Goal: Task Accomplishment & Management: Manage account settings

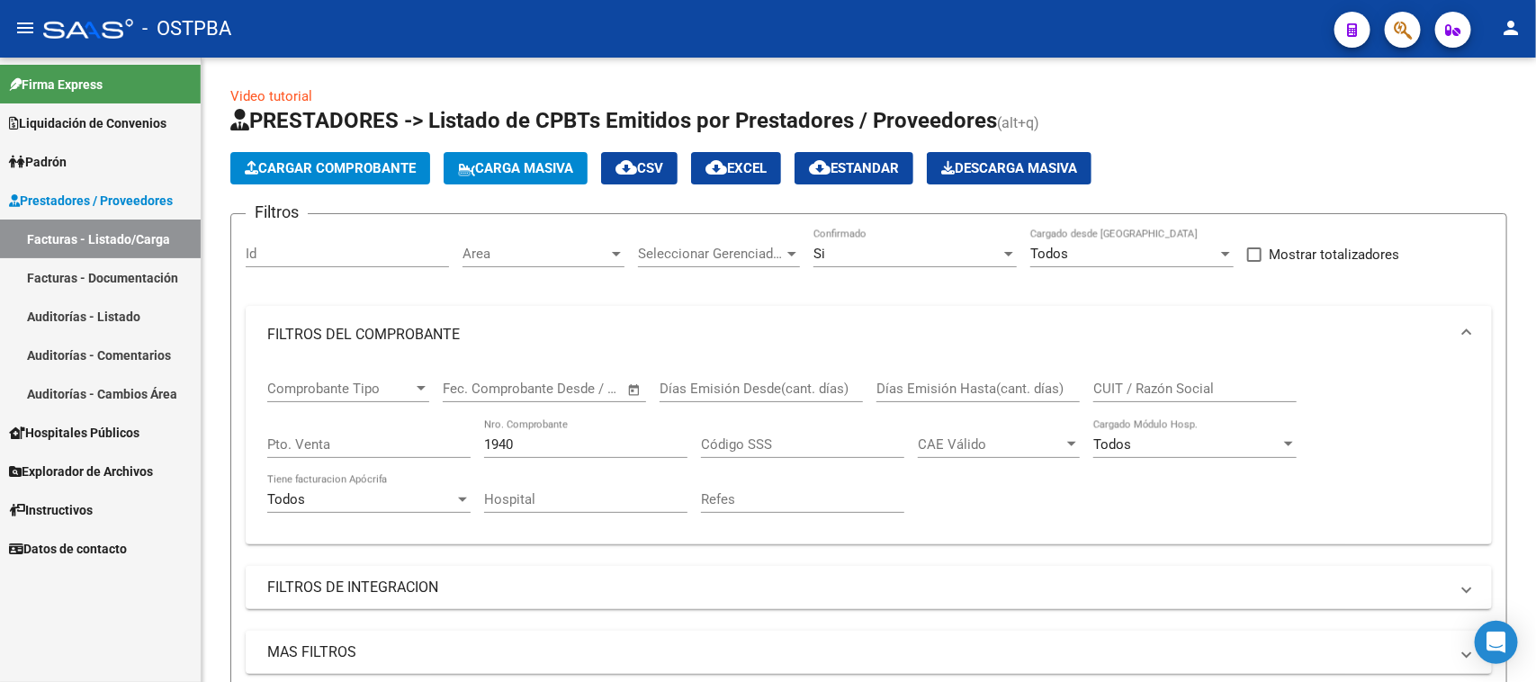
scroll to position [310, 0]
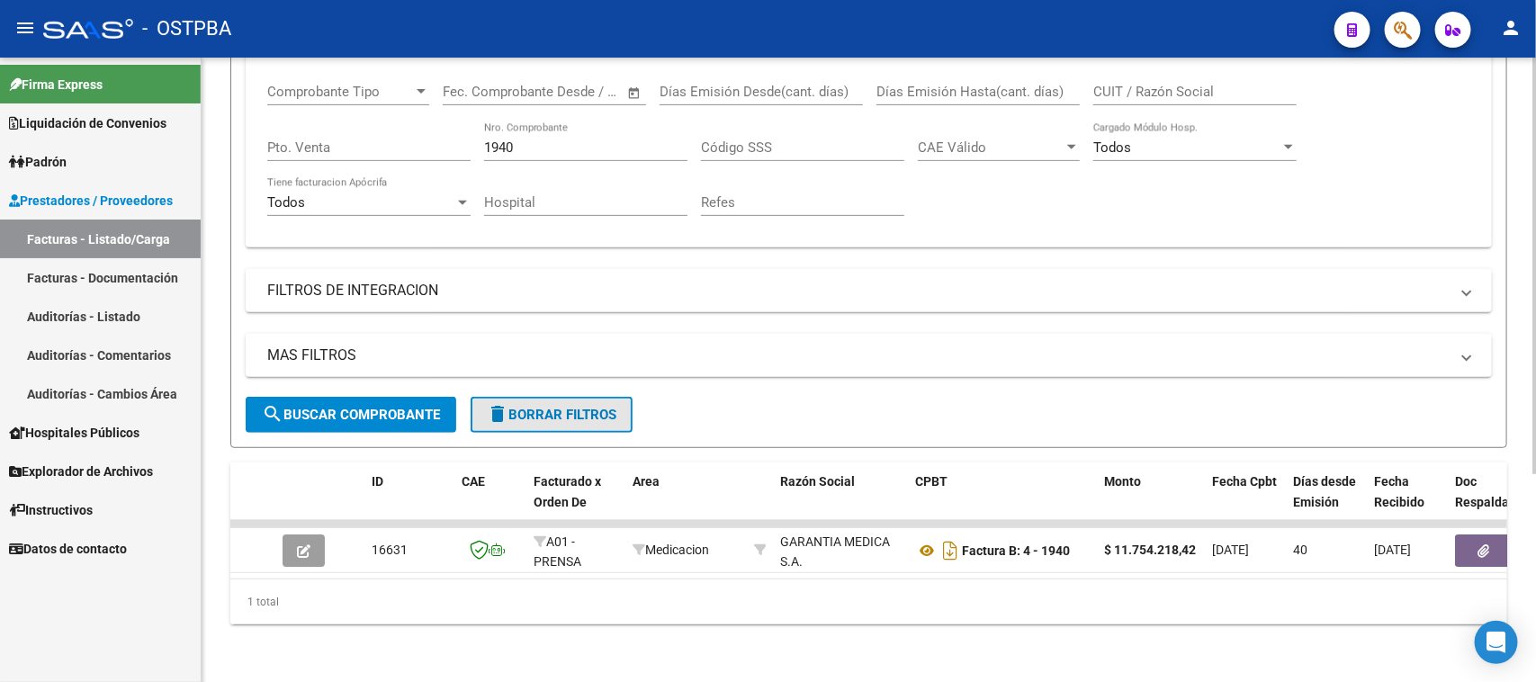
click at [554, 397] on button "delete Borrar Filtros" at bounding box center [552, 415] width 162 height 36
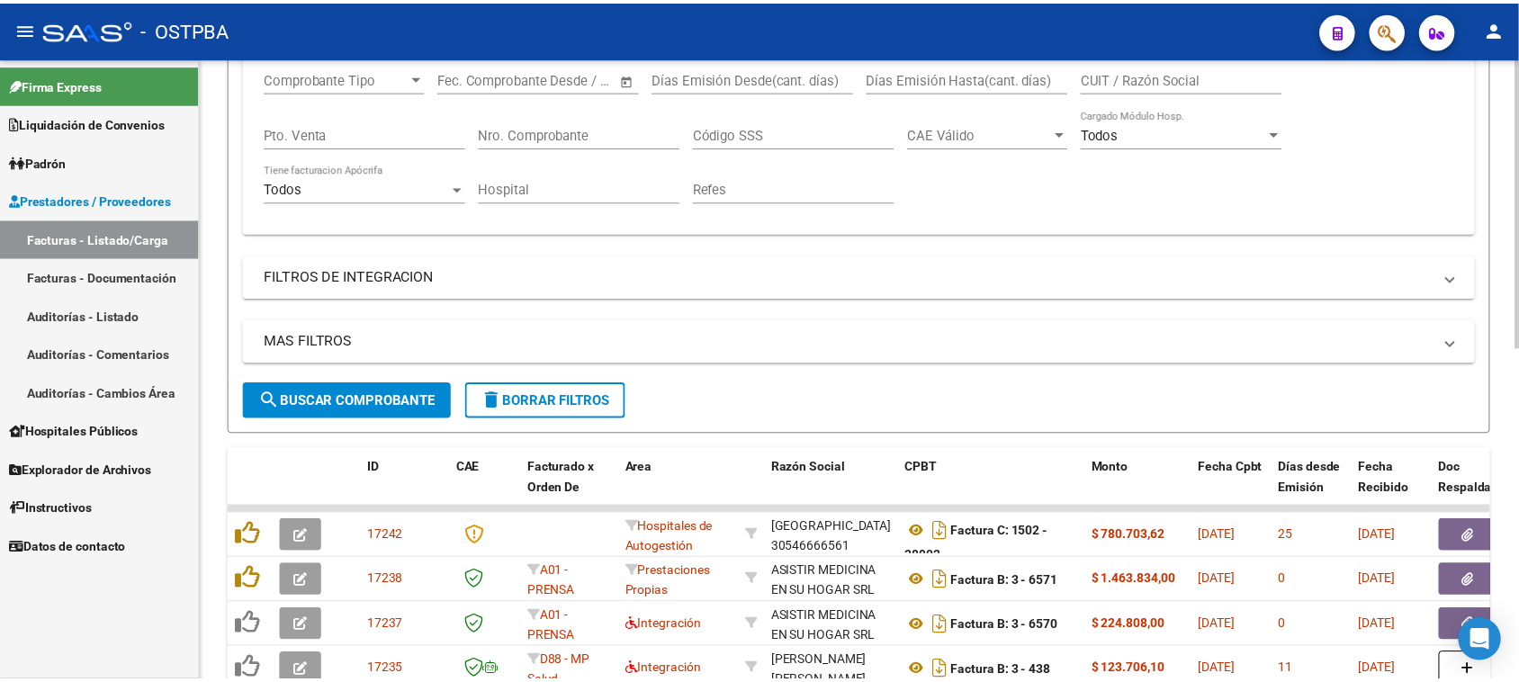
scroll to position [0, 0]
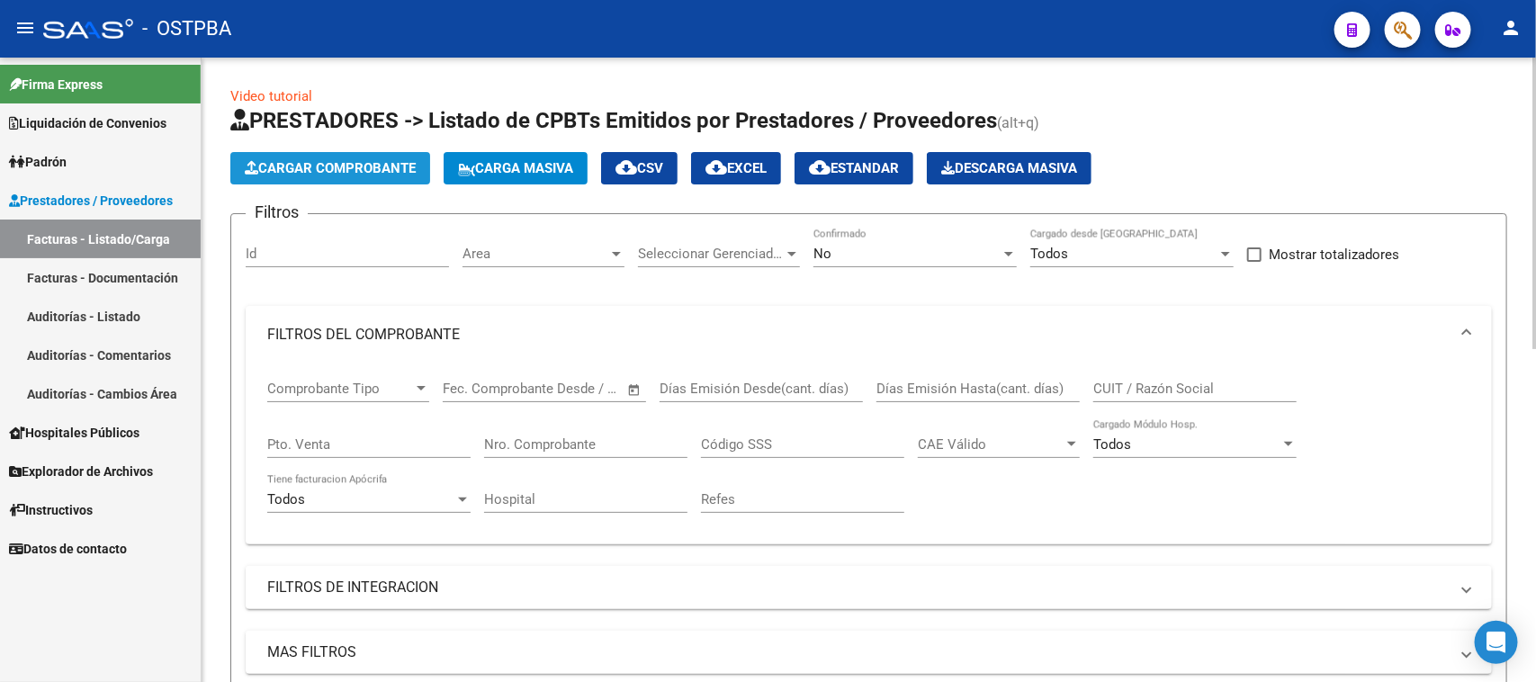
click at [410, 168] on span "Cargar Comprobante" at bounding box center [330, 168] width 171 height 16
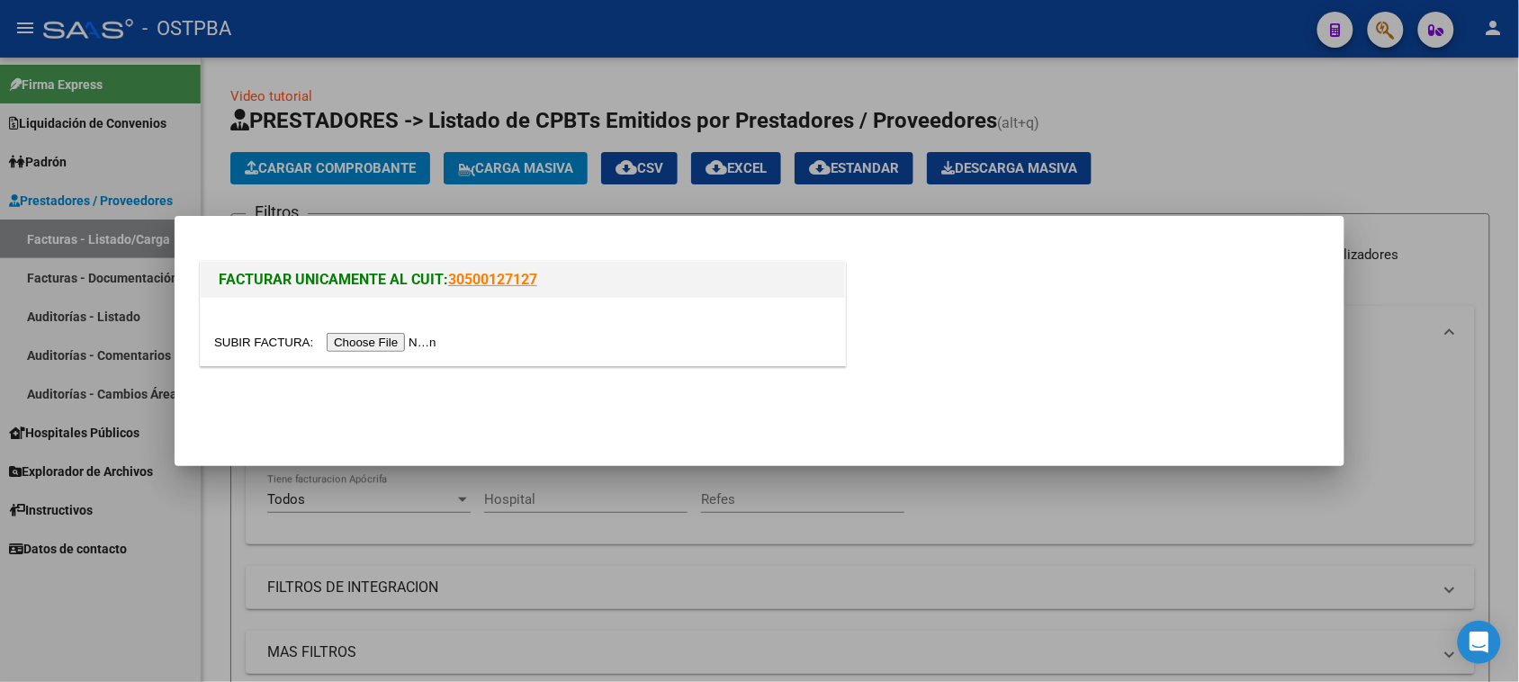
click at [421, 342] on input "file" at bounding box center [328, 342] width 228 height 19
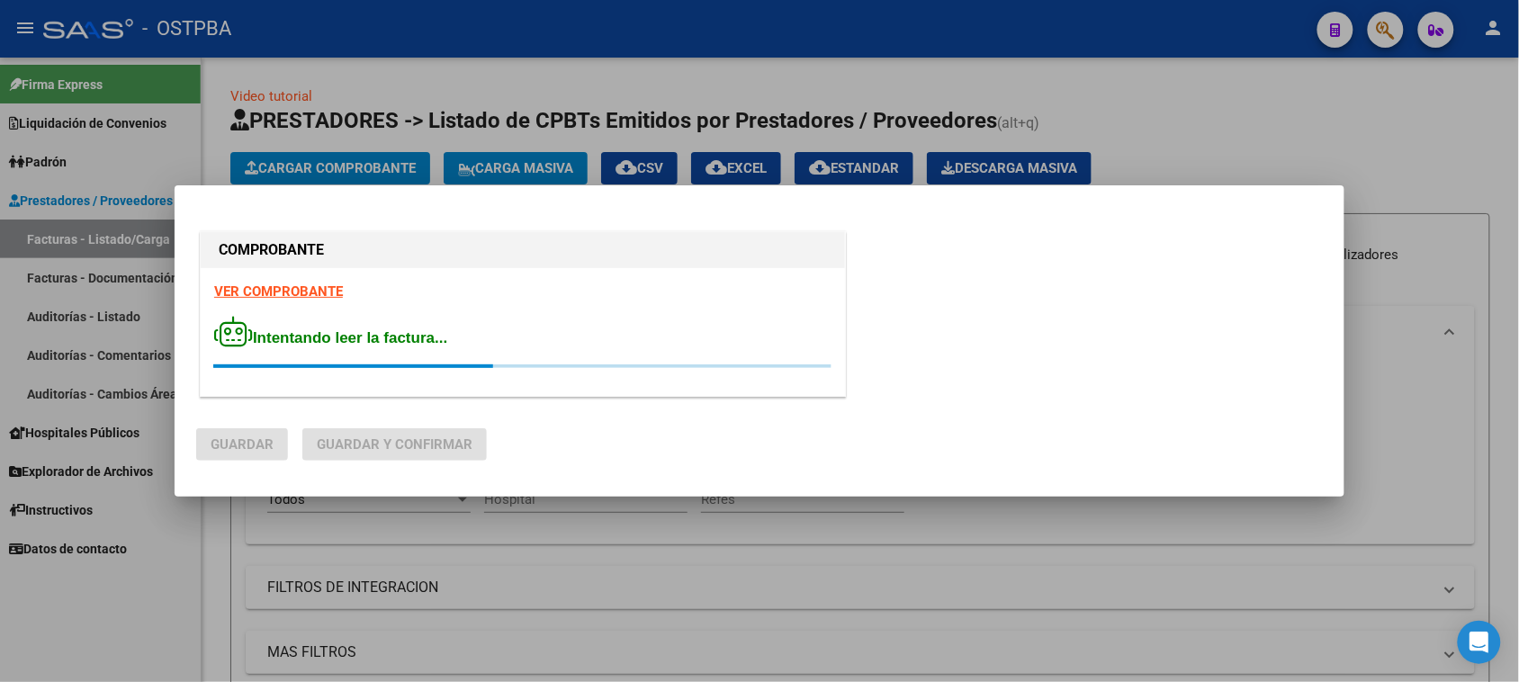
click at [294, 292] on strong "VER COMPROBANTE" at bounding box center [278, 291] width 129 height 16
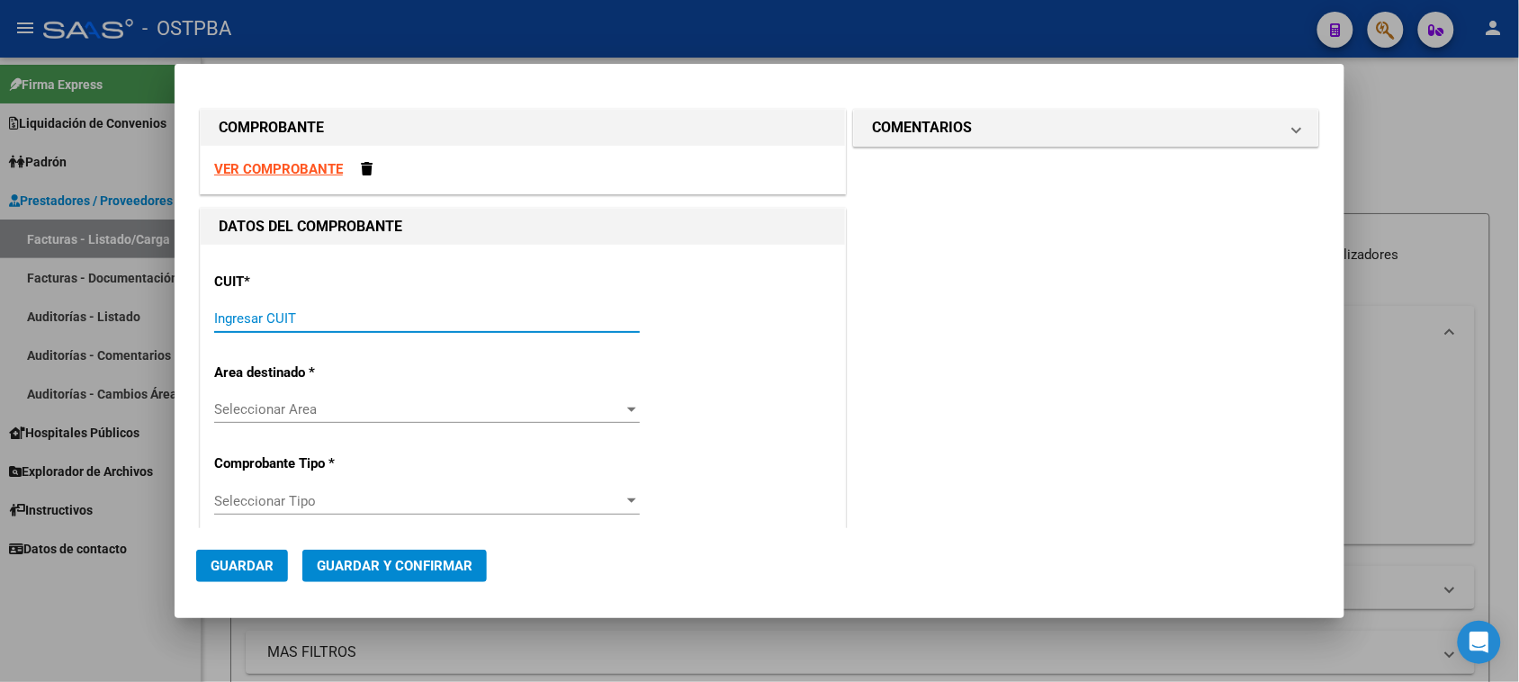
click at [307, 317] on input "Ingresar CUIT" at bounding box center [427, 318] width 426 height 16
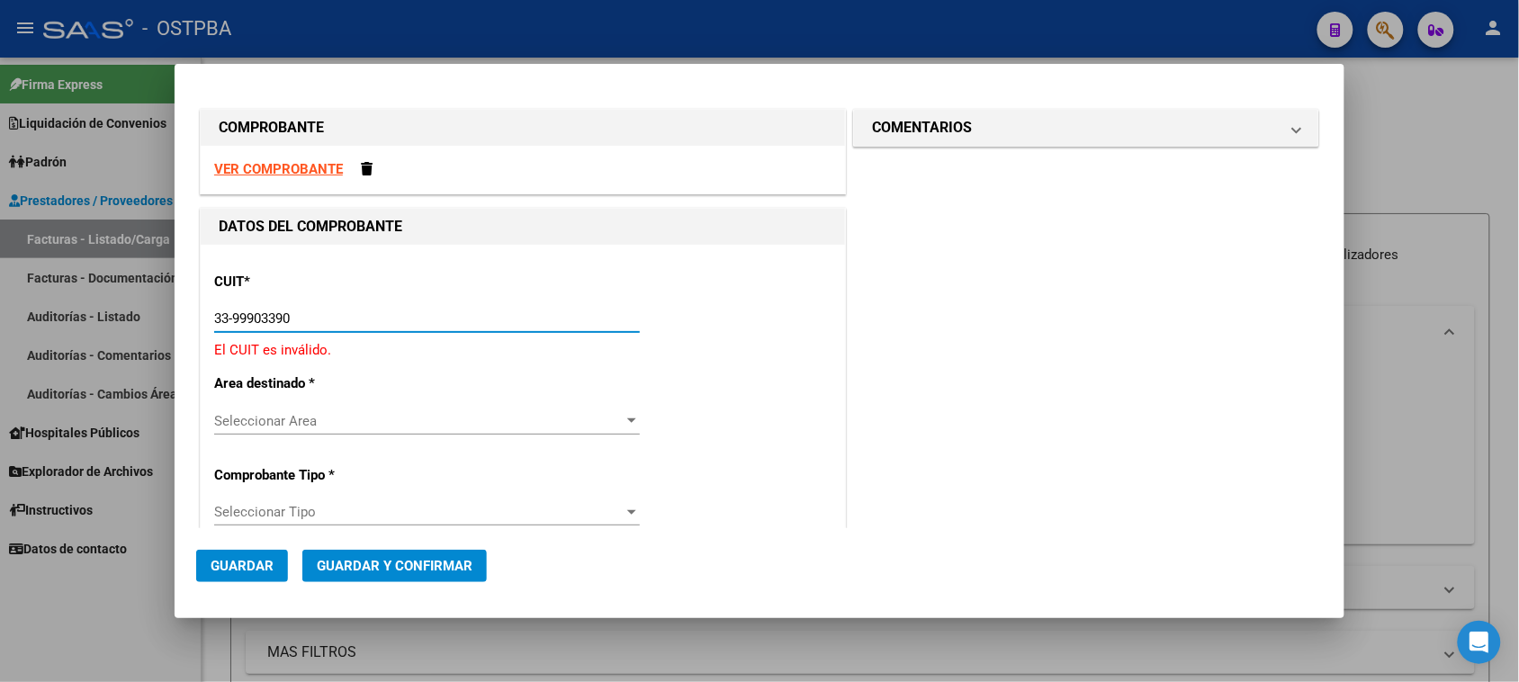
type input "33-99903390-9"
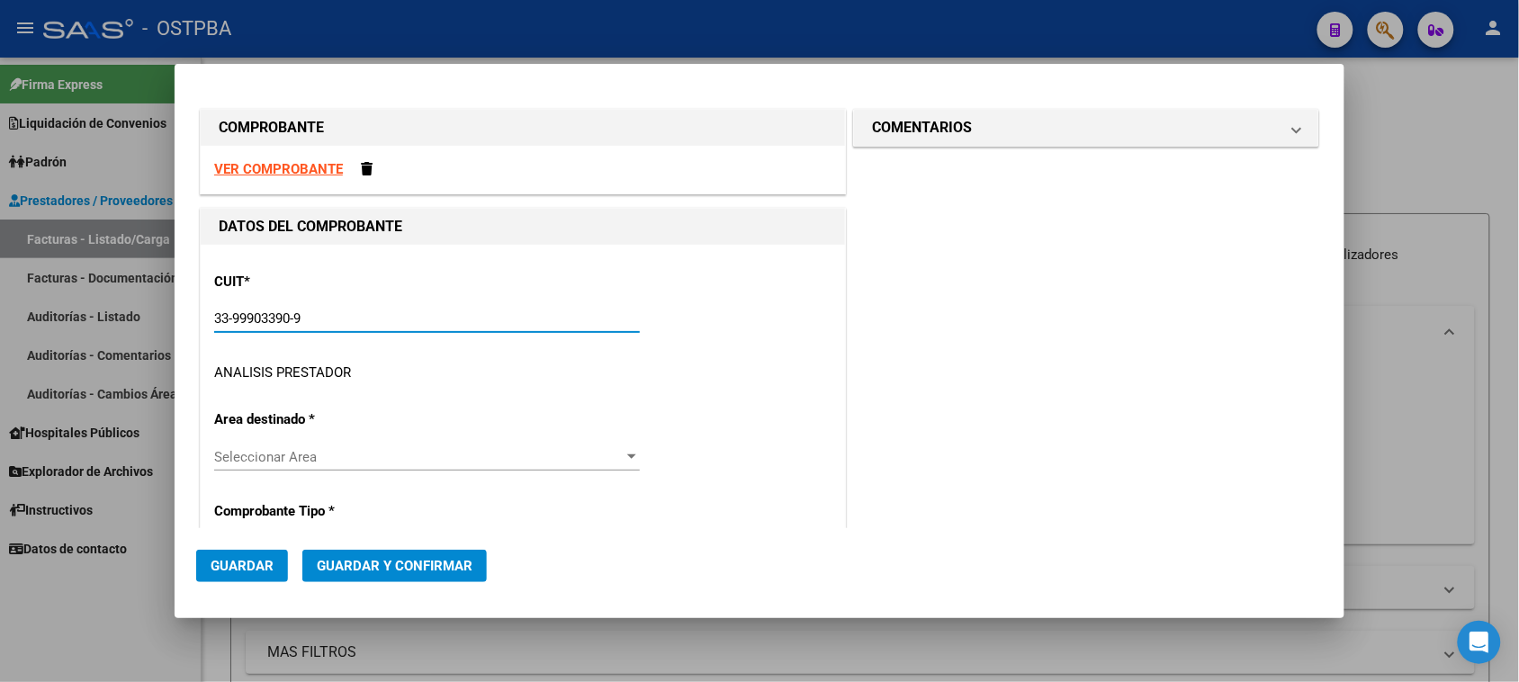
type input "5"
type input "33-99903390-9"
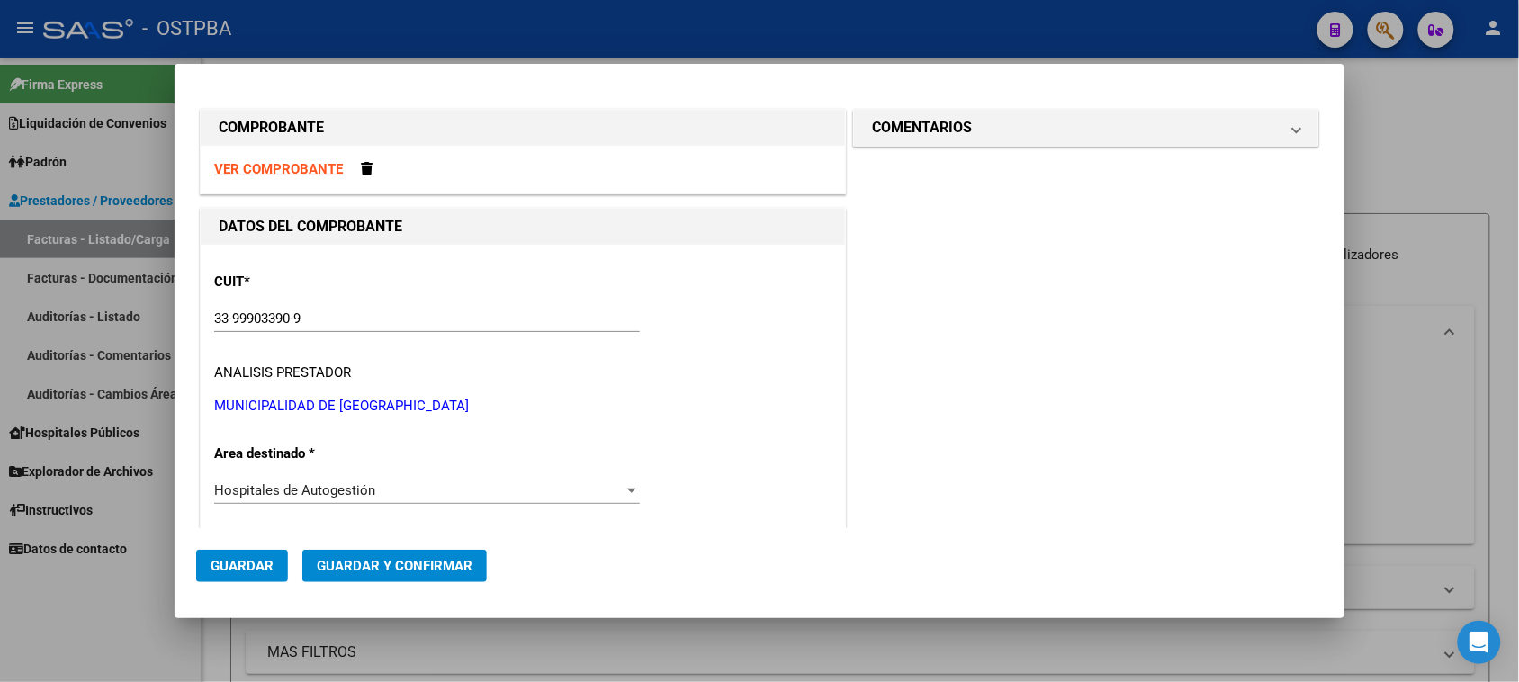
click at [279, 168] on strong "VER COMPROBANTE" at bounding box center [278, 169] width 129 height 16
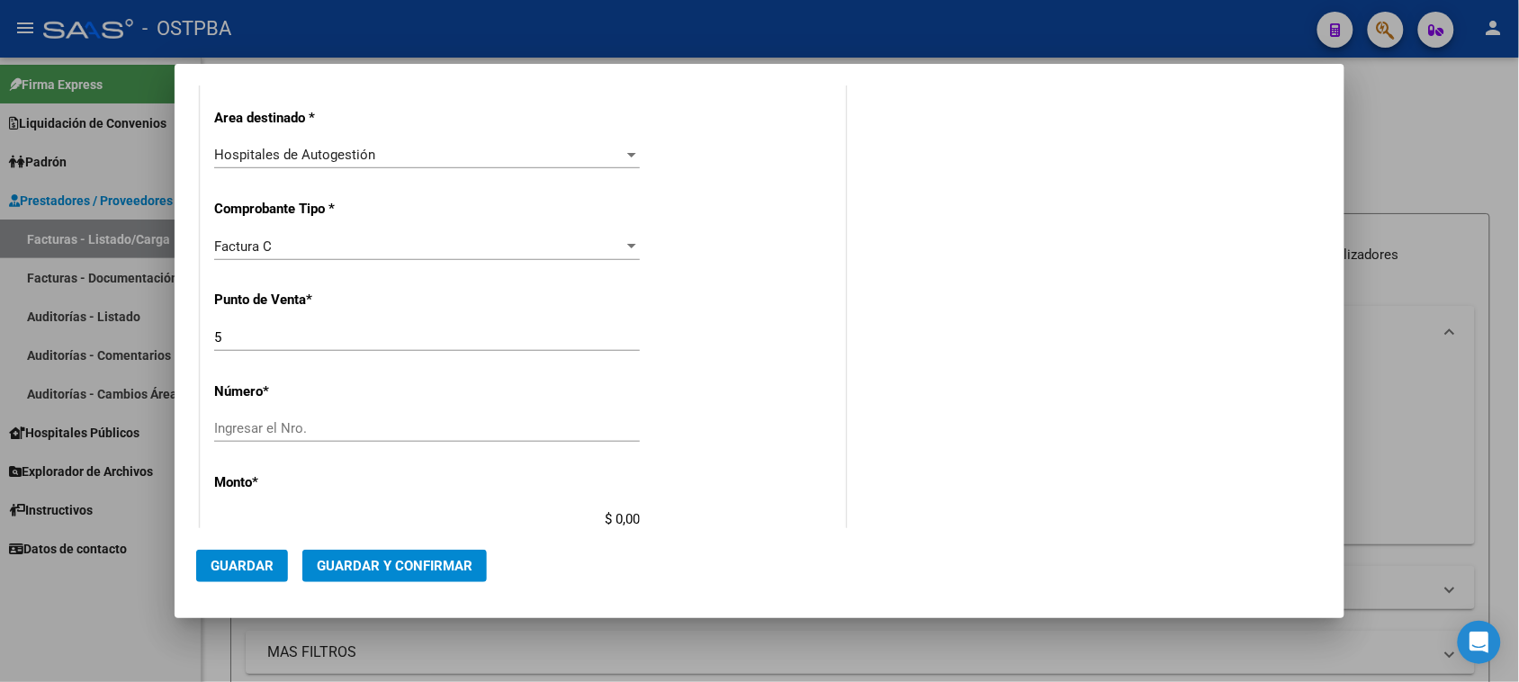
scroll to position [337, 0]
click at [277, 430] on input "Ingresar el Nro." at bounding box center [427, 426] width 426 height 16
type input "1932"
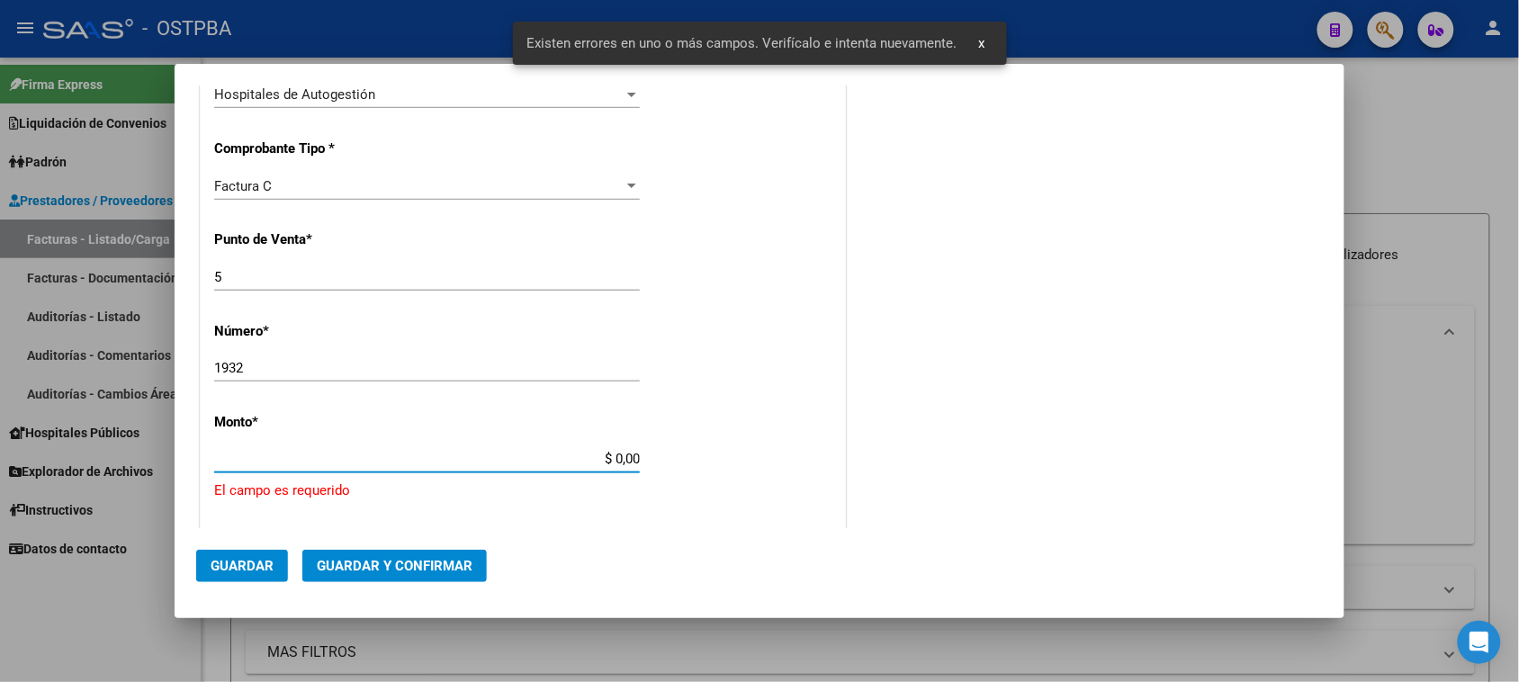
scroll to position [540, 0]
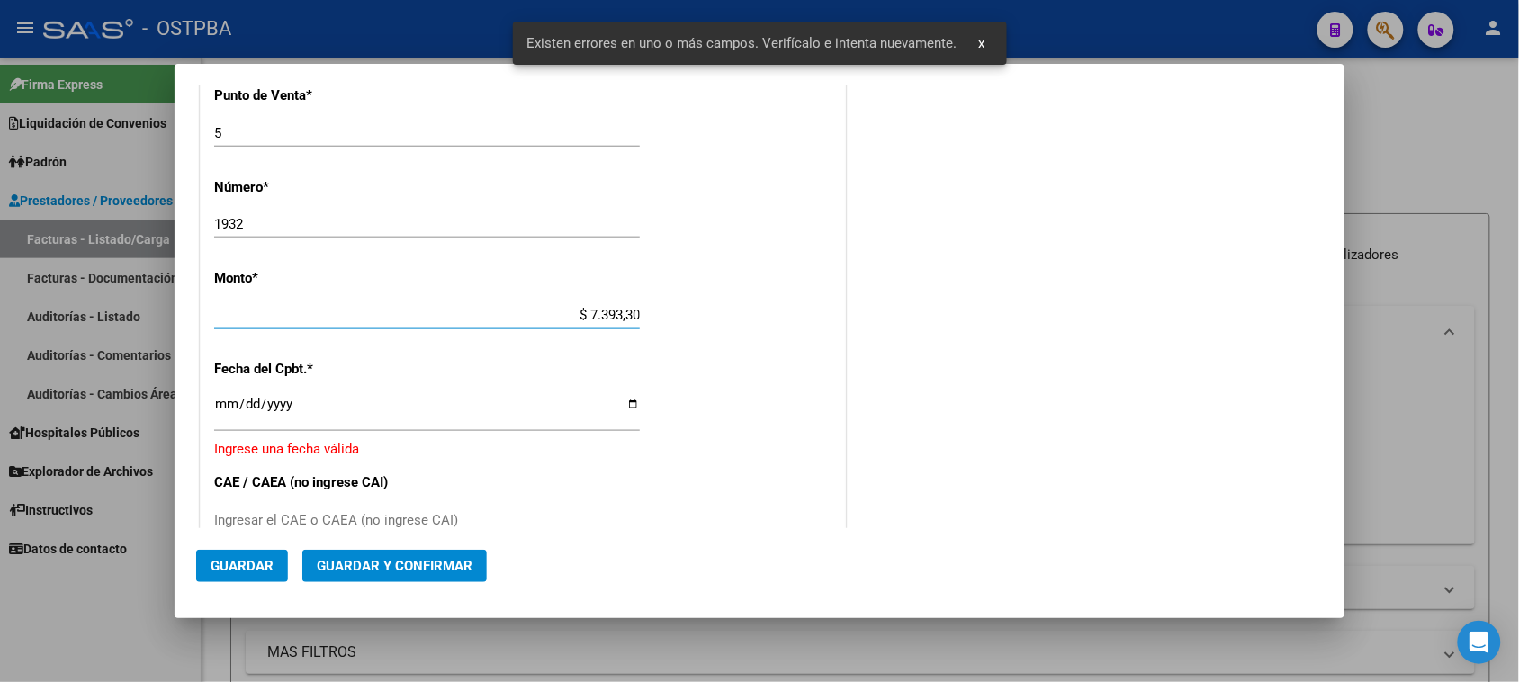
type input "$ 73.933,00"
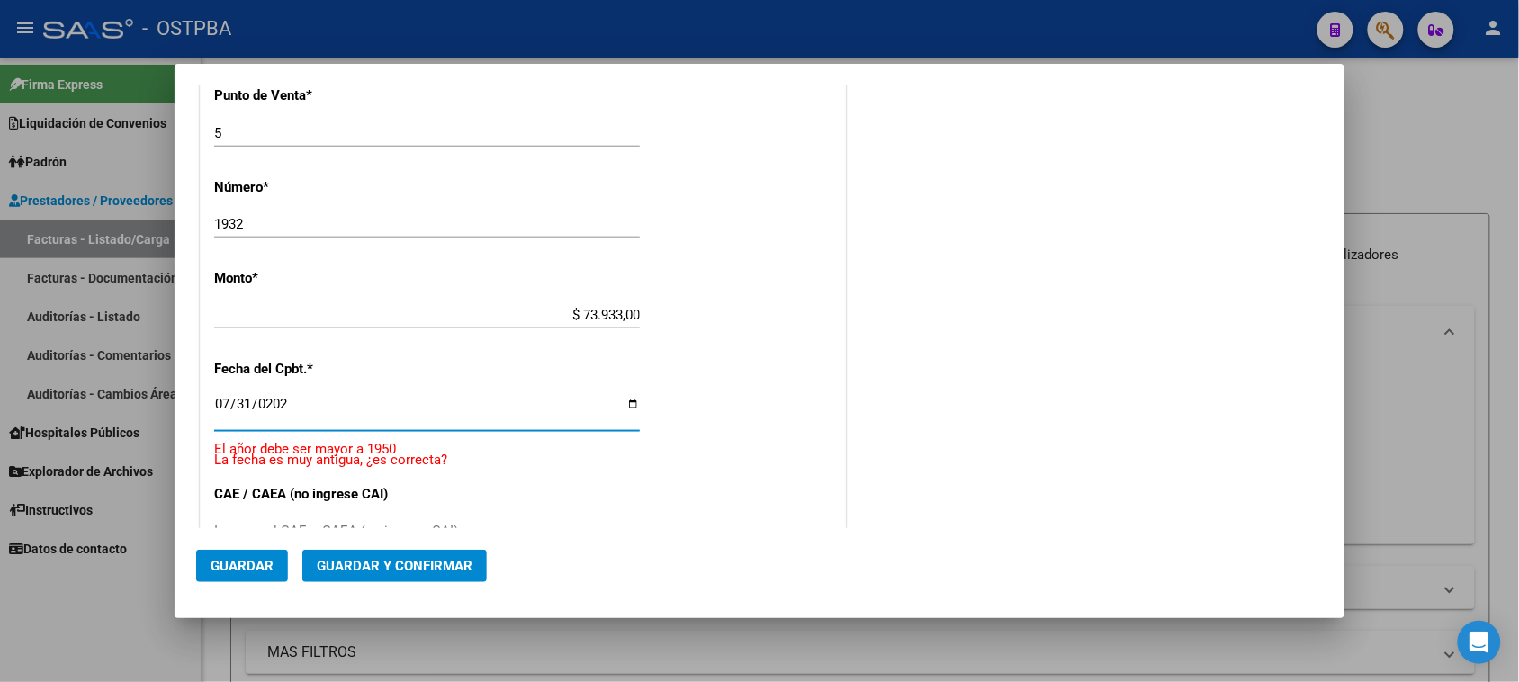
type input "2025-07-31"
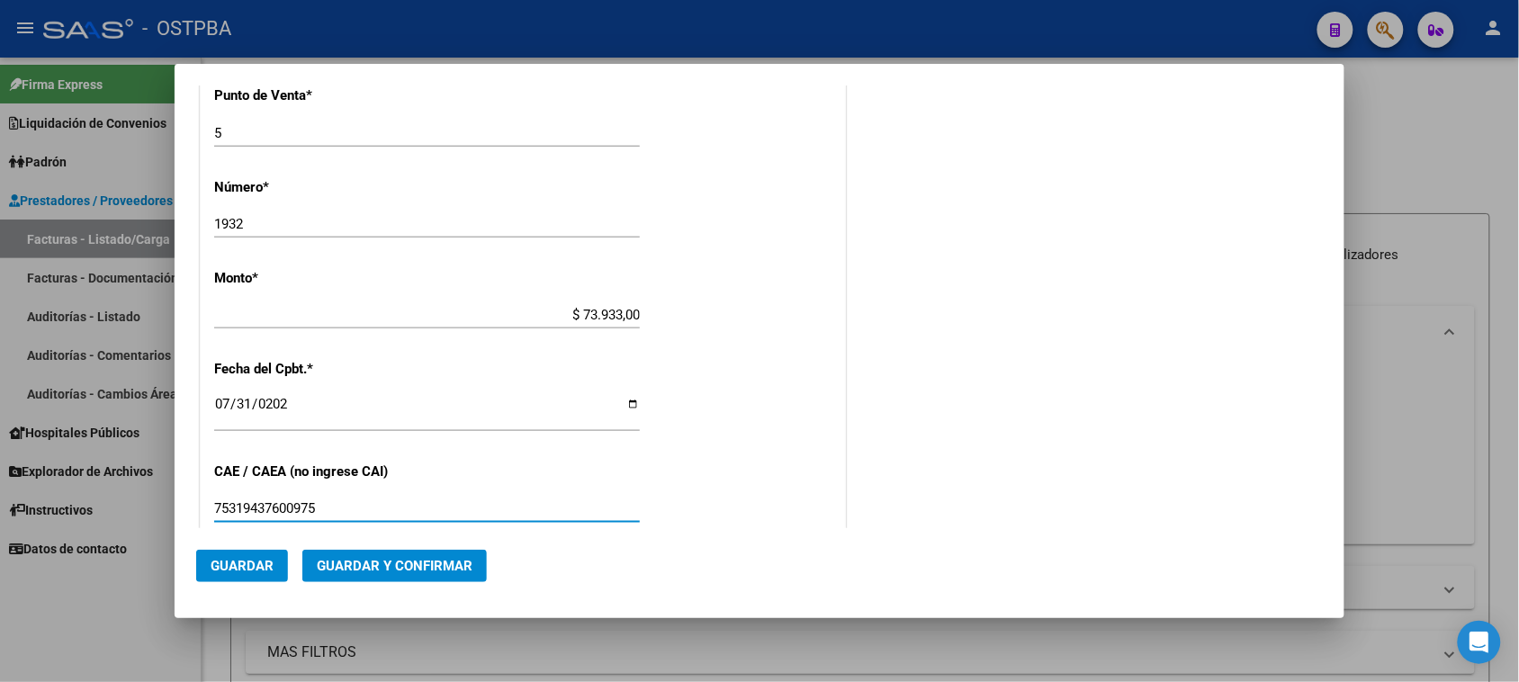
type input "75319437600975"
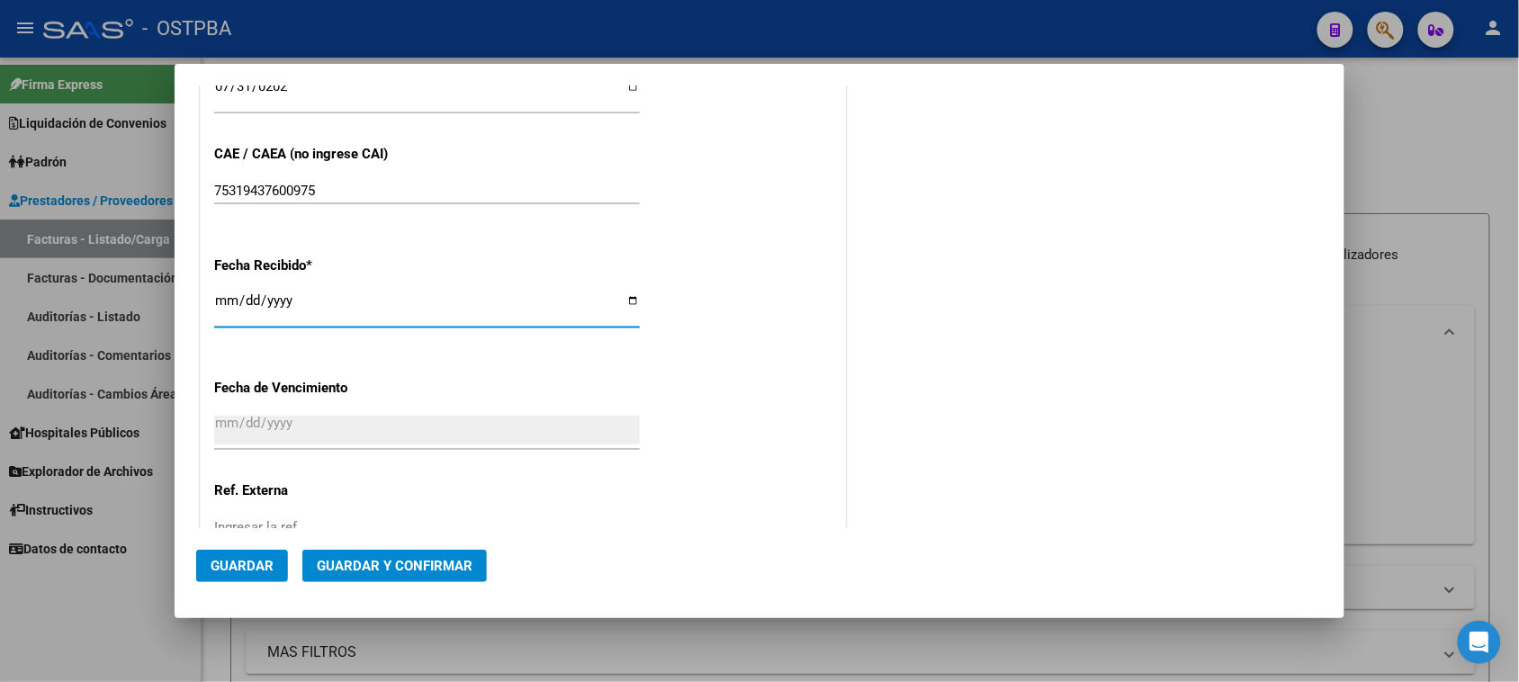
type input "[DATE]"
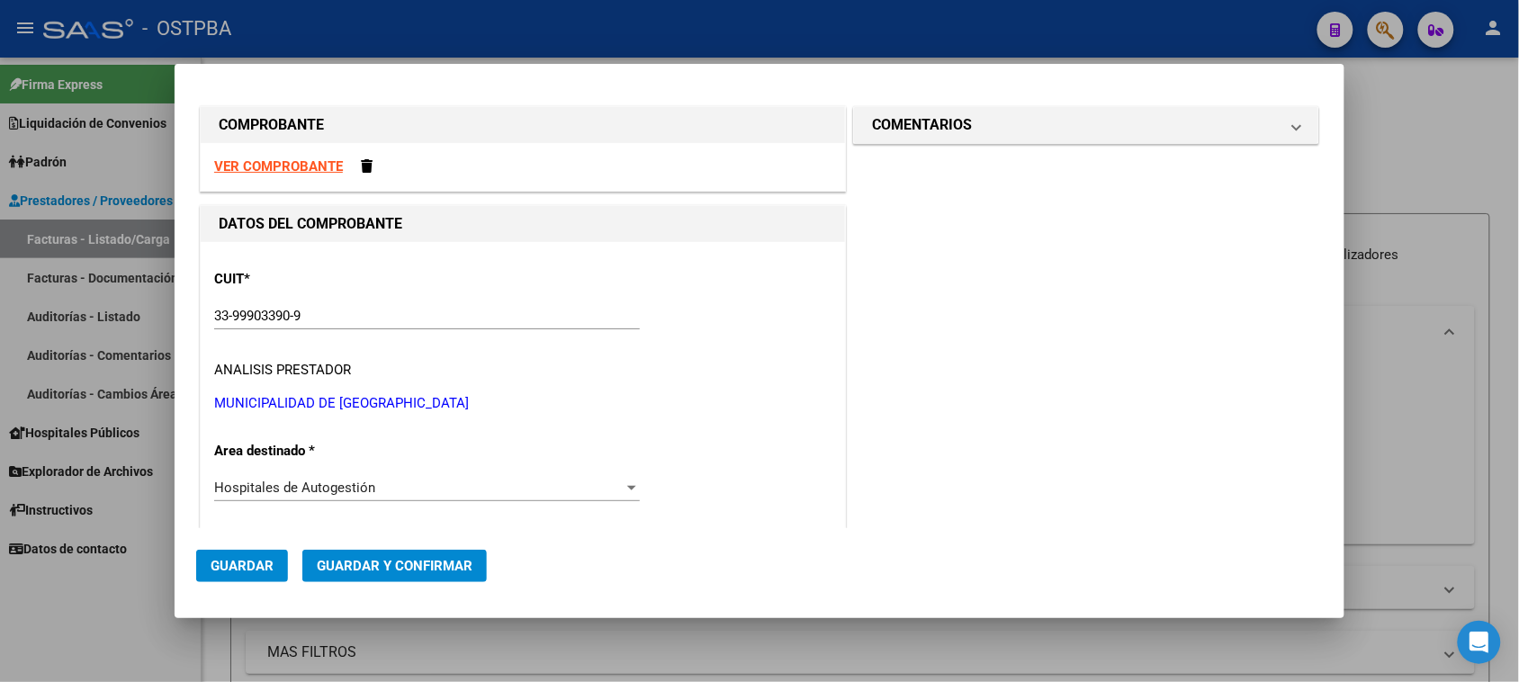
scroll to position [0, 0]
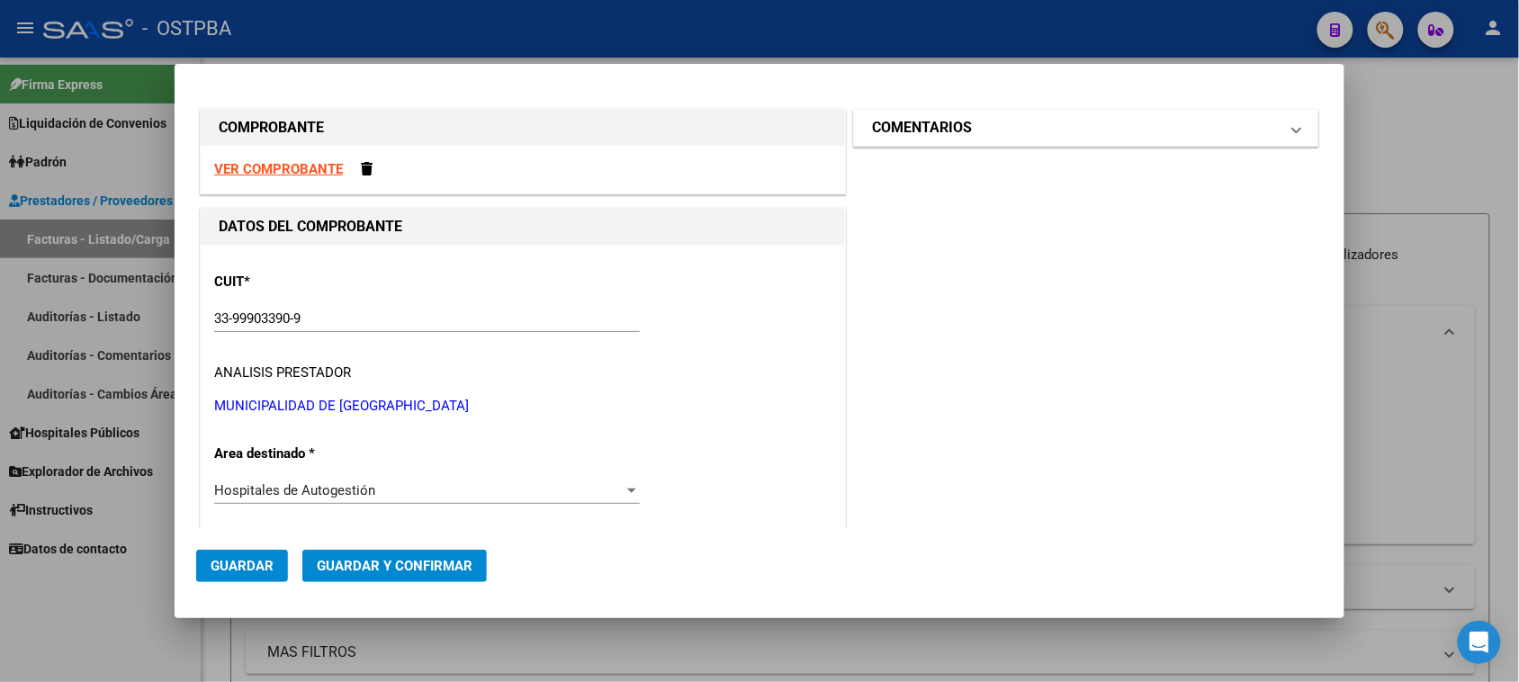
click at [943, 140] on mat-expansion-panel-header "COMENTARIOS" at bounding box center [1086, 128] width 464 height 36
click at [943, 139] on mat-expansion-panel-header "COMENTARIOS" at bounding box center [1086, 128] width 464 height 36
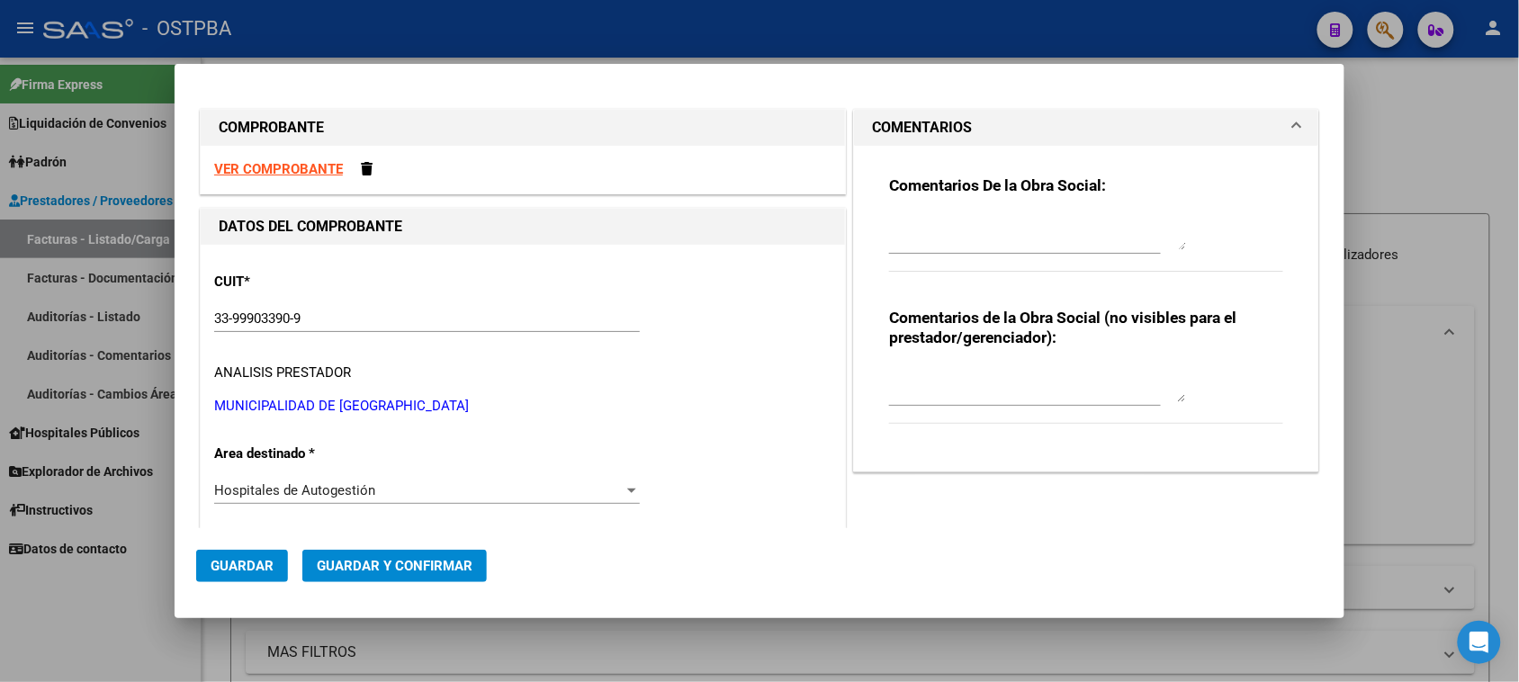
click at [958, 209] on div "Comentarios De la Obra Social:" at bounding box center [1086, 233] width 394 height 116
click at [984, 227] on textarea at bounding box center [1037, 232] width 297 height 36
type textarea "HR 126331"
click at [254, 569] on span "Guardar" at bounding box center [242, 566] width 63 height 16
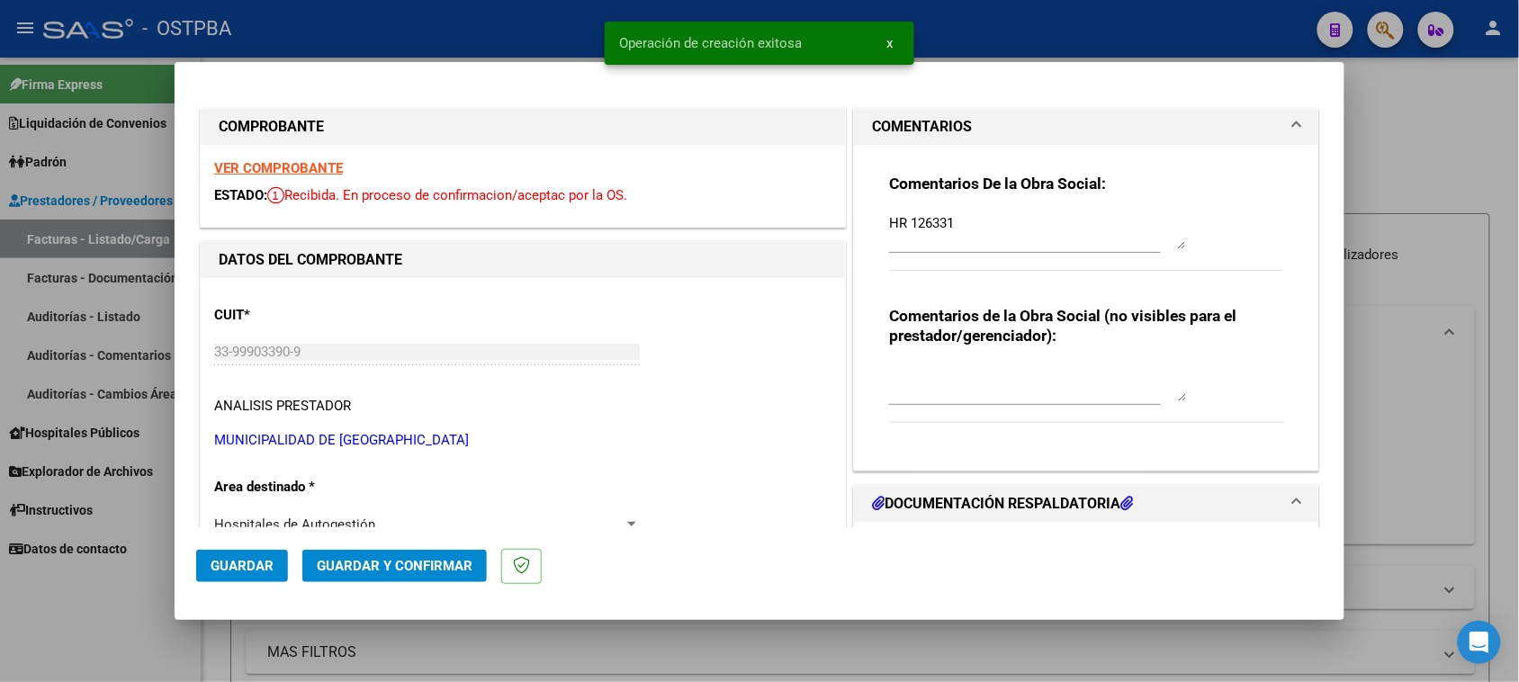
type input "2025-09-29"
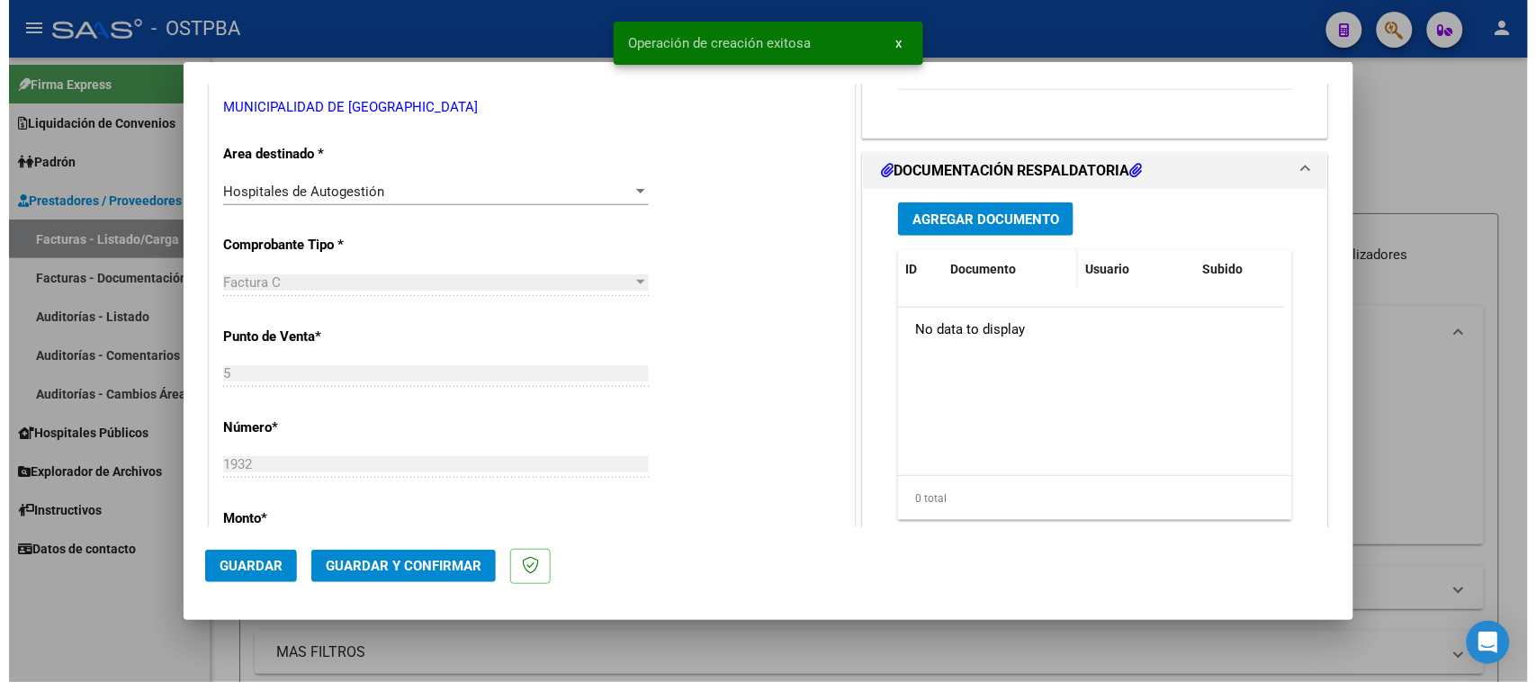
scroll to position [337, 0]
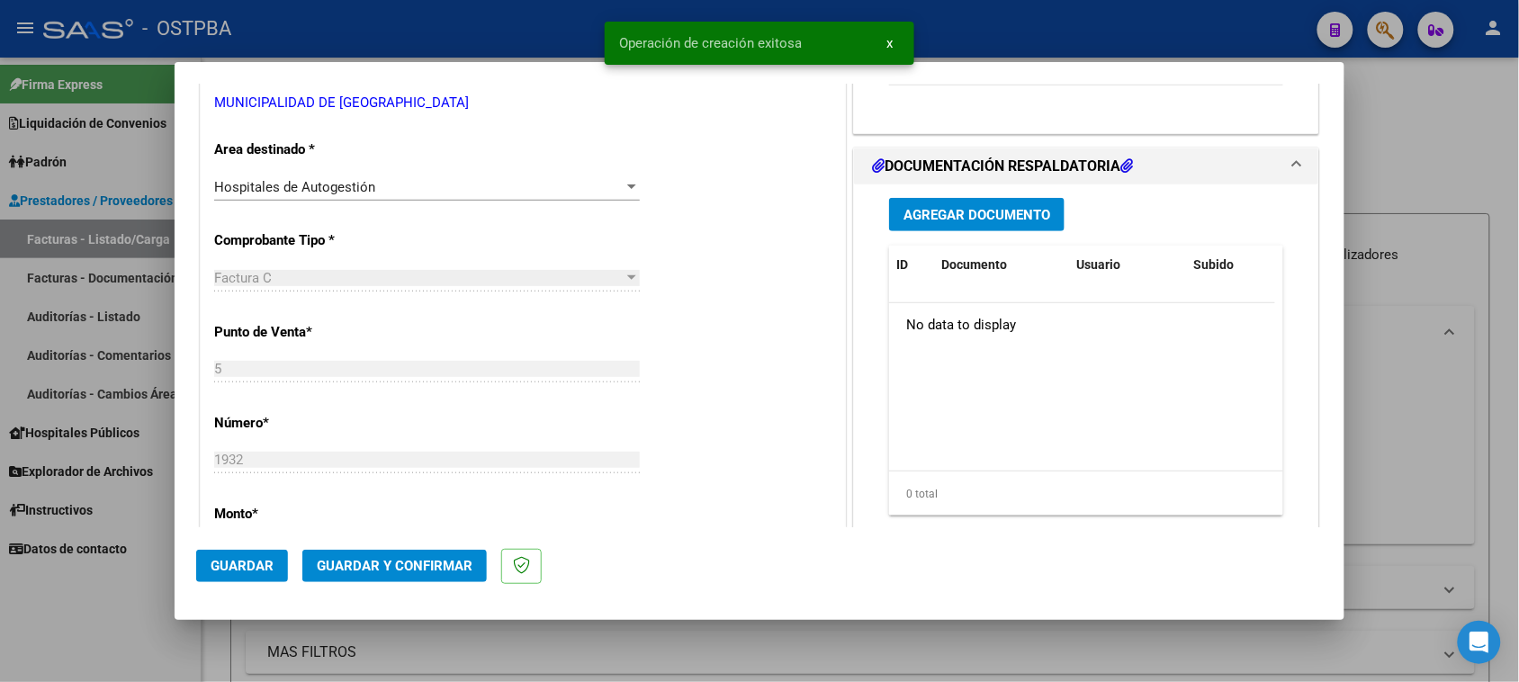
click at [977, 231] on div "Agregar Documento ID Documento Usuario Subido Acción No data to display 0 total…" at bounding box center [1086, 363] width 421 height 359
click at [1000, 213] on span "Agregar Documento" at bounding box center [977, 215] width 147 height 16
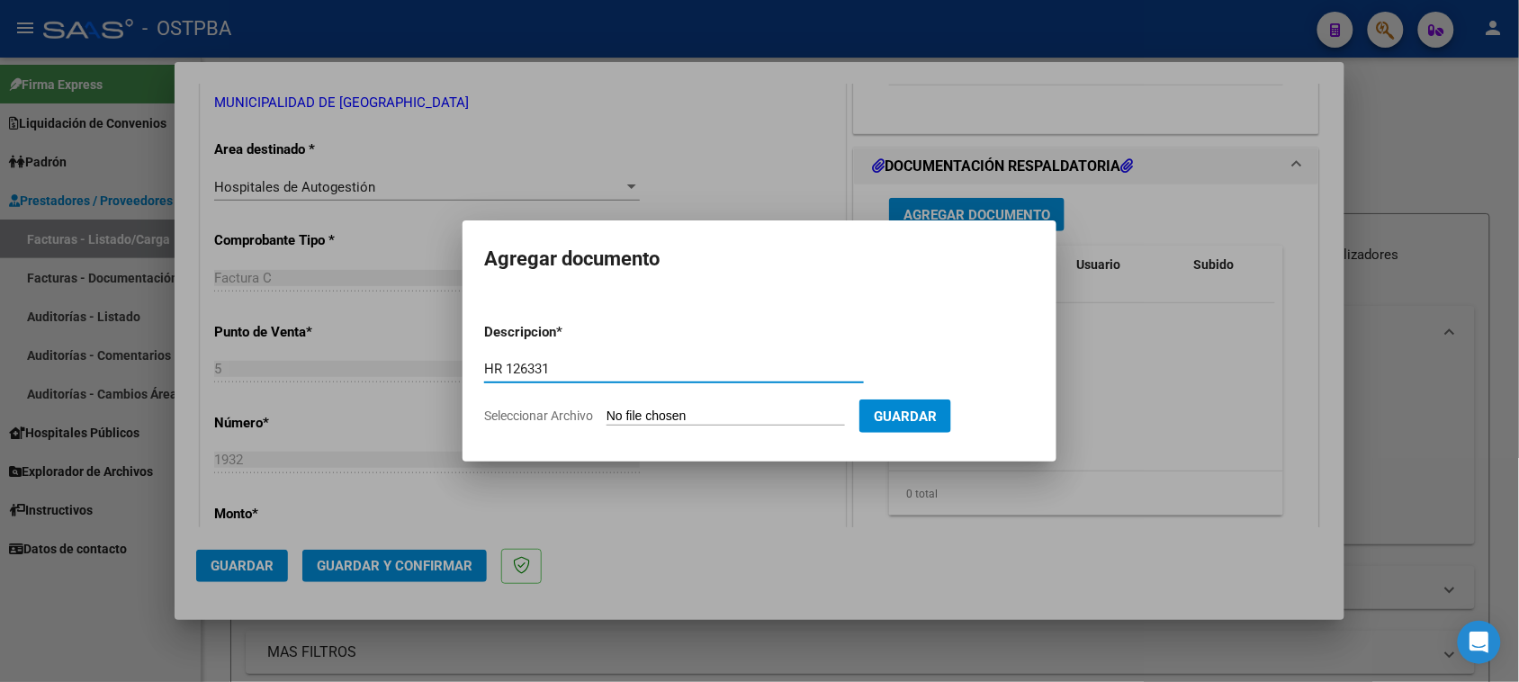
type input "HR 126331"
click at [607, 409] on input "Seleccionar Archivo" at bounding box center [726, 417] width 238 height 17
type input "C:\fakepath\HR 126331.pdf"
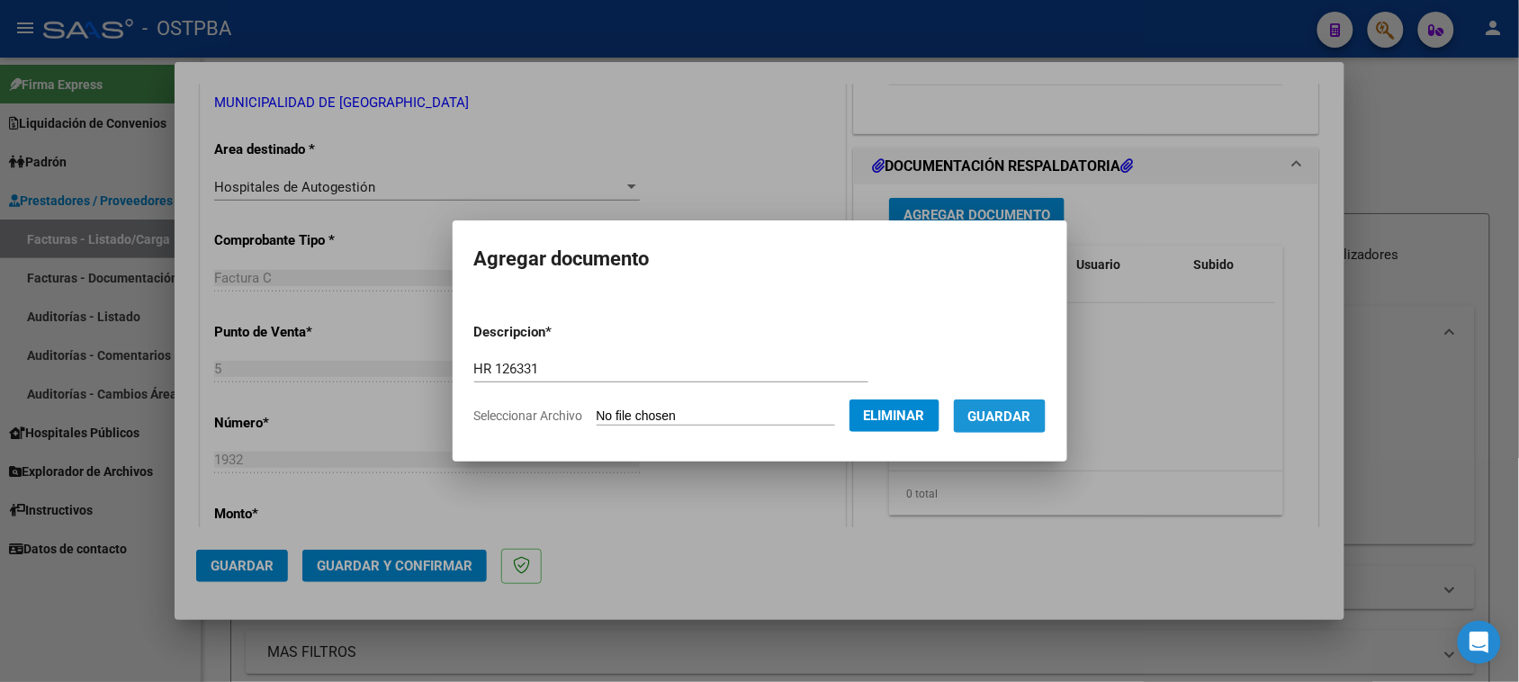
click at [1020, 420] on span "Guardar" at bounding box center [999, 417] width 63 height 16
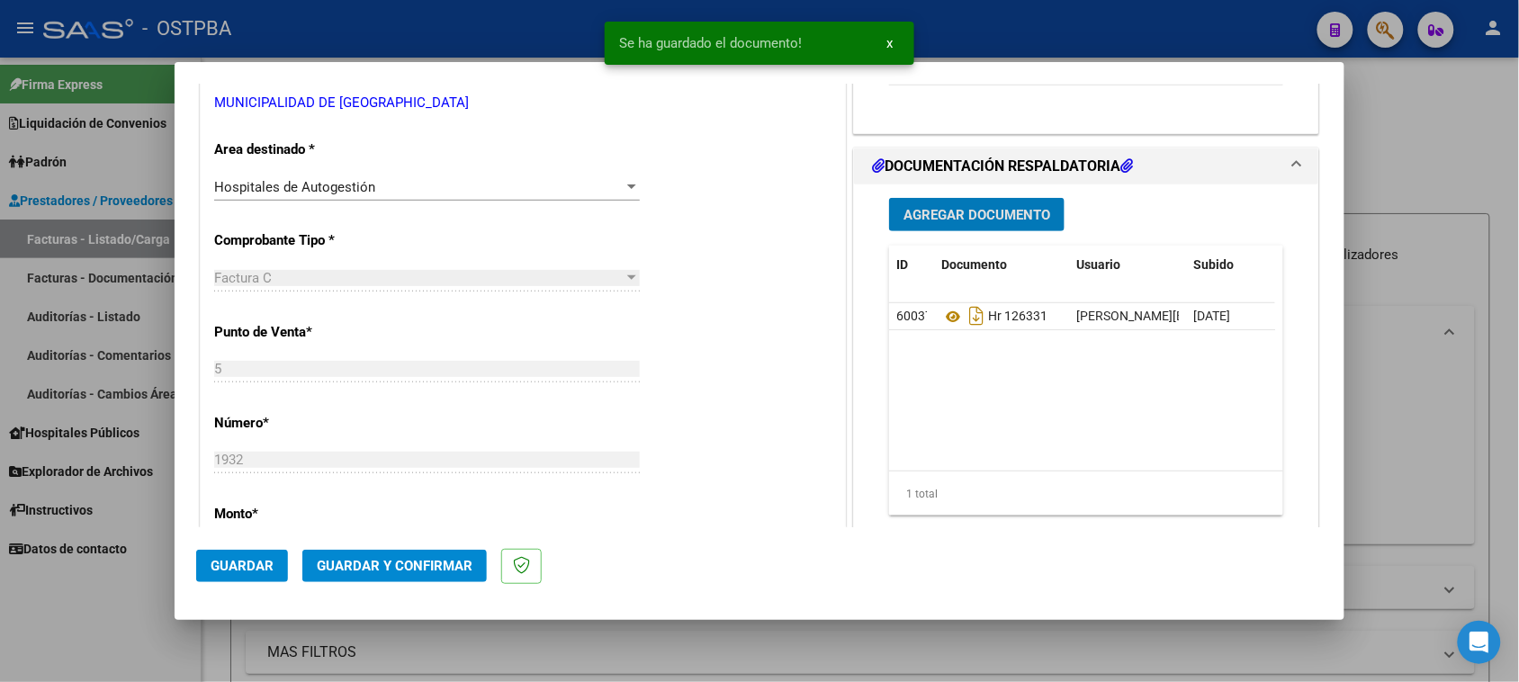
click at [1017, 218] on span "Agregar Documento" at bounding box center [977, 215] width 147 height 16
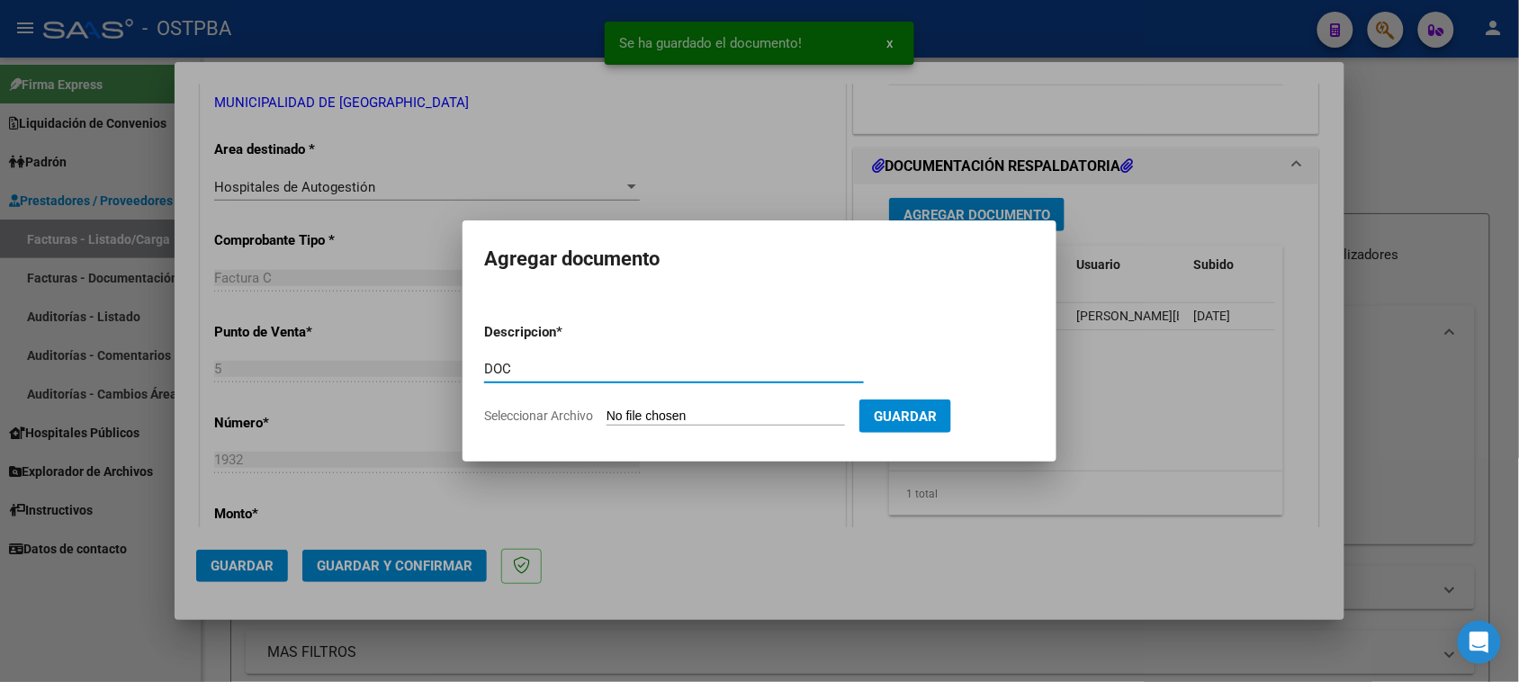
type input "DOC"
click at [607, 409] on input "Seleccionar Archivo" at bounding box center [726, 417] width 238 height 17
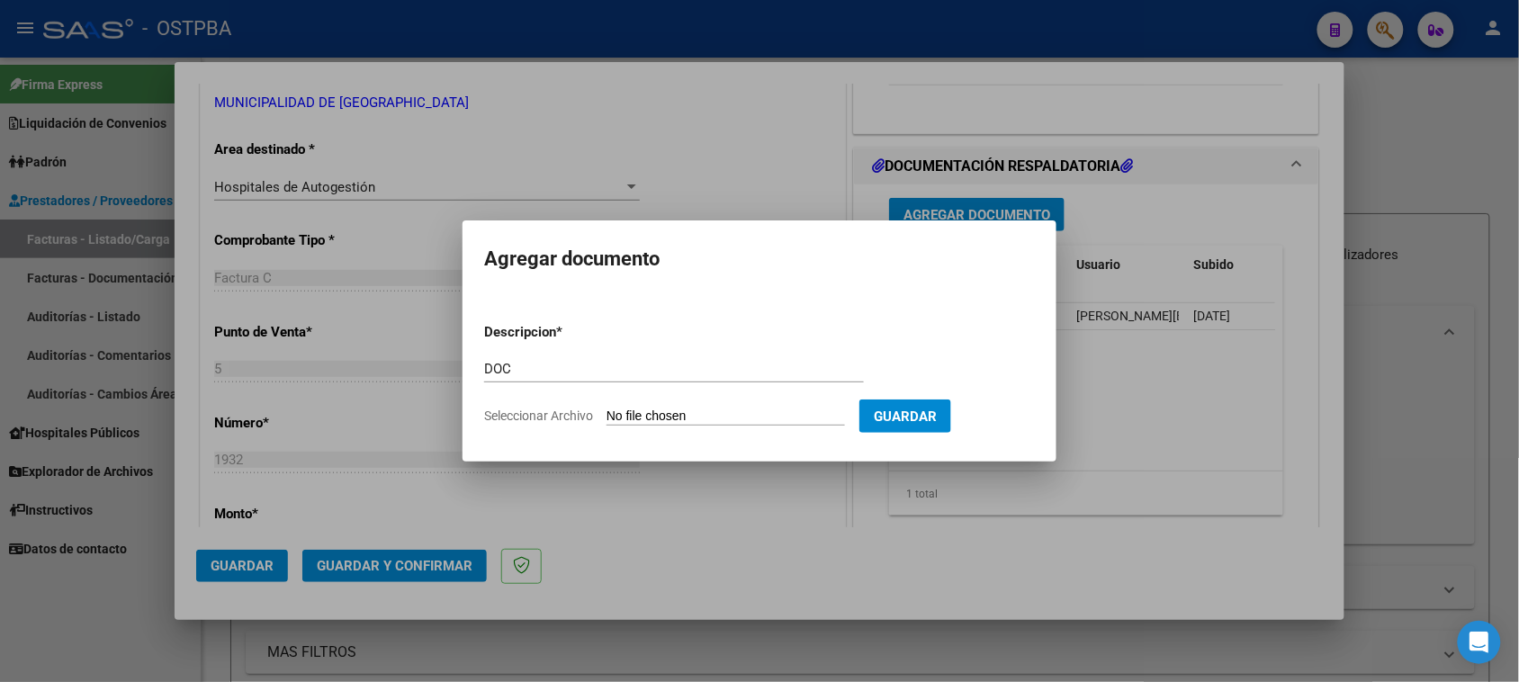
type input "C:\fakepath\DOC 1932.zip"
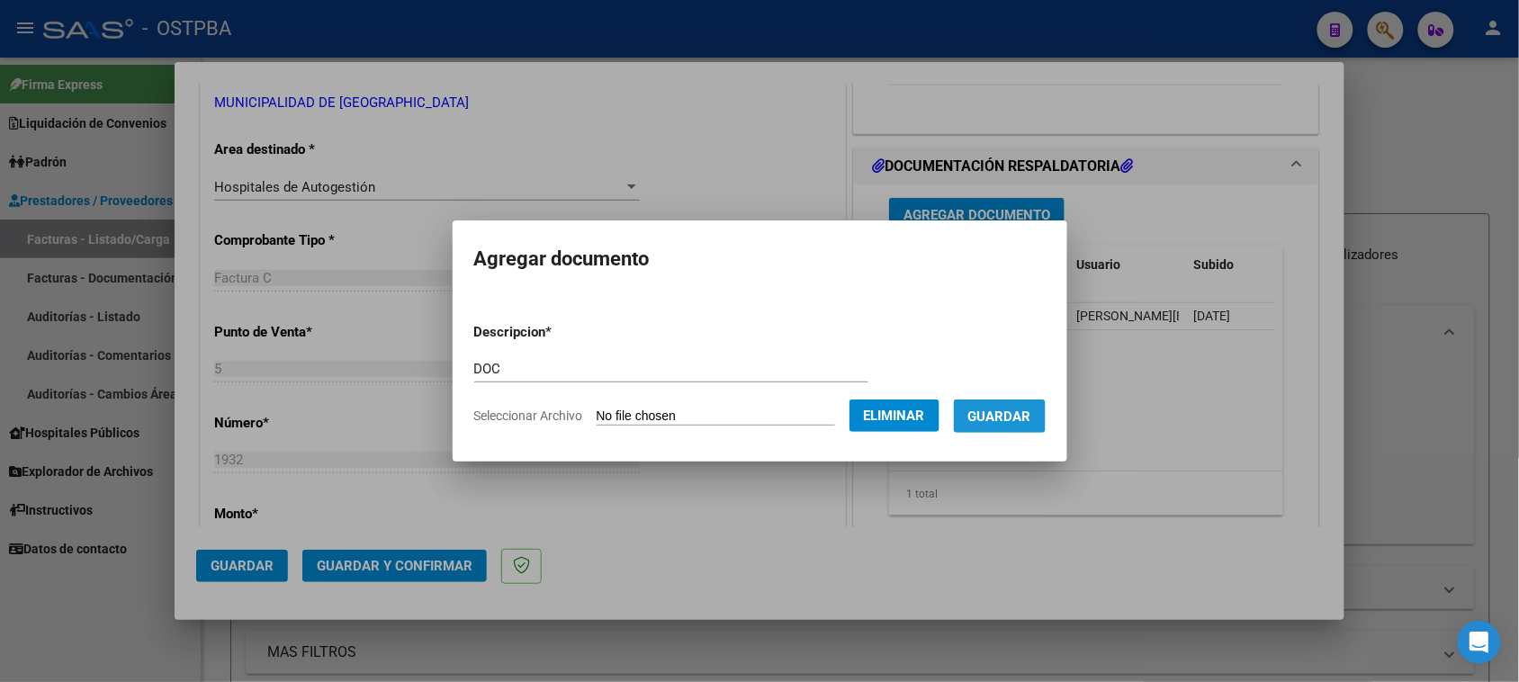
click at [1031, 419] on span "Guardar" at bounding box center [999, 417] width 63 height 16
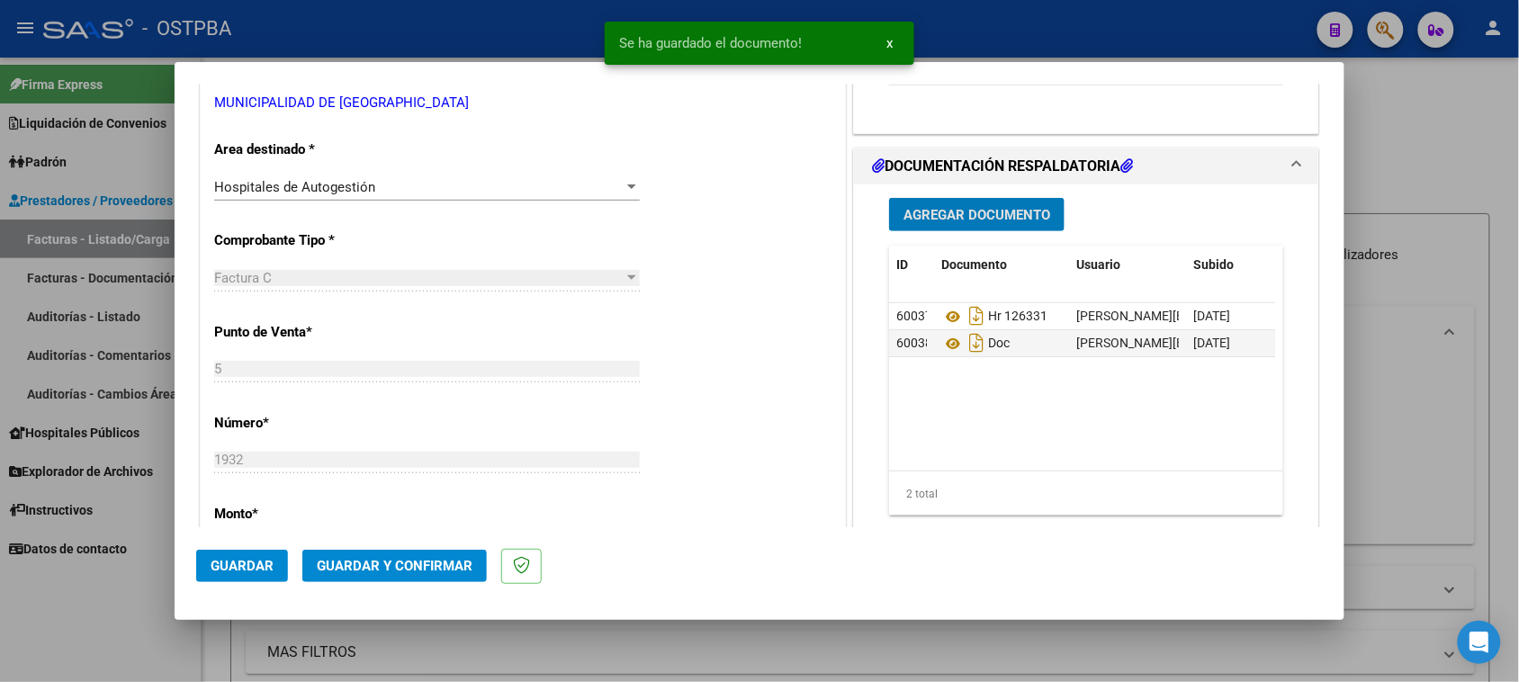
click at [433, 567] on span "Guardar y Confirmar" at bounding box center [395, 566] width 156 height 16
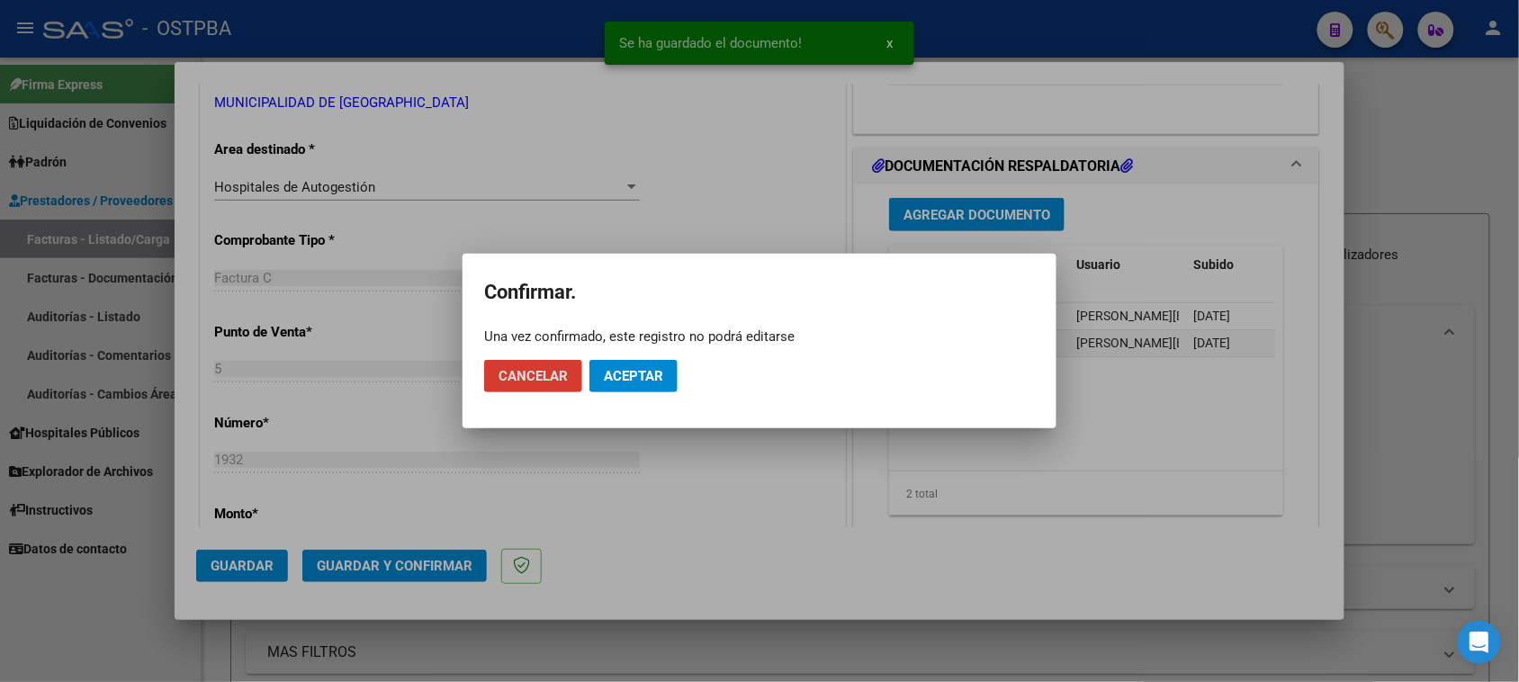
click at [625, 389] on button "Aceptar" at bounding box center [633, 376] width 88 height 32
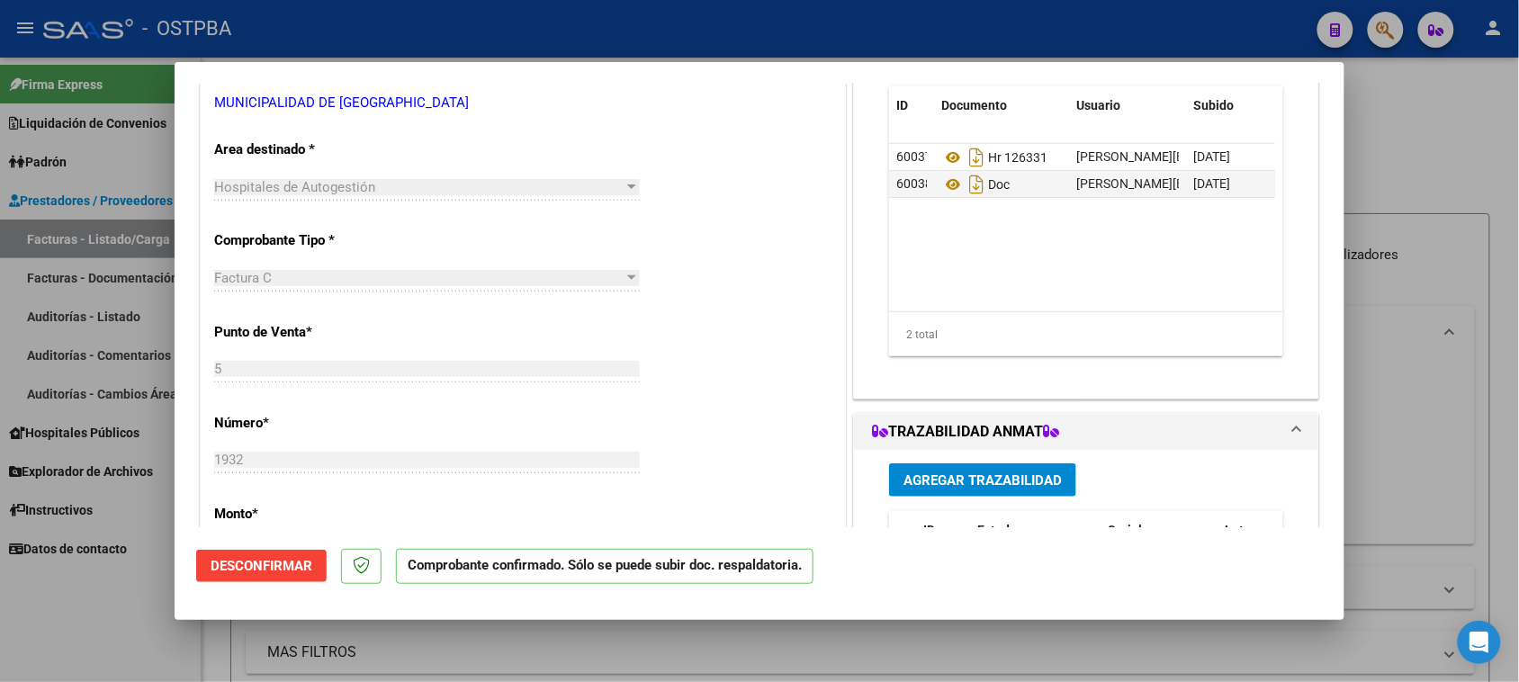
click at [111, 234] on div at bounding box center [759, 341] width 1519 height 682
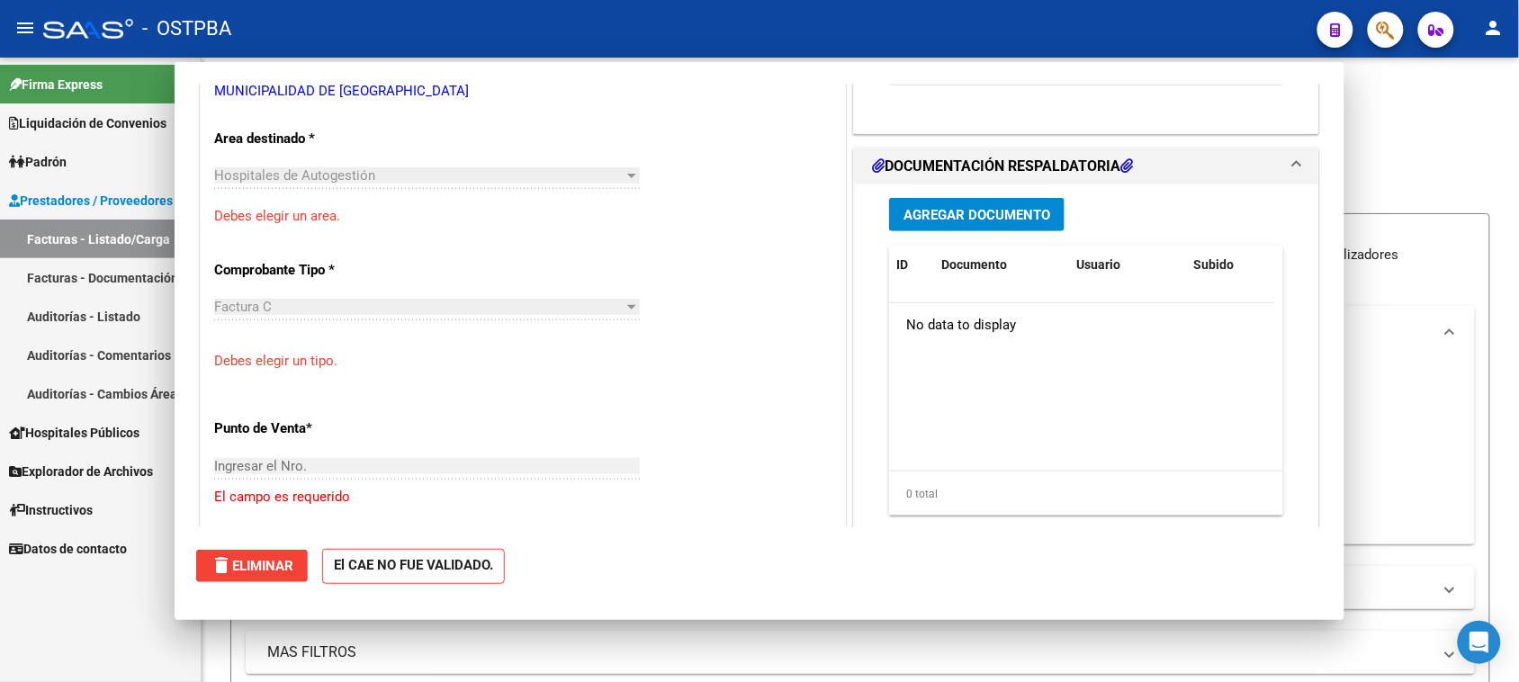
scroll to position [0, 0]
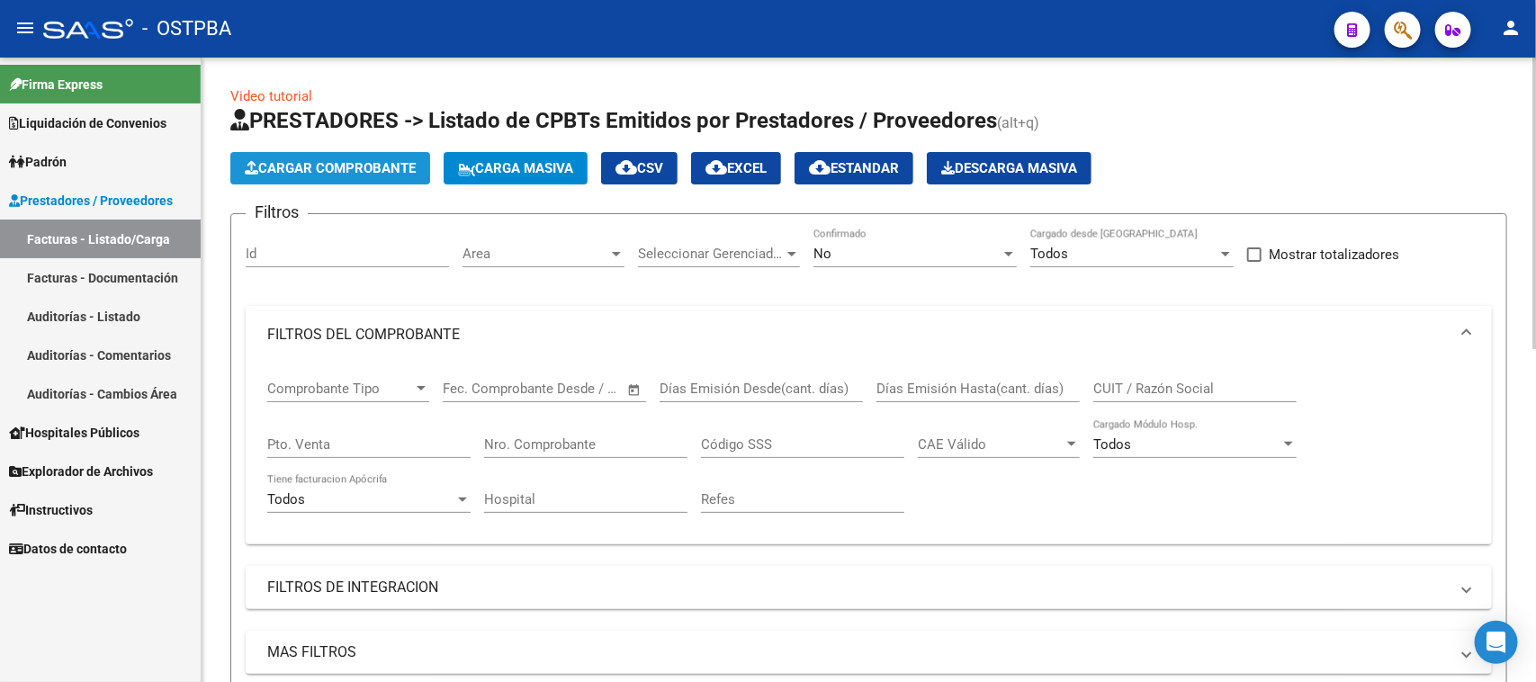
click at [328, 163] on span "Cargar Comprobante" at bounding box center [330, 168] width 171 height 16
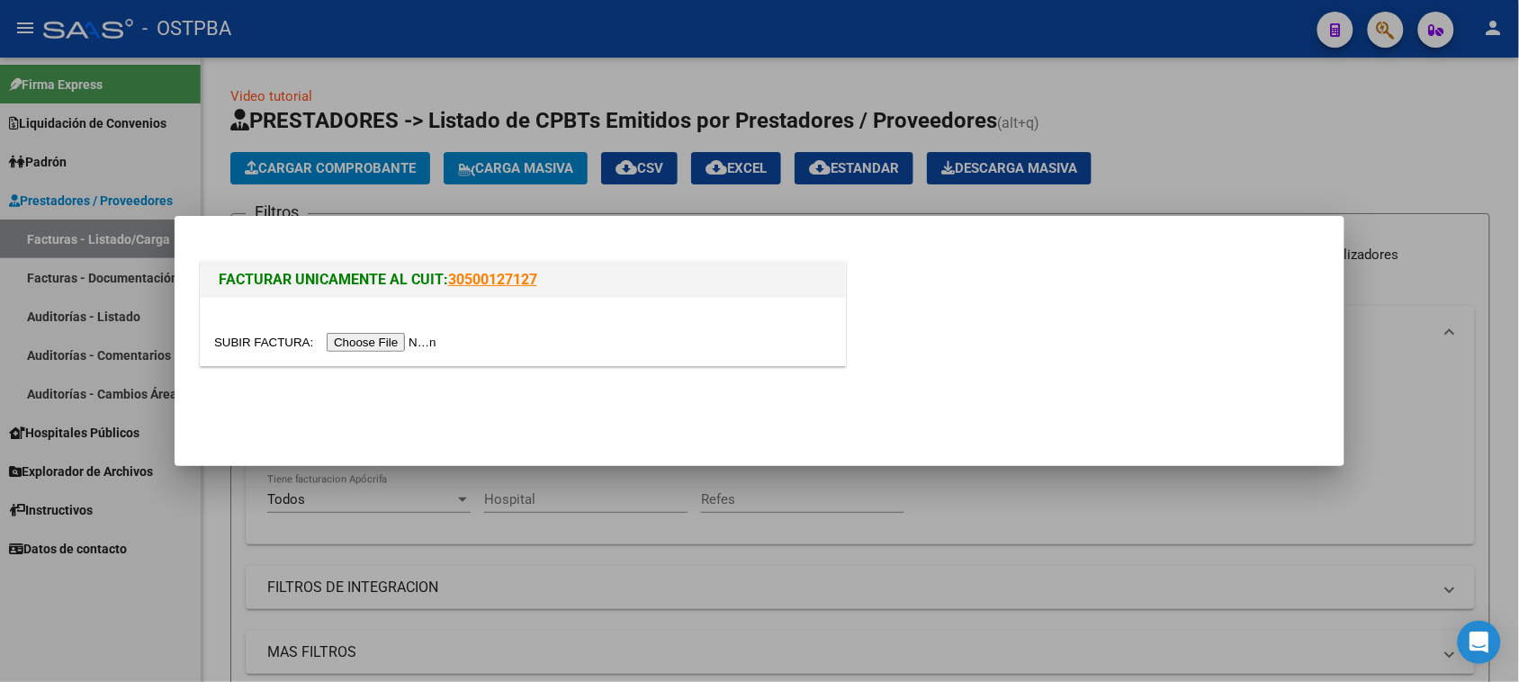
click at [405, 343] on input "file" at bounding box center [328, 342] width 228 height 19
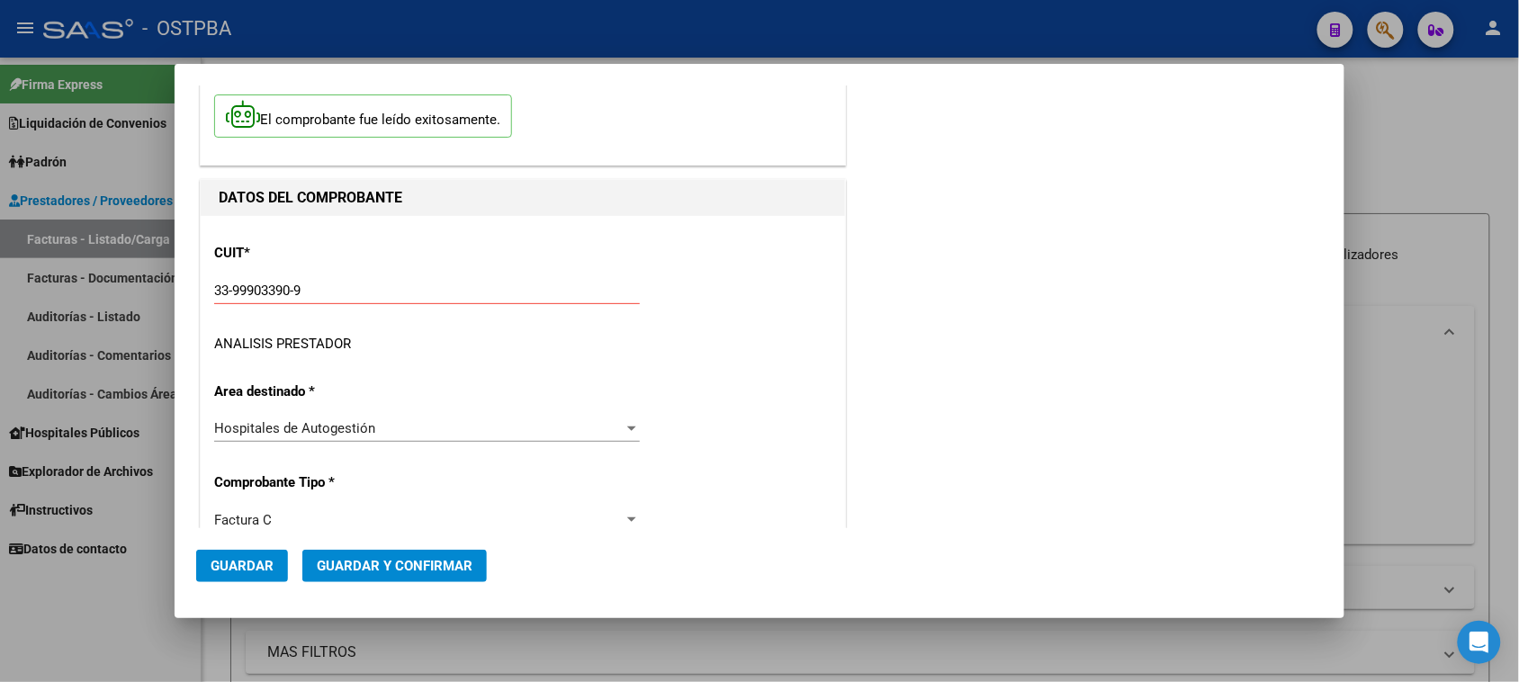
scroll to position [399, 0]
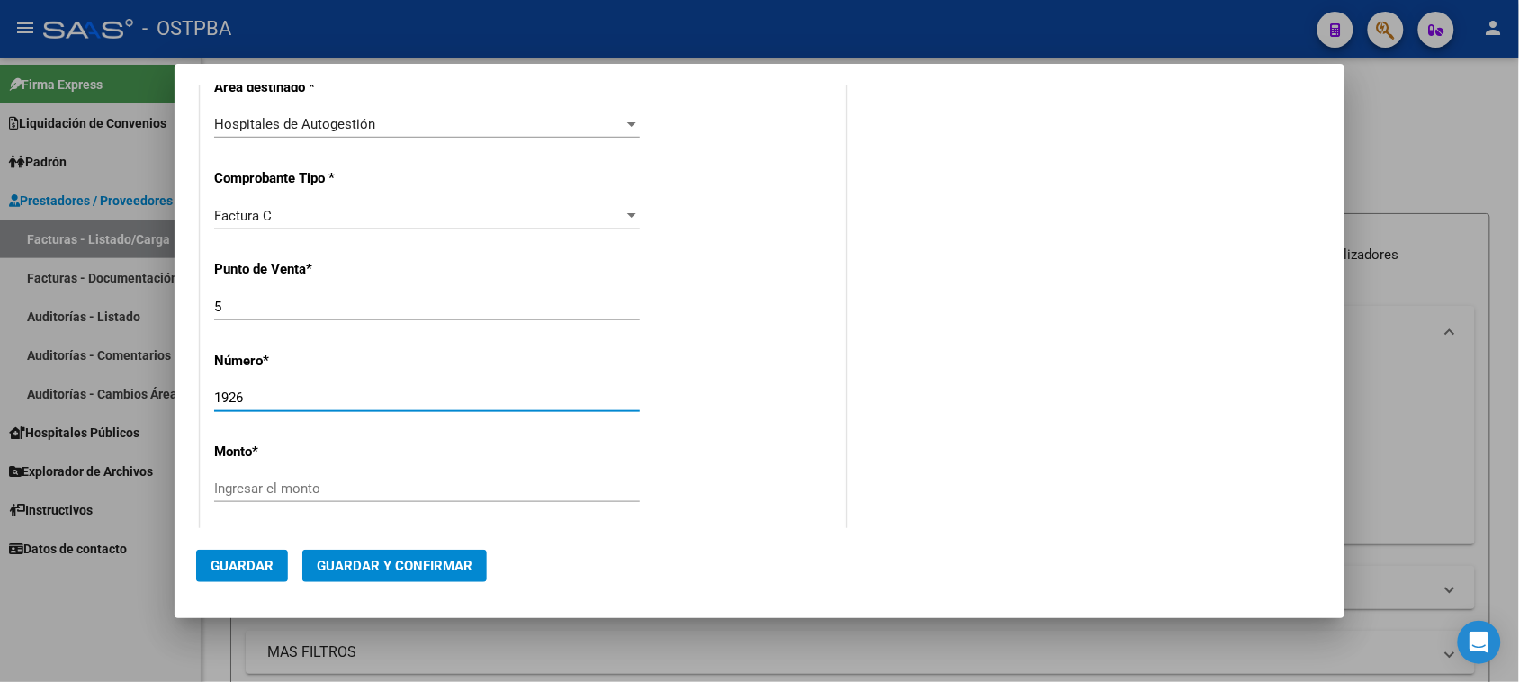
type input "1926"
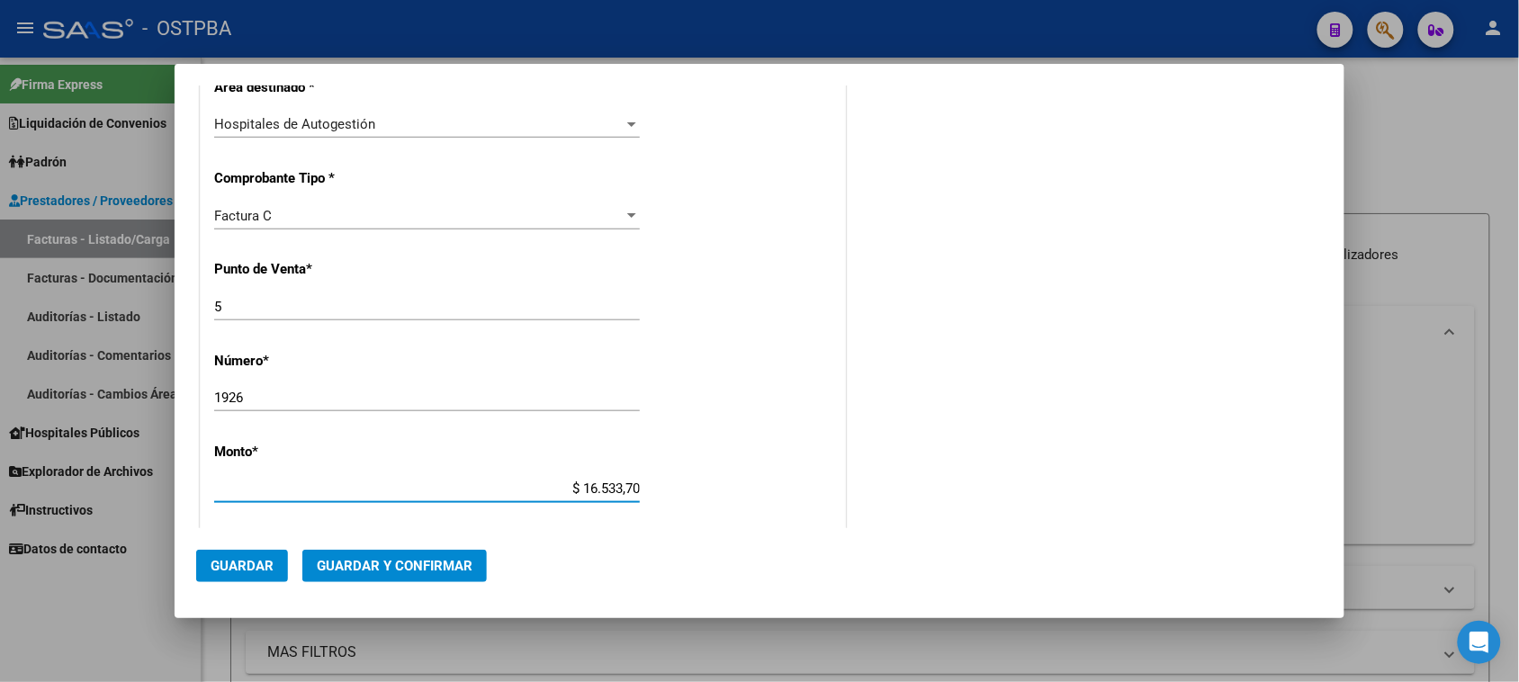
type input "$ 165.337,00"
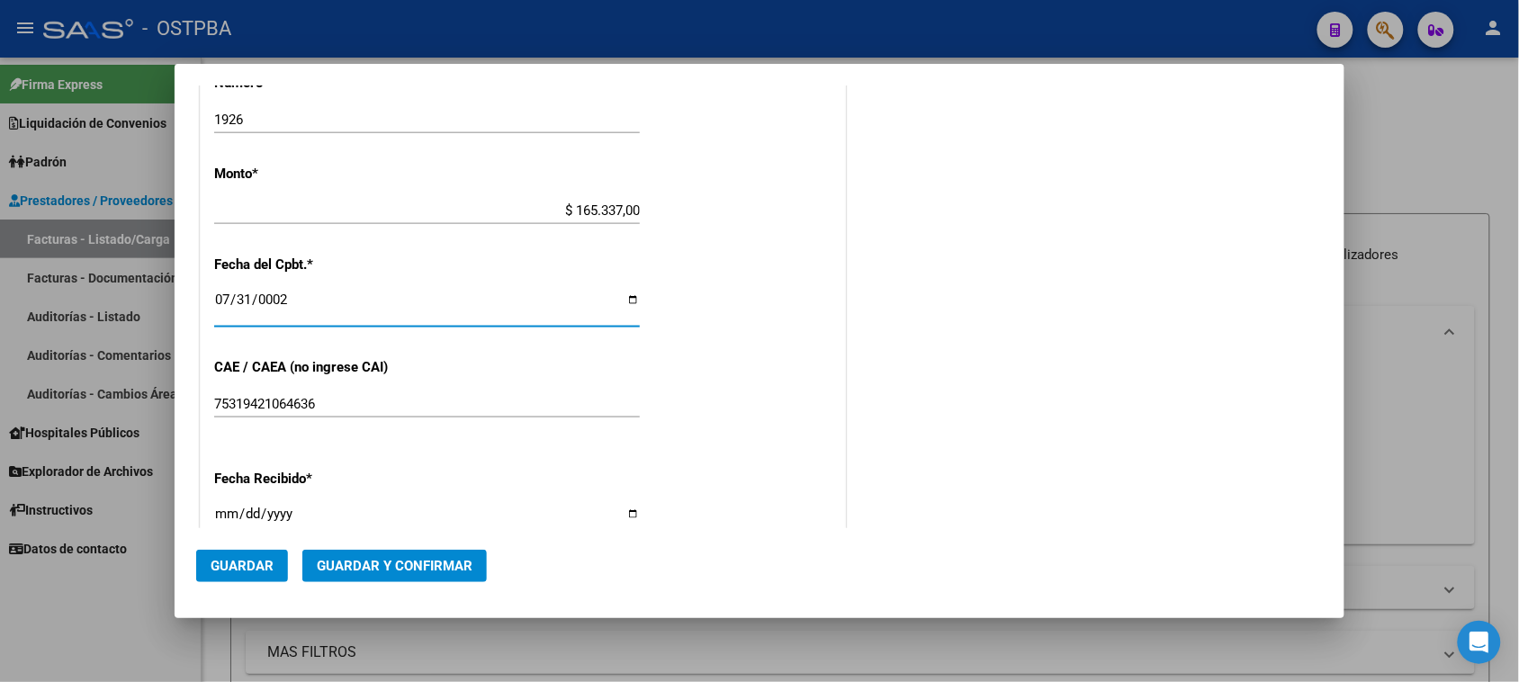
scroll to position [688, 0]
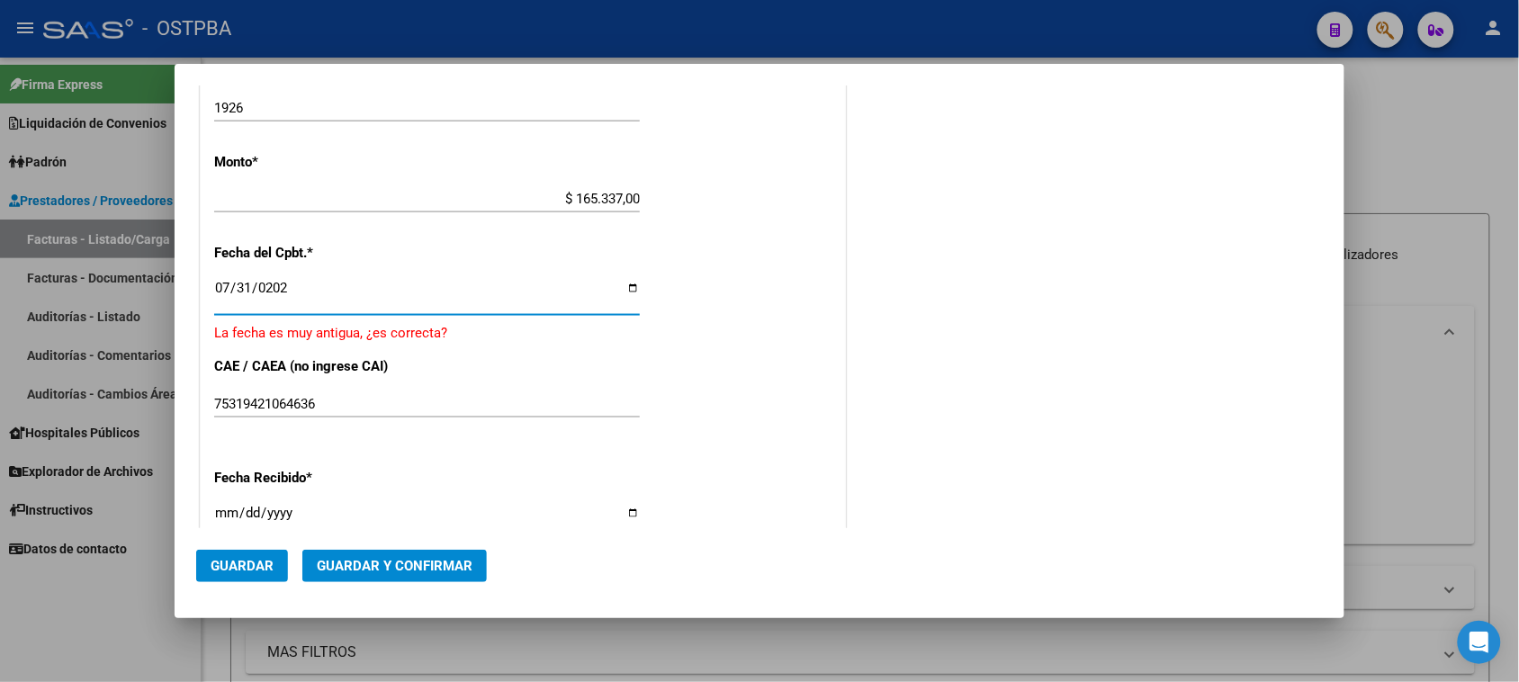
type input "2025-07-31"
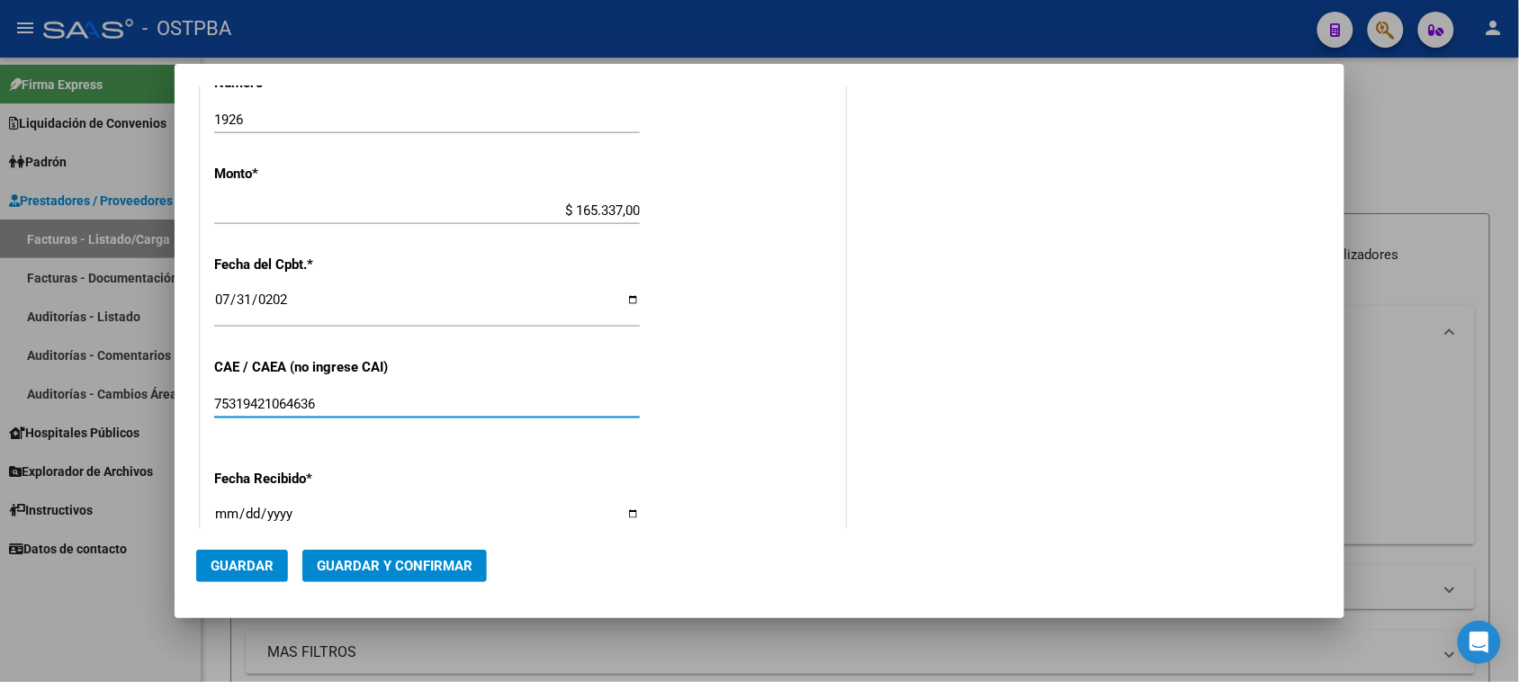
scroll to position [684, 0]
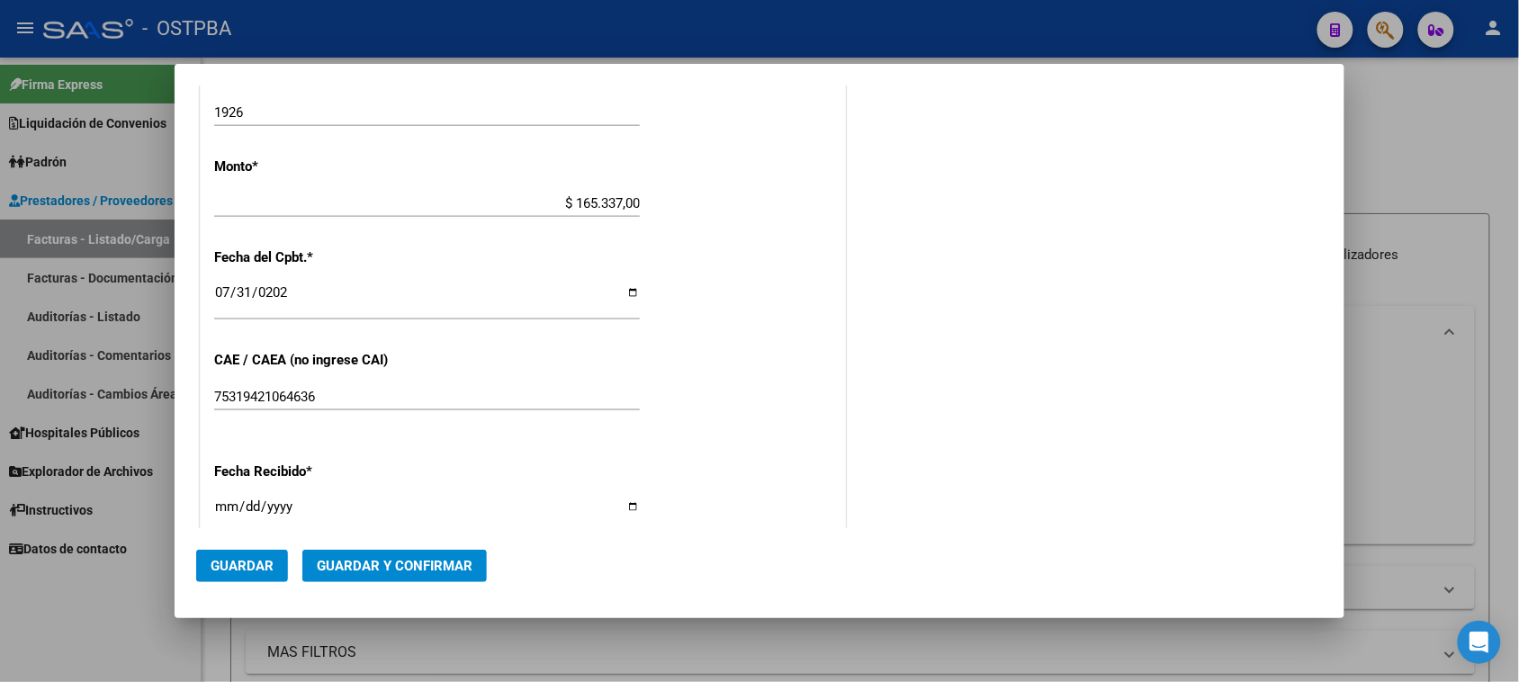
type input "[DATE]"
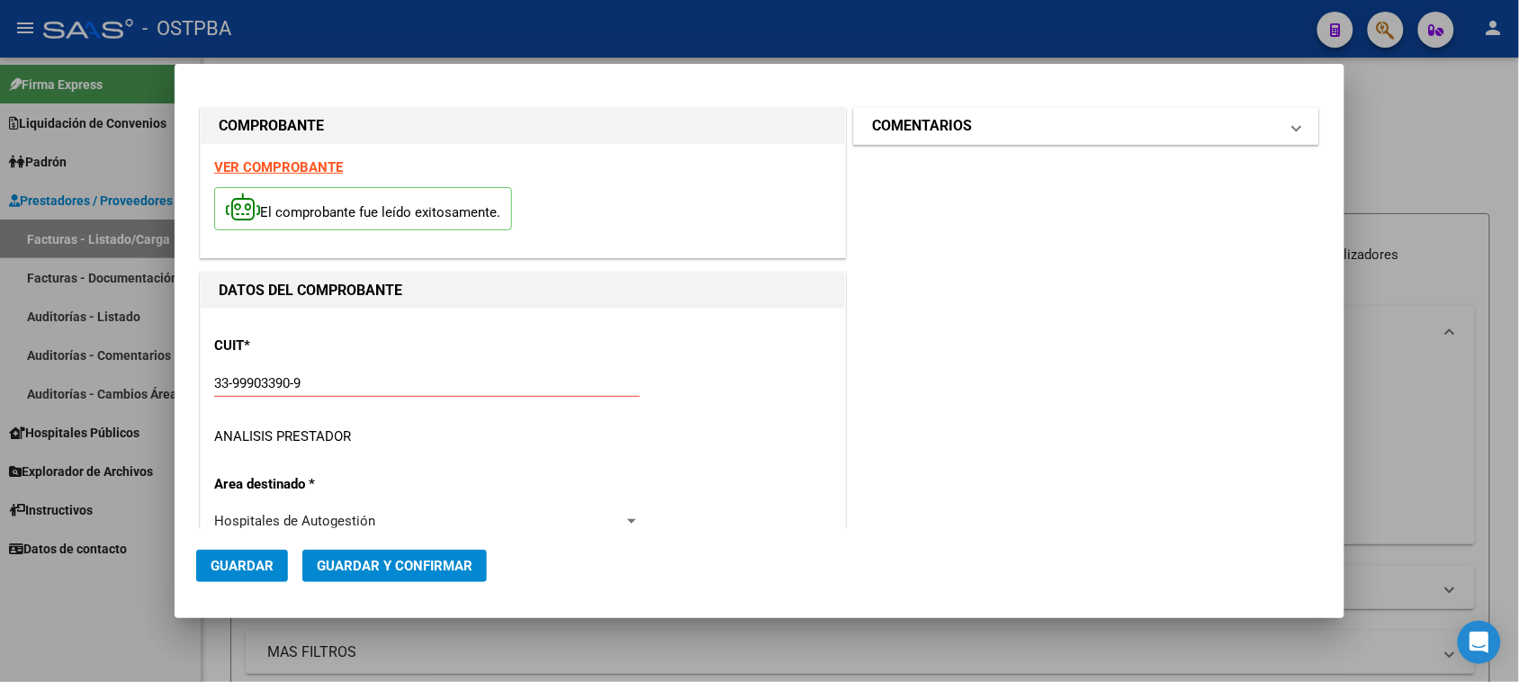
scroll to position [0, 0]
click at [947, 137] on h1 "COMENTARIOS" at bounding box center [922, 128] width 100 height 22
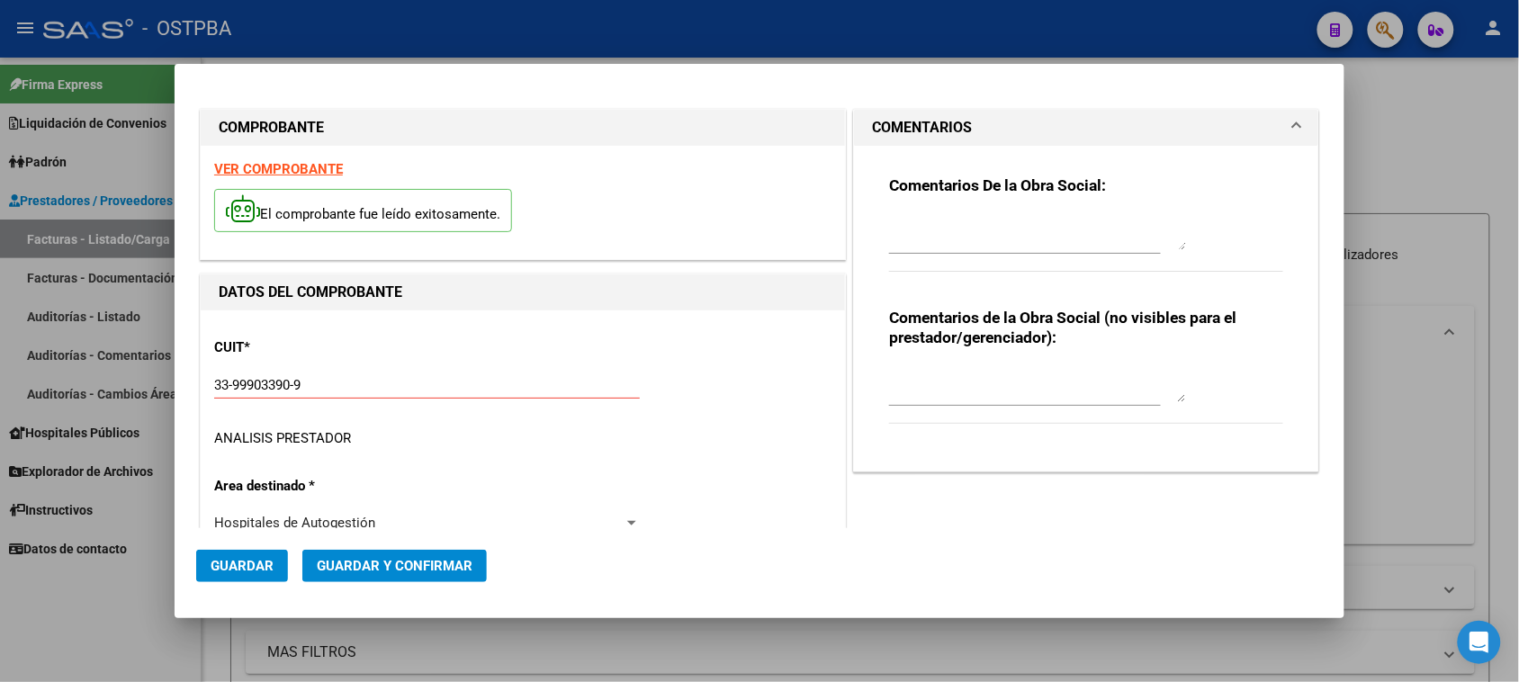
click at [940, 223] on textarea at bounding box center [1037, 232] width 297 height 36
type textarea "HR 126330"
click at [250, 570] on span "Guardar" at bounding box center [242, 566] width 63 height 16
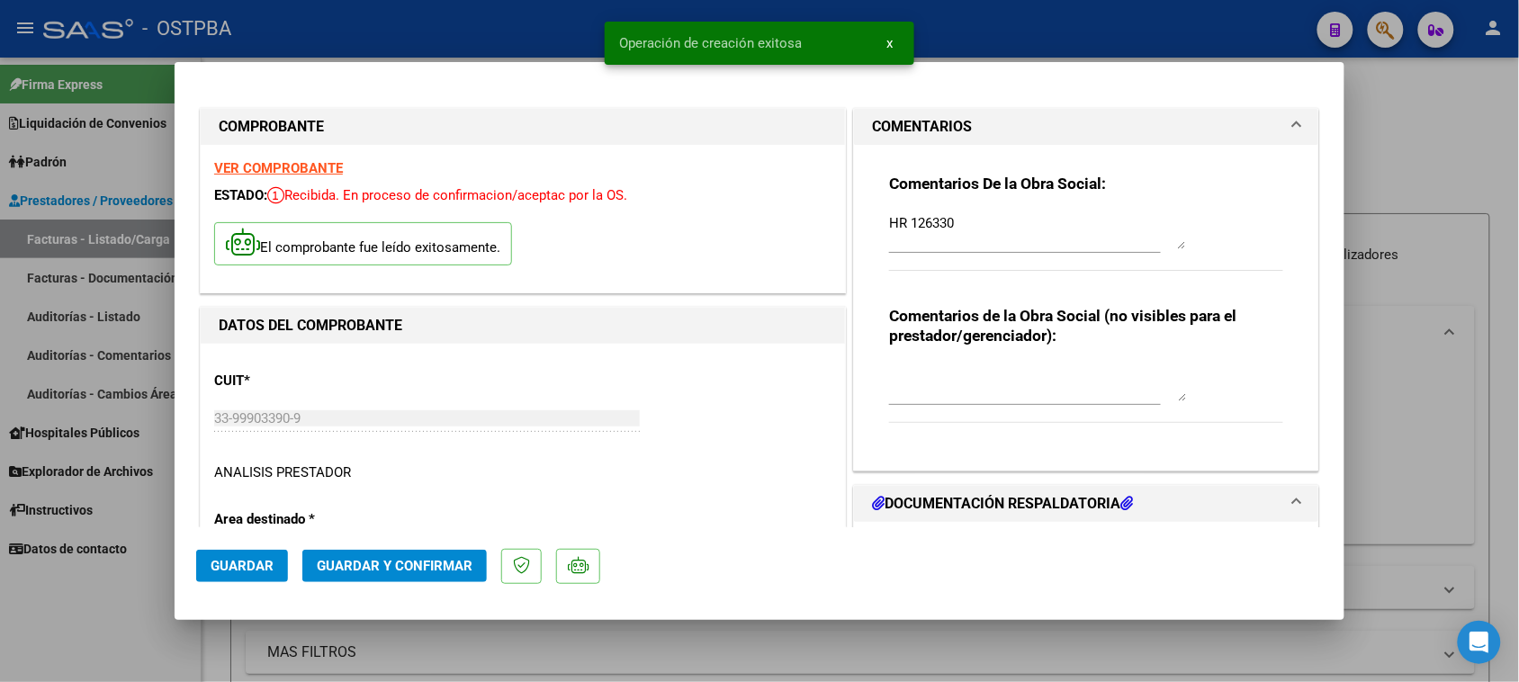
type input "2025-09-29"
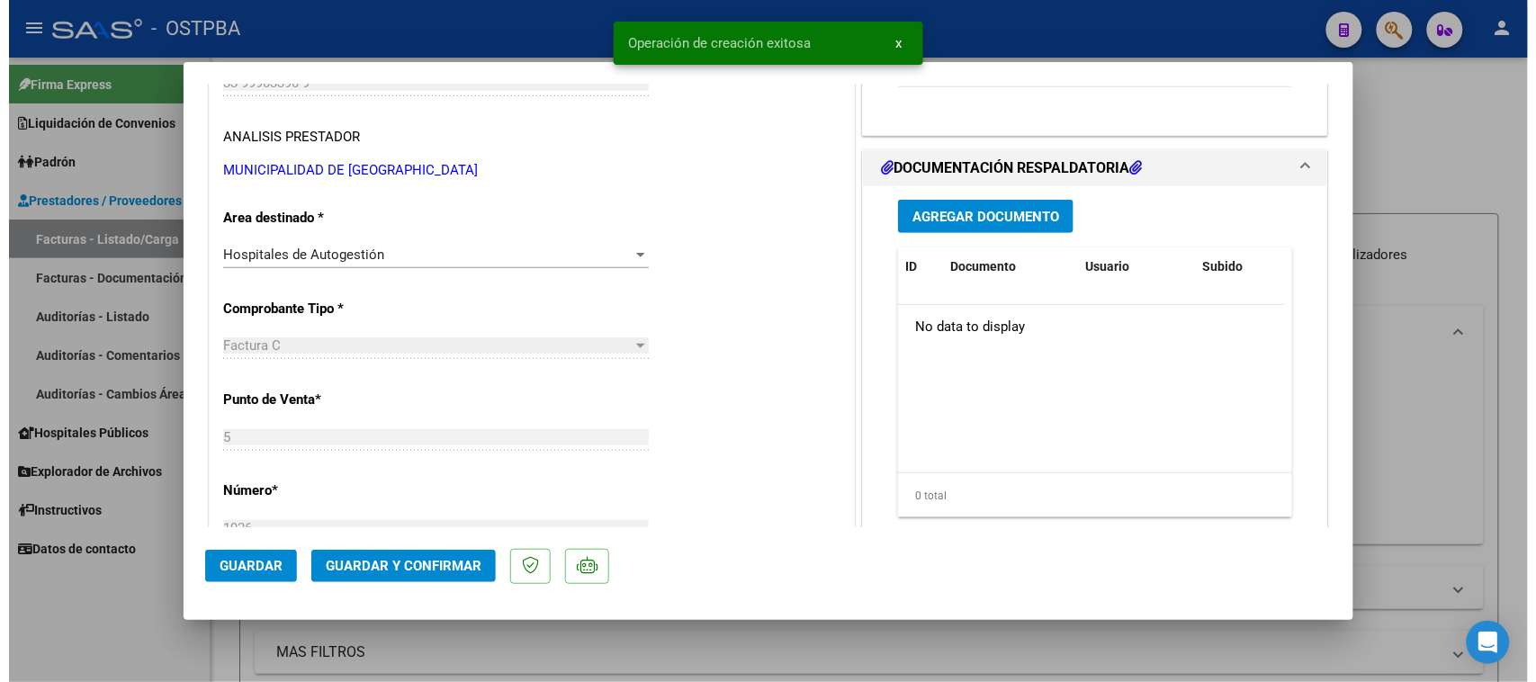
scroll to position [337, 0]
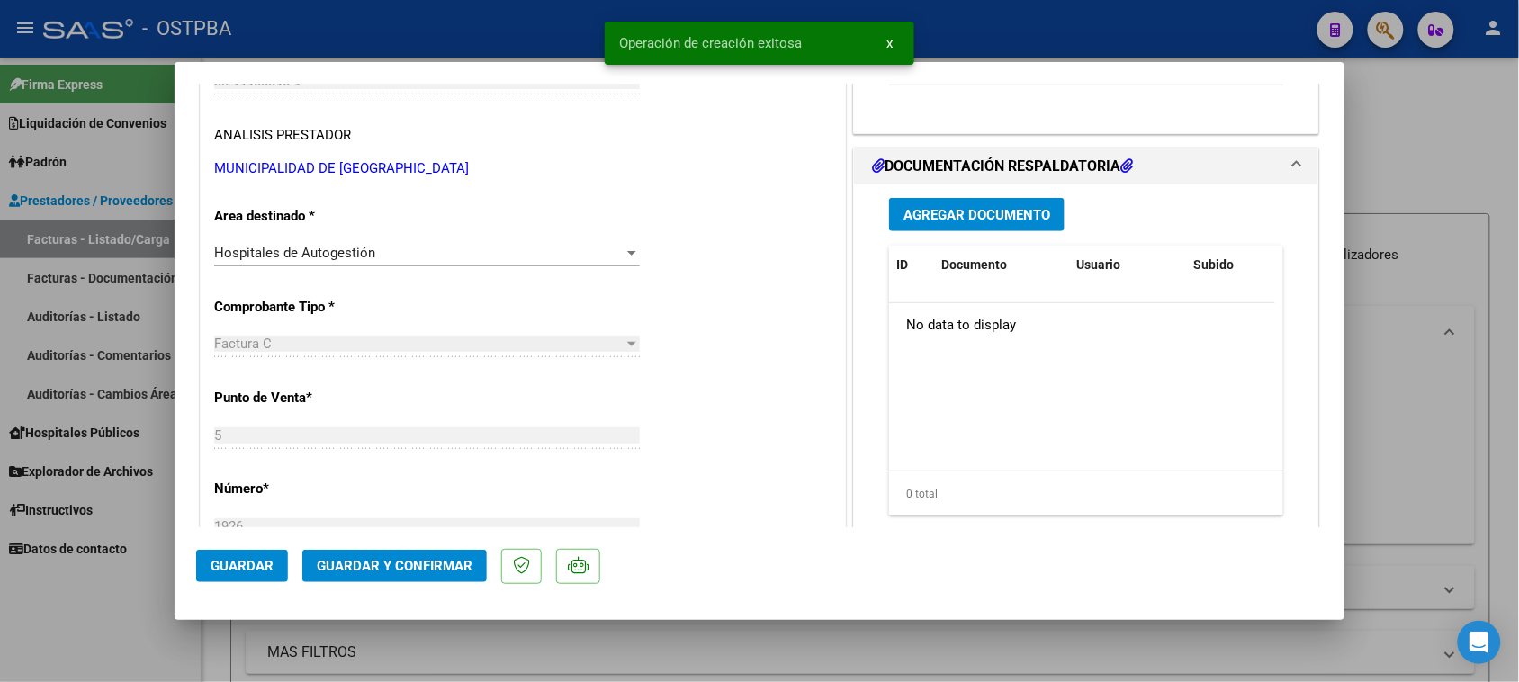
click at [979, 227] on button "Agregar Documento" at bounding box center [976, 214] width 175 height 33
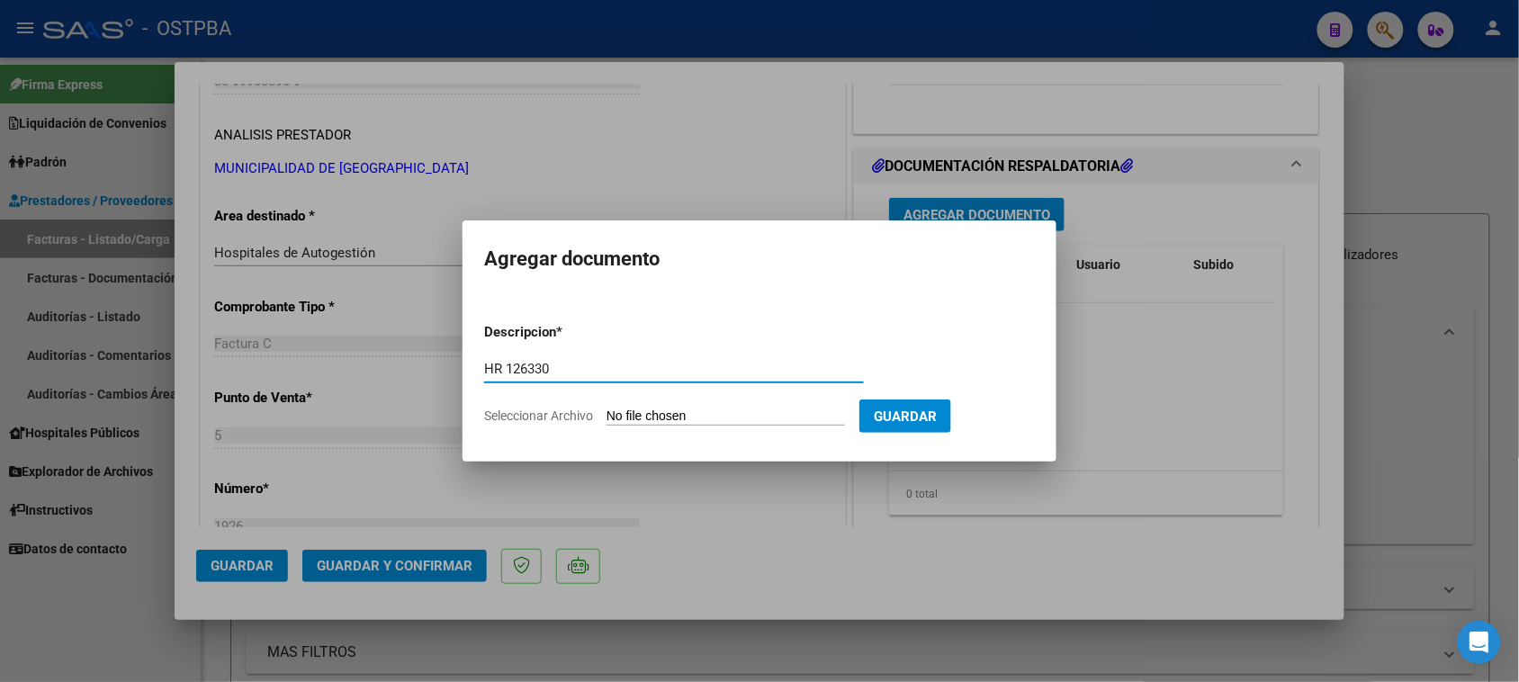
type input "HR 126330"
click at [607, 409] on input "Seleccionar Archivo" at bounding box center [726, 417] width 238 height 17
type input "C:\fakepath\HR 126330.pdf"
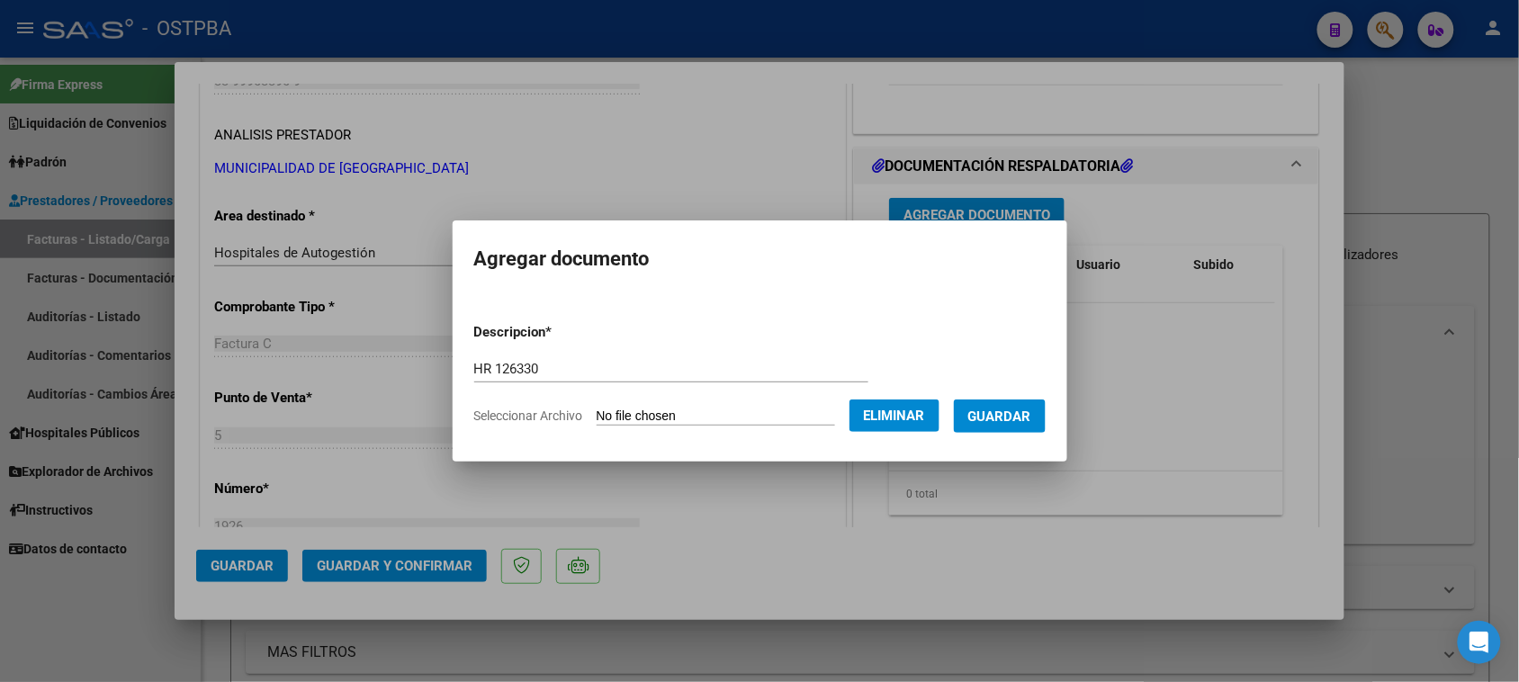
click at [1026, 430] on button "Guardar" at bounding box center [1000, 416] width 92 height 33
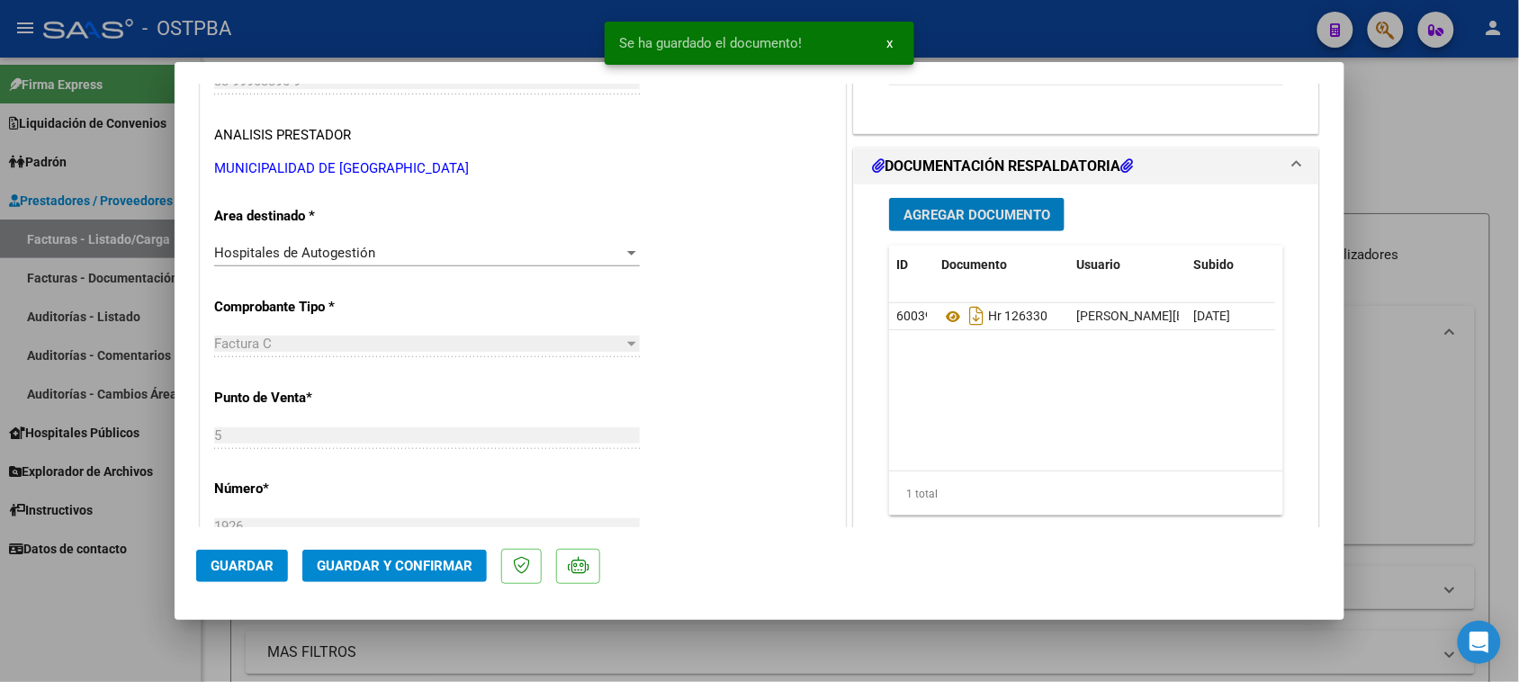
click at [981, 204] on button "Agregar Documento" at bounding box center [976, 214] width 175 height 33
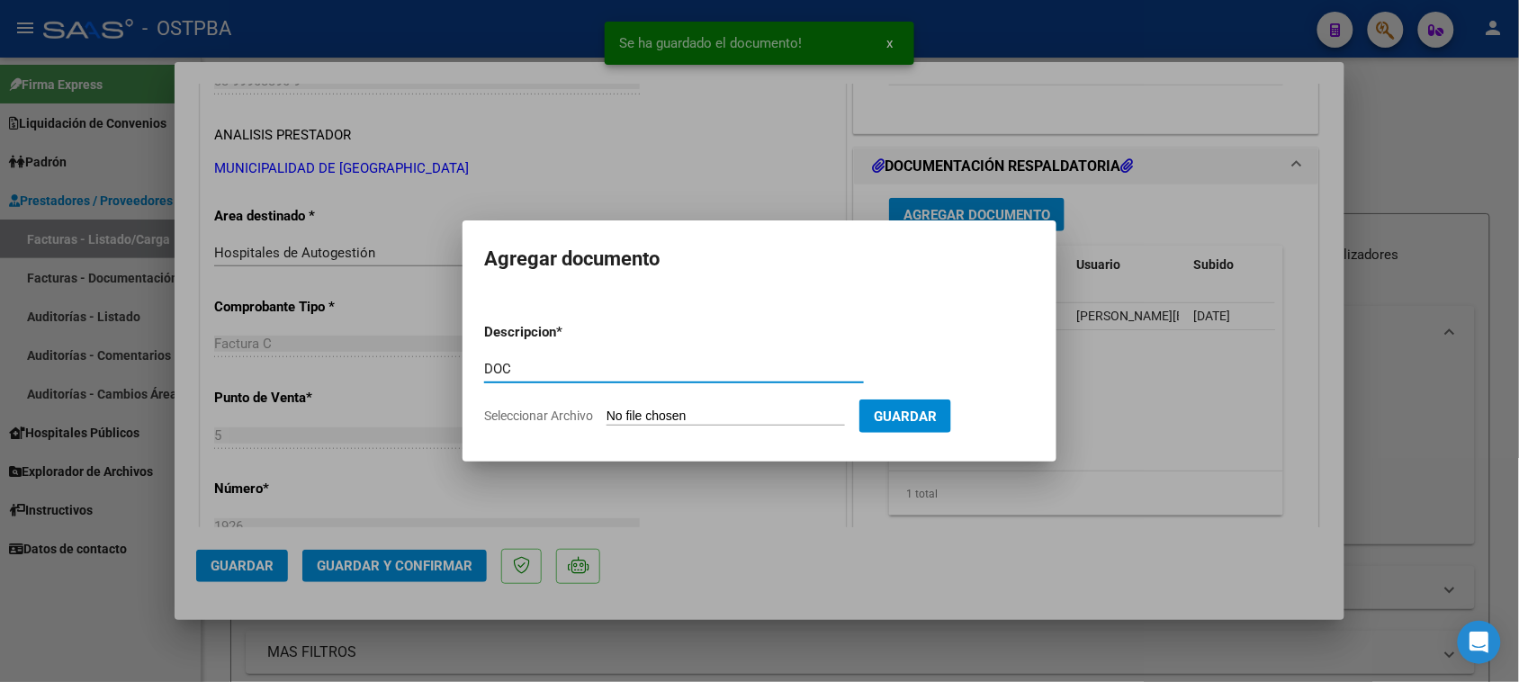
type input "DOC"
click at [607, 409] on input "Seleccionar Archivo" at bounding box center [726, 417] width 238 height 17
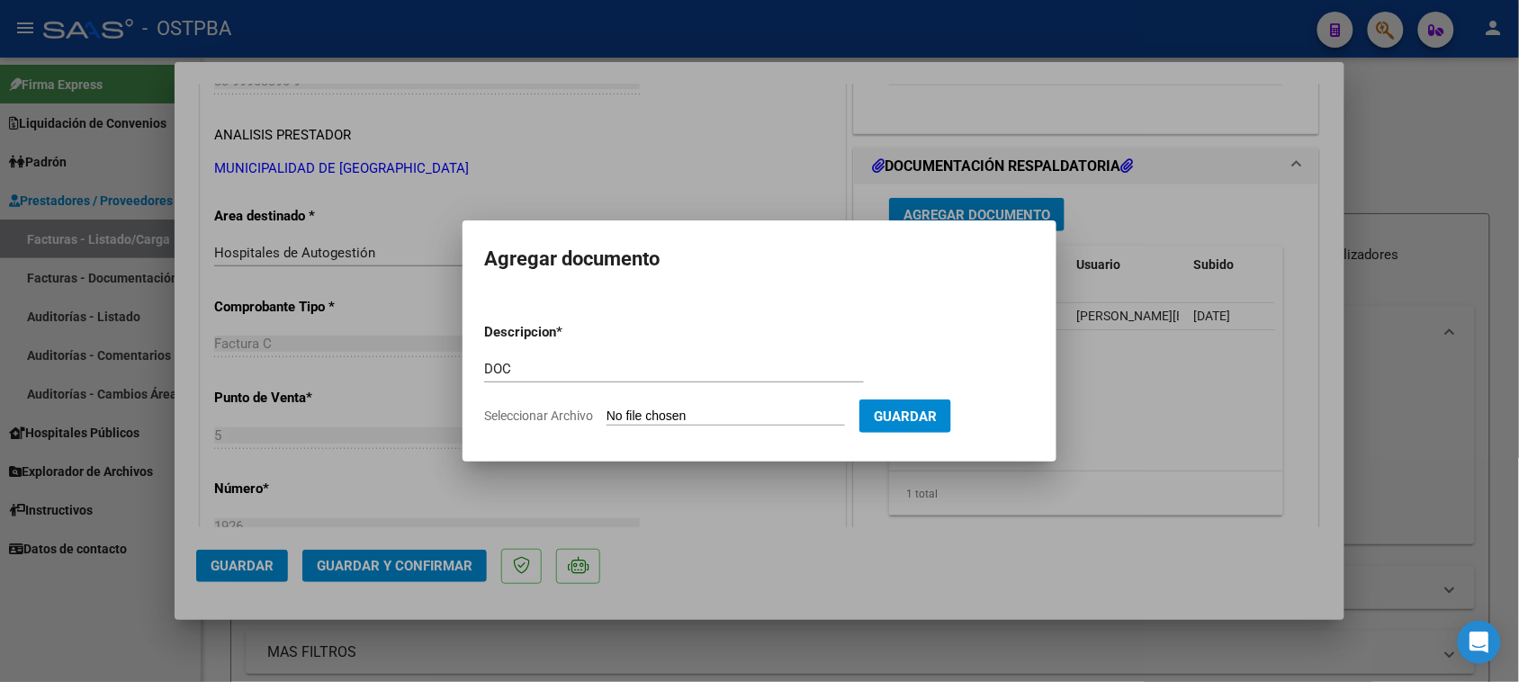
type input "C:\fakepath\DOC 1926.zip"
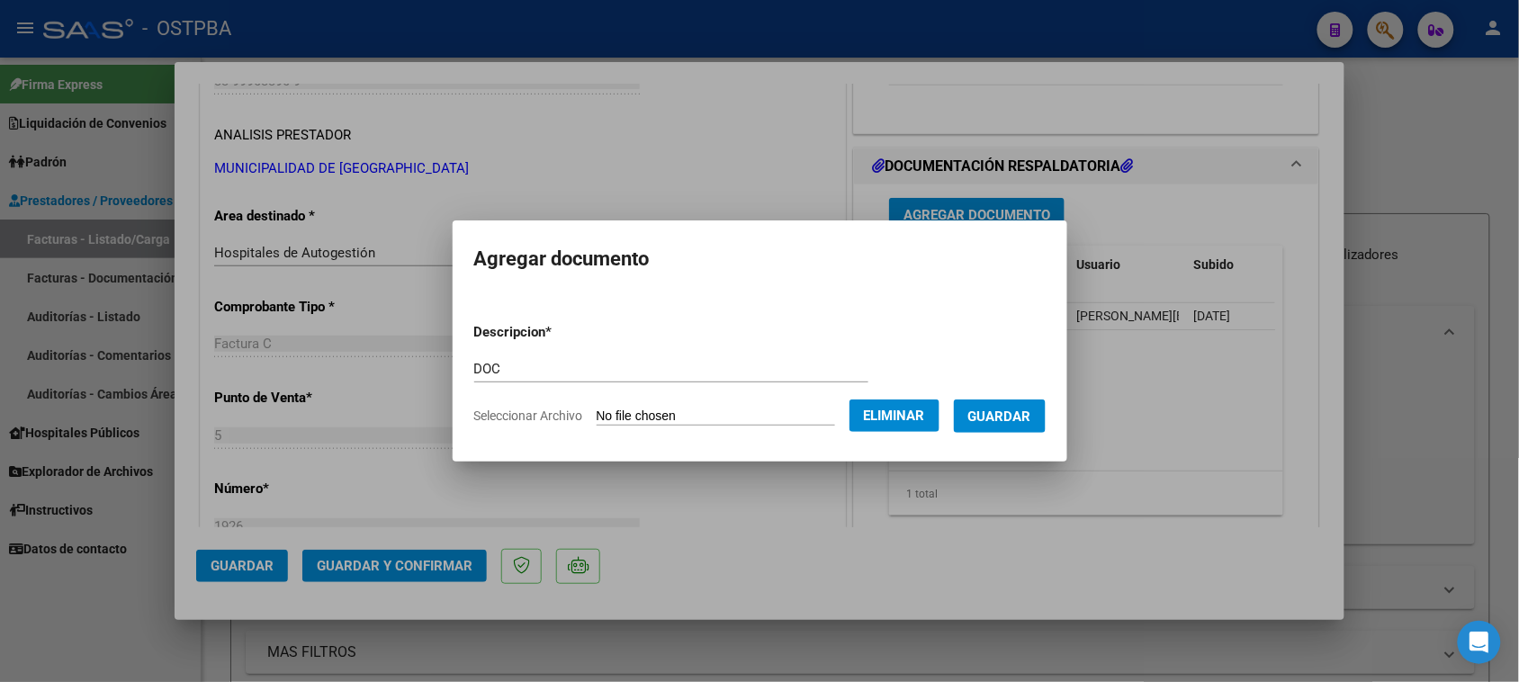
click at [1029, 425] on button "Guardar" at bounding box center [1000, 416] width 92 height 33
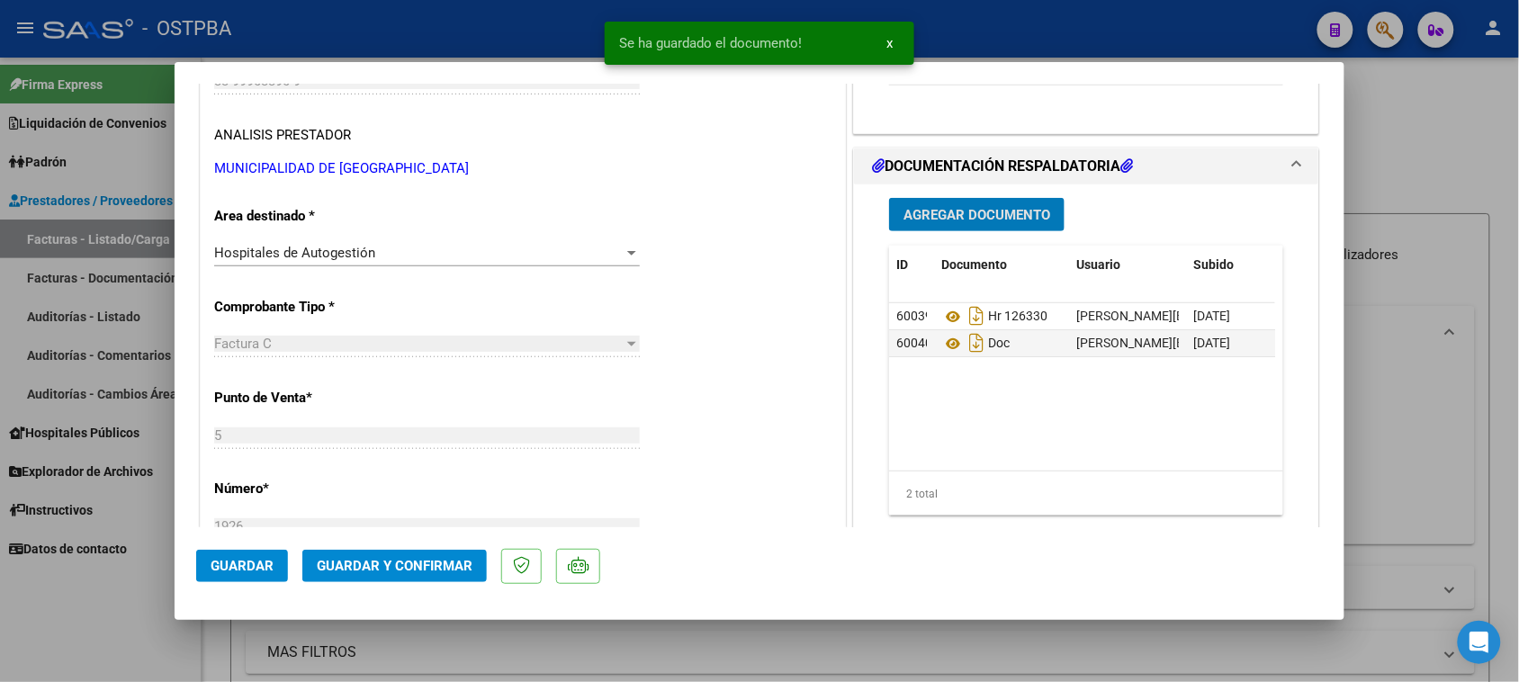
click at [402, 562] on span "Guardar y Confirmar" at bounding box center [395, 566] width 156 height 16
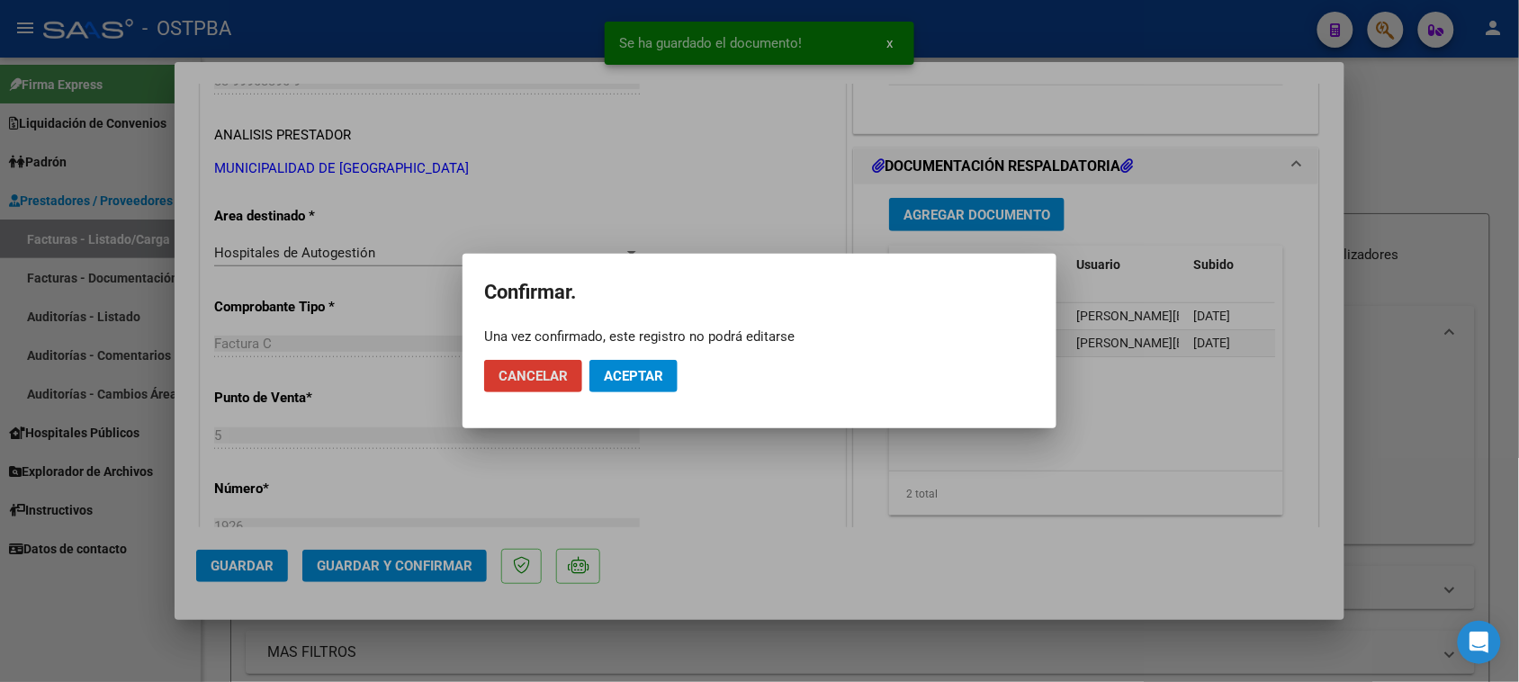
click at [606, 384] on button "Aceptar" at bounding box center [633, 376] width 88 height 32
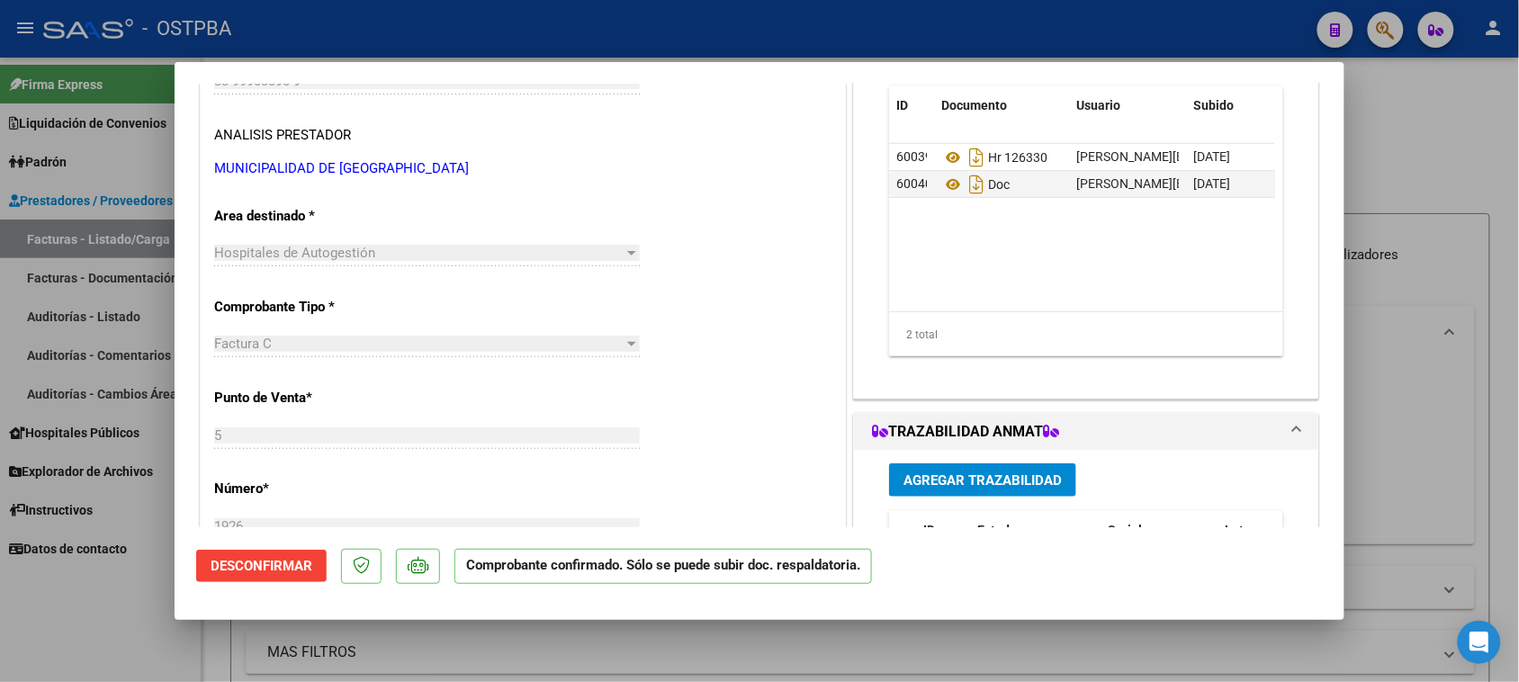
click at [121, 244] on div at bounding box center [759, 341] width 1519 height 682
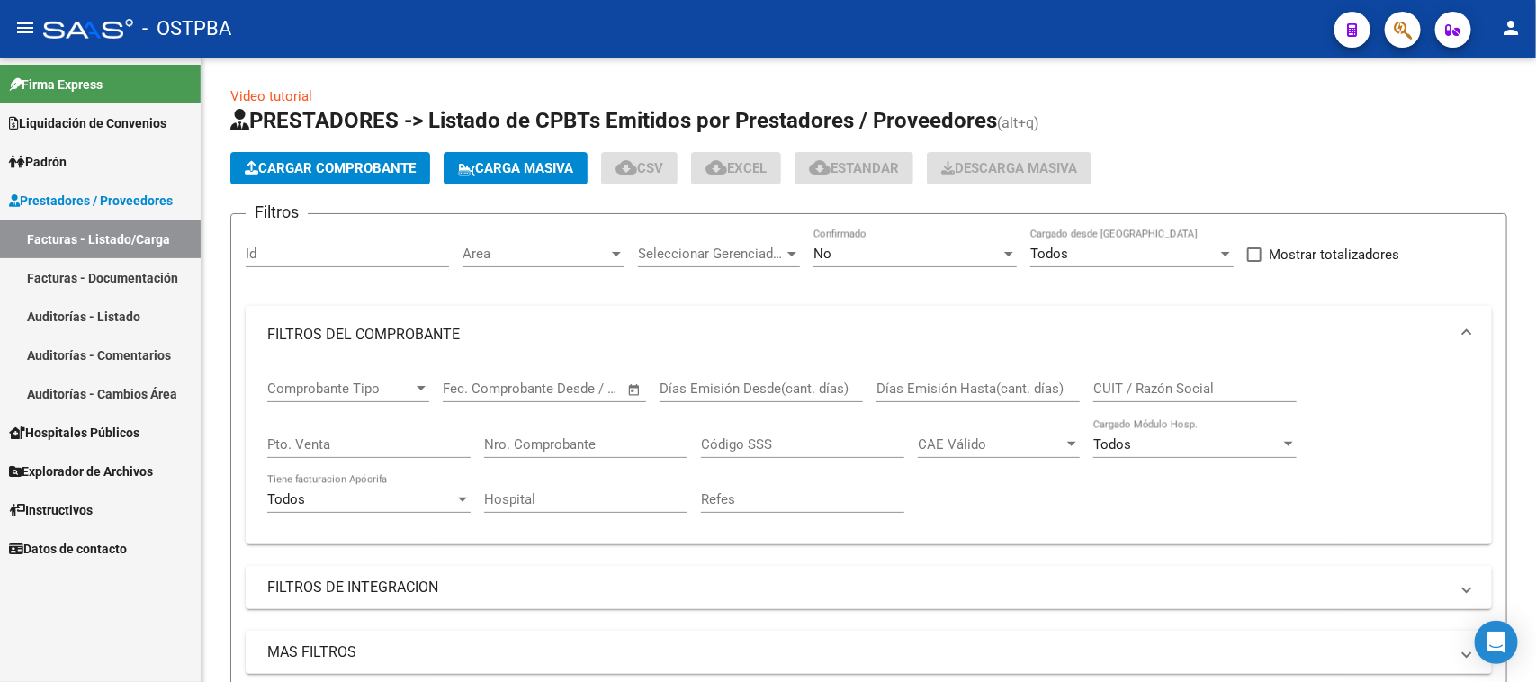
click at [122, 244] on link "Facturas - Listado/Carga" at bounding box center [100, 239] width 201 height 39
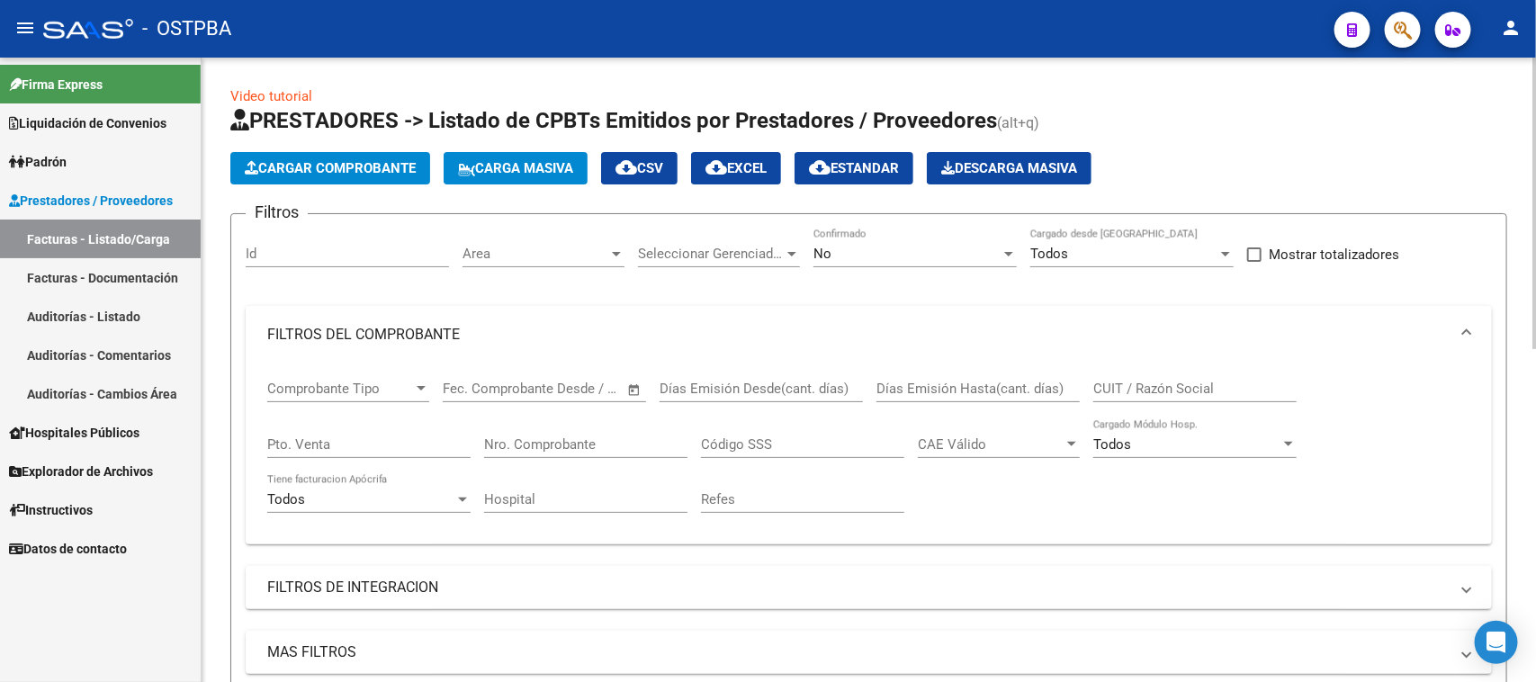
click at [292, 168] on span "Cargar Comprobante" at bounding box center [330, 168] width 171 height 16
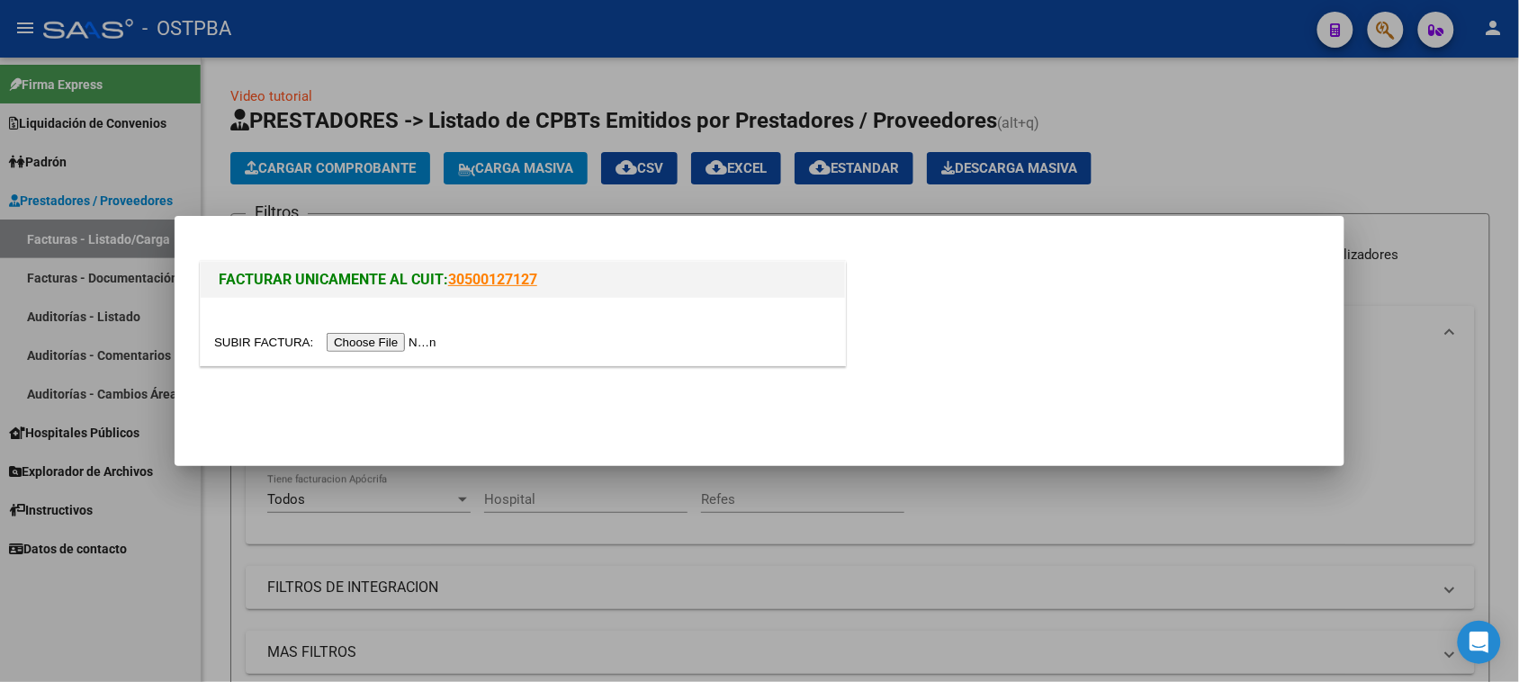
click at [354, 348] on input "file" at bounding box center [328, 342] width 228 height 19
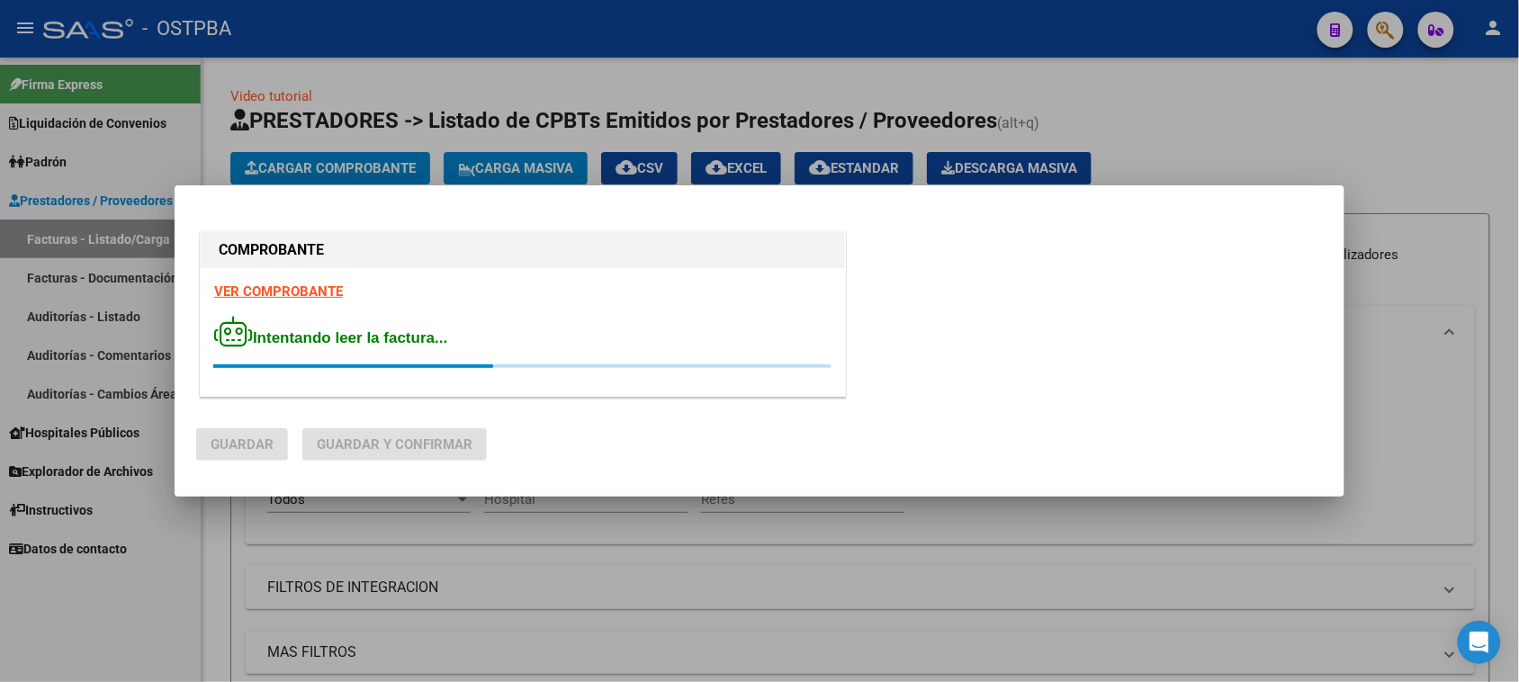
click at [324, 295] on strong "VER COMPROBANTE" at bounding box center [278, 291] width 129 height 16
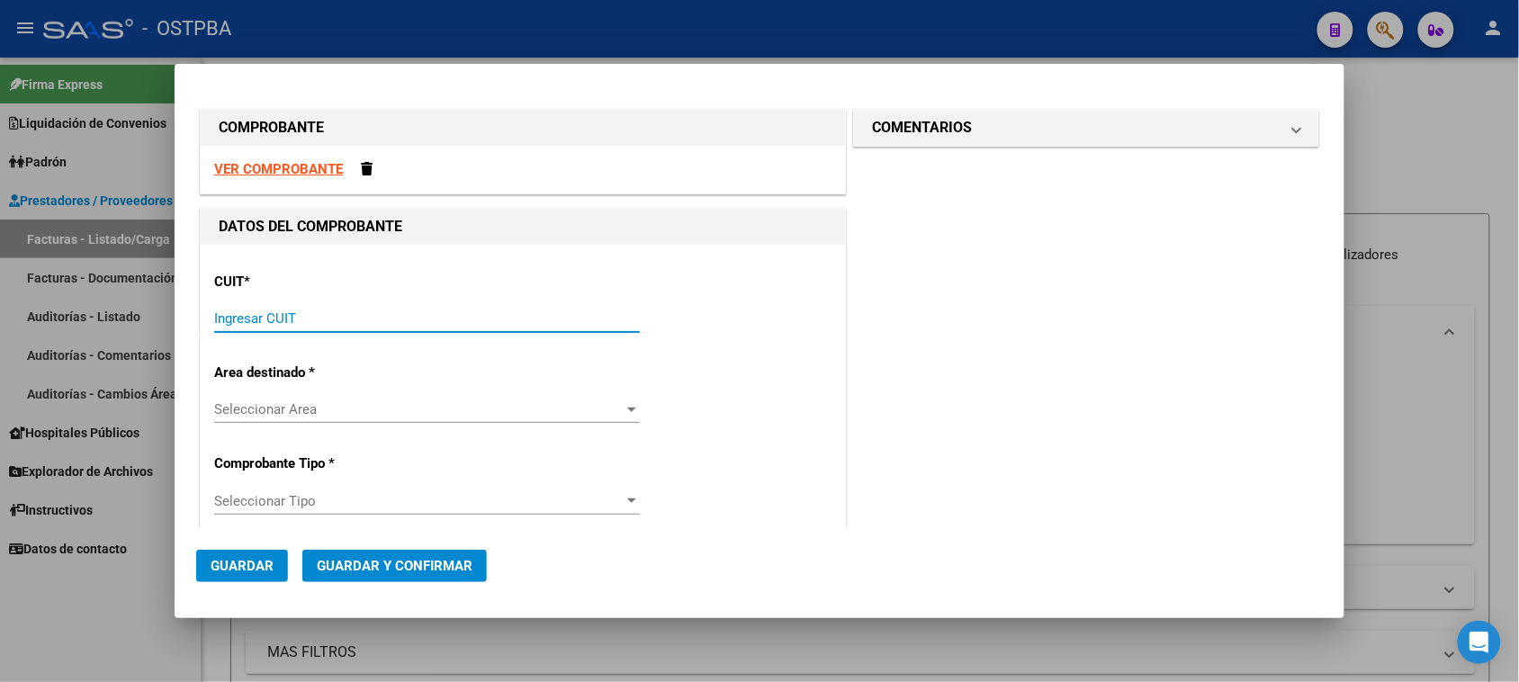
click at [333, 327] on input "Ingresar CUIT" at bounding box center [427, 318] width 426 height 16
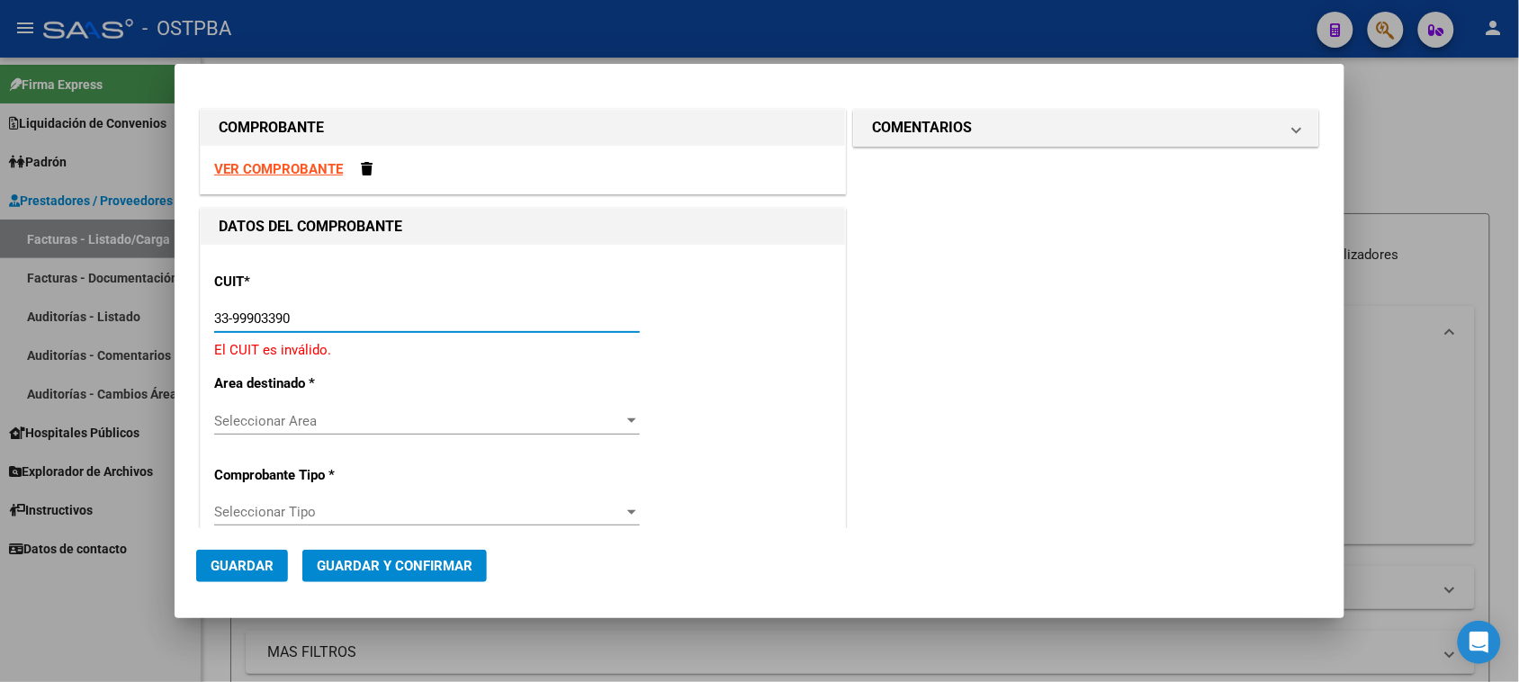
type input "33-99903390-9"
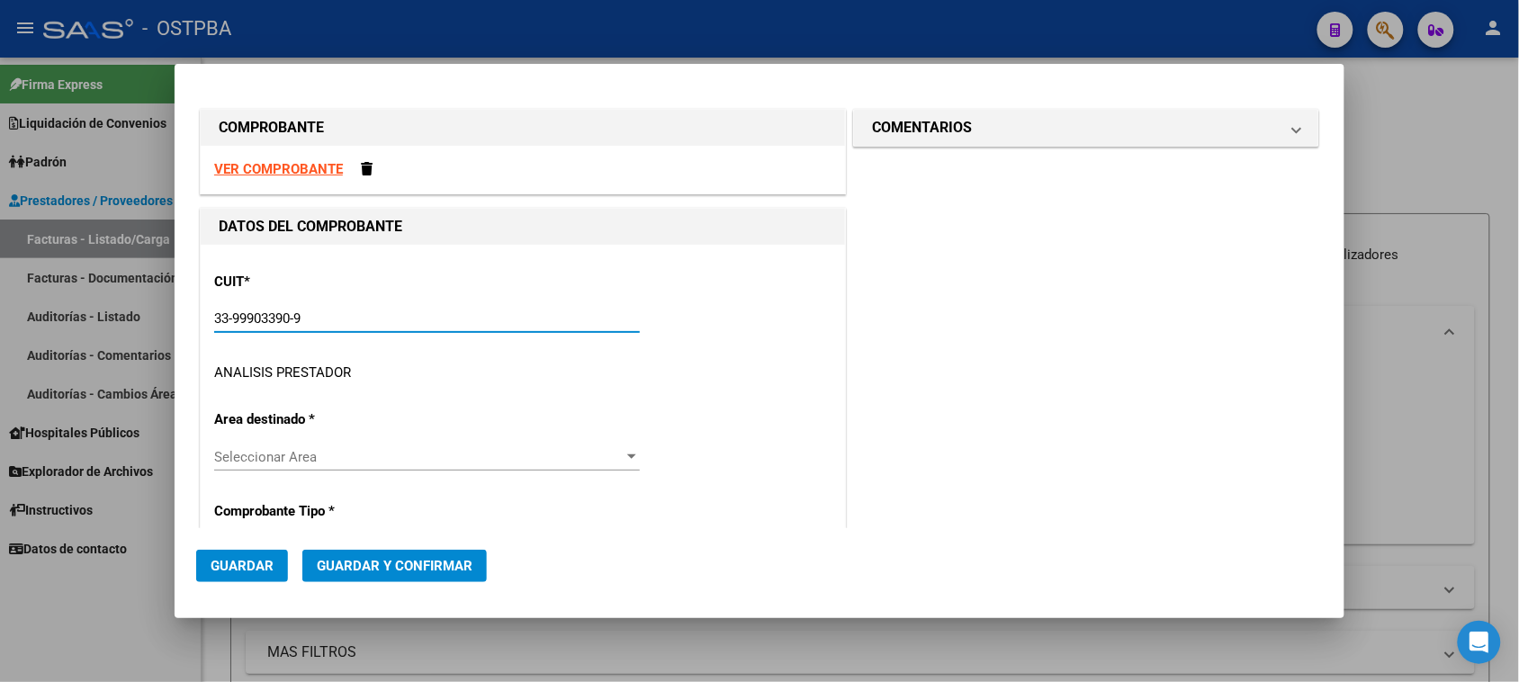
type input "5"
type input "33-99903390-9"
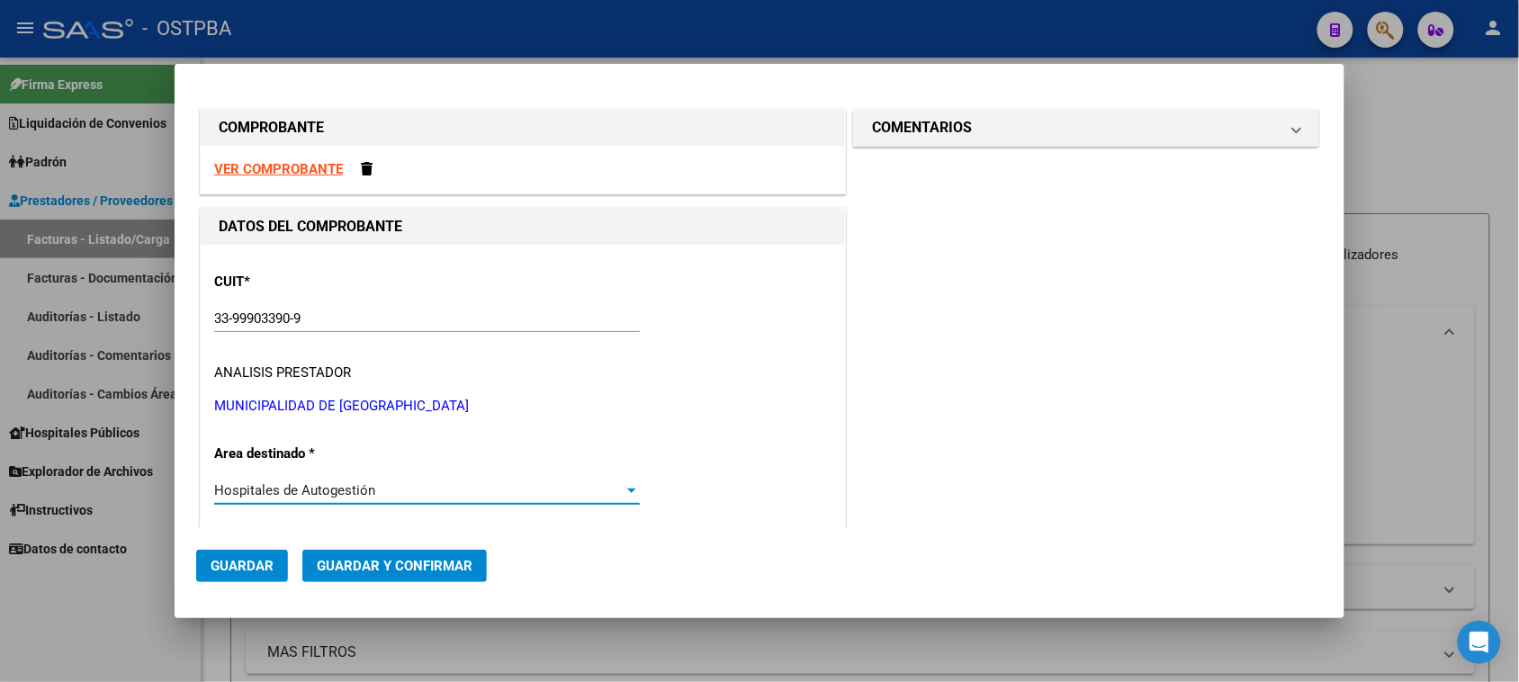
scroll to position [275, 0]
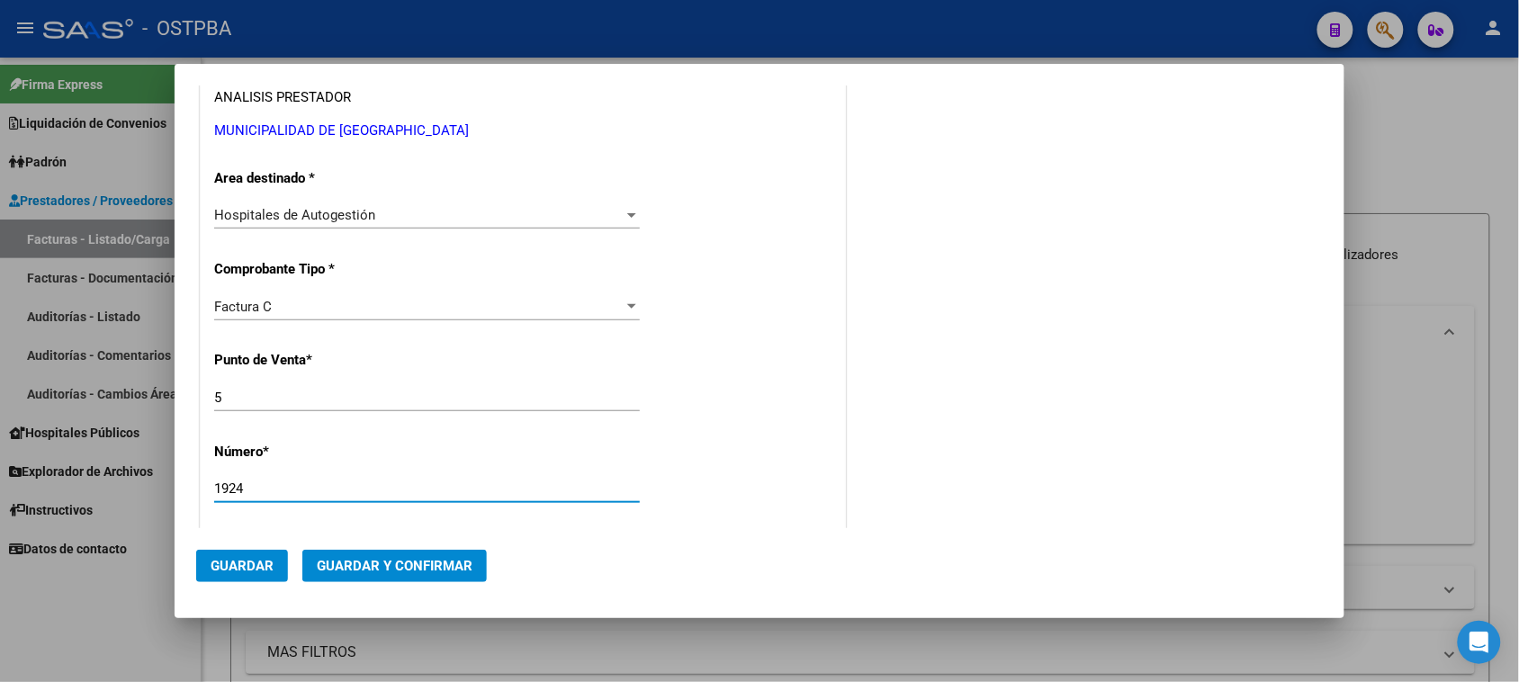
type input "1924"
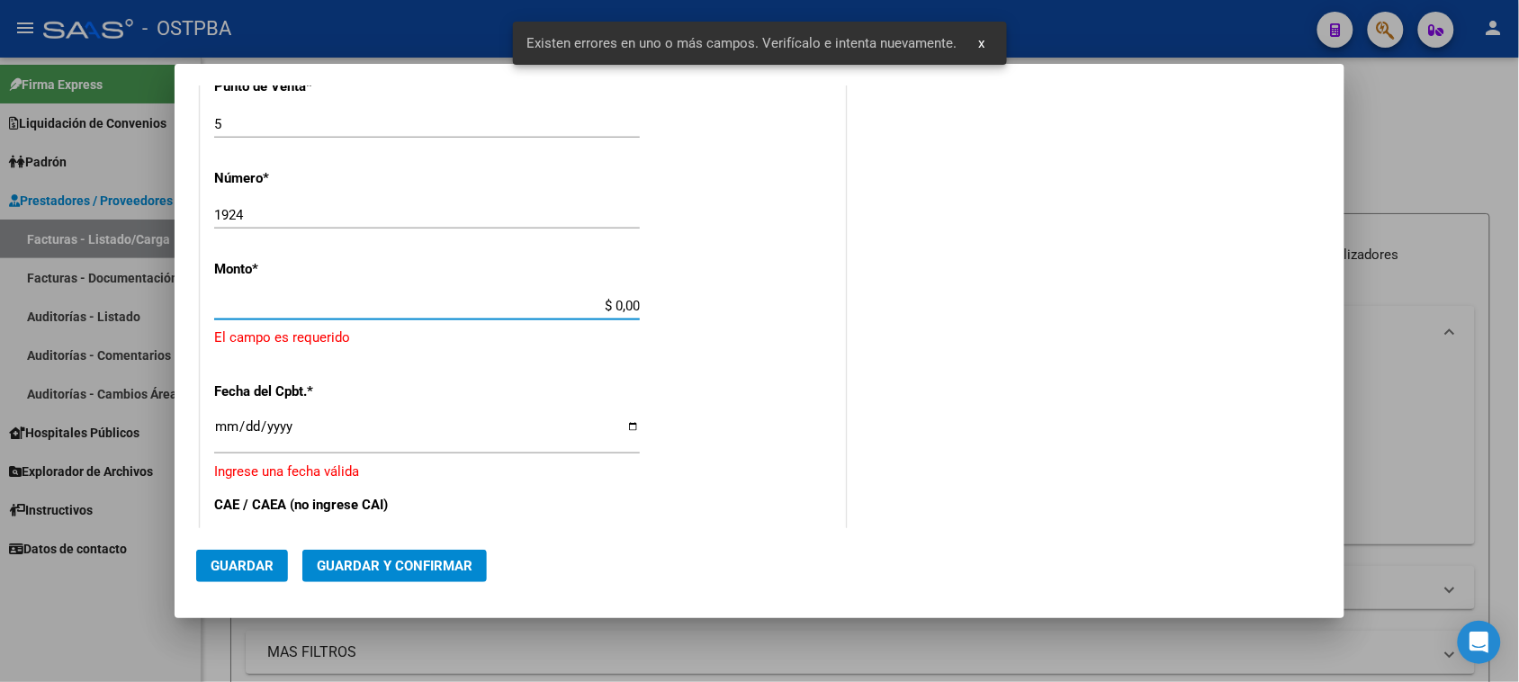
scroll to position [540, 0]
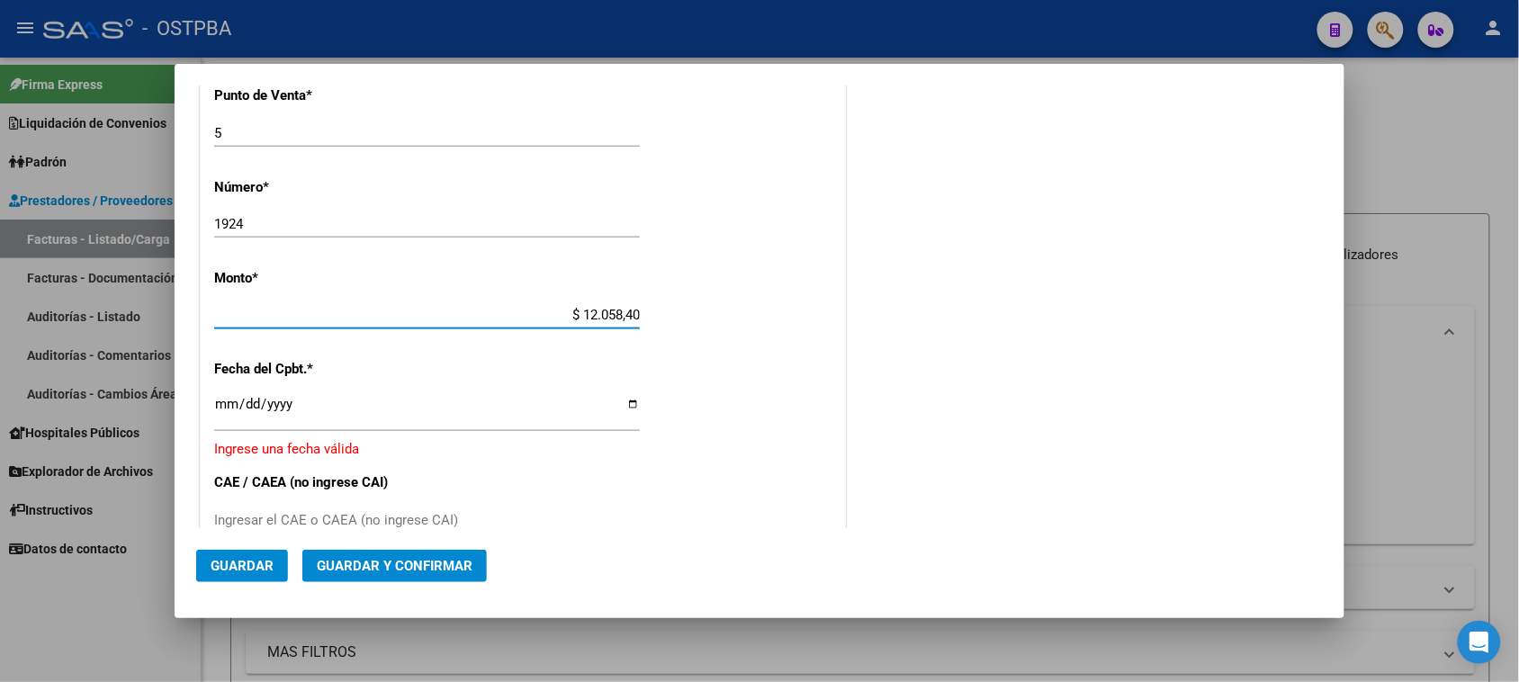
type input "$ 120.584,00"
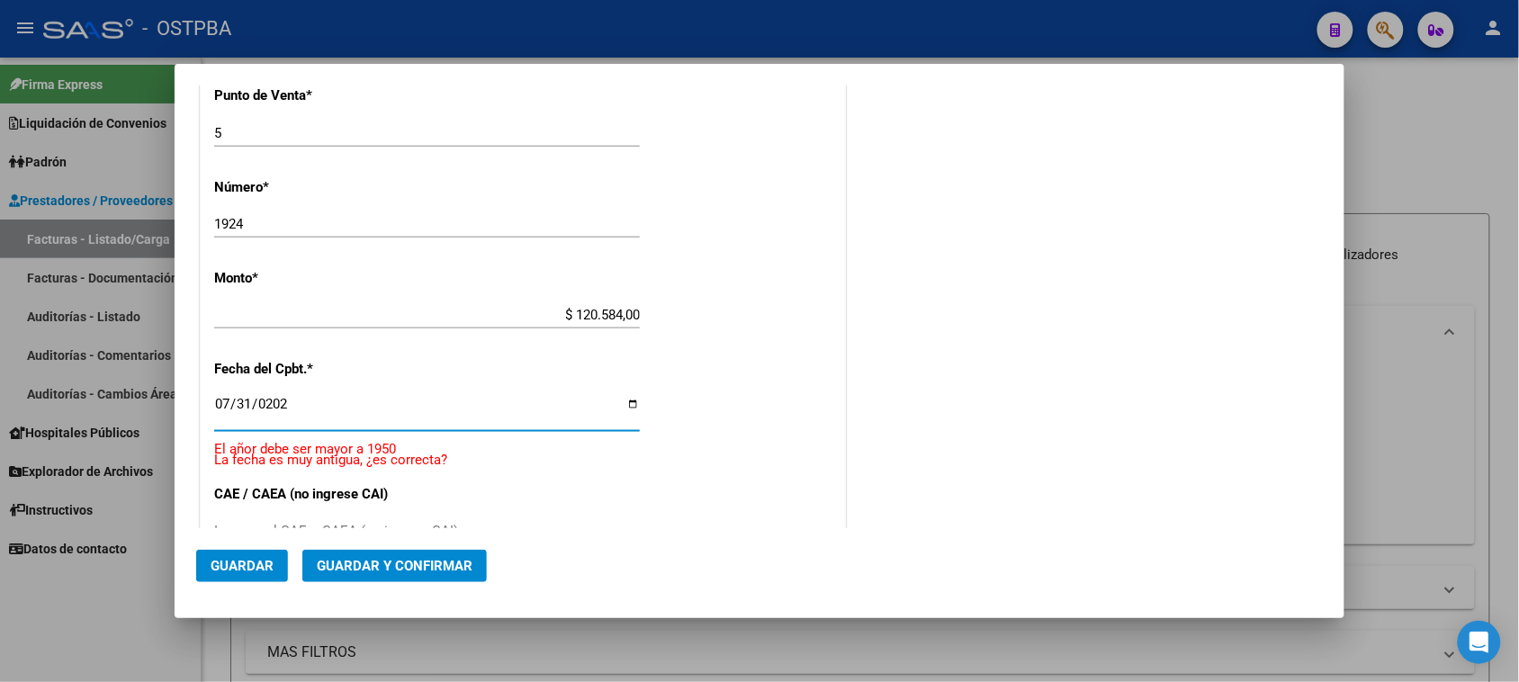
type input "2025-07-31"
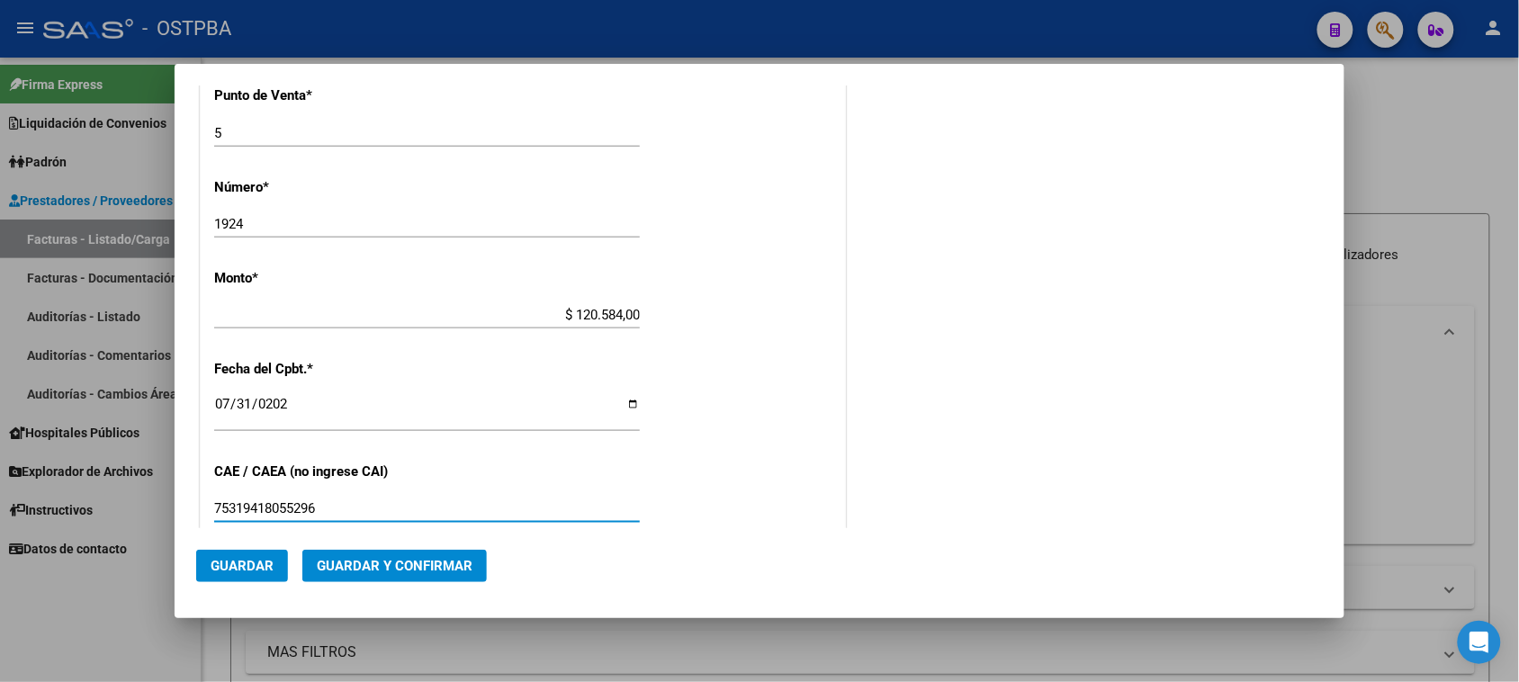
type input "75319418055296"
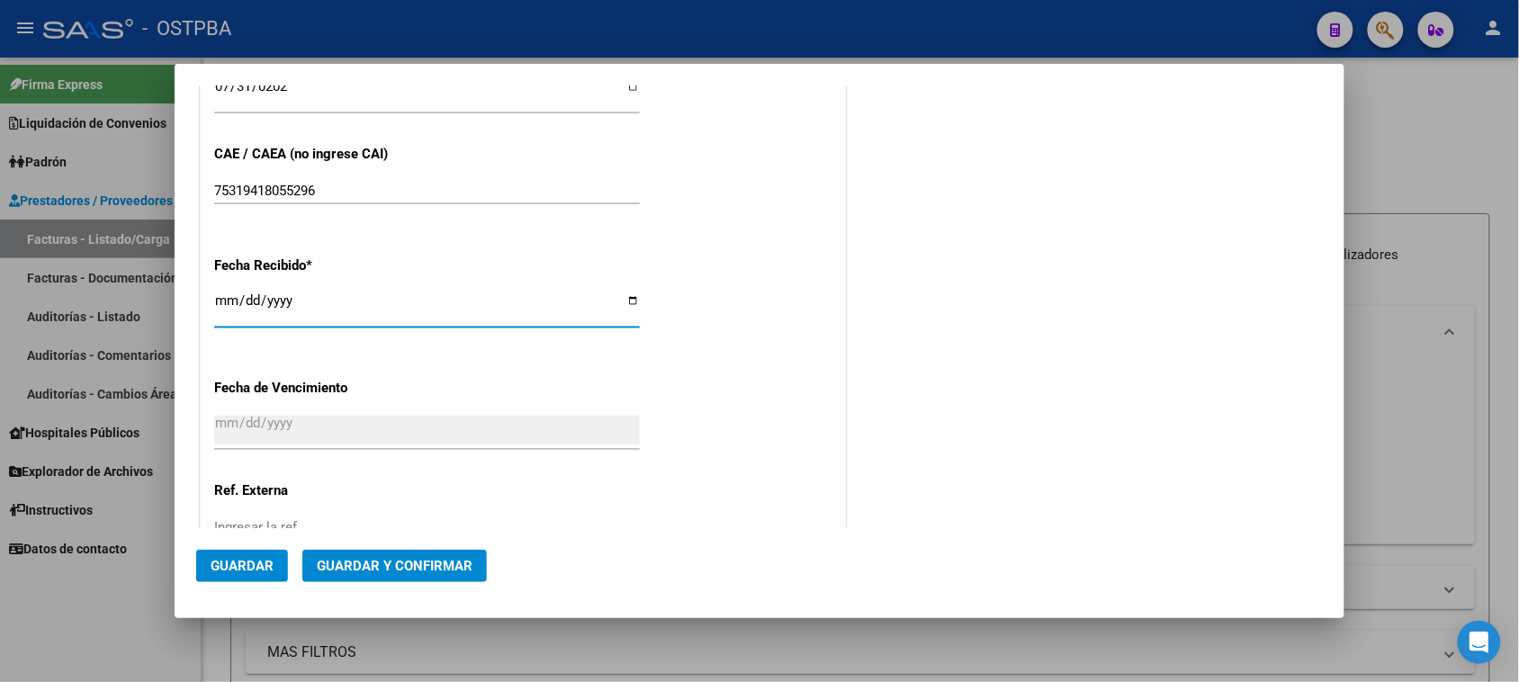
type input "[DATE]"
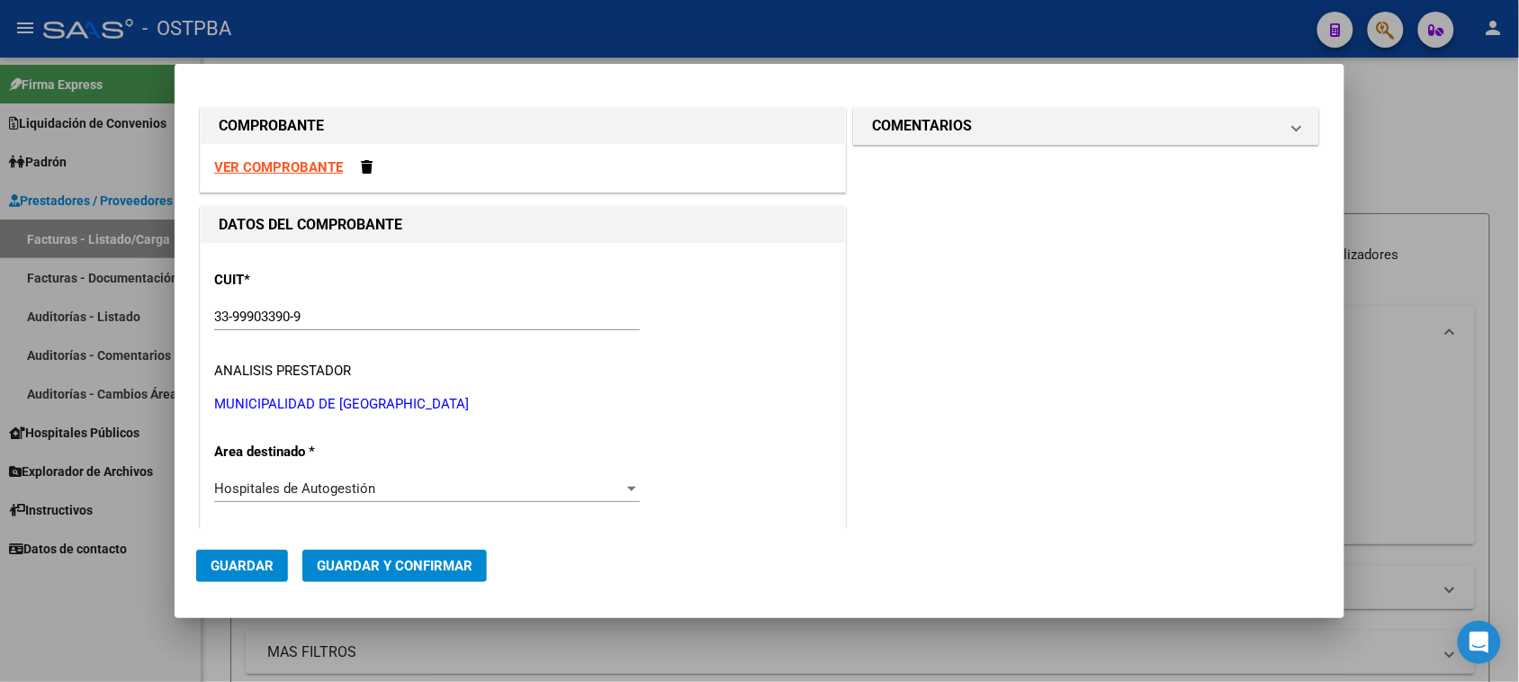
scroll to position [0, 0]
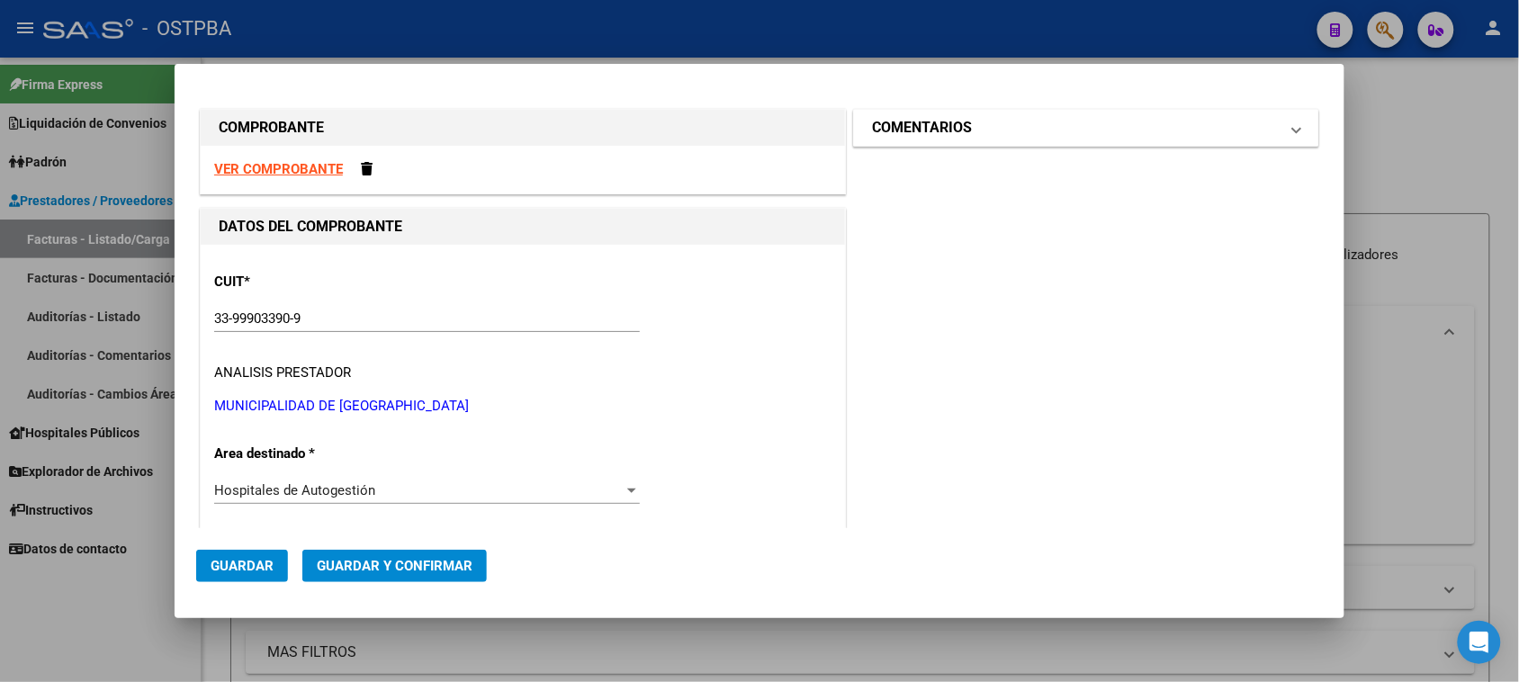
click at [988, 138] on mat-panel-title "COMENTARIOS" at bounding box center [1075, 128] width 407 height 22
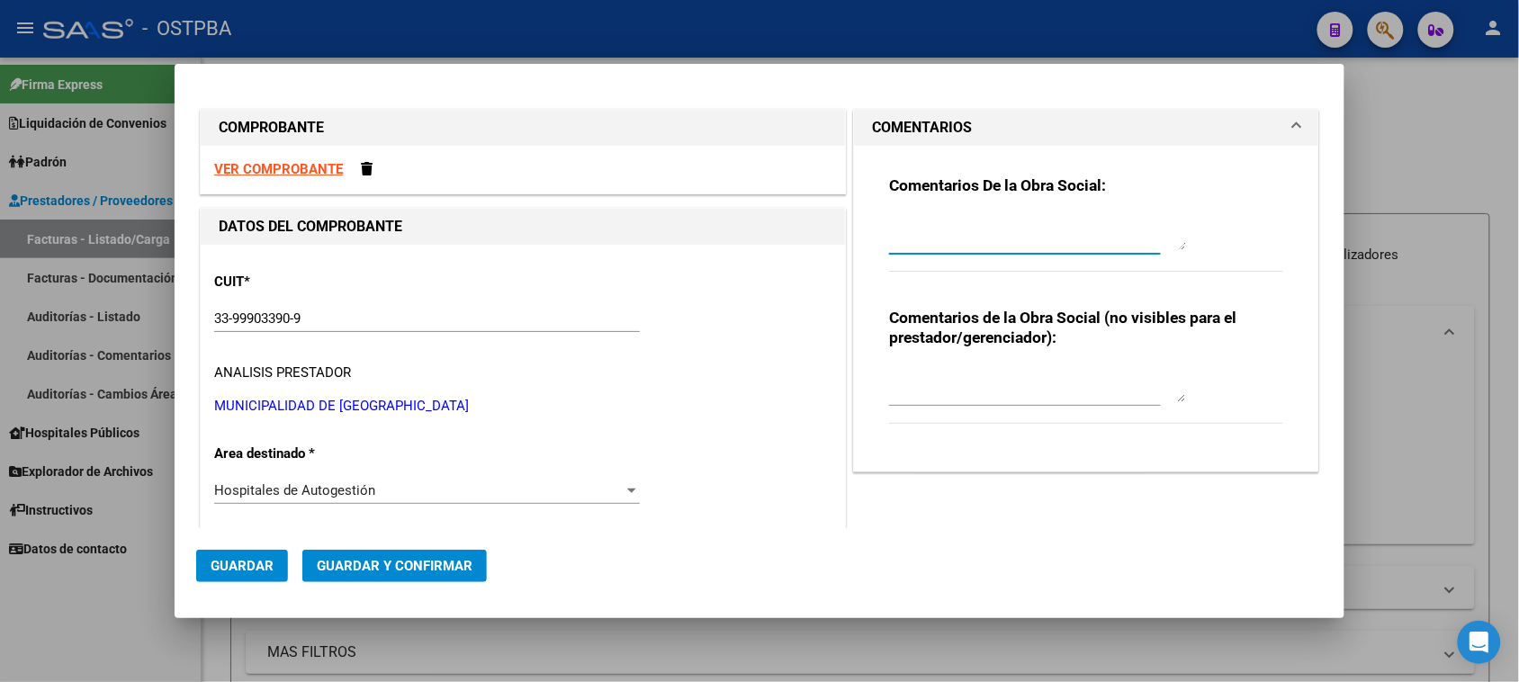
click at [974, 231] on textarea at bounding box center [1037, 232] width 297 height 36
type textarea "HR 126328"
click at [241, 568] on span "Guardar" at bounding box center [242, 566] width 63 height 16
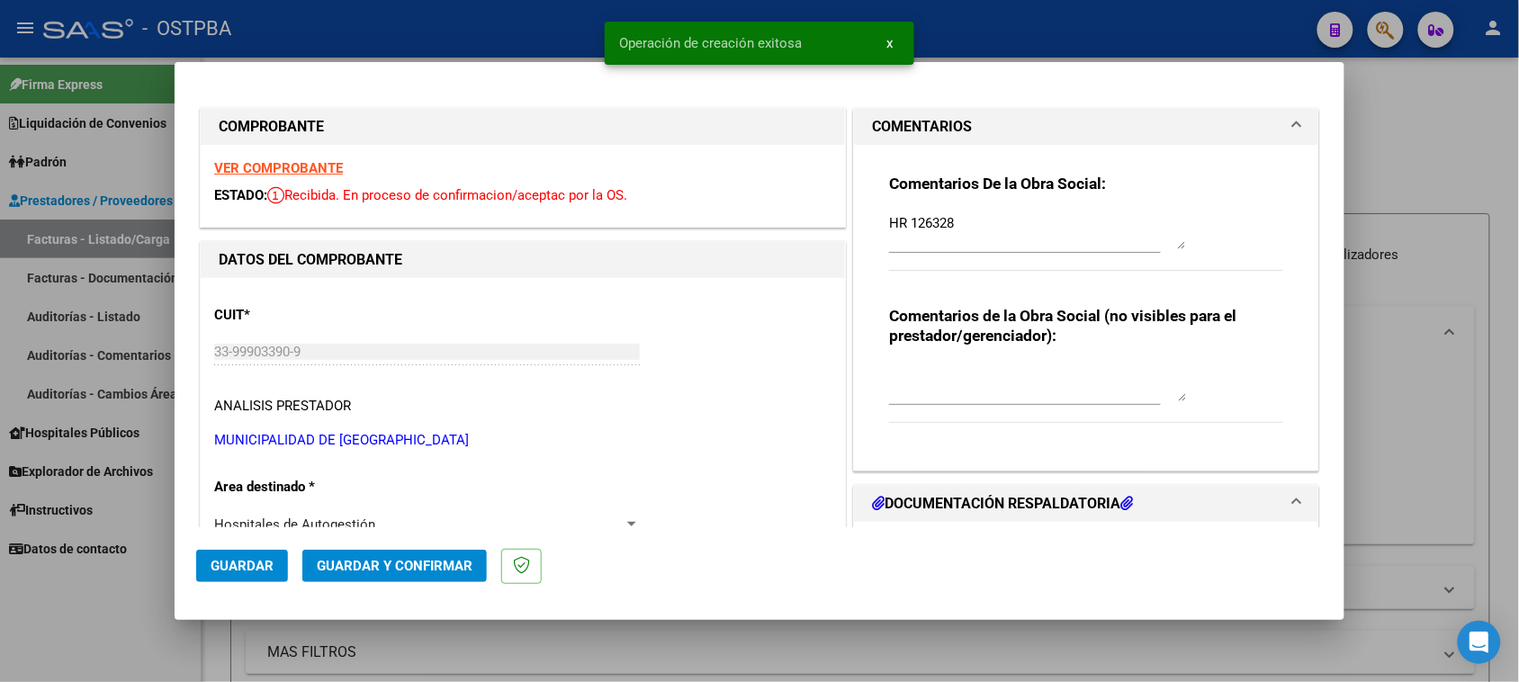
type input "2025-09-29"
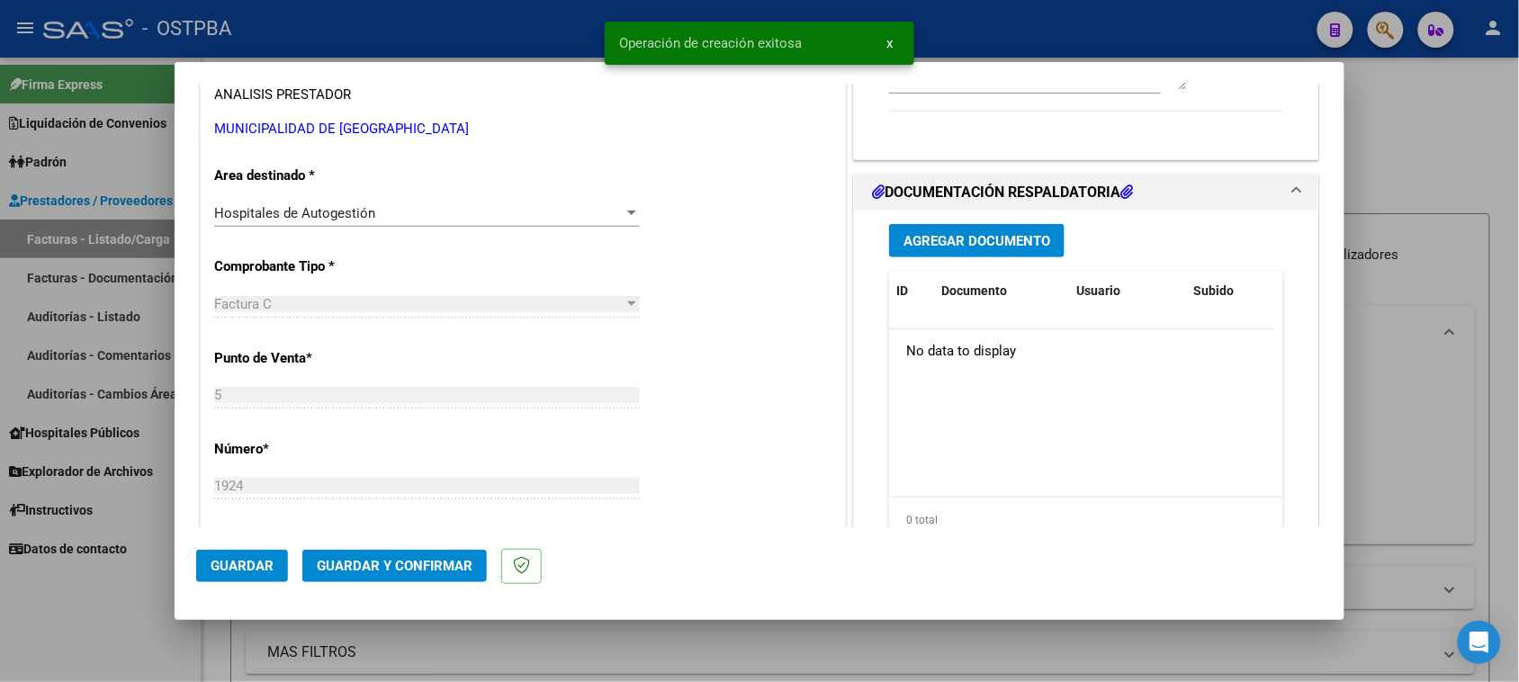
scroll to position [337, 0]
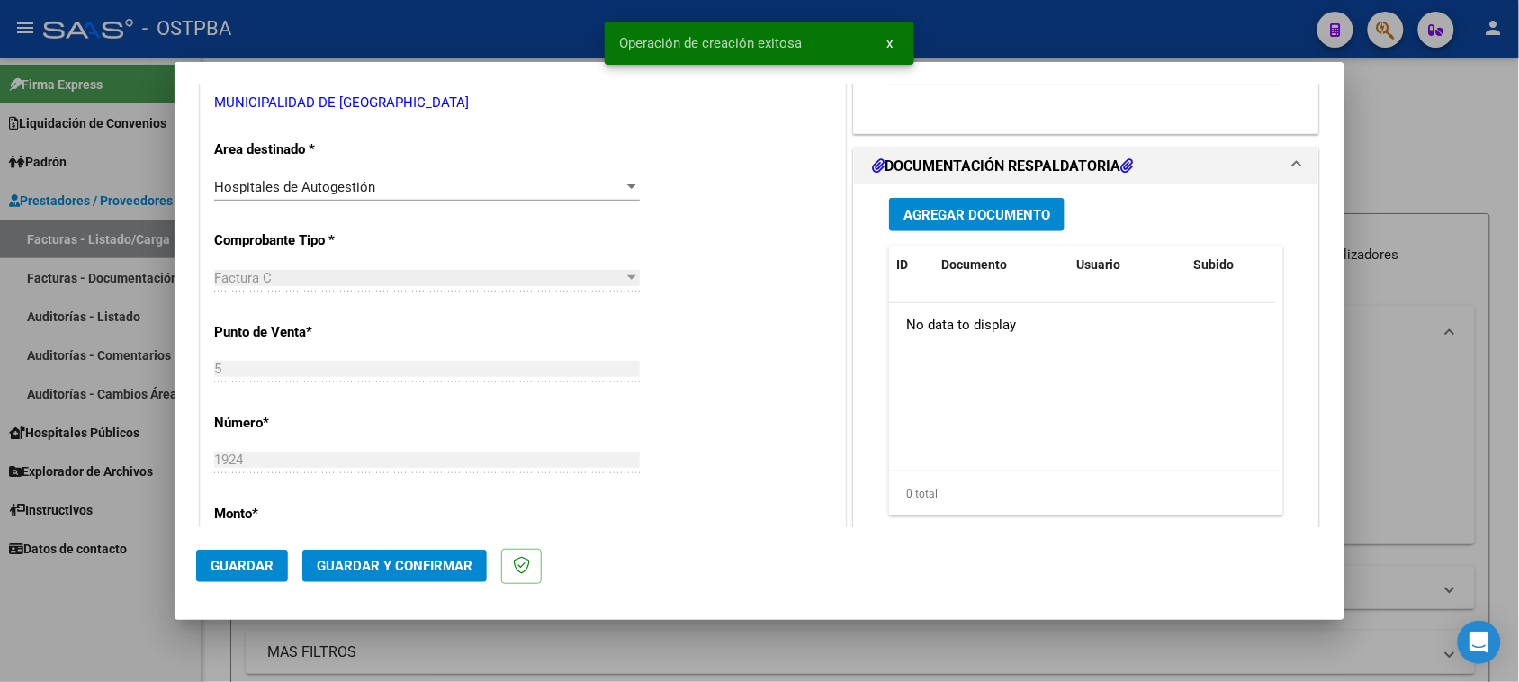
click at [957, 219] on span "Agregar Documento" at bounding box center [977, 215] width 147 height 16
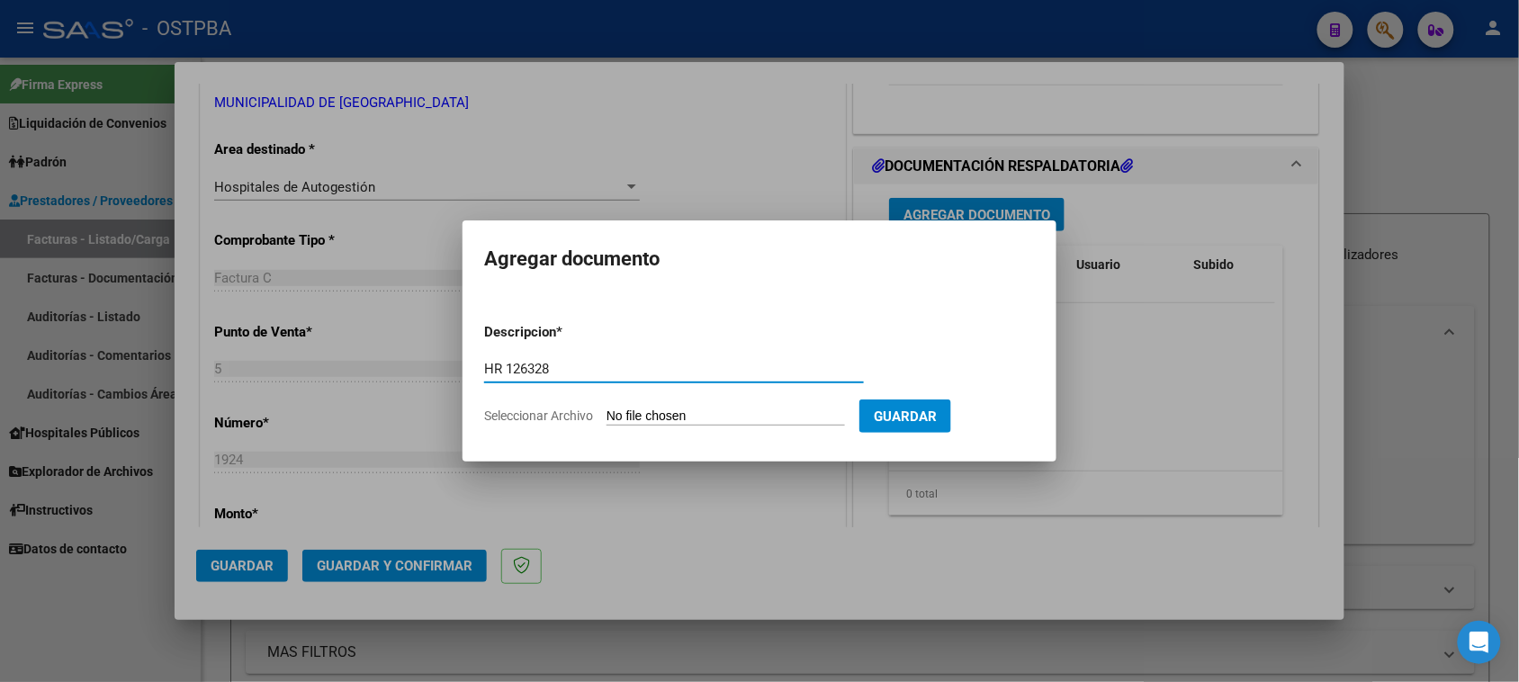
type input "HR 126328"
click at [607, 409] on input "Seleccionar Archivo" at bounding box center [726, 417] width 238 height 17
type input "C:\fakepath\HR 126328.pdf"
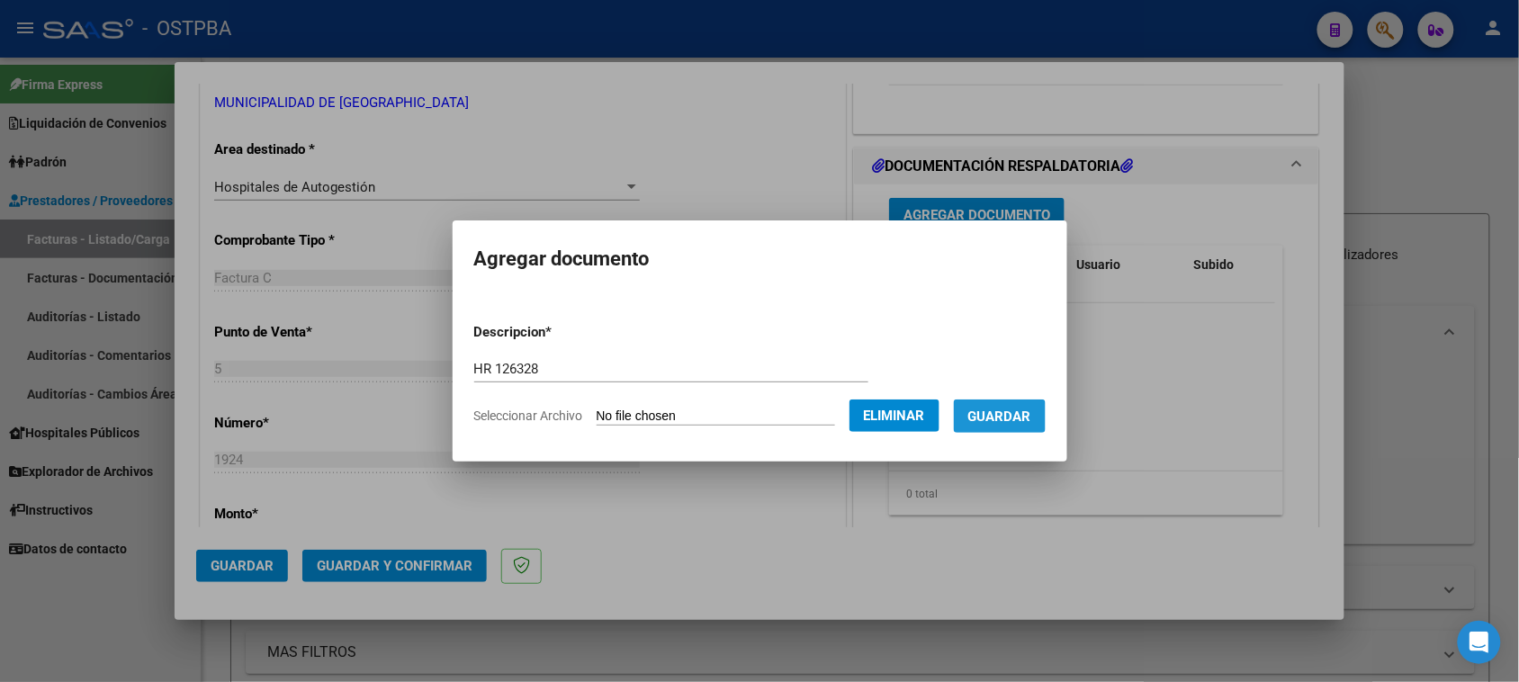
click at [986, 421] on button "Guardar" at bounding box center [1000, 416] width 92 height 33
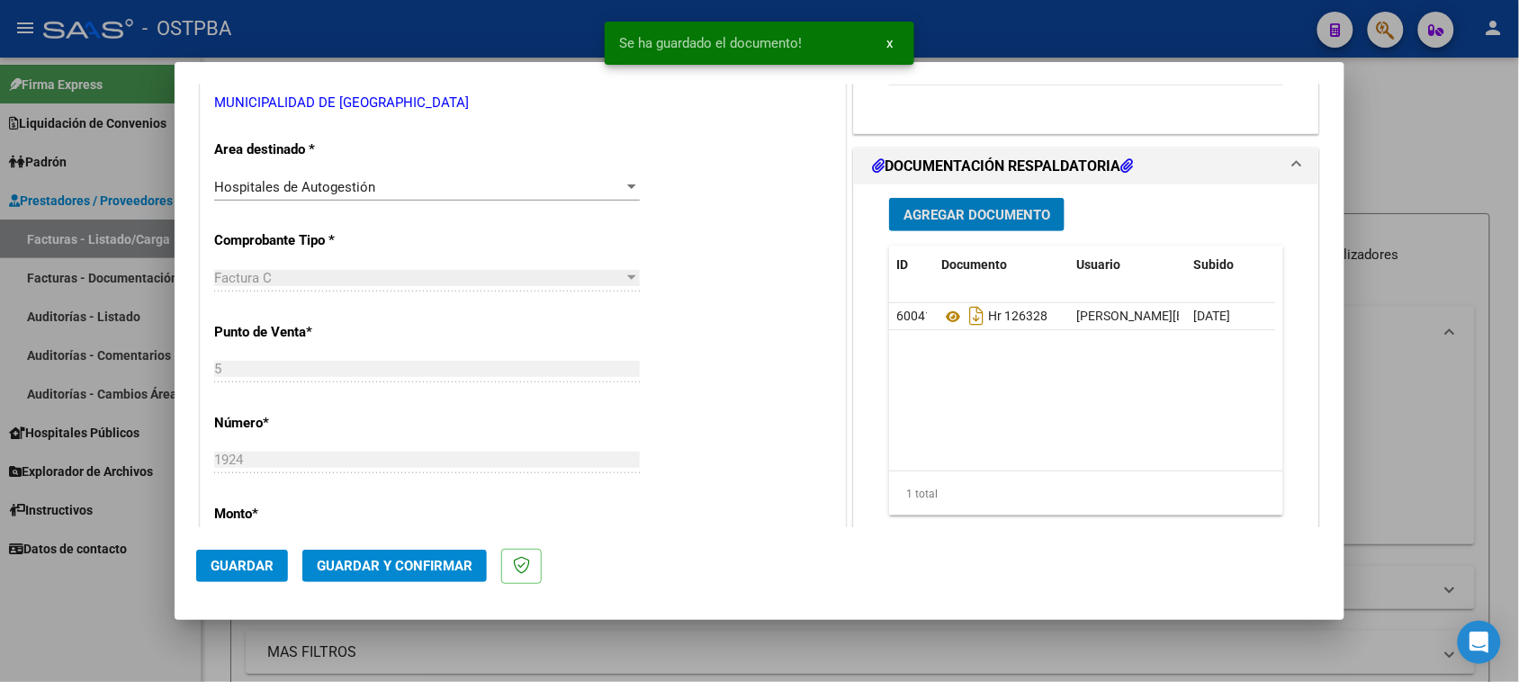
click at [996, 225] on button "Agregar Documento" at bounding box center [976, 214] width 175 height 33
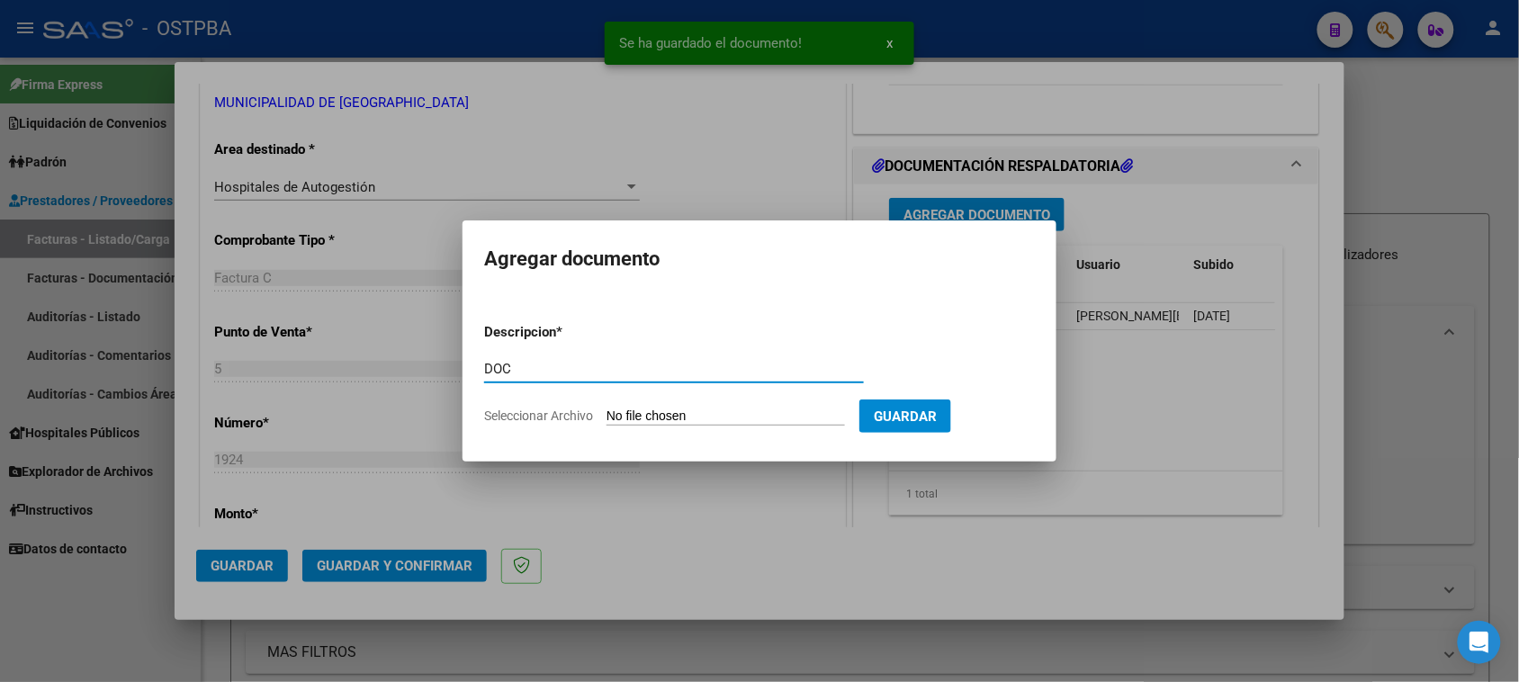
type input "DOC"
click at [607, 409] on input "Seleccionar Archivo" at bounding box center [726, 417] width 238 height 17
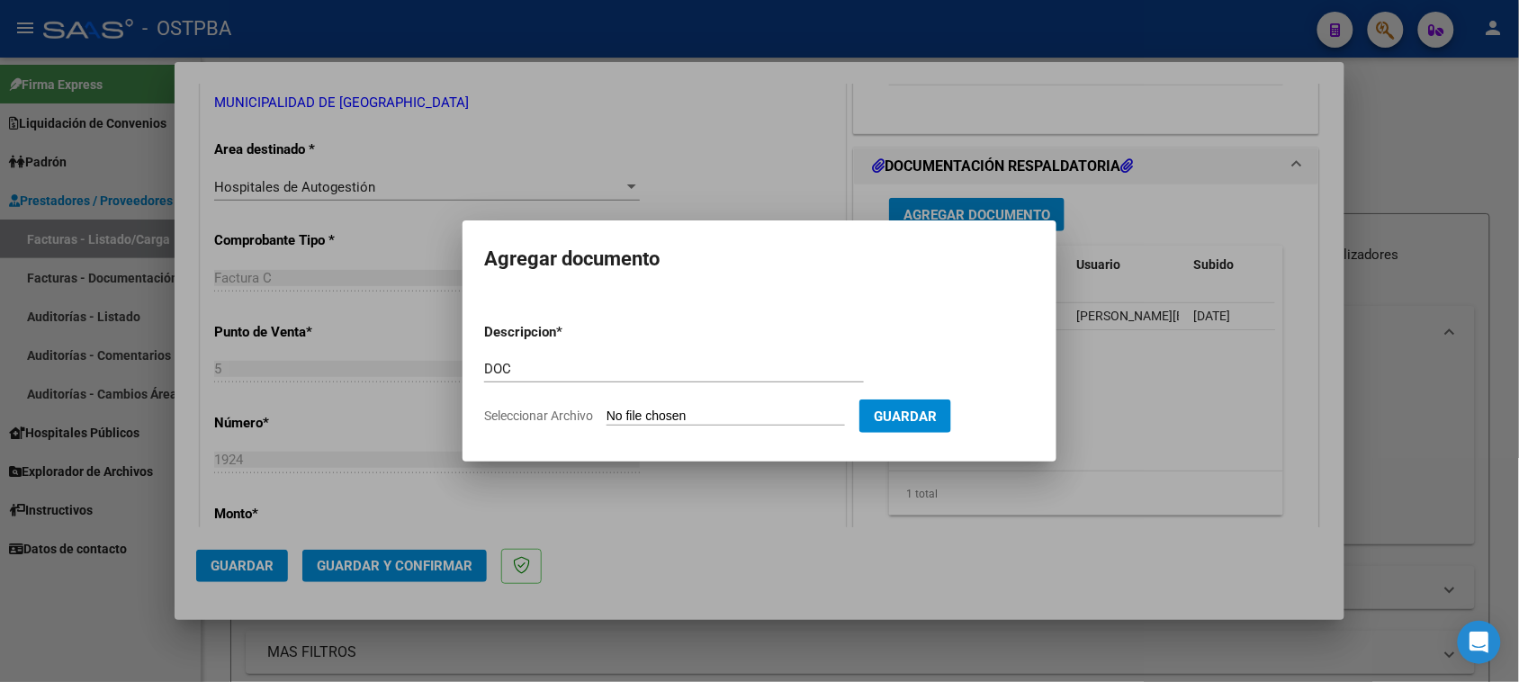
type input "C:\fakepath\DOC 1924.zip"
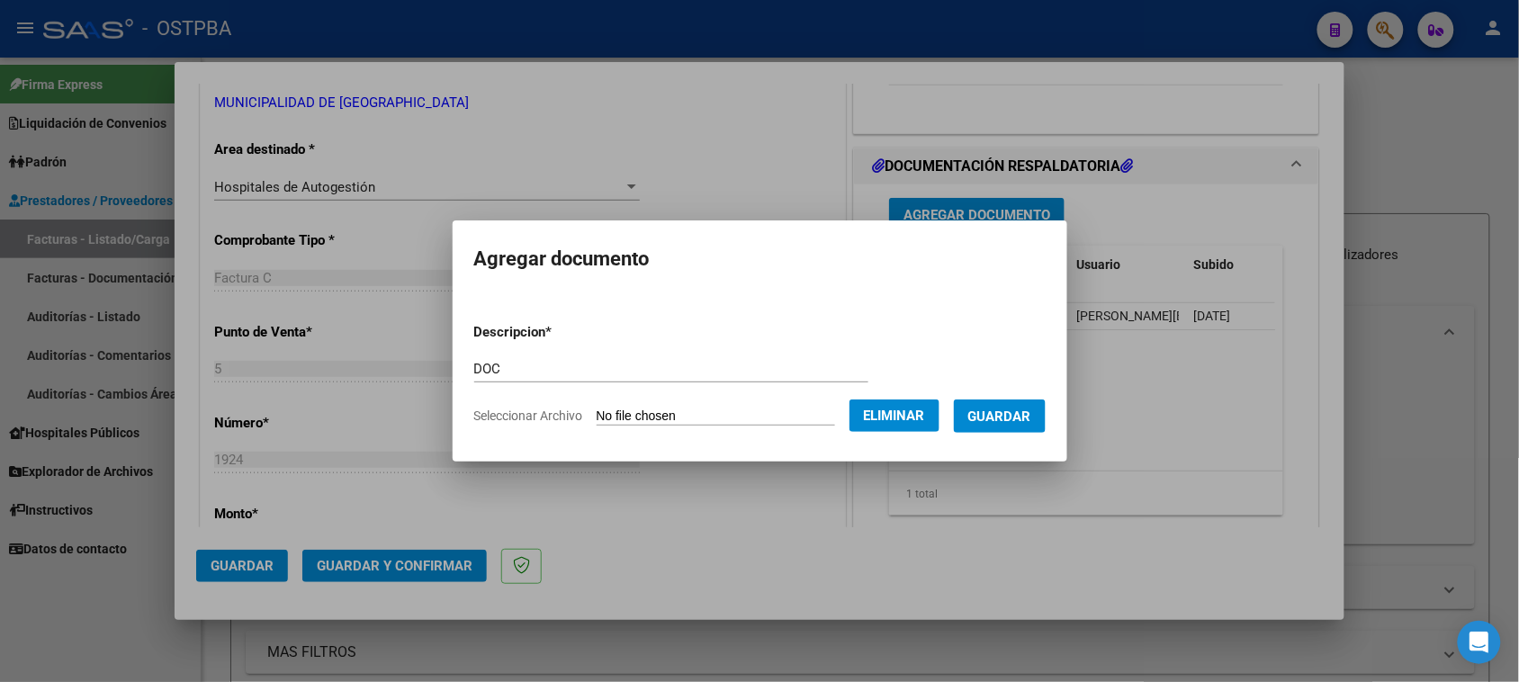
click at [1008, 419] on span "Guardar" at bounding box center [999, 417] width 63 height 16
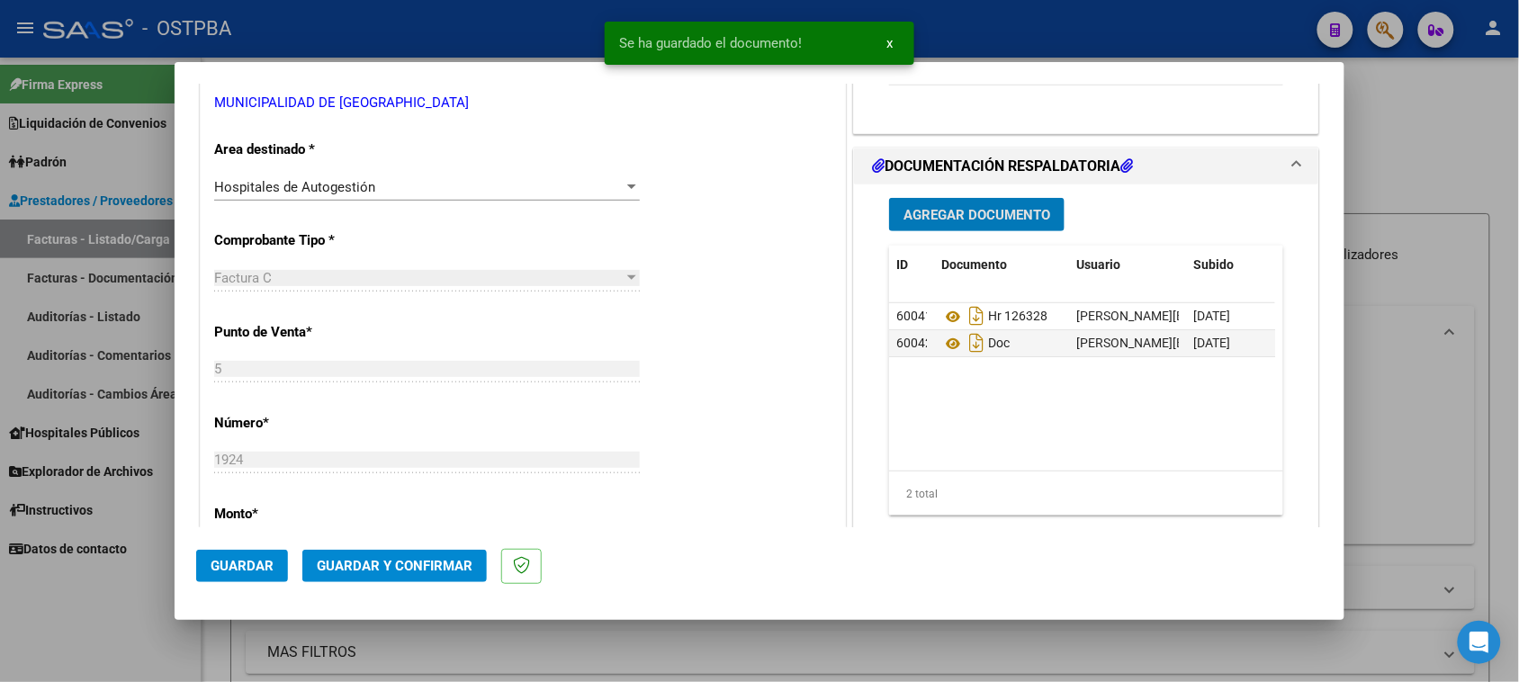
click at [452, 562] on span "Guardar y Confirmar" at bounding box center [395, 566] width 156 height 16
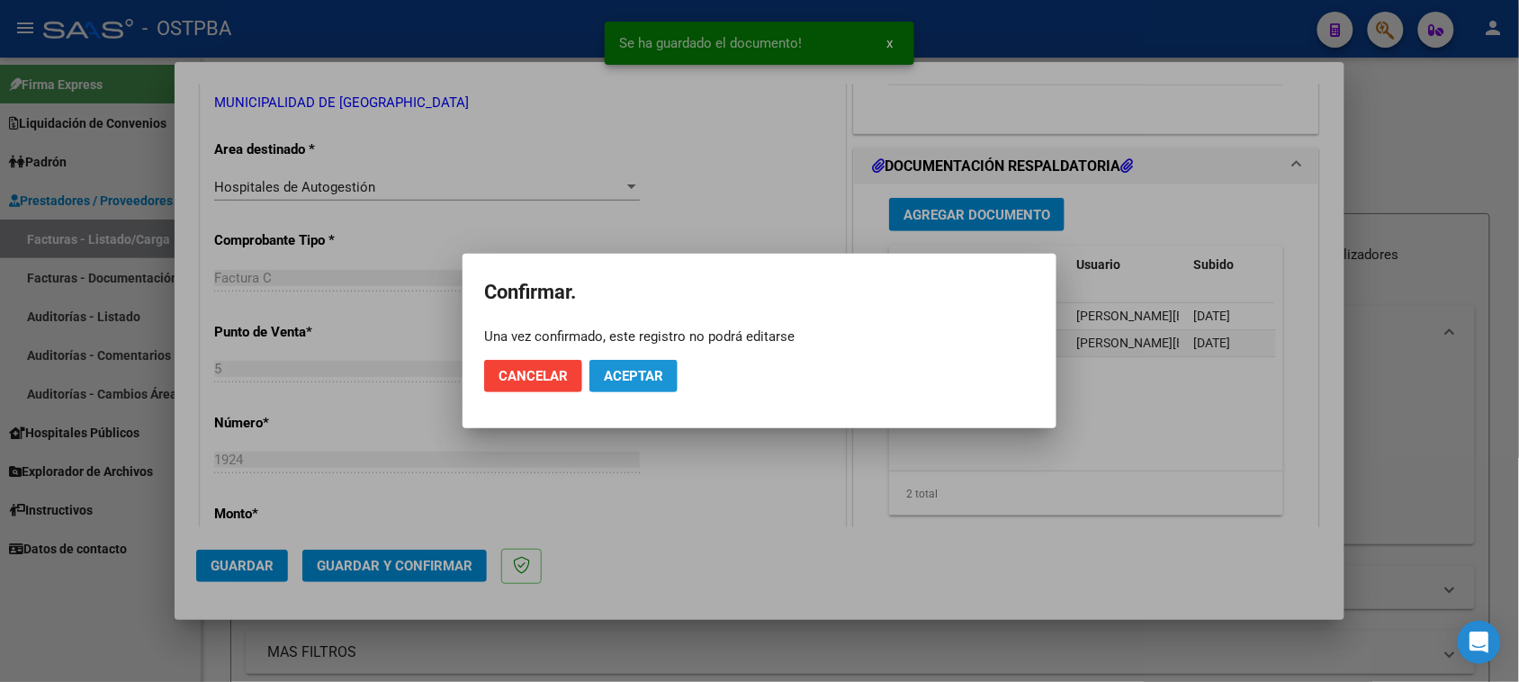
click at [619, 384] on button "Aceptar" at bounding box center [633, 376] width 88 height 32
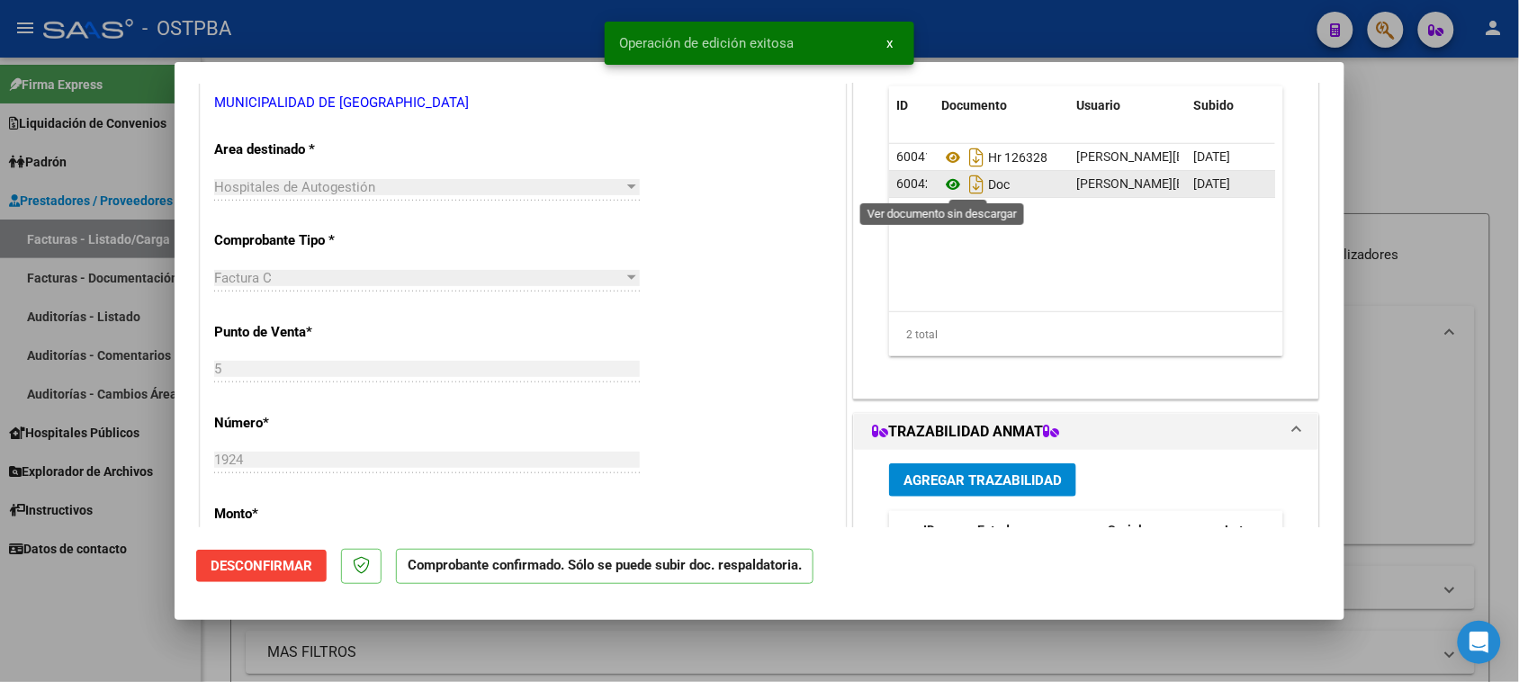
click at [945, 184] on icon at bounding box center [952, 185] width 23 height 22
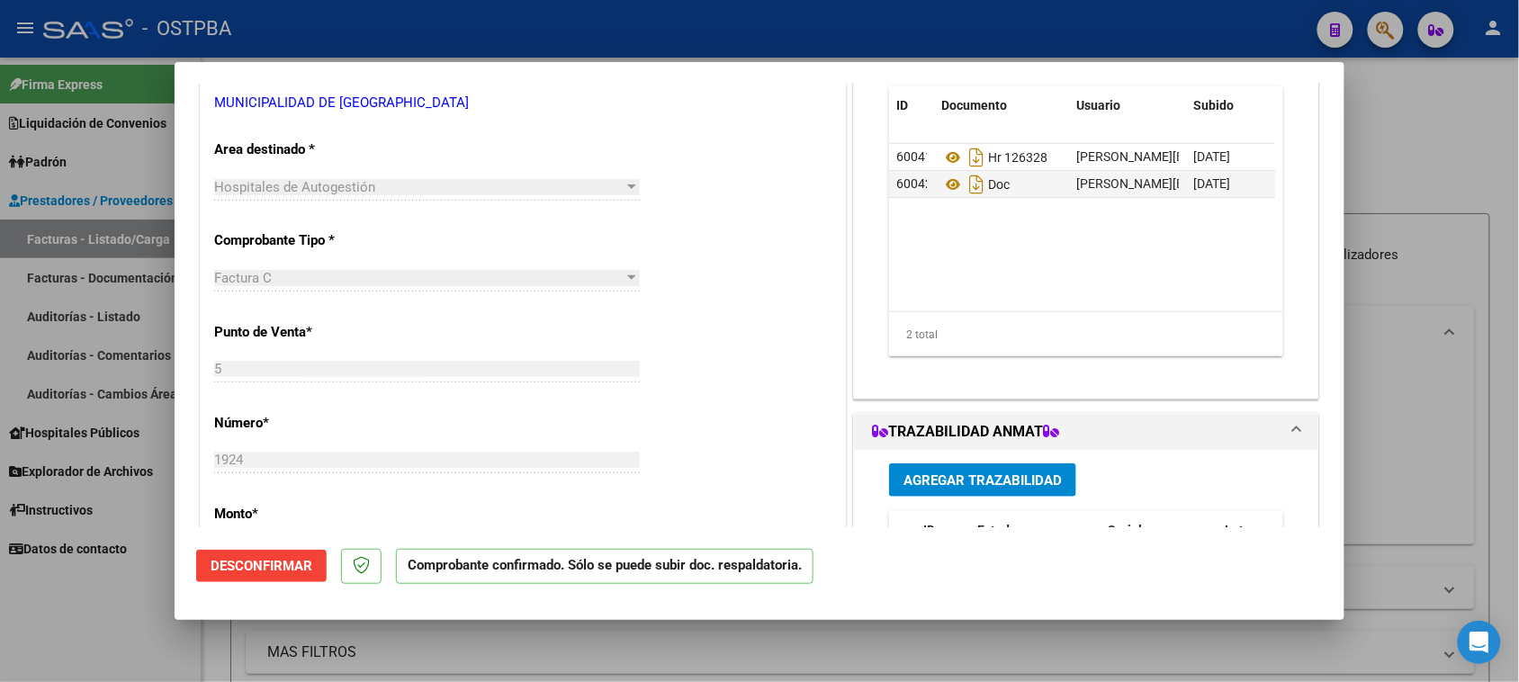
click at [91, 239] on div at bounding box center [759, 341] width 1519 height 682
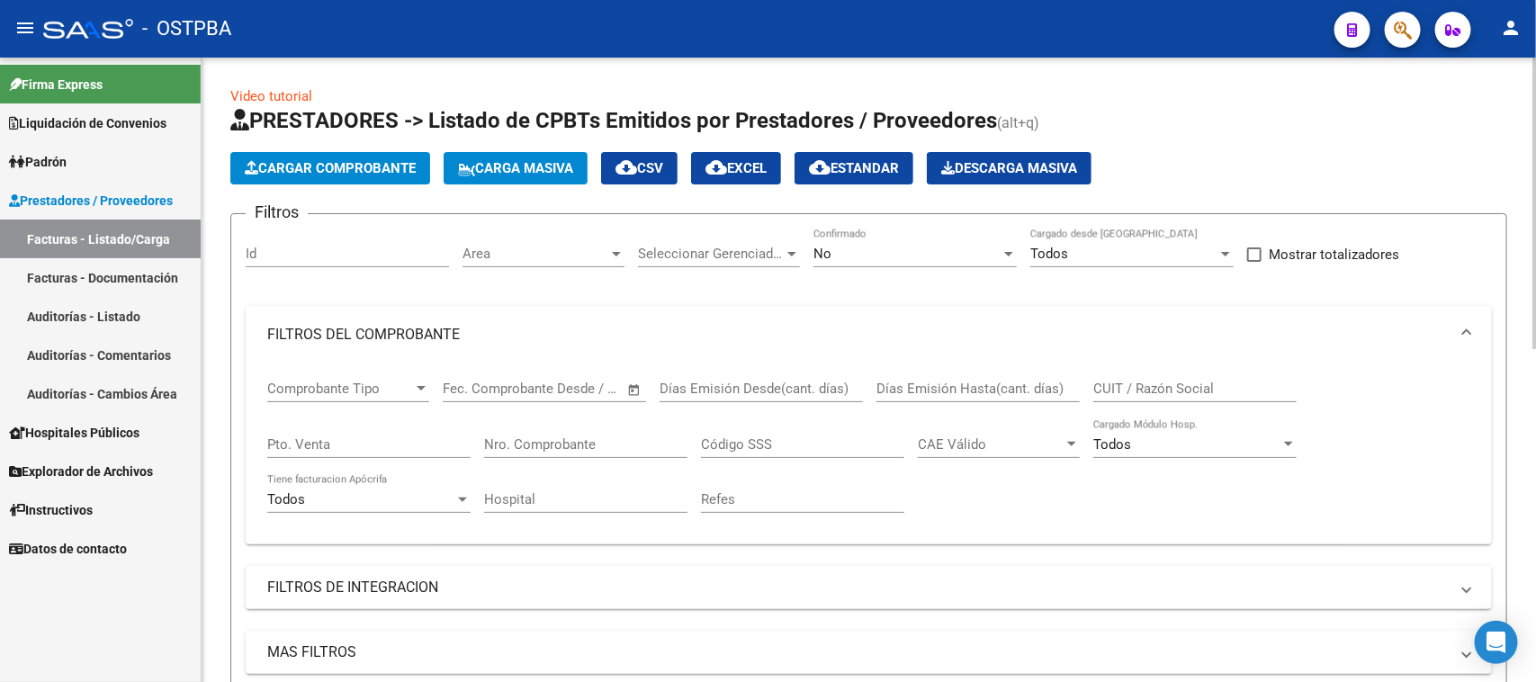
click at [263, 164] on span "Cargar Comprobante" at bounding box center [330, 168] width 171 height 16
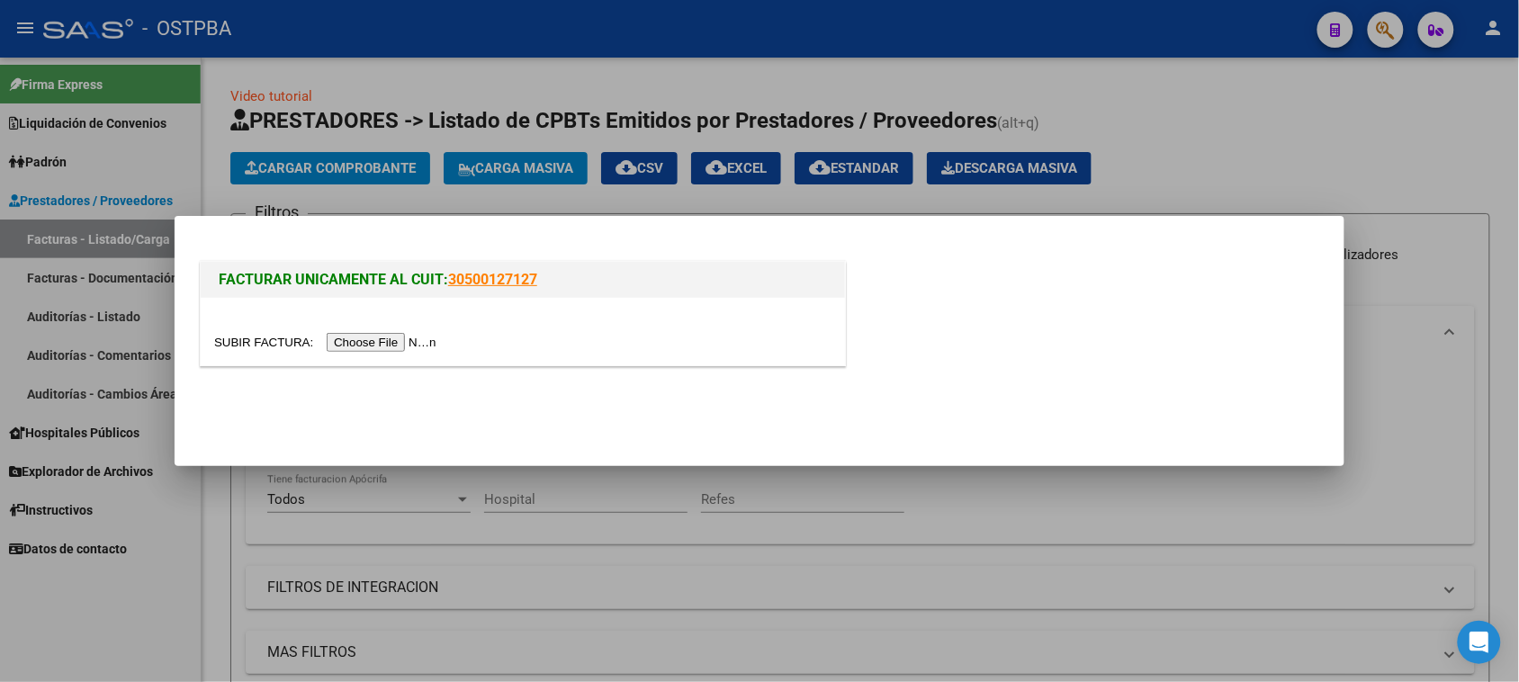
click at [351, 344] on input "file" at bounding box center [328, 342] width 228 height 19
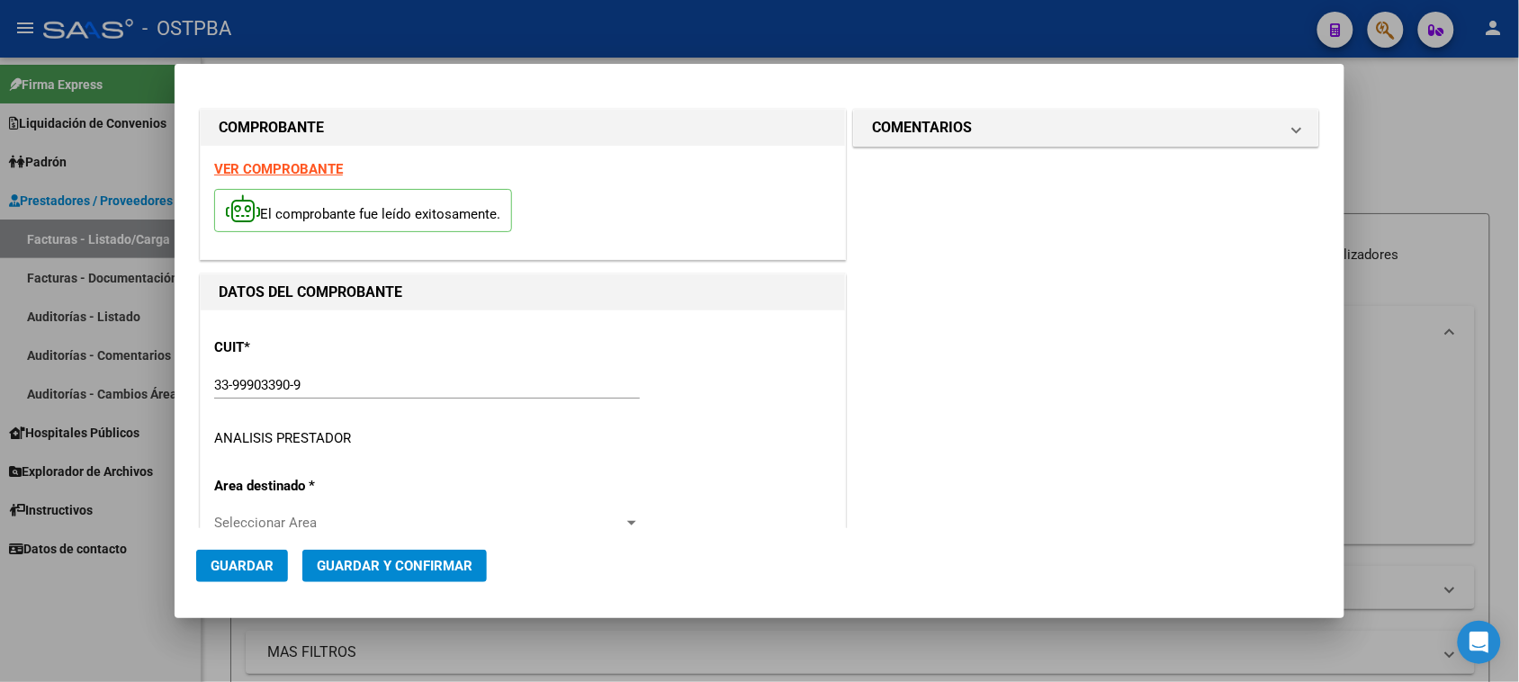
click at [295, 169] on strong "VER COMPROBANTE" at bounding box center [278, 169] width 129 height 16
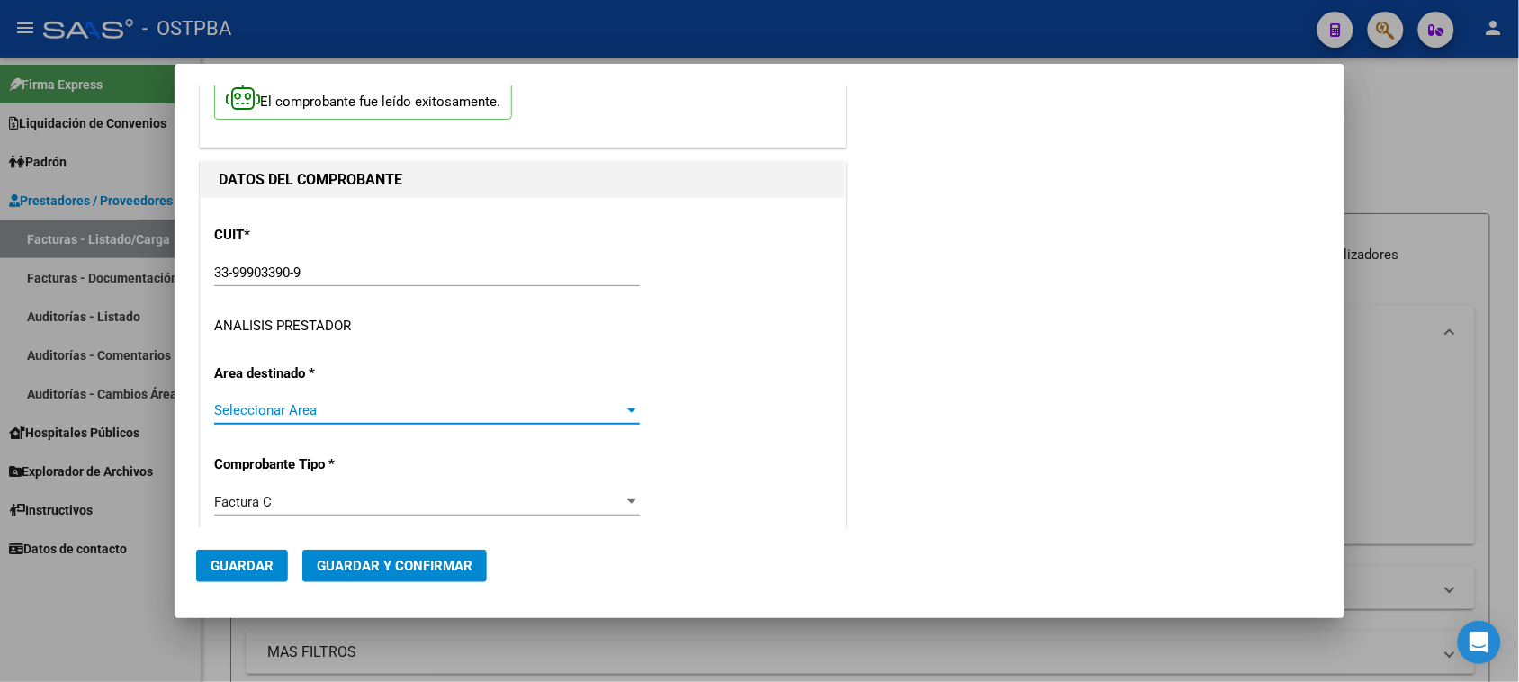
click at [309, 406] on span "Seleccionar Area" at bounding box center [418, 410] width 409 height 16
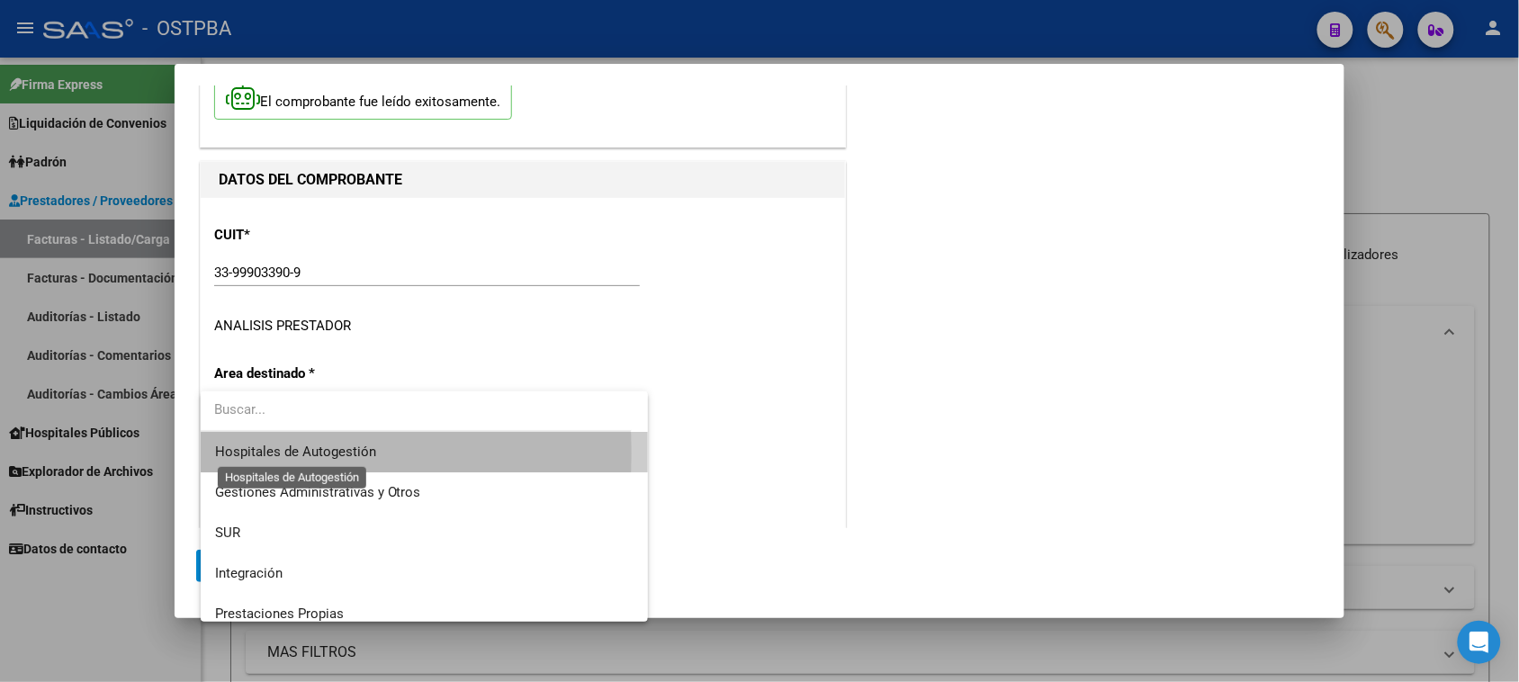
click at [253, 453] on span "Hospitales de Autogestión" at bounding box center [295, 452] width 161 height 16
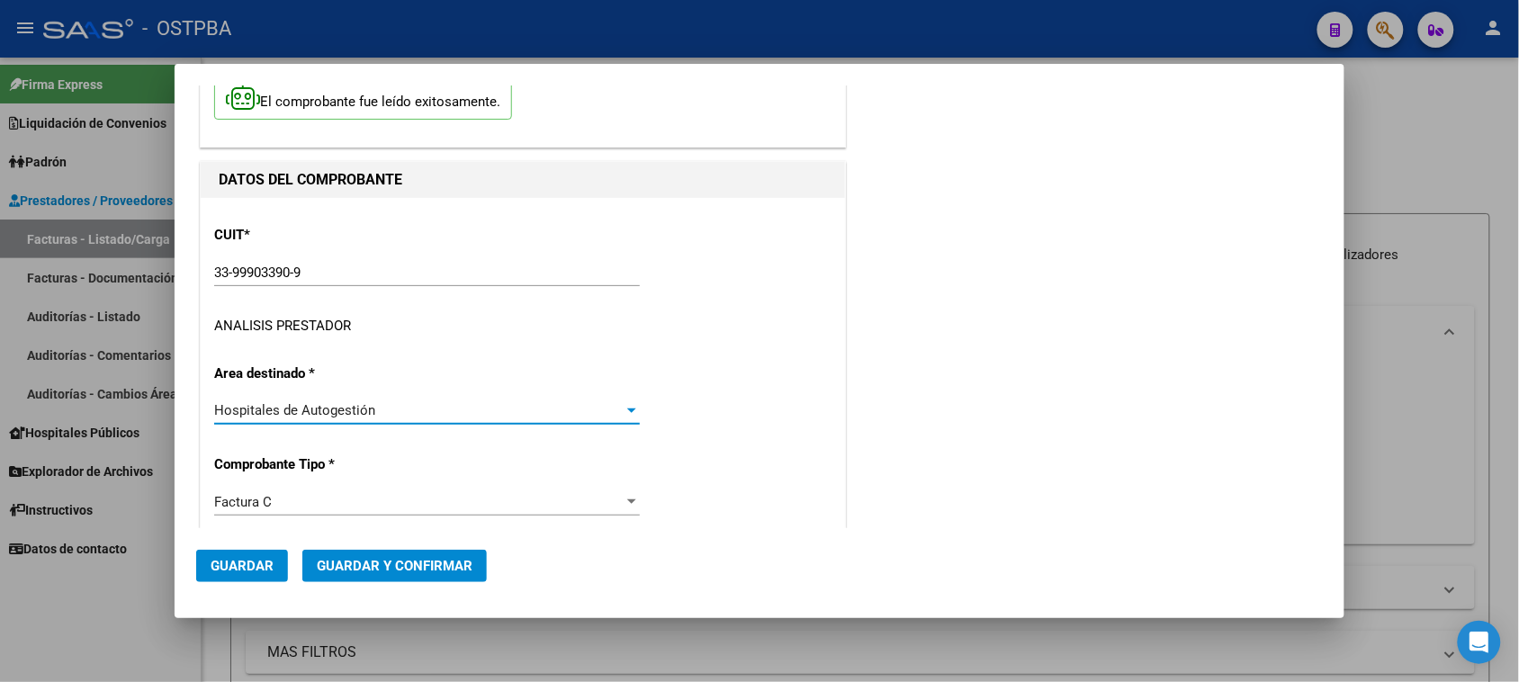
scroll to position [337, 0]
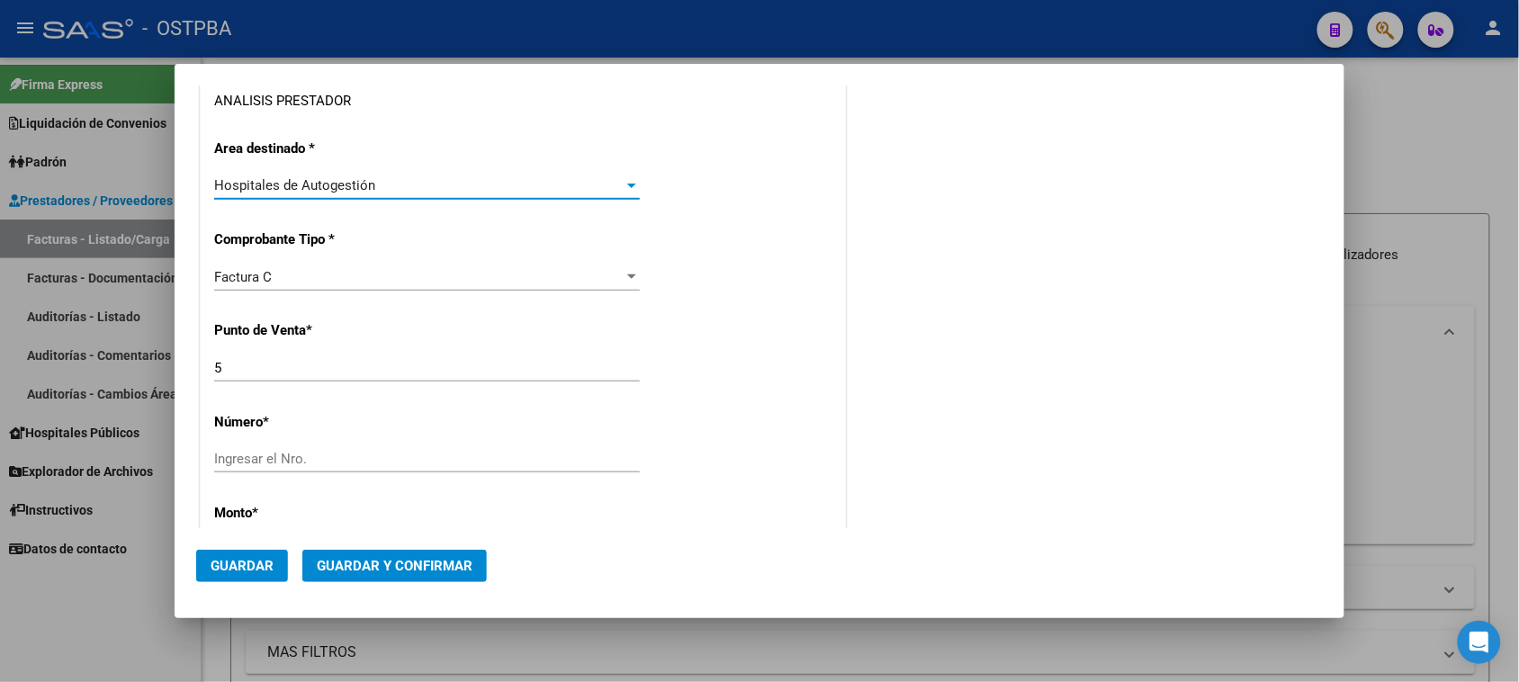
click at [300, 463] on input "Ingresar el Nro." at bounding box center [427, 459] width 426 height 16
type input "1881"
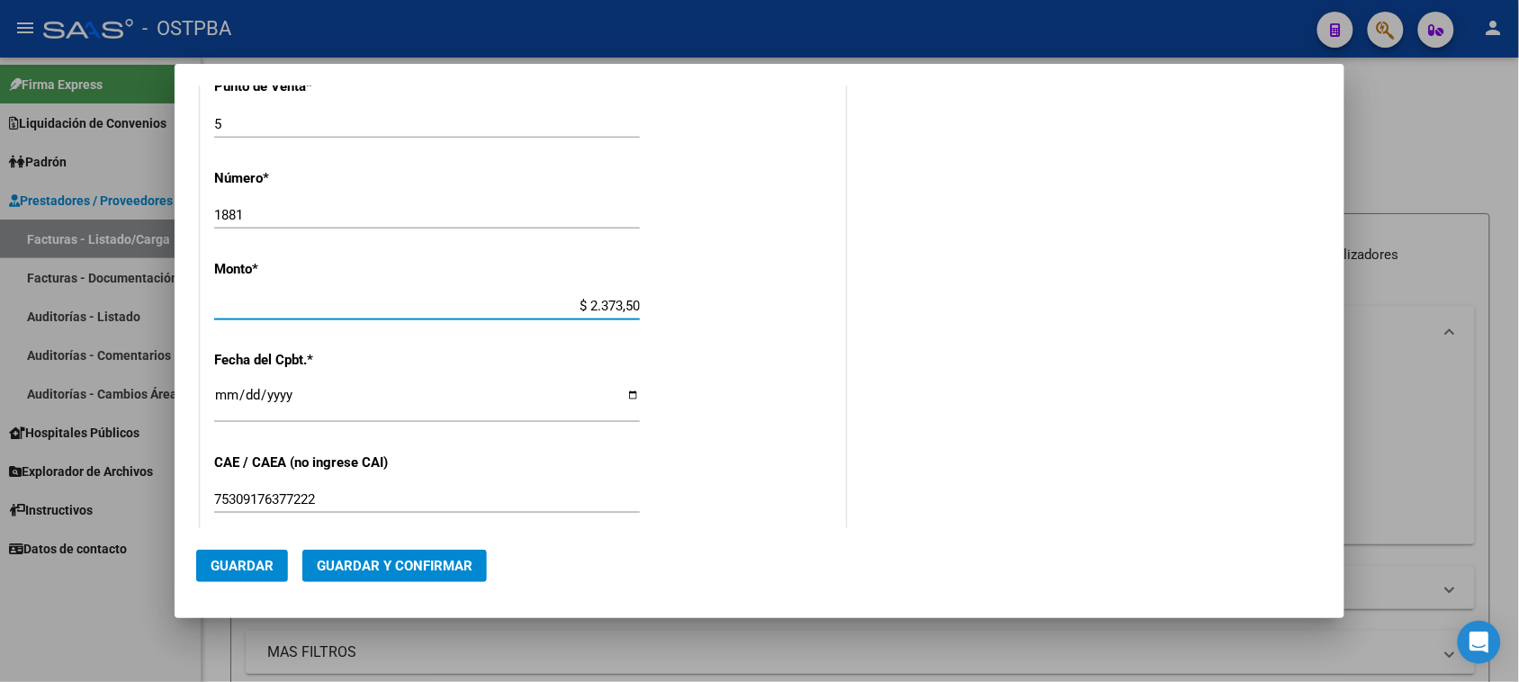
type input "$ 23.735,00"
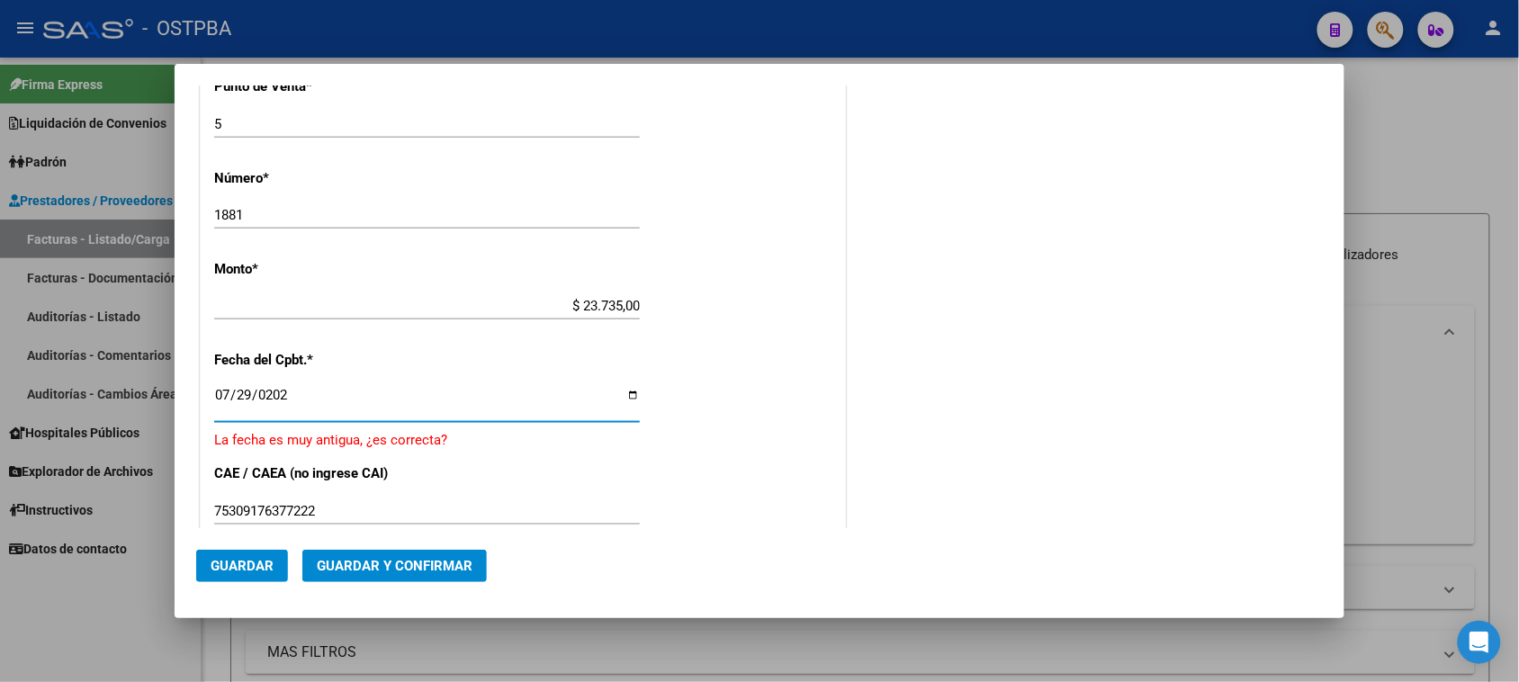
type input "2025-07-29"
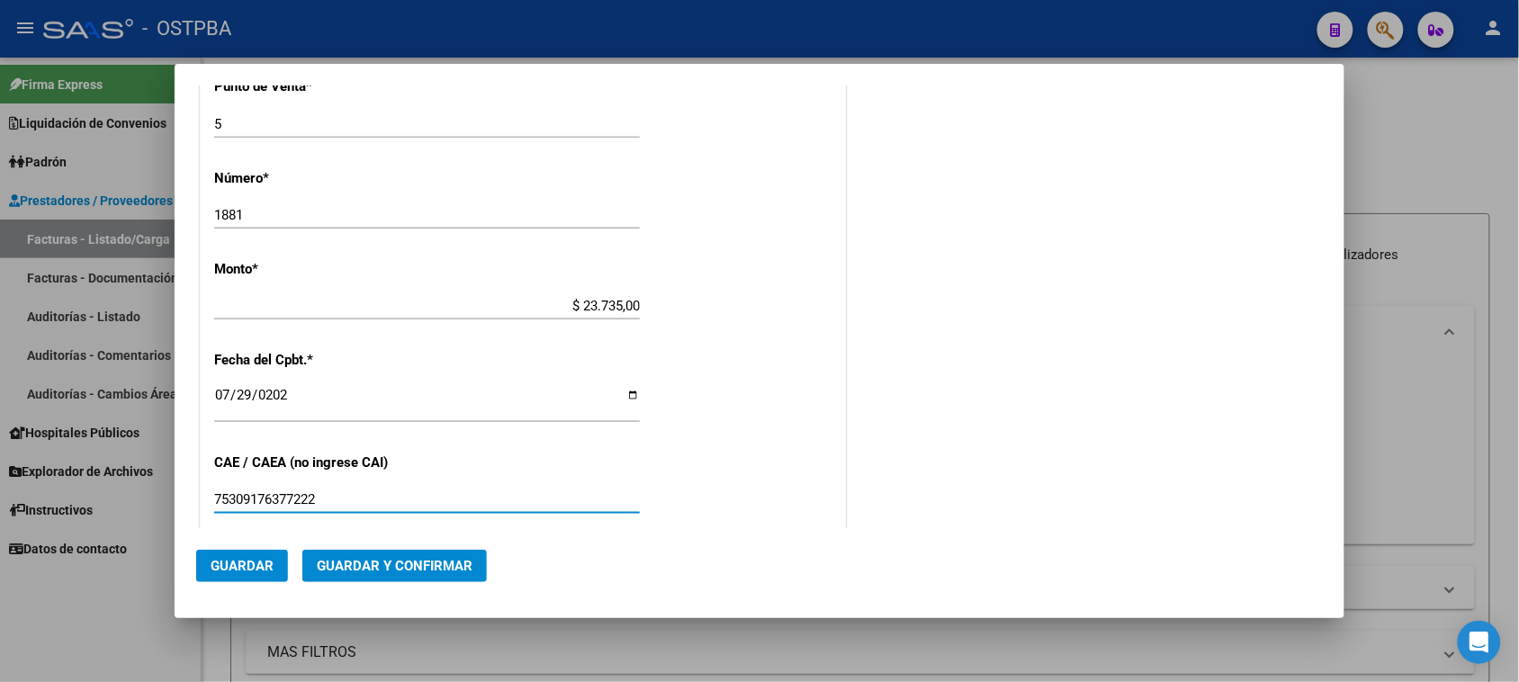
scroll to position [891, 0]
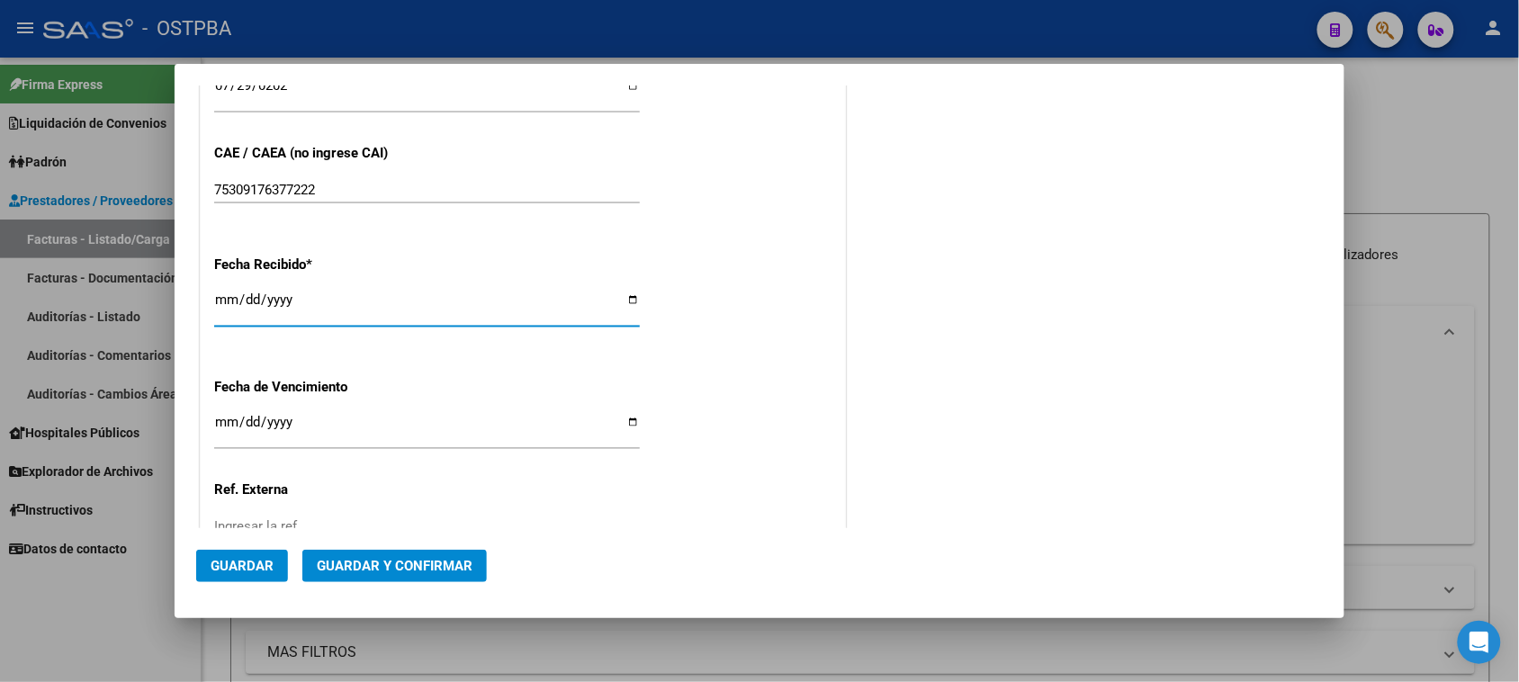
type input "[DATE]"
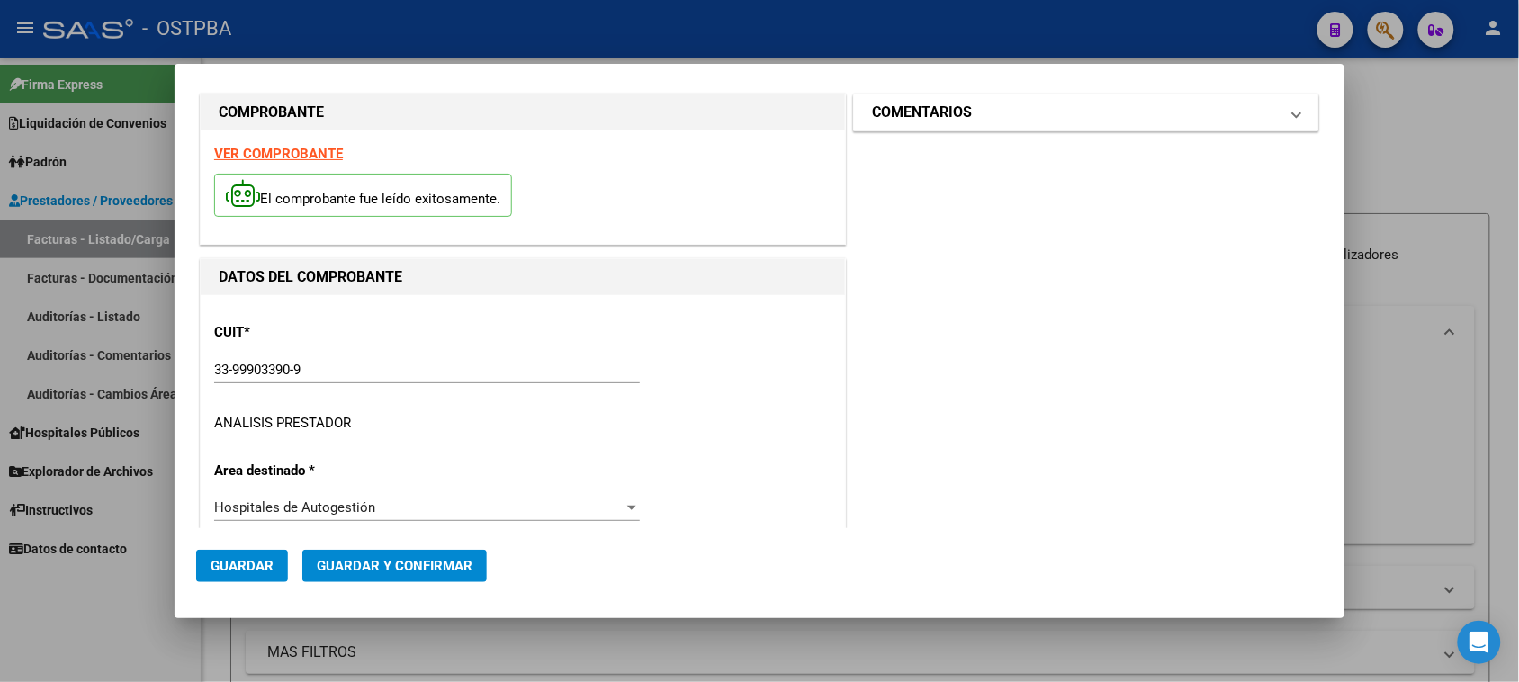
scroll to position [0, 0]
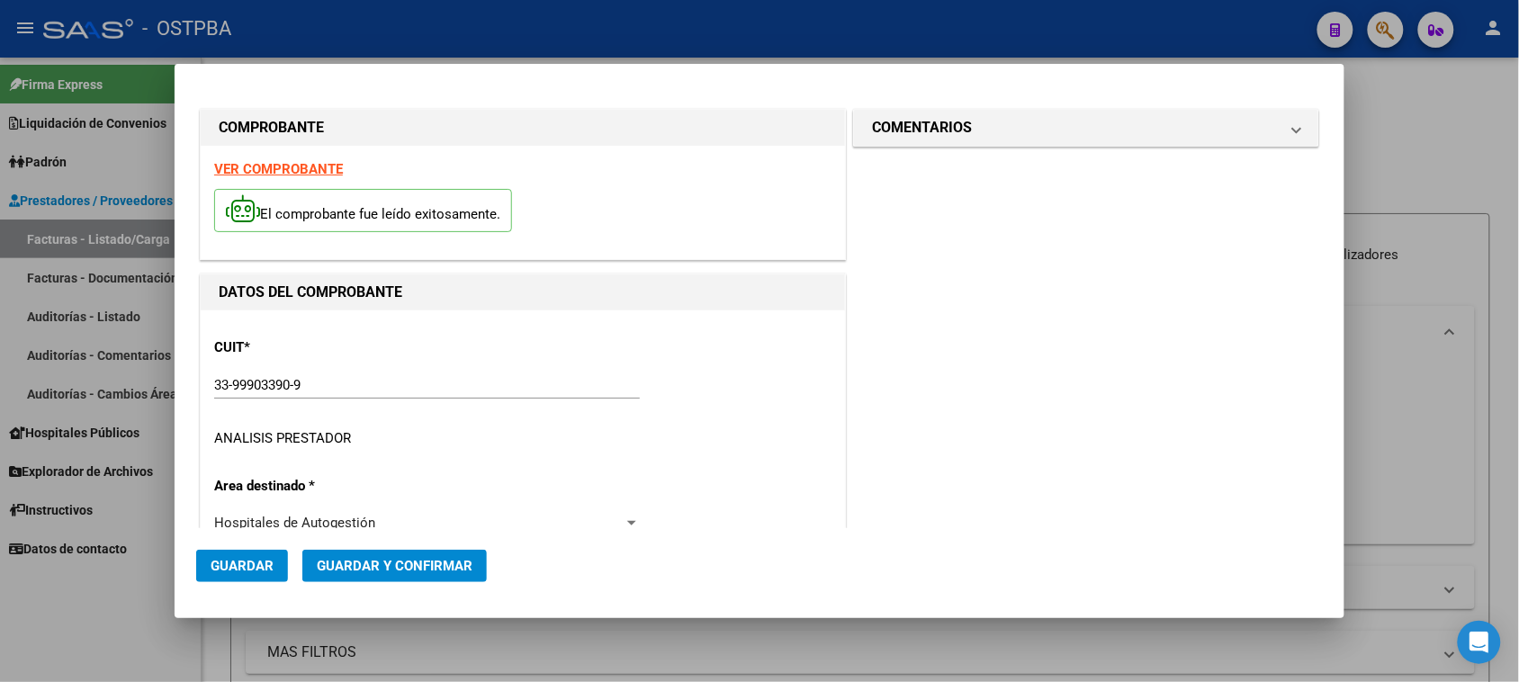
drag, startPoint x: 1021, startPoint y: 118, endPoint x: 994, endPoint y: 181, distance: 68.5
click at [1020, 118] on mat-panel-title "COMENTARIOS" at bounding box center [1075, 128] width 407 height 22
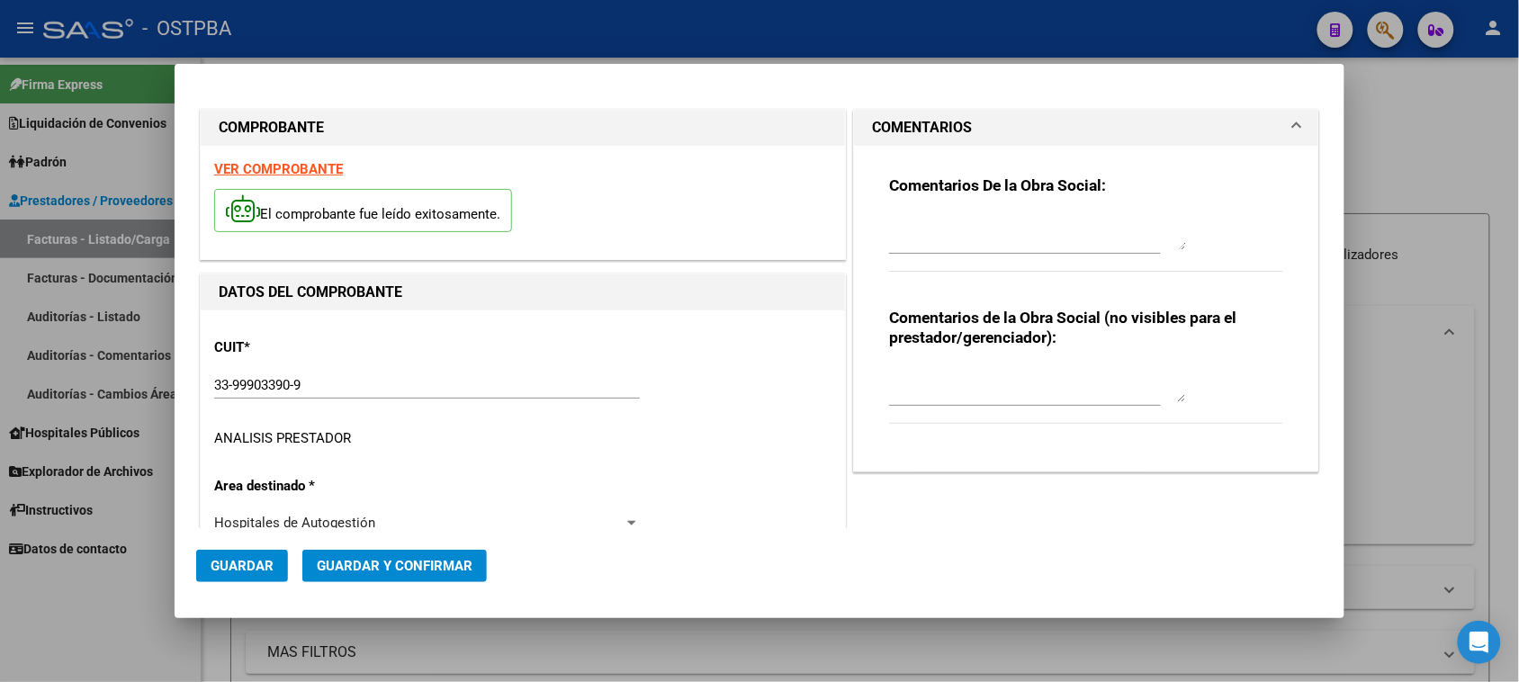
click at [981, 244] on textarea at bounding box center [1037, 232] width 297 height 36
type textarea "HR 126327"
click at [267, 559] on span "Guardar" at bounding box center [242, 566] width 63 height 16
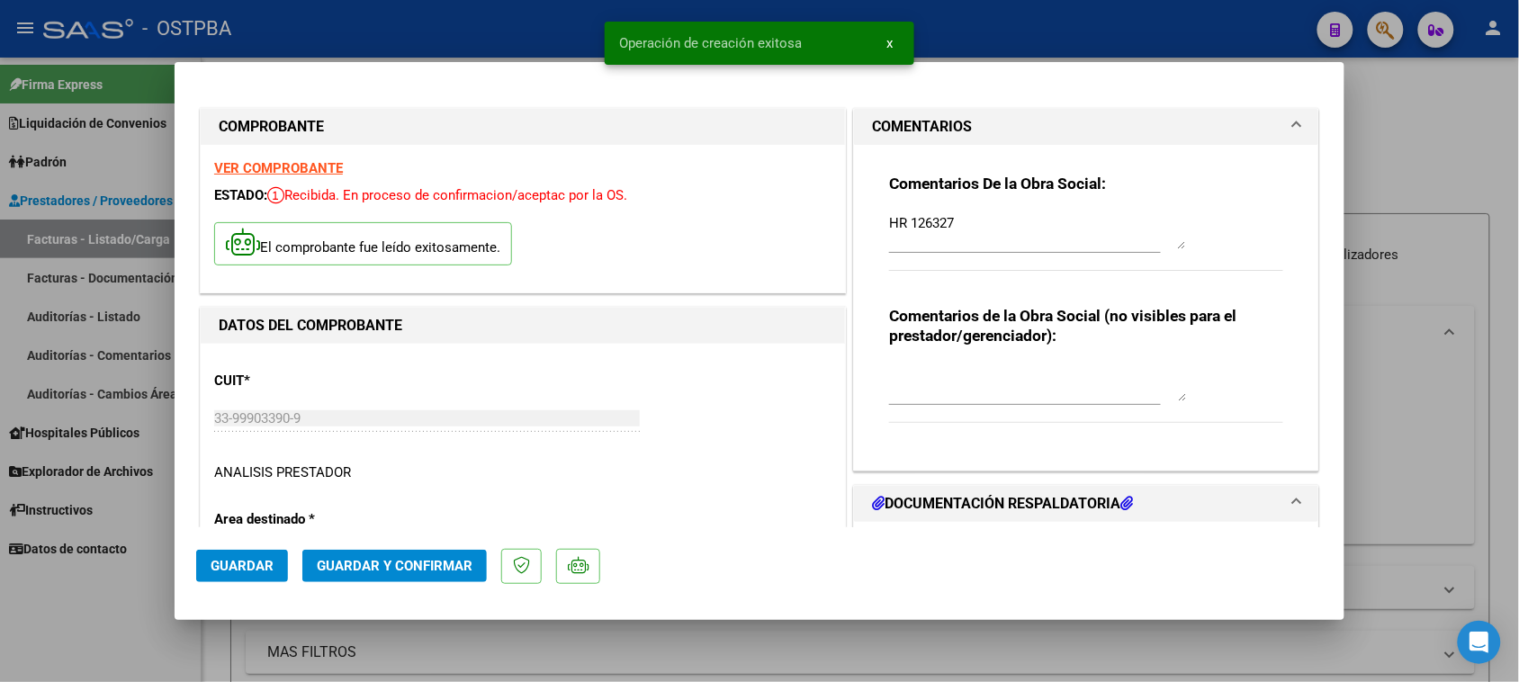
type input "2025-09-27"
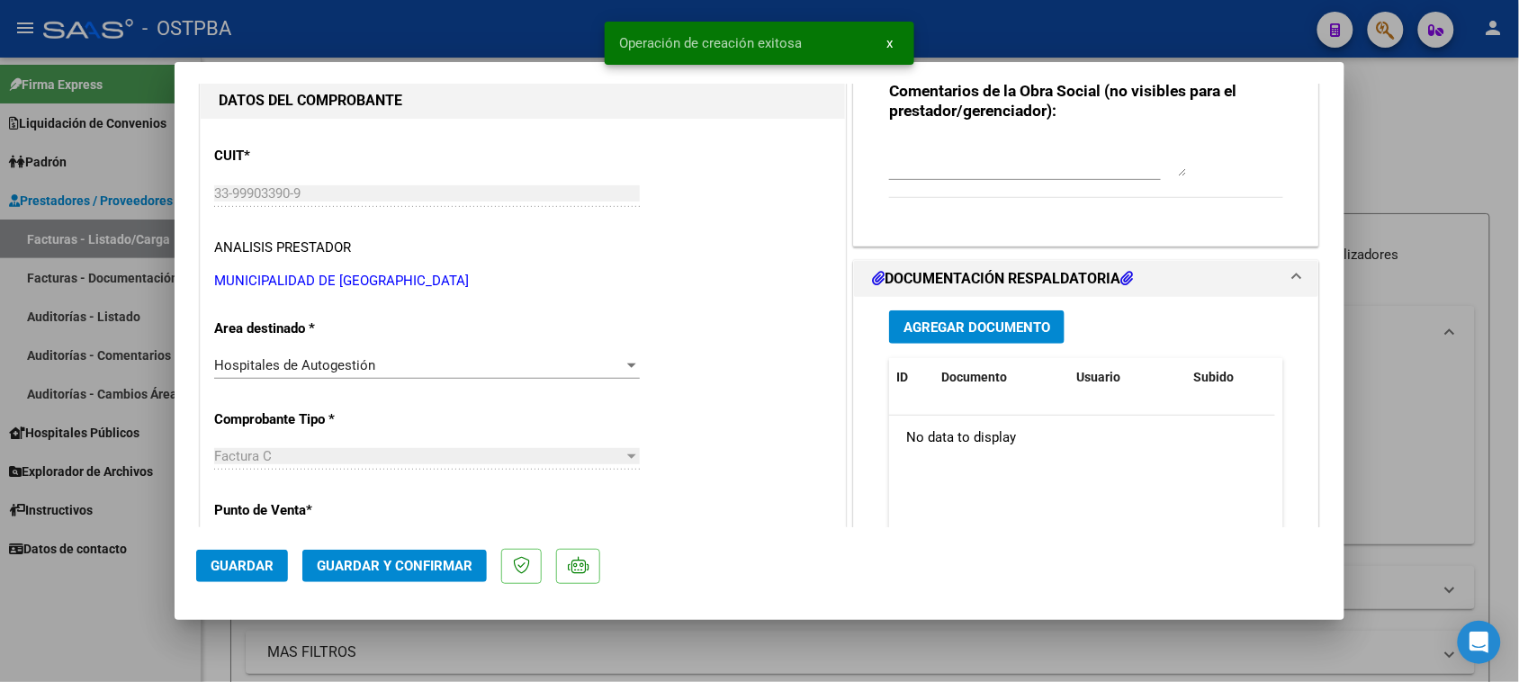
click at [1003, 336] on button "Agregar Documento" at bounding box center [976, 326] width 175 height 33
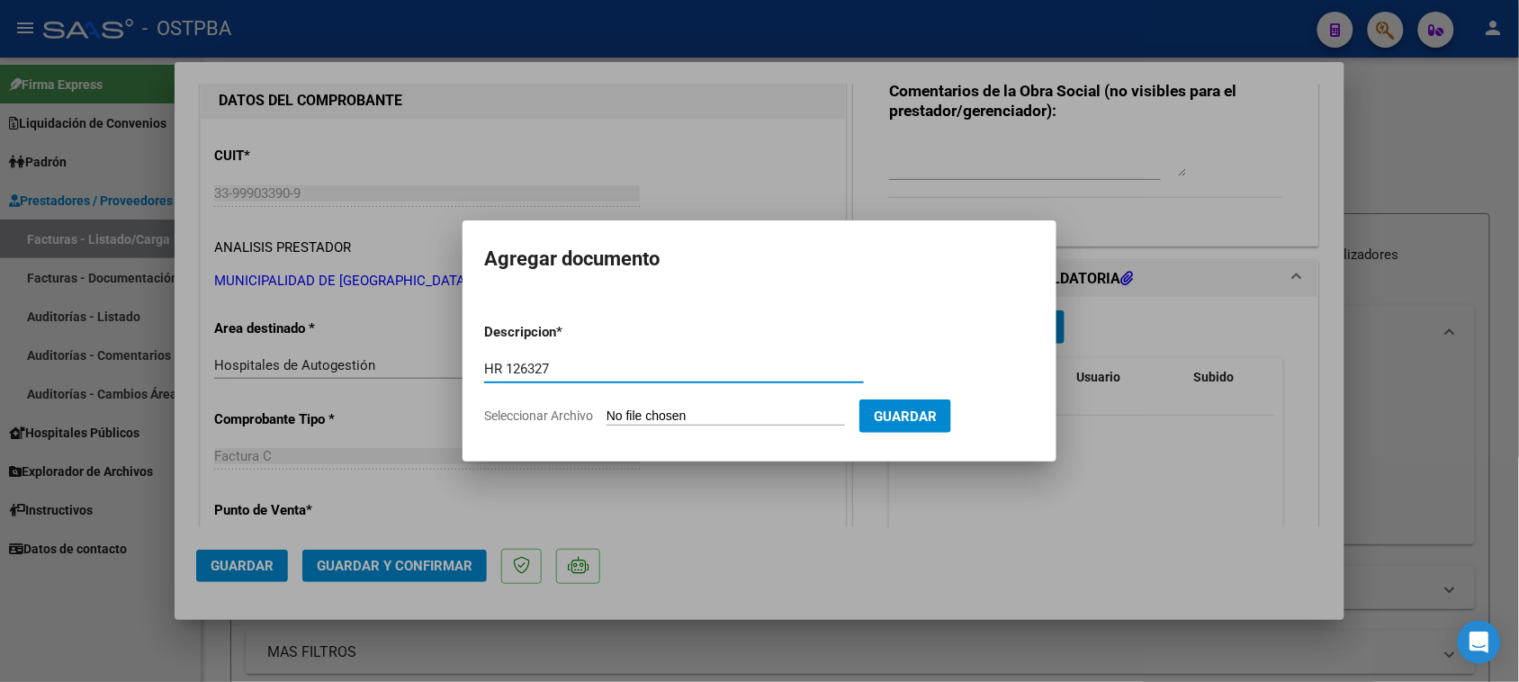
type input "HR 126327"
click at [607, 409] on input "Seleccionar Archivo" at bounding box center [726, 417] width 238 height 17
type input "C:\fakepath\HR 126327.pdf"
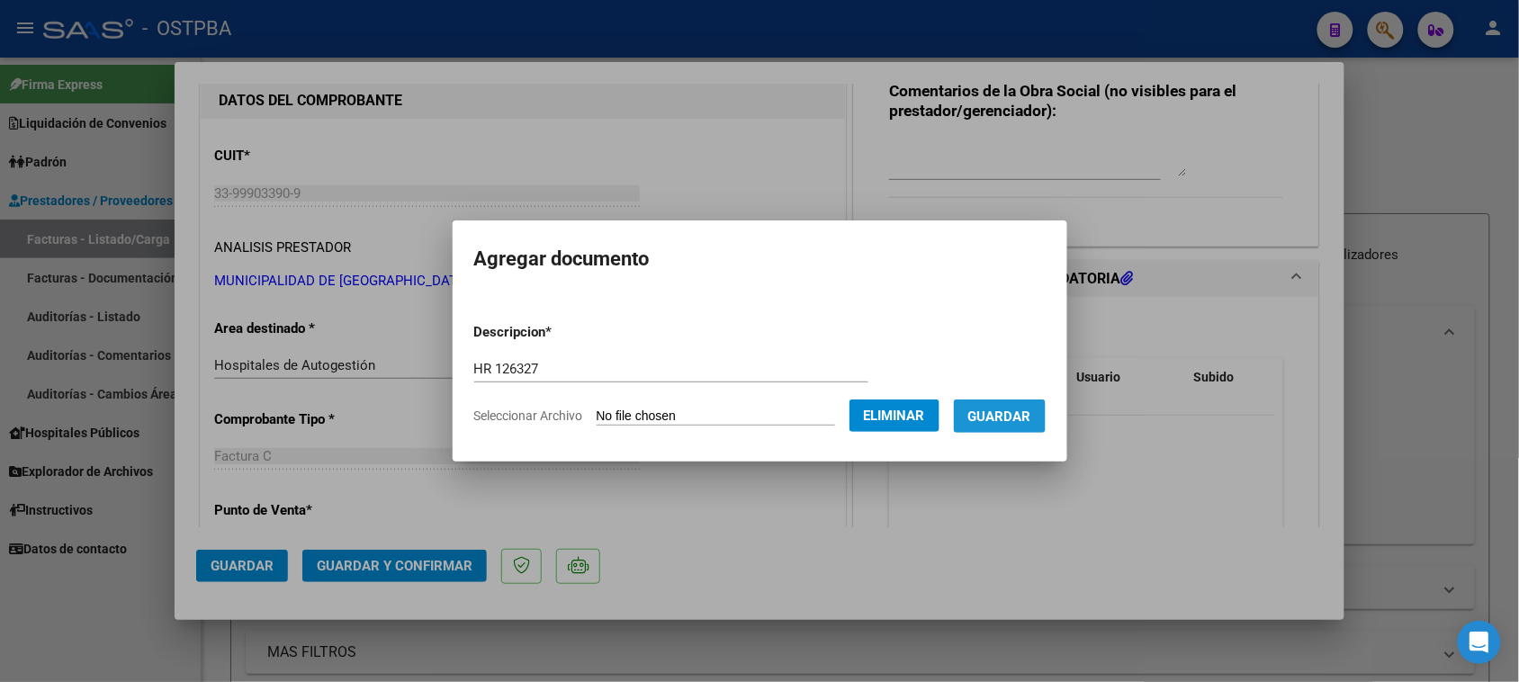
click at [1031, 416] on span "Guardar" at bounding box center [999, 417] width 63 height 16
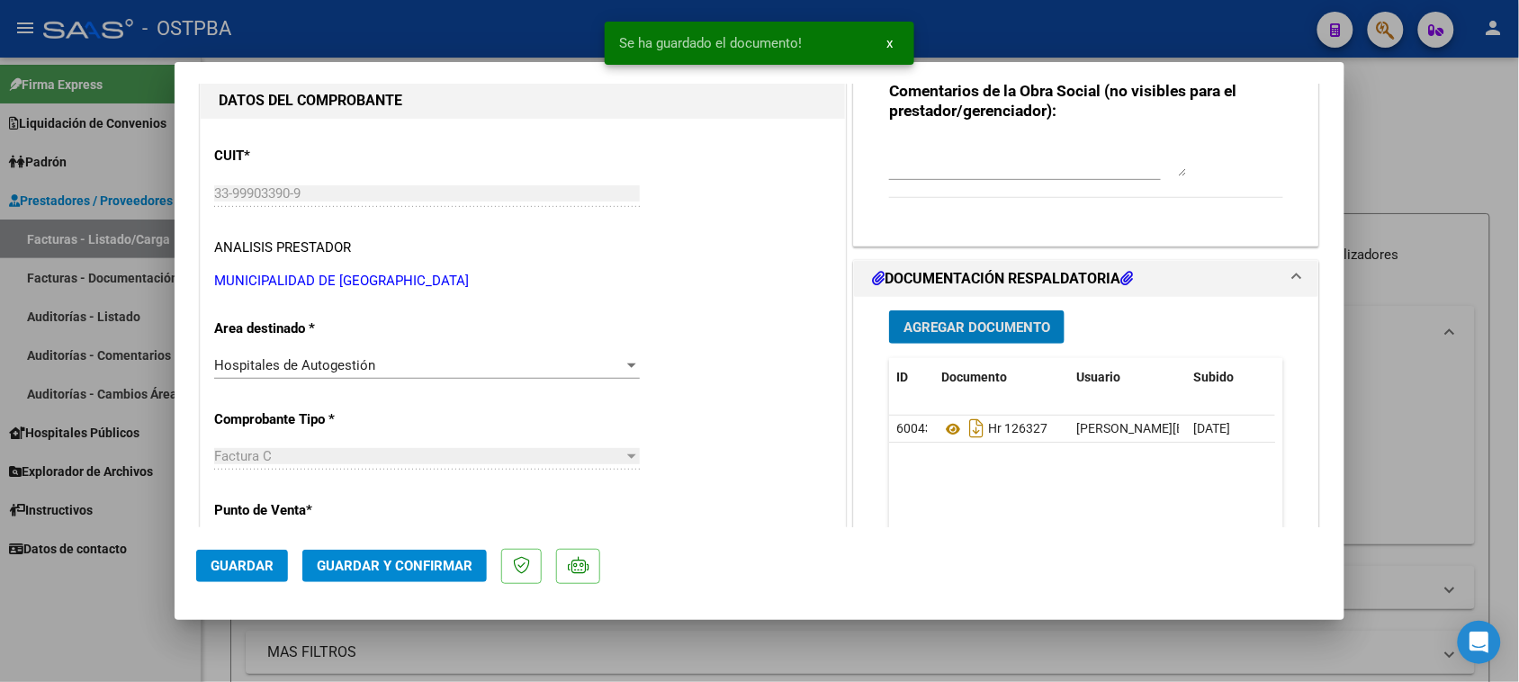
click at [1014, 312] on button "Agregar Documento" at bounding box center [976, 326] width 175 height 33
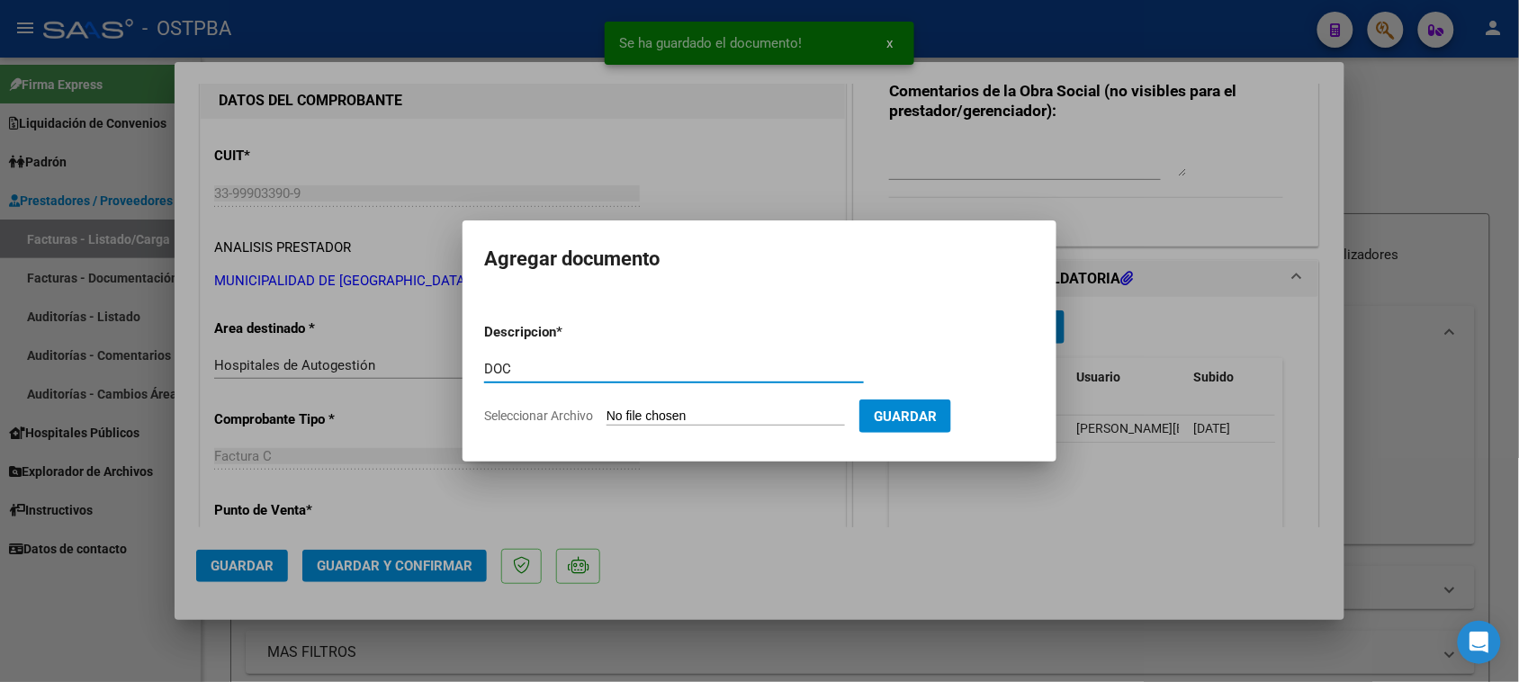
type input "DOC"
click at [607, 409] on input "Seleccionar Archivo" at bounding box center [726, 417] width 238 height 17
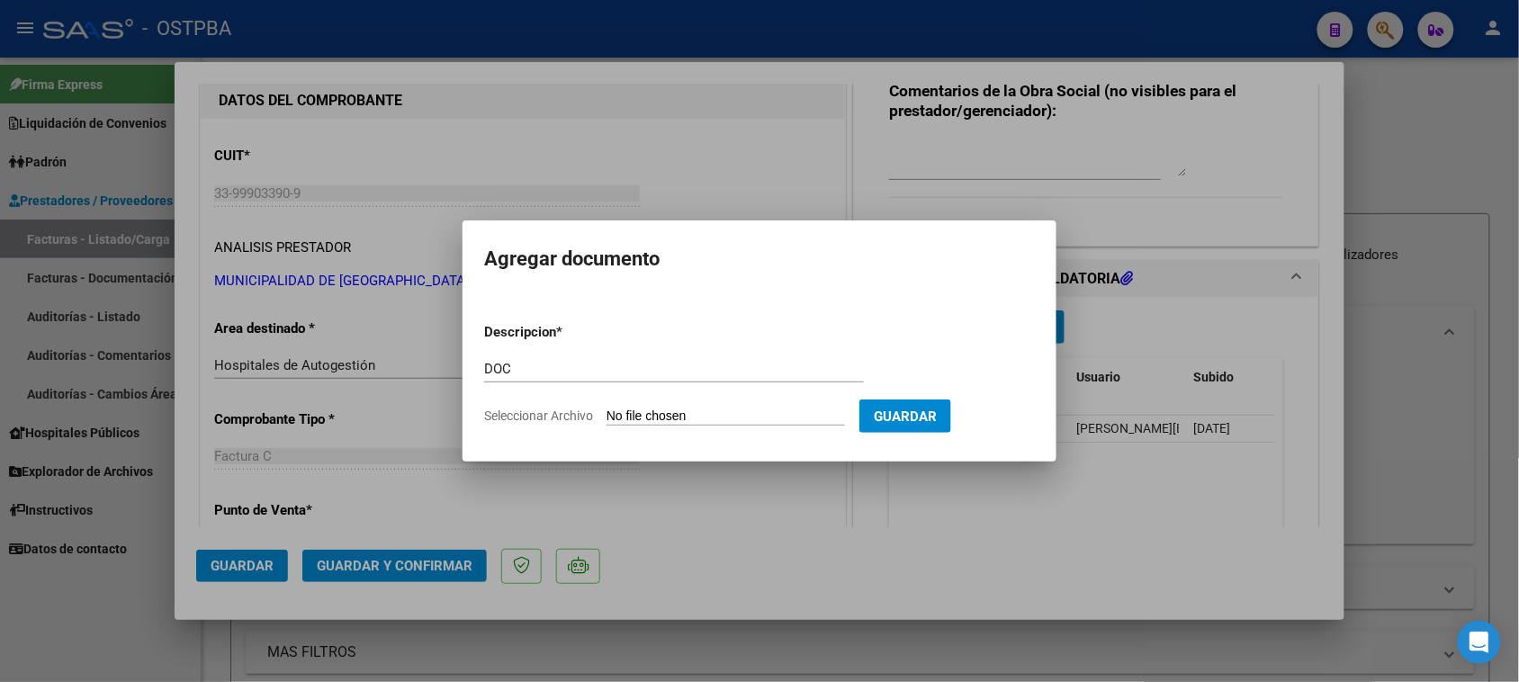
type input "C:\fakepath\DOC 1881.pdf"
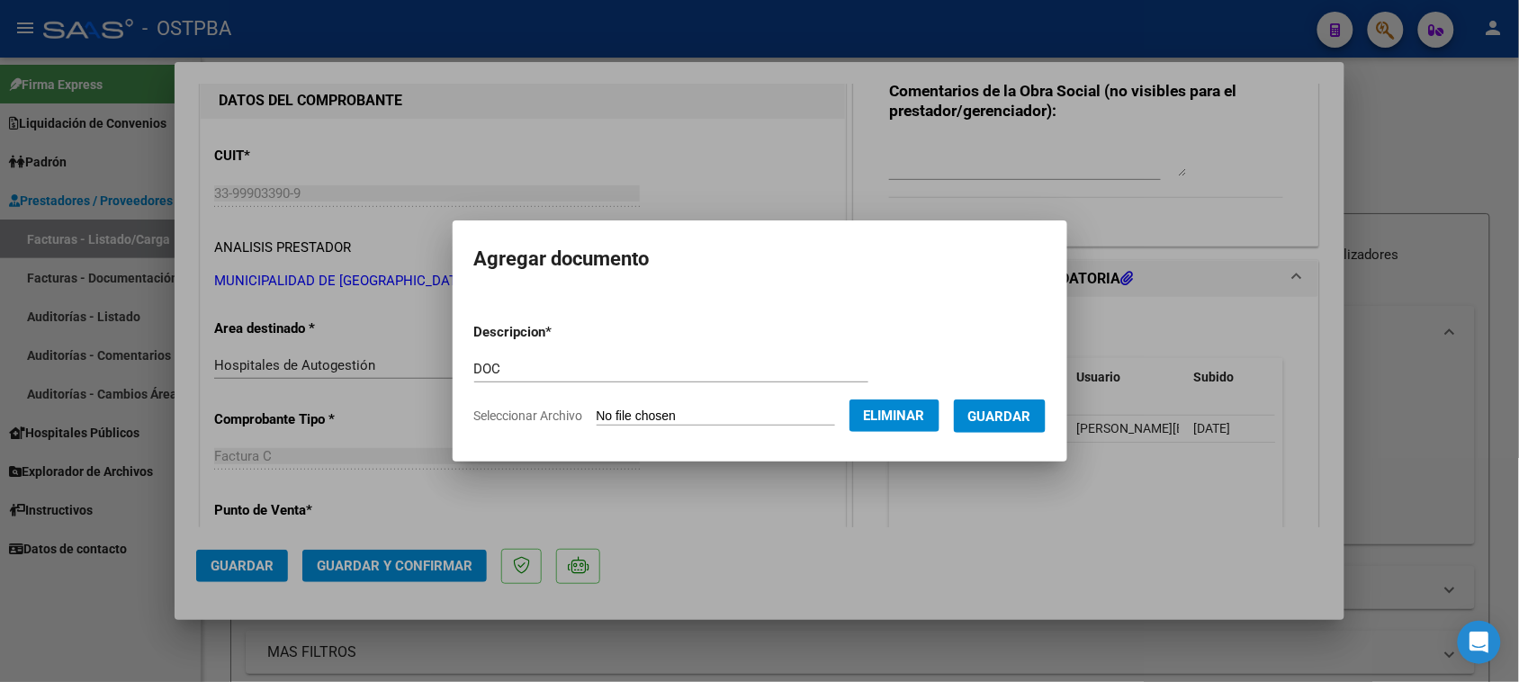
drag, startPoint x: 1047, startPoint y: 419, endPoint x: 1035, endPoint y: 426, distance: 13.3
click at [1031, 419] on span "Guardar" at bounding box center [999, 417] width 63 height 16
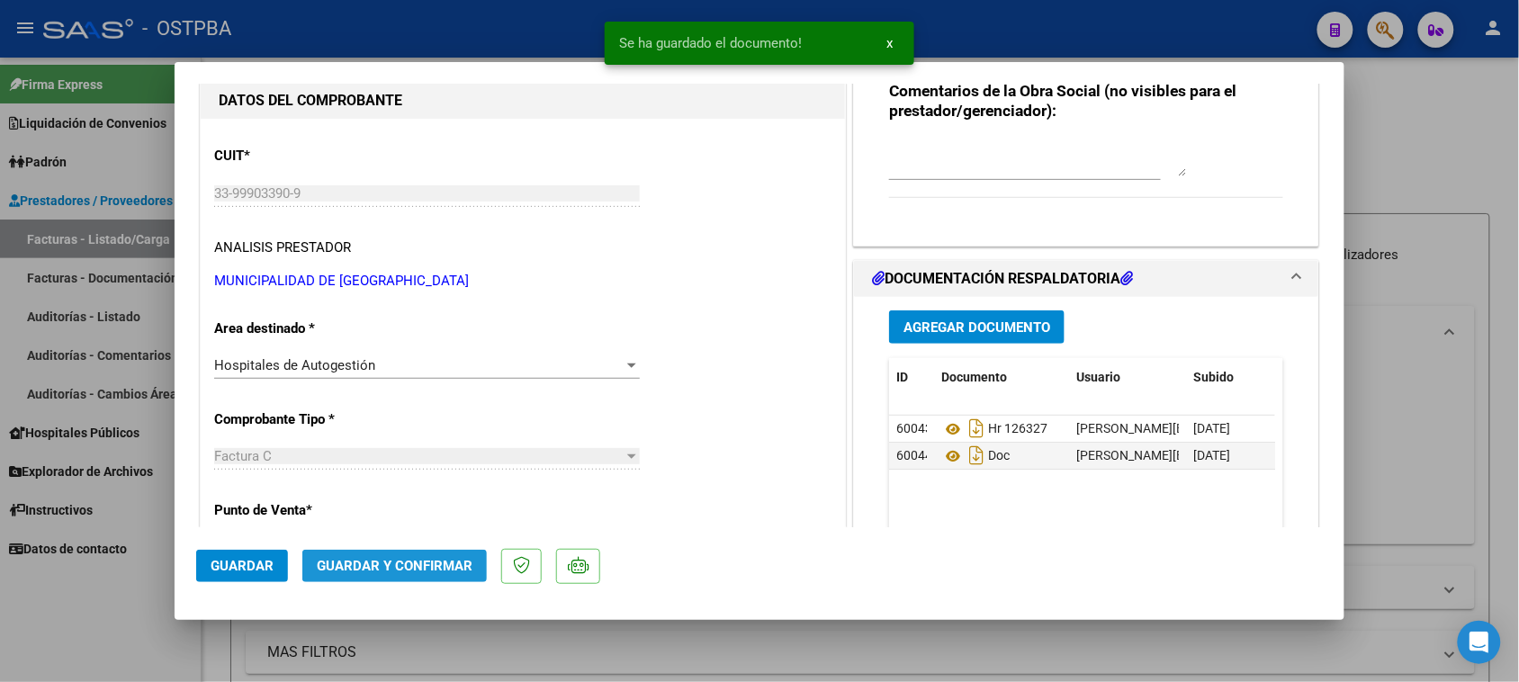
click at [445, 559] on span "Guardar y Confirmar" at bounding box center [395, 566] width 156 height 16
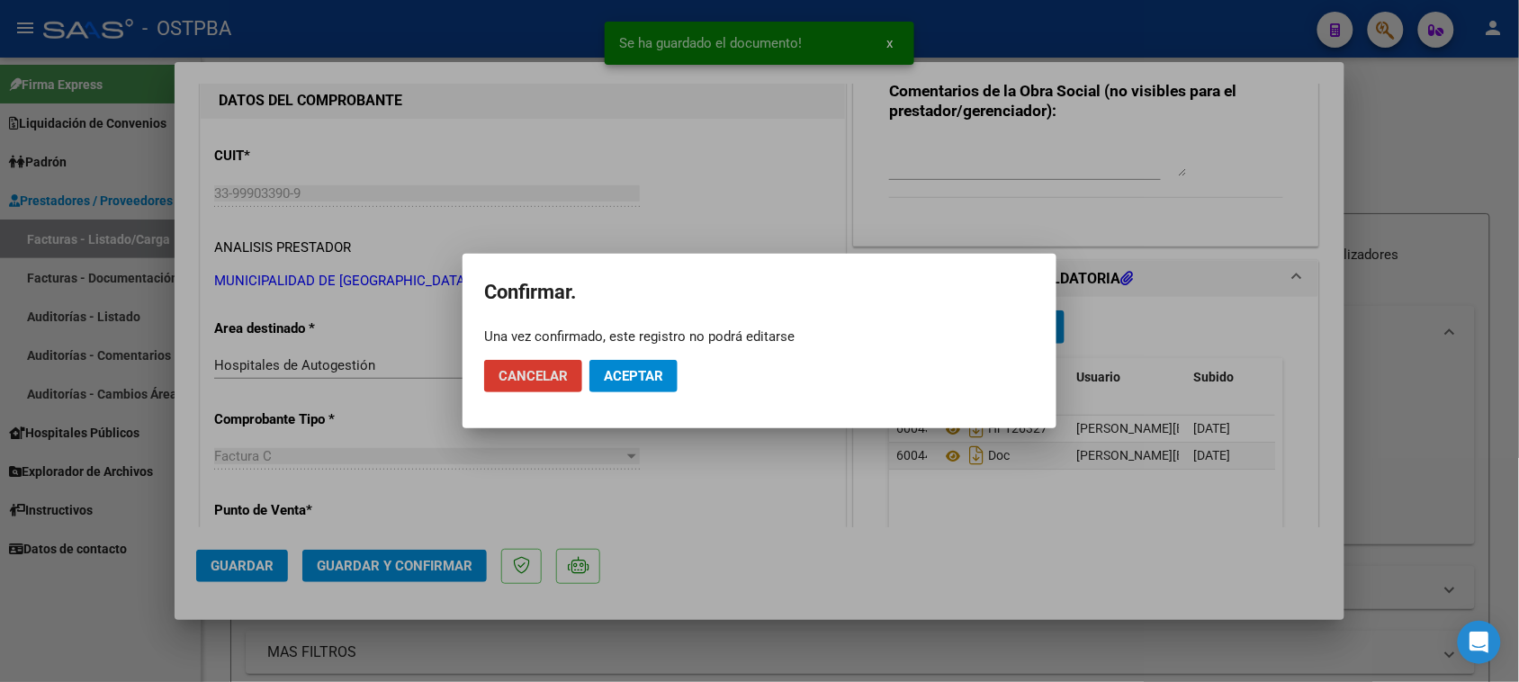
click at [641, 385] on button "Aceptar" at bounding box center [633, 376] width 88 height 32
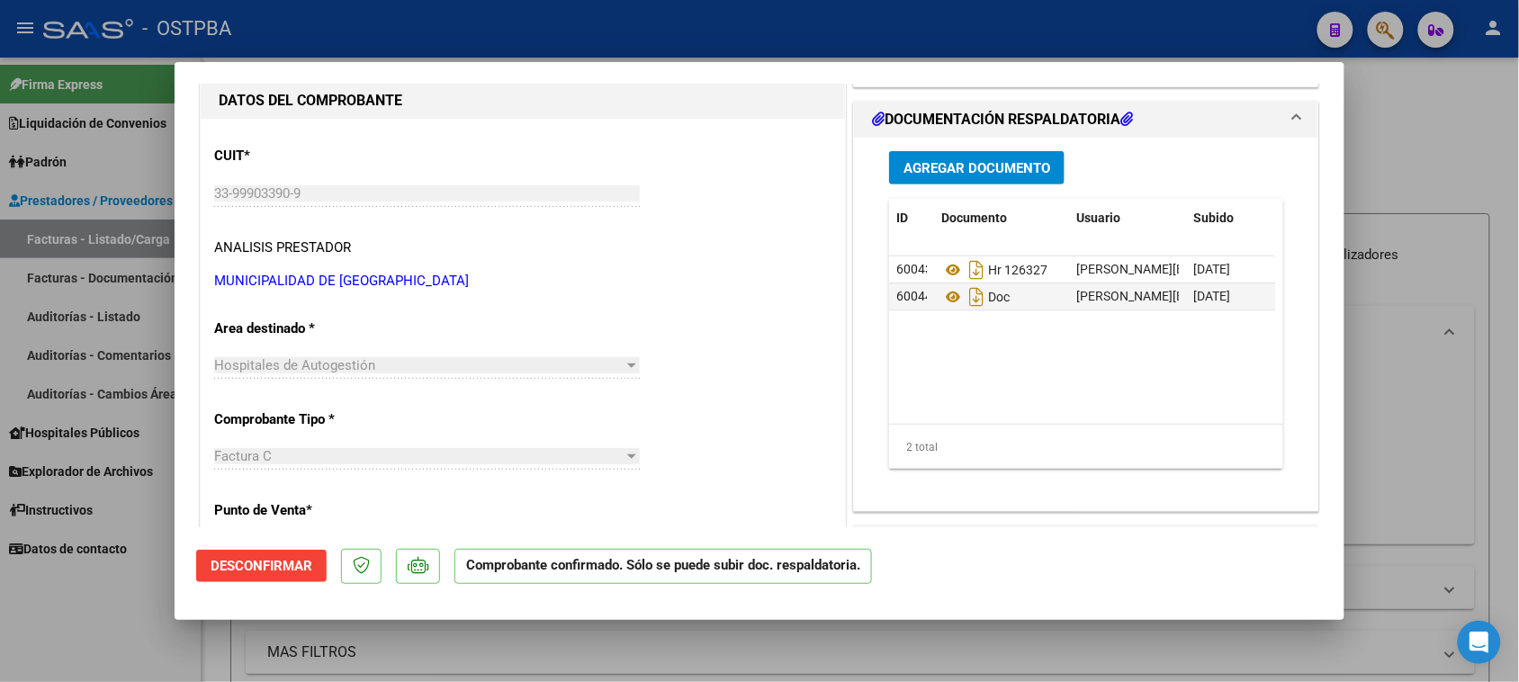
click at [67, 236] on div at bounding box center [759, 341] width 1519 height 682
type input "$ 0,00"
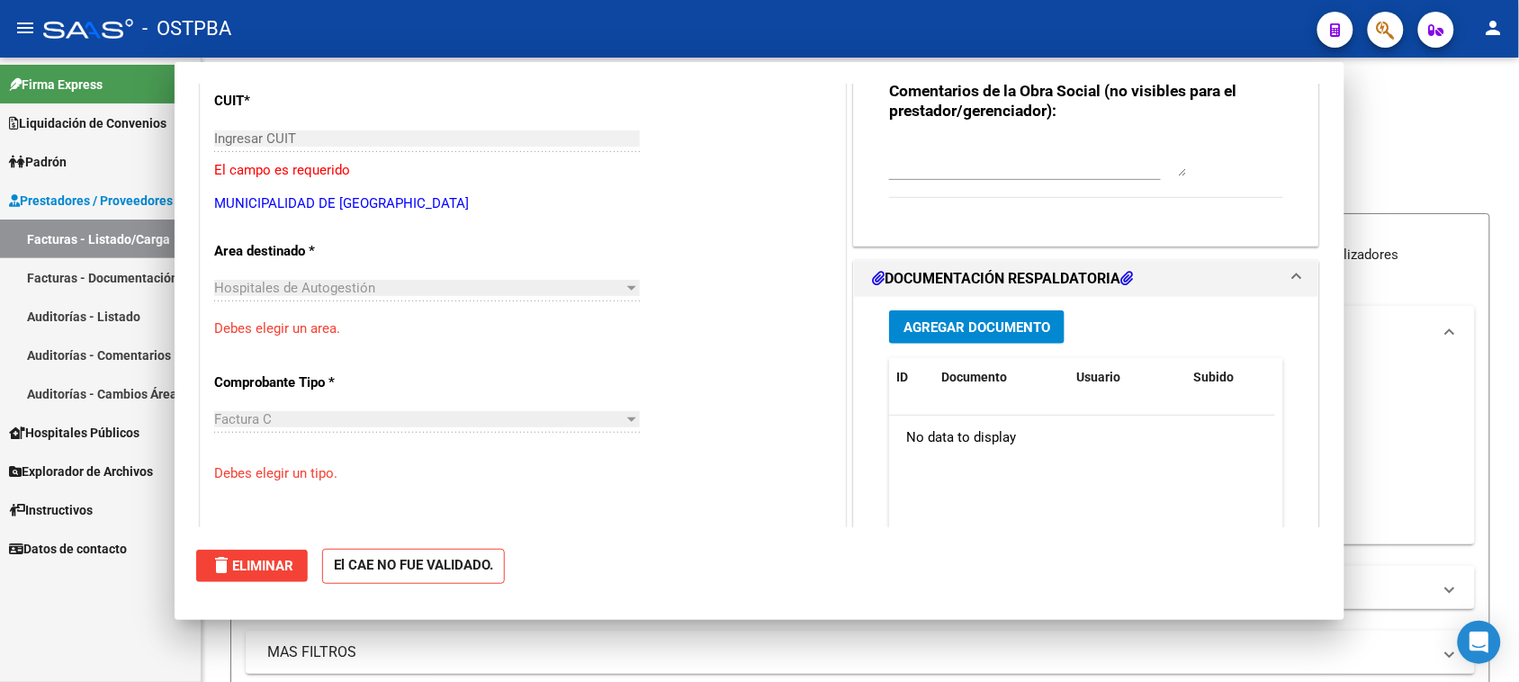
scroll to position [169, 0]
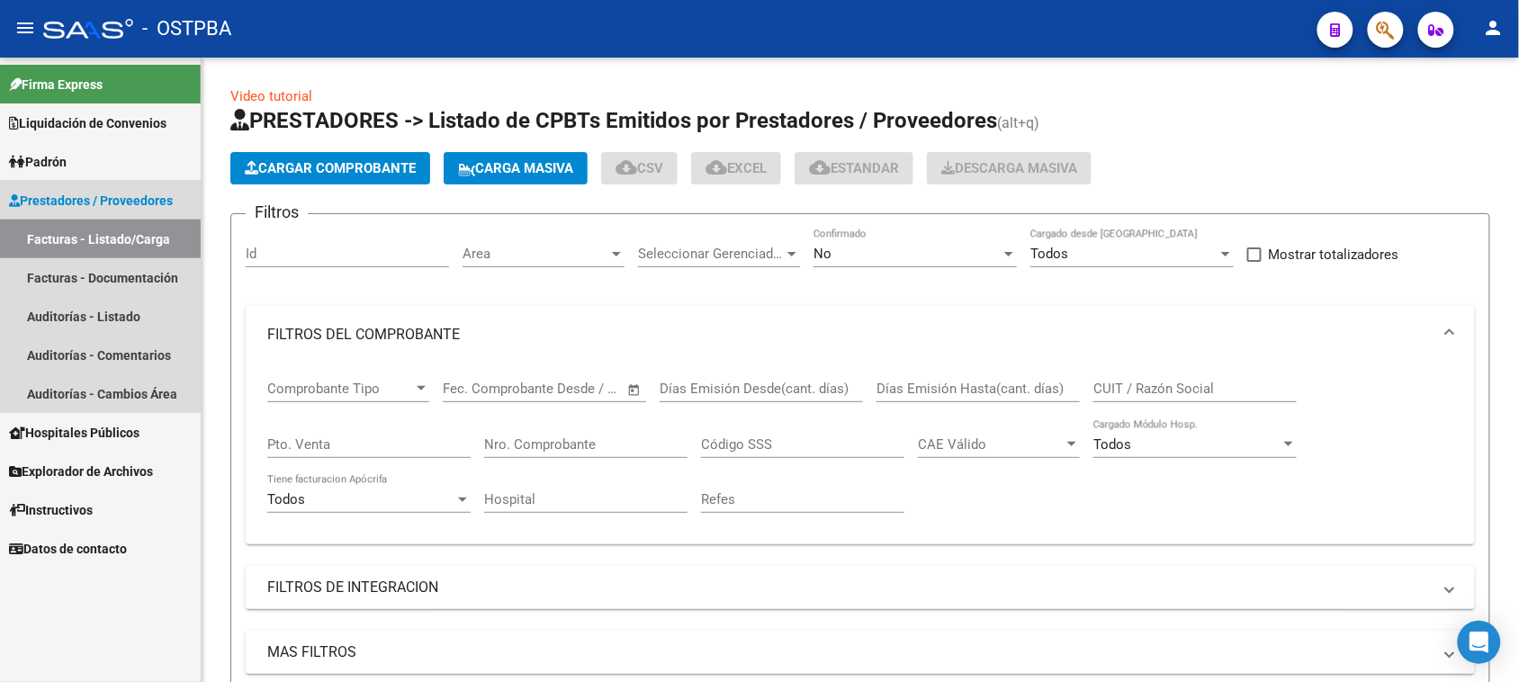
click at [67, 236] on link "Facturas - Listado/Carga" at bounding box center [100, 239] width 201 height 39
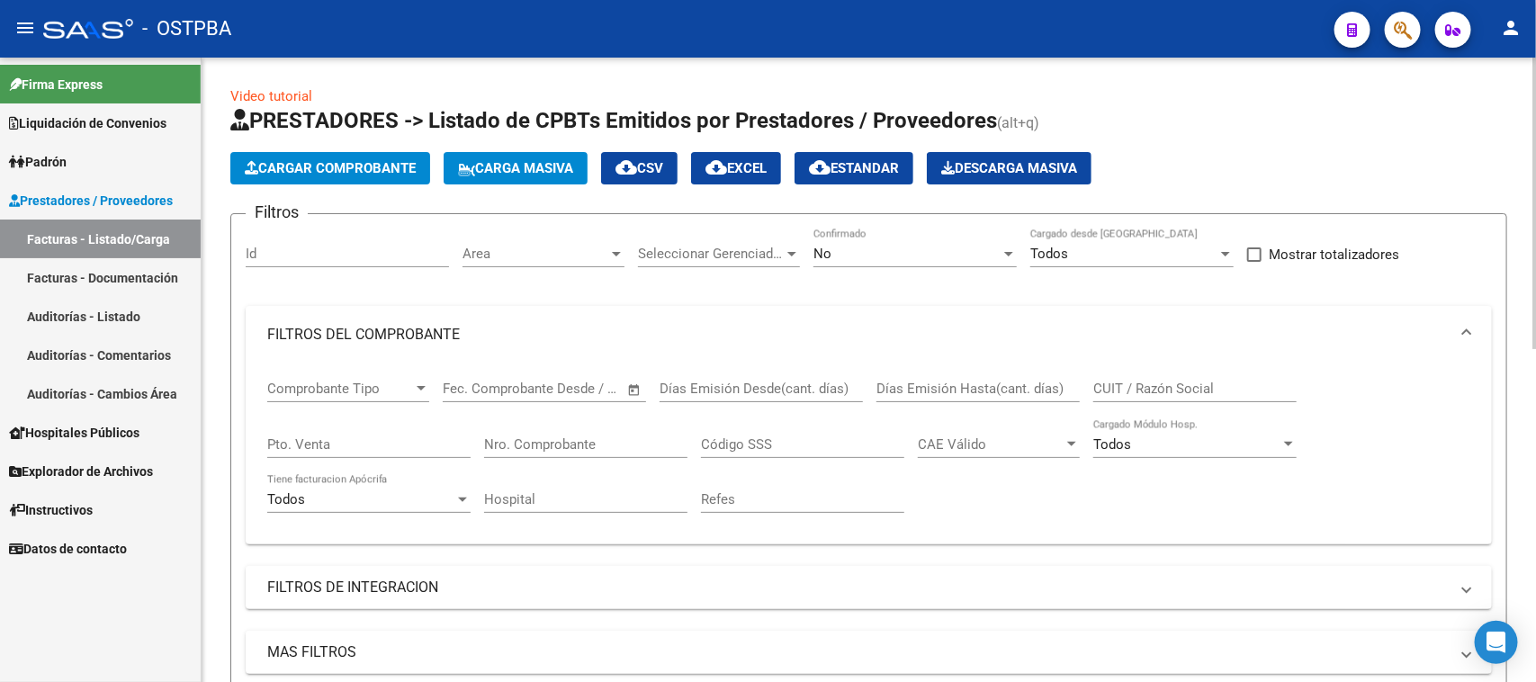
click at [339, 160] on span "Cargar Comprobante" at bounding box center [330, 168] width 171 height 16
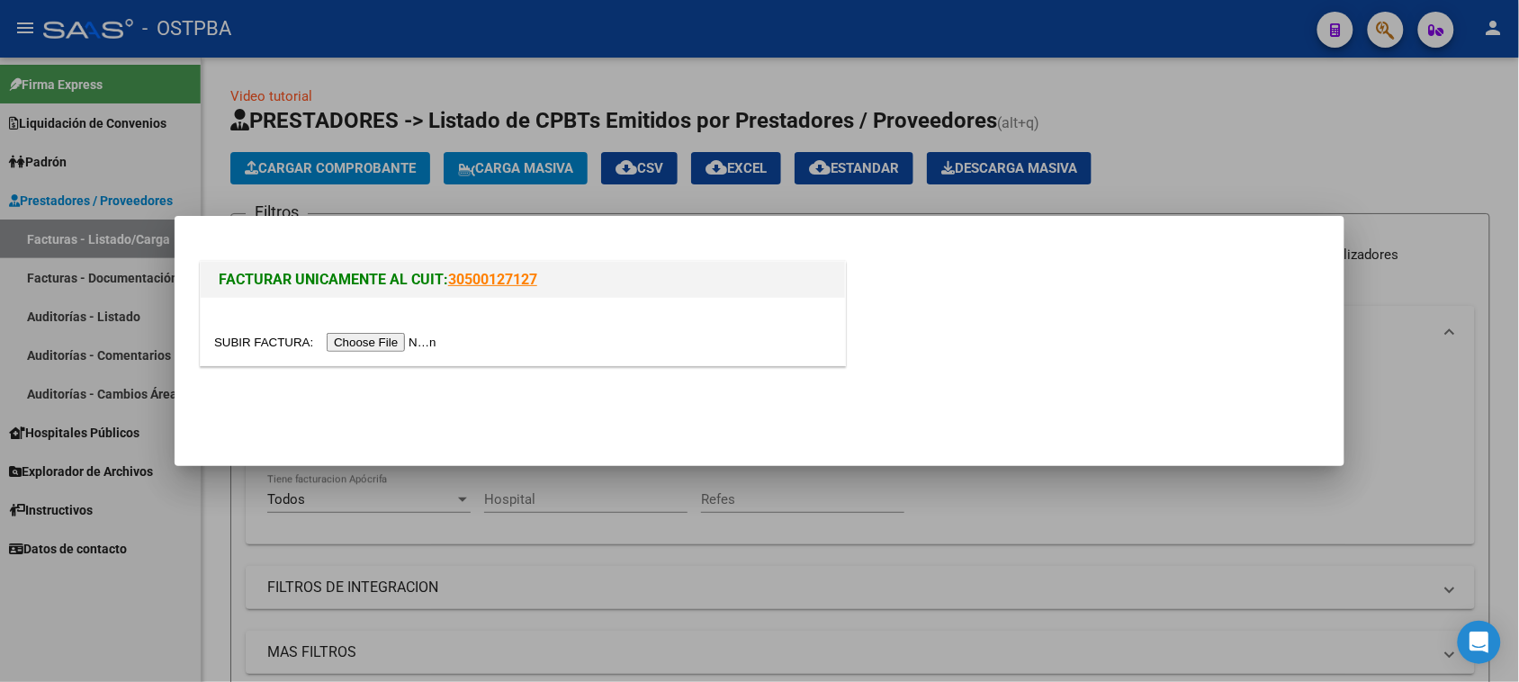
click at [384, 338] on input "file" at bounding box center [328, 342] width 228 height 19
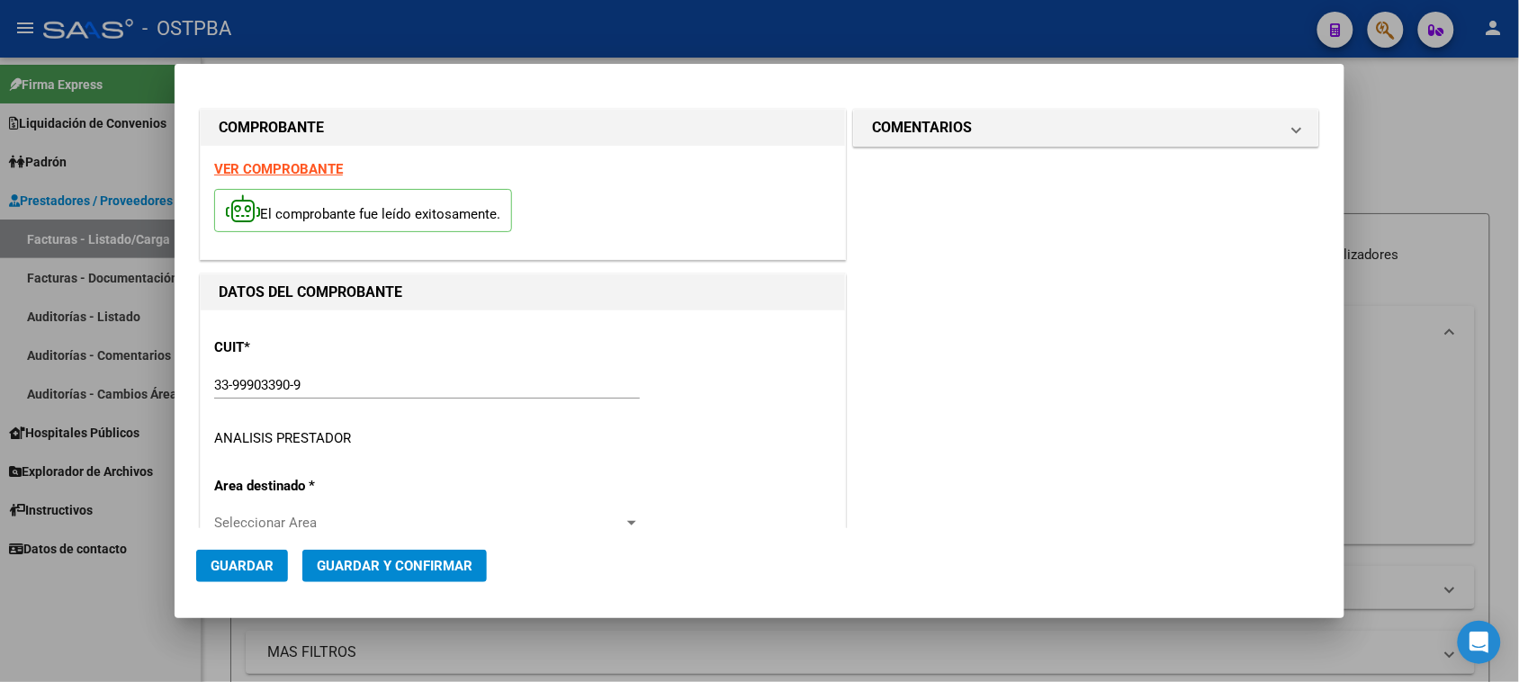
scroll to position [112, 0]
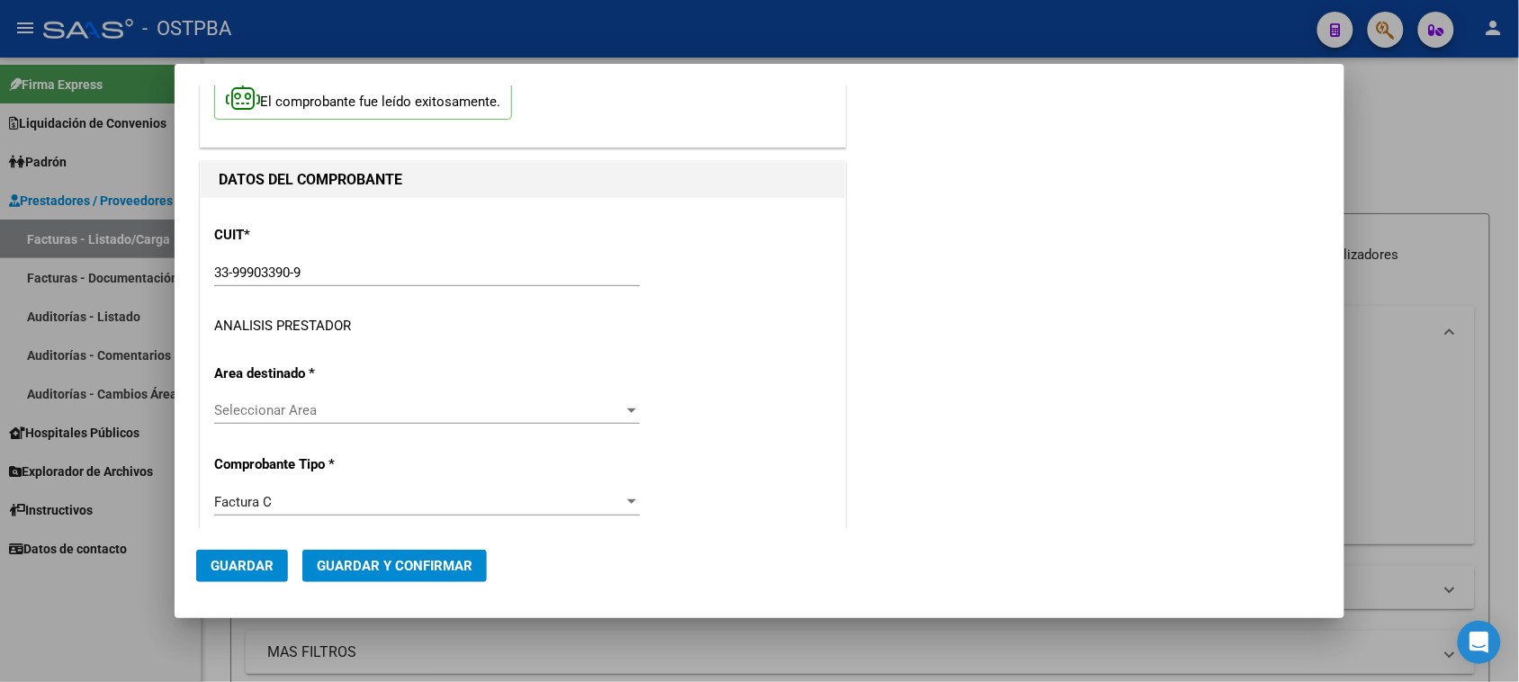
click at [306, 409] on span "Seleccionar Area" at bounding box center [418, 410] width 409 height 16
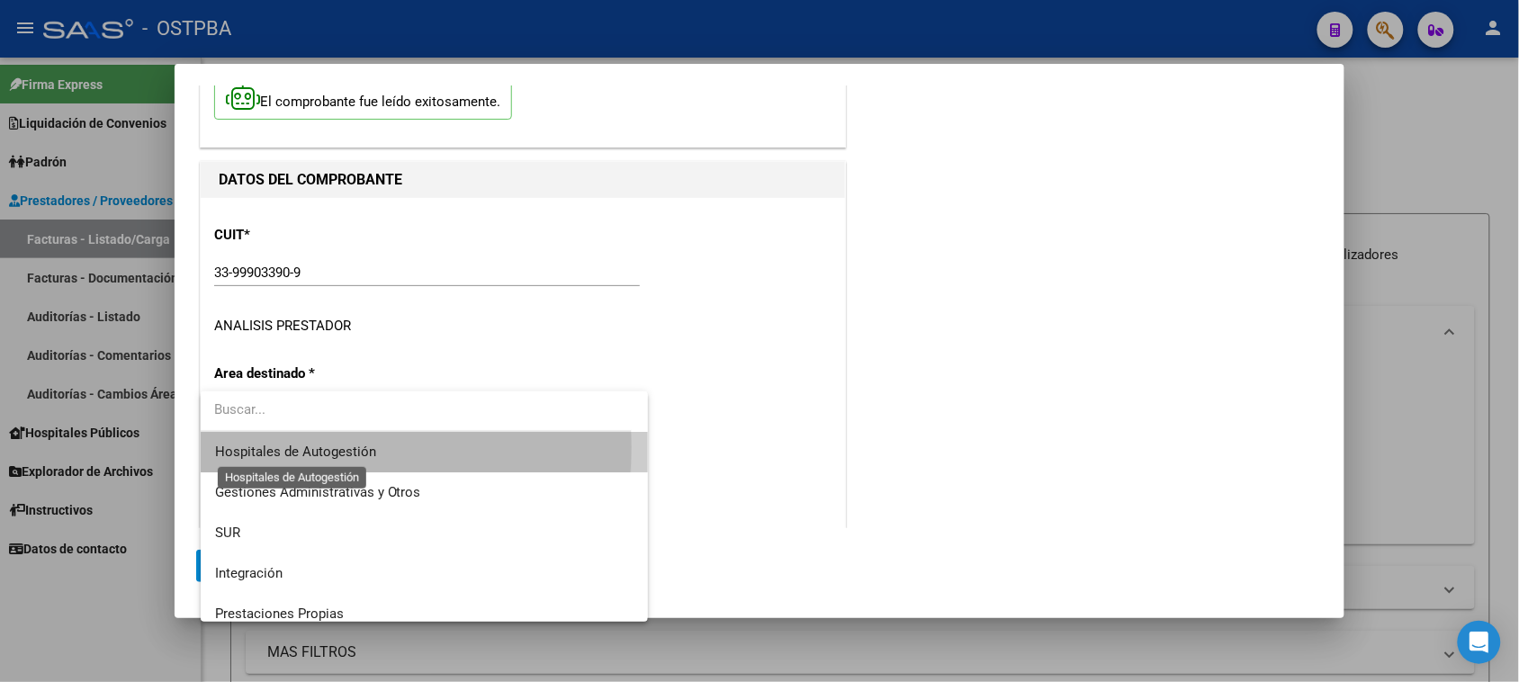
click at [289, 447] on span "Hospitales de Autogestión" at bounding box center [295, 452] width 161 height 16
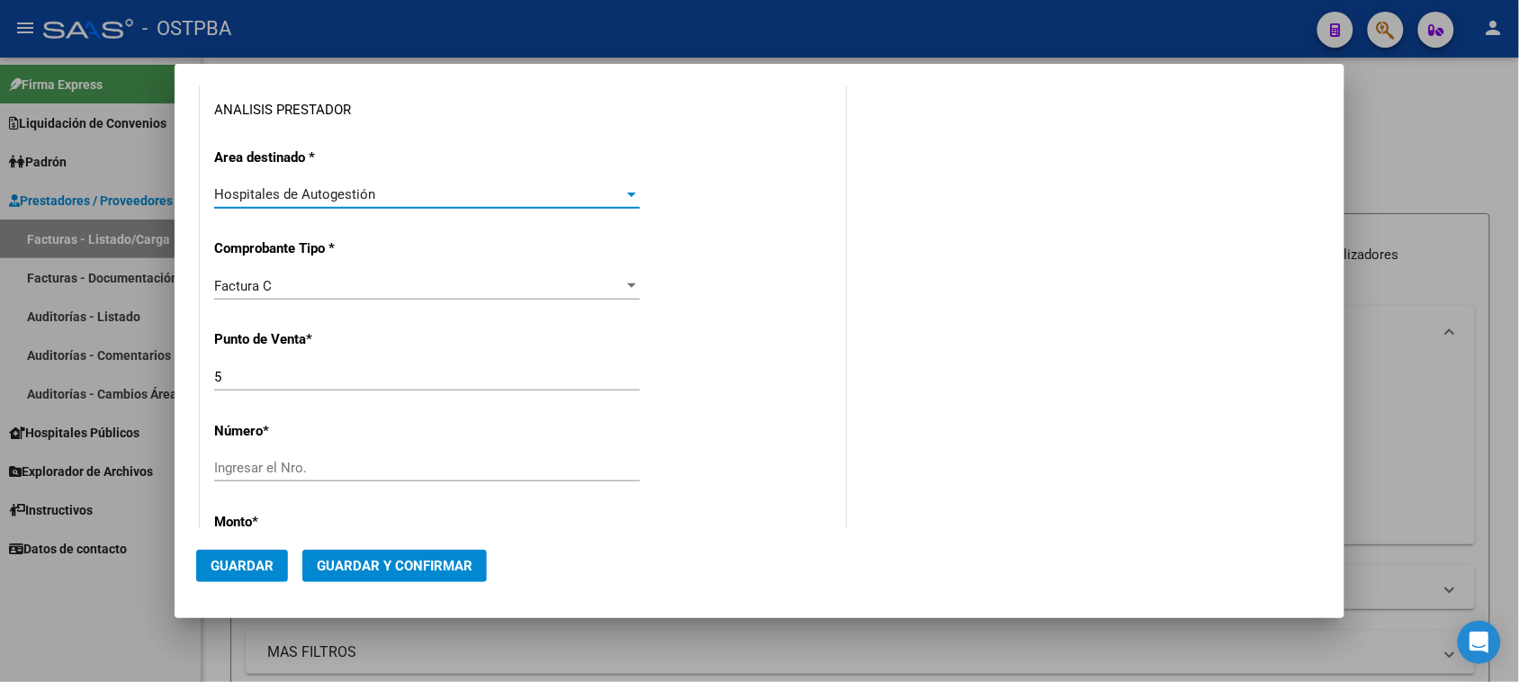
scroll to position [337, 0]
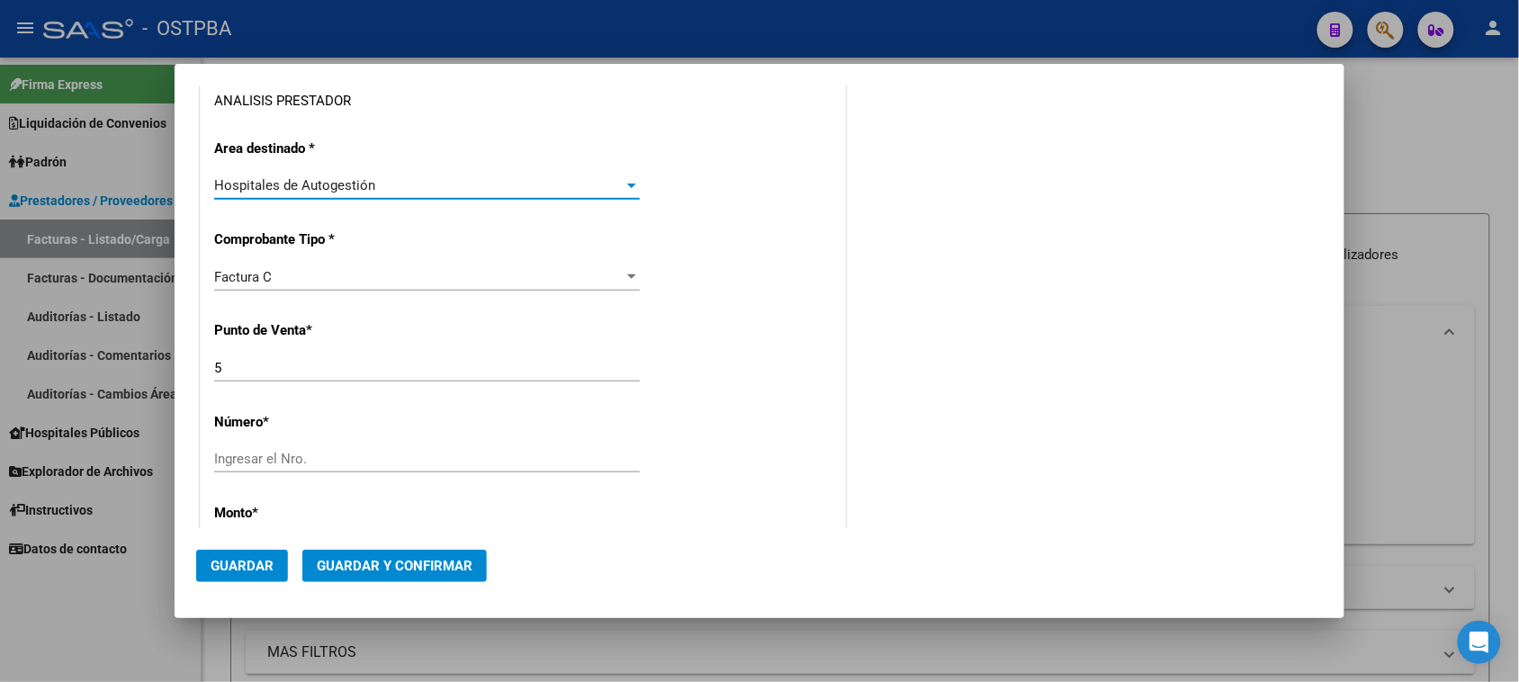
click at [259, 459] on input "Ingresar el Nro." at bounding box center [427, 459] width 426 height 16
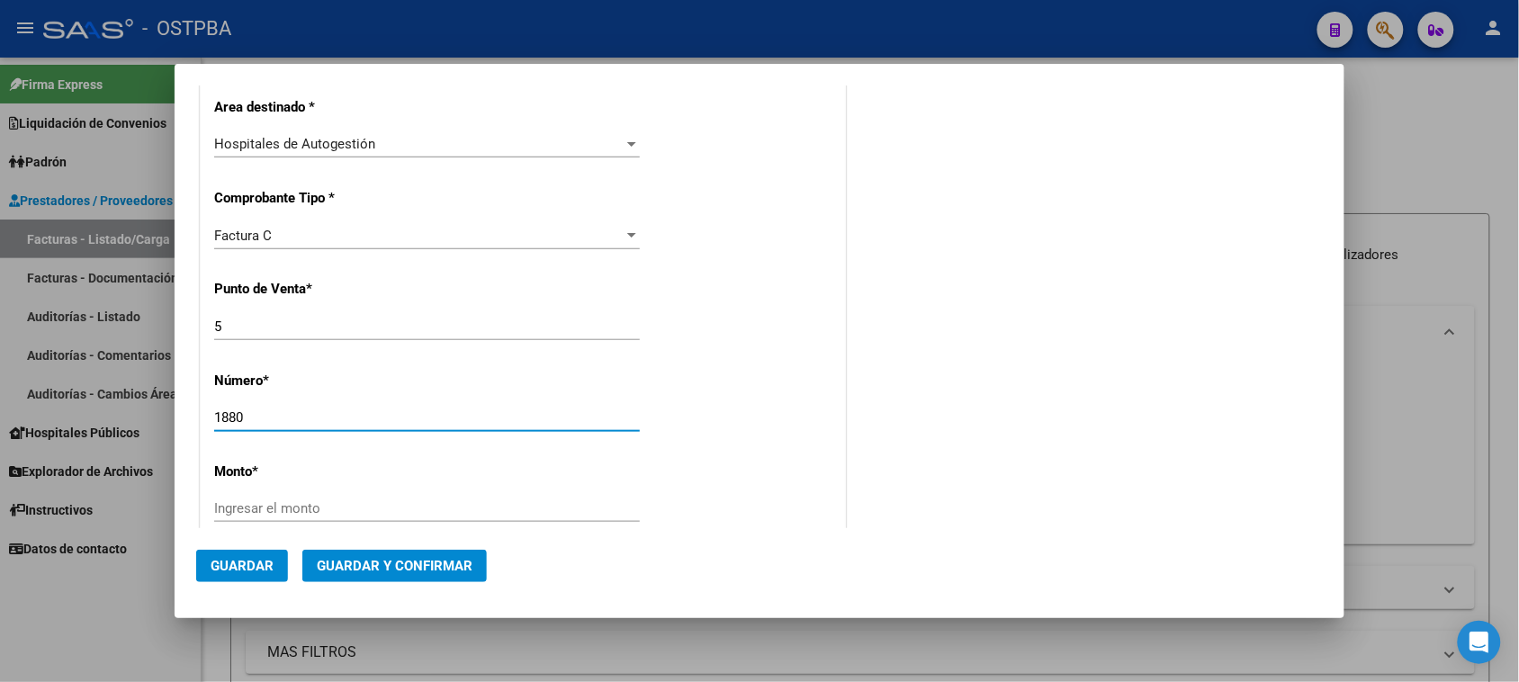
scroll to position [562, 0]
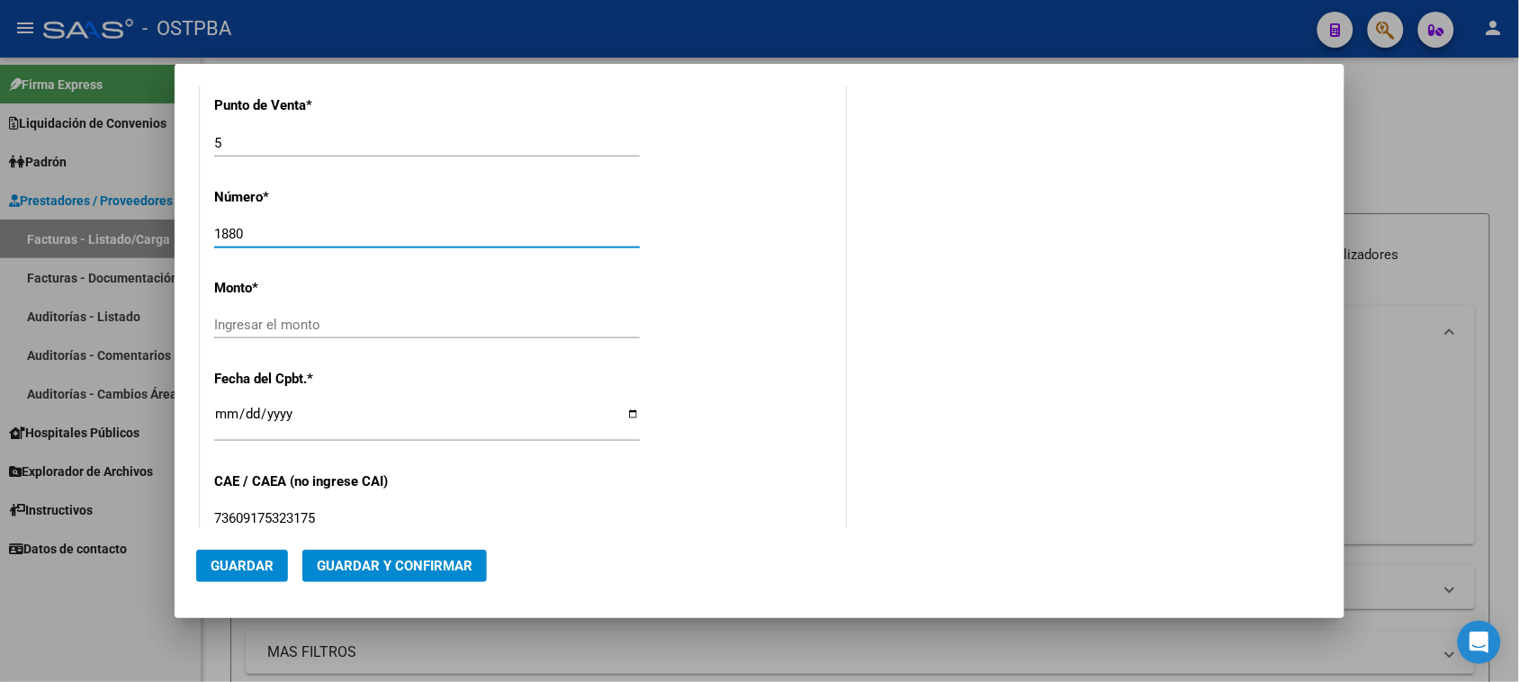
type input "1880"
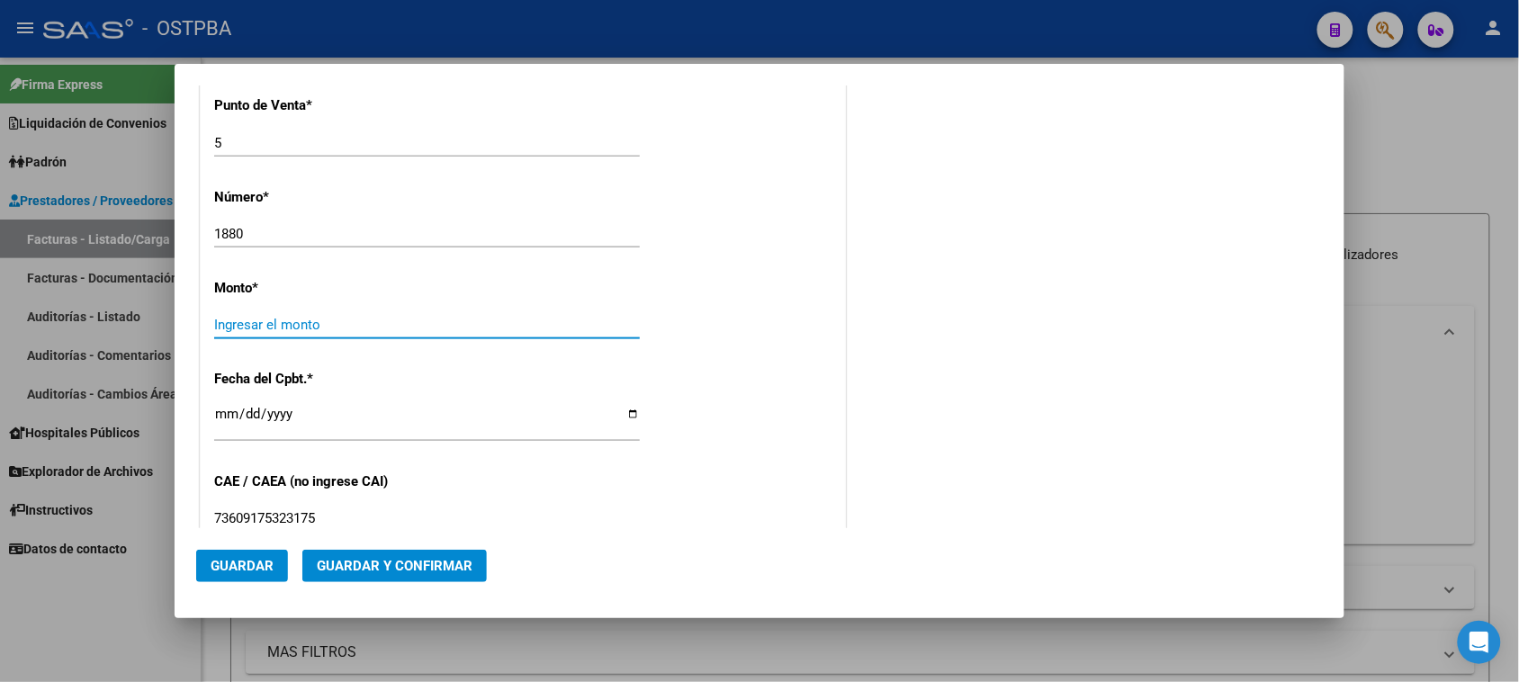
click at [607, 325] on input "Ingresar el monto" at bounding box center [427, 325] width 426 height 16
type input "$ 238.221,00"
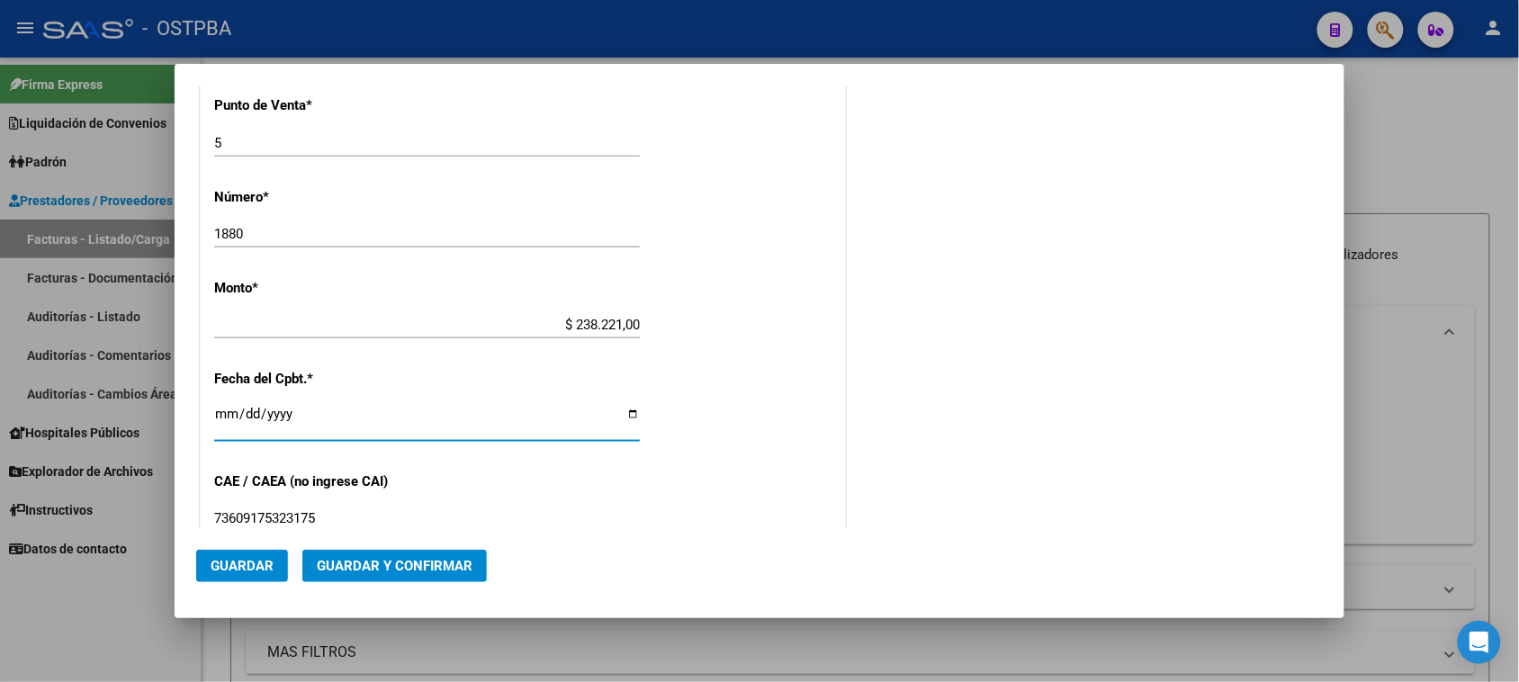
click at [227, 407] on input "Ingresar la fecha" at bounding box center [427, 421] width 426 height 29
type input "2025-07-29"
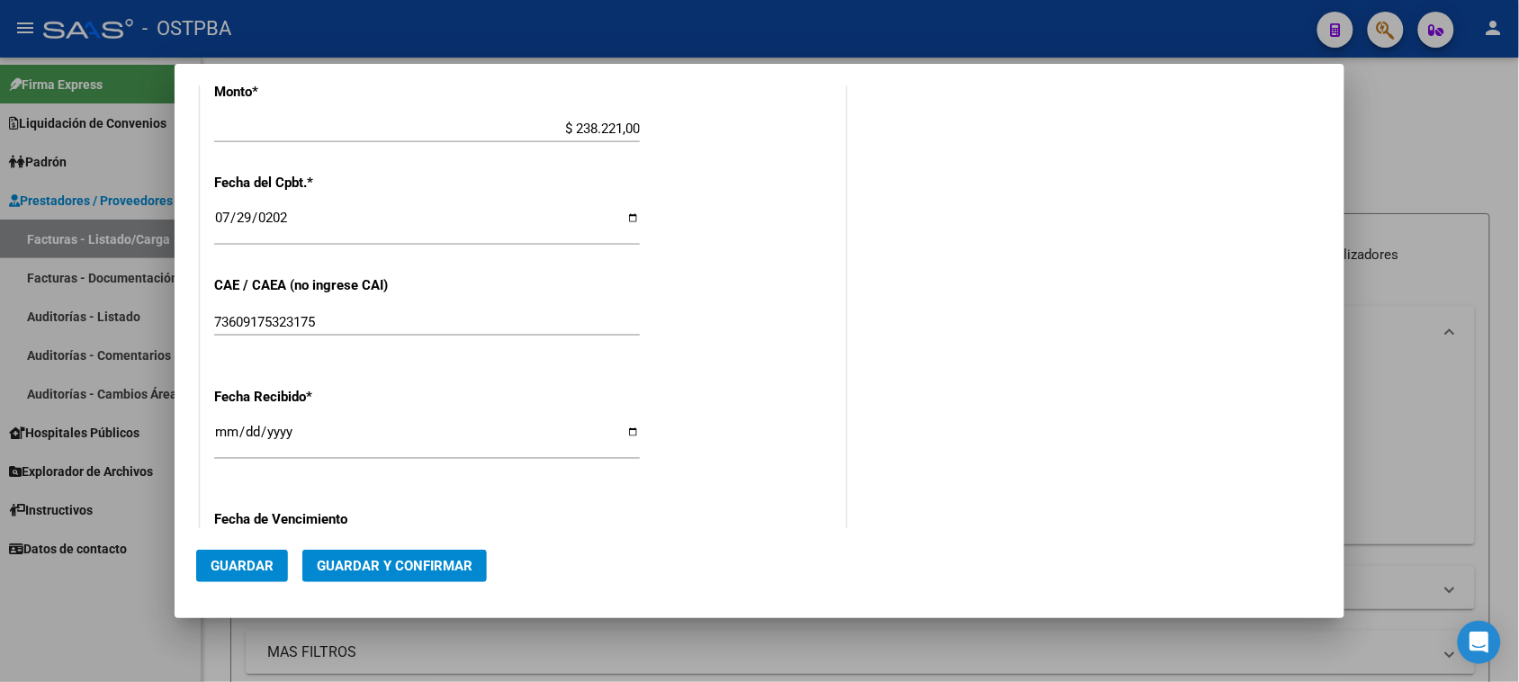
scroll to position [787, 0]
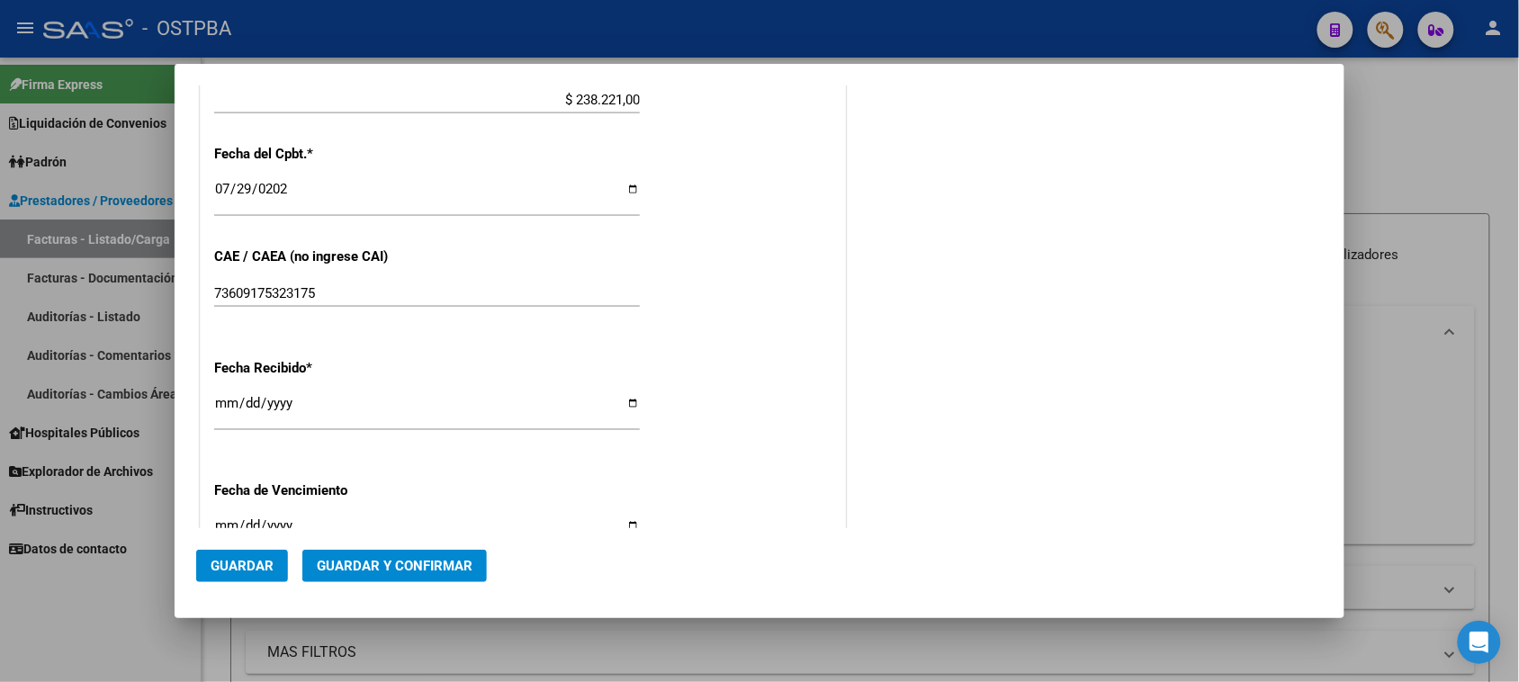
click at [231, 397] on input "2025-08-12" at bounding box center [427, 410] width 426 height 29
type input "2025-08-11"
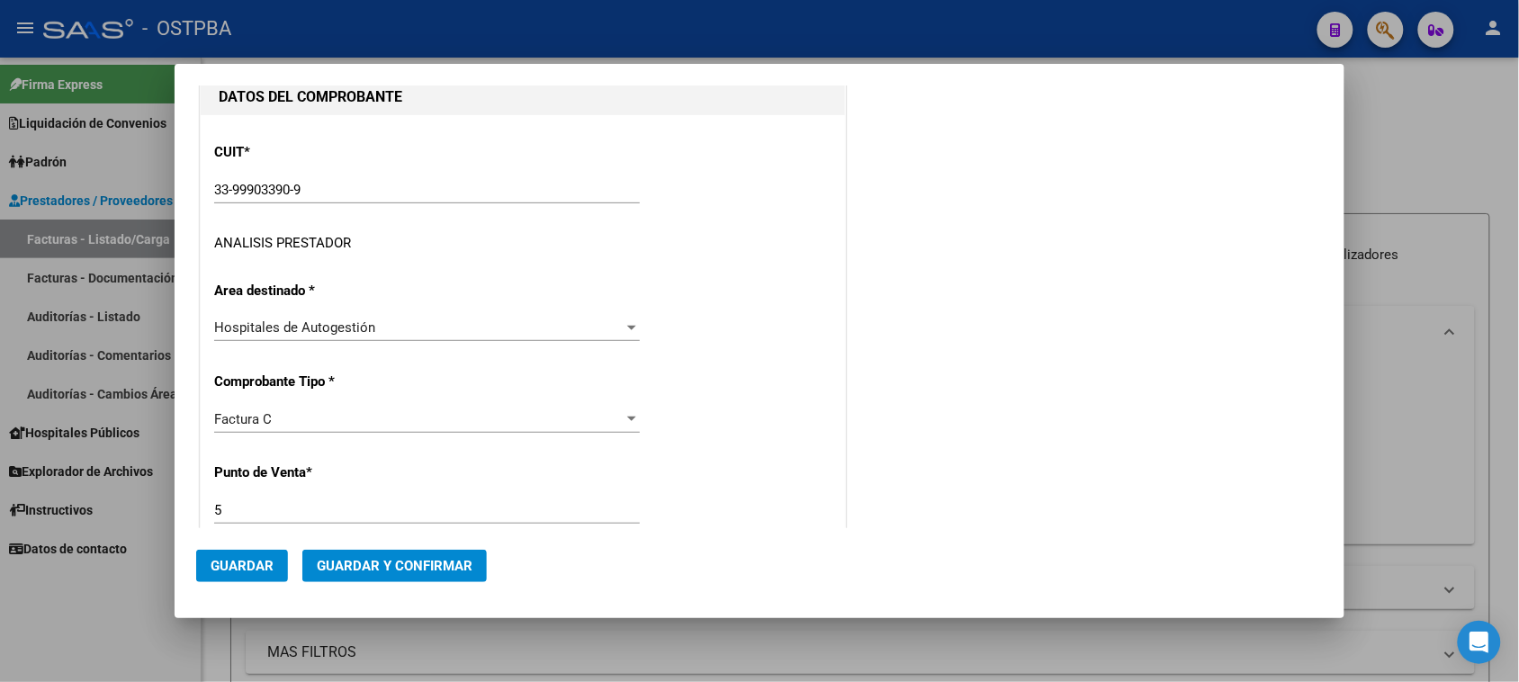
scroll to position [0, 0]
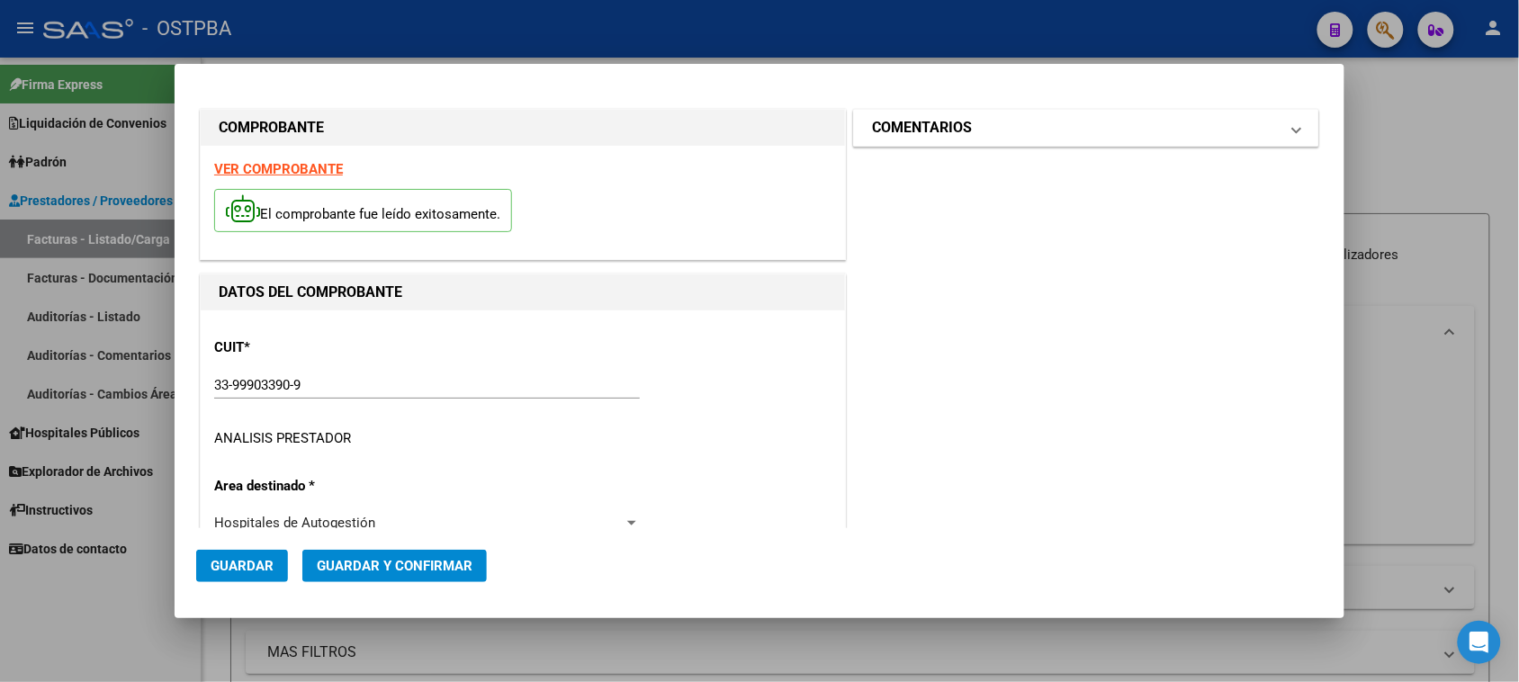
click at [957, 136] on h1 "COMENTARIOS" at bounding box center [922, 128] width 100 height 22
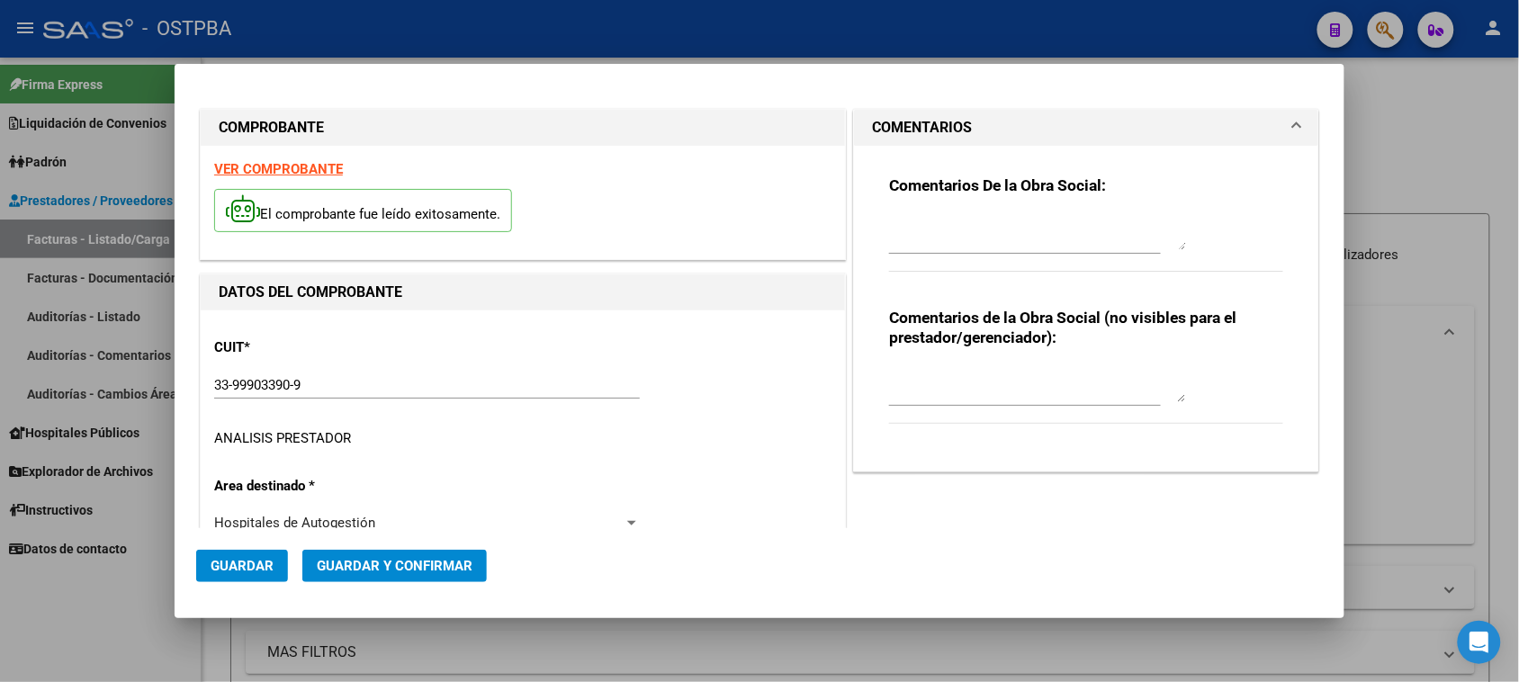
click at [954, 237] on textarea at bounding box center [1037, 232] width 297 height 36
type textarea "HR 126326"
click at [229, 567] on span "Guardar" at bounding box center [242, 566] width 63 height 16
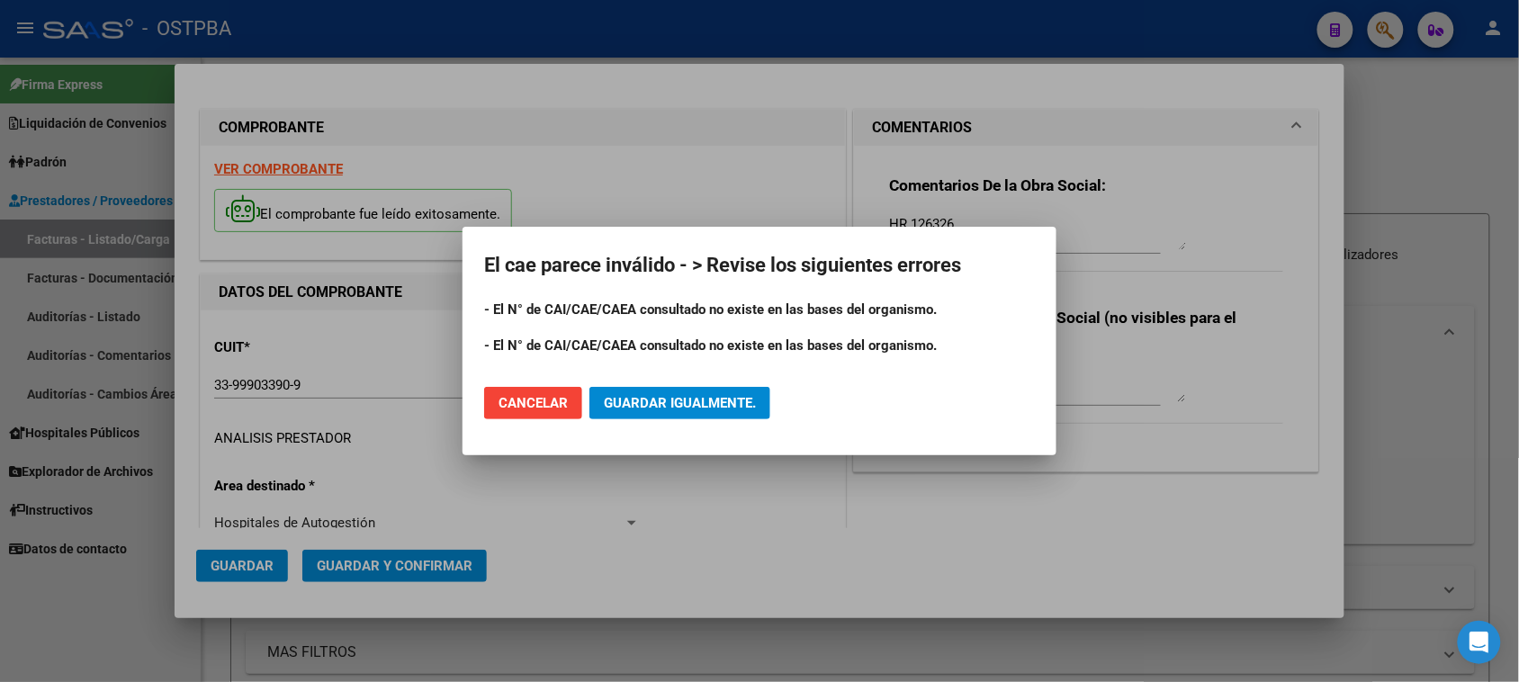
click at [666, 513] on div at bounding box center [759, 341] width 1519 height 682
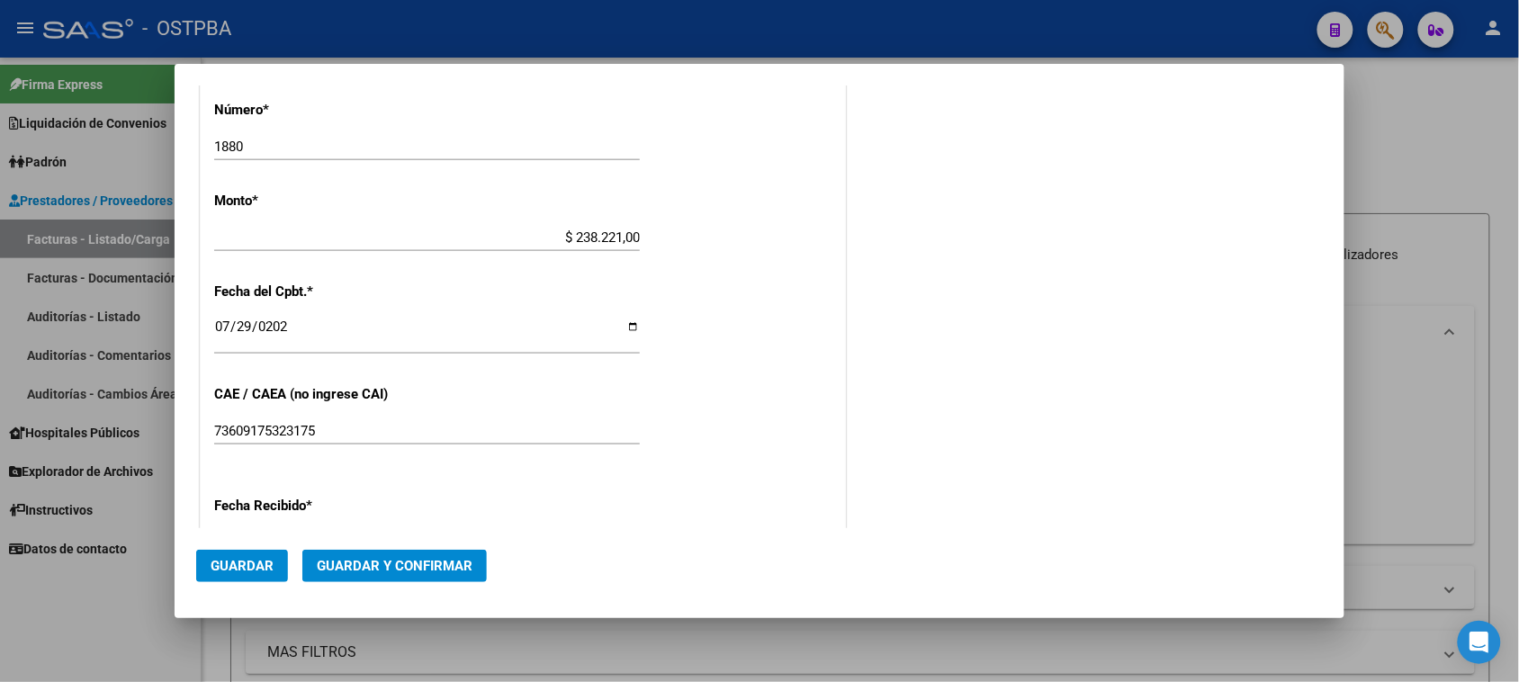
scroll to position [675, 0]
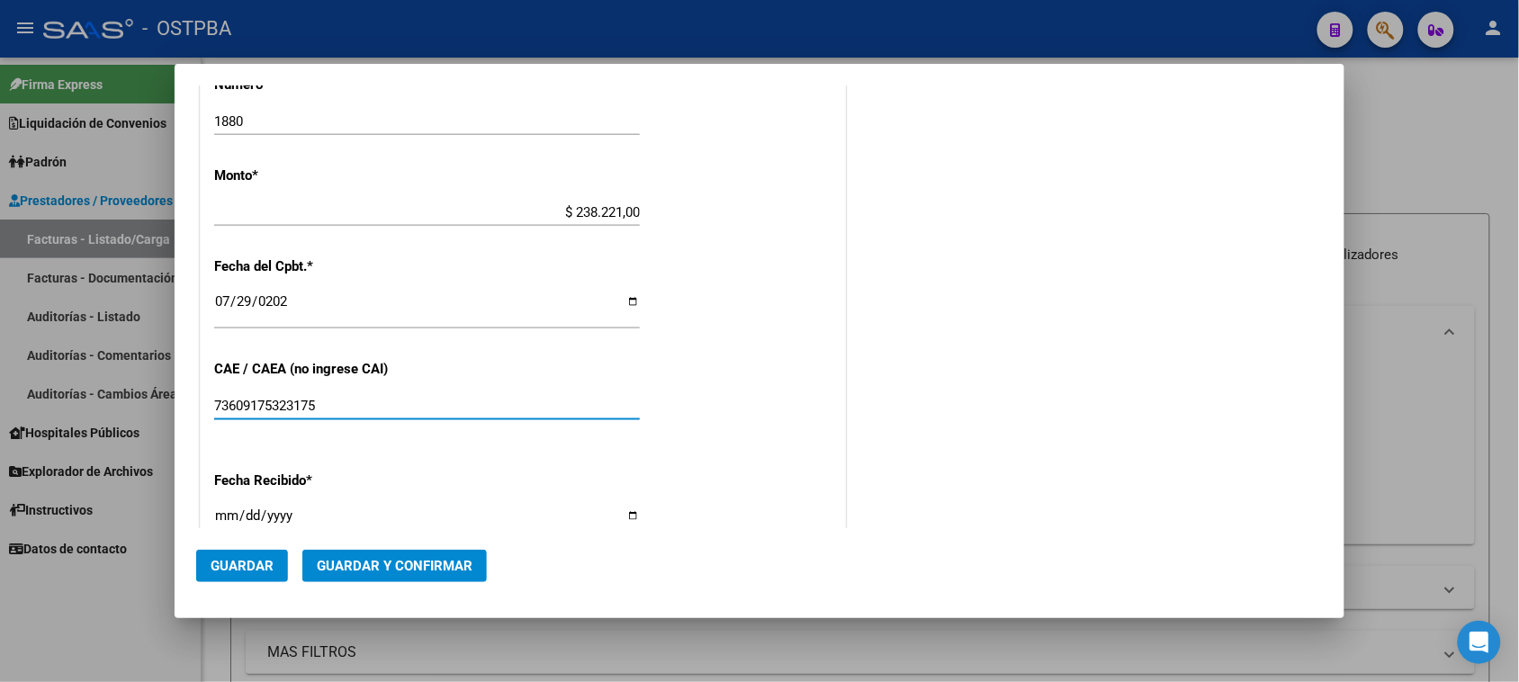
drag, startPoint x: 344, startPoint y: 405, endPoint x: 177, endPoint y: 408, distance: 166.5
click at [177, 408] on mat-dialog-content "COMPROBANTE VER COMPROBANTE El comprobante fue leído exitosamente. DATOS DEL CO…" at bounding box center [760, 307] width 1170 height 444
type input "75309175323175"
click at [211, 564] on span "Guardar" at bounding box center [242, 566] width 63 height 16
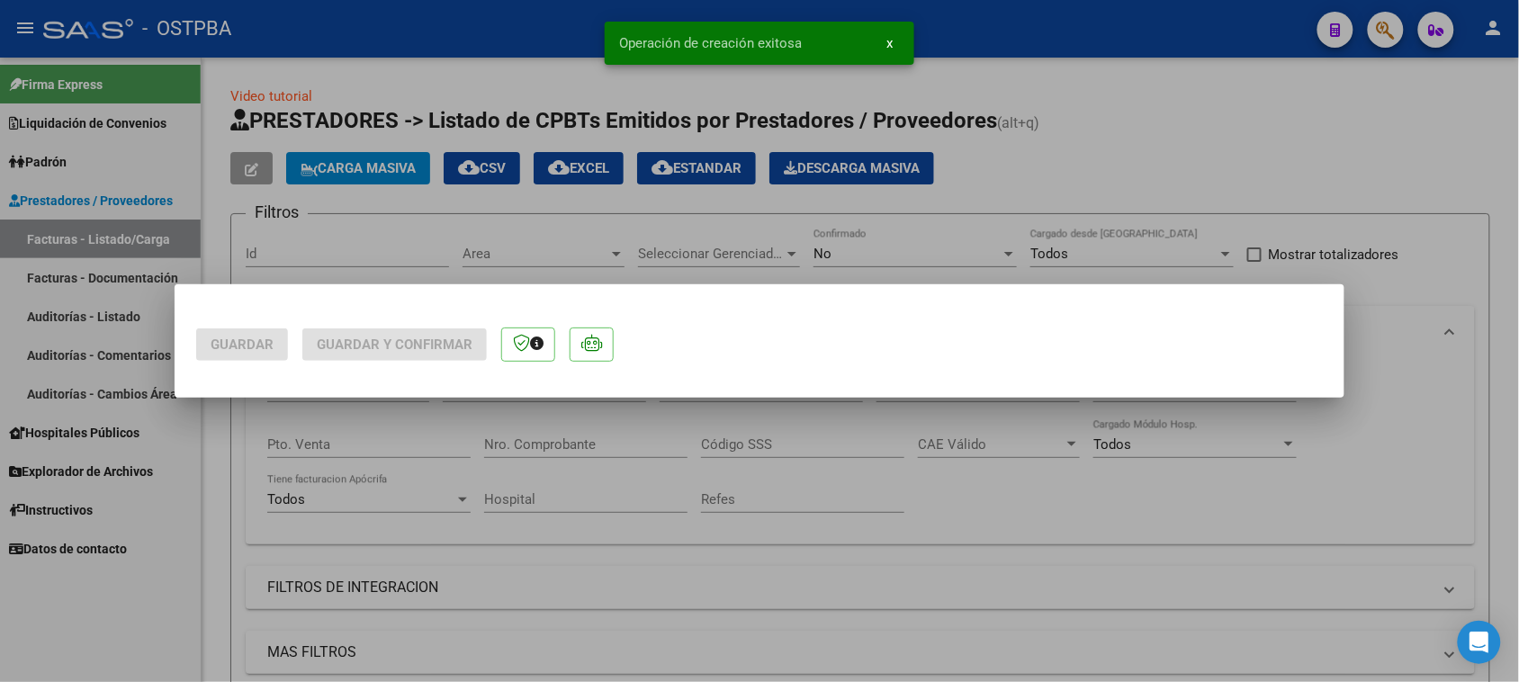
scroll to position [0, 0]
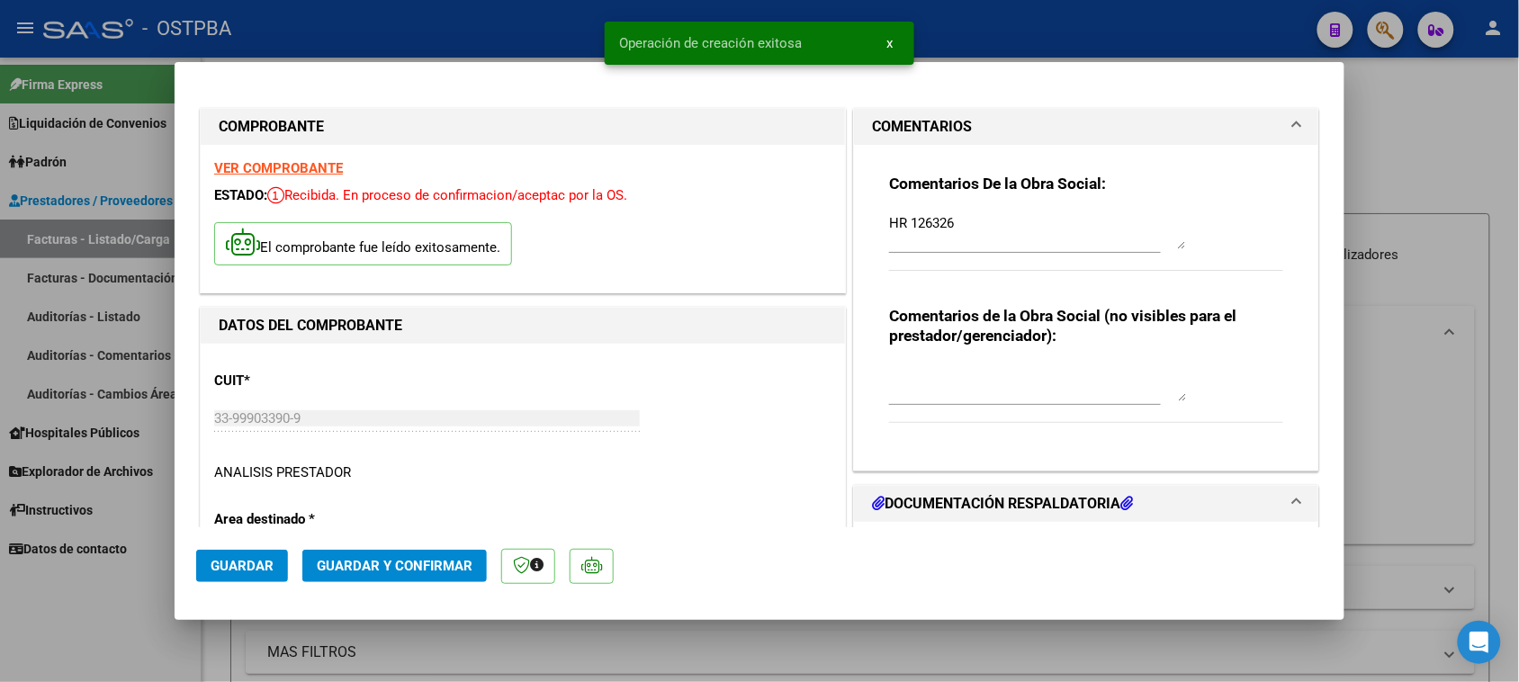
type input "2025-09-27"
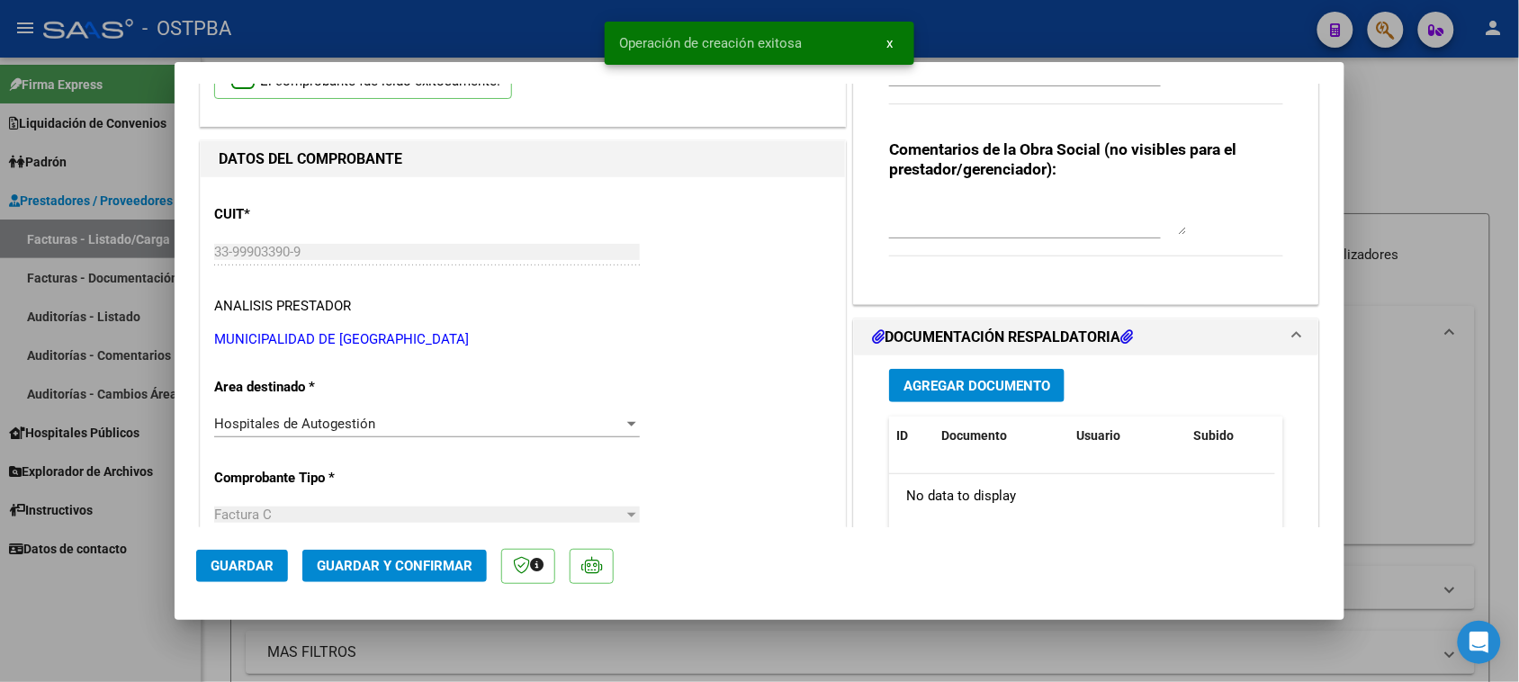
scroll to position [225, 0]
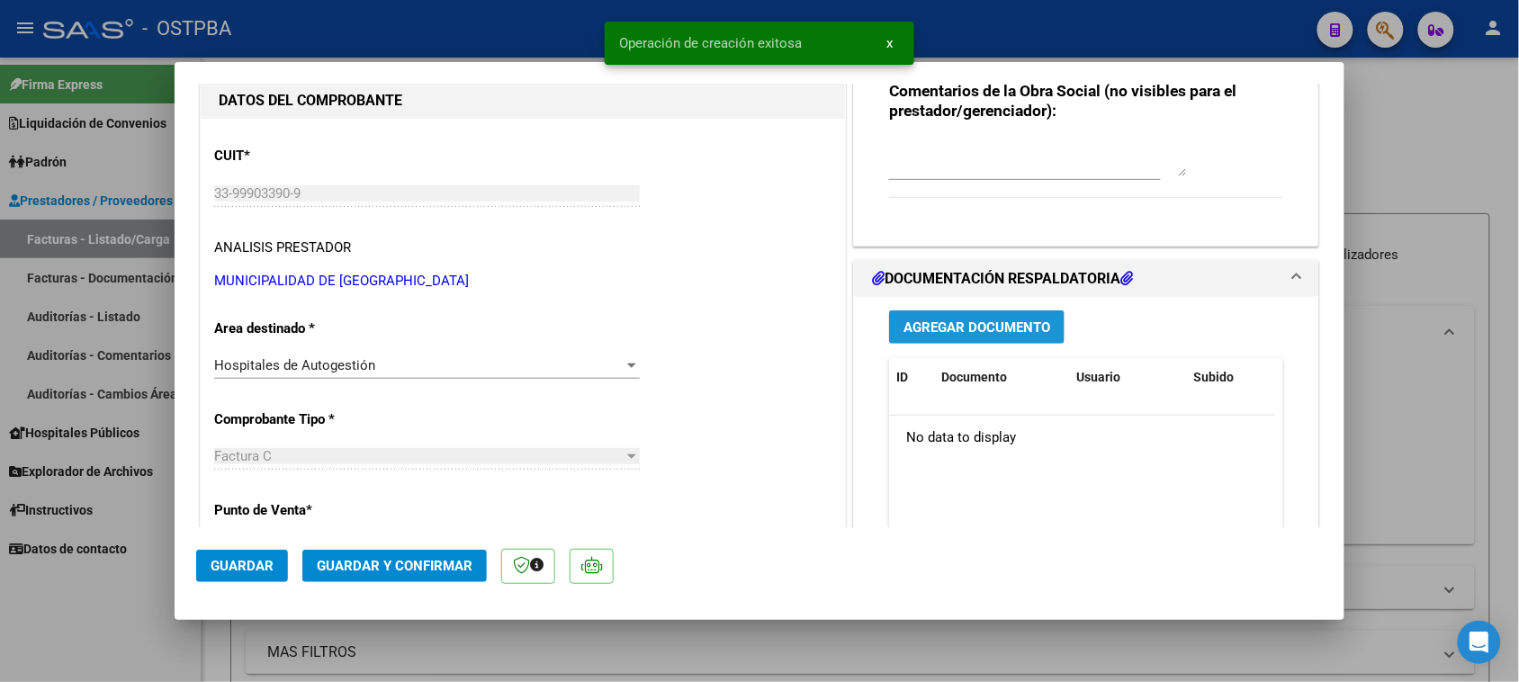
click at [957, 331] on span "Agregar Documento" at bounding box center [977, 327] width 147 height 16
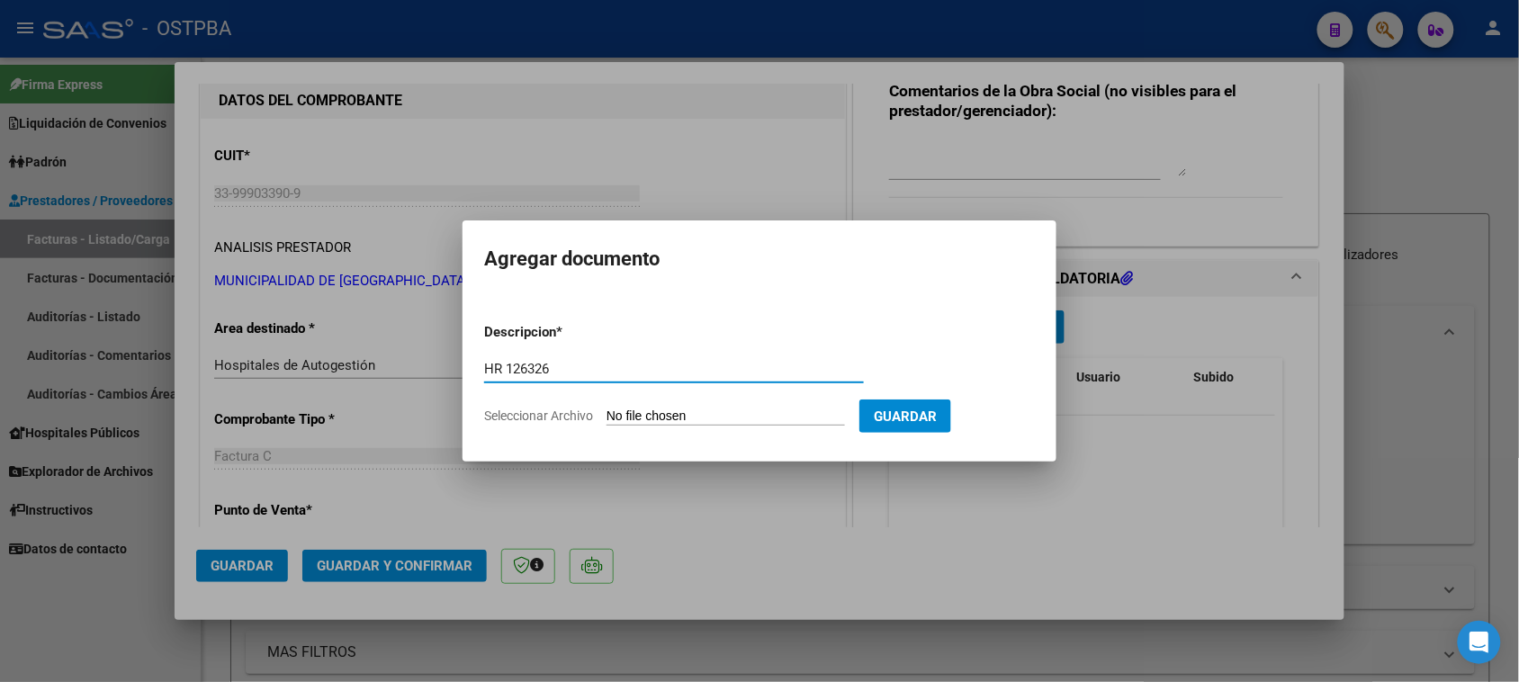
type input "HR 126326"
click at [607, 409] on input "Seleccionar Archivo" at bounding box center [726, 417] width 238 height 17
type input "C:\fakepath\HR 126326.pdf"
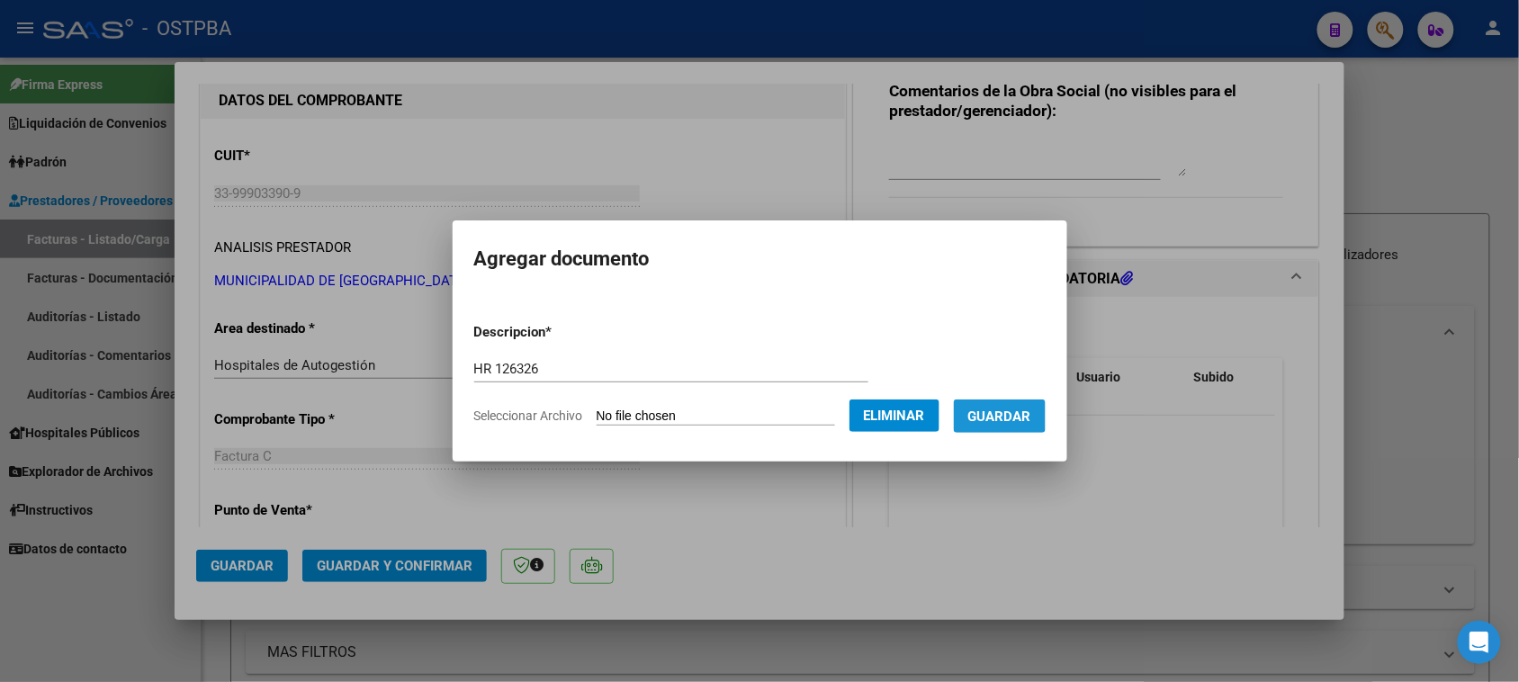
drag, startPoint x: 1019, startPoint y: 412, endPoint x: 771, endPoint y: 385, distance: 248.9
click at [1019, 414] on span "Guardar" at bounding box center [999, 417] width 63 height 16
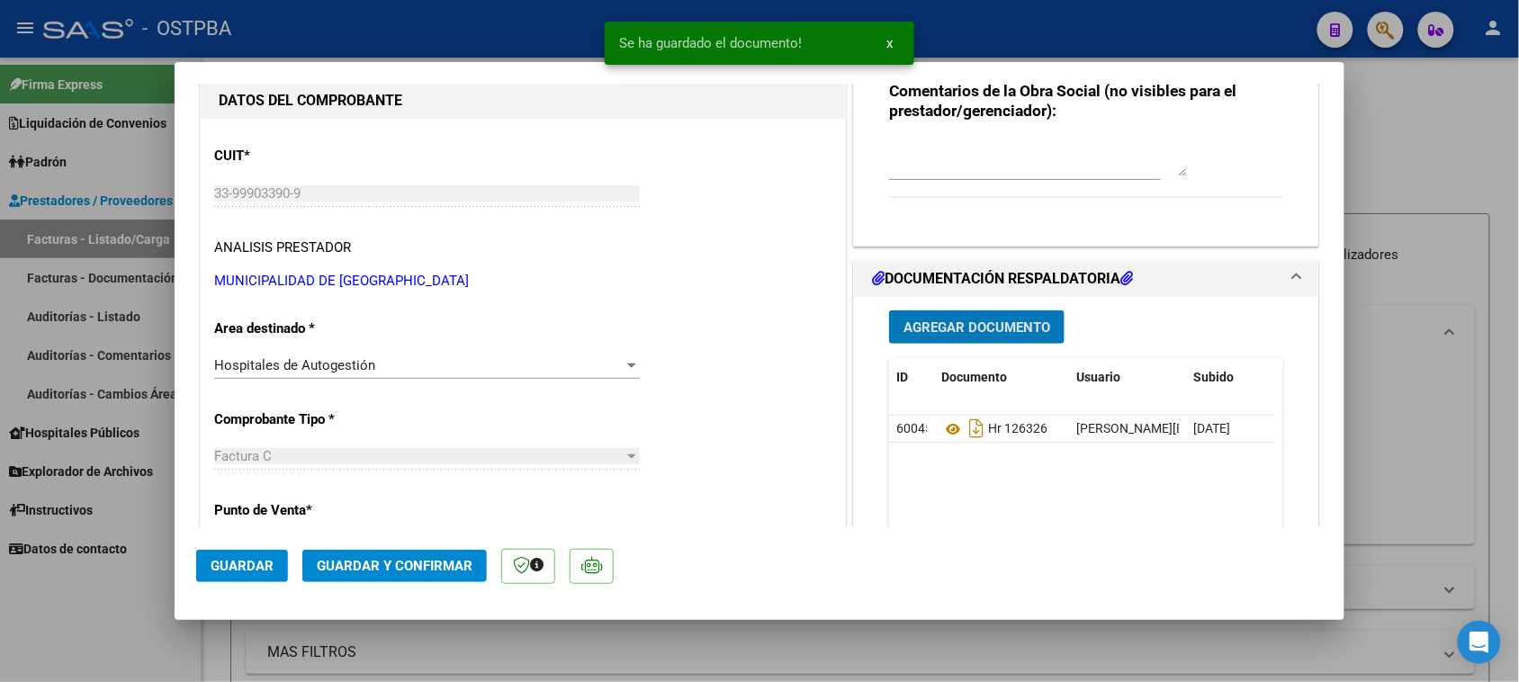
click at [936, 336] on button "Agregar Documento" at bounding box center [976, 326] width 175 height 33
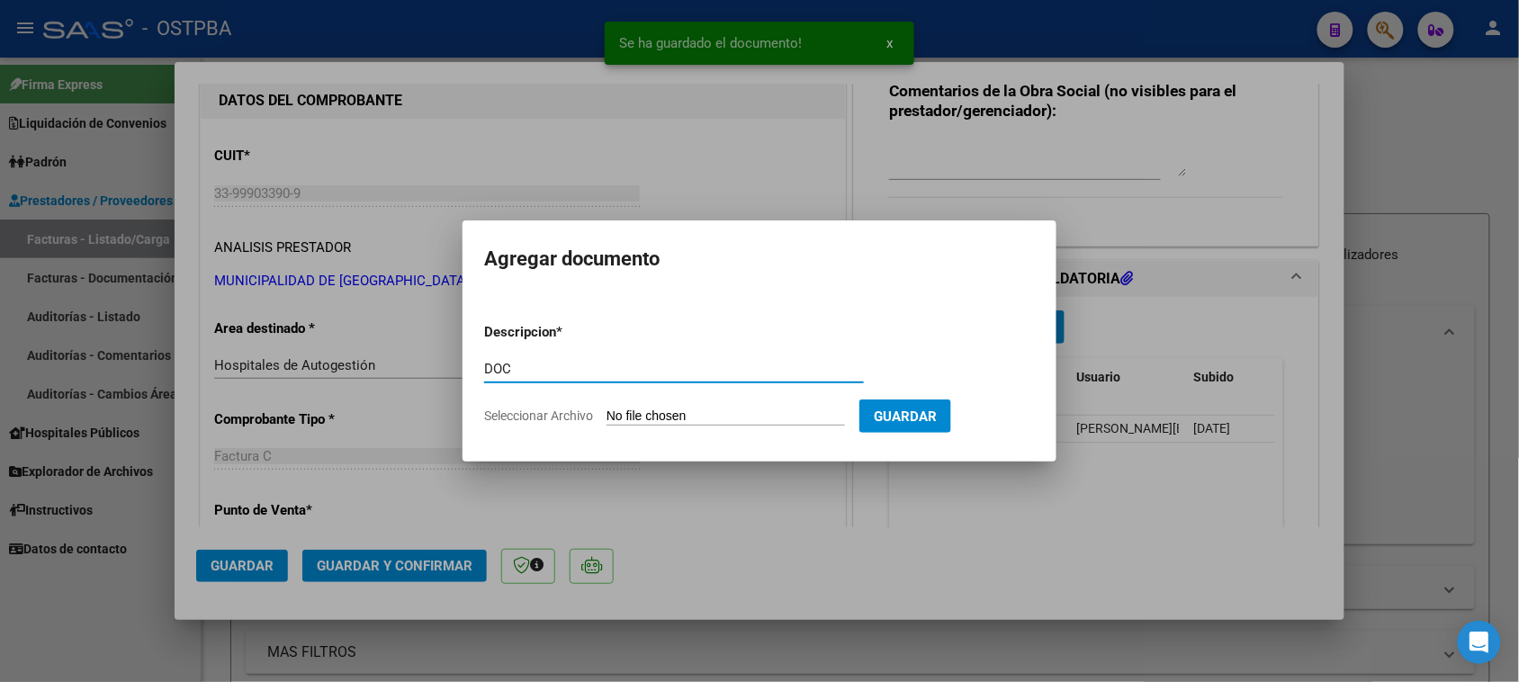
type input "DOC"
click at [607, 409] on input "Seleccionar Archivo" at bounding box center [726, 417] width 238 height 17
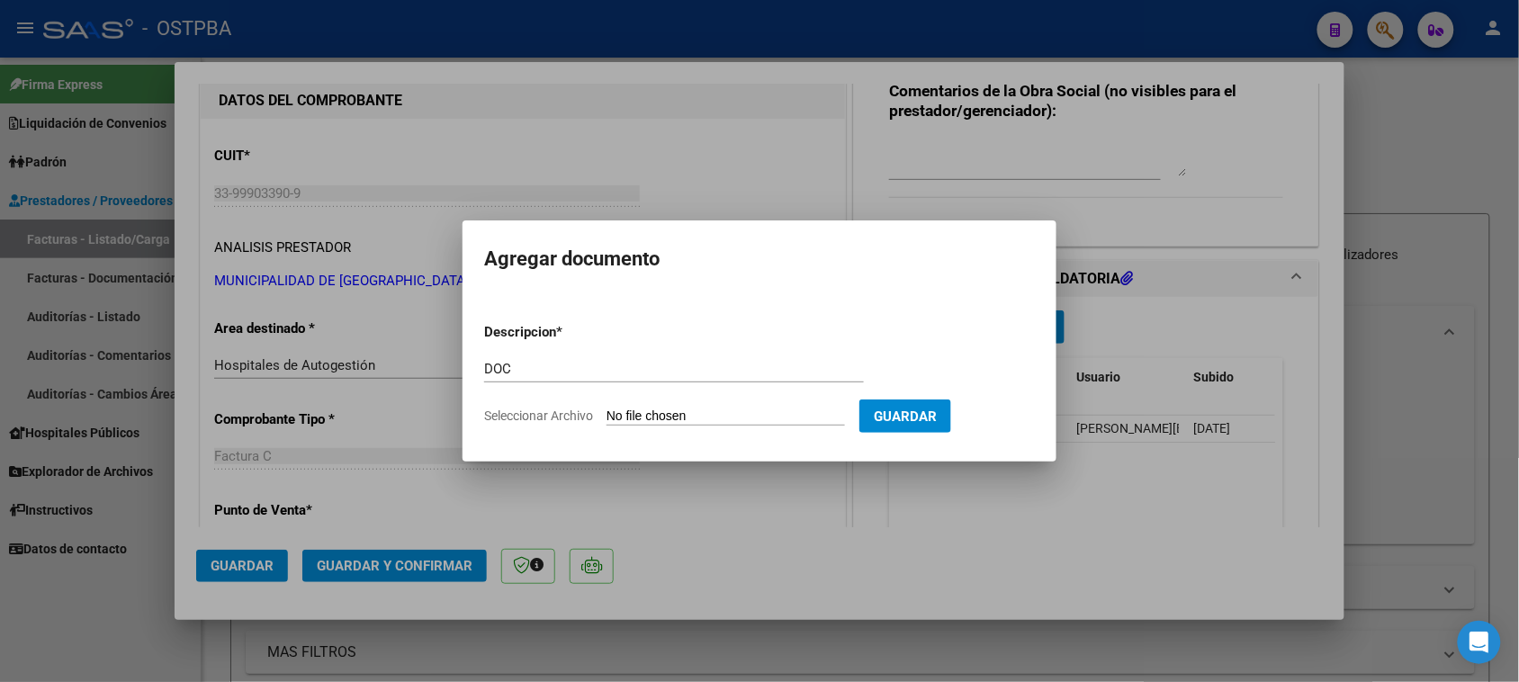
type input "C:\fakepath\DOC 1880.zip"
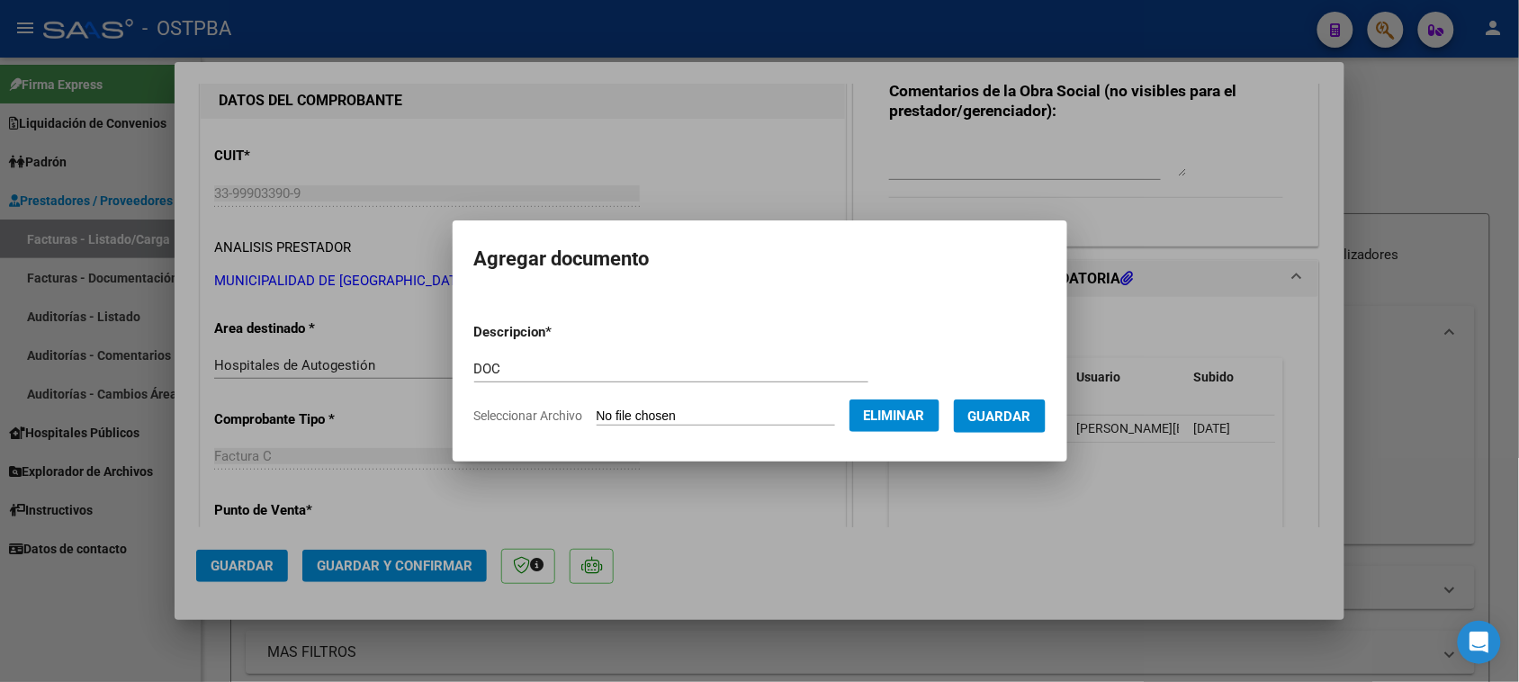
drag, startPoint x: 1030, startPoint y: 418, endPoint x: 842, endPoint y: 442, distance: 189.5
click at [1006, 421] on span "Guardar" at bounding box center [999, 417] width 63 height 16
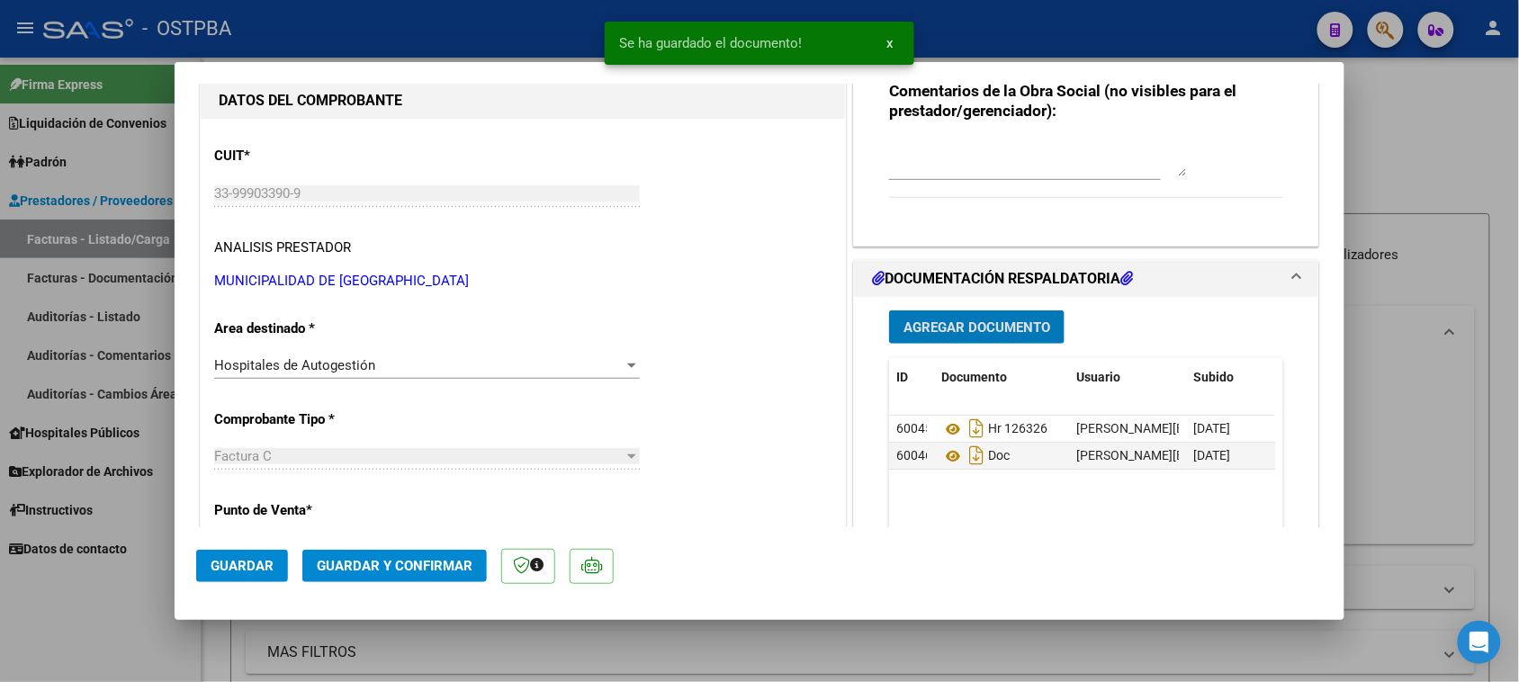
click at [394, 568] on span "Guardar y Confirmar" at bounding box center [395, 566] width 156 height 16
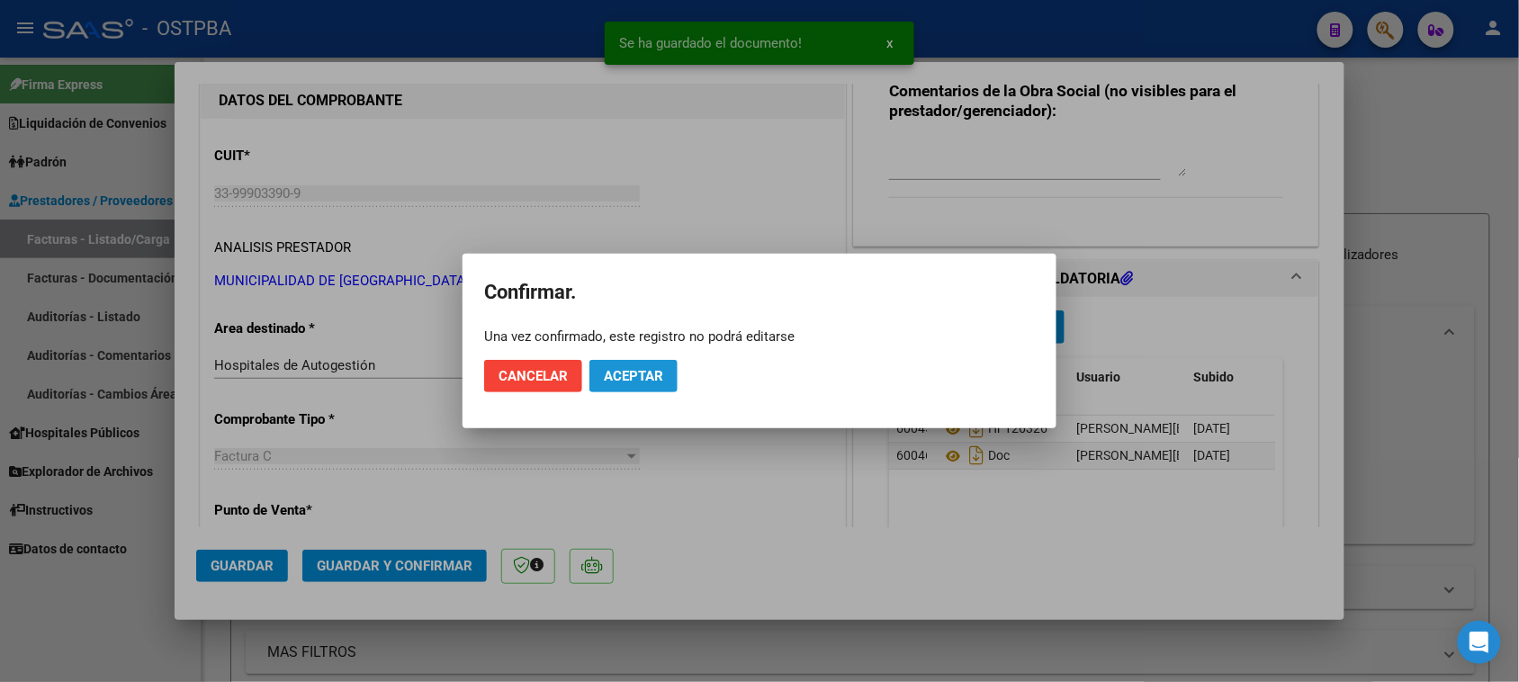
click at [609, 370] on span "Aceptar" at bounding box center [633, 376] width 59 height 16
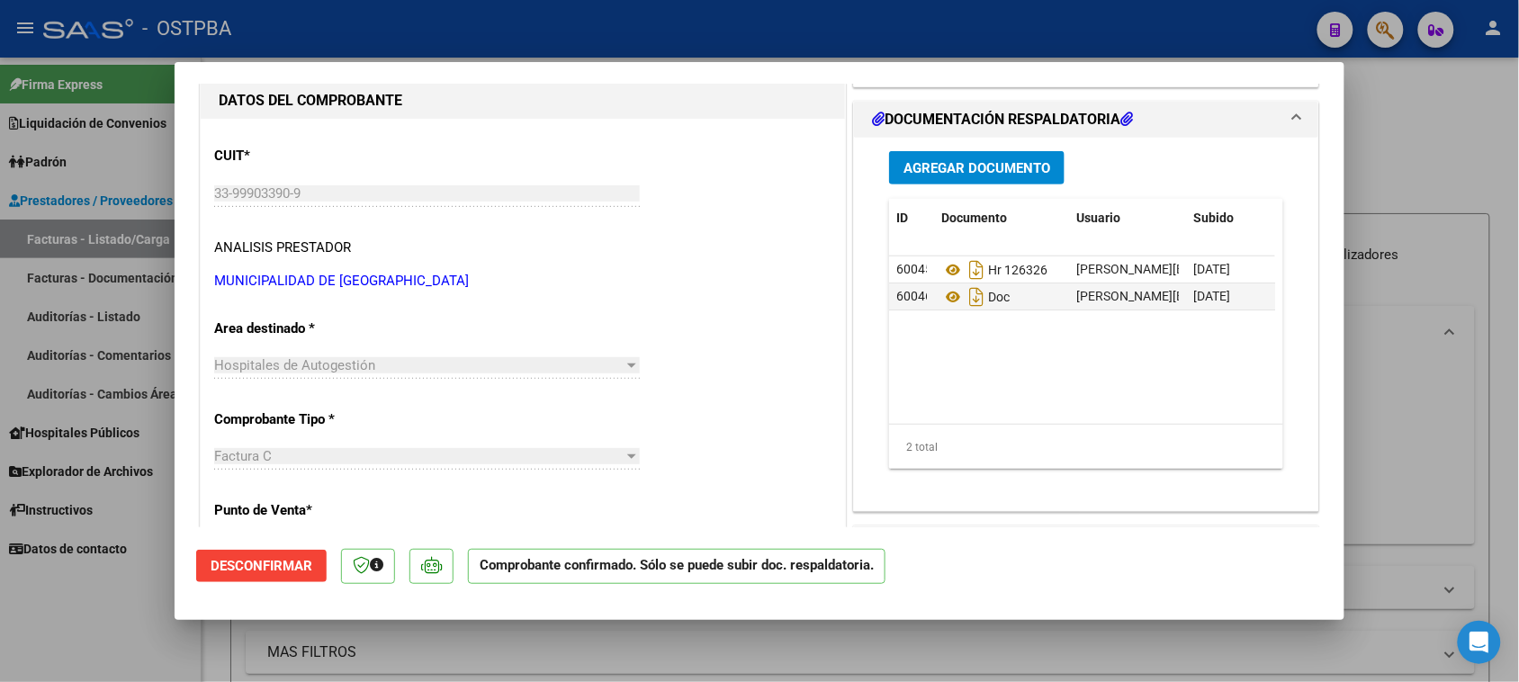
click at [123, 236] on div at bounding box center [759, 341] width 1519 height 682
type input "$ 0,00"
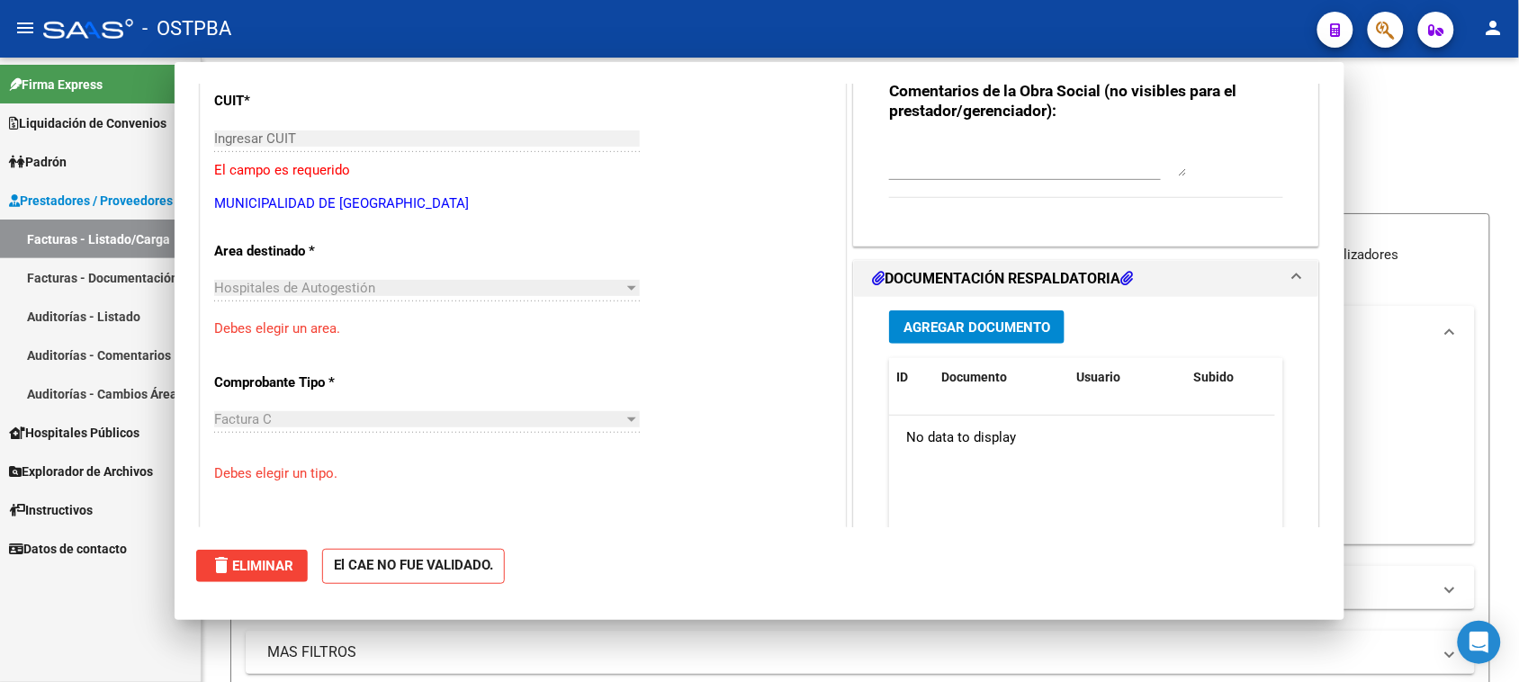
scroll to position [169, 0]
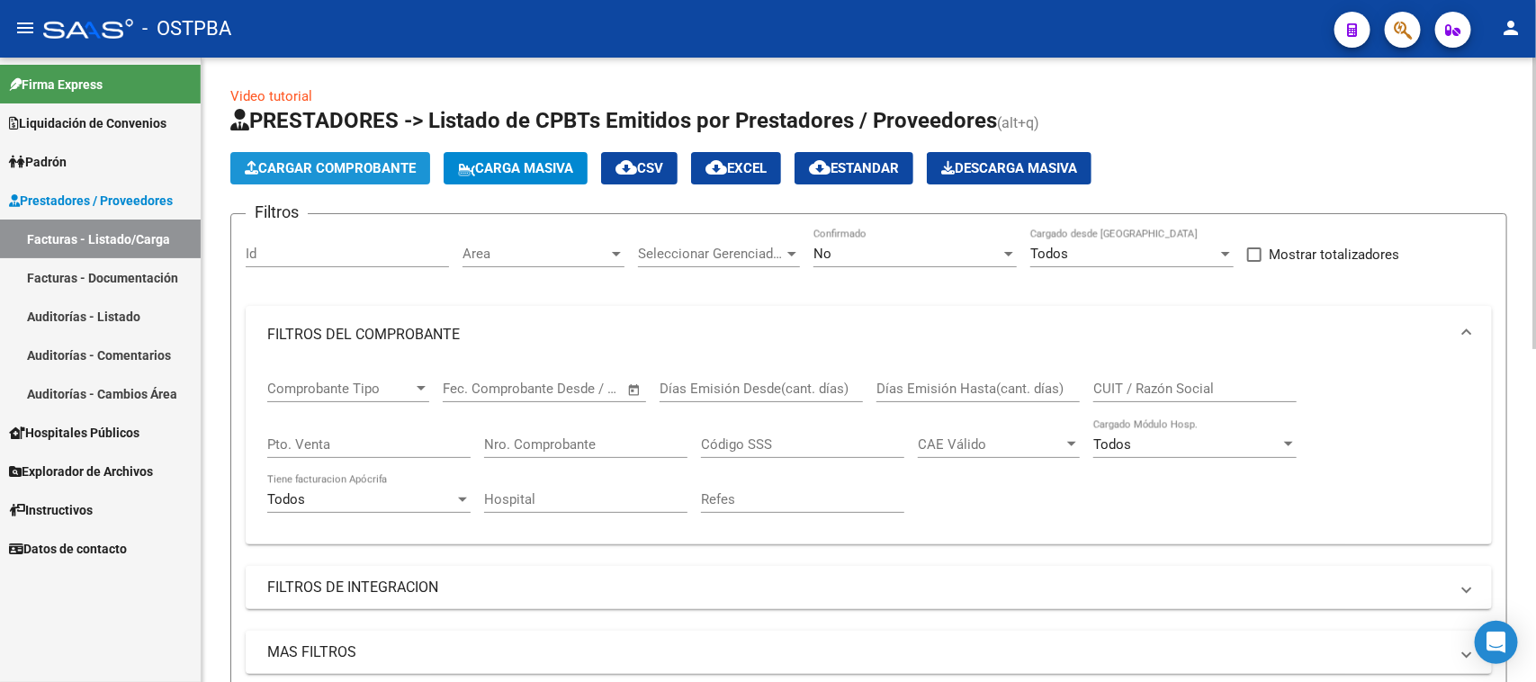
click at [388, 168] on span "Cargar Comprobante" at bounding box center [330, 168] width 171 height 16
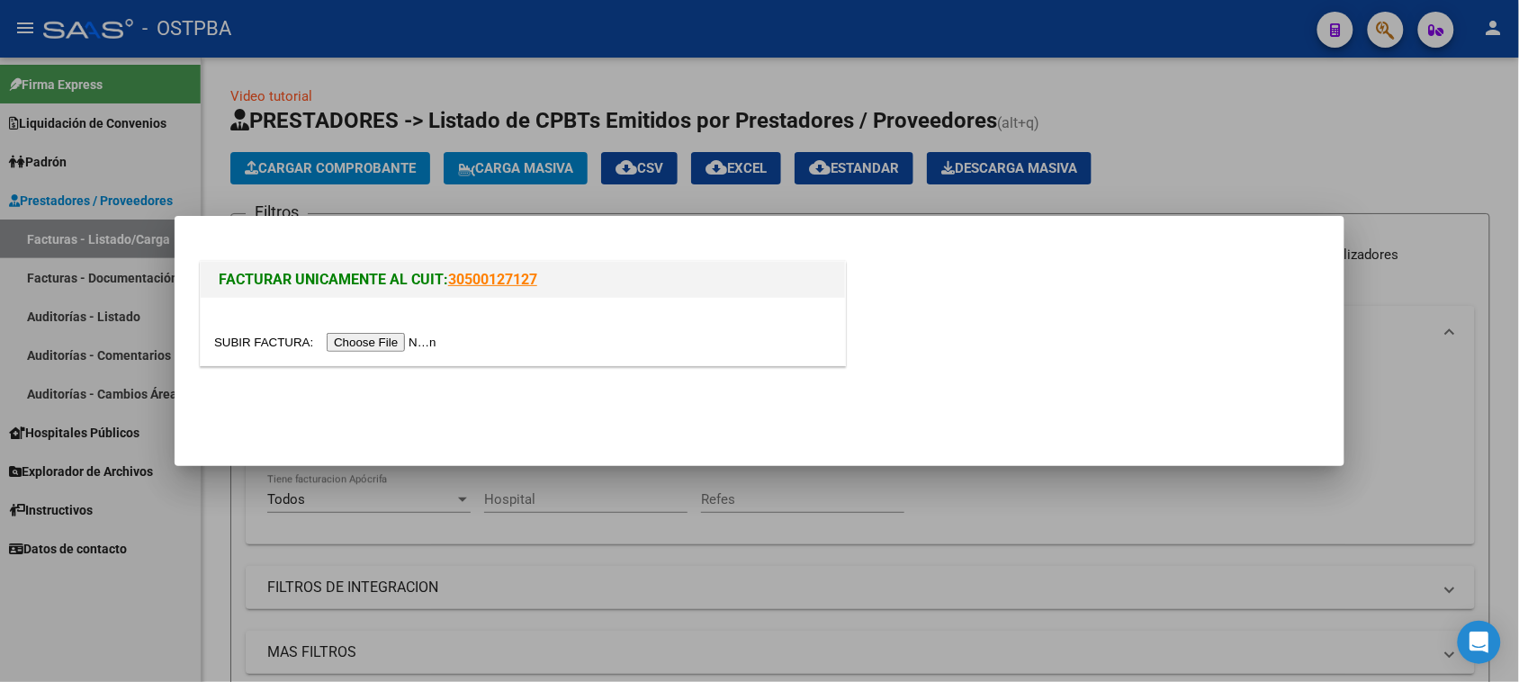
click at [419, 343] on input "file" at bounding box center [328, 342] width 228 height 19
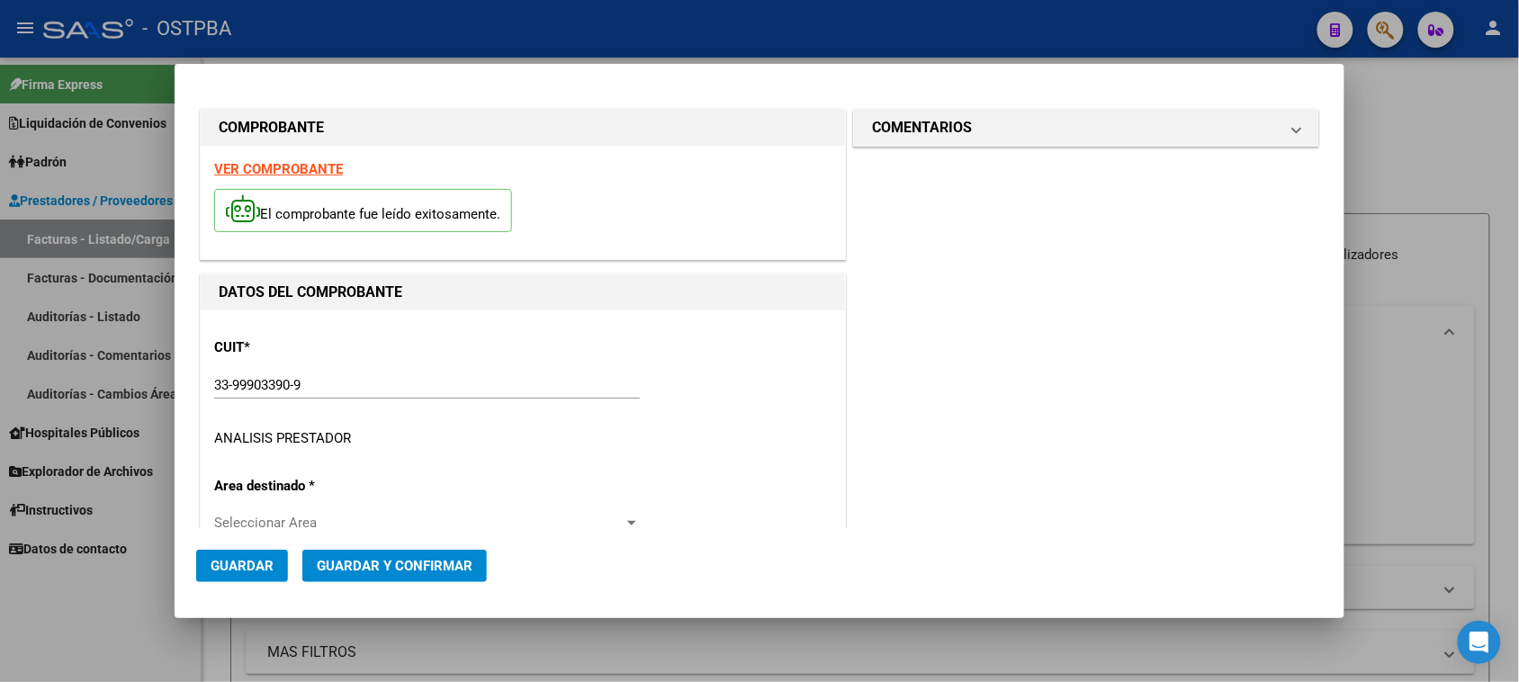
scroll to position [225, 0]
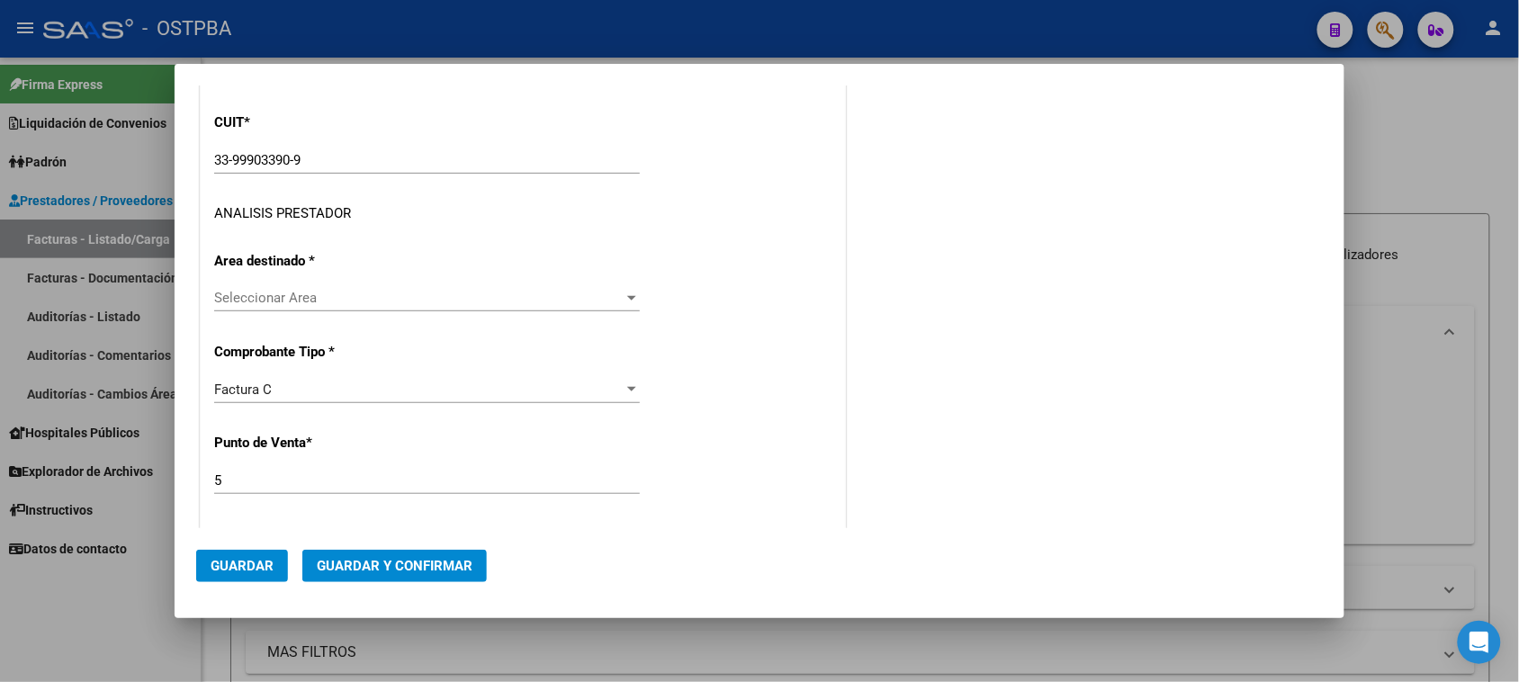
click at [324, 294] on span "Seleccionar Area" at bounding box center [418, 298] width 409 height 16
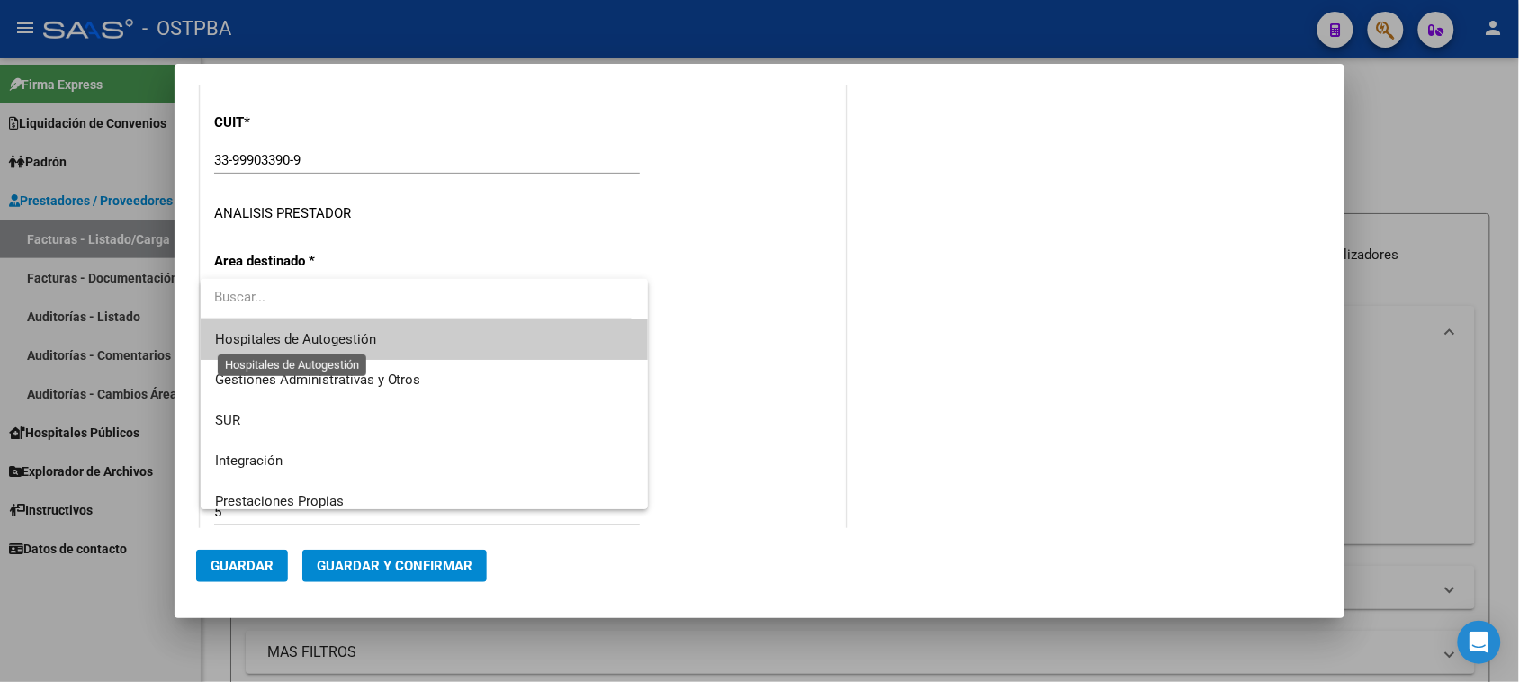
click at [275, 334] on span "Hospitales de Autogestión" at bounding box center [295, 339] width 161 height 16
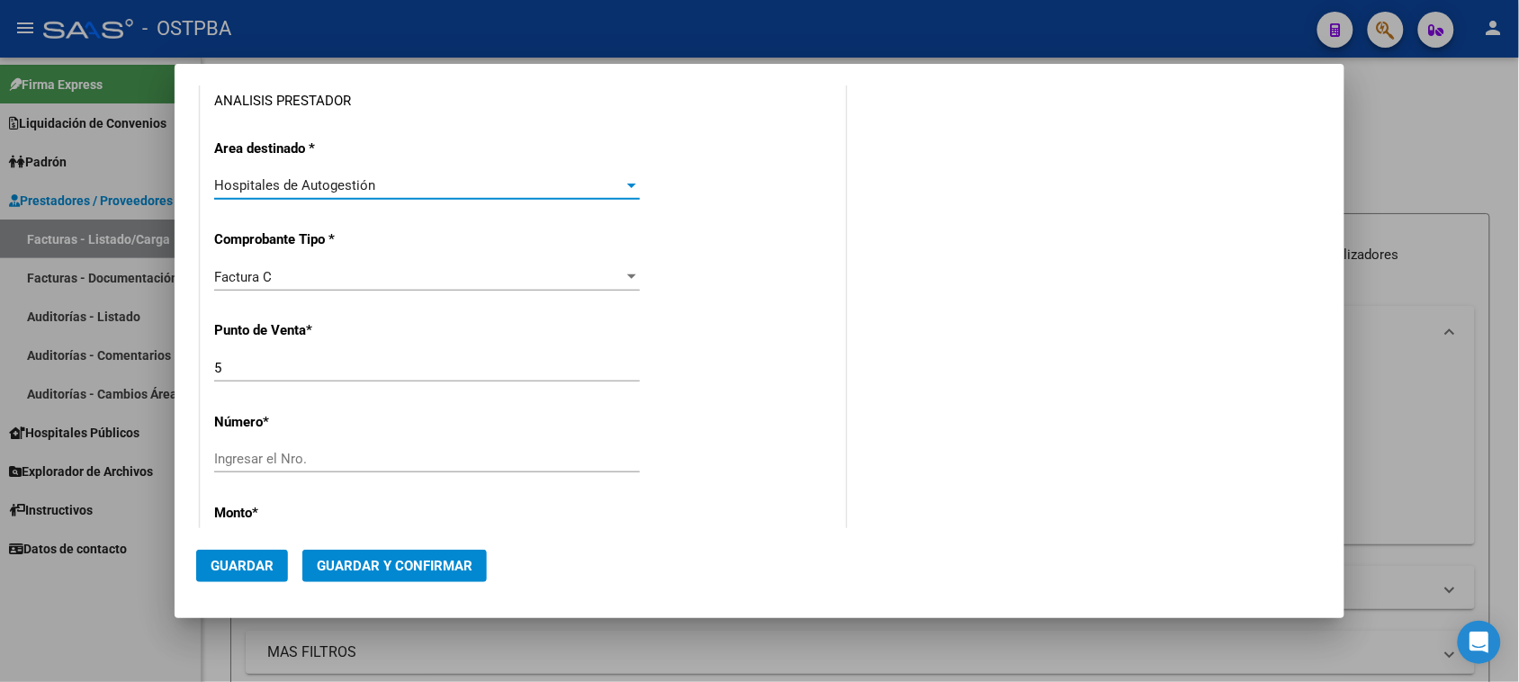
scroll to position [450, 0]
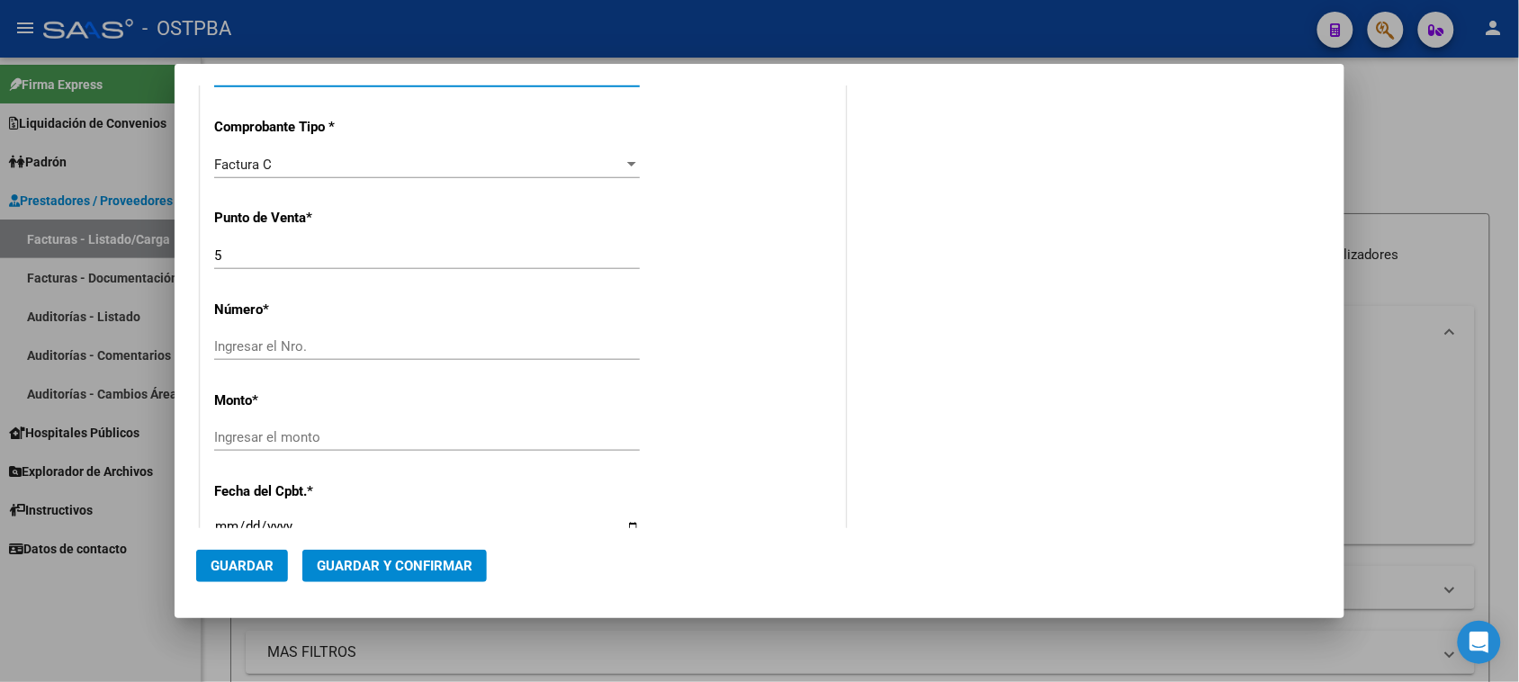
click at [302, 349] on input "Ingresar el Nro." at bounding box center [427, 346] width 426 height 16
type input "1834"
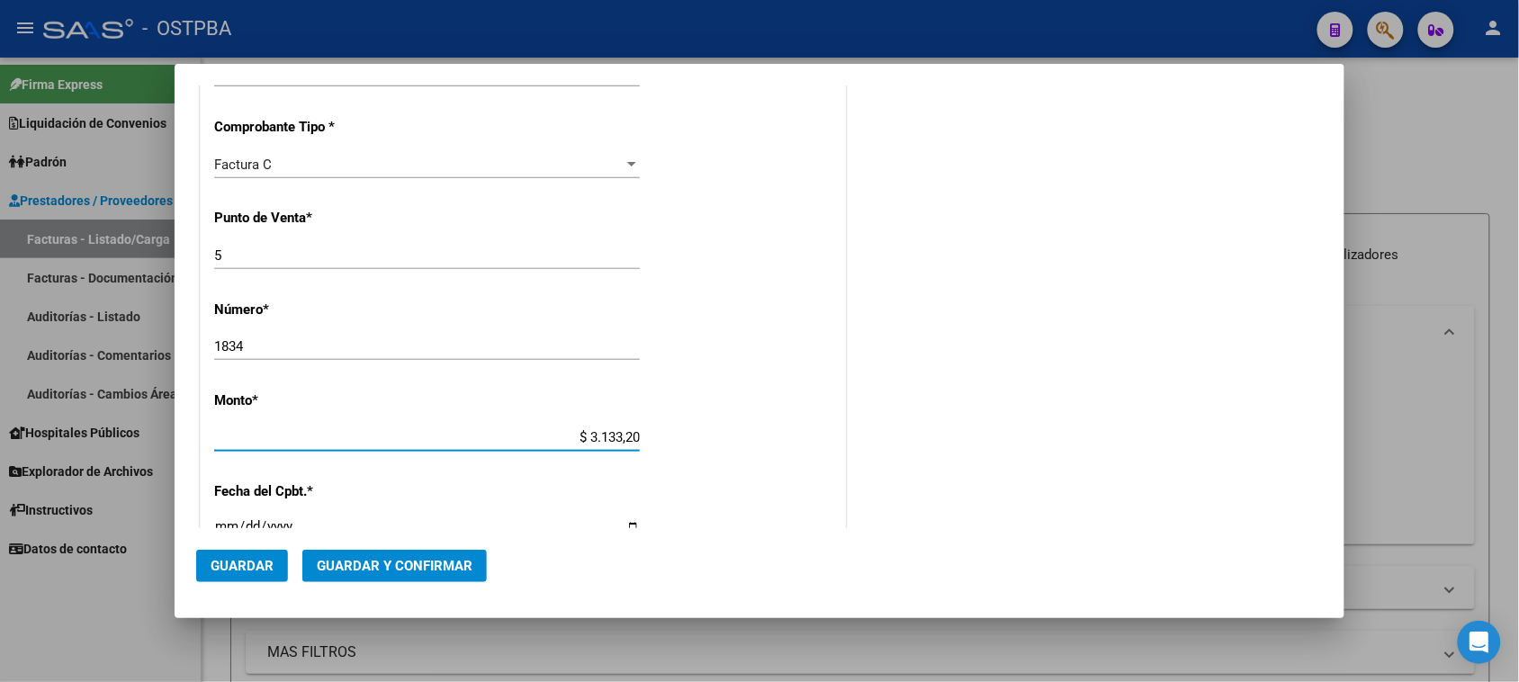
type input "$ 31.332,00"
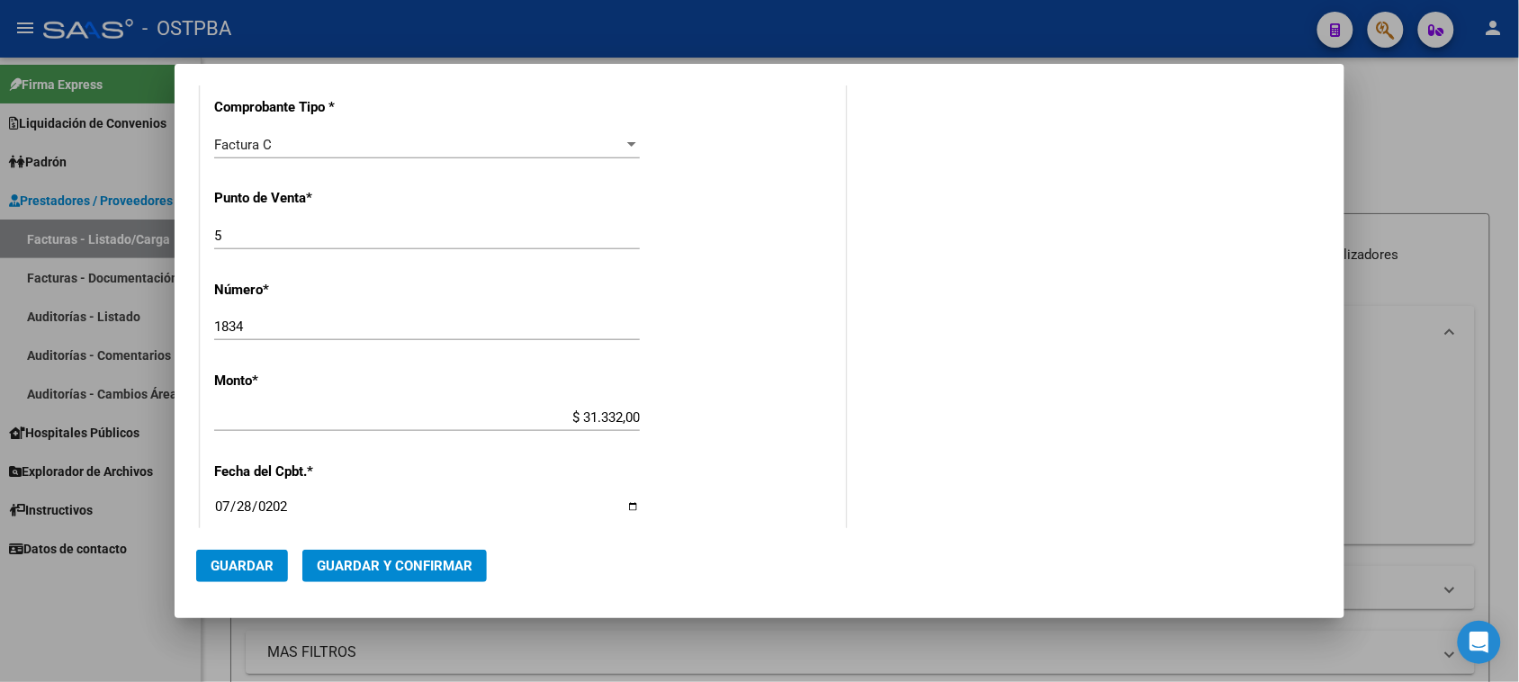
type input "2025-07-28"
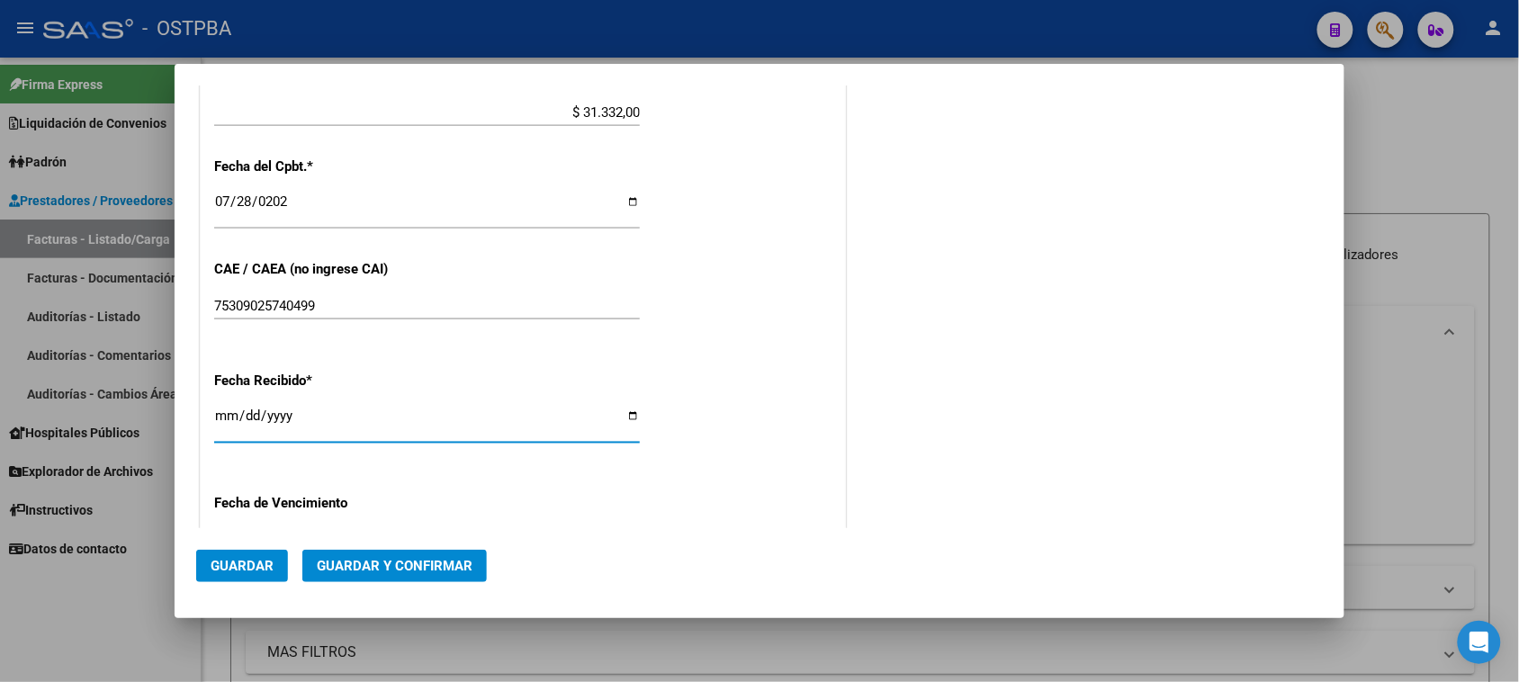
type input "2025-08-11"
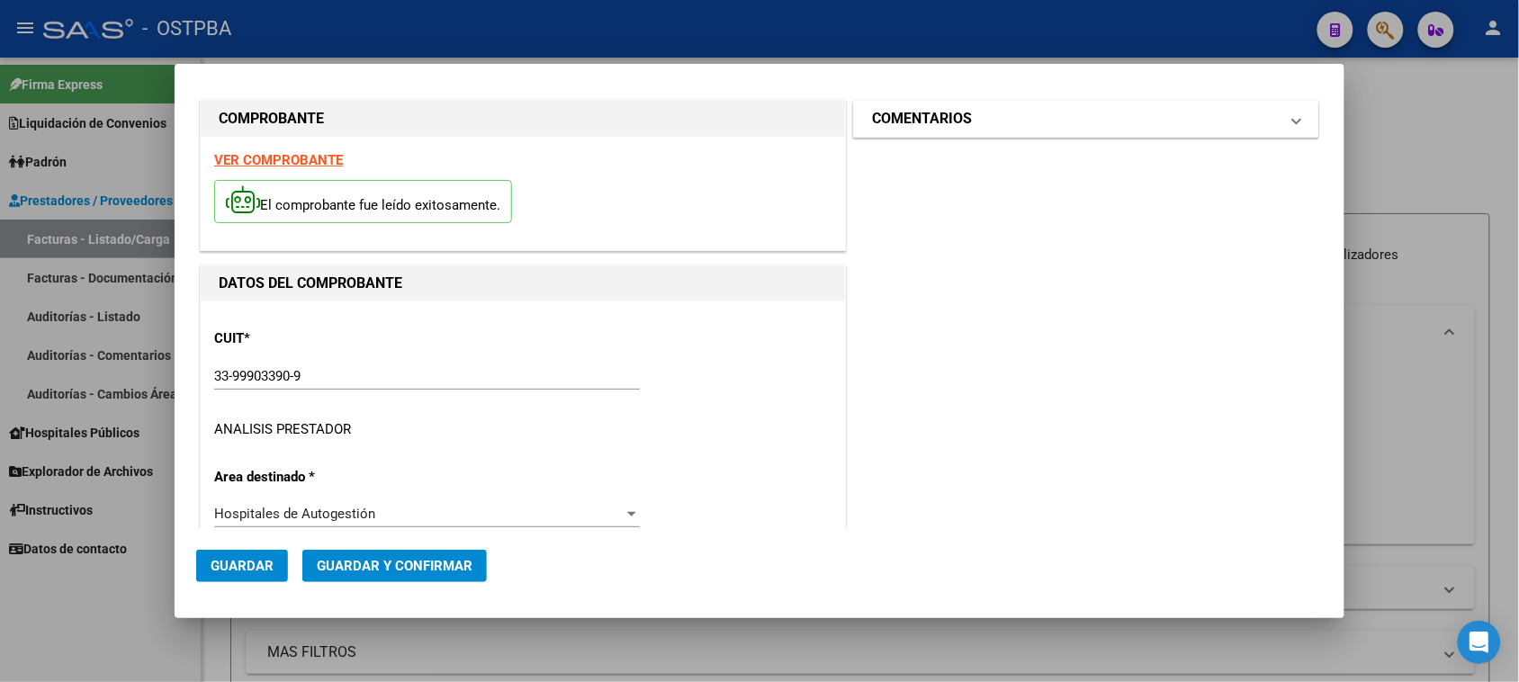
scroll to position [0, 0]
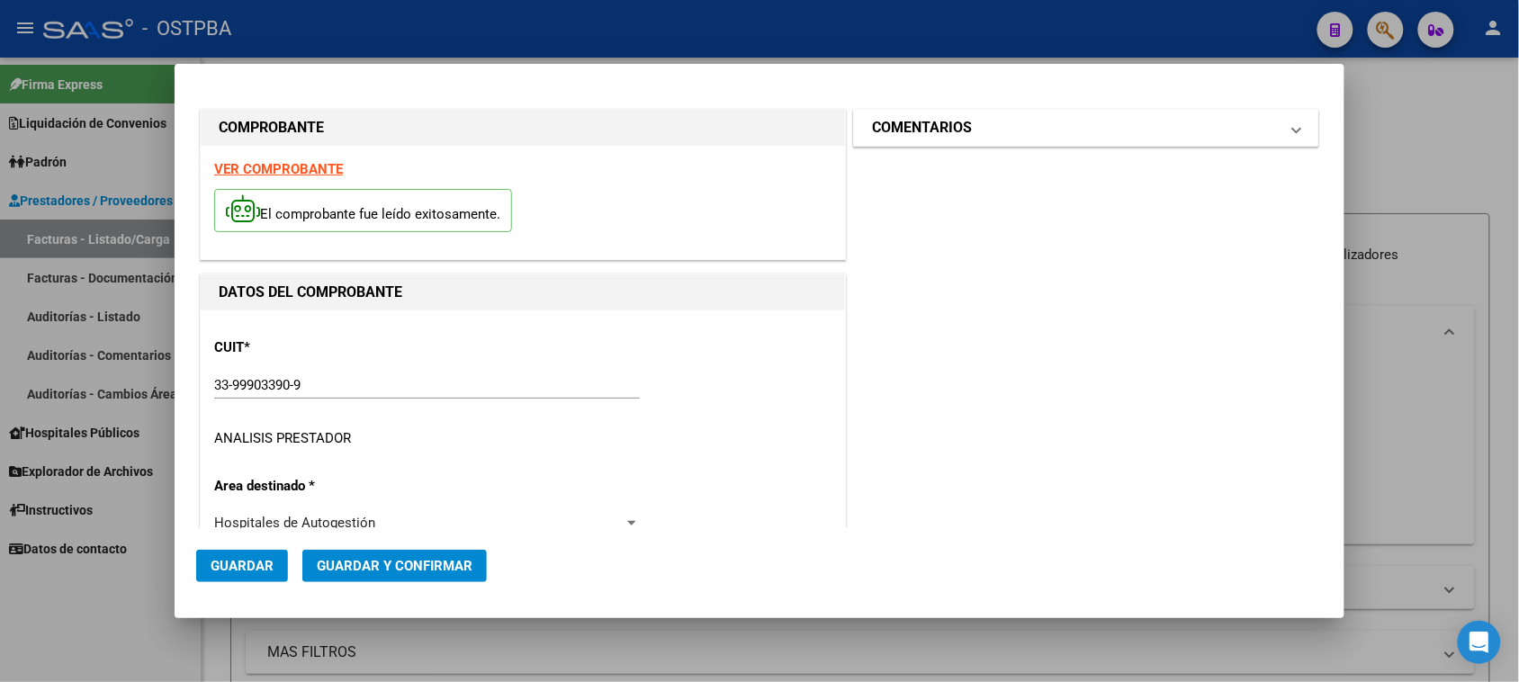
click at [1019, 132] on mat-panel-title "COMENTARIOS" at bounding box center [1075, 128] width 407 height 22
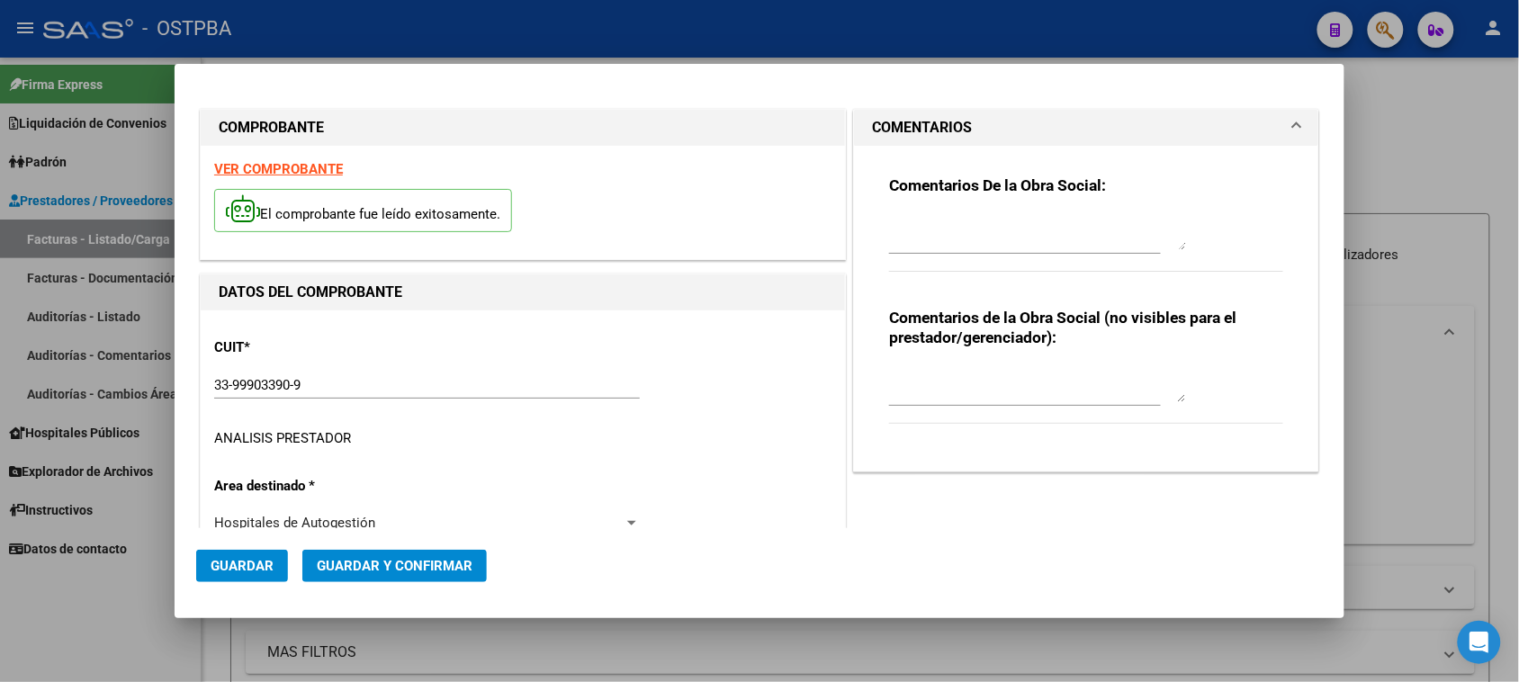
click at [948, 225] on textarea at bounding box center [1037, 232] width 297 height 36
type textarea "HR 126325"
click at [228, 576] on button "Guardar" at bounding box center [242, 566] width 92 height 32
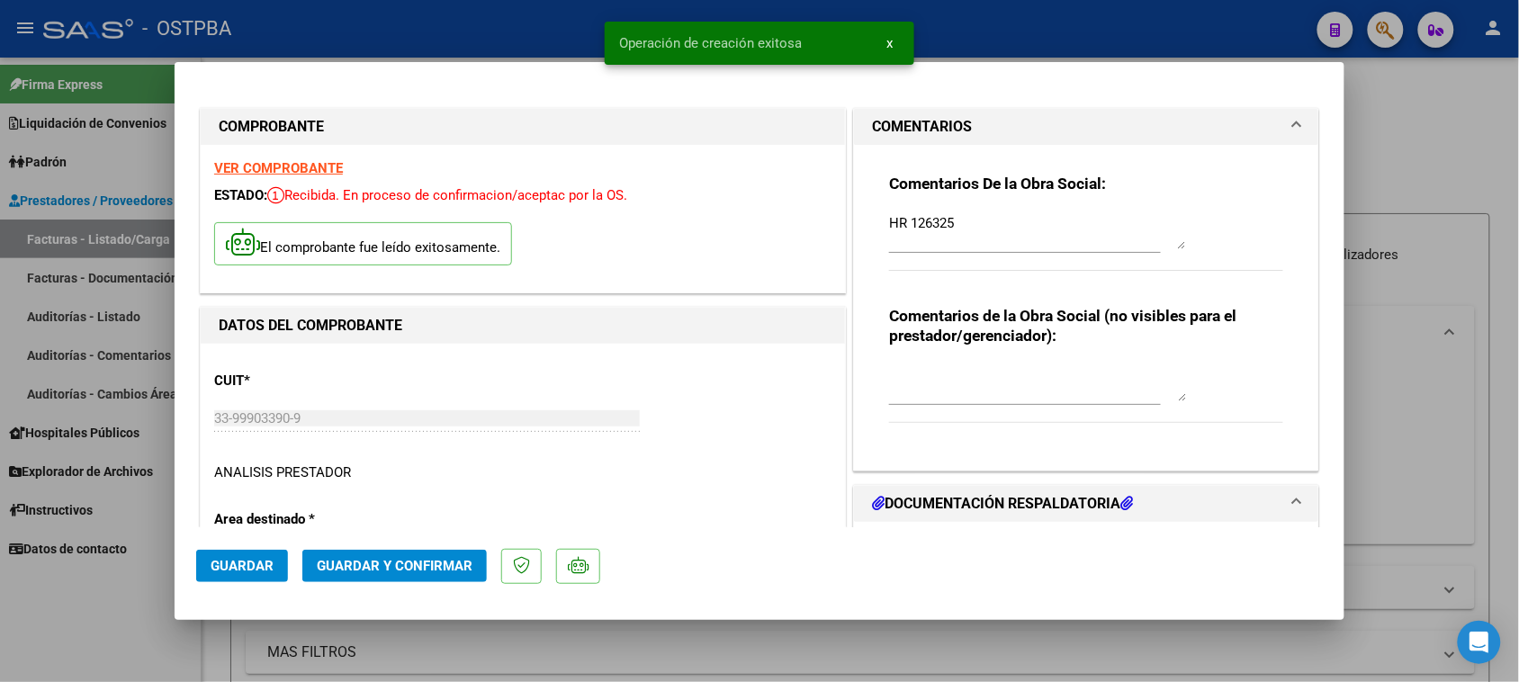
type input "2025-09-26"
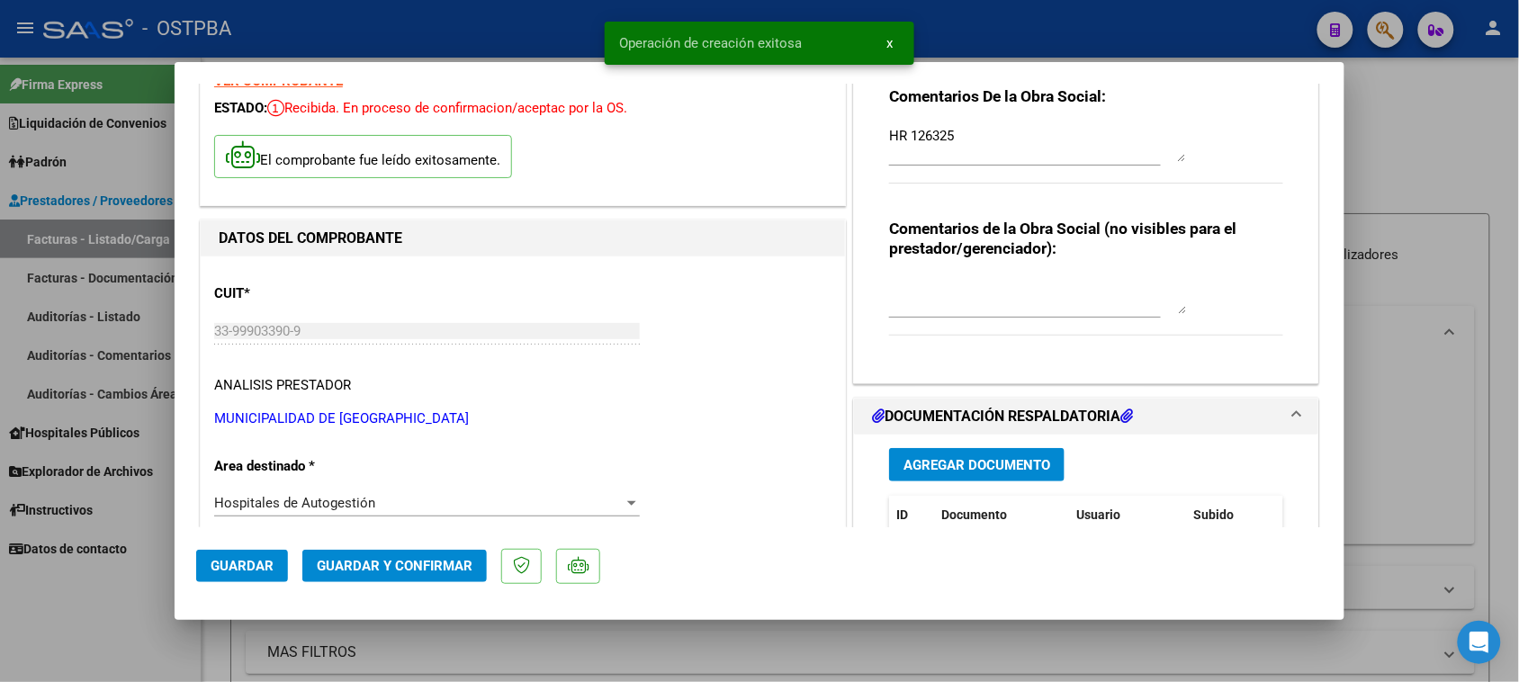
scroll to position [112, 0]
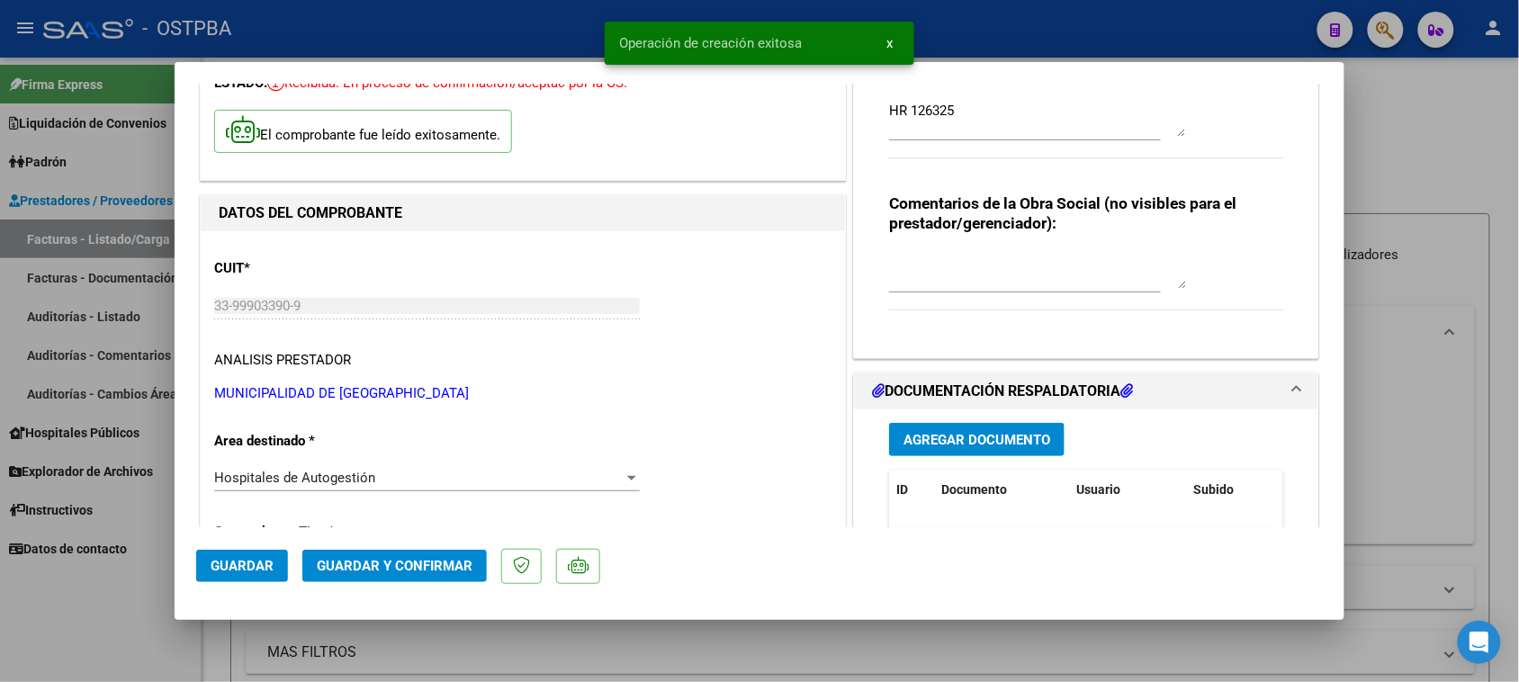
click at [1022, 446] on span "Agregar Documento" at bounding box center [977, 440] width 147 height 16
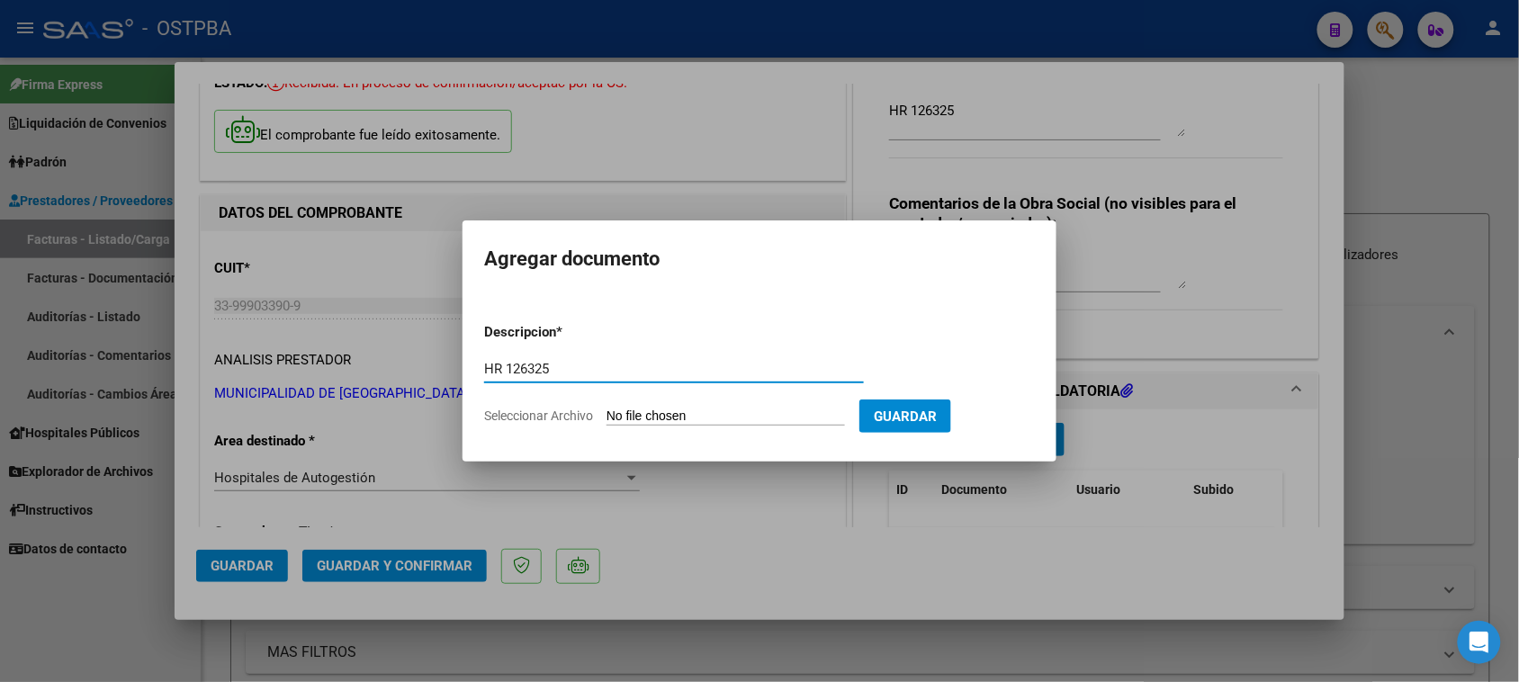
type input "HR 126325"
click at [607, 409] on input "Seleccionar Archivo" at bounding box center [726, 417] width 238 height 17
type input "C:\fakepath\HR 126325.pdf"
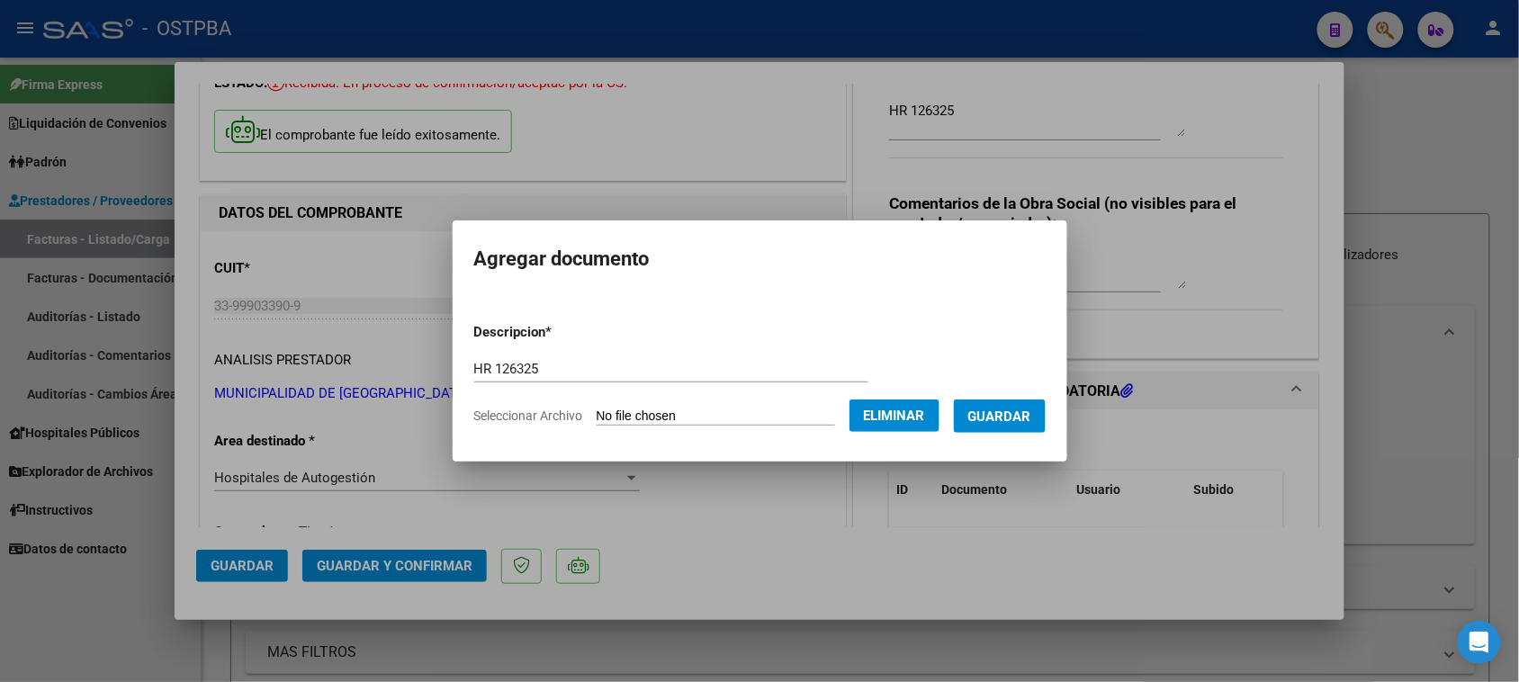
click at [1028, 405] on button "Guardar" at bounding box center [1000, 416] width 92 height 33
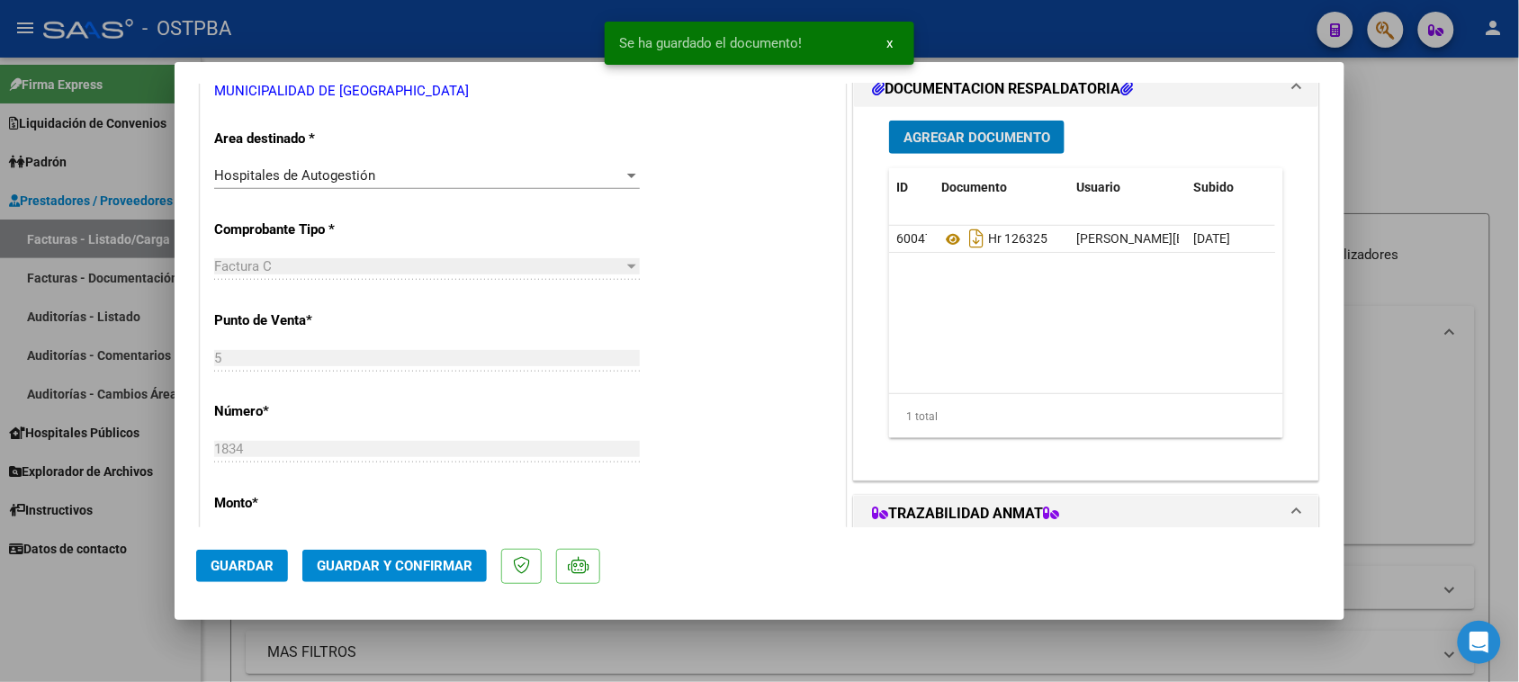
scroll to position [450, 0]
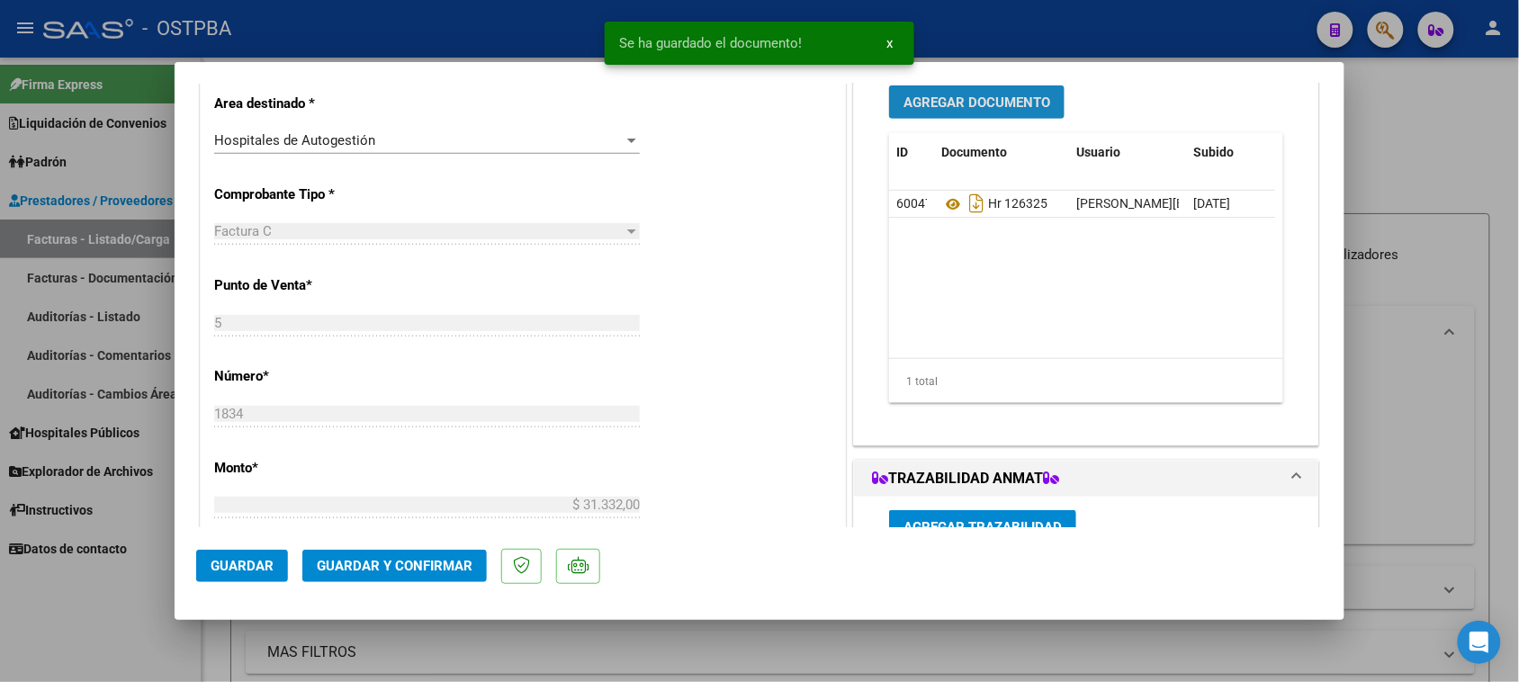
click at [966, 104] on span "Agregar Documento" at bounding box center [977, 102] width 147 height 16
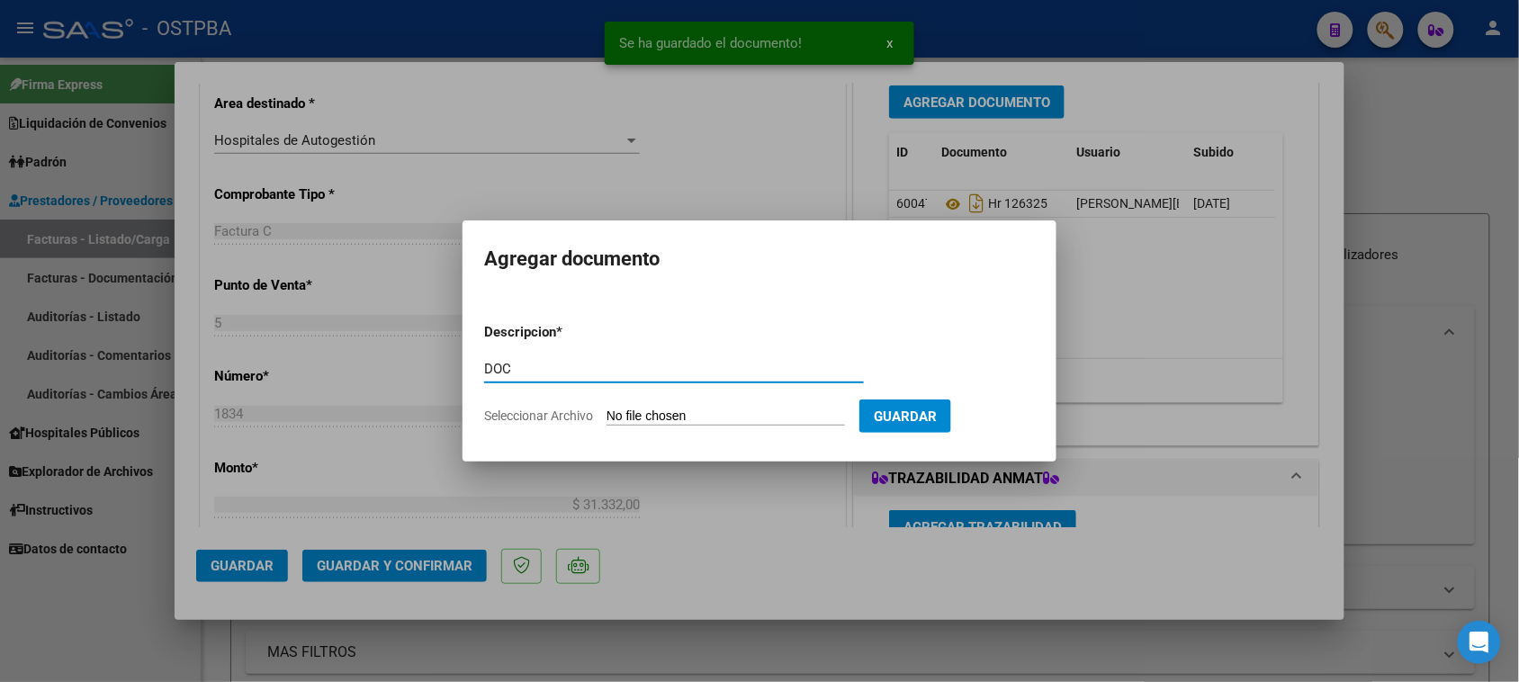
type input "DOC"
click at [607, 409] on input "Seleccionar Archivo" at bounding box center [726, 417] width 238 height 17
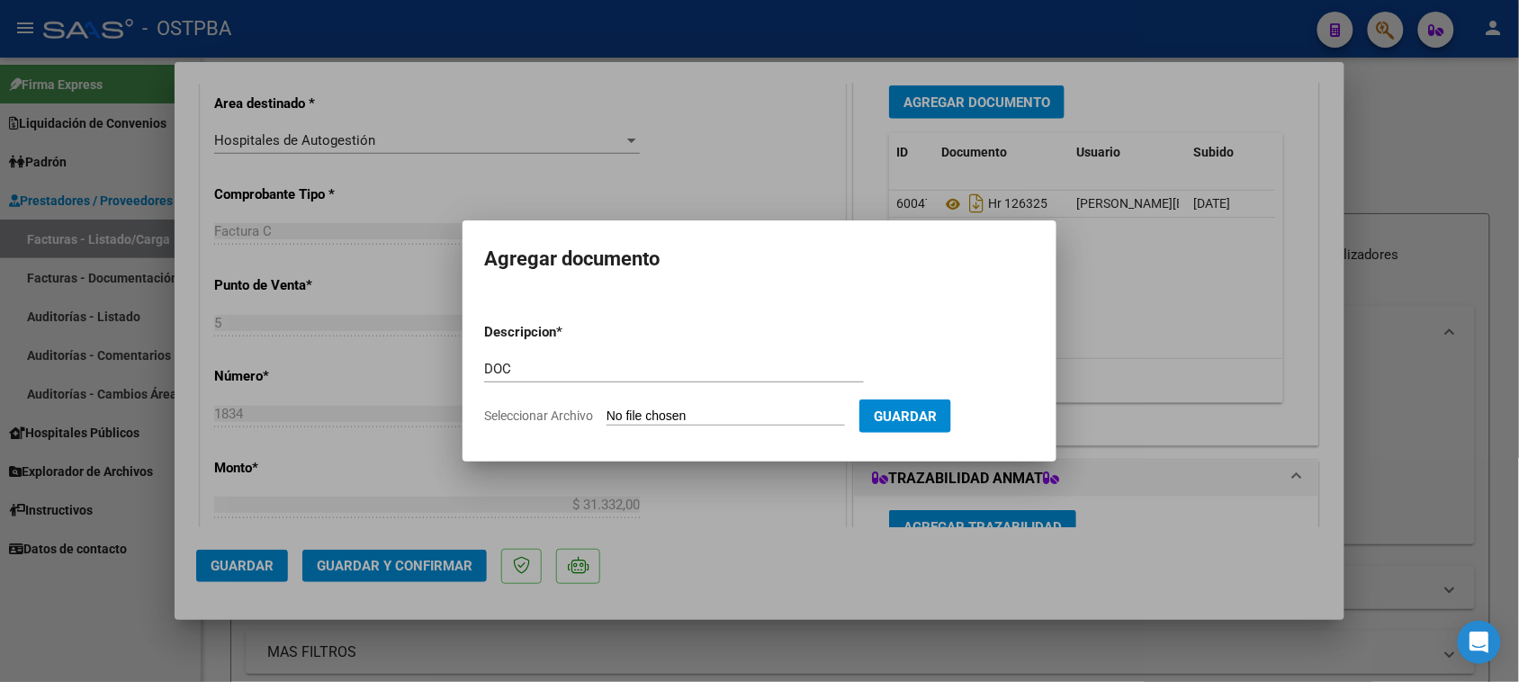
type input "C:\fakepath\DOC 1834.zip"
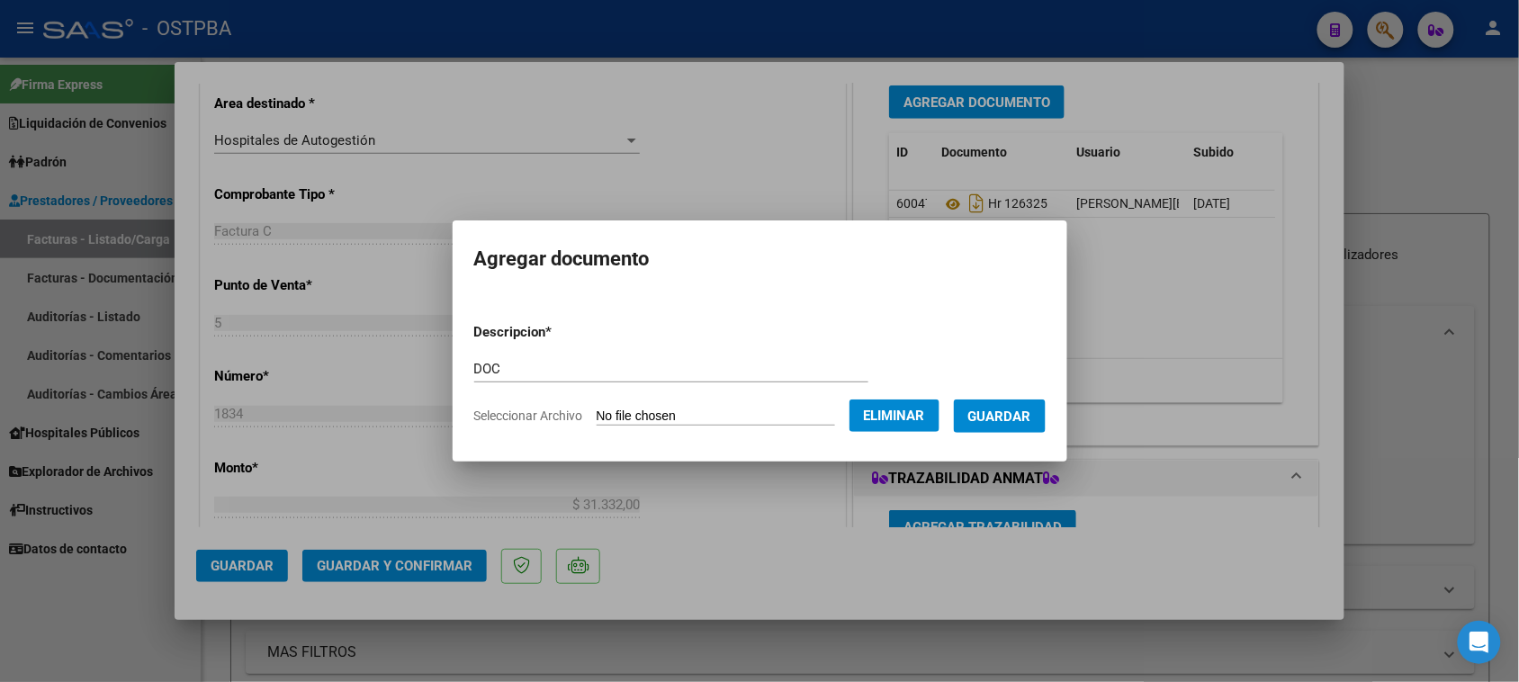
click at [1023, 418] on span "Guardar" at bounding box center [999, 417] width 63 height 16
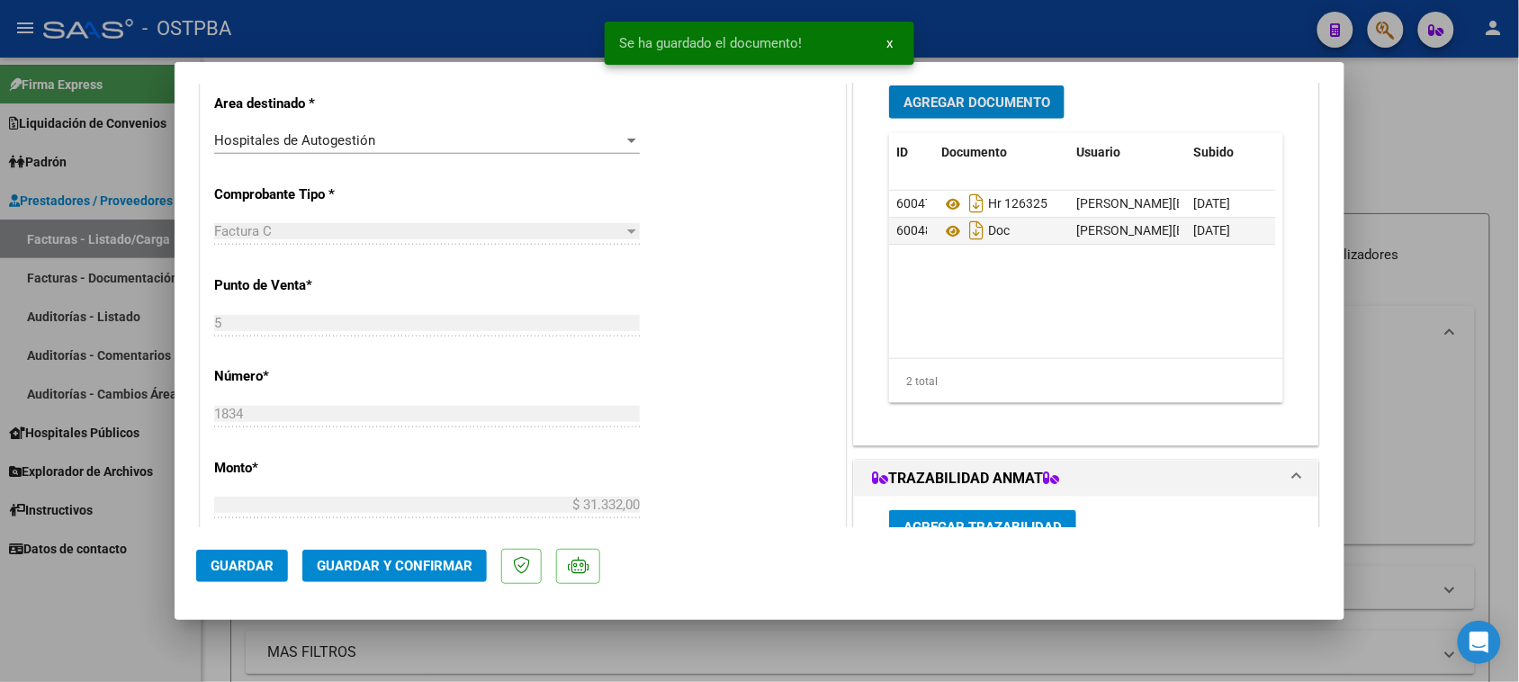
click at [416, 565] on span "Guardar y Confirmar" at bounding box center [395, 566] width 156 height 16
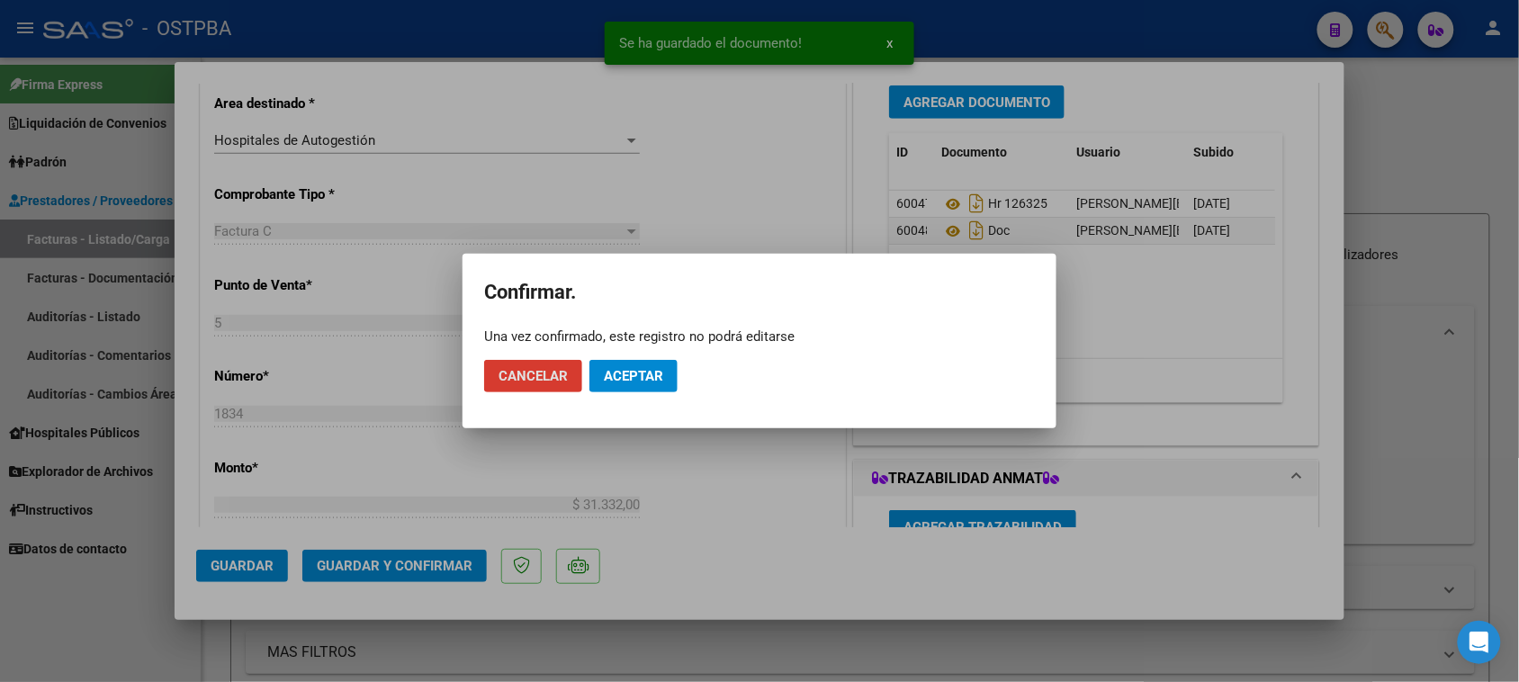
click at [649, 379] on span "Aceptar" at bounding box center [633, 376] width 59 height 16
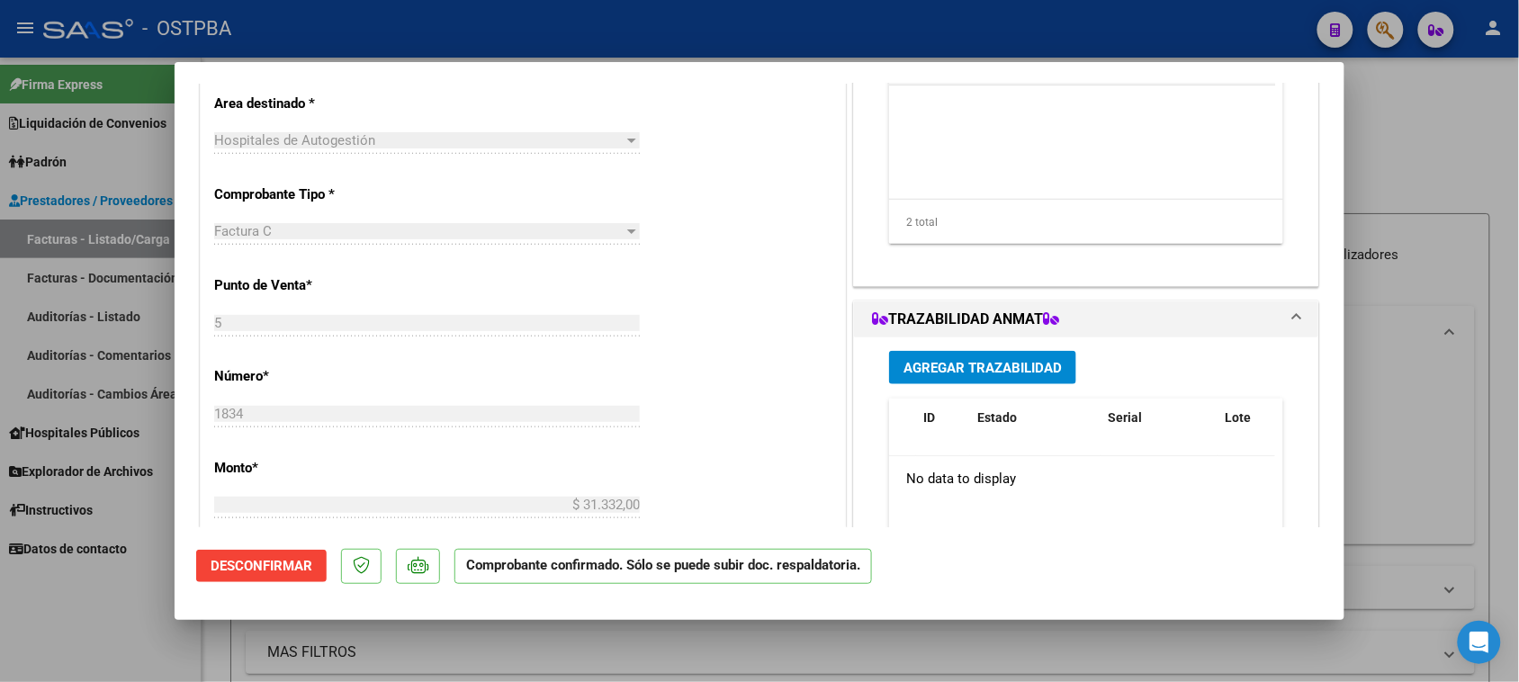
click at [63, 619] on div at bounding box center [759, 341] width 1519 height 682
type input "$ 0,00"
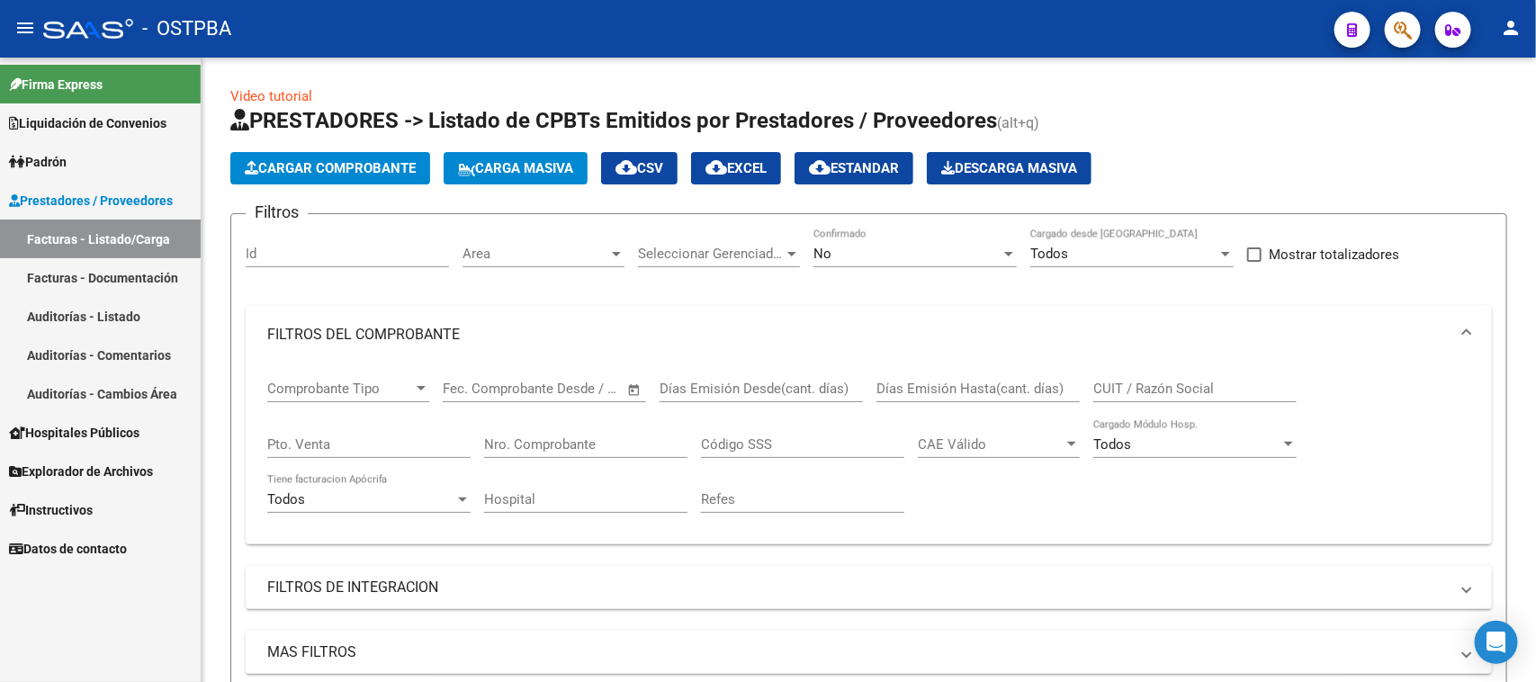
click at [176, 239] on link "Facturas - Listado/Carga" at bounding box center [100, 239] width 201 height 39
click at [267, 171] on span "Cargar Comprobante" at bounding box center [330, 168] width 171 height 16
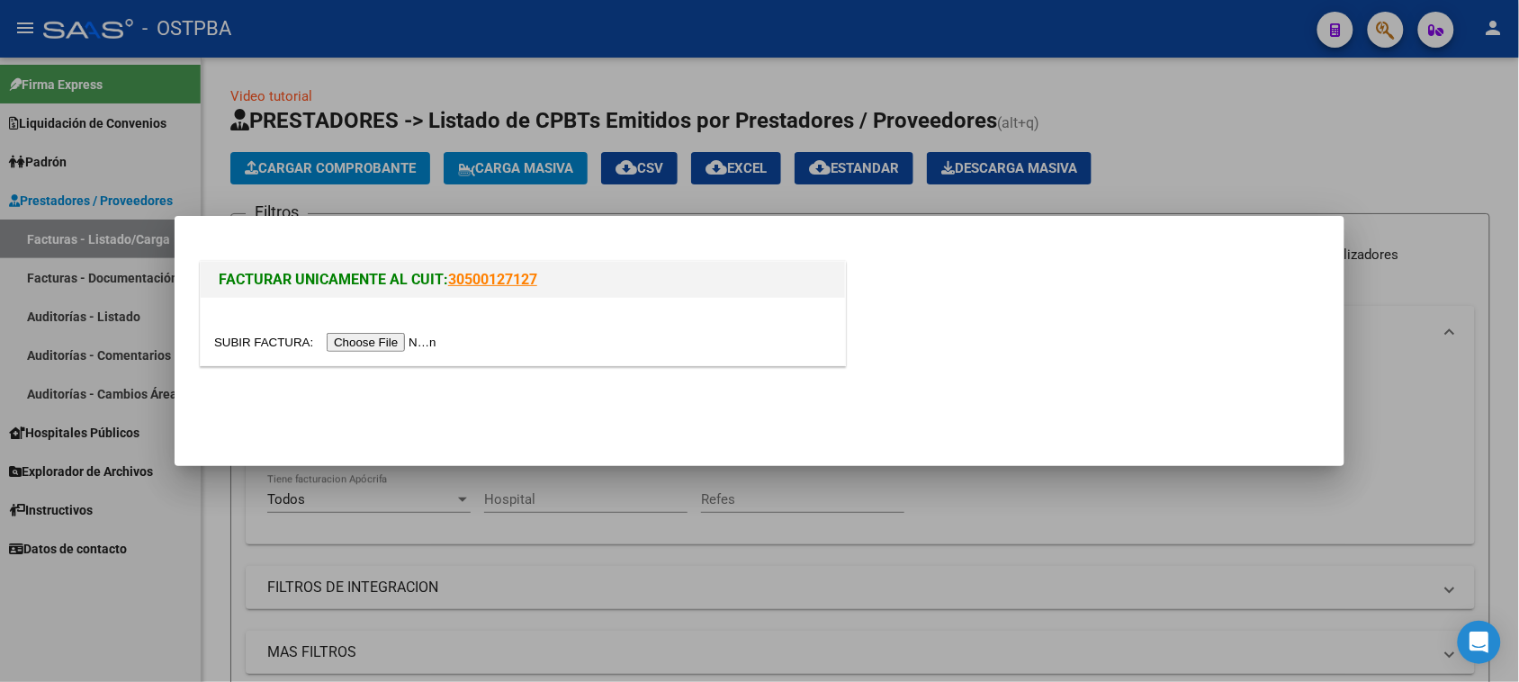
click at [340, 338] on input "file" at bounding box center [328, 342] width 228 height 19
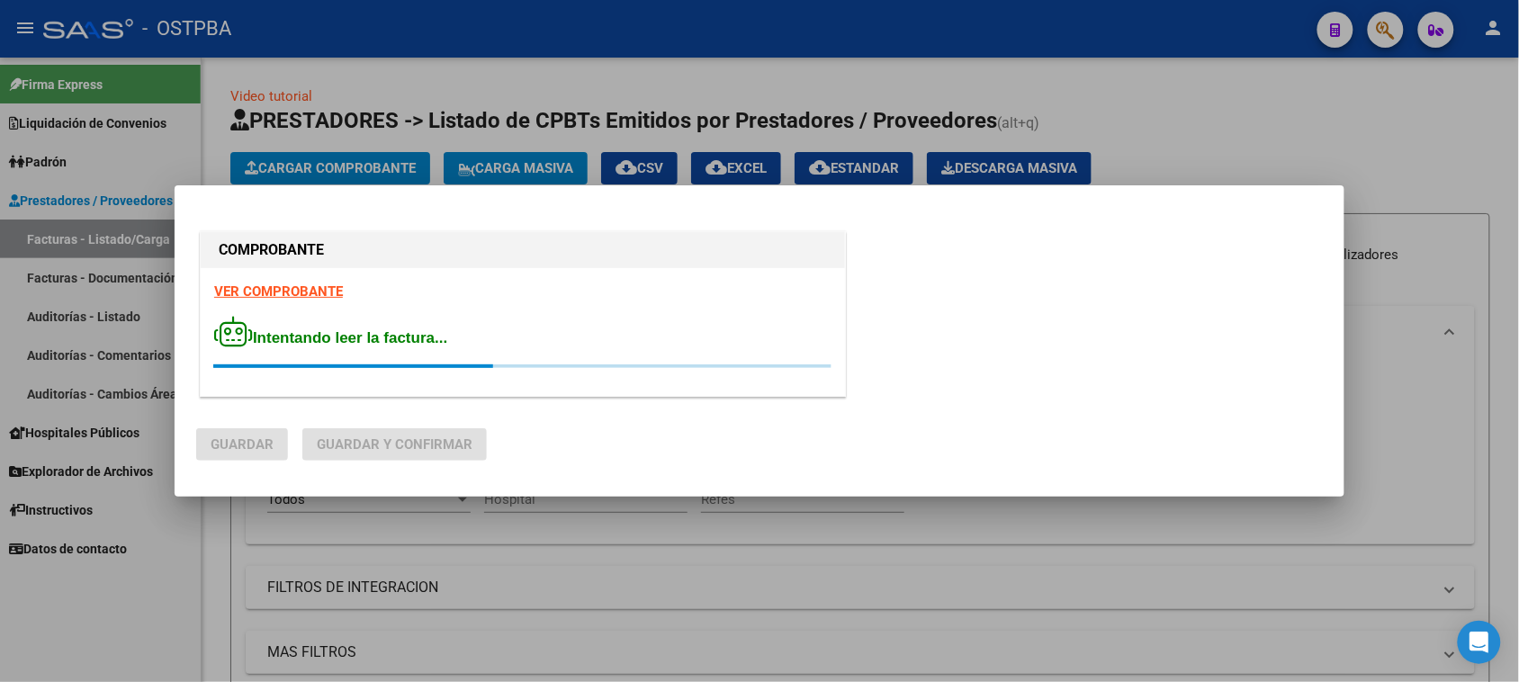
click at [289, 290] on strong "VER COMPROBANTE" at bounding box center [278, 291] width 129 height 16
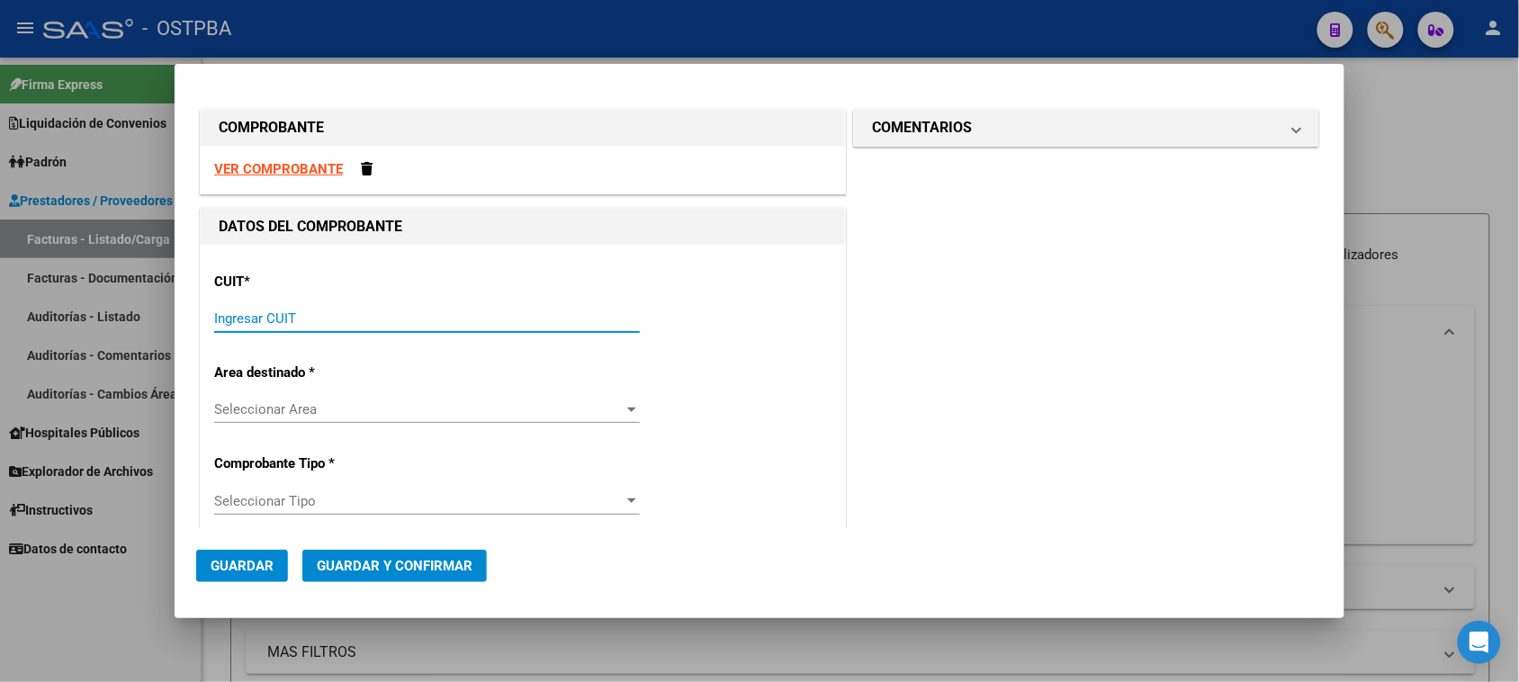
drag, startPoint x: 295, startPoint y: 318, endPoint x: 283, endPoint y: 322, distance: 12.5
click at [295, 319] on input "Ingresar CUIT" at bounding box center [427, 318] width 426 height 16
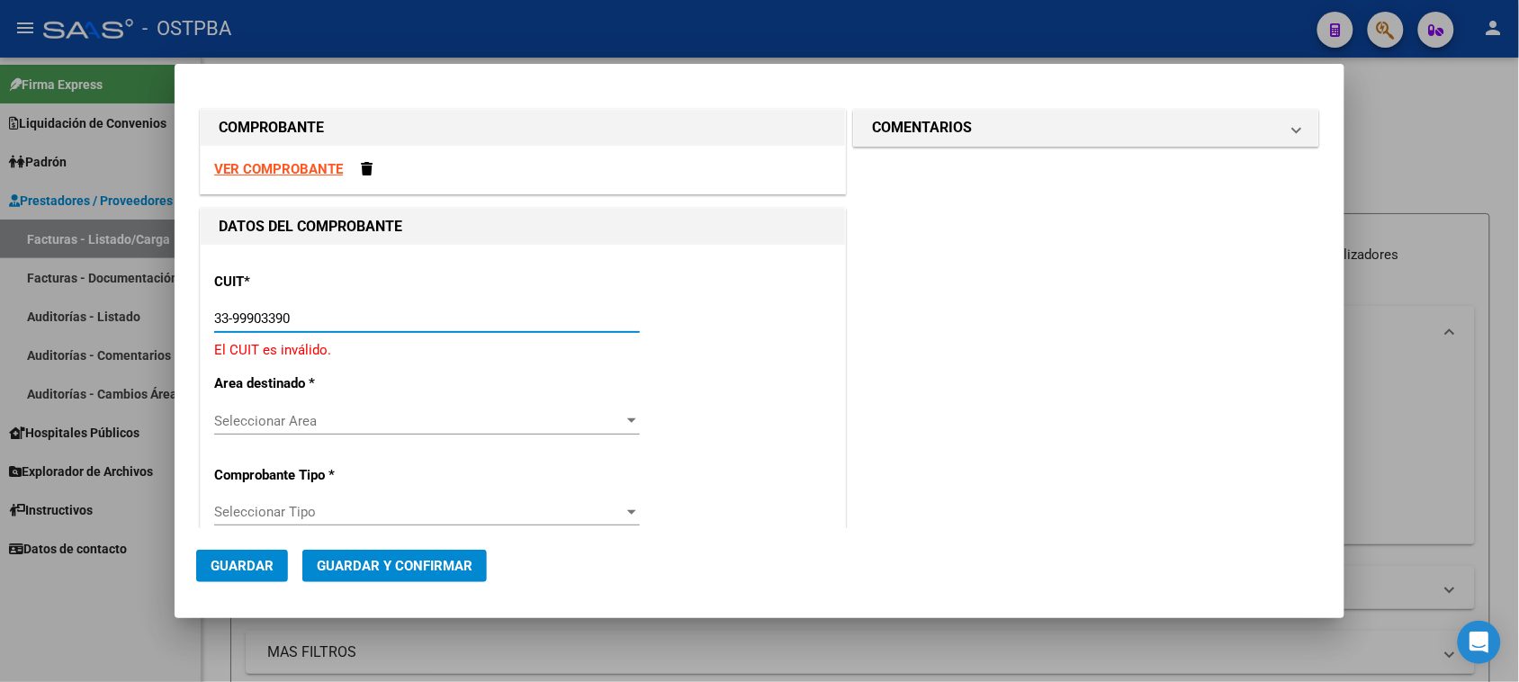
type input "33-99903390-9"
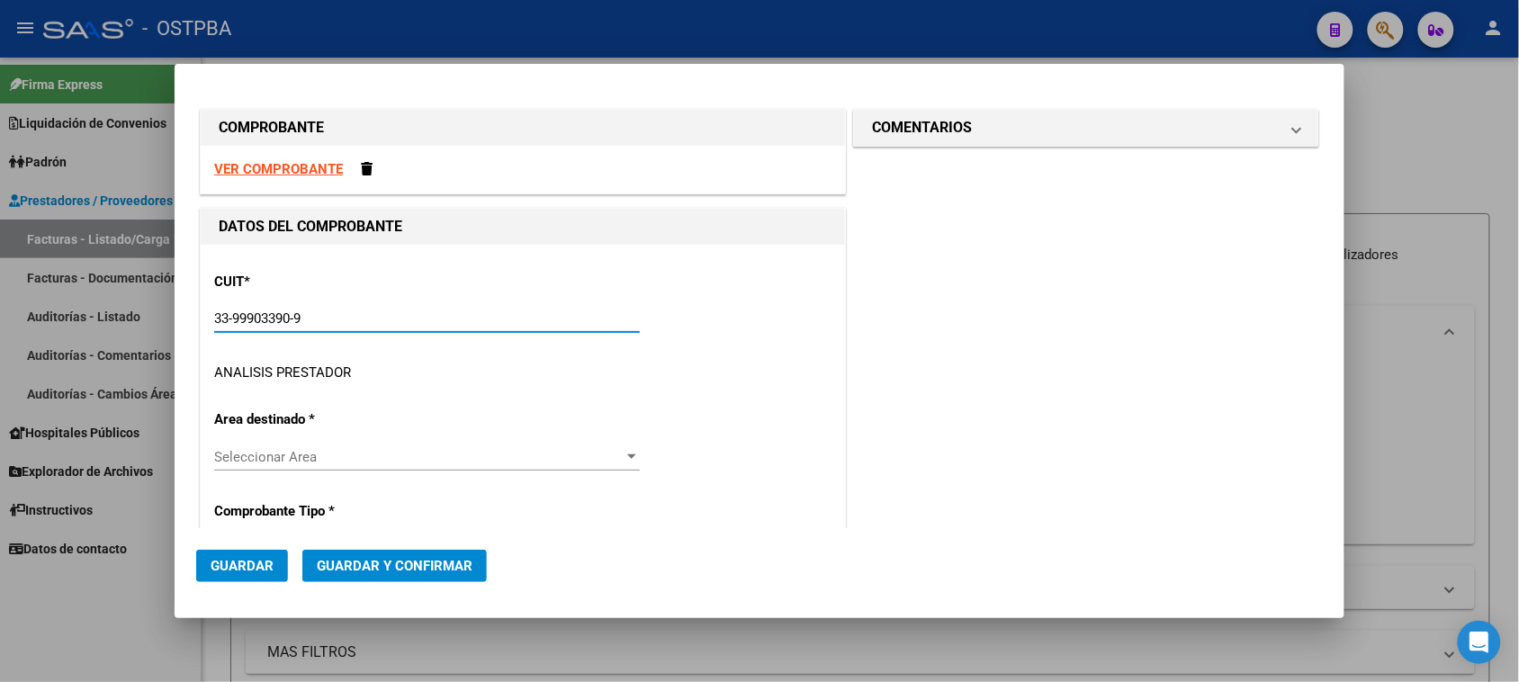
type input "5"
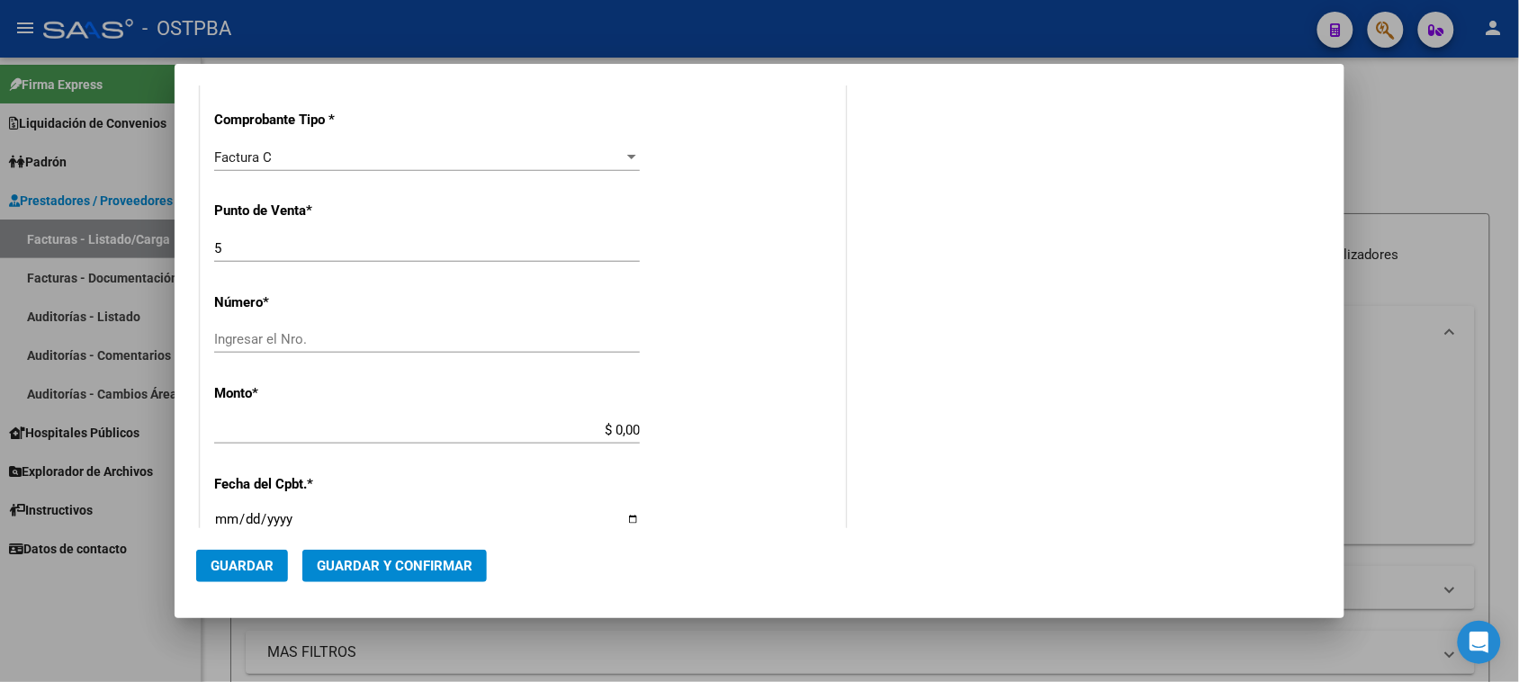
scroll to position [337, 0]
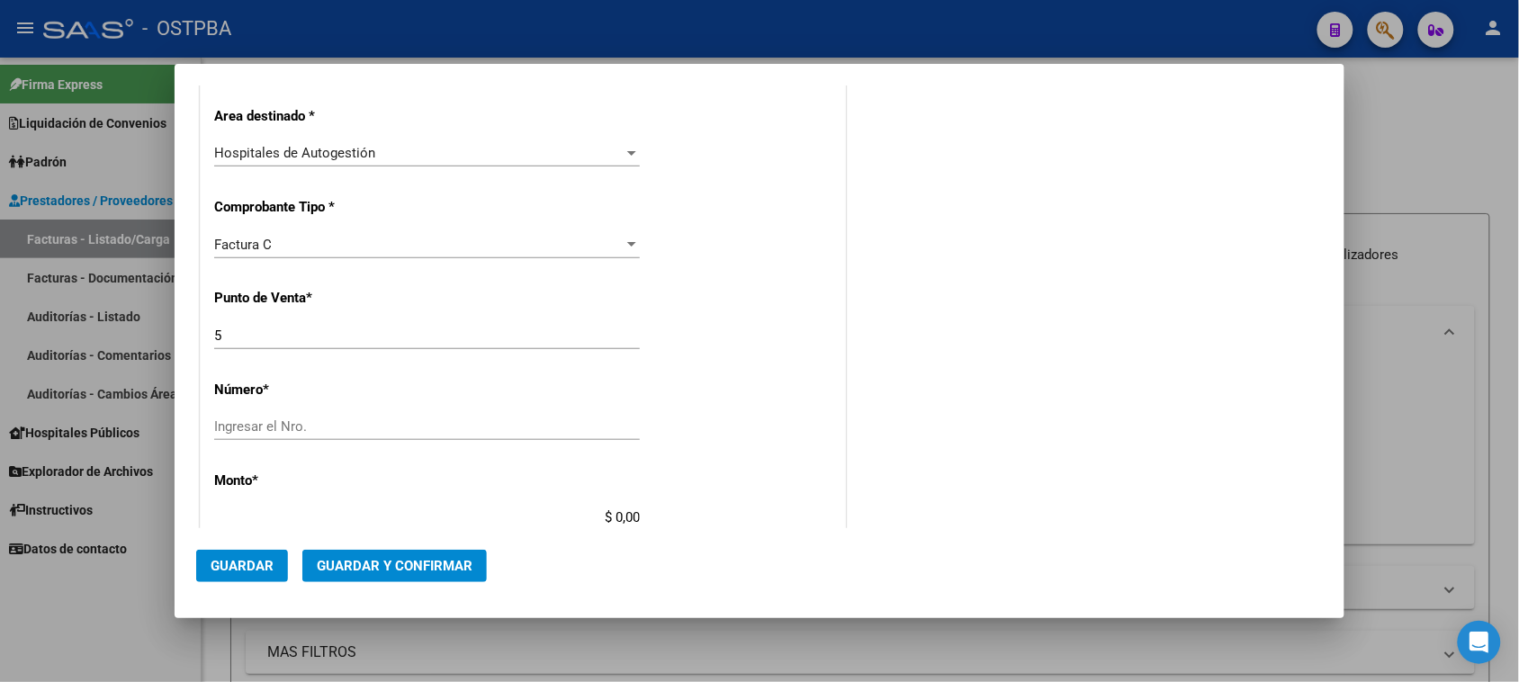
type input "33-99903390-9"
click at [262, 421] on input "Ingresar el Nro." at bounding box center [427, 426] width 426 height 16
type input "1833"
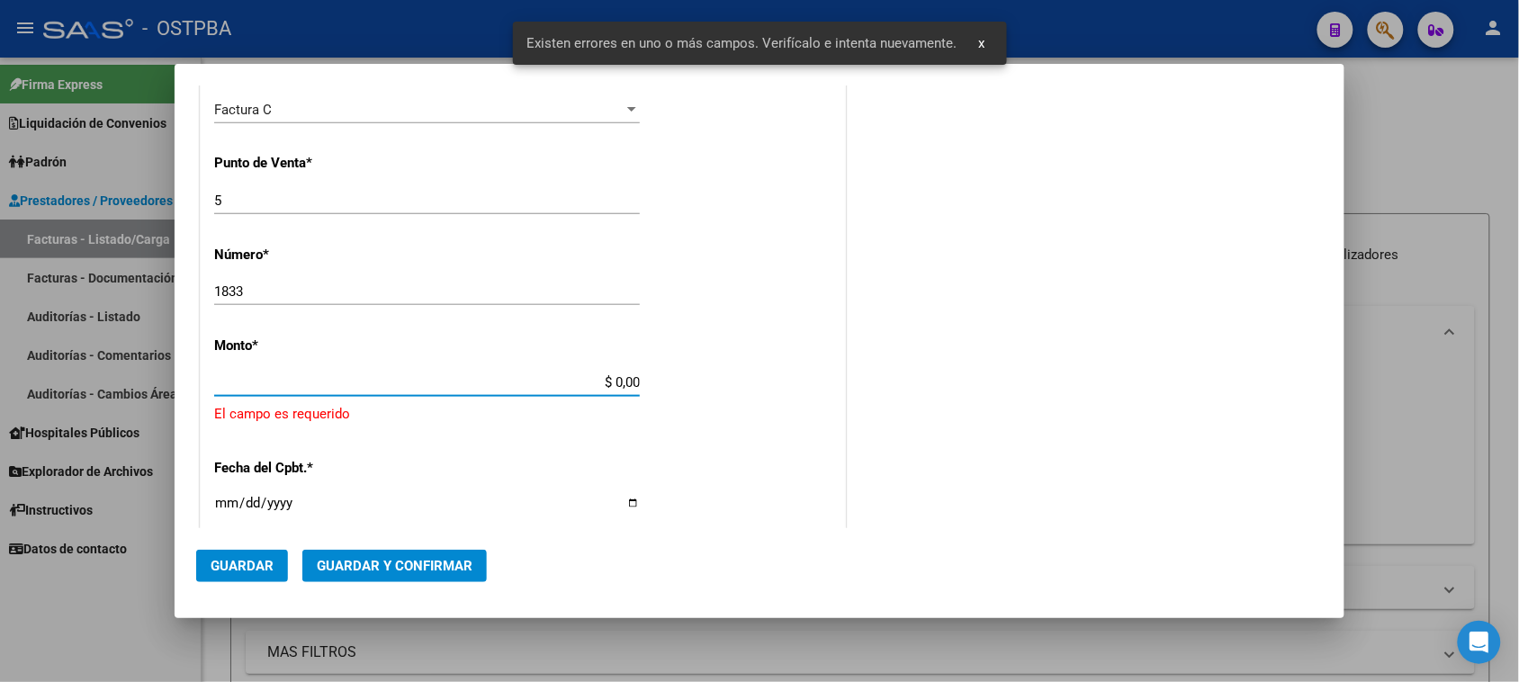
scroll to position [540, 0]
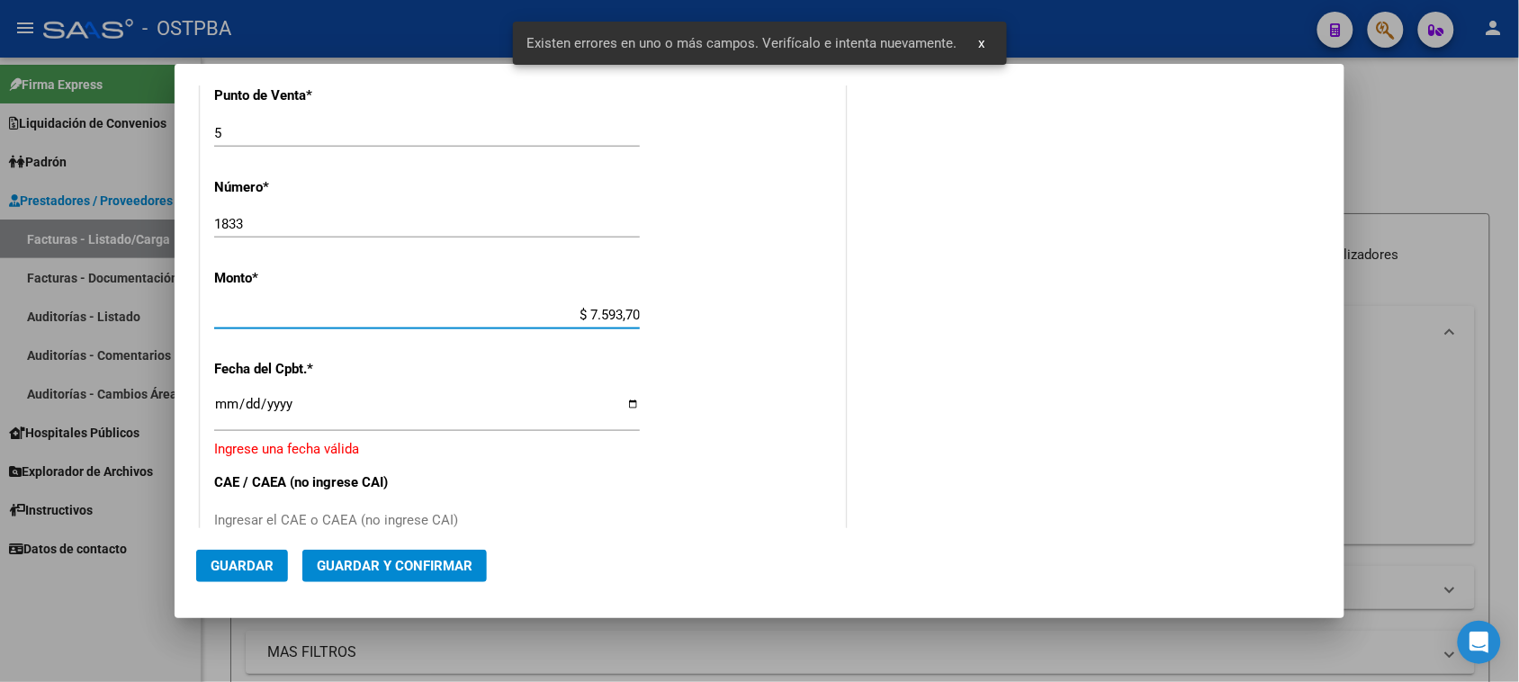
type input "$ 75.937,00"
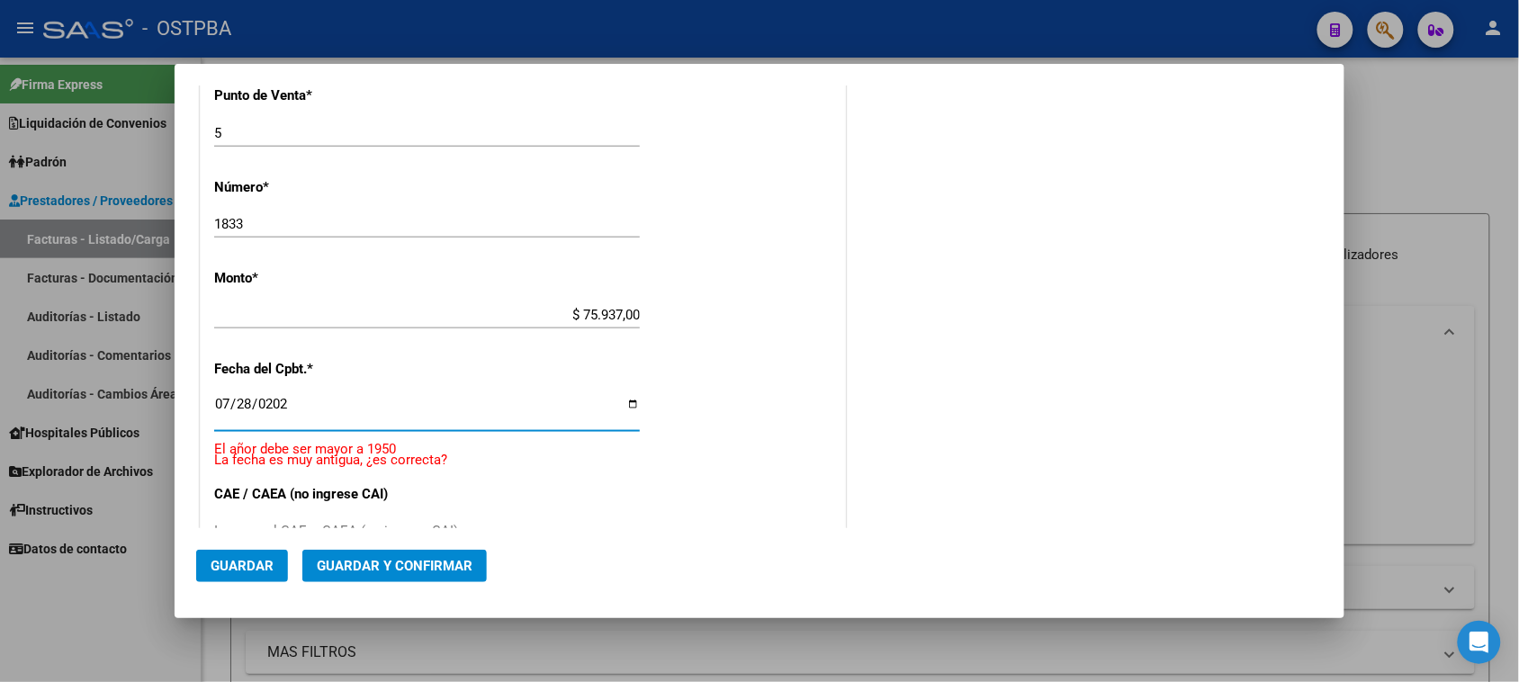
type input "2025-07-28"
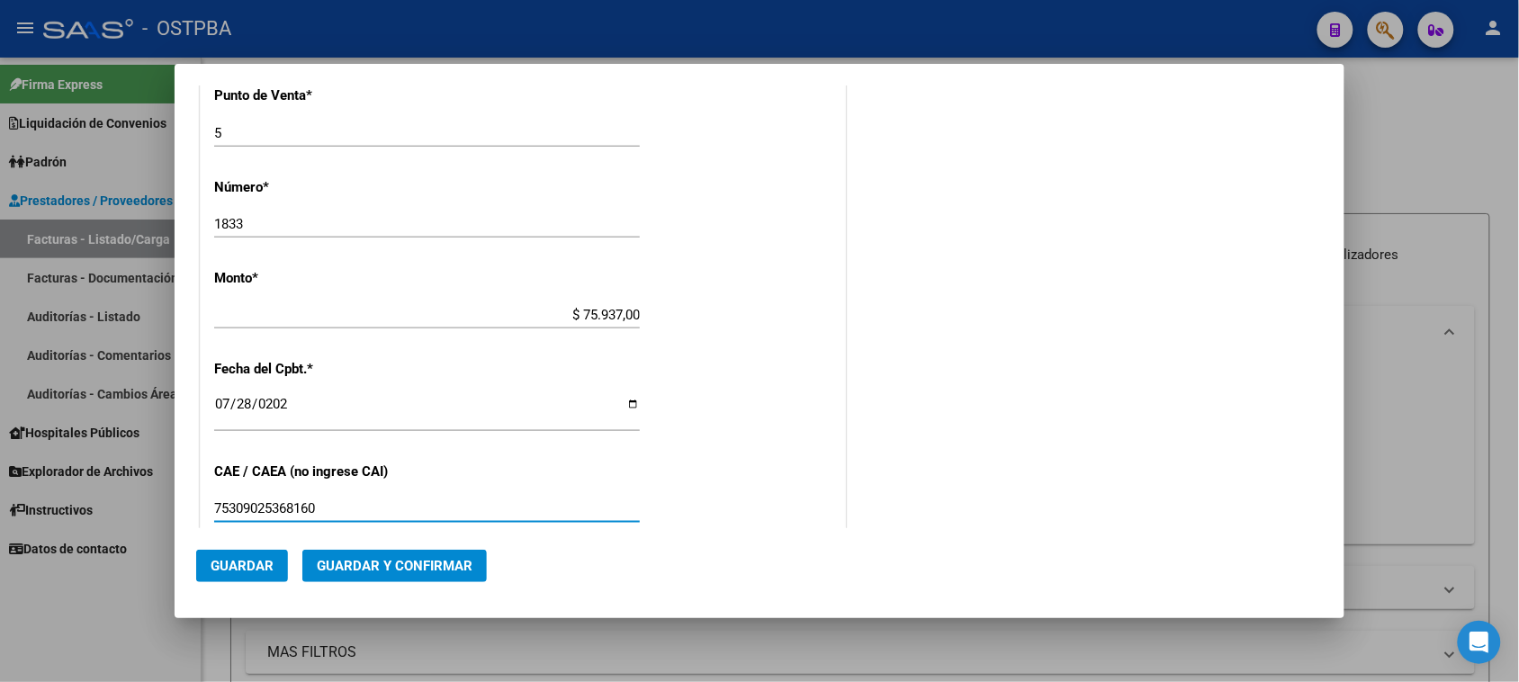
type input "75309025368160"
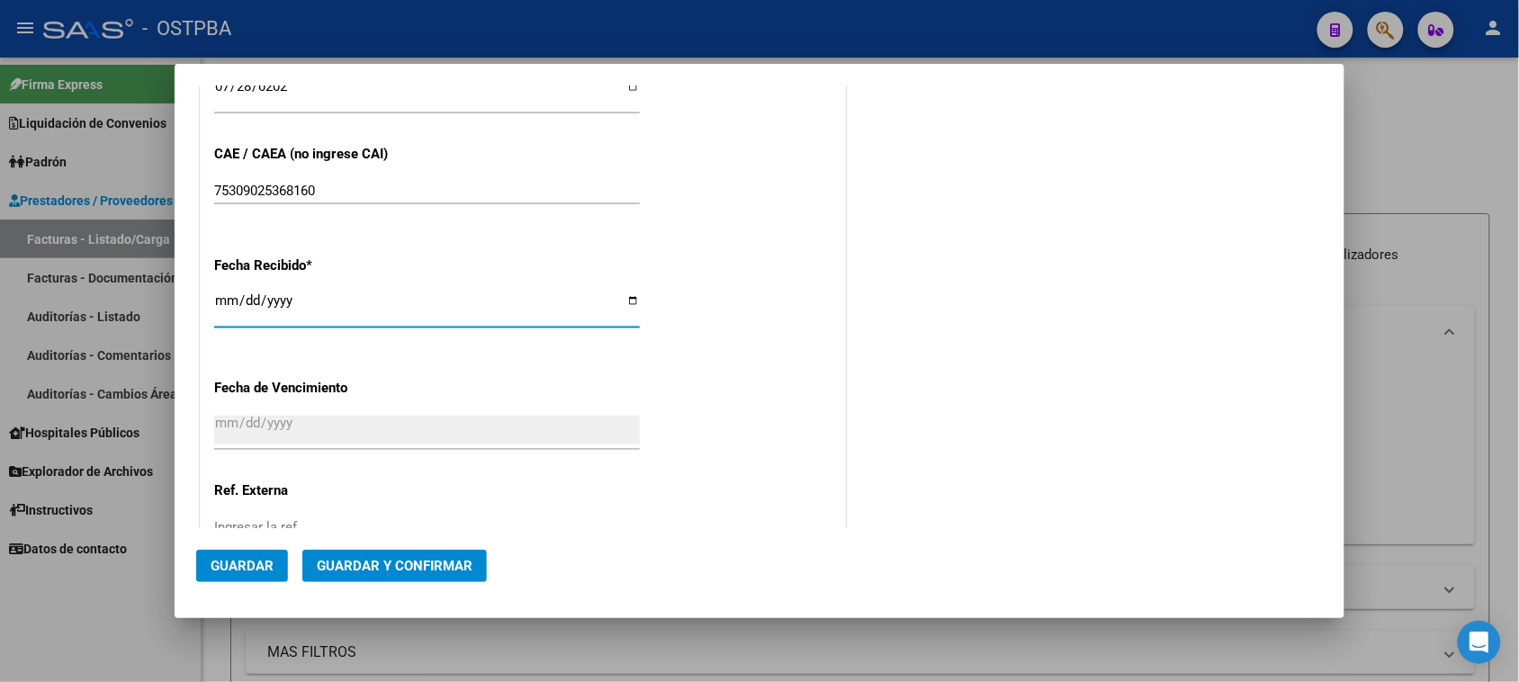
type input "2025-08-11"
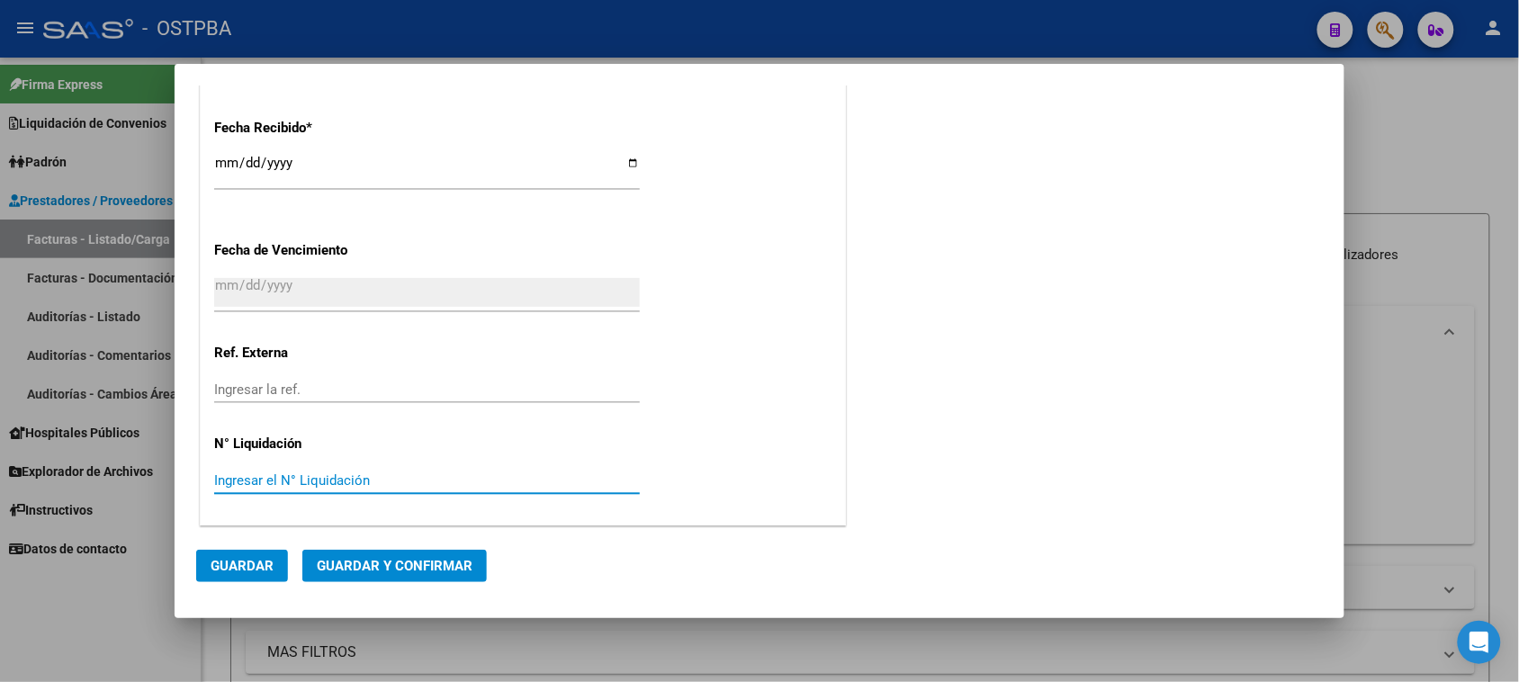
scroll to position [0, 0]
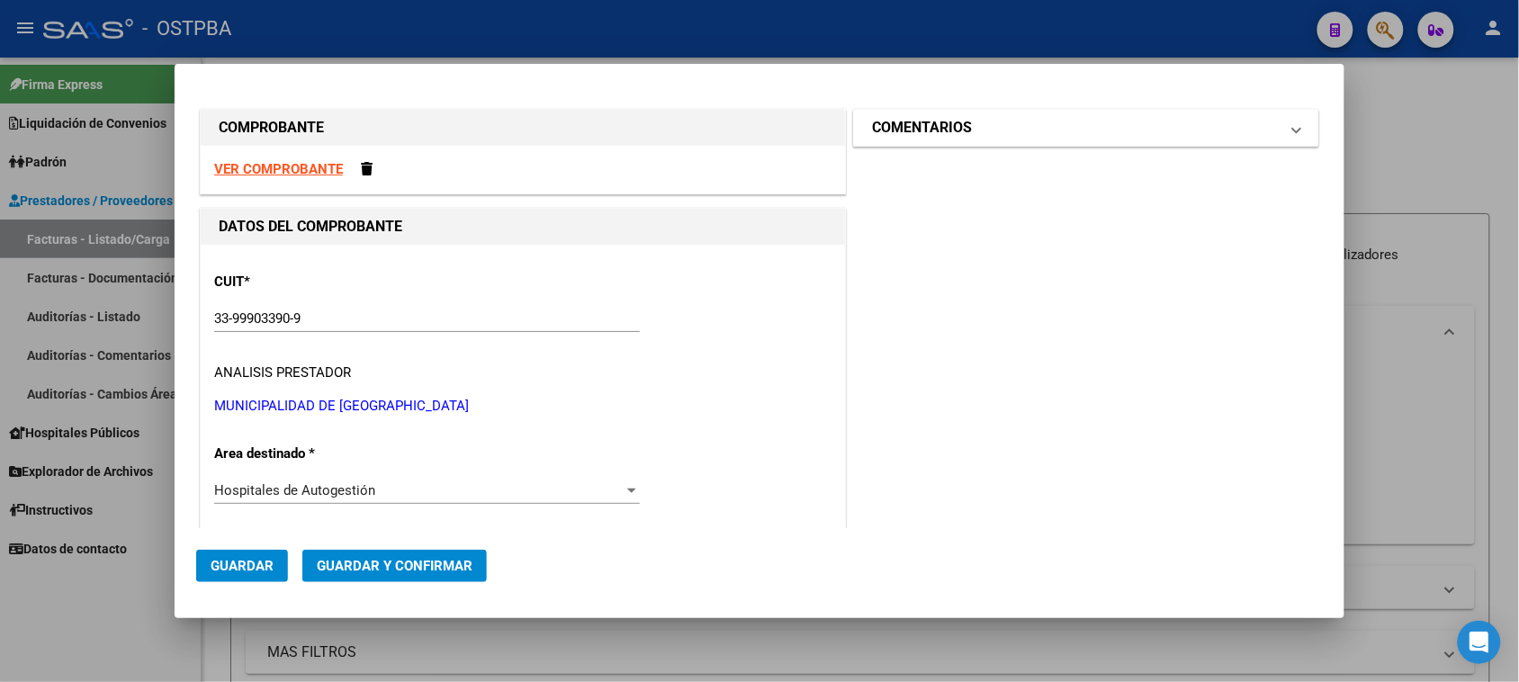
click at [1021, 130] on mat-panel-title "COMENTARIOS" at bounding box center [1075, 128] width 407 height 22
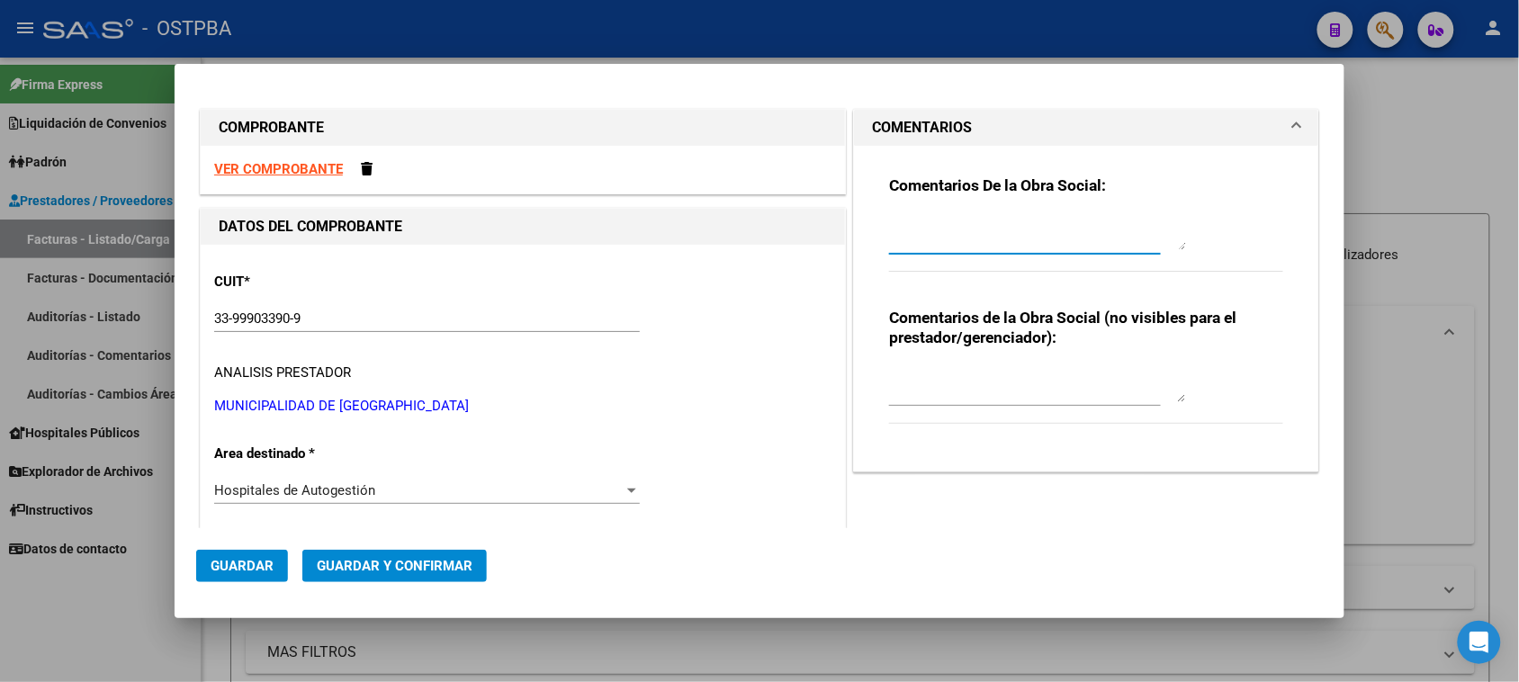
click at [1004, 228] on textarea at bounding box center [1037, 232] width 297 height 36
type textarea "HR 126323"
click at [270, 560] on span "Guardar" at bounding box center [242, 566] width 63 height 16
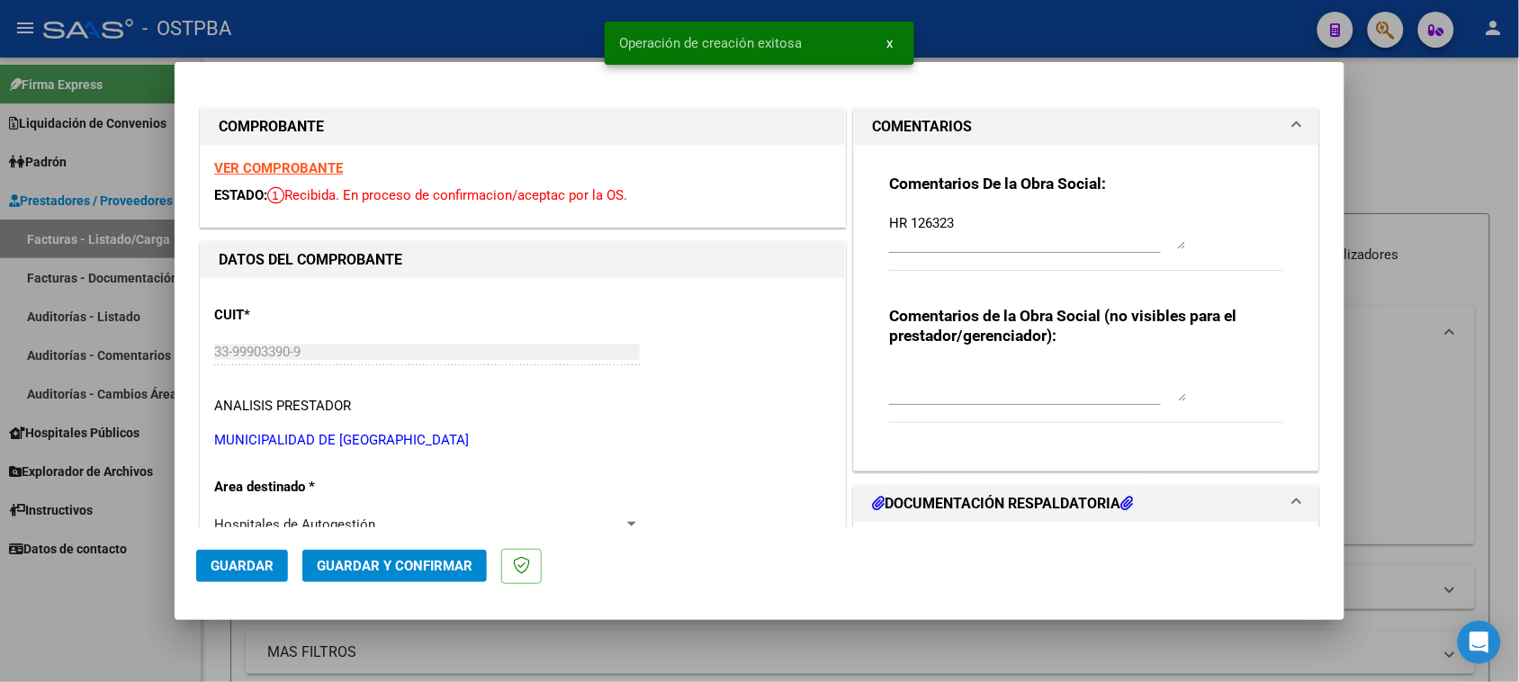
type input "2025-09-26"
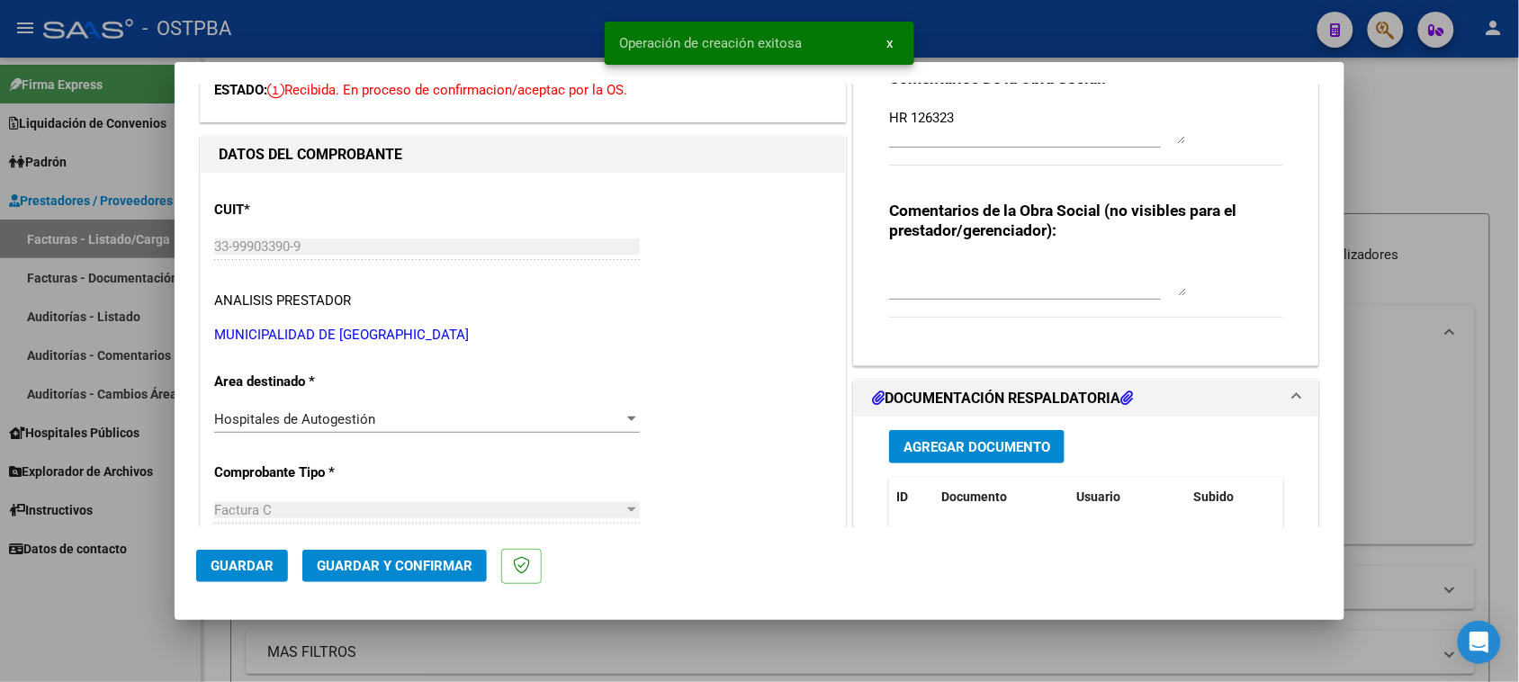
scroll to position [225, 0]
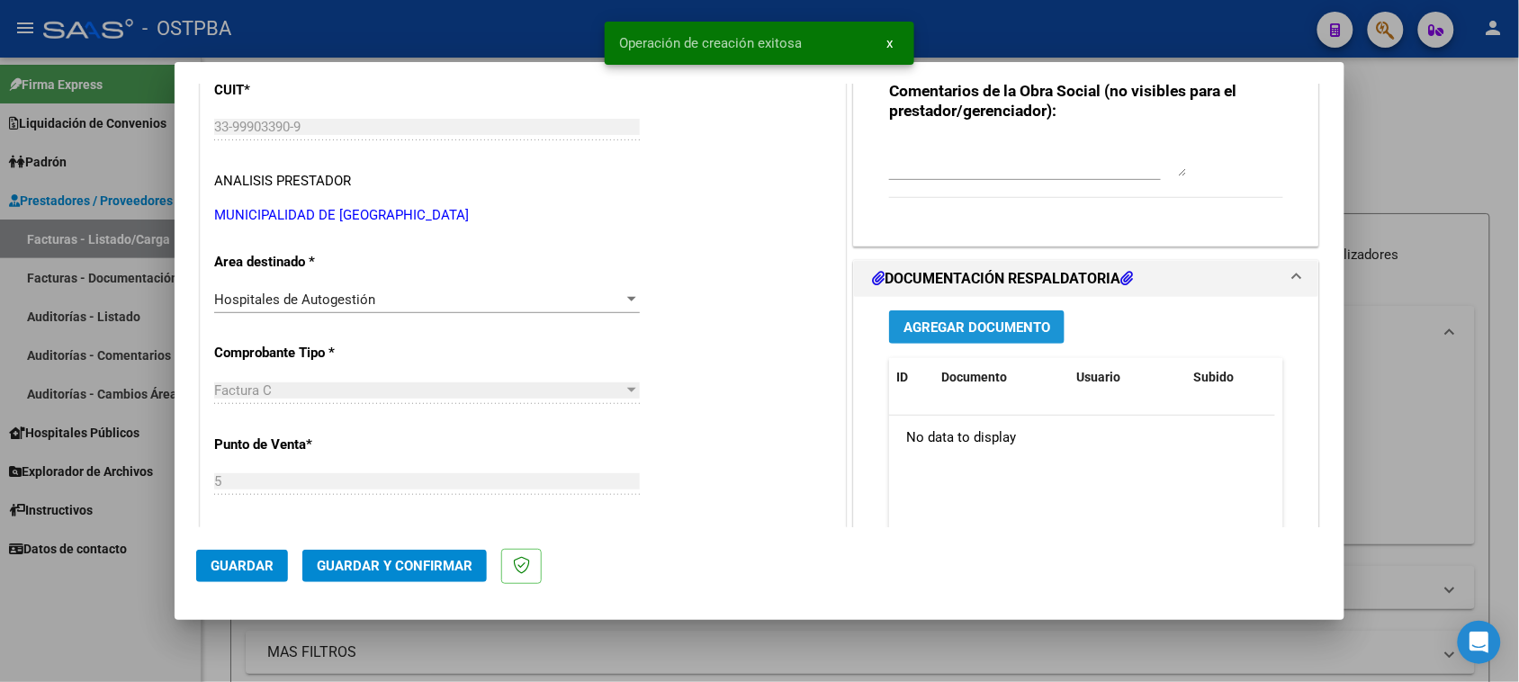
click at [972, 330] on span "Agregar Documento" at bounding box center [977, 327] width 147 height 16
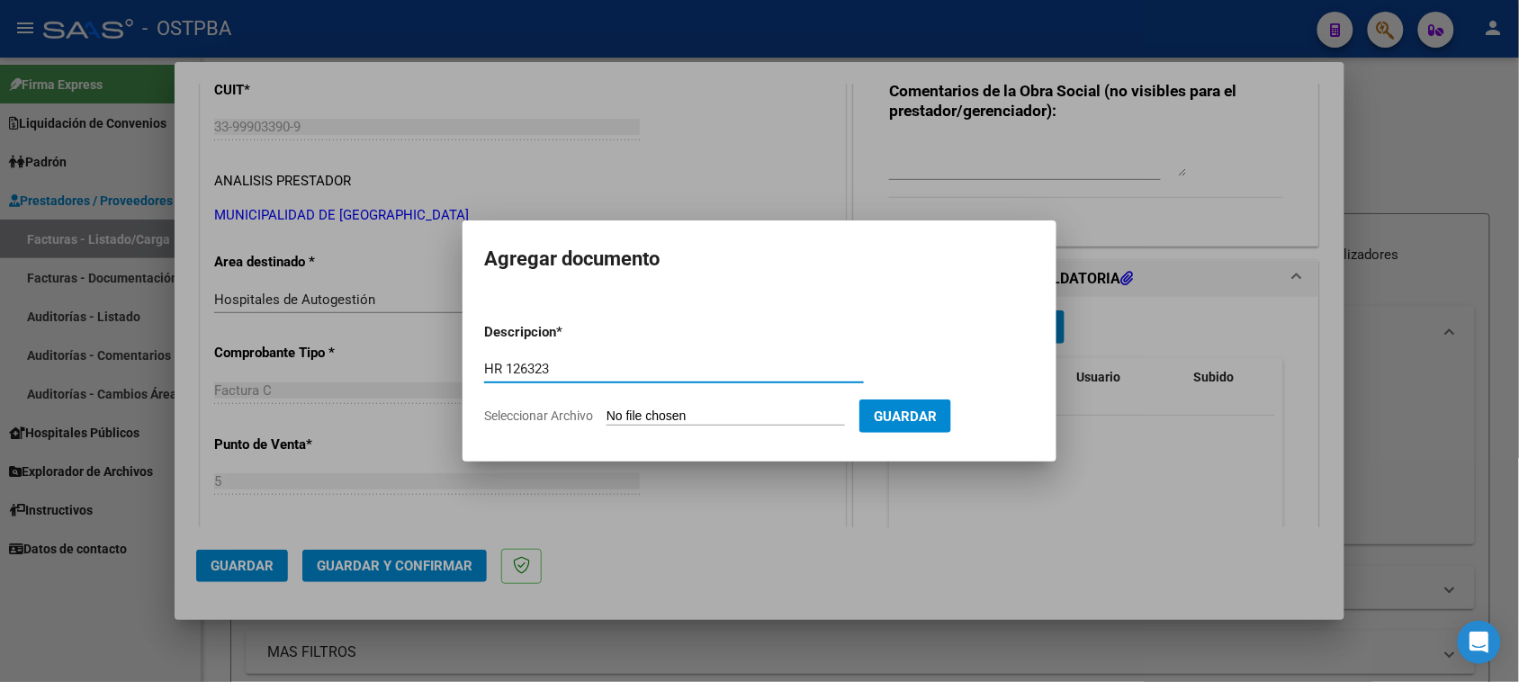
type input "HR 126323"
click at [607, 409] on input "Seleccionar Archivo" at bounding box center [726, 417] width 238 height 17
type input "C:\fakepath\HR 126323.pdf"
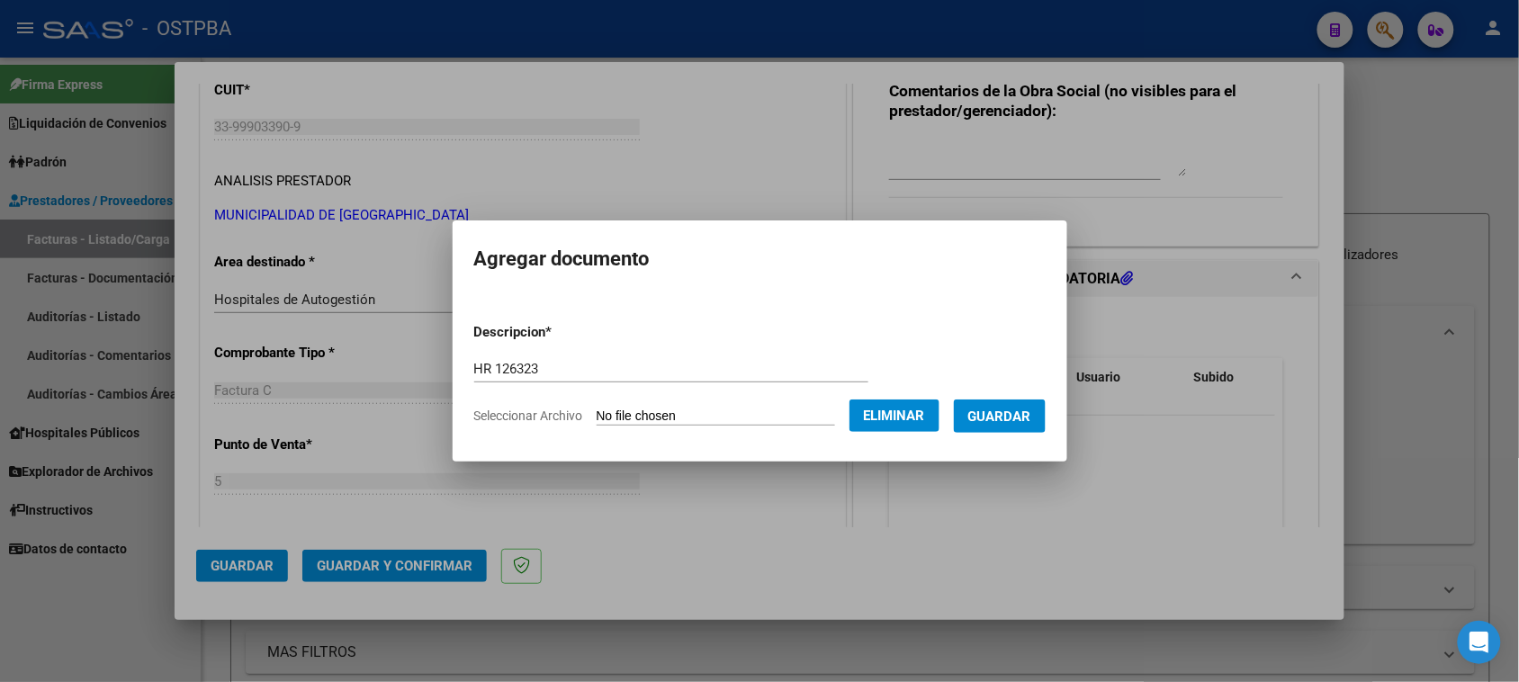
click at [1031, 417] on span "Guardar" at bounding box center [999, 417] width 63 height 16
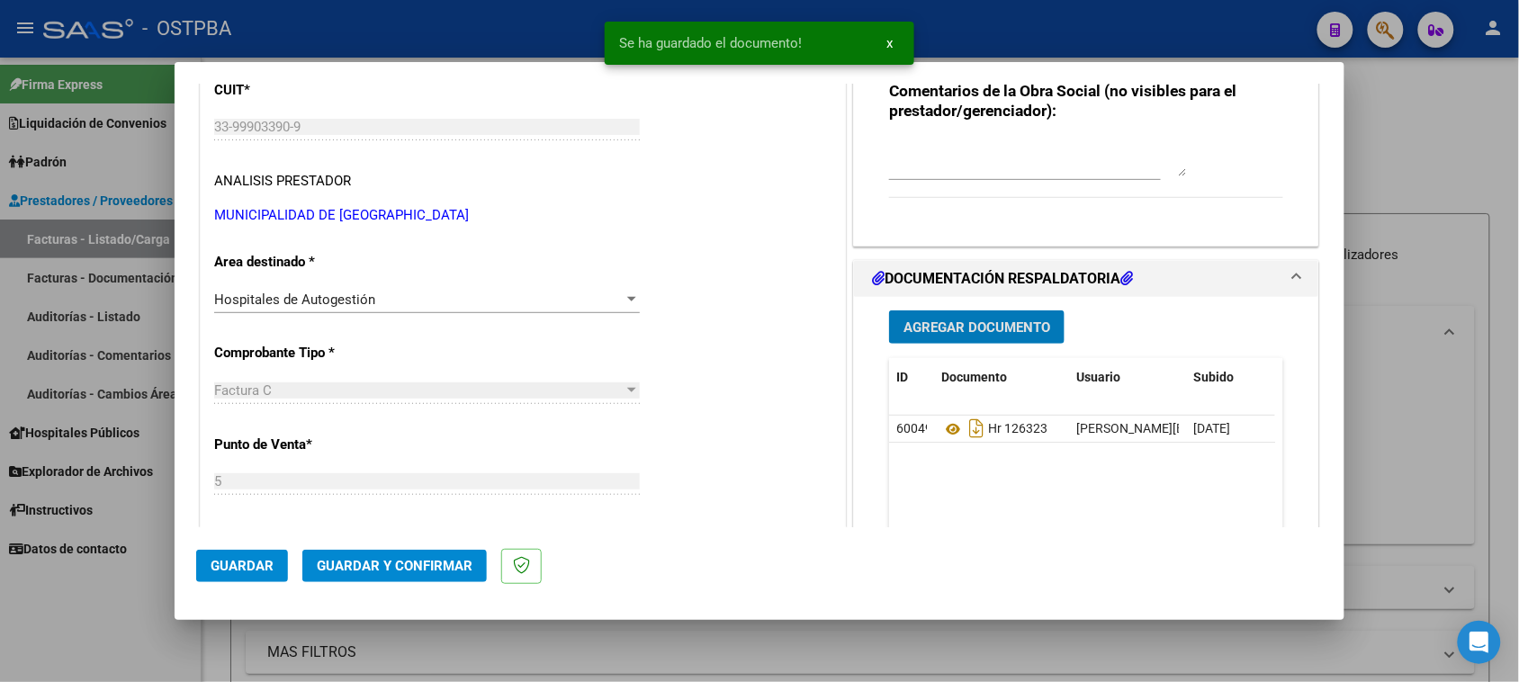
click at [1001, 333] on span "Agregar Documento" at bounding box center [977, 327] width 147 height 16
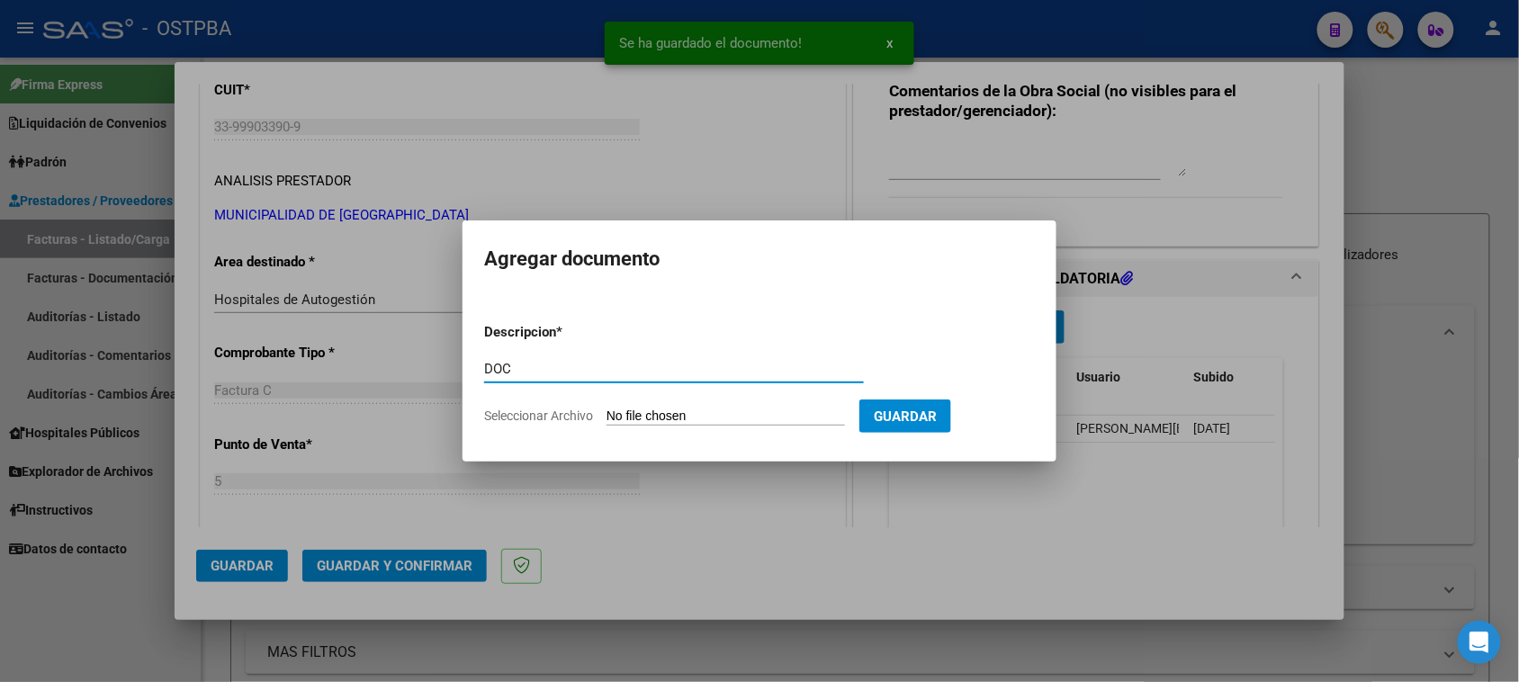
type input "DOC"
click at [607, 409] on input "Seleccionar Archivo" at bounding box center [726, 417] width 238 height 17
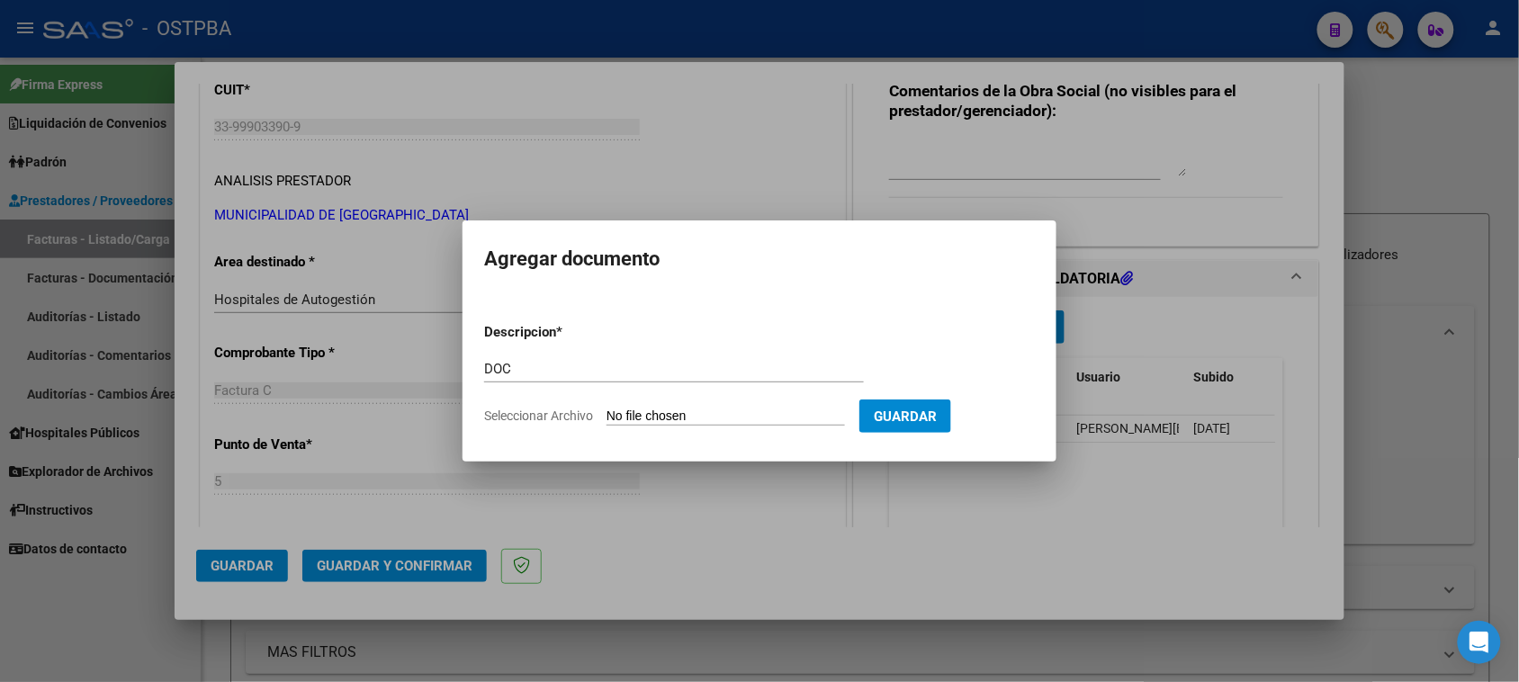
type input "C:\fakepath\DOC 1833.zip"
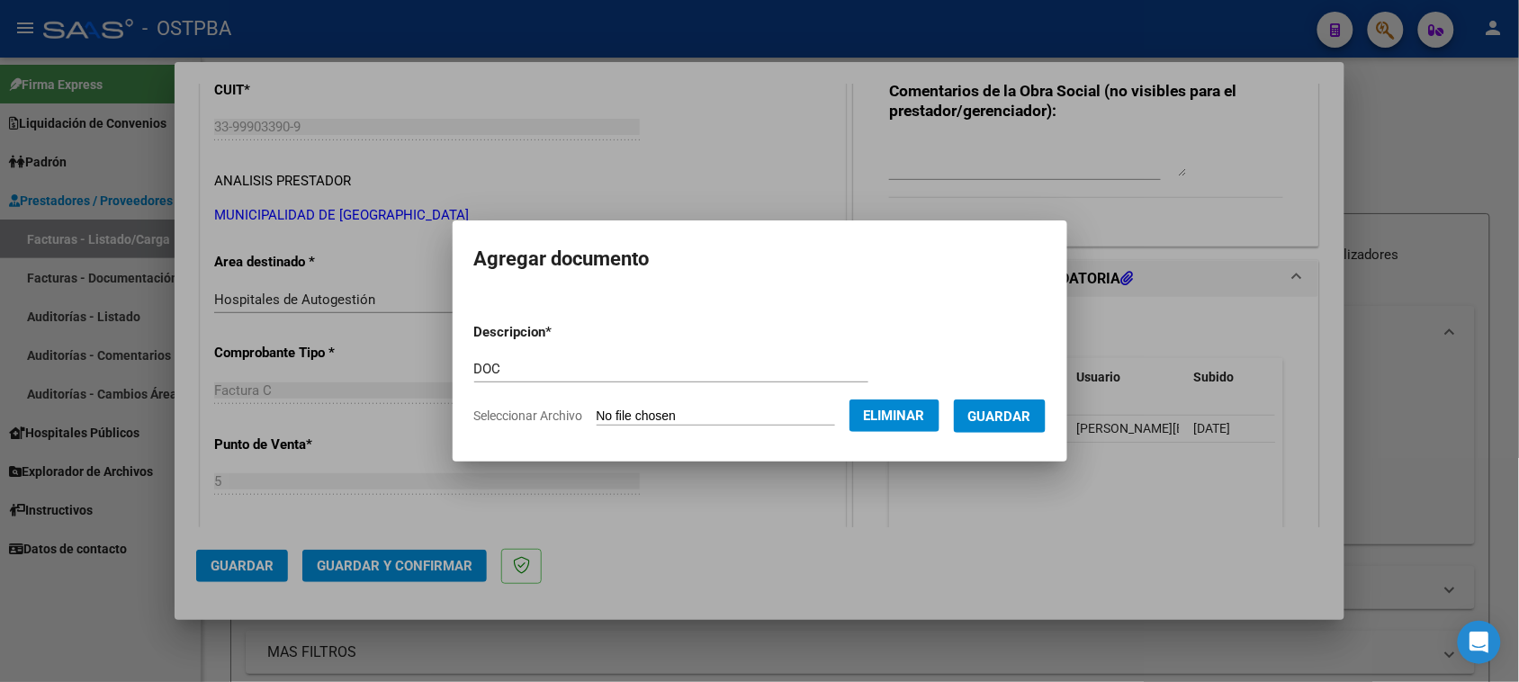
click at [1006, 420] on span "Guardar" at bounding box center [999, 417] width 63 height 16
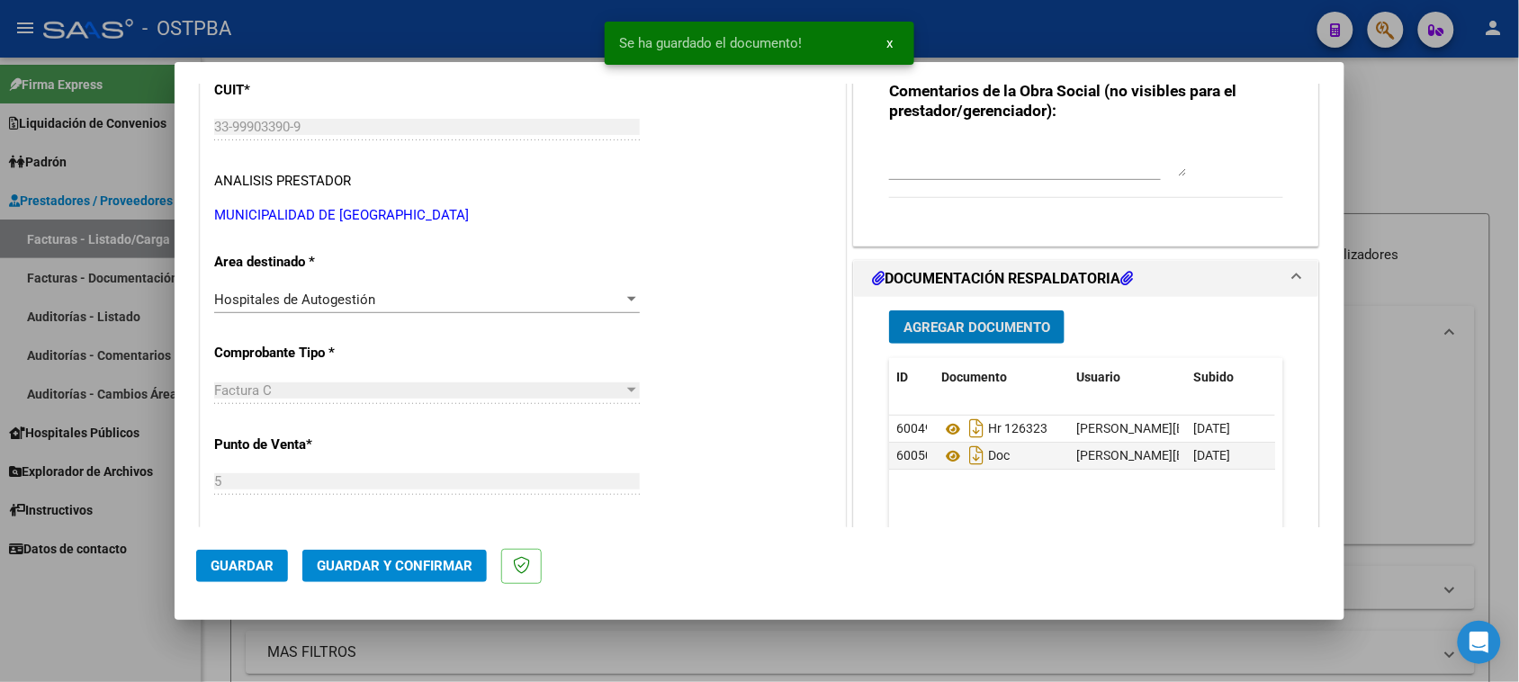
click at [427, 571] on span "Guardar y Confirmar" at bounding box center [395, 566] width 156 height 16
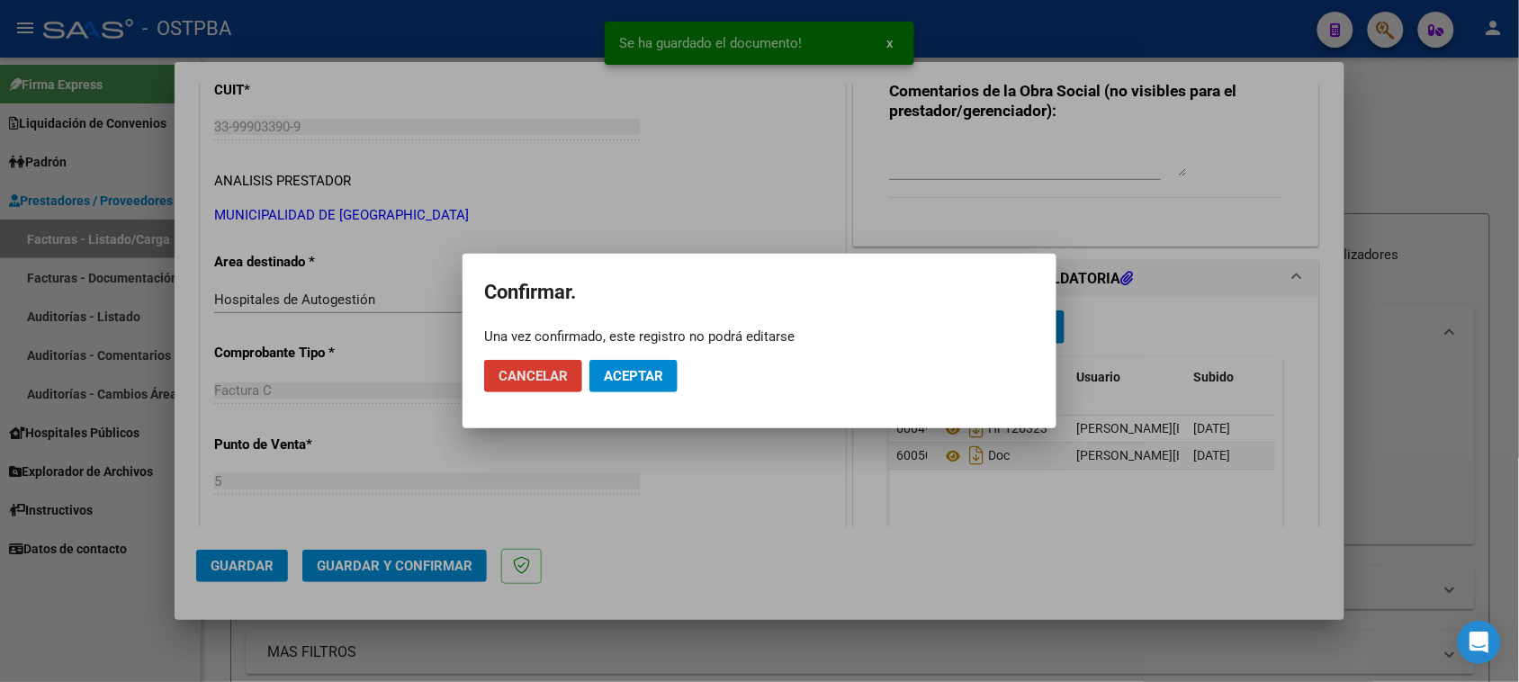
click at [614, 375] on span "Aceptar" at bounding box center [633, 376] width 59 height 16
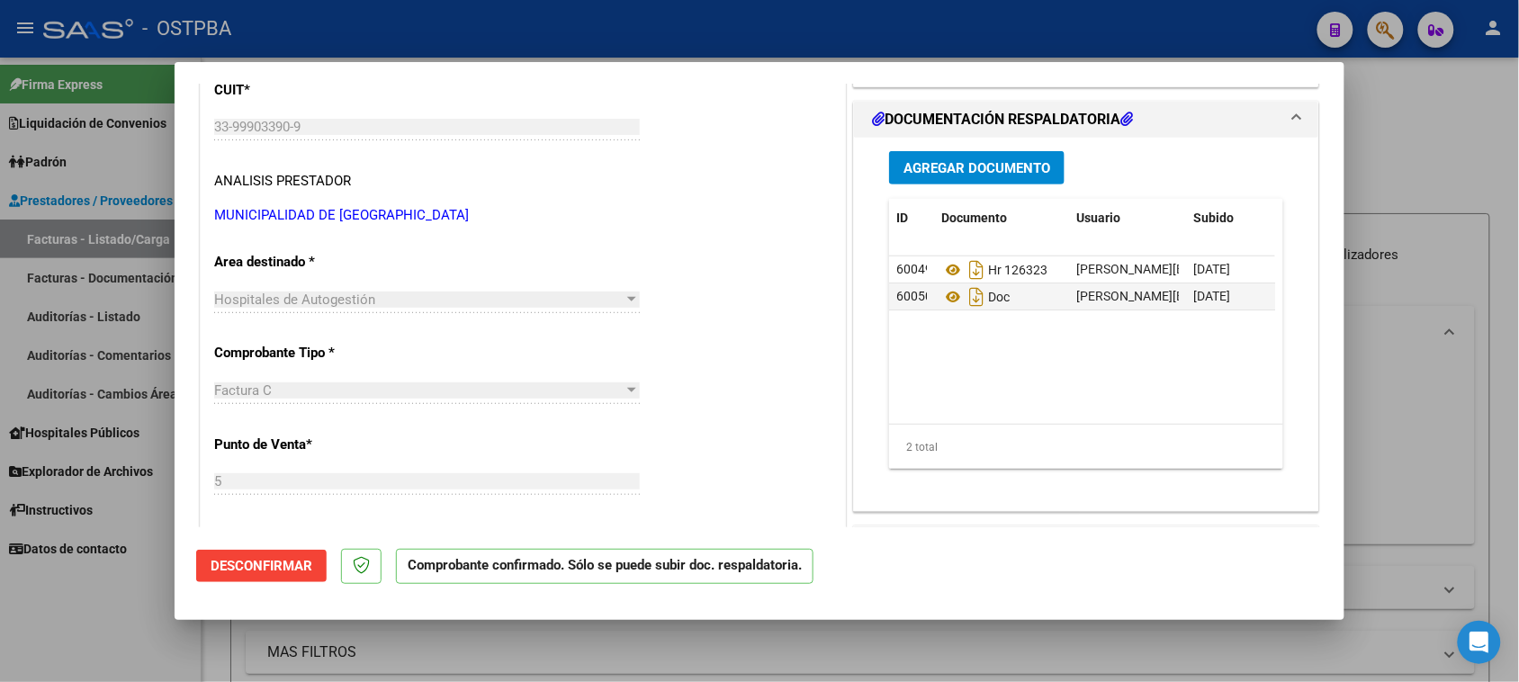
click at [126, 308] on div at bounding box center [759, 341] width 1519 height 682
type input "$ 0,00"
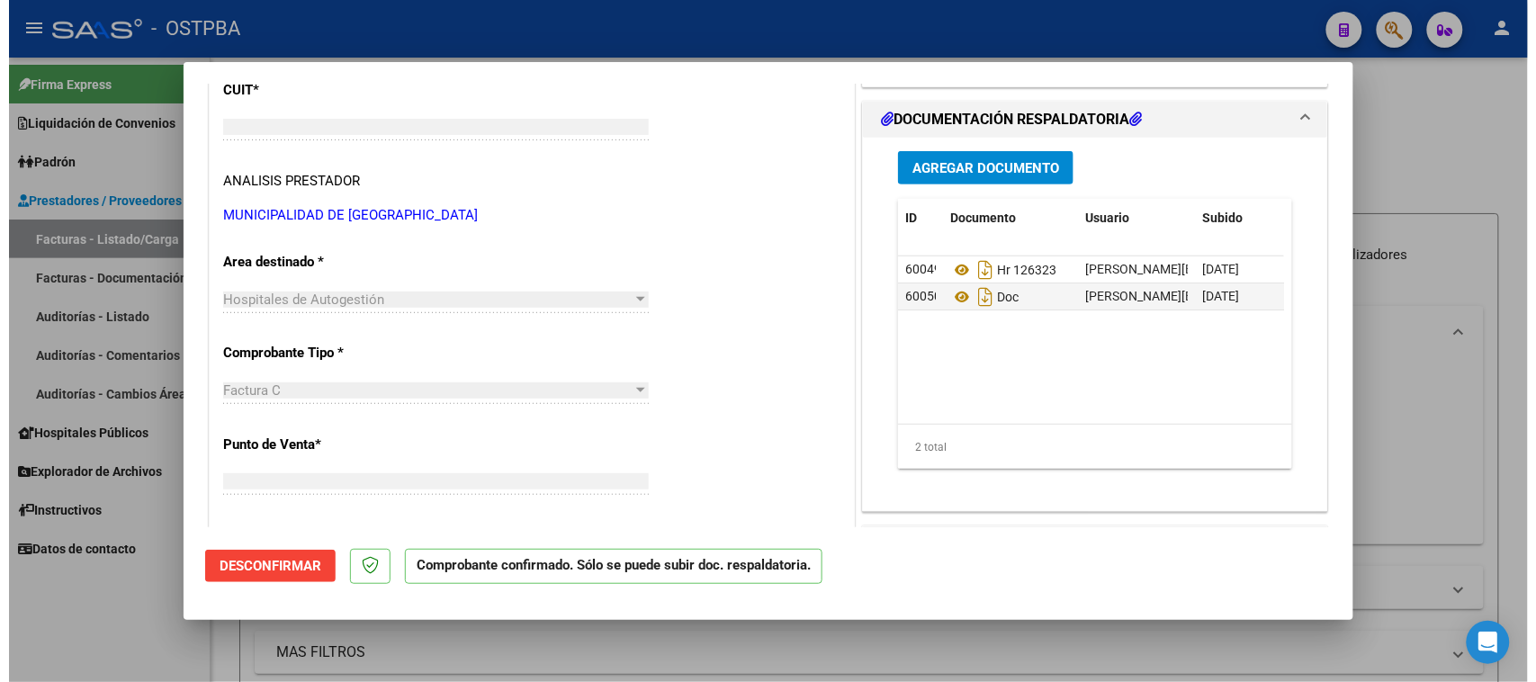
scroll to position [236, 0]
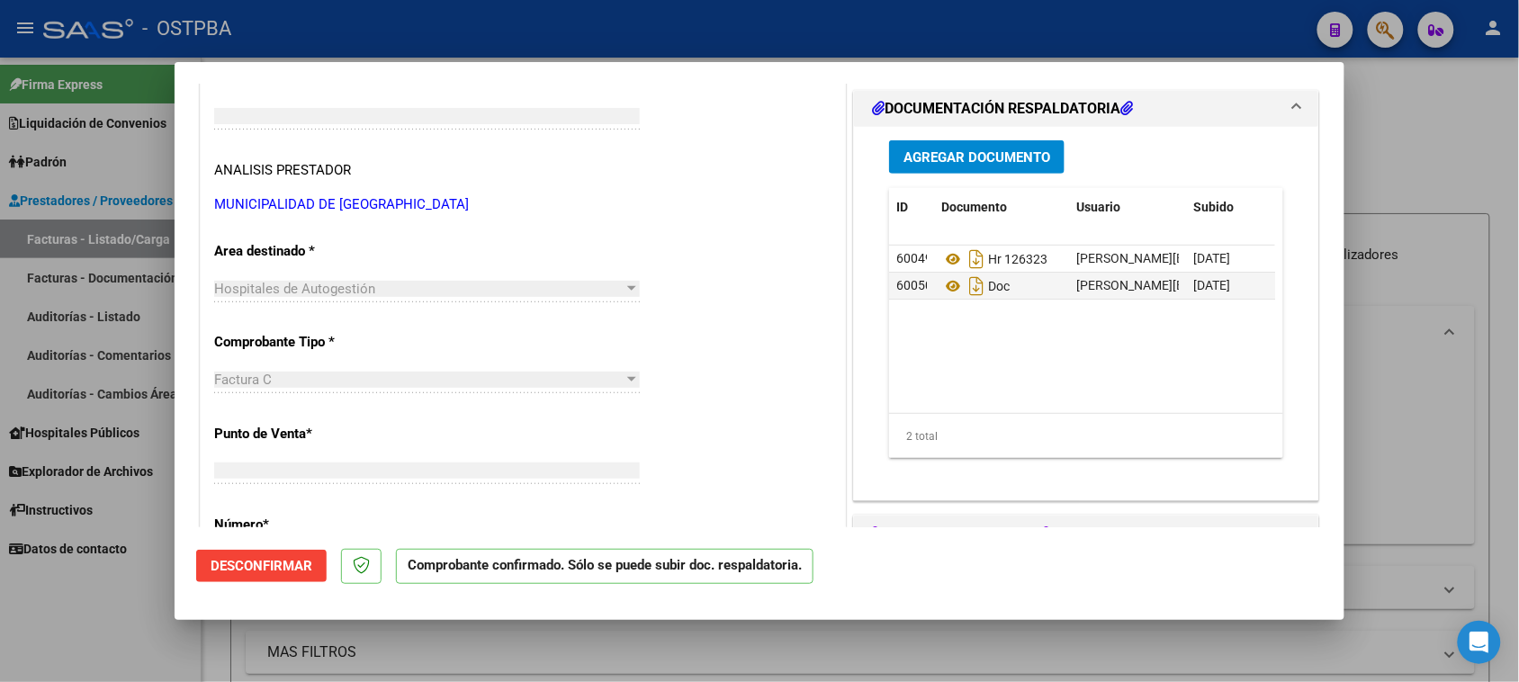
click at [126, 308] on link "Auditorías - Listado" at bounding box center [100, 316] width 201 height 39
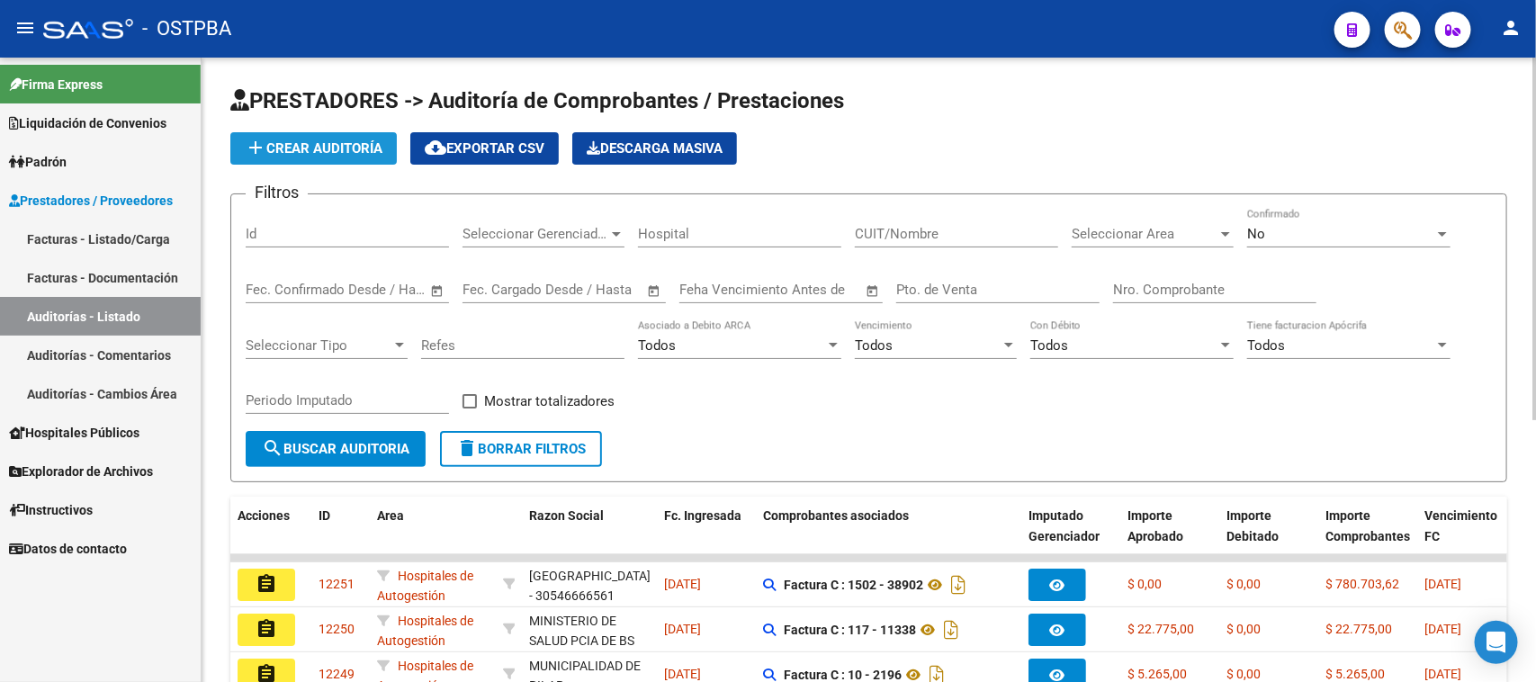
click at [366, 140] on span "add Crear Auditoría" at bounding box center [314, 148] width 138 height 16
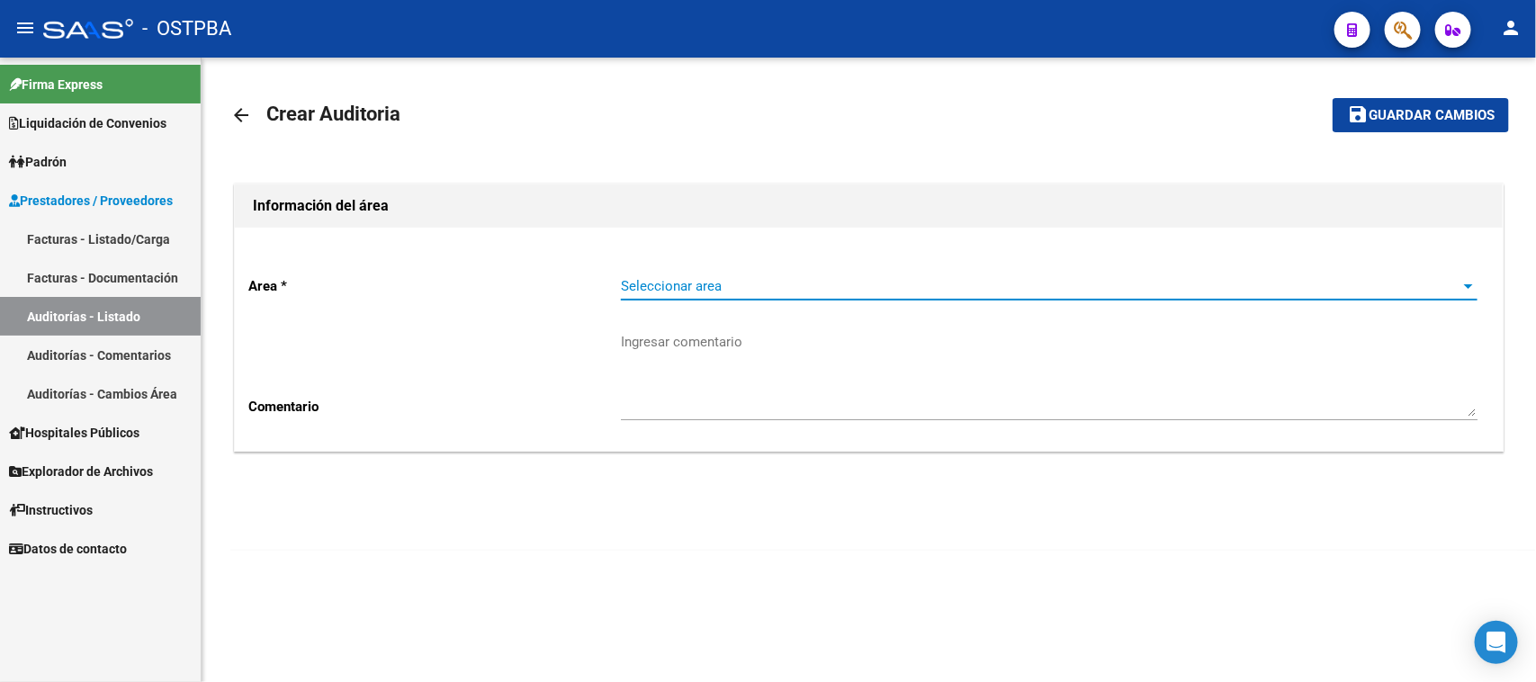
click at [642, 279] on span "Seleccionar area" at bounding box center [1041, 286] width 841 height 16
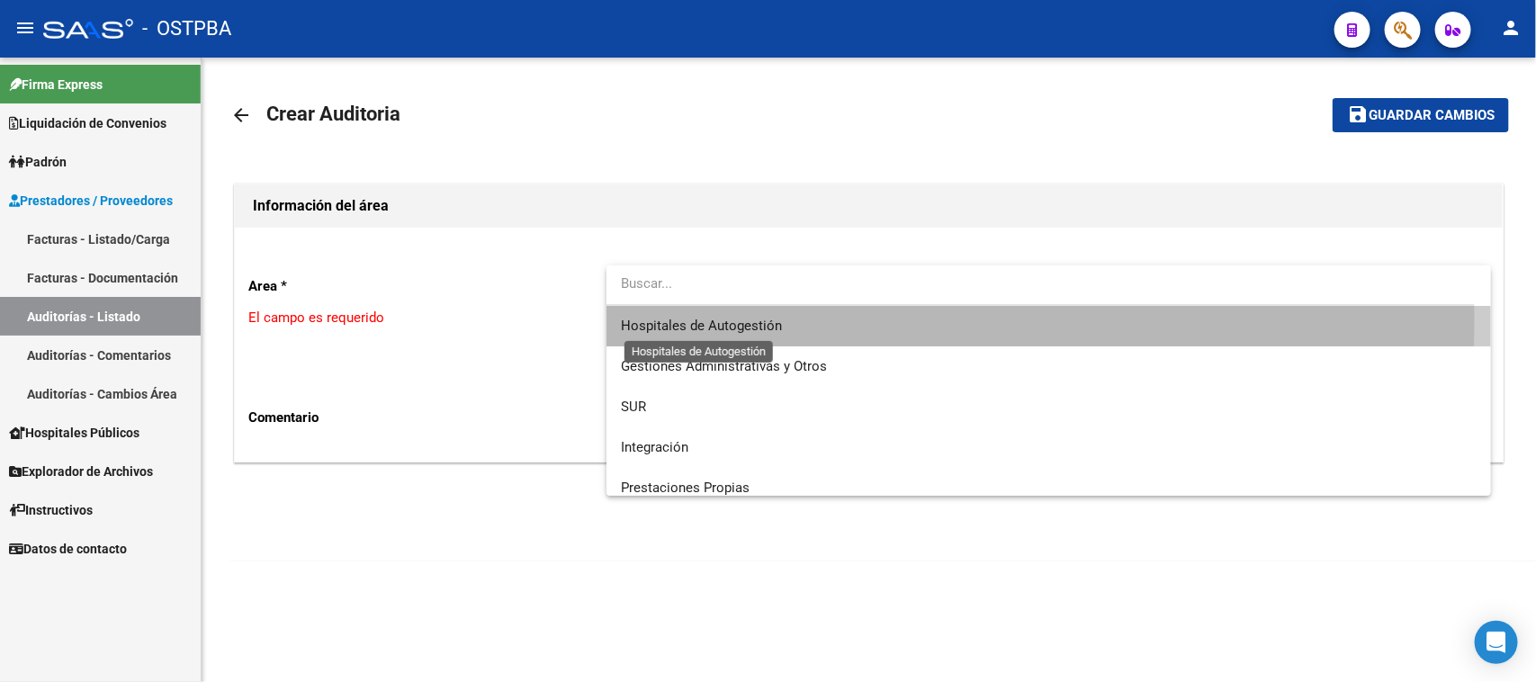
click at [673, 319] on span "Hospitales de Autogestión" at bounding box center [701, 326] width 161 height 16
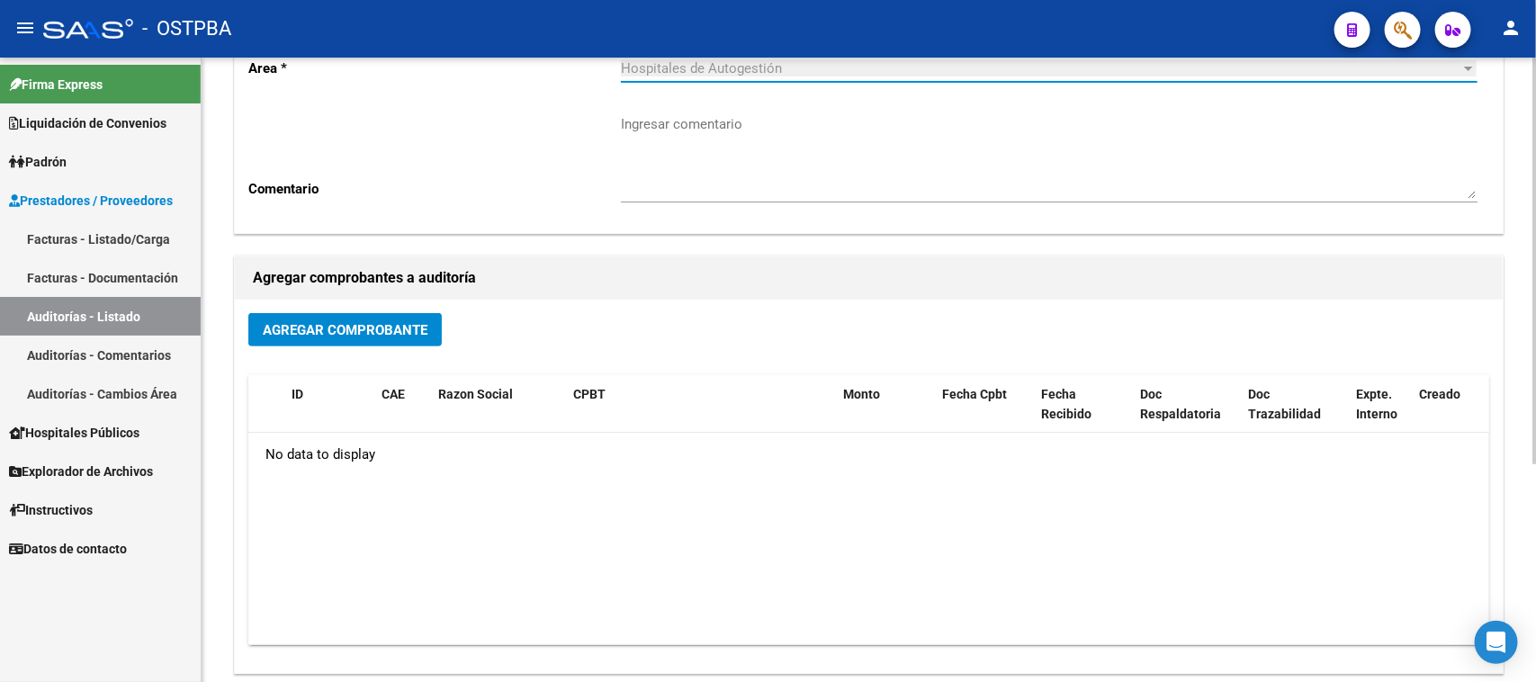
scroll to position [225, 0]
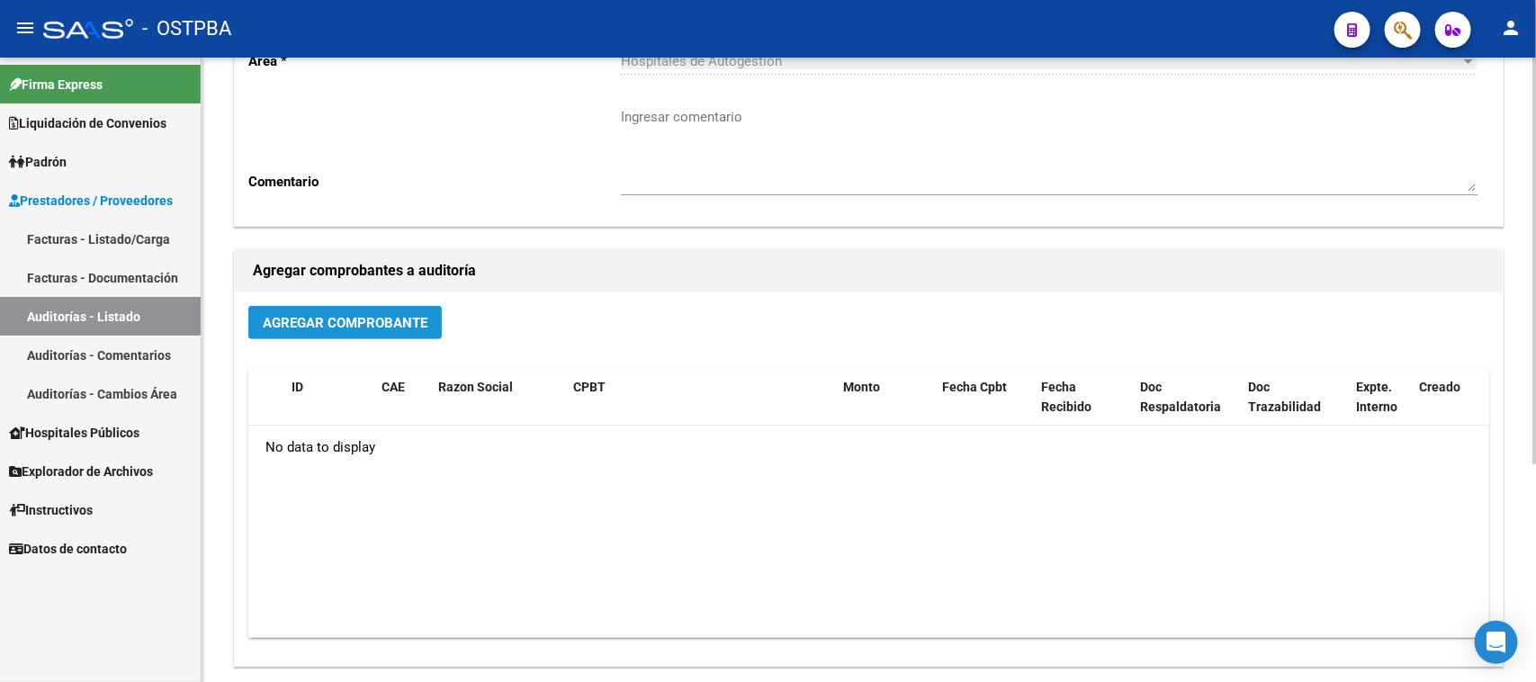
click at [391, 321] on span "Agregar Comprobante" at bounding box center [345, 323] width 165 height 16
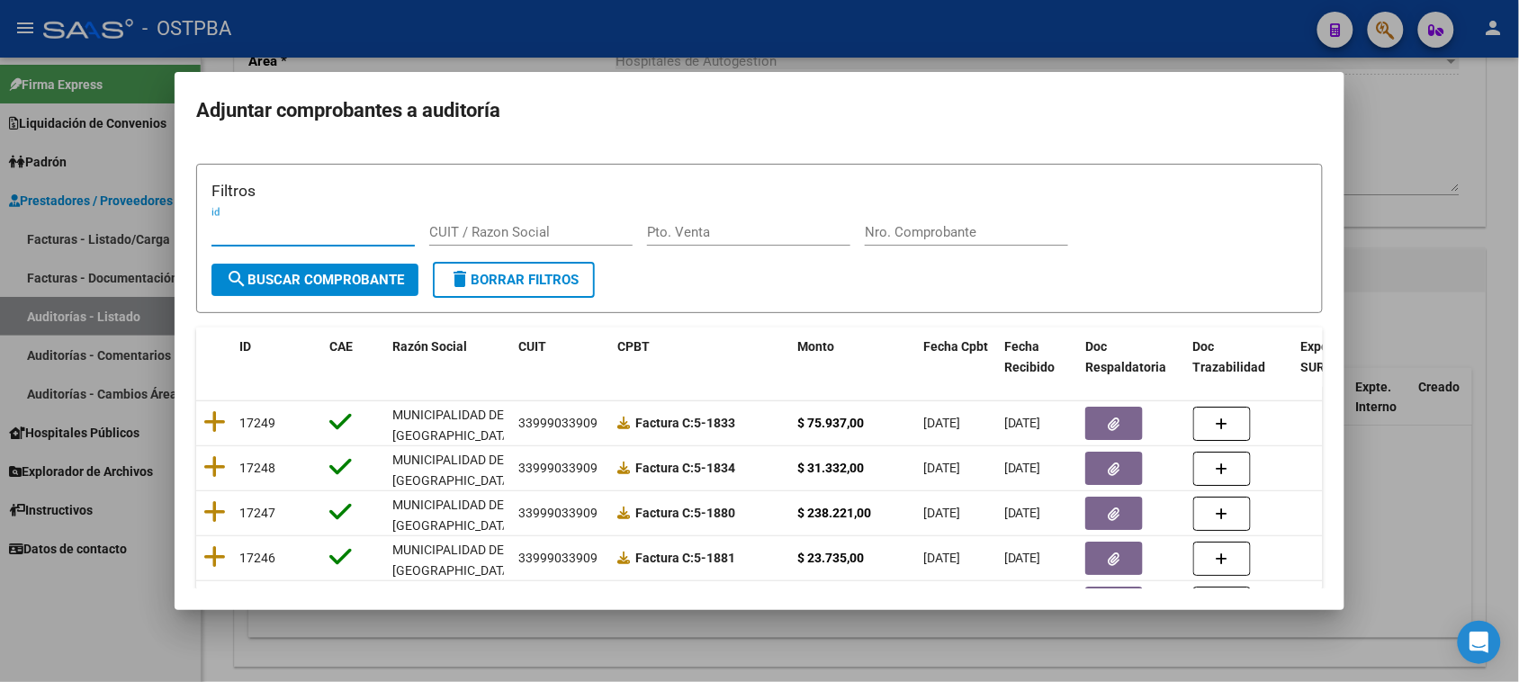
click at [888, 230] on input "Nro. Comprobante" at bounding box center [966, 232] width 203 height 16
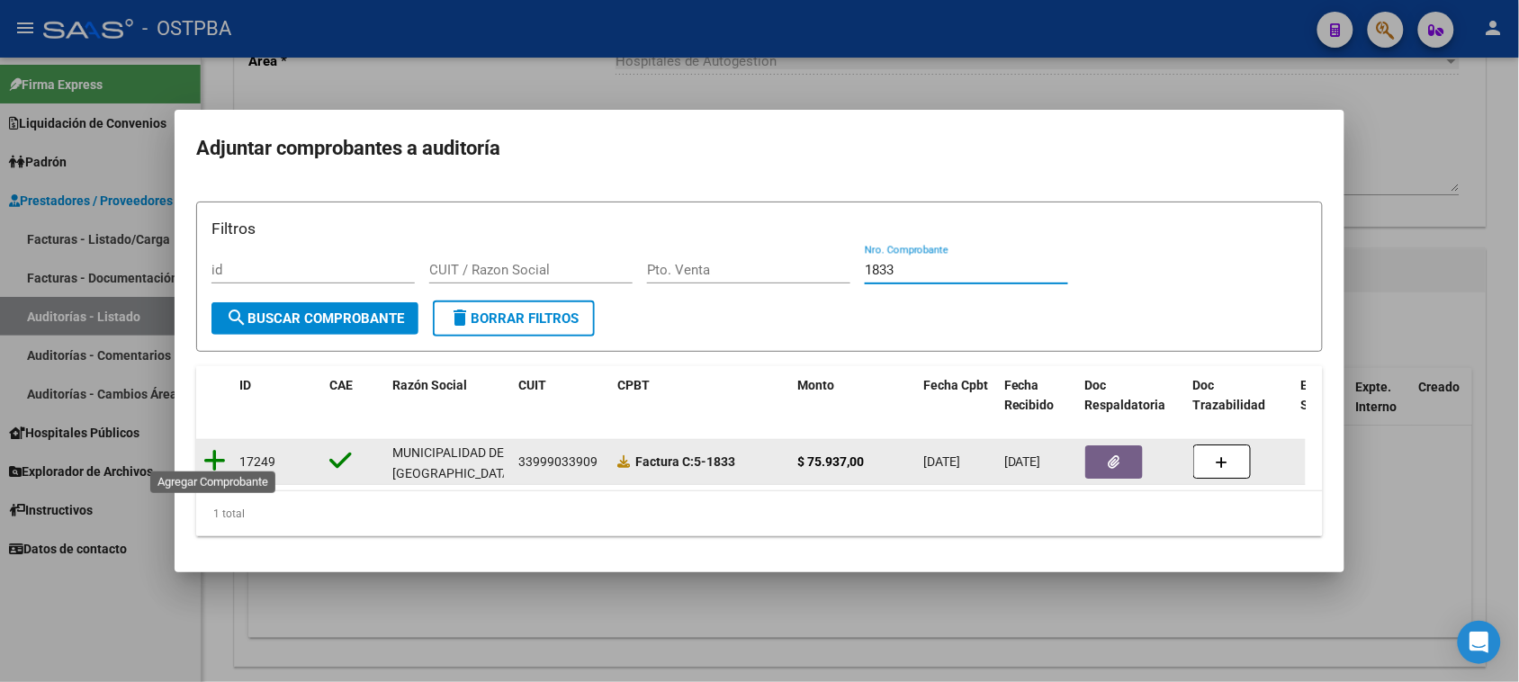
type input "1833"
click at [211, 448] on icon at bounding box center [214, 460] width 22 height 25
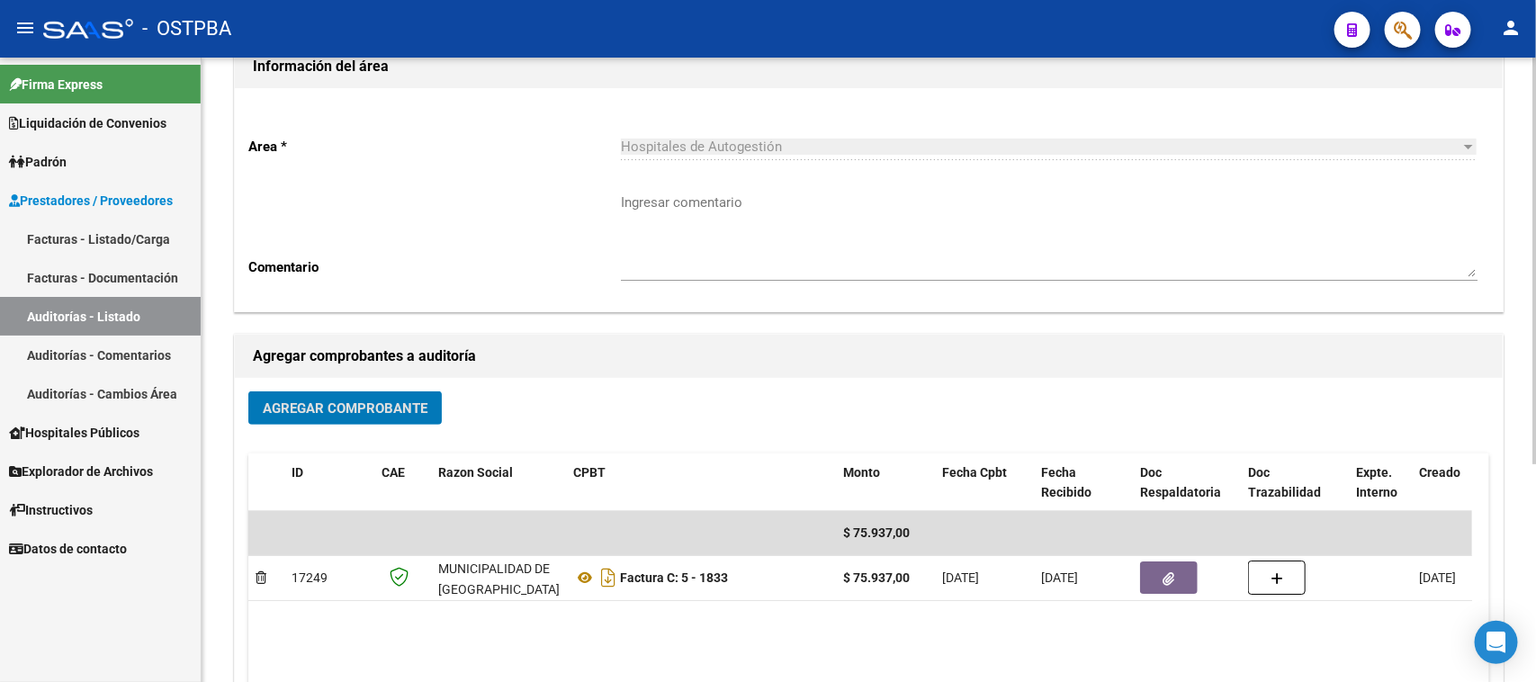
scroll to position [0, 0]
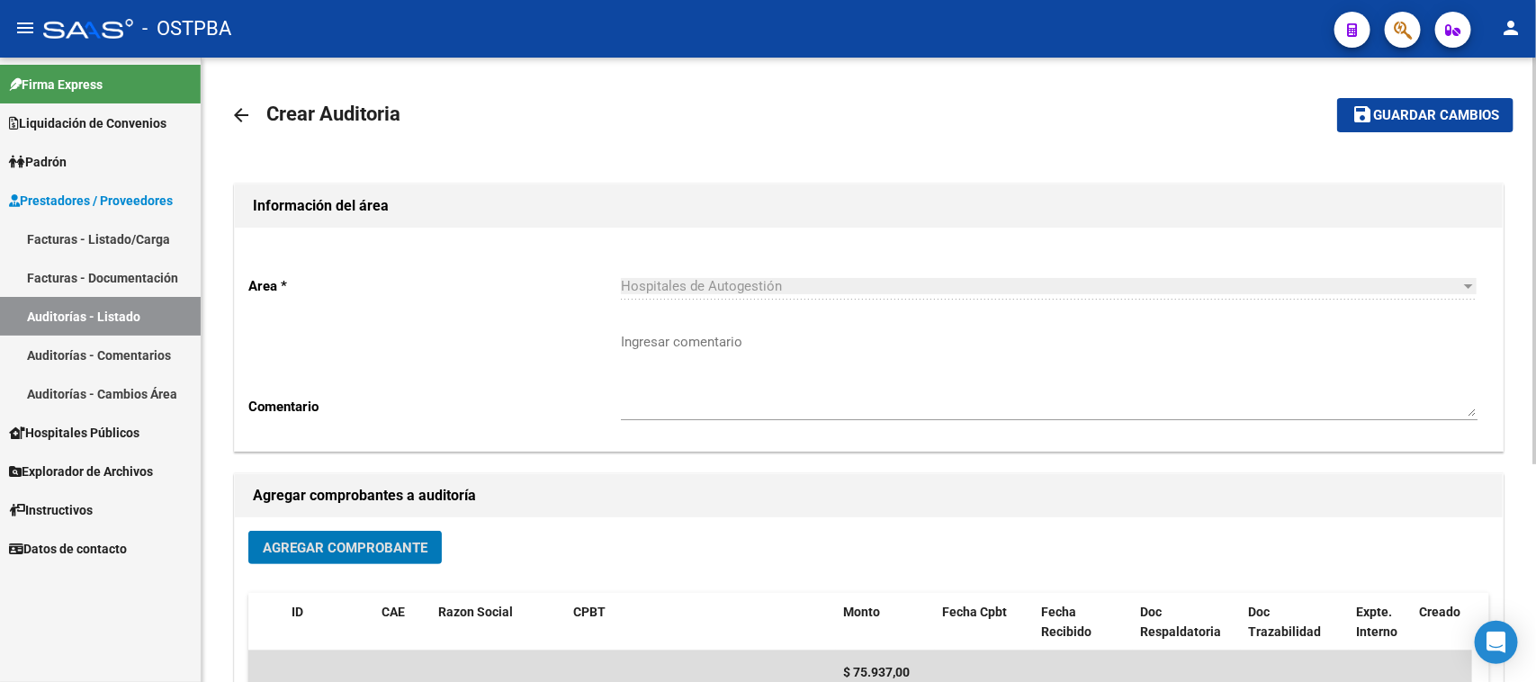
click at [1400, 124] on button "save Guardar cambios" at bounding box center [1425, 114] width 176 height 33
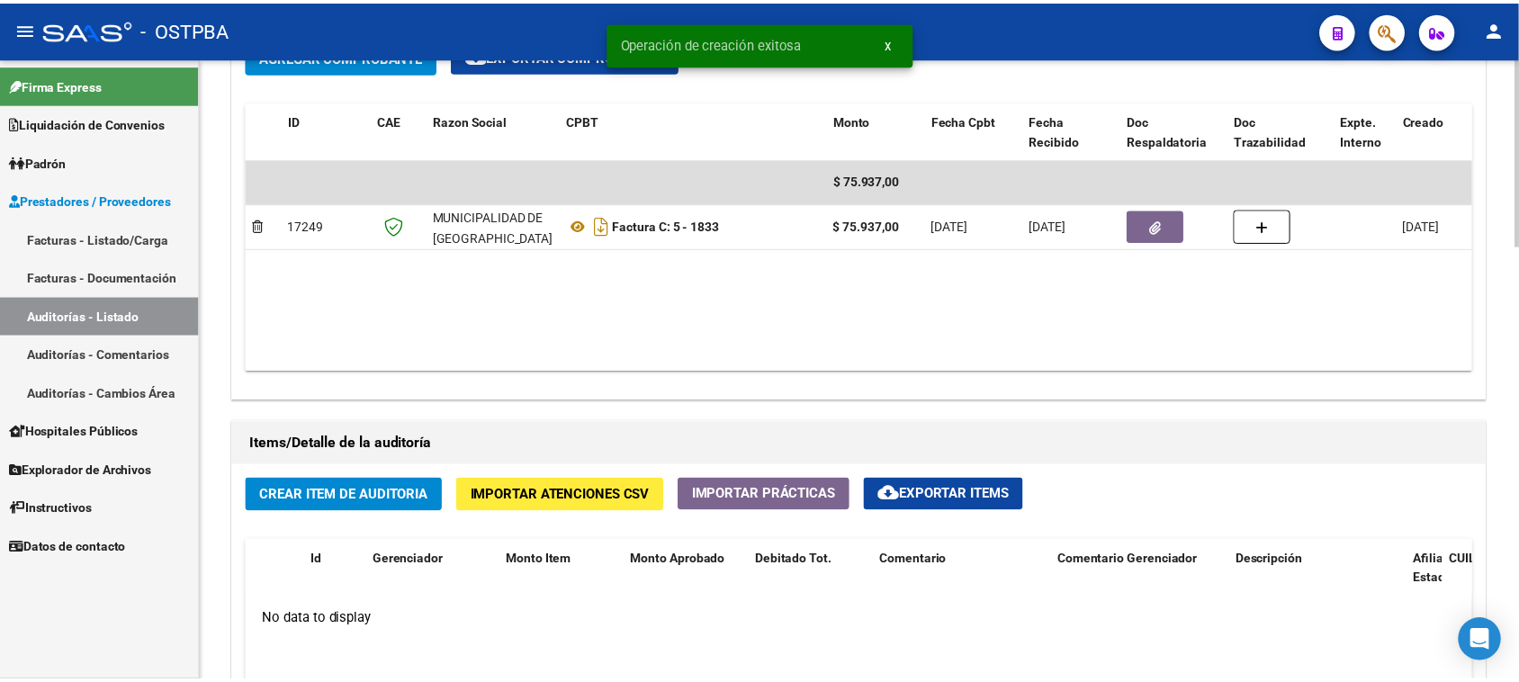
scroll to position [1125, 0]
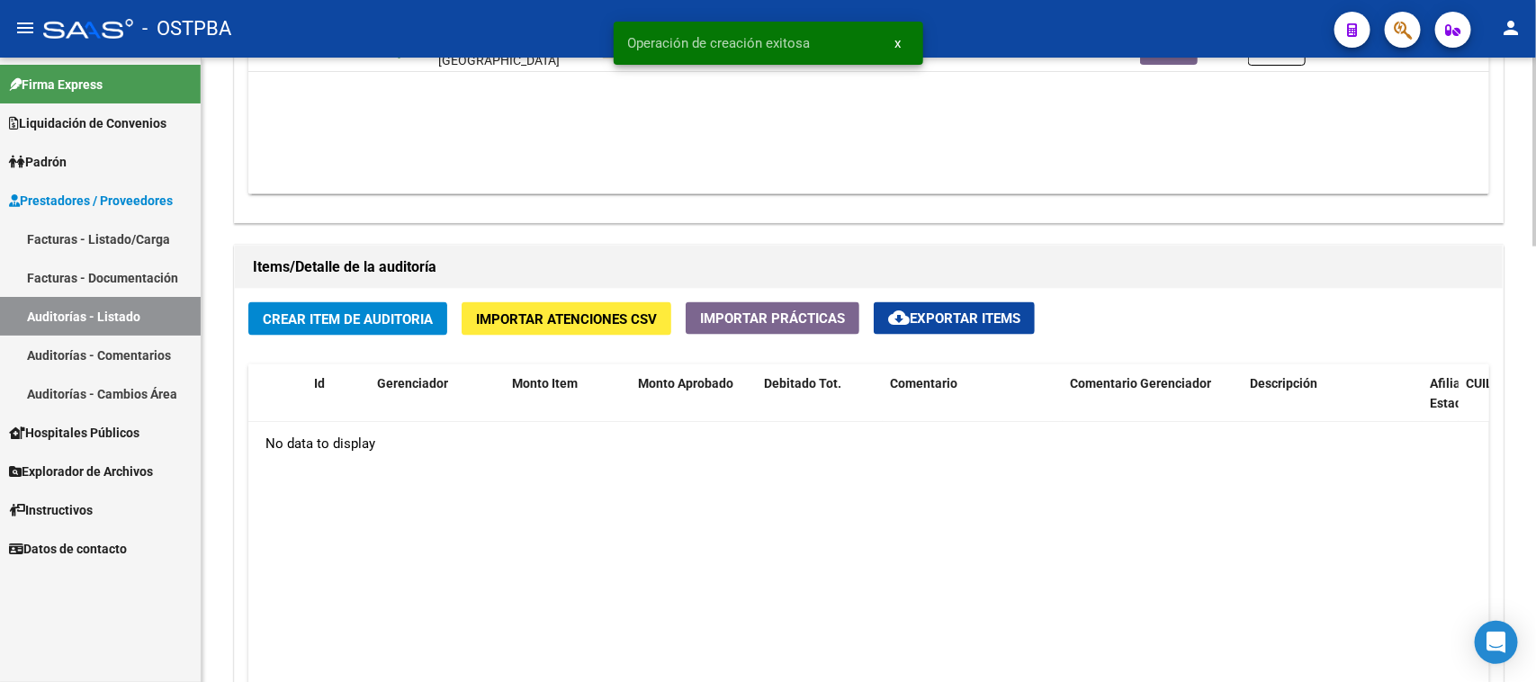
click at [312, 320] on span "Crear Item de Auditoria" at bounding box center [348, 319] width 170 height 16
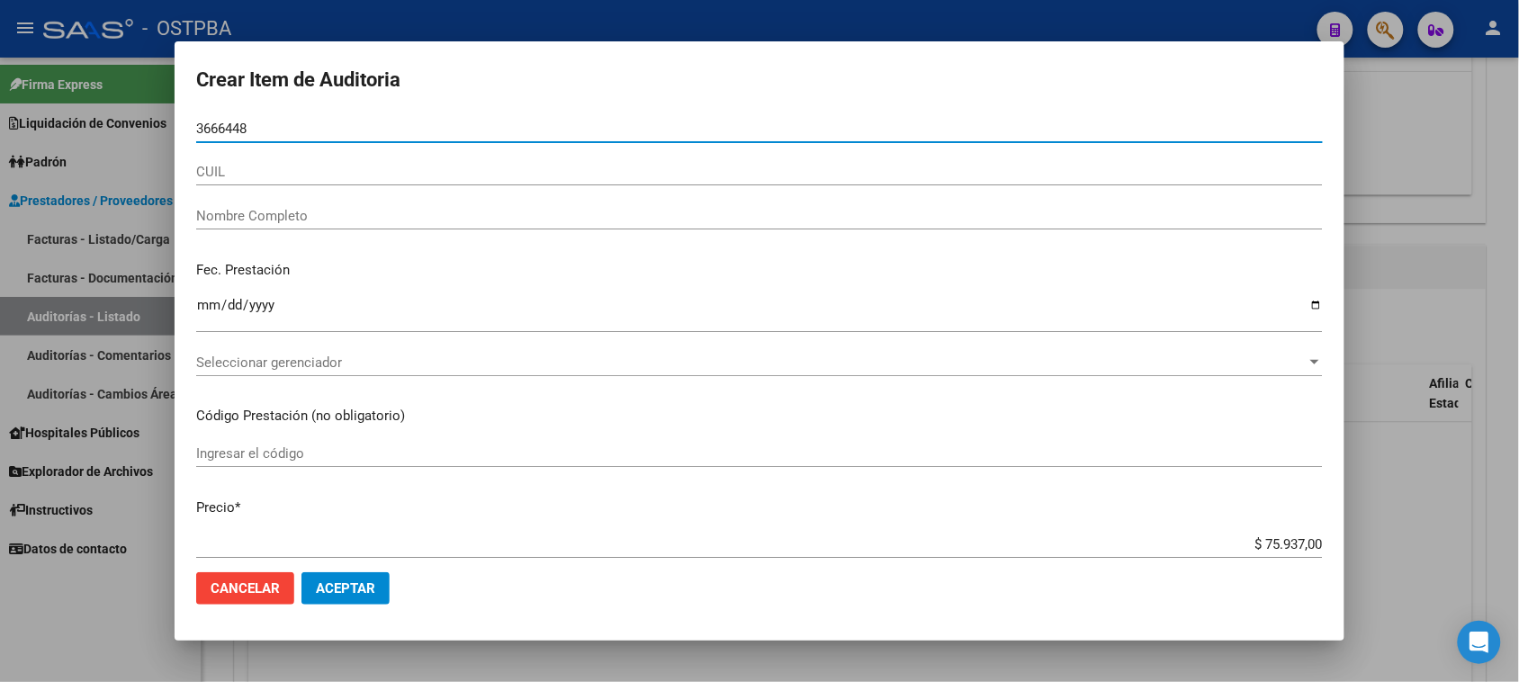
type input "36664483"
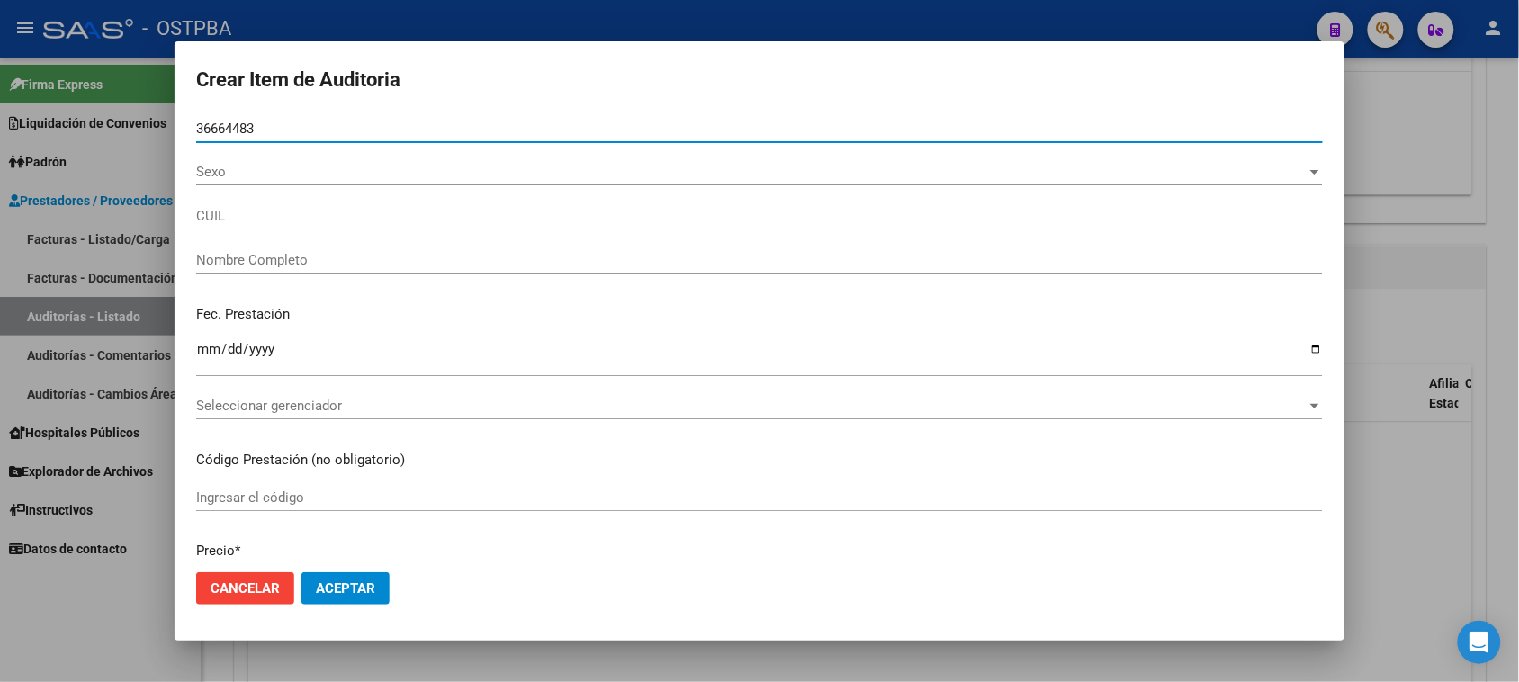
type input "20366644831"
type input "ACOSTA GUSTAVO ALEJANDRO"
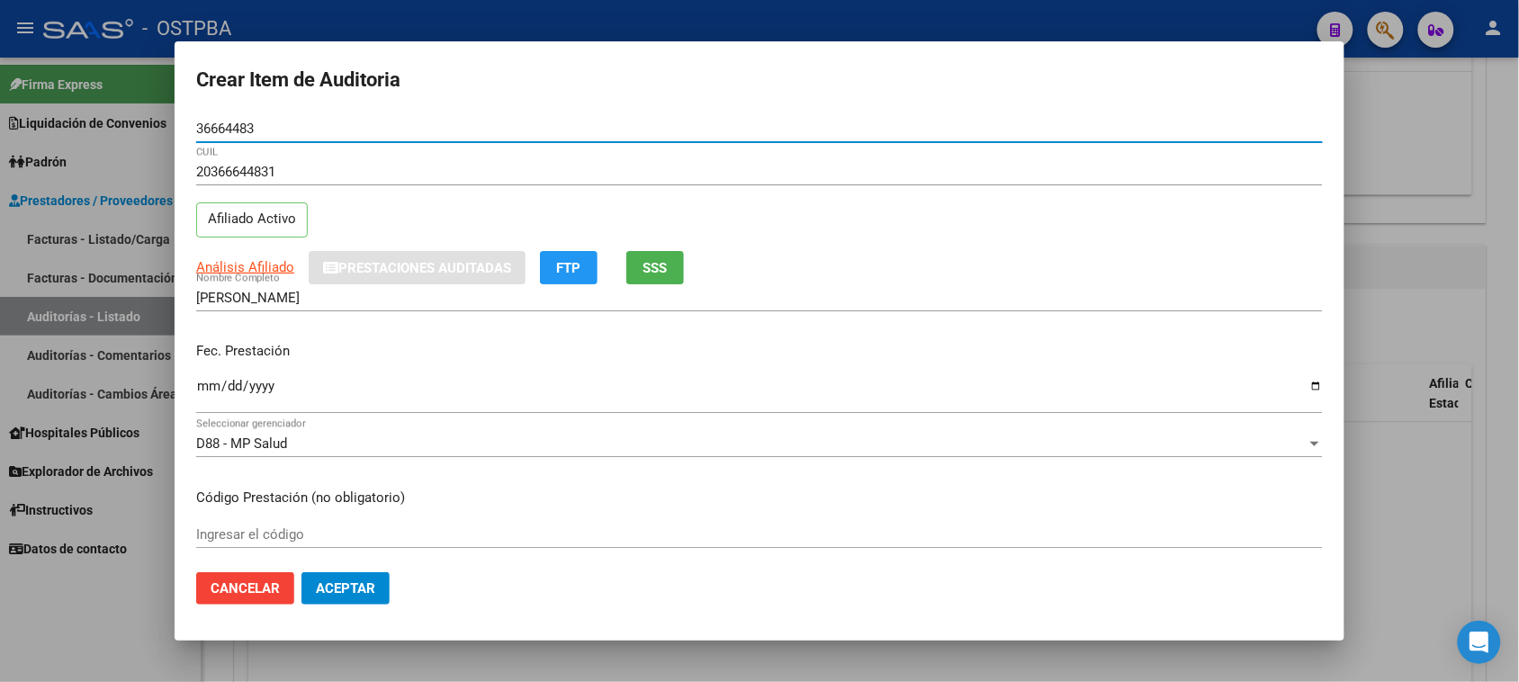
type input "36664483"
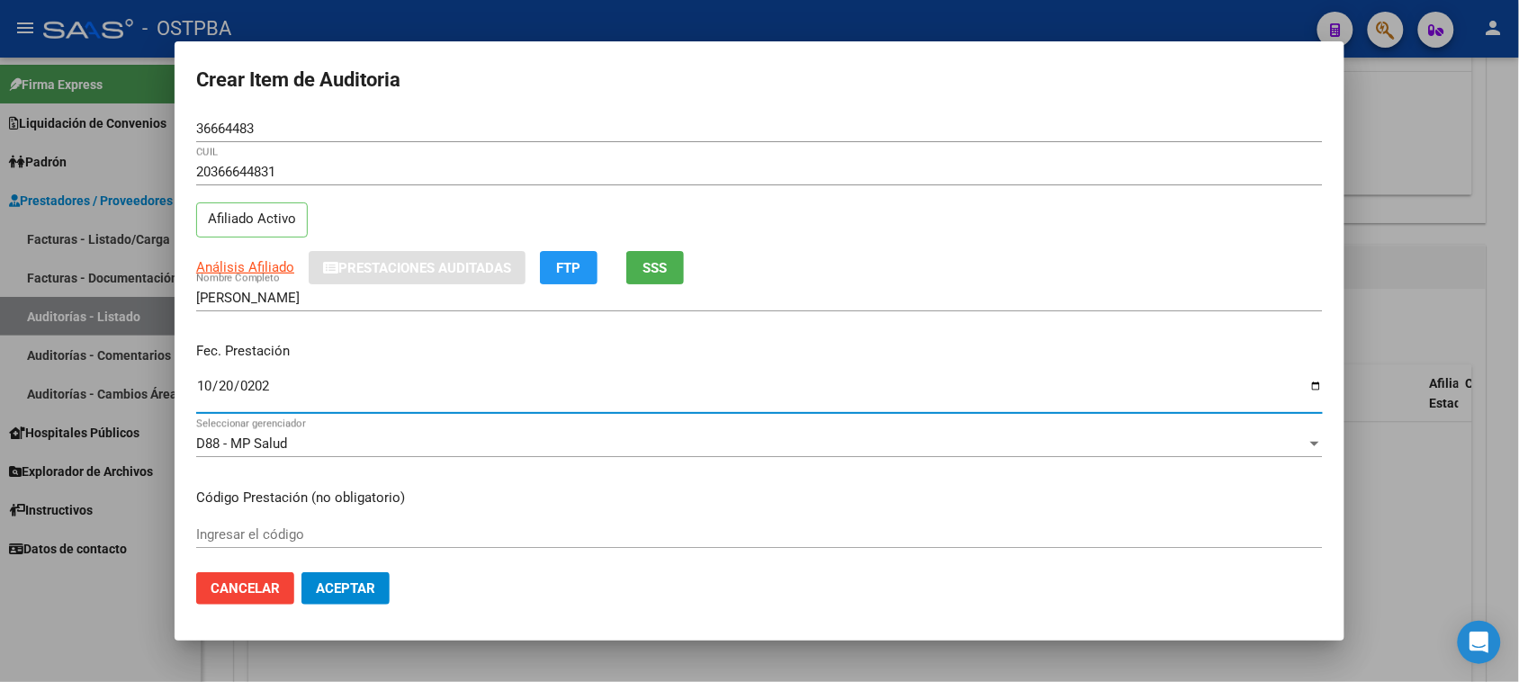
type input "2024-10-20"
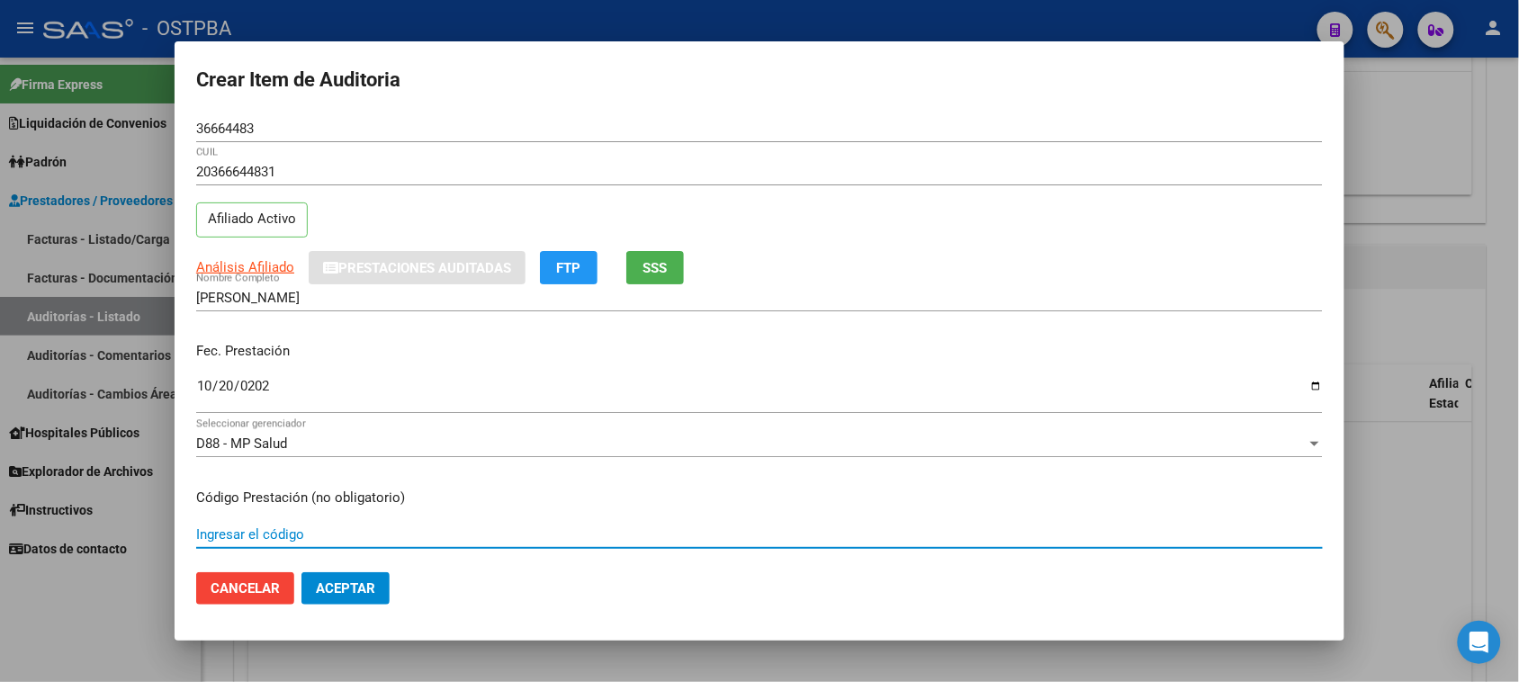
scroll to position [289, 0]
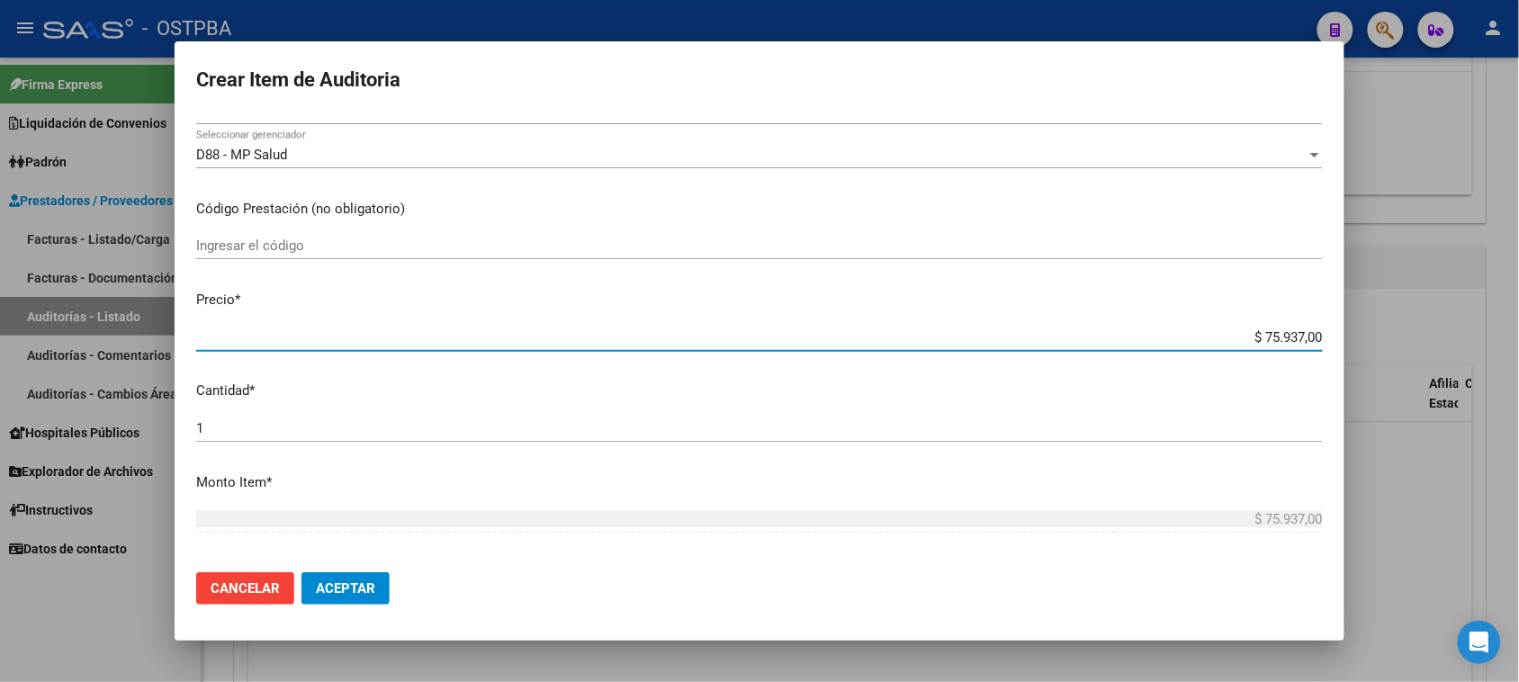
type input "$ 0,03"
type input "$ 0,31"
type input "$ 3,17"
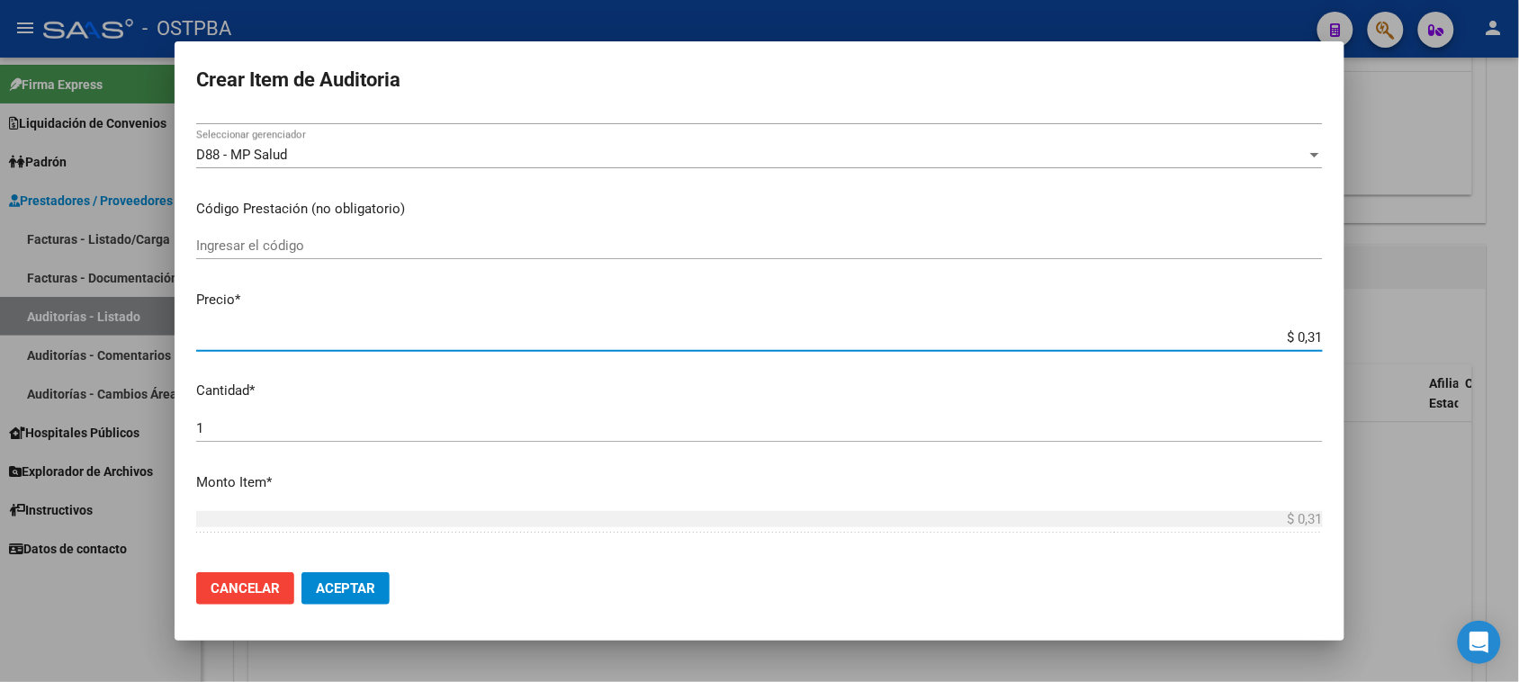
type input "$ 3,17"
type input "$ 31,71"
type input "$ 317,14"
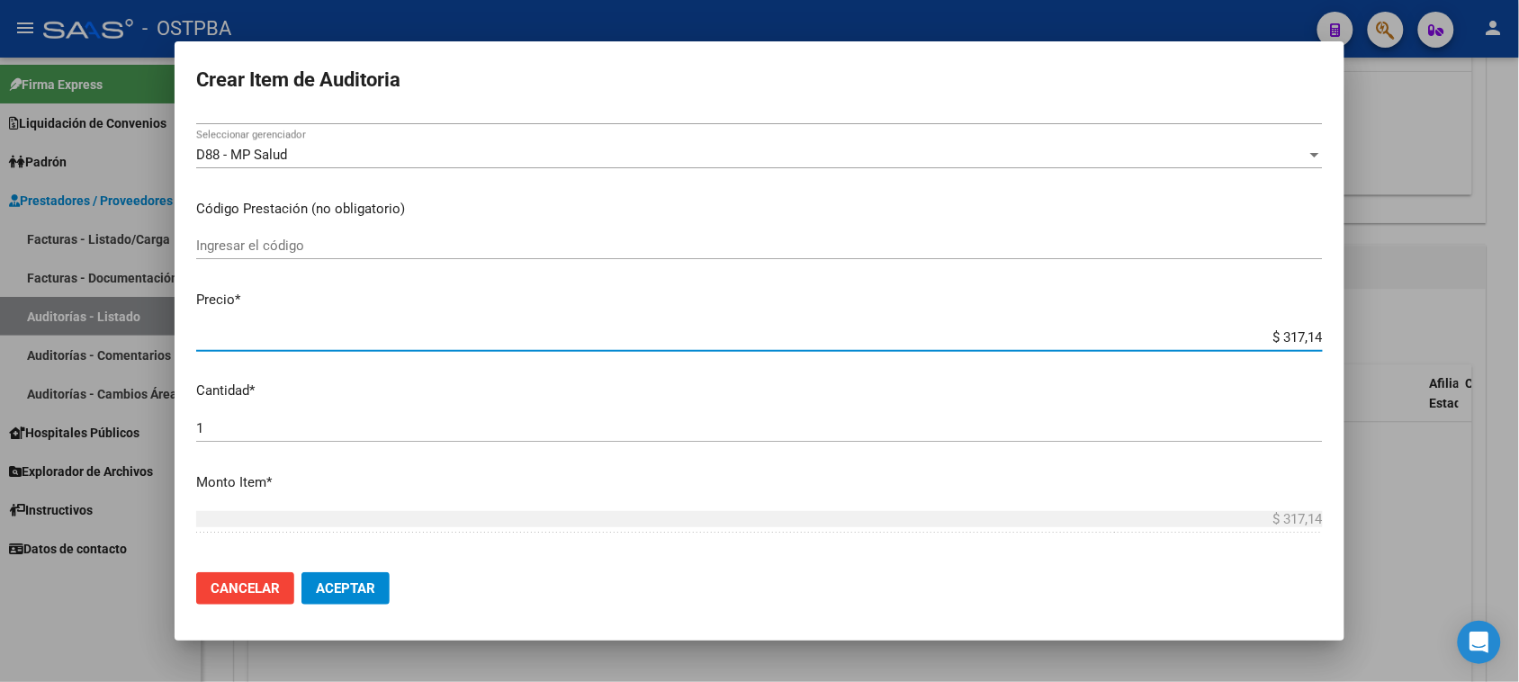
type input "$ 31,71"
type input "$ 317,10"
type input "$ 3.171,00"
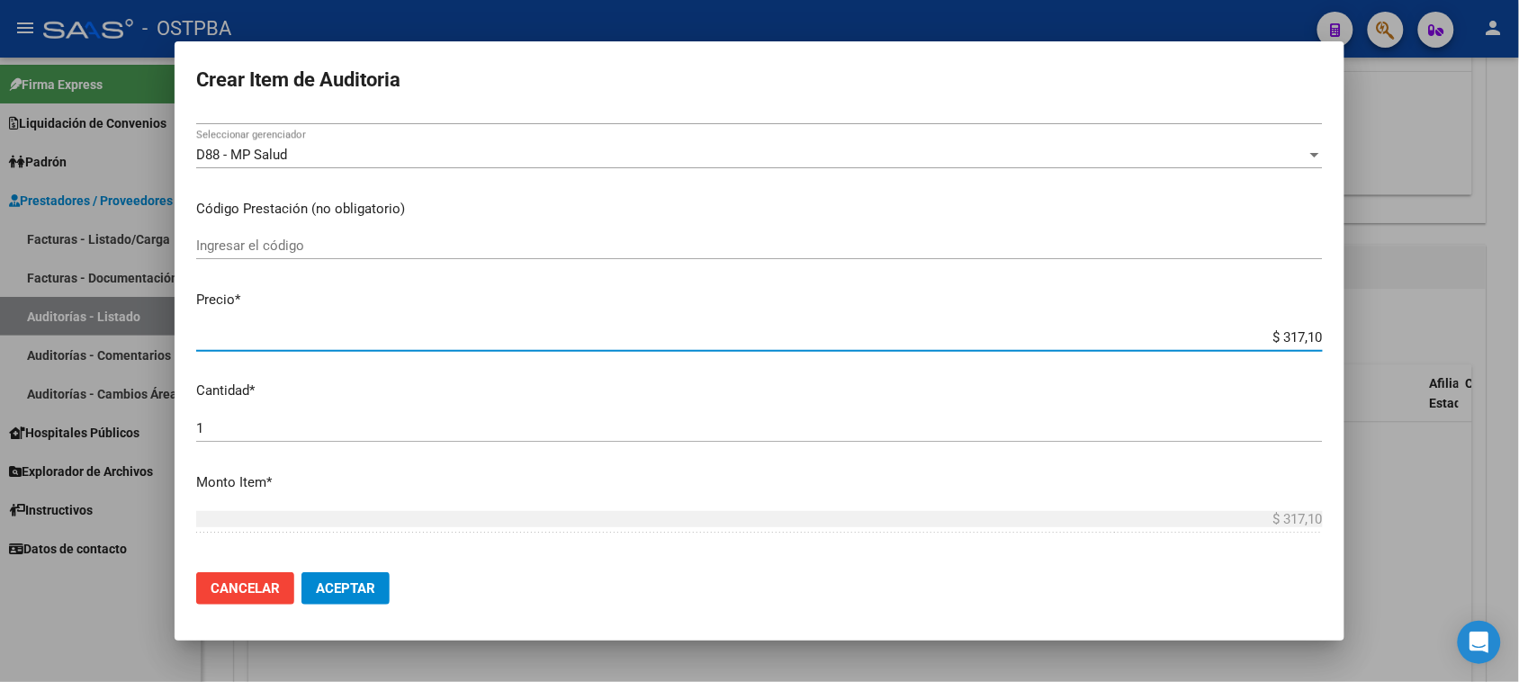
type input "$ 3.171,00"
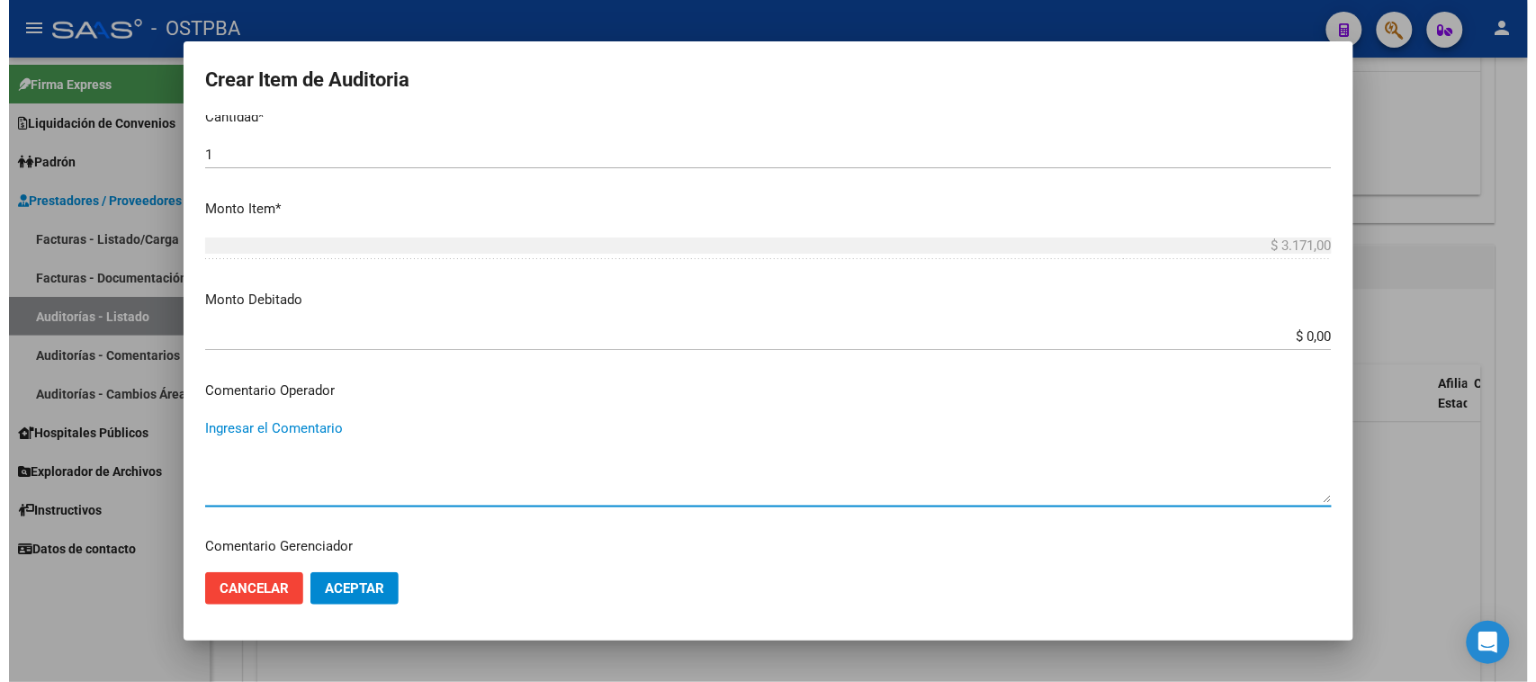
scroll to position [965, 0]
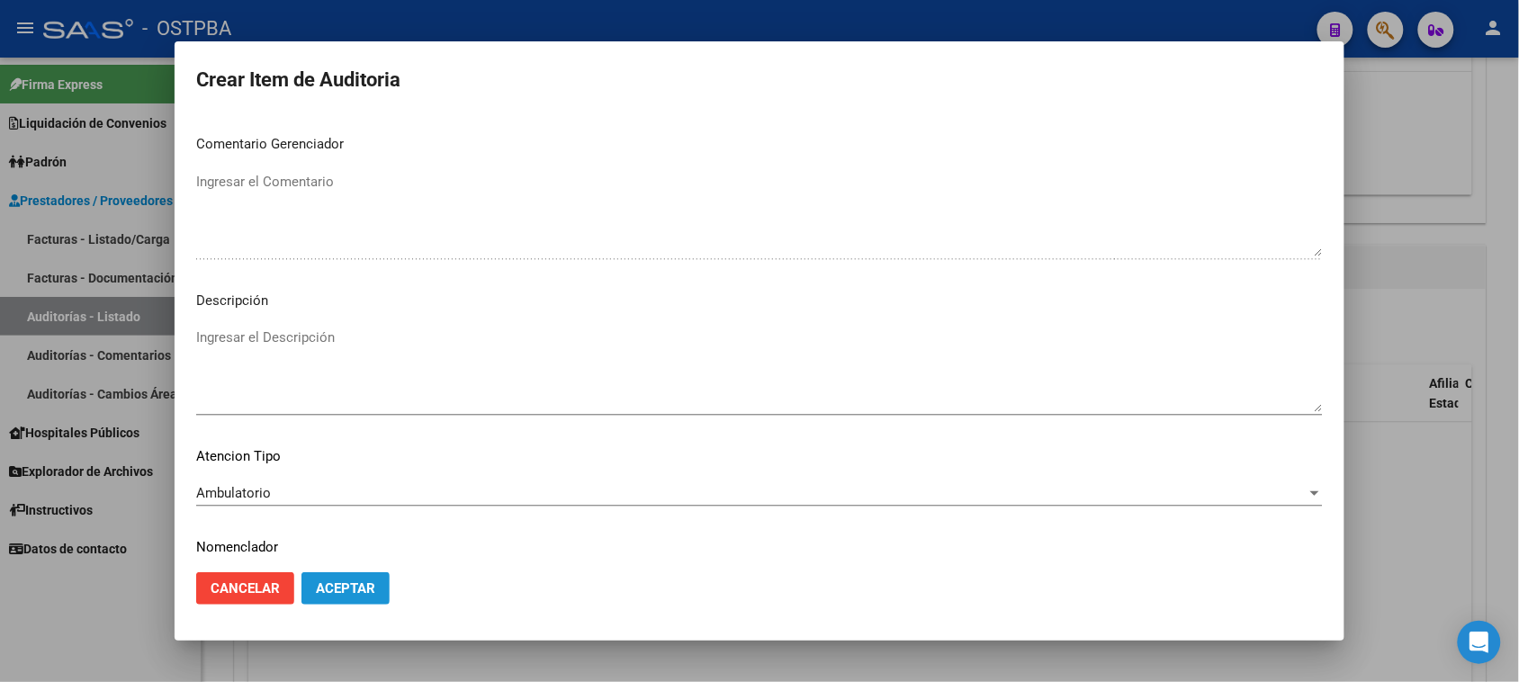
click at [353, 591] on span "Aceptar" at bounding box center [345, 588] width 59 height 16
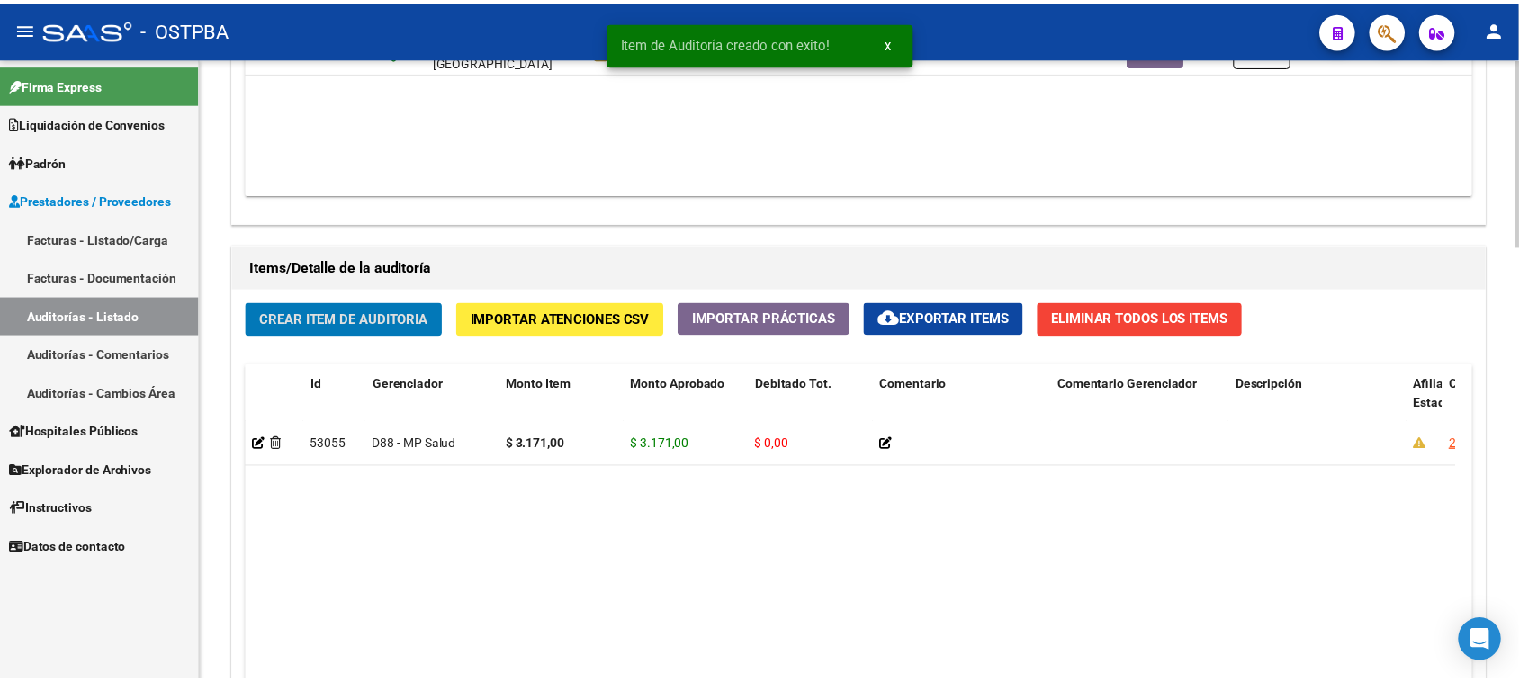
scroll to position [1126, 0]
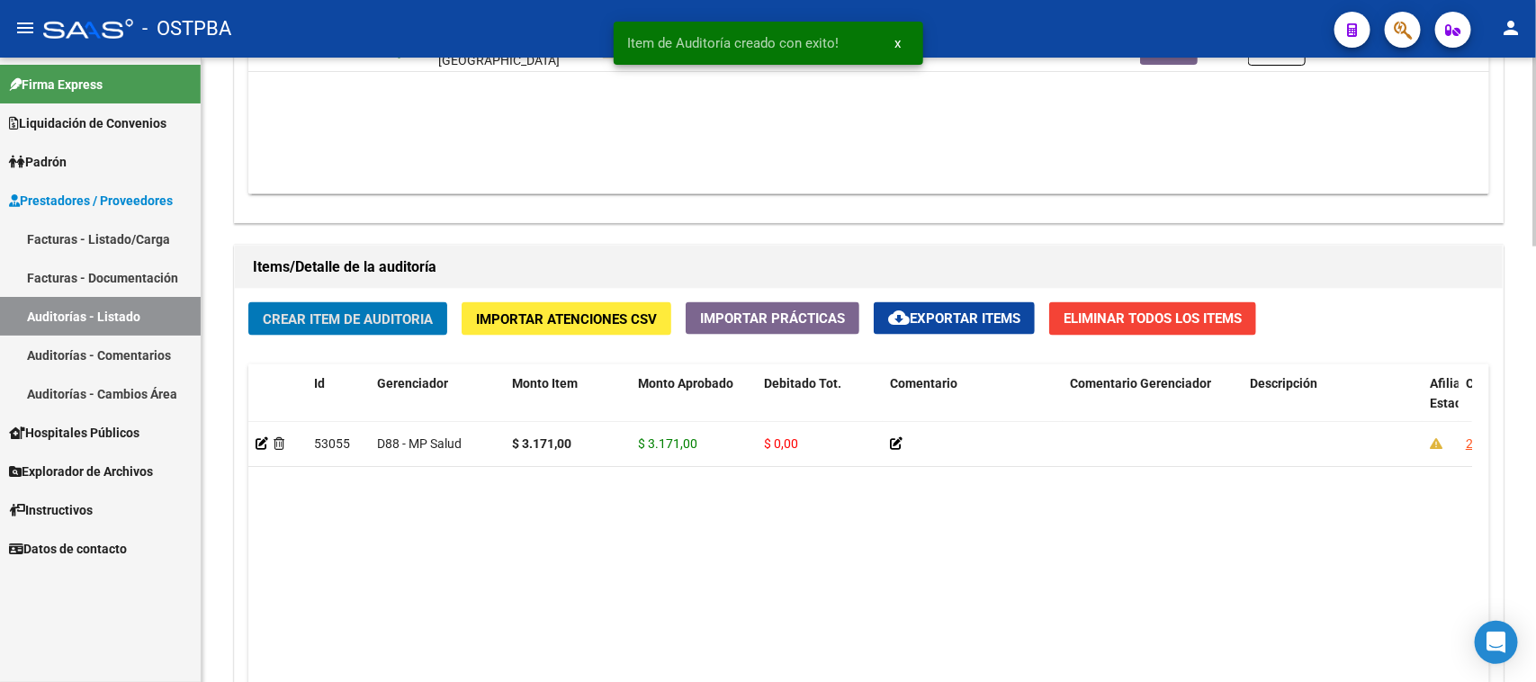
click at [301, 315] on span "Crear Item de Auditoria" at bounding box center [348, 319] width 170 height 16
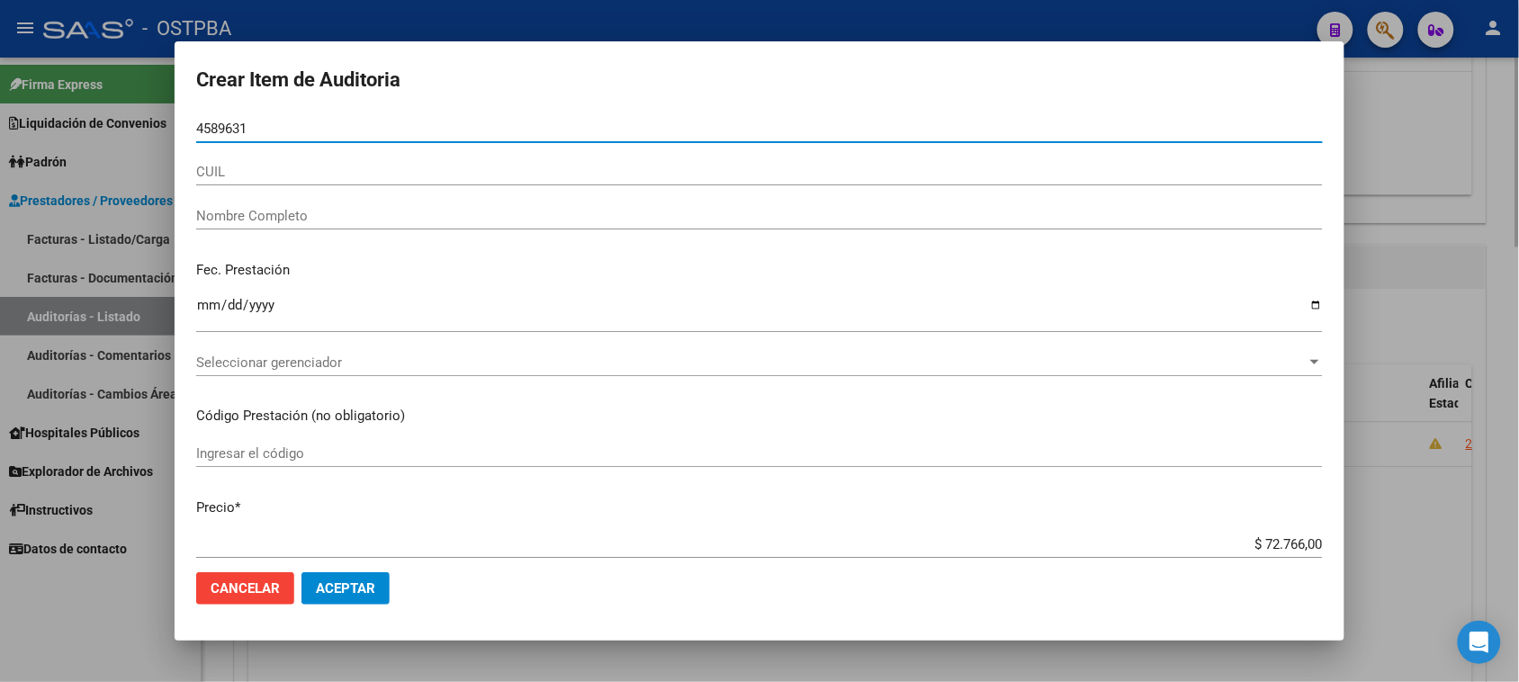
type input "45896317"
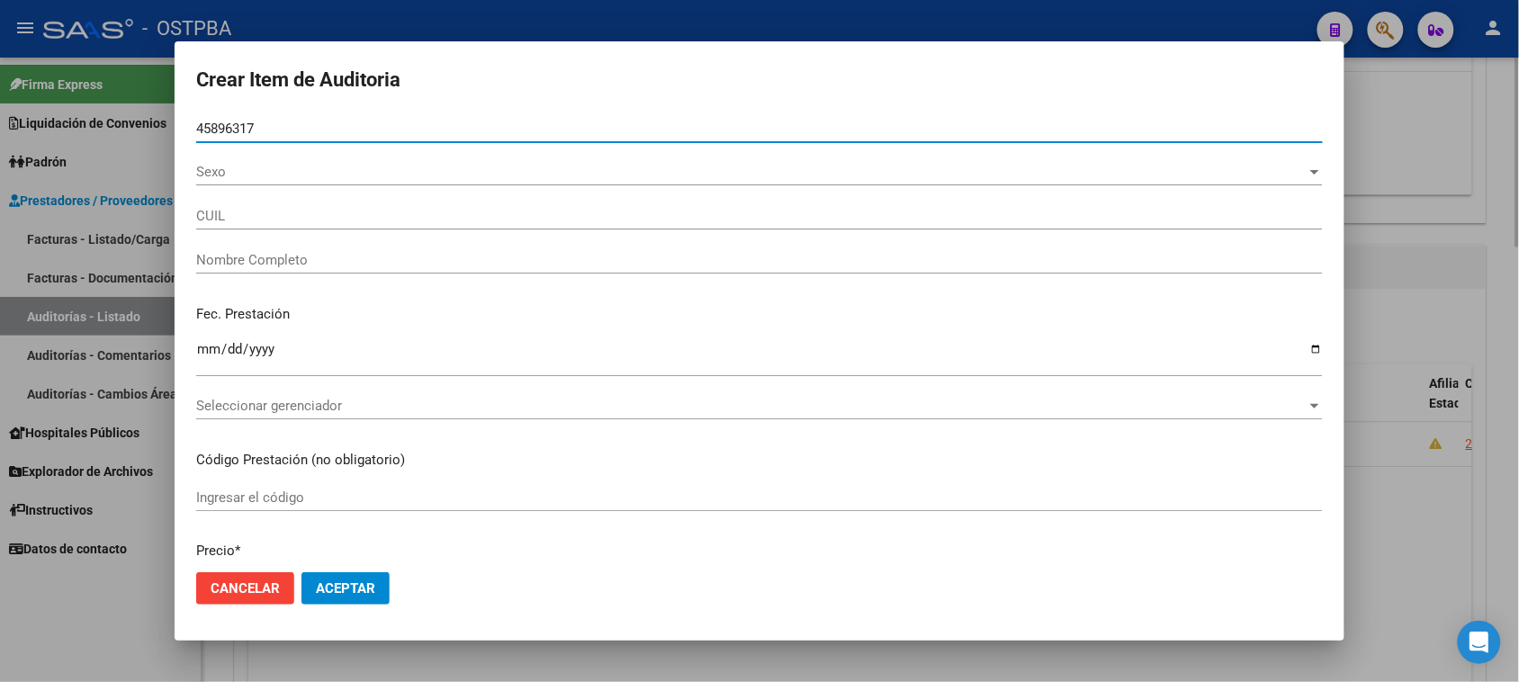
type input "27458963172"
type input "AREVALO JUDITH ELIZABETH -"
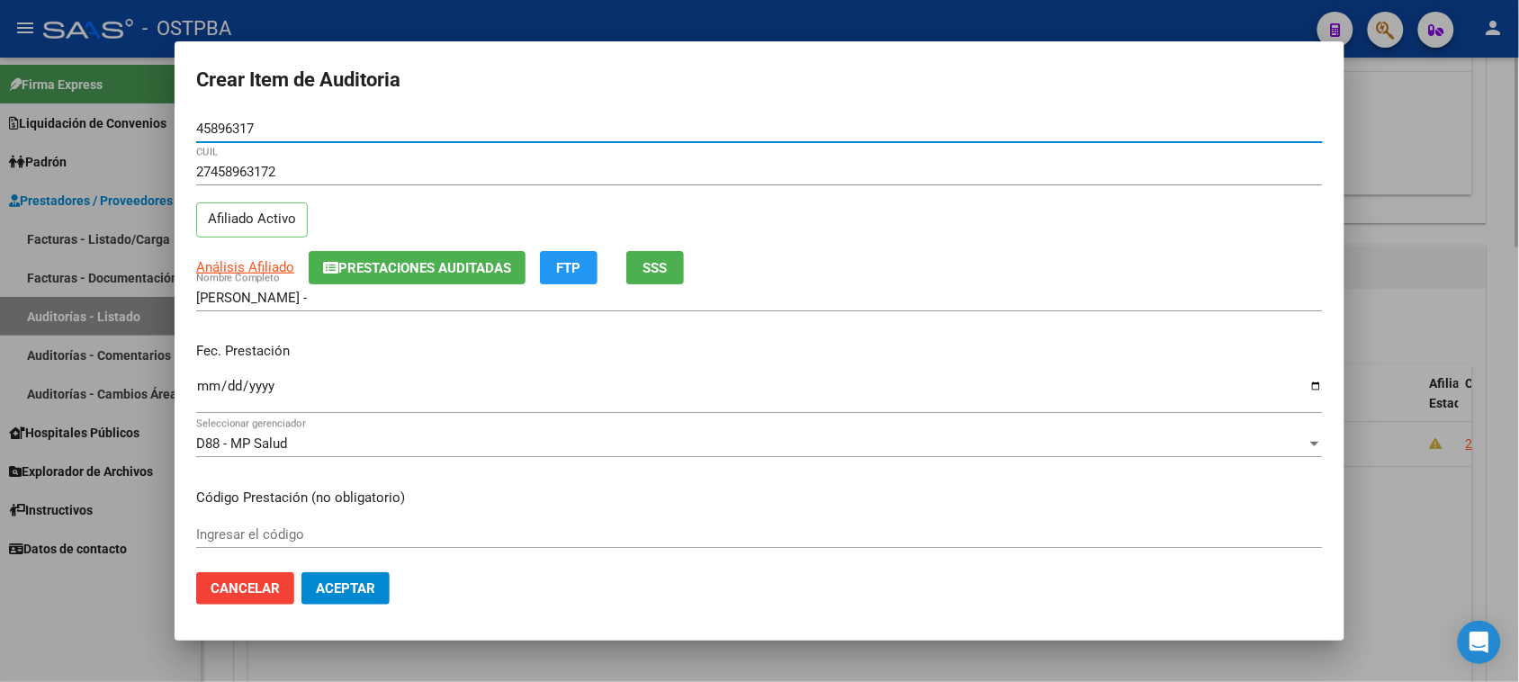
type input "45896317"
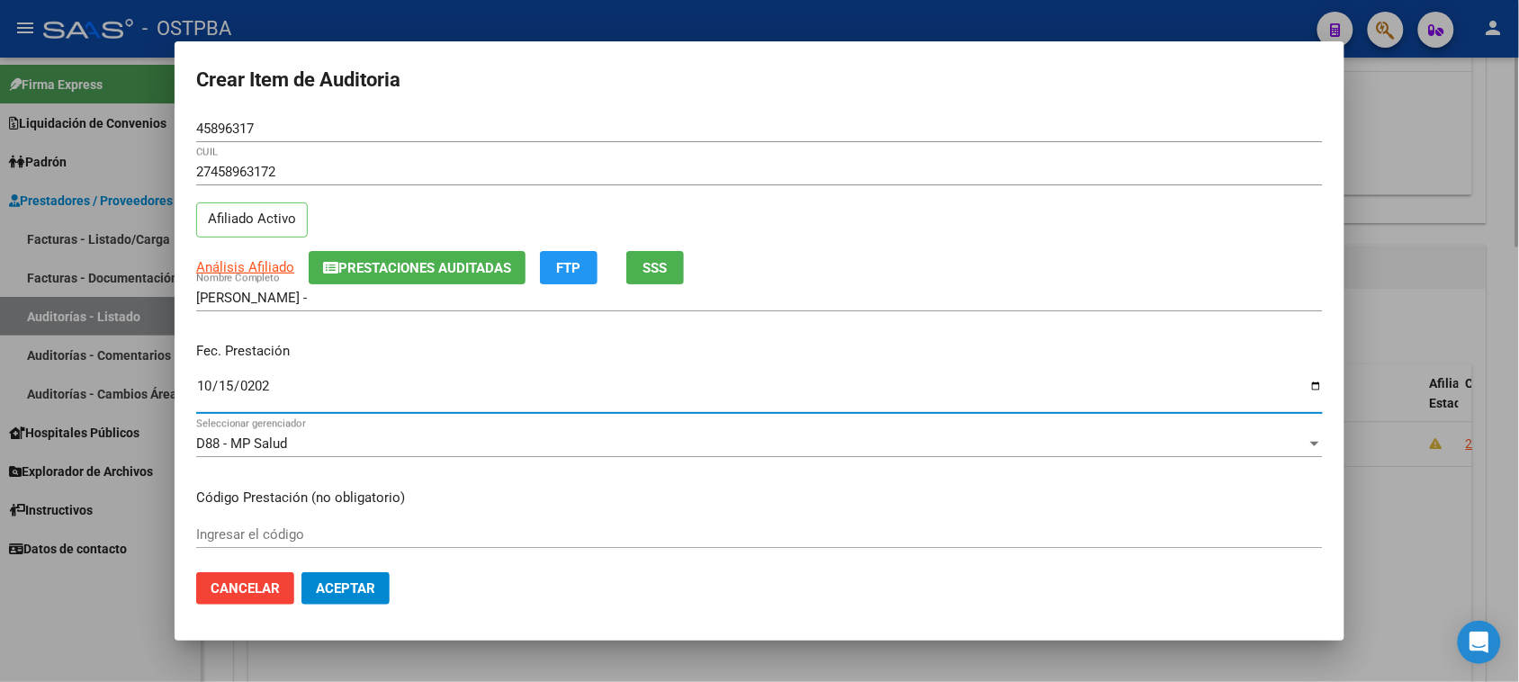
type input "2024-10-15"
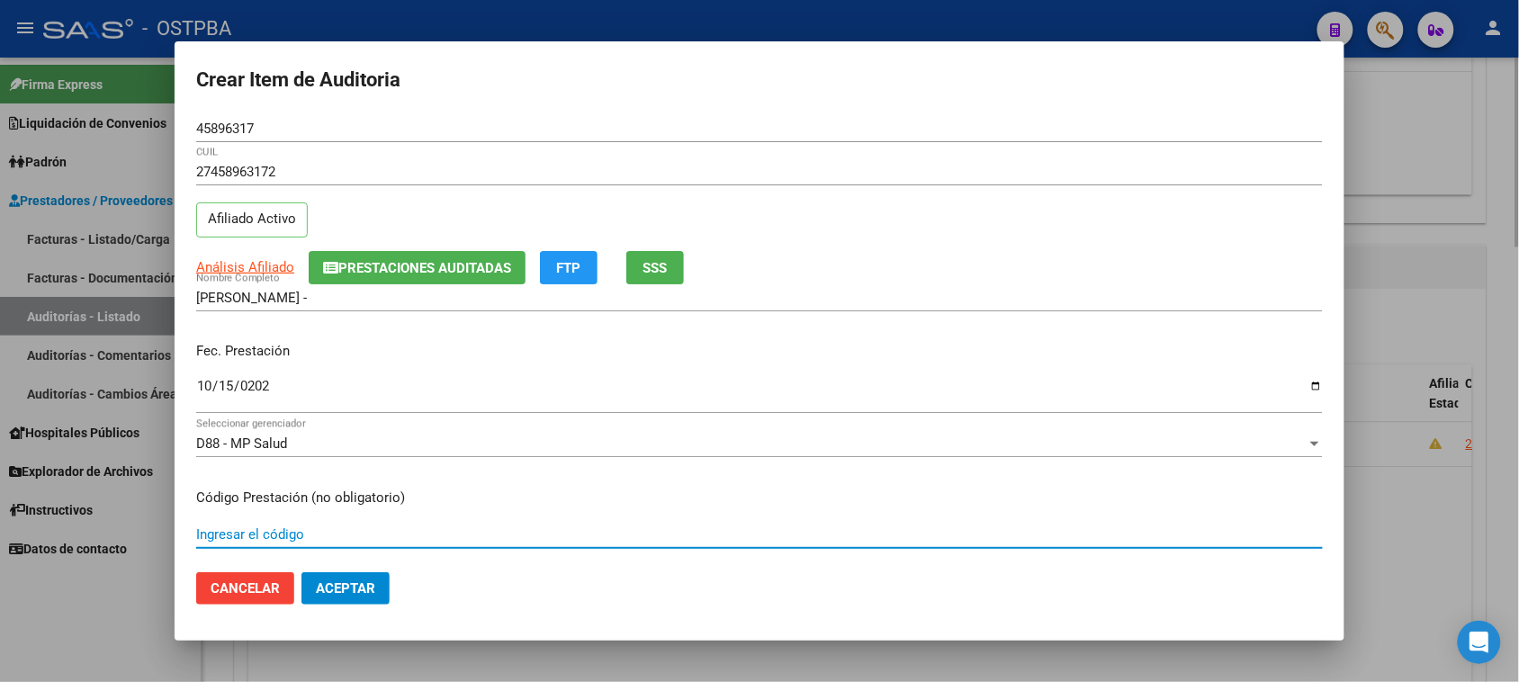
scroll to position [289, 0]
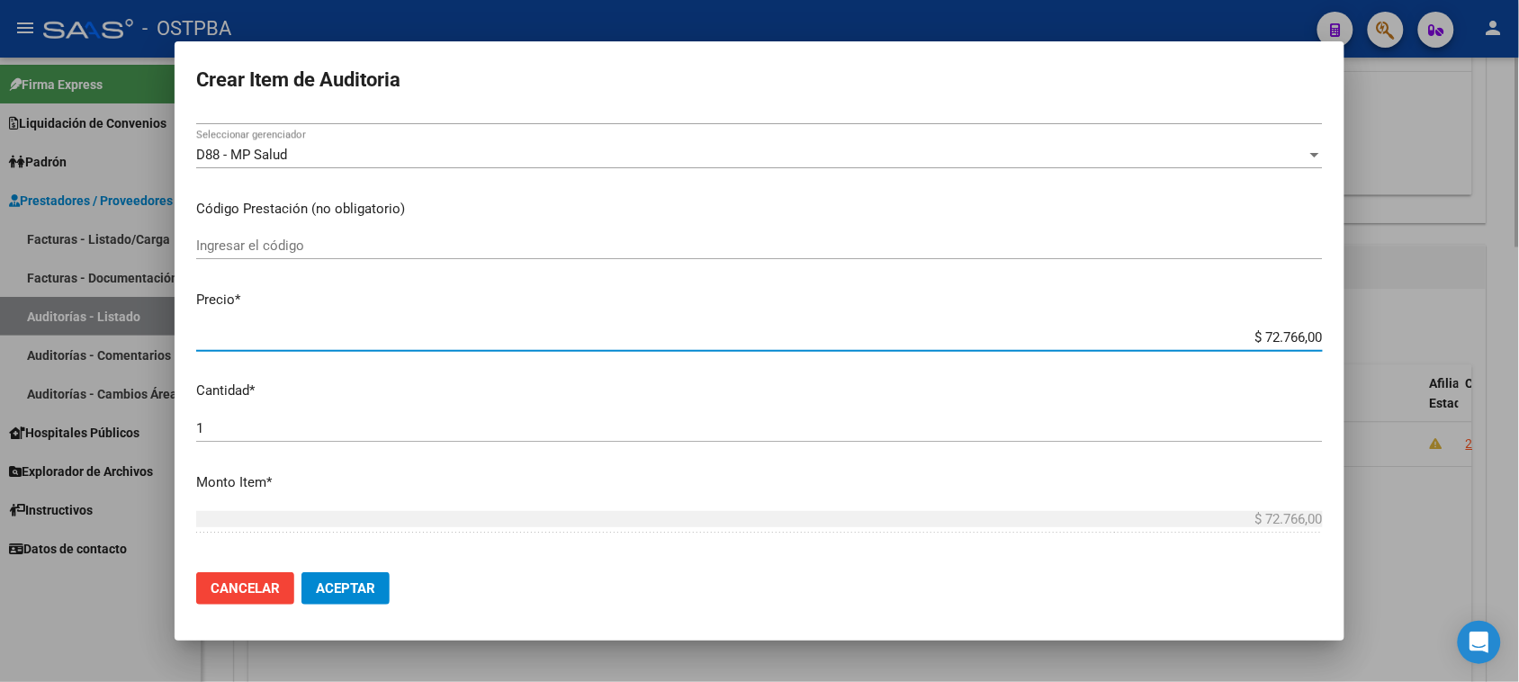
type input "$ 0,06"
type input "$ 0,66"
type input "$ 6,61"
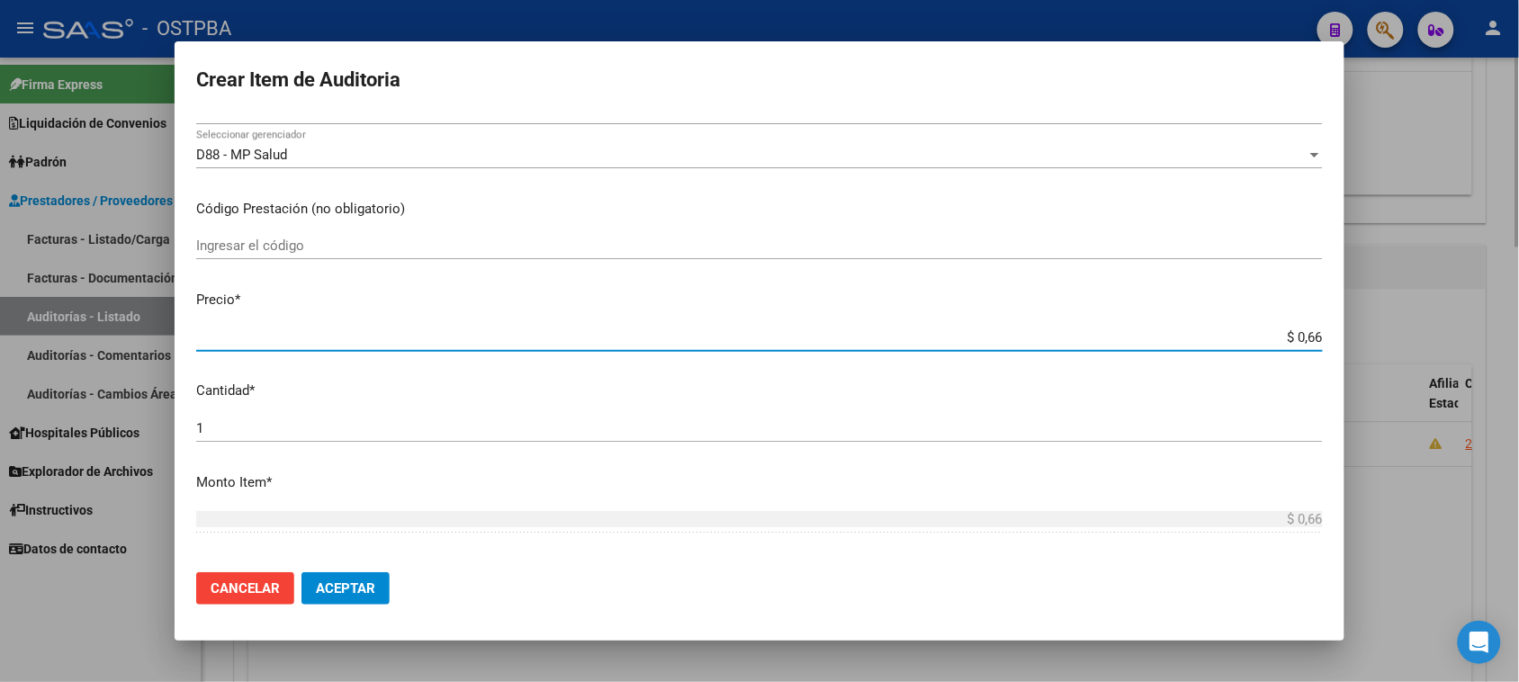
type input "$ 6,61"
type input "$ 66,14"
type input "$ 661,40"
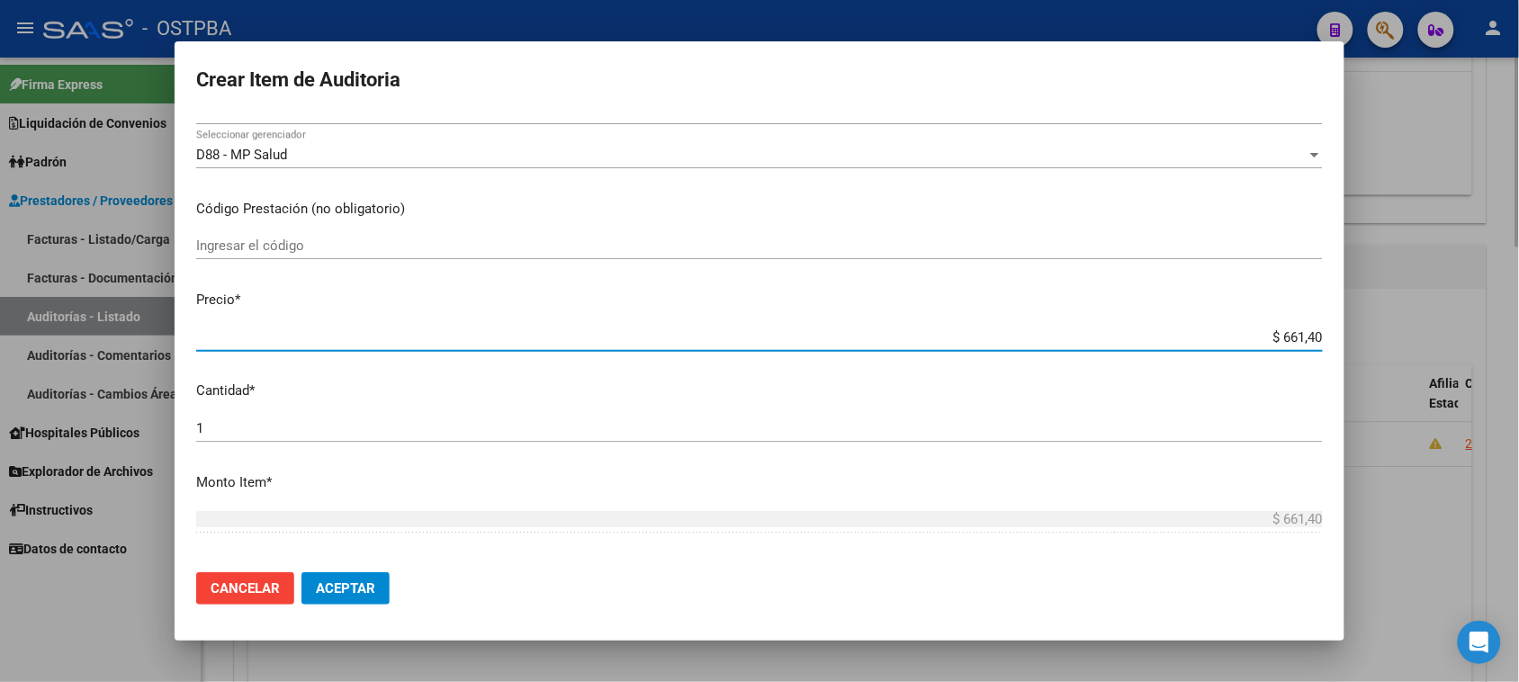
type input "$ 6.614,00"
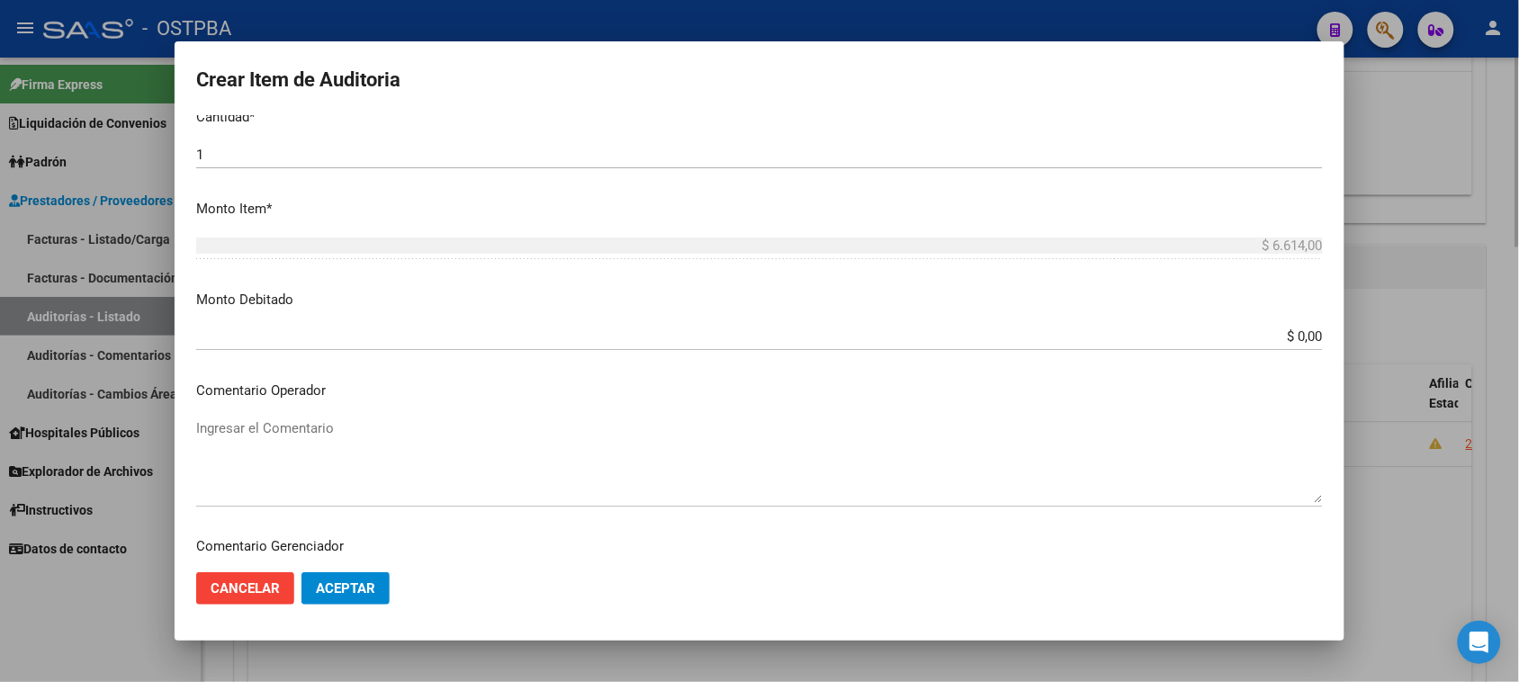
scroll to position [965, 0]
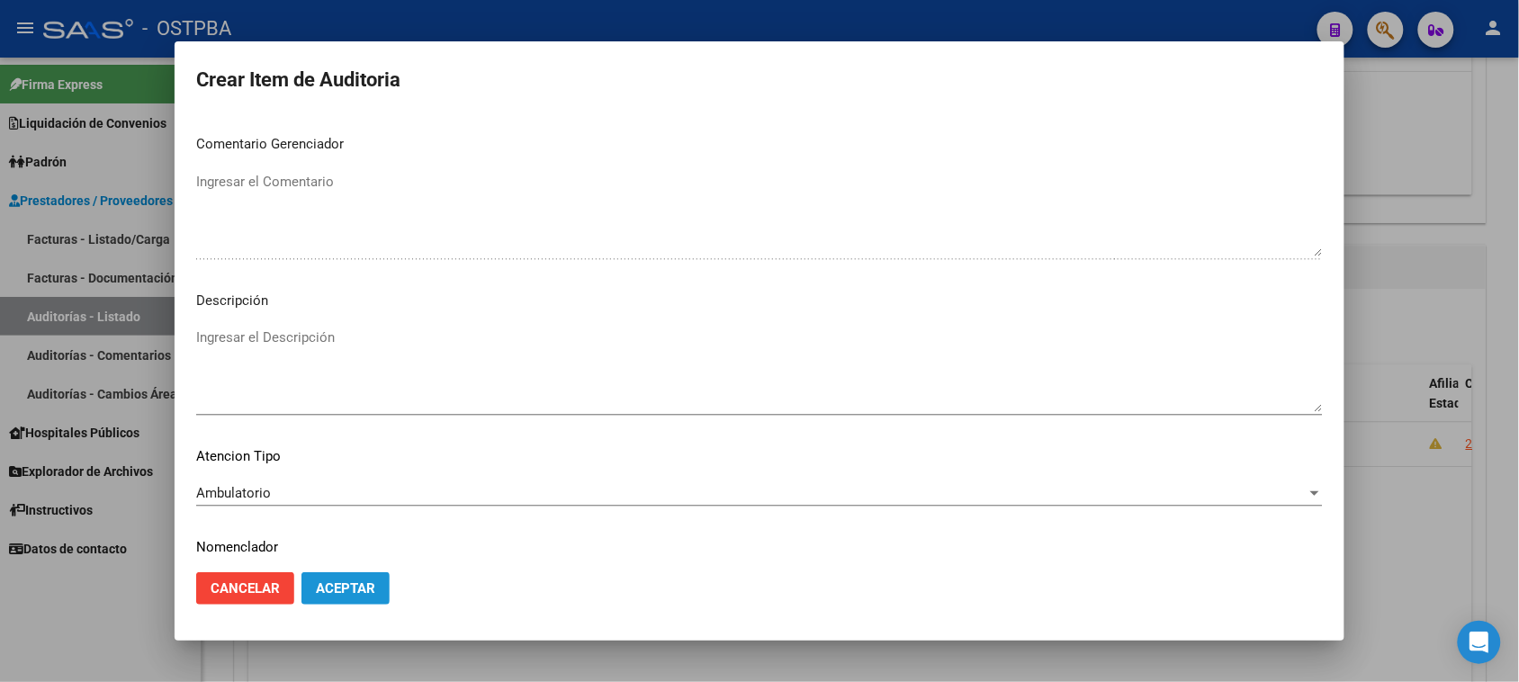
click at [344, 594] on span "Aceptar" at bounding box center [345, 588] width 59 height 16
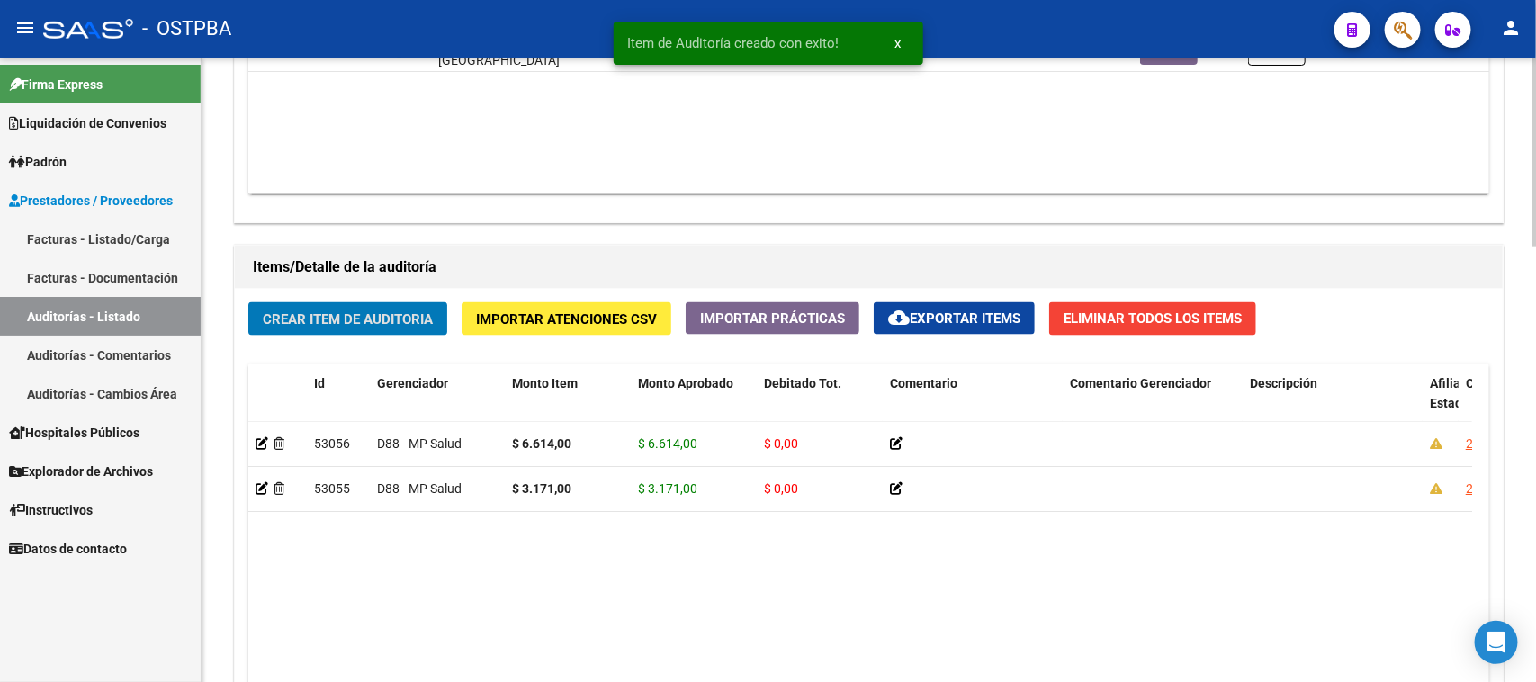
click at [401, 317] on span "Crear Item de Auditoria" at bounding box center [348, 319] width 170 height 16
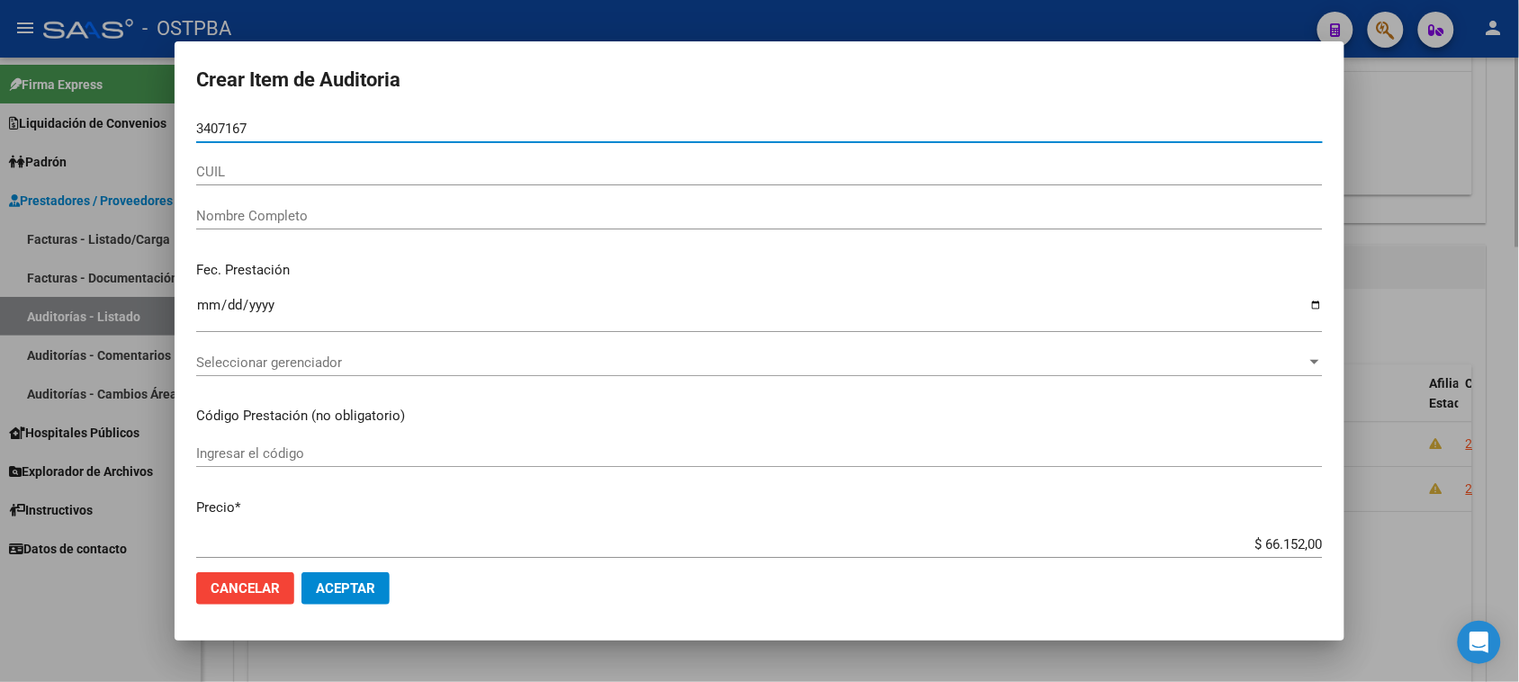
type input "34071679"
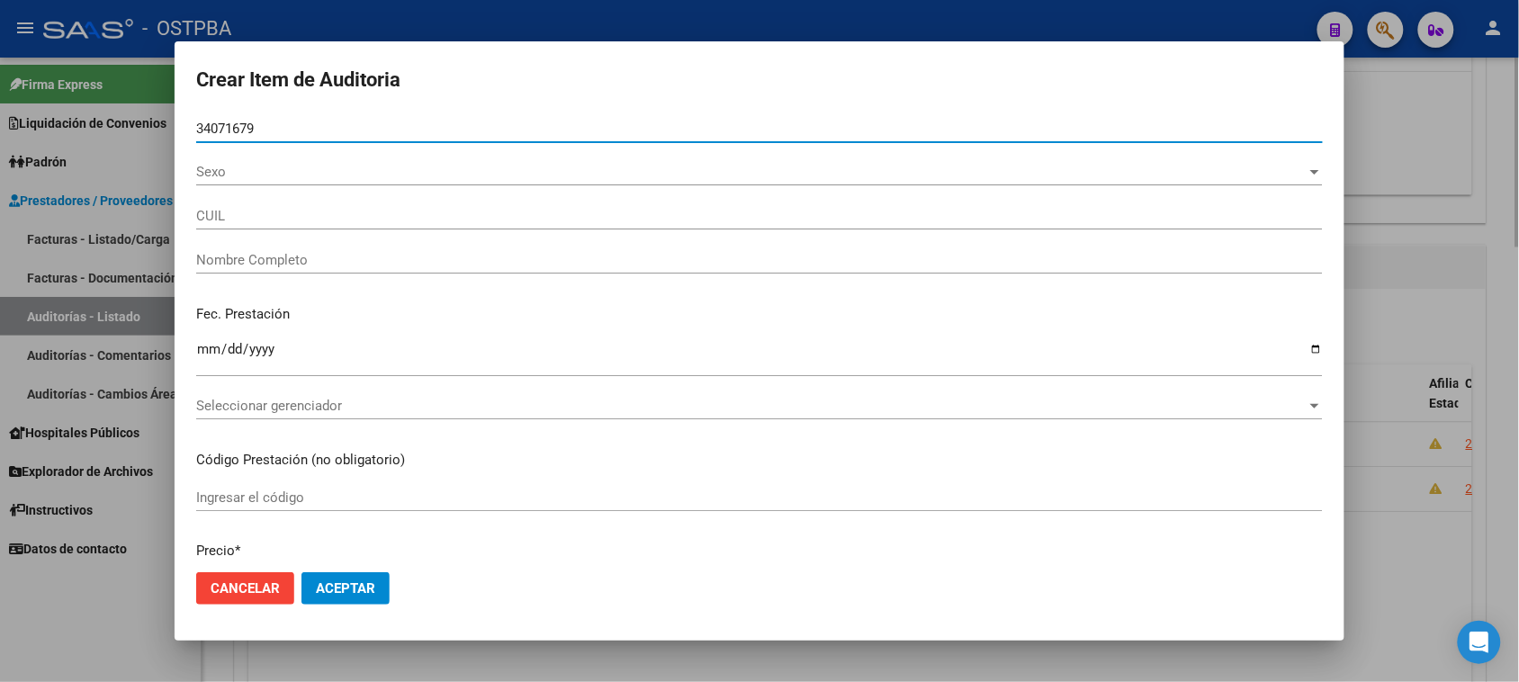
type input "20340716796"
type input "ARGA�ARAZ JORGE EMANUEL -"
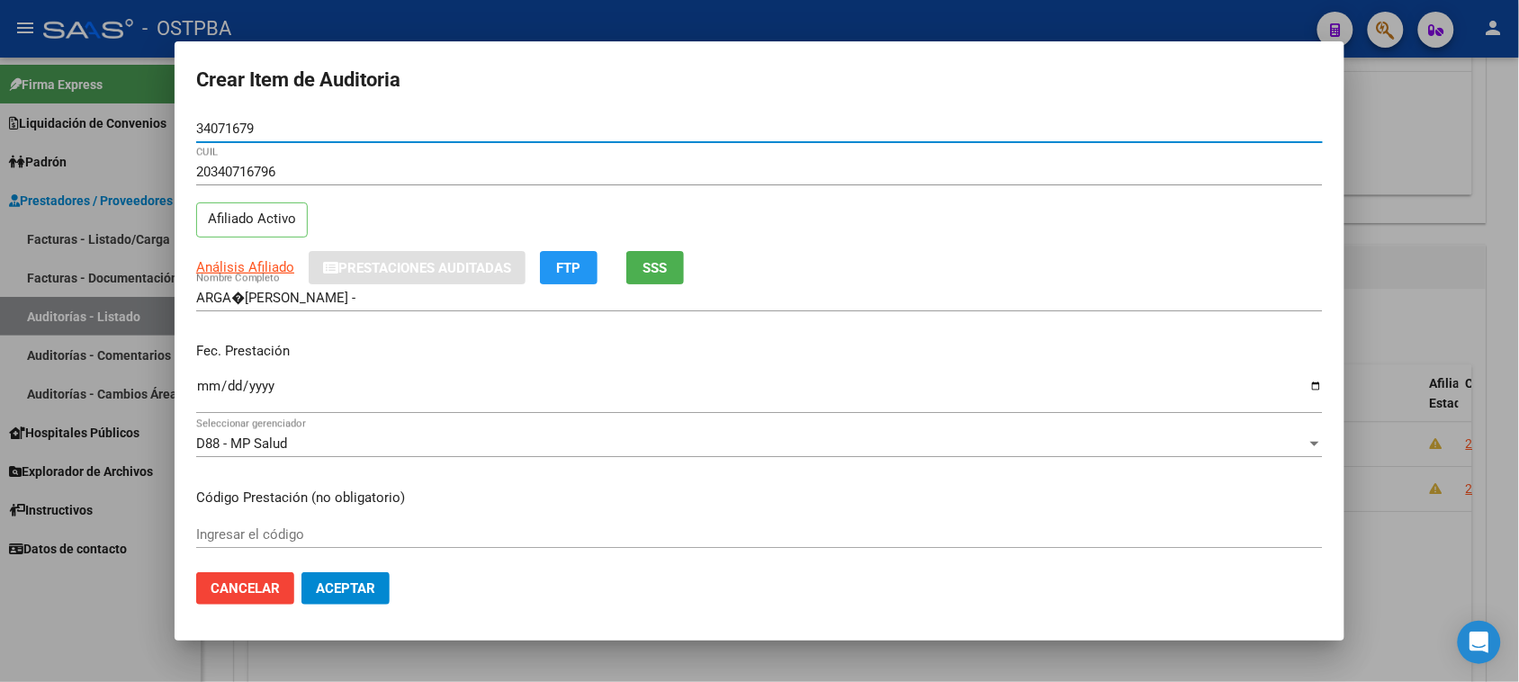
type input "34071679"
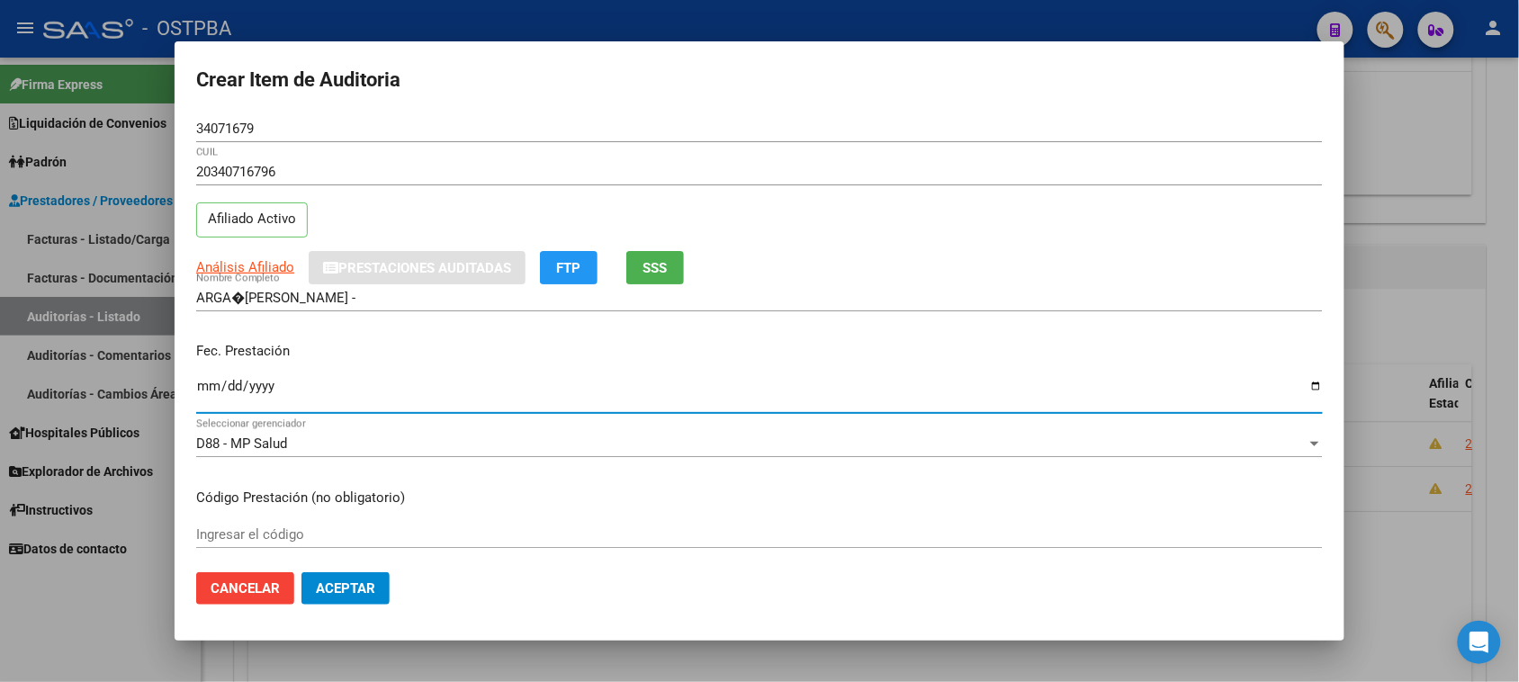
click at [207, 388] on input "Ingresar la fecha" at bounding box center [759, 393] width 1127 height 29
type input "2024-10-03"
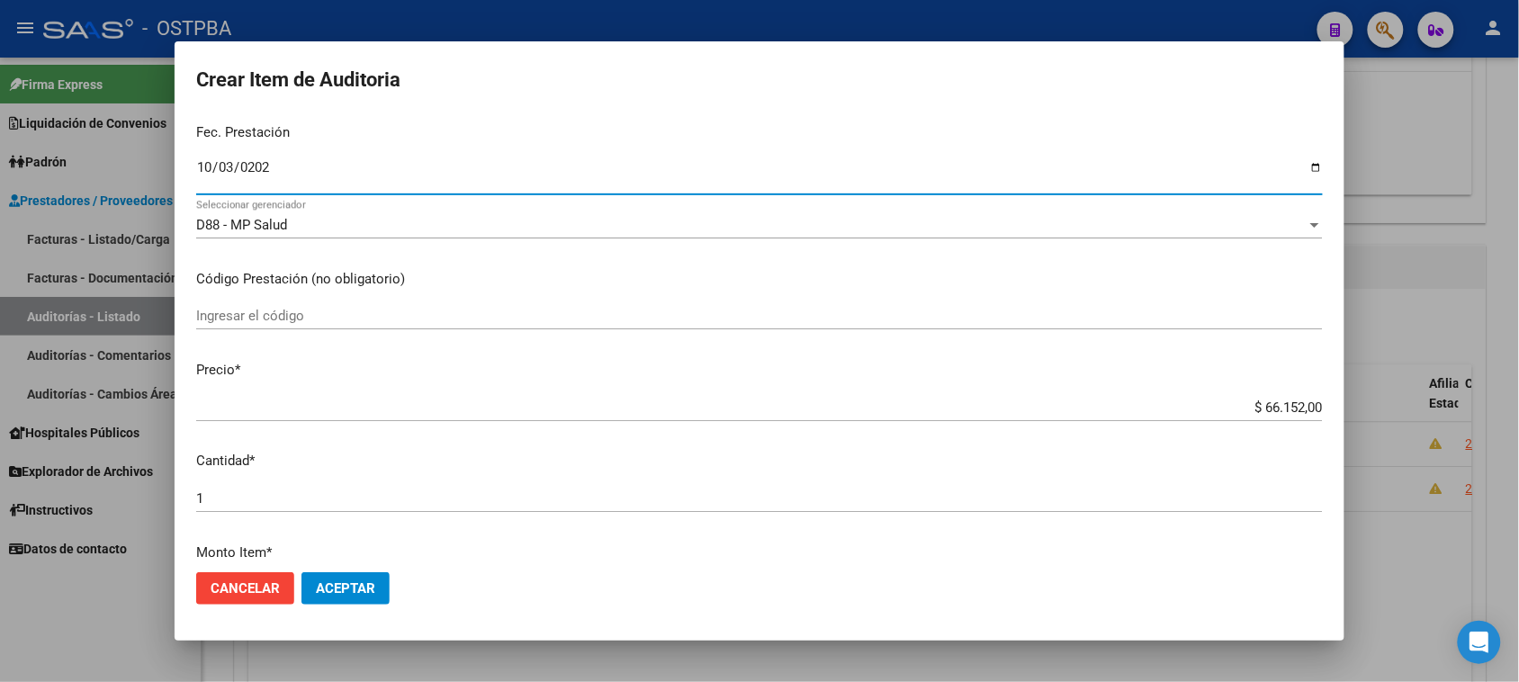
scroll to position [225, 0]
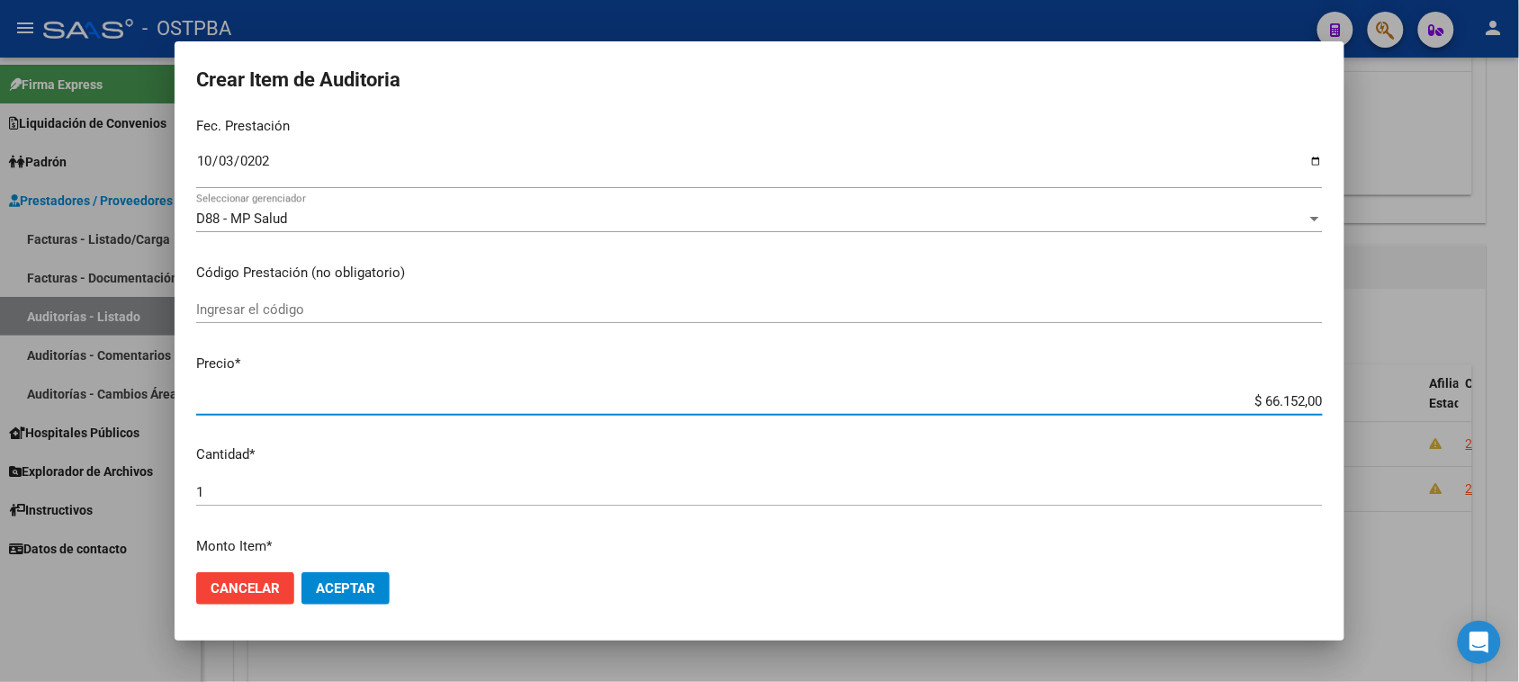
drag, startPoint x: 1247, startPoint y: 400, endPoint x: 1519, endPoint y: 397, distance: 271.8
click at [1519, 397] on html "menu - OSTPBA person Firma Express Liquidación de Convenios Gastos - Items Gast…" at bounding box center [759, 341] width 1519 height 682
type input "$ 0,06"
type input "$ 0,66"
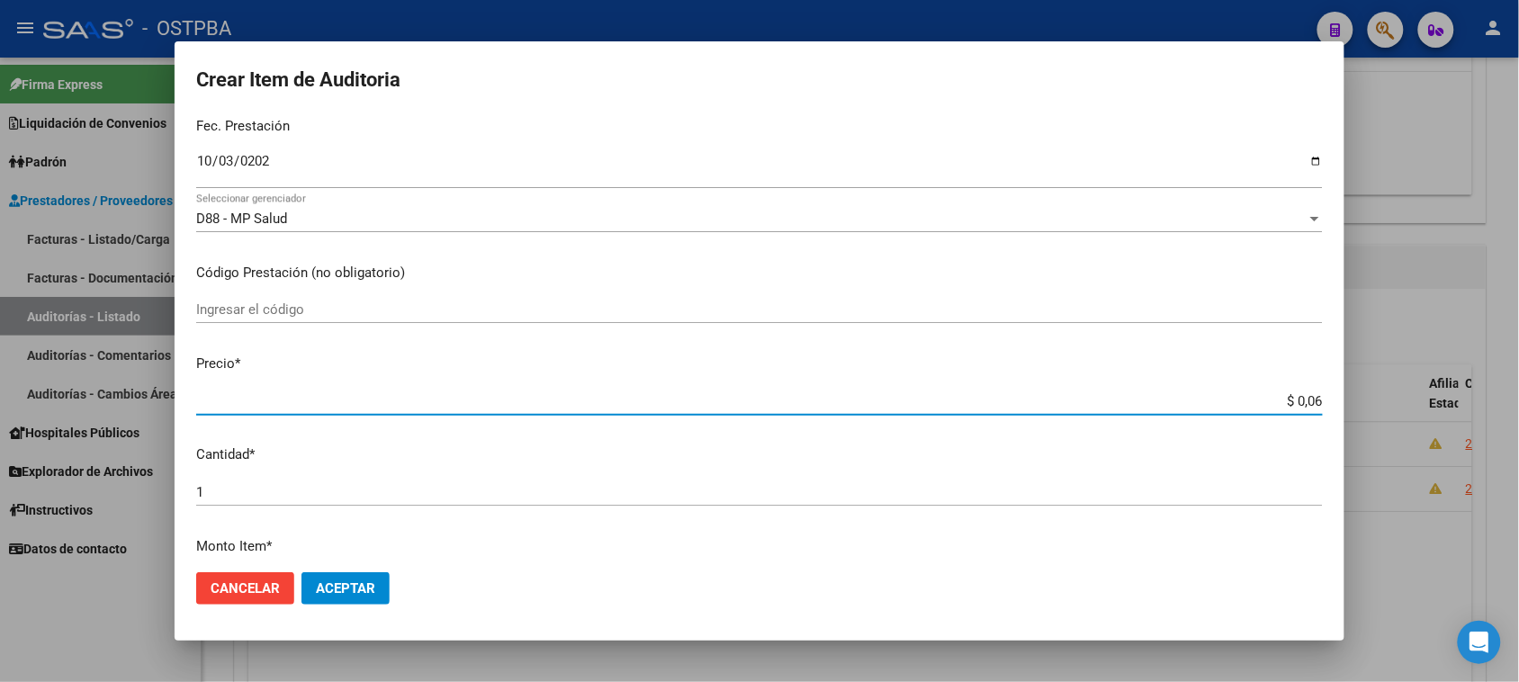
type input "$ 0,66"
type input "$ 6,61"
type input "$ 66,14"
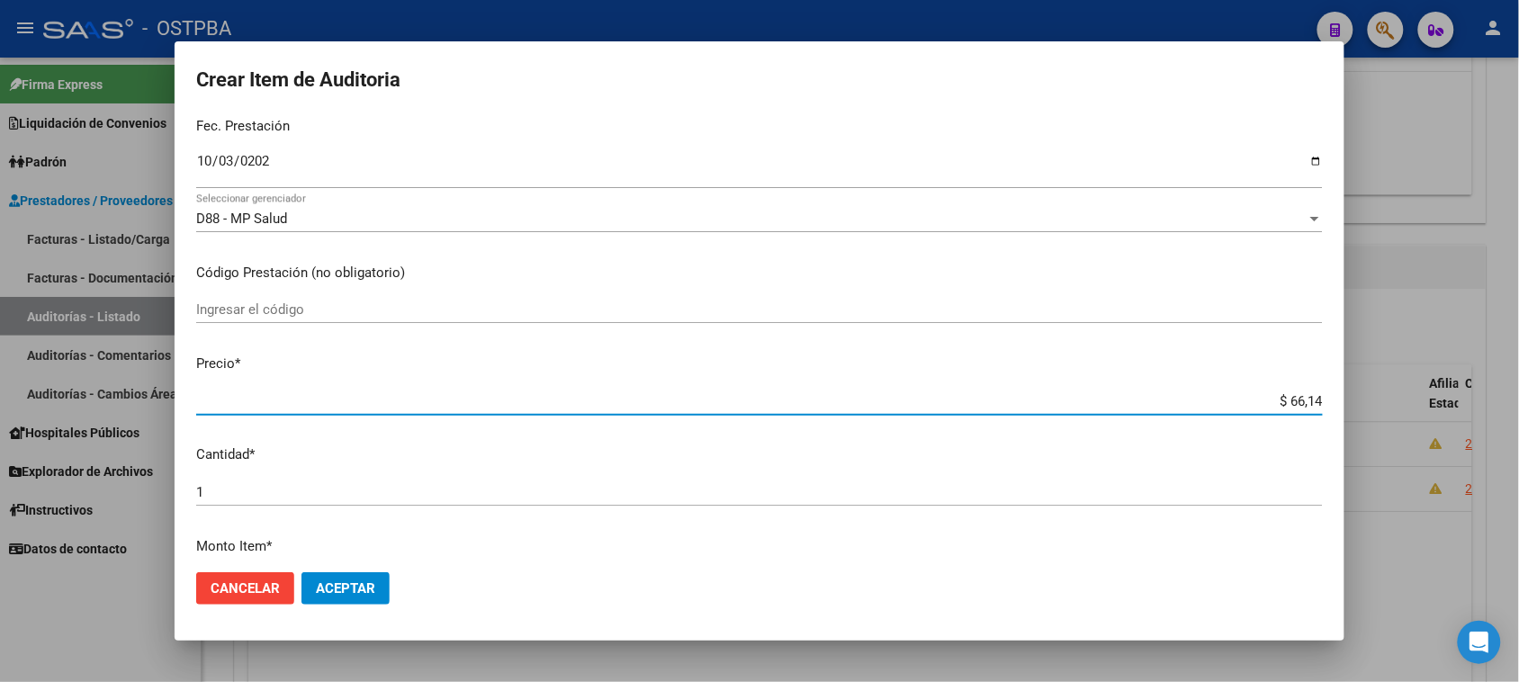
type input "$ 661,40"
type input "$ 6.614,00"
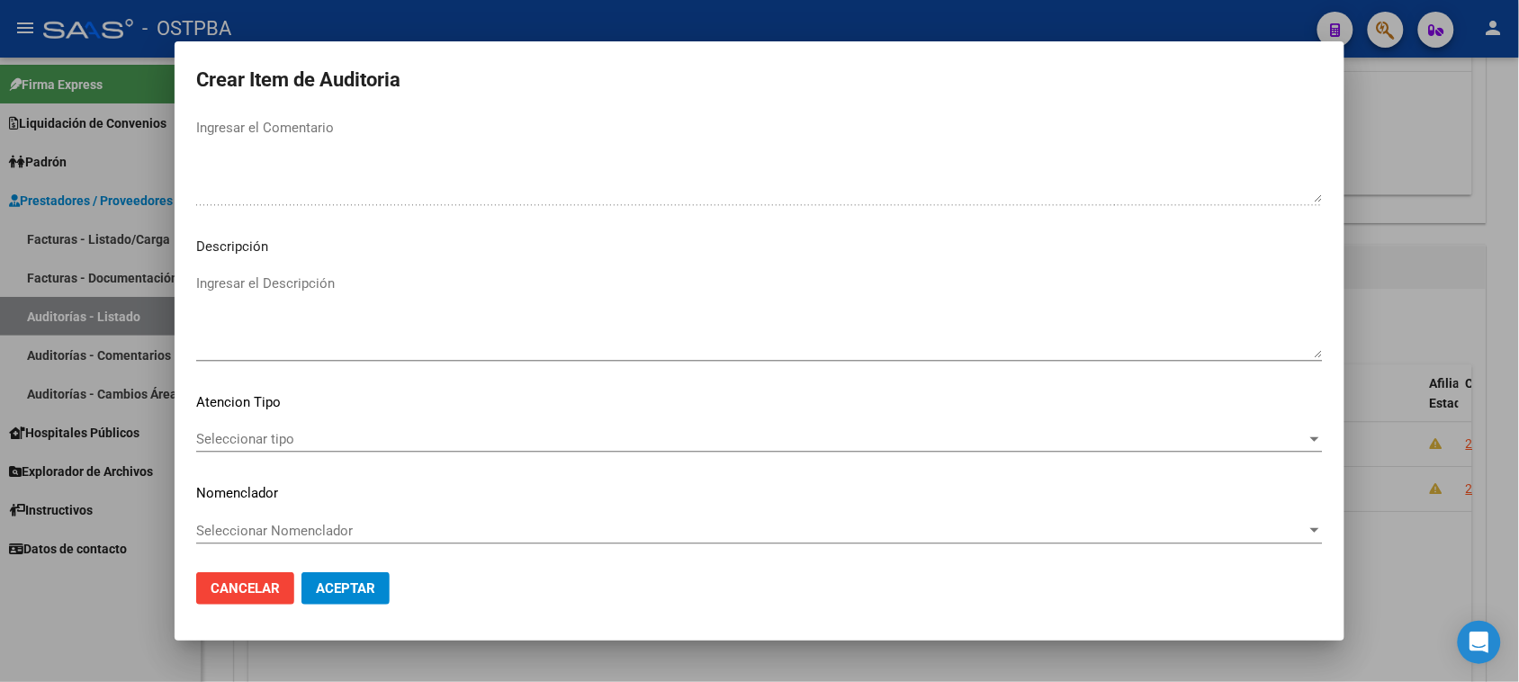
scroll to position [1020, 0]
click at [267, 434] on span "Seleccionar tipo" at bounding box center [751, 438] width 1110 height 16
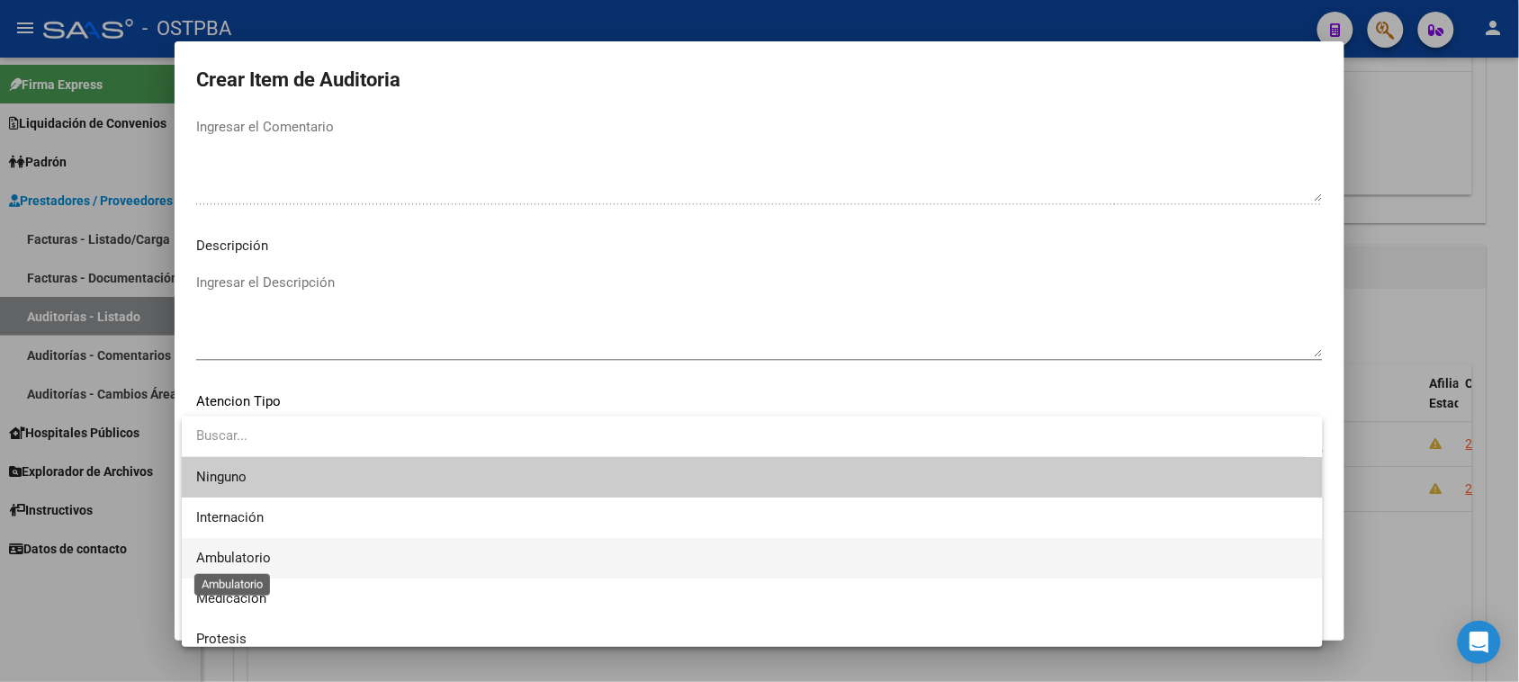
click at [249, 558] on span "Ambulatorio" at bounding box center [233, 558] width 75 height 16
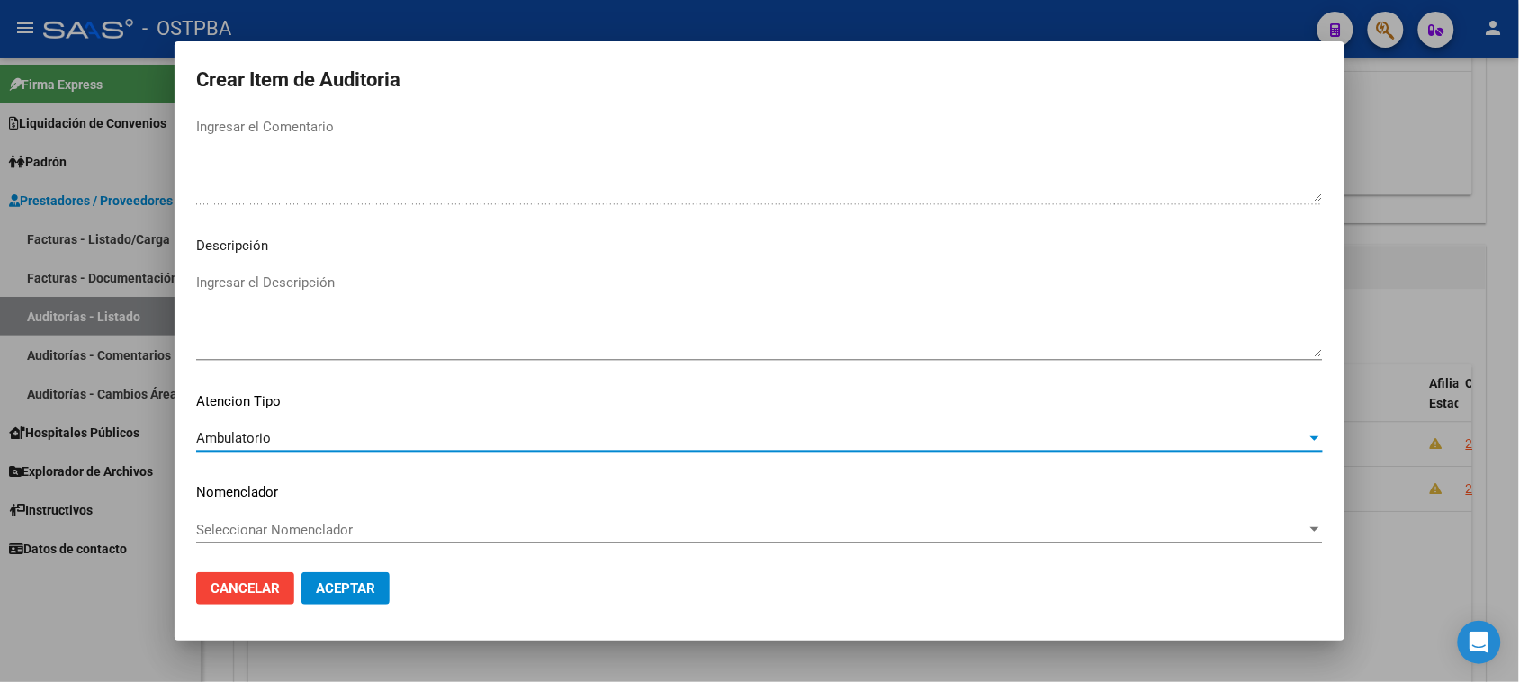
click at [324, 585] on span "Aceptar" at bounding box center [345, 588] width 59 height 16
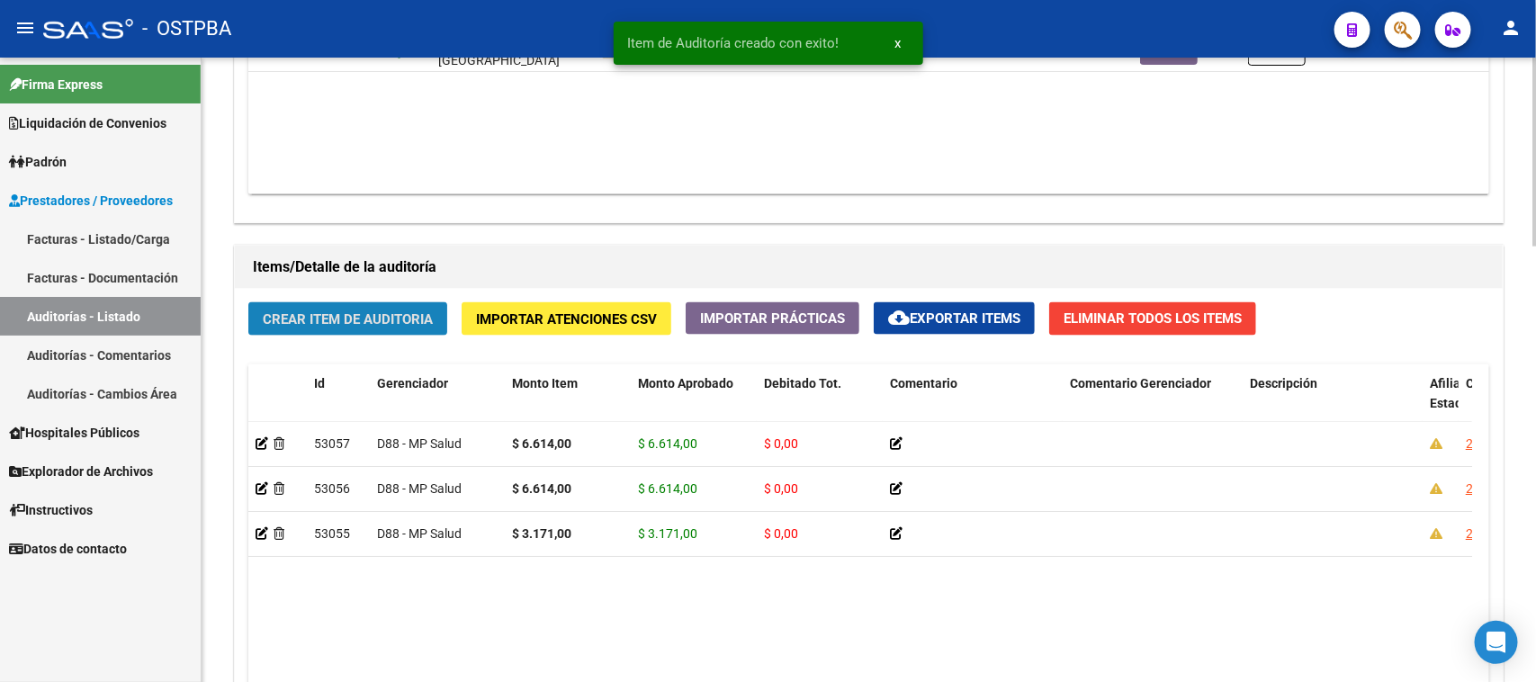
click at [369, 317] on span "Crear Item de Auditoria" at bounding box center [348, 319] width 170 height 16
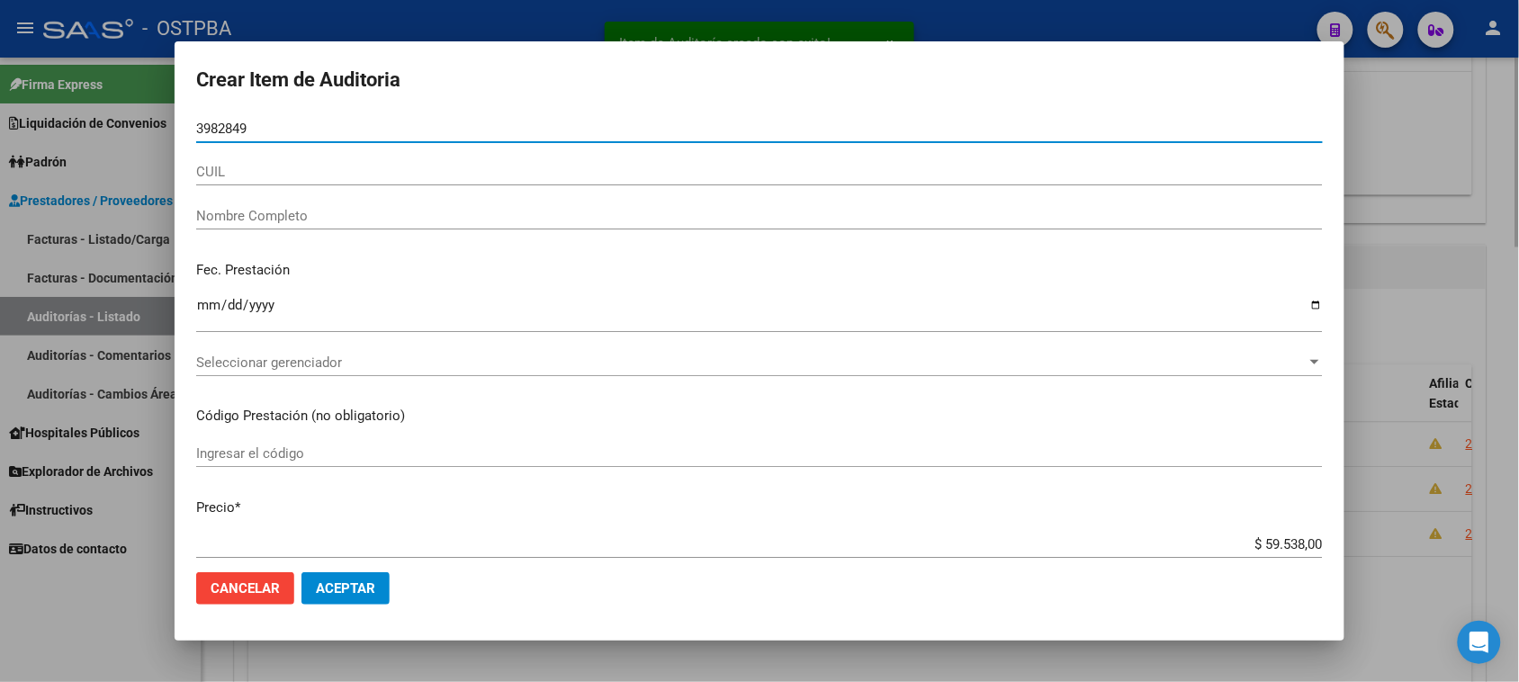
type input "39828492"
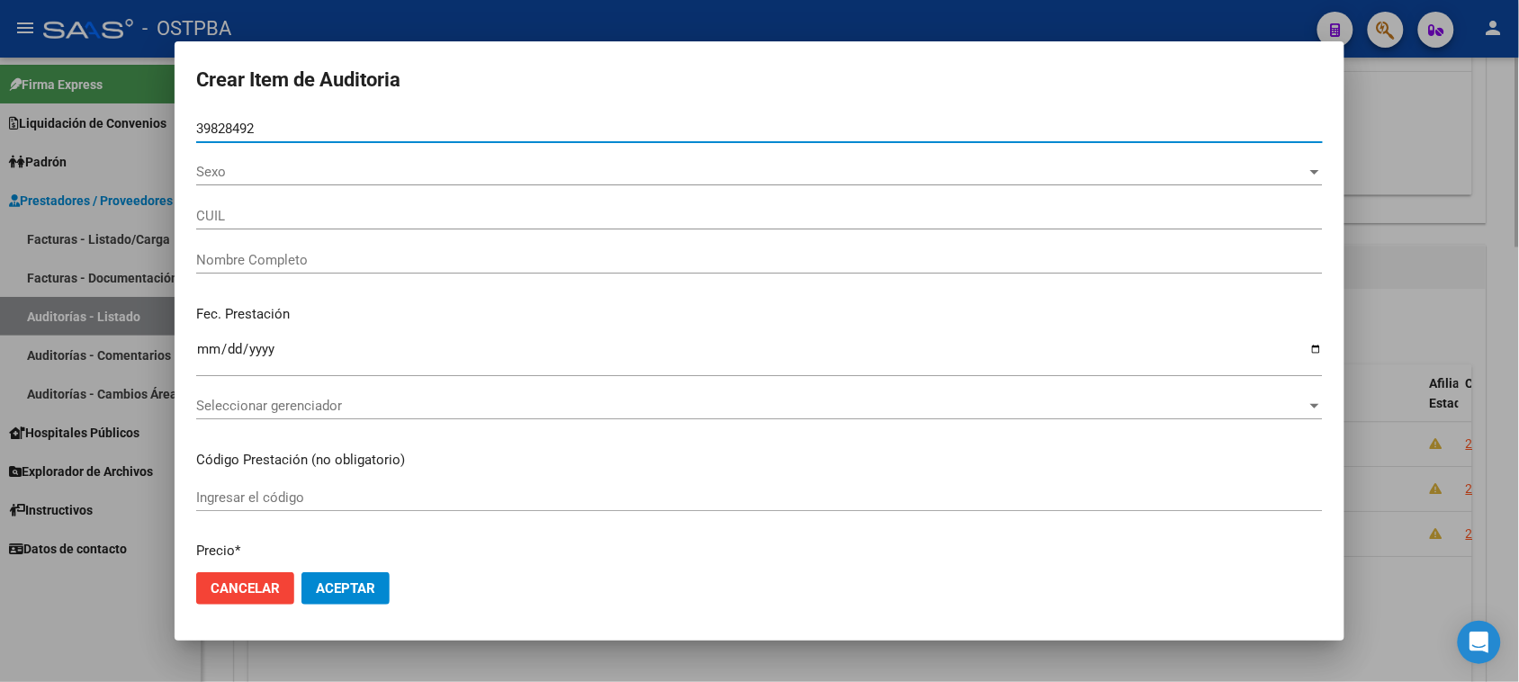
type input "27398284920"
type input "ARRIETA ROCIO BELEN -"
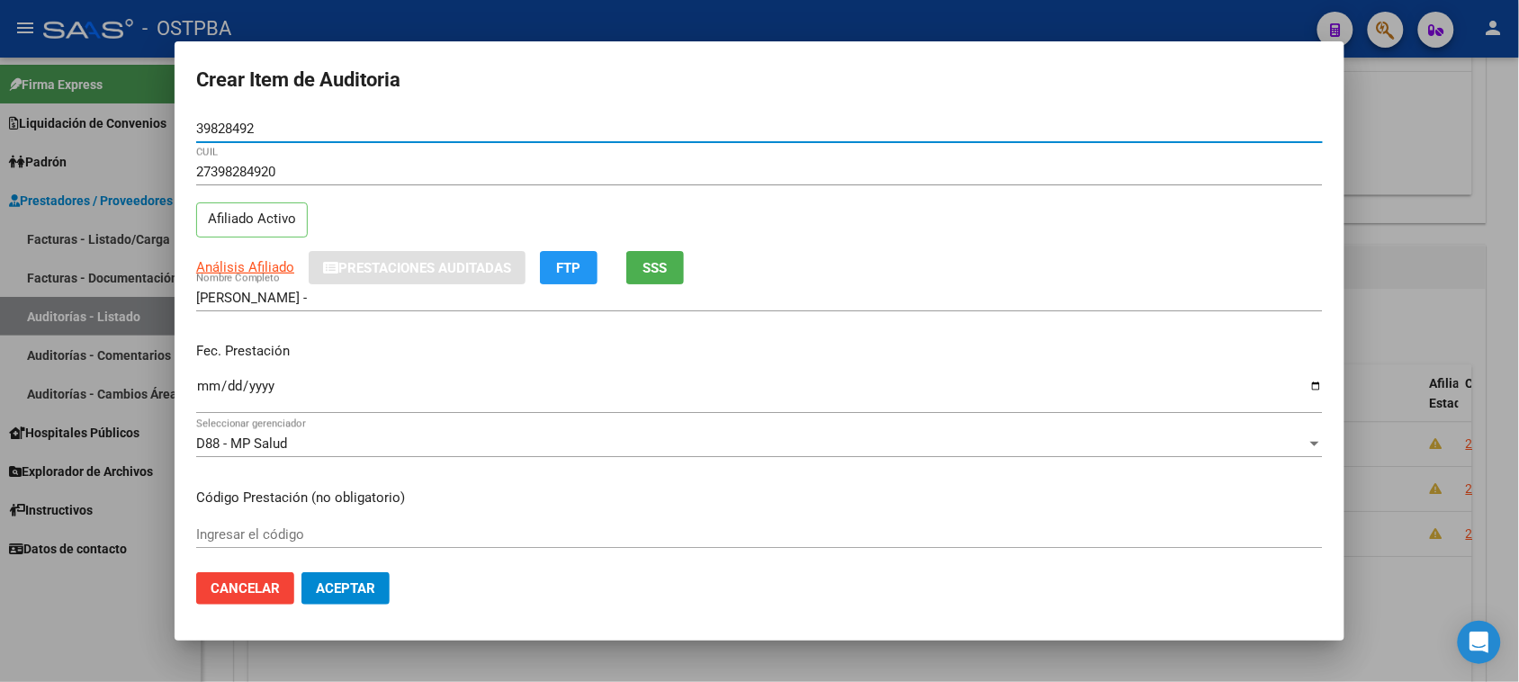
type input "39828492"
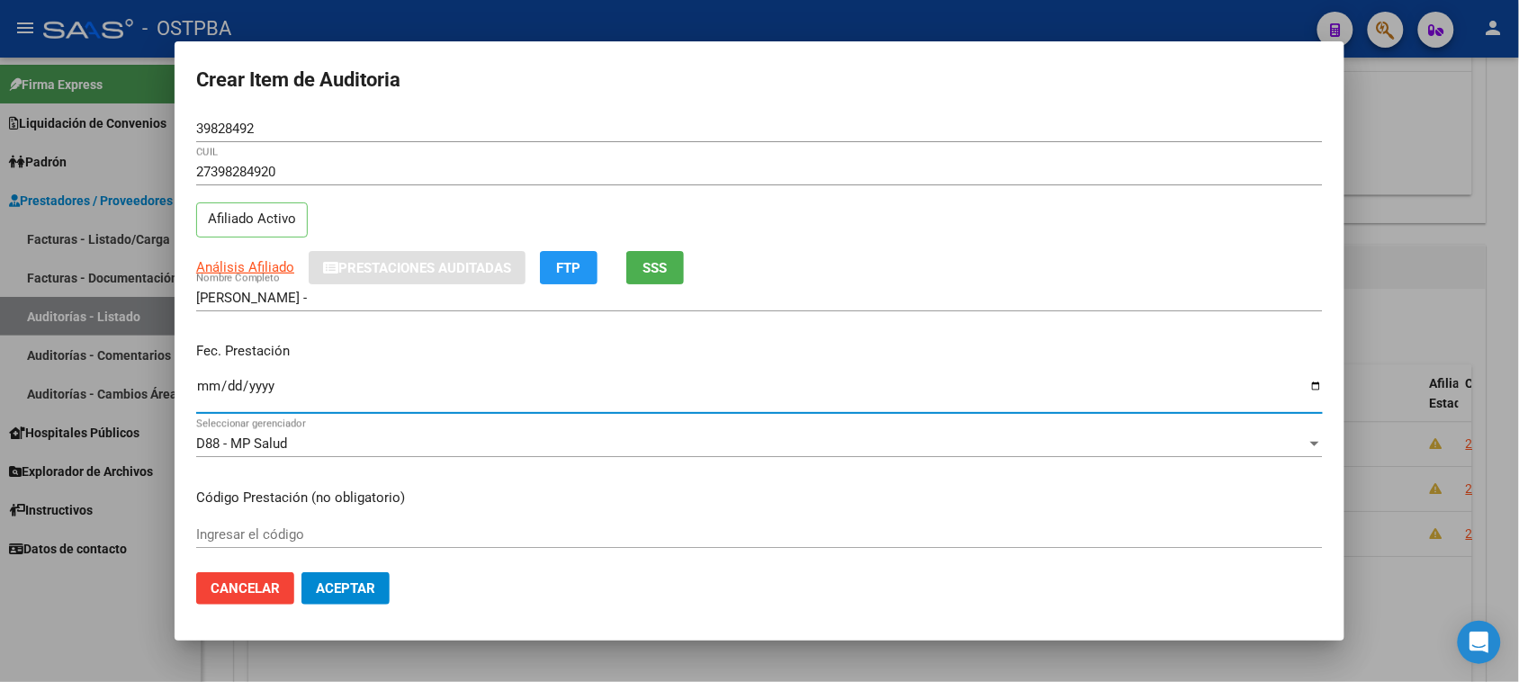
click at [211, 390] on input "Ingresar la fecha" at bounding box center [759, 393] width 1127 height 29
type input "2024-10-24"
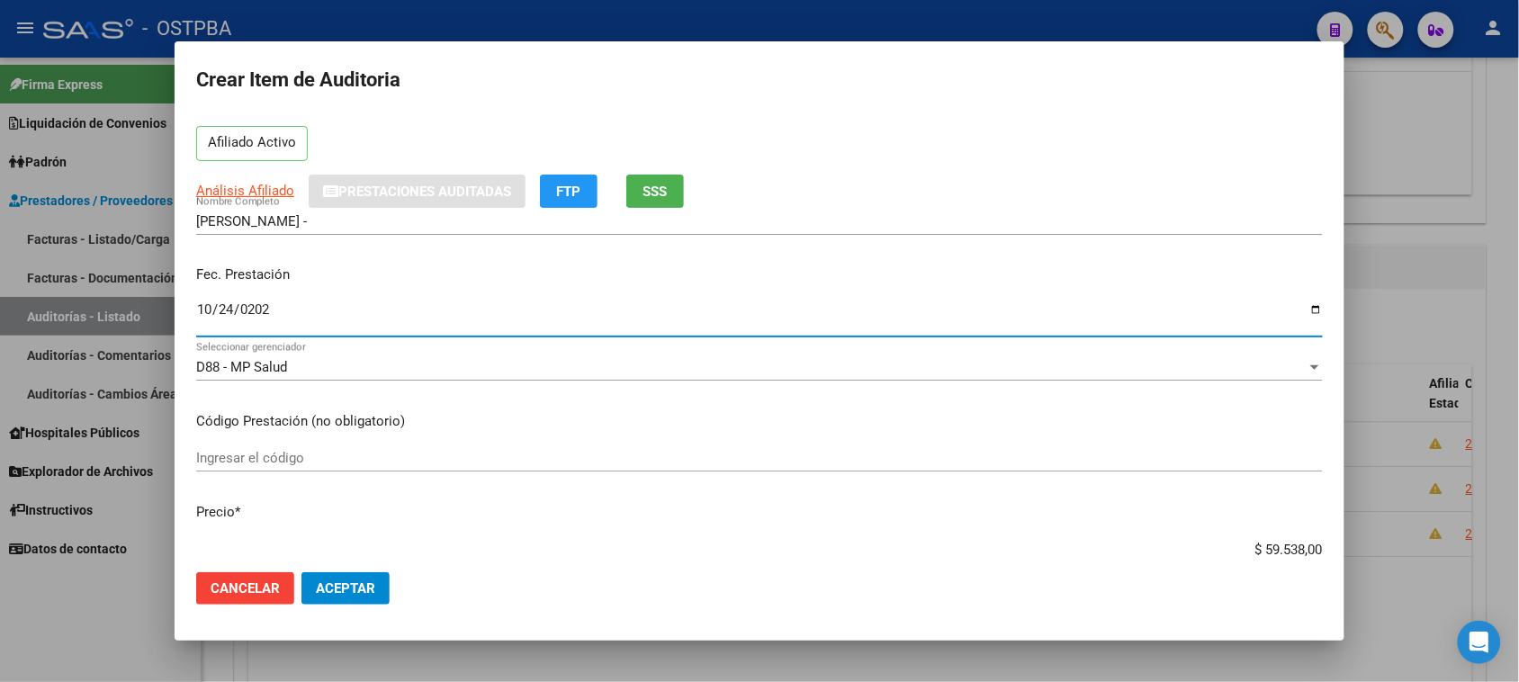
scroll to position [112, 0]
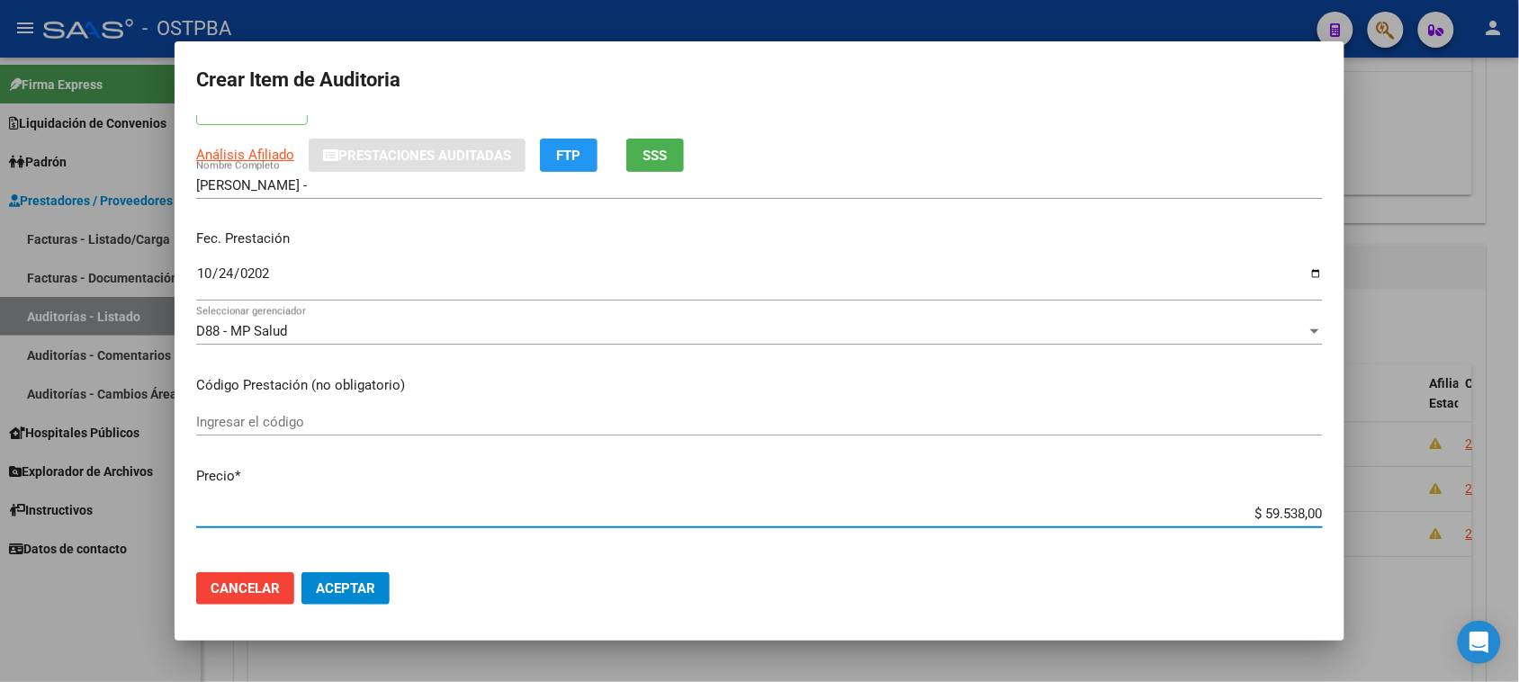
drag, startPoint x: 1245, startPoint y: 507, endPoint x: 1535, endPoint y: 513, distance: 290.7
click at [1519, 513] on html "menu - OSTPBA person Firma Express Liquidación de Convenios Gastos - Items Gast…" at bounding box center [759, 341] width 1519 height 682
type input "$ 0,01"
type input "$ 0,11"
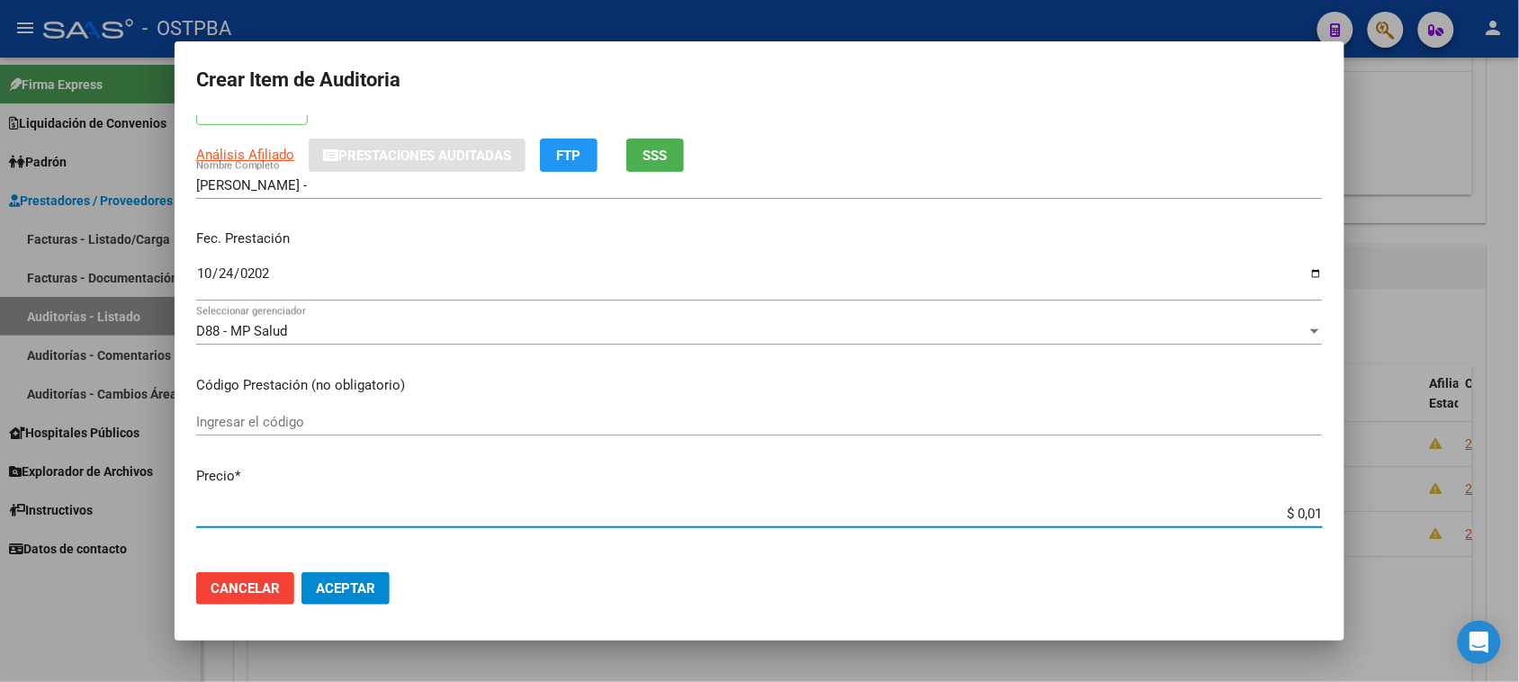
type input "$ 0,11"
type input "$ 1,18"
type input "$ 11,88"
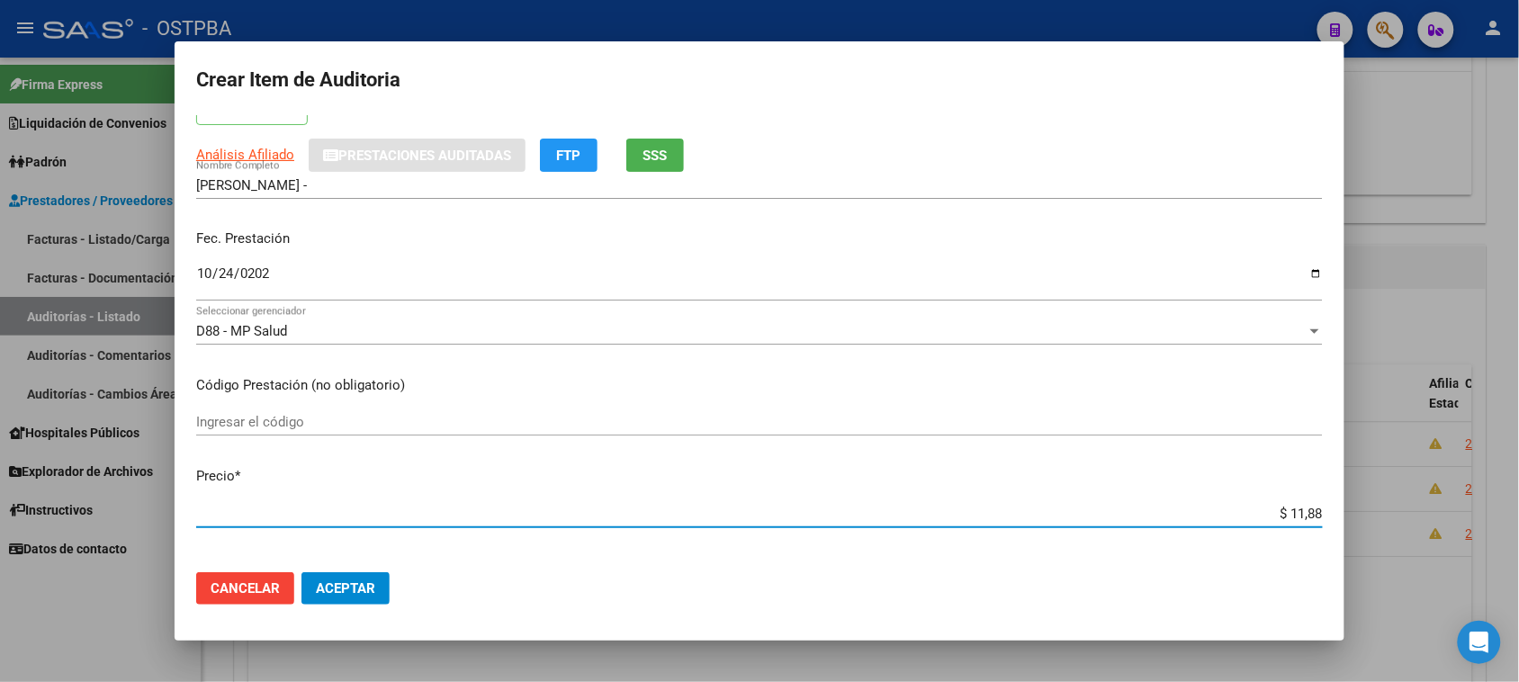
type input "$ 118,89"
type input "$ 1.188,90"
type input "$ 11.889,00"
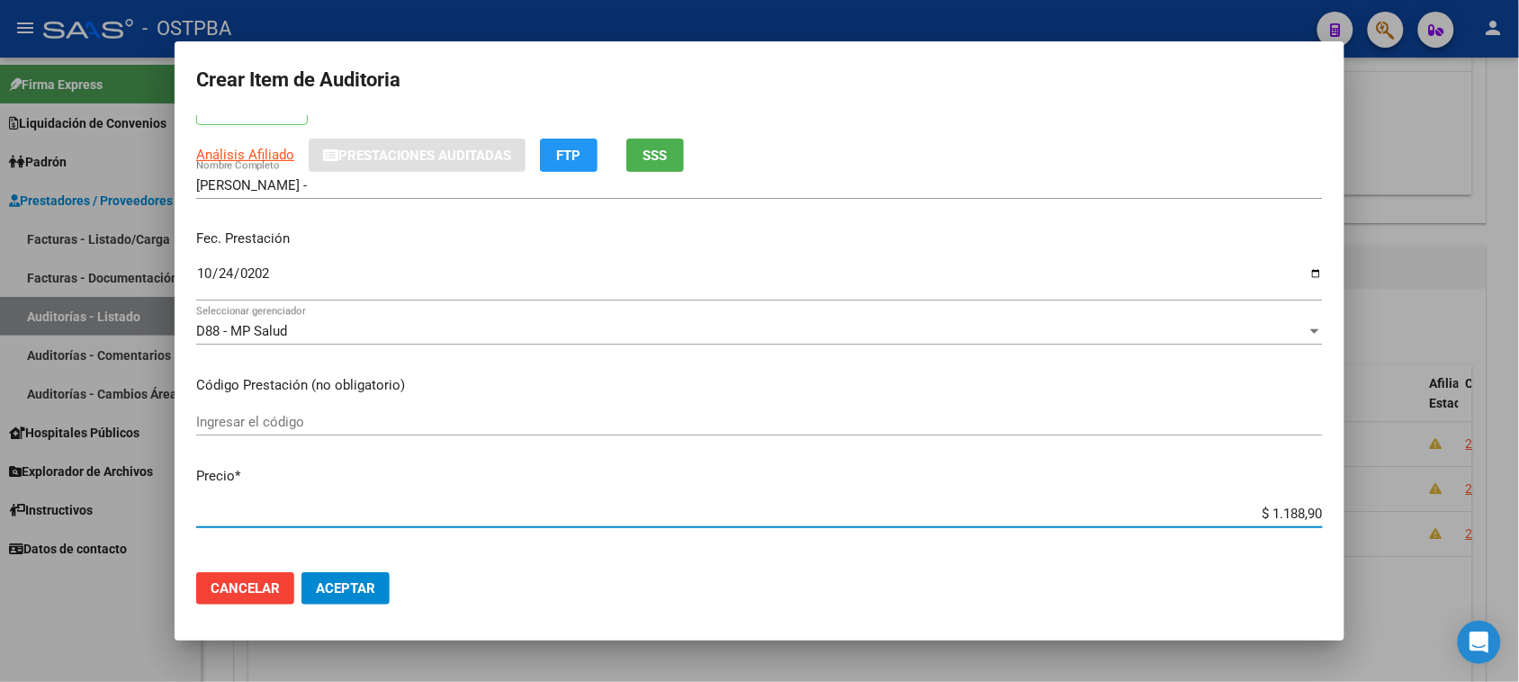
type input "$ 11.889,00"
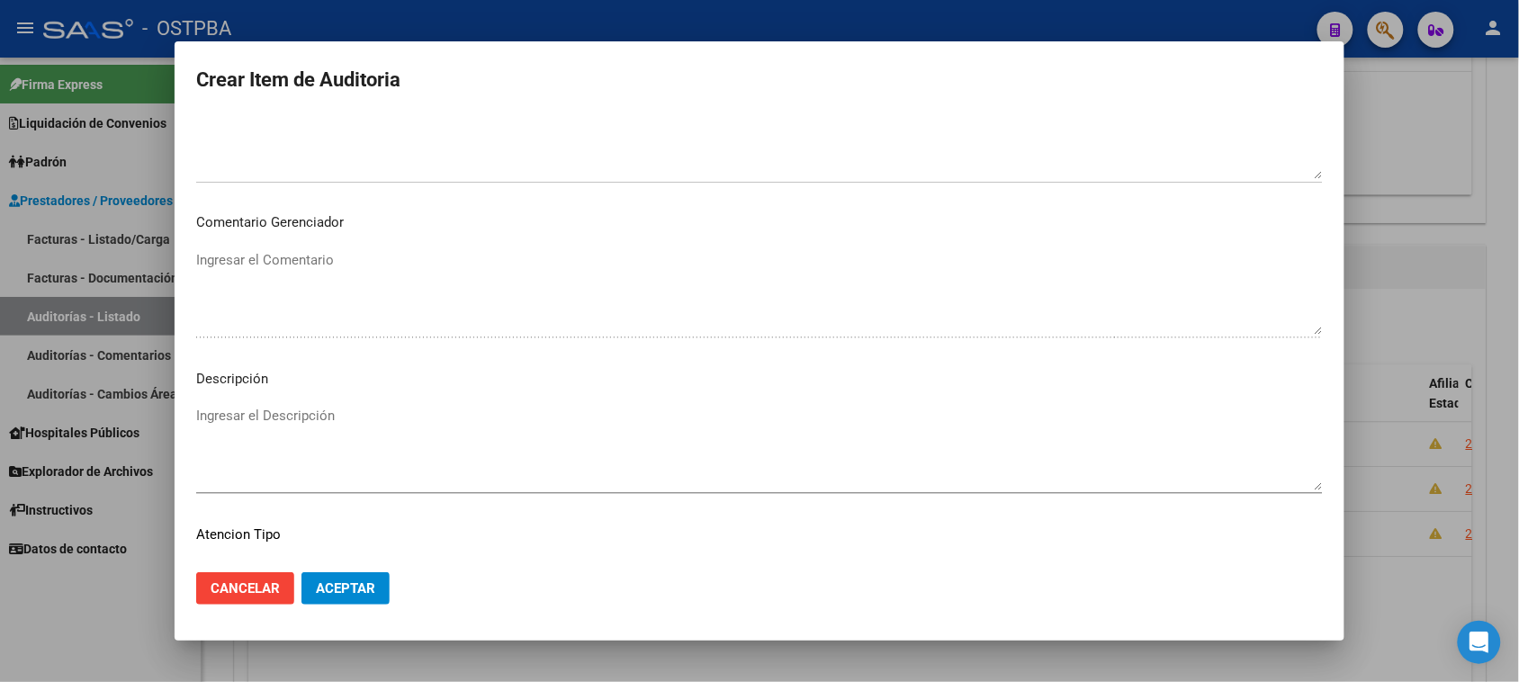
scroll to position [1012, 0]
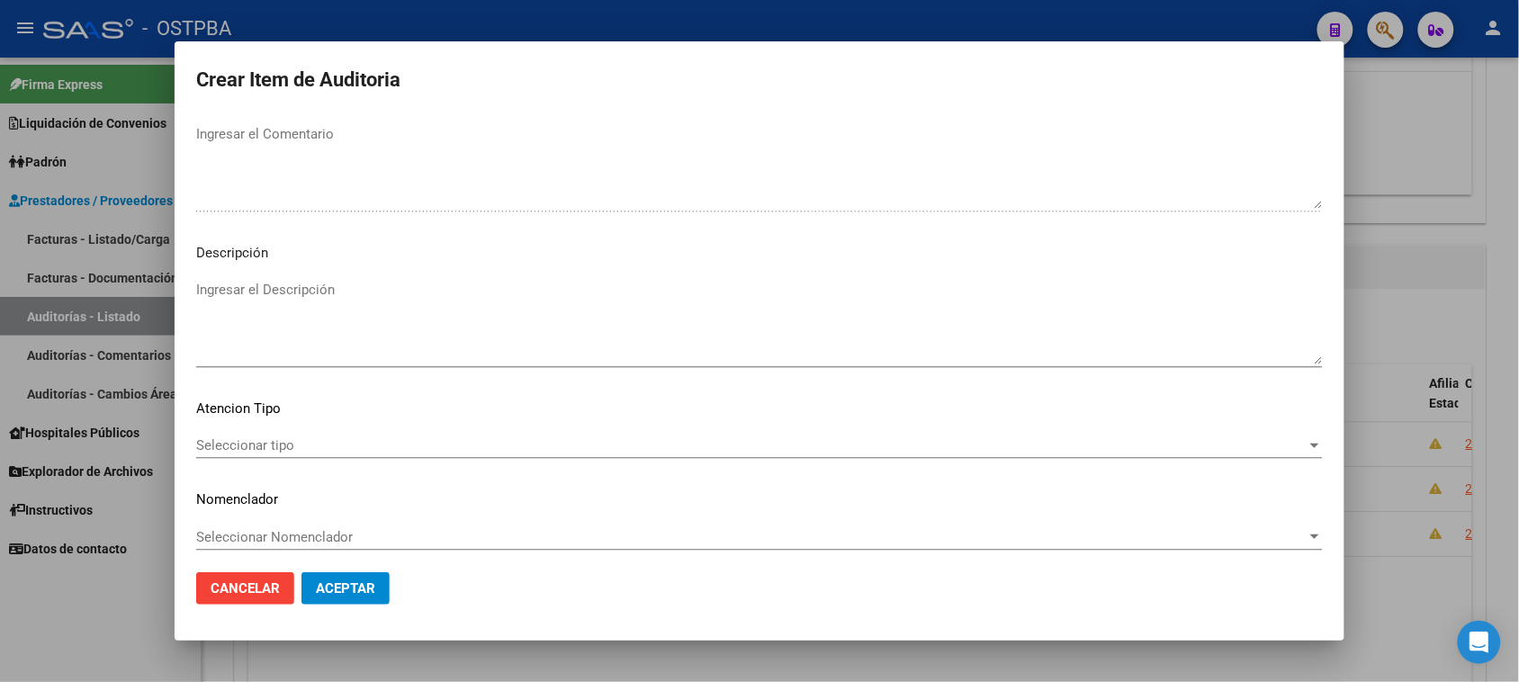
click at [292, 439] on span "Seleccionar tipo" at bounding box center [751, 445] width 1110 height 16
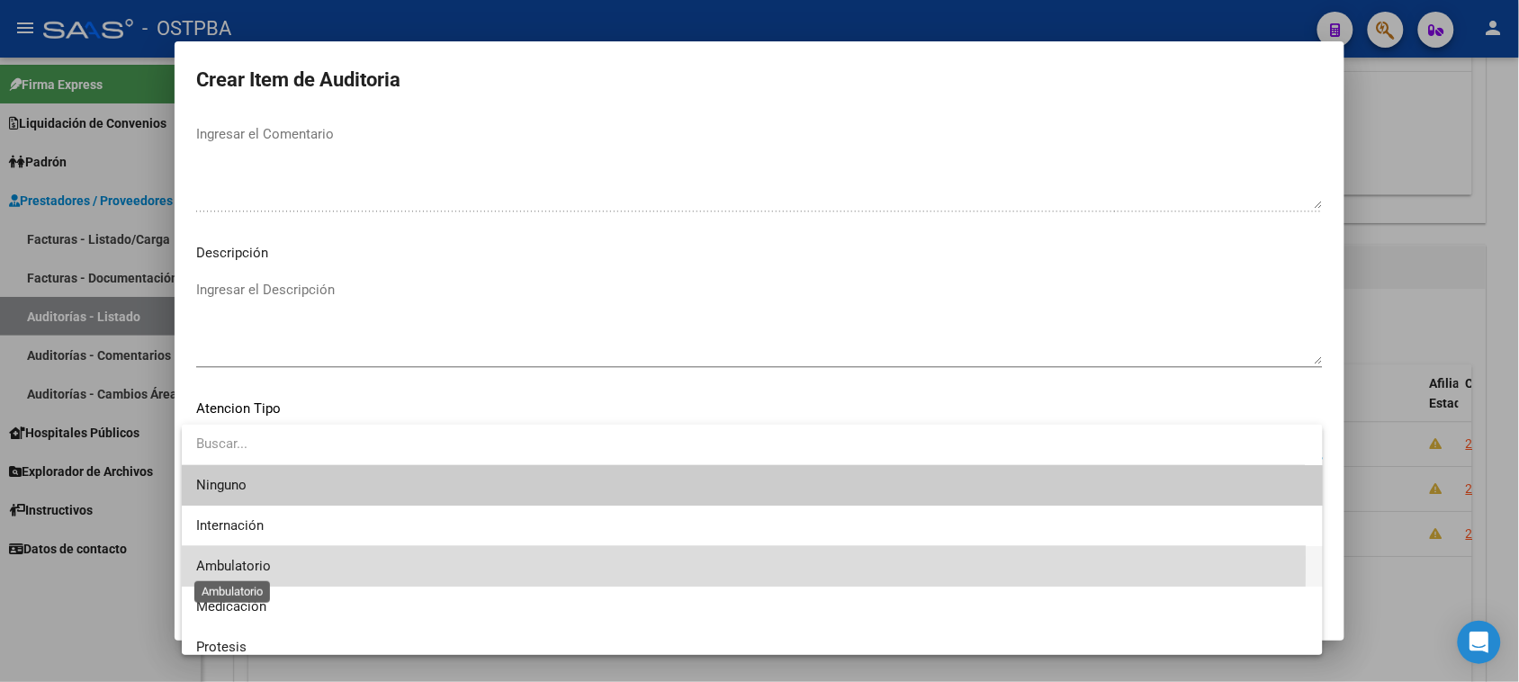
click at [240, 558] on span "Ambulatorio" at bounding box center [233, 566] width 75 height 16
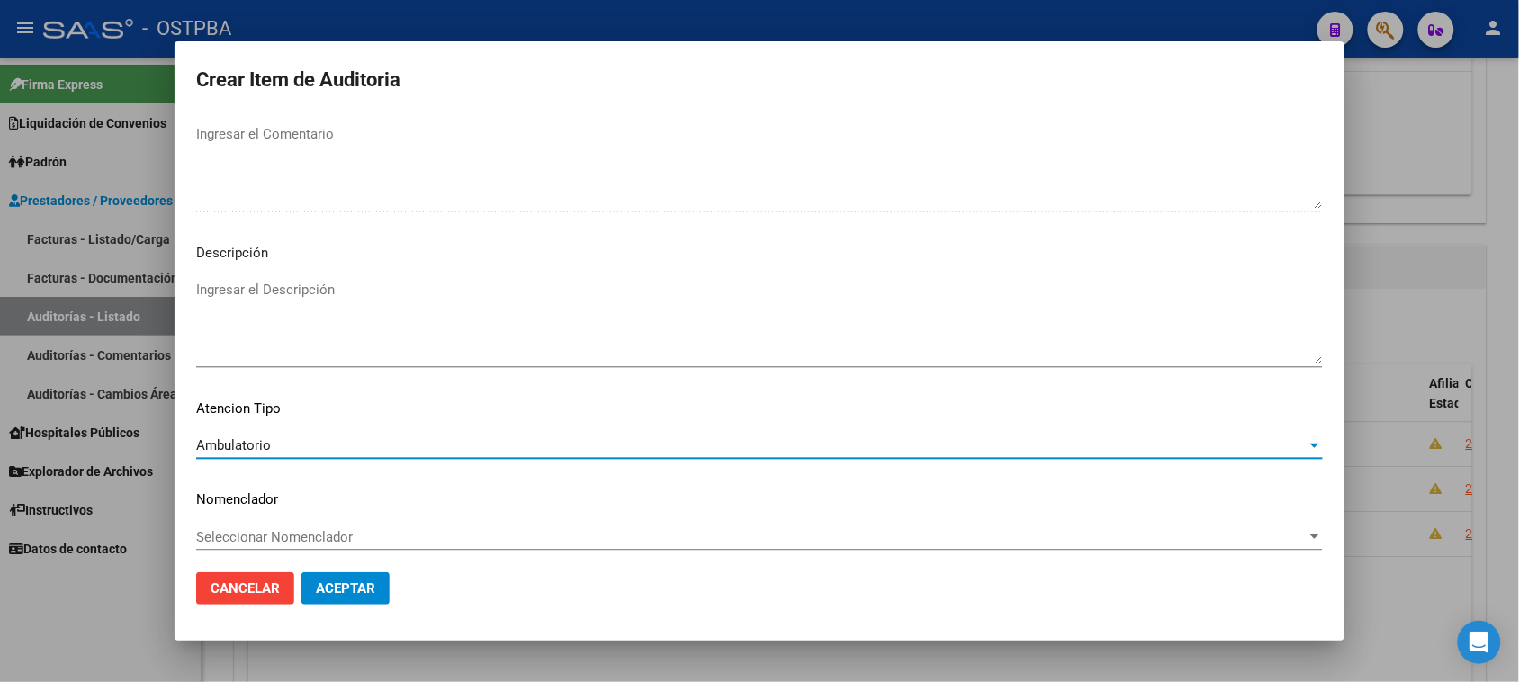
click at [351, 596] on span "Aceptar" at bounding box center [345, 588] width 59 height 16
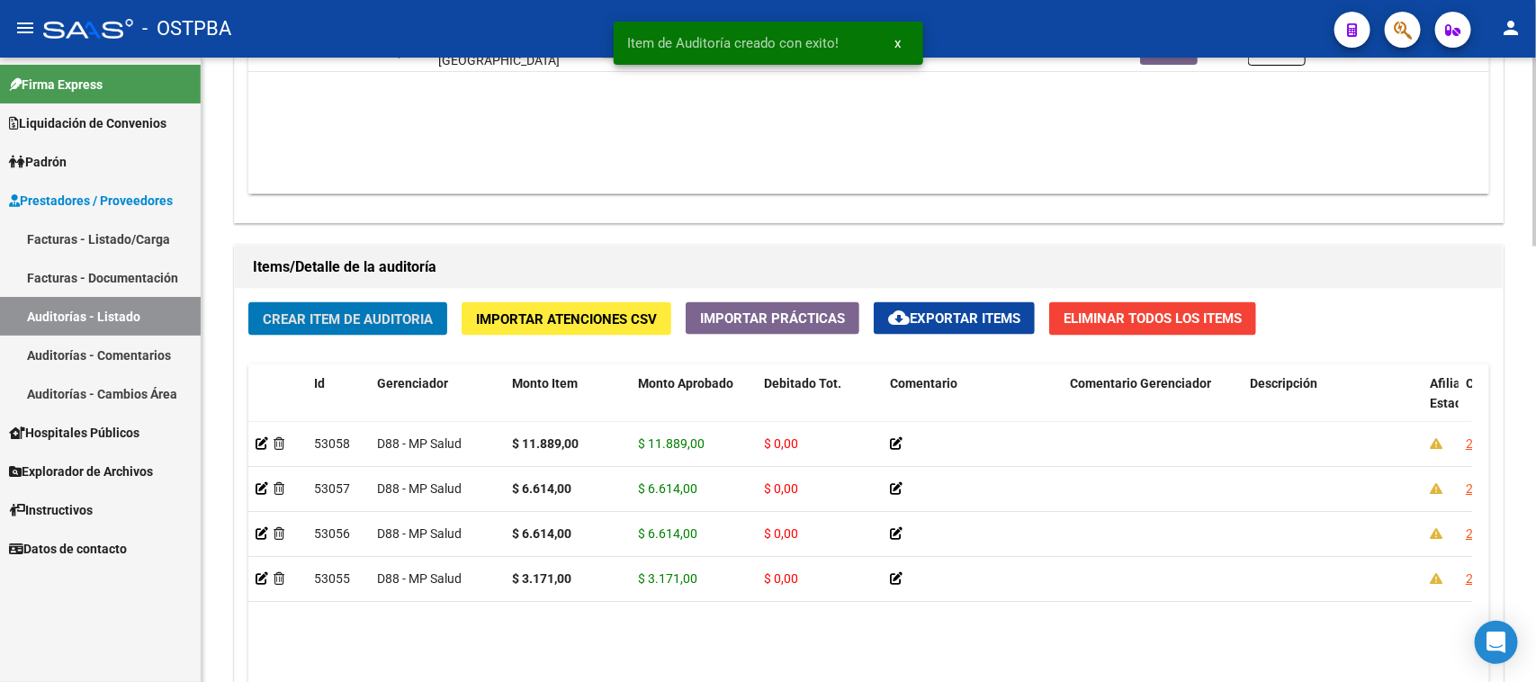
click at [362, 333] on button "Crear Item de Auditoria" at bounding box center [347, 318] width 199 height 33
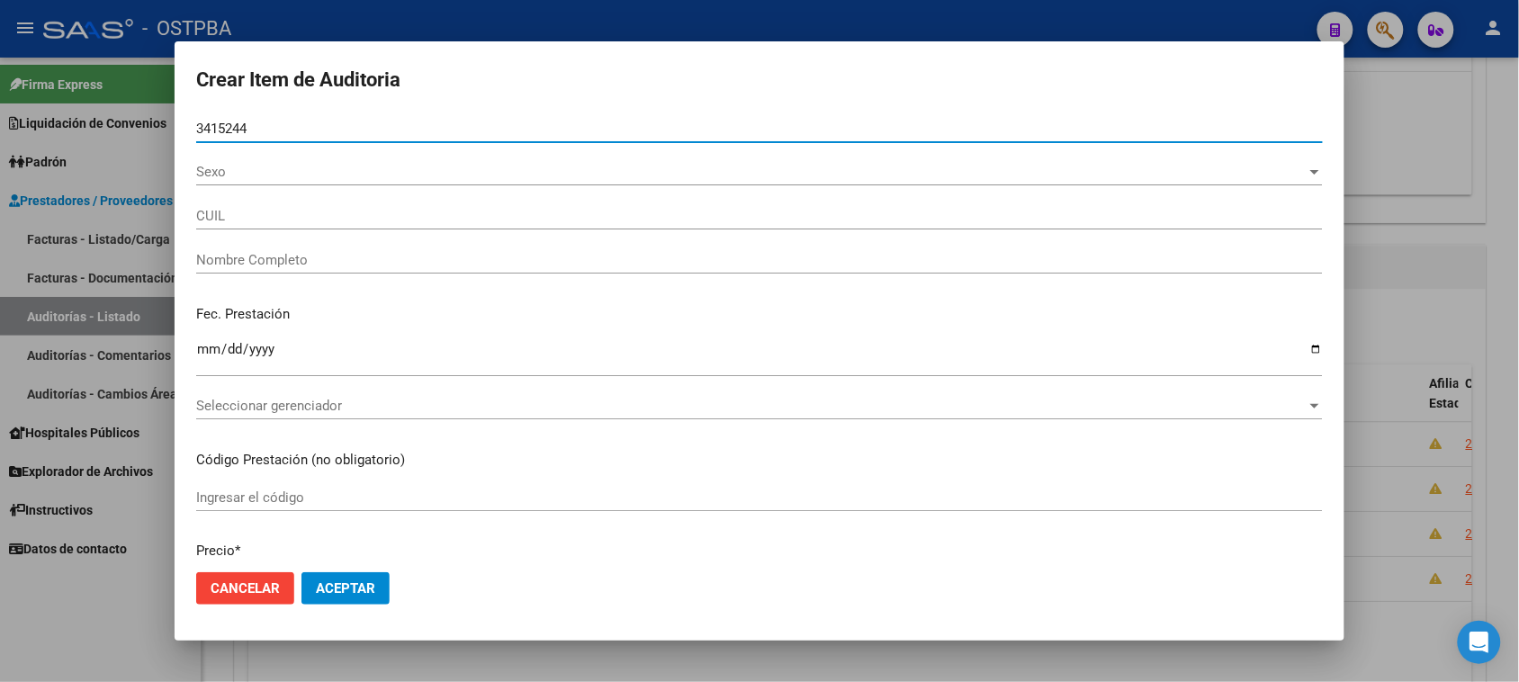
type input "34152448"
type input "27341524488"
type input "ESCUDERO NELIDA GABRIELA -"
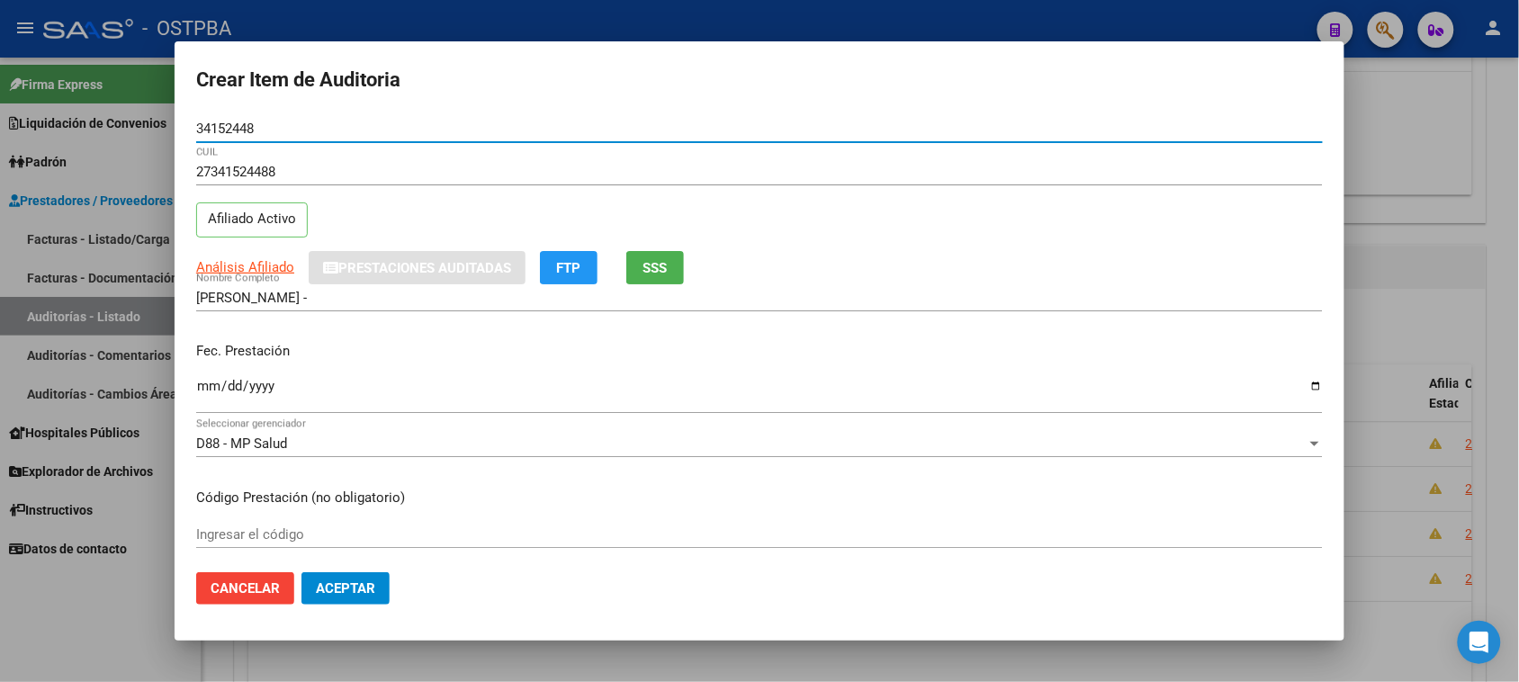
type input "34152448"
click at [203, 384] on input "Ingresar la fecha" at bounding box center [759, 393] width 1127 height 29
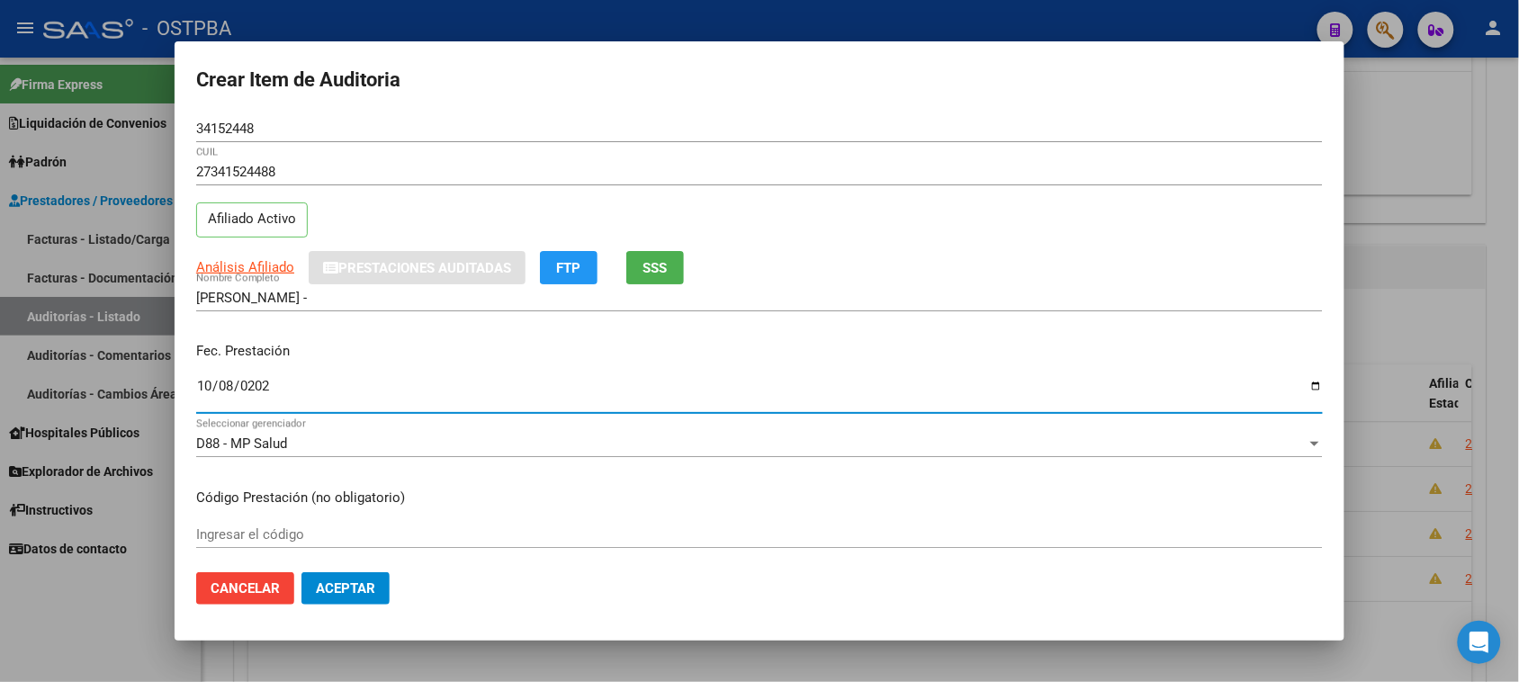
type input "2024-10-08"
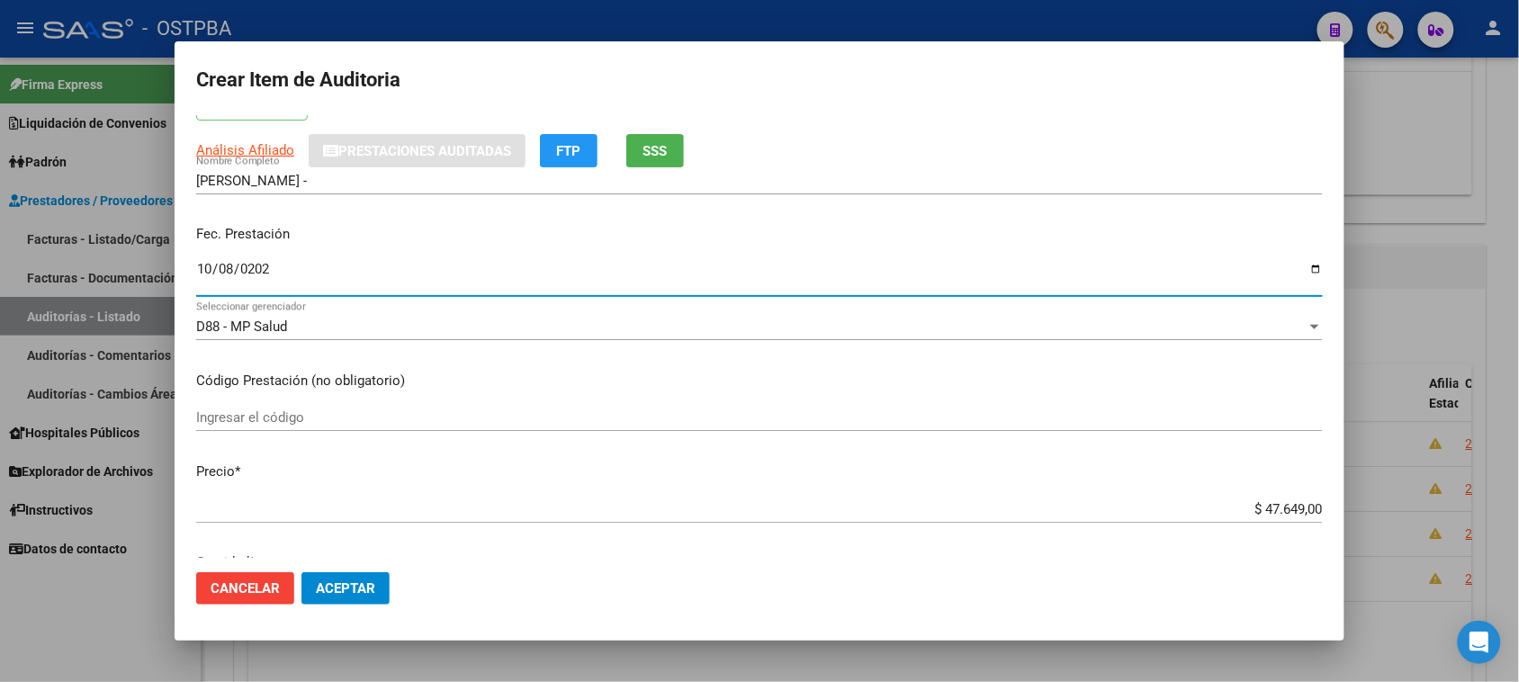
scroll to position [225, 0]
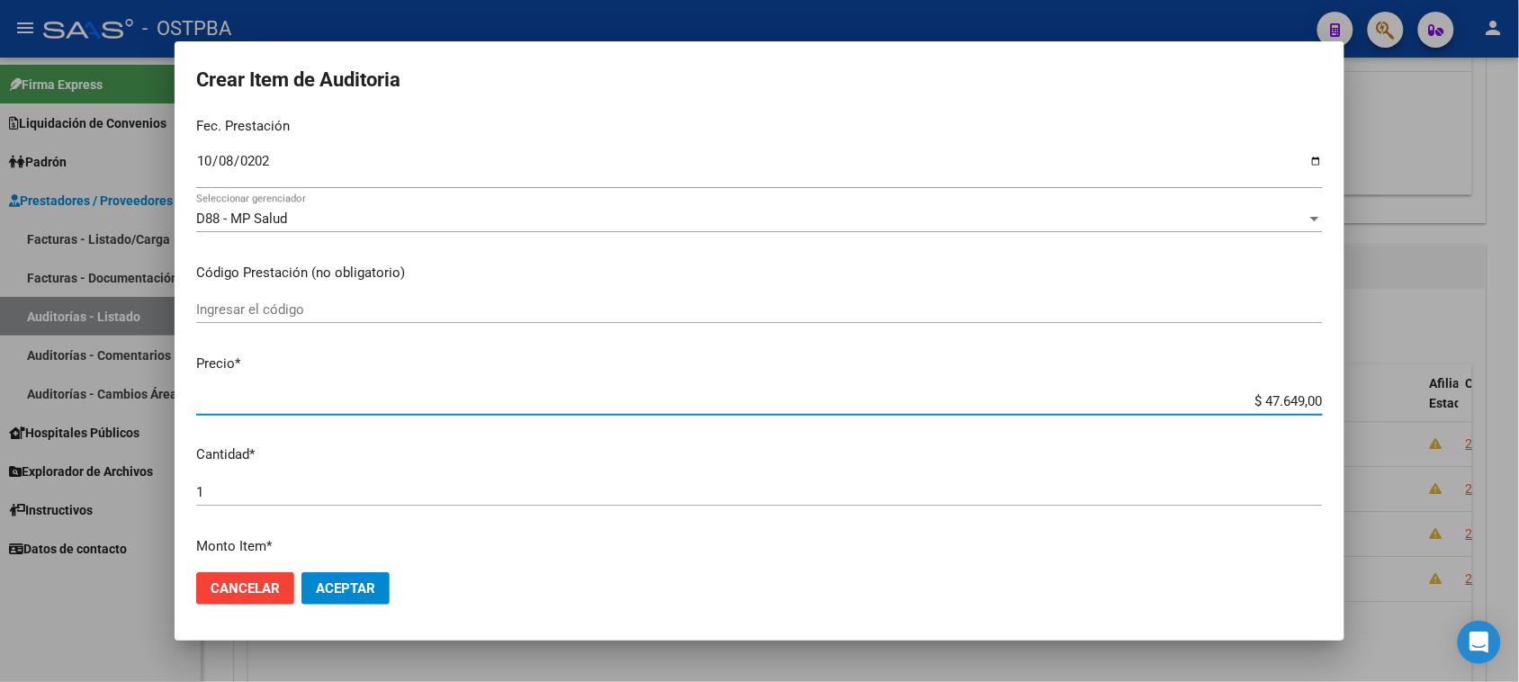
drag, startPoint x: 1248, startPoint y: 399, endPoint x: 1535, endPoint y: 411, distance: 287.3
click at [1519, 411] on html "menu - OSTPBA person Firma Express Liquidación de Convenios Gastos - Items Gast…" at bounding box center [759, 341] width 1519 height 682
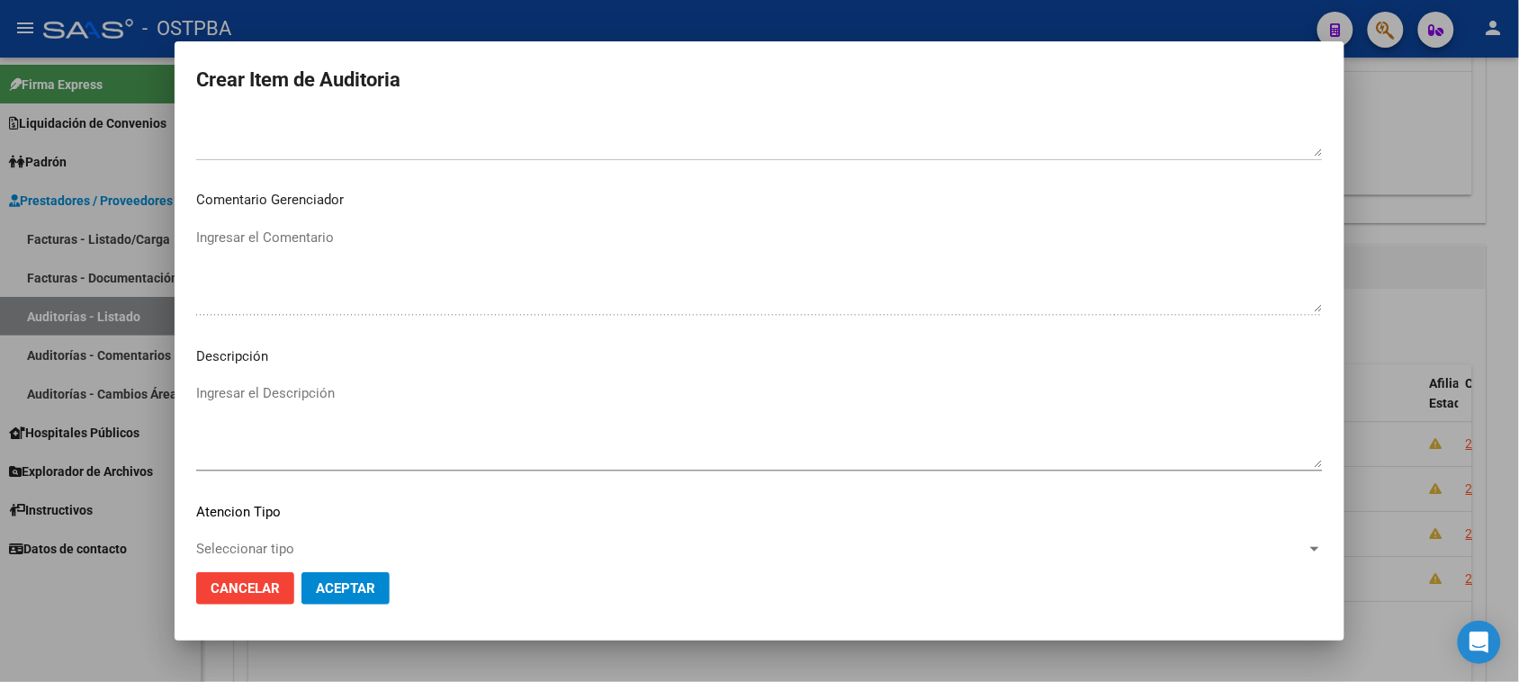
scroll to position [1020, 0]
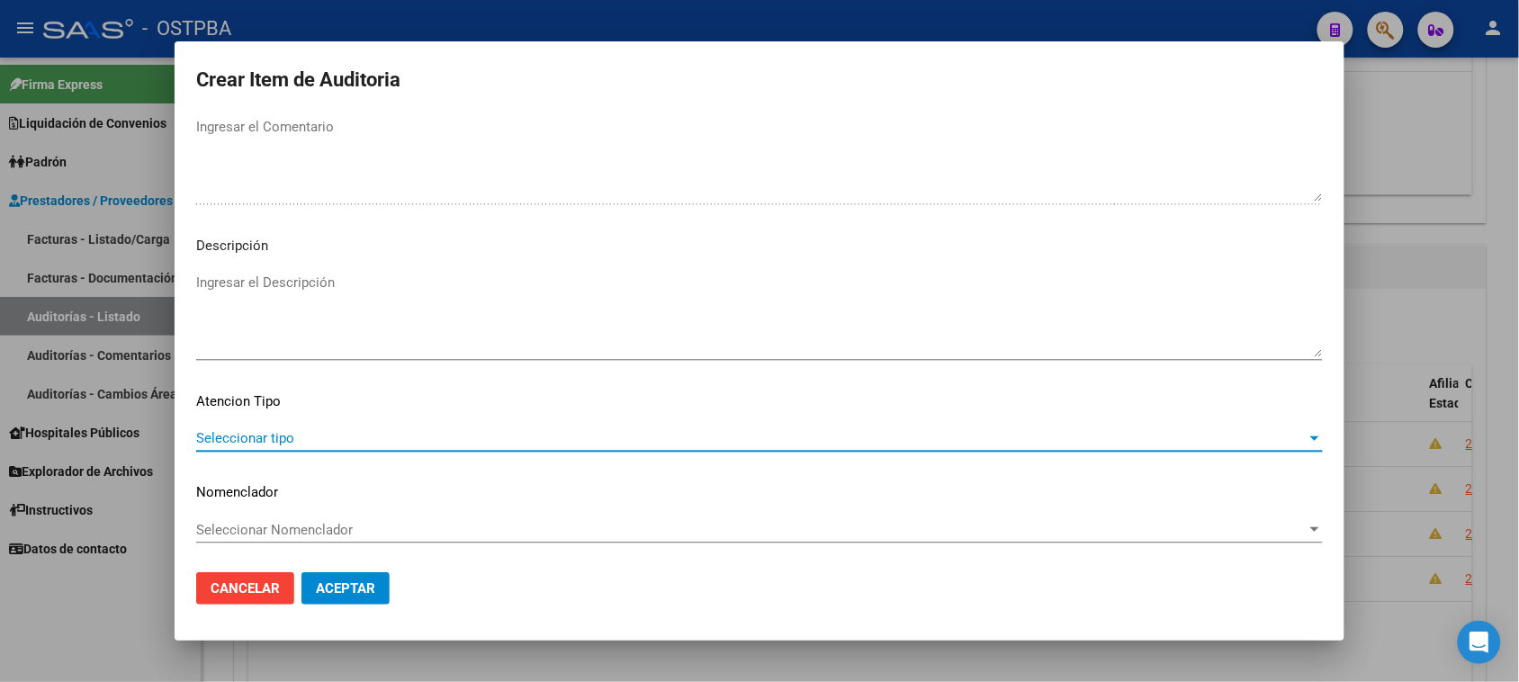
click at [298, 432] on span "Seleccionar tipo" at bounding box center [751, 438] width 1110 height 16
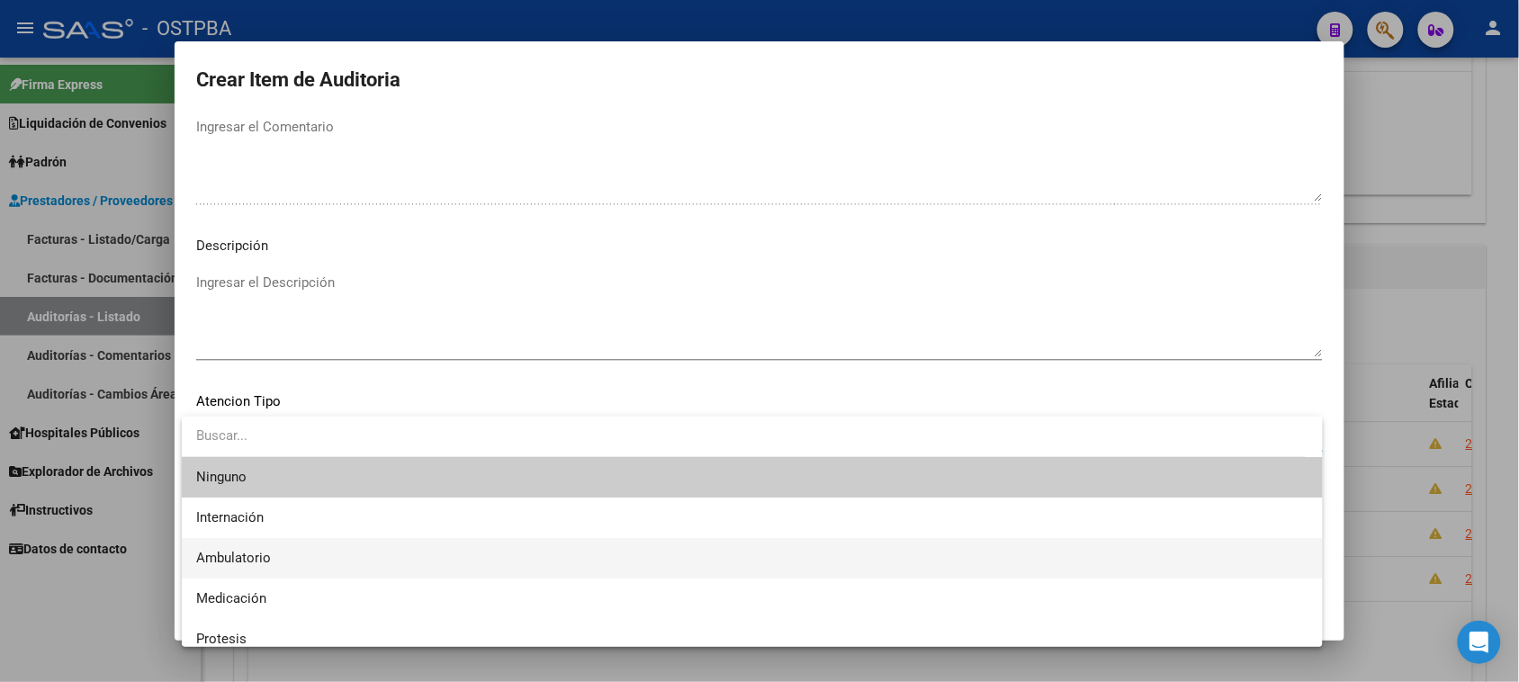
click at [250, 547] on span "Ambulatorio" at bounding box center [752, 558] width 1112 height 40
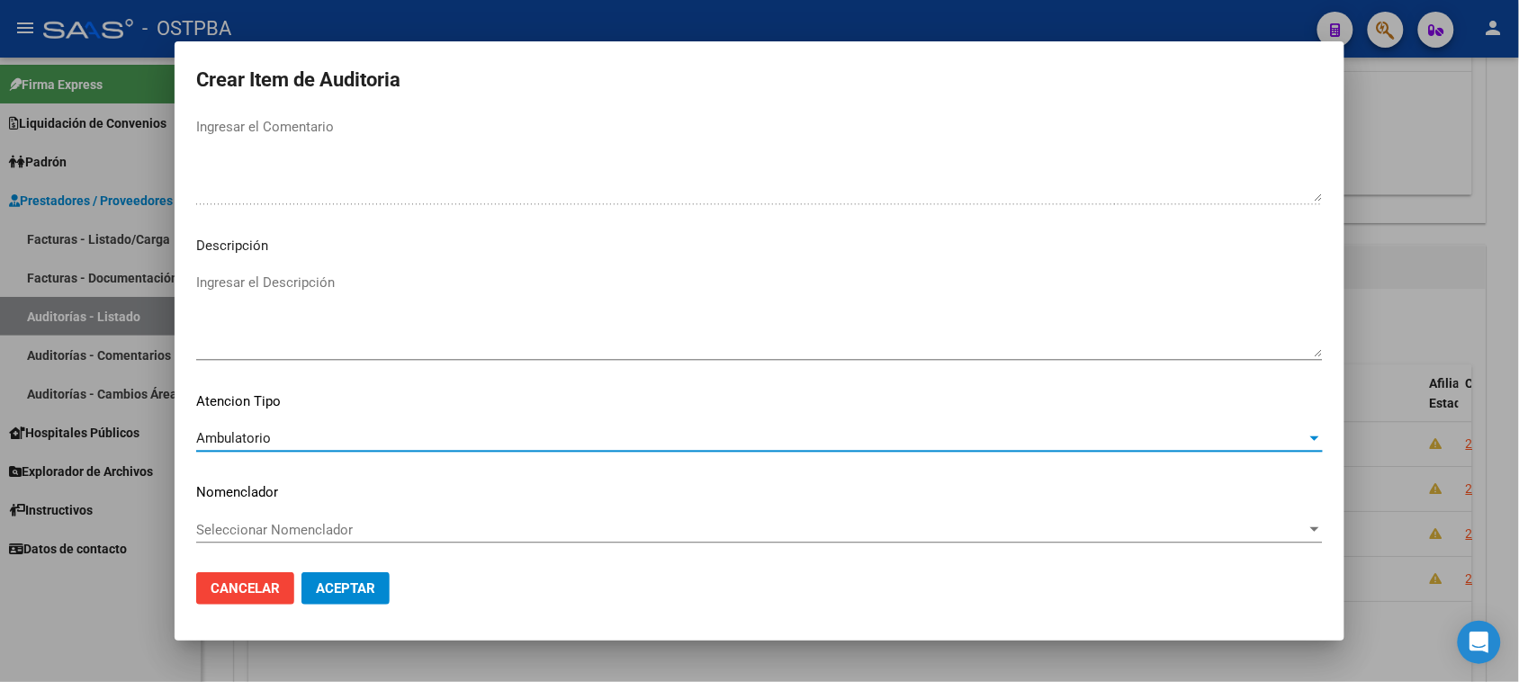
click at [325, 583] on span "Aceptar" at bounding box center [345, 588] width 59 height 16
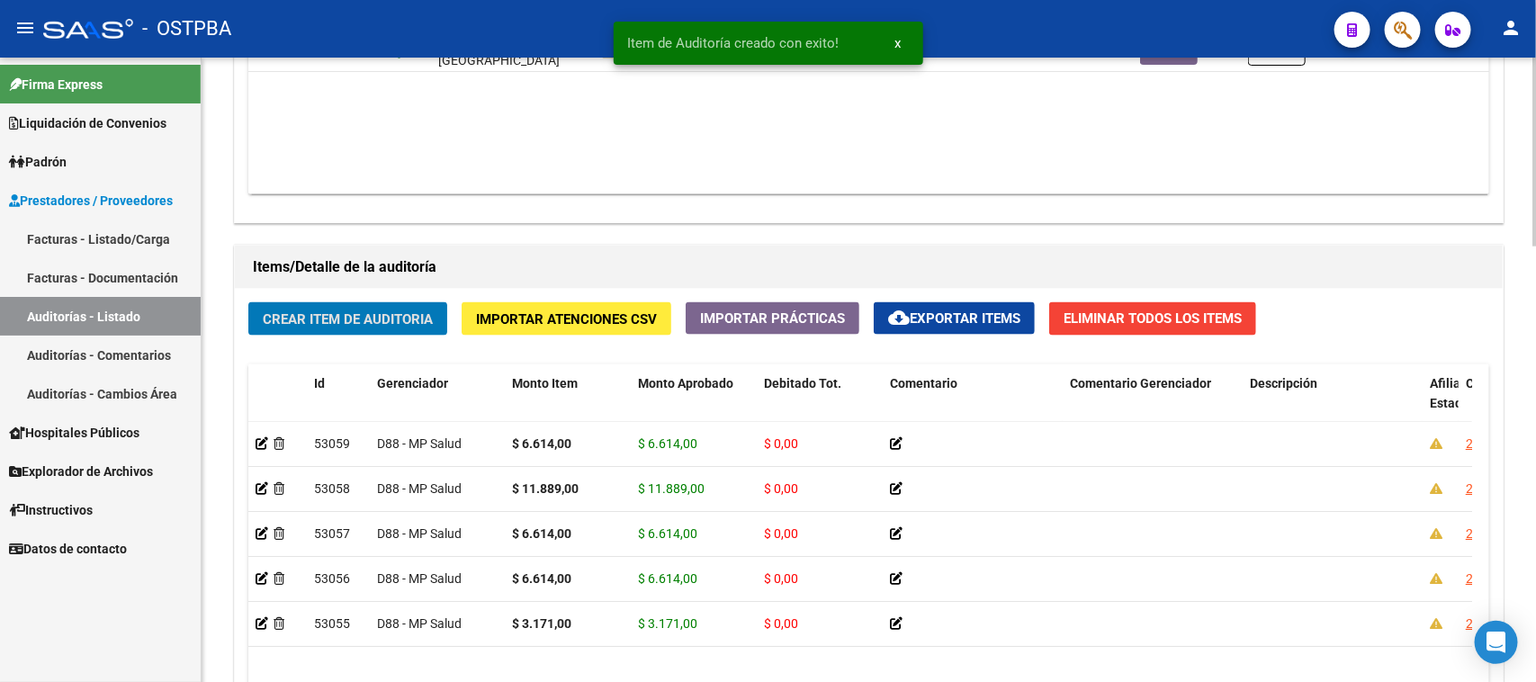
click at [328, 320] on span "Crear Item de Auditoria" at bounding box center [348, 319] width 170 height 16
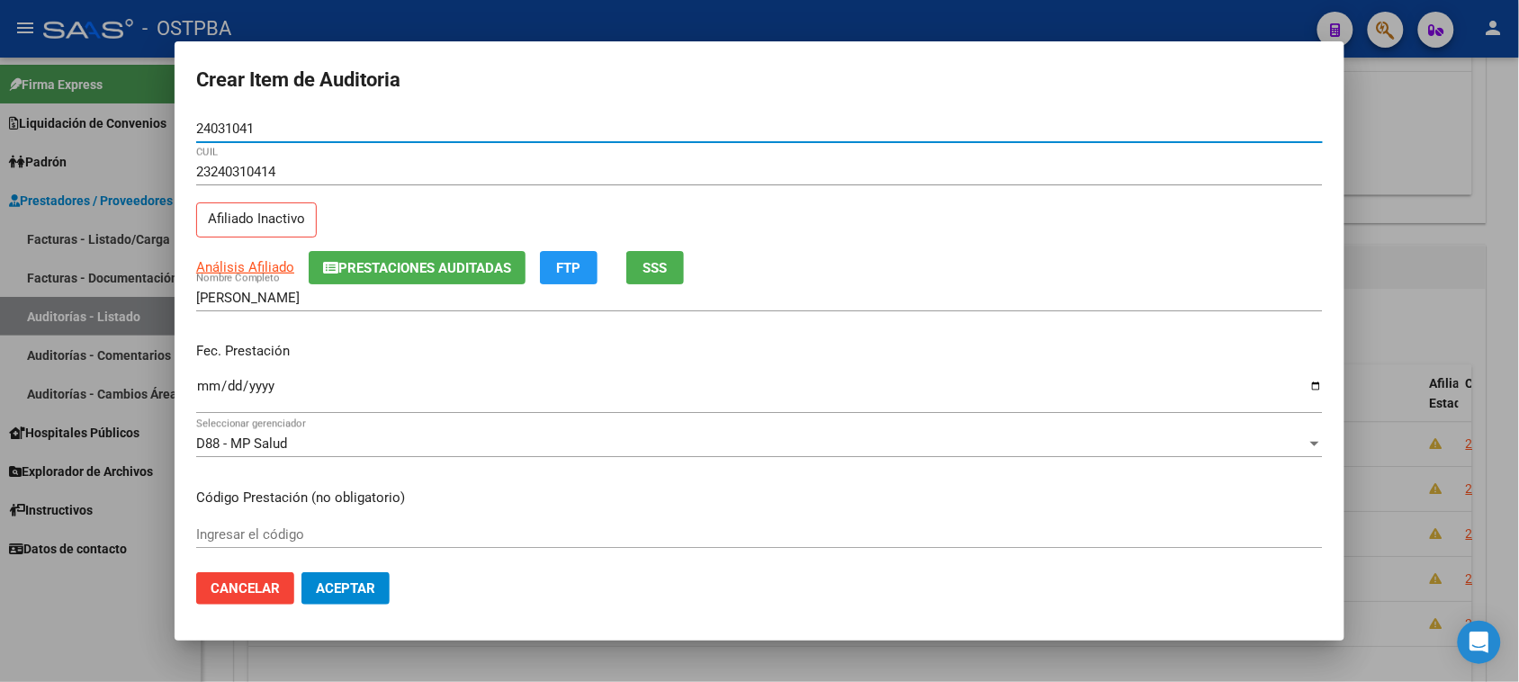
click at [196, 389] on input "Ingresar la fecha" at bounding box center [759, 393] width 1127 height 29
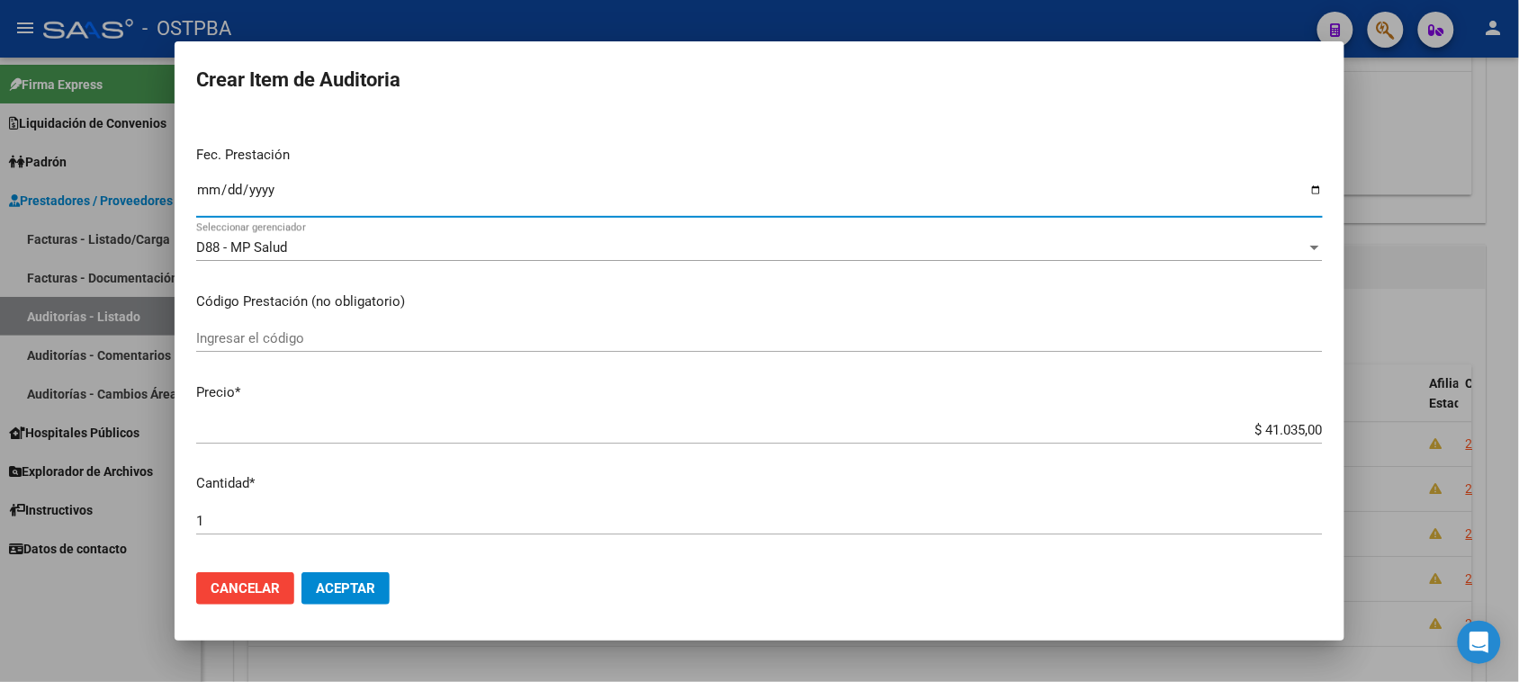
scroll to position [225, 0]
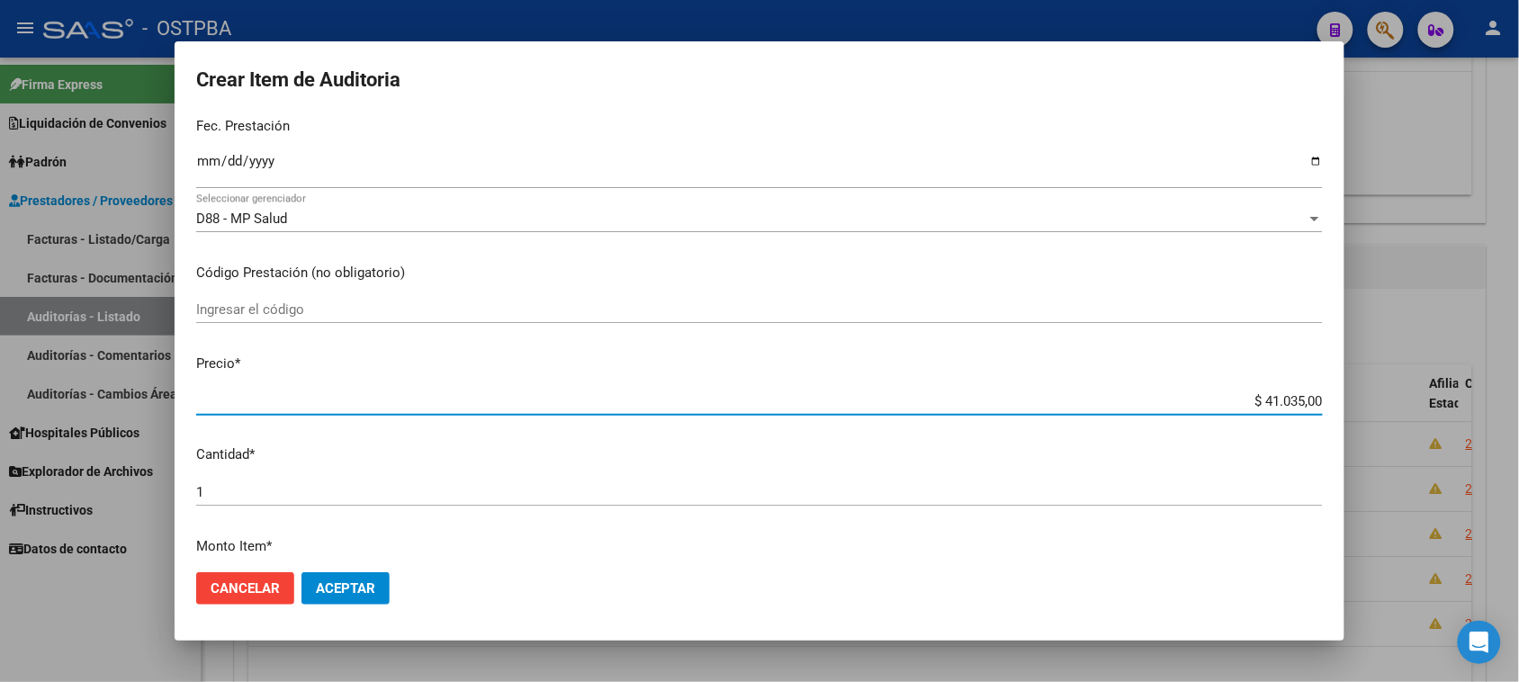
drag, startPoint x: 1248, startPoint y: 398, endPoint x: 1446, endPoint y: 398, distance: 198.0
click at [1446, 398] on div "Crear Item de Auditoria 24031041 Nro Documento 23240310414 CUIL Afiliado Inacti…" at bounding box center [759, 341] width 1519 height 682
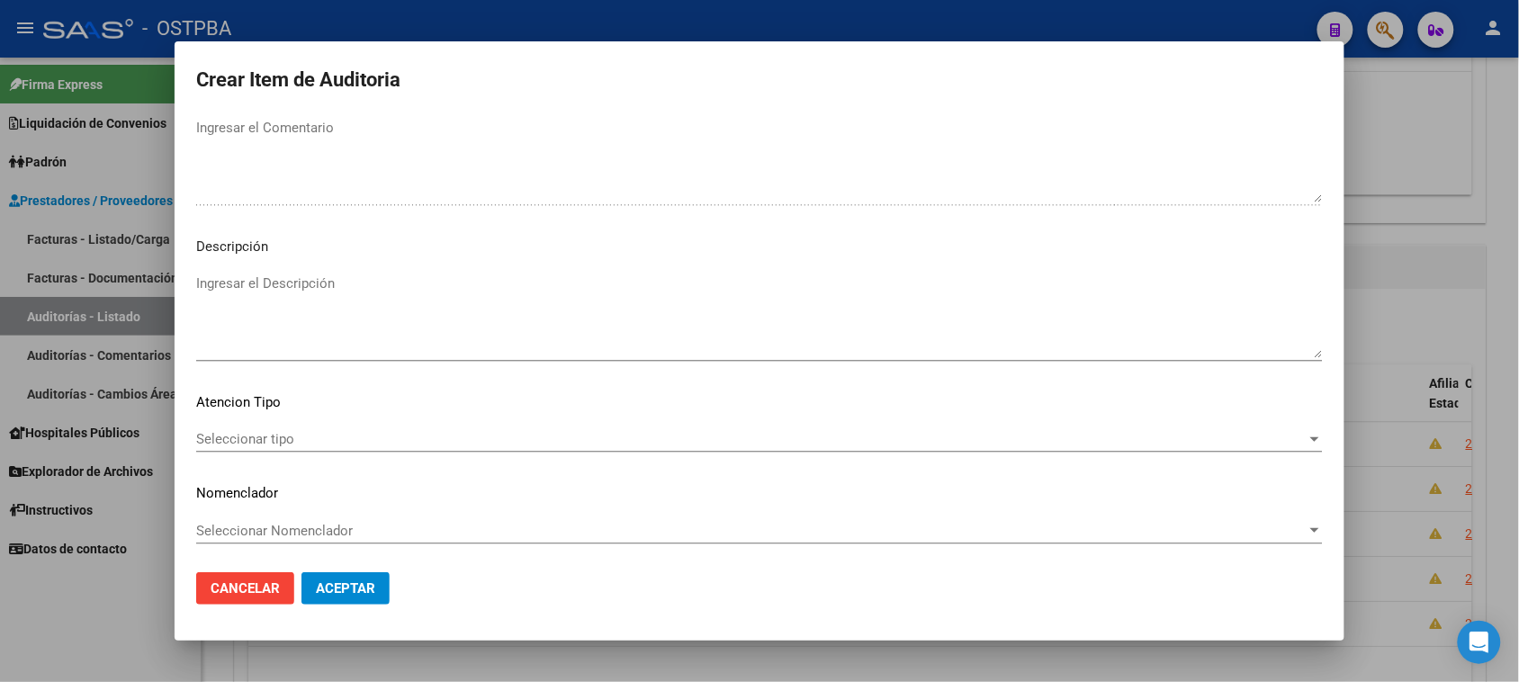
scroll to position [1020, 0]
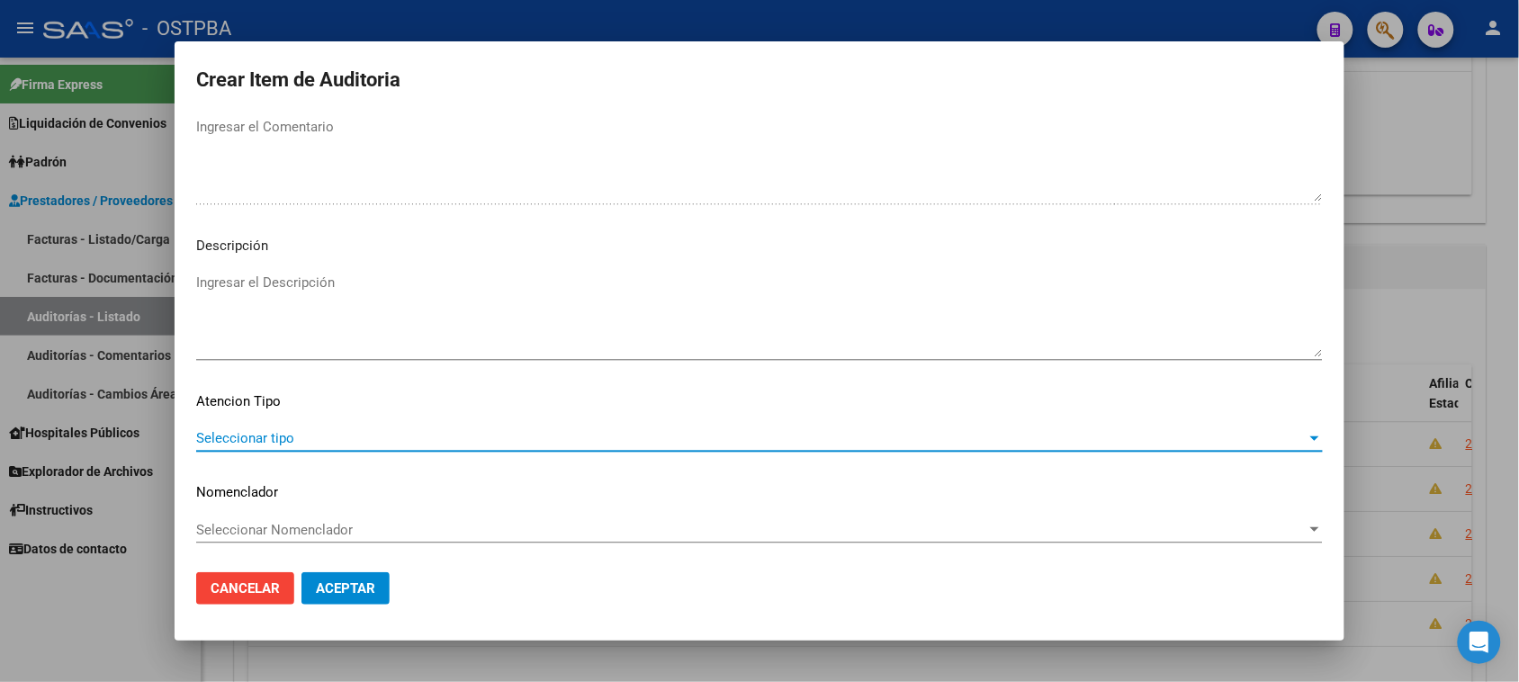
click at [248, 441] on span "Seleccionar tipo" at bounding box center [751, 438] width 1110 height 16
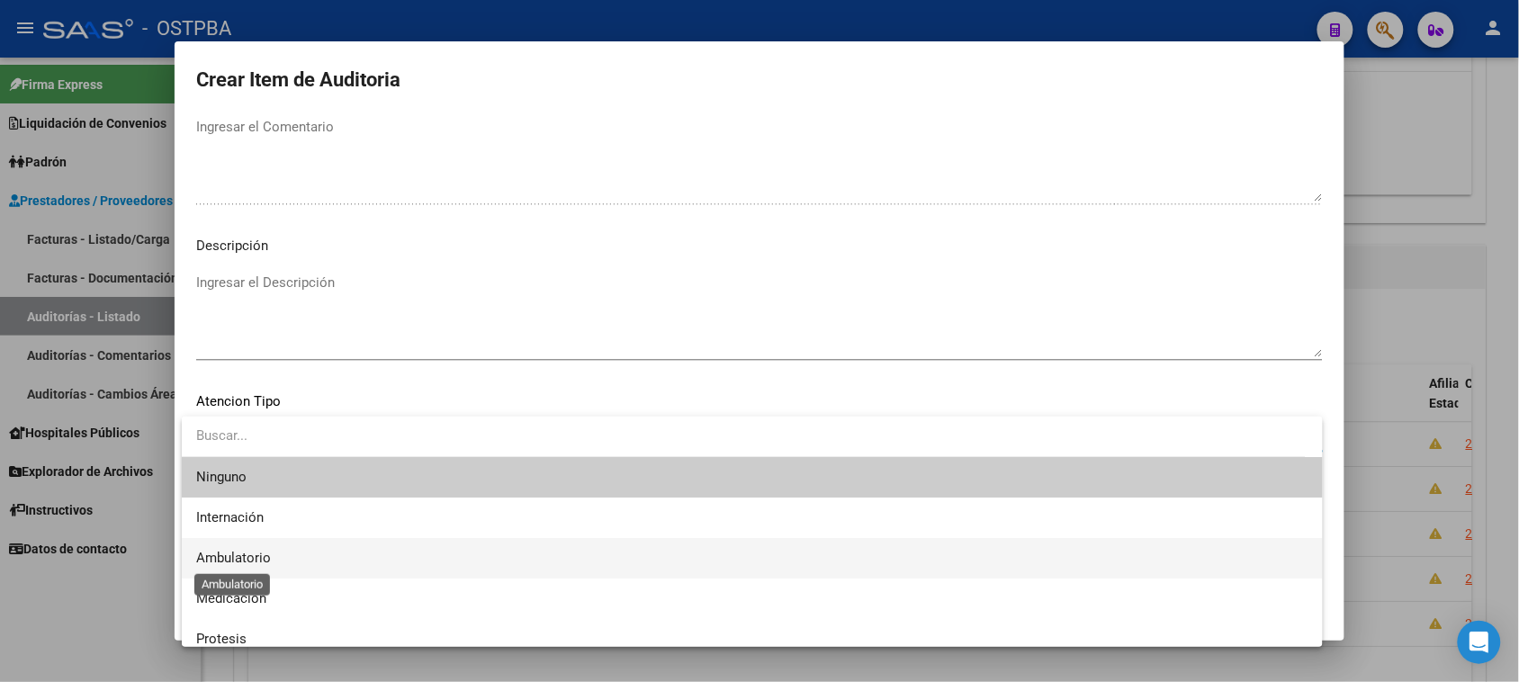
click at [235, 554] on span "Ambulatorio" at bounding box center [233, 558] width 75 height 16
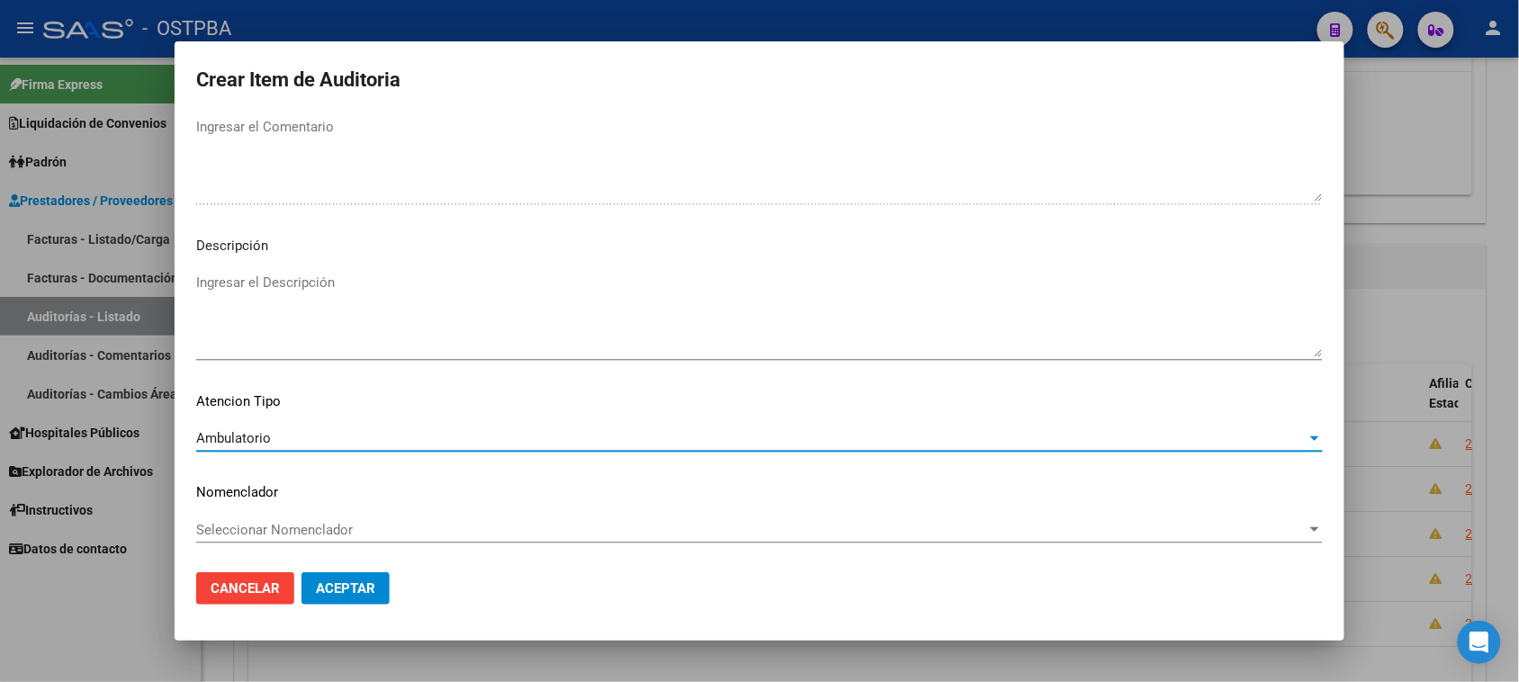
click at [333, 579] on button "Aceptar" at bounding box center [345, 588] width 88 height 32
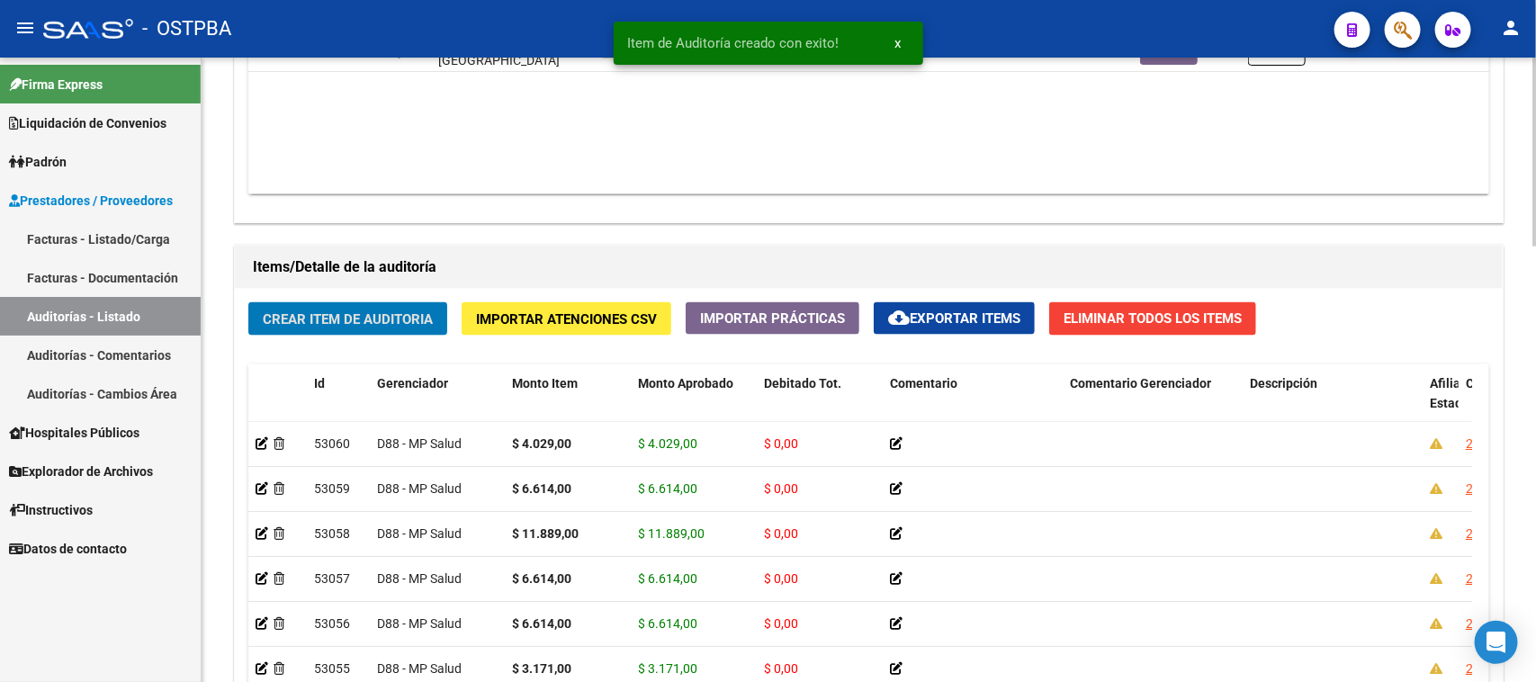
click at [376, 316] on span "Crear Item de Auditoria" at bounding box center [348, 319] width 170 height 16
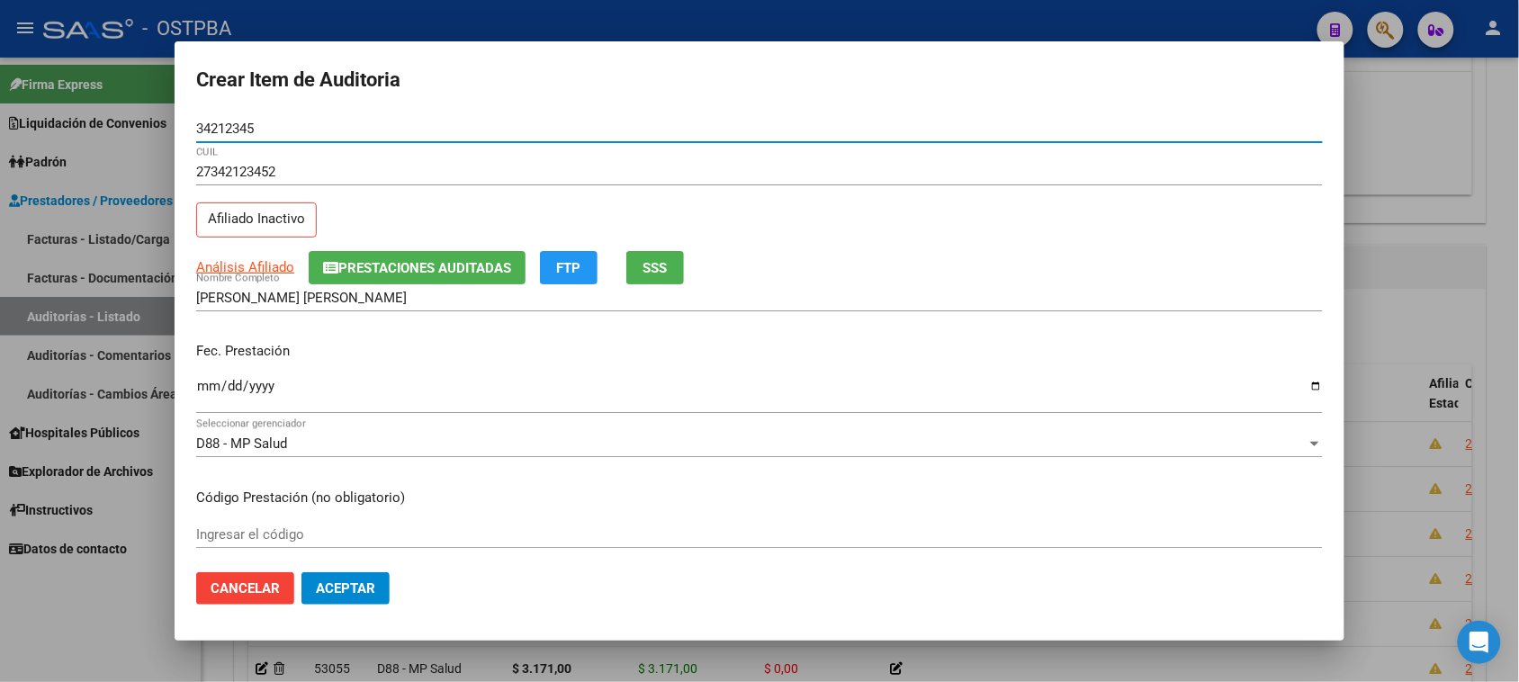
click at [199, 383] on input "Ingresar la fecha" at bounding box center [759, 393] width 1127 height 29
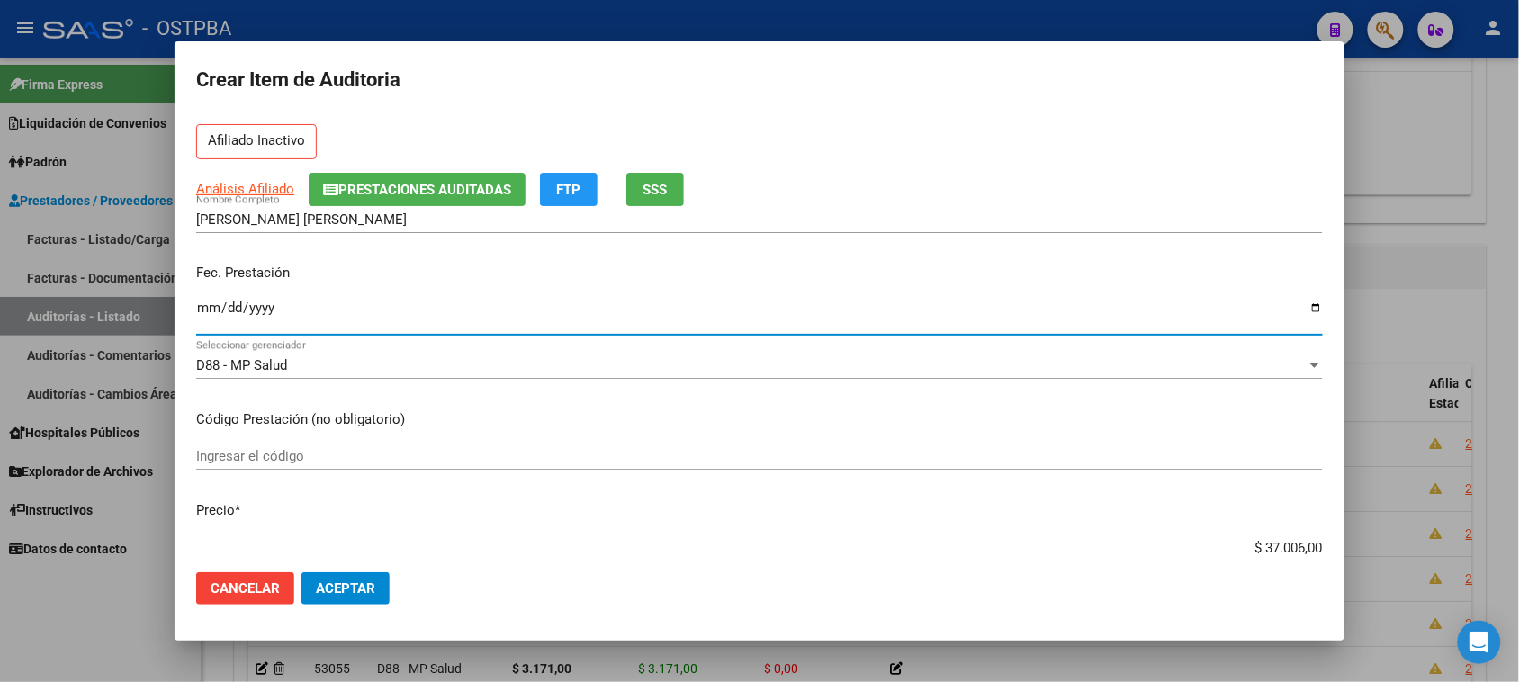
scroll to position [112, 0]
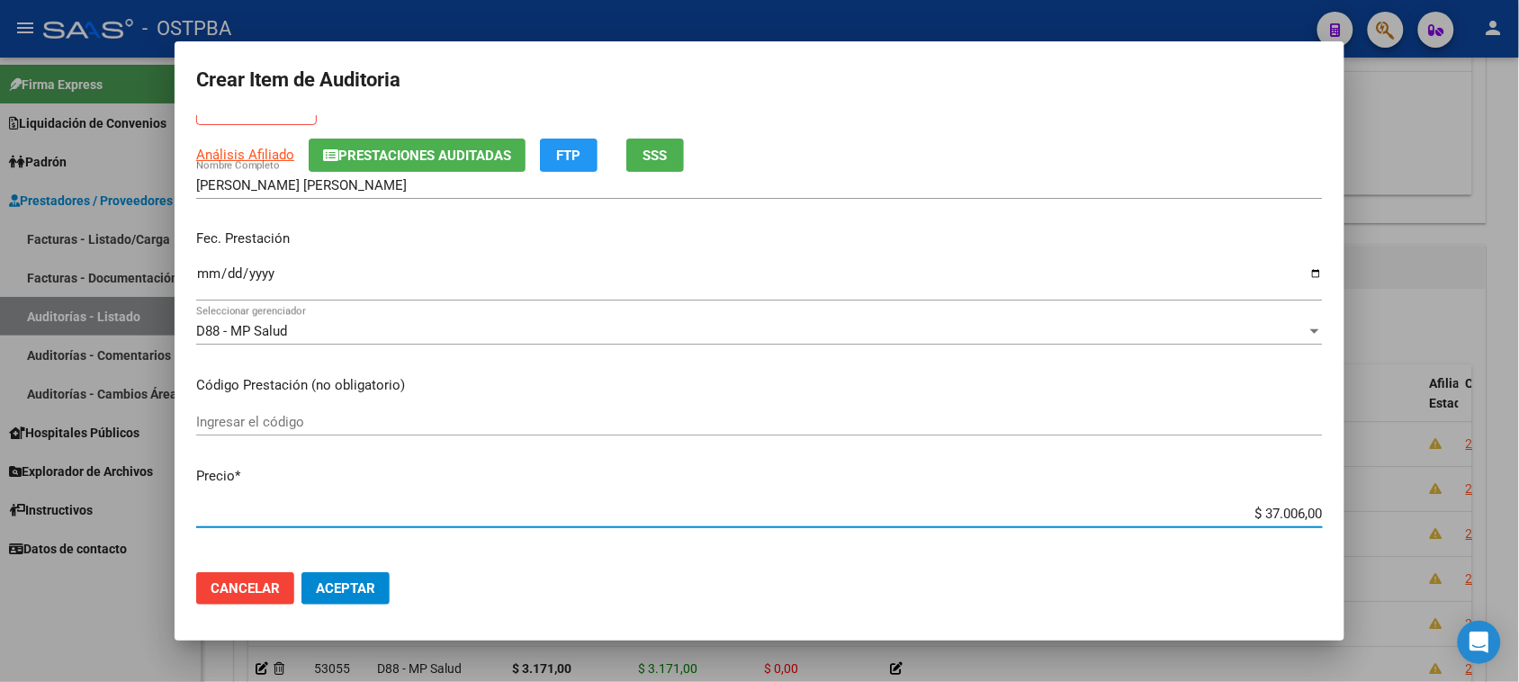
drag, startPoint x: 1251, startPoint y: 507, endPoint x: 1535, endPoint y: 504, distance: 284.4
click at [1519, 504] on html "menu - OSTPBA person Firma Express Liquidación de Convenios Gastos - Items Gast…" at bounding box center [759, 341] width 1519 height 682
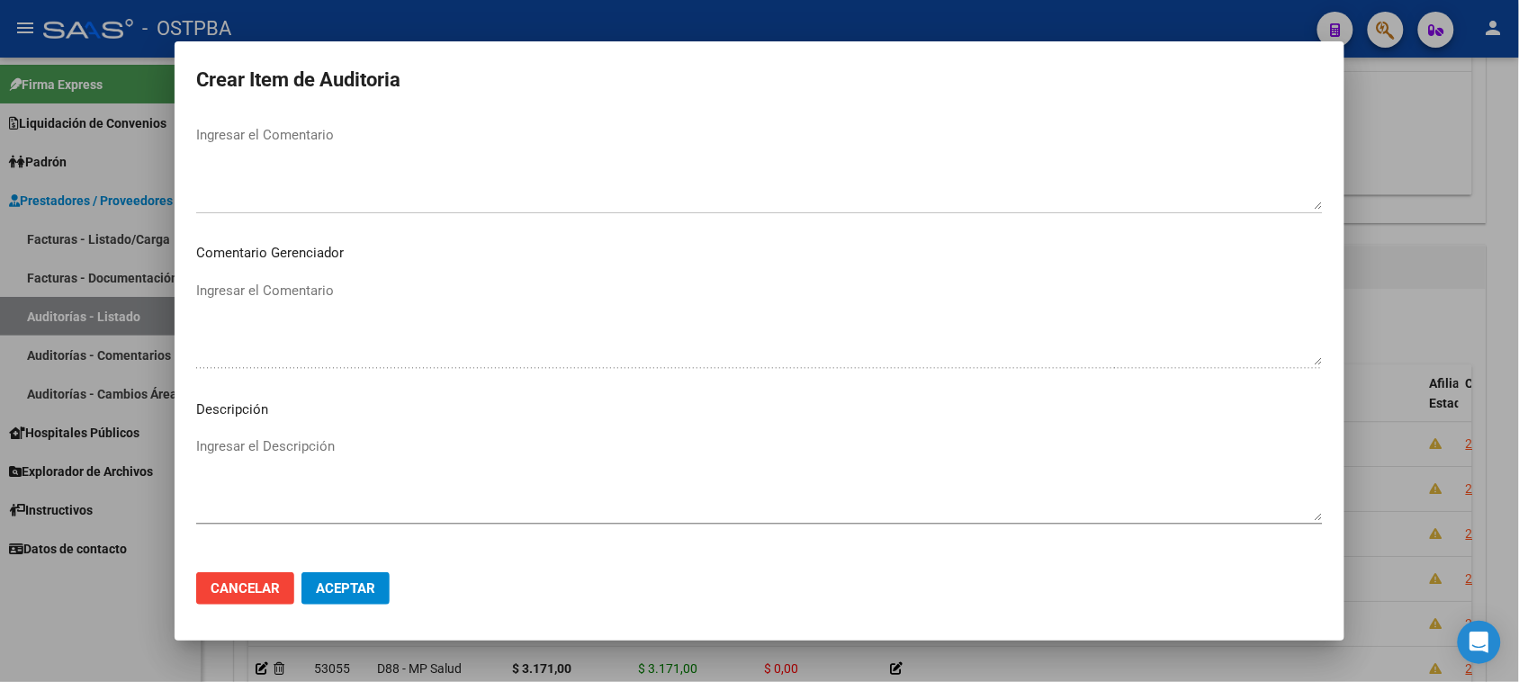
scroll to position [1012, 0]
click at [230, 451] on span "Seleccionar tipo" at bounding box center [751, 445] width 1110 height 16
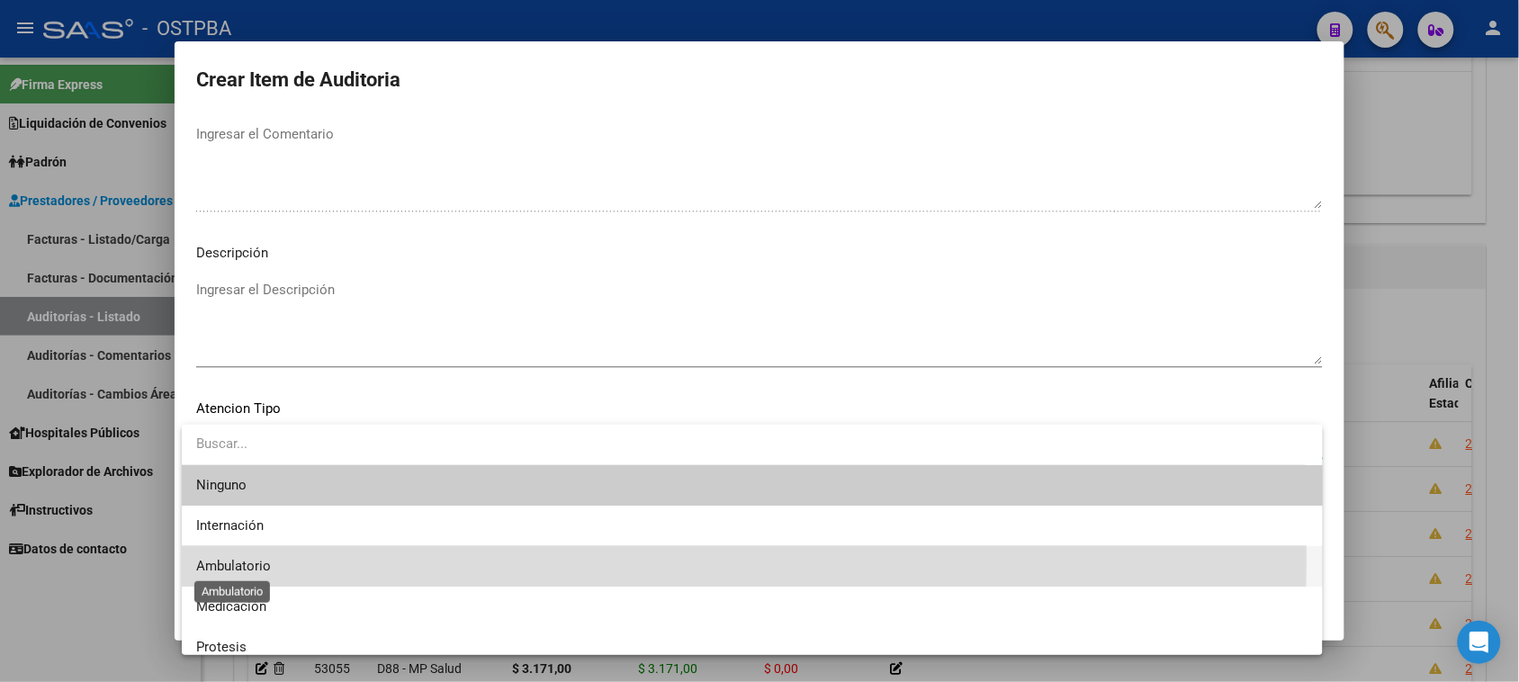
click at [234, 559] on span "Ambulatorio" at bounding box center [233, 566] width 75 height 16
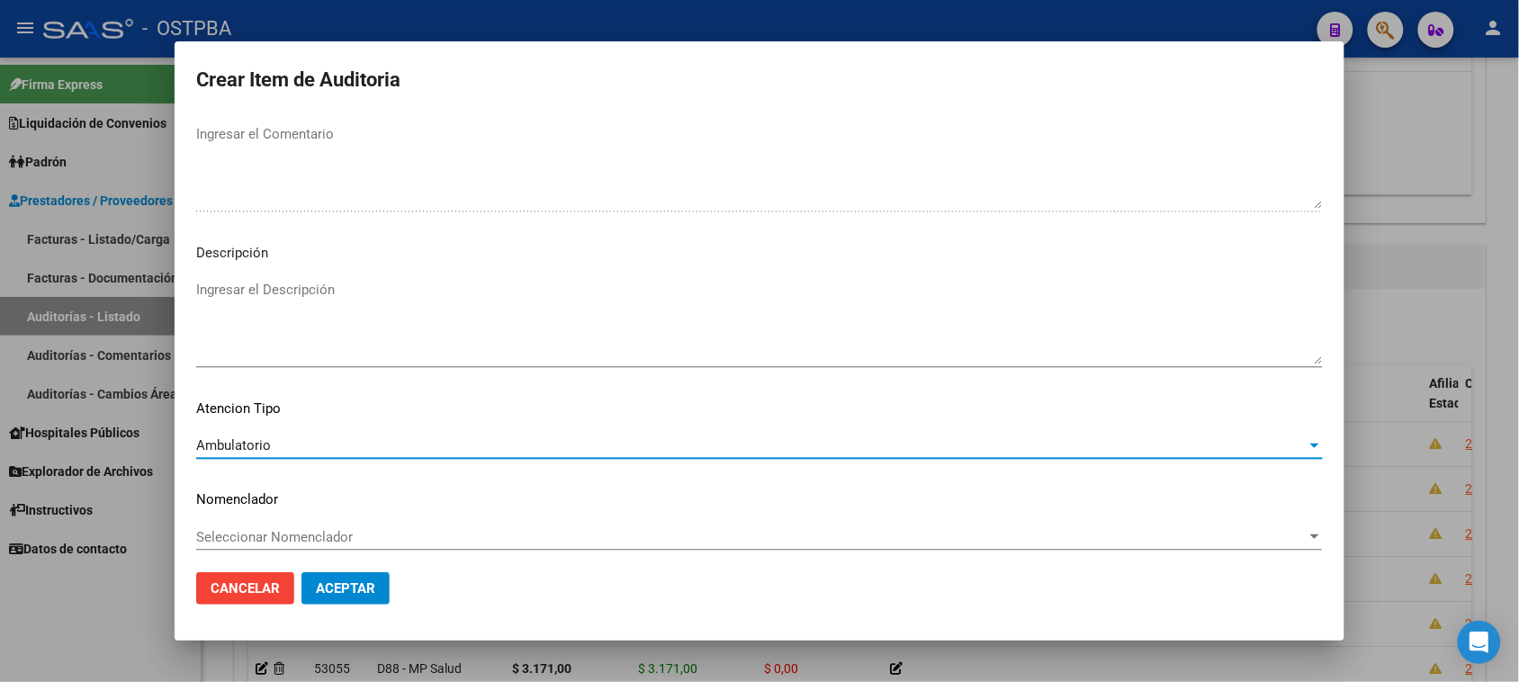
click at [347, 596] on span "Aceptar" at bounding box center [345, 588] width 59 height 16
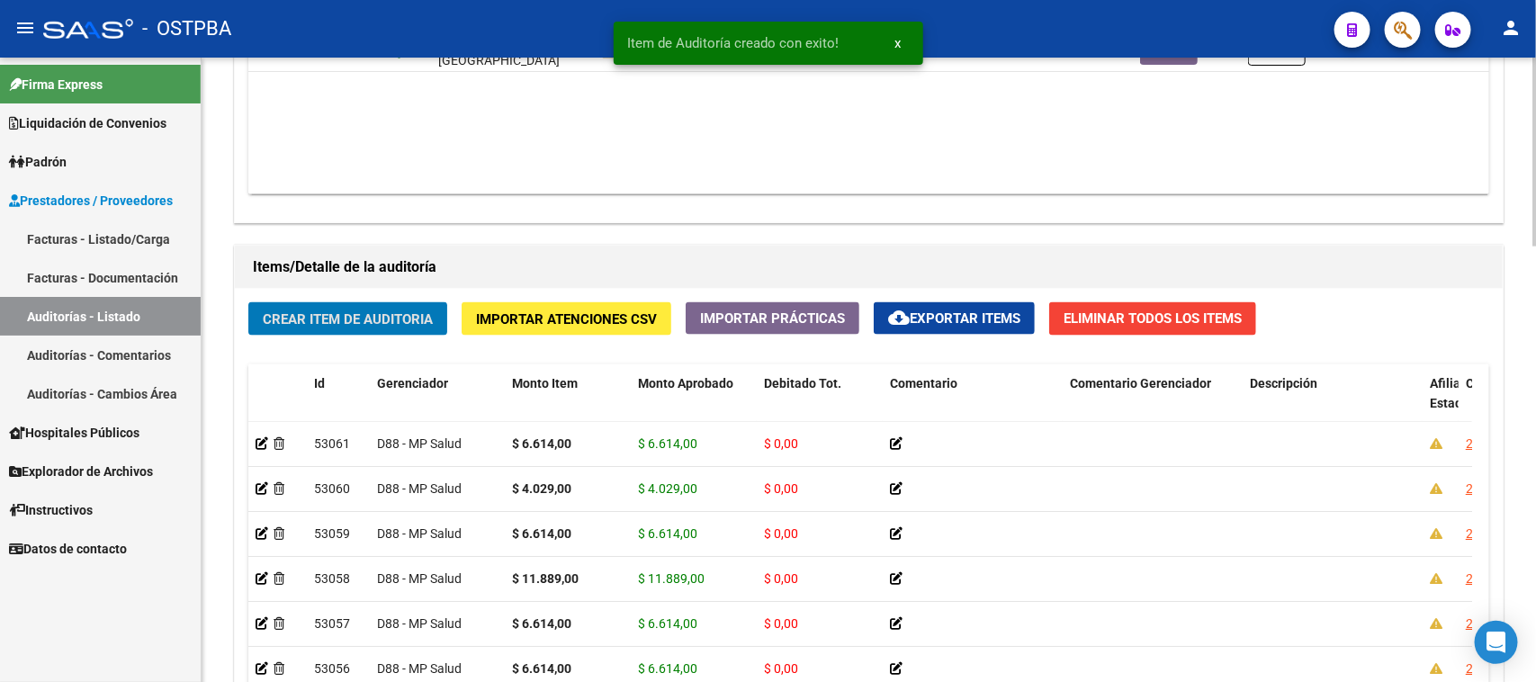
click at [322, 319] on span "Crear Item de Auditoria" at bounding box center [348, 319] width 170 height 16
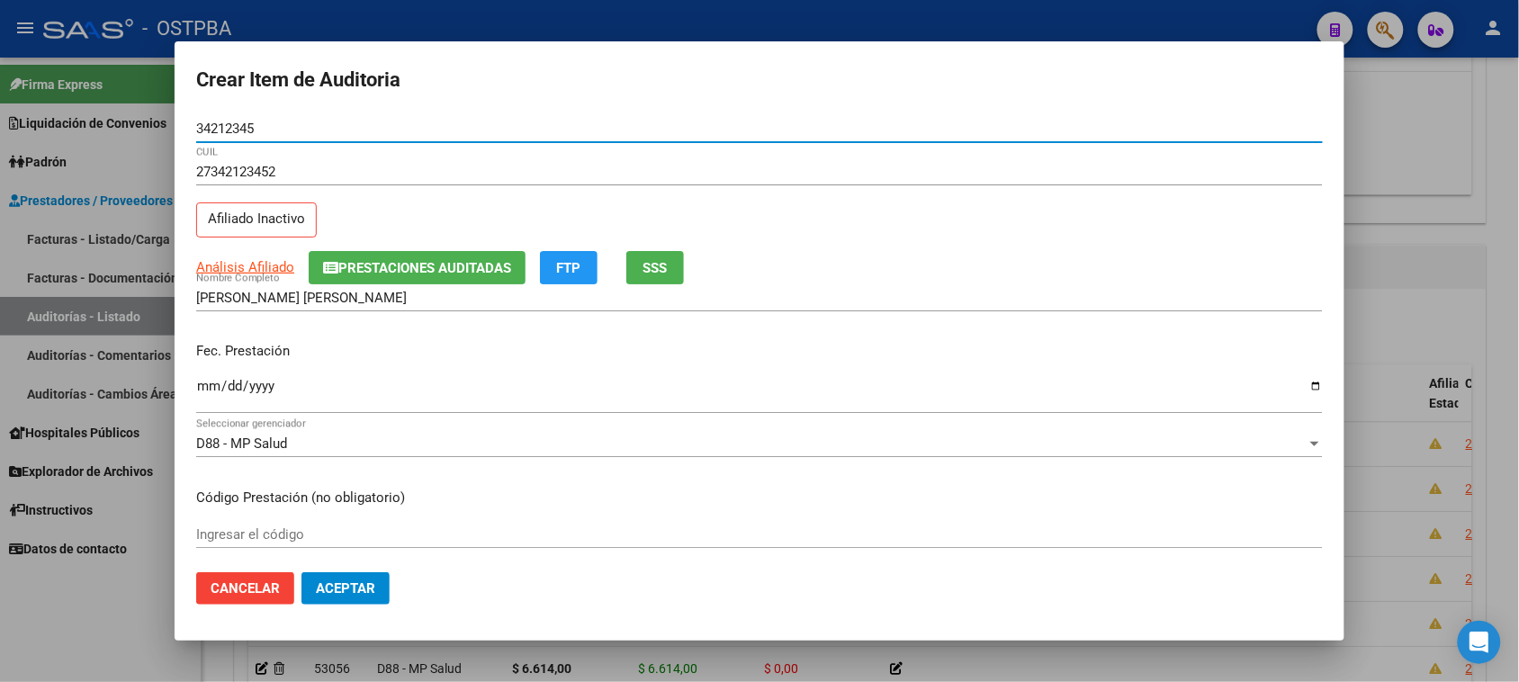
click at [209, 391] on input "Ingresar la fecha" at bounding box center [759, 393] width 1127 height 29
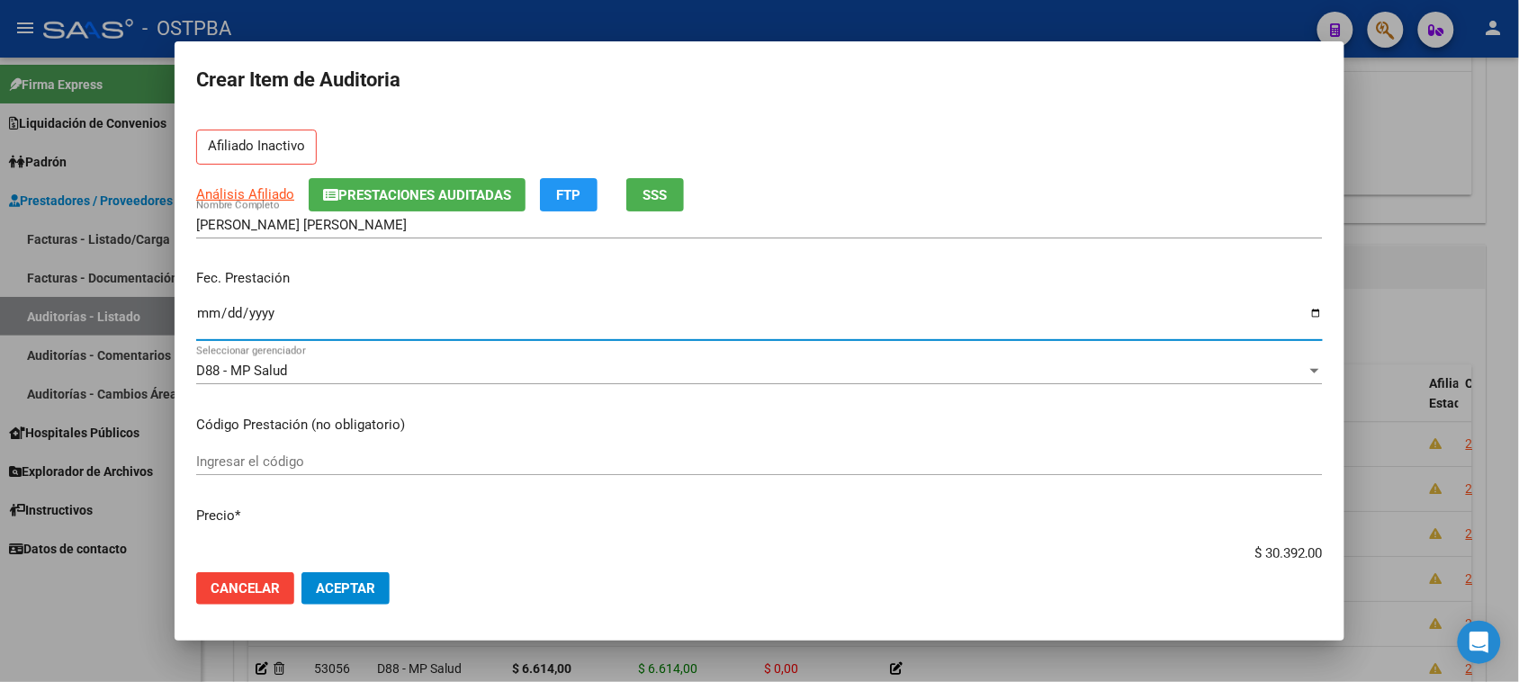
scroll to position [112, 0]
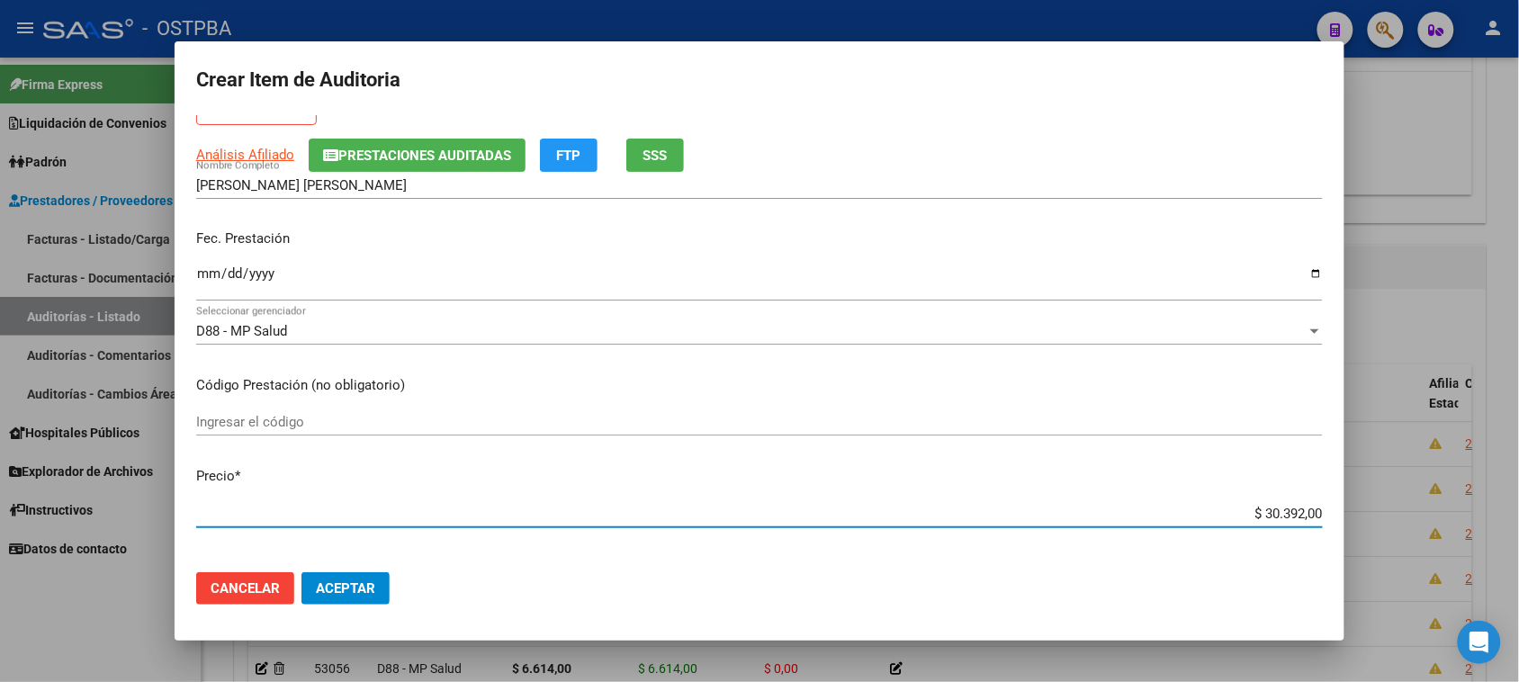
drag, startPoint x: 1248, startPoint y: 513, endPoint x: 1535, endPoint y: 513, distance: 287.1
click at [1519, 513] on html "menu - OSTPBA person Firma Express Liquidación de Convenios Gastos - Items Gast…" at bounding box center [759, 341] width 1519 height 682
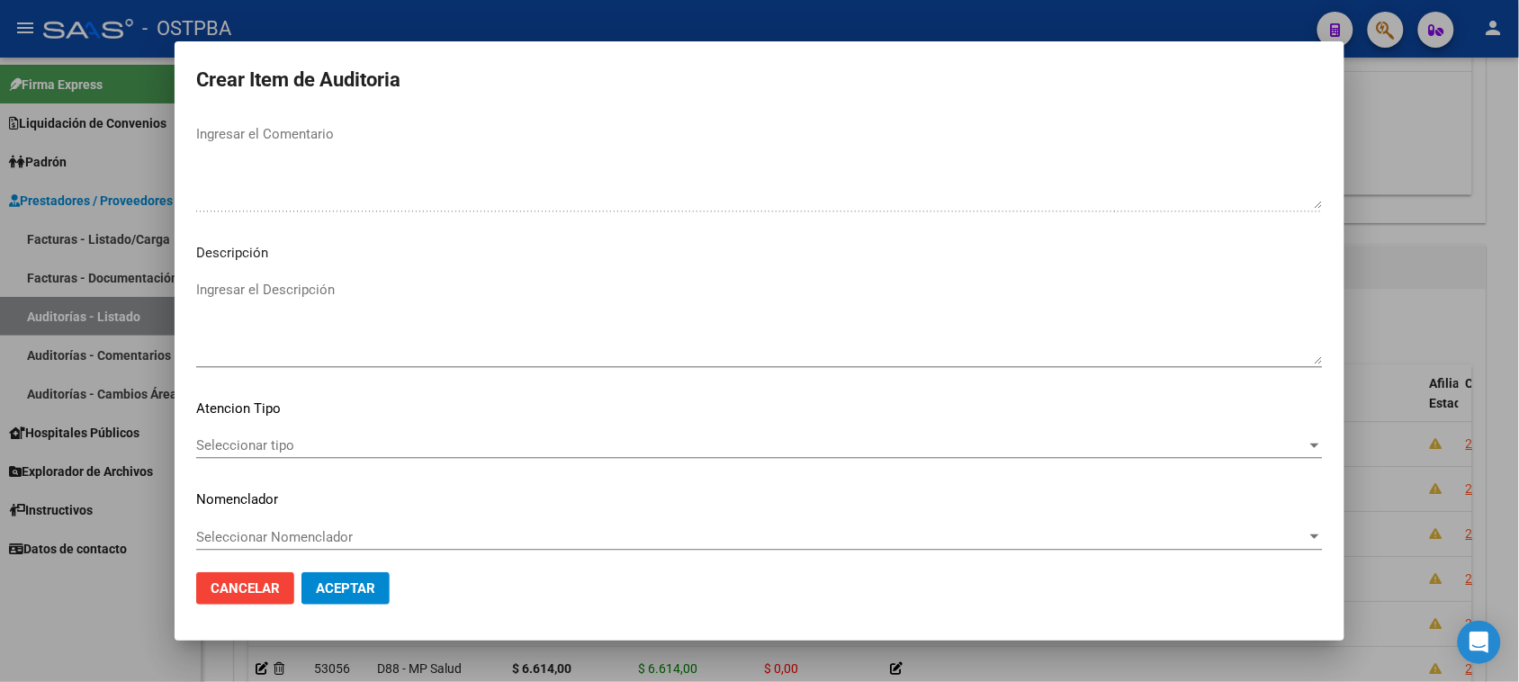
scroll to position [1020, 0]
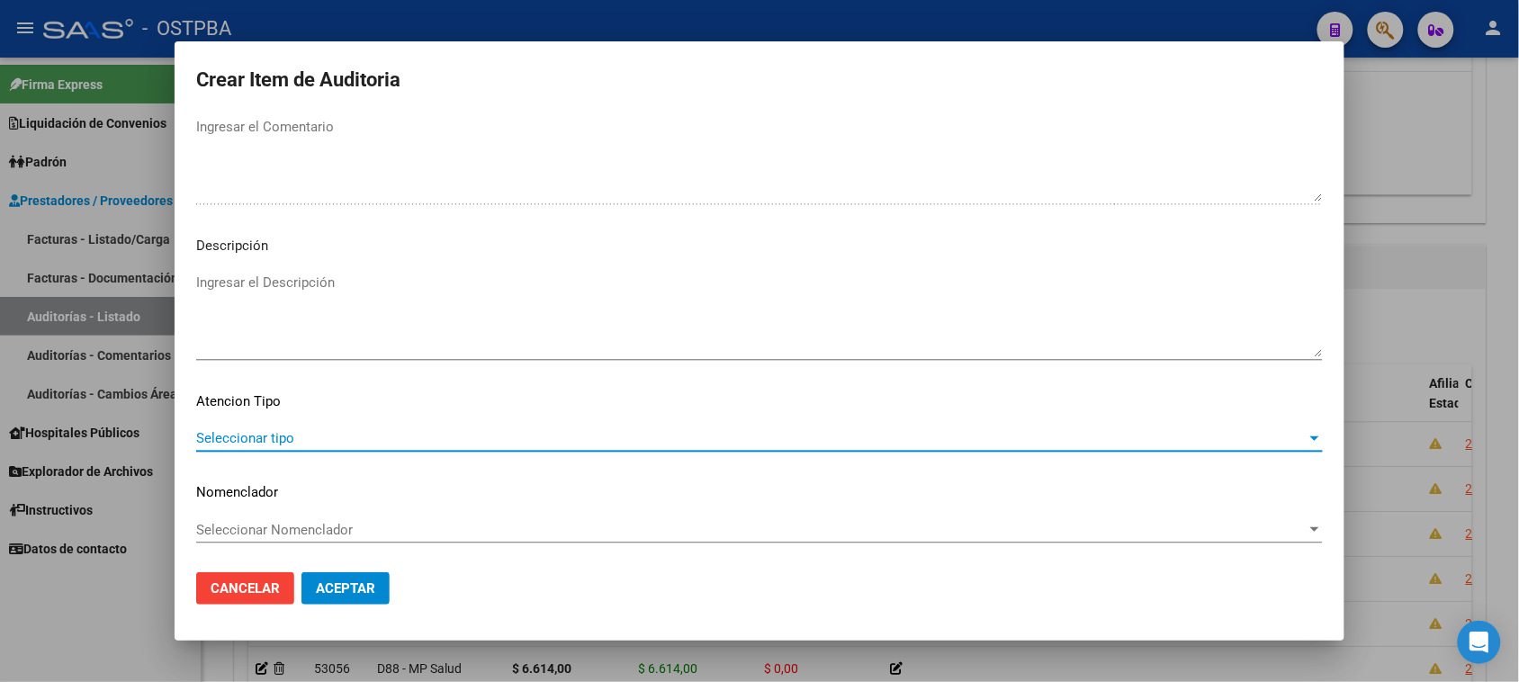
click at [320, 433] on span "Seleccionar tipo" at bounding box center [751, 438] width 1110 height 16
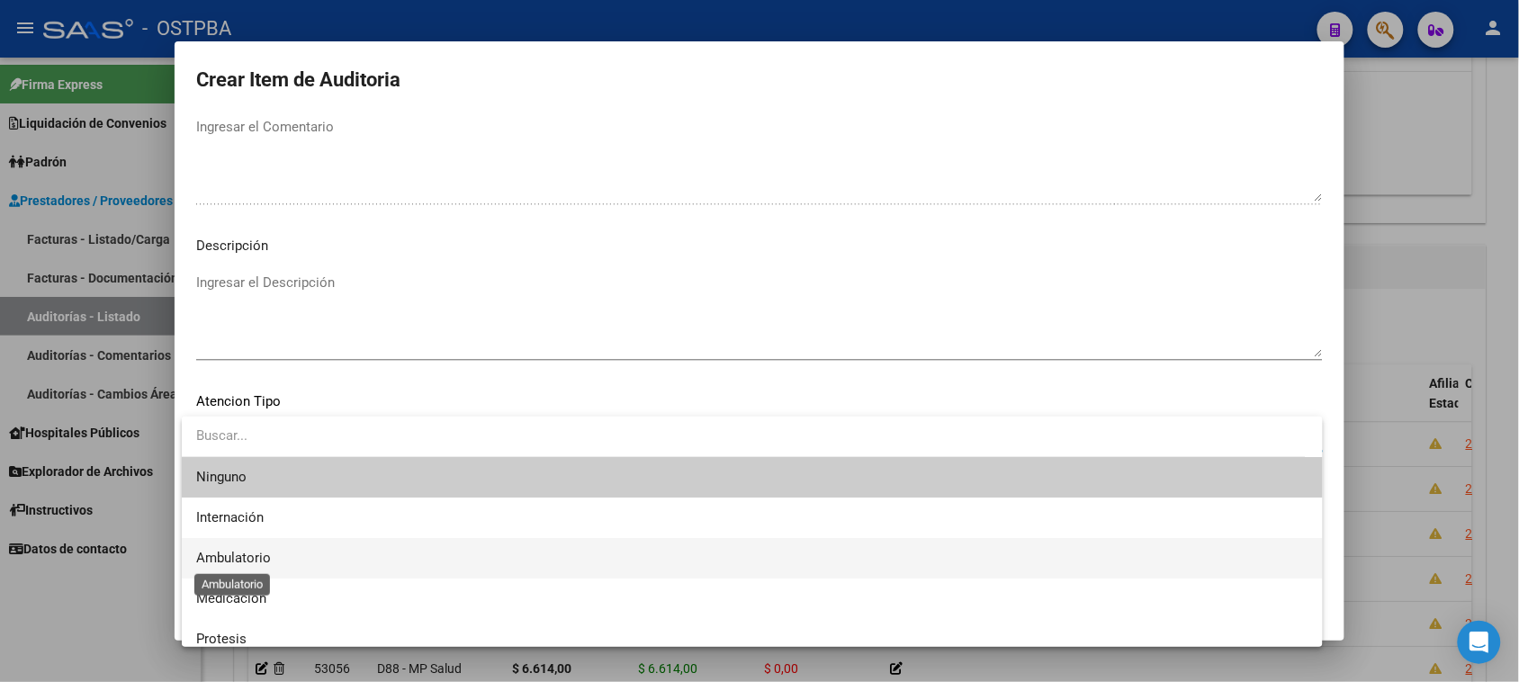
click at [254, 556] on span "Ambulatorio" at bounding box center [233, 558] width 75 height 16
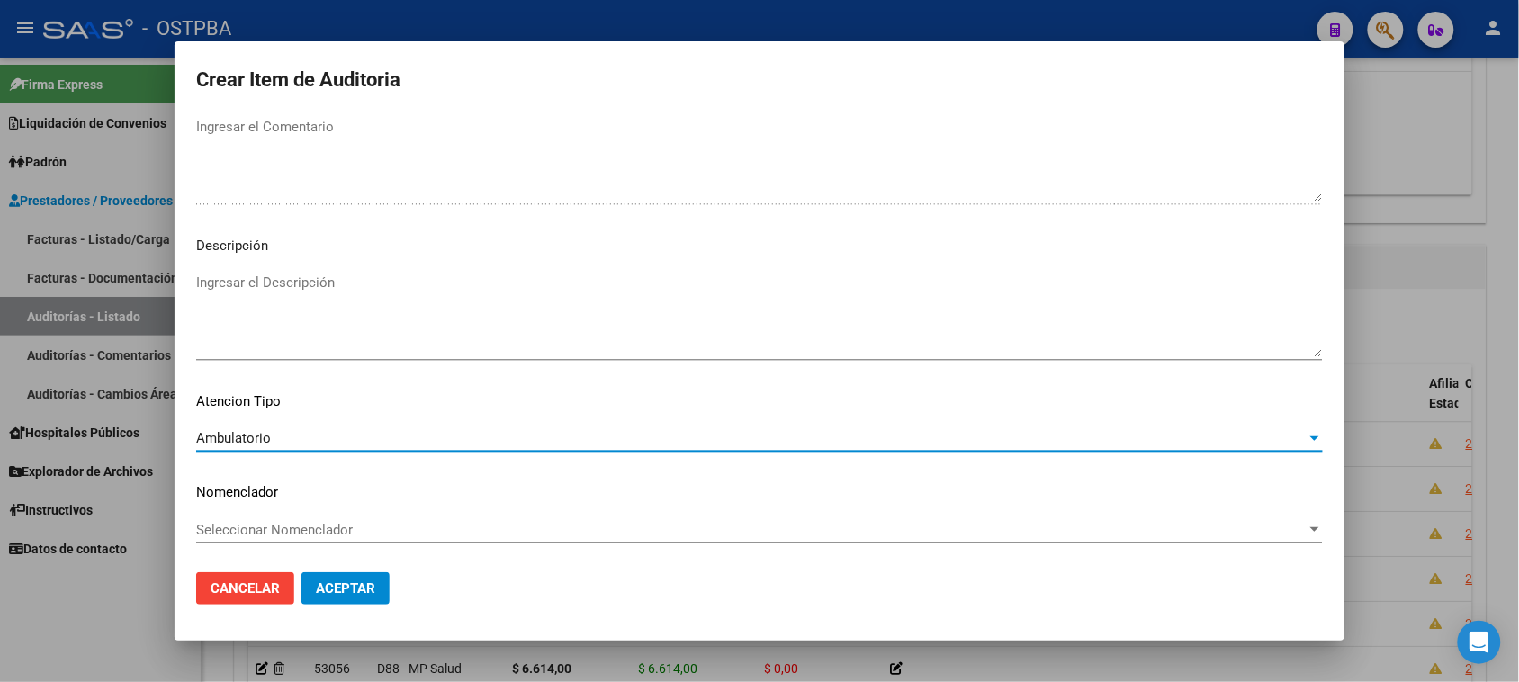
click at [335, 598] on button "Aceptar" at bounding box center [345, 588] width 88 height 32
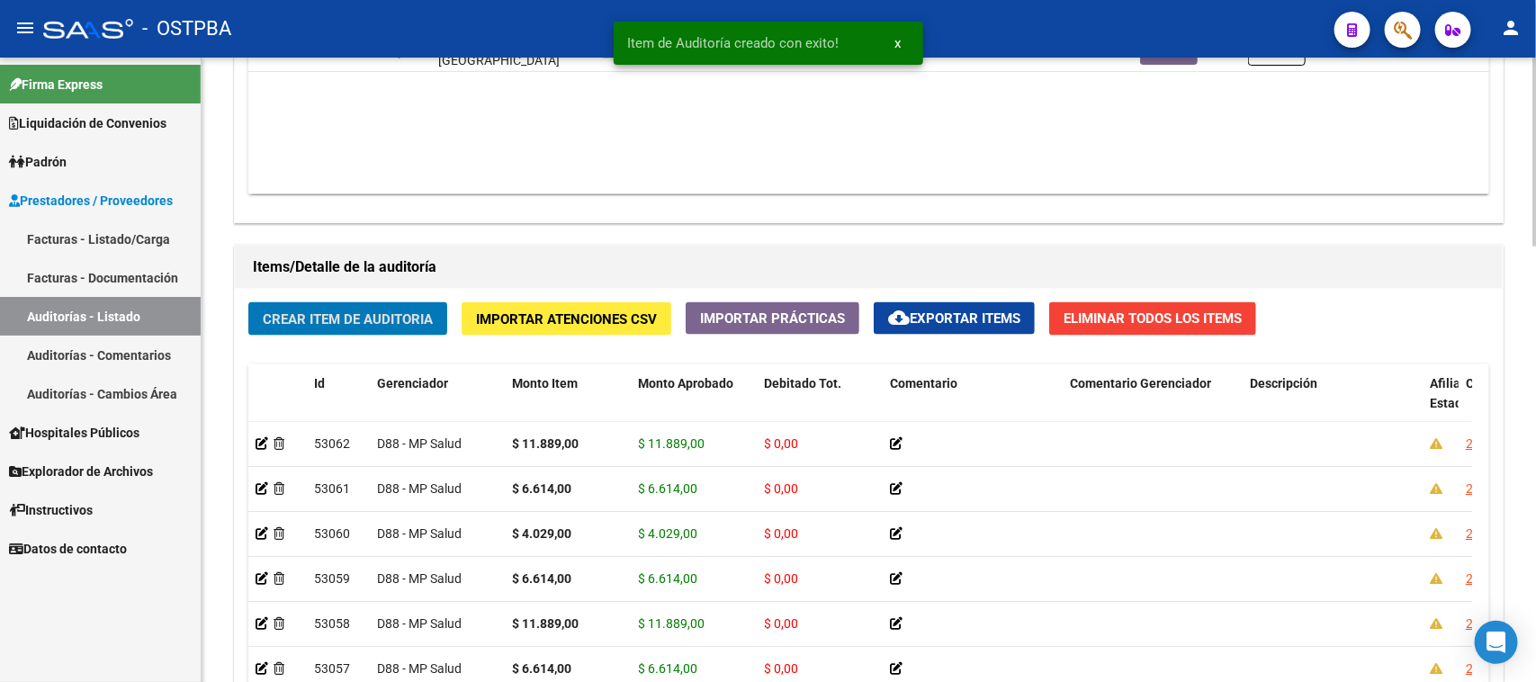
click at [378, 321] on span "Crear Item de Auditoria" at bounding box center [348, 319] width 170 height 16
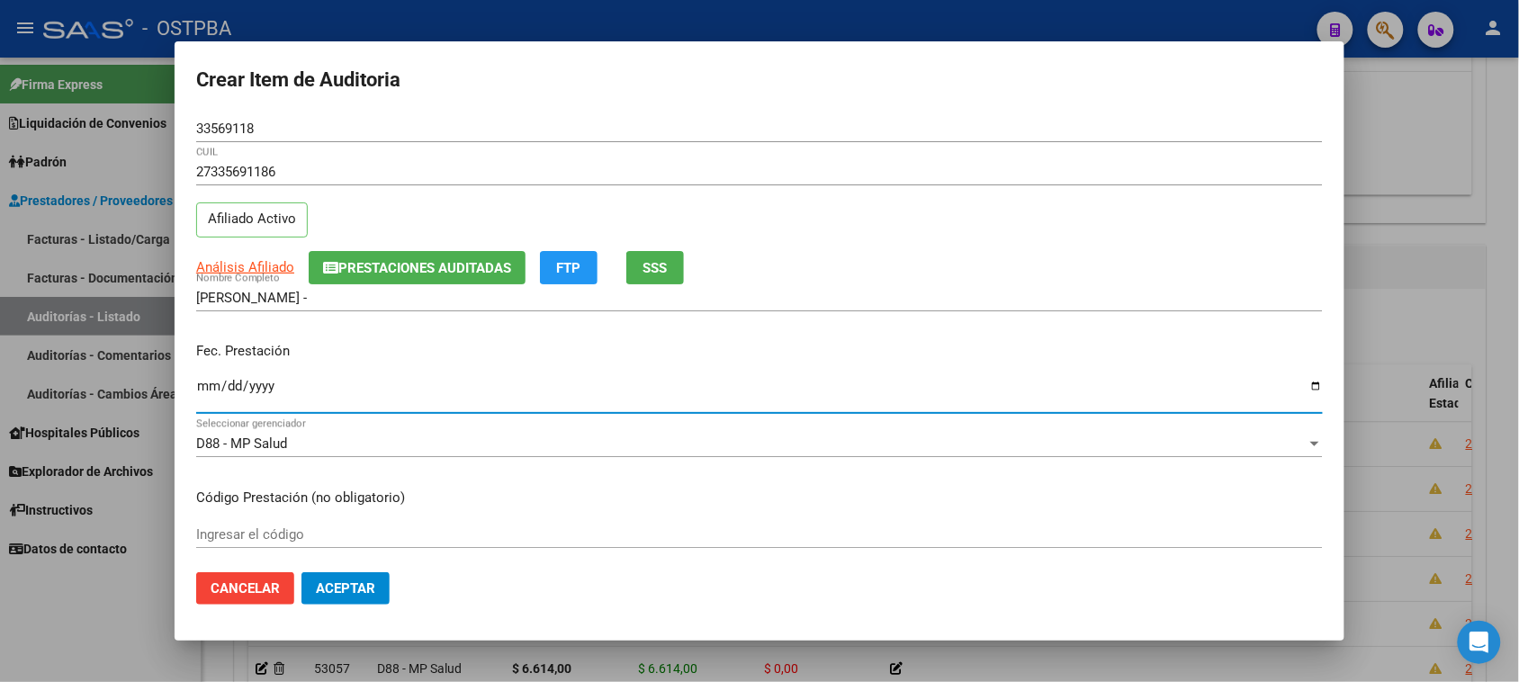
click at [199, 389] on input "Ingresar la fecha" at bounding box center [759, 393] width 1127 height 29
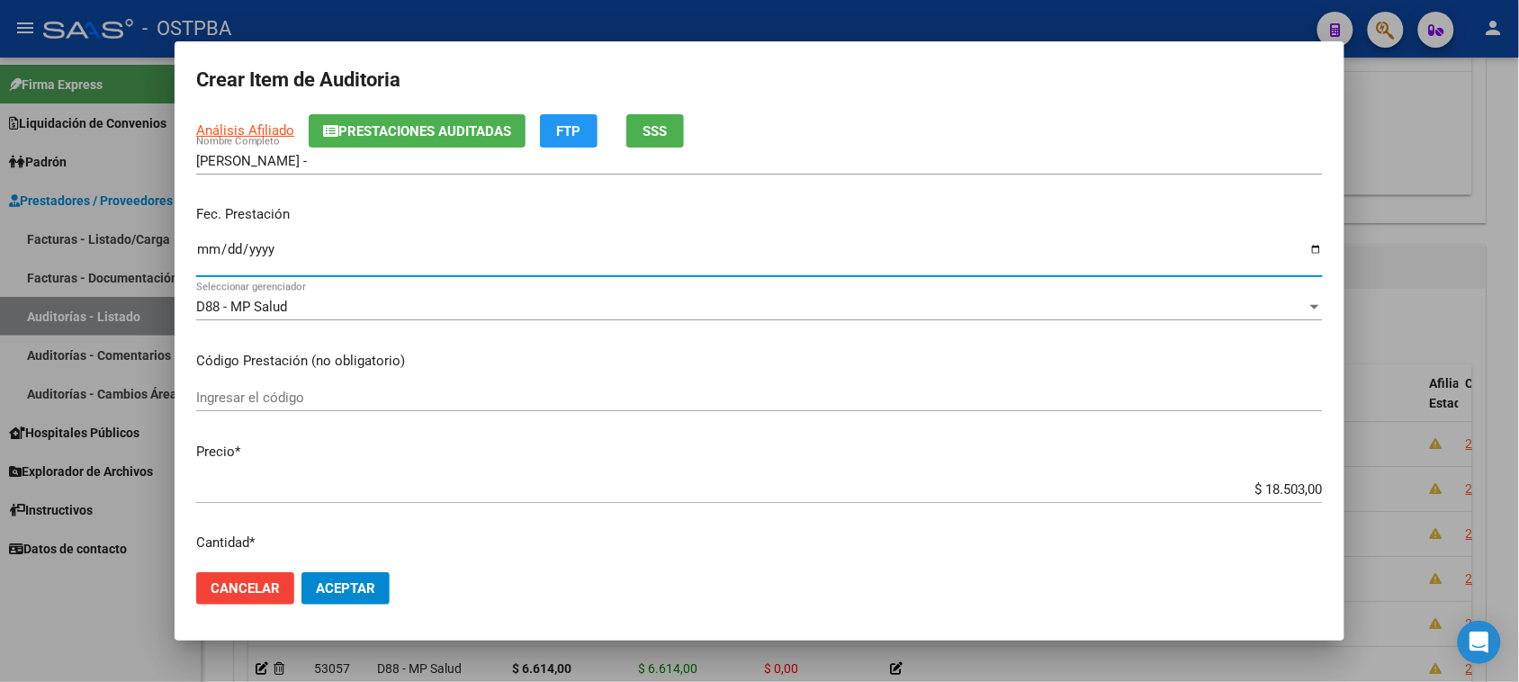
scroll to position [337, 0]
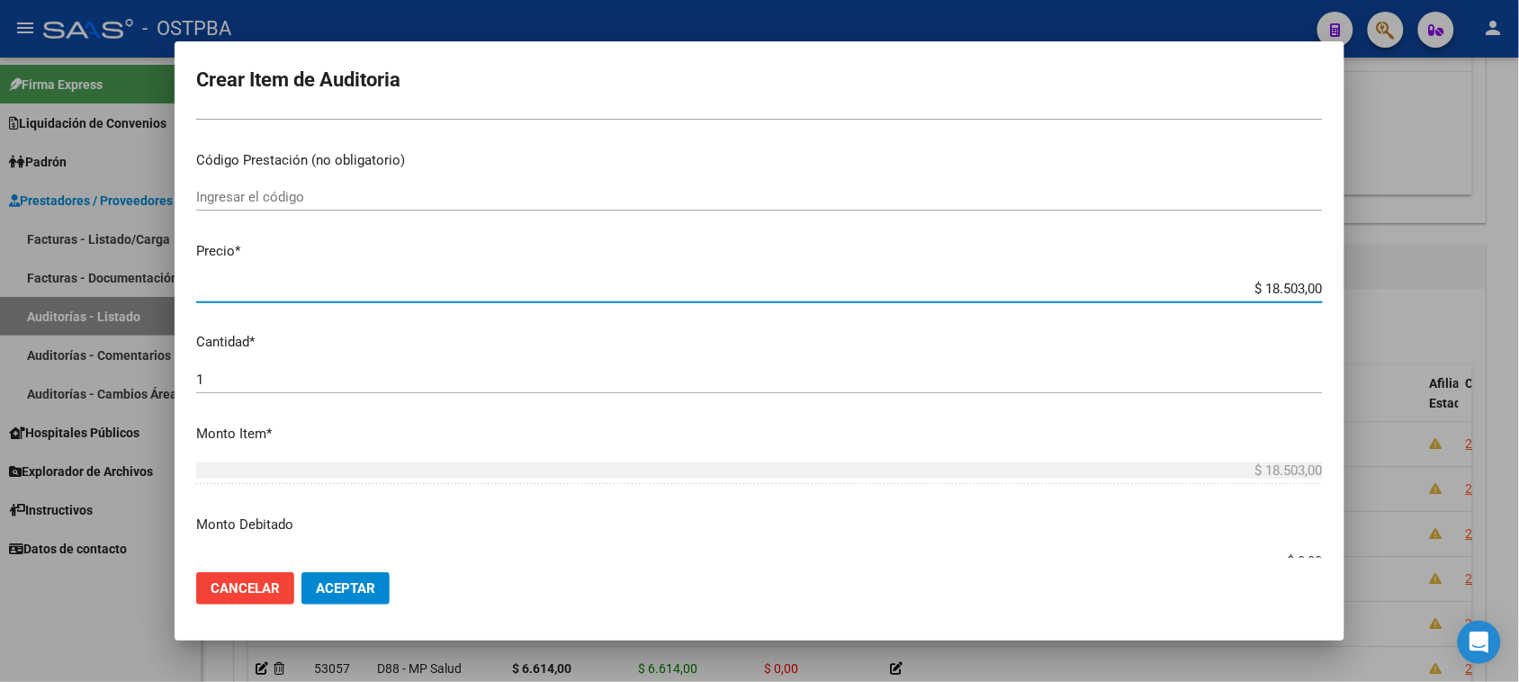
drag, startPoint x: 1244, startPoint y: 283, endPoint x: 1535, endPoint y: 285, distance: 291.6
click at [1519, 285] on html "menu - OSTPBA person Firma Express Liquidación de Convenios Gastos - Items Gast…" at bounding box center [759, 341] width 1519 height 682
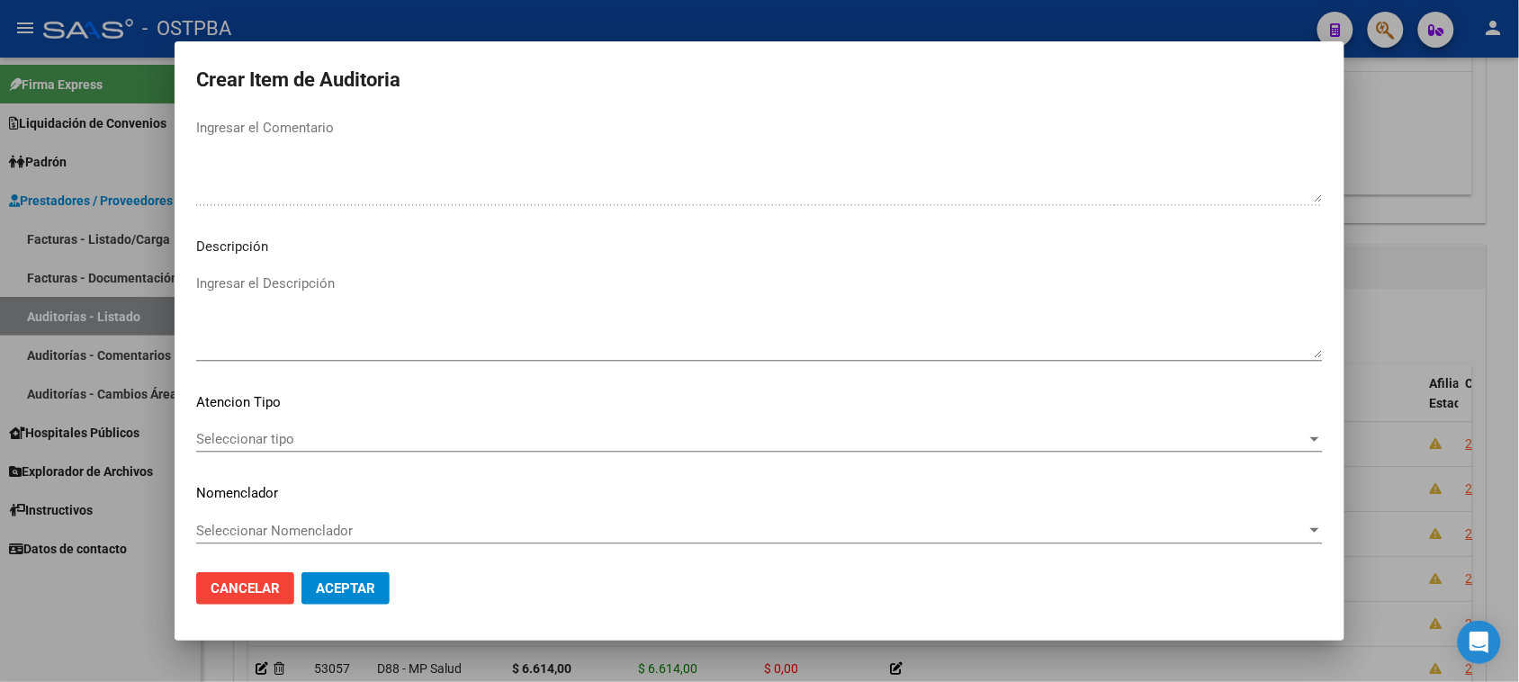
scroll to position [1020, 0]
click at [244, 423] on mat-dialog-content "33569118 Nro Documento 27335691186 CUIL Afiliado Activo Análisis Afiliado Prest…" at bounding box center [760, 337] width 1170 height 444
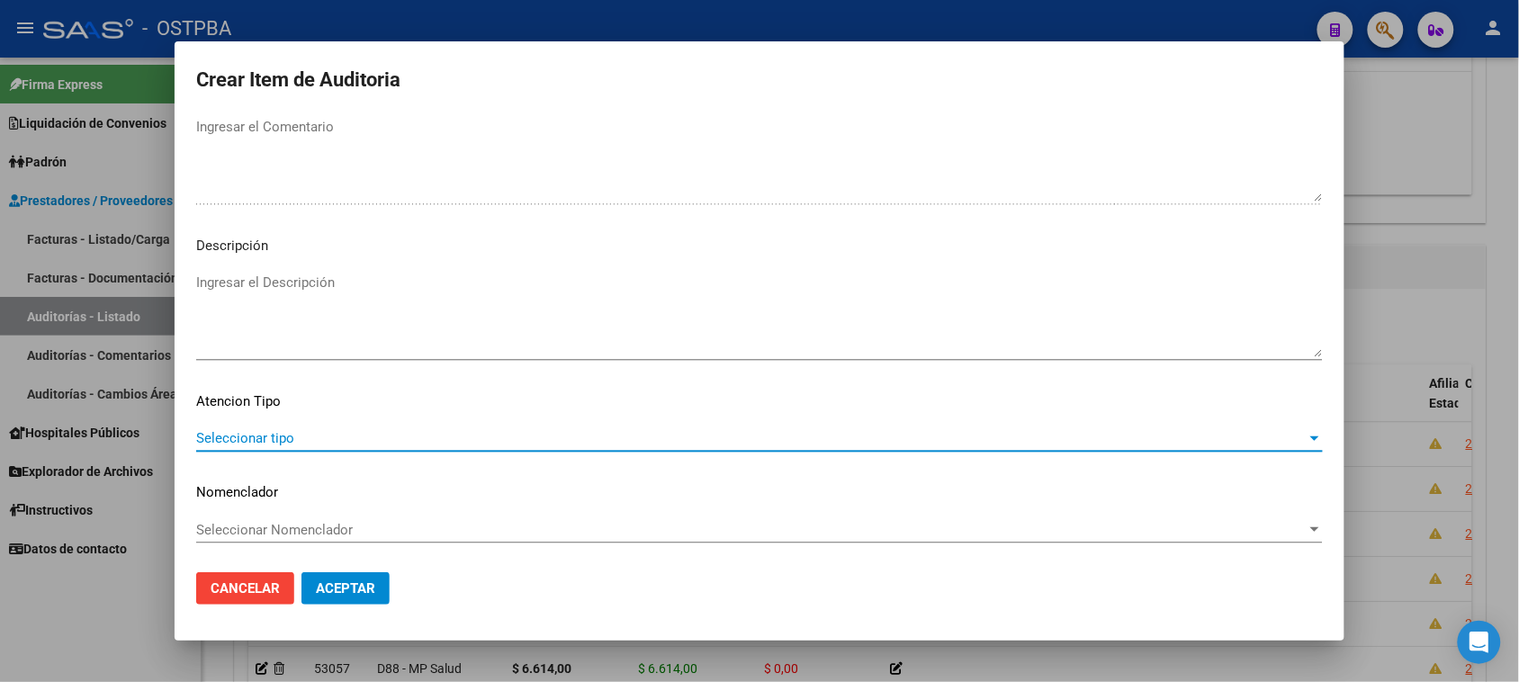
click at [243, 436] on span "Seleccionar tipo" at bounding box center [751, 438] width 1110 height 16
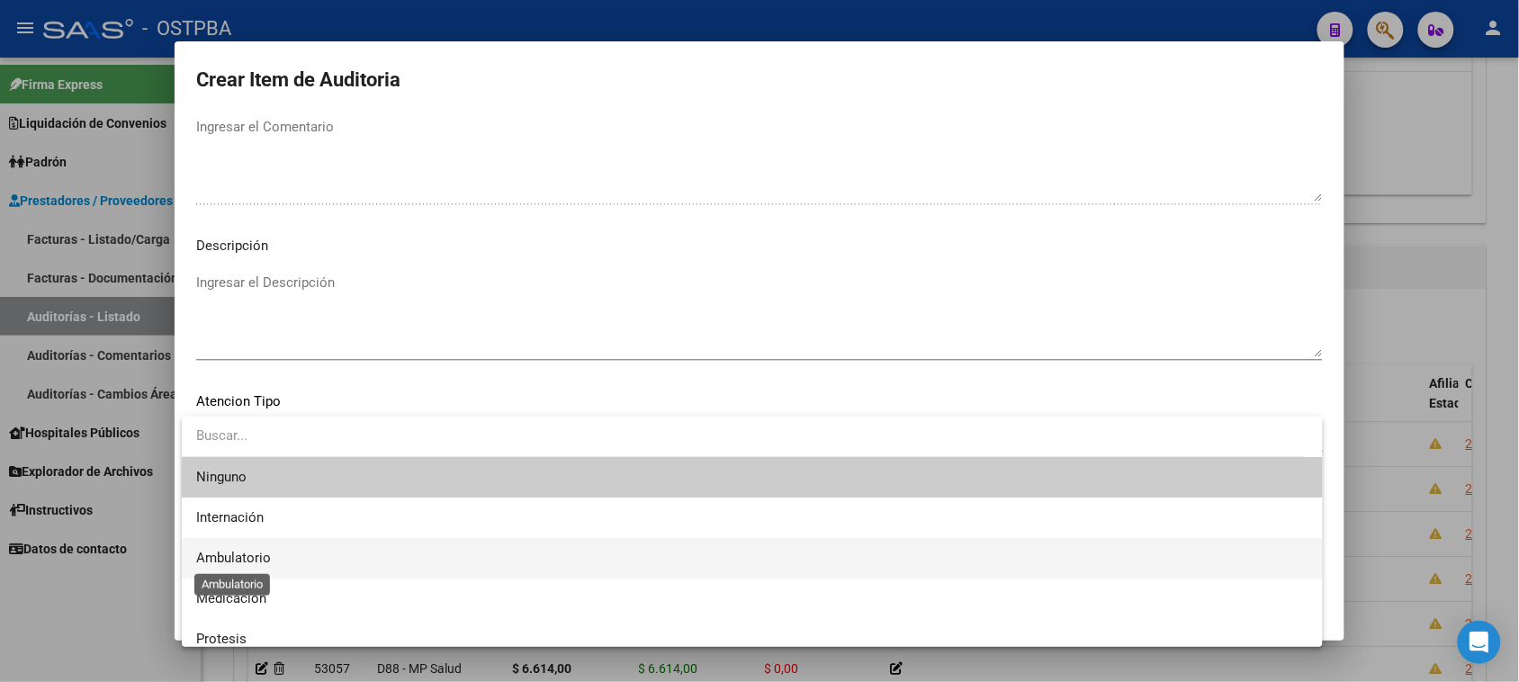
click at [248, 554] on span "Ambulatorio" at bounding box center [233, 558] width 75 height 16
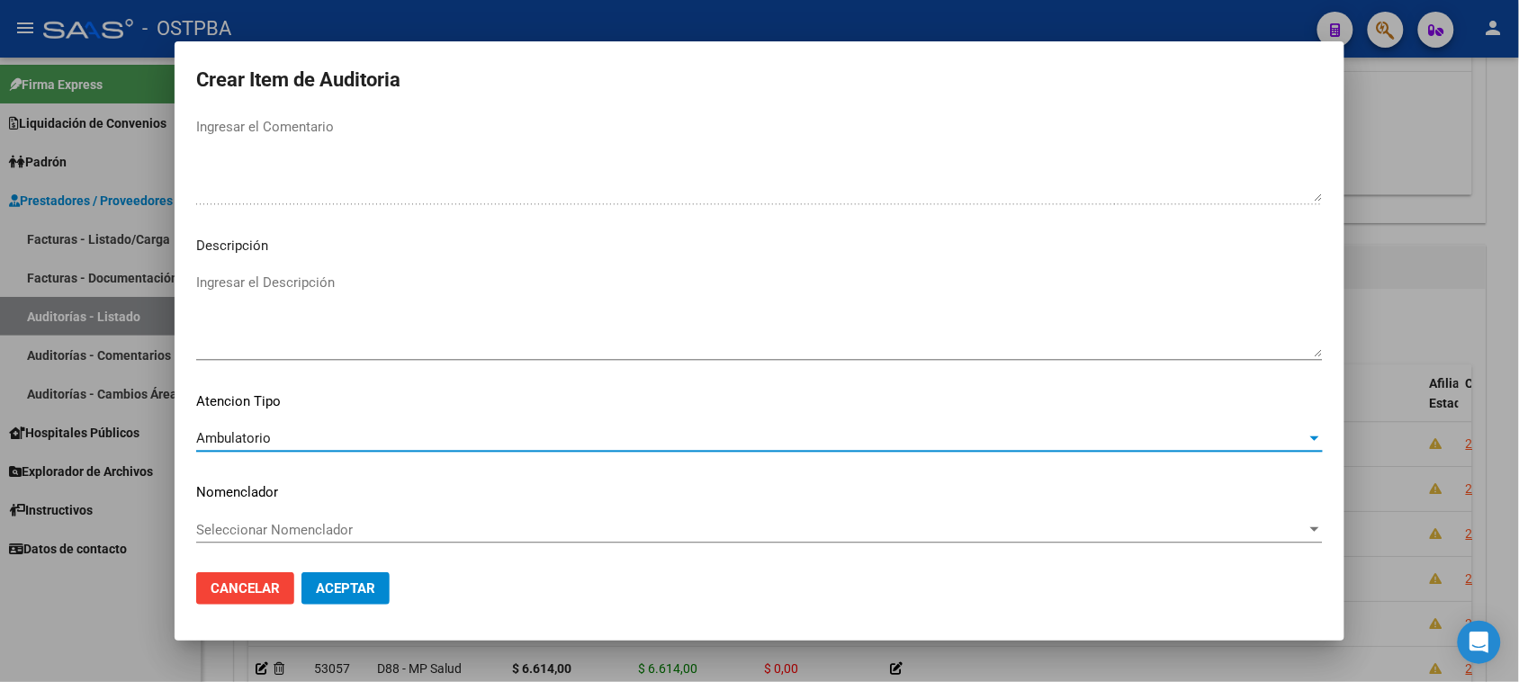
click at [328, 588] on span "Aceptar" at bounding box center [345, 588] width 59 height 16
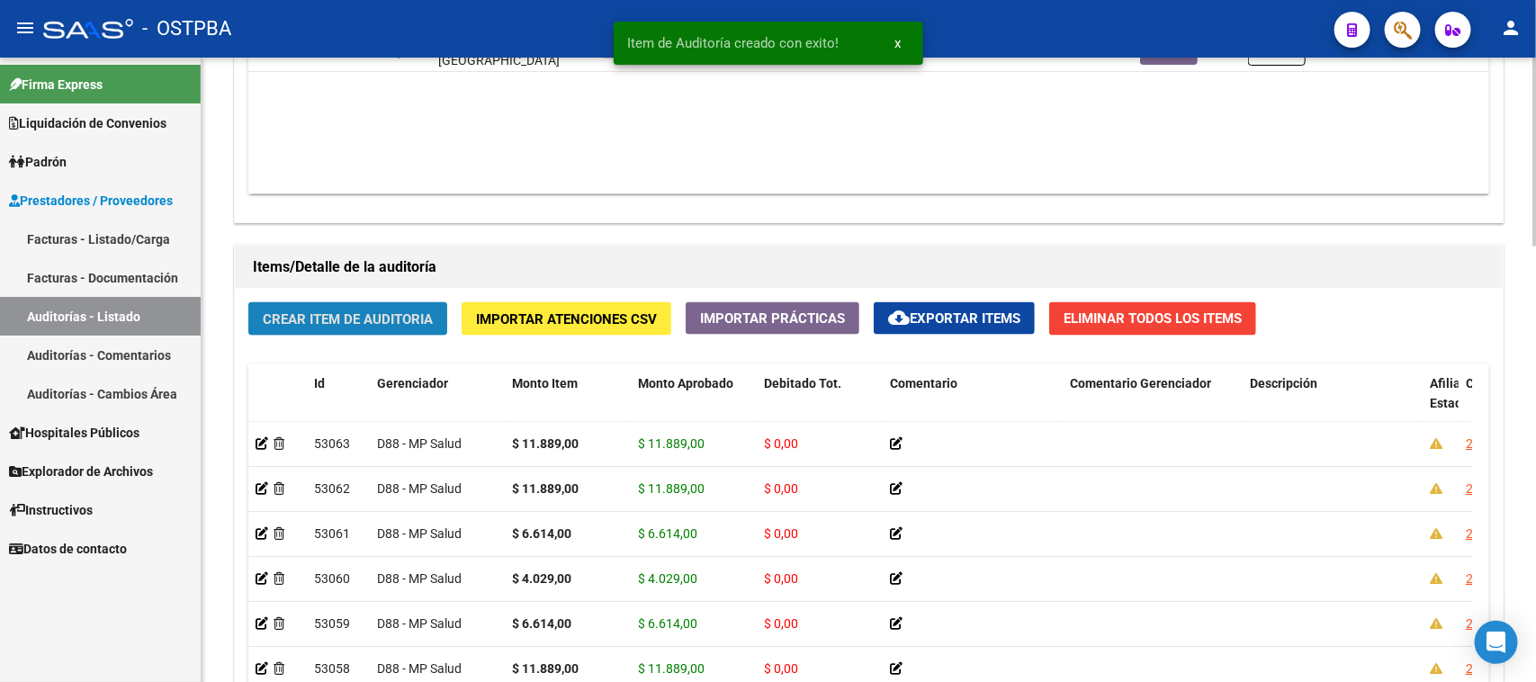
click at [348, 333] on button "Crear Item de Auditoria" at bounding box center [347, 318] width 199 height 33
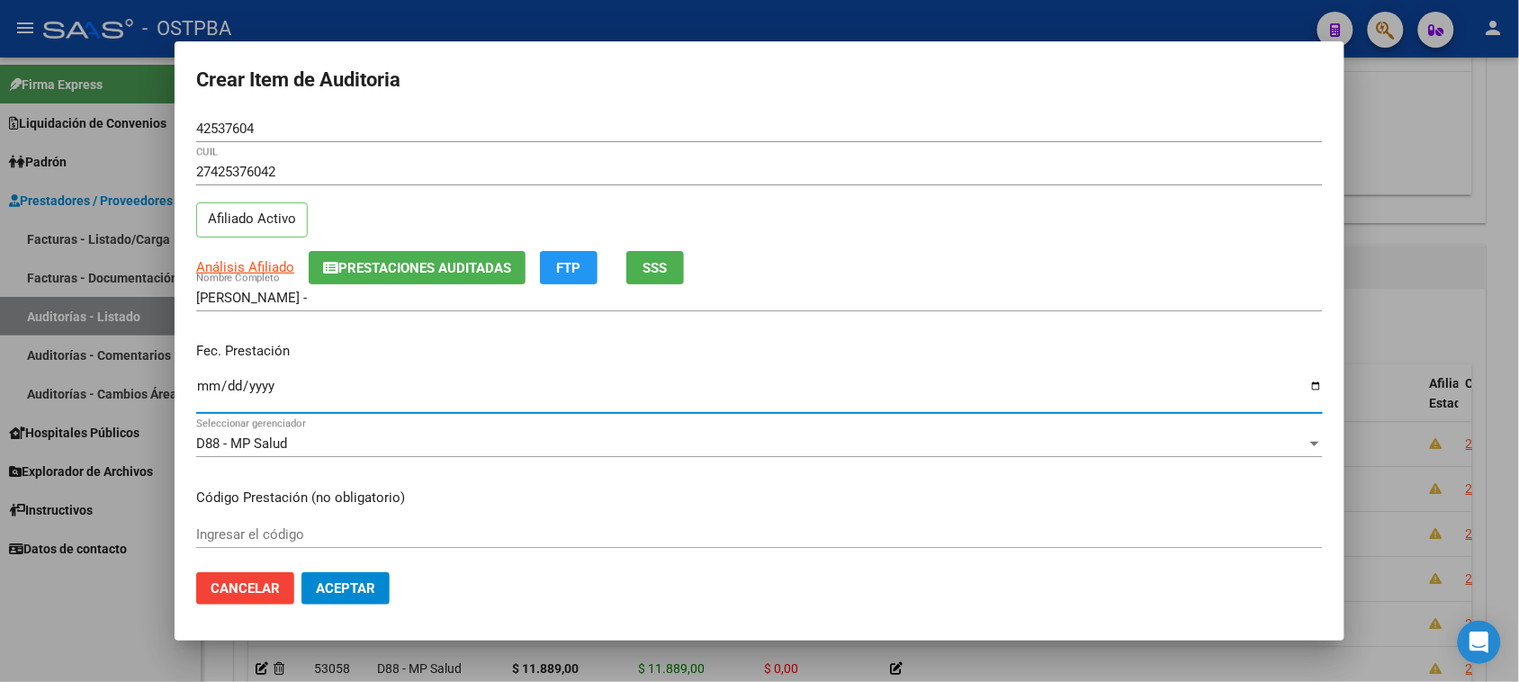
click at [207, 392] on input "Ingresar la fecha" at bounding box center [759, 393] width 1127 height 29
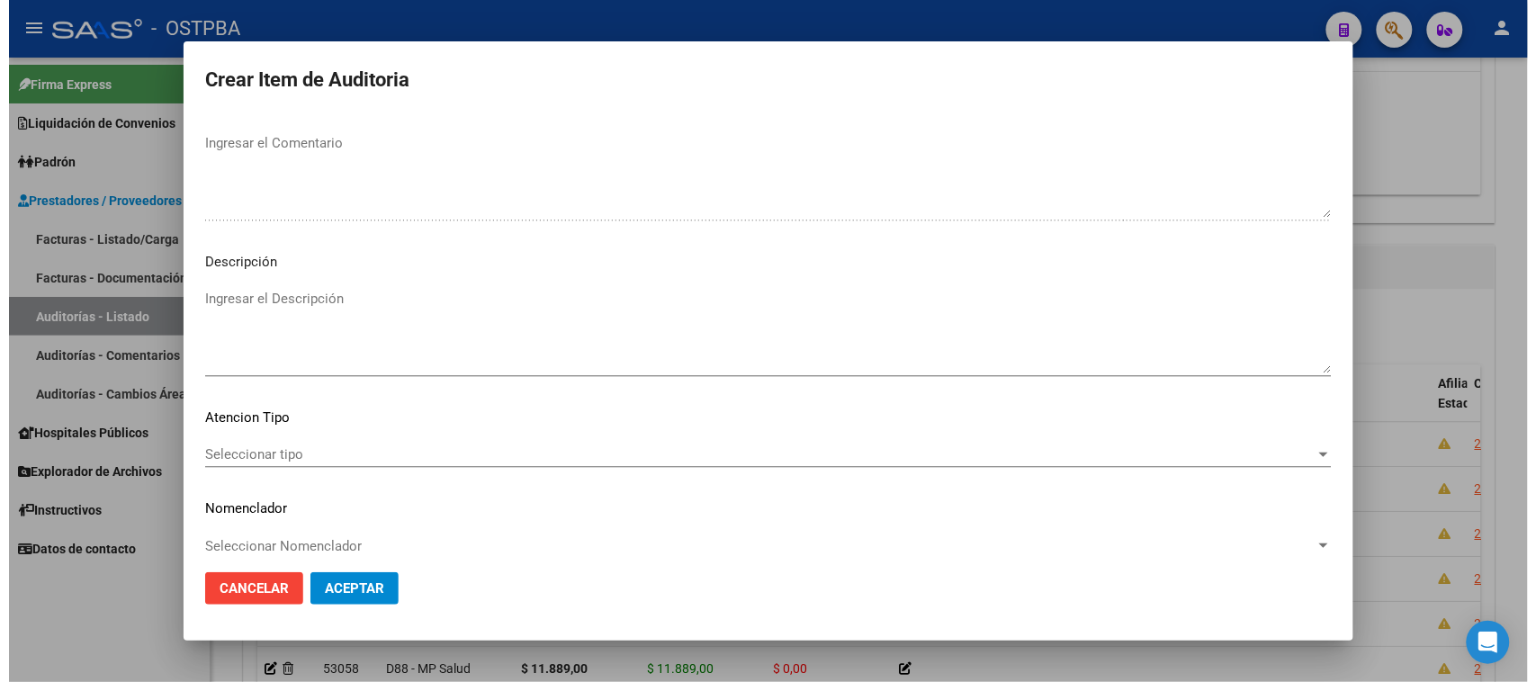
scroll to position [1012, 0]
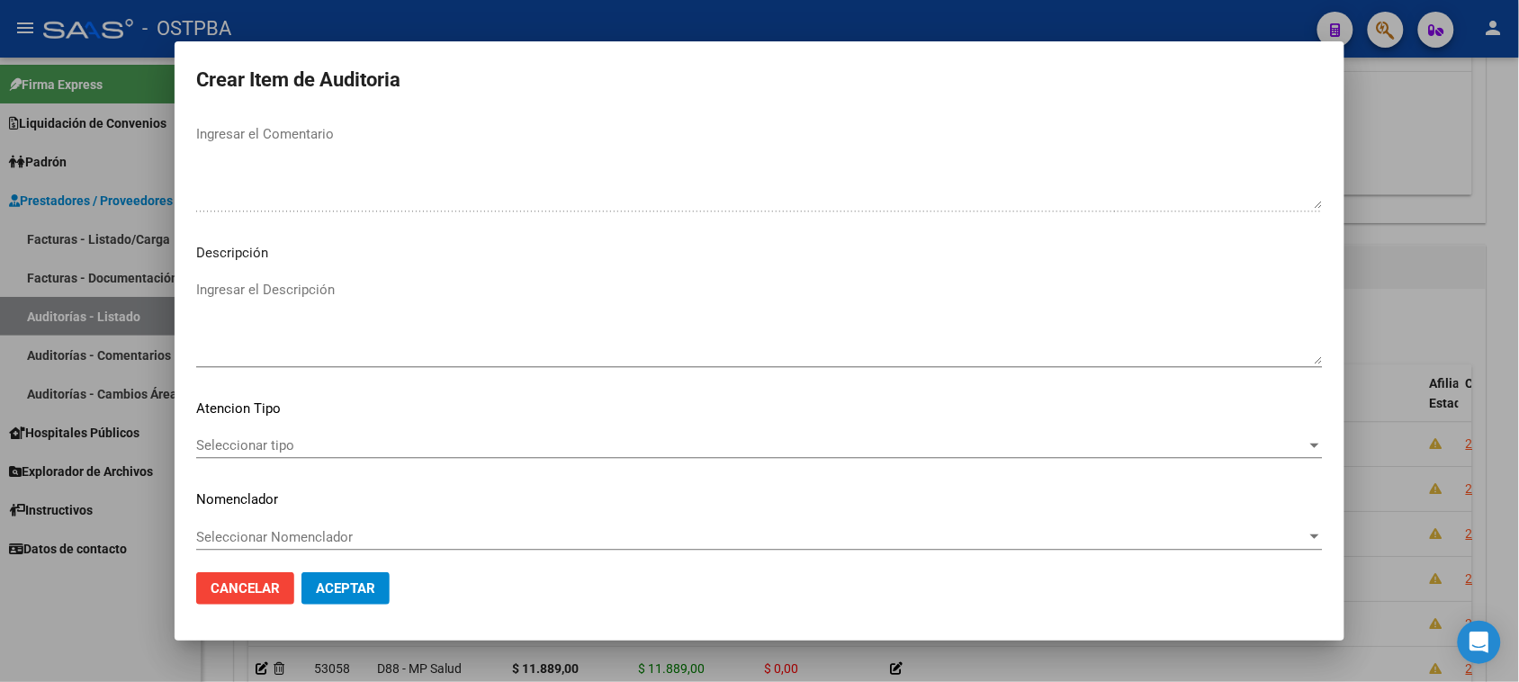
click at [307, 437] on span "Seleccionar tipo" at bounding box center [751, 445] width 1110 height 16
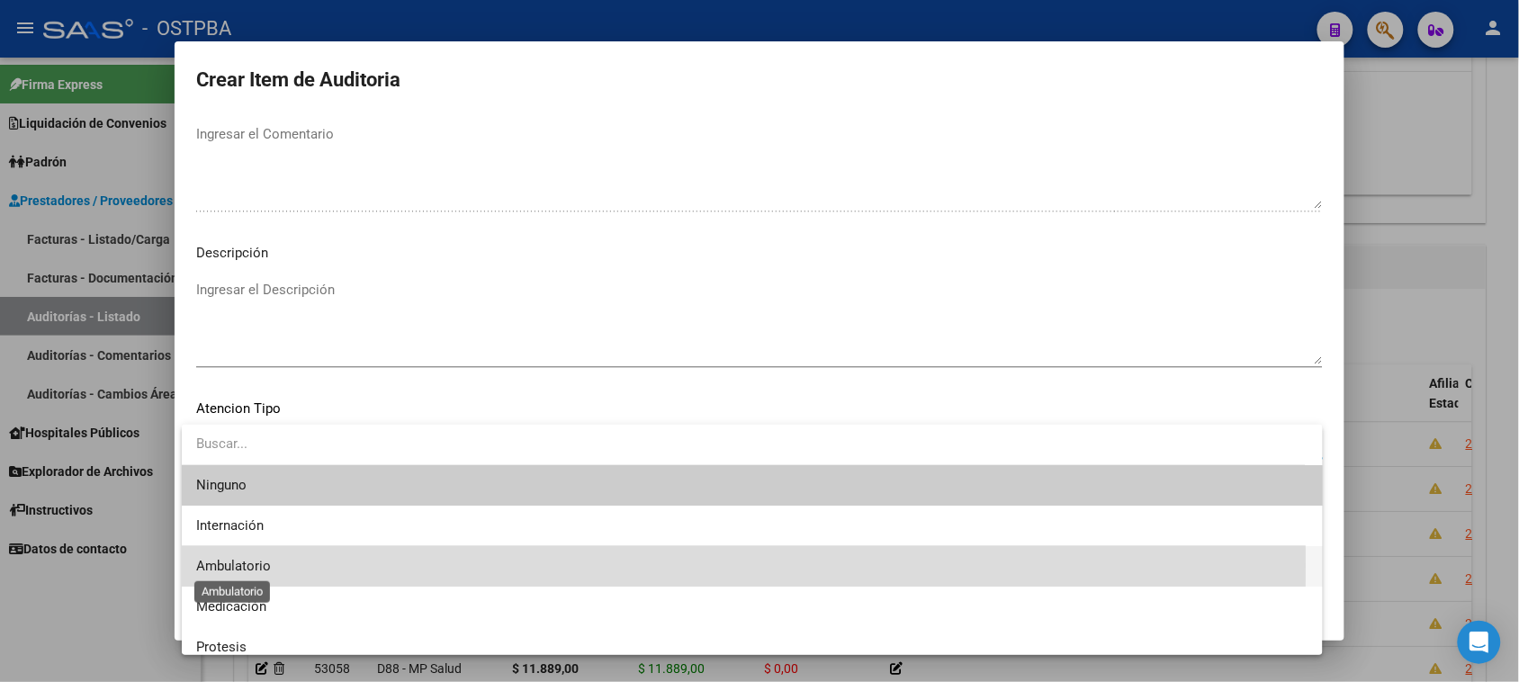
click at [247, 565] on span "Ambulatorio" at bounding box center [233, 566] width 75 height 16
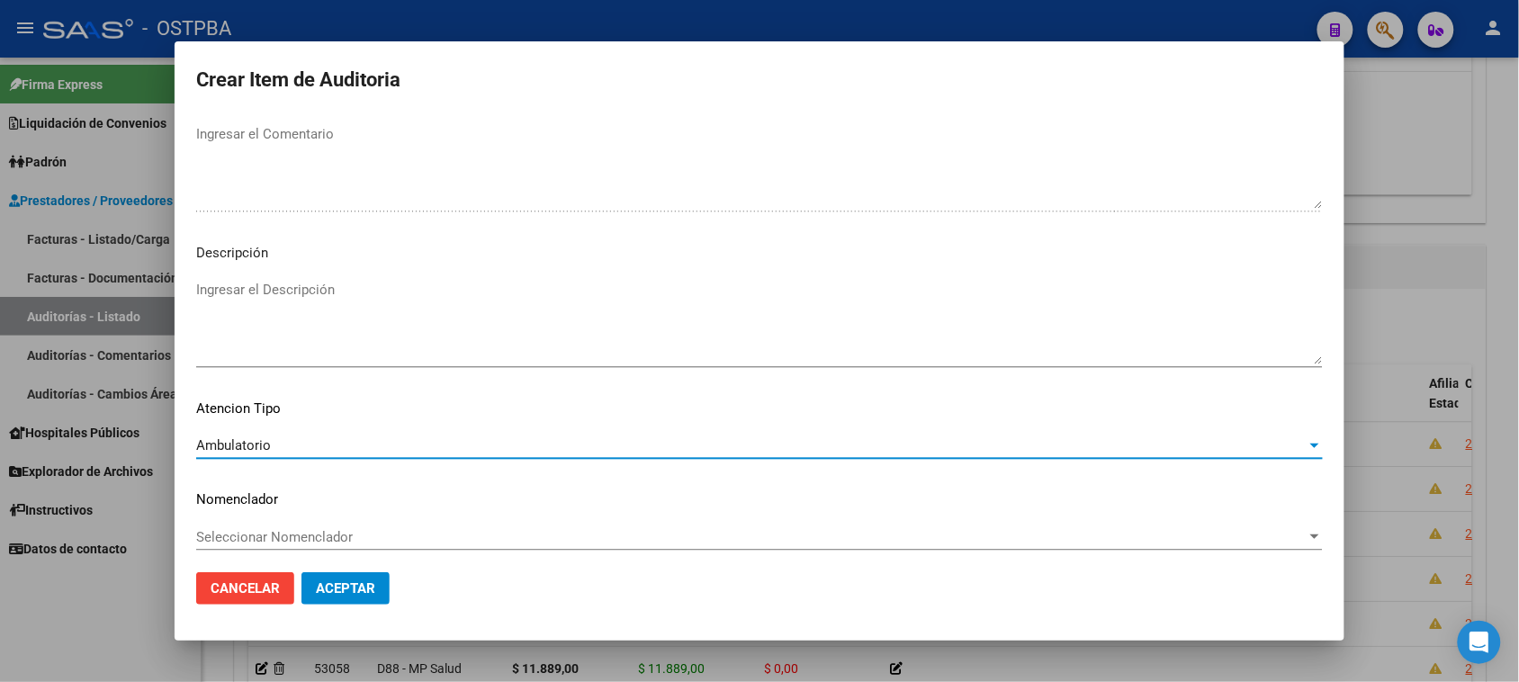
click at [343, 588] on span "Aceptar" at bounding box center [345, 588] width 59 height 16
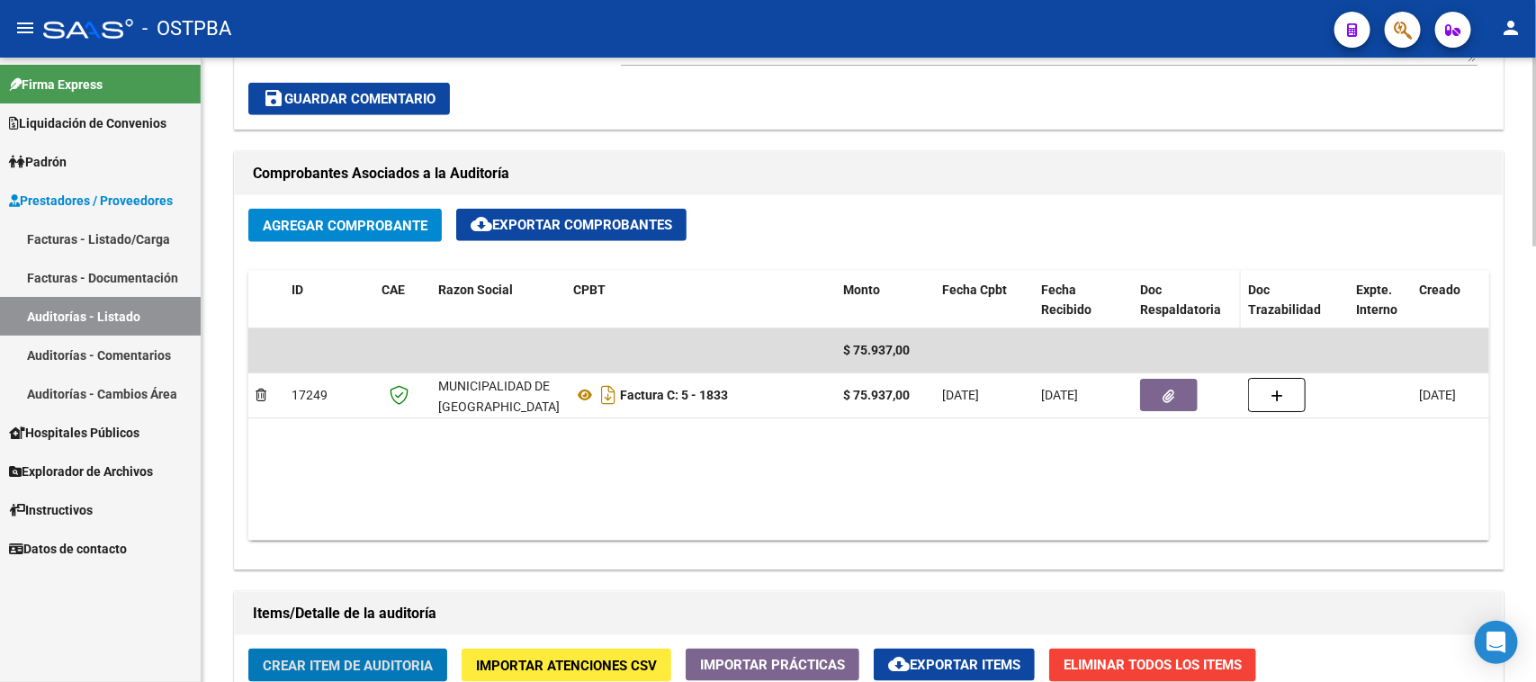
scroll to position [788, 0]
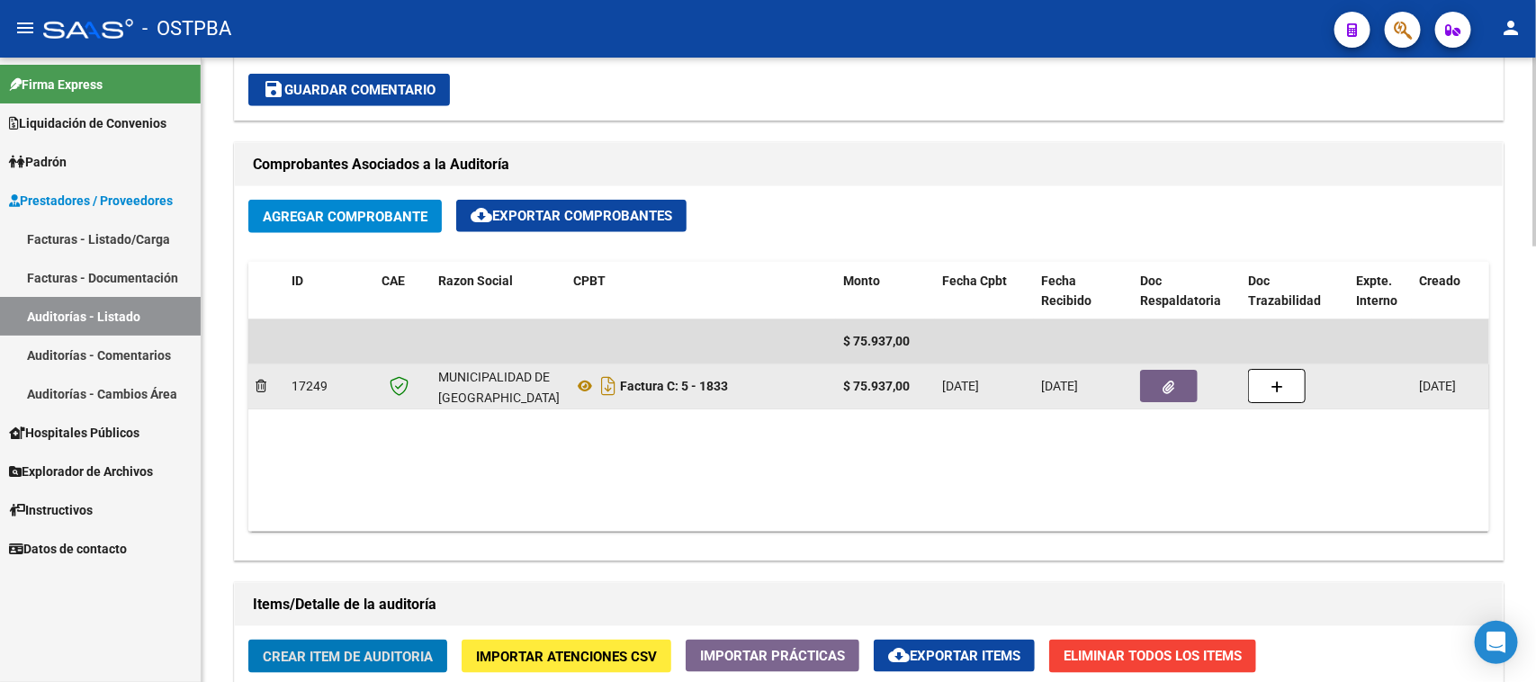
click at [1184, 366] on datatable-body-cell at bounding box center [1187, 386] width 108 height 44
click at [1176, 375] on button "button" at bounding box center [1169, 386] width 58 height 32
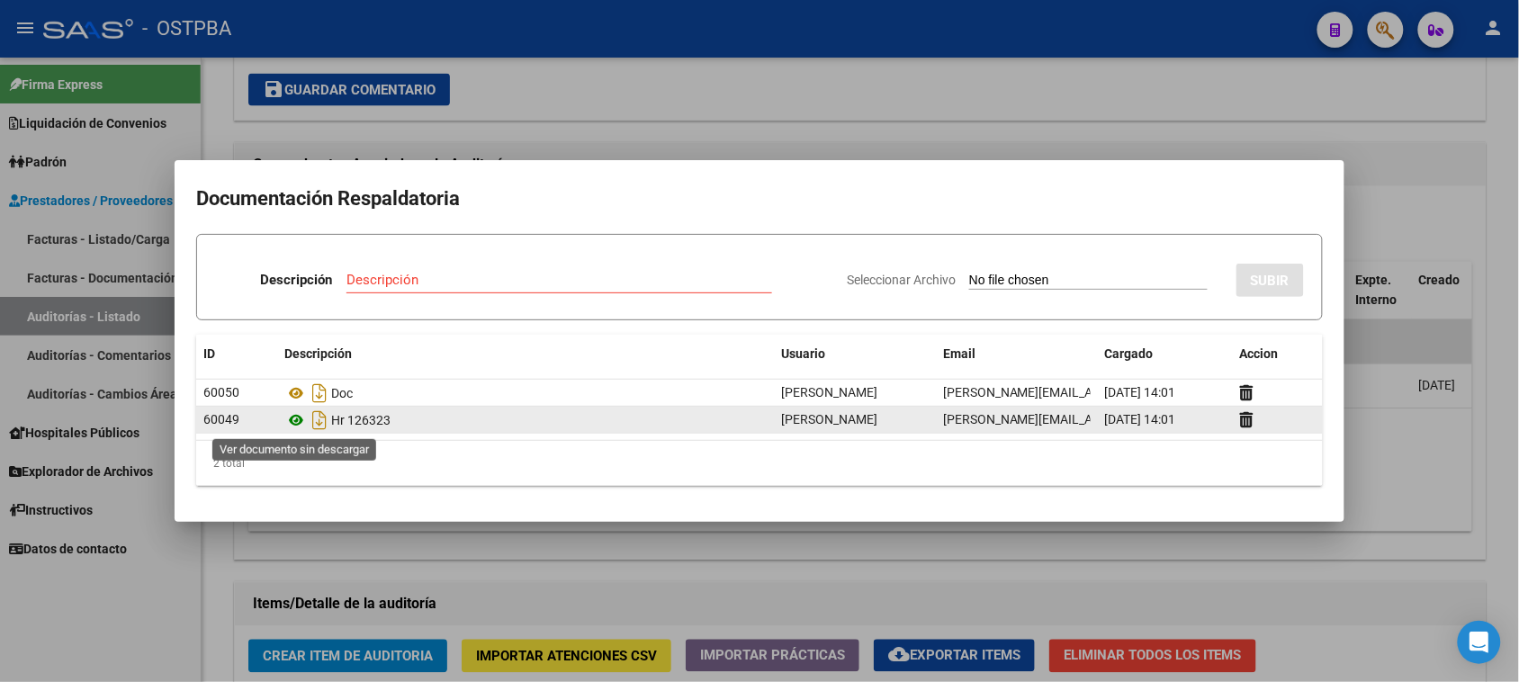
click at [295, 419] on icon at bounding box center [295, 420] width 23 height 22
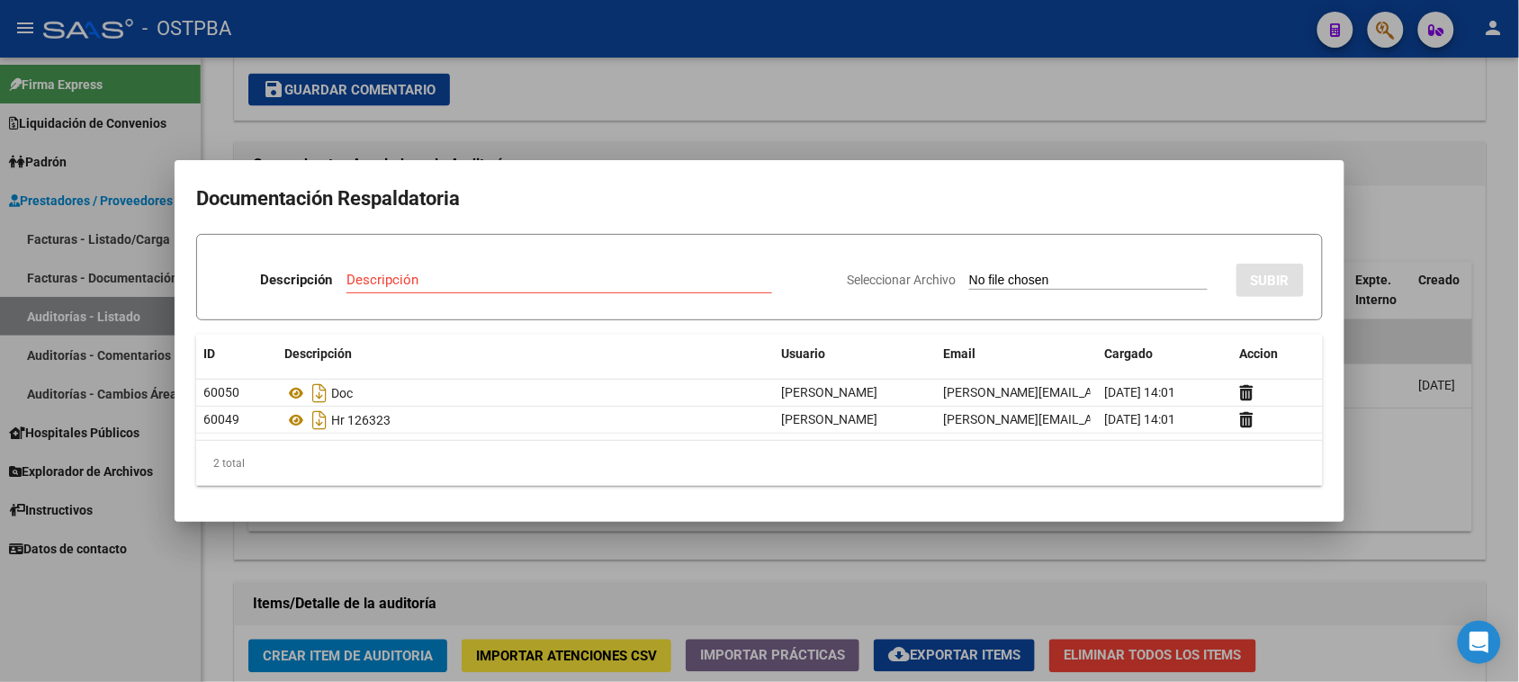
click at [889, 146] on div at bounding box center [759, 341] width 1519 height 682
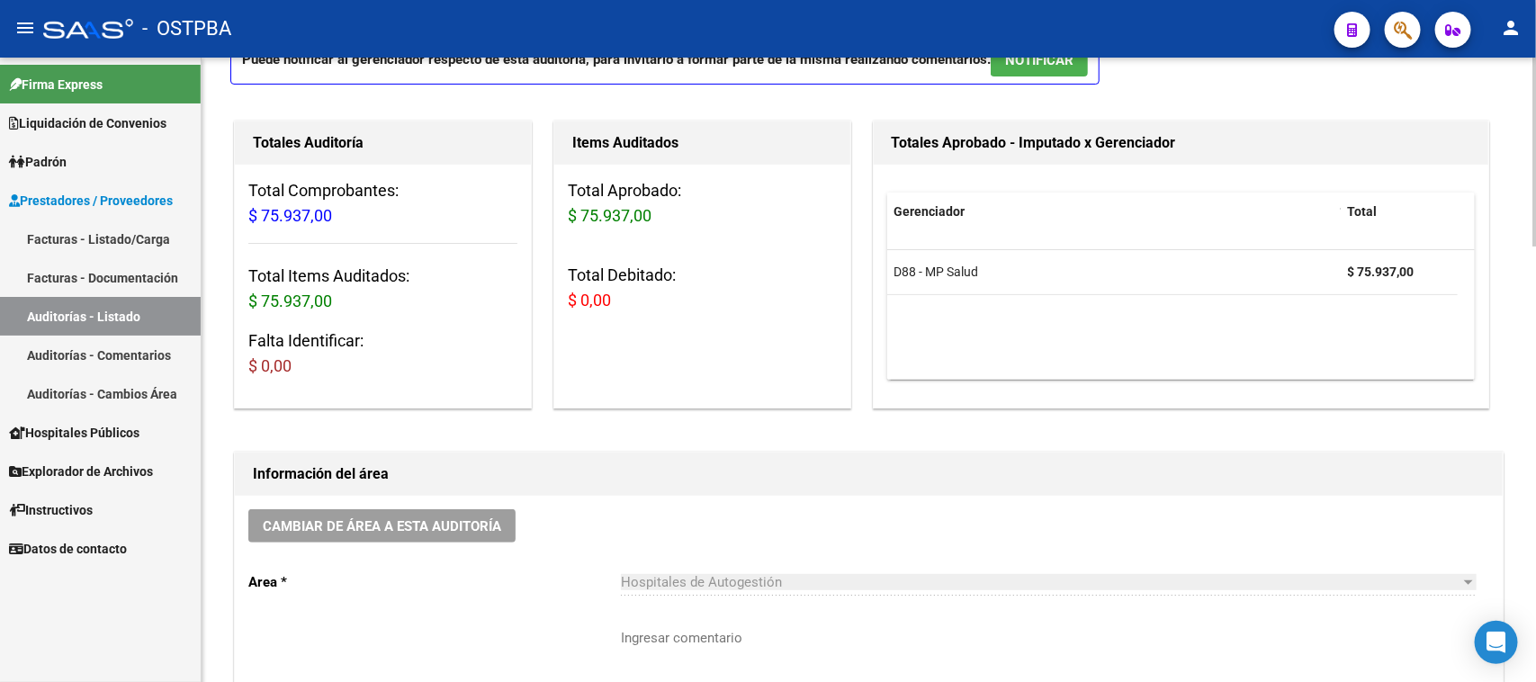
scroll to position [0, 0]
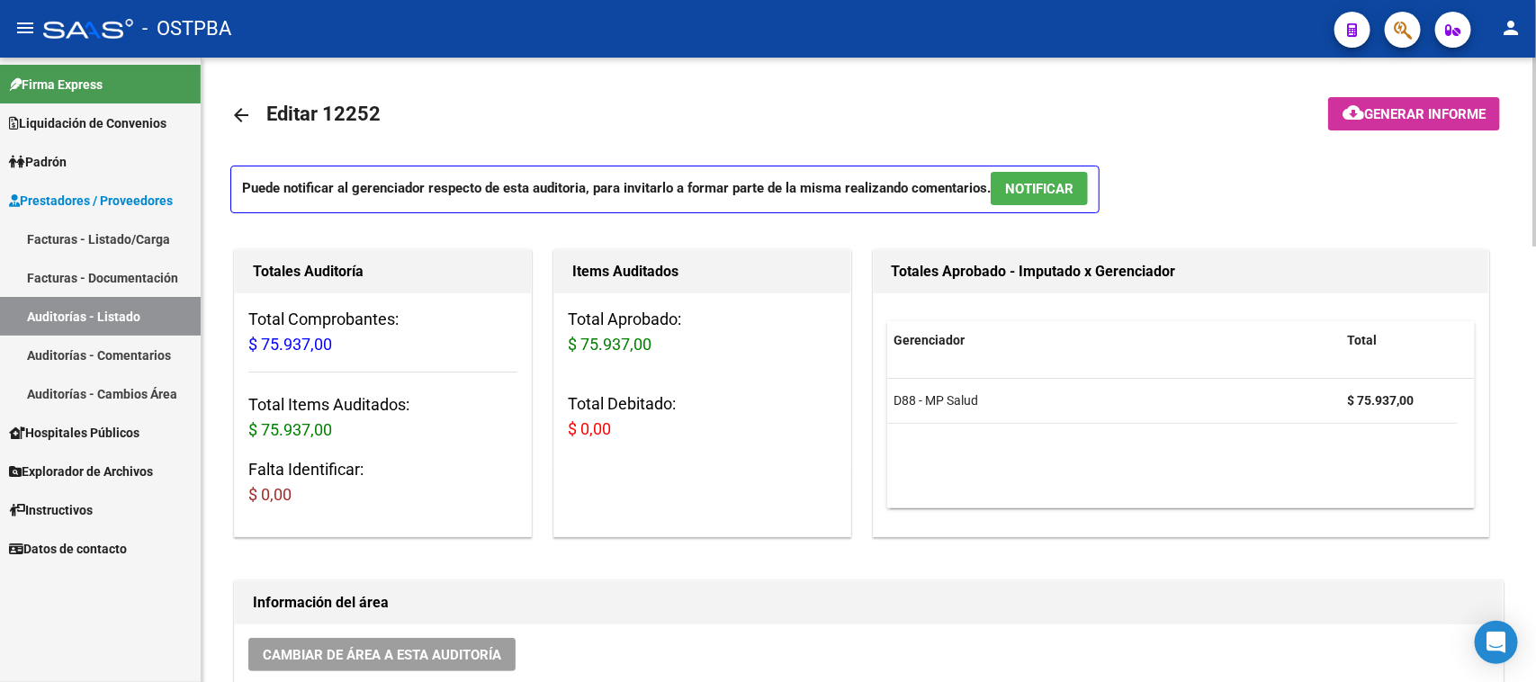
click at [237, 104] on mat-icon "arrow_back" at bounding box center [241, 115] width 22 height 22
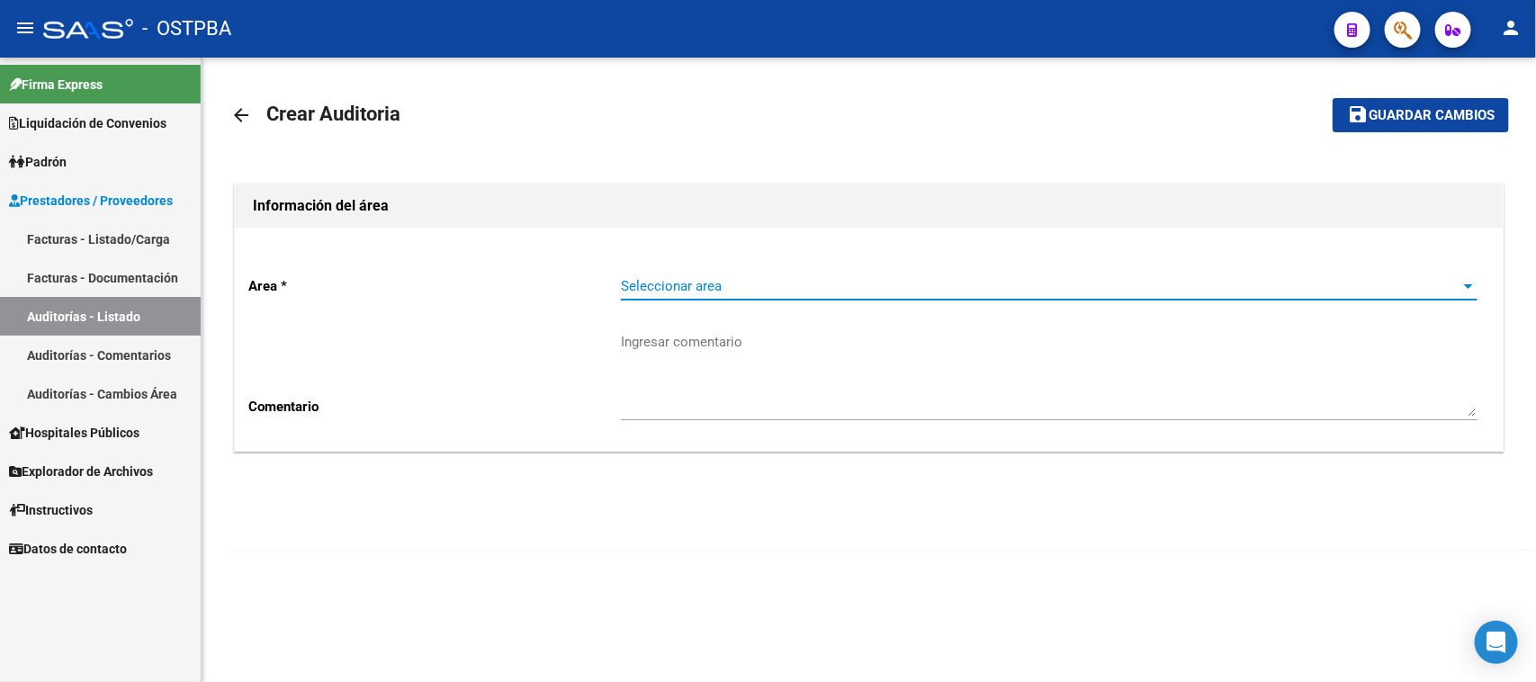
click at [699, 281] on span "Seleccionar area" at bounding box center [1041, 286] width 841 height 16
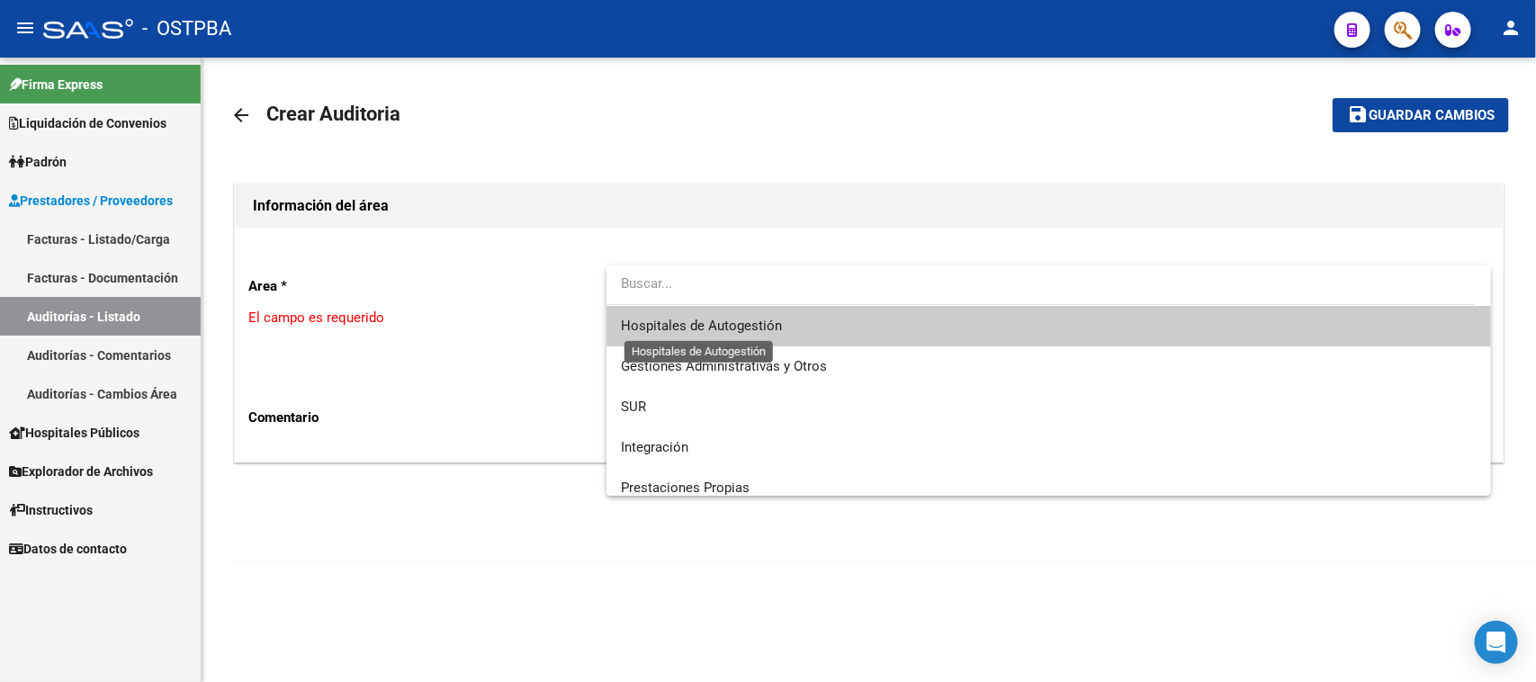
click at [693, 328] on span "Hospitales de Autogestión" at bounding box center [701, 326] width 161 height 16
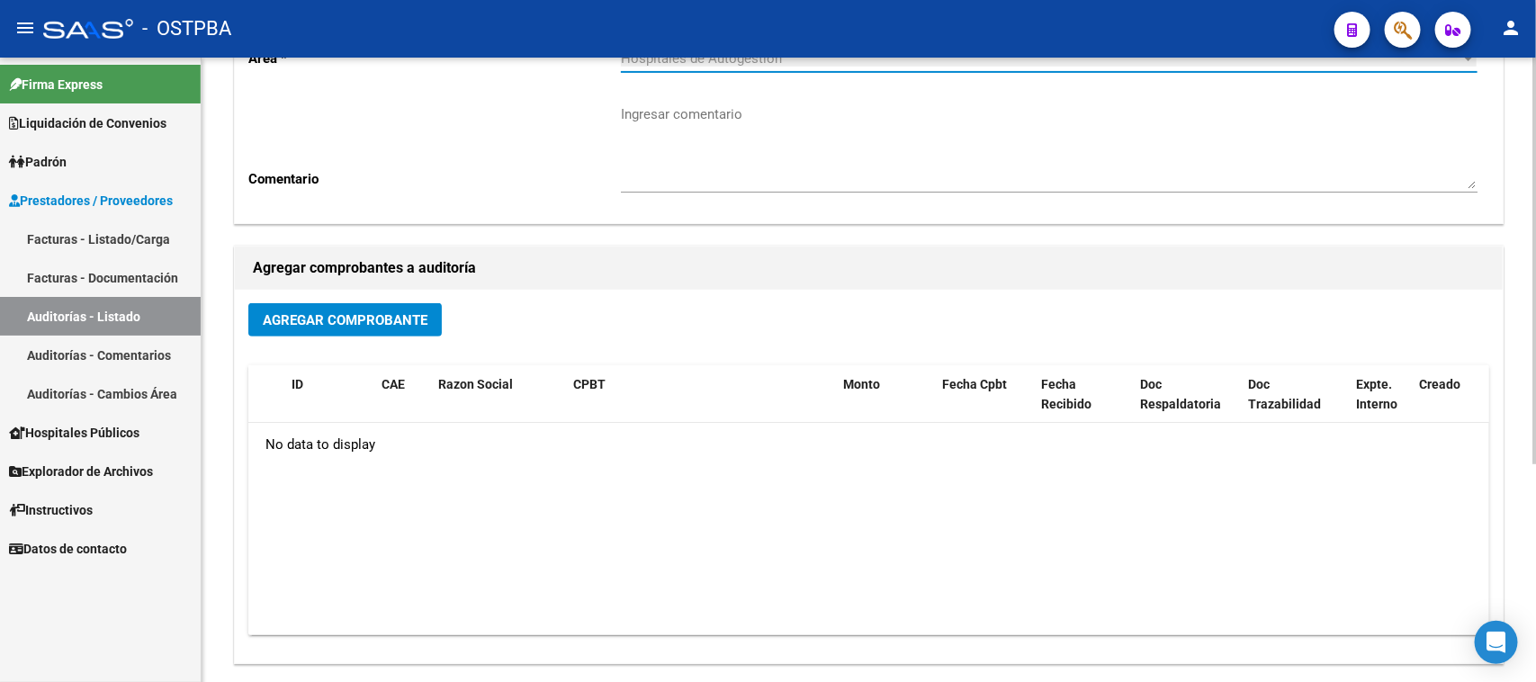
scroll to position [335, 0]
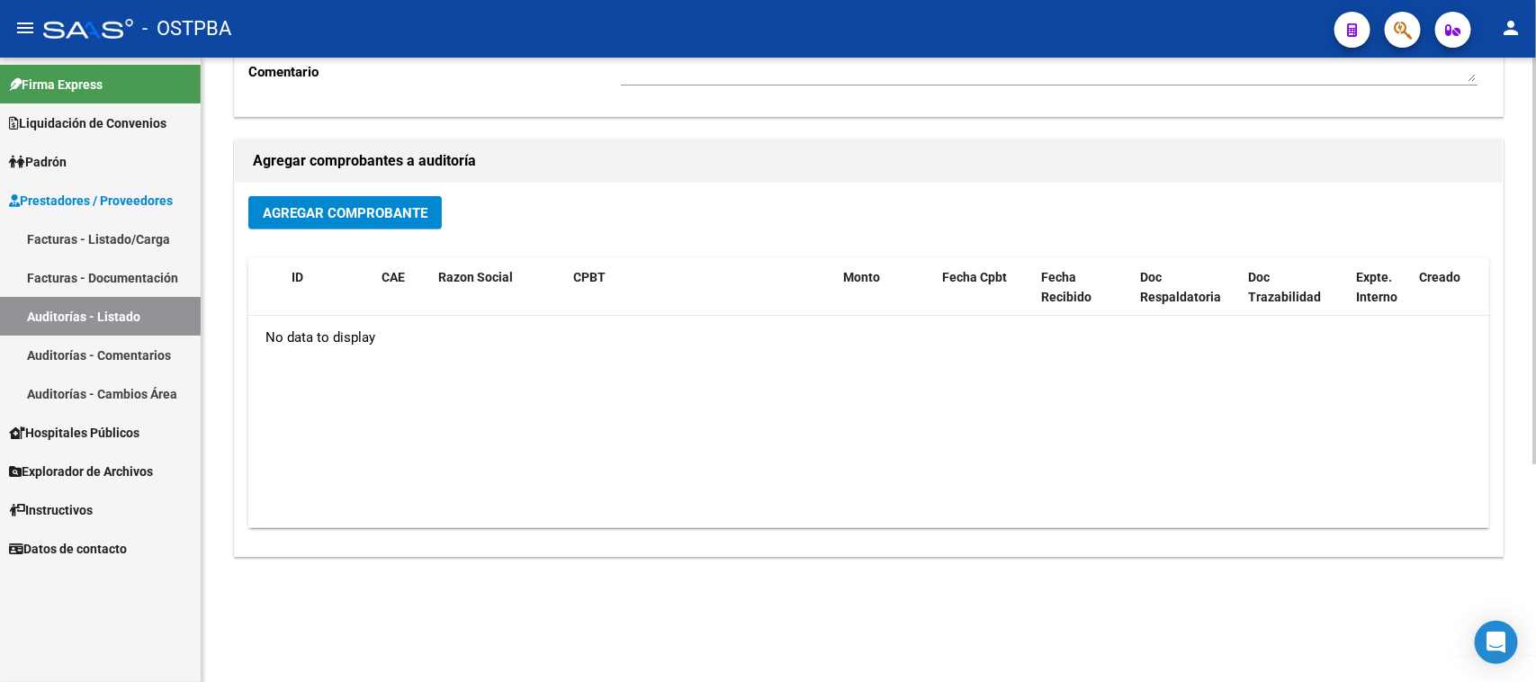
click at [312, 205] on span "Agregar Comprobante" at bounding box center [345, 213] width 165 height 16
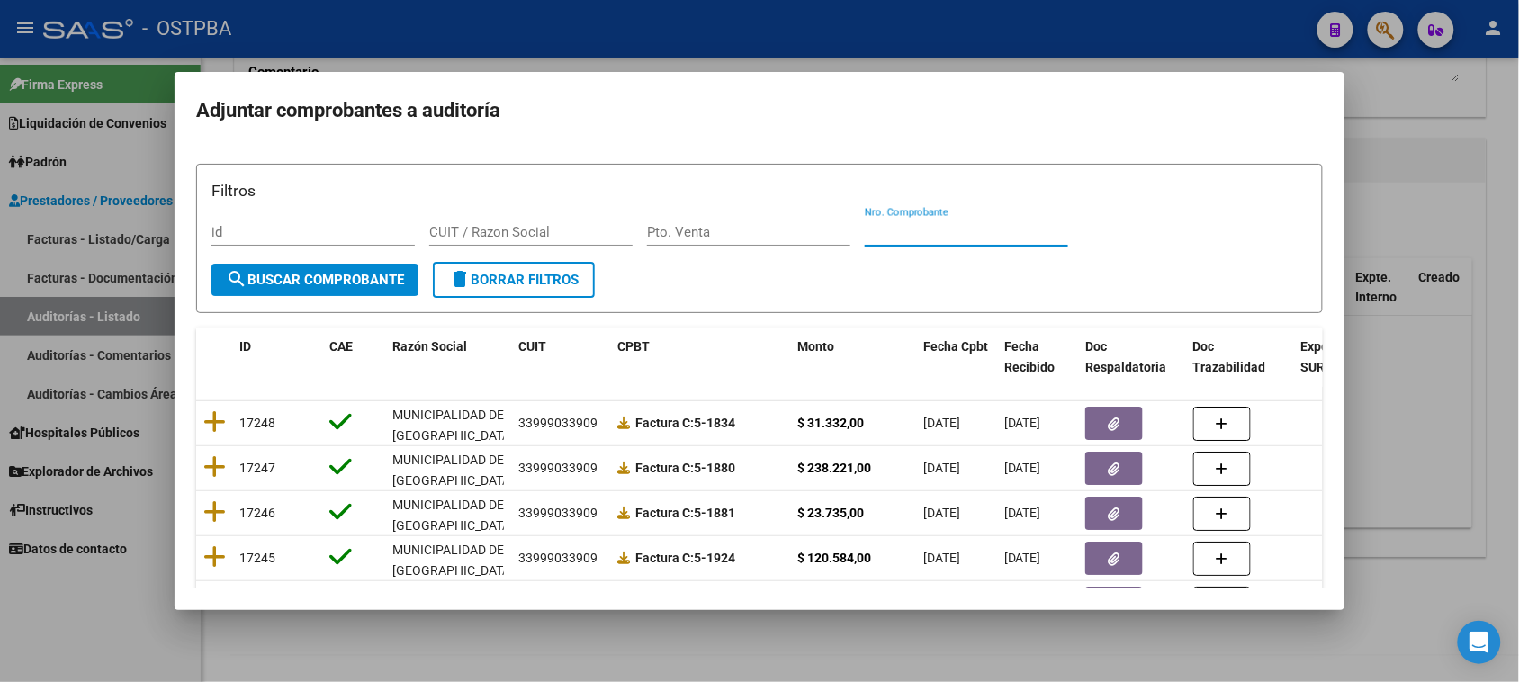
click at [991, 227] on input "Nro. Comprobante" at bounding box center [966, 232] width 203 height 16
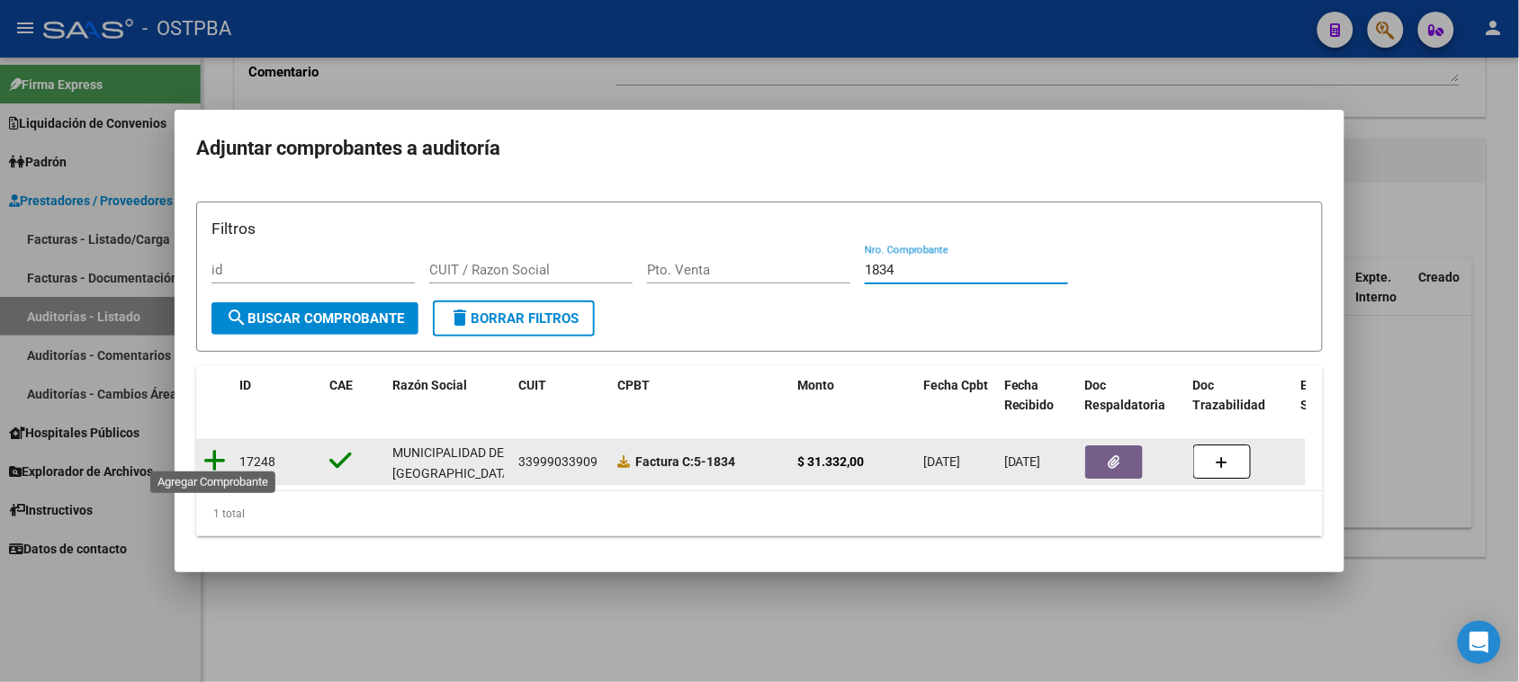
click at [216, 454] on icon at bounding box center [214, 460] width 22 height 25
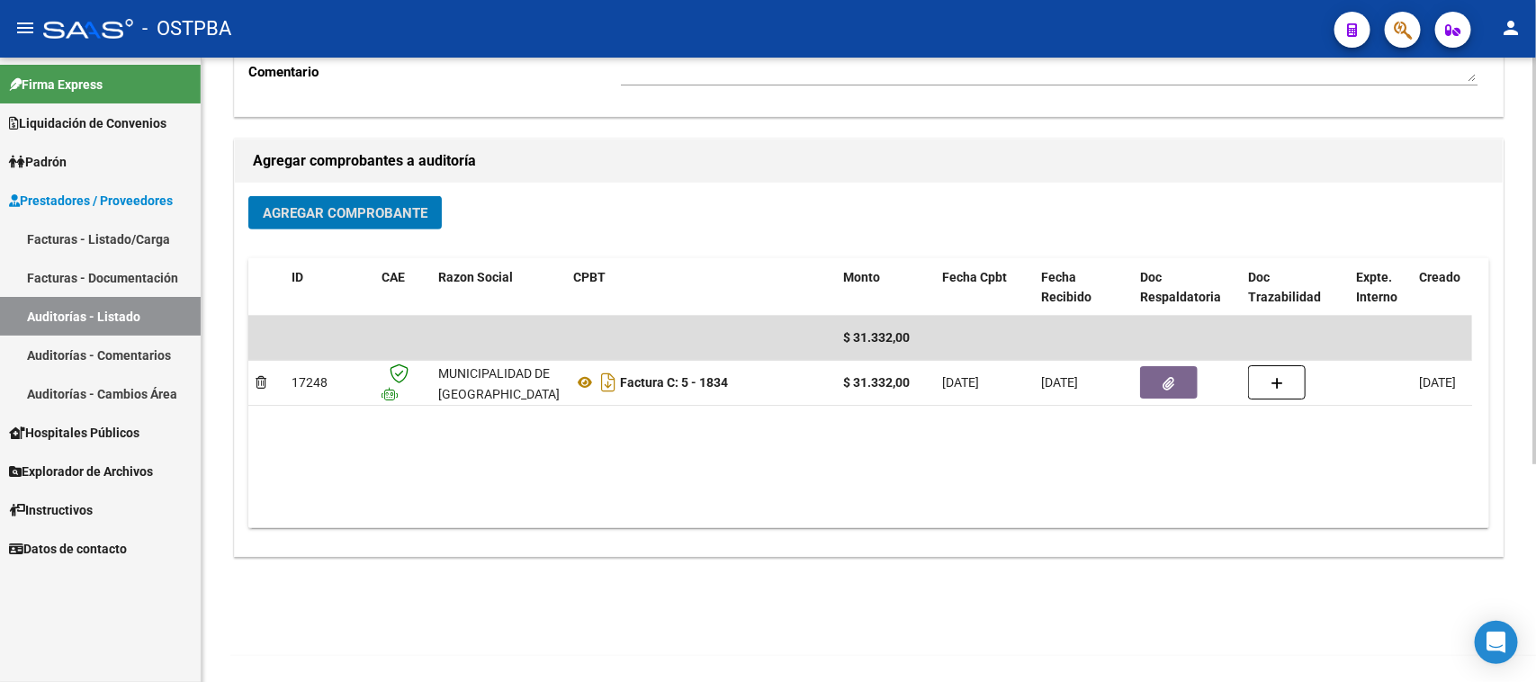
scroll to position [0, 0]
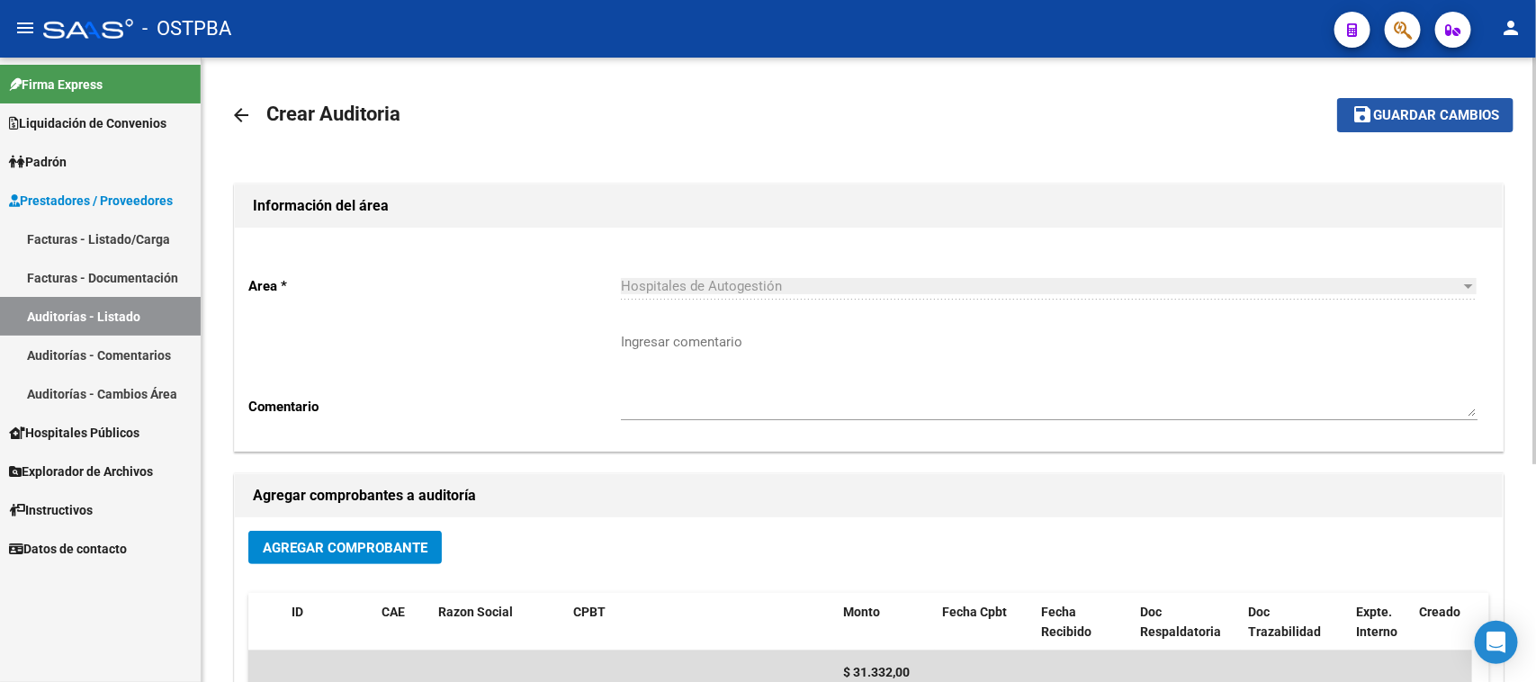
click at [1424, 119] on span "Guardar cambios" at bounding box center [1436, 116] width 126 height 16
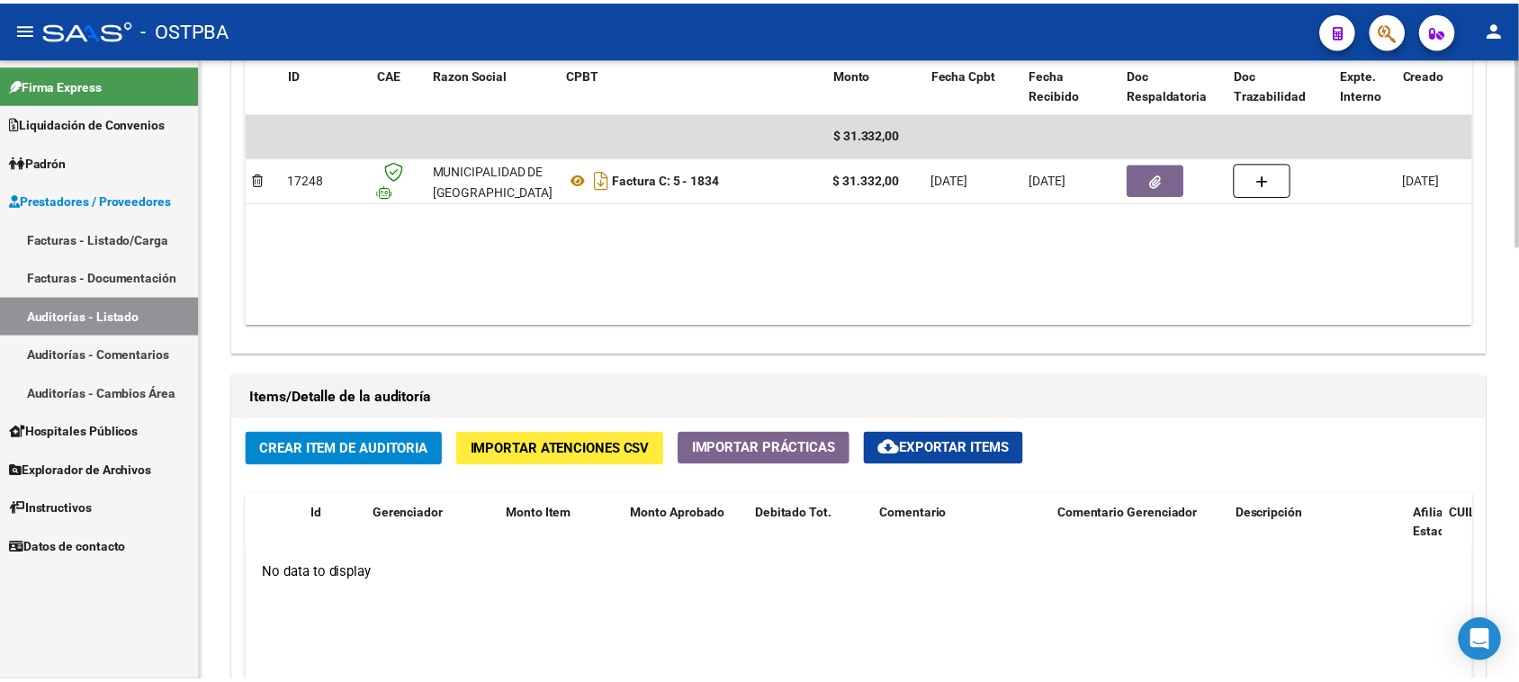
scroll to position [1012, 0]
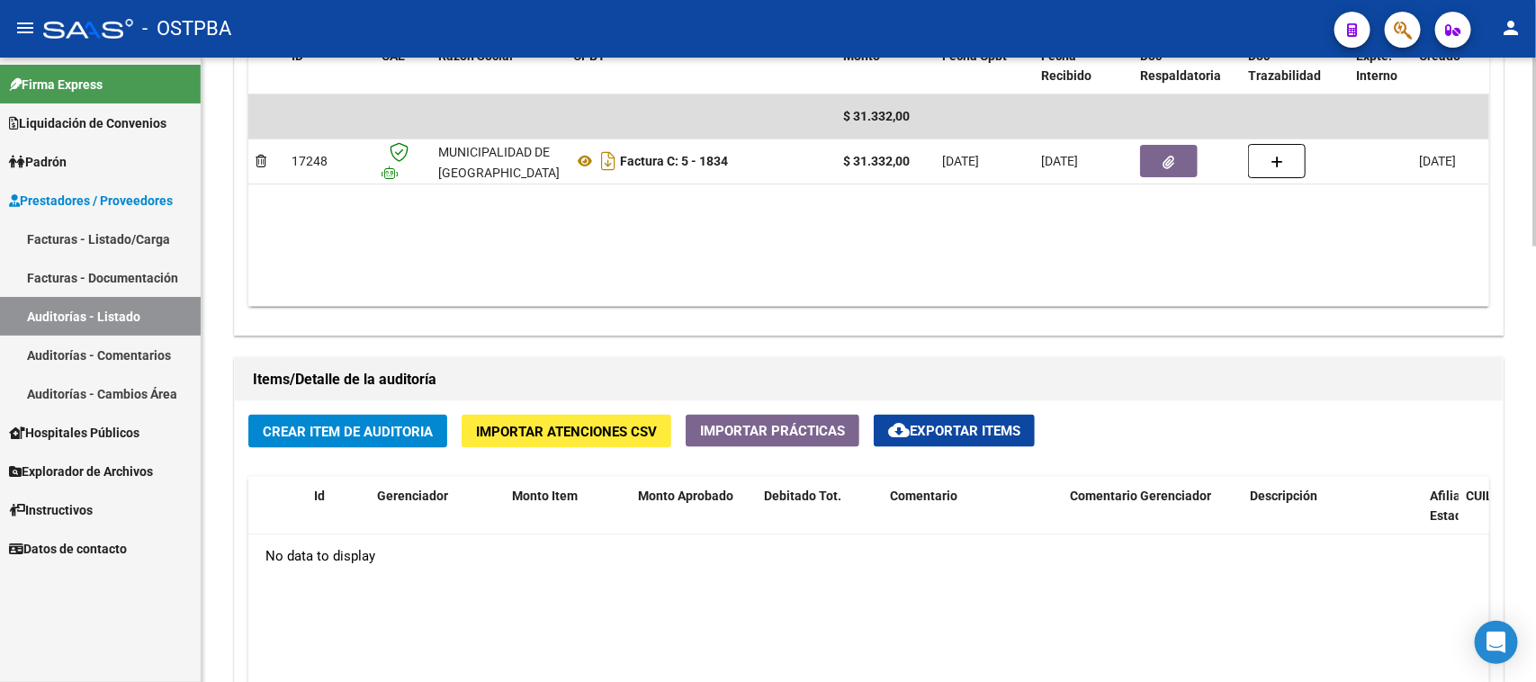
click at [322, 425] on span "Crear Item de Auditoria" at bounding box center [348, 432] width 170 height 16
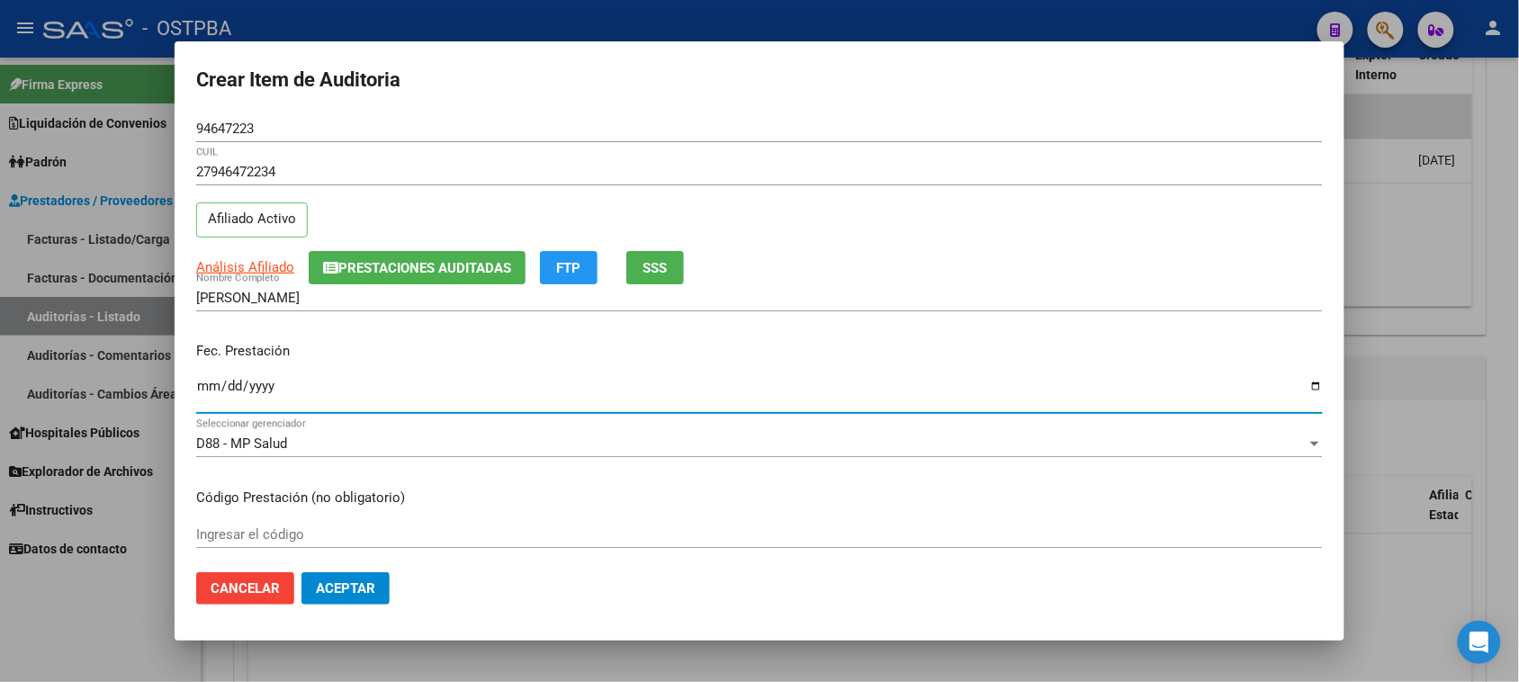
click at [214, 384] on input "Ingresar la fecha" at bounding box center [759, 393] width 1127 height 29
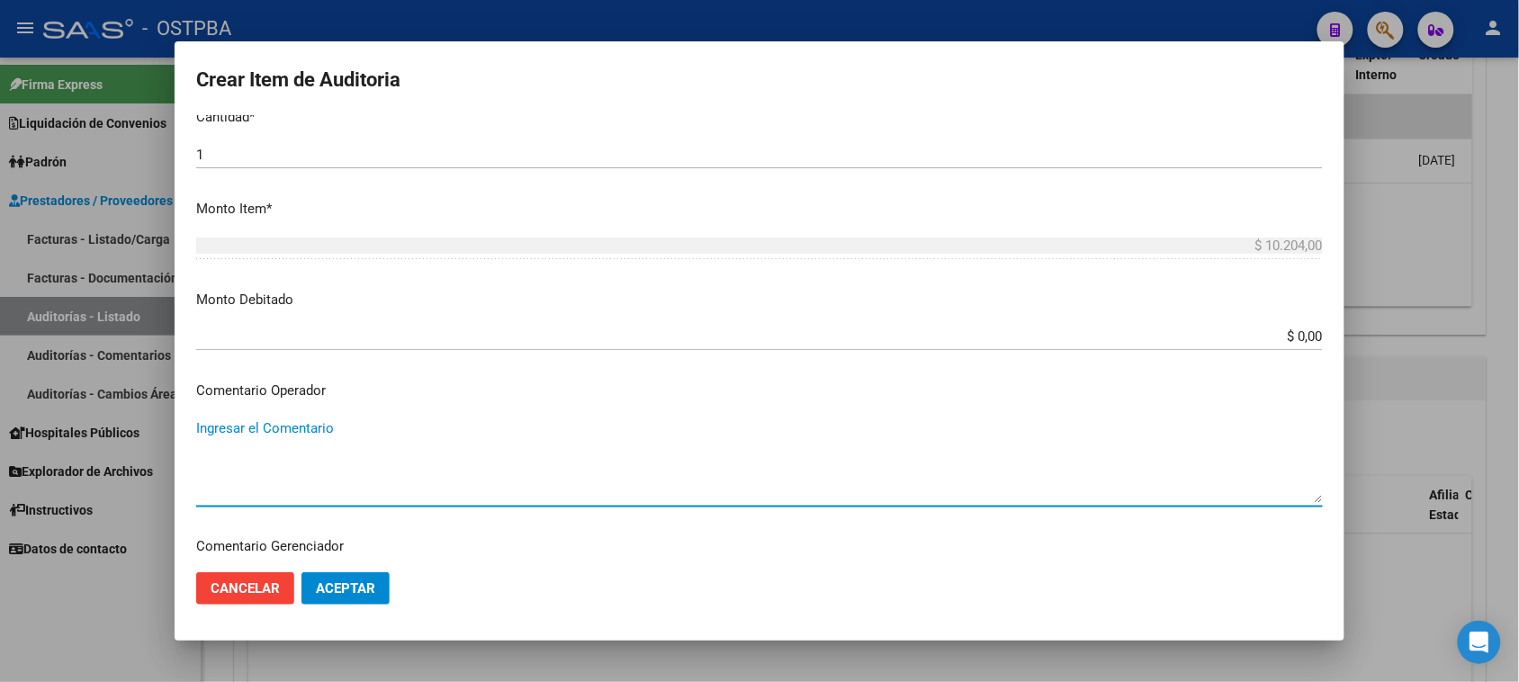
scroll to position [965, 0]
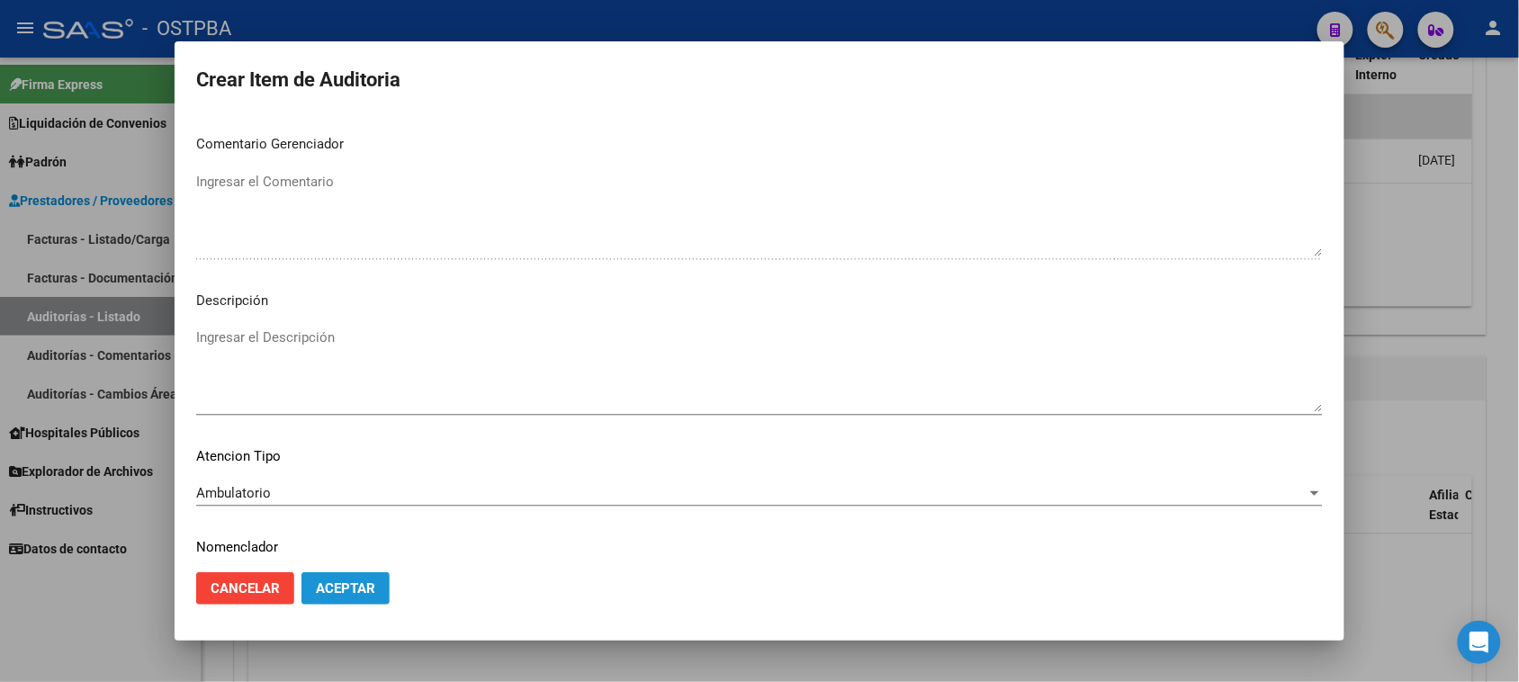
click at [331, 594] on span "Aceptar" at bounding box center [345, 588] width 59 height 16
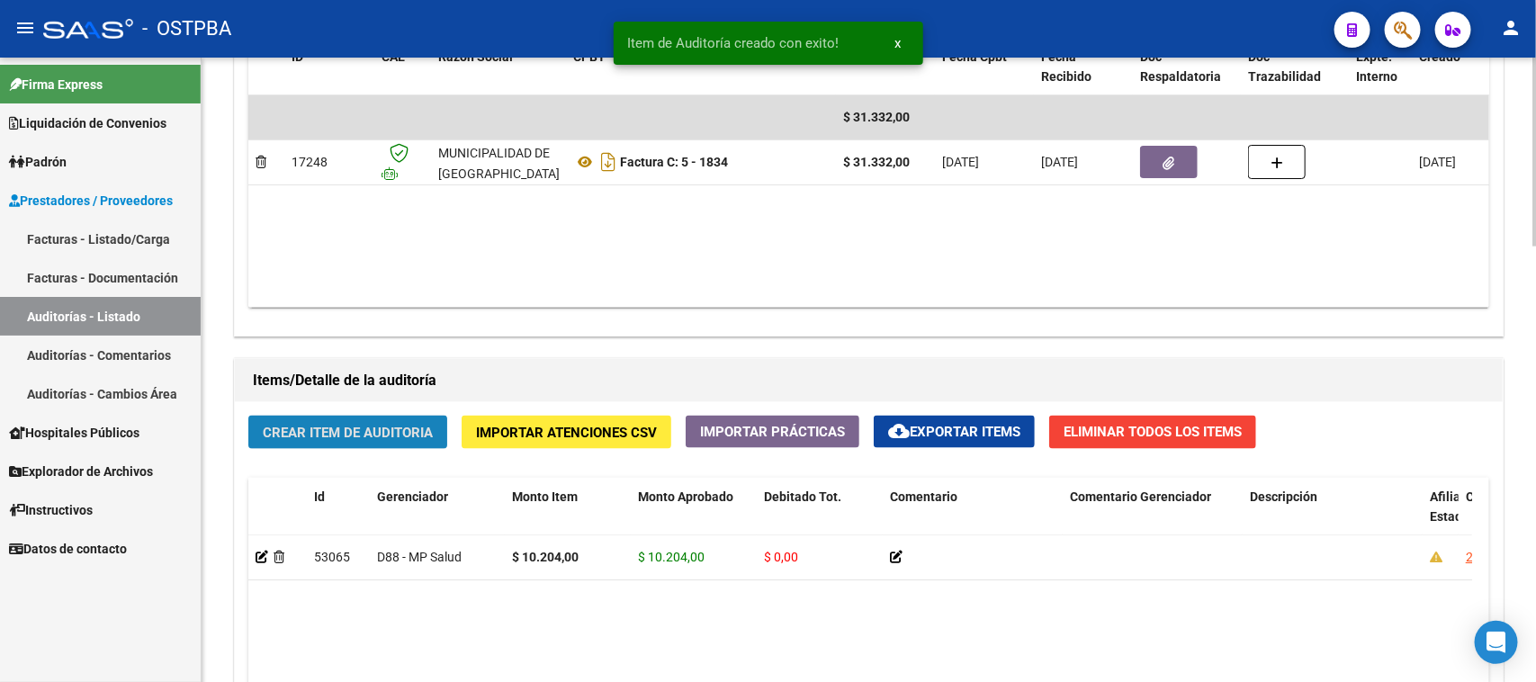
click at [346, 426] on span "Crear Item de Auditoria" at bounding box center [348, 433] width 170 height 16
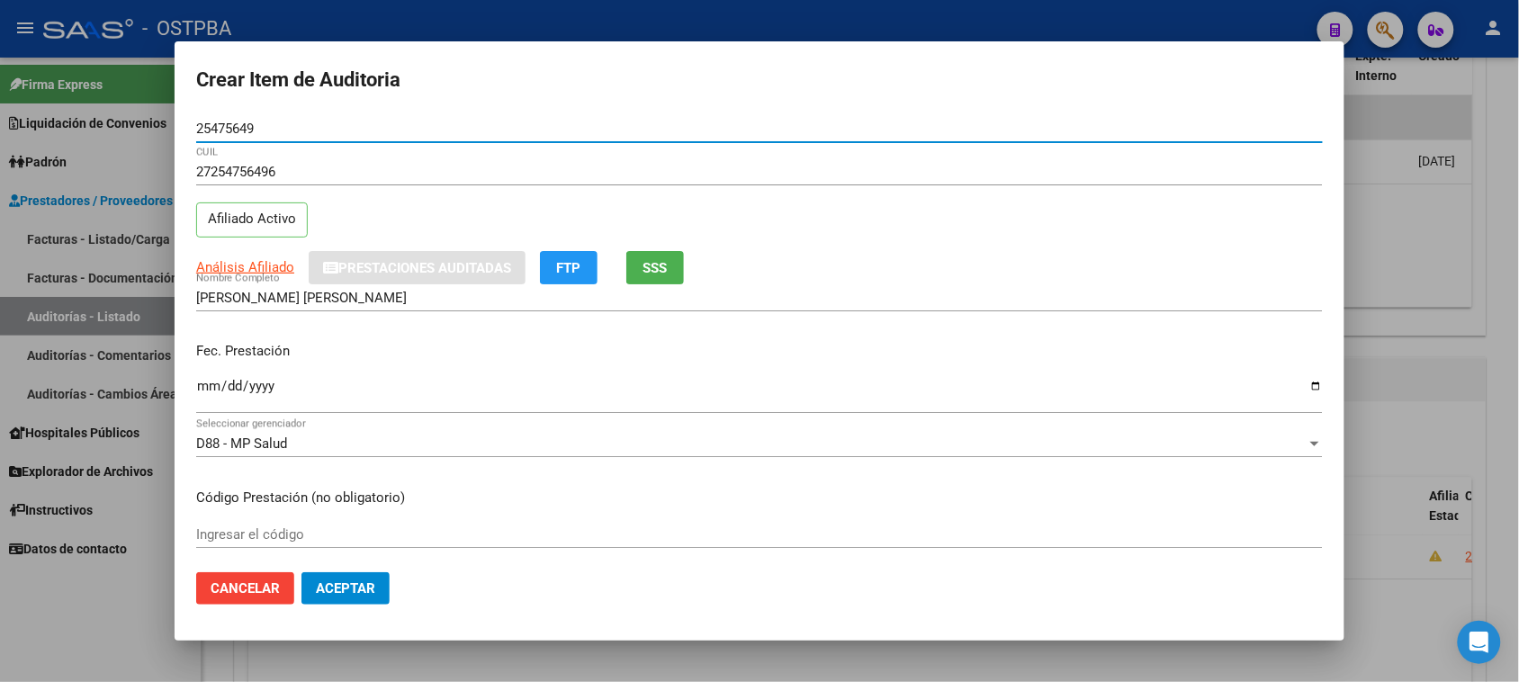
click at [213, 384] on input "Ingresar la fecha" at bounding box center [759, 393] width 1127 height 29
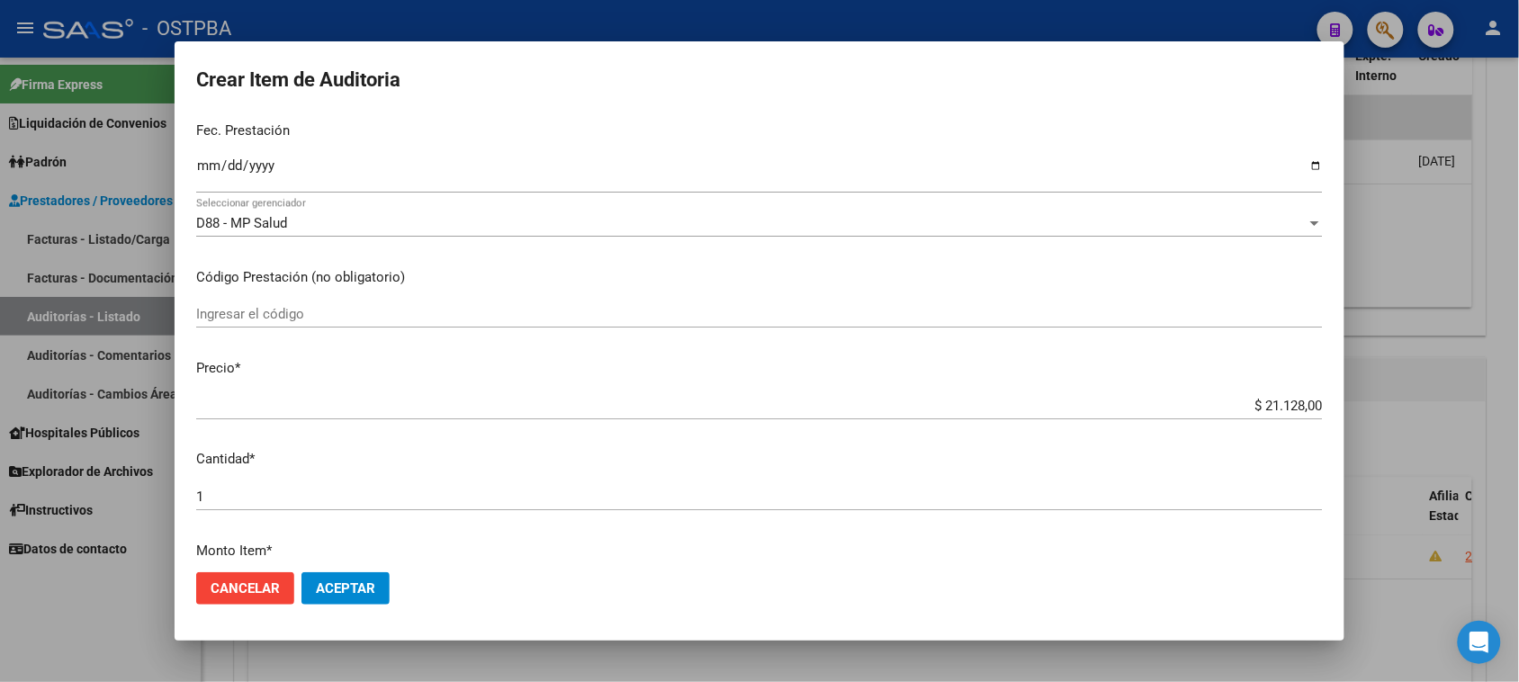
scroll to position [225, 0]
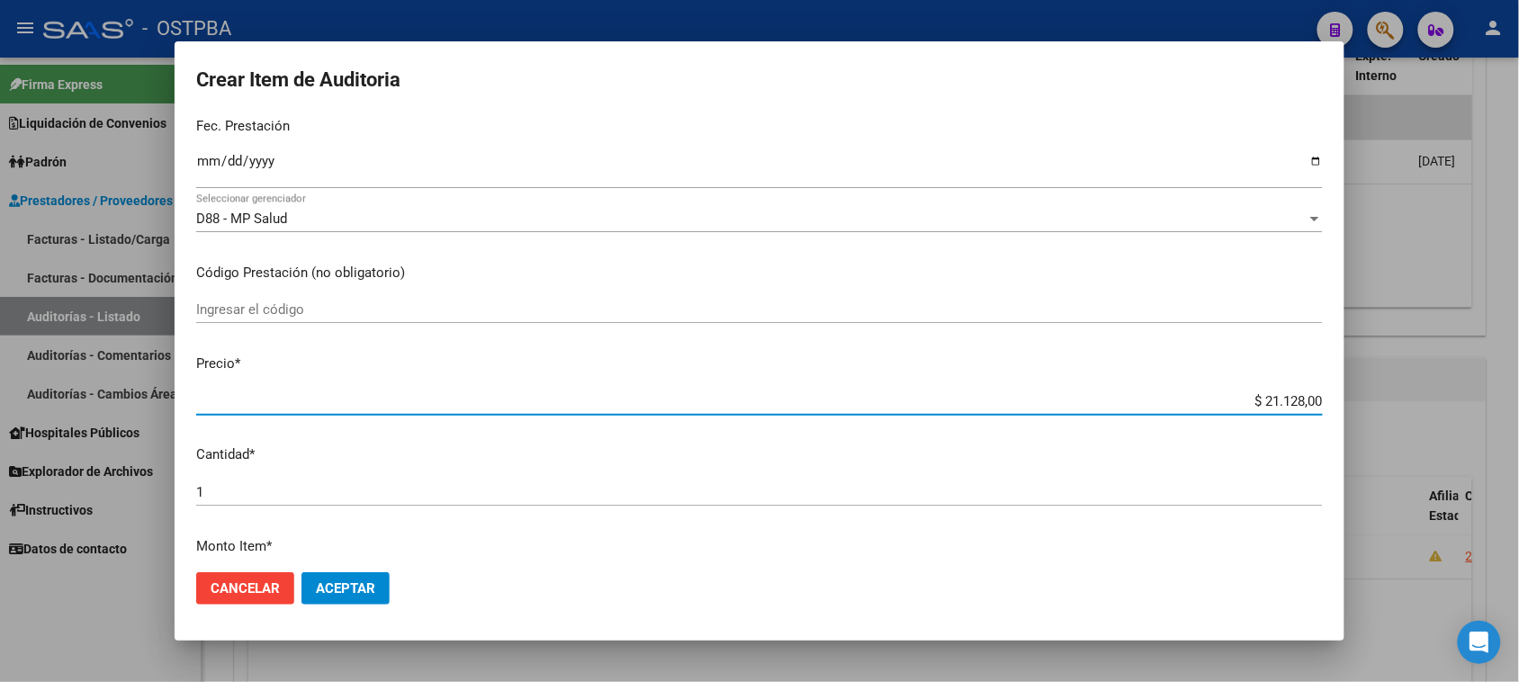
drag, startPoint x: 1245, startPoint y: 396, endPoint x: 1497, endPoint y: 391, distance: 252.0
click at [1497, 391] on div "Crear Item de Auditoria 25475649 Nro Documento 27254756496 CUIL Afiliado Activo…" at bounding box center [759, 341] width 1519 height 682
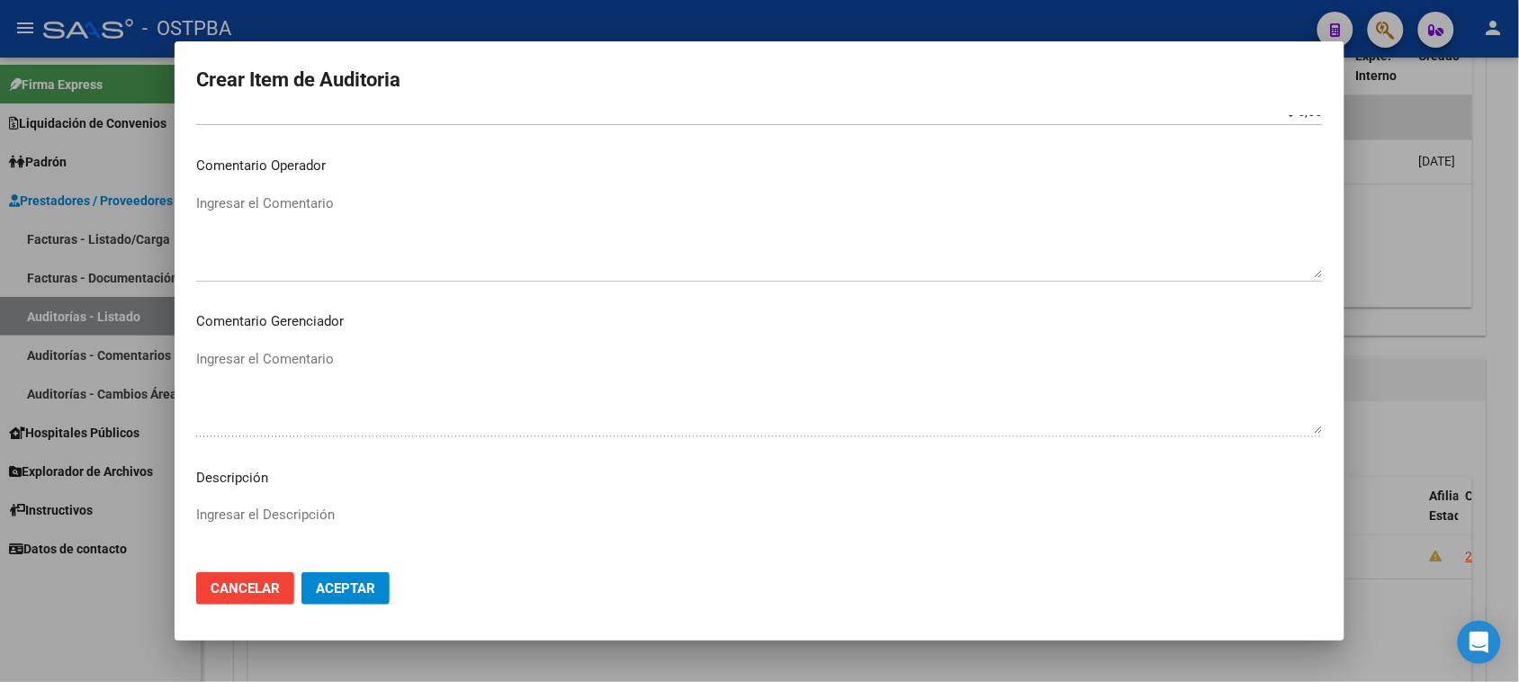
scroll to position [1020, 0]
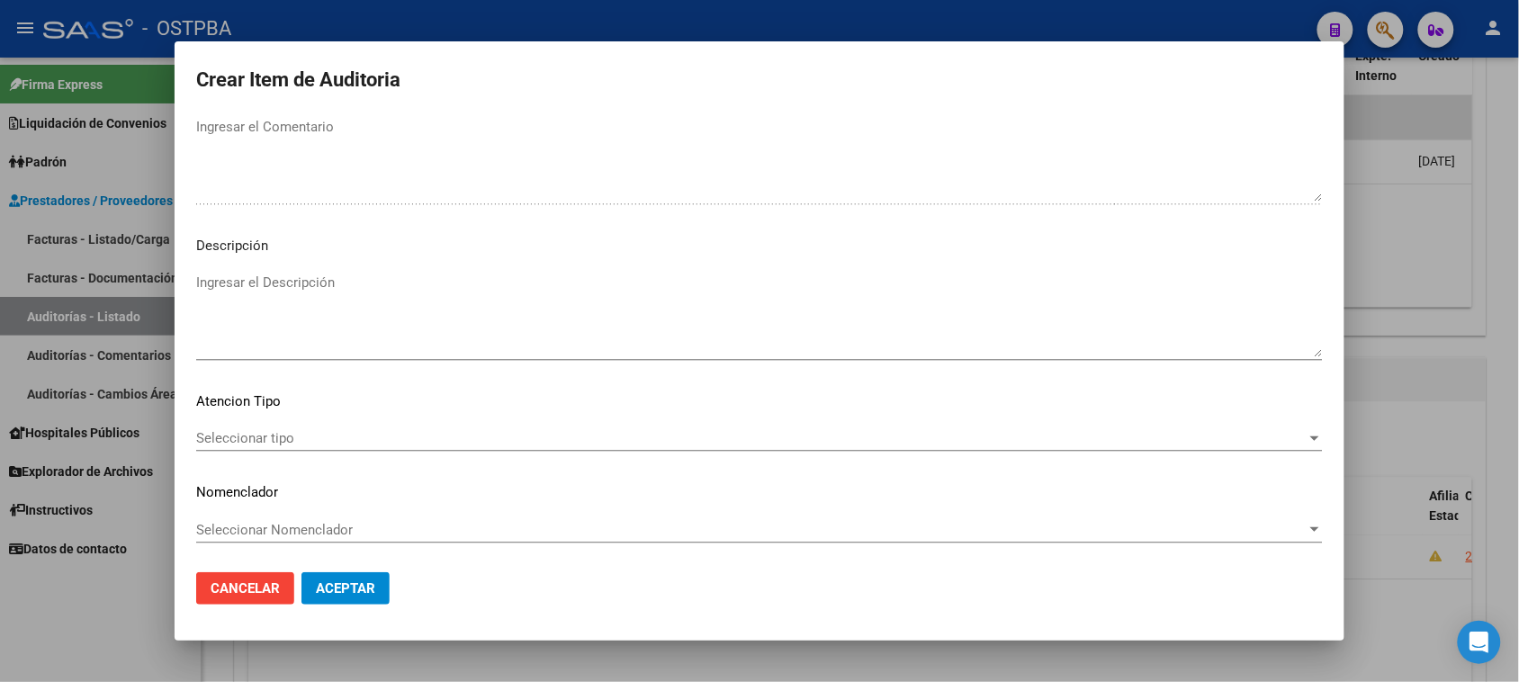
click at [281, 439] on span "Seleccionar tipo" at bounding box center [751, 438] width 1110 height 16
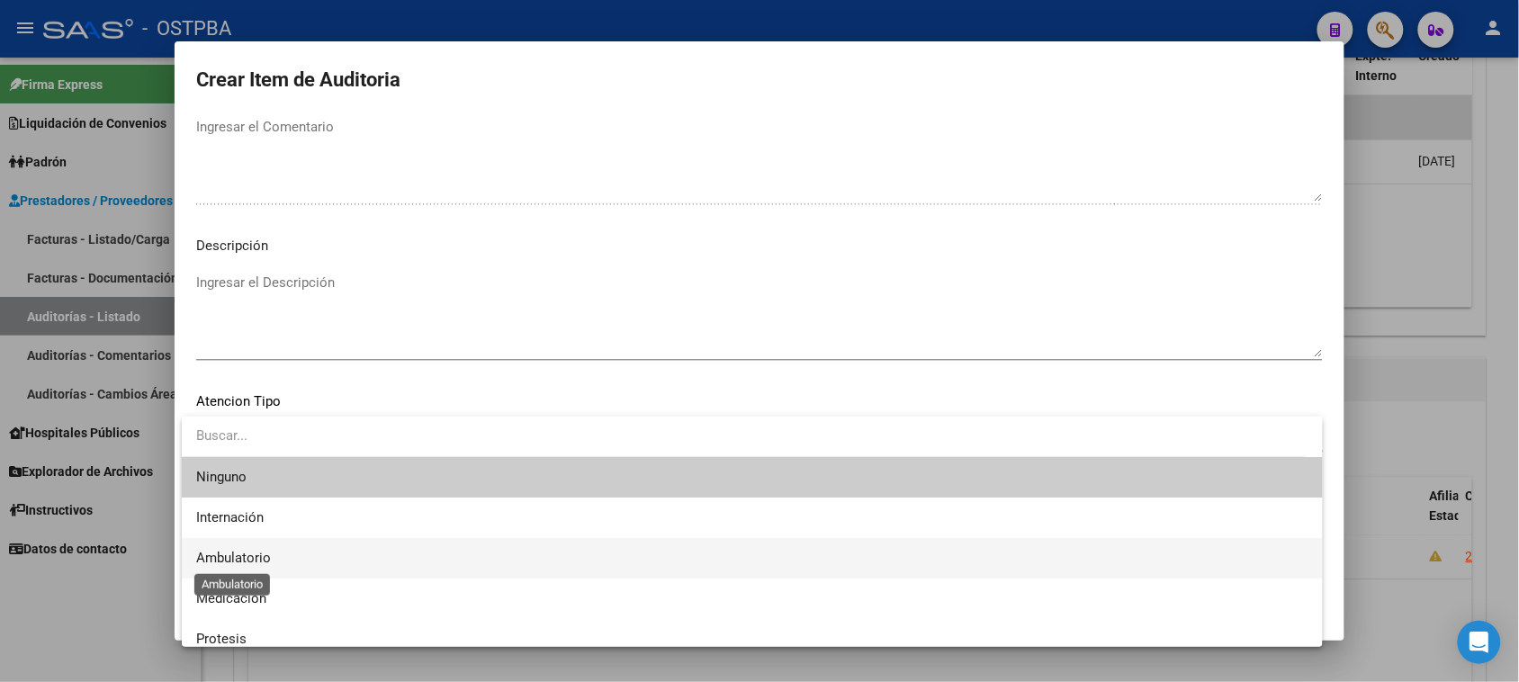
click at [258, 555] on span "Ambulatorio" at bounding box center [233, 558] width 75 height 16
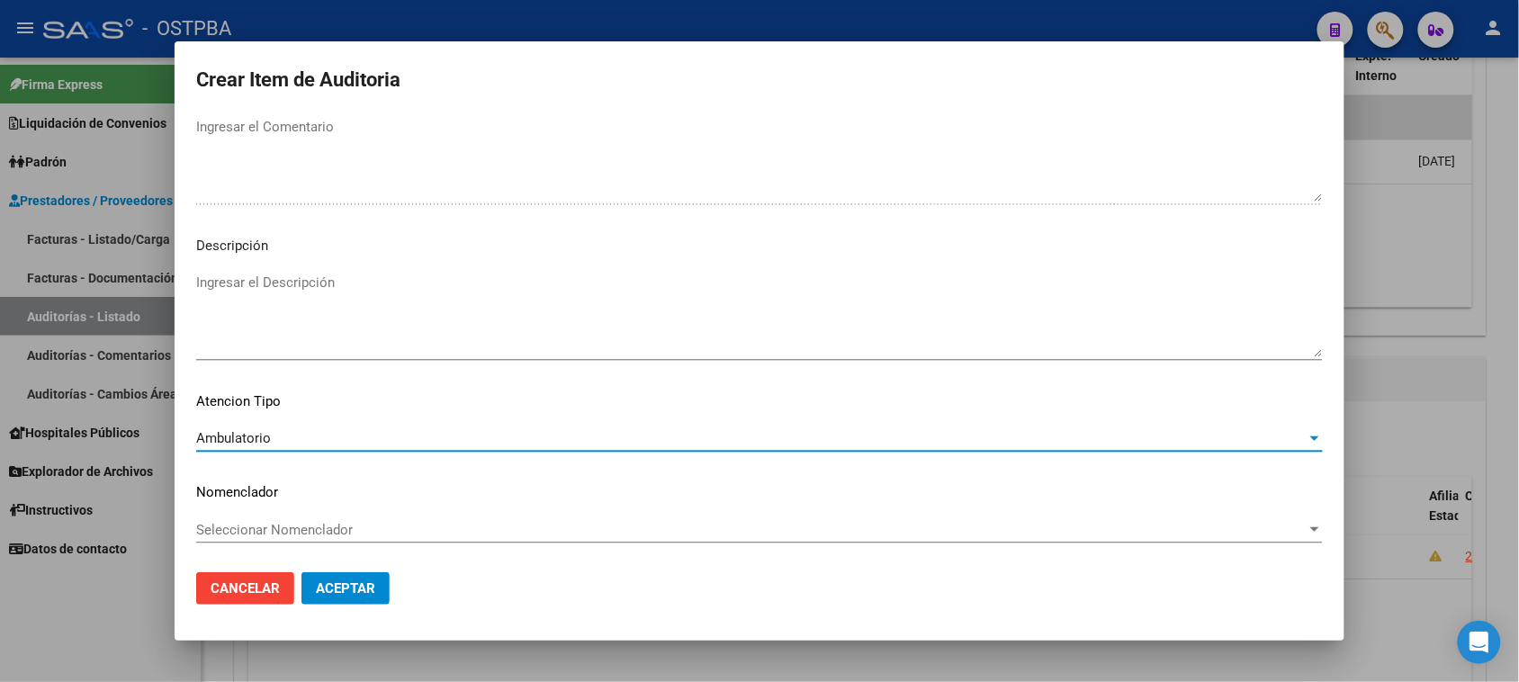
click at [338, 592] on span "Aceptar" at bounding box center [345, 588] width 59 height 16
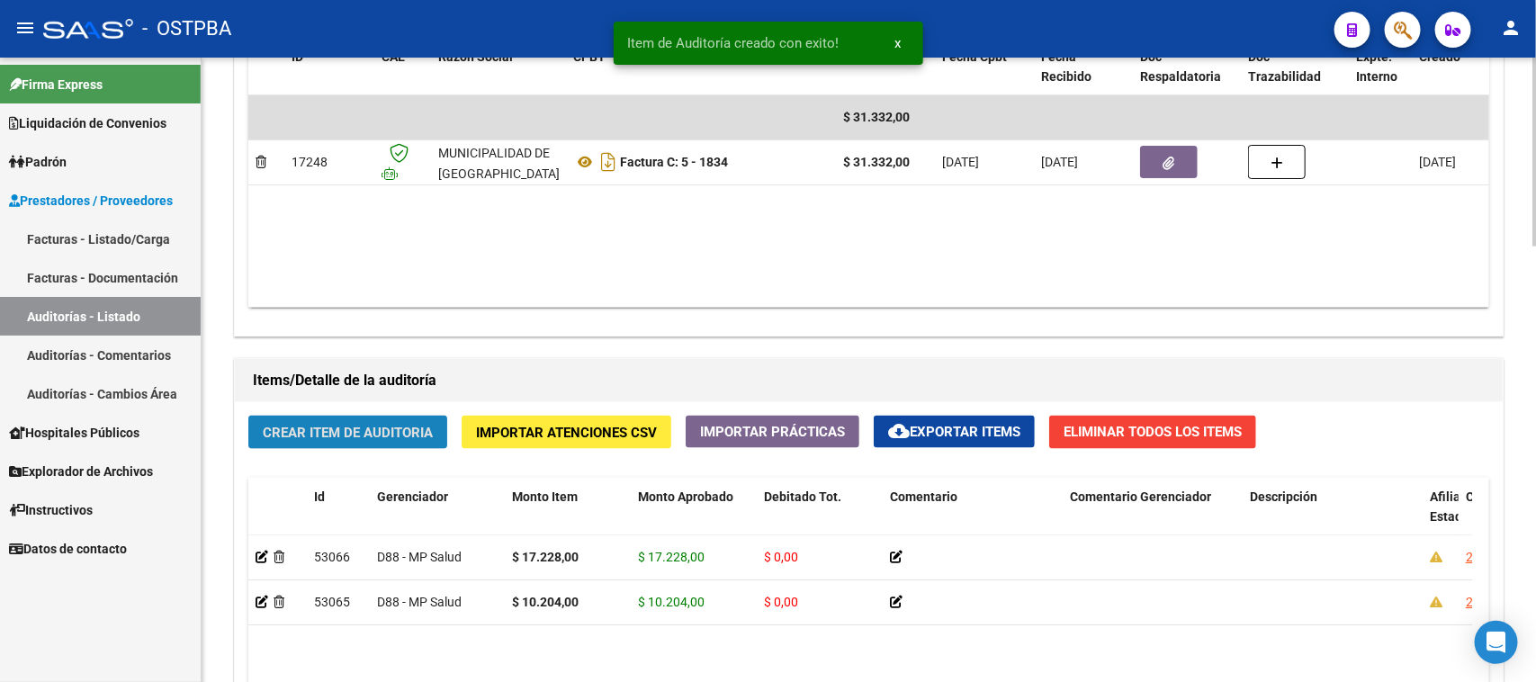
click at [347, 430] on span "Crear Item de Auditoria" at bounding box center [348, 433] width 170 height 16
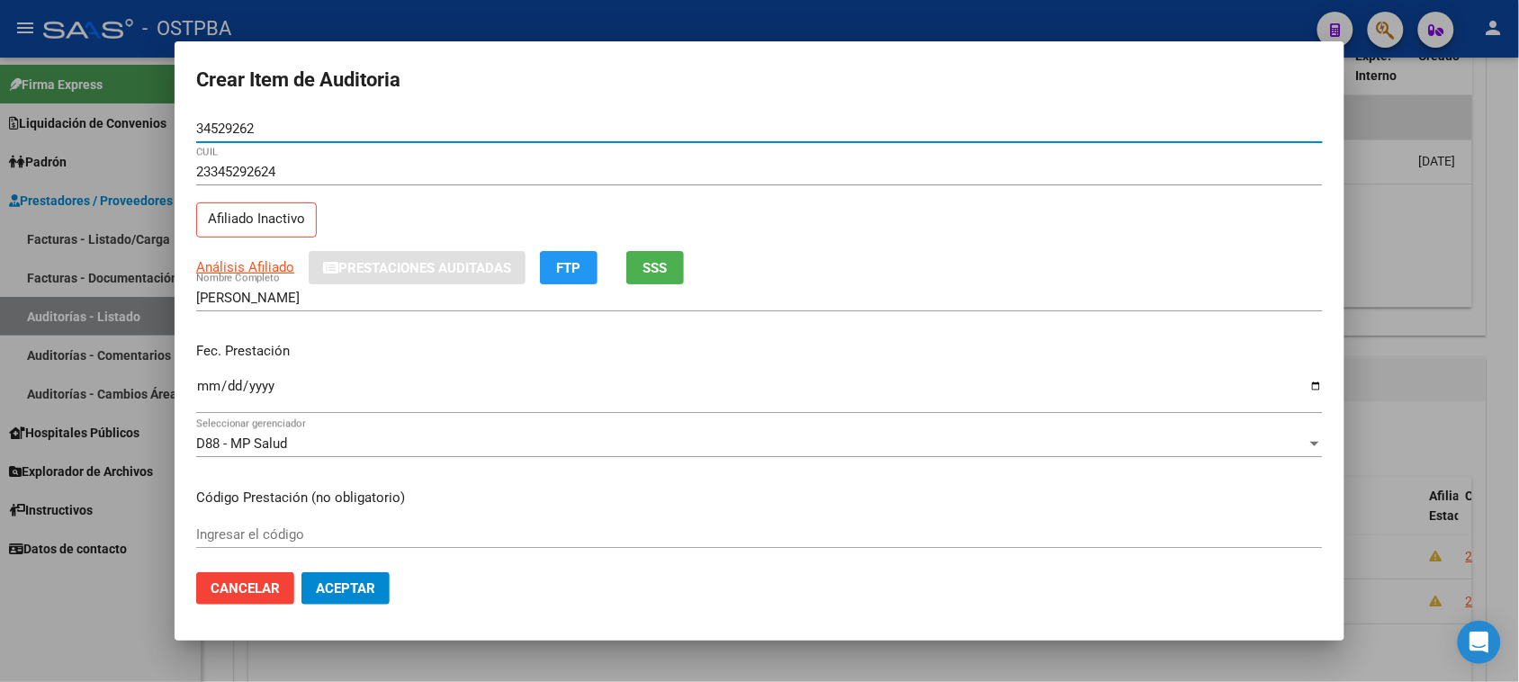
drag, startPoint x: 210, startPoint y: 383, endPoint x: 227, endPoint y: 405, distance: 27.5
click at [209, 385] on input "Ingresar la fecha" at bounding box center [759, 393] width 1127 height 29
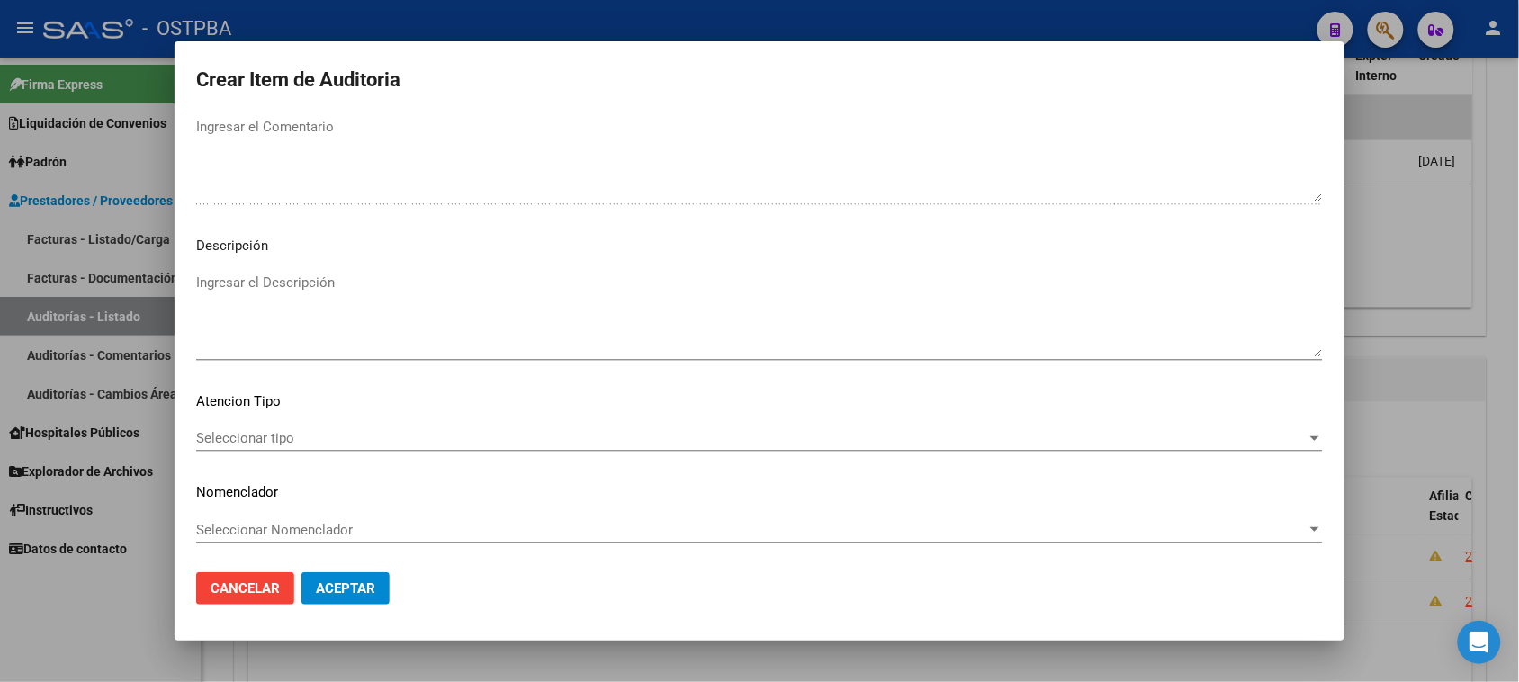
click at [292, 425] on div "Seleccionar tipo Seleccionar tipo" at bounding box center [759, 438] width 1127 height 27
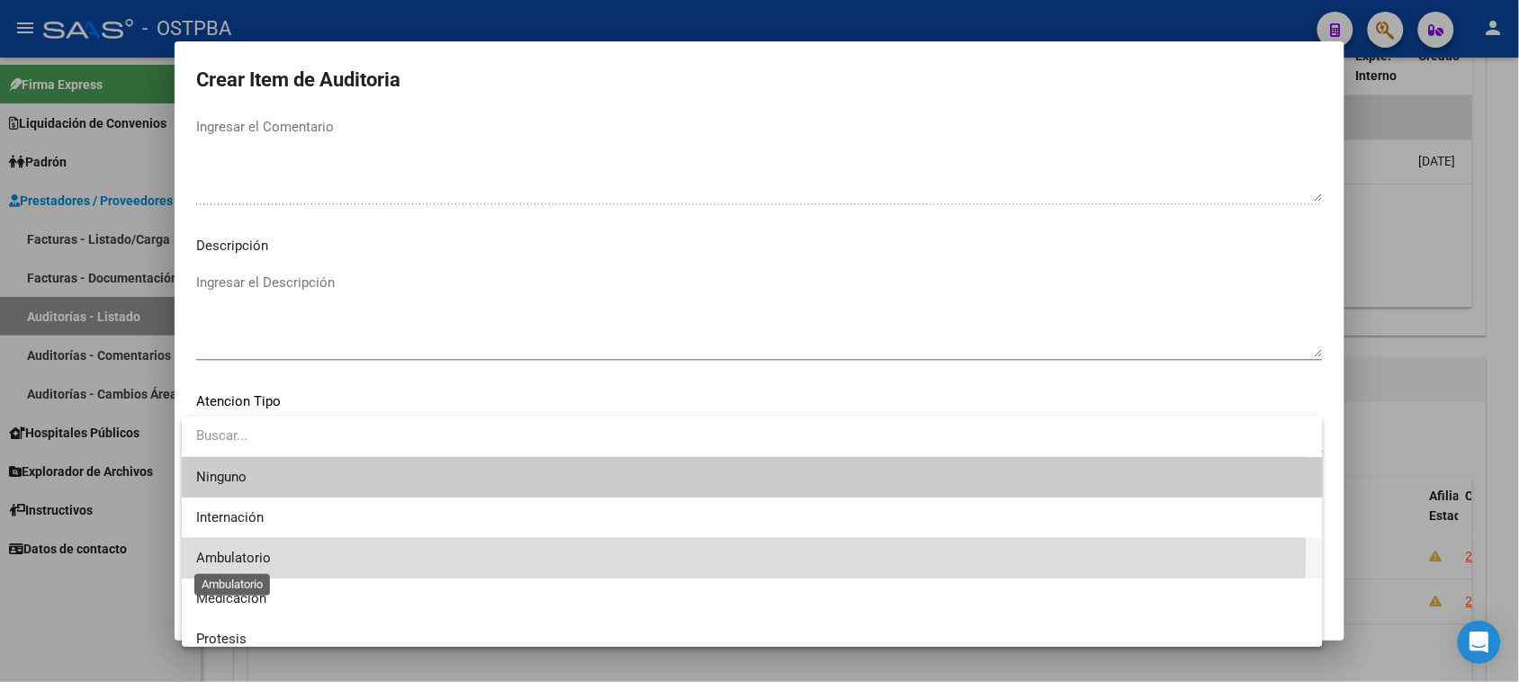
drag, startPoint x: 250, startPoint y: 552, endPoint x: 322, endPoint y: 547, distance: 72.1
click at [253, 552] on span "Ambulatorio" at bounding box center [233, 558] width 75 height 16
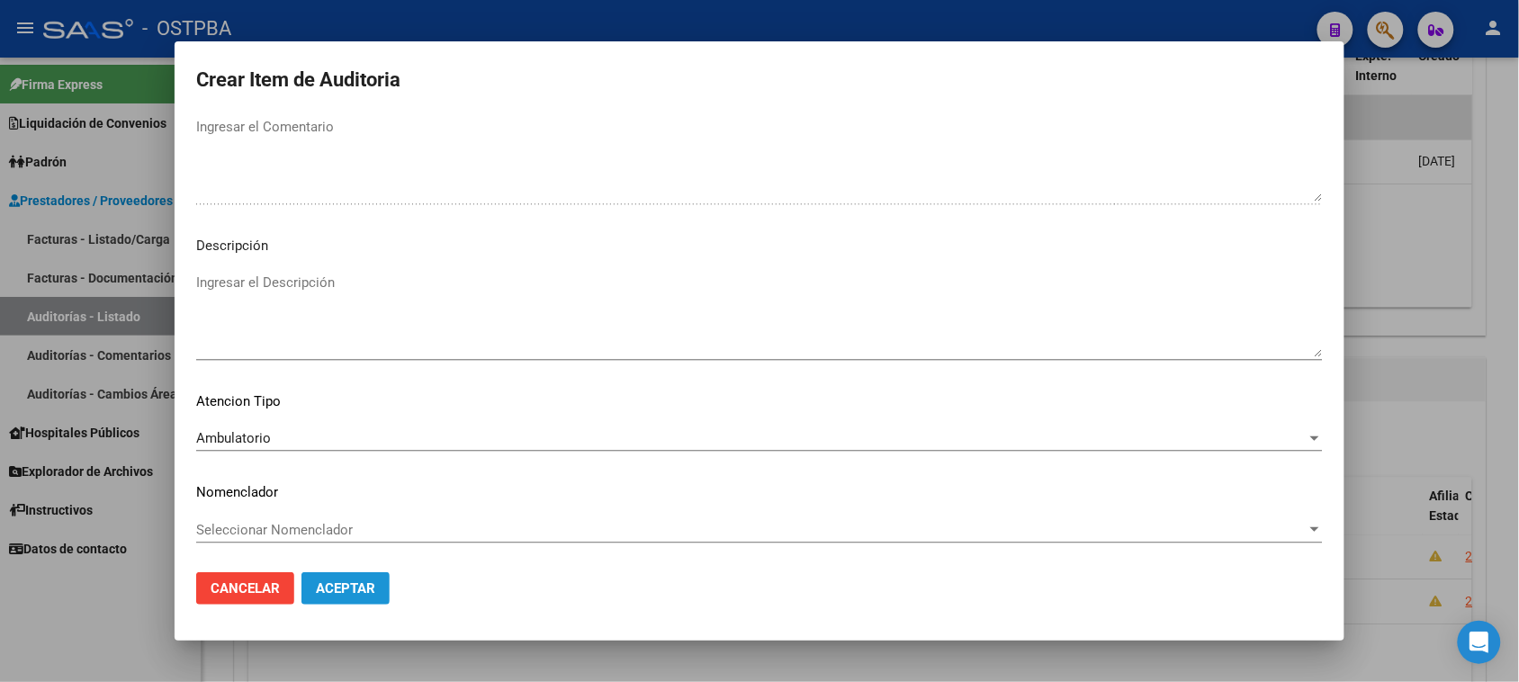
click at [380, 577] on button "Aceptar" at bounding box center [345, 588] width 88 height 32
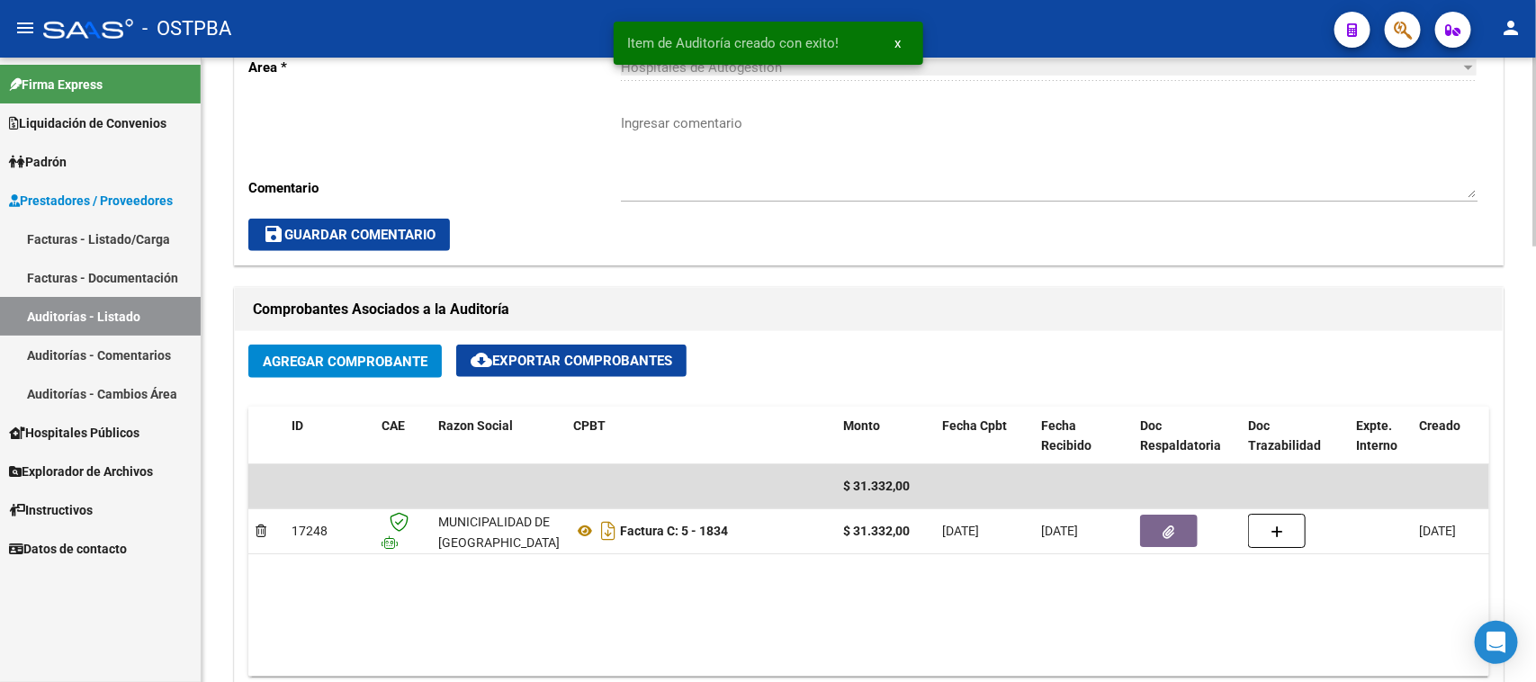
scroll to position [787, 0]
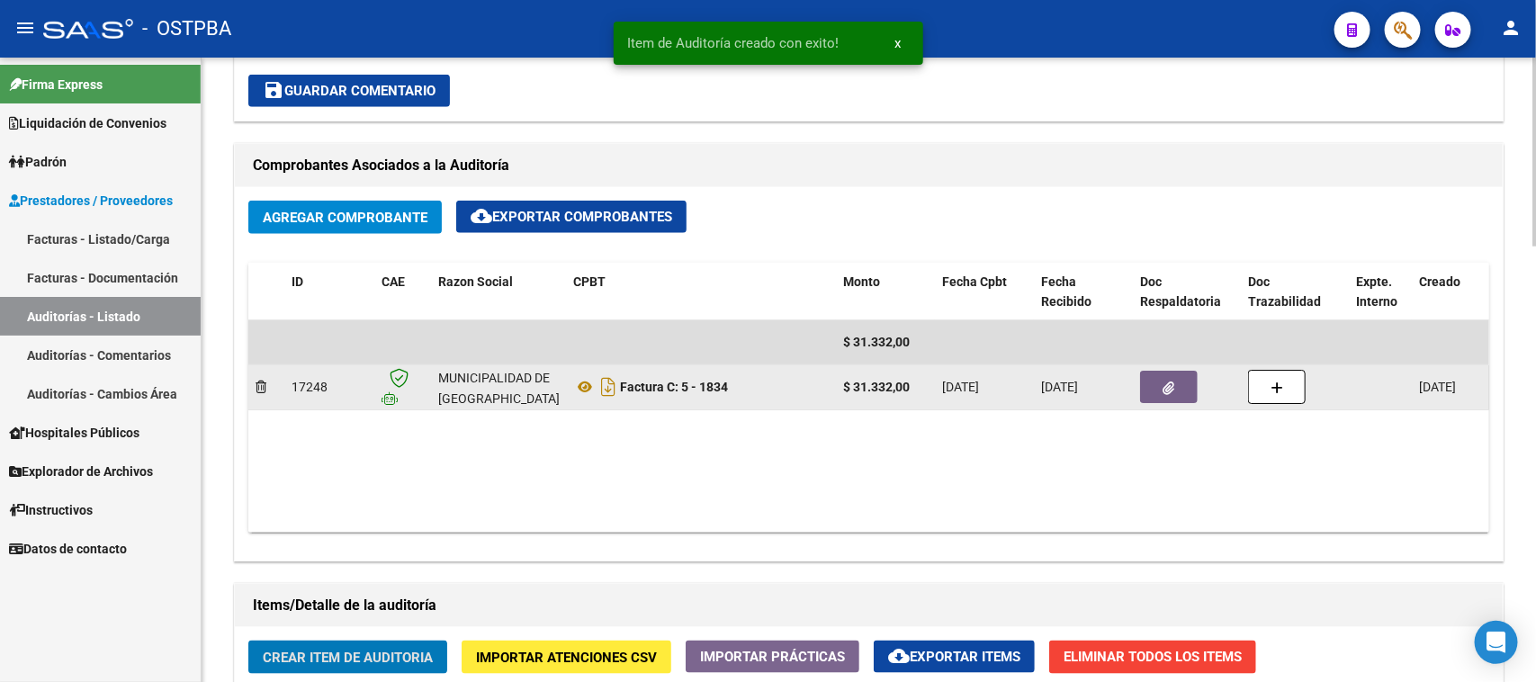
click at [1182, 385] on button "button" at bounding box center [1169, 387] width 58 height 32
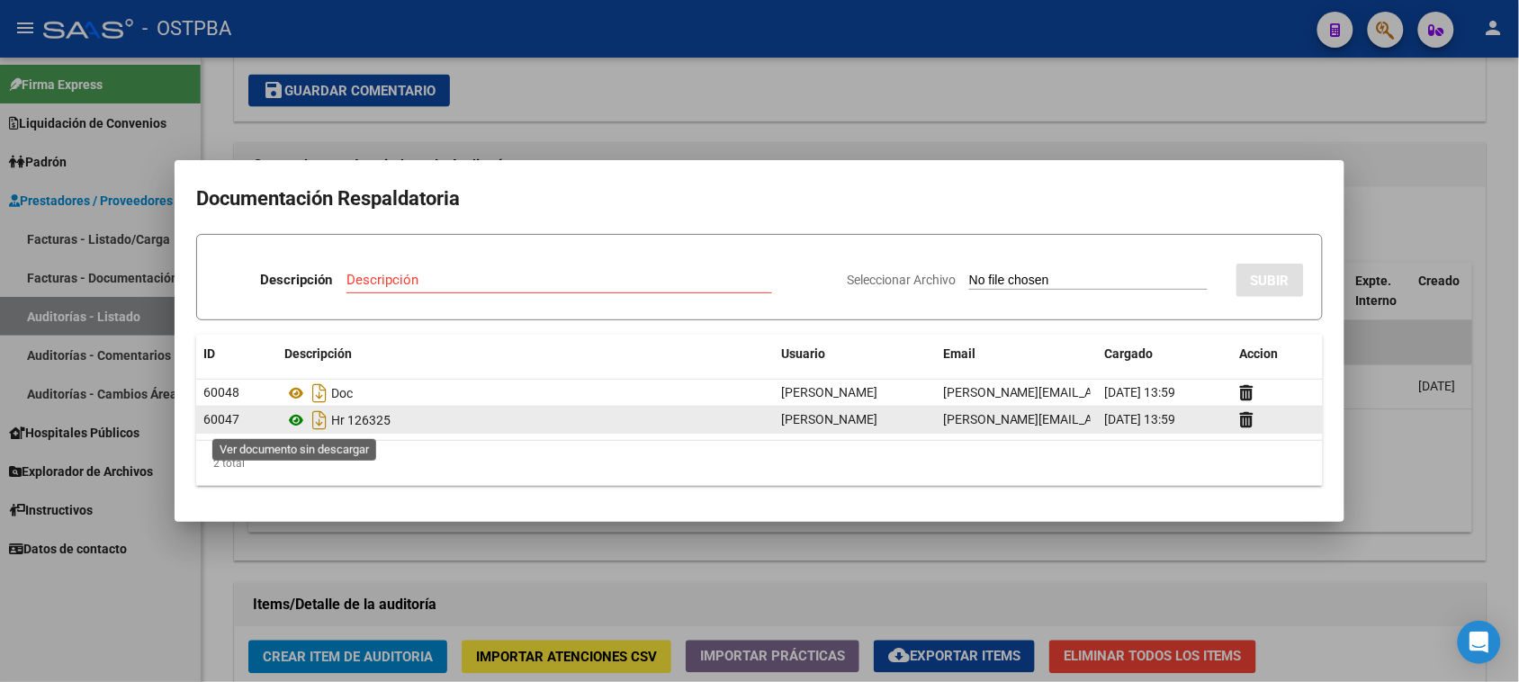
click at [294, 418] on icon at bounding box center [295, 420] width 23 height 22
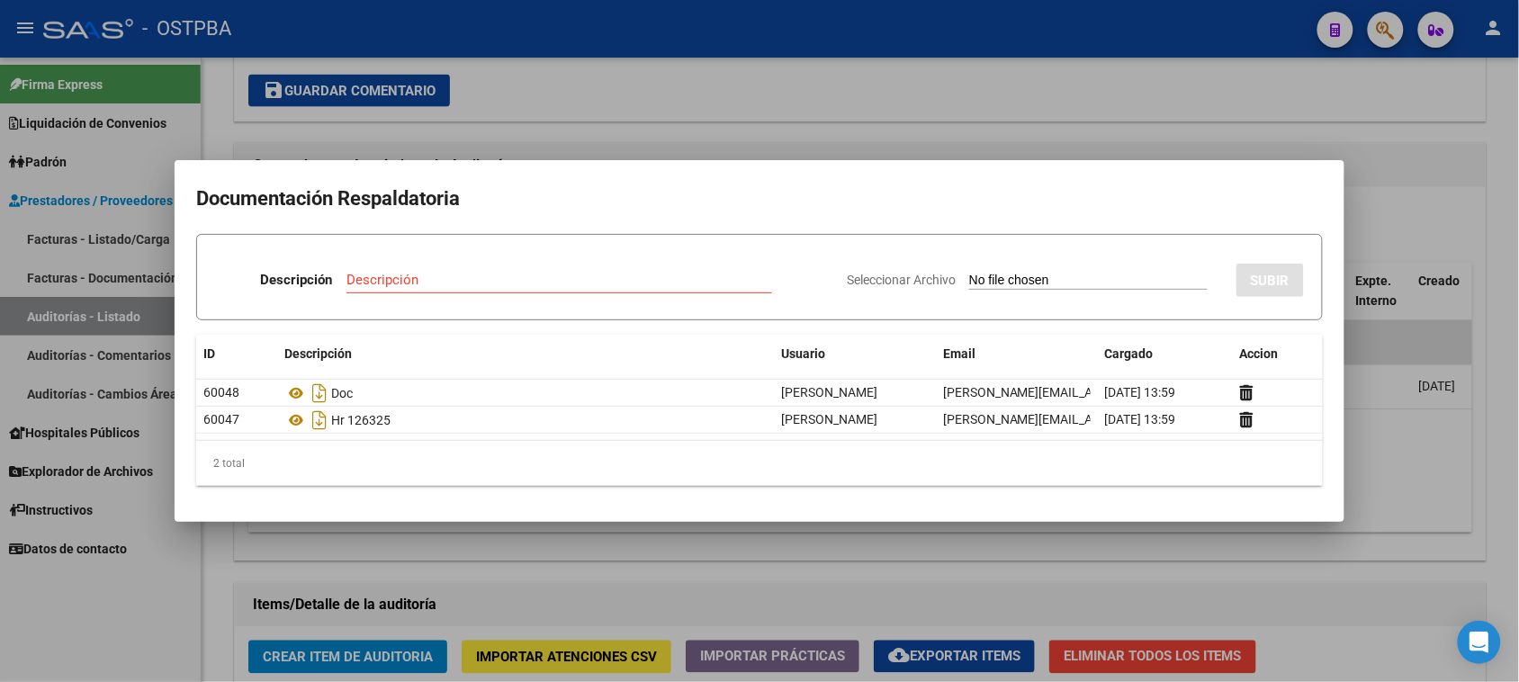
click at [811, 117] on div at bounding box center [759, 341] width 1519 height 682
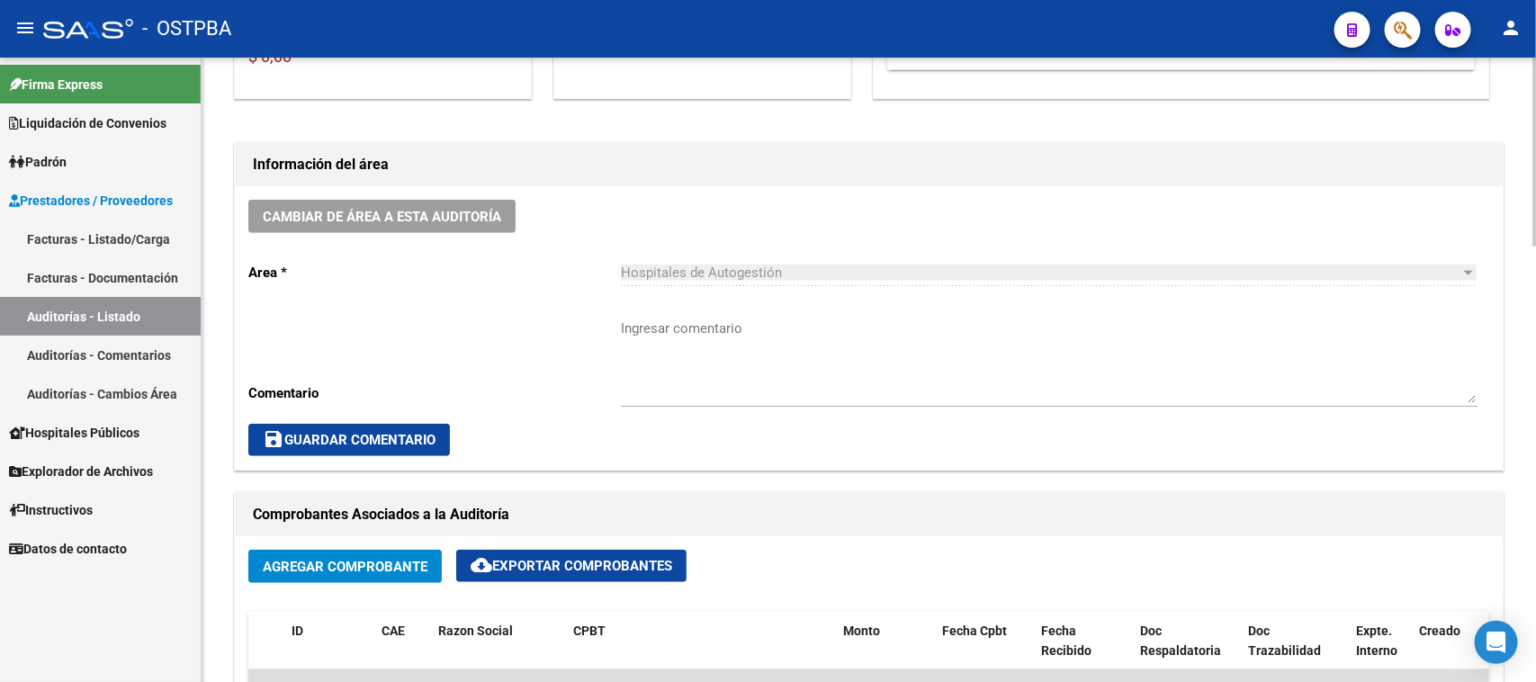
scroll to position [0, 0]
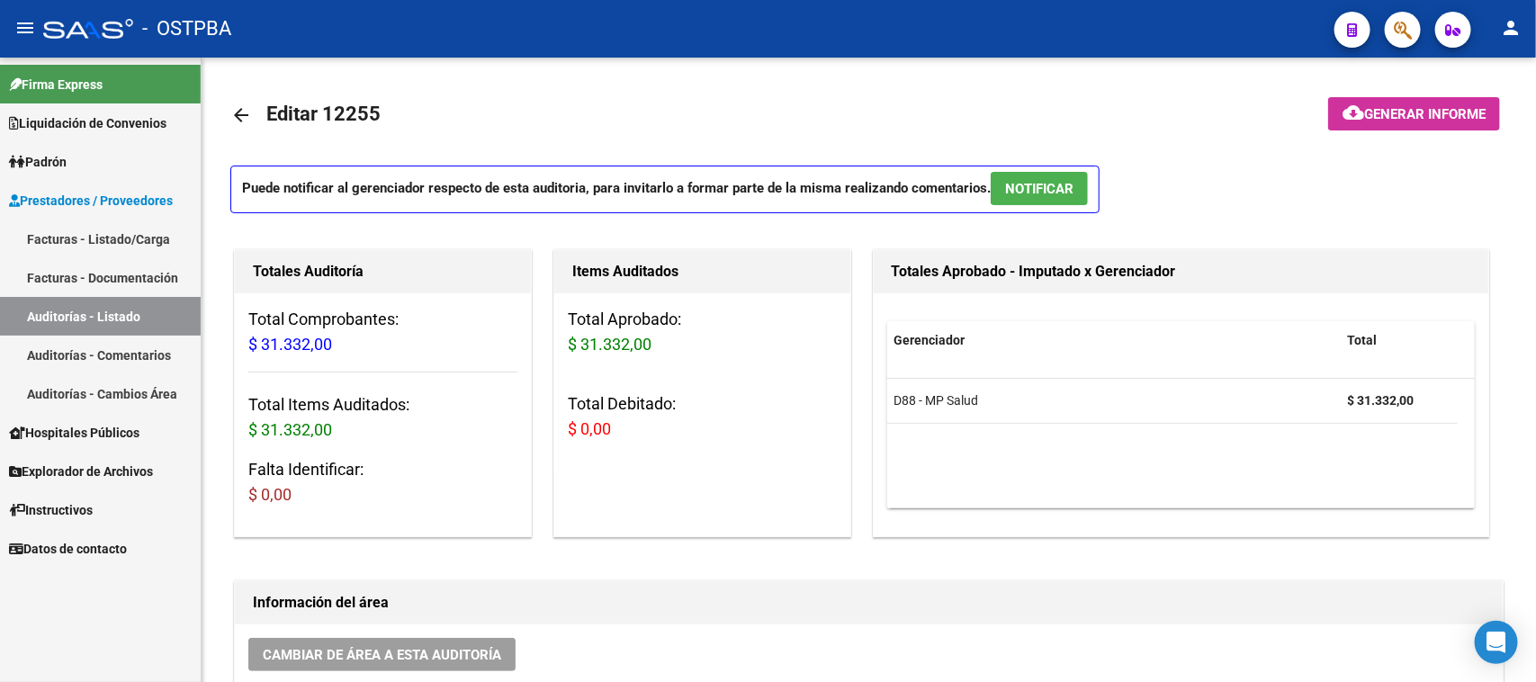
click at [99, 234] on link "Facturas - Listado/Carga" at bounding box center [100, 239] width 201 height 39
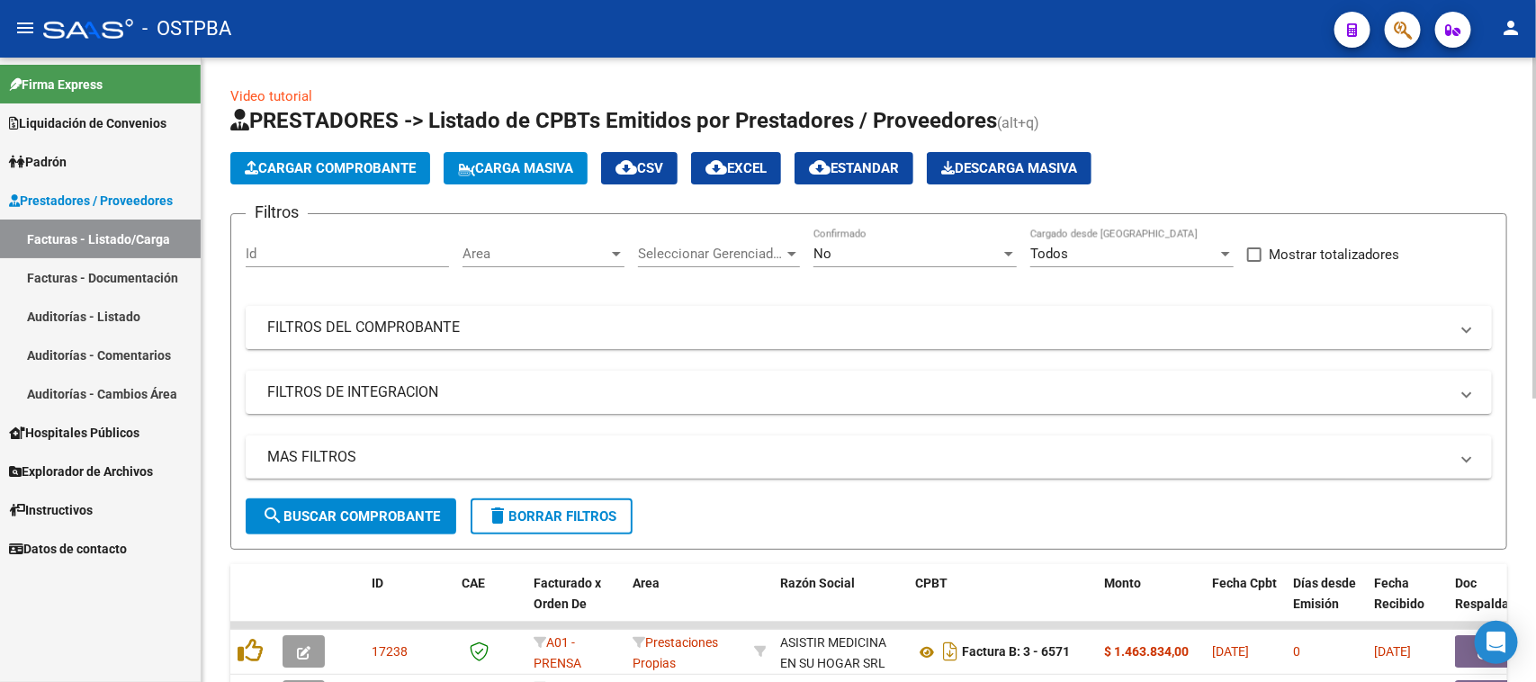
click at [533, 318] on mat-panel-title "FILTROS DEL COMPROBANTE" at bounding box center [858, 328] width 1182 height 20
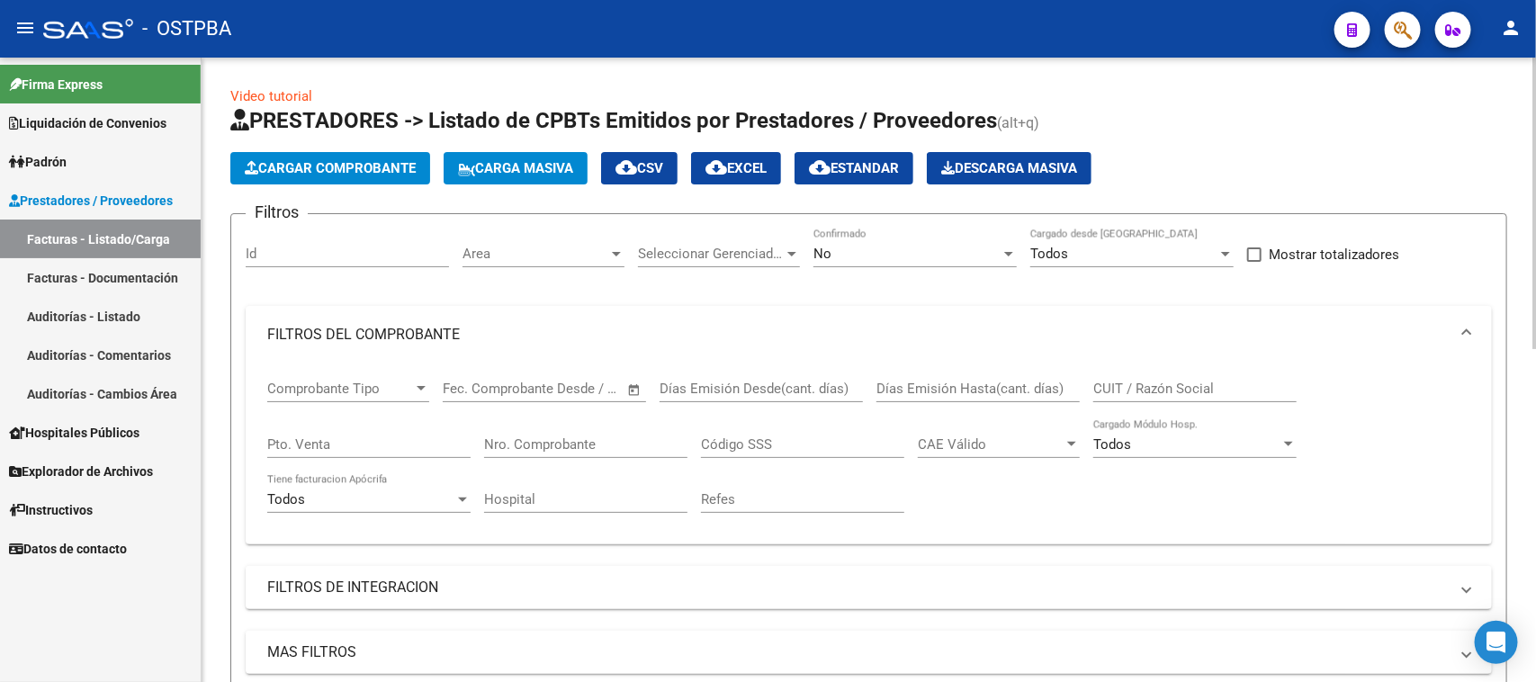
click at [569, 439] on input "Nro. Comprobante" at bounding box center [585, 444] width 203 height 16
click at [851, 255] on div "No" at bounding box center [907, 254] width 187 height 16
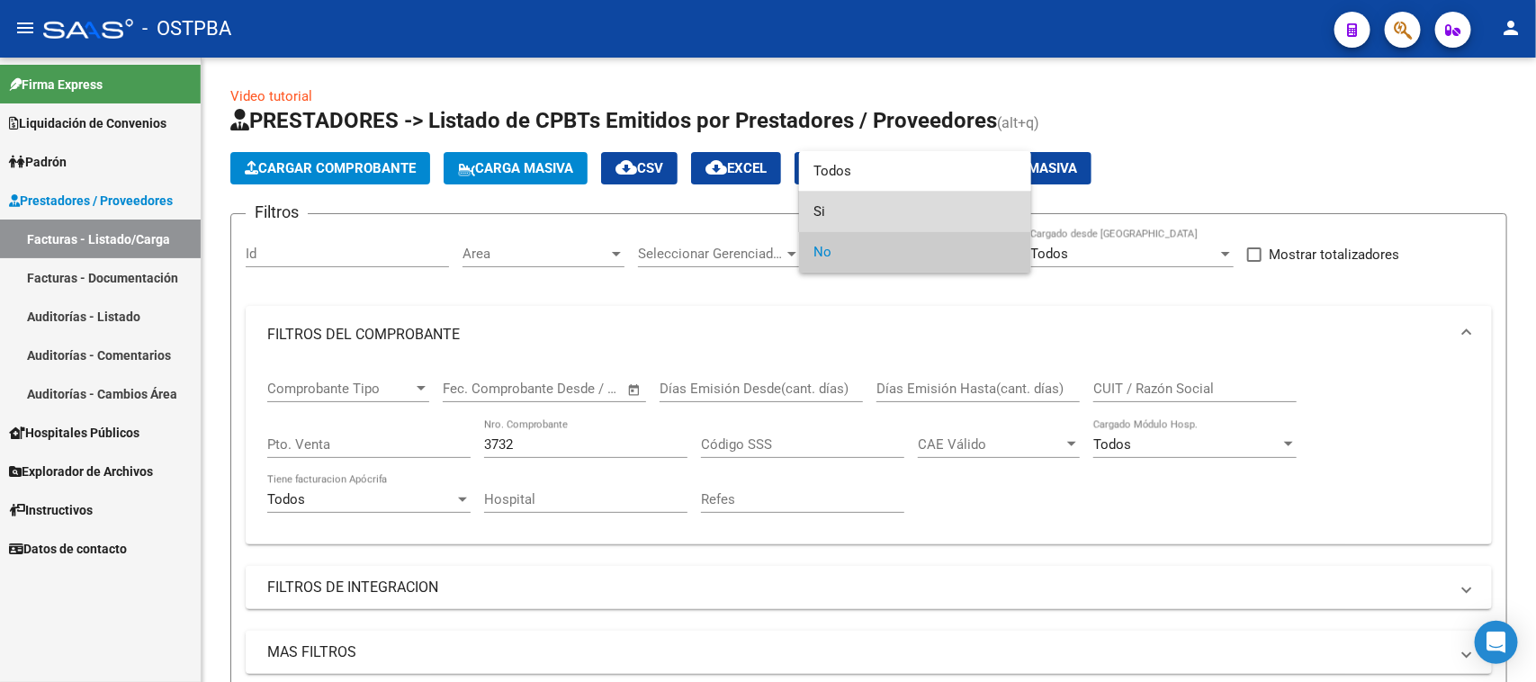
click at [822, 209] on span "Si" at bounding box center [915, 212] width 203 height 40
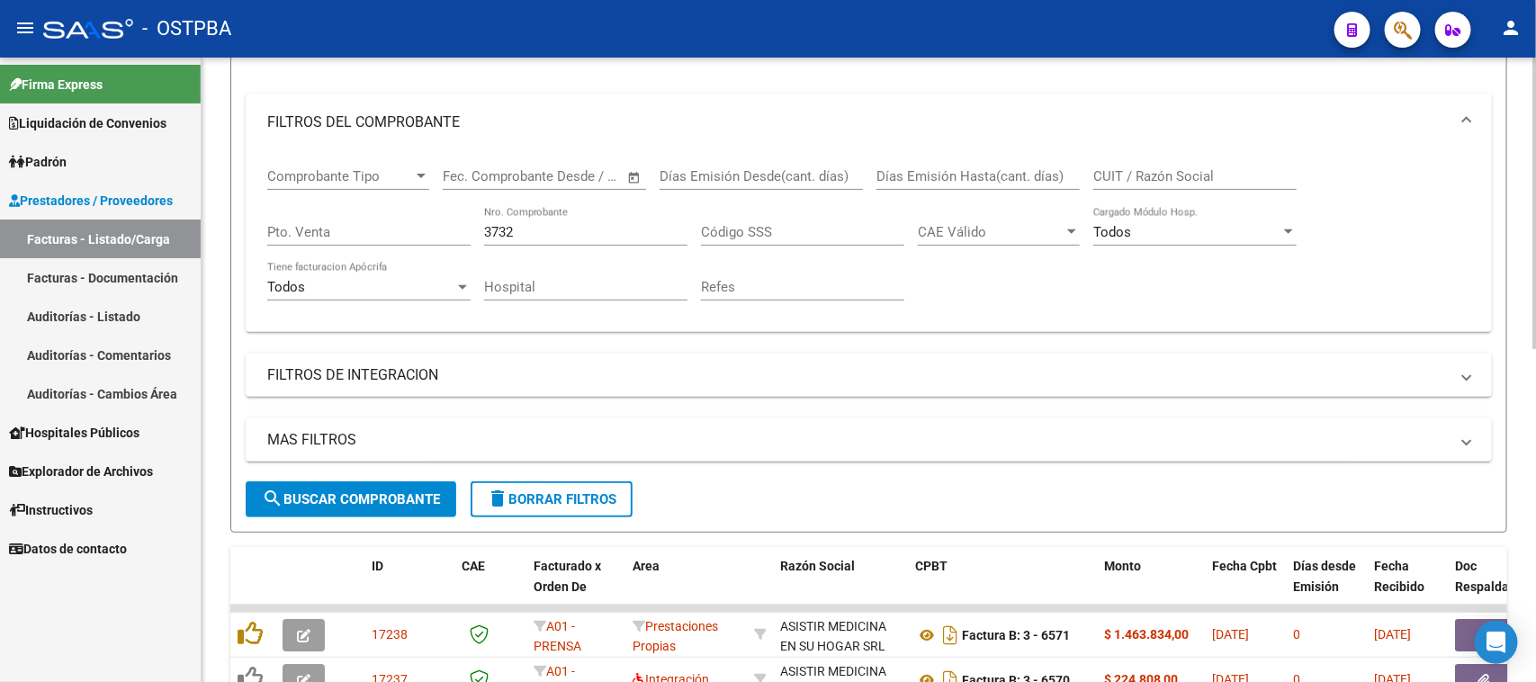
scroll to position [225, 0]
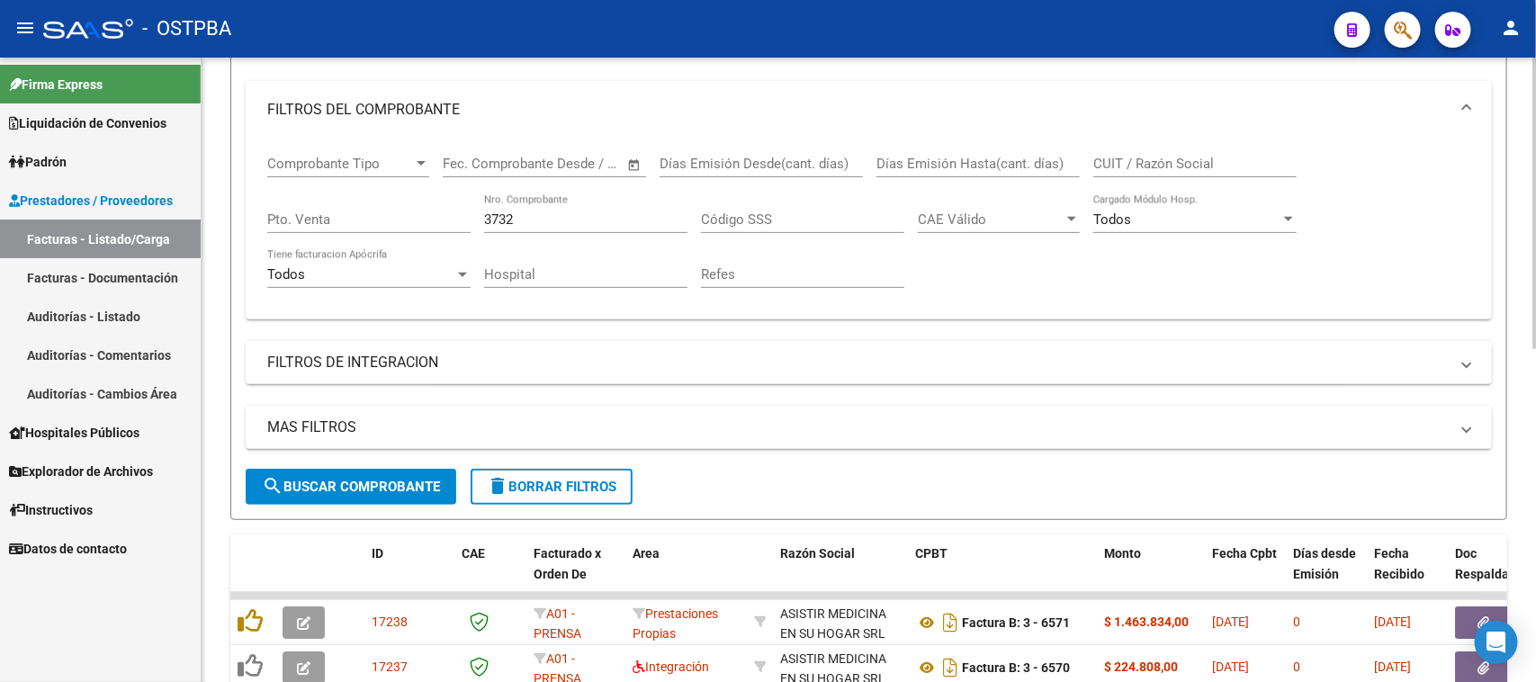
click at [399, 479] on span "search Buscar Comprobante" at bounding box center [351, 487] width 178 height 16
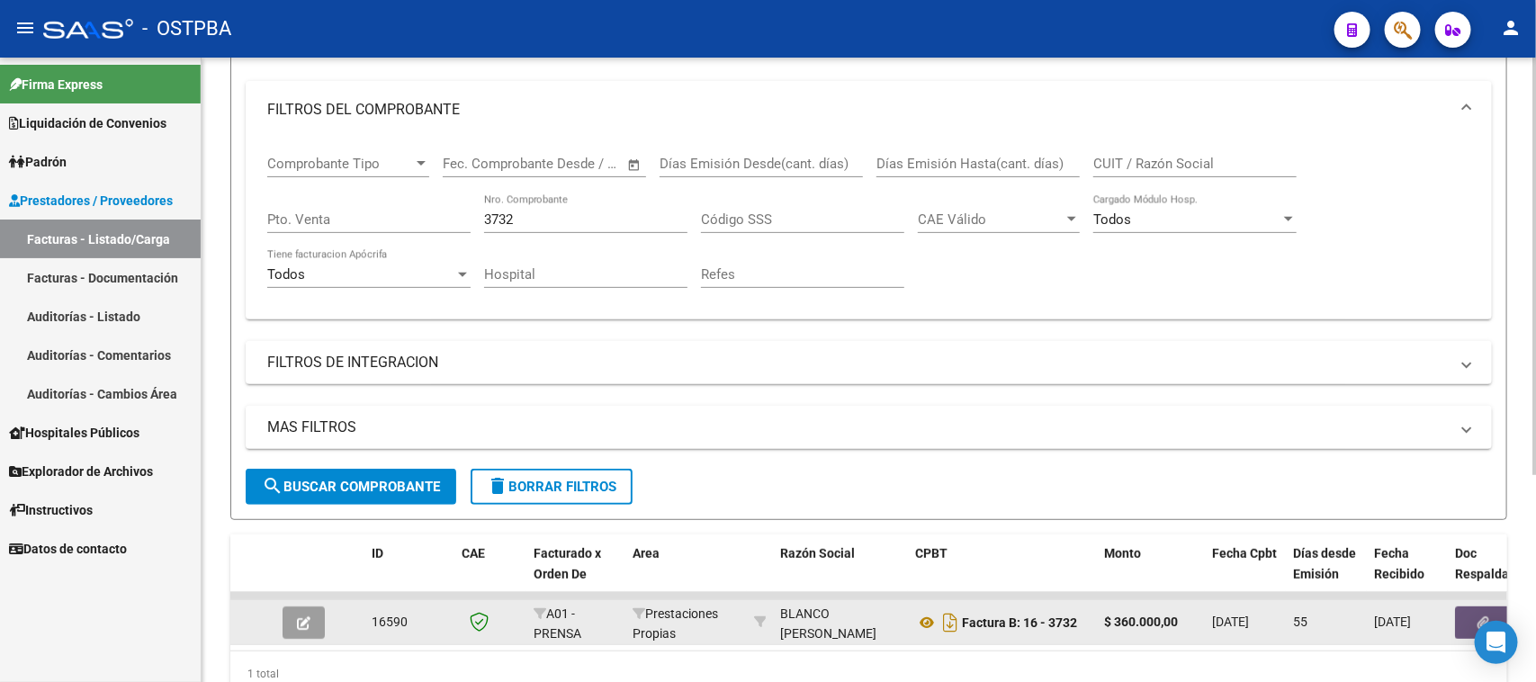
click at [1465, 610] on button "button" at bounding box center [1484, 623] width 58 height 32
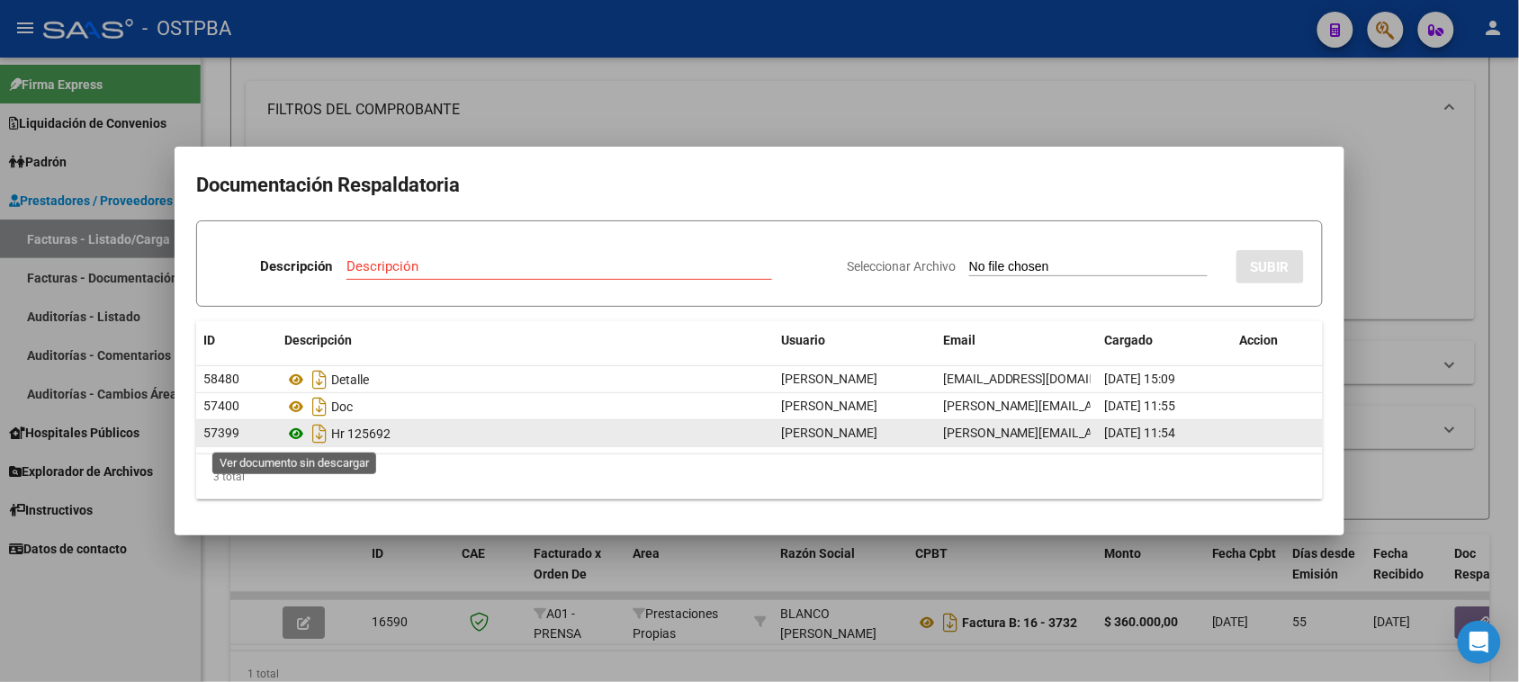
click at [298, 435] on icon at bounding box center [295, 434] width 23 height 22
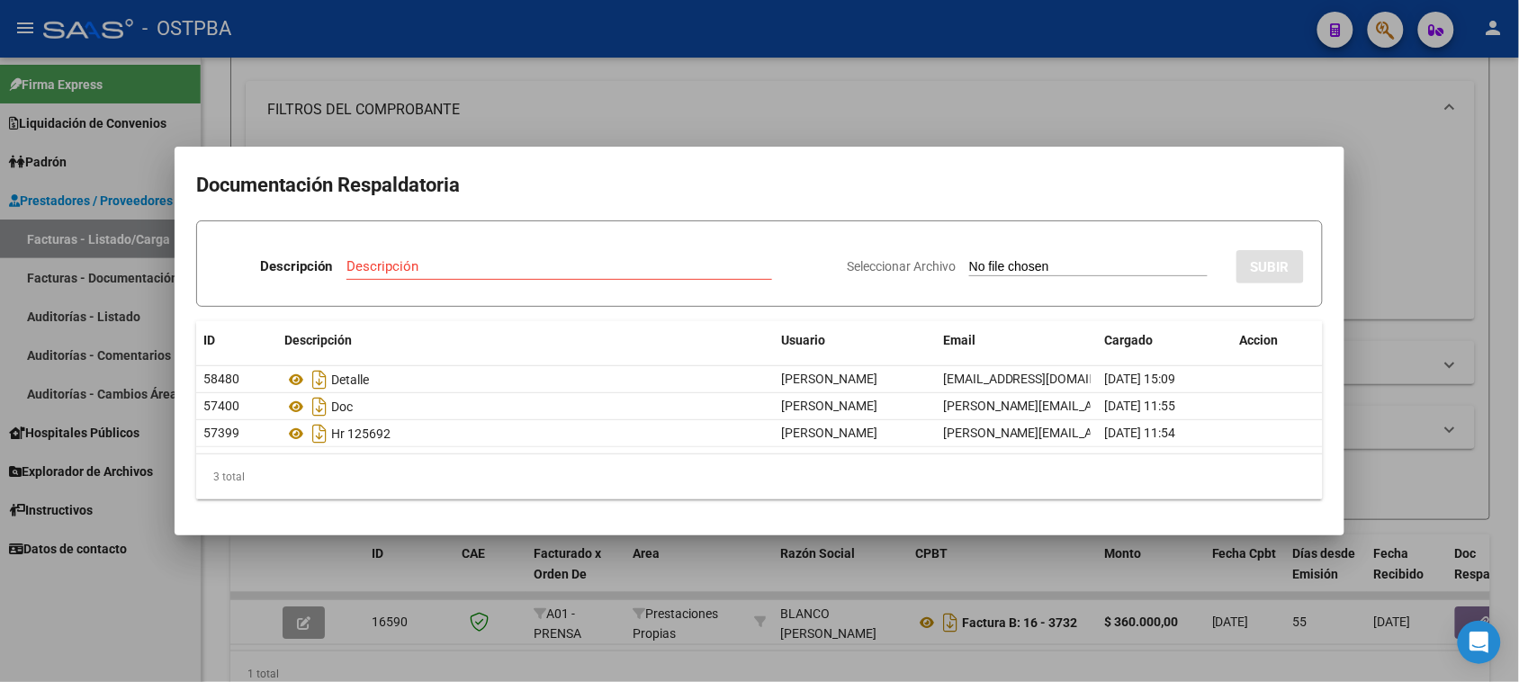
click at [924, 615] on div at bounding box center [759, 341] width 1519 height 682
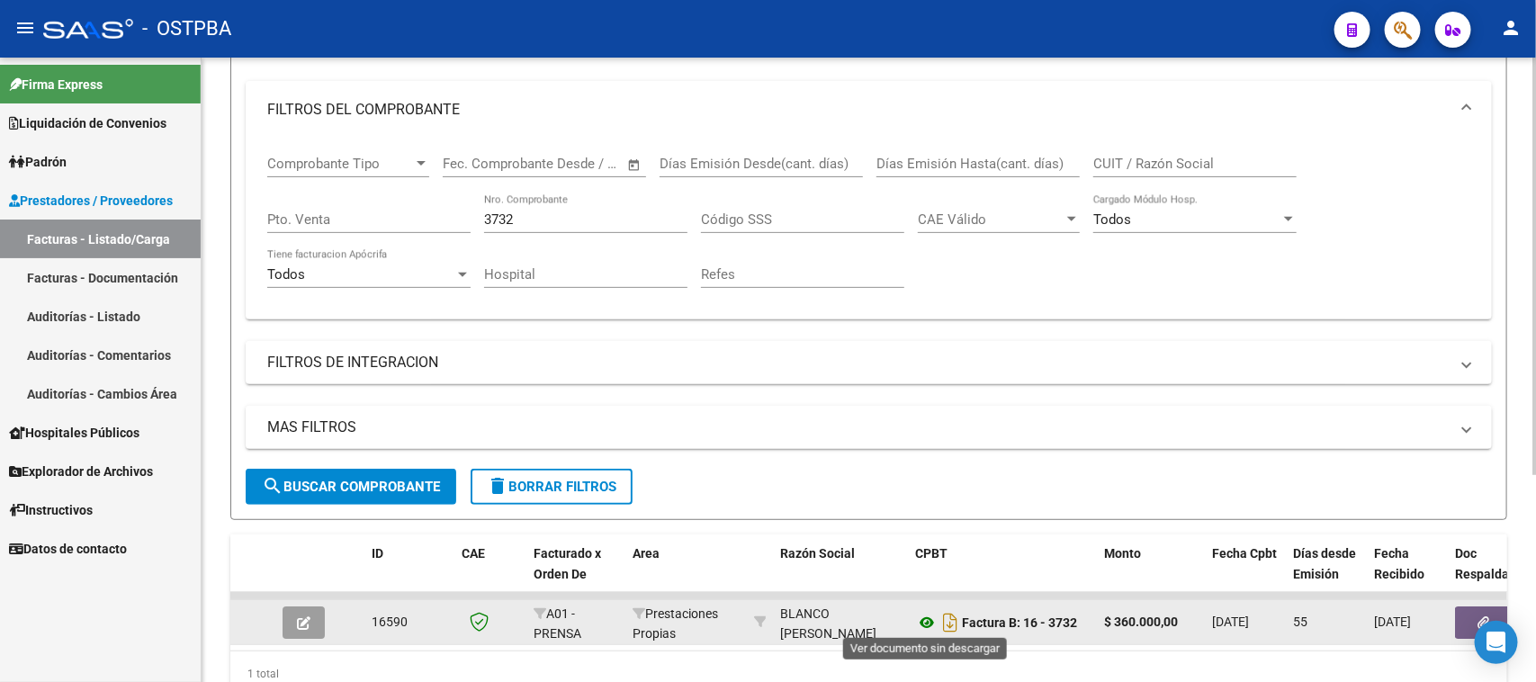
click at [929, 614] on icon at bounding box center [926, 623] width 23 height 22
click at [1471, 610] on button "button" at bounding box center [1484, 623] width 58 height 32
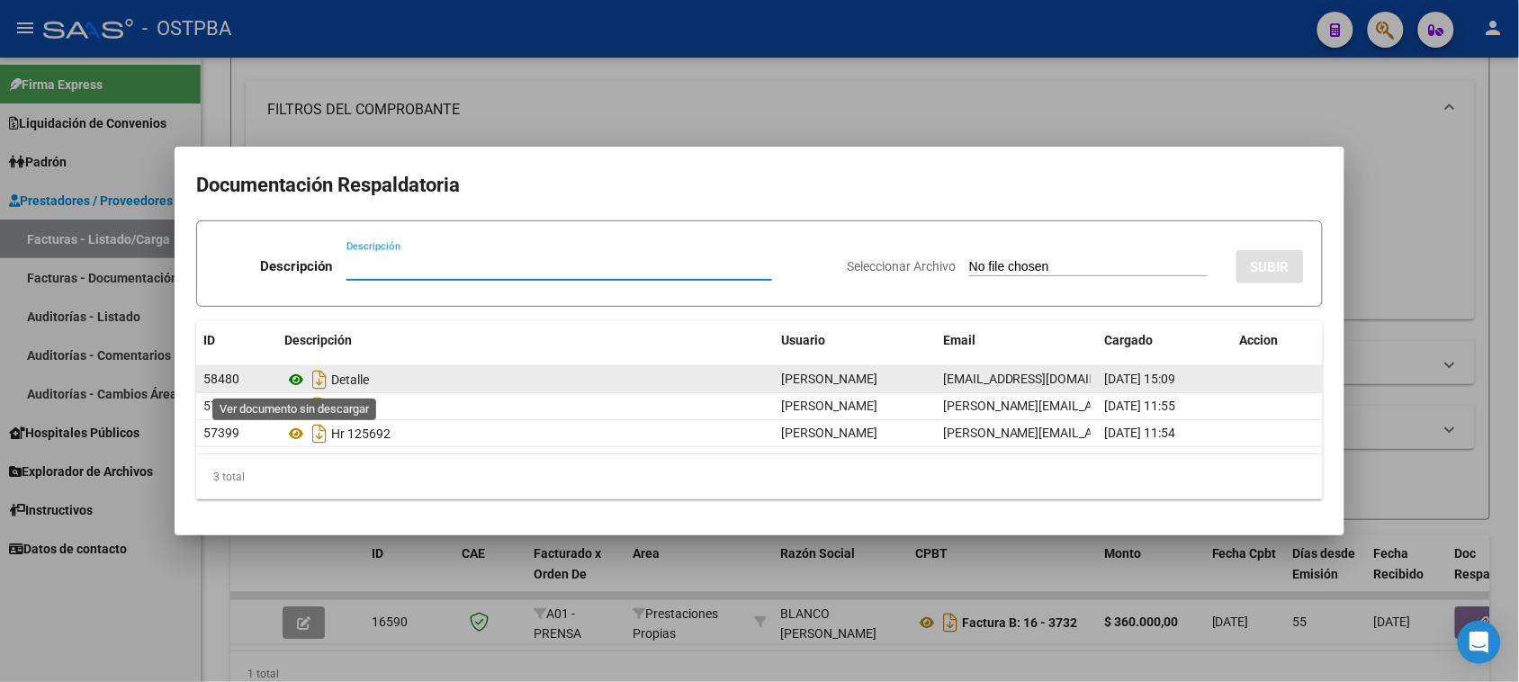
click at [294, 376] on icon at bounding box center [295, 380] width 23 height 22
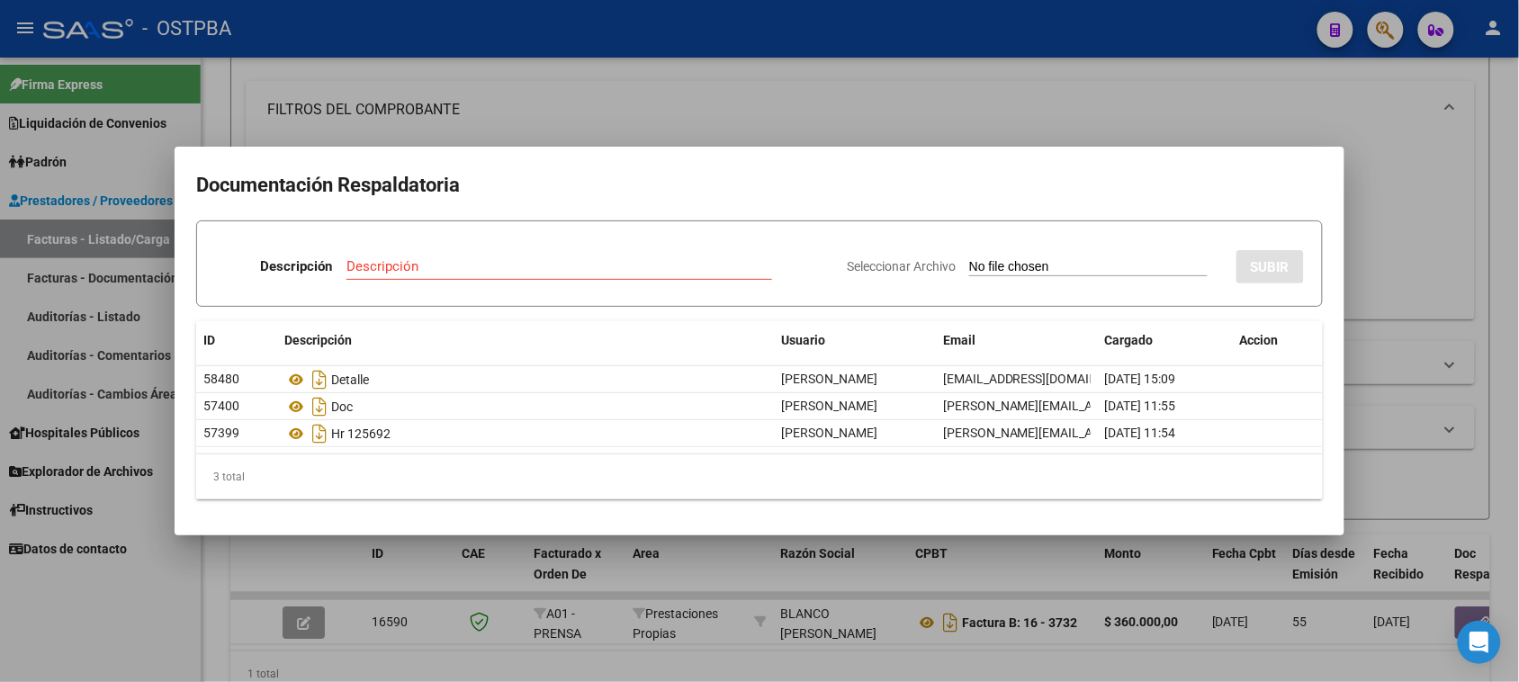
click at [106, 626] on div at bounding box center [759, 341] width 1519 height 682
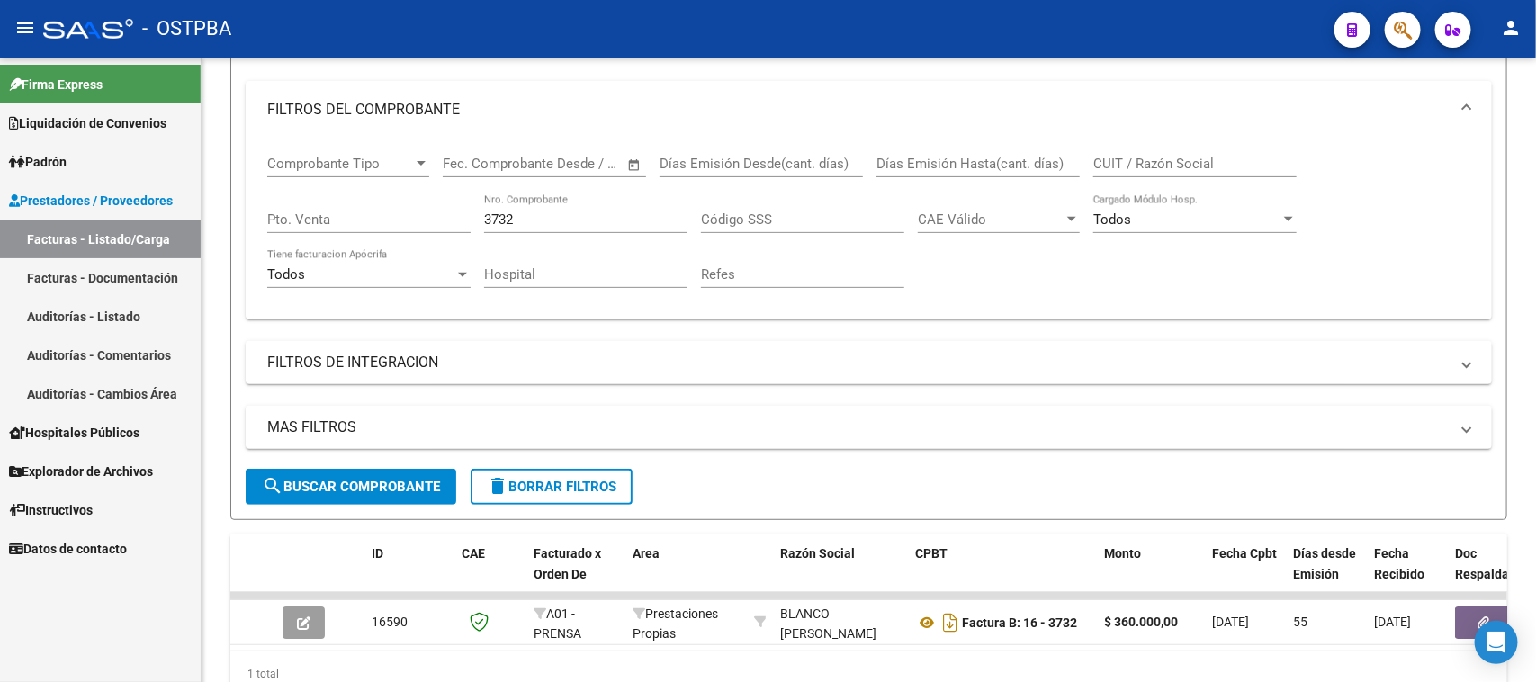
click at [156, 228] on link "Facturas - Listado/Carga" at bounding box center [100, 239] width 201 height 39
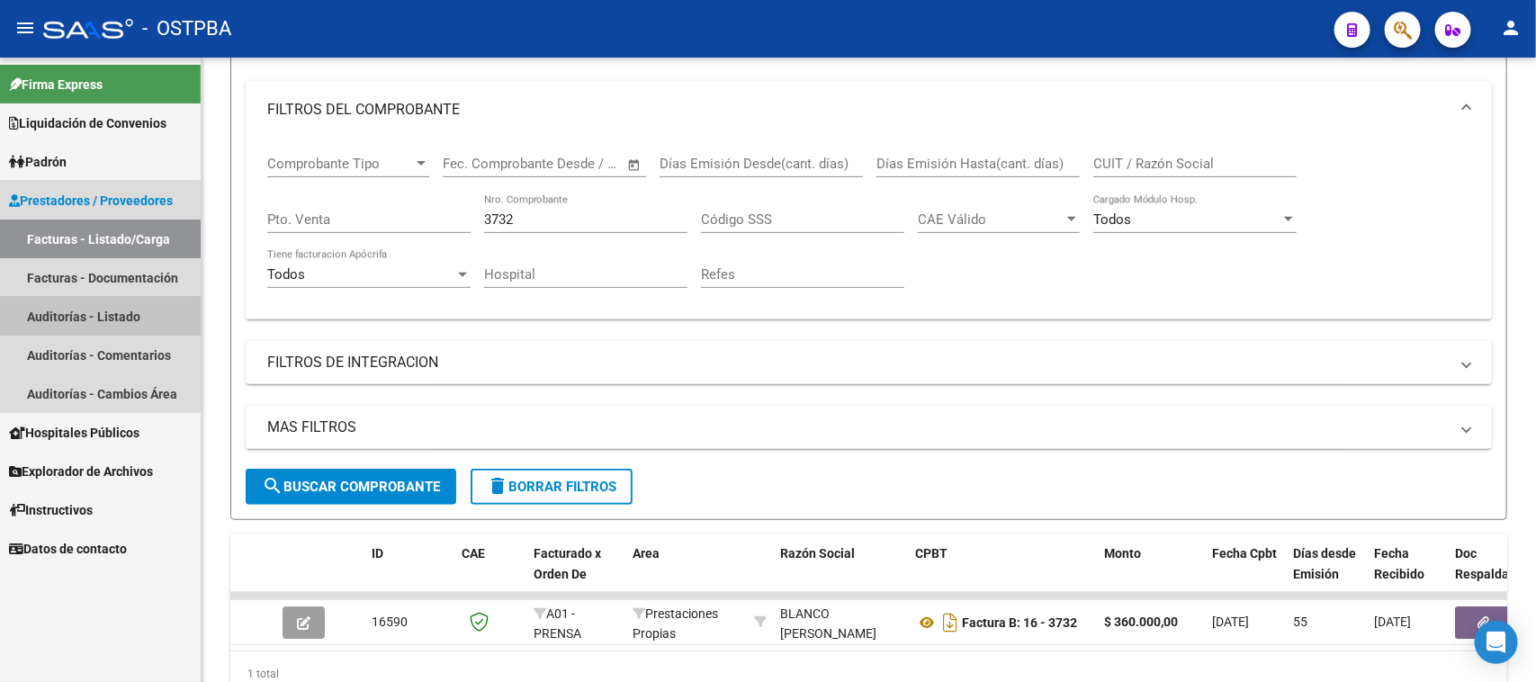
click at [76, 315] on link "Auditorías - Listado" at bounding box center [100, 316] width 201 height 39
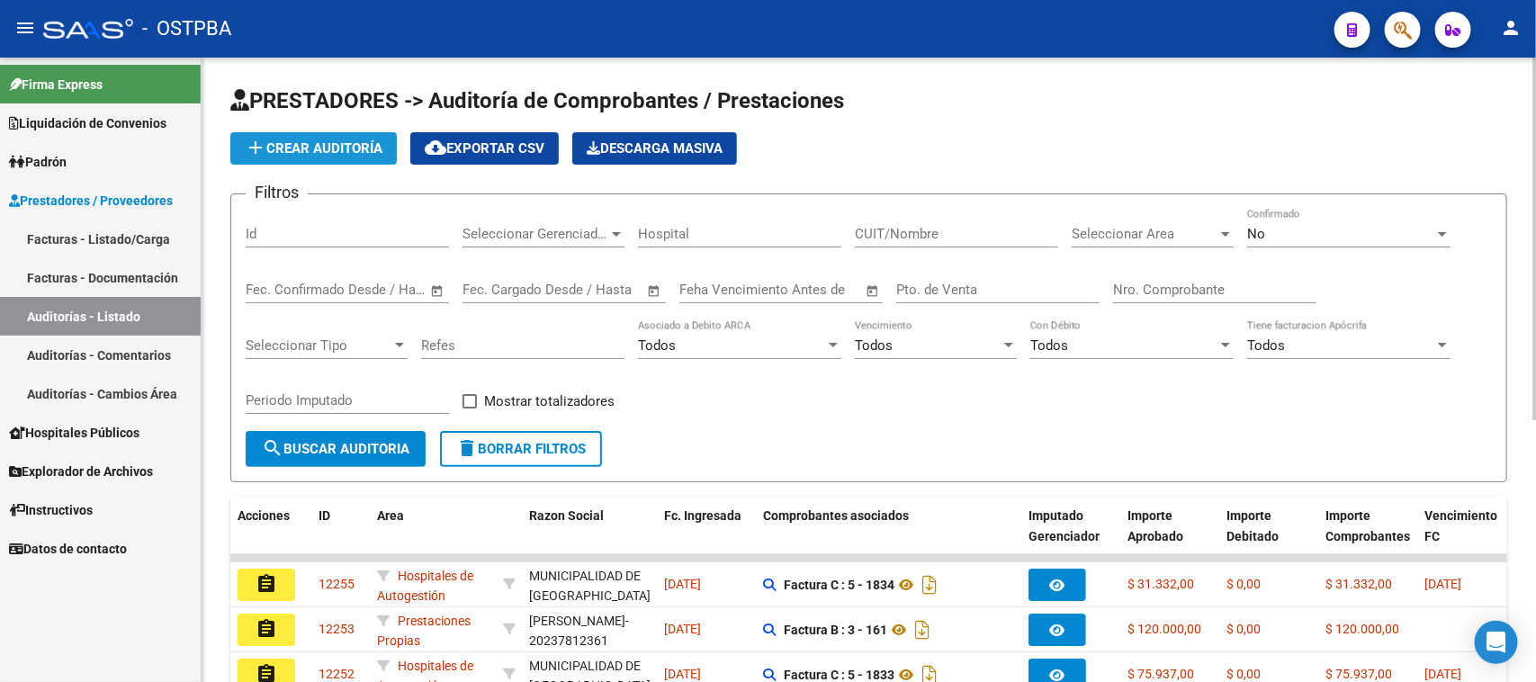
click at [344, 150] on span "add Crear Auditoría" at bounding box center [314, 148] width 138 height 16
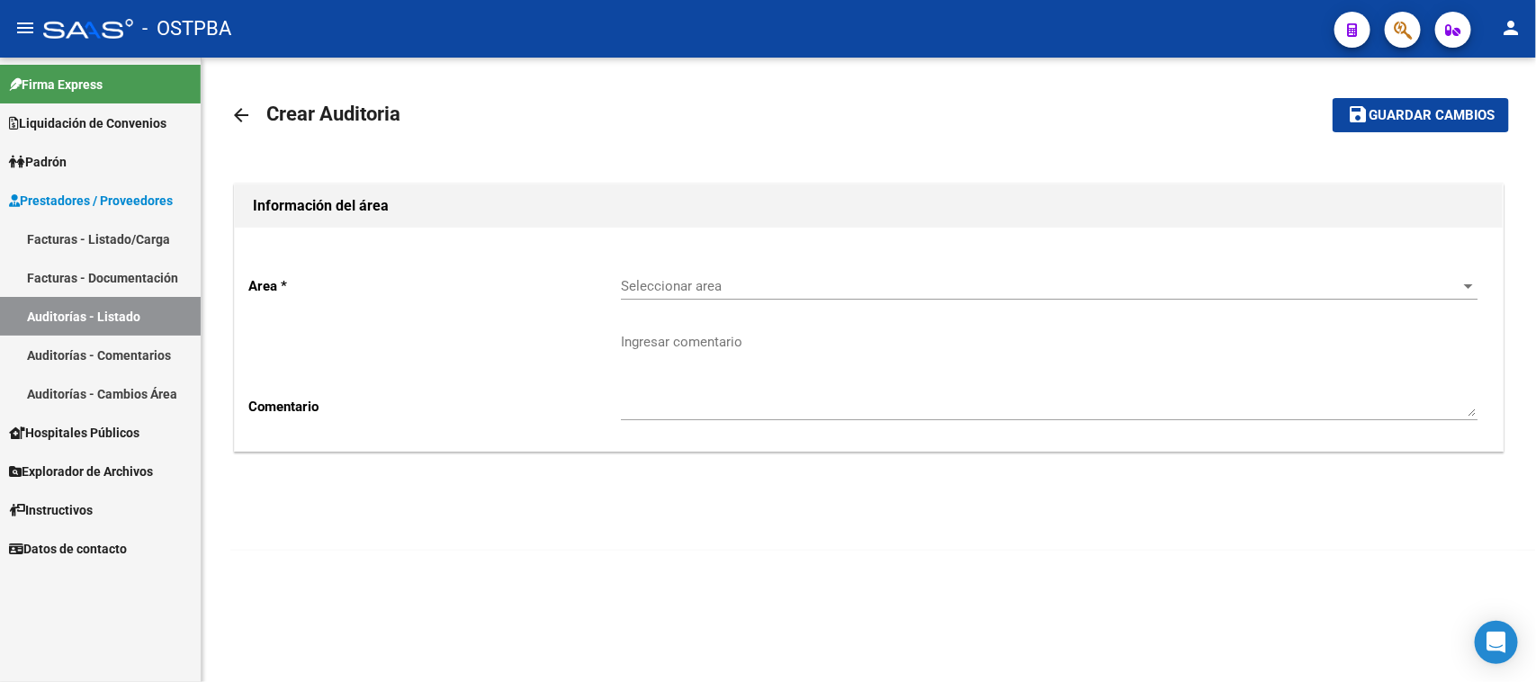
click at [711, 271] on div "Seleccionar area Seleccionar area" at bounding box center [1049, 280] width 857 height 39
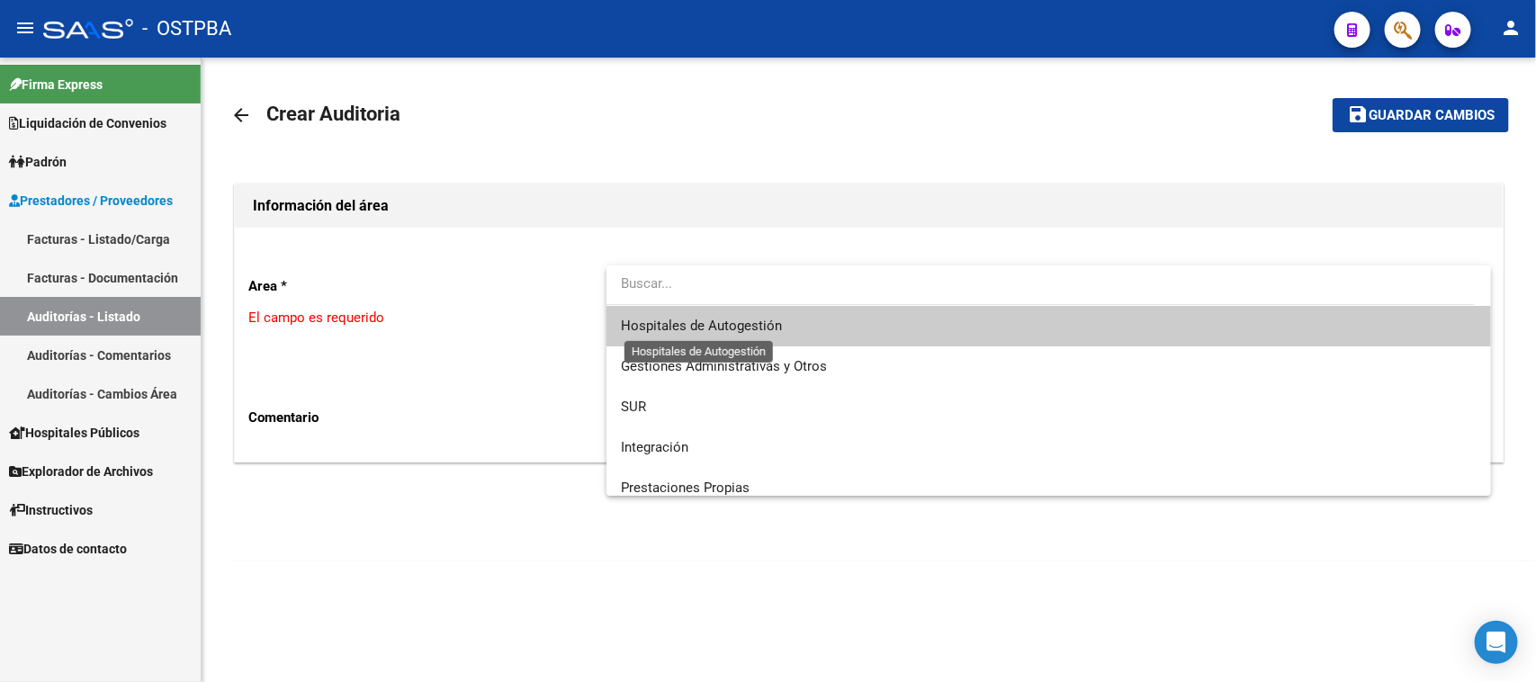
click at [720, 320] on span "Hospitales de Autogestión" at bounding box center [701, 326] width 161 height 16
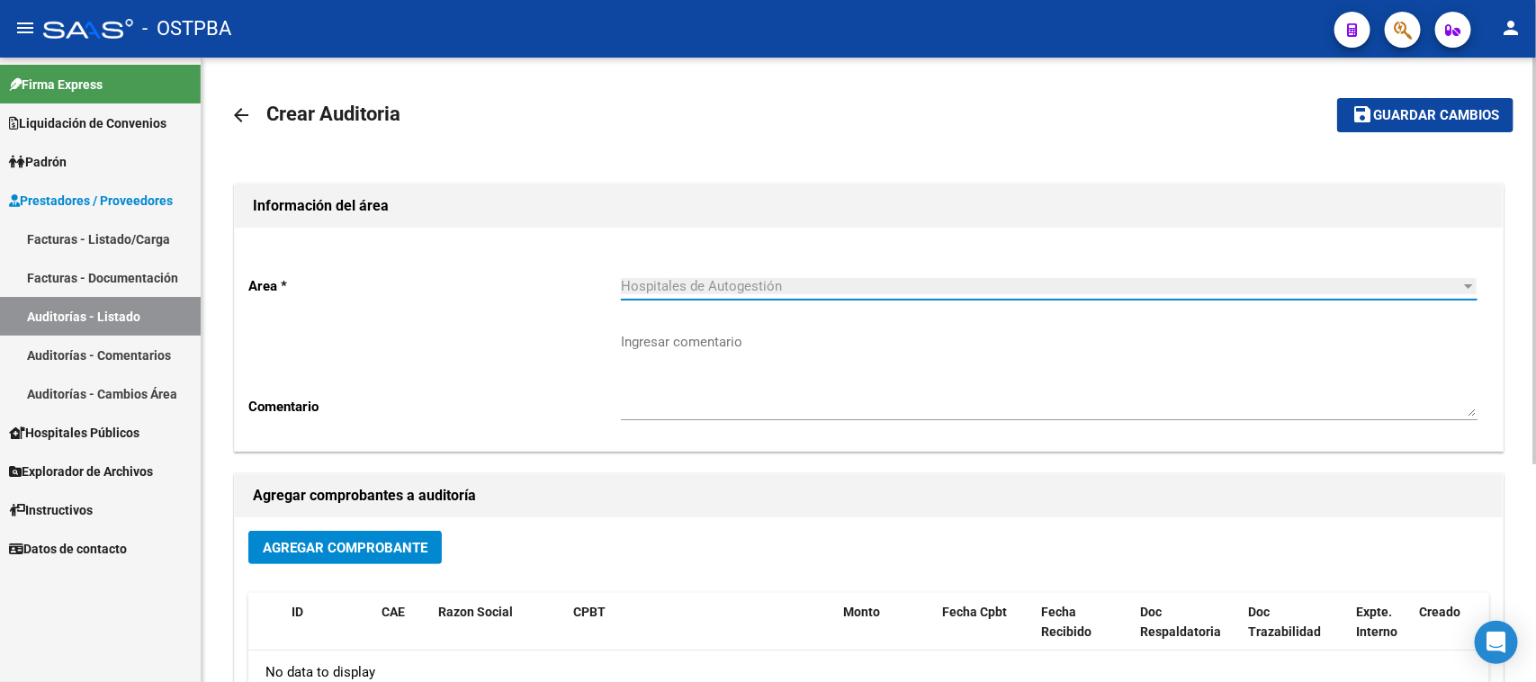
click at [381, 540] on span "Agregar Comprobante" at bounding box center [345, 548] width 165 height 16
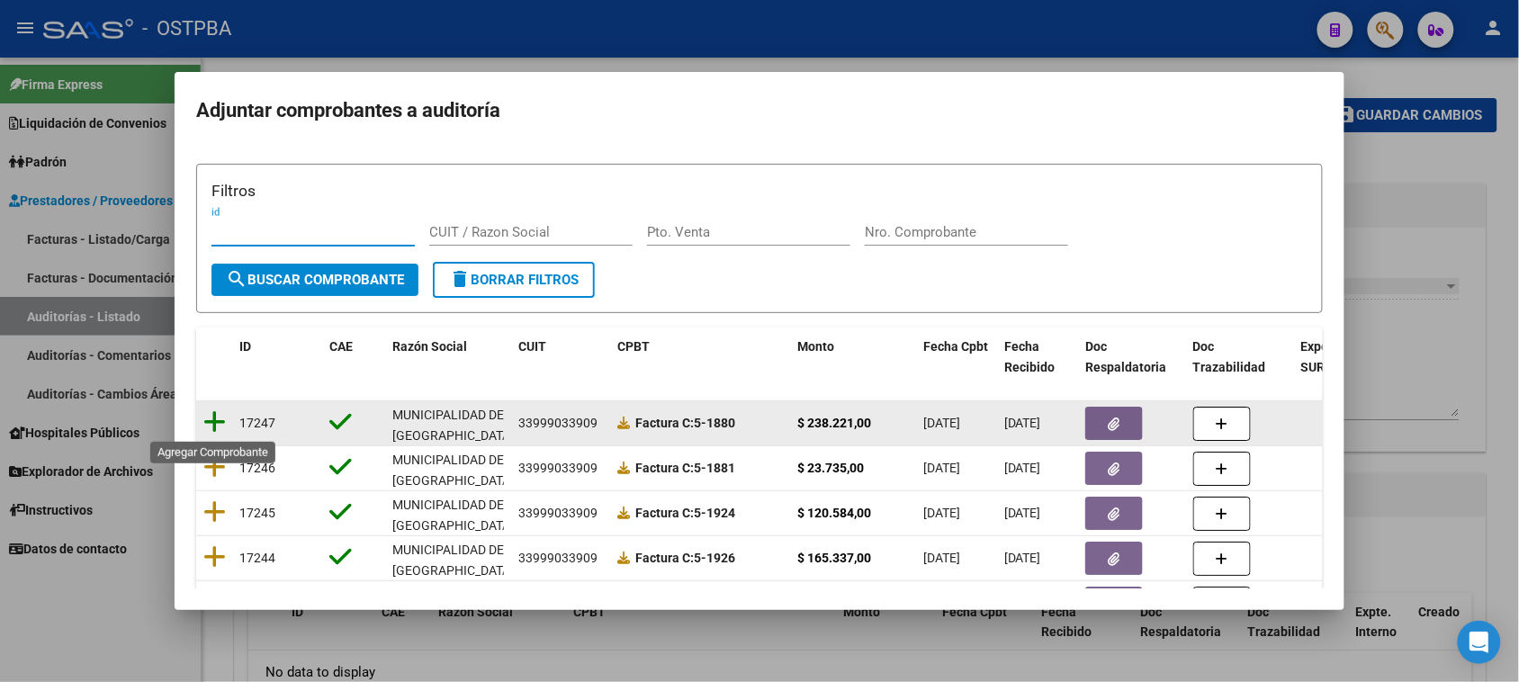
click at [208, 421] on icon at bounding box center [214, 421] width 22 height 25
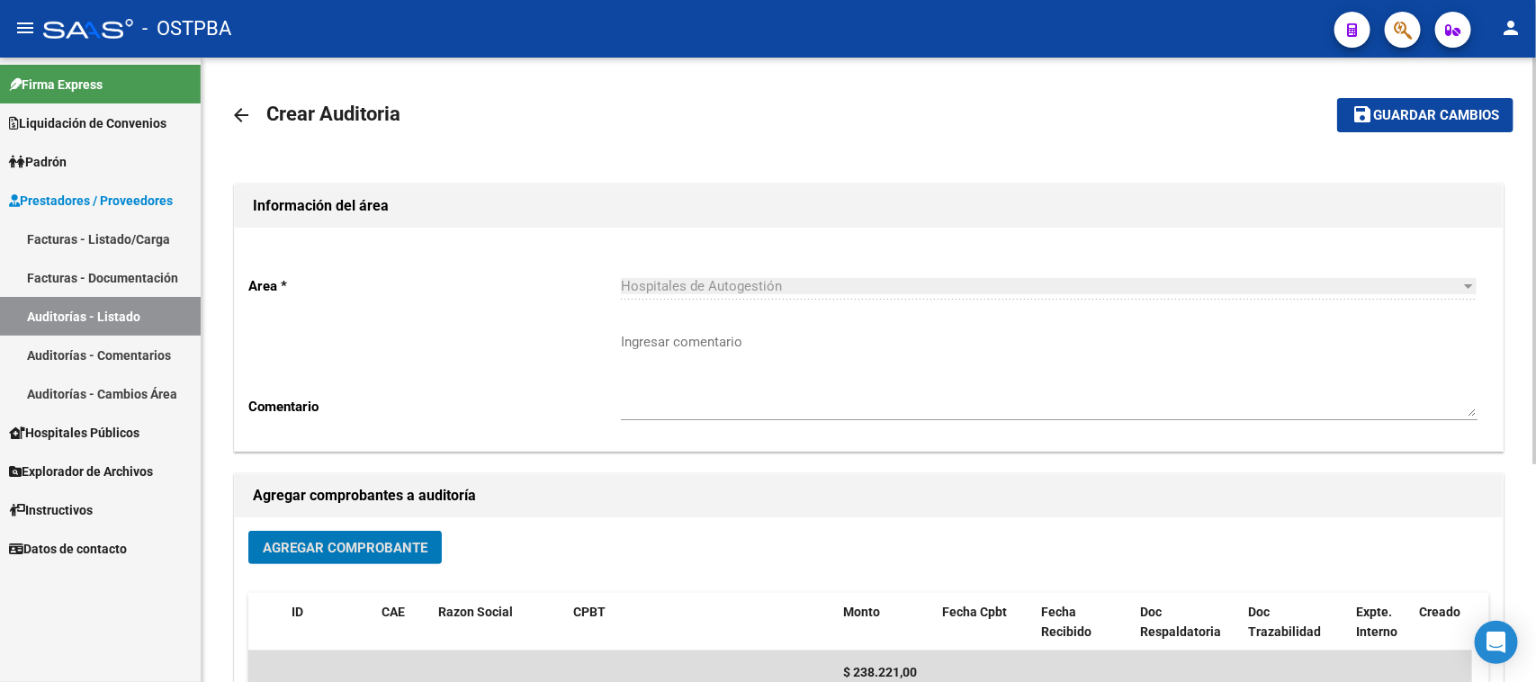
click at [1492, 120] on span "Guardar cambios" at bounding box center [1436, 116] width 126 height 16
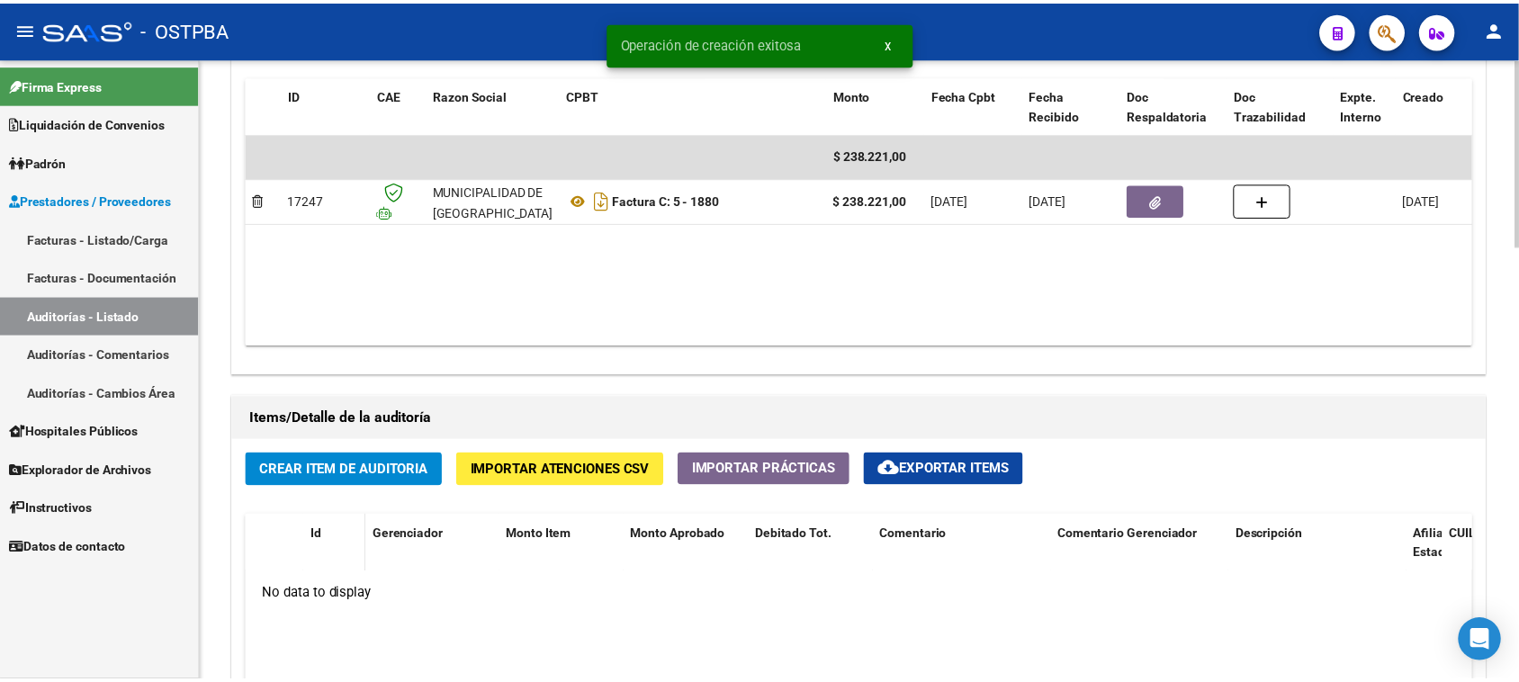
scroll to position [1012, 0]
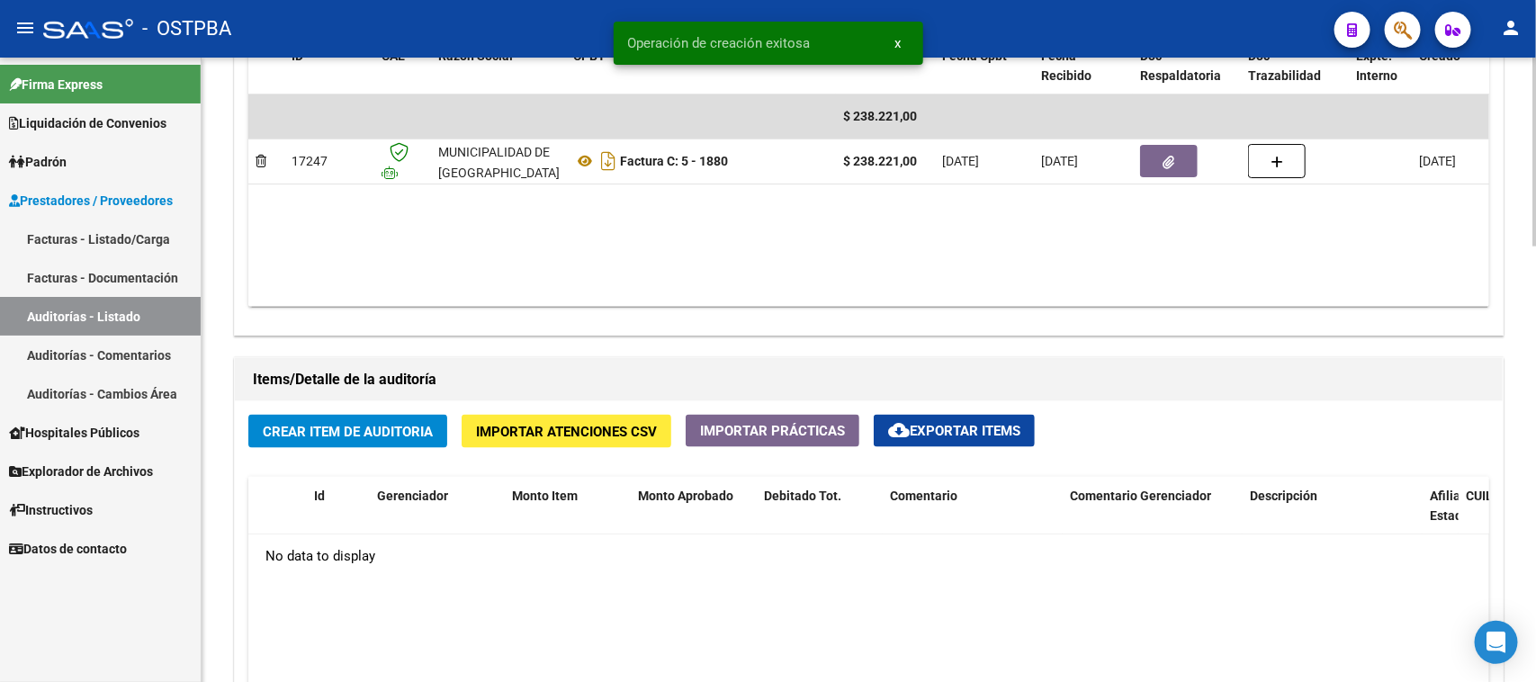
click at [354, 443] on button "Crear Item de Auditoria" at bounding box center [347, 431] width 199 height 33
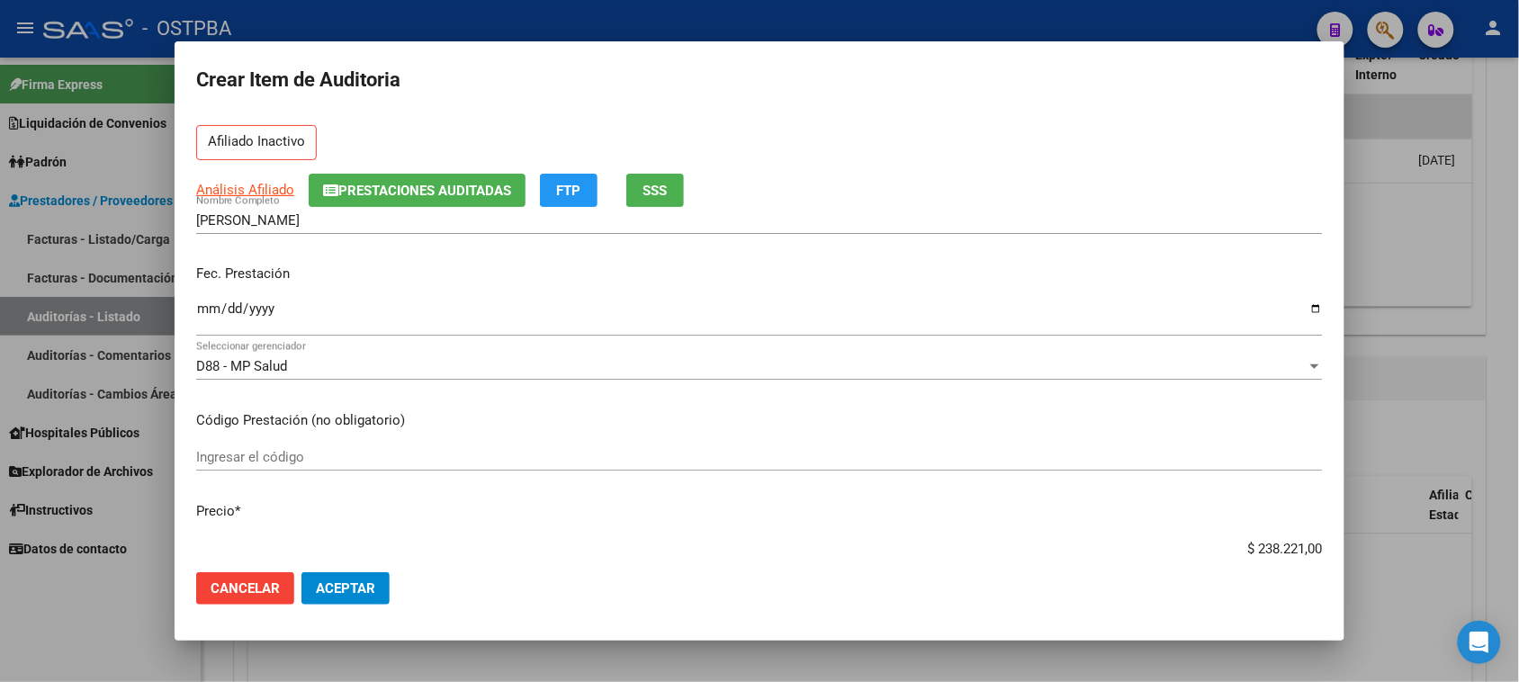
scroll to position [112, 0]
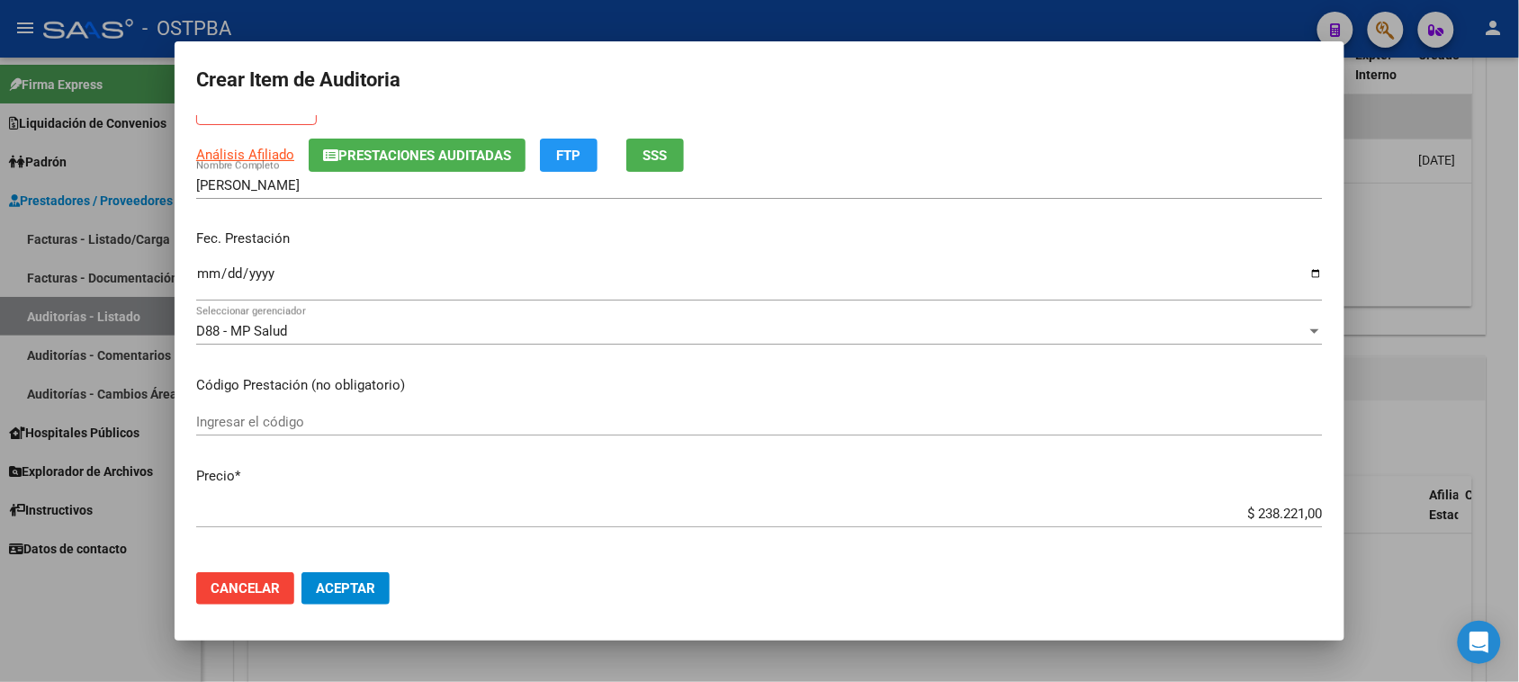
click at [208, 270] on input "Ingresar la fecha" at bounding box center [759, 280] width 1127 height 29
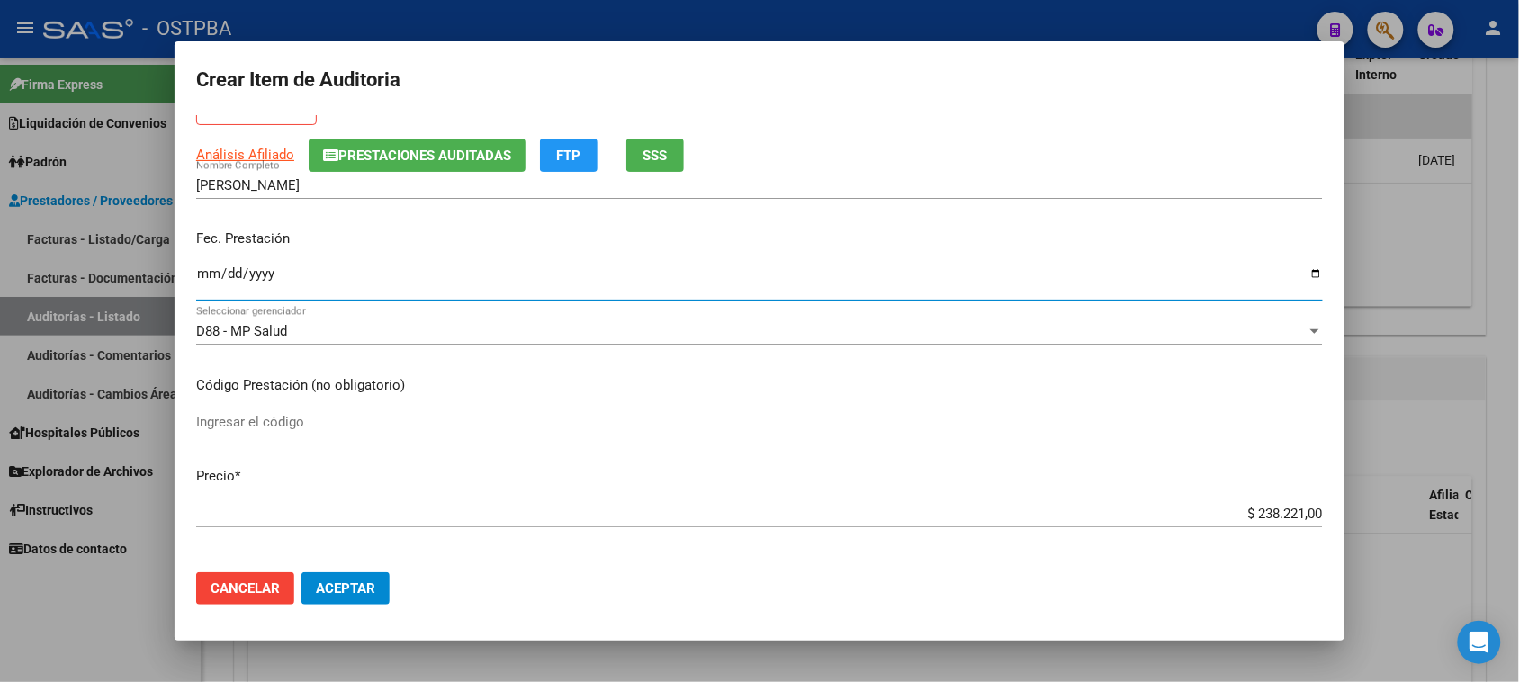
scroll to position [225, 0]
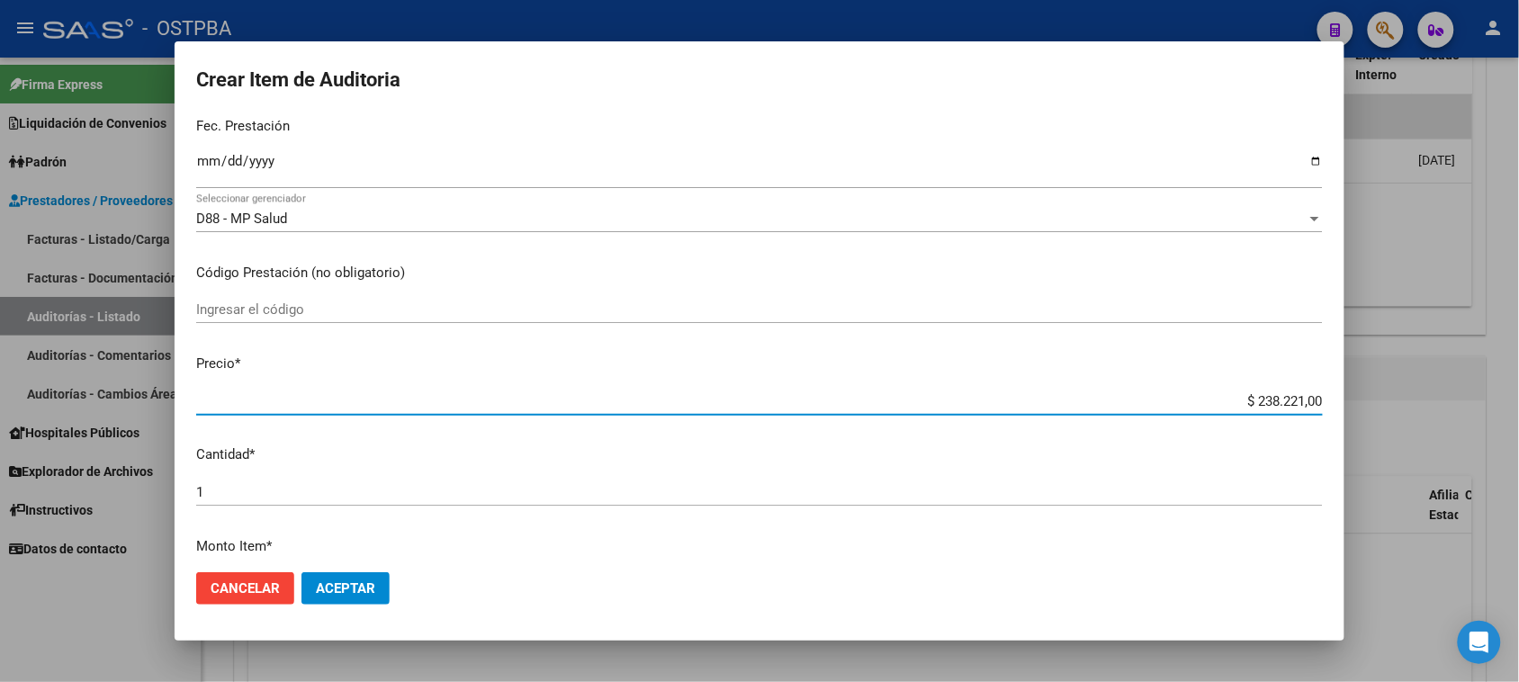
drag, startPoint x: 1305, startPoint y: 398, endPoint x: 1535, endPoint y: 398, distance: 230.4
click at [1519, 398] on html "menu - OSTPBA person Firma Express Liquidación de Convenios Gastos - Items Gast…" at bounding box center [759, 341] width 1519 height 682
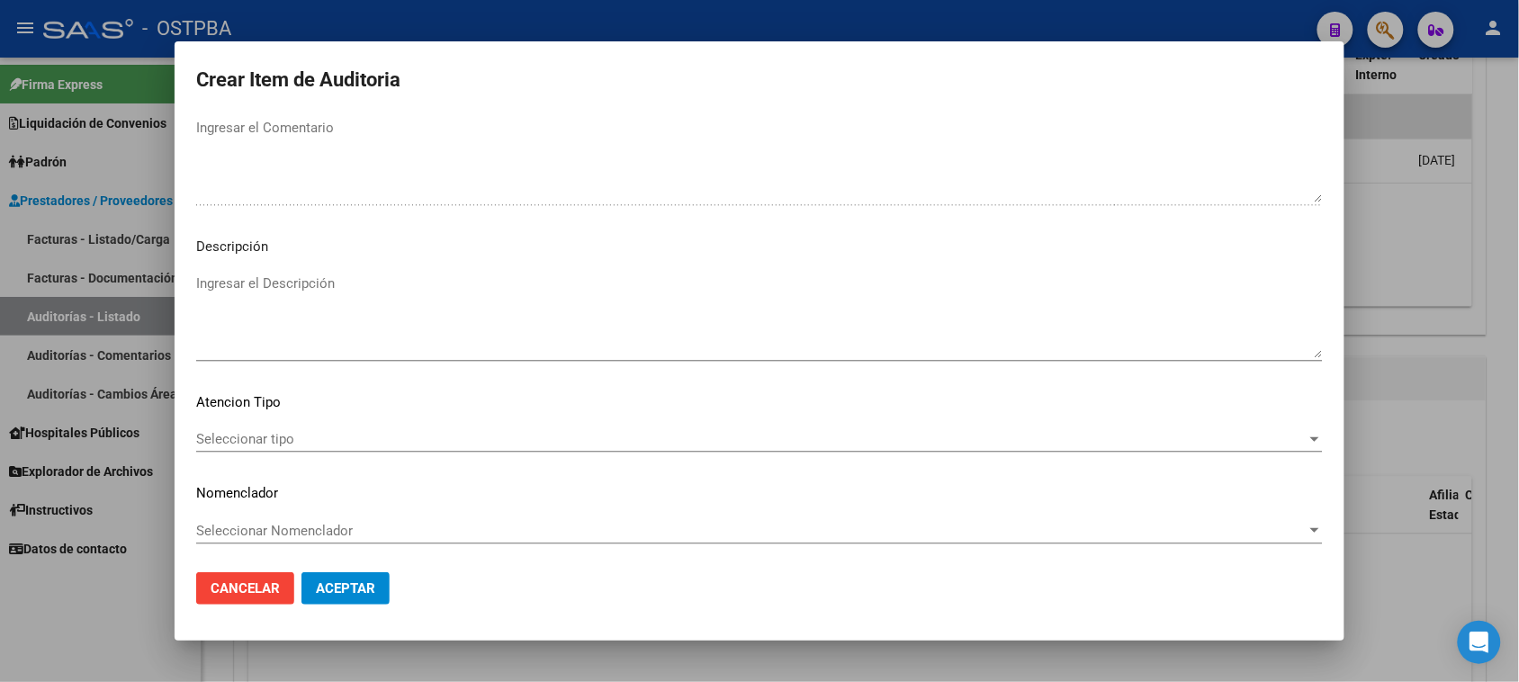
scroll to position [1020, 0]
click at [253, 436] on span "Seleccionar tipo" at bounding box center [751, 438] width 1110 height 16
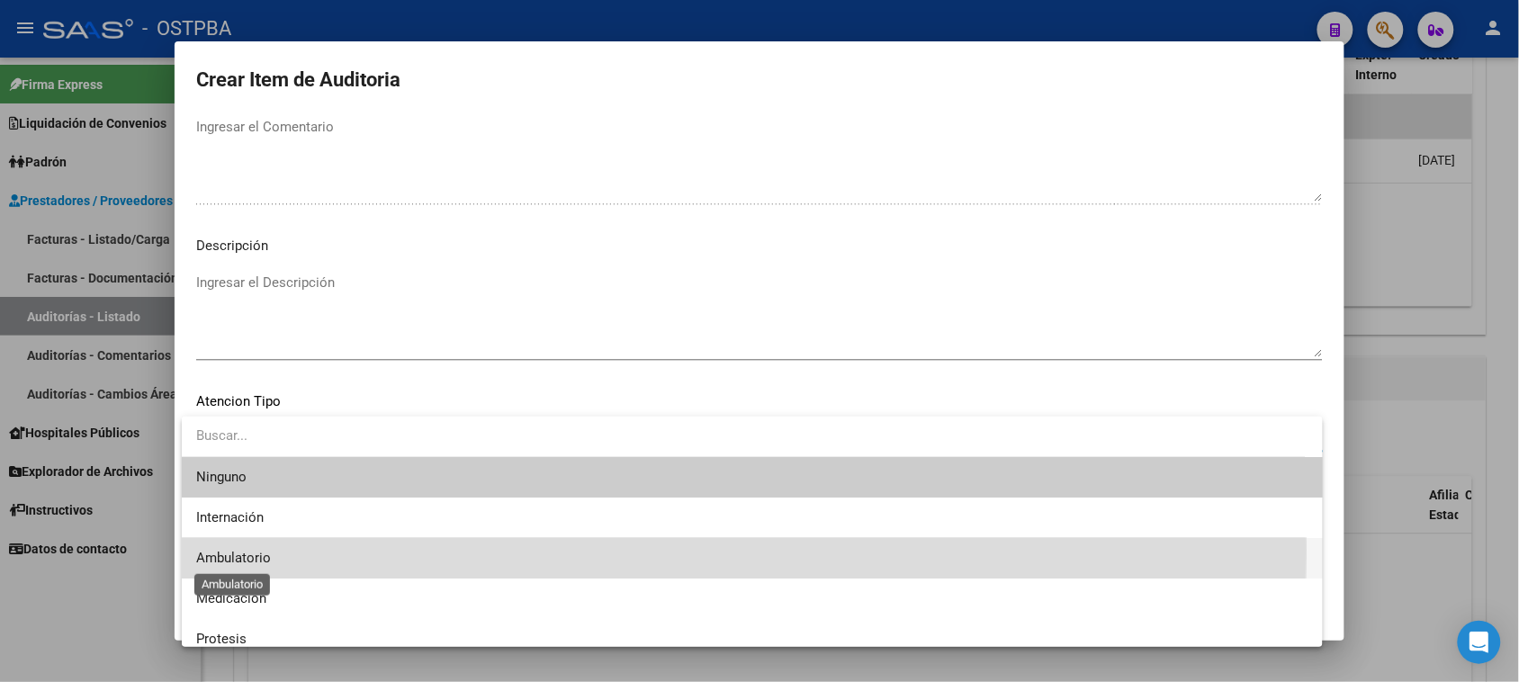
click at [213, 550] on span "Ambulatorio" at bounding box center [233, 558] width 75 height 16
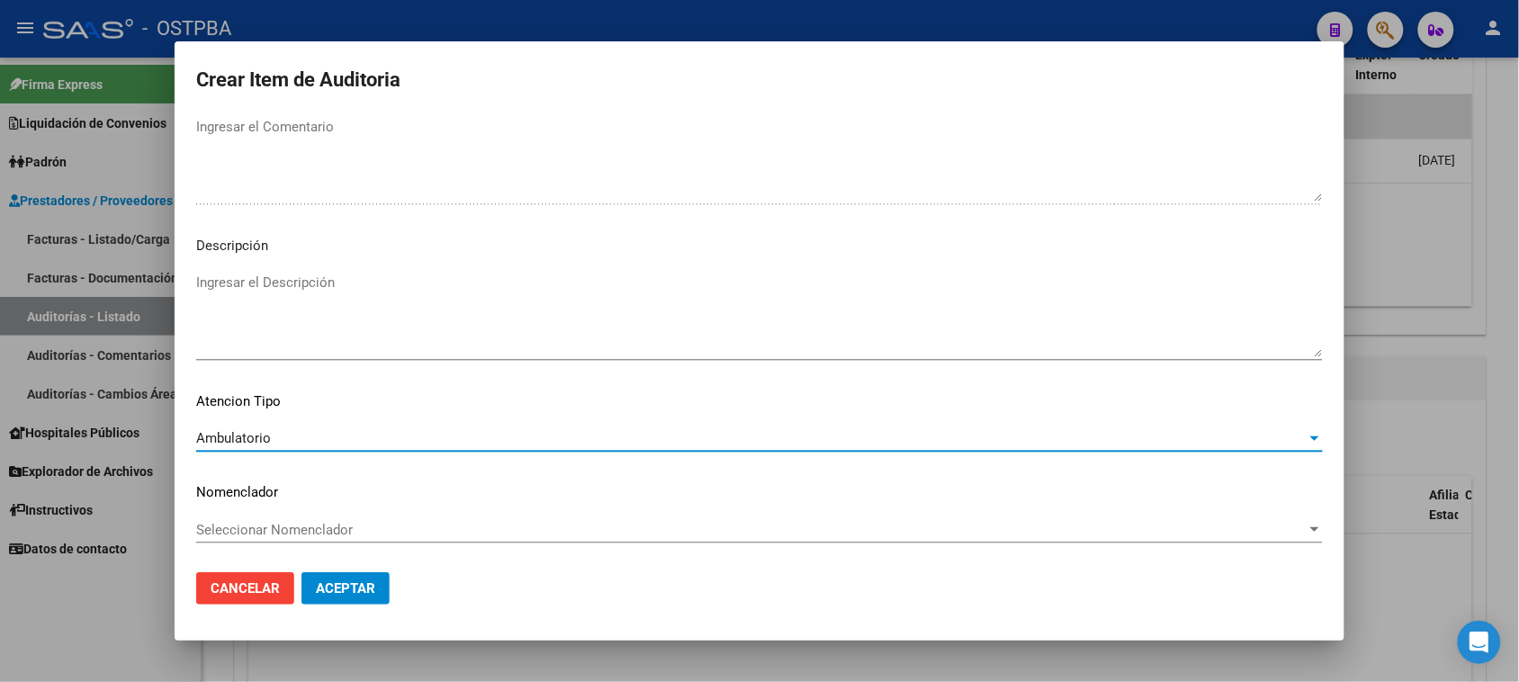
click at [331, 583] on span "Aceptar" at bounding box center [345, 588] width 59 height 16
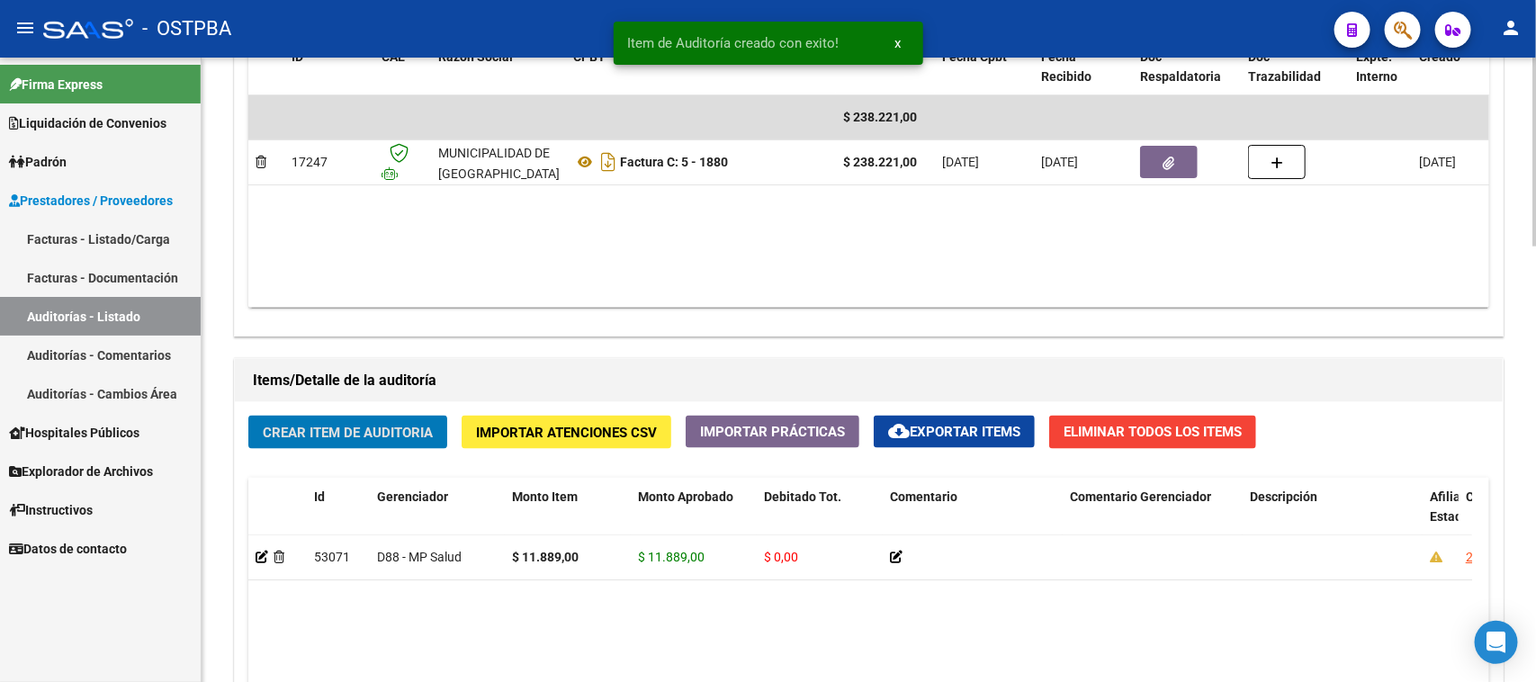
click at [387, 429] on span "Crear Item de Auditoria" at bounding box center [348, 433] width 170 height 16
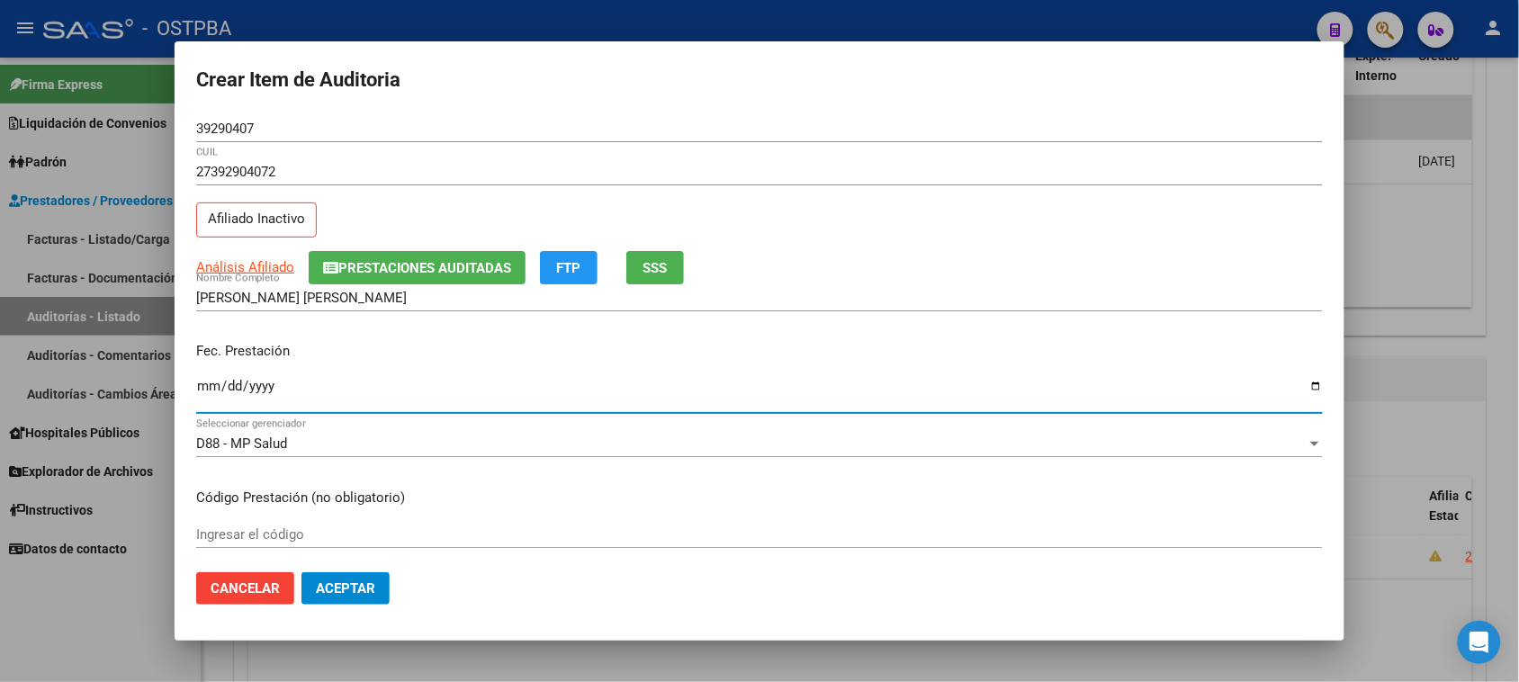
click at [213, 382] on input "Ingresar la fecha" at bounding box center [759, 393] width 1127 height 29
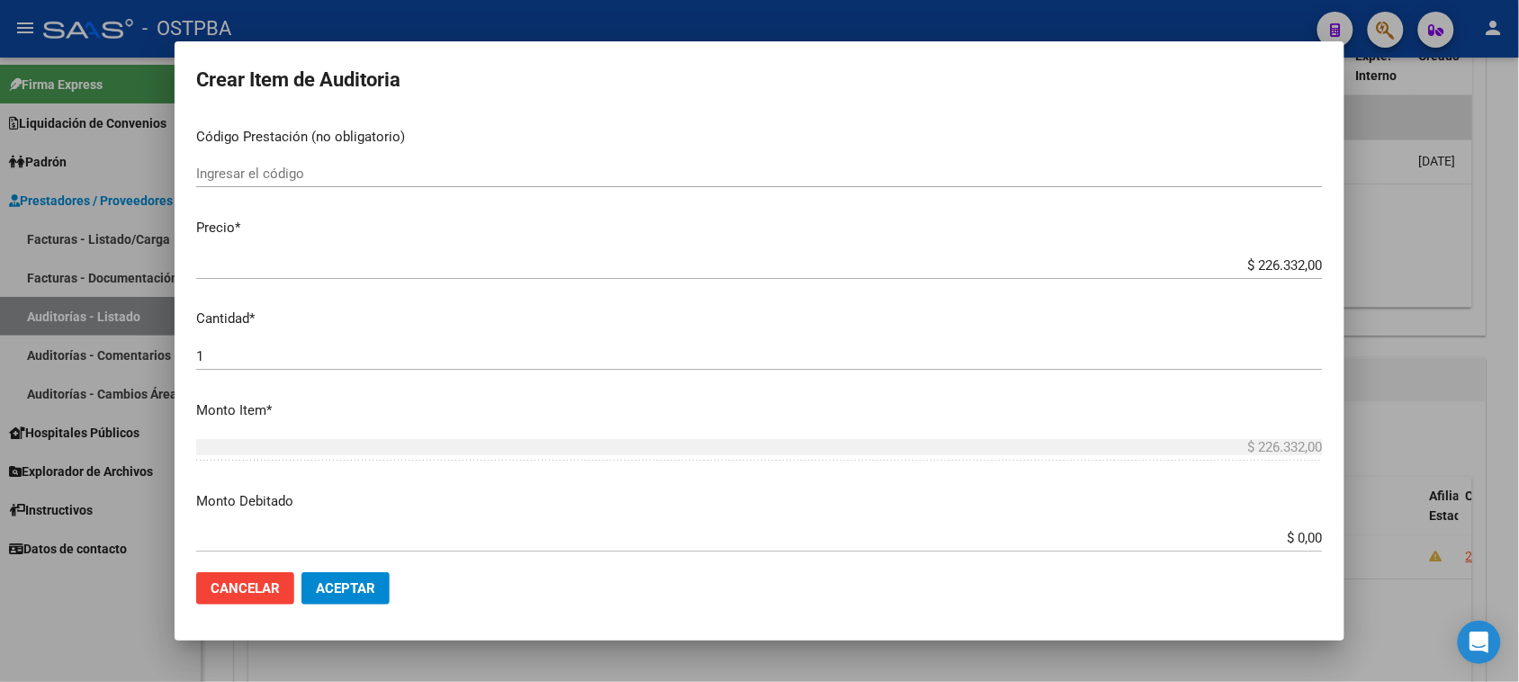
scroll to position [450, 0]
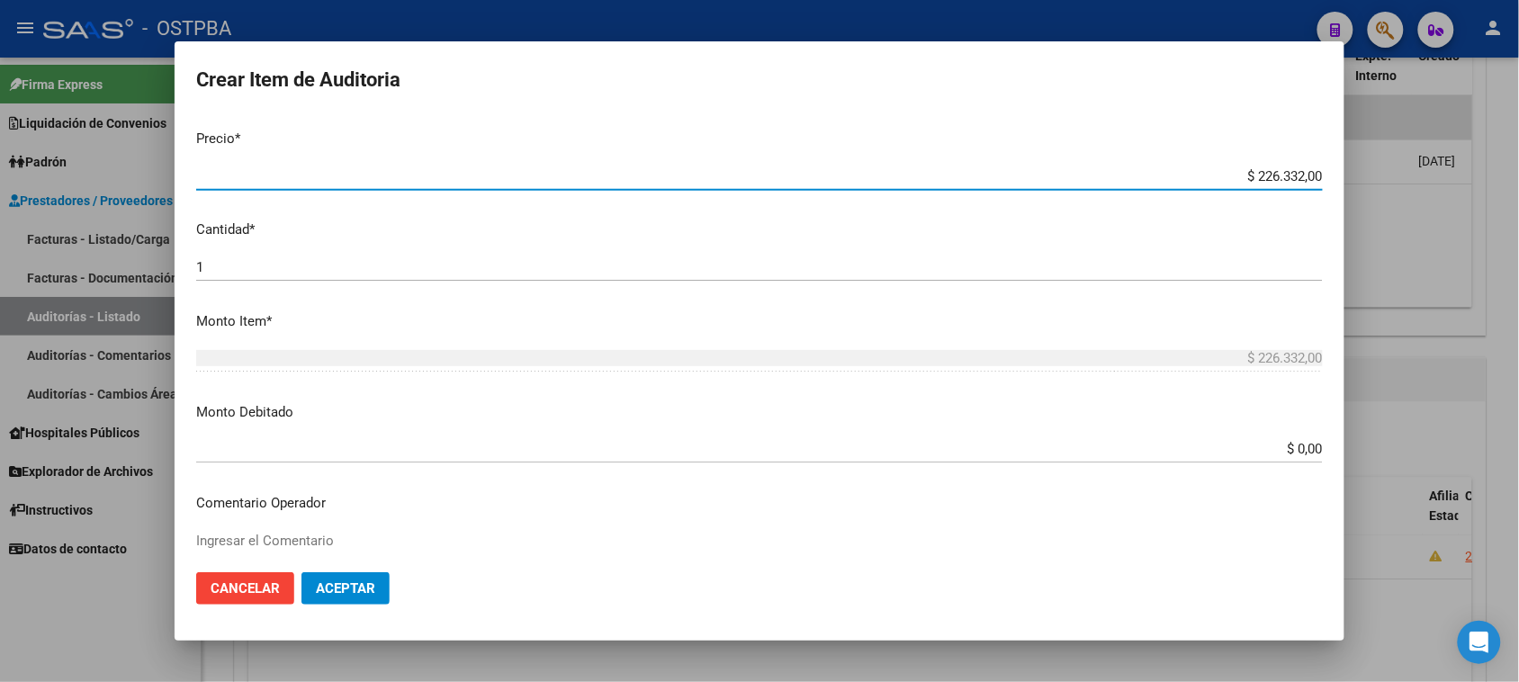
drag, startPoint x: 1243, startPoint y: 173, endPoint x: 1535, endPoint y: 173, distance: 292.5
click at [1519, 173] on html "menu - OSTPBA person Firma Express Liquidación de Convenios Gastos - Items Gast…" at bounding box center [759, 341] width 1519 height 682
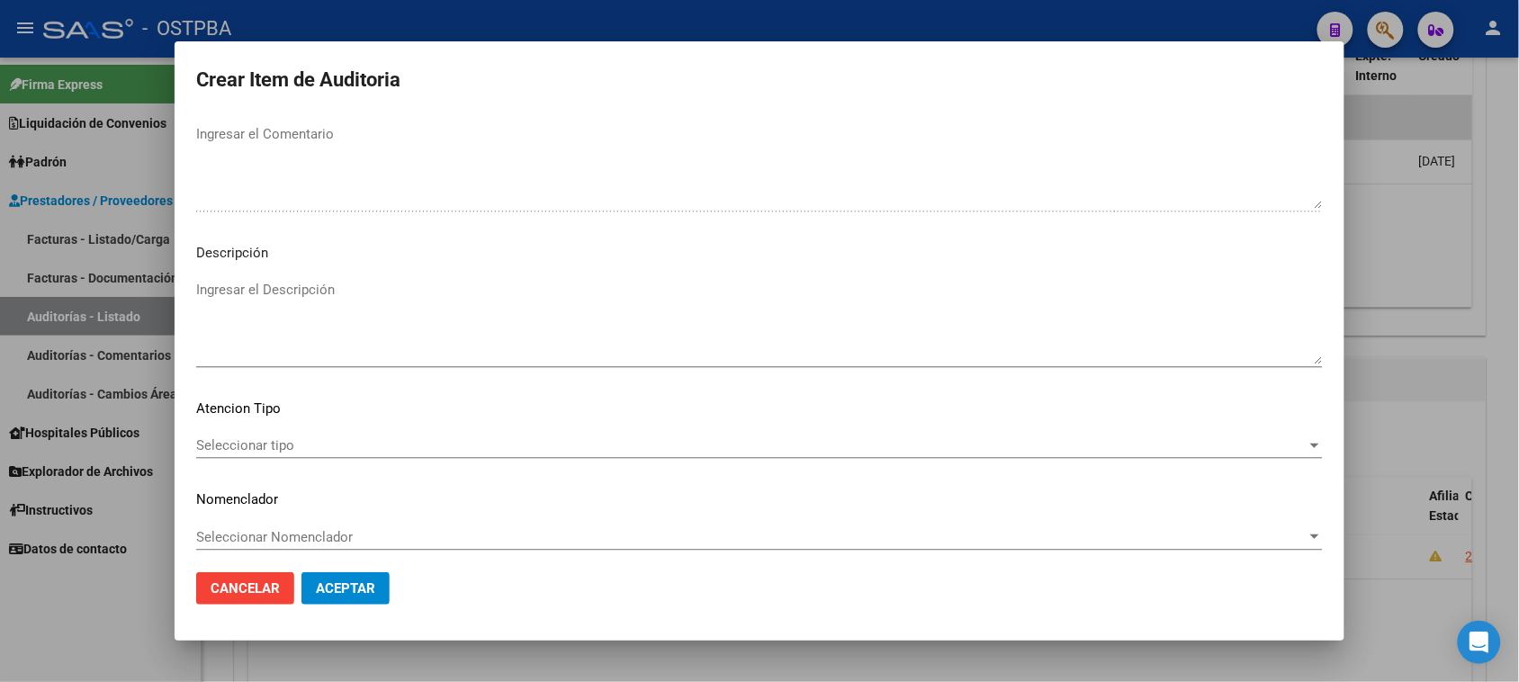
scroll to position [1020, 0]
click at [258, 439] on span "Seleccionar tipo" at bounding box center [751, 438] width 1110 height 16
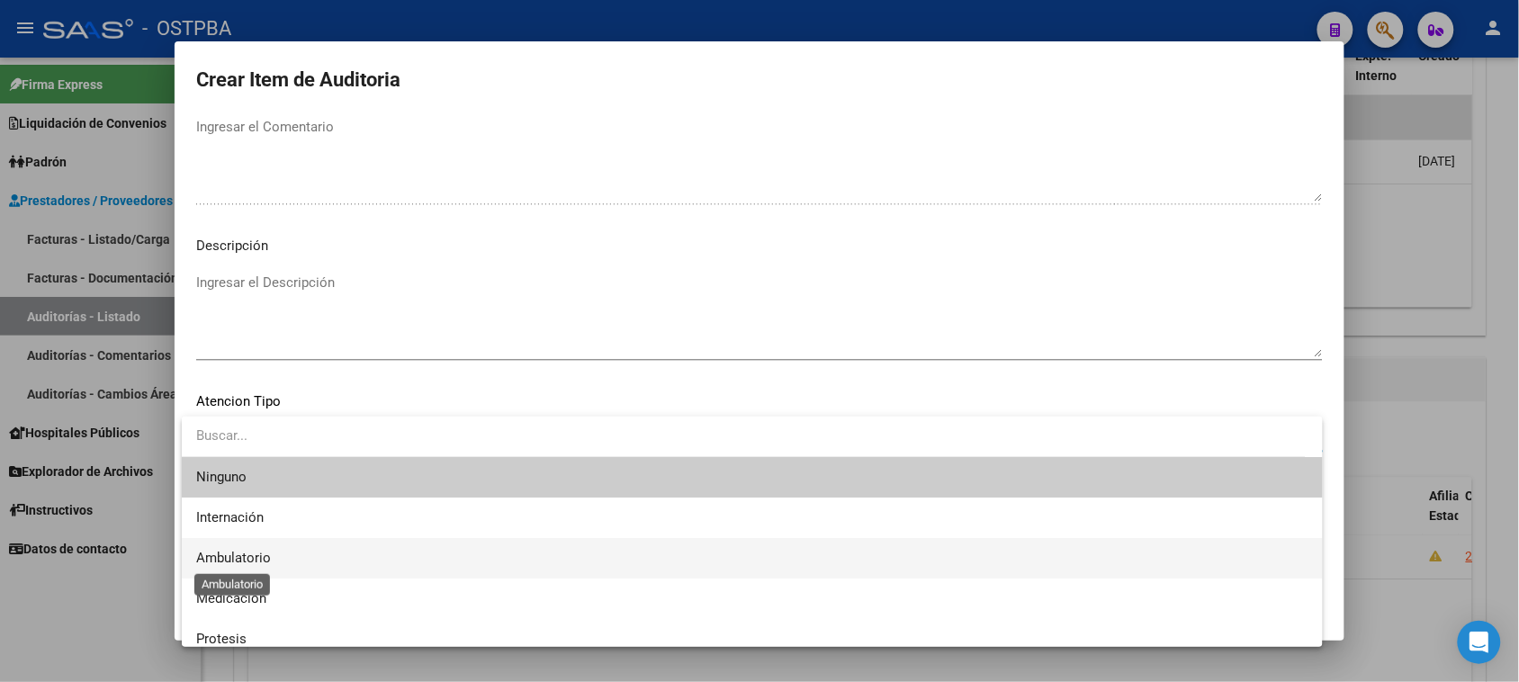
click at [264, 550] on span "Ambulatorio" at bounding box center [233, 558] width 75 height 16
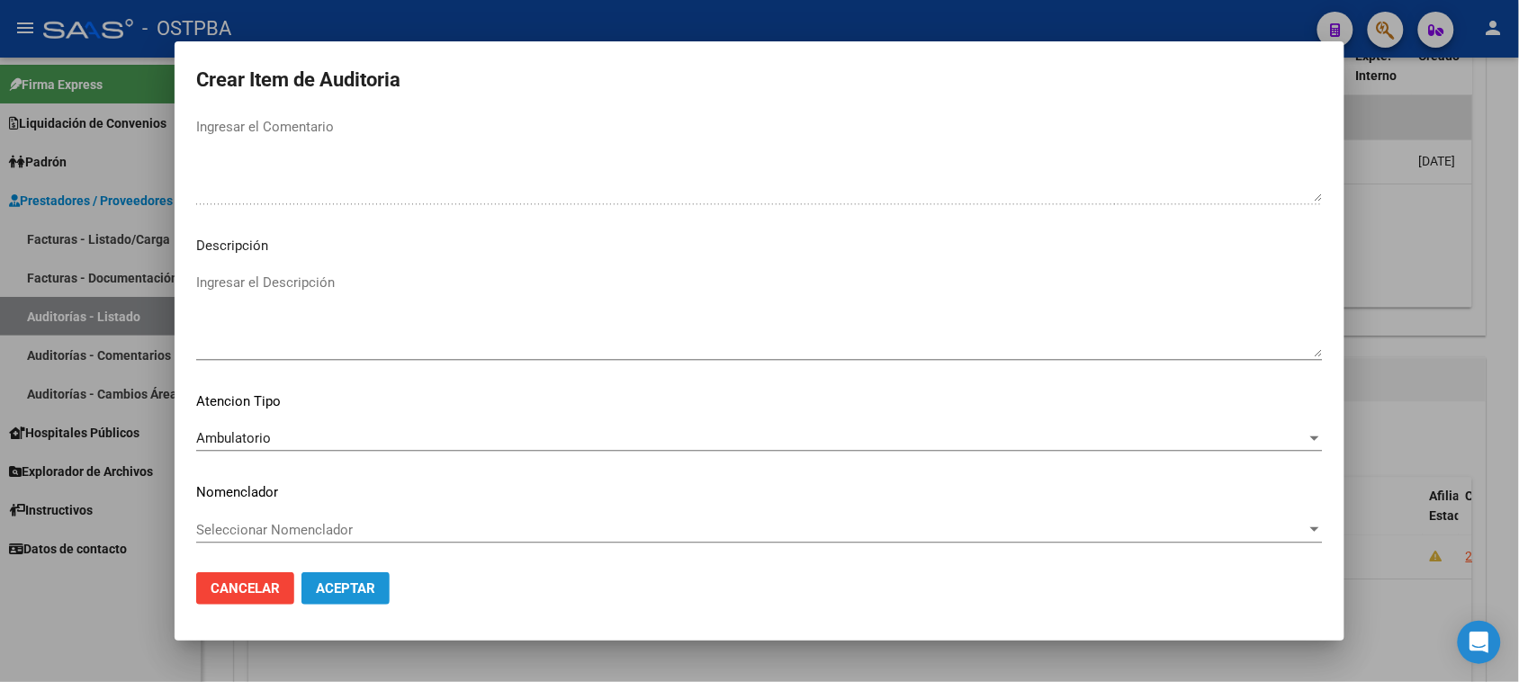
click at [374, 587] on span "Aceptar" at bounding box center [345, 588] width 59 height 16
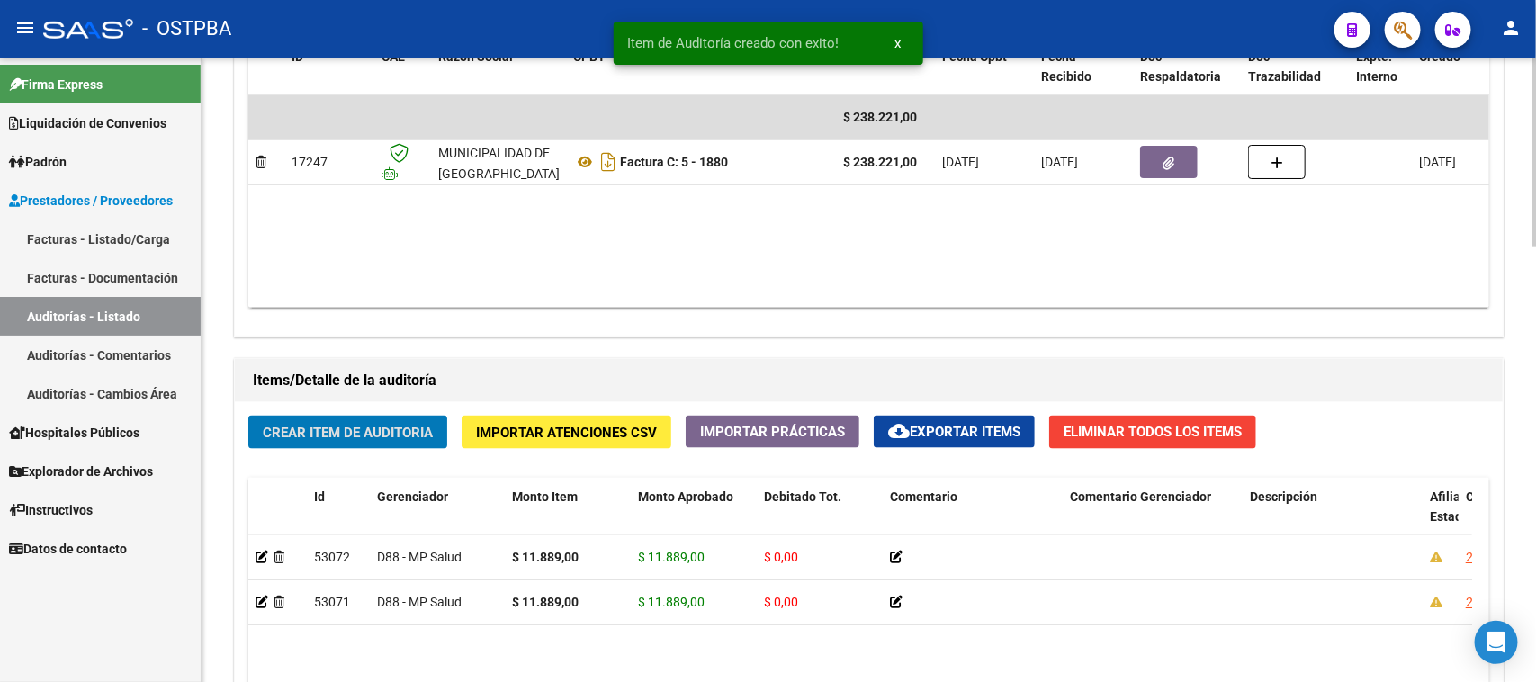
click at [398, 425] on span "Crear Item de Auditoria" at bounding box center [348, 433] width 170 height 16
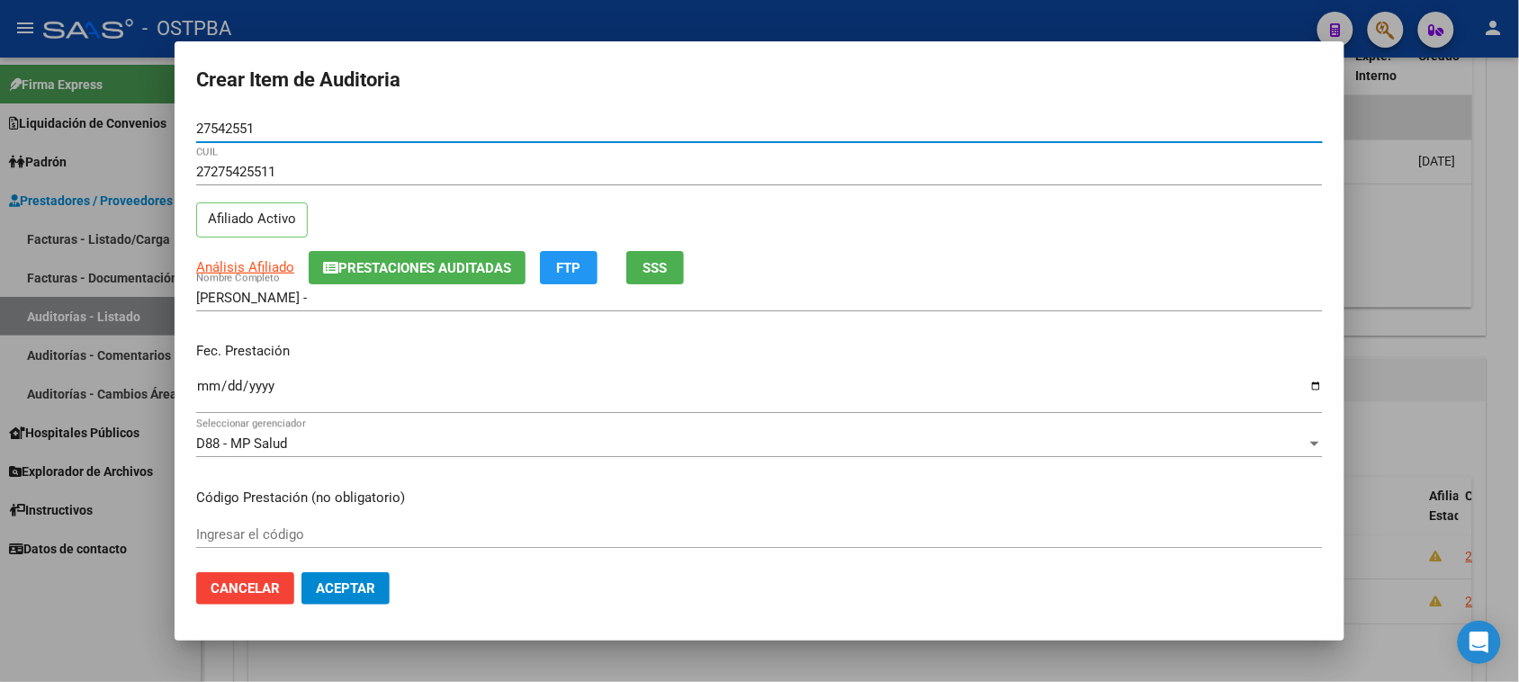
click at [202, 380] on input "Ingresar la fecha" at bounding box center [759, 393] width 1127 height 29
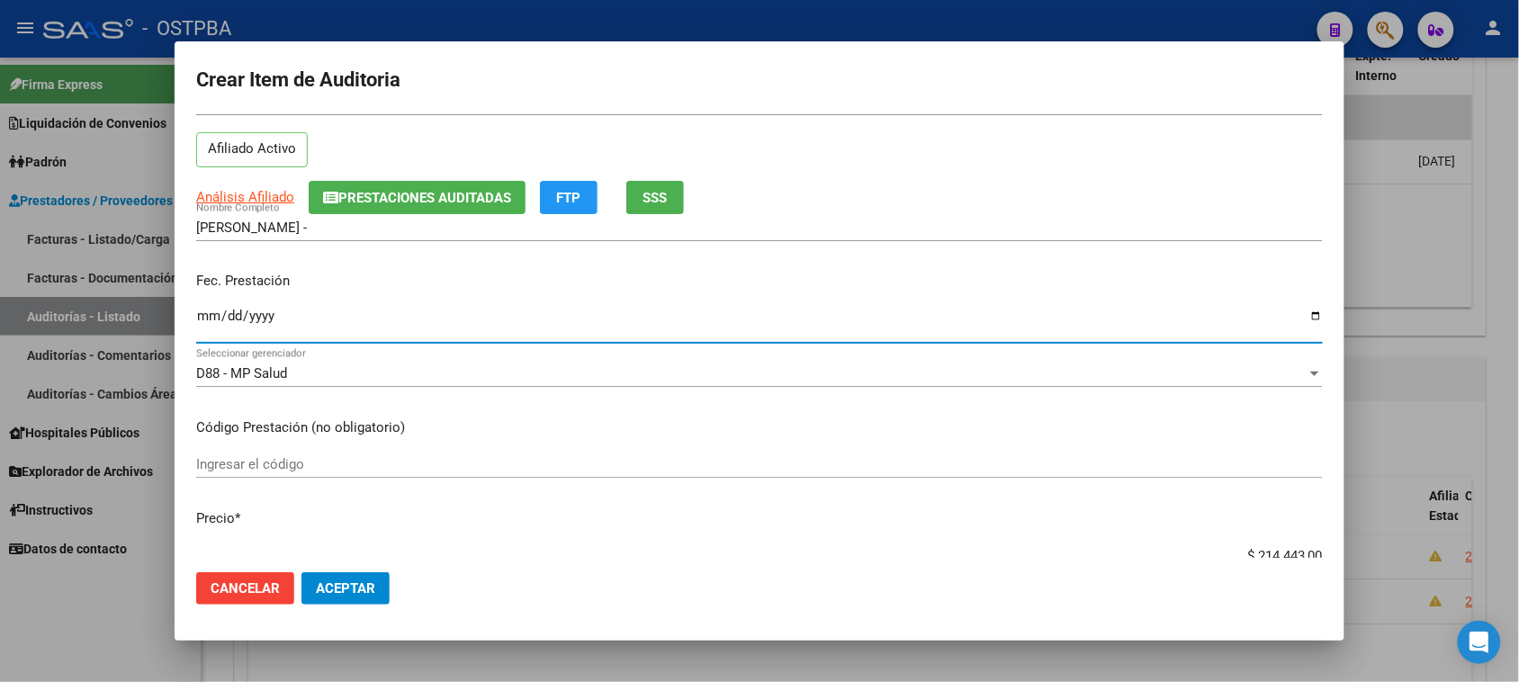
scroll to position [225, 0]
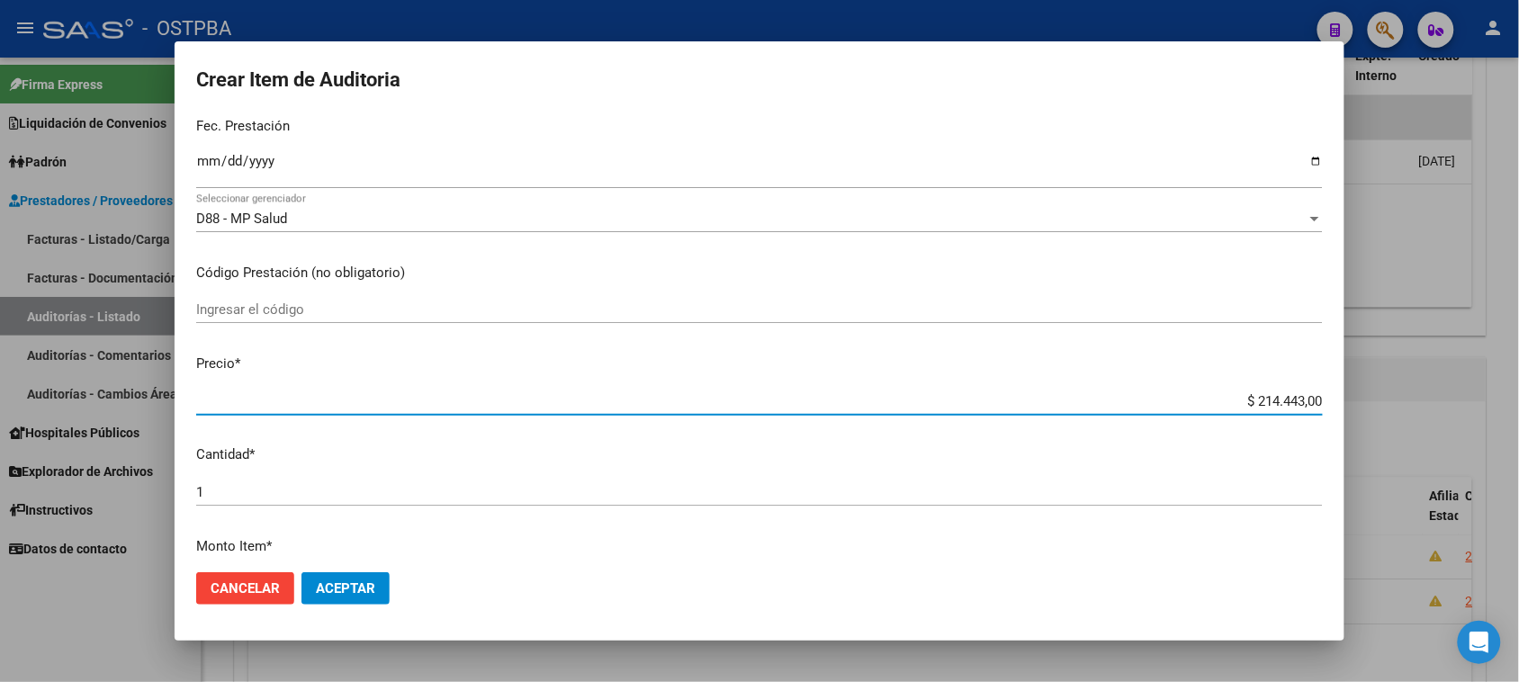
drag, startPoint x: 1243, startPoint y: 399, endPoint x: 1496, endPoint y: 390, distance: 253.0
click at [1496, 390] on div "Crear Item de Auditoria 27542551 Nro Documento 27275425511 CUIL Afiliado Activo…" at bounding box center [759, 341] width 1519 height 682
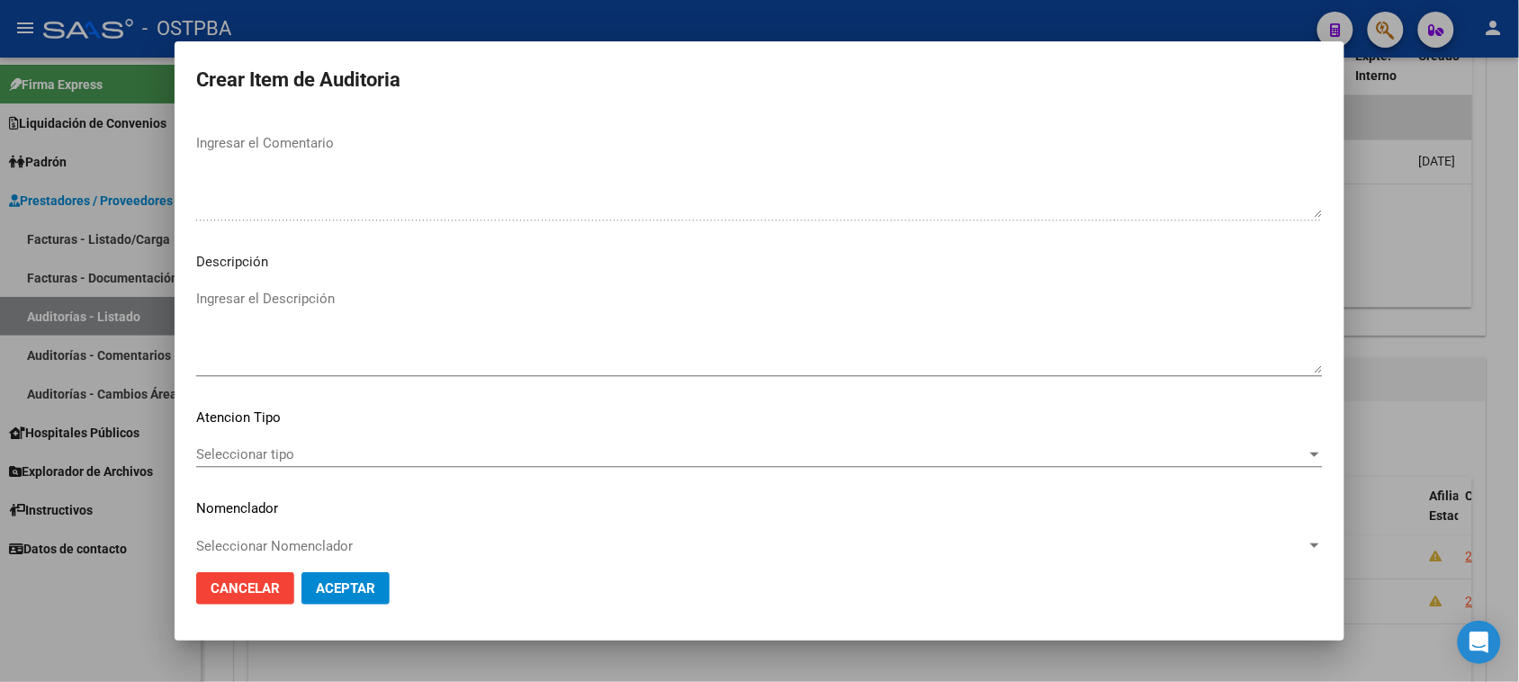
scroll to position [1012, 0]
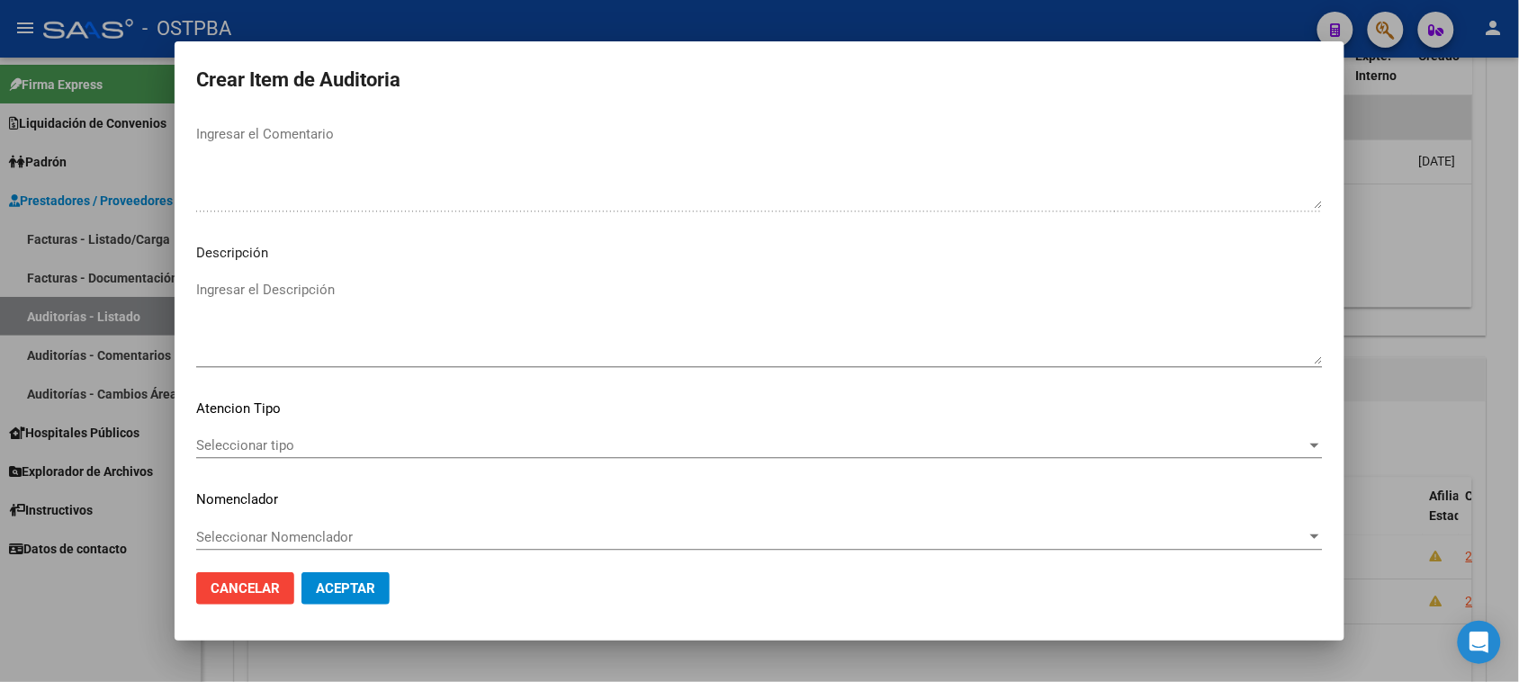
click at [241, 438] on span "Seleccionar tipo" at bounding box center [751, 445] width 1110 height 16
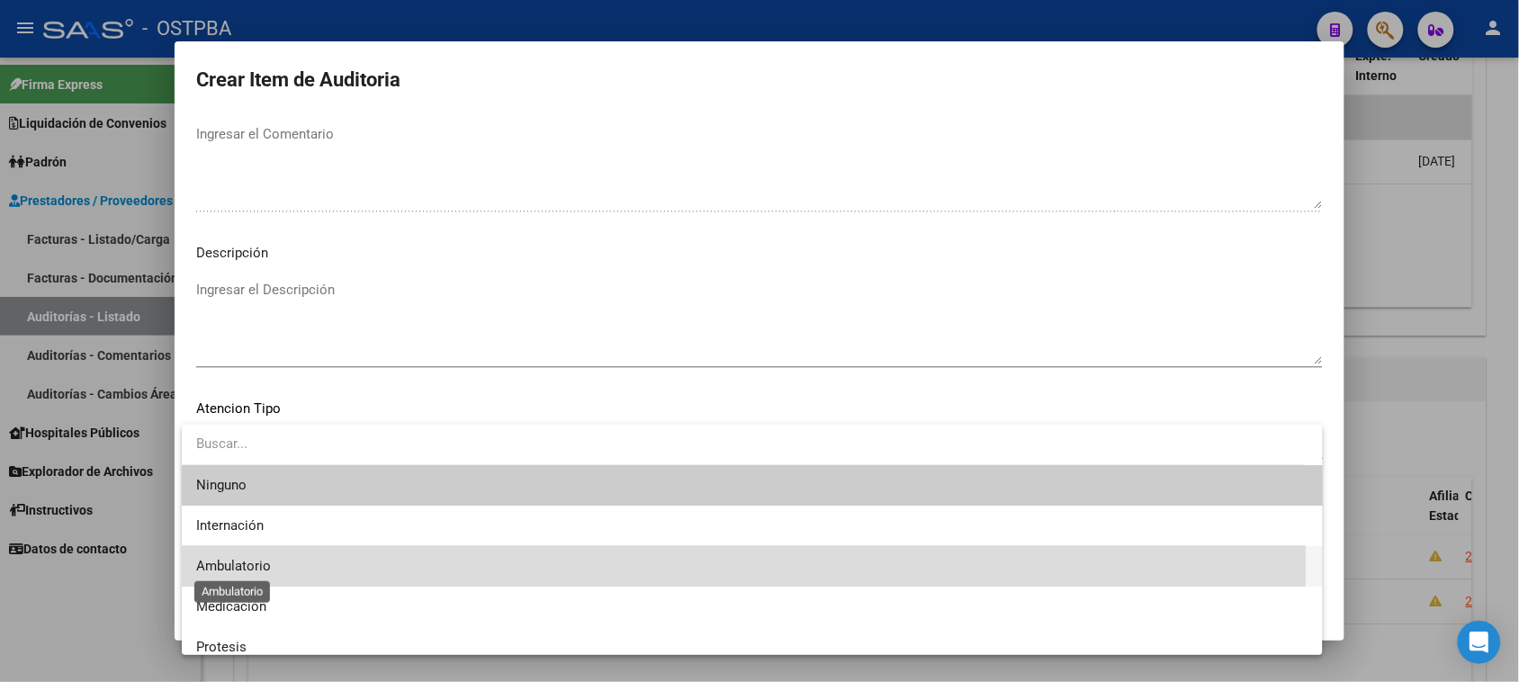
click at [253, 558] on span "Ambulatorio" at bounding box center [233, 566] width 75 height 16
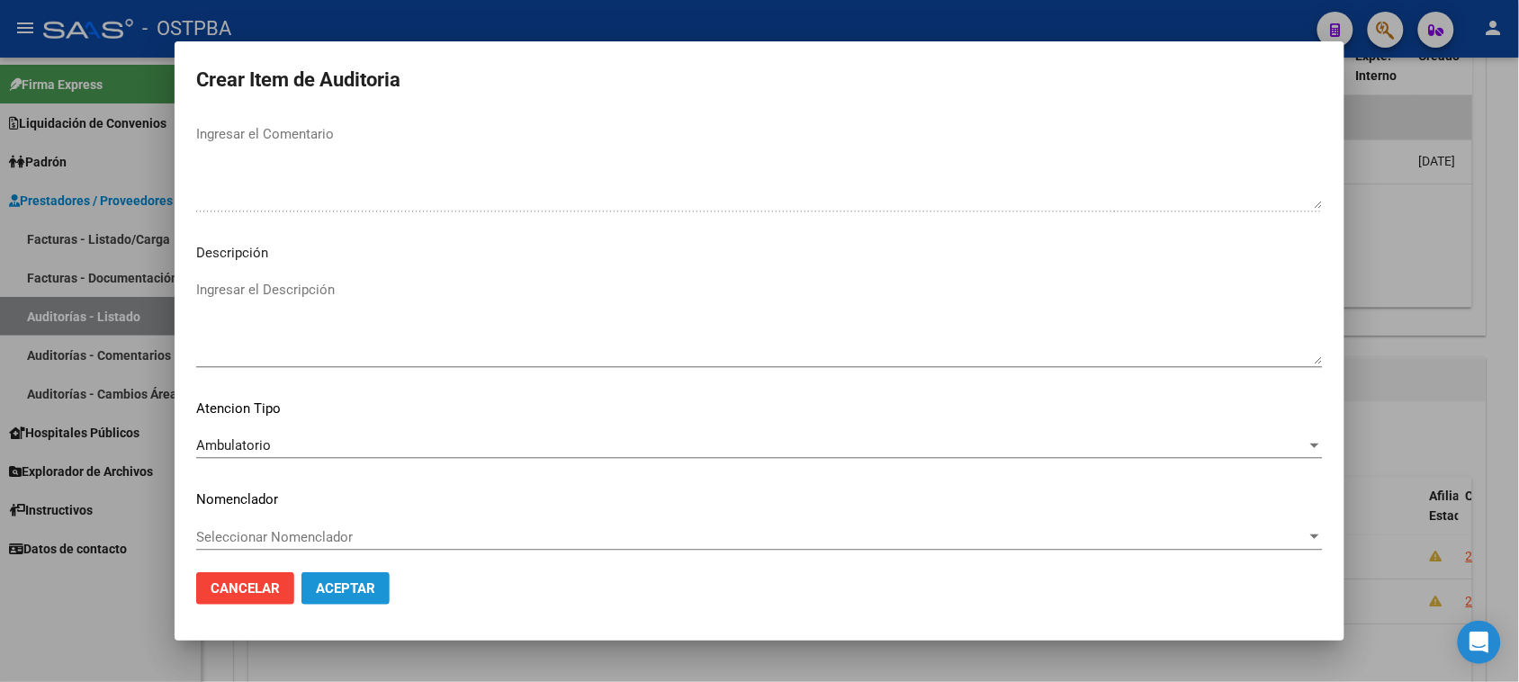
click at [319, 582] on span "Aceptar" at bounding box center [345, 588] width 59 height 16
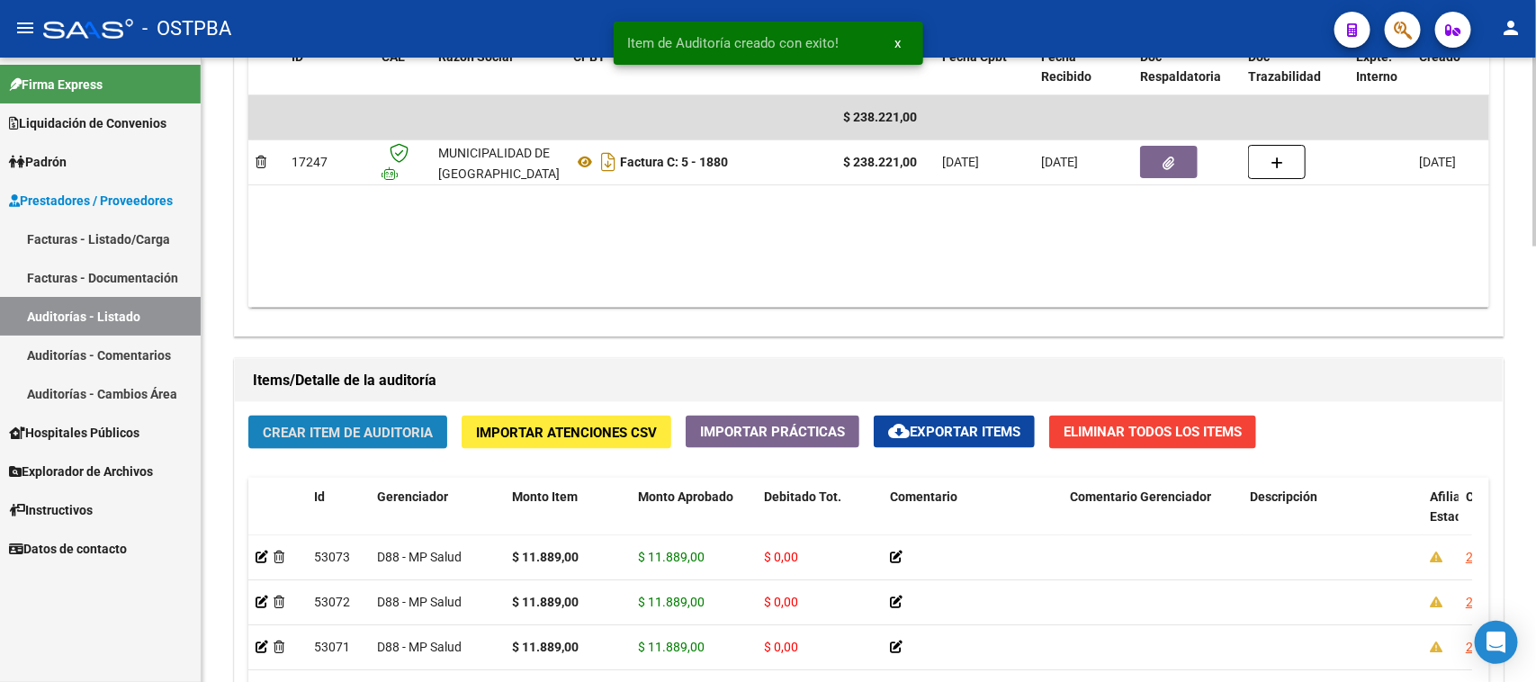
click at [400, 433] on span "Crear Item de Auditoria" at bounding box center [348, 433] width 170 height 16
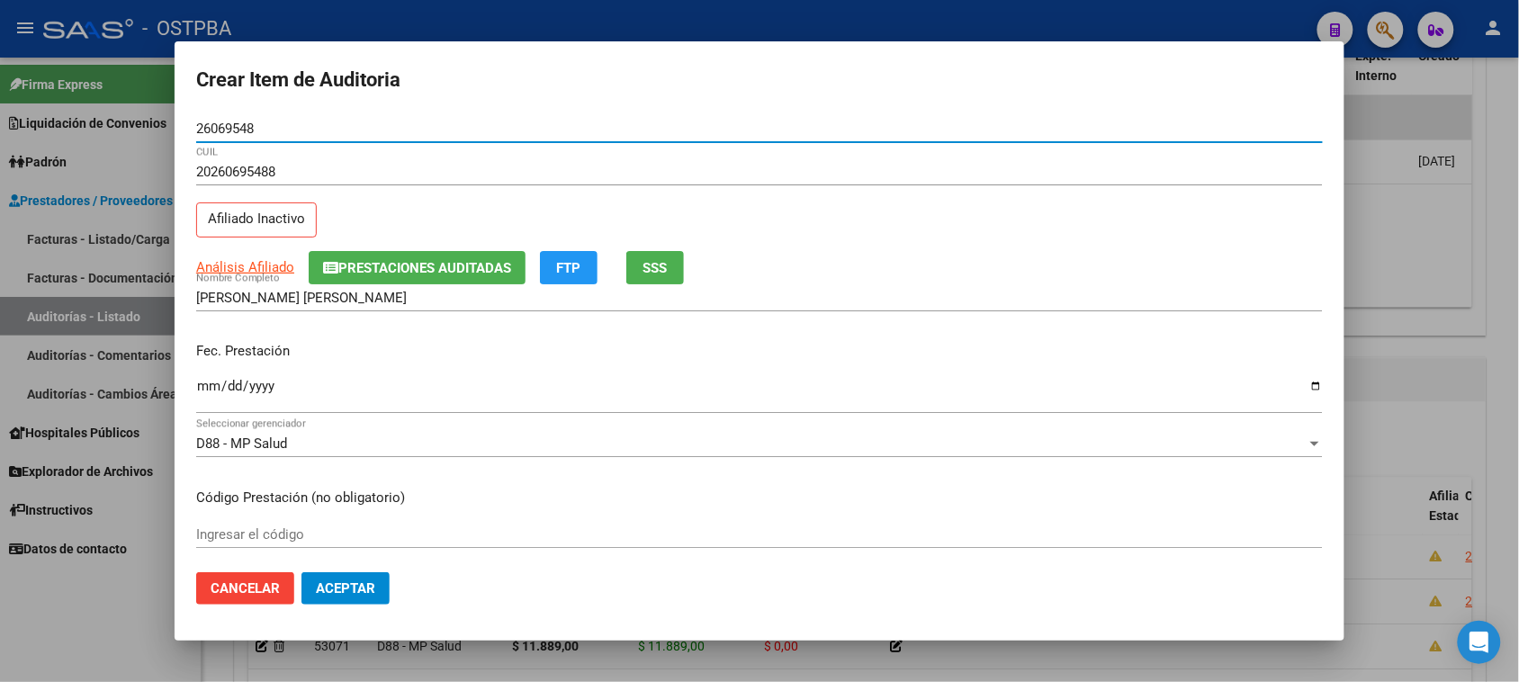
click at [208, 385] on input "Ingresar la fecha" at bounding box center [759, 393] width 1127 height 29
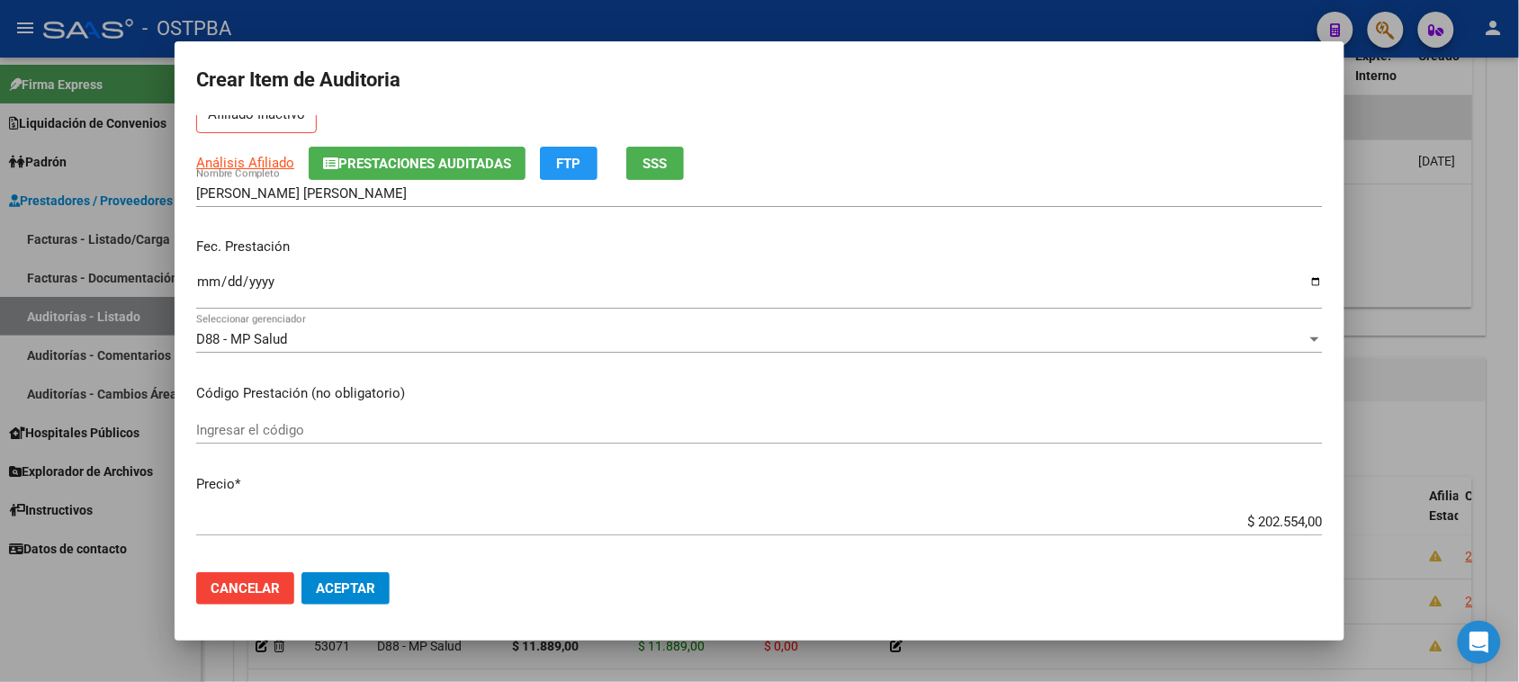
scroll to position [225, 0]
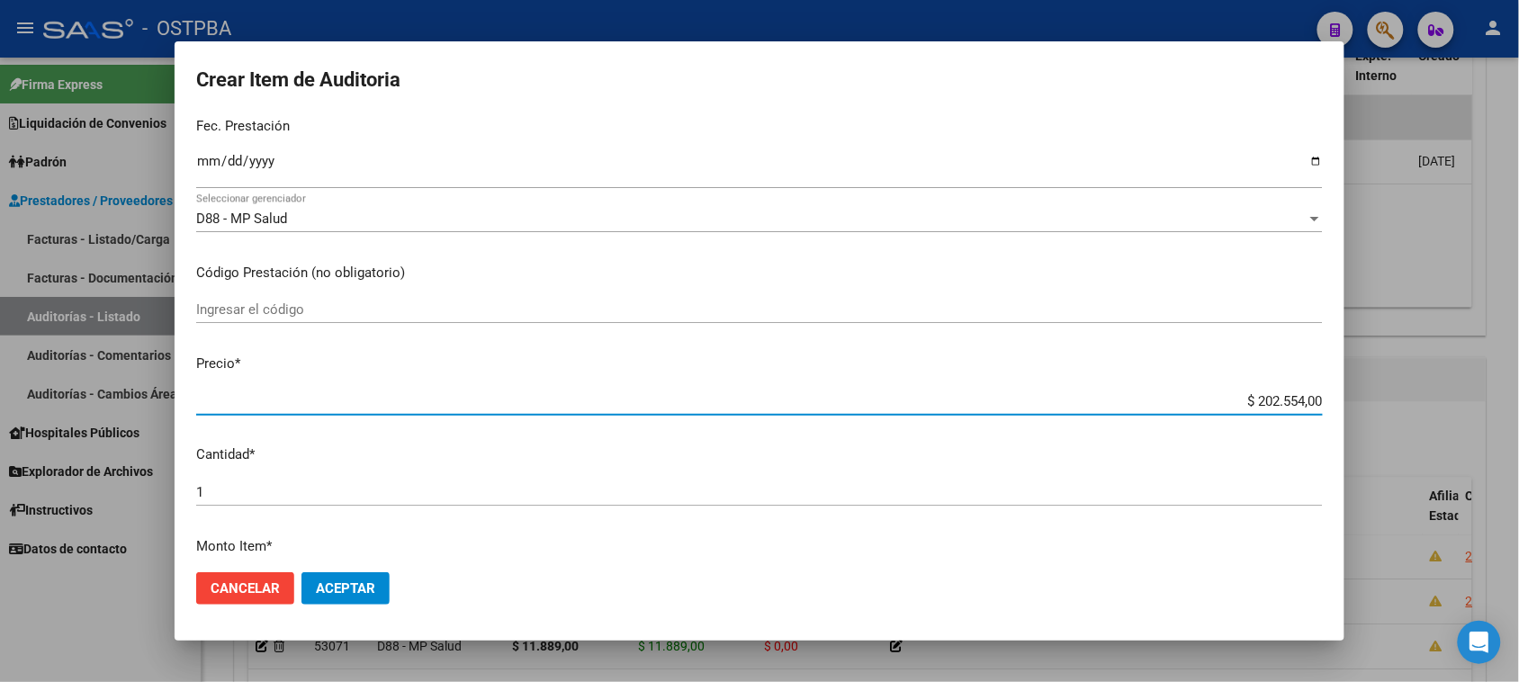
drag, startPoint x: 1240, startPoint y: 401, endPoint x: 1535, endPoint y: 385, distance: 295.6
click at [1519, 385] on html "menu - OSTPBA person Firma Express Liquidación de Convenios Gastos - Items Gast…" at bounding box center [759, 341] width 1519 height 682
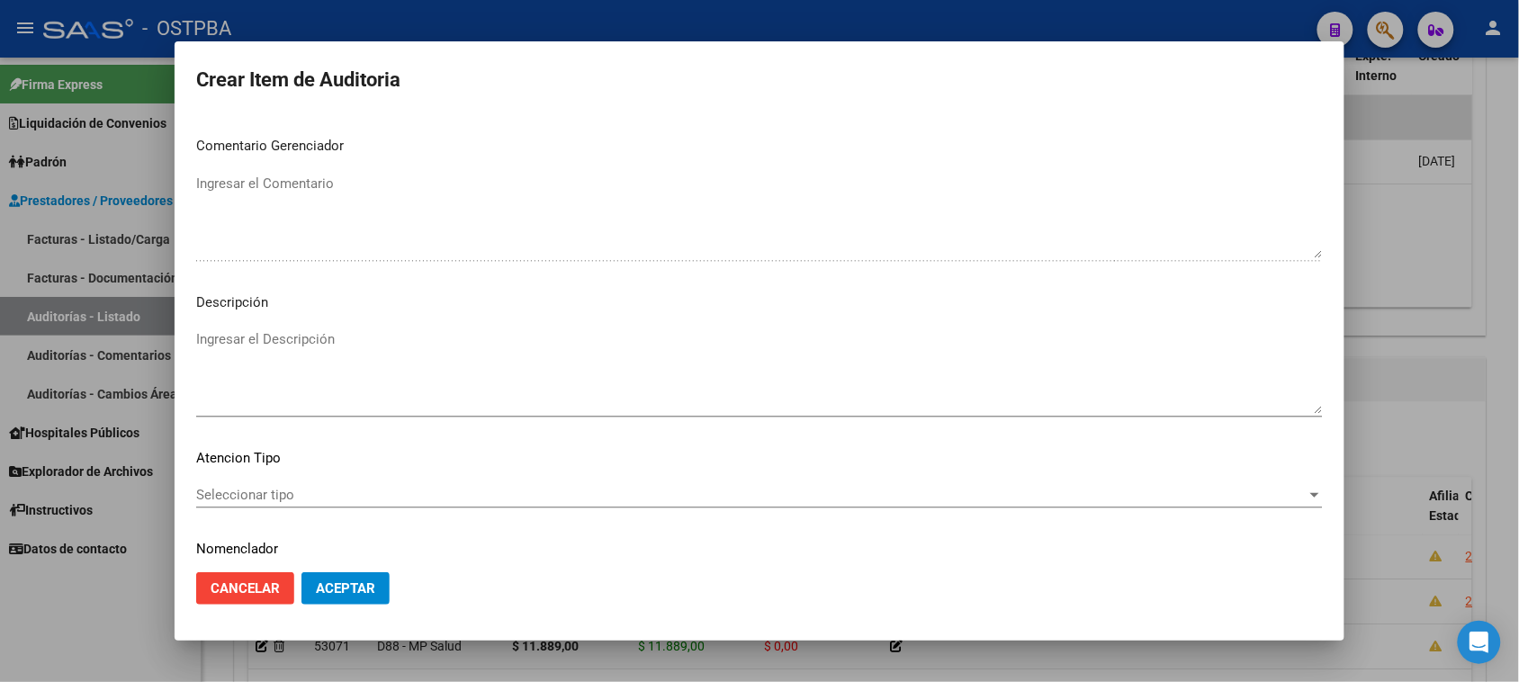
scroll to position [1020, 0]
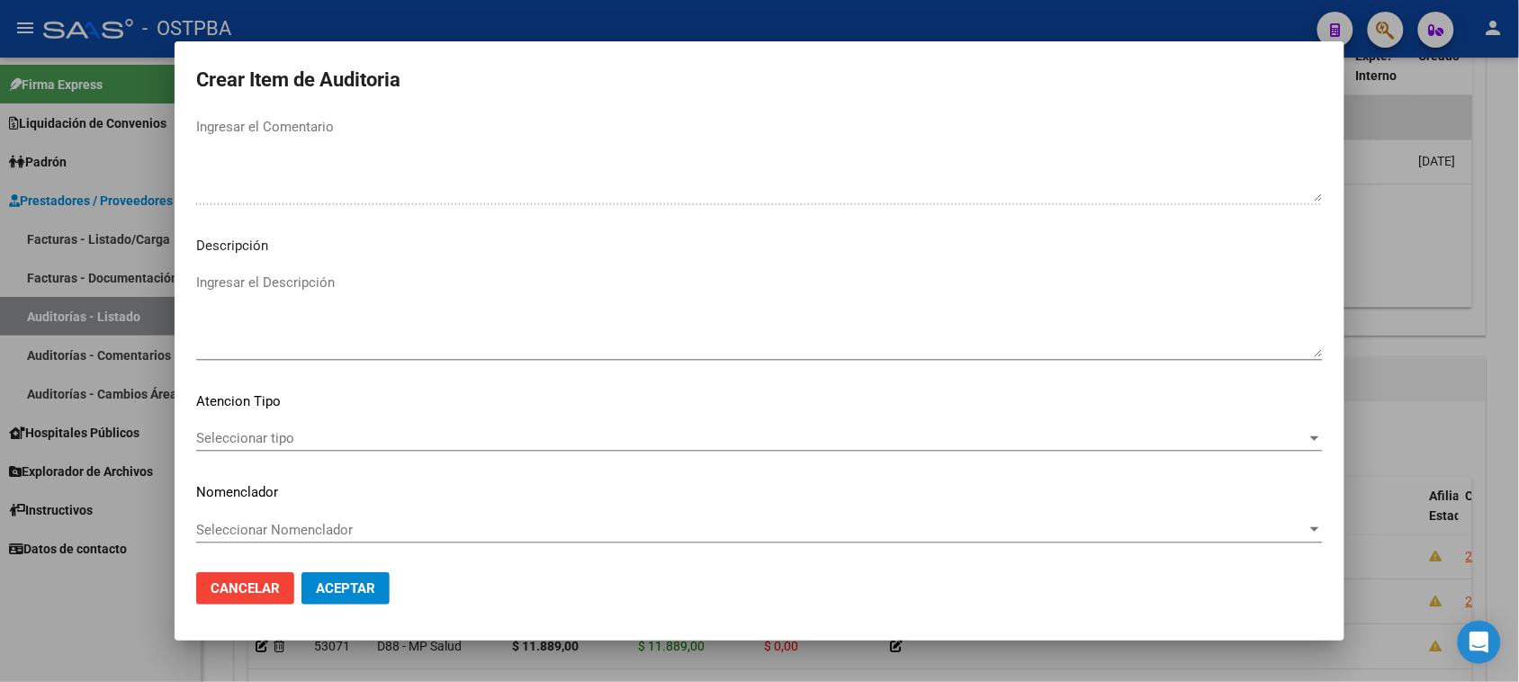
click at [265, 432] on span "Seleccionar tipo" at bounding box center [751, 438] width 1110 height 16
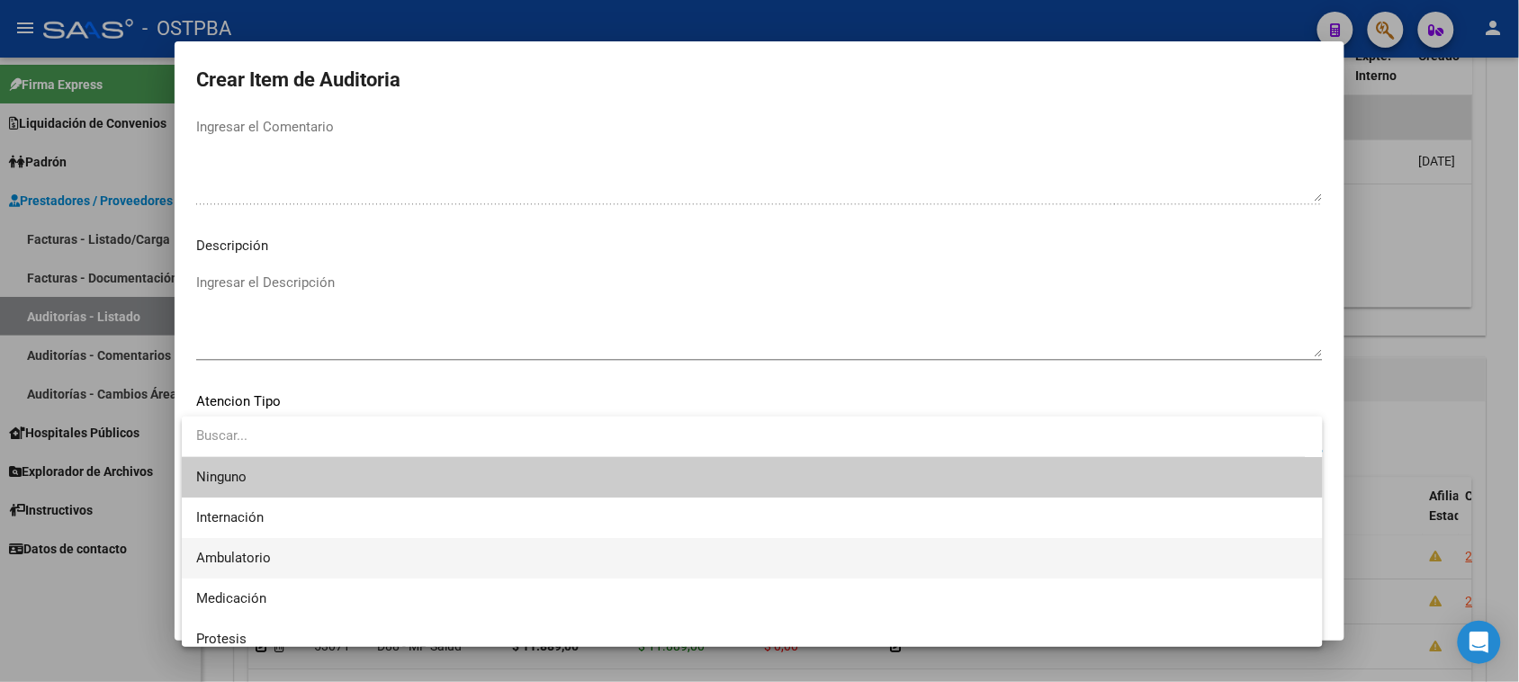
click at [245, 547] on span "Ambulatorio" at bounding box center [752, 558] width 1112 height 40
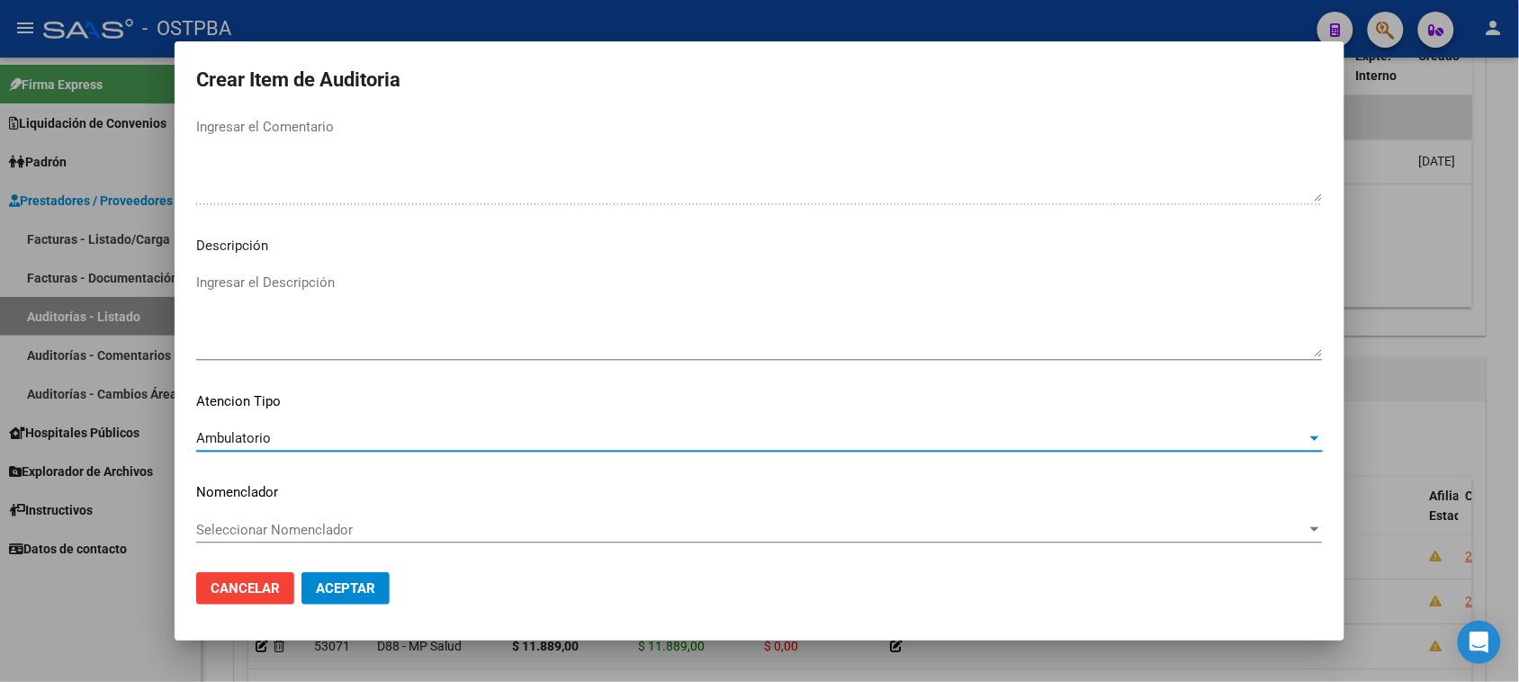
click at [333, 582] on span "Aceptar" at bounding box center [345, 588] width 59 height 16
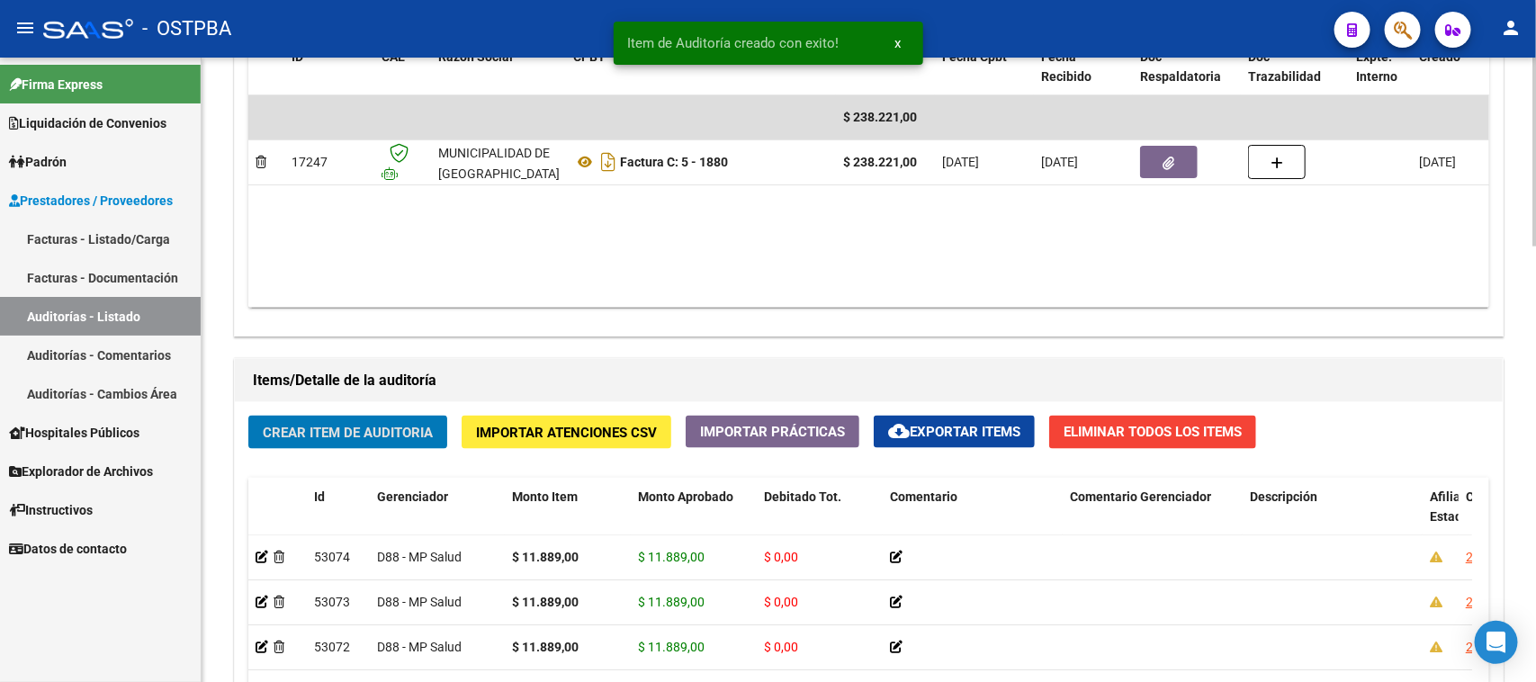
click at [353, 427] on span "Crear Item de Auditoria" at bounding box center [348, 433] width 170 height 16
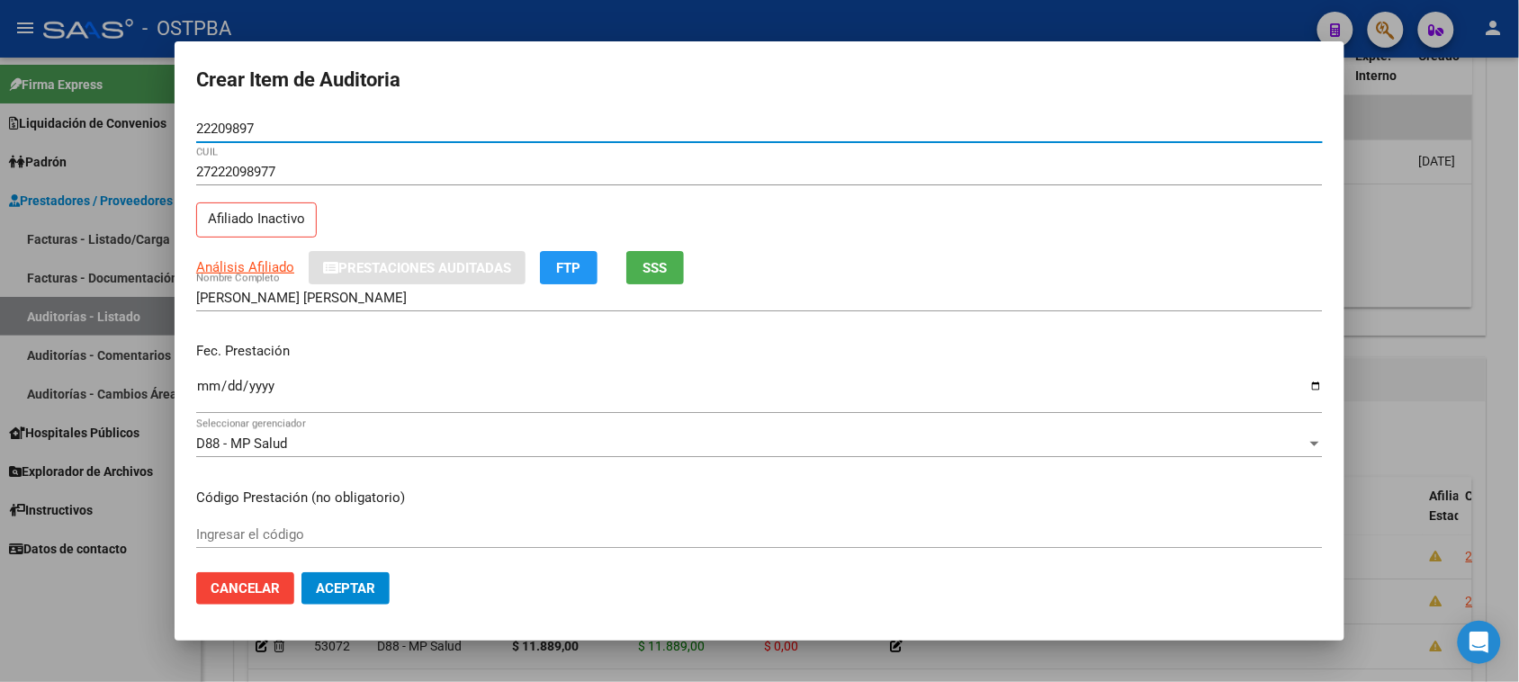
click at [211, 387] on input "Ingresar la fecha" at bounding box center [759, 393] width 1127 height 29
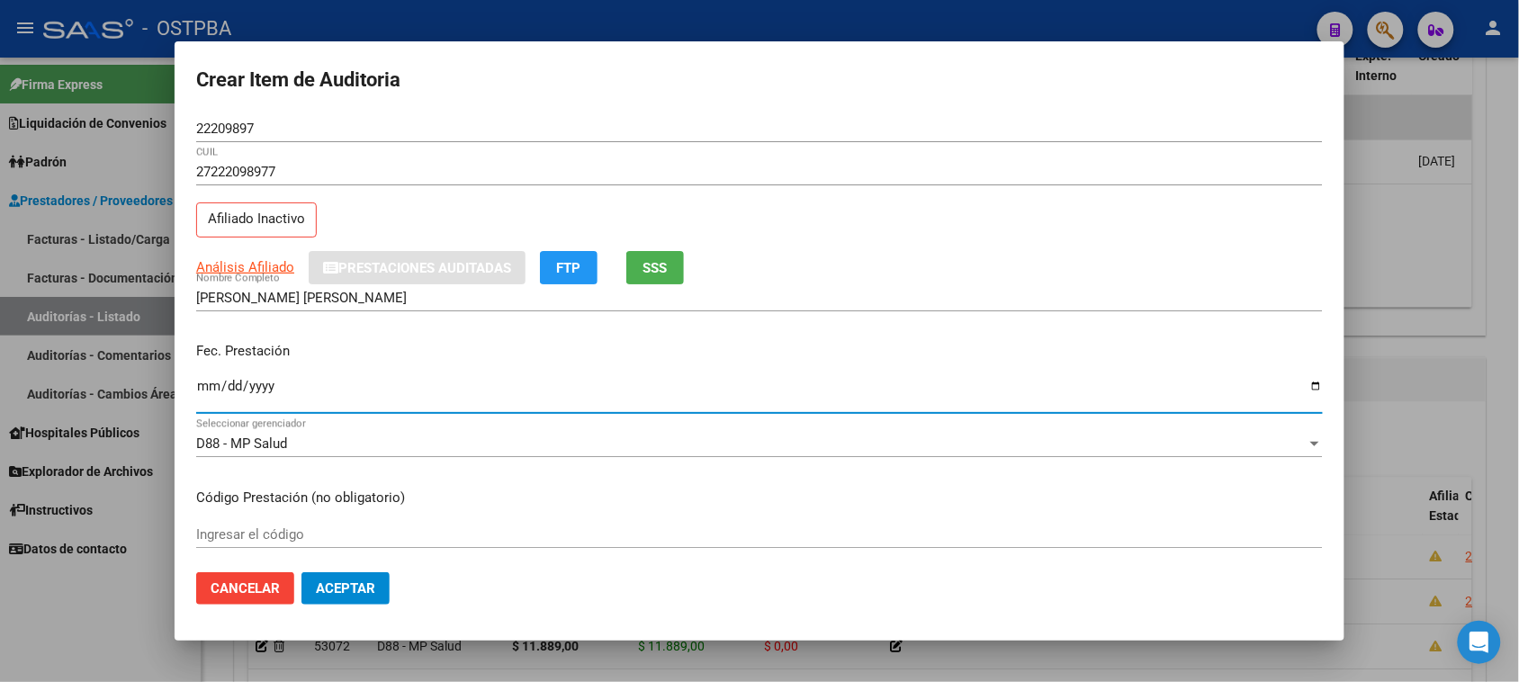
scroll to position [112, 0]
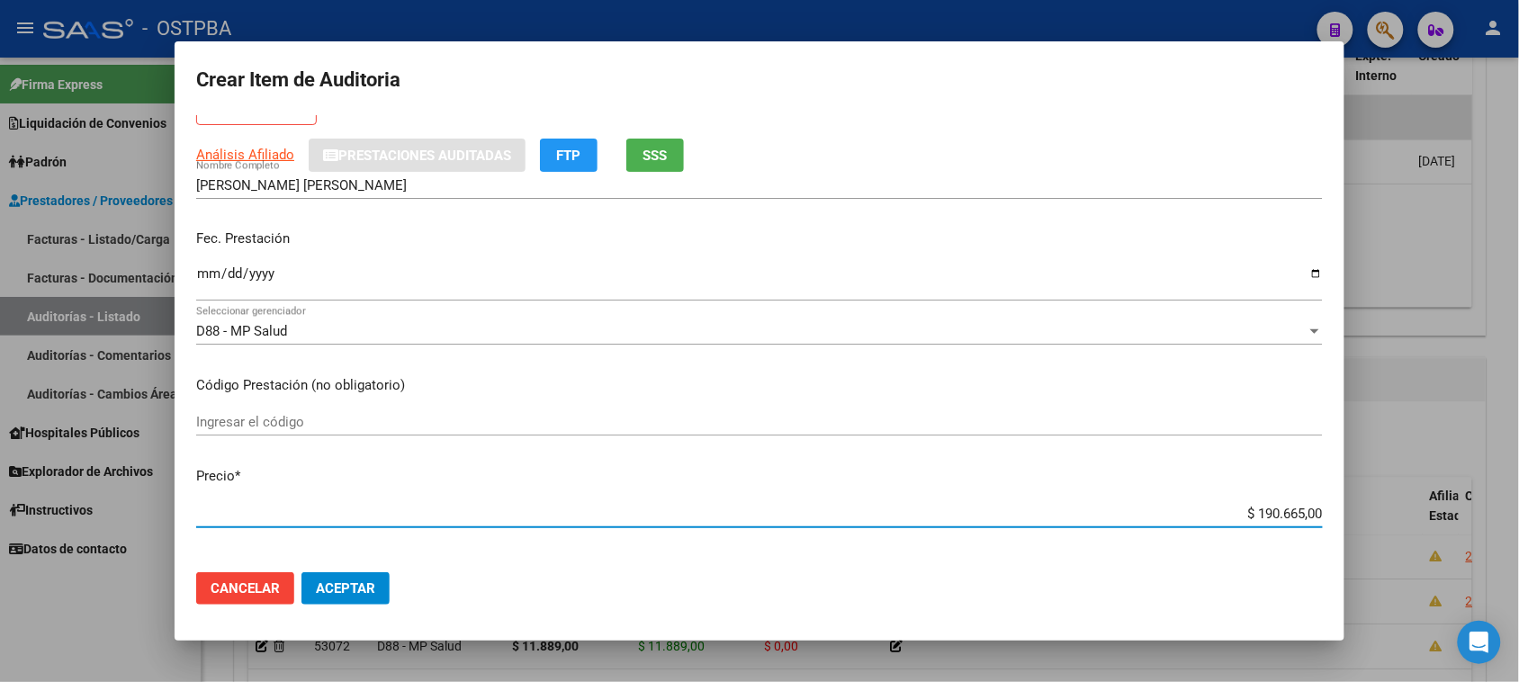
drag, startPoint x: 1235, startPoint y: 508, endPoint x: 1516, endPoint y: 510, distance: 281.7
click at [1516, 510] on div "Crear Item de Auditoria 22209897 Nro Documento 27222098977 CUIL Afiliado Inacti…" at bounding box center [759, 341] width 1519 height 682
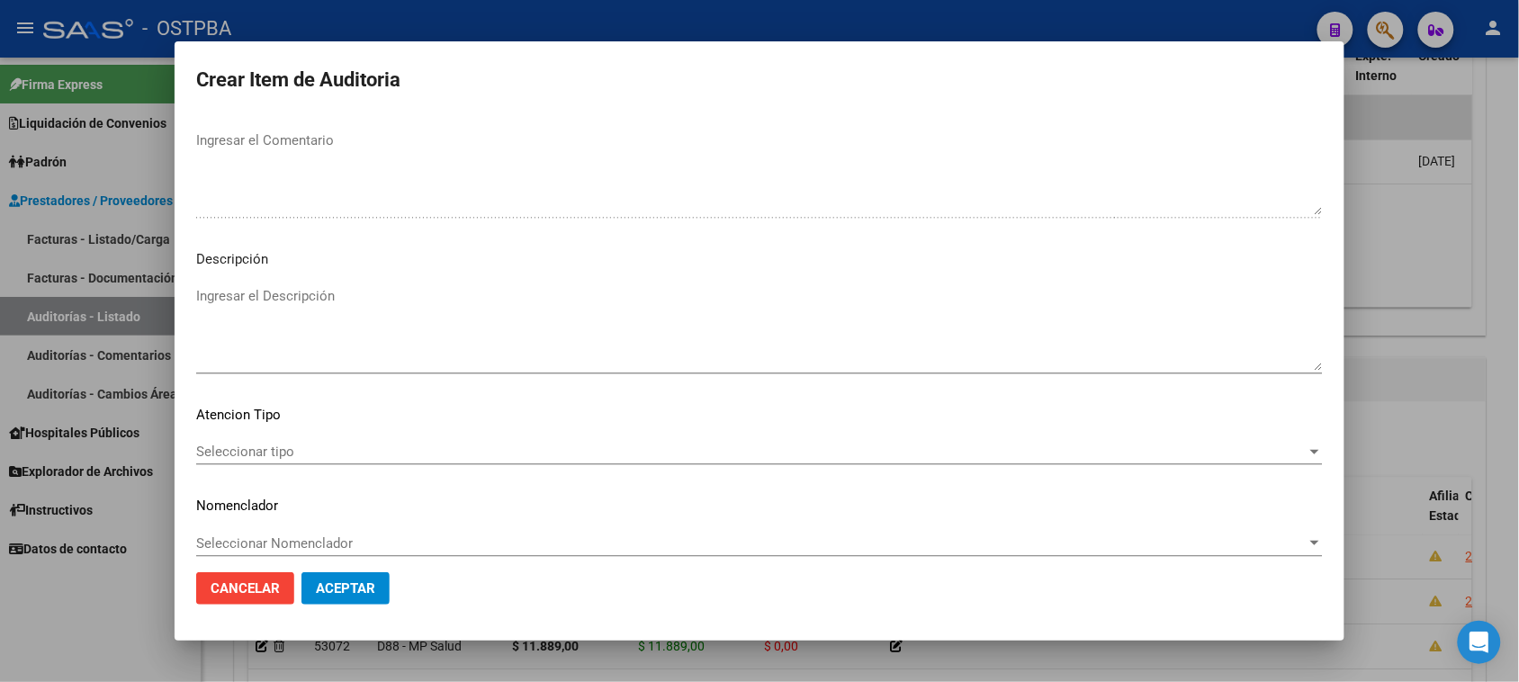
scroll to position [1020, 0]
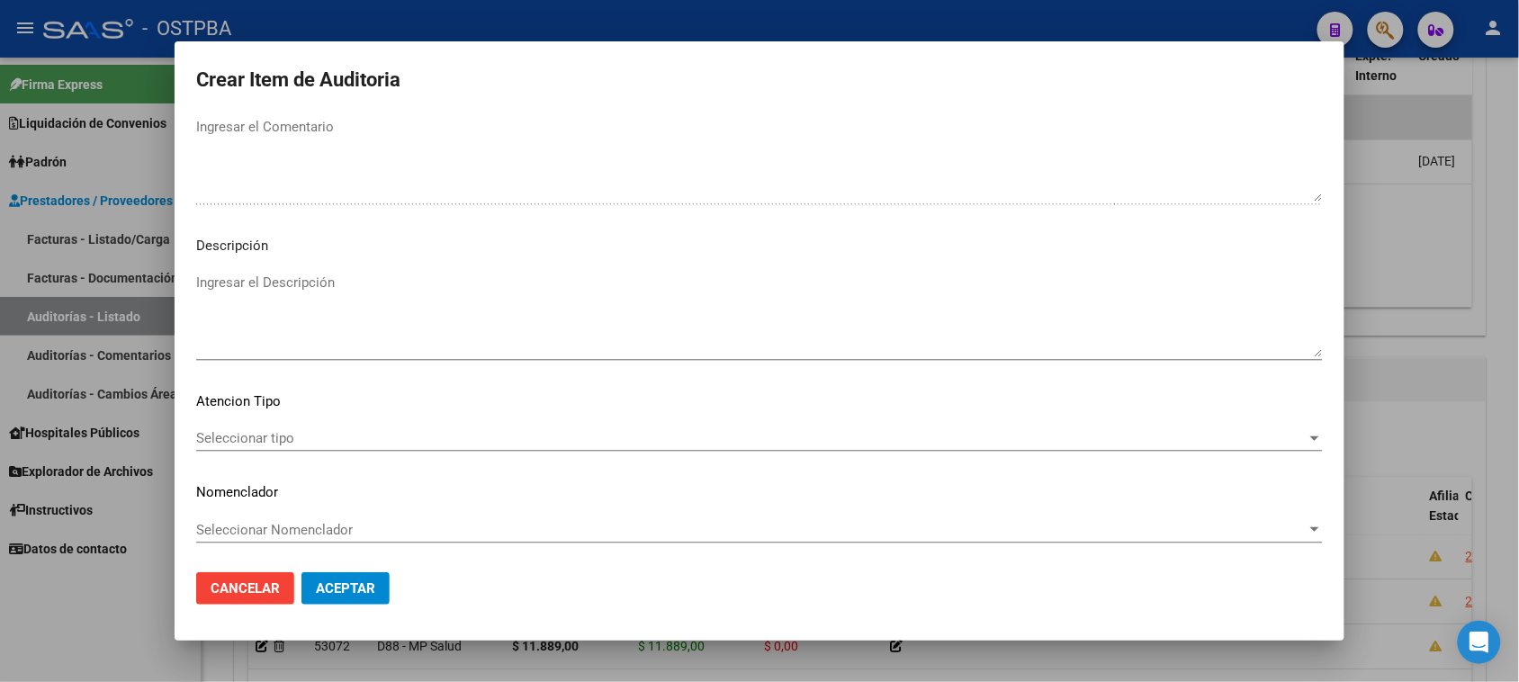
click at [266, 438] on span "Seleccionar tipo" at bounding box center [751, 438] width 1110 height 16
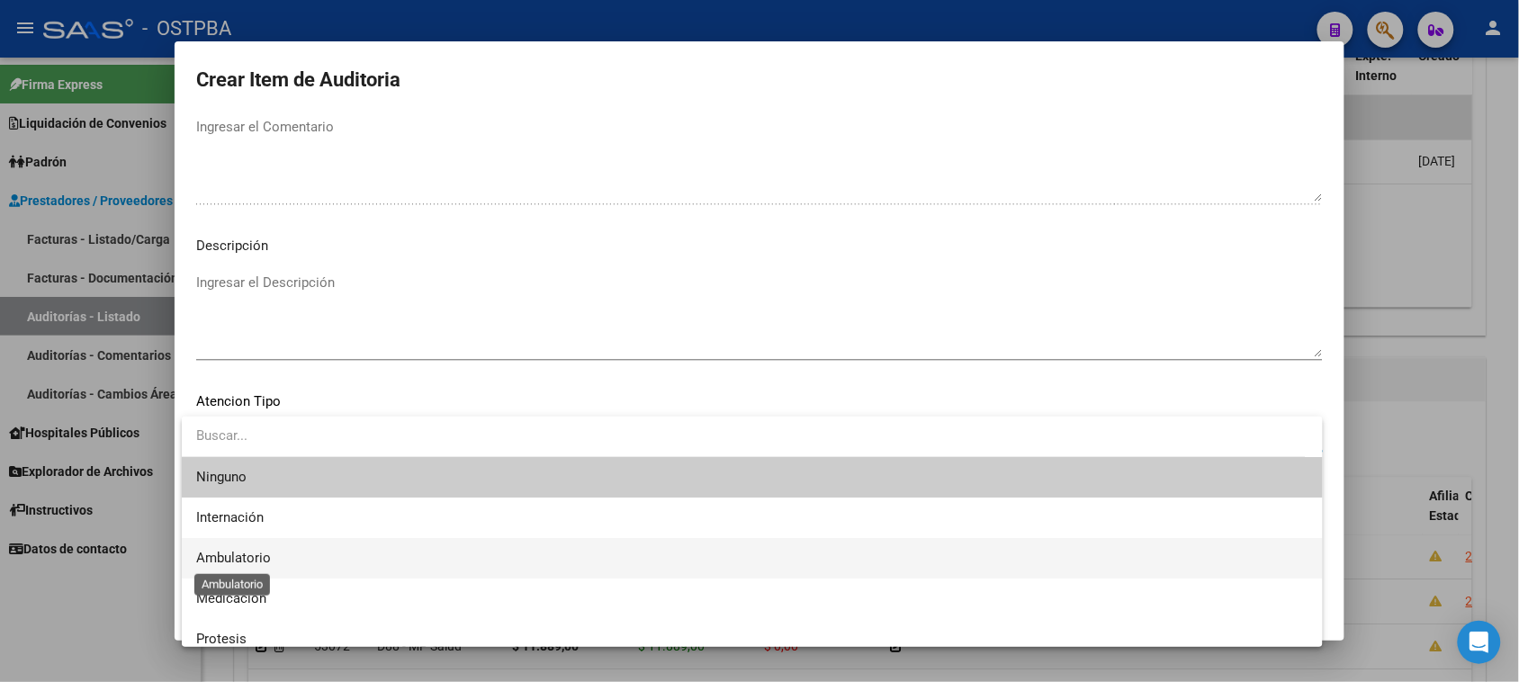
click at [249, 551] on span "Ambulatorio" at bounding box center [233, 558] width 75 height 16
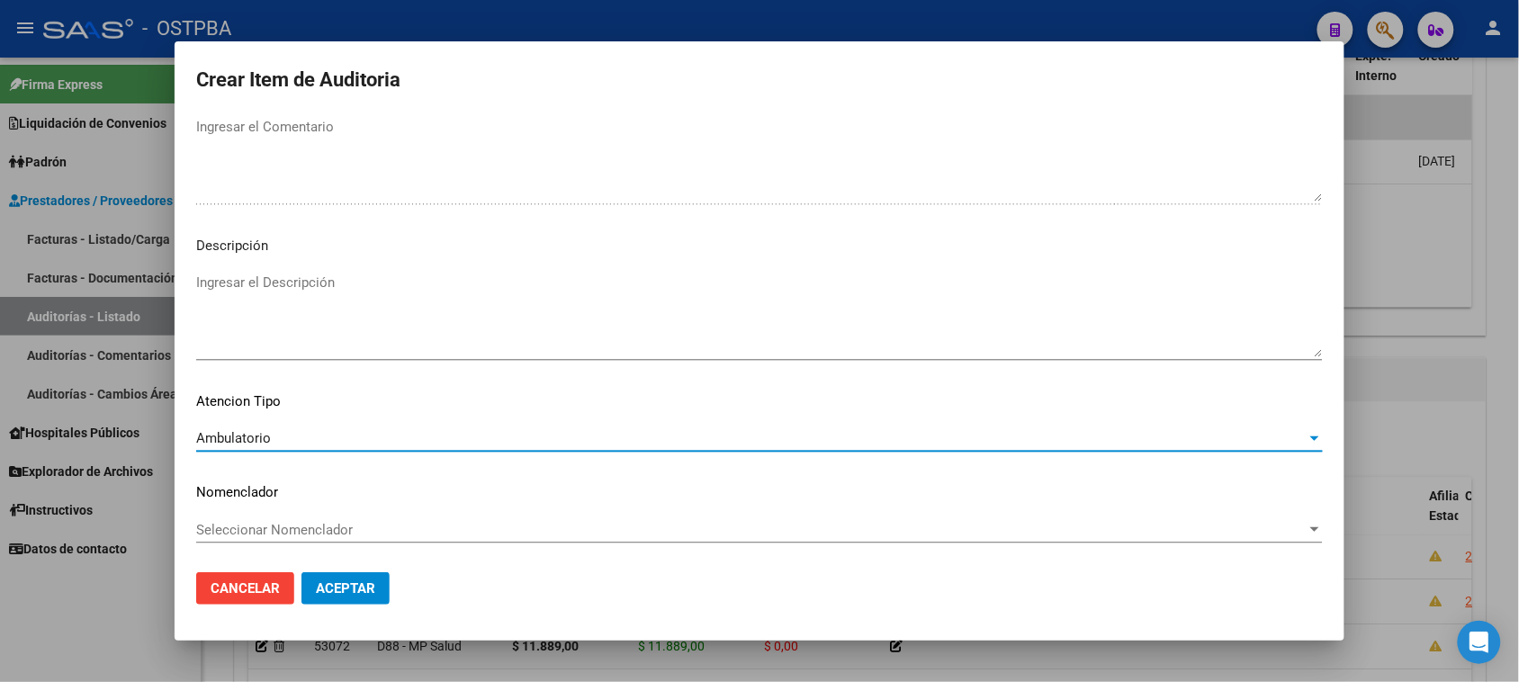
click at [322, 582] on span "Aceptar" at bounding box center [345, 588] width 59 height 16
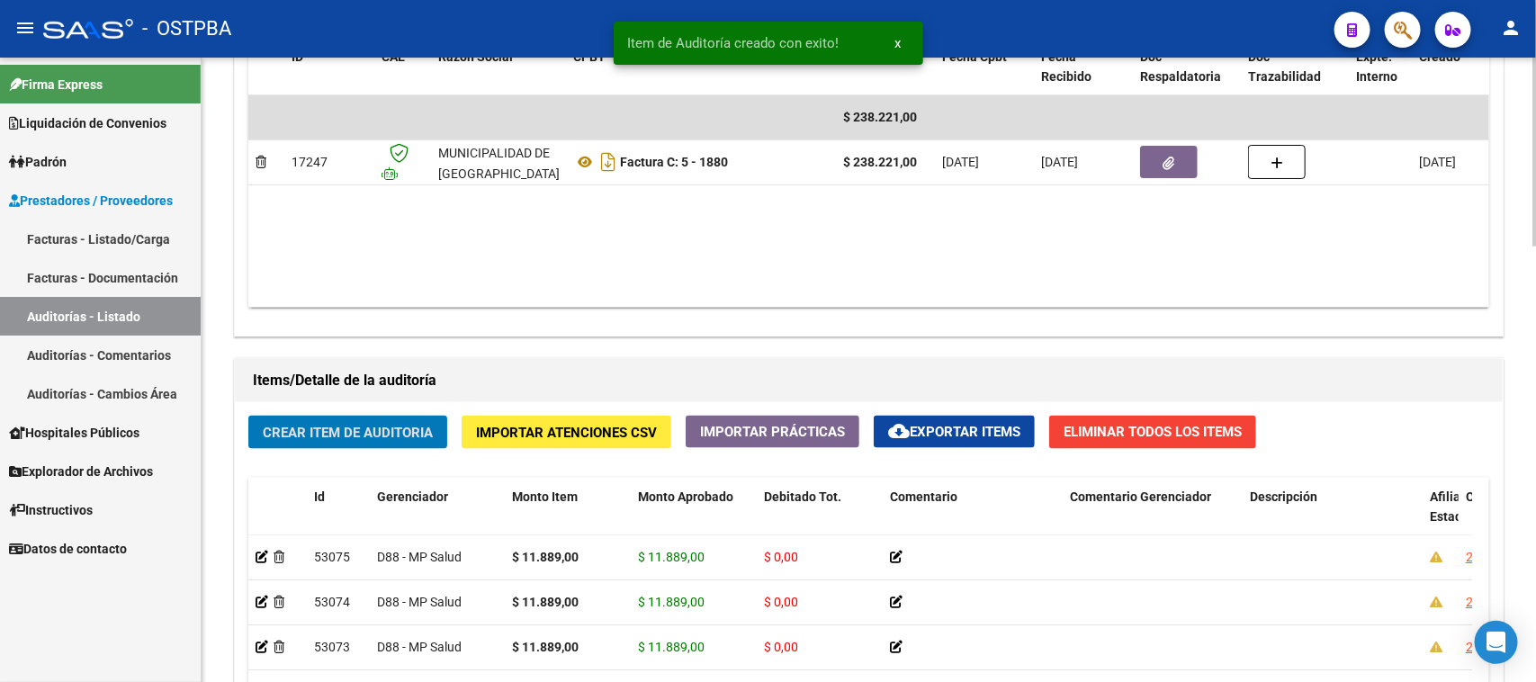
click at [353, 425] on span "Crear Item de Auditoria" at bounding box center [348, 433] width 170 height 16
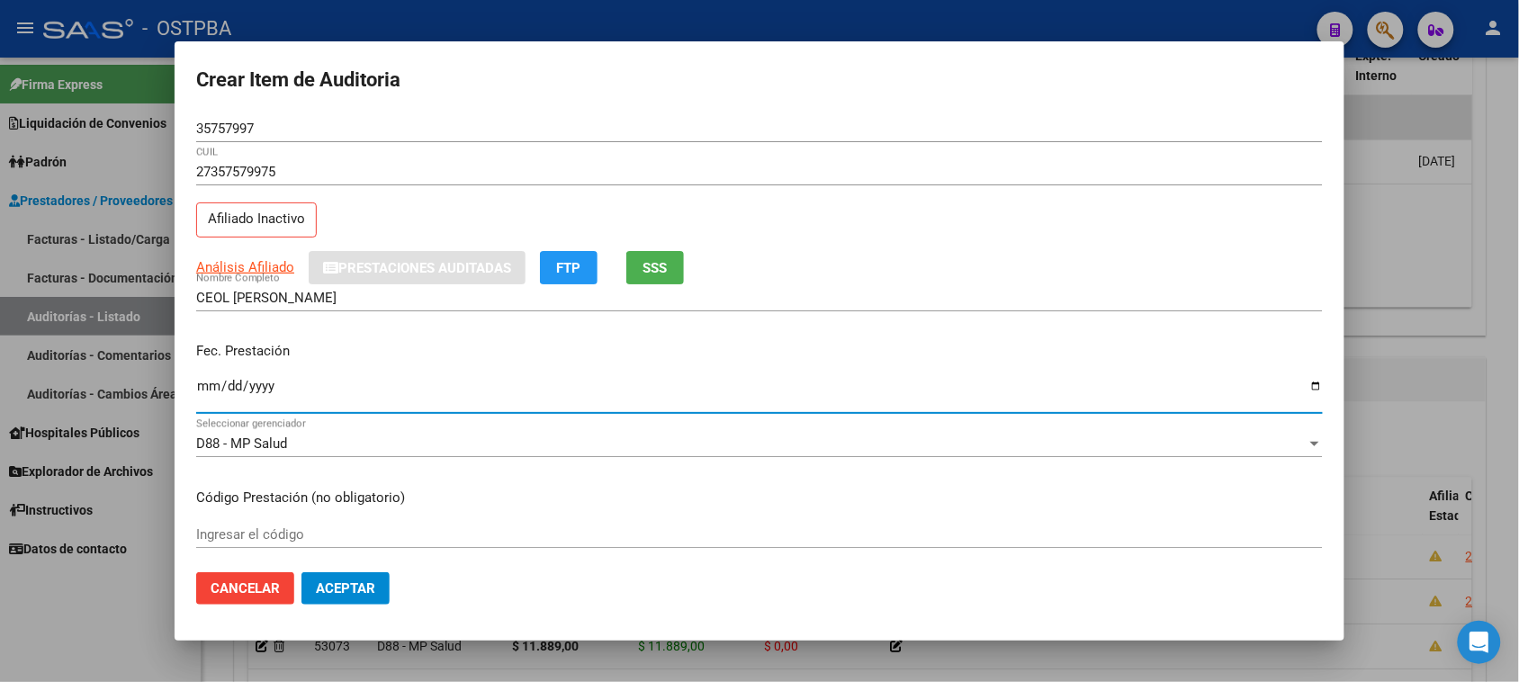
click at [203, 388] on input "Ingresar la fecha" at bounding box center [759, 393] width 1127 height 29
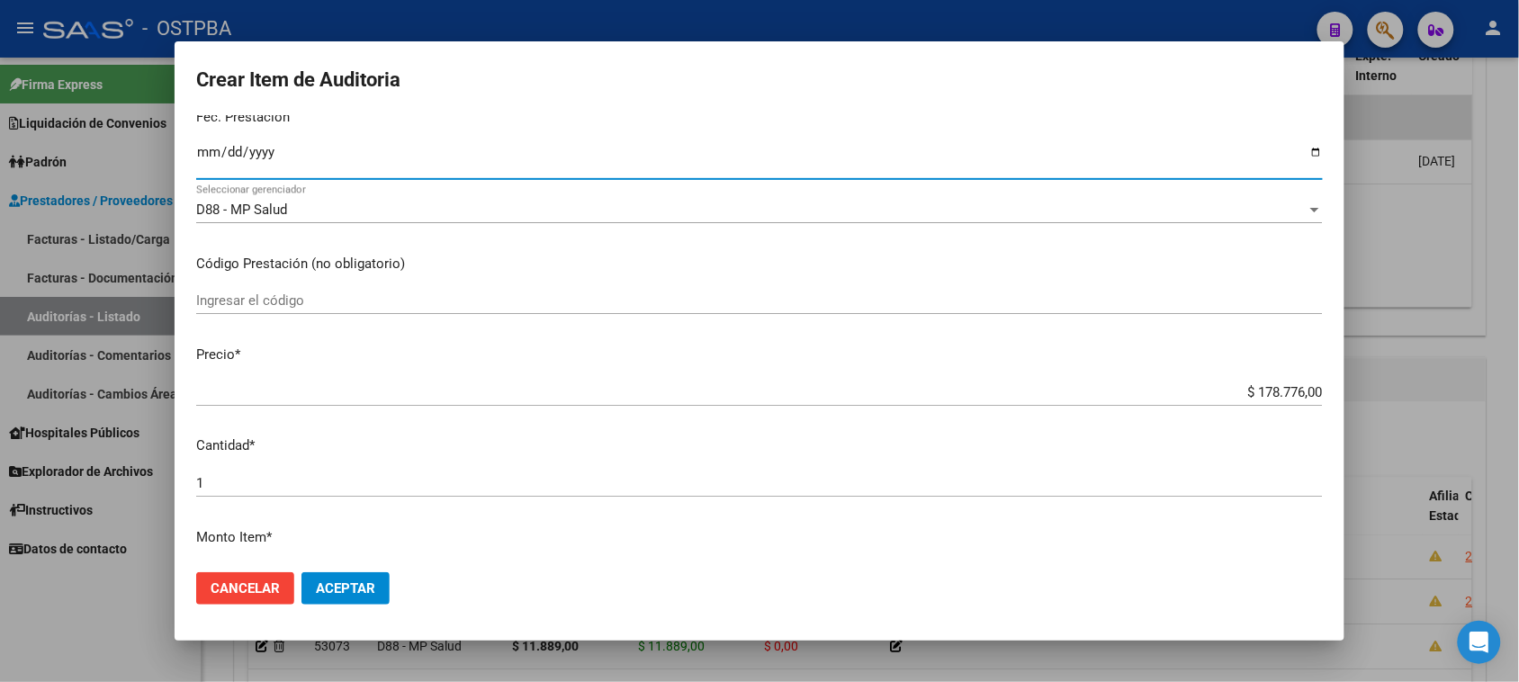
scroll to position [337, 0]
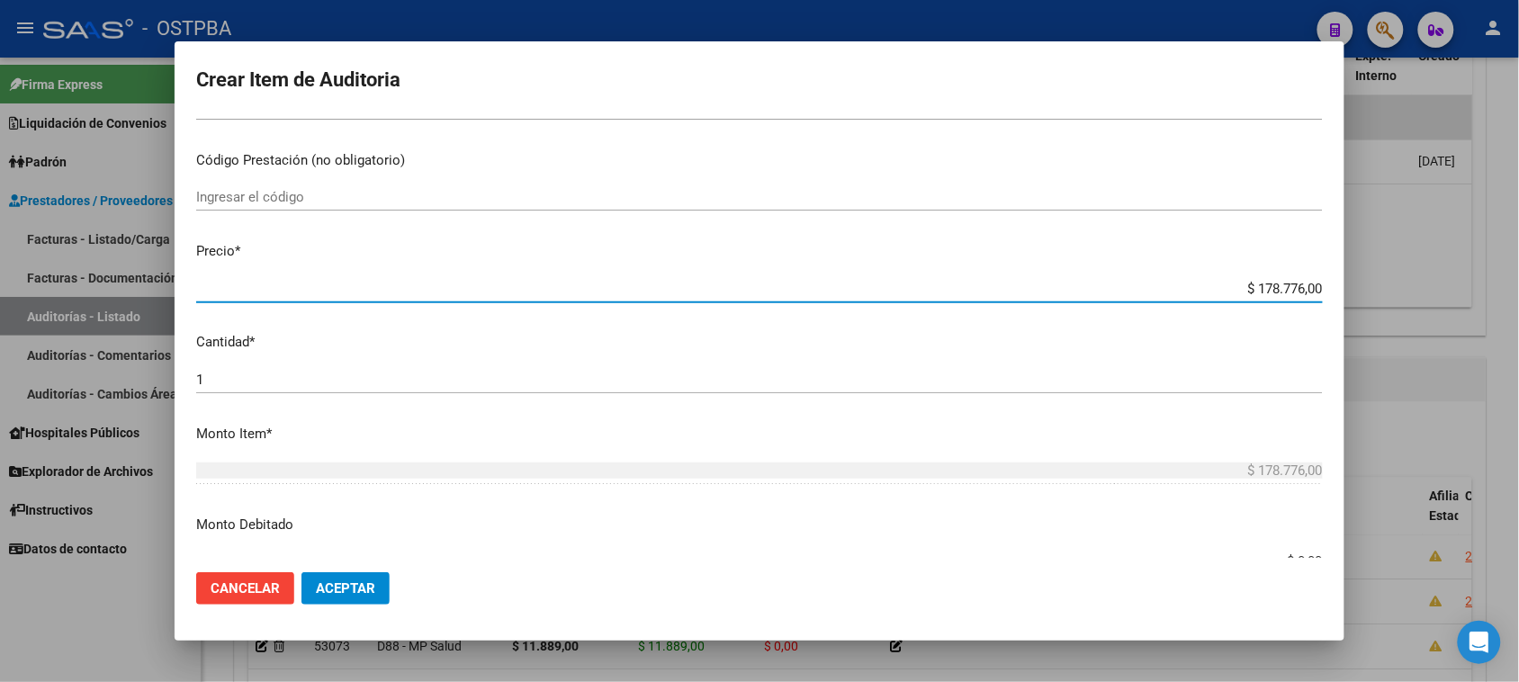
drag, startPoint x: 1372, startPoint y: 276, endPoint x: 1535, endPoint y: 272, distance: 162.9
click at [1519, 272] on html "menu - OSTPBA person Firma Express Liquidación de Convenios Gastos - Items Gast…" at bounding box center [759, 341] width 1519 height 682
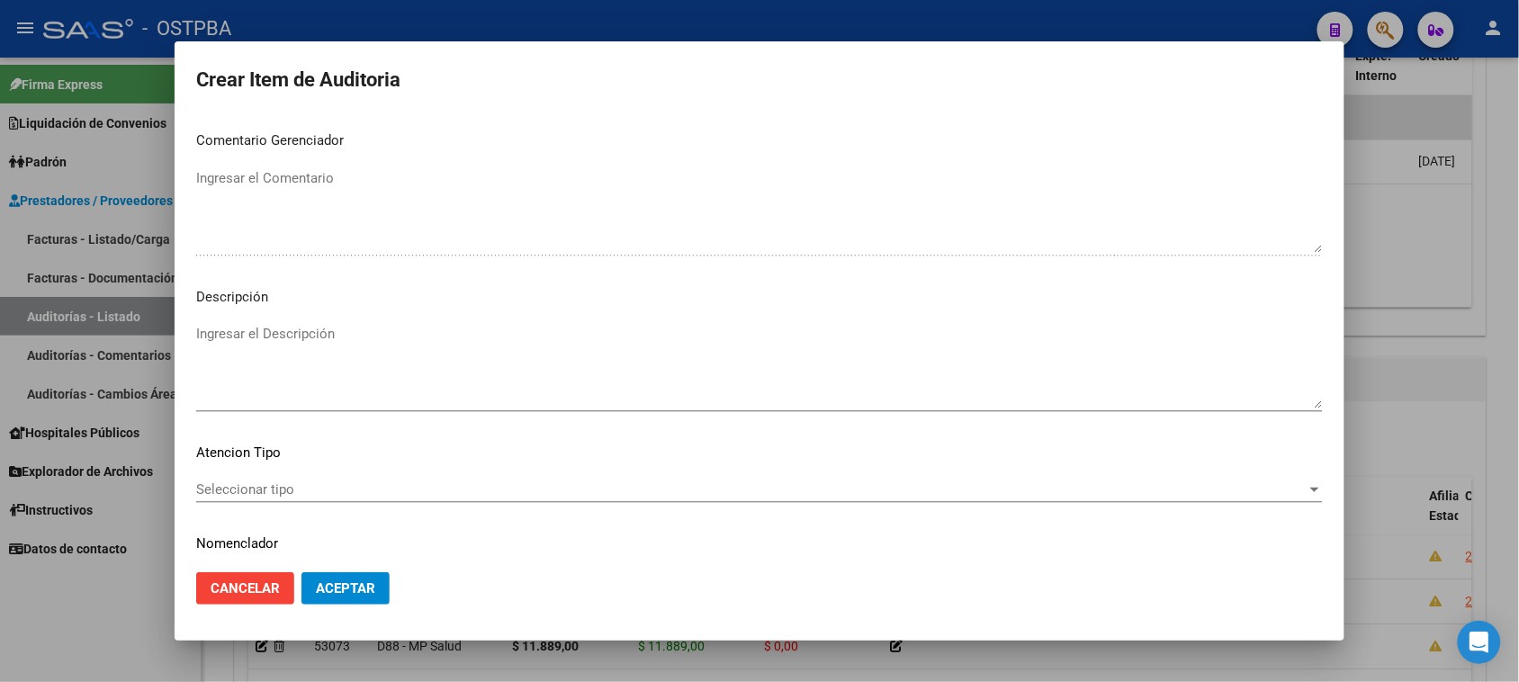
scroll to position [1012, 0]
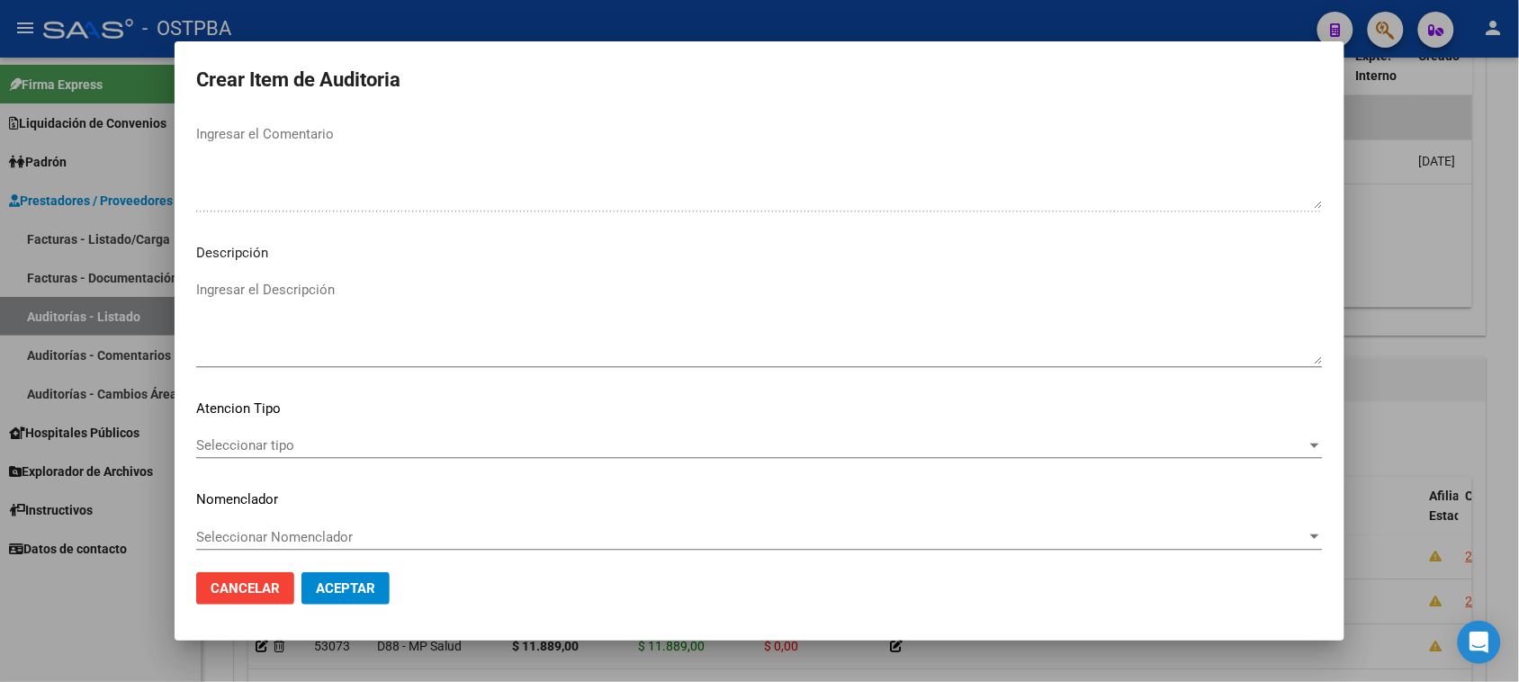
click at [263, 444] on span "Seleccionar tipo" at bounding box center [751, 445] width 1110 height 16
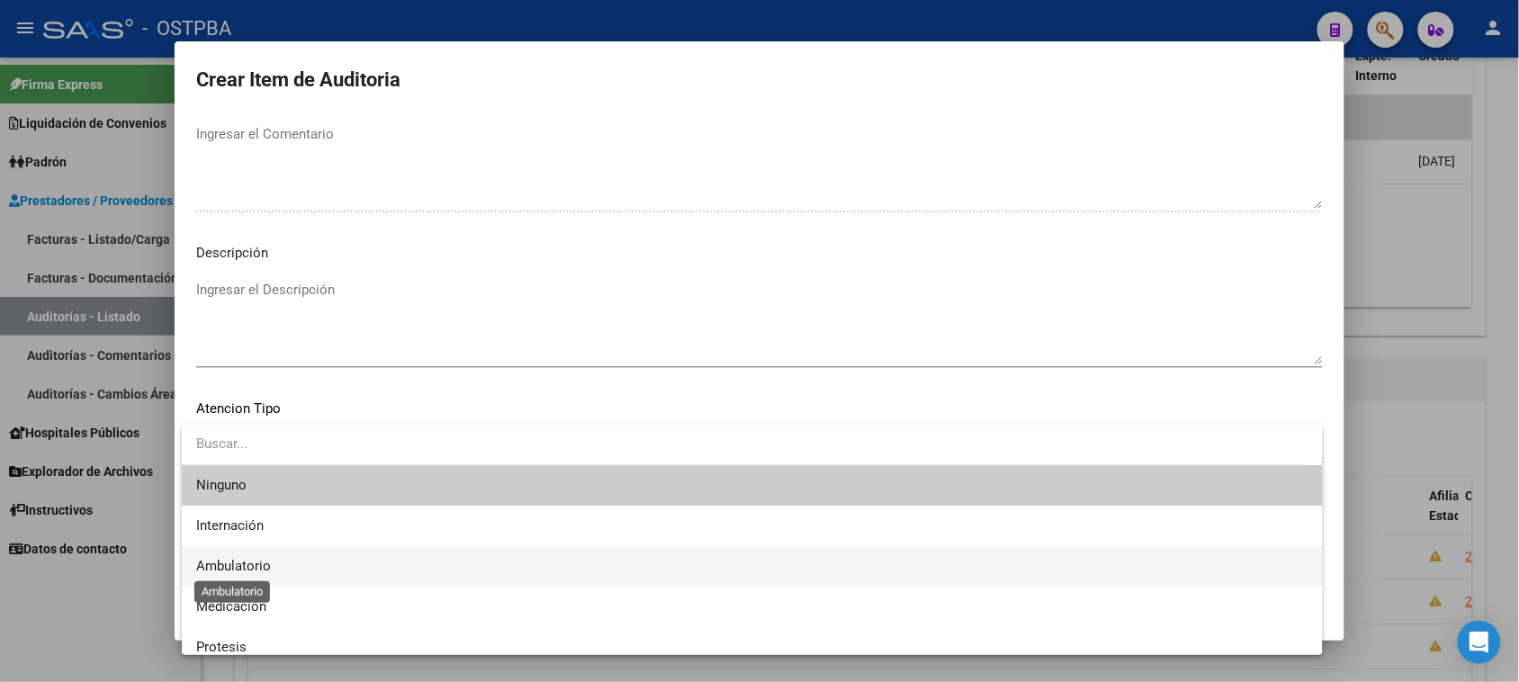
click at [263, 558] on span "Ambulatorio" at bounding box center [233, 566] width 75 height 16
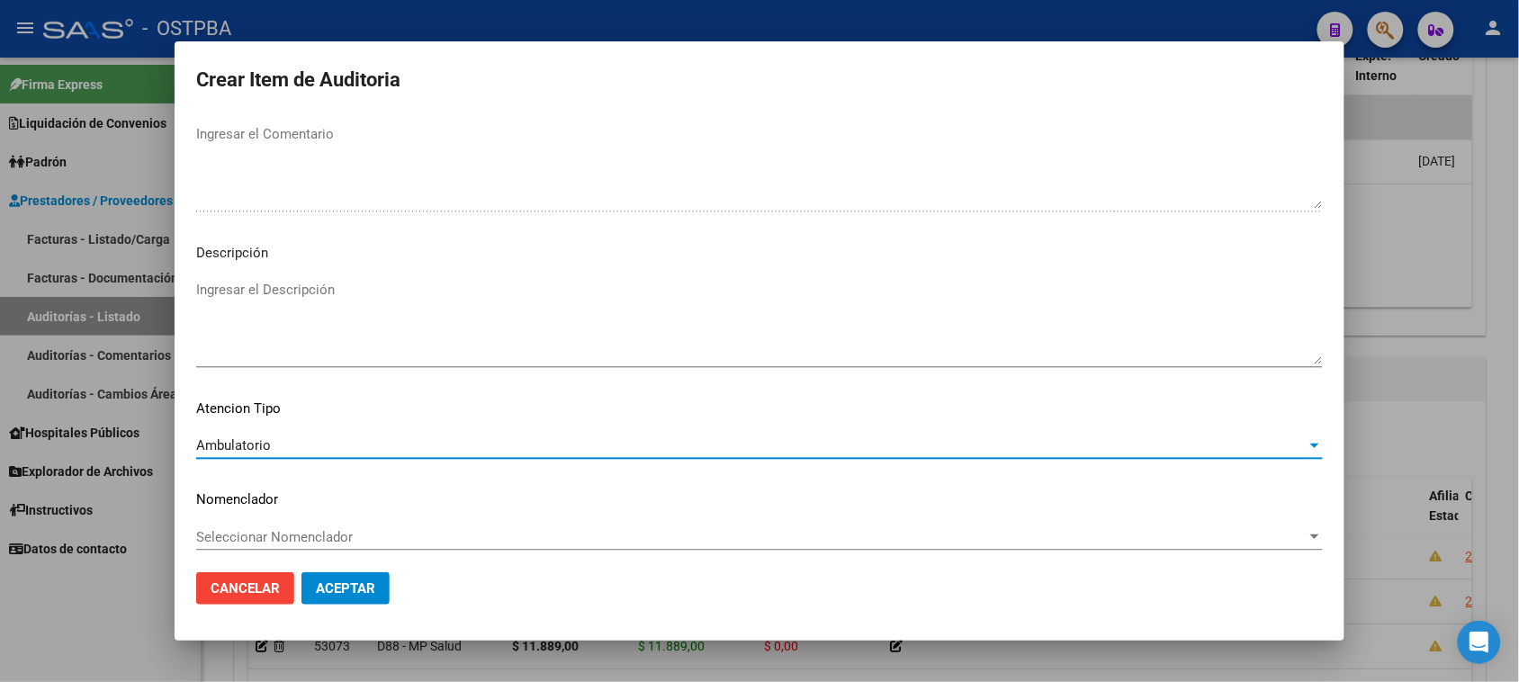
click at [325, 583] on span "Aceptar" at bounding box center [345, 588] width 59 height 16
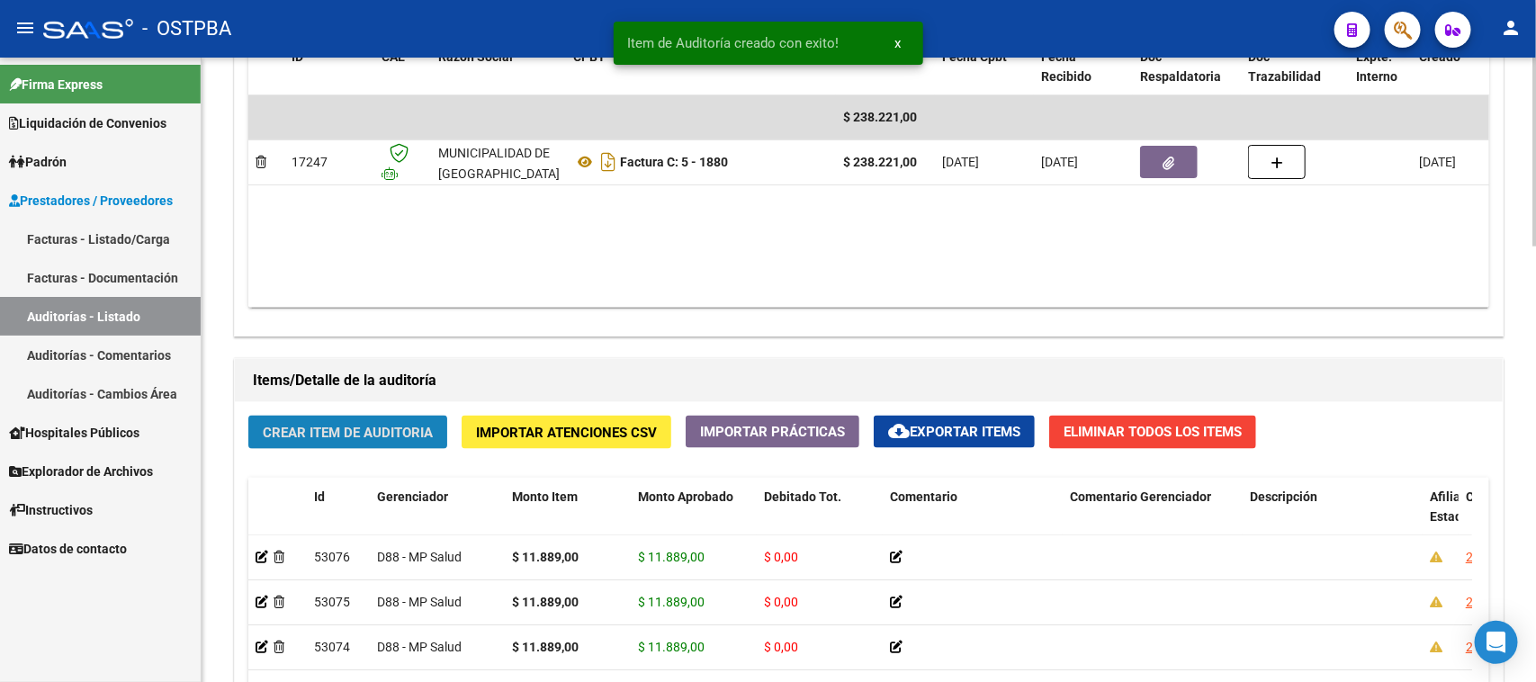
click at [362, 429] on span "Crear Item de Auditoria" at bounding box center [348, 433] width 170 height 16
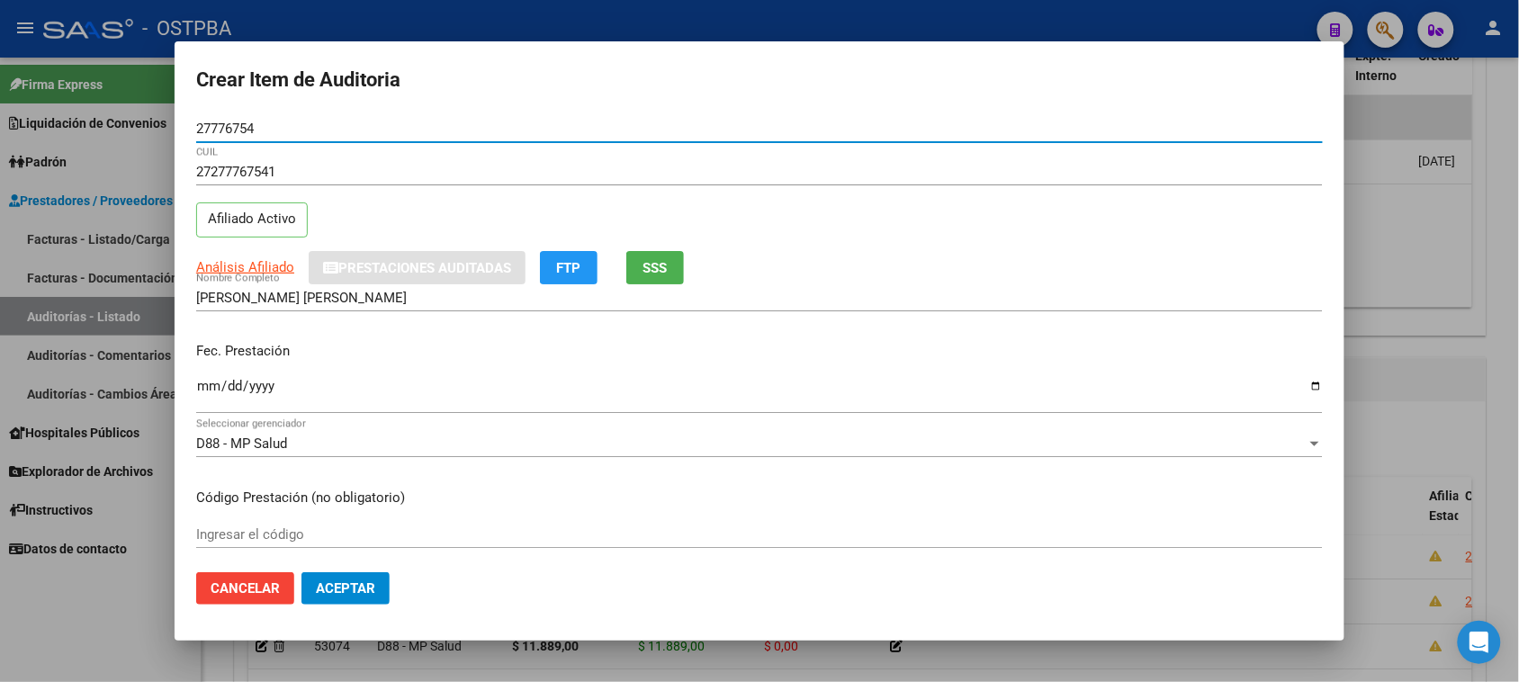
click at [211, 381] on input "Ingresar la fecha" at bounding box center [759, 393] width 1127 height 29
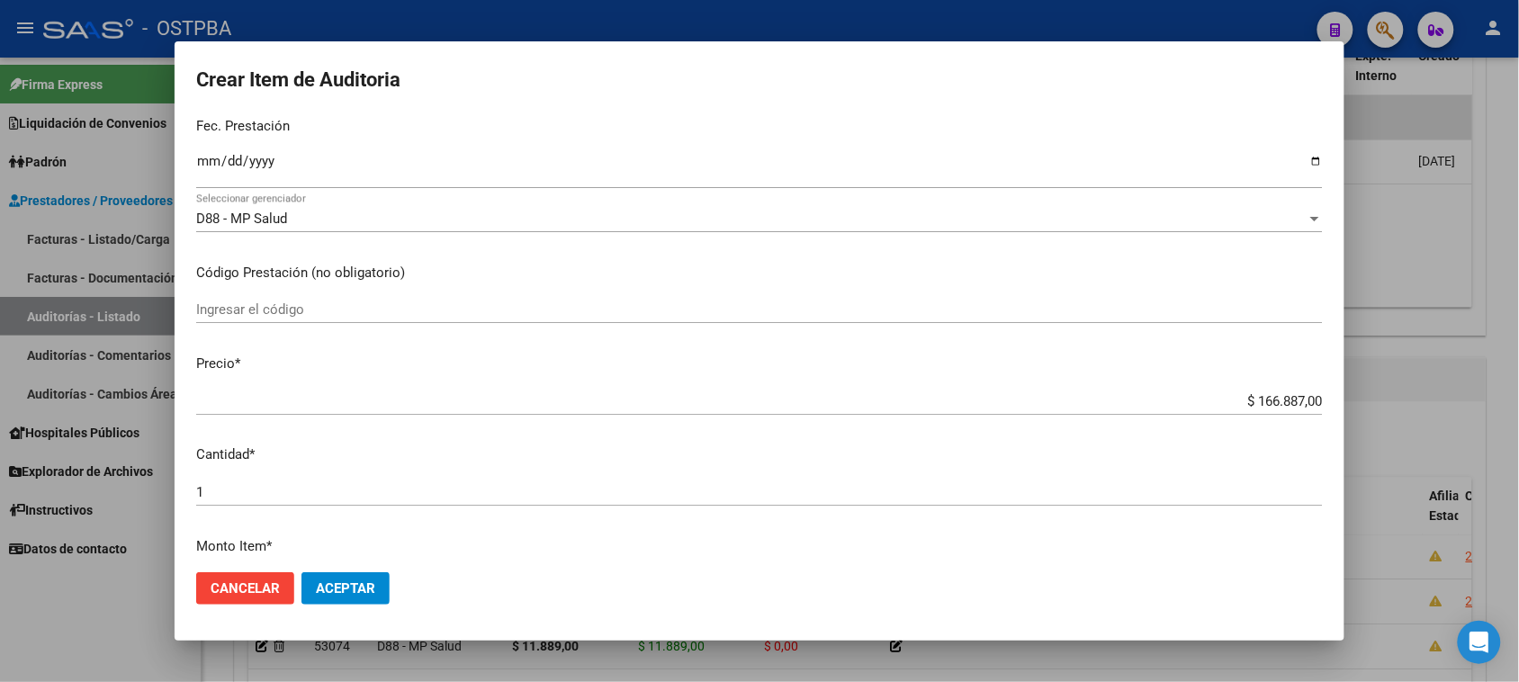
scroll to position [337, 0]
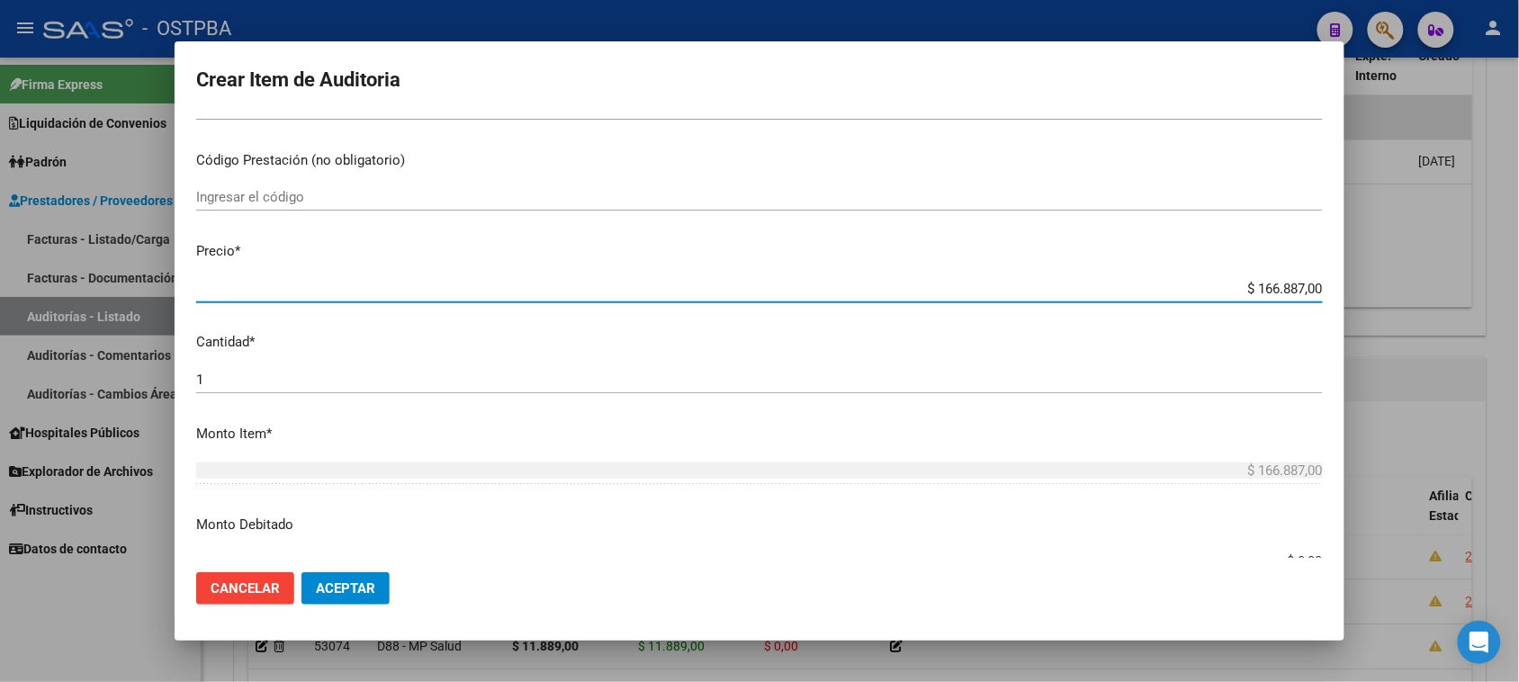
drag, startPoint x: 1236, startPoint y: 292, endPoint x: 1485, endPoint y: 283, distance: 249.4
click at [1485, 283] on div "Crear Item de Auditoria 27776754 Nro Documento 27277767541 CUIL Afiliado Activo…" at bounding box center [759, 341] width 1519 height 682
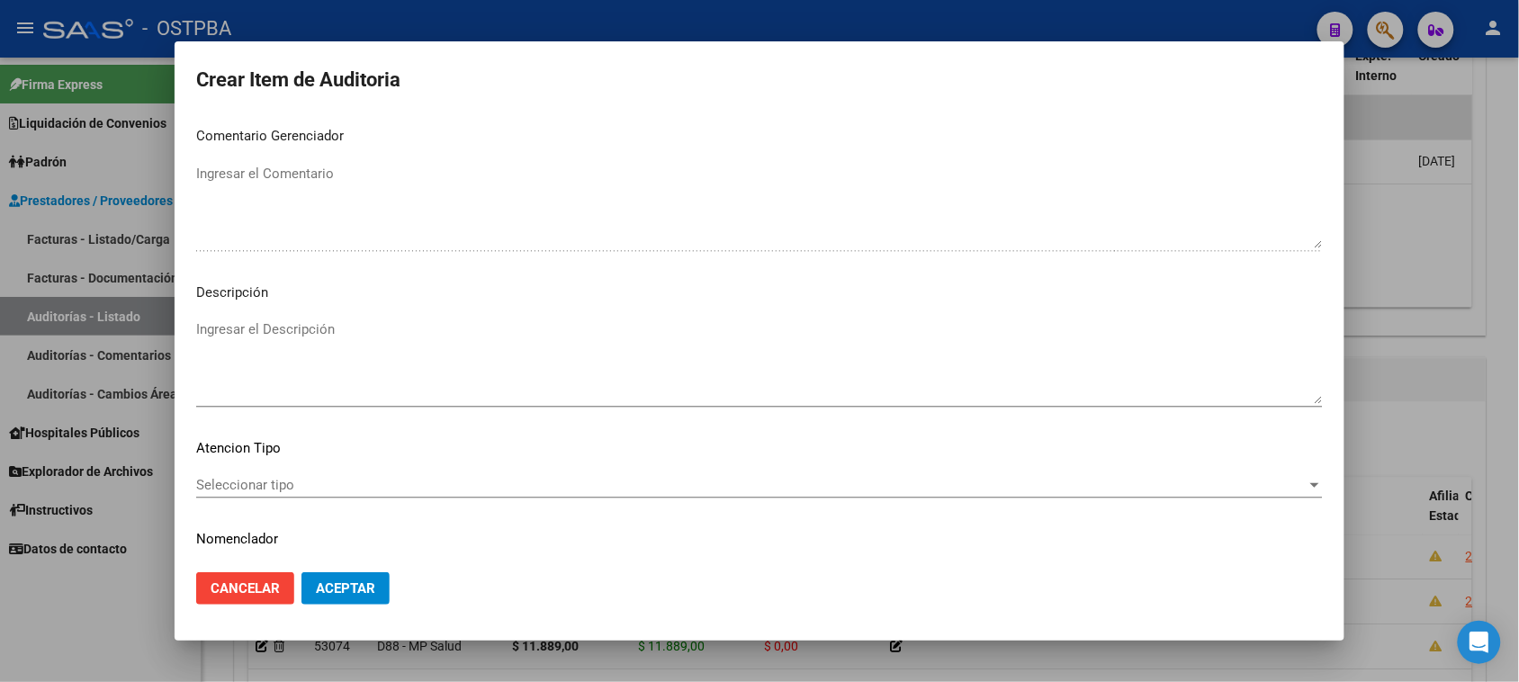
scroll to position [1020, 0]
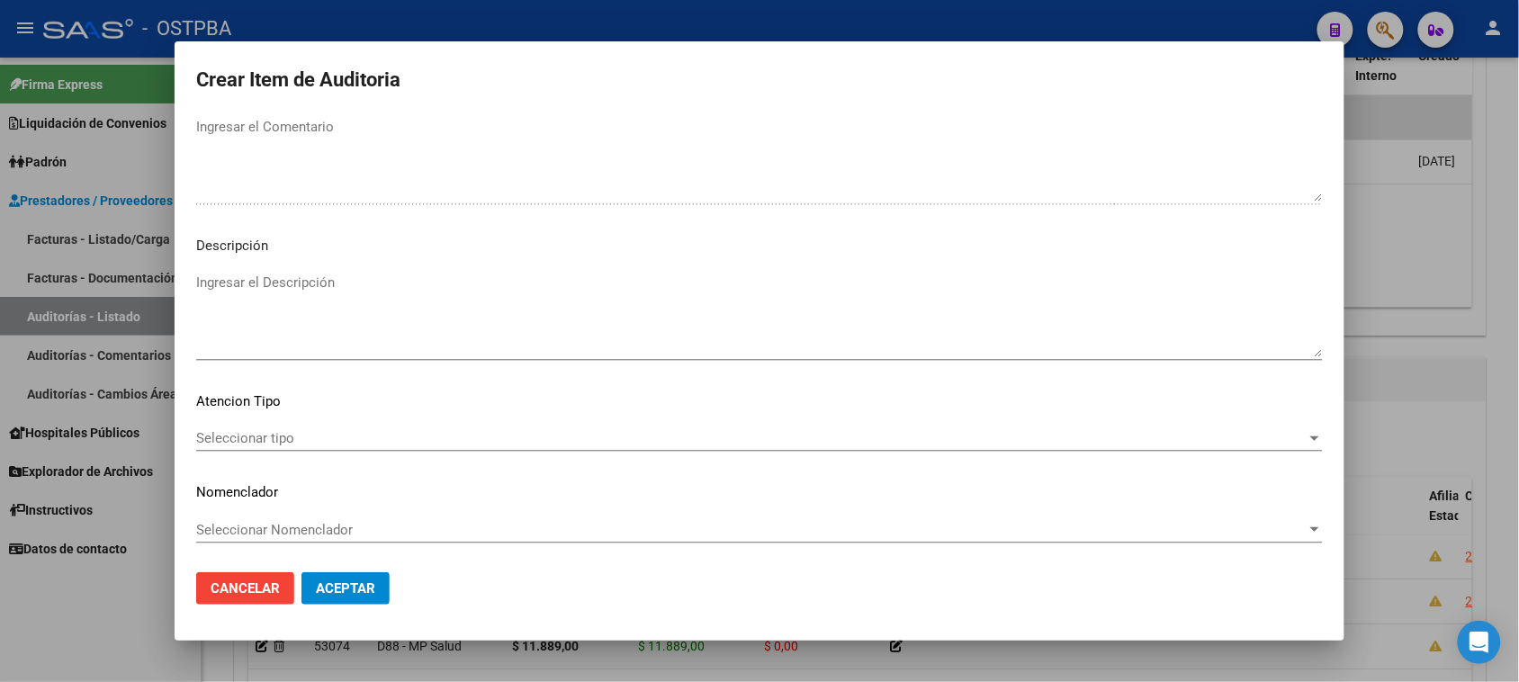
click at [222, 435] on span "Seleccionar tipo" at bounding box center [751, 438] width 1110 height 16
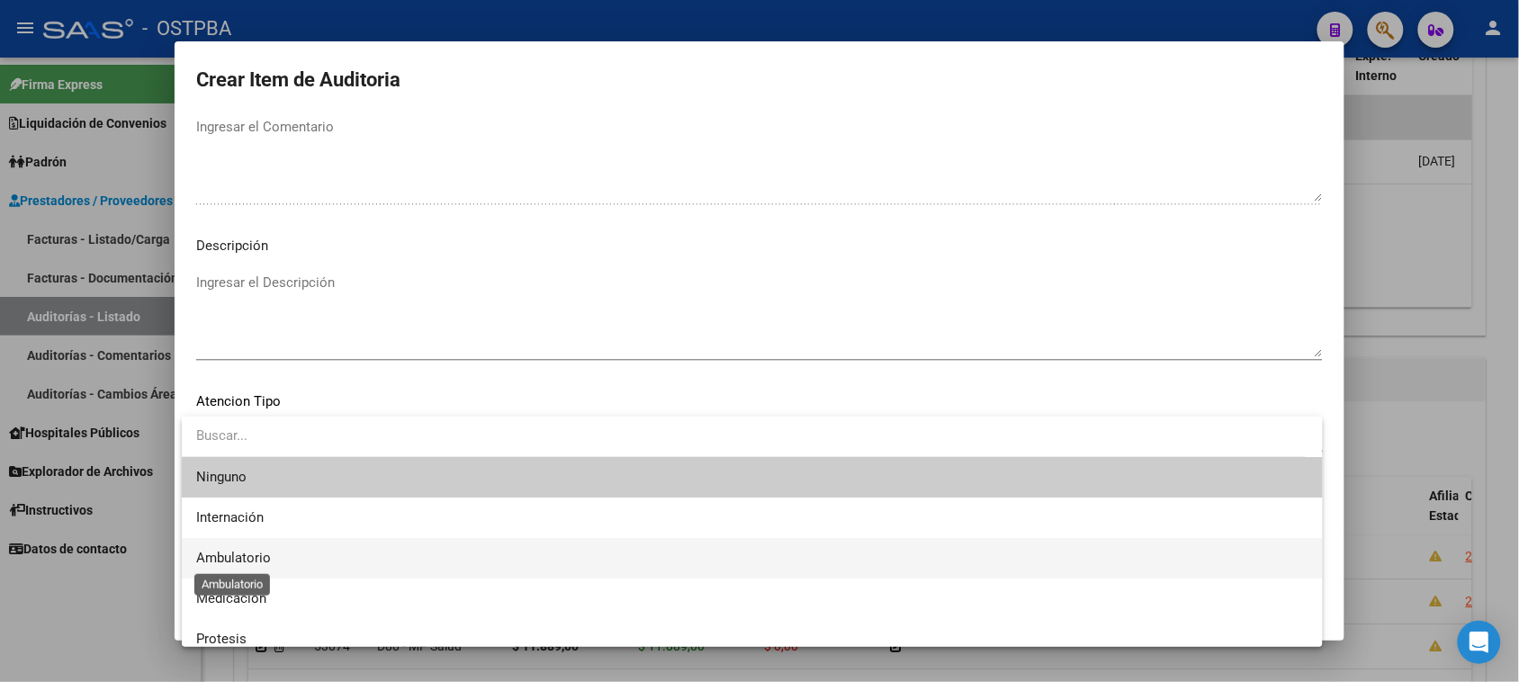
click at [229, 553] on span "Ambulatorio" at bounding box center [233, 558] width 75 height 16
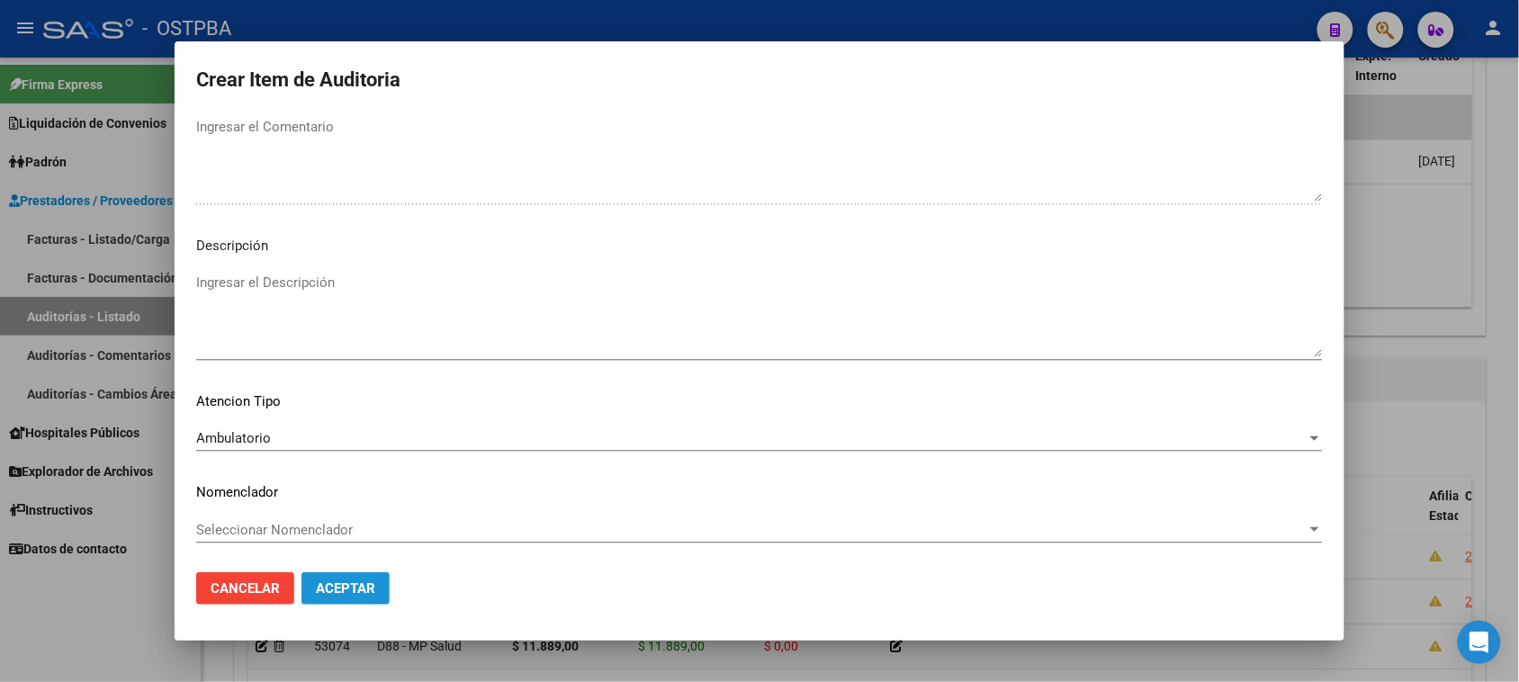
click at [329, 589] on span "Aceptar" at bounding box center [345, 588] width 59 height 16
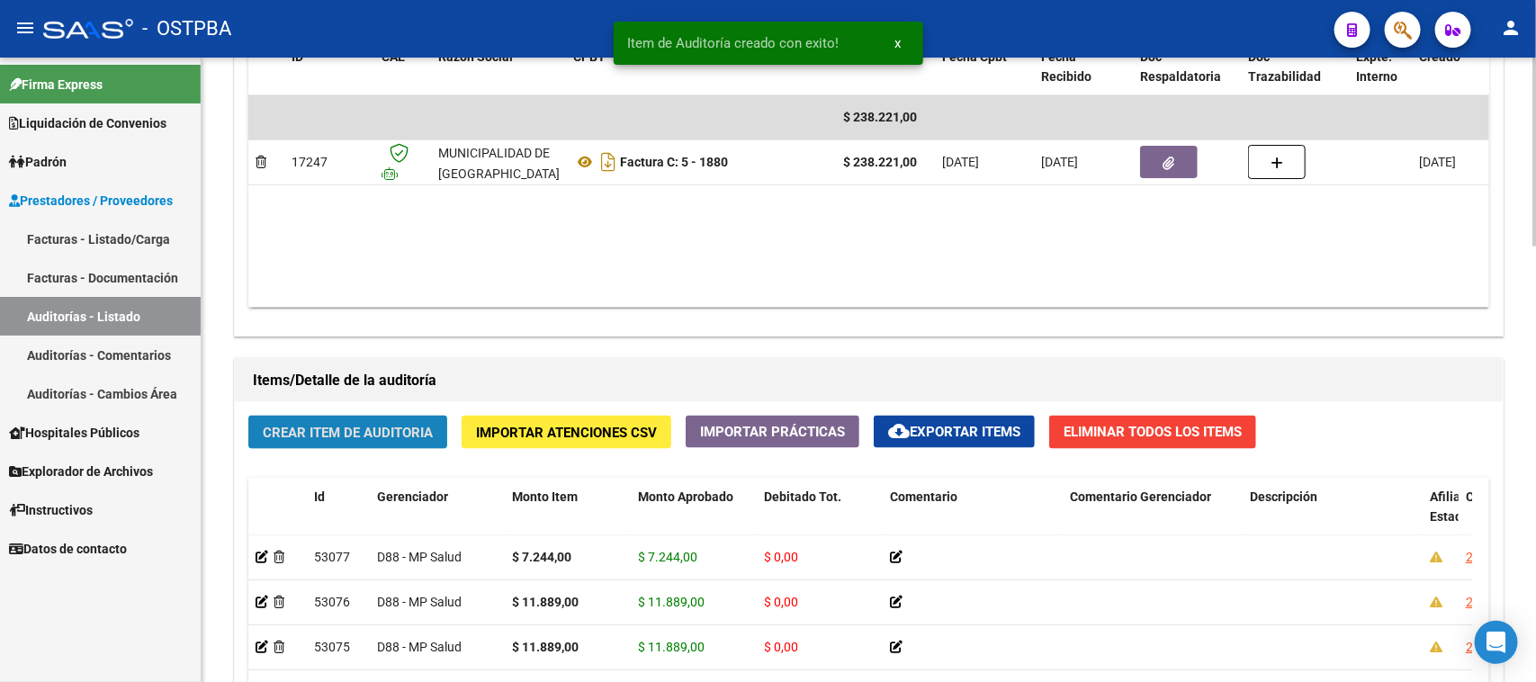
click at [412, 429] on span "Crear Item de Auditoria" at bounding box center [348, 433] width 170 height 16
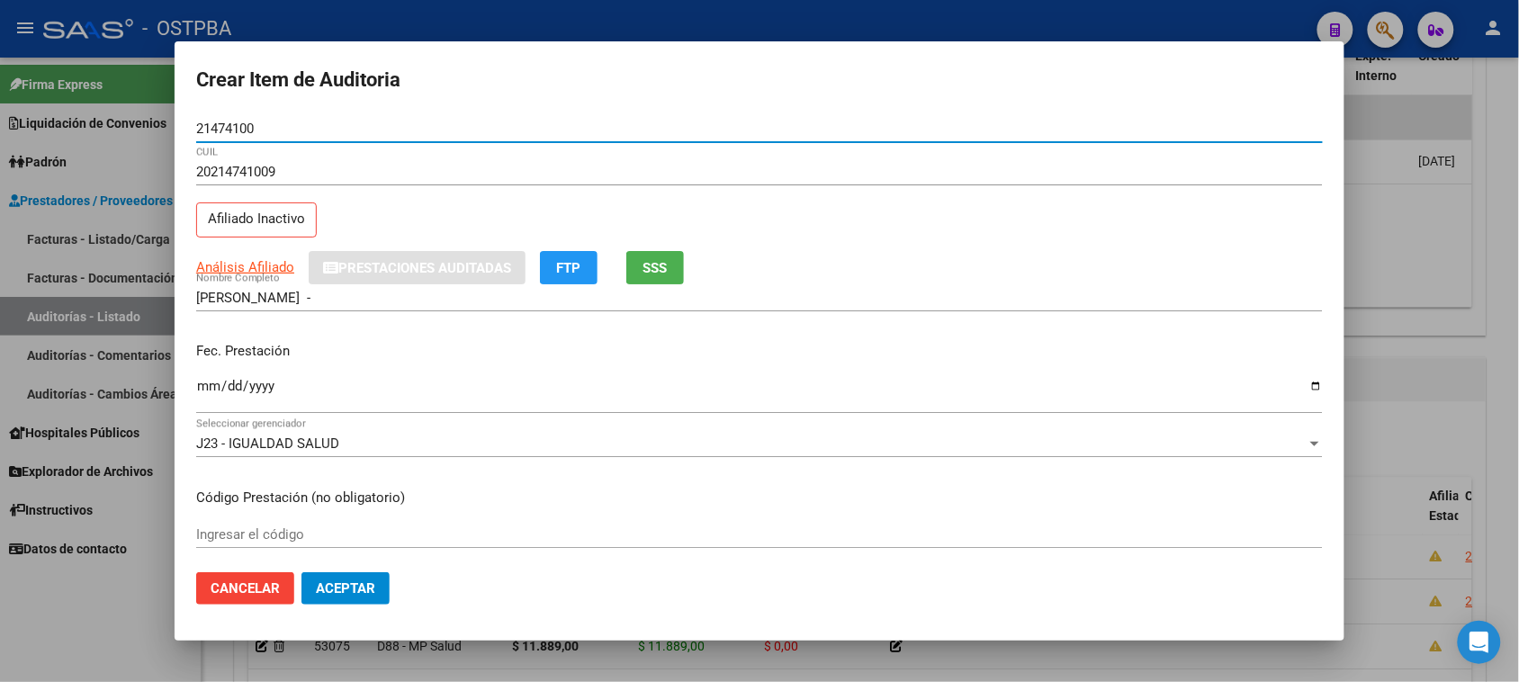
click at [200, 390] on input "Ingresar la fecha" at bounding box center [759, 393] width 1127 height 29
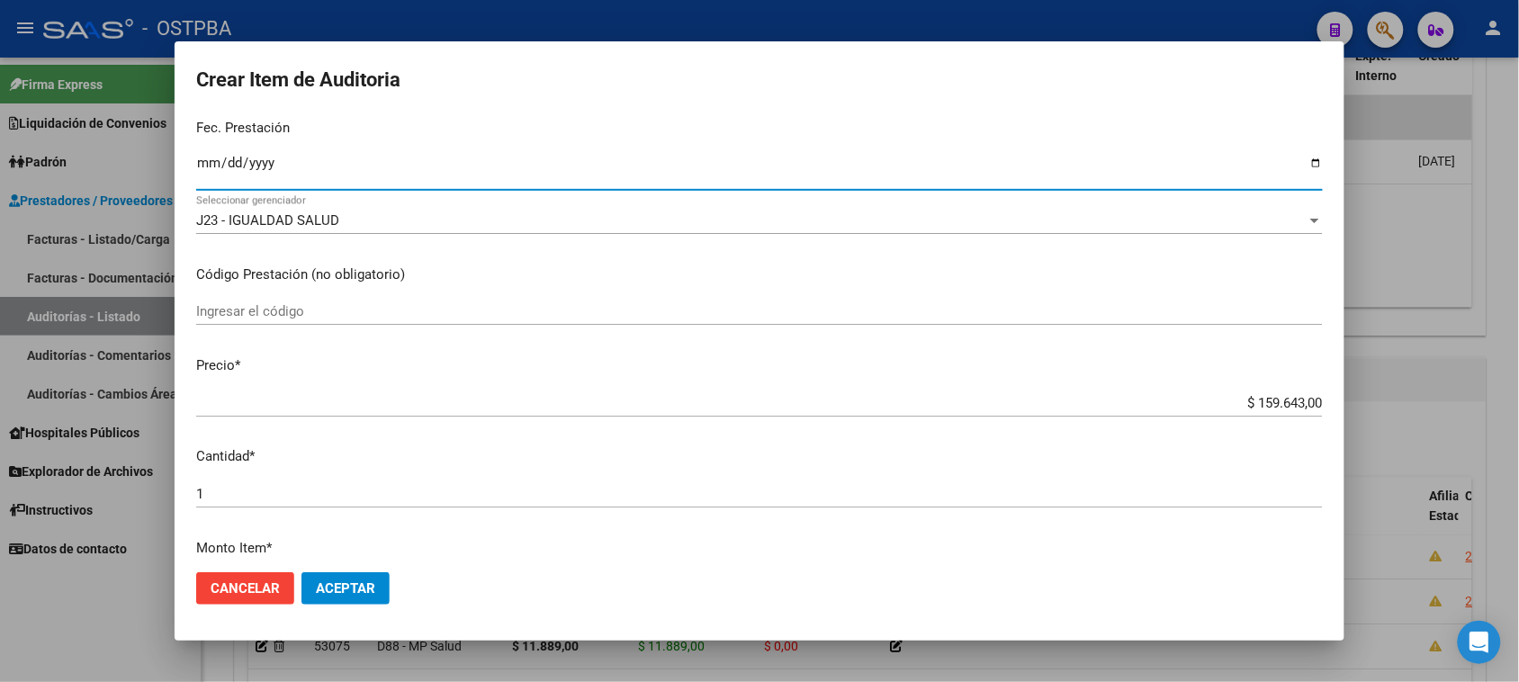
scroll to position [225, 0]
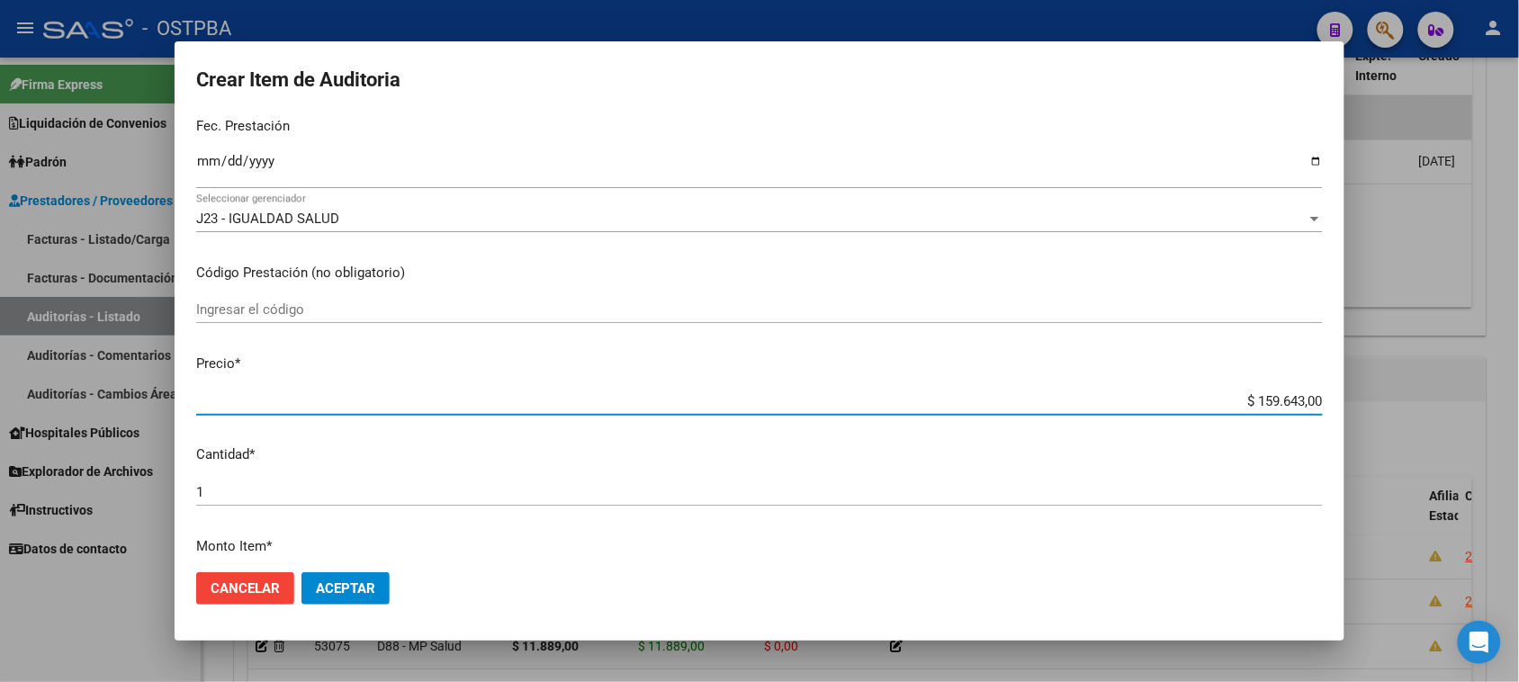
drag, startPoint x: 1243, startPoint y: 398, endPoint x: 1535, endPoint y: 403, distance: 292.5
click at [1519, 403] on html "menu - OSTPBA person Firma Express Liquidación de Convenios Gastos - Items Gast…" at bounding box center [759, 341] width 1519 height 682
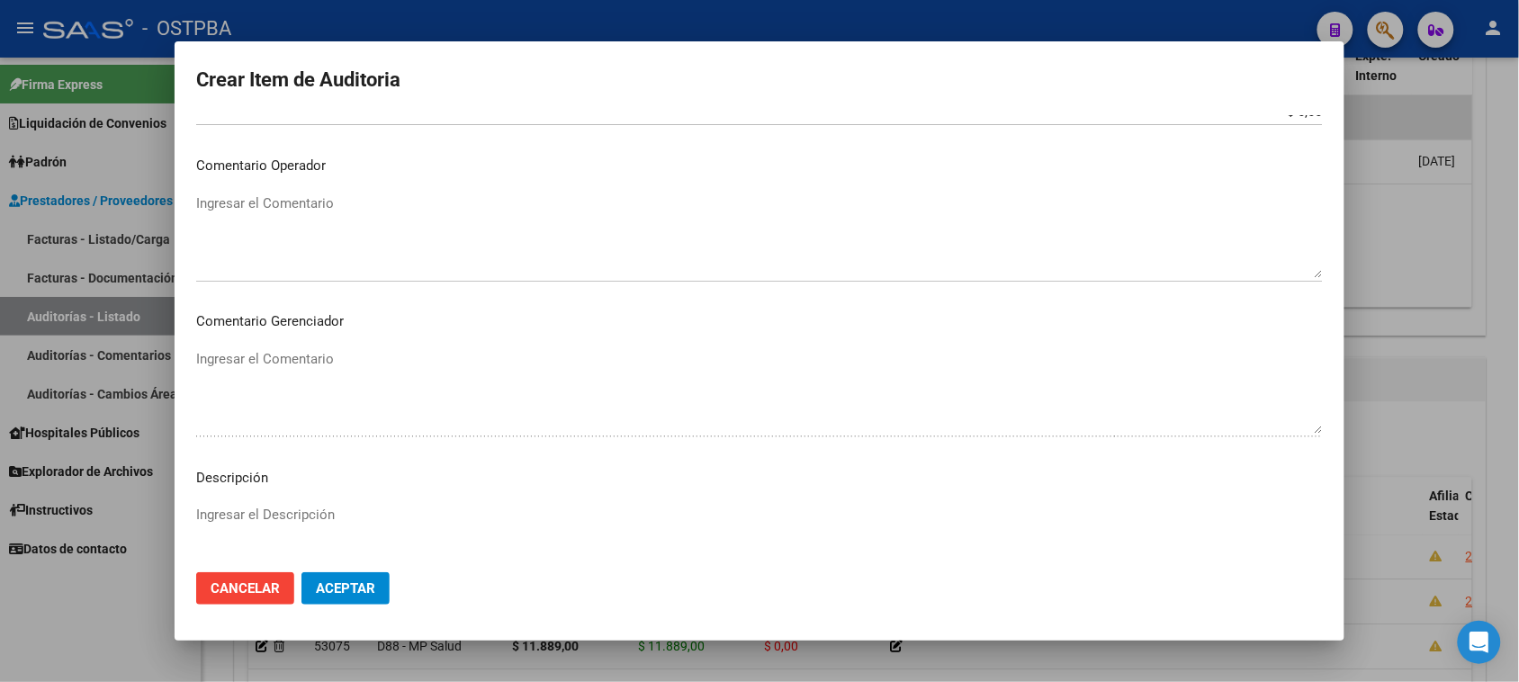
scroll to position [1012, 0]
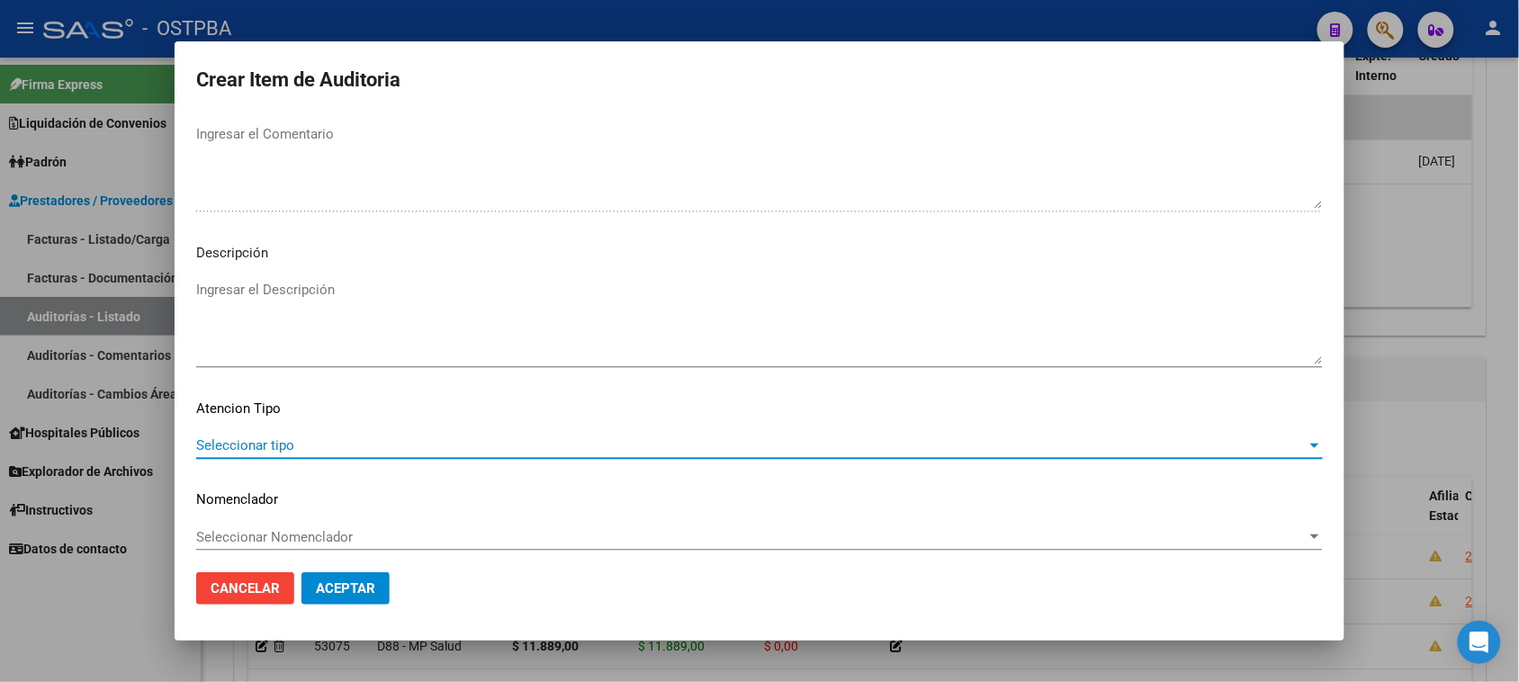
click at [276, 442] on span "Seleccionar tipo" at bounding box center [751, 445] width 1110 height 16
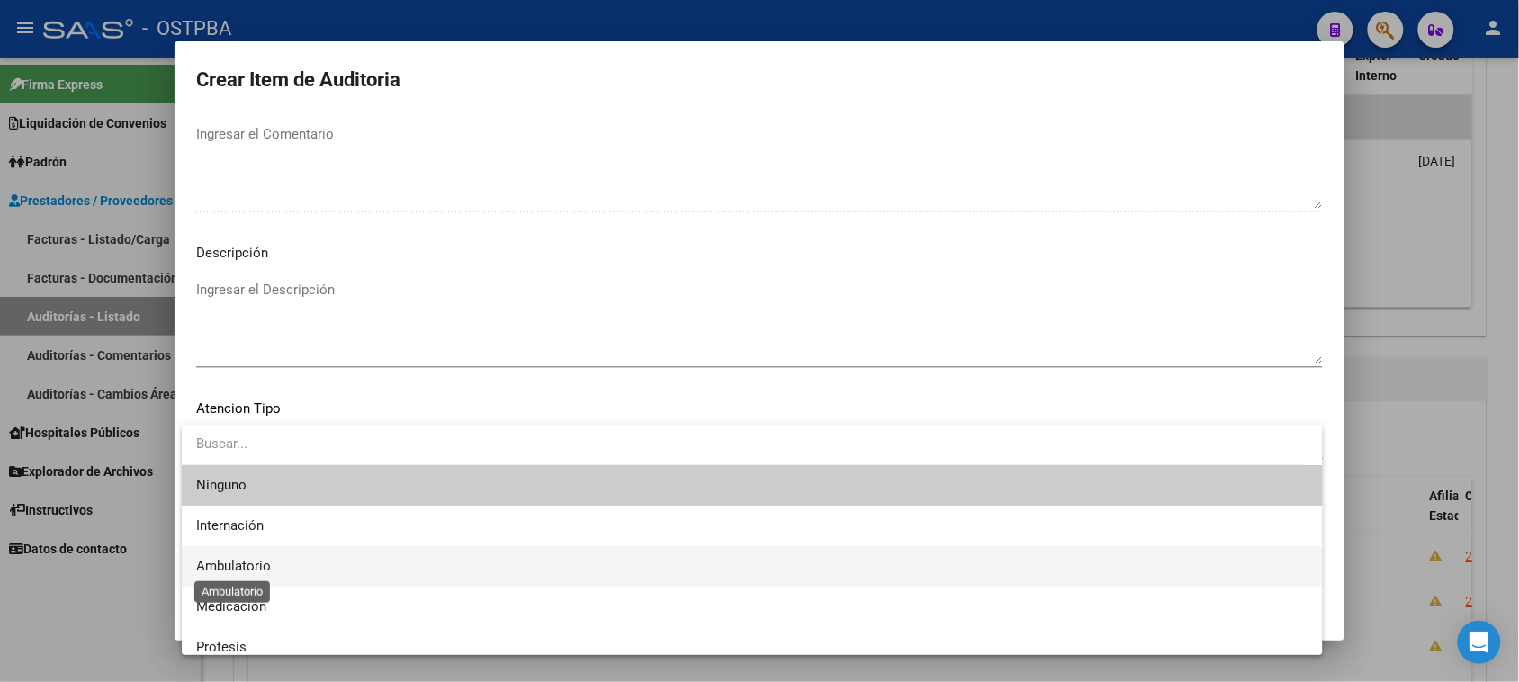
click at [254, 567] on span "Ambulatorio" at bounding box center [233, 566] width 75 height 16
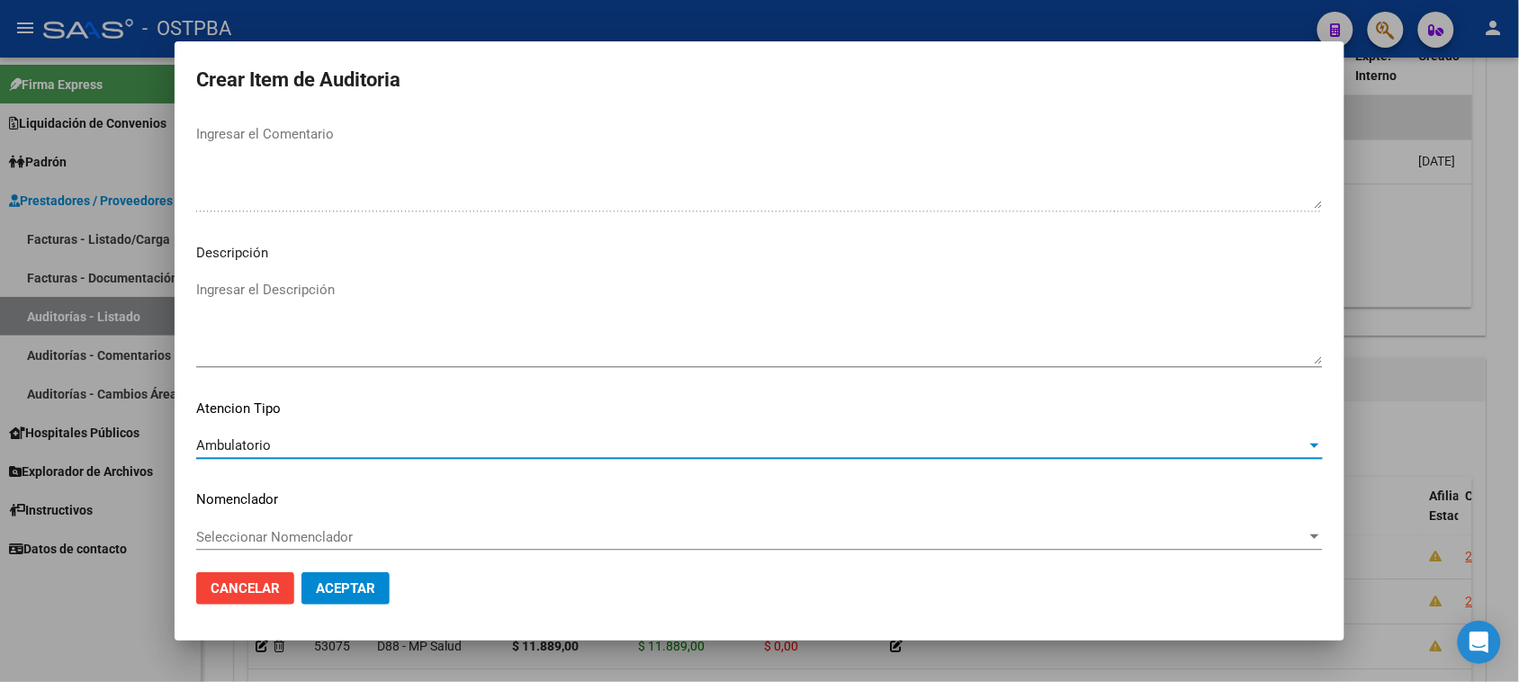
click at [329, 582] on span "Aceptar" at bounding box center [345, 588] width 59 height 16
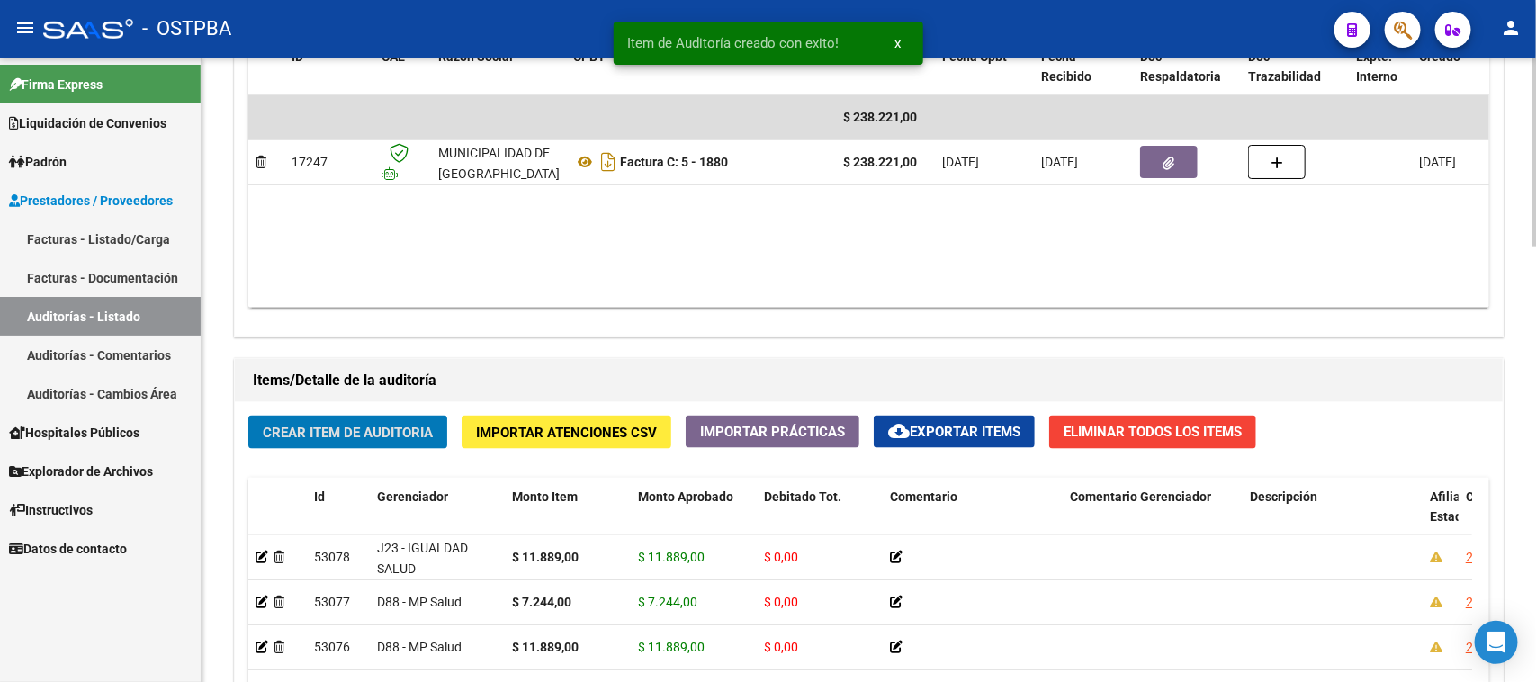
click at [354, 426] on span "Crear Item de Auditoria" at bounding box center [348, 433] width 170 height 16
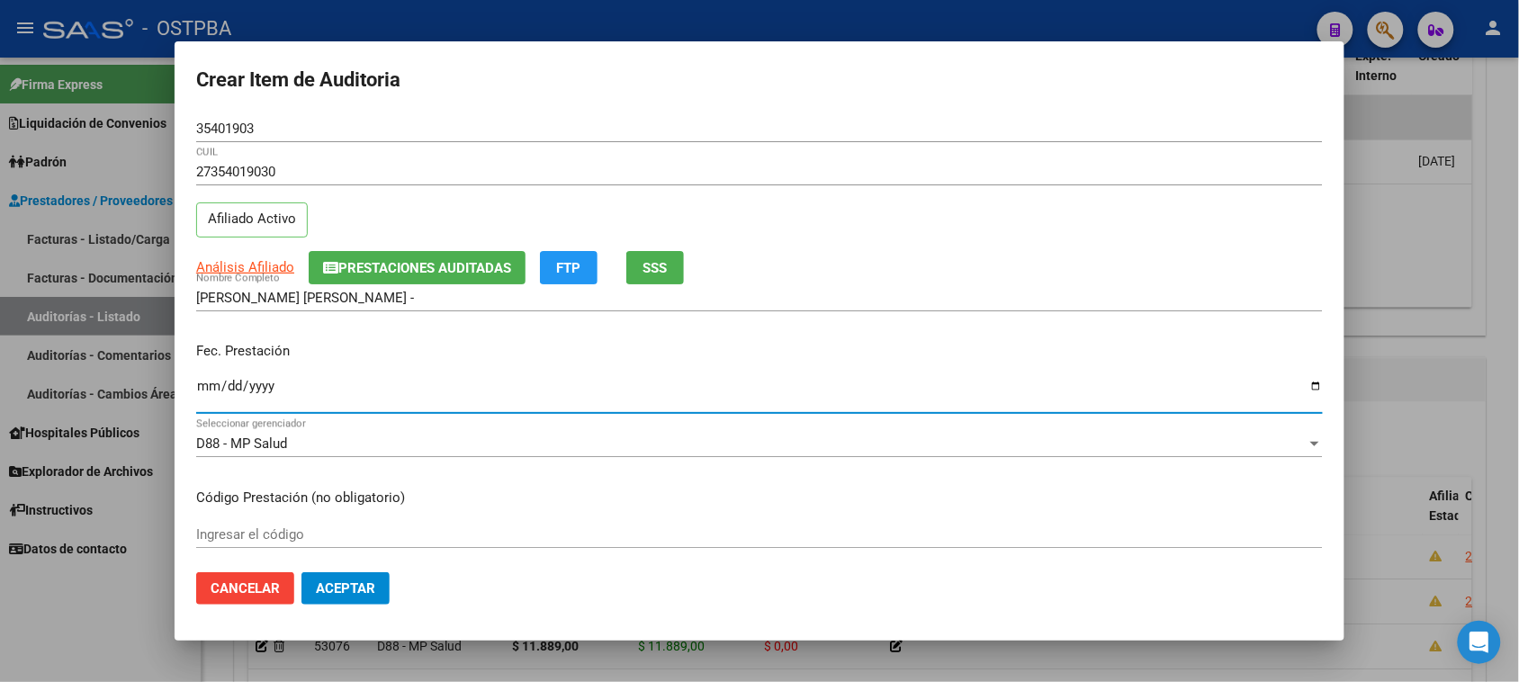
click at [207, 380] on input "Ingresar la fecha" at bounding box center [759, 393] width 1127 height 29
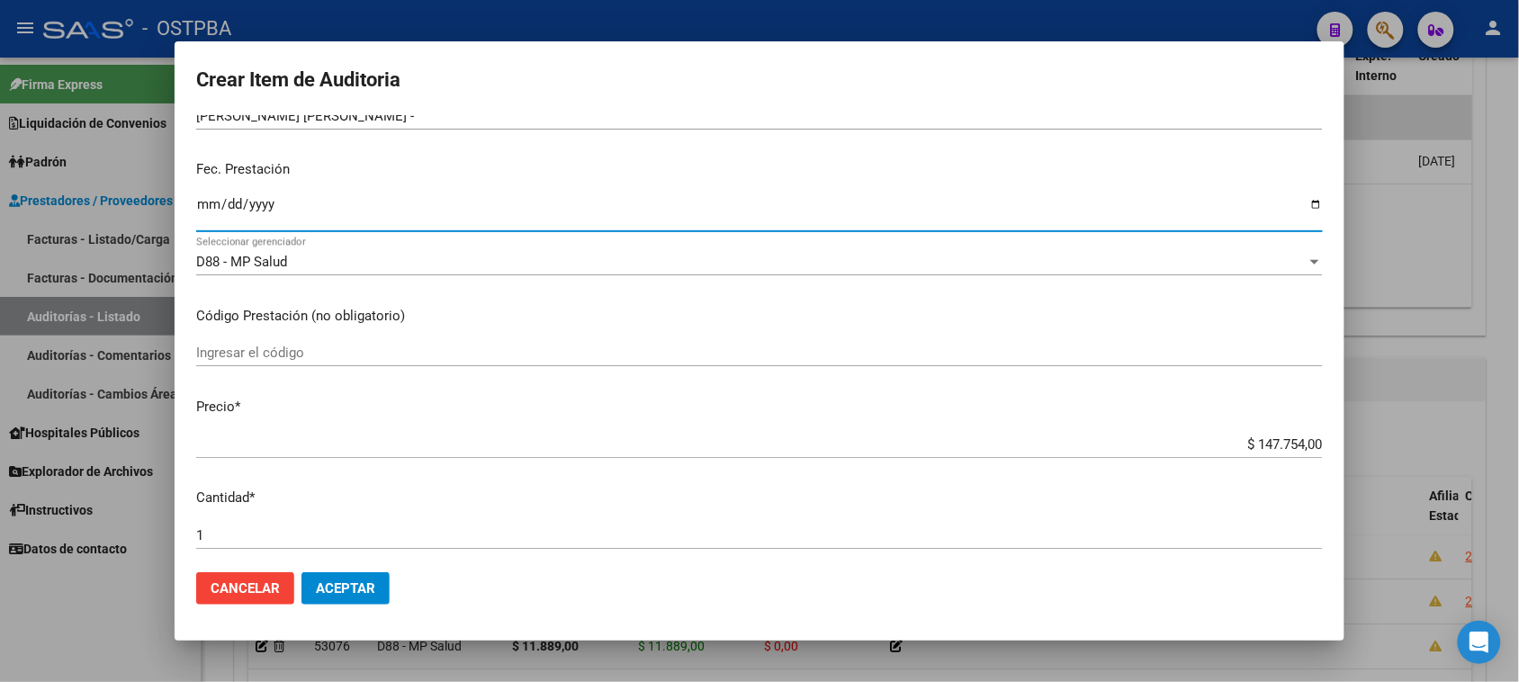
scroll to position [225, 0]
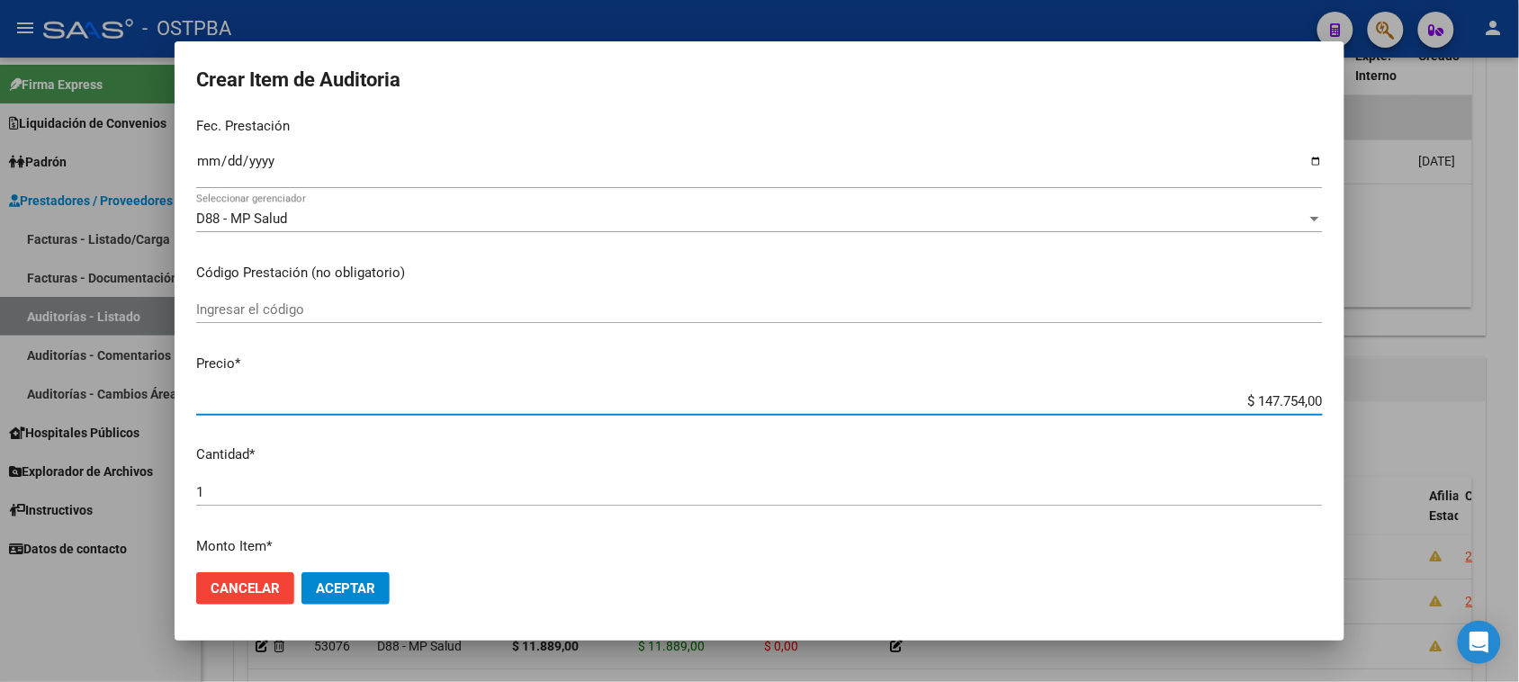
drag, startPoint x: 1240, startPoint y: 399, endPoint x: 1535, endPoint y: 399, distance: 295.2
click at [1519, 399] on html "menu - OSTPBA person Firma Express Liquidación de Convenios Gastos - Items Gast…" at bounding box center [759, 341] width 1519 height 682
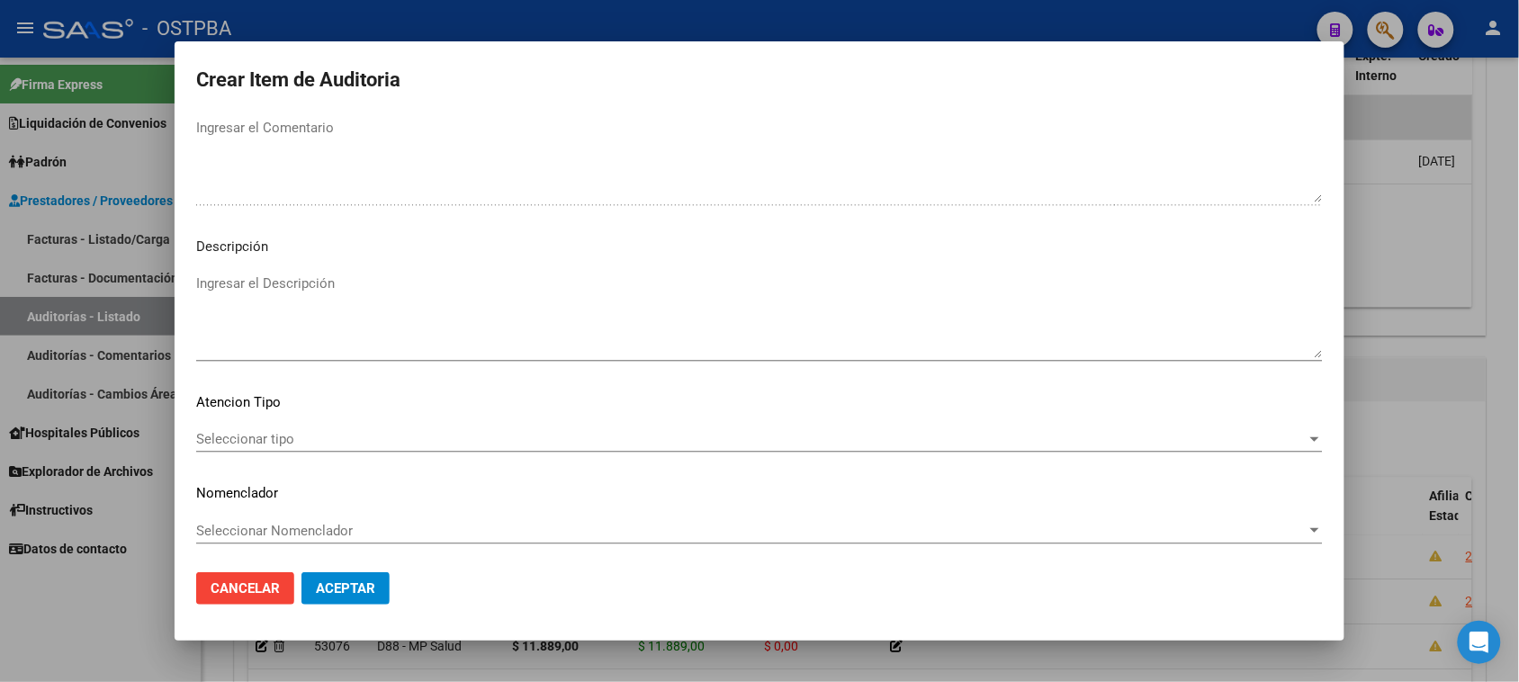
scroll to position [1020, 0]
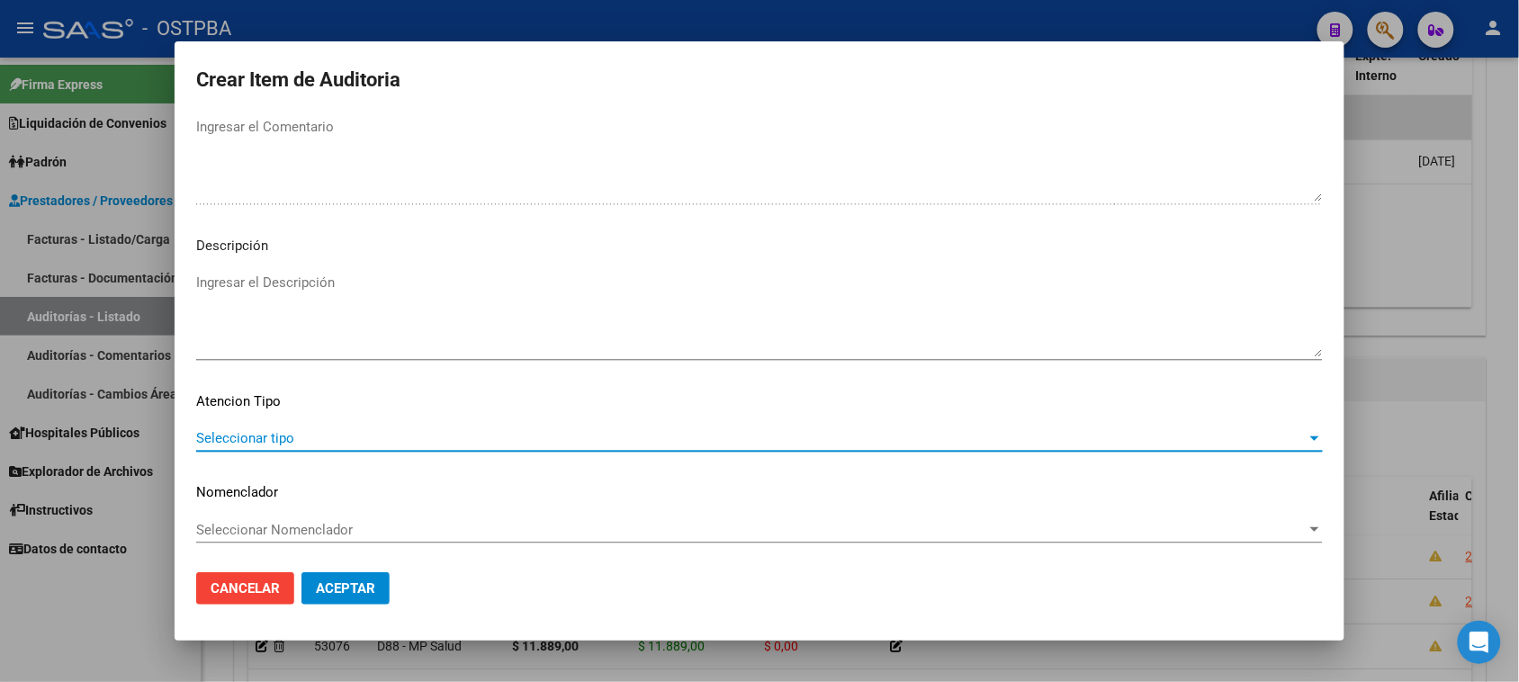
click at [250, 437] on span "Seleccionar tipo" at bounding box center [751, 438] width 1110 height 16
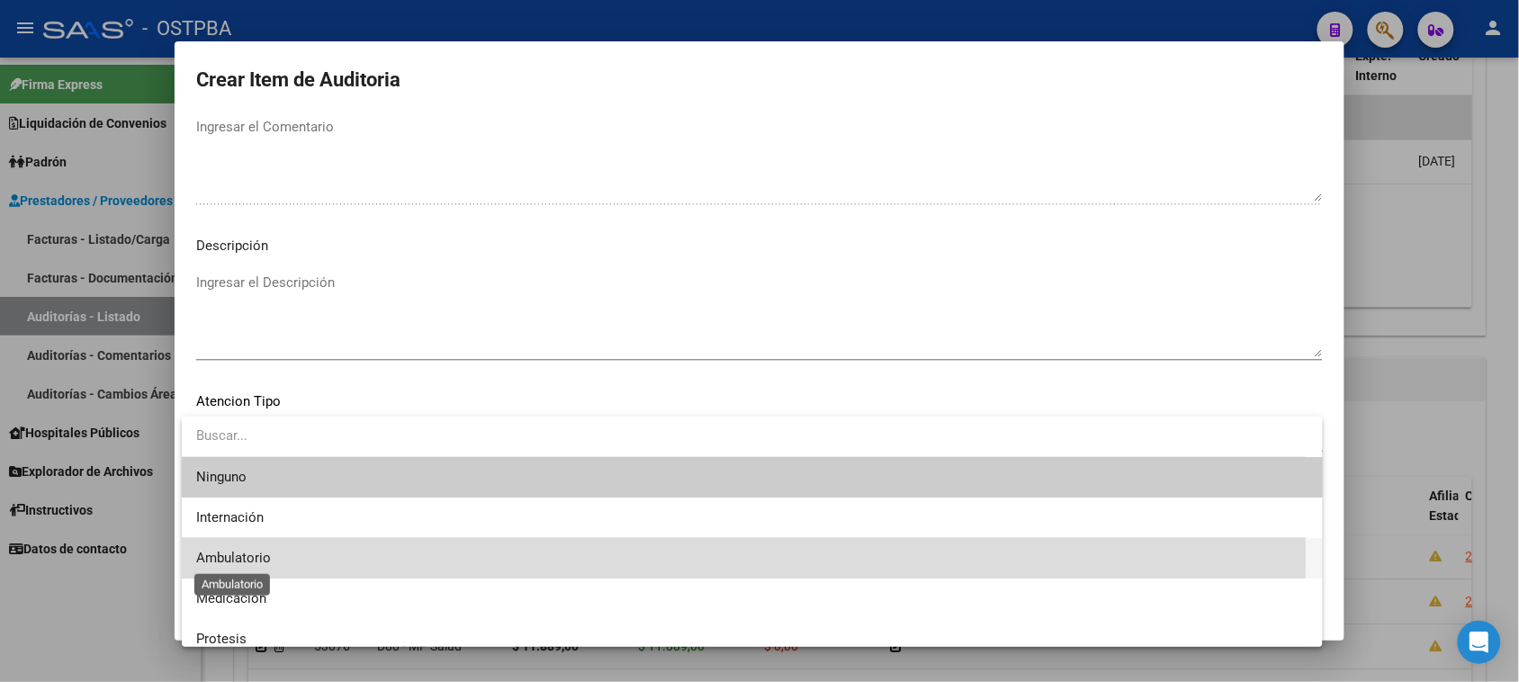
click at [244, 551] on span "Ambulatorio" at bounding box center [233, 558] width 75 height 16
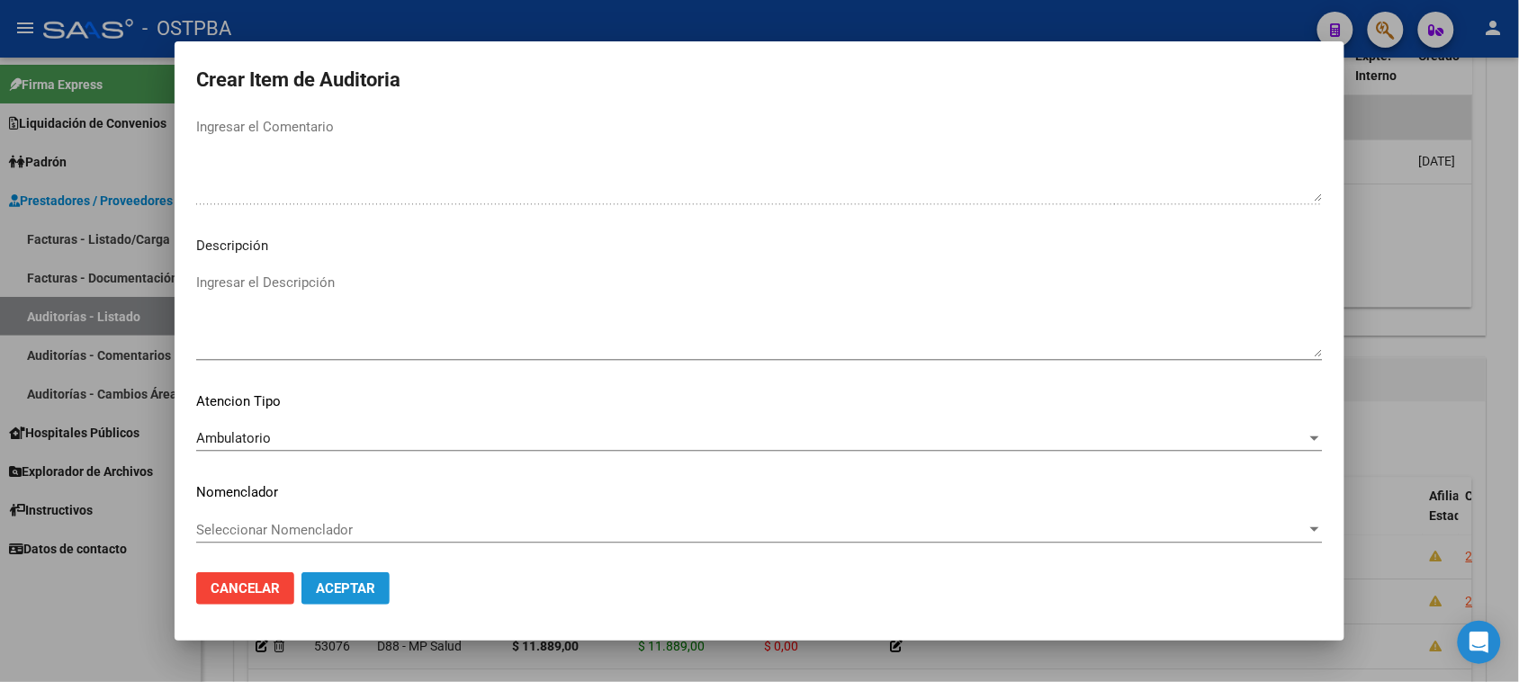
click at [335, 591] on span "Aceptar" at bounding box center [345, 588] width 59 height 16
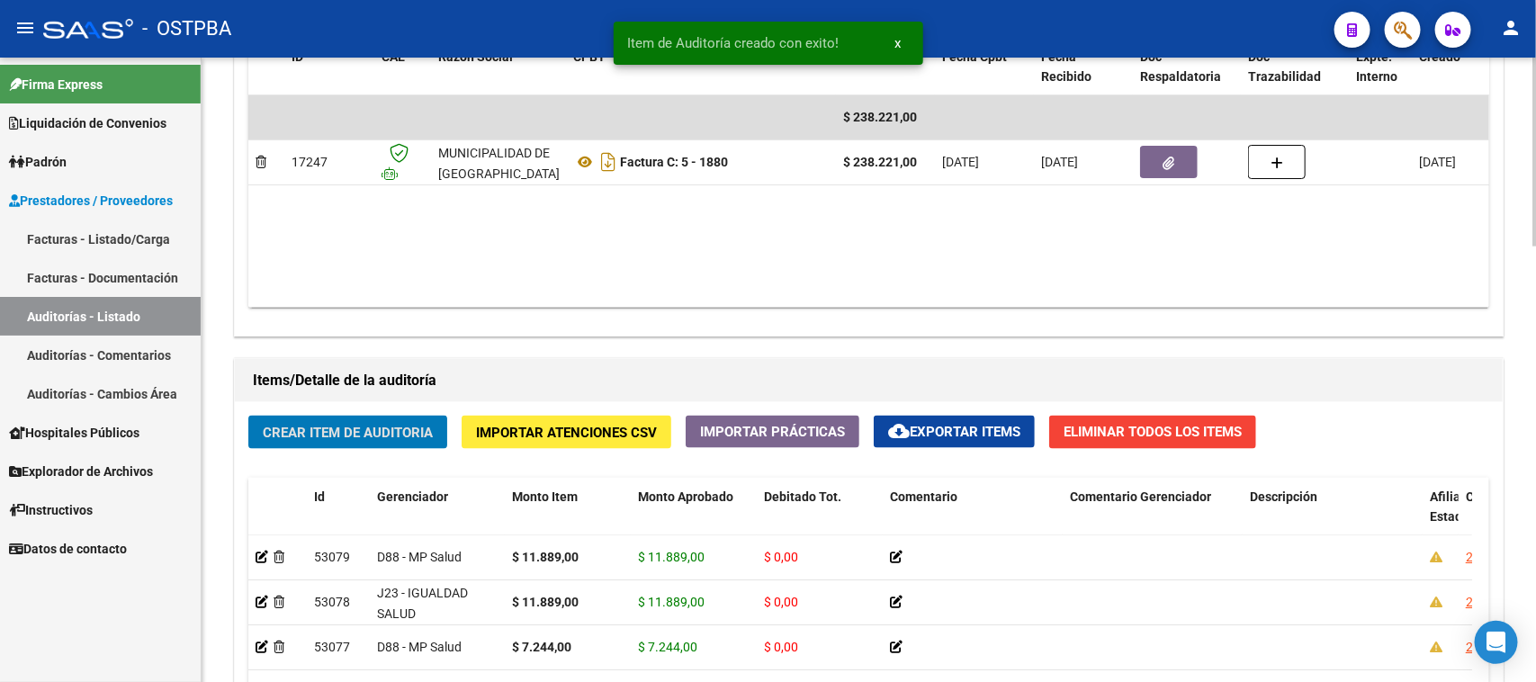
click at [426, 433] on span "Crear Item de Auditoria" at bounding box center [348, 433] width 170 height 16
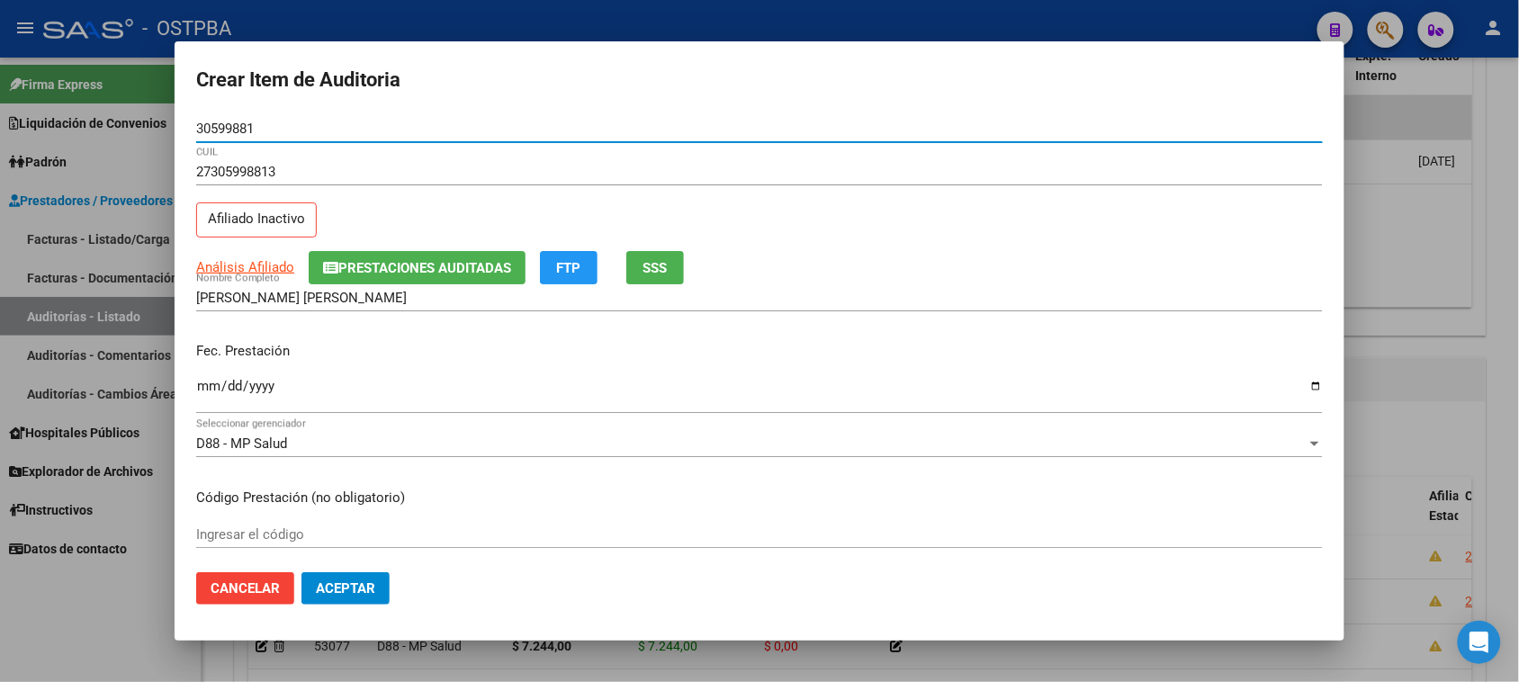
click at [203, 388] on input "Ingresar la fecha" at bounding box center [759, 393] width 1127 height 29
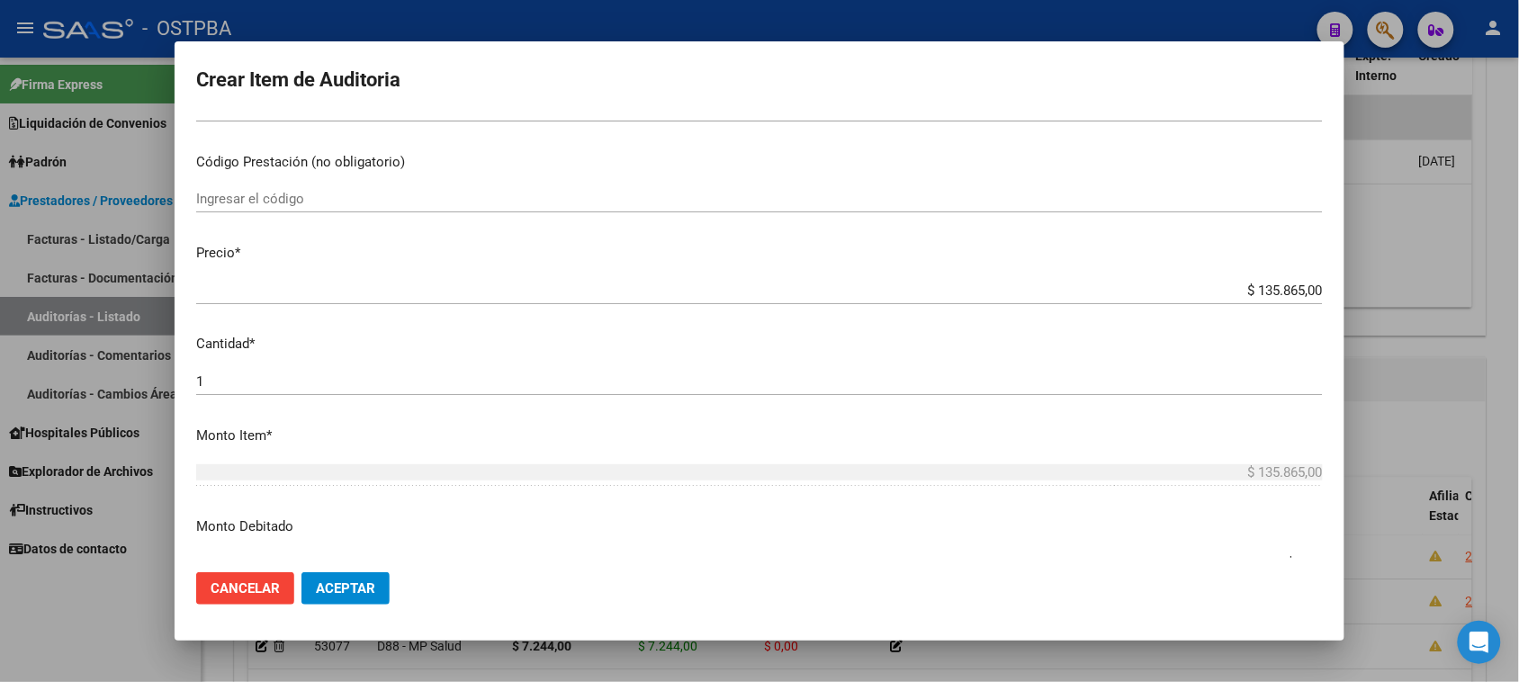
scroll to position [337, 0]
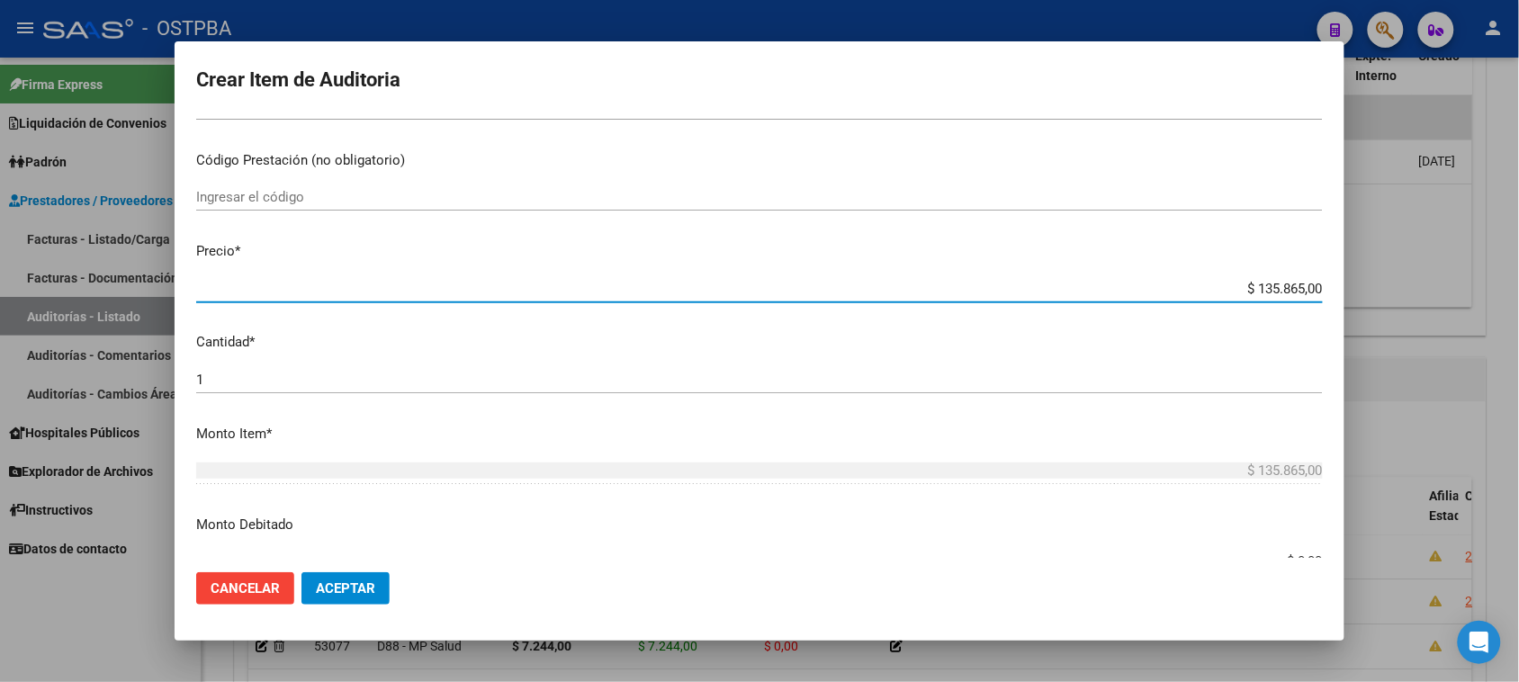
drag, startPoint x: 1353, startPoint y: 281, endPoint x: 1472, endPoint y: 281, distance: 119.7
click at [1472, 281] on div "Crear Item de Auditoria 30599881 Nro Documento 27305998813 CUIL Afiliado Inacti…" at bounding box center [759, 341] width 1519 height 682
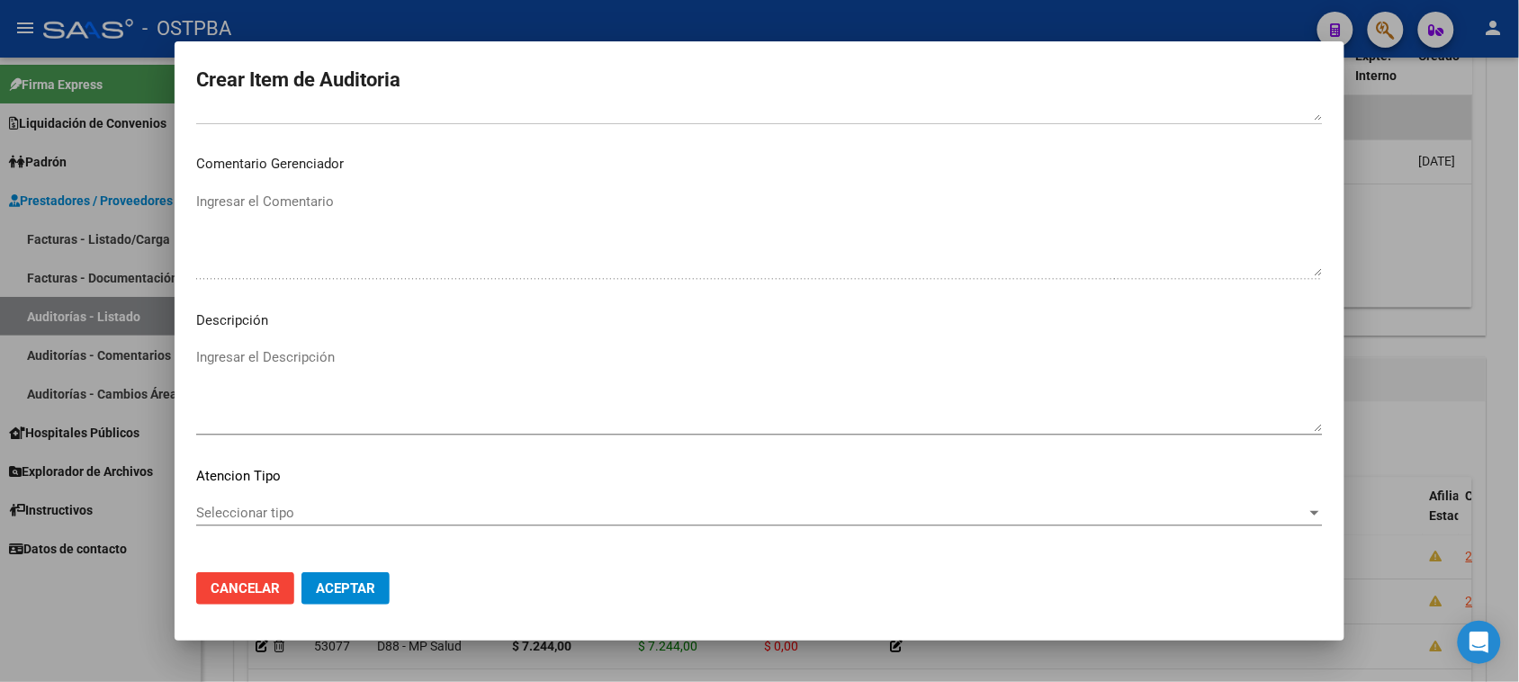
scroll to position [1020, 0]
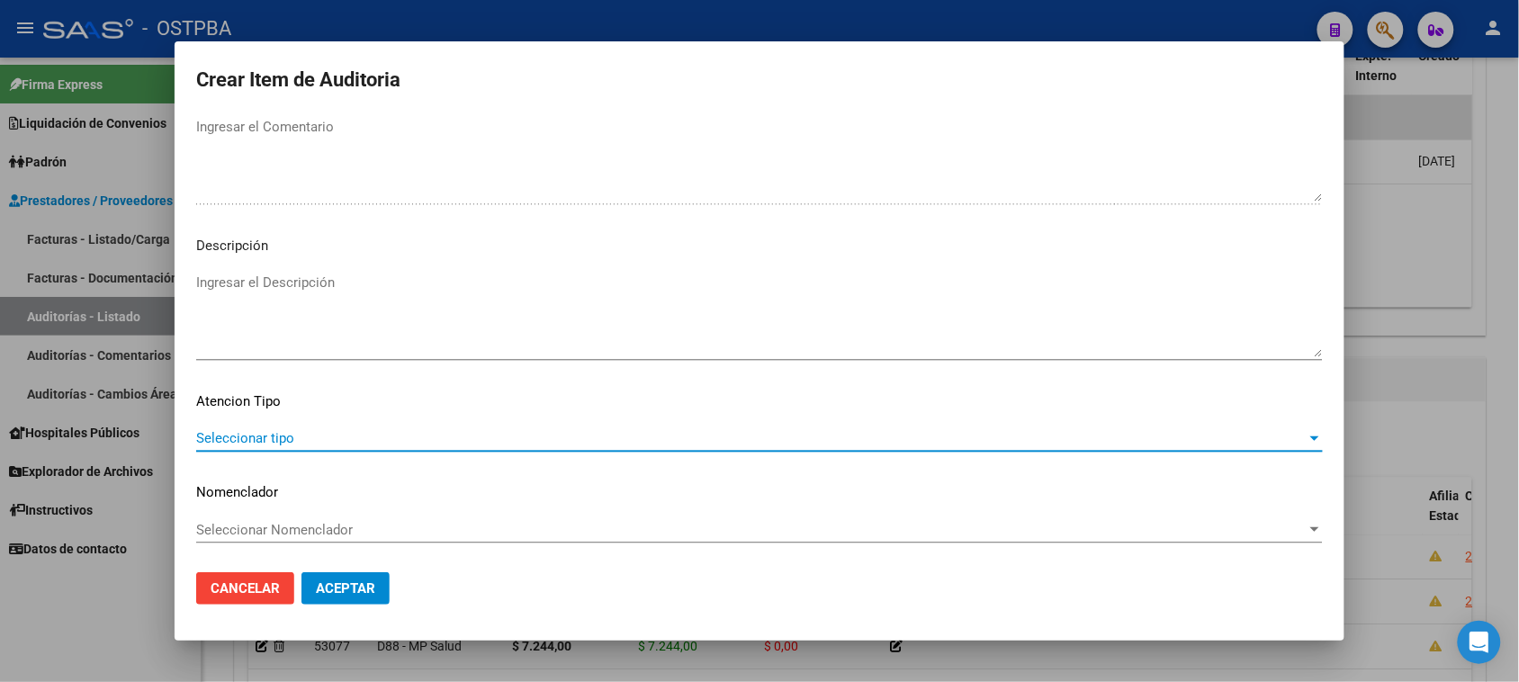
click at [210, 436] on span "Seleccionar tipo" at bounding box center [751, 438] width 1110 height 16
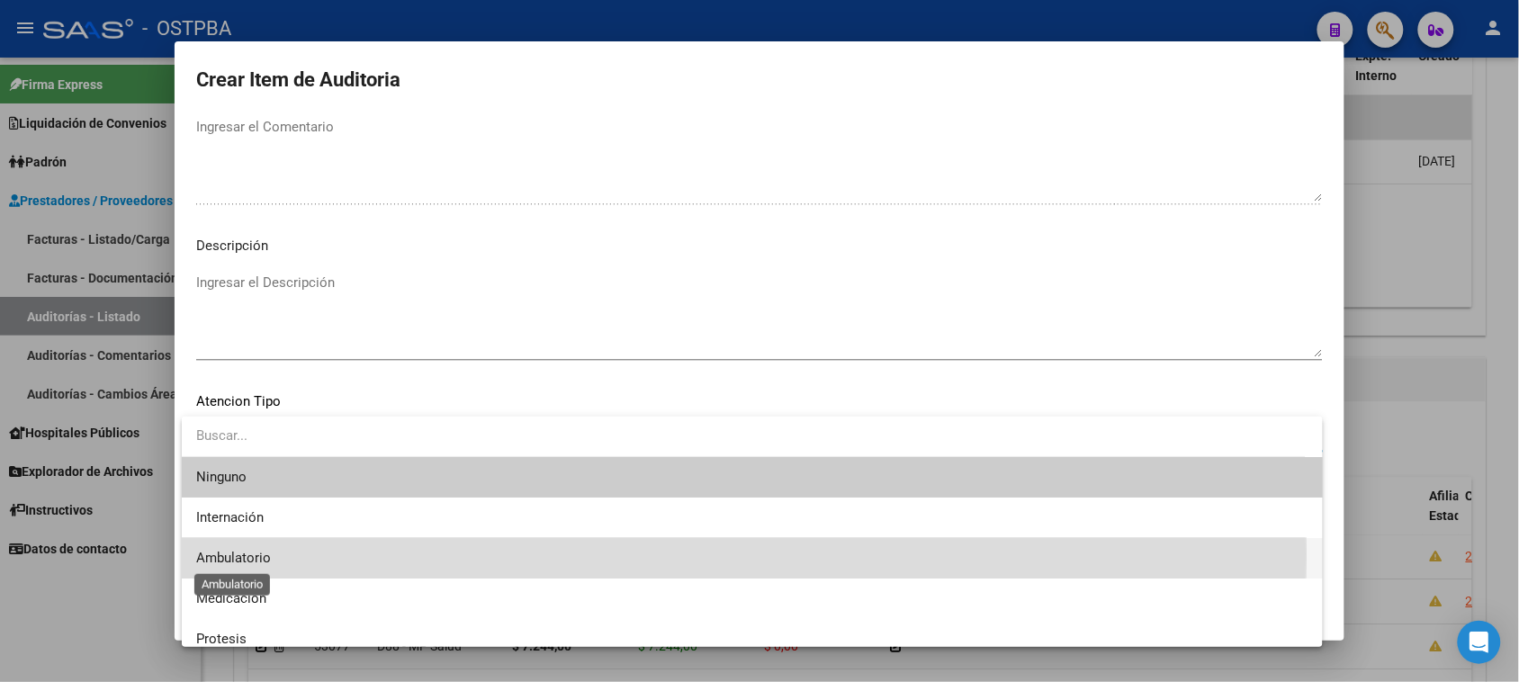
click at [225, 554] on span "Ambulatorio" at bounding box center [233, 558] width 75 height 16
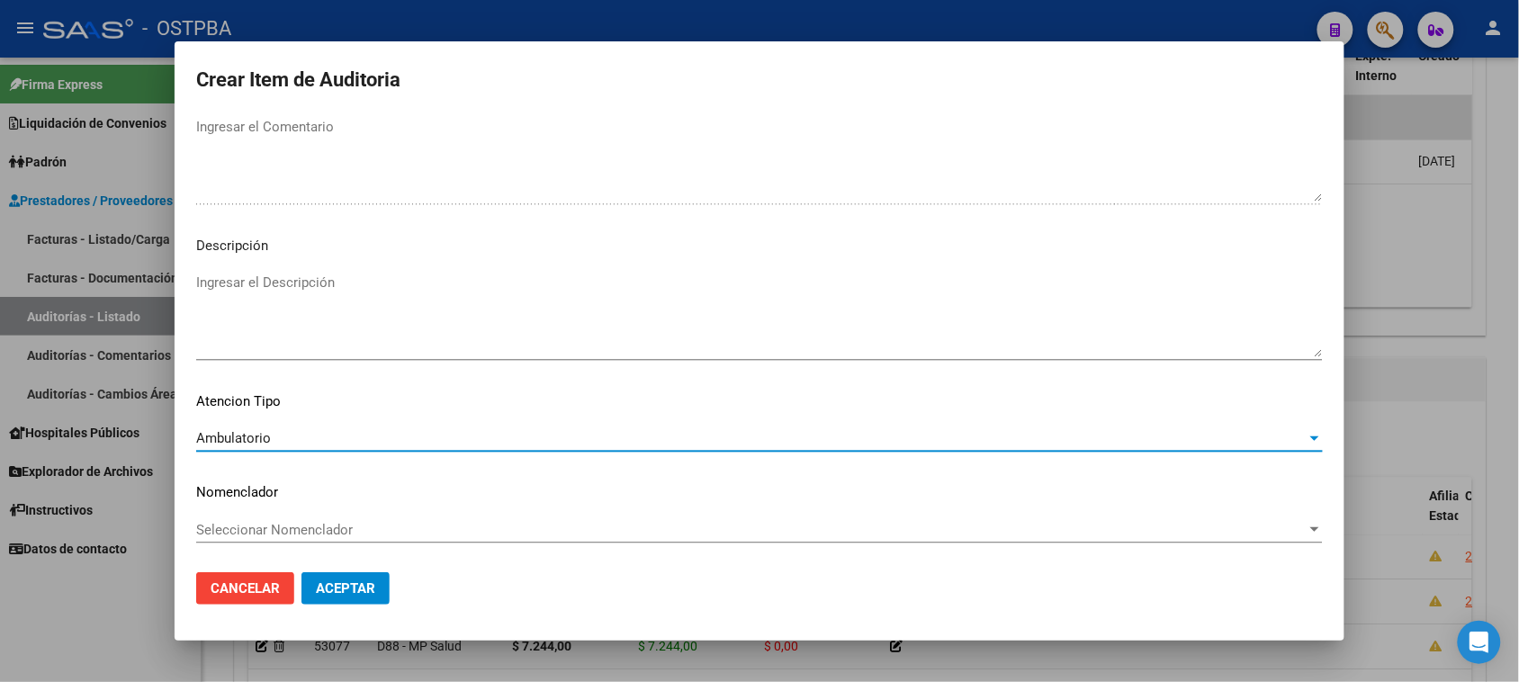
click at [345, 589] on span "Aceptar" at bounding box center [345, 588] width 59 height 16
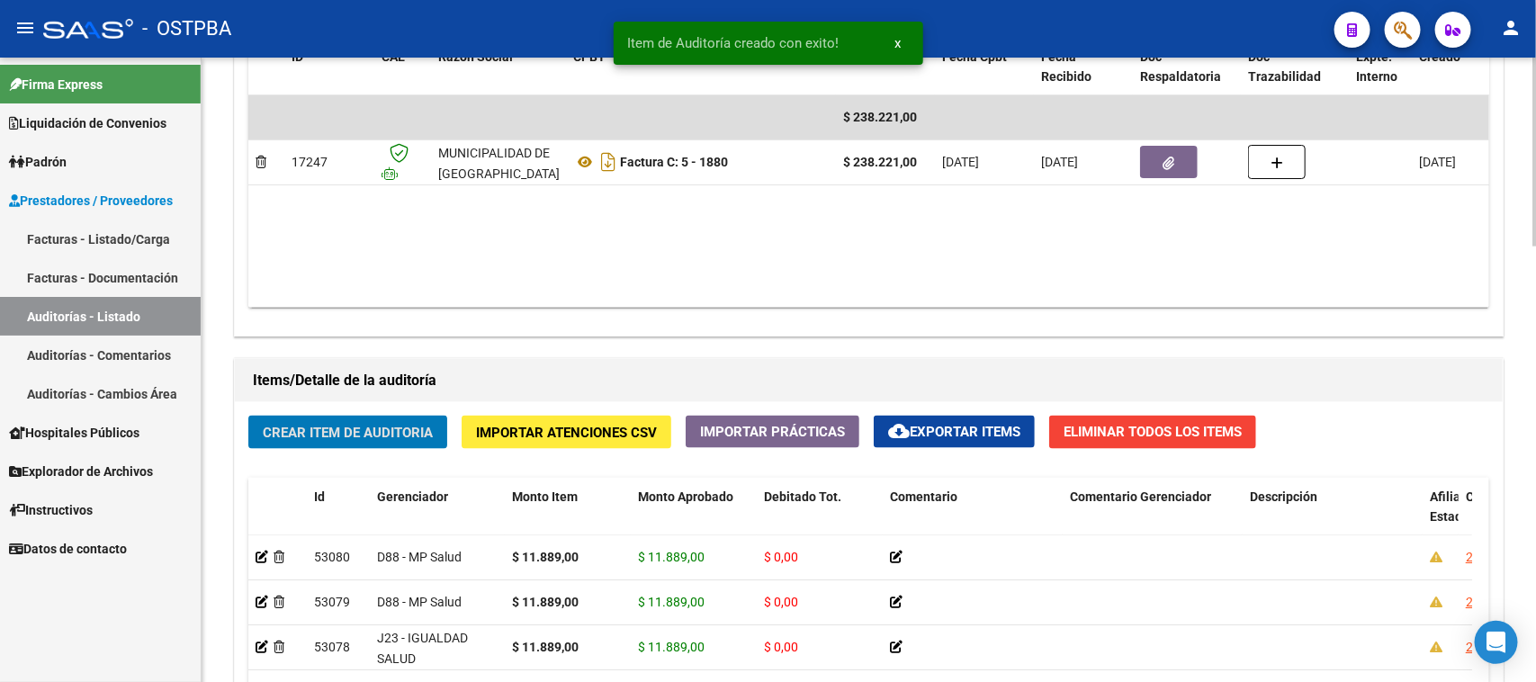
click at [382, 429] on span "Crear Item de Auditoria" at bounding box center [348, 433] width 170 height 16
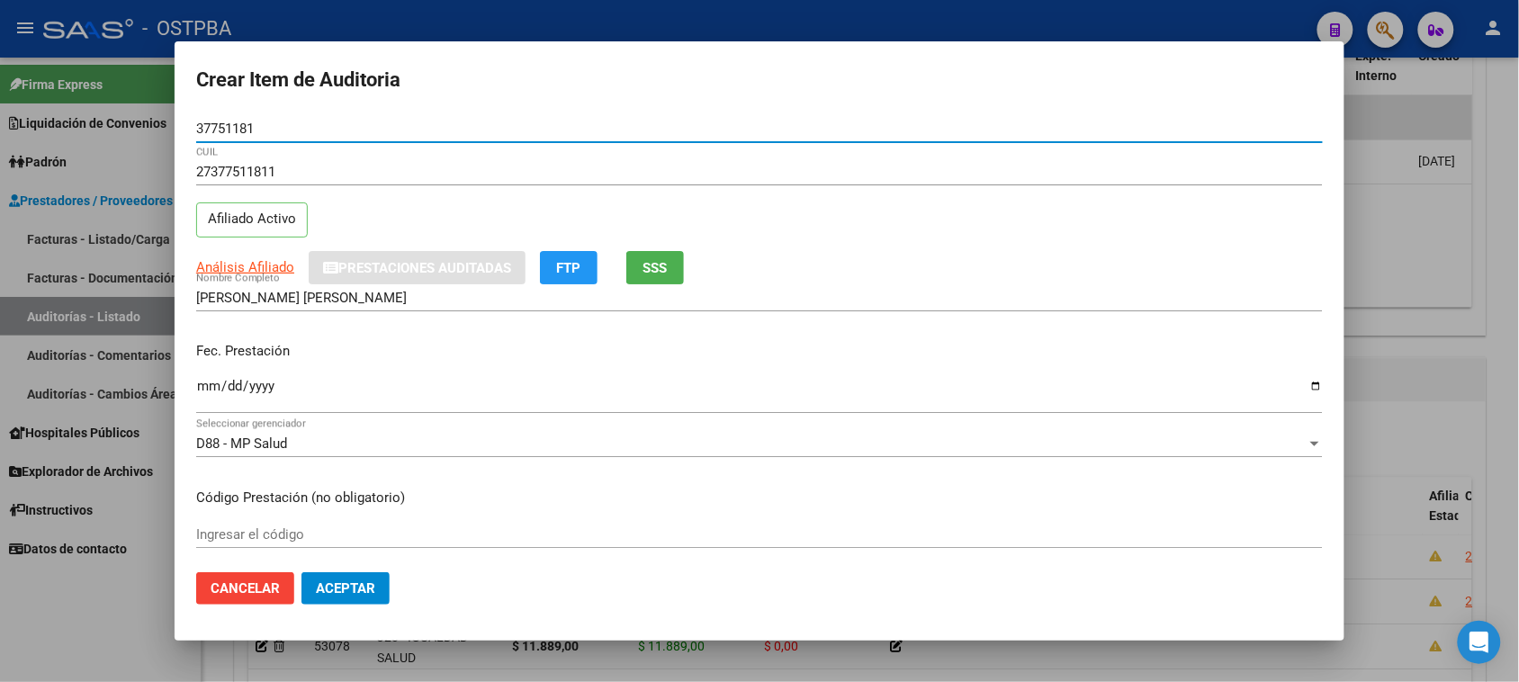
click at [204, 392] on input "Ingresar la fecha" at bounding box center [759, 393] width 1127 height 29
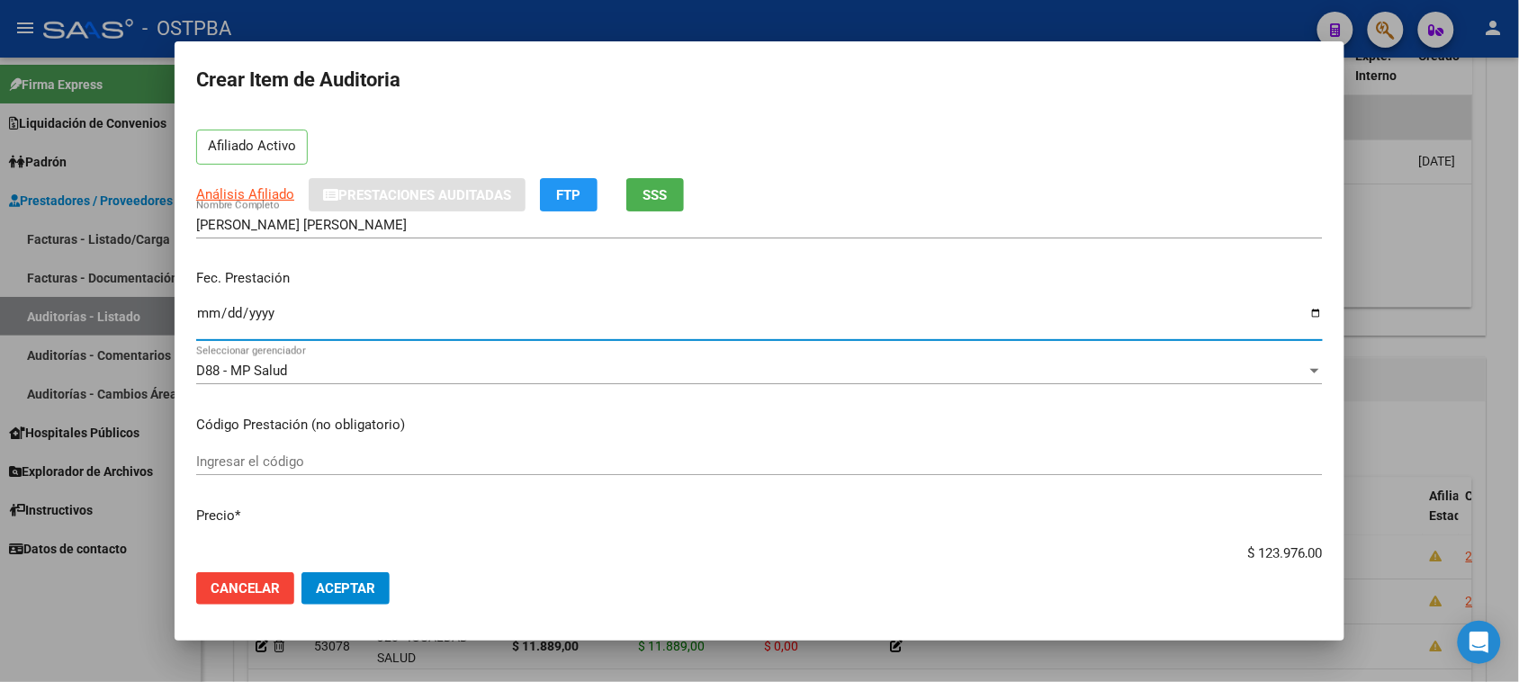
scroll to position [112, 0]
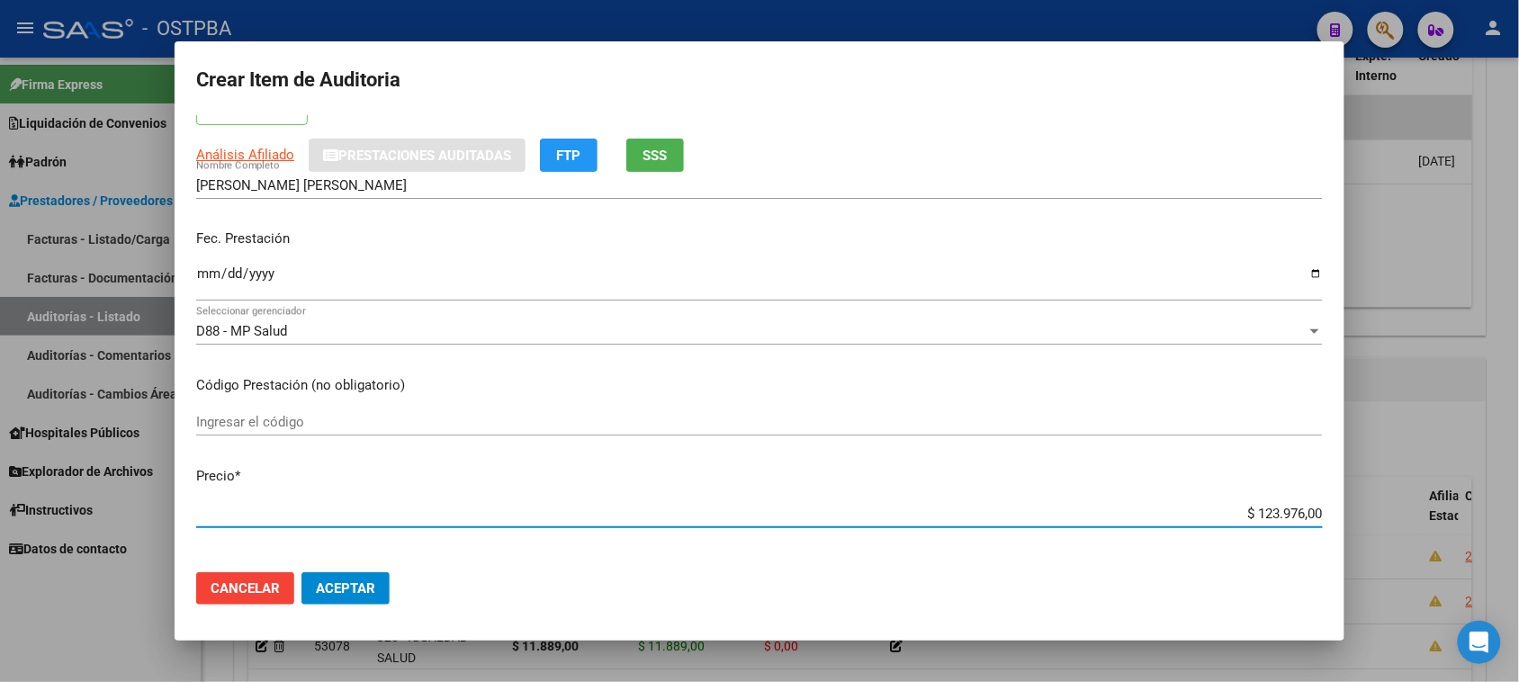
drag, startPoint x: 1238, startPoint y: 513, endPoint x: 1535, endPoint y: 513, distance: 297.0
click at [1519, 513] on html "menu - OSTPBA person Firma Express Liquidación de Convenios Gastos - Items Gast…" at bounding box center [759, 341] width 1519 height 682
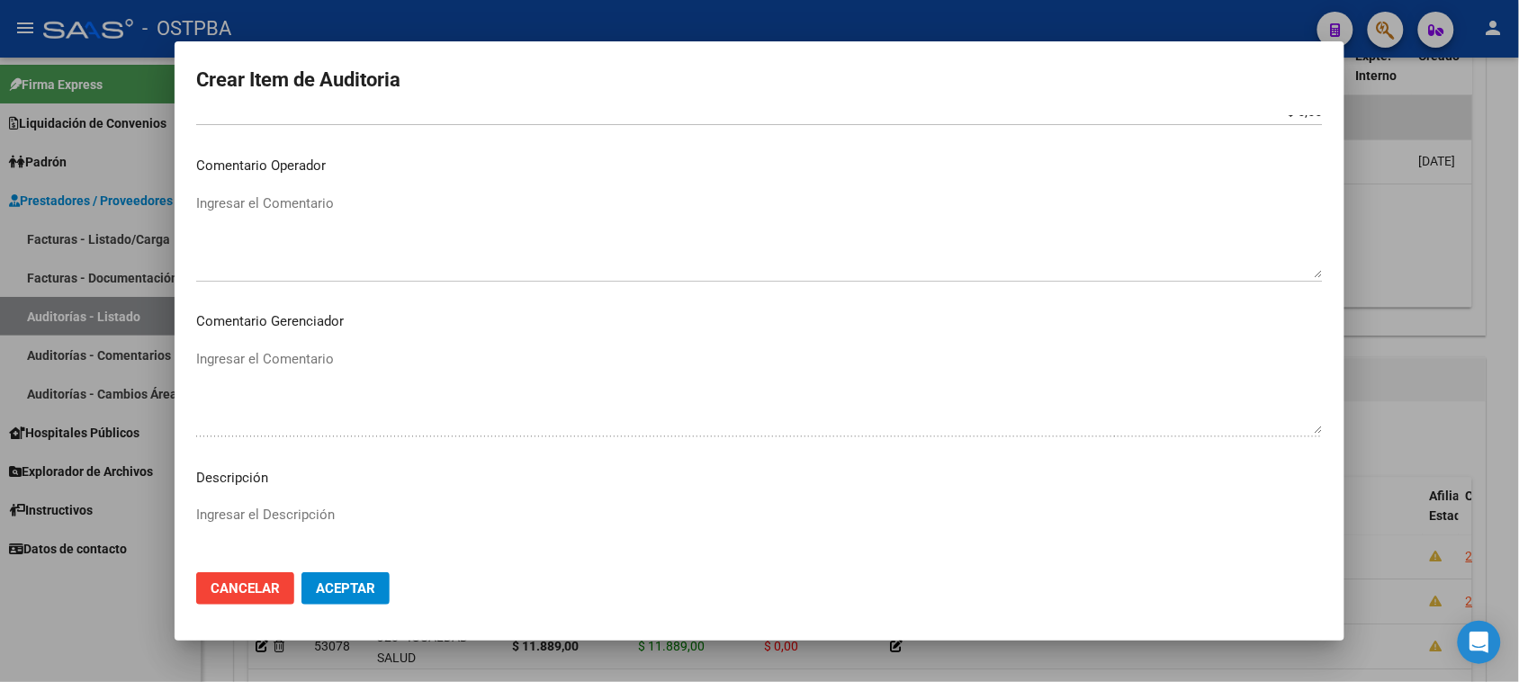
scroll to position [1012, 0]
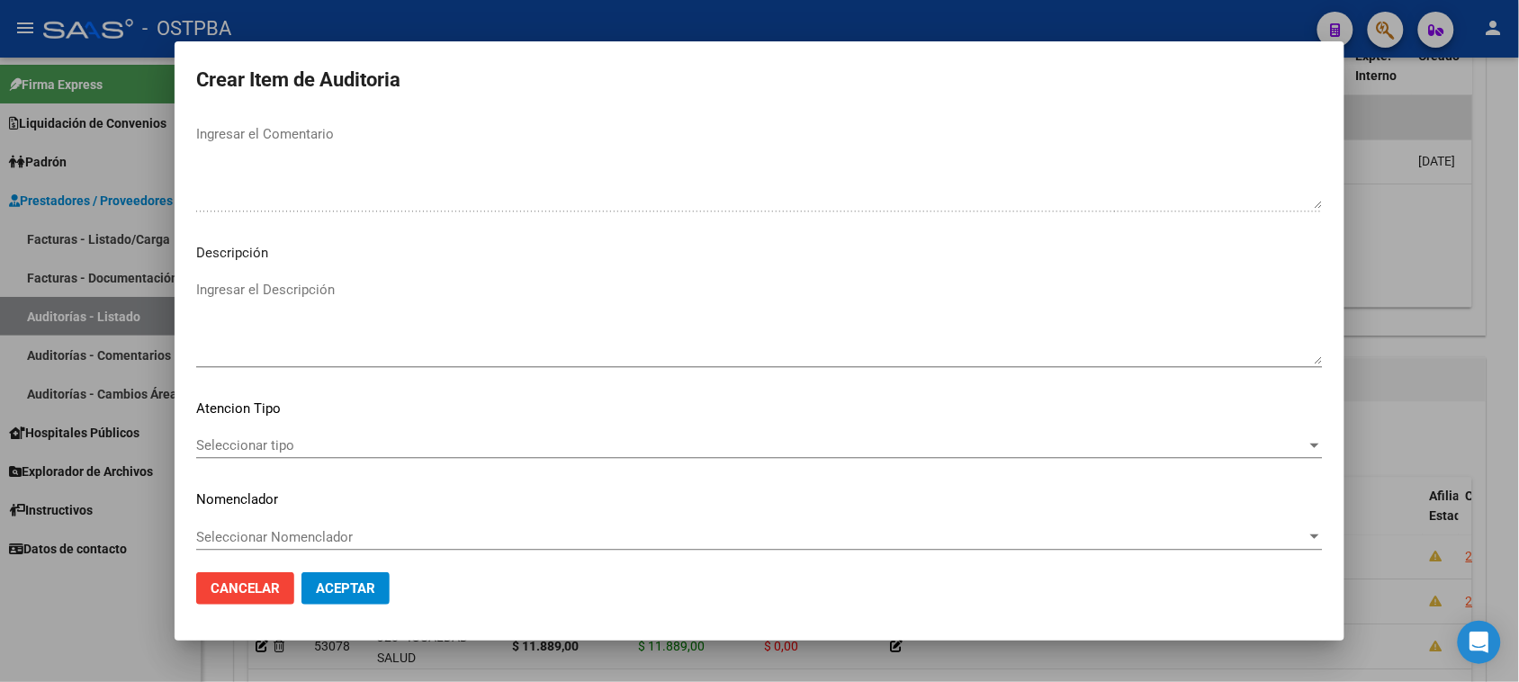
click at [249, 443] on span "Seleccionar tipo" at bounding box center [751, 445] width 1110 height 16
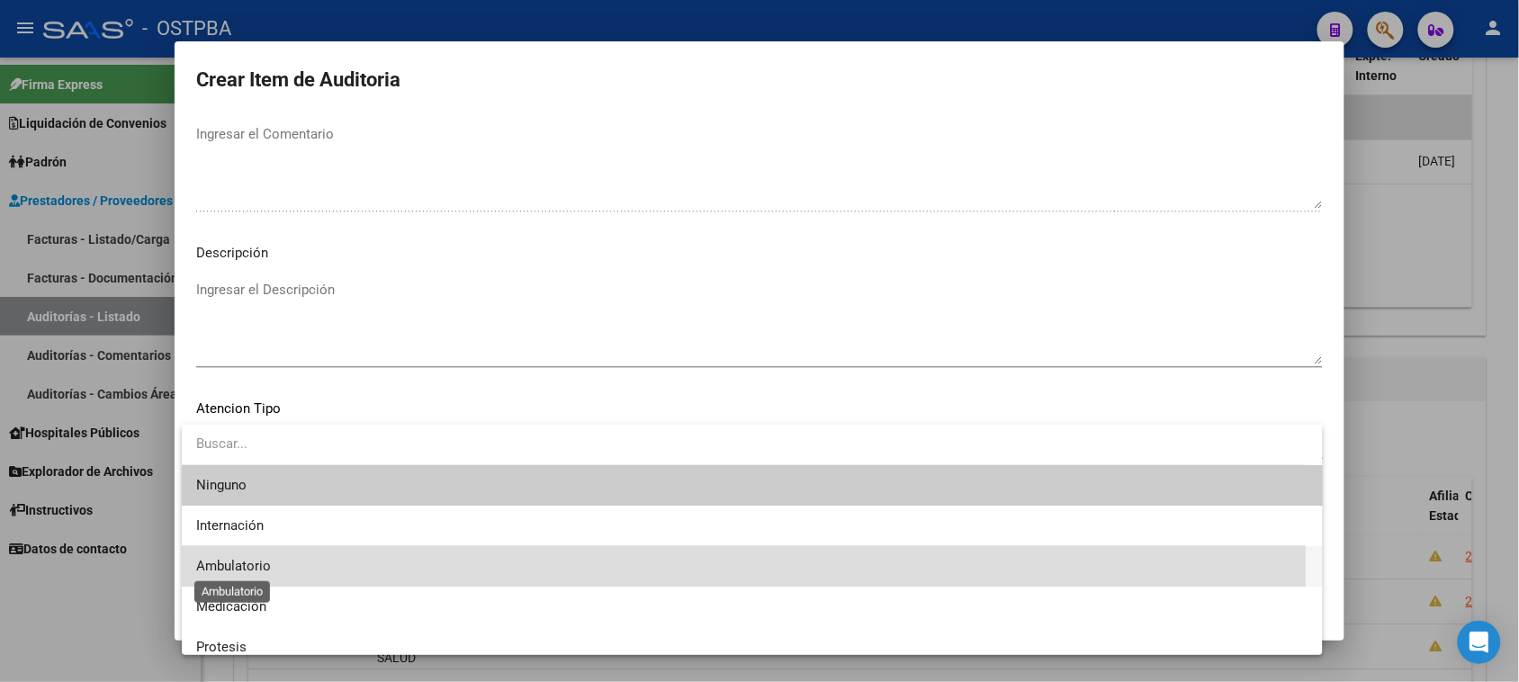
click at [252, 565] on span "Ambulatorio" at bounding box center [233, 566] width 75 height 16
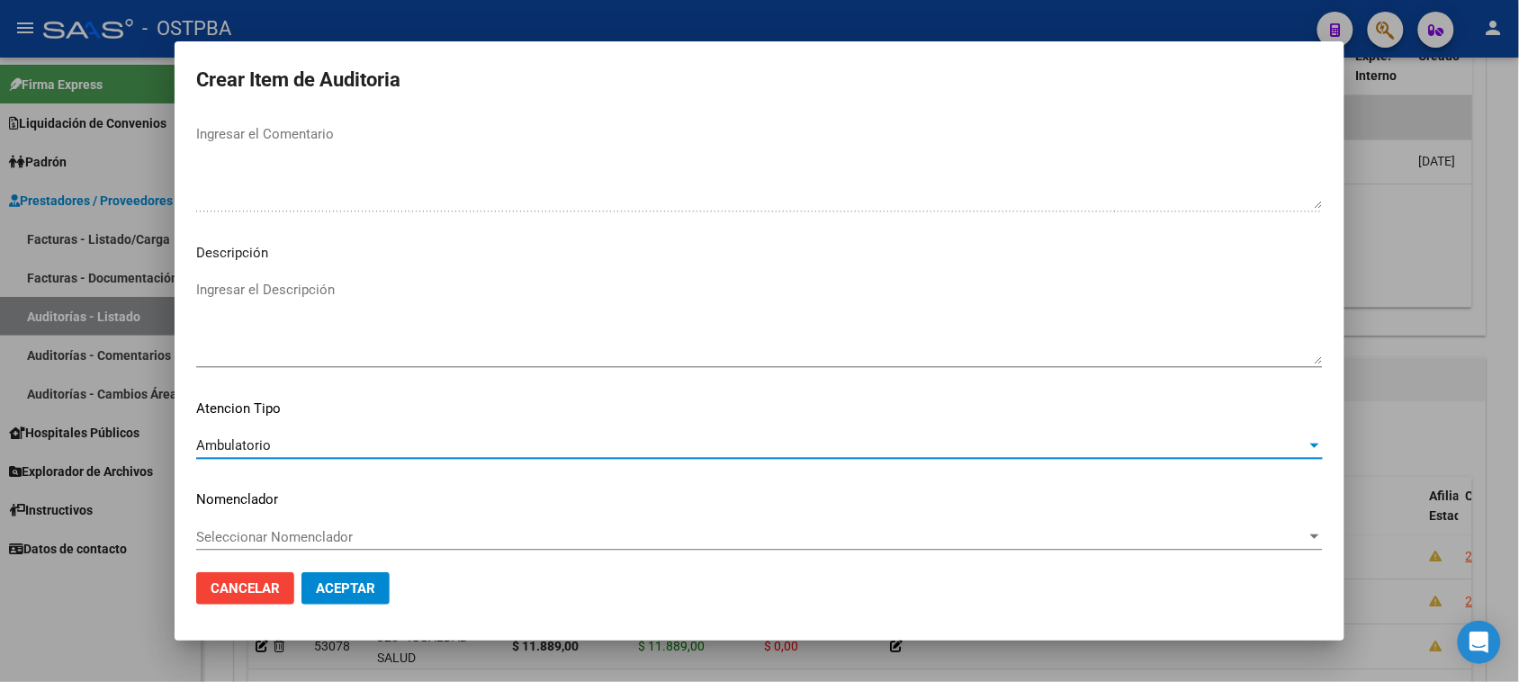
click at [349, 590] on span "Aceptar" at bounding box center [345, 588] width 59 height 16
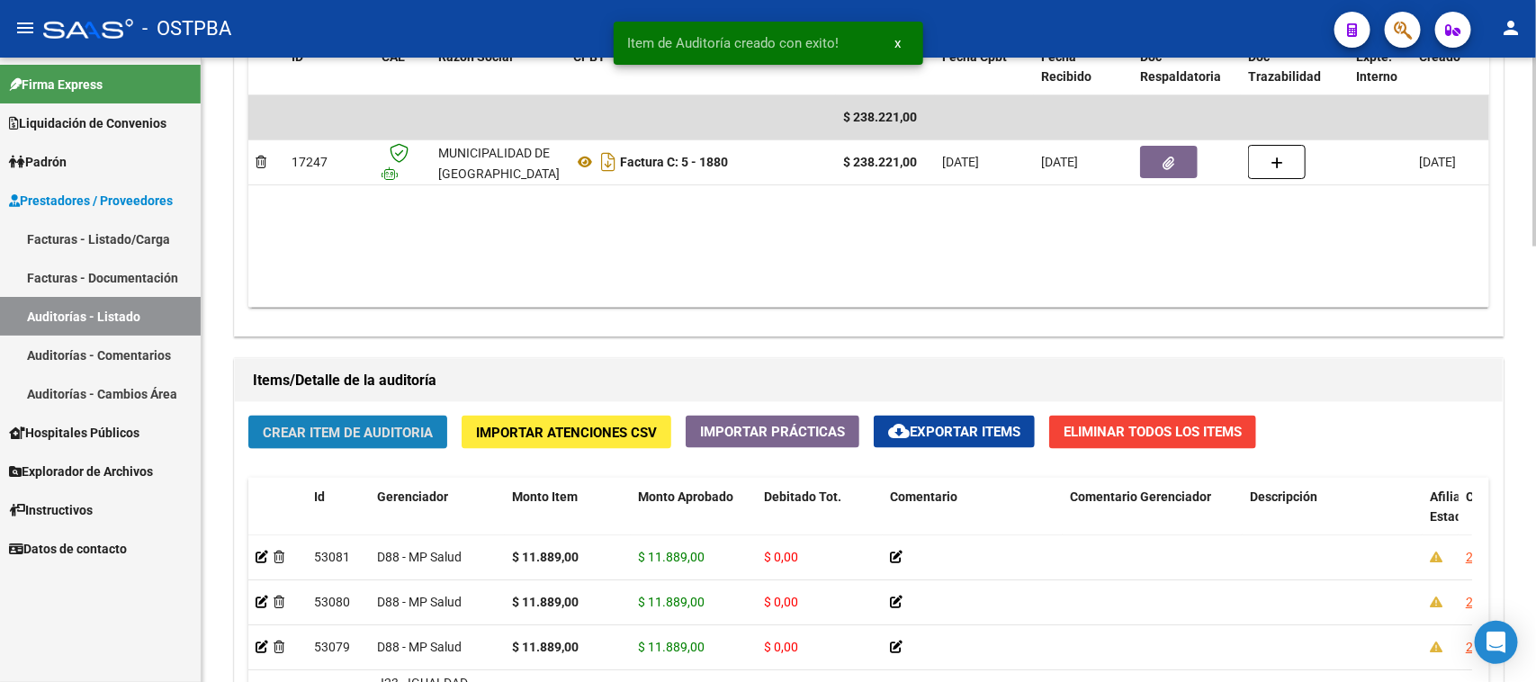
click at [401, 438] on button "Crear Item de Auditoria" at bounding box center [347, 432] width 199 height 33
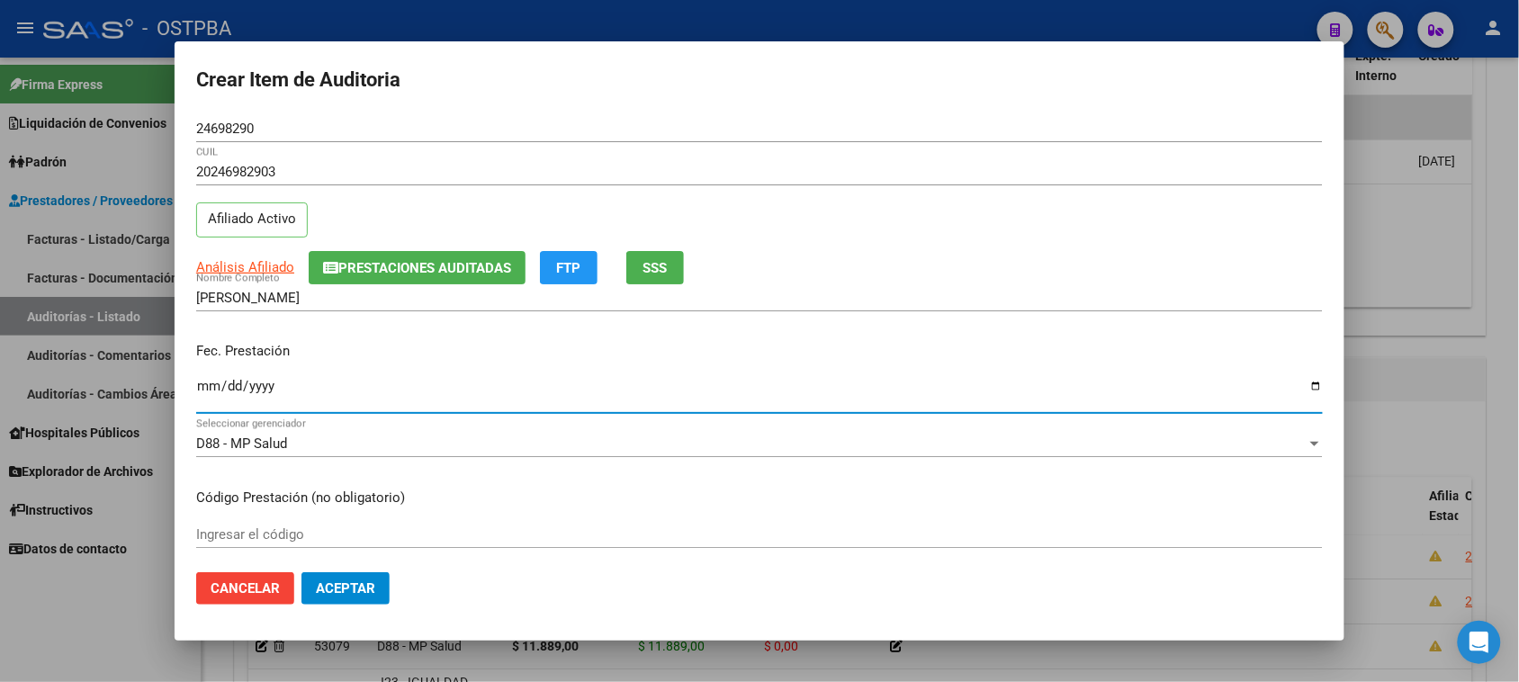
click at [196, 389] on input "Ingresar la fecha" at bounding box center [759, 393] width 1127 height 29
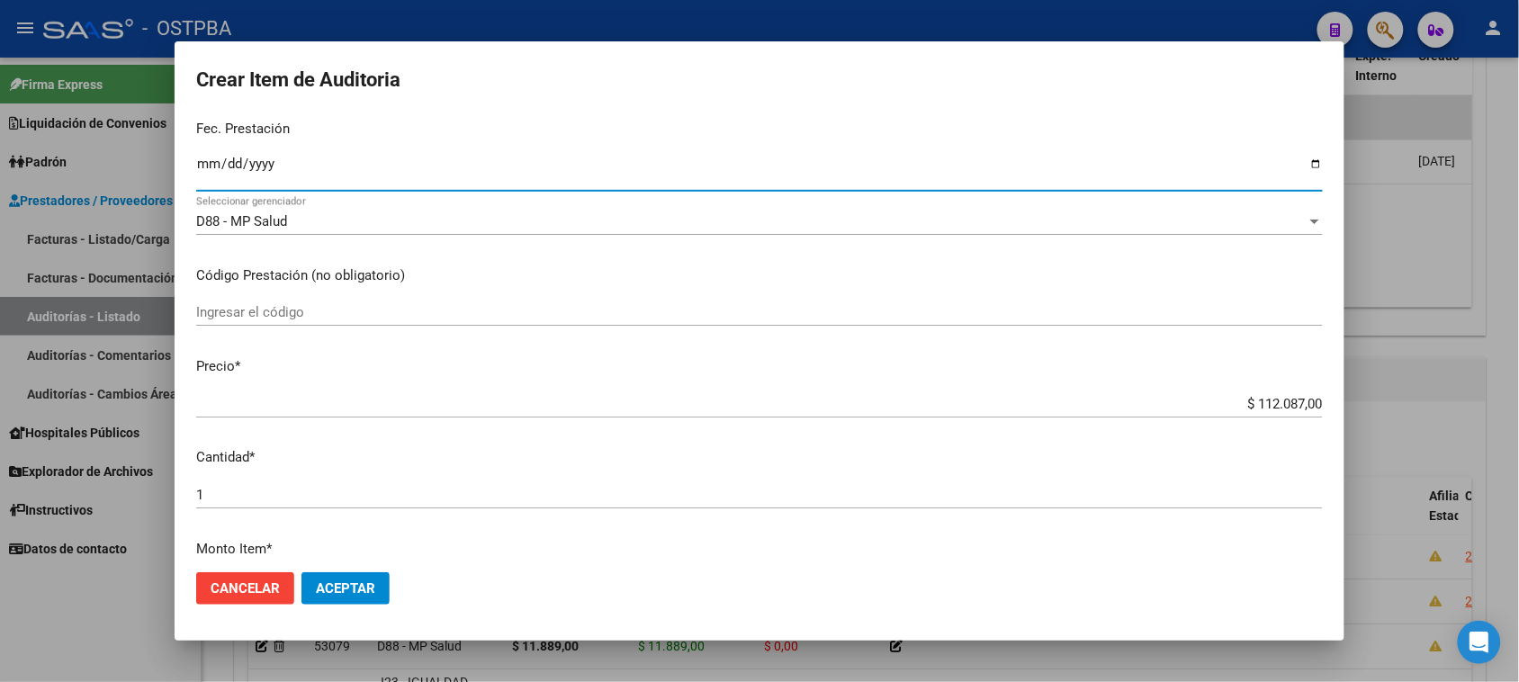
scroll to position [225, 0]
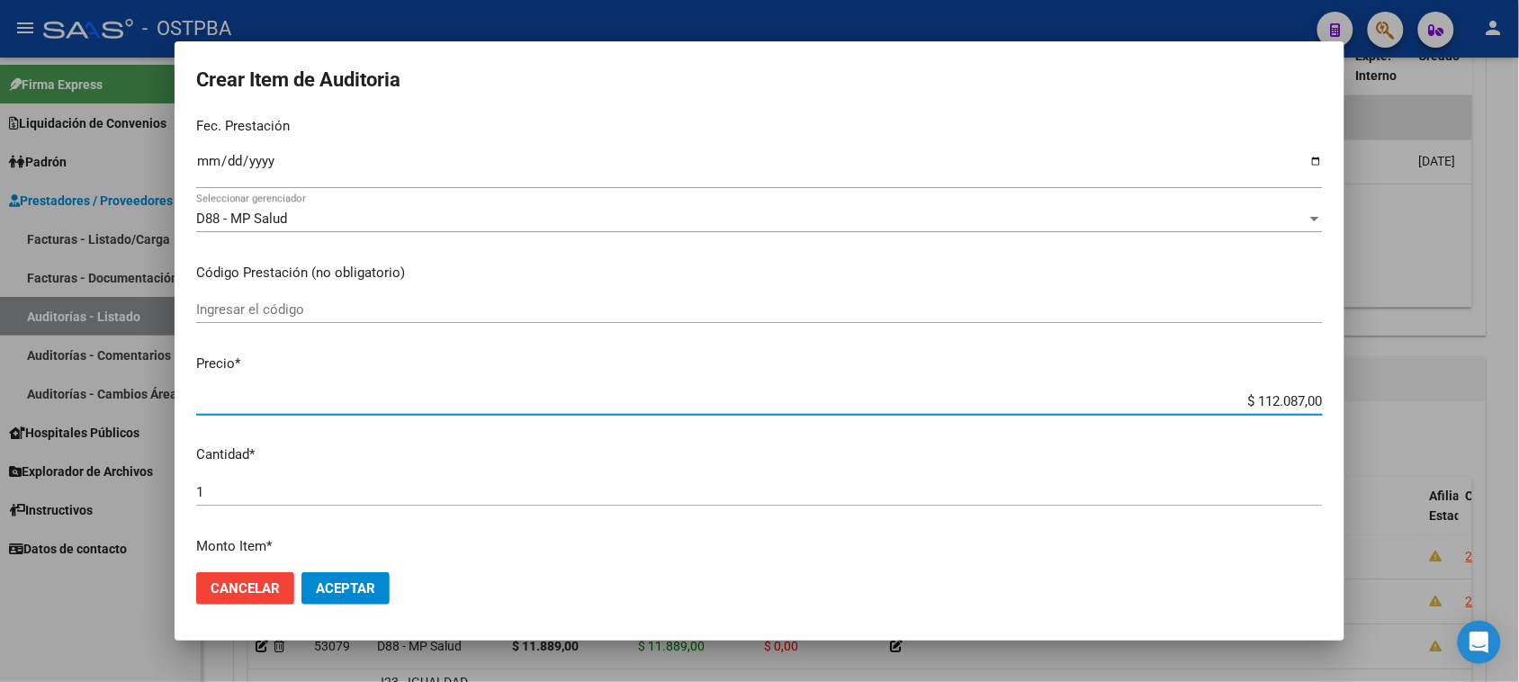
drag, startPoint x: 1240, startPoint y: 396, endPoint x: 1517, endPoint y: 394, distance: 277.2
click at [1517, 394] on div "Crear Item de Auditoria 24698290 Nro Documento 20246982903 CUIL Afiliado Activo…" at bounding box center [759, 341] width 1519 height 682
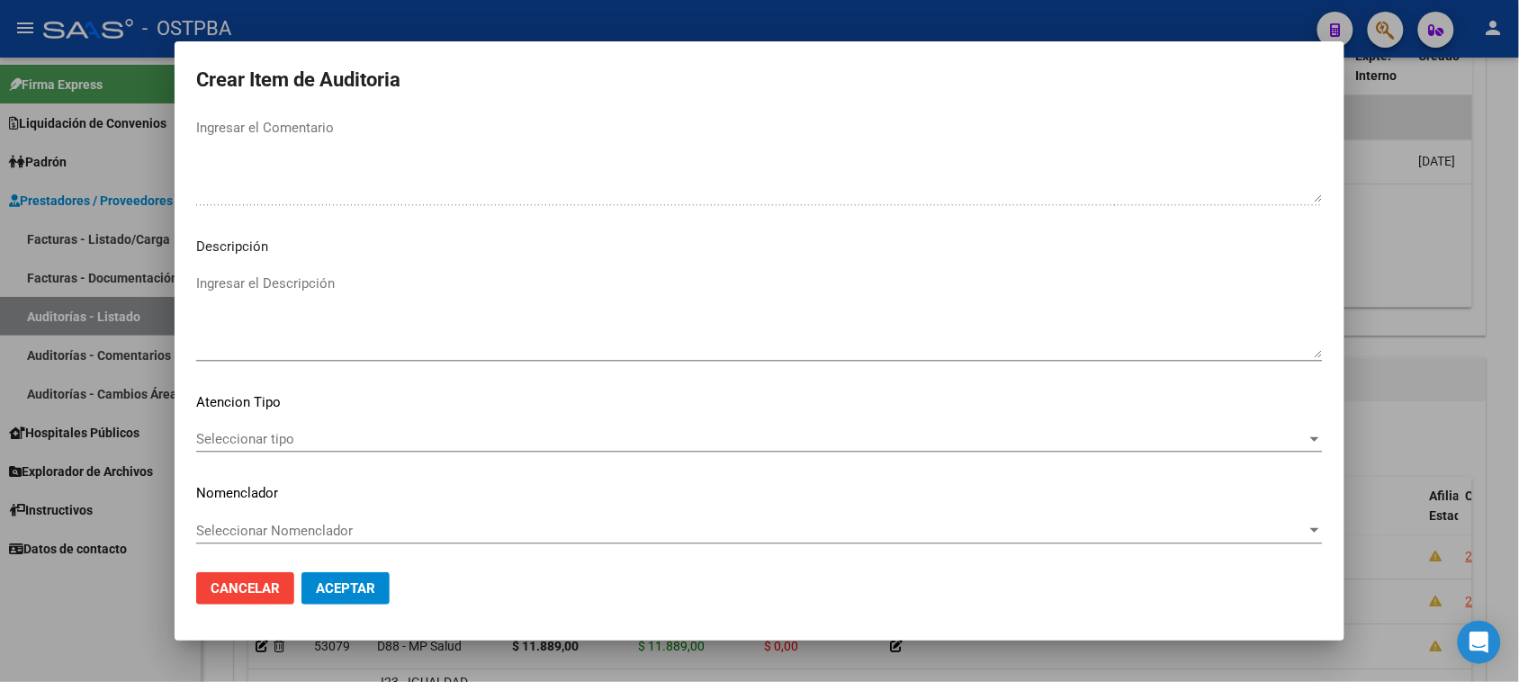
scroll to position [1020, 0]
click at [231, 448] on div "Seleccionar tipo Seleccionar tipo" at bounding box center [759, 438] width 1127 height 27
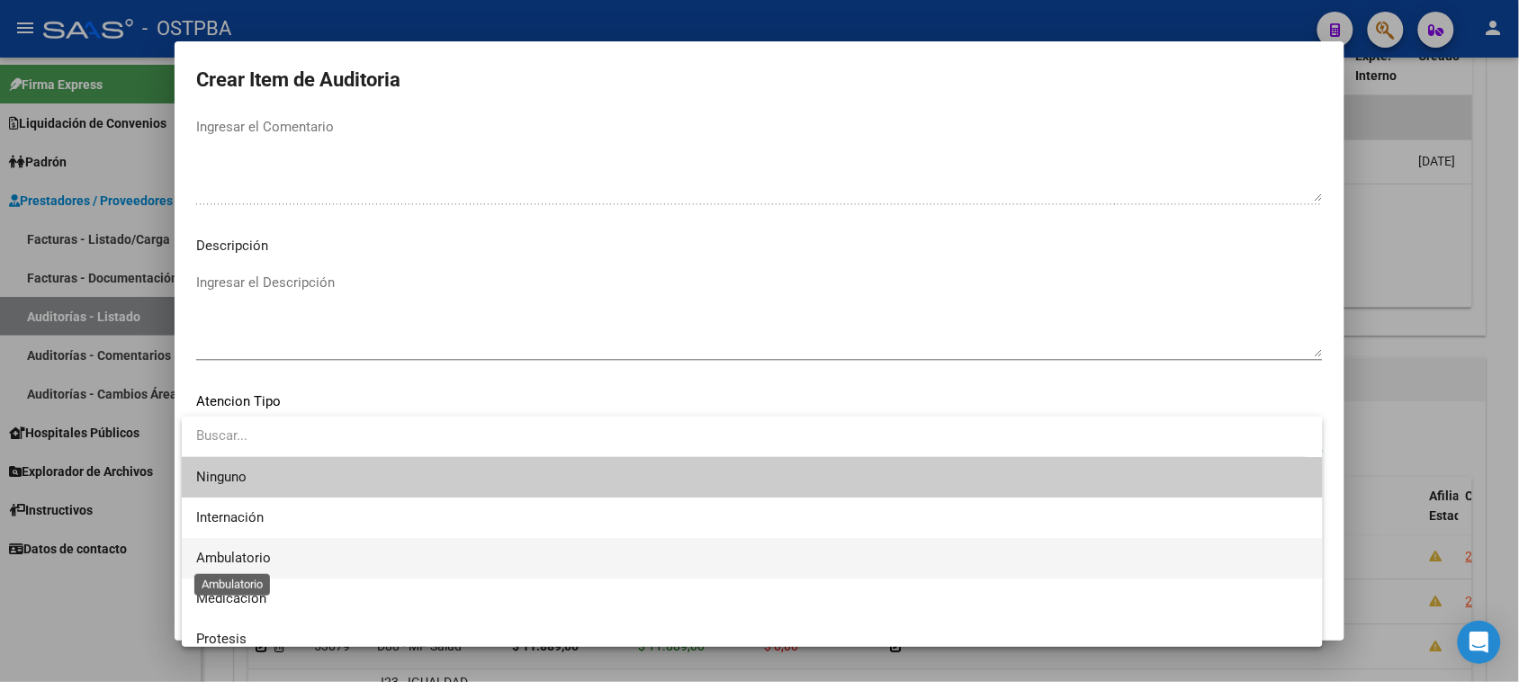
click at [246, 555] on span "Ambulatorio" at bounding box center [233, 558] width 75 height 16
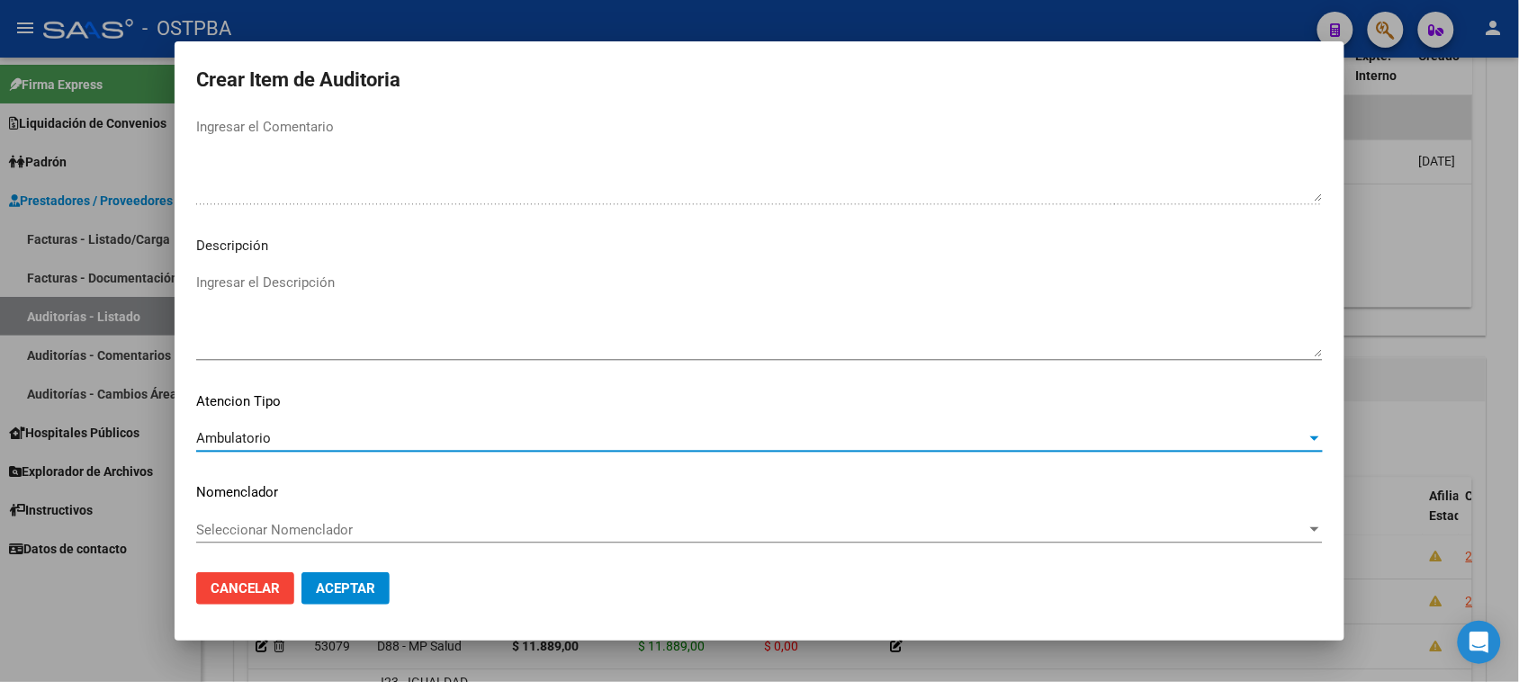
click at [345, 595] on span "Aceptar" at bounding box center [345, 588] width 59 height 16
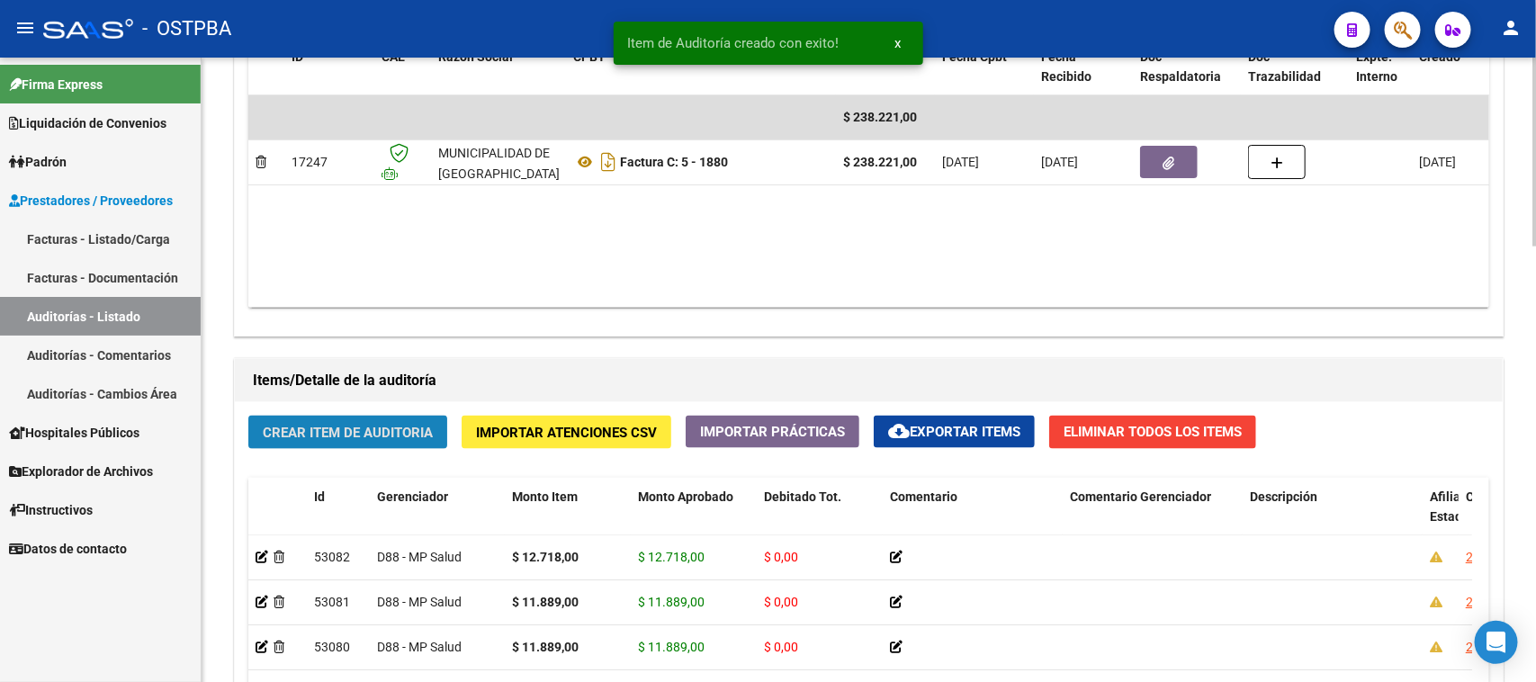
click at [348, 428] on span "Crear Item de Auditoria" at bounding box center [348, 433] width 170 height 16
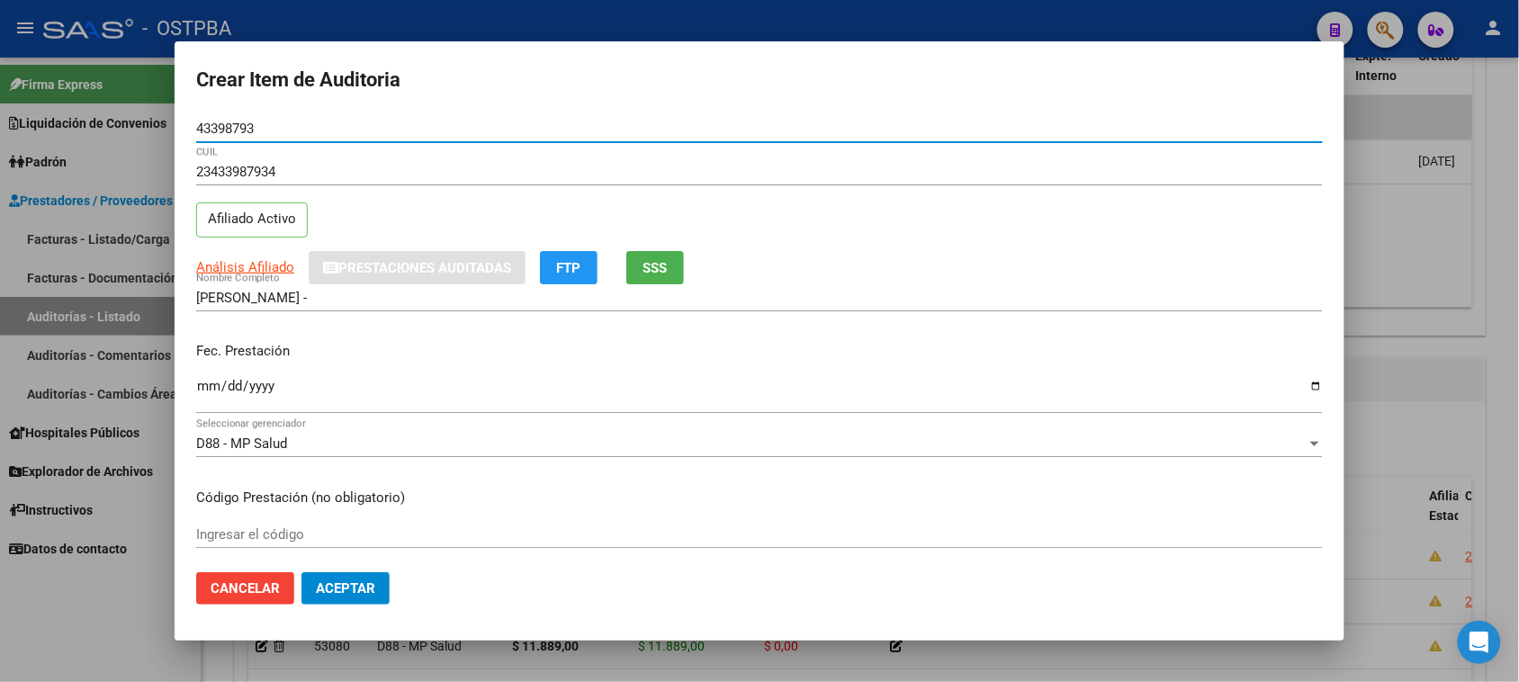
click at [211, 385] on input "Ingresar la fecha" at bounding box center [759, 393] width 1127 height 29
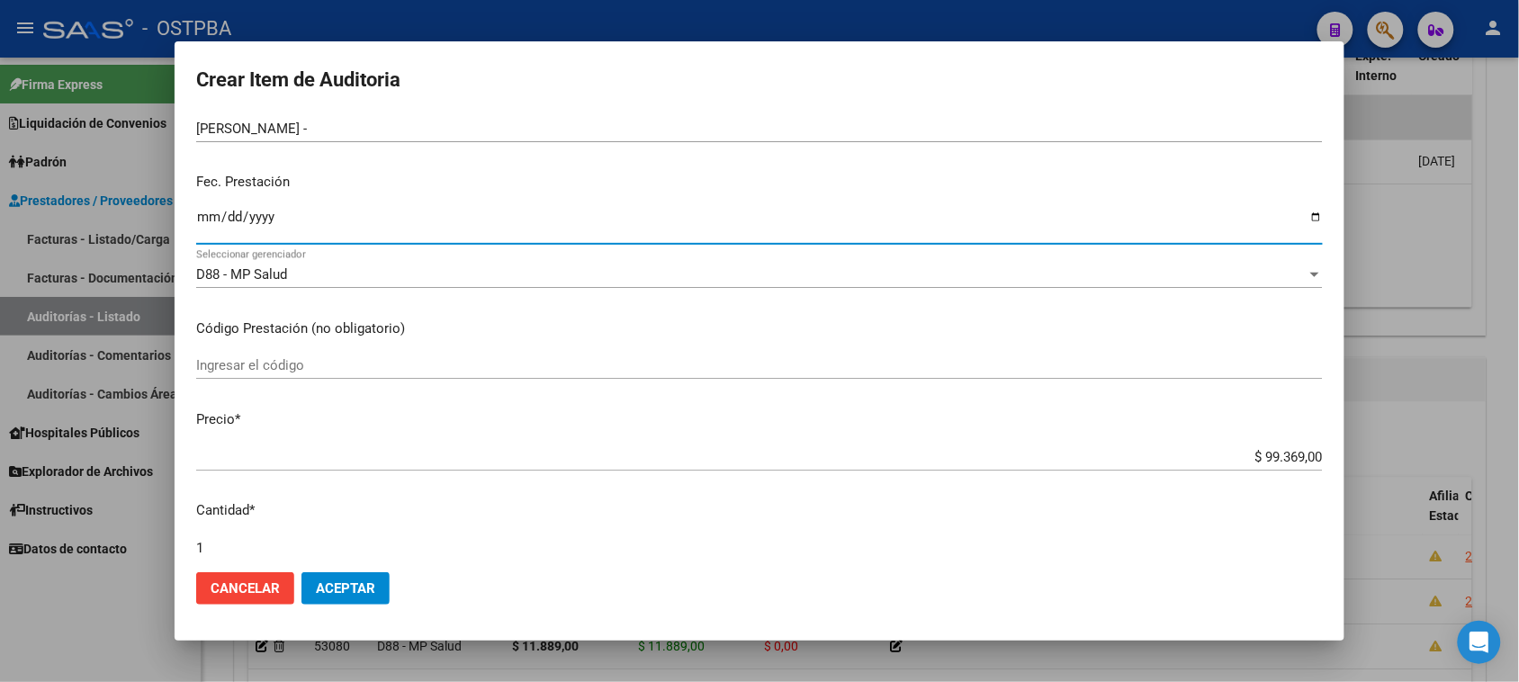
scroll to position [225, 0]
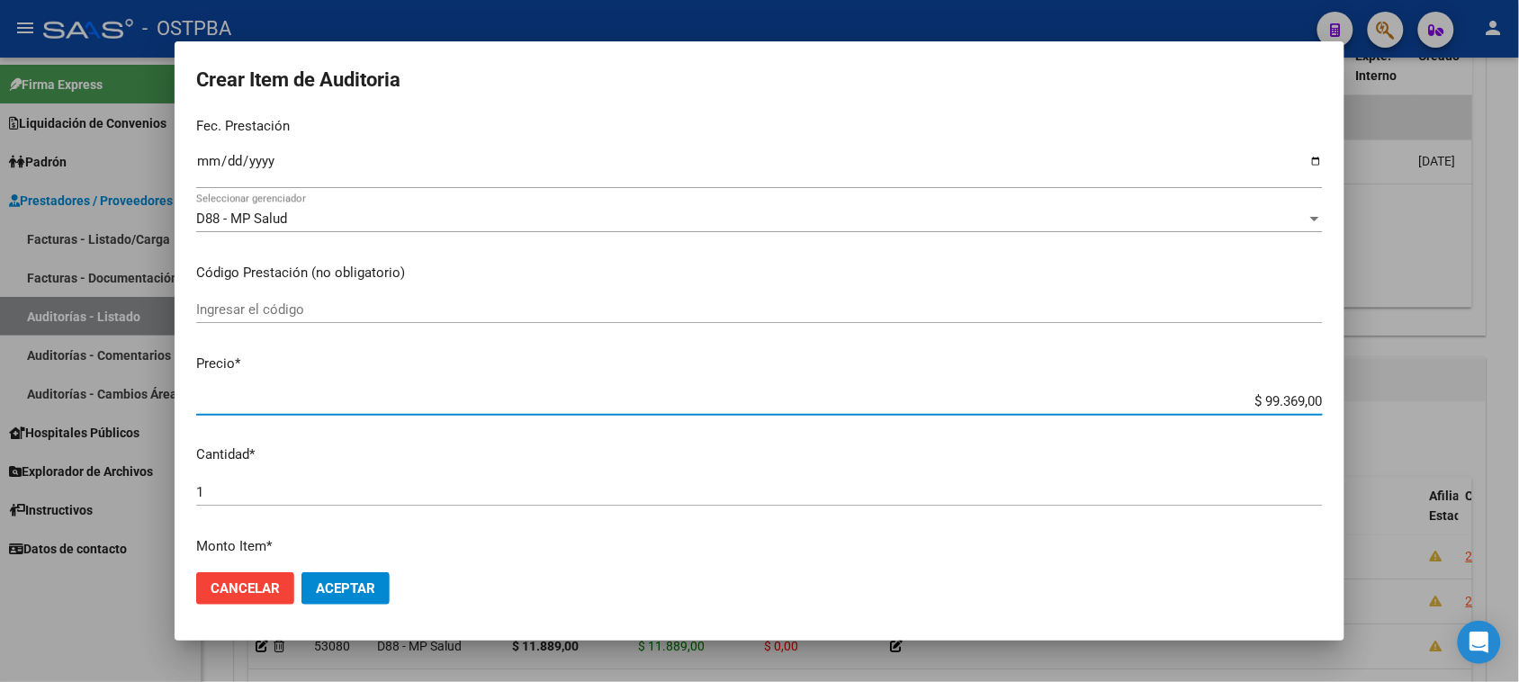
drag, startPoint x: 1245, startPoint y: 402, endPoint x: 1464, endPoint y: 401, distance: 219.6
click at [1464, 401] on div "Crear Item de Auditoria 43398793 Nro Documento 23433987934 CUIL Afiliado Activo…" at bounding box center [759, 341] width 1519 height 682
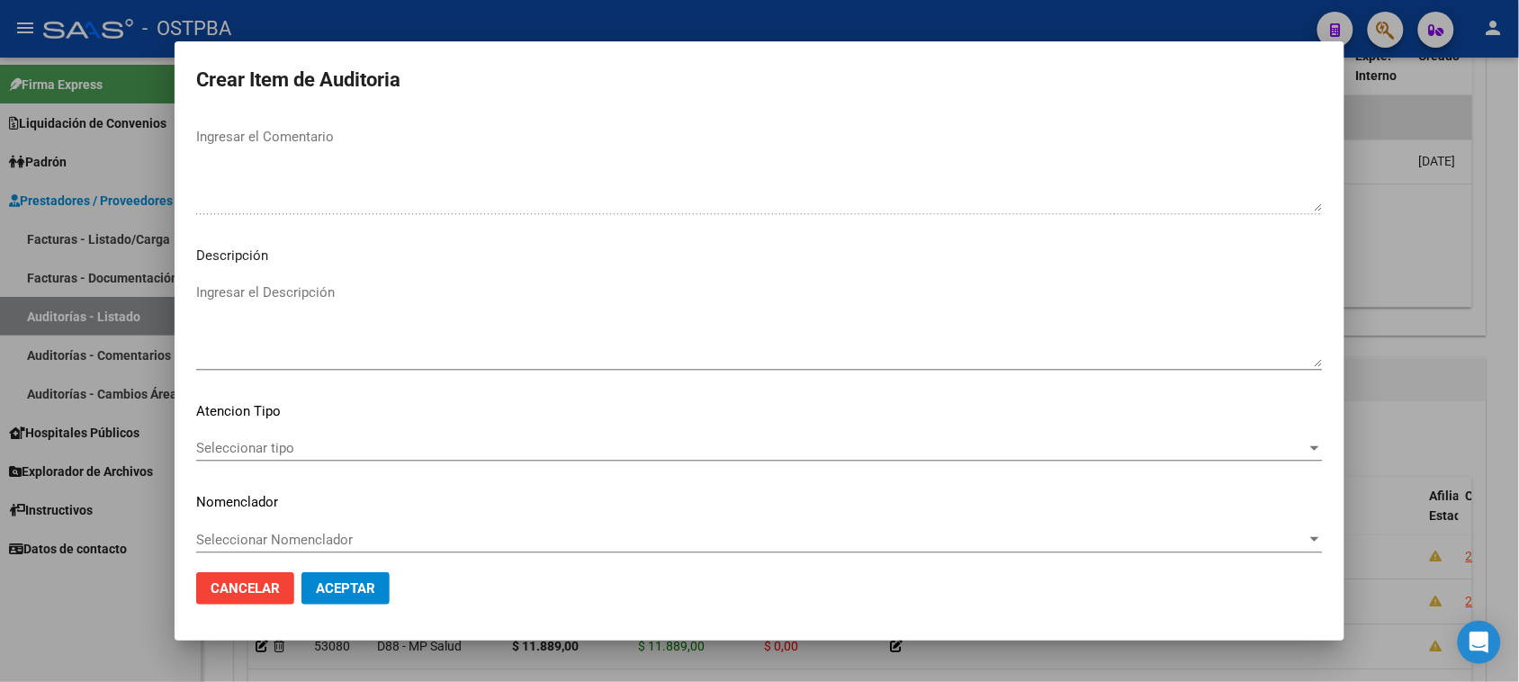
scroll to position [1012, 0]
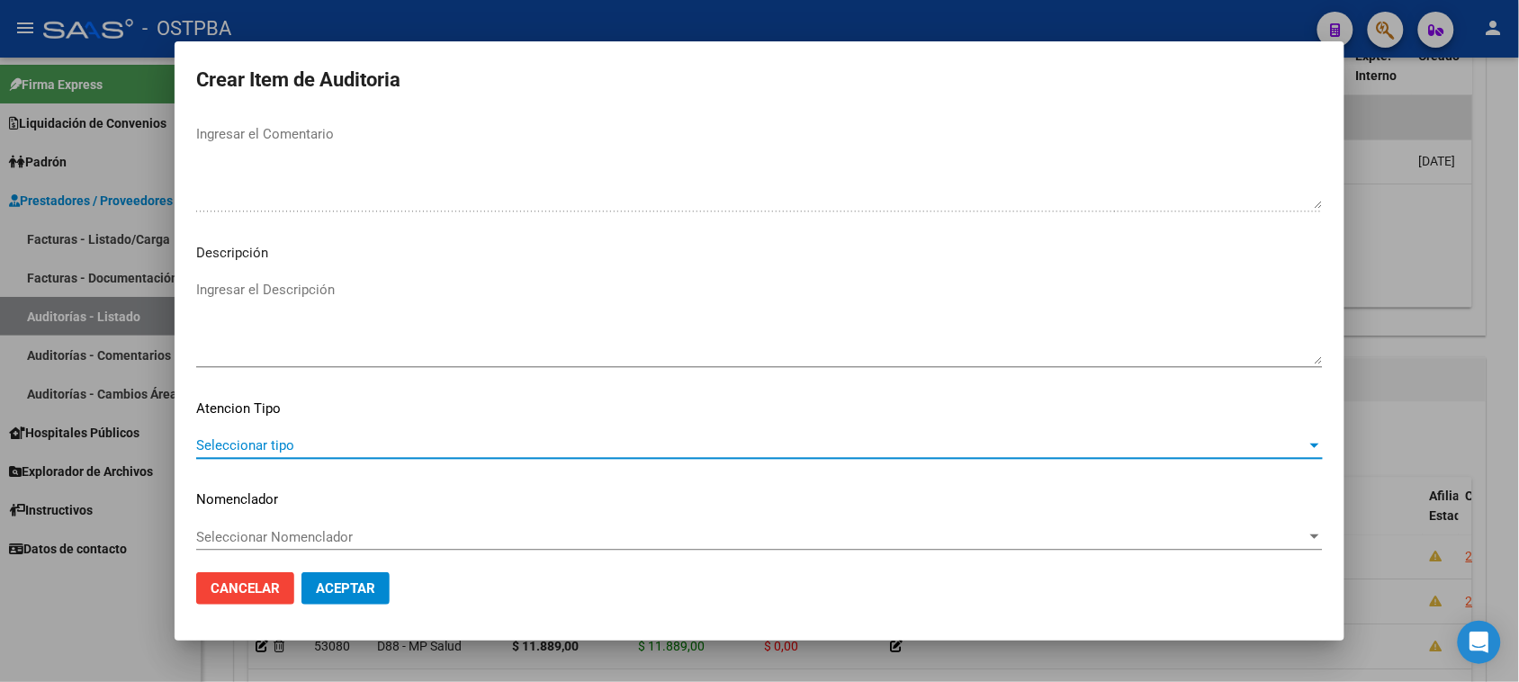
click at [223, 443] on span "Seleccionar tipo" at bounding box center [751, 445] width 1110 height 16
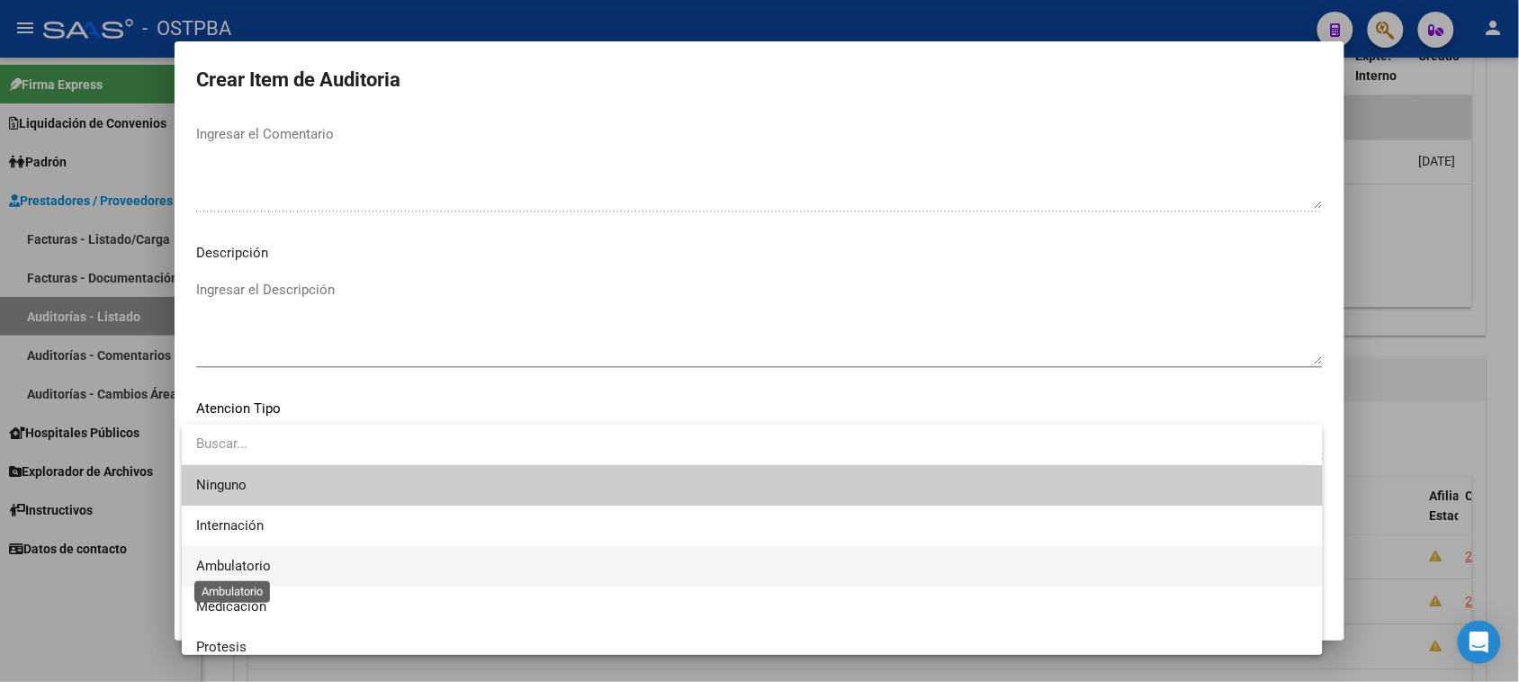
click at [234, 561] on span "Ambulatorio" at bounding box center [233, 566] width 75 height 16
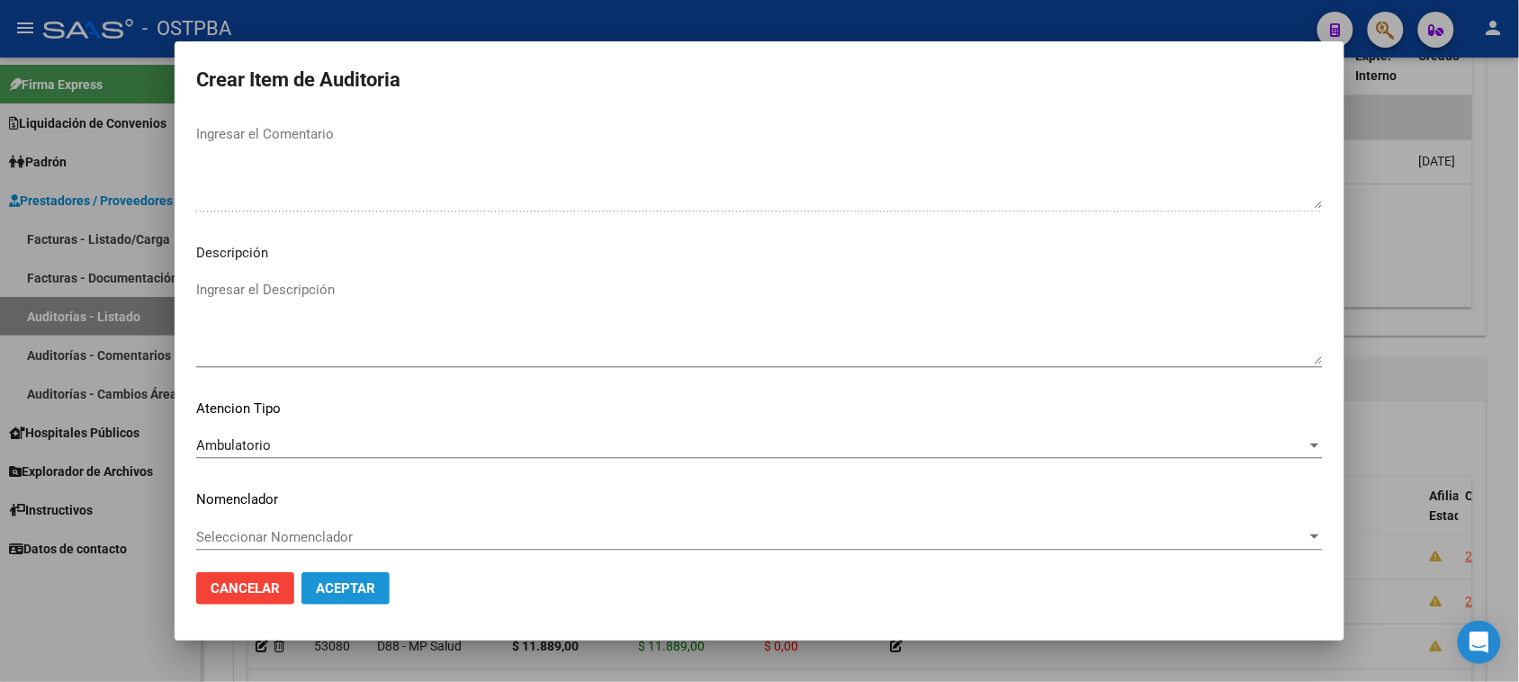
click at [363, 591] on span "Aceptar" at bounding box center [345, 588] width 59 height 16
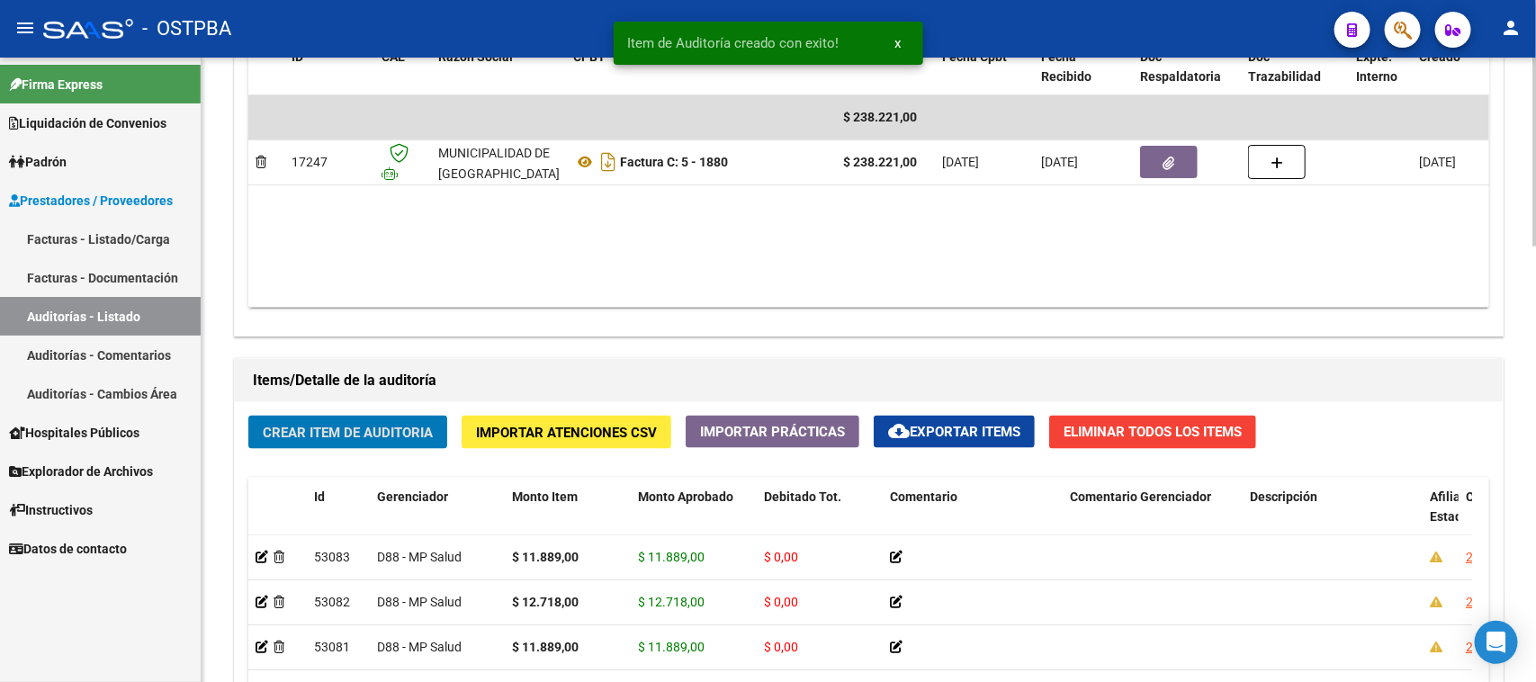
click at [381, 435] on span "Crear Item de Auditoria" at bounding box center [348, 433] width 170 height 16
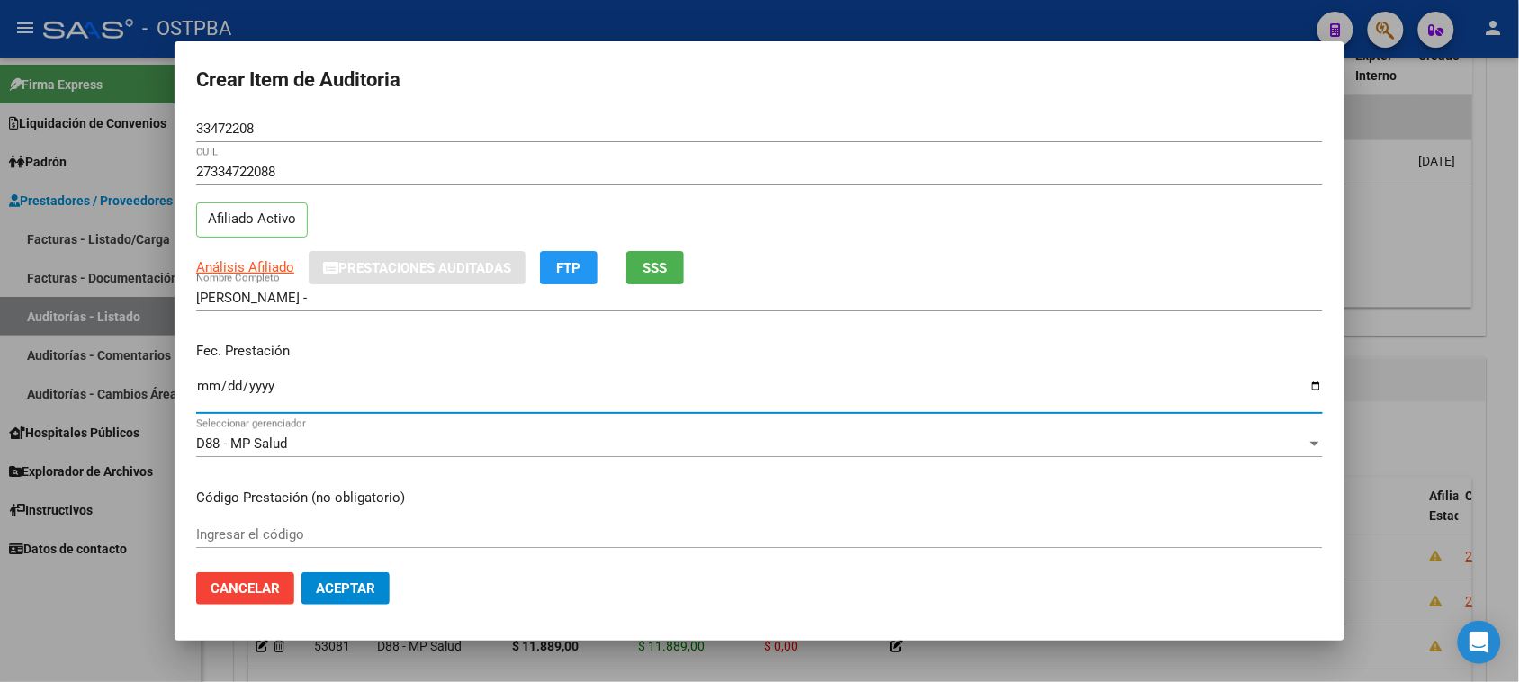
click at [208, 381] on input "Ingresar la fecha" at bounding box center [759, 393] width 1127 height 29
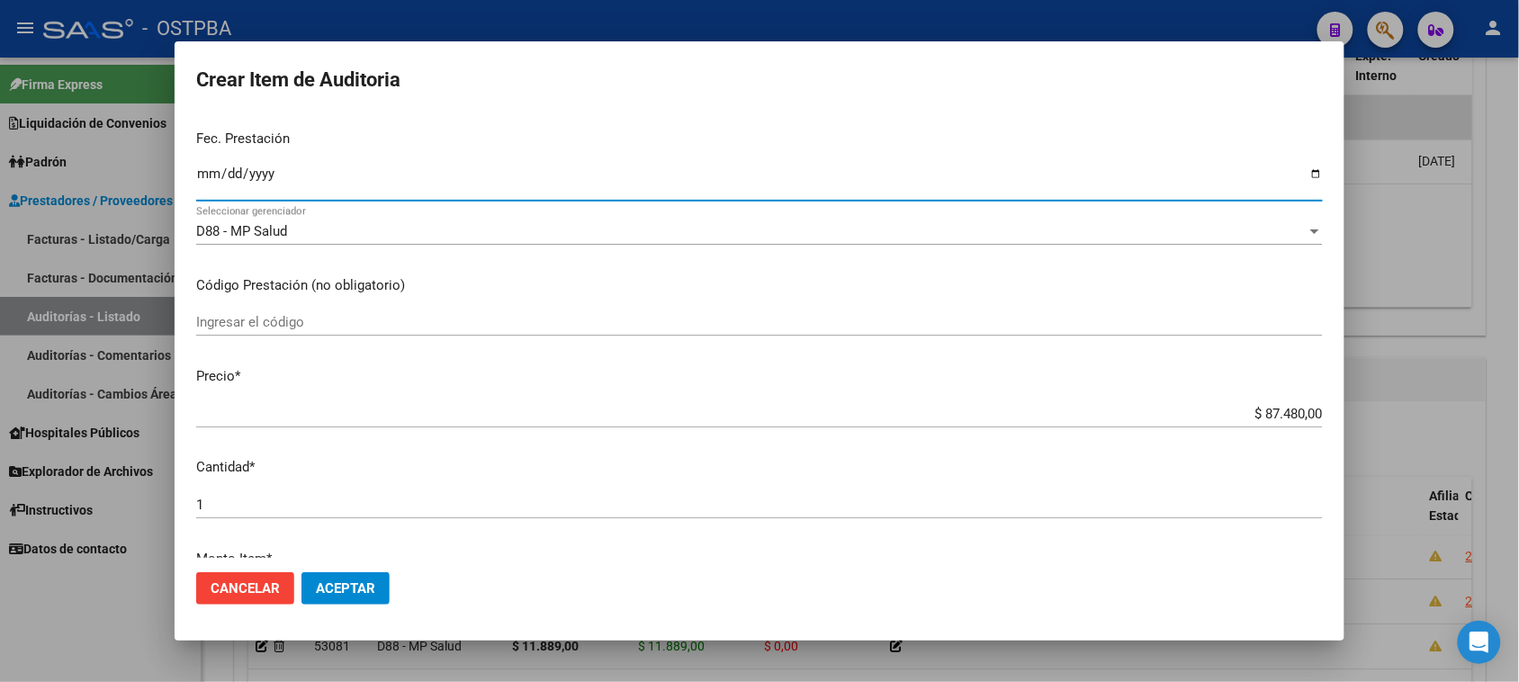
scroll to position [225, 0]
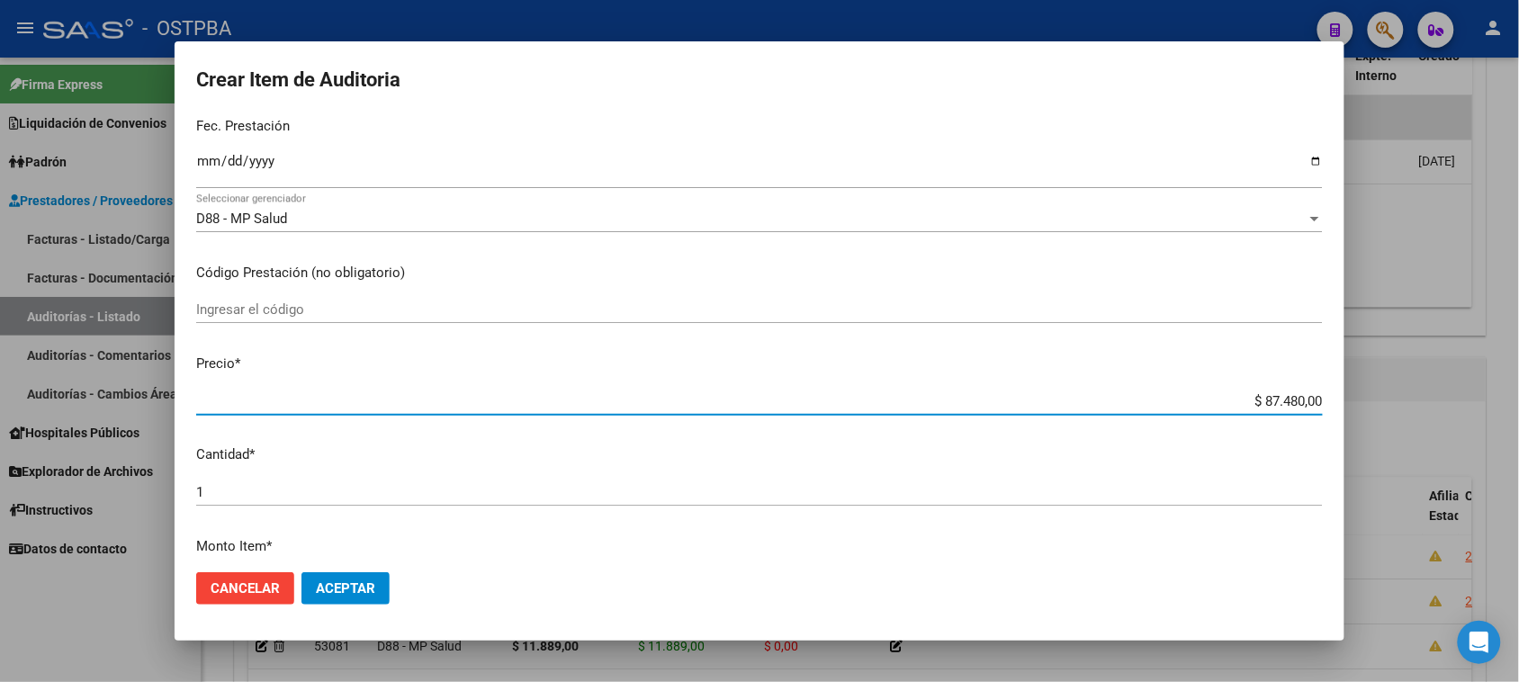
drag, startPoint x: 1245, startPoint y: 401, endPoint x: 1535, endPoint y: 402, distance: 290.7
click at [1519, 402] on html "menu - OSTPBA person Firma Express Liquidación de Convenios Gastos - Items Gast…" at bounding box center [759, 341] width 1519 height 682
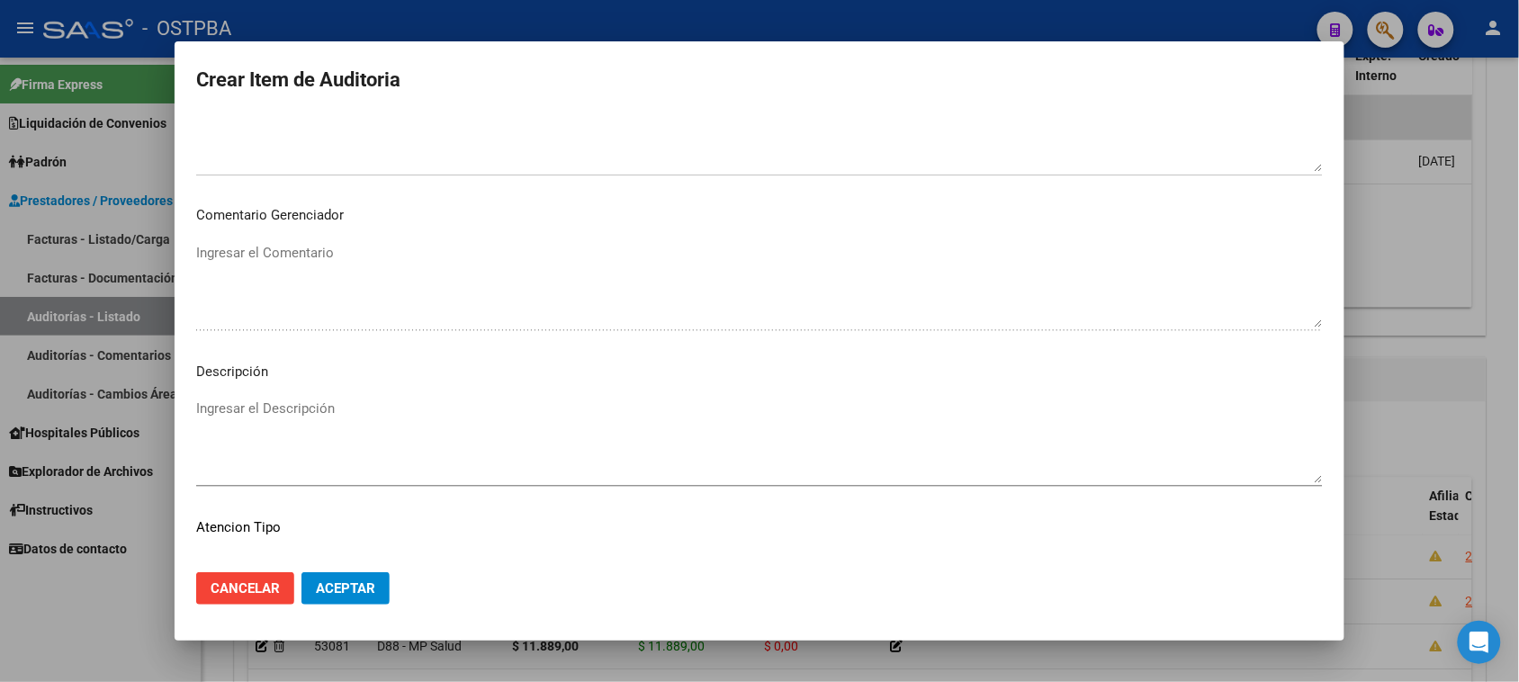
scroll to position [1020, 0]
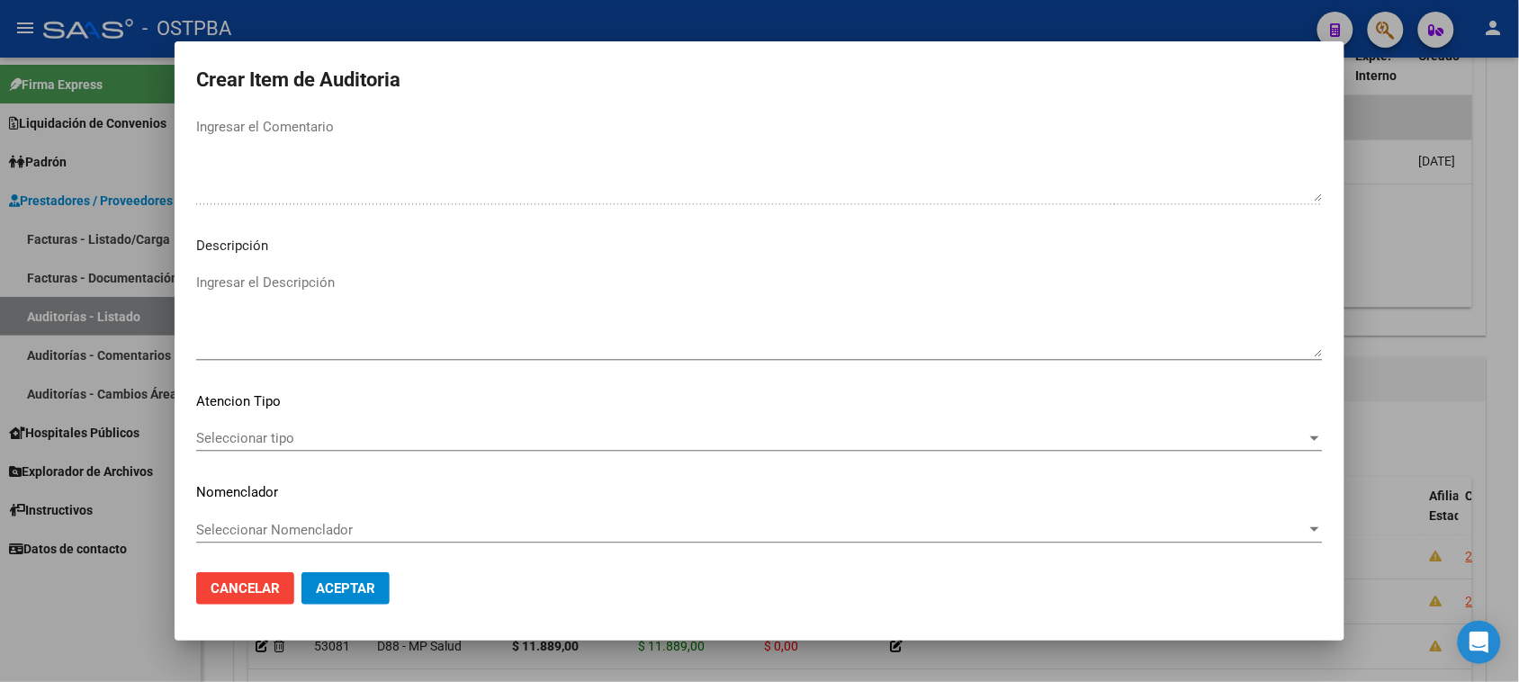
click at [281, 432] on span "Seleccionar tipo" at bounding box center [751, 438] width 1110 height 16
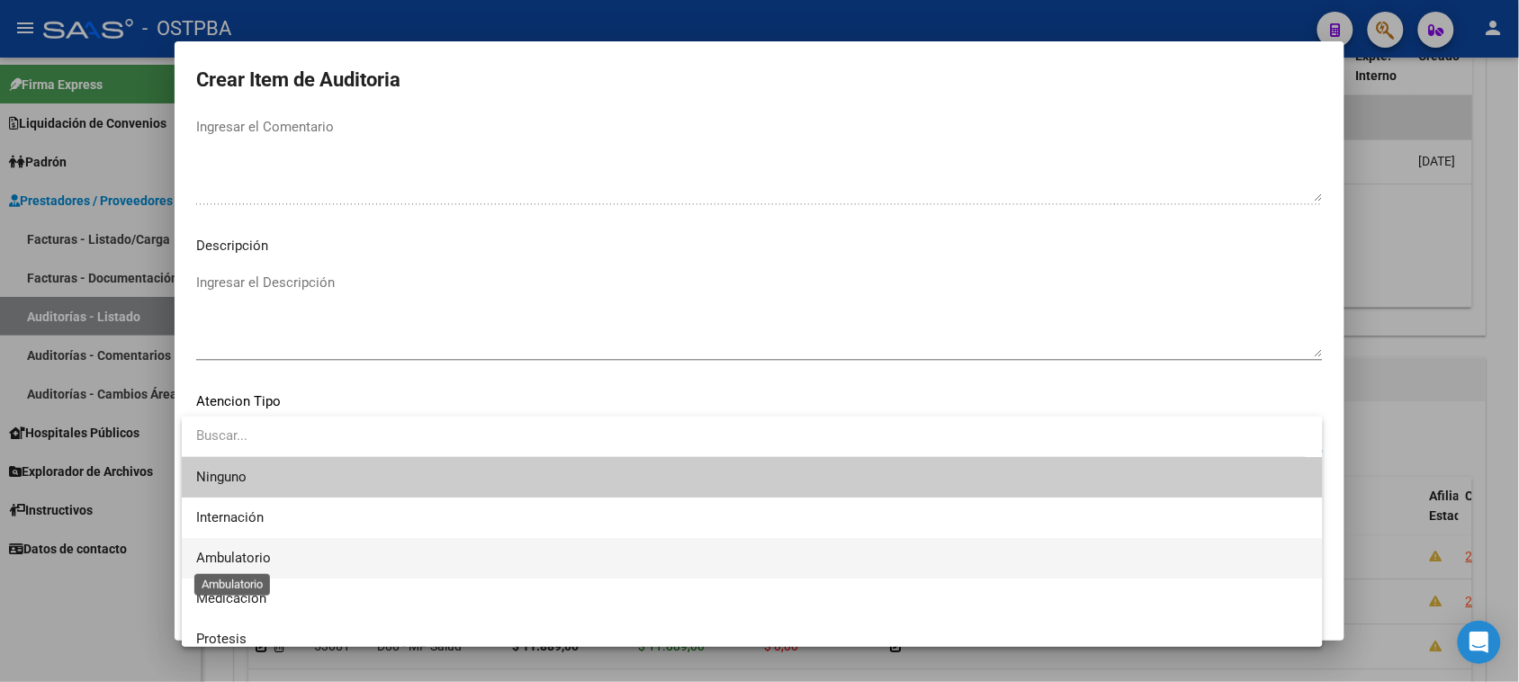
click at [255, 556] on span "Ambulatorio" at bounding box center [233, 558] width 75 height 16
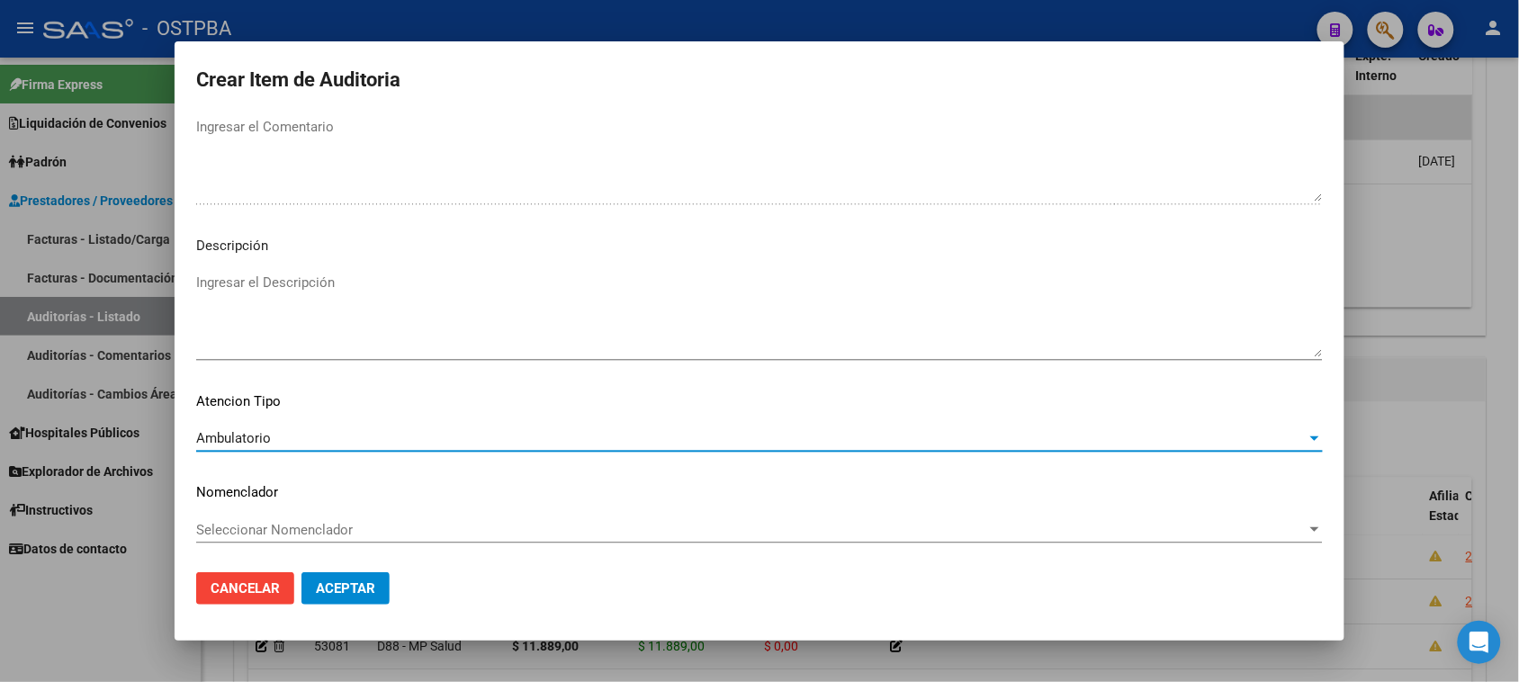
click at [349, 587] on span "Aceptar" at bounding box center [345, 588] width 59 height 16
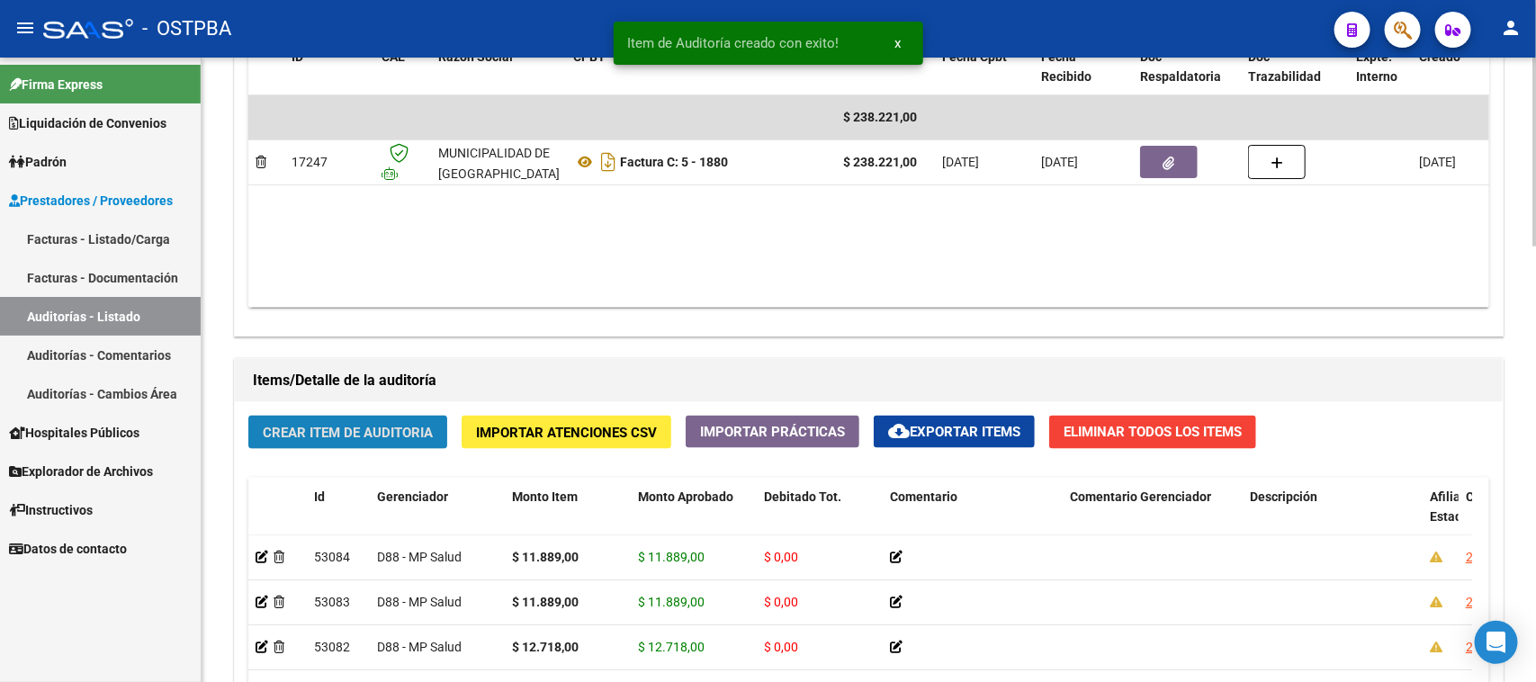
click at [399, 430] on span "Crear Item de Auditoria" at bounding box center [348, 433] width 170 height 16
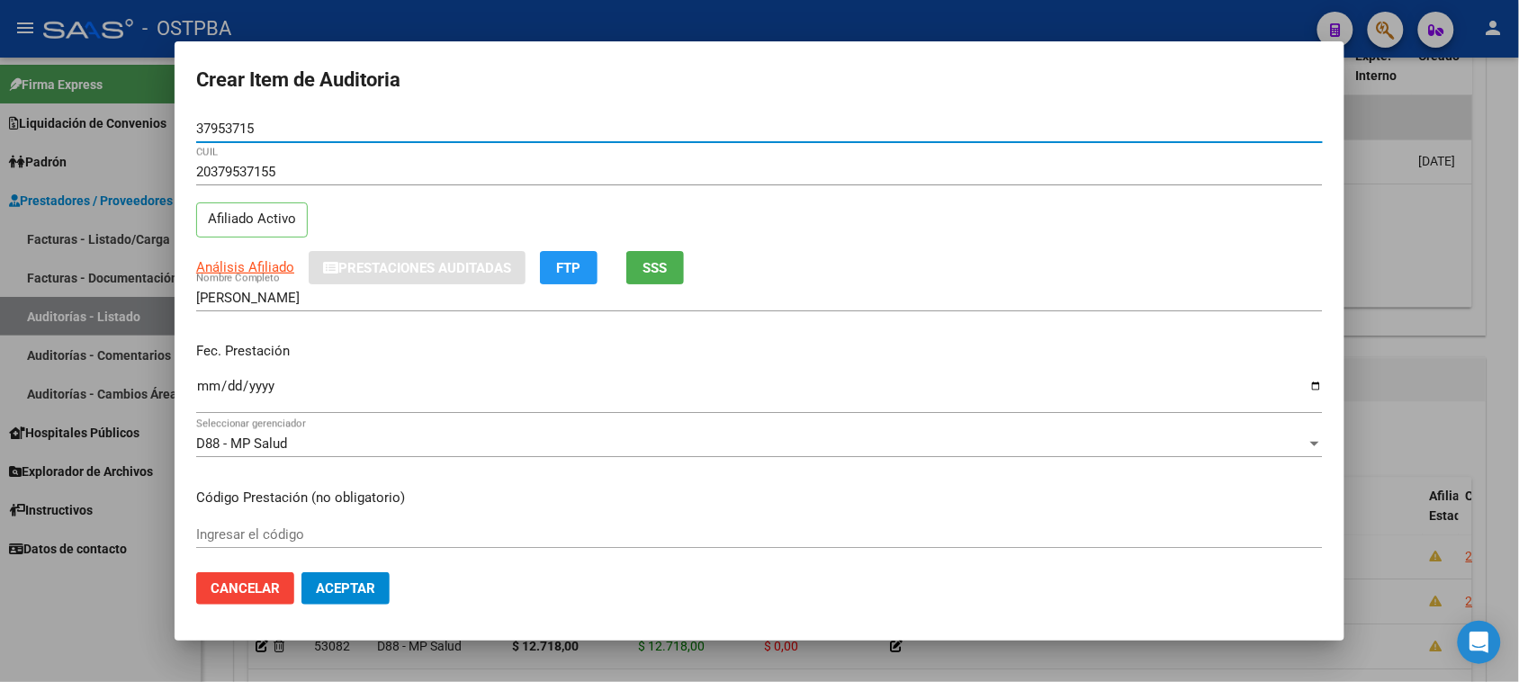
click at [210, 390] on input "Ingresar la fecha" at bounding box center [759, 393] width 1127 height 29
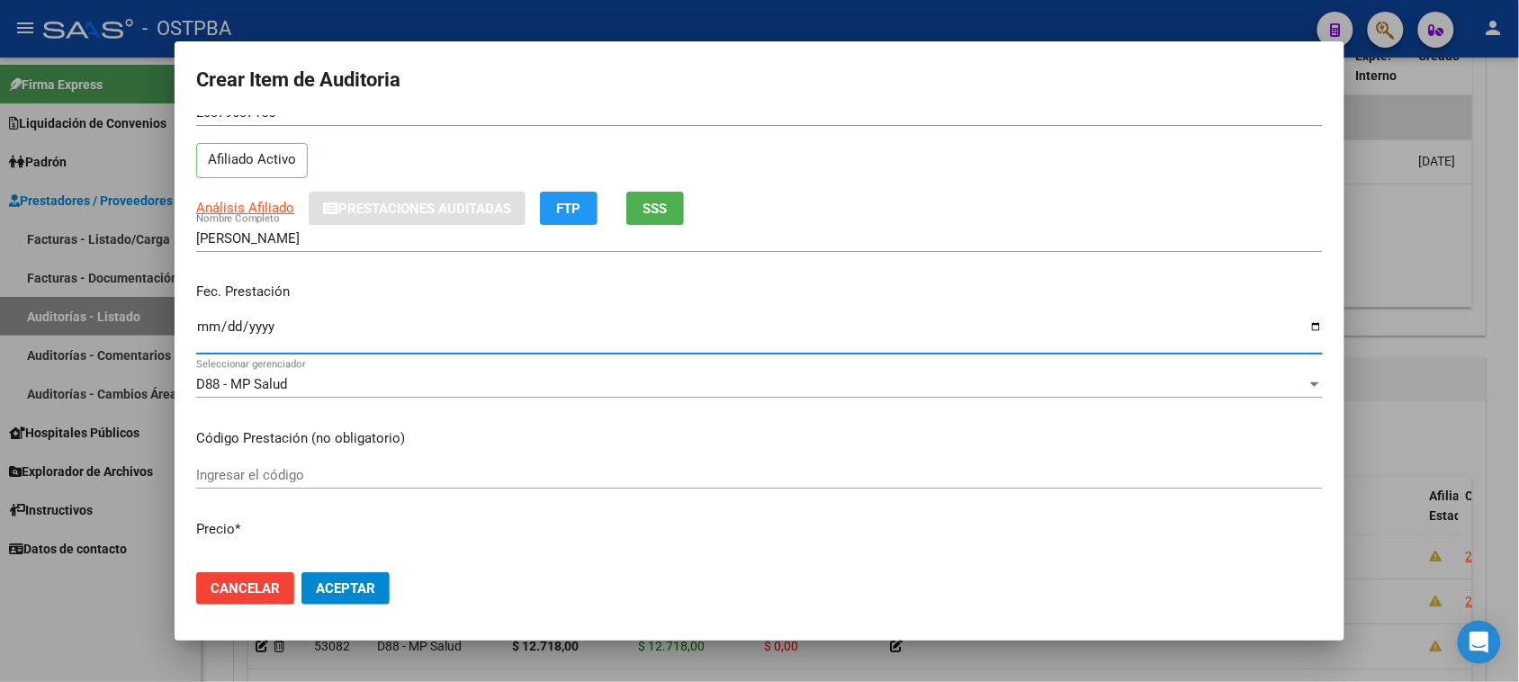
scroll to position [112, 0]
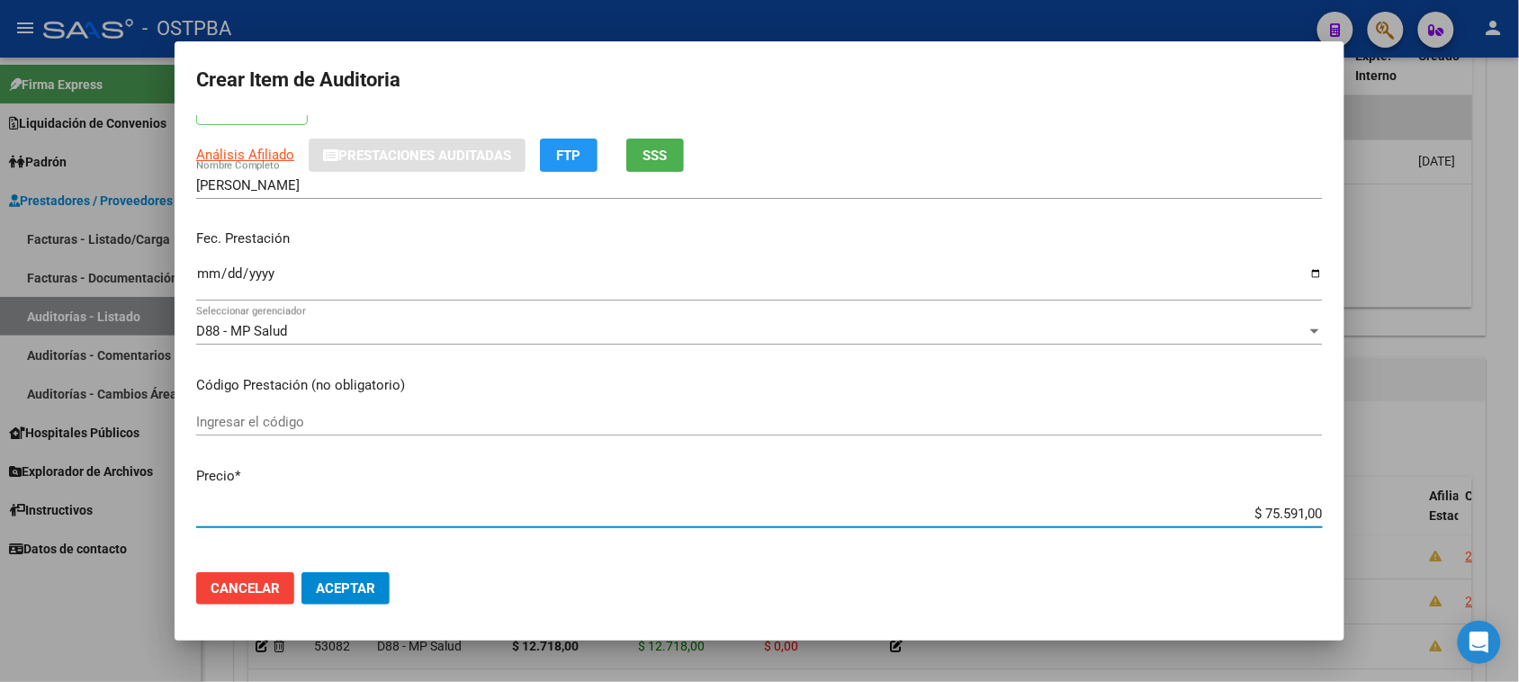
drag, startPoint x: 1244, startPoint y: 513, endPoint x: 1535, endPoint y: 507, distance: 291.6
click at [1519, 507] on html "menu - OSTPBA person Firma Express Liquidación de Convenios Gastos - Items Gast…" at bounding box center [759, 341] width 1519 height 682
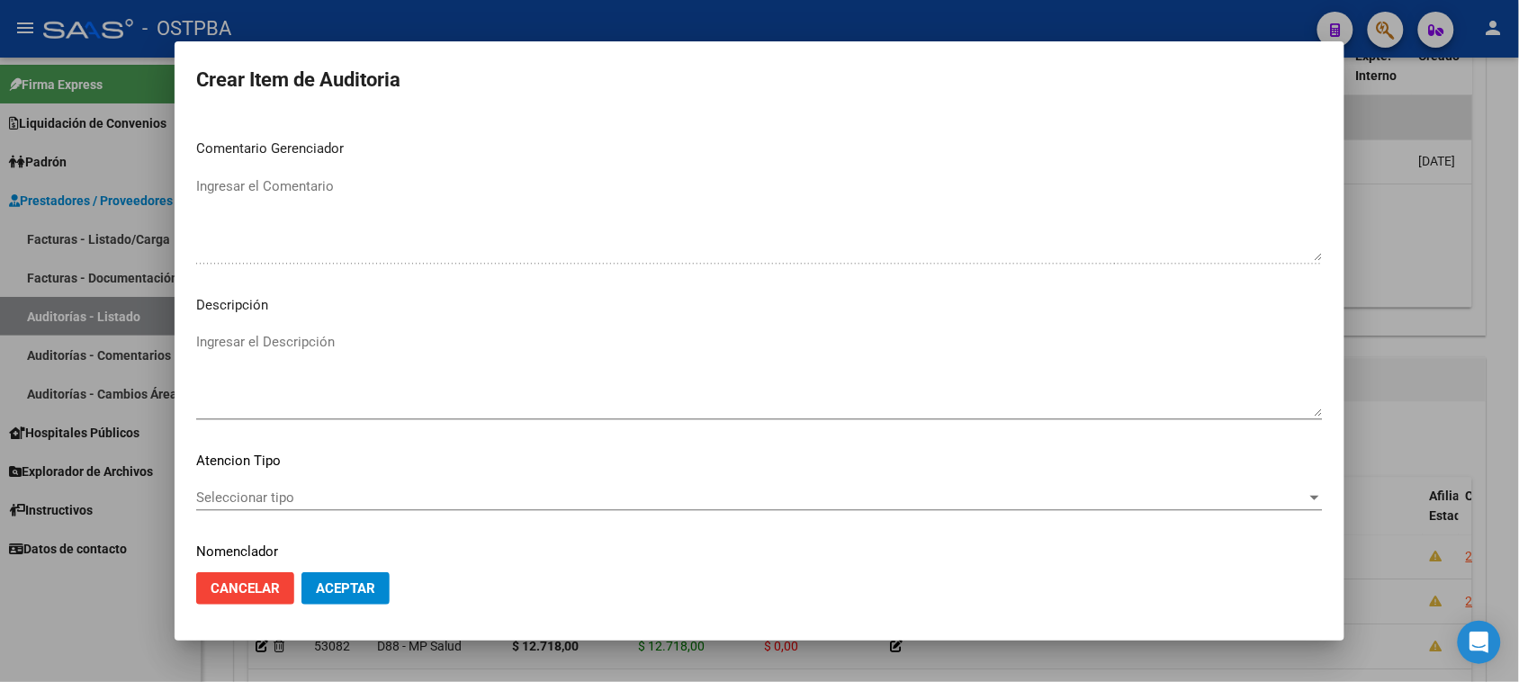
scroll to position [1020, 0]
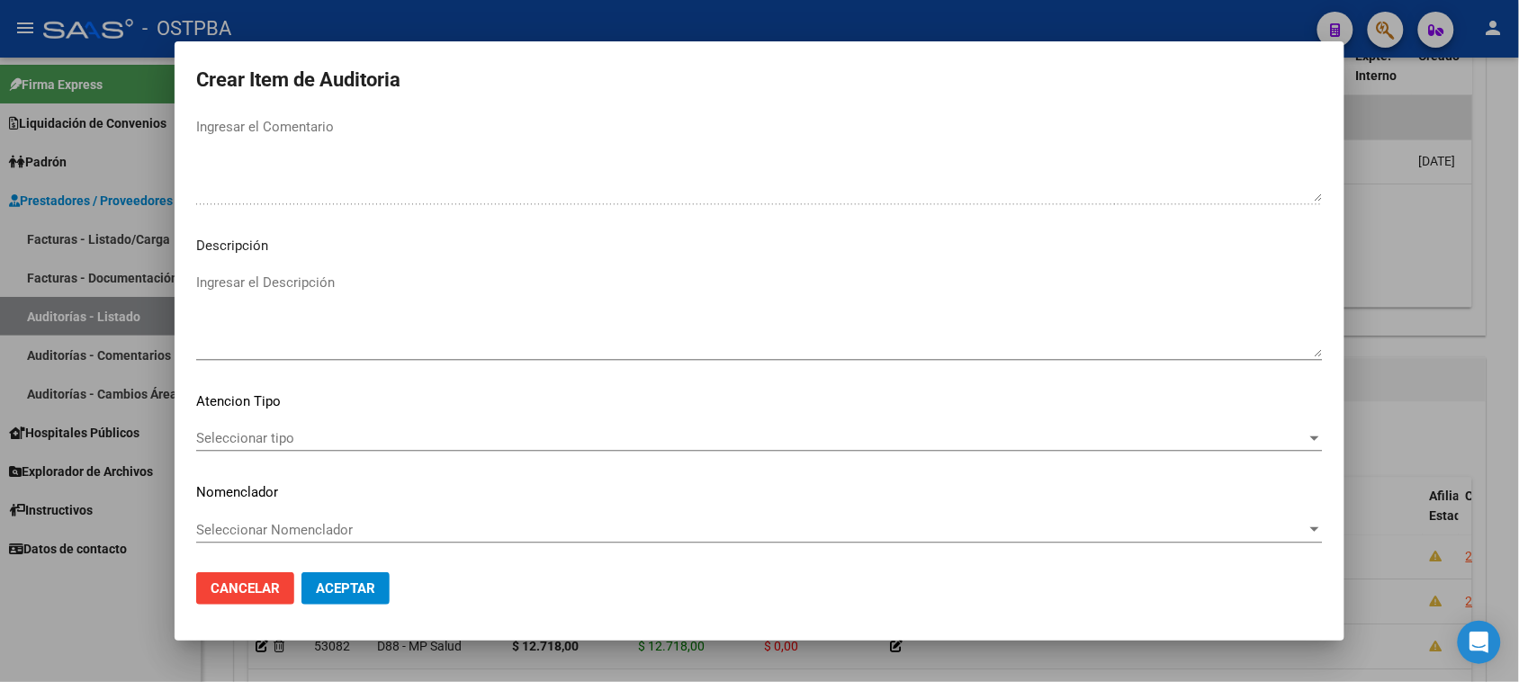
click at [227, 436] on span "Seleccionar tipo" at bounding box center [751, 438] width 1110 height 16
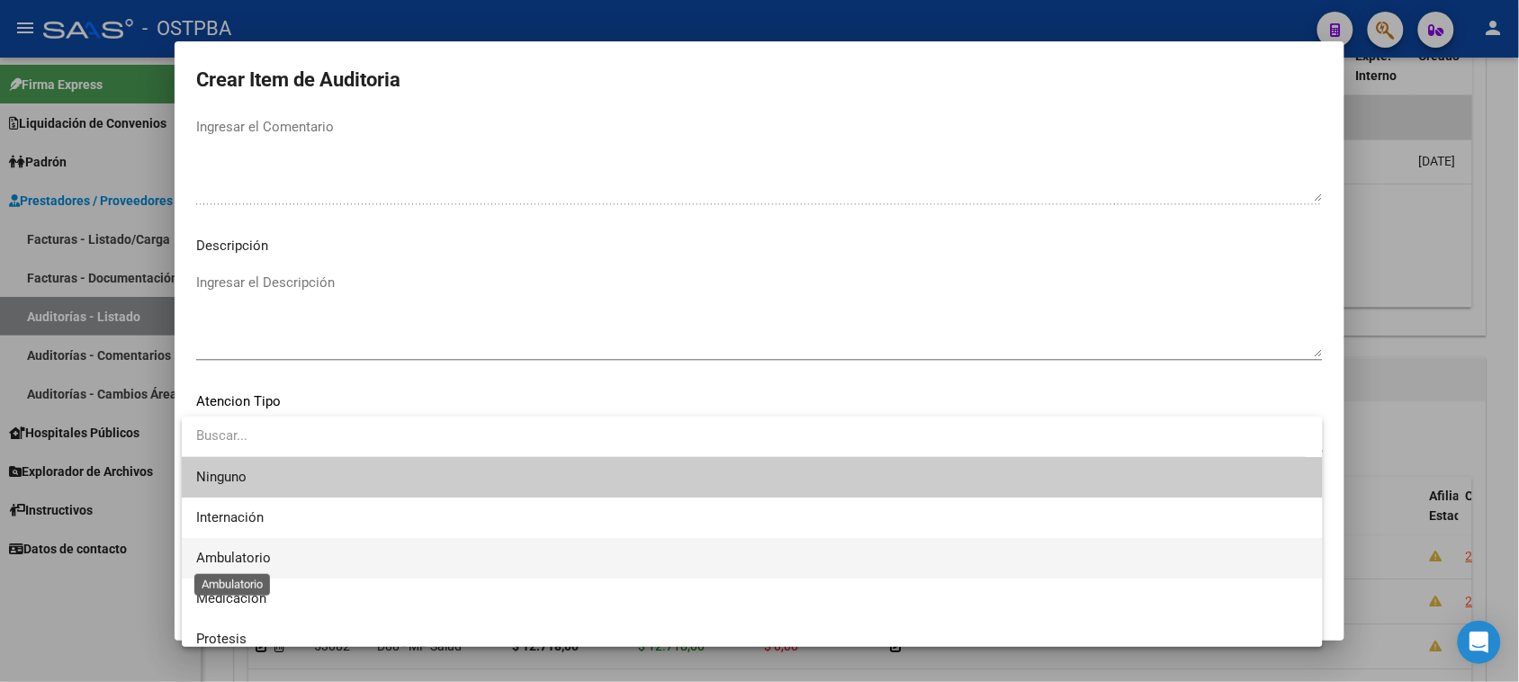
click at [239, 554] on span "Ambulatorio" at bounding box center [233, 558] width 75 height 16
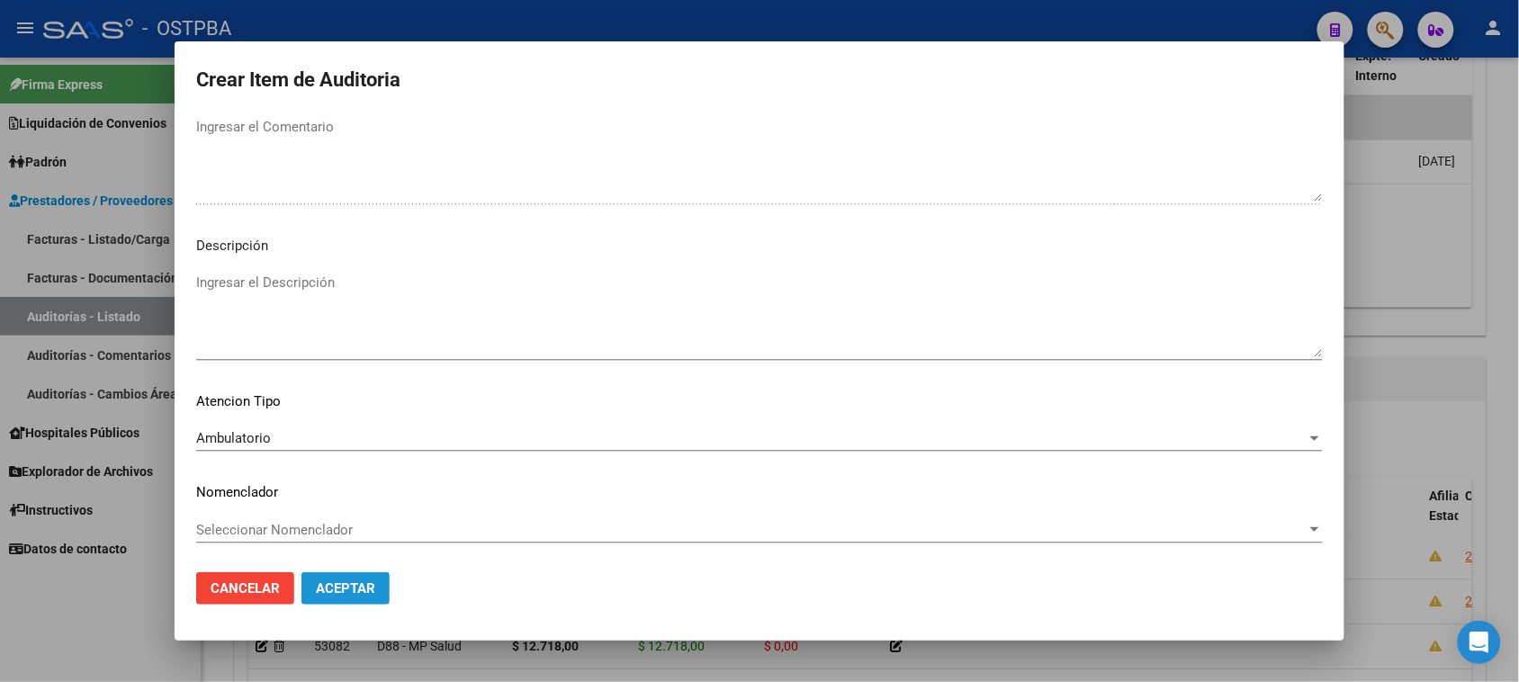
click at [340, 579] on button "Aceptar" at bounding box center [345, 588] width 88 height 32
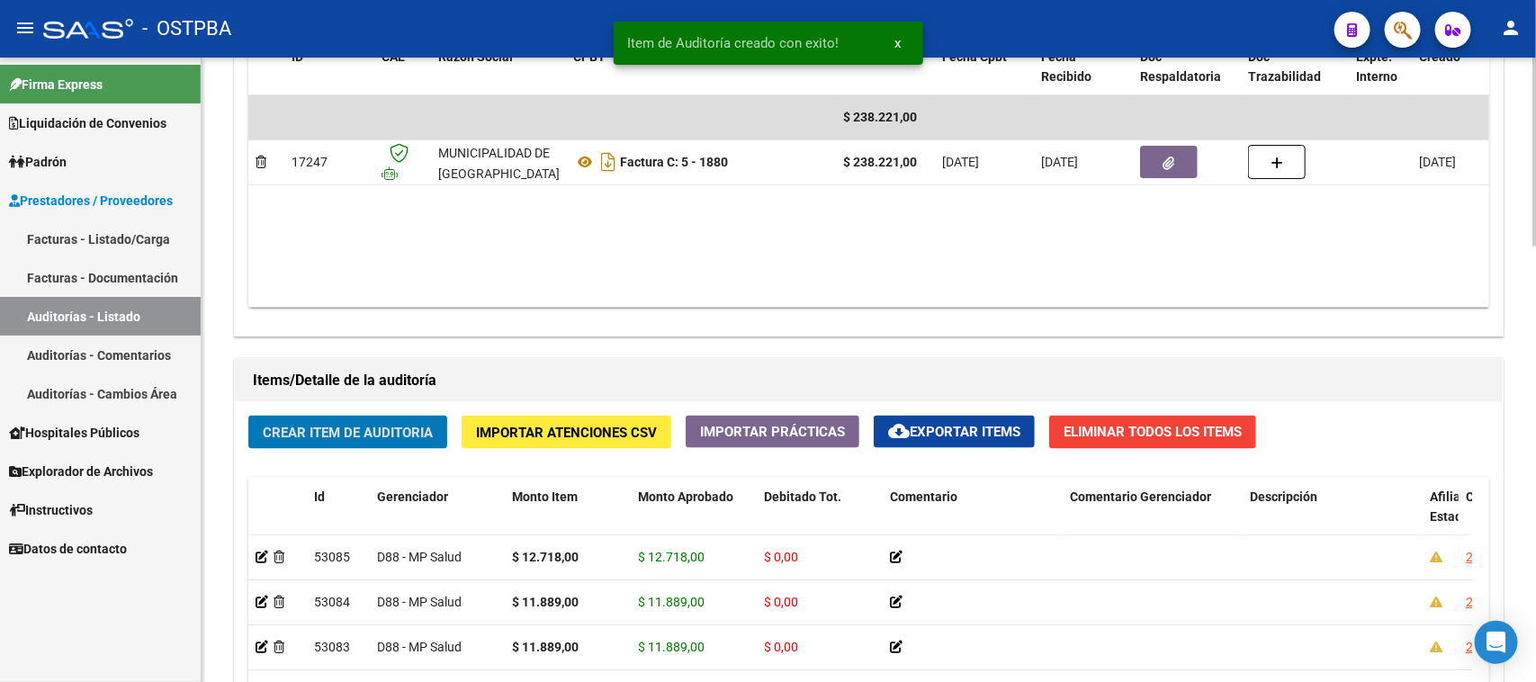
click at [390, 412] on div "Crear Item de Auditoria Importar Atenciones CSV Importar Prácticas cloud_downlo…" at bounding box center [869, 692] width 1268 height 581
click at [398, 426] on span "Crear Item de Auditoria" at bounding box center [348, 433] width 170 height 16
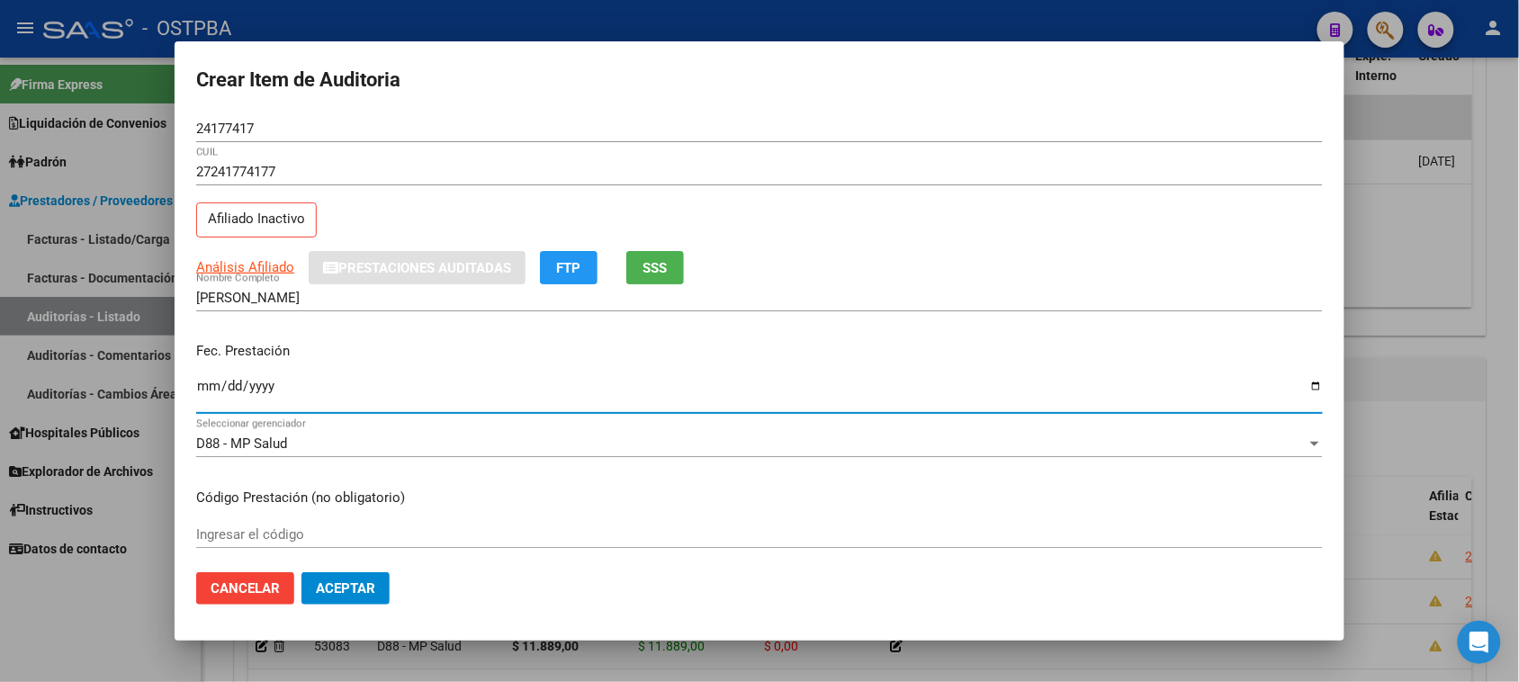
drag, startPoint x: 199, startPoint y: 390, endPoint x: 261, endPoint y: 388, distance: 62.1
click at [199, 388] on input "Ingresar la fecha" at bounding box center [759, 393] width 1127 height 29
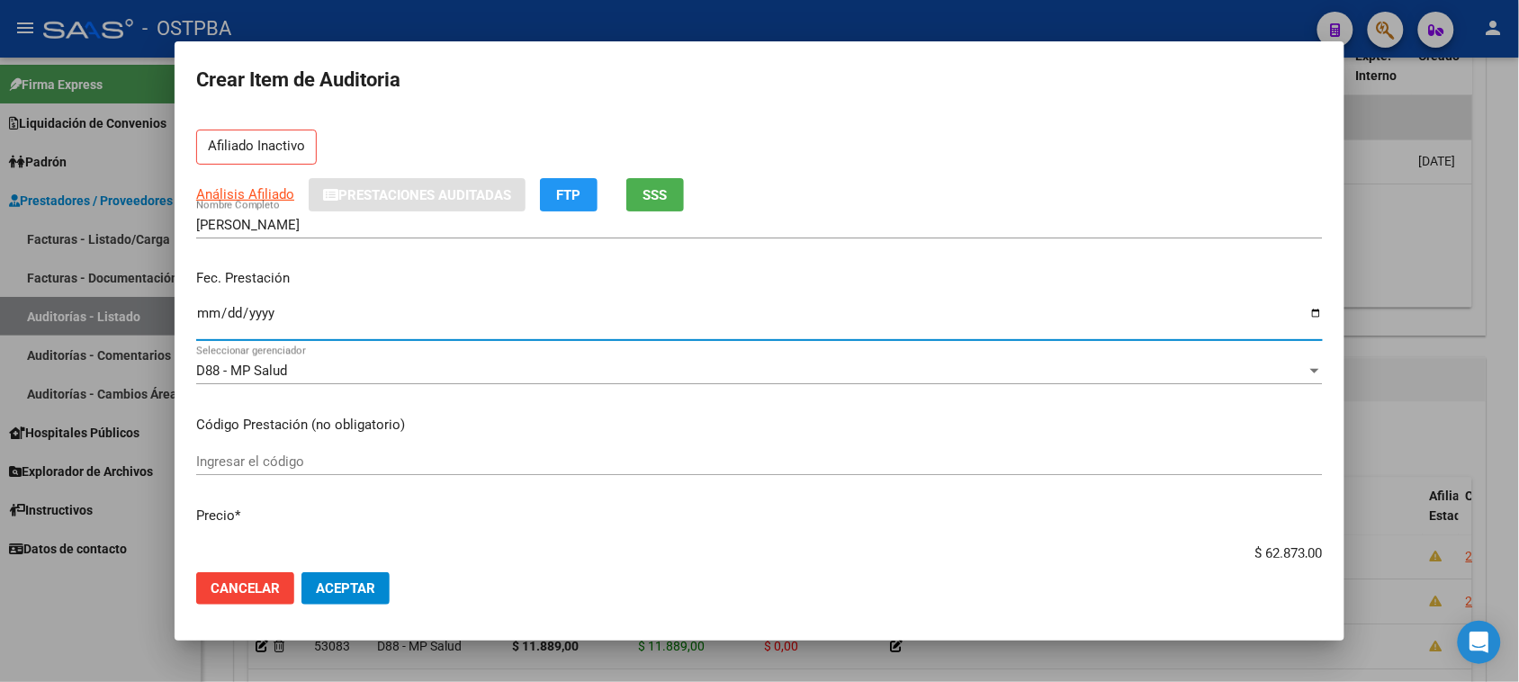
scroll to position [225, 0]
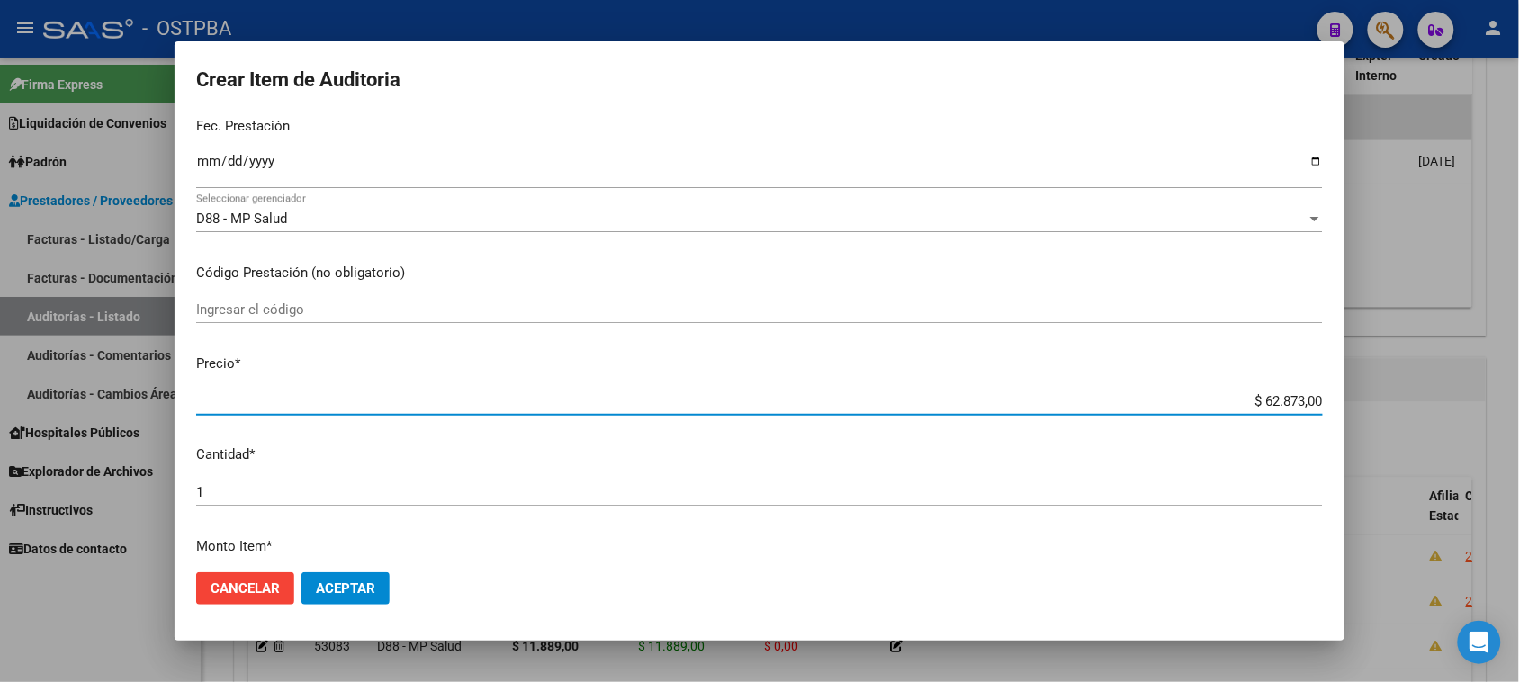
drag, startPoint x: 1246, startPoint y: 398, endPoint x: 1535, endPoint y: 398, distance: 288.9
click at [1519, 398] on html "menu - OSTPBA person Firma Express Liquidación de Convenios Gastos - Items Gast…" at bounding box center [759, 341] width 1519 height 682
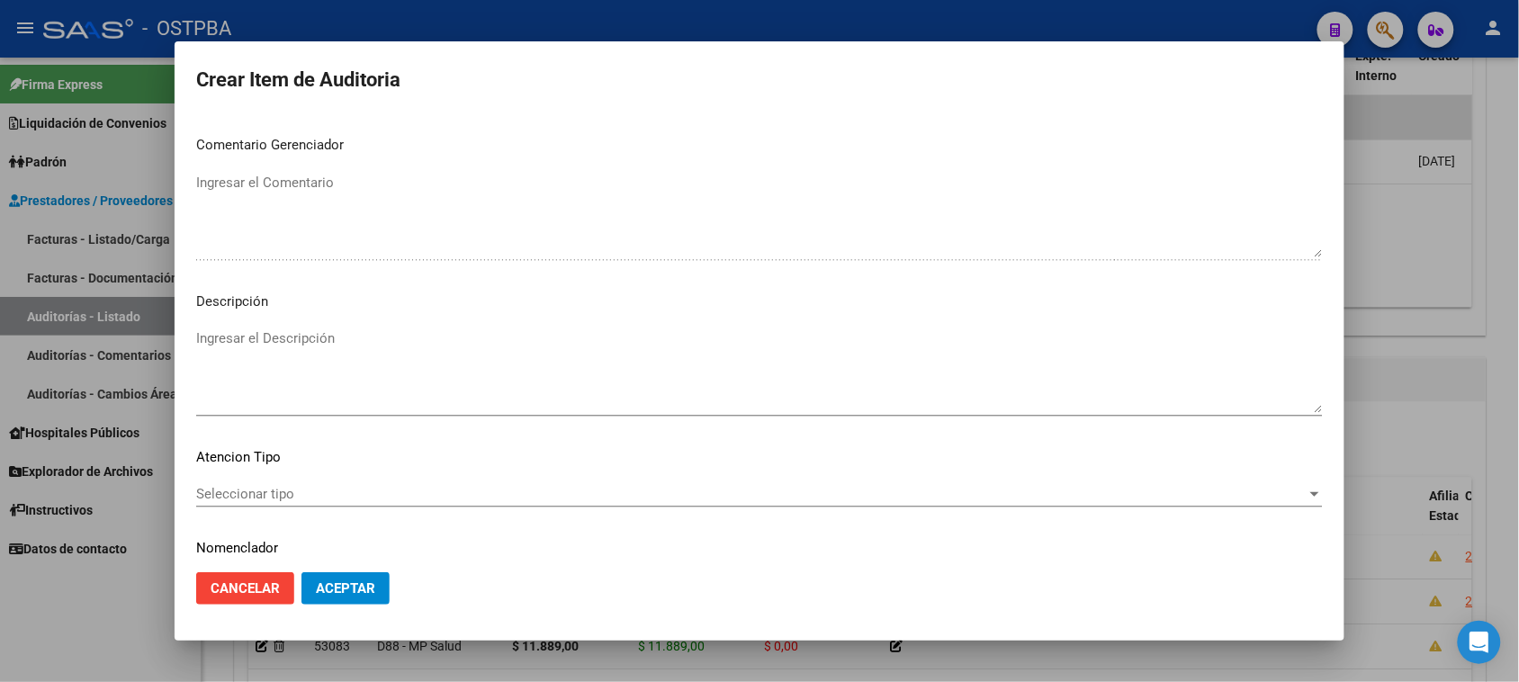
scroll to position [1020, 0]
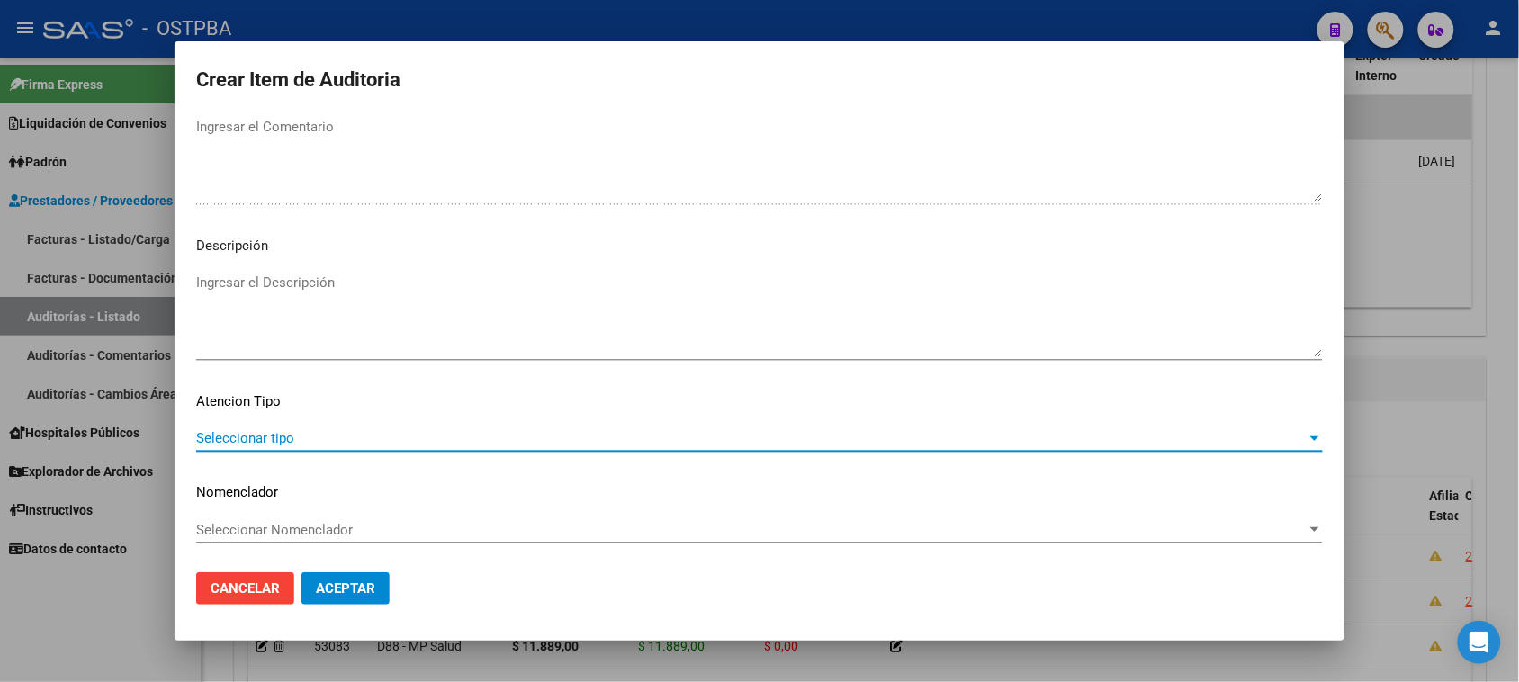
click at [243, 437] on span "Seleccionar tipo" at bounding box center [751, 438] width 1110 height 16
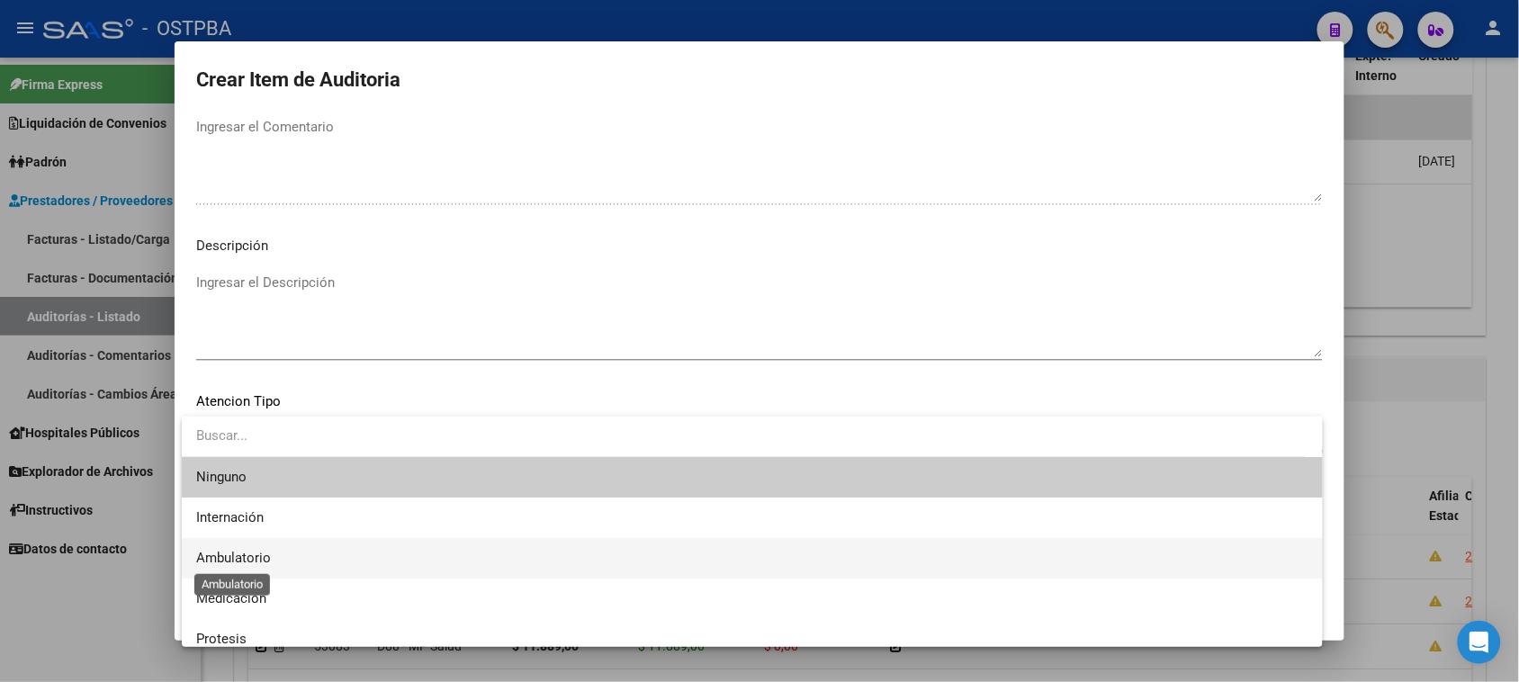
click at [256, 562] on span "Ambulatorio" at bounding box center [233, 558] width 75 height 16
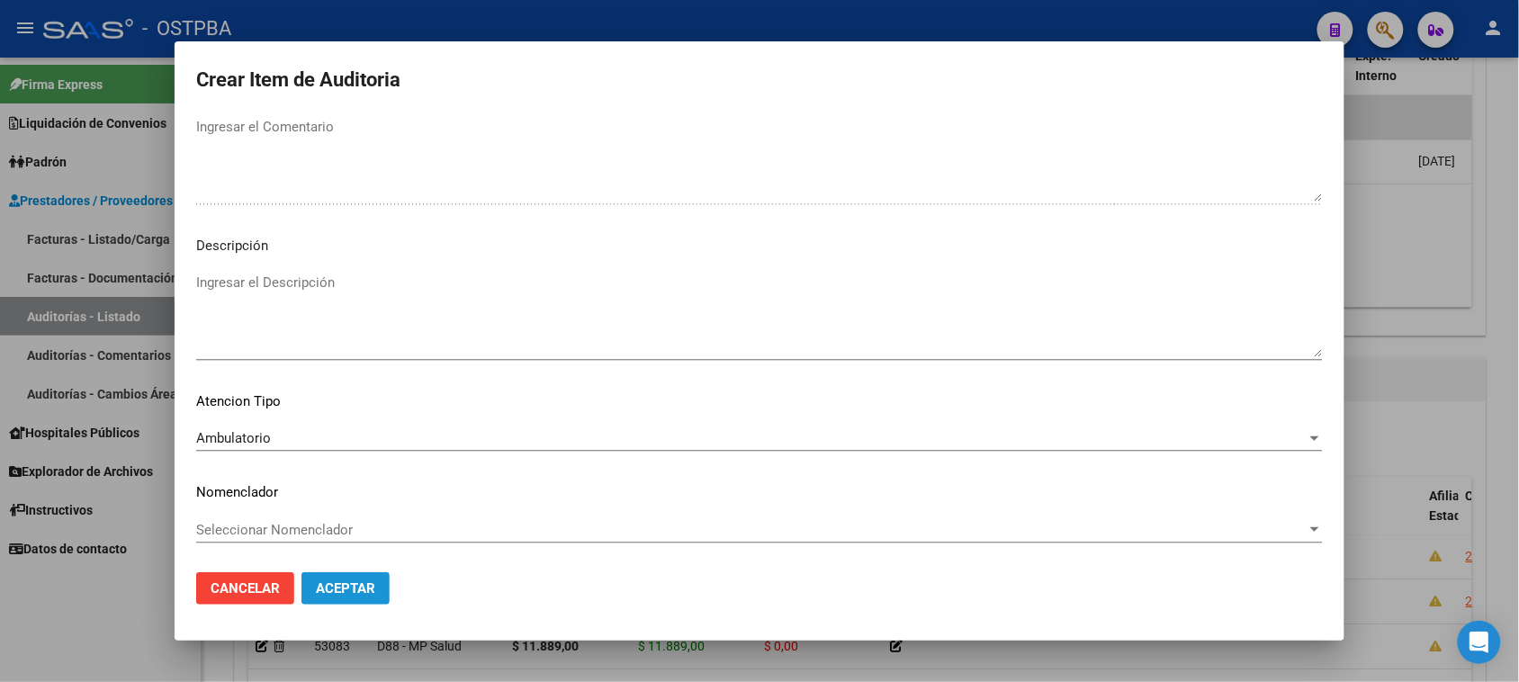
click at [375, 592] on span "Aceptar" at bounding box center [345, 588] width 59 height 16
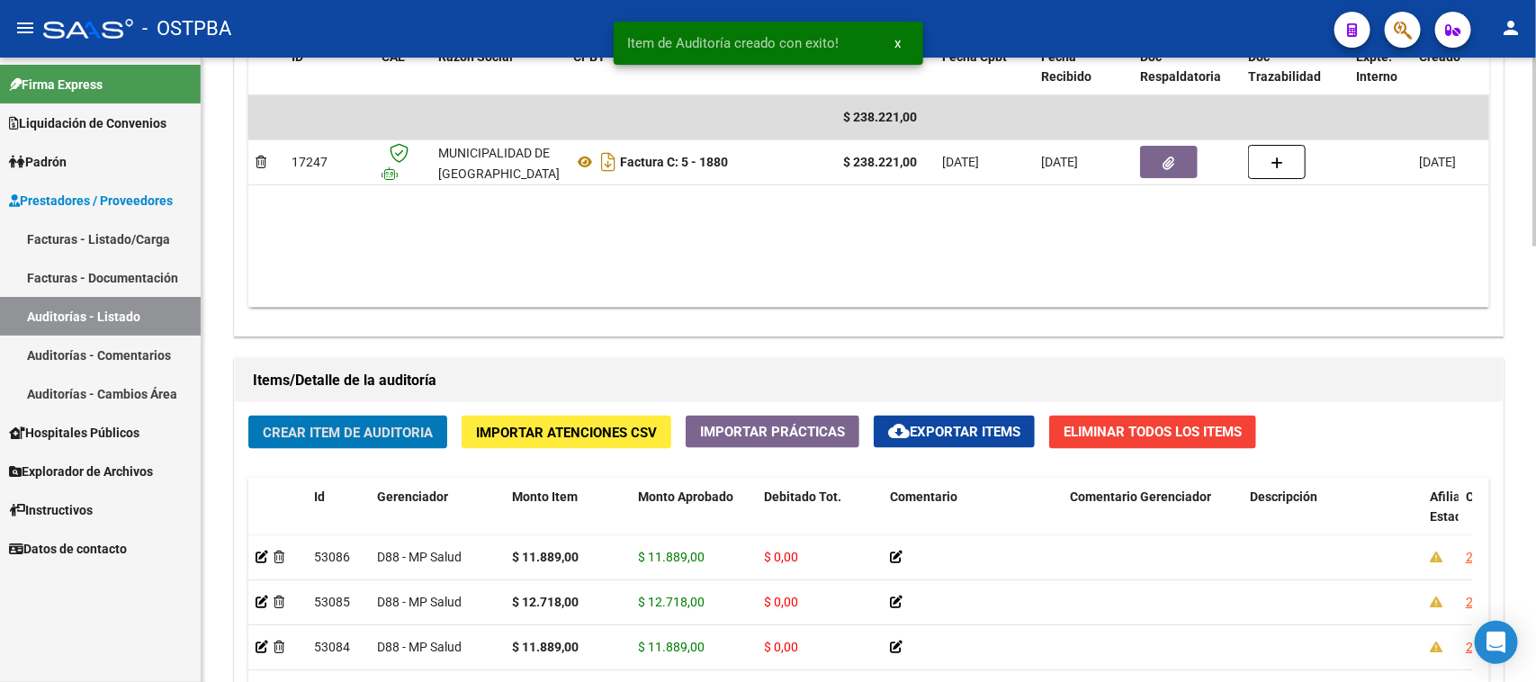
click at [415, 428] on span "Crear Item de Auditoria" at bounding box center [348, 433] width 170 height 16
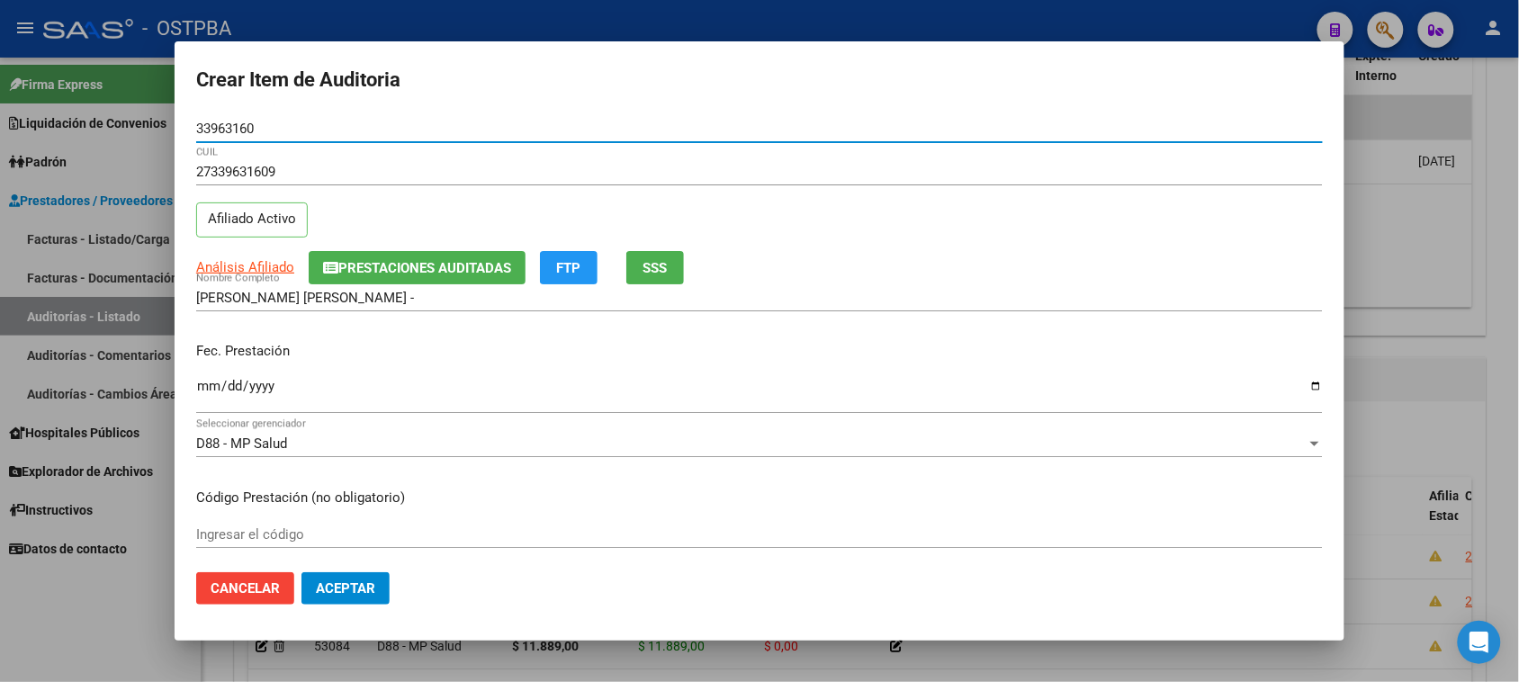
click at [213, 385] on input "Ingresar la fecha" at bounding box center [759, 393] width 1127 height 29
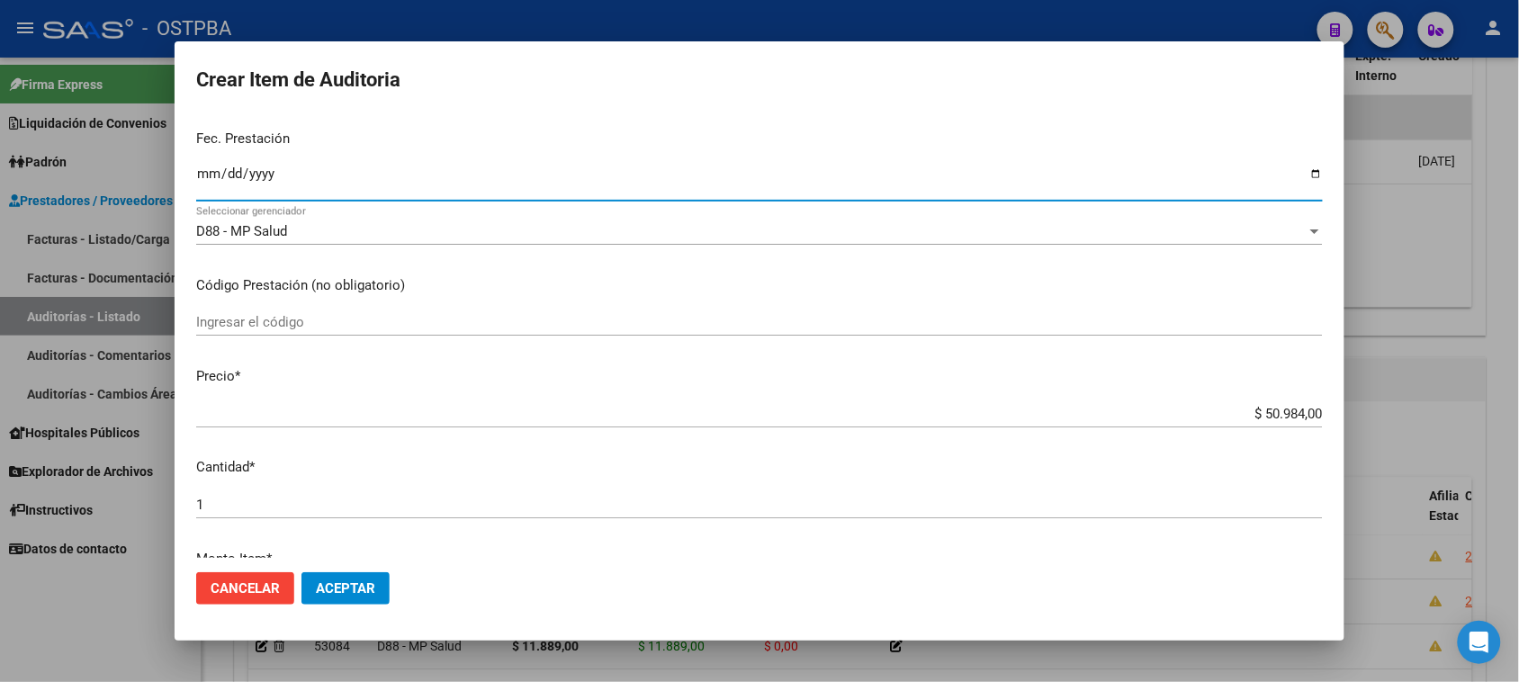
scroll to position [225, 0]
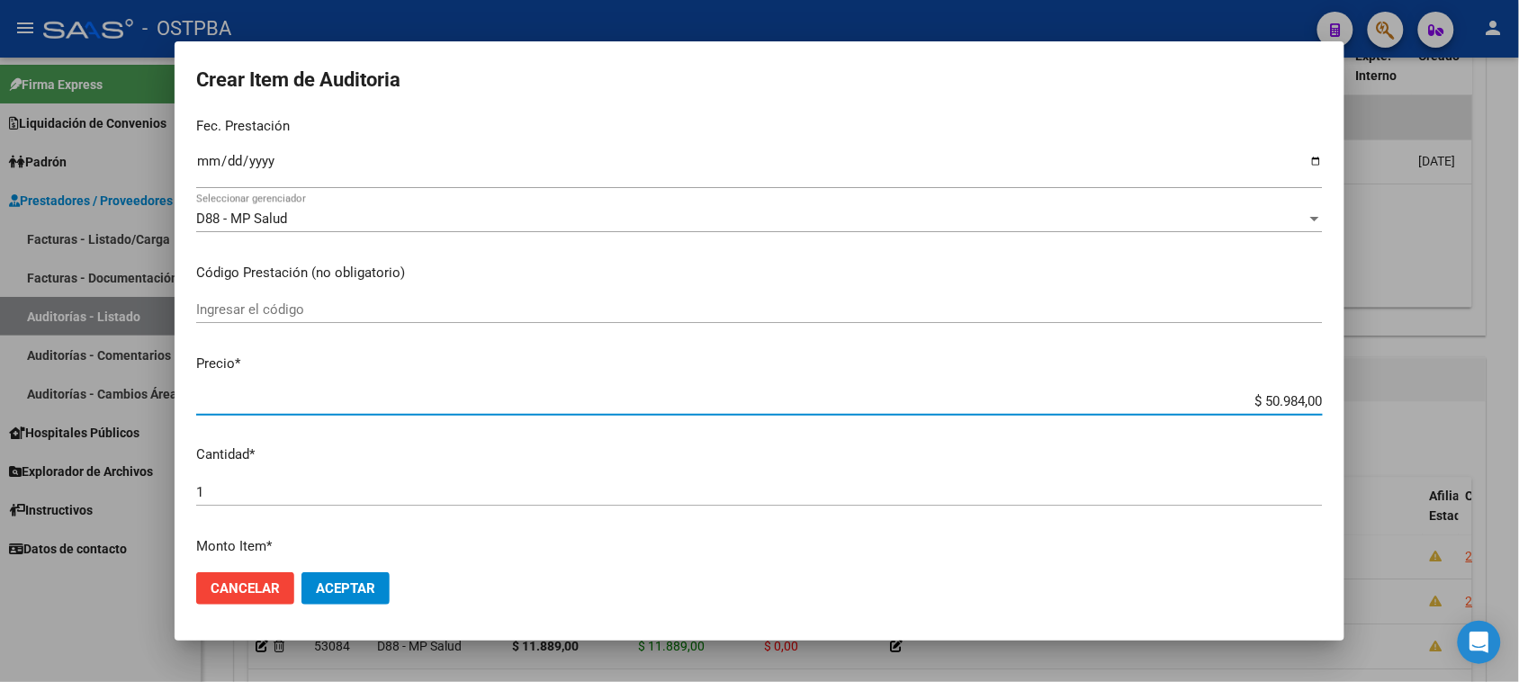
drag, startPoint x: 1242, startPoint y: 394, endPoint x: 1535, endPoint y: 392, distance: 293.4
click at [1519, 392] on html "menu - OSTPBA person Firma Express Liquidación de Convenios Gastos - Items Gast…" at bounding box center [759, 341] width 1519 height 682
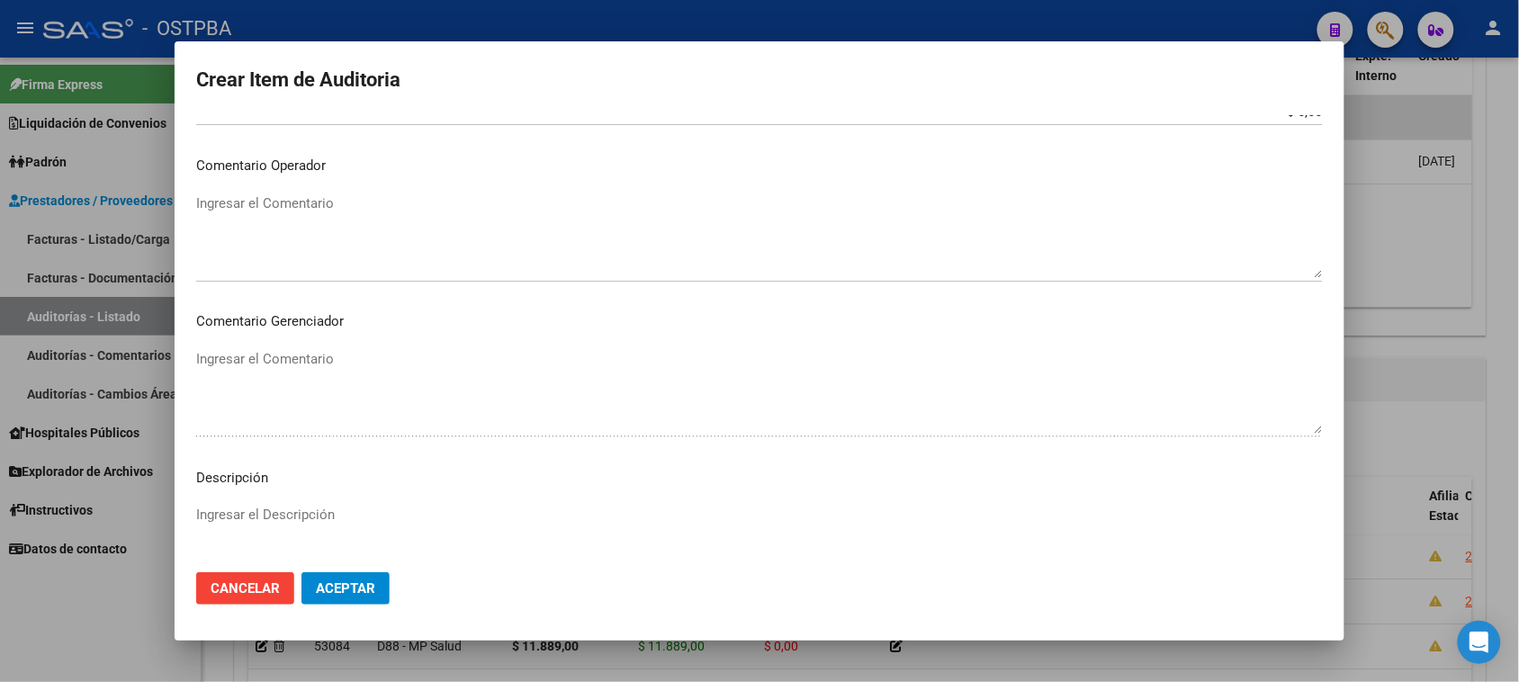
scroll to position [1012, 0]
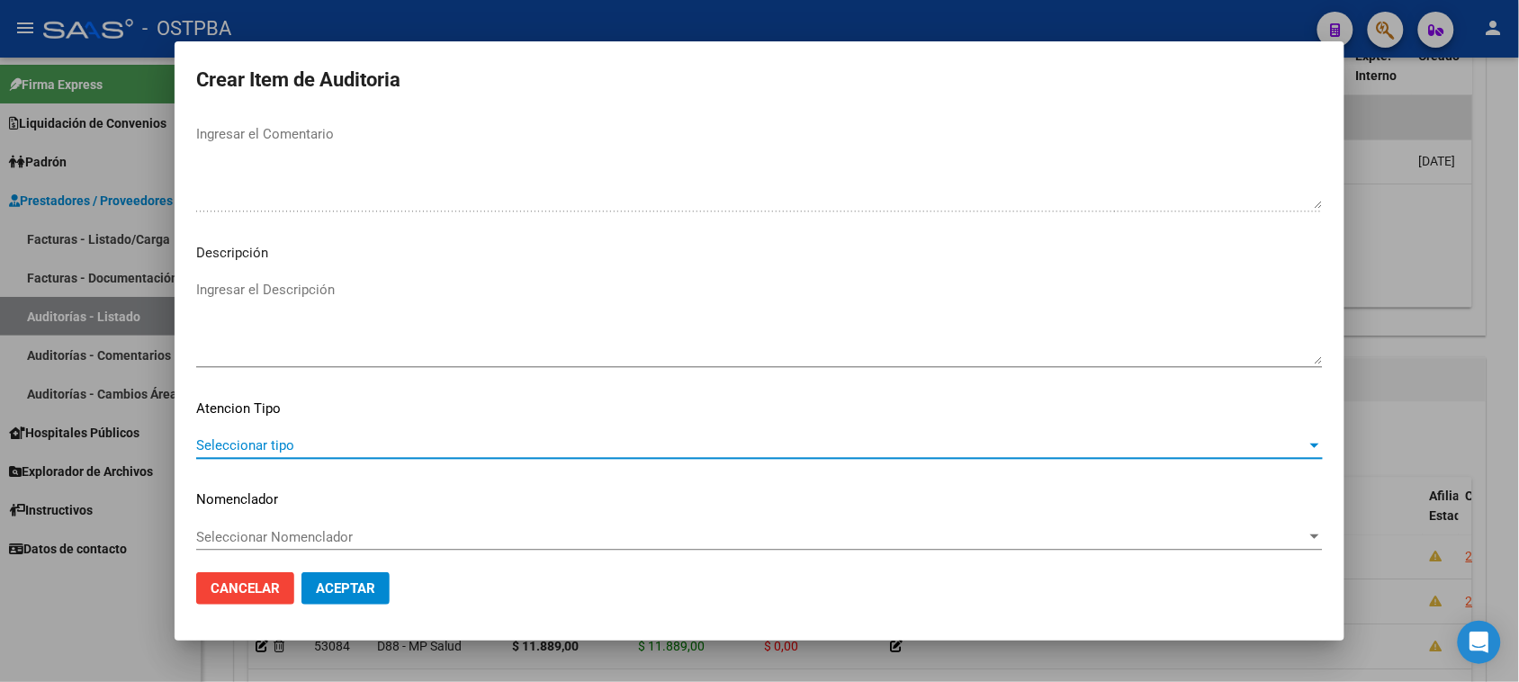
click at [252, 442] on span "Seleccionar tipo" at bounding box center [751, 445] width 1110 height 16
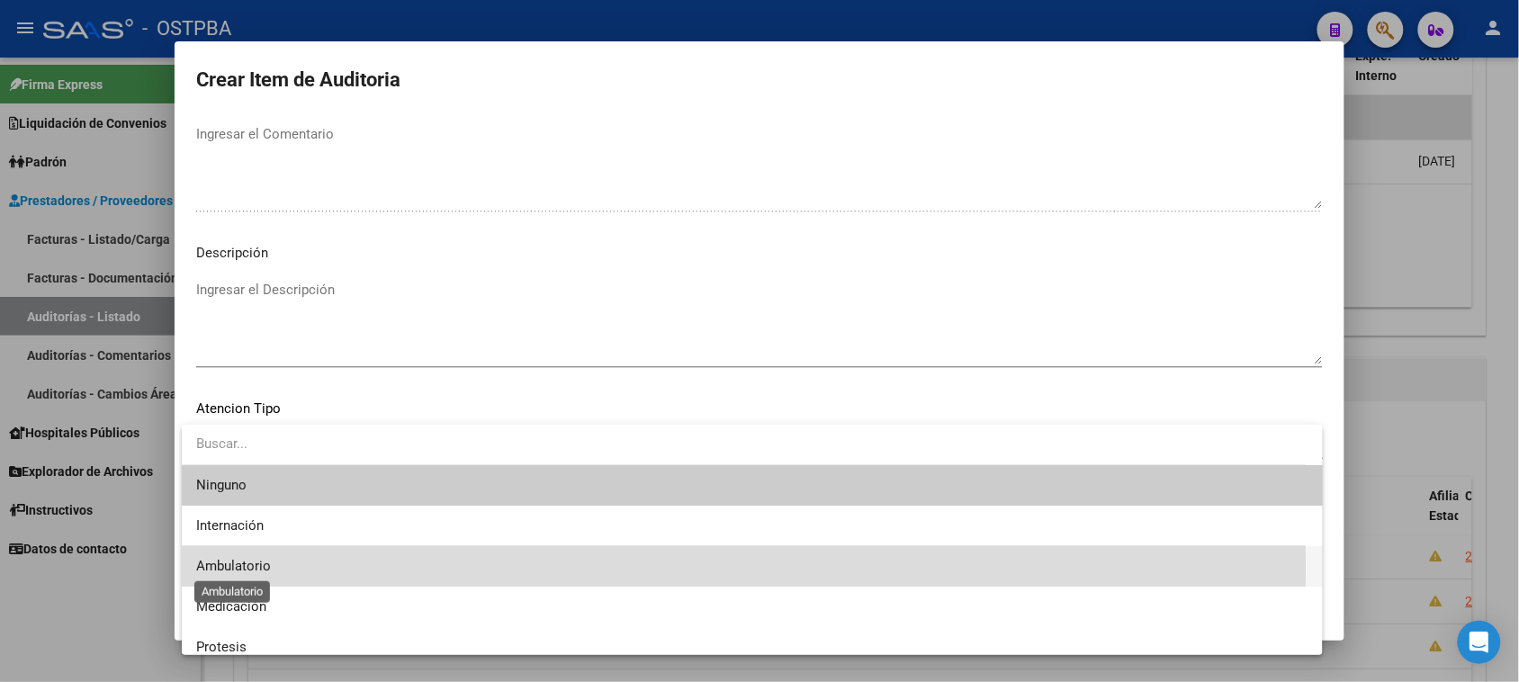
click at [240, 567] on span "Ambulatorio" at bounding box center [233, 566] width 75 height 16
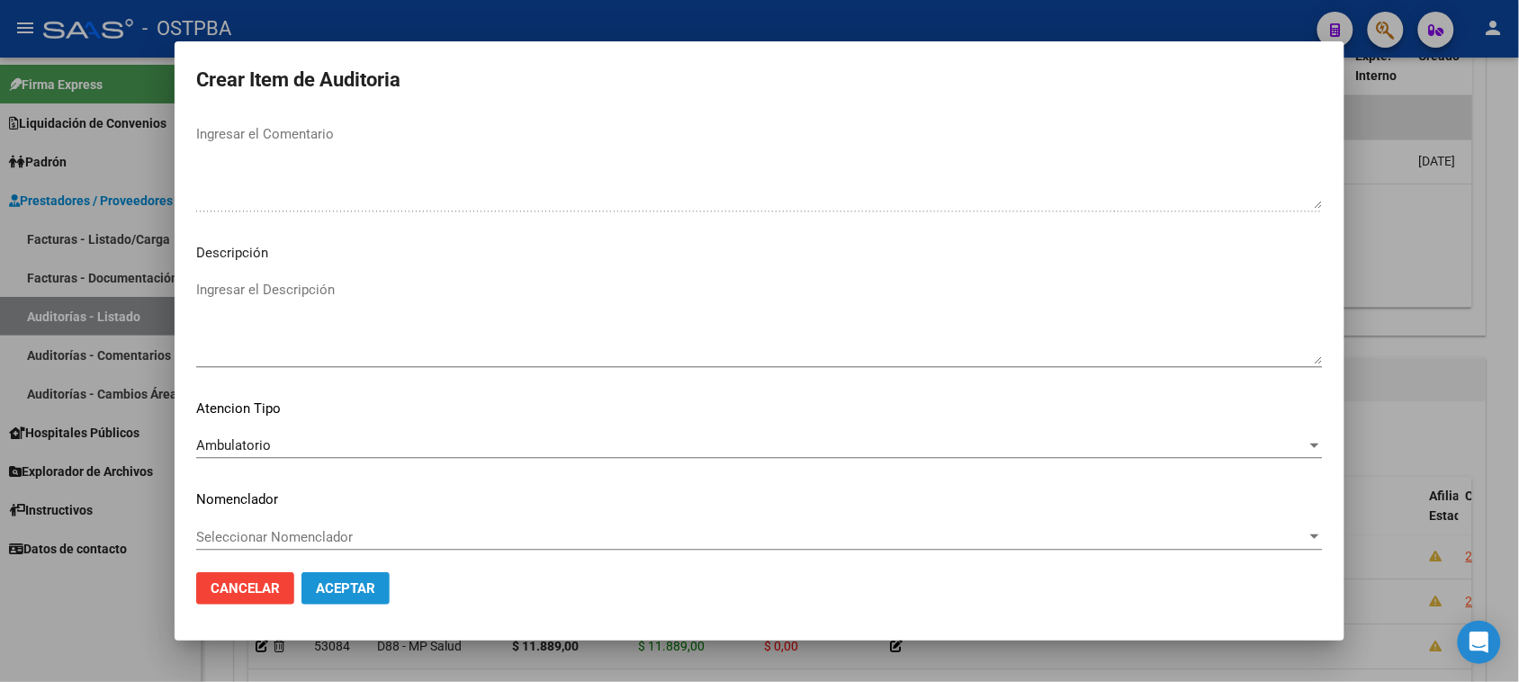
click at [320, 589] on span "Aceptar" at bounding box center [345, 588] width 59 height 16
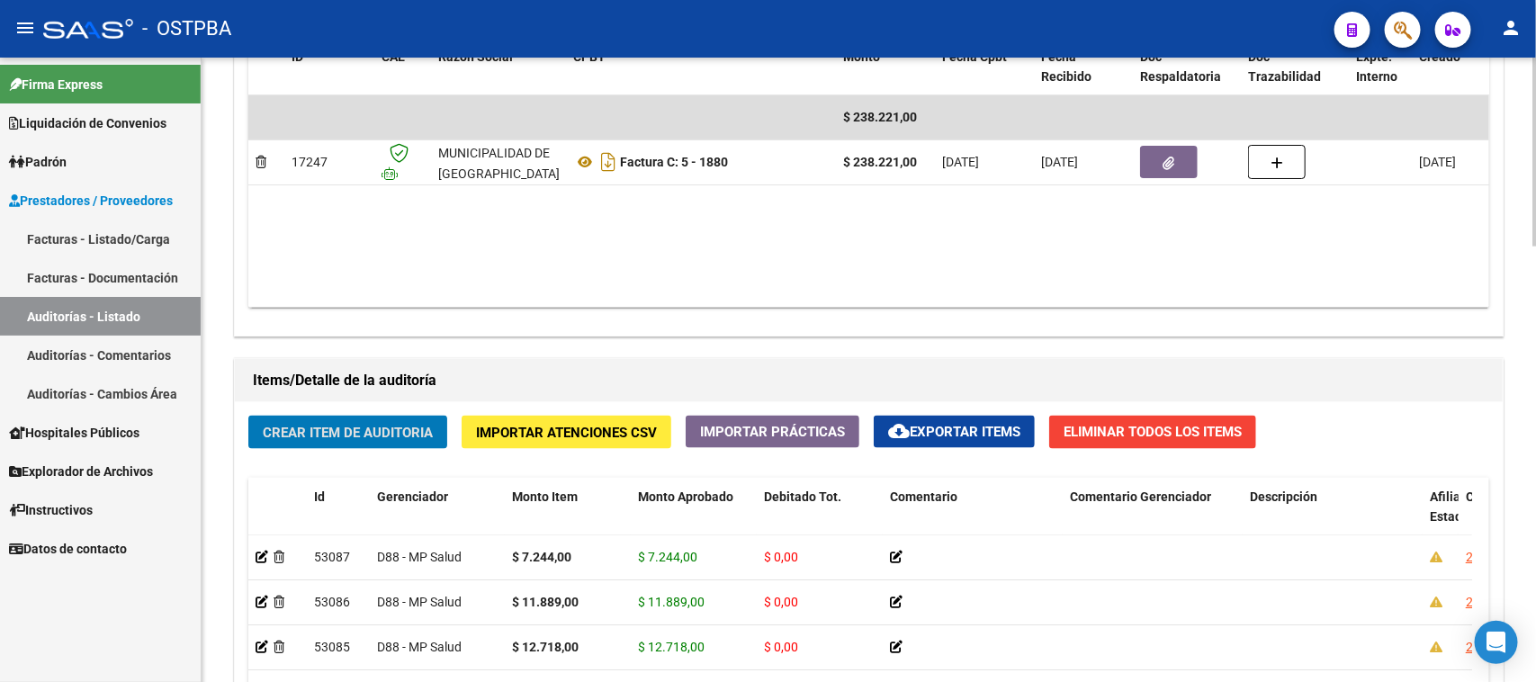
click at [321, 425] on span "Crear Item de Auditoria" at bounding box center [348, 433] width 170 height 16
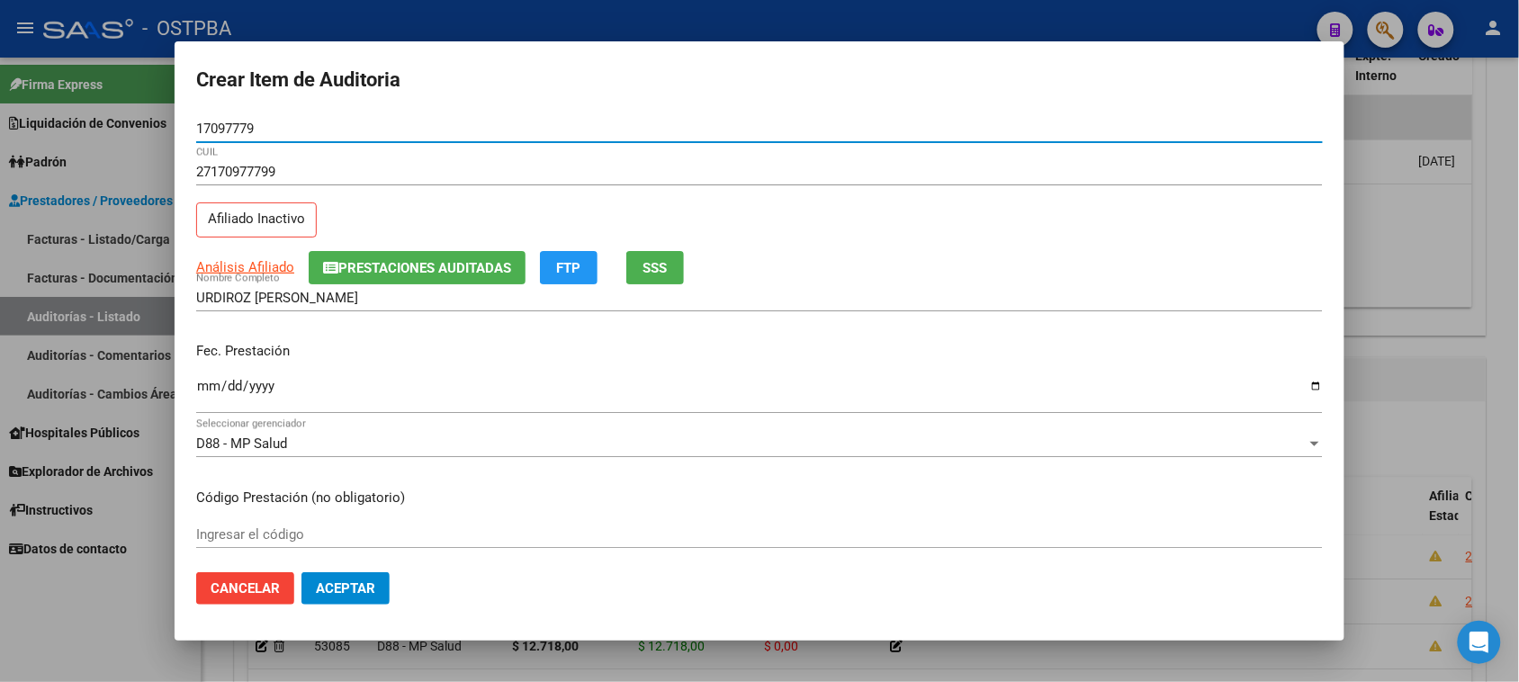
click at [216, 383] on input "Ingresar la fecha" at bounding box center [759, 393] width 1127 height 29
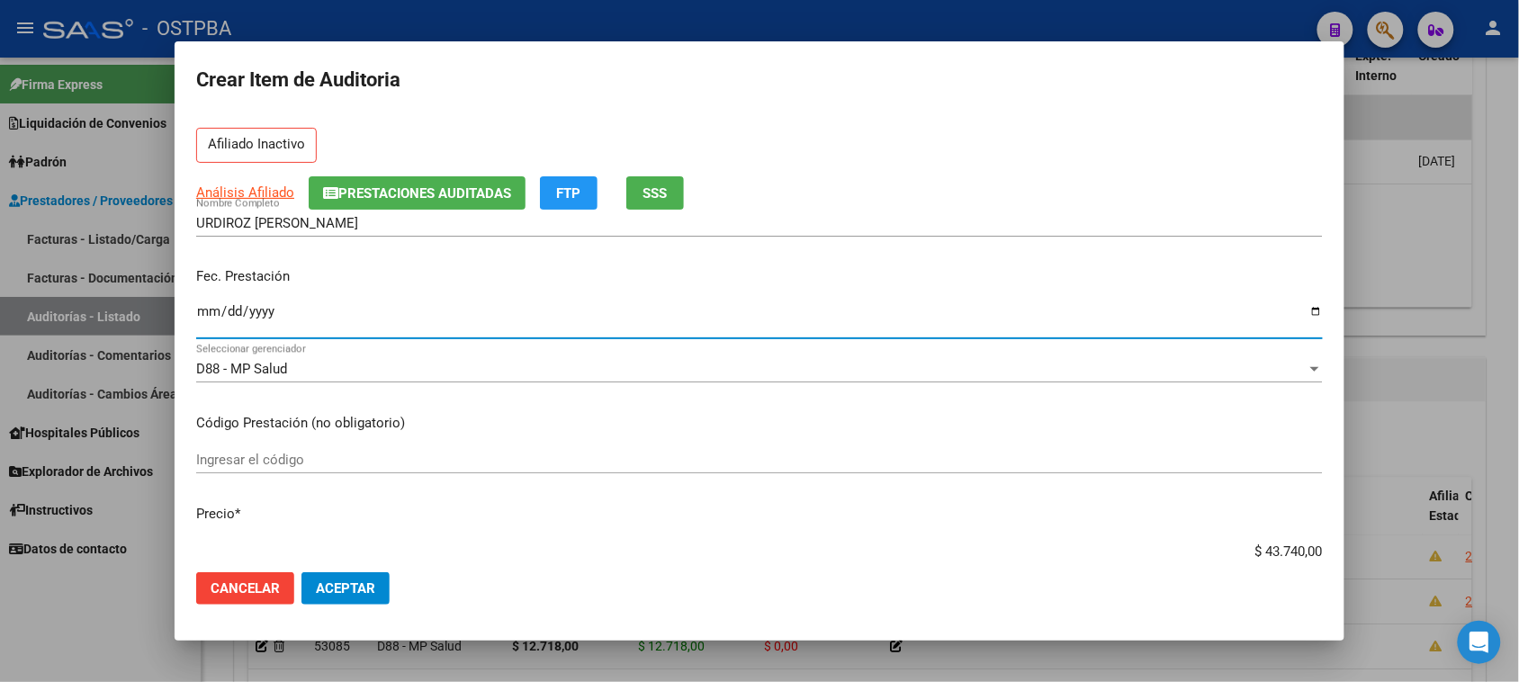
scroll to position [225, 0]
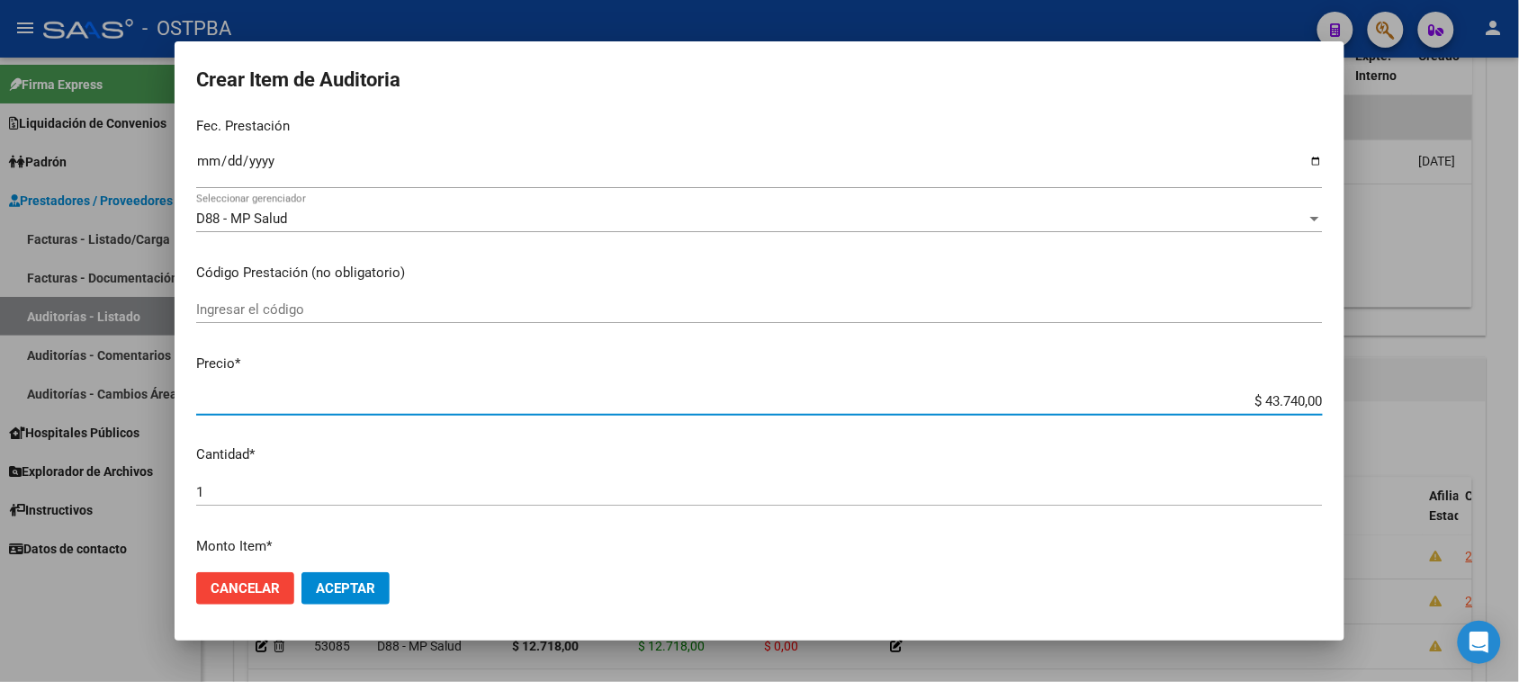
drag, startPoint x: 1245, startPoint y: 399, endPoint x: 1523, endPoint y: 398, distance: 278.1
click at [1519, 398] on html "menu - OSTPBA person Firma Express Liquidación de Convenios Gastos - Items Gast…" at bounding box center [759, 341] width 1519 height 682
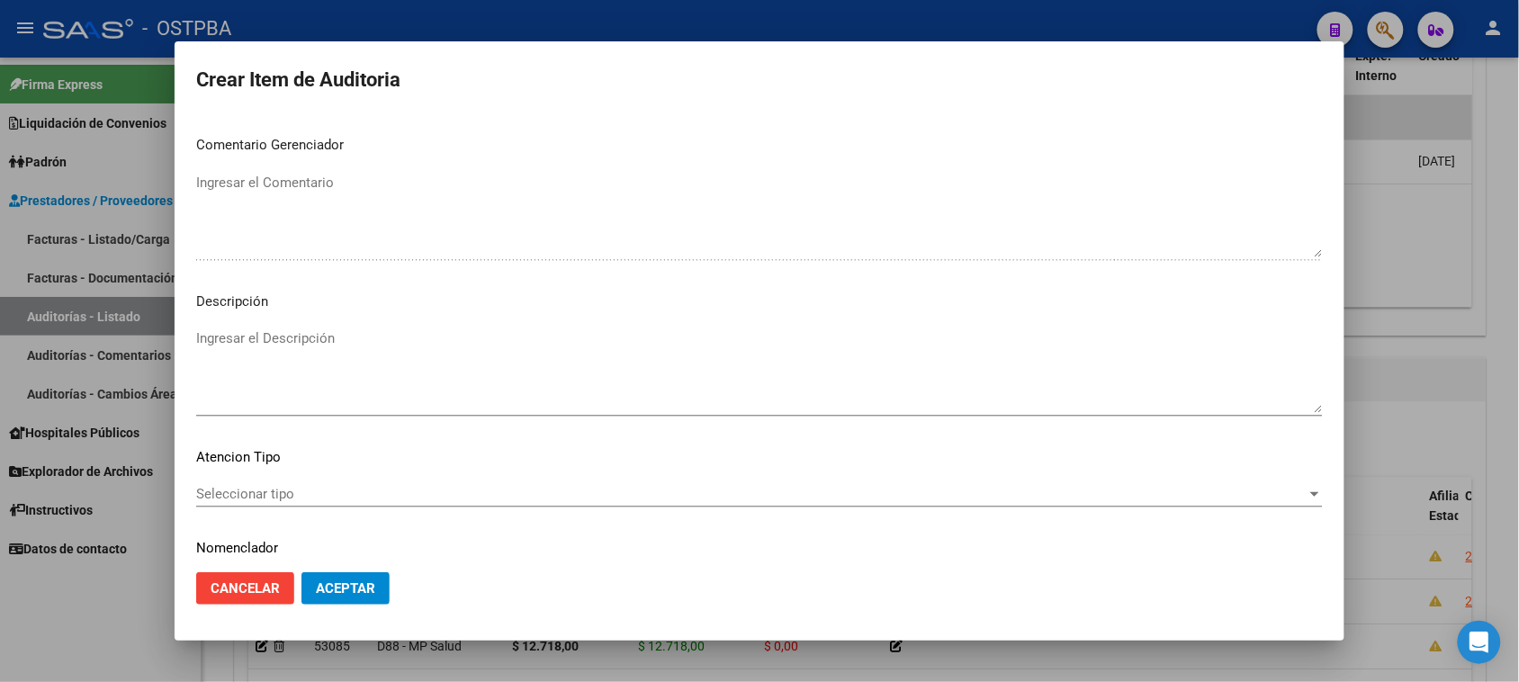
scroll to position [1020, 0]
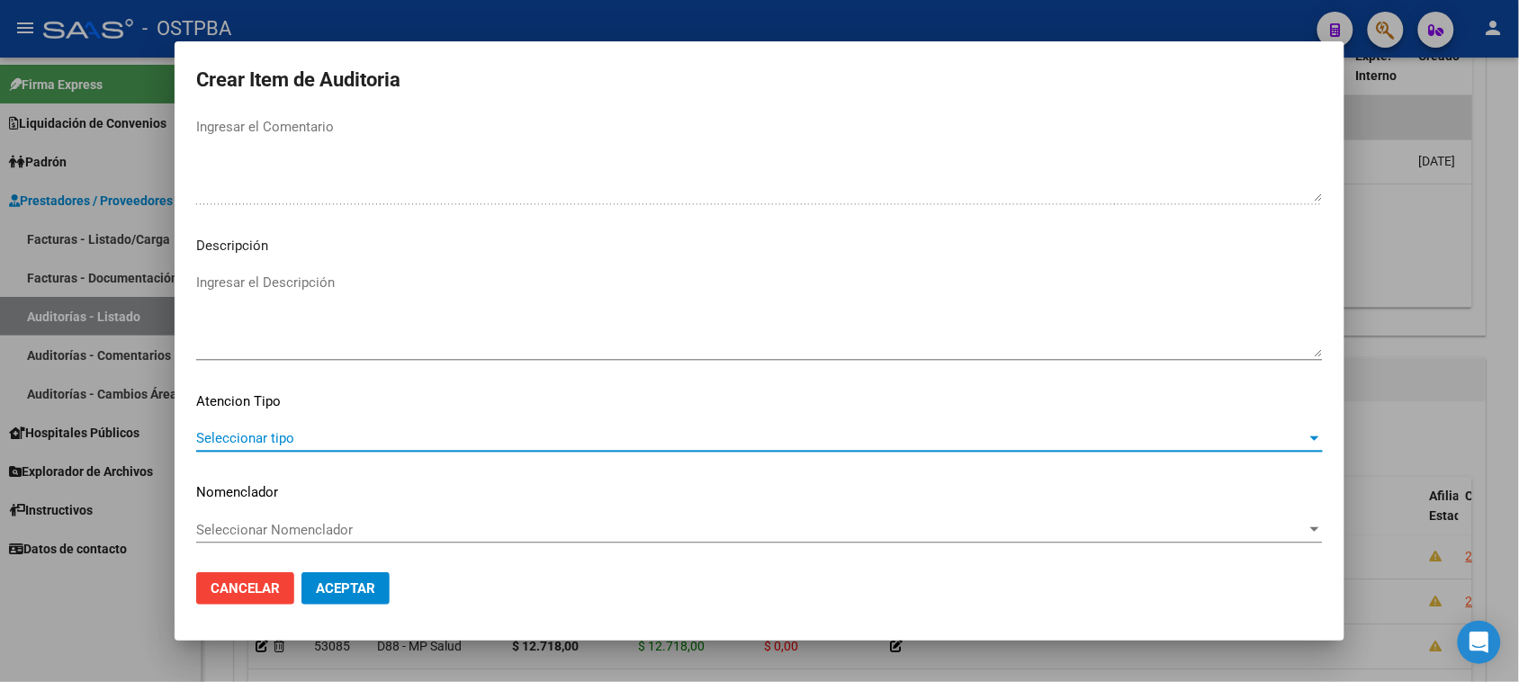
click at [237, 439] on span "Seleccionar tipo" at bounding box center [751, 438] width 1110 height 16
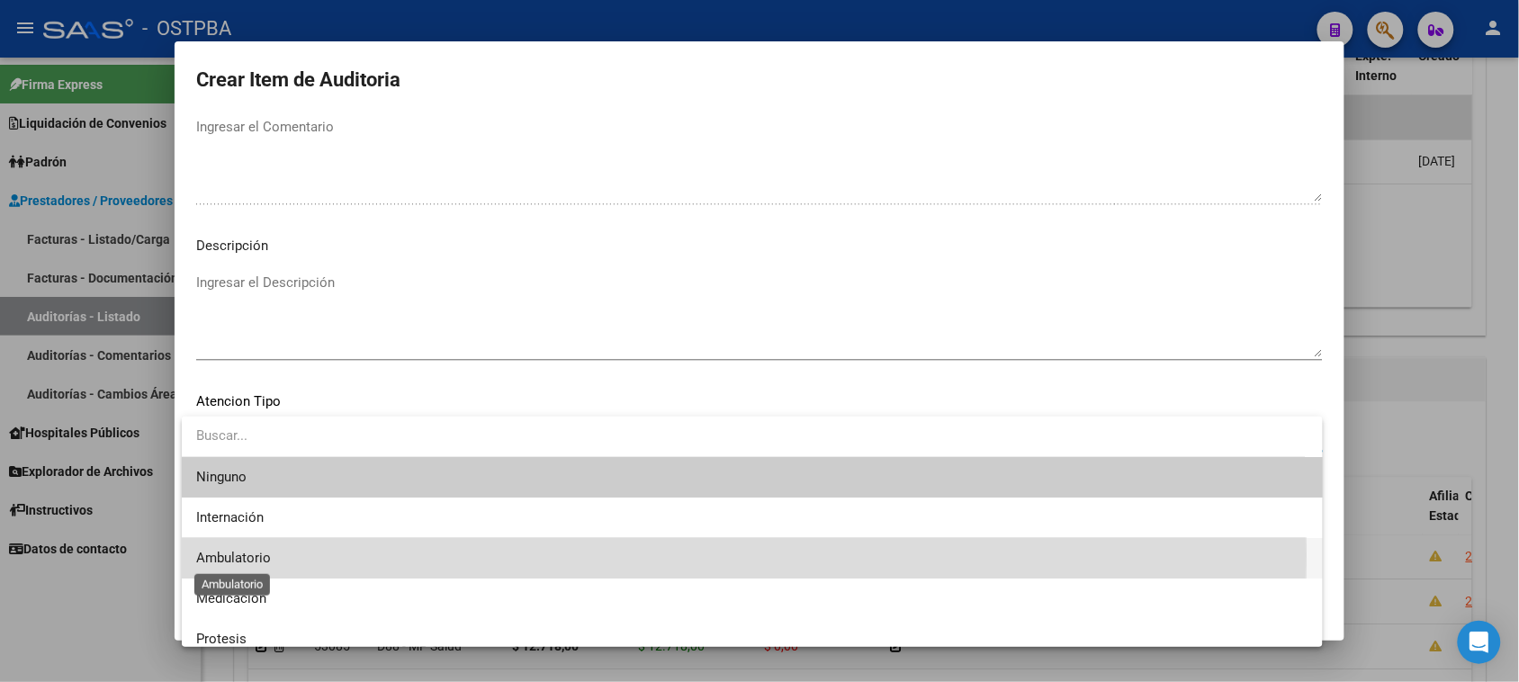
click at [236, 555] on span "Ambulatorio" at bounding box center [233, 558] width 75 height 16
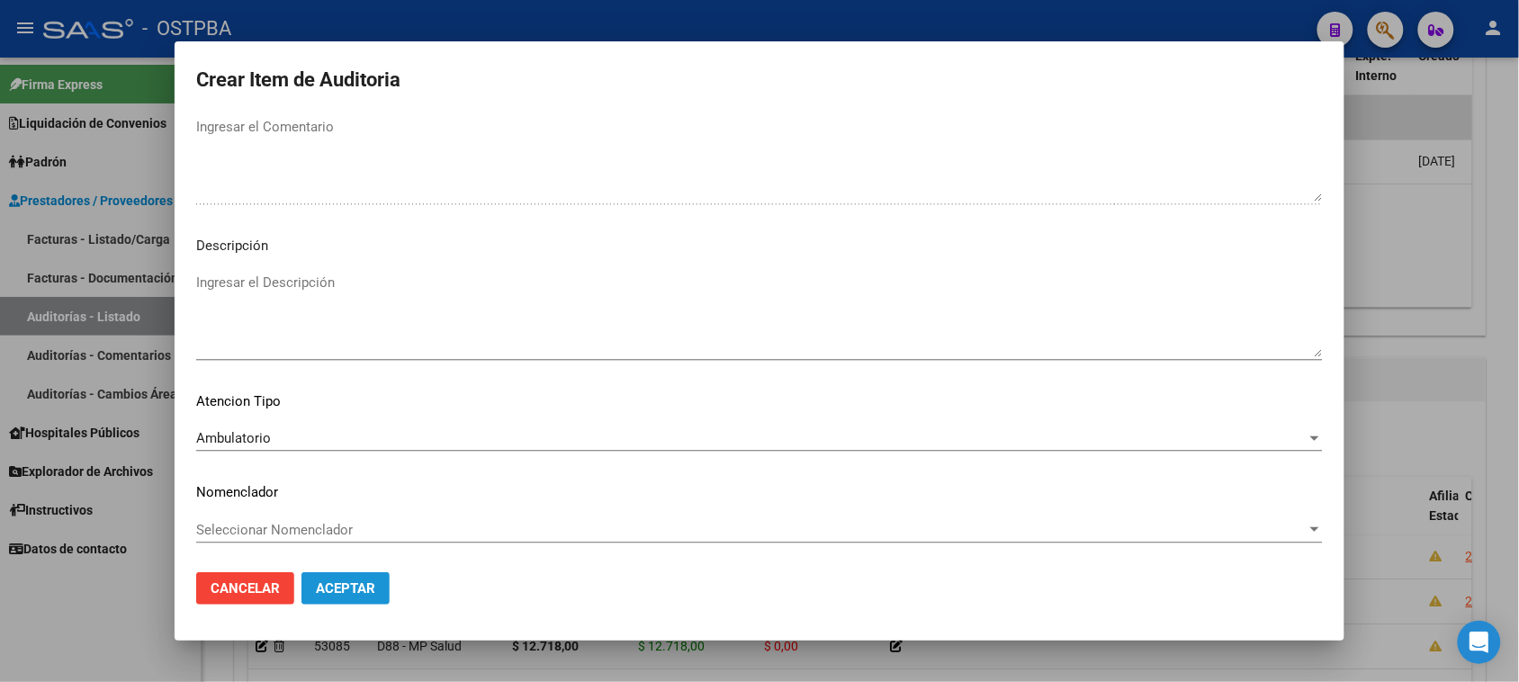
click at [333, 594] on span "Aceptar" at bounding box center [345, 588] width 59 height 16
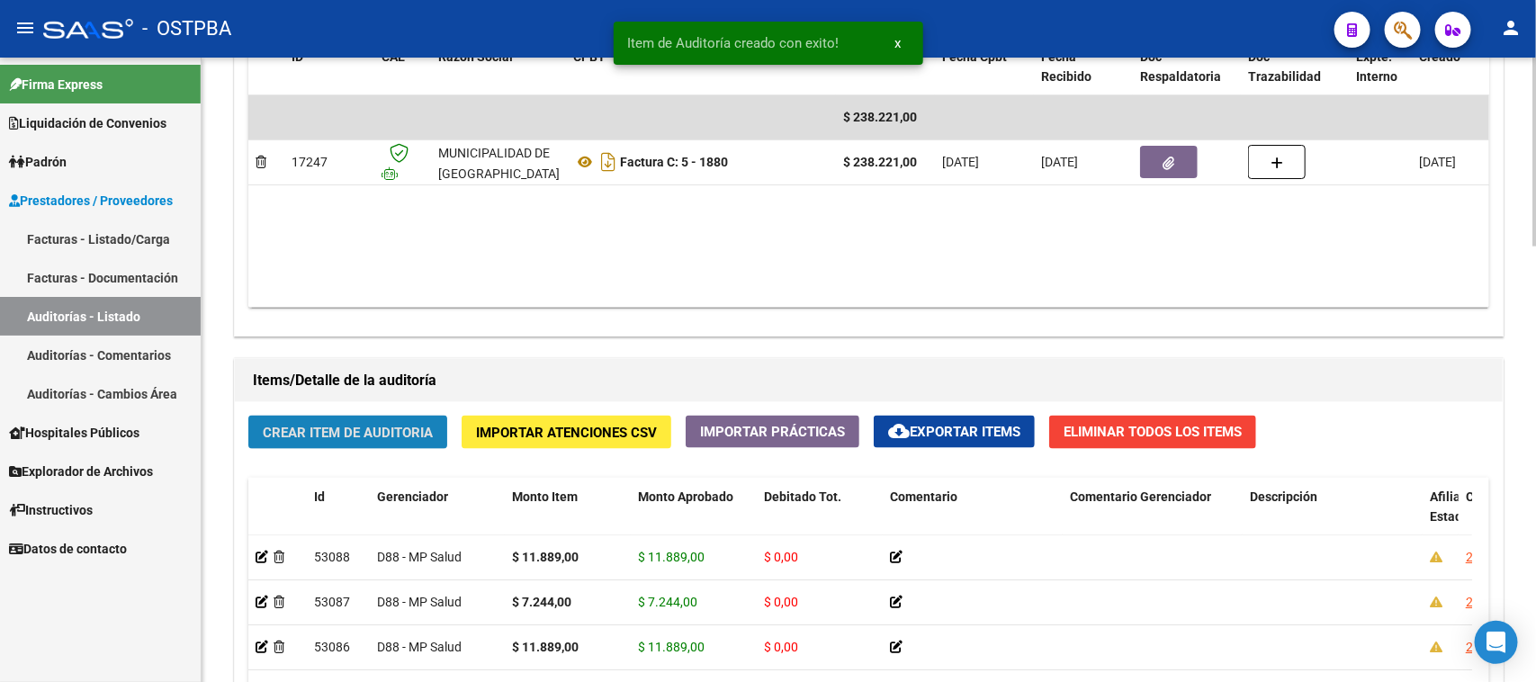
click at [309, 416] on button "Crear Item de Auditoria" at bounding box center [347, 432] width 199 height 33
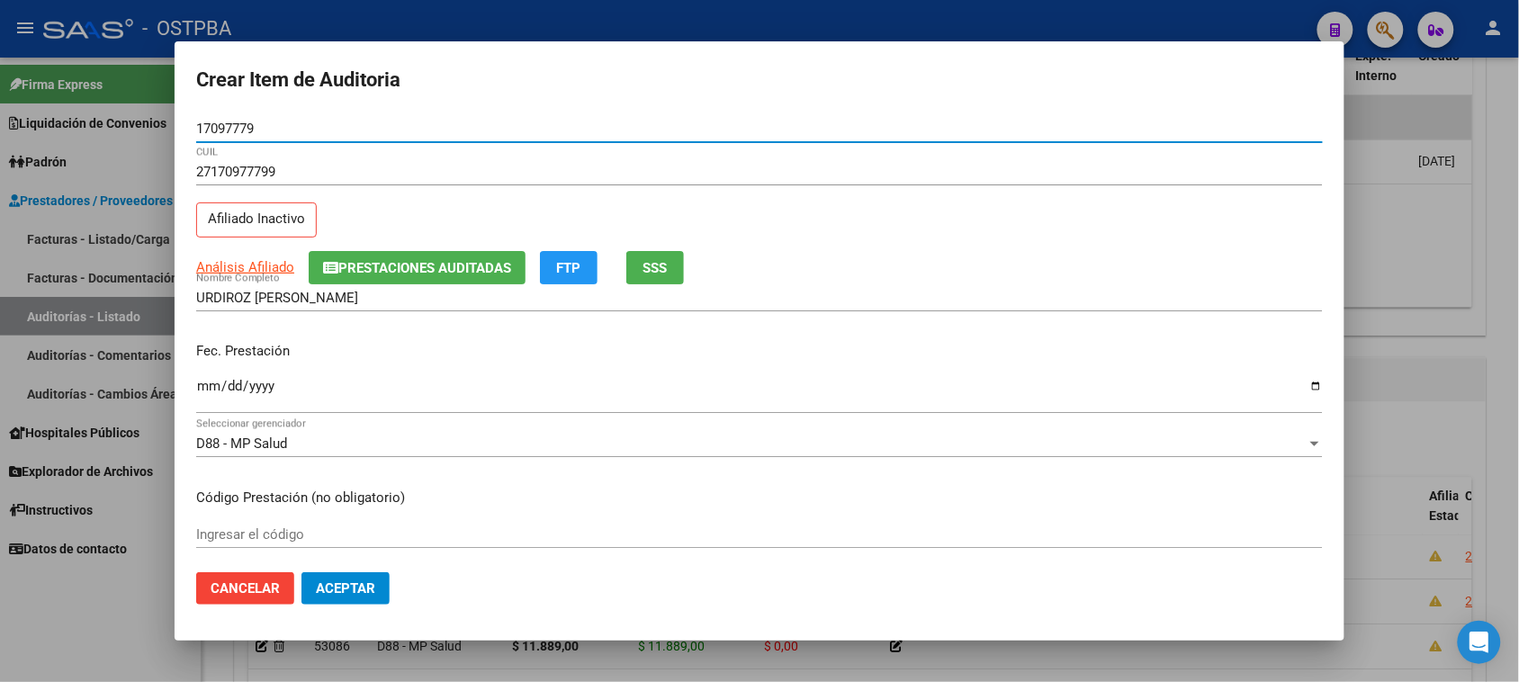
click at [202, 384] on input "Ingresar la fecha" at bounding box center [759, 393] width 1127 height 29
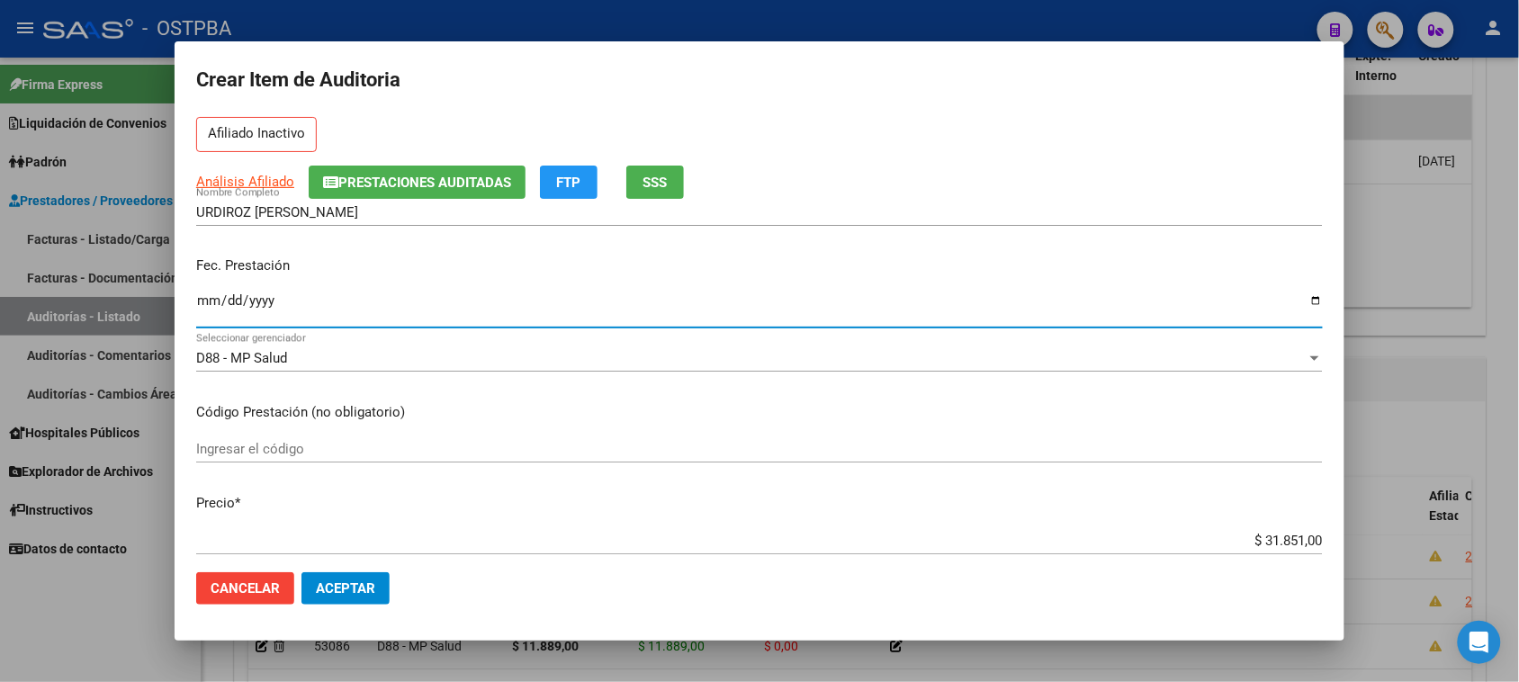
scroll to position [337, 0]
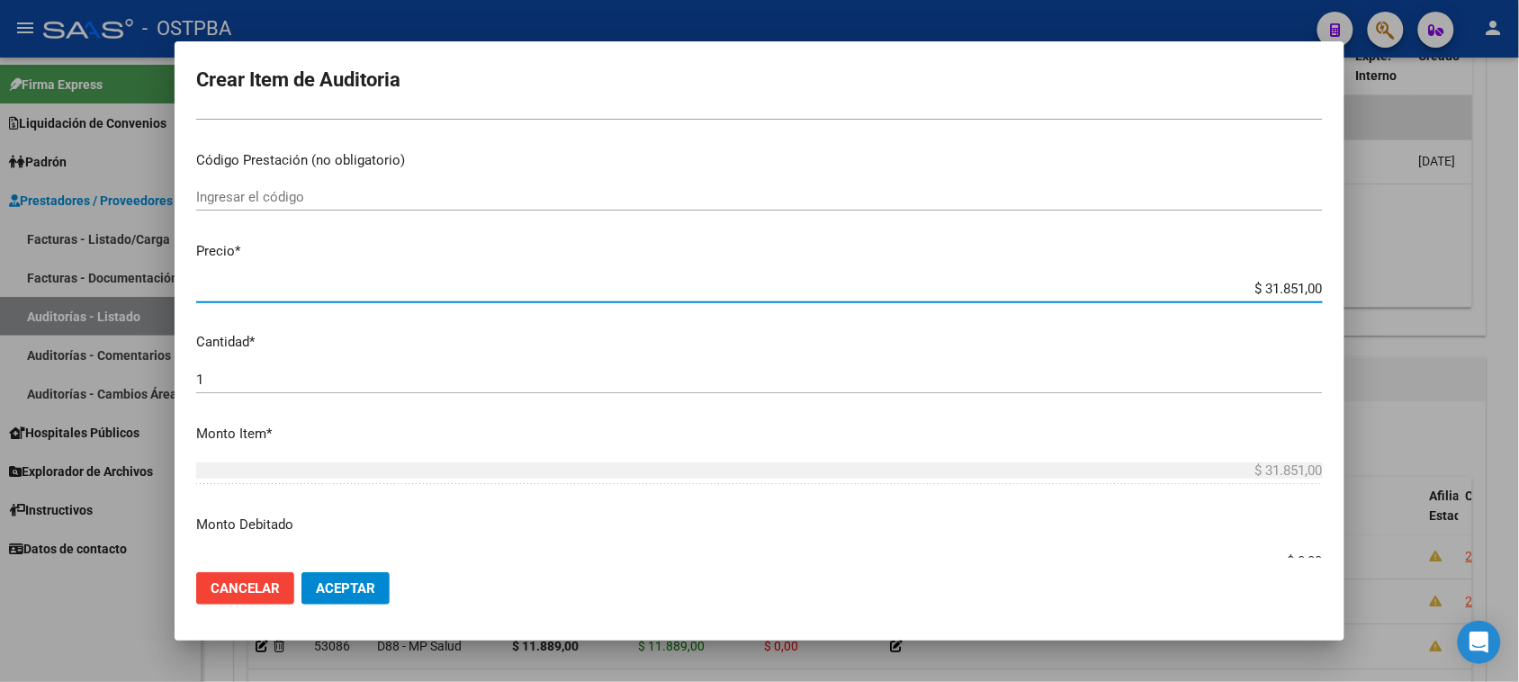
drag, startPoint x: 1244, startPoint y: 284, endPoint x: 1531, endPoint y: 284, distance: 287.1
click at [1519, 284] on html "menu - OSTPBA person Firma Express Liquidación de Convenios Gastos - Items Gast…" at bounding box center [759, 341] width 1519 height 682
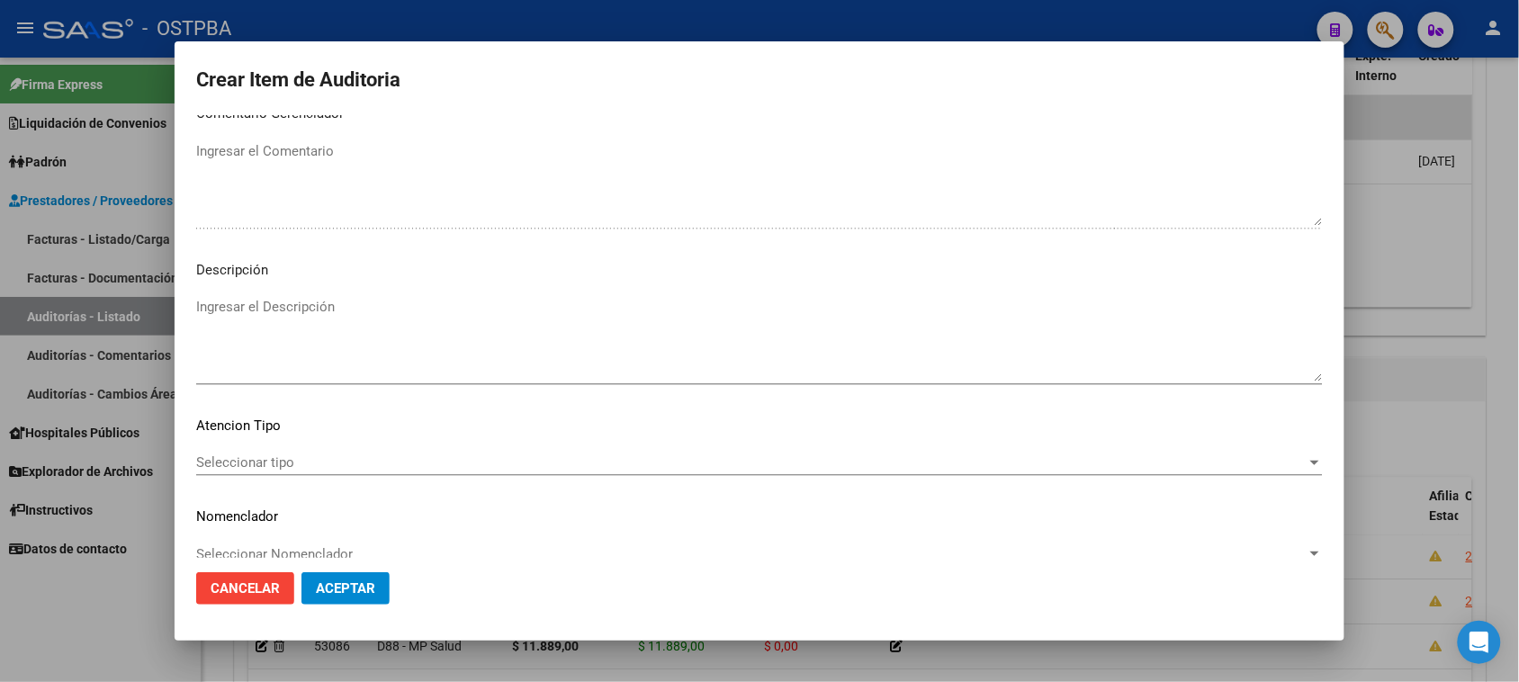
scroll to position [1012, 0]
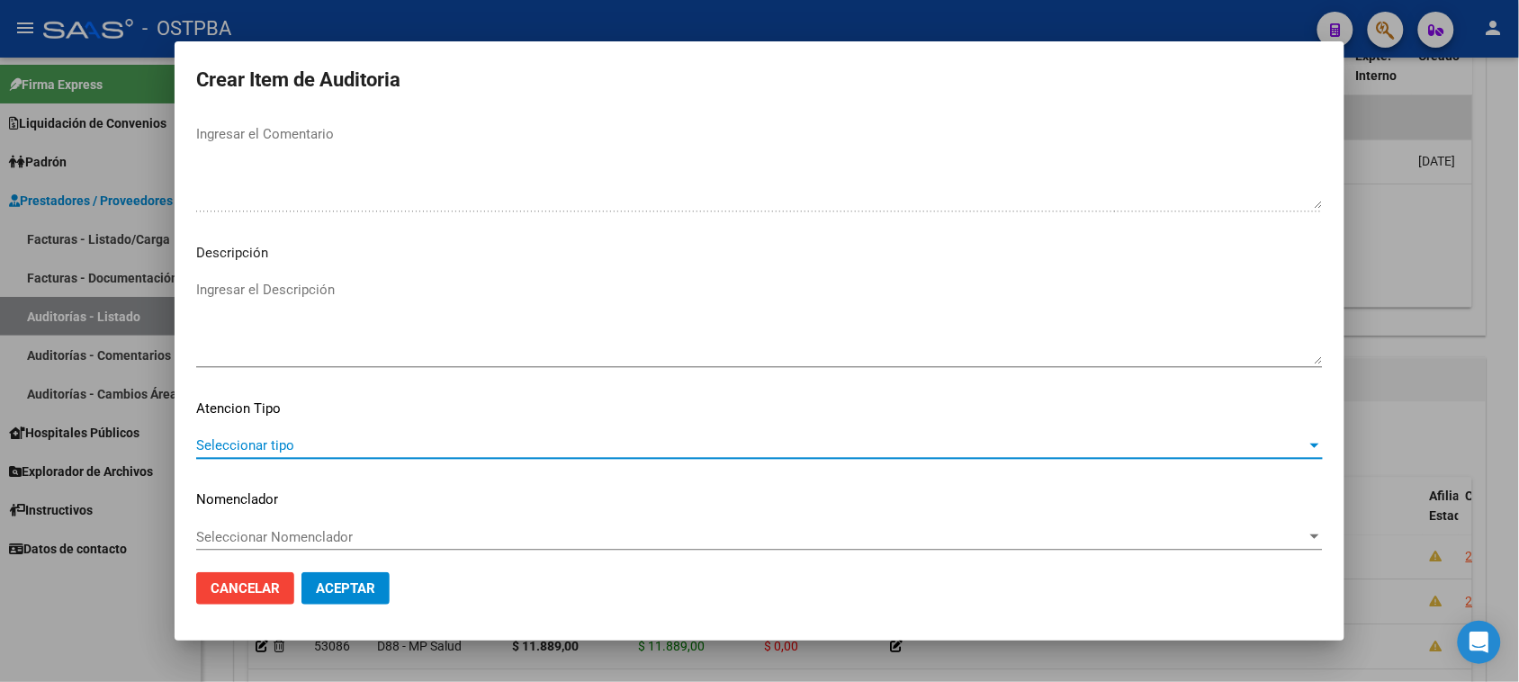
click at [250, 437] on span "Seleccionar tipo" at bounding box center [751, 445] width 1110 height 16
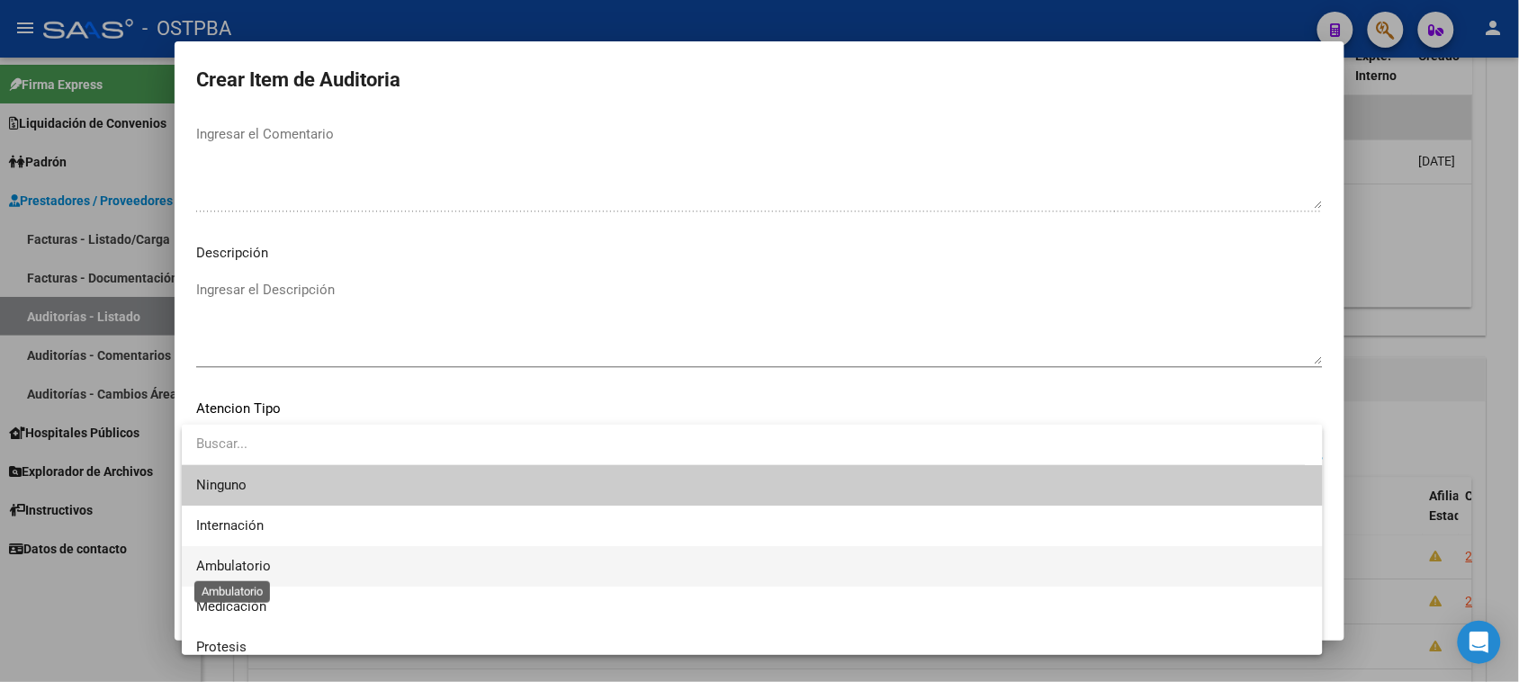
click at [231, 564] on span "Ambulatorio" at bounding box center [233, 566] width 75 height 16
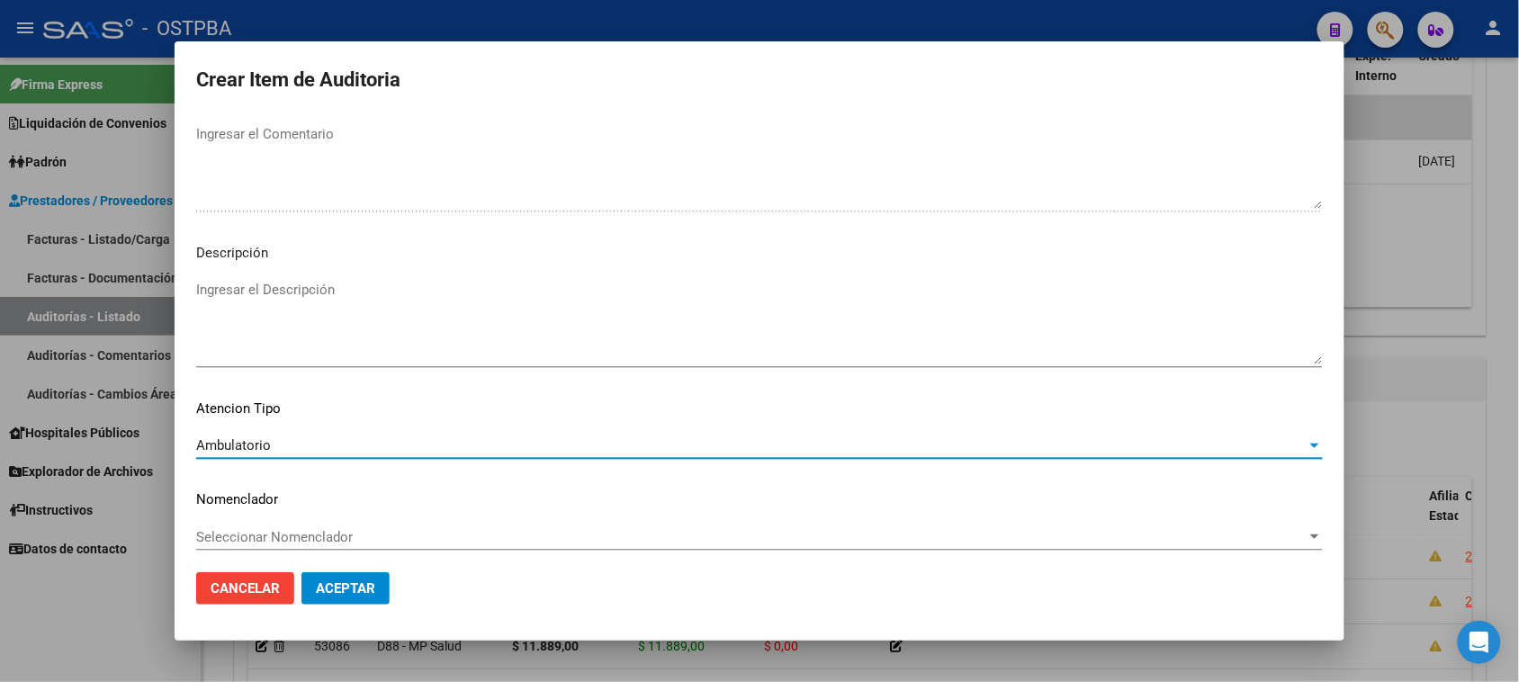
click at [336, 586] on span "Aceptar" at bounding box center [345, 588] width 59 height 16
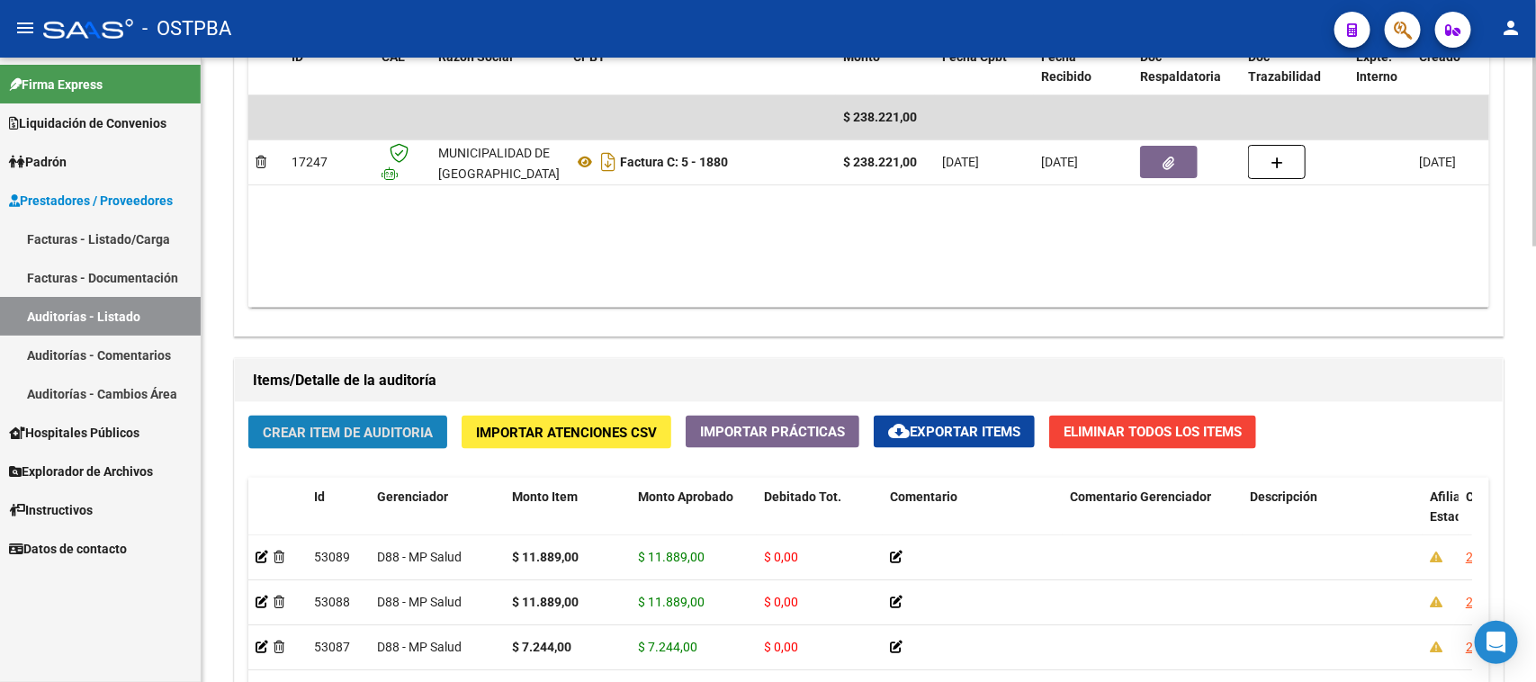
click at [387, 433] on span "Crear Item de Auditoria" at bounding box center [348, 433] width 170 height 16
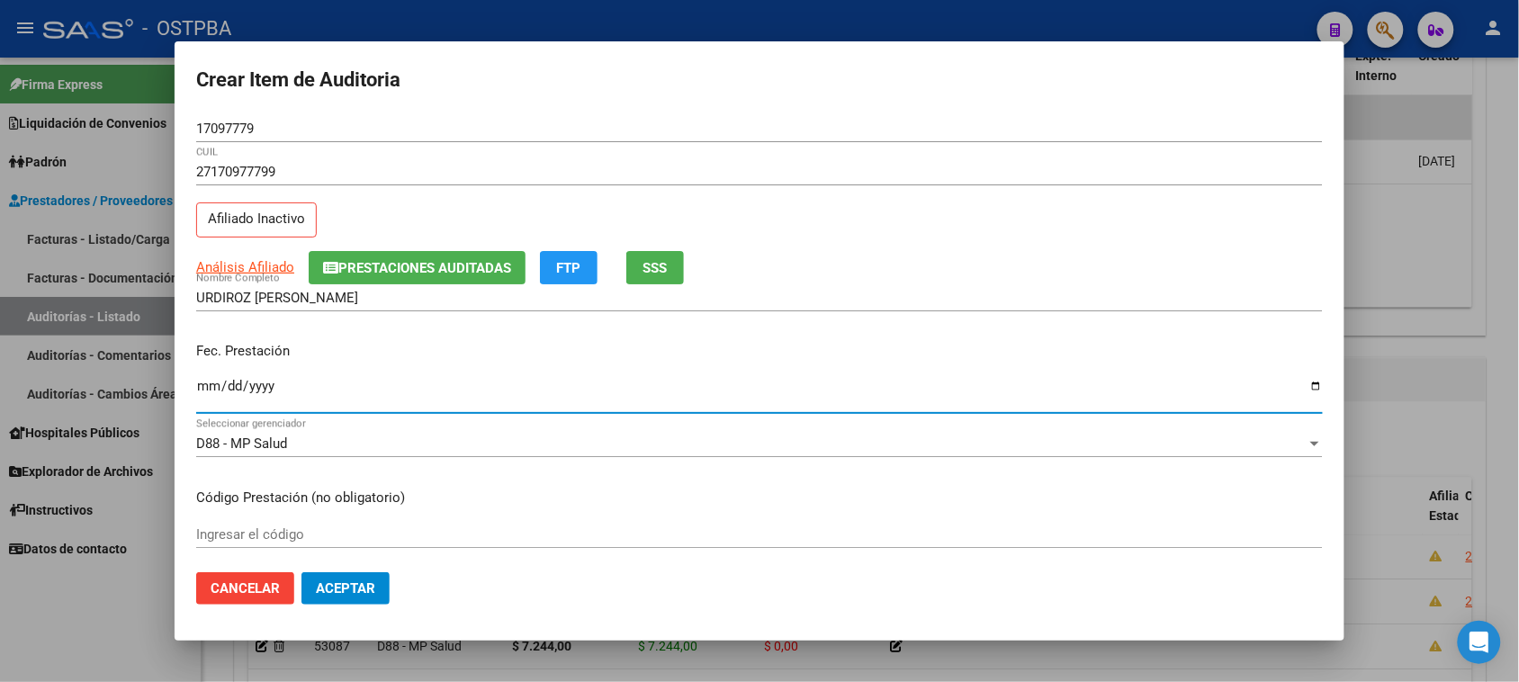
click at [201, 390] on input "Ingresar la fecha" at bounding box center [759, 393] width 1127 height 29
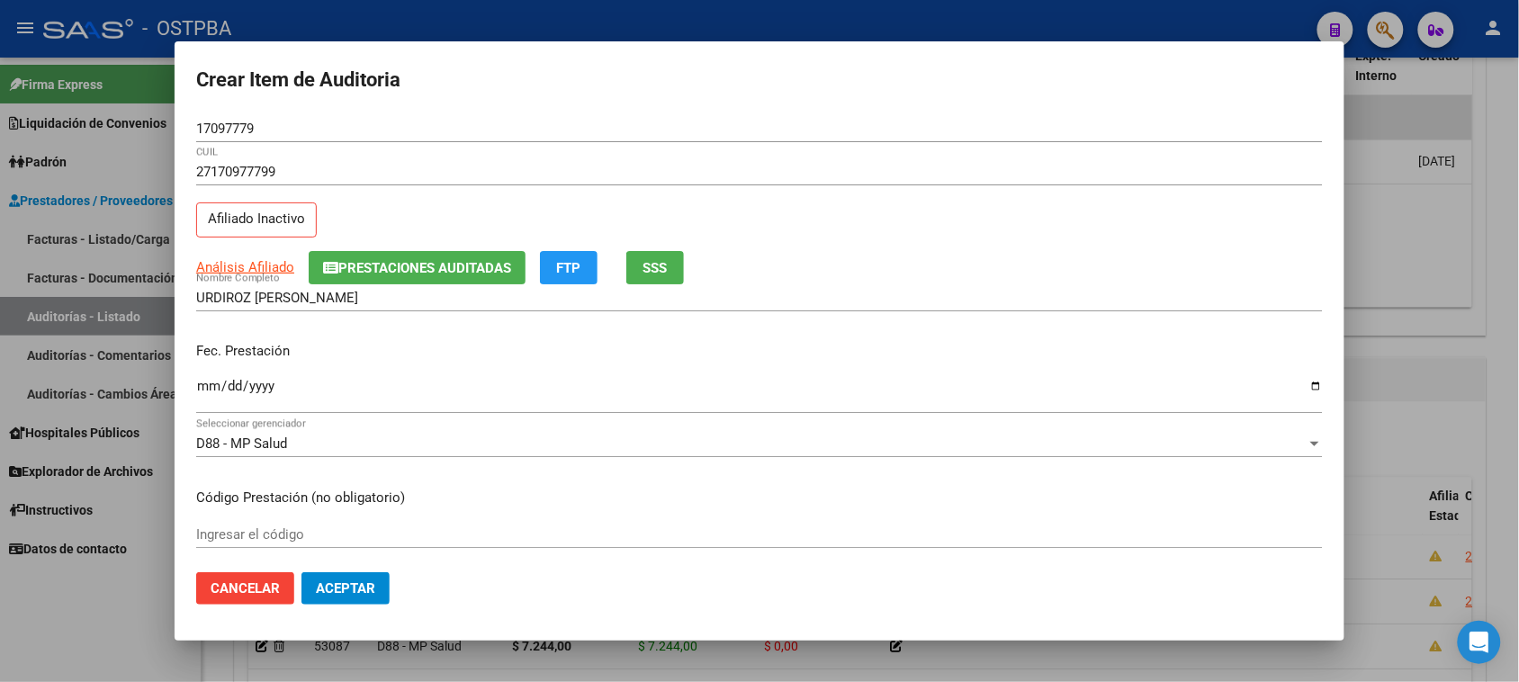
scroll to position [112, 0]
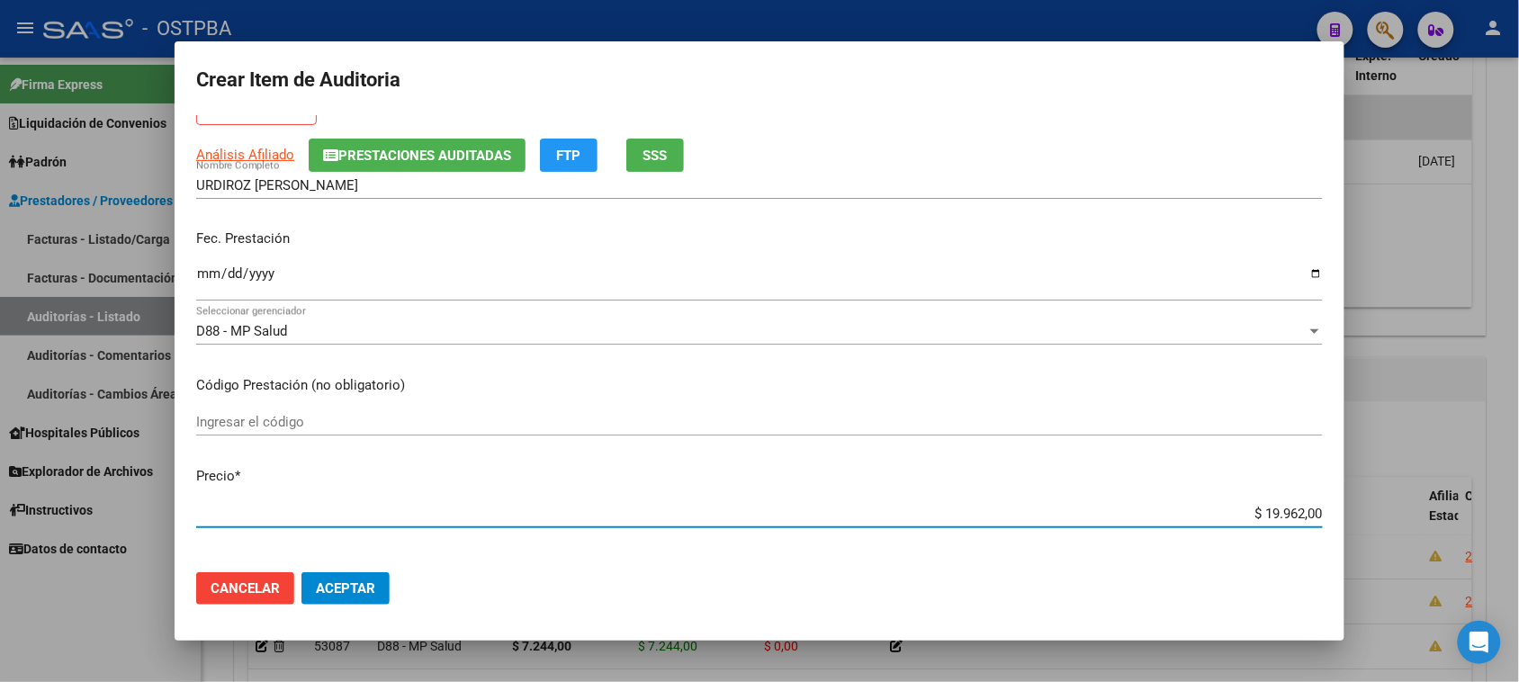
drag, startPoint x: 1270, startPoint y: 511, endPoint x: 1535, endPoint y: 511, distance: 265.5
click at [1519, 511] on html "menu - OSTPBA person Firma Express Liquidación de Convenios Gastos - Items Gast…" at bounding box center [759, 341] width 1519 height 682
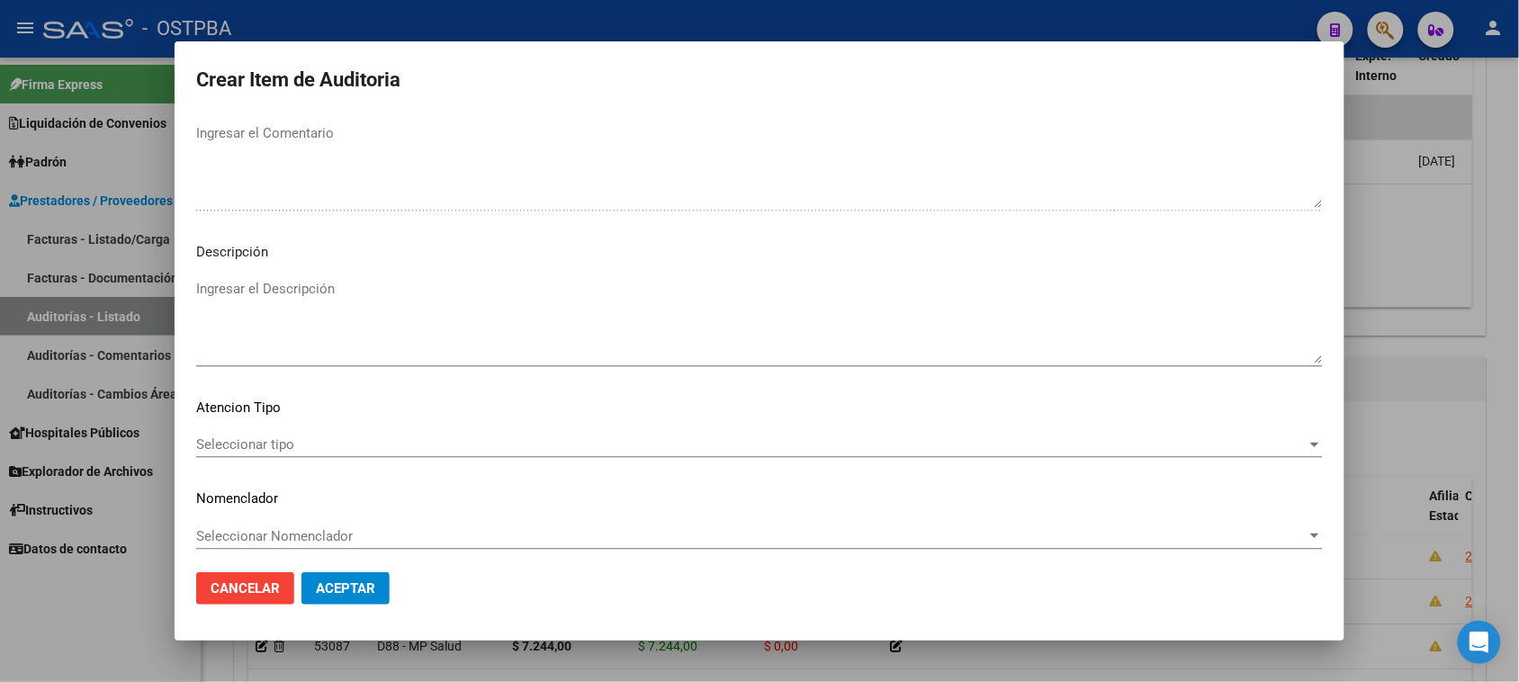
scroll to position [1020, 0]
click at [246, 430] on span "Seleccionar tipo" at bounding box center [751, 438] width 1110 height 16
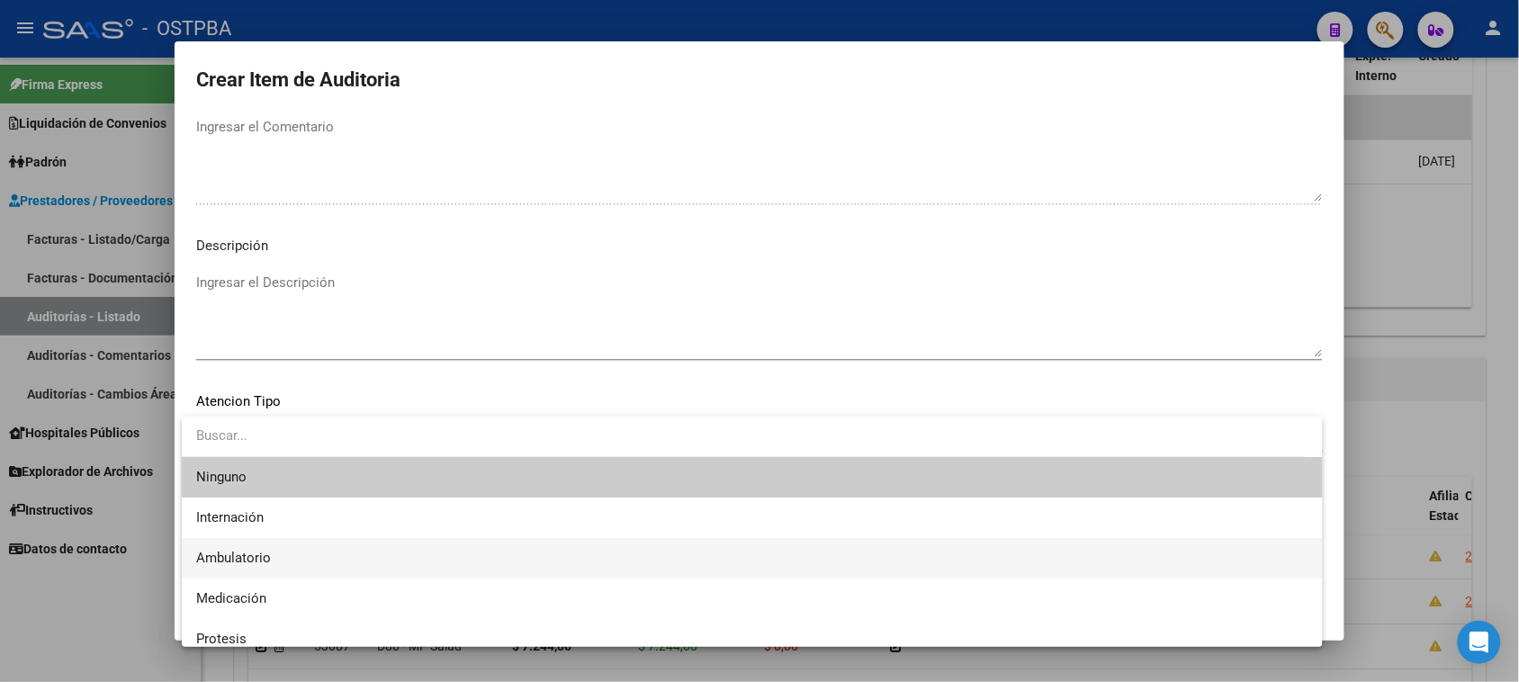
click at [265, 549] on span "Ambulatorio" at bounding box center [752, 558] width 1112 height 40
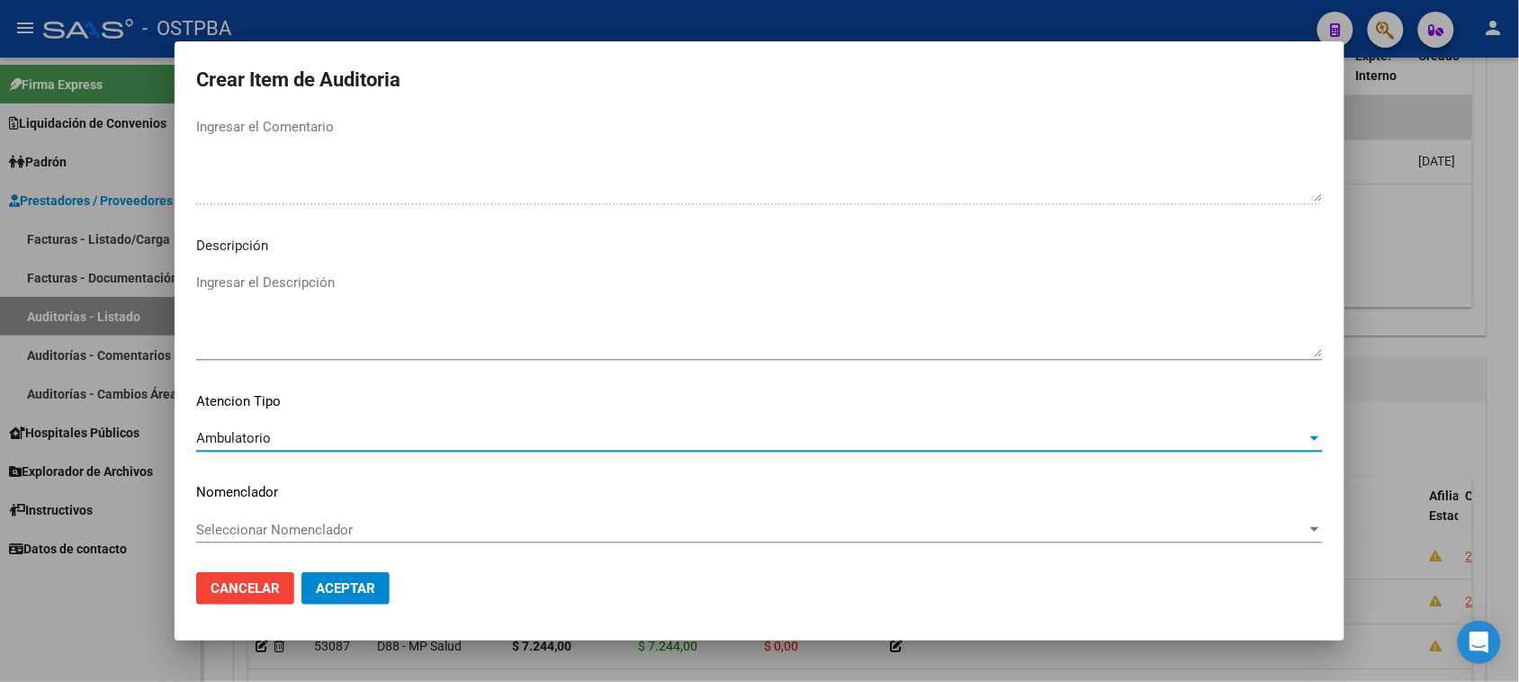
click at [340, 581] on span "Aceptar" at bounding box center [345, 588] width 59 height 16
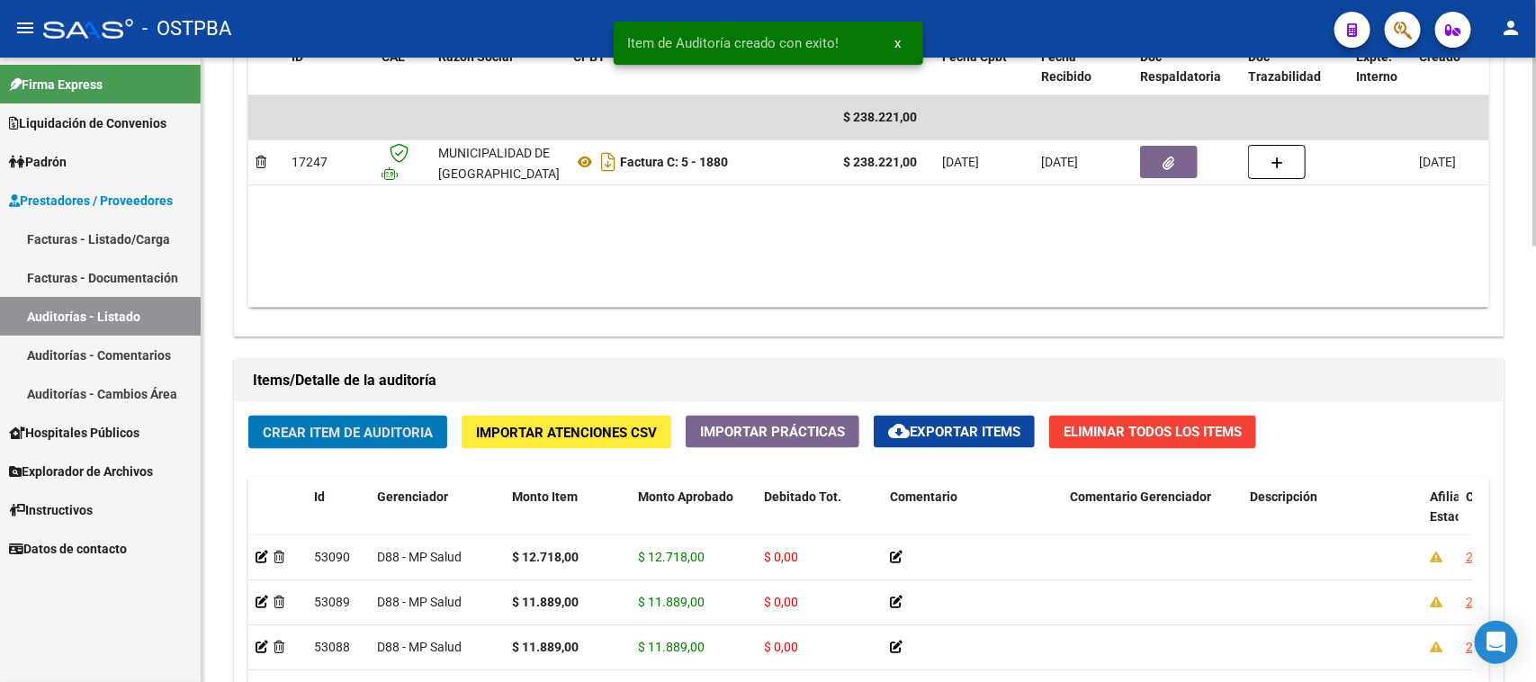
click at [298, 419] on button "Crear Item de Auditoria" at bounding box center [347, 432] width 199 height 33
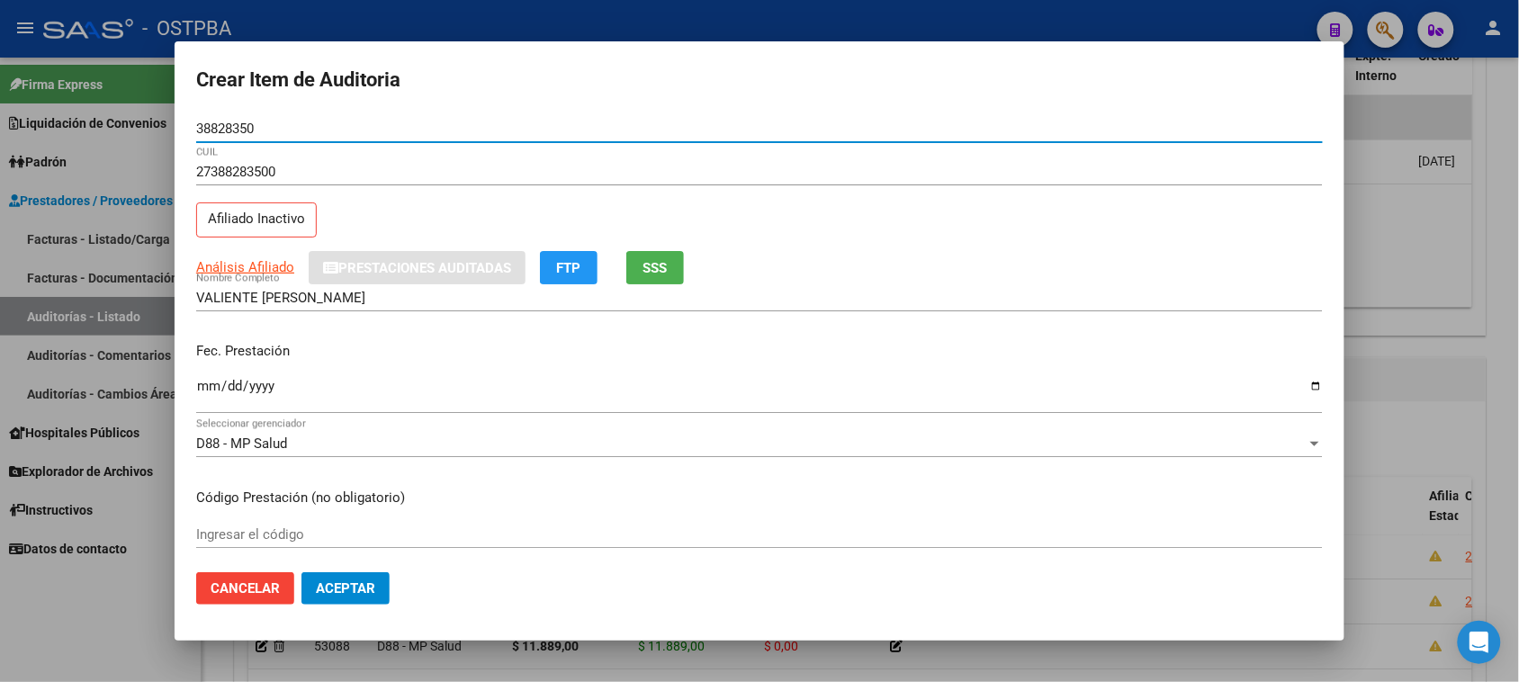
click at [200, 387] on input "Ingresar la fecha" at bounding box center [759, 393] width 1127 height 29
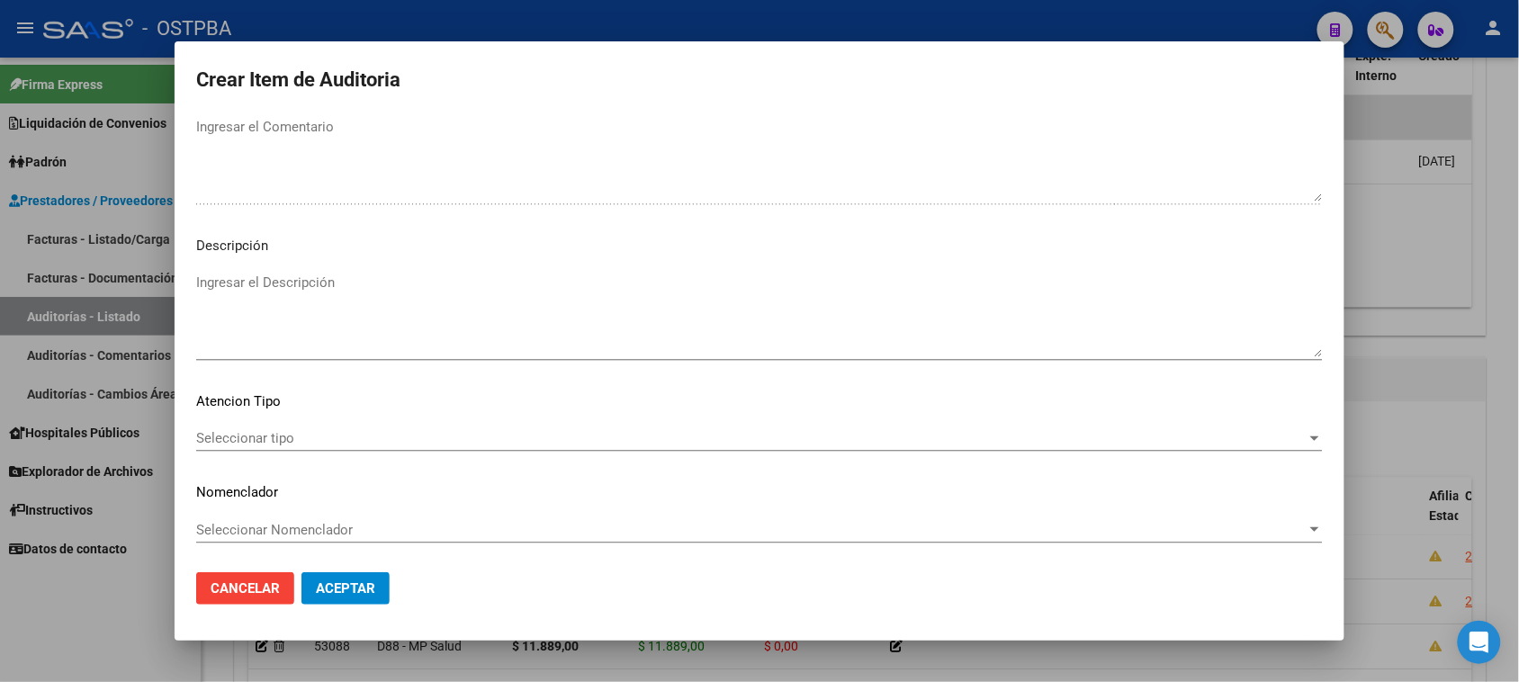
click at [212, 433] on span "Seleccionar tipo" at bounding box center [751, 438] width 1110 height 16
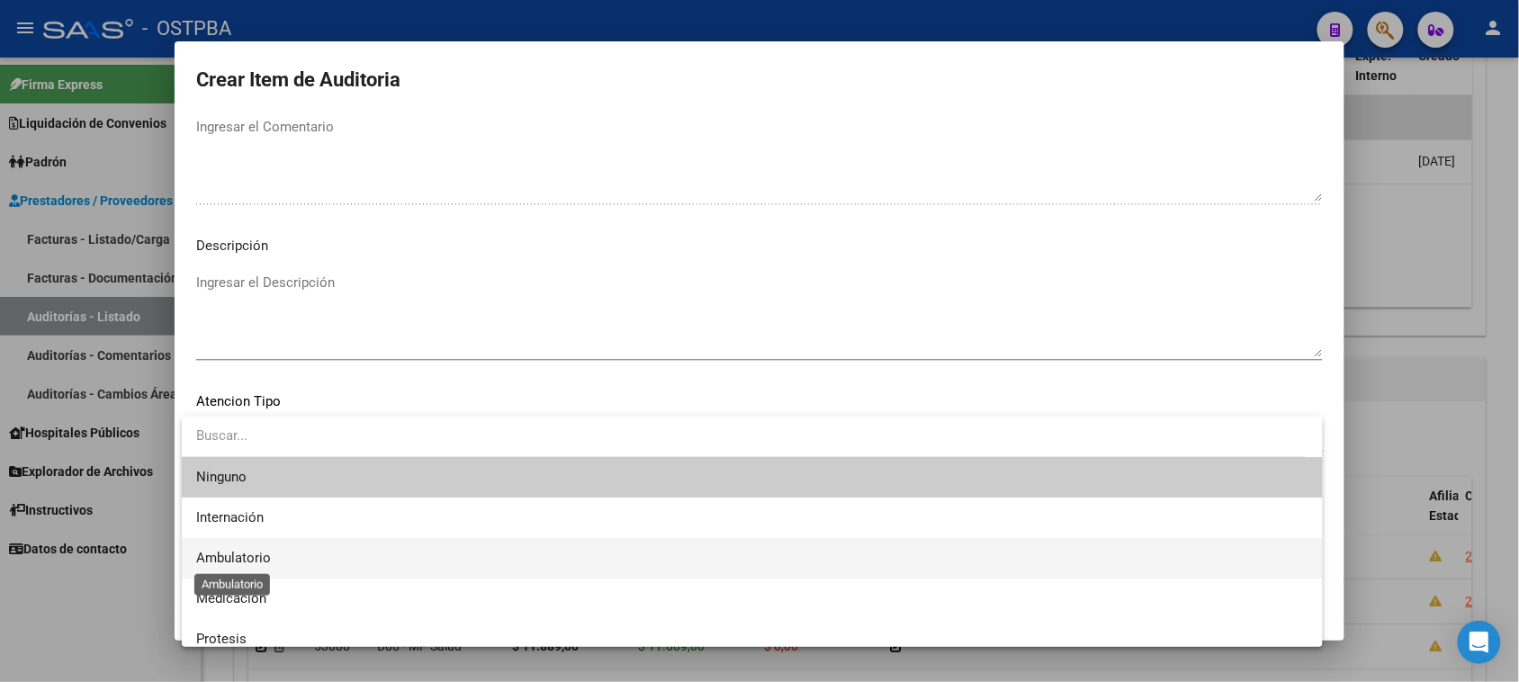
click at [221, 558] on span "Ambulatorio" at bounding box center [233, 558] width 75 height 16
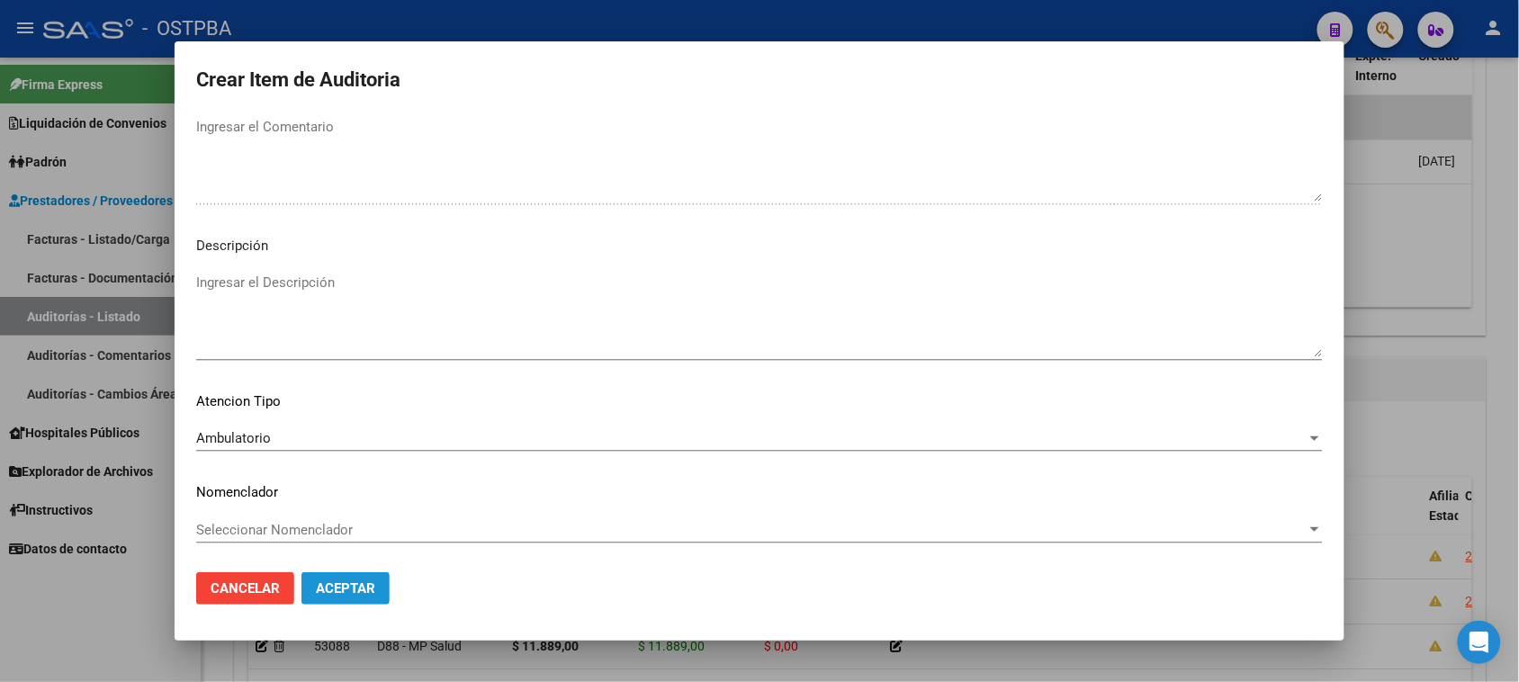
click at [348, 579] on button "Aceptar" at bounding box center [345, 588] width 88 height 32
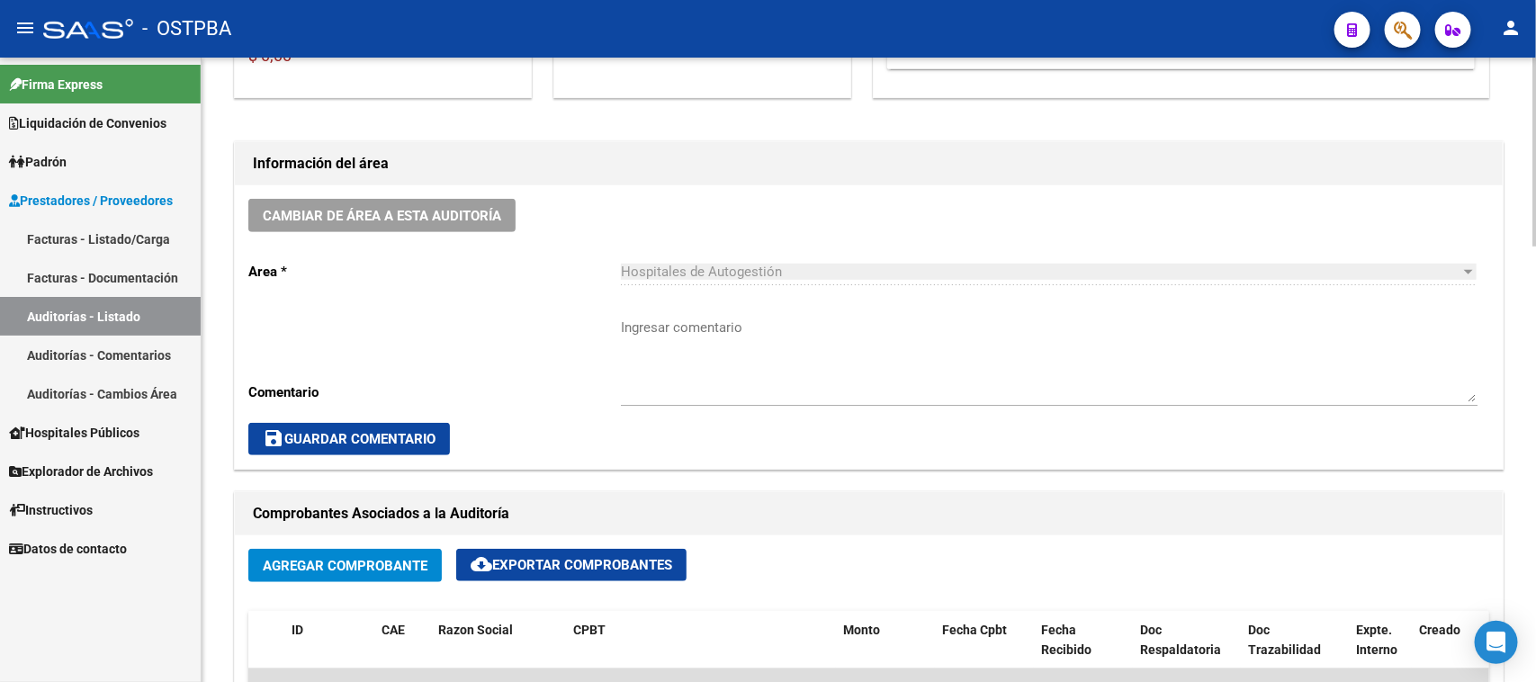
scroll to position [562, 0]
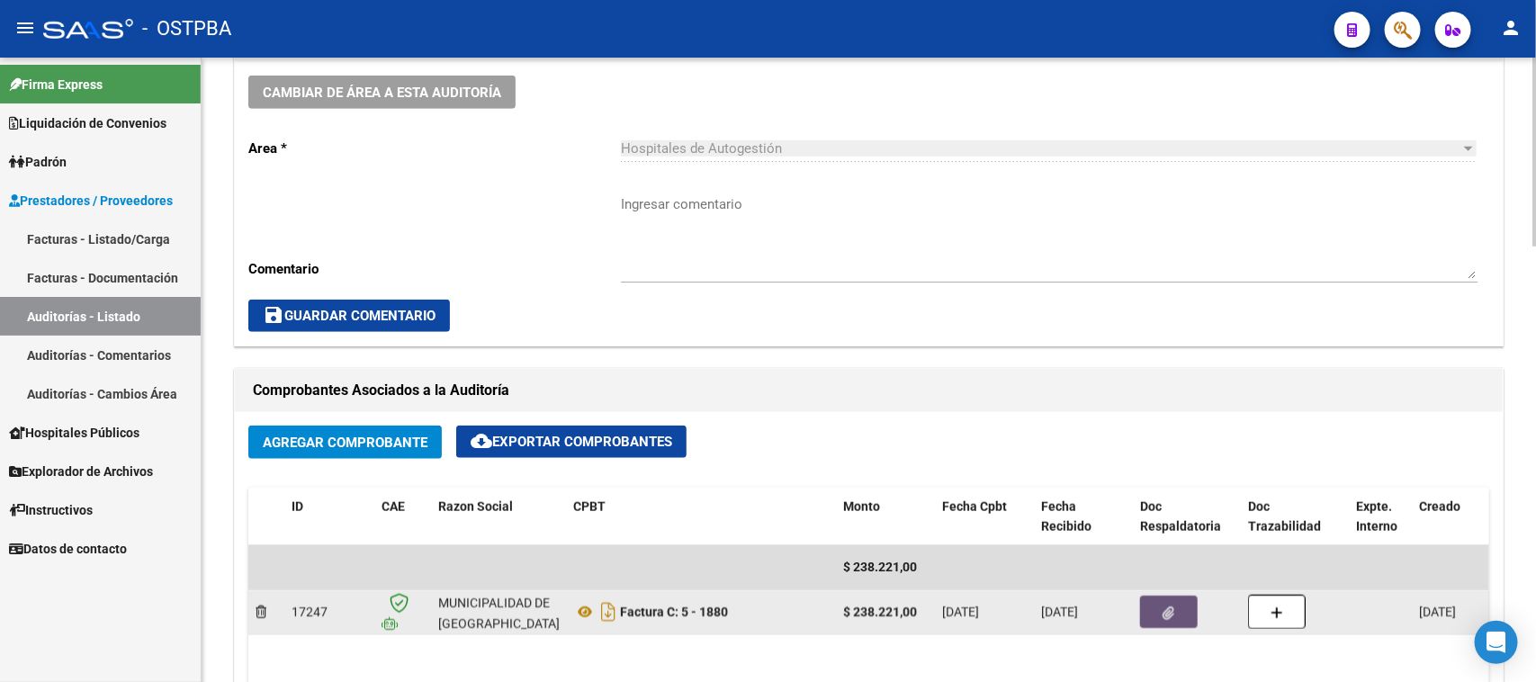
click at [1168, 607] on icon "button" at bounding box center [1170, 613] width 12 height 13
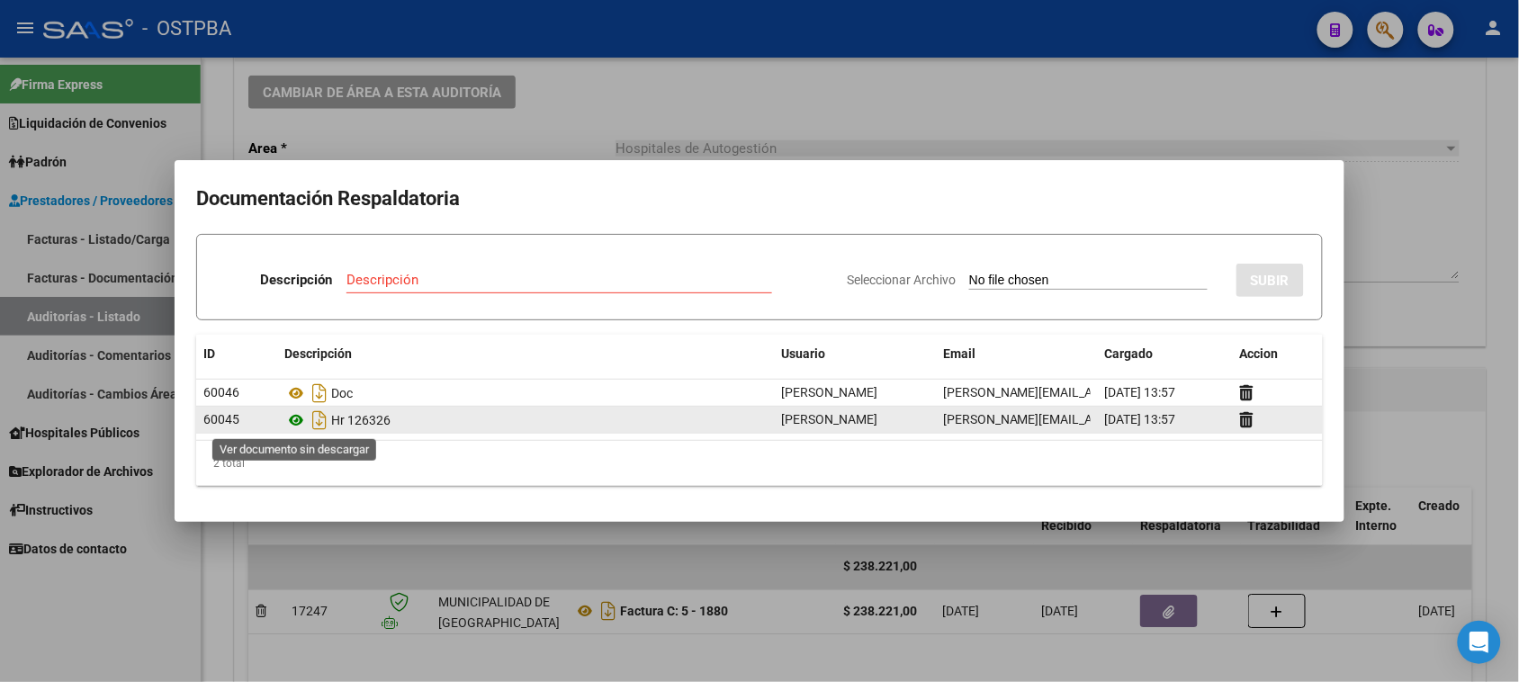
click at [295, 421] on icon at bounding box center [295, 420] width 23 height 22
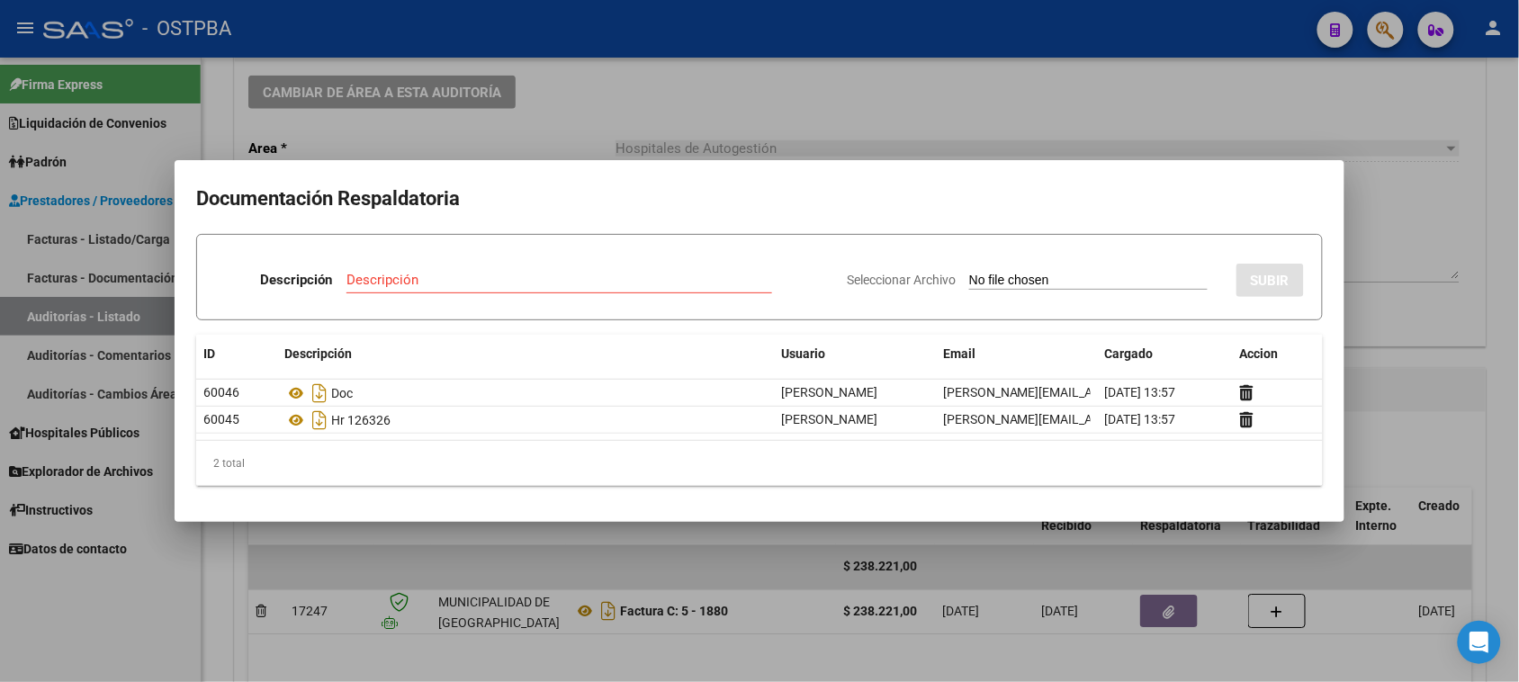
click at [144, 576] on div at bounding box center [759, 341] width 1519 height 682
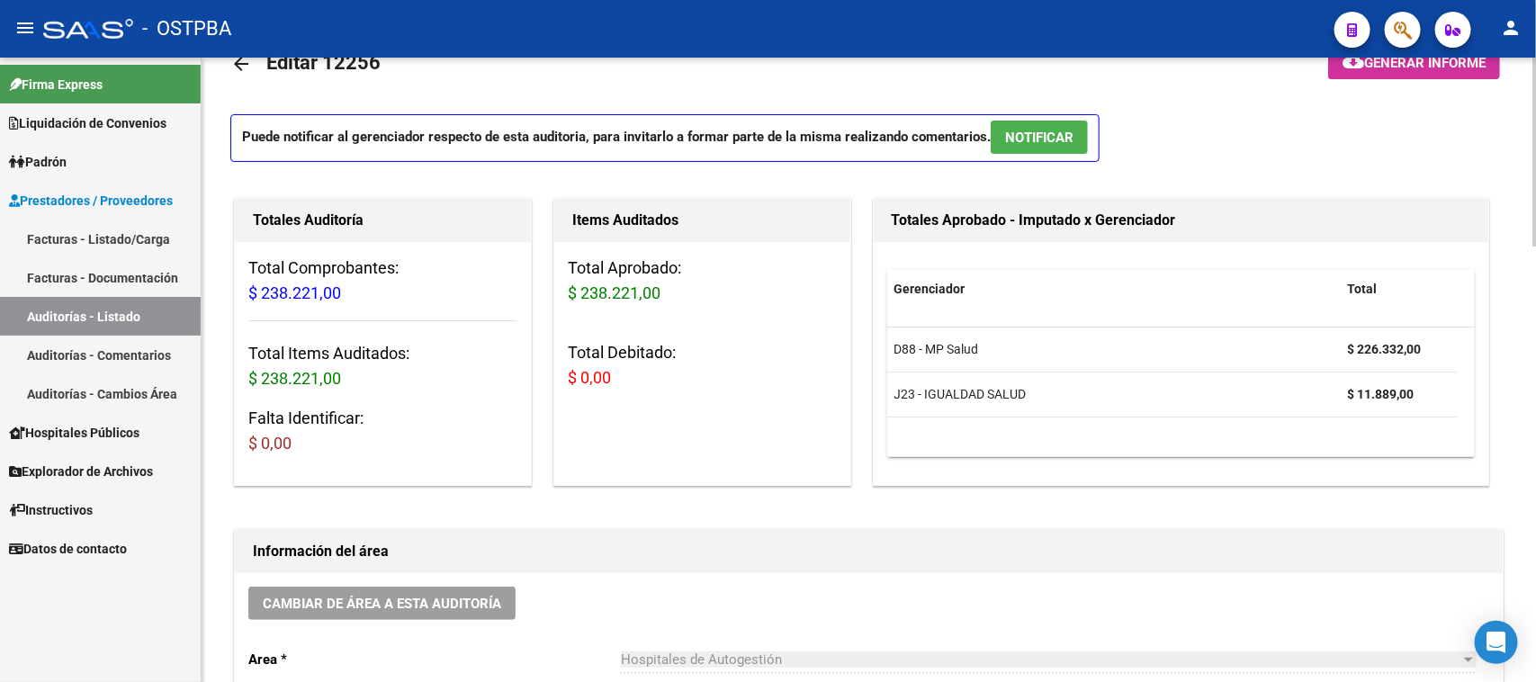
scroll to position [0, 0]
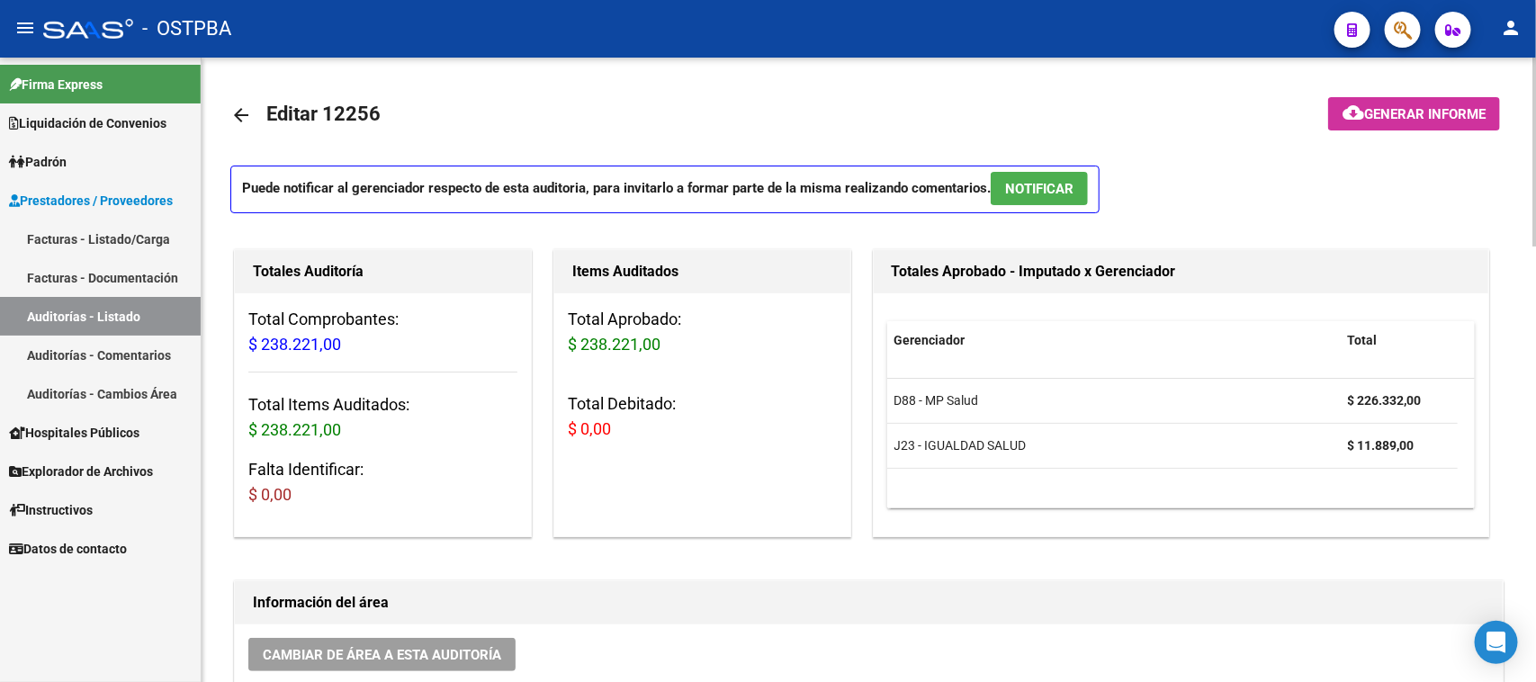
click at [235, 113] on mat-icon "arrow_back" at bounding box center [241, 115] width 22 height 22
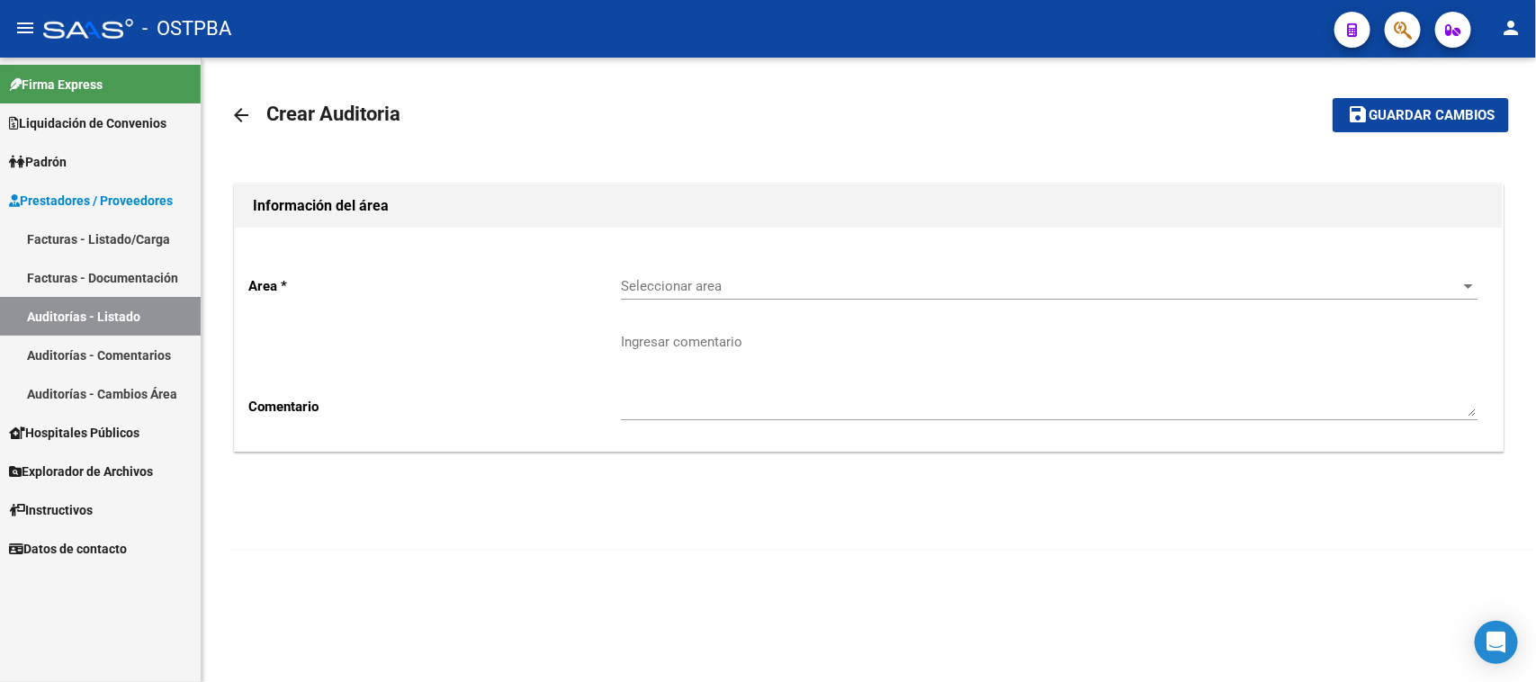
click at [637, 284] on span "Seleccionar area" at bounding box center [1041, 286] width 841 height 16
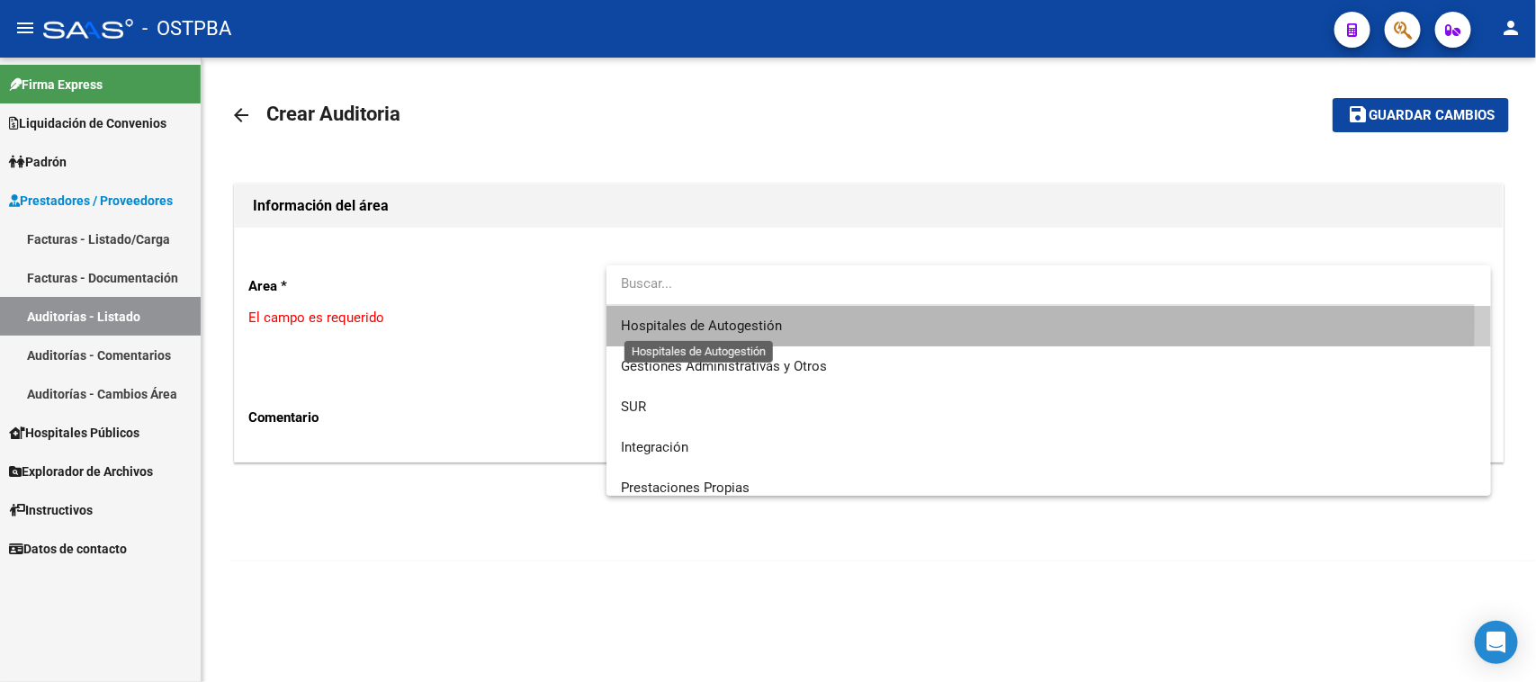
click at [649, 318] on span "Hospitales de Autogestión" at bounding box center [701, 326] width 161 height 16
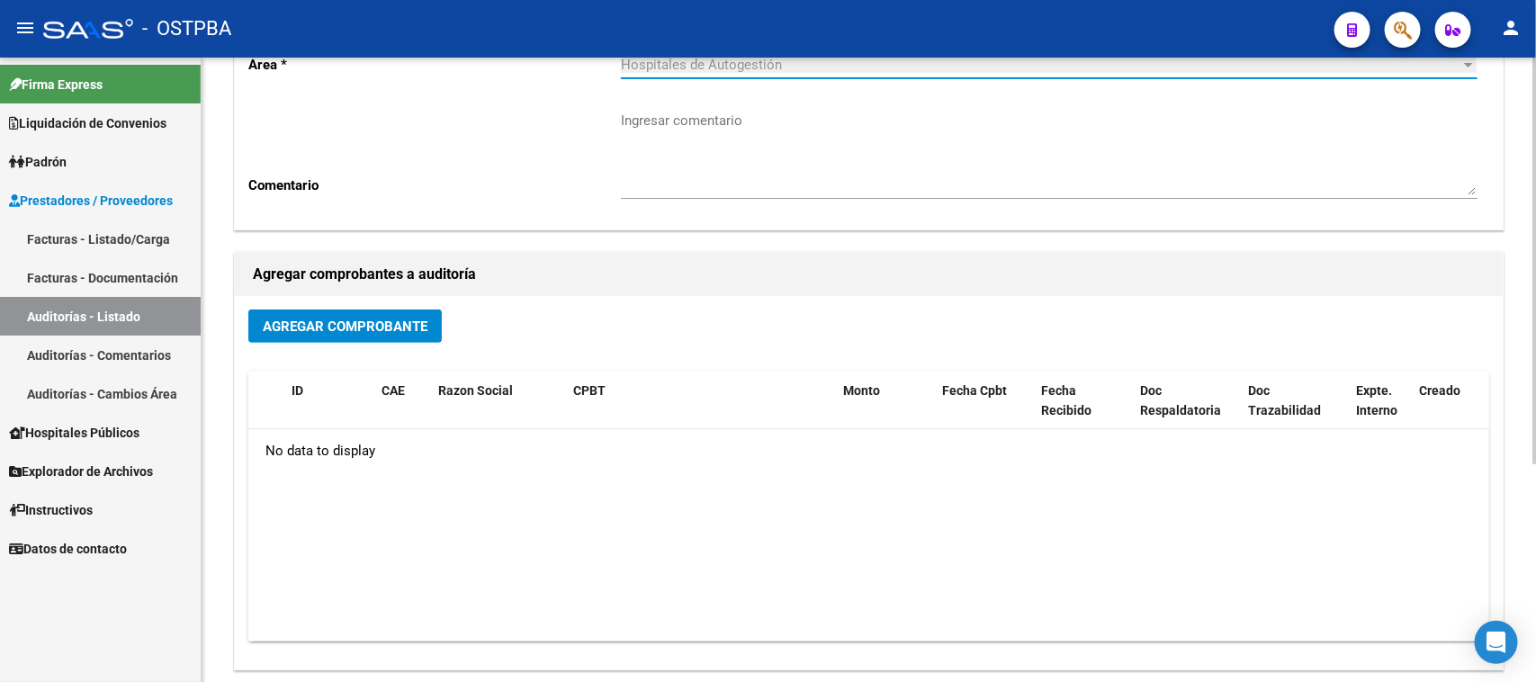
scroll to position [225, 0]
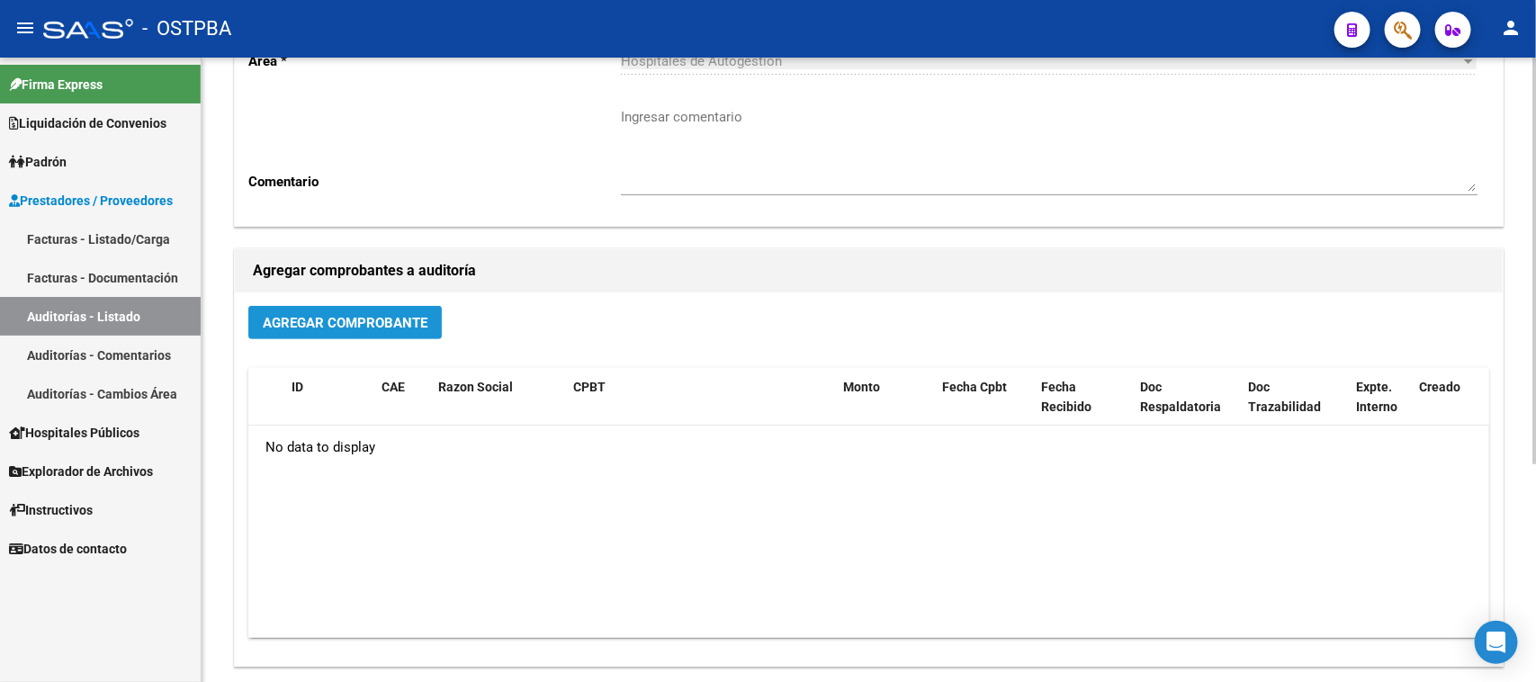
click at [397, 324] on span "Agregar Comprobante" at bounding box center [345, 323] width 165 height 16
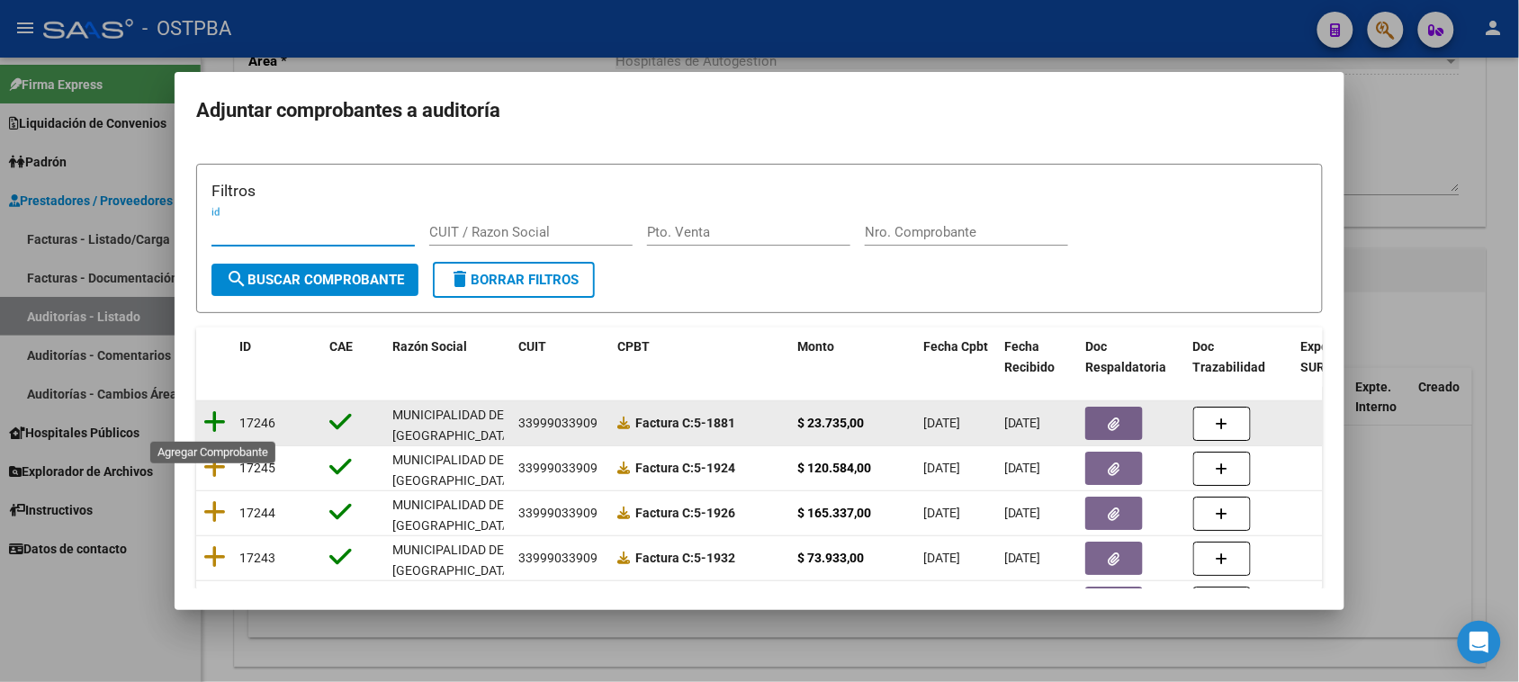
click at [218, 417] on icon at bounding box center [214, 421] width 22 height 25
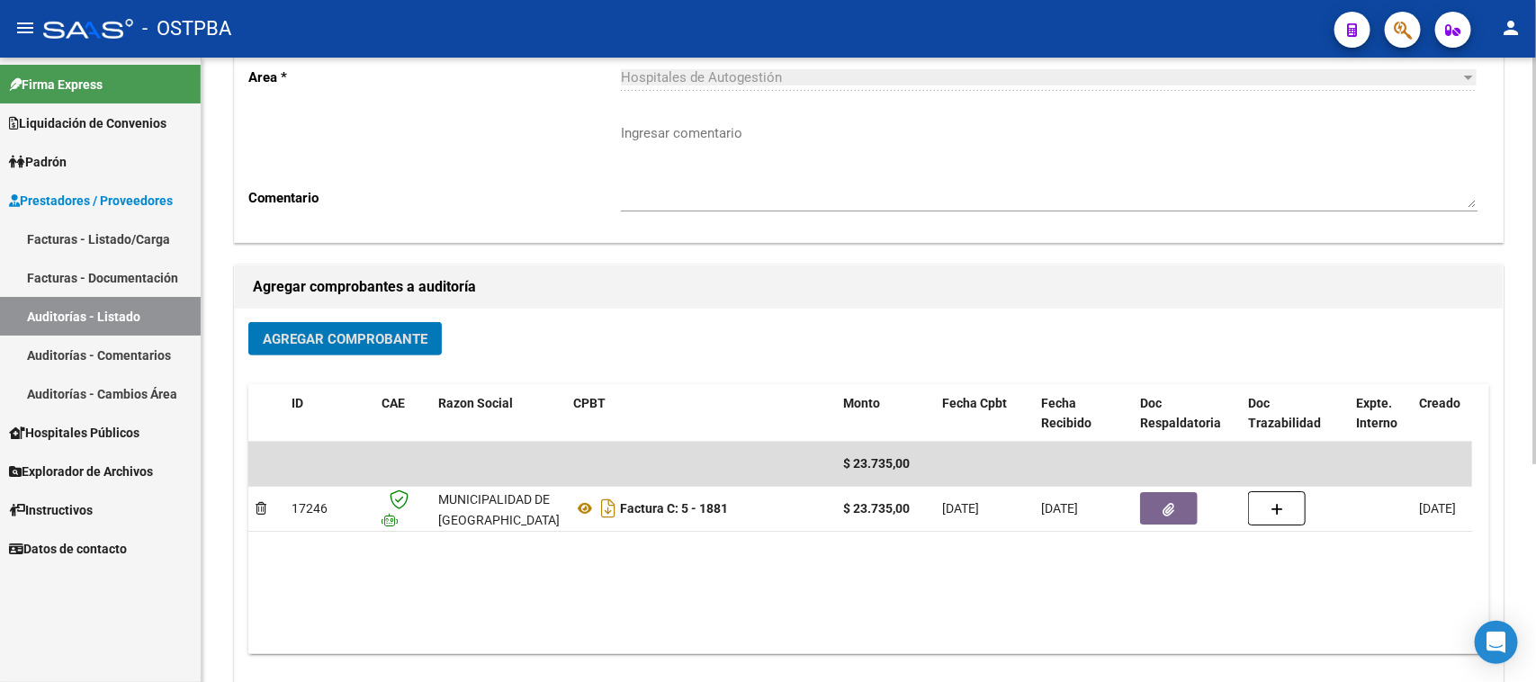
scroll to position [0, 0]
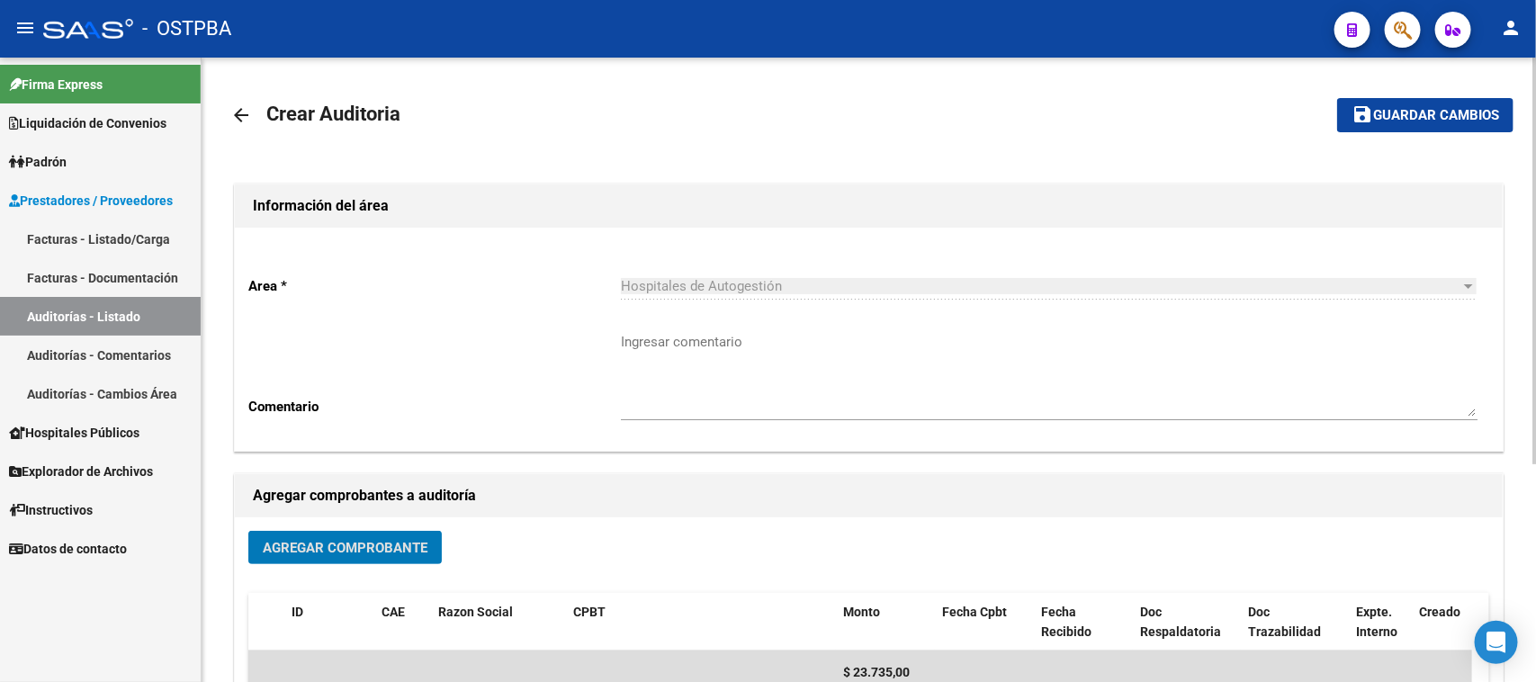
click at [1419, 118] on span "Guardar cambios" at bounding box center [1436, 116] width 126 height 16
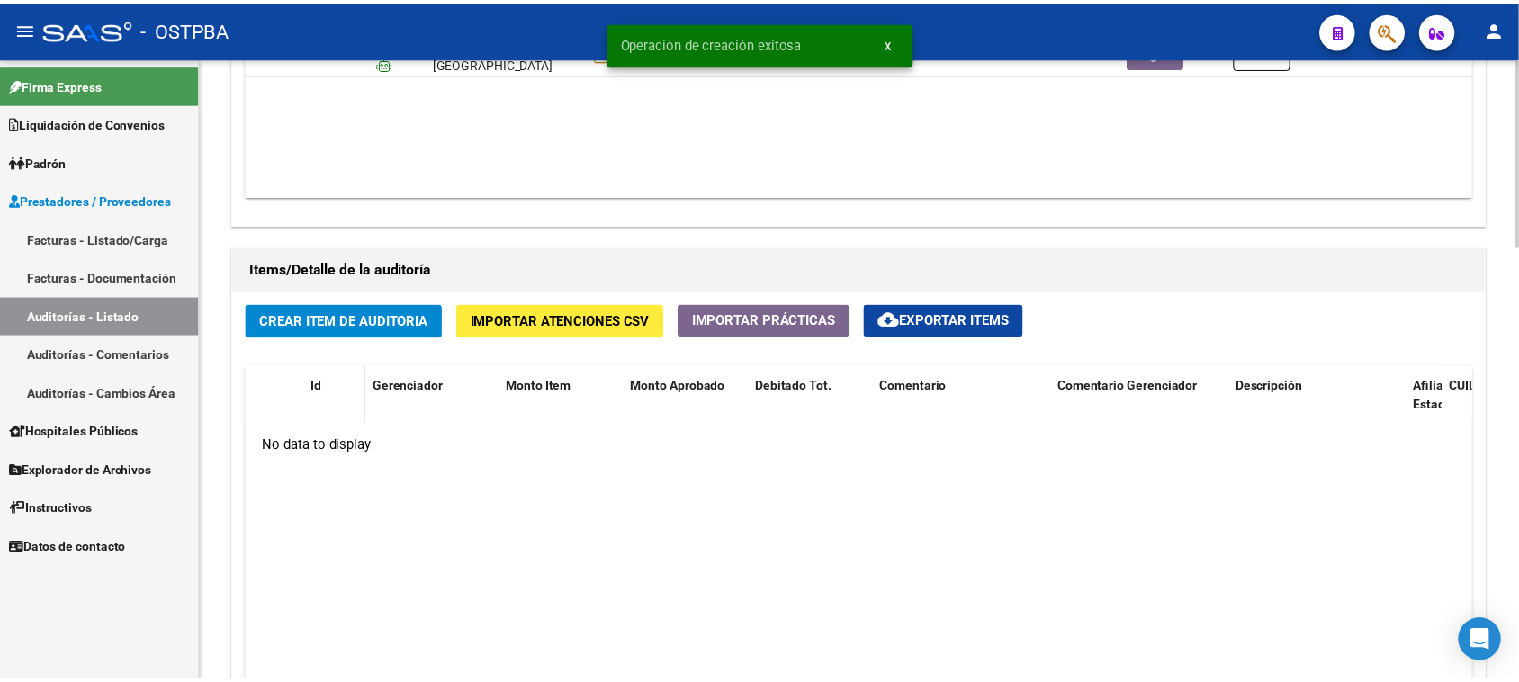
scroll to position [1125, 0]
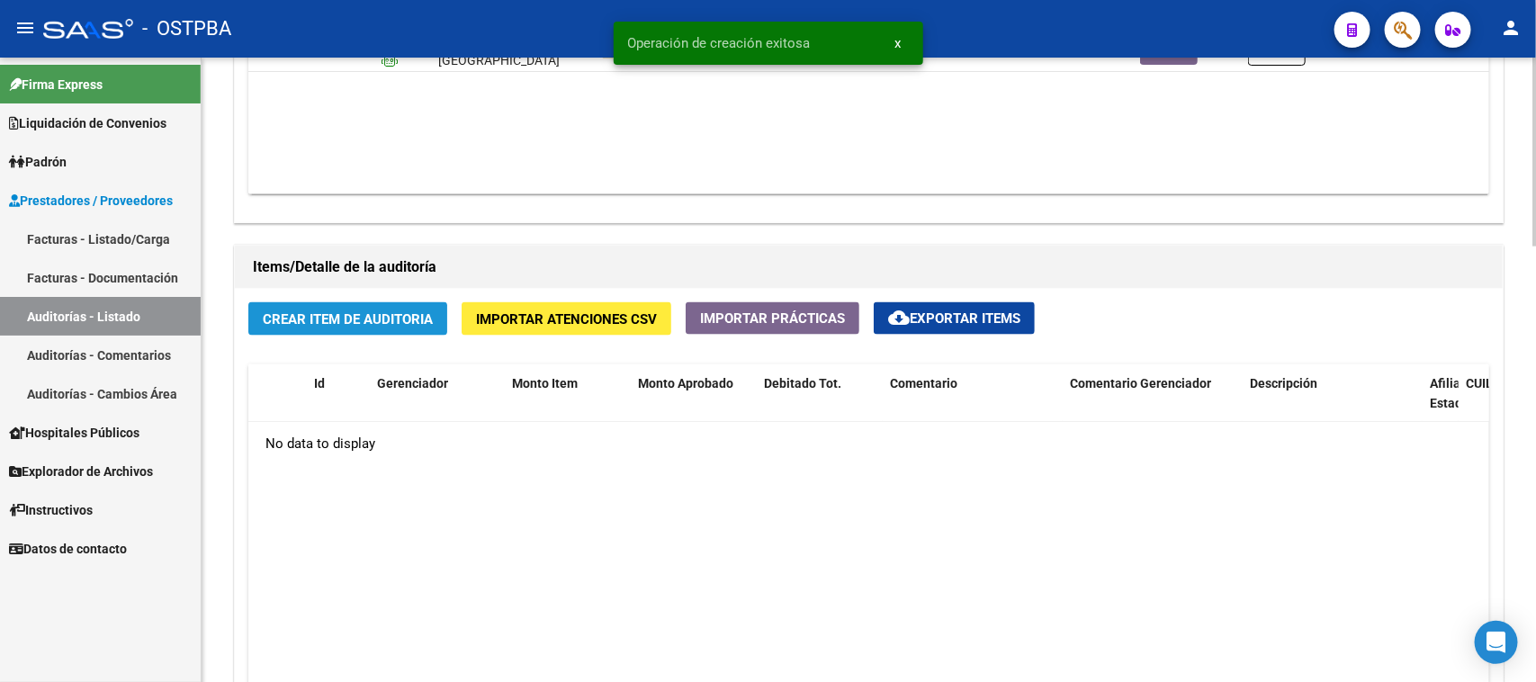
click at [327, 321] on span "Crear Item de Auditoria" at bounding box center [348, 319] width 170 height 16
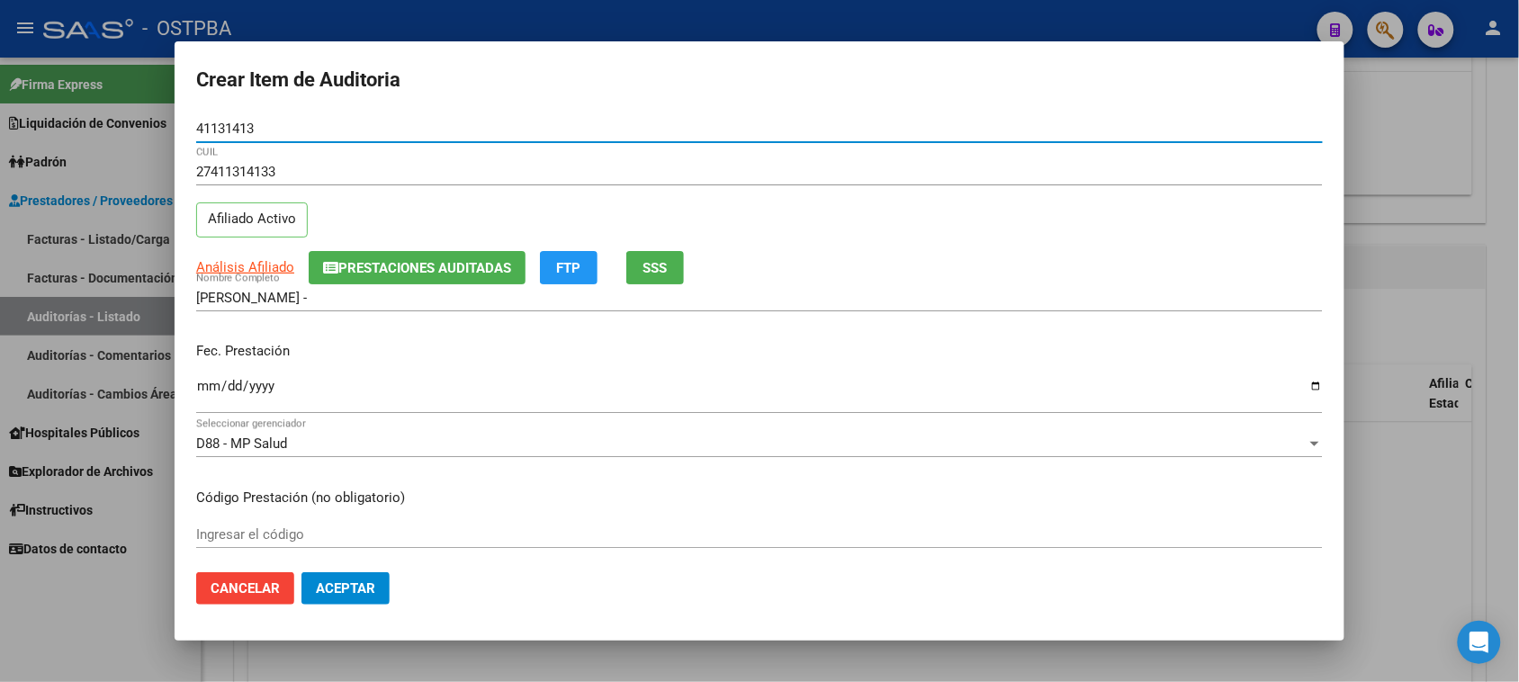
click at [196, 389] on input "Ingresar la fecha" at bounding box center [759, 393] width 1127 height 29
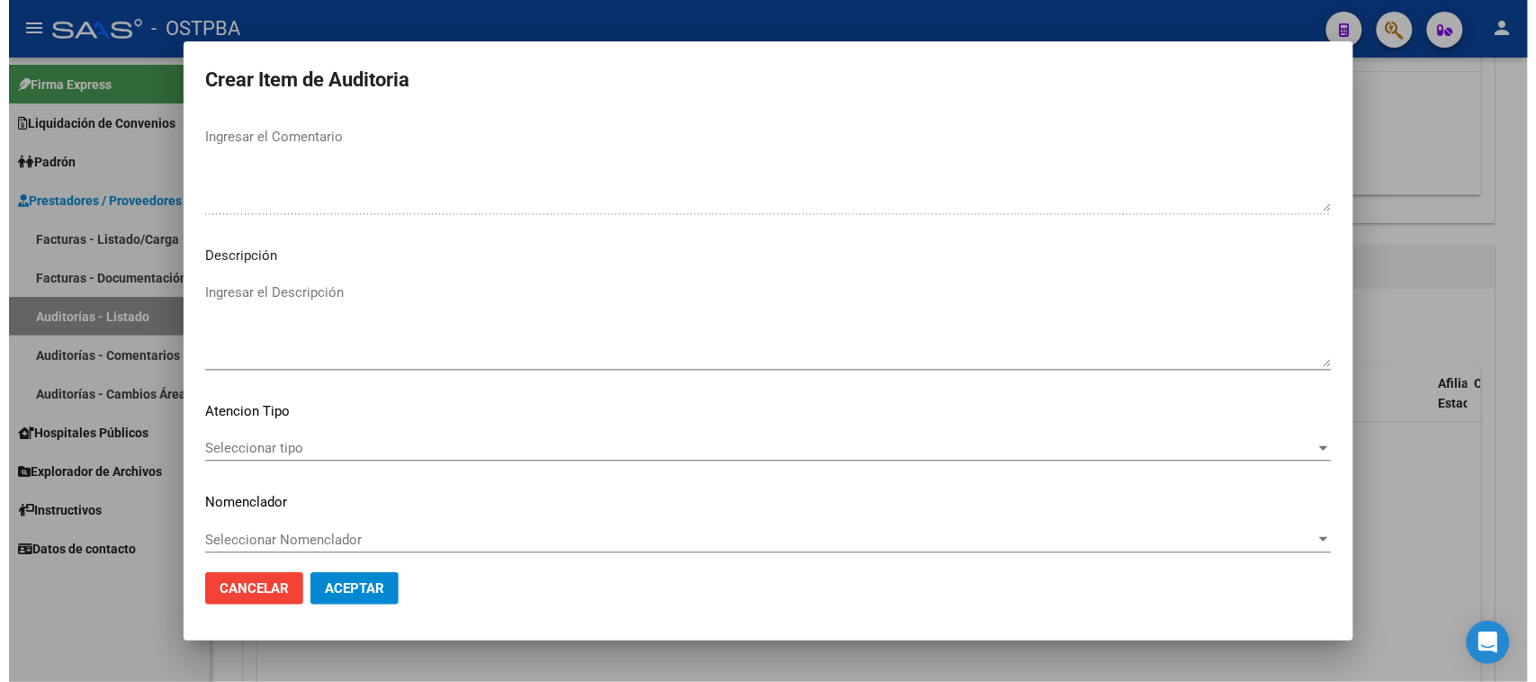
scroll to position [1020, 0]
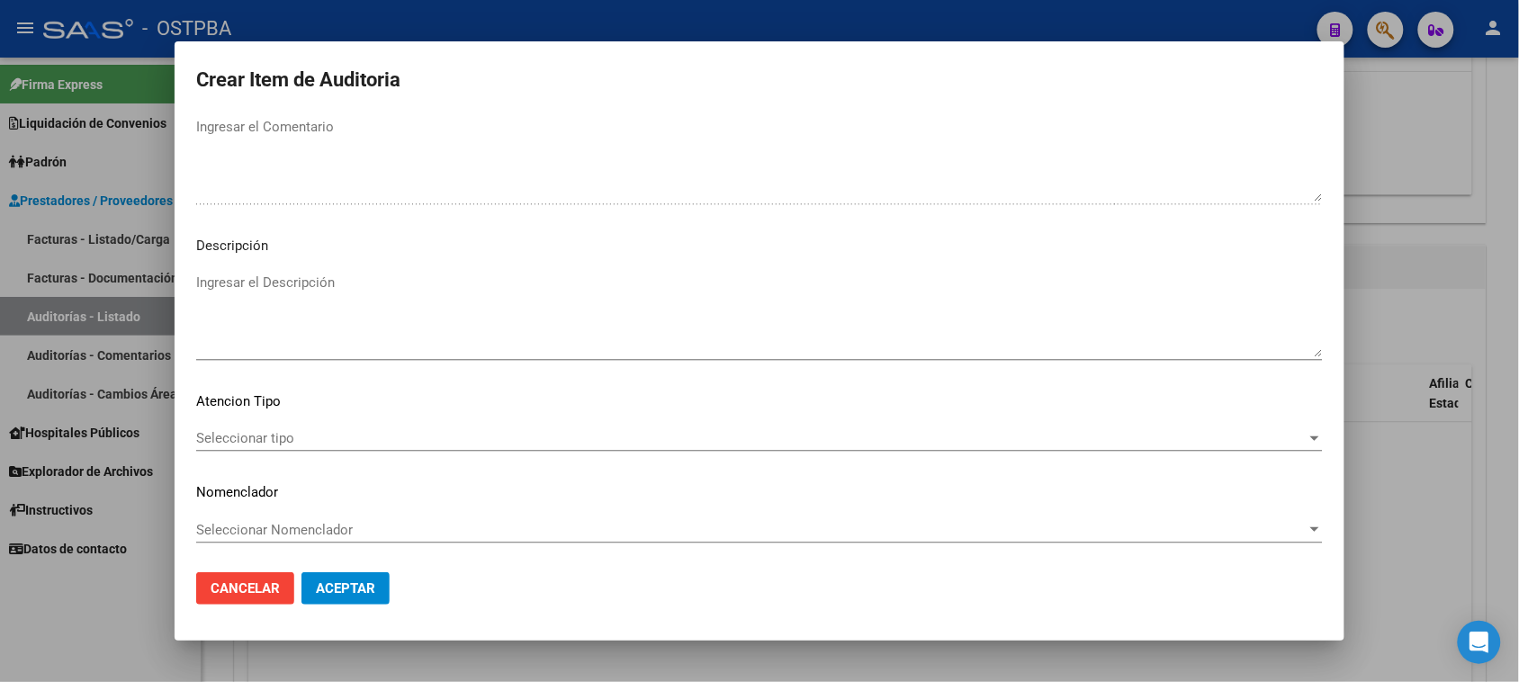
click at [261, 432] on span "Seleccionar tipo" at bounding box center [751, 438] width 1110 height 16
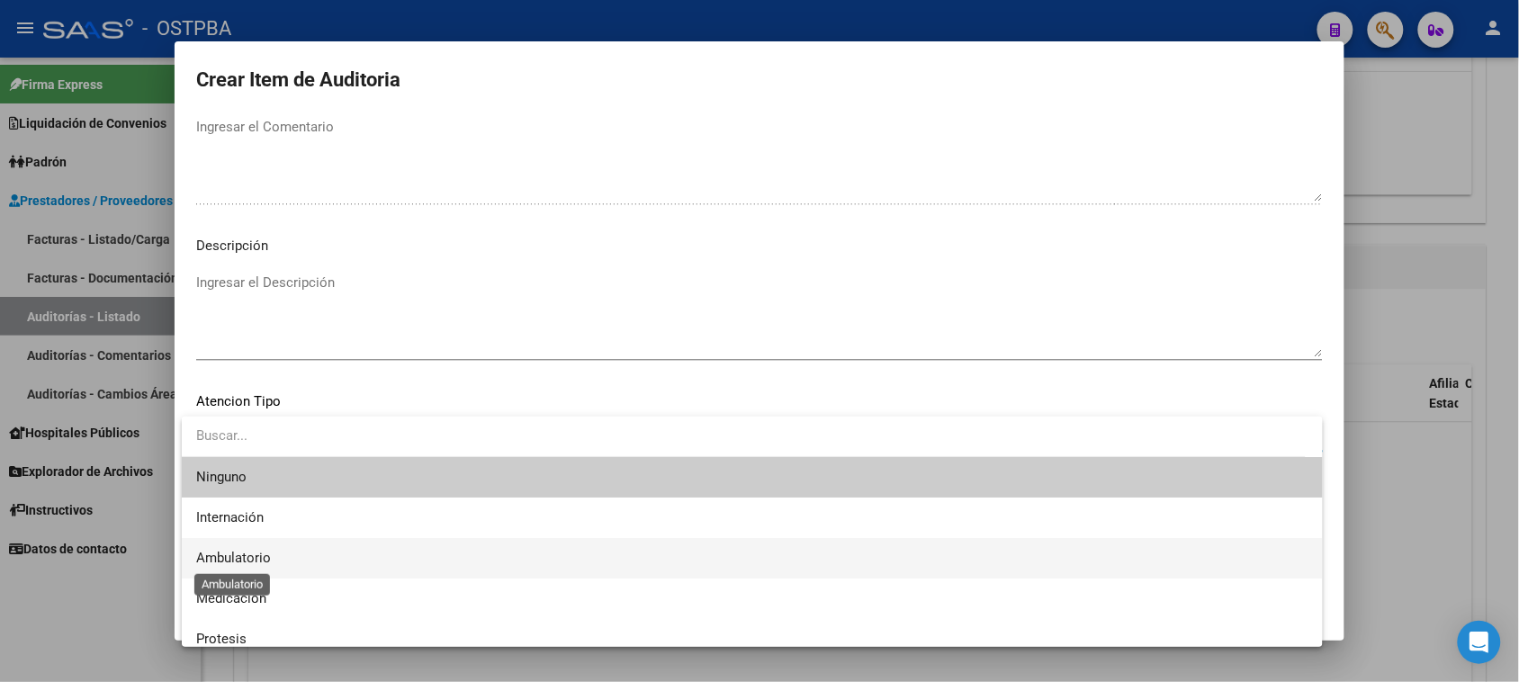
click at [257, 556] on span "Ambulatorio" at bounding box center [233, 558] width 75 height 16
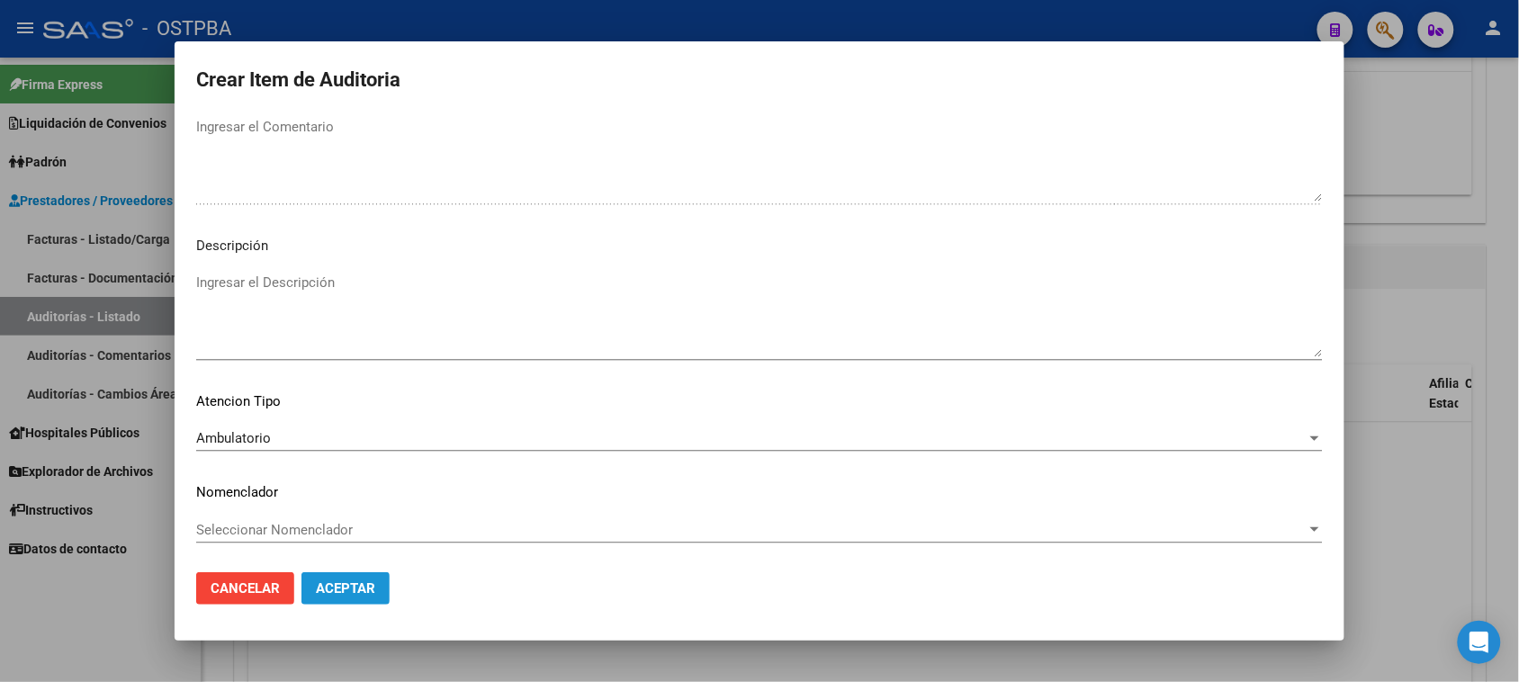
click at [357, 581] on span "Aceptar" at bounding box center [345, 588] width 59 height 16
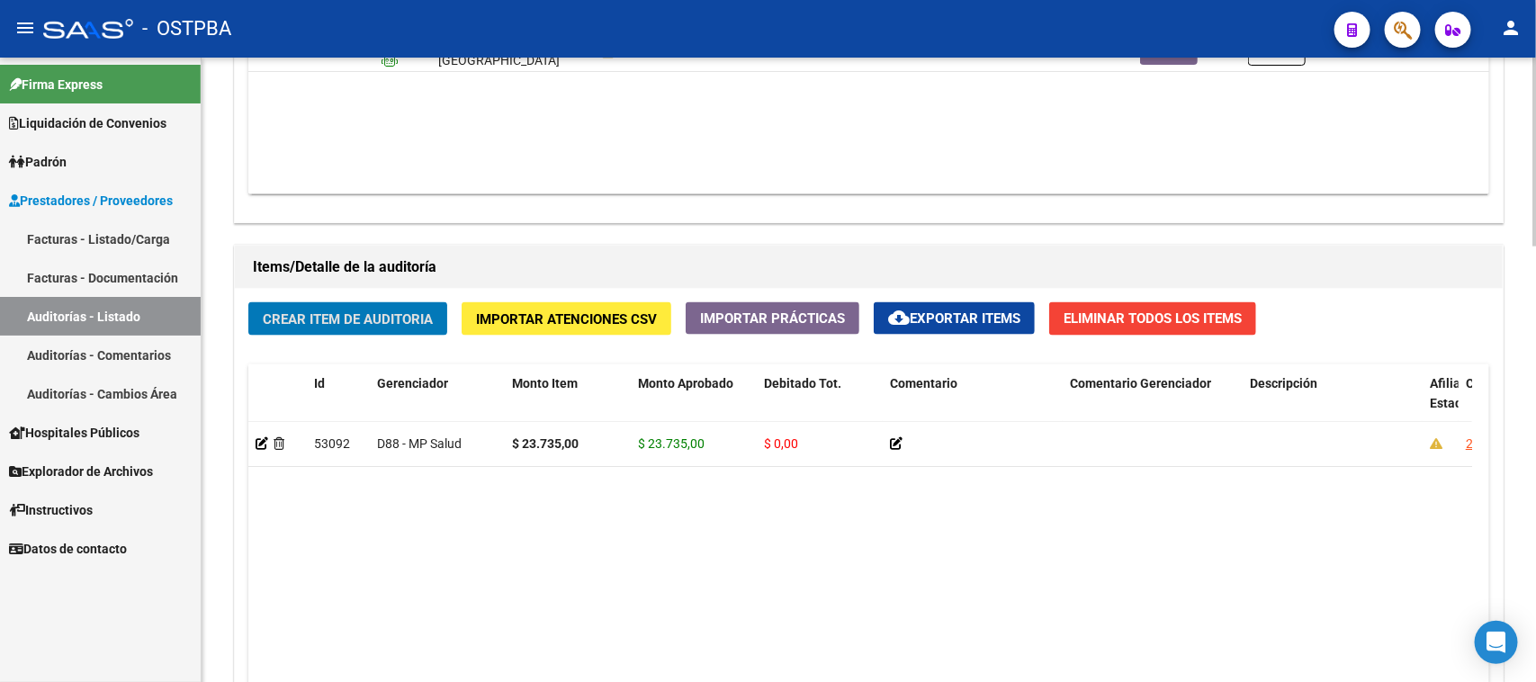
scroll to position [1013, 0]
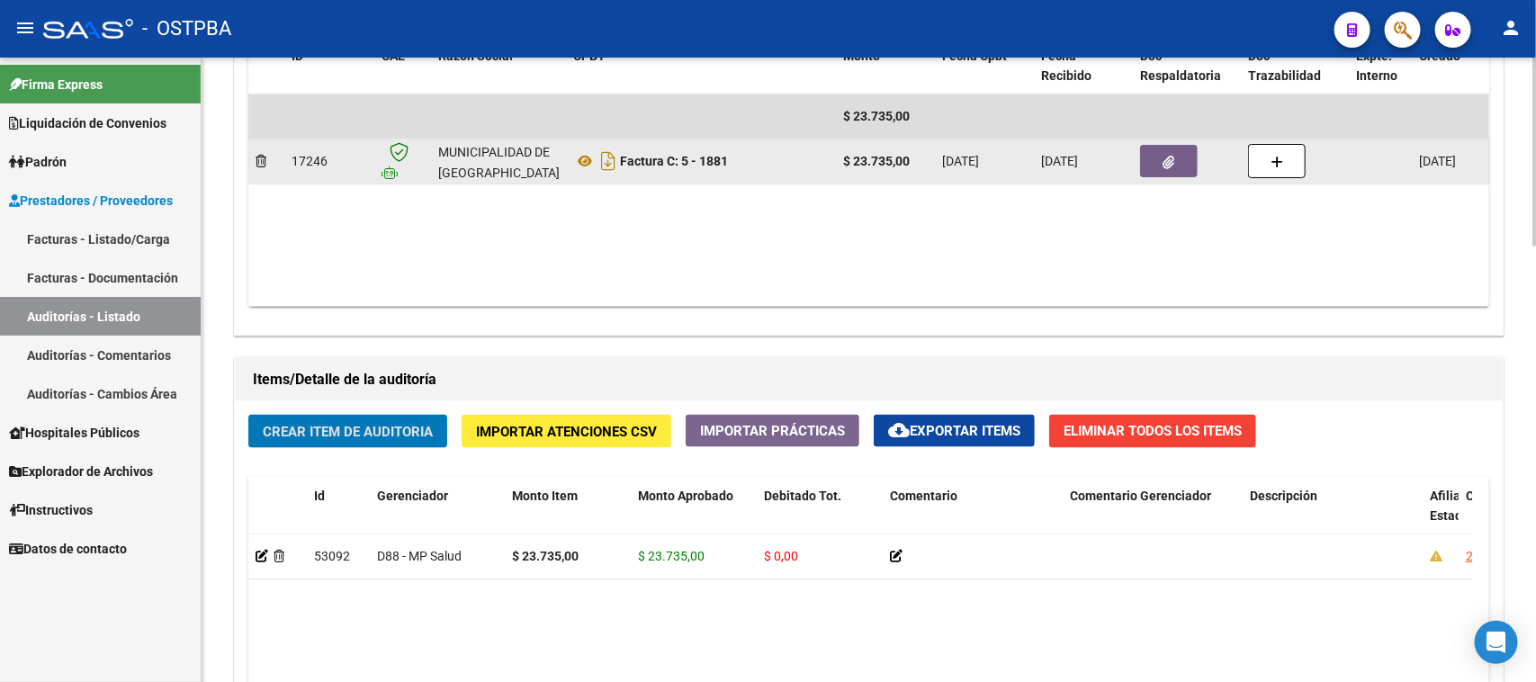
click at [1170, 156] on icon "button" at bounding box center [1170, 162] width 12 height 13
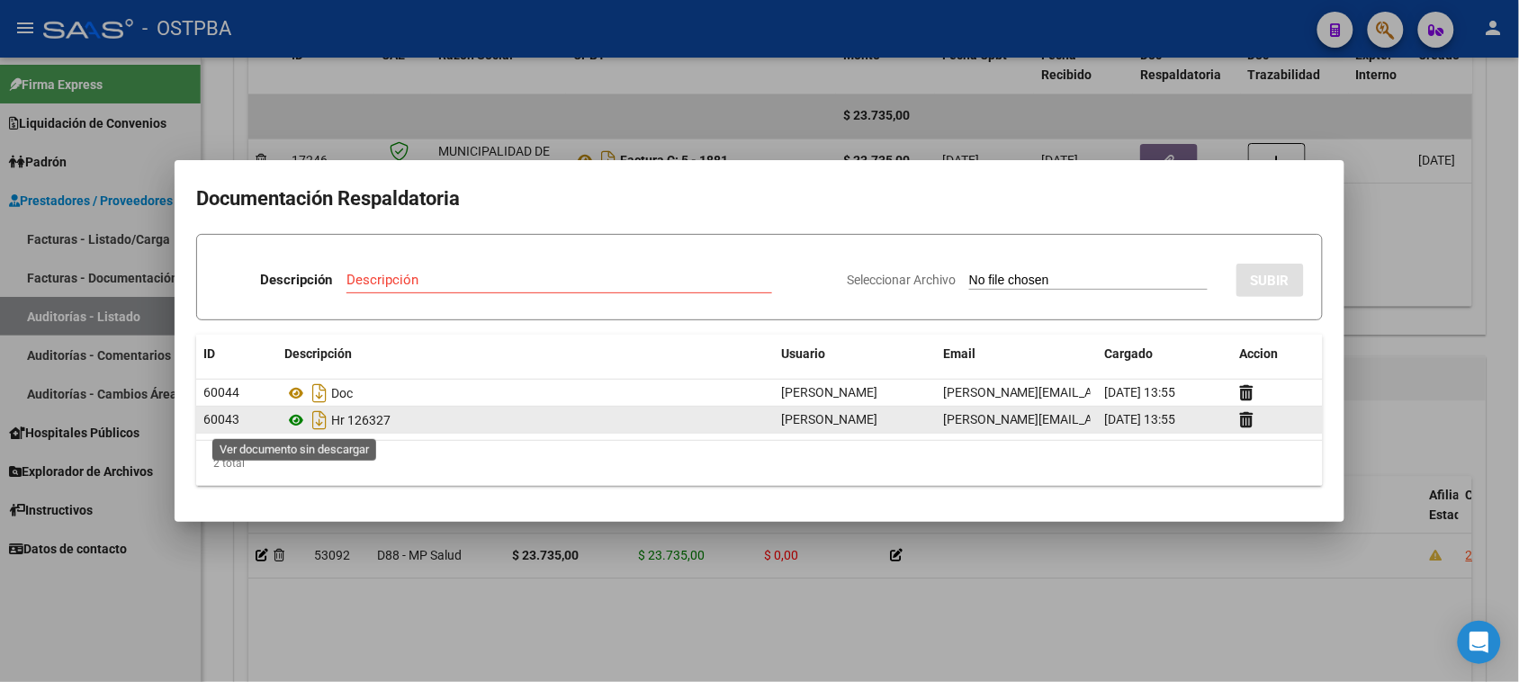
click at [292, 421] on icon at bounding box center [295, 420] width 23 height 22
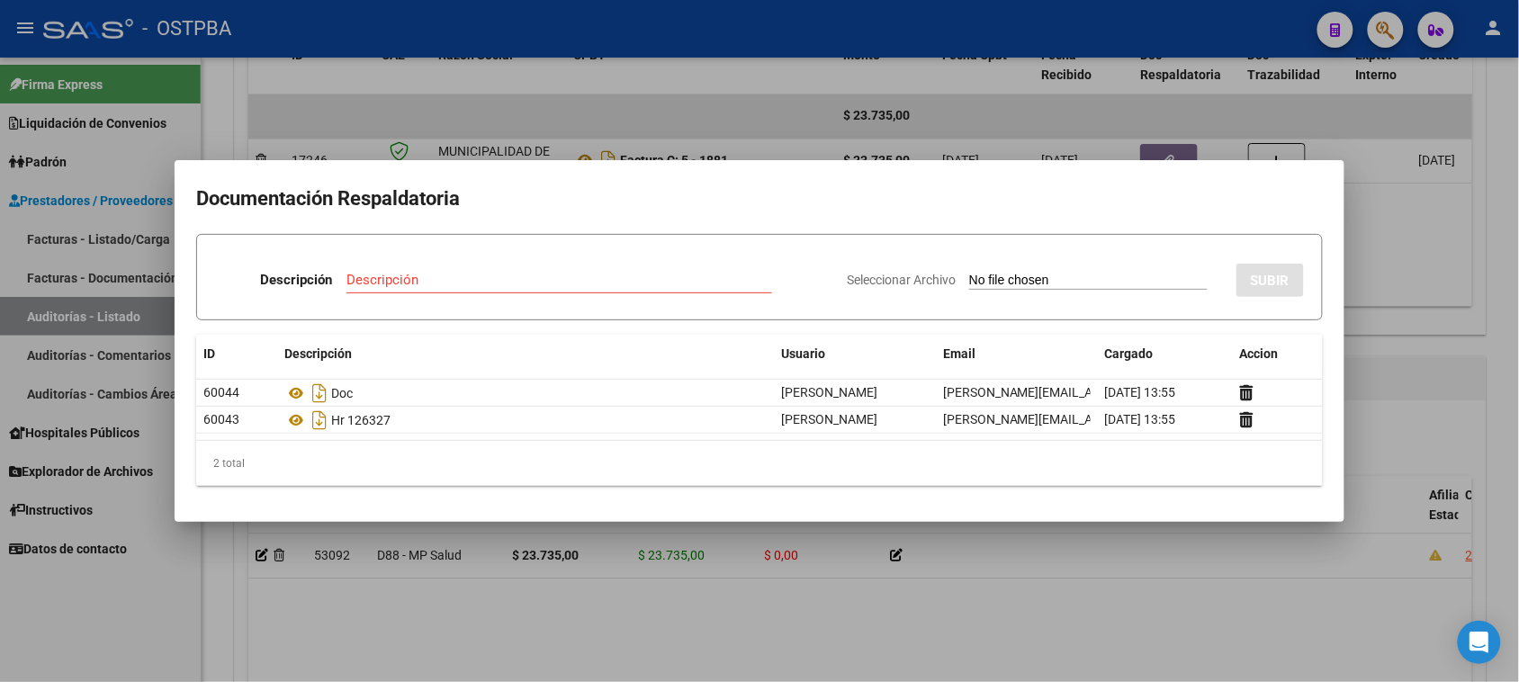
click at [250, 603] on div at bounding box center [759, 341] width 1519 height 682
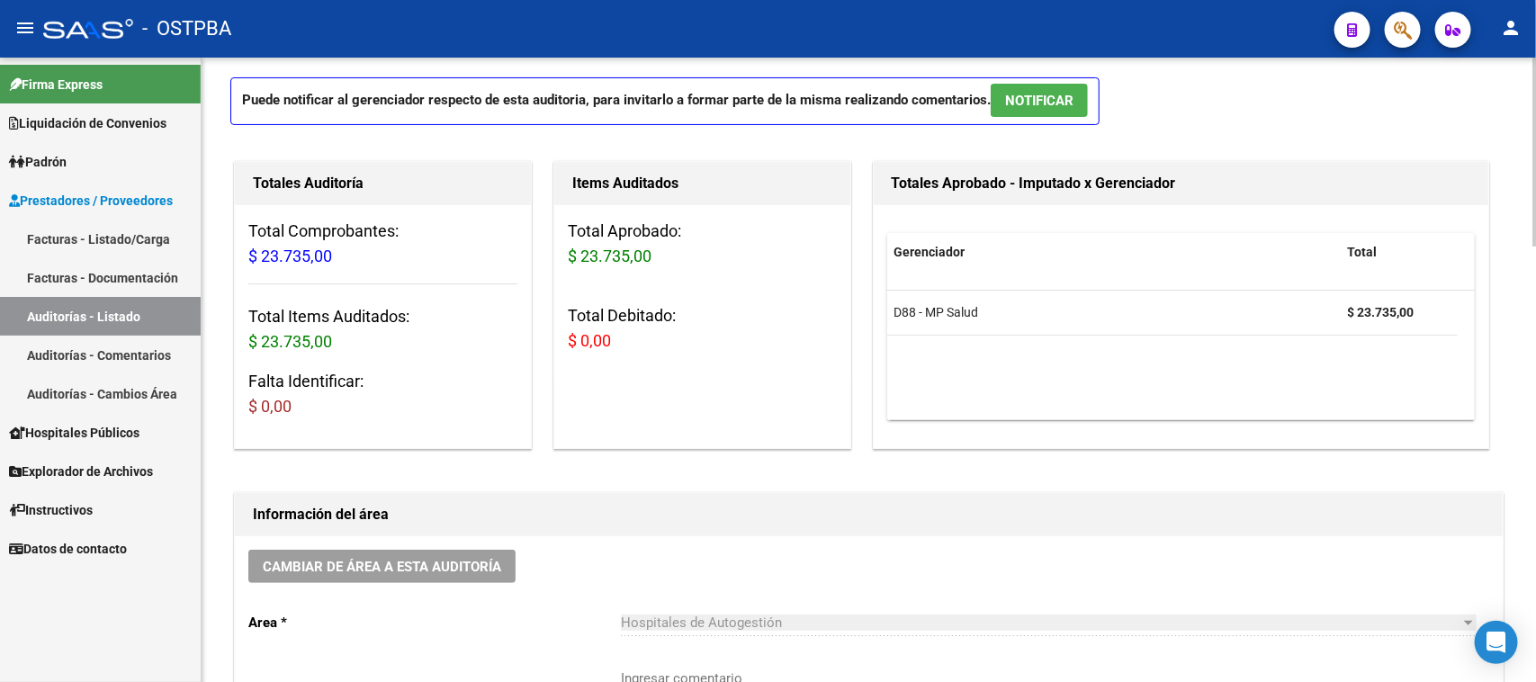
scroll to position [0, 0]
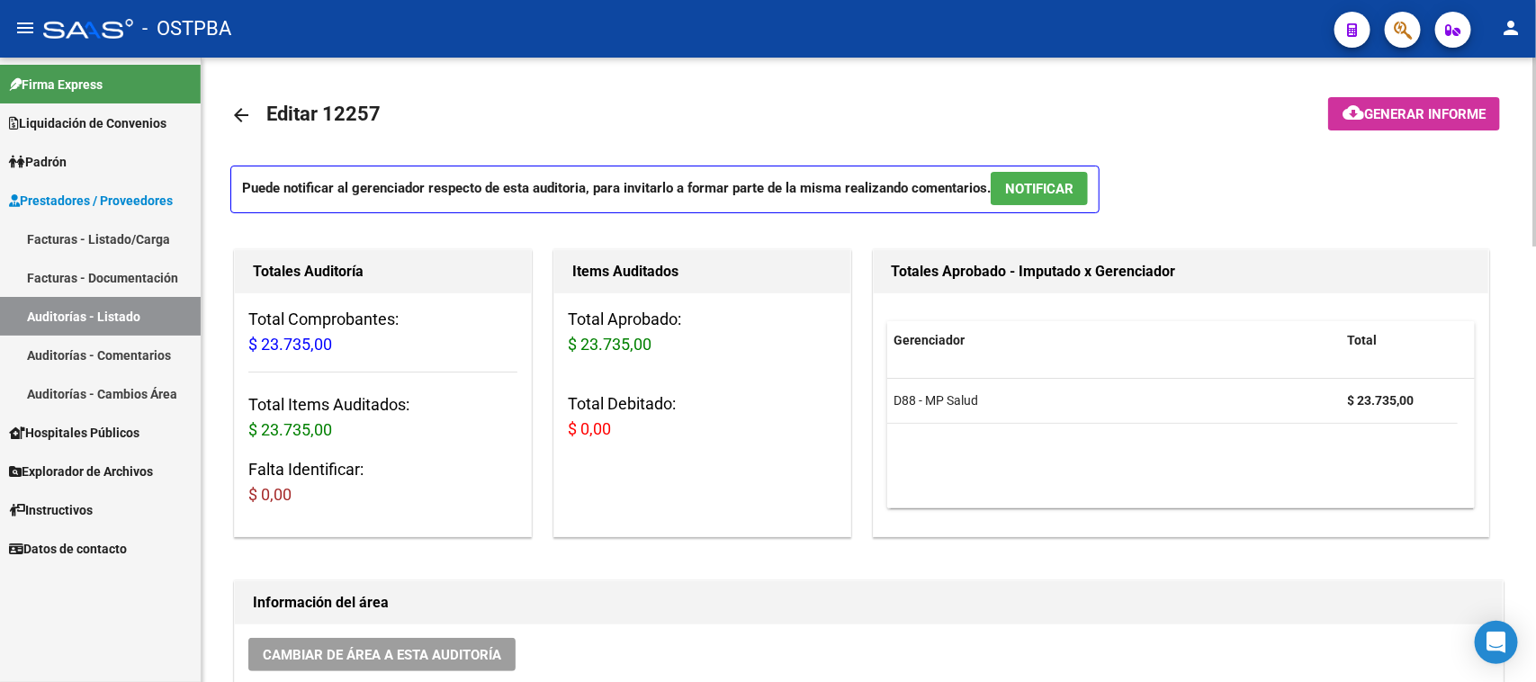
click at [241, 115] on mat-icon "arrow_back" at bounding box center [241, 115] width 22 height 22
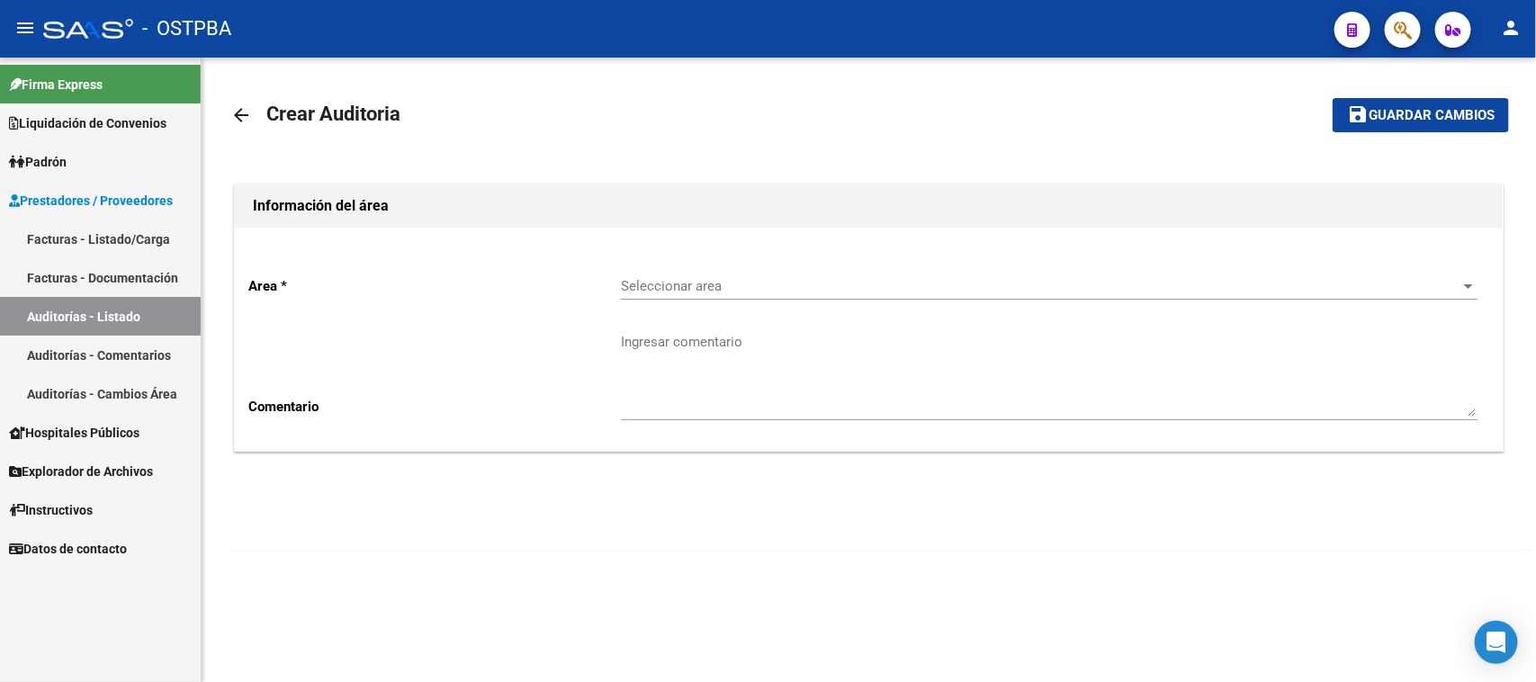
click at [787, 274] on div "Seleccionar area Seleccionar area" at bounding box center [1049, 280] width 857 height 39
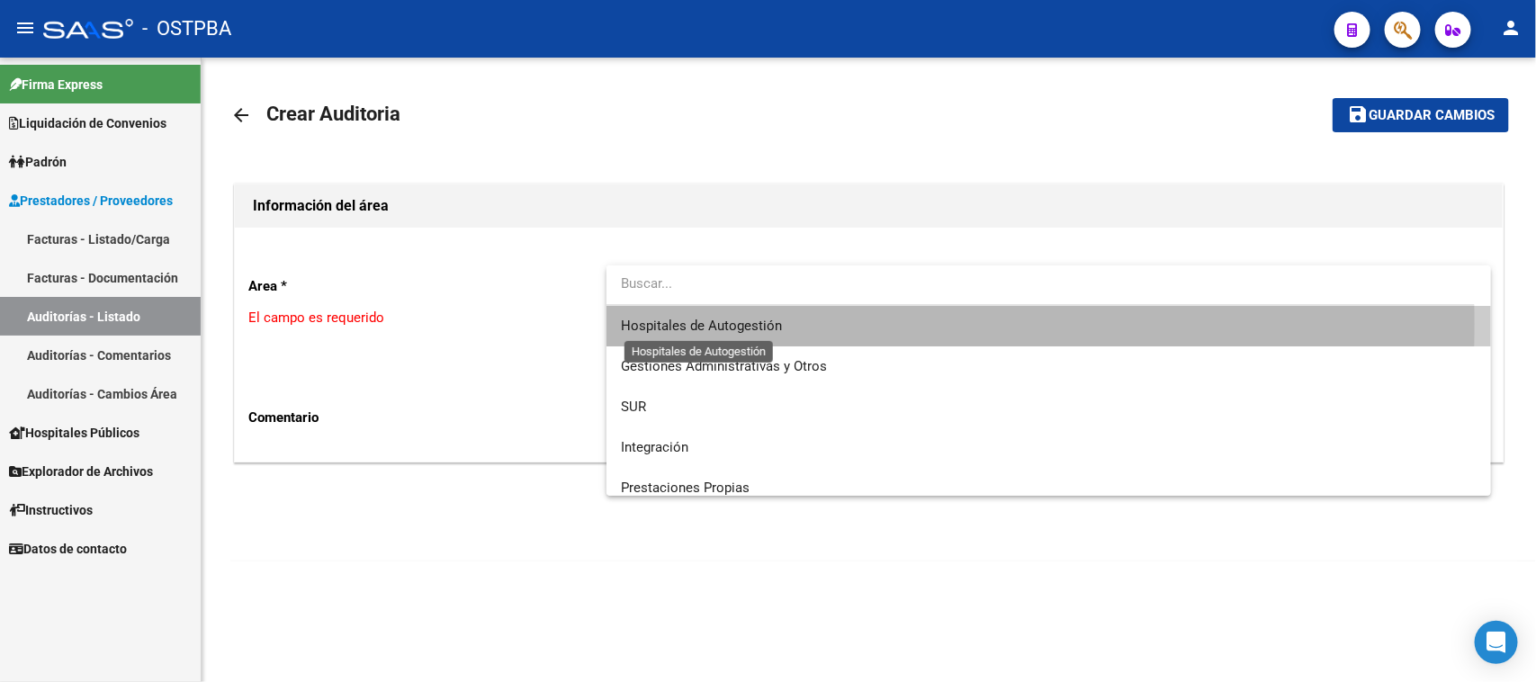
click at [698, 324] on span "Hospitales de Autogestión" at bounding box center [701, 326] width 161 height 16
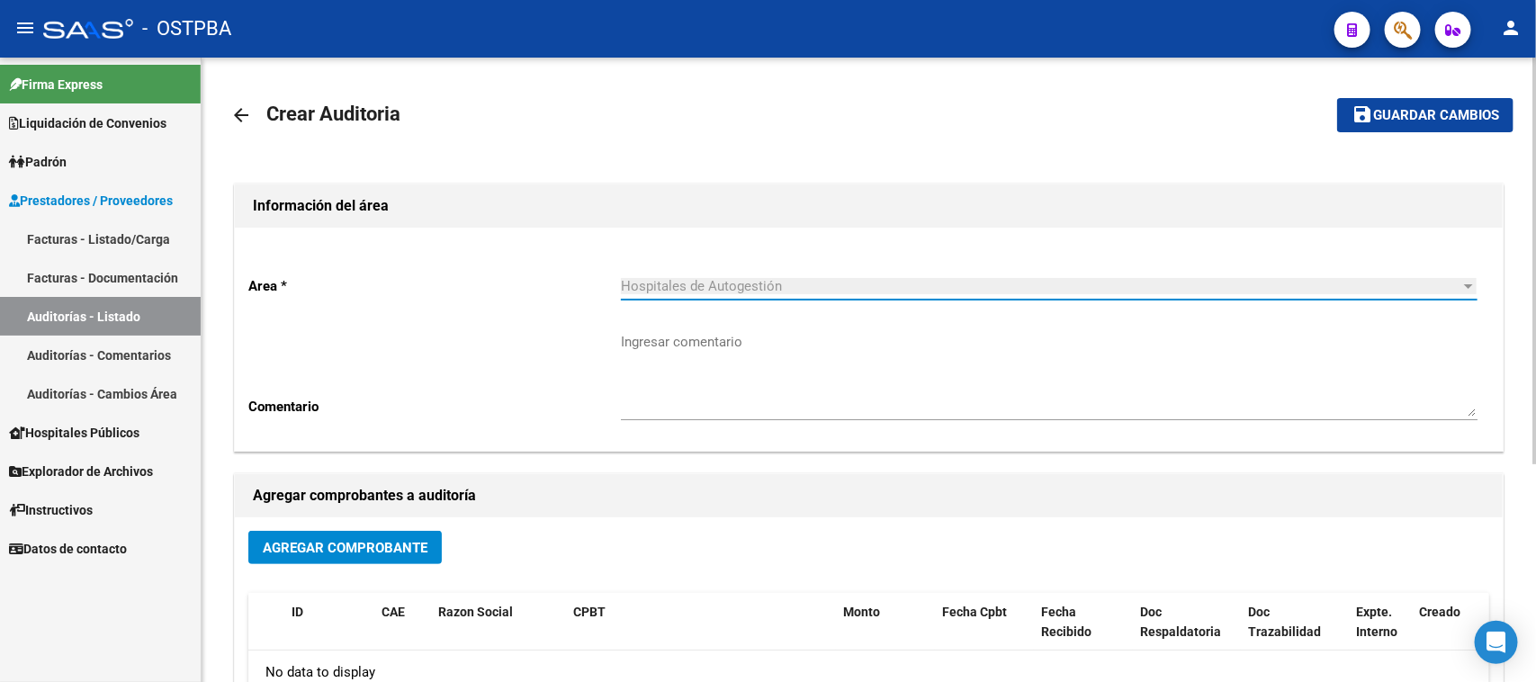
click at [362, 555] on button "Agregar Comprobante" at bounding box center [344, 547] width 193 height 33
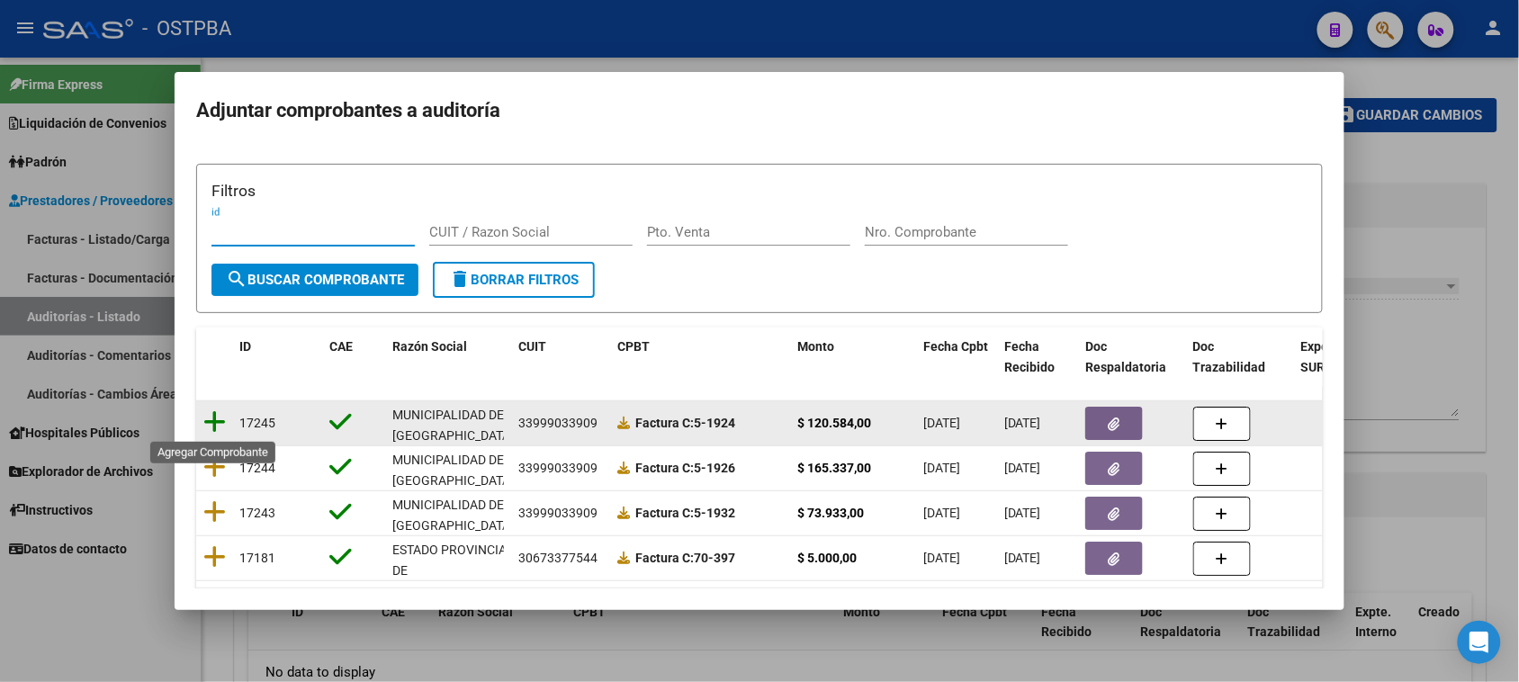
click at [217, 421] on icon at bounding box center [214, 421] width 22 height 25
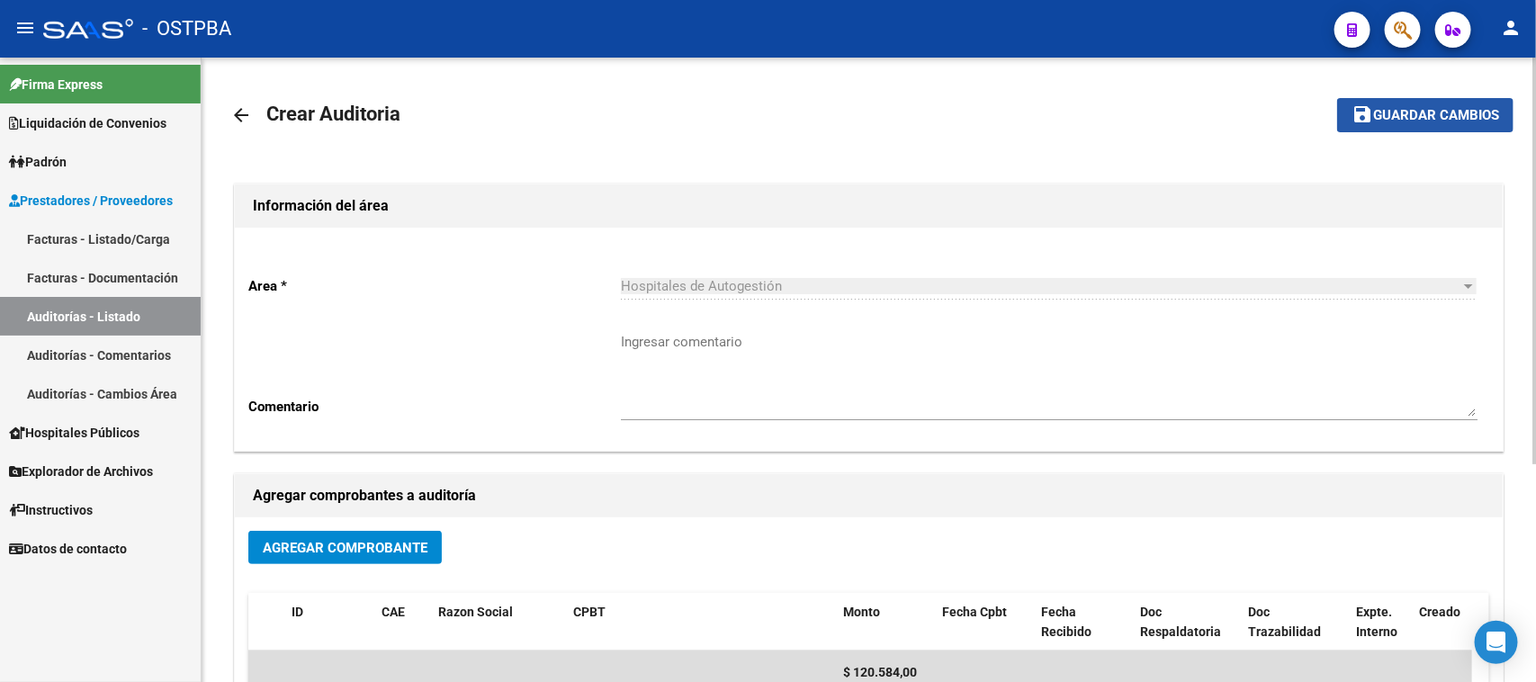
click at [1415, 120] on span "Guardar cambios" at bounding box center [1436, 116] width 126 height 16
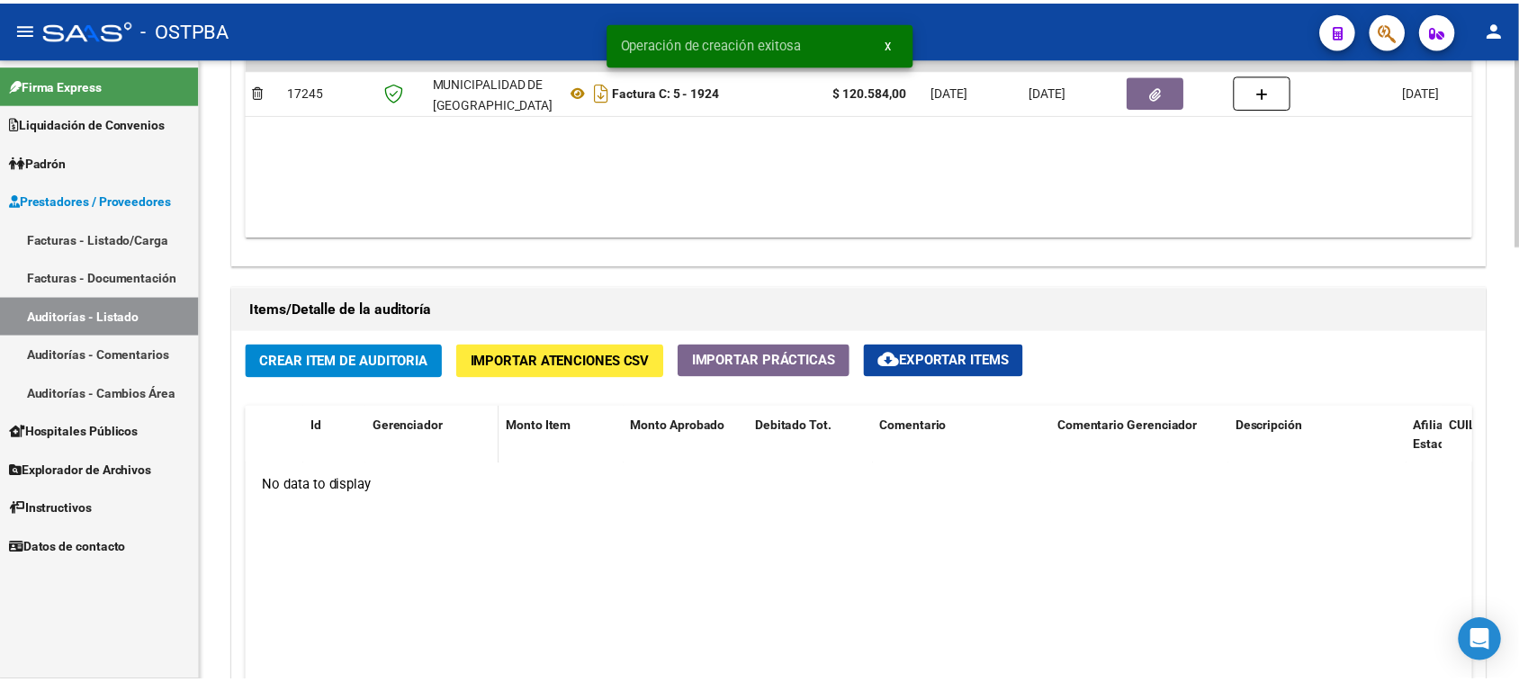
scroll to position [1125, 0]
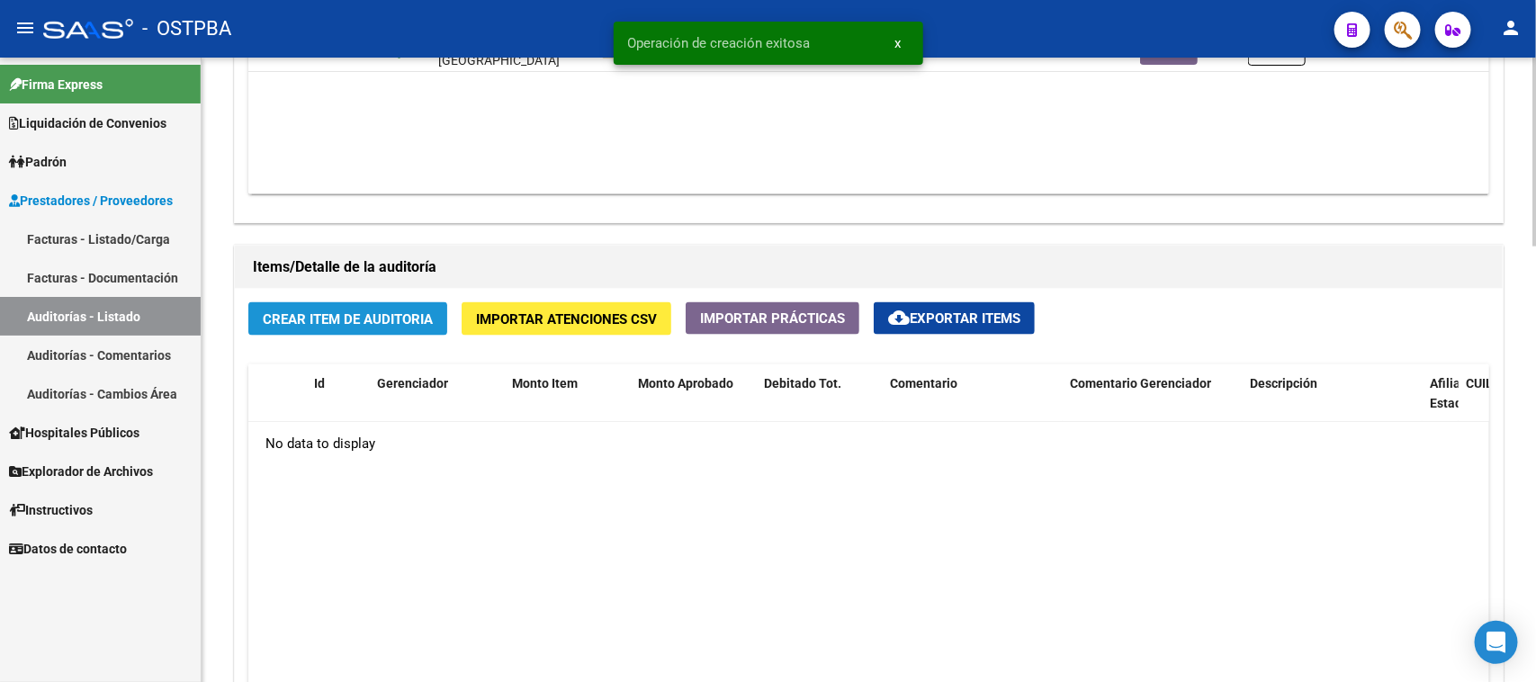
click at [408, 303] on button "Crear Item de Auditoria" at bounding box center [347, 318] width 199 height 33
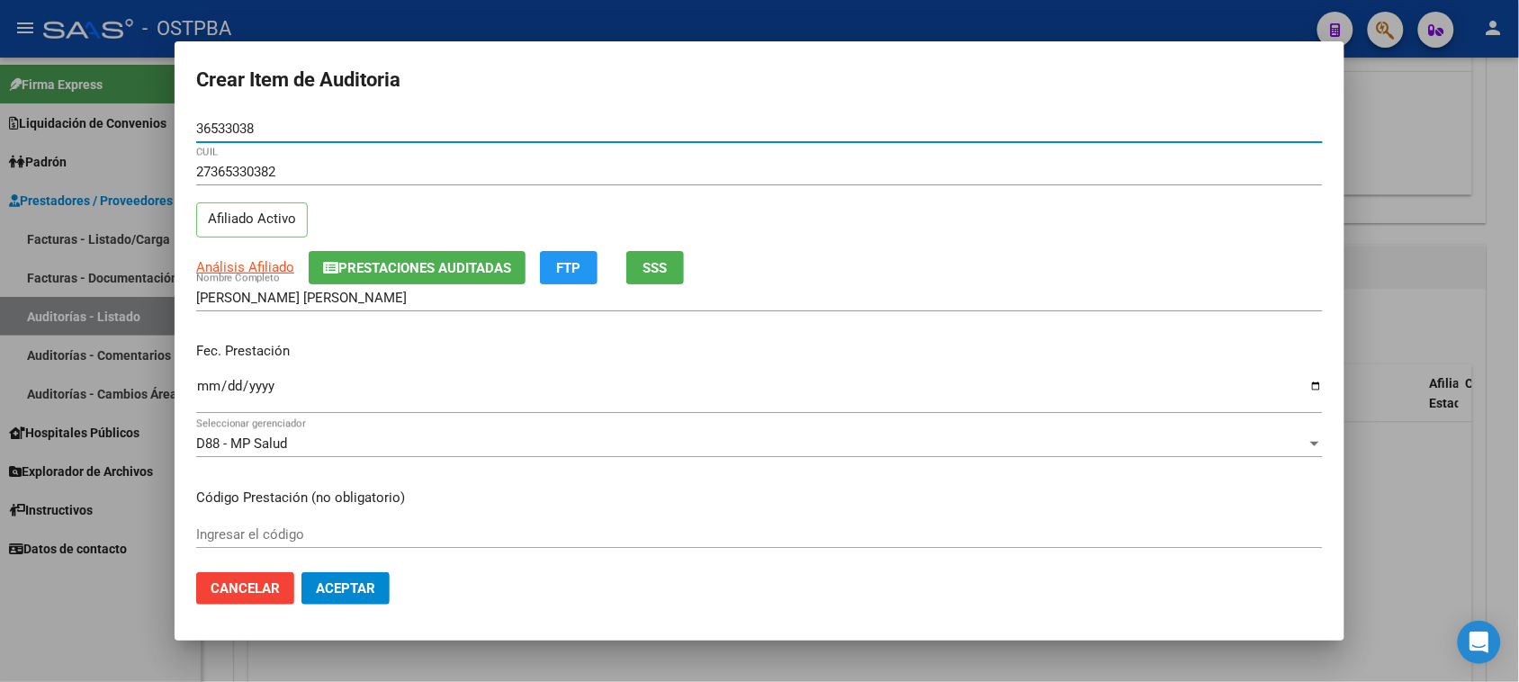
click at [209, 387] on input "Ingresar la fecha" at bounding box center [759, 393] width 1127 height 29
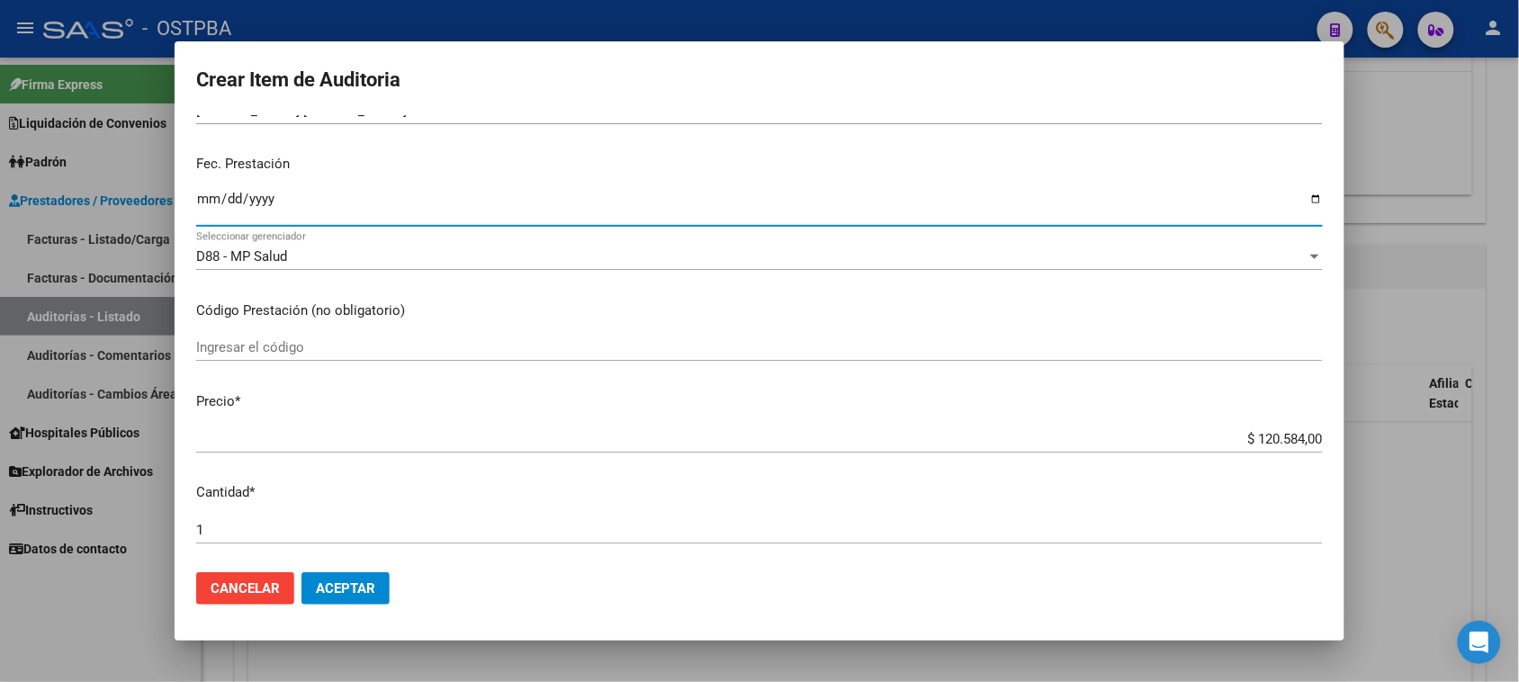
scroll to position [337, 0]
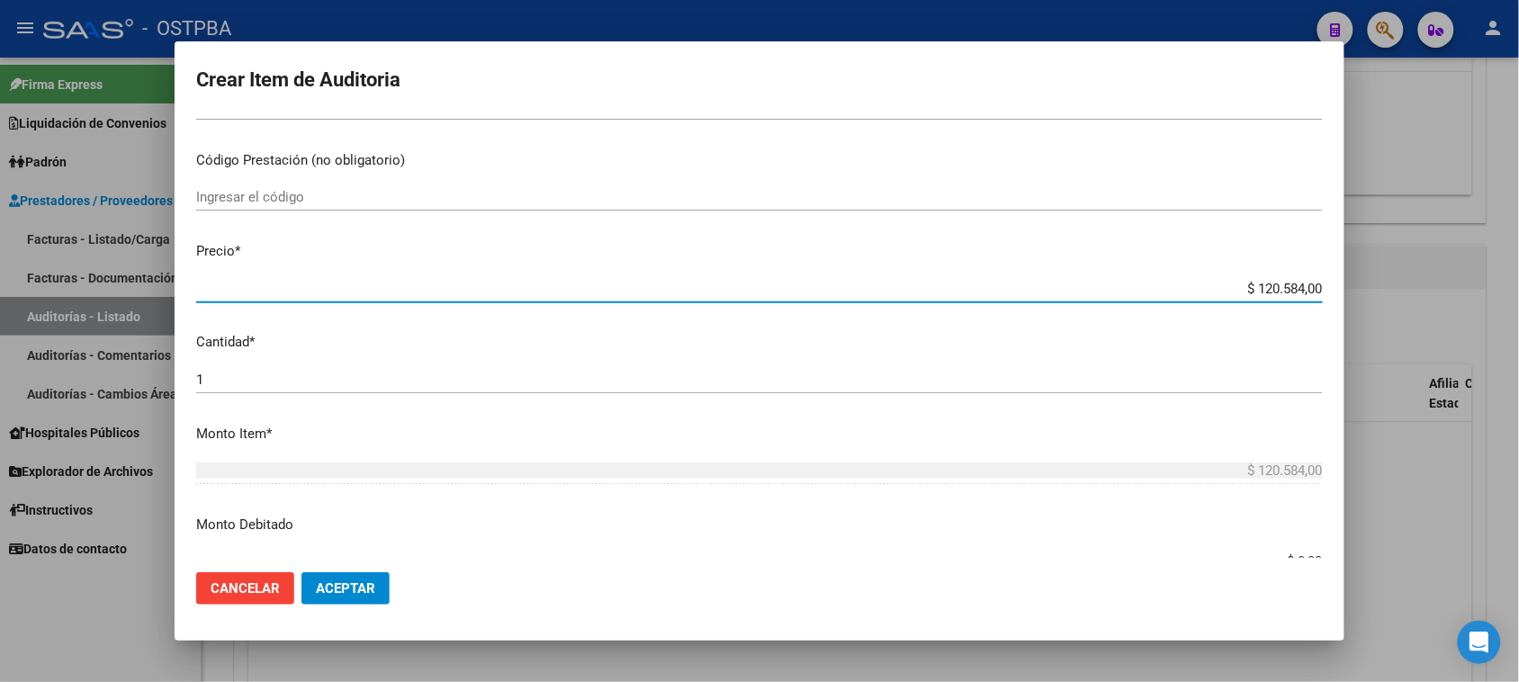
drag, startPoint x: 1237, startPoint y: 288, endPoint x: 1497, endPoint y: 289, distance: 259.2
click at [1497, 289] on div "Crear Item de Auditoria 36533038 Nro Documento 27365330382 CUIL Afiliado Activo…" at bounding box center [759, 341] width 1519 height 682
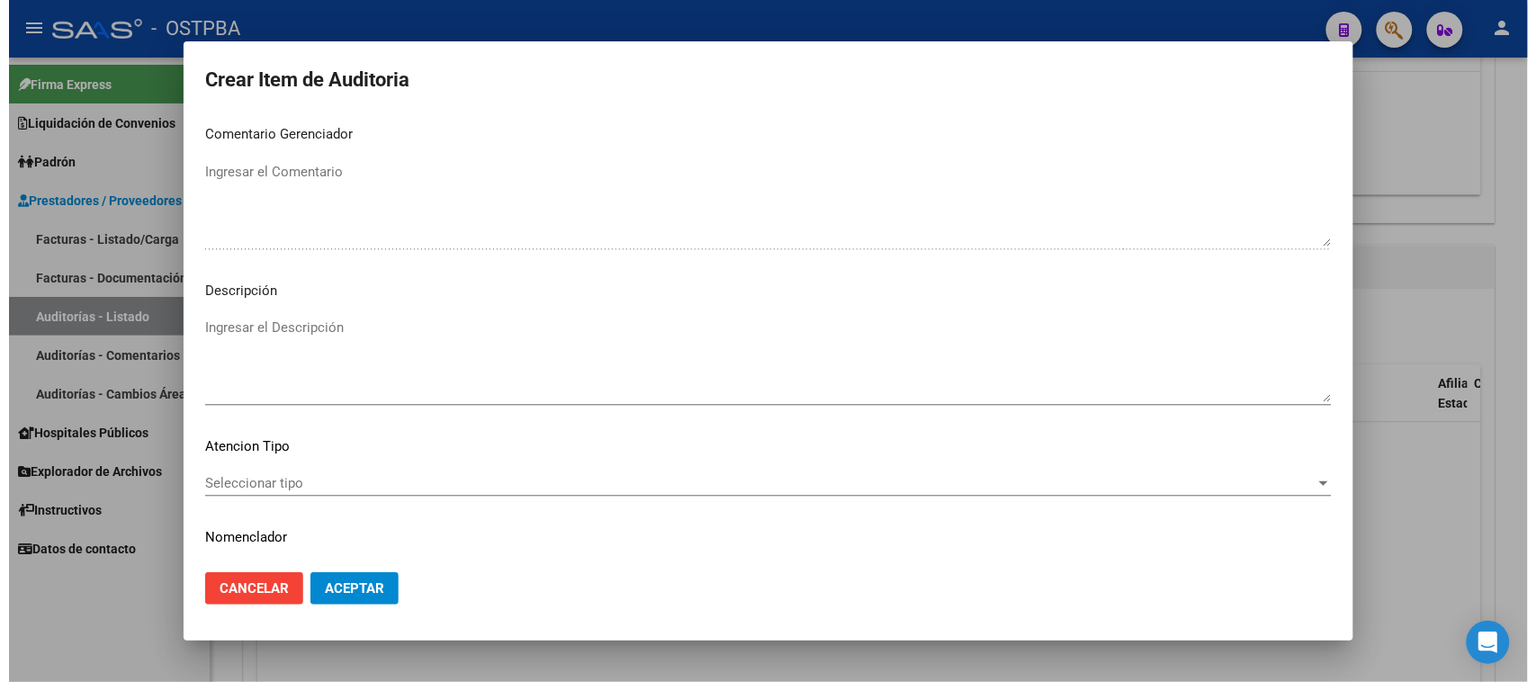
scroll to position [1020, 0]
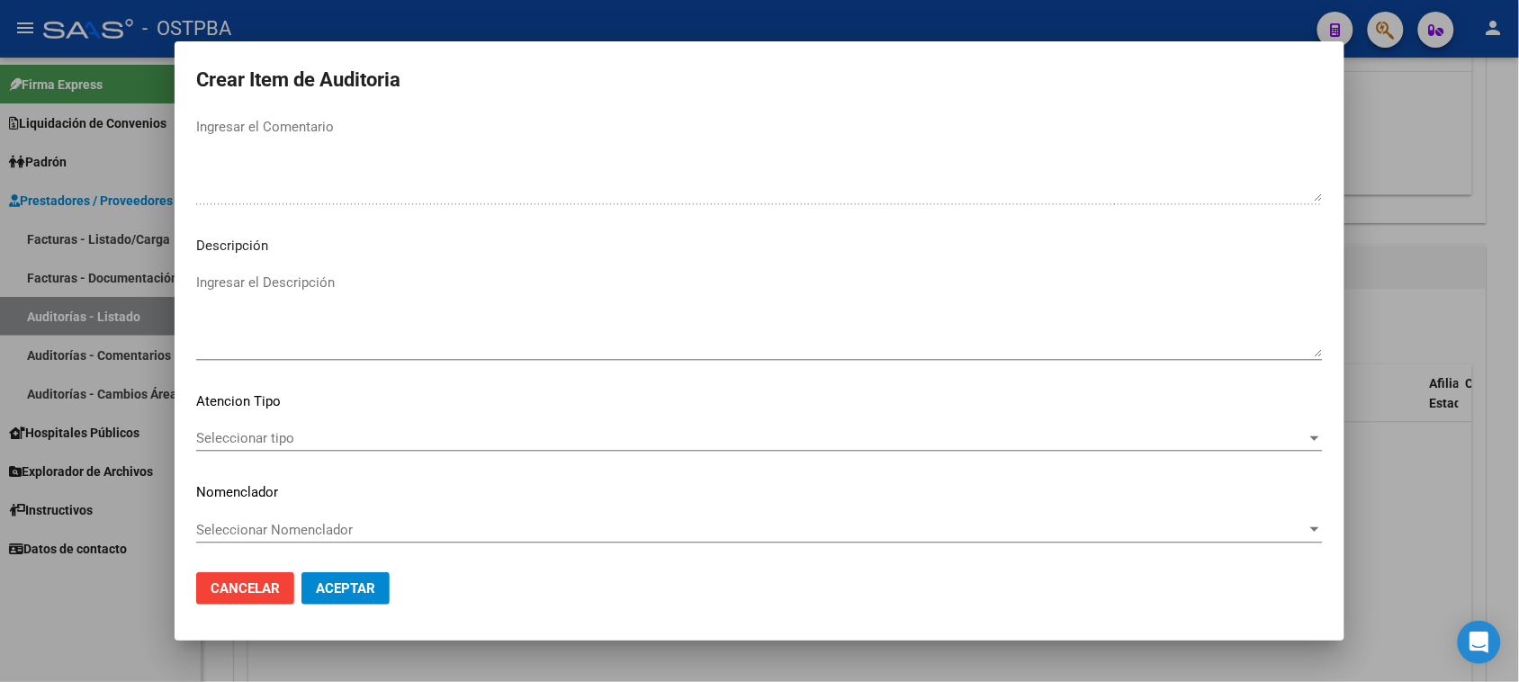
click at [272, 445] on span "Seleccionar tipo" at bounding box center [751, 438] width 1110 height 16
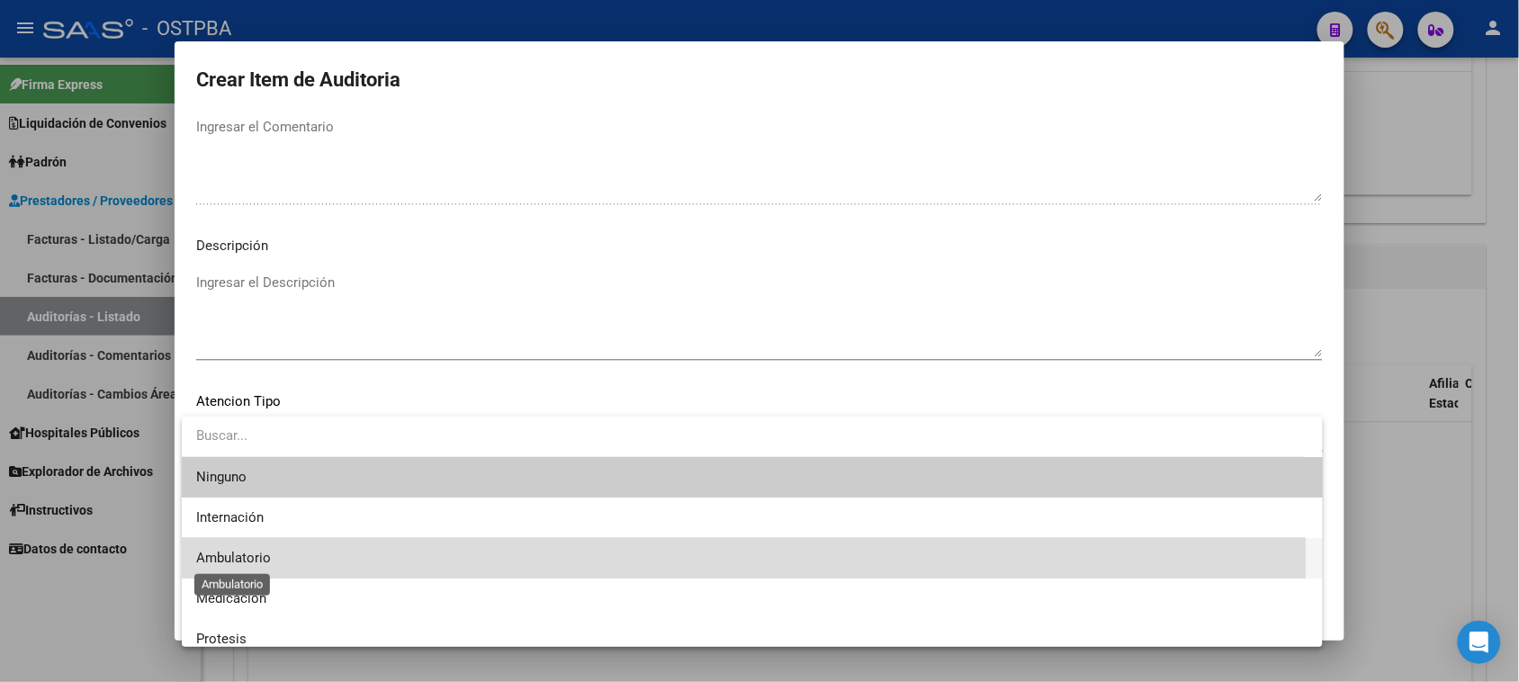
click at [239, 561] on span "Ambulatorio" at bounding box center [233, 558] width 75 height 16
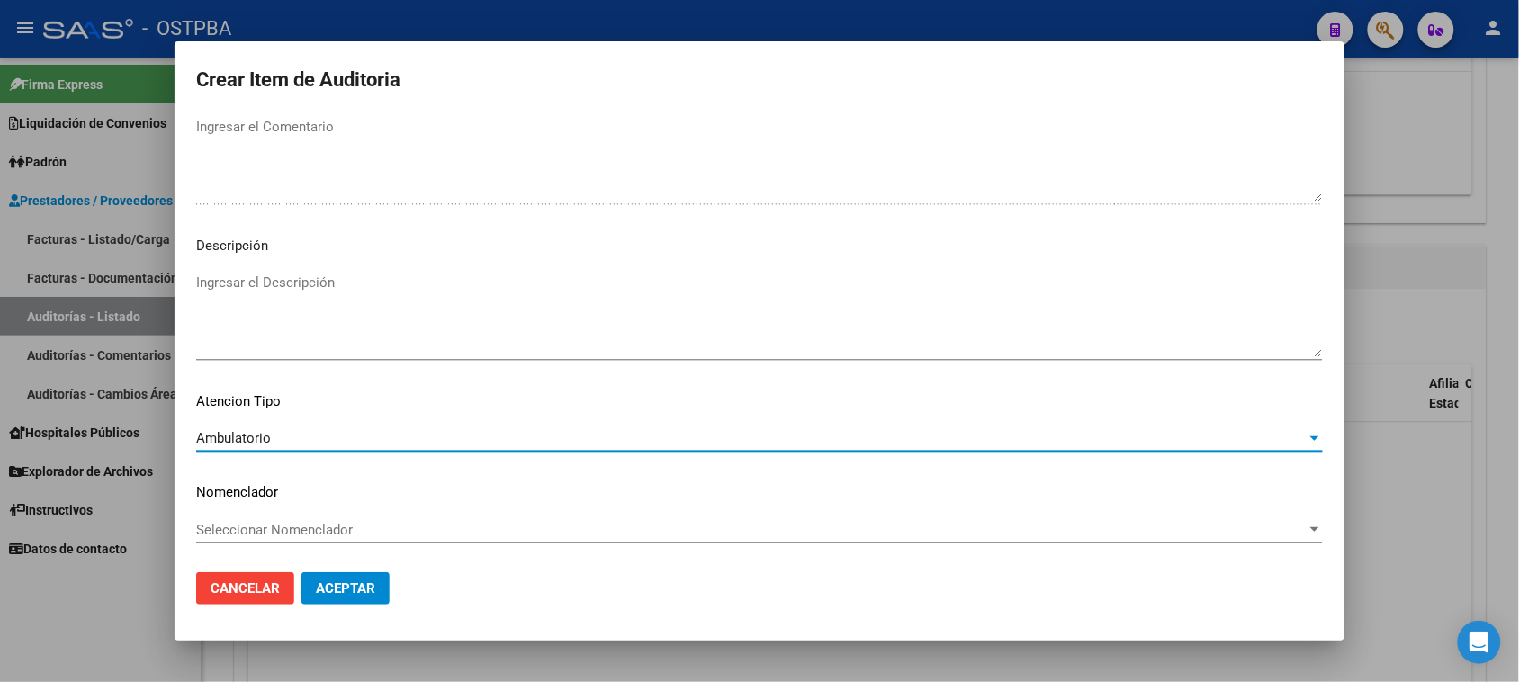
click at [351, 600] on button "Aceptar" at bounding box center [345, 588] width 88 height 32
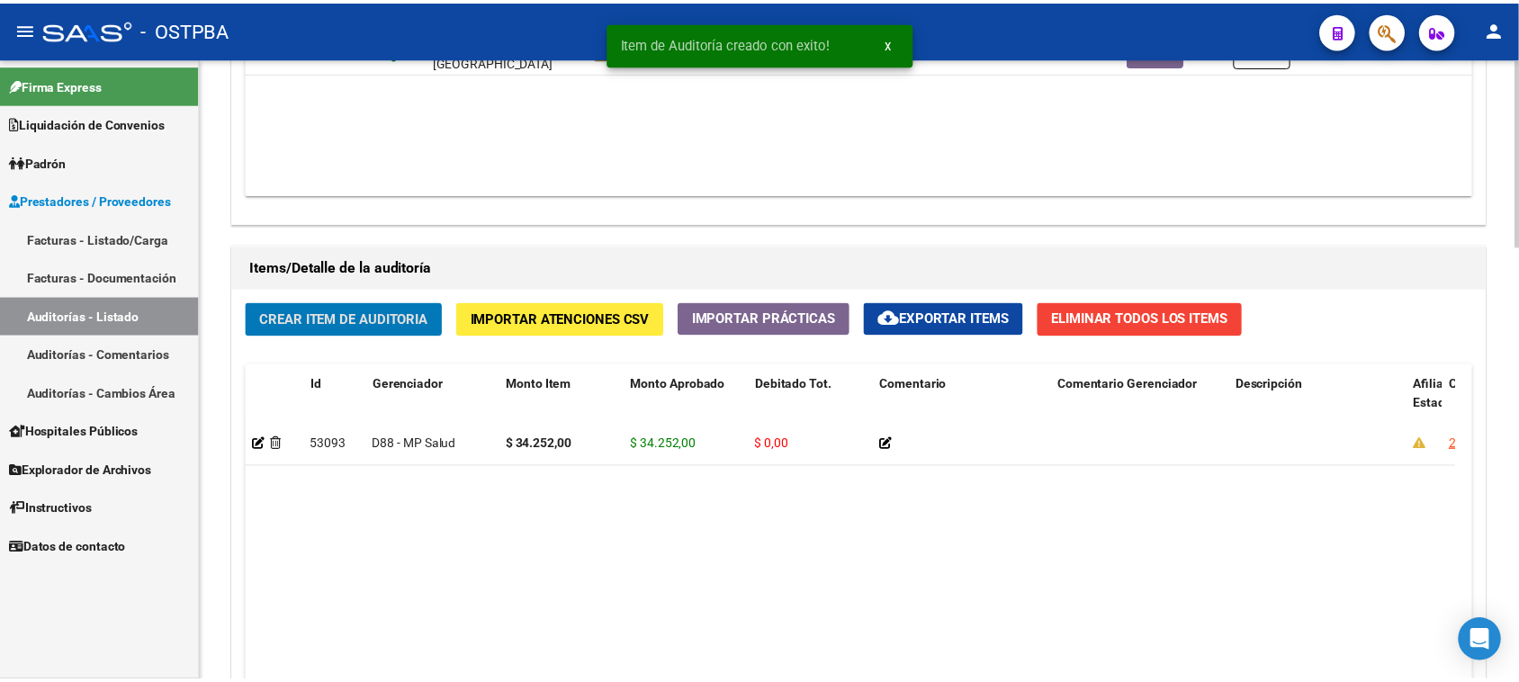
scroll to position [1126, 0]
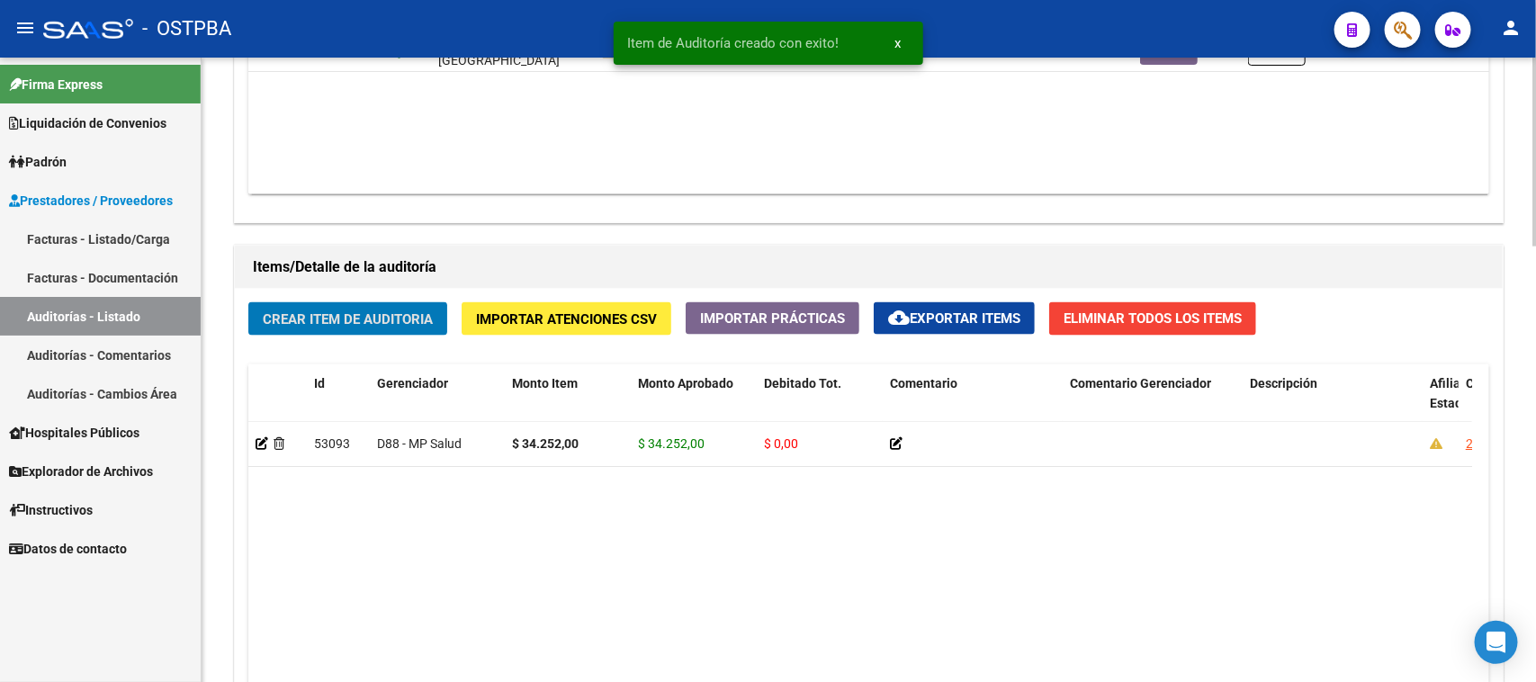
click at [344, 319] on span "Crear Item de Auditoria" at bounding box center [348, 319] width 170 height 16
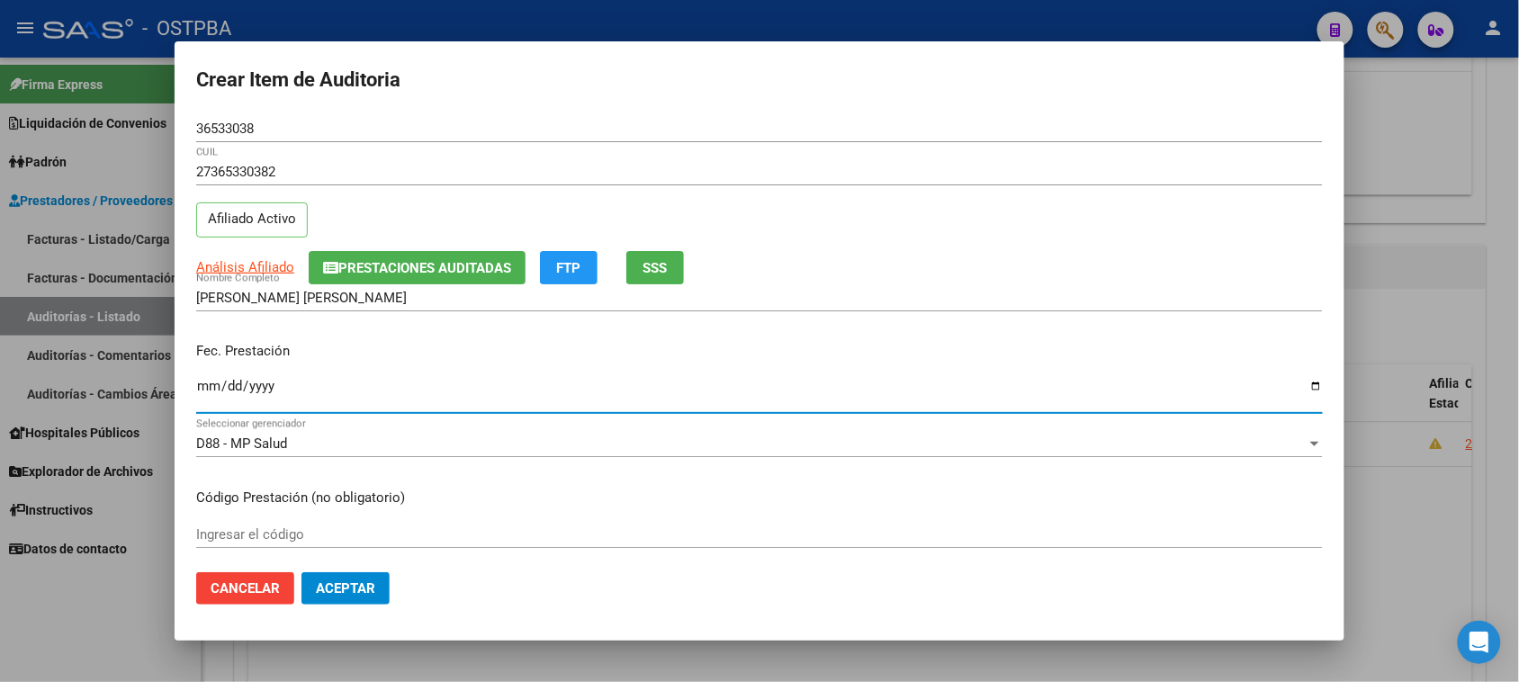
click at [207, 390] on input "Ingresar la fecha" at bounding box center [759, 393] width 1127 height 29
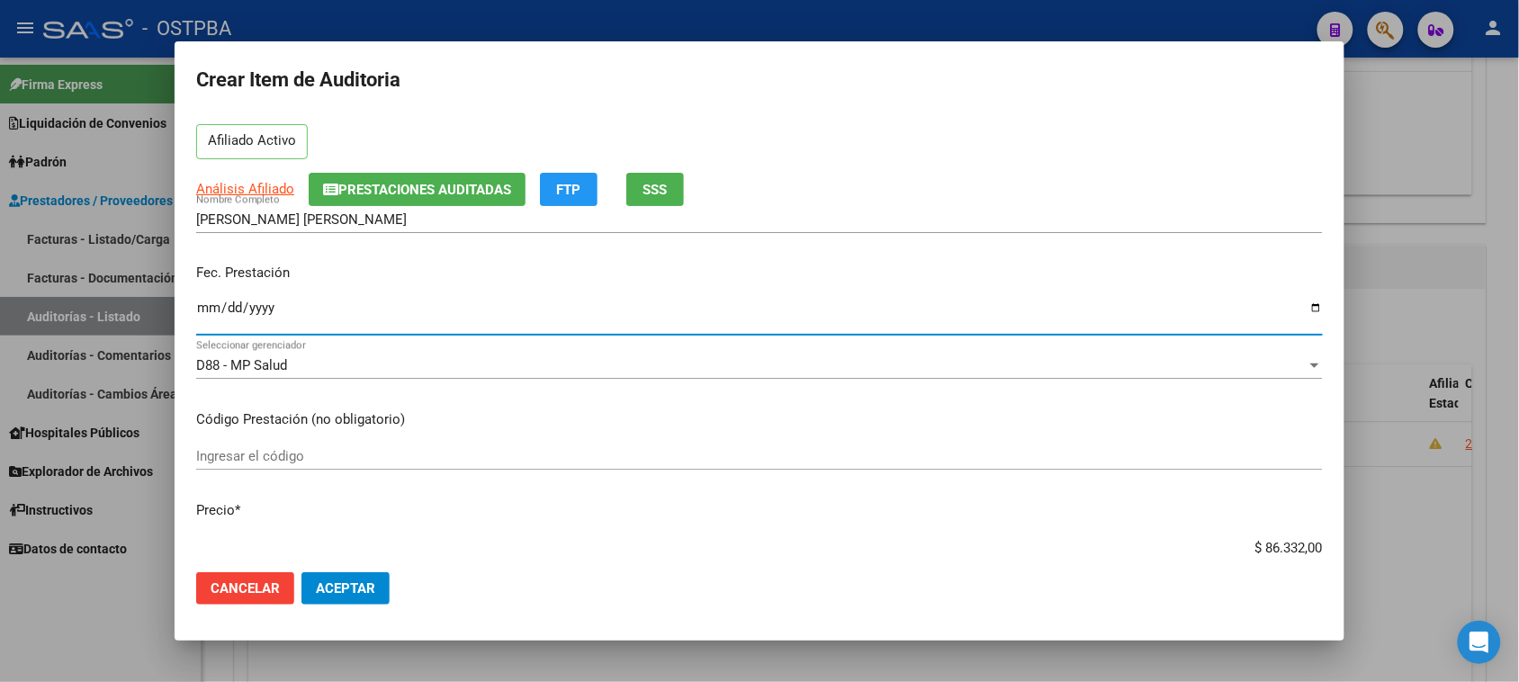
scroll to position [112, 0]
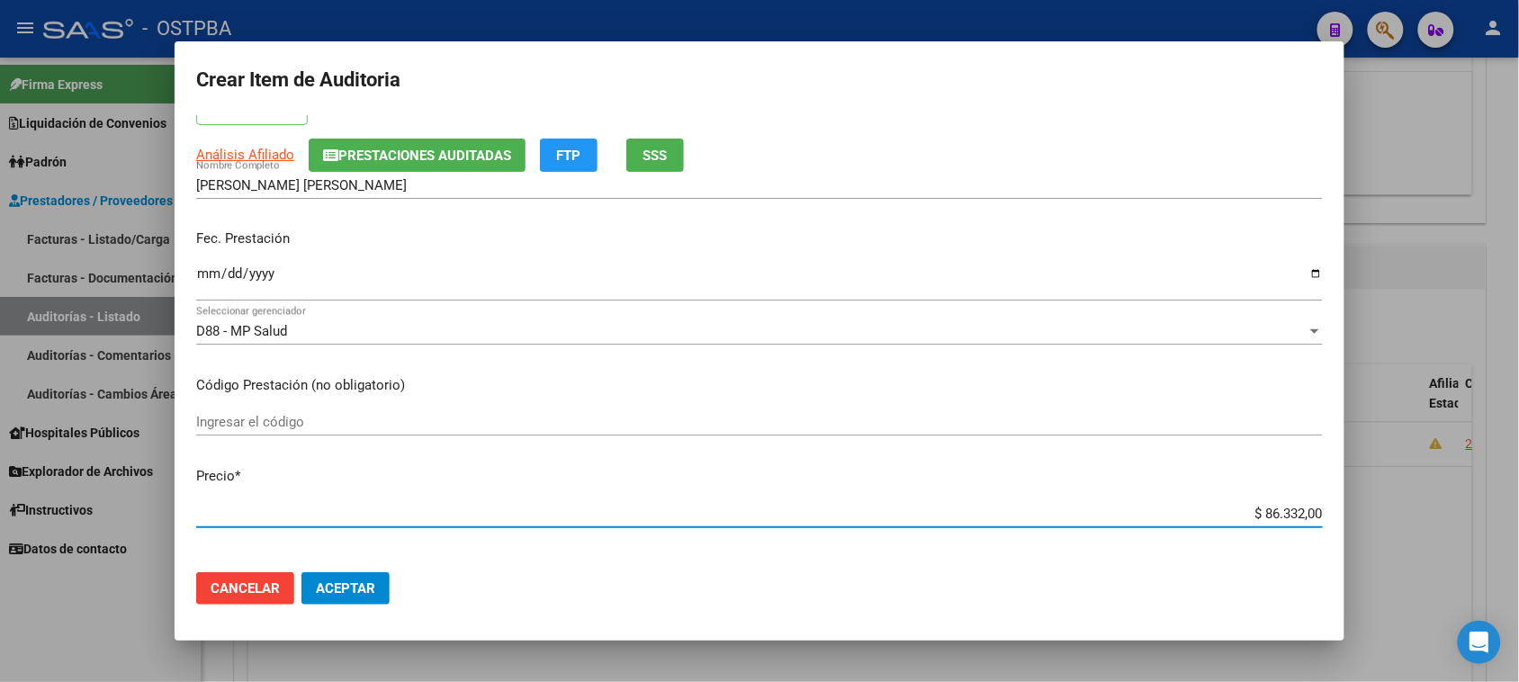
drag, startPoint x: 1247, startPoint y: 511, endPoint x: 1470, endPoint y: 510, distance: 222.3
click at [1470, 510] on div "Crear Item de Auditoria 36533038 Nro Documento 27365330382 CUIL Afiliado Activo…" at bounding box center [759, 341] width 1519 height 682
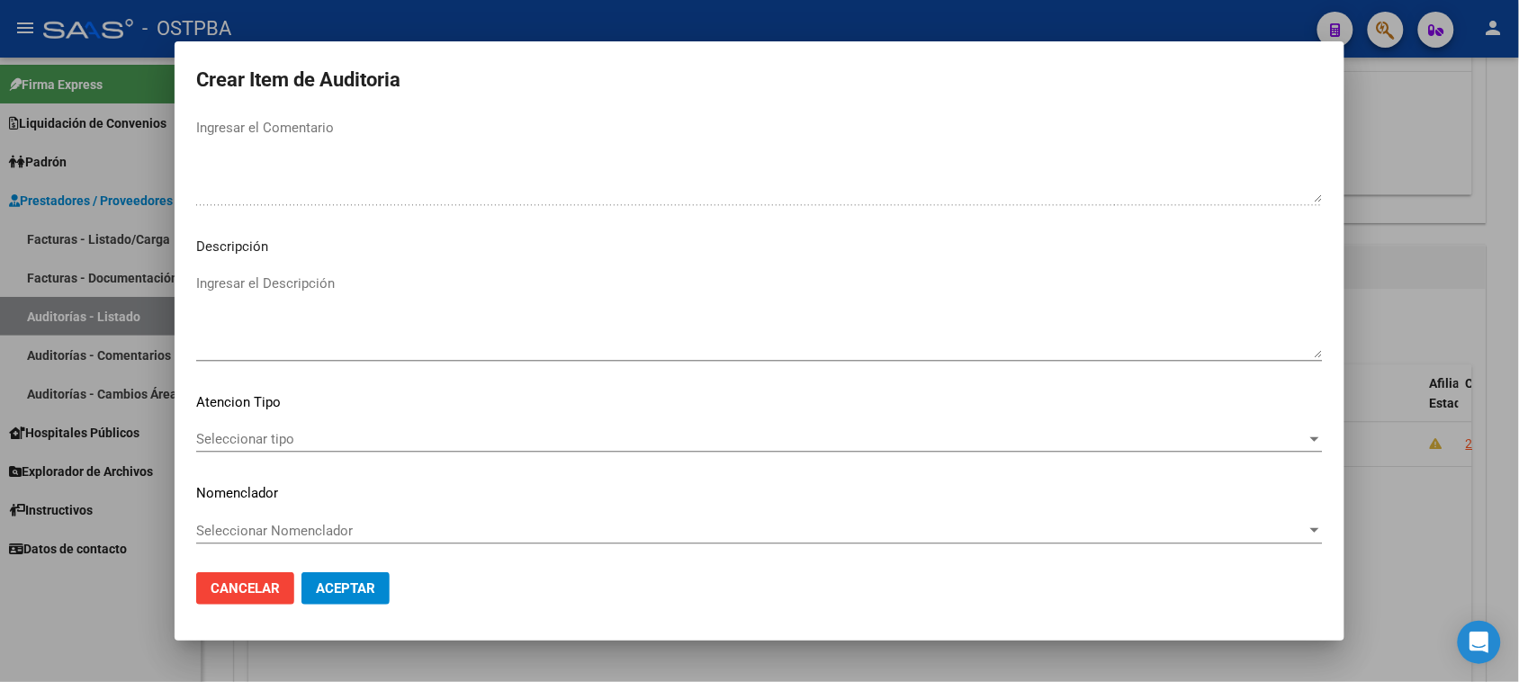
scroll to position [1020, 0]
click at [223, 432] on span "Seleccionar tipo" at bounding box center [751, 438] width 1110 height 16
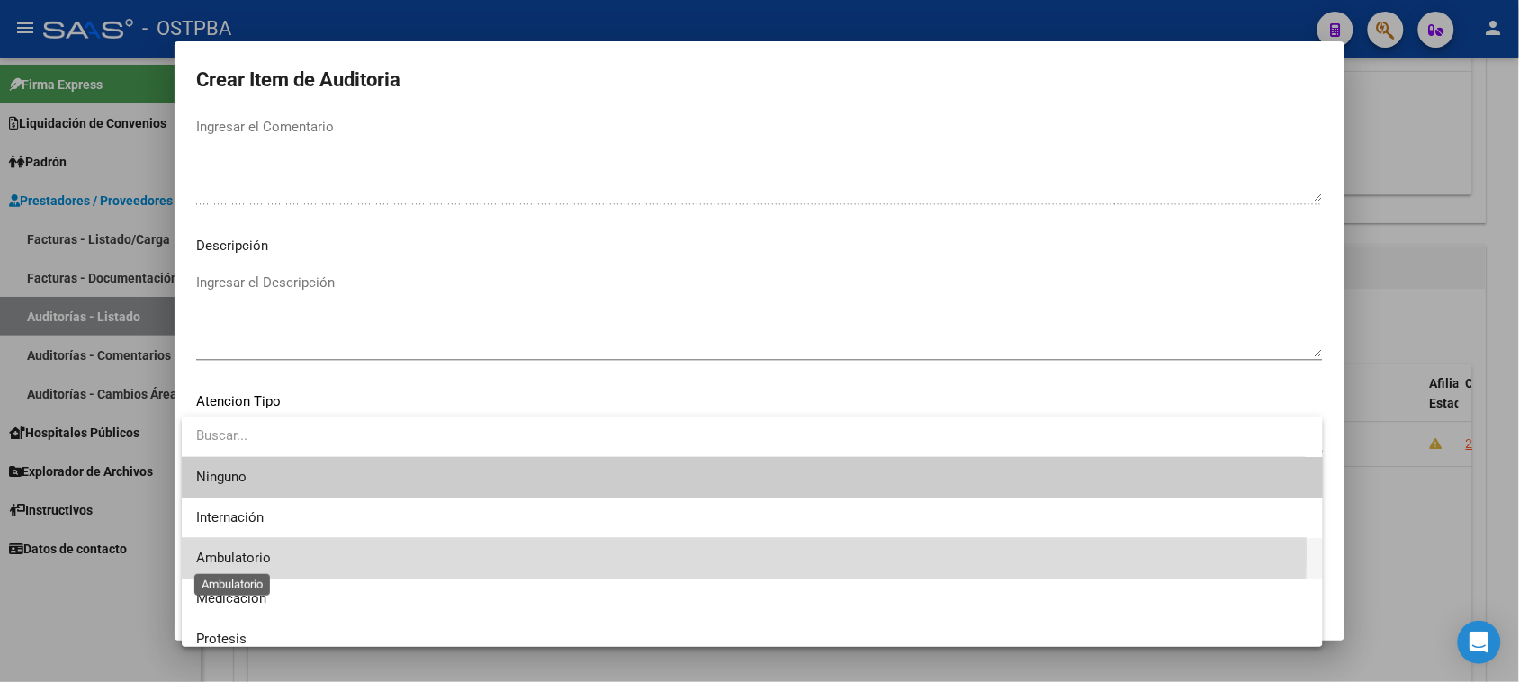
click at [234, 551] on span "Ambulatorio" at bounding box center [233, 558] width 75 height 16
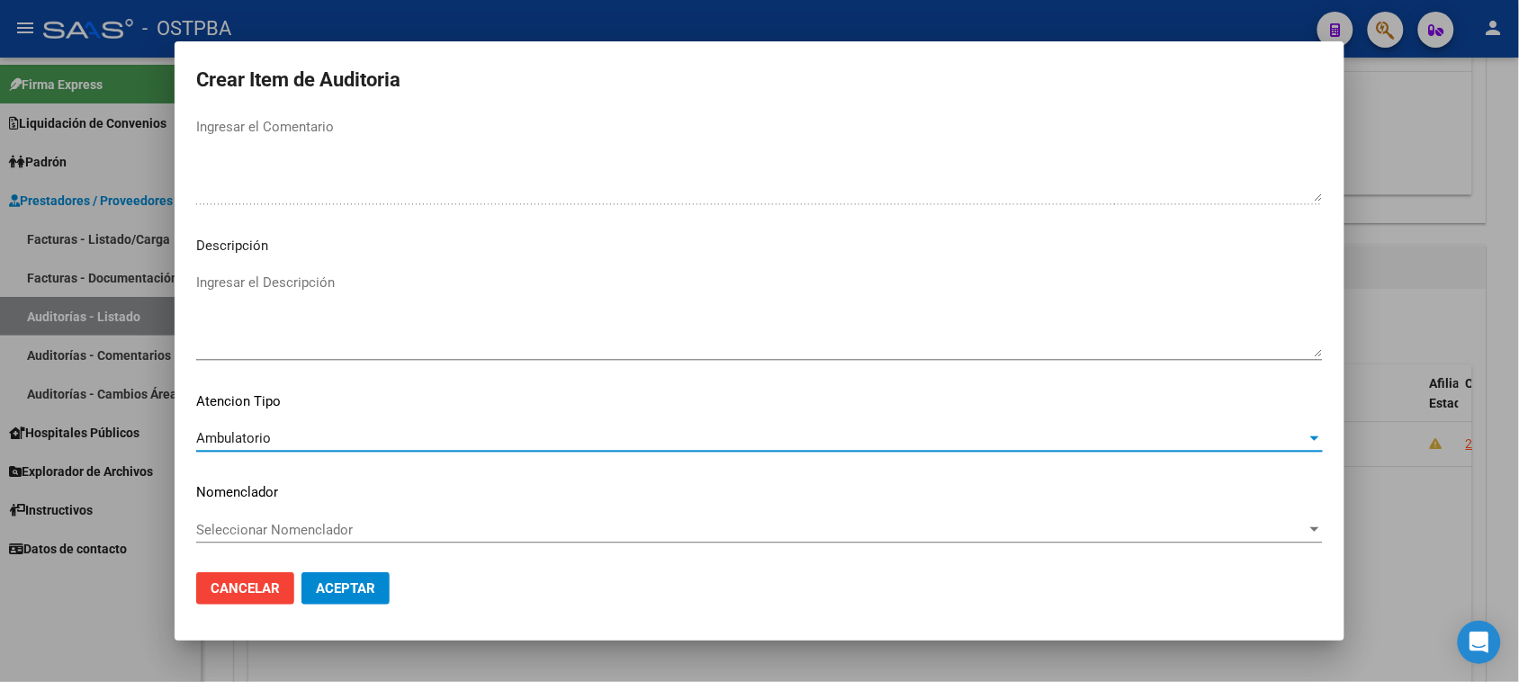
click at [355, 586] on span "Aceptar" at bounding box center [345, 588] width 59 height 16
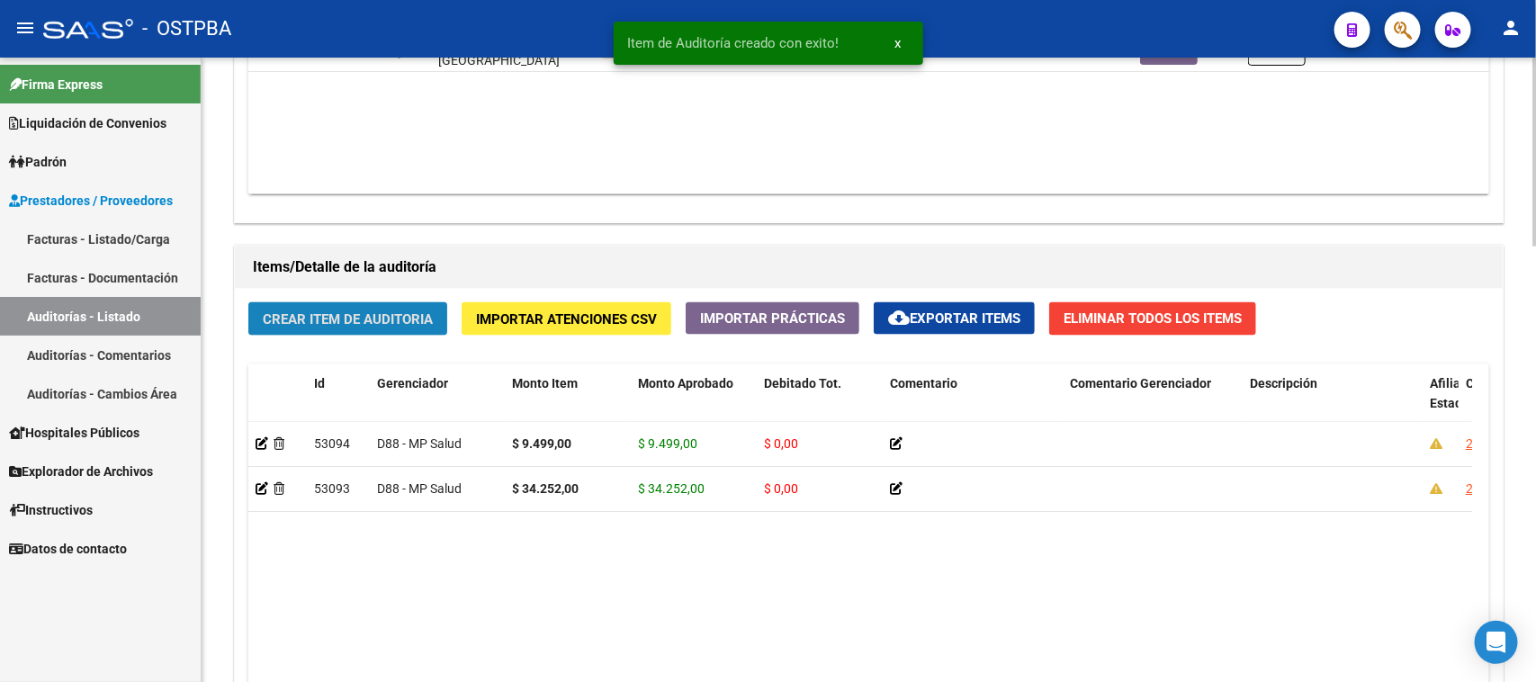
click at [329, 322] on span "Crear Item de Auditoria" at bounding box center [348, 319] width 170 height 16
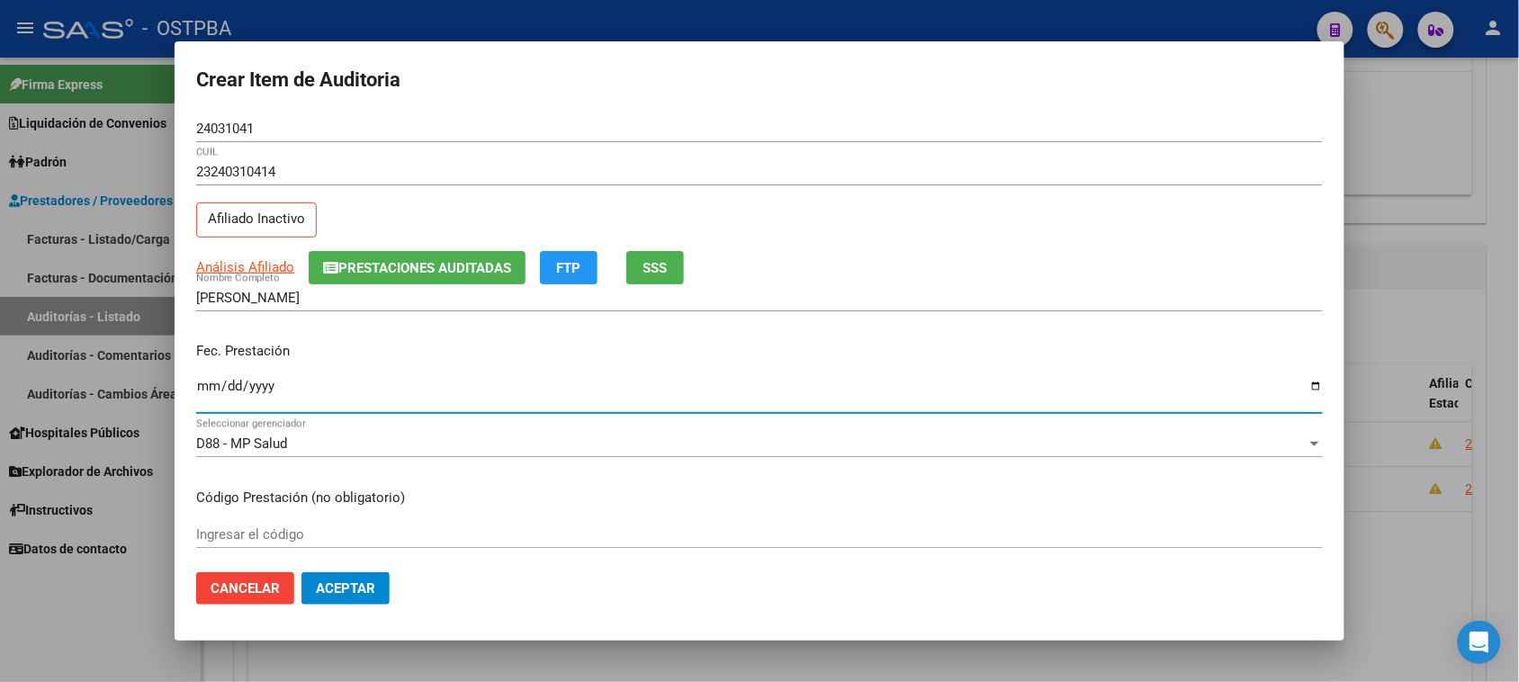
click at [207, 383] on input "Ingresar la fecha" at bounding box center [759, 393] width 1127 height 29
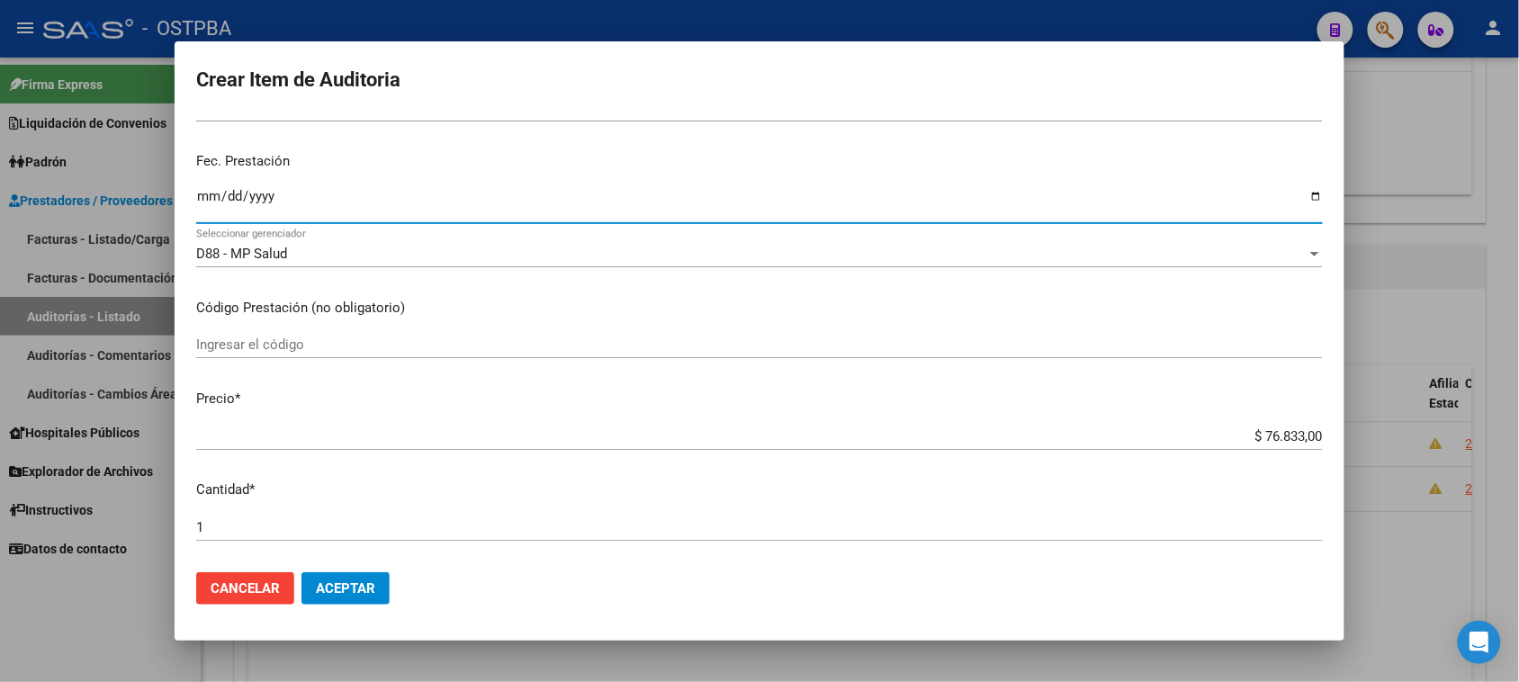
scroll to position [225, 0]
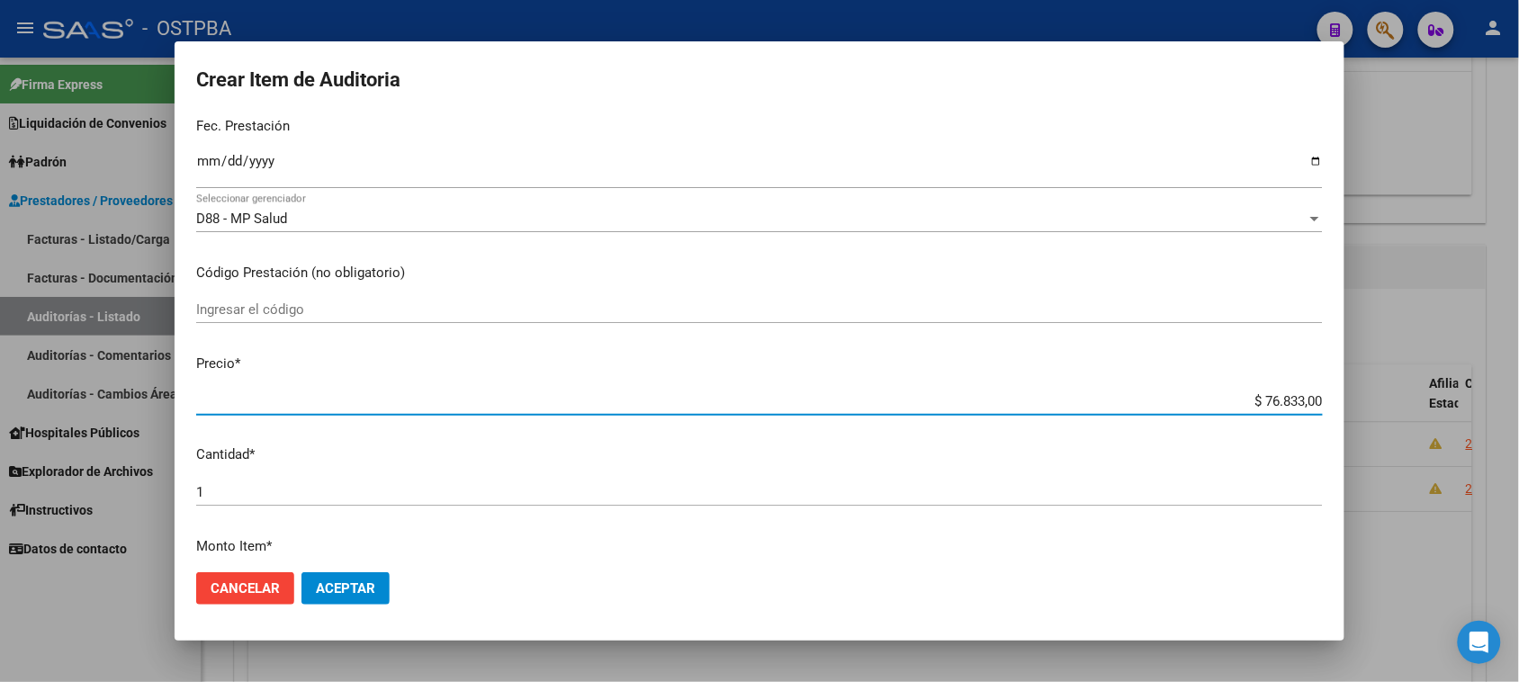
drag, startPoint x: 1247, startPoint y: 402, endPoint x: 1528, endPoint y: 416, distance: 281.1
click at [1519, 416] on html "menu - OSTPBA person Firma Express Liquidación de Convenios Gastos - Items Gast…" at bounding box center [759, 341] width 1519 height 682
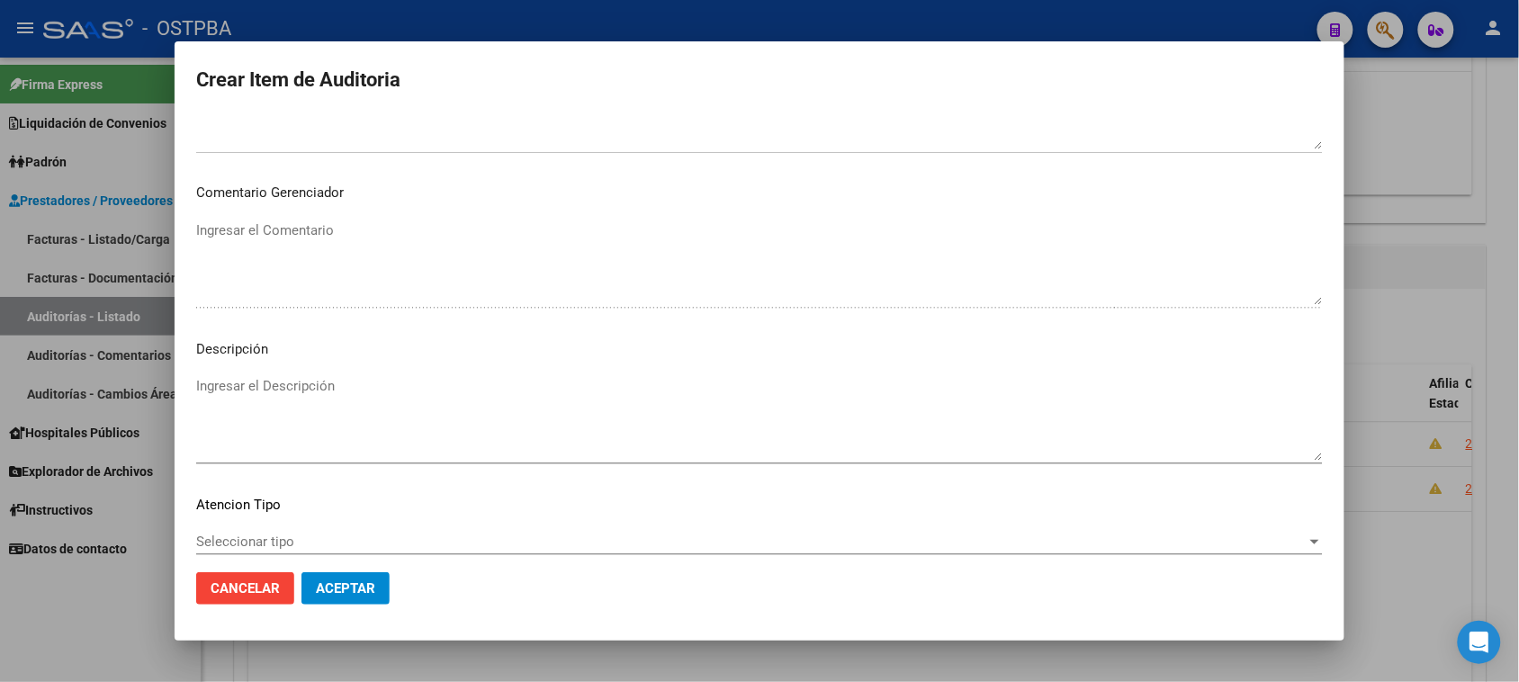
scroll to position [1020, 0]
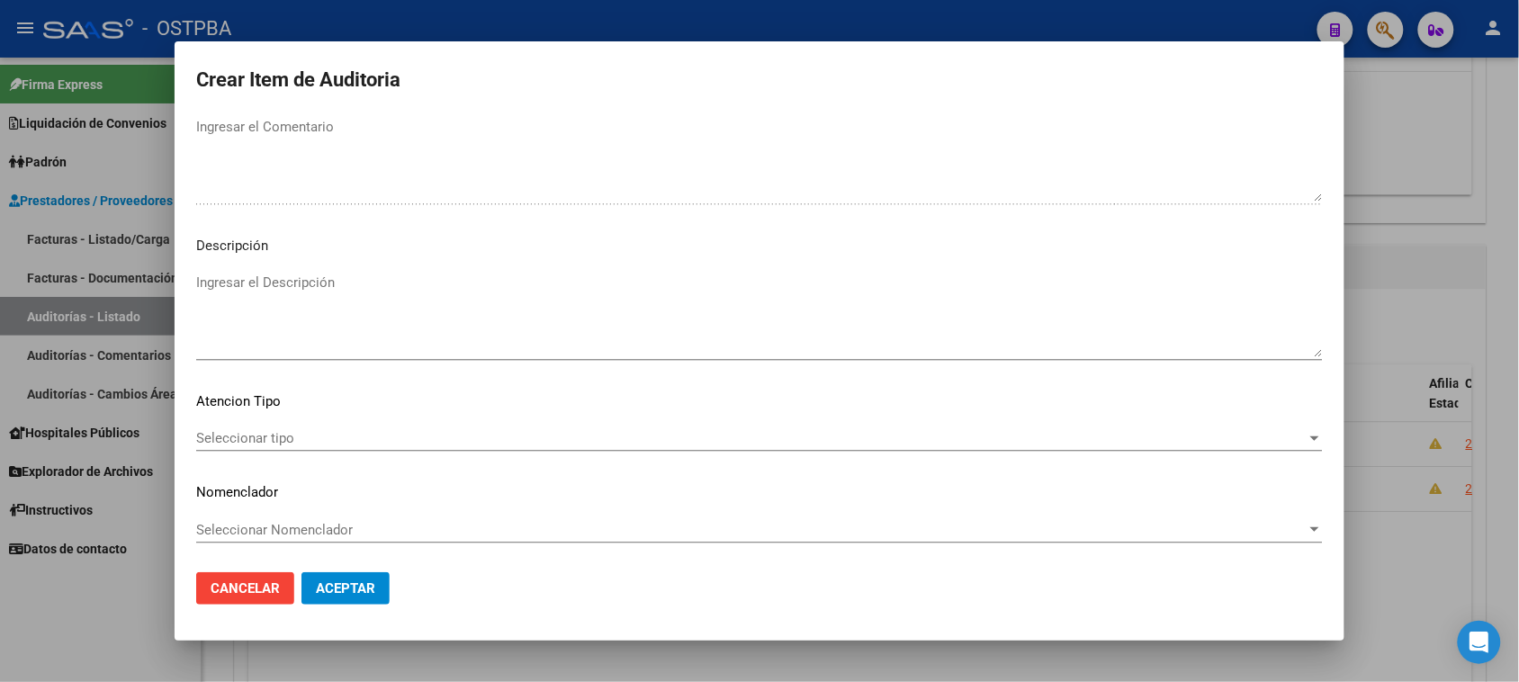
click at [291, 437] on span "Seleccionar tipo" at bounding box center [751, 438] width 1110 height 16
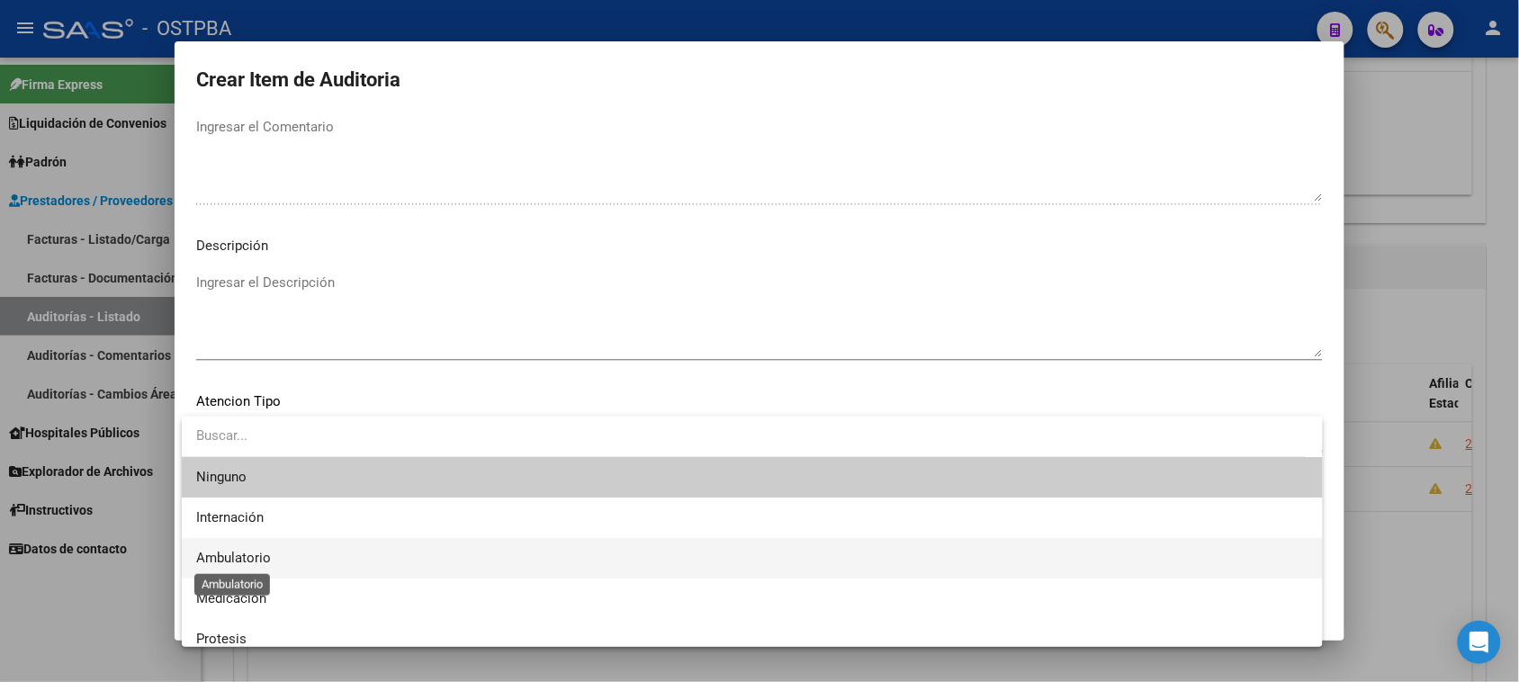
click at [250, 556] on span "Ambulatorio" at bounding box center [233, 558] width 75 height 16
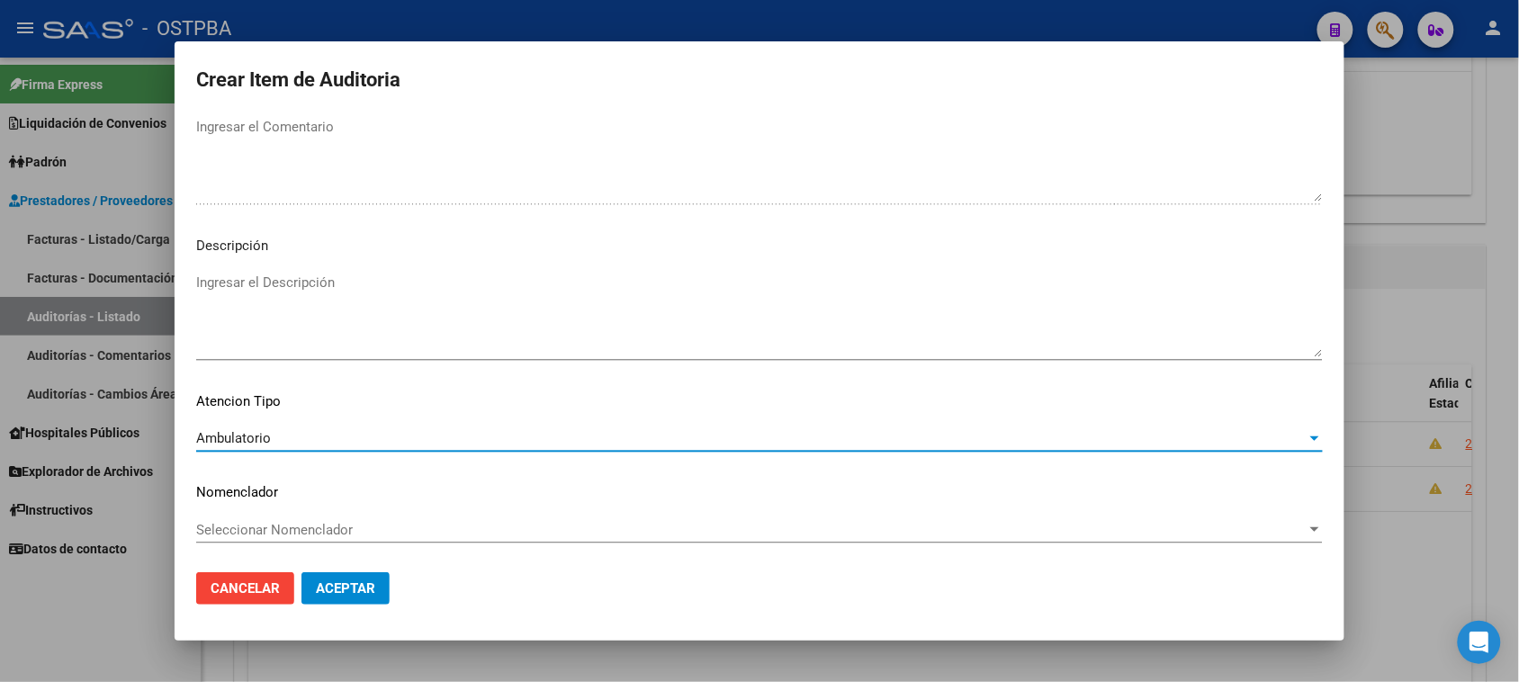
click at [346, 583] on span "Aceptar" at bounding box center [345, 588] width 59 height 16
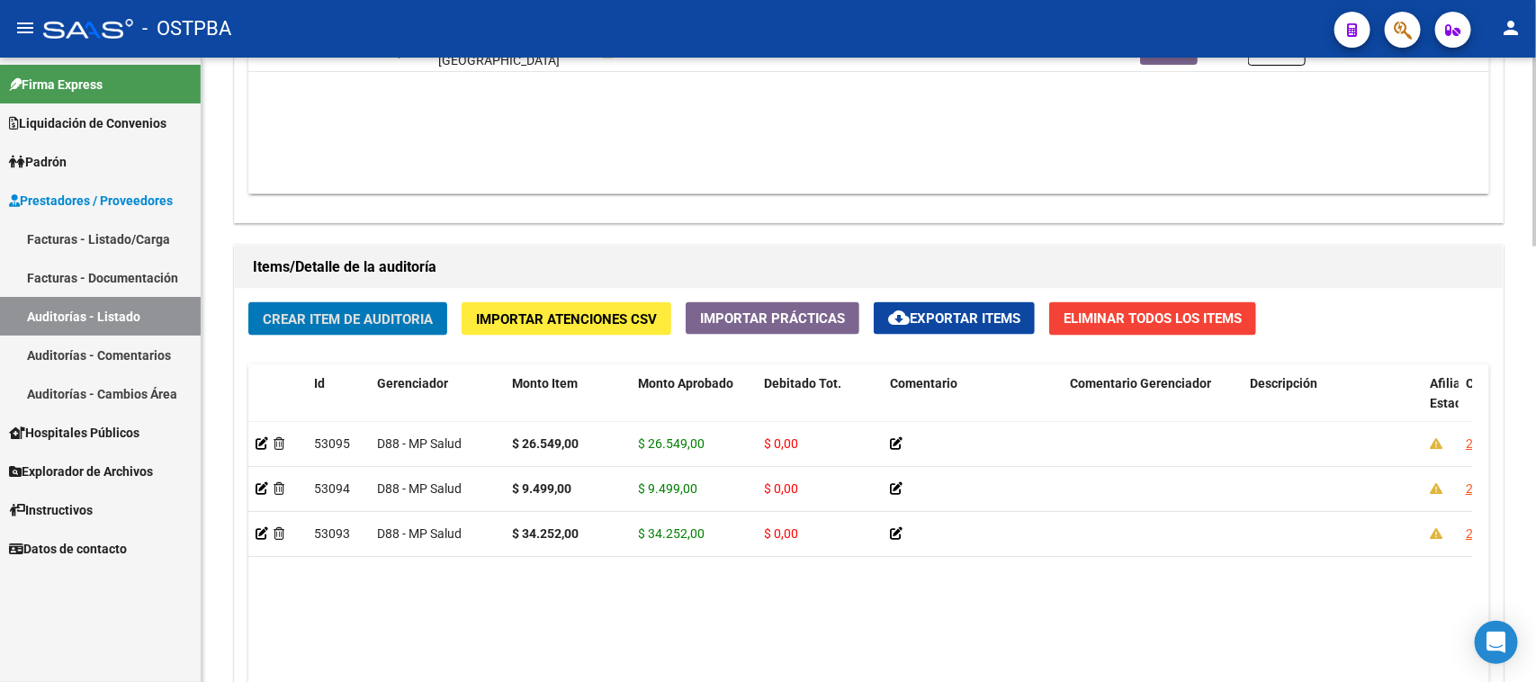
click at [392, 317] on span "Crear Item de Auditoria" at bounding box center [348, 319] width 170 height 16
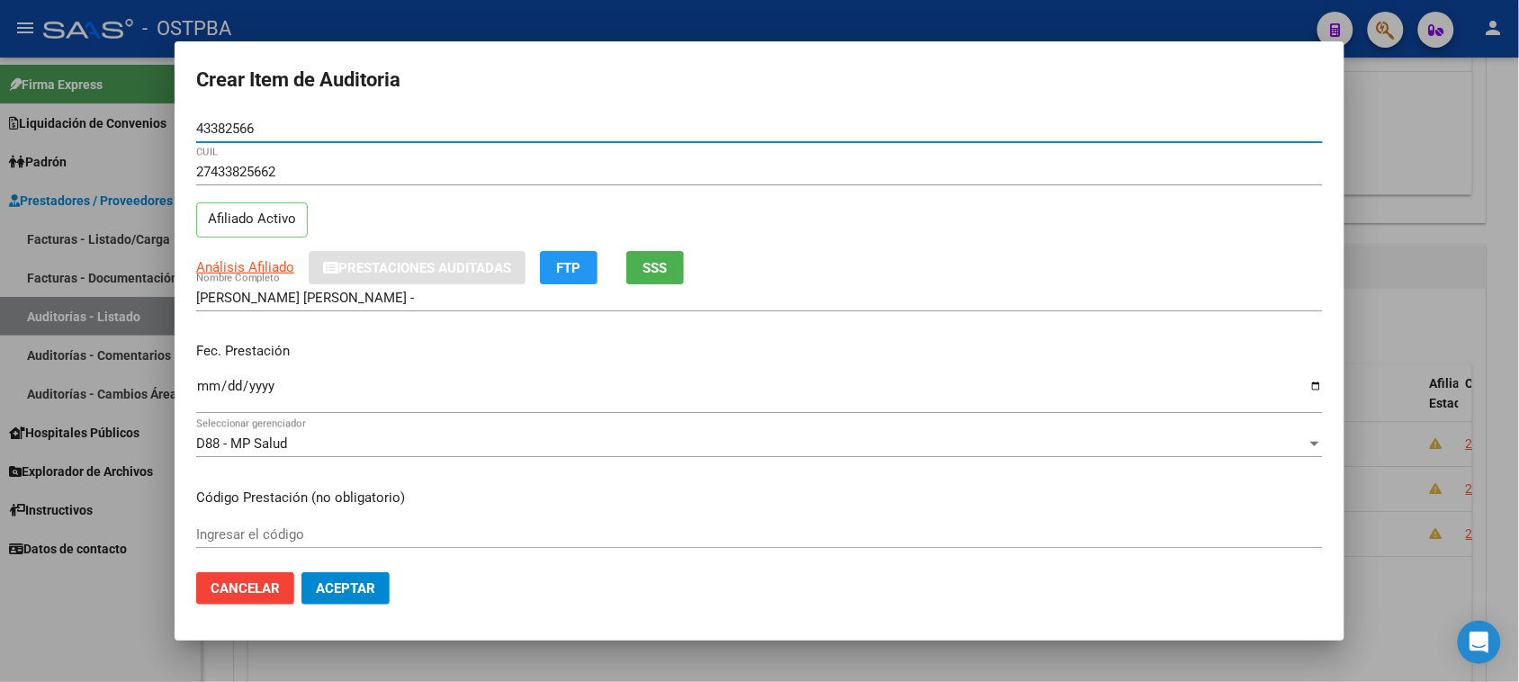
click at [207, 389] on input "Ingresar la fecha" at bounding box center [759, 393] width 1127 height 29
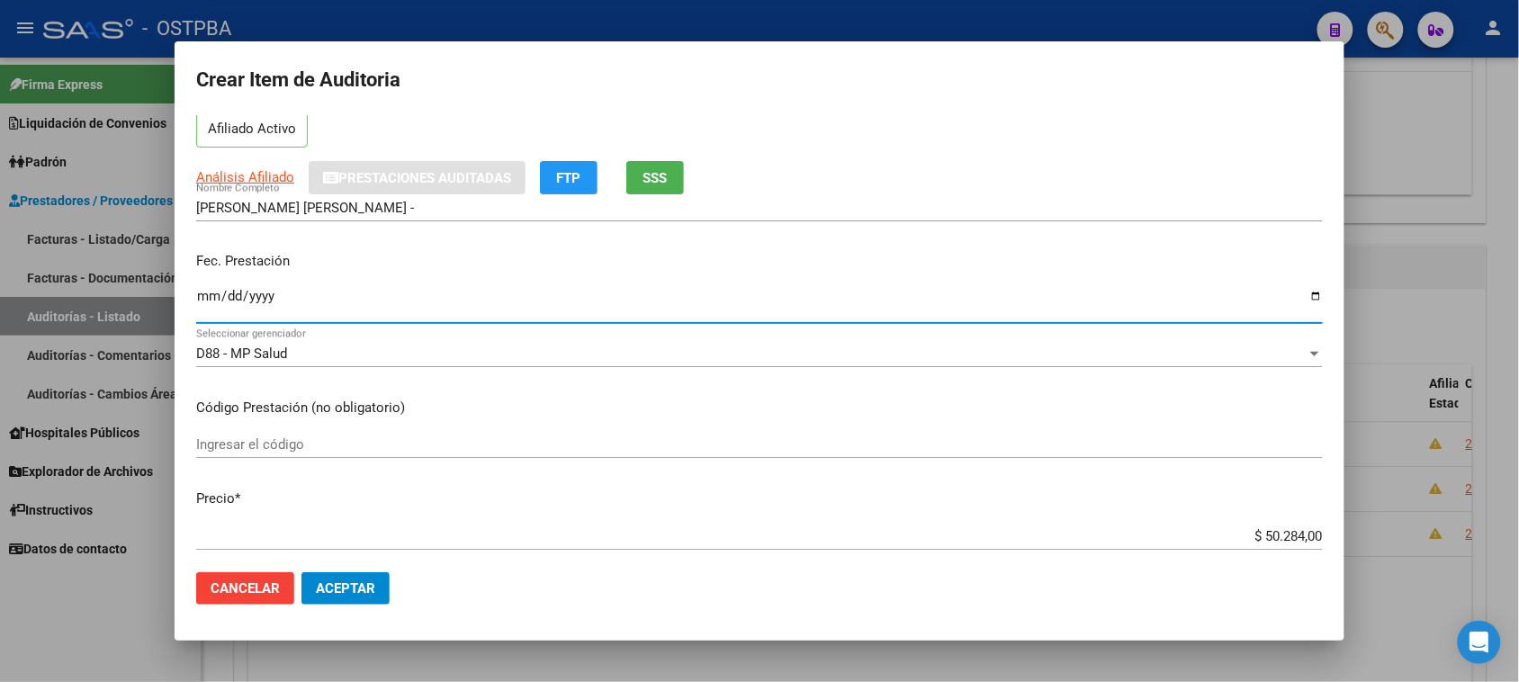
scroll to position [225, 0]
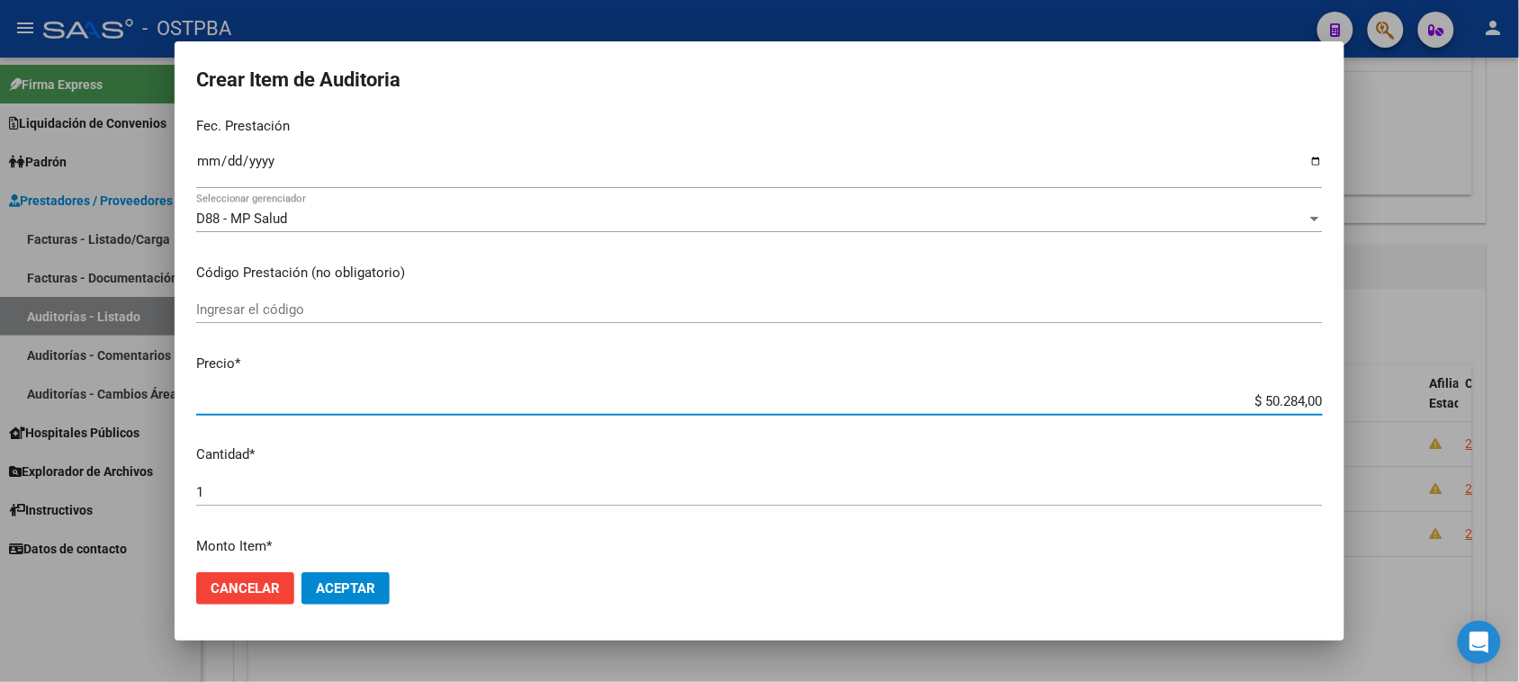
drag, startPoint x: 1246, startPoint y: 400, endPoint x: 1535, endPoint y: 424, distance: 289.8
click at [1519, 424] on html "menu - OSTPBA person Firma Express Liquidación de Convenios Gastos - Items Gast…" at bounding box center [759, 341] width 1519 height 682
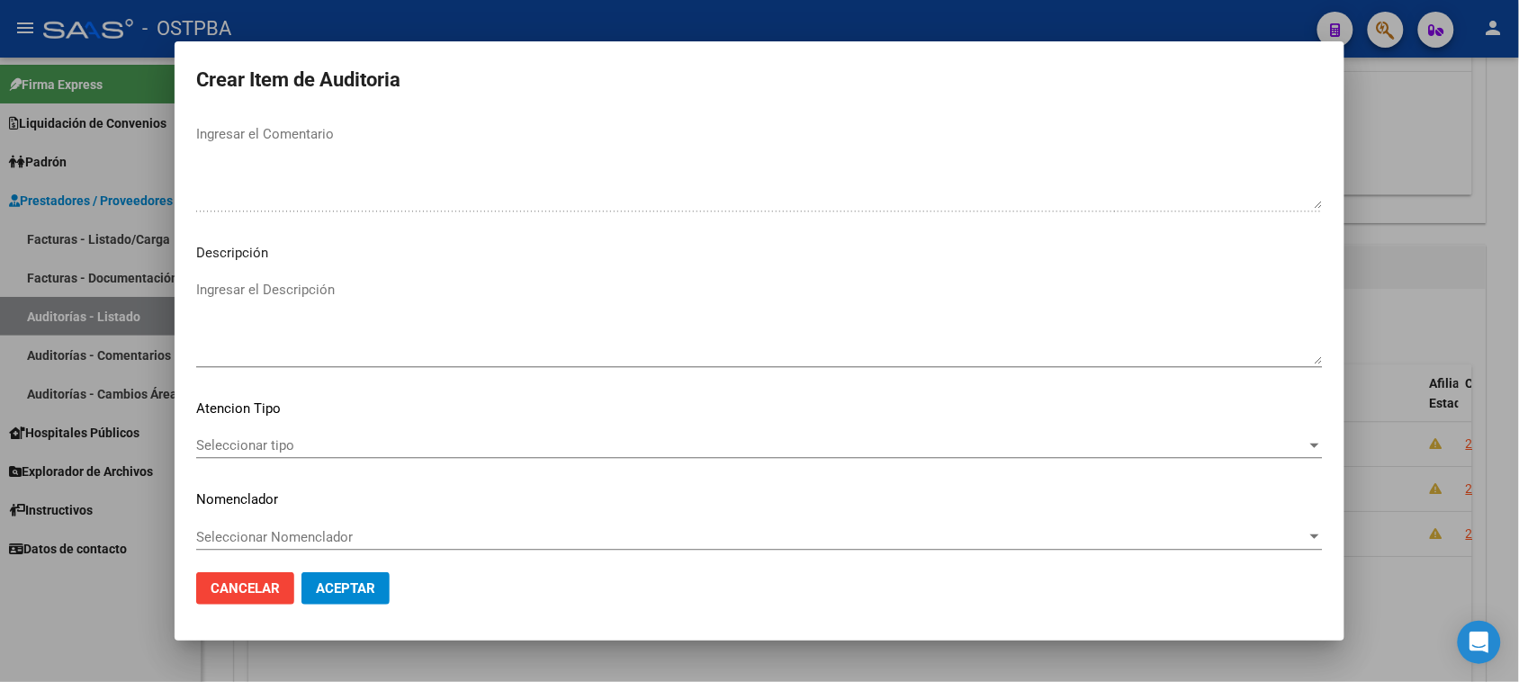
scroll to position [1020, 0]
click at [279, 430] on span "Seleccionar tipo" at bounding box center [751, 438] width 1110 height 16
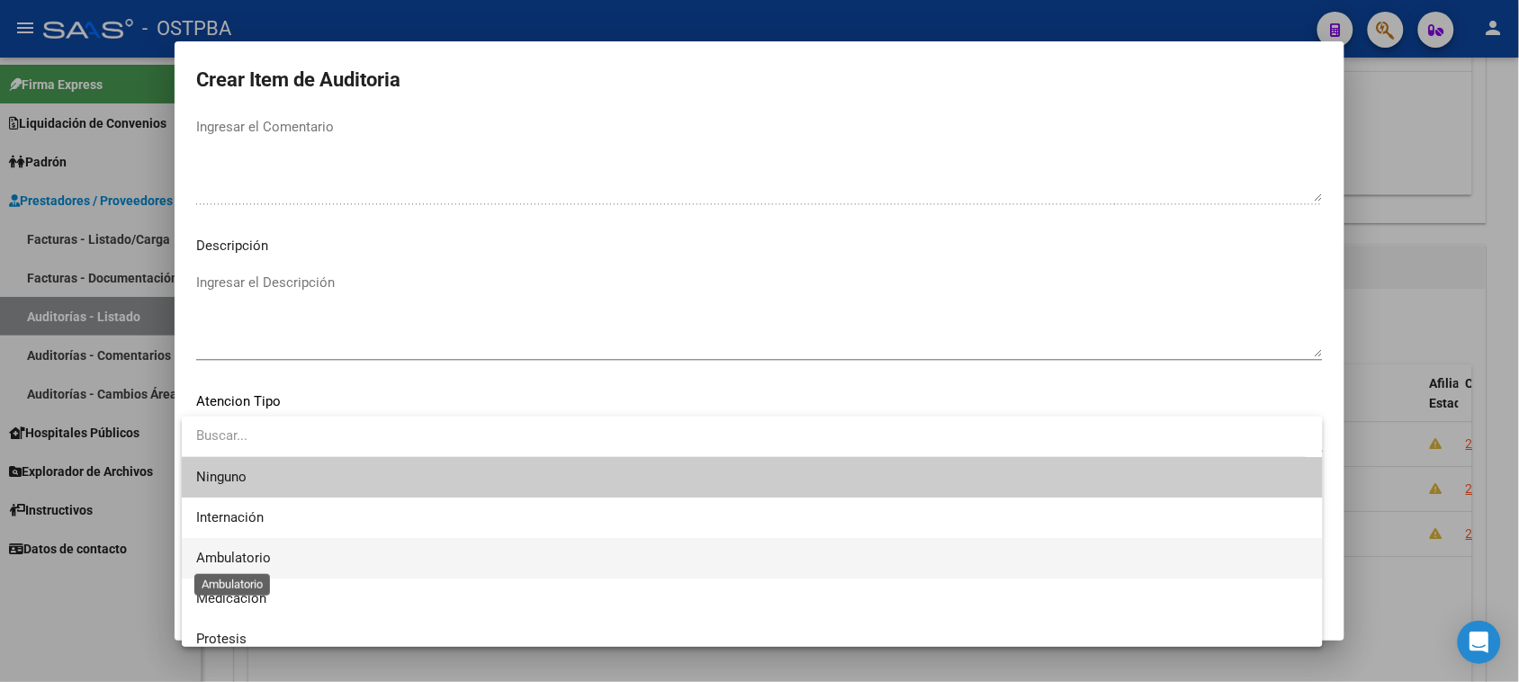
click at [255, 553] on span "Ambulatorio" at bounding box center [233, 558] width 75 height 16
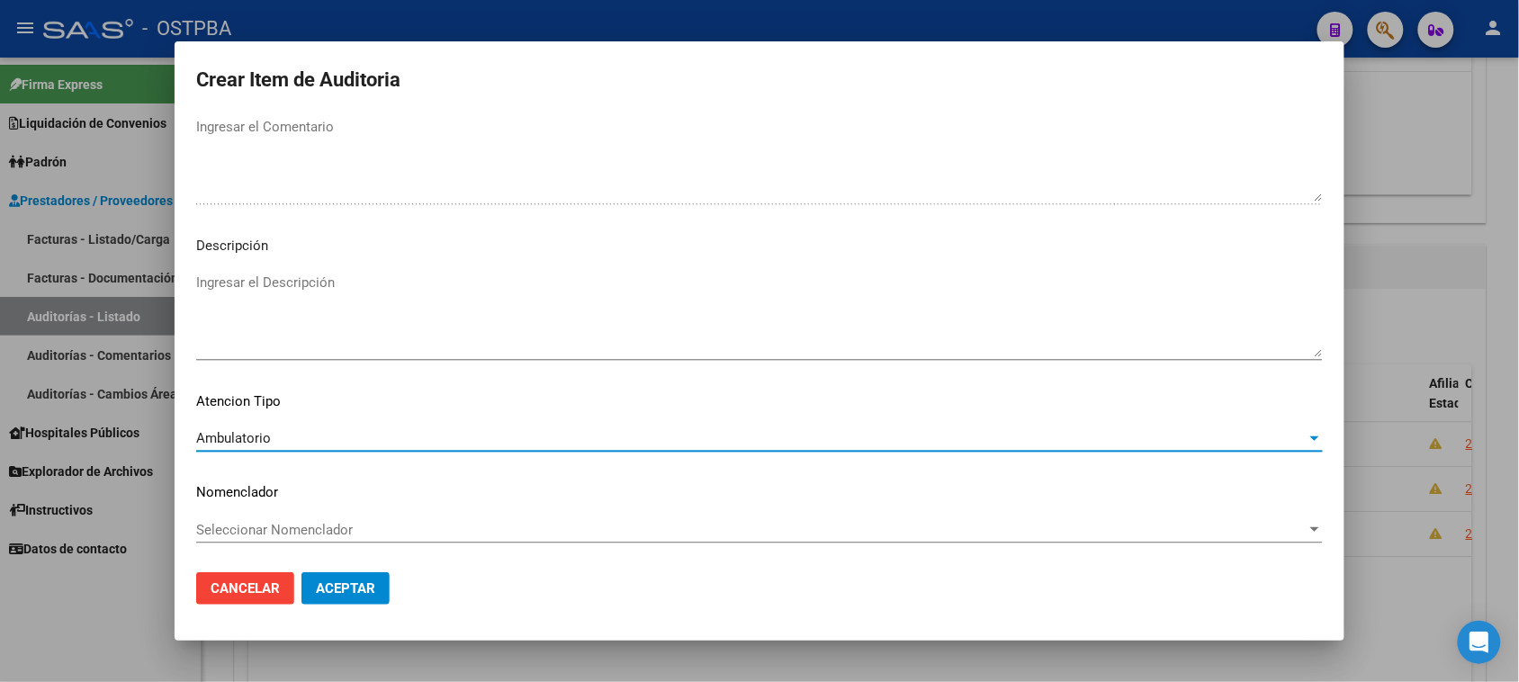
click at [348, 586] on span "Aceptar" at bounding box center [345, 588] width 59 height 16
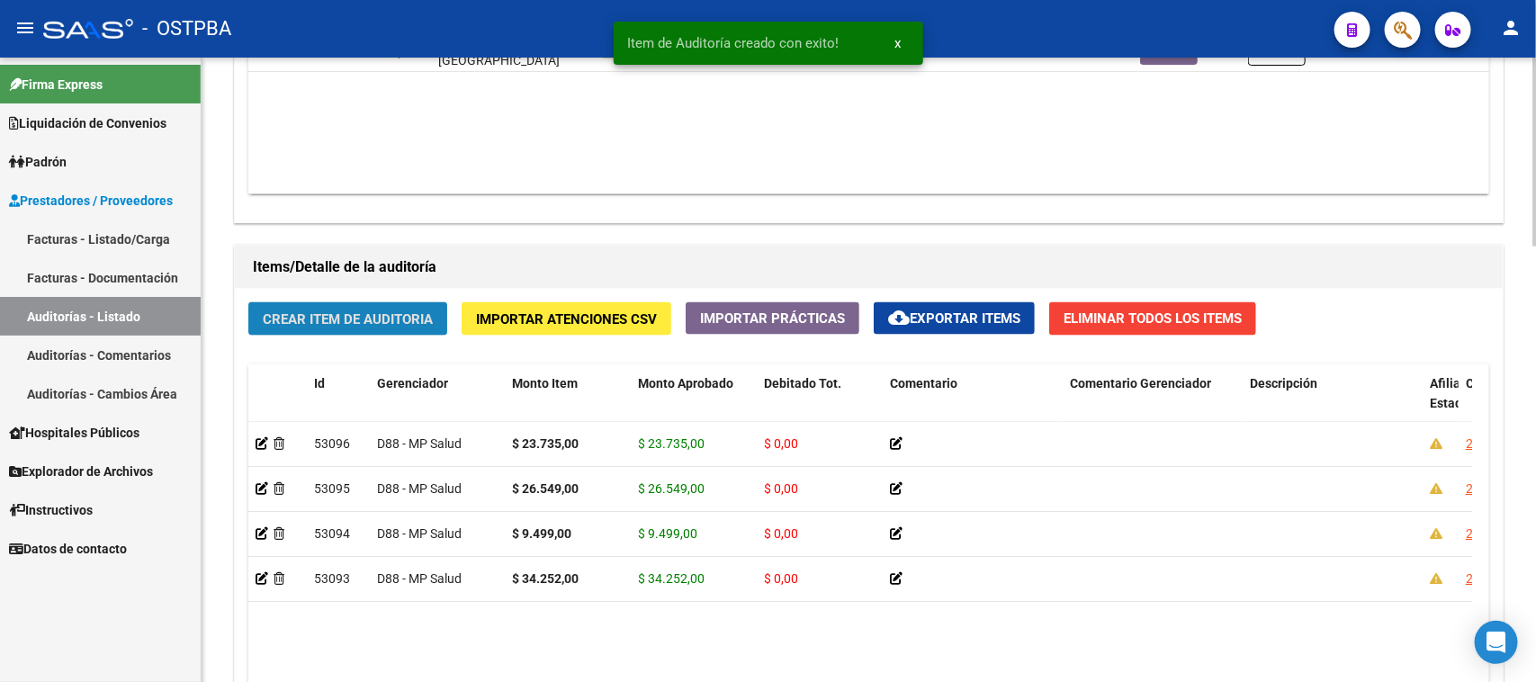
click at [285, 325] on button "Crear Item de Auditoria" at bounding box center [347, 318] width 199 height 33
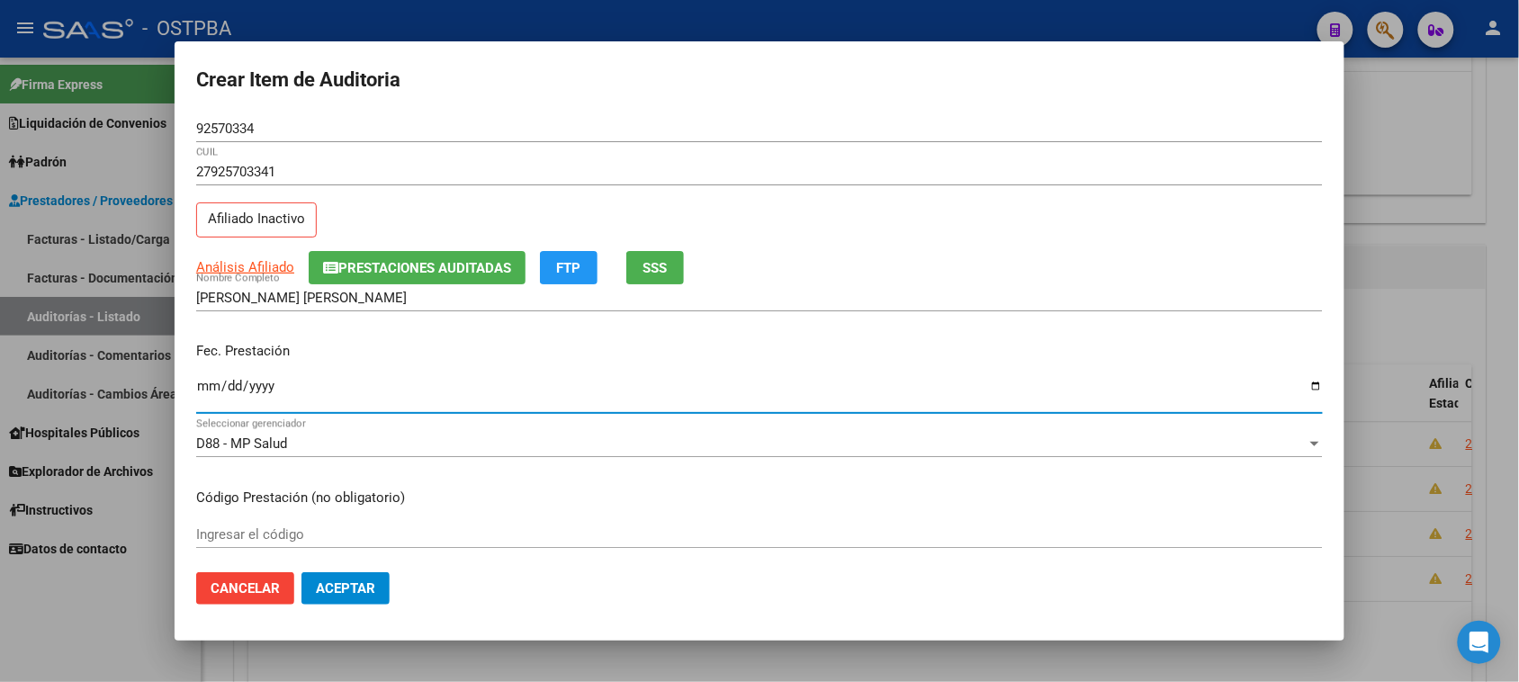
click at [207, 389] on input "Ingresar la fecha" at bounding box center [759, 393] width 1127 height 29
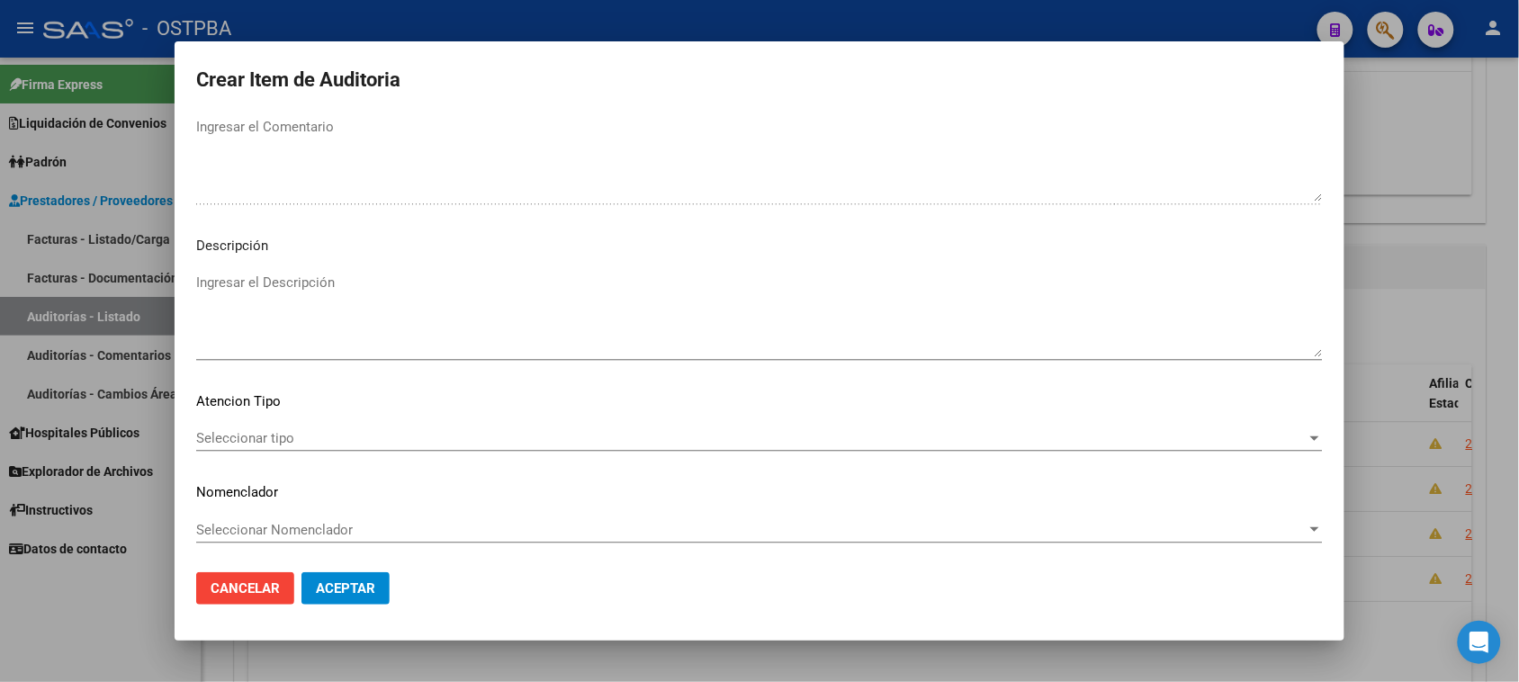
click at [243, 426] on div "Seleccionar tipo Seleccionar tipo" at bounding box center [759, 438] width 1127 height 27
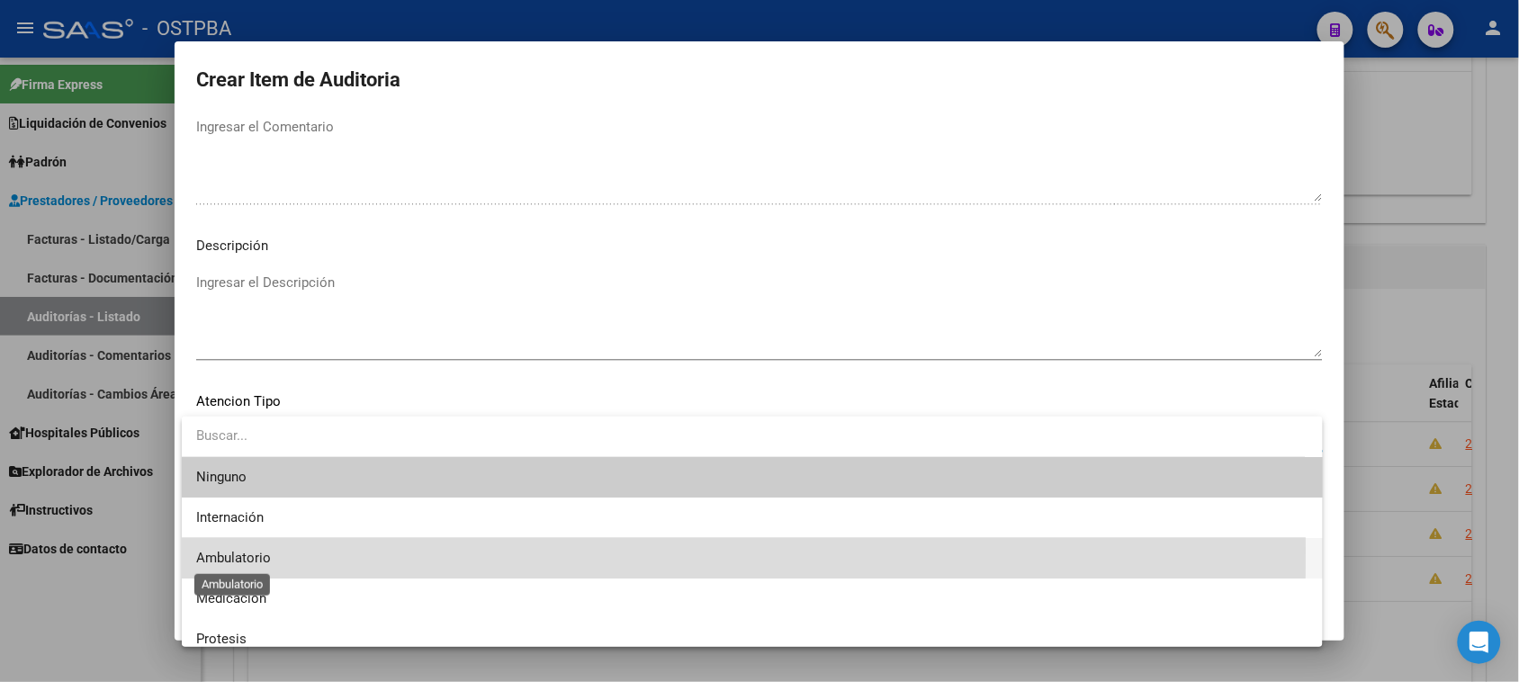
click at [265, 551] on span "Ambulatorio" at bounding box center [233, 558] width 75 height 16
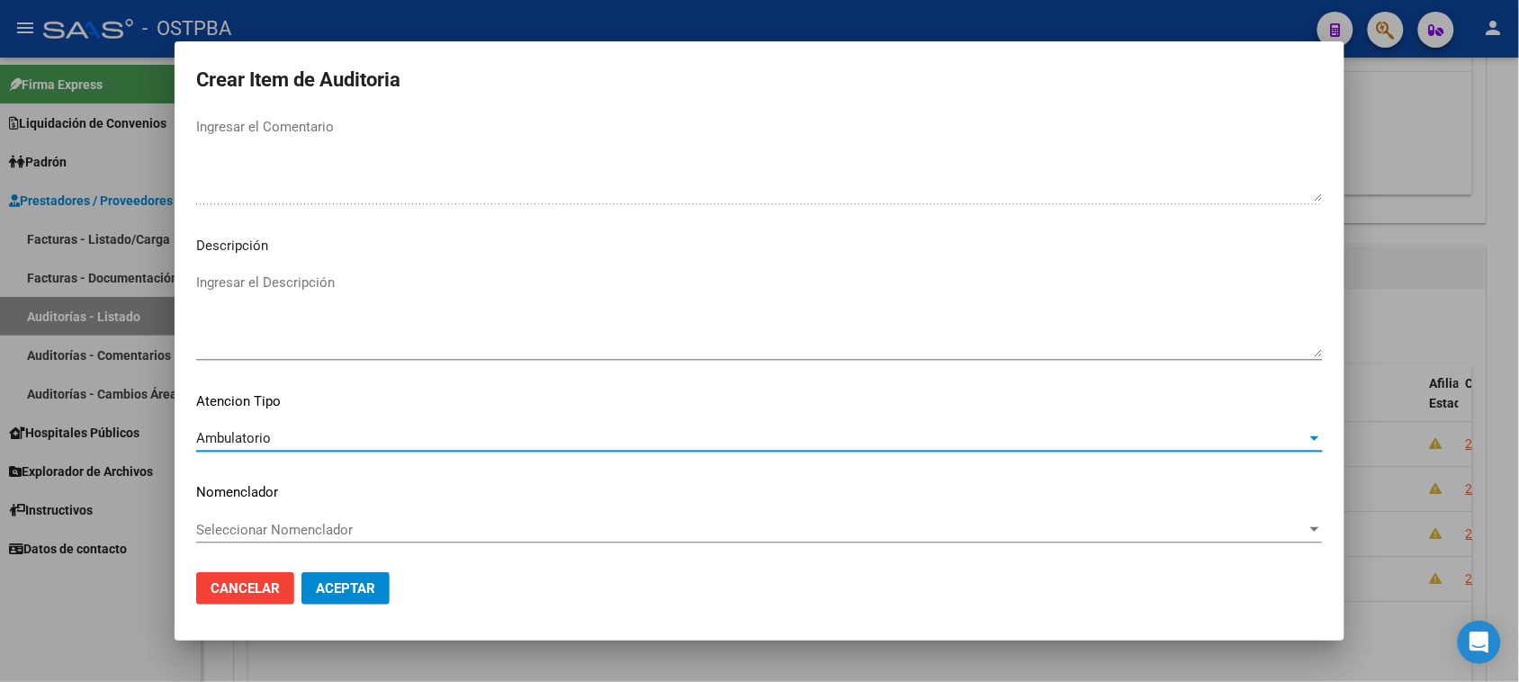
click at [316, 597] on button "Aceptar" at bounding box center [345, 588] width 88 height 32
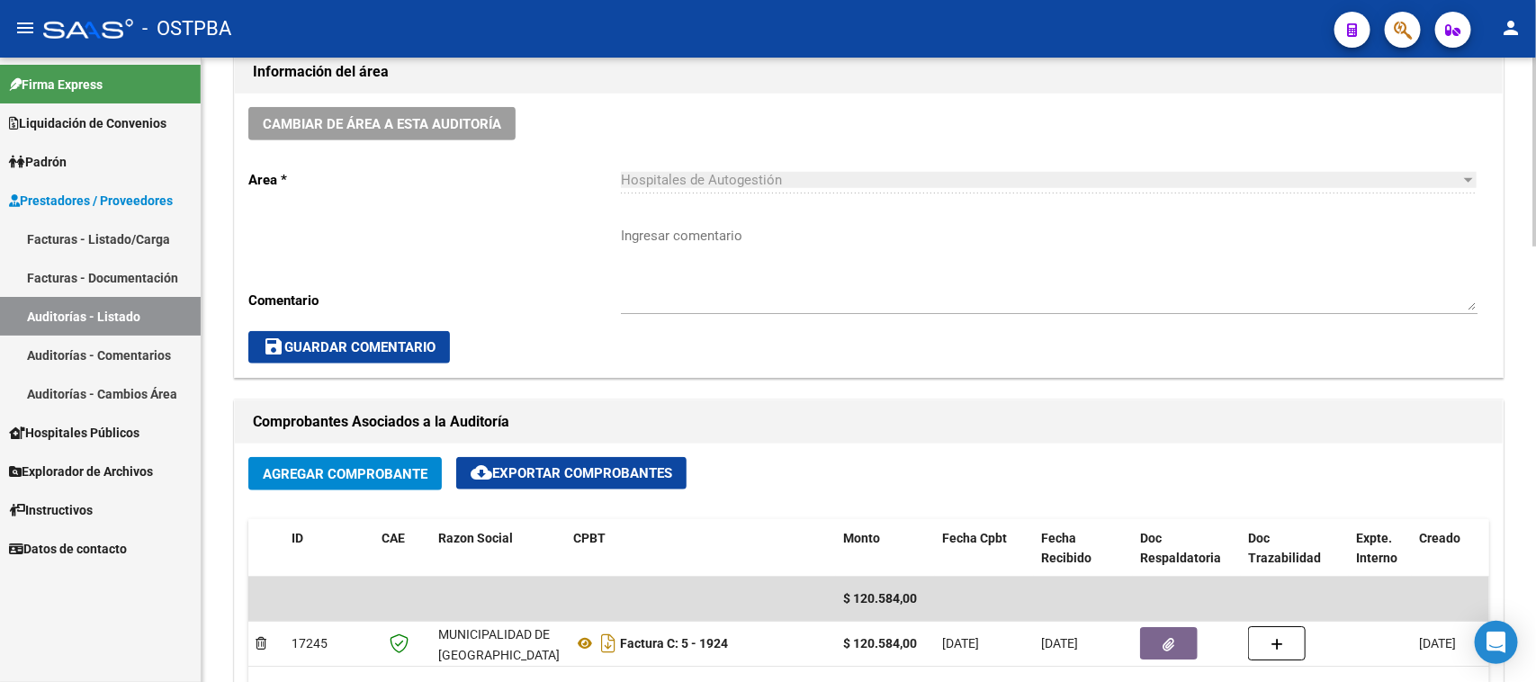
scroll to position [562, 0]
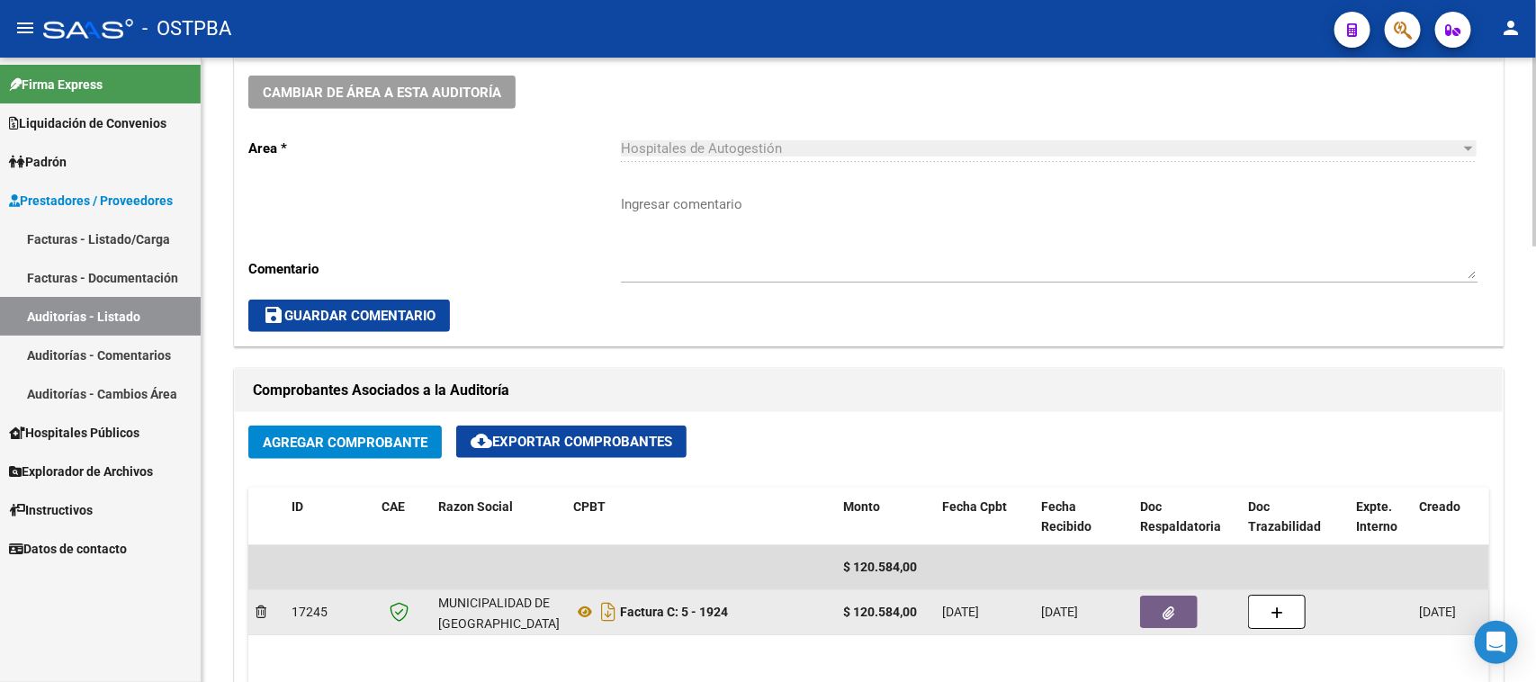
click at [1191, 614] on button "button" at bounding box center [1169, 612] width 58 height 32
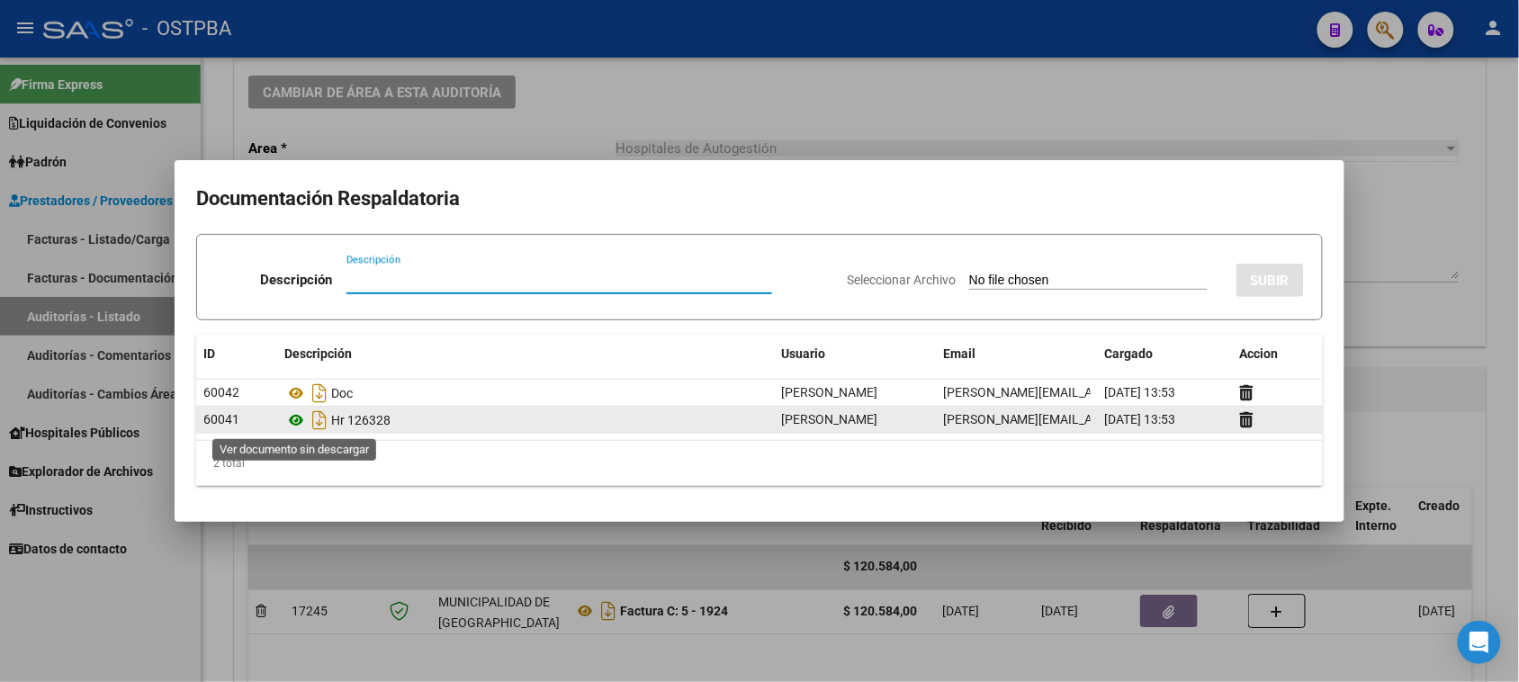
click at [295, 417] on icon at bounding box center [295, 420] width 23 height 22
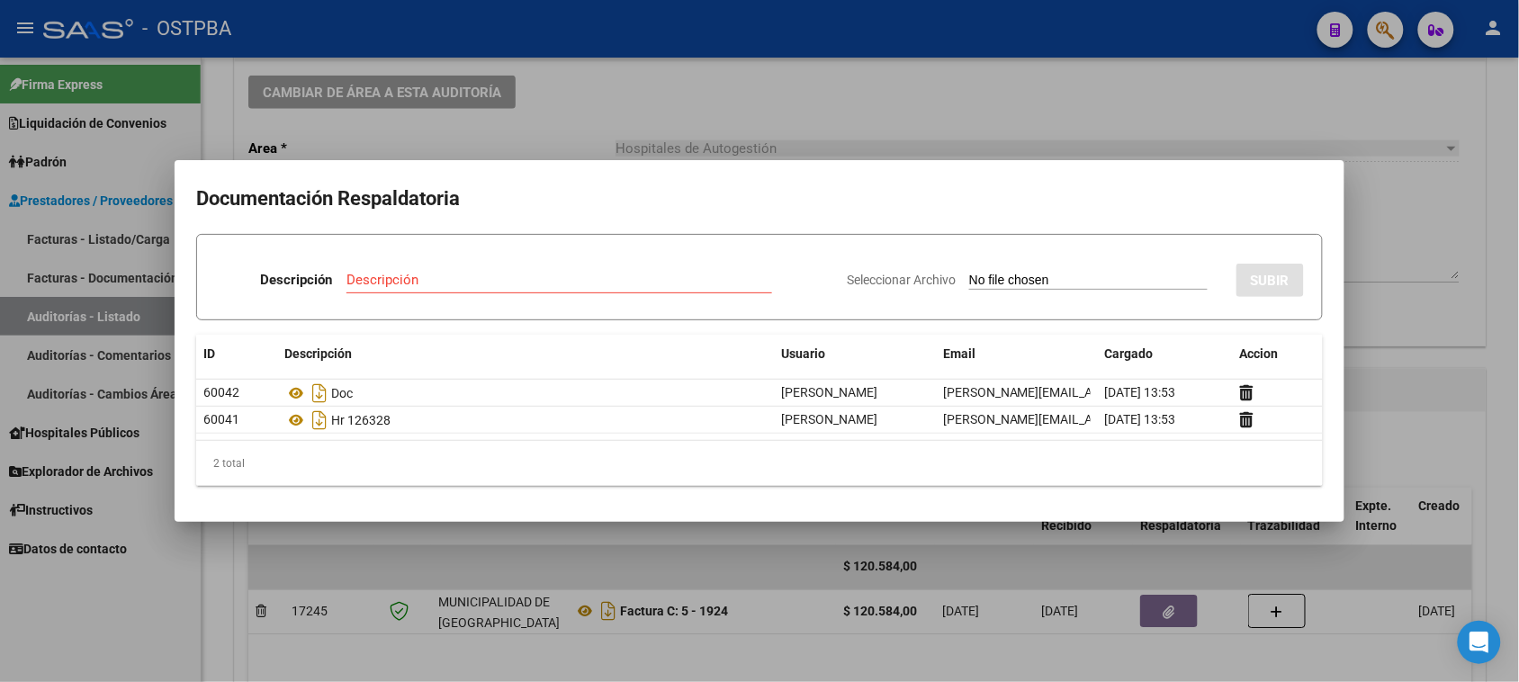
click at [896, 127] on div at bounding box center [759, 341] width 1519 height 682
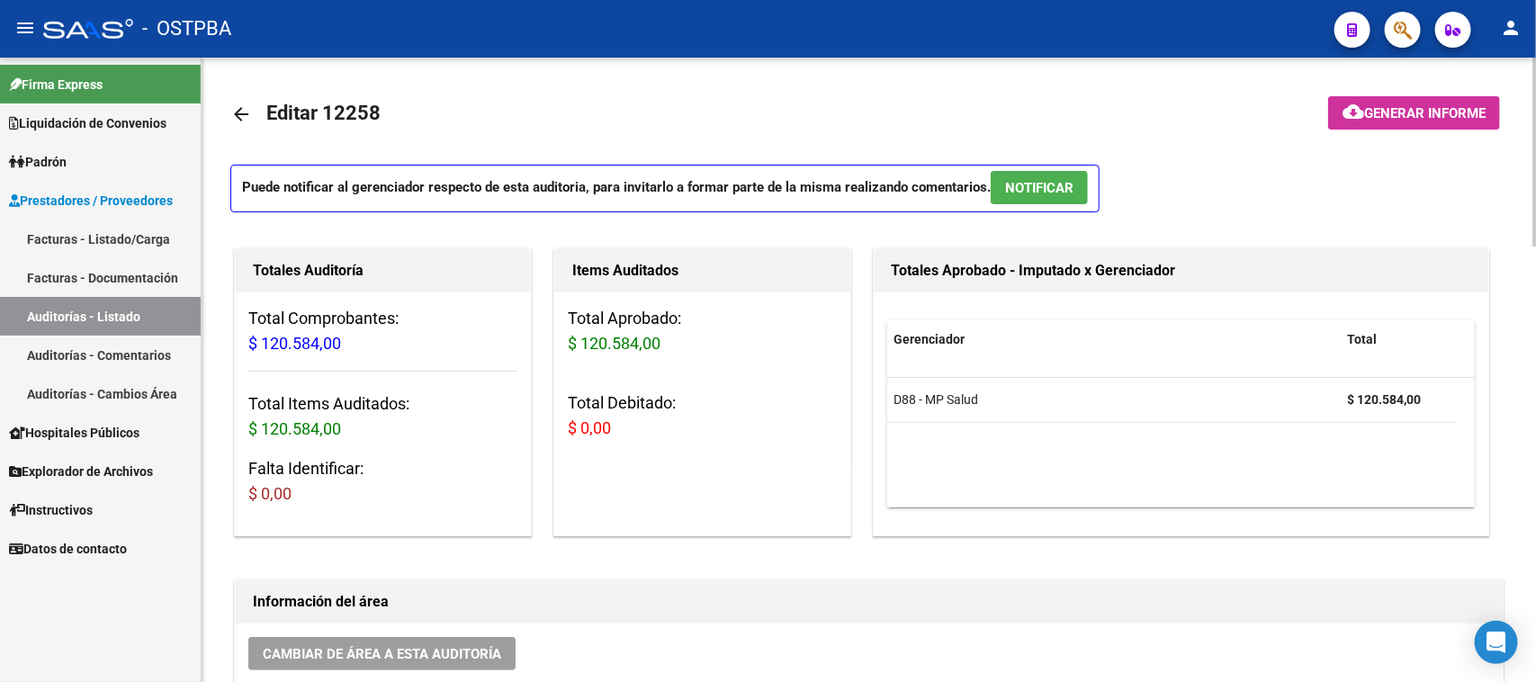
scroll to position [0, 0]
click at [240, 114] on mat-icon "arrow_back" at bounding box center [241, 115] width 22 height 22
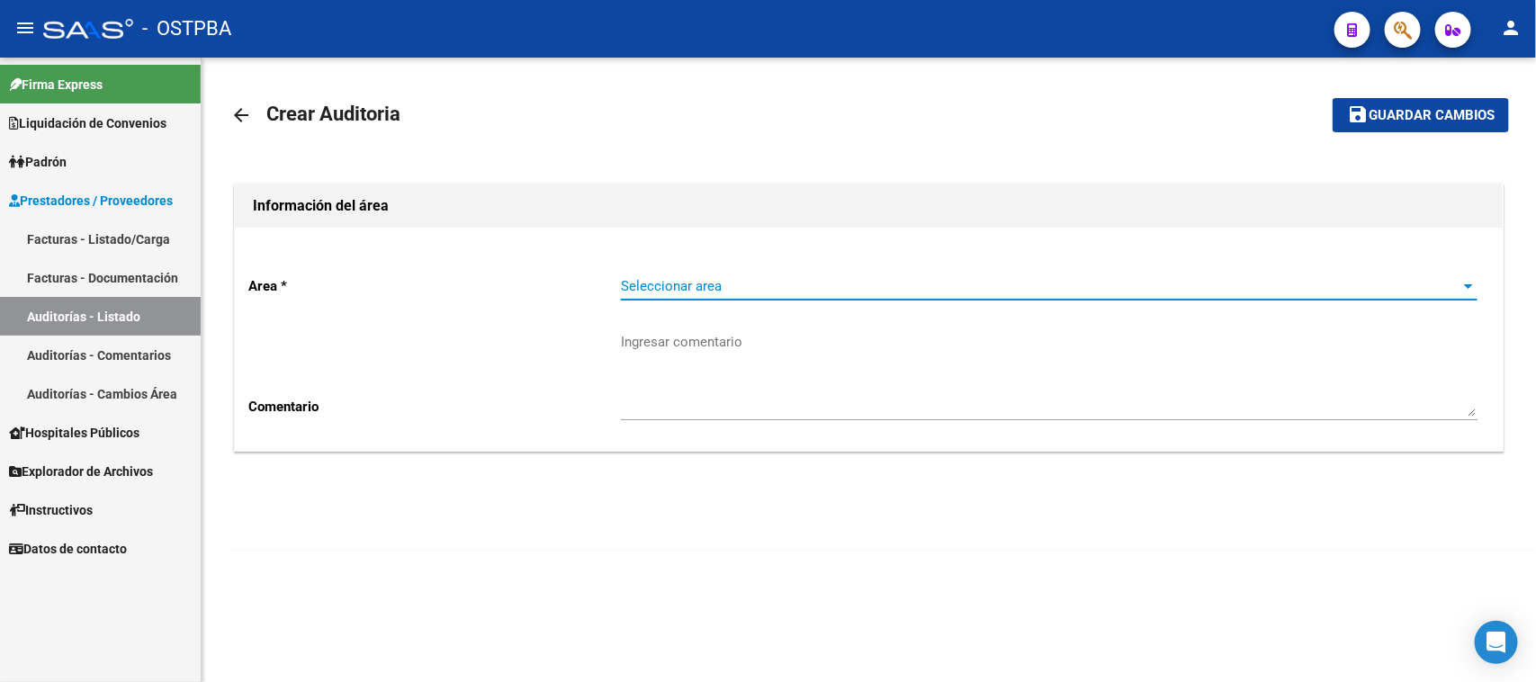
click at [658, 281] on span "Seleccionar area" at bounding box center [1041, 286] width 841 height 16
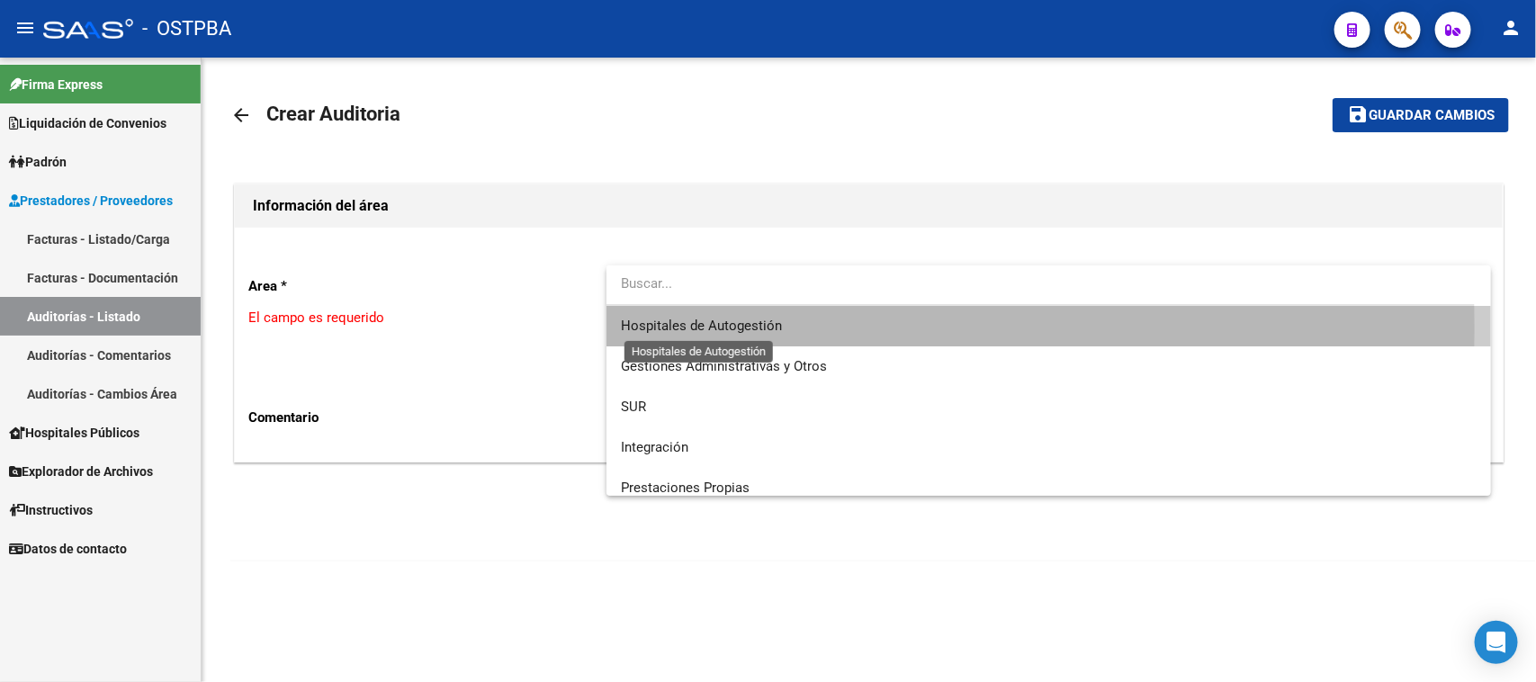
click at [676, 328] on span "Hospitales de Autogestión" at bounding box center [701, 326] width 161 height 16
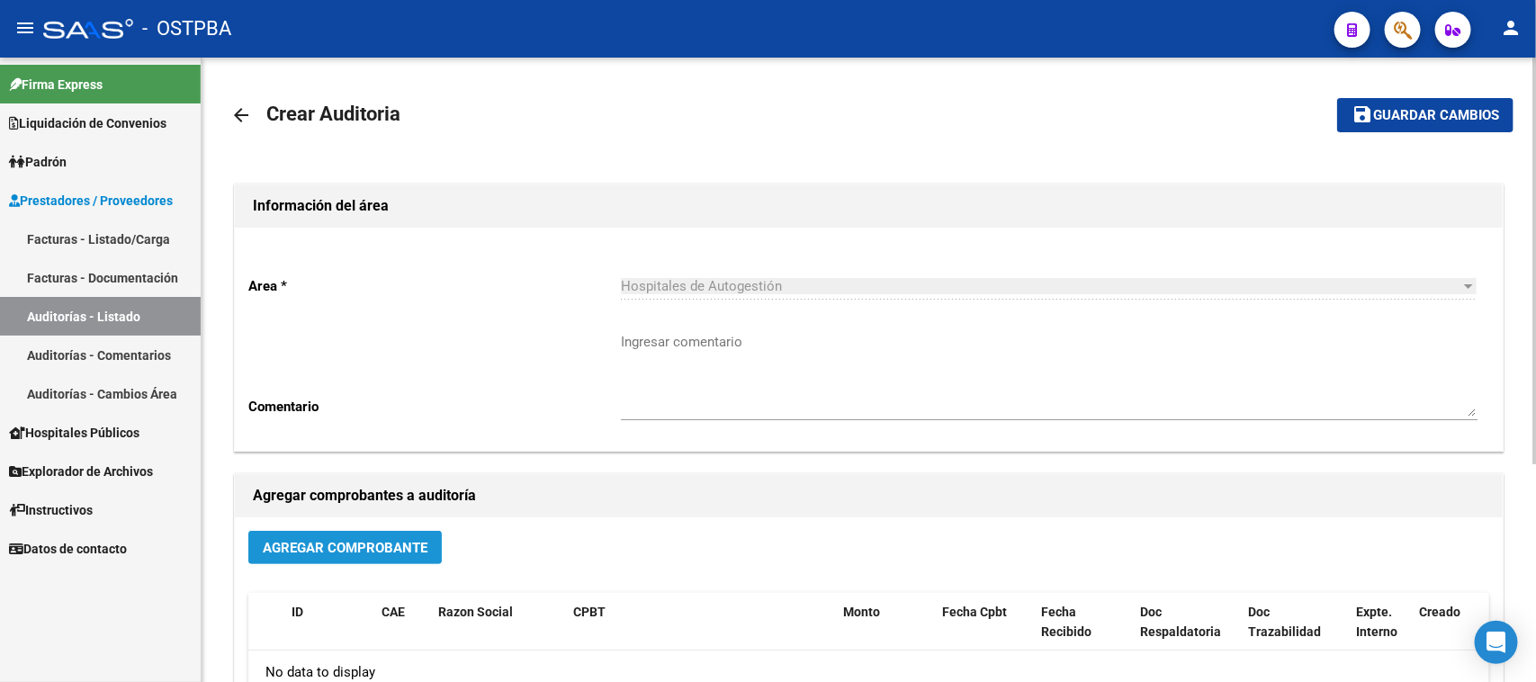
click at [394, 540] on span "Agregar Comprobante" at bounding box center [345, 548] width 165 height 16
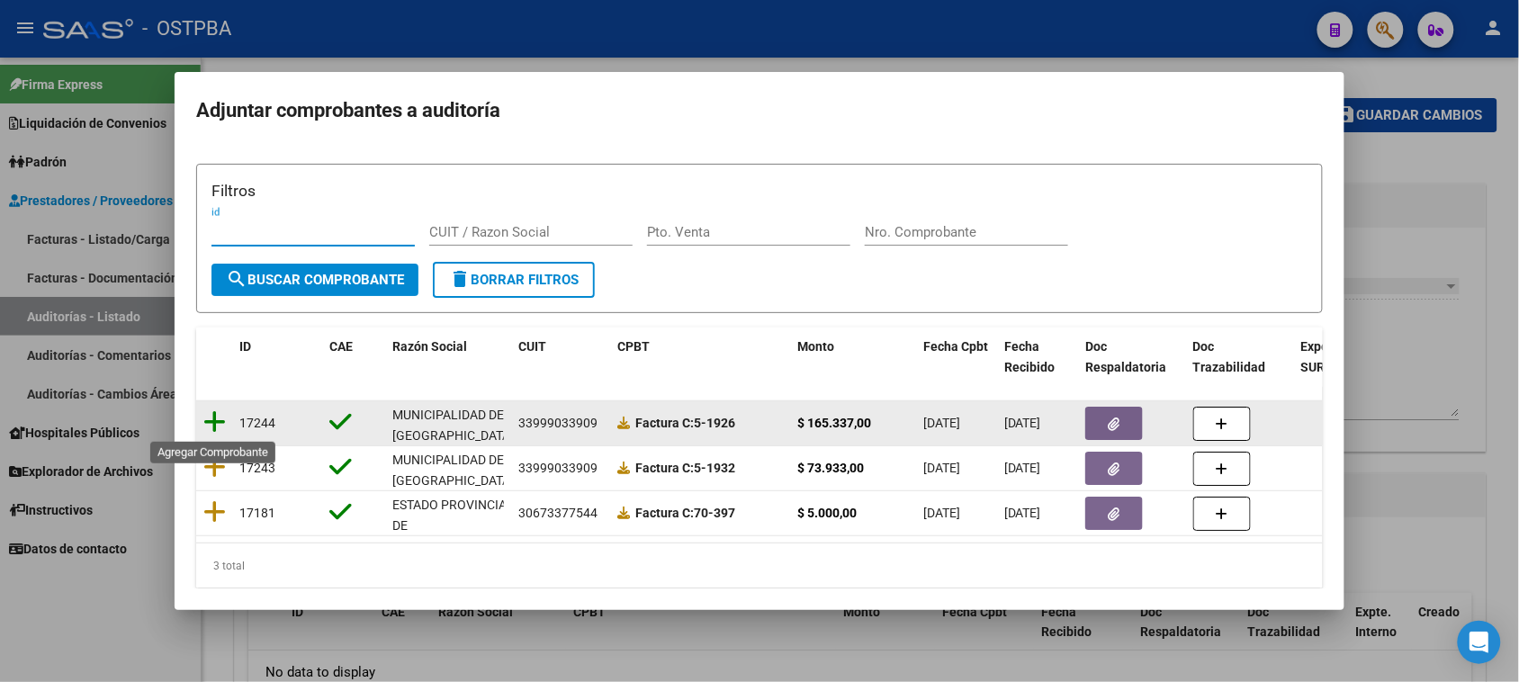
click at [217, 424] on icon at bounding box center [214, 421] width 22 height 25
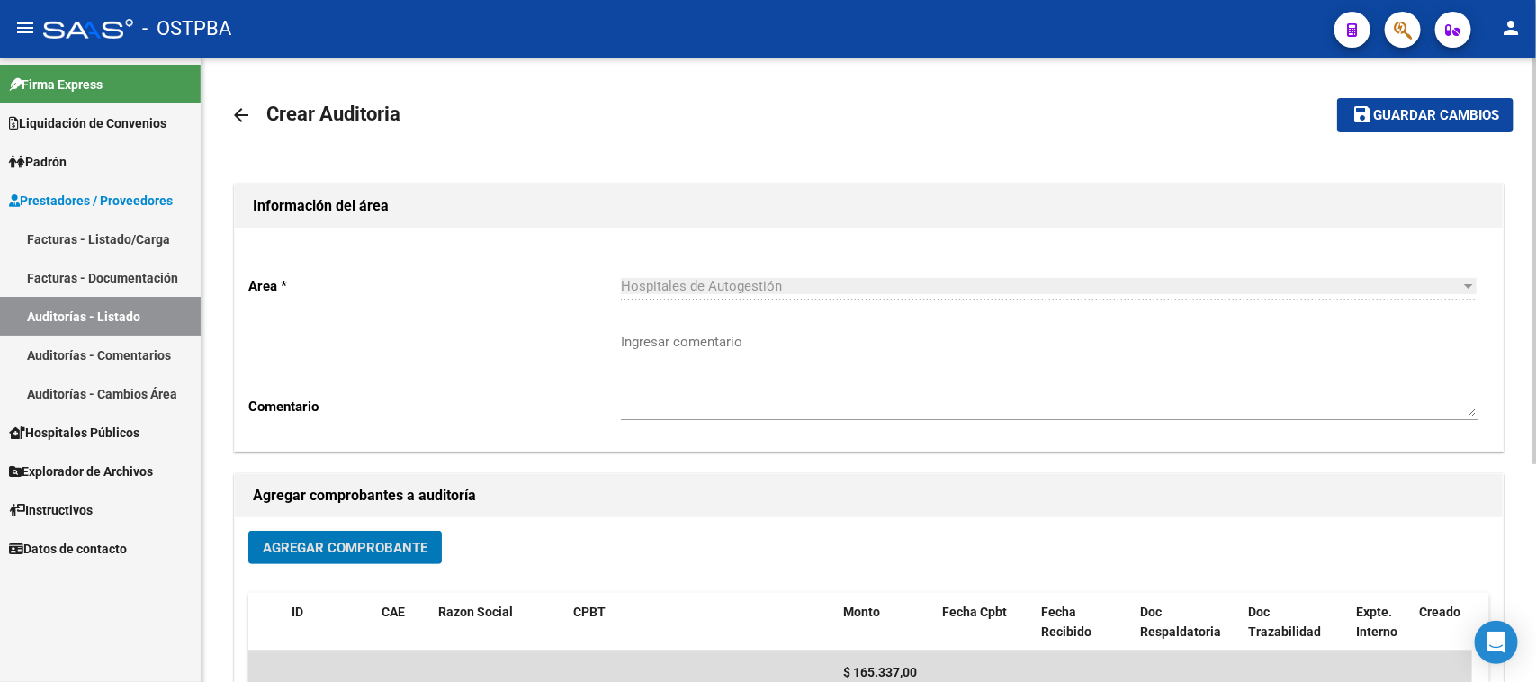
click at [1486, 108] on span "Guardar cambios" at bounding box center [1436, 116] width 126 height 16
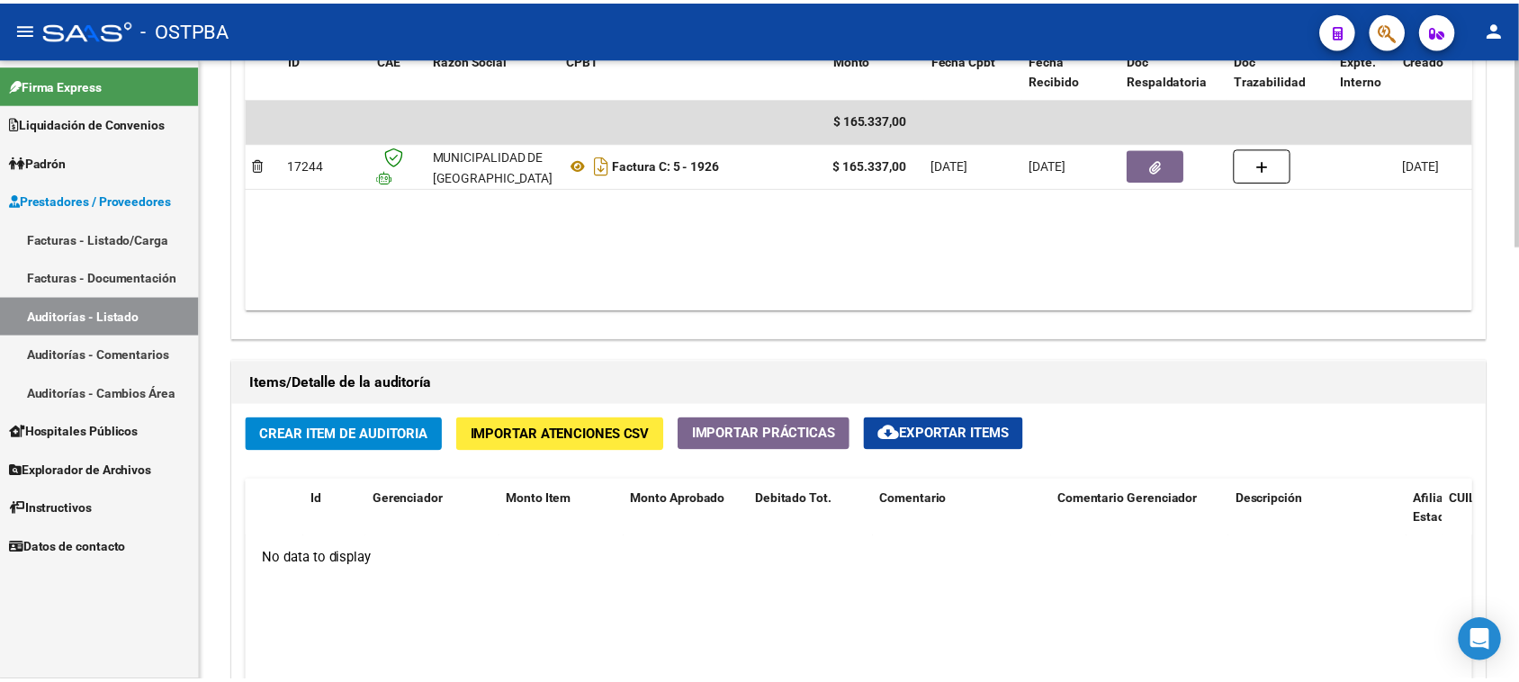
scroll to position [1125, 0]
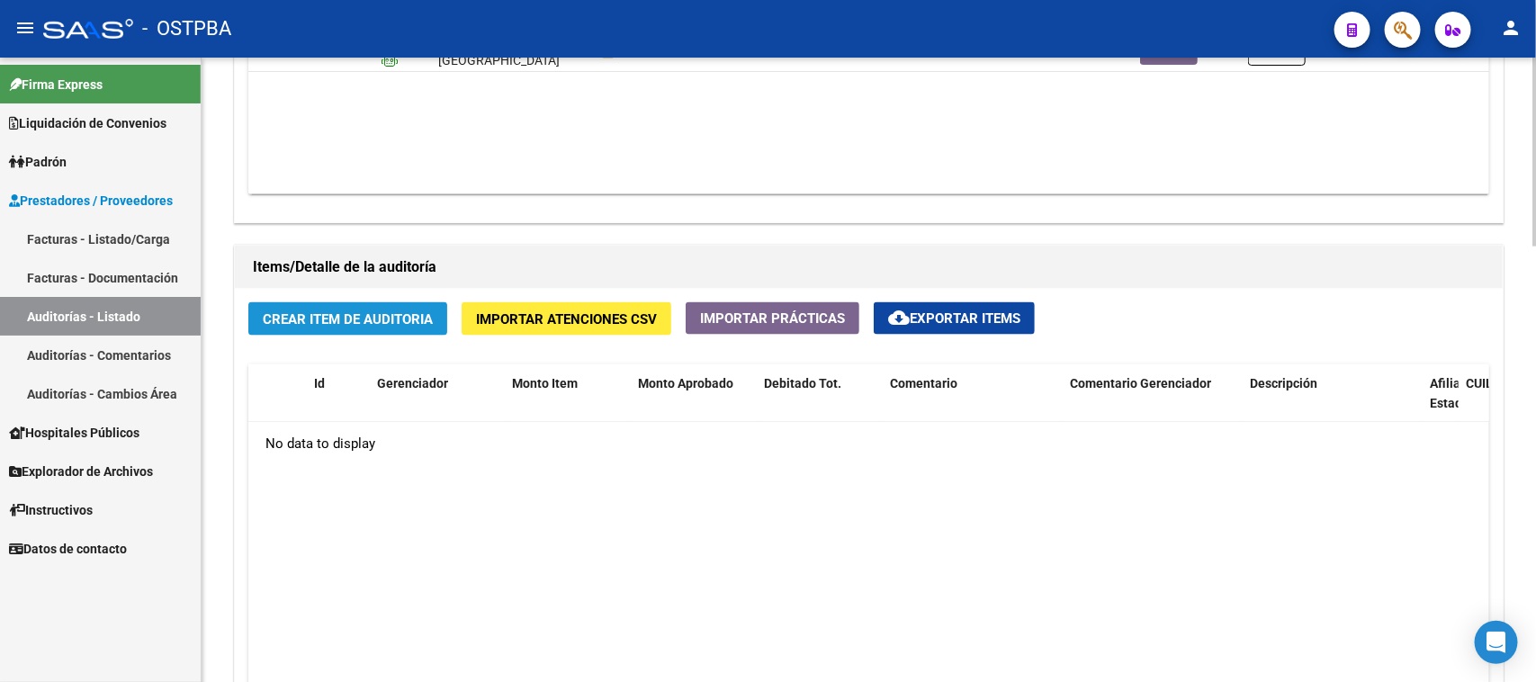
click at [340, 319] on span "Crear Item de Auditoria" at bounding box center [348, 319] width 170 height 16
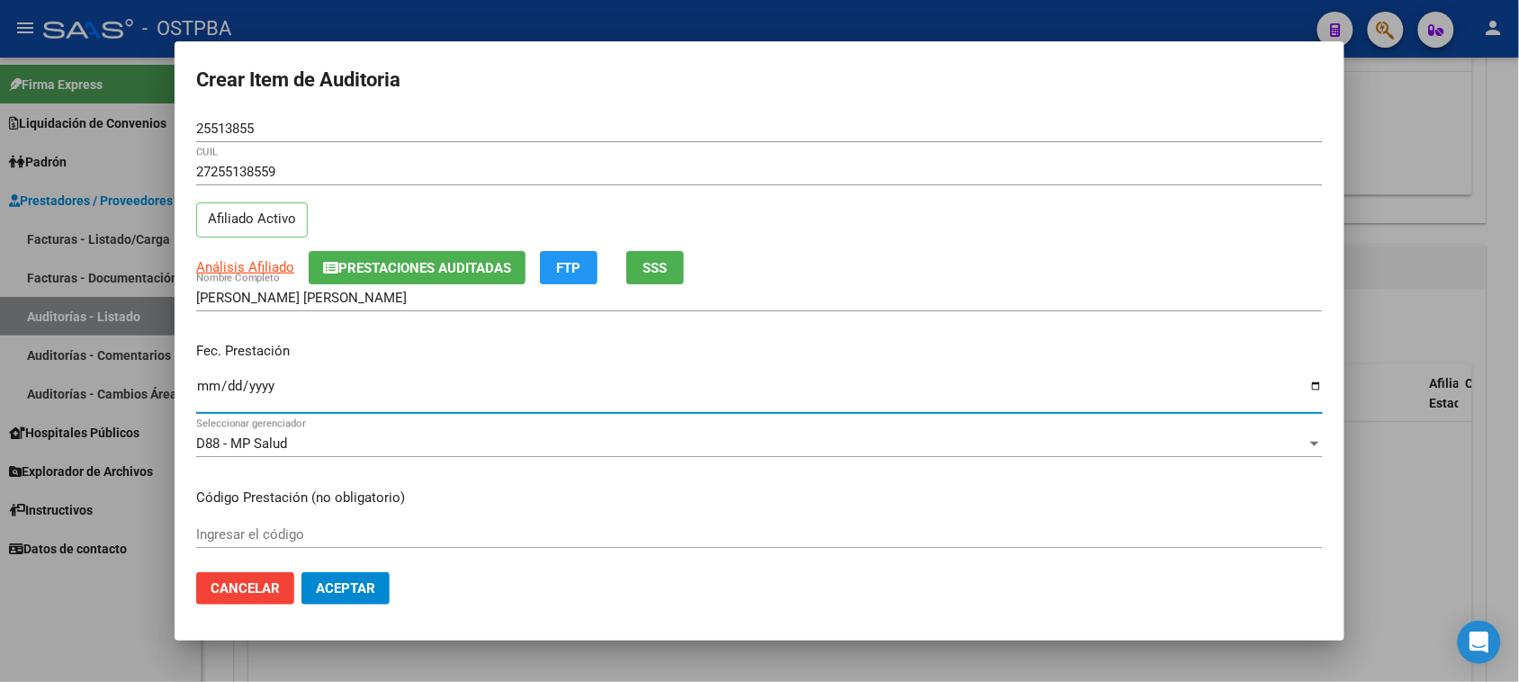
click at [200, 387] on input "Ingresar la fecha" at bounding box center [759, 393] width 1127 height 29
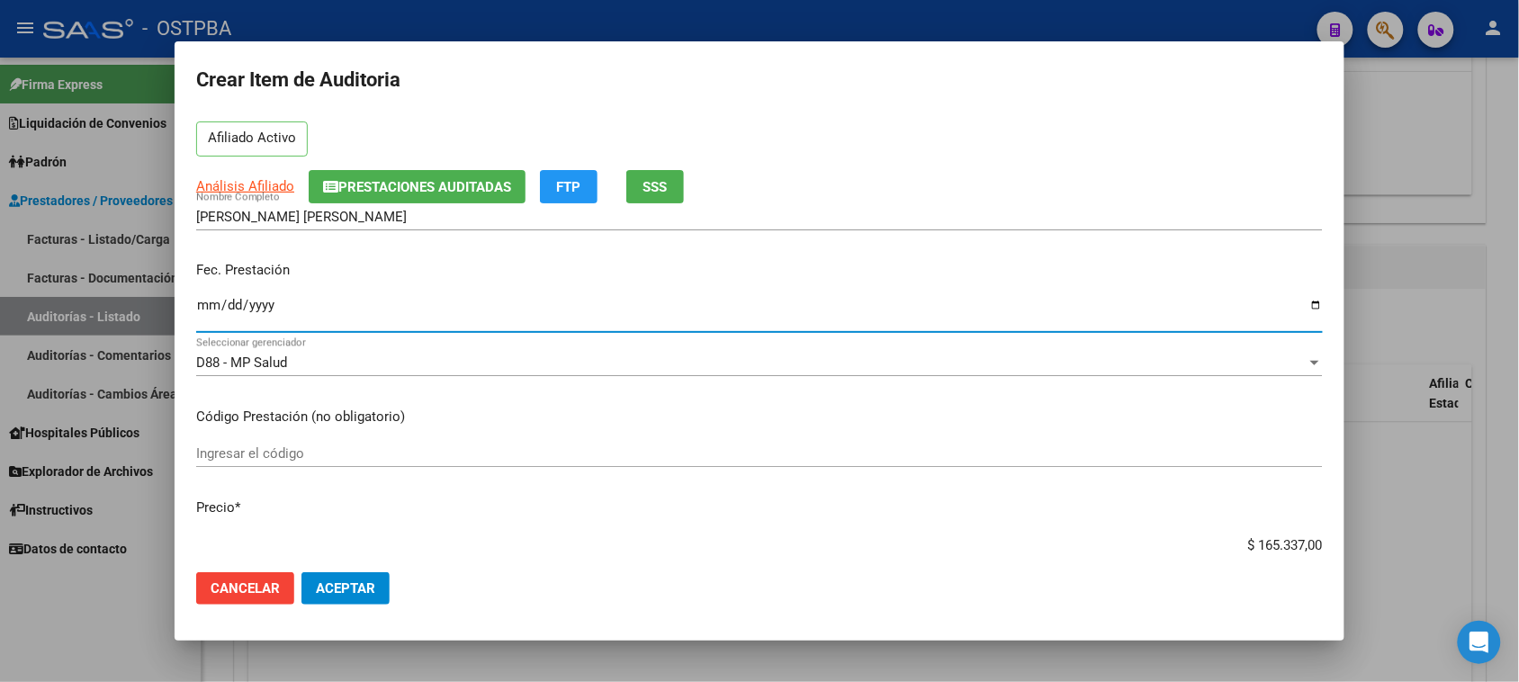
scroll to position [450, 0]
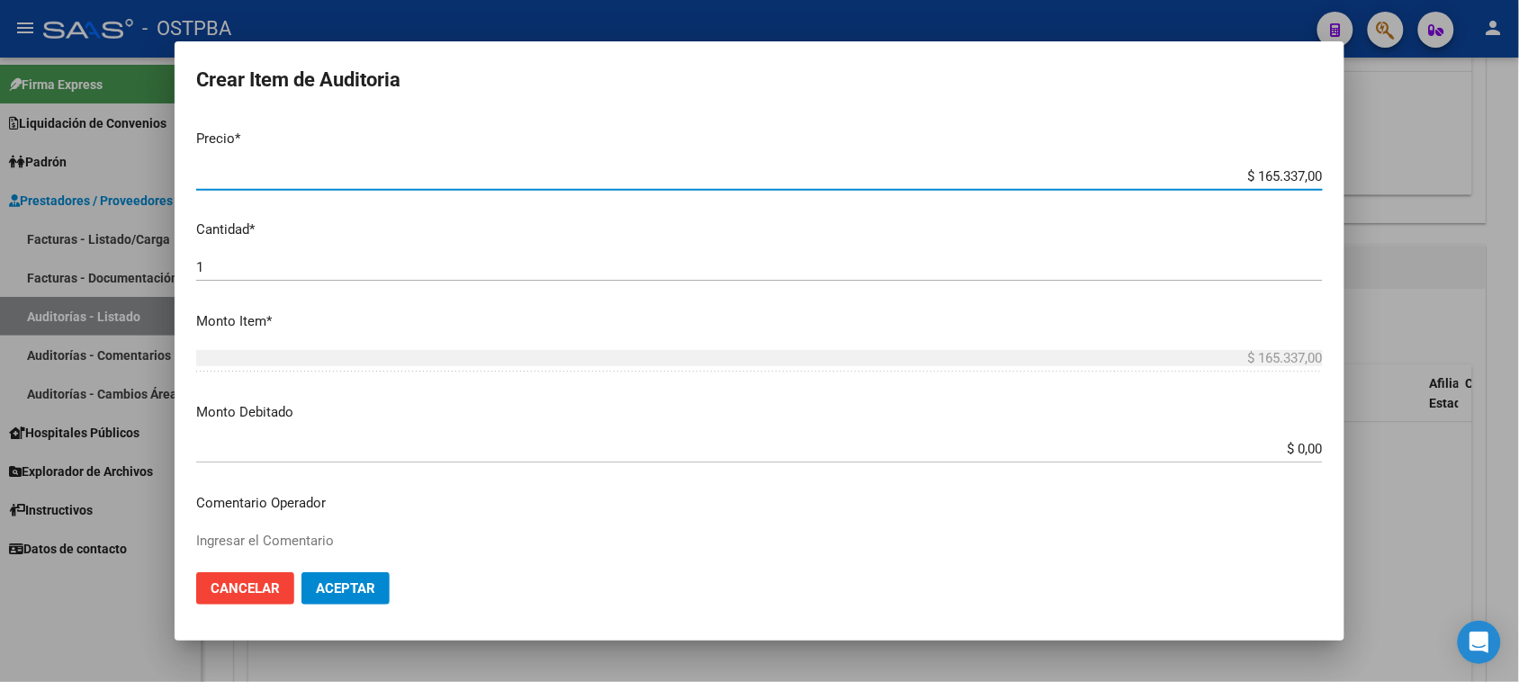
drag, startPoint x: 1239, startPoint y: 177, endPoint x: 1535, endPoint y: 168, distance: 296.2
click at [1519, 168] on html "menu - OSTPBA person Firma Express Liquidación de Convenios Gastos - Items Gast…" at bounding box center [759, 341] width 1519 height 682
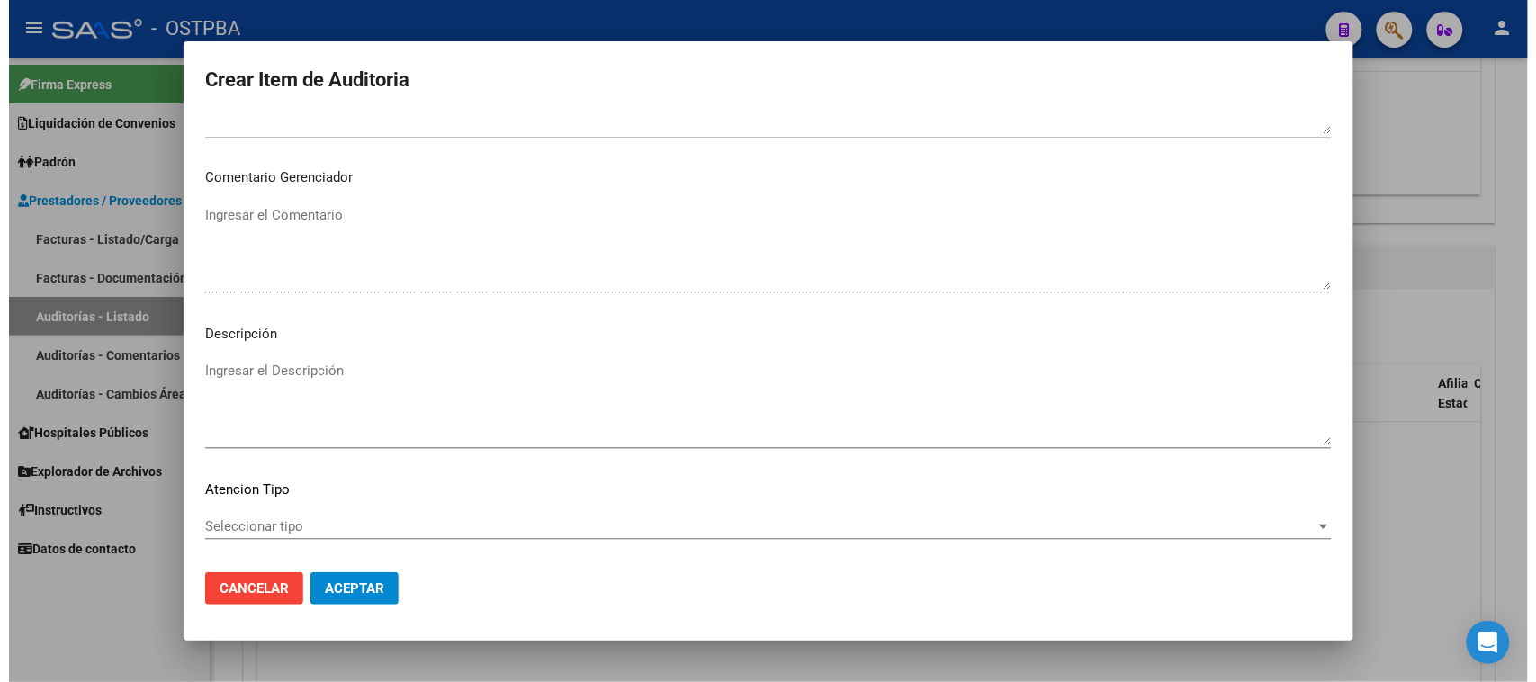
scroll to position [1012, 0]
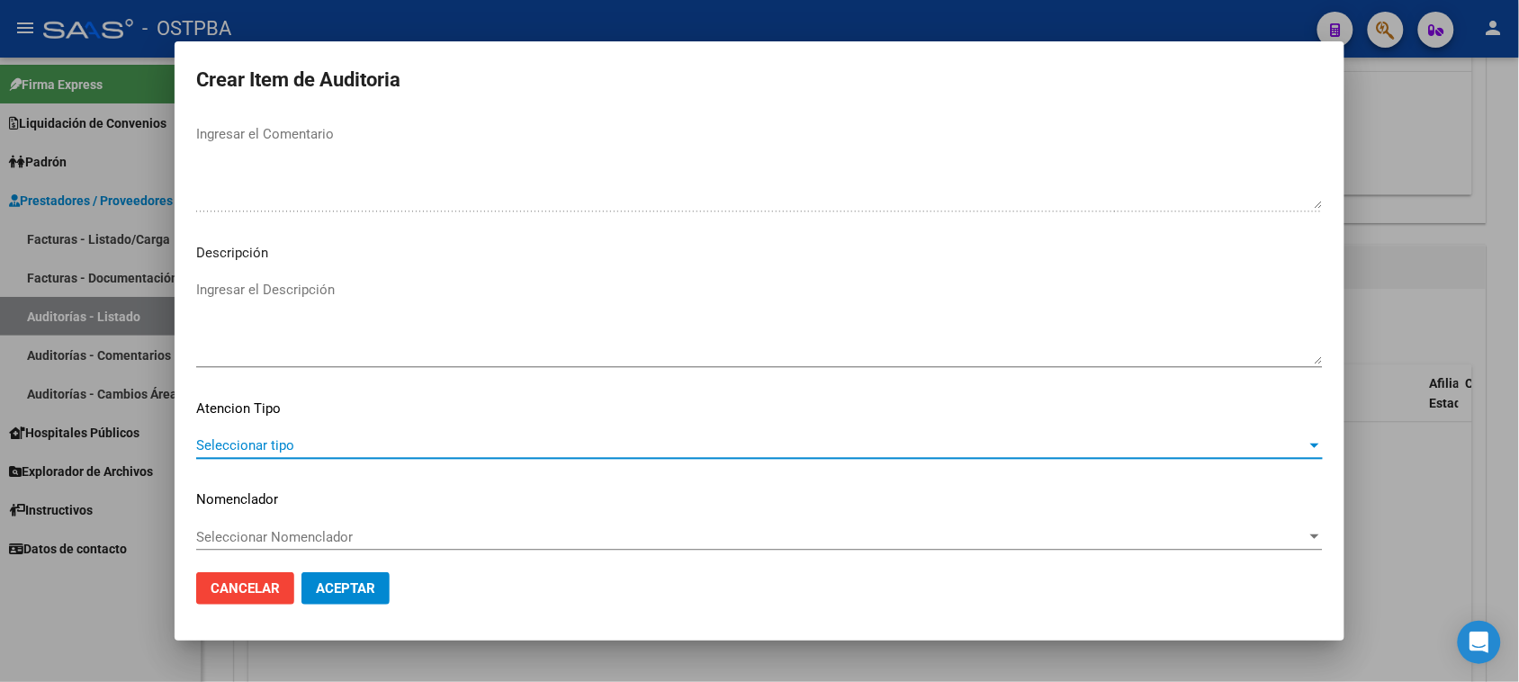
click at [286, 437] on span "Seleccionar tipo" at bounding box center [751, 445] width 1110 height 16
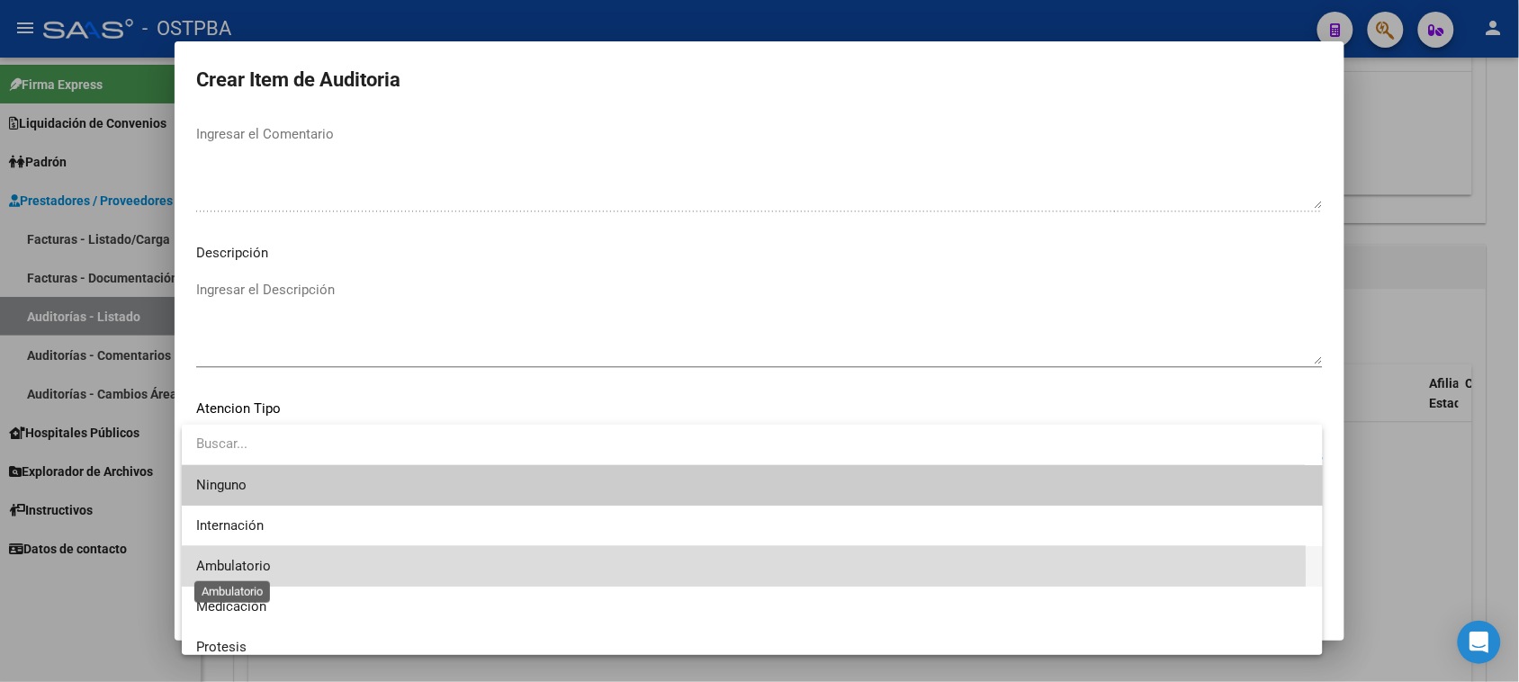
click at [240, 570] on span "Ambulatorio" at bounding box center [233, 566] width 75 height 16
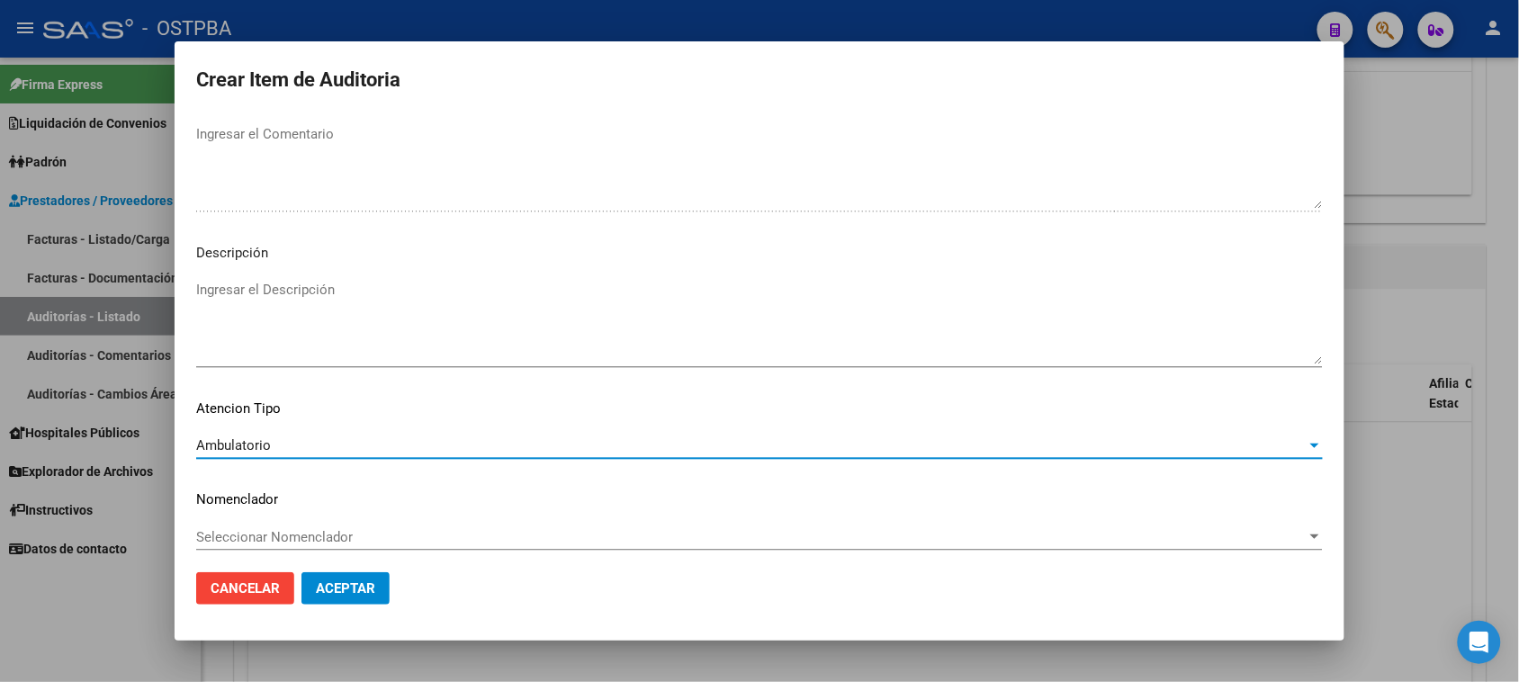
click at [345, 592] on span "Aceptar" at bounding box center [345, 588] width 59 height 16
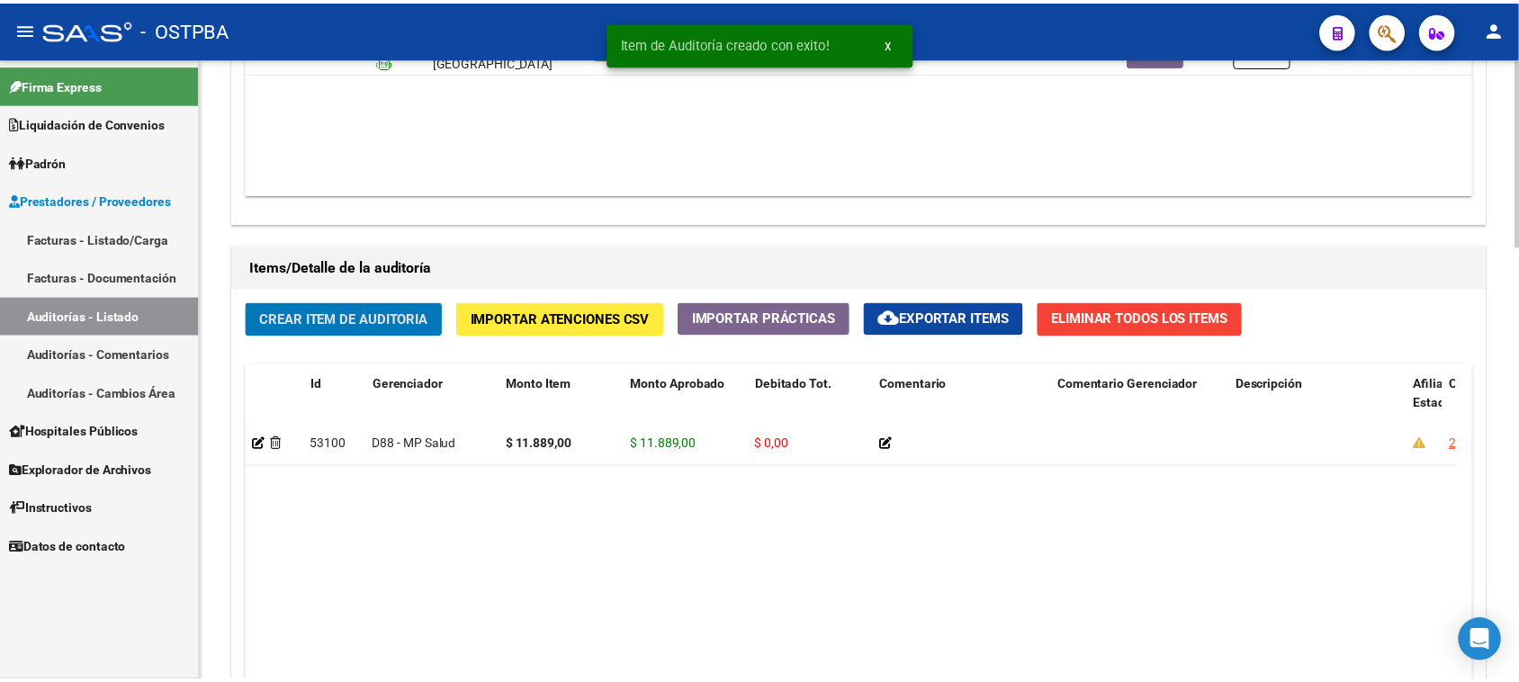
scroll to position [1126, 0]
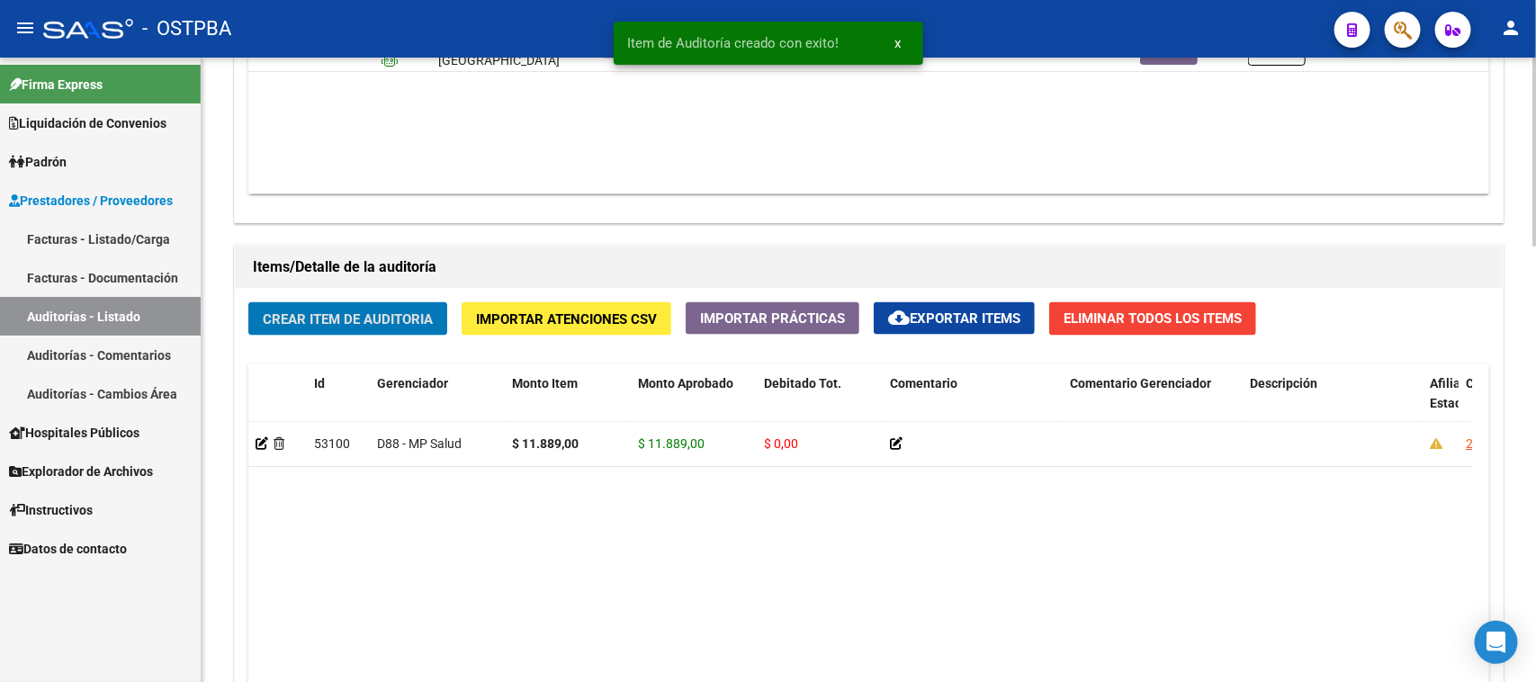
click at [317, 322] on span "Crear Item de Auditoria" at bounding box center [348, 319] width 170 height 16
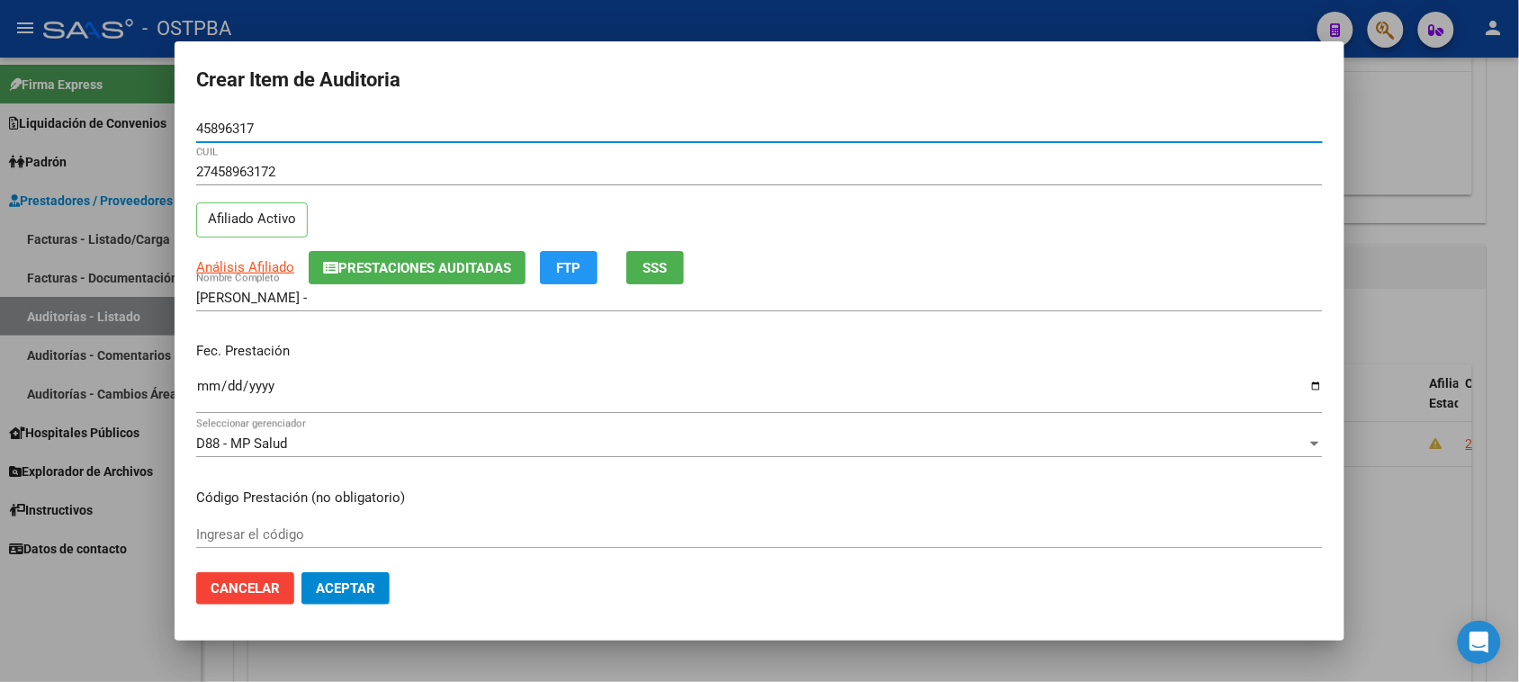
click at [203, 393] on input "Ingresar la fecha" at bounding box center [759, 393] width 1127 height 29
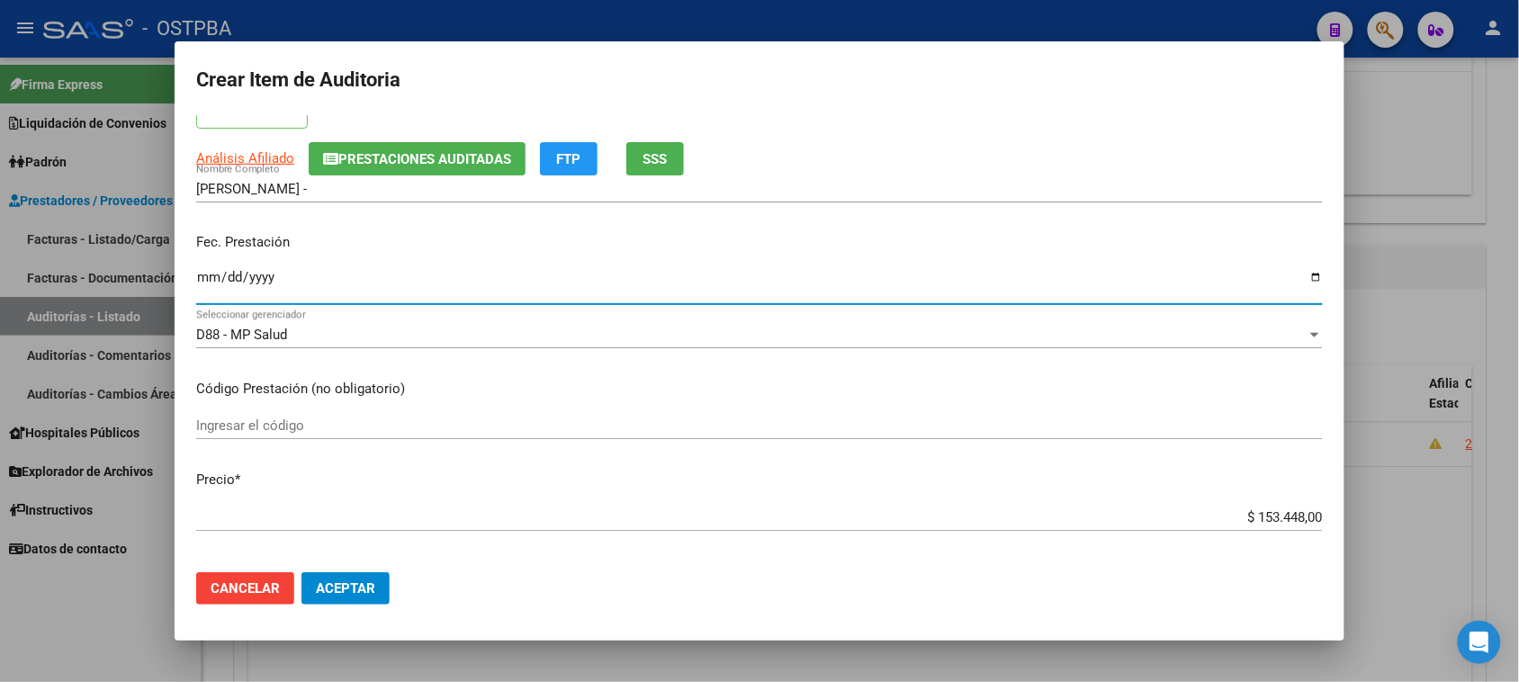
scroll to position [225, 0]
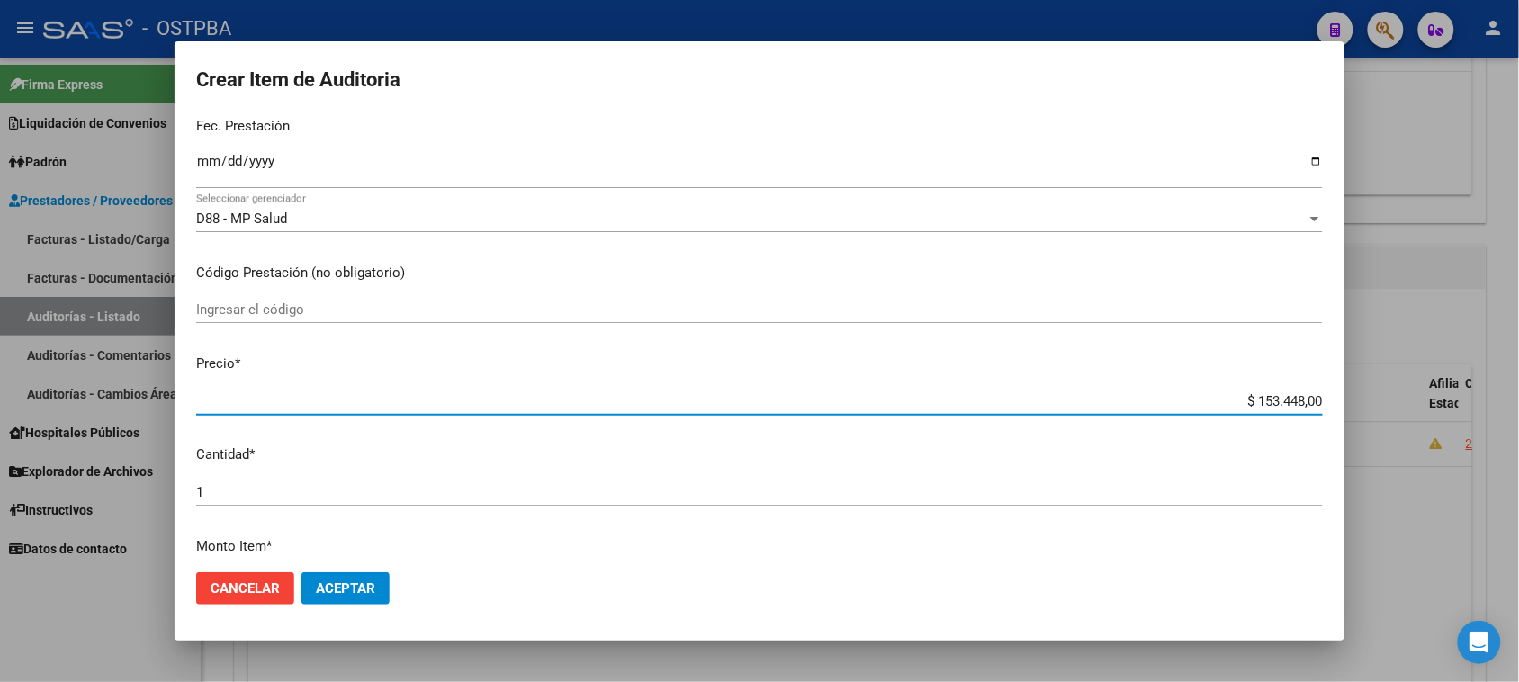
drag, startPoint x: 1235, startPoint y: 403, endPoint x: 1535, endPoint y: 397, distance: 300.6
click at [1519, 397] on html "menu - OSTPBA person Firma Express Liquidación de Convenios Gastos - Items Gast…" at bounding box center [759, 341] width 1519 height 682
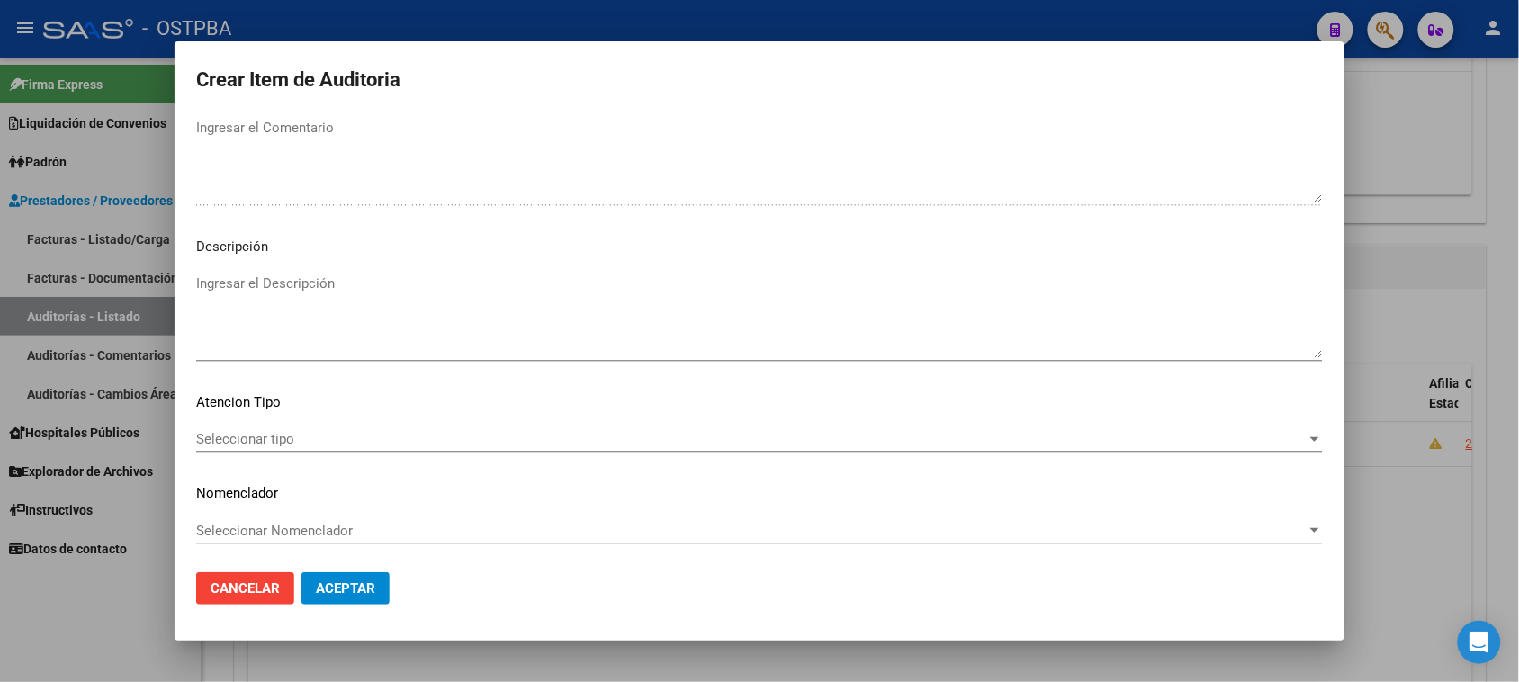
scroll to position [1020, 0]
click at [248, 434] on span "Seleccionar tipo" at bounding box center [751, 438] width 1110 height 16
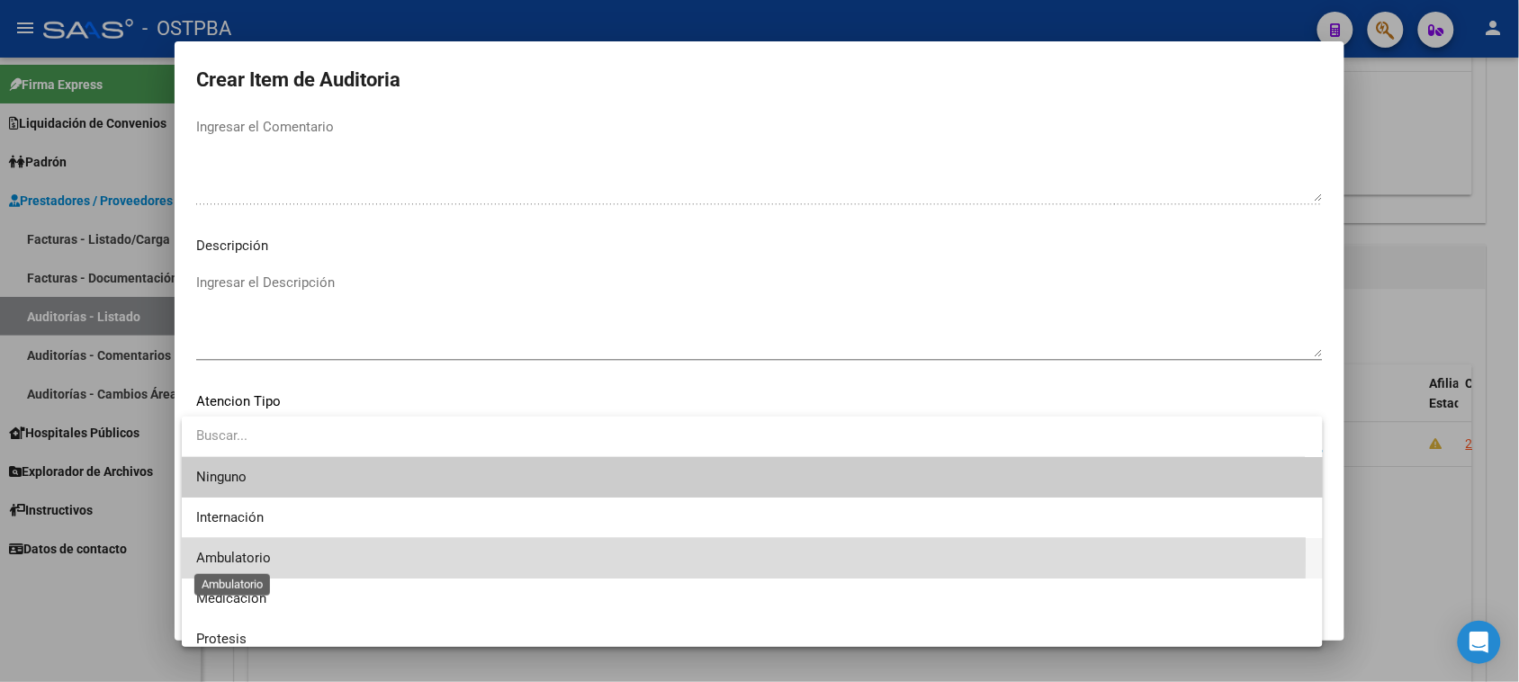
click at [246, 550] on span "Ambulatorio" at bounding box center [233, 558] width 75 height 16
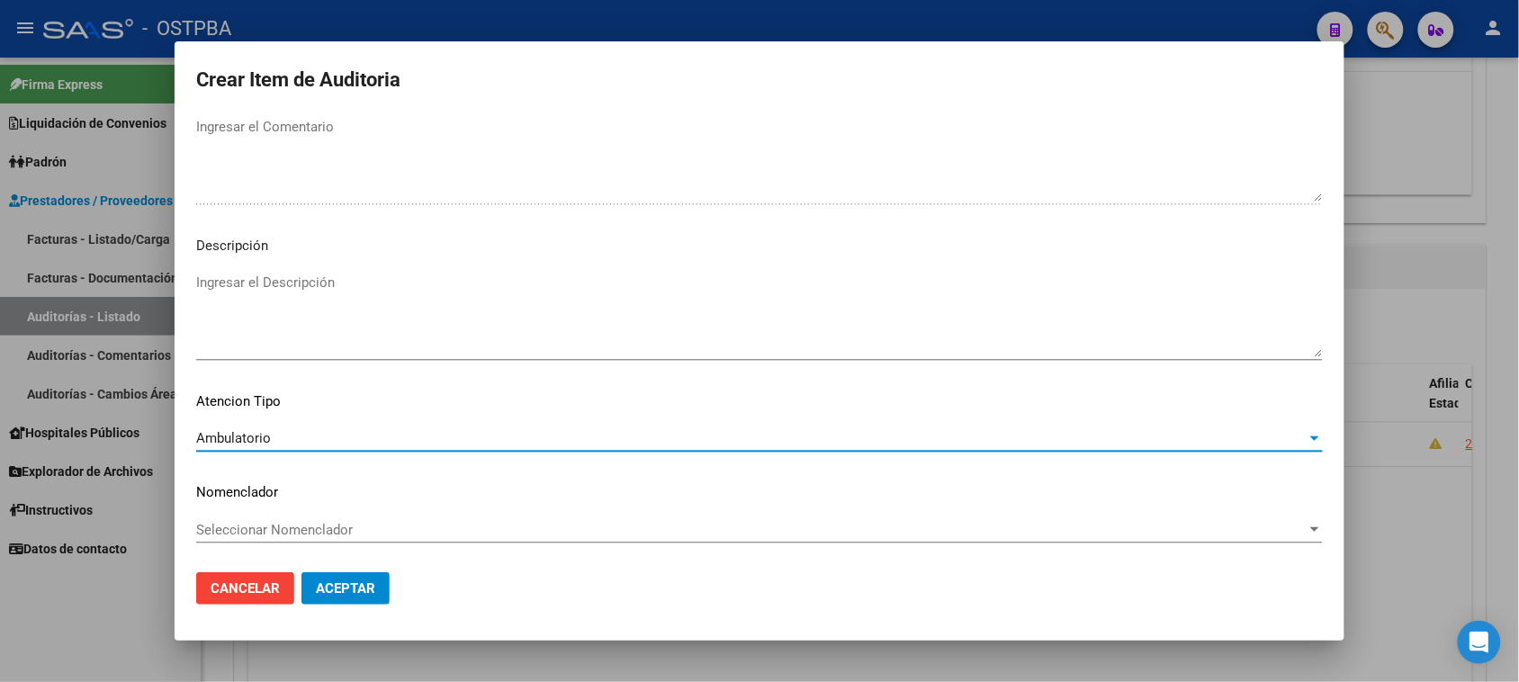
click at [344, 588] on span "Aceptar" at bounding box center [345, 588] width 59 height 16
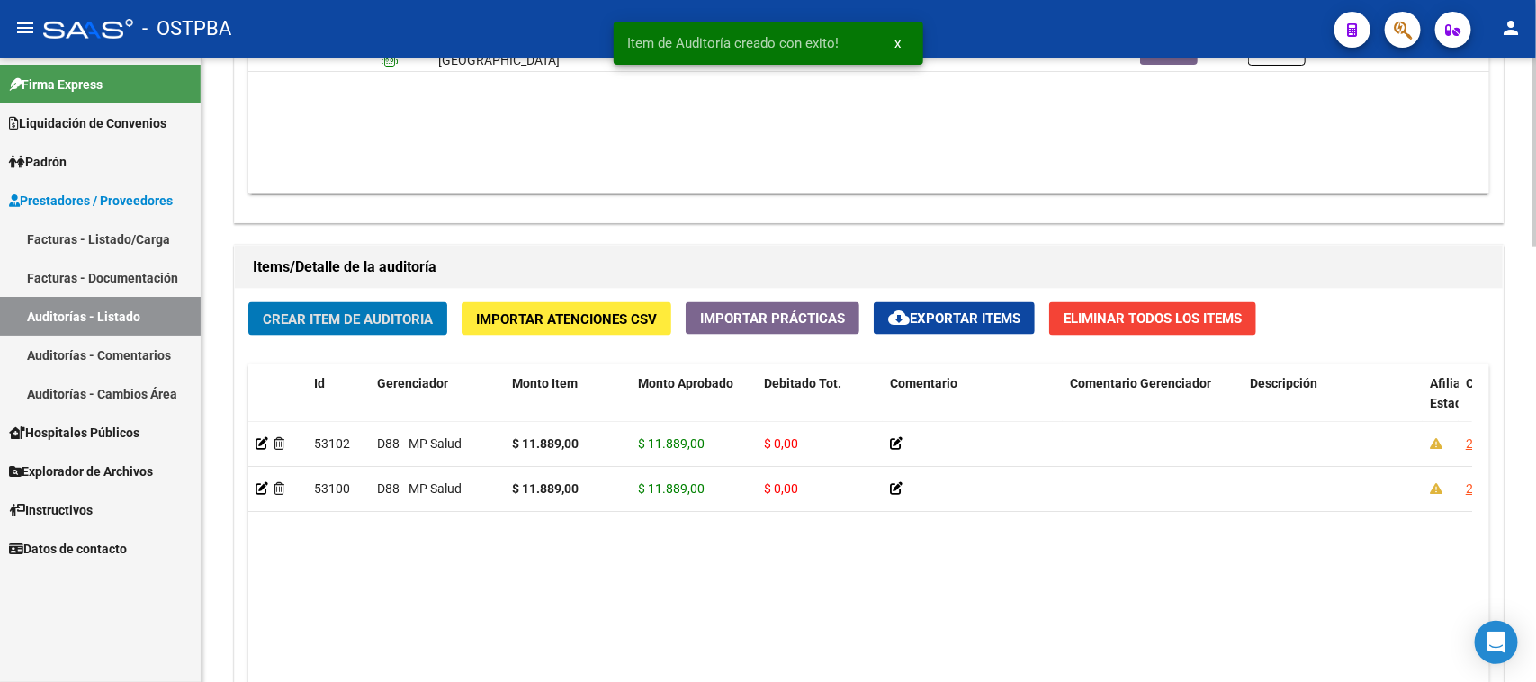
click at [372, 317] on span "Crear Item de Auditoria" at bounding box center [348, 319] width 170 height 16
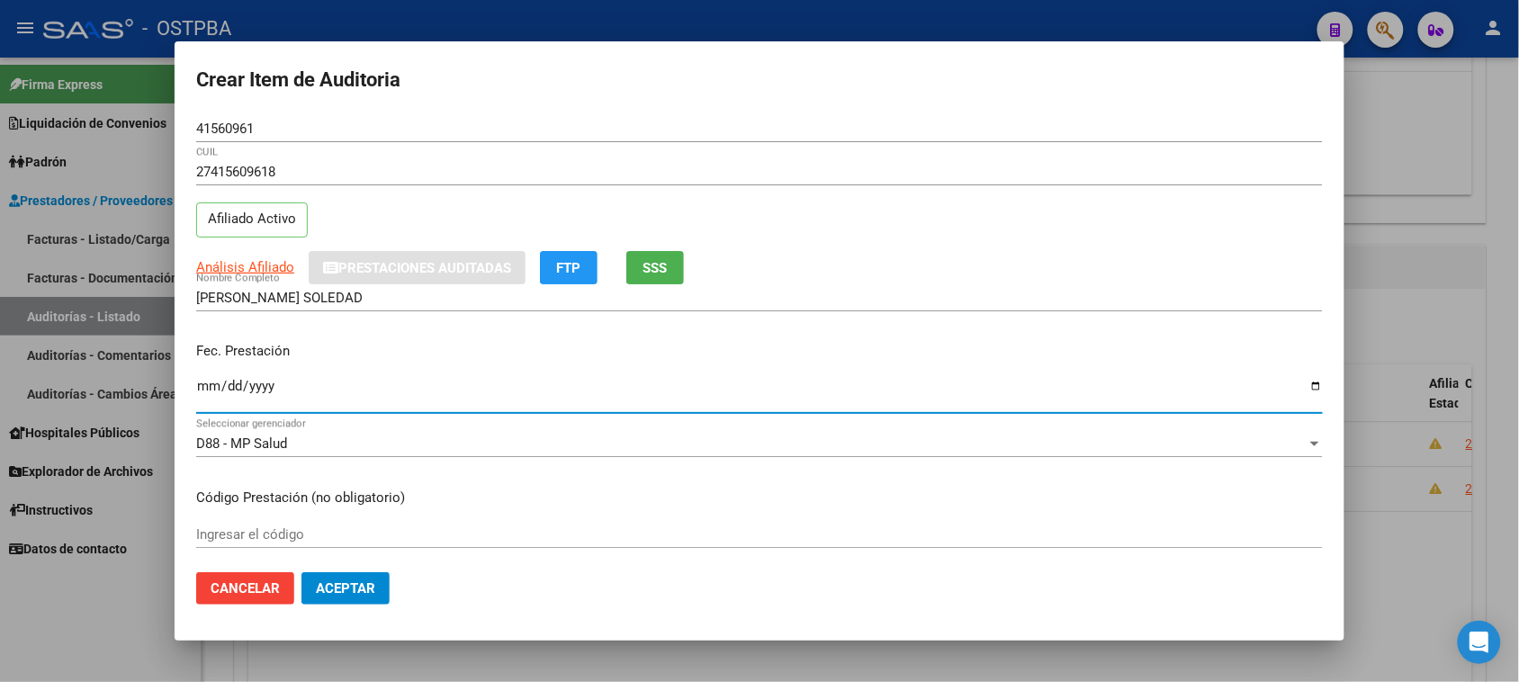
click at [209, 391] on input "Ingresar la fecha" at bounding box center [759, 393] width 1127 height 29
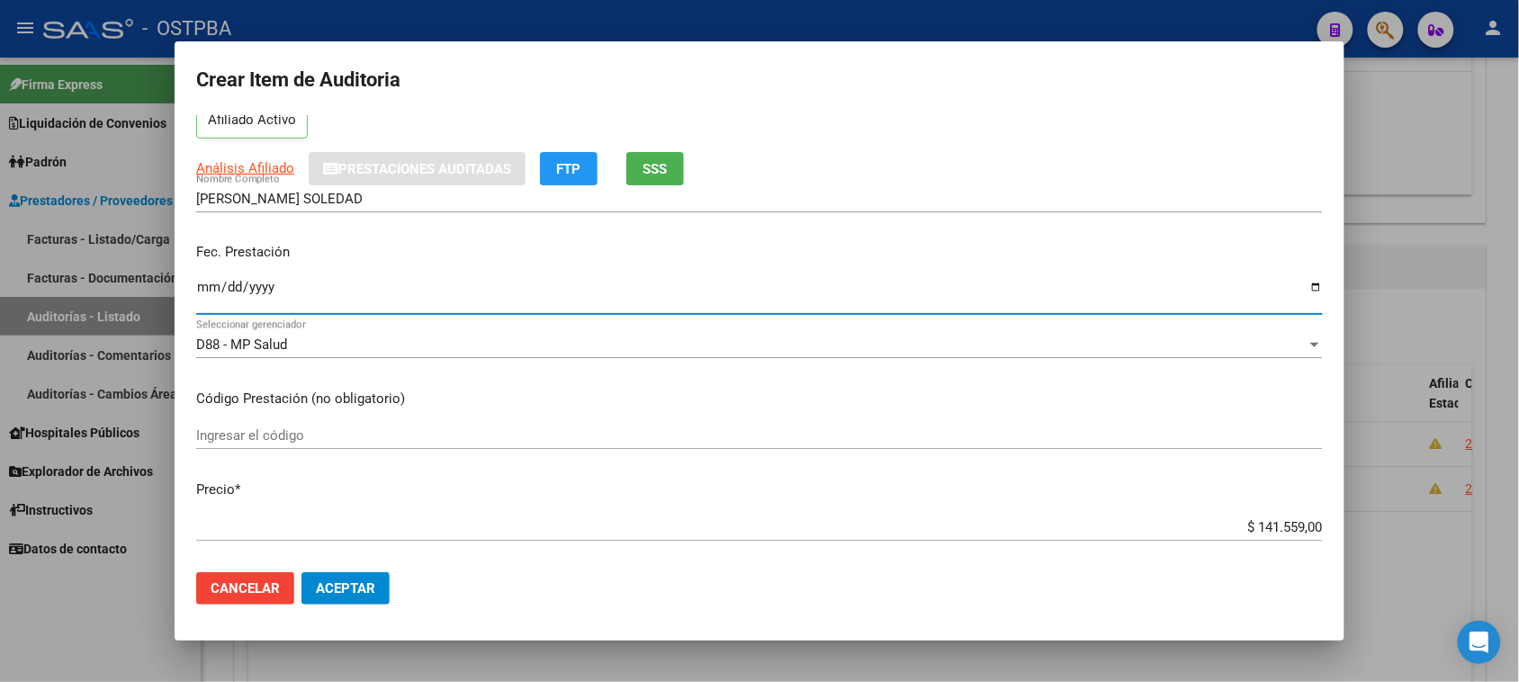
scroll to position [225, 0]
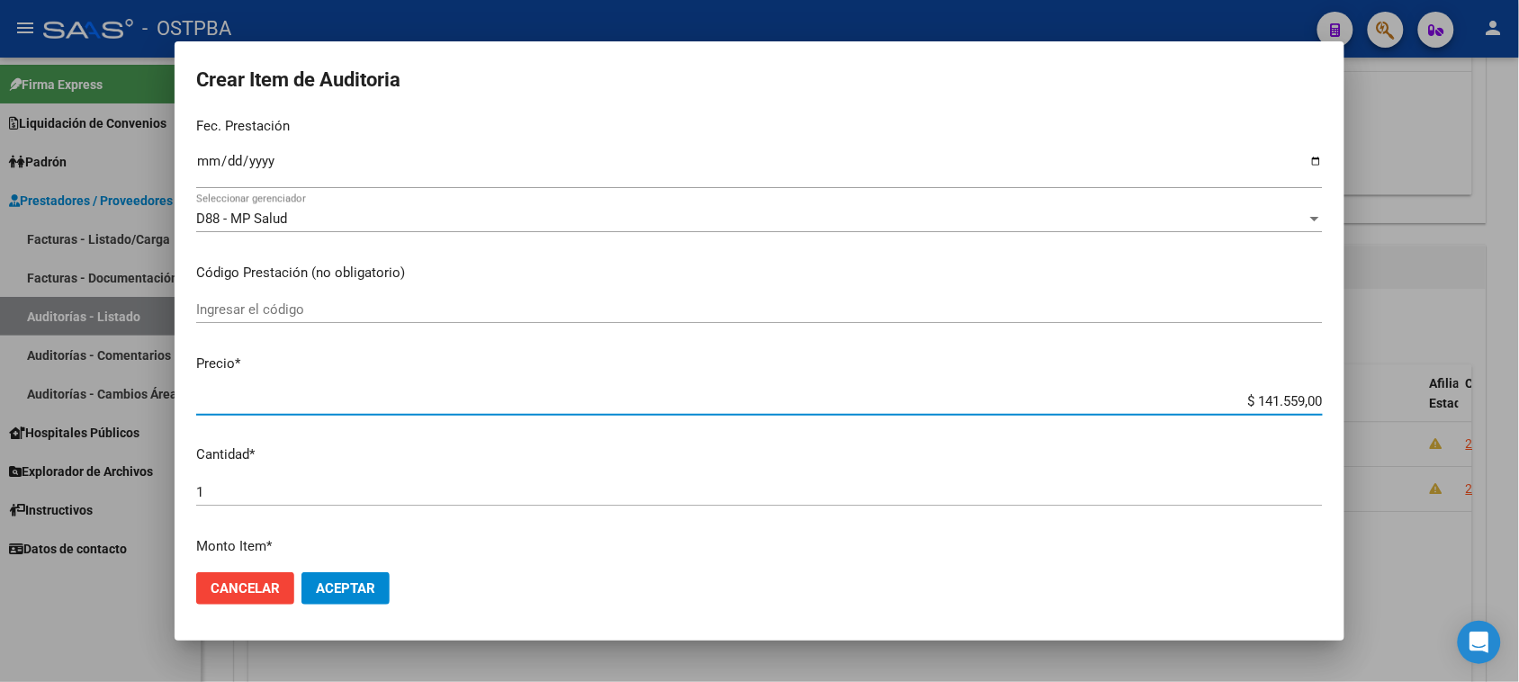
drag, startPoint x: 1234, startPoint y: 397, endPoint x: 1522, endPoint y: 401, distance: 288.0
click at [1519, 401] on html "menu - OSTPBA person Firma Express Liquidación de Convenios Gastos - Items Gast…" at bounding box center [759, 341] width 1519 height 682
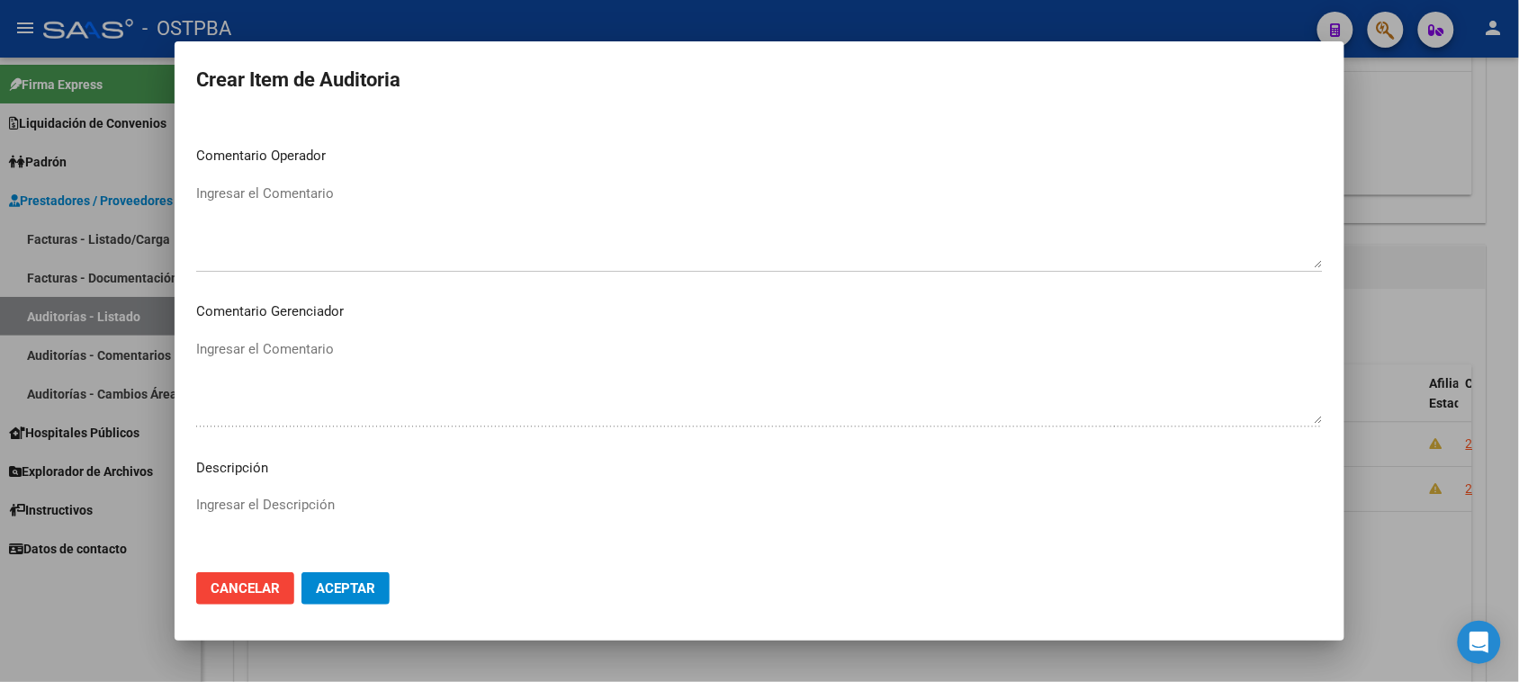
scroll to position [1020, 0]
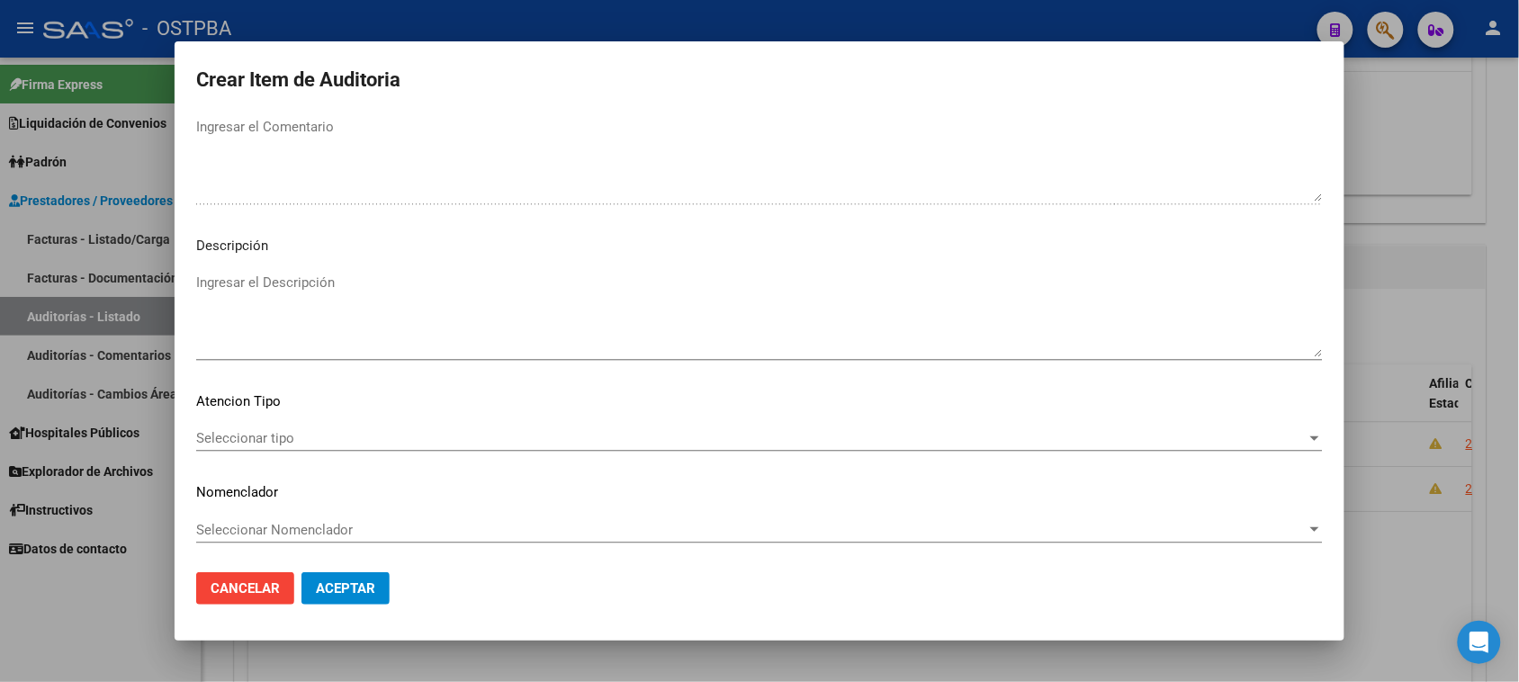
click at [280, 443] on span "Seleccionar tipo" at bounding box center [751, 438] width 1110 height 16
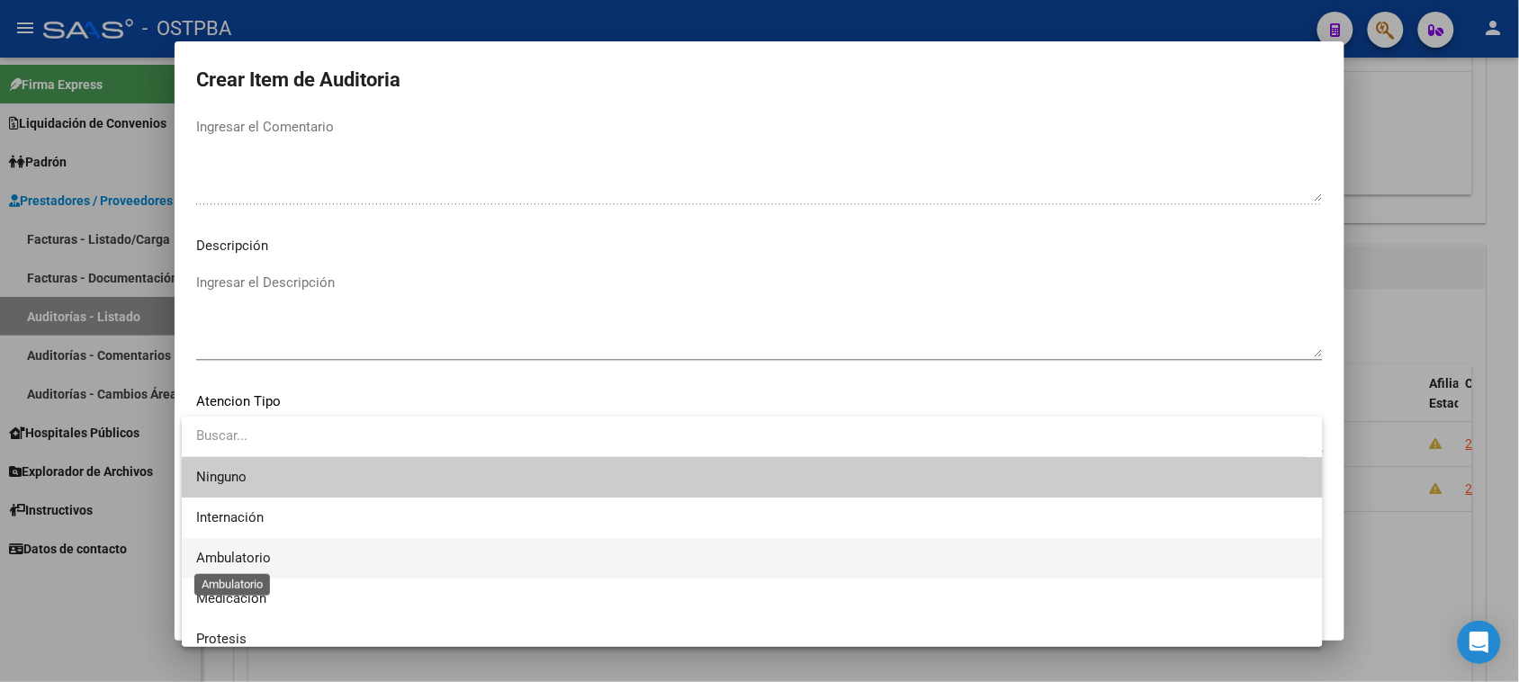
click at [231, 555] on span "Ambulatorio" at bounding box center [233, 558] width 75 height 16
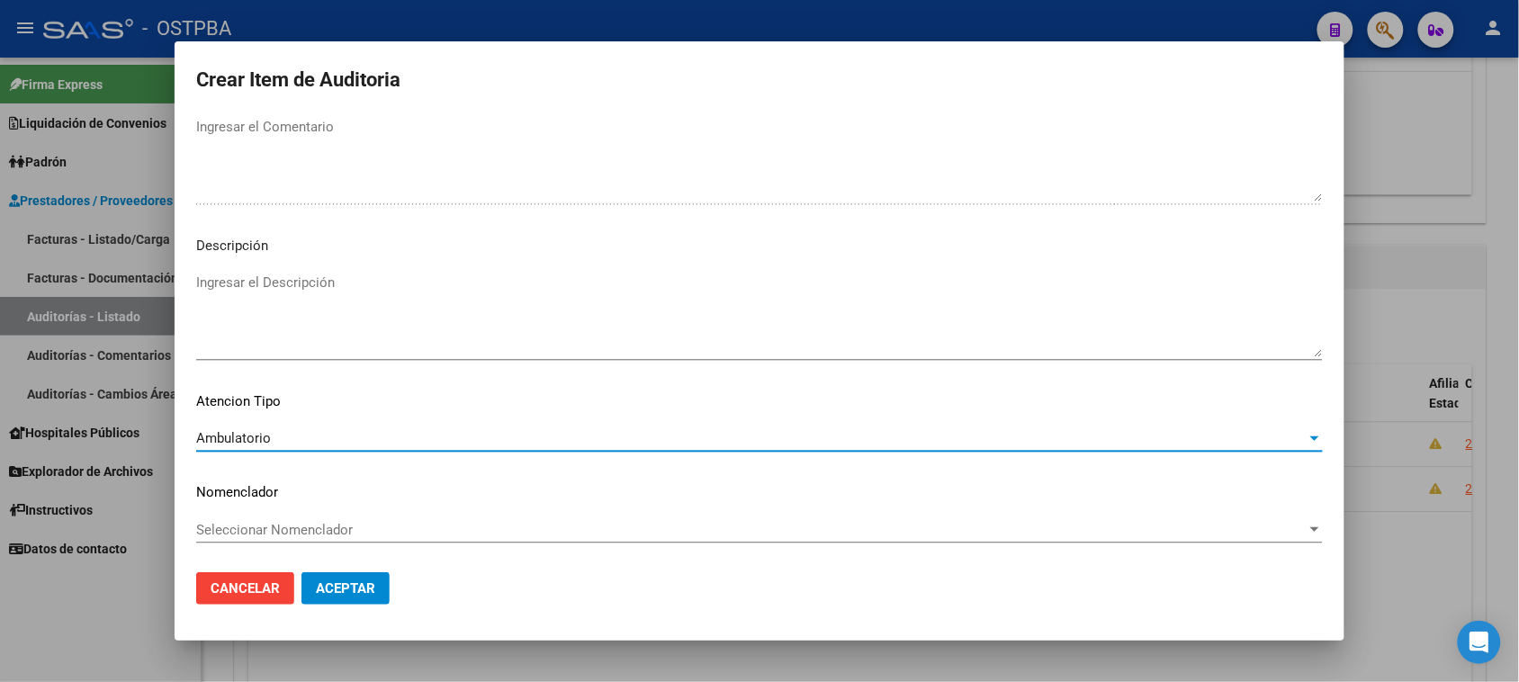
click at [351, 597] on button "Aceptar" at bounding box center [345, 588] width 88 height 32
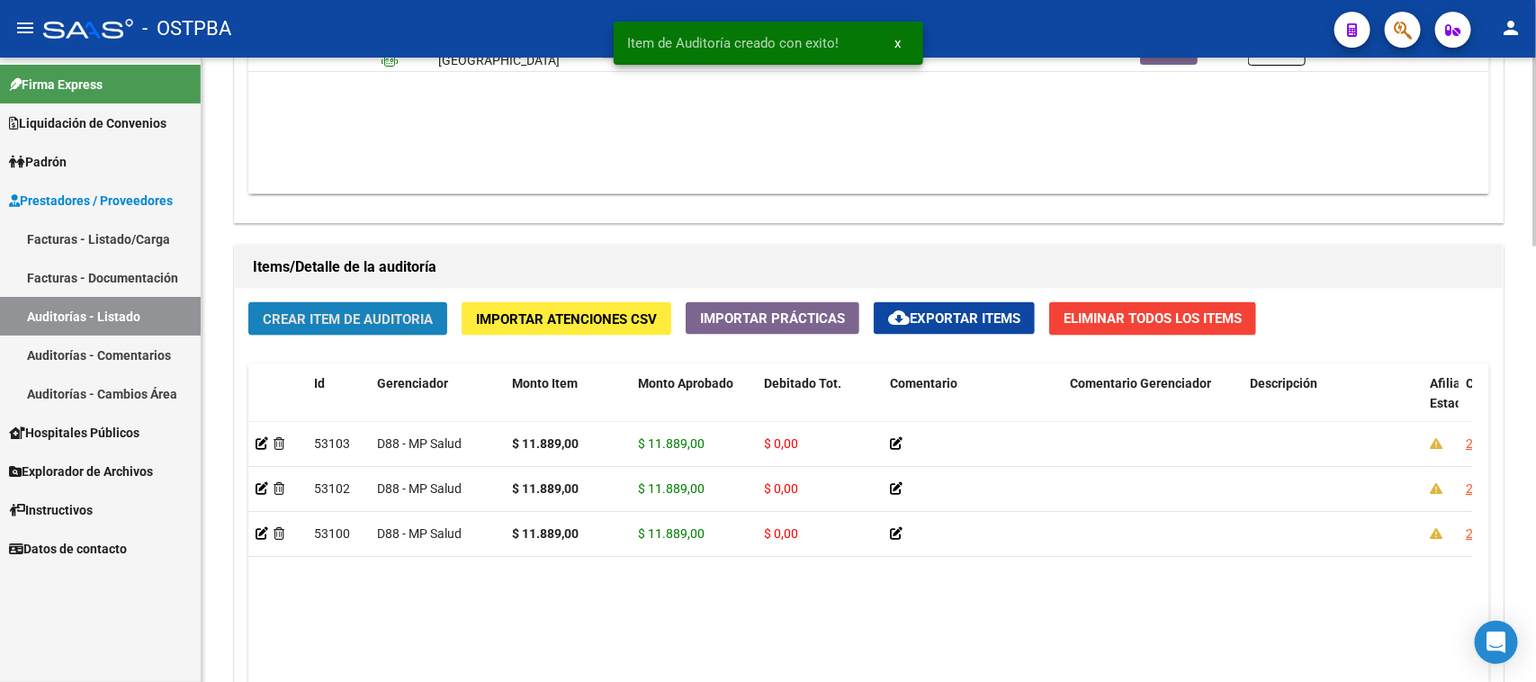
click at [292, 302] on button "Crear Item de Auditoria" at bounding box center [347, 318] width 199 height 33
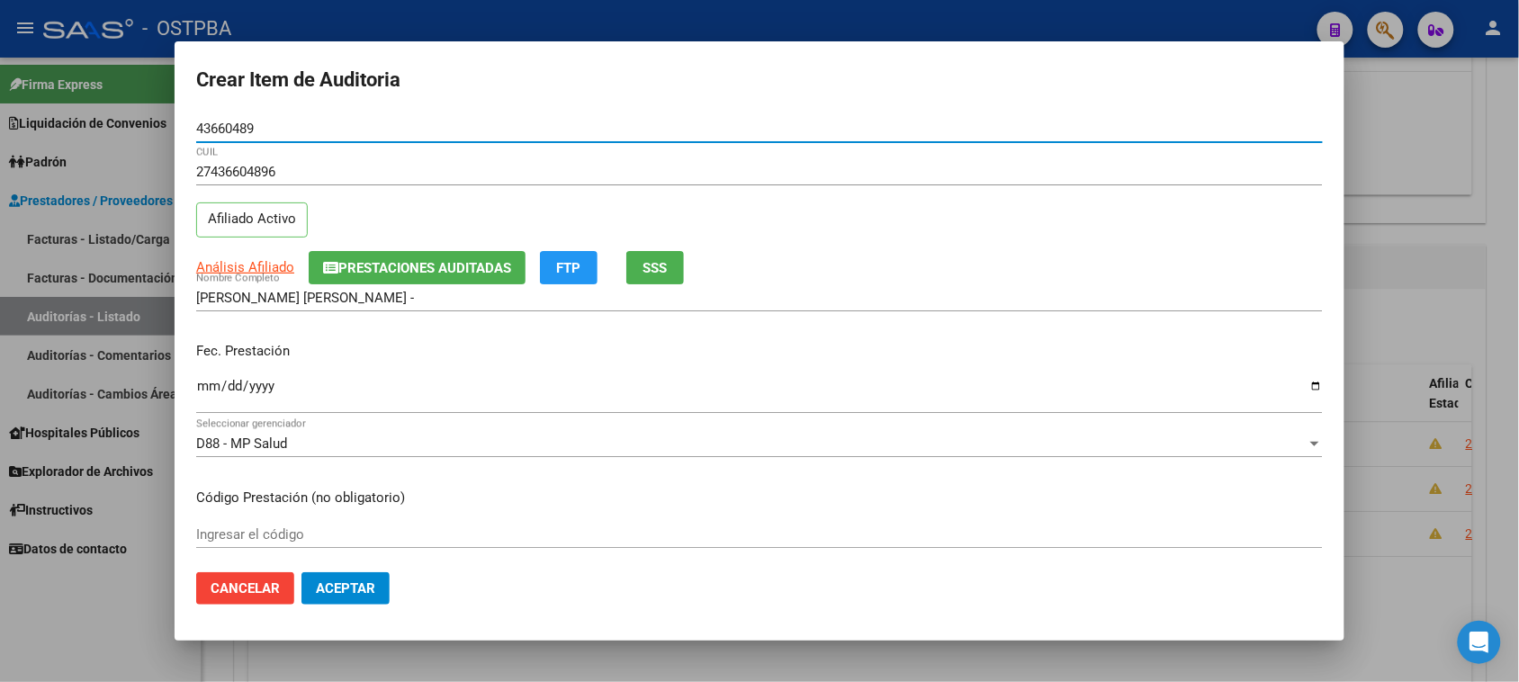
click at [205, 388] on input "Ingresar la fecha" at bounding box center [759, 393] width 1127 height 29
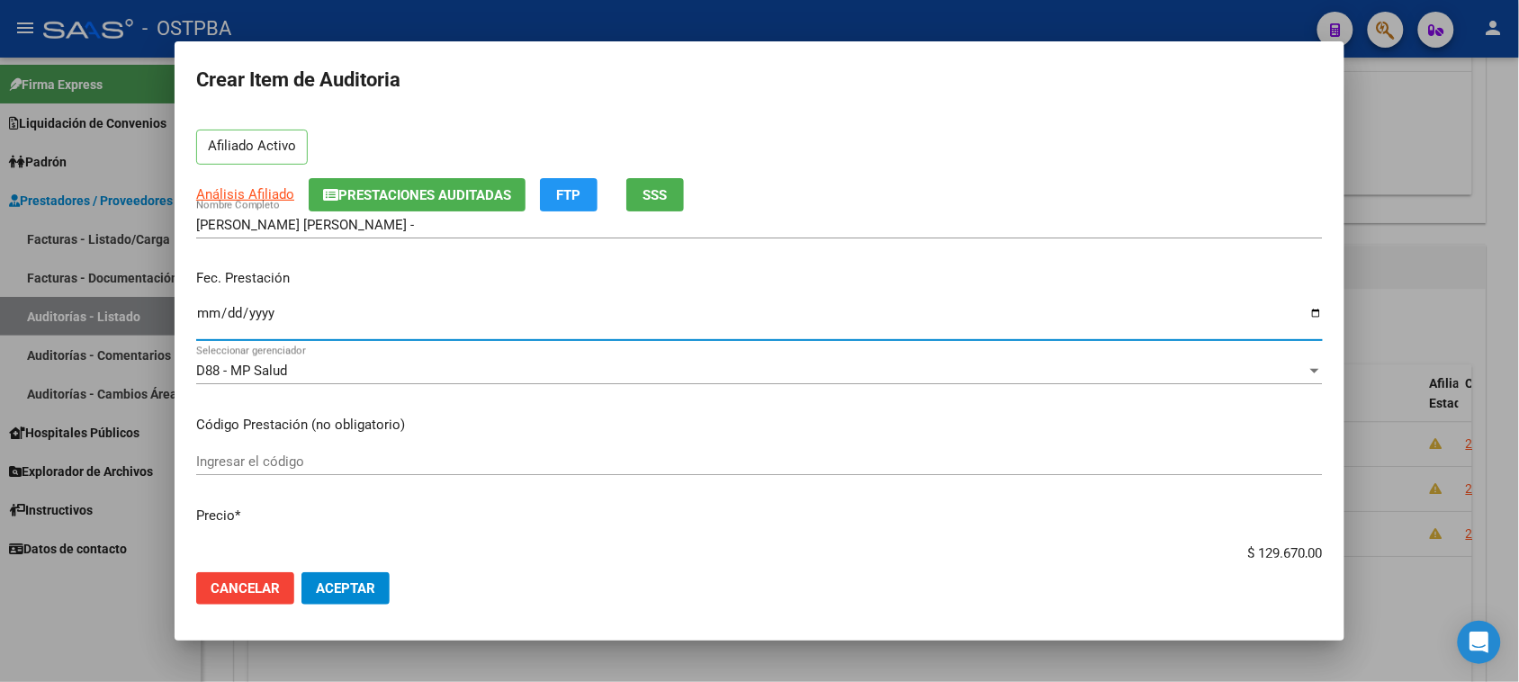
scroll to position [112, 0]
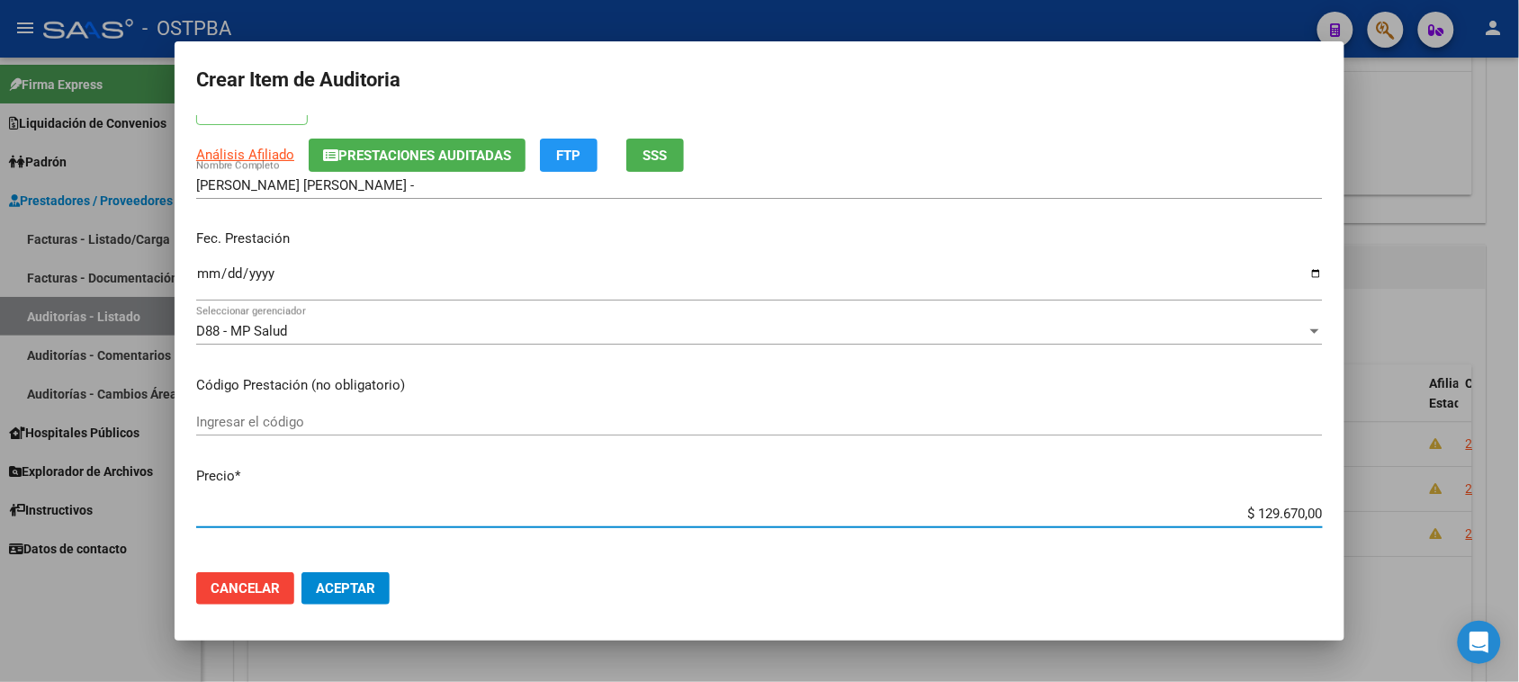
drag, startPoint x: 1237, startPoint y: 515, endPoint x: 1524, endPoint y: 508, distance: 286.2
click at [1519, 508] on html "menu - OSTPBA person Firma Express Liquidación de Convenios Gastos - Items Gast…" at bounding box center [759, 341] width 1519 height 682
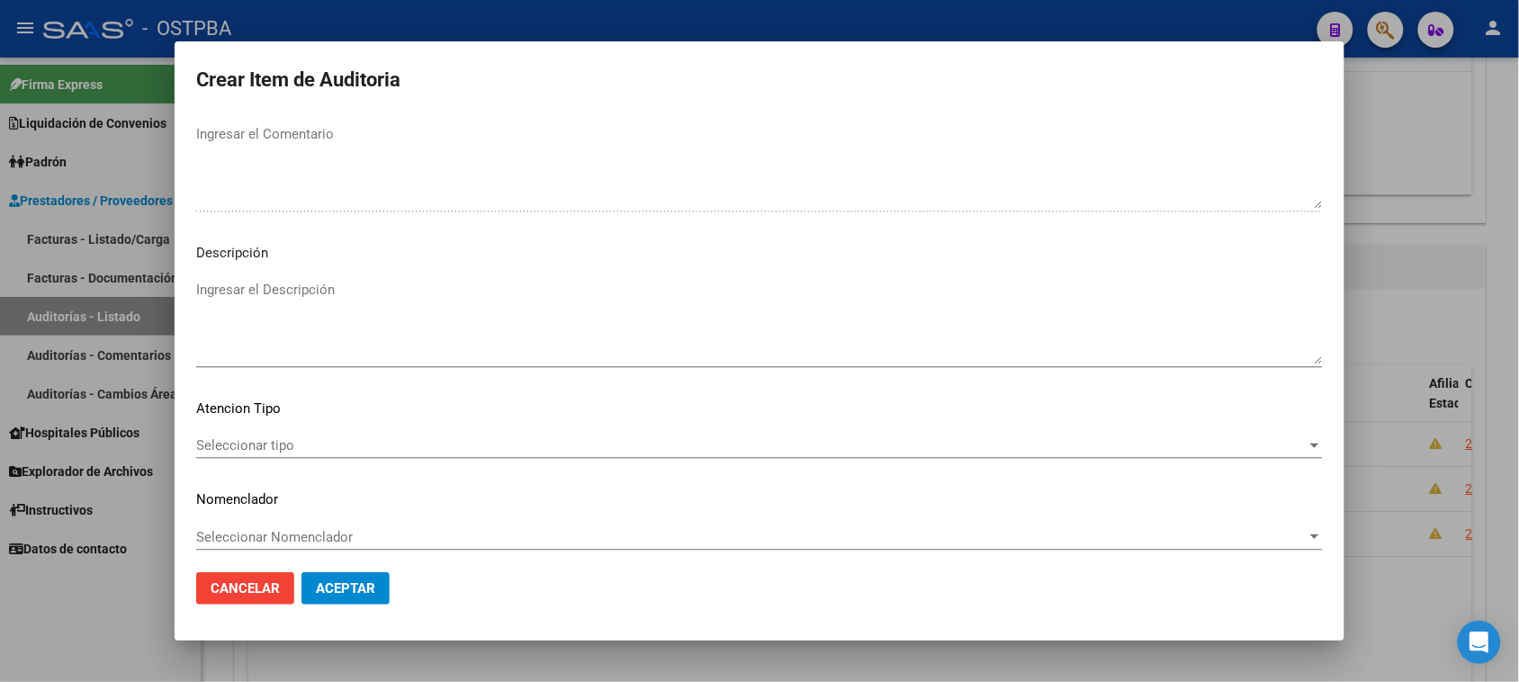
scroll to position [1020, 0]
click at [263, 442] on span "Seleccionar tipo" at bounding box center [751, 438] width 1110 height 16
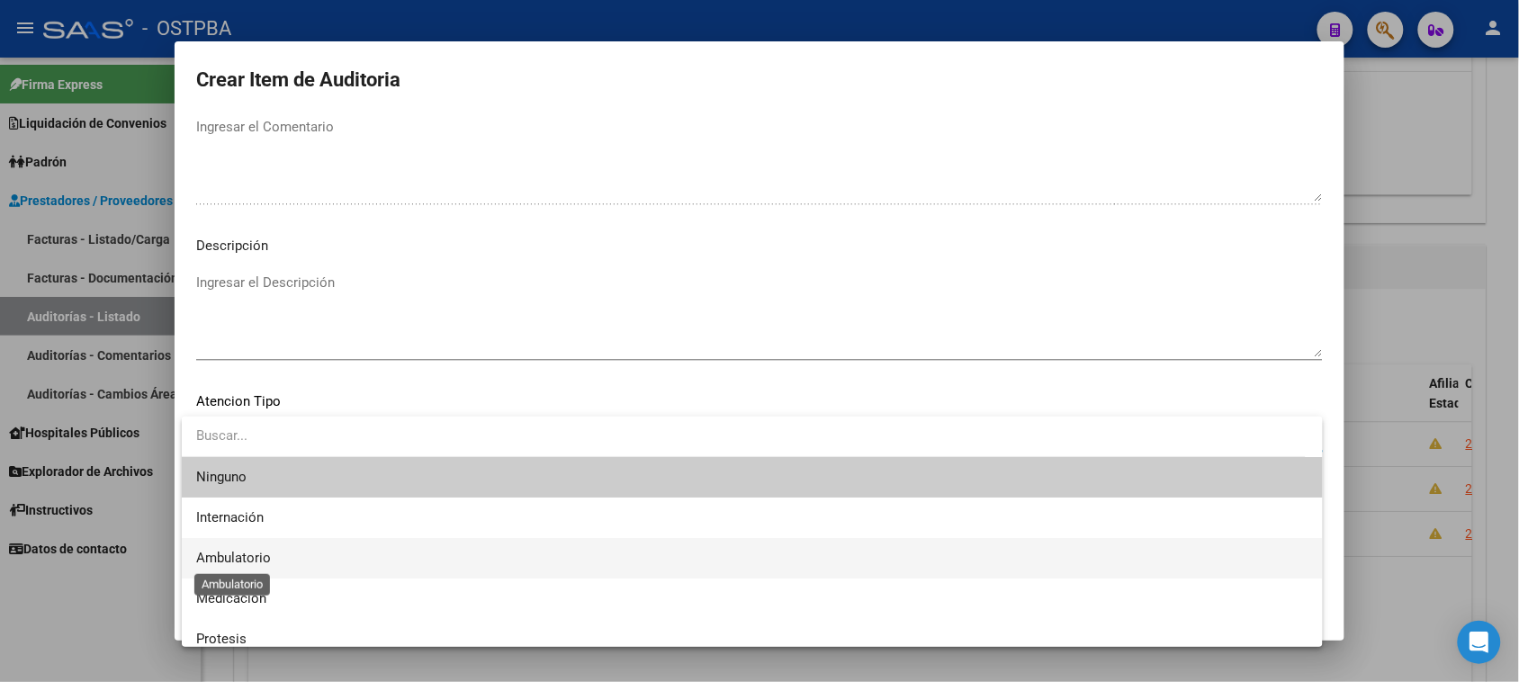
click at [241, 553] on span "Ambulatorio" at bounding box center [233, 558] width 75 height 16
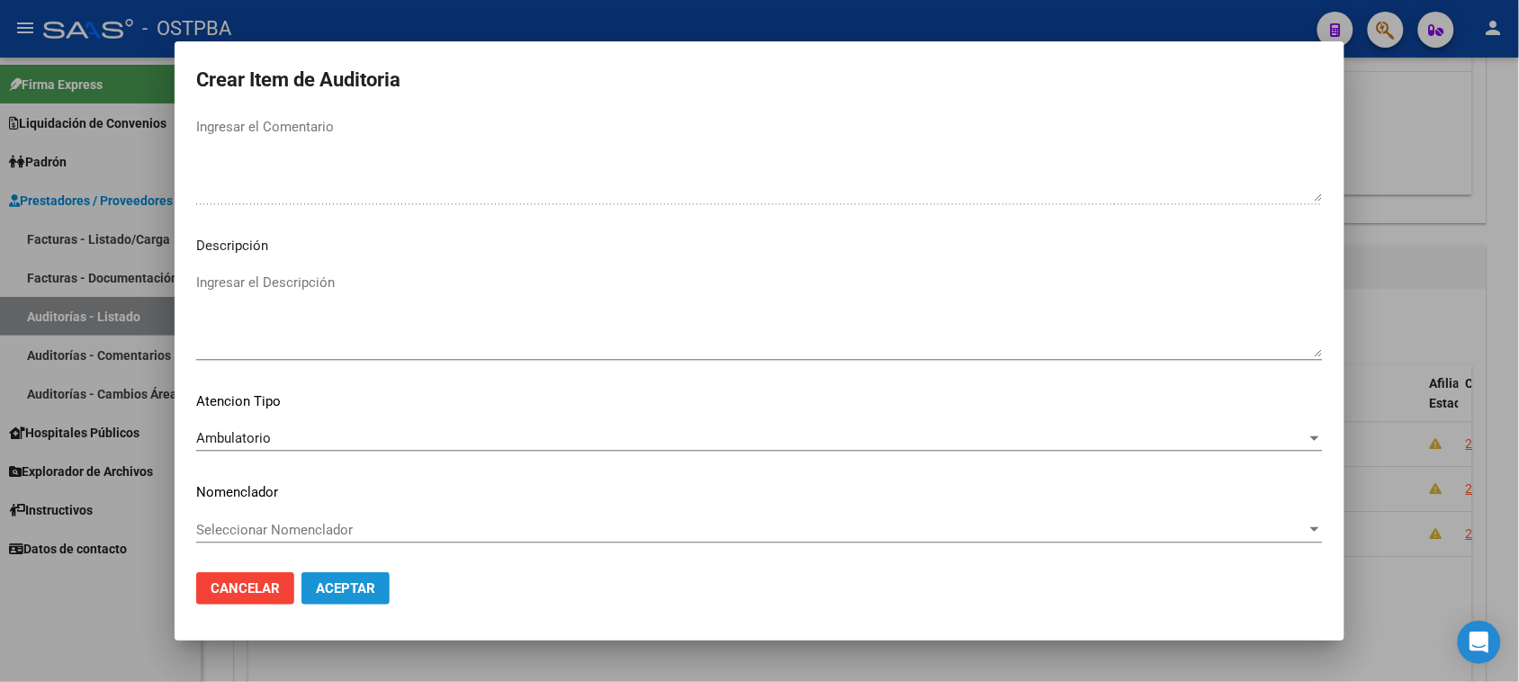
click at [352, 585] on span "Aceptar" at bounding box center [345, 588] width 59 height 16
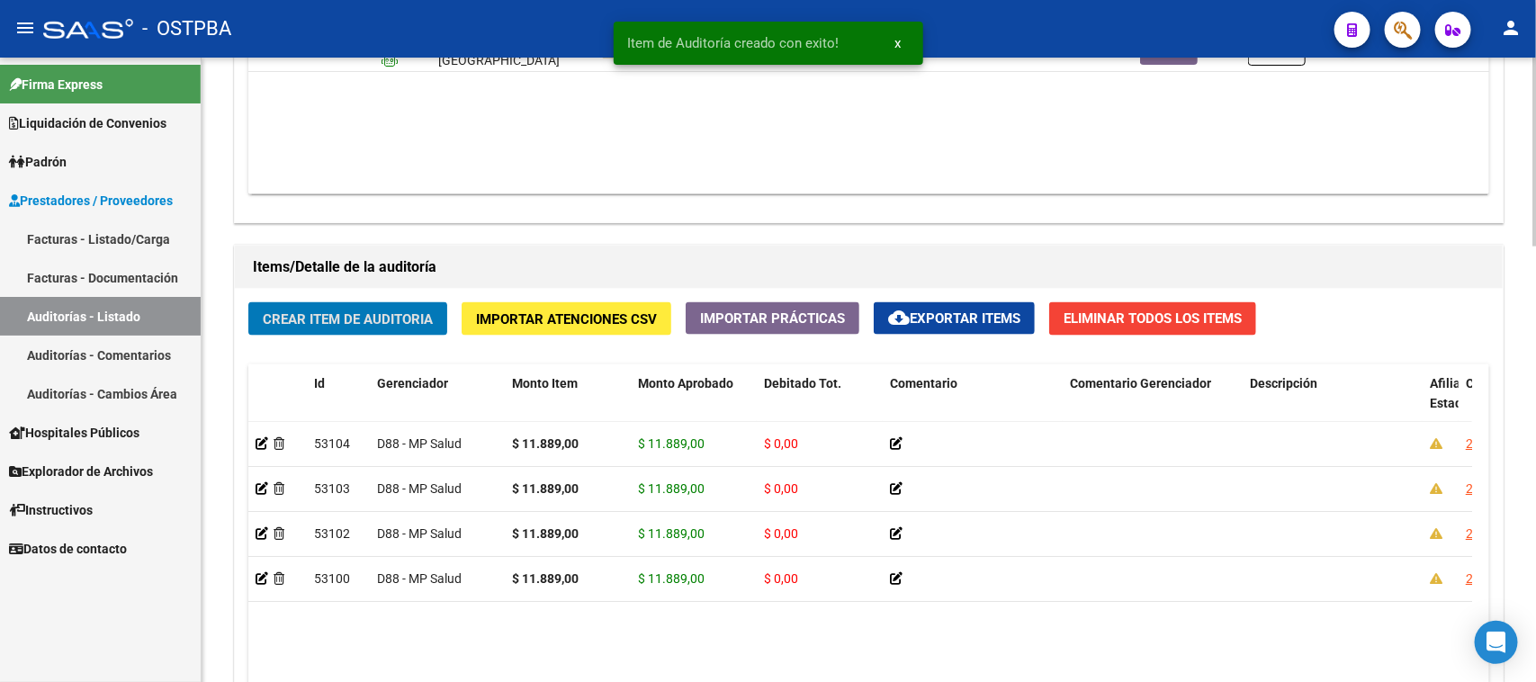
click at [302, 306] on button "Crear Item de Auditoria" at bounding box center [347, 318] width 199 height 33
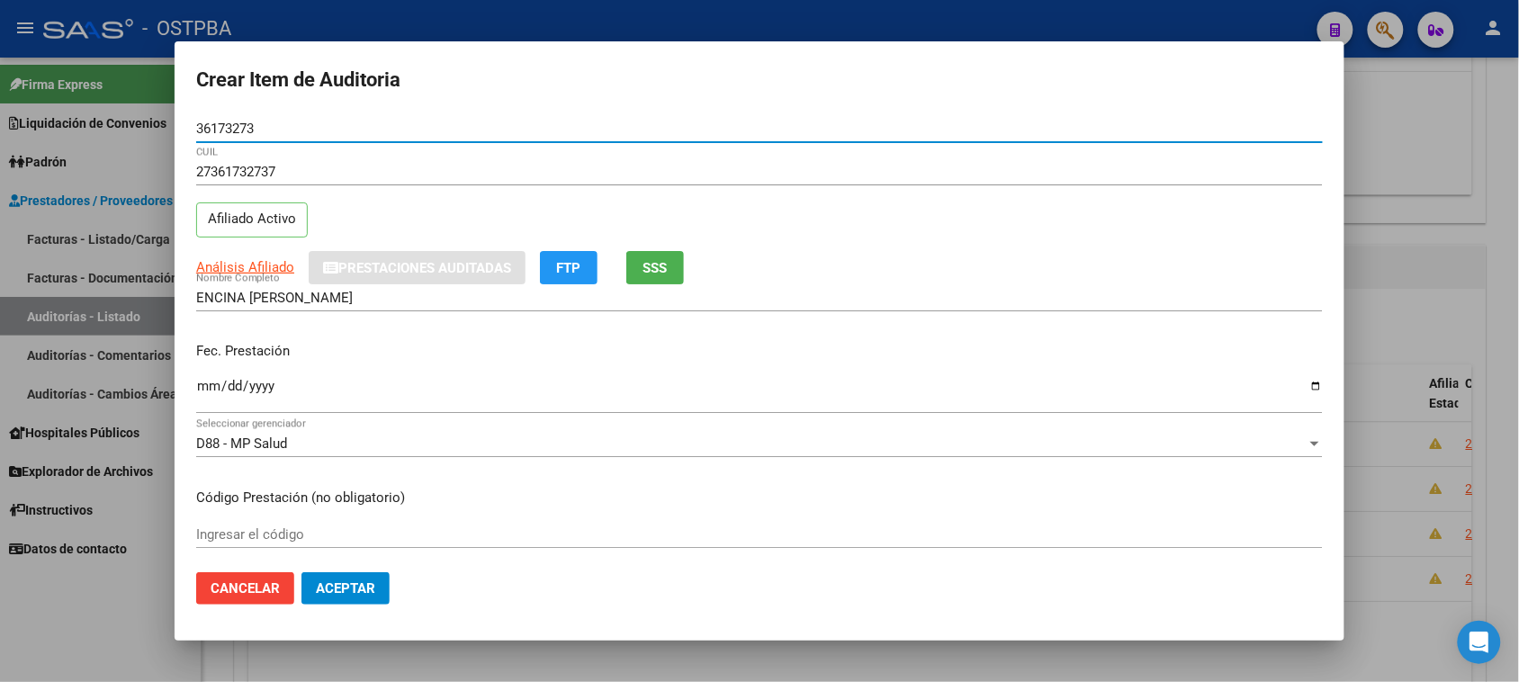
click at [209, 389] on input "Ingresar la fecha" at bounding box center [759, 393] width 1127 height 29
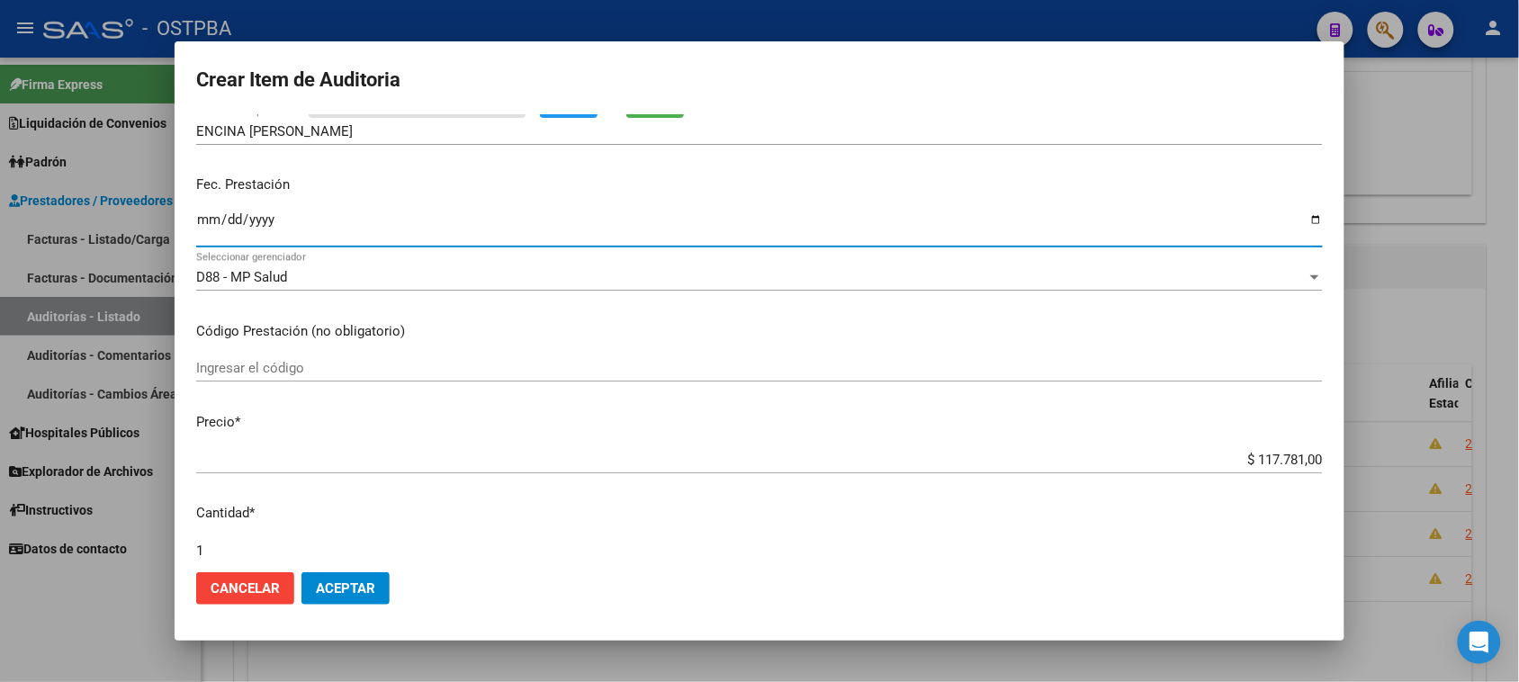
scroll to position [225, 0]
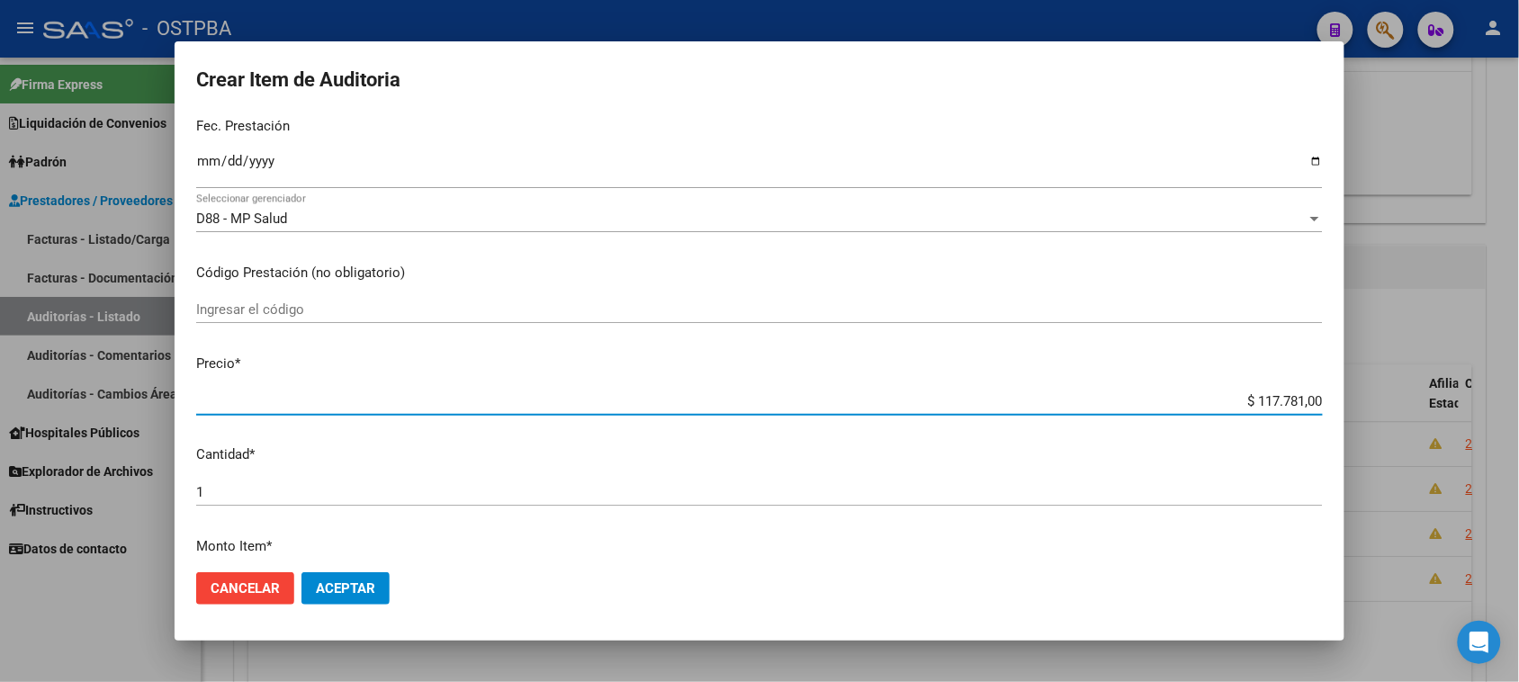
drag, startPoint x: 1236, startPoint y: 400, endPoint x: 1535, endPoint y: 410, distance: 299.8
click at [1519, 410] on html "menu - OSTPBA person Firma Express Liquidación de Convenios Gastos - Items Gast…" at bounding box center [759, 341] width 1519 height 682
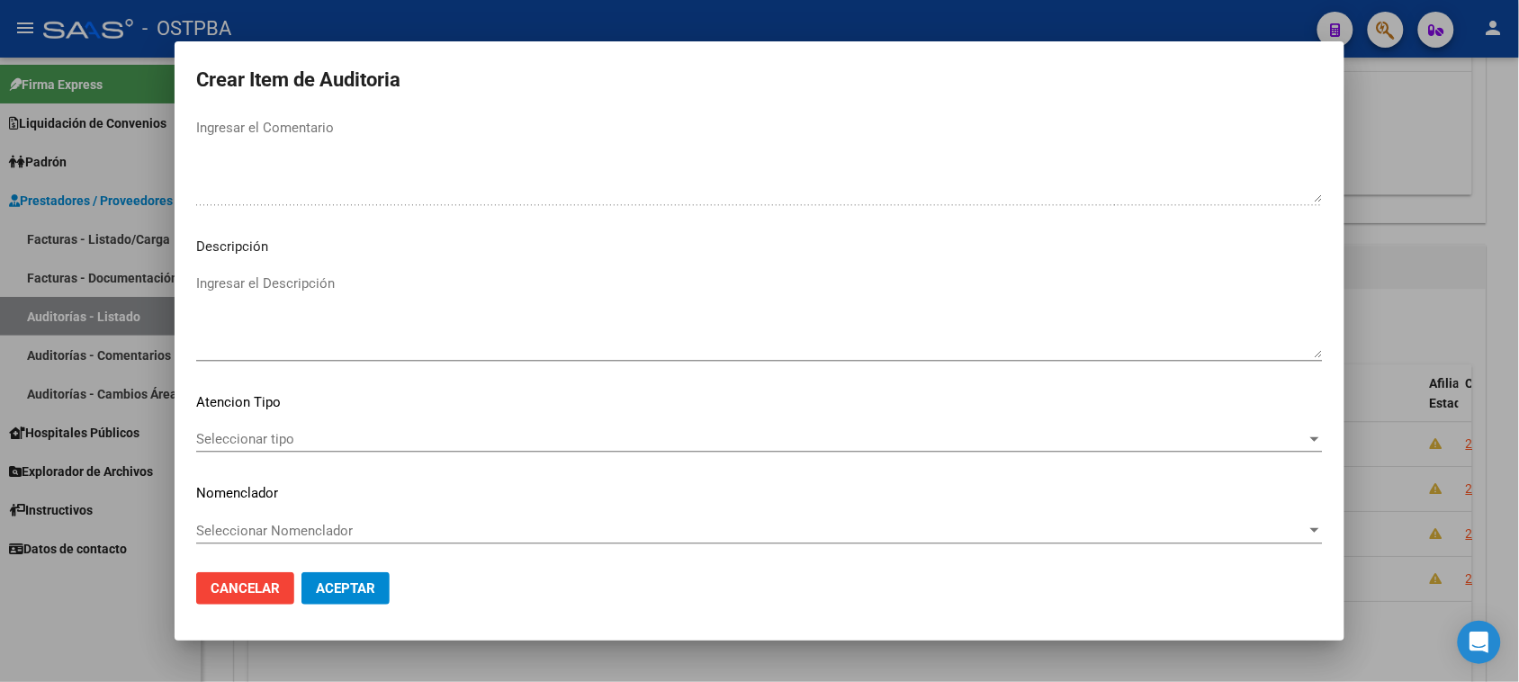
scroll to position [1020, 0]
click at [267, 438] on span "Seleccionar tipo" at bounding box center [751, 438] width 1110 height 16
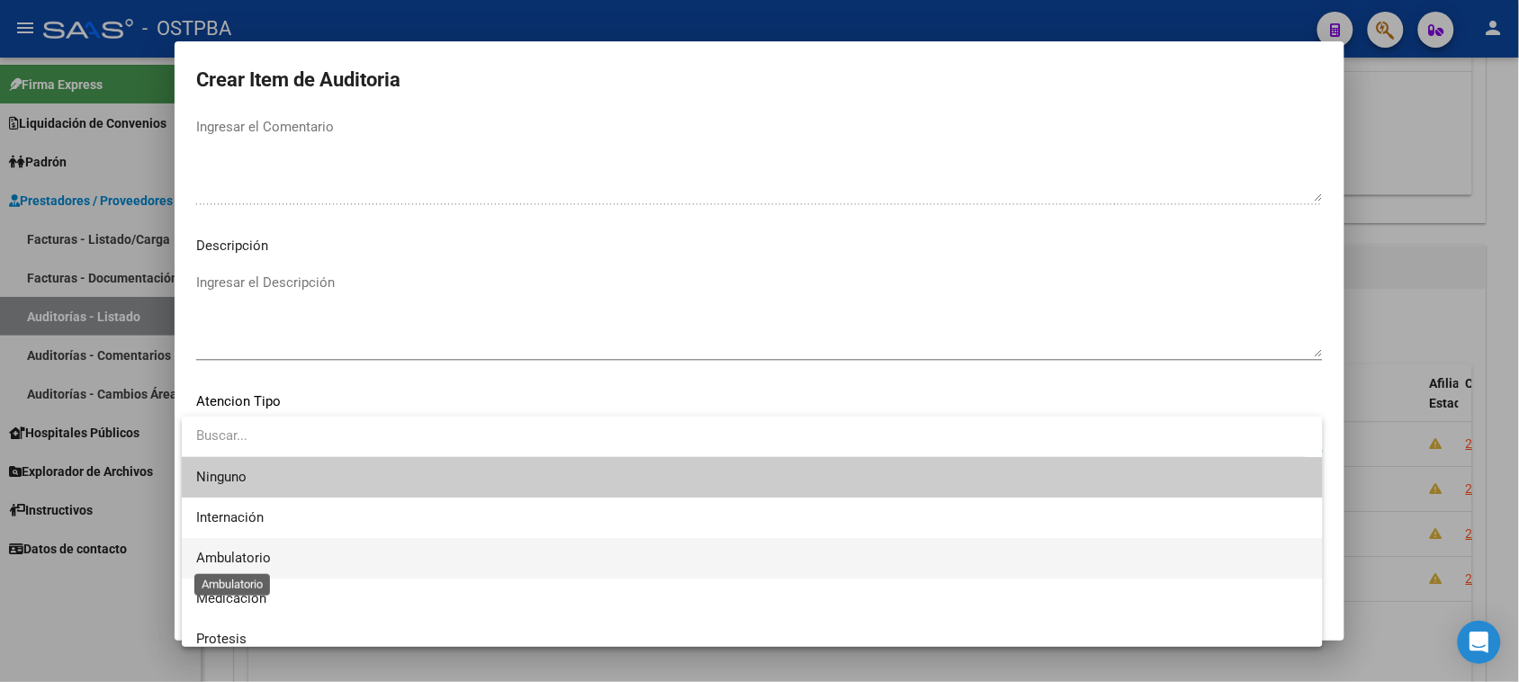
click at [267, 552] on span "Ambulatorio" at bounding box center [233, 558] width 75 height 16
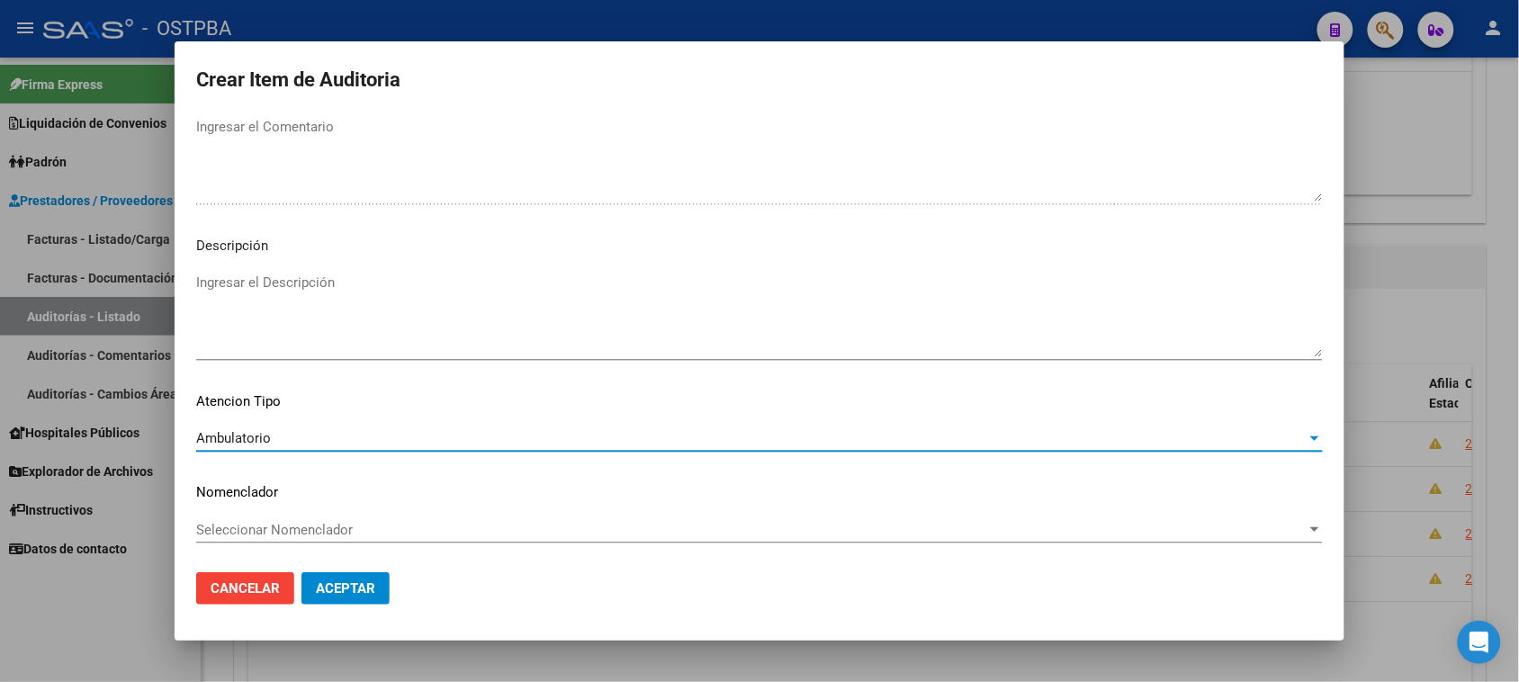
click at [366, 588] on span "Aceptar" at bounding box center [345, 588] width 59 height 16
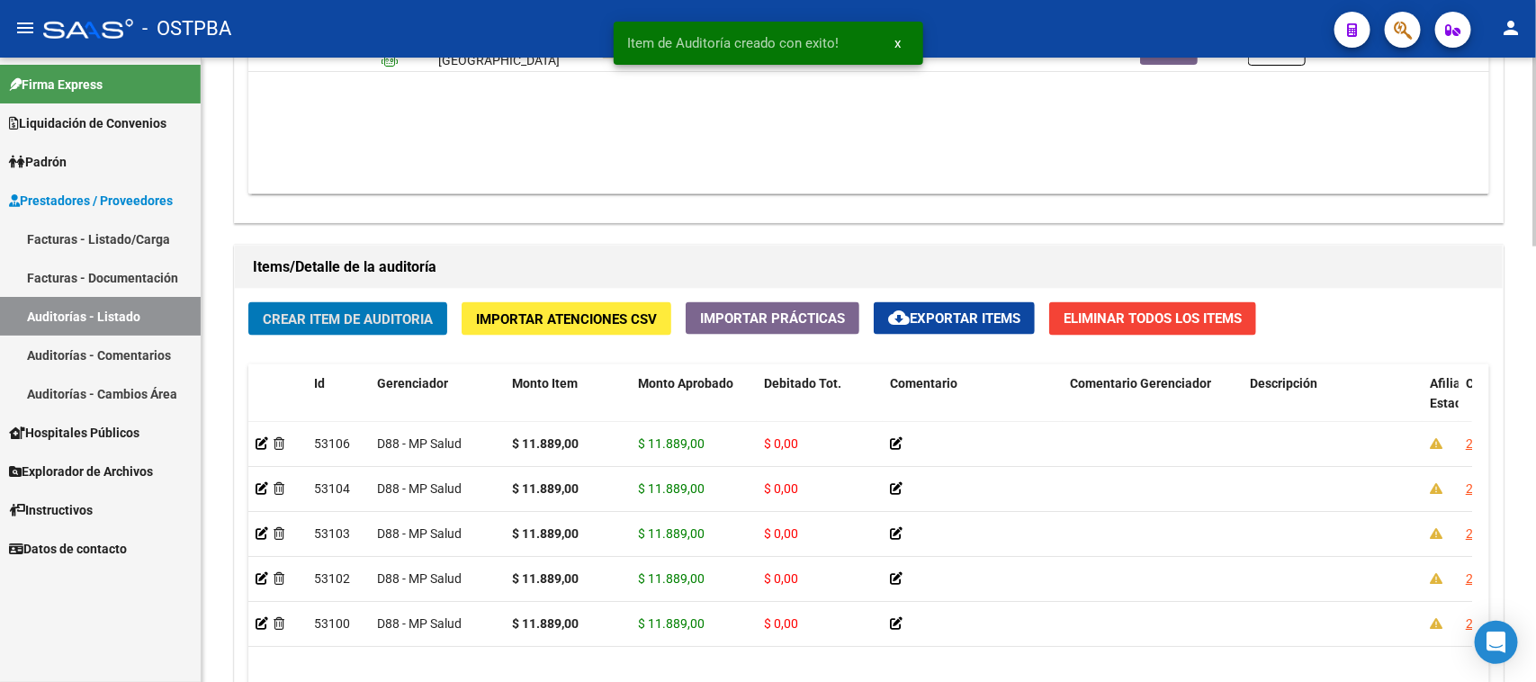
click at [398, 324] on span "Crear Item de Auditoria" at bounding box center [348, 319] width 170 height 16
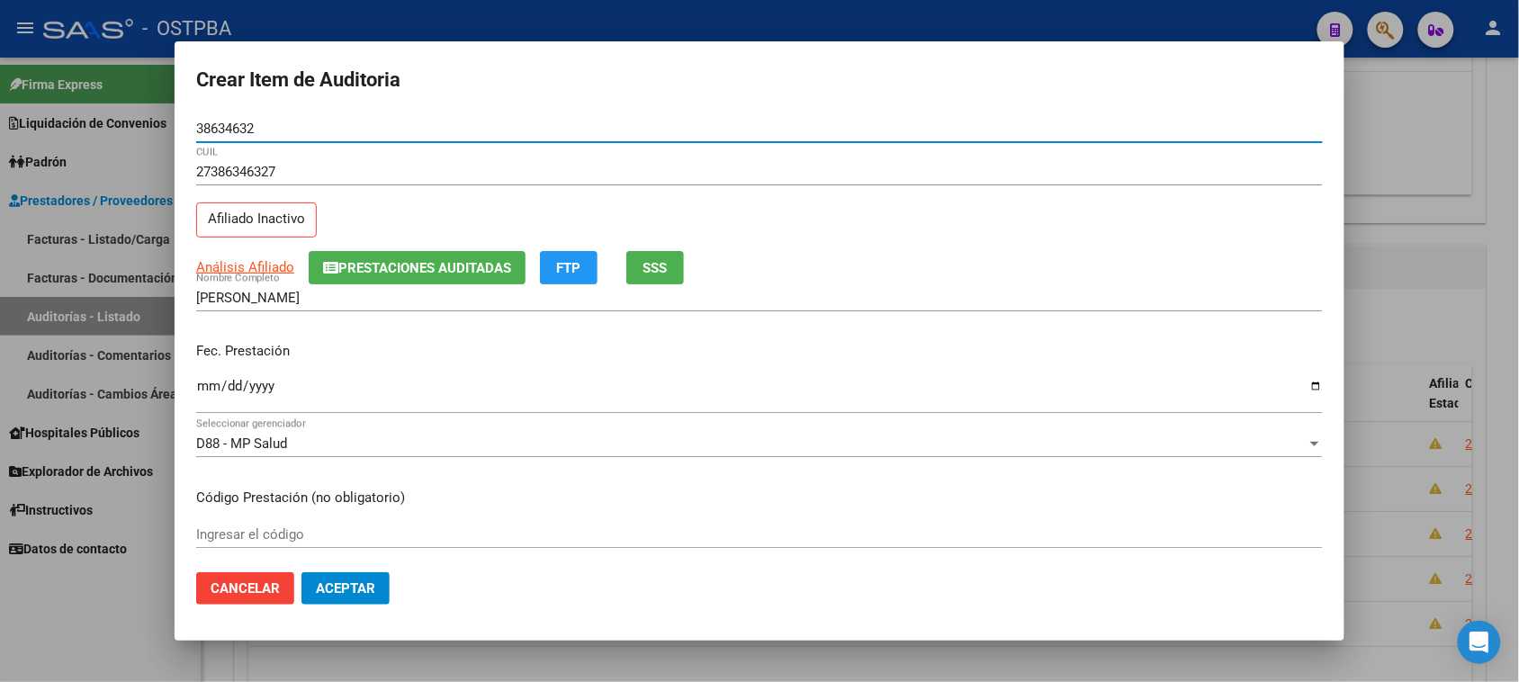
click at [204, 389] on input "Ingresar la fecha" at bounding box center [759, 393] width 1127 height 29
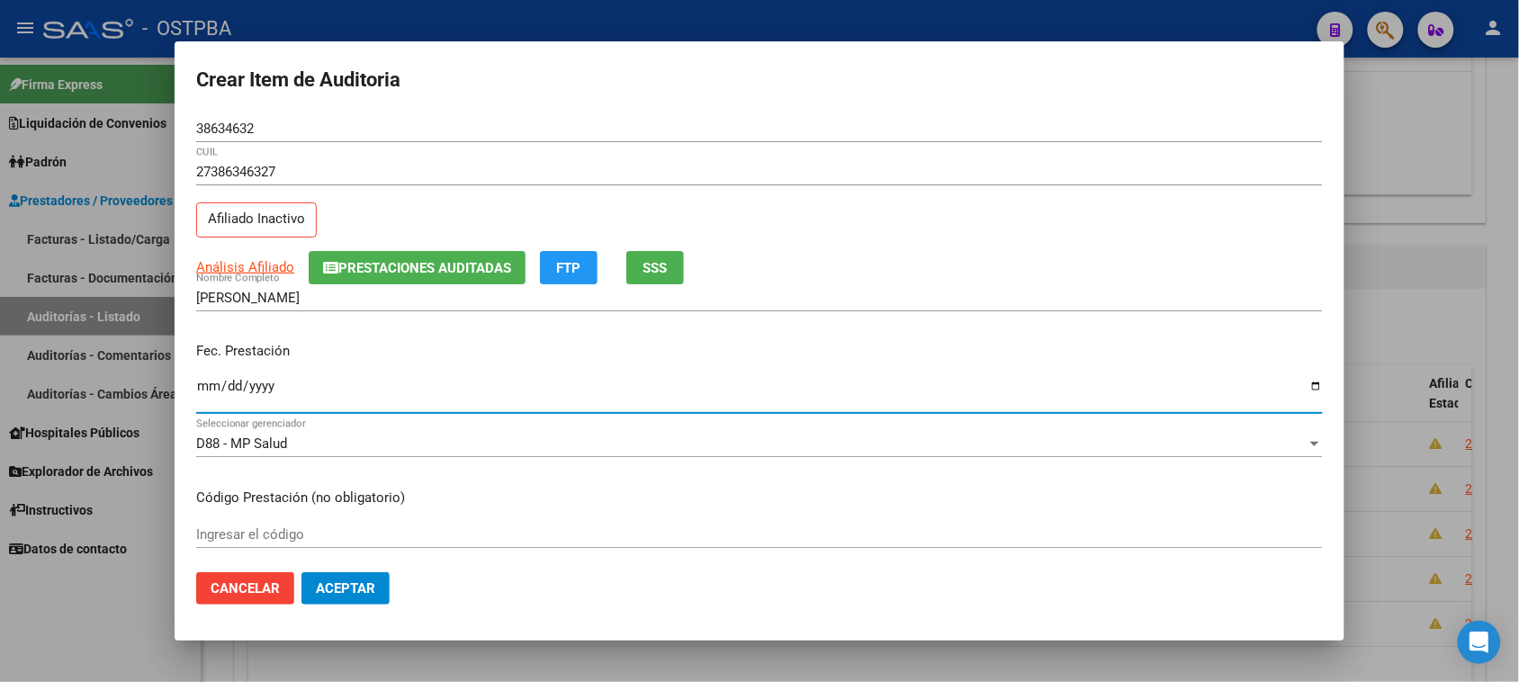
scroll to position [112, 0]
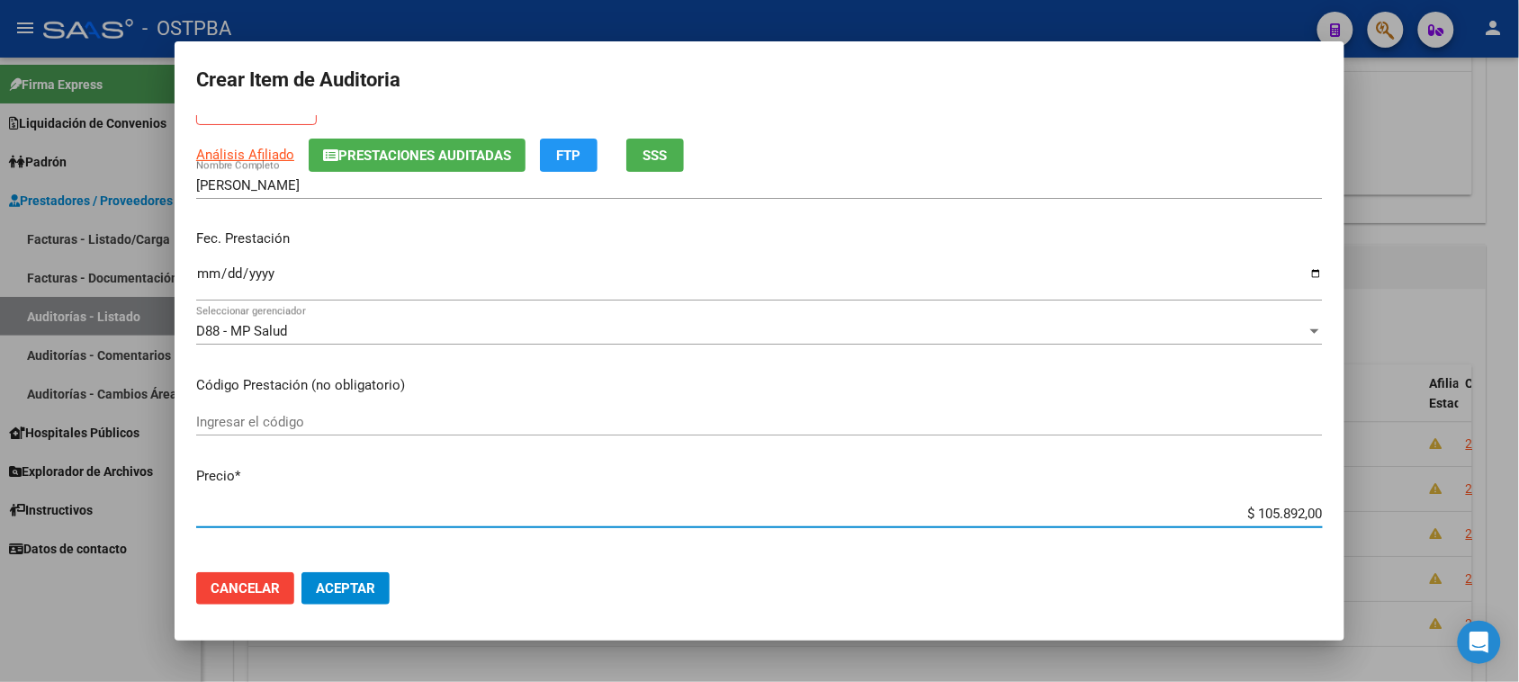
drag, startPoint x: 1239, startPoint y: 513, endPoint x: 1535, endPoint y: 514, distance: 296.1
click at [1519, 514] on html "menu - OSTPBA person Firma Express Liquidación de Convenios Gastos - Items Gast…" at bounding box center [759, 341] width 1519 height 682
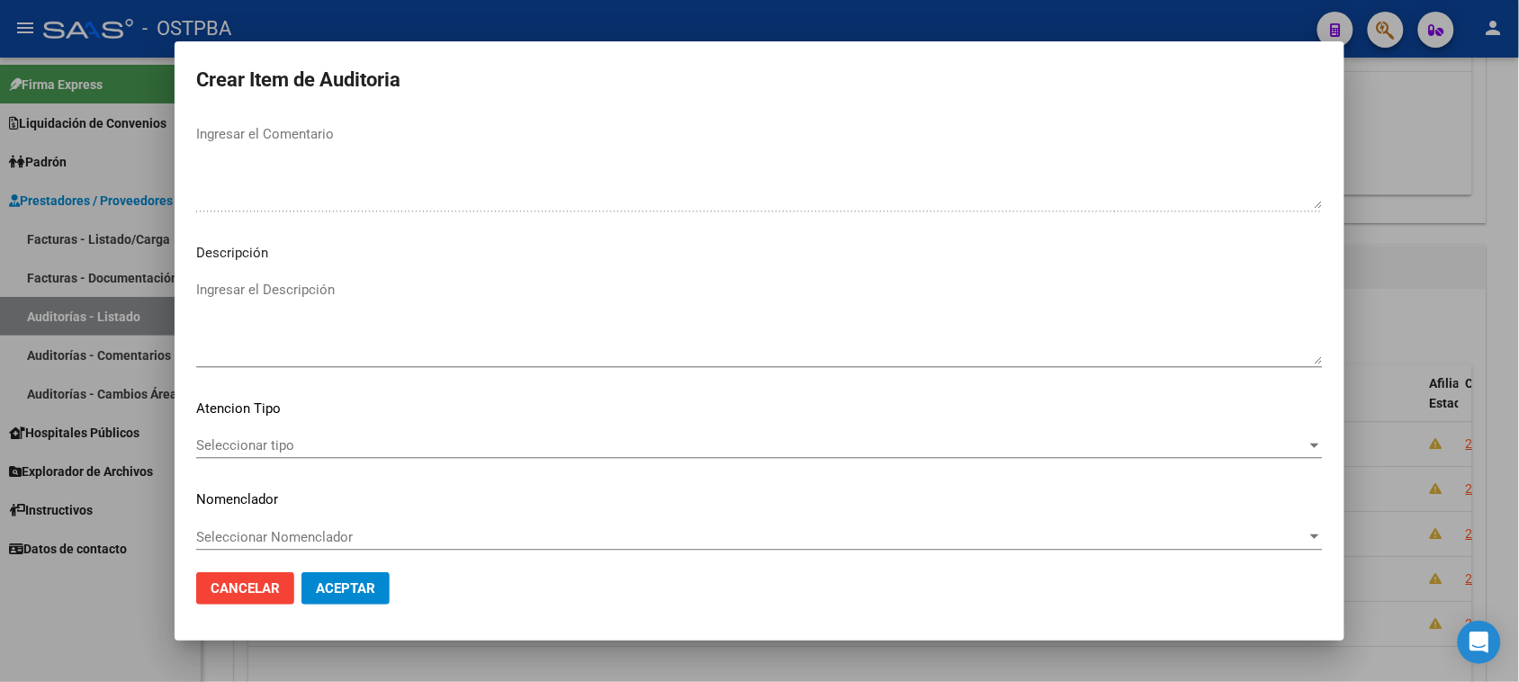
scroll to position [1020, 0]
click at [263, 438] on span "Seleccionar tipo" at bounding box center [751, 438] width 1110 height 16
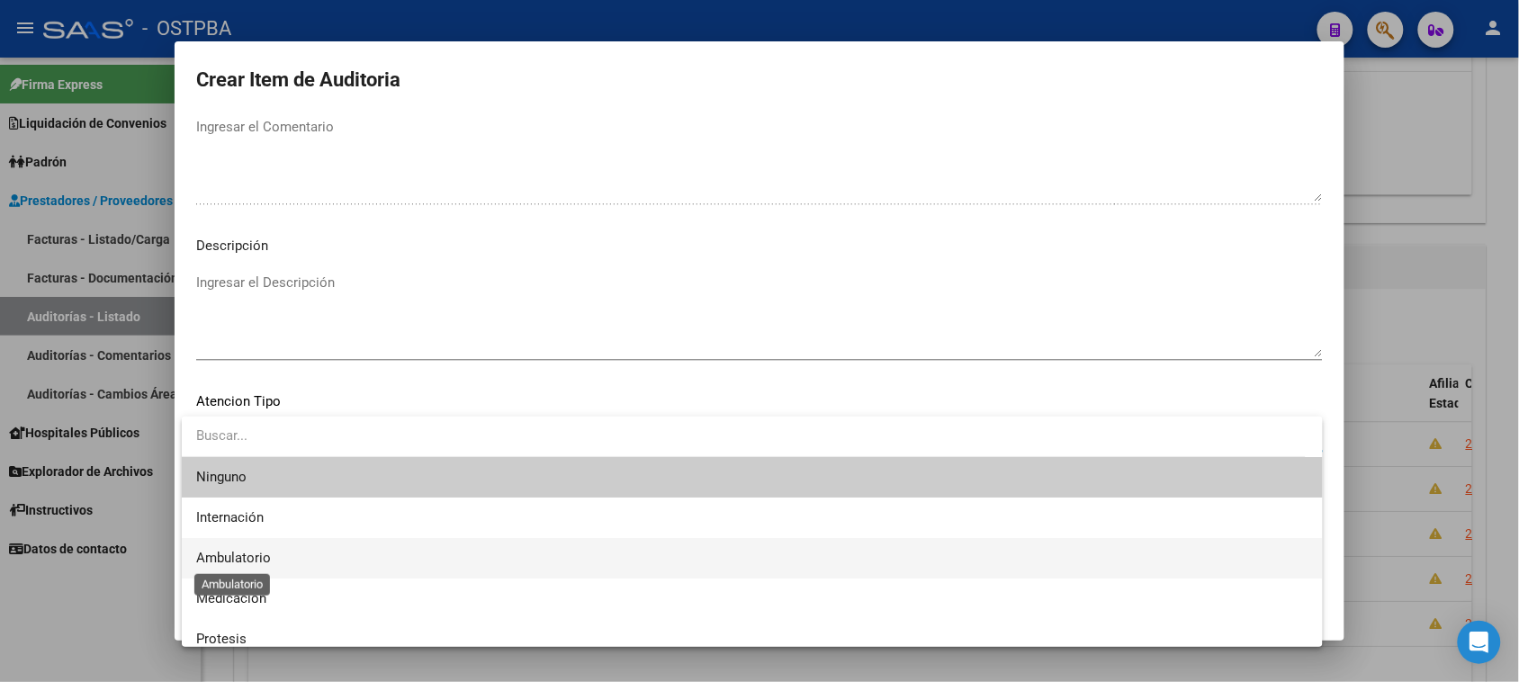
click at [245, 558] on span "Ambulatorio" at bounding box center [233, 558] width 75 height 16
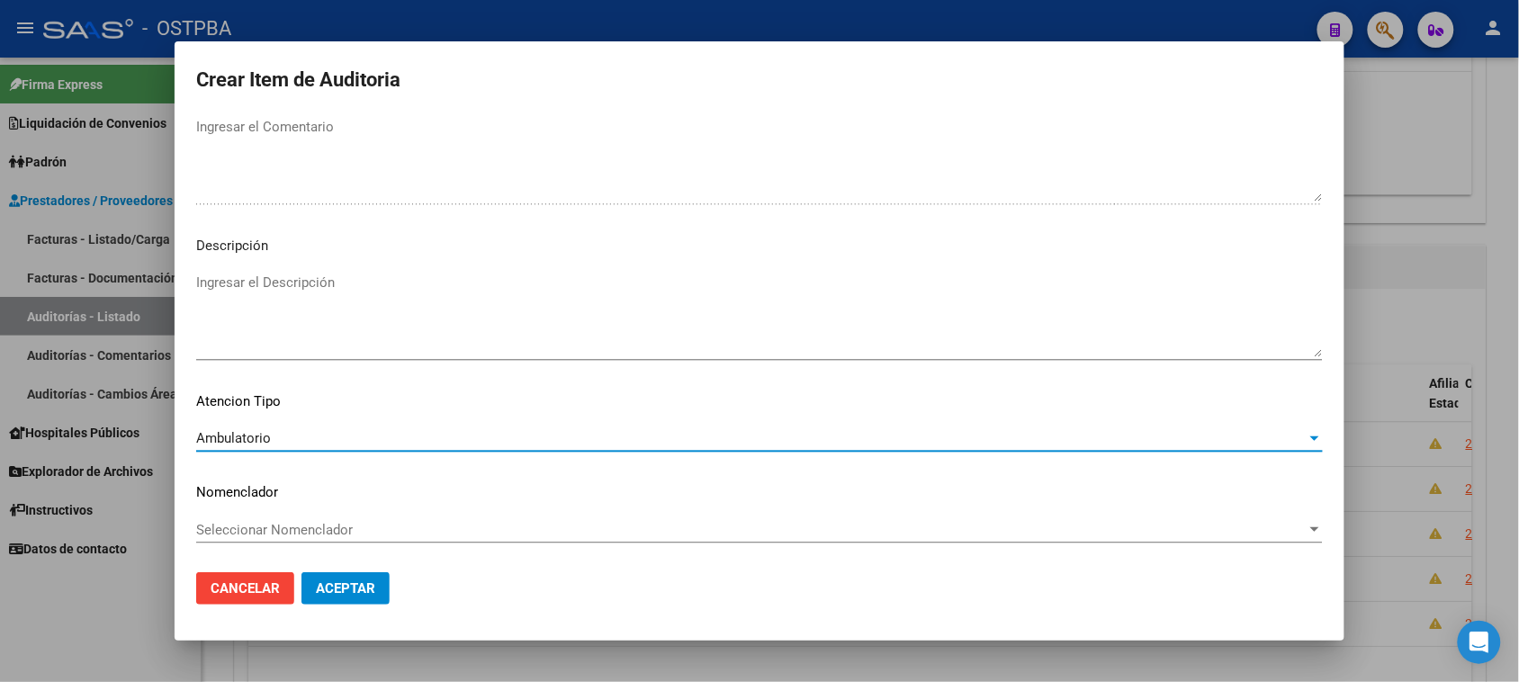
click at [337, 590] on span "Aceptar" at bounding box center [345, 588] width 59 height 16
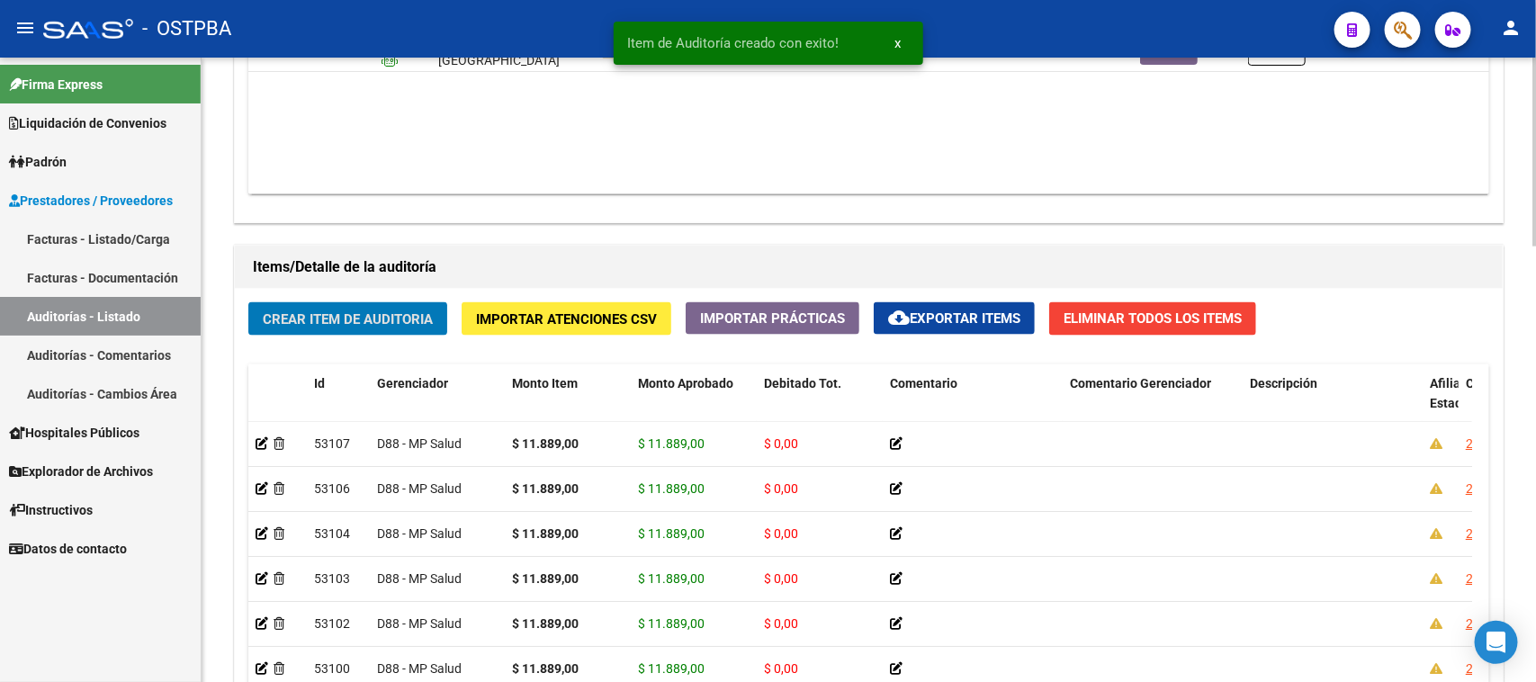
click at [399, 313] on span "Crear Item de Auditoria" at bounding box center [348, 319] width 170 height 16
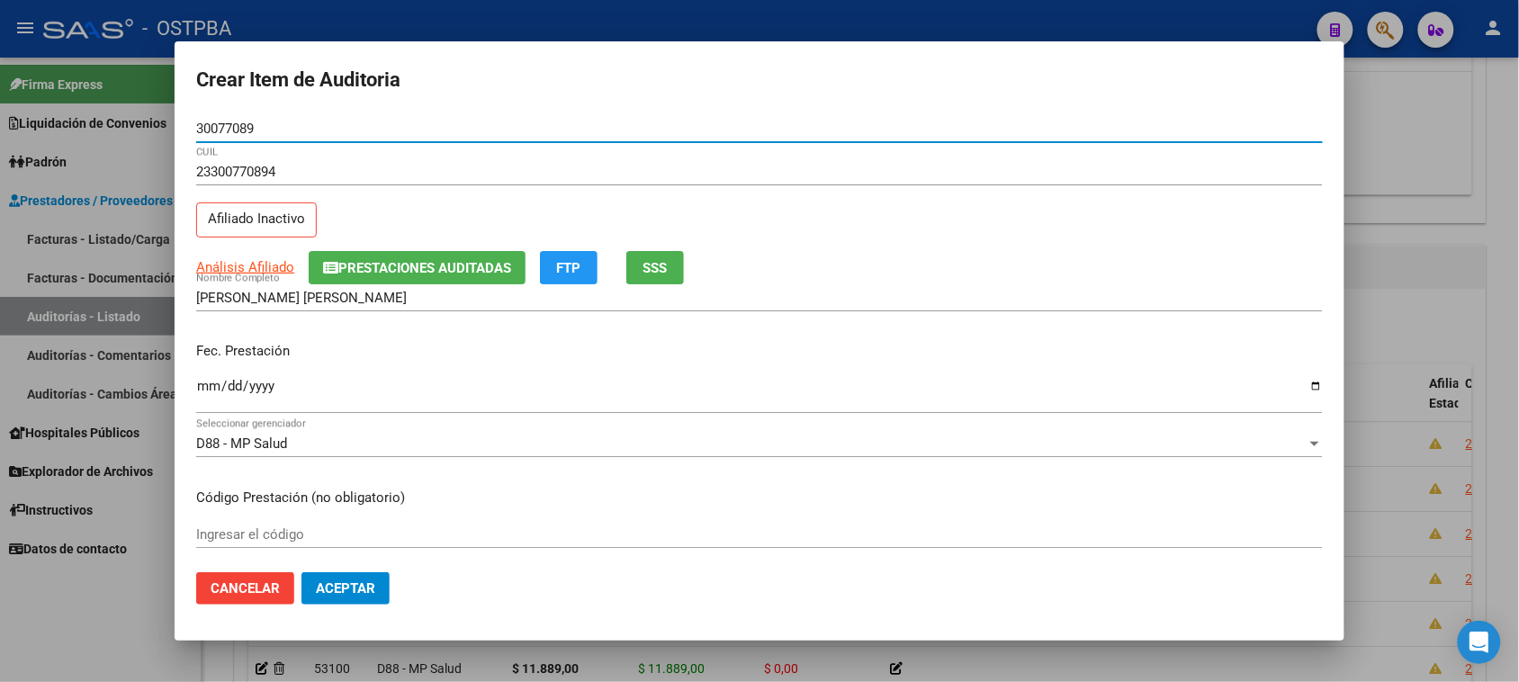
drag, startPoint x: 208, startPoint y: 393, endPoint x: 191, endPoint y: 393, distance: 17.1
click at [201, 393] on input "Ingresar la fecha" at bounding box center [759, 393] width 1127 height 29
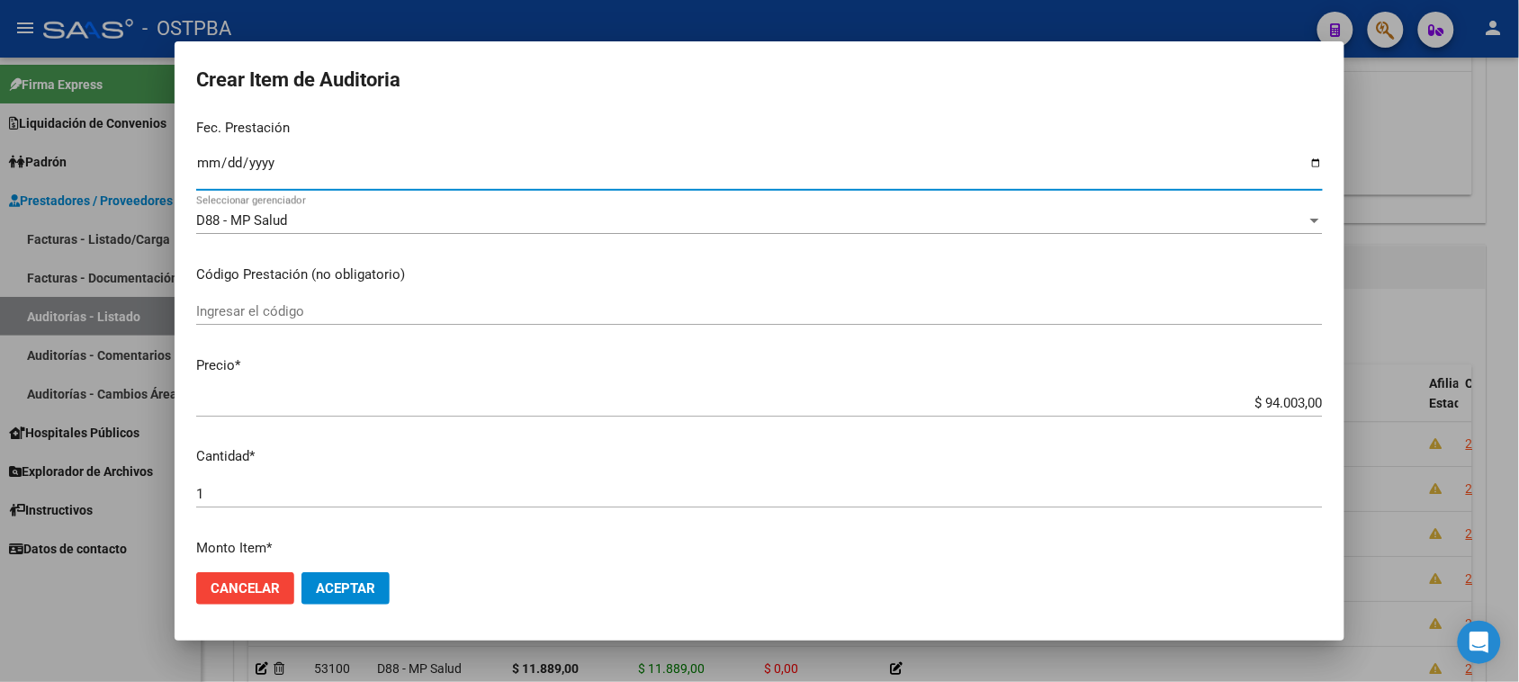
scroll to position [225, 0]
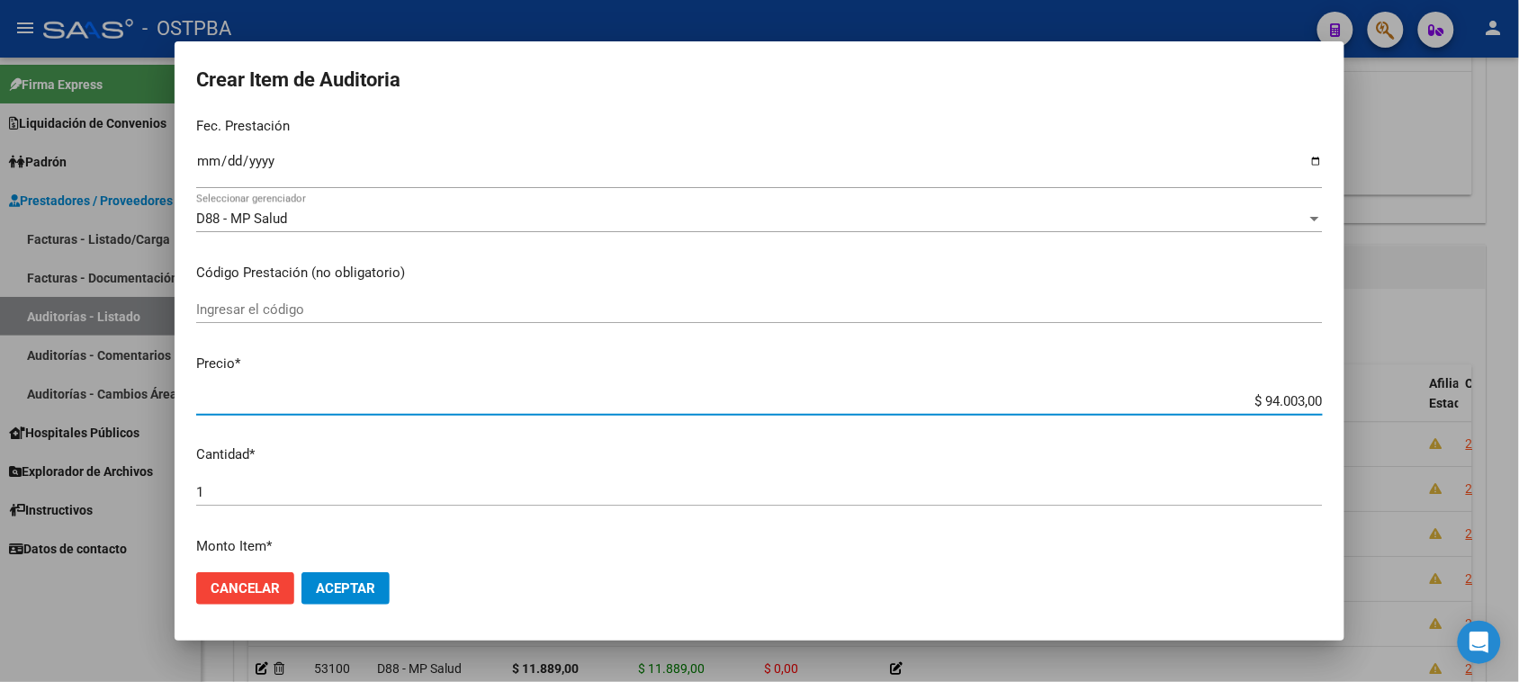
drag, startPoint x: 1248, startPoint y: 398, endPoint x: 1532, endPoint y: 400, distance: 283.5
click at [1519, 400] on html "menu - OSTPBA person Firma Express Liquidación de Convenios Gastos - Items Gast…" at bounding box center [759, 341] width 1519 height 682
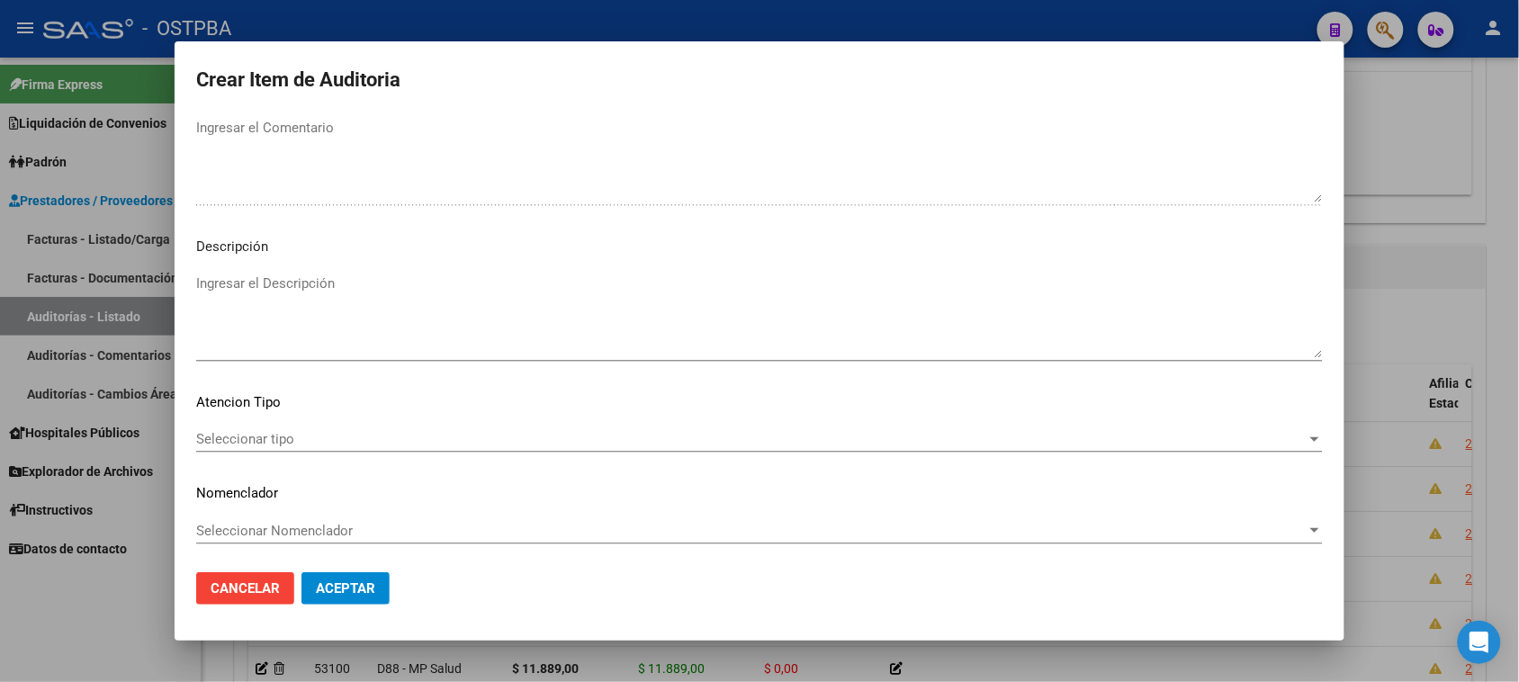
scroll to position [1020, 0]
click at [246, 435] on span "Seleccionar tipo" at bounding box center [751, 438] width 1110 height 16
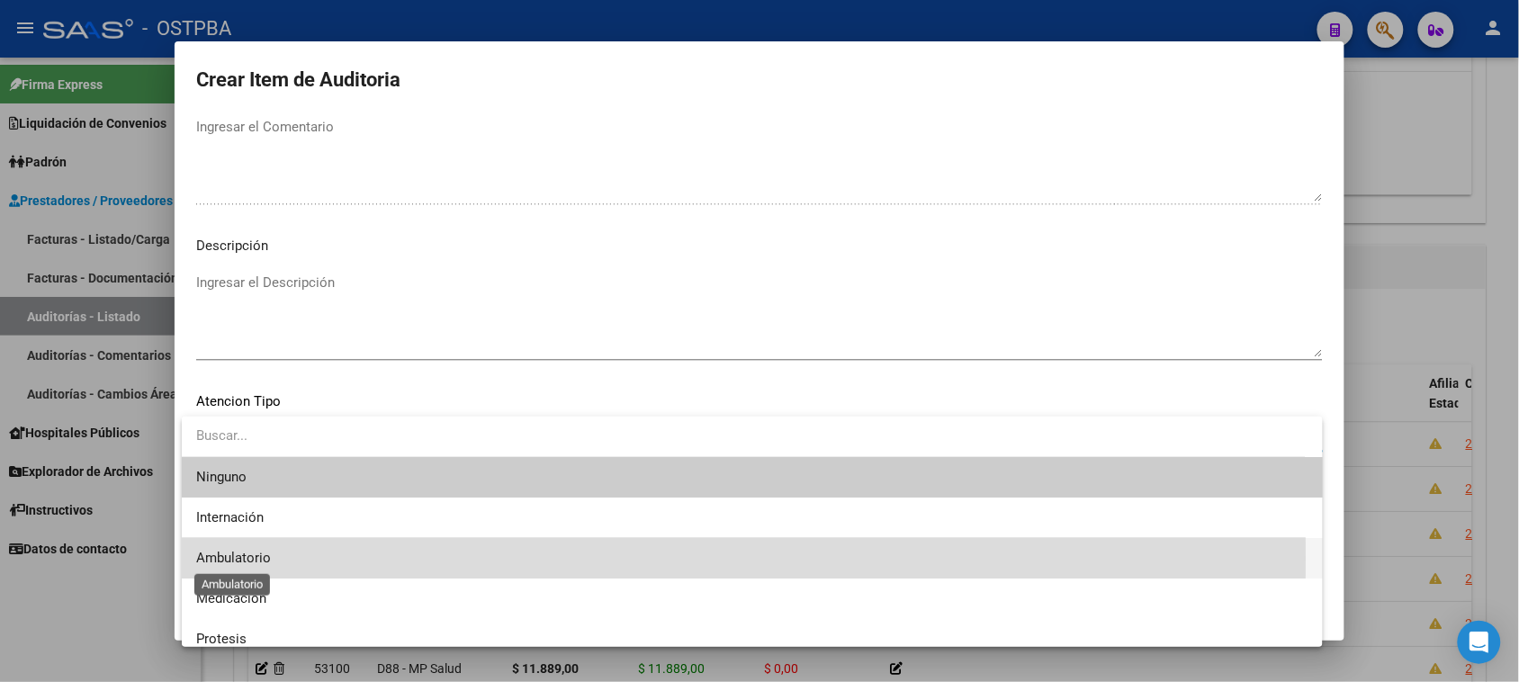
click at [252, 559] on span "Ambulatorio" at bounding box center [233, 558] width 75 height 16
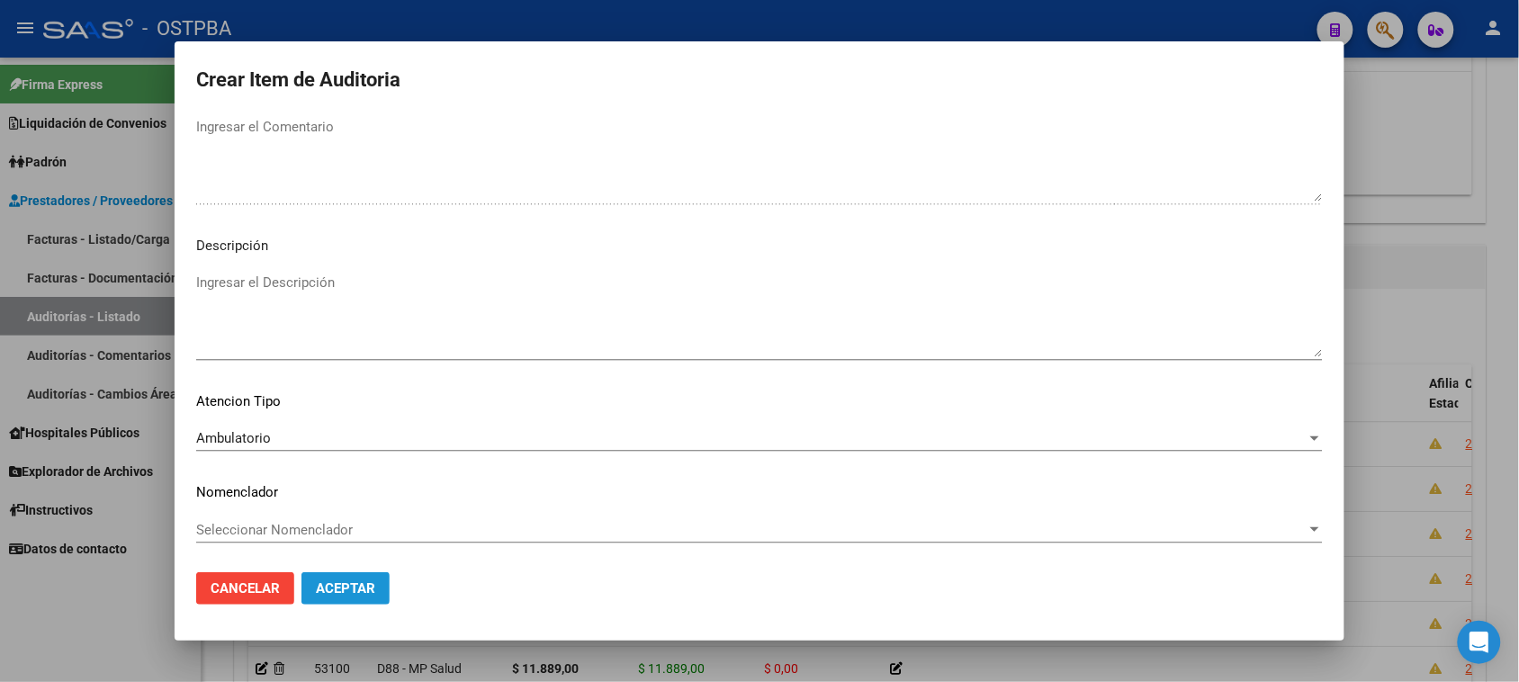
click at [337, 587] on span "Aceptar" at bounding box center [345, 588] width 59 height 16
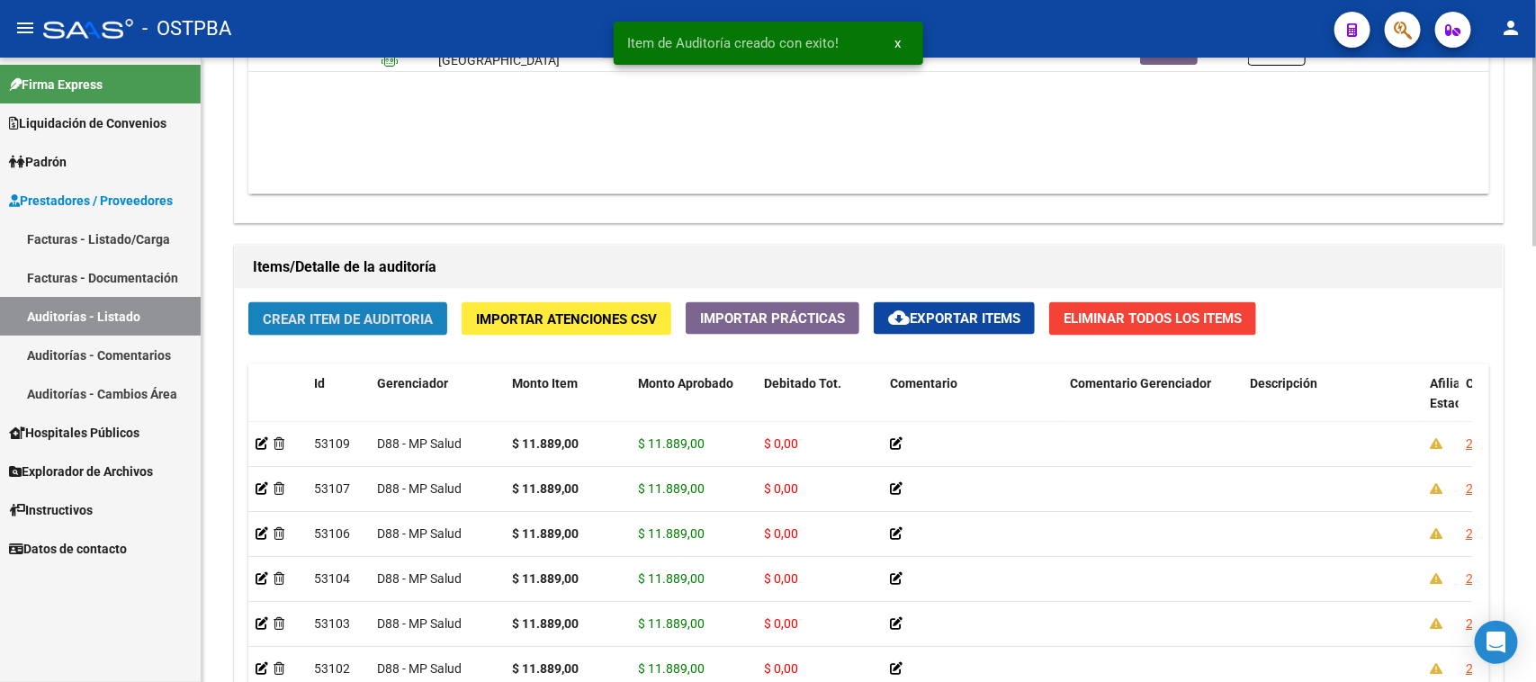
click at [336, 321] on span "Crear Item de Auditoria" at bounding box center [348, 319] width 170 height 16
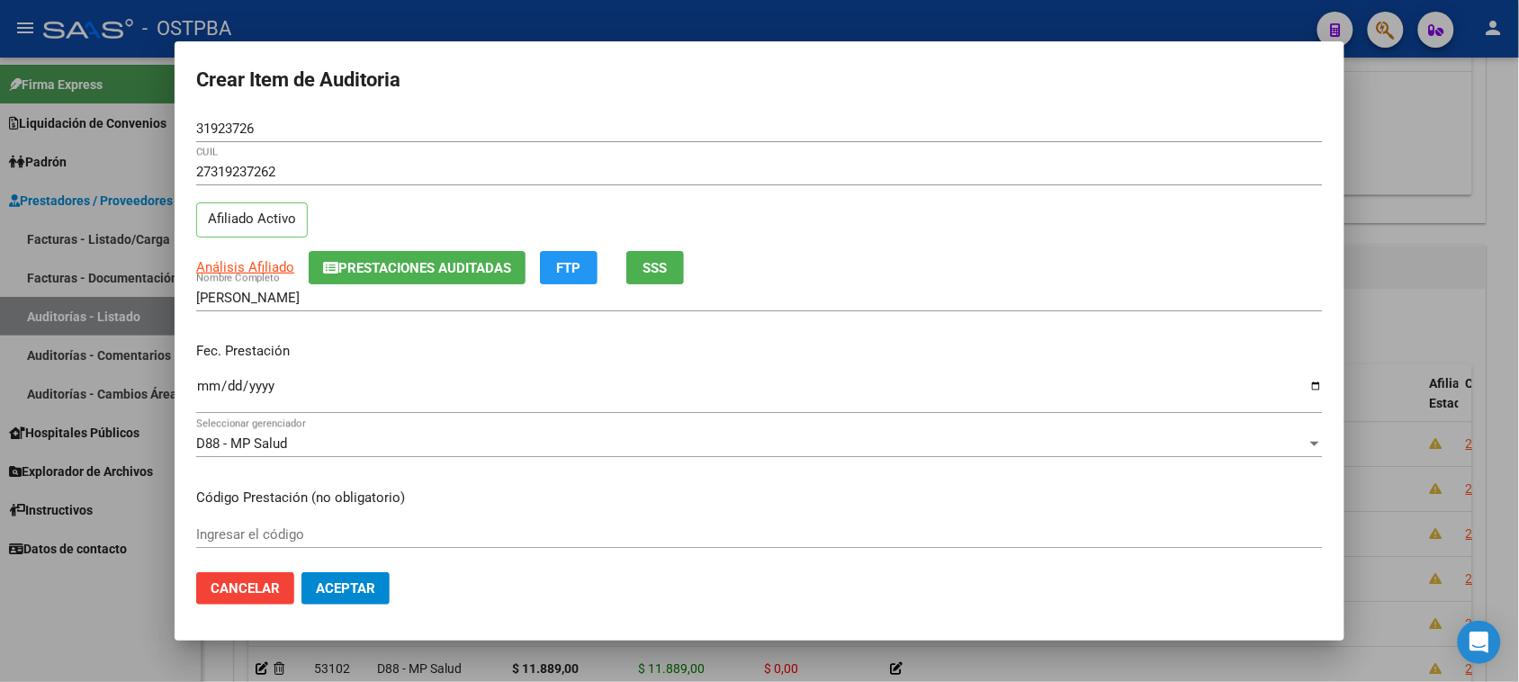
click at [194, 381] on mat-dialog-content "31923726 Nro Documento 27319237262 CUIL Afiliado Activo Análisis Afiliado Prest…" at bounding box center [760, 337] width 1170 height 444
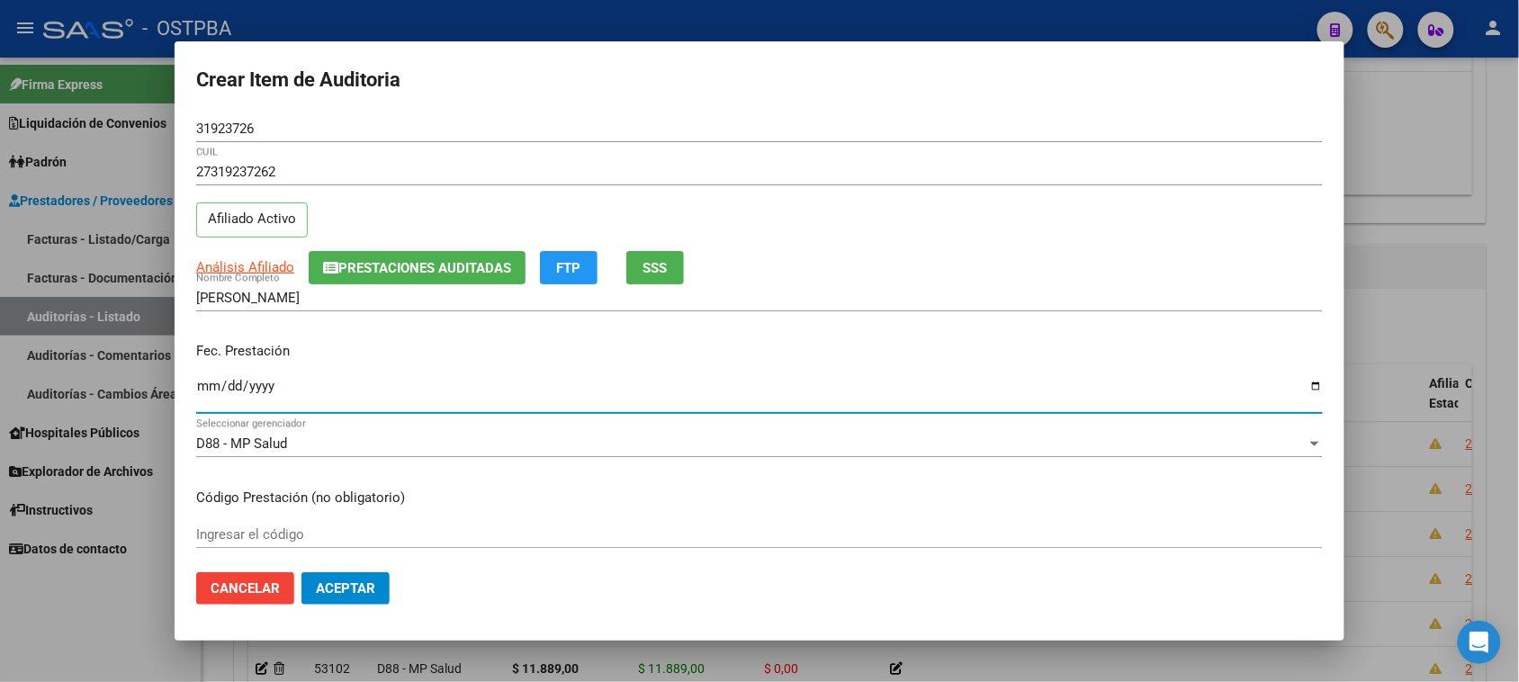
click at [201, 389] on input "Ingresar la fecha" at bounding box center [759, 393] width 1127 height 29
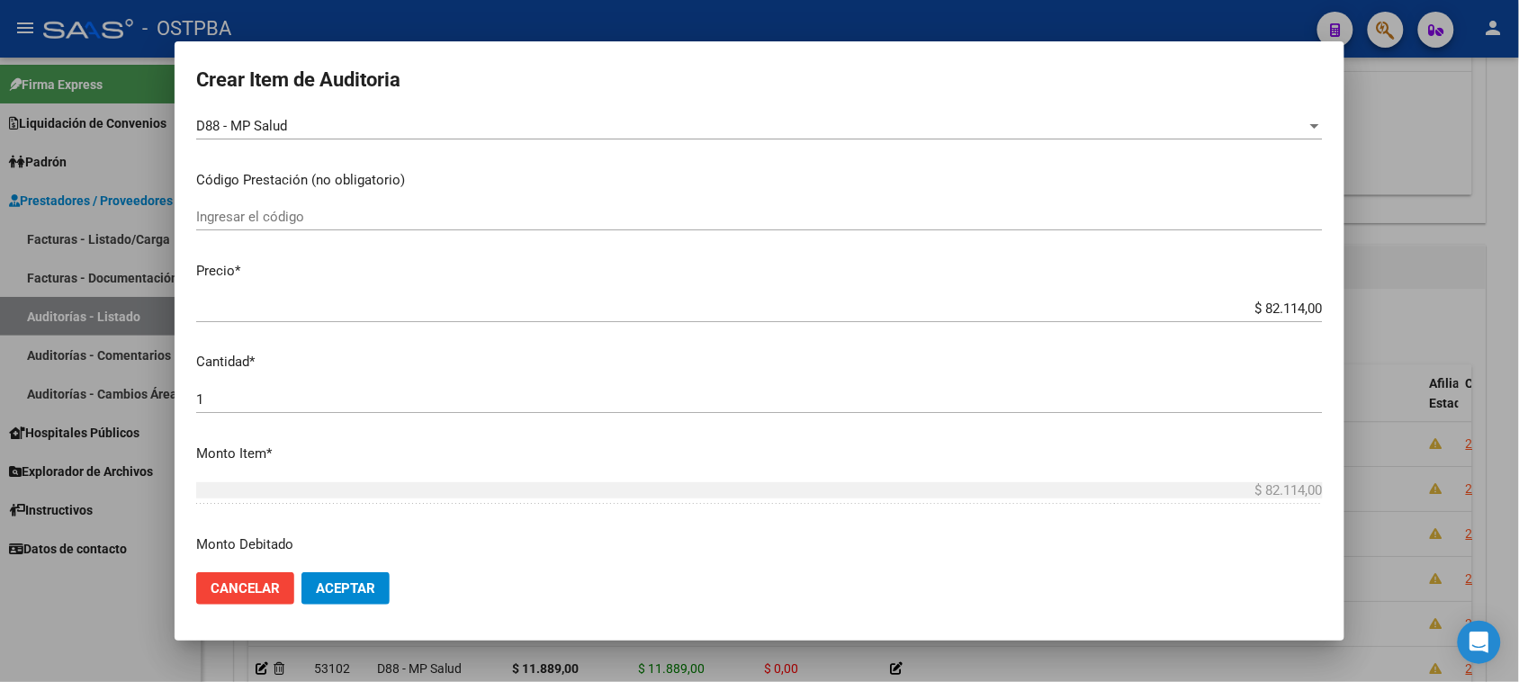
scroll to position [337, 0]
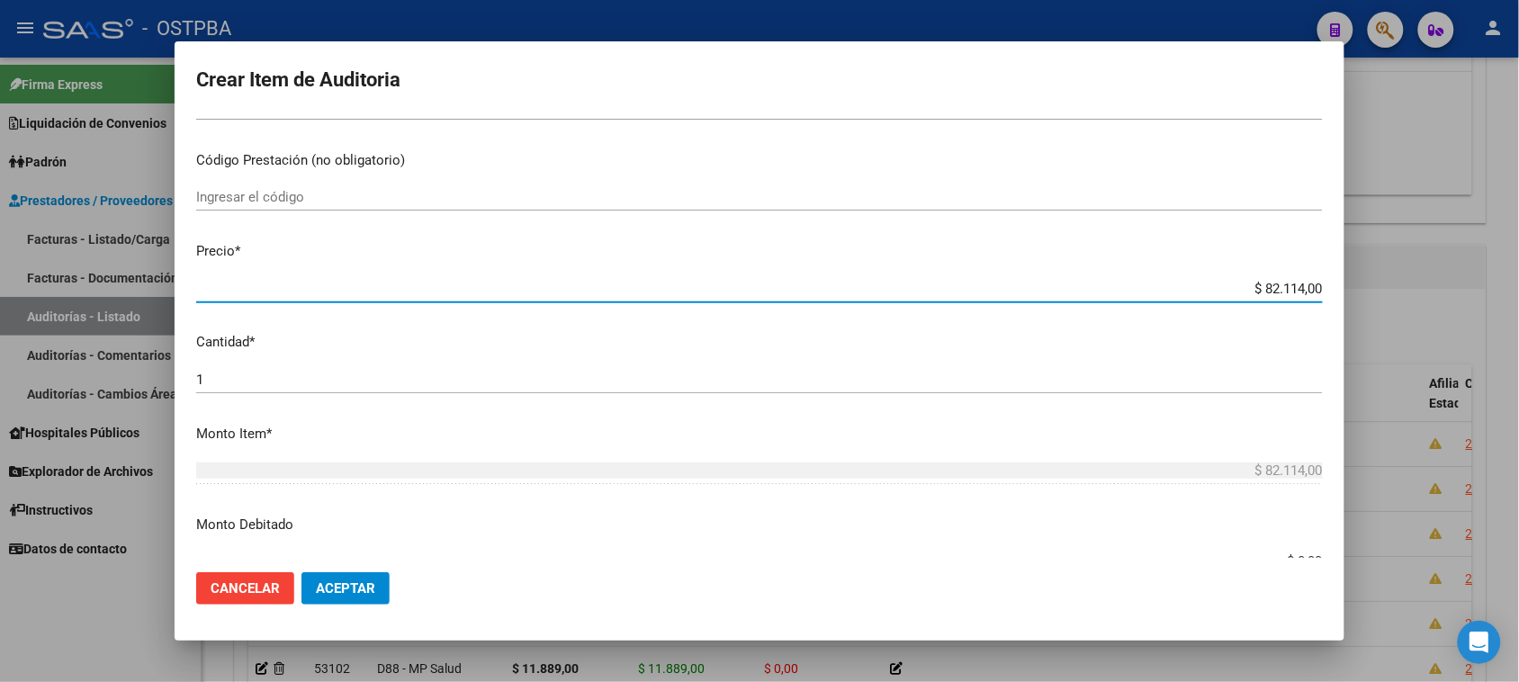
drag, startPoint x: 1251, startPoint y: 289, endPoint x: 1519, endPoint y: 289, distance: 268.2
click at [1519, 289] on html "menu - OSTPBA person Firma Express Liquidación de Convenios Gastos - Items Gast…" at bounding box center [759, 341] width 1519 height 682
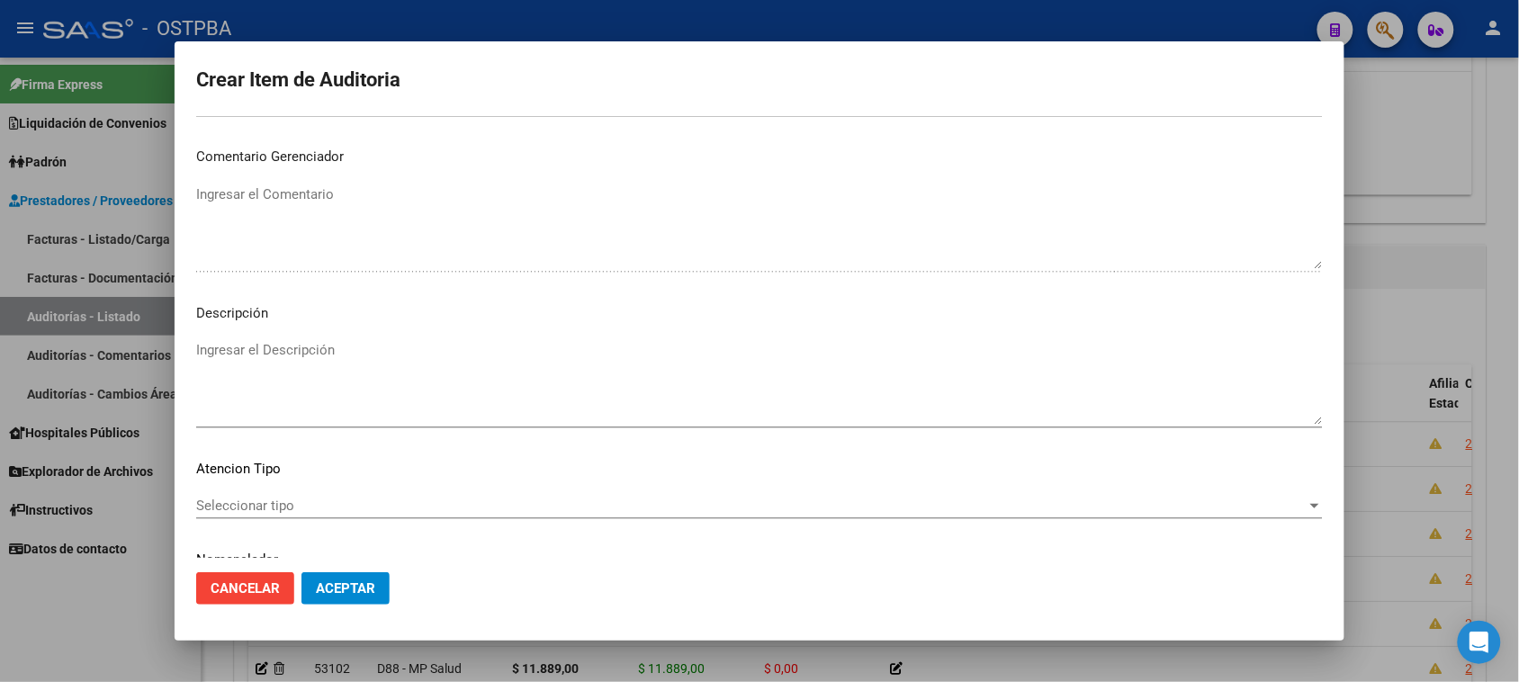
scroll to position [1020, 0]
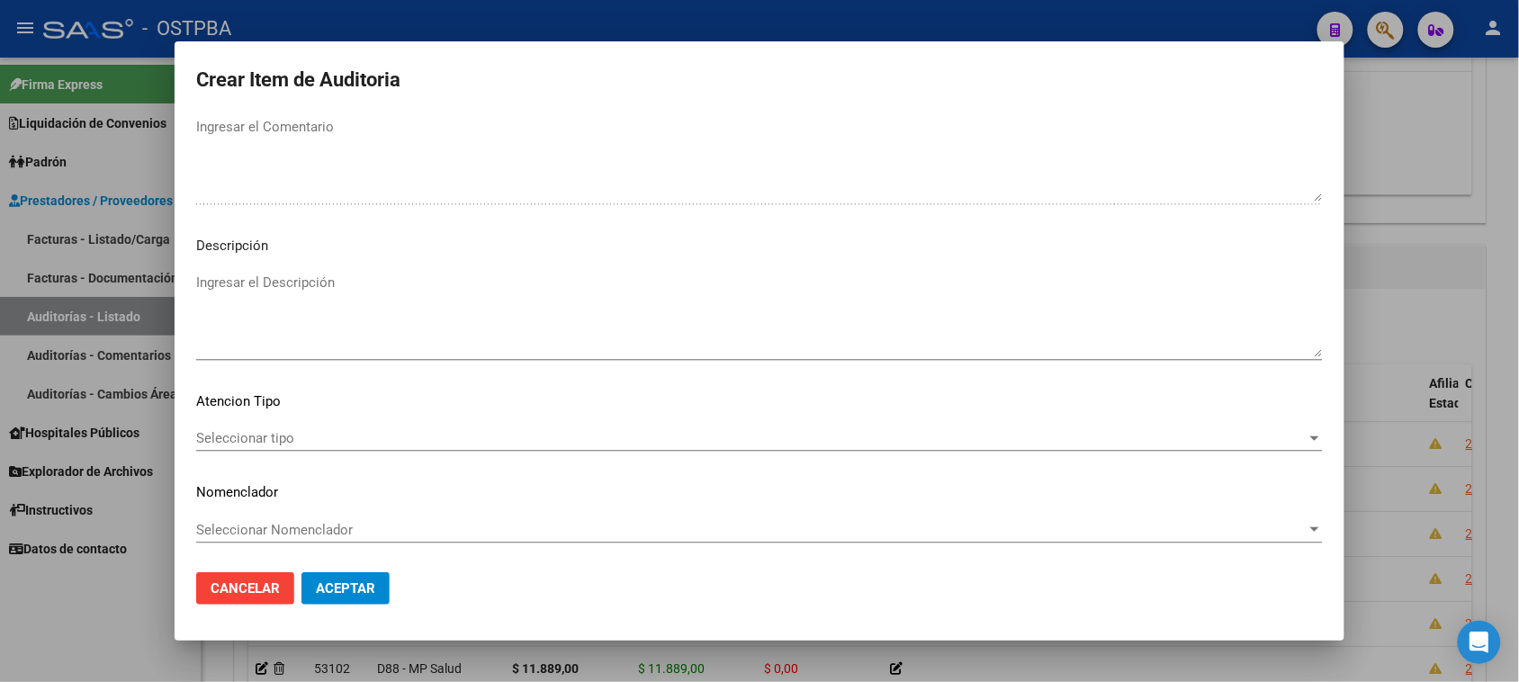
click at [292, 426] on div "Seleccionar tipo Seleccionar tipo" at bounding box center [759, 438] width 1127 height 27
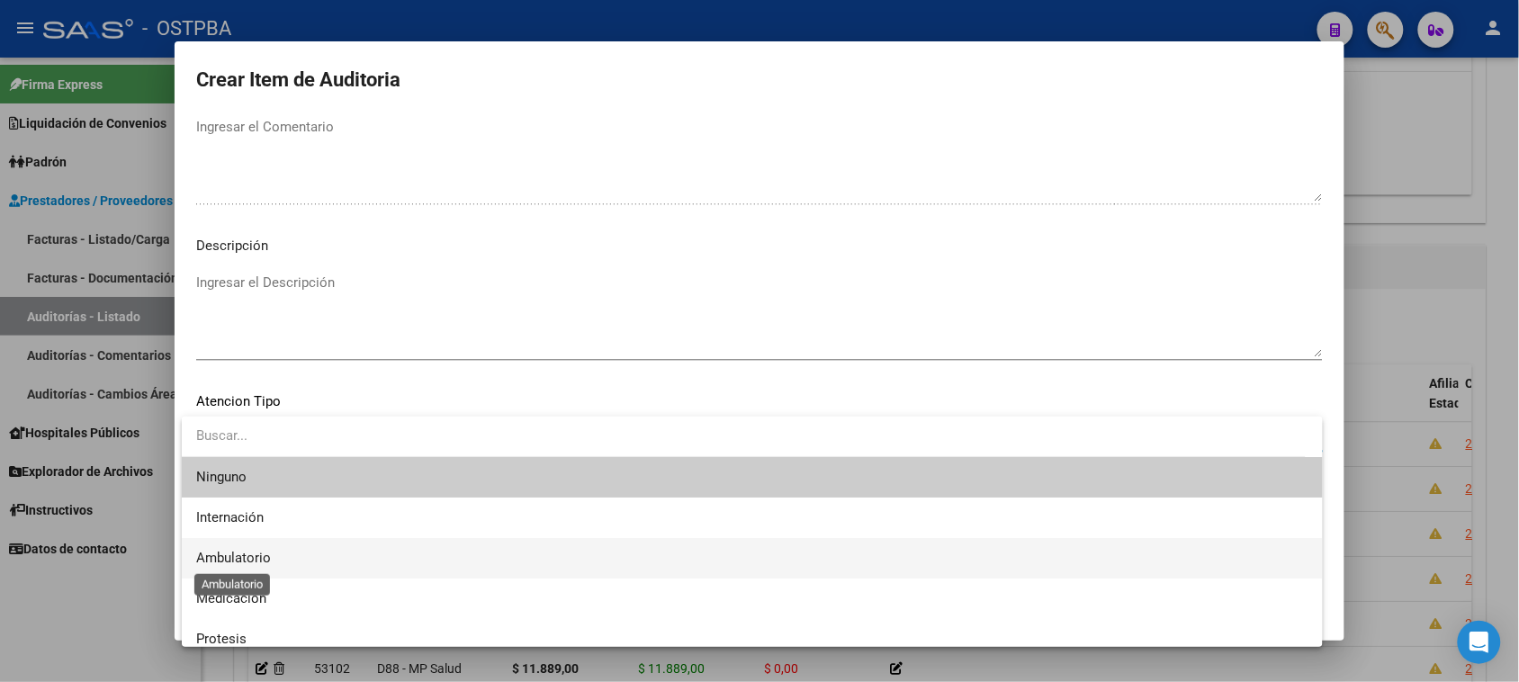
click at [259, 551] on span "Ambulatorio" at bounding box center [233, 558] width 75 height 16
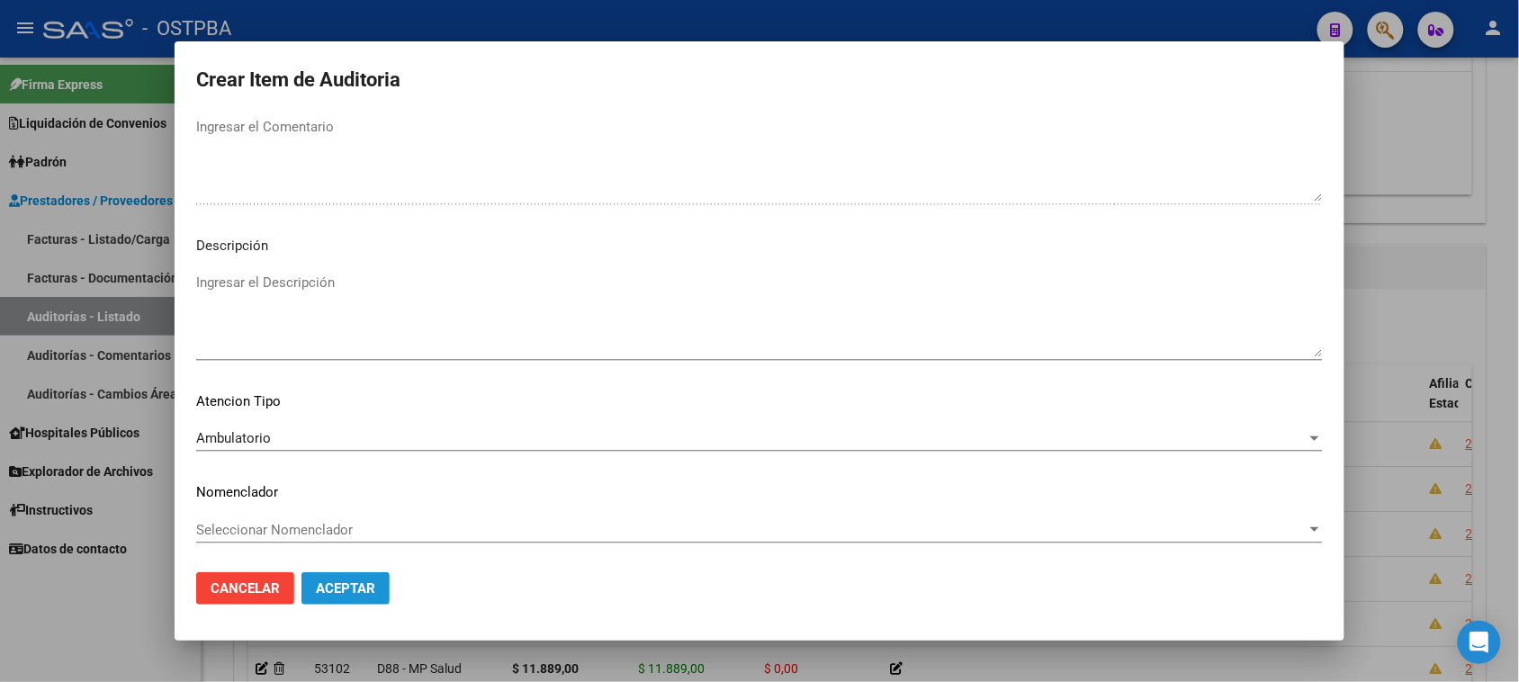
click at [344, 576] on button "Aceptar" at bounding box center [345, 588] width 88 height 32
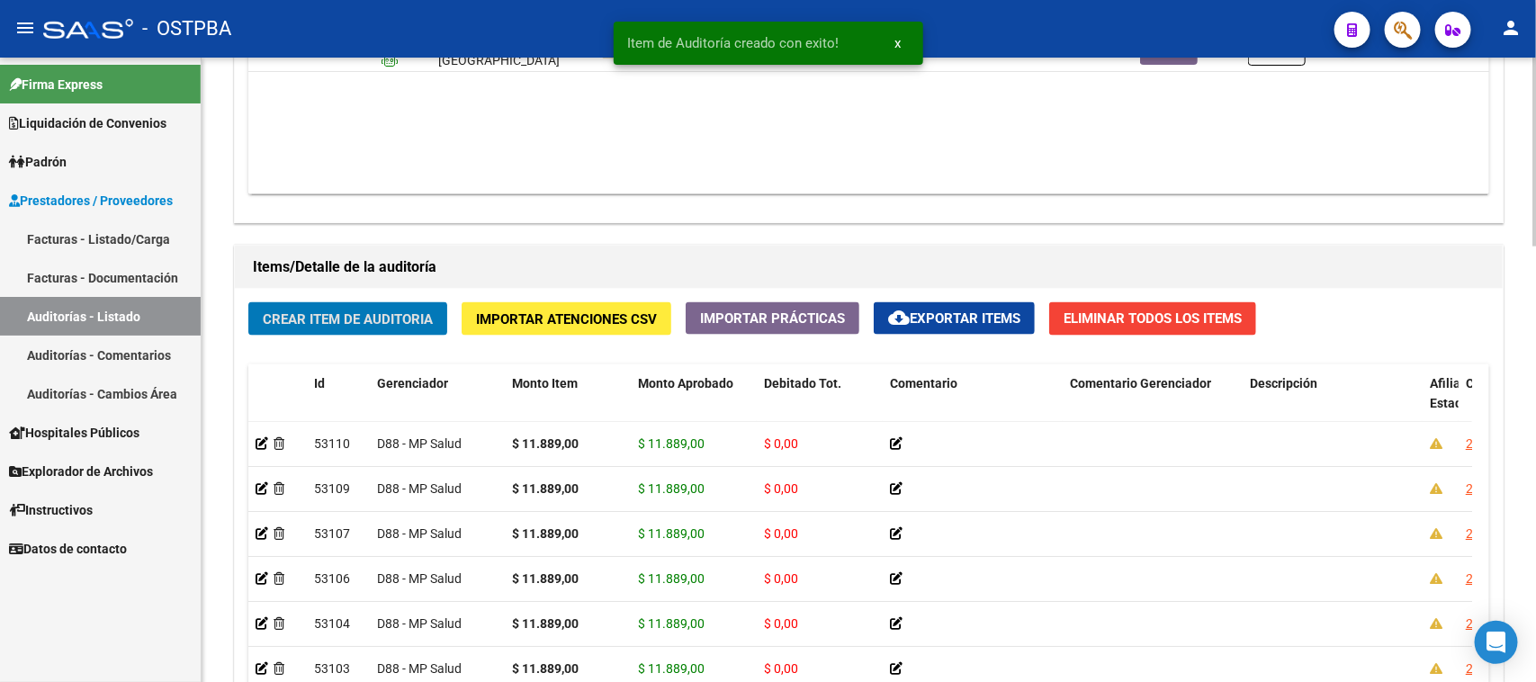
click at [393, 315] on span "Crear Item de Auditoria" at bounding box center [348, 319] width 170 height 16
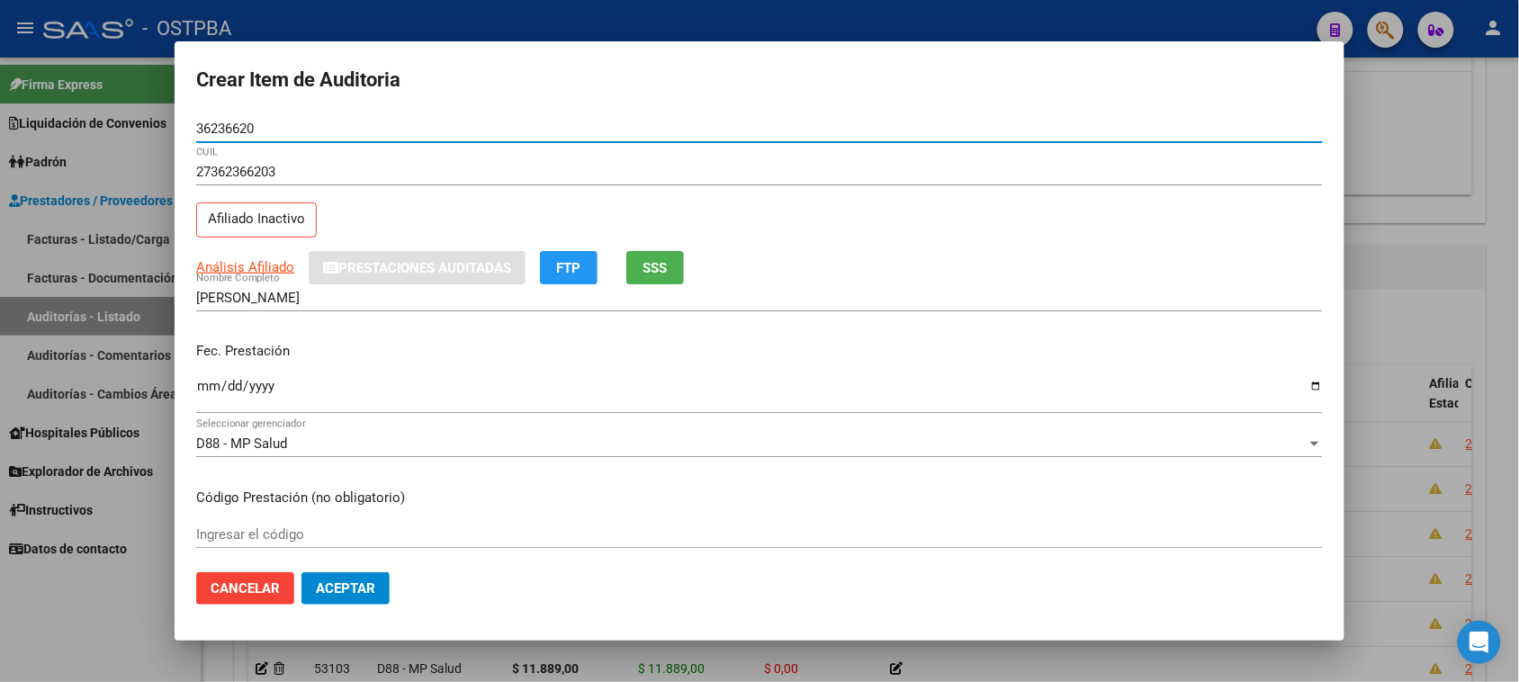
click at [205, 393] on input "Ingresar la fecha" at bounding box center [759, 393] width 1127 height 29
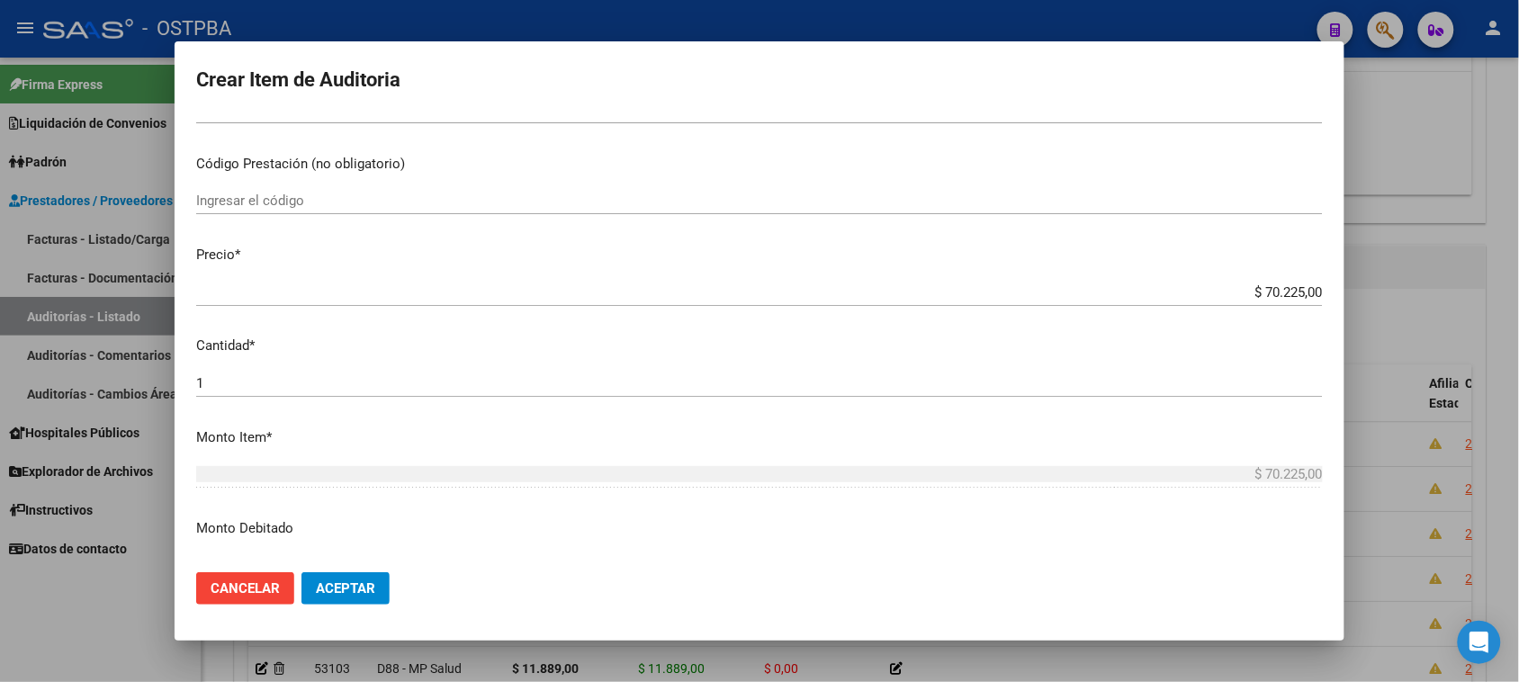
scroll to position [337, 0]
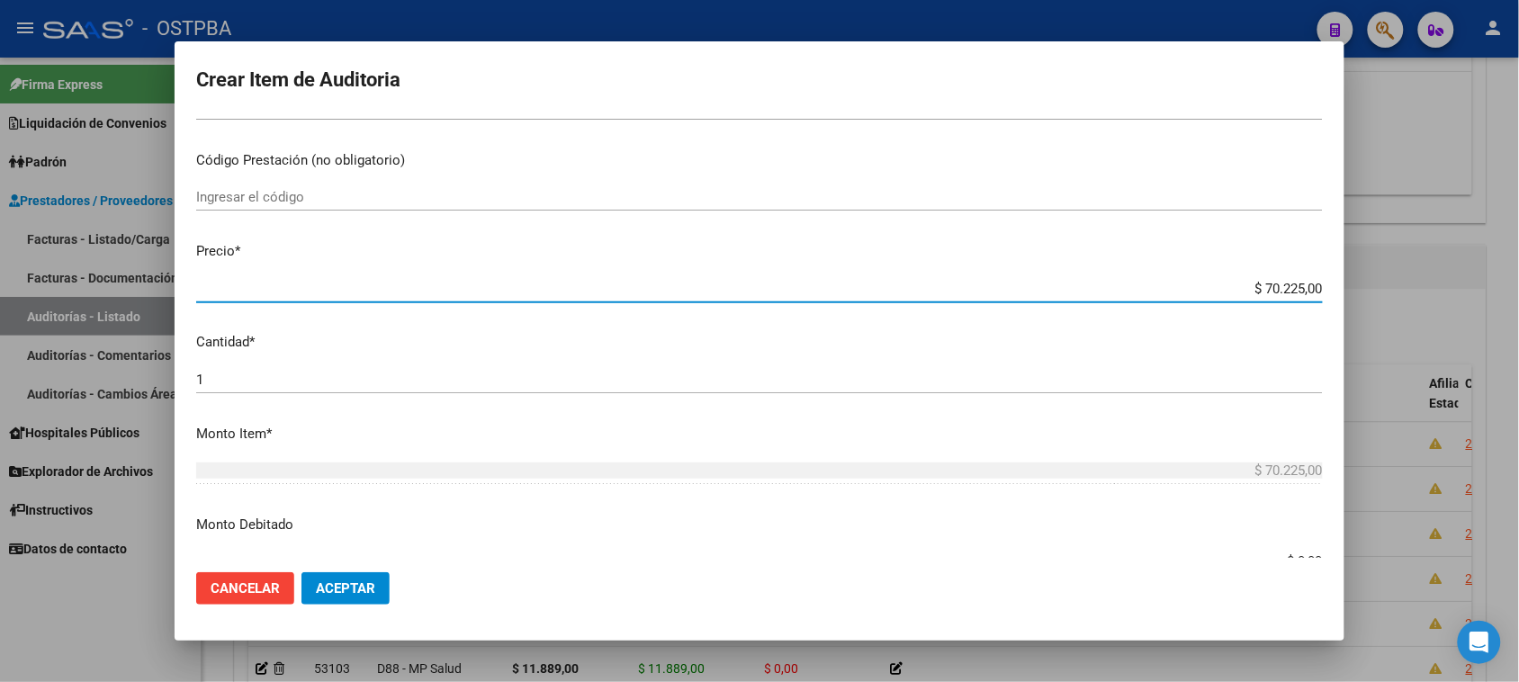
drag, startPoint x: 1249, startPoint y: 285, endPoint x: 1535, endPoint y: 285, distance: 286.2
click at [1519, 285] on html "menu - OSTPBA person Firma Express Liquidación de Convenios Gastos - Items Gast…" at bounding box center [759, 341] width 1519 height 682
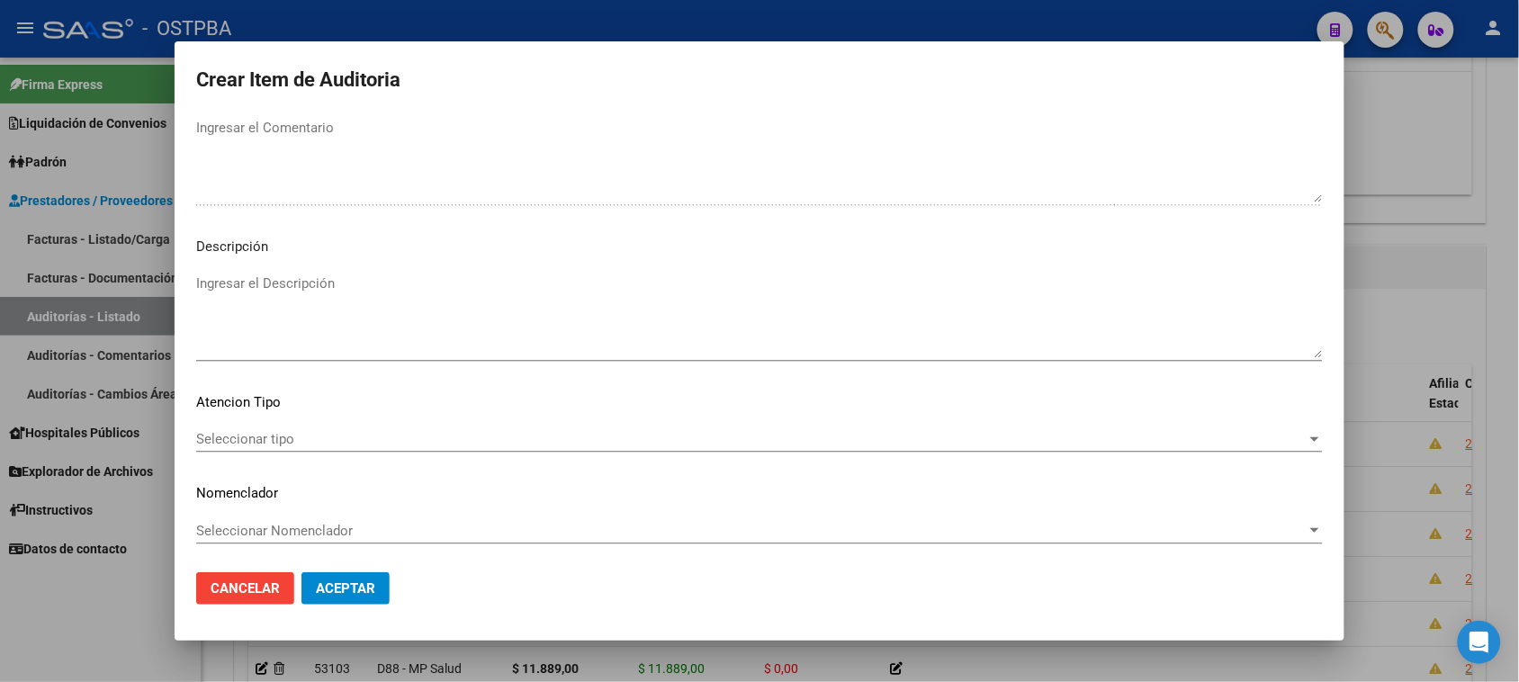
scroll to position [1020, 0]
click at [262, 430] on span "Seleccionar tipo" at bounding box center [751, 438] width 1110 height 16
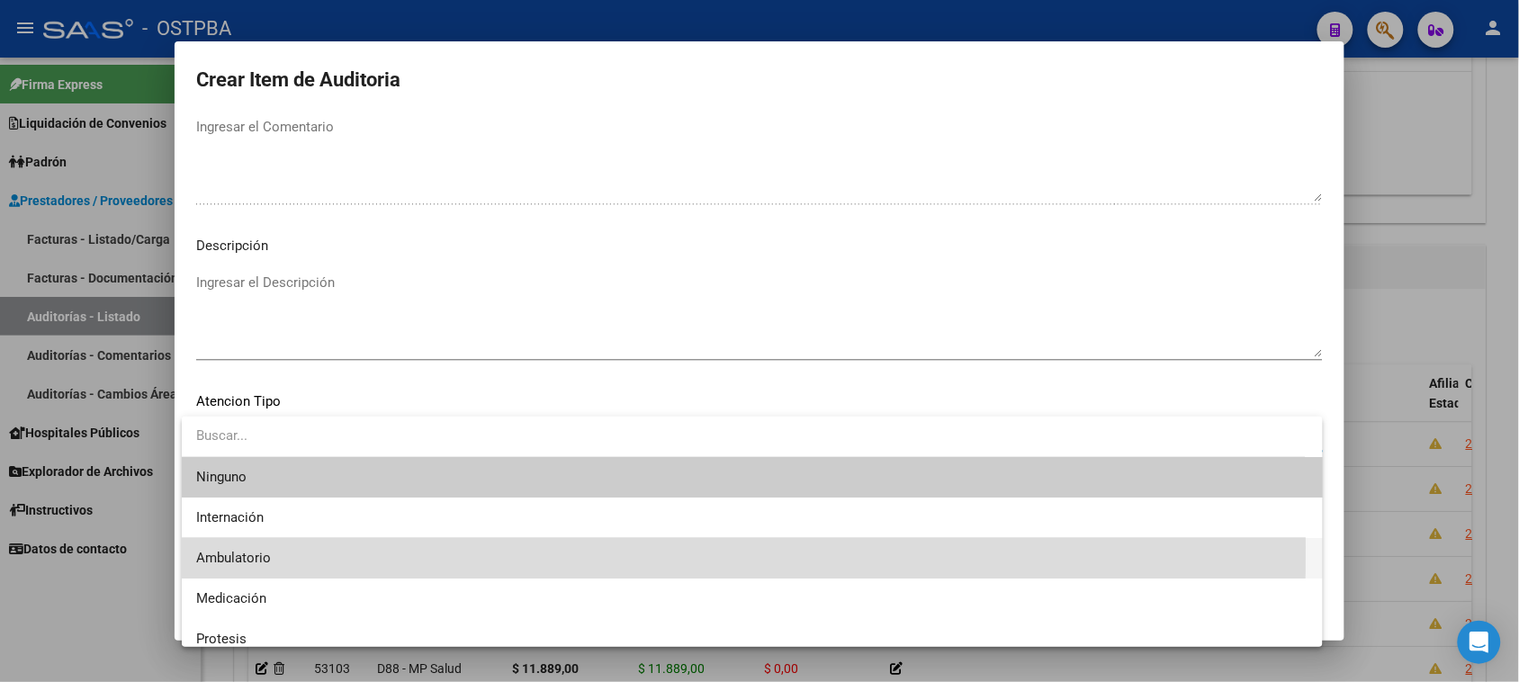
click at [244, 549] on span "Ambulatorio" at bounding box center [752, 558] width 1112 height 40
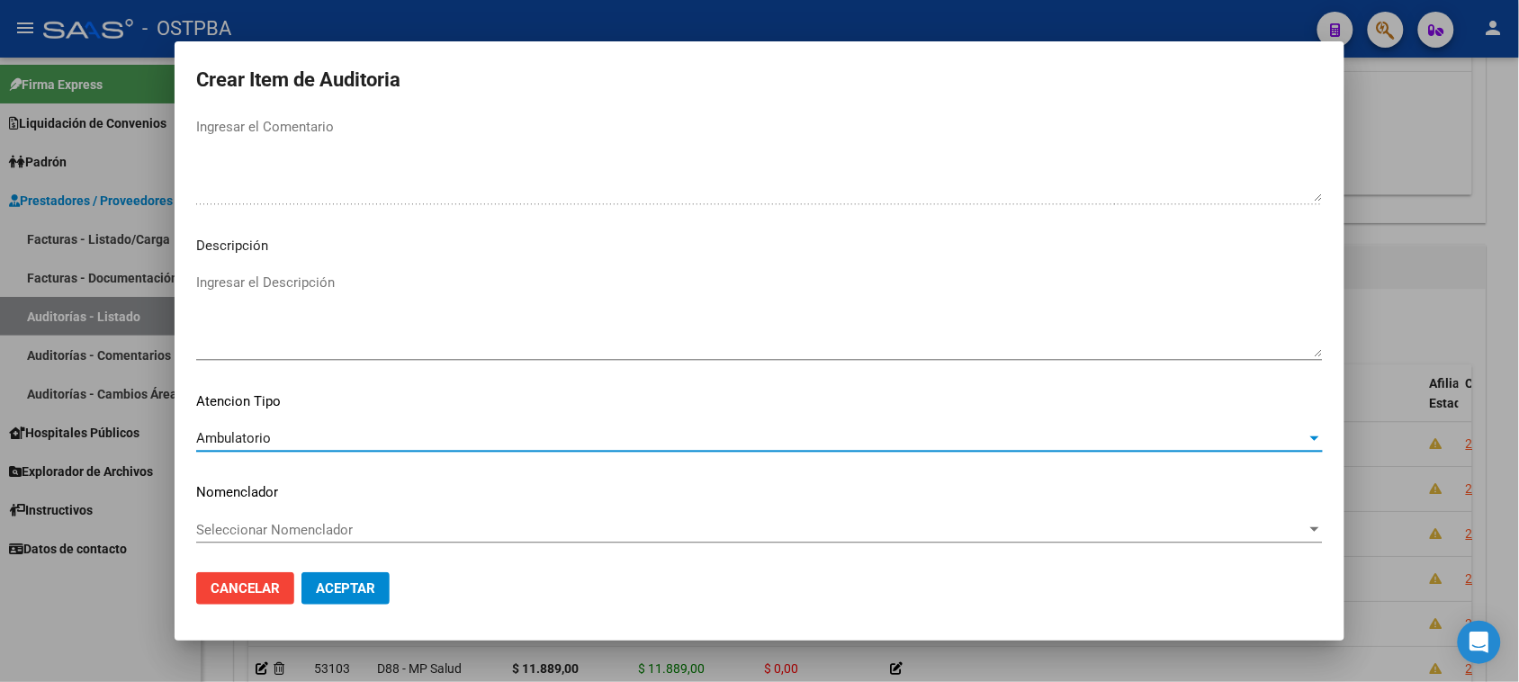
click at [334, 595] on span "Aceptar" at bounding box center [345, 588] width 59 height 16
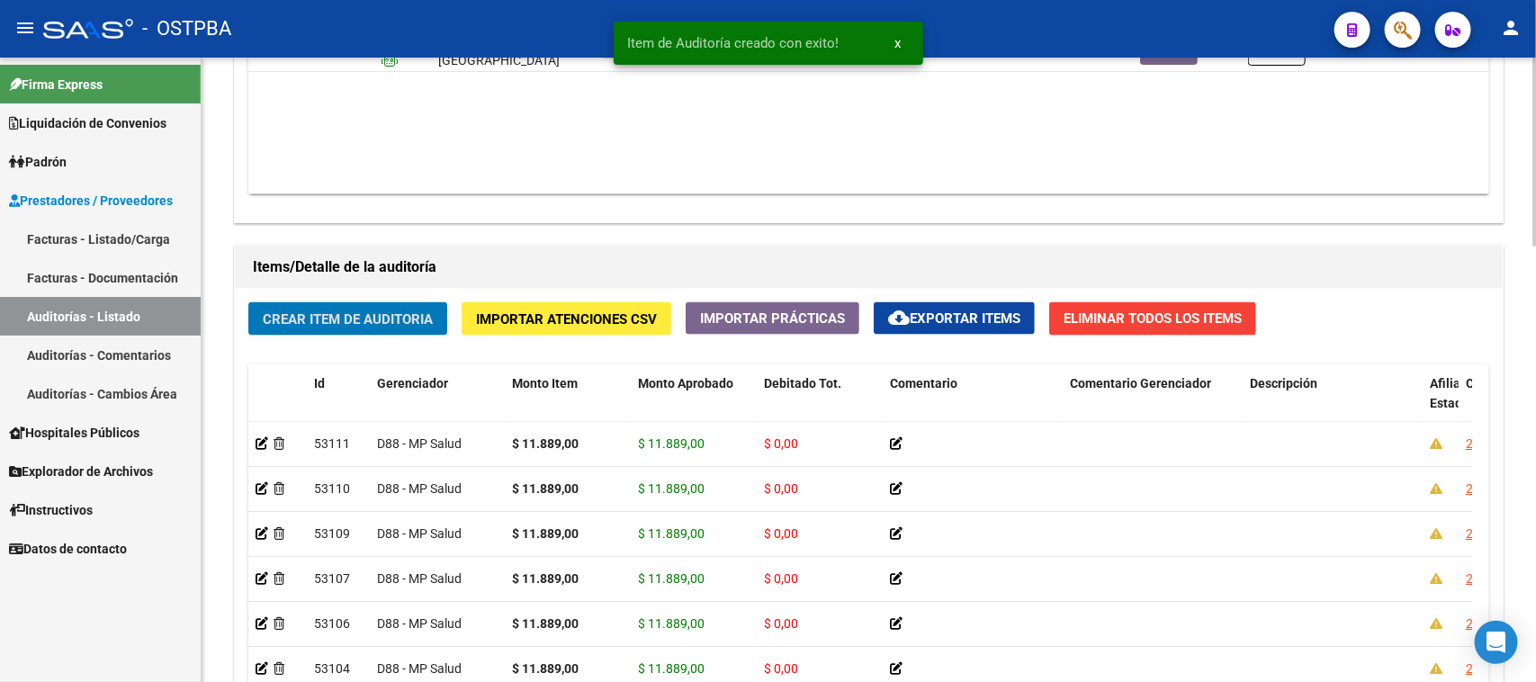
click at [365, 321] on span "Crear Item de Auditoria" at bounding box center [348, 319] width 170 height 16
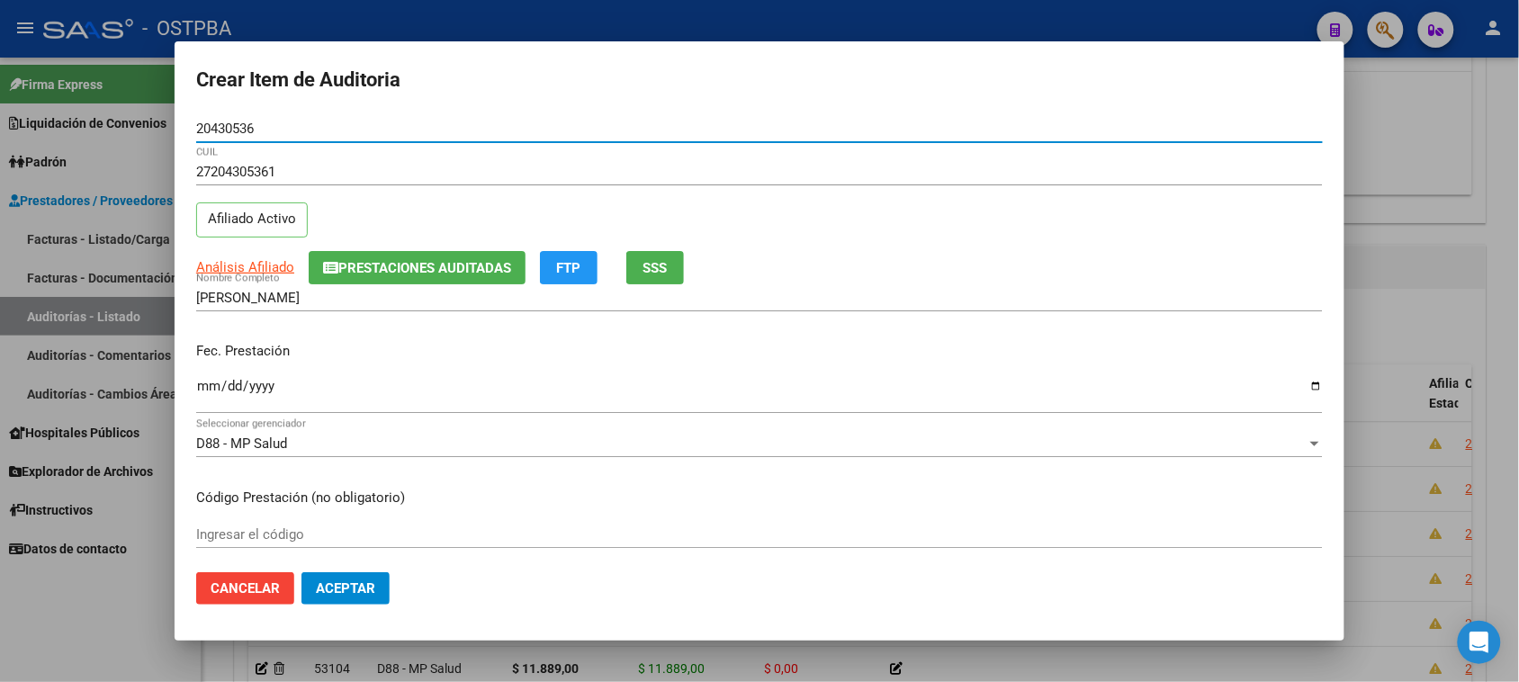
scroll to position [112, 0]
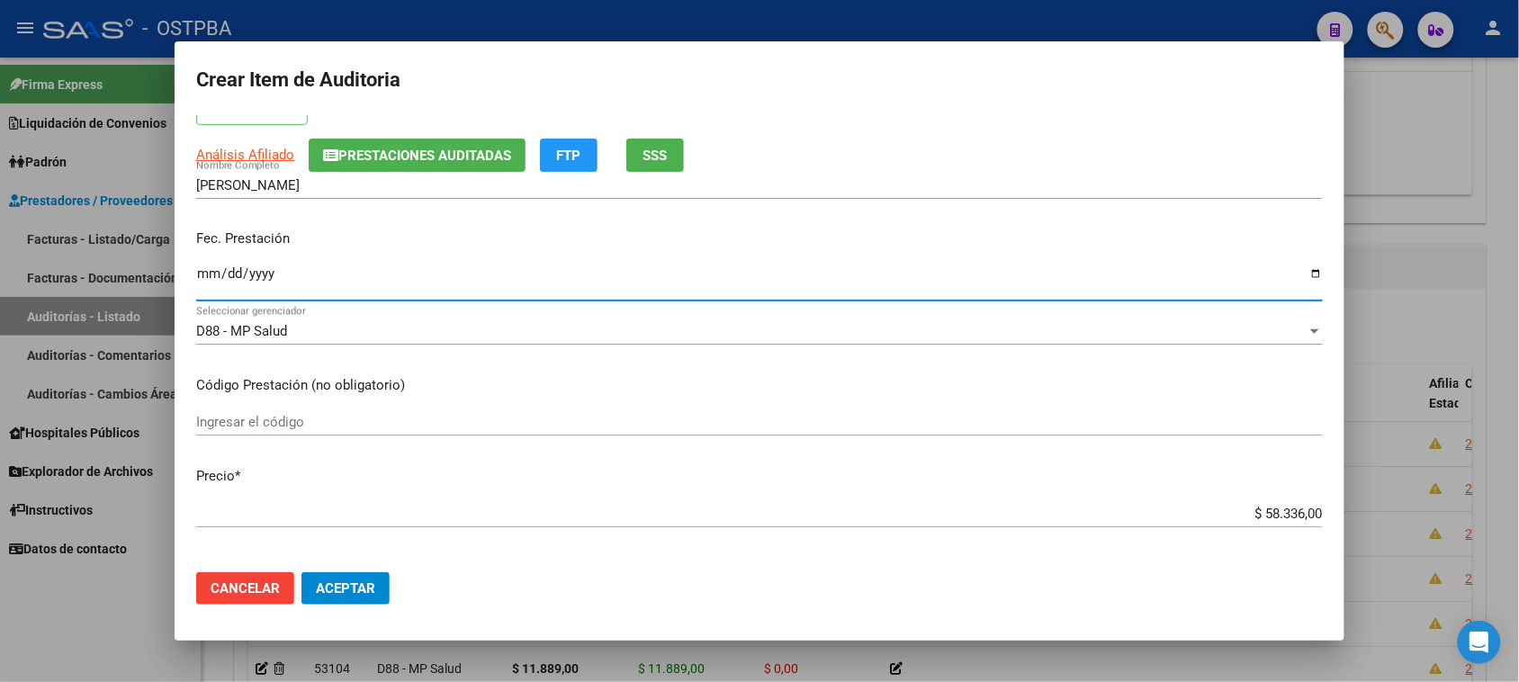
click at [203, 279] on input "Ingresar la fecha" at bounding box center [759, 280] width 1127 height 29
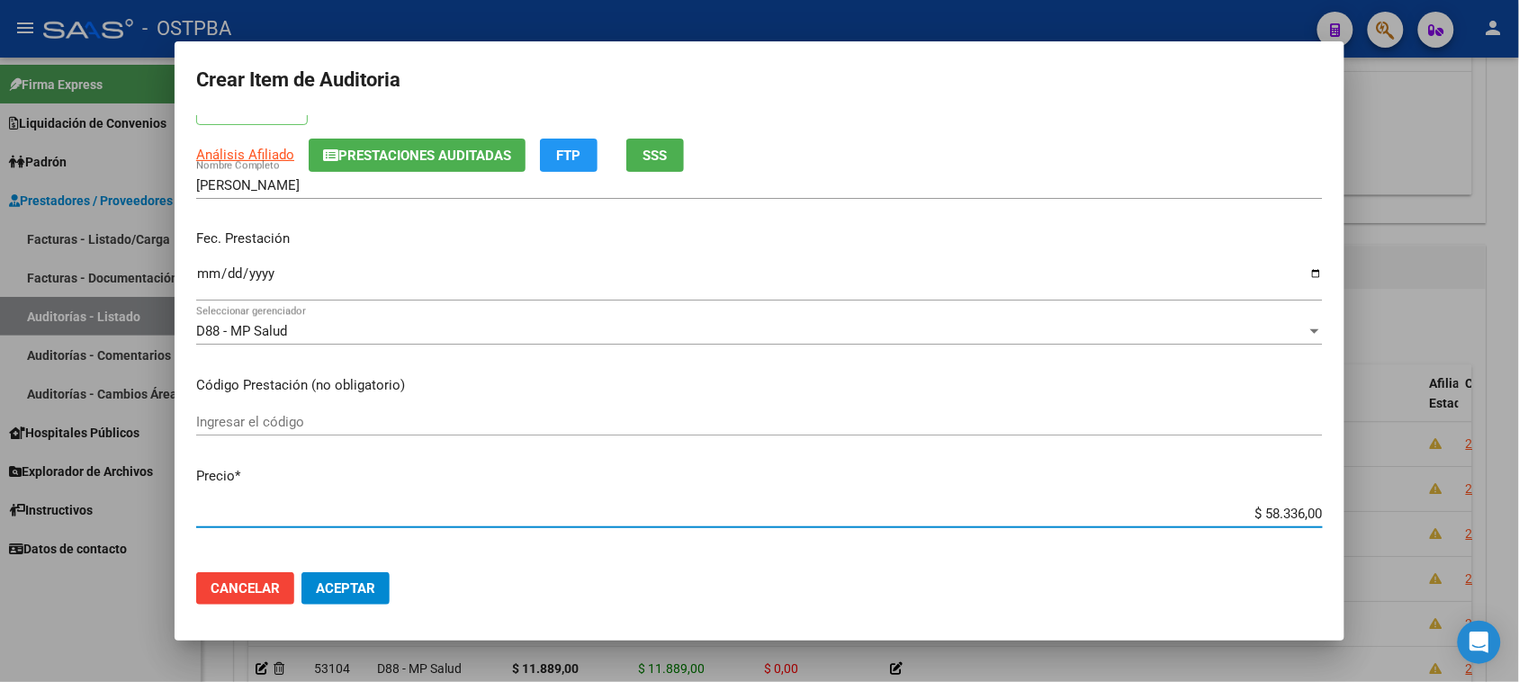
drag, startPoint x: 1255, startPoint y: 510, endPoint x: 1480, endPoint y: 506, distance: 225.0
click at [1480, 506] on div "Crear Item de Auditoria 20430536 Nro Documento 27204305361 CUIL Afiliado Activo…" at bounding box center [759, 341] width 1519 height 682
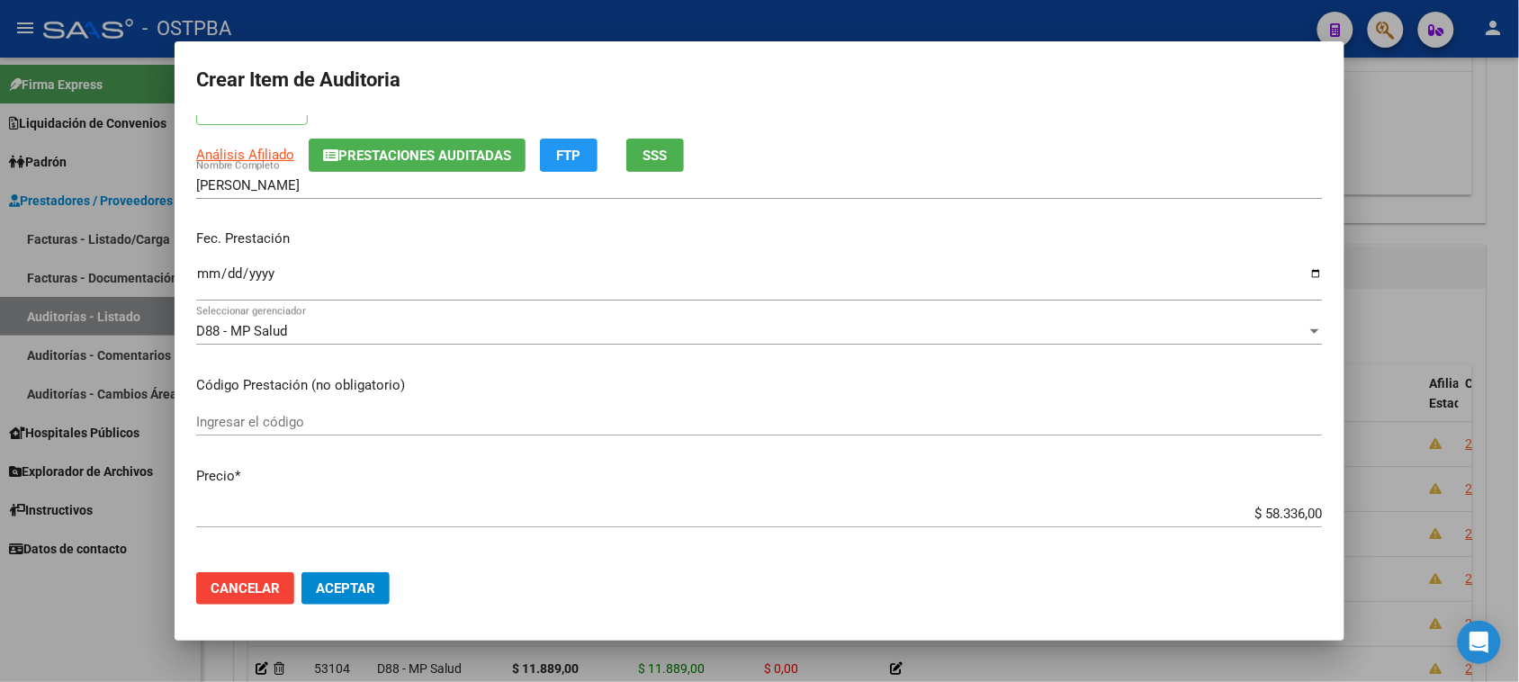
drag, startPoint x: 1251, startPoint y: 504, endPoint x: 1242, endPoint y: 510, distance: 11.0
click at [1246, 508] on div "$ 58.336,00 Ingresar el precio" at bounding box center [759, 513] width 1127 height 27
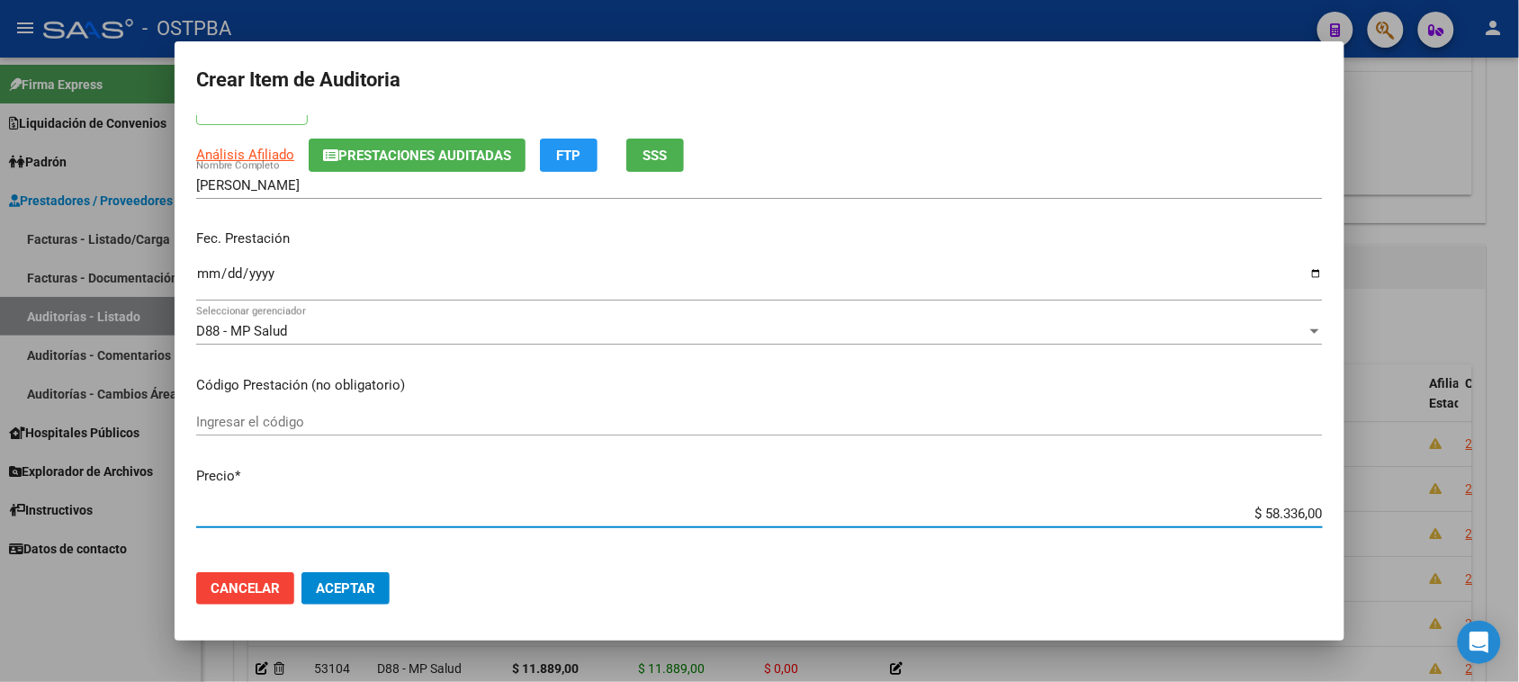
drag, startPoint x: 1244, startPoint y: 513, endPoint x: 1535, endPoint y: 498, distance: 292.0
click at [1519, 498] on html "menu - OSTPBA person Firma Express Liquidación de Convenios Gastos - Items Gast…" at bounding box center [759, 341] width 1519 height 682
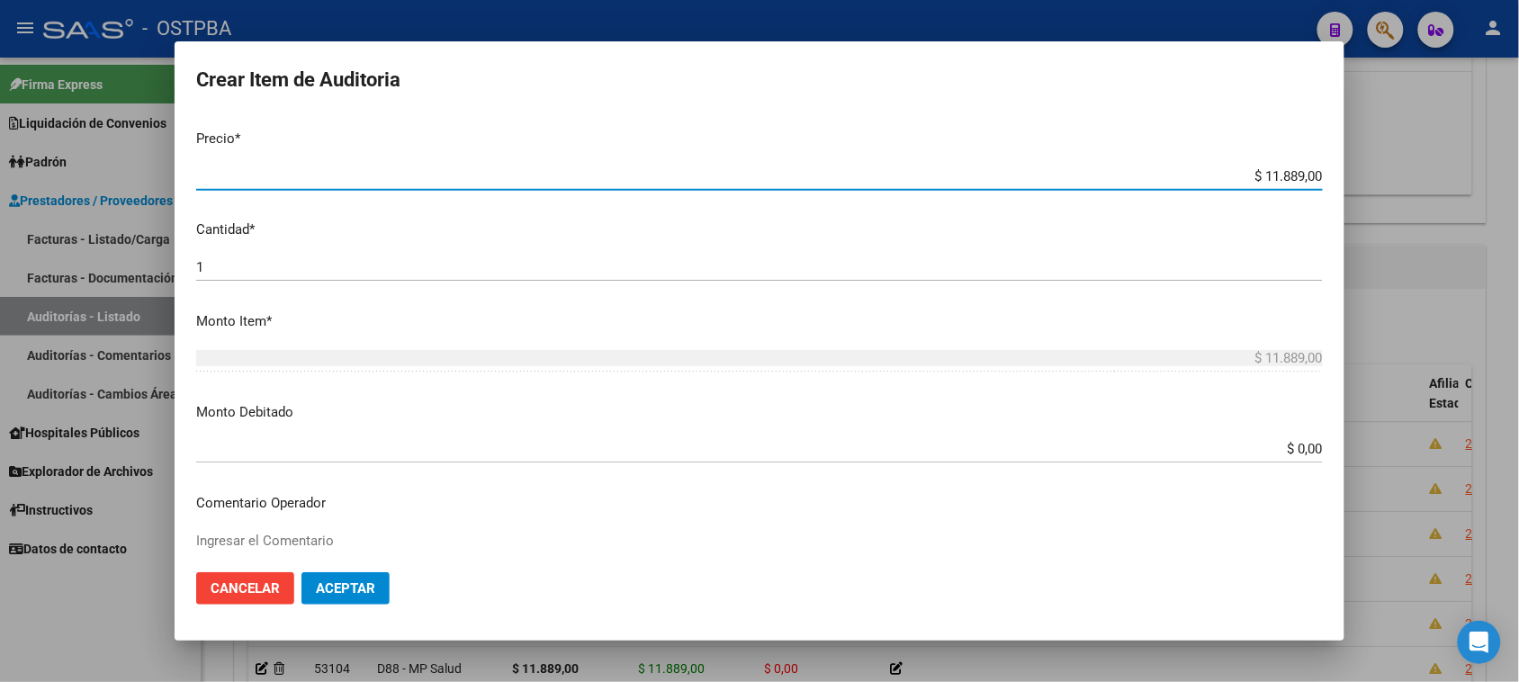
scroll to position [1020, 0]
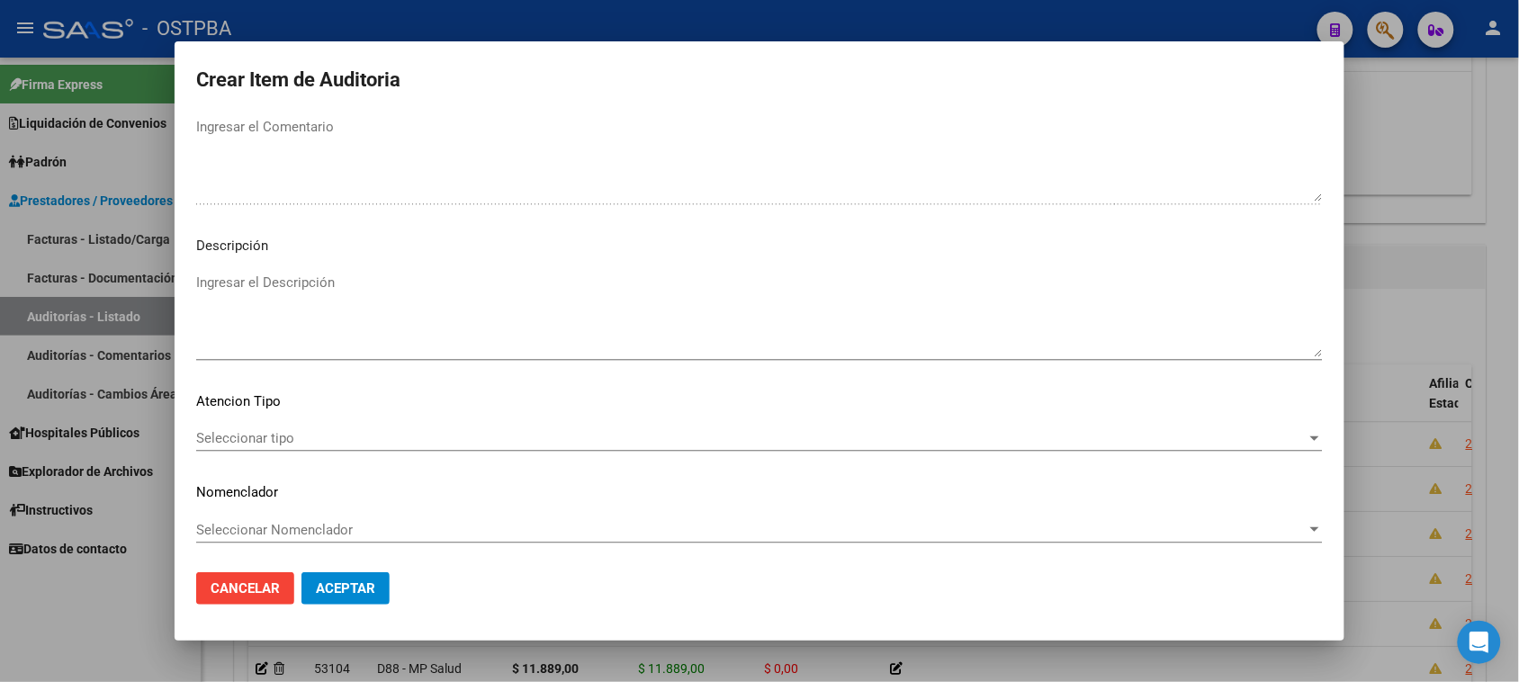
click at [319, 425] on div "Seleccionar tipo Seleccionar tipo" at bounding box center [759, 438] width 1127 height 27
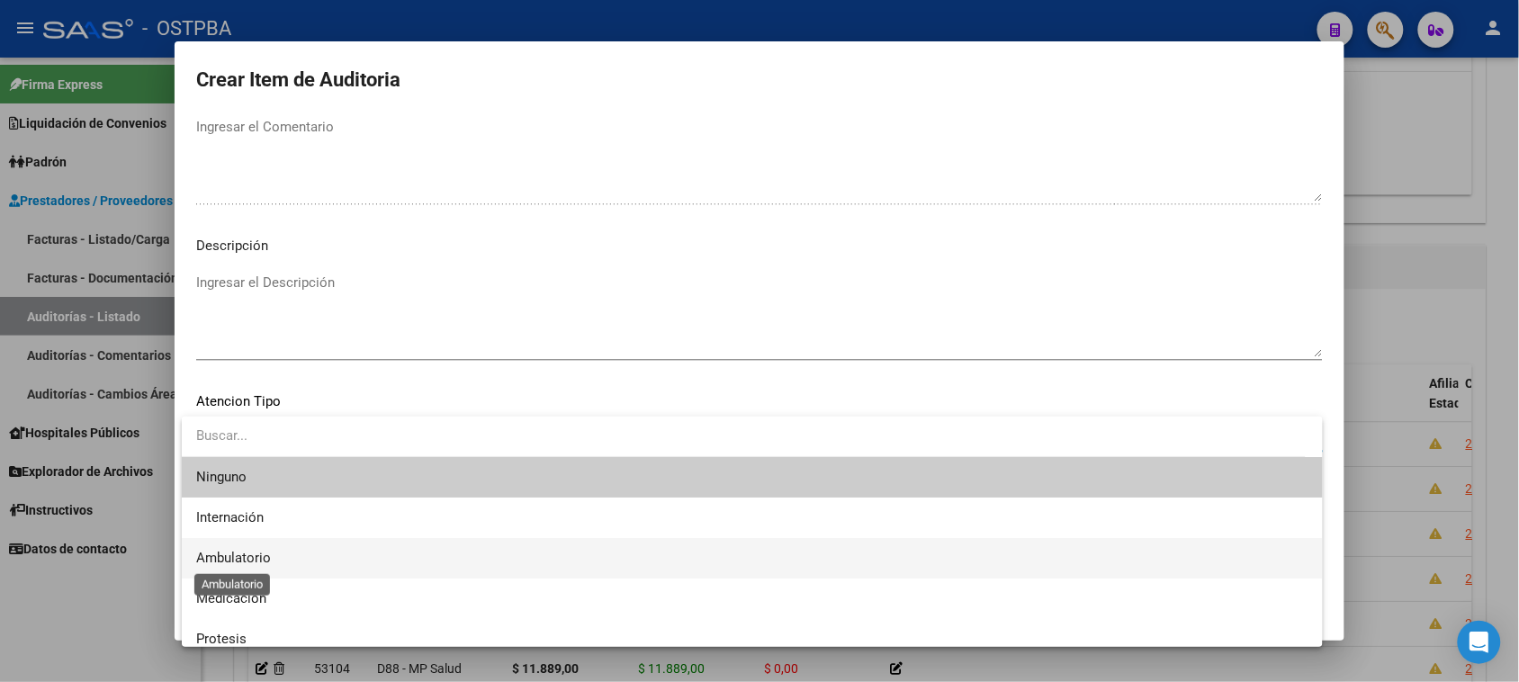
click at [267, 559] on span "Ambulatorio" at bounding box center [233, 558] width 75 height 16
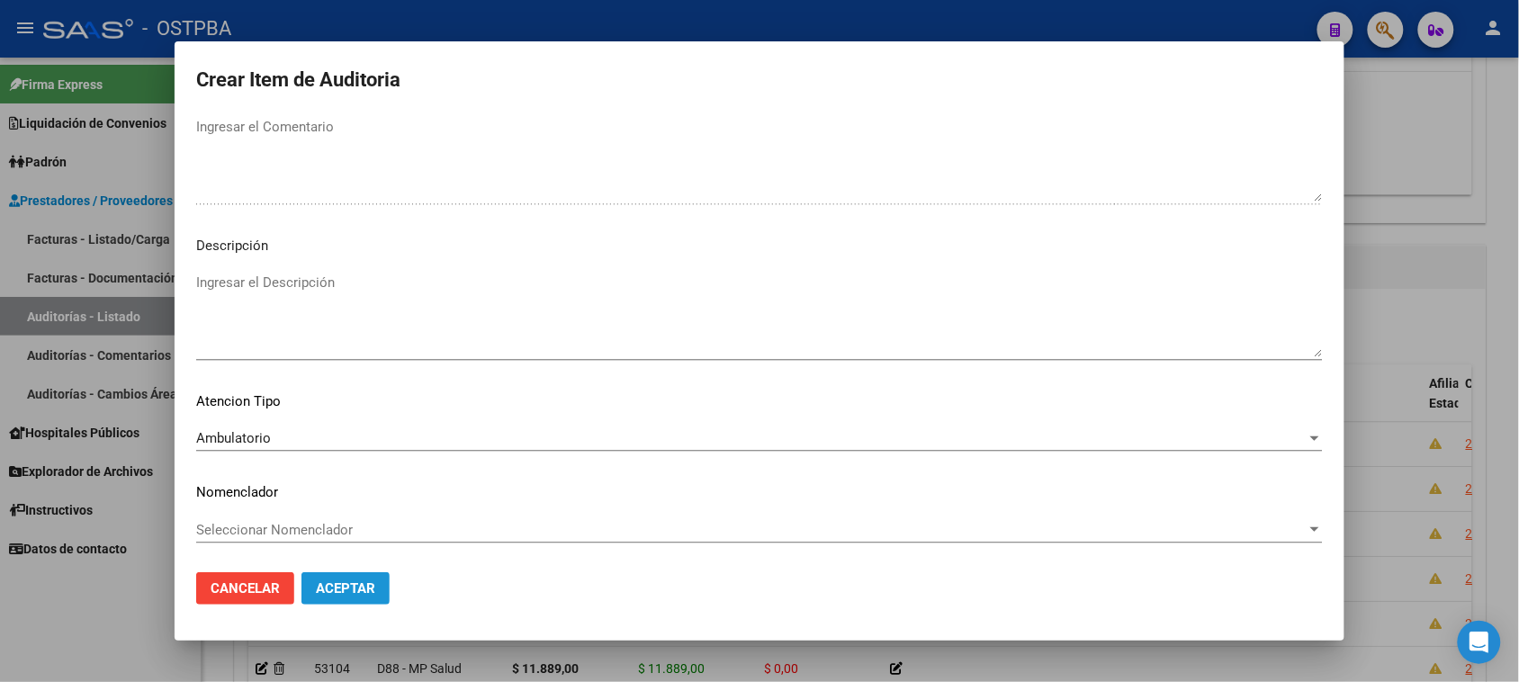
click at [342, 592] on span "Aceptar" at bounding box center [345, 588] width 59 height 16
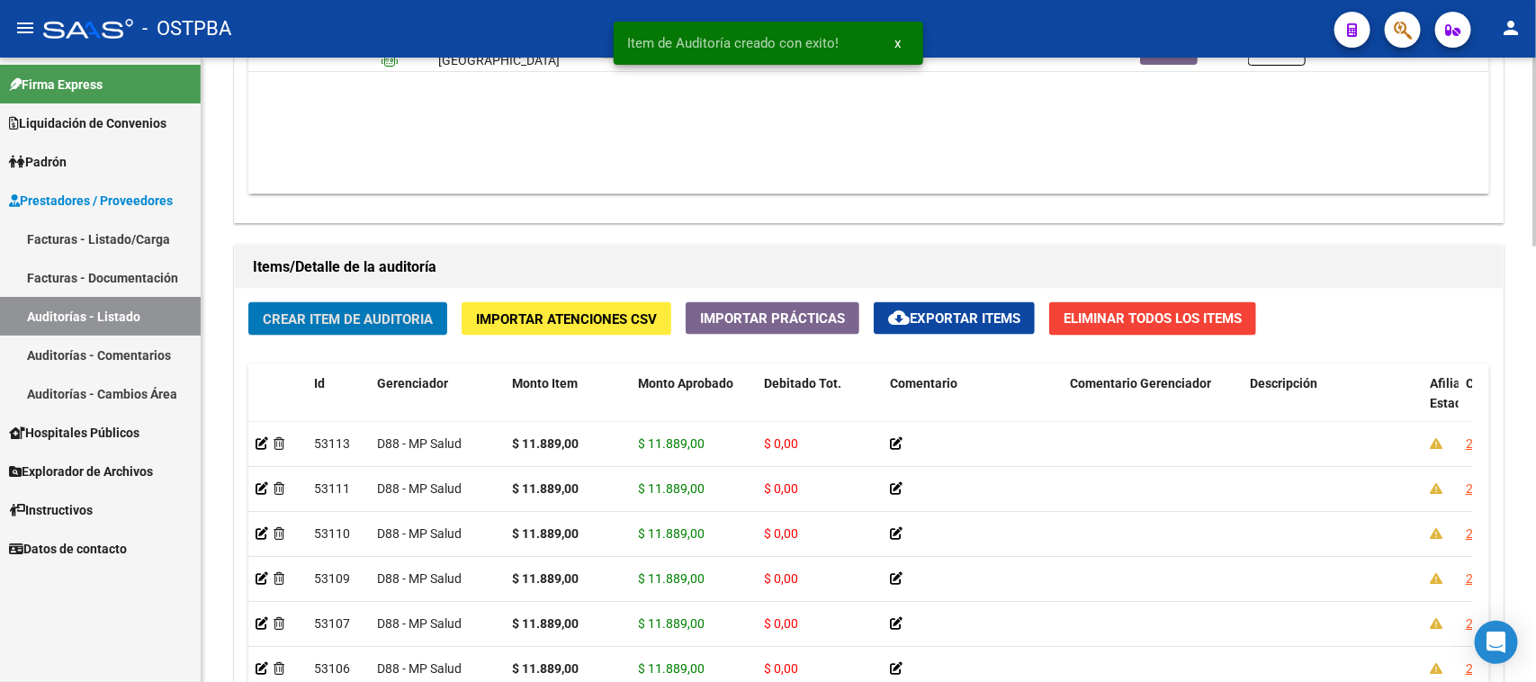
click at [348, 311] on span "Crear Item de Auditoria" at bounding box center [348, 319] width 170 height 16
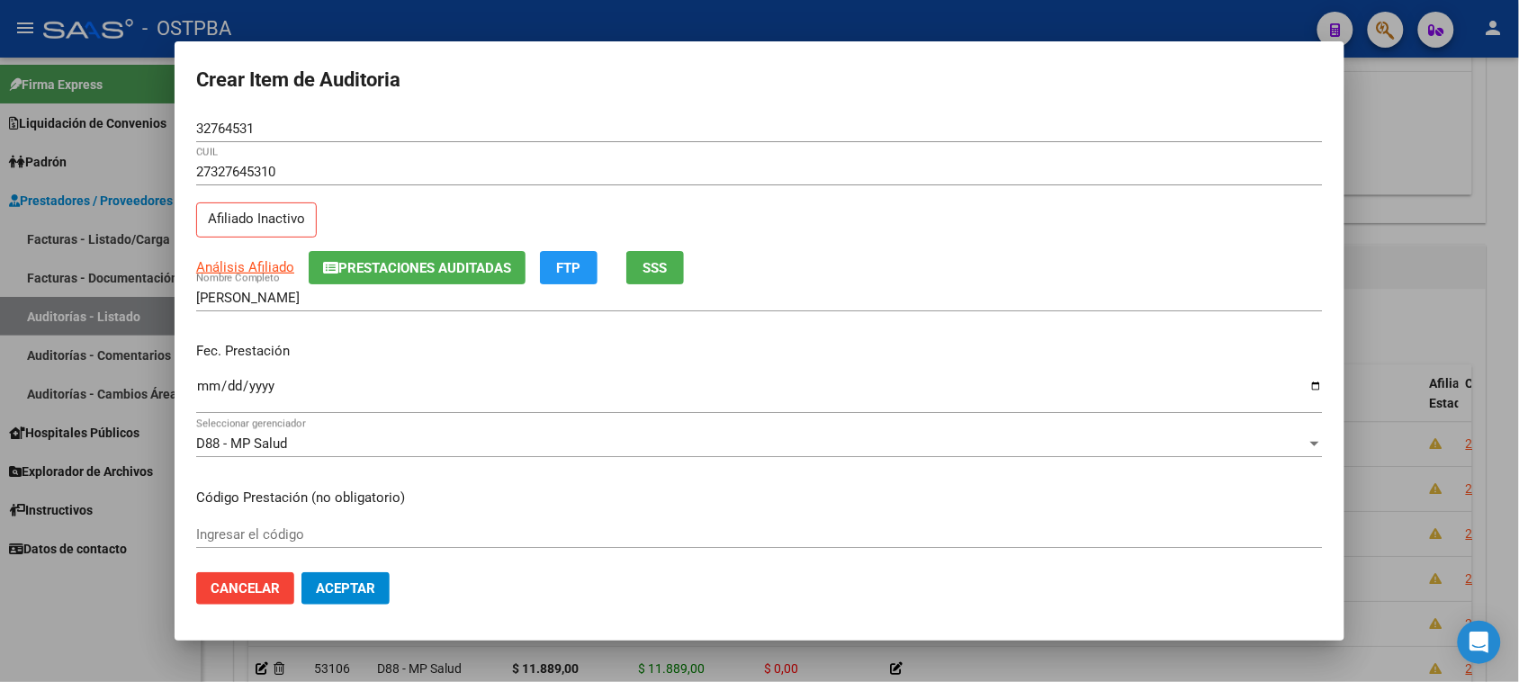
click at [191, 371] on mat-dialog-content "32764531 Nro Documento 27327645310 CUIL Afiliado Inactivo Análisis Afiliado Pre…" at bounding box center [760, 337] width 1170 height 444
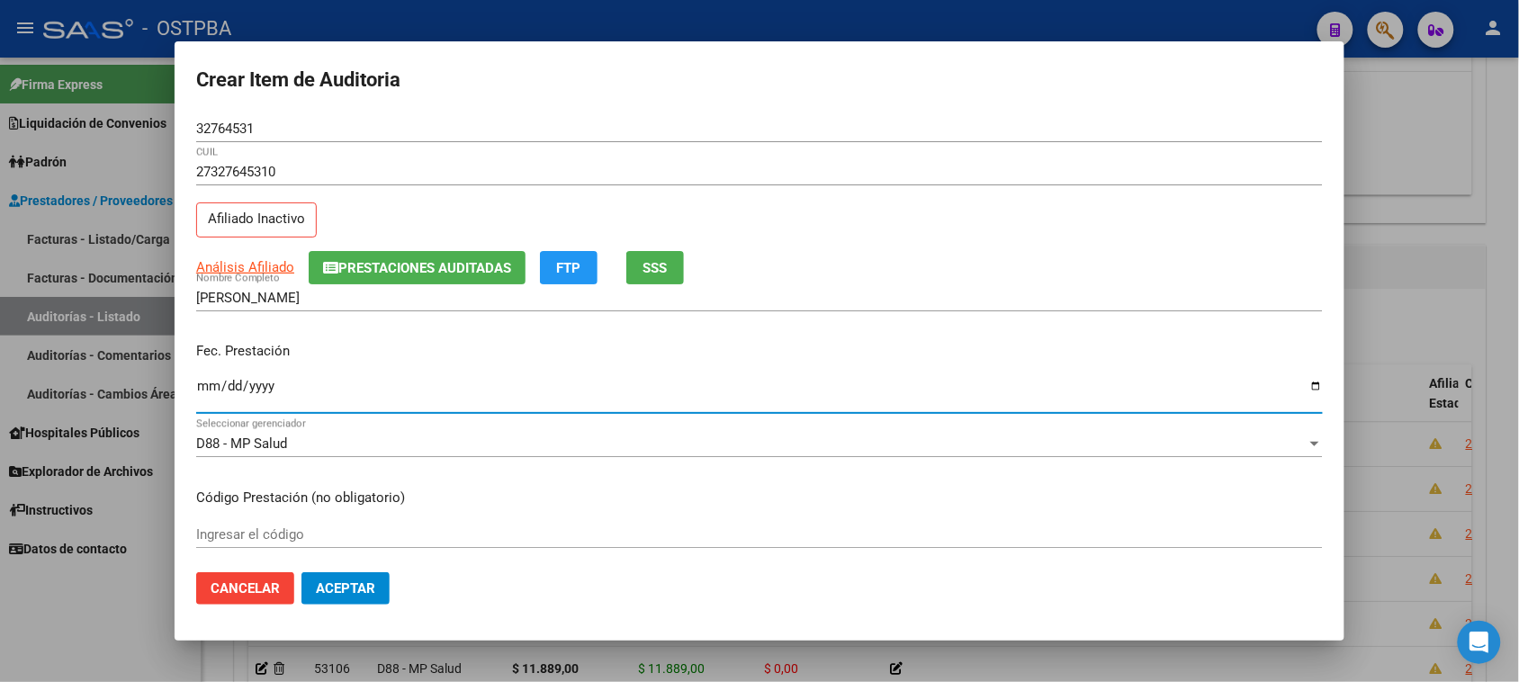
click at [203, 382] on input "Ingresar la fecha" at bounding box center [759, 393] width 1127 height 29
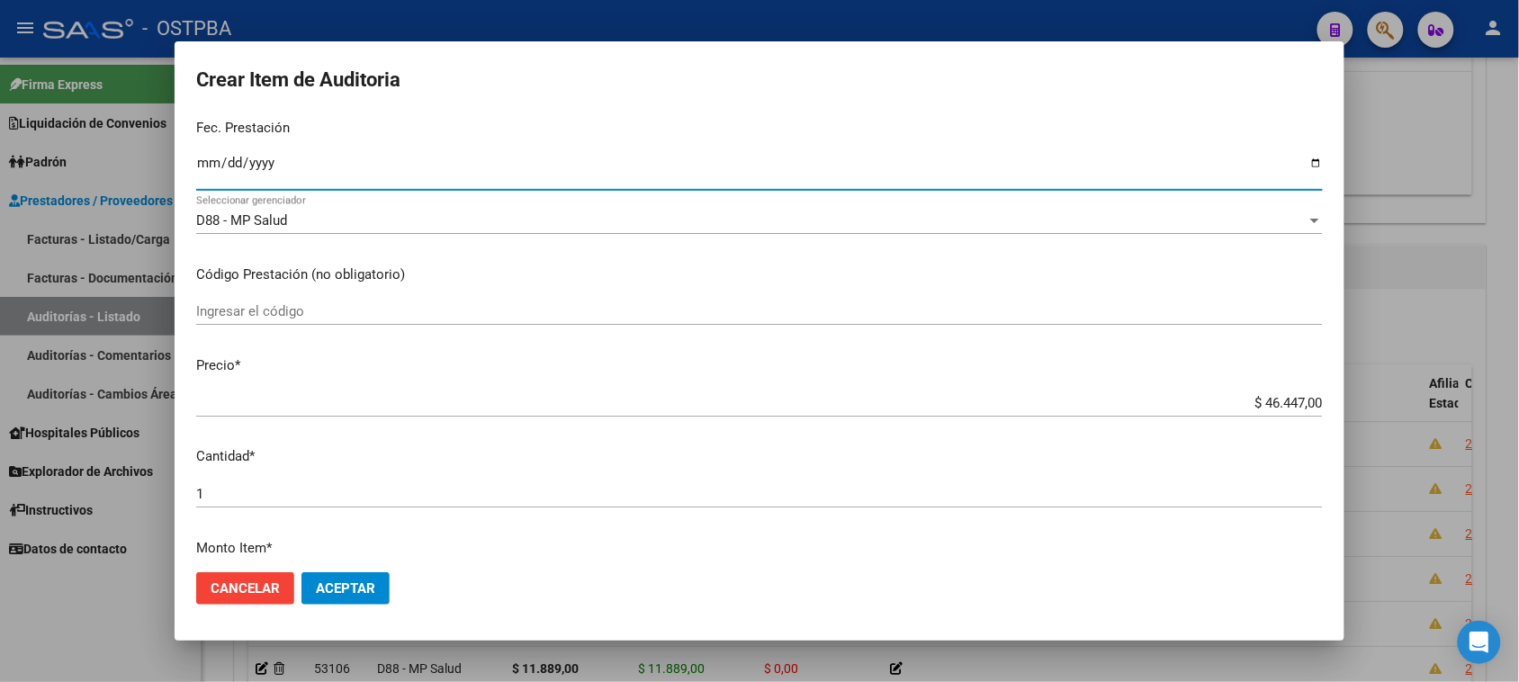
scroll to position [225, 0]
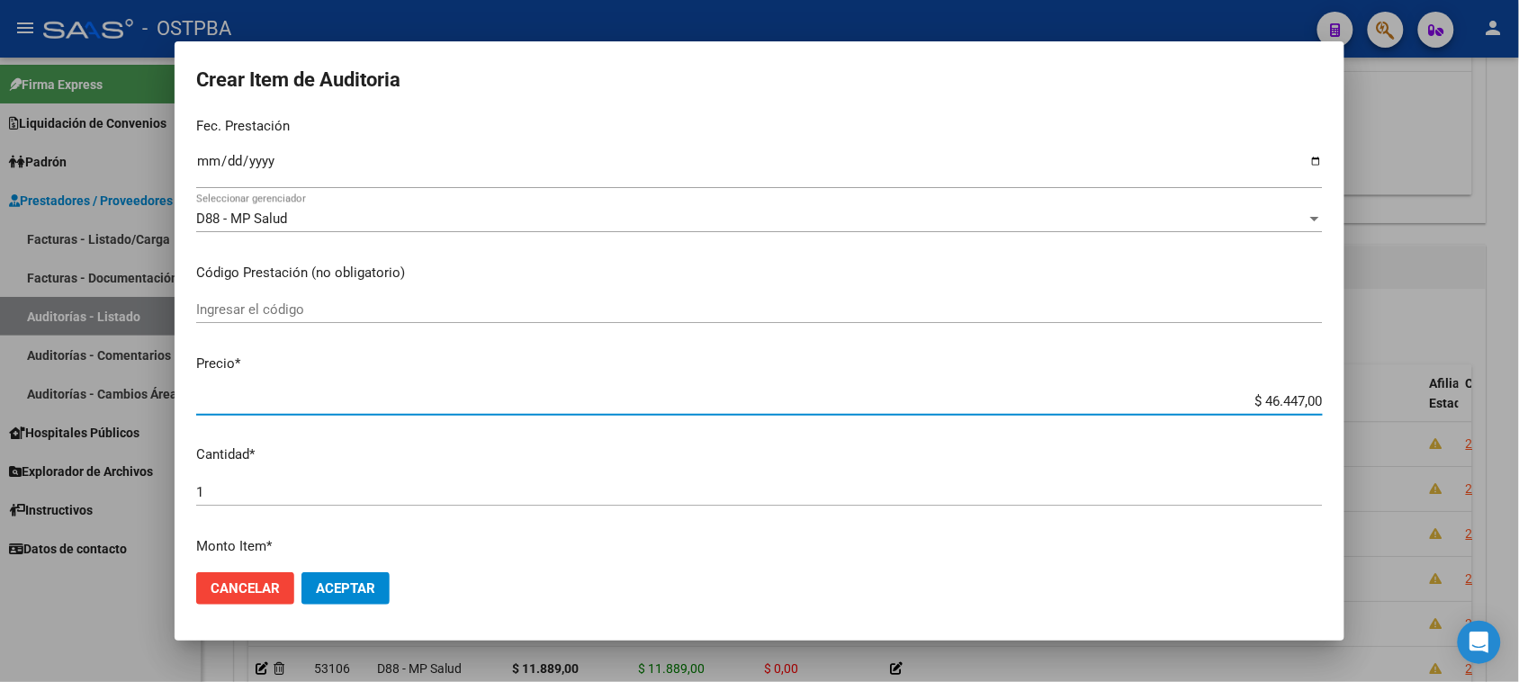
drag, startPoint x: 1247, startPoint y: 400, endPoint x: 1535, endPoint y: 411, distance: 288.2
click at [1519, 411] on html "menu - OSTPBA person Firma Express Liquidación de Convenios Gastos - Items Gast…" at bounding box center [759, 341] width 1519 height 682
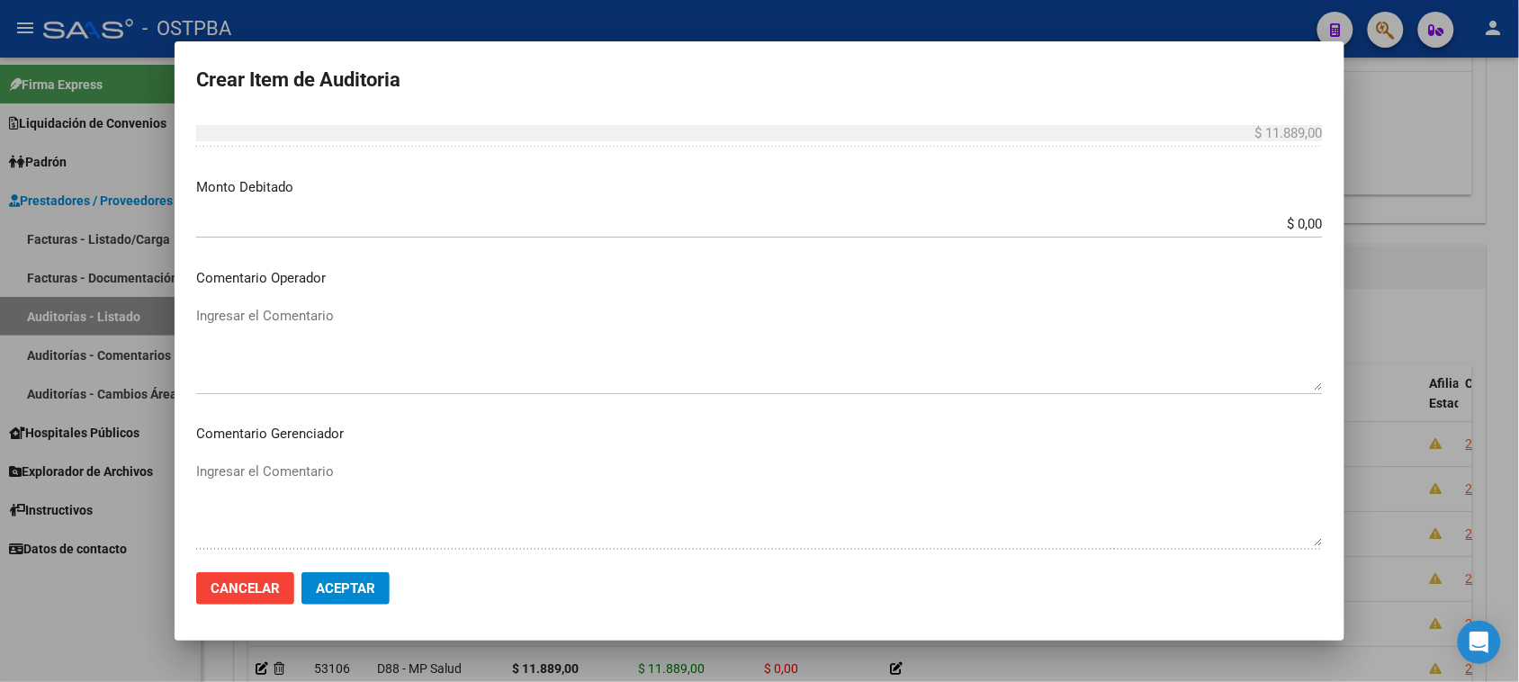
scroll to position [1012, 0]
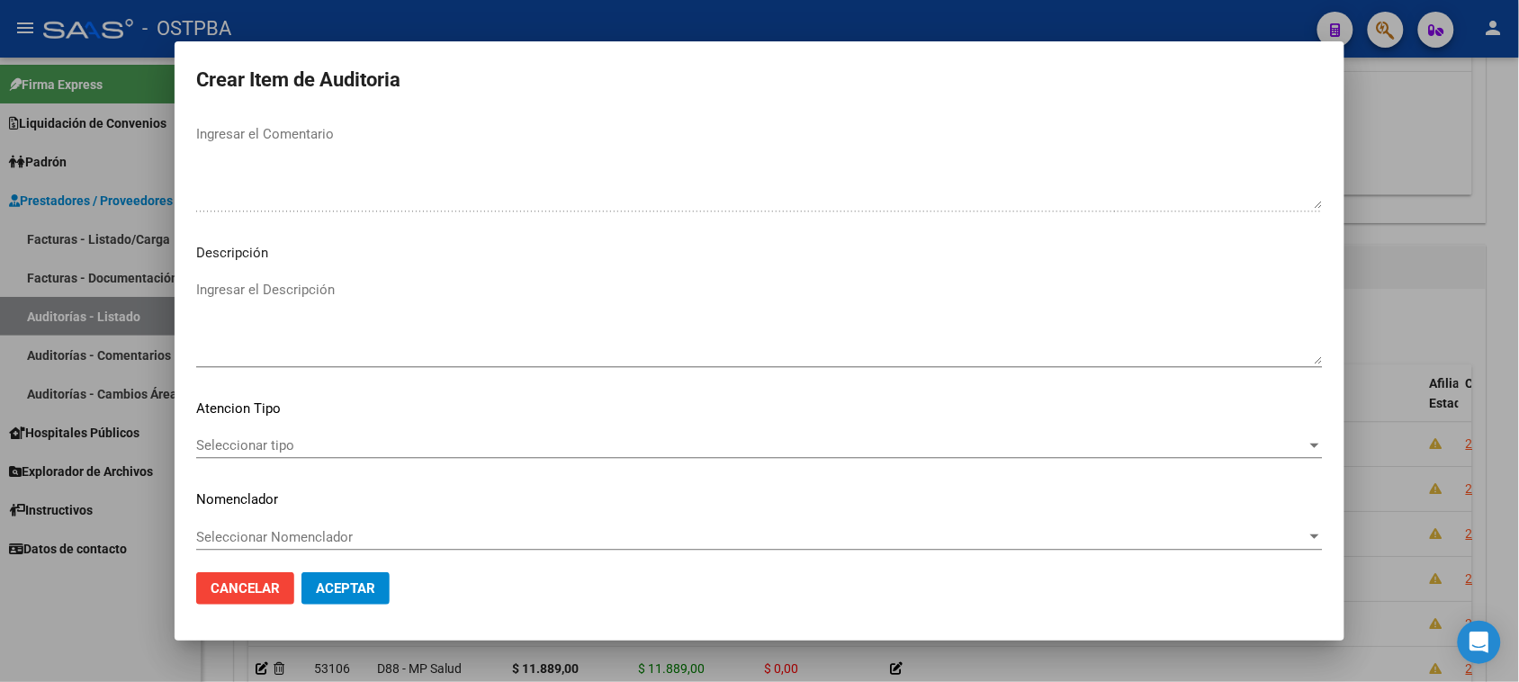
click at [279, 434] on div "Seleccionar tipo Seleccionar tipo" at bounding box center [759, 445] width 1127 height 27
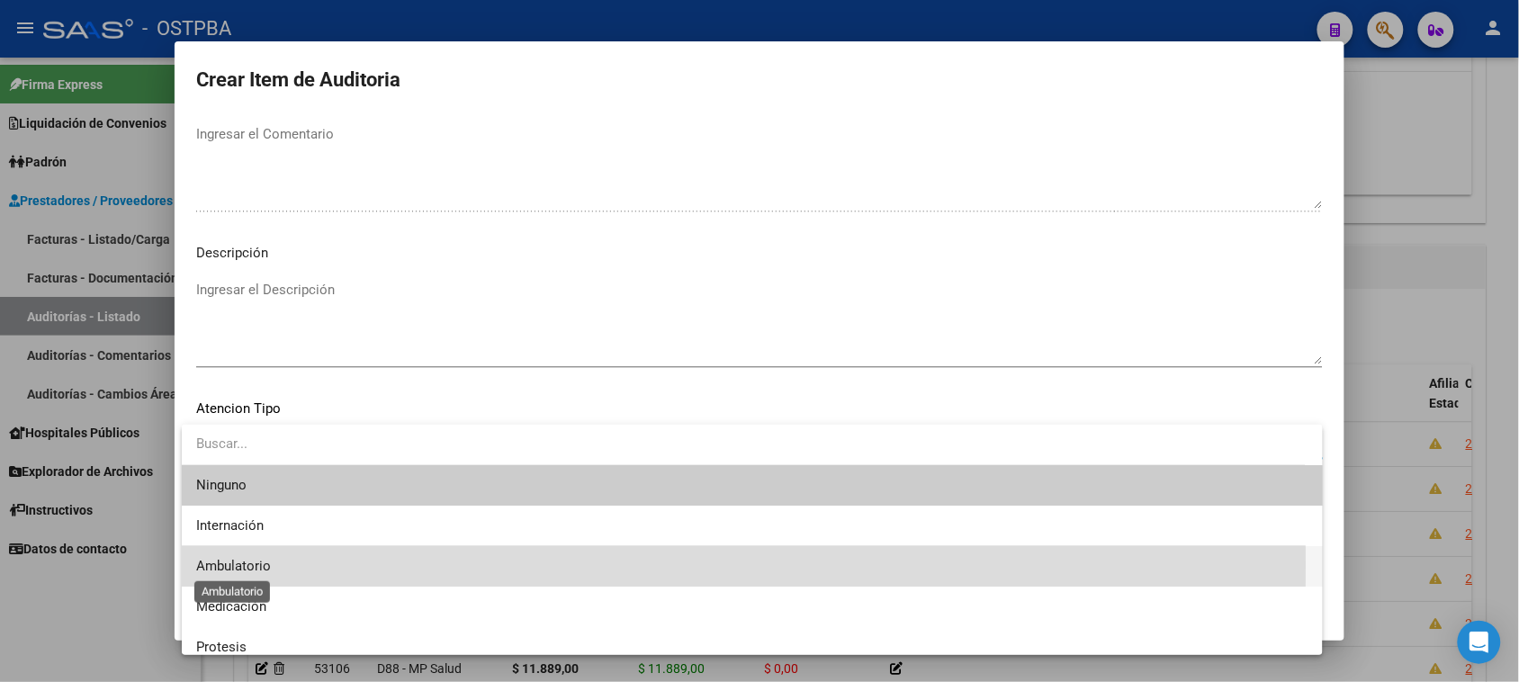
click at [262, 565] on span "Ambulatorio" at bounding box center [233, 566] width 75 height 16
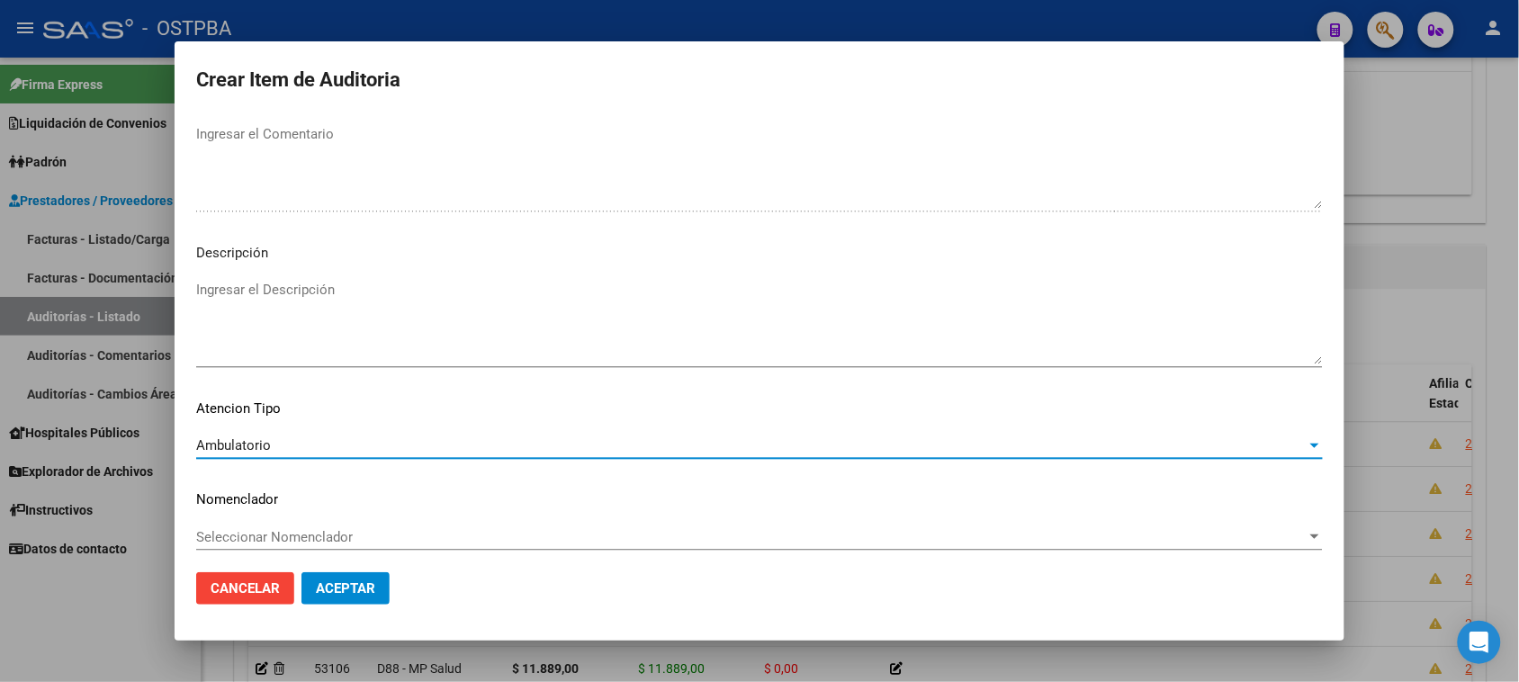
click at [370, 583] on span "Aceptar" at bounding box center [345, 588] width 59 height 16
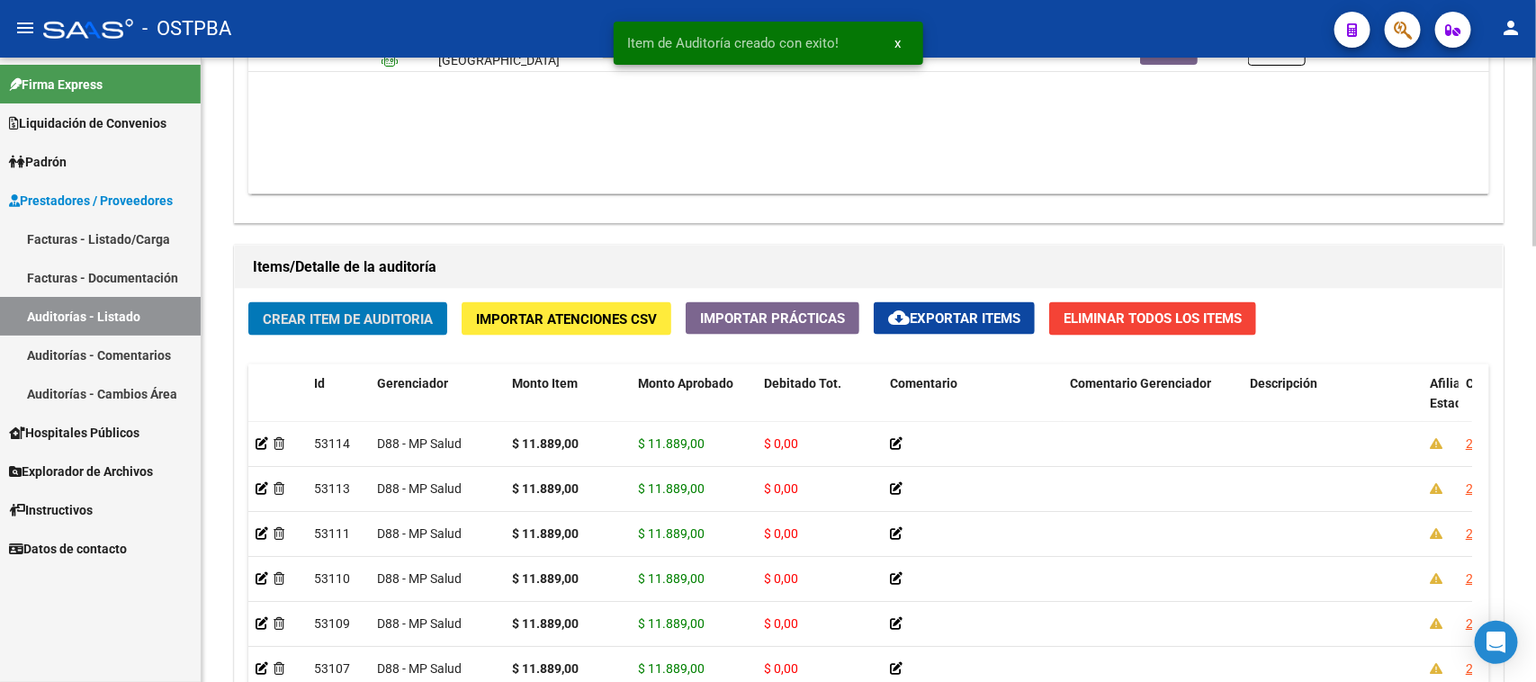
click at [360, 318] on span "Crear Item de Auditoria" at bounding box center [348, 319] width 170 height 16
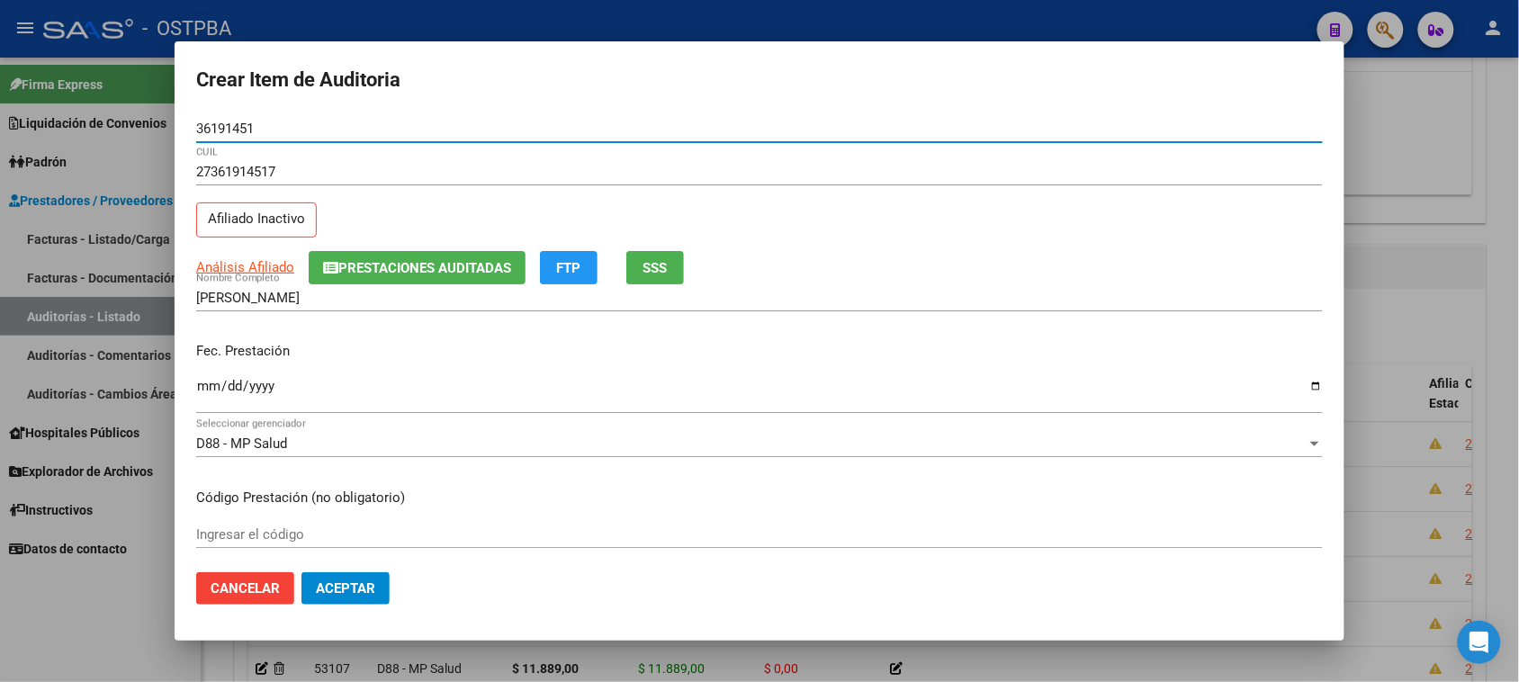
click at [211, 378] on div "Ingresar la fecha" at bounding box center [759, 394] width 1127 height 39
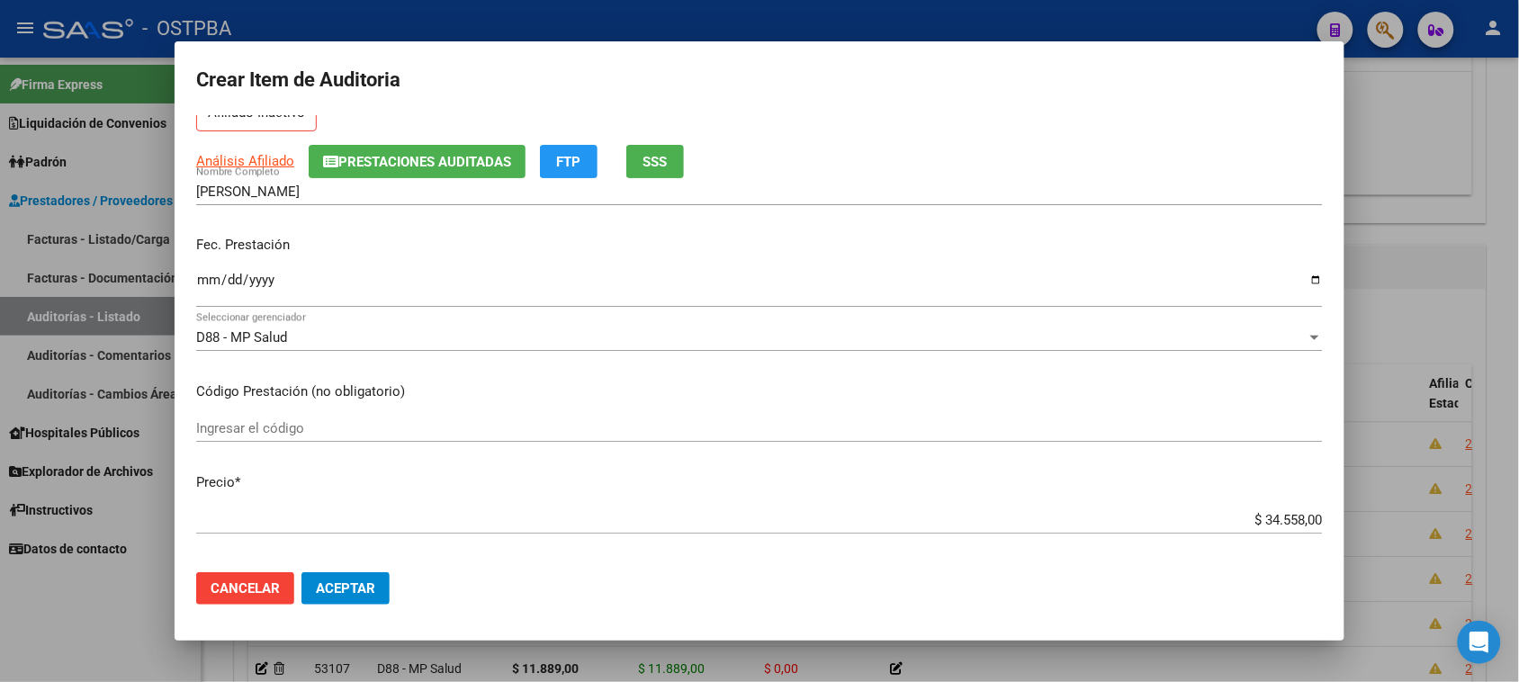
scroll to position [225, 0]
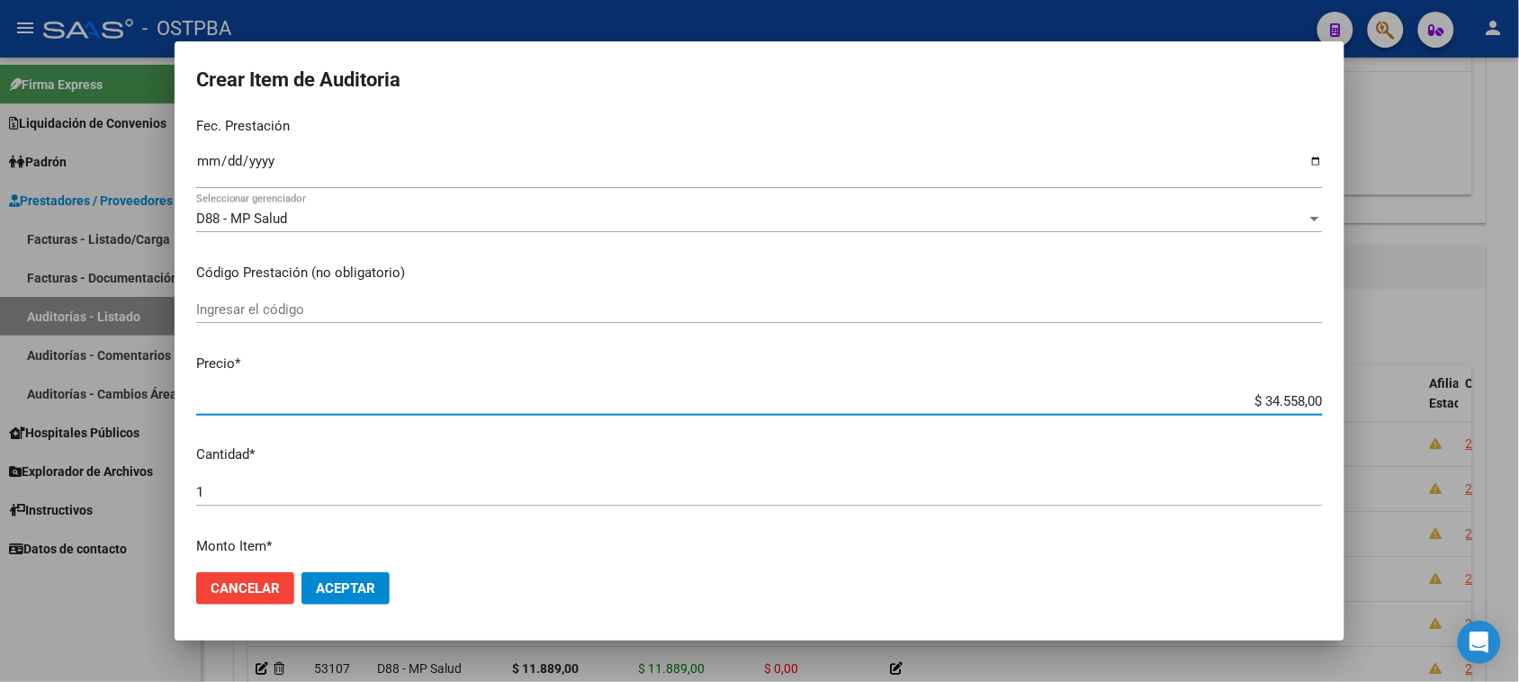
drag, startPoint x: 1247, startPoint y: 398, endPoint x: 1535, endPoint y: 400, distance: 288.0
click at [1519, 400] on html "menu - OSTPBA person Firma Express Liquidación de Convenios Gastos - Items Gast…" at bounding box center [759, 341] width 1519 height 682
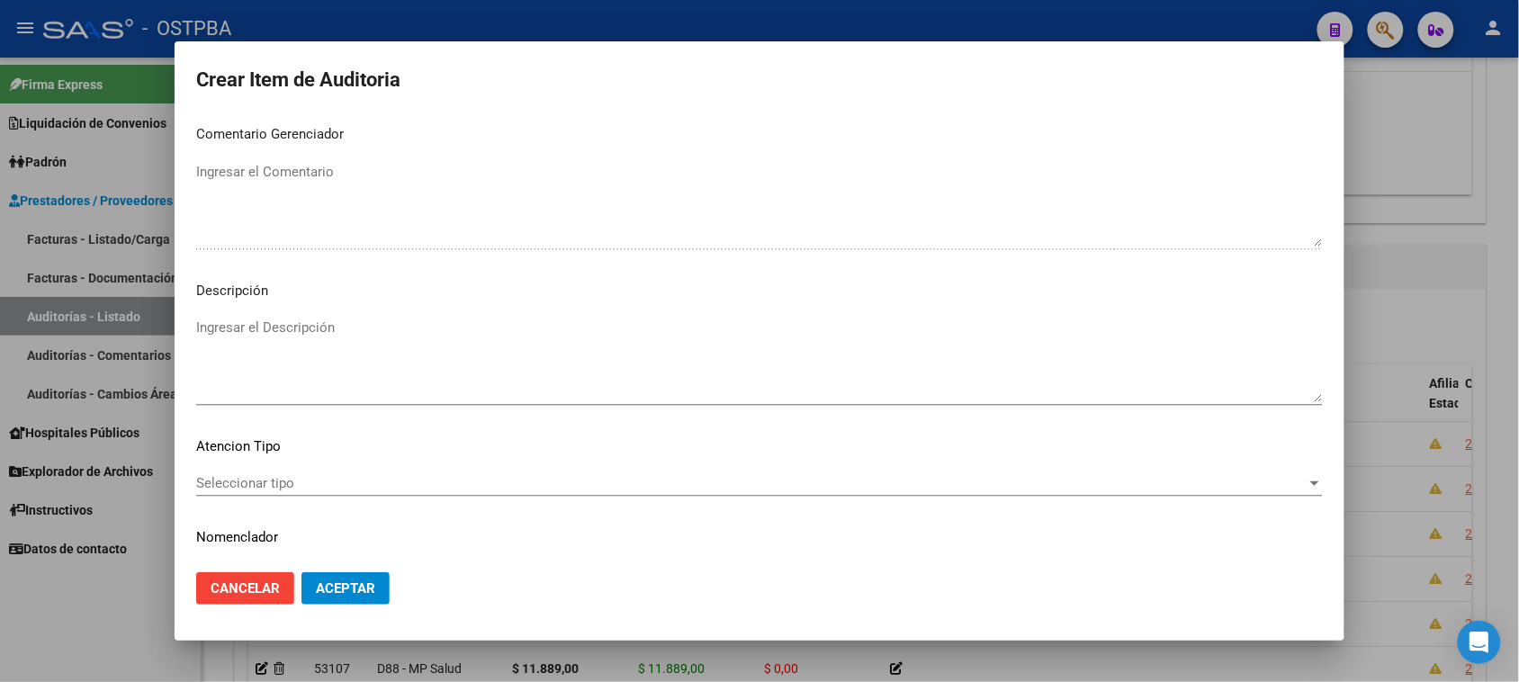
scroll to position [1020, 0]
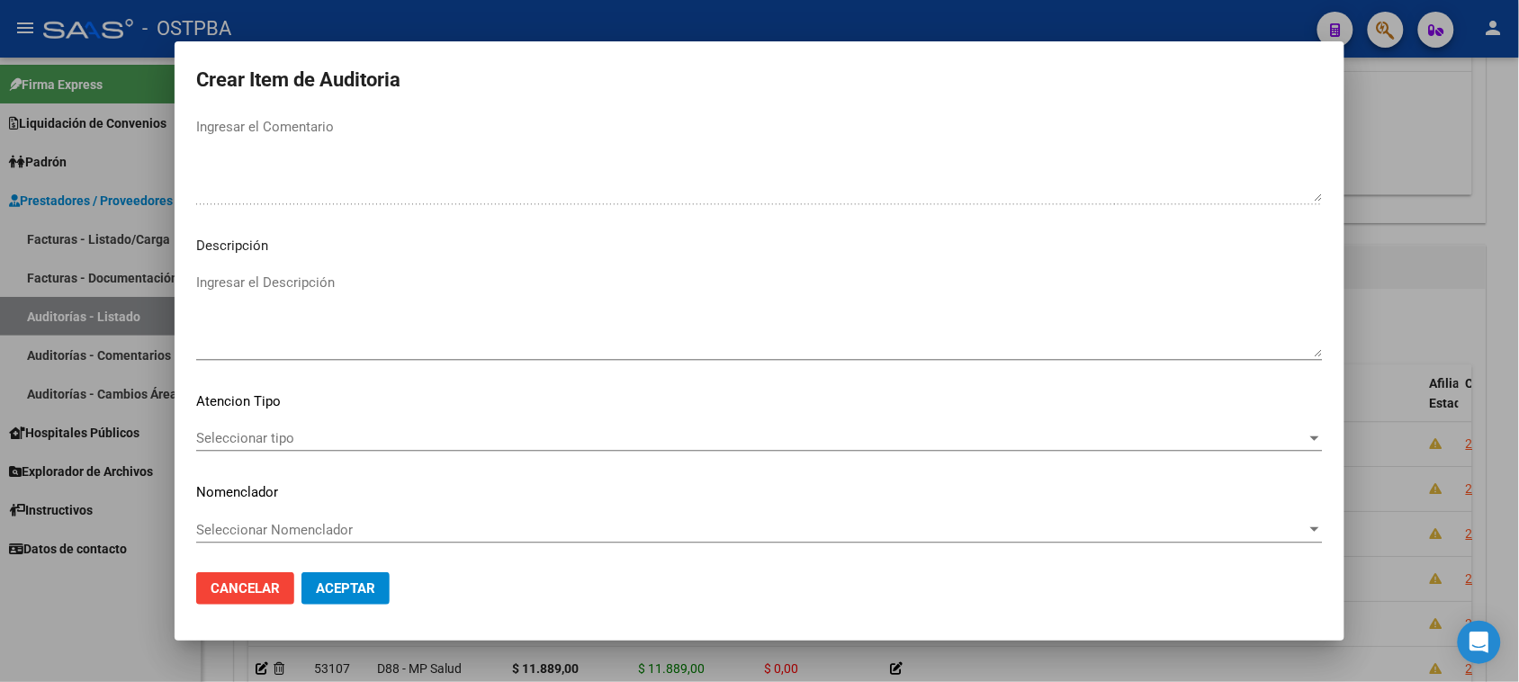
click at [259, 427] on div "Seleccionar tipo Seleccionar tipo" at bounding box center [759, 438] width 1127 height 27
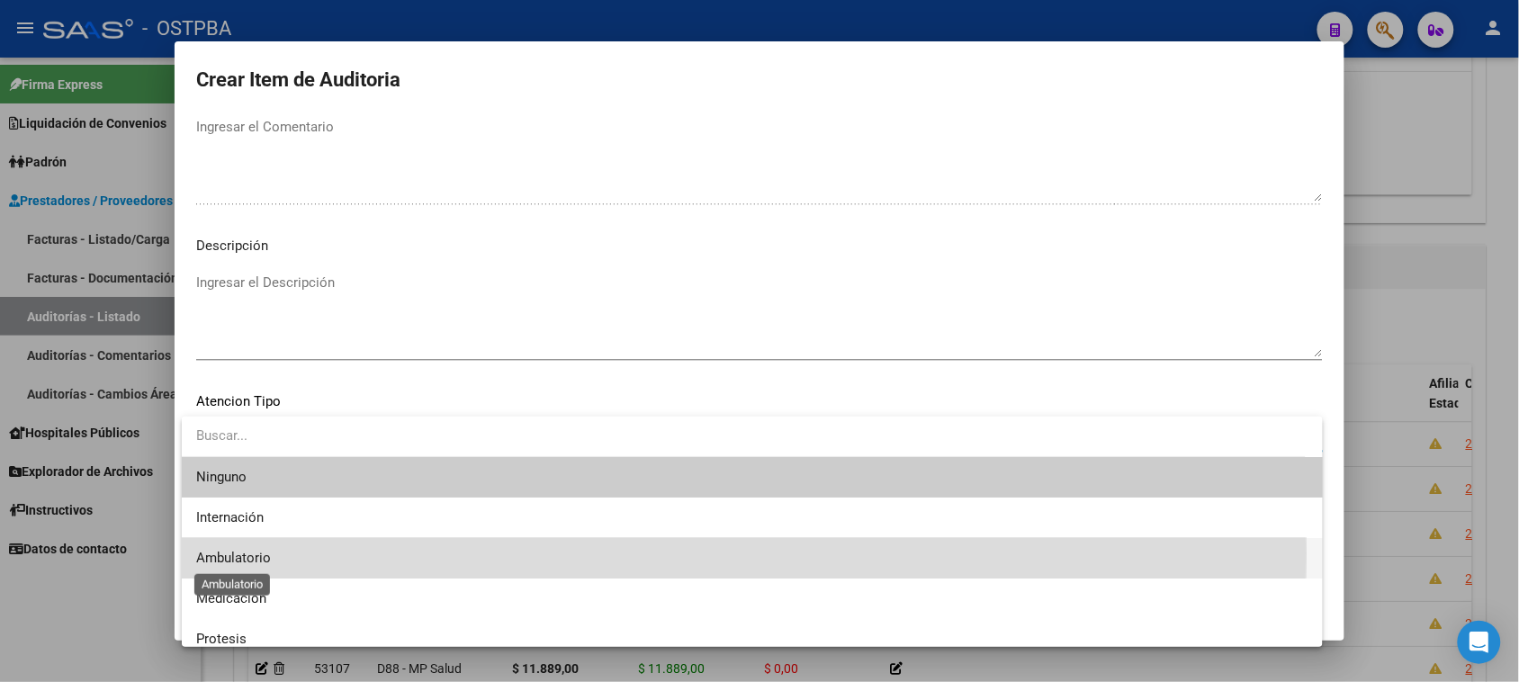
click at [231, 553] on span "Ambulatorio" at bounding box center [233, 558] width 75 height 16
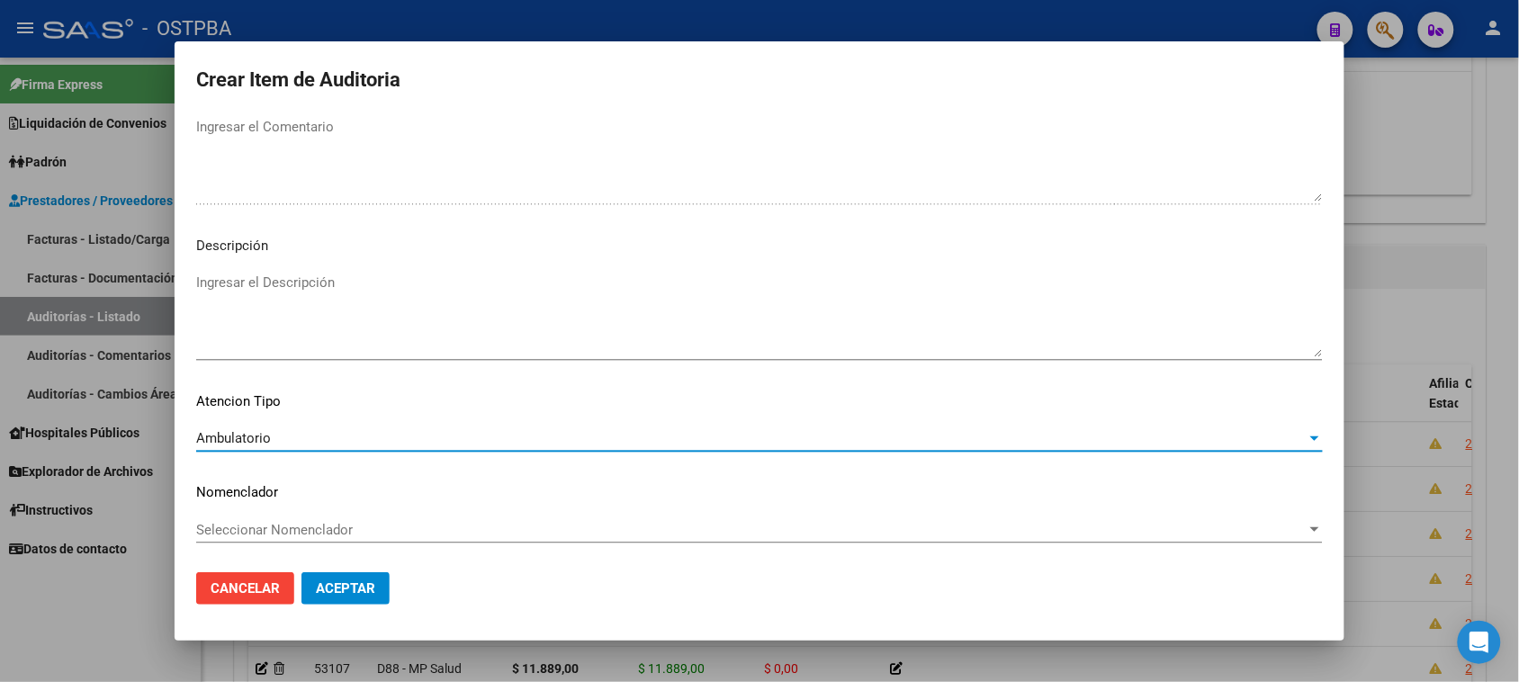
click at [337, 596] on span "Aceptar" at bounding box center [345, 588] width 59 height 16
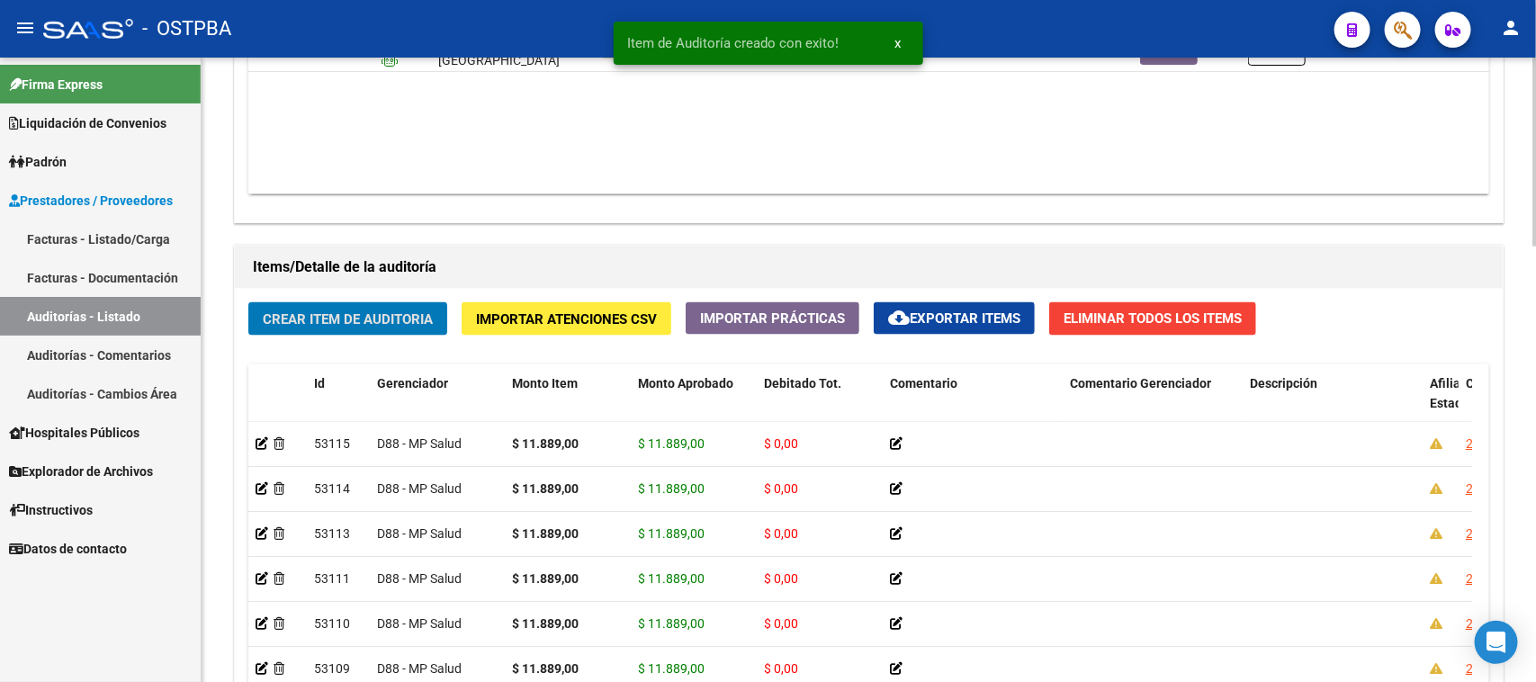
click at [418, 320] on span "Crear Item de Auditoria" at bounding box center [348, 319] width 170 height 16
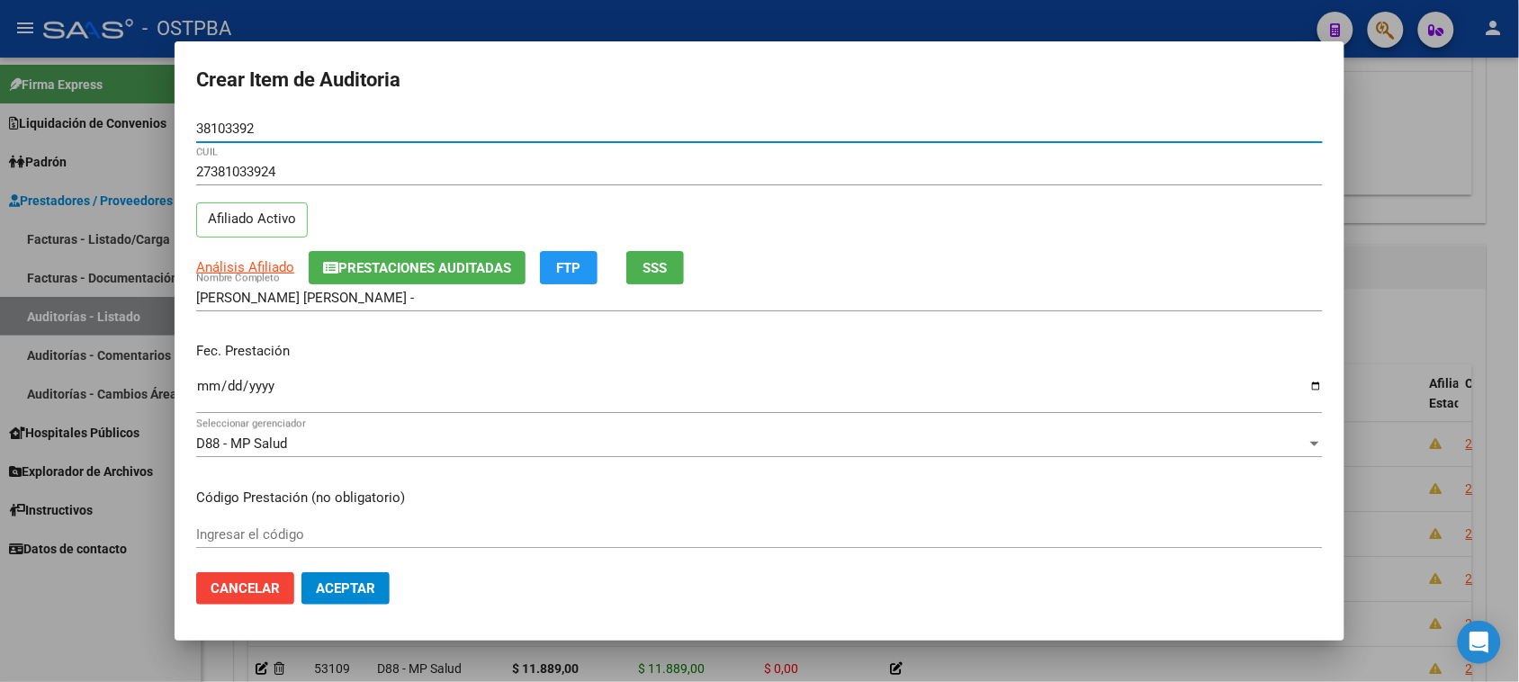
click at [216, 381] on input "Ingresar la fecha" at bounding box center [759, 393] width 1127 height 29
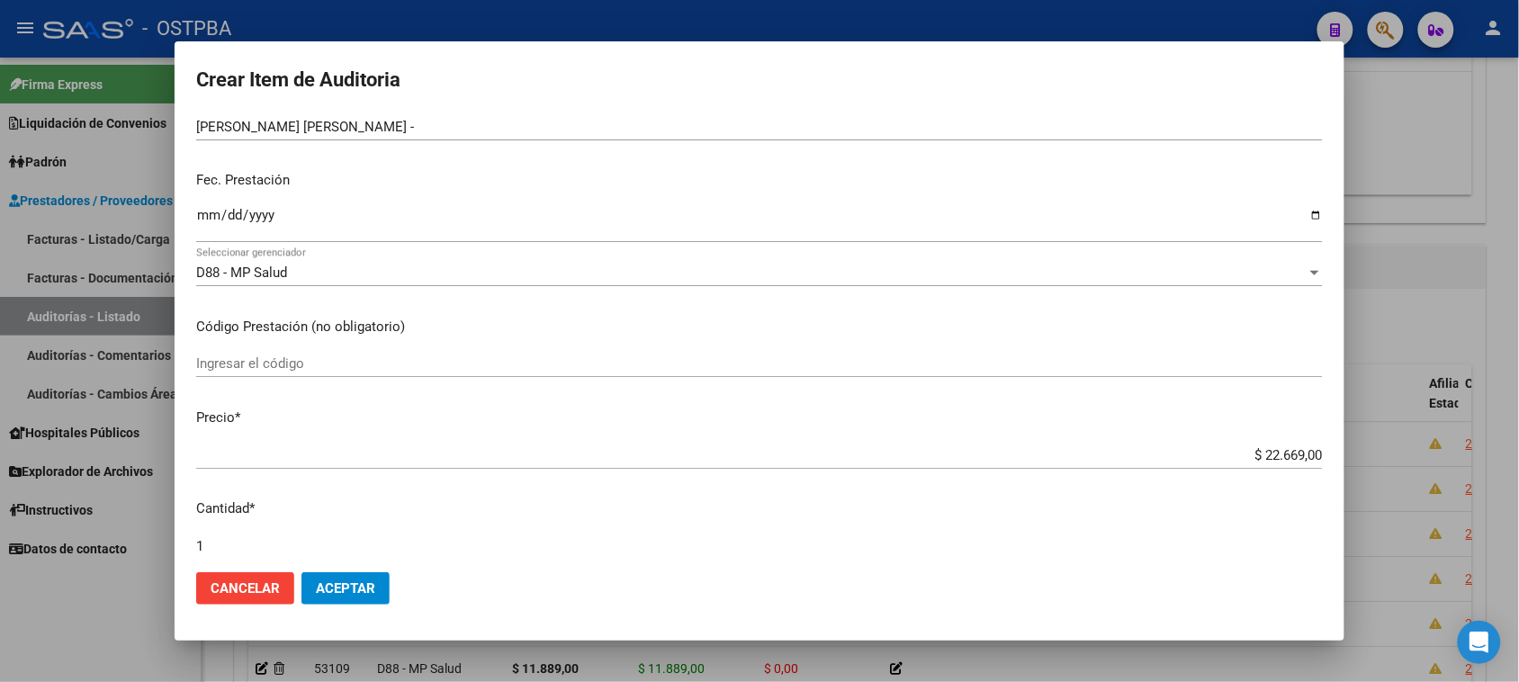
scroll to position [225, 0]
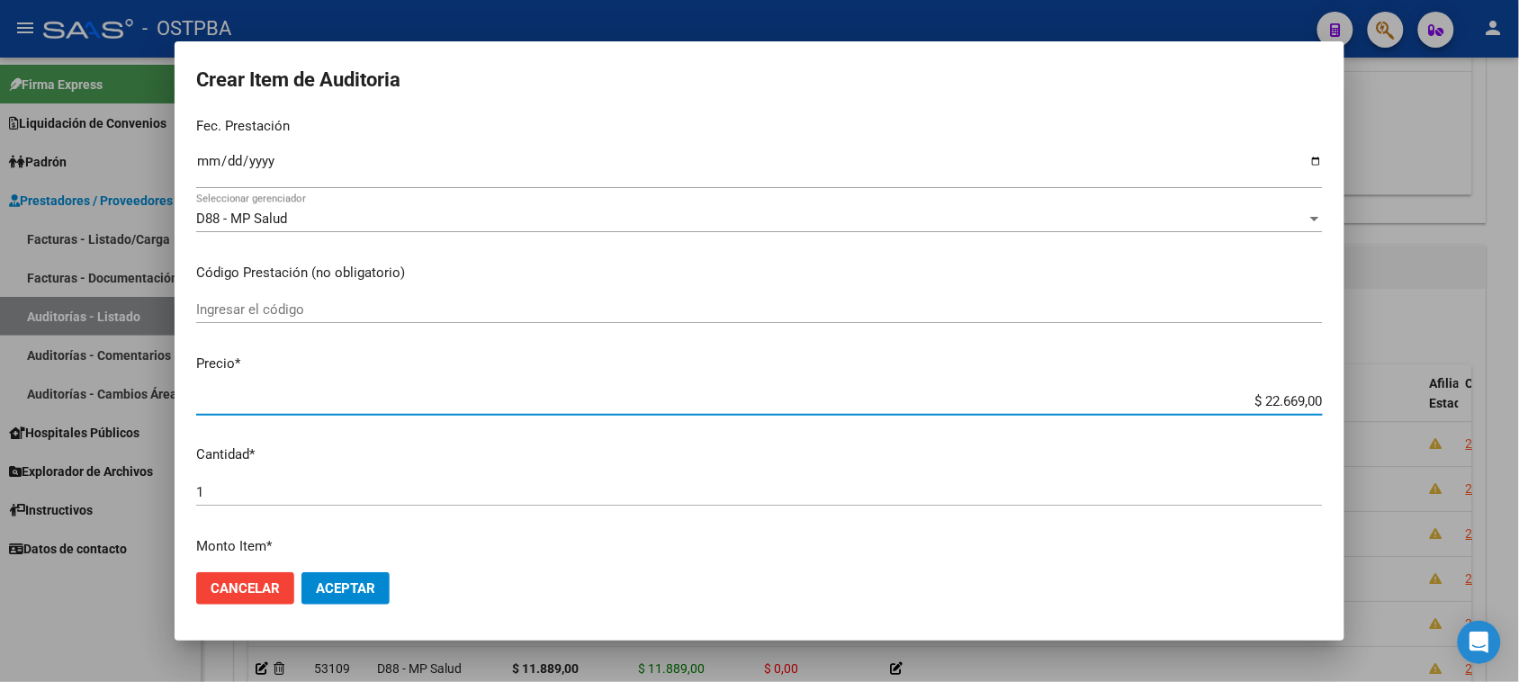
drag, startPoint x: 1252, startPoint y: 400, endPoint x: 1513, endPoint y: 393, distance: 261.1
click at [1513, 393] on div "Crear Item de Auditoria 38103392 Nro Documento 27381033924 CUIL Afiliado Activo…" at bounding box center [759, 341] width 1519 height 682
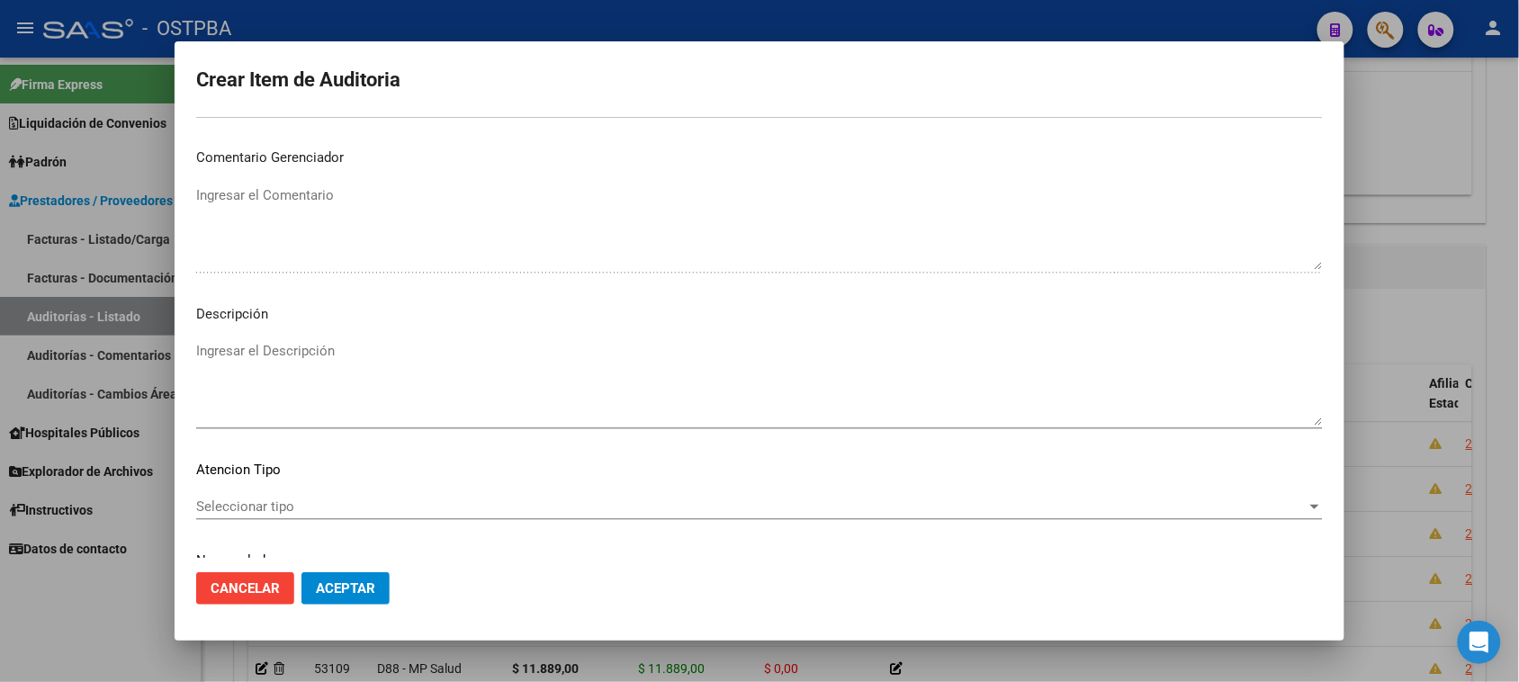
scroll to position [1012, 0]
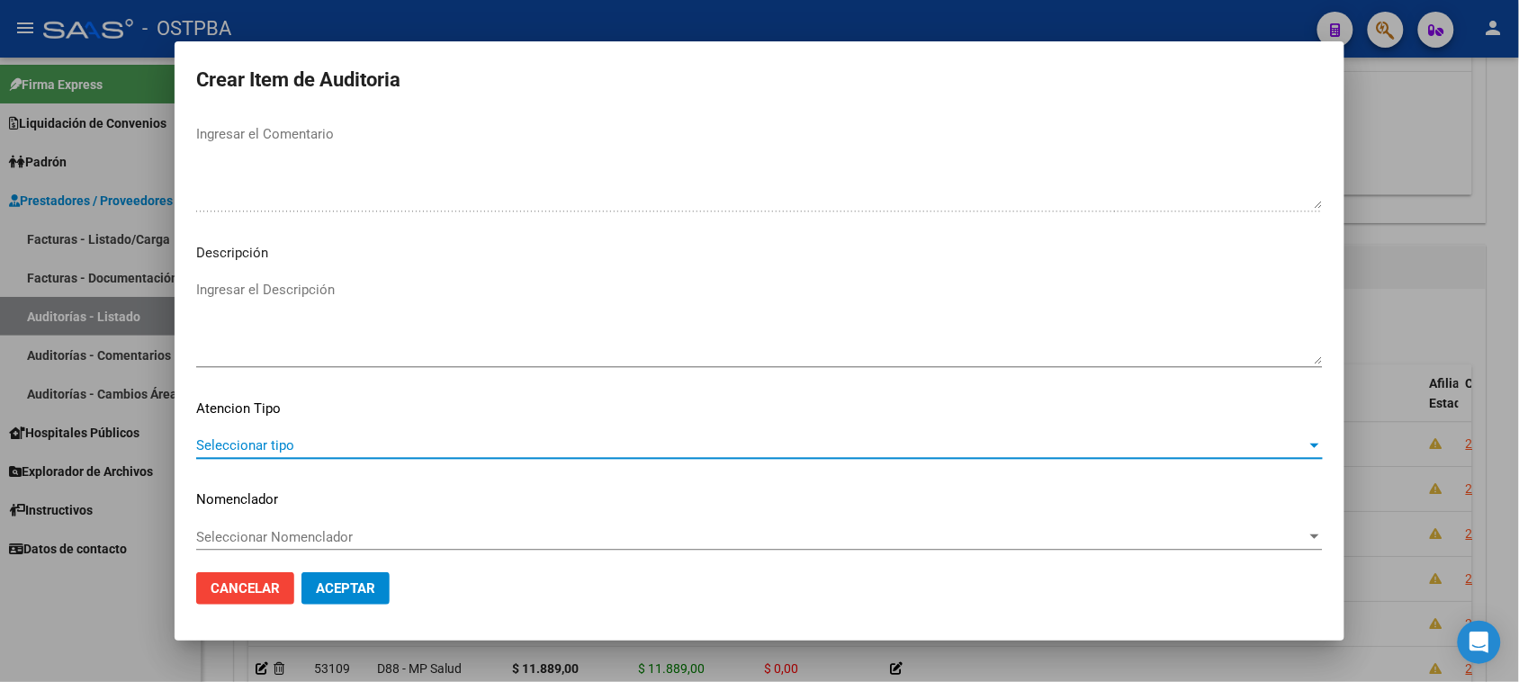
click at [236, 439] on span "Seleccionar tipo" at bounding box center [751, 445] width 1110 height 16
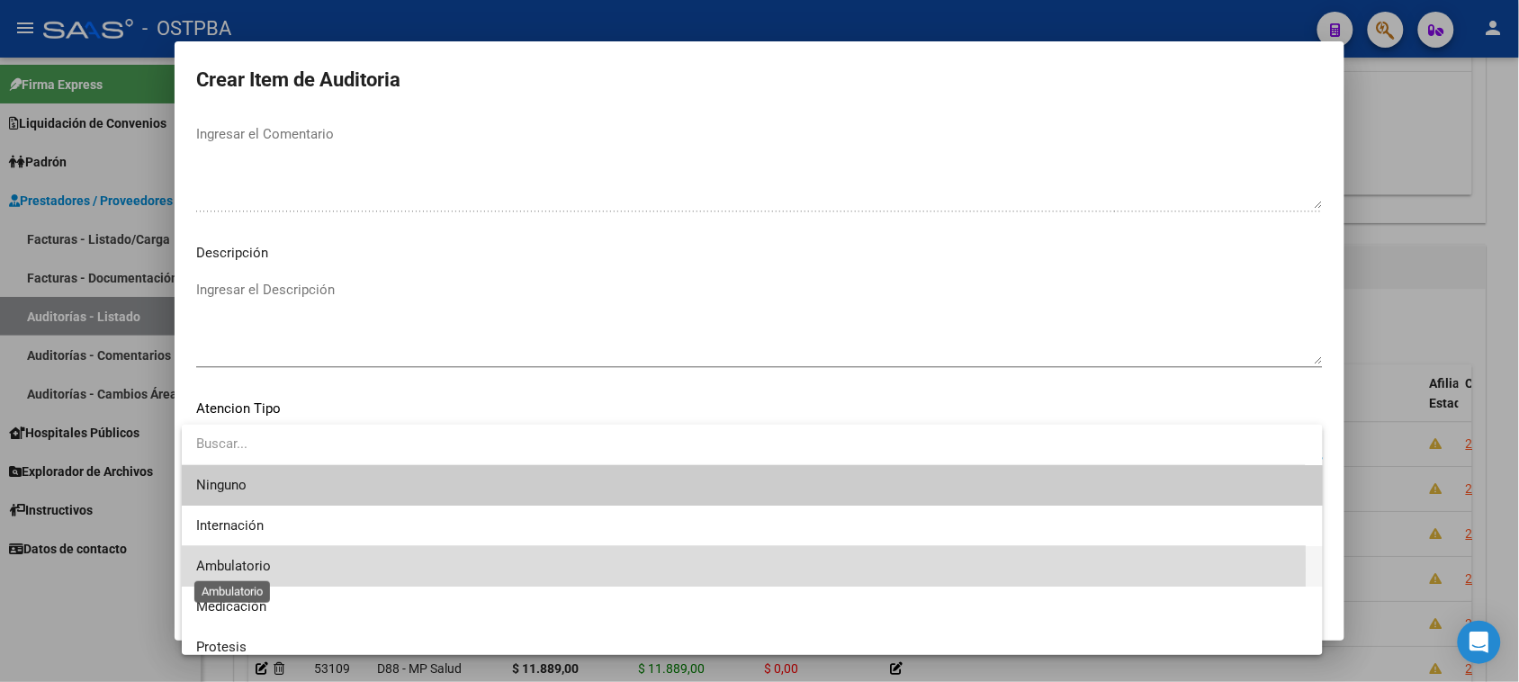
drag, startPoint x: 248, startPoint y: 570, endPoint x: 322, endPoint y: 577, distance: 74.1
click at [248, 568] on span "Ambulatorio" at bounding box center [233, 566] width 75 height 16
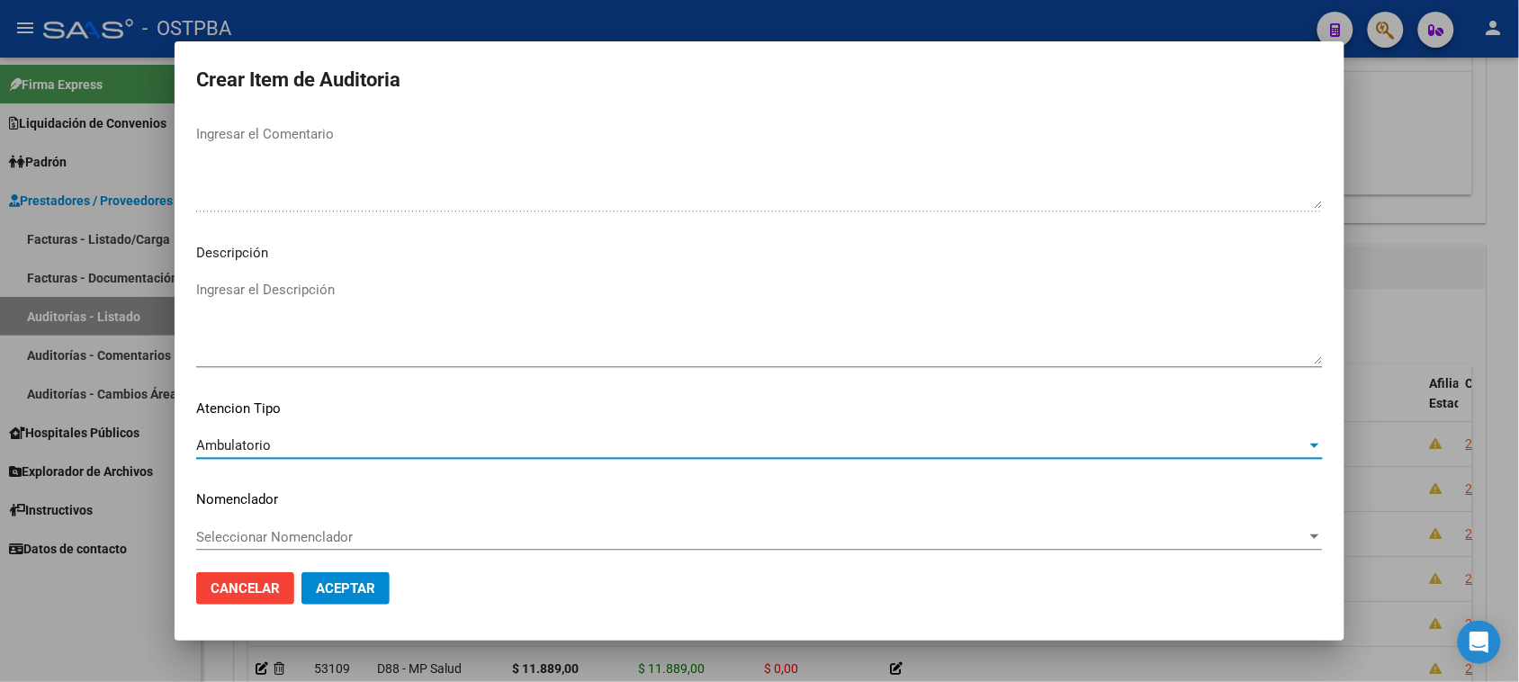
click at [331, 592] on span "Aceptar" at bounding box center [345, 588] width 59 height 16
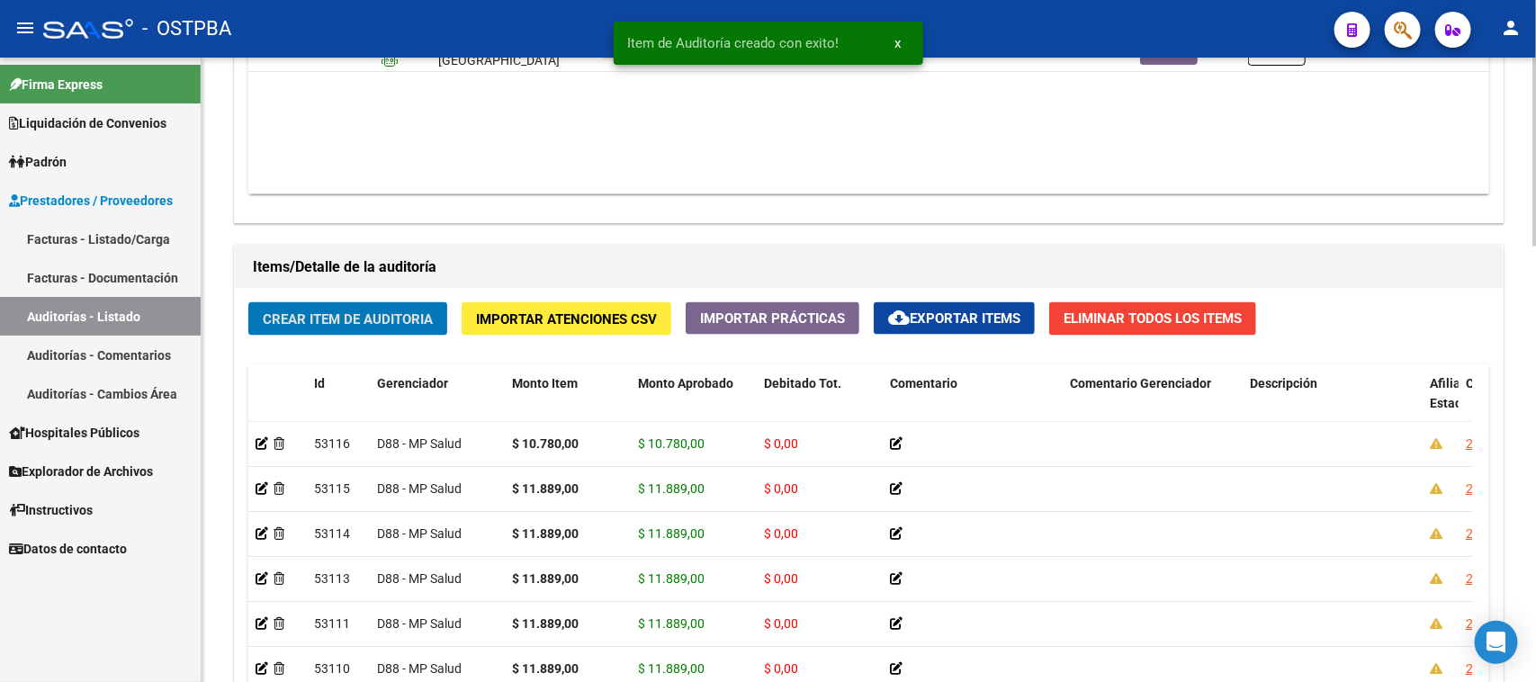
click at [345, 321] on span "Crear Item de Auditoria" at bounding box center [348, 319] width 170 height 16
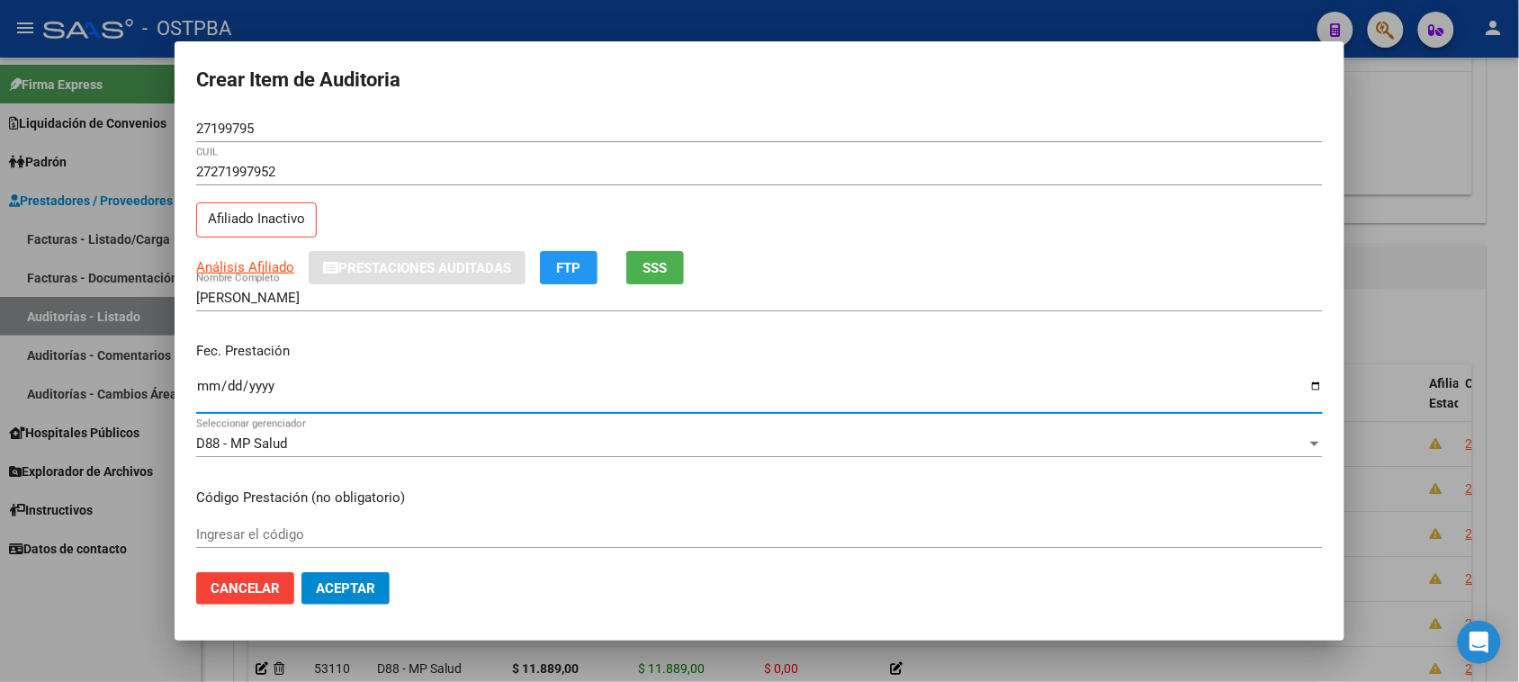
click at [198, 388] on input "Ingresar la fecha" at bounding box center [759, 393] width 1127 height 29
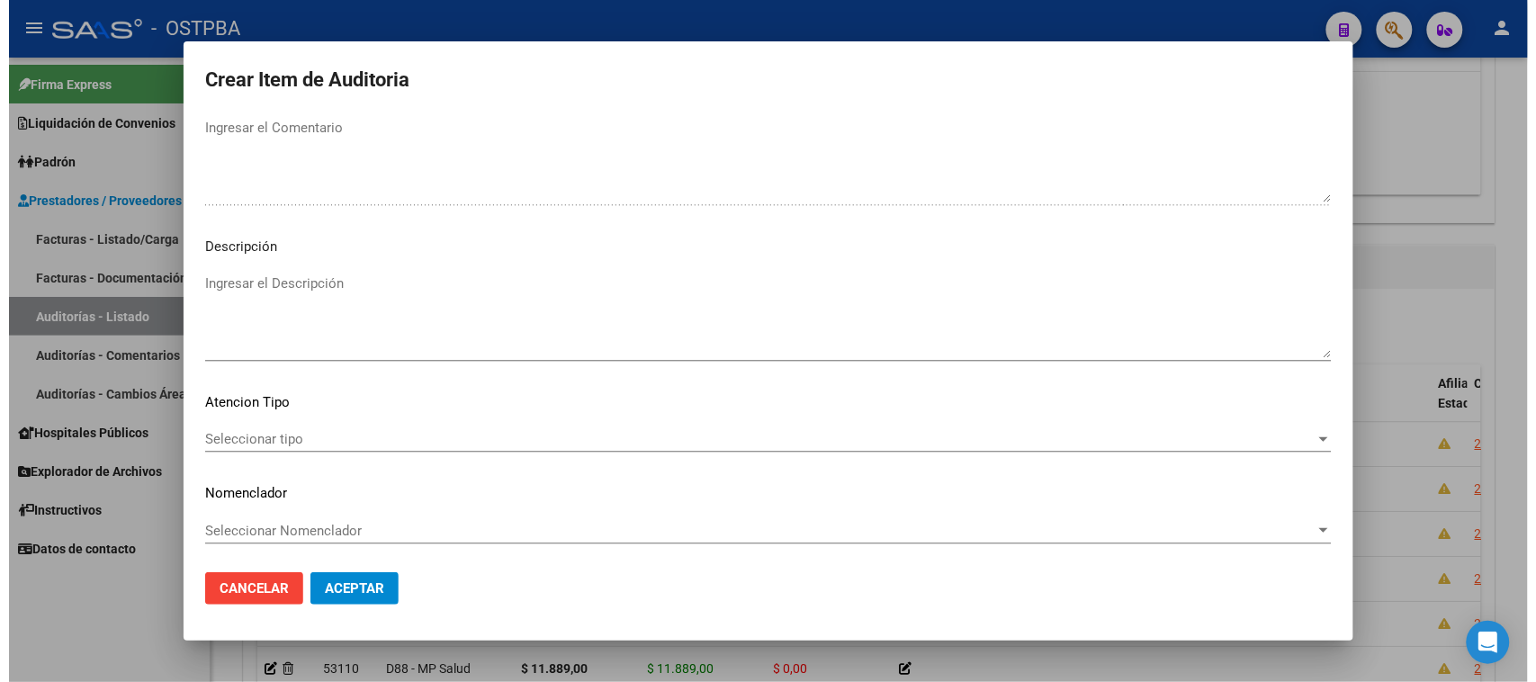
scroll to position [1020, 0]
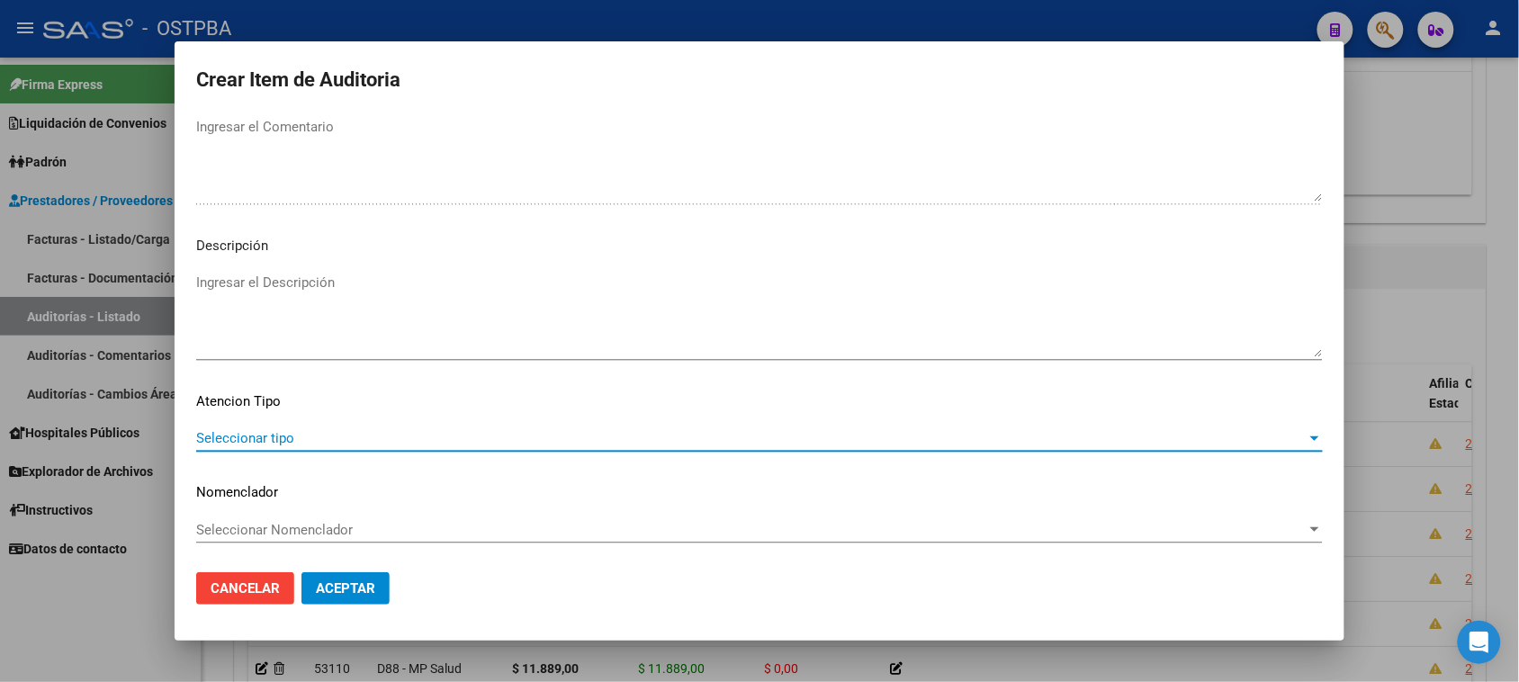
click at [253, 436] on span "Seleccionar tipo" at bounding box center [751, 438] width 1110 height 16
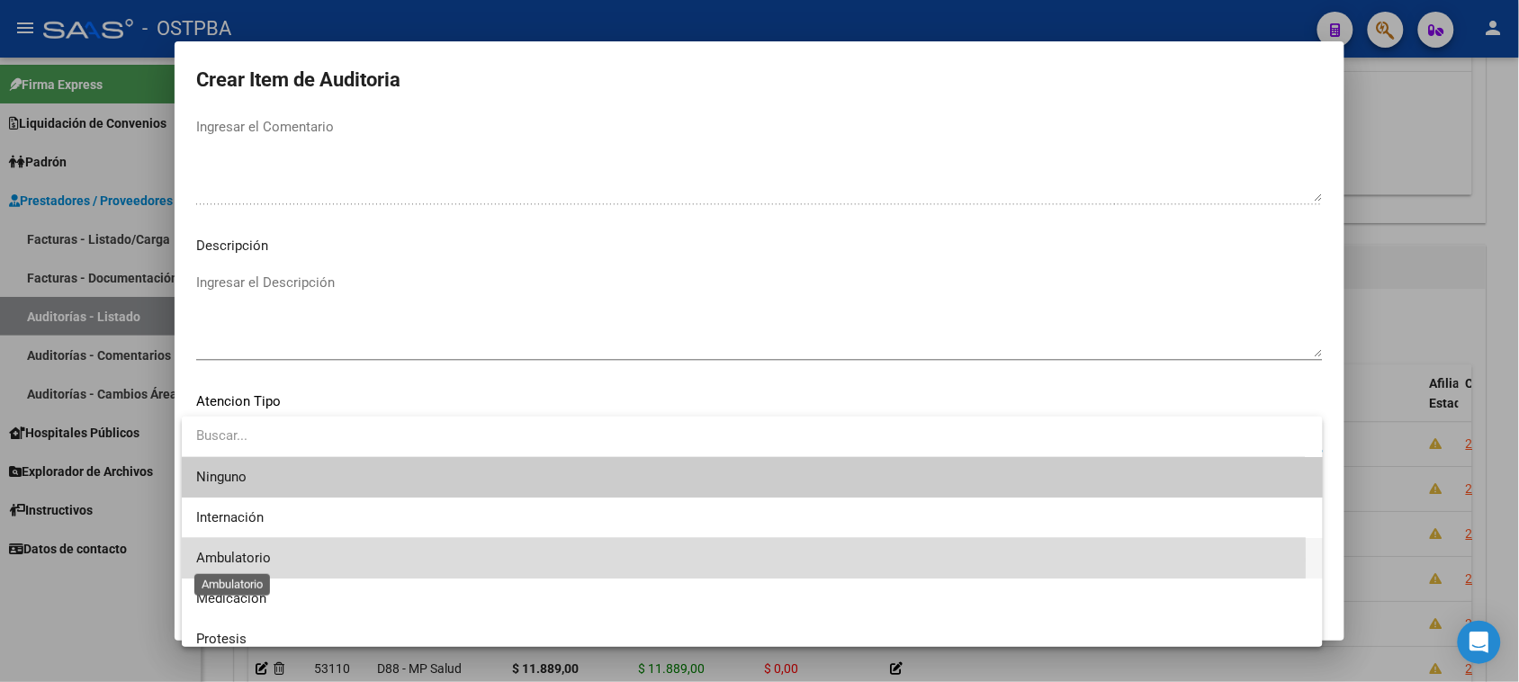
click at [253, 560] on span "Ambulatorio" at bounding box center [233, 558] width 75 height 16
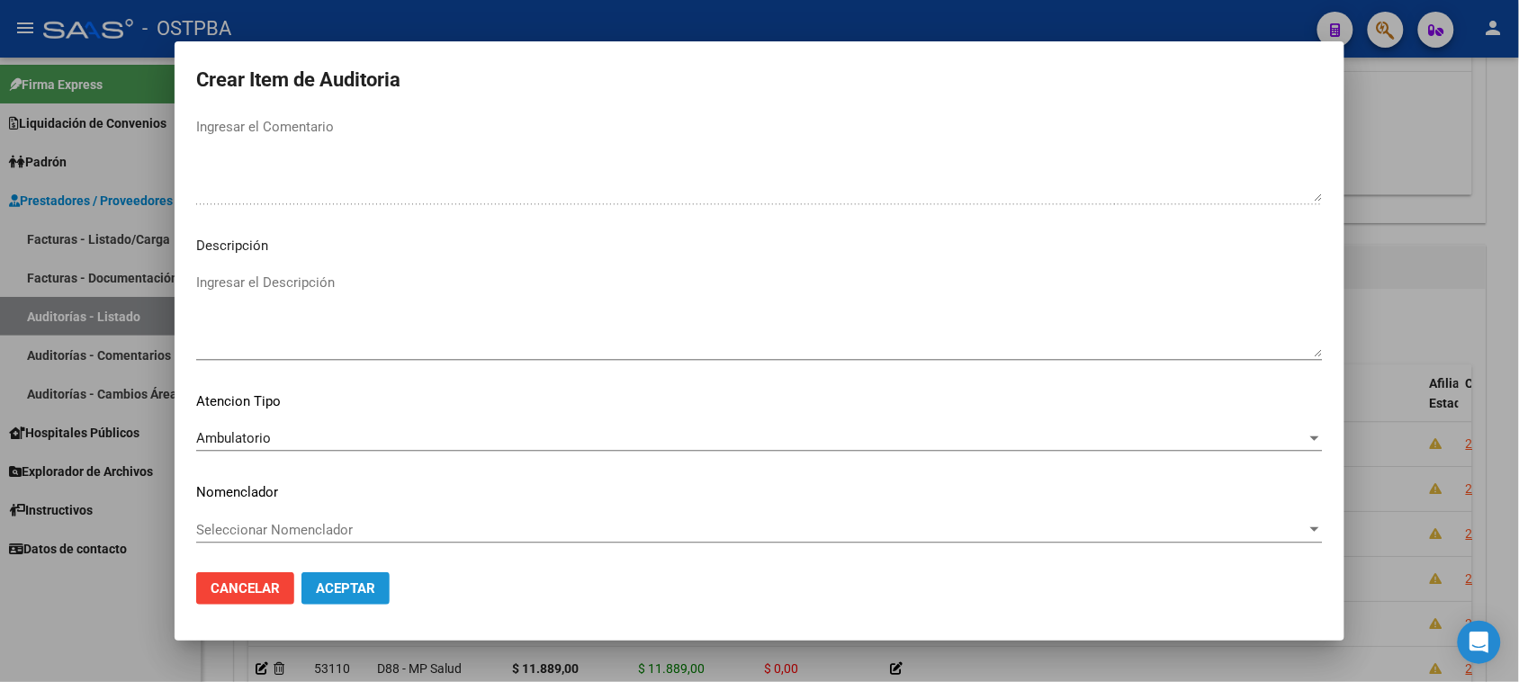
click at [316, 586] on span "Aceptar" at bounding box center [345, 588] width 59 height 16
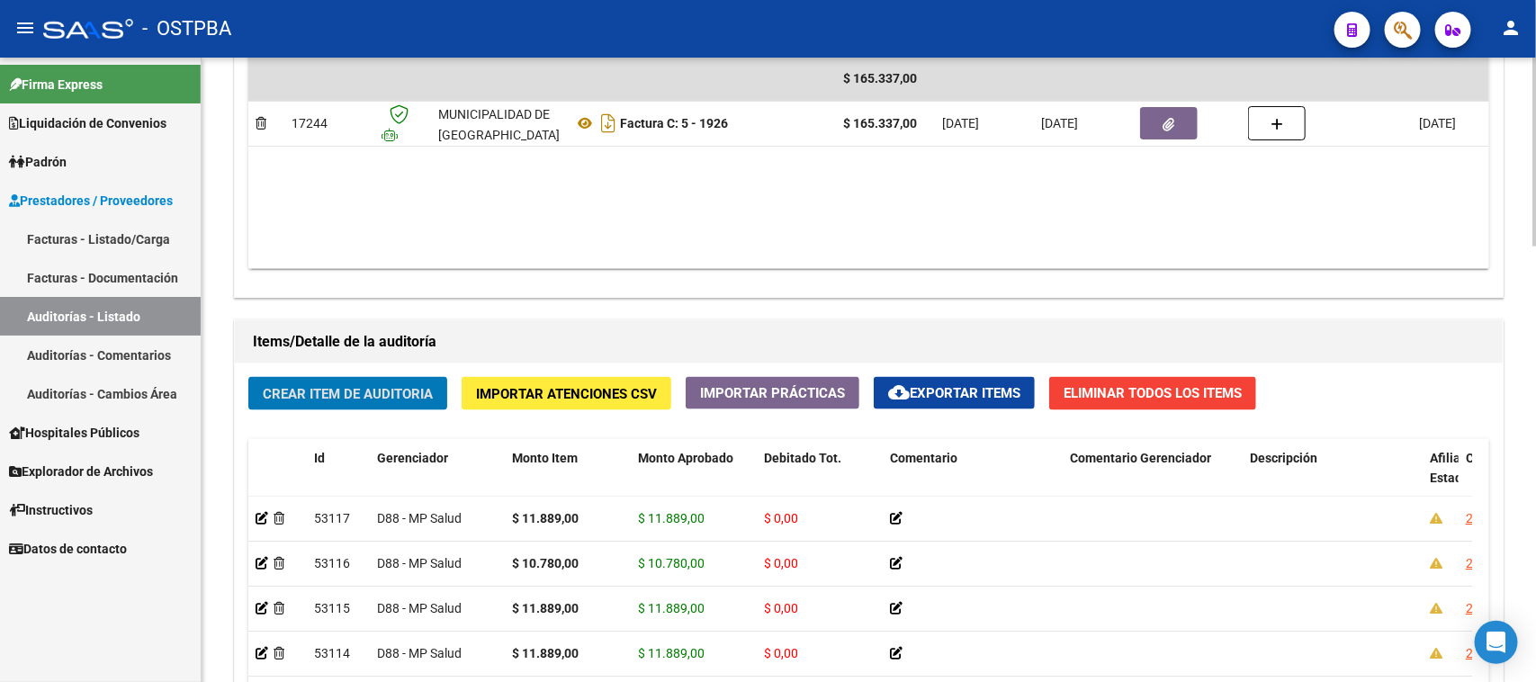
scroll to position [1013, 0]
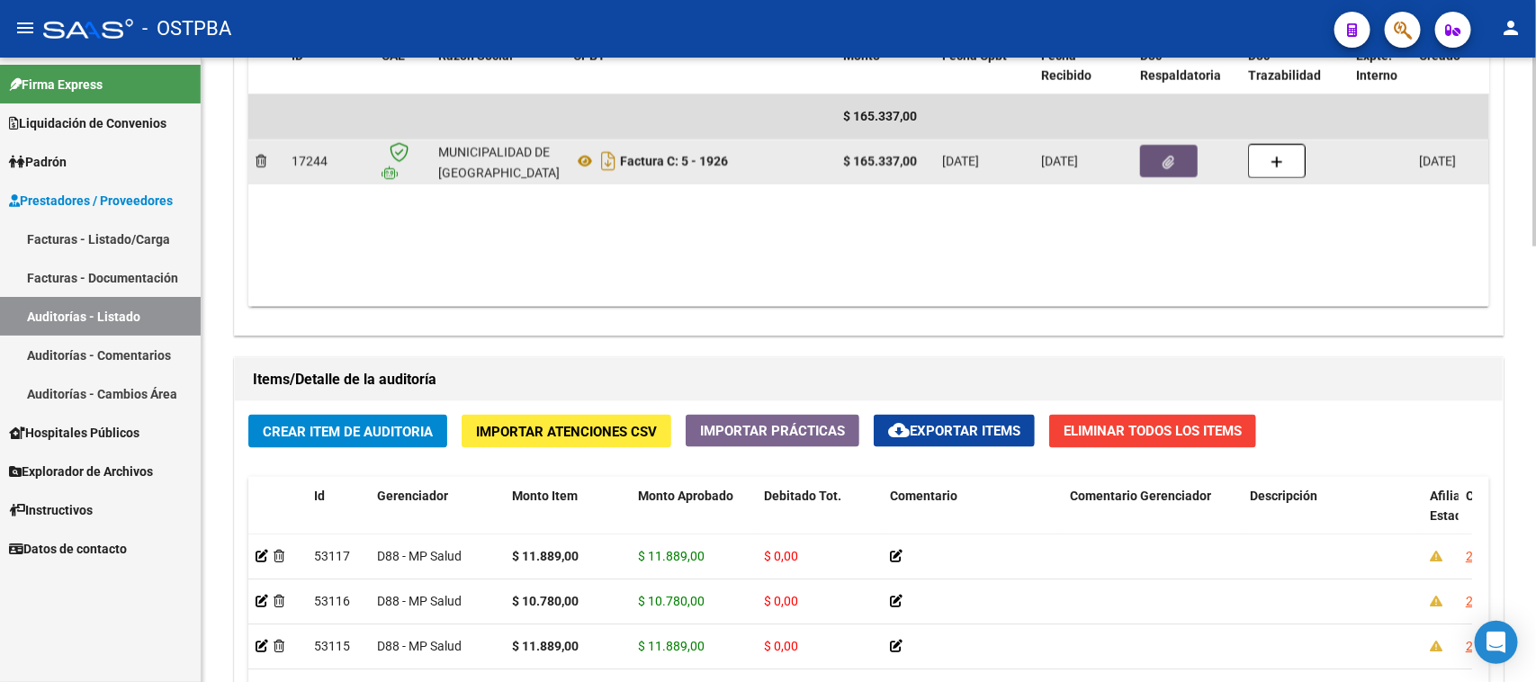
click at [1180, 150] on button "button" at bounding box center [1169, 161] width 58 height 32
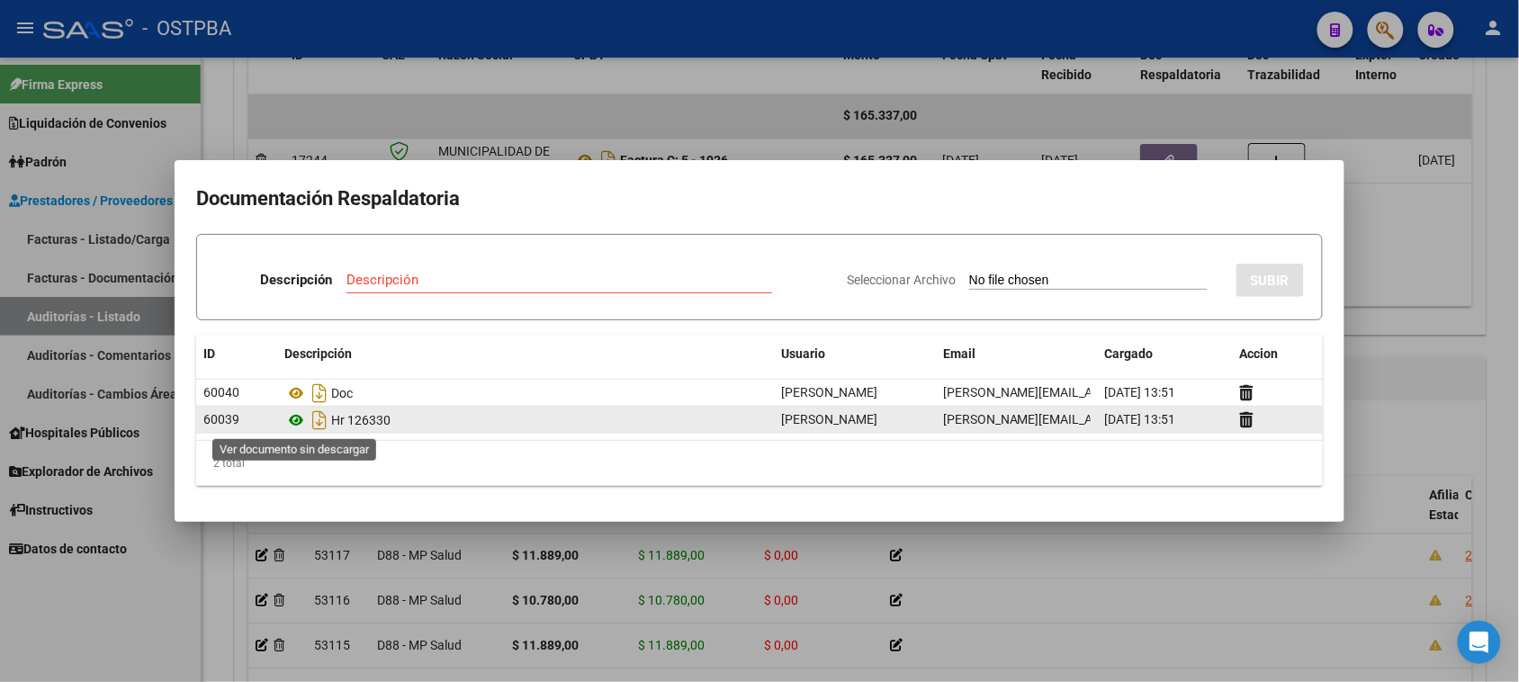
click at [299, 419] on icon at bounding box center [295, 420] width 23 height 22
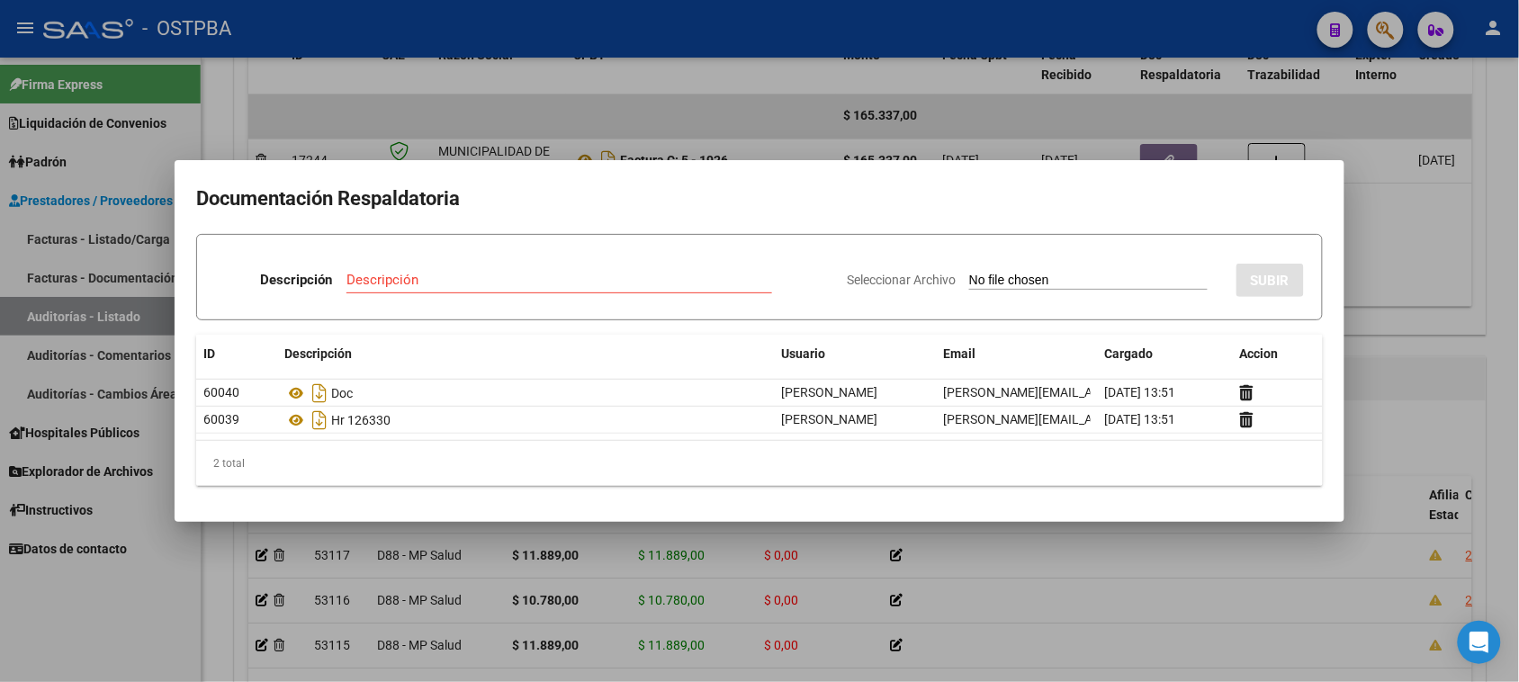
click at [1447, 339] on div at bounding box center [759, 341] width 1519 height 682
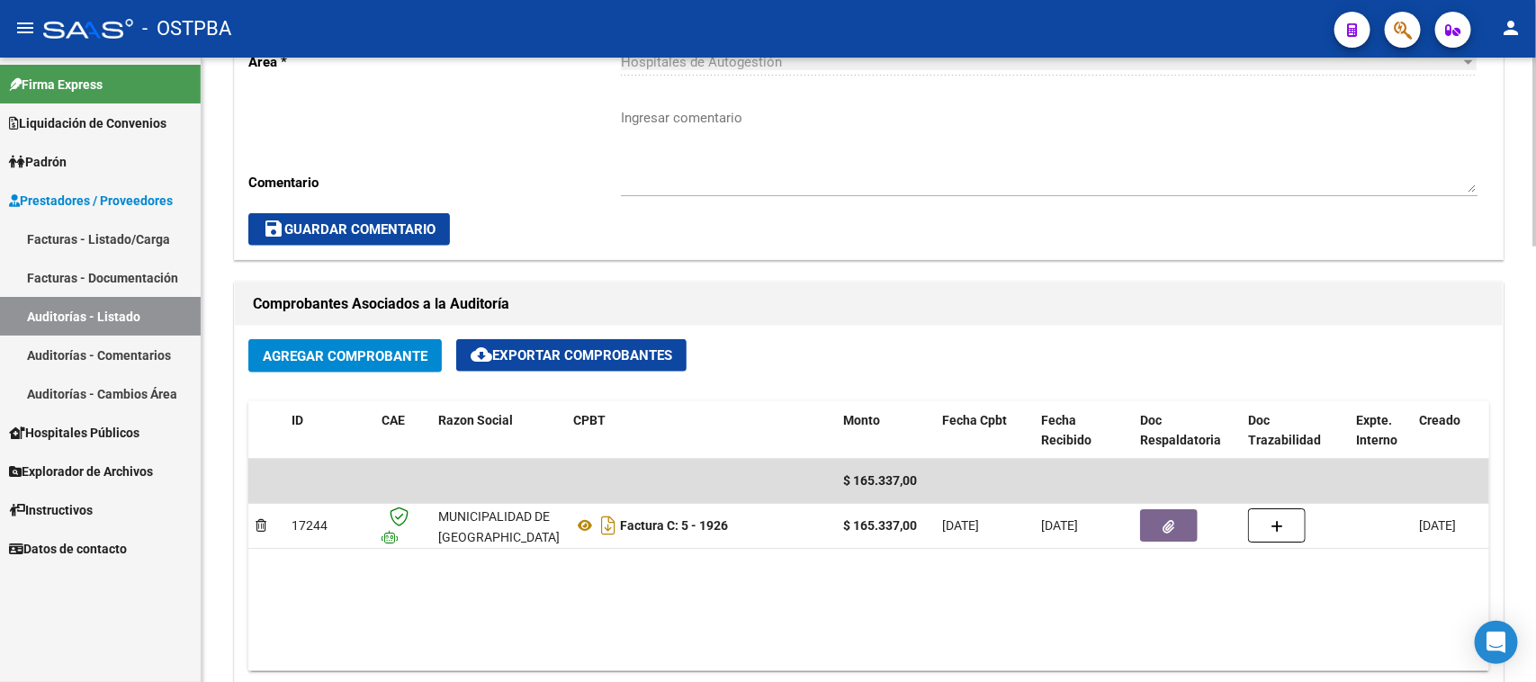
scroll to position [1, 0]
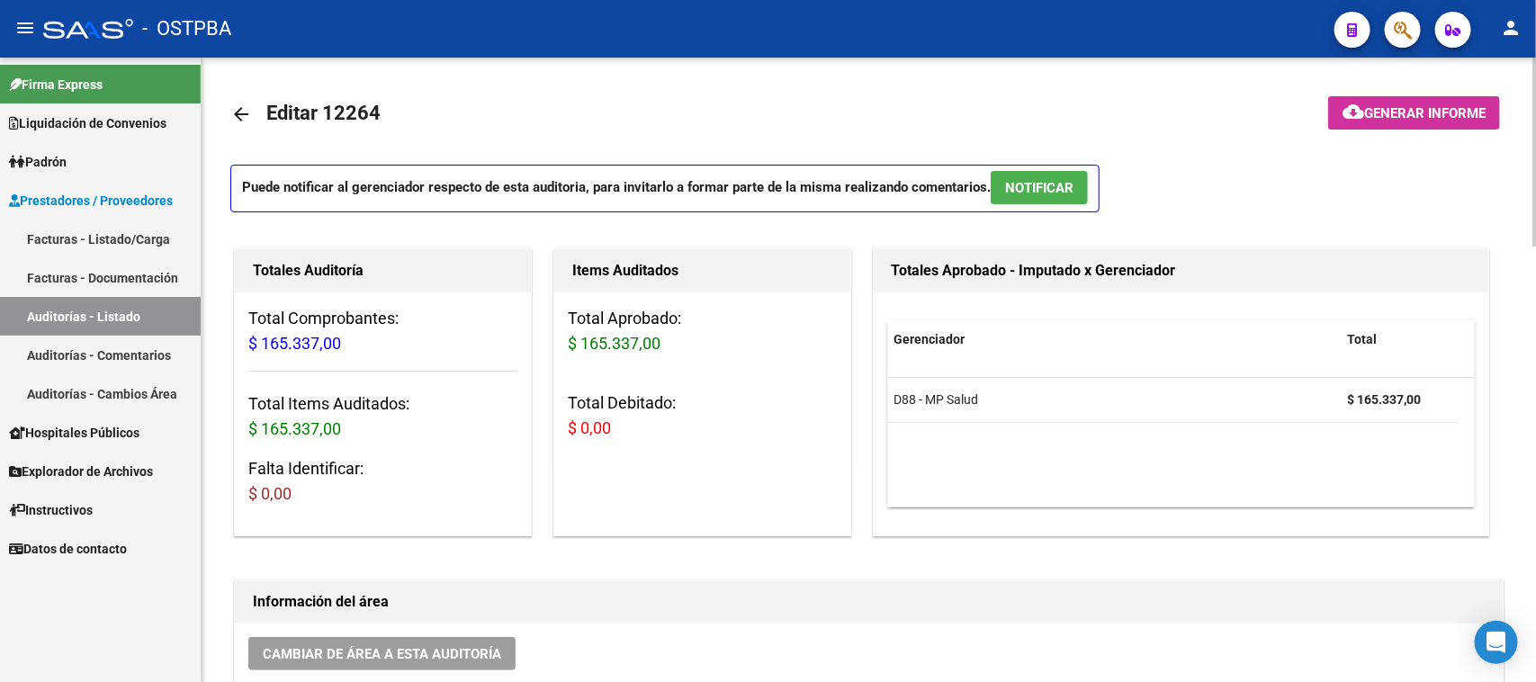
click at [237, 110] on mat-icon "arrow_back" at bounding box center [241, 114] width 22 height 22
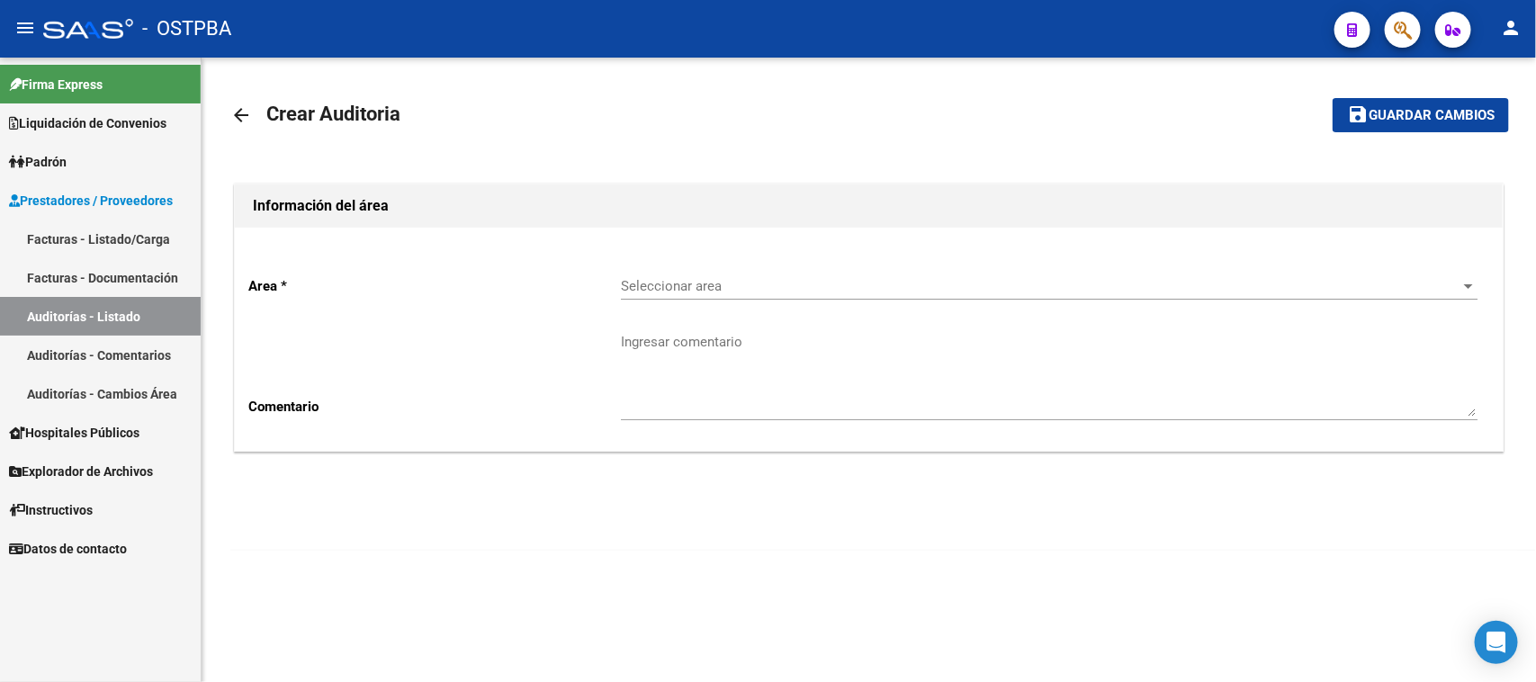
click at [655, 274] on div "Seleccionar area Seleccionar area" at bounding box center [1049, 280] width 857 height 39
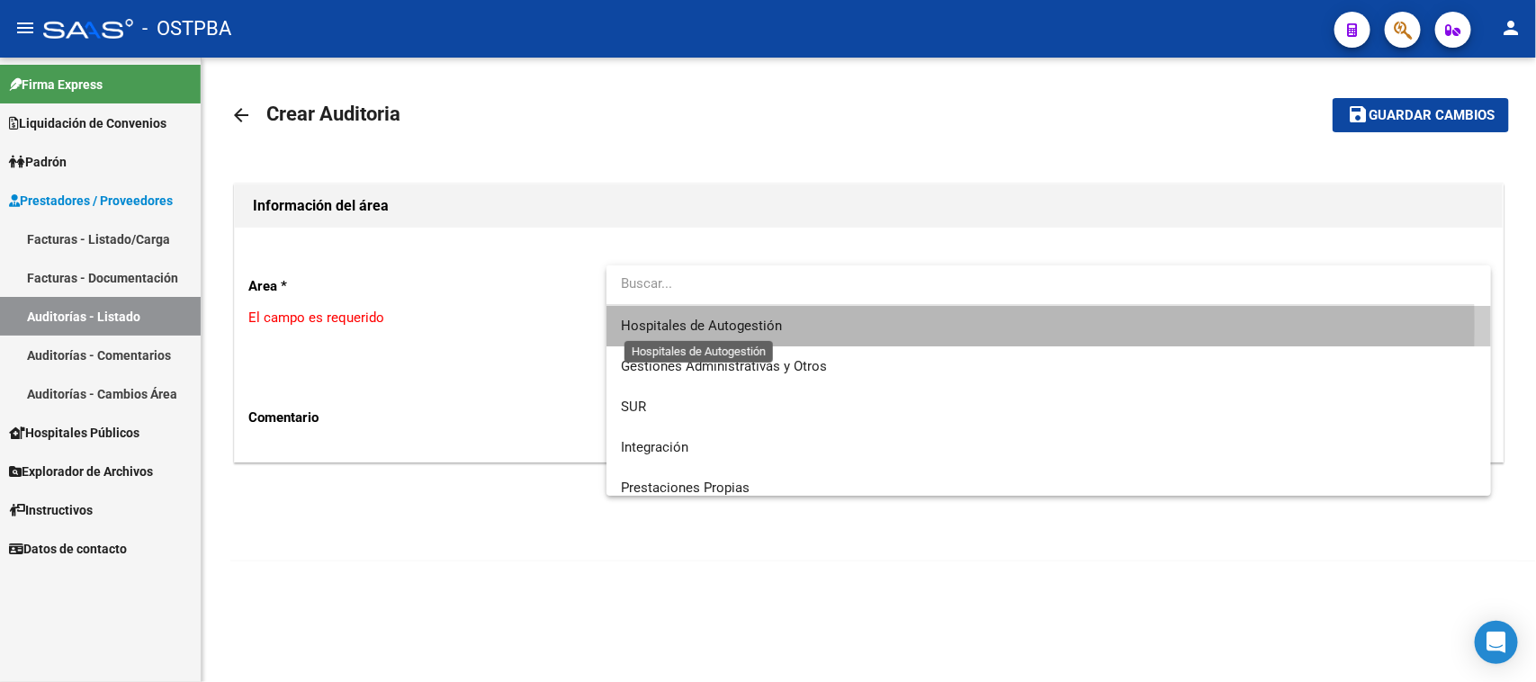
click at [672, 325] on span "Hospitales de Autogestión" at bounding box center [701, 326] width 161 height 16
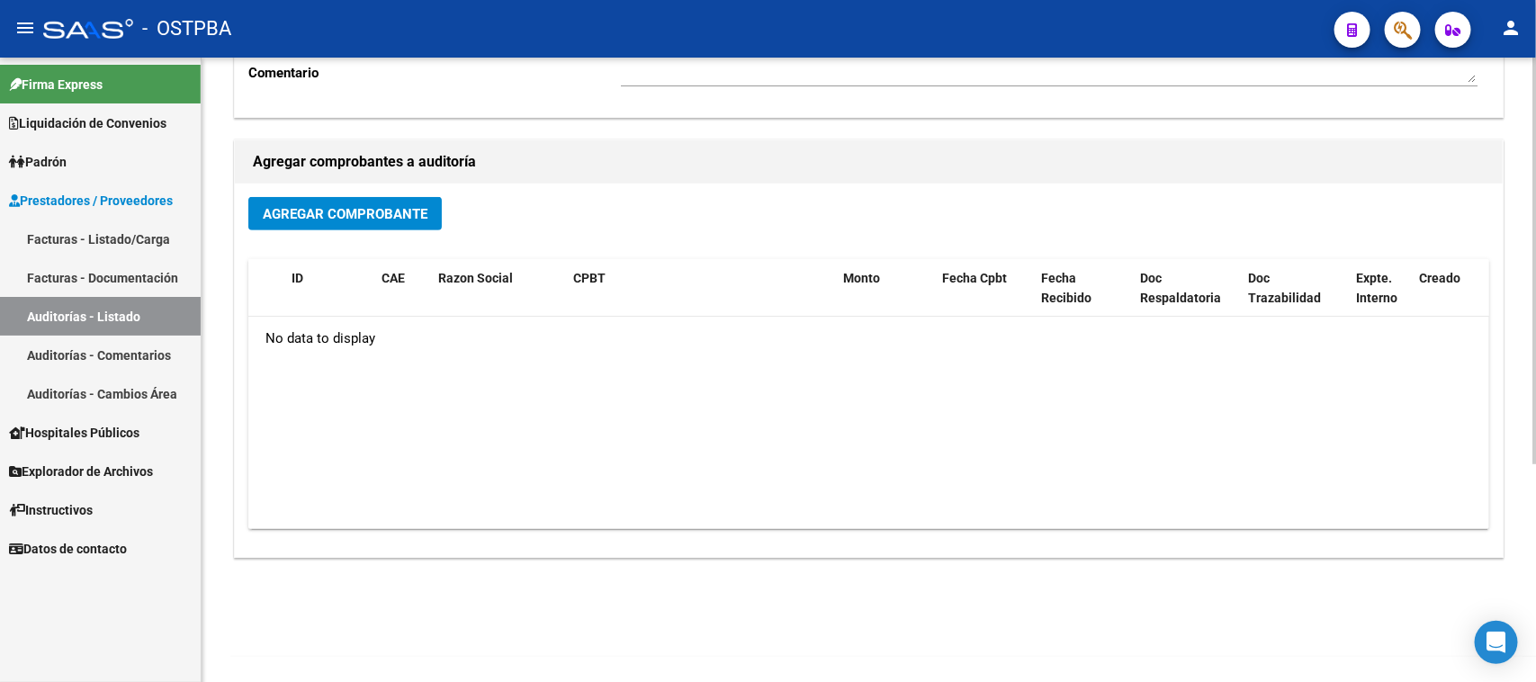
scroll to position [335, 0]
click at [353, 208] on span "Agregar Comprobante" at bounding box center [345, 213] width 165 height 16
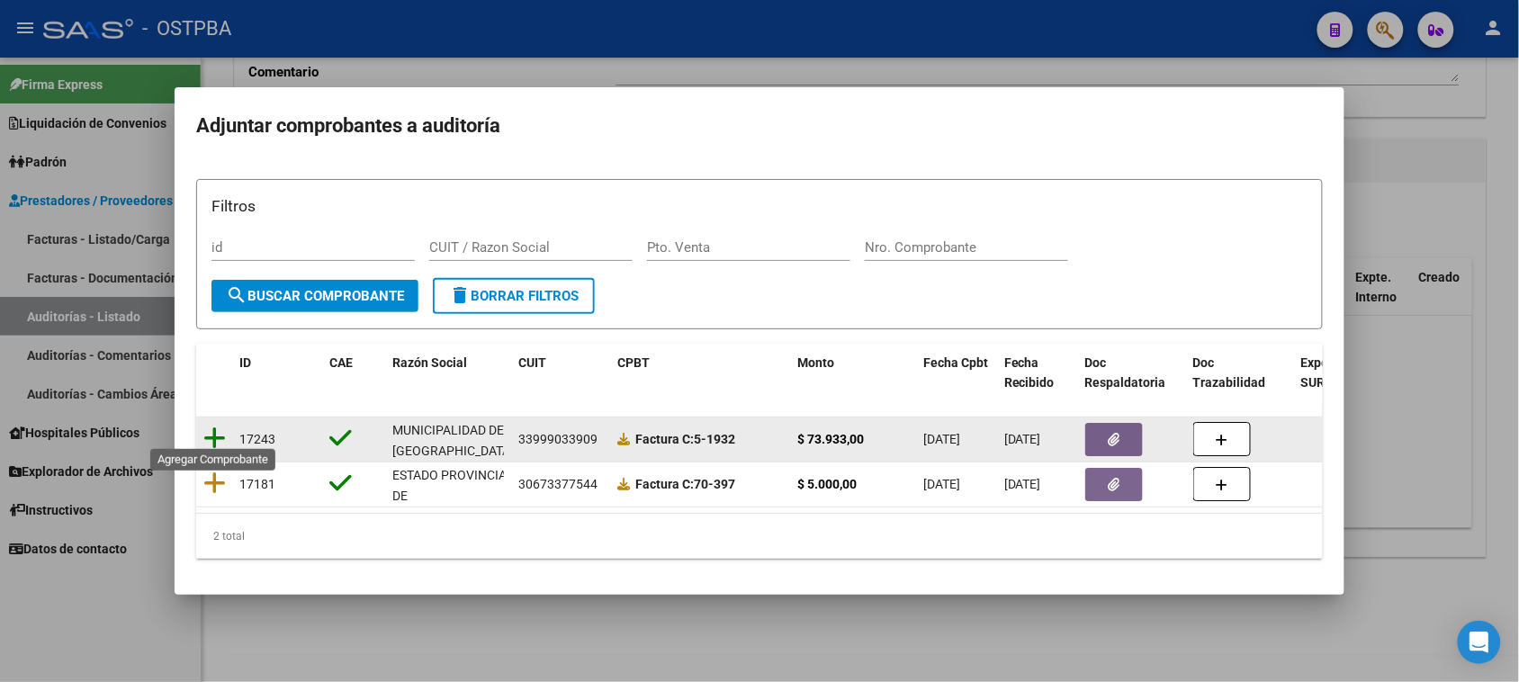
click at [210, 427] on icon at bounding box center [214, 438] width 22 height 25
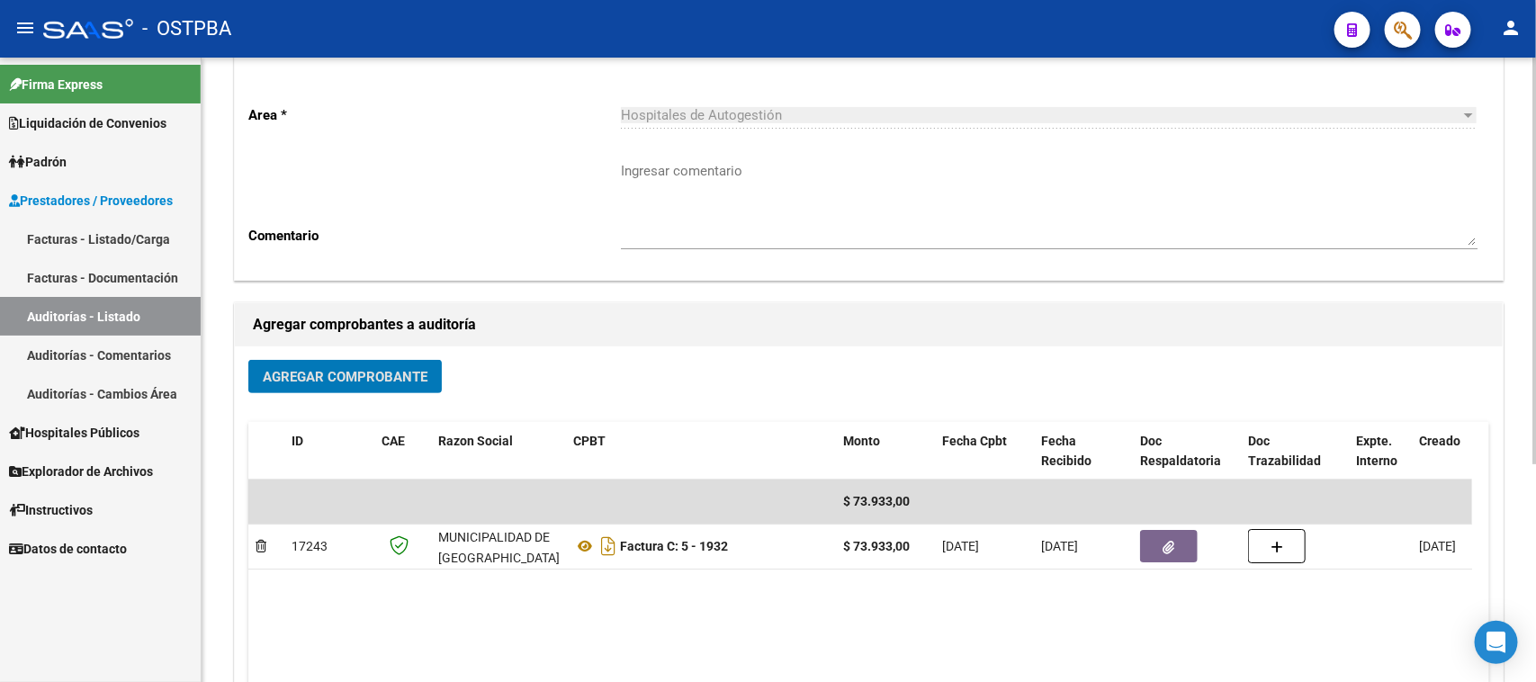
scroll to position [0, 0]
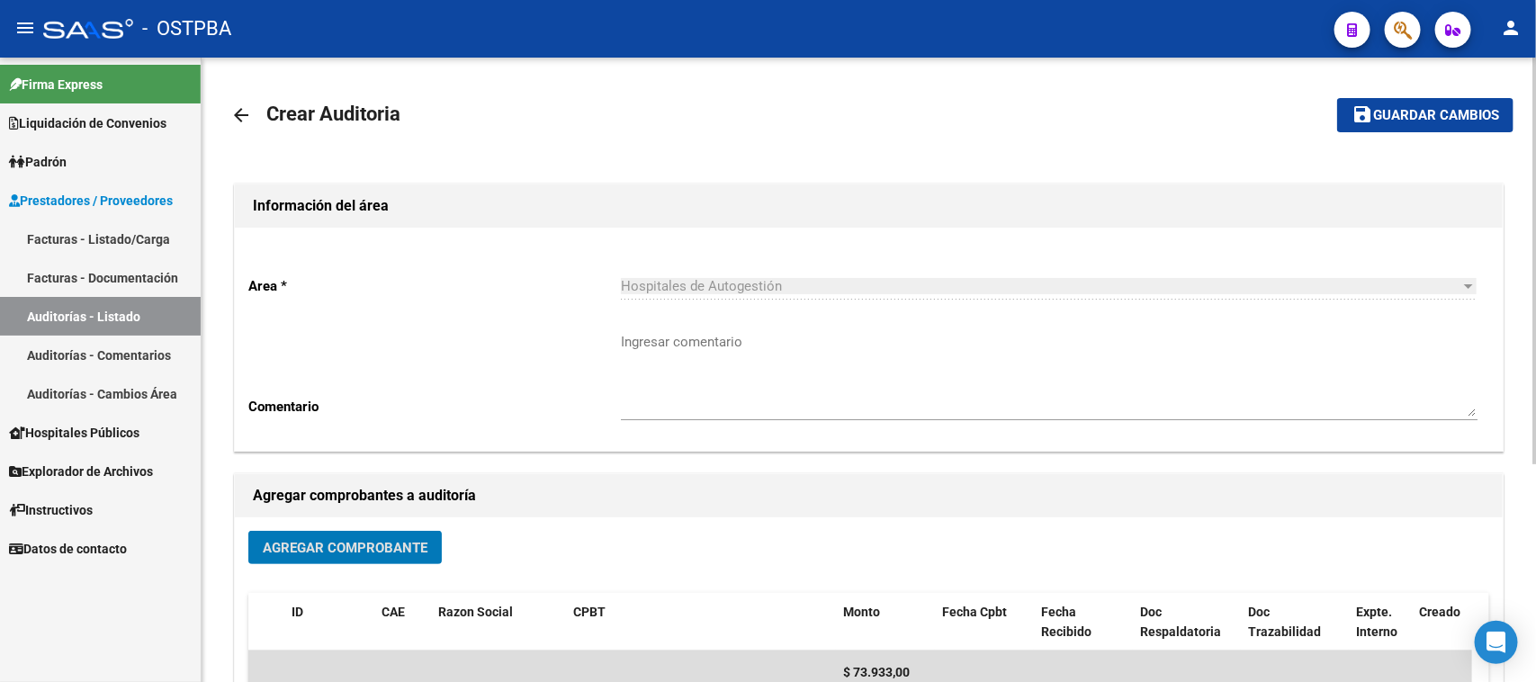
click at [1386, 118] on span "Guardar cambios" at bounding box center [1436, 116] width 126 height 16
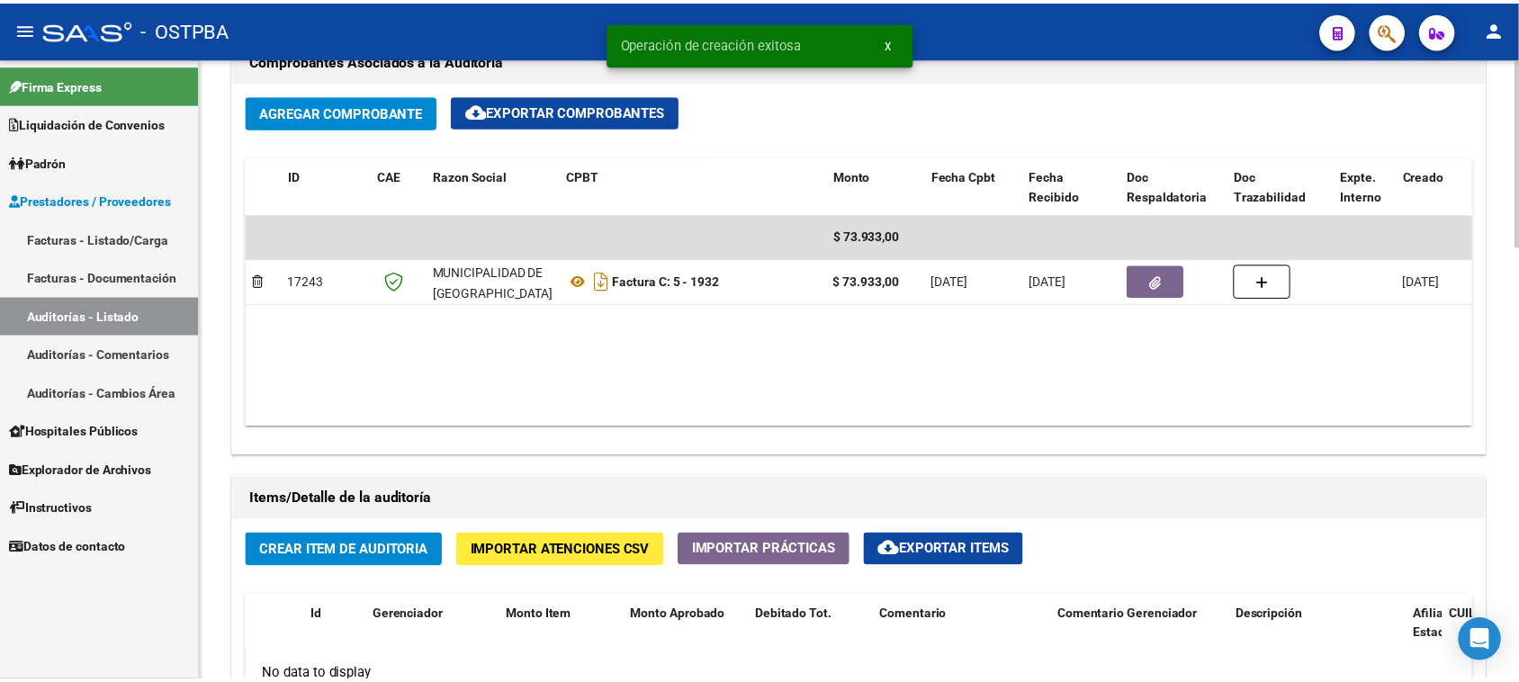
scroll to position [1012, 0]
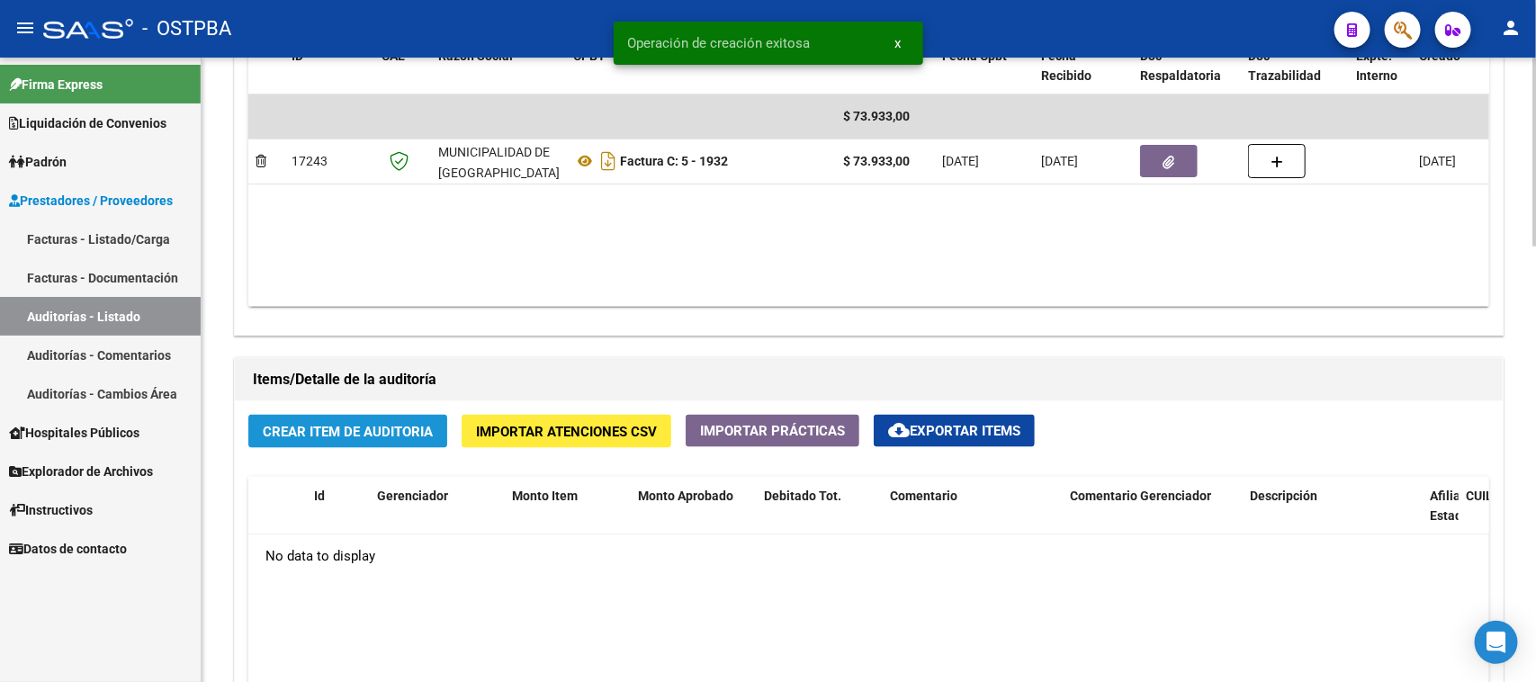
click at [434, 434] on button "Crear Item de Auditoria" at bounding box center [347, 431] width 199 height 33
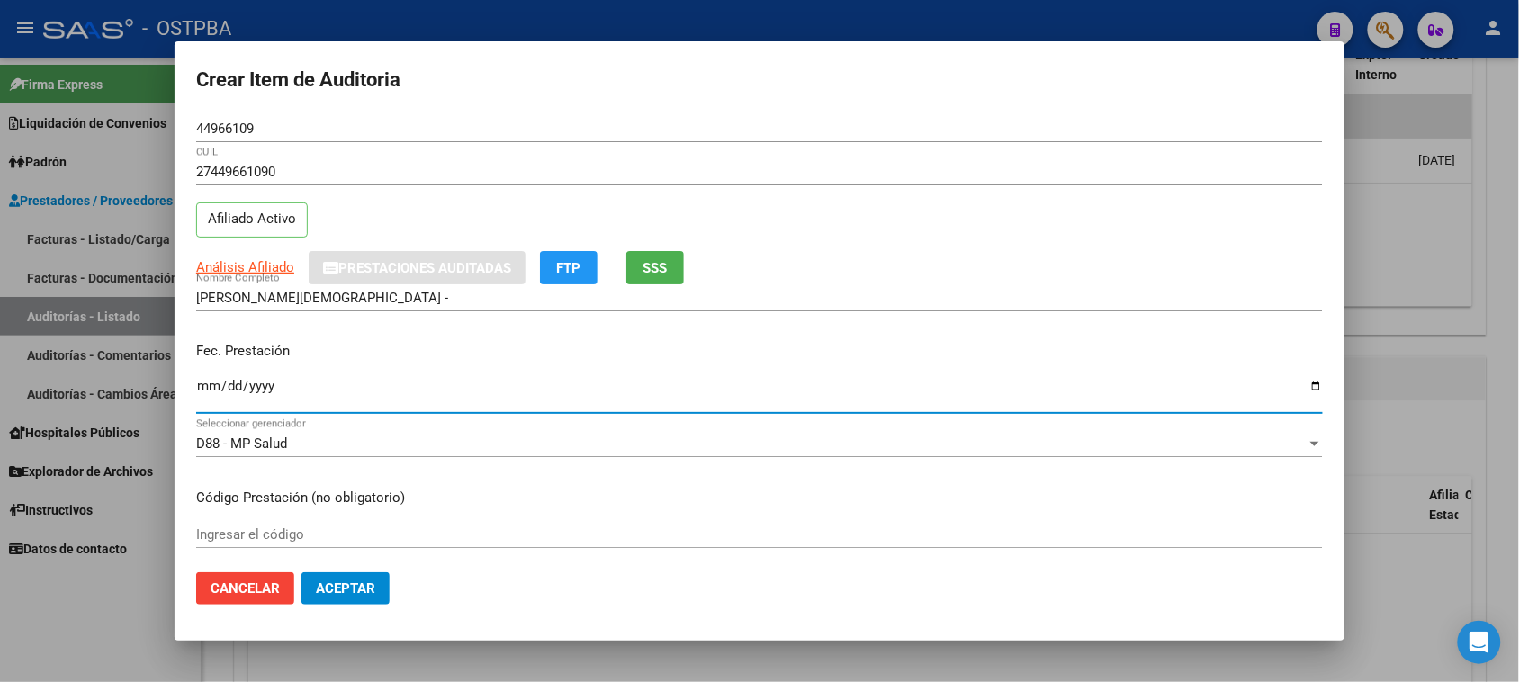
click at [203, 389] on input "Ingresar la fecha" at bounding box center [759, 393] width 1127 height 29
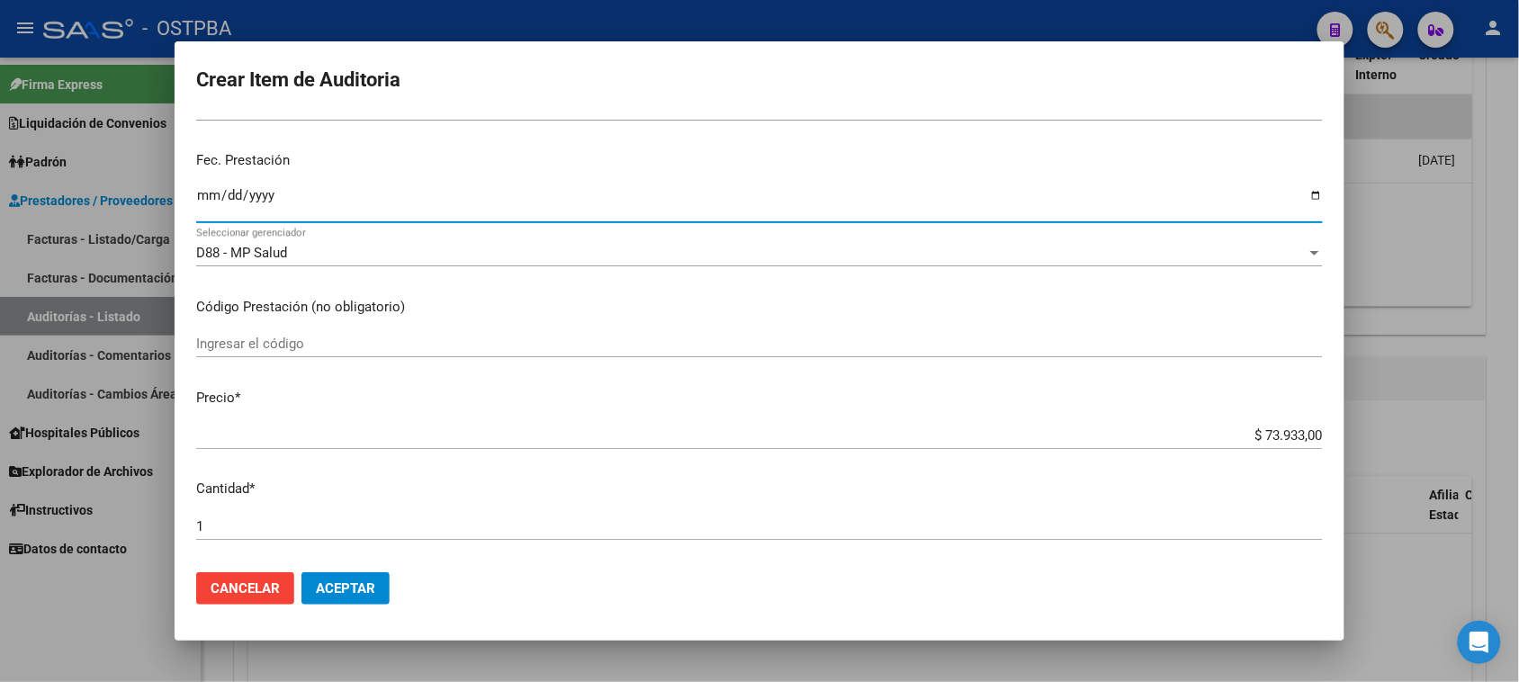
scroll to position [225, 0]
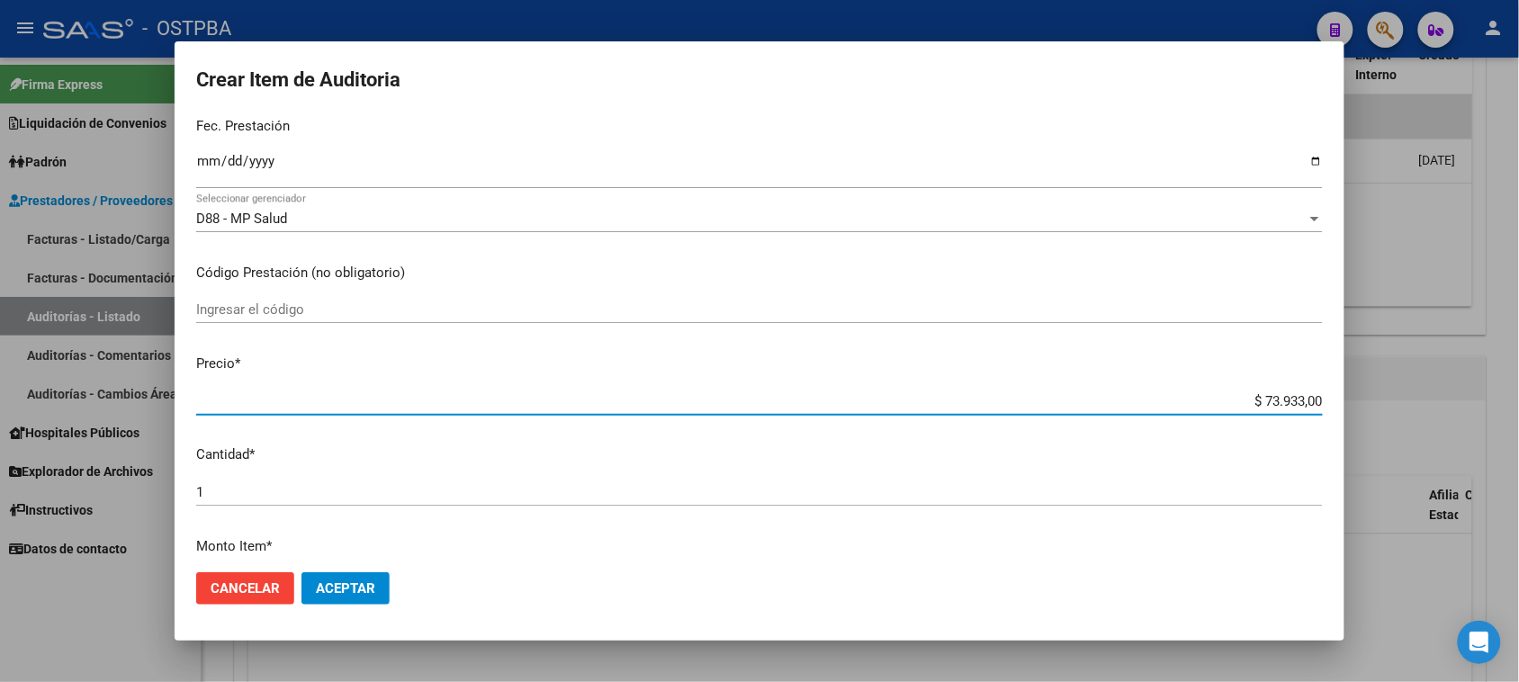
drag, startPoint x: 1246, startPoint y: 398, endPoint x: 1535, endPoint y: 397, distance: 288.9
click at [1519, 397] on html "menu - OSTPBA person Firma Express Liquidación de Convenios Gastos - Items Gast…" at bounding box center [759, 341] width 1519 height 682
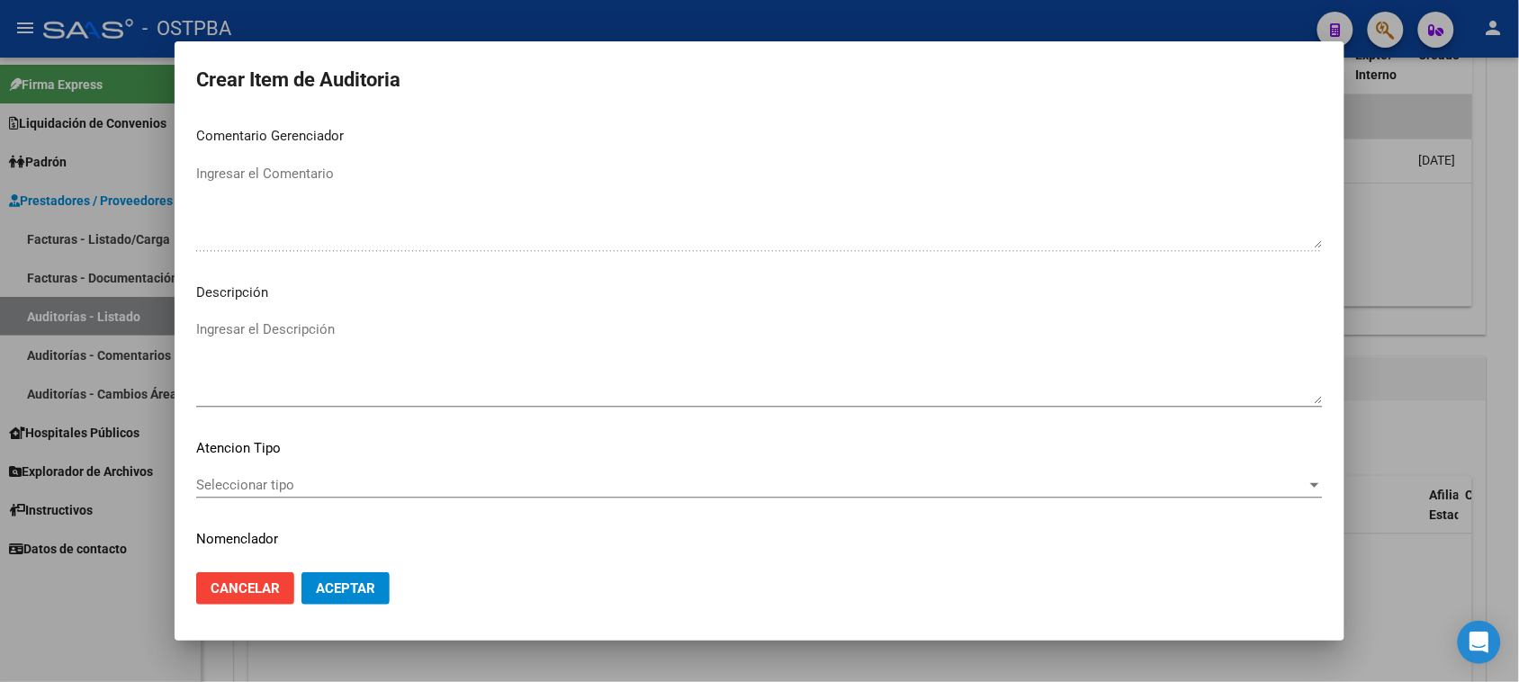
scroll to position [1012, 0]
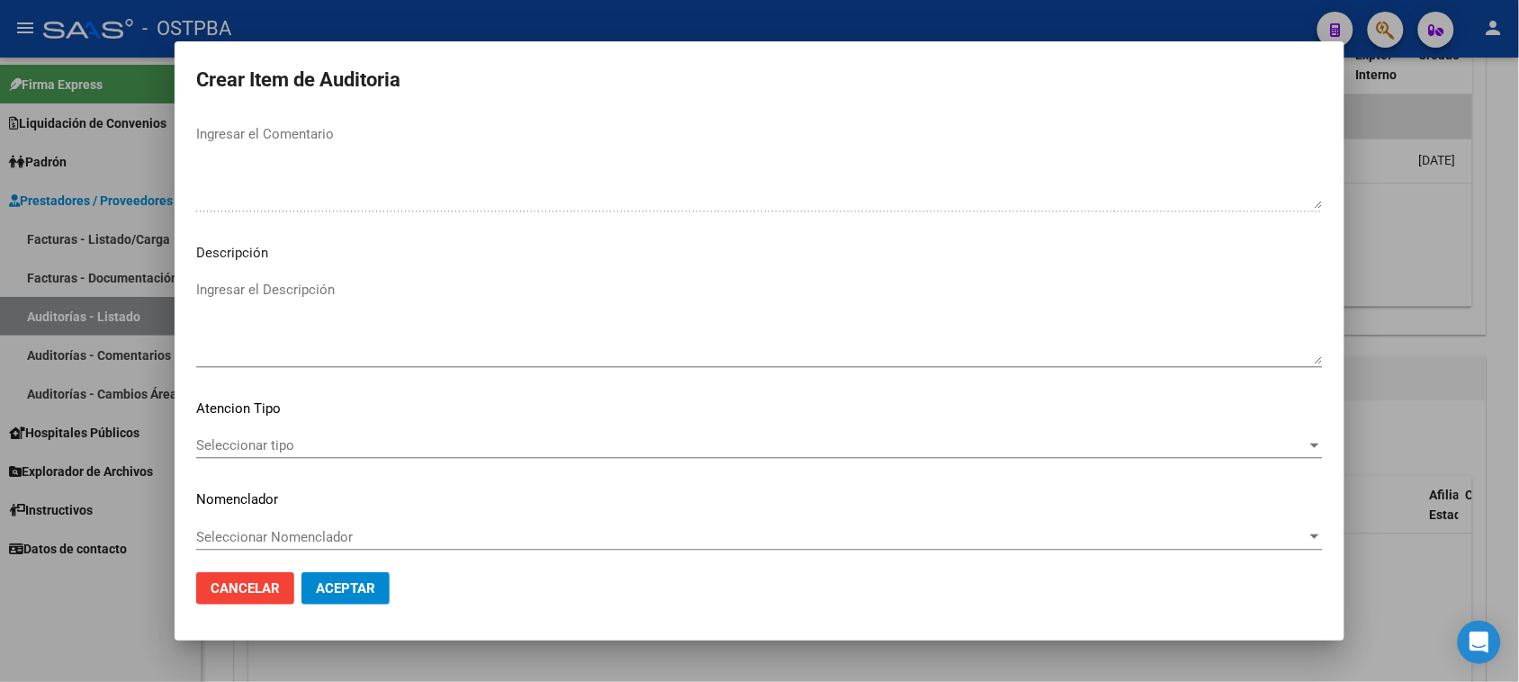
click at [262, 442] on span "Seleccionar tipo" at bounding box center [751, 445] width 1110 height 16
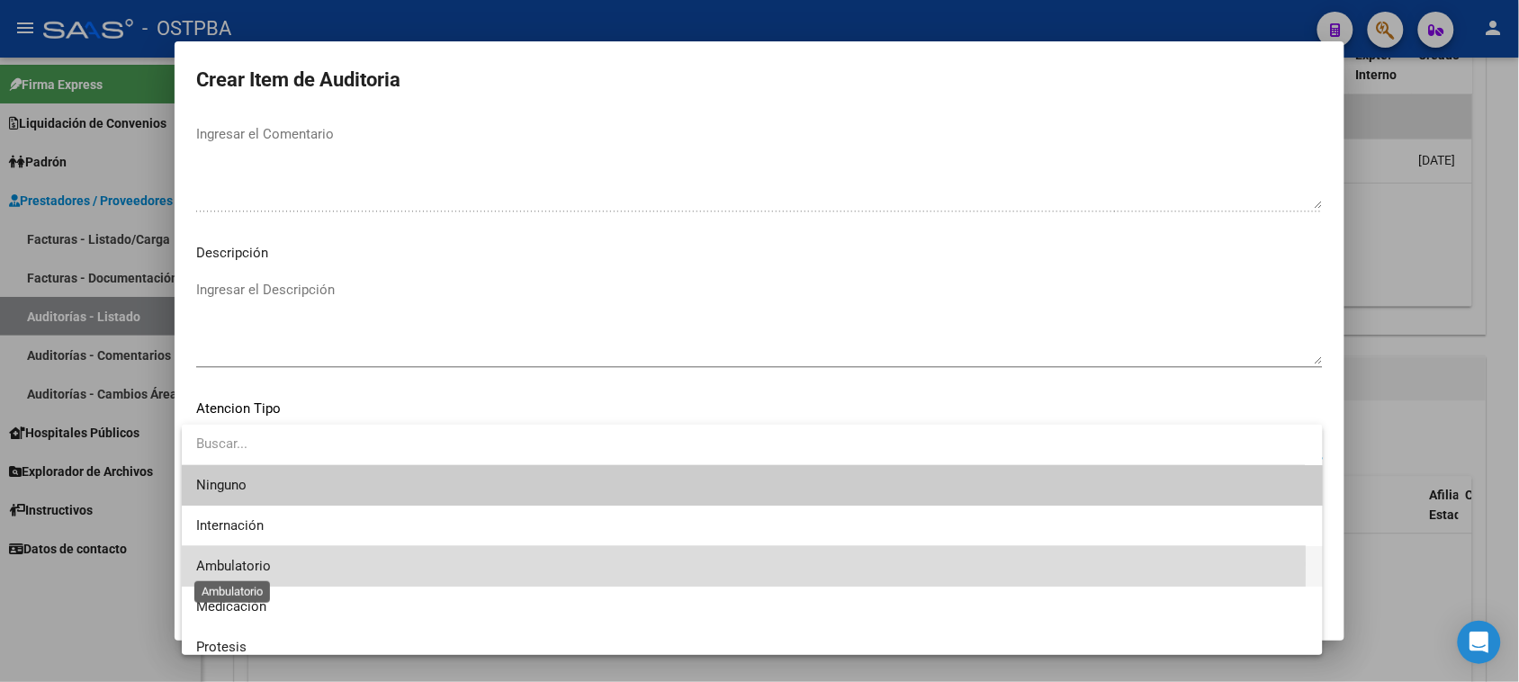
click at [240, 564] on span "Ambulatorio" at bounding box center [233, 566] width 75 height 16
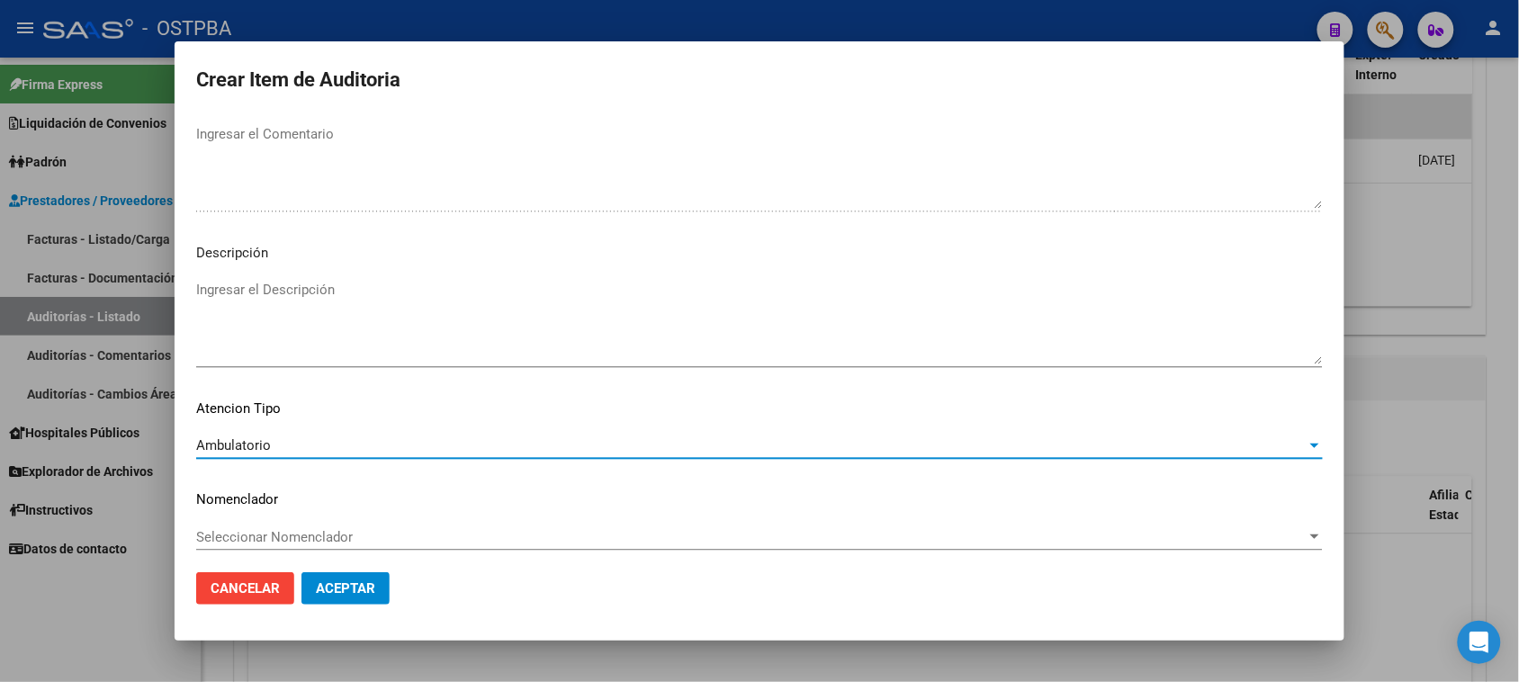
click at [328, 582] on span "Aceptar" at bounding box center [345, 588] width 59 height 16
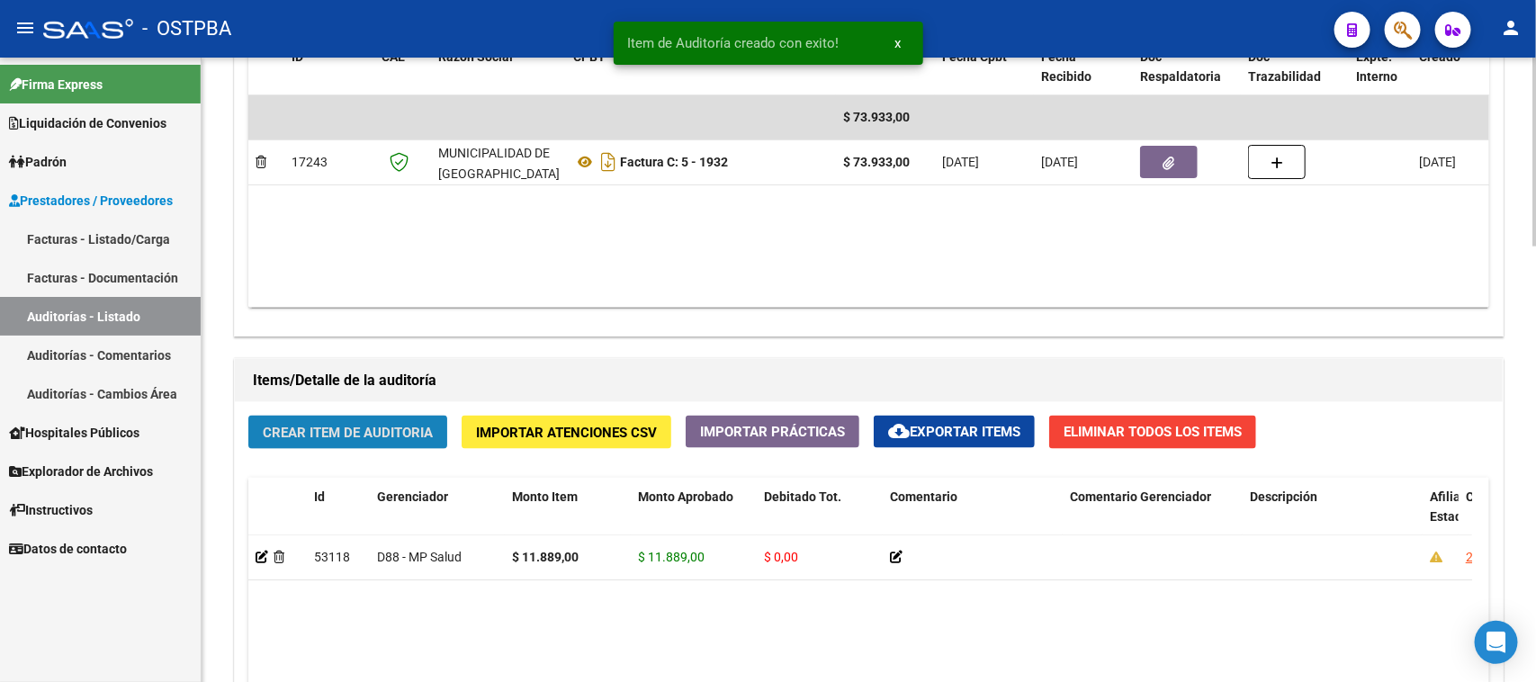
click at [337, 427] on span "Crear Item de Auditoria" at bounding box center [348, 433] width 170 height 16
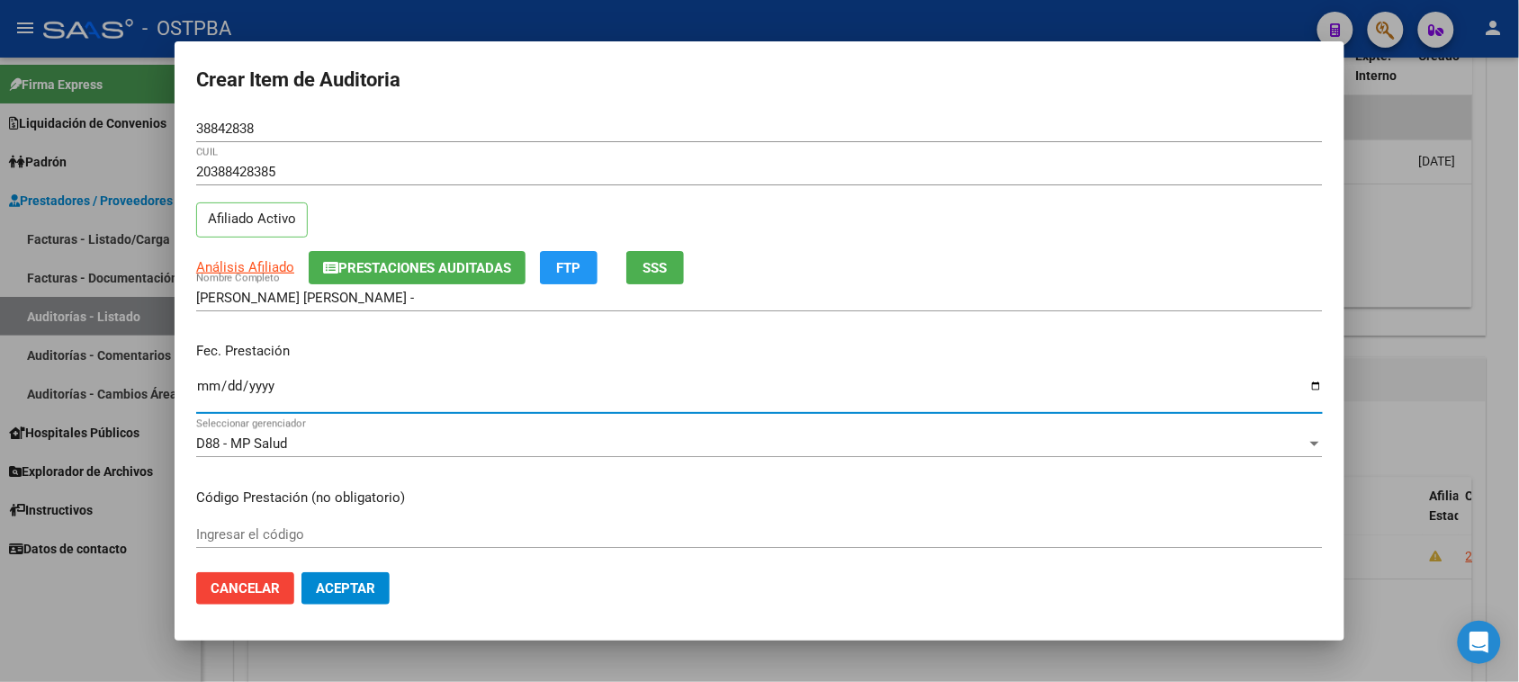
click at [201, 393] on input "Ingresar la fecha" at bounding box center [759, 393] width 1127 height 29
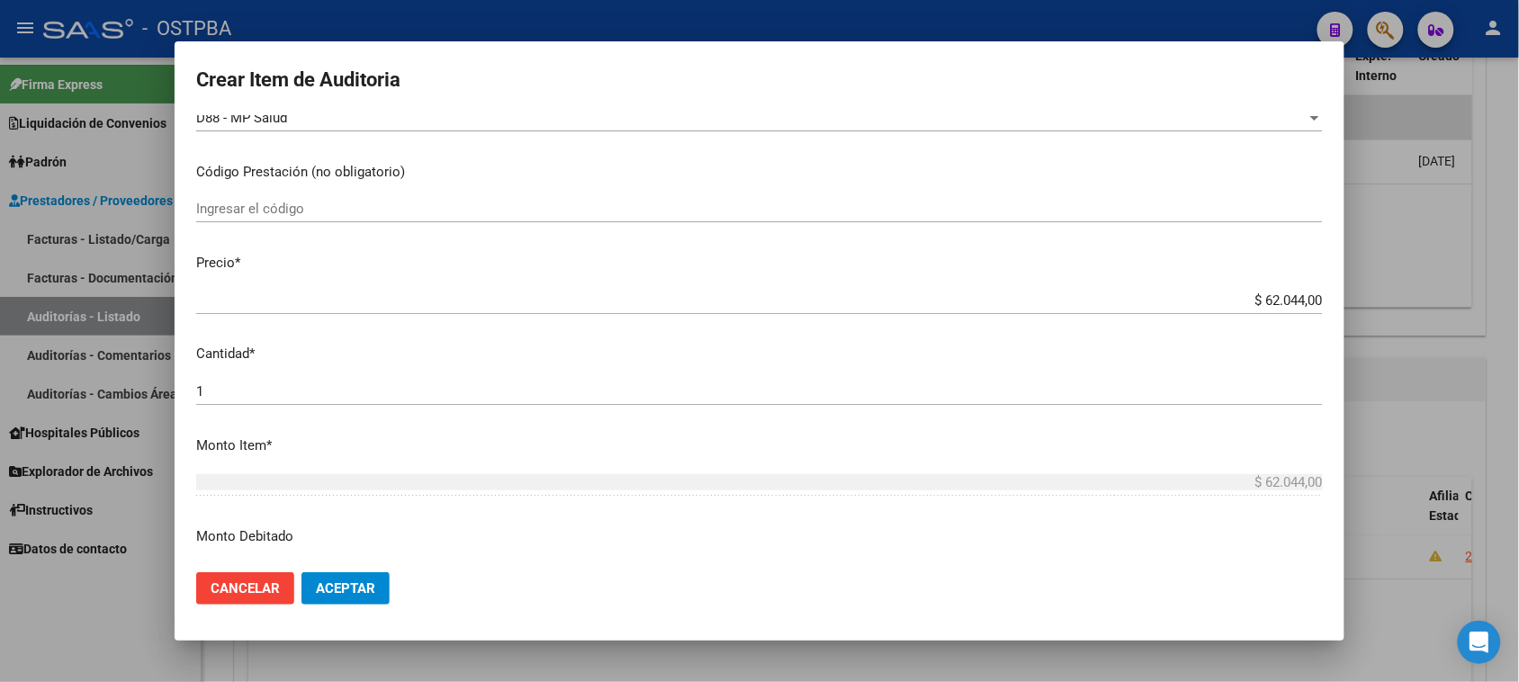
scroll to position [337, 0]
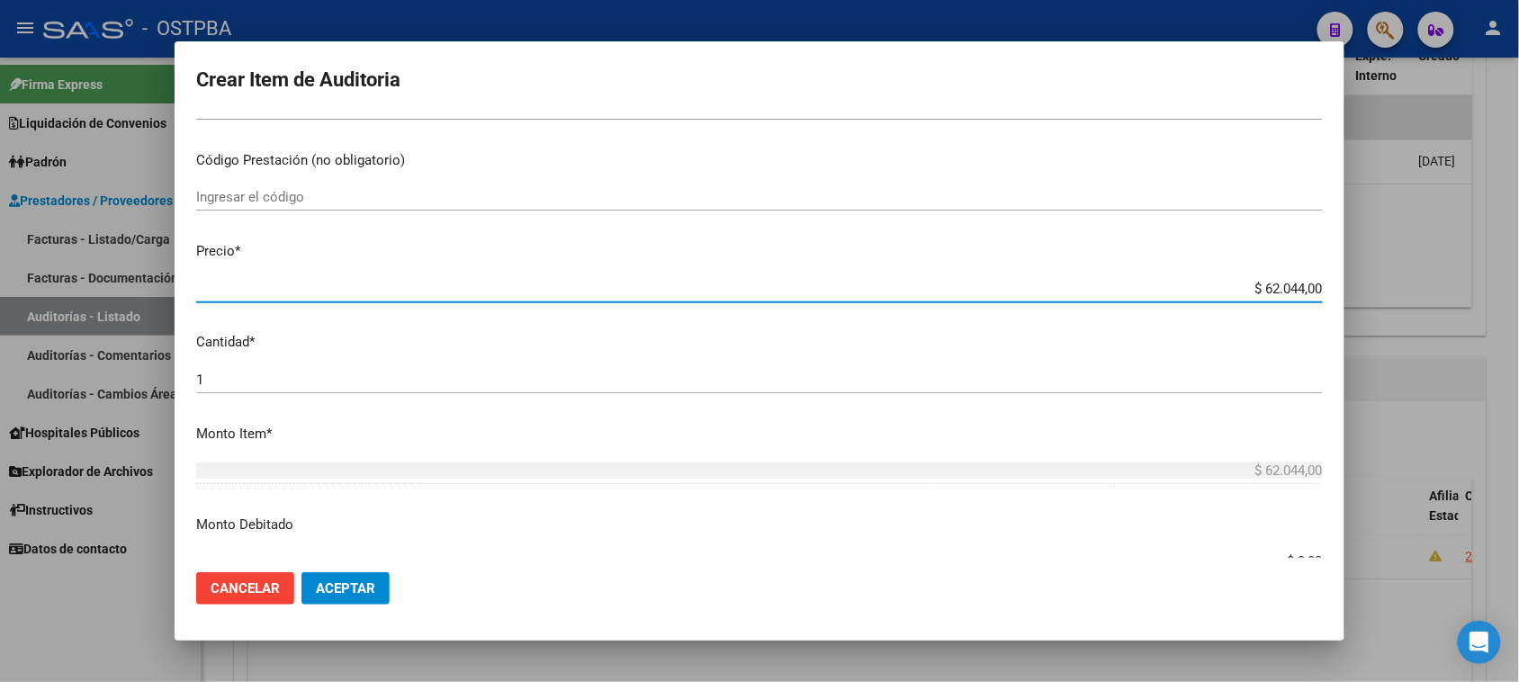
drag, startPoint x: 1248, startPoint y: 286, endPoint x: 1461, endPoint y: 289, distance: 212.4
click at [1461, 289] on div "Crear Item de Auditoria 38842838 Nro Documento 20388428385 CUIL Afiliado Activo…" at bounding box center [759, 341] width 1519 height 682
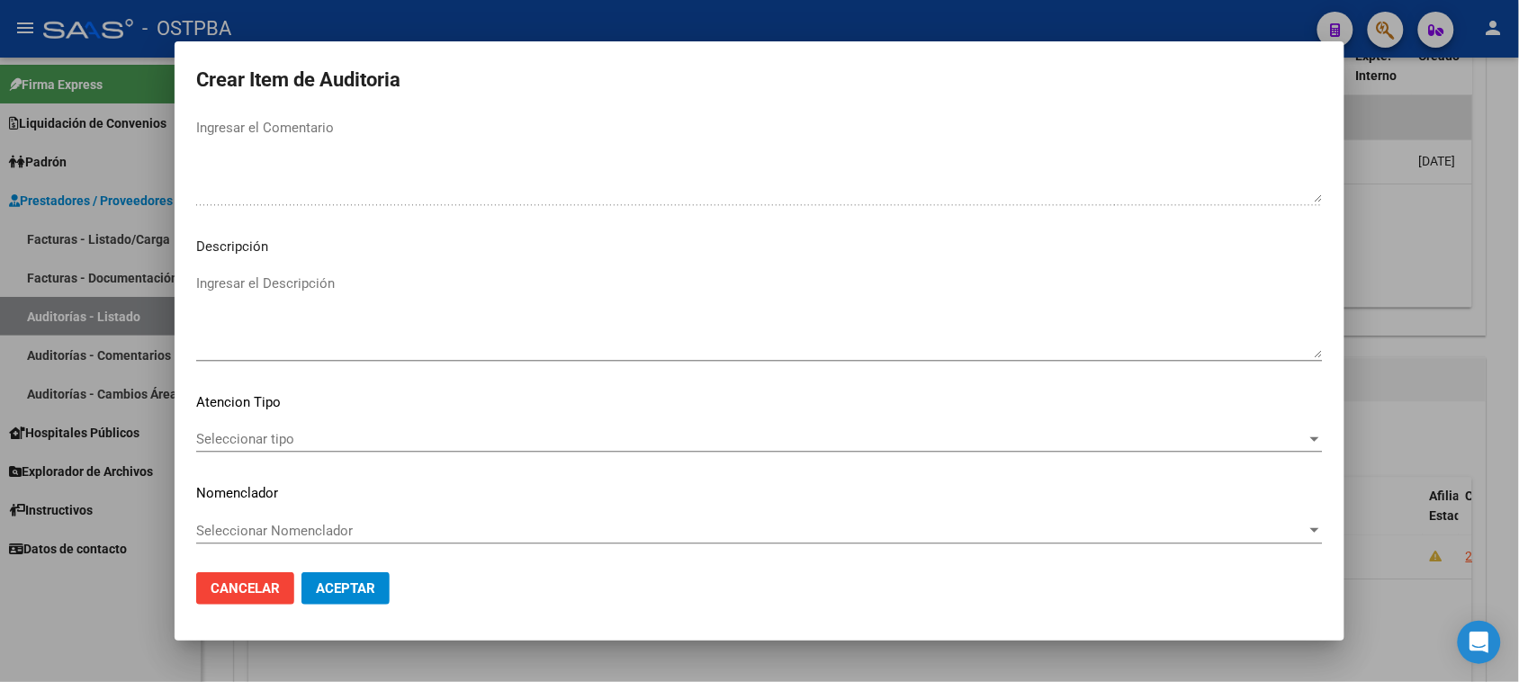
scroll to position [1020, 0]
click at [262, 436] on span "Seleccionar tipo" at bounding box center [751, 438] width 1110 height 16
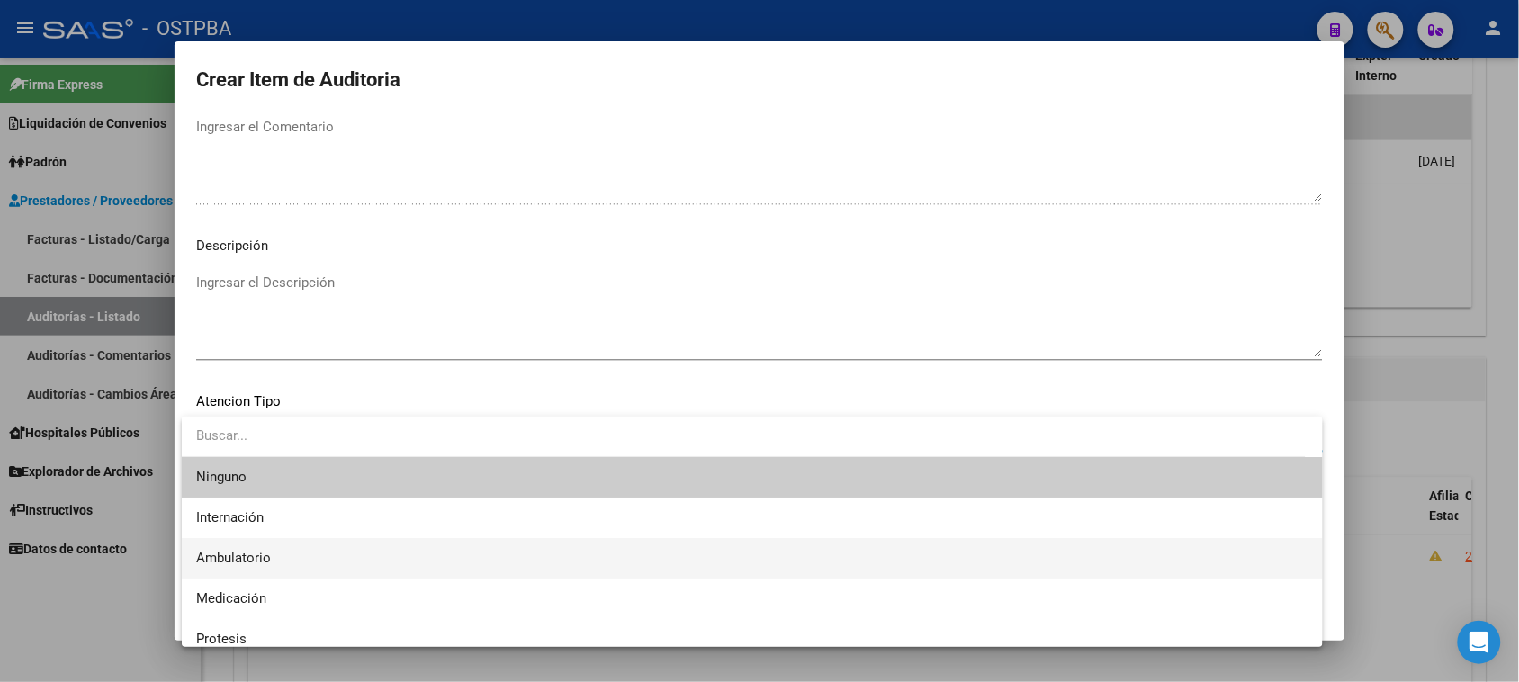
click at [271, 550] on span "Ambulatorio" at bounding box center [752, 558] width 1112 height 40
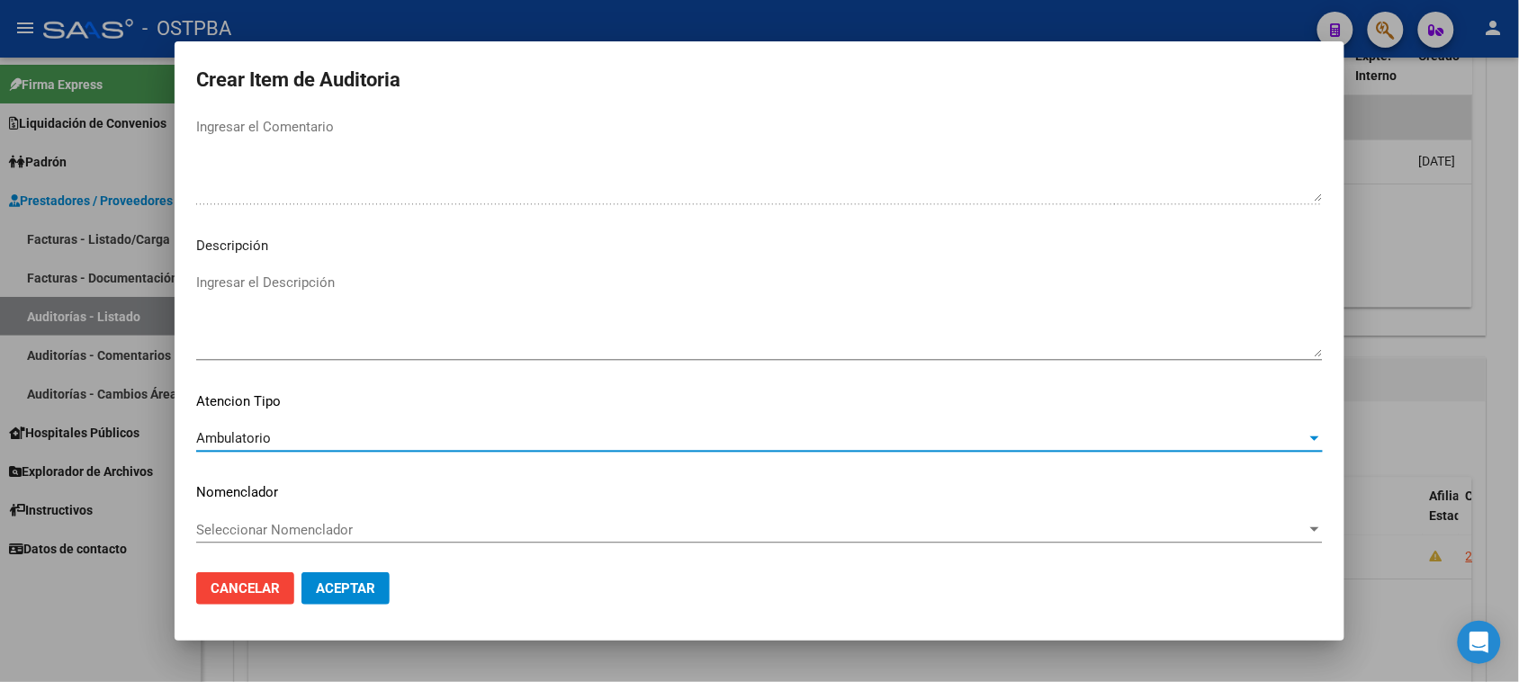
click at [364, 590] on span "Aceptar" at bounding box center [345, 588] width 59 height 16
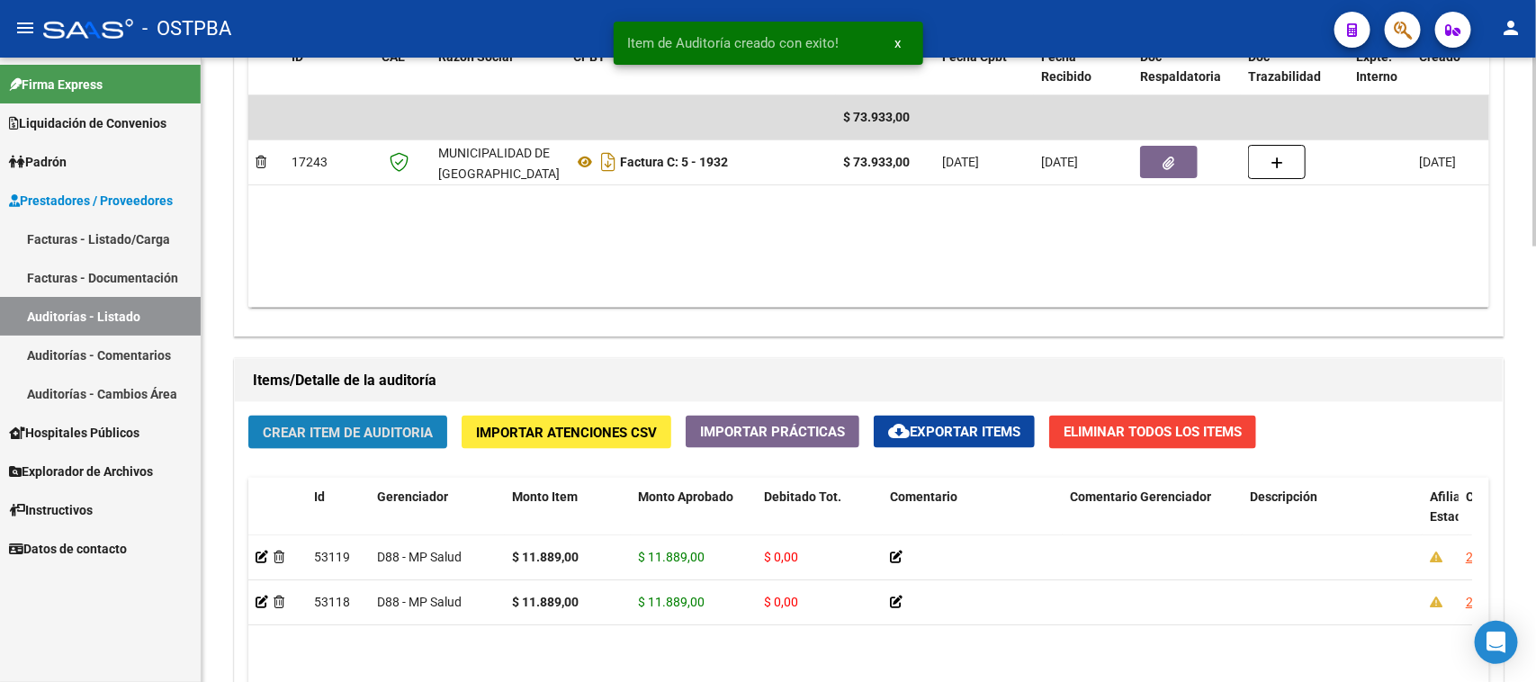
click at [379, 434] on span "Crear Item de Auditoria" at bounding box center [348, 433] width 170 height 16
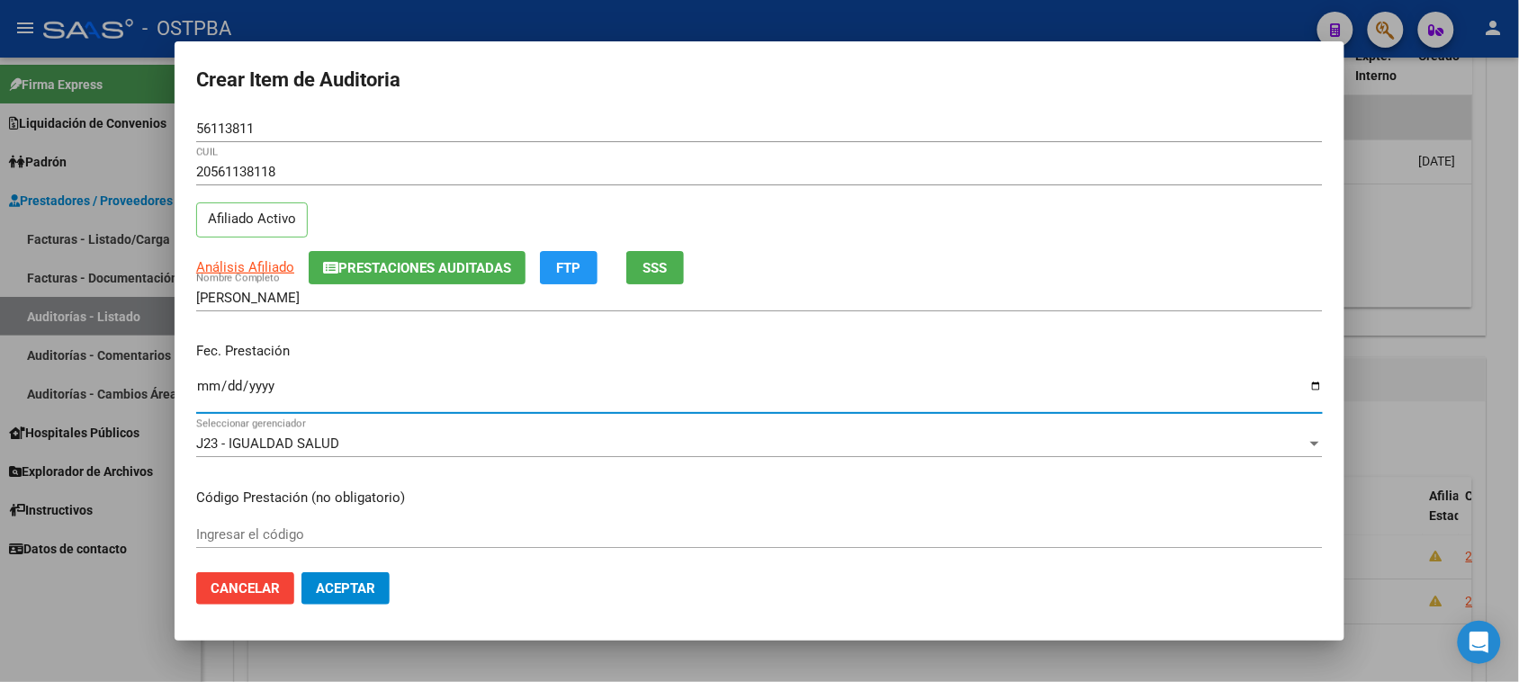
click at [199, 383] on input "Ingresar la fecha" at bounding box center [759, 393] width 1127 height 29
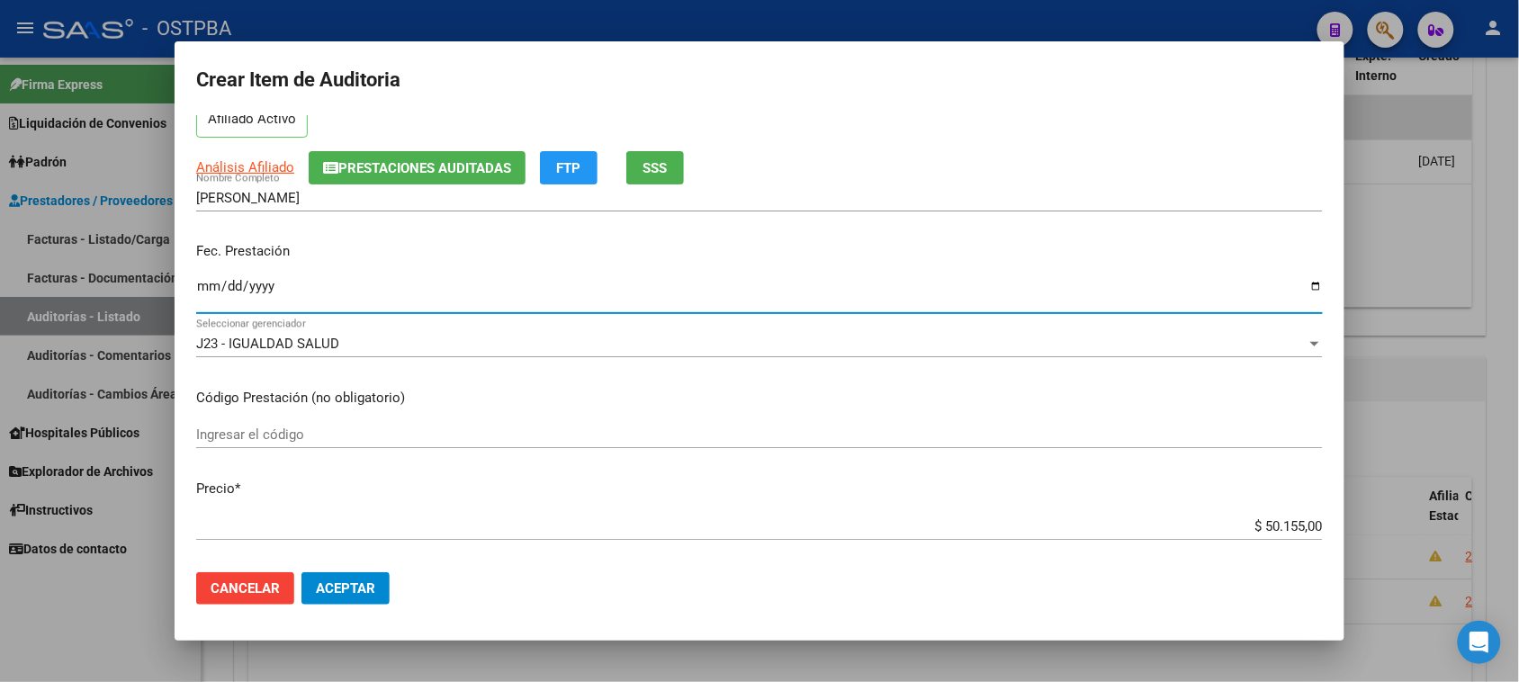
scroll to position [225, 0]
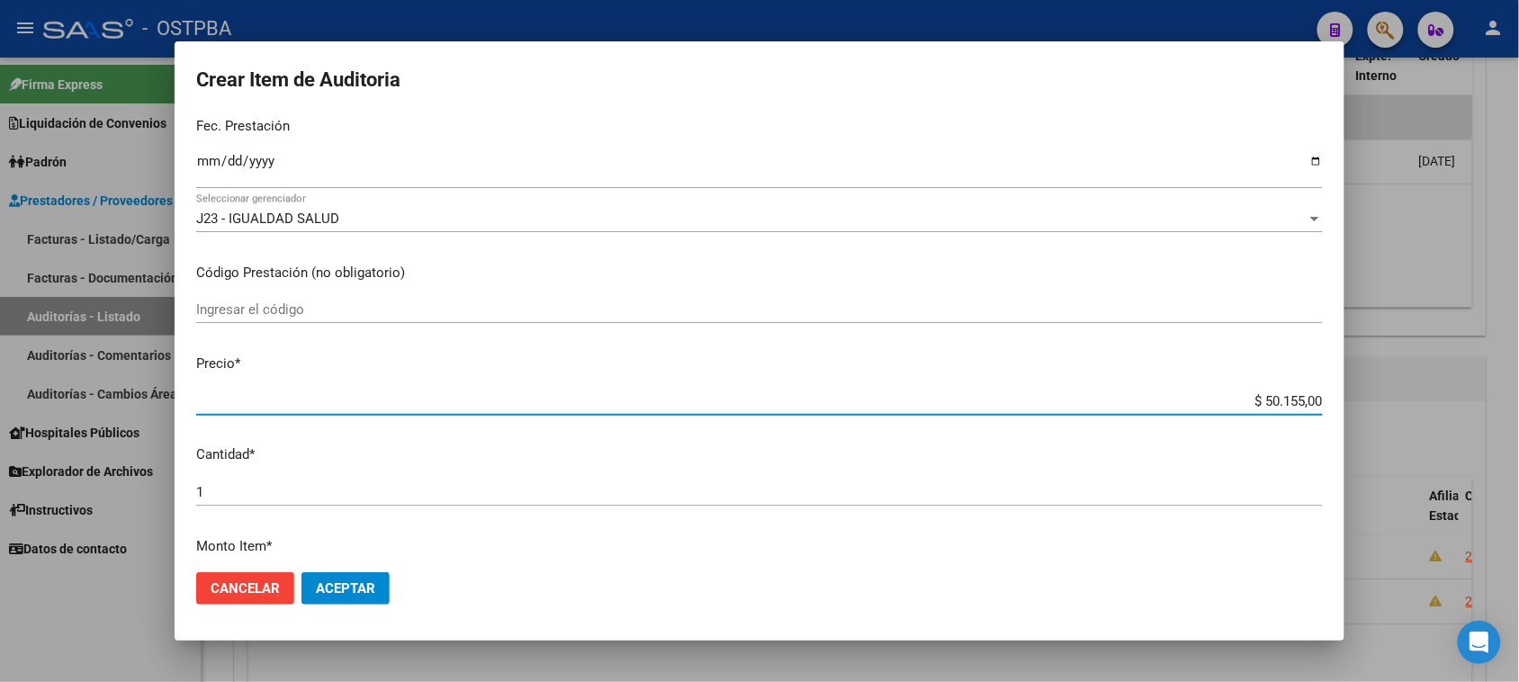
drag, startPoint x: 1248, startPoint y: 397, endPoint x: 1510, endPoint y: 400, distance: 261.9
click at [1510, 400] on div "Crear Item de Auditoria 56113811 Nro Documento 20561138118 CUIL Afiliado Activo…" at bounding box center [759, 341] width 1519 height 682
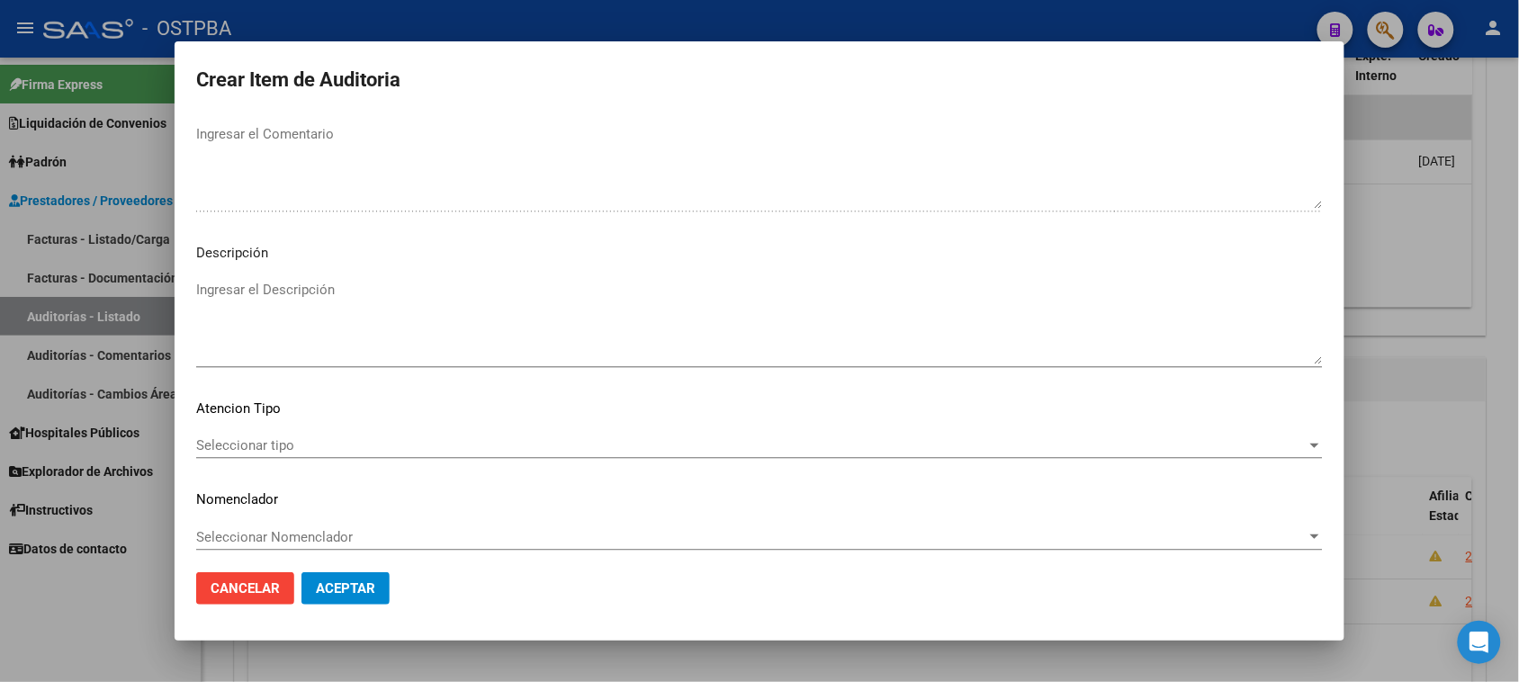
scroll to position [1020, 0]
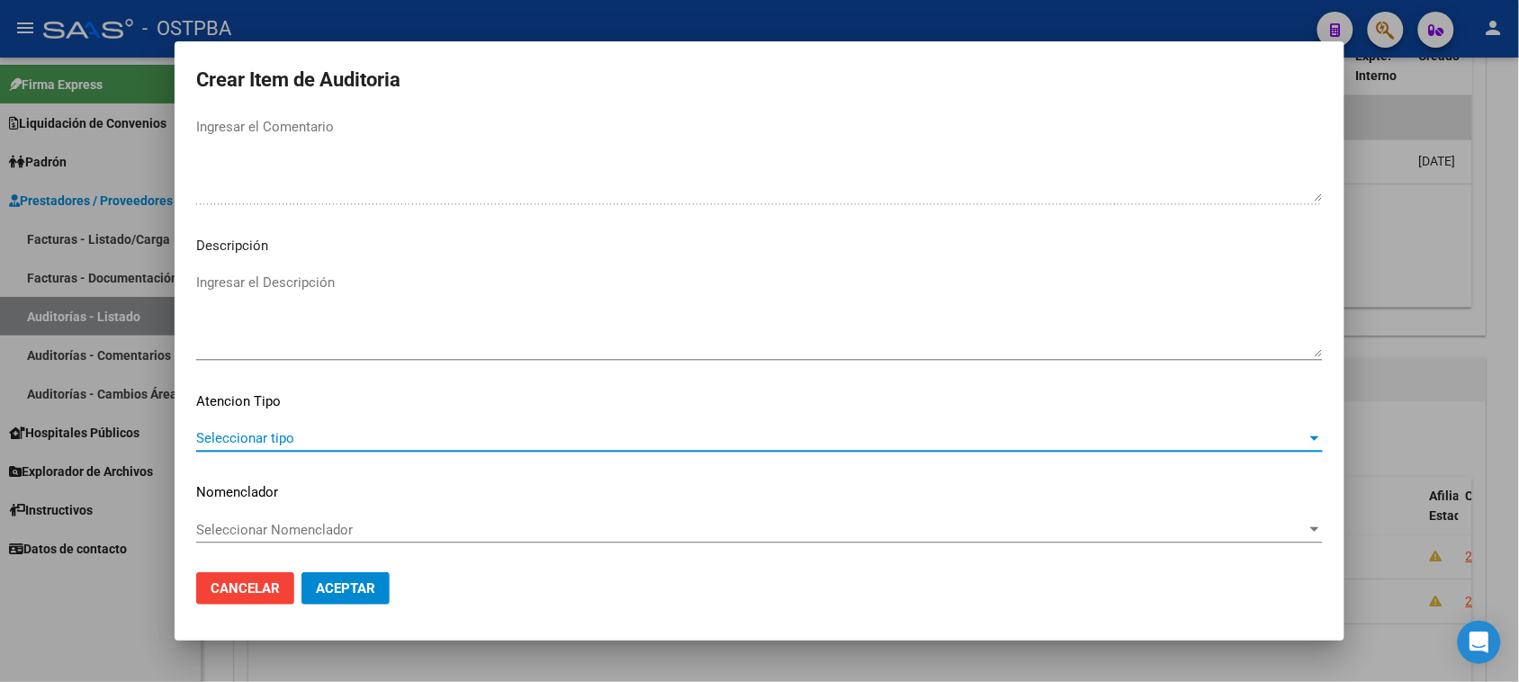
click at [279, 433] on span "Seleccionar tipo" at bounding box center [751, 438] width 1110 height 16
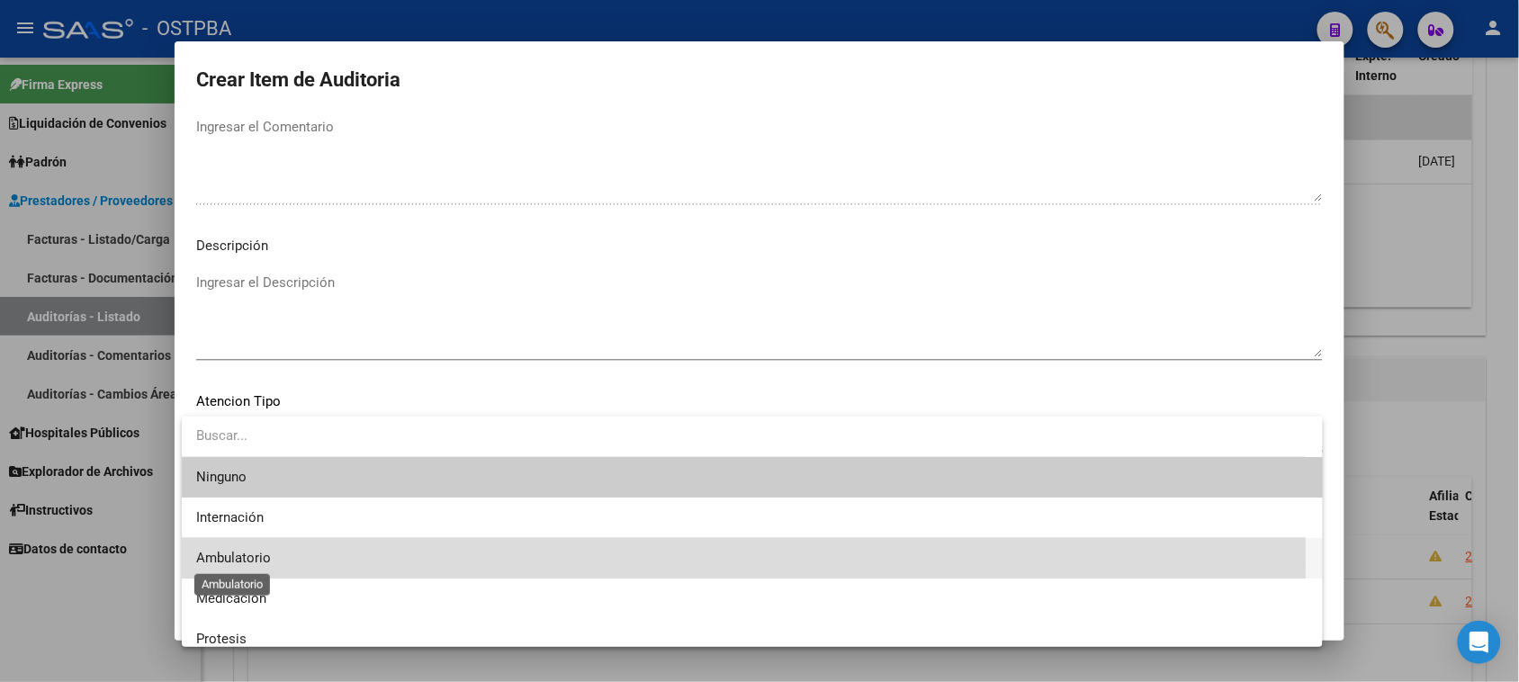
click at [261, 563] on span "Ambulatorio" at bounding box center [233, 558] width 75 height 16
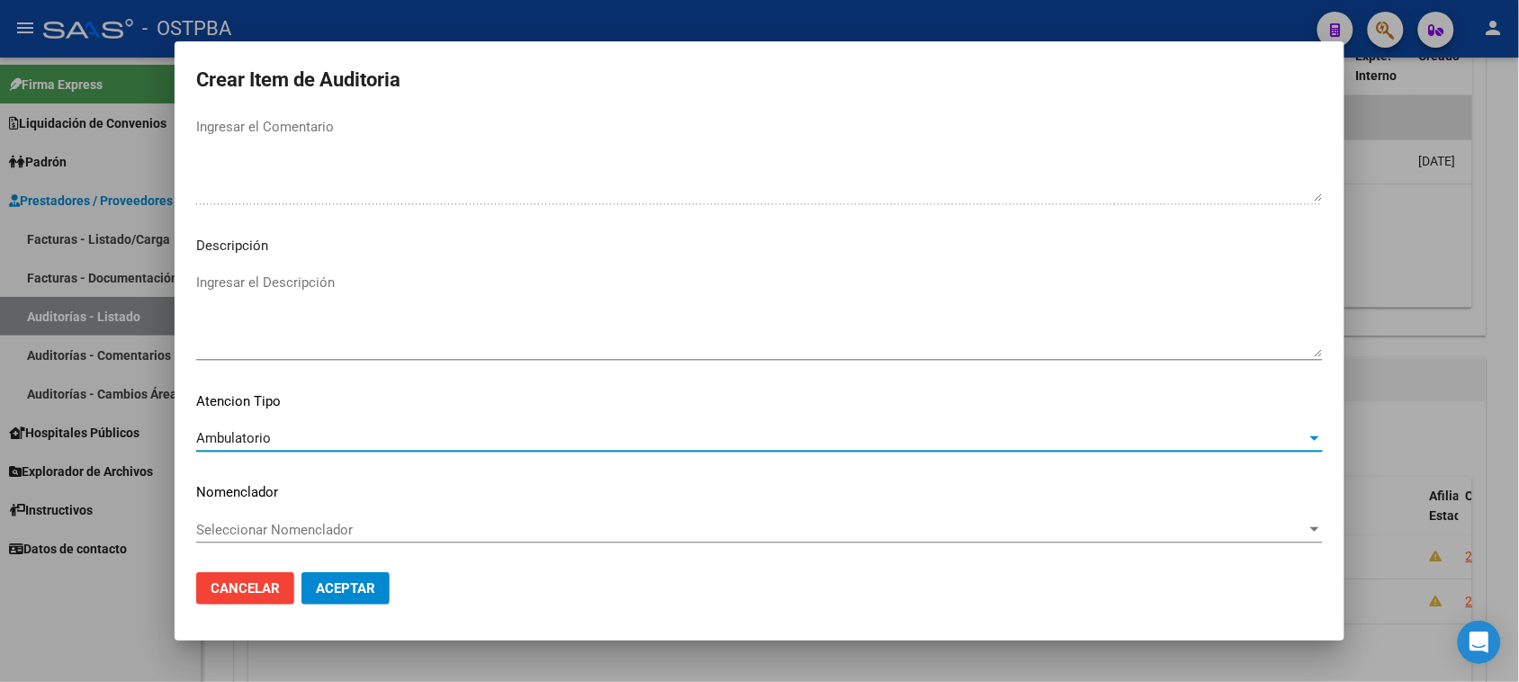
click at [329, 600] on button "Aceptar" at bounding box center [345, 588] width 88 height 32
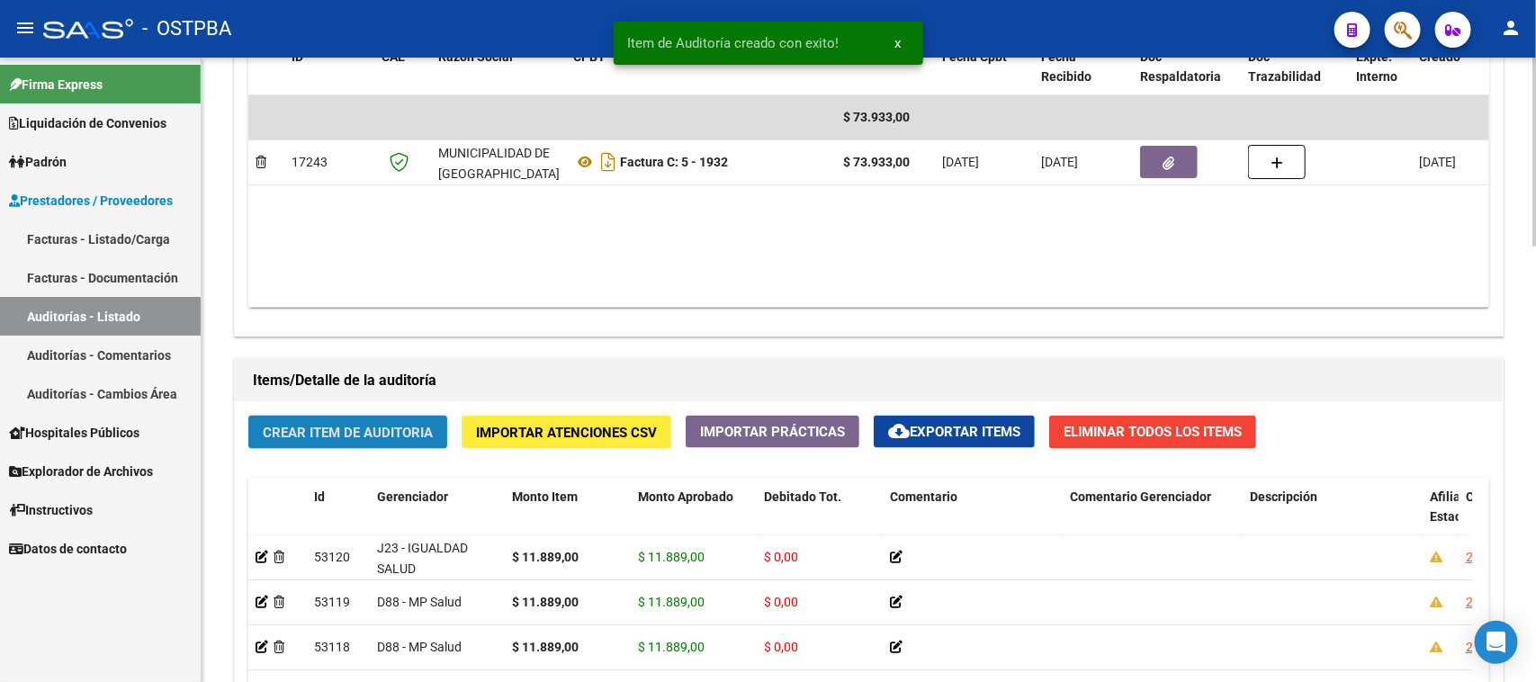
click at [333, 433] on span "Crear Item de Auditoria" at bounding box center [348, 433] width 170 height 16
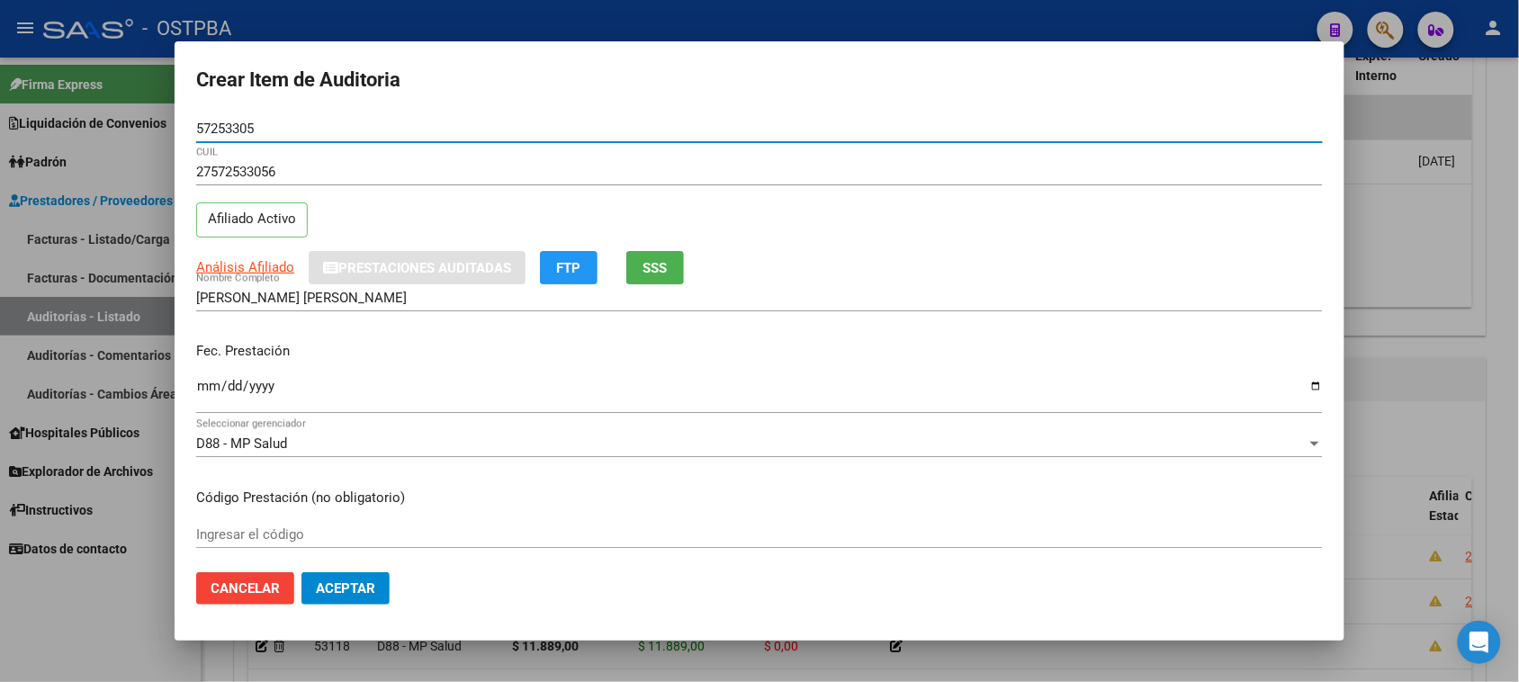
click at [208, 387] on input "Ingresar la fecha" at bounding box center [759, 393] width 1127 height 29
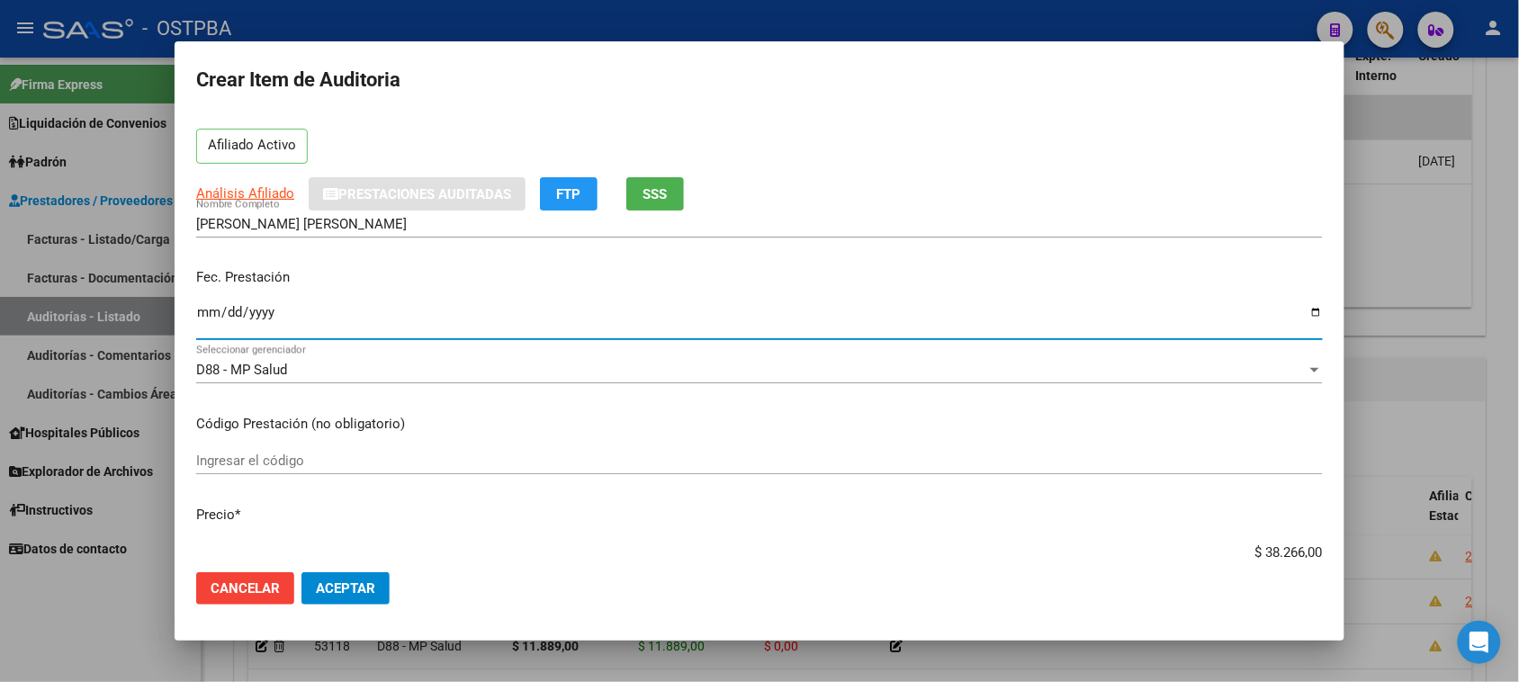
scroll to position [112, 0]
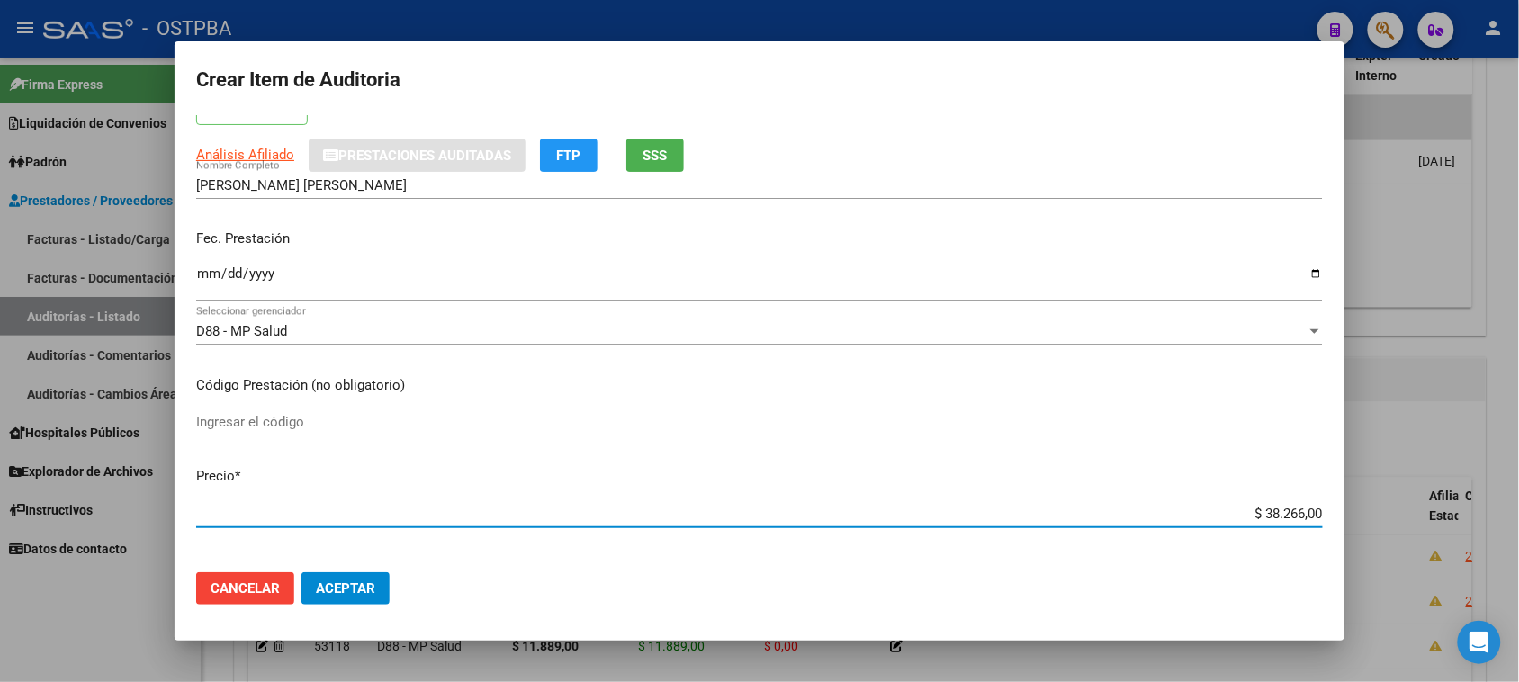
drag, startPoint x: 1245, startPoint y: 510, endPoint x: 1464, endPoint y: 507, distance: 219.6
click at [1464, 507] on div "Crear Item de Auditoria 57253305 Nro Documento 27572533056 CUIL Afiliado Activo…" at bounding box center [759, 341] width 1519 height 682
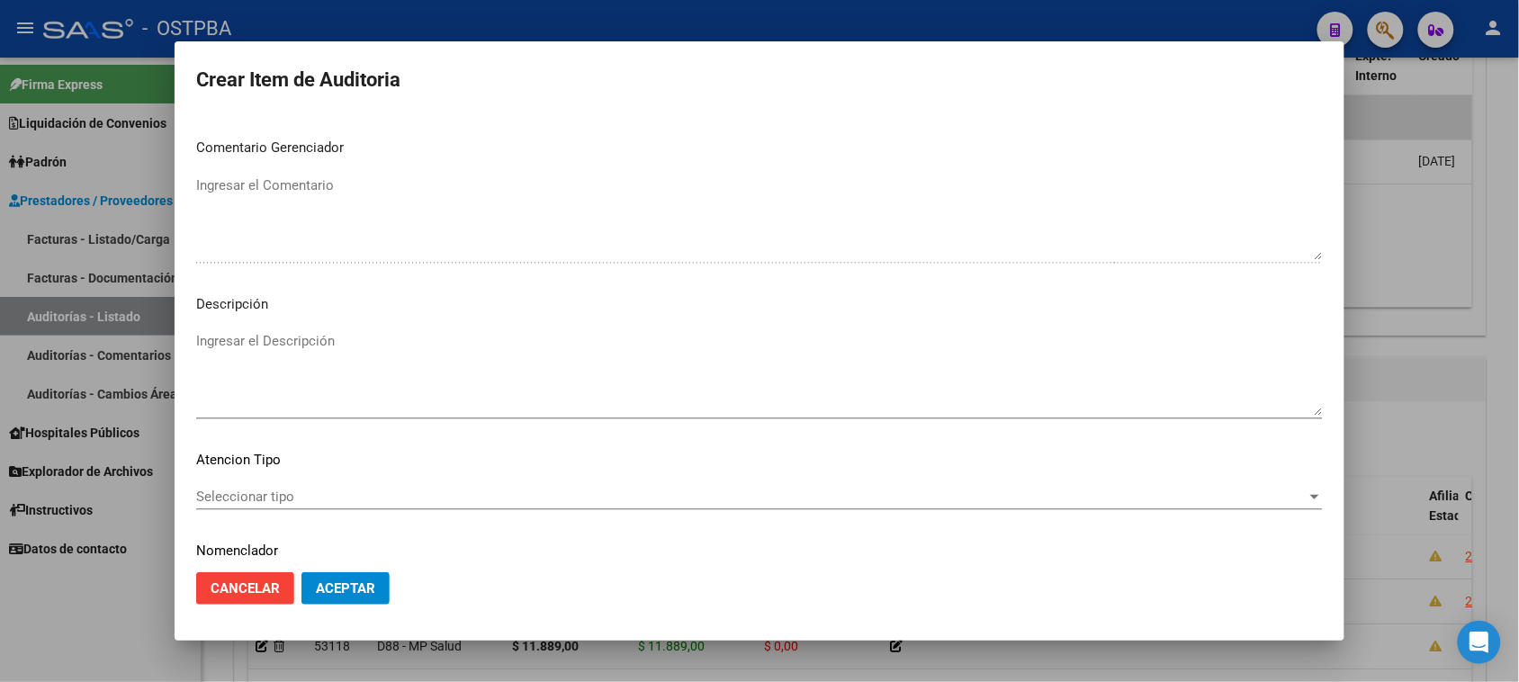
scroll to position [1012, 0]
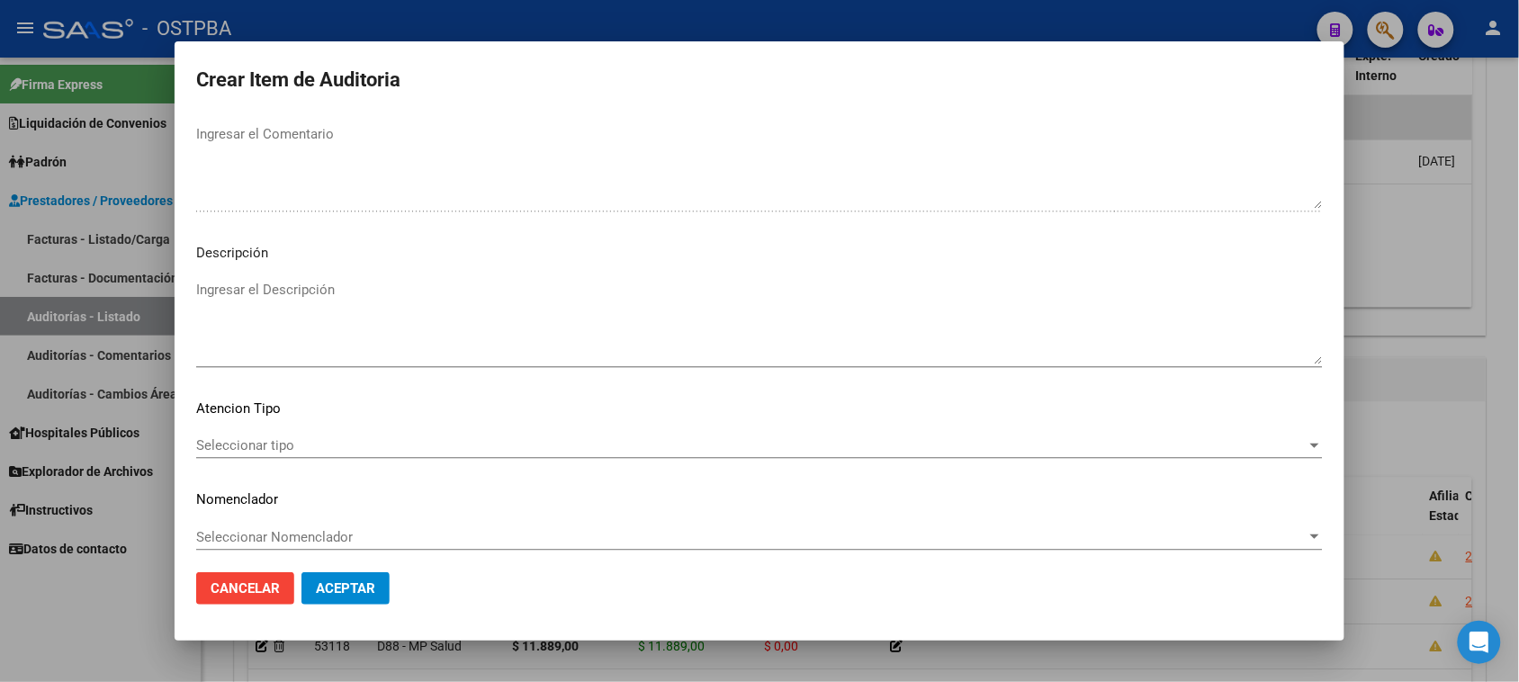
click at [226, 441] on span "Seleccionar tipo" at bounding box center [751, 445] width 1110 height 16
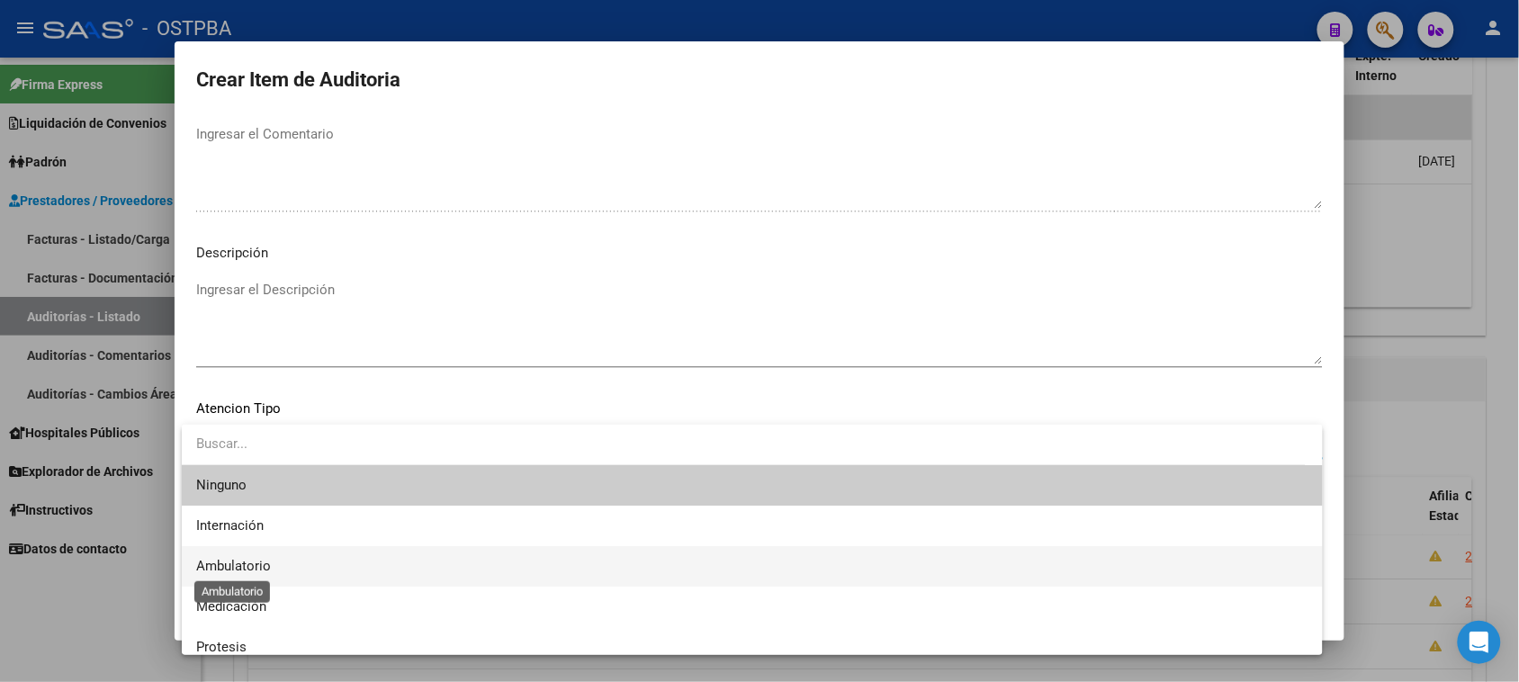
click at [257, 558] on span "Ambulatorio" at bounding box center [233, 566] width 75 height 16
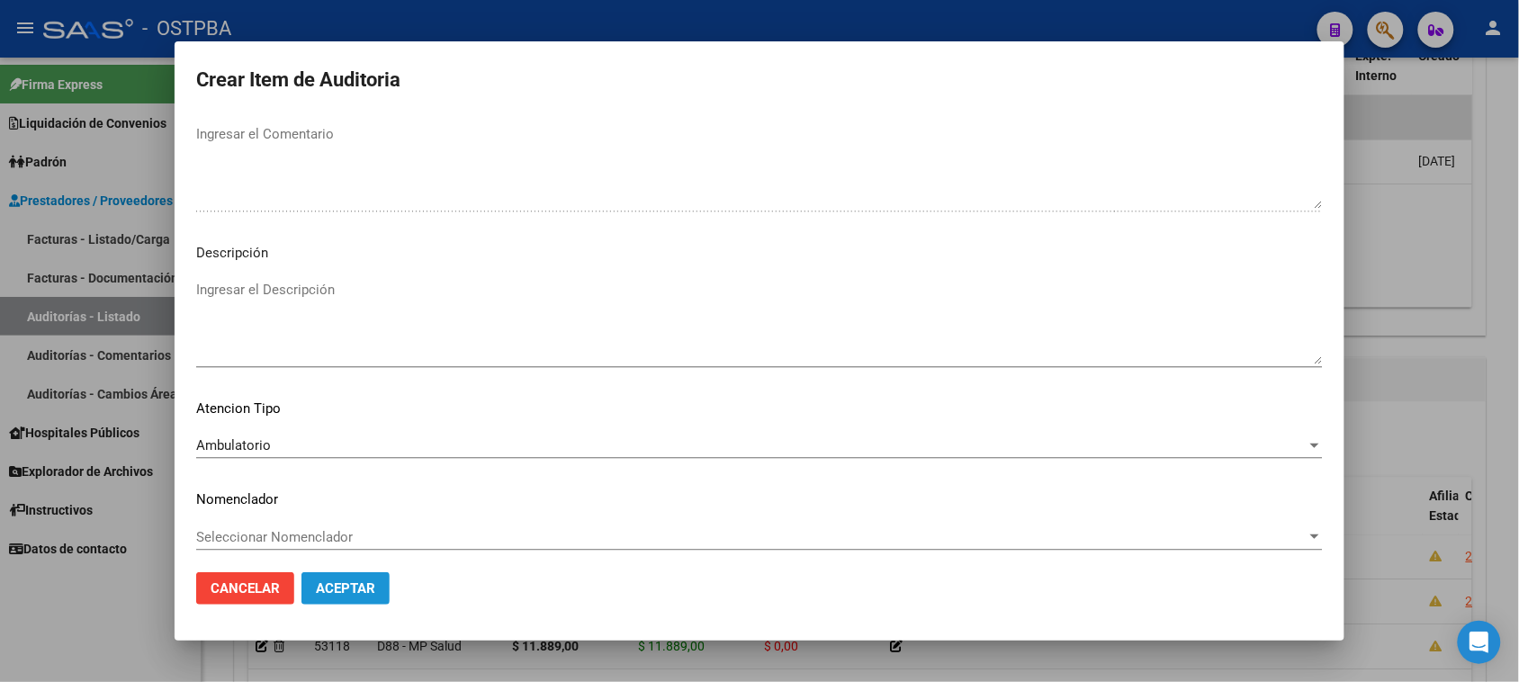
click at [322, 580] on span "Aceptar" at bounding box center [345, 588] width 59 height 16
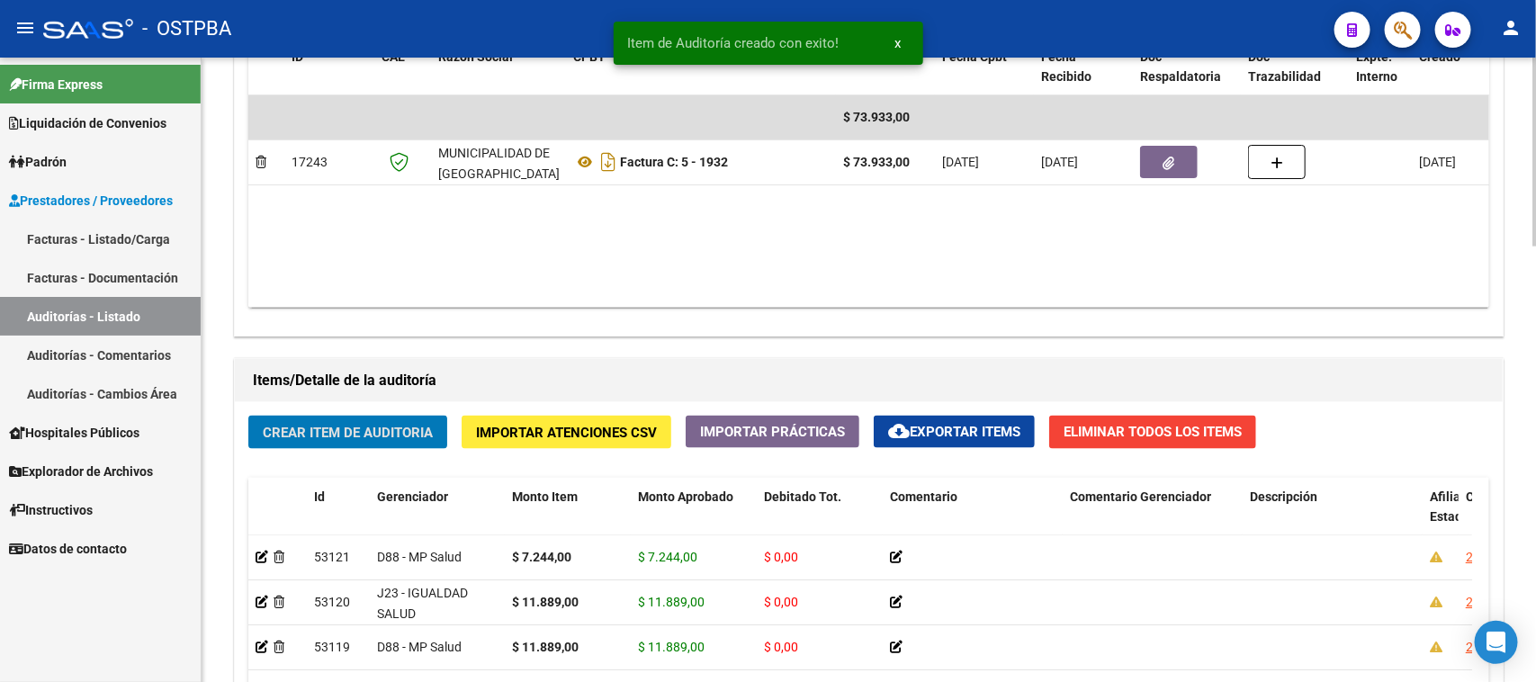
click at [348, 425] on span "Crear Item de Auditoria" at bounding box center [348, 433] width 170 height 16
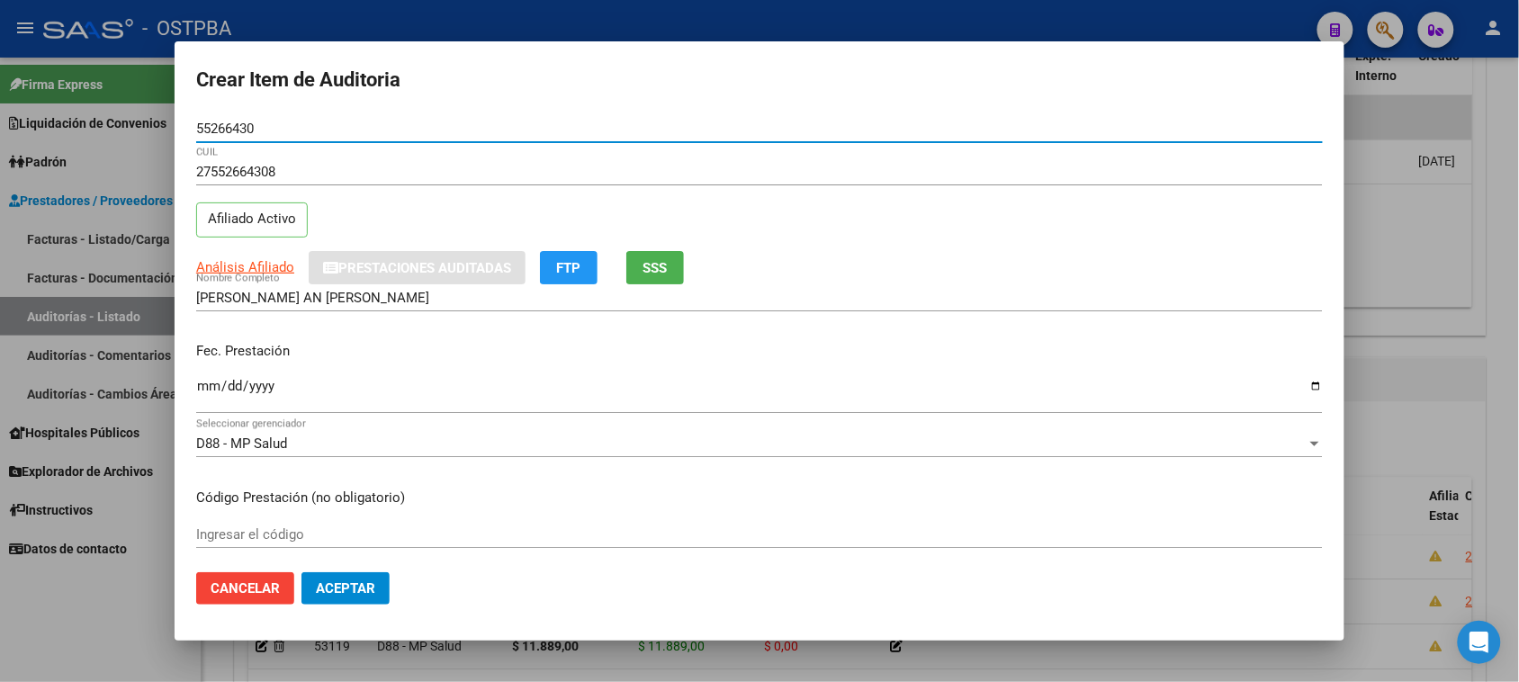
click at [204, 390] on input "Ingresar la fecha" at bounding box center [759, 393] width 1127 height 29
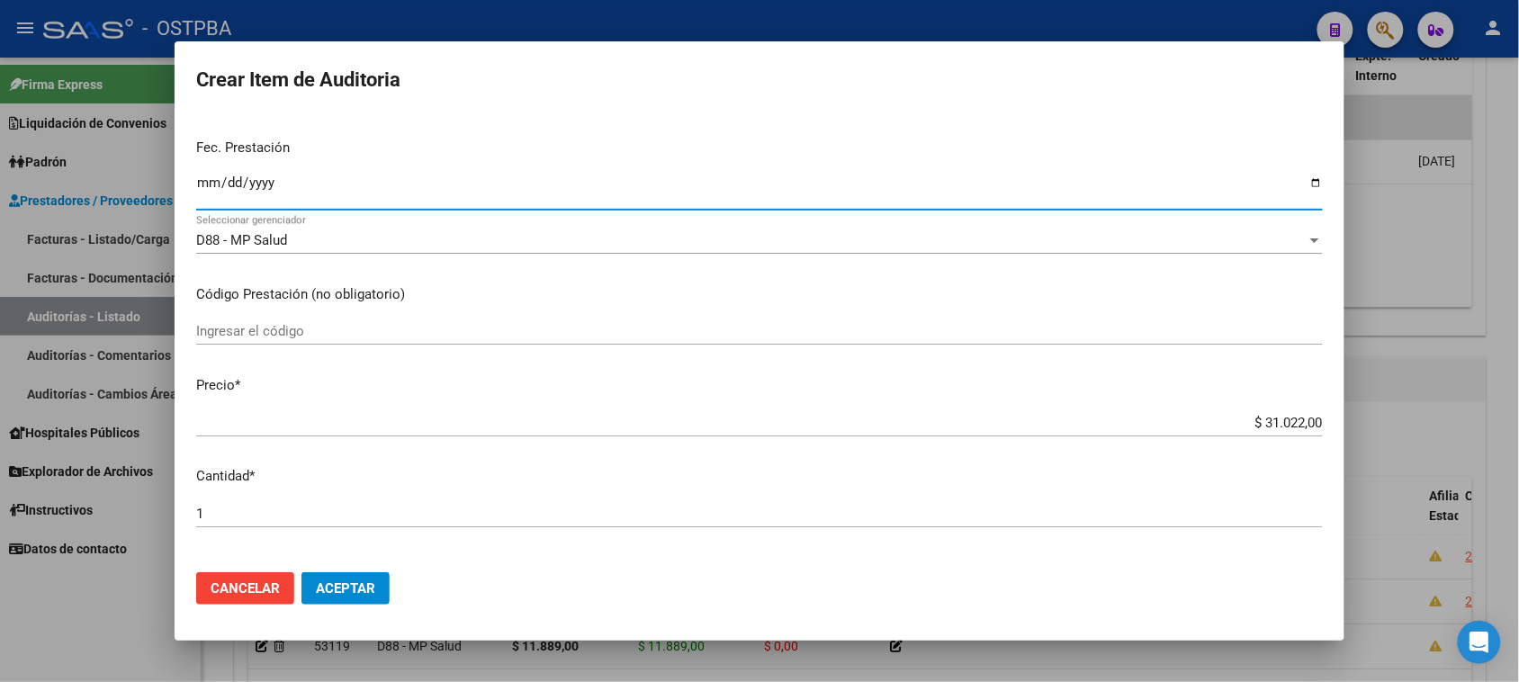
scroll to position [225, 0]
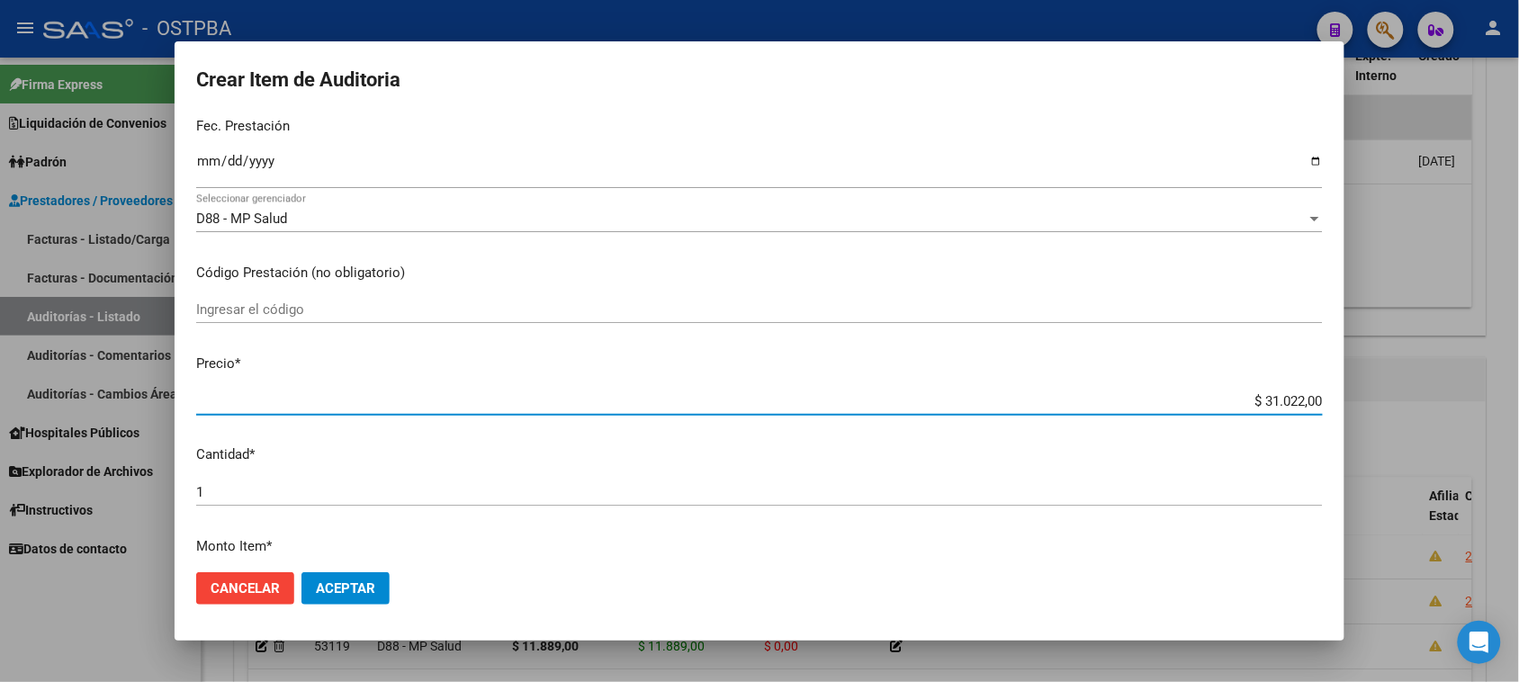
drag, startPoint x: 1244, startPoint y: 400, endPoint x: 1535, endPoint y: 400, distance: 291.6
click at [1519, 400] on html "menu - OSTPBA person Firma Express Liquidación de Convenios Gastos - Items Gast…" at bounding box center [759, 341] width 1519 height 682
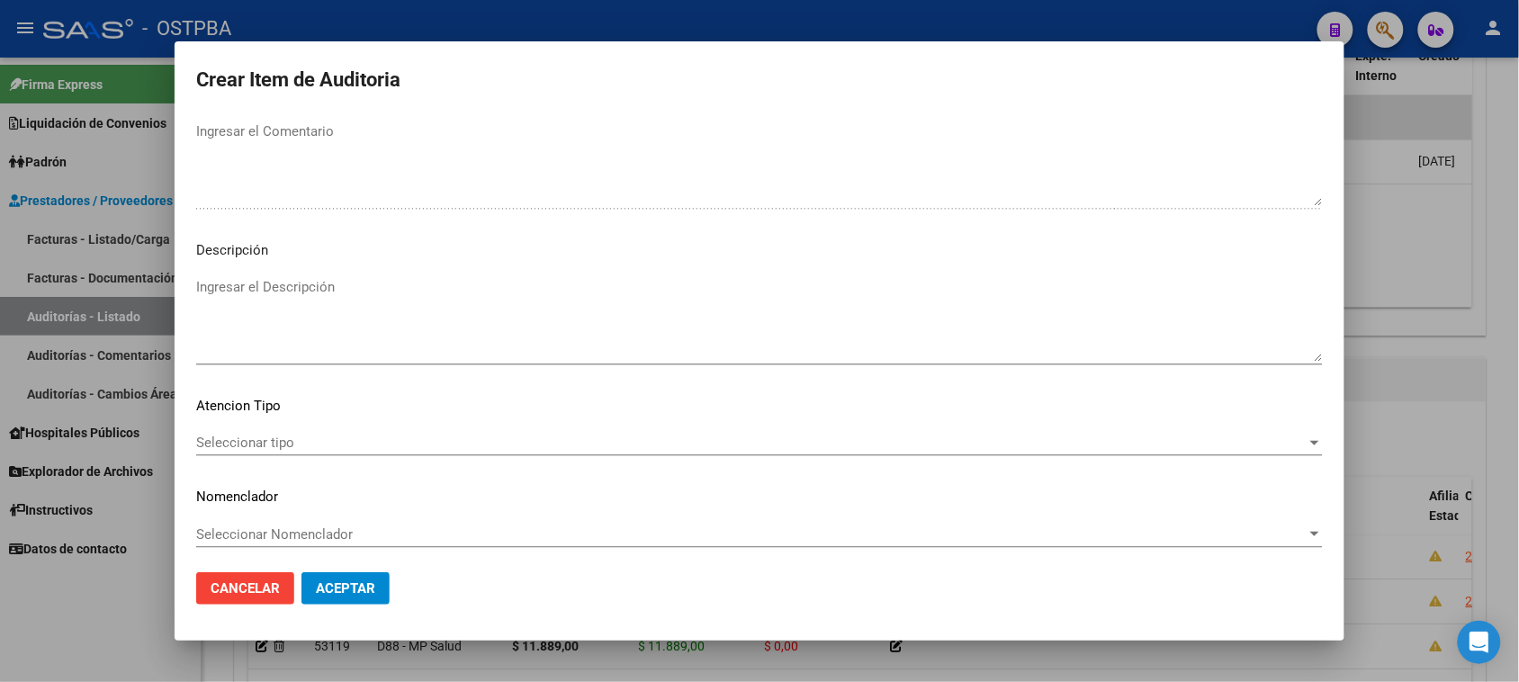
scroll to position [1020, 0]
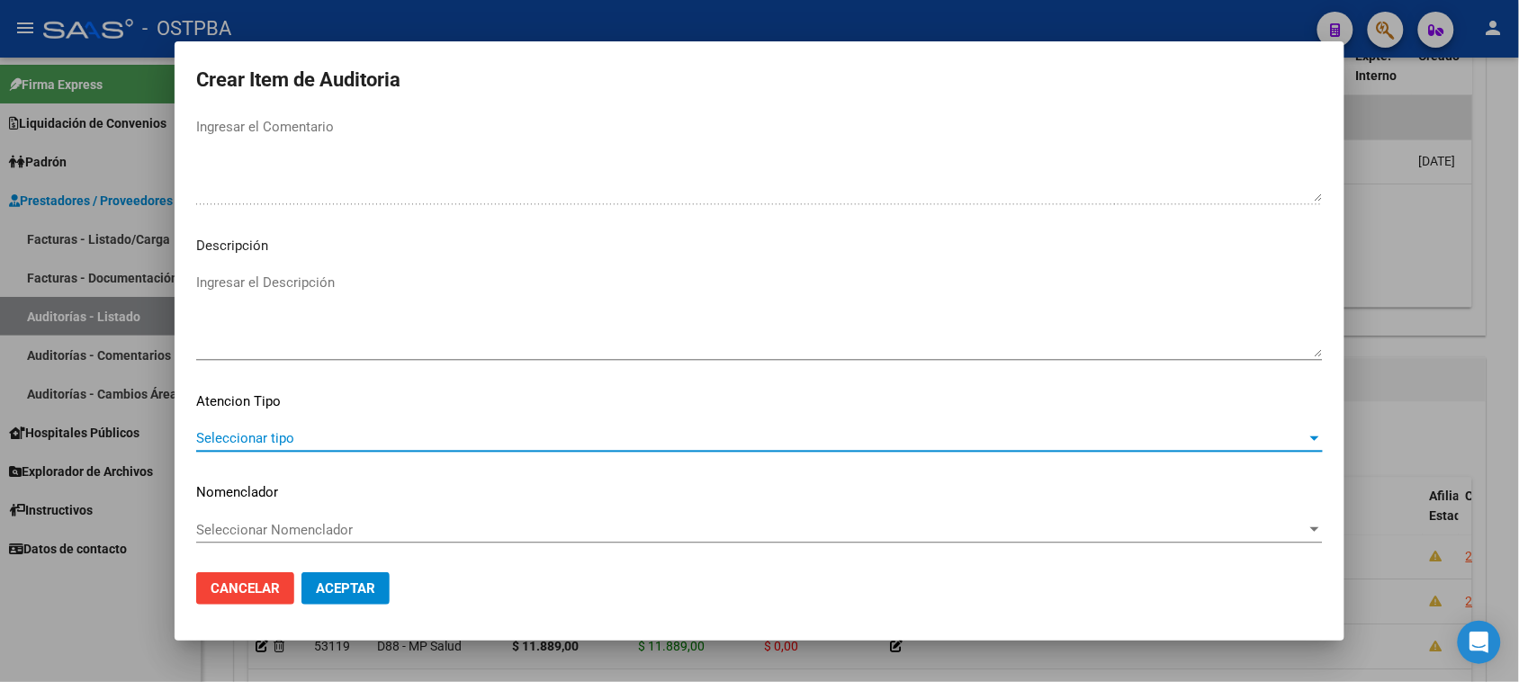
click at [230, 437] on span "Seleccionar tipo" at bounding box center [751, 438] width 1110 height 16
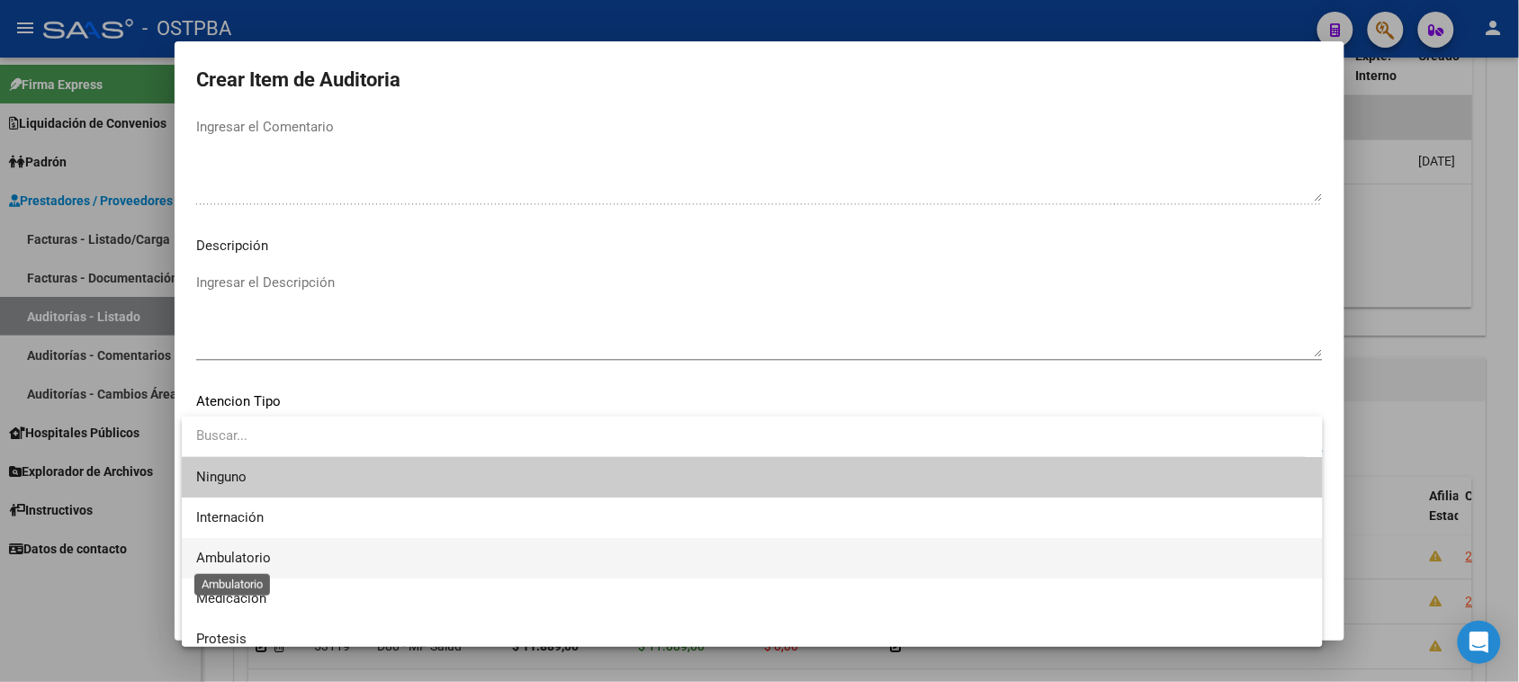
drag, startPoint x: 247, startPoint y: 552, endPoint x: 266, endPoint y: 552, distance: 18.9
click at [248, 552] on span "Ambulatorio" at bounding box center [233, 558] width 75 height 16
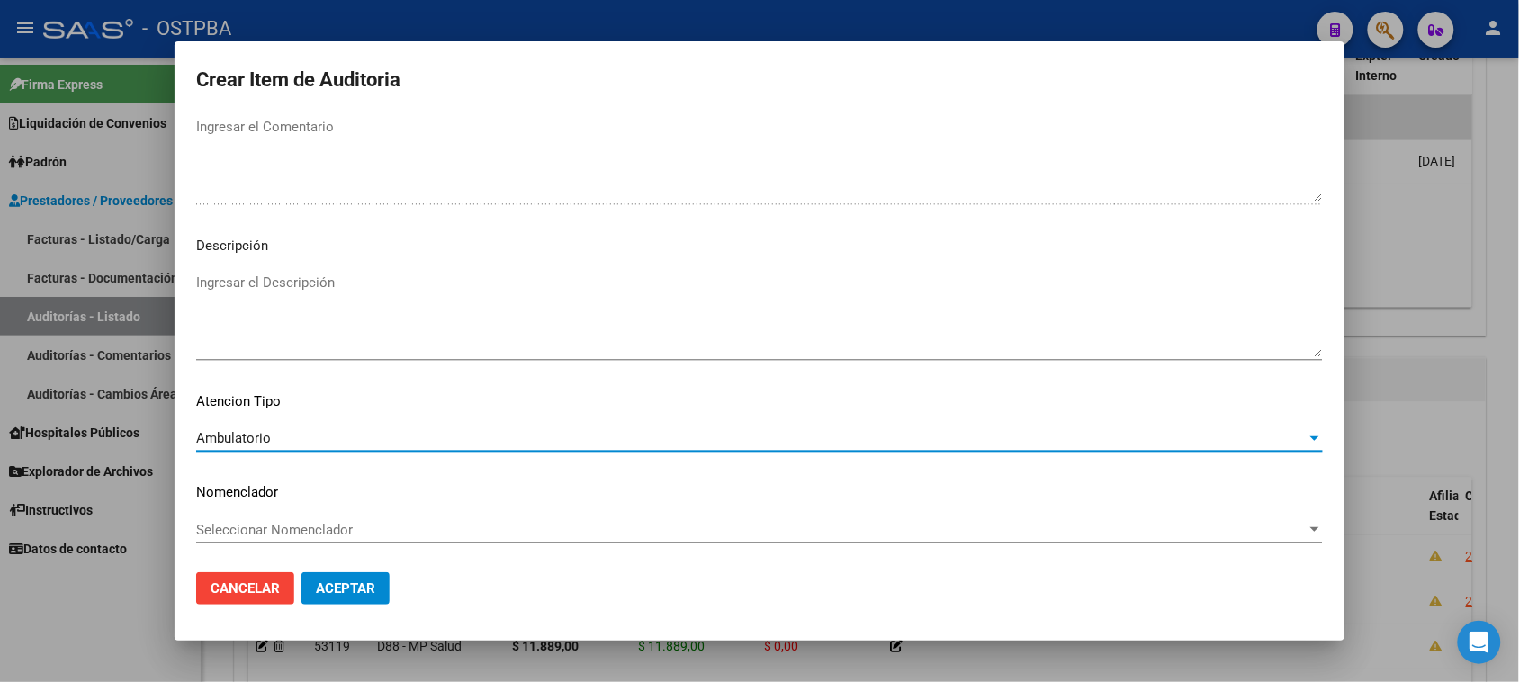
click at [352, 587] on span "Aceptar" at bounding box center [345, 588] width 59 height 16
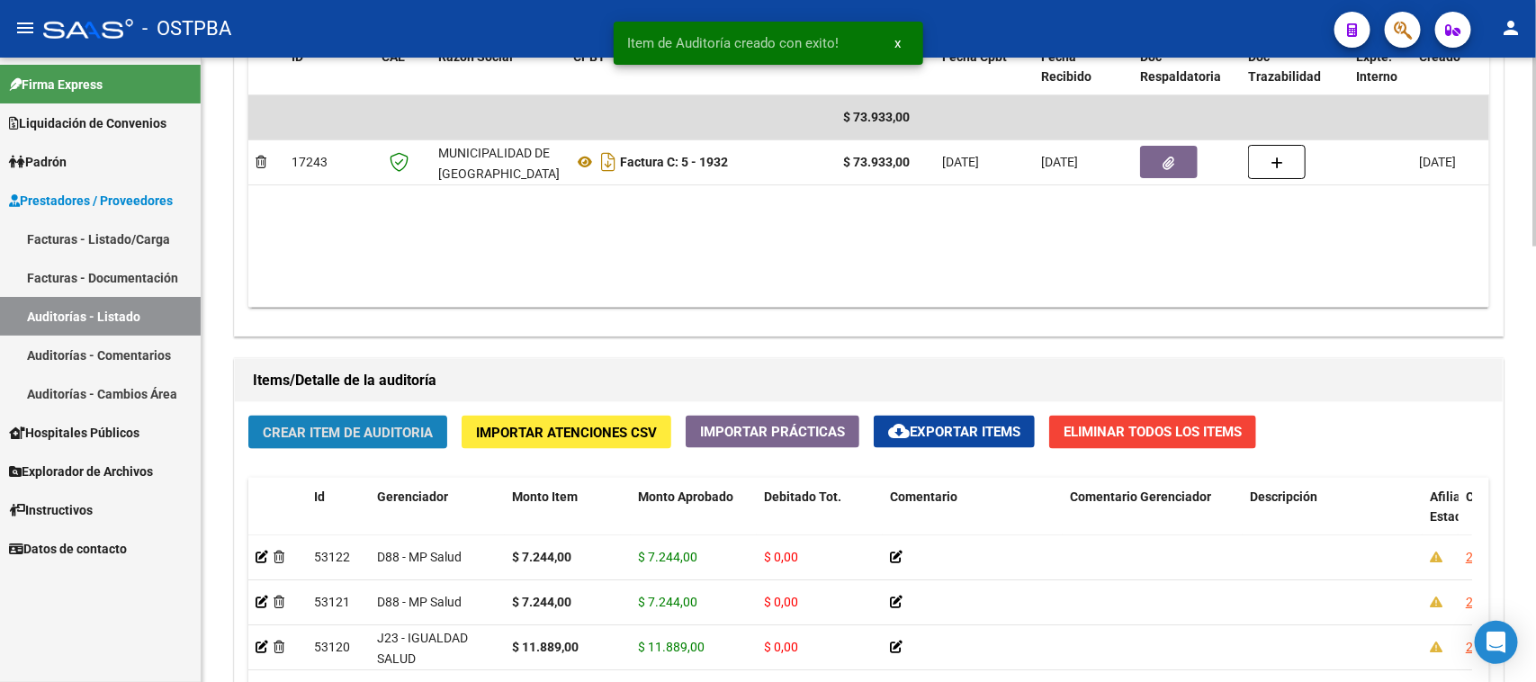
click at [393, 418] on button "Crear Item de Auditoria" at bounding box center [347, 432] width 199 height 33
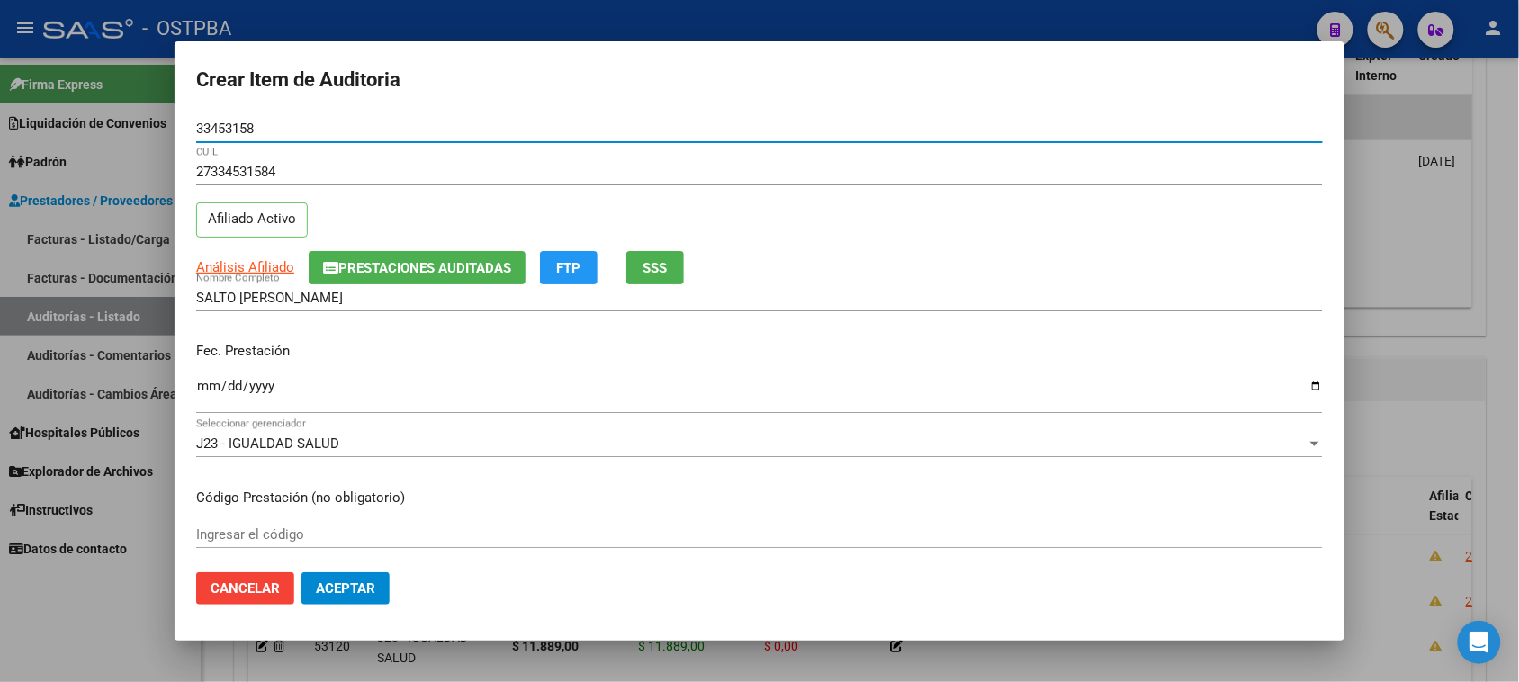
click at [204, 382] on input "Ingresar la fecha" at bounding box center [759, 393] width 1127 height 29
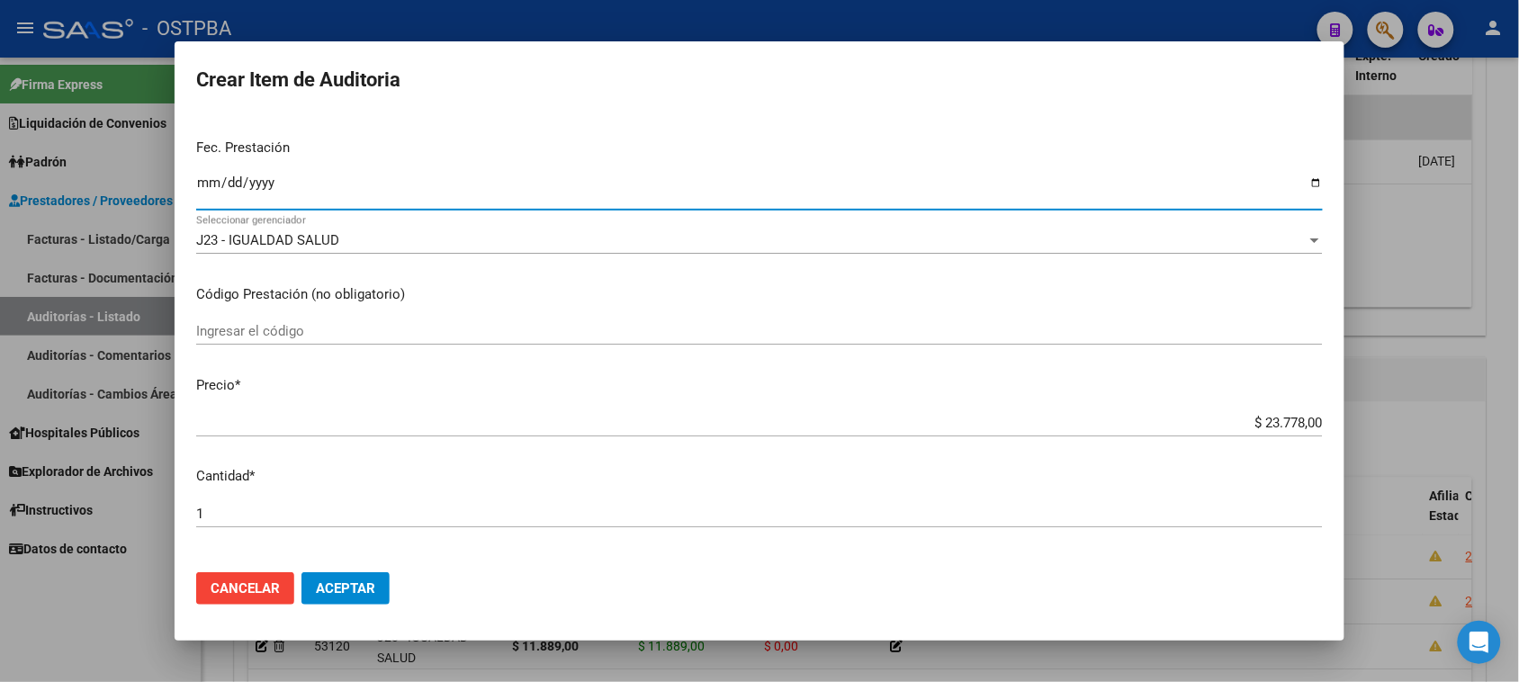
scroll to position [225, 0]
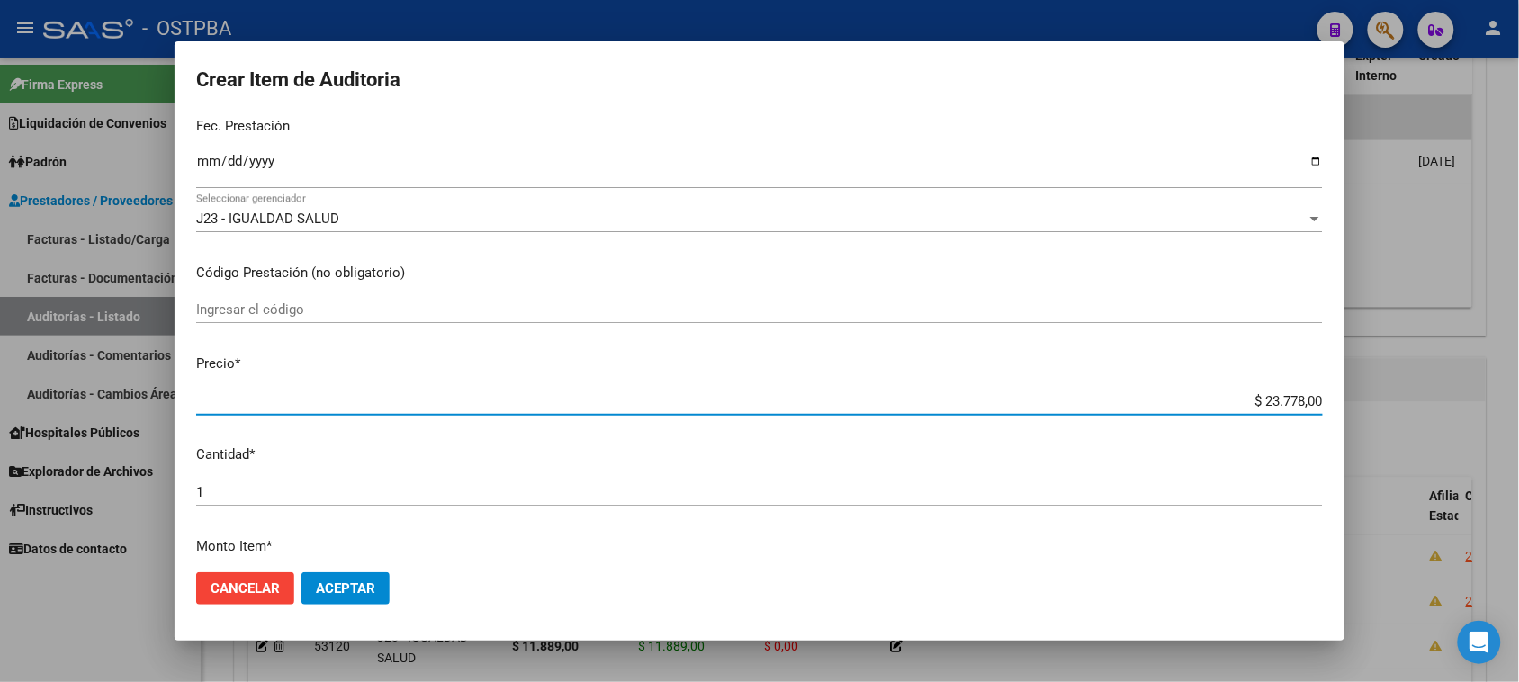
drag, startPoint x: 1249, startPoint y: 400, endPoint x: 1513, endPoint y: 394, distance: 263.7
click at [1513, 394] on div "Crear Item de Auditoria 33453158 Nro Documento 27334531584 CUIL Afiliado Activo…" at bounding box center [759, 341] width 1519 height 682
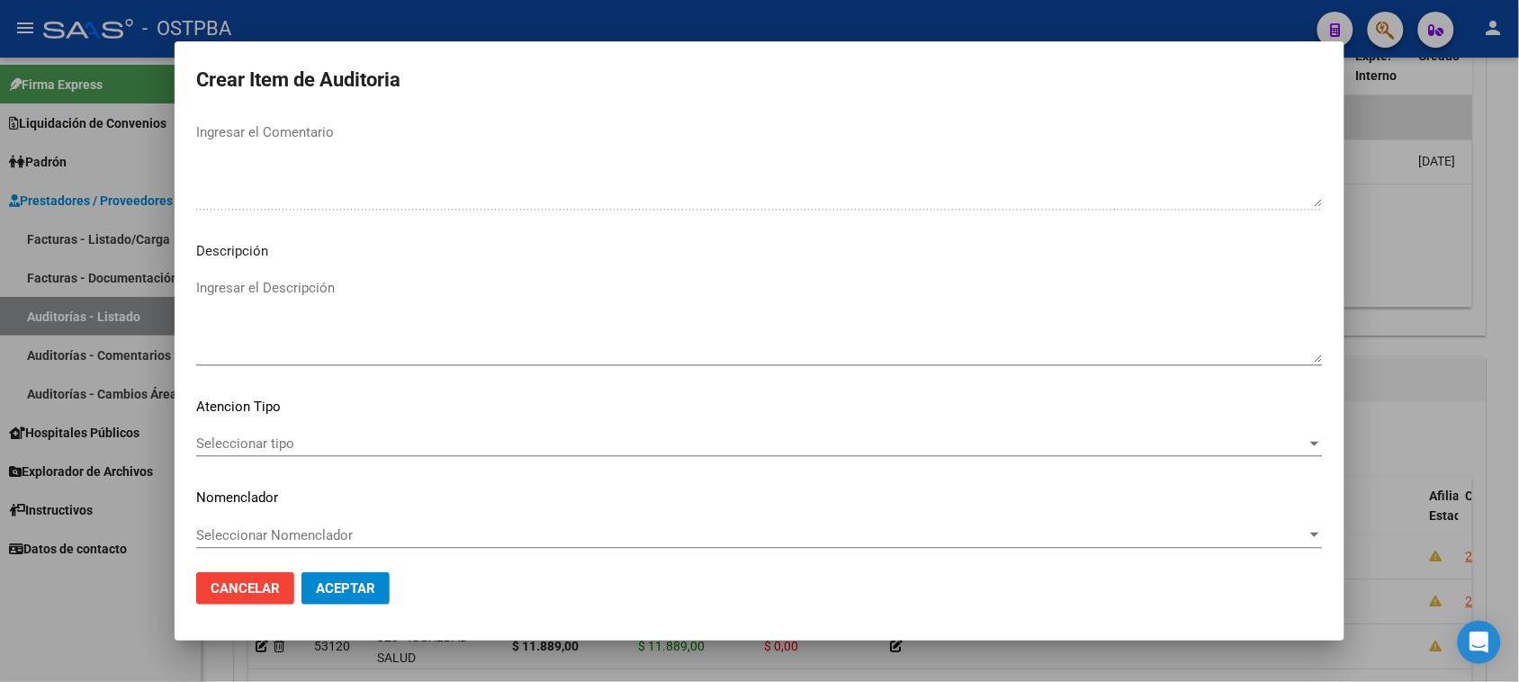
scroll to position [1020, 0]
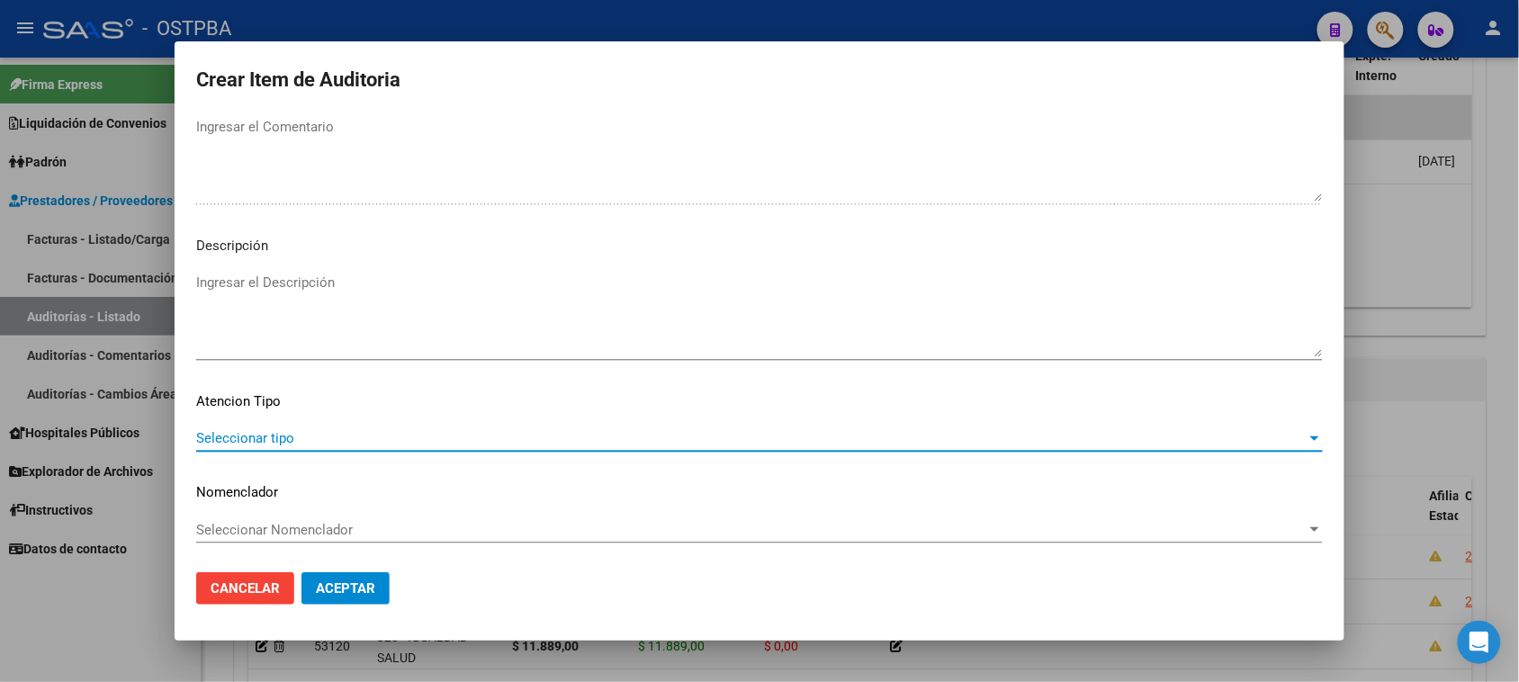
click at [265, 438] on span "Seleccionar tipo" at bounding box center [751, 438] width 1110 height 16
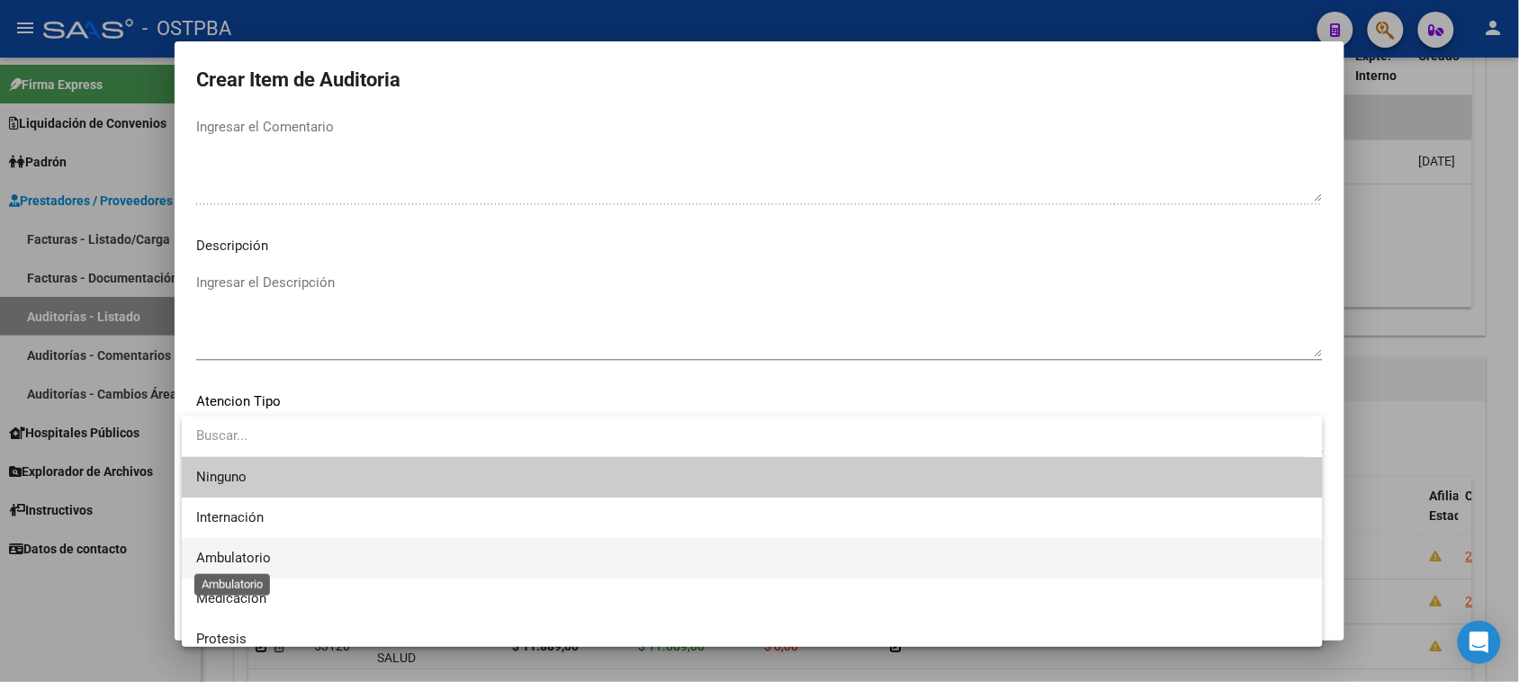
click at [232, 550] on span "Ambulatorio" at bounding box center [233, 558] width 75 height 16
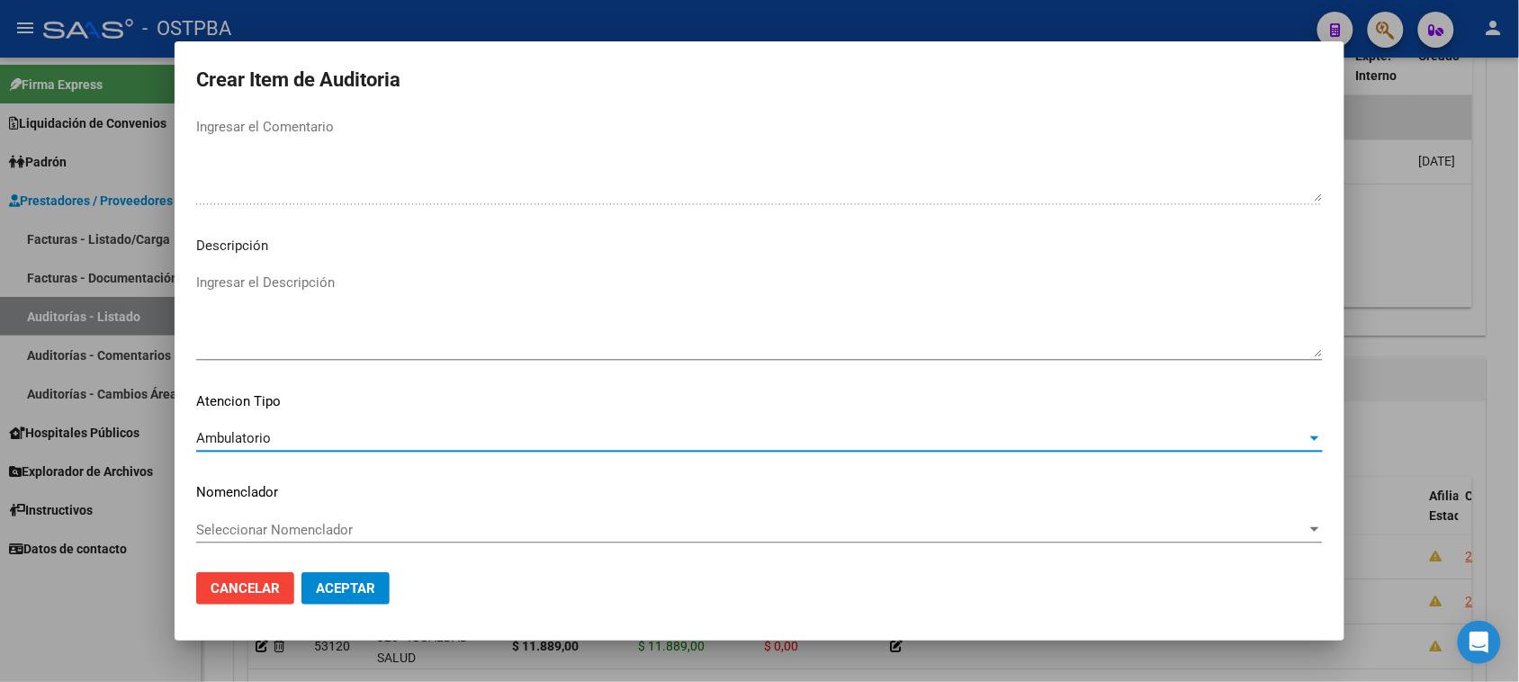
click at [339, 583] on span "Aceptar" at bounding box center [345, 588] width 59 height 16
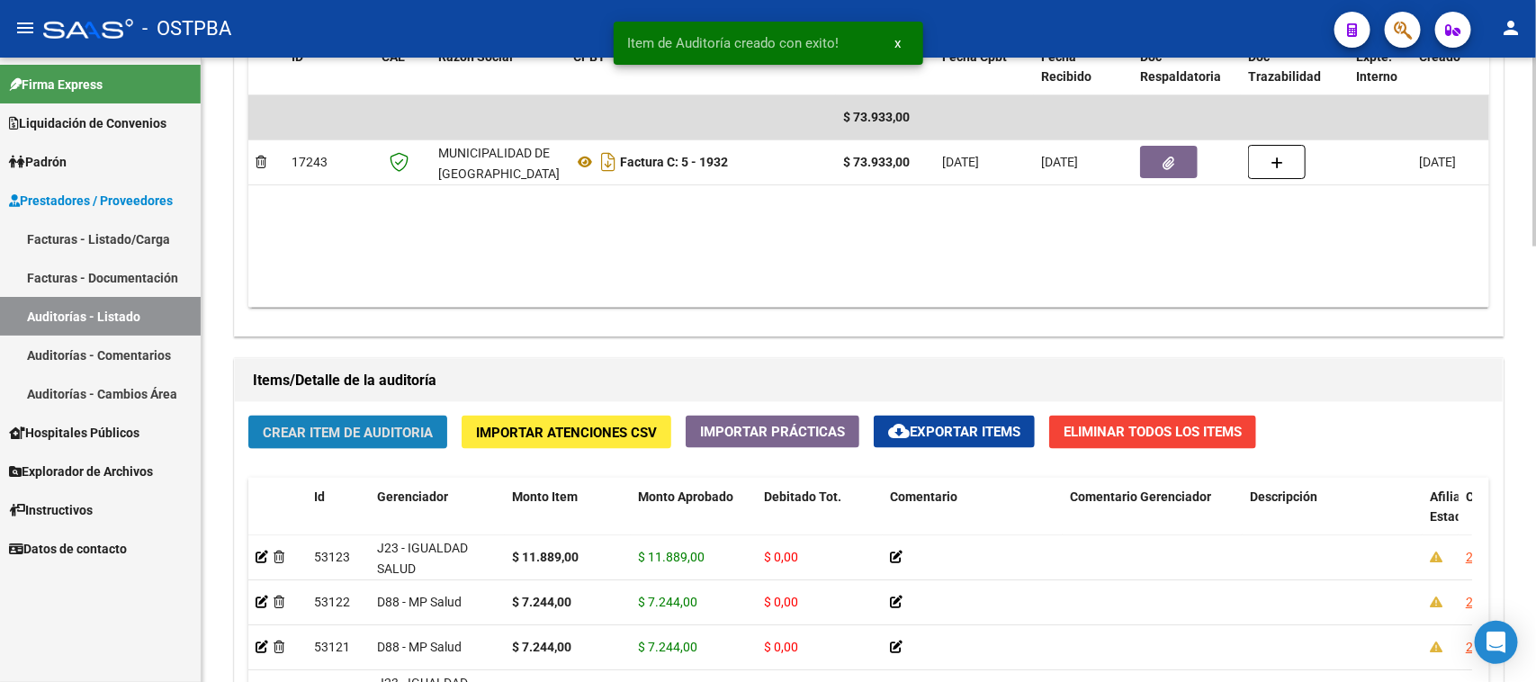
click at [298, 417] on button "Crear Item de Auditoria" at bounding box center [347, 432] width 199 height 33
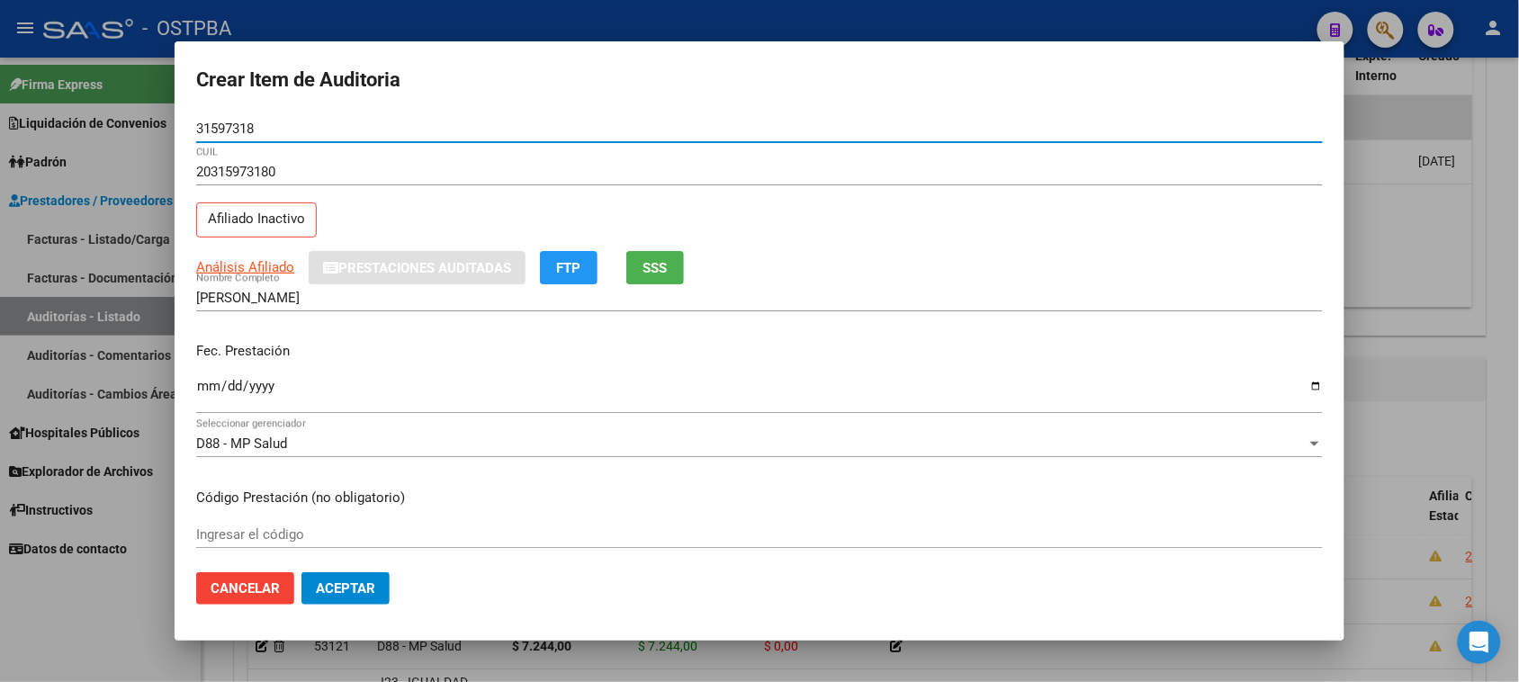
click at [202, 388] on input "Ingresar la fecha" at bounding box center [759, 393] width 1127 height 29
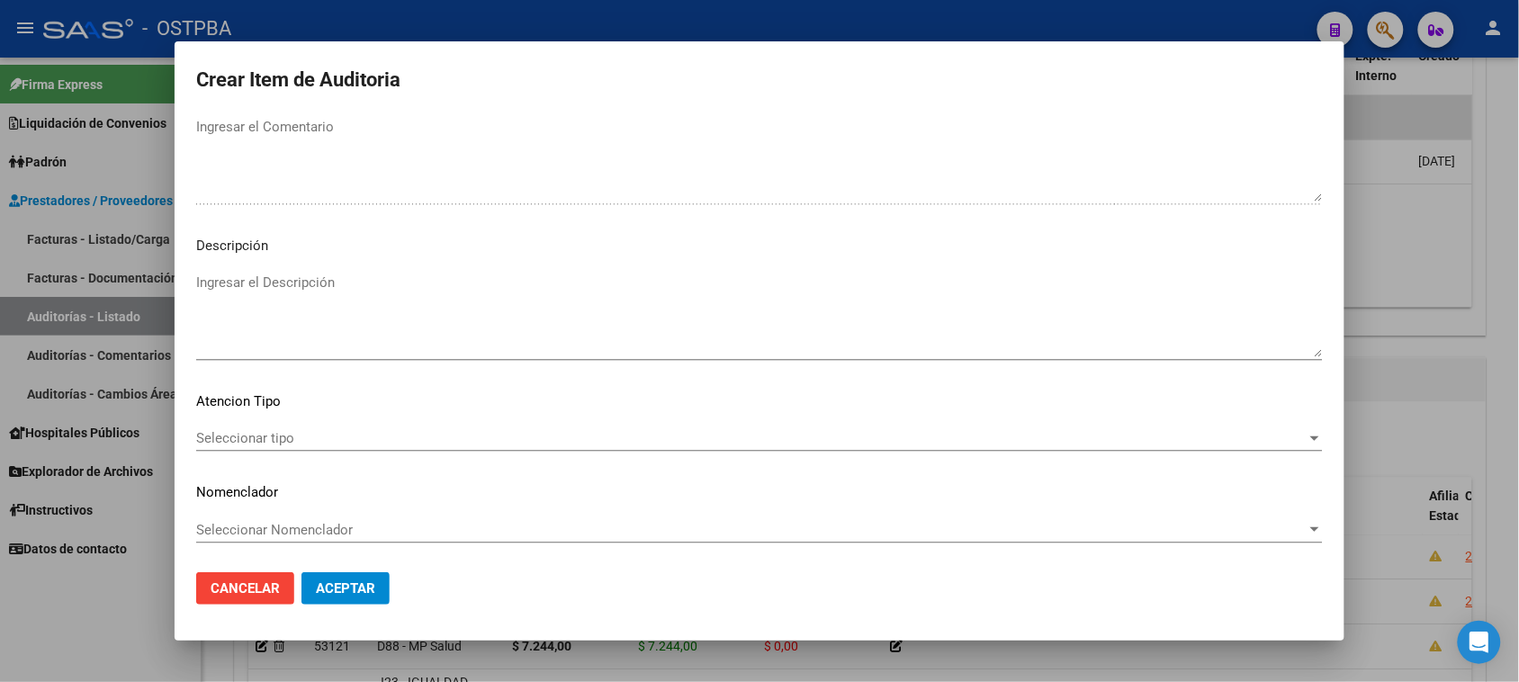
click at [252, 435] on span "Seleccionar tipo" at bounding box center [751, 438] width 1110 height 16
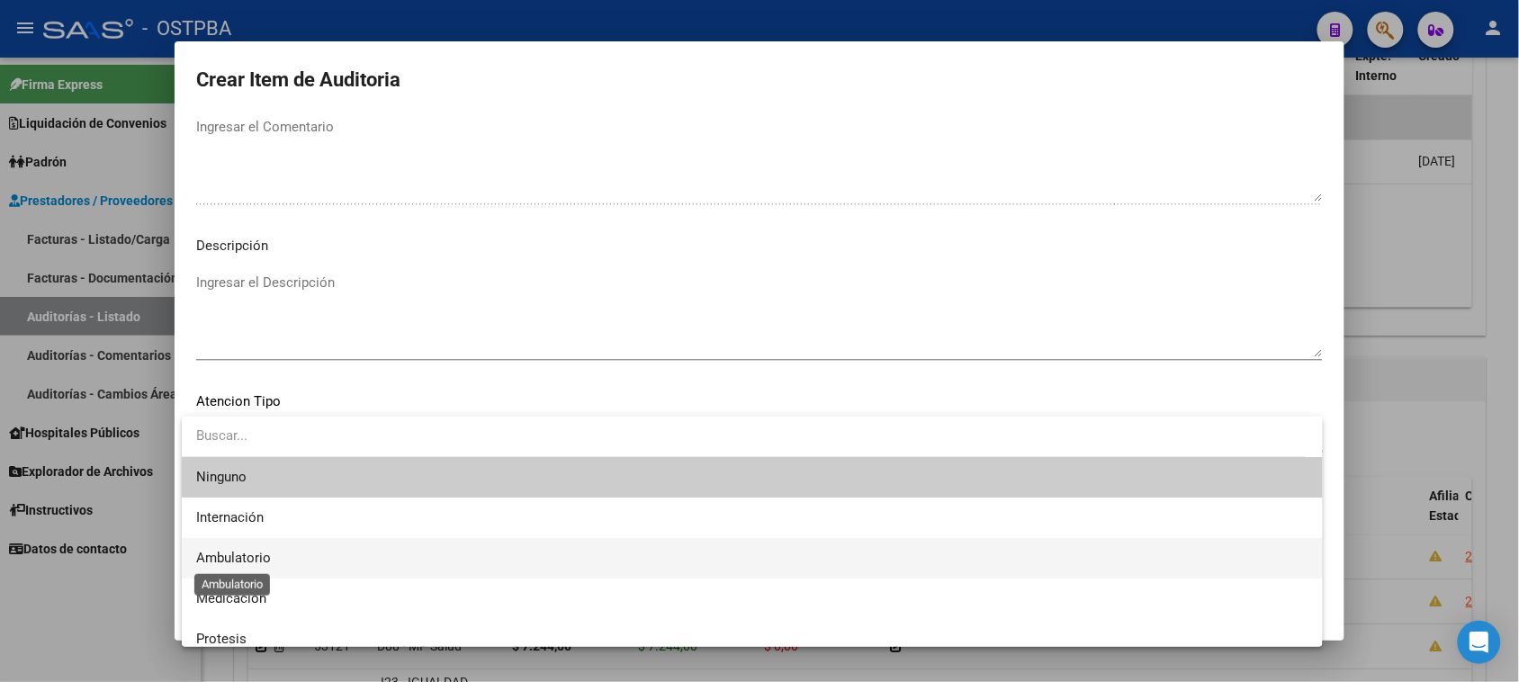
click at [267, 553] on span "Ambulatorio" at bounding box center [233, 558] width 75 height 16
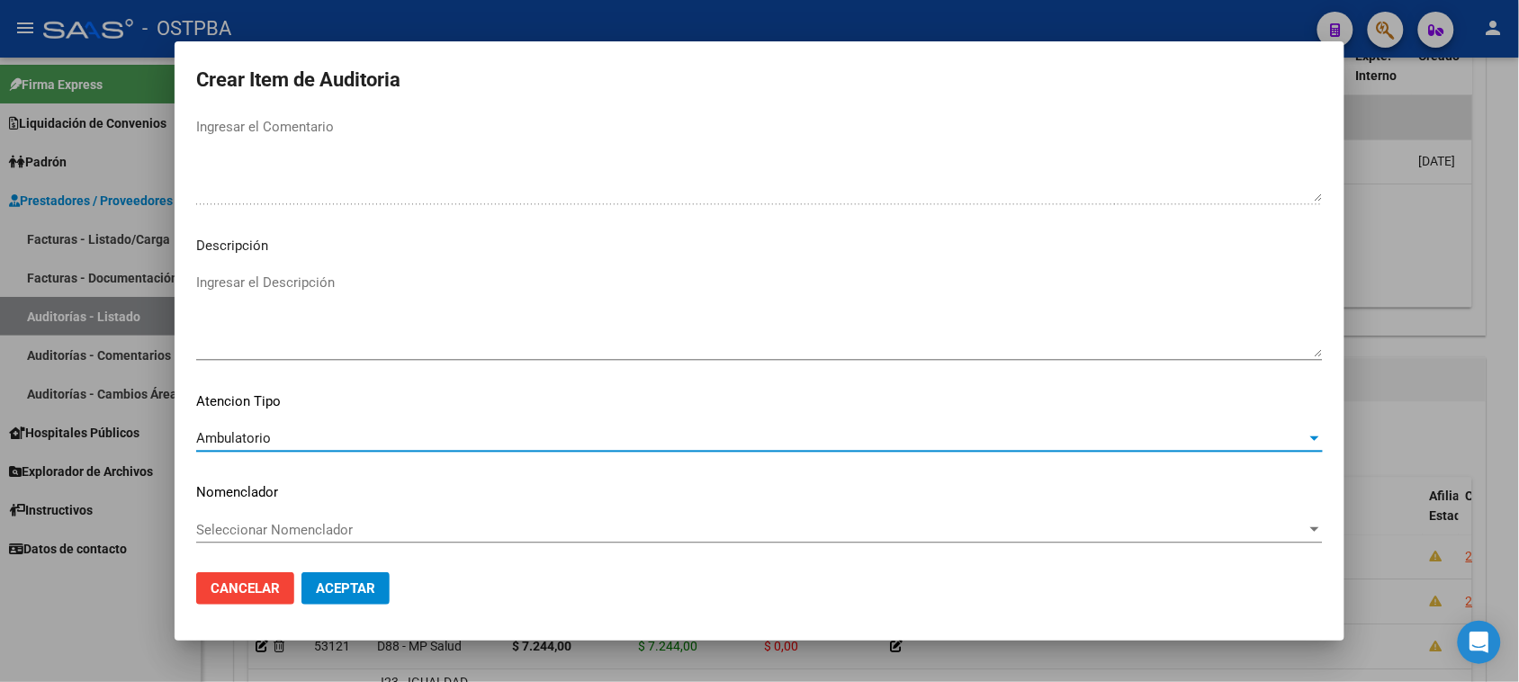
click at [357, 589] on span "Aceptar" at bounding box center [345, 588] width 59 height 16
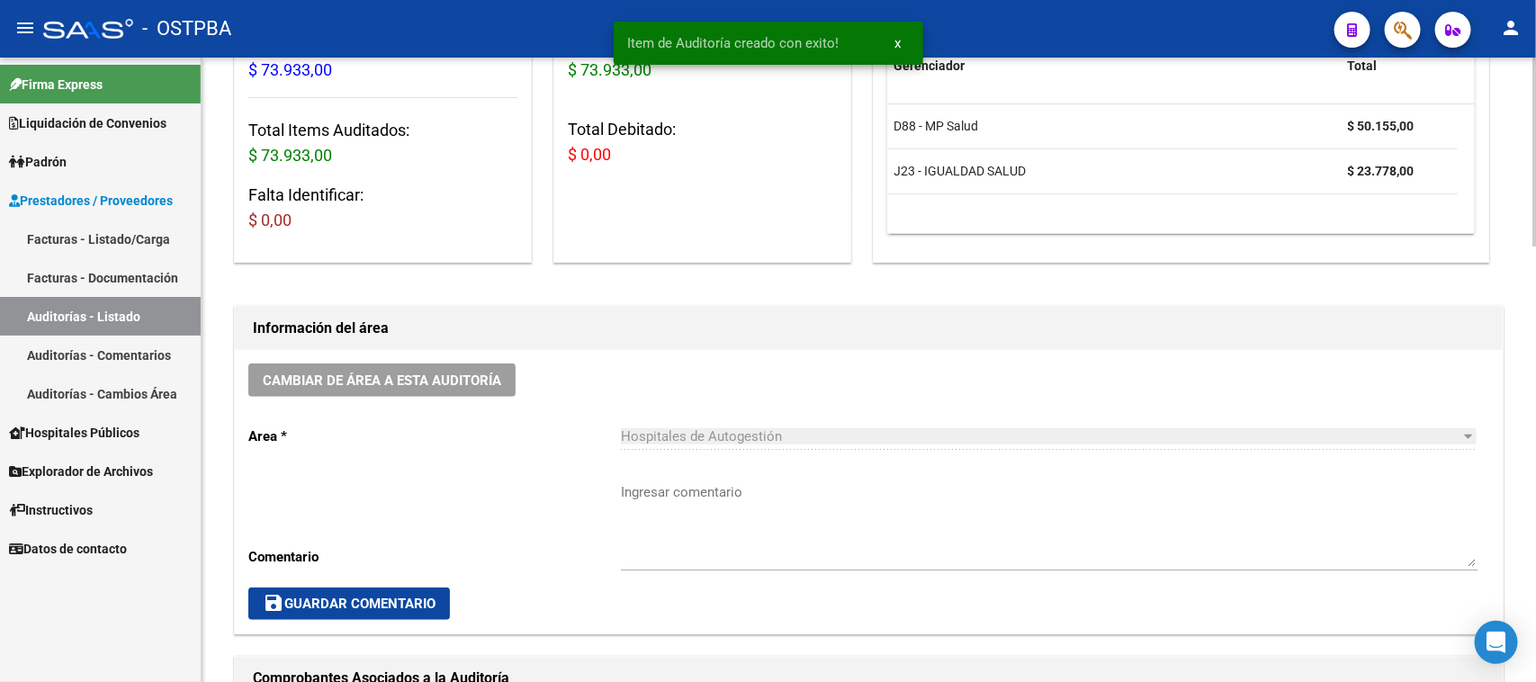
scroll to position [562, 0]
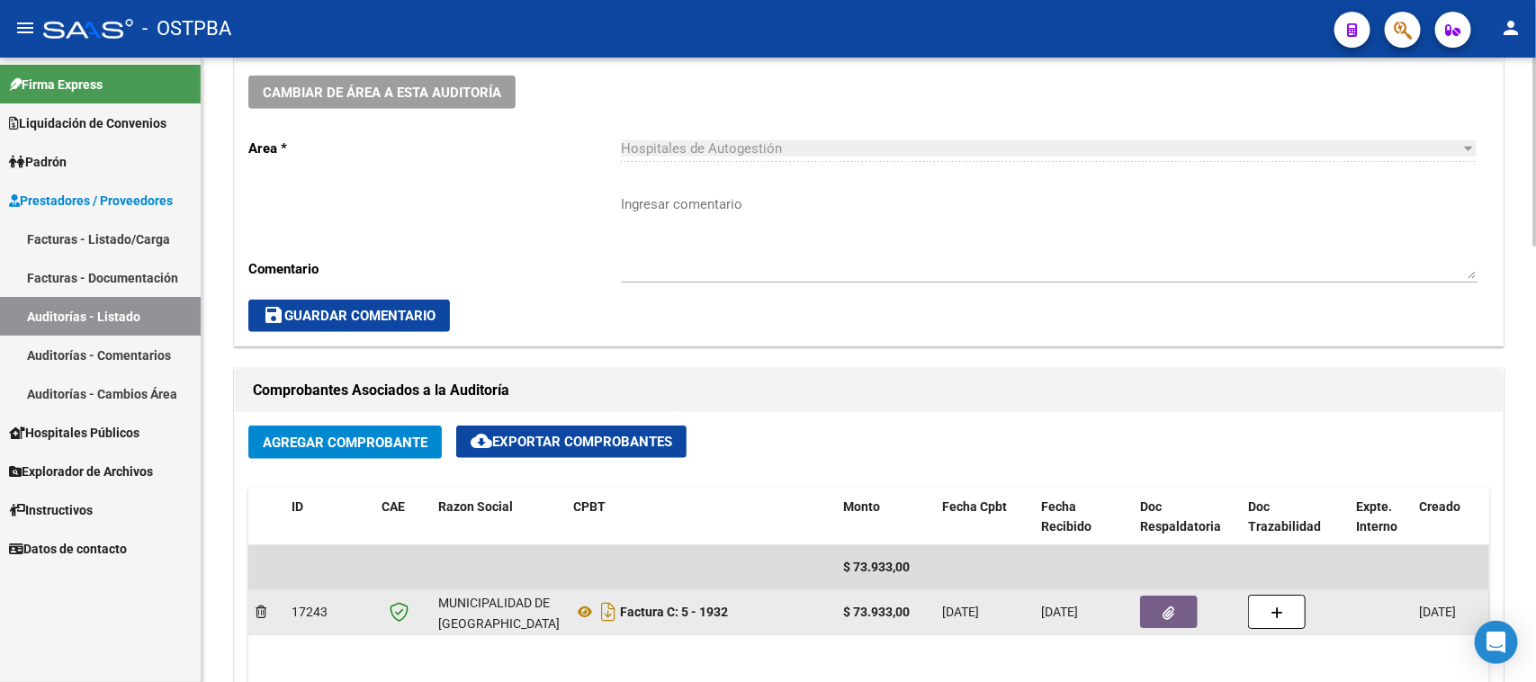
click at [1175, 608] on button "button" at bounding box center [1169, 612] width 58 height 32
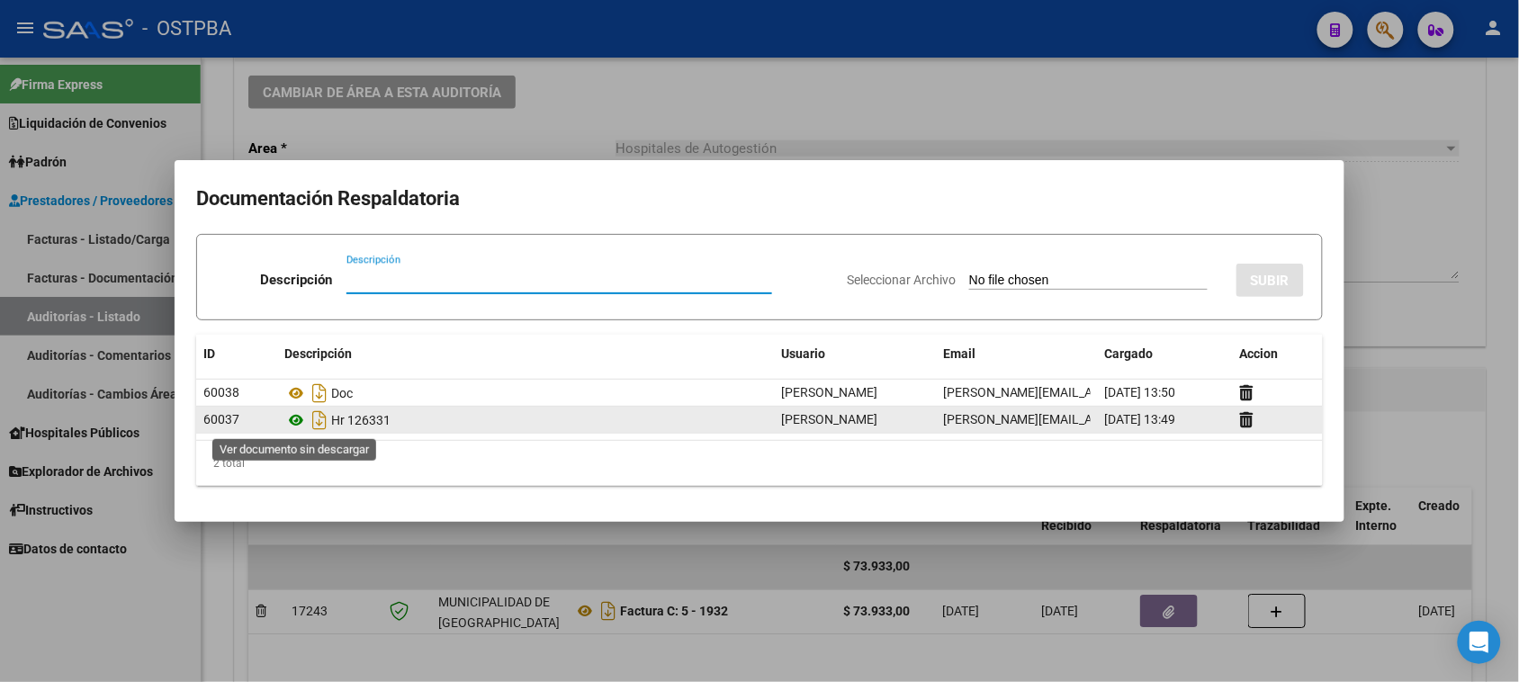
click at [294, 423] on icon at bounding box center [295, 420] width 23 height 22
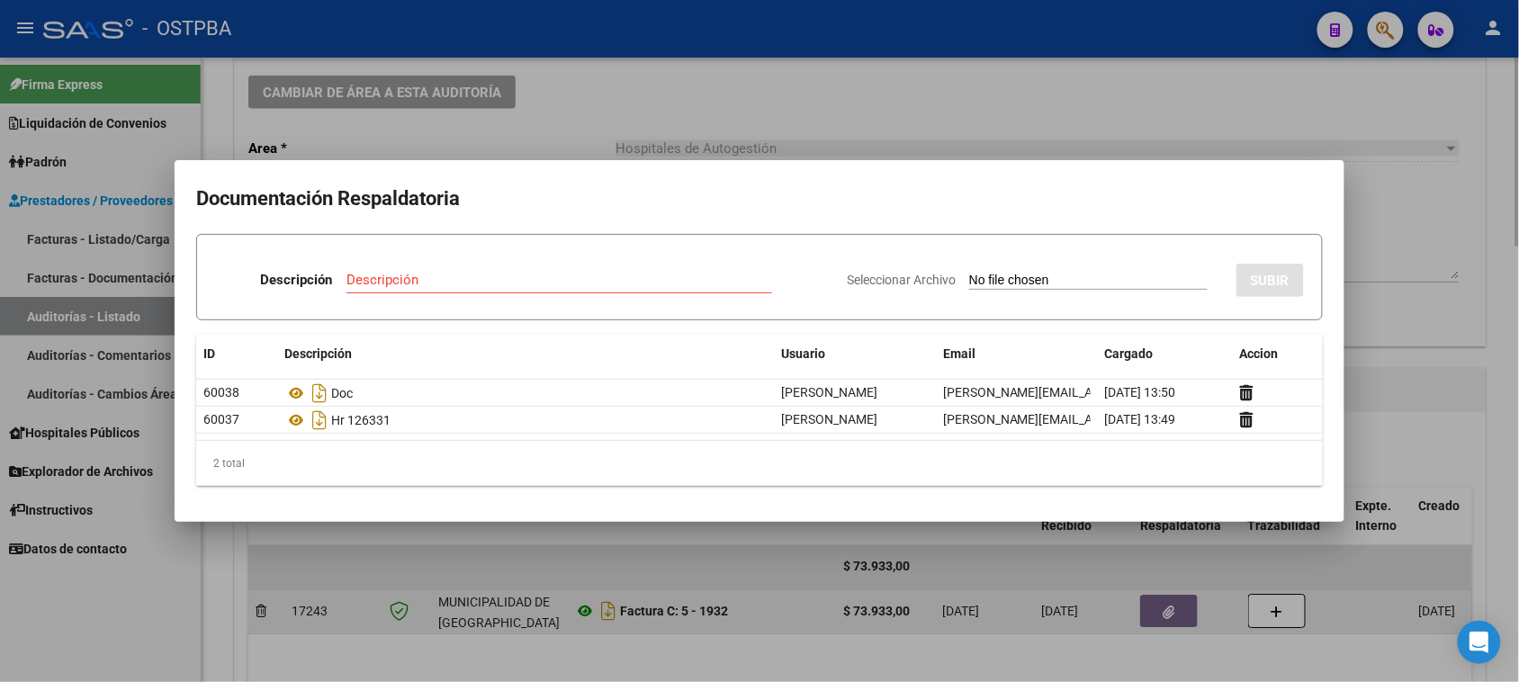
drag, startPoint x: 207, startPoint y: 613, endPoint x: 591, endPoint y: 604, distance: 384.4
click at [205, 613] on div at bounding box center [759, 341] width 1519 height 682
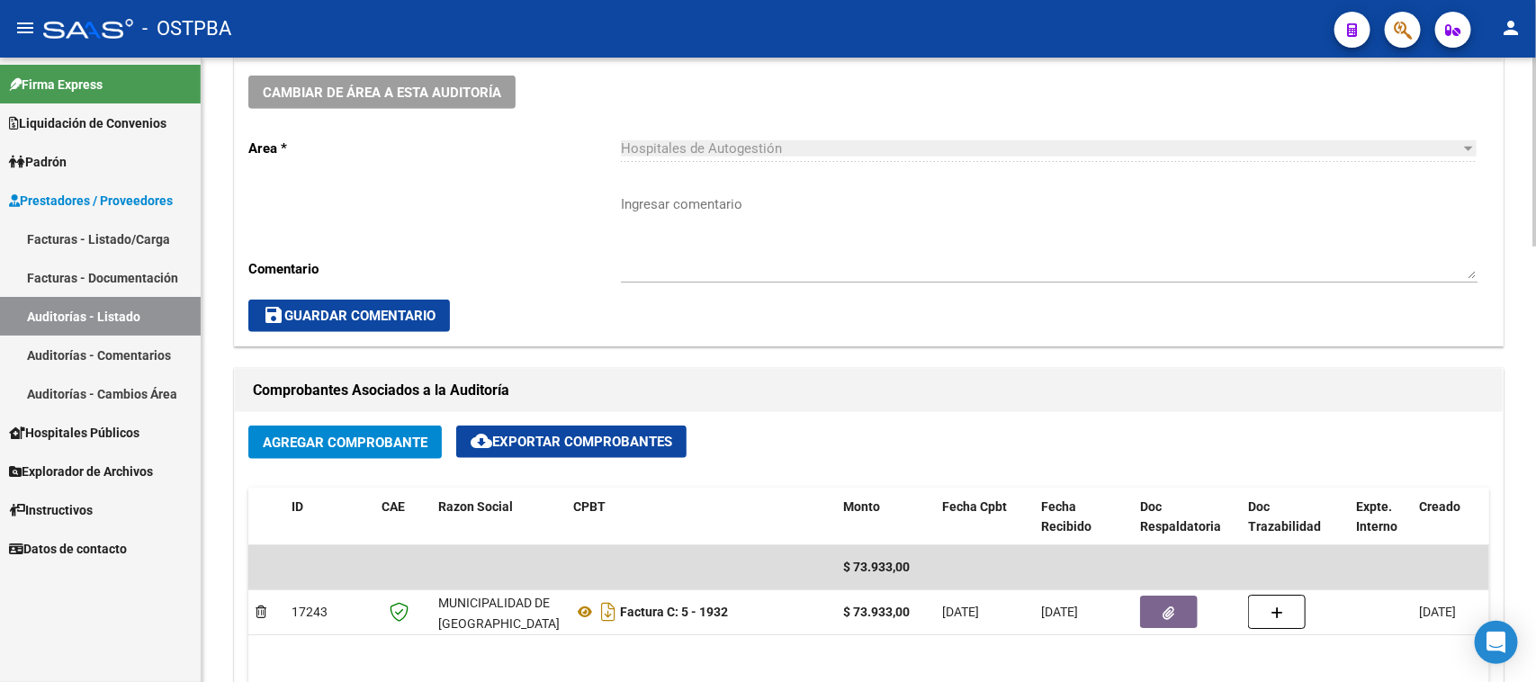
scroll to position [0, 0]
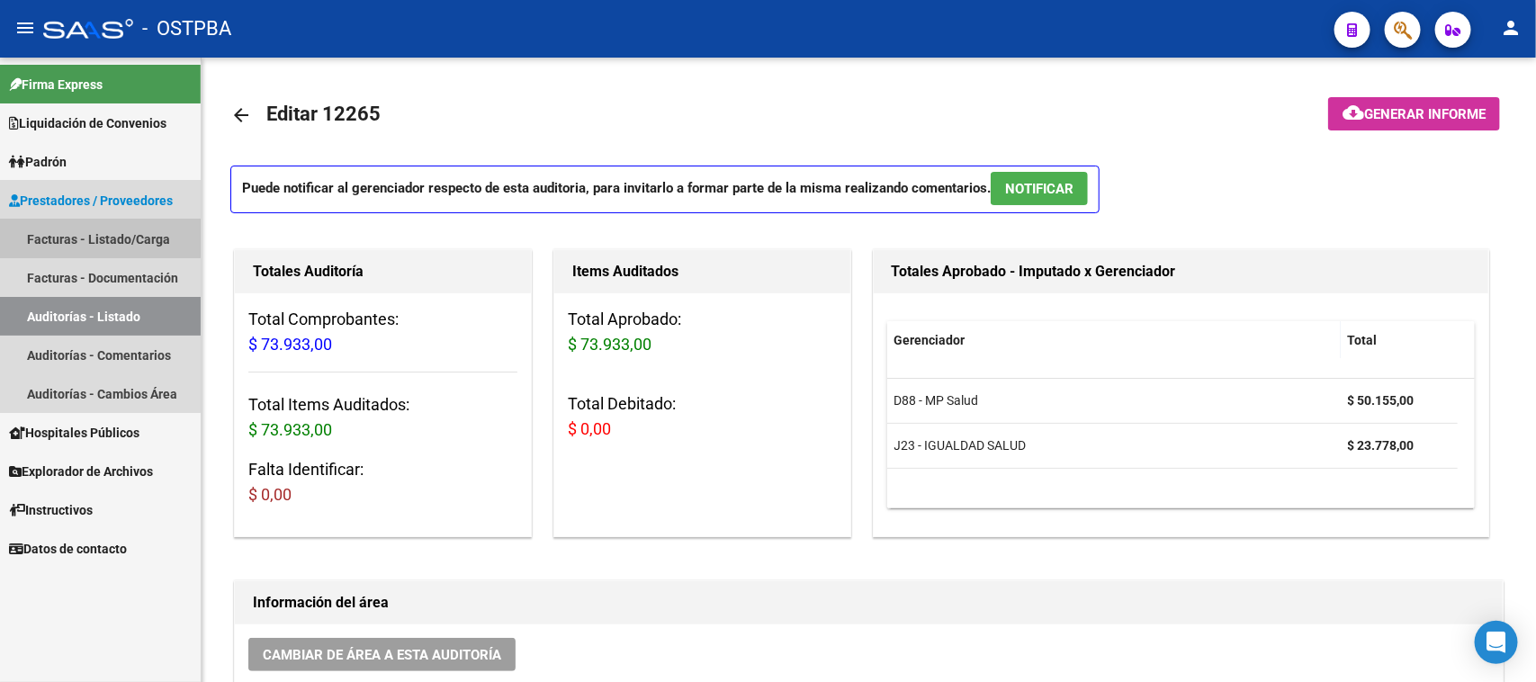
click at [100, 231] on link "Facturas - Listado/Carga" at bounding box center [100, 239] width 201 height 39
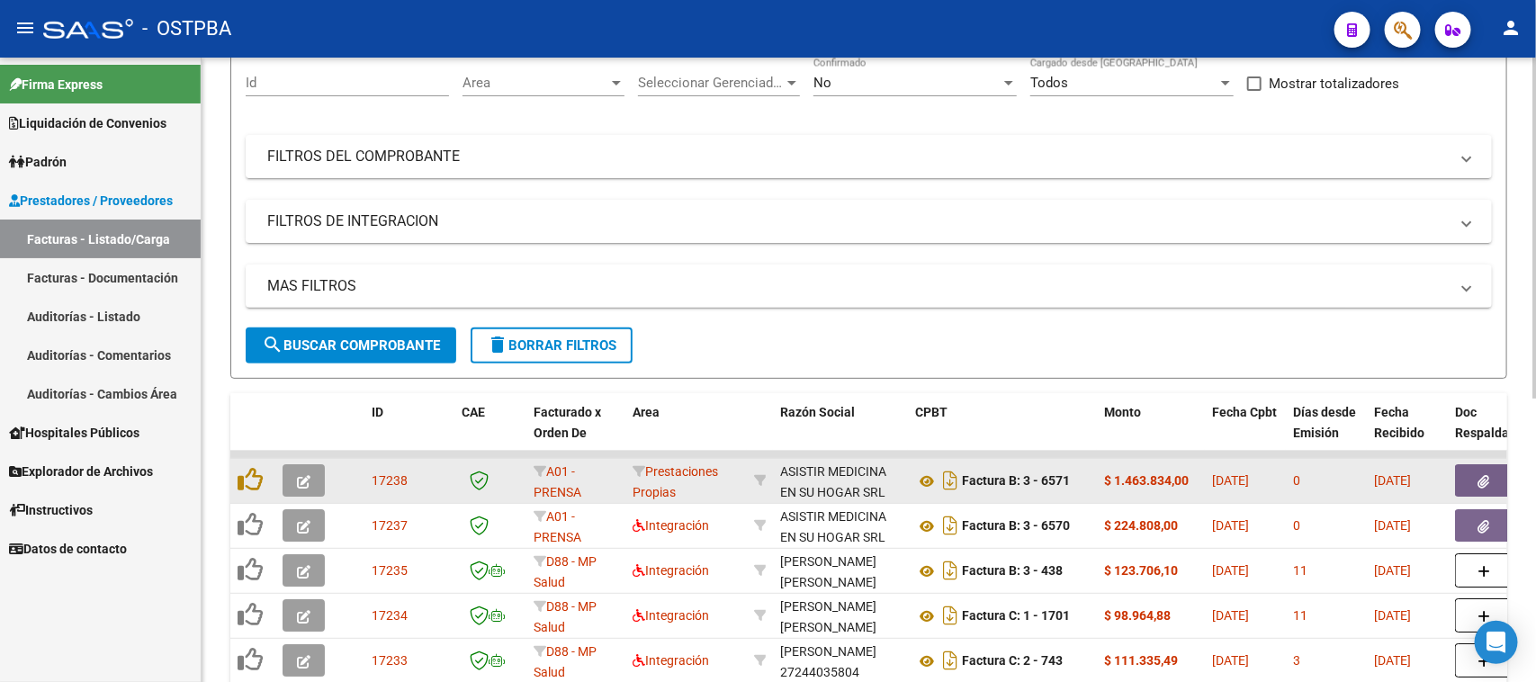
scroll to position [225, 0]
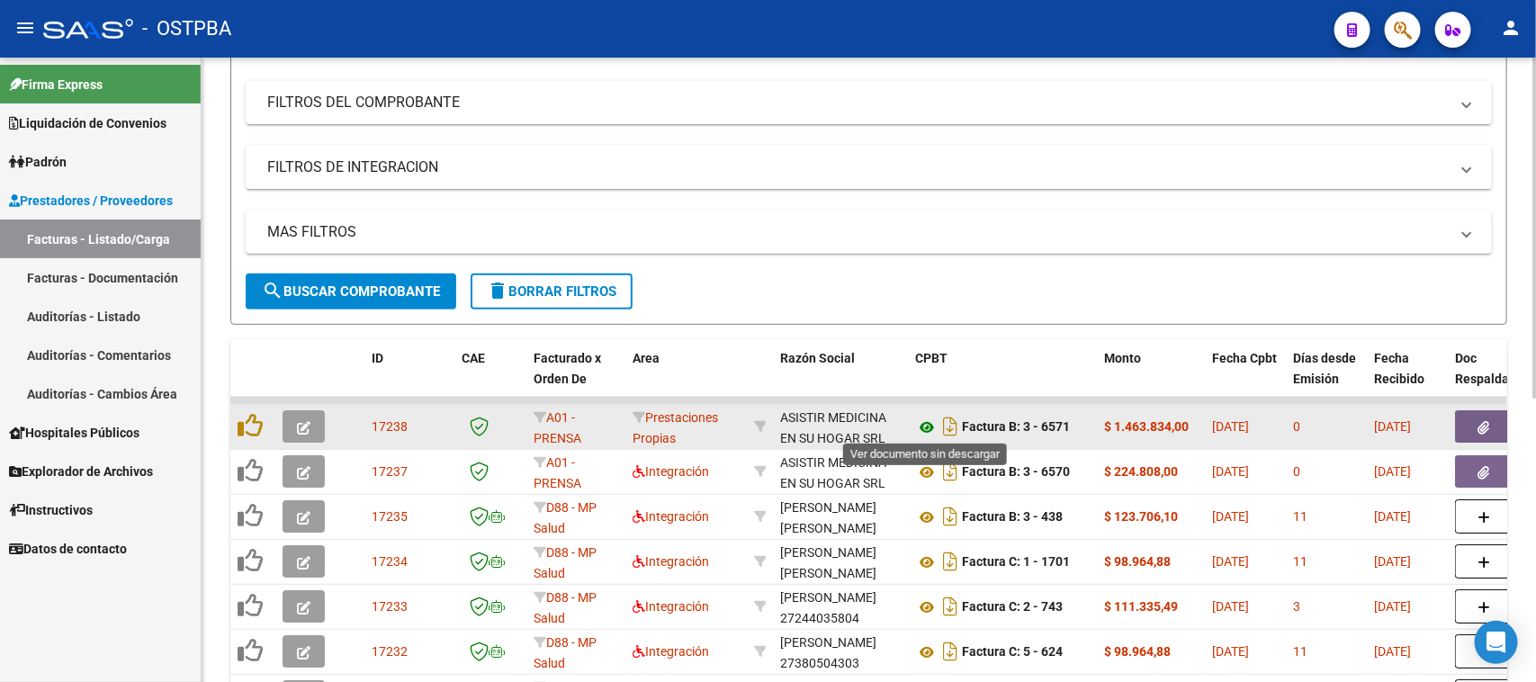
click at [925, 426] on icon at bounding box center [926, 428] width 23 height 22
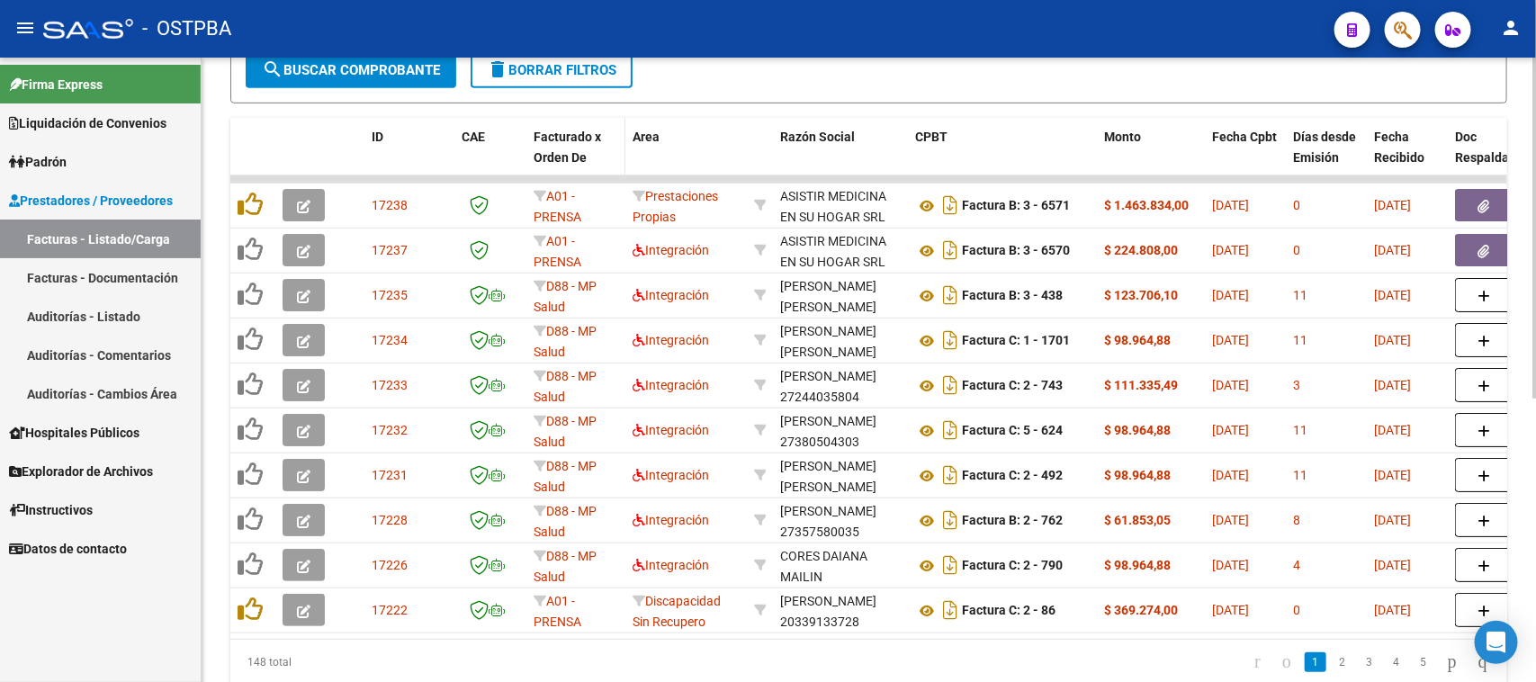
scroll to position [409, 0]
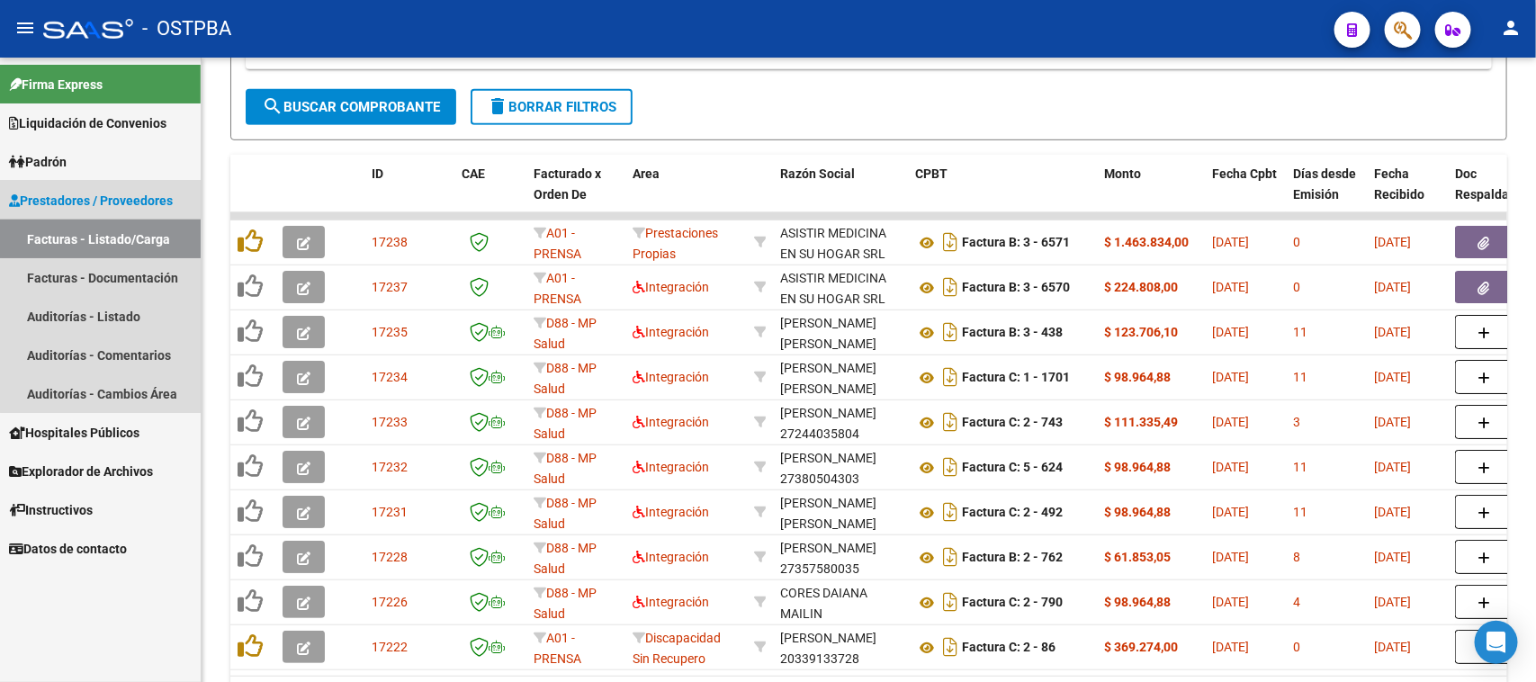
click at [122, 232] on link "Facturas - Listado/Carga" at bounding box center [100, 239] width 201 height 39
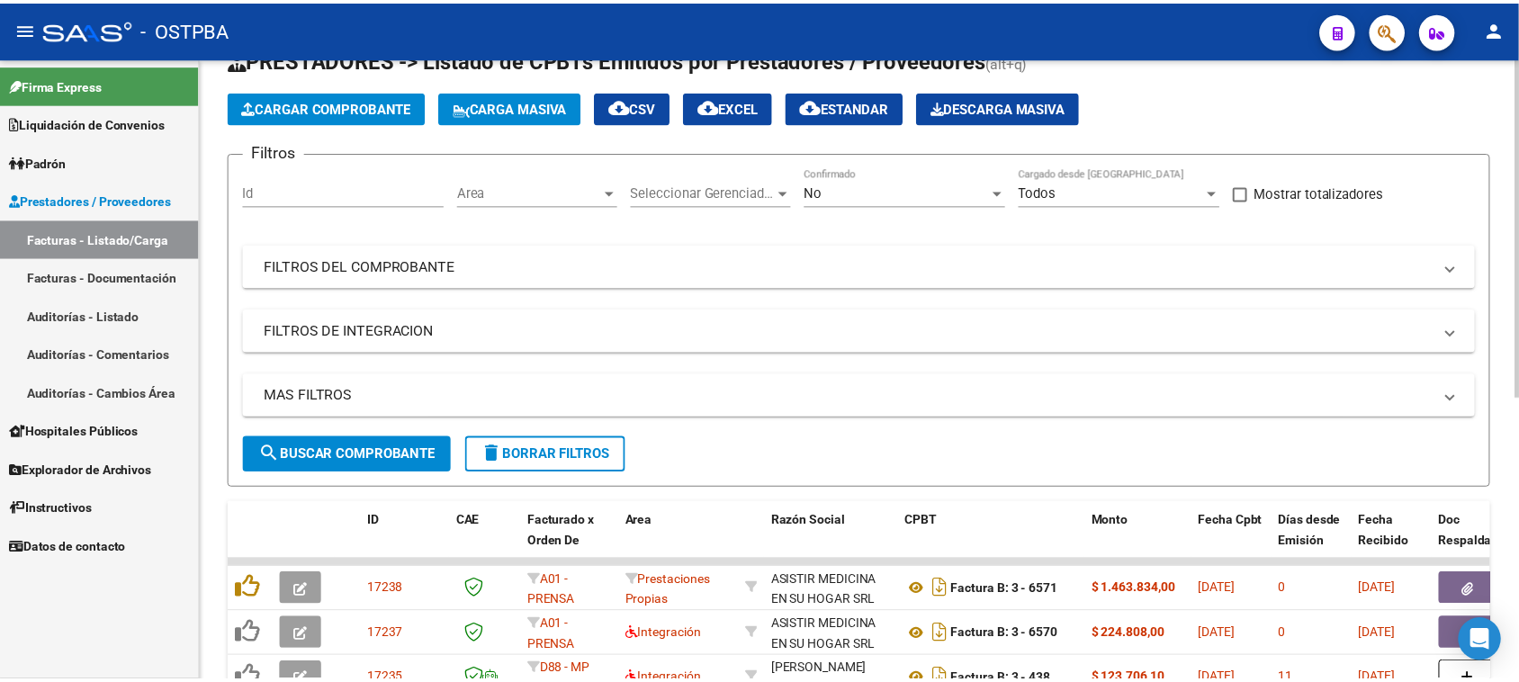
scroll to position [0, 0]
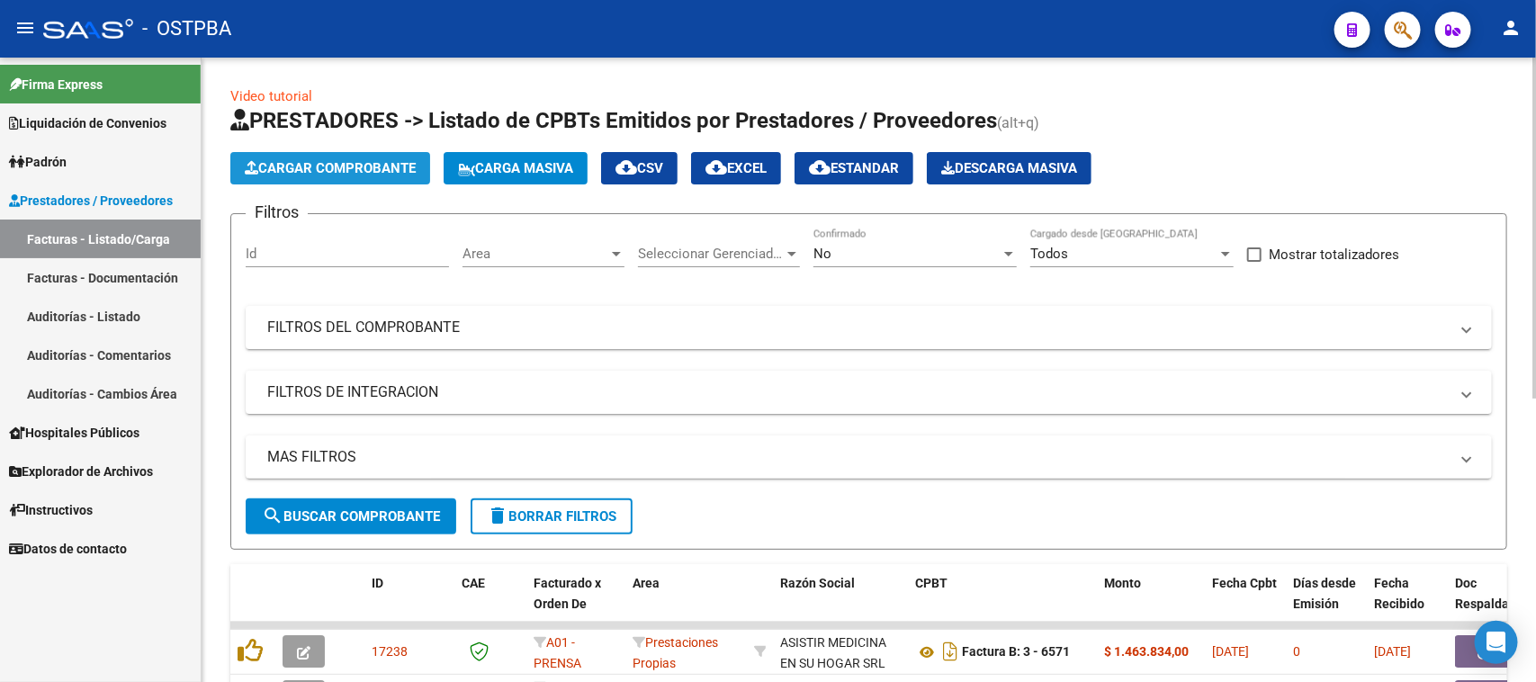
click at [373, 155] on button "Cargar Comprobante" at bounding box center [330, 168] width 200 height 32
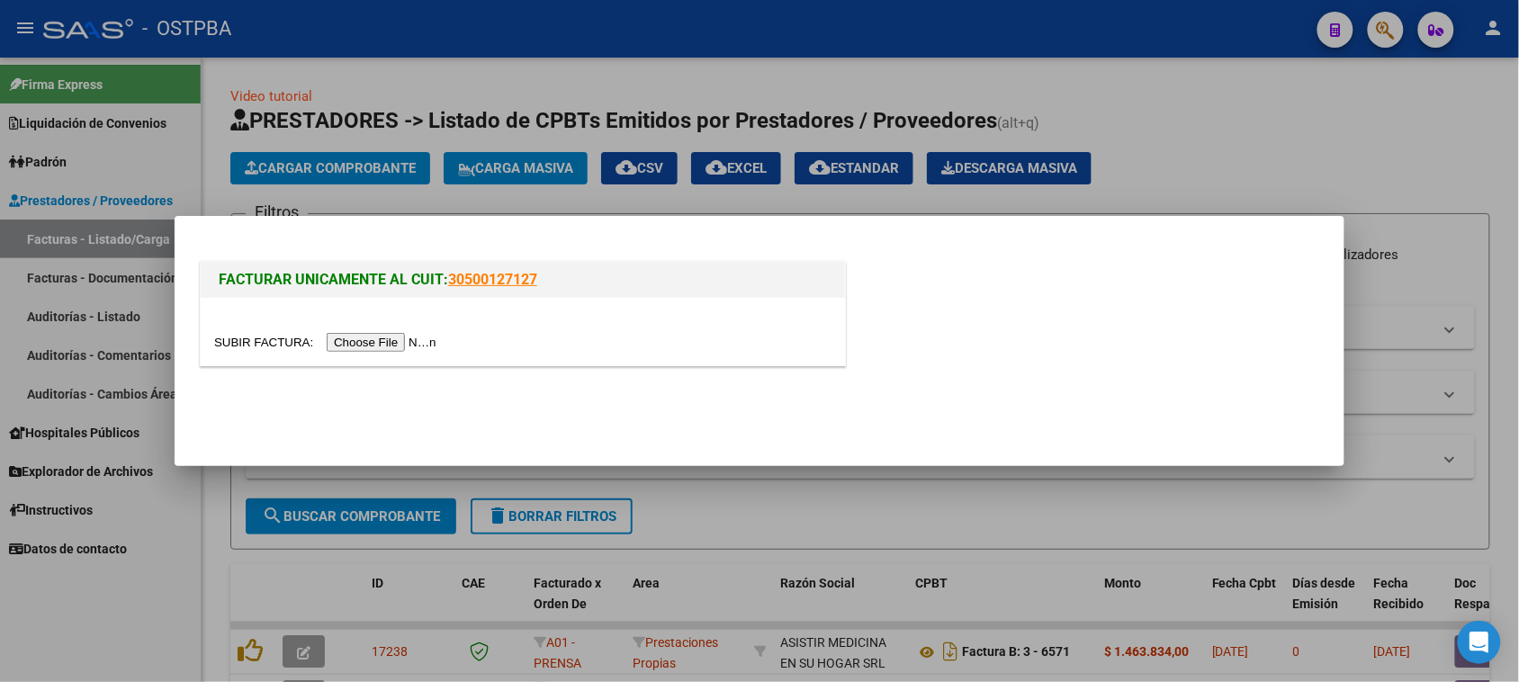
click at [389, 343] on input "file" at bounding box center [328, 342] width 228 height 19
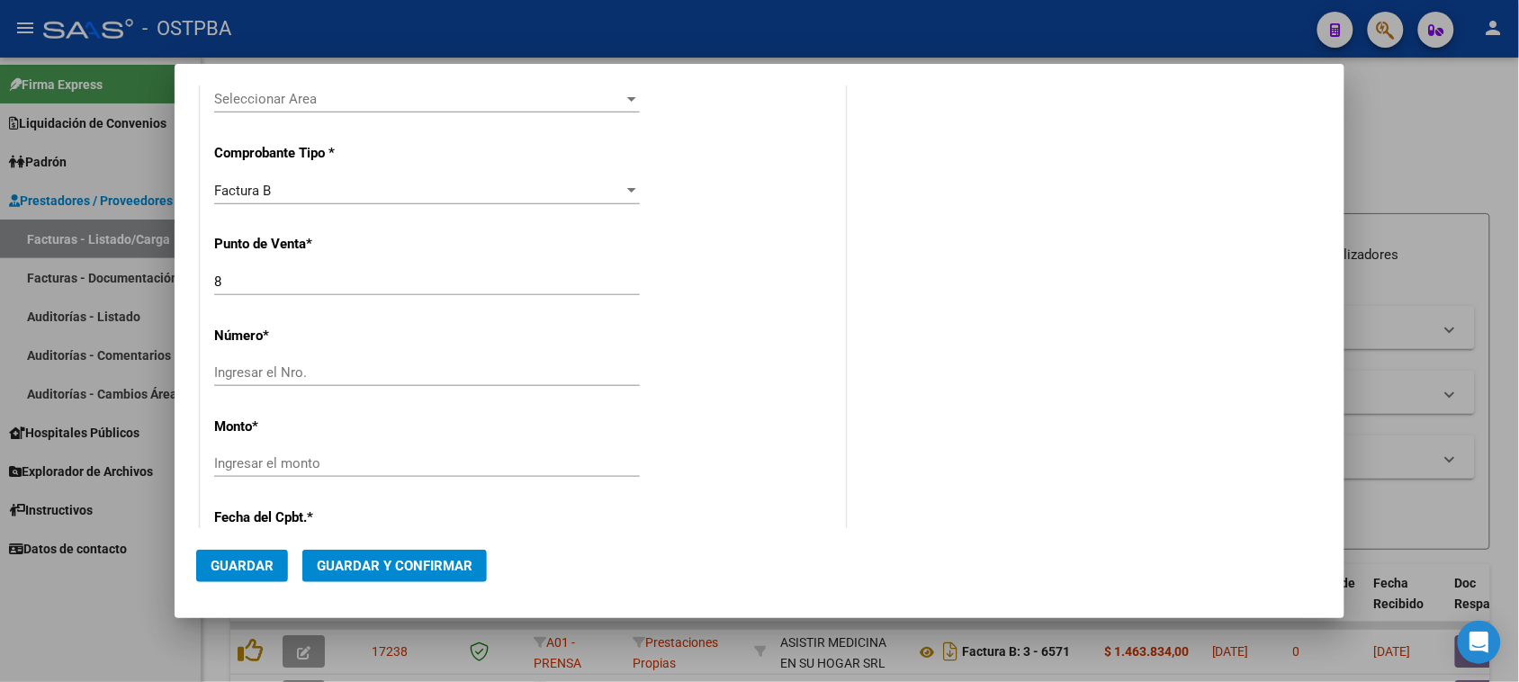
scroll to position [450, 0]
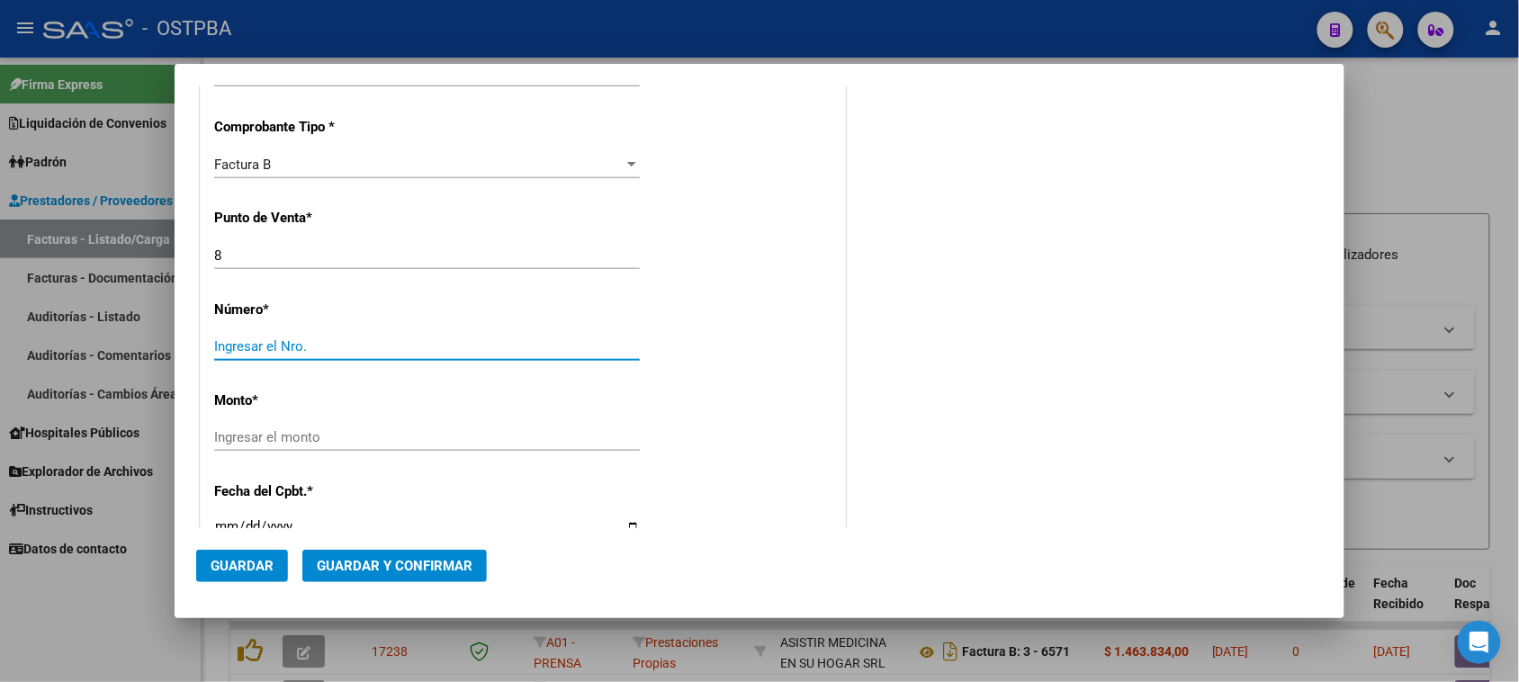
click at [353, 345] on input "Ingresar el Nro." at bounding box center [427, 346] width 426 height 16
type input "41385"
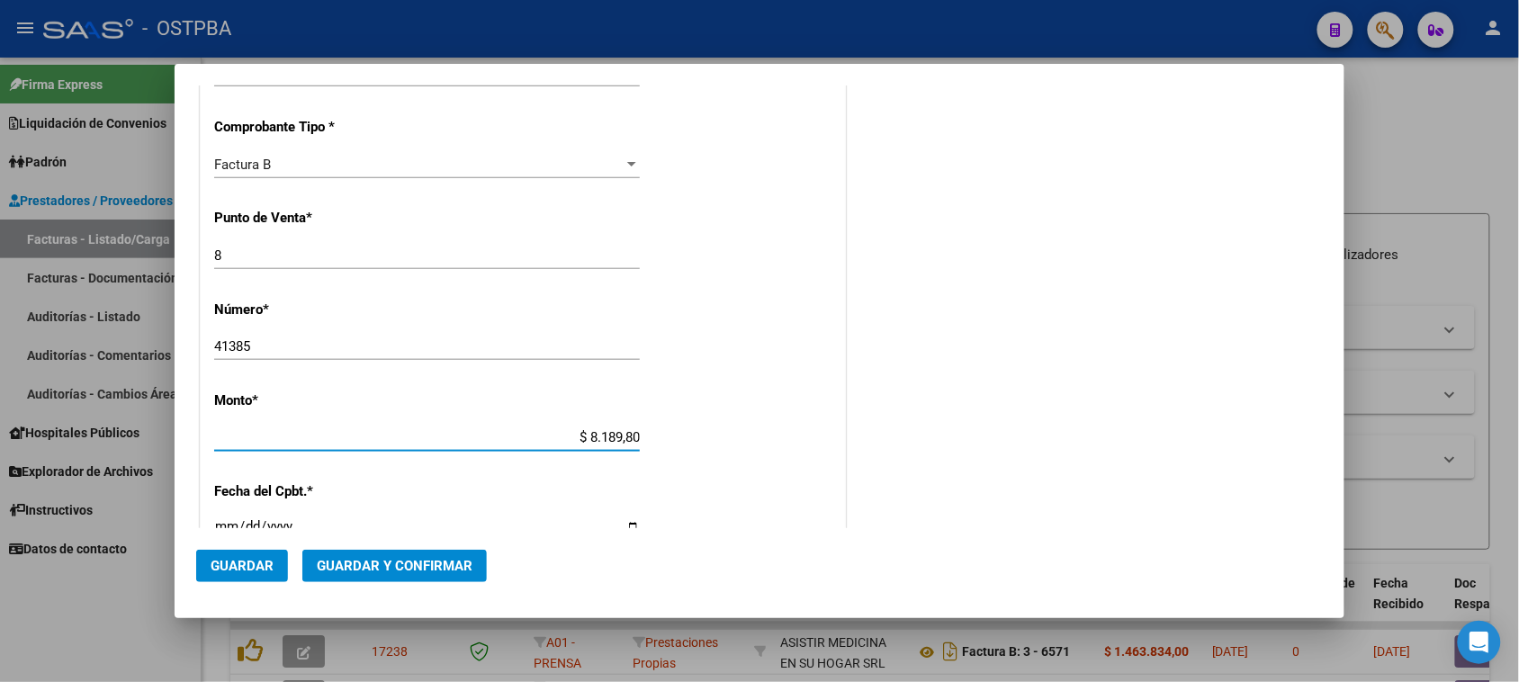
type input "$ 81.898,00"
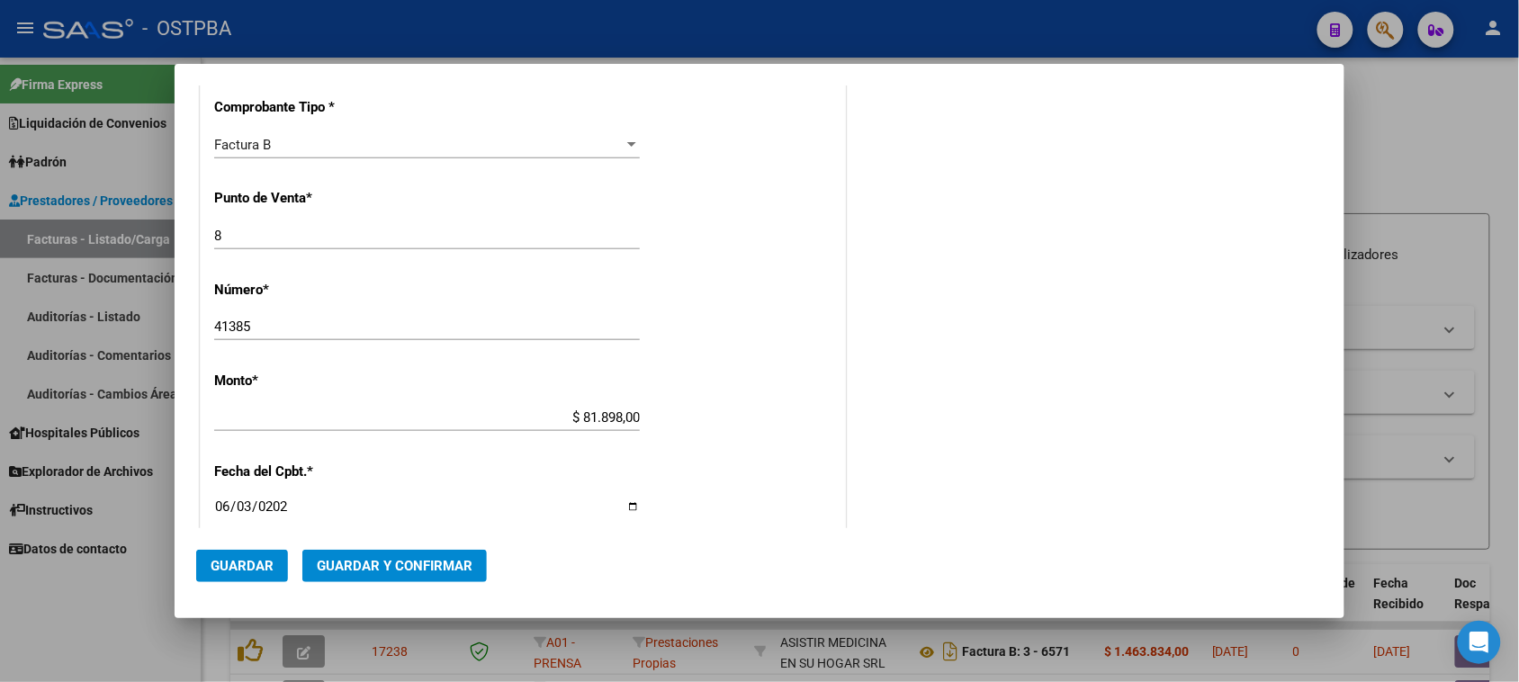
type input "[DATE]"
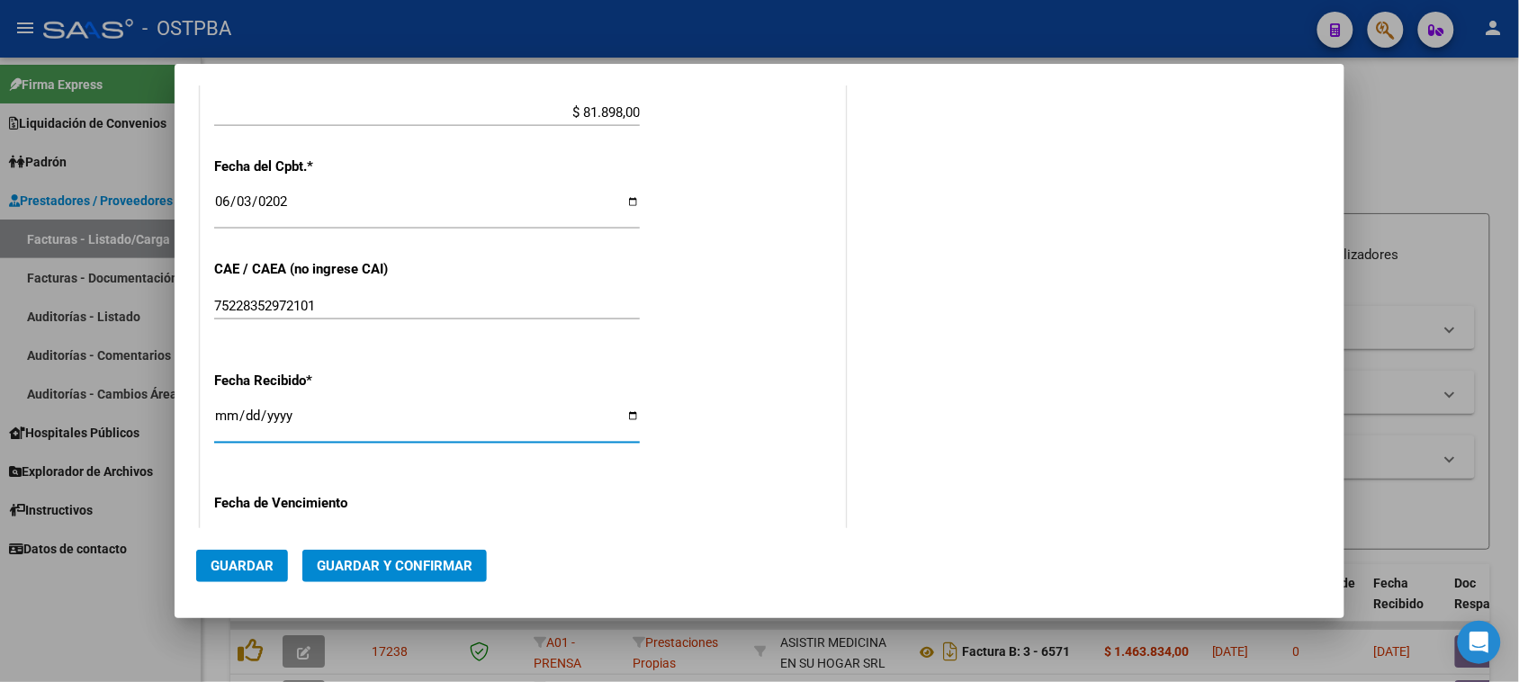
type input "[DATE]"
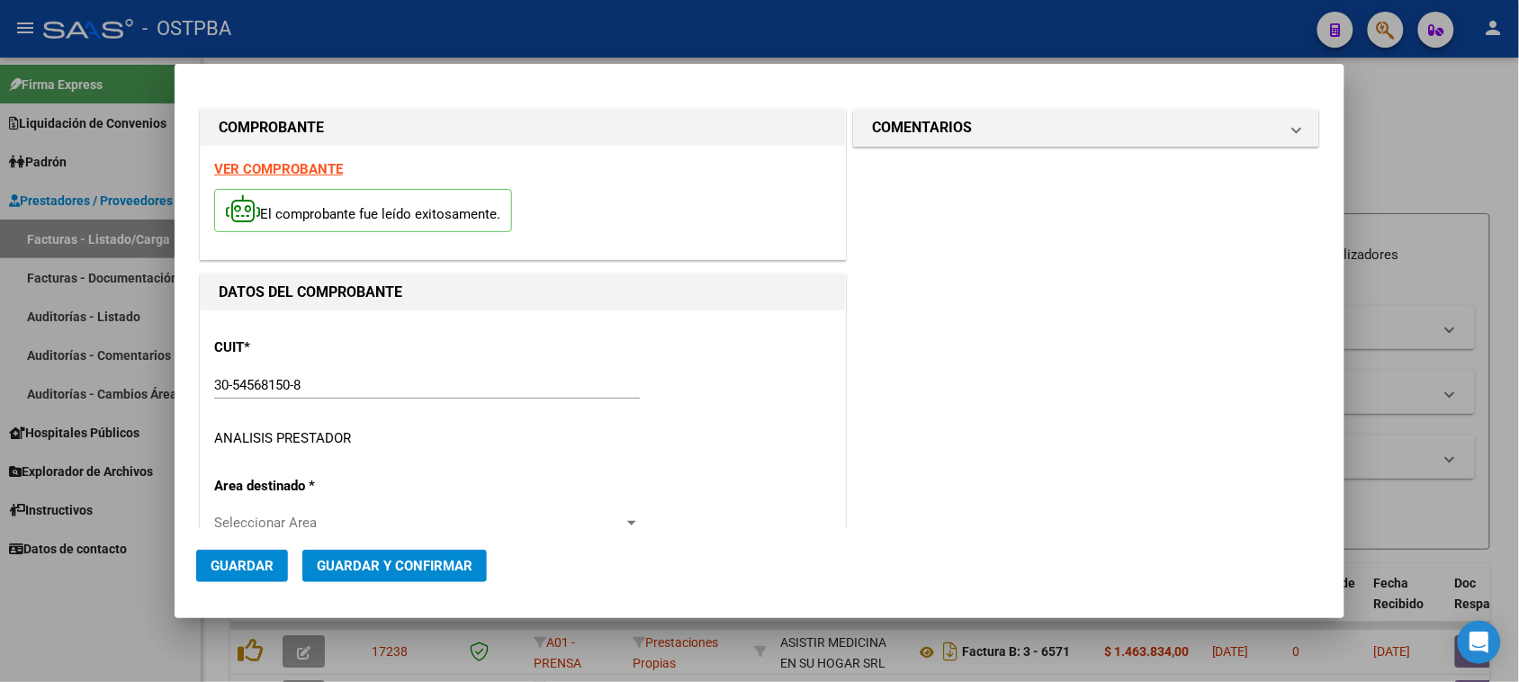
scroll to position [112, 0]
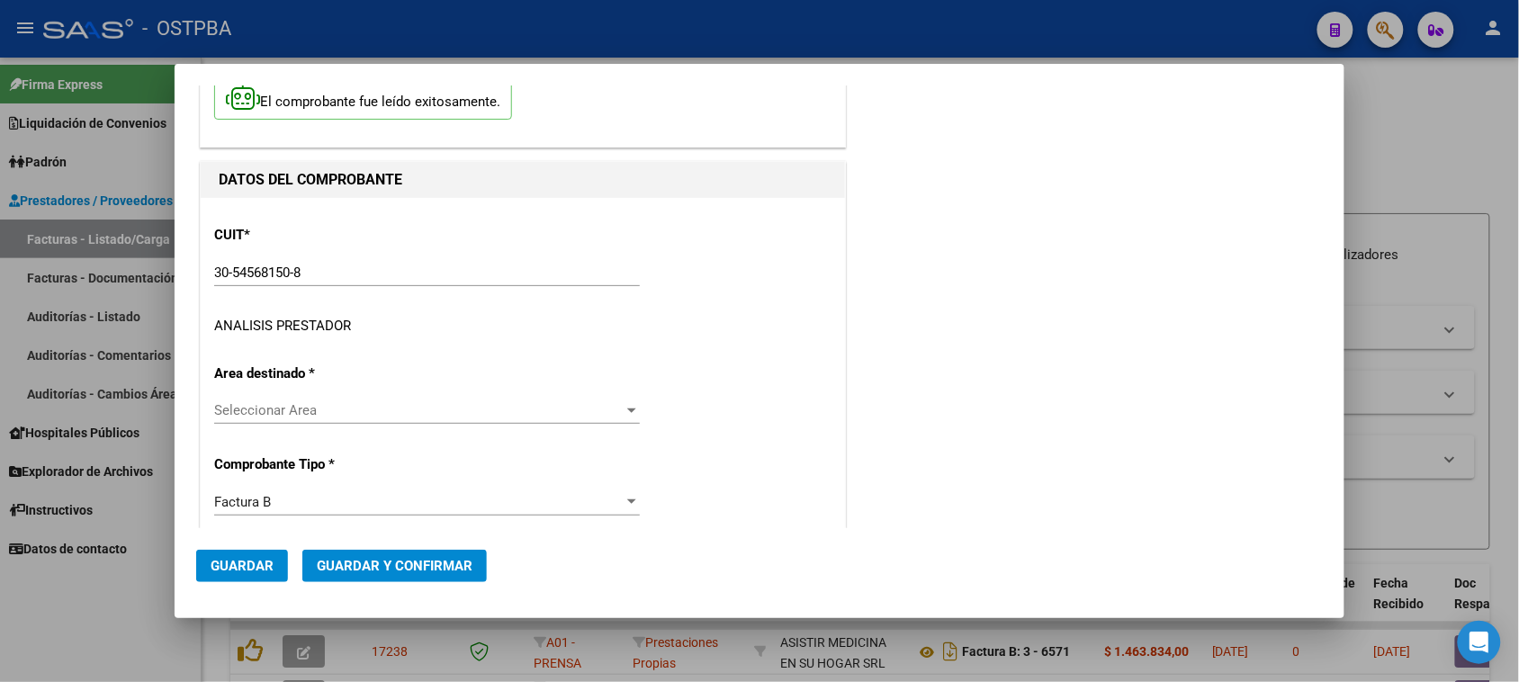
click at [493, 400] on div "Seleccionar Area Seleccionar Area" at bounding box center [427, 410] width 426 height 27
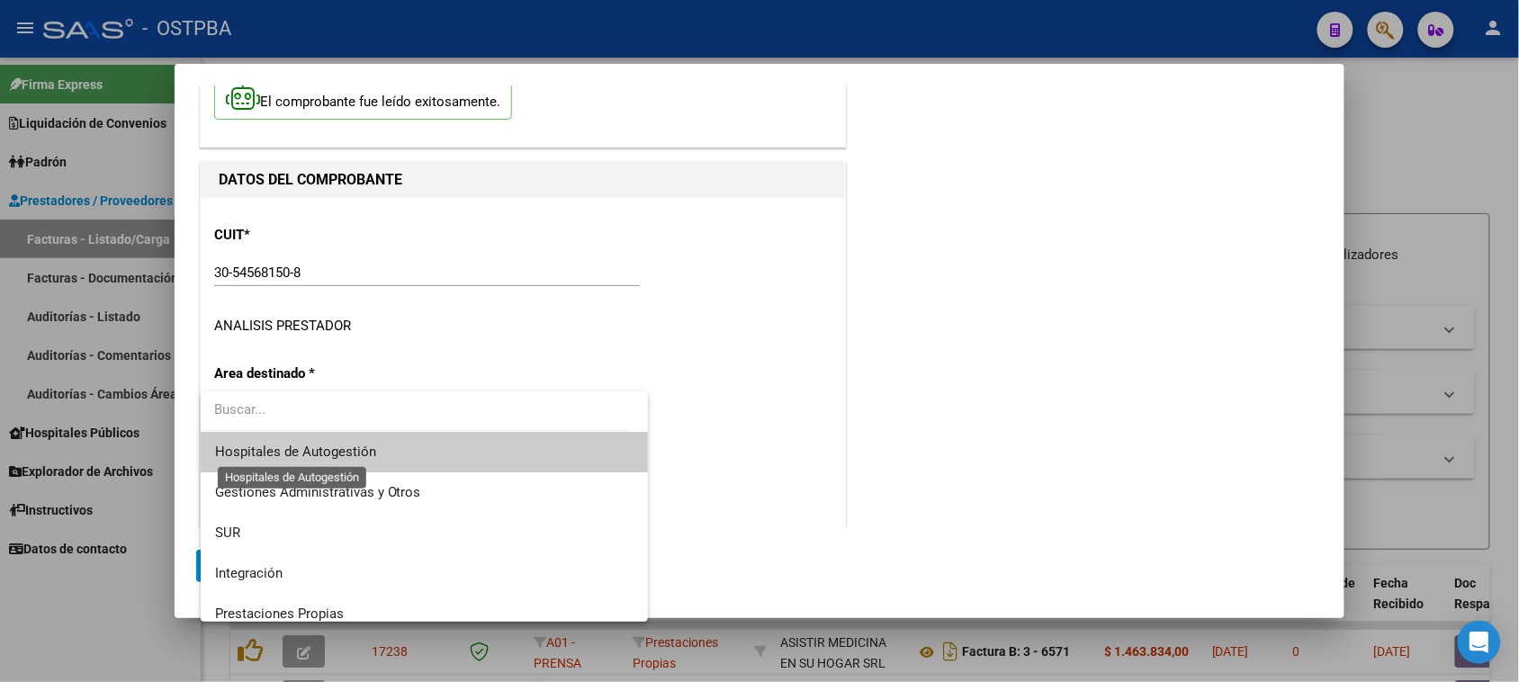
click at [276, 454] on span "Hospitales de Autogestión" at bounding box center [295, 452] width 161 height 16
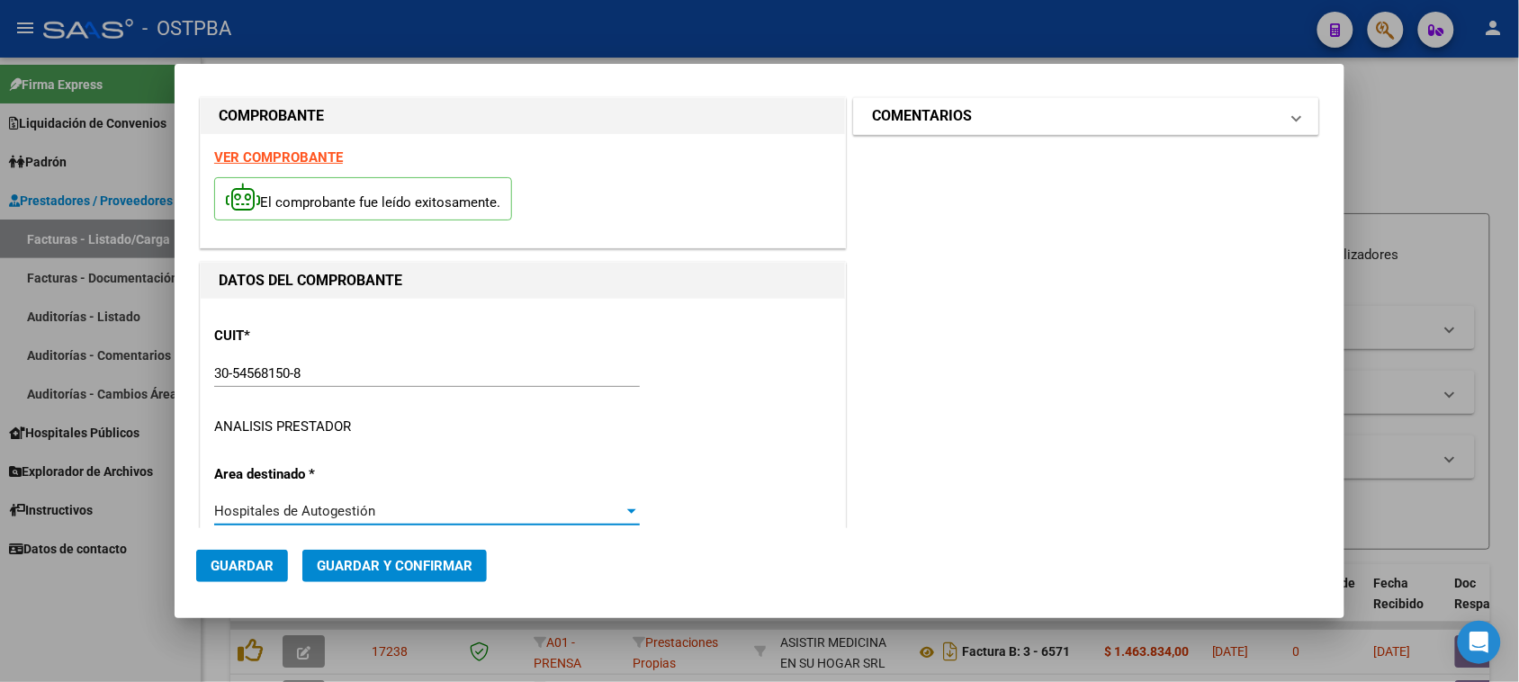
scroll to position [0, 0]
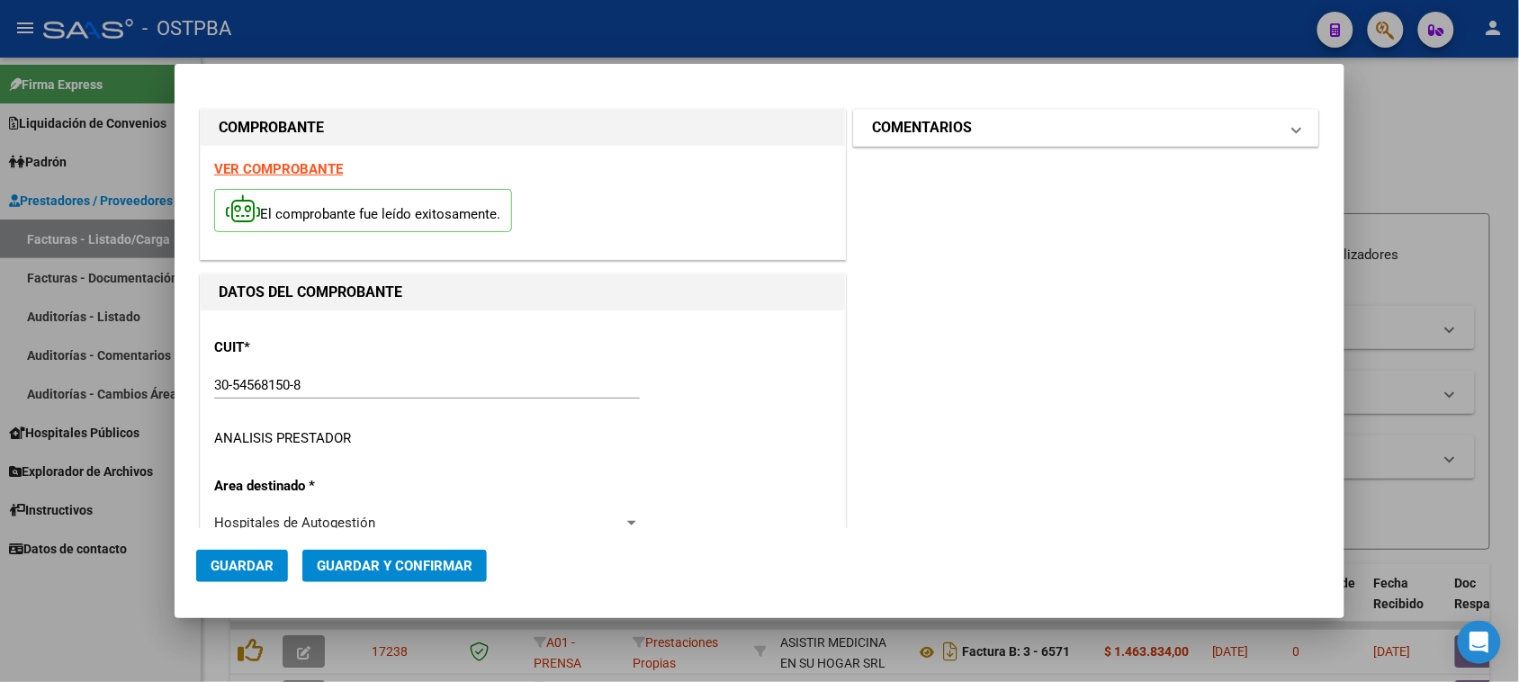
click at [1006, 137] on mat-panel-title "COMENTARIOS" at bounding box center [1075, 128] width 407 height 22
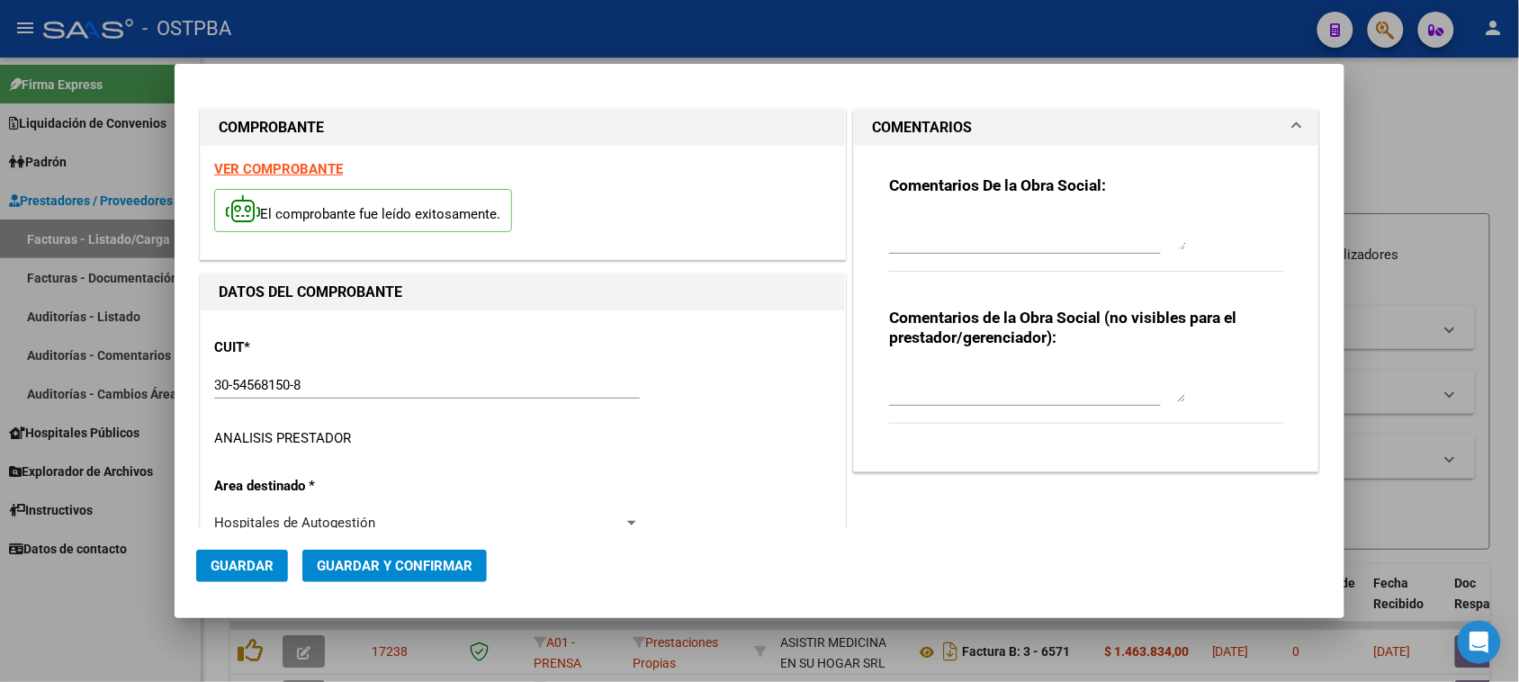
click at [929, 246] on textarea at bounding box center [1037, 232] width 297 height 36
type textarea "HR 126304"
drag, startPoint x: 259, startPoint y: 559, endPoint x: 263, endPoint y: 550, distance: 9.7
click at [258, 559] on span "Guardar" at bounding box center [242, 566] width 63 height 16
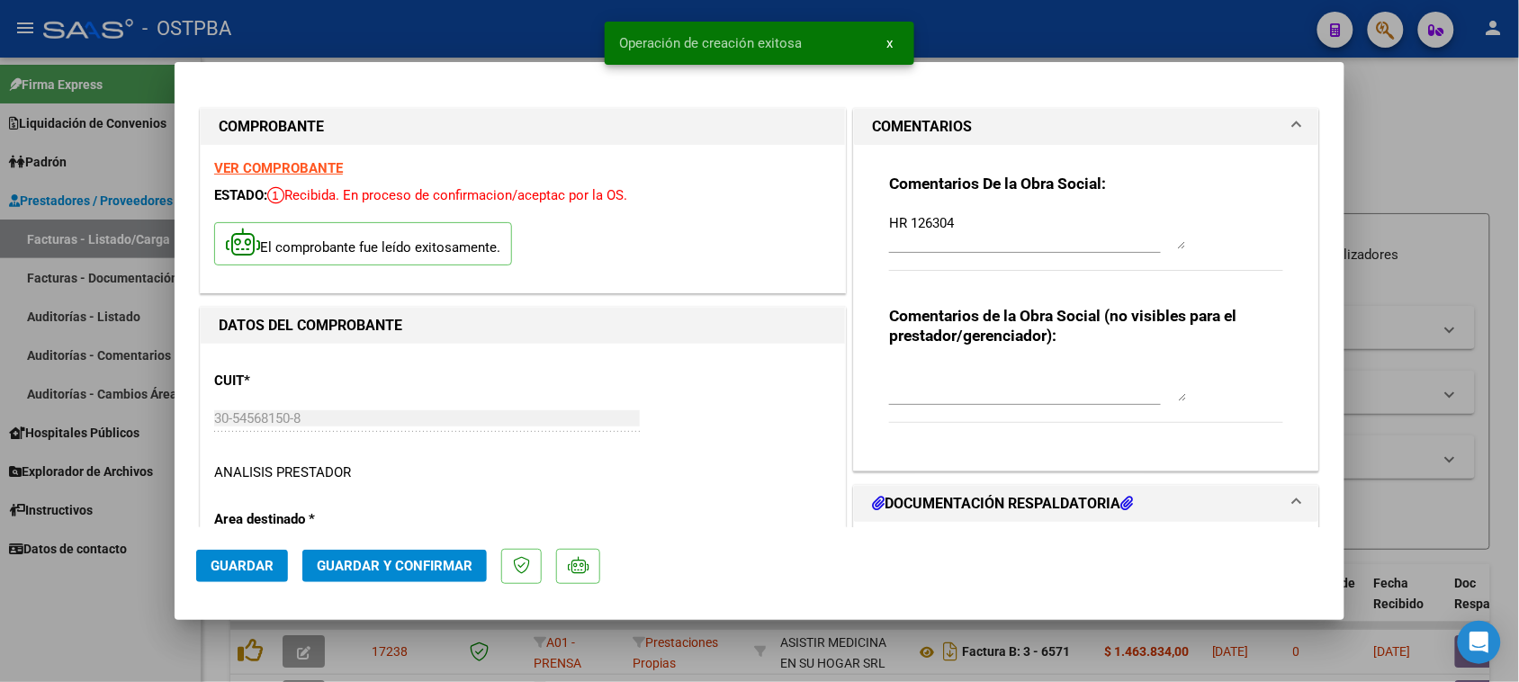
type input "[DATE]"
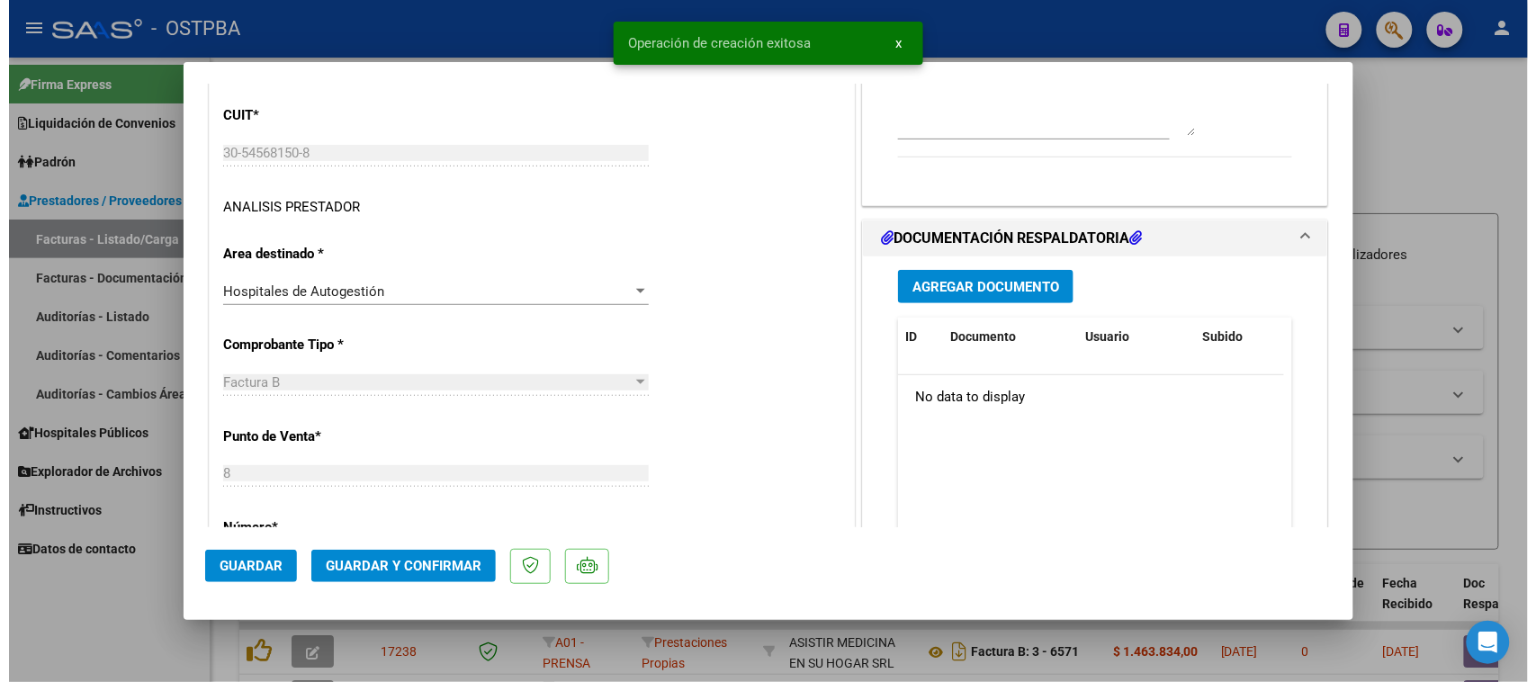
scroll to position [337, 0]
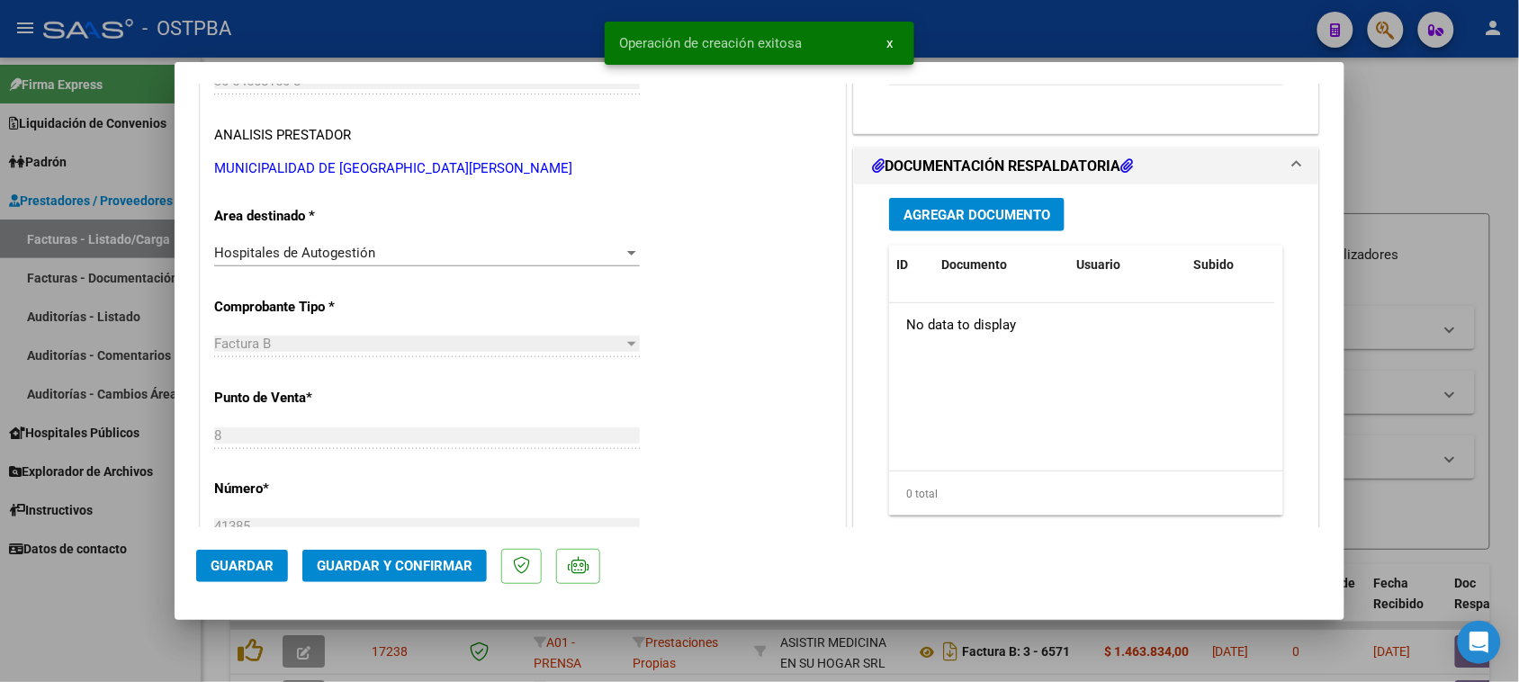
click at [946, 200] on button "Agregar Documento" at bounding box center [976, 214] width 175 height 33
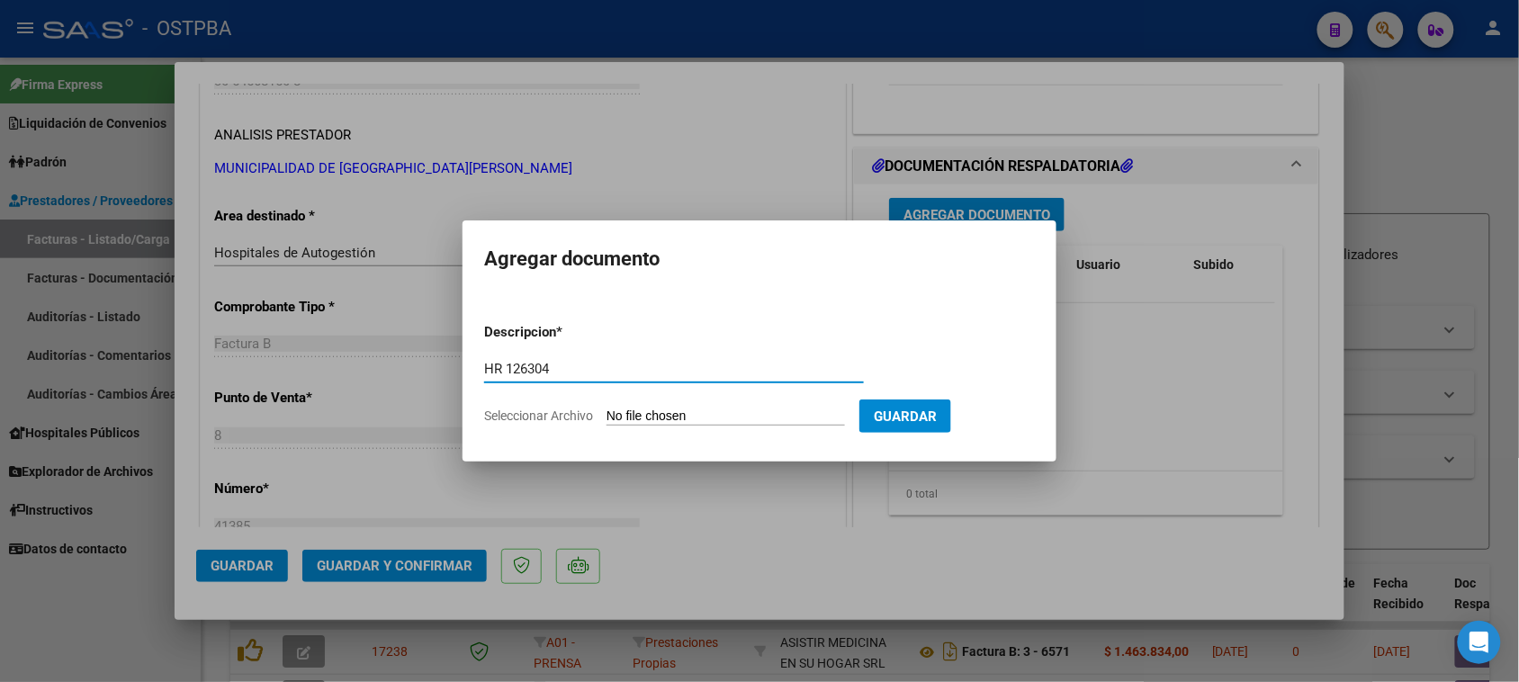
type input "HR 126304"
click at [607, 409] on input "Seleccionar Archivo" at bounding box center [726, 417] width 238 height 17
type input "C:\fakepath\HR 126304.pdf"
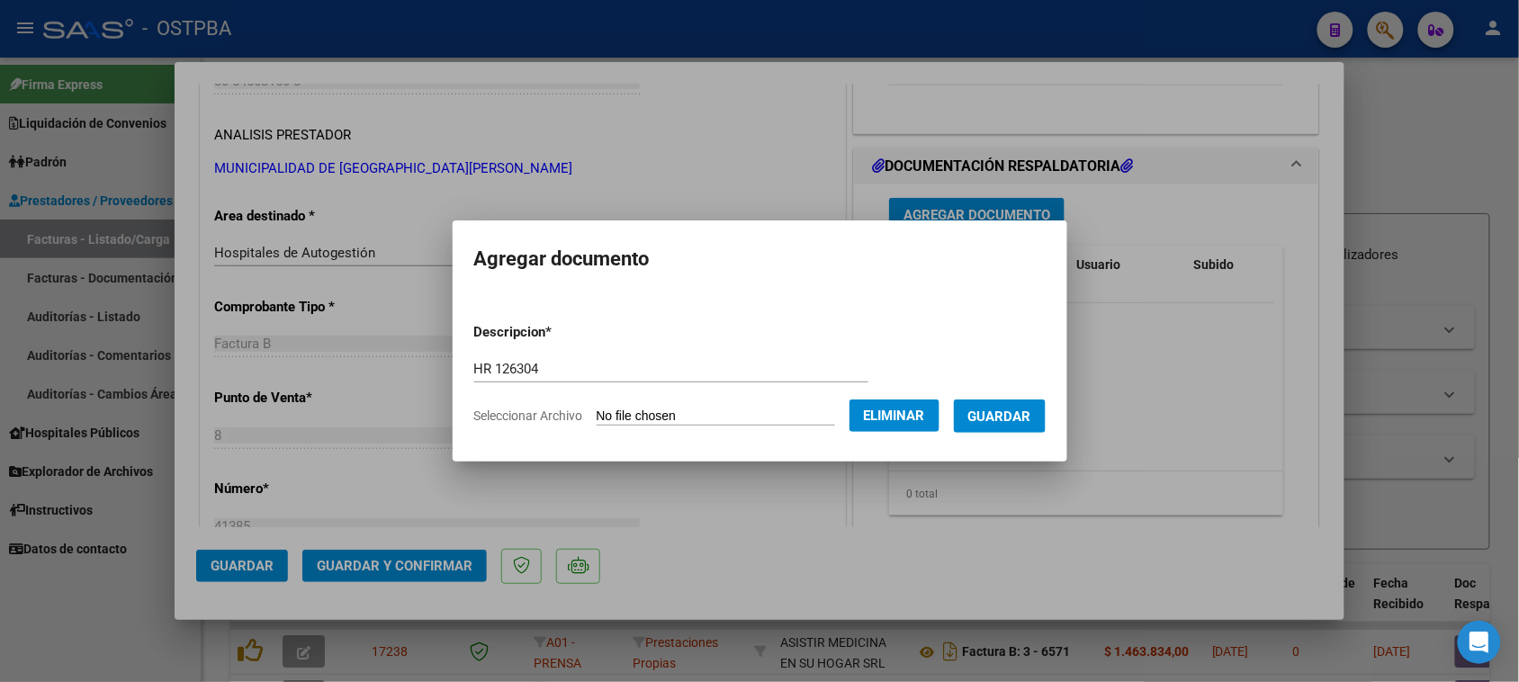
drag, startPoint x: 1029, startPoint y: 417, endPoint x: 1019, endPoint y: 419, distance: 10.3
click at [1028, 417] on span "Guardar" at bounding box center [999, 417] width 63 height 16
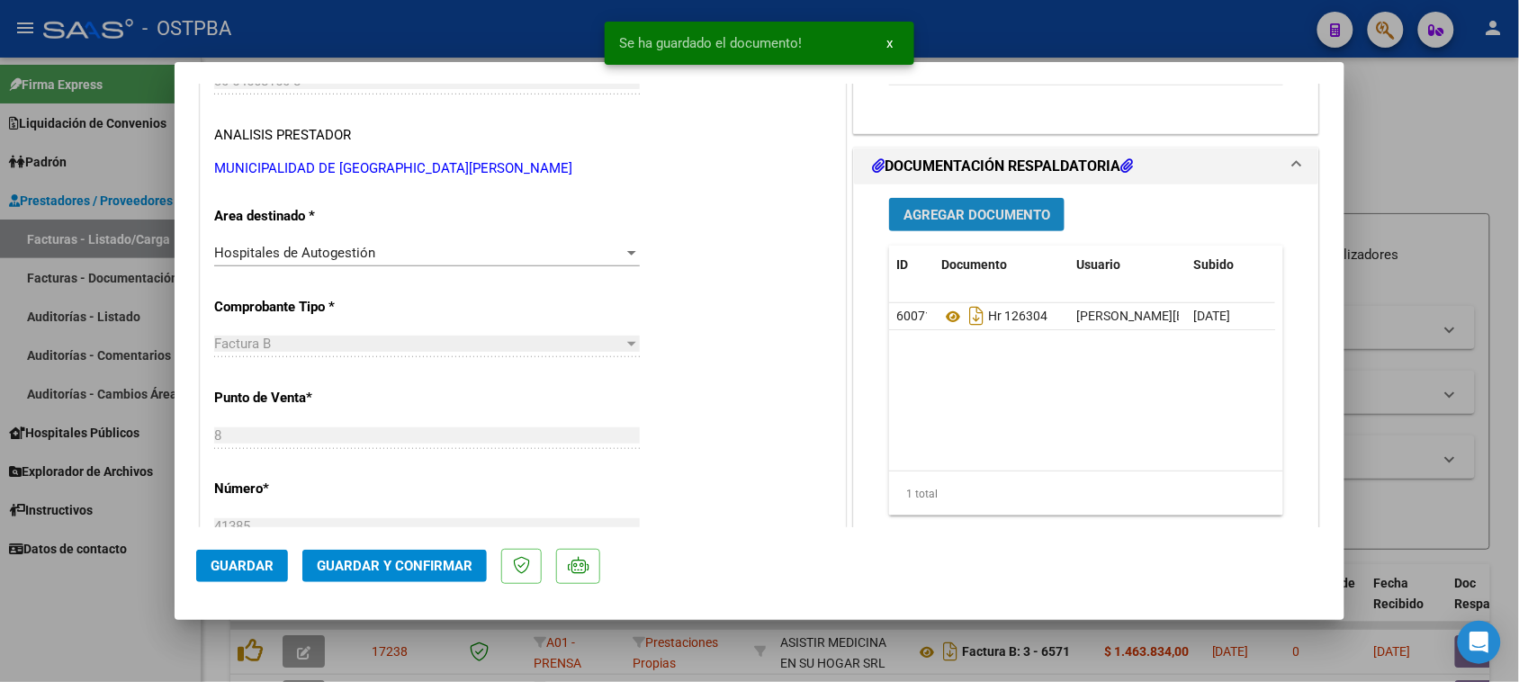
click at [984, 220] on span "Agregar Documento" at bounding box center [977, 215] width 147 height 16
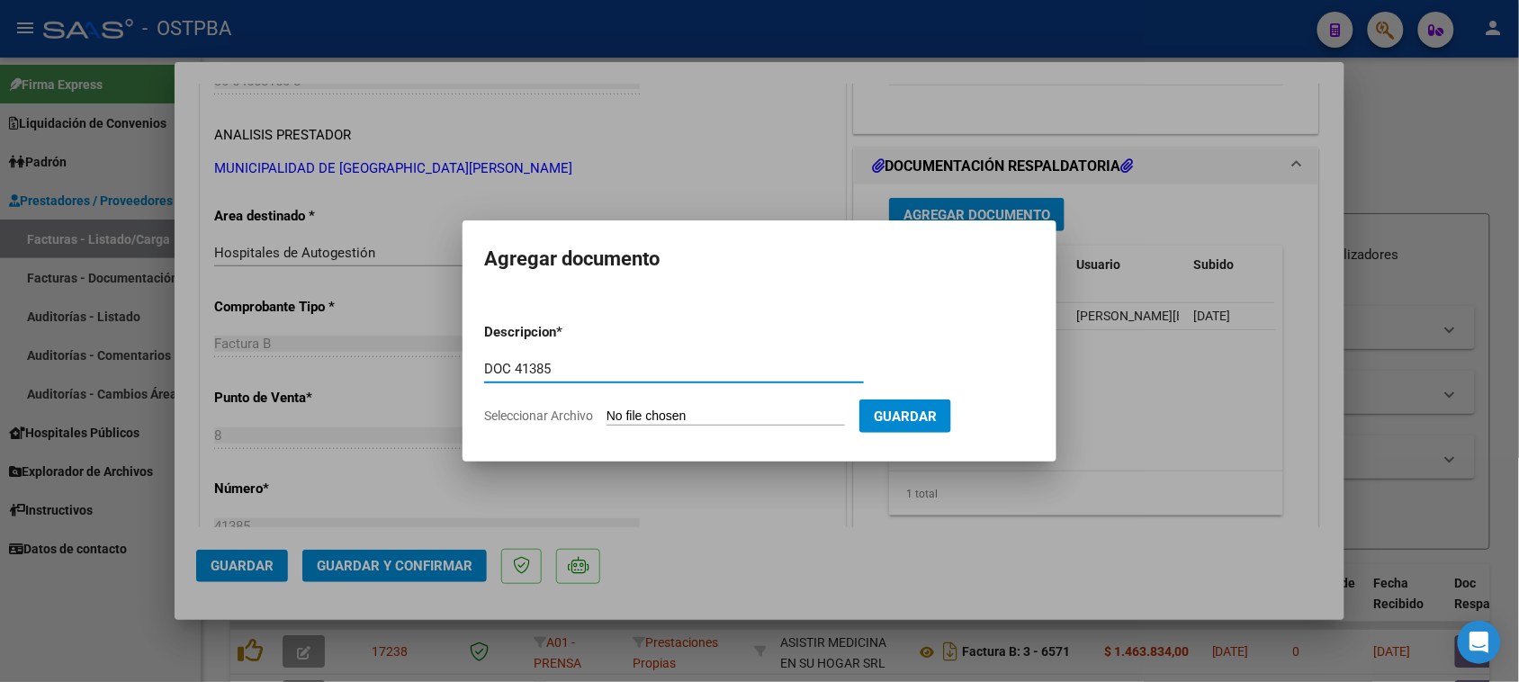
type input "DOC 41385"
click at [607, 409] on input "Seleccionar Archivo" at bounding box center [726, 417] width 238 height 17
type input "C:\fakepath\DOC 41385.zip"
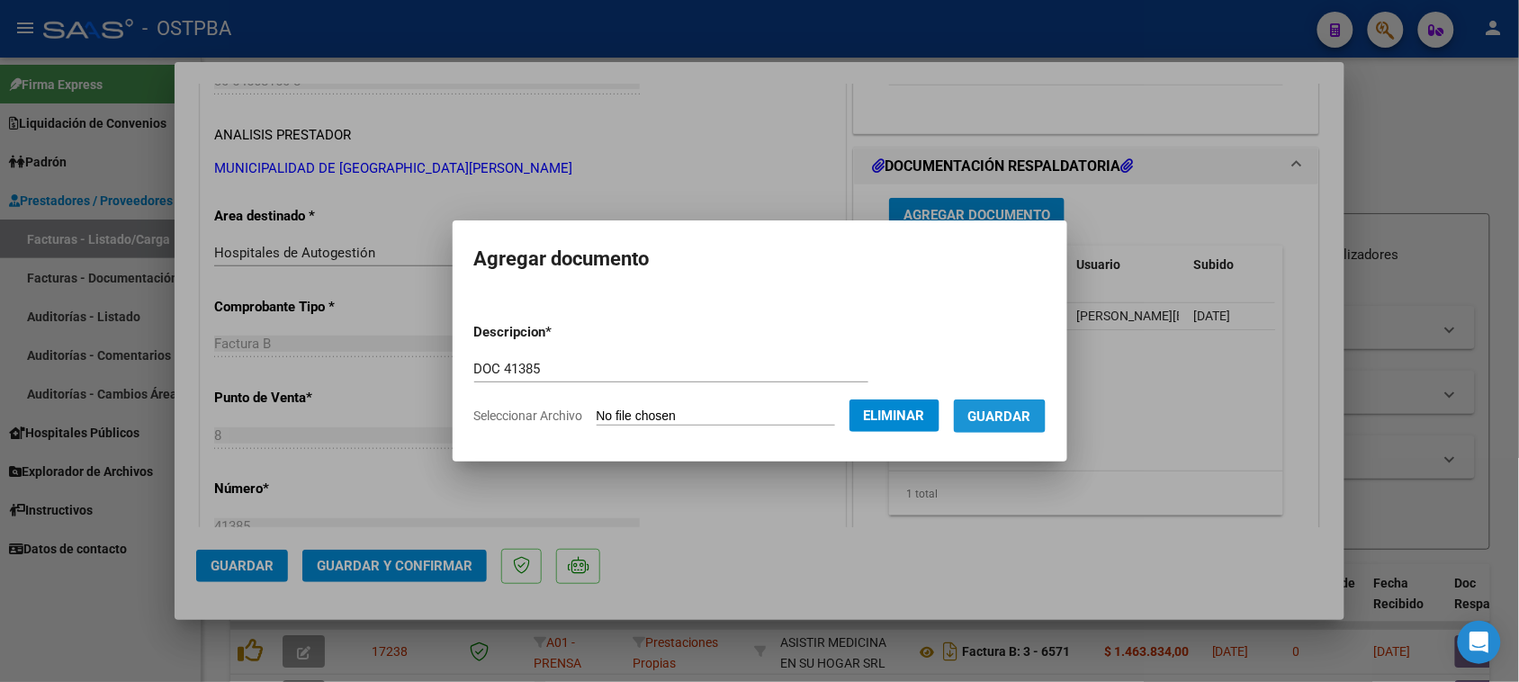
click at [1014, 421] on span "Guardar" at bounding box center [999, 417] width 63 height 16
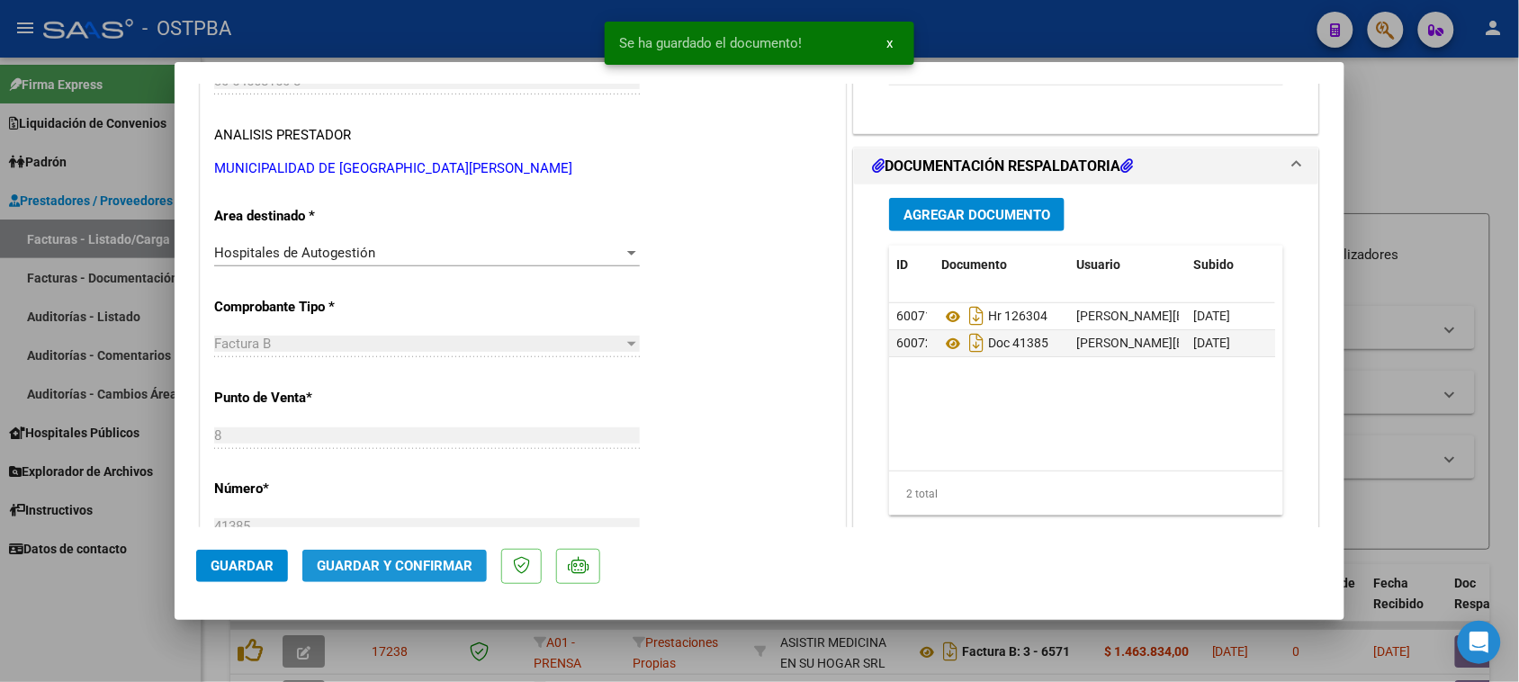
click at [439, 569] on span "Guardar y Confirmar" at bounding box center [395, 566] width 156 height 16
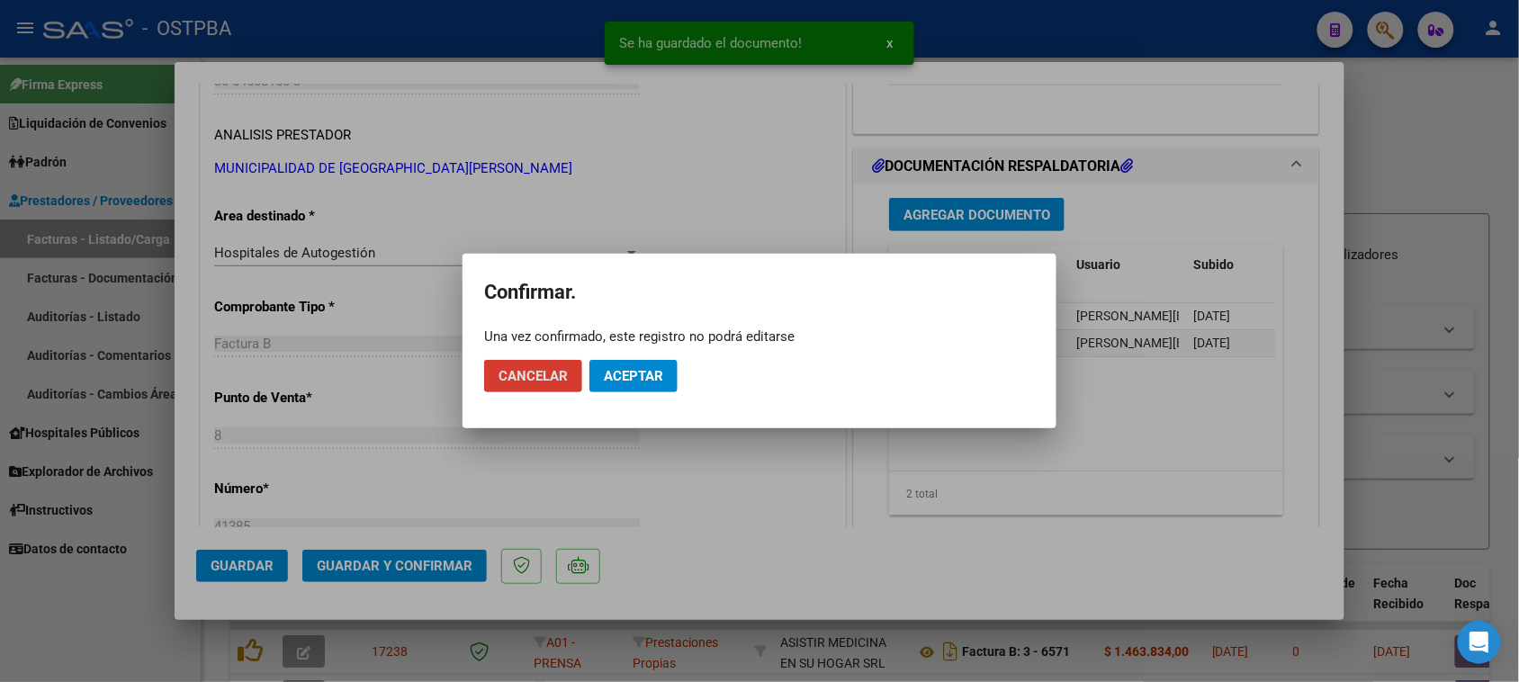
click at [617, 378] on span "Aceptar" at bounding box center [633, 376] width 59 height 16
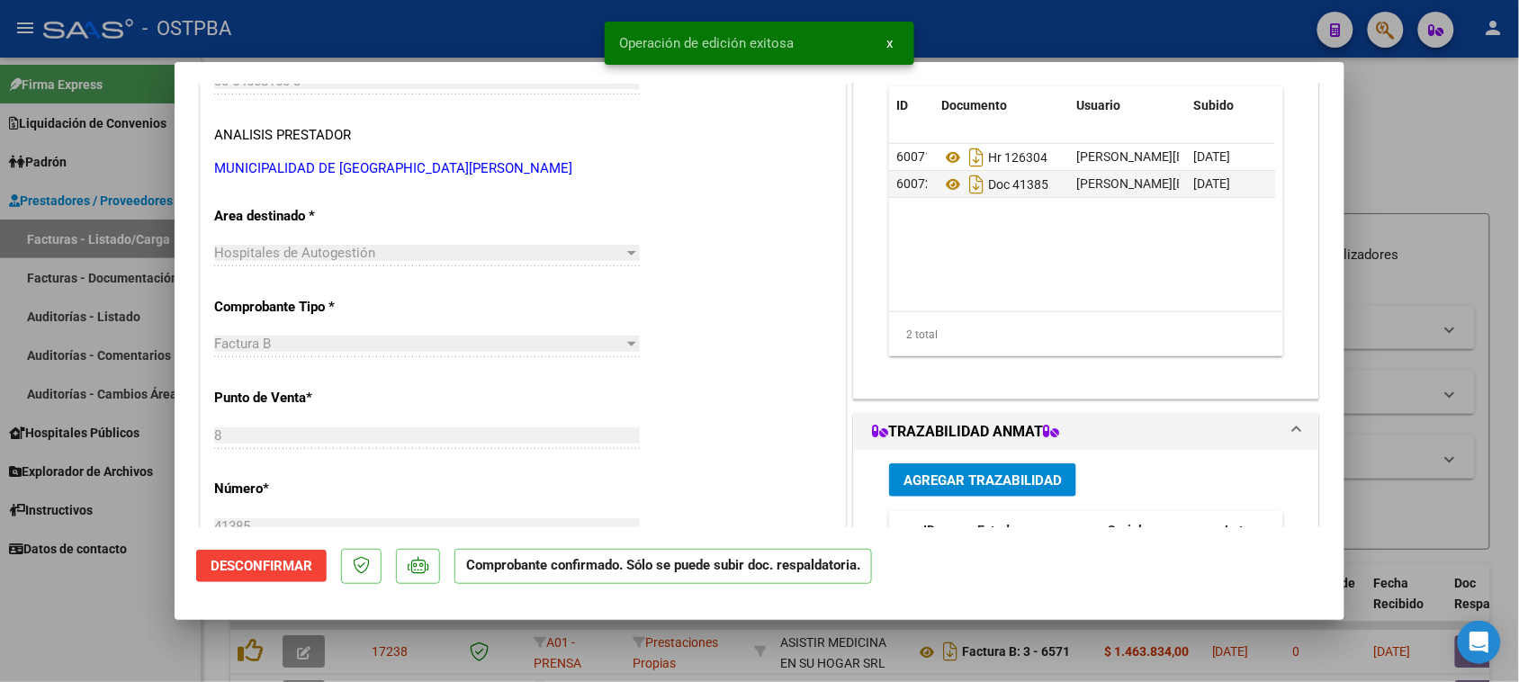
click at [92, 303] on div at bounding box center [759, 341] width 1519 height 682
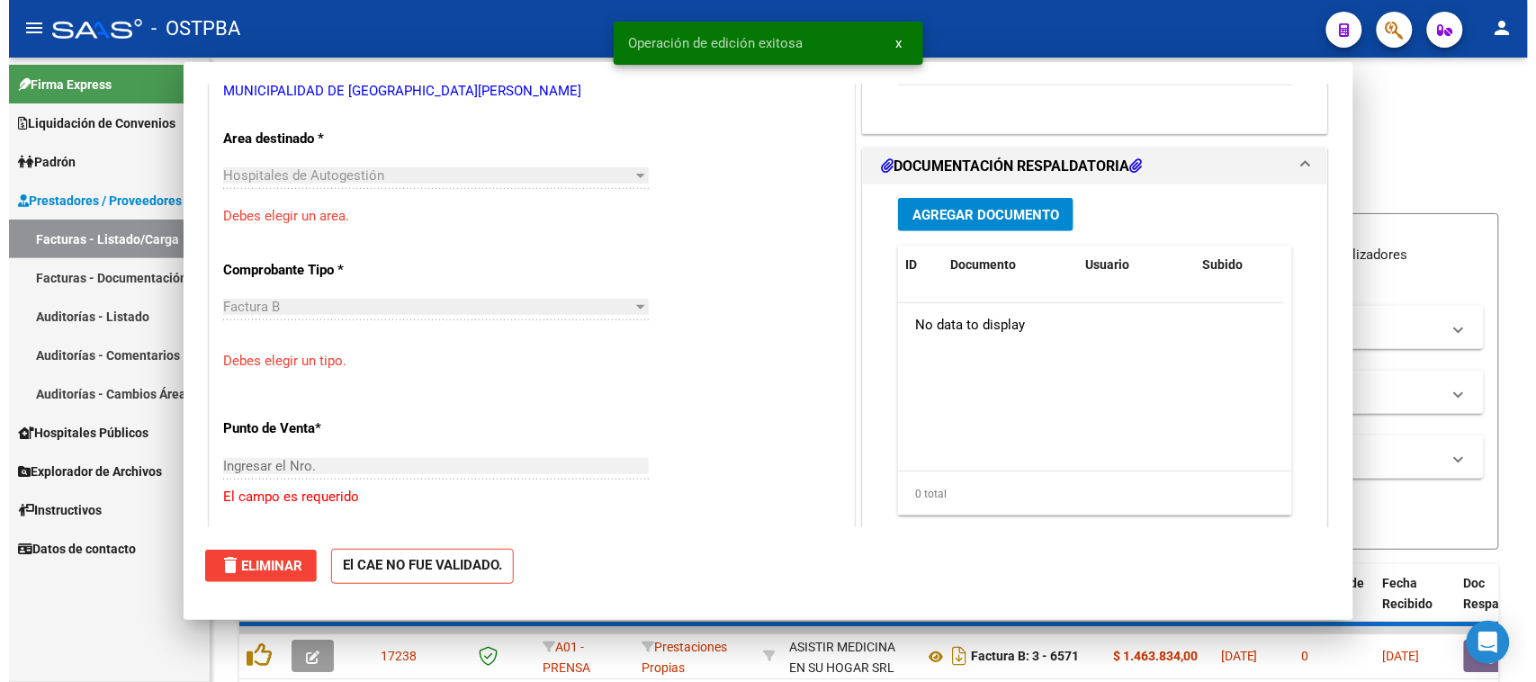
scroll to position [0, 0]
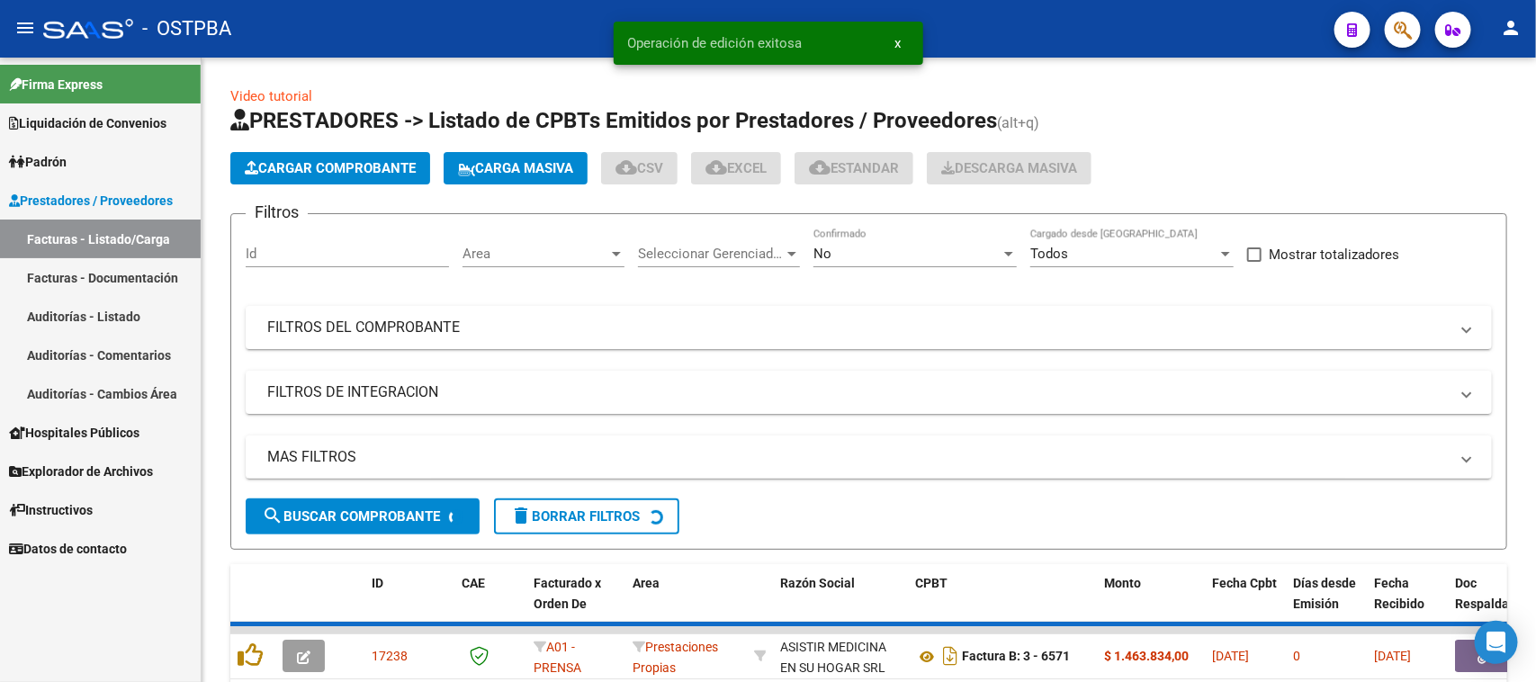
click at [88, 307] on link "Auditorías - Listado" at bounding box center [100, 316] width 201 height 39
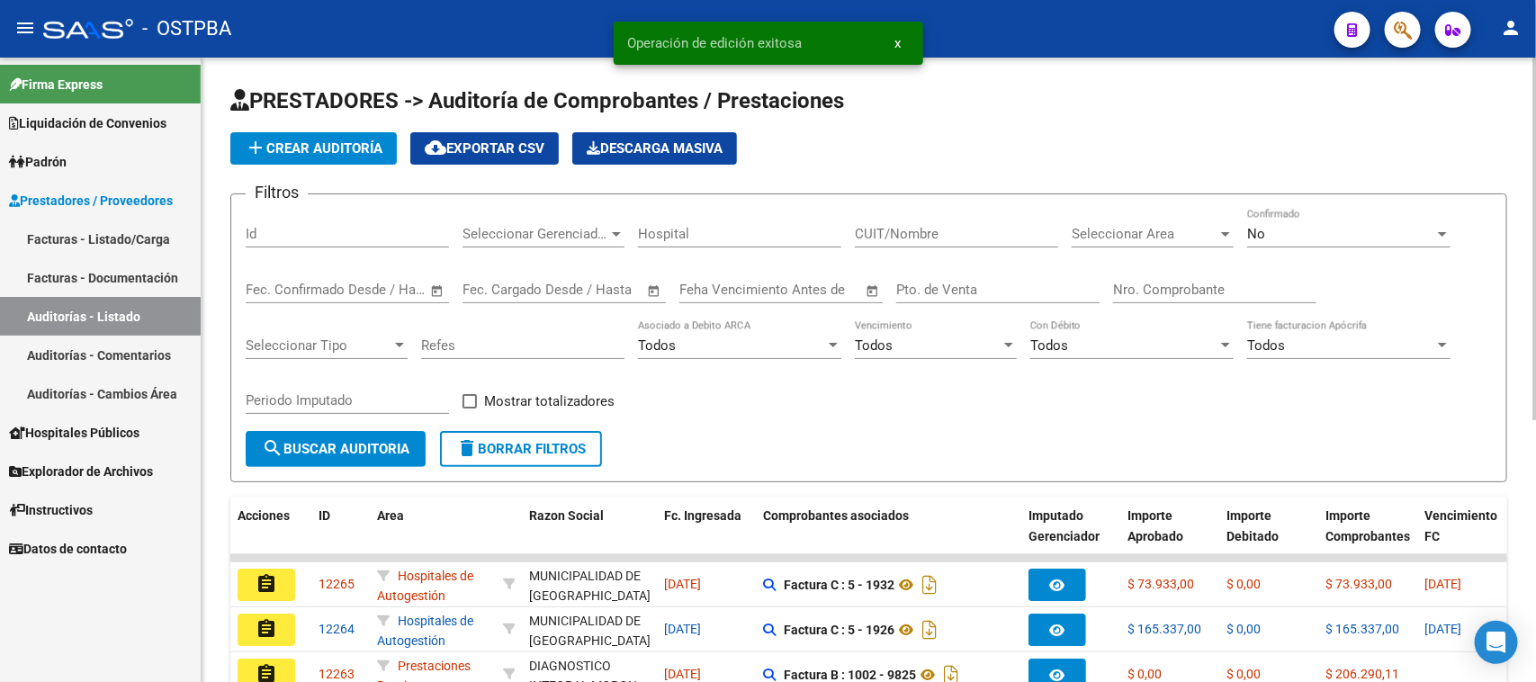
click at [304, 142] on span "add Crear Auditoría" at bounding box center [314, 148] width 138 height 16
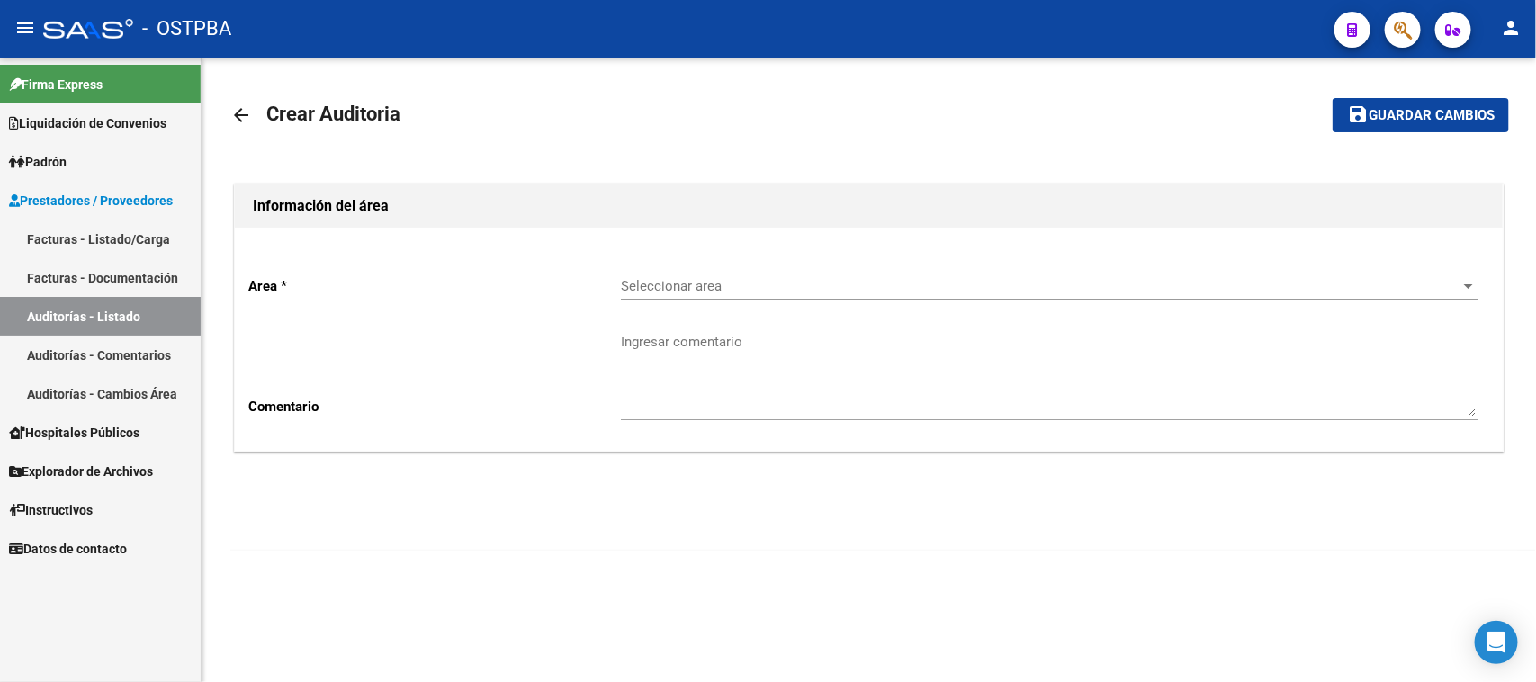
click at [767, 273] on div "Seleccionar area Seleccionar area" at bounding box center [1049, 280] width 857 height 39
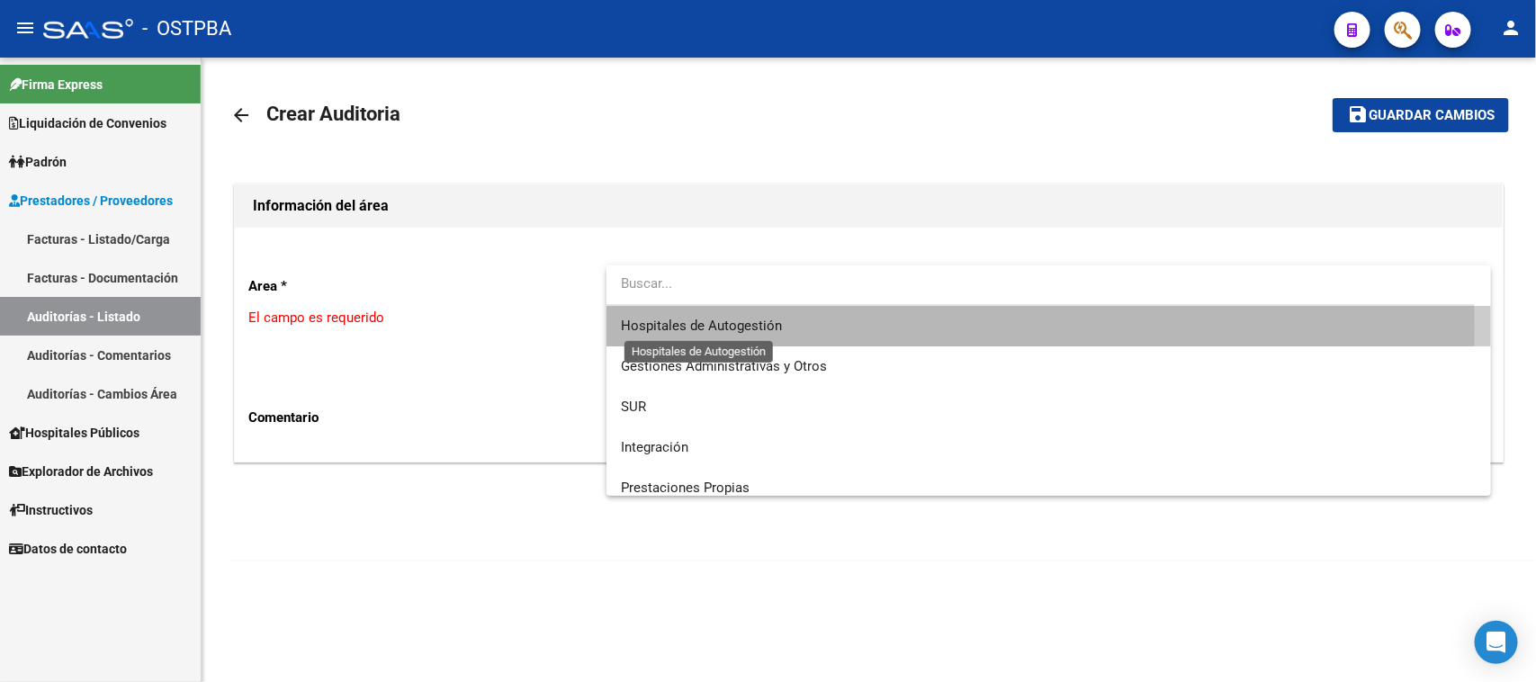
click at [670, 327] on span "Hospitales de Autogestión" at bounding box center [701, 326] width 161 height 16
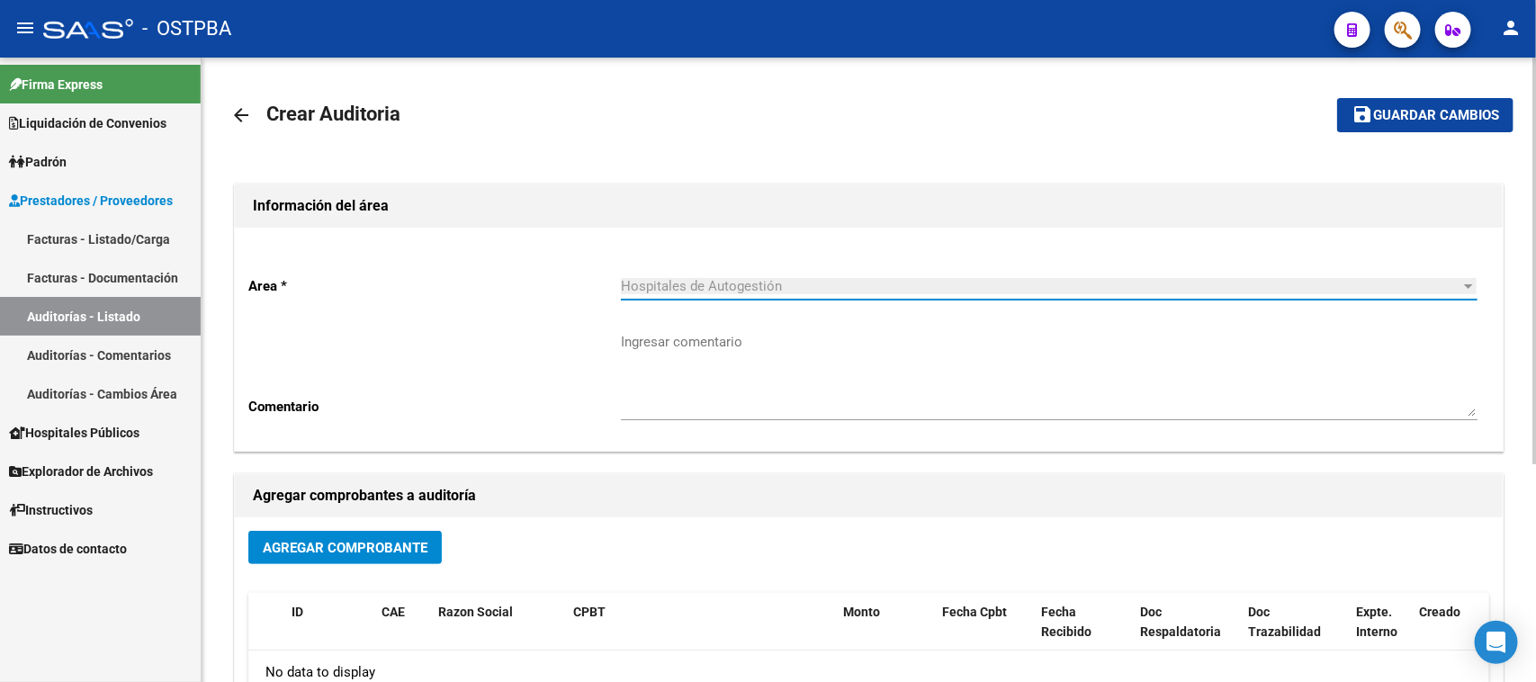
click at [383, 534] on button "Agregar Comprobante" at bounding box center [344, 547] width 193 height 33
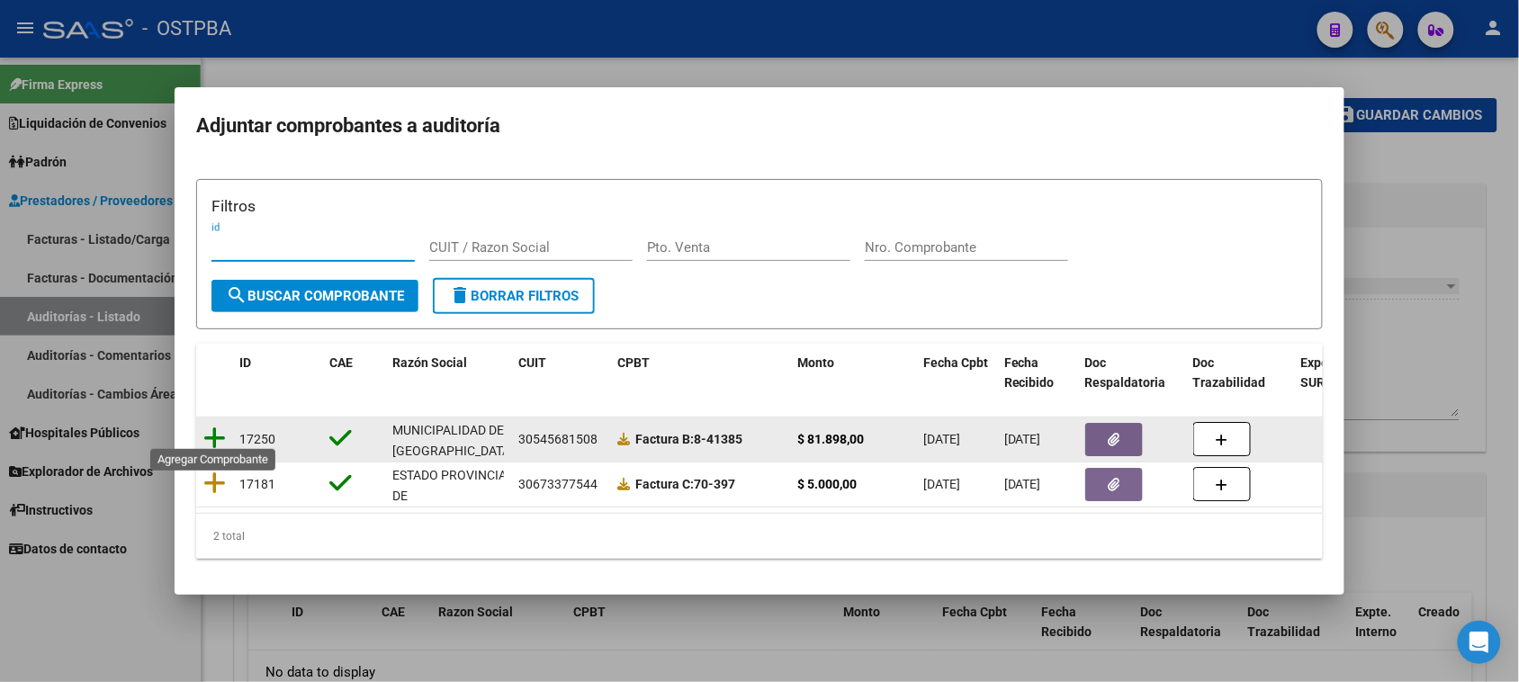
click at [219, 427] on icon at bounding box center [214, 438] width 22 height 25
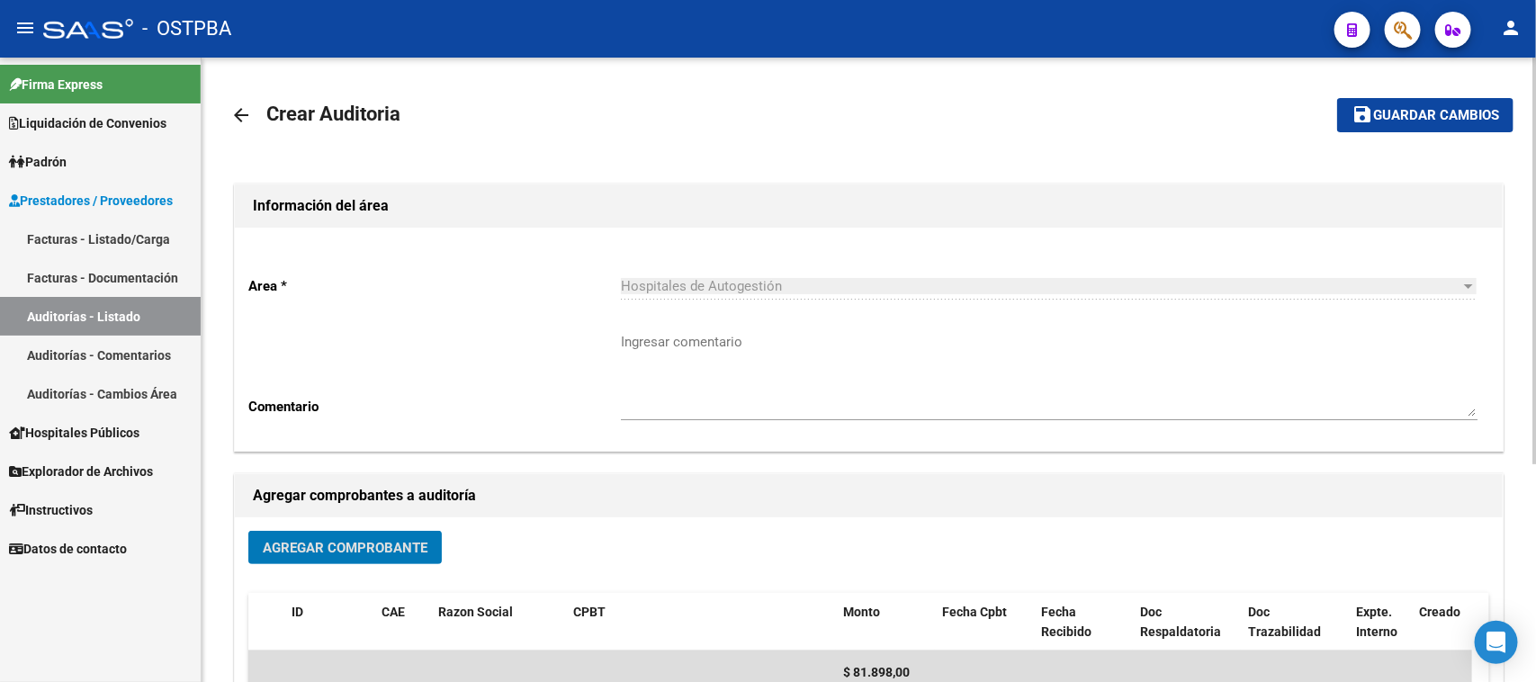
click at [1449, 118] on span "Guardar cambios" at bounding box center [1436, 116] width 126 height 16
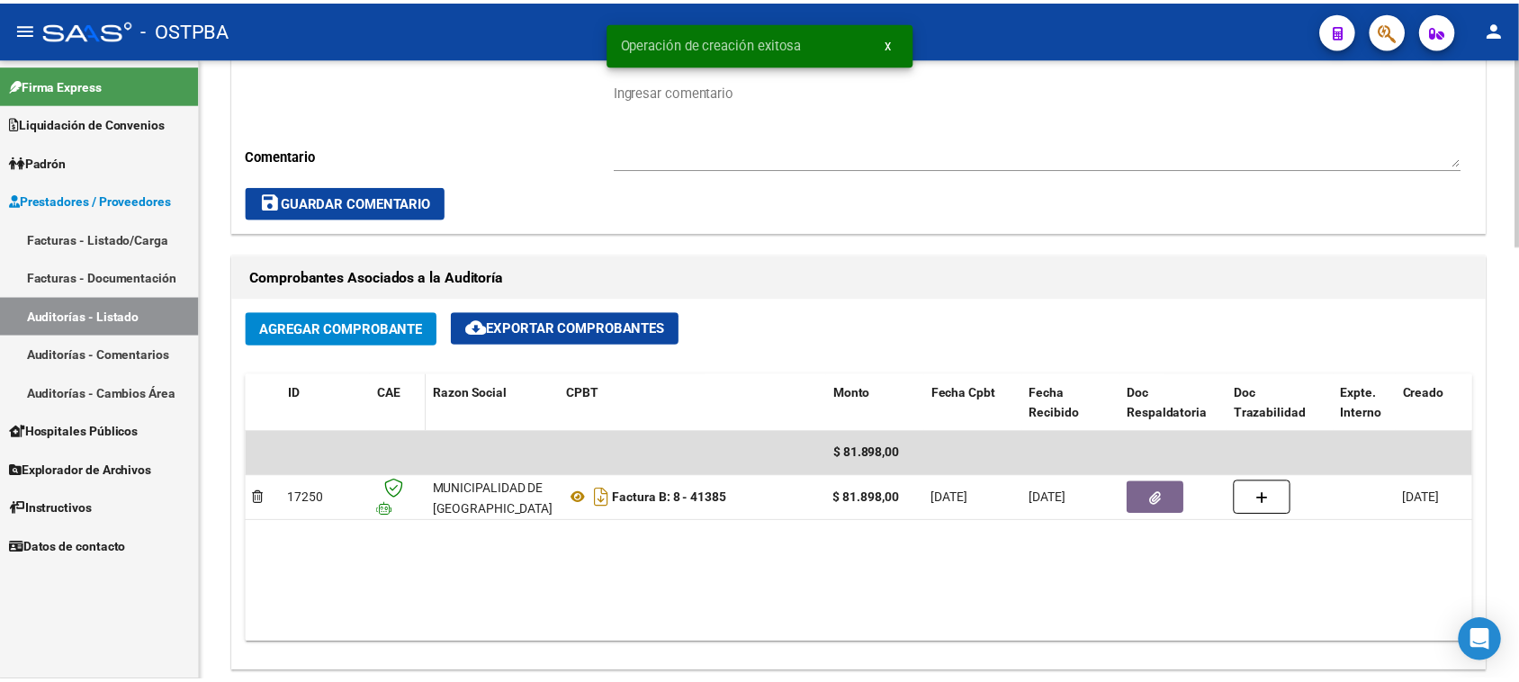
scroll to position [900, 0]
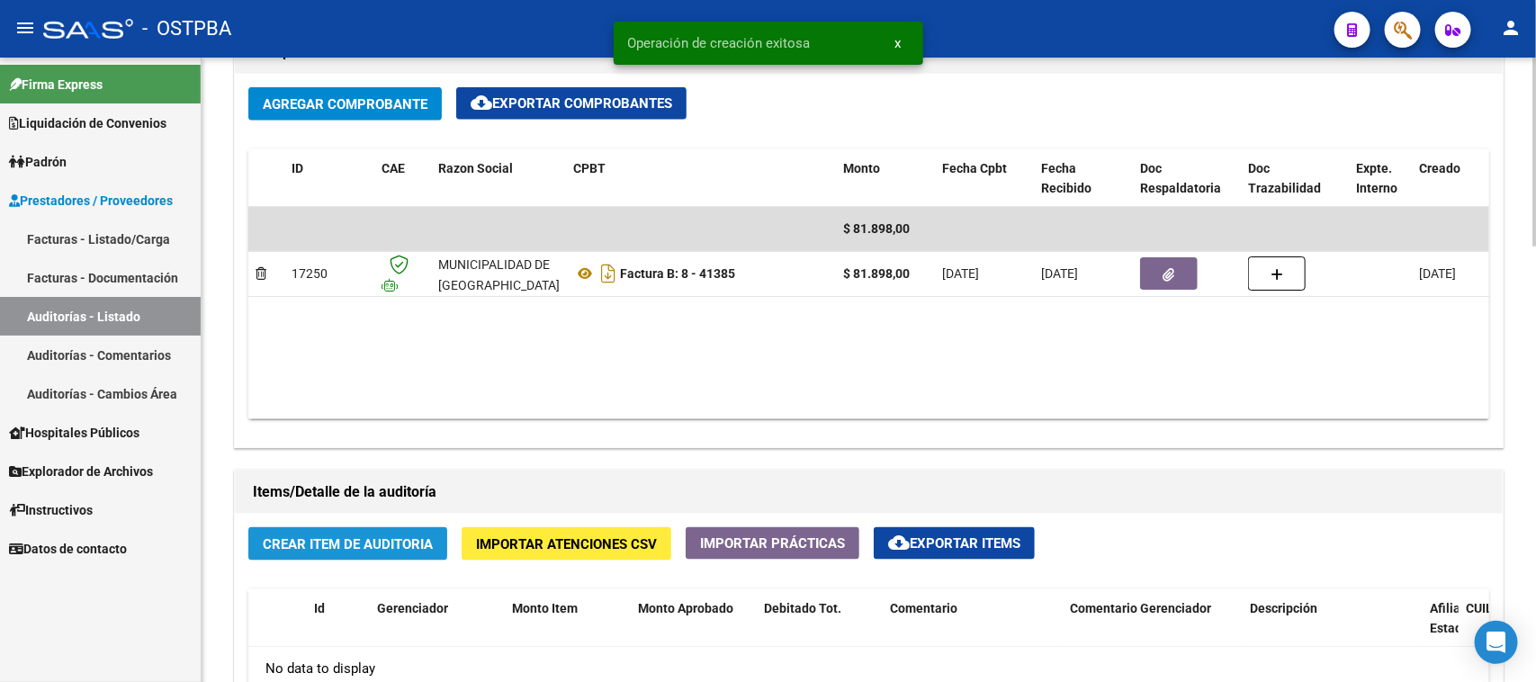
click at [326, 541] on span "Crear Item de Auditoria" at bounding box center [348, 544] width 170 height 16
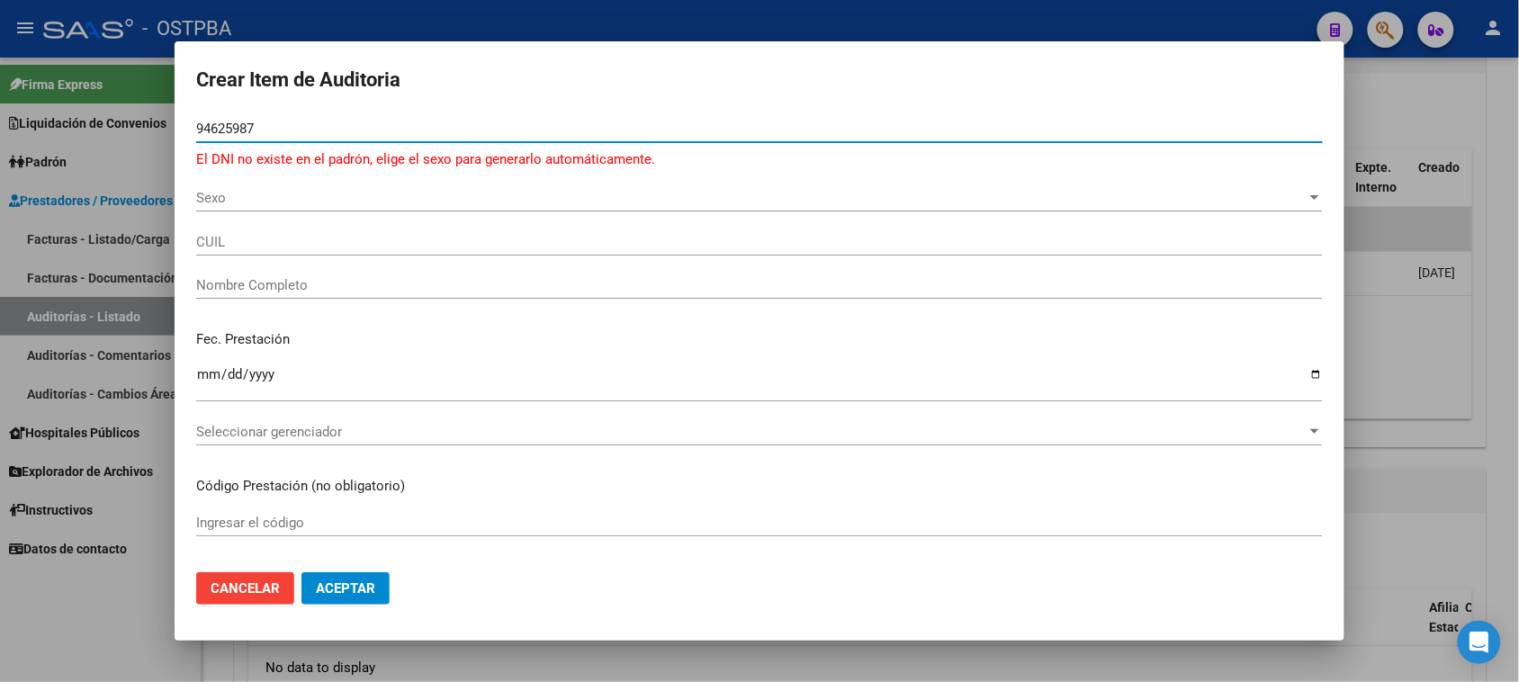
click at [227, 129] on input "94625987" at bounding box center [759, 129] width 1127 height 16
type input "94635987"
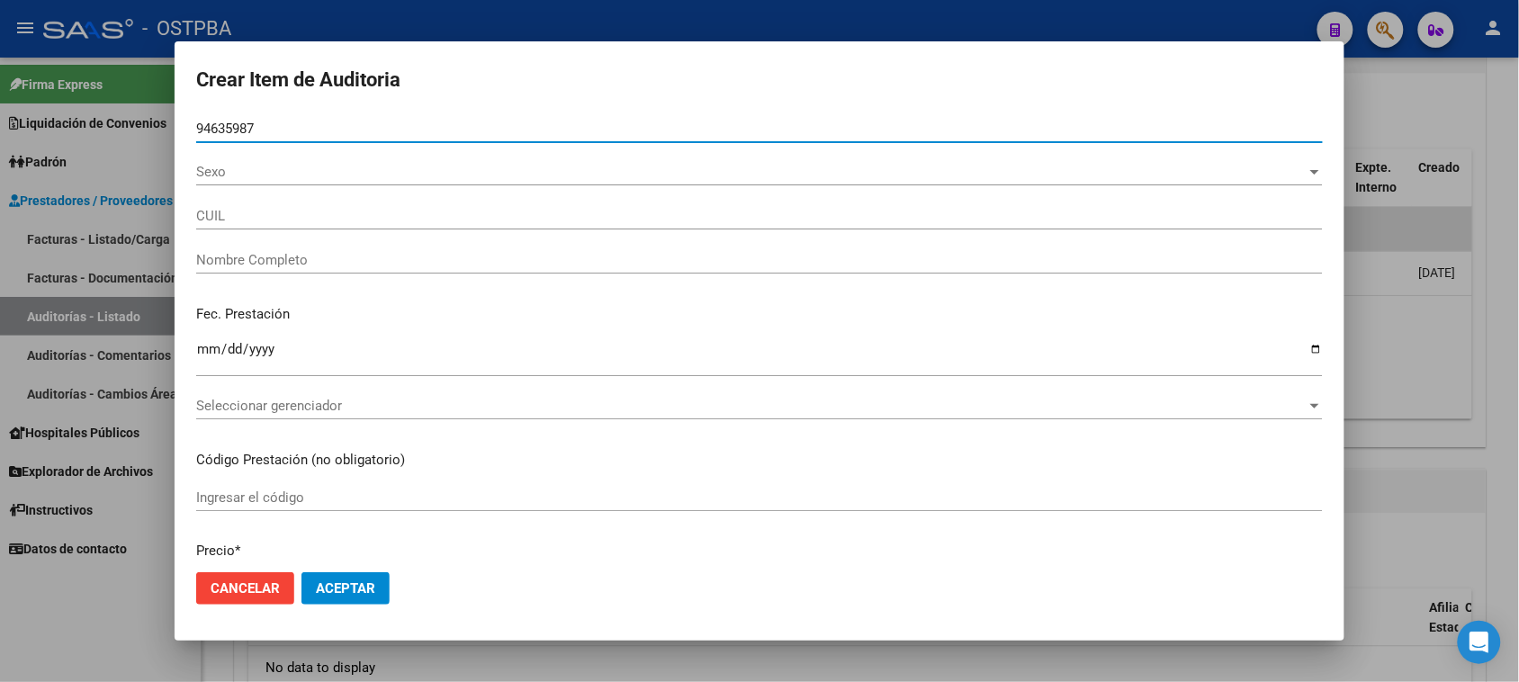
type input "23946359874"
type input "CANDIA CARMEN BEATRIZ -"
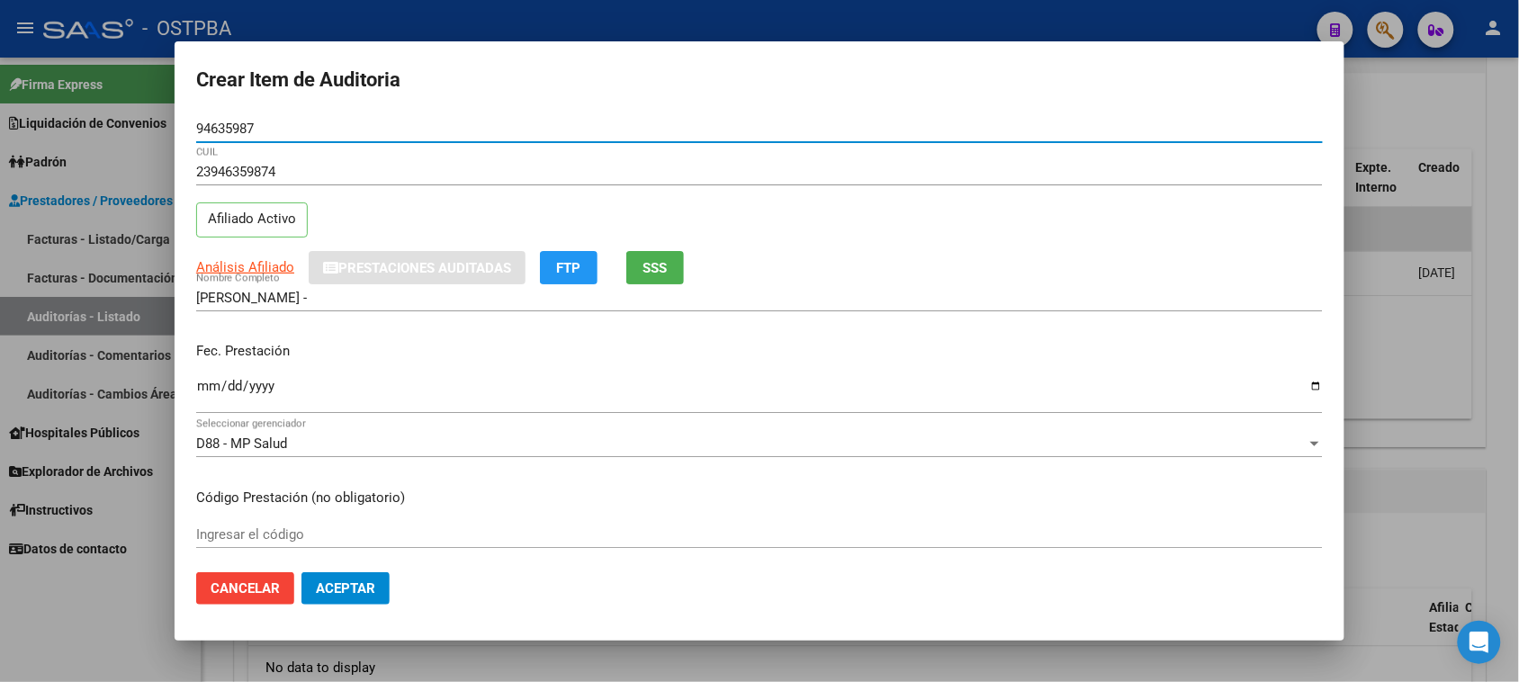
type input "94635987"
click at [212, 388] on input "Ingresar la fecha" at bounding box center [759, 393] width 1127 height 29
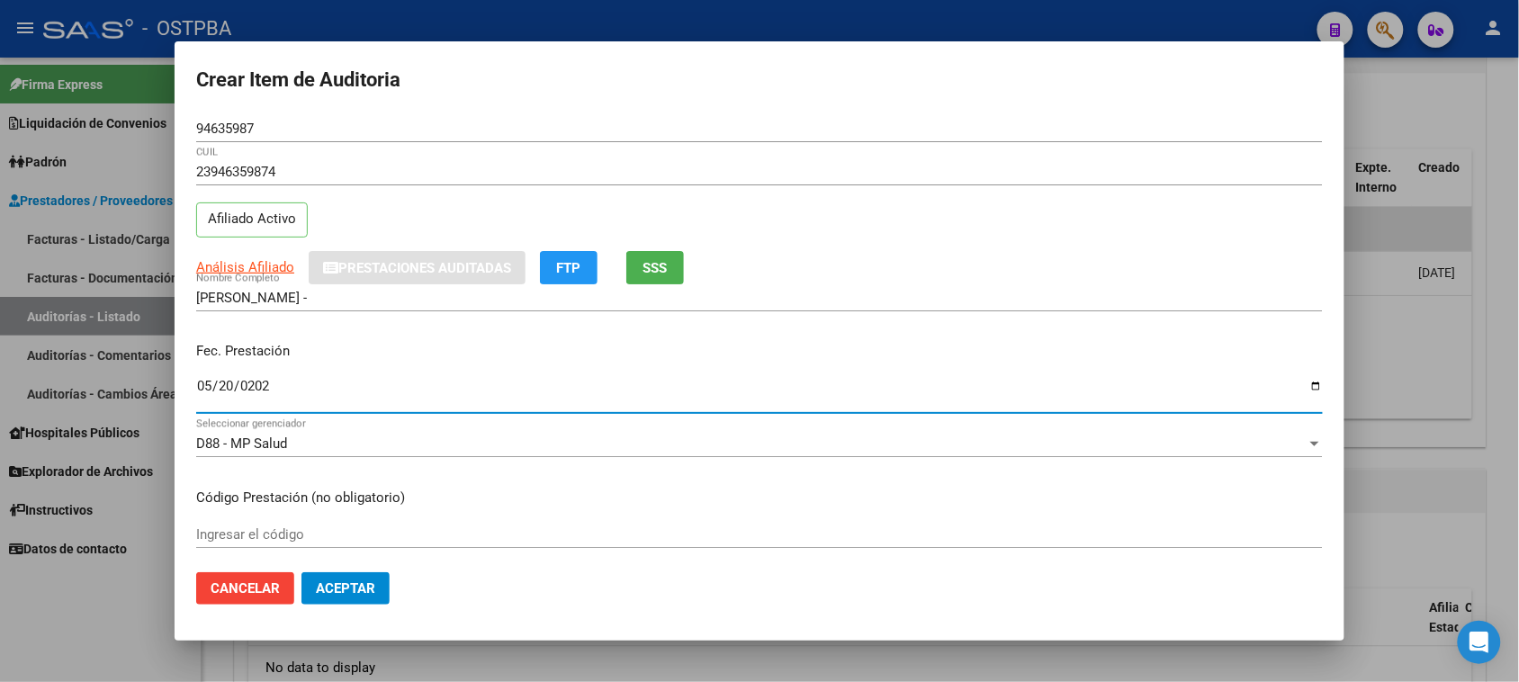
type input "2025-05-20"
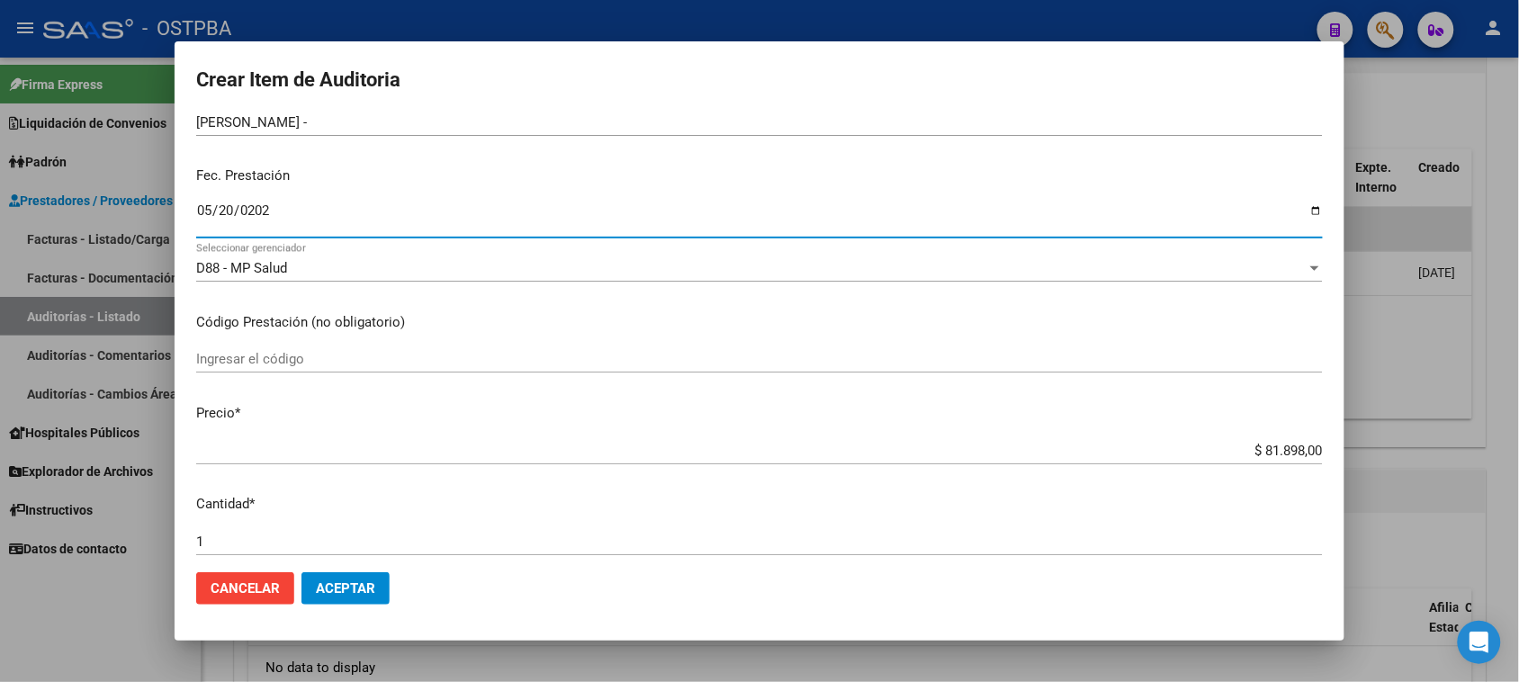
scroll to position [337, 0]
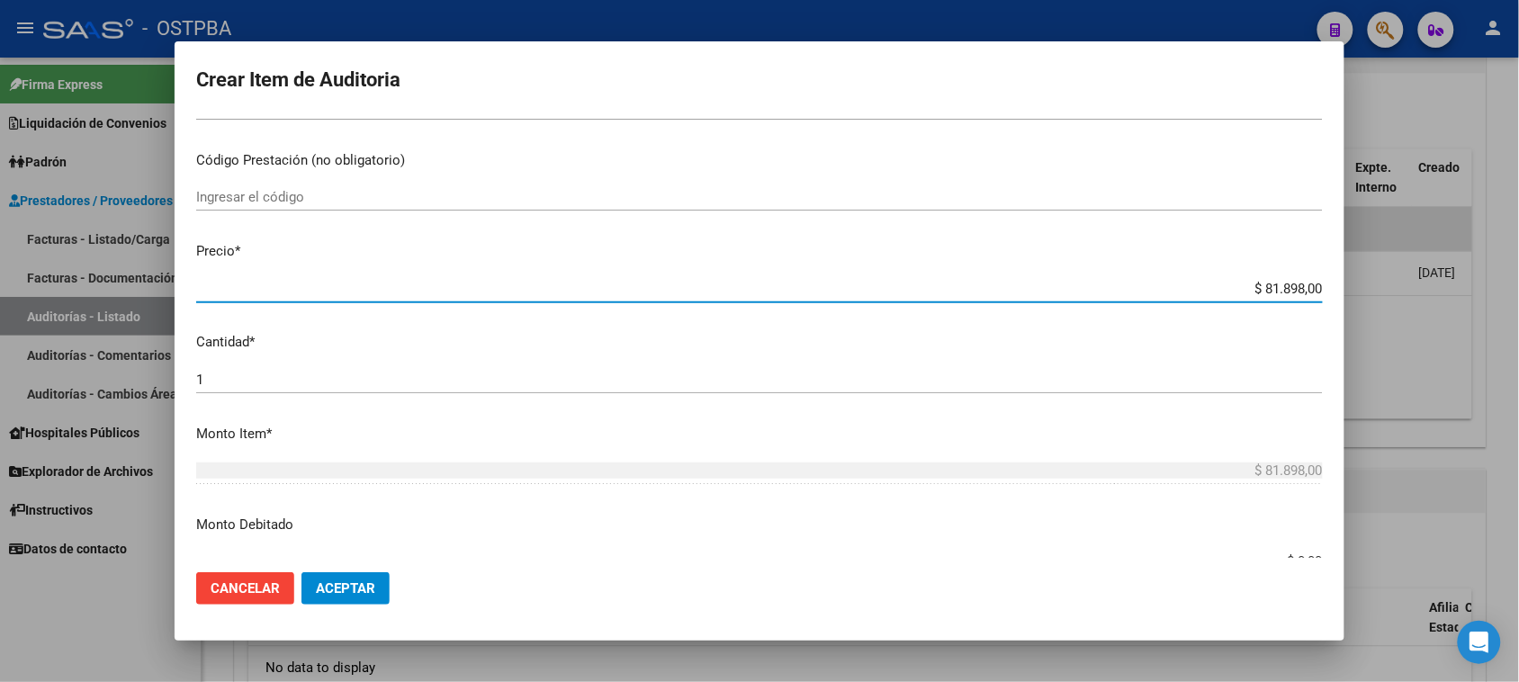
drag, startPoint x: 1251, startPoint y: 290, endPoint x: 1535, endPoint y: 288, distance: 284.4
click at [1518, 288] on html "menu - OSTPBA person Firma Express Liquidación de Convenios Gastos - Items Gast…" at bounding box center [759, 341] width 1519 height 682
type input "$ 0,06"
type input "$ 0,65"
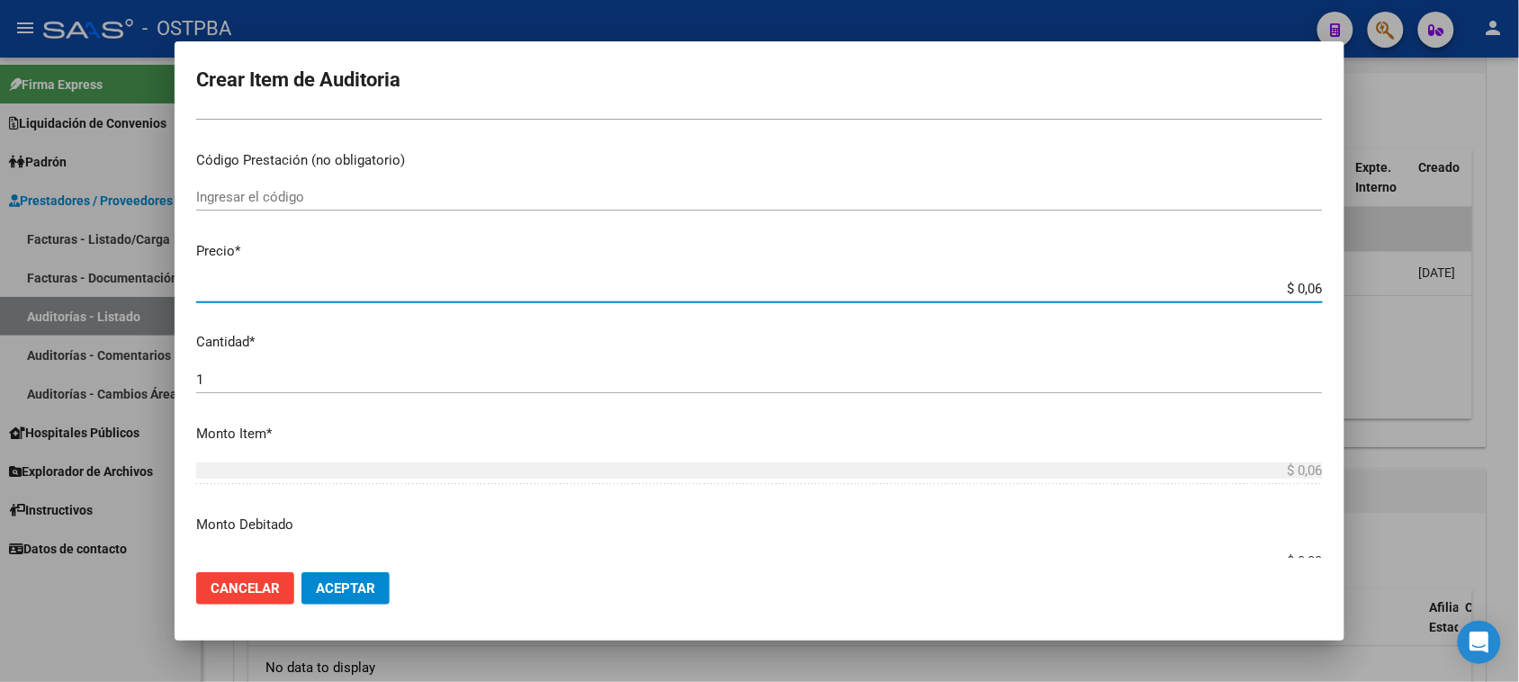
type input "$ 0,65"
type input "$ 6,53"
type input "$ 65,32"
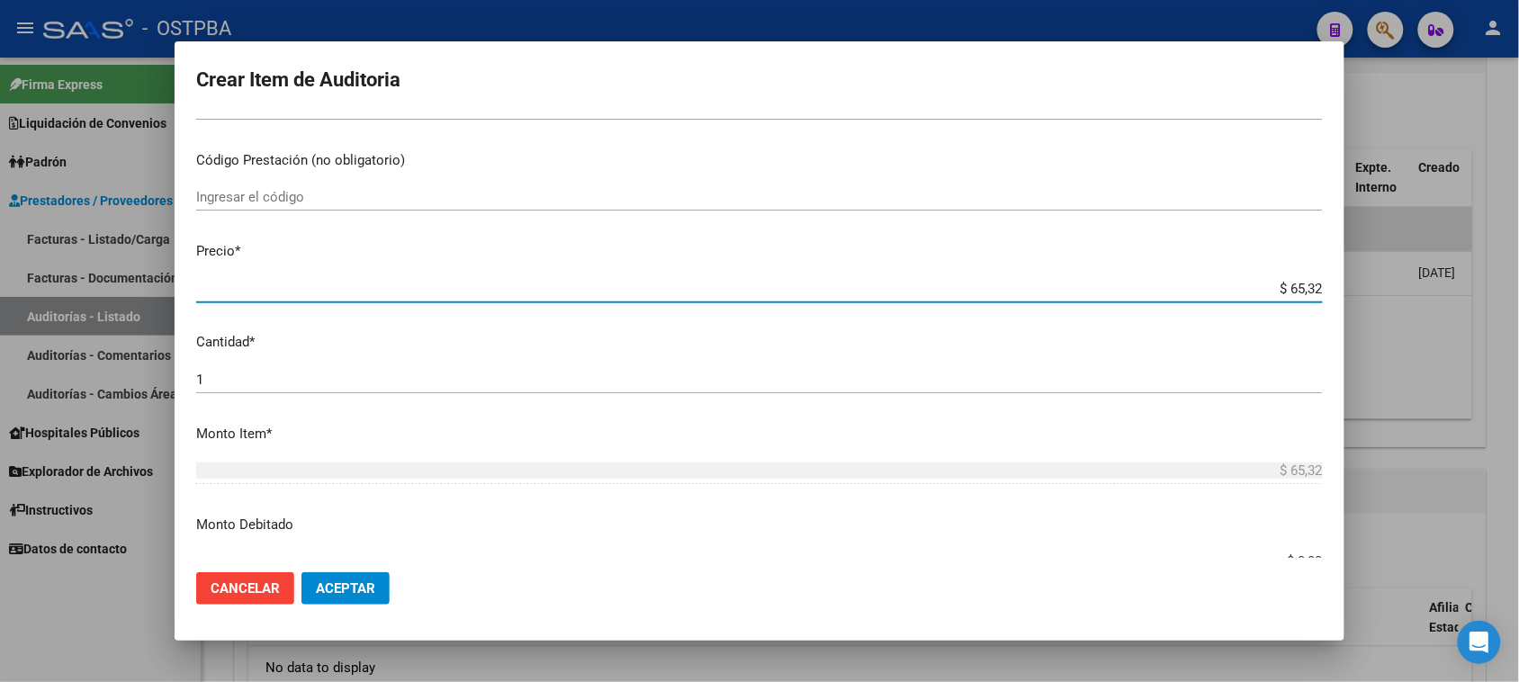
type input "$ 653,20"
type input "$ 6.532,00"
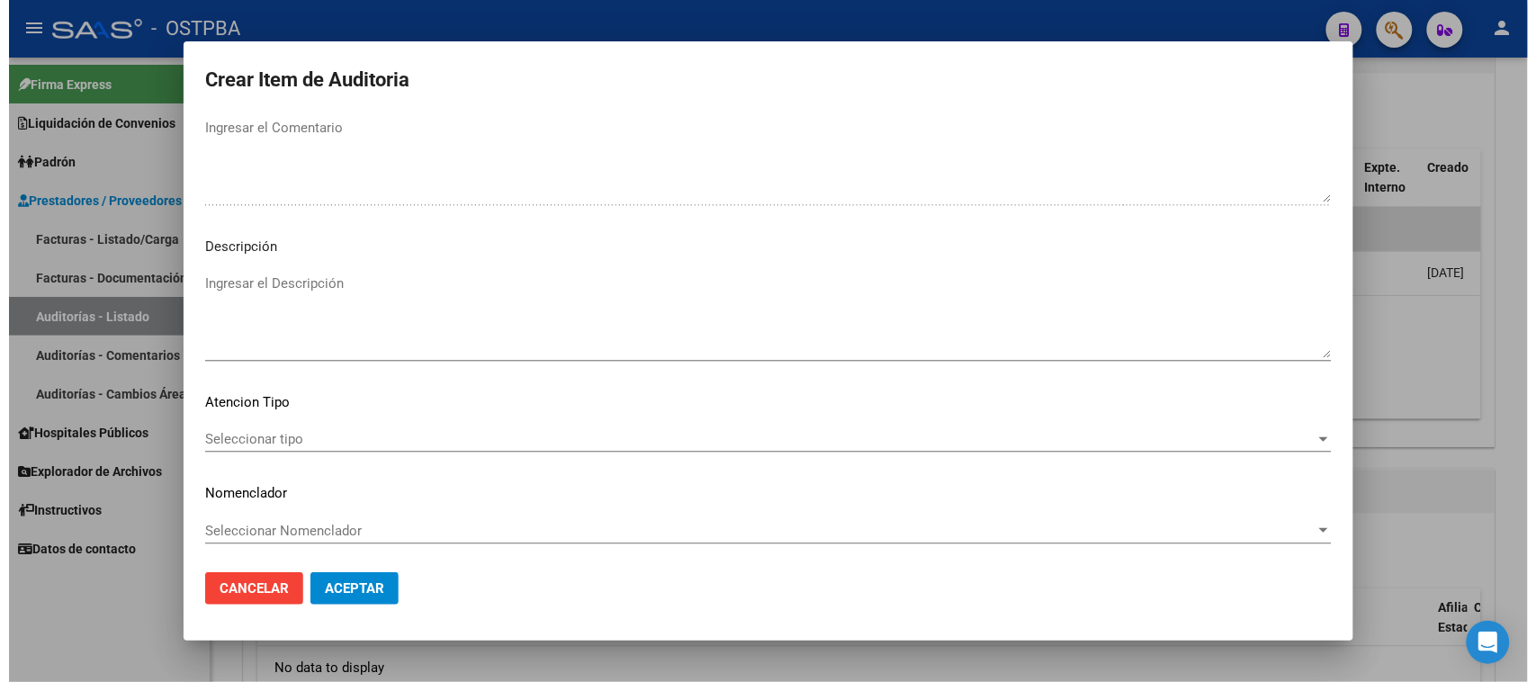
scroll to position [1020, 0]
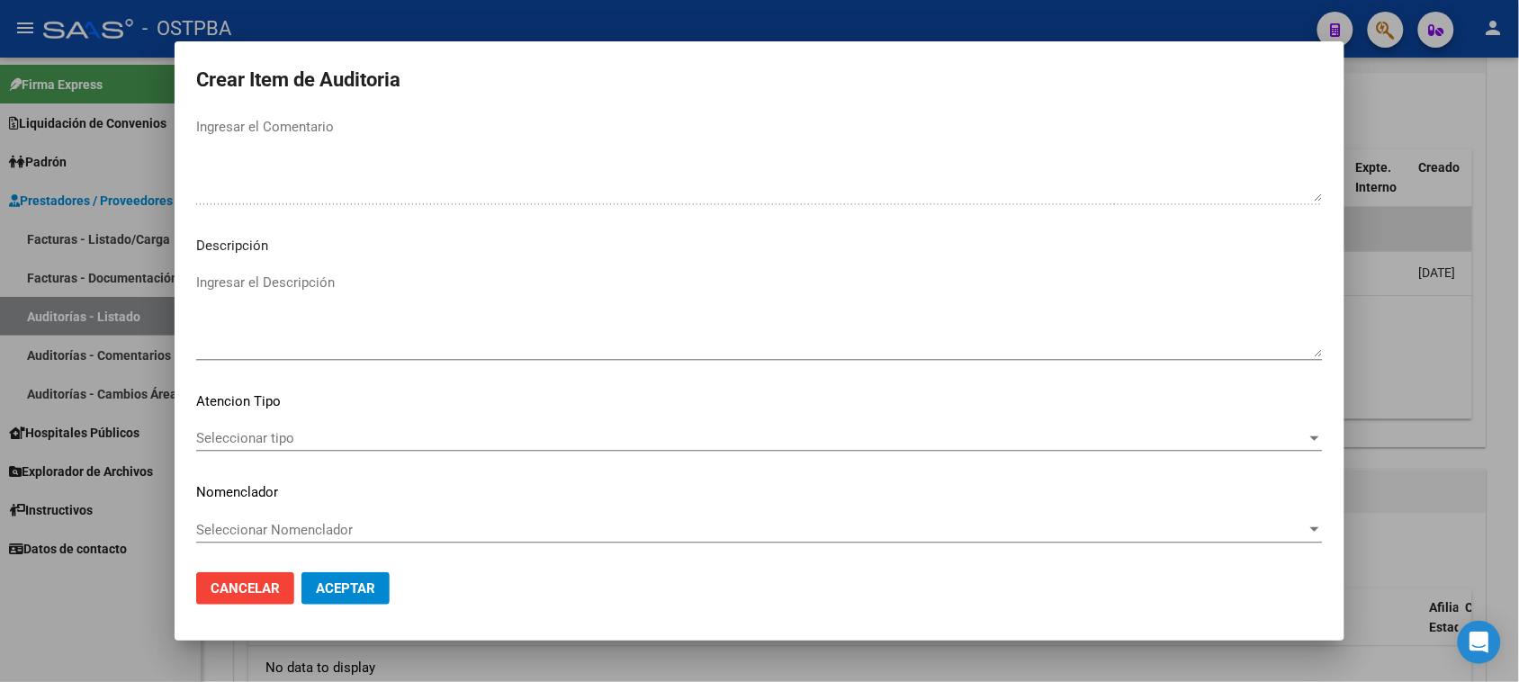
click at [245, 439] on span "Seleccionar tipo" at bounding box center [751, 438] width 1110 height 16
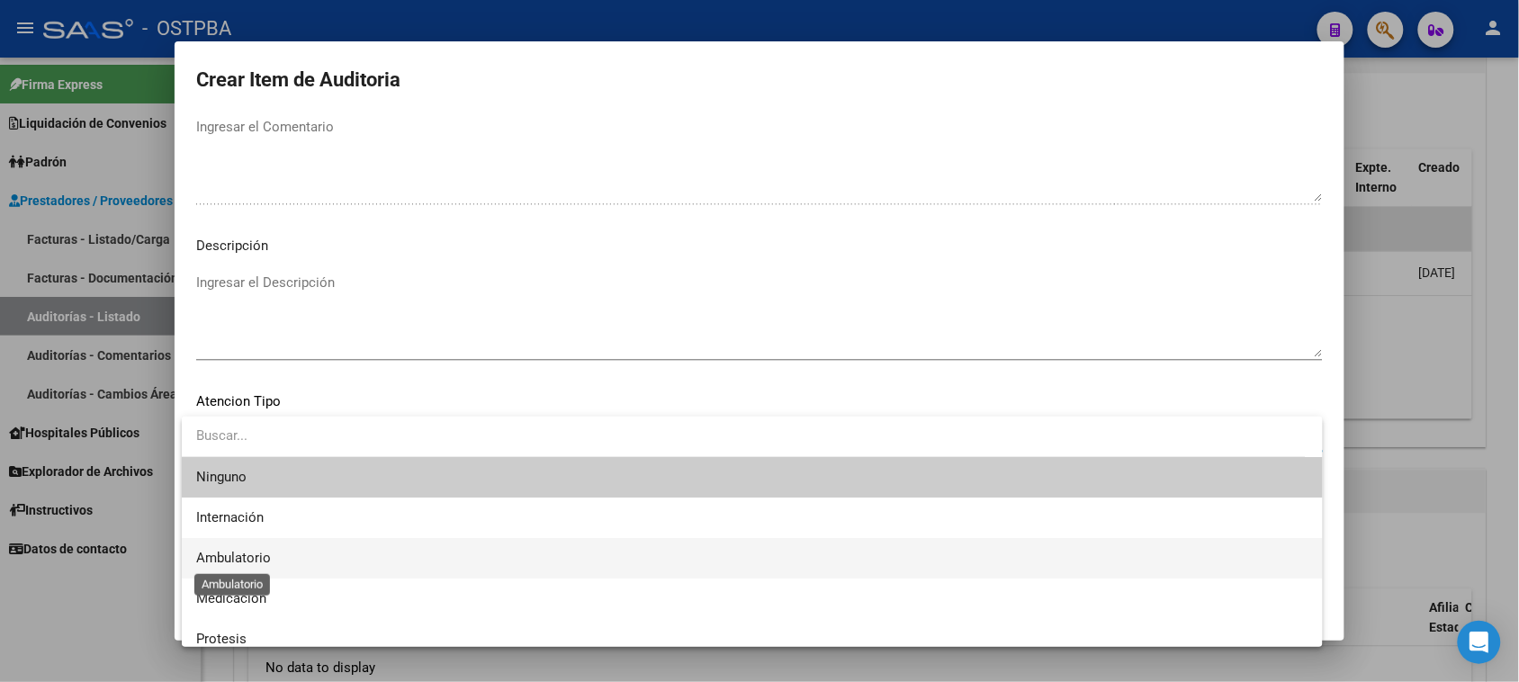
click at [241, 555] on span "Ambulatorio" at bounding box center [233, 558] width 75 height 16
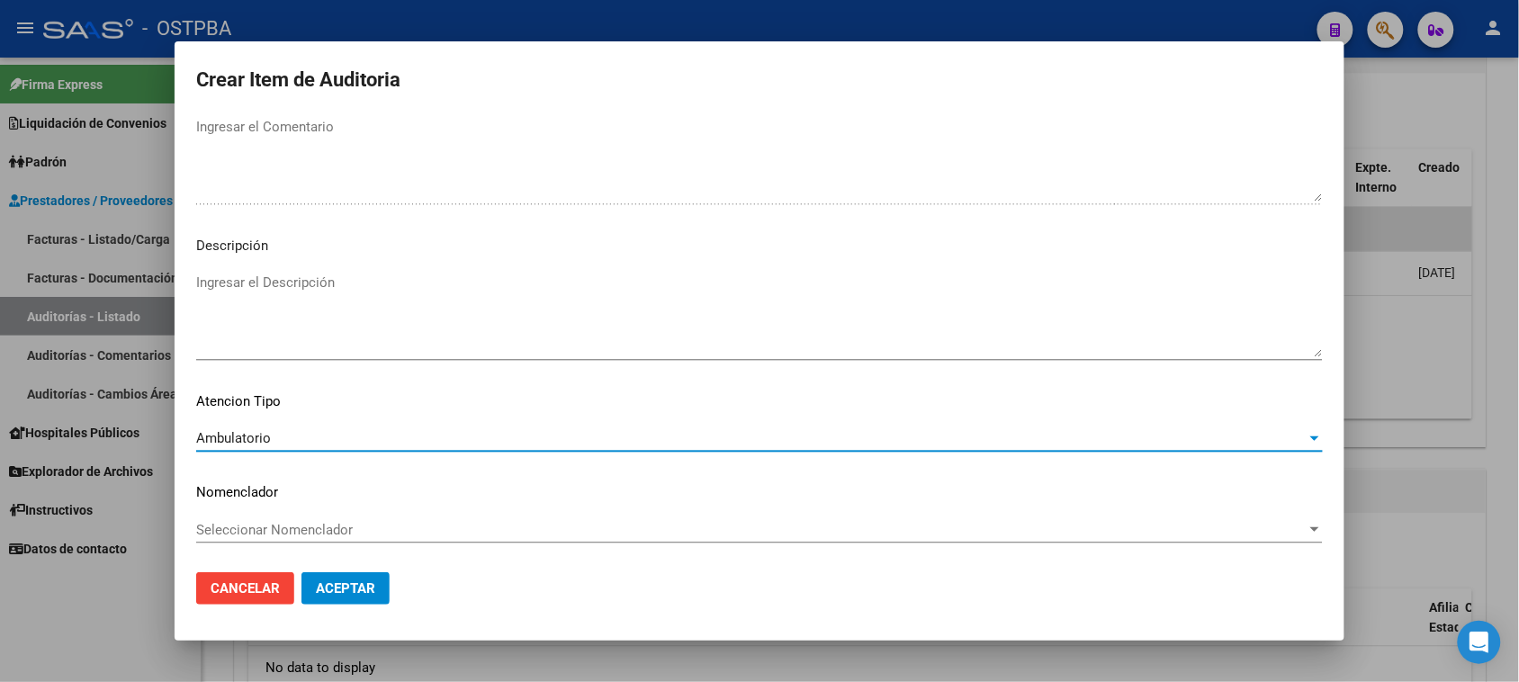
click at [366, 588] on span "Aceptar" at bounding box center [345, 588] width 59 height 16
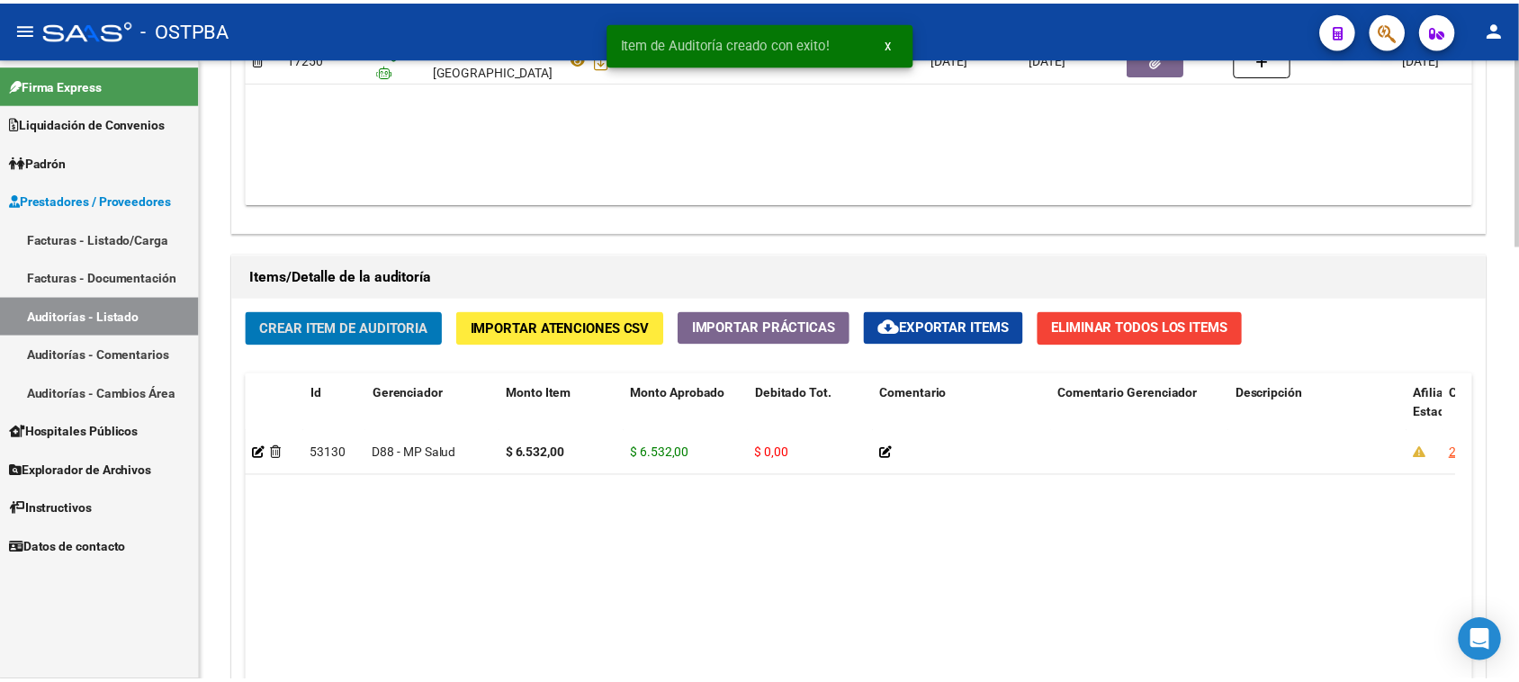
scroll to position [1125, 0]
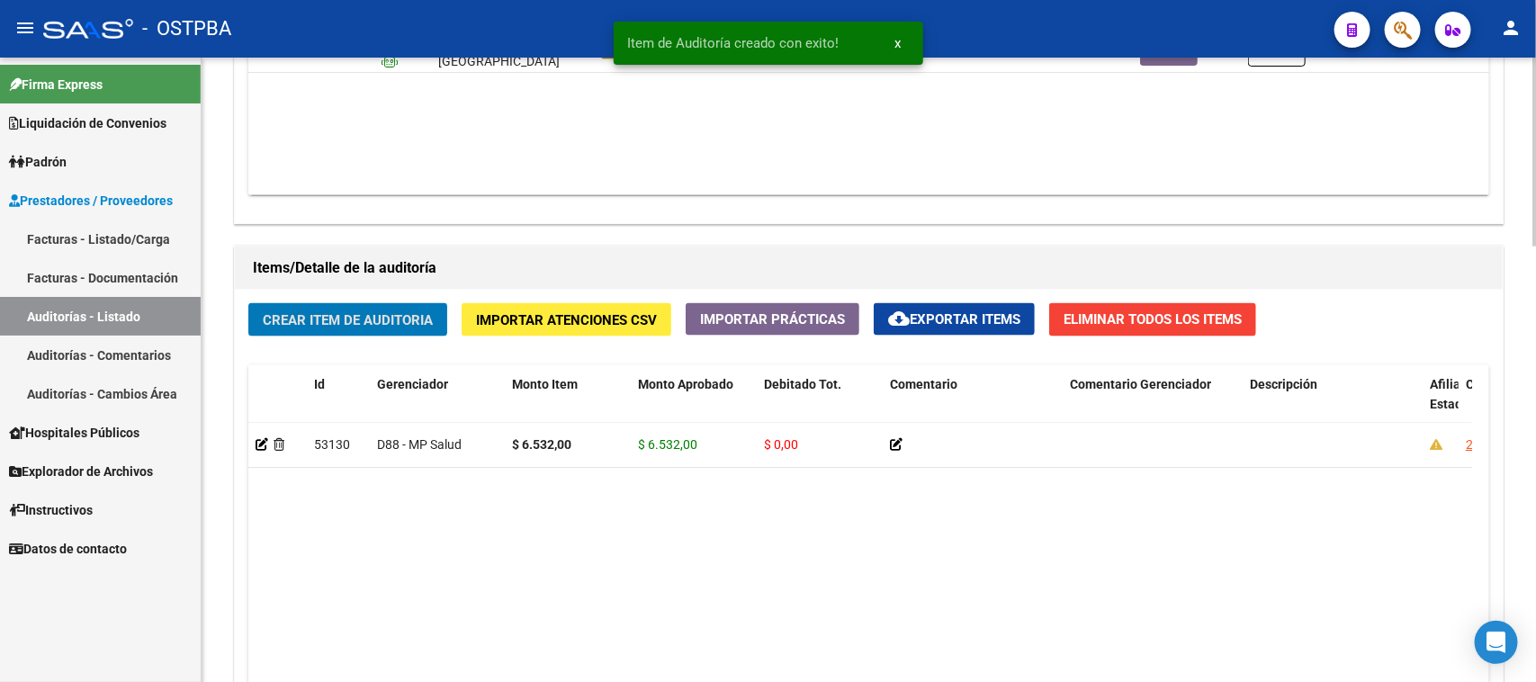
click at [357, 306] on button "Crear Item de Auditoria" at bounding box center [347, 319] width 199 height 33
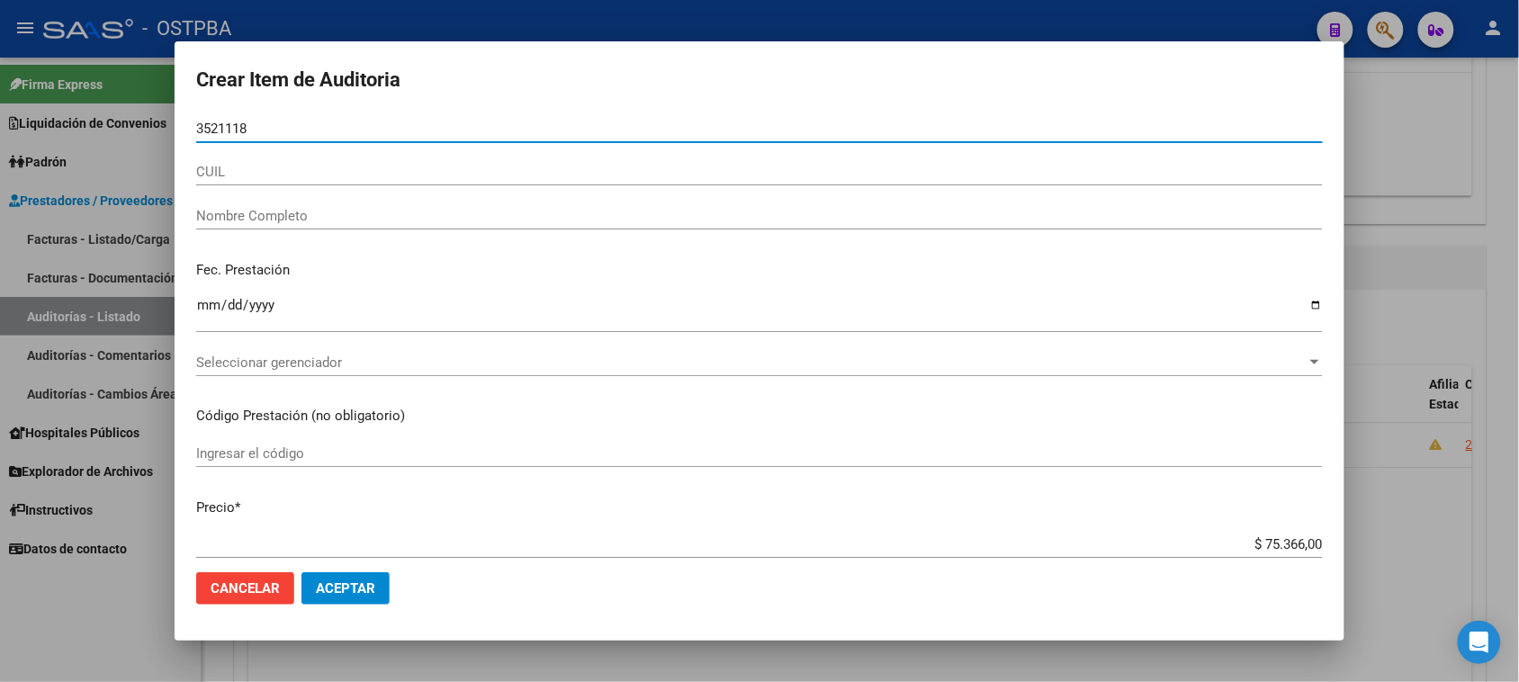
type input "35211186"
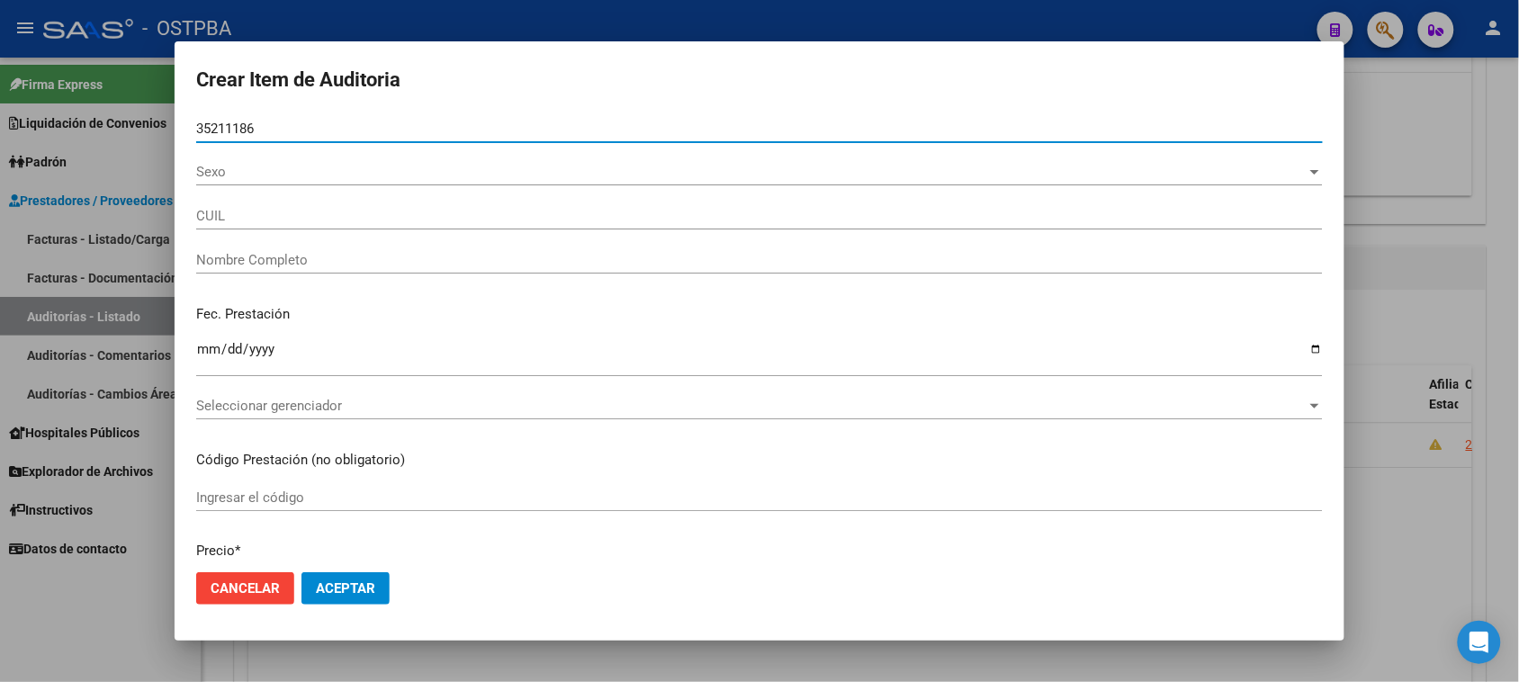
type input "23352111864"
type input "CUELLO ADA ROSA"
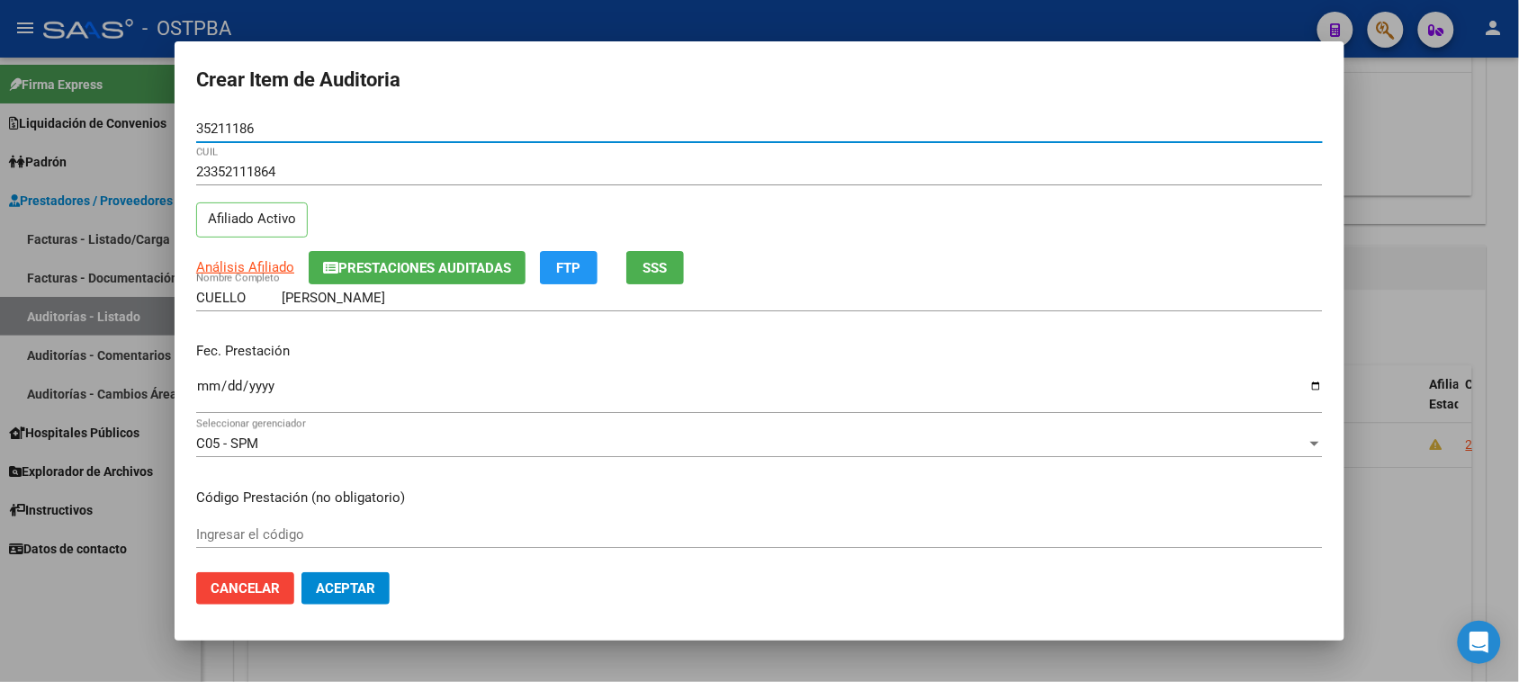
type input "35211186"
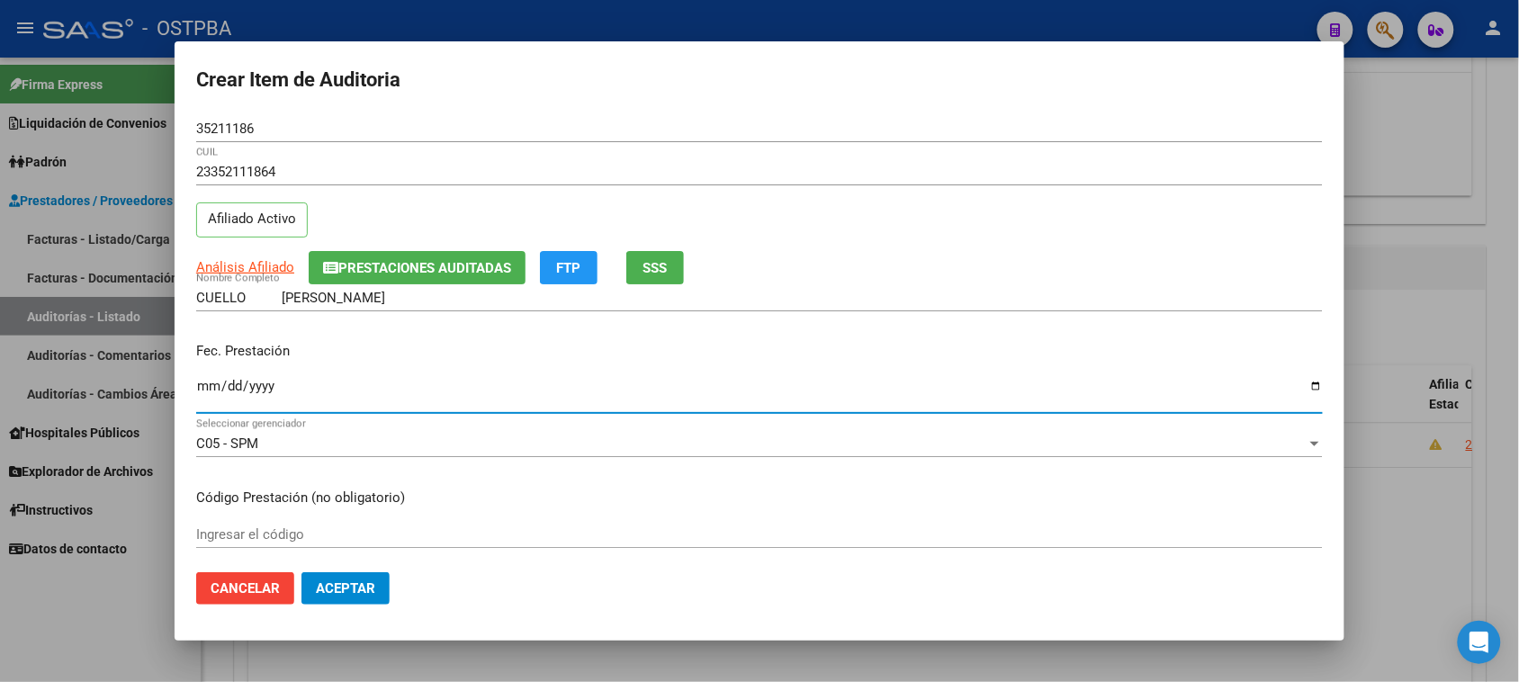
click at [201, 385] on input "Ingresar la fecha" at bounding box center [759, 393] width 1127 height 29
type input "2024-09-13"
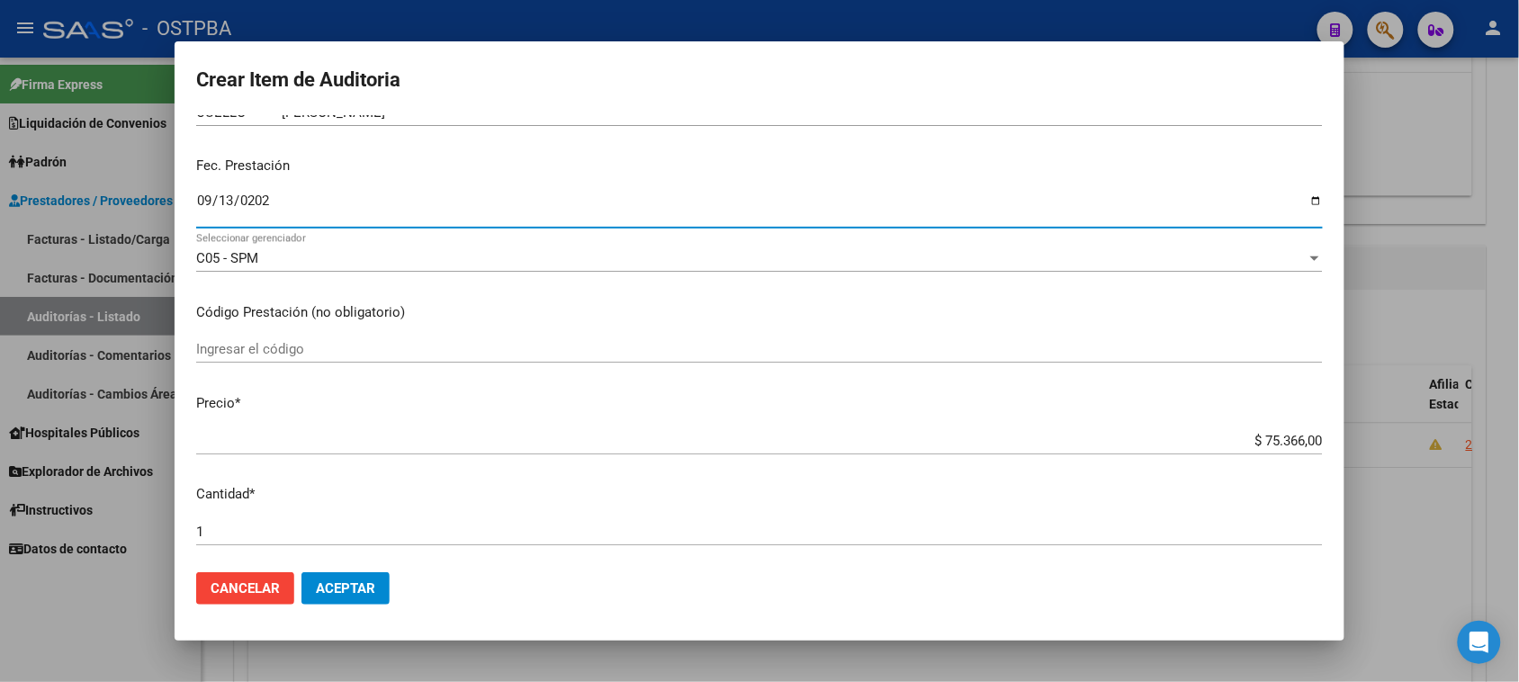
scroll to position [225, 0]
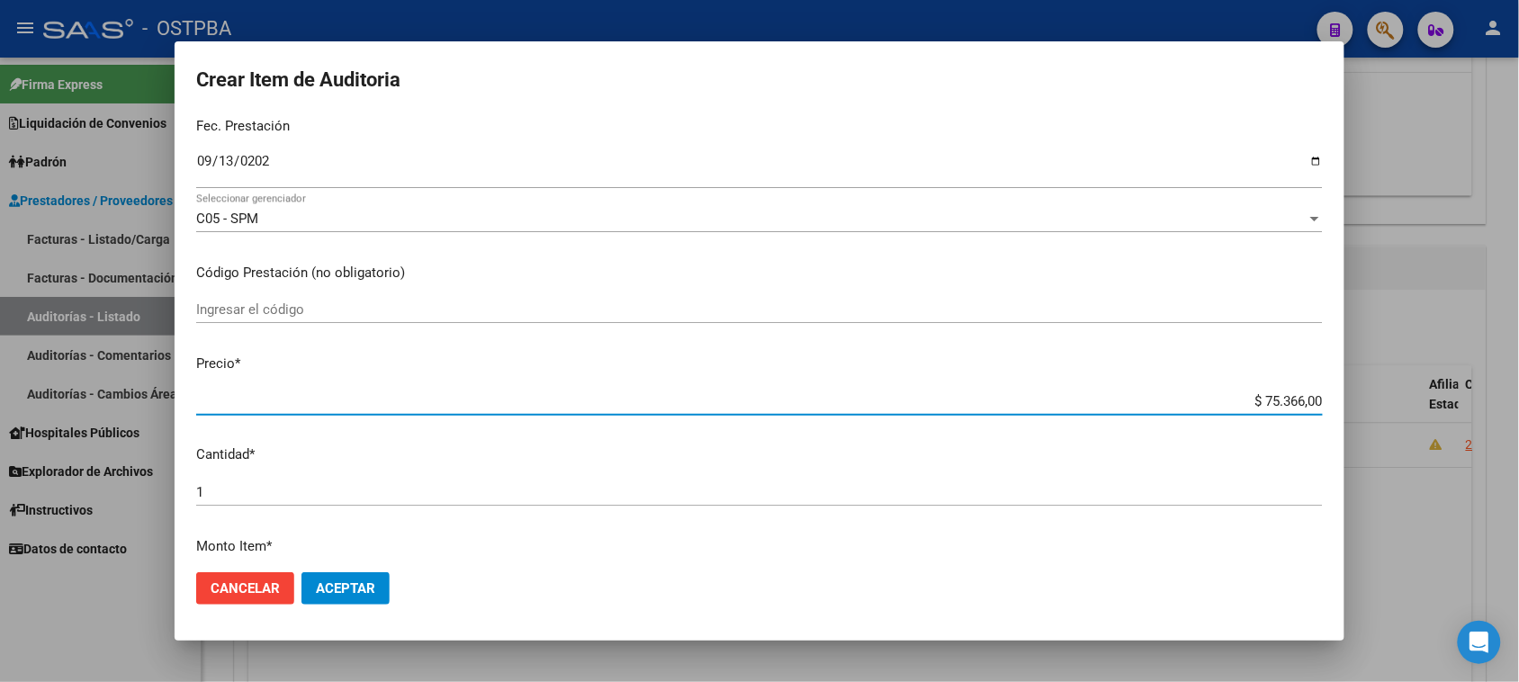
drag, startPoint x: 1245, startPoint y: 400, endPoint x: 1494, endPoint y: 406, distance: 249.3
click at [1494, 406] on div "Crear Item de Auditoria 35211186 Nro Documento 23352111864 CUIL Afiliado Activo…" at bounding box center [759, 341] width 1519 height 682
type input "$ 0,05"
type input "$ 0,58"
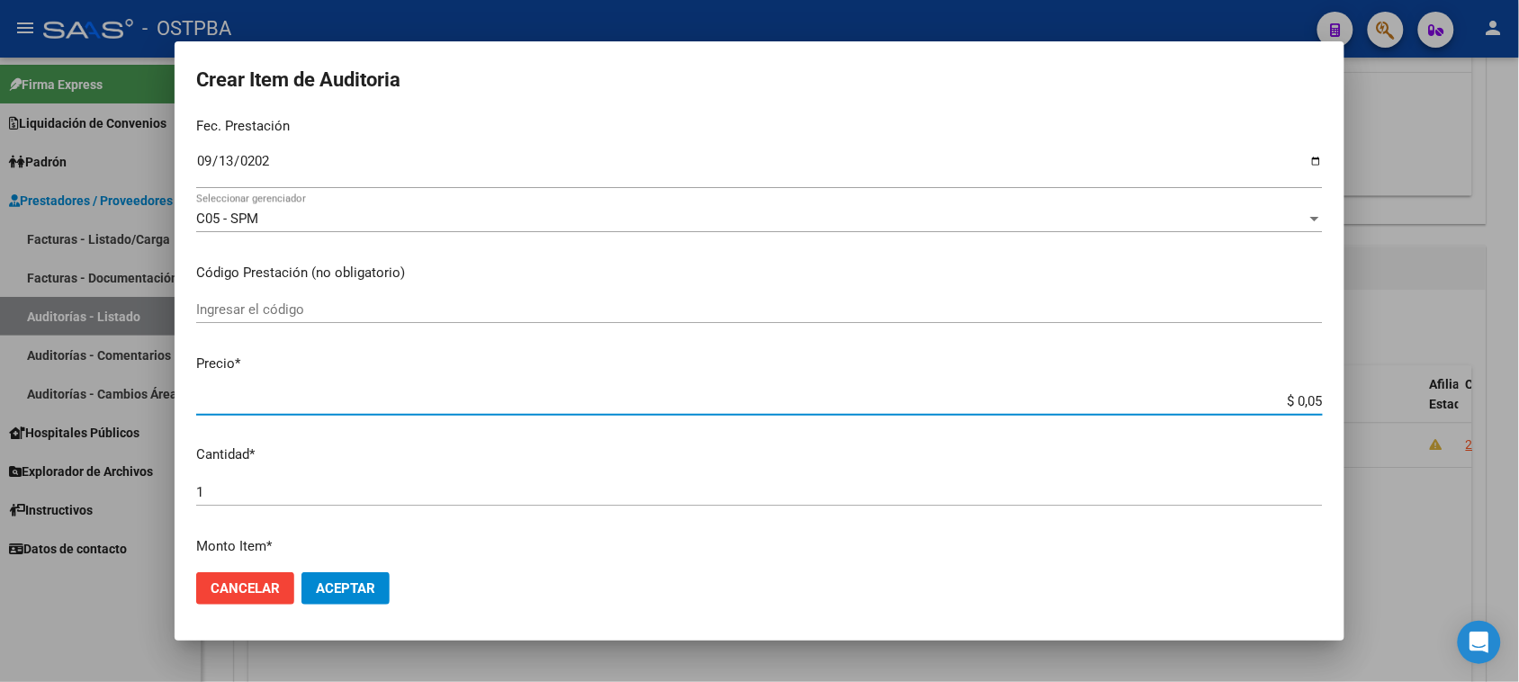
type input "$ 0,58"
type input "$ 5,89"
type input "$ 58,95"
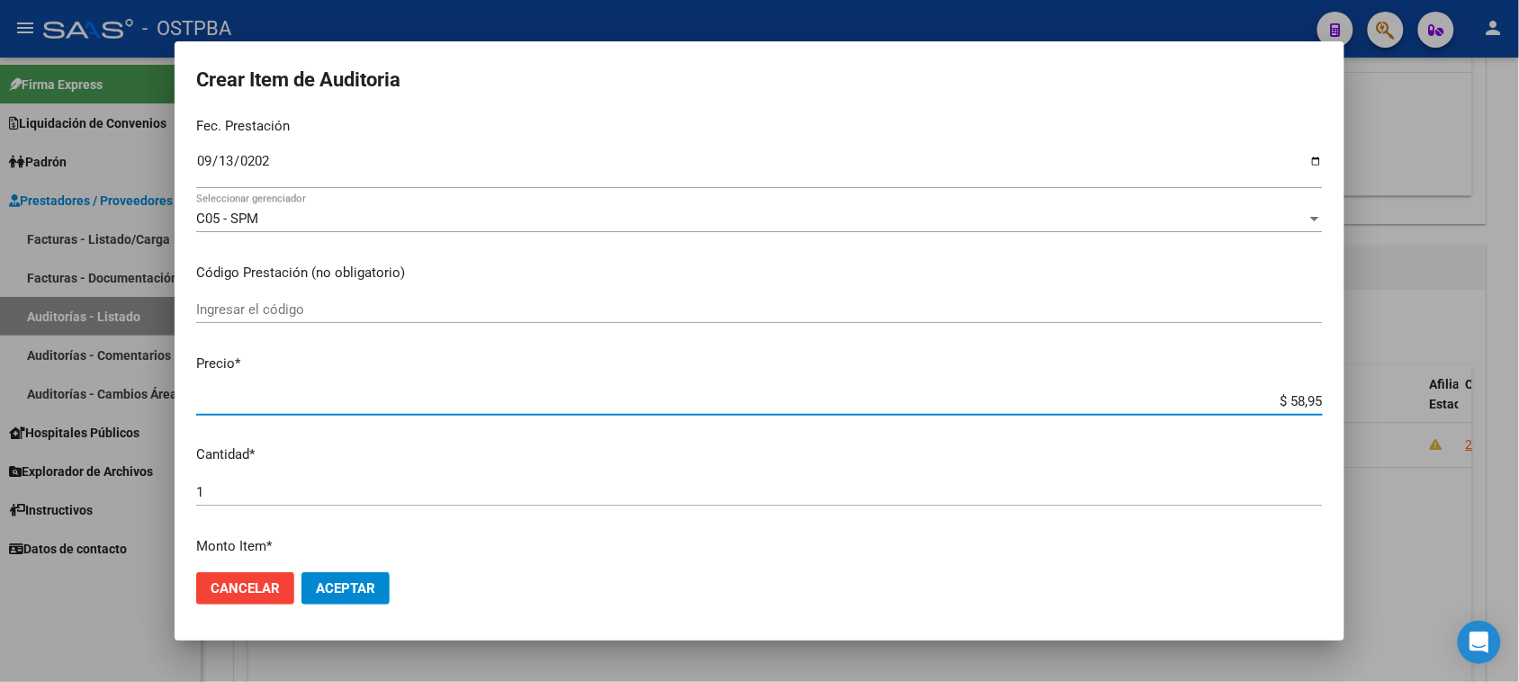
type input "$ 589,50"
type input "$ 5.895,00"
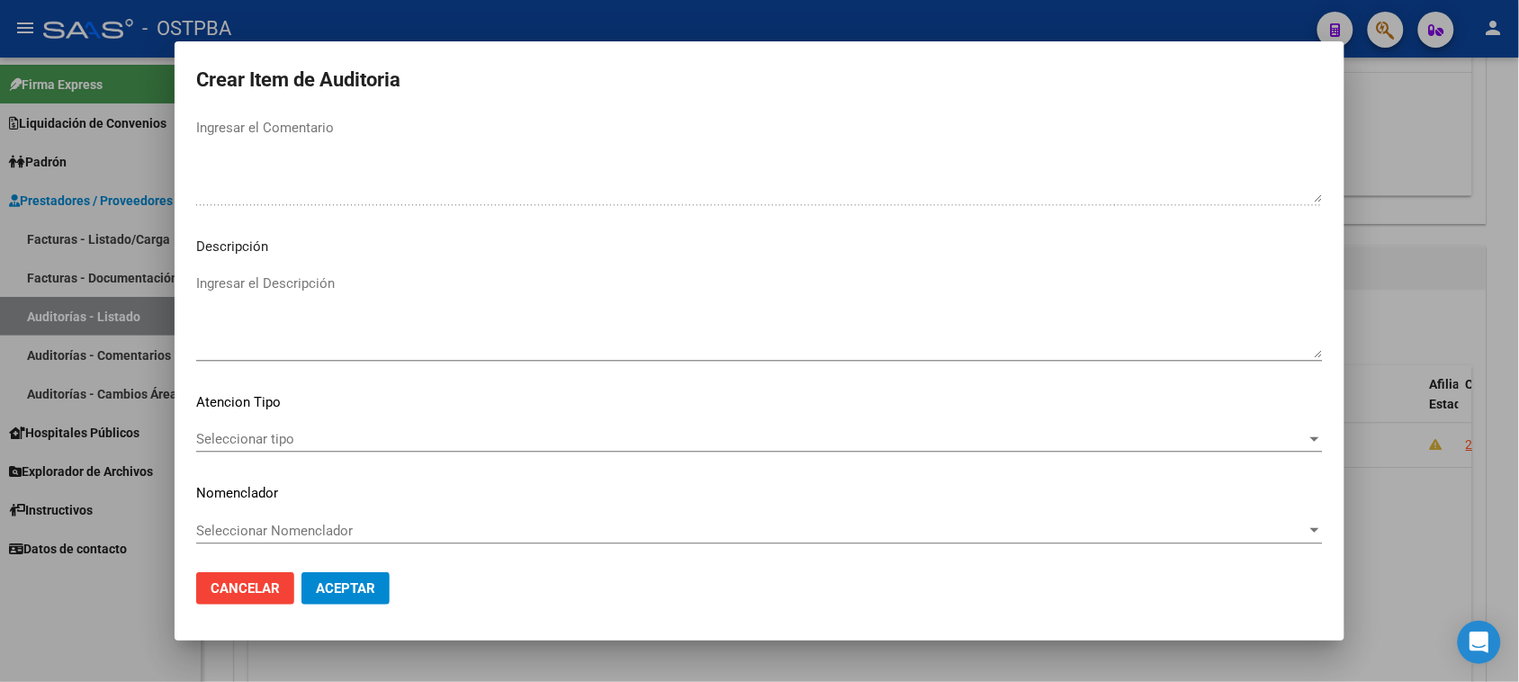
scroll to position [1020, 0]
click at [232, 439] on span "Seleccionar tipo" at bounding box center [751, 438] width 1110 height 16
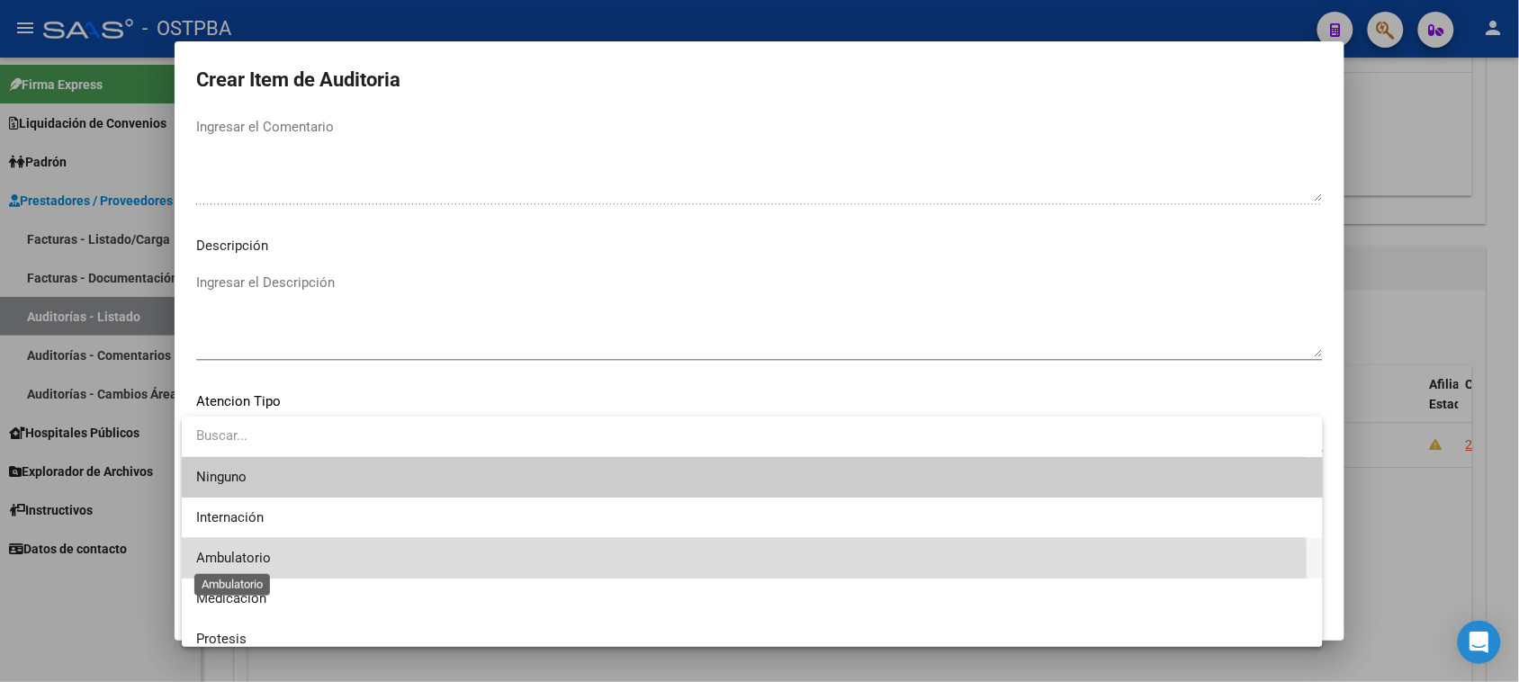
click at [199, 560] on span "Ambulatorio" at bounding box center [233, 558] width 75 height 16
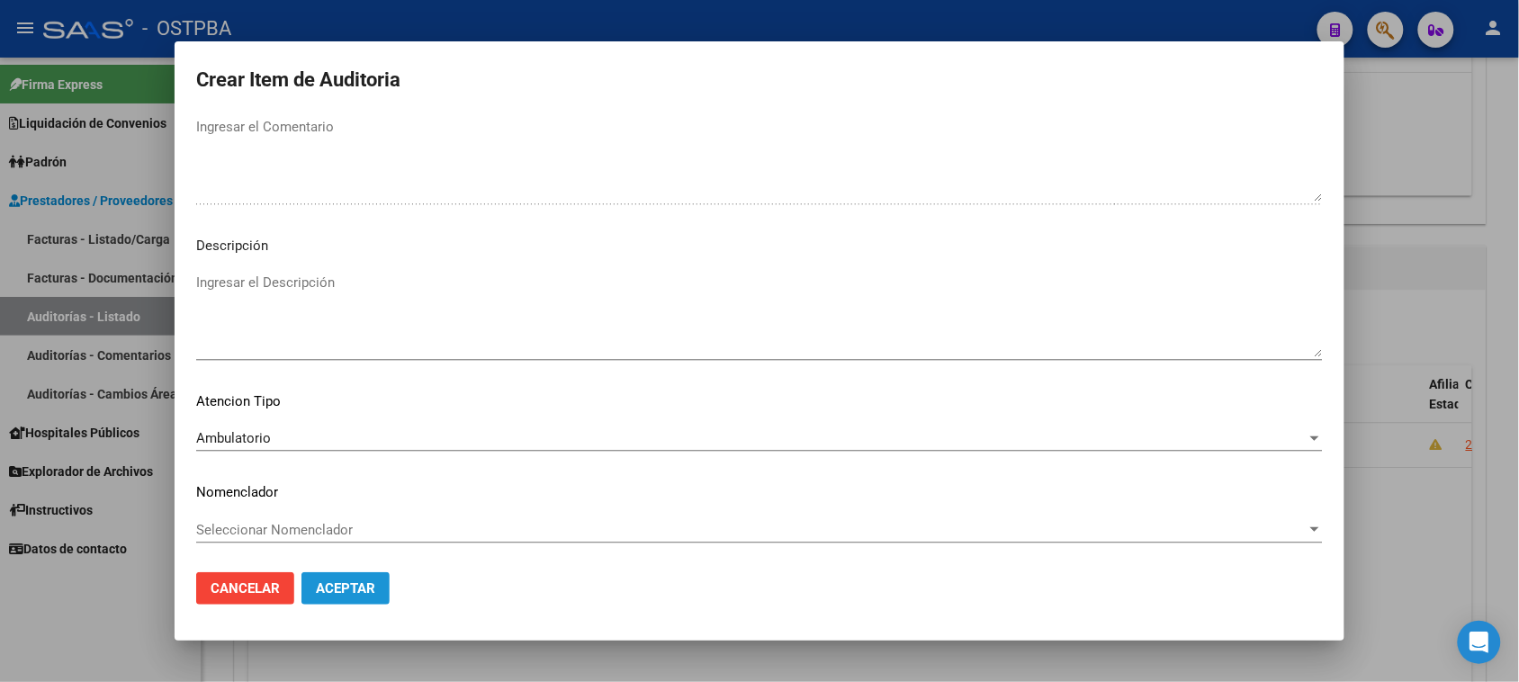
click at [322, 589] on span "Aceptar" at bounding box center [345, 588] width 59 height 16
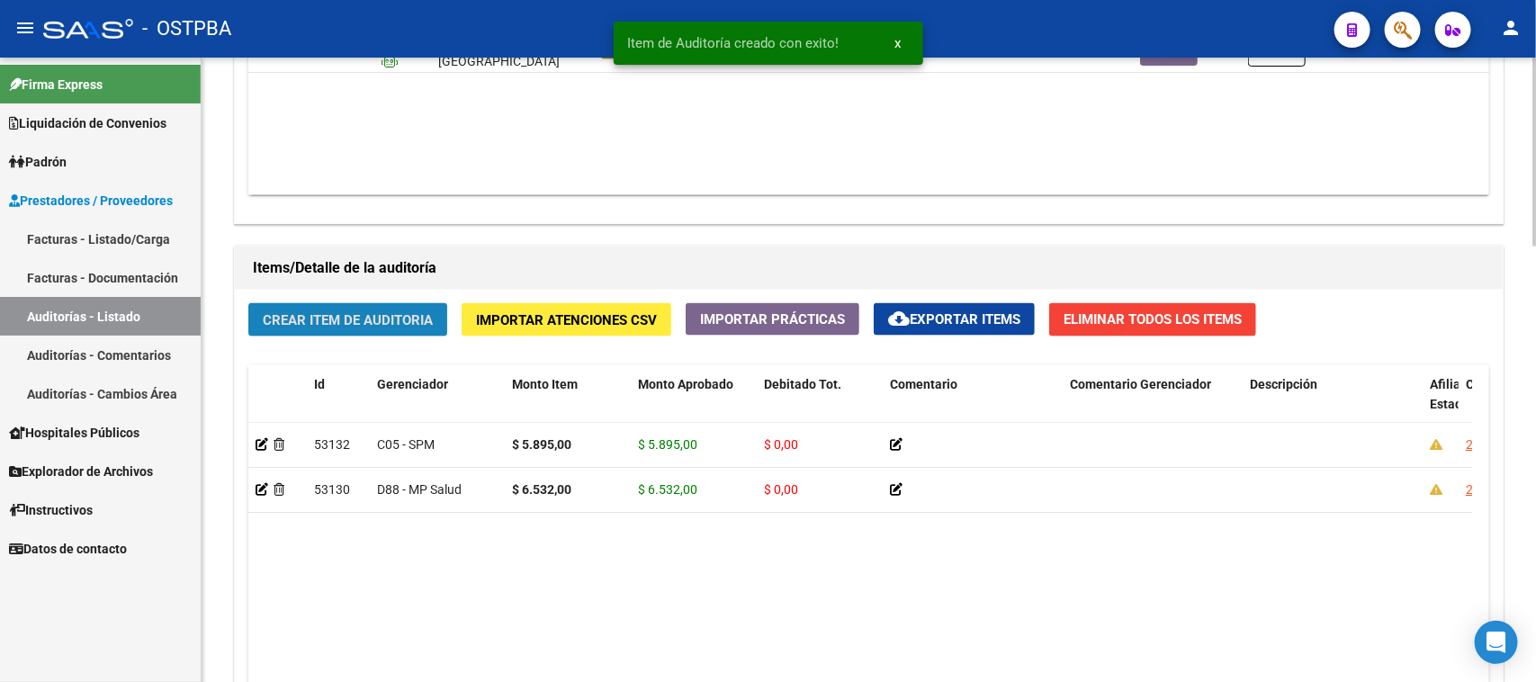
click at [297, 312] on span "Crear Item de Auditoria" at bounding box center [348, 320] width 170 height 16
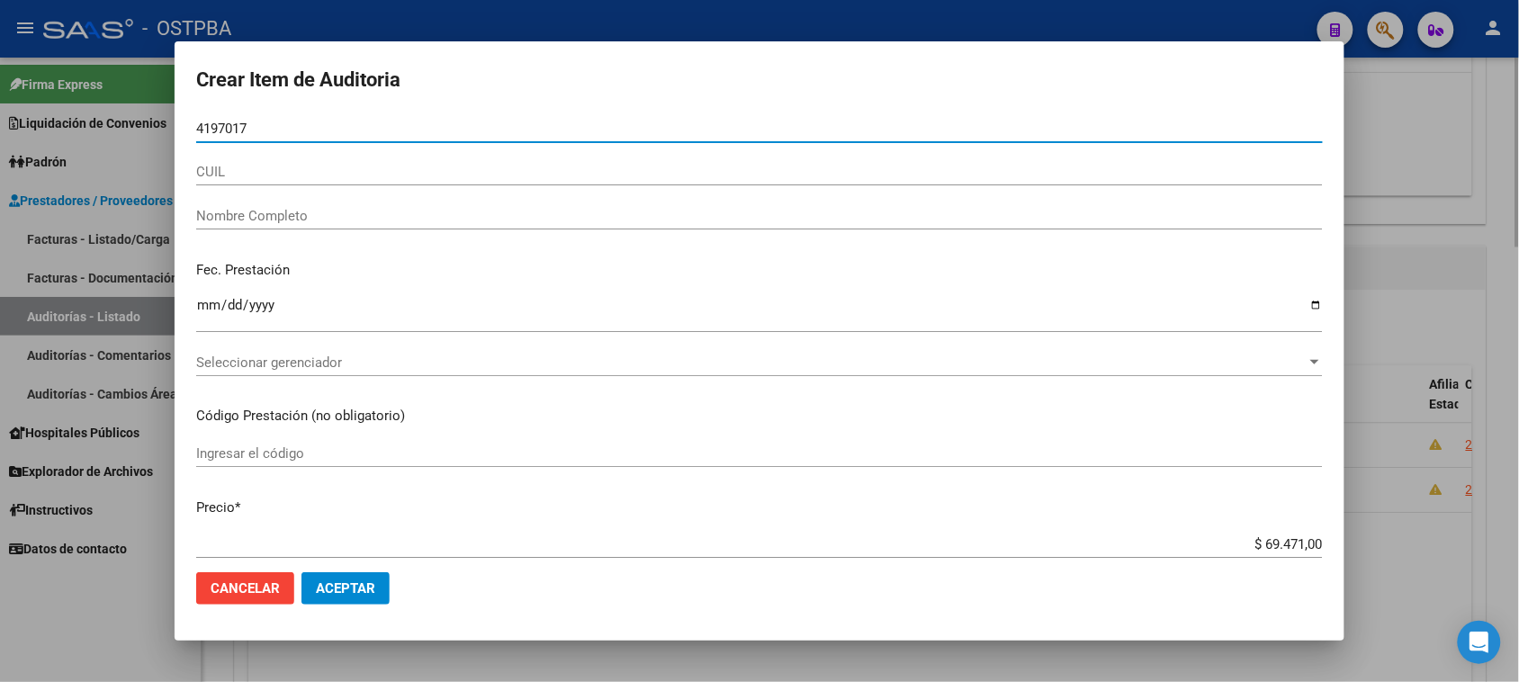
type input "41970172"
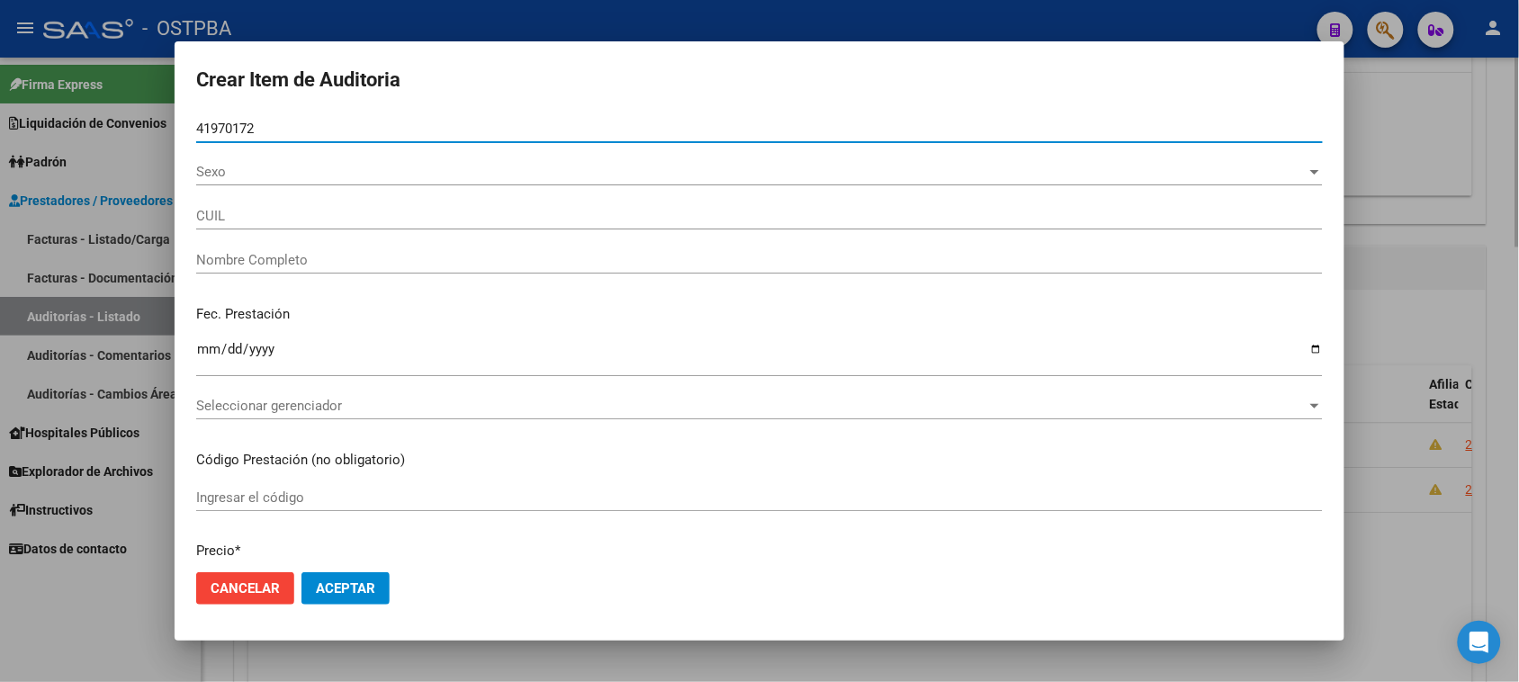
type input "20419701727"
type input "FRESCO ANGEL ARIEL"
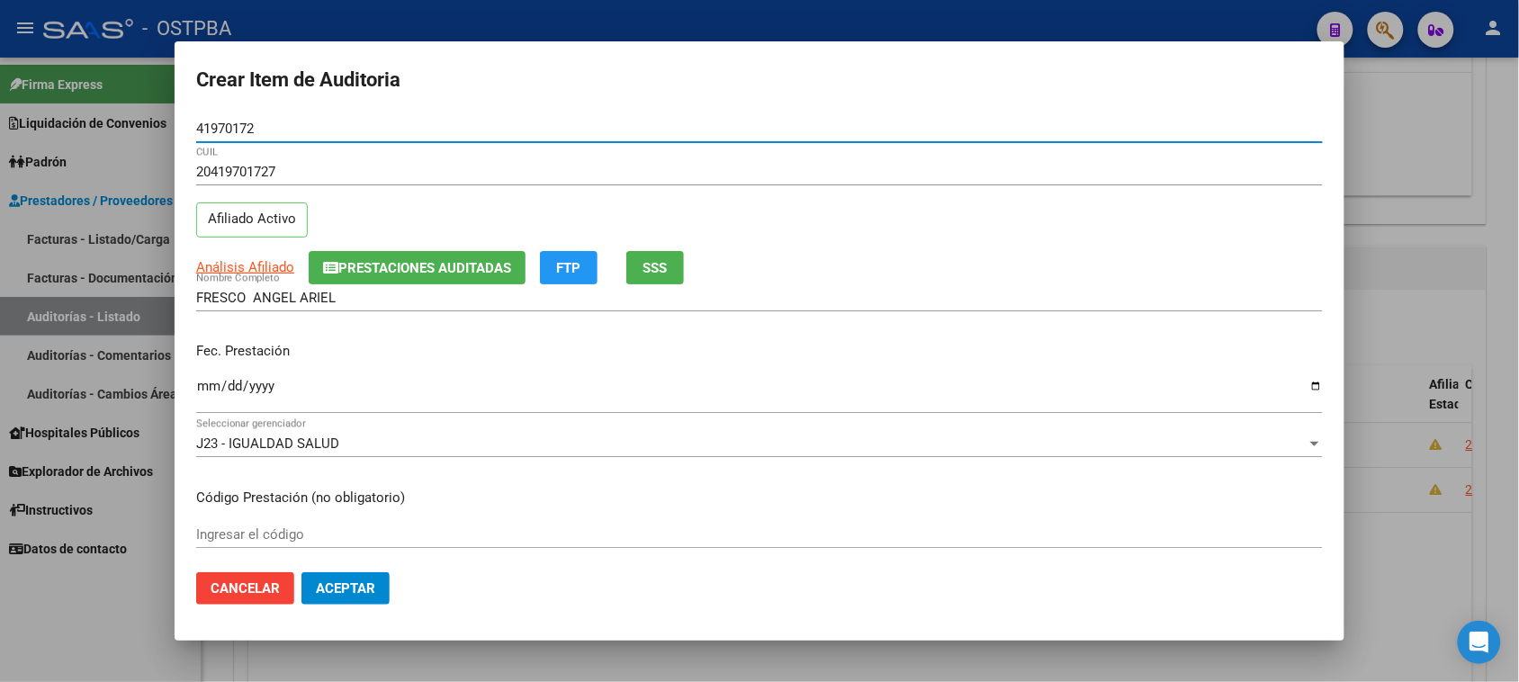
type input "41970172"
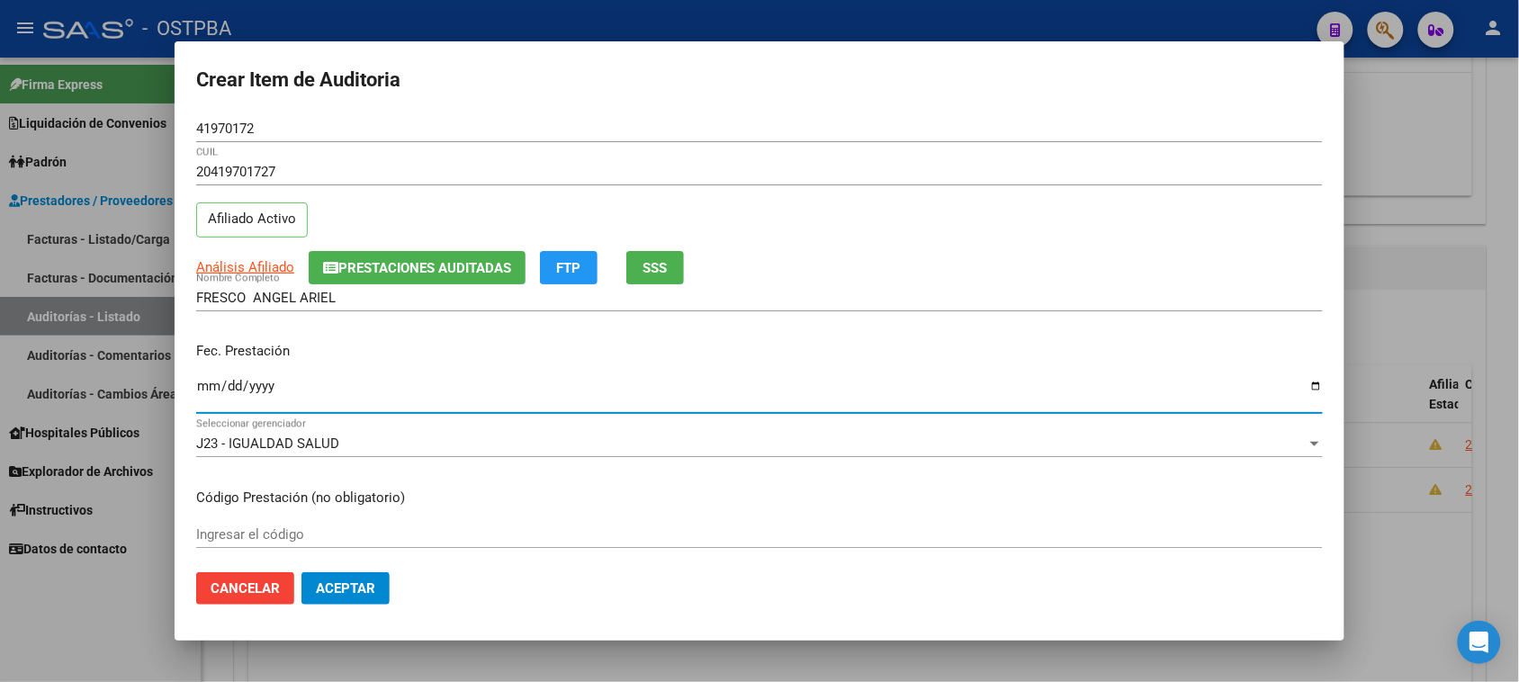
click at [209, 390] on input "Ingresar la fecha" at bounding box center [759, 393] width 1127 height 29
type input "2024-09-30"
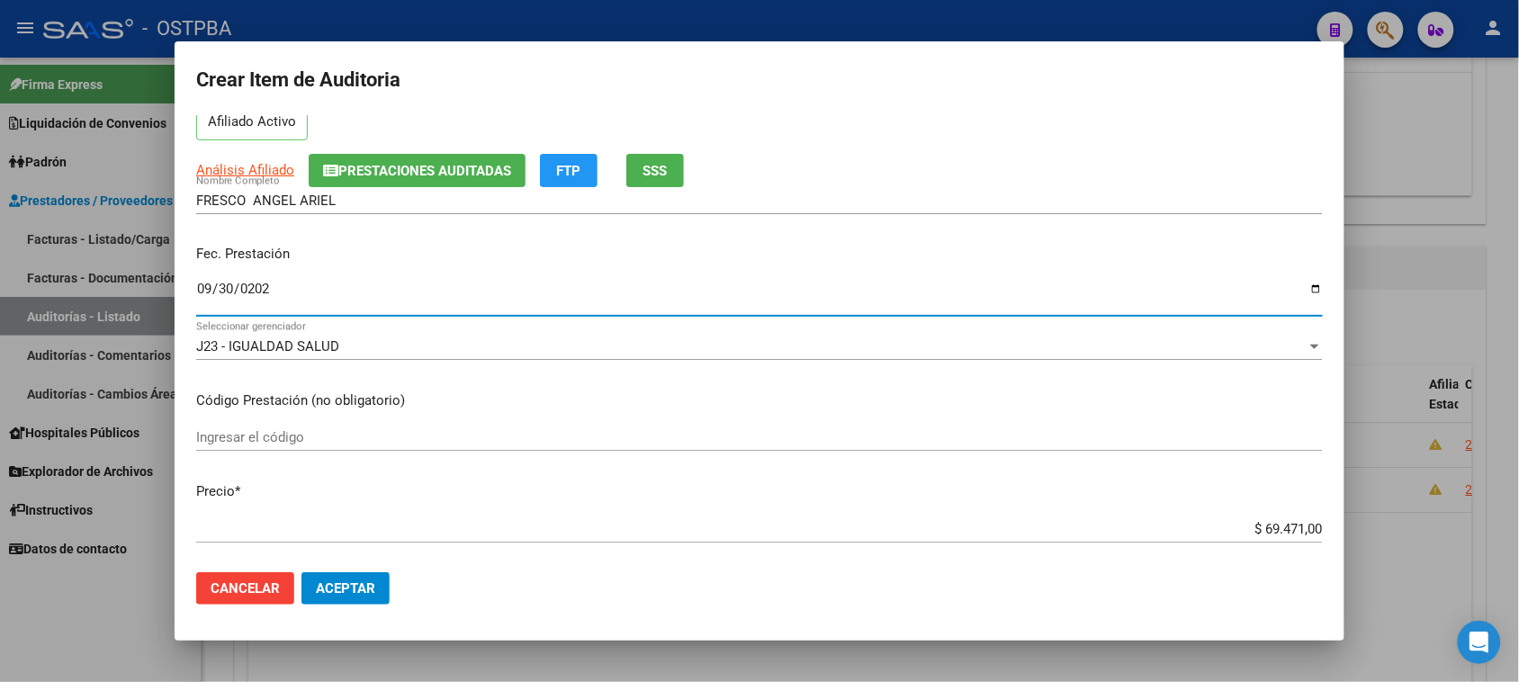
scroll to position [225, 0]
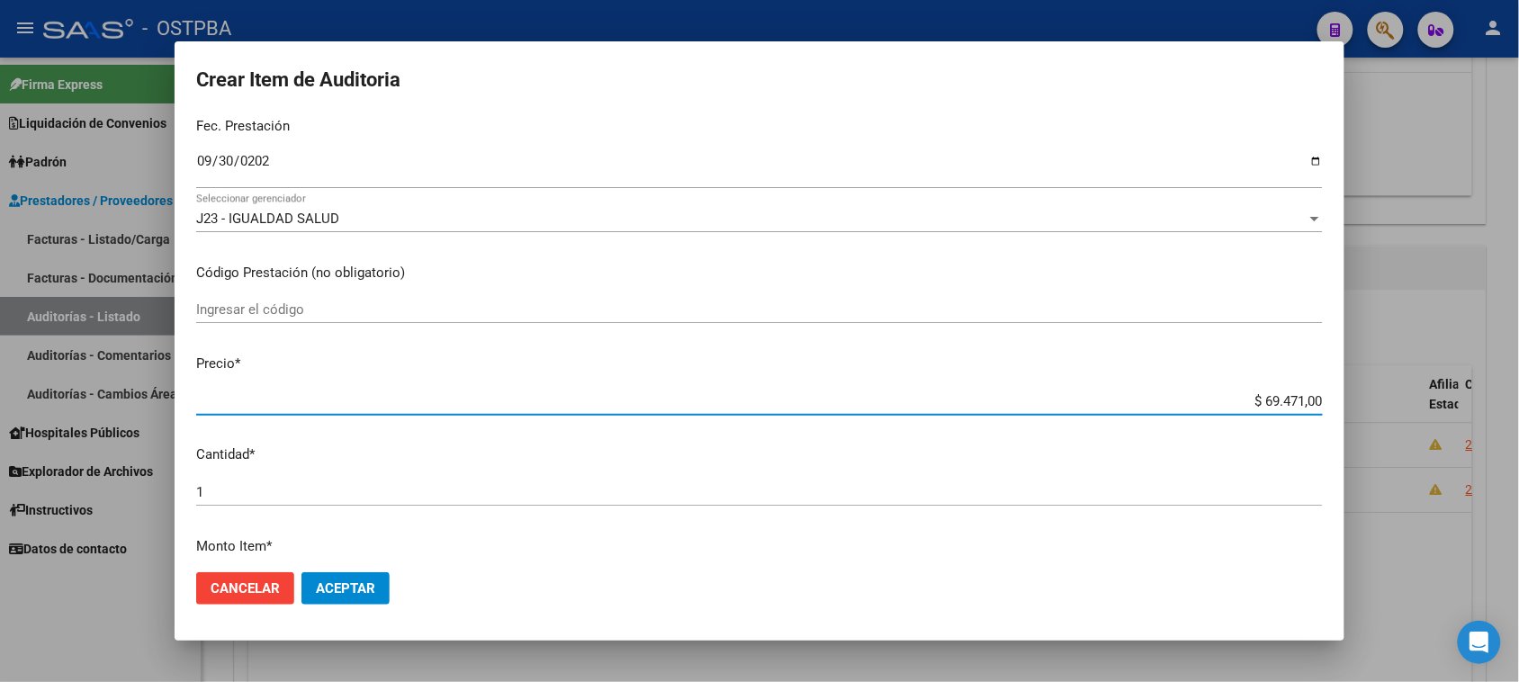
drag, startPoint x: 1249, startPoint y: 398, endPoint x: 1535, endPoint y: 394, distance: 286.2
click at [1518, 394] on html "menu - OSTPBA person Firma Express Liquidación de Convenios Gastos - Items Gast…" at bounding box center [759, 341] width 1519 height 682
type input "$ 0,01"
type input "$ 0,13"
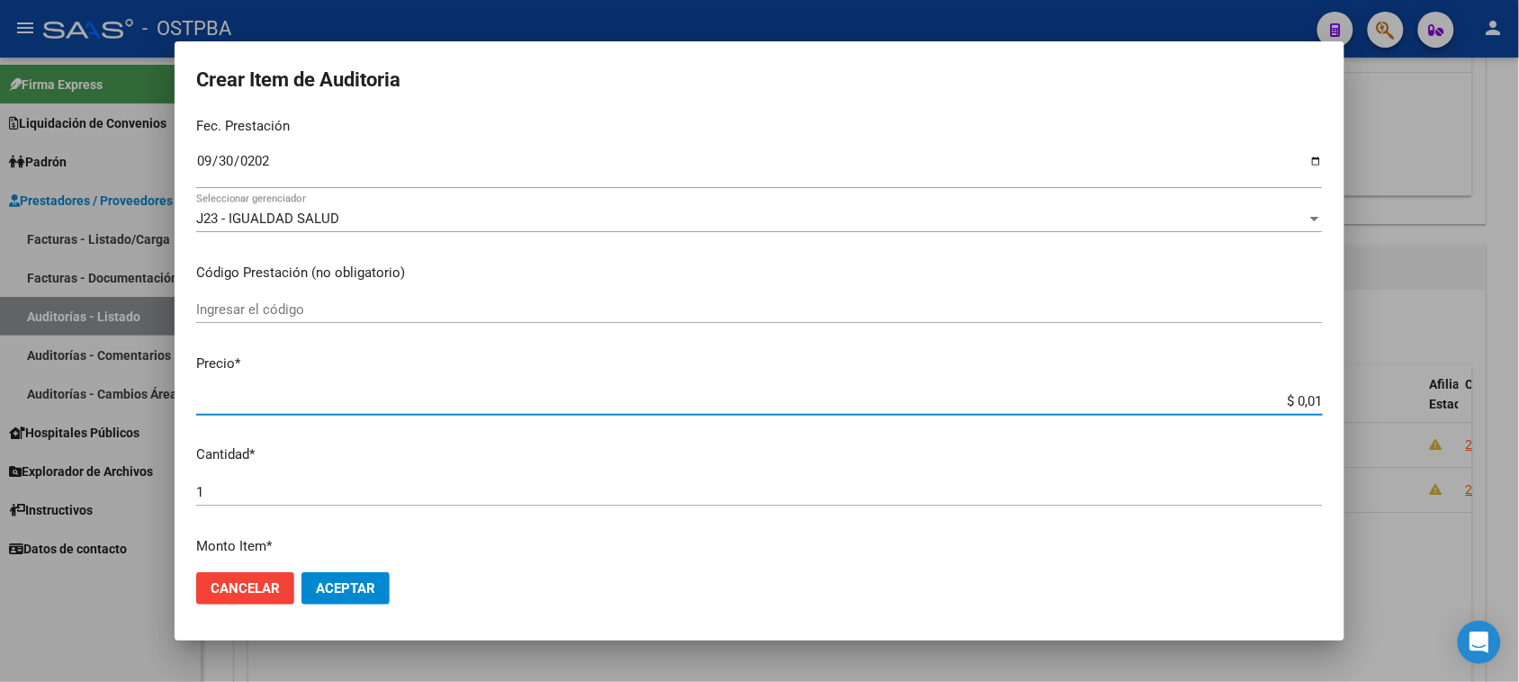
type input "$ 0,13"
type input "$ 1,33"
type input "$ 13,36"
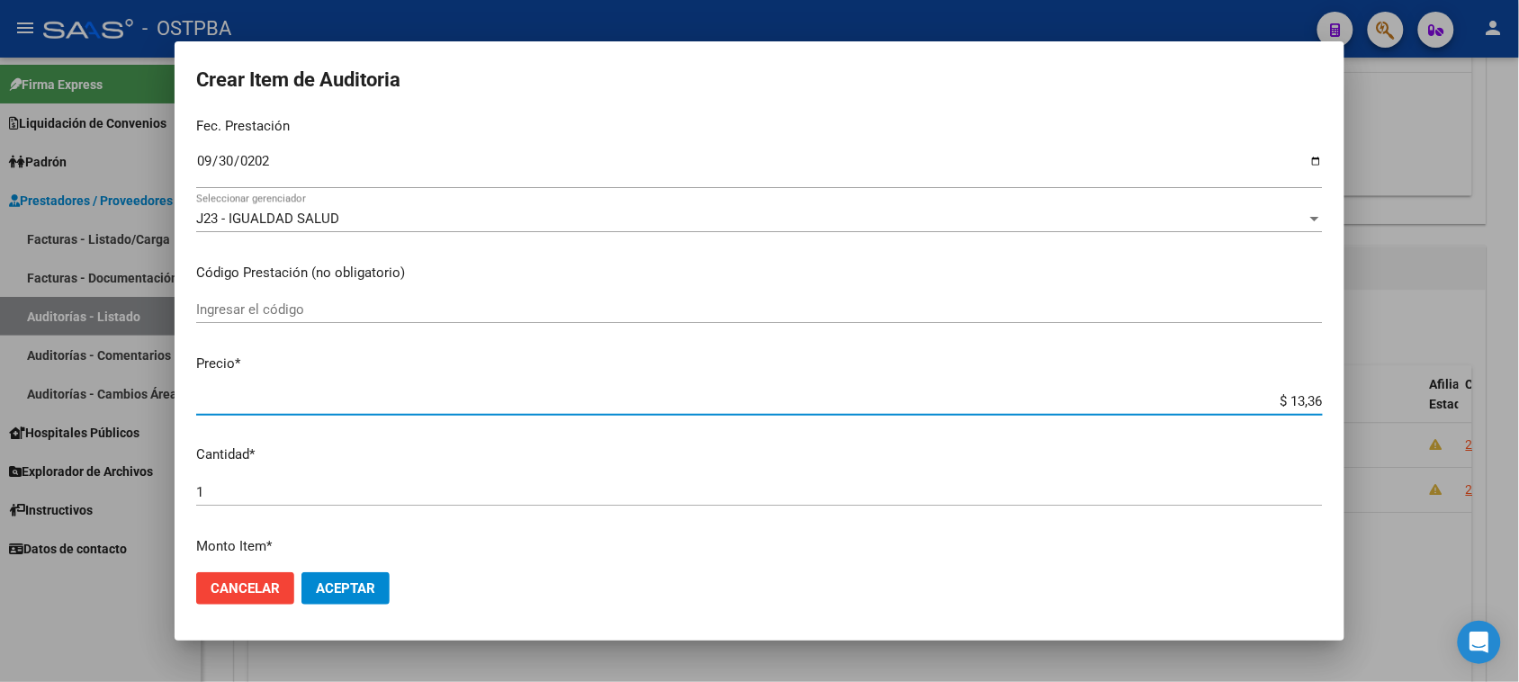
type input "$ 133,66"
type input "$ 1.336,60"
type input "$ 13.366,00"
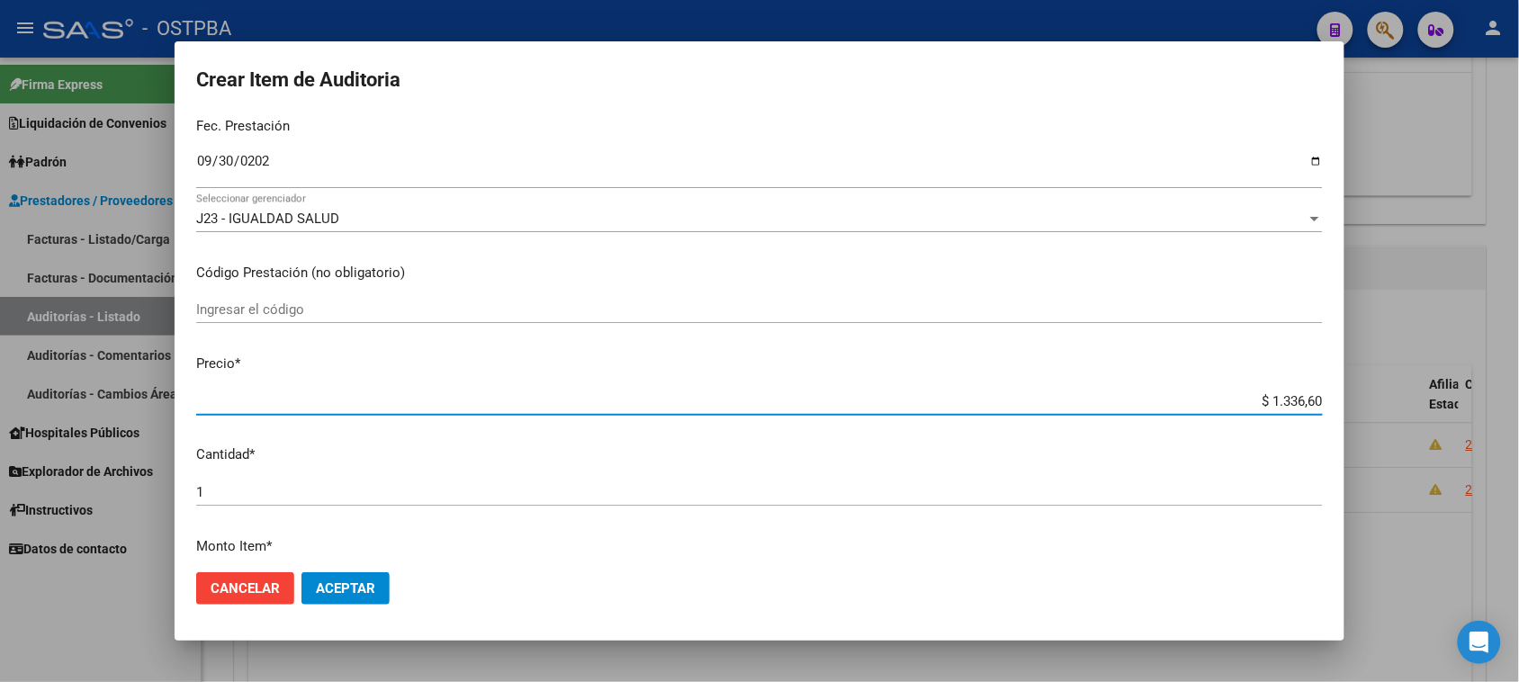
type input "$ 13.366,00"
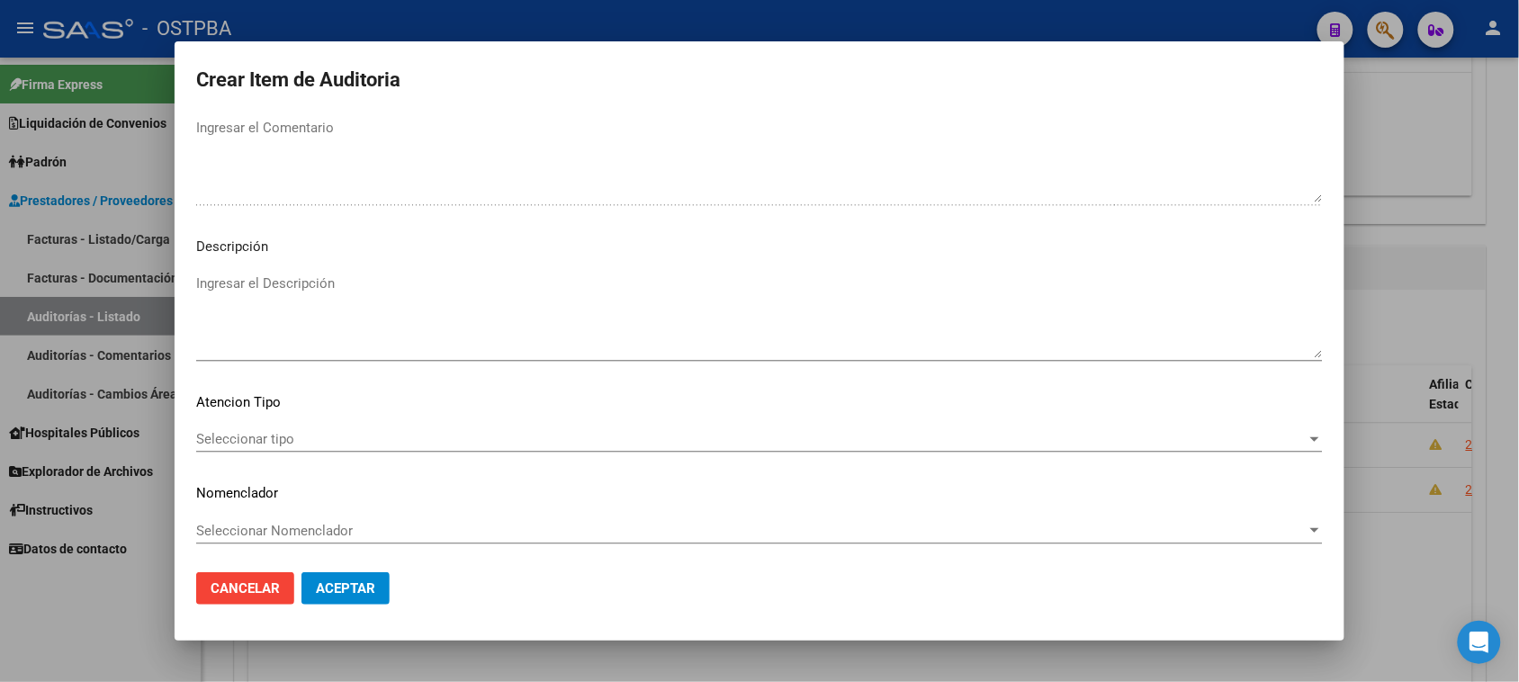
scroll to position [1020, 0]
click at [268, 427] on div "Seleccionar tipo Seleccionar tipo" at bounding box center [759, 438] width 1127 height 27
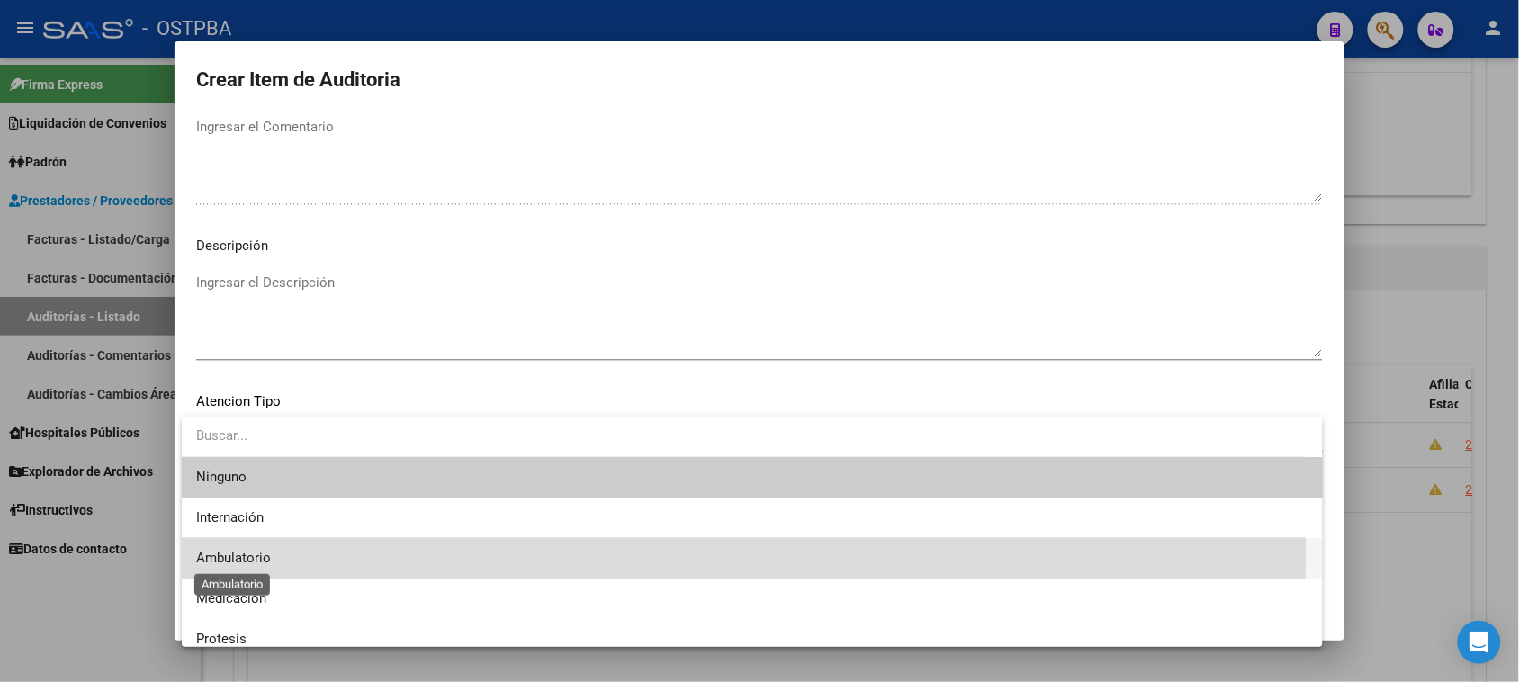
click at [265, 550] on span "Ambulatorio" at bounding box center [233, 558] width 75 height 16
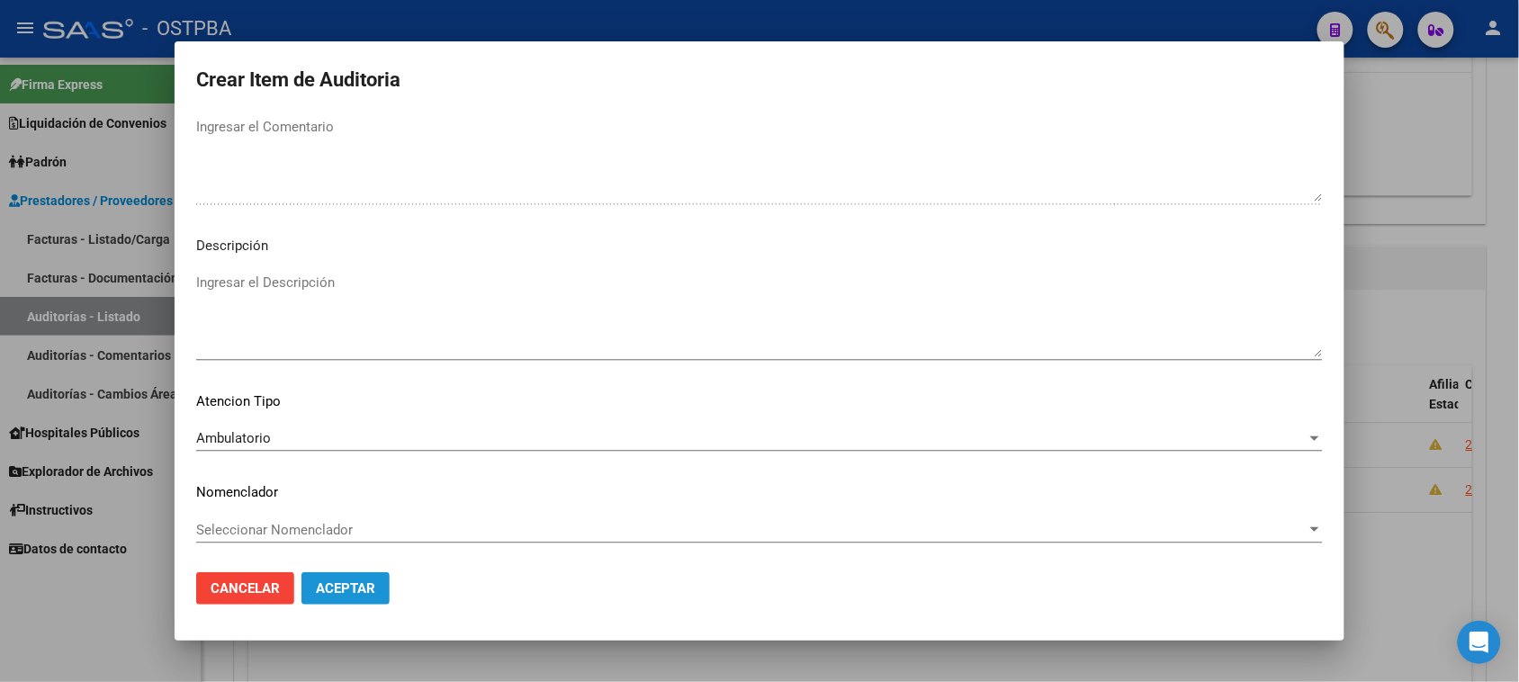
click at [328, 589] on span "Aceptar" at bounding box center [345, 588] width 59 height 16
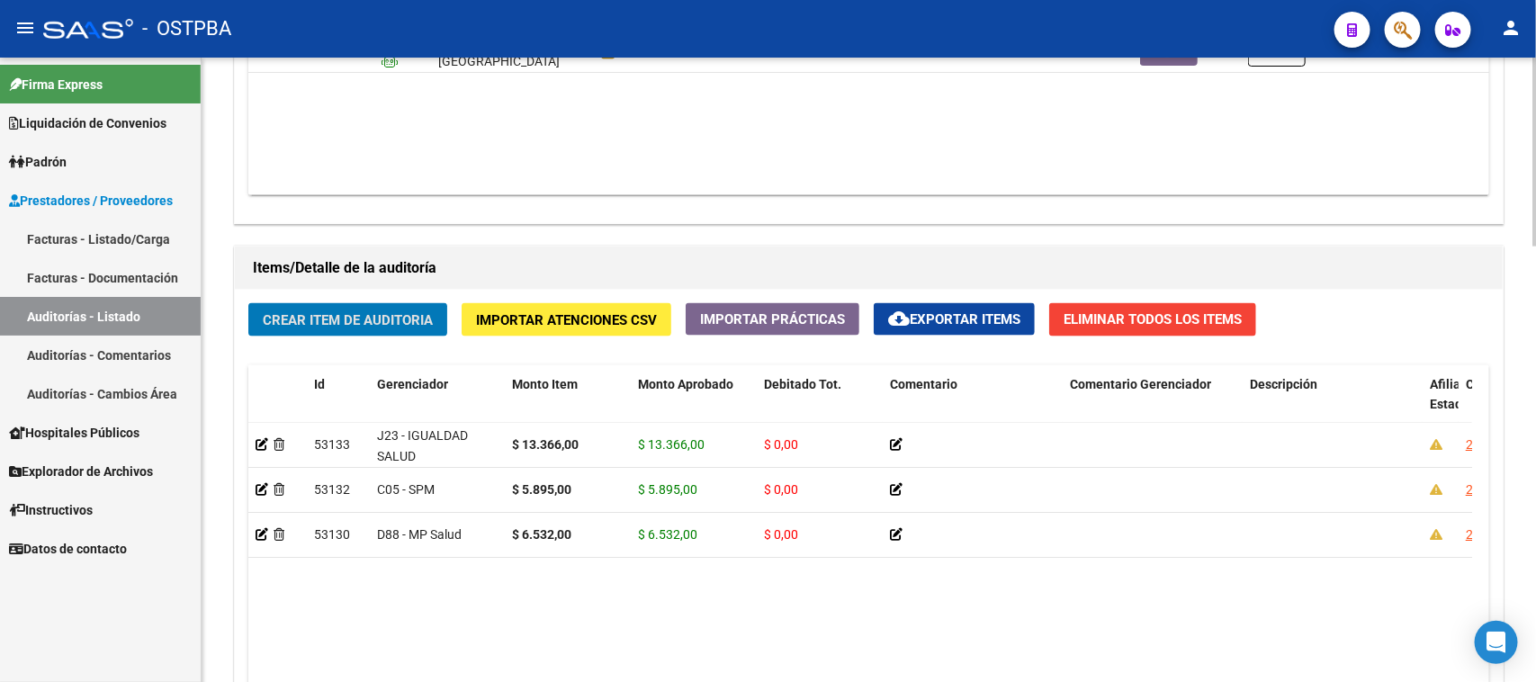
click at [349, 322] on span "Crear Item de Auditoria" at bounding box center [348, 320] width 170 height 16
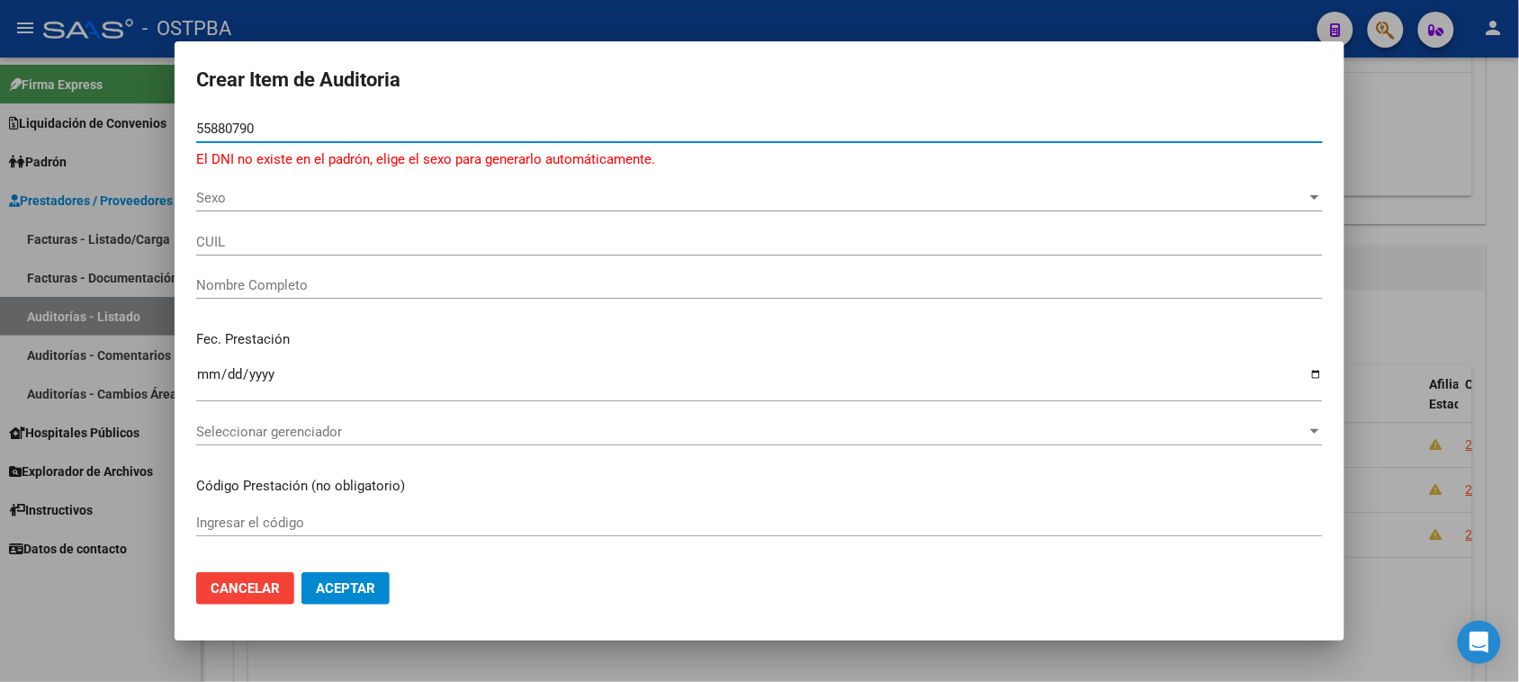
type input "55880790"
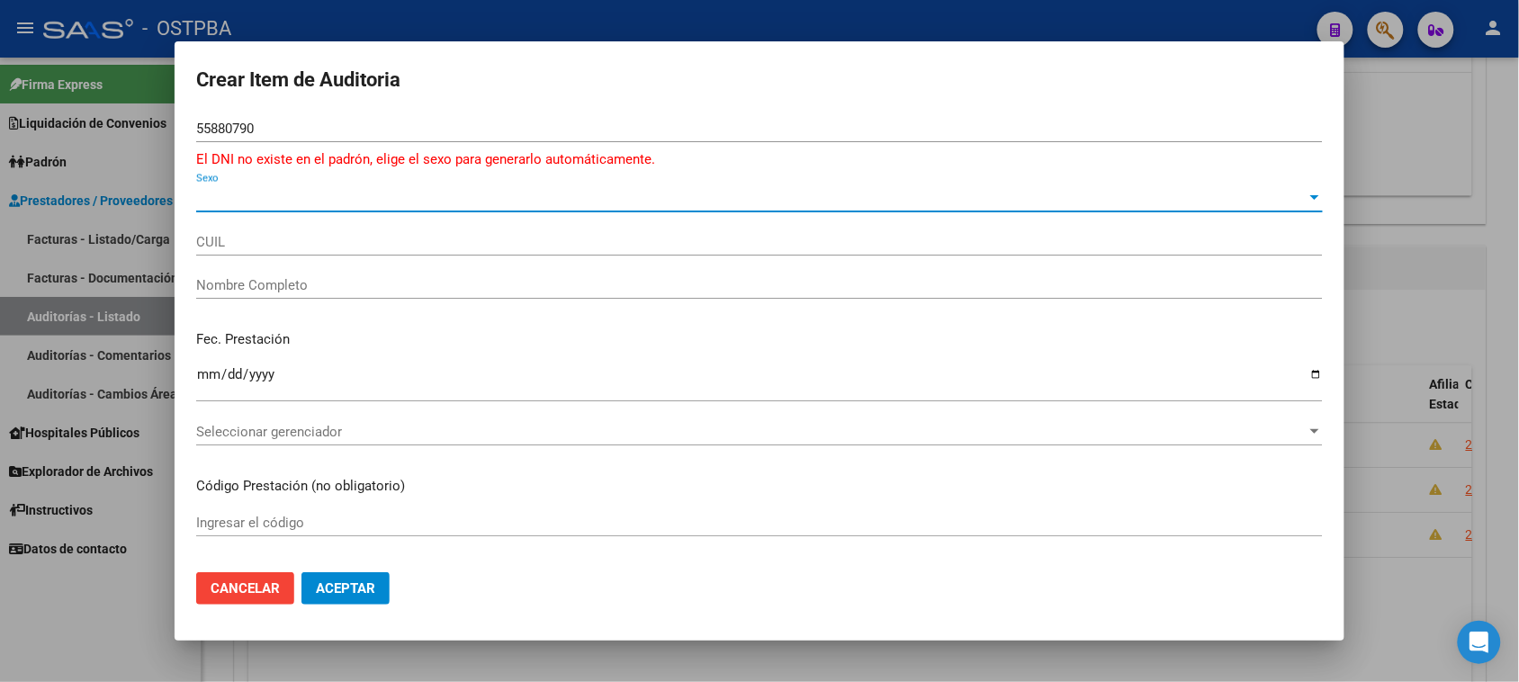
click at [248, 194] on span "Sexo" at bounding box center [751, 198] width 1110 height 16
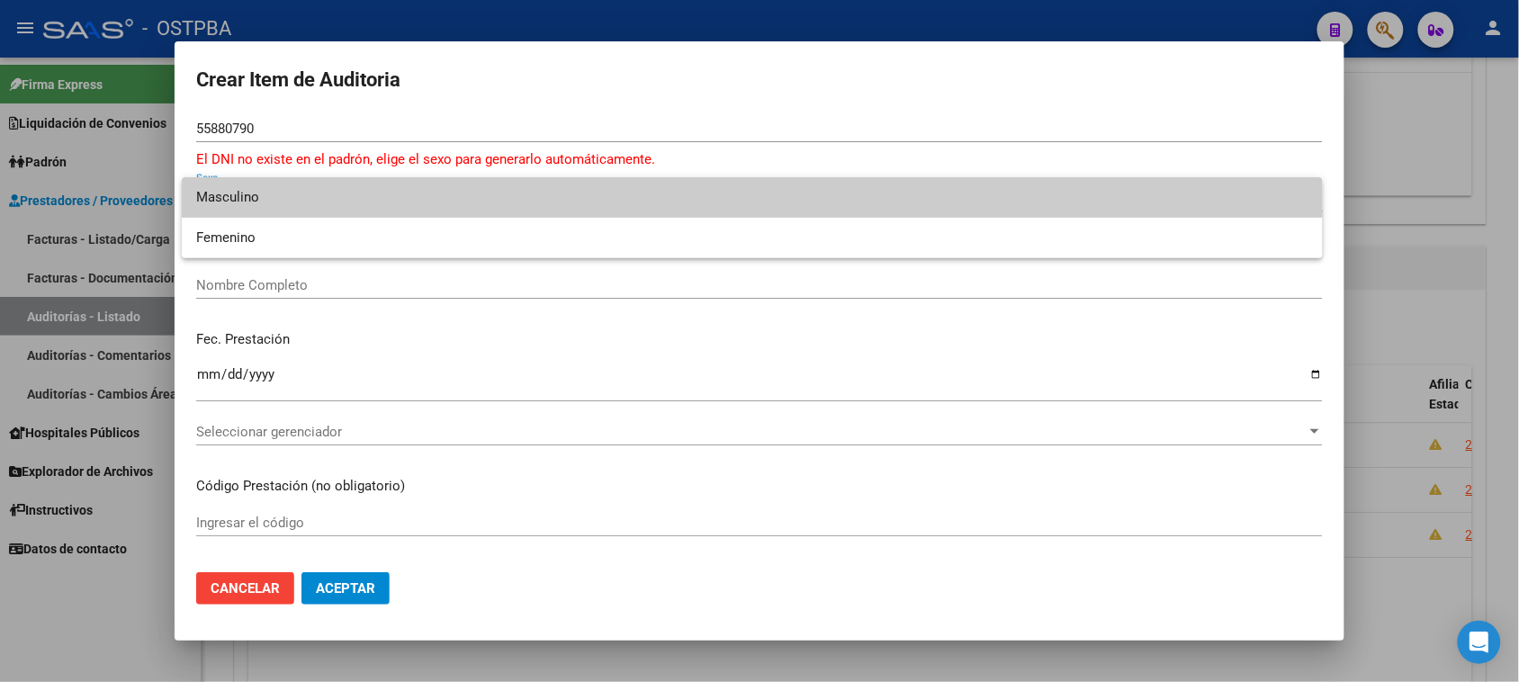
click at [234, 198] on span "Masculino" at bounding box center [752, 197] width 1112 height 40
type input "20558807904"
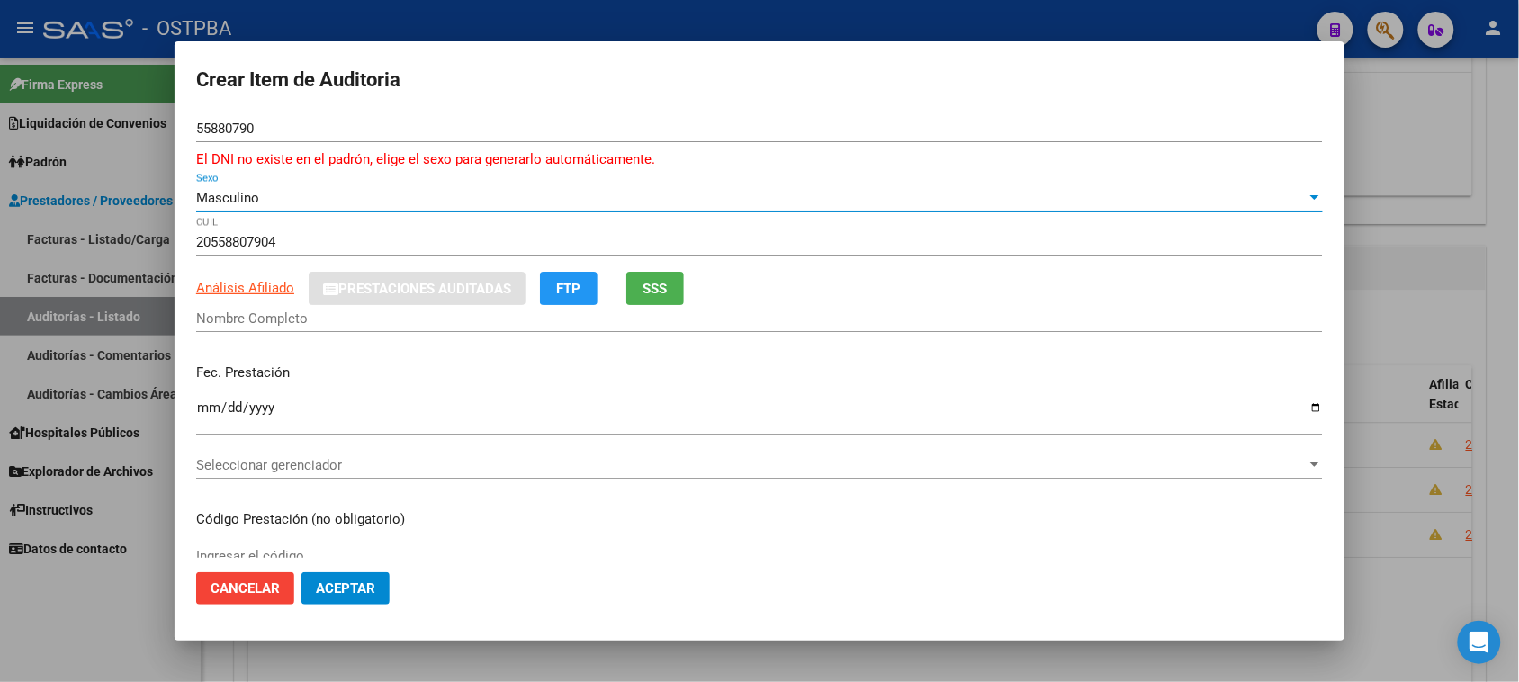
type input "BERNASCONI GUTIERREZ BAUTISTA DAVID"
click at [661, 301] on button "SSS" at bounding box center [655, 288] width 58 height 33
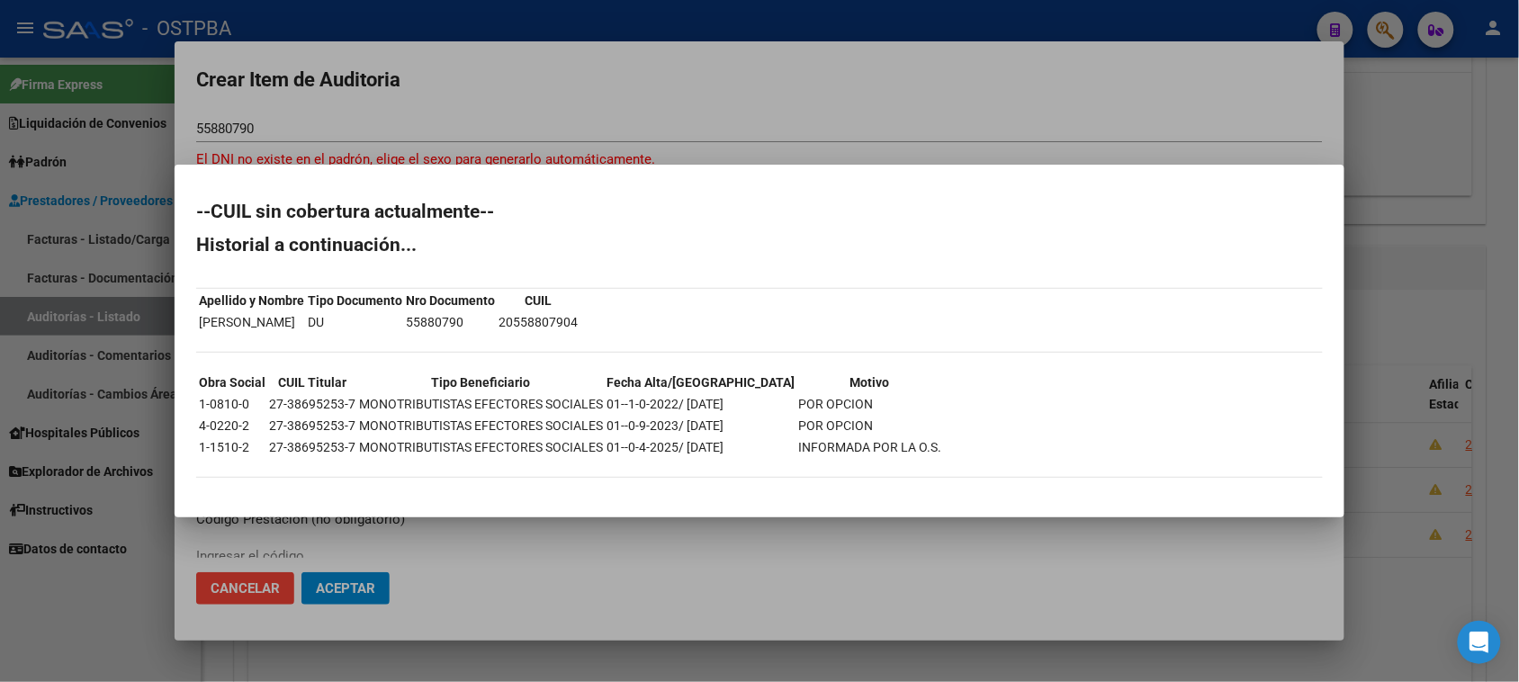
click at [87, 599] on div at bounding box center [759, 341] width 1519 height 682
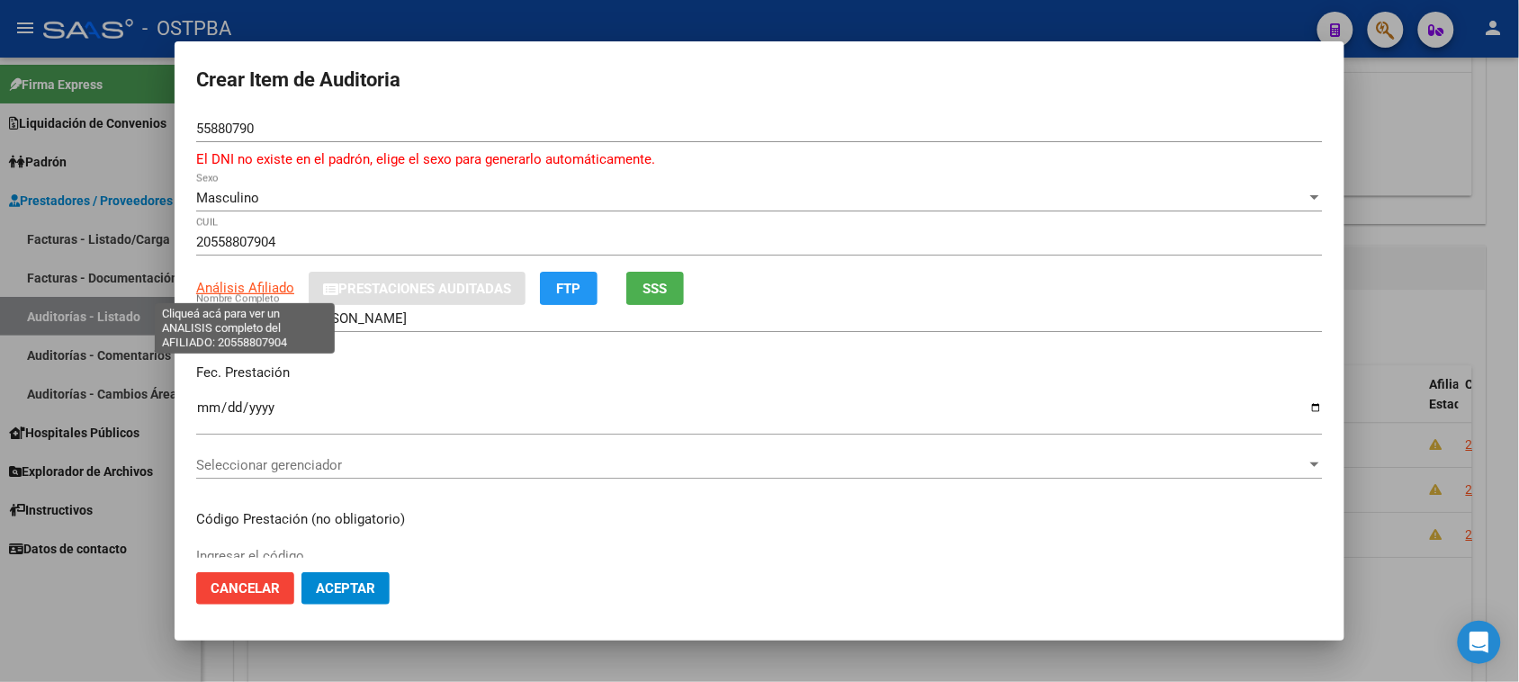
click at [219, 286] on span "Análisis Afiliado" at bounding box center [245, 288] width 98 height 16
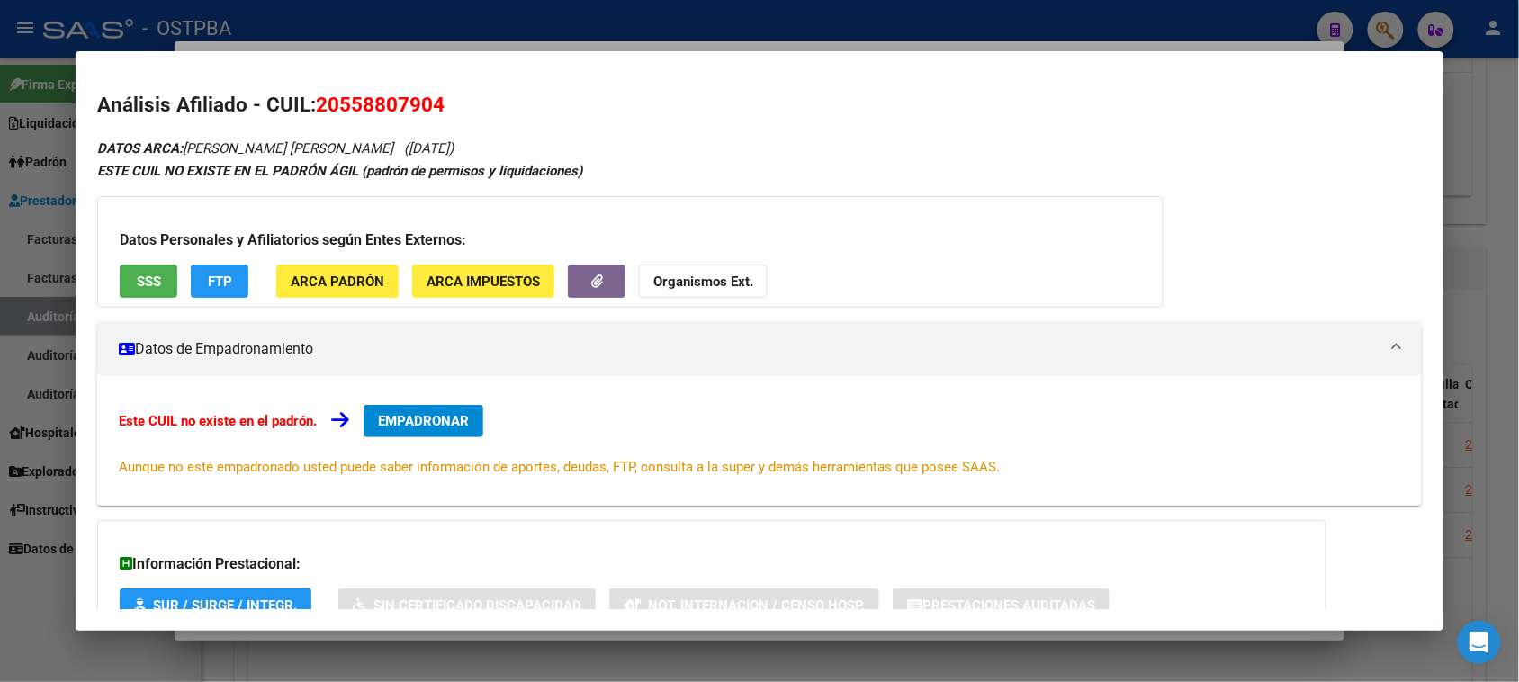
click at [228, 272] on button "FTP" at bounding box center [220, 281] width 58 height 33
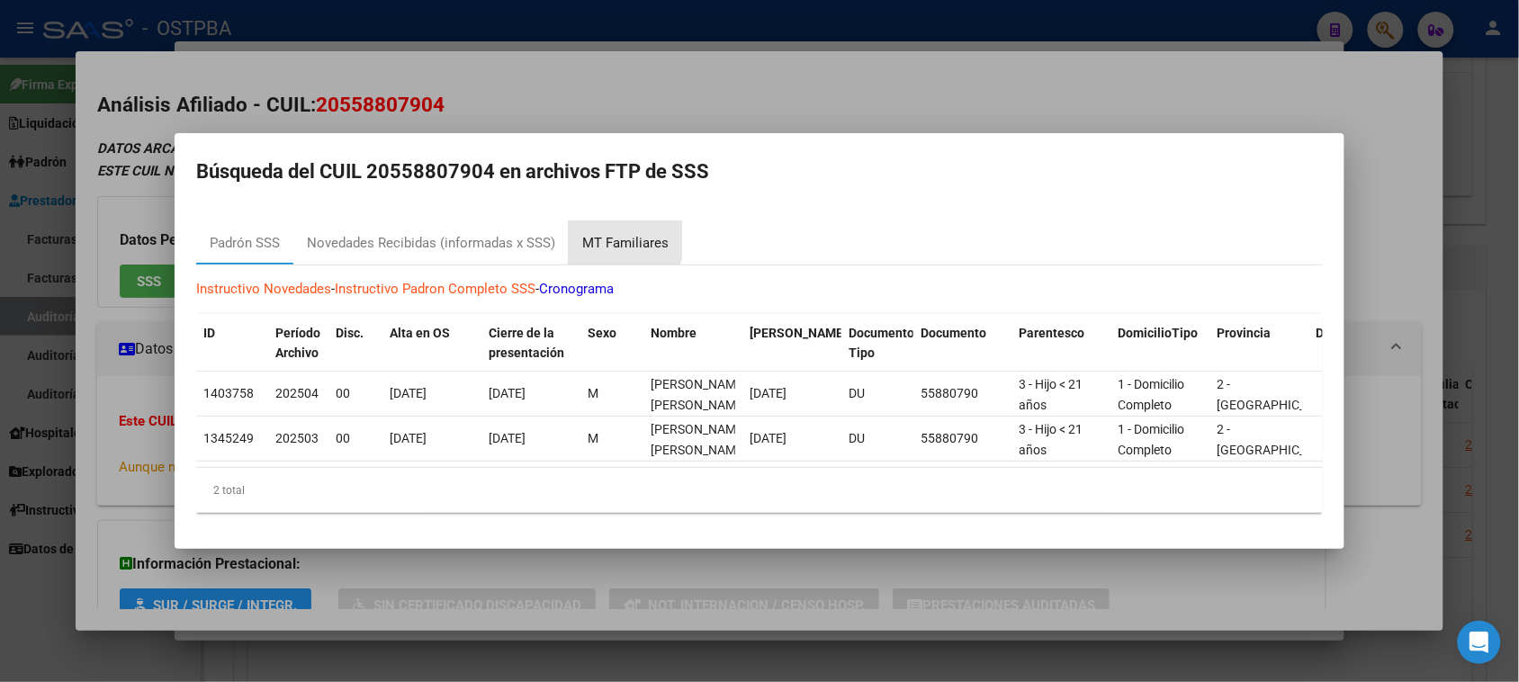
click at [616, 233] on div "MT Familiares" at bounding box center [625, 243] width 86 height 21
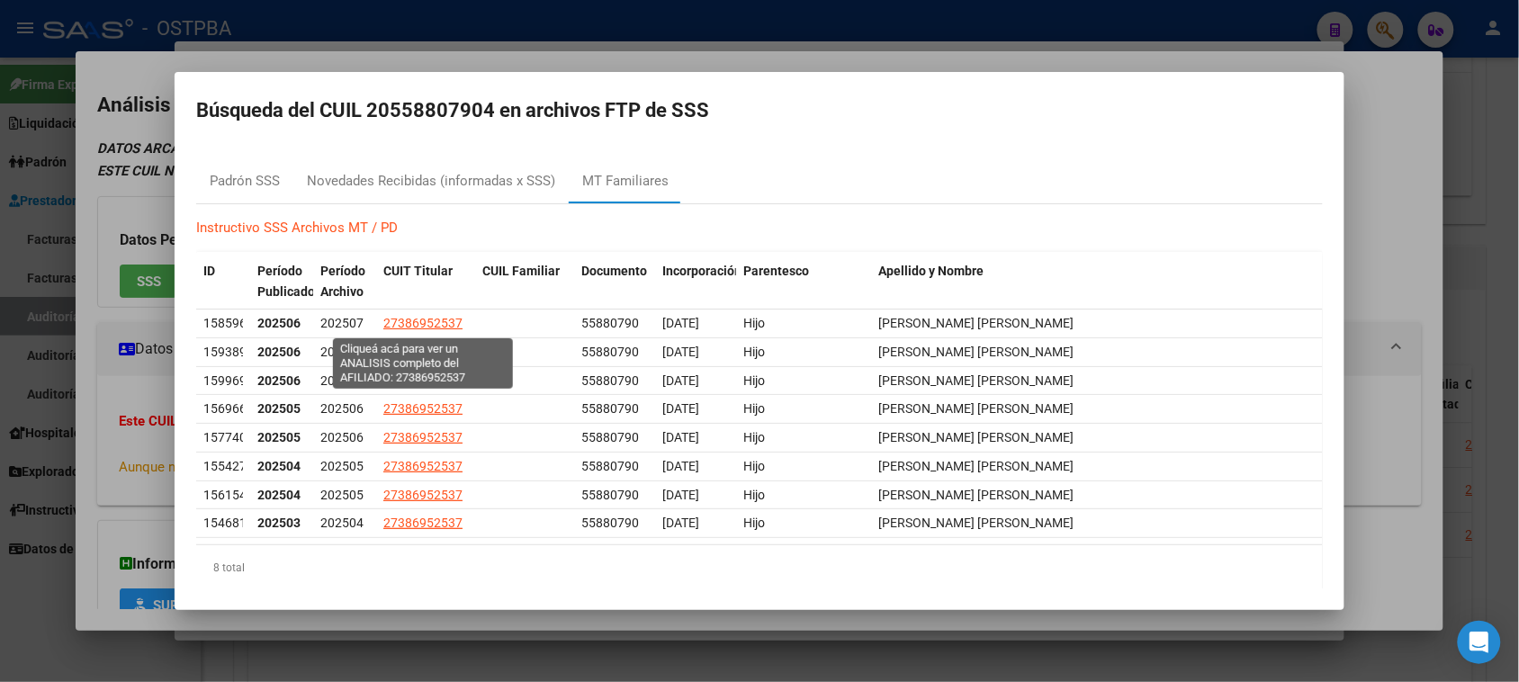
click at [387, 324] on span "27386952537" at bounding box center [422, 323] width 79 height 14
type textarea "27386952537"
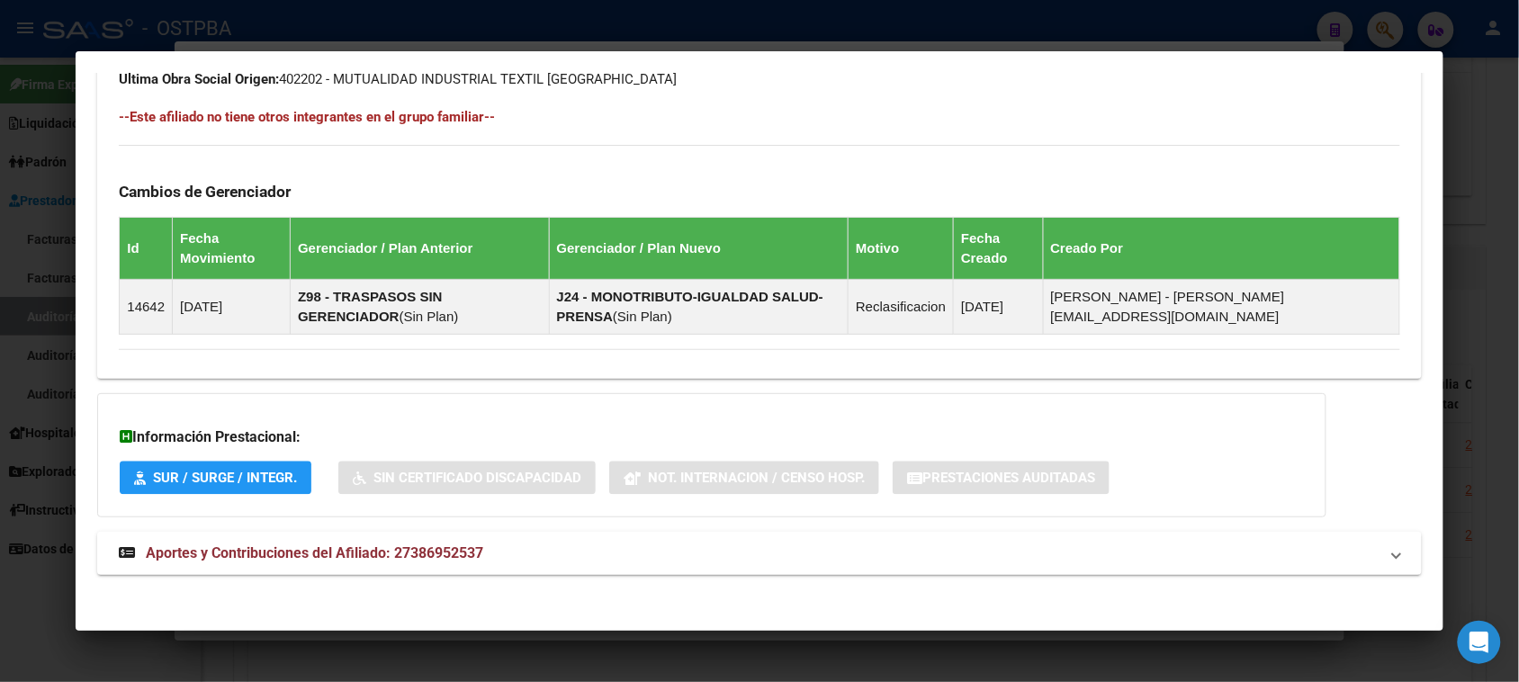
scroll to position [1041, 0]
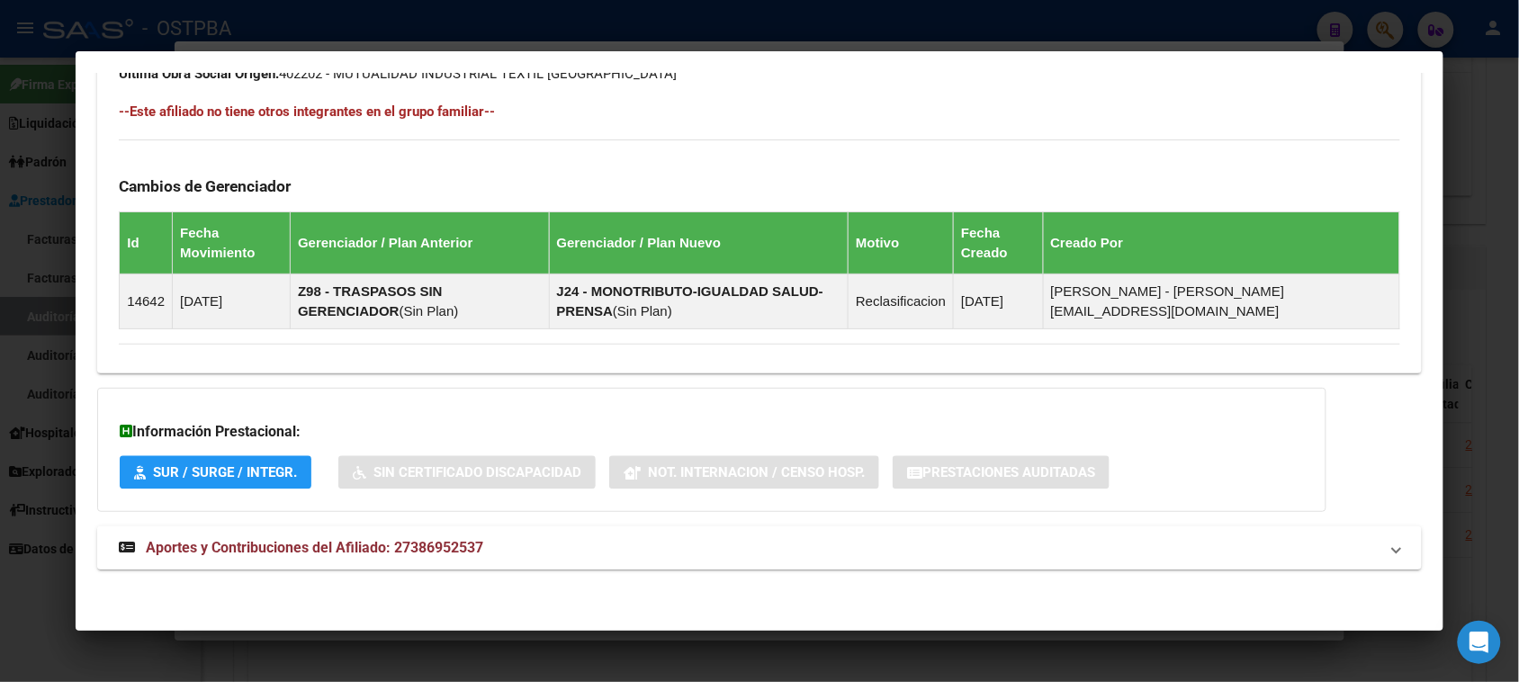
click at [419, 545] on span "Aportes y Contribuciones del Afiliado: 27386952537" at bounding box center [314, 547] width 337 height 17
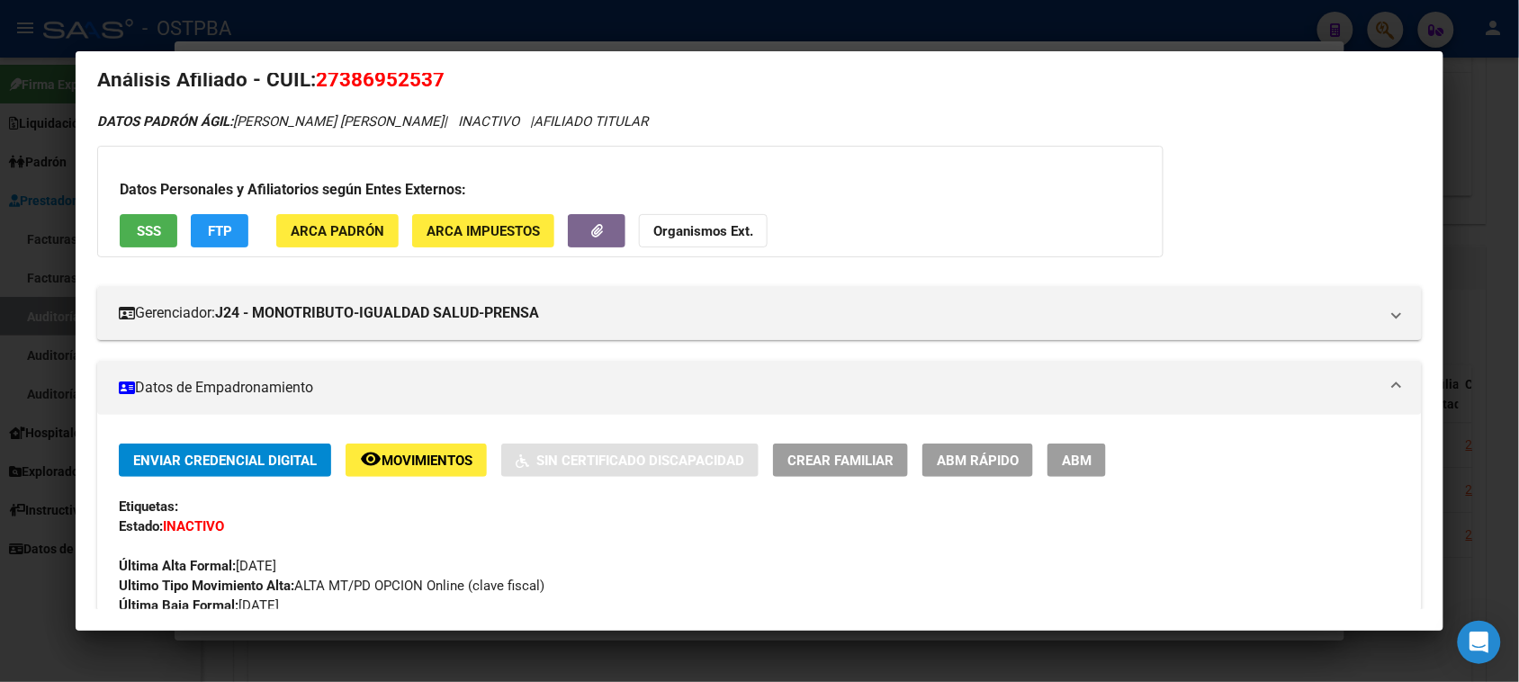
scroll to position [0, 0]
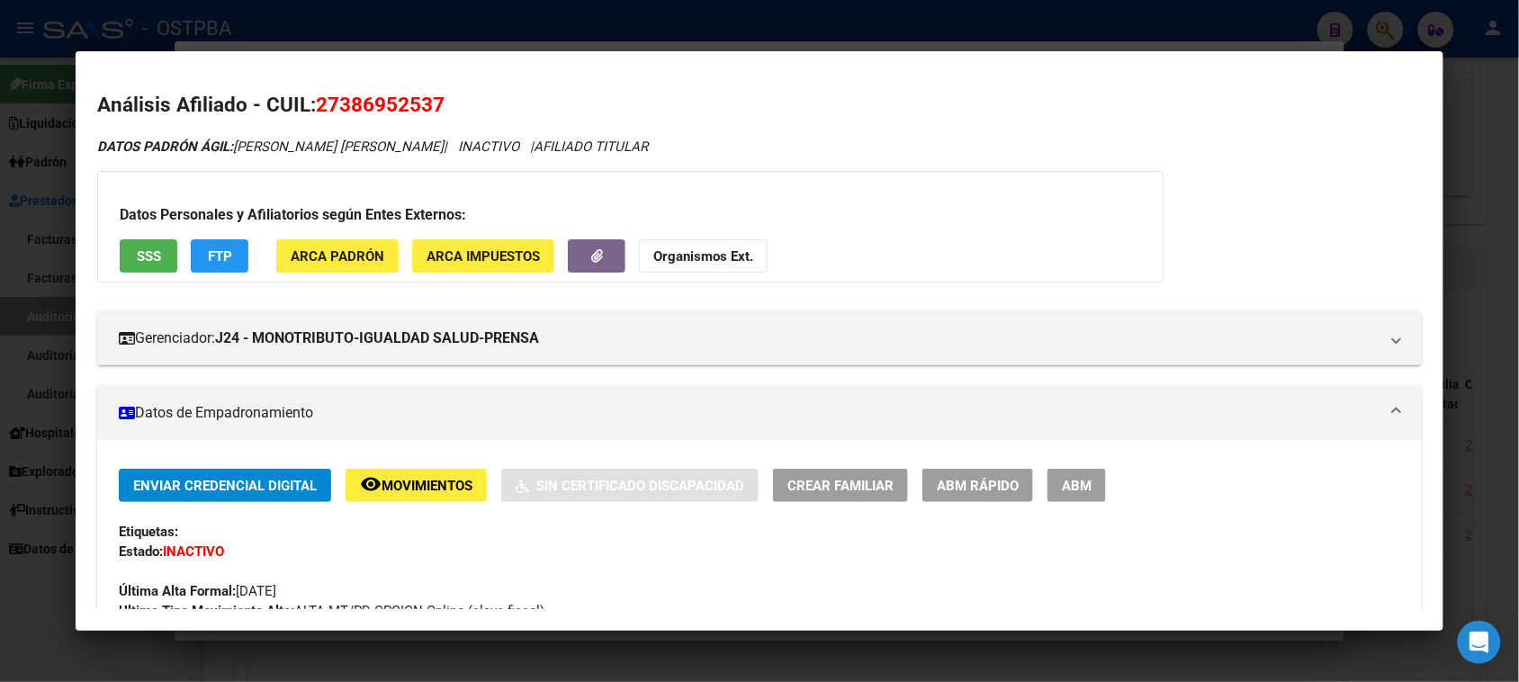
drag, startPoint x: 307, startPoint y: 104, endPoint x: 445, endPoint y: 108, distance: 138.6
click at [445, 108] on h2 "Análisis Afiliado - CUIL: 27386952537" at bounding box center [759, 105] width 1324 height 31
copy h2 "27386952537"
click at [691, 258] on strong "Organismos Ext." at bounding box center [703, 256] width 100 height 16
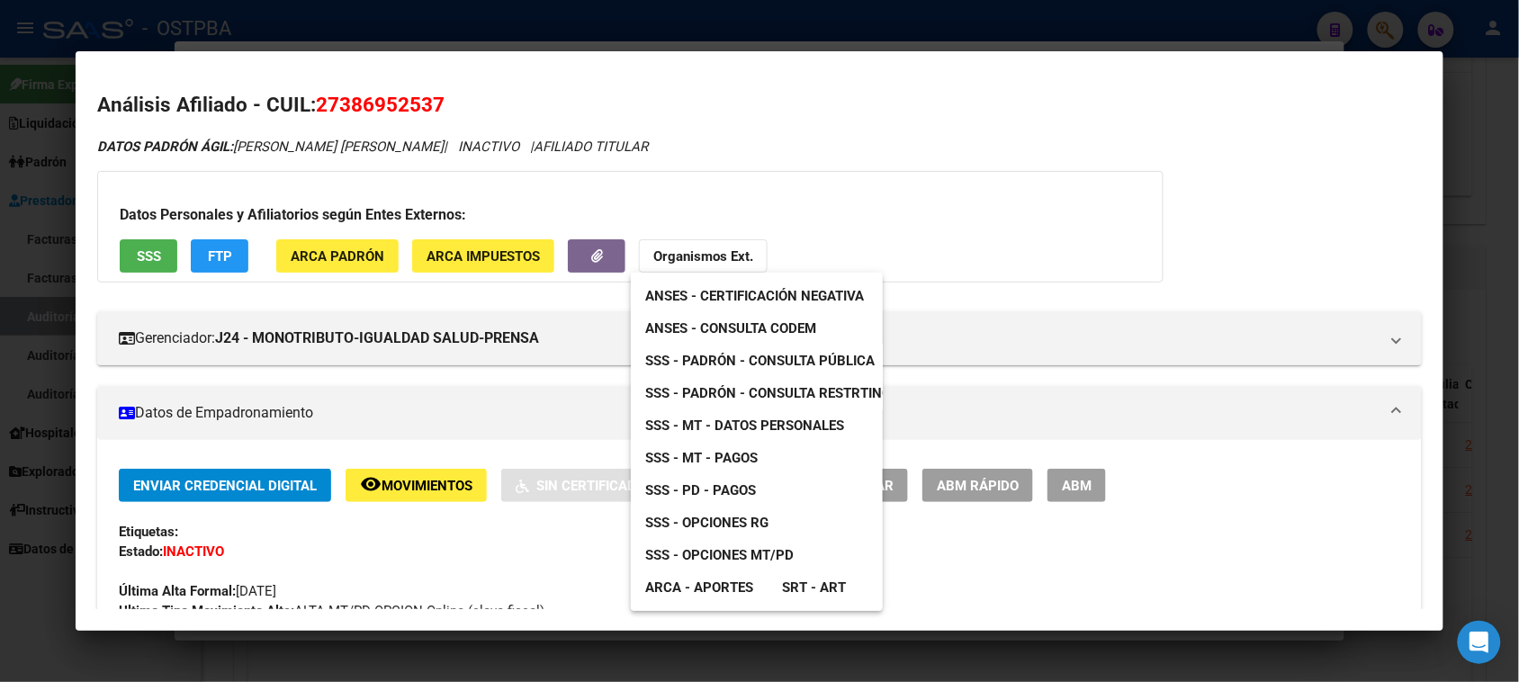
click at [729, 421] on span "SSS - MT - Datos Personales" at bounding box center [744, 426] width 199 height 16
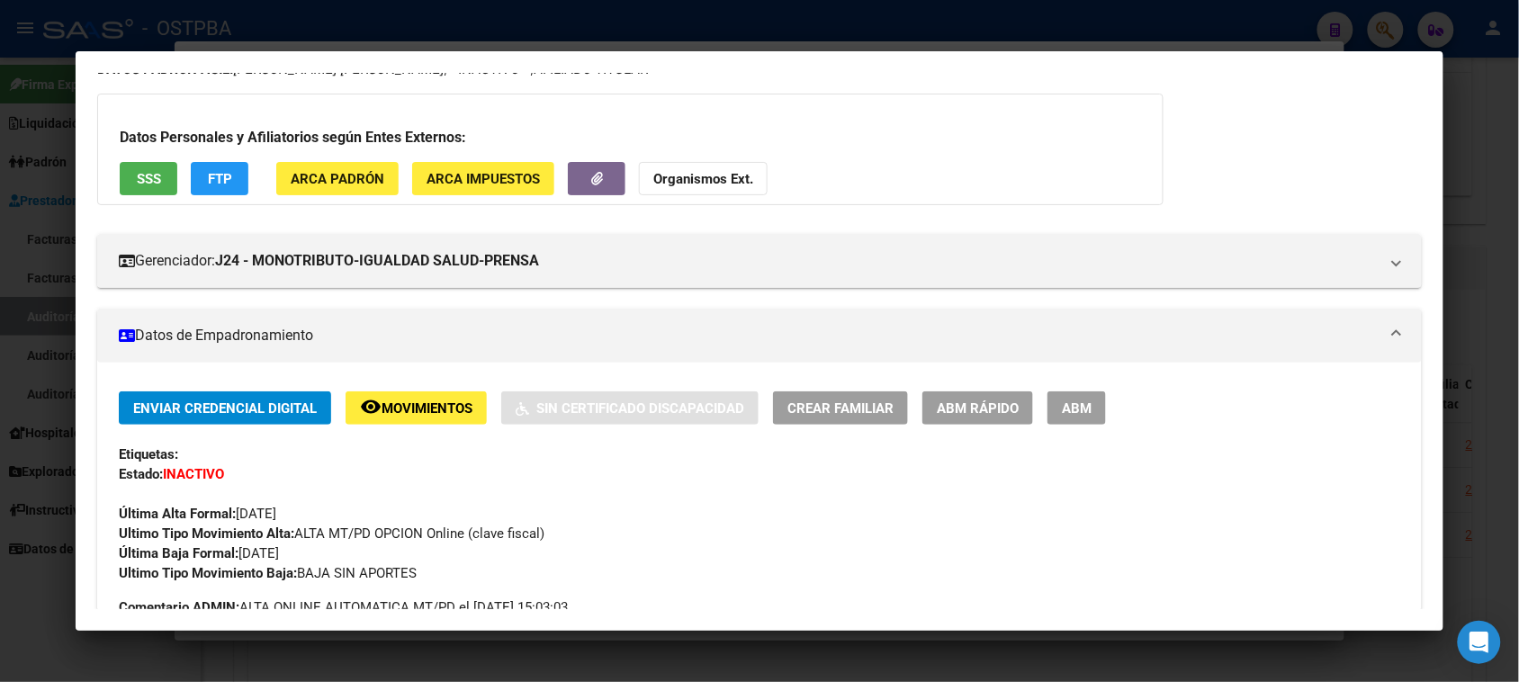
scroll to position [112, 0]
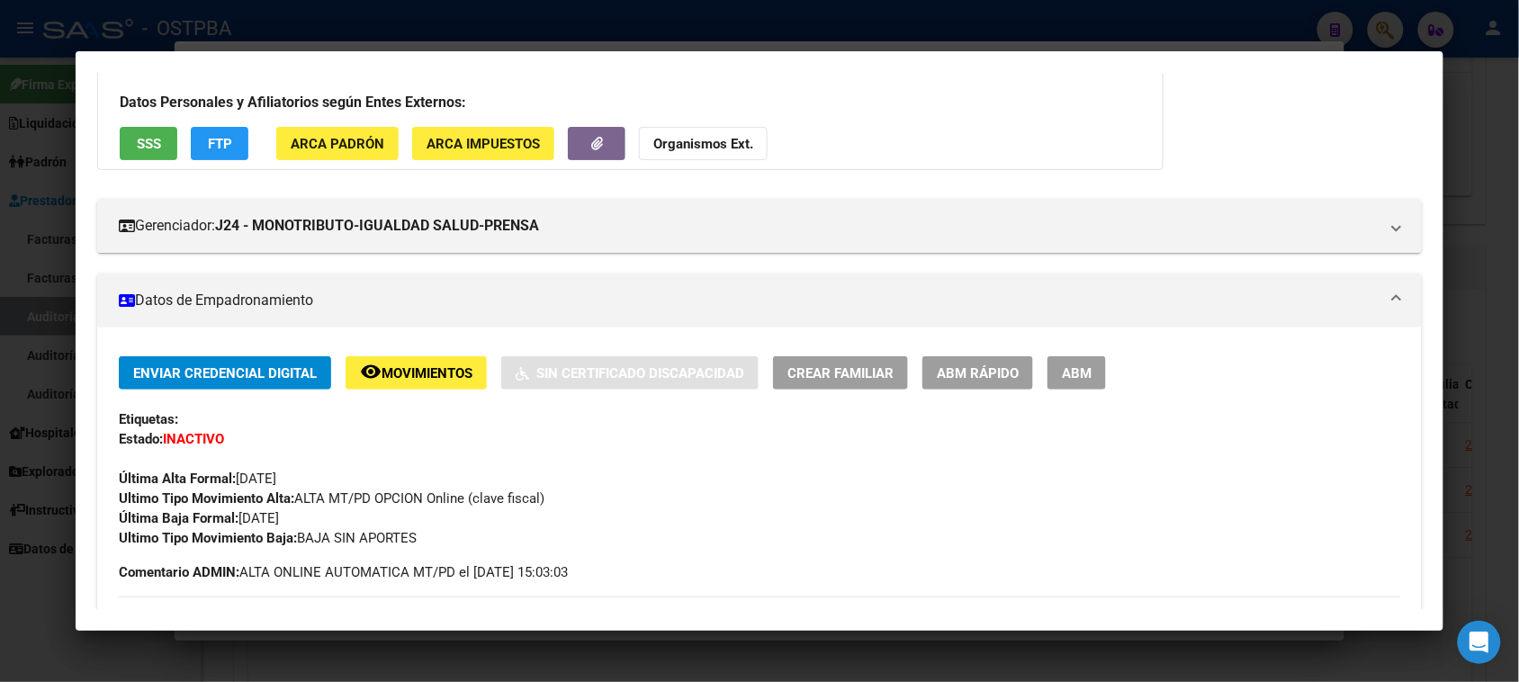
click at [138, 146] on span "SSS" at bounding box center [149, 144] width 24 height 16
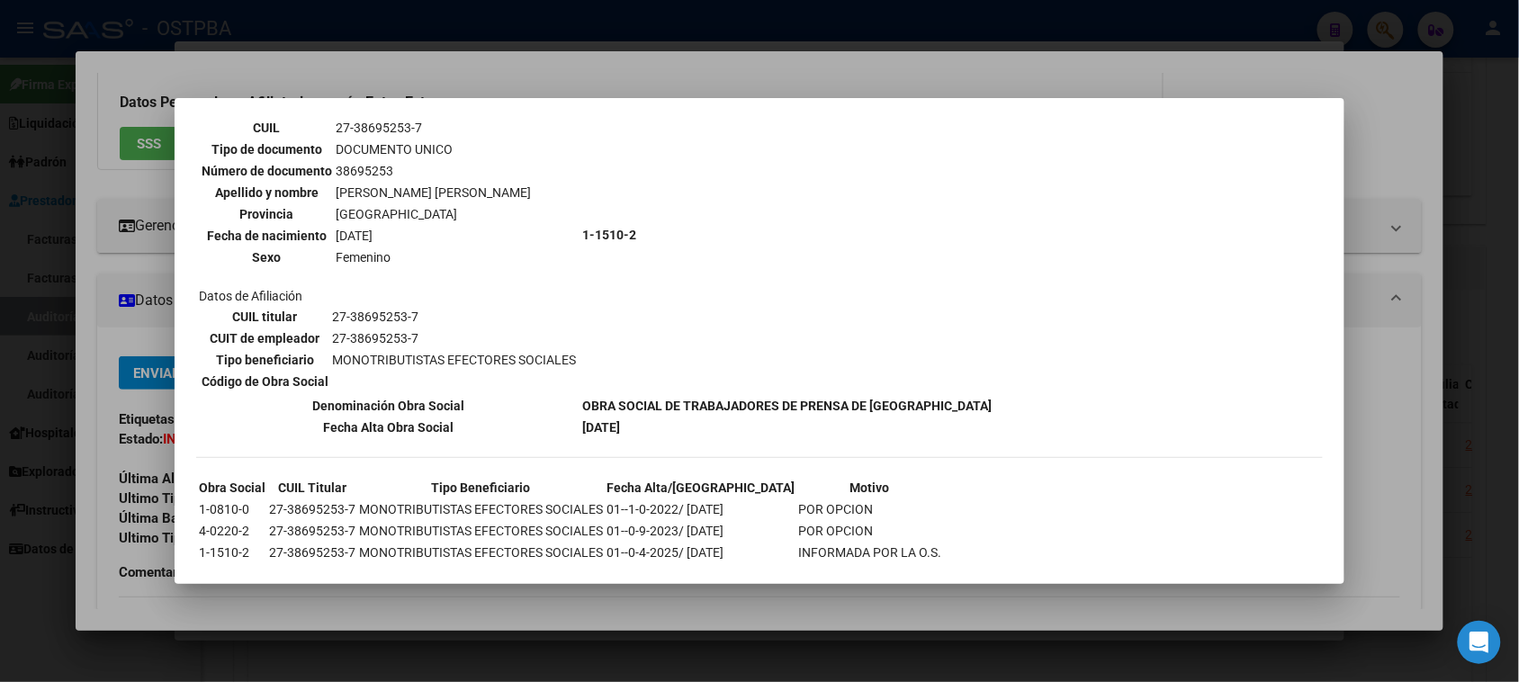
scroll to position [157, 0]
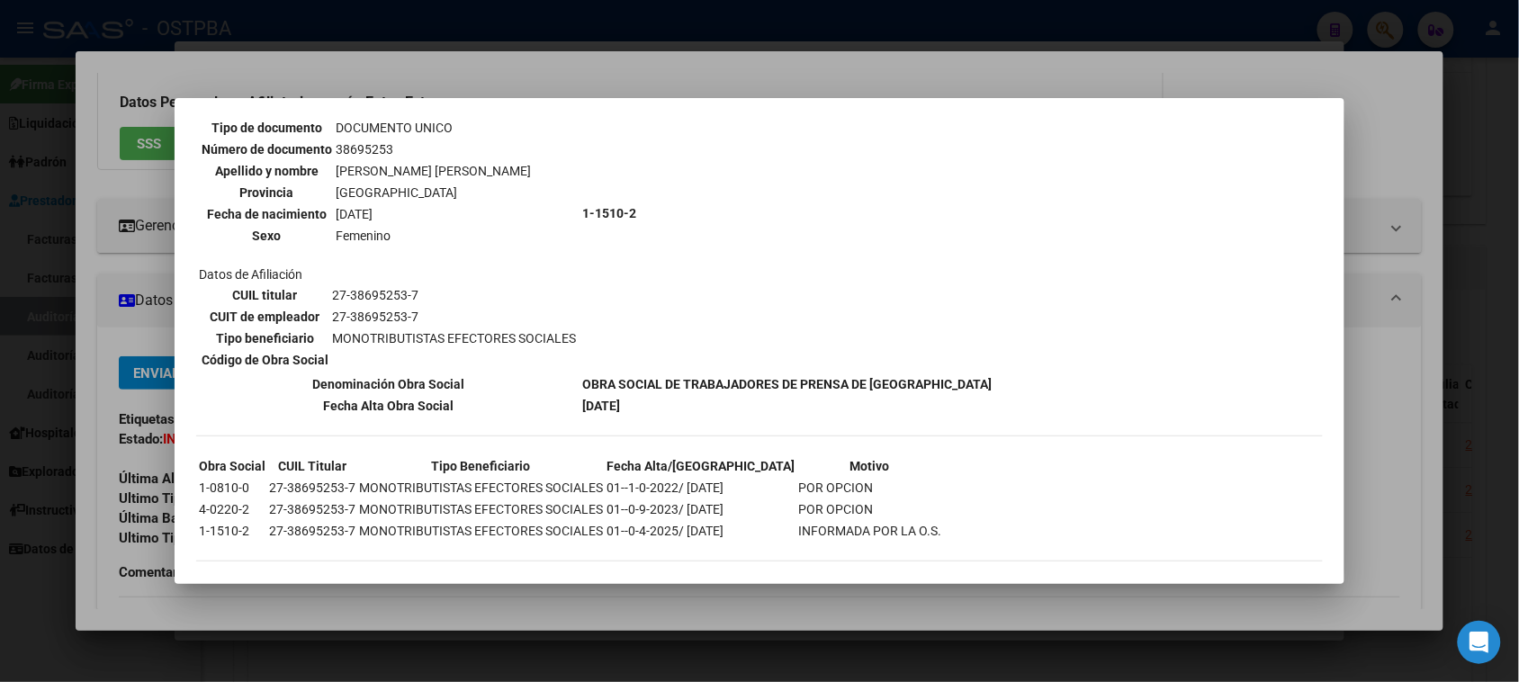
click at [52, 600] on div at bounding box center [759, 341] width 1519 height 682
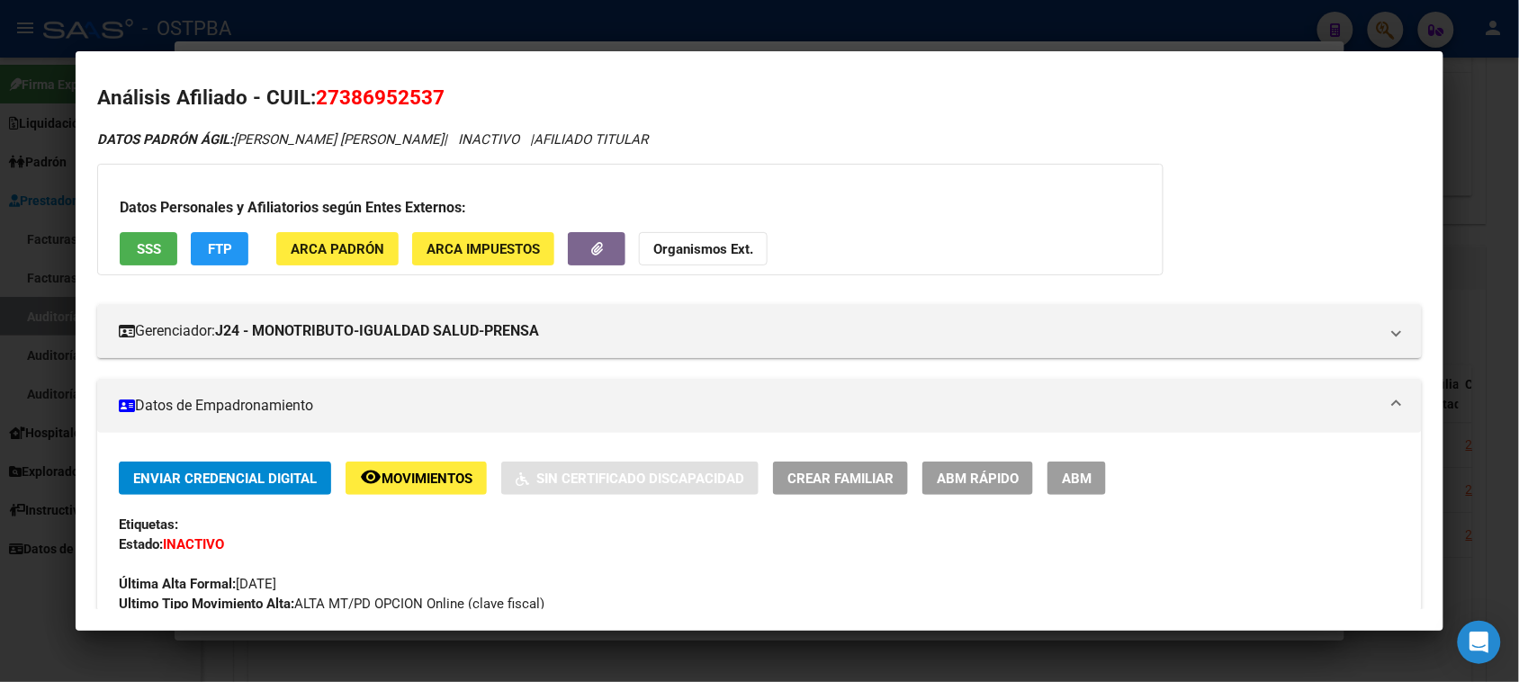
scroll to position [0, 0]
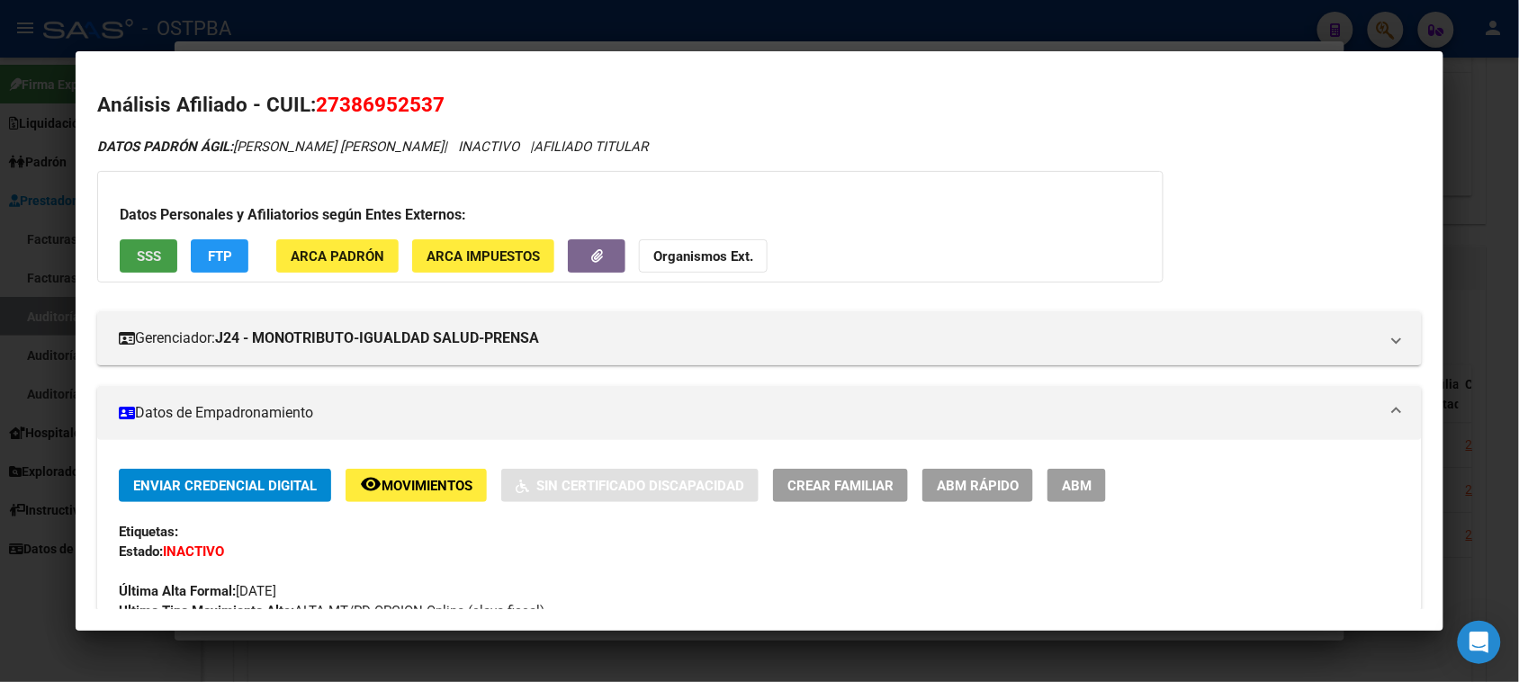
click at [154, 253] on button "SSS" at bounding box center [149, 255] width 58 height 33
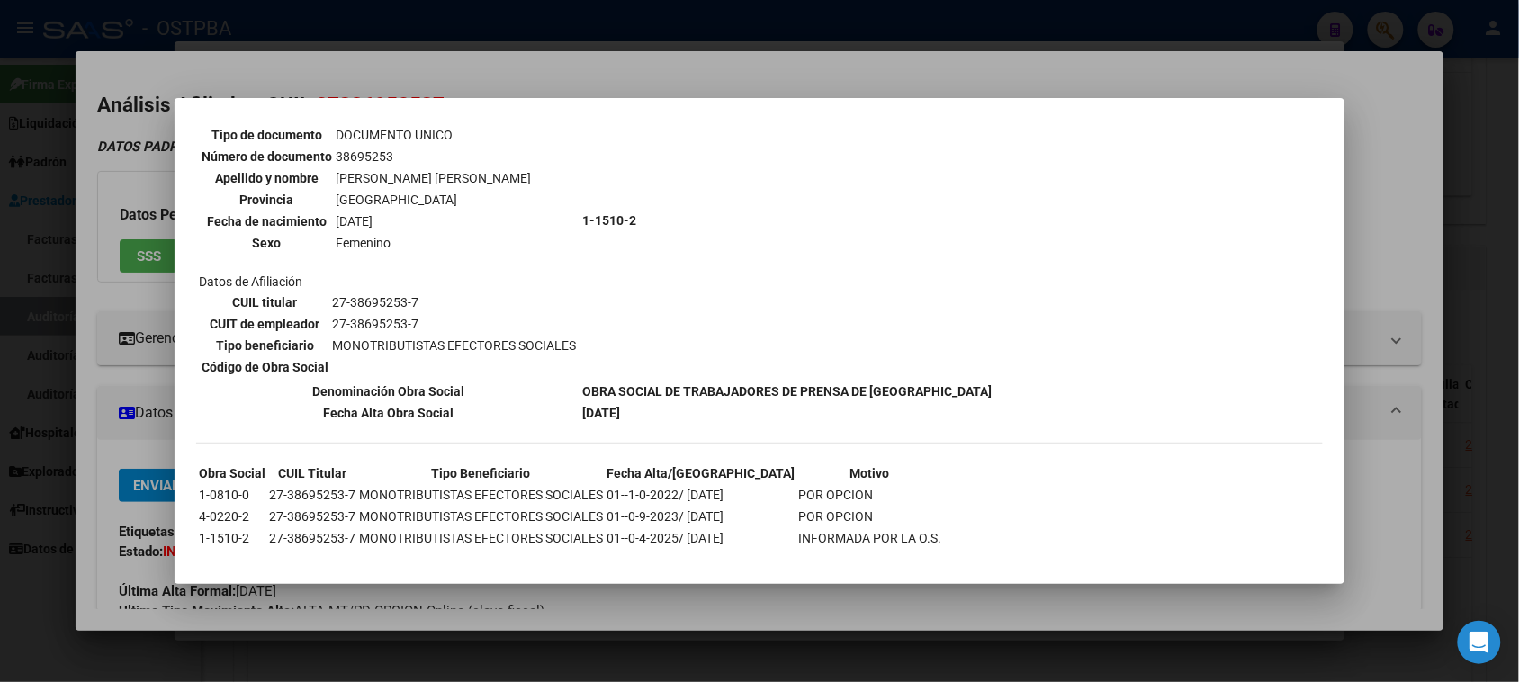
scroll to position [157, 0]
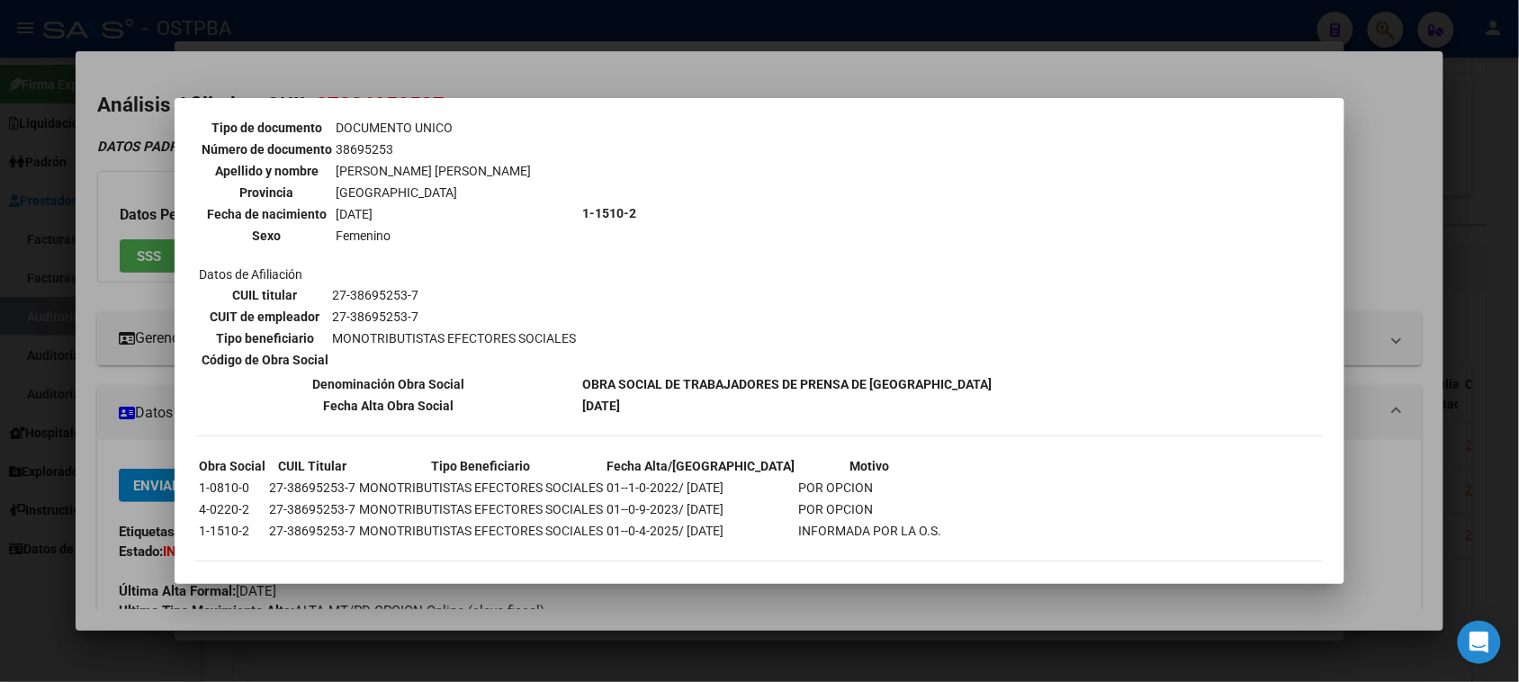
click at [85, 531] on div at bounding box center [759, 341] width 1519 height 682
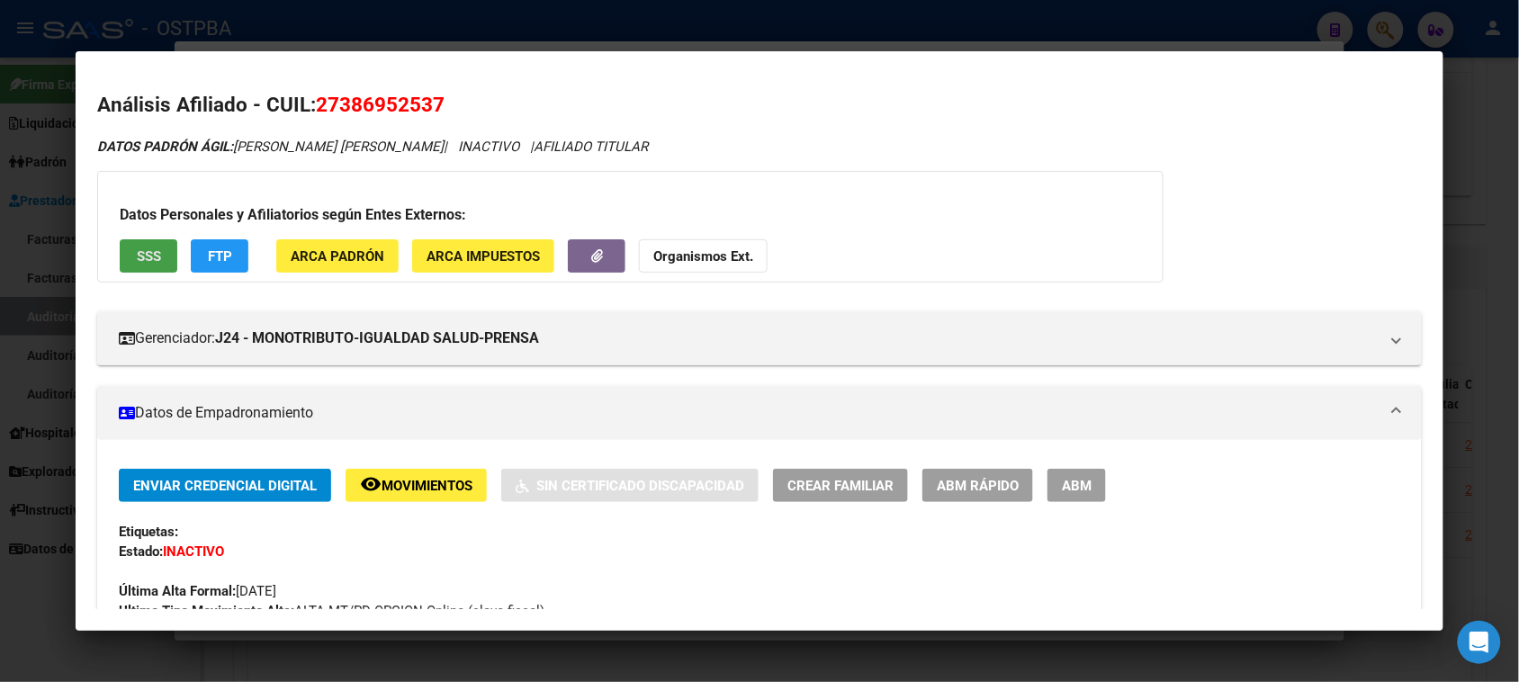
click at [153, 254] on span "SSS" at bounding box center [149, 256] width 24 height 16
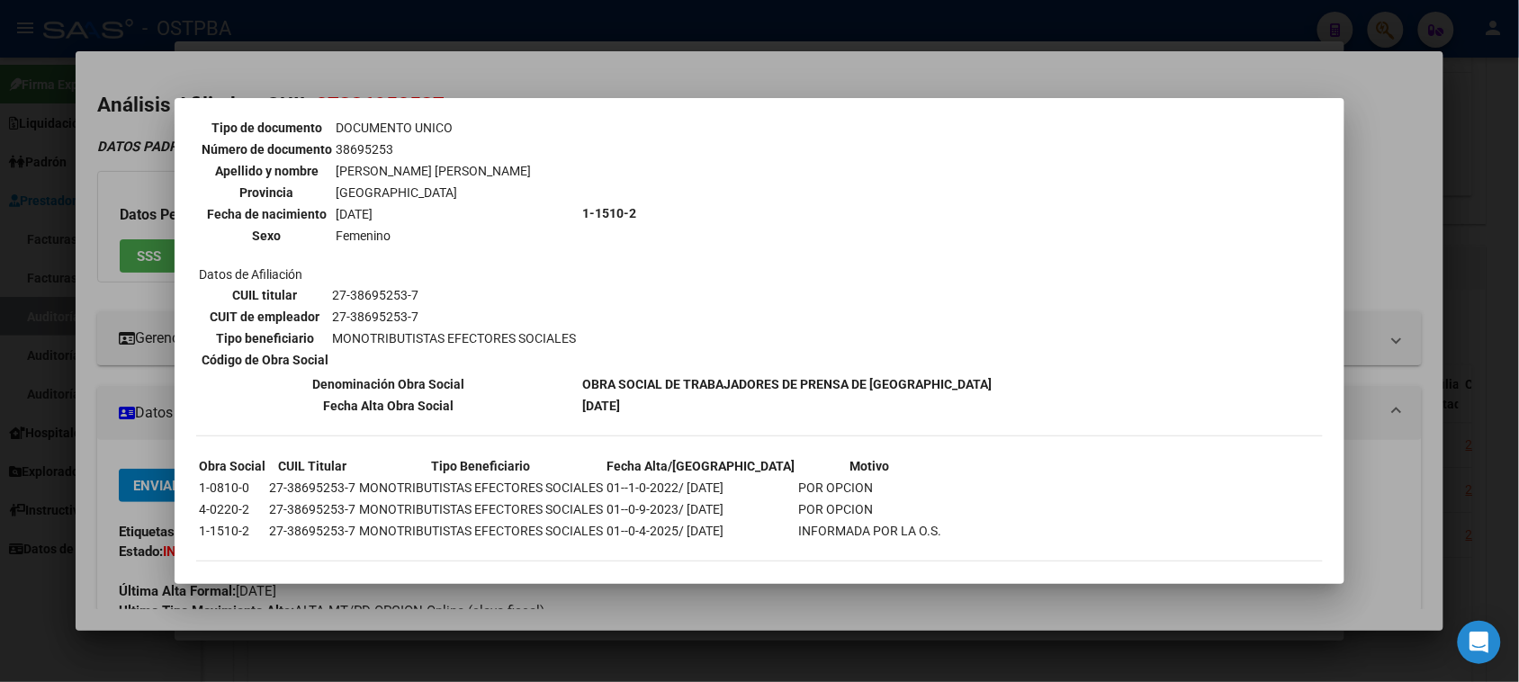
click at [85, 571] on div at bounding box center [759, 341] width 1519 height 682
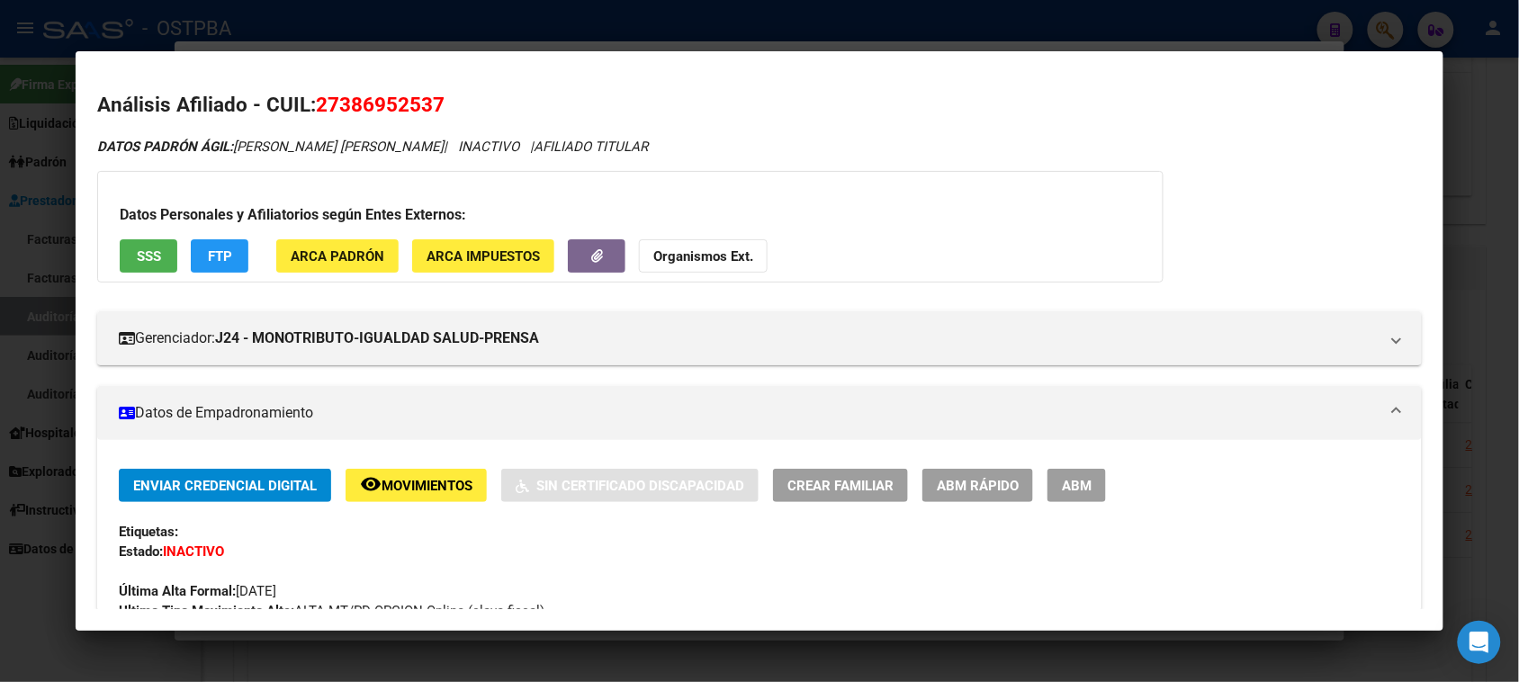
drag, startPoint x: 36, startPoint y: 612, endPoint x: 65, endPoint y: 582, distance: 41.4
click at [33, 609] on div at bounding box center [759, 341] width 1519 height 682
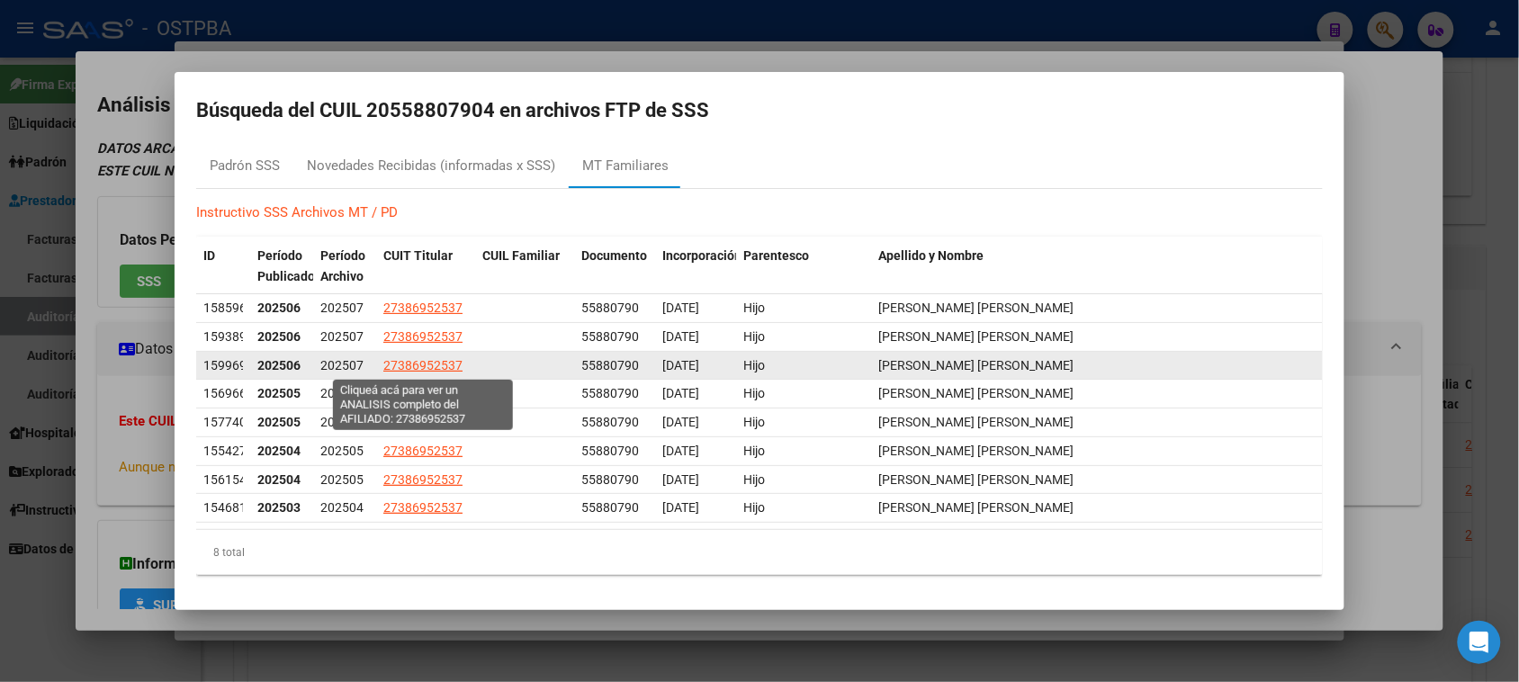
scroll to position [0, 0]
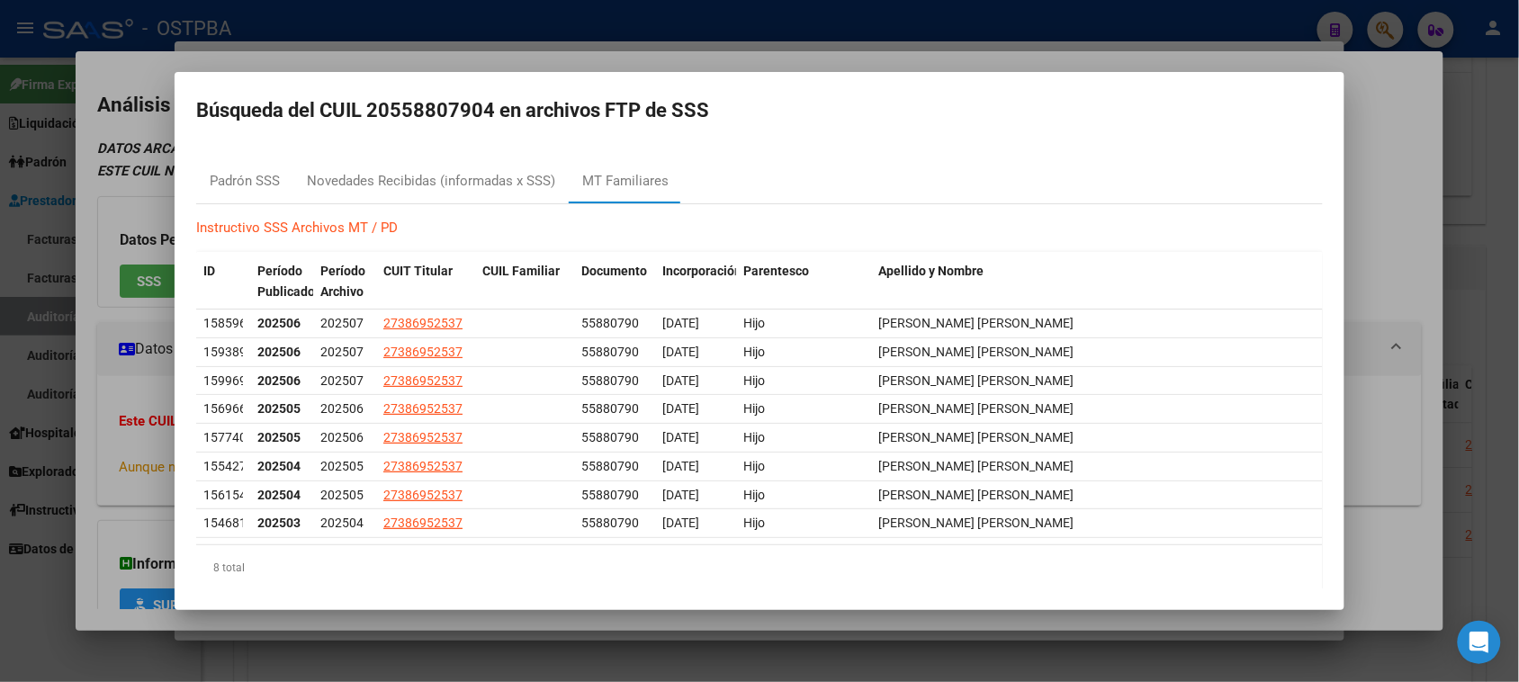
click at [93, 515] on div at bounding box center [759, 341] width 1519 height 682
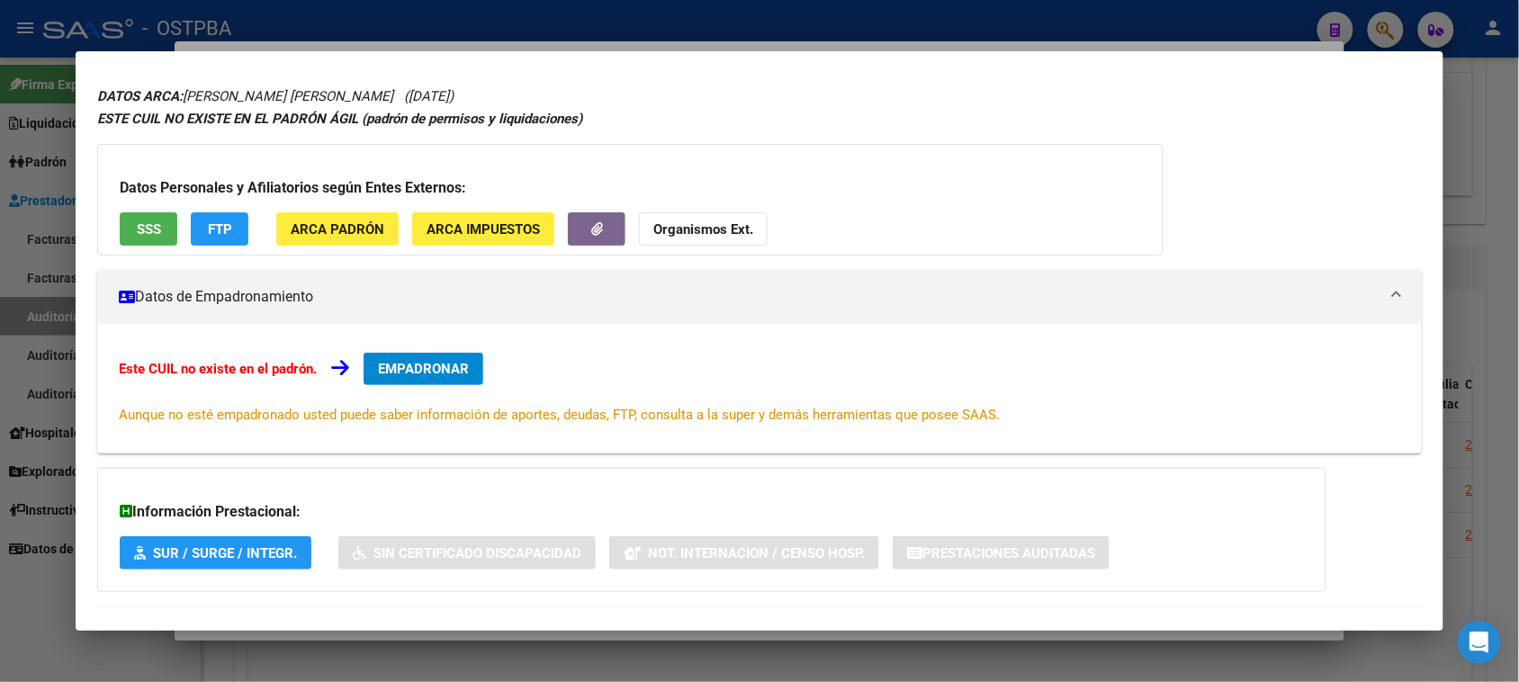
scroll to position [131, 0]
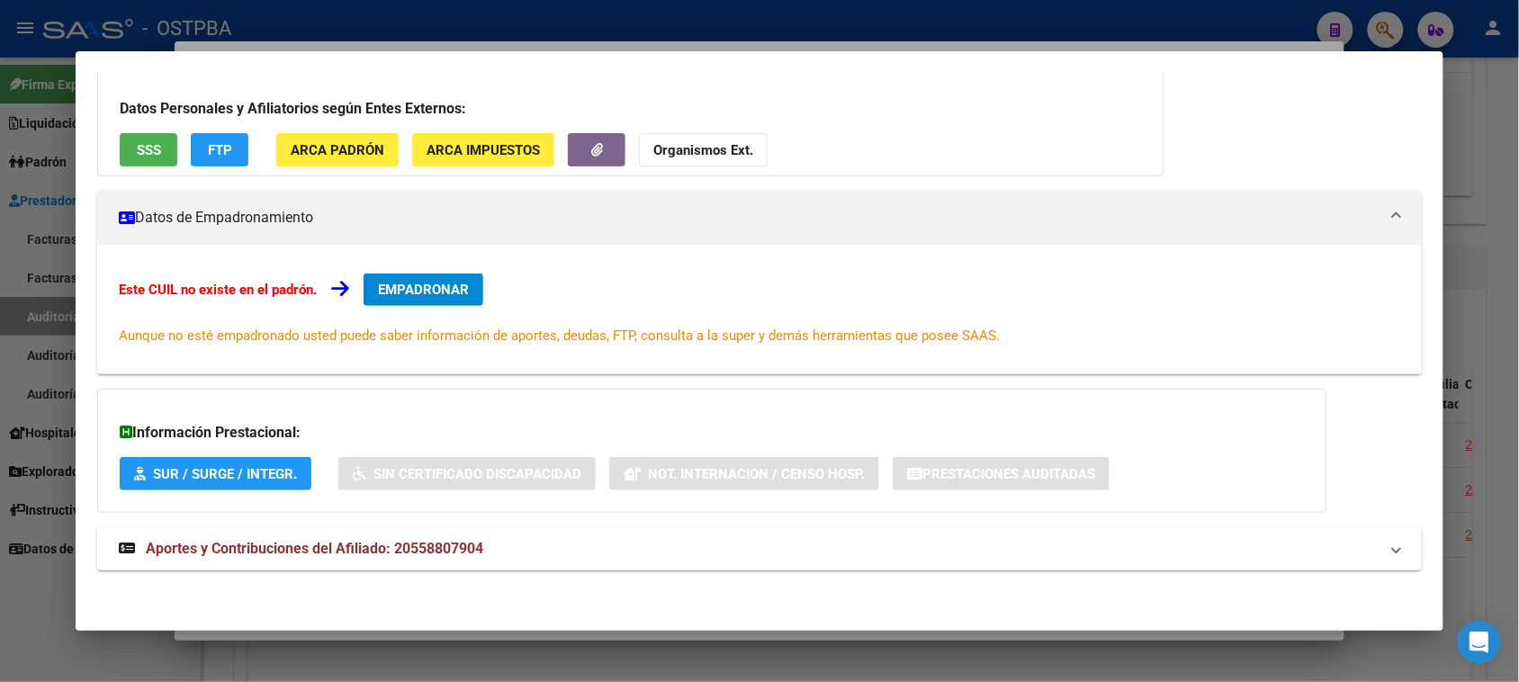
drag, startPoint x: 0, startPoint y: 636, endPoint x: 56, endPoint y: 590, distance: 72.2
click at [6, 624] on div at bounding box center [759, 341] width 1519 height 682
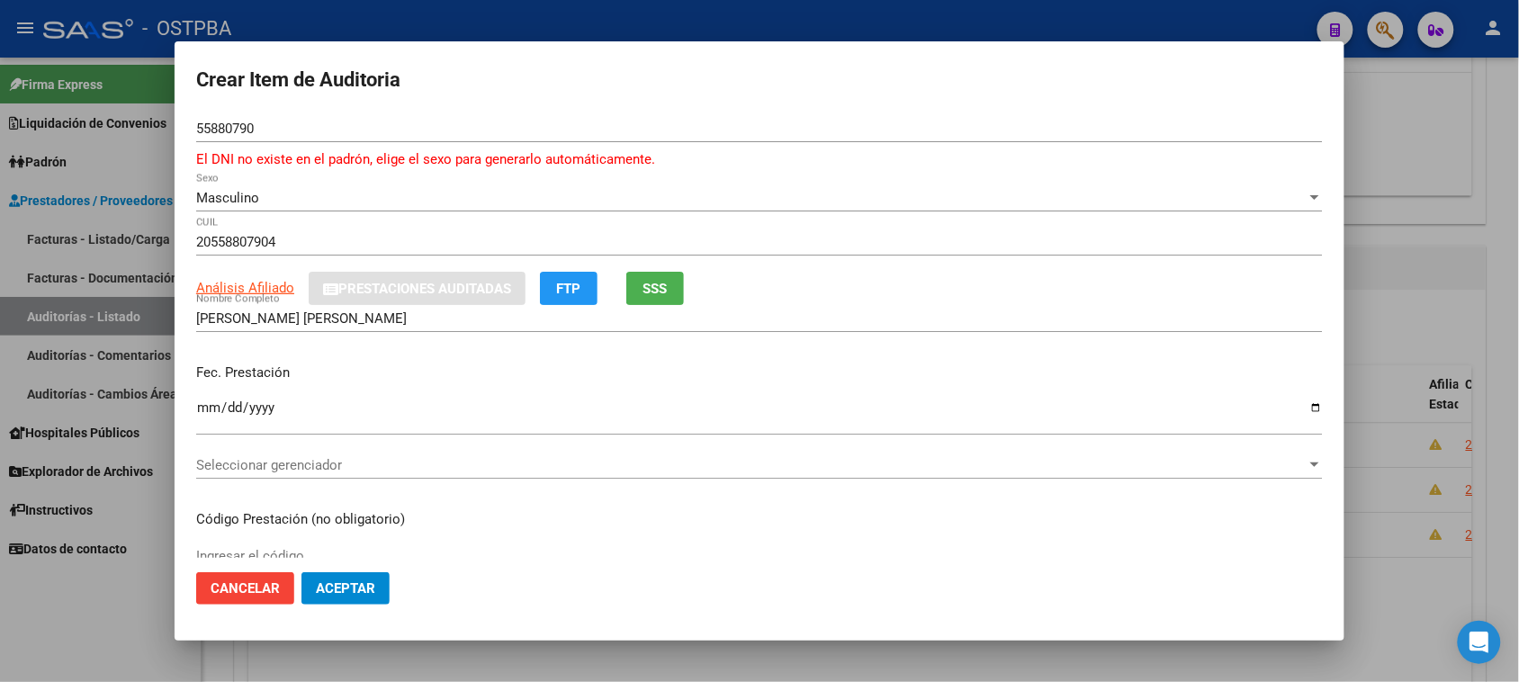
click at [200, 406] on input "Ingresar la fecha" at bounding box center [759, 414] width 1127 height 29
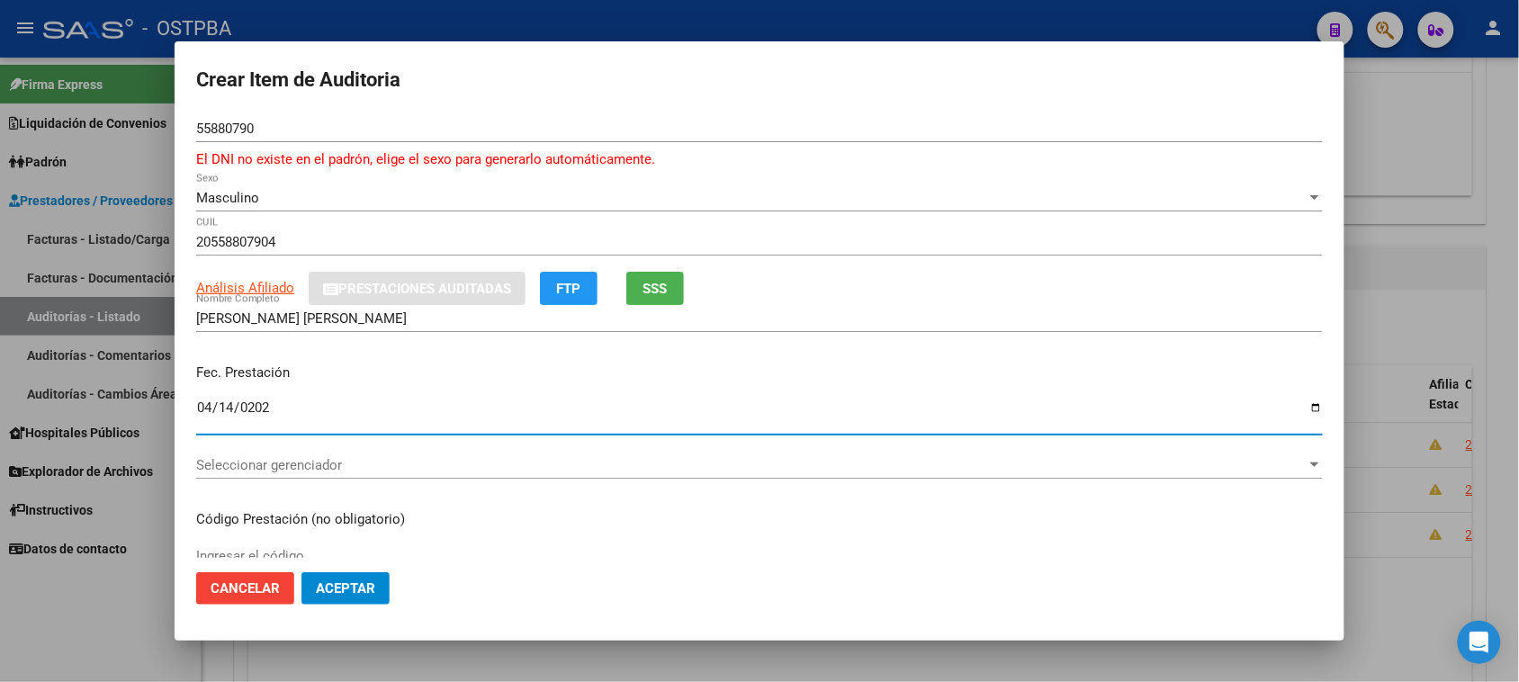
type input "2025-04-14"
click at [264, 464] on span "Seleccionar gerenciador" at bounding box center [751, 465] width 1110 height 16
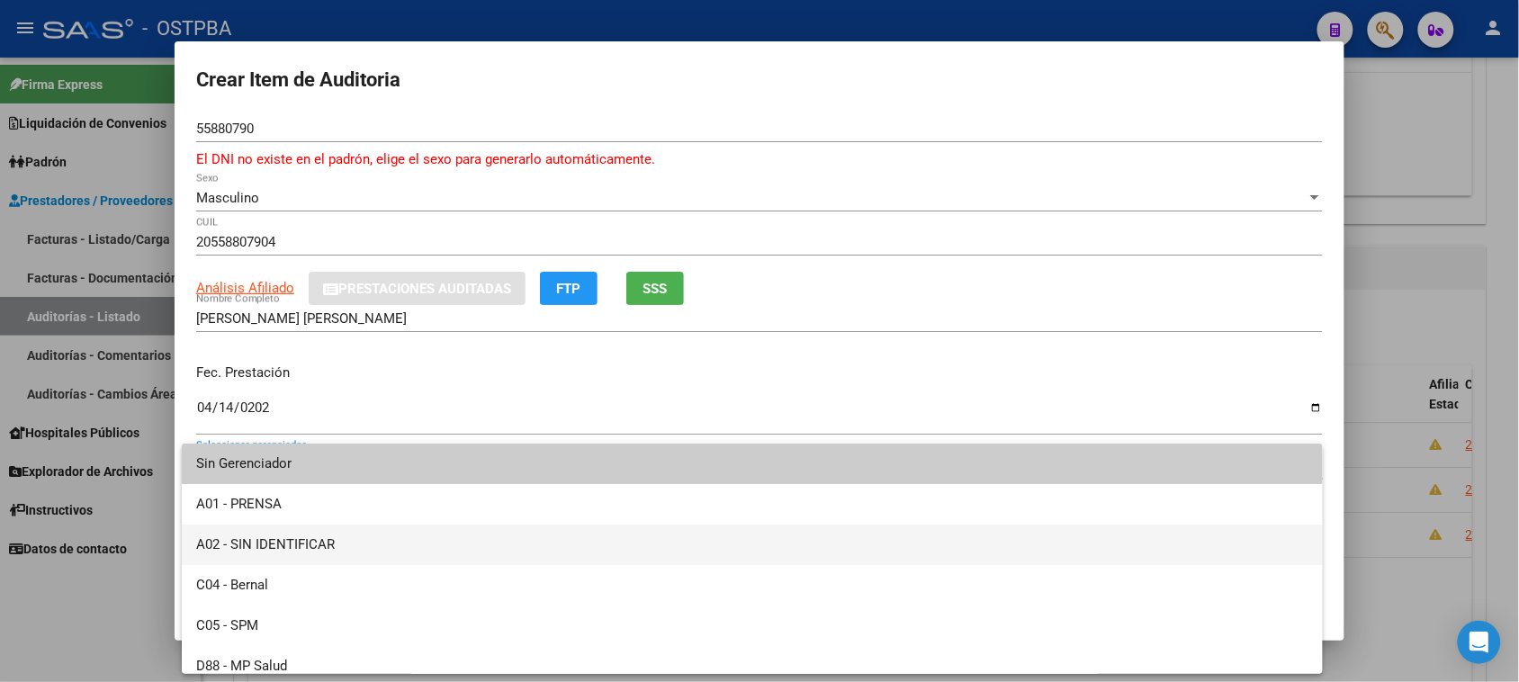
click at [271, 536] on span "A02 - SIN IDENTIFICAR" at bounding box center [752, 545] width 1112 height 40
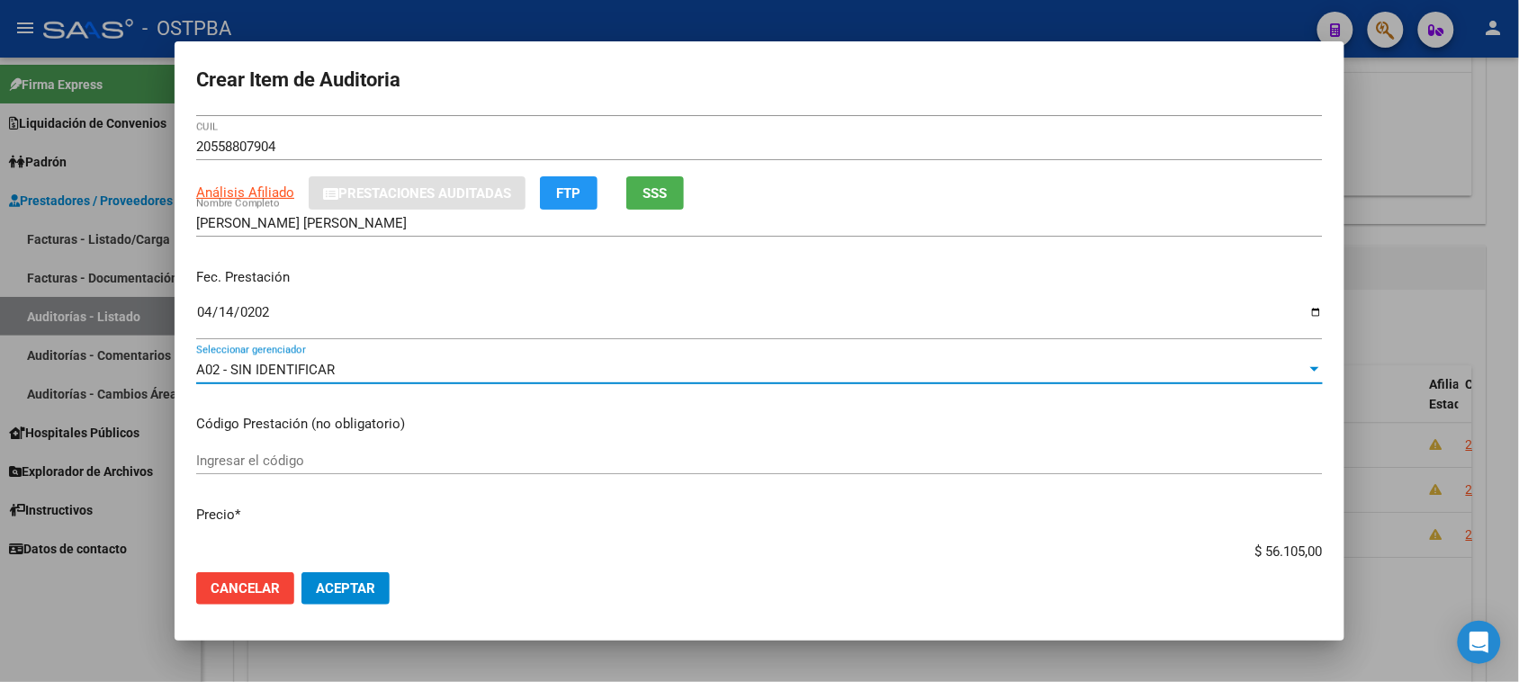
scroll to position [225, 0]
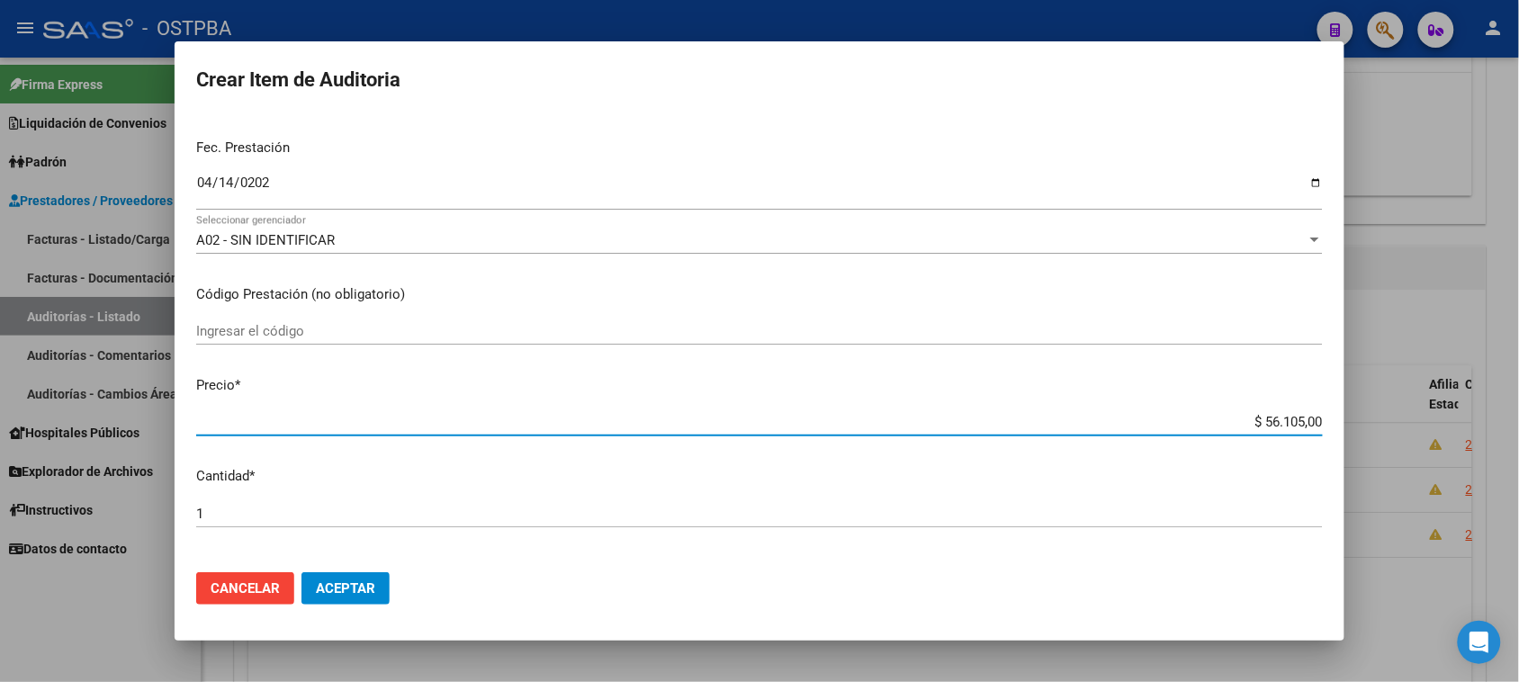
drag, startPoint x: 1246, startPoint y: 418, endPoint x: 1494, endPoint y: 405, distance: 247.8
click at [1494, 405] on div "Crear Item de Auditoria 55880790 Nro Documento El DNI no existe en el padrón, e…" at bounding box center [759, 341] width 1519 height 682
type input "$ 0,03"
type input "$ 0,39"
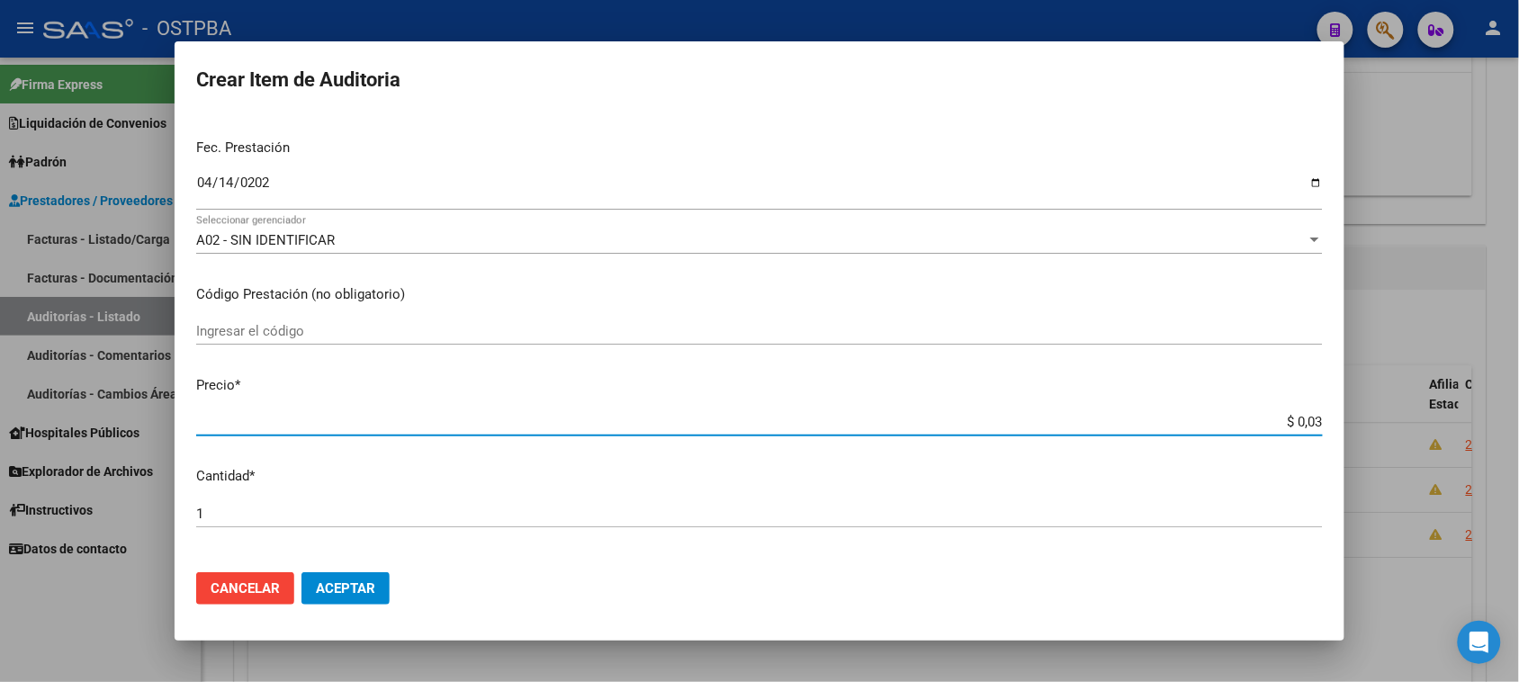
type input "$ 0,39"
type input "$ 3,99"
type input "$ 39,98"
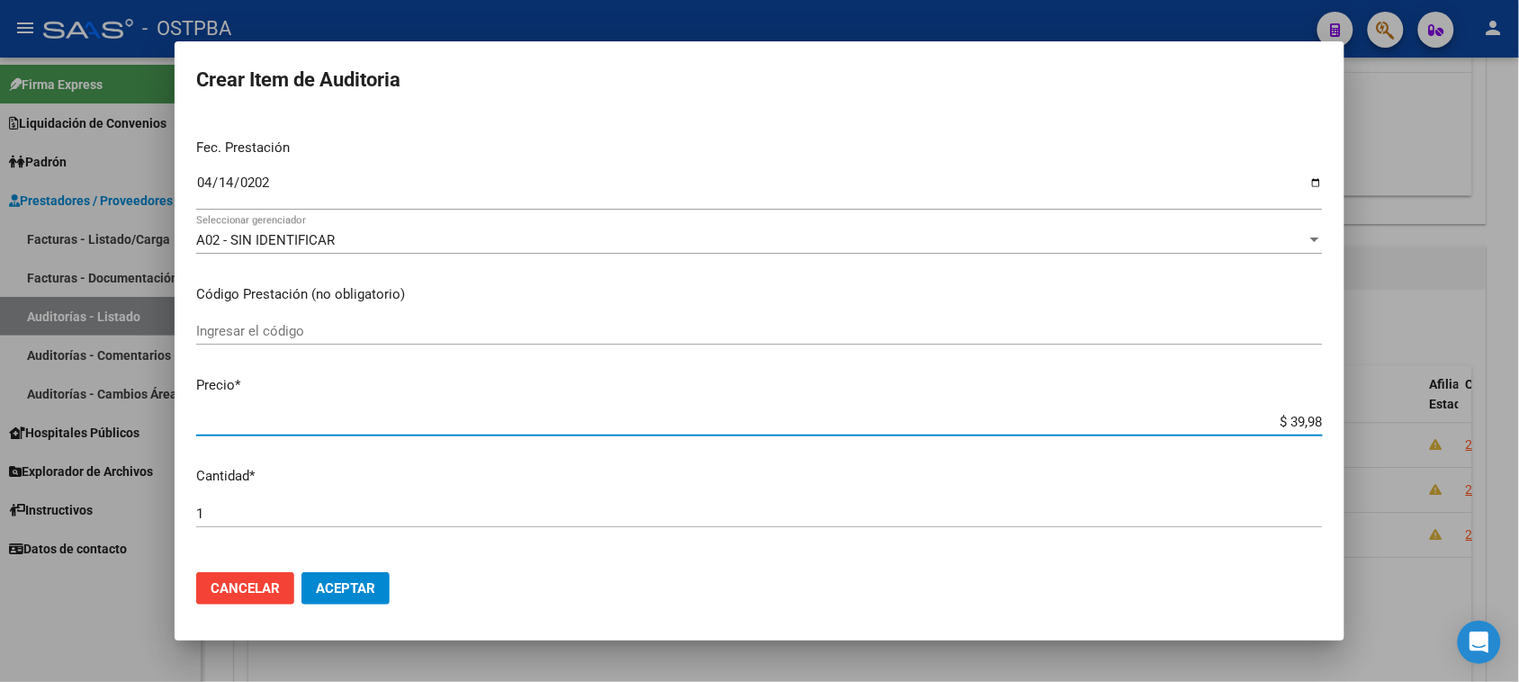
type input "$ 399,80"
type input "$ 3.998,00"
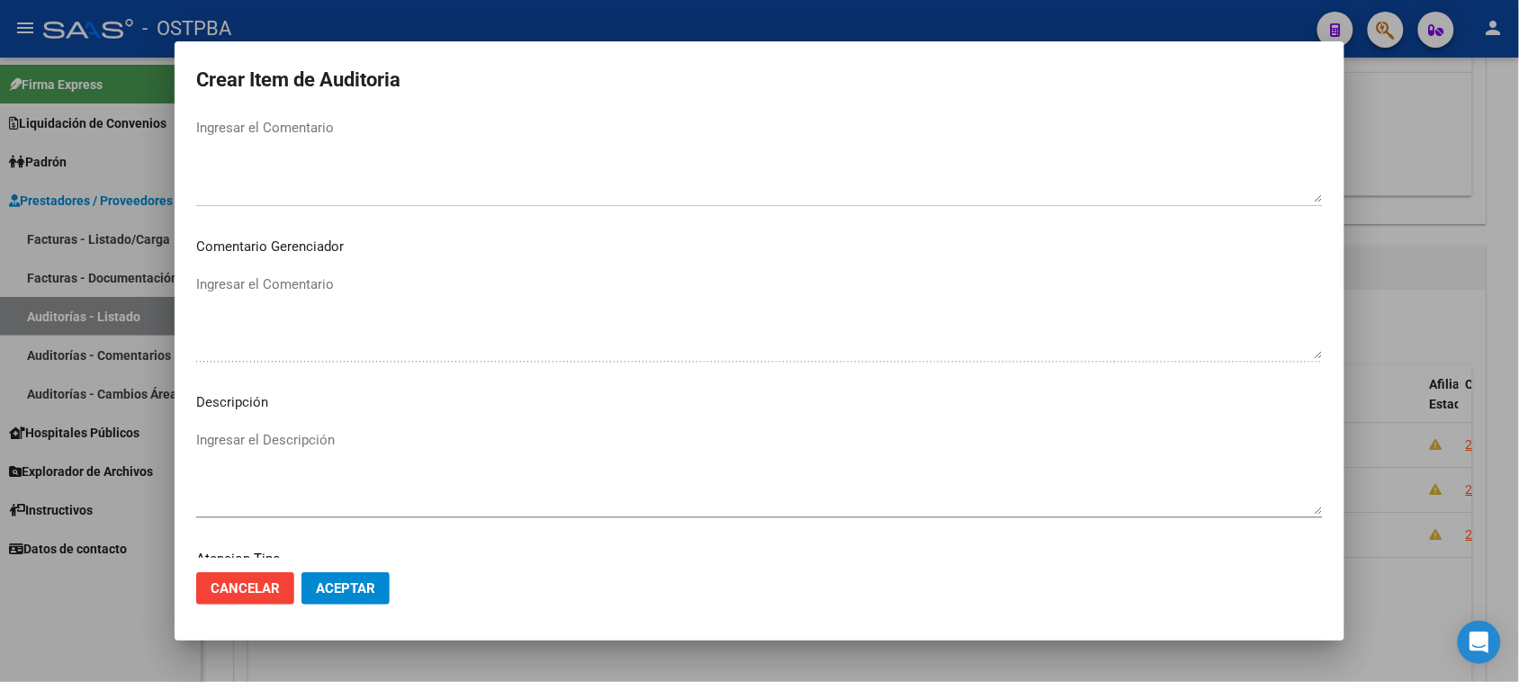
scroll to position [1040, 0]
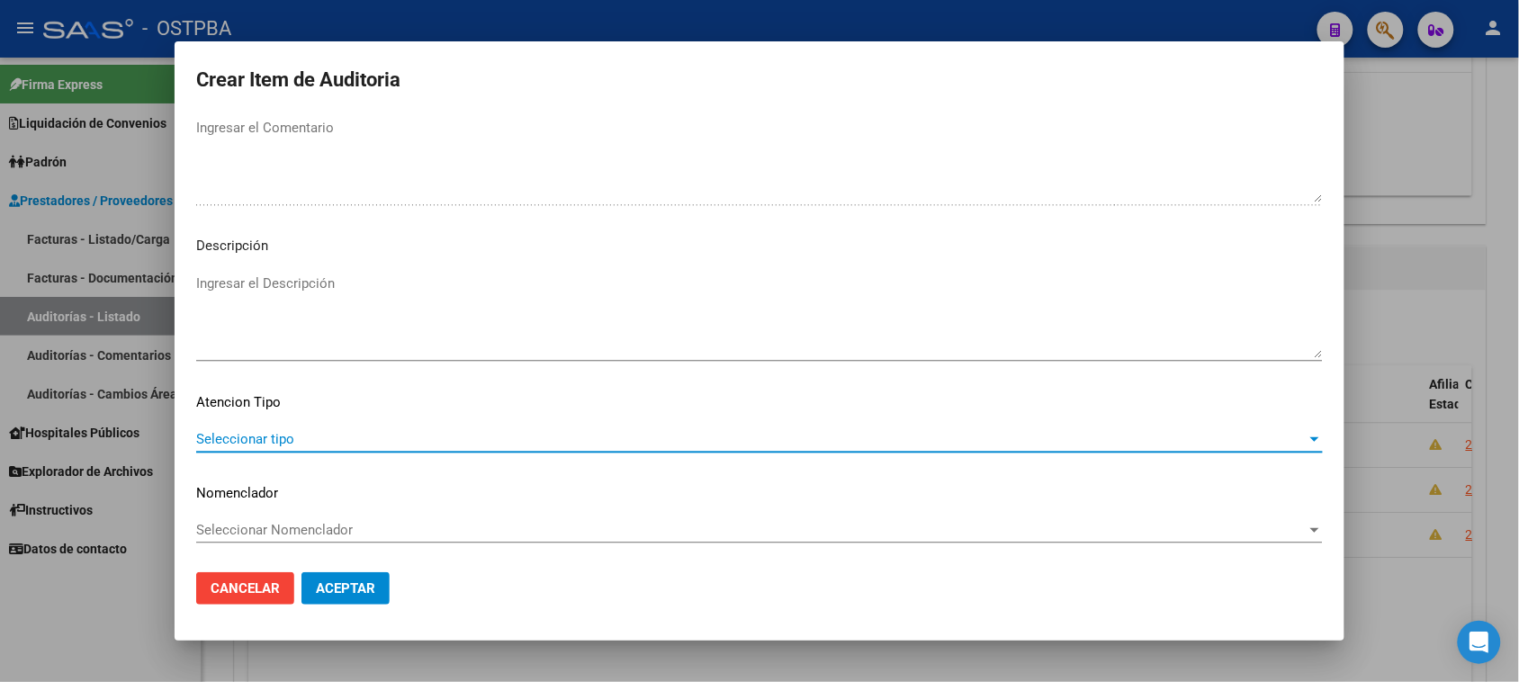
click at [239, 433] on span "Seleccionar tipo" at bounding box center [751, 439] width 1110 height 16
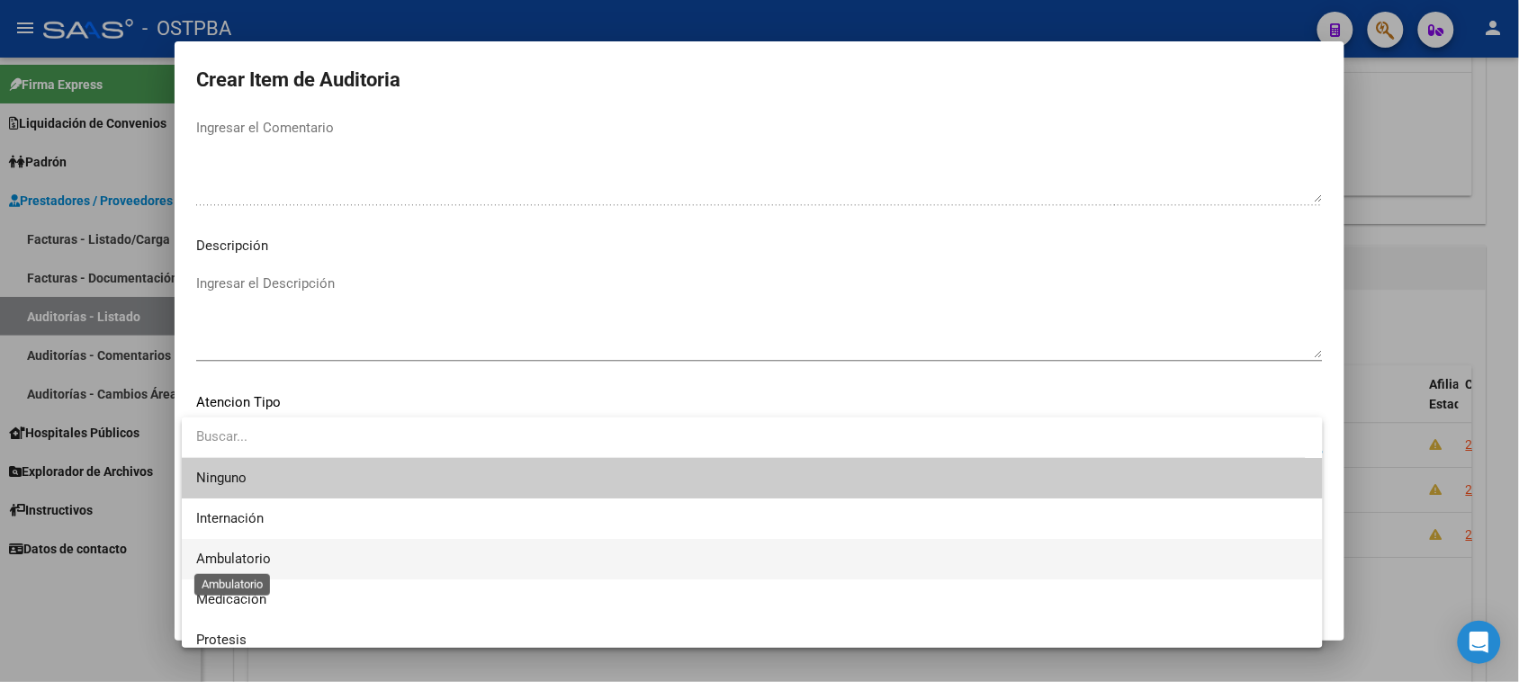
click at [237, 552] on span "Ambulatorio" at bounding box center [233, 559] width 75 height 16
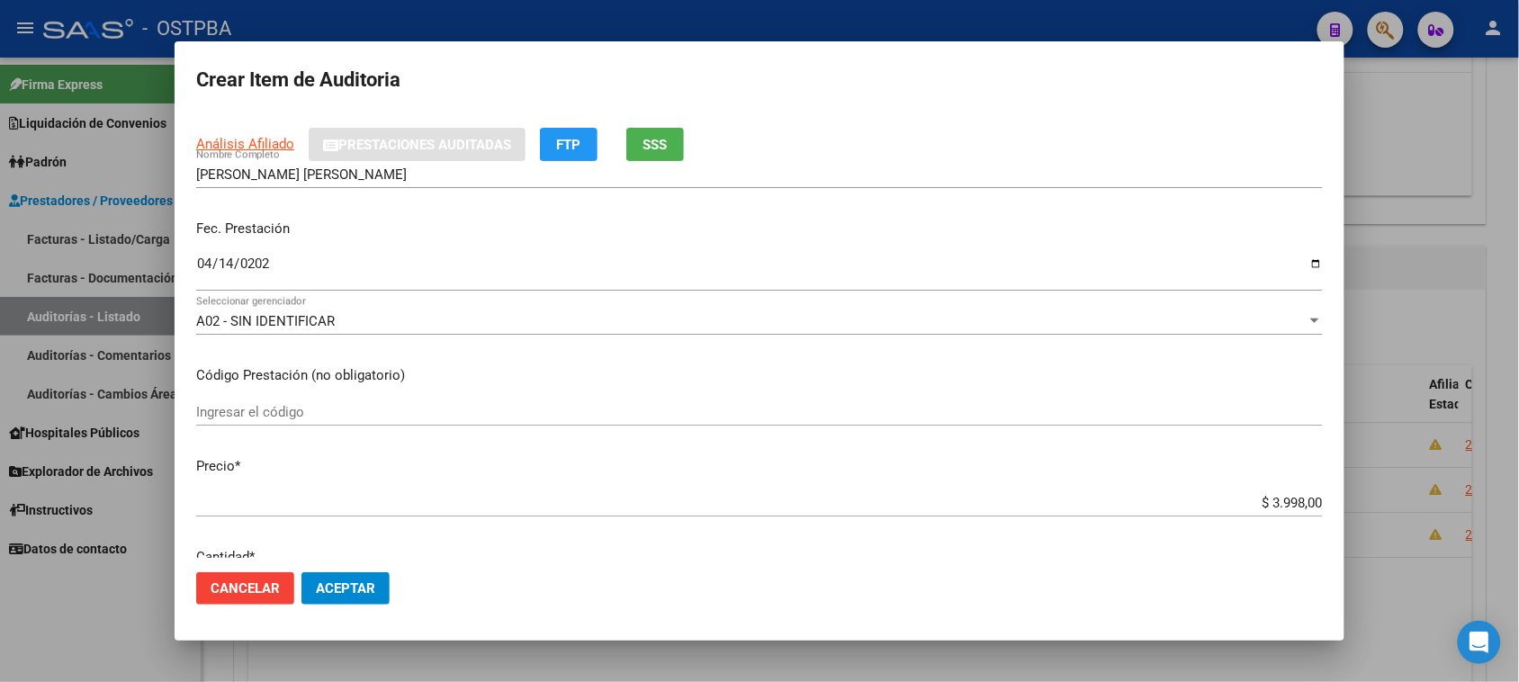
scroll to position [140, 0]
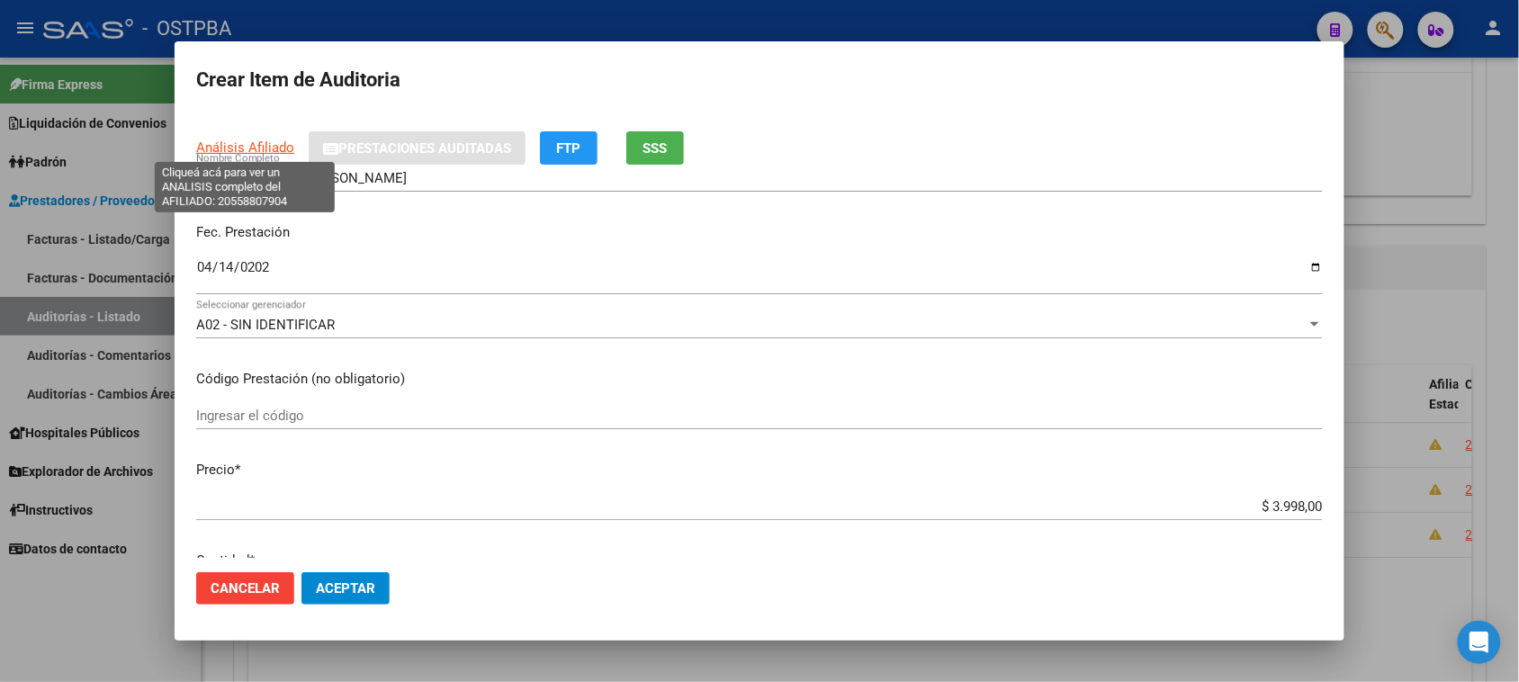
click at [237, 150] on span "Análisis Afiliado" at bounding box center [245, 147] width 98 height 16
type textarea "20558807904"
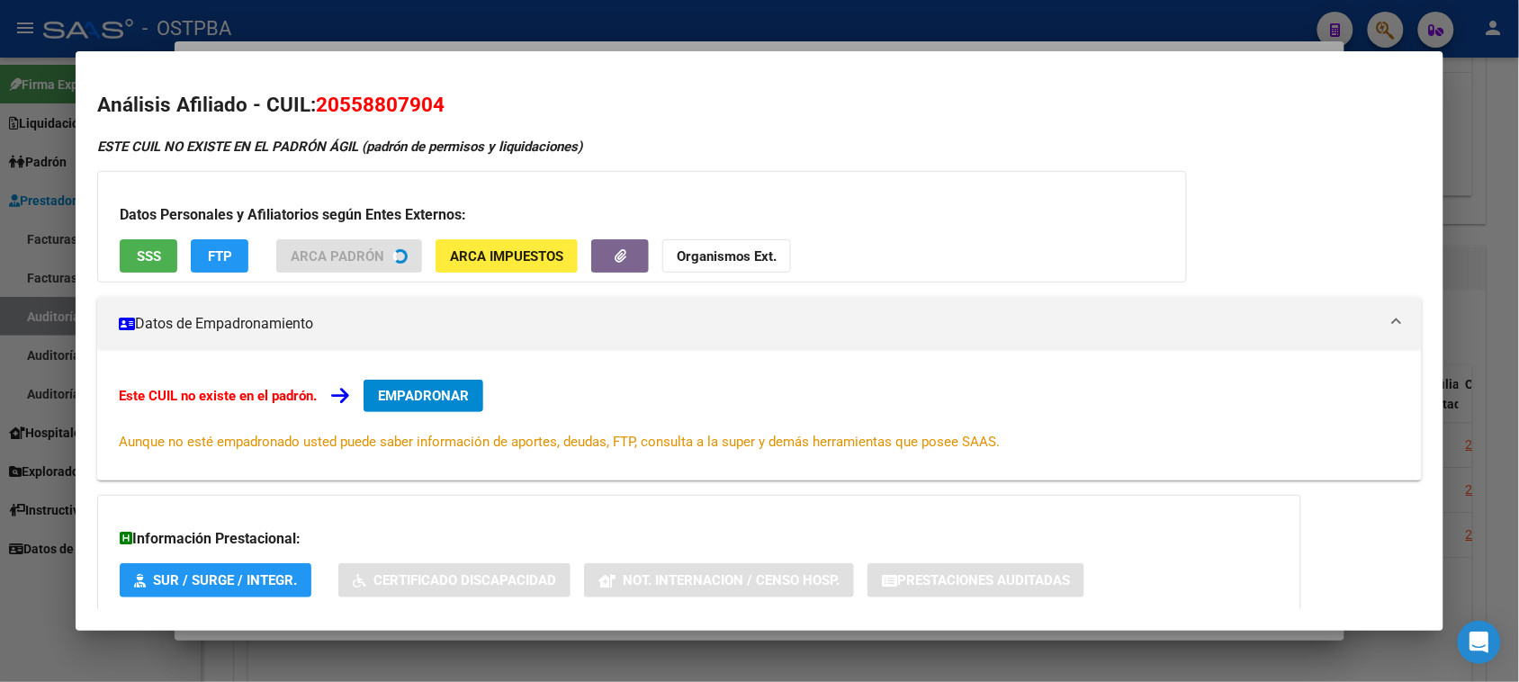
click at [697, 254] on div "Datos Personales y Afiliatorios según Entes Externos: SSS FTP ARCA Padrón ARCA …" at bounding box center [642, 227] width 1090 height 112
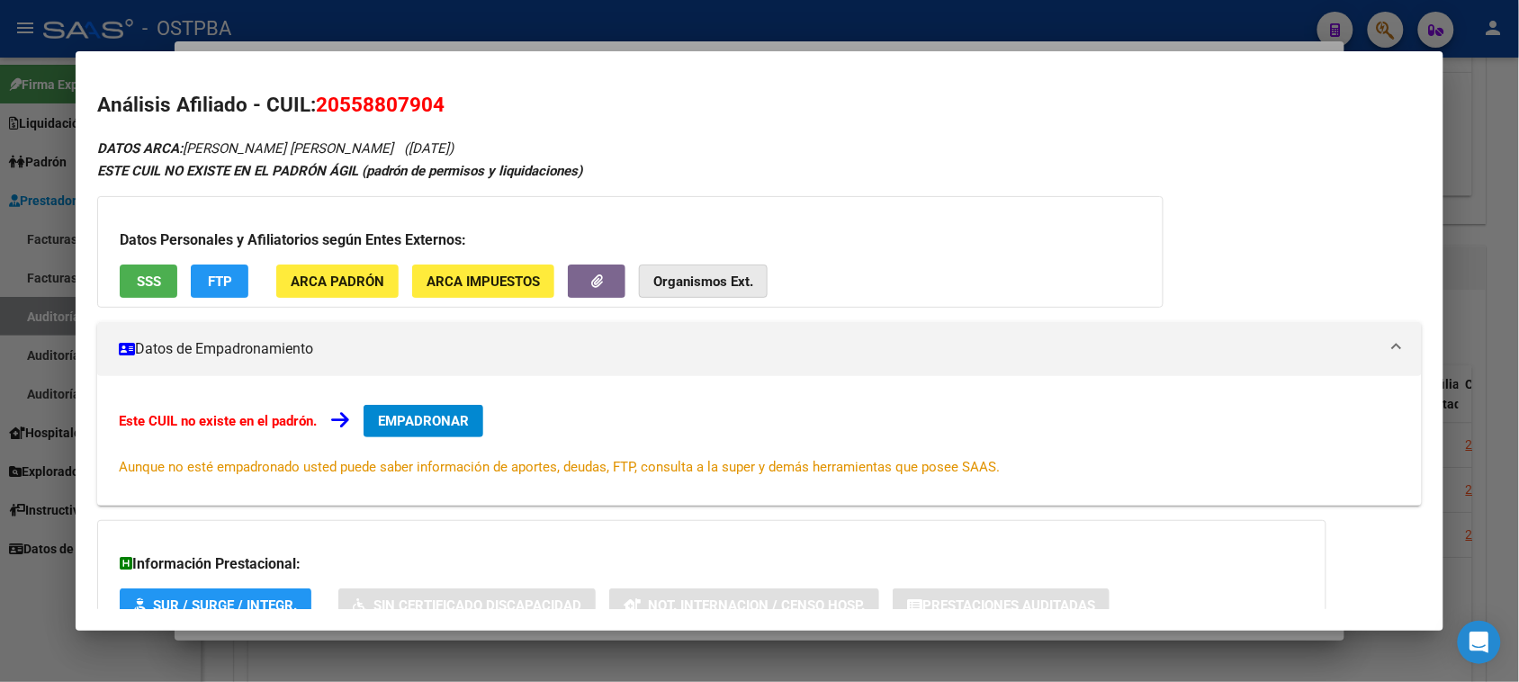
click at [691, 274] on strong "Organismos Ext." at bounding box center [703, 282] width 100 height 16
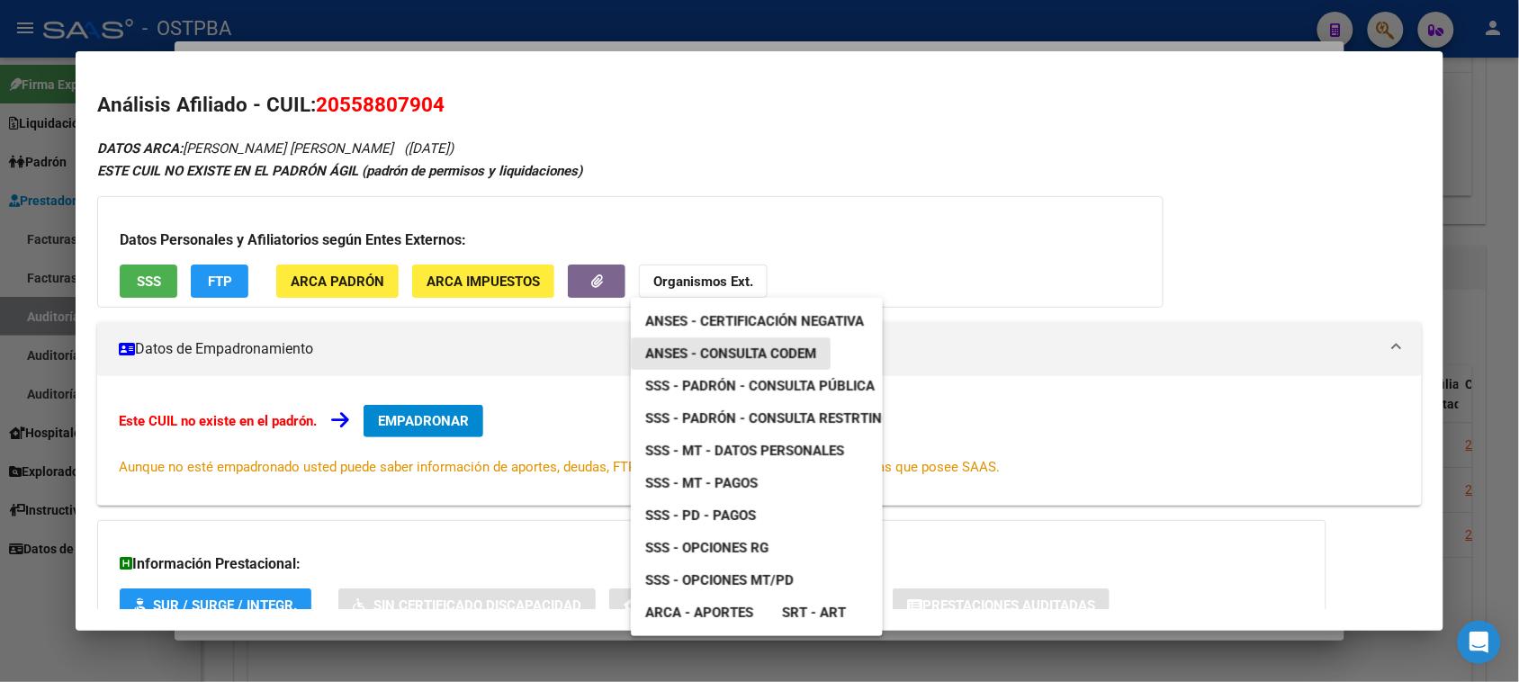
click at [706, 346] on span "ANSES - Consulta CODEM" at bounding box center [730, 354] width 171 height 16
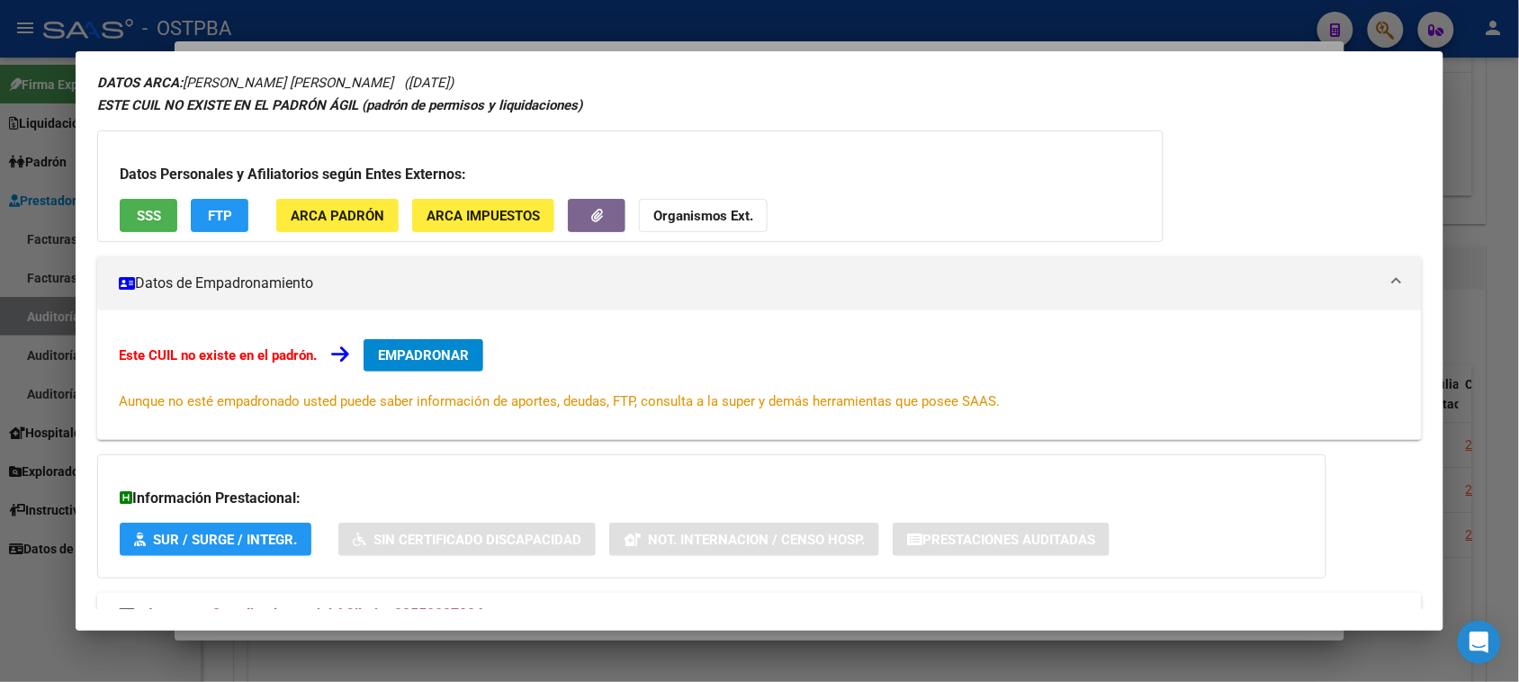
scroll to position [131, 0]
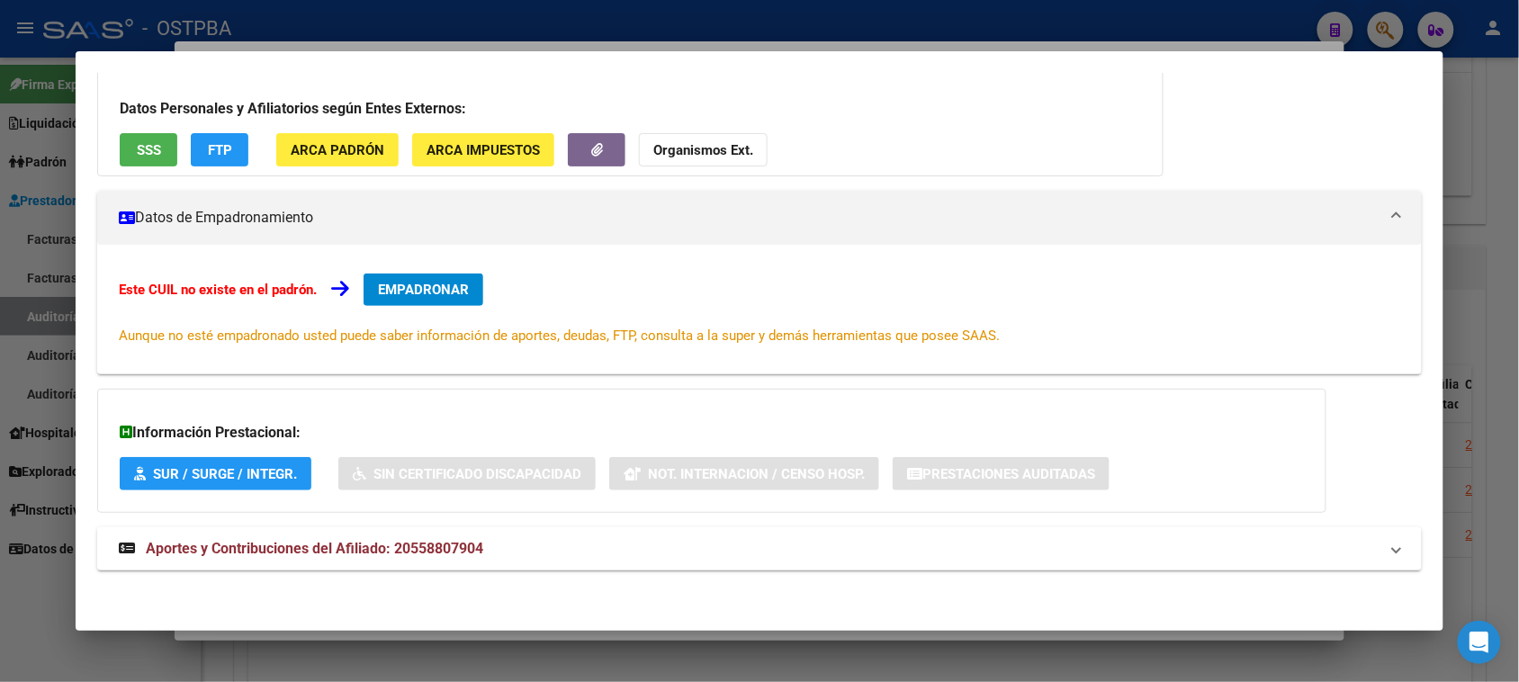
click at [49, 586] on div at bounding box center [759, 341] width 1519 height 682
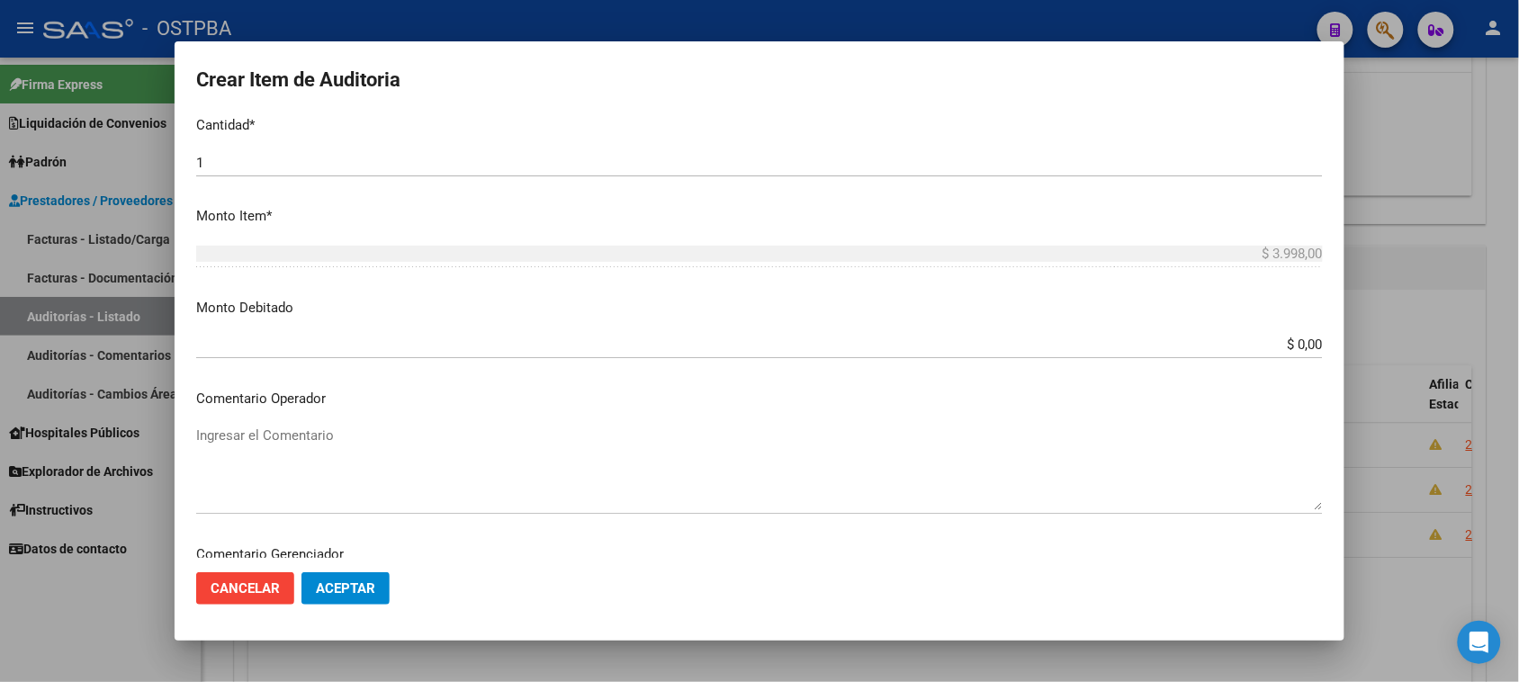
scroll to position [590, 0]
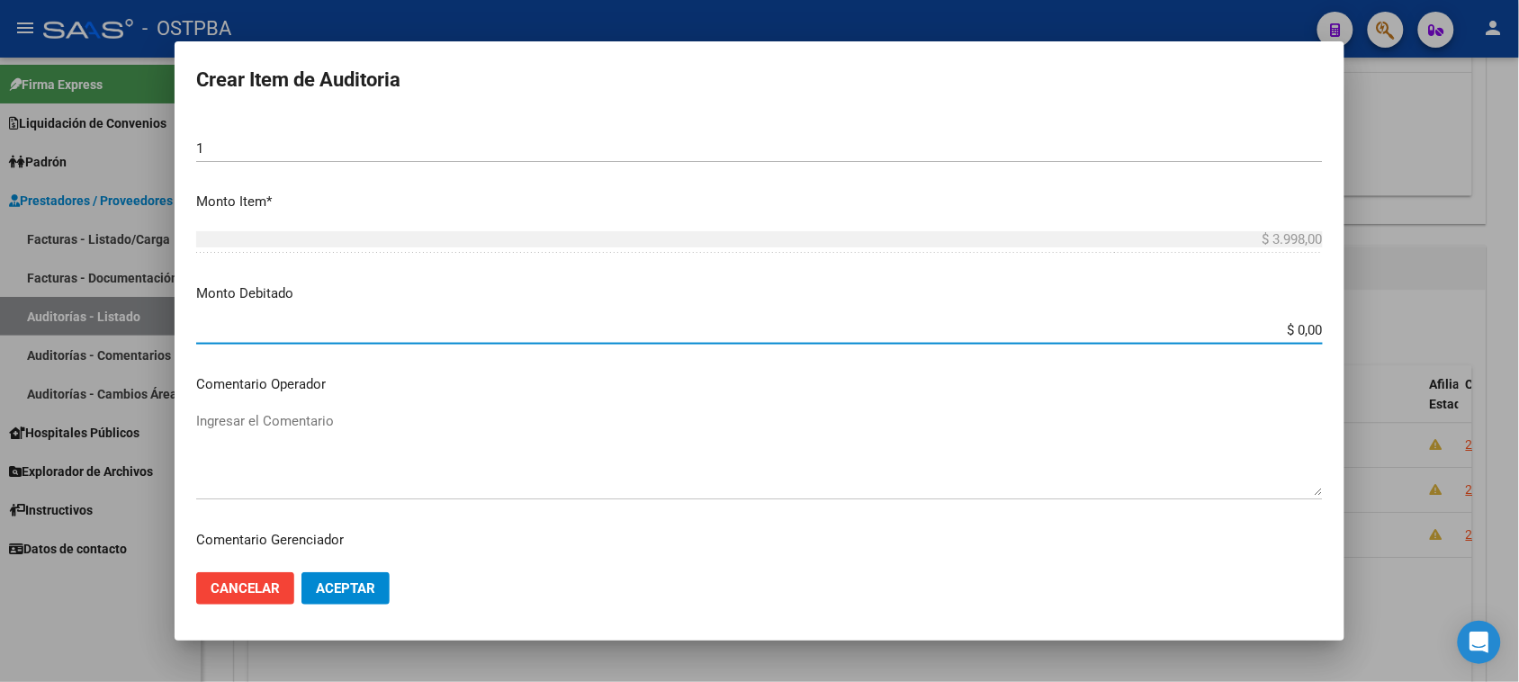
drag, startPoint x: 1282, startPoint y: 333, endPoint x: 1535, endPoint y: 330, distance: 252.9
click at [1518, 330] on html "menu - OSTPBA person Firma Express Liquidación de Convenios Gastos - Items Gast…" at bounding box center [759, 341] width 1519 height 682
type input "$ 3.998,00"
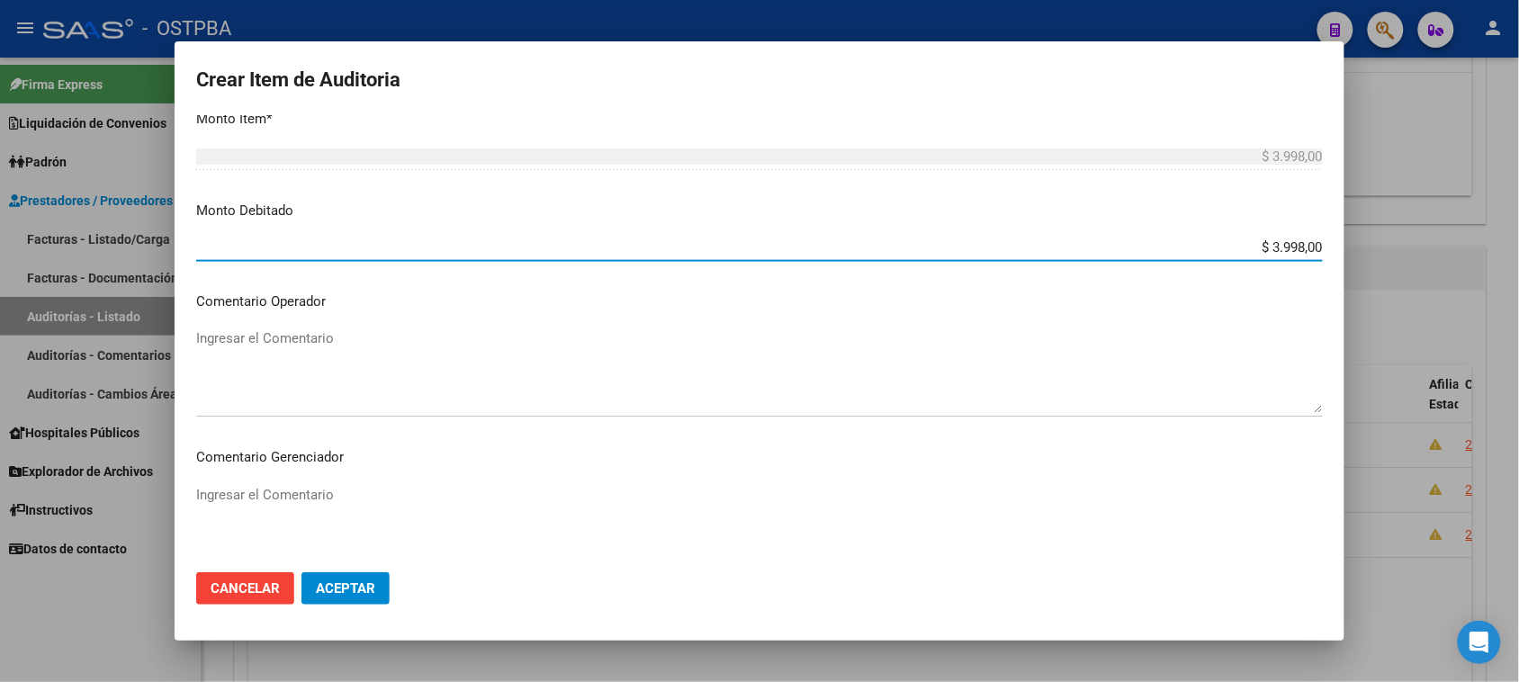
scroll to position [815, 0]
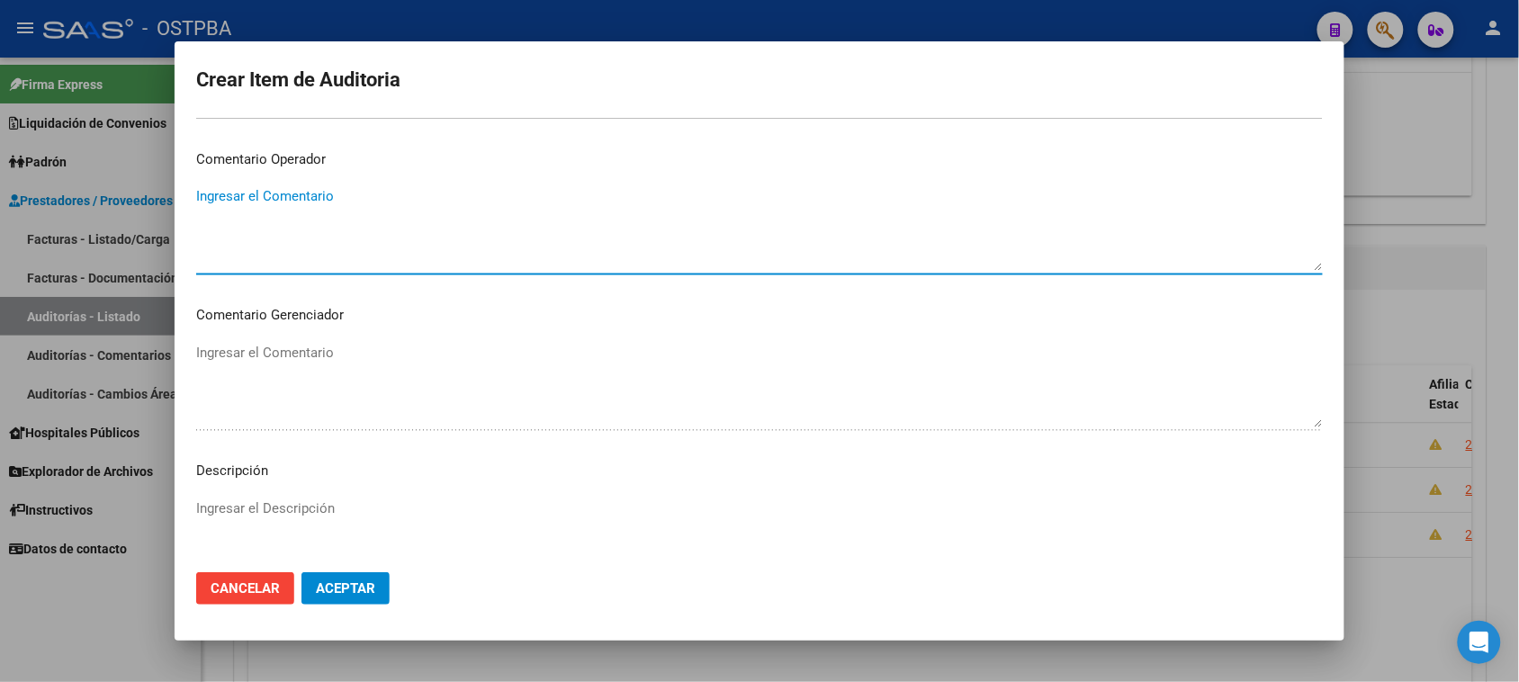
click at [248, 199] on textarea "Ingresar el Comentario" at bounding box center [759, 228] width 1127 height 85
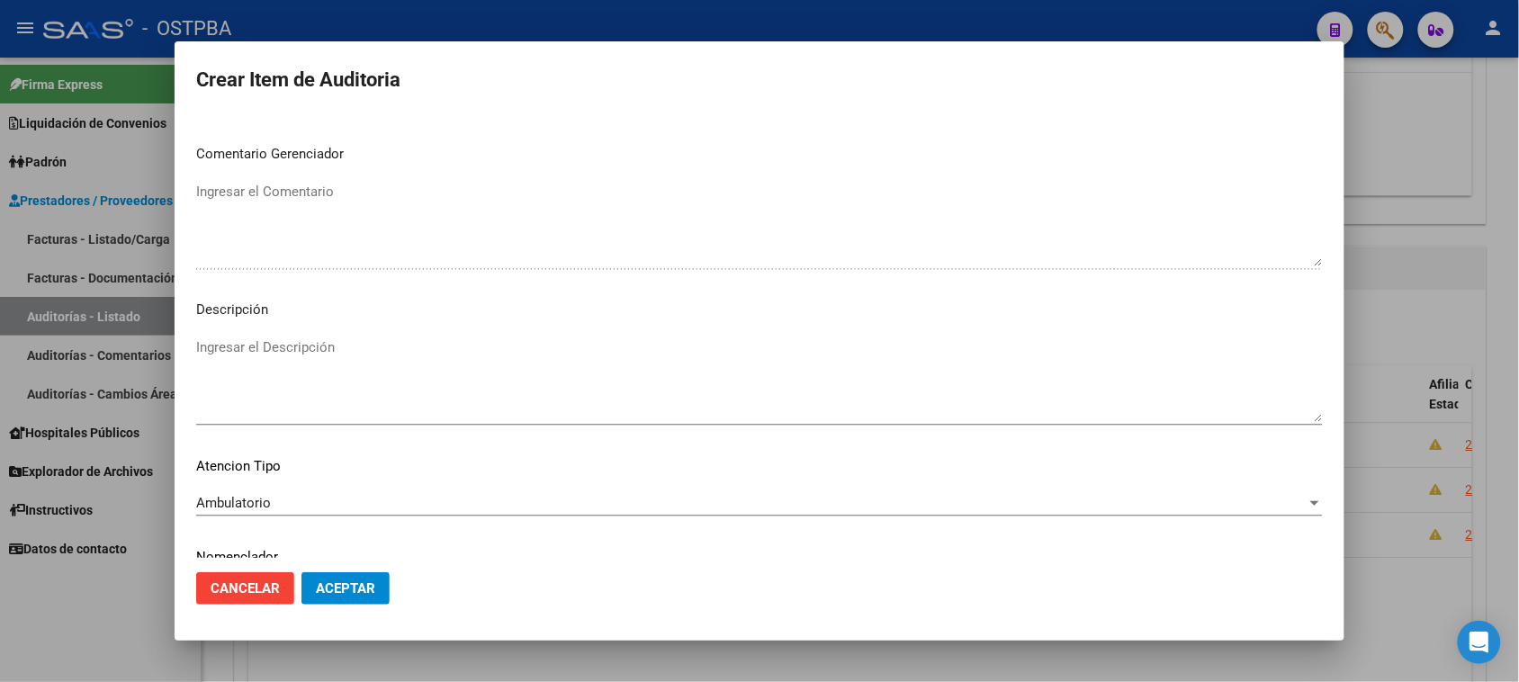
scroll to position [1040, 0]
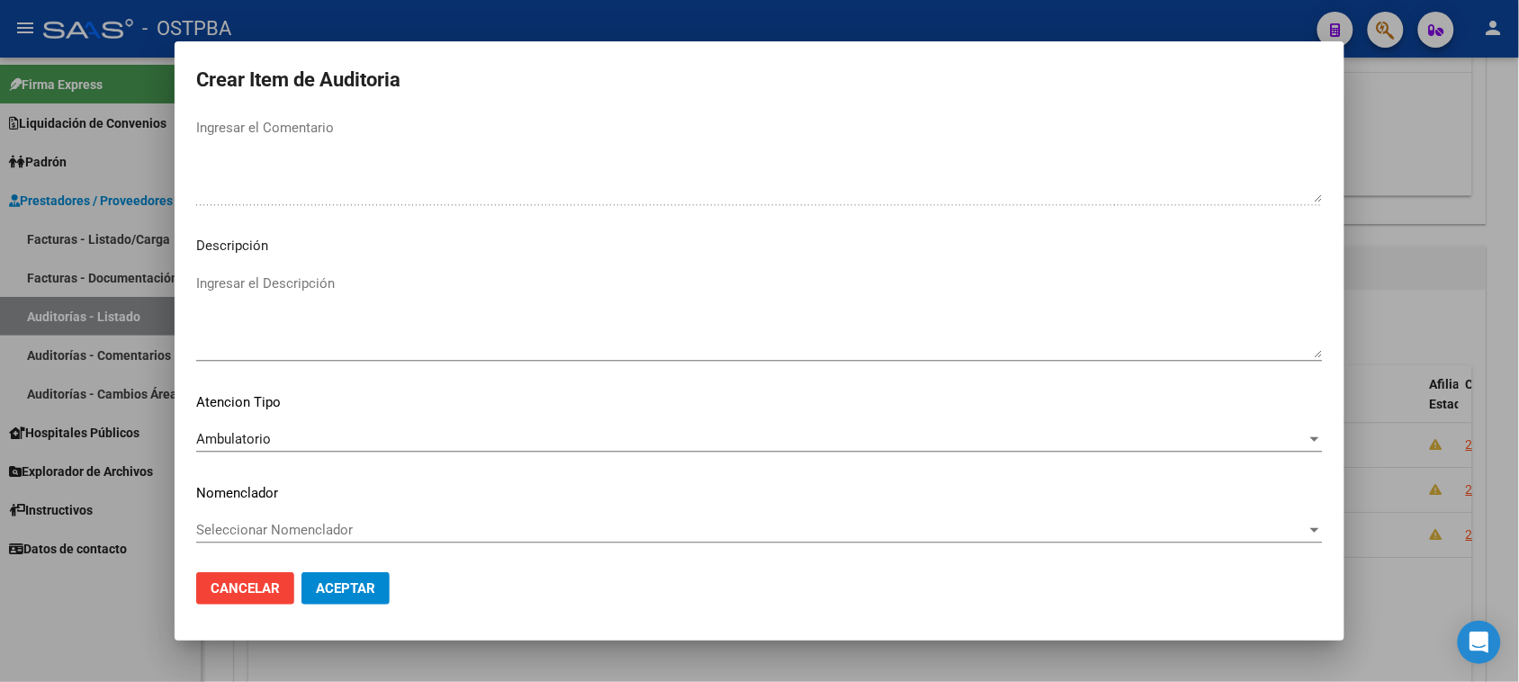
type textarea "NO CORRESPONDE A PRENSA"
click at [370, 586] on span "Aceptar" at bounding box center [345, 588] width 59 height 16
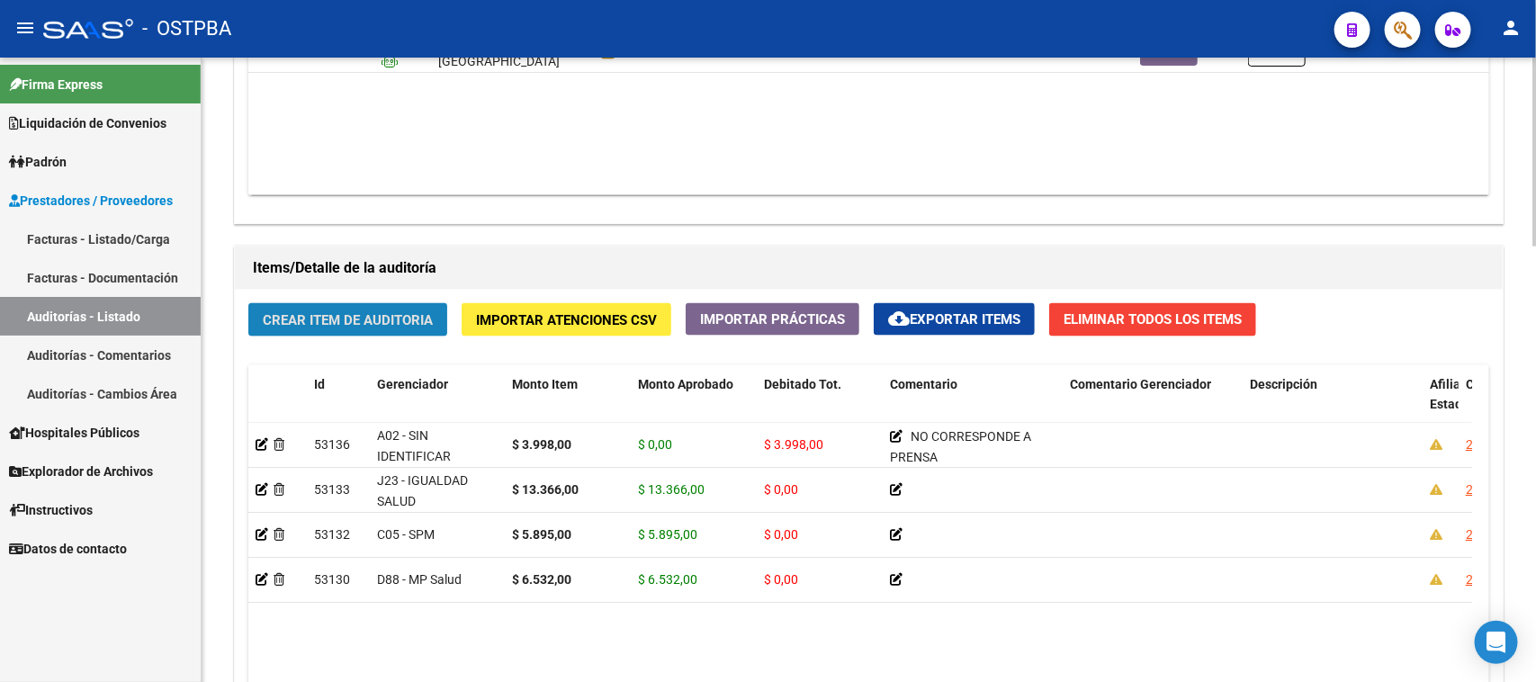
click at [381, 317] on span "Crear Item de Auditoria" at bounding box center [348, 320] width 170 height 16
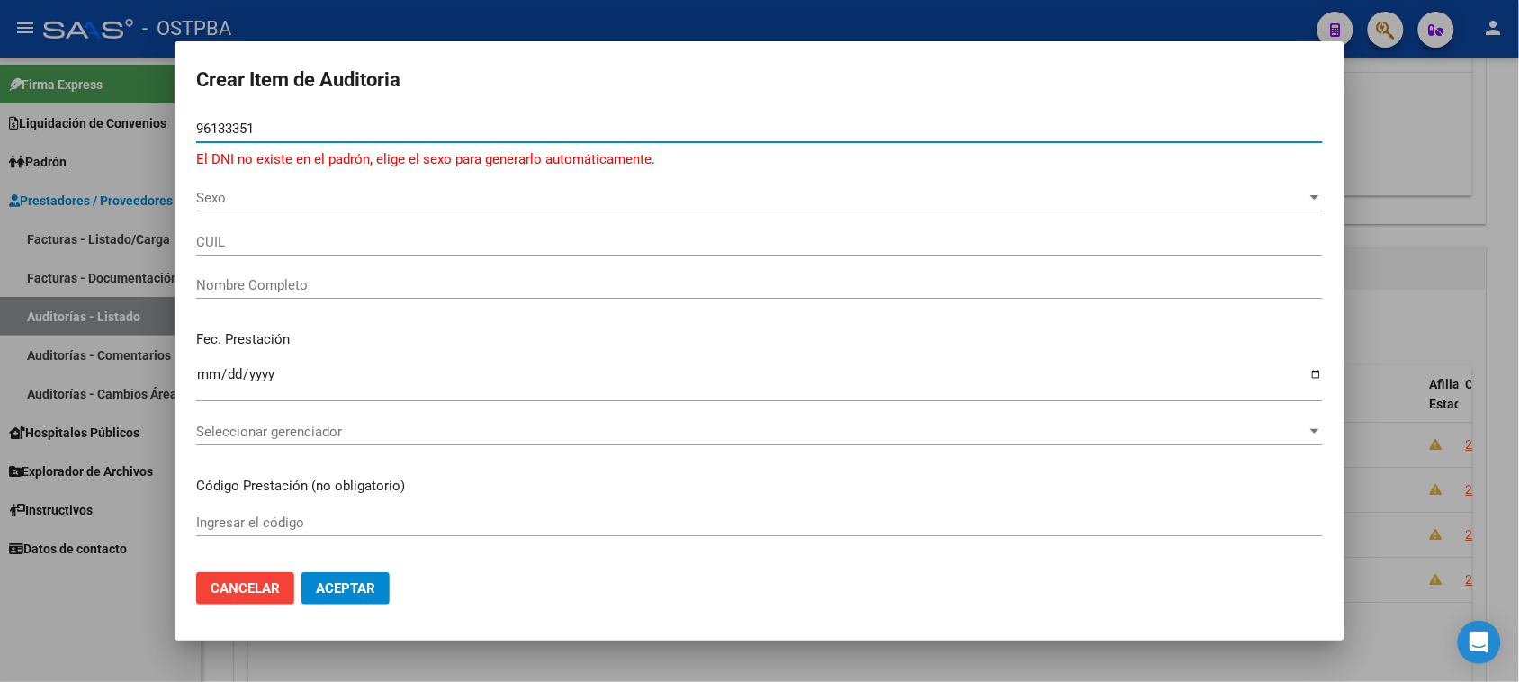
type input "96133351"
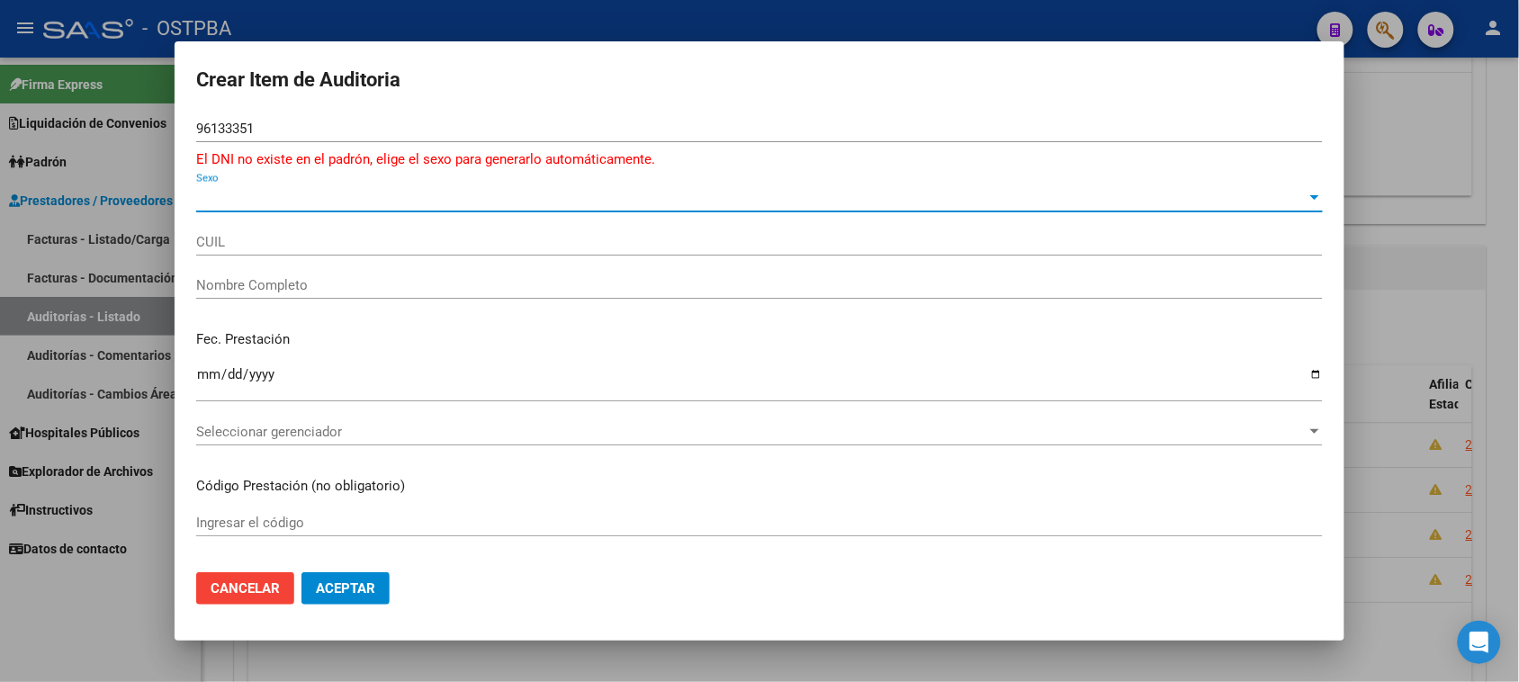
click at [240, 200] on span "Sexo" at bounding box center [751, 198] width 1110 height 16
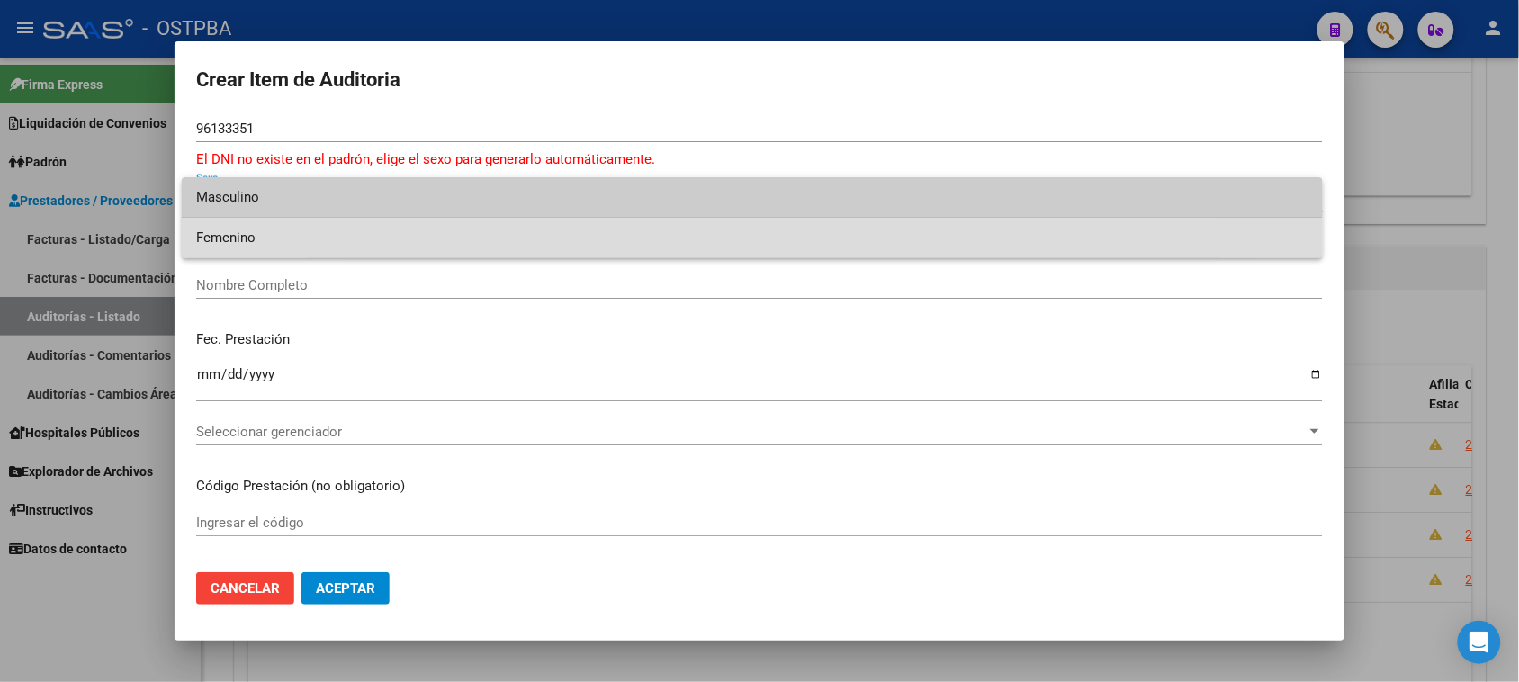
click at [243, 236] on span "Femenino" at bounding box center [752, 238] width 1112 height 40
type input "27961333518"
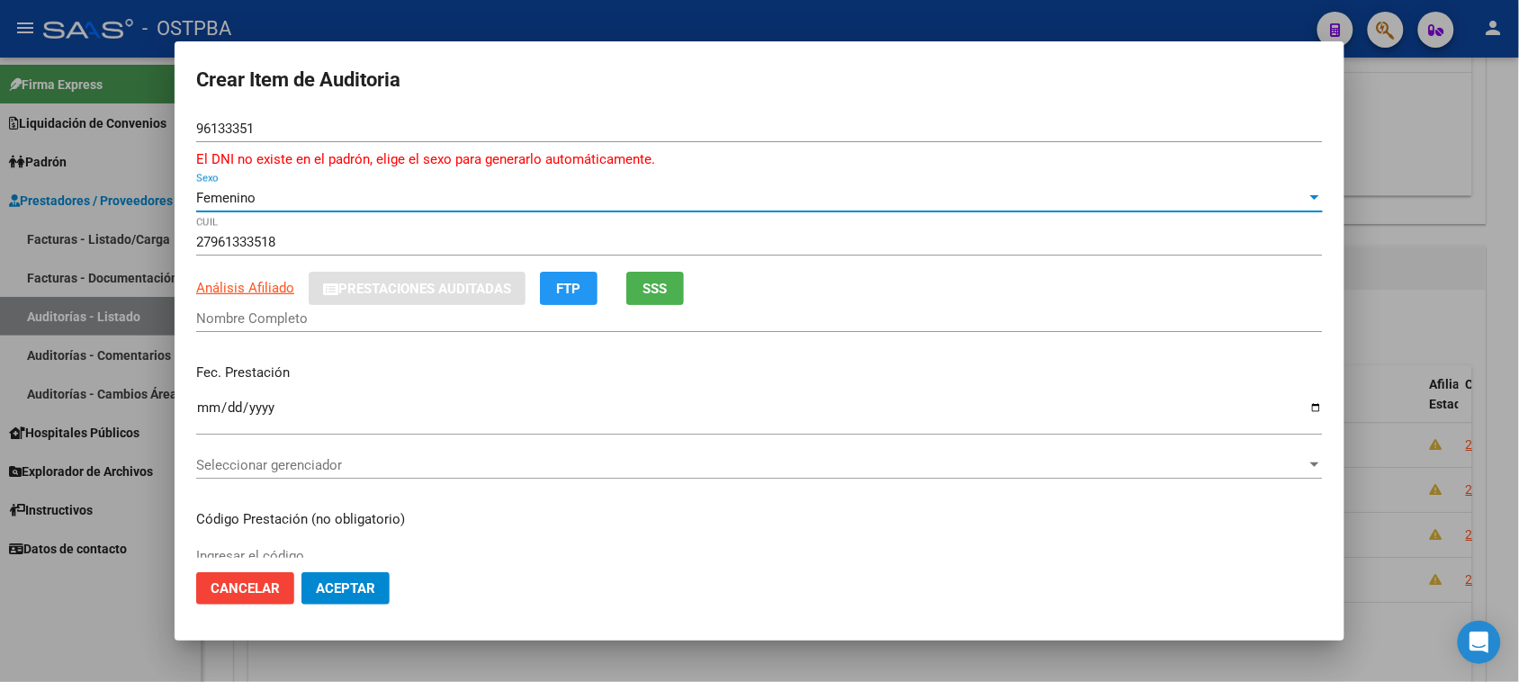
type input "LEONETT CARDOSO ANDREA VALENTINA"
click at [663, 295] on span "SSS" at bounding box center [655, 289] width 24 height 16
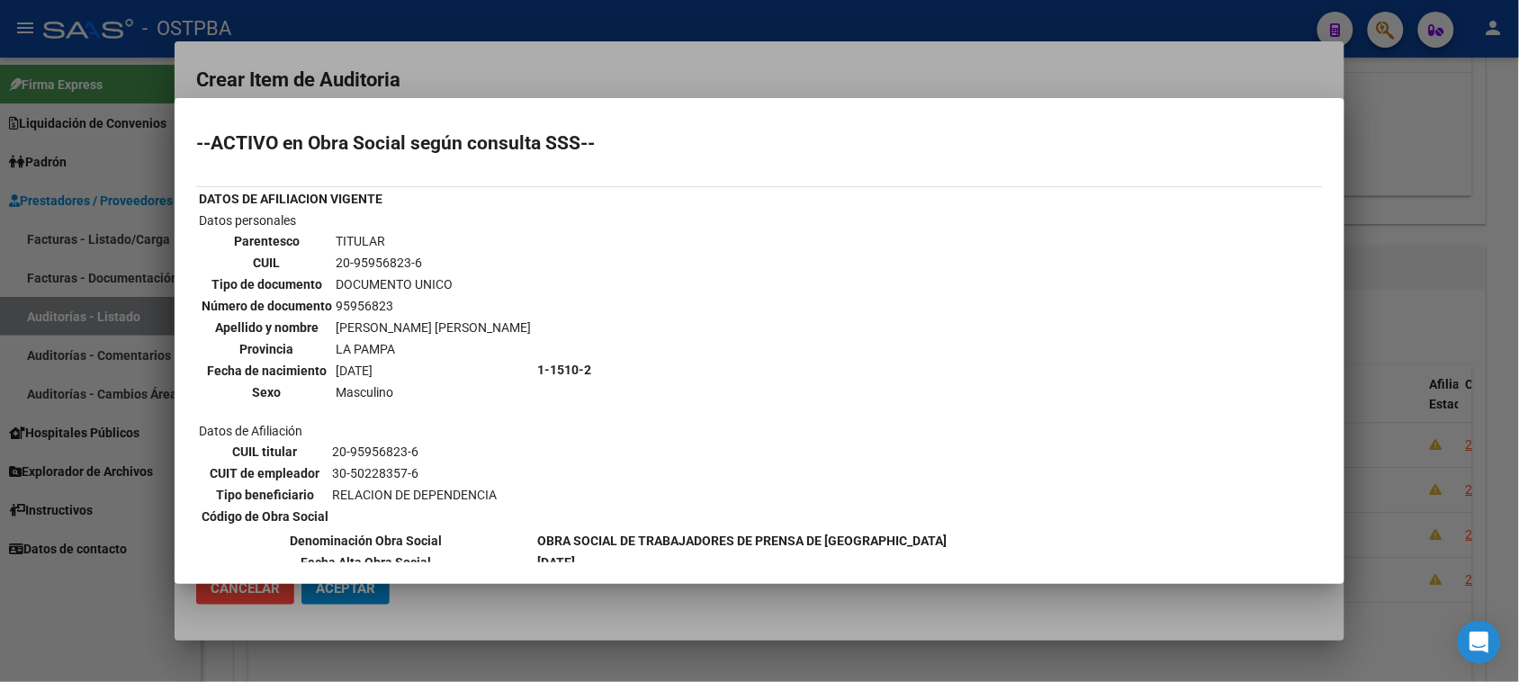
scroll to position [0, 0]
drag, startPoint x: 114, startPoint y: 607, endPoint x: 115, endPoint y: 598, distance: 9.0
click at [114, 605] on div at bounding box center [759, 341] width 1519 height 682
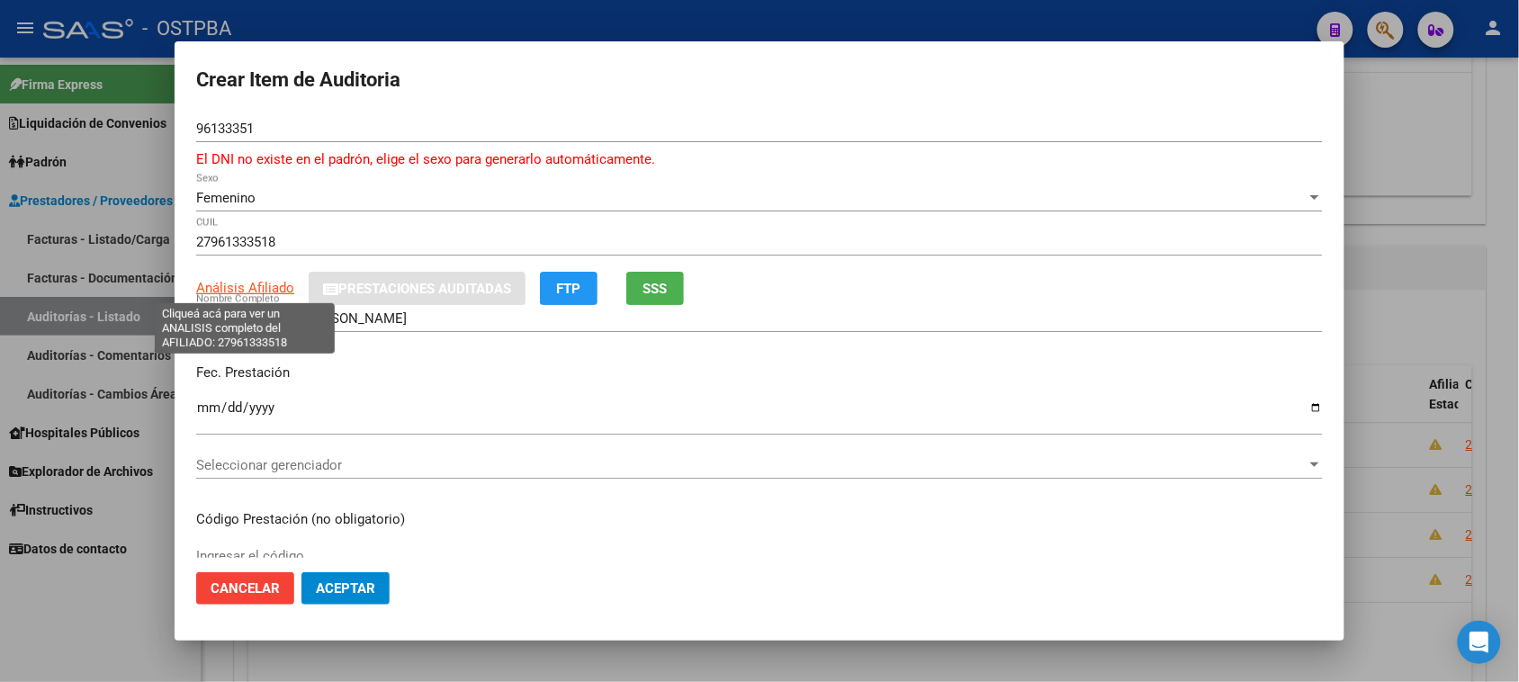
click at [254, 280] on span "Análisis Afiliado" at bounding box center [245, 288] width 98 height 16
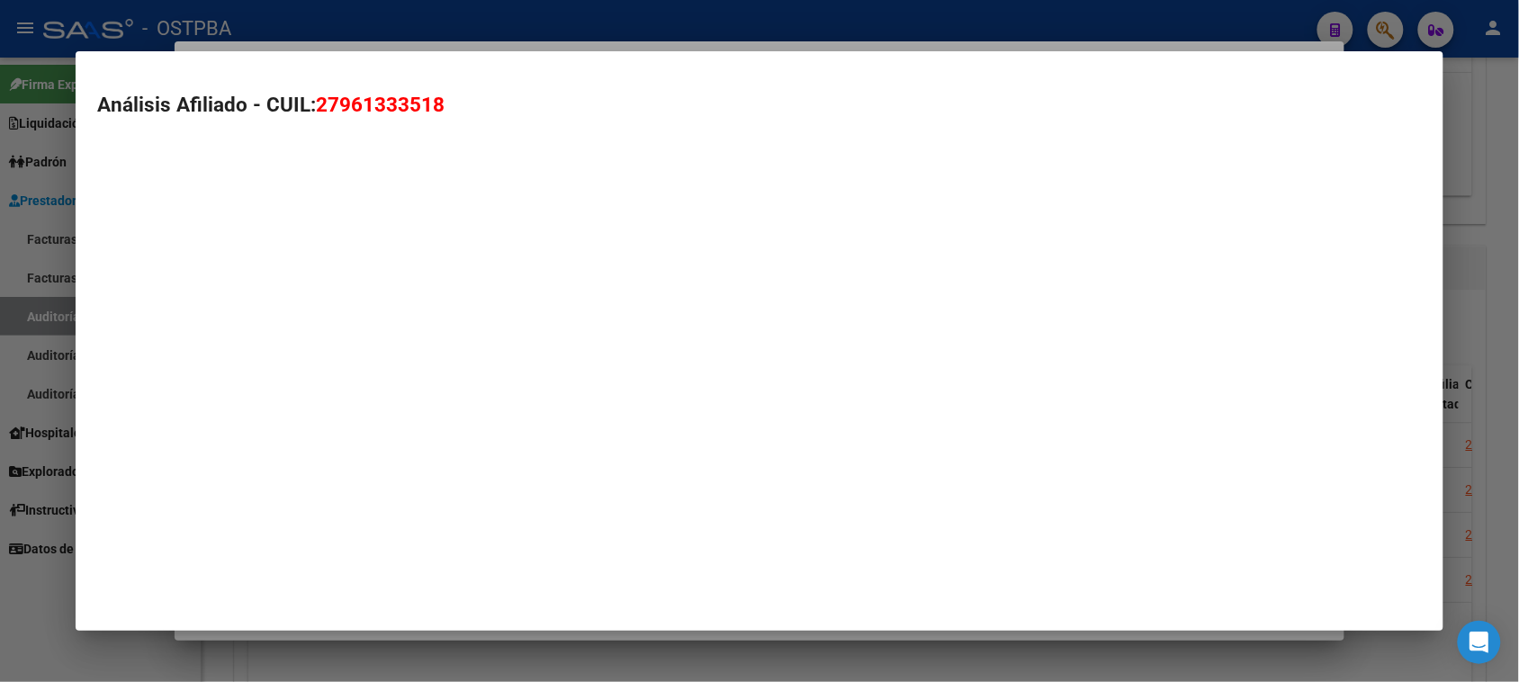
type textarea "27961333518"
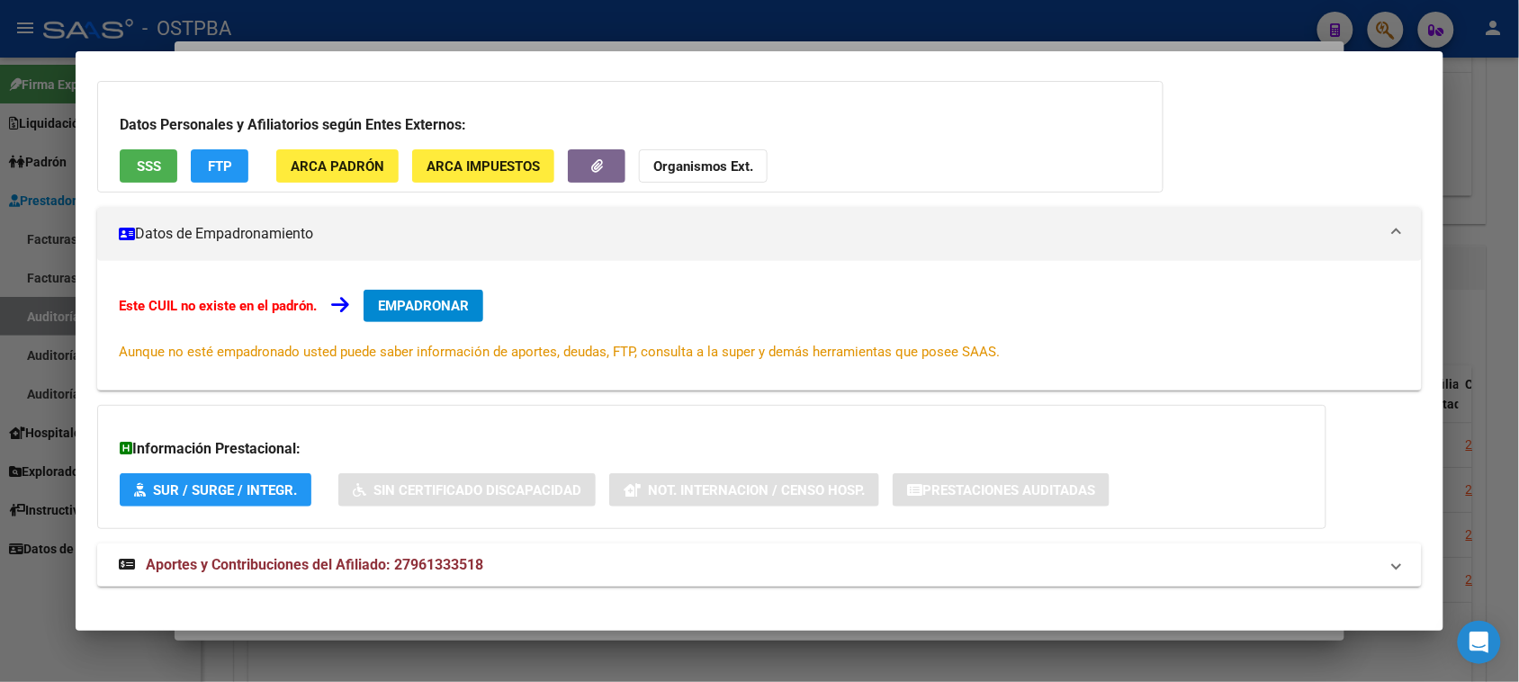
scroll to position [131, 0]
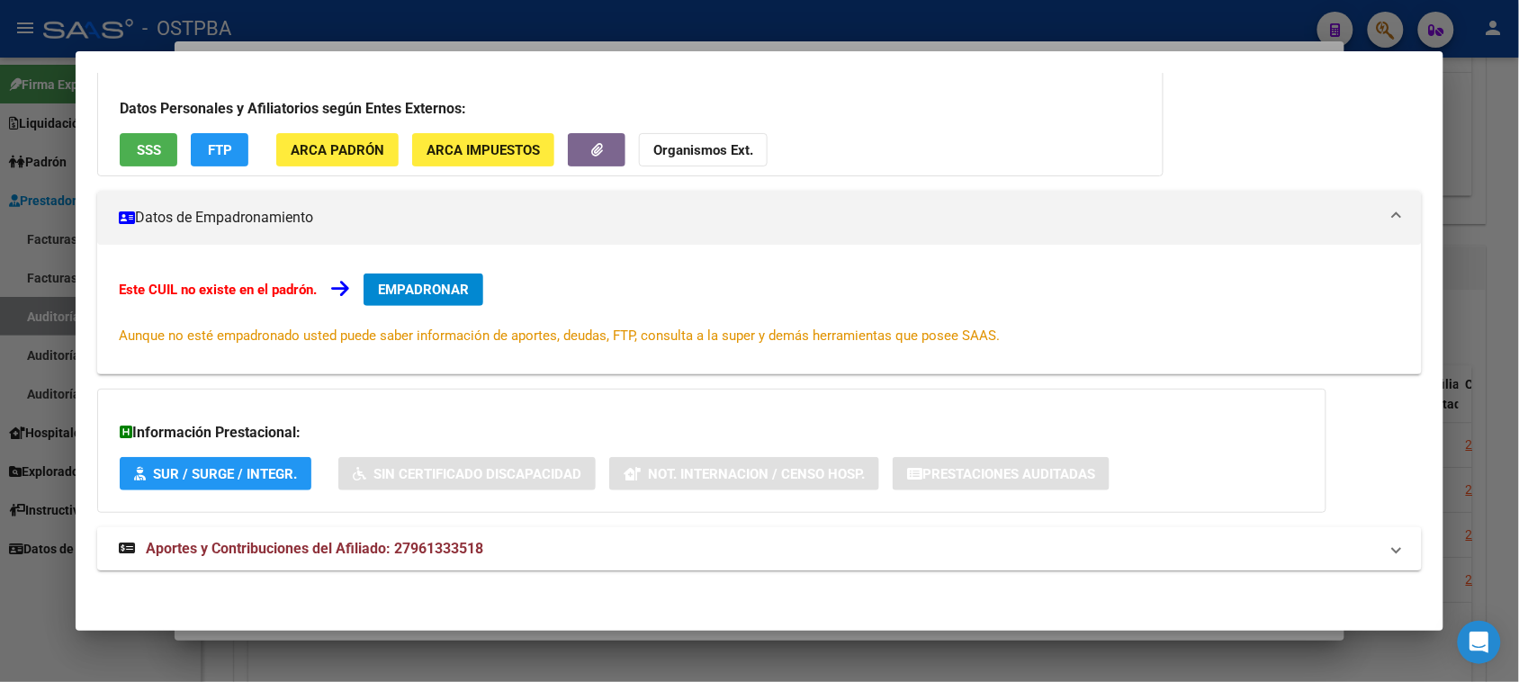
click at [423, 549] on span "Aportes y Contribuciones del Afiliado: 27961333518" at bounding box center [314, 548] width 337 height 17
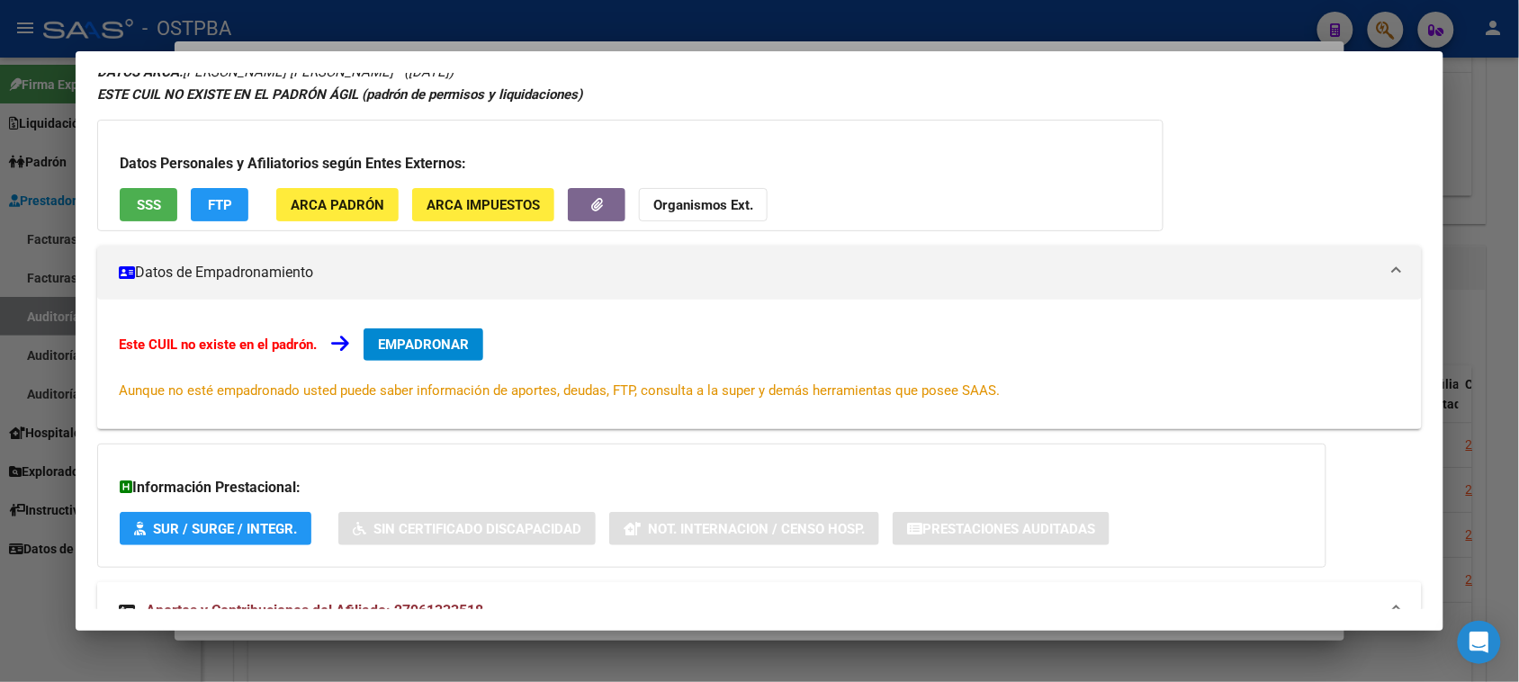
scroll to position [0, 0]
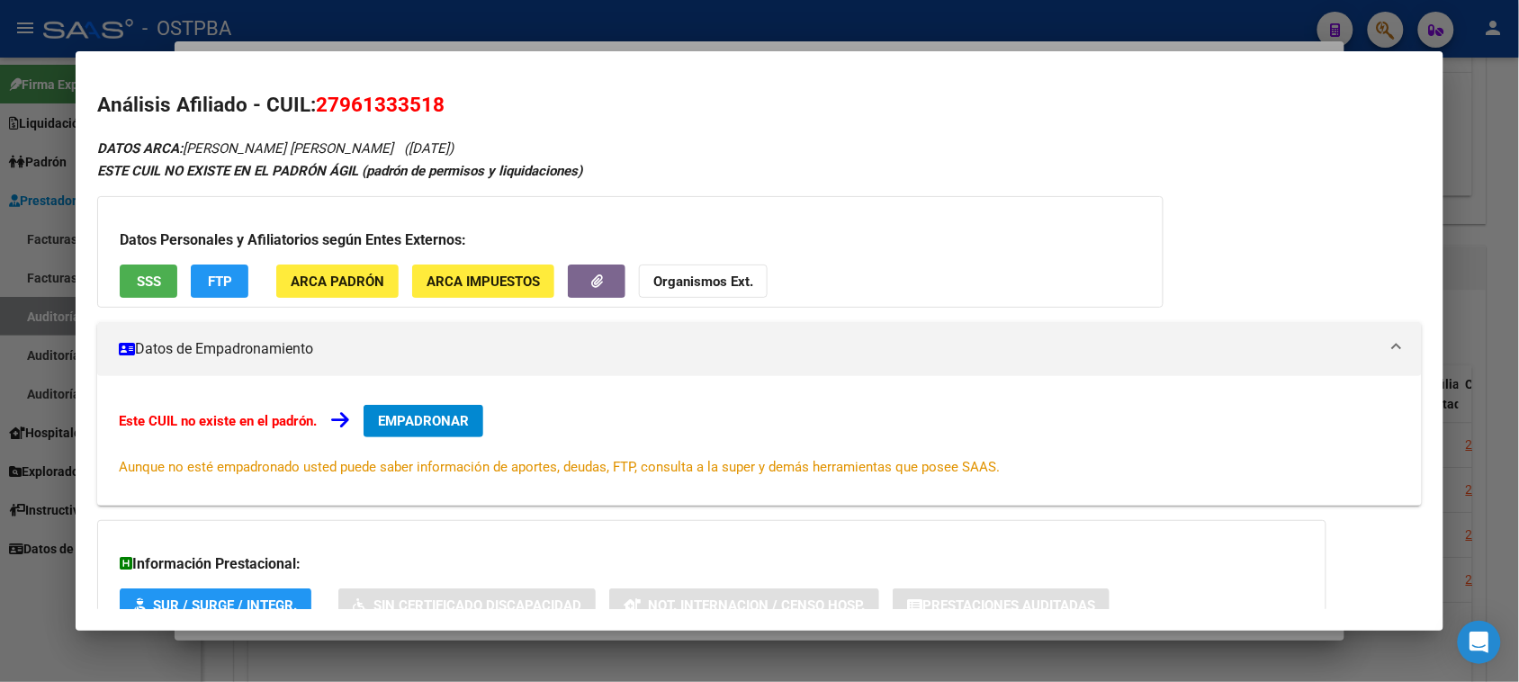
click at [146, 284] on span "SSS" at bounding box center [149, 282] width 24 height 16
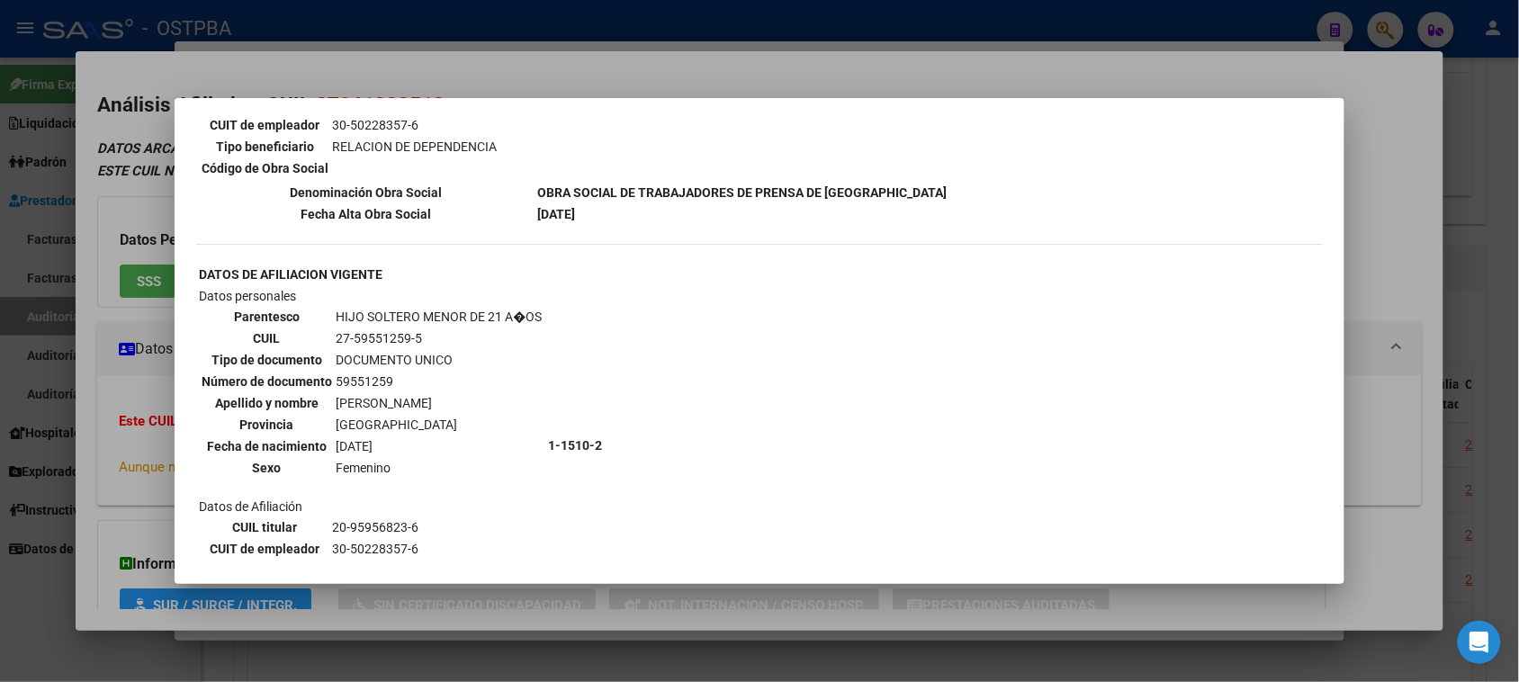
scroll to position [900, 0]
click at [77, 457] on div at bounding box center [759, 341] width 1519 height 682
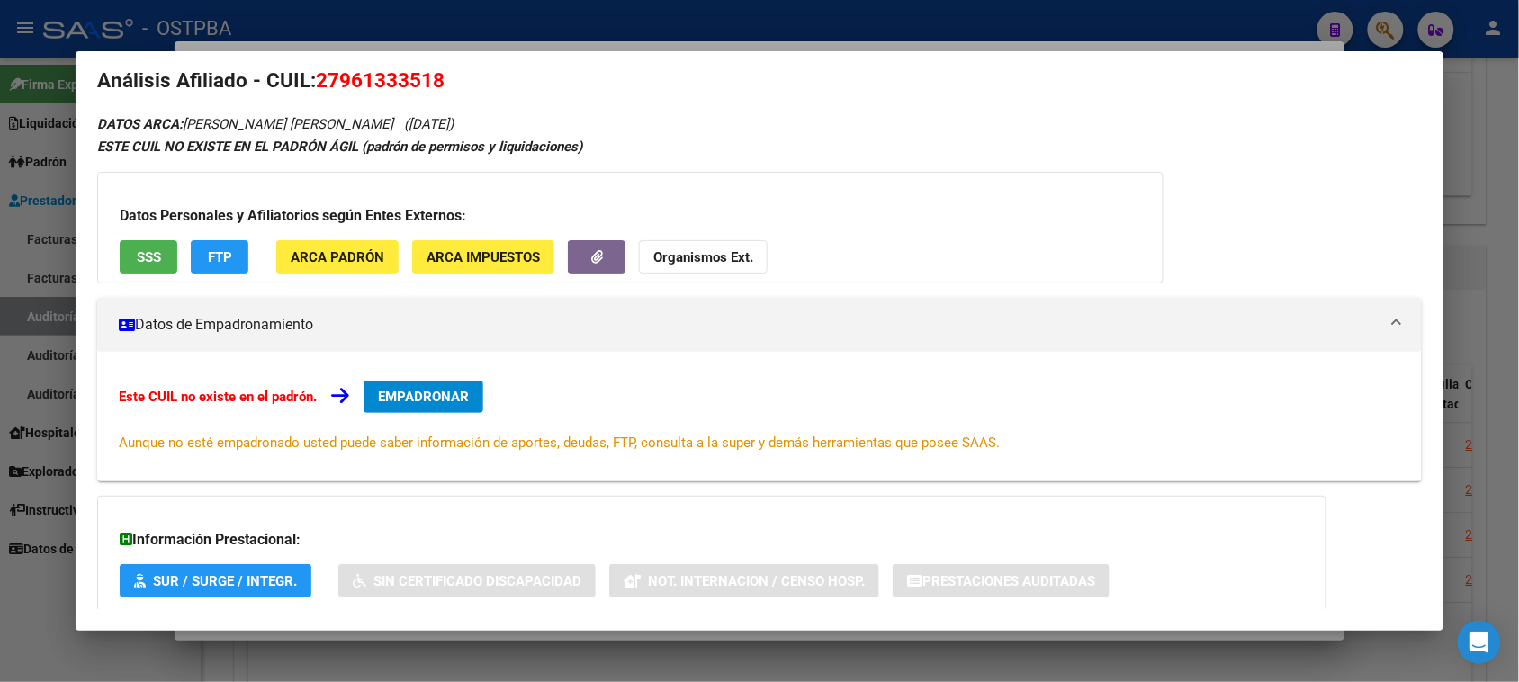
scroll to position [0, 0]
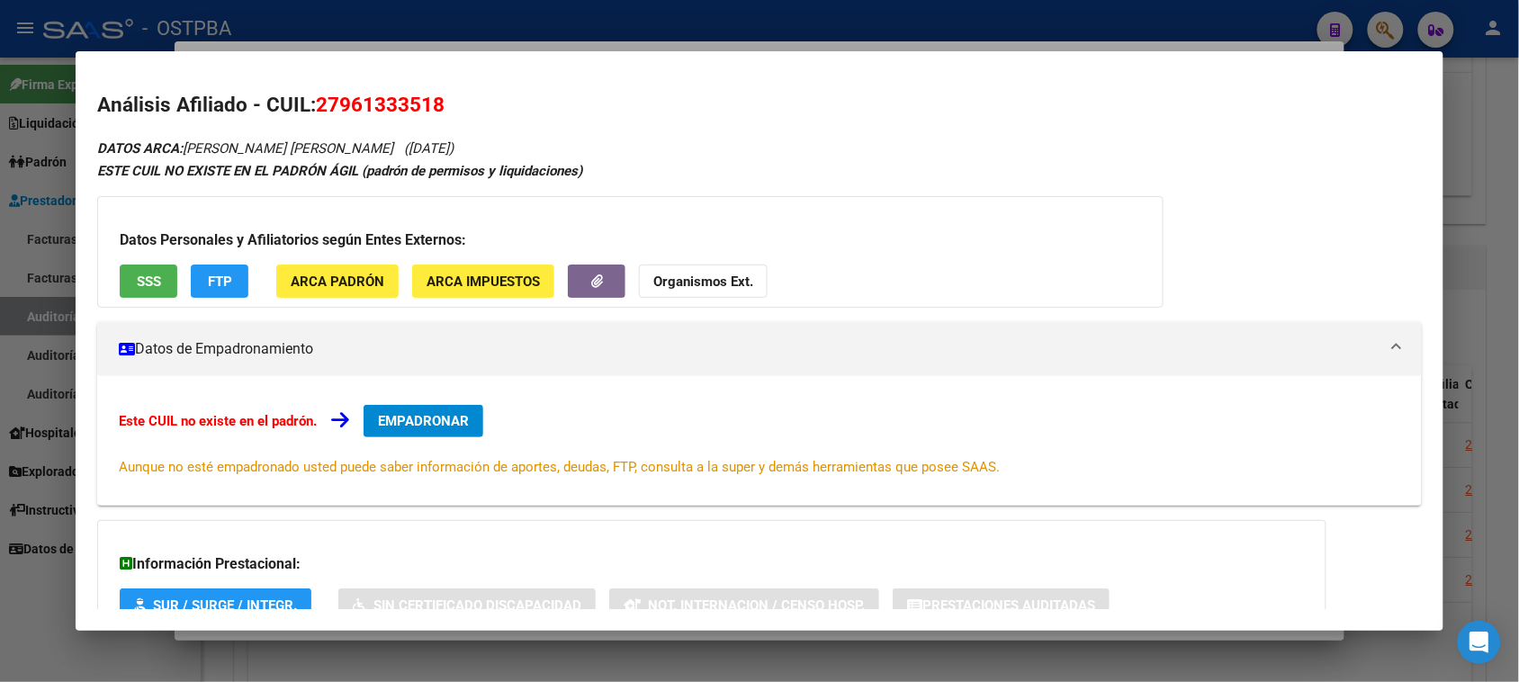
click at [137, 283] on span "SSS" at bounding box center [149, 282] width 24 height 16
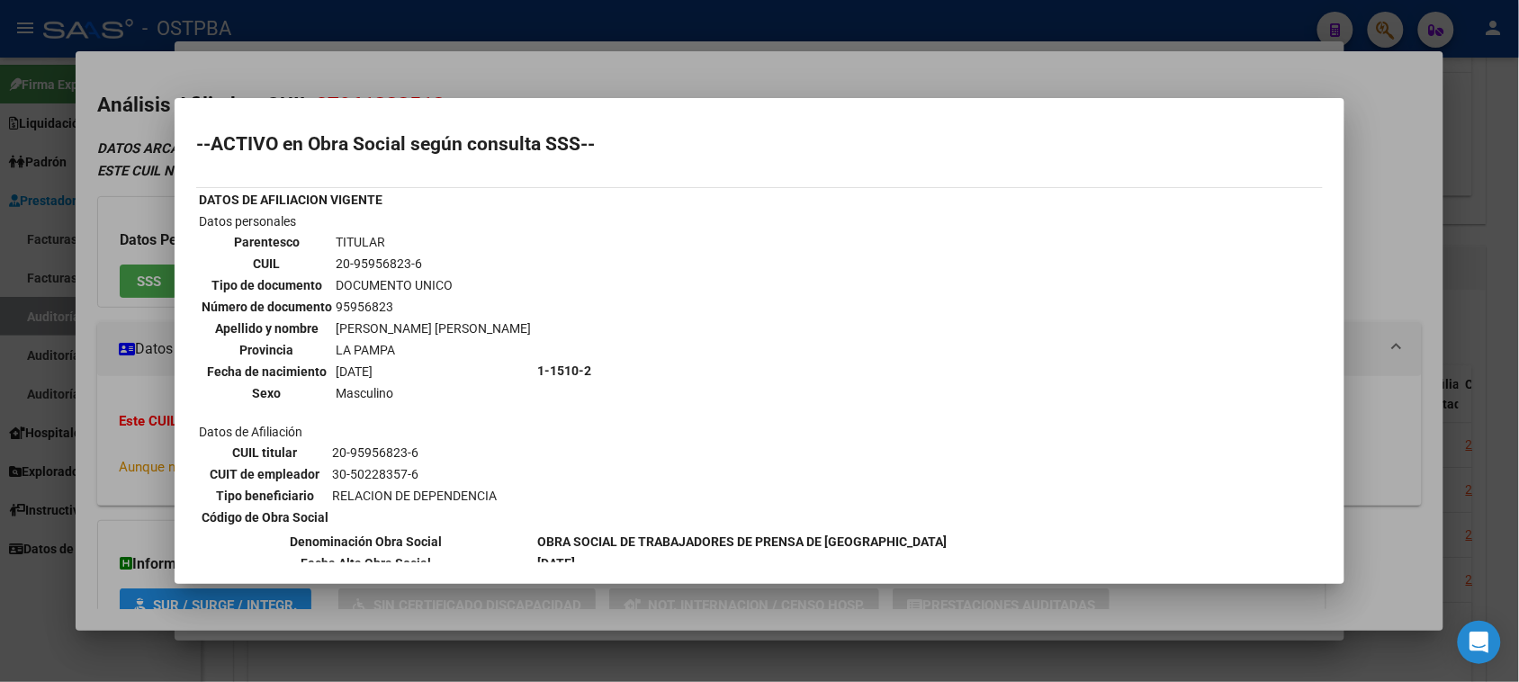
click at [84, 399] on div at bounding box center [759, 341] width 1519 height 682
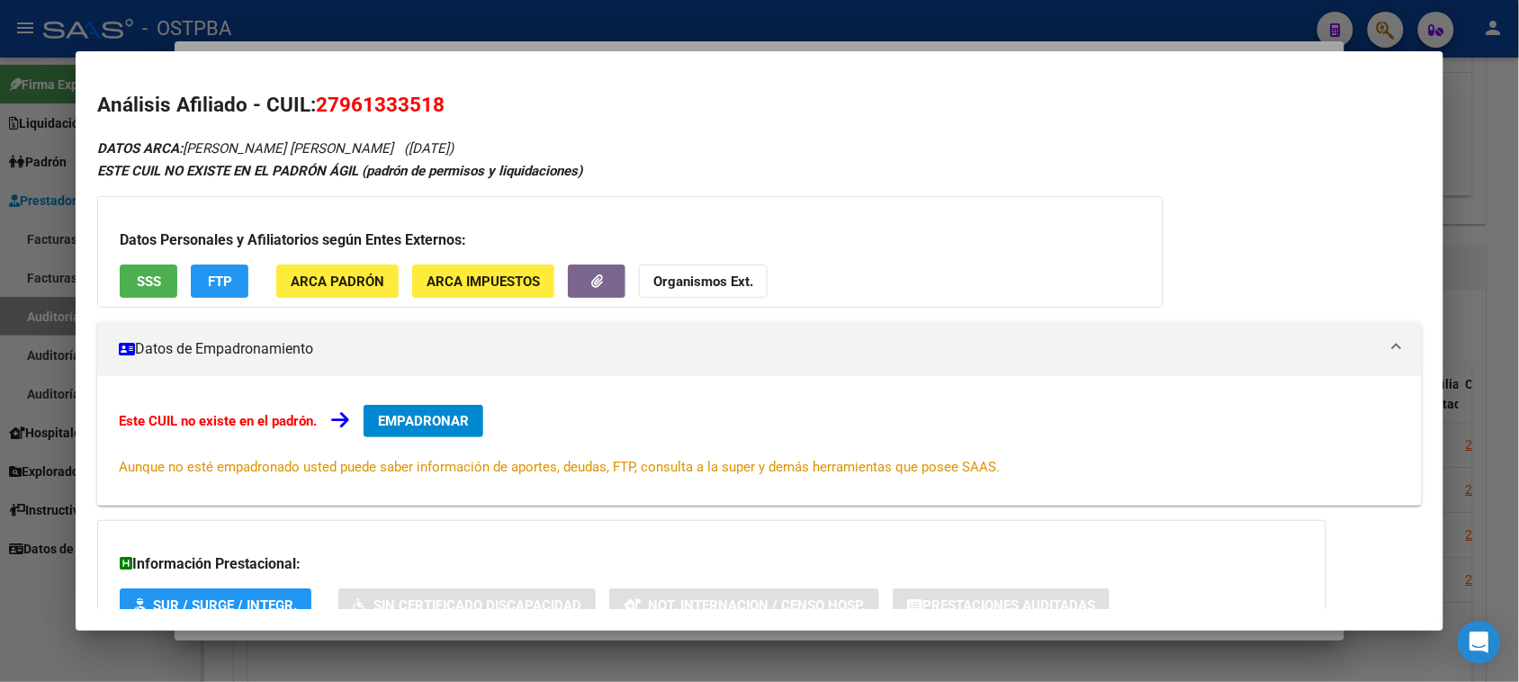
click at [731, 279] on strong "Organismos Ext." at bounding box center [703, 282] width 100 height 16
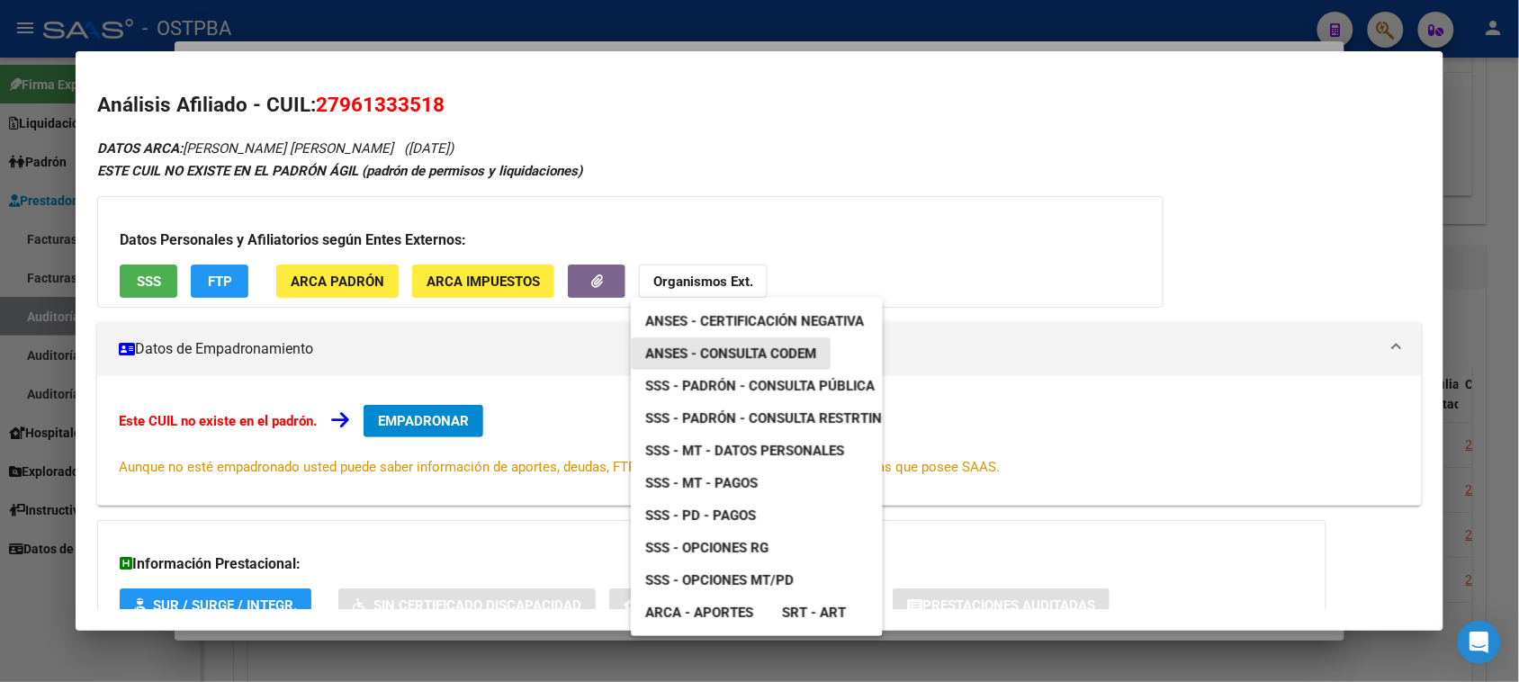
click at [723, 352] on span "ANSES - Consulta CODEM" at bounding box center [730, 354] width 171 height 16
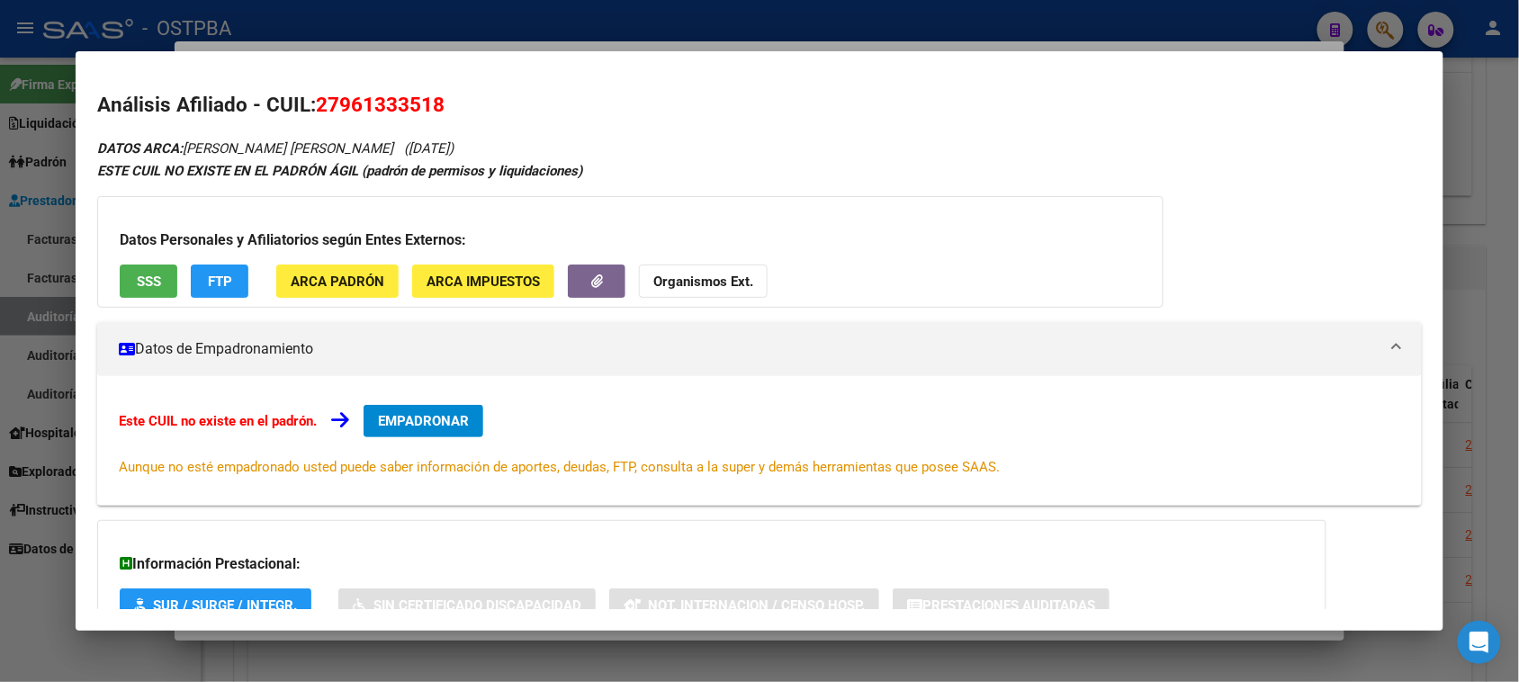
click at [15, 598] on div at bounding box center [759, 341] width 1519 height 682
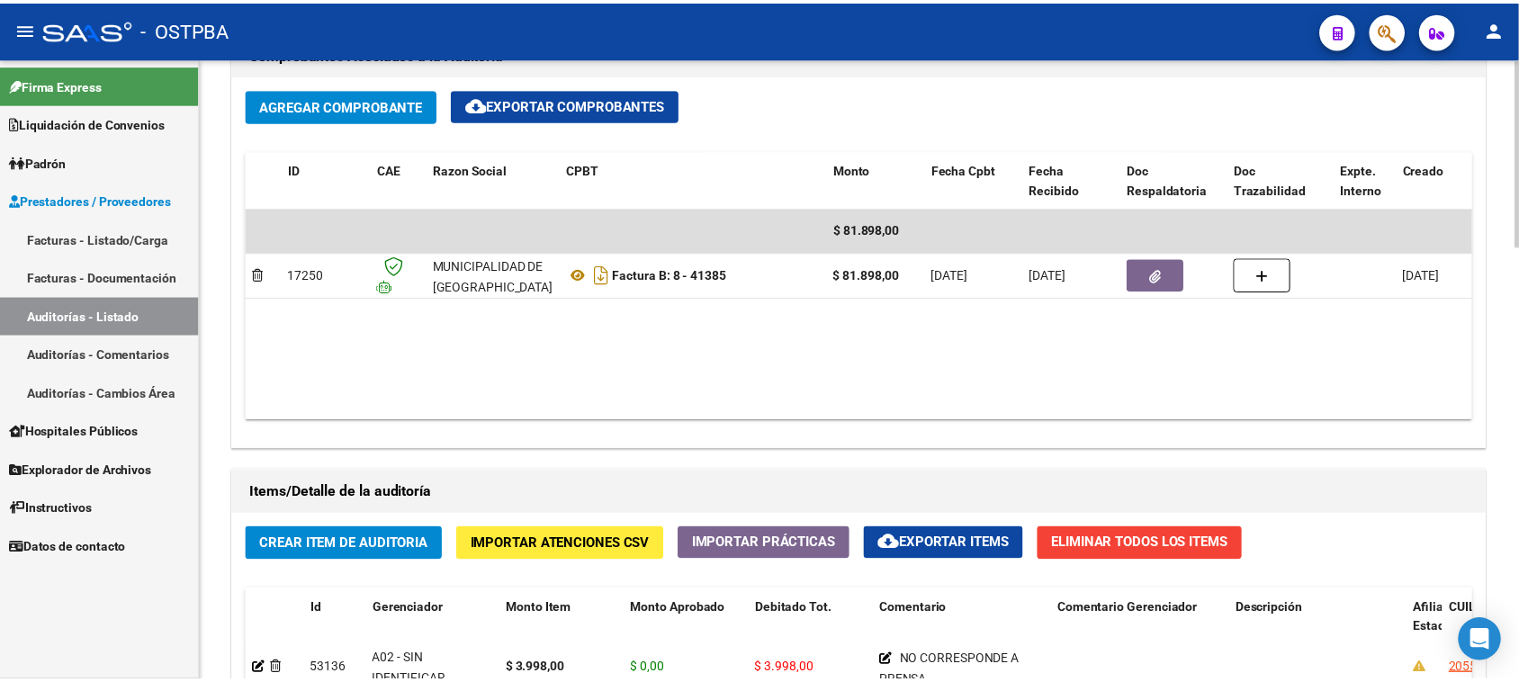
scroll to position [1012, 0]
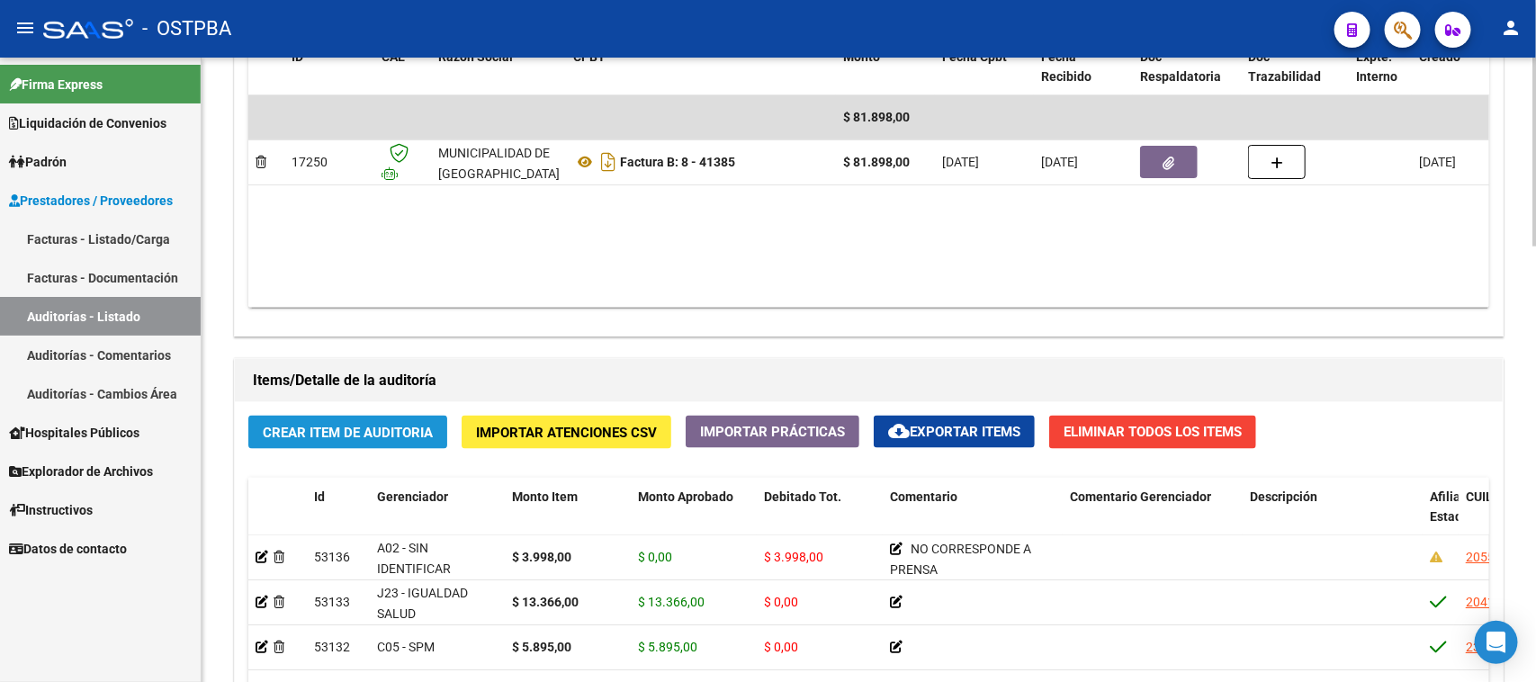
click at [392, 432] on span "Crear Item de Auditoria" at bounding box center [348, 433] width 170 height 16
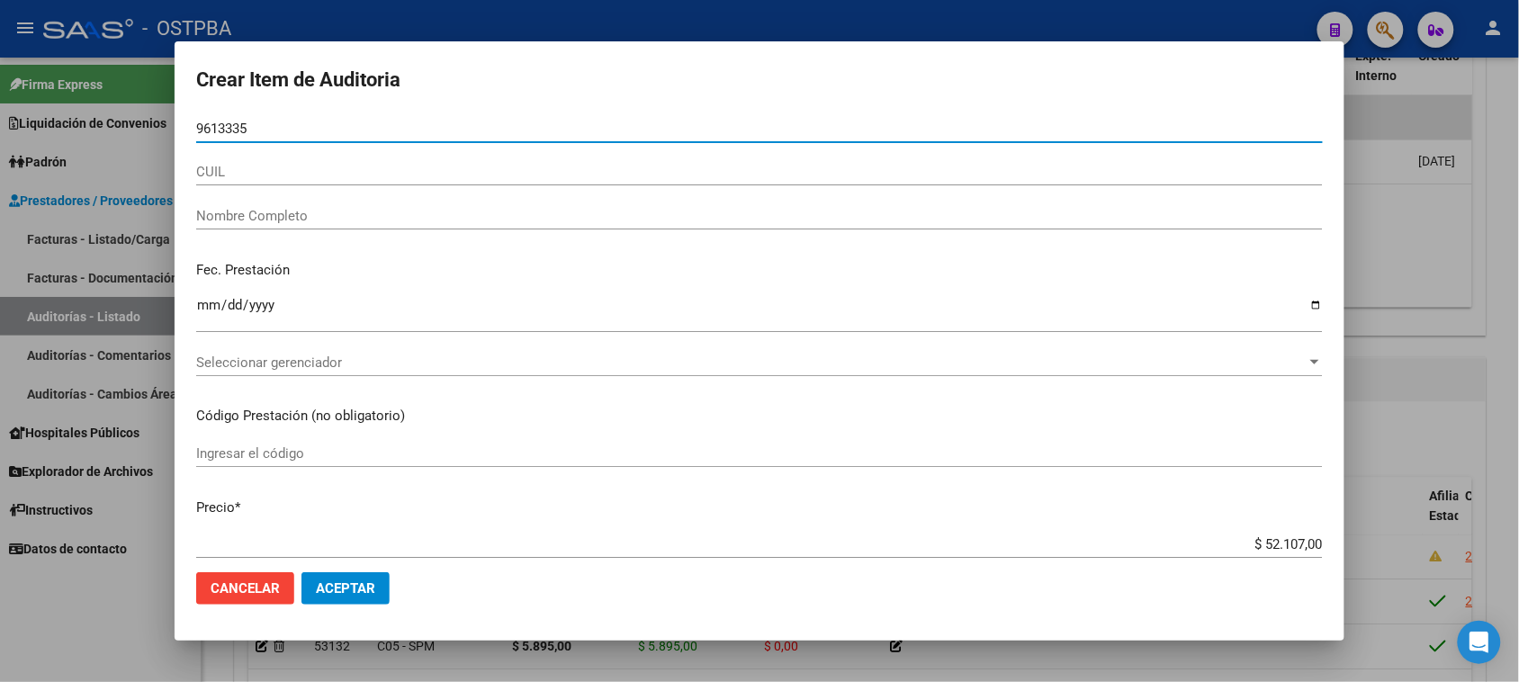
type input "96133351"
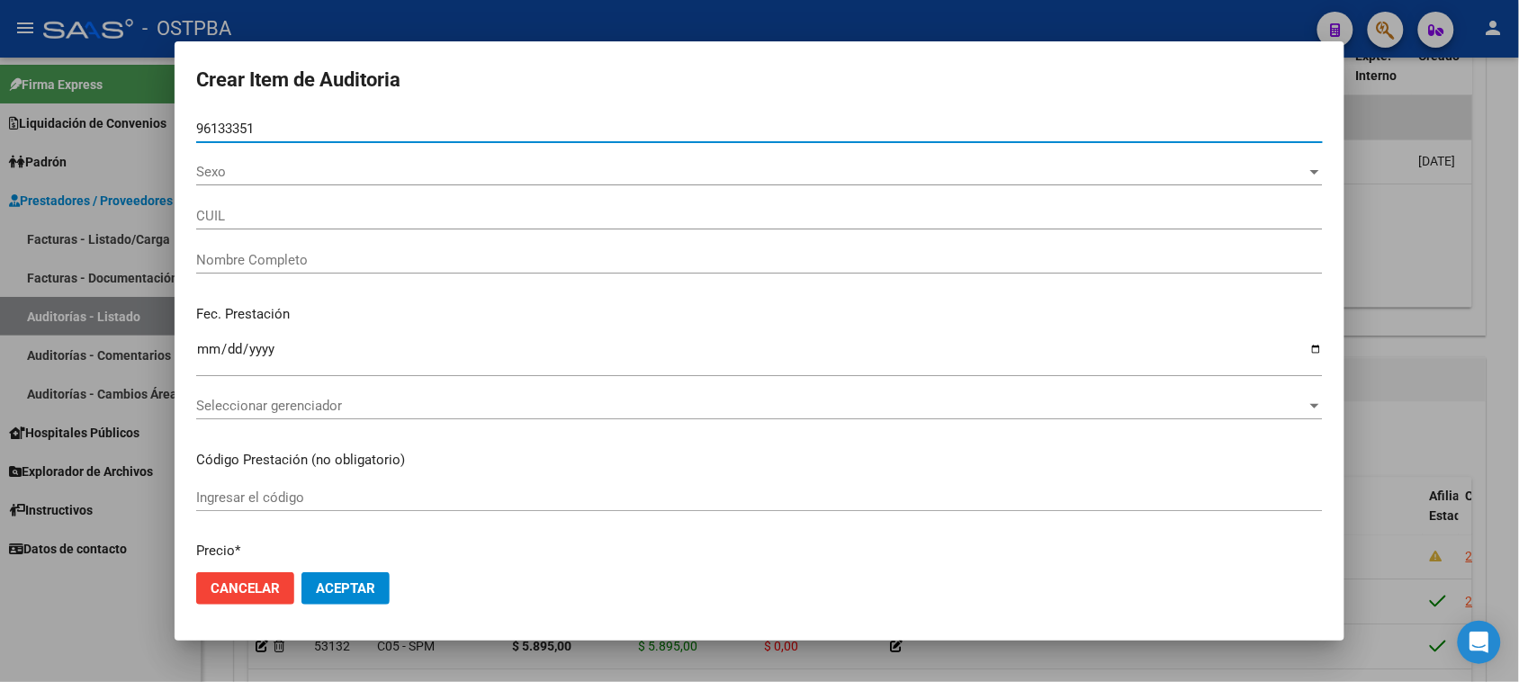
type input "27961333518"
type input "[PERSON_NAME] [PERSON_NAME]"
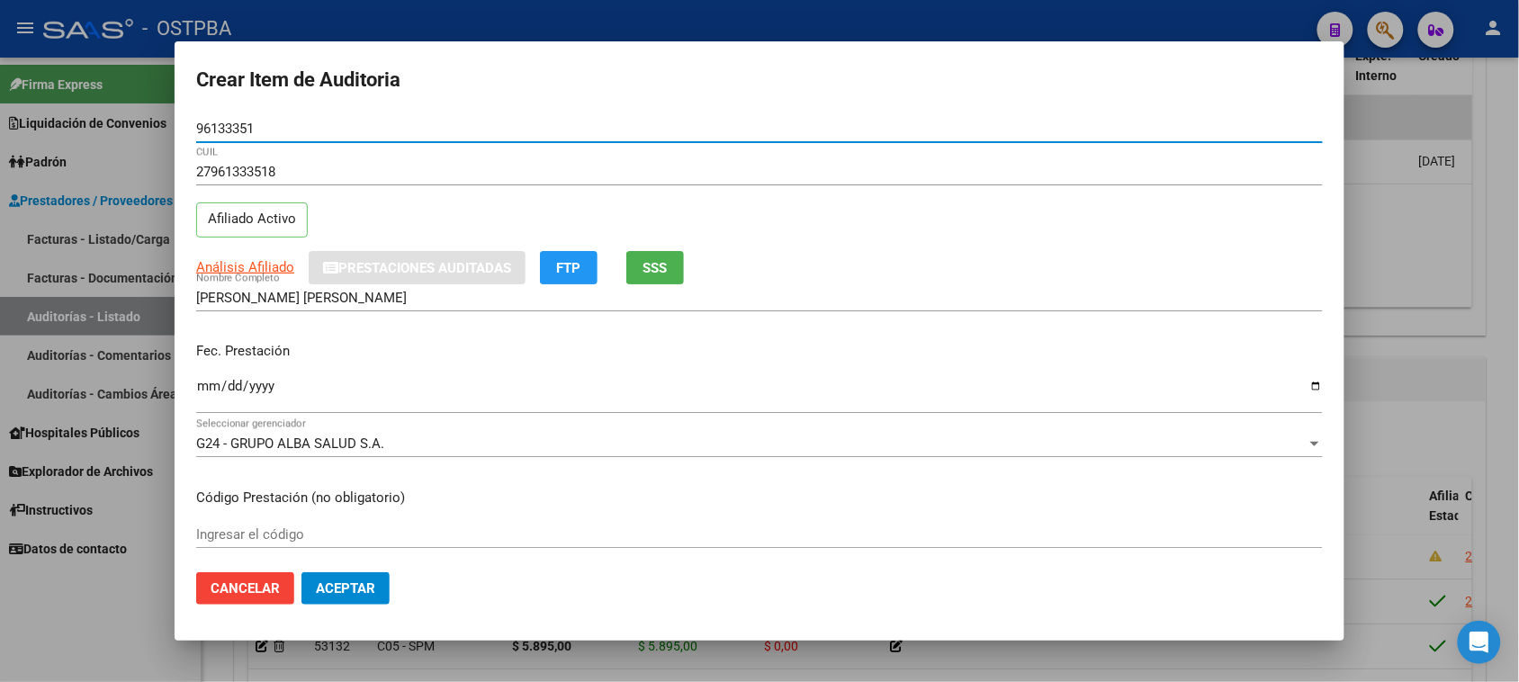
type input "96133351"
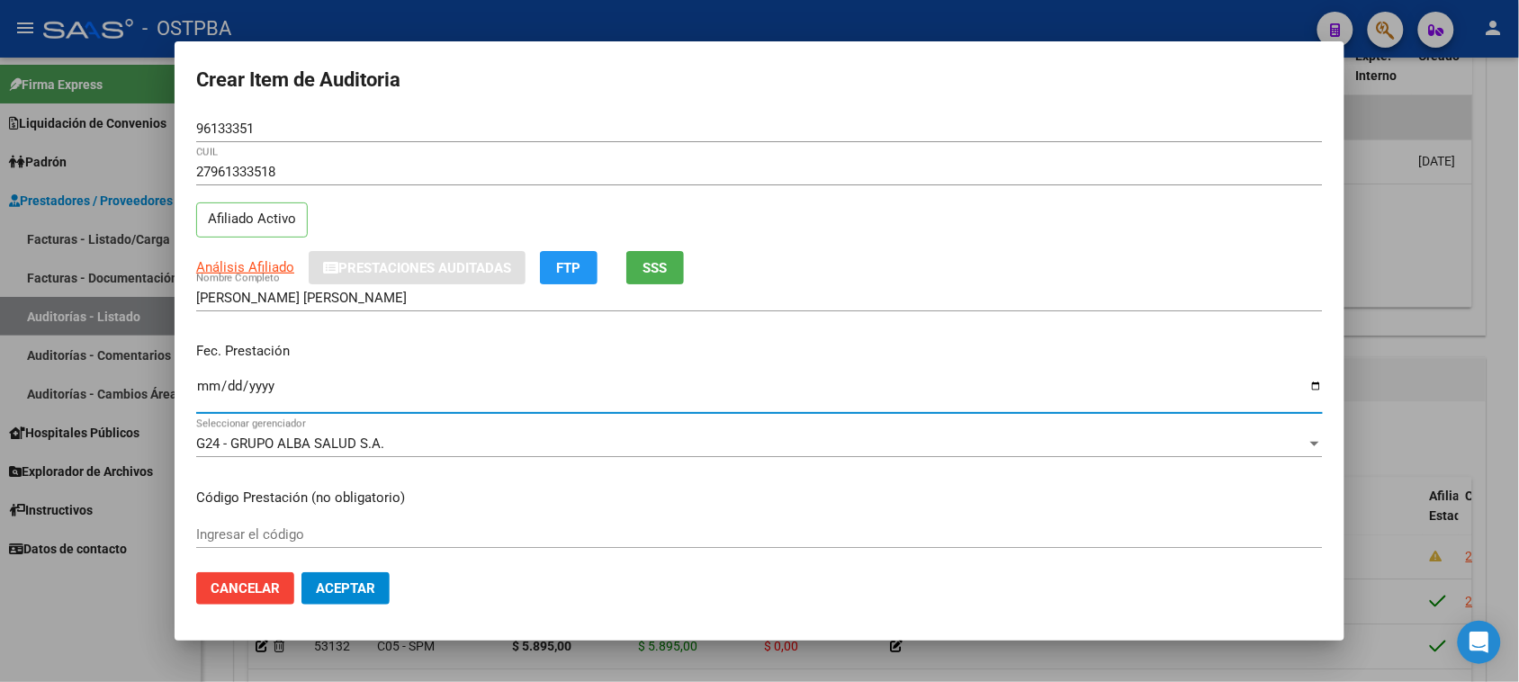
click at [209, 385] on input "Ingresar la fecha" at bounding box center [759, 393] width 1127 height 29
type input "2025-05-22"
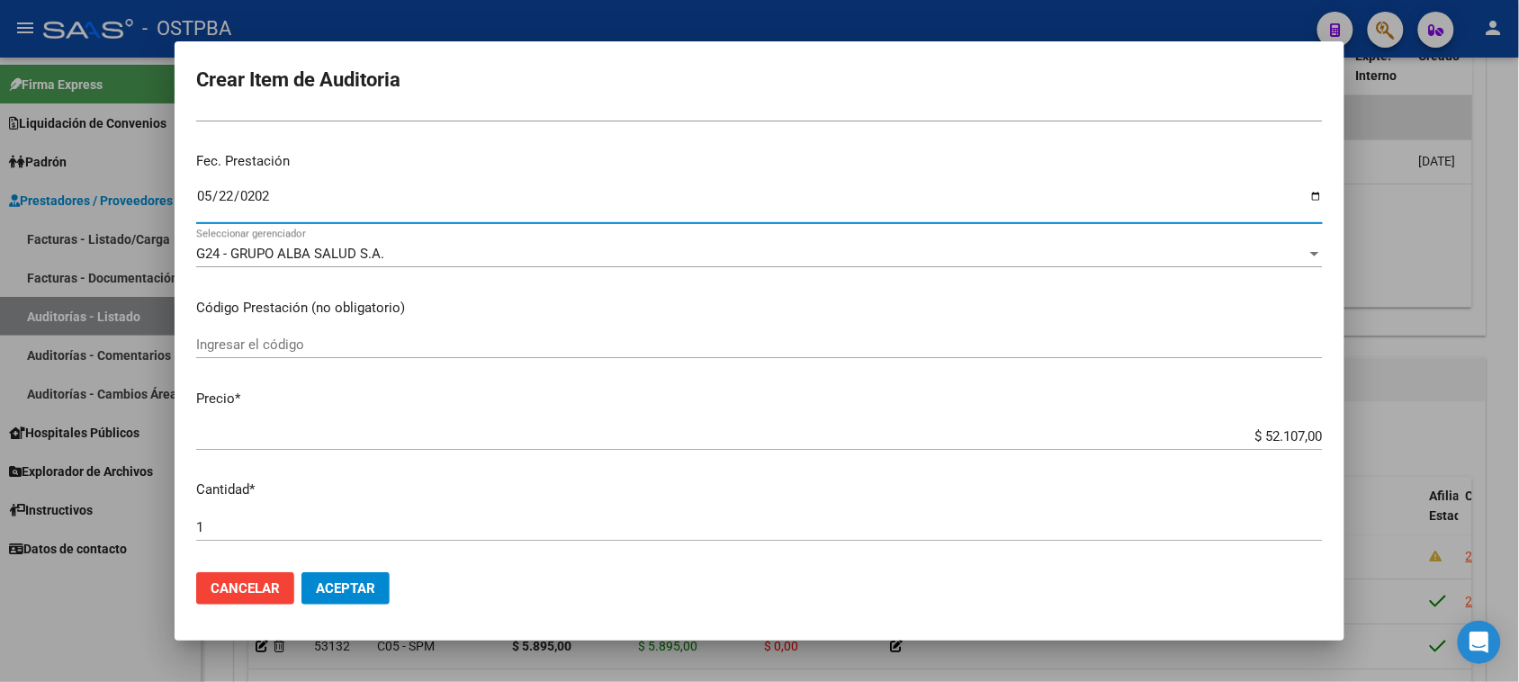
scroll to position [225, 0]
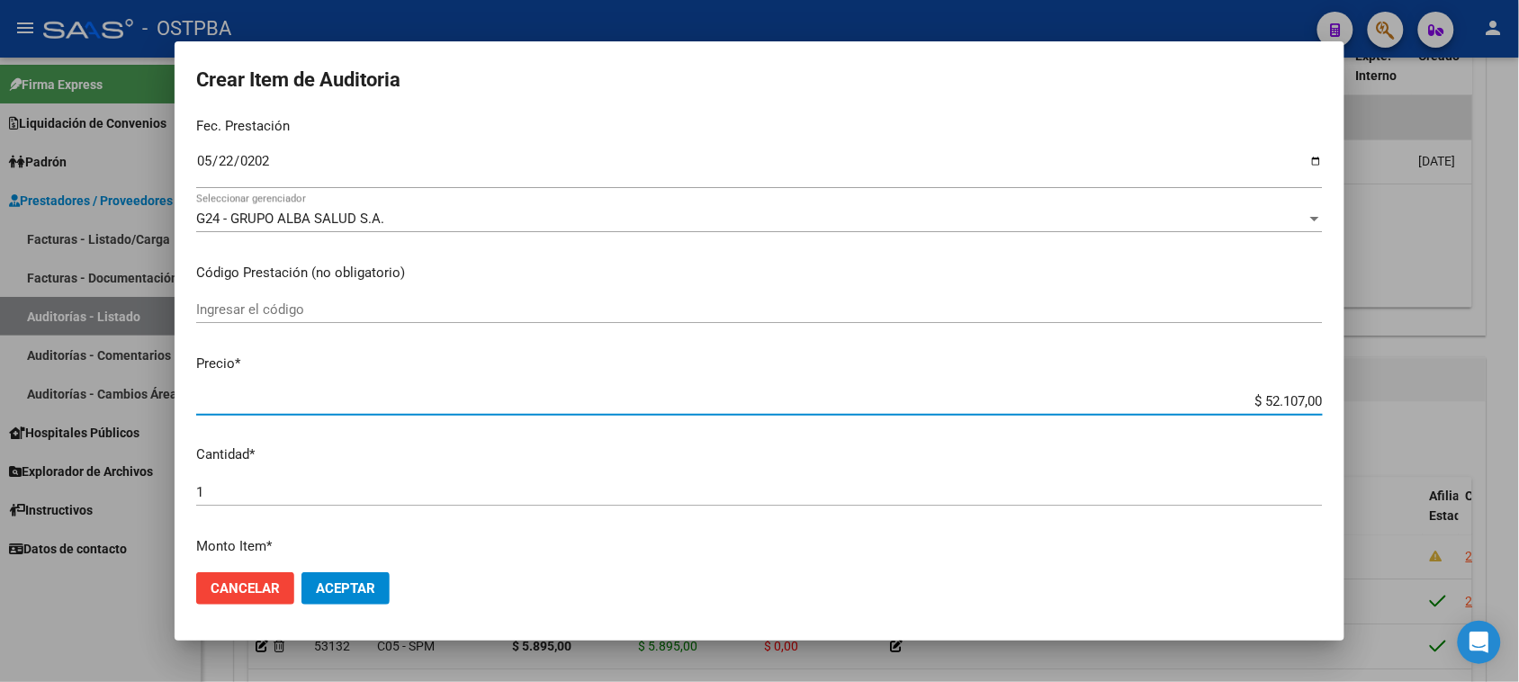
drag, startPoint x: 1248, startPoint y: 397, endPoint x: 1535, endPoint y: 414, distance: 287.6
click at [1519, 414] on html "menu - OSTPBA person Firma Express Liquidación de Convenios Gastos - Items Gast…" at bounding box center [759, 341] width 1519 height 682
type input "$ 0,05"
type input "$ 0,52"
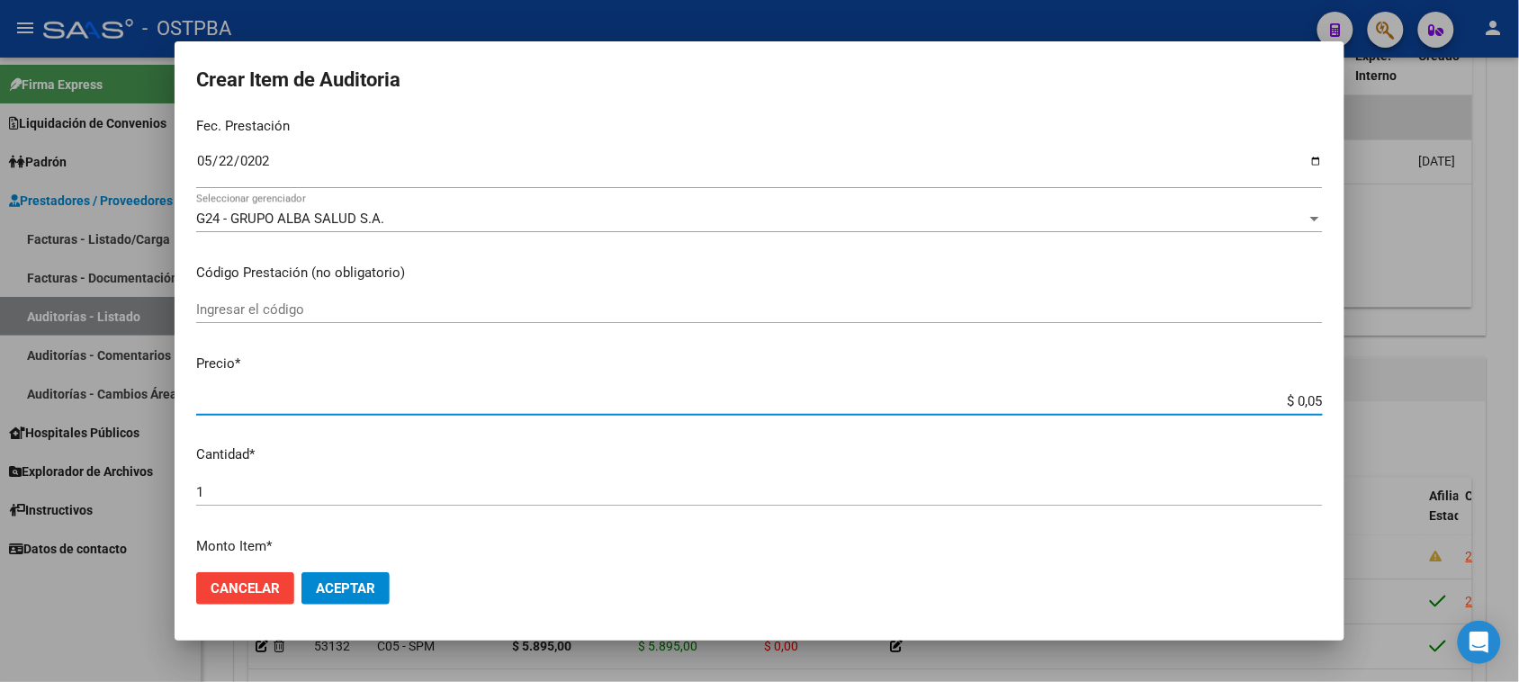
type input "$ 0,52"
type input "$ 5,26"
type input "$ 52,65"
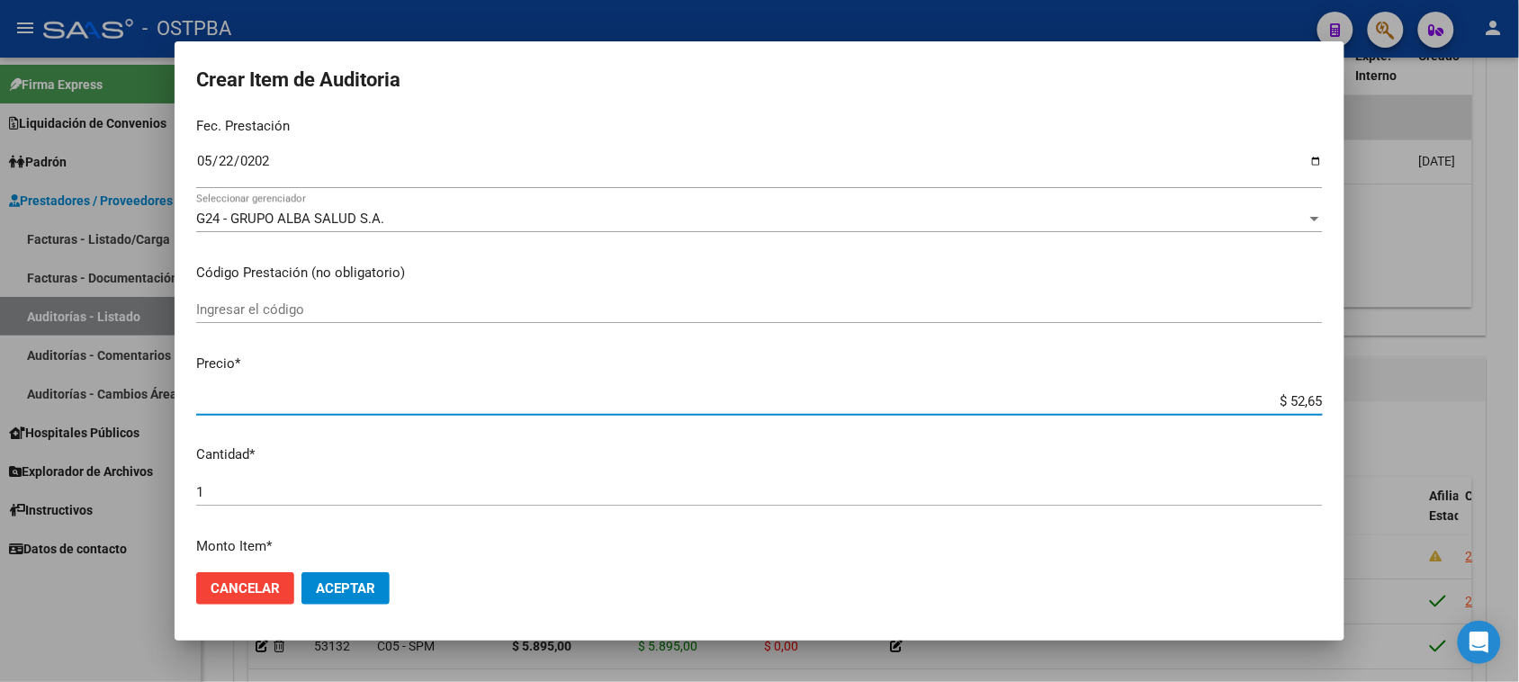
type input "$ 526,50"
type input "$ 5.265,00"
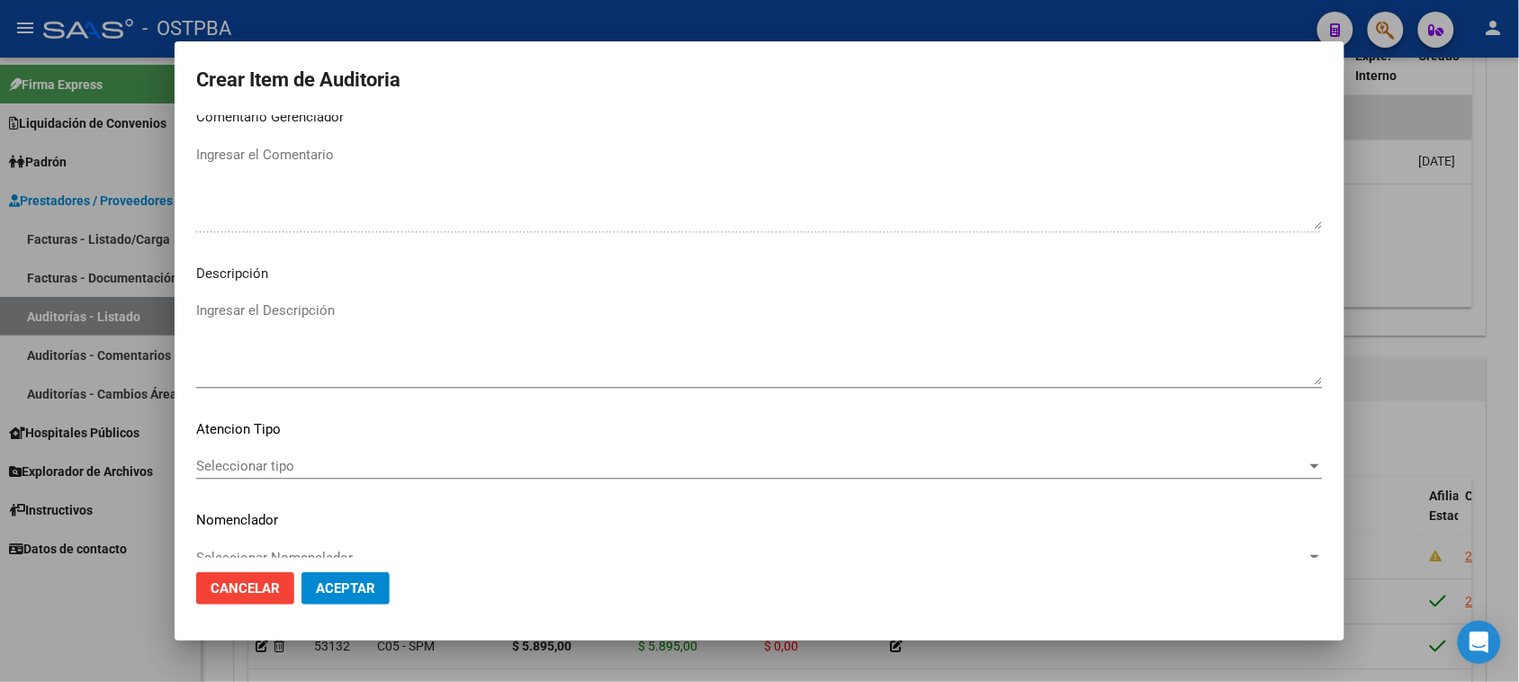
scroll to position [1020, 0]
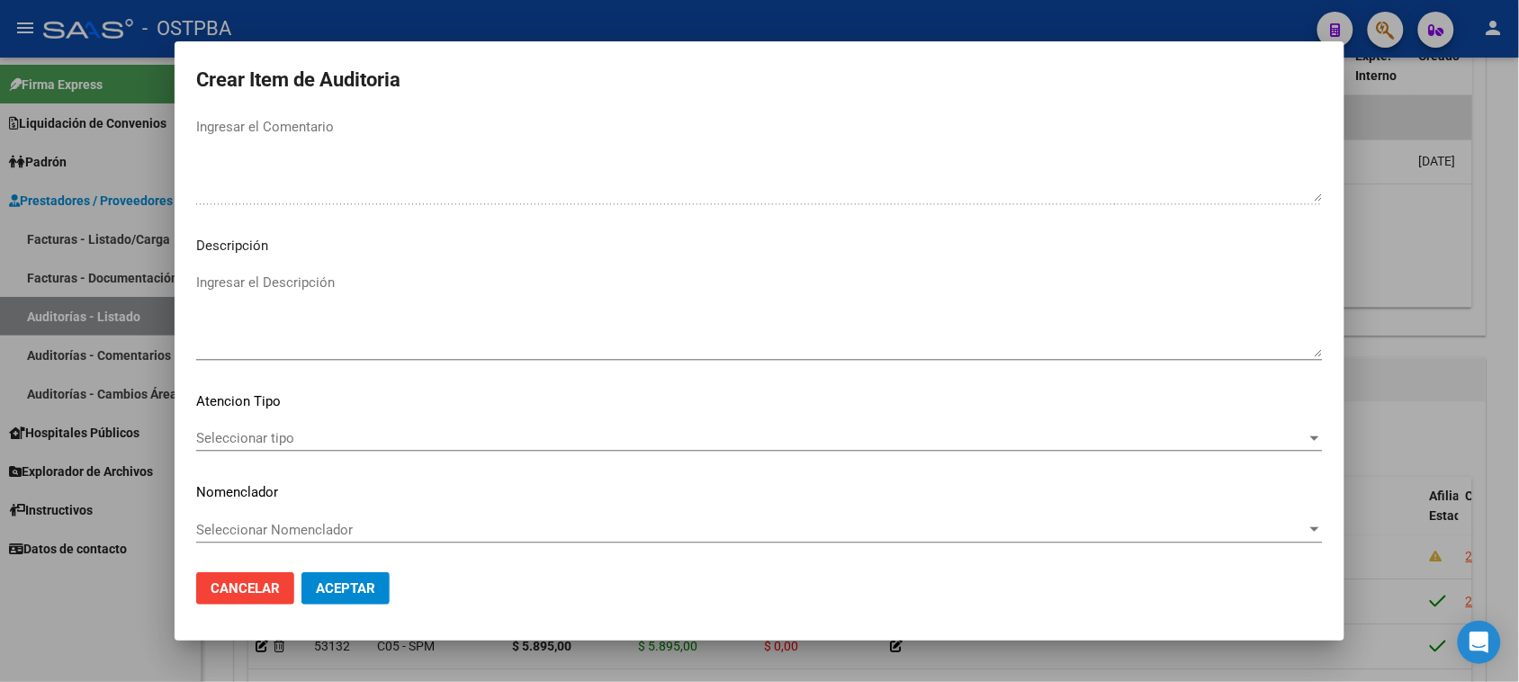
click at [232, 435] on span "Seleccionar tipo" at bounding box center [751, 438] width 1110 height 16
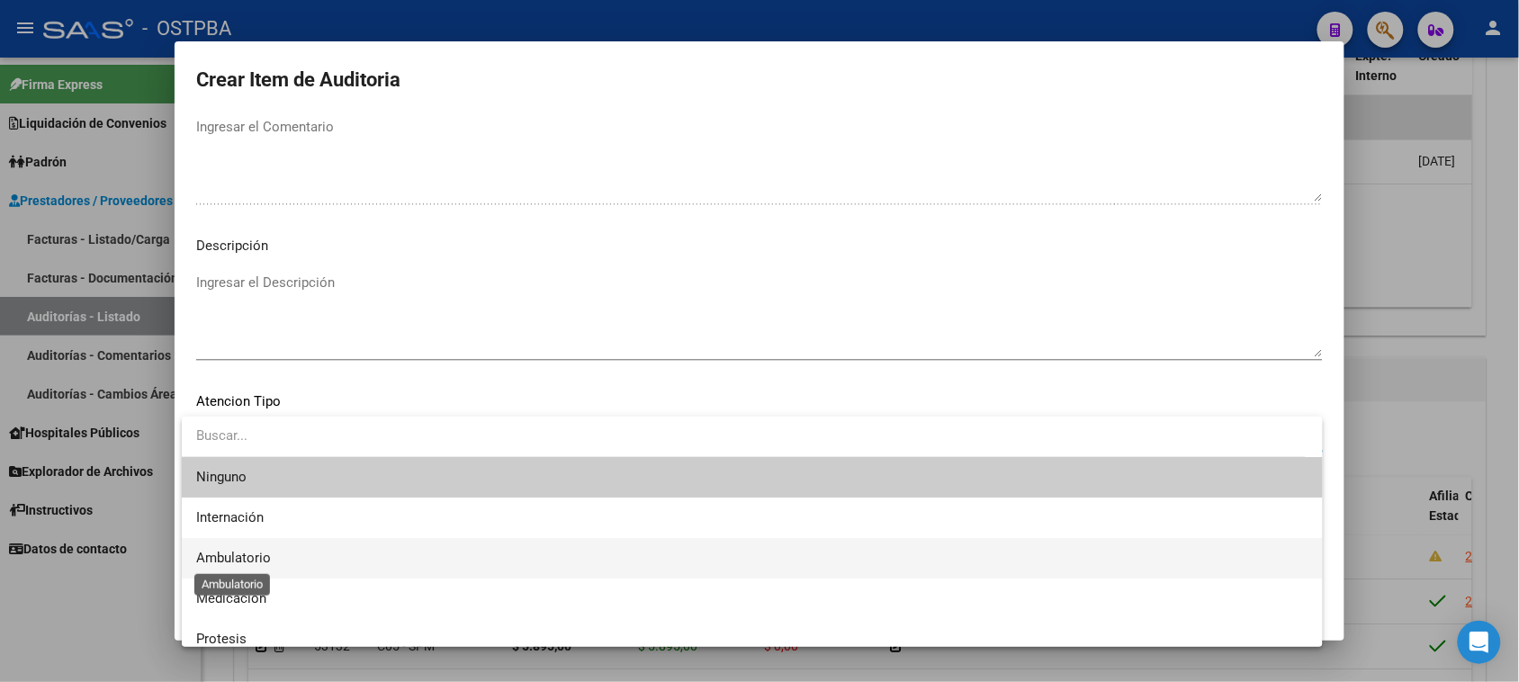
click at [211, 554] on span "Ambulatorio" at bounding box center [233, 558] width 75 height 16
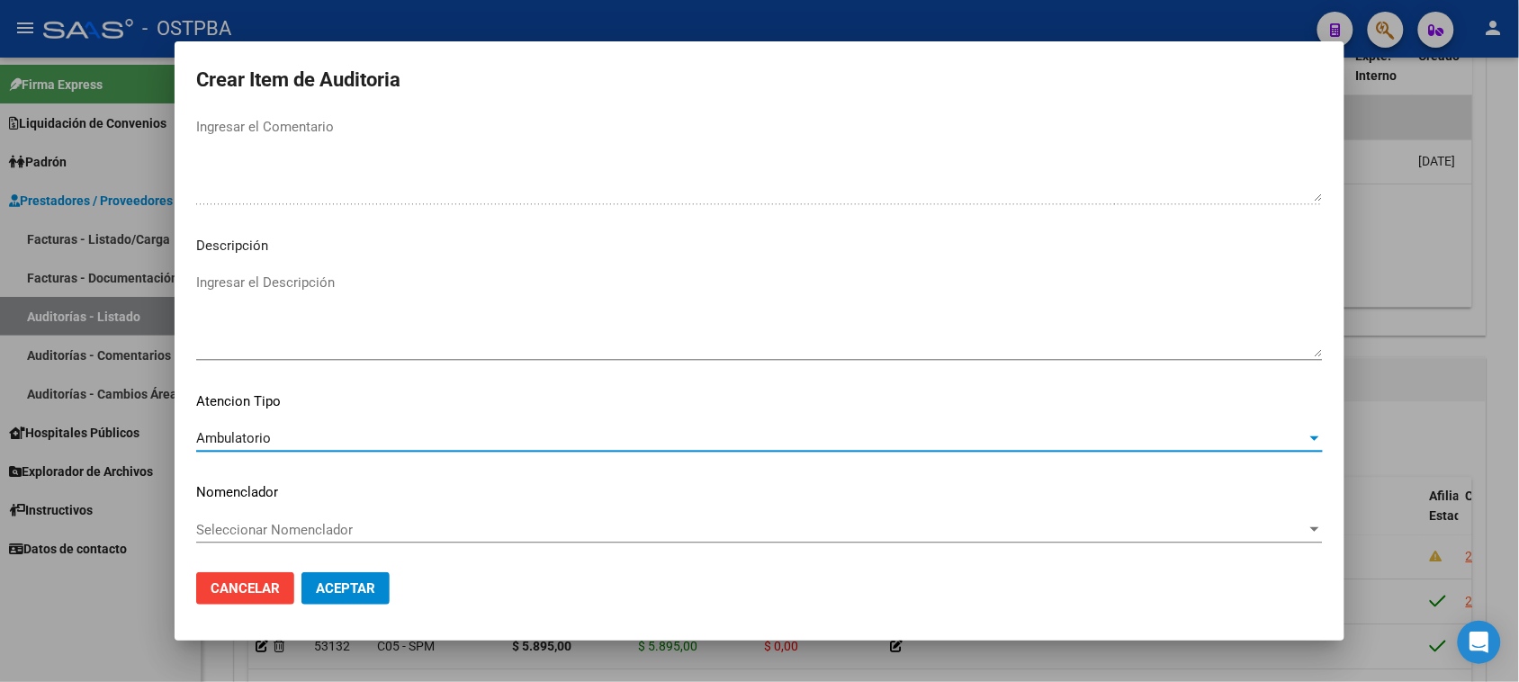
click at [345, 582] on span "Aceptar" at bounding box center [345, 588] width 59 height 16
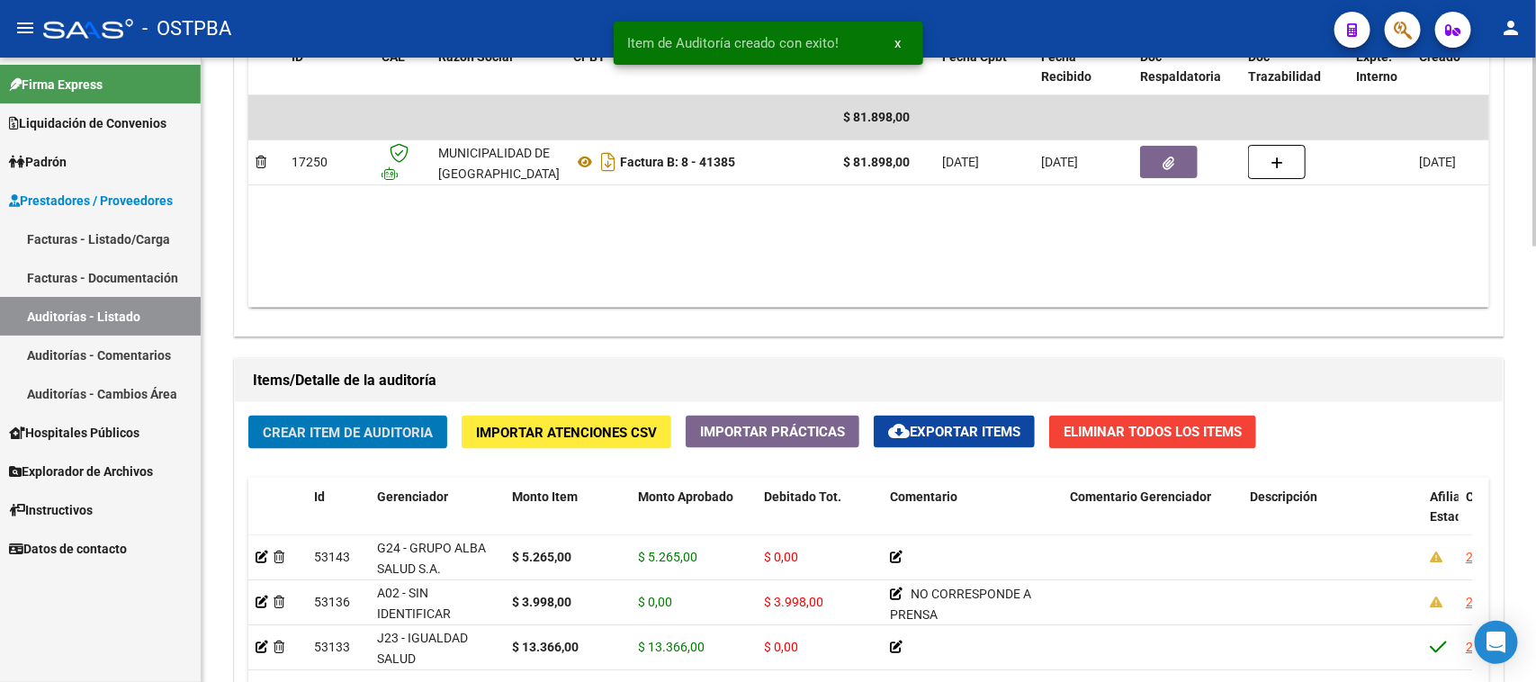
click at [317, 419] on button "Crear Item de Auditoria" at bounding box center [347, 432] width 199 height 33
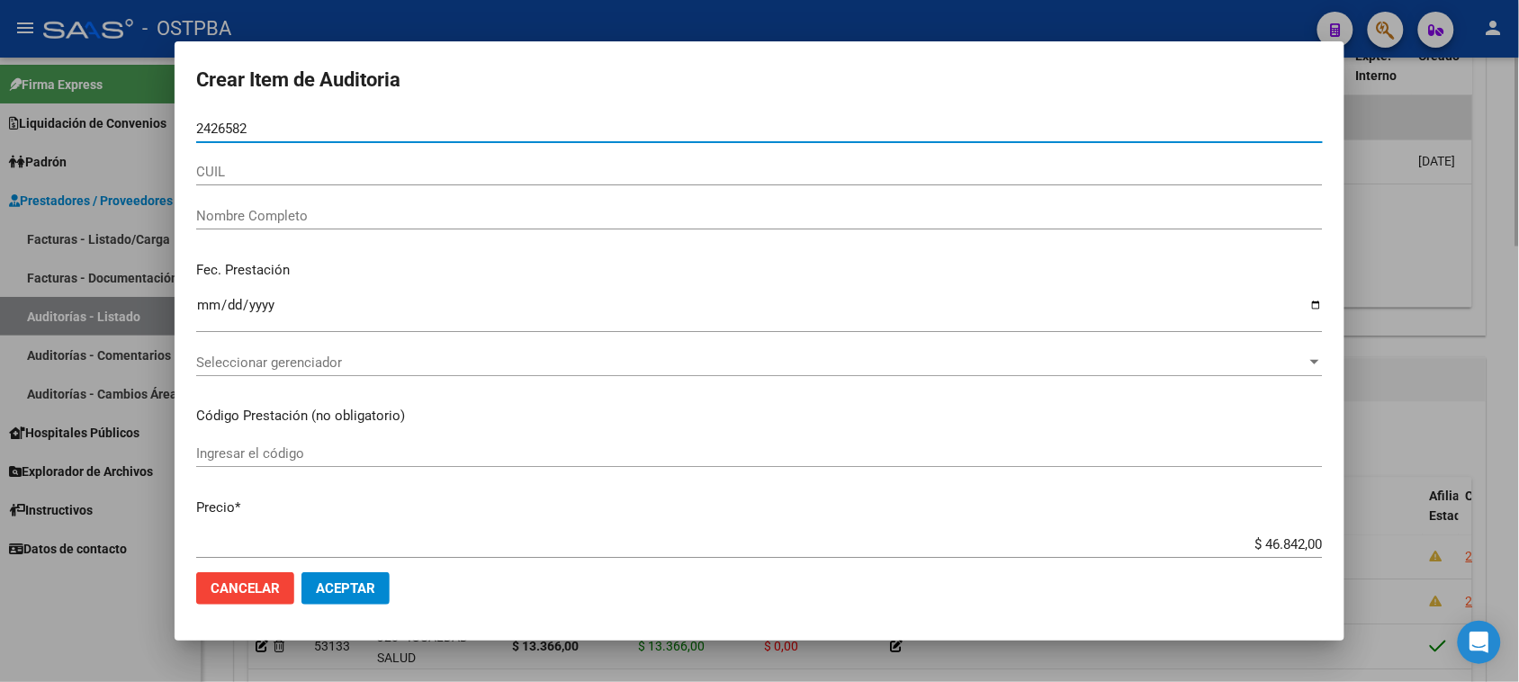
type input "24265821"
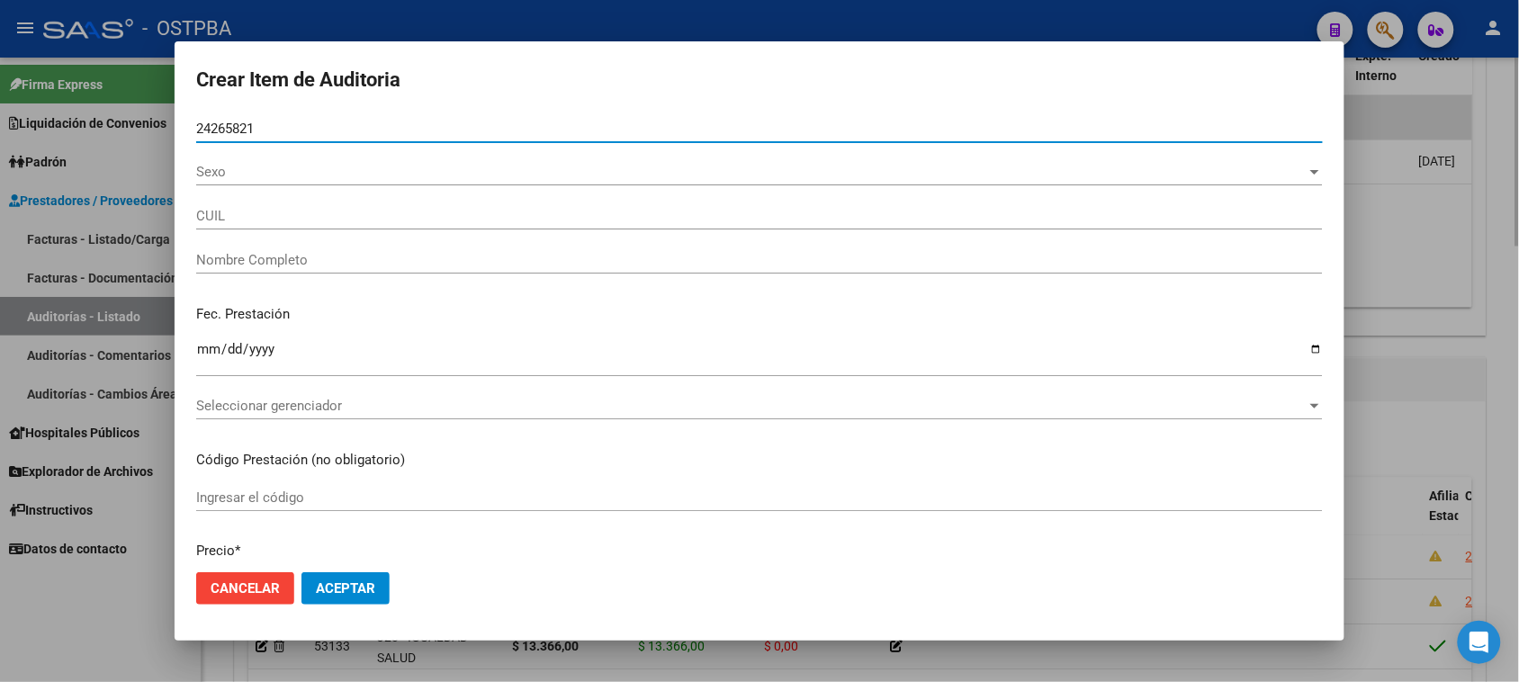
type input "27242658219"
type input "PEREZ LILIANA MERCEDES"
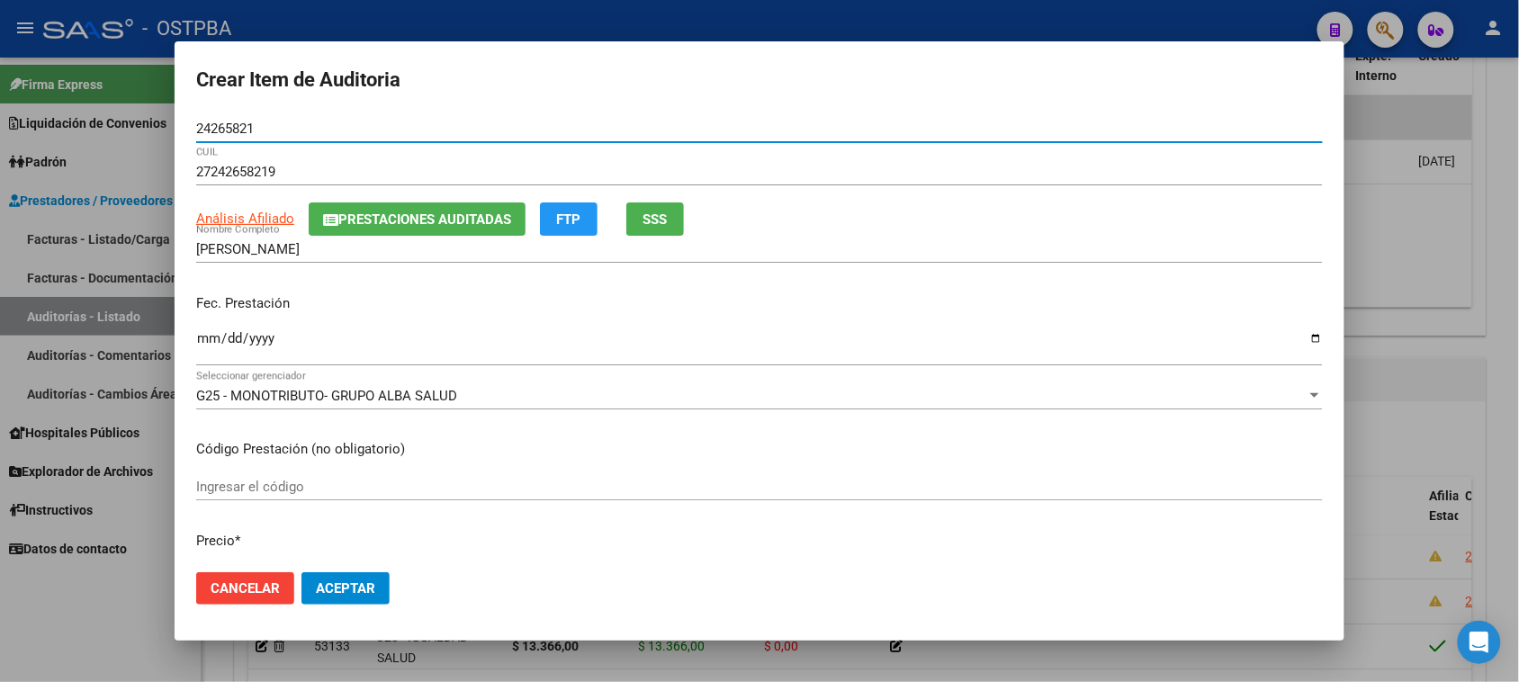
type input "24265821"
click at [200, 339] on input "Ingresar la fecha" at bounding box center [759, 345] width 1127 height 29
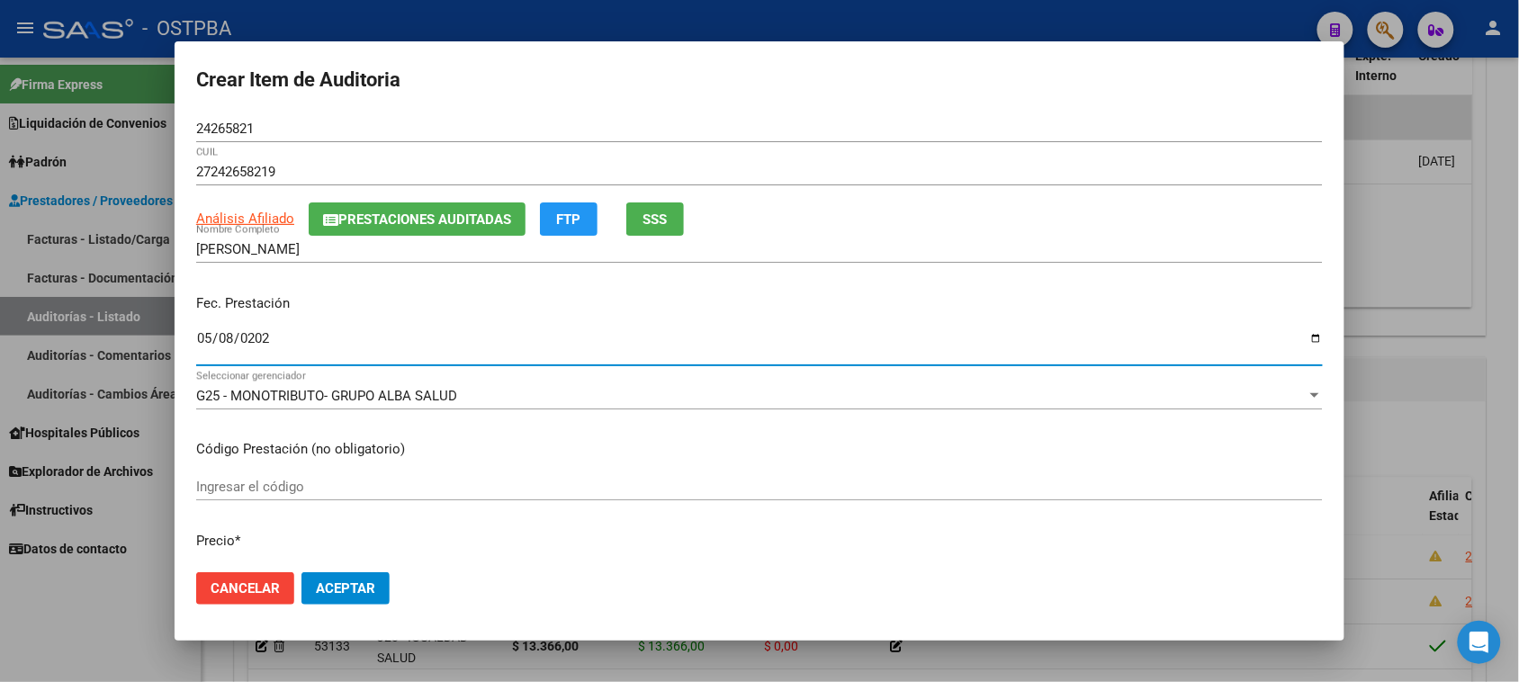
type input "2025-05-08"
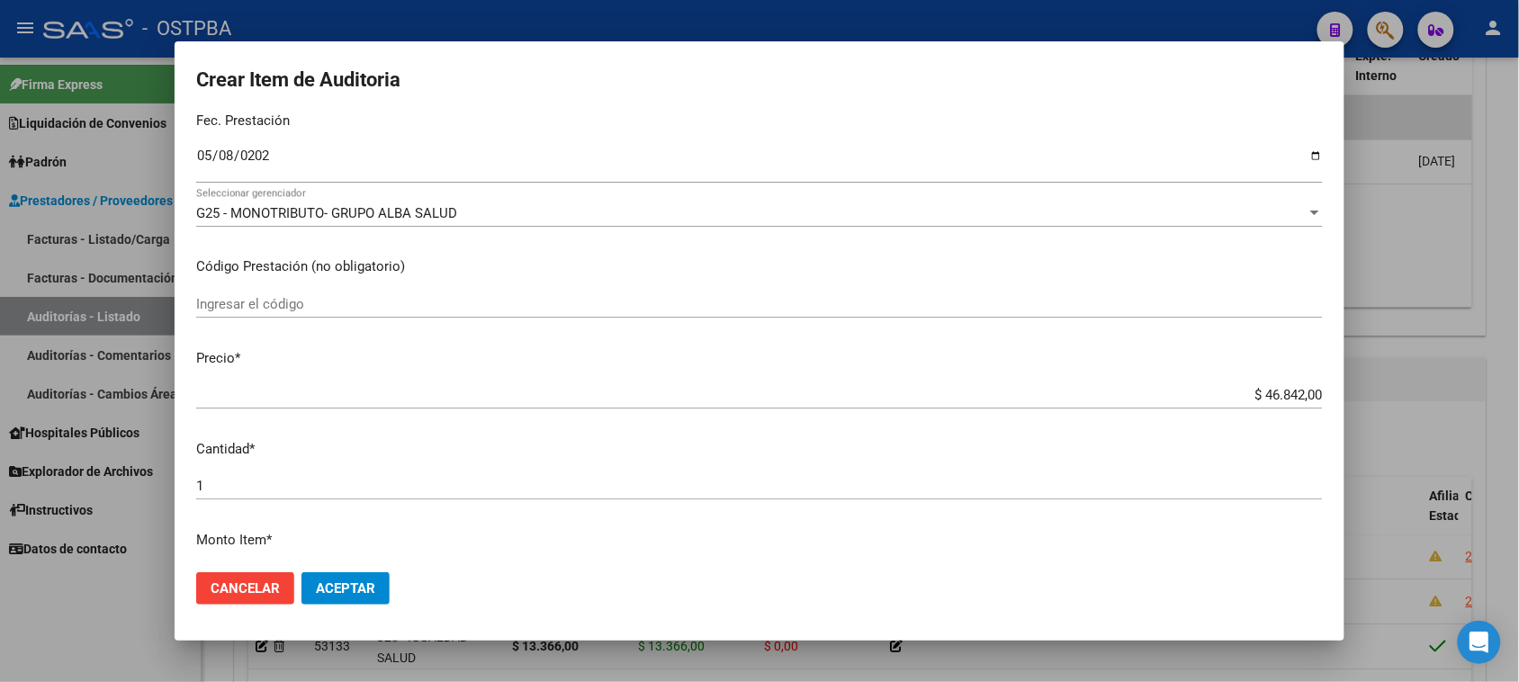
scroll to position [225, 0]
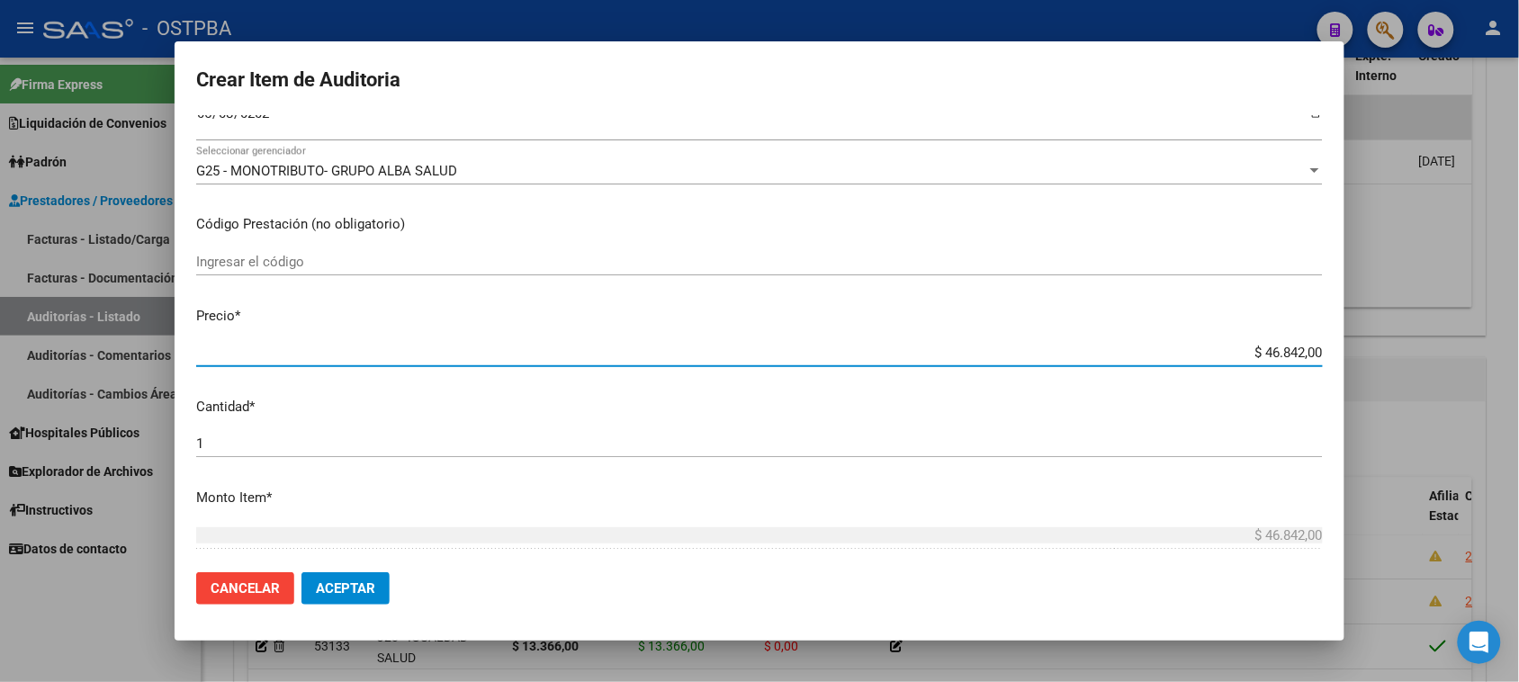
drag, startPoint x: 1243, startPoint y: 351, endPoint x: 1418, endPoint y: 351, distance: 175.5
click at [1418, 351] on div "Crear Item de Auditoria 24265821 Nro Documento 27242658219 CUIL Análisis Afilia…" at bounding box center [759, 341] width 1519 height 682
type input "$ 0,03"
type input "$ 0,38"
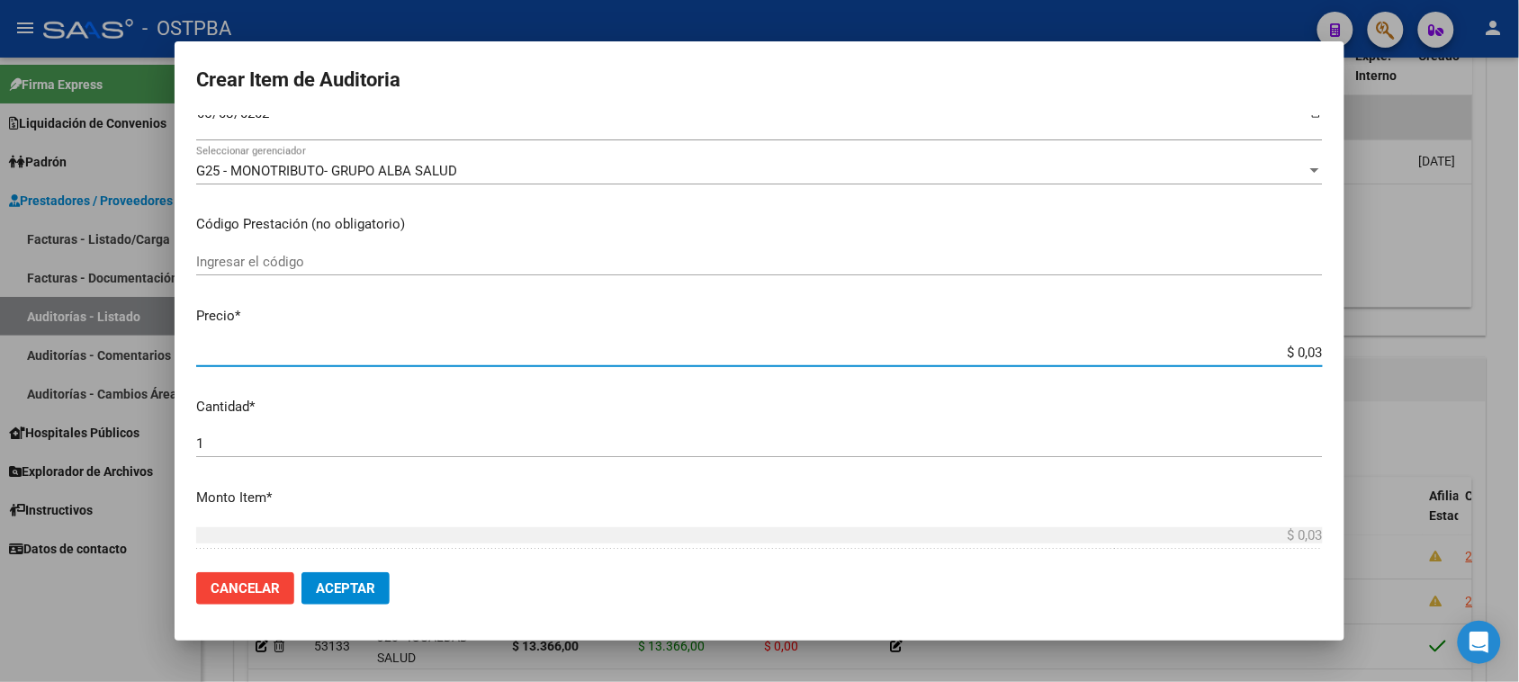
type input "$ 0,38"
type input "$ 3,80"
type input "$ 38,01"
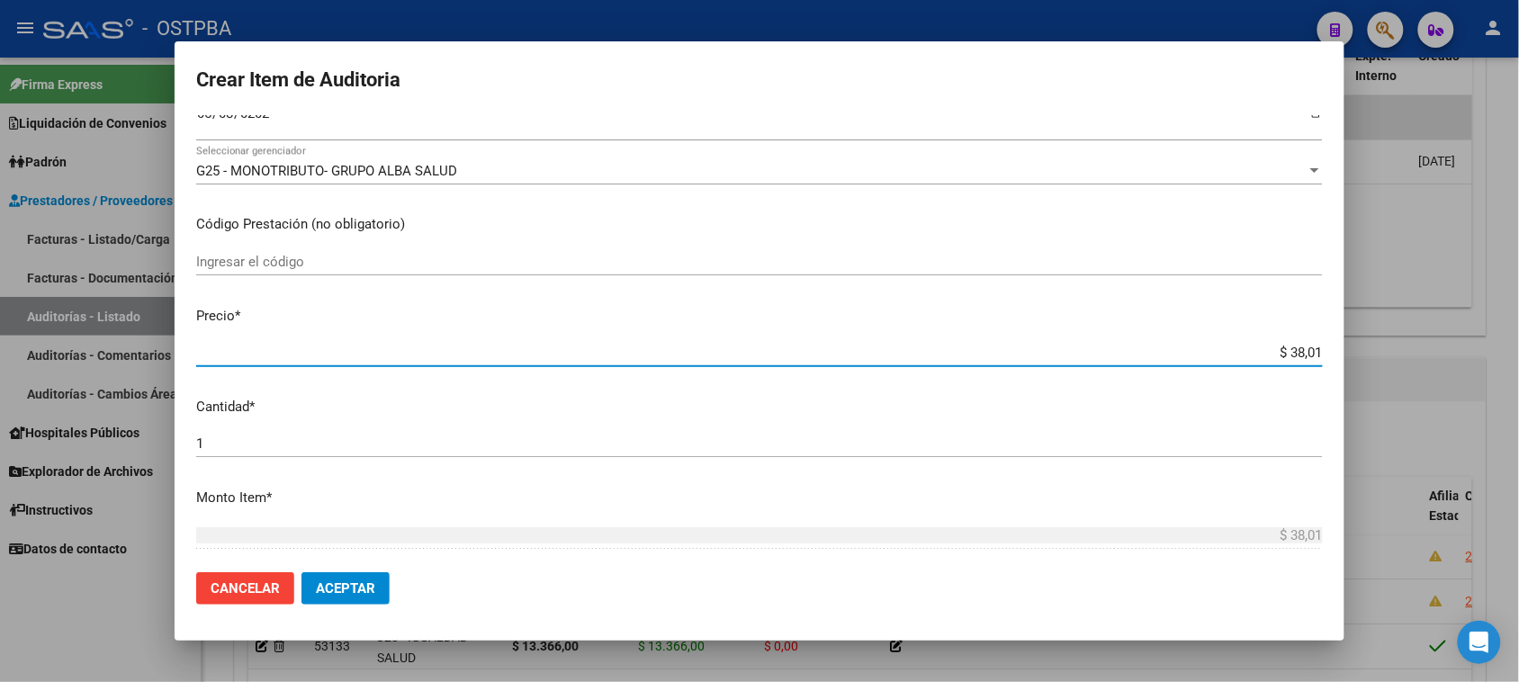
type input "$ 380,10"
type input "$ 3.801,00"
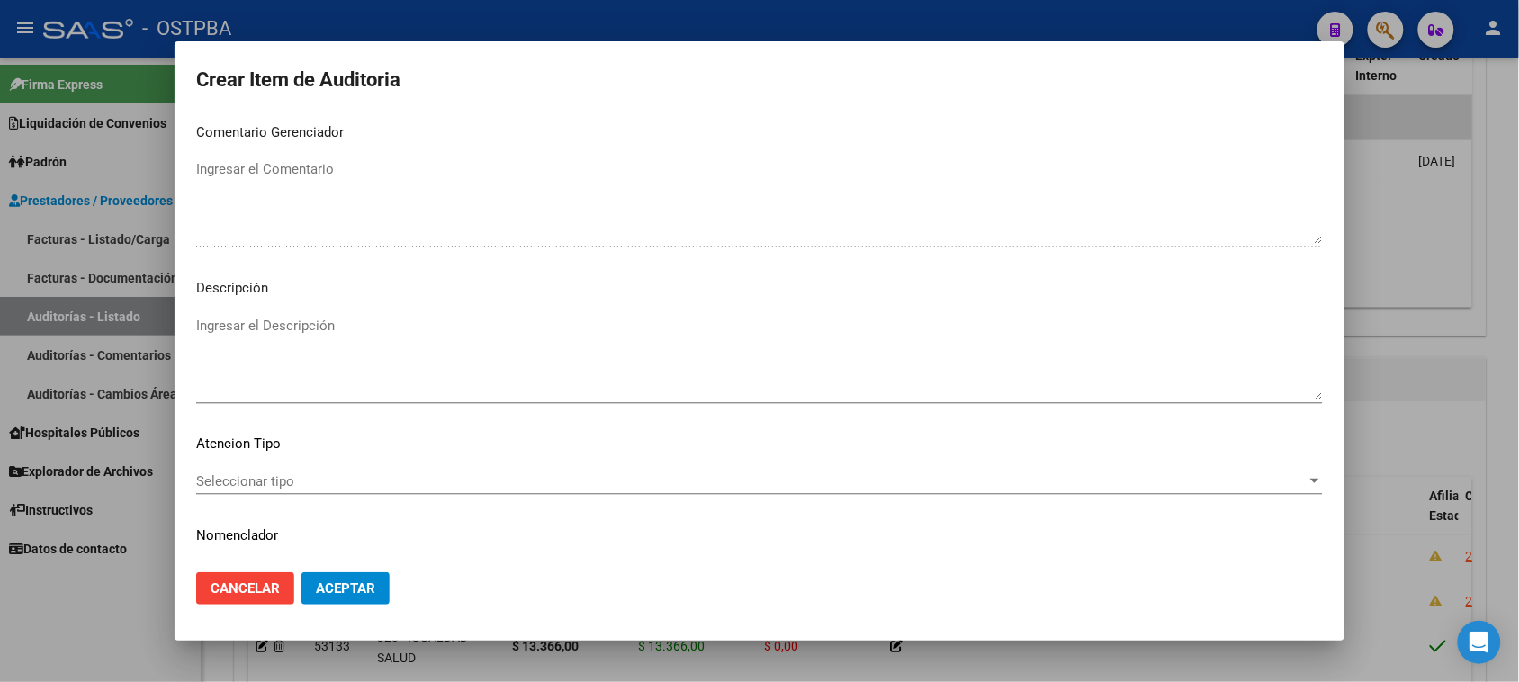
scroll to position [972, 0]
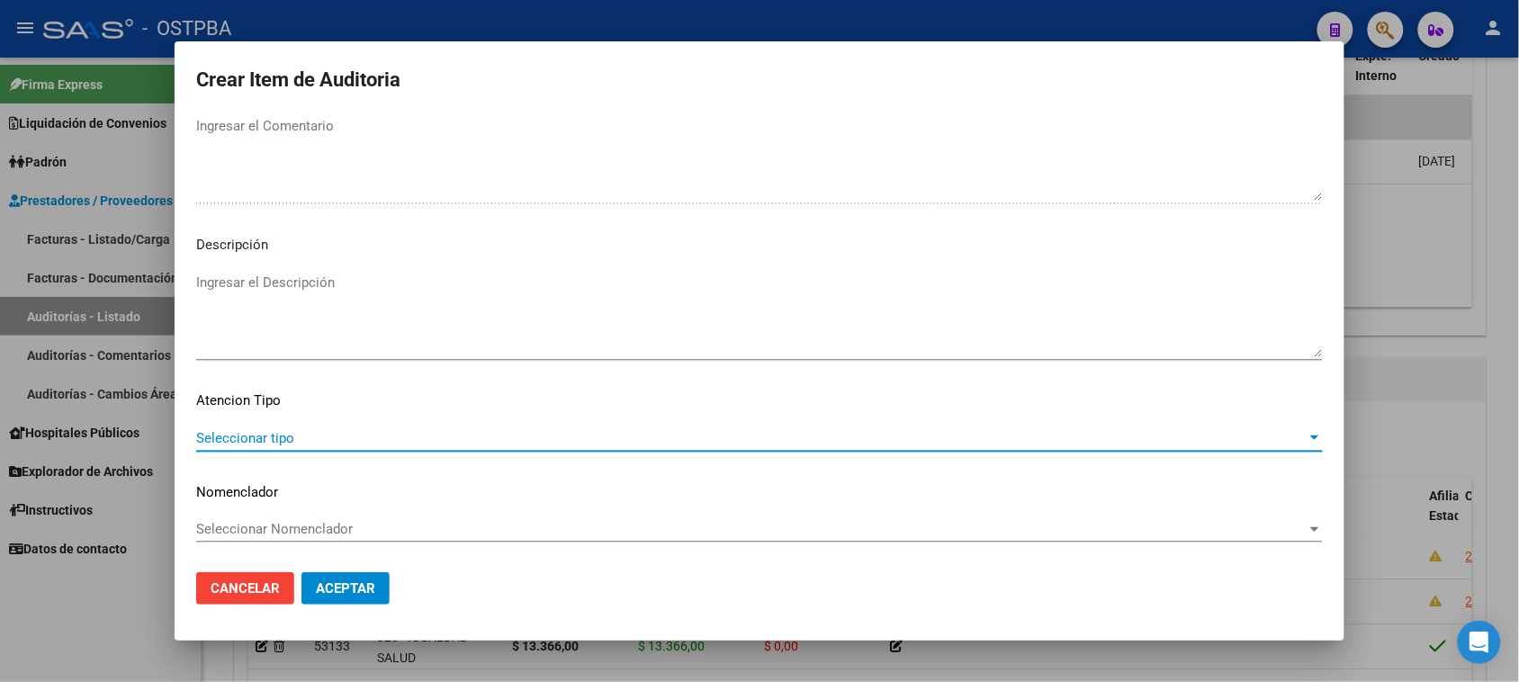
click at [246, 430] on span "Seleccionar tipo" at bounding box center [751, 438] width 1110 height 16
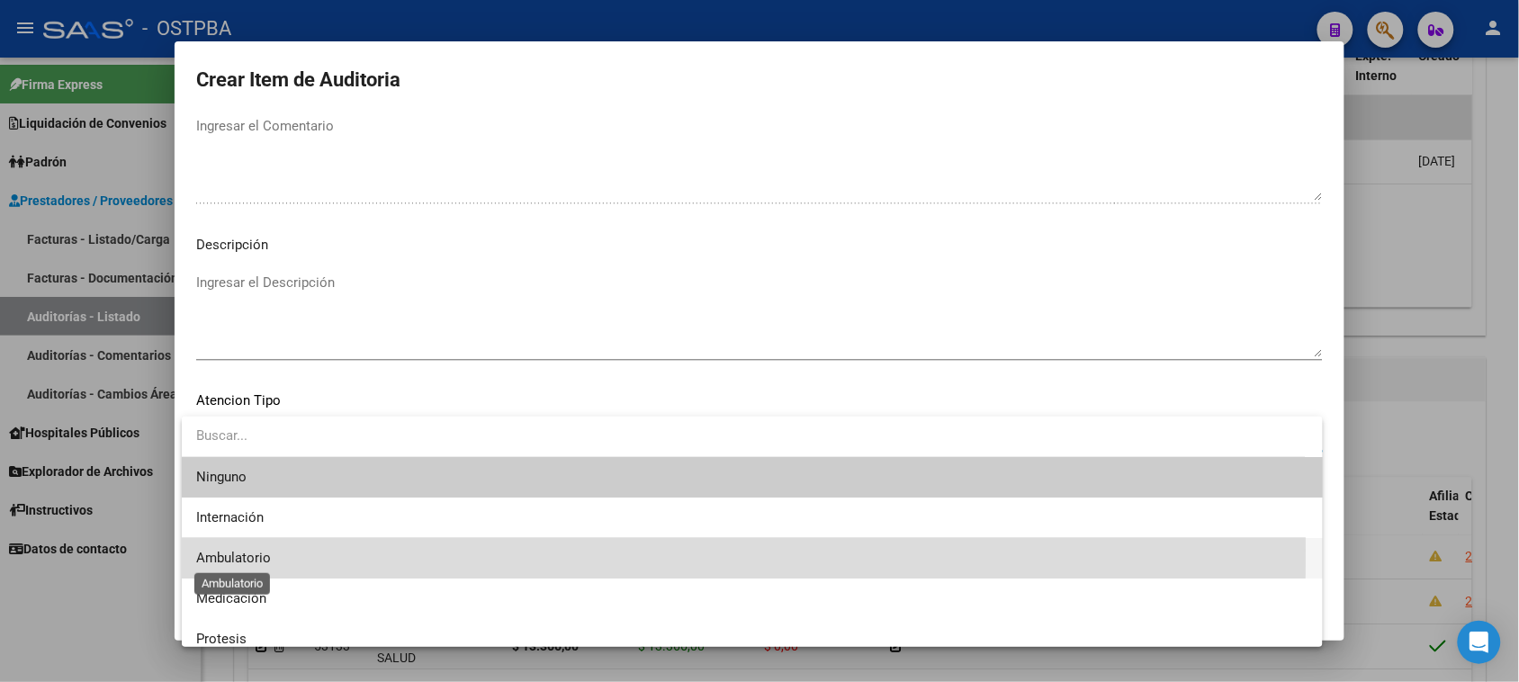
drag, startPoint x: 244, startPoint y: 550, endPoint x: 256, endPoint y: 546, distance: 13.1
click at [246, 550] on span "Ambulatorio" at bounding box center [233, 558] width 75 height 16
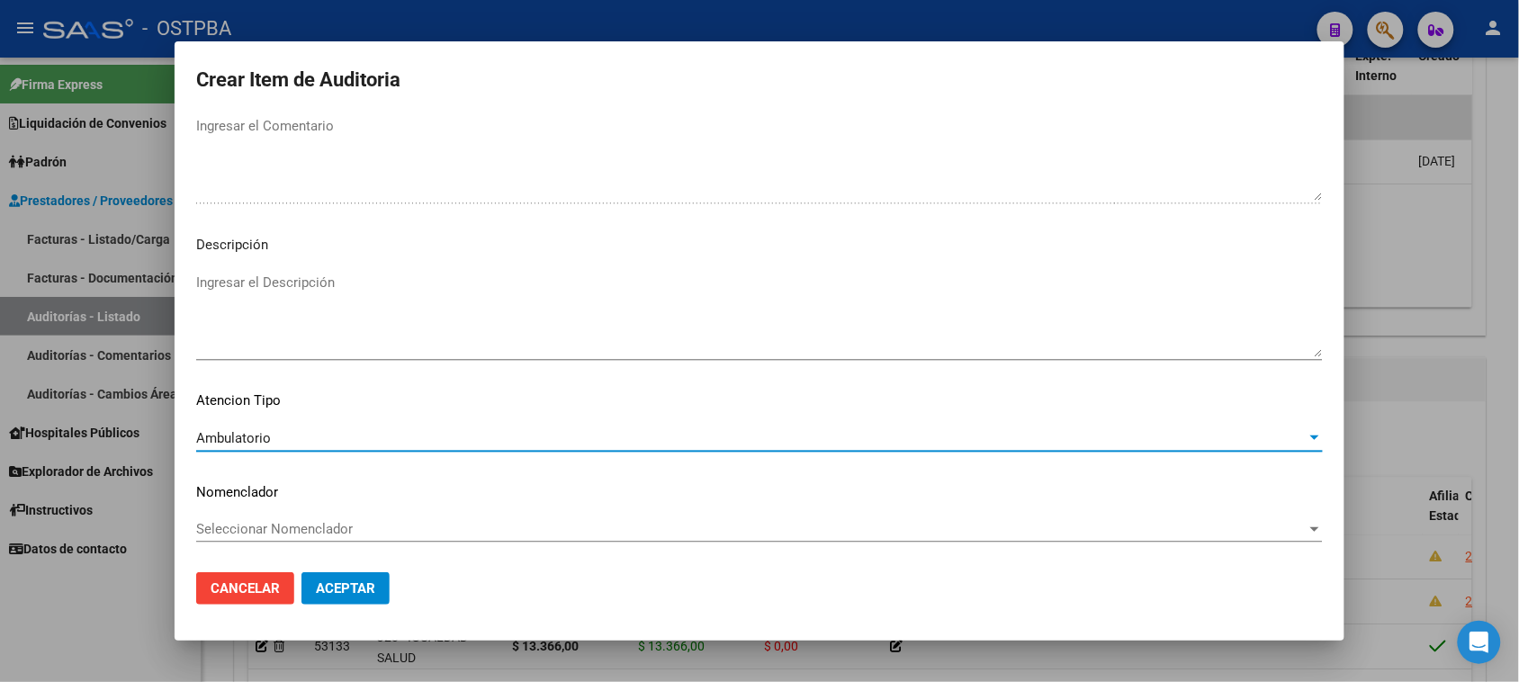
click at [352, 583] on span "Aceptar" at bounding box center [345, 588] width 59 height 16
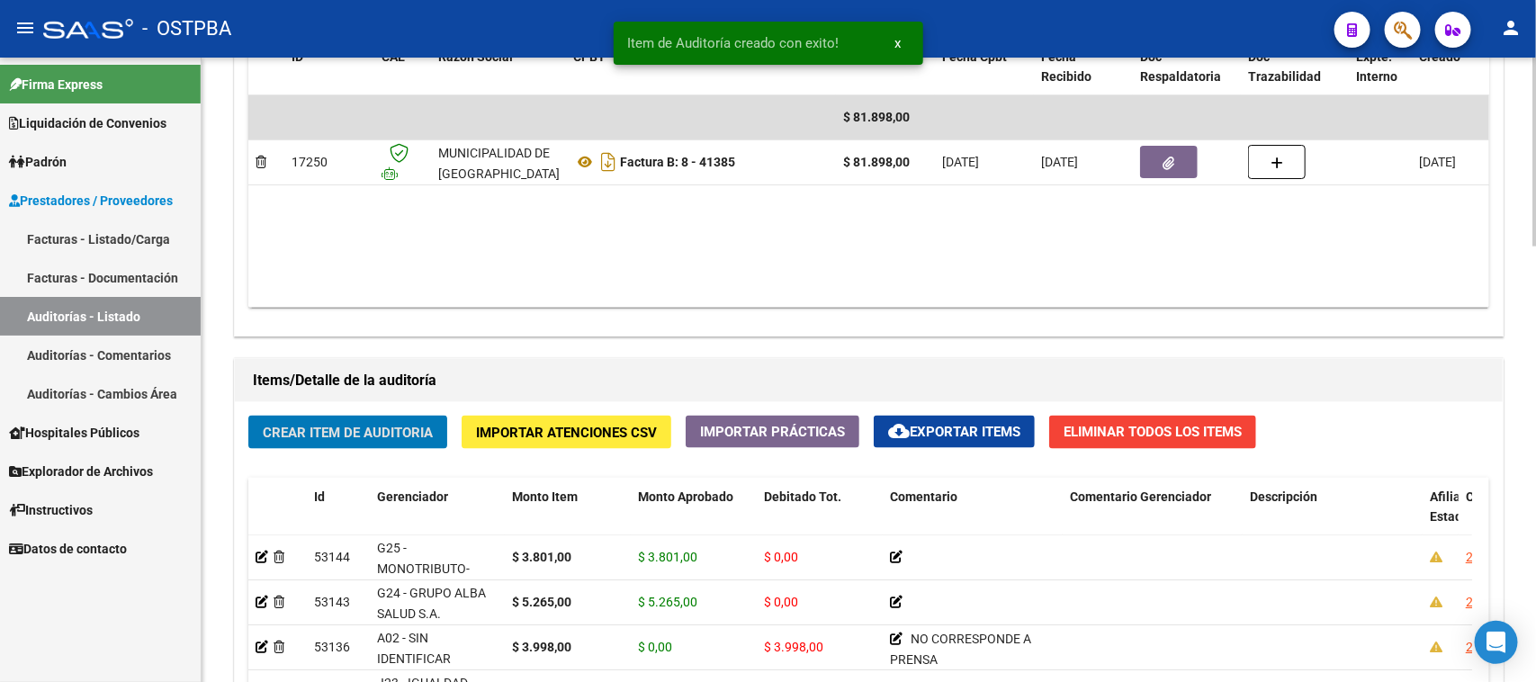
click at [384, 425] on span "Crear Item de Auditoria" at bounding box center [348, 433] width 170 height 16
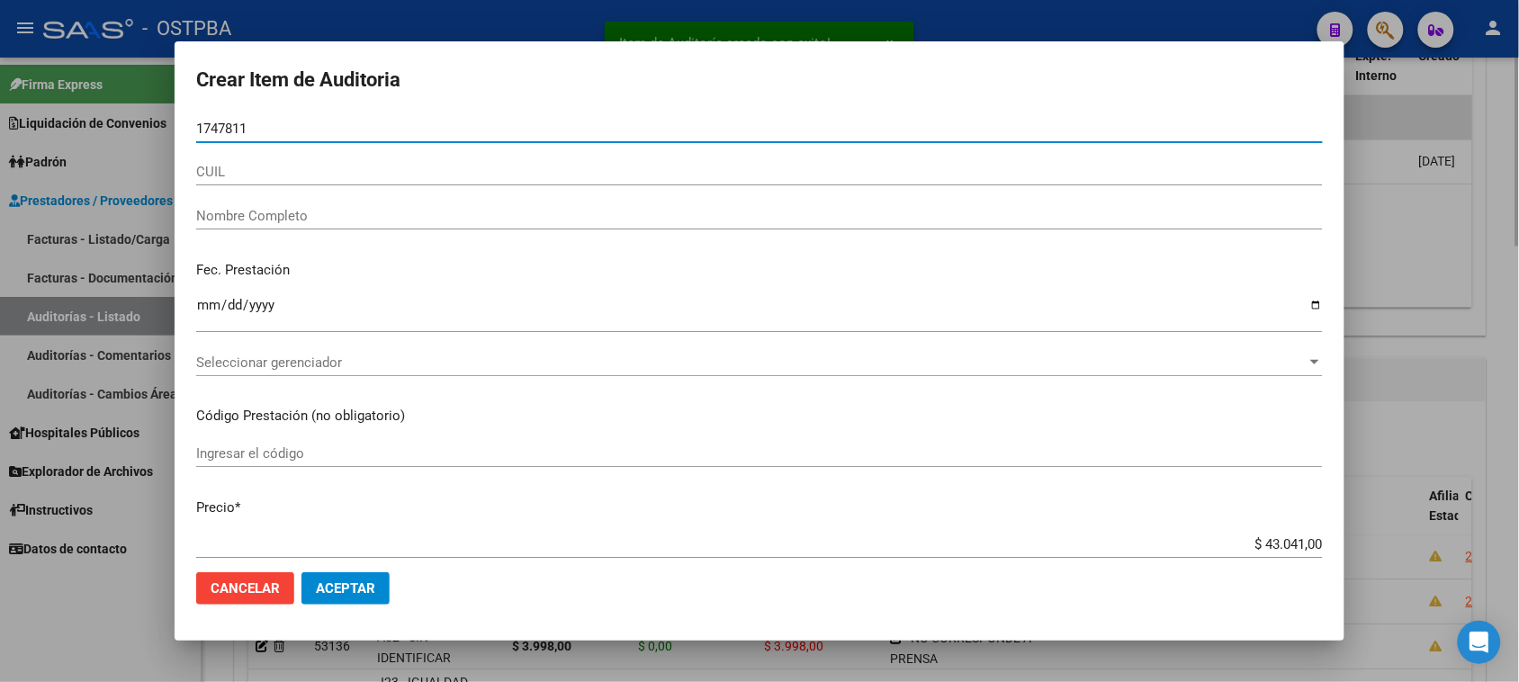
type input "17478118"
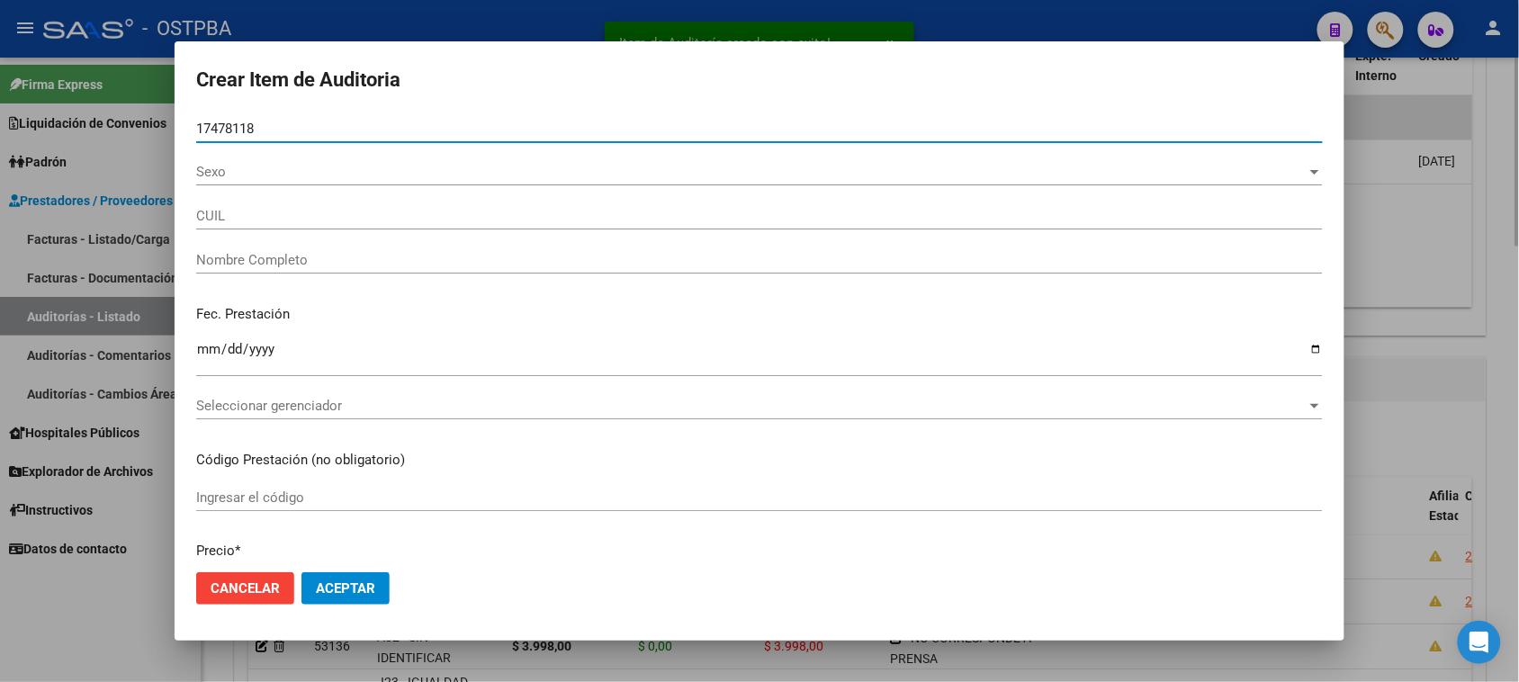
type input "23174781184"
type input "PRADO NOEMI GRACIELA"
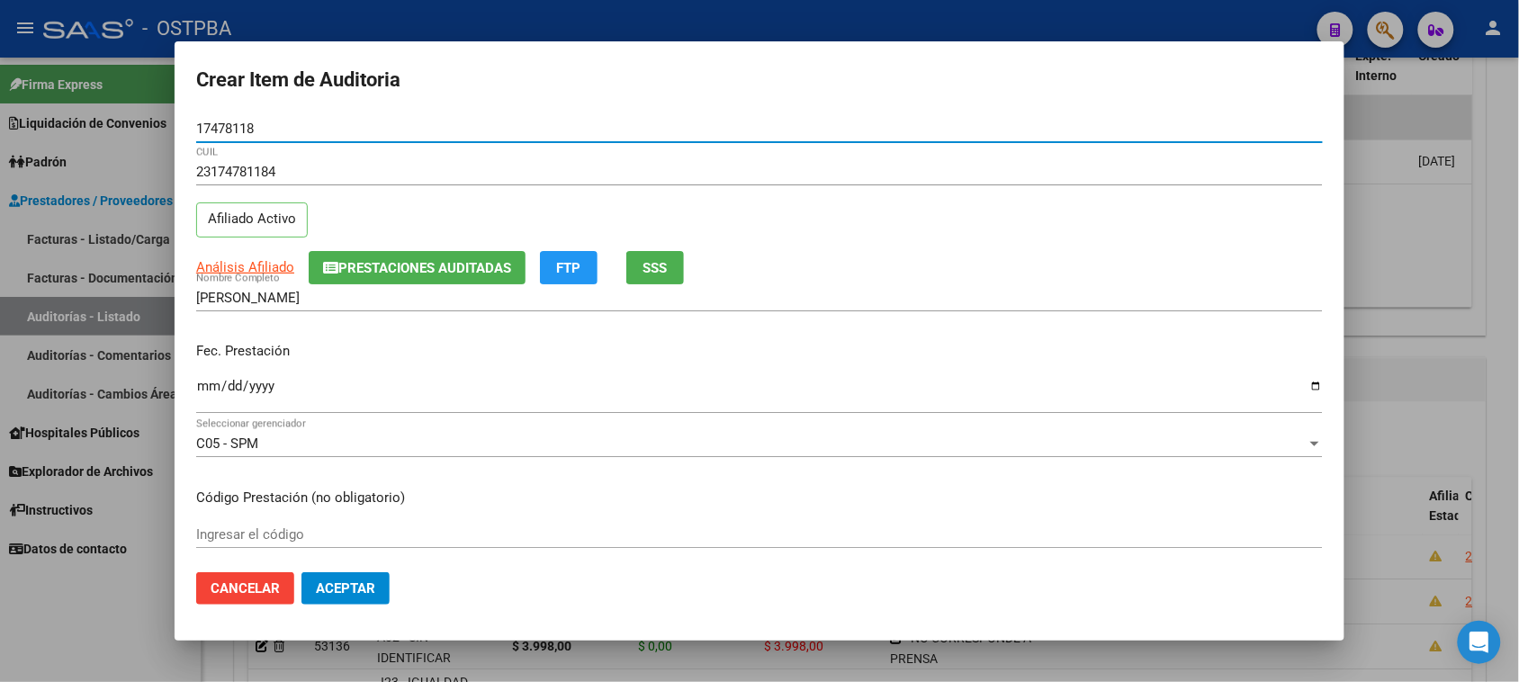
type input "17478118"
click at [209, 385] on input "Ingresar la fecha" at bounding box center [759, 393] width 1127 height 29
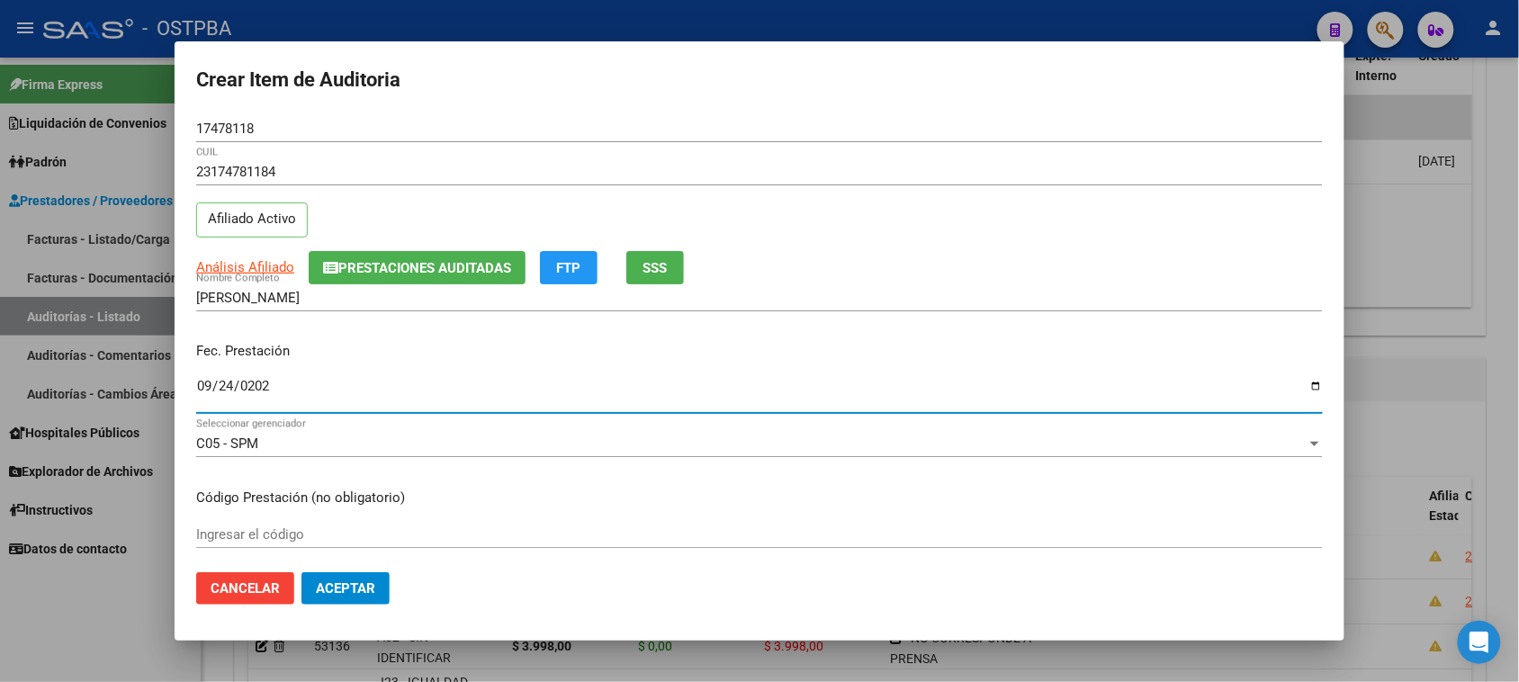
type input "2024-09-24"
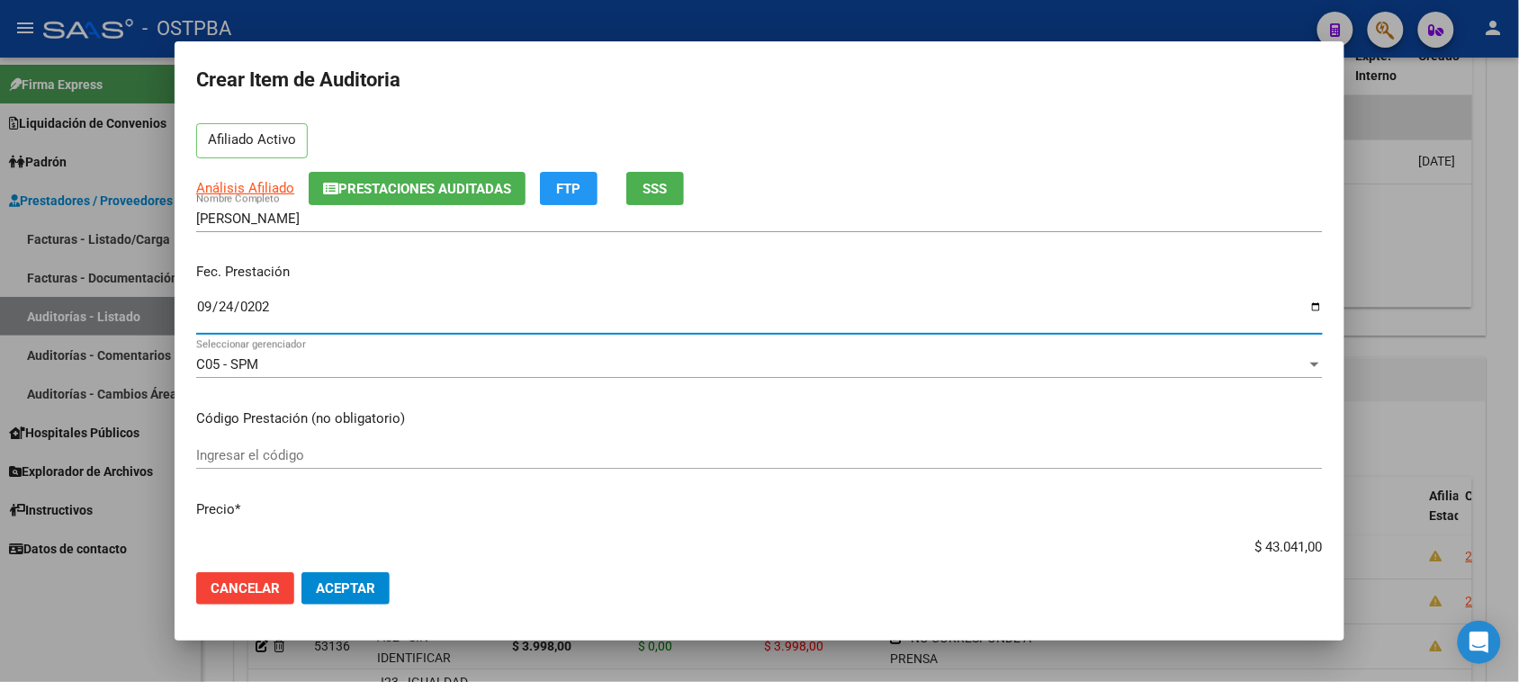
scroll to position [225, 0]
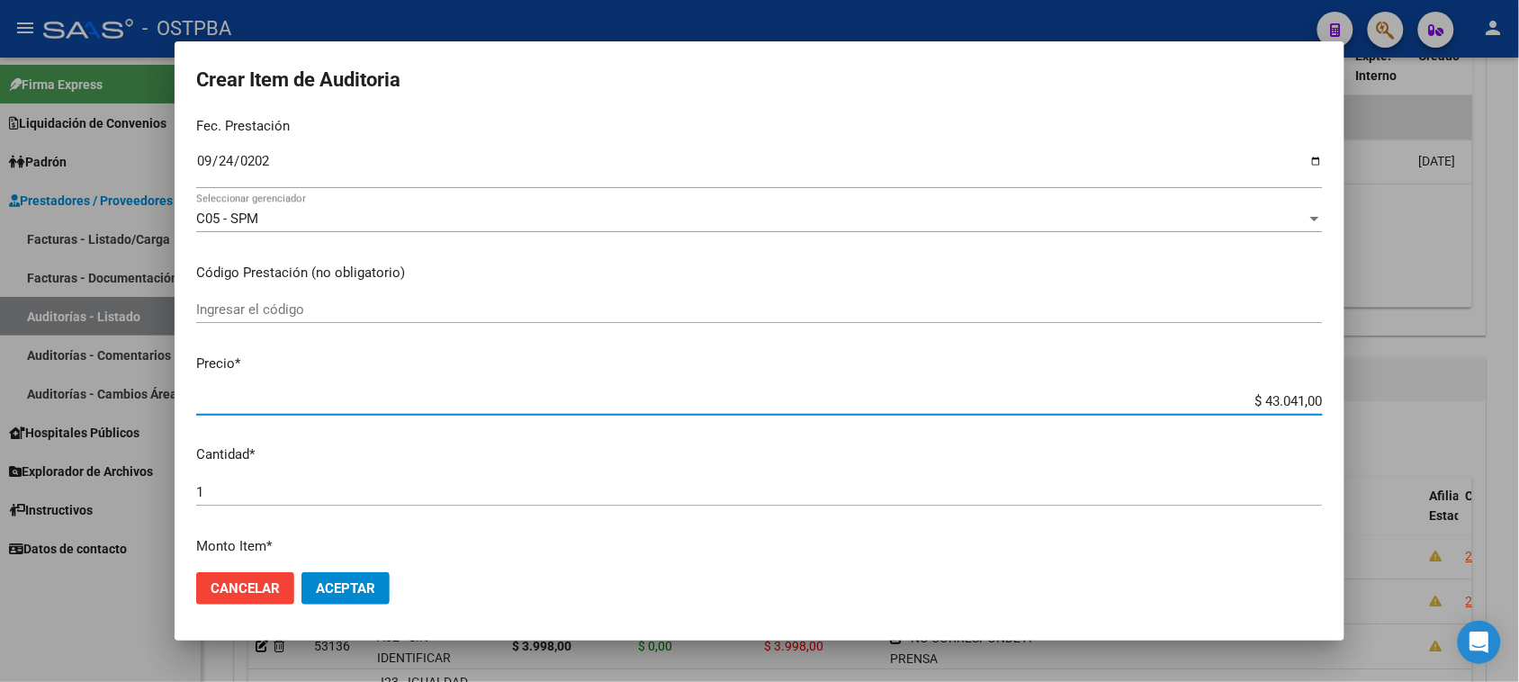
drag, startPoint x: 1249, startPoint y: 401, endPoint x: 1535, endPoint y: 415, distance: 286.5
click at [1519, 415] on html "menu - OSTPBA person Firma Express Liquidación de Convenios Gastos - Items Gast…" at bounding box center [759, 341] width 1519 height 682
type input "$ 0,01"
type input "$ 0,13"
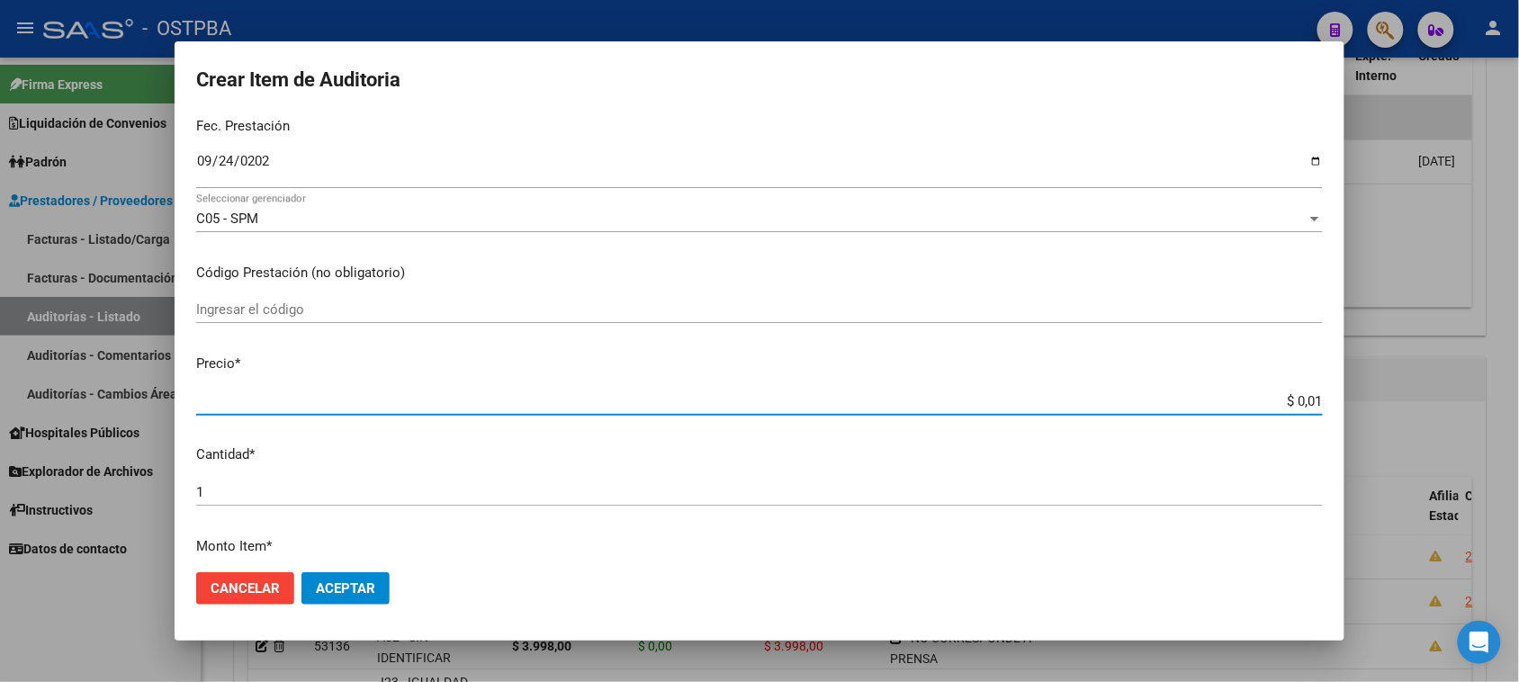
type input "$ 0,13"
type input "$ 1,39"
type input "$ 13,98"
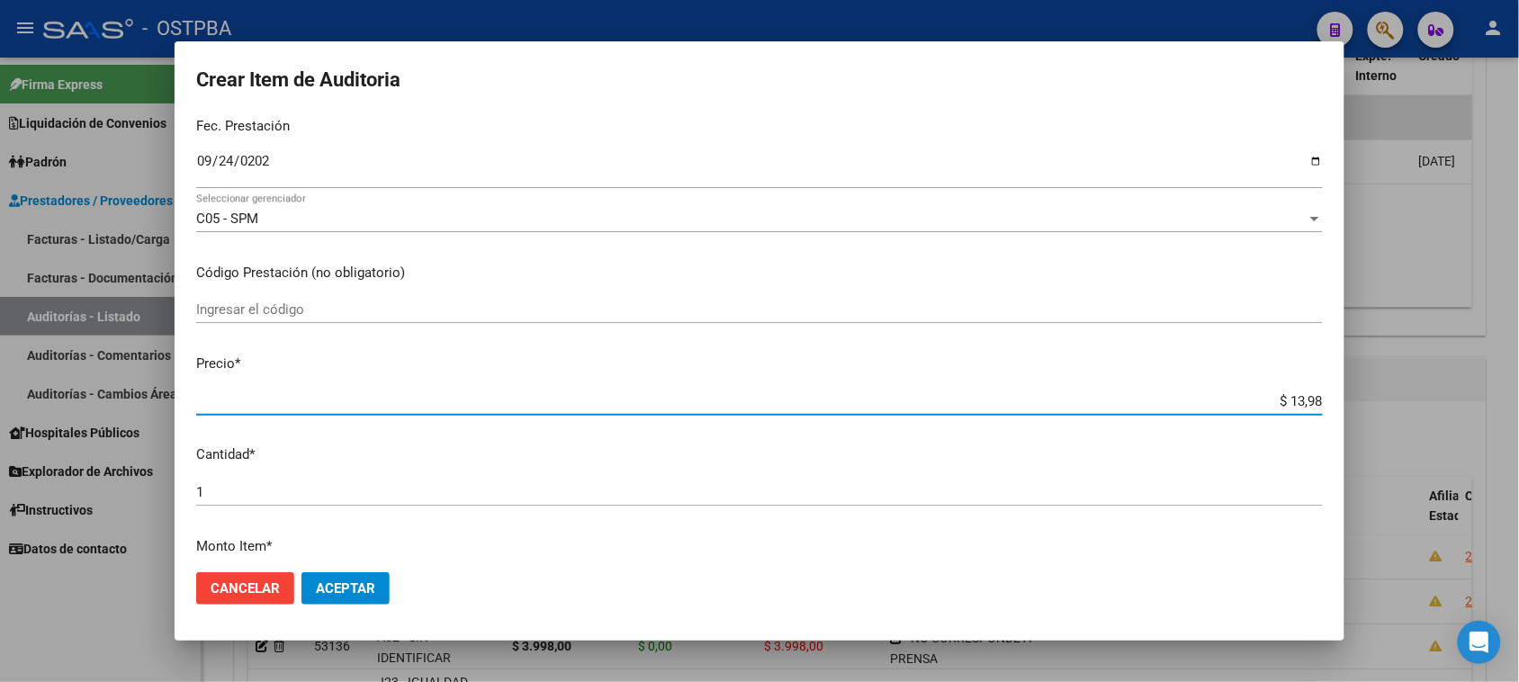
type input "$ 139,85"
type input "$ 1.398,50"
type input "$ 13.985,00"
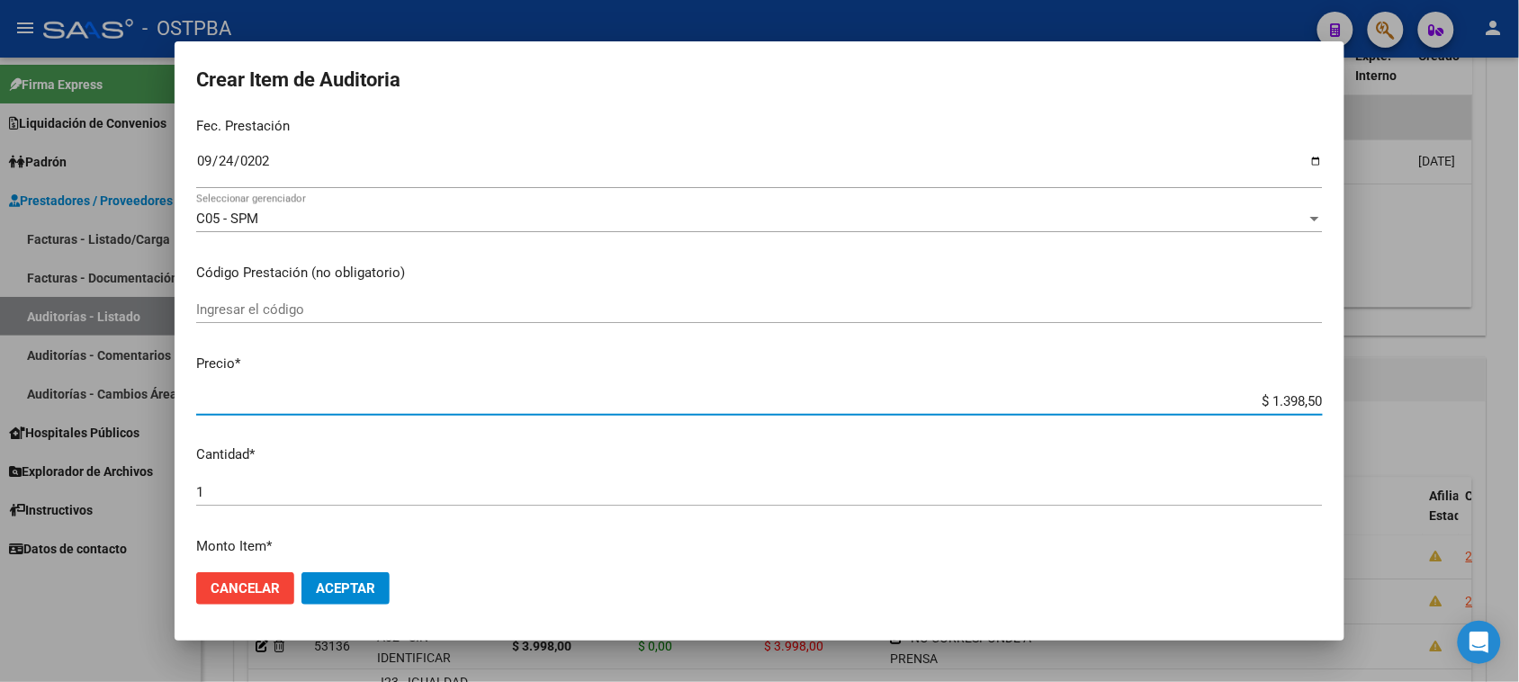
type input "$ 13.985,00"
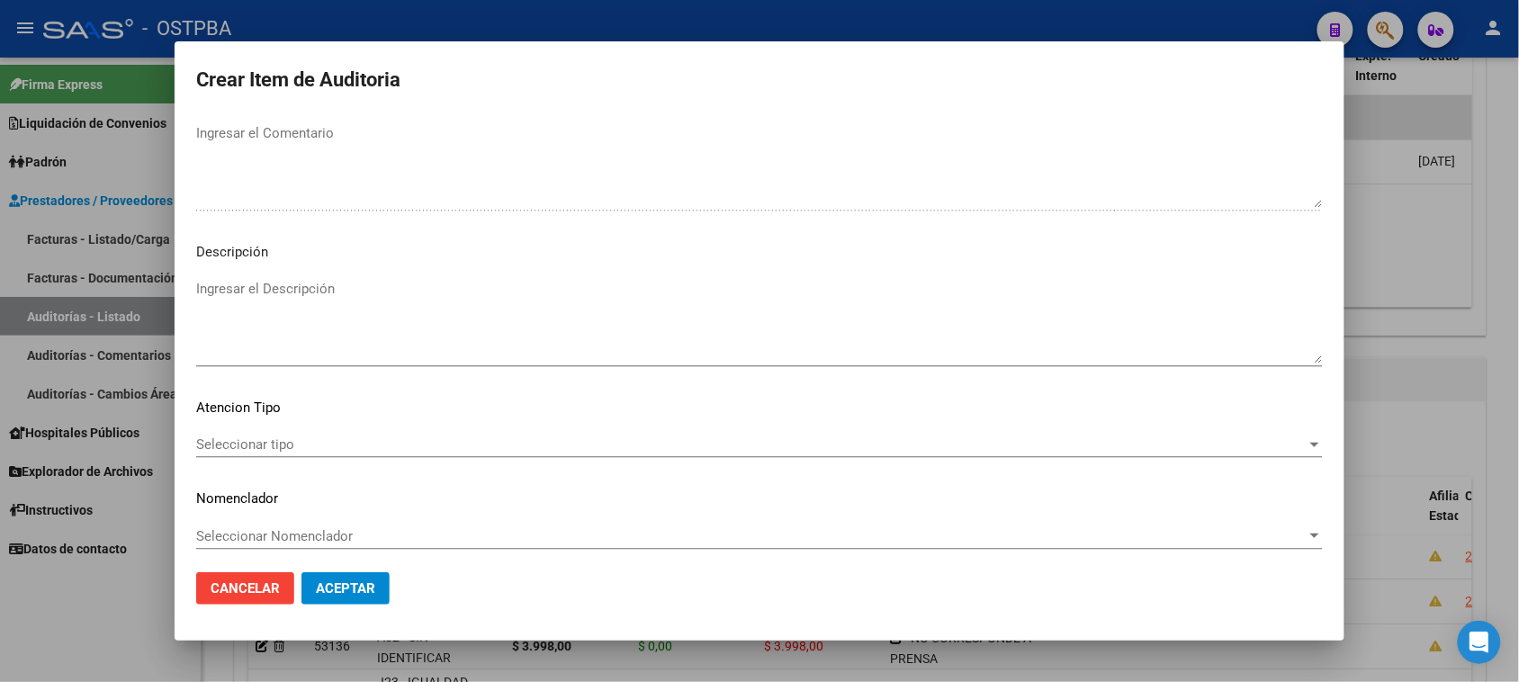
scroll to position [1020, 0]
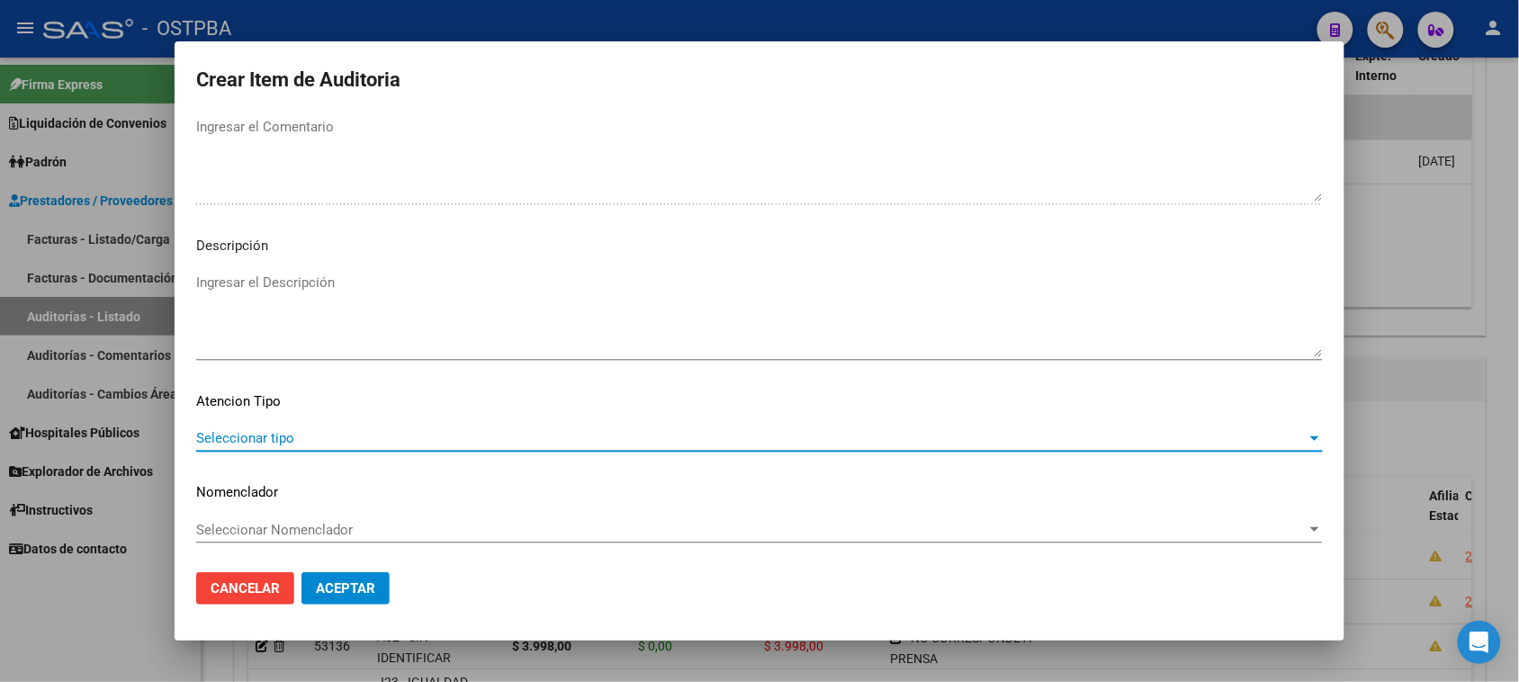
click at [266, 430] on span "Seleccionar tipo" at bounding box center [751, 438] width 1110 height 16
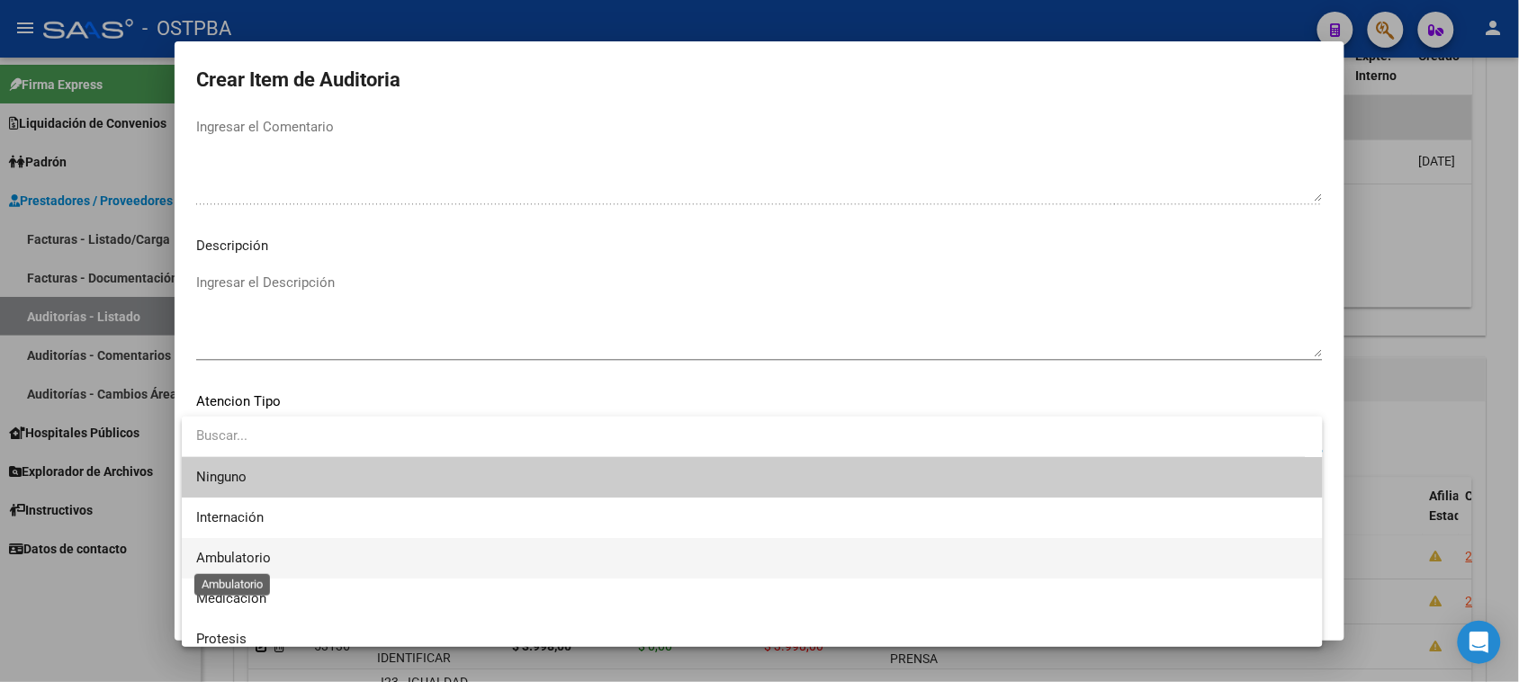
click at [245, 551] on span "Ambulatorio" at bounding box center [233, 558] width 75 height 16
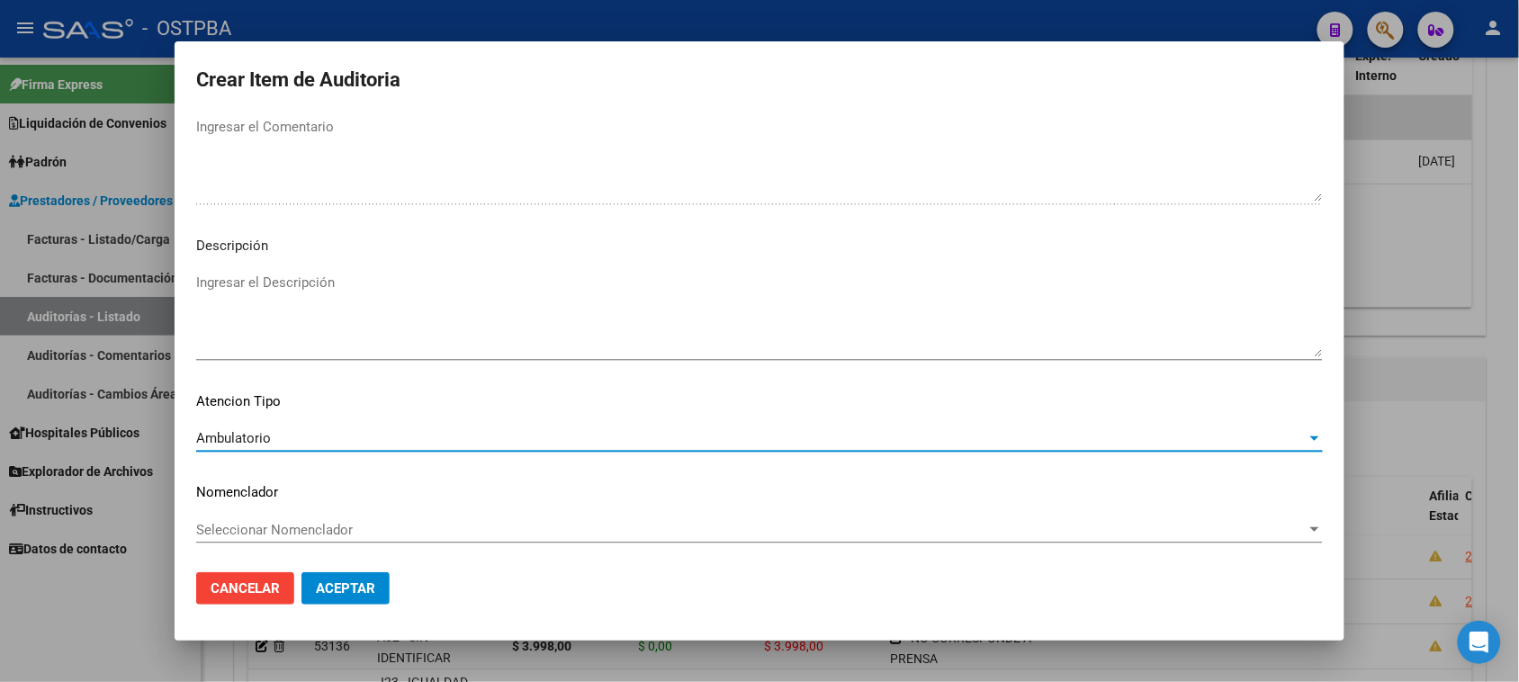
click at [329, 588] on span "Aceptar" at bounding box center [345, 588] width 59 height 16
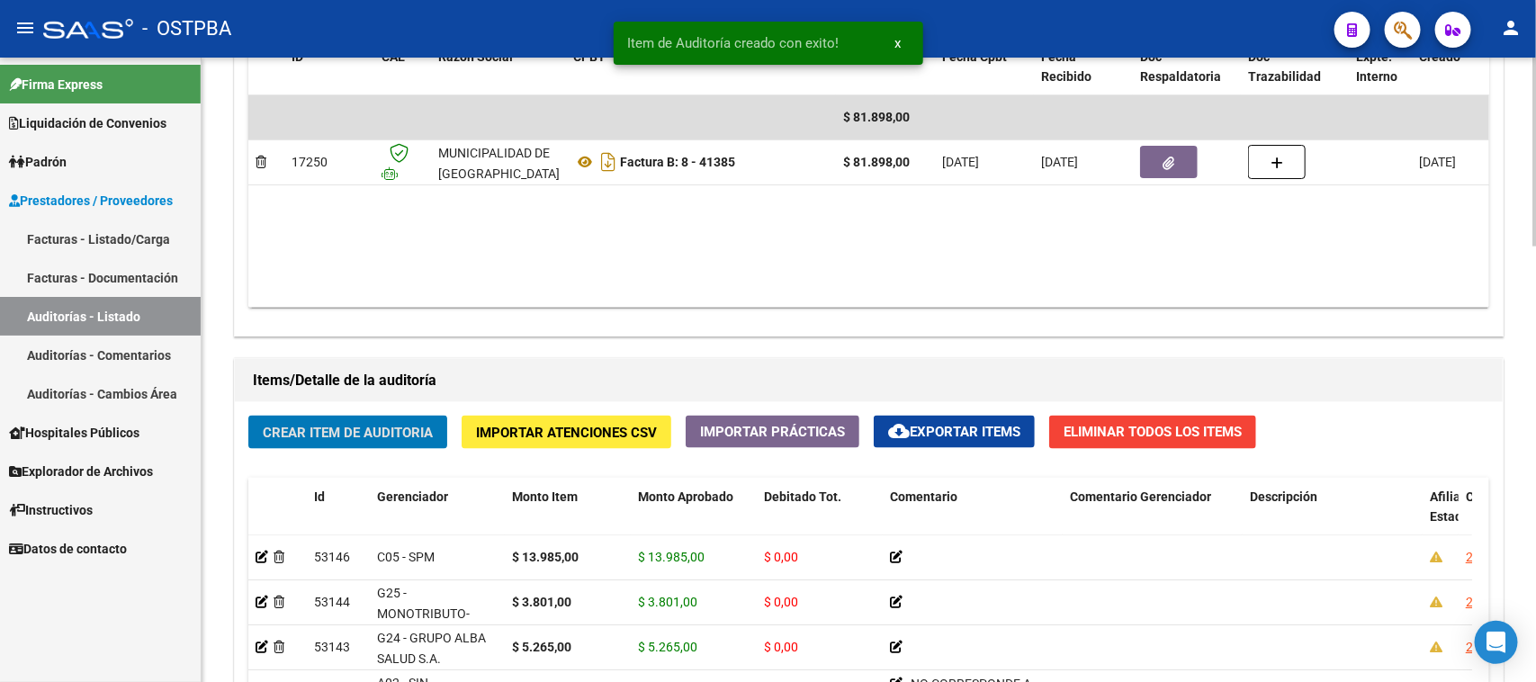
click at [394, 426] on span "Crear Item de Auditoria" at bounding box center [348, 433] width 170 height 16
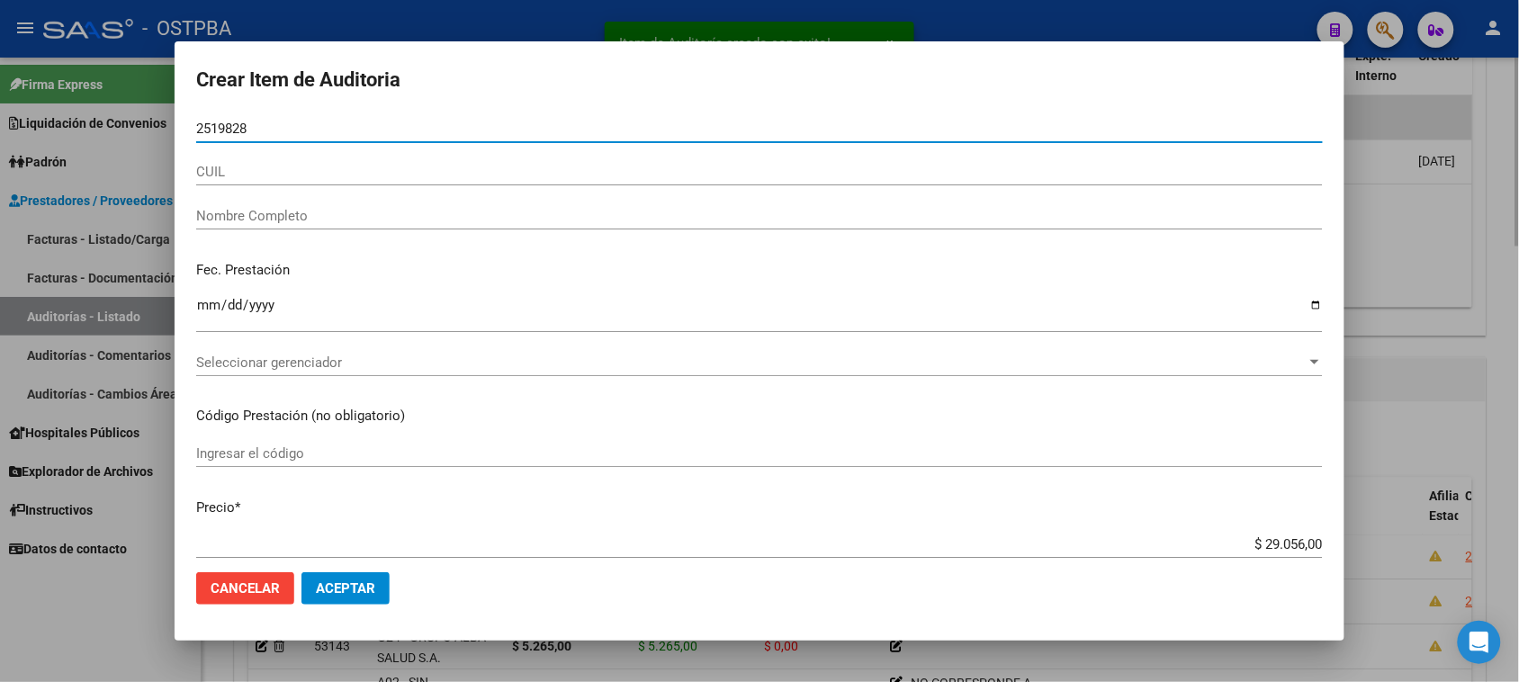
type input "25198285"
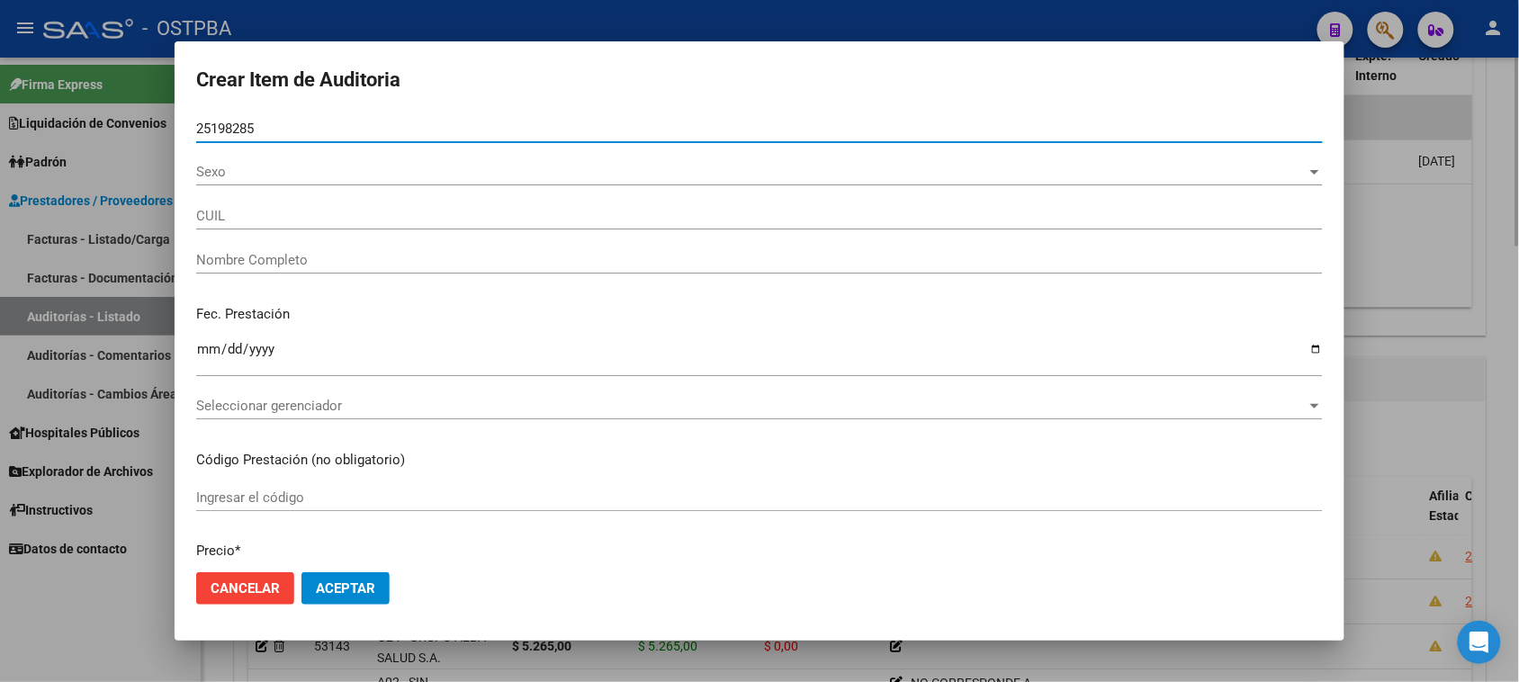
type input "20251982857"
type input "RETAMOZO JORGE FABIAN"
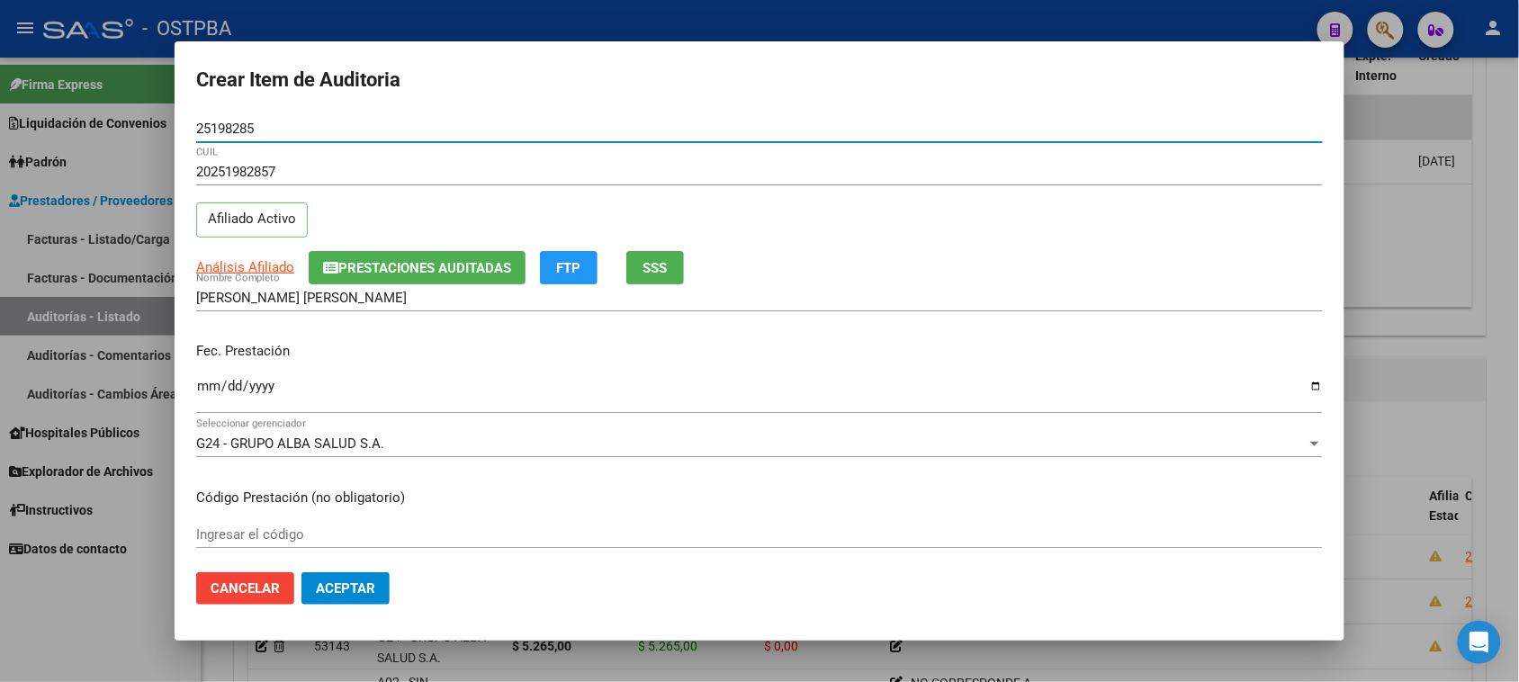
type input "25198285"
click at [209, 388] on input "Ingresar la fecha" at bounding box center [759, 393] width 1127 height 29
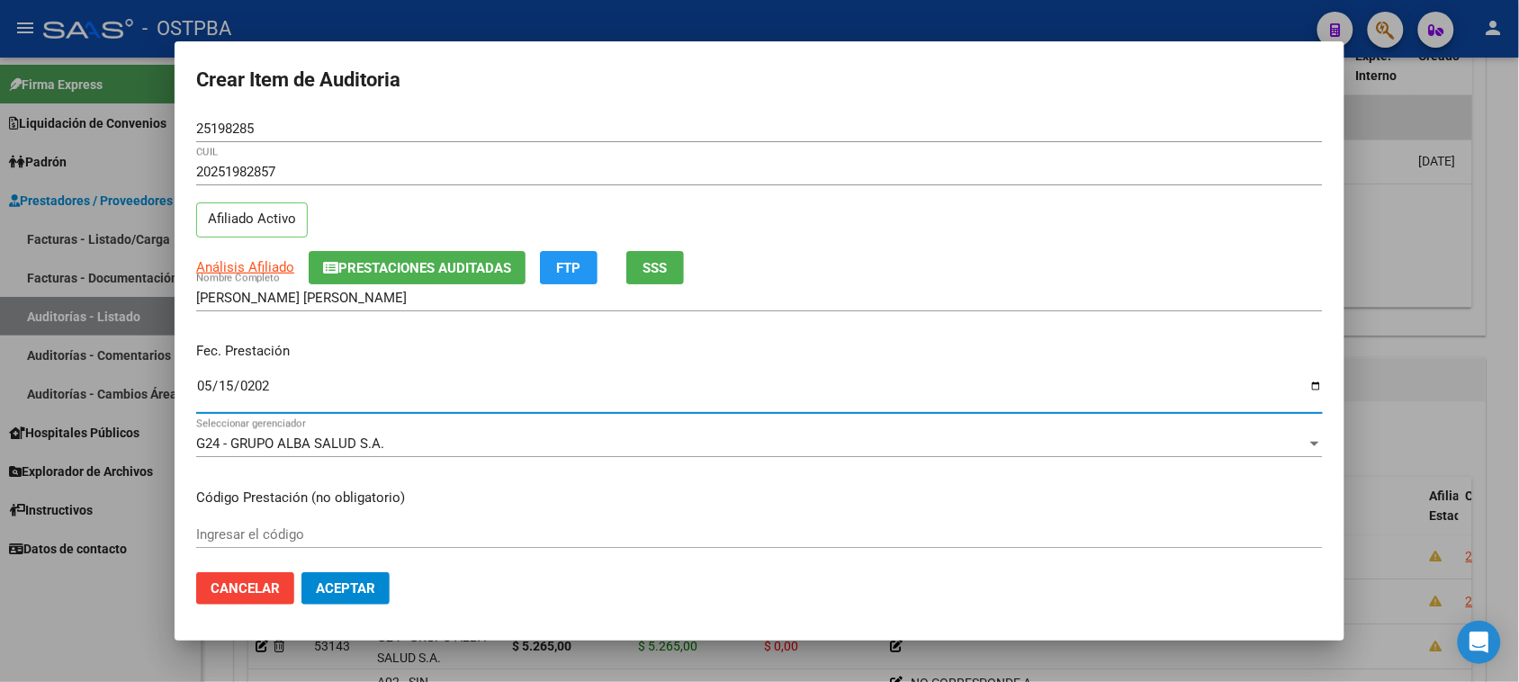
type input "2025-05-15"
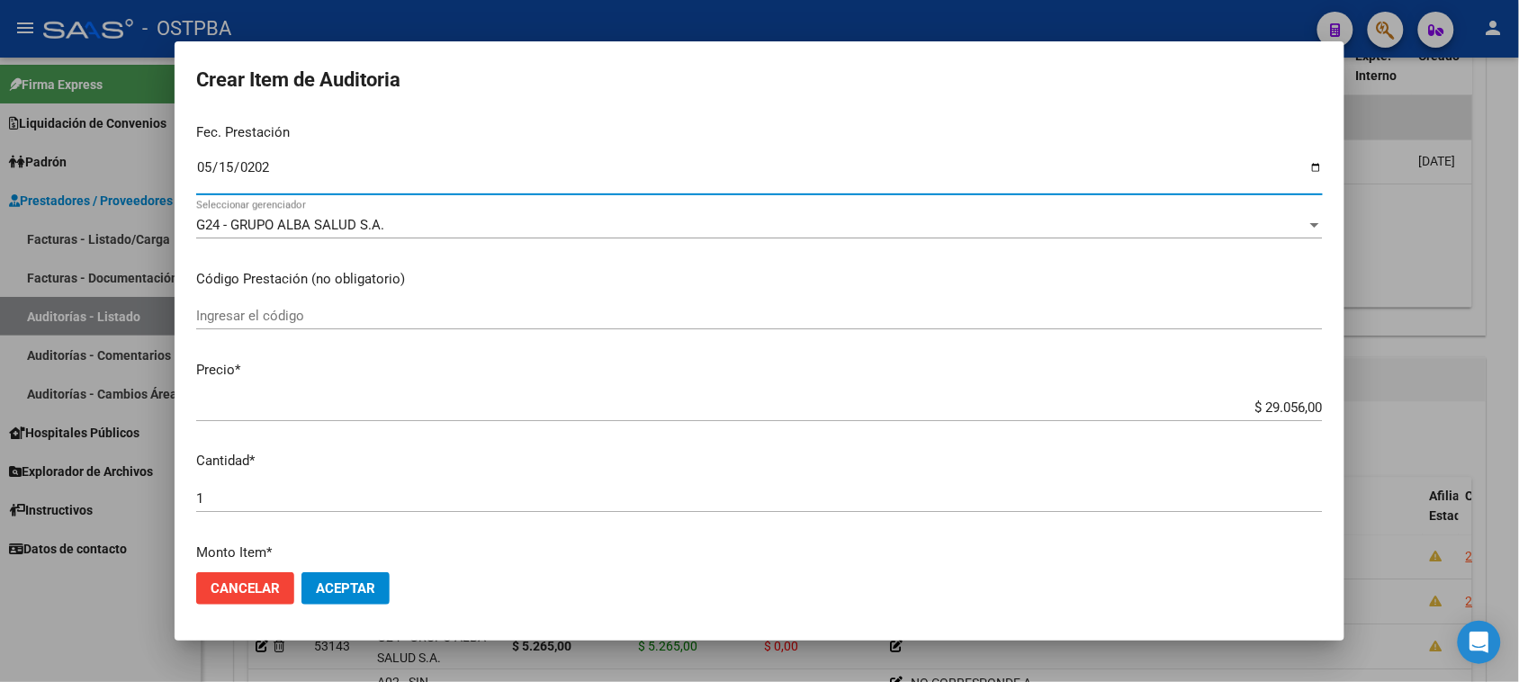
scroll to position [225, 0]
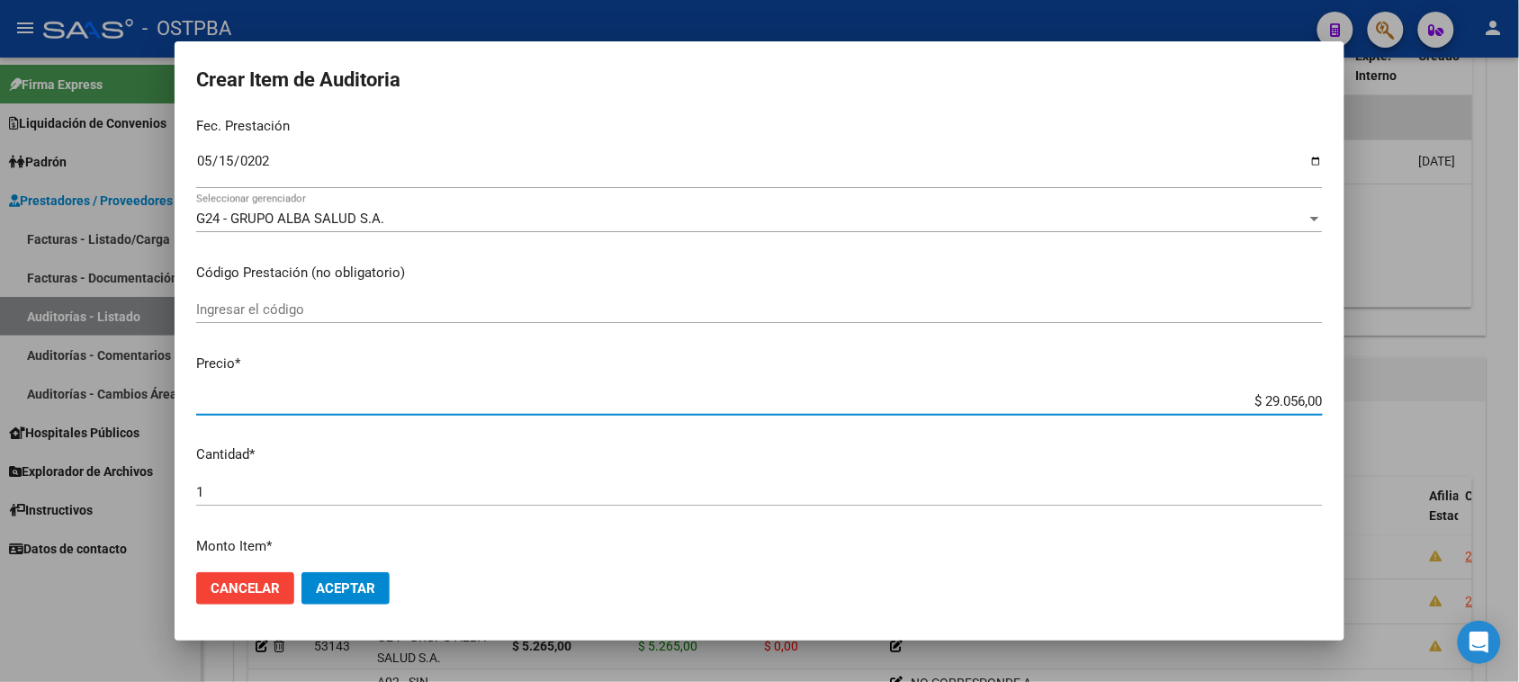
drag, startPoint x: 1248, startPoint y: 398, endPoint x: 1535, endPoint y: 394, distance: 287.1
click at [1519, 394] on html "menu - OSTPBA person Firma Express Liquidación de Convenios Gastos - Items Gast…" at bounding box center [759, 341] width 1519 height 682
type input "$ 0,05"
type input "$ 0,52"
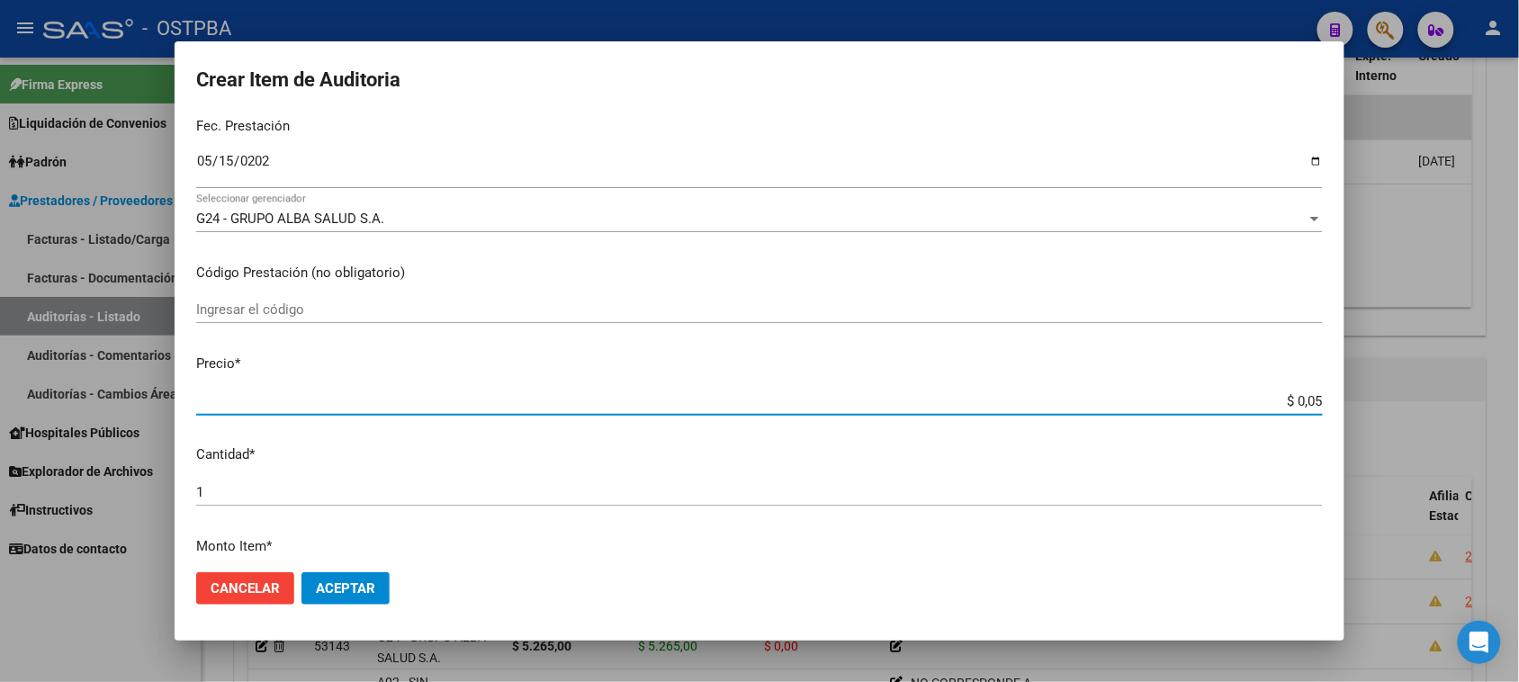
type input "$ 0,52"
type input "$ 5,26"
type input "$ 52,65"
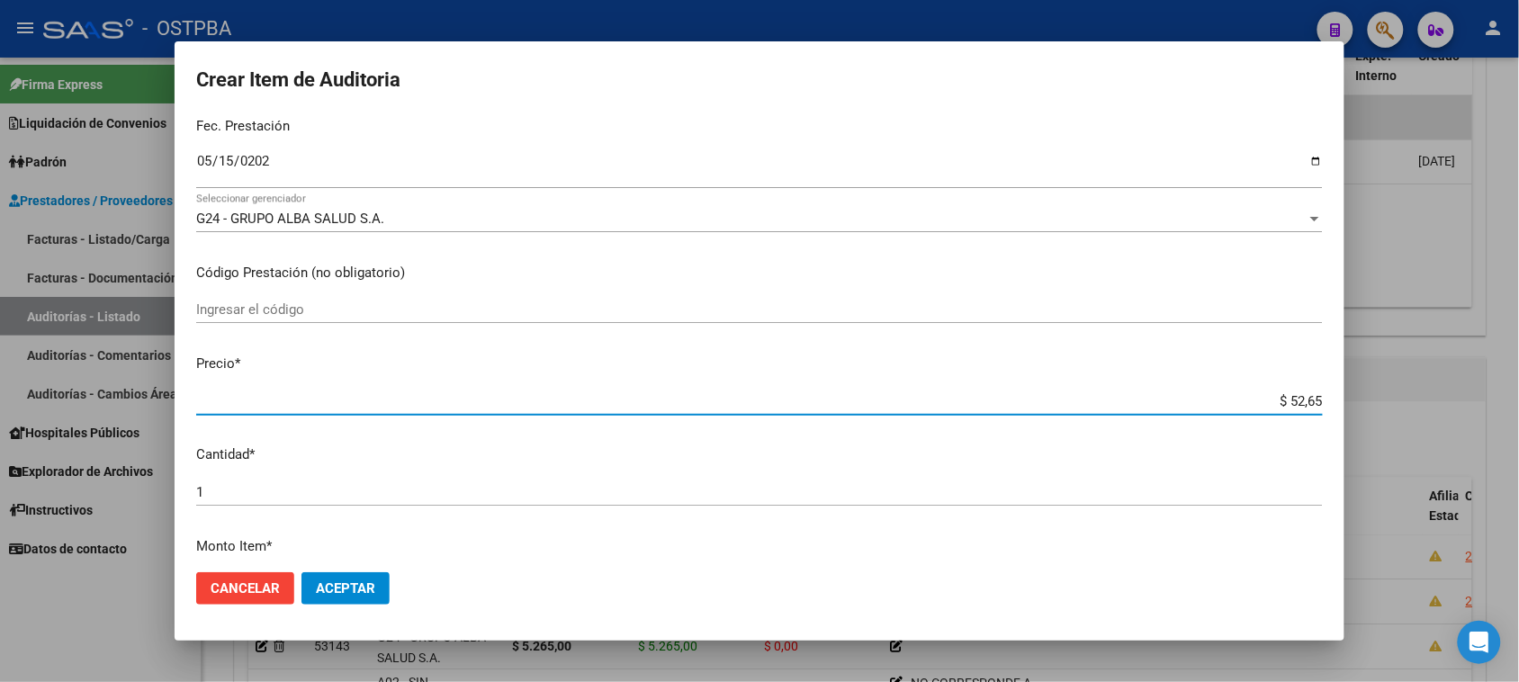
type input "$ 526,50"
type input "$ 5.265,00"
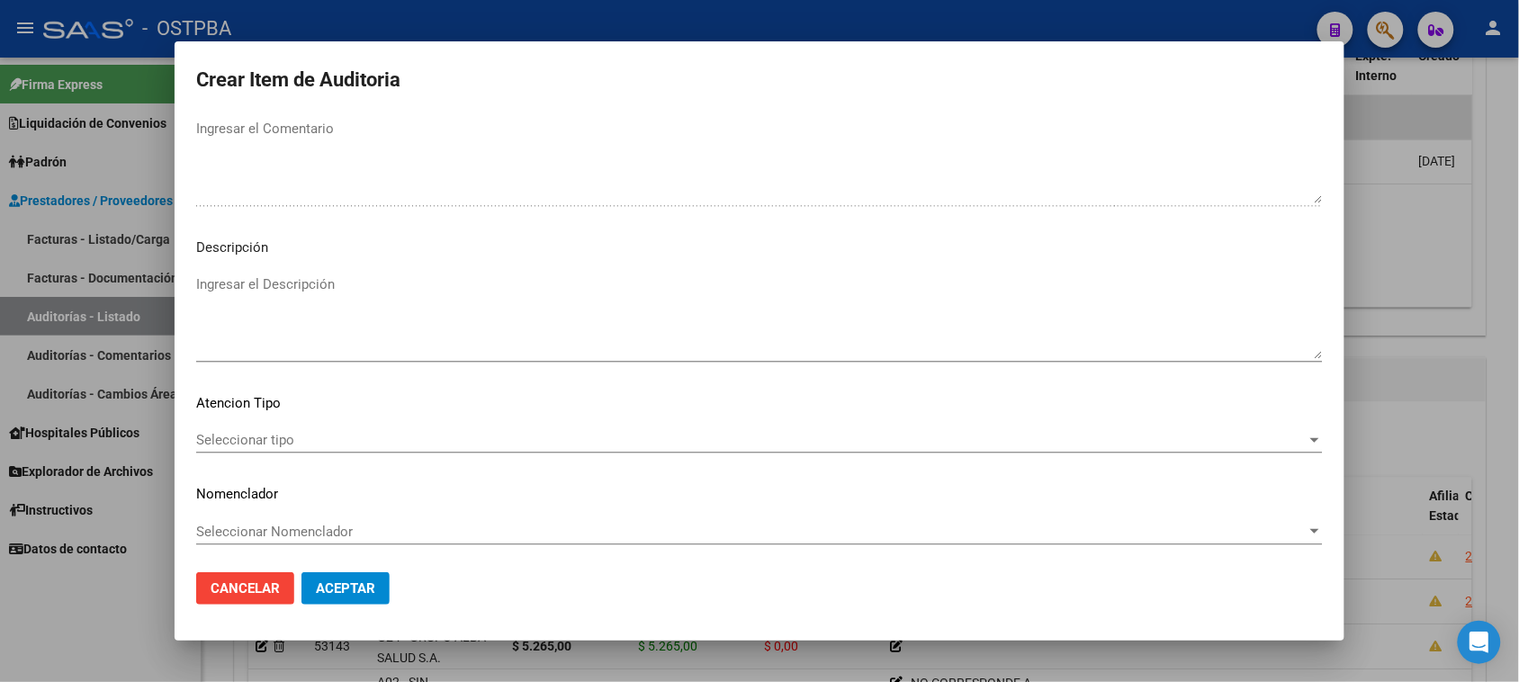
scroll to position [1020, 0]
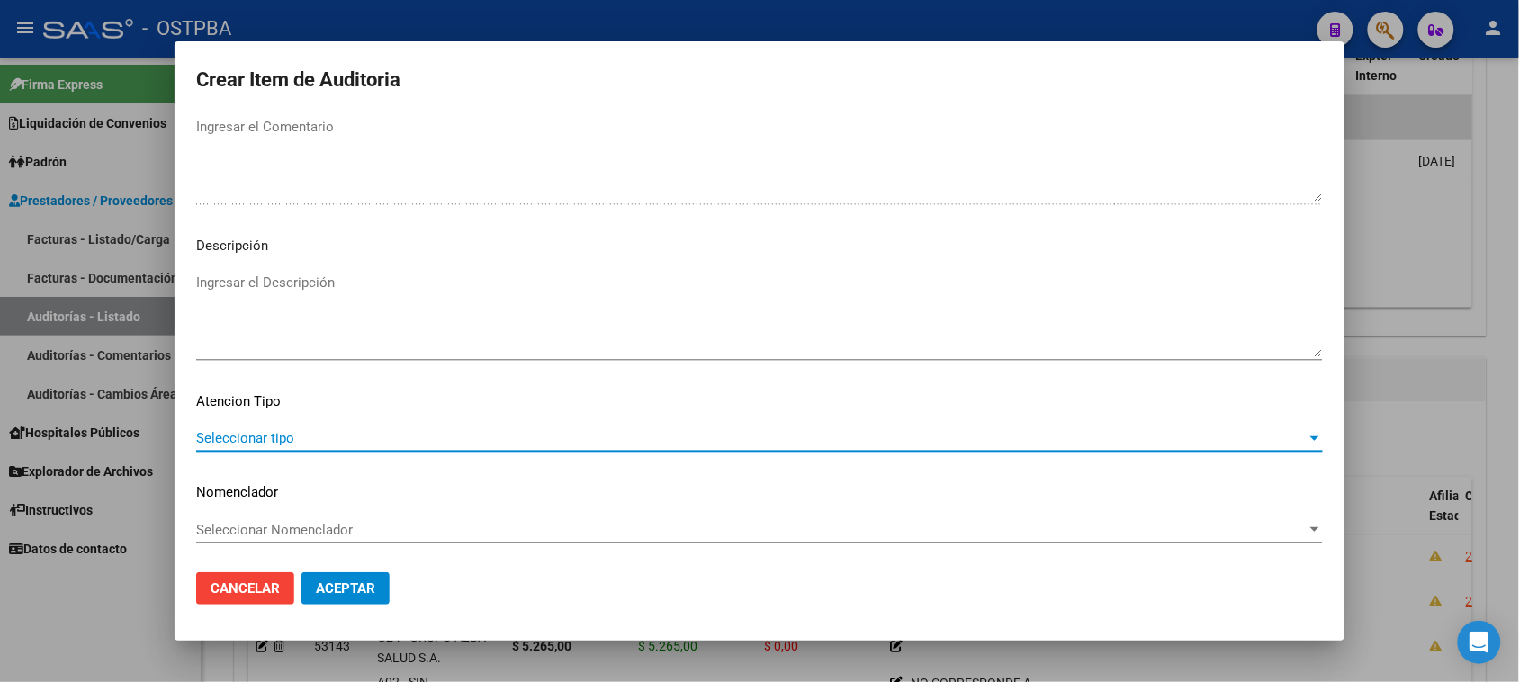
click at [276, 438] on span "Seleccionar tipo" at bounding box center [751, 438] width 1110 height 16
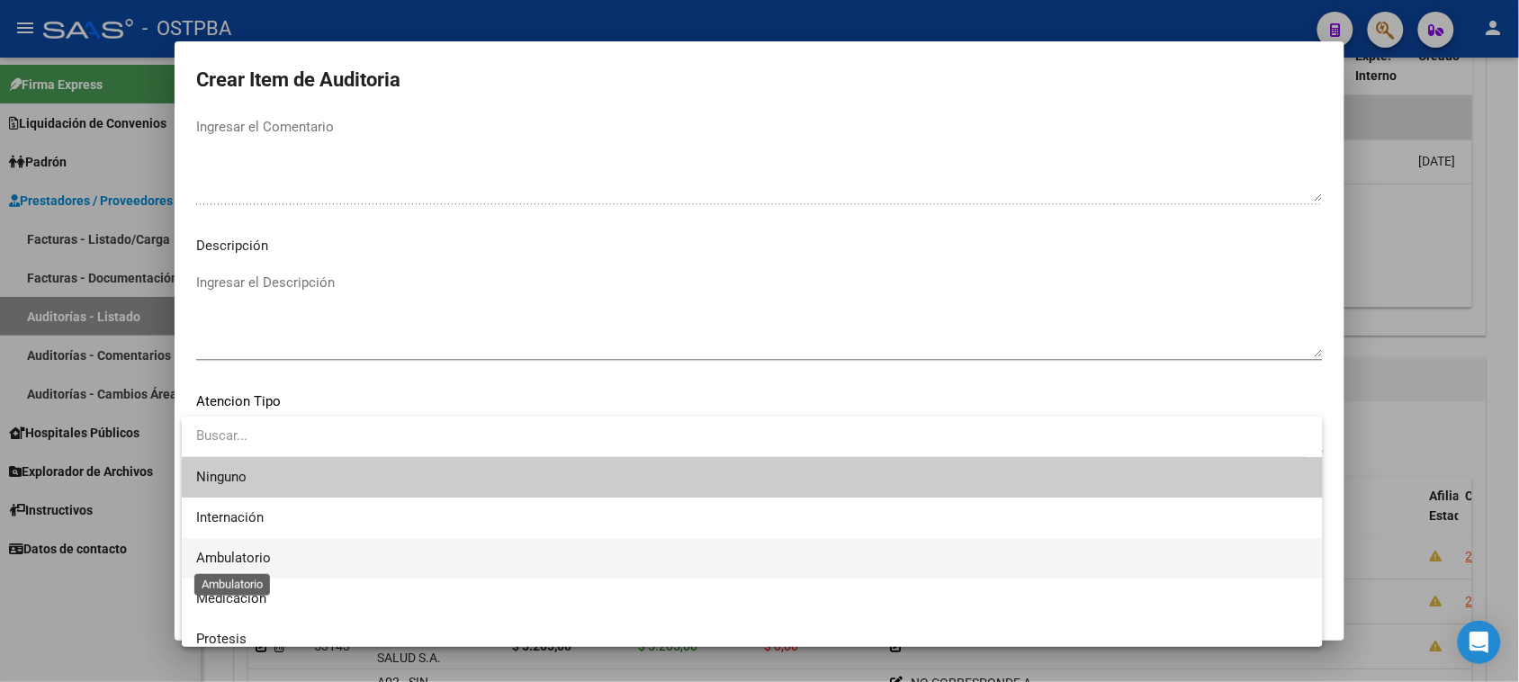
click at [250, 552] on span "Ambulatorio" at bounding box center [233, 558] width 75 height 16
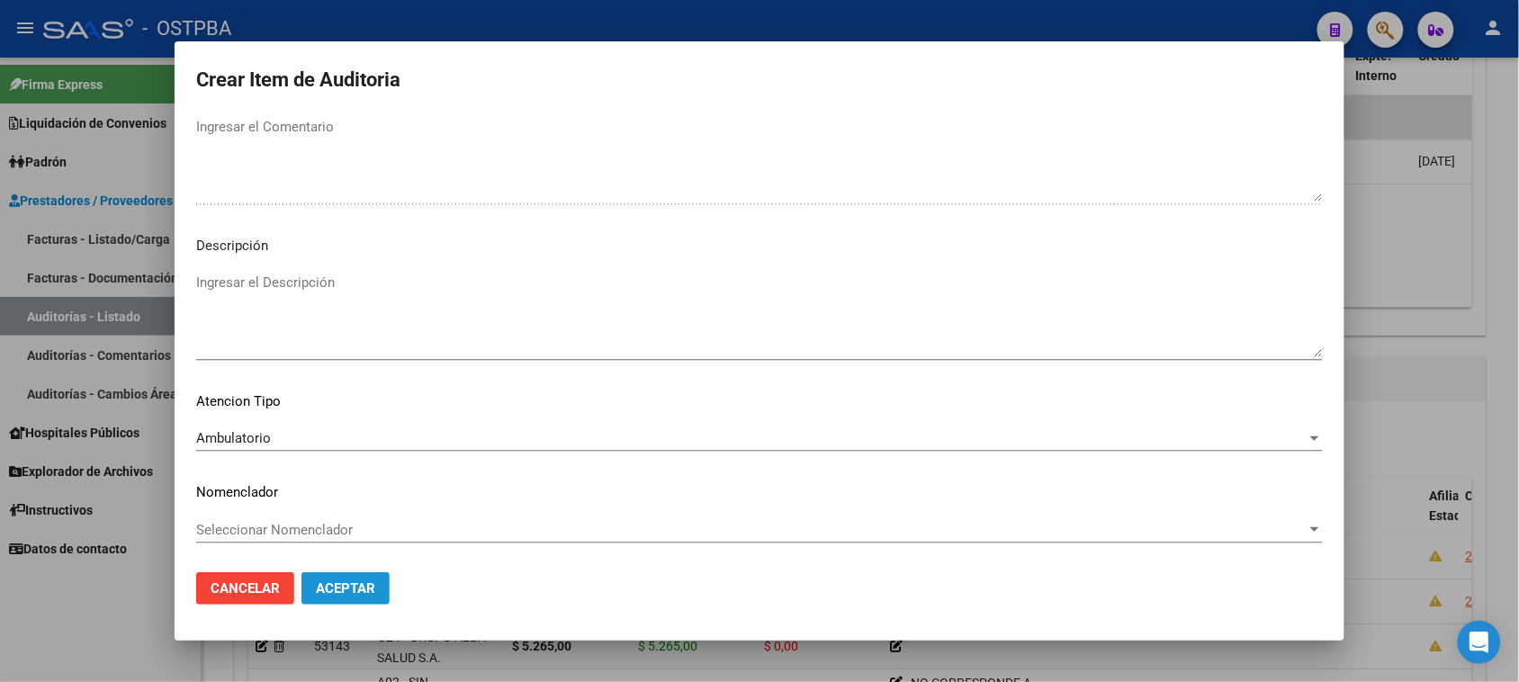
click at [335, 585] on span "Aceptar" at bounding box center [345, 588] width 59 height 16
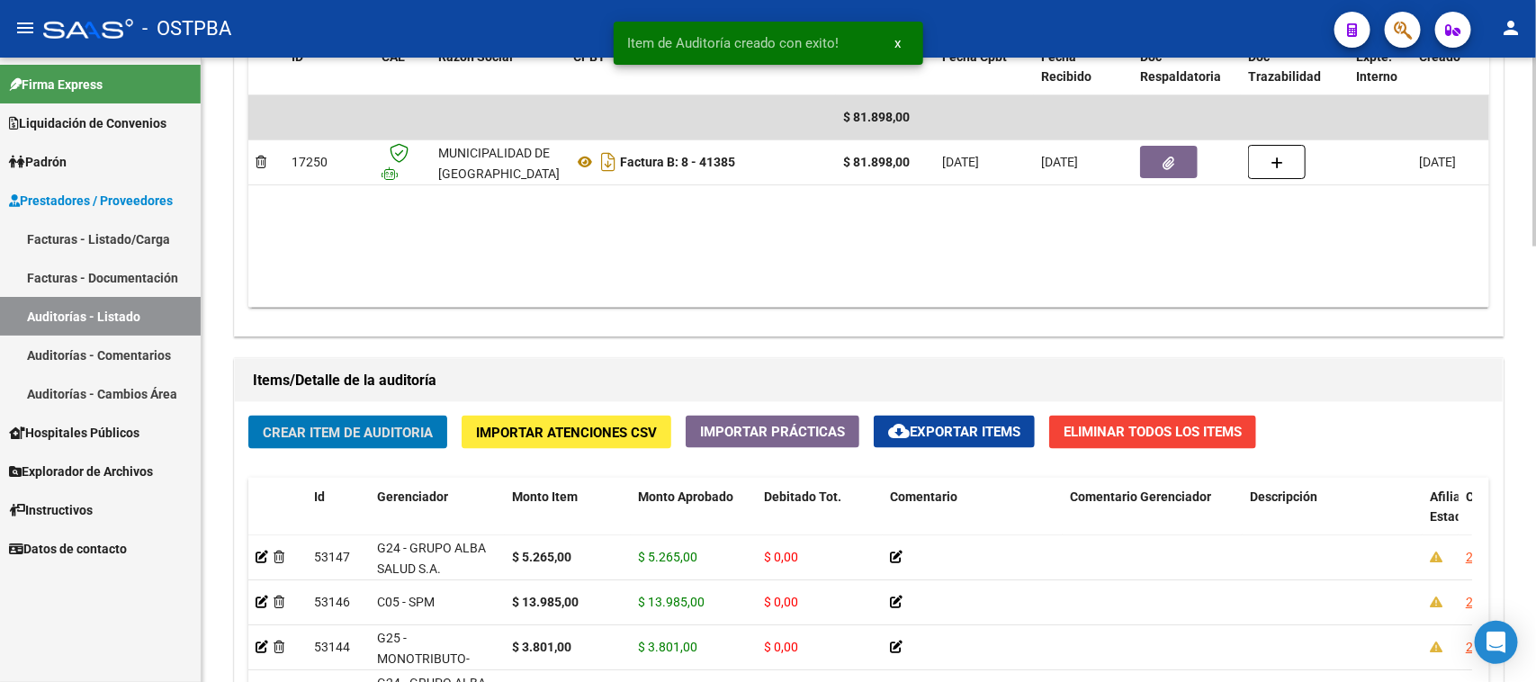
click at [383, 435] on span "Crear Item de Auditoria" at bounding box center [348, 433] width 170 height 16
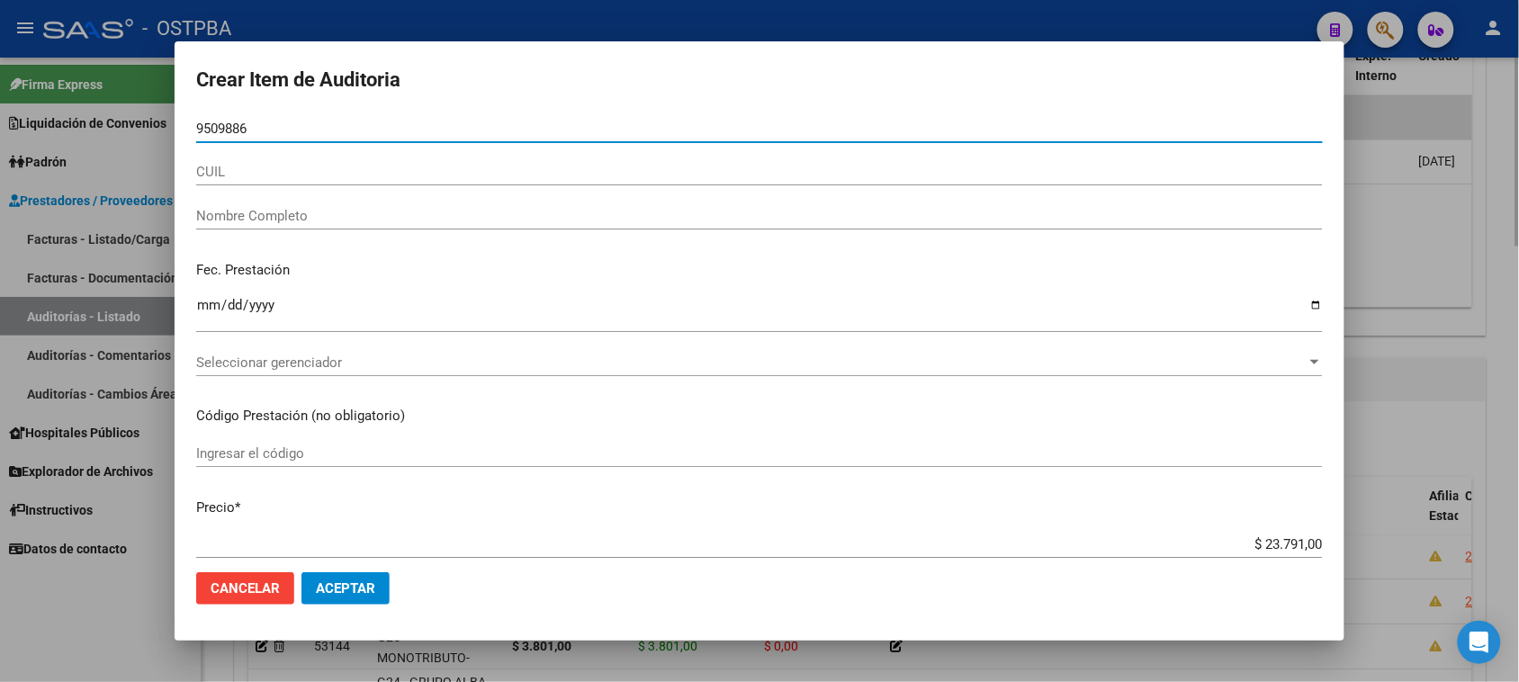
type input "95098861"
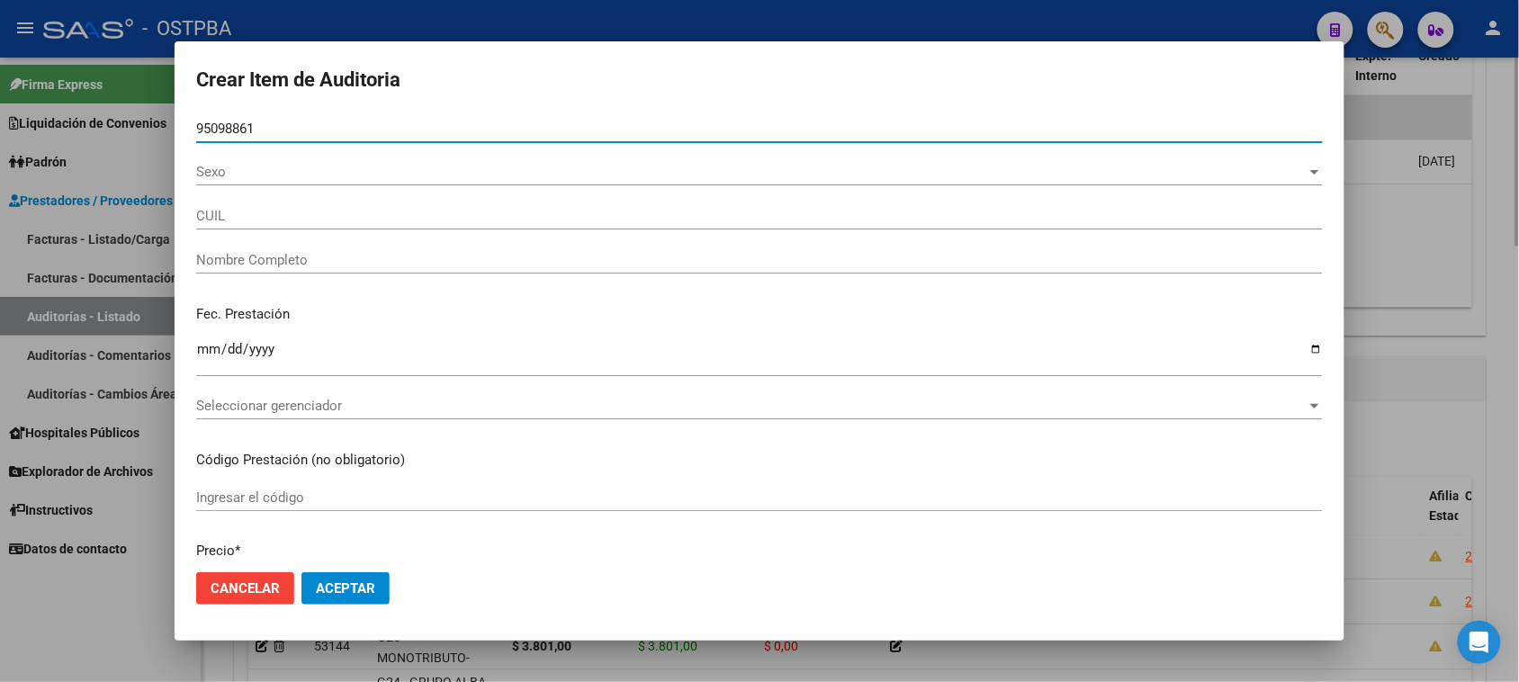
type input "20950988615"
type input "RODRIGUEZ VASQUEZ LUIS EDUARDO"
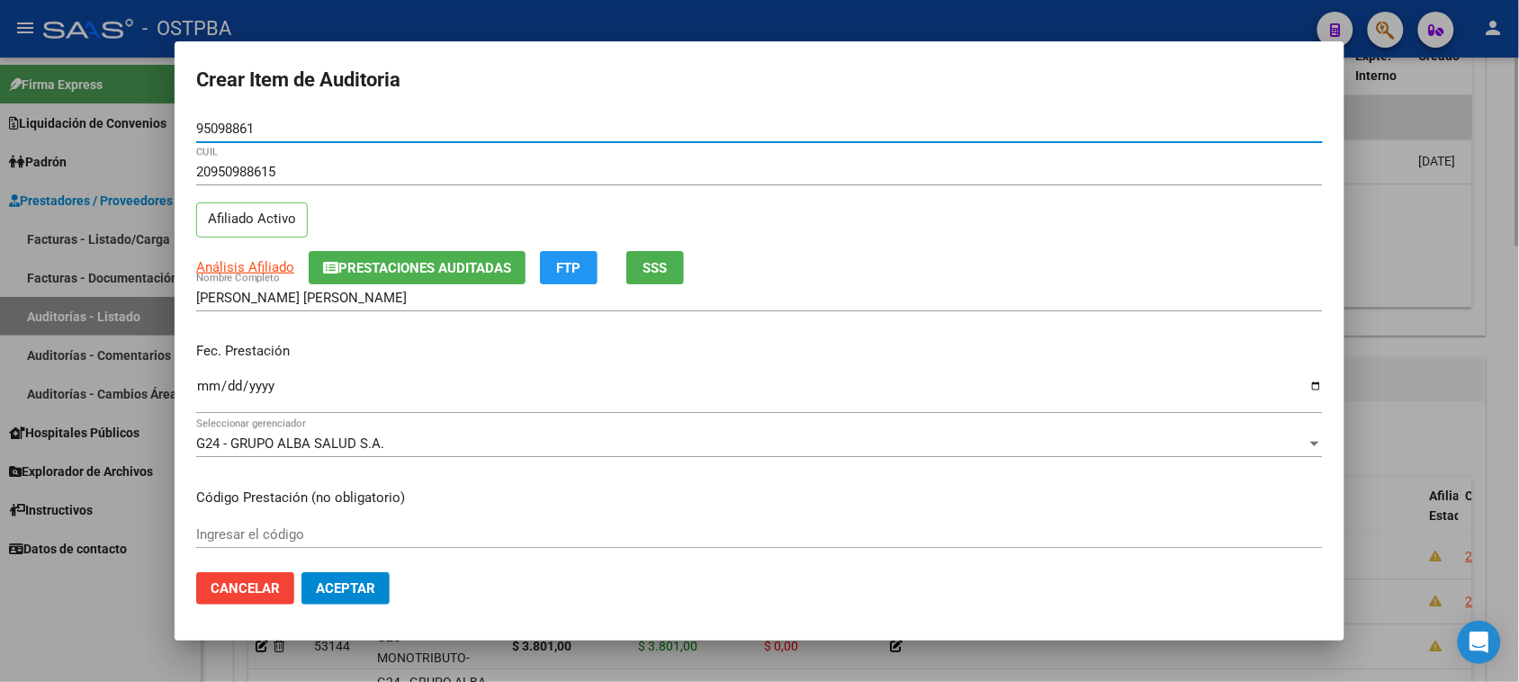
type input "95098861"
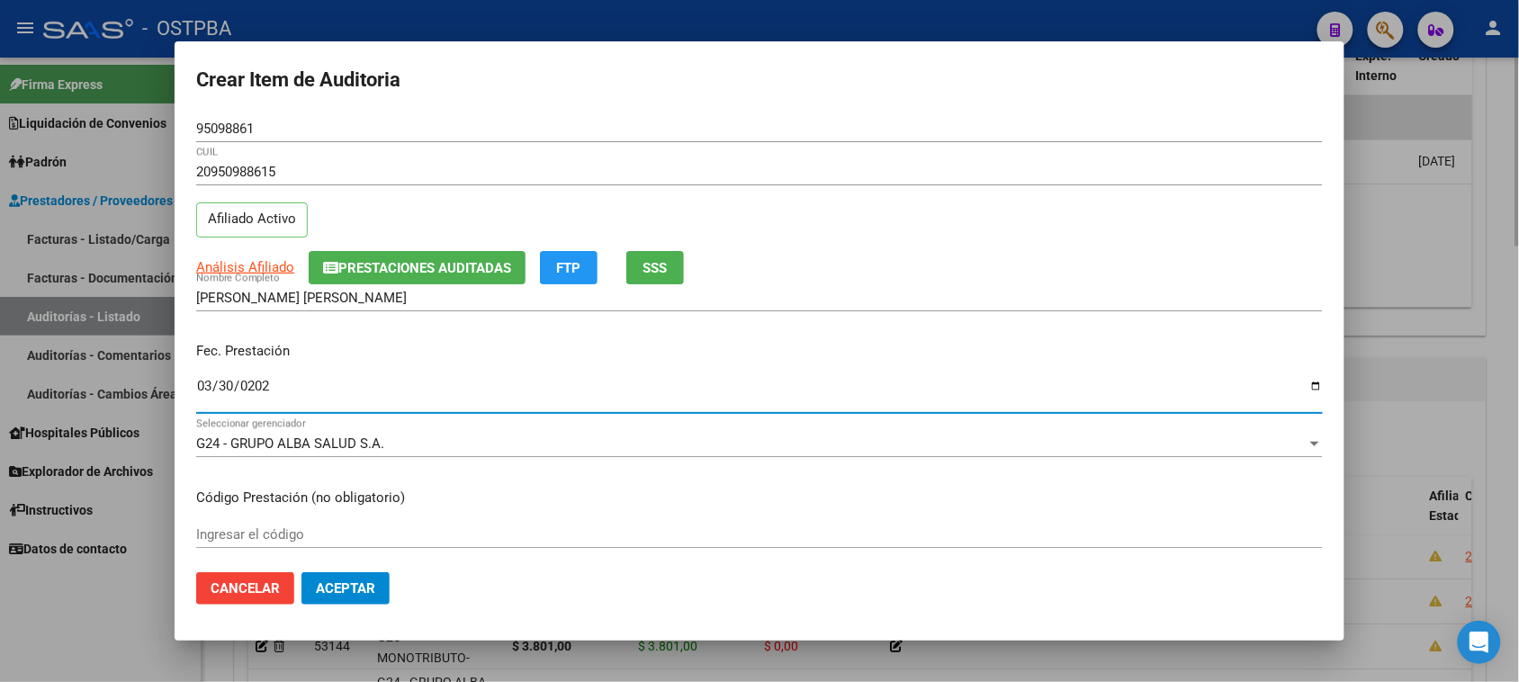
type input "2025-03-30"
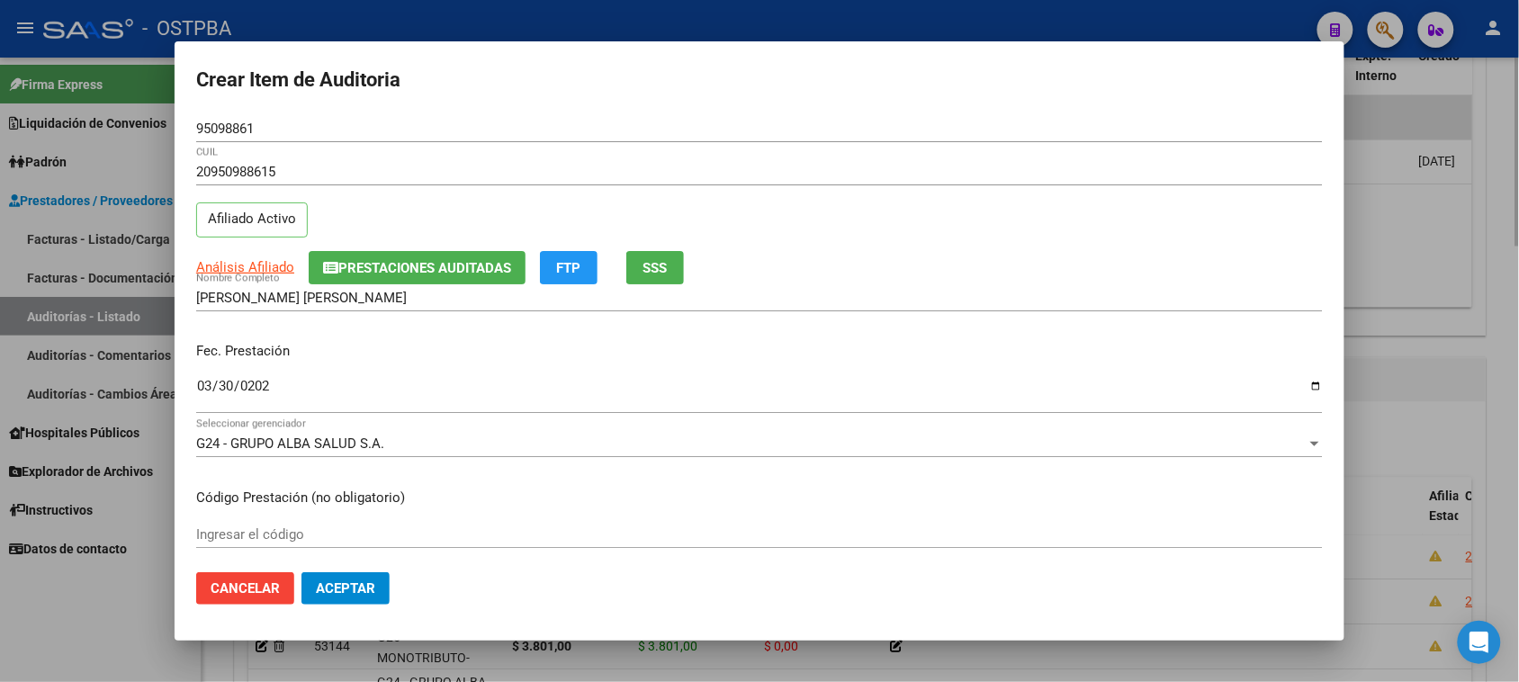
scroll to position [289, 0]
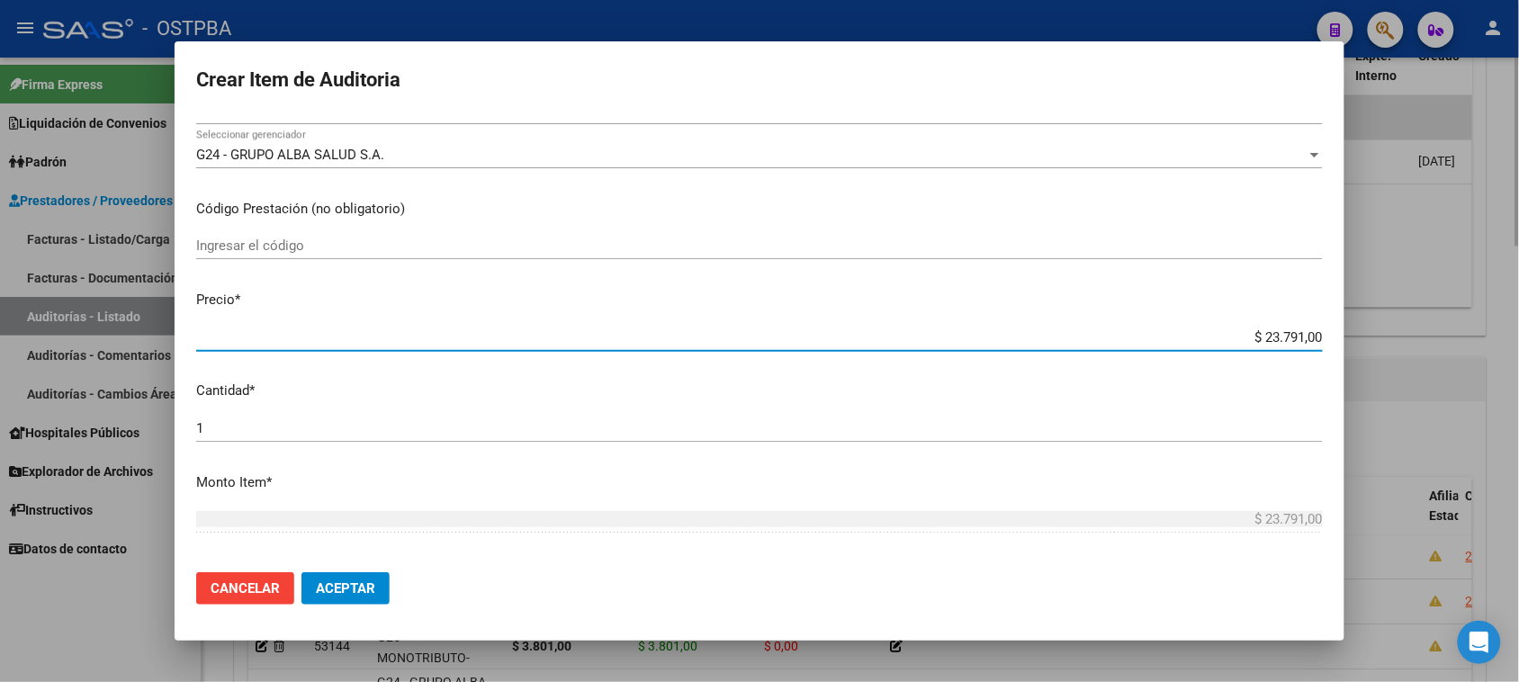
type input "$ 0,07"
type input "$ 0,79"
type input "$ 7,99"
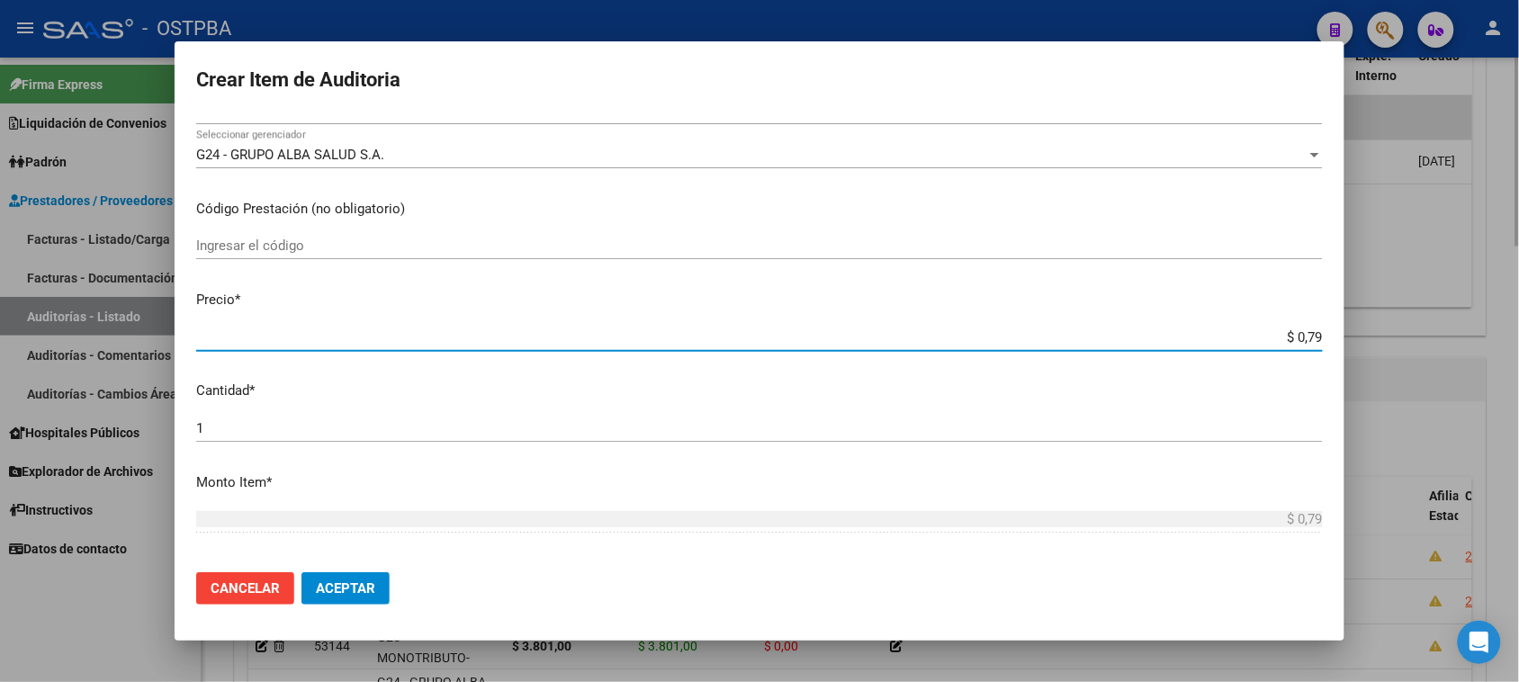
type input "$ 7,99"
type input "$ 79,96"
type input "$ 799,60"
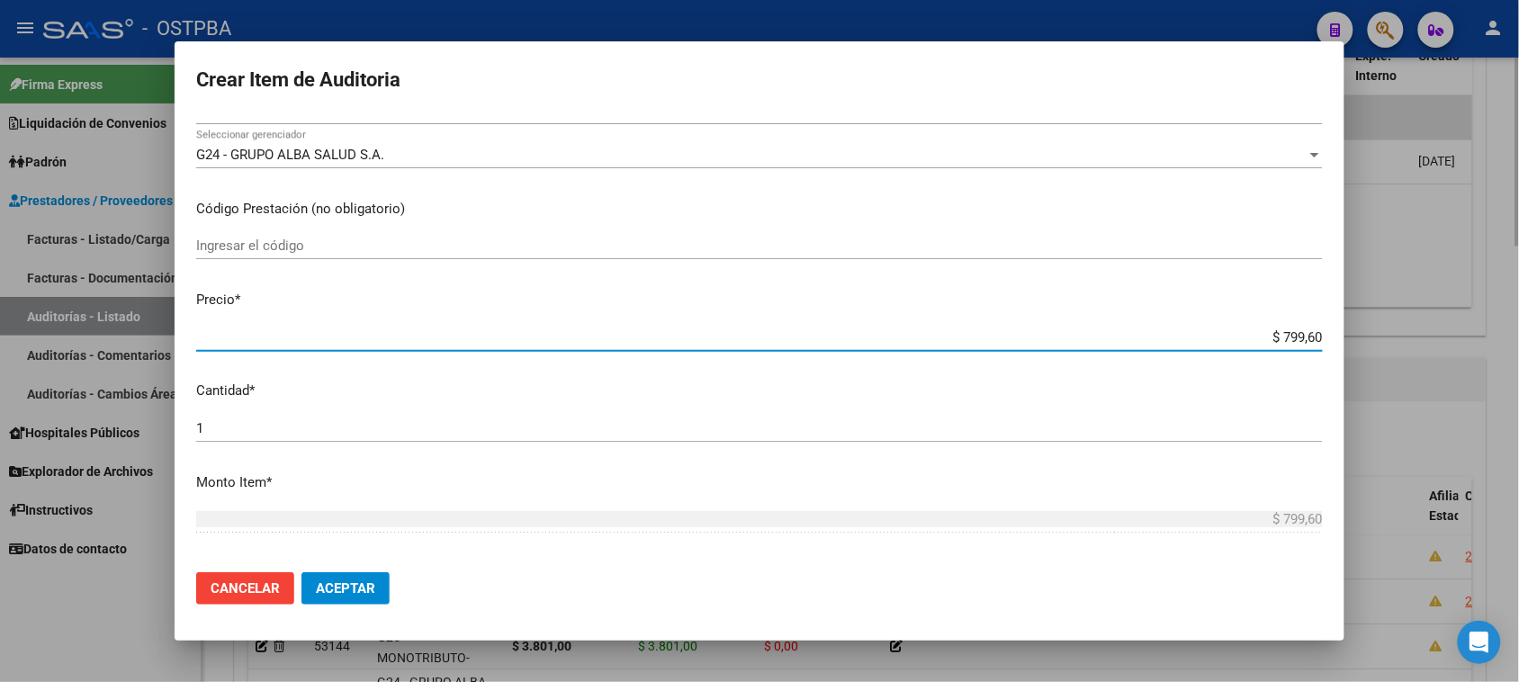
type input "$ 7.996,00"
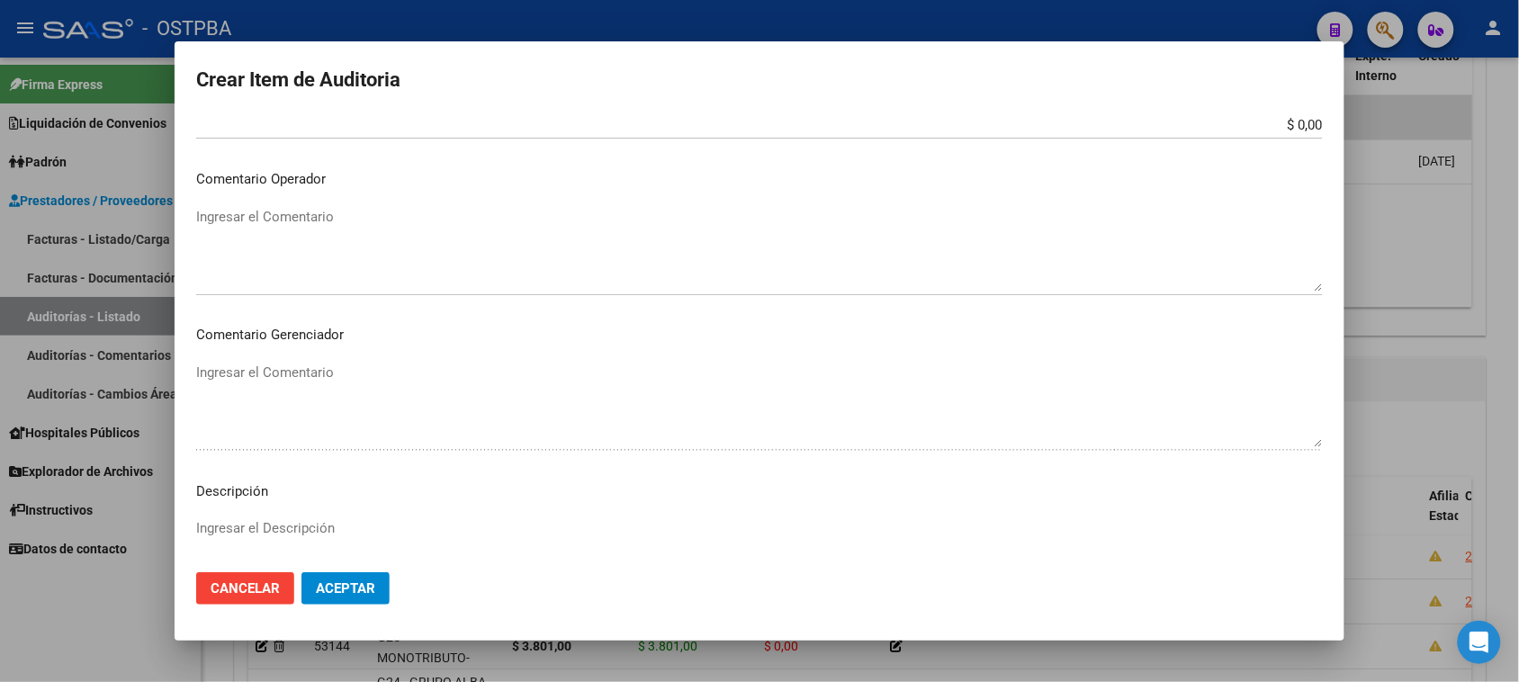
scroll to position [1020, 0]
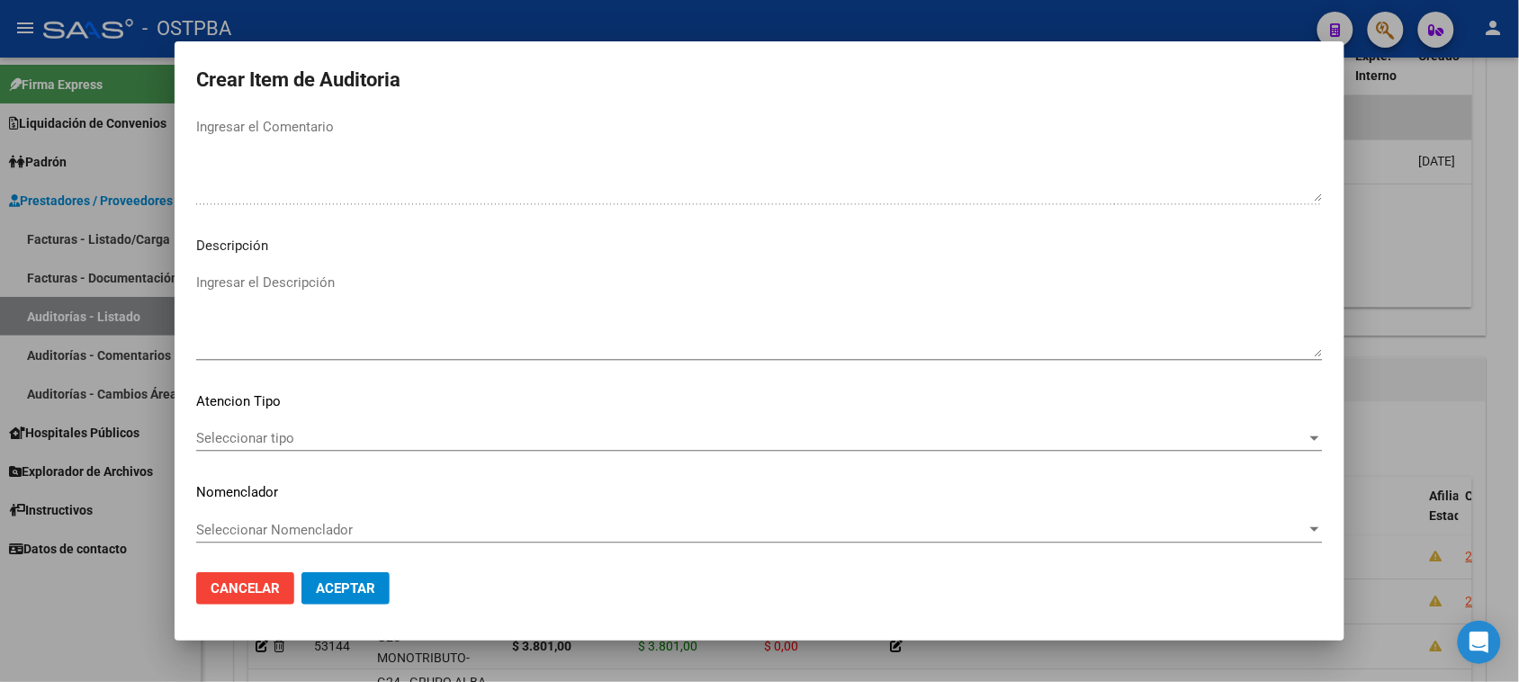
click at [289, 442] on span "Seleccionar tipo" at bounding box center [751, 438] width 1110 height 16
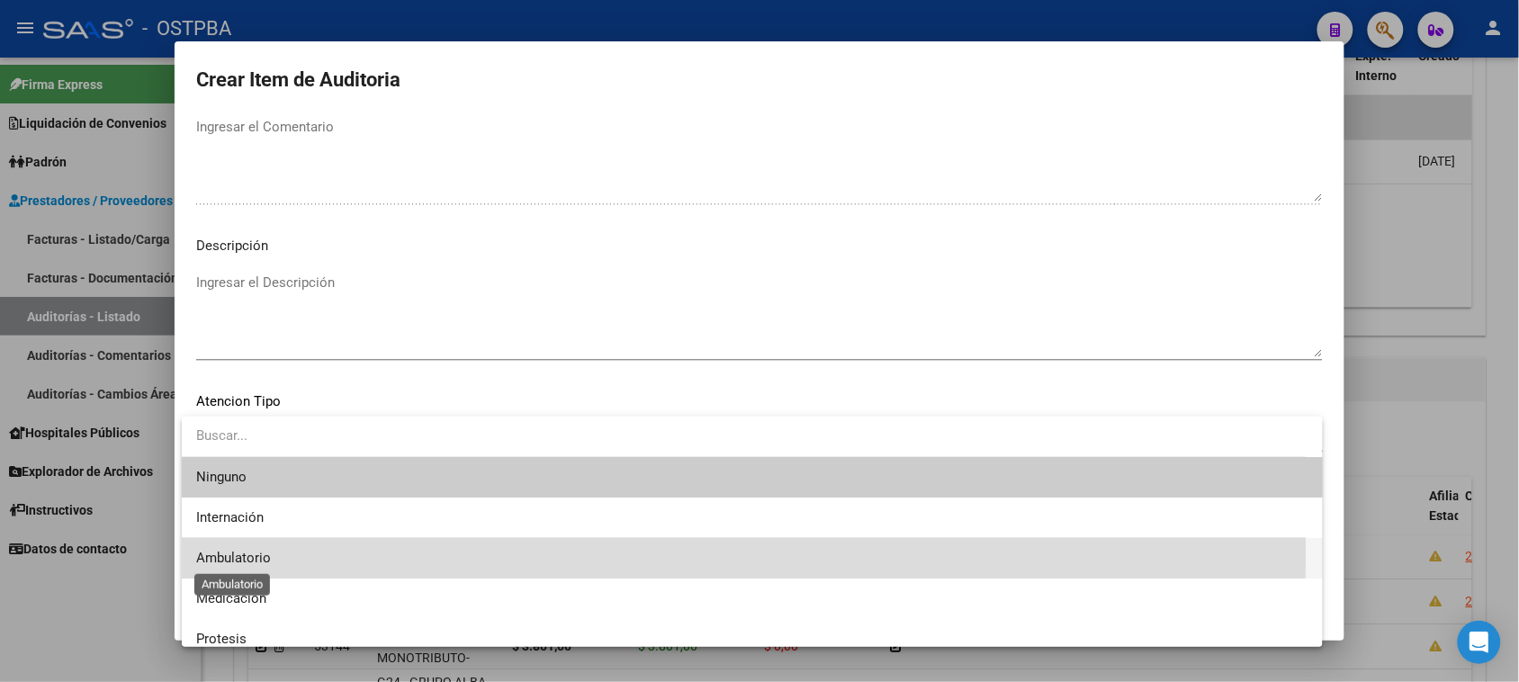
click at [252, 551] on span "Ambulatorio" at bounding box center [233, 558] width 75 height 16
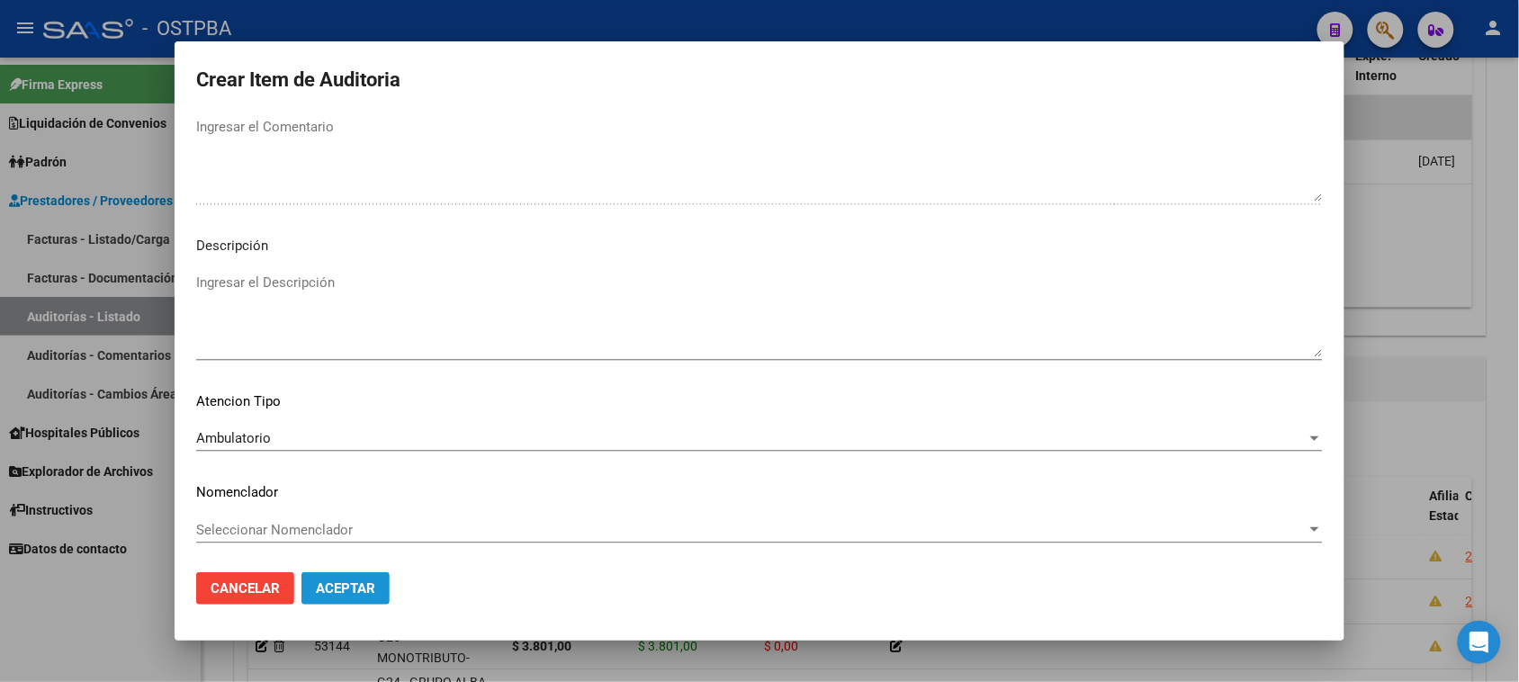
click at [329, 590] on span "Aceptar" at bounding box center [345, 588] width 59 height 16
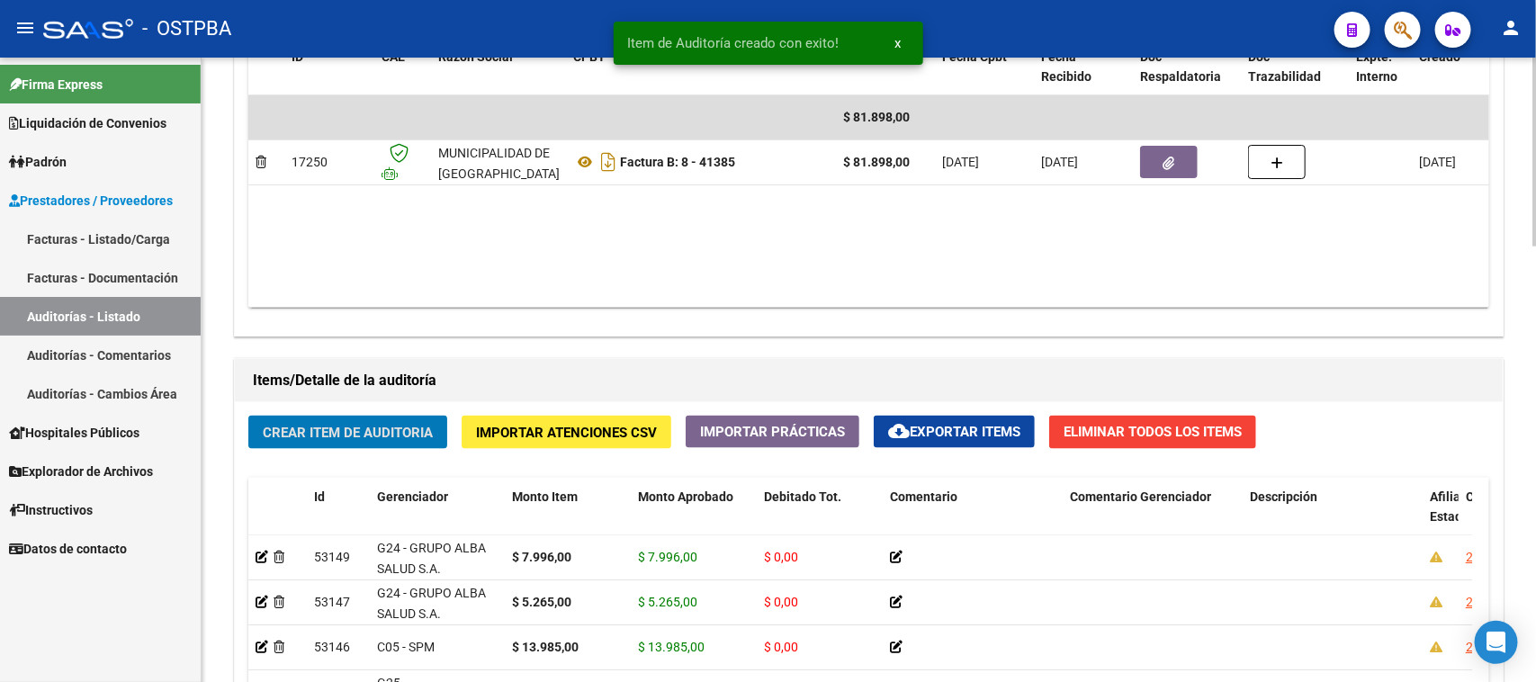
click at [316, 428] on span "Crear Item de Auditoria" at bounding box center [348, 433] width 170 height 16
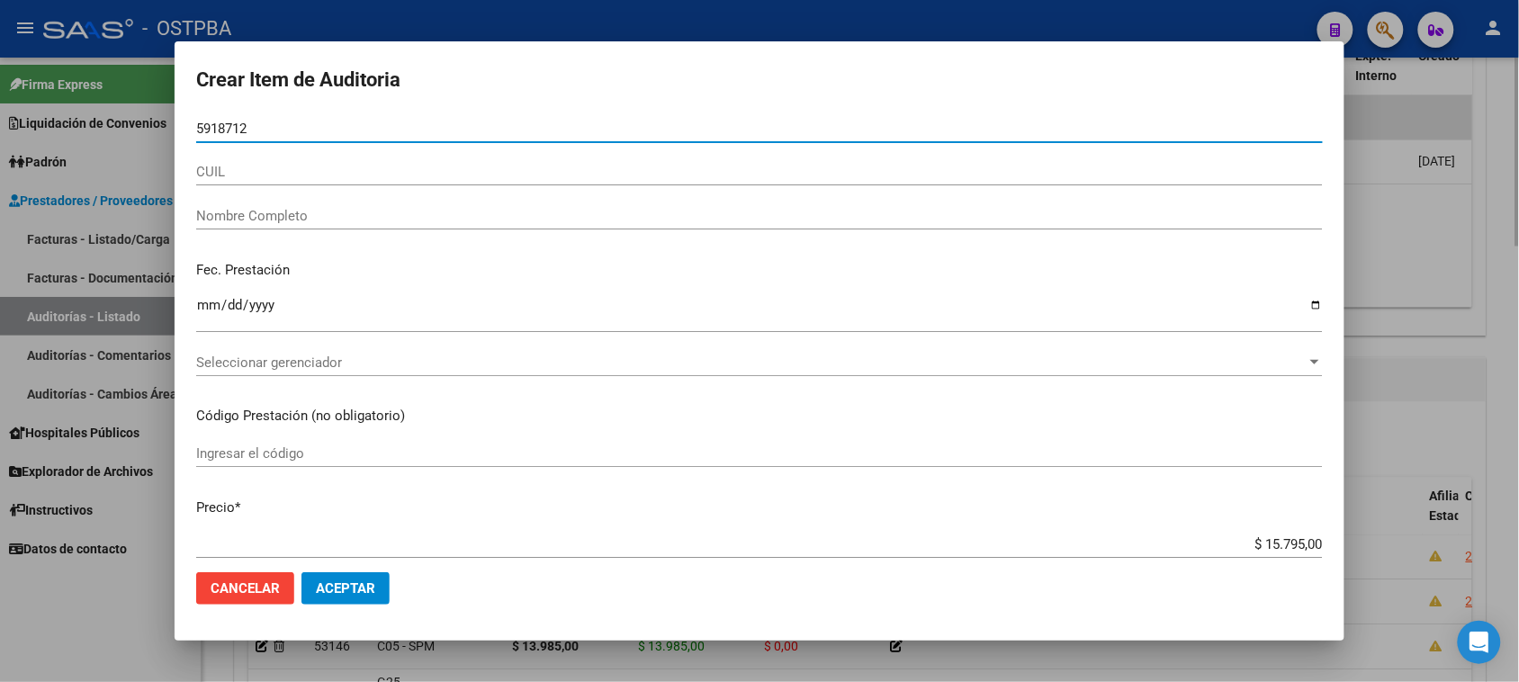
type input "59187121"
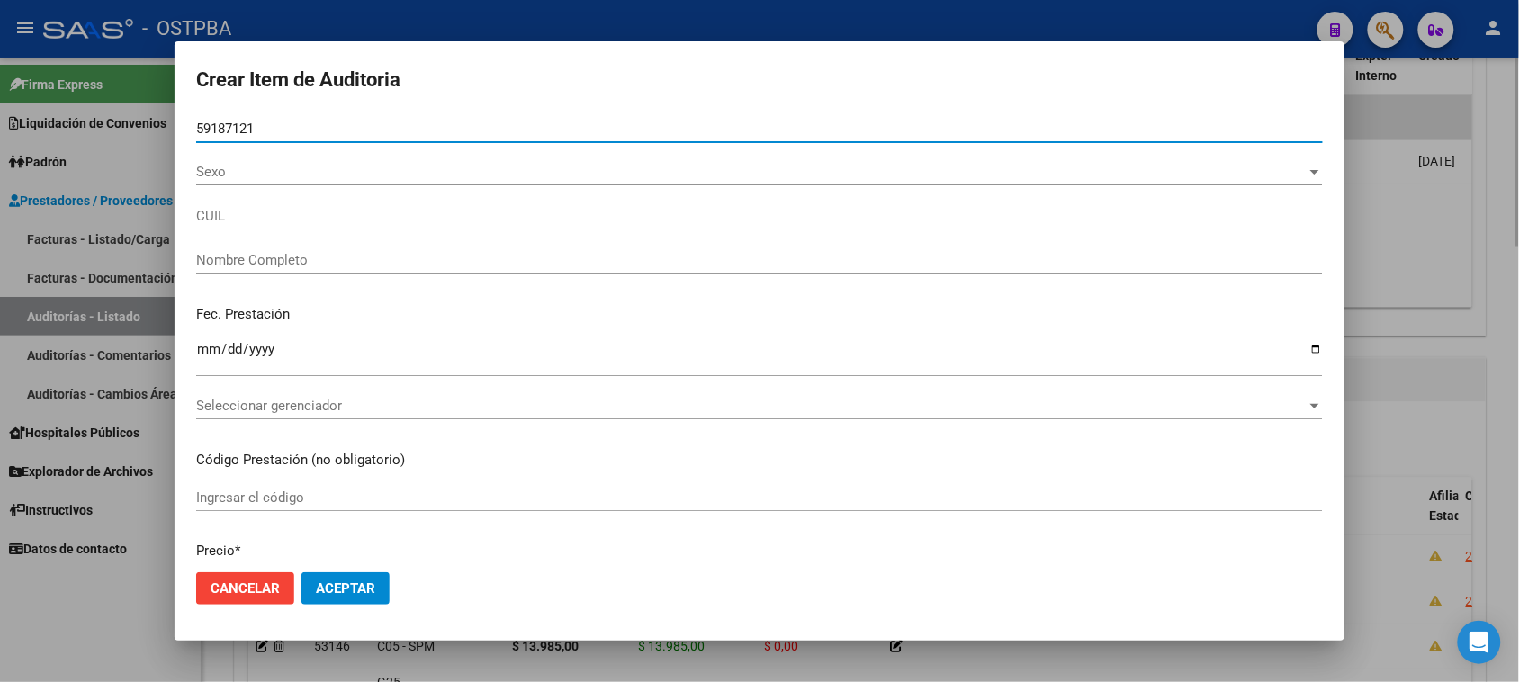
type input "20591871219"
type input "SIMONINI DONATELLA"
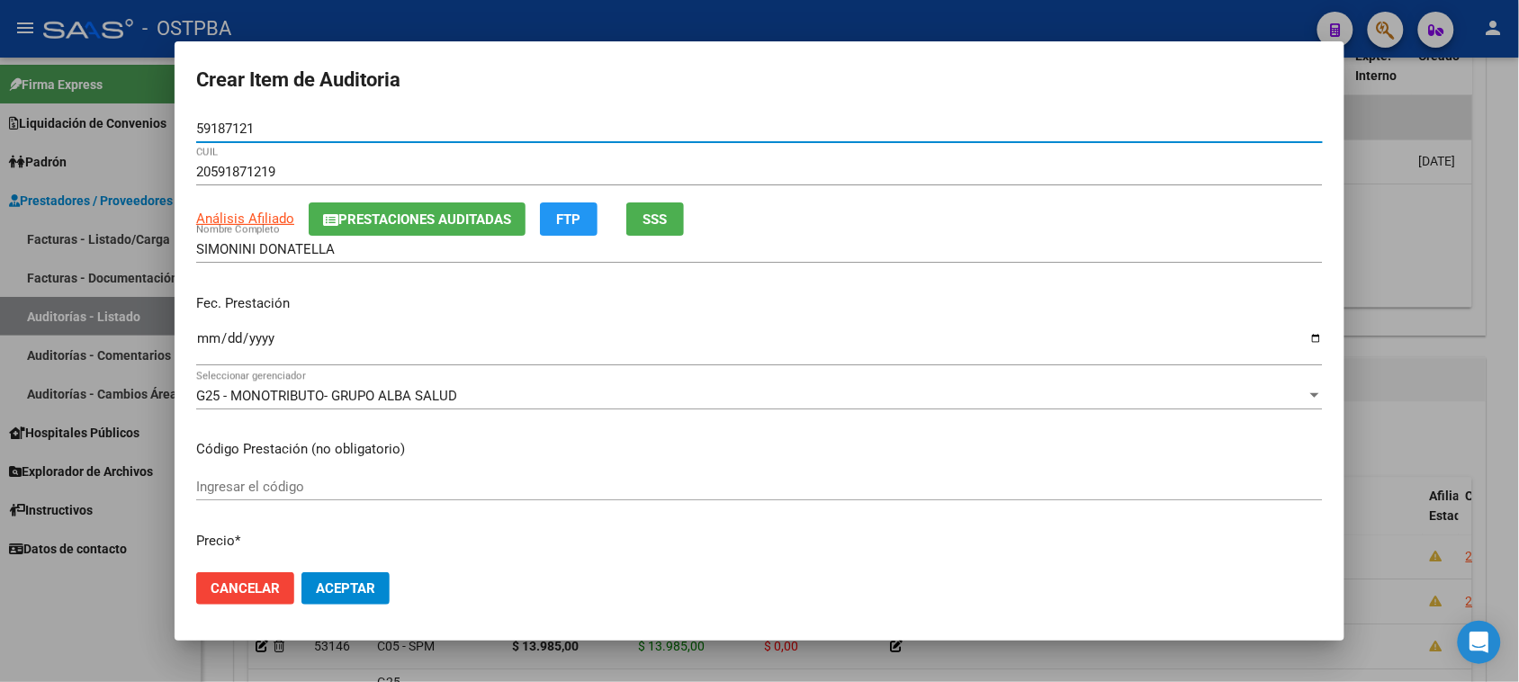
type input "59187121"
click at [207, 342] on input "Ingresar la fecha" at bounding box center [759, 345] width 1127 height 29
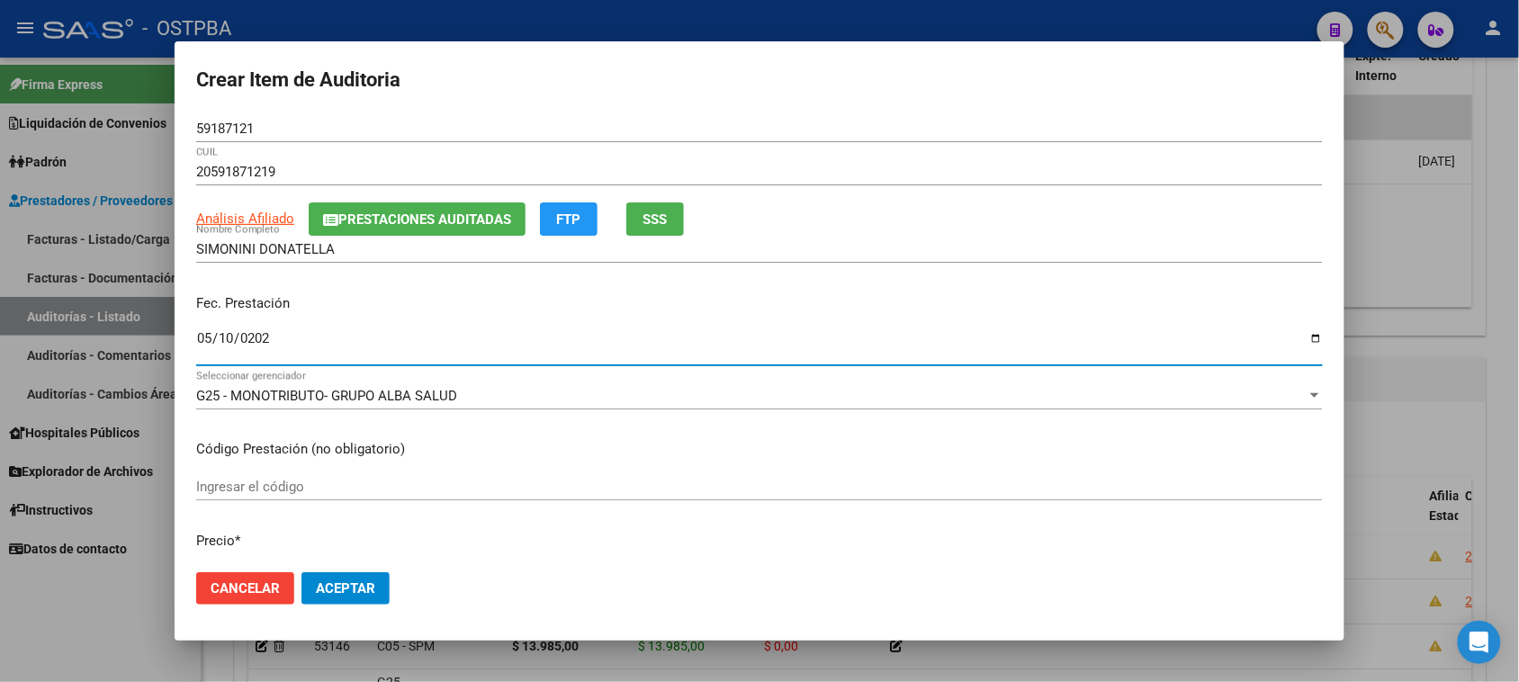
type input "2025-05-10"
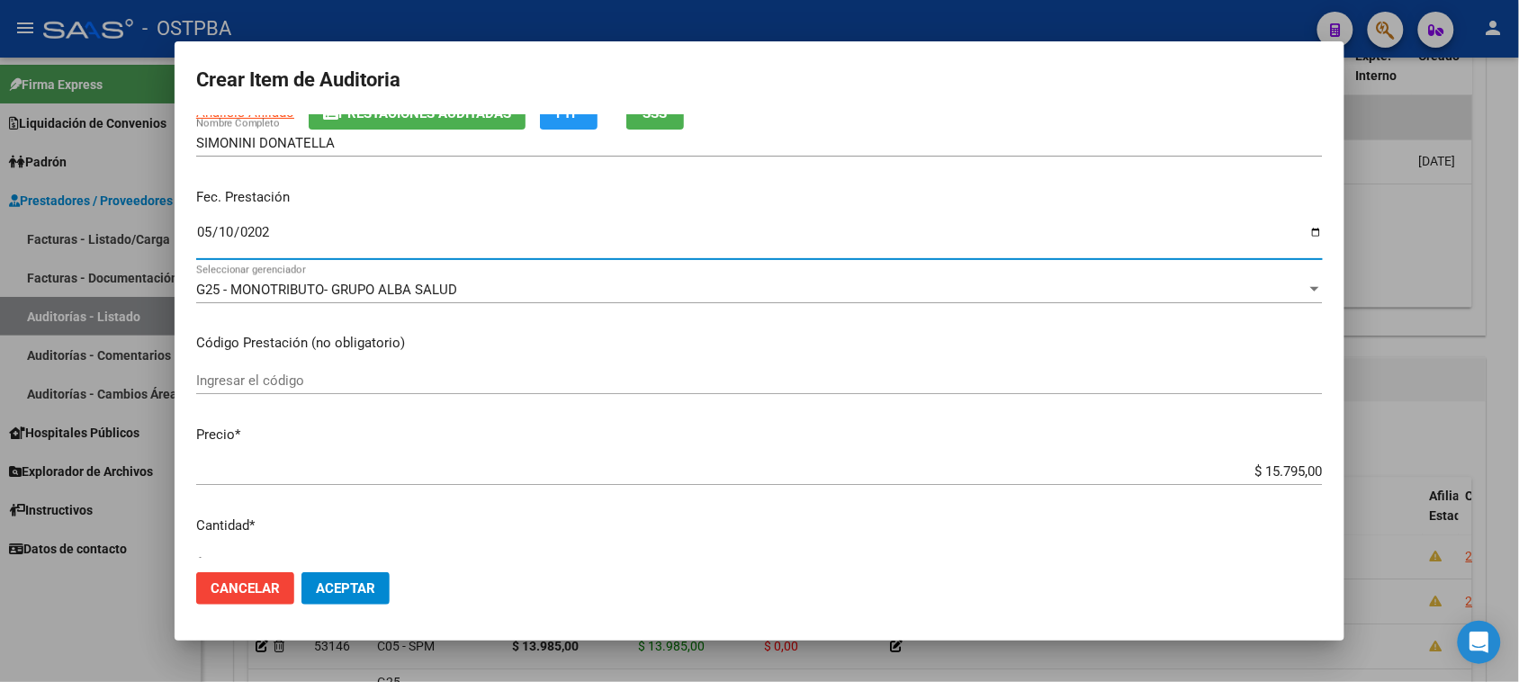
scroll to position [225, 0]
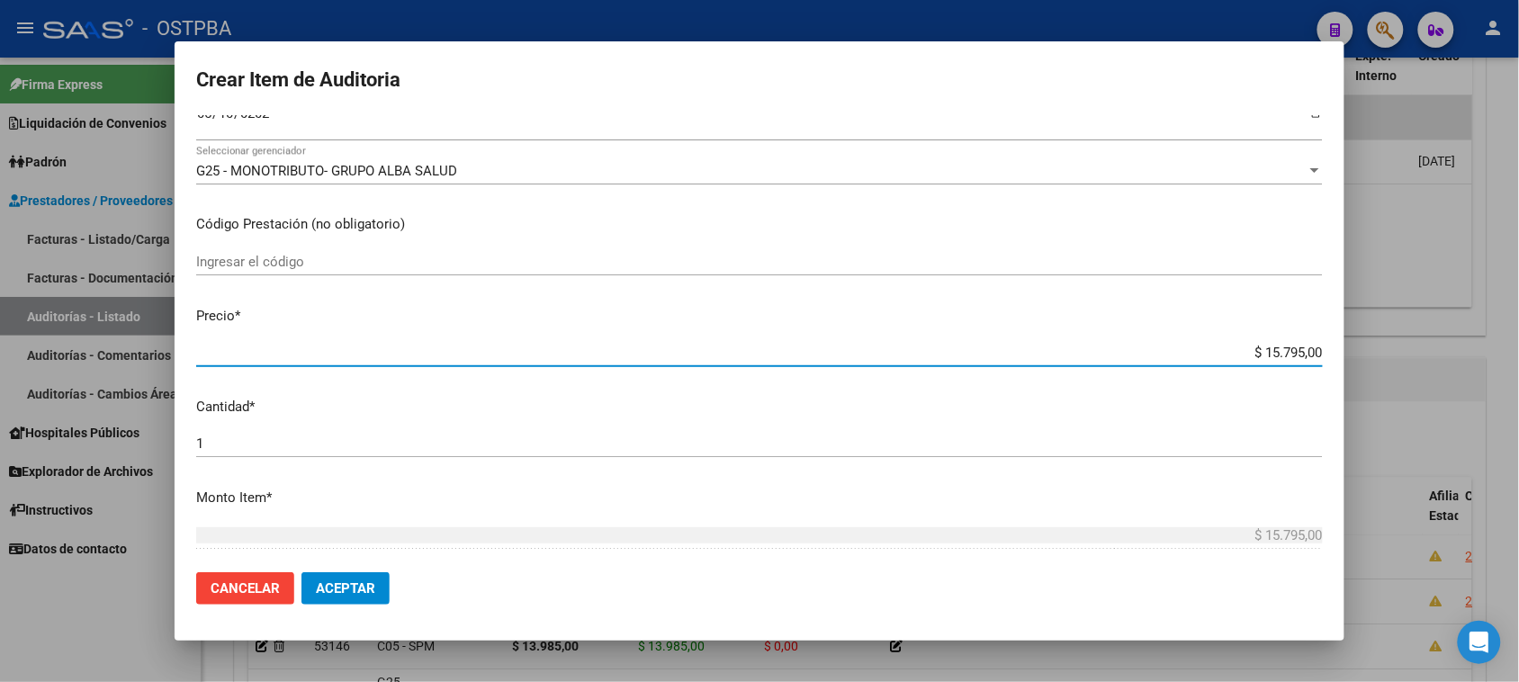
drag, startPoint x: 1248, startPoint y: 347, endPoint x: 1460, endPoint y: 345, distance: 211.5
click at [1460, 345] on div "Crear Item de Auditoria 59187121 Nro Documento 20591871219 CUIL Análisis Afilia…" at bounding box center [759, 341] width 1519 height 682
type input "$ 0,01"
type input "$ 0,10"
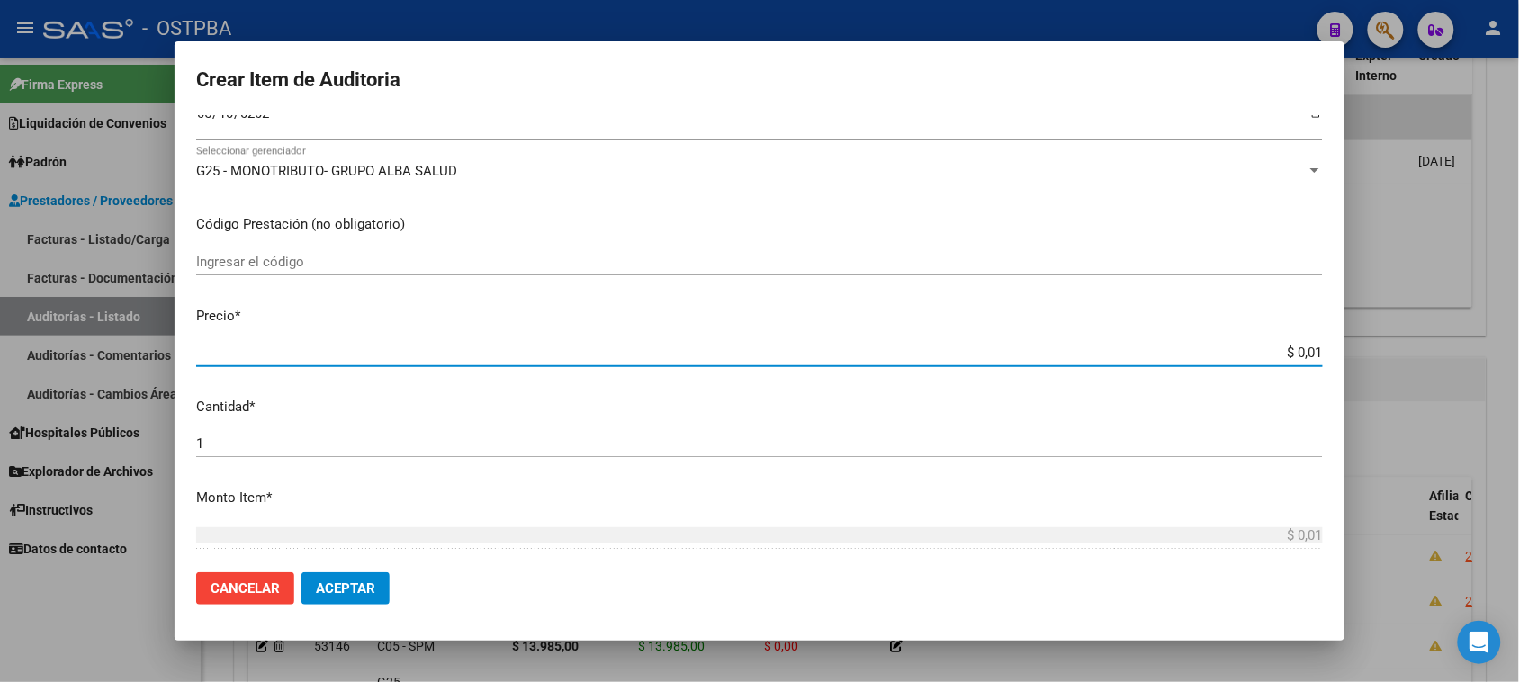
type input "$ 0,10"
type input "$ 1,05"
type input "$ 10,53"
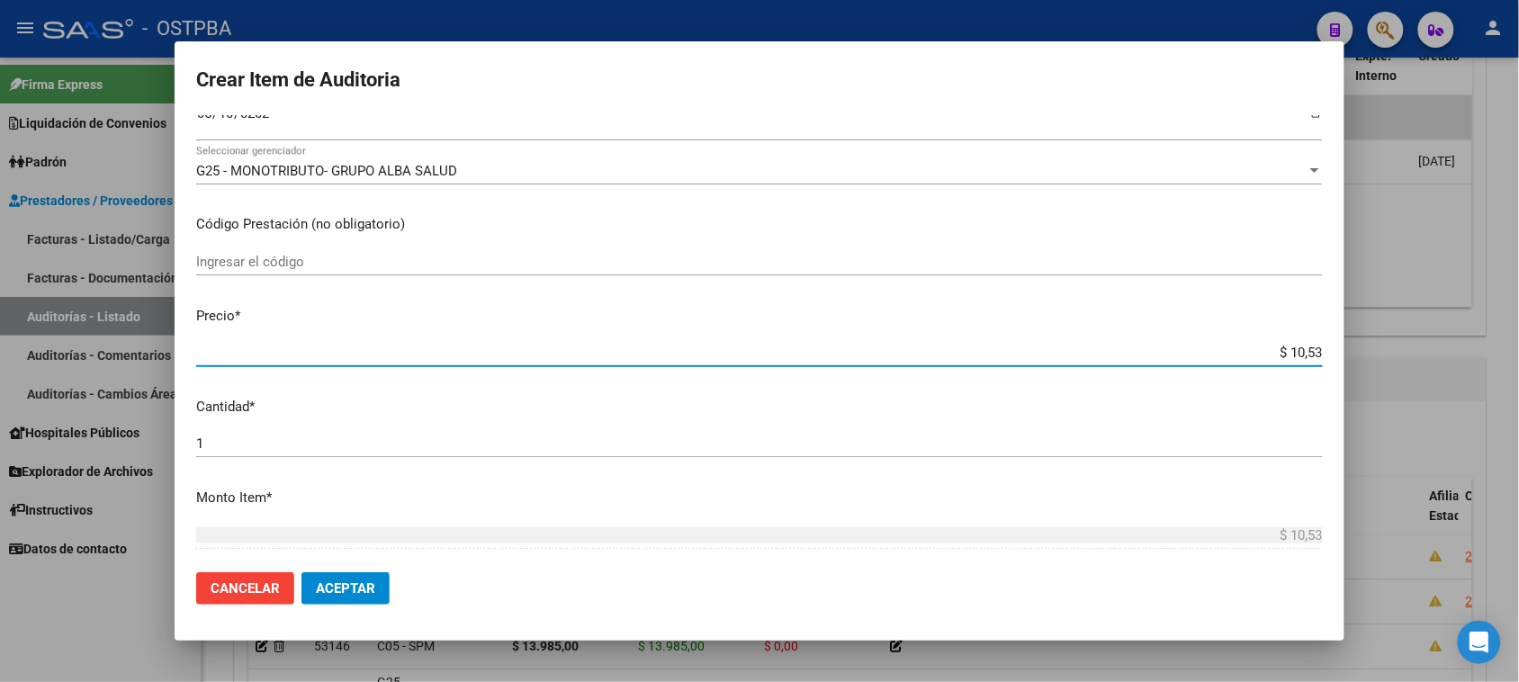
type input "$ 105,30"
type input "$ 1.053,00"
type input "$ 10.530,00"
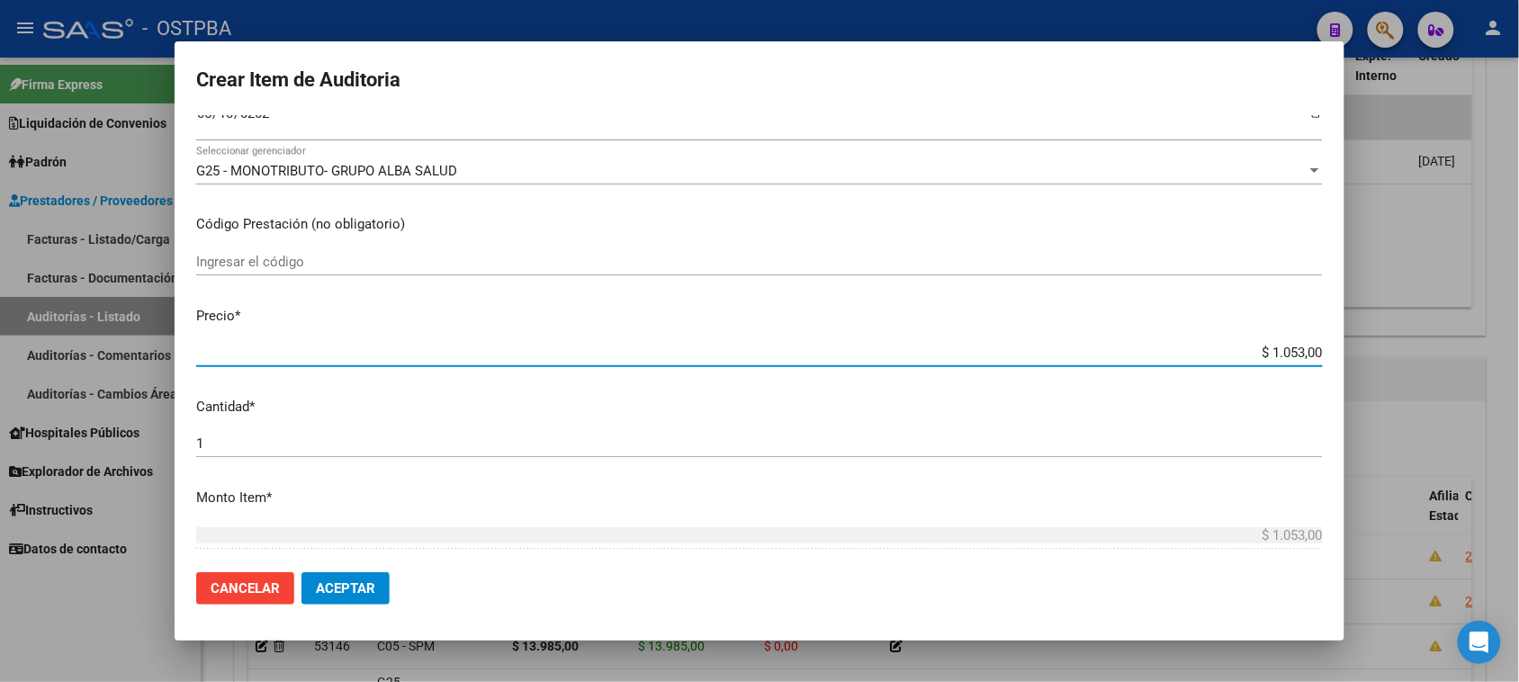
type input "$ 10.530,00"
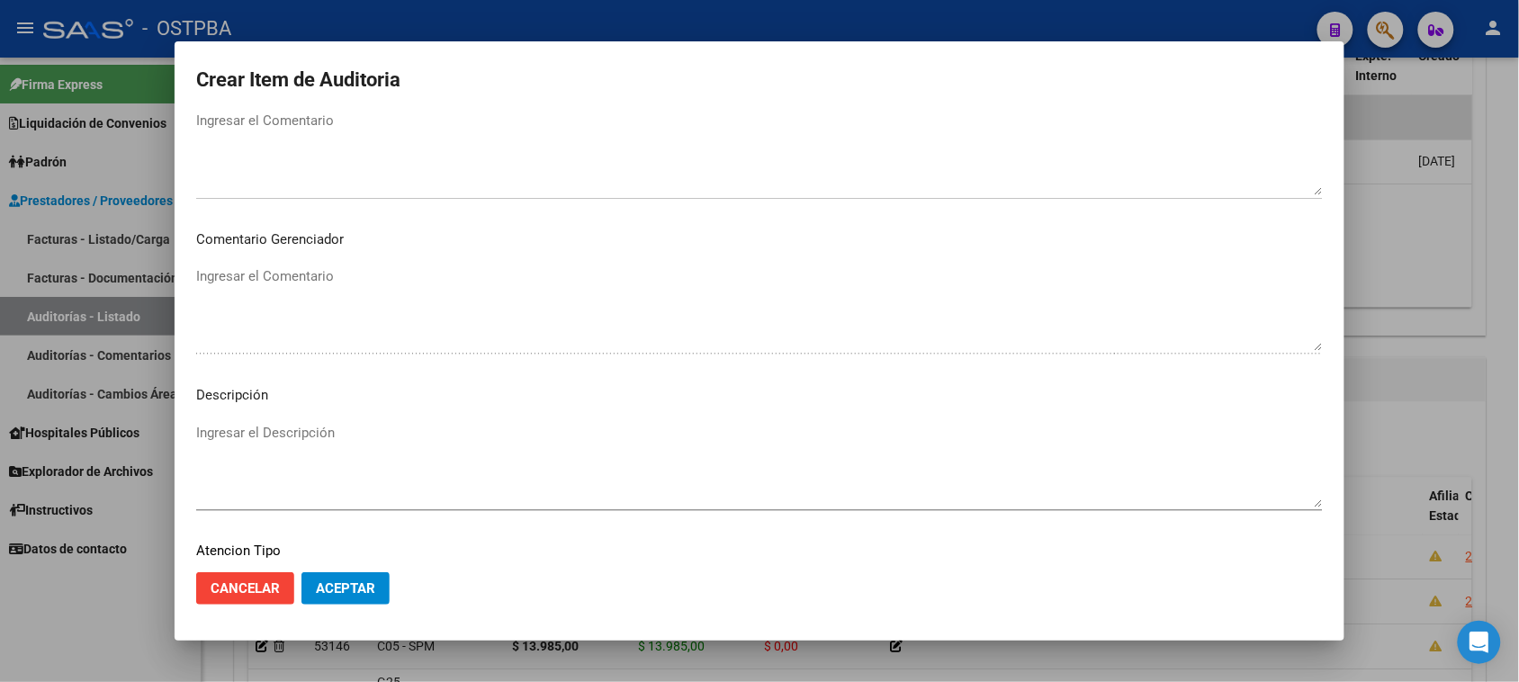
scroll to position [972, 0]
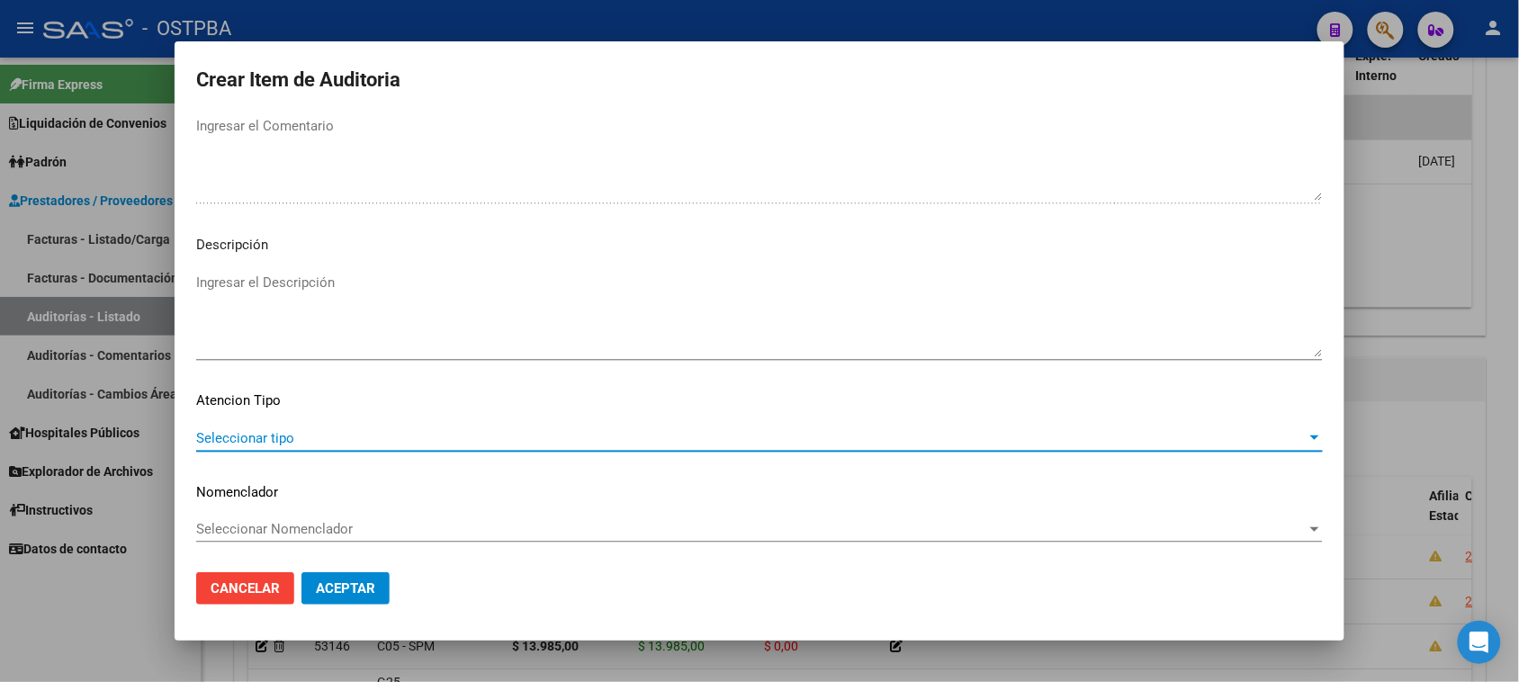
click at [229, 439] on span "Seleccionar tipo" at bounding box center [751, 438] width 1110 height 16
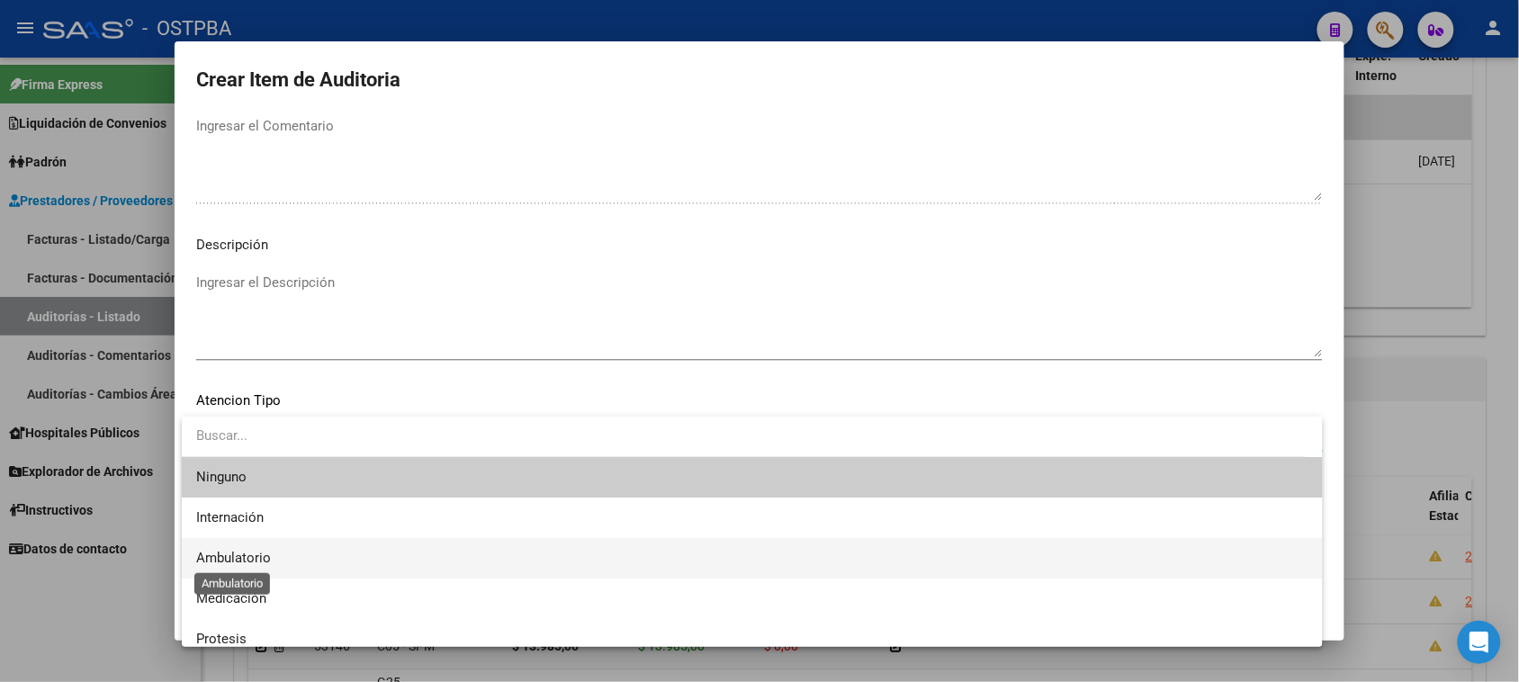
click at [231, 558] on span "Ambulatorio" at bounding box center [233, 558] width 75 height 16
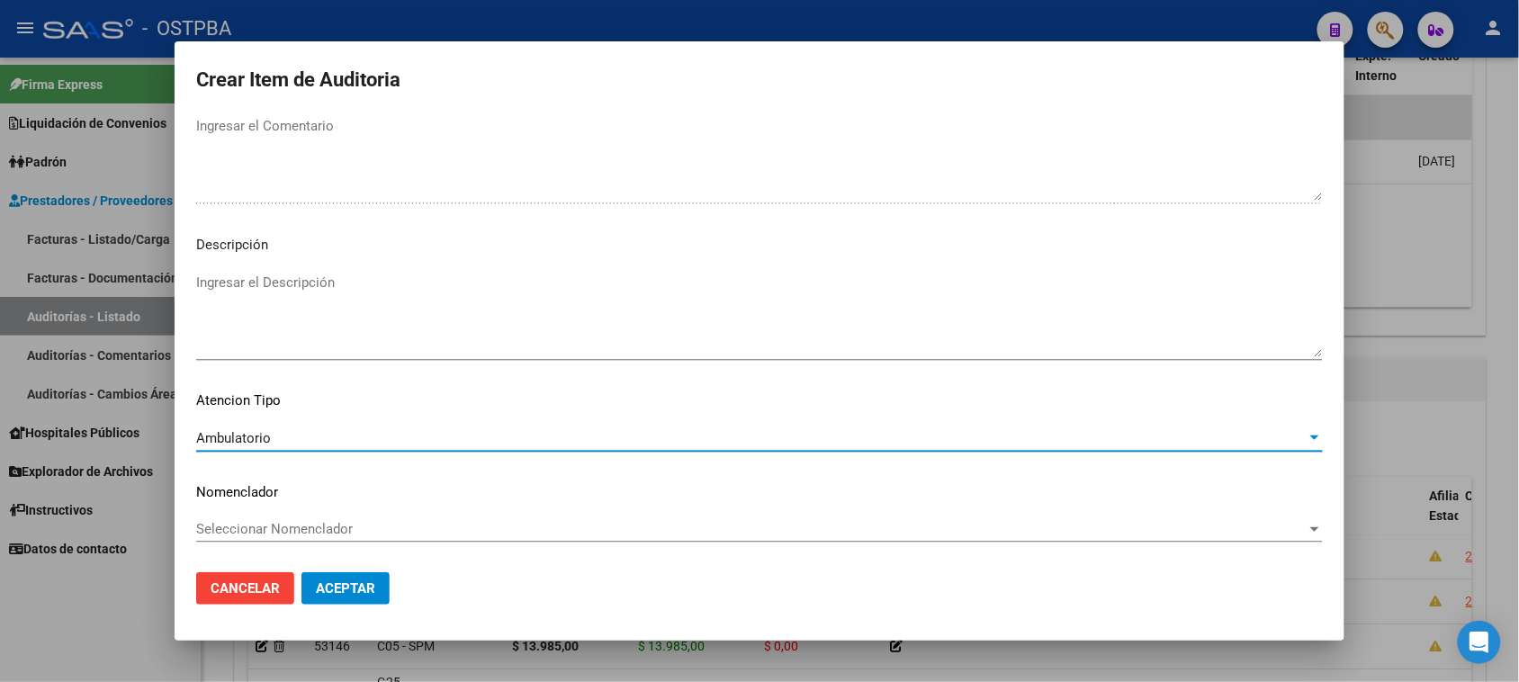
click at [333, 588] on span "Aceptar" at bounding box center [345, 588] width 59 height 16
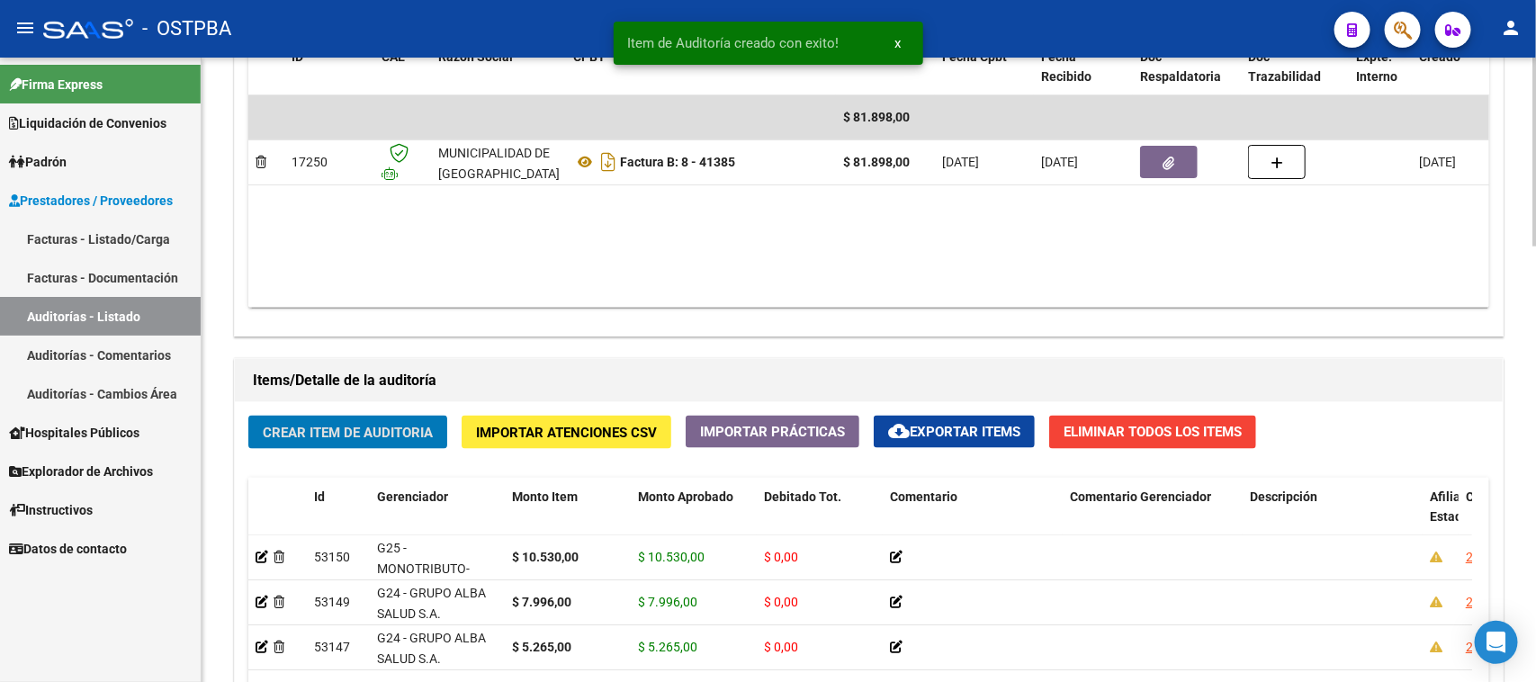
click at [317, 426] on span "Crear Item de Auditoria" at bounding box center [348, 433] width 170 height 16
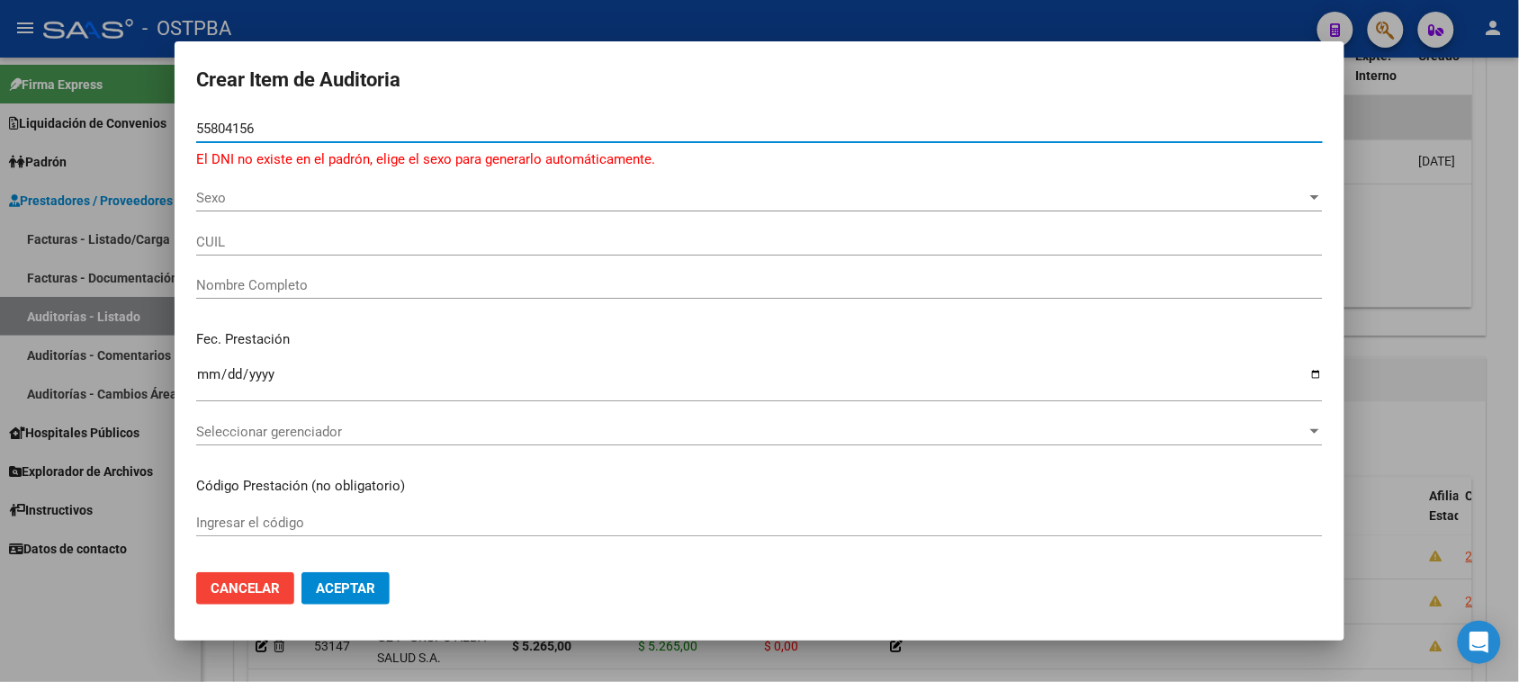
type input "55804156"
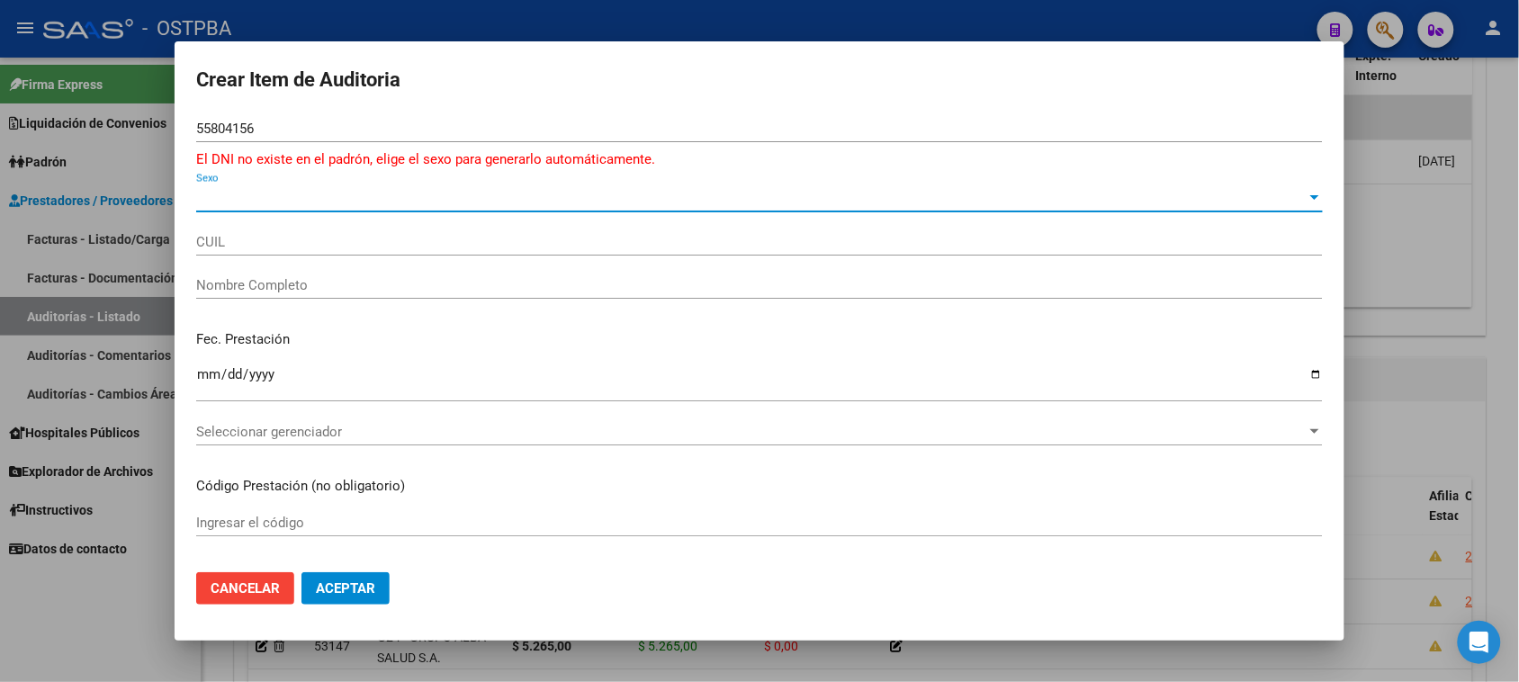
click at [244, 200] on span "Sexo" at bounding box center [751, 198] width 1110 height 16
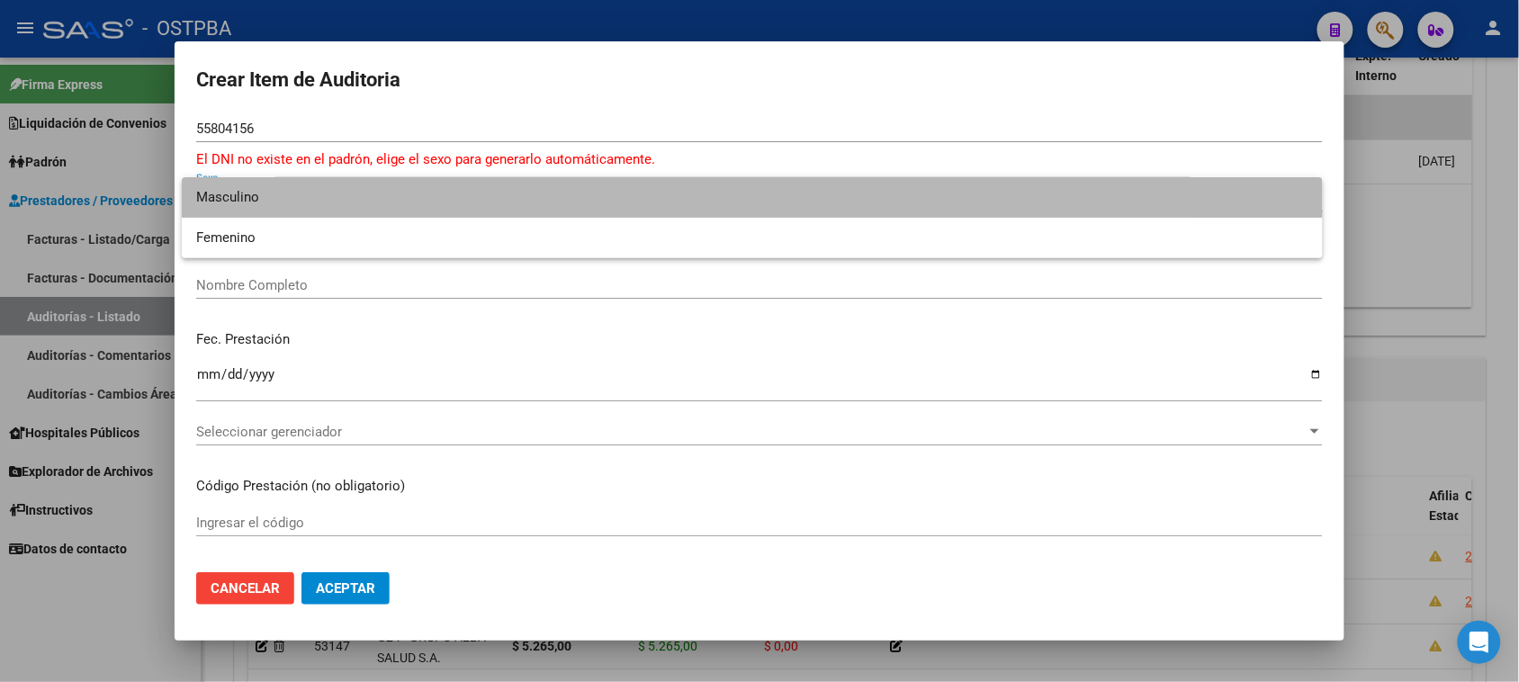
click at [228, 194] on span "Masculino" at bounding box center [752, 197] width 1112 height 40
type input "20558041561"
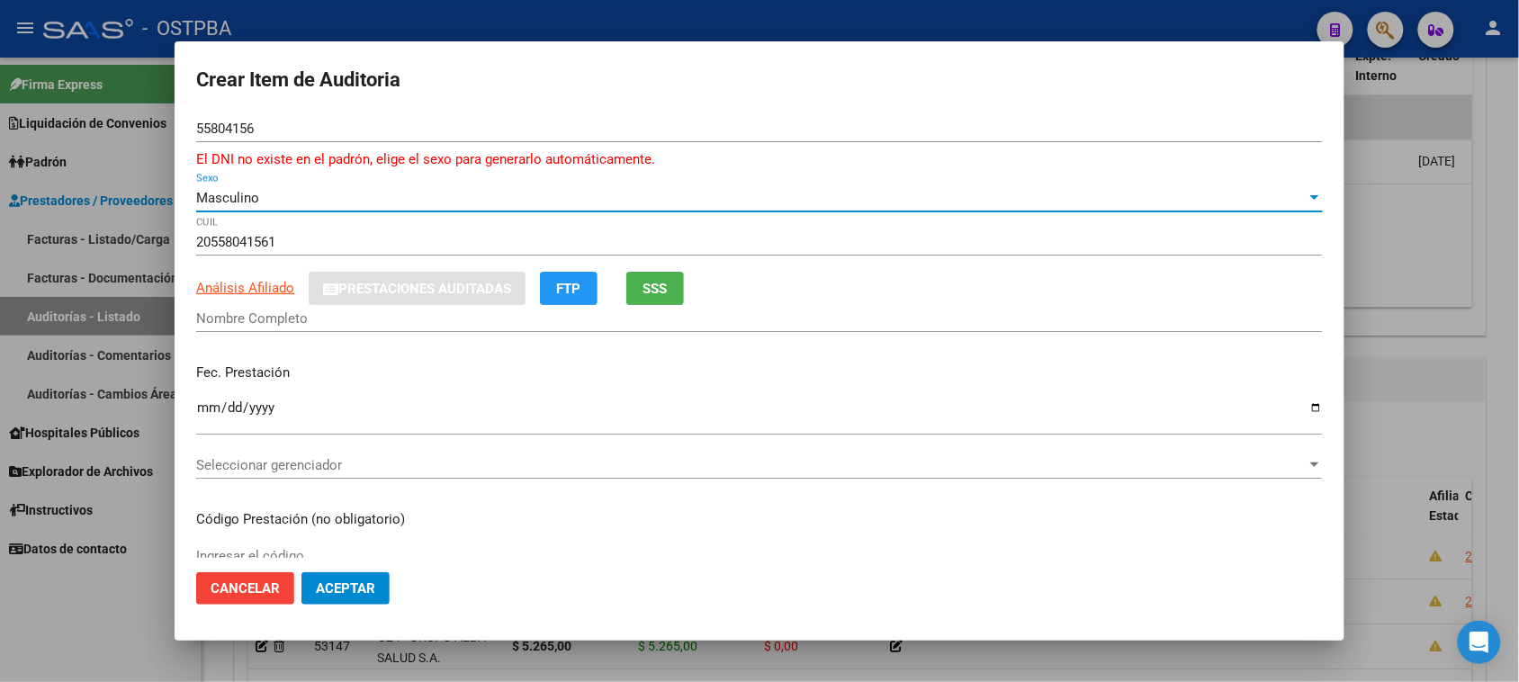
type input "VERON ALTAMIRANO FRANCHESCO ZLATAN"
click at [676, 284] on button "SSS" at bounding box center [655, 288] width 58 height 33
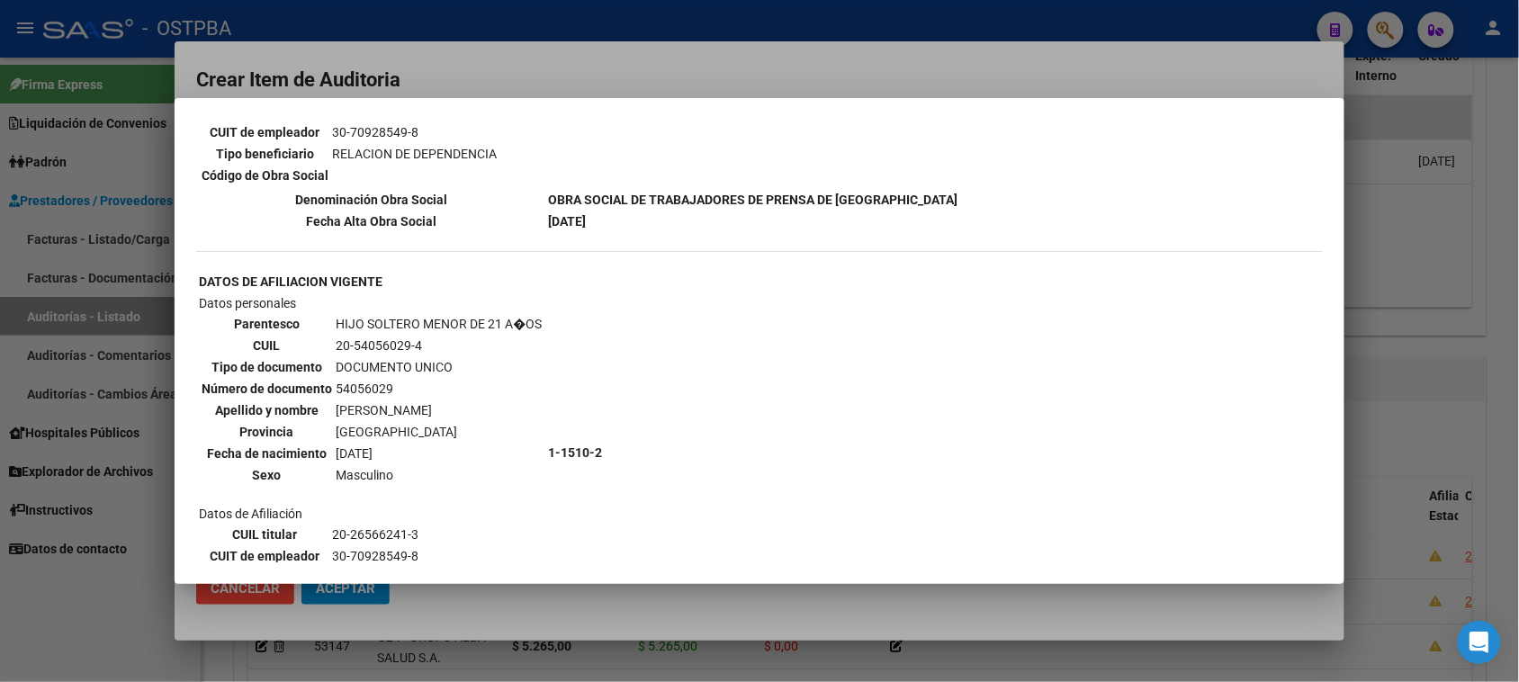
scroll to position [0, 0]
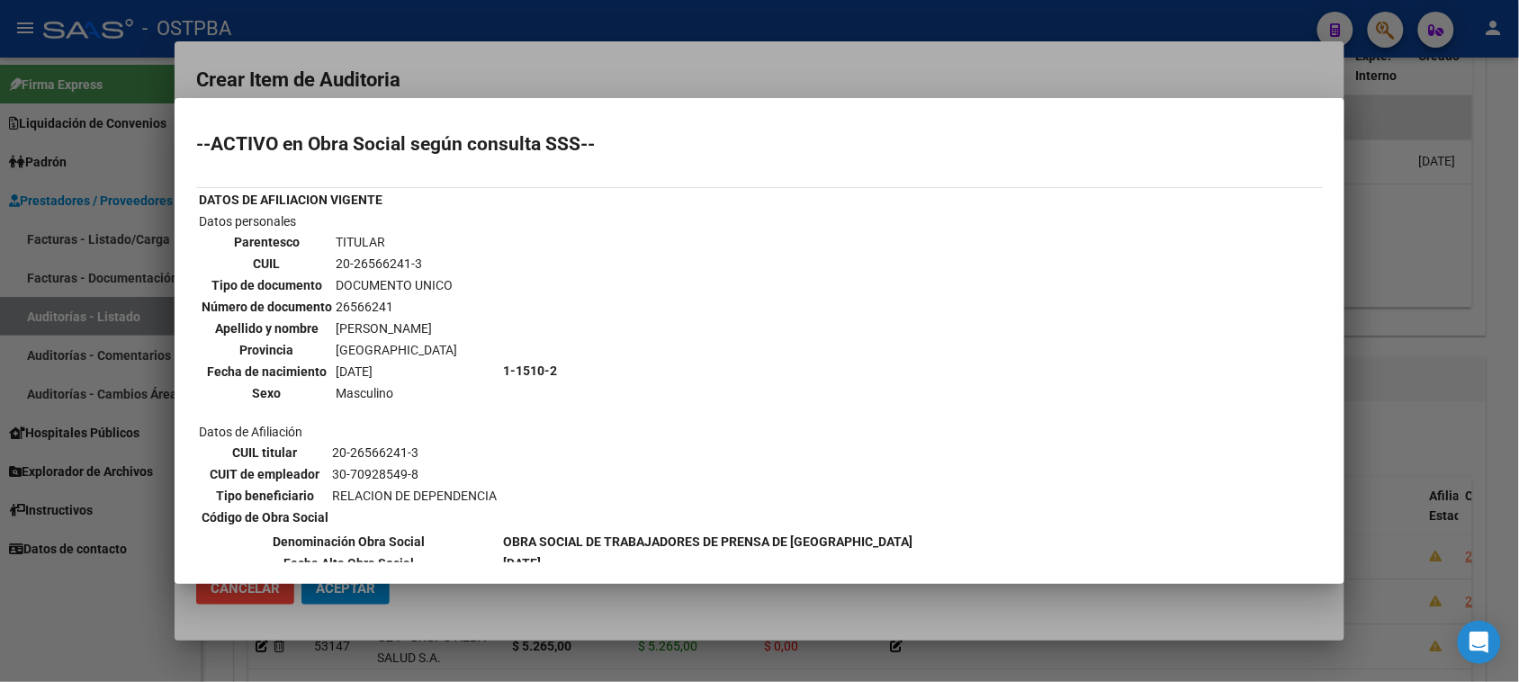
click at [108, 615] on div at bounding box center [759, 341] width 1519 height 682
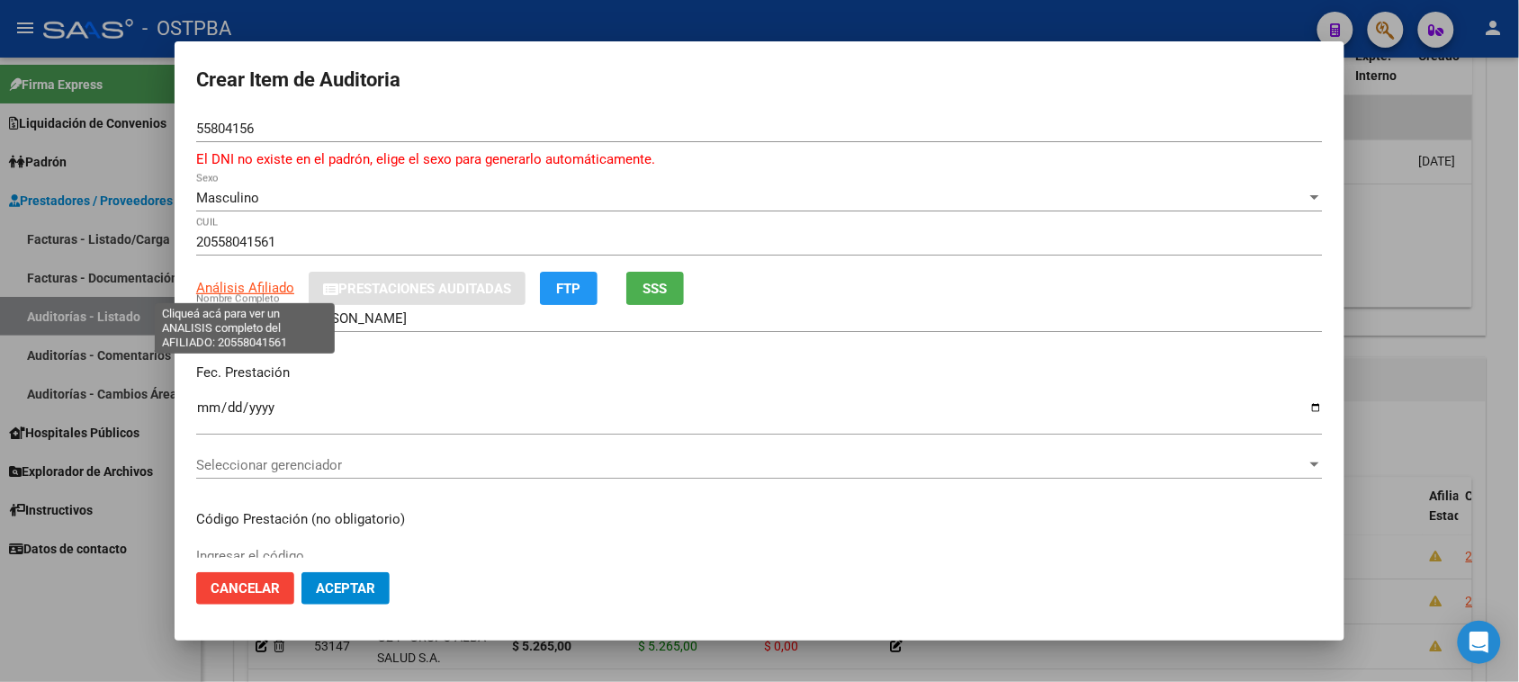
click at [218, 284] on span "Análisis Afiliado" at bounding box center [245, 288] width 98 height 16
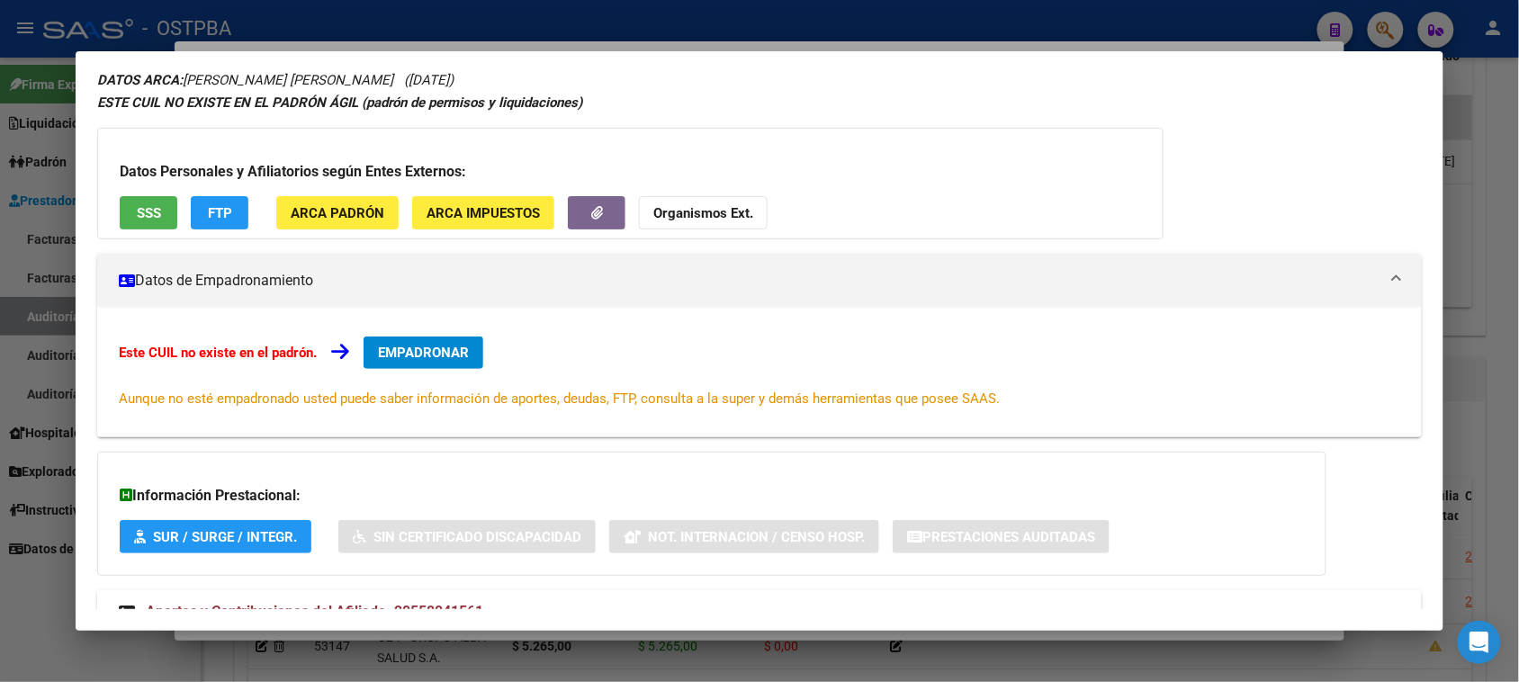
scroll to position [131, 0]
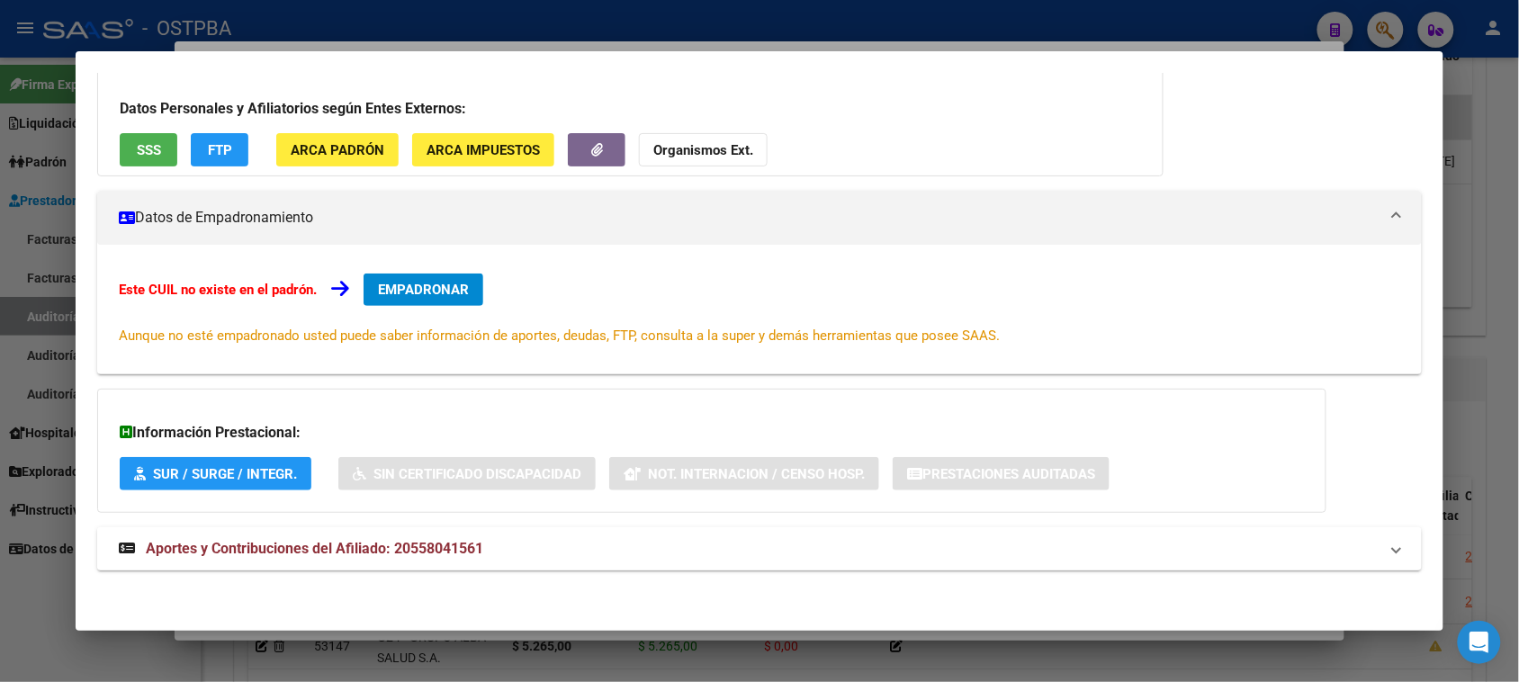
click at [364, 547] on span "Aportes y Contribuciones del Afiliado: 20558041561" at bounding box center [314, 548] width 337 height 17
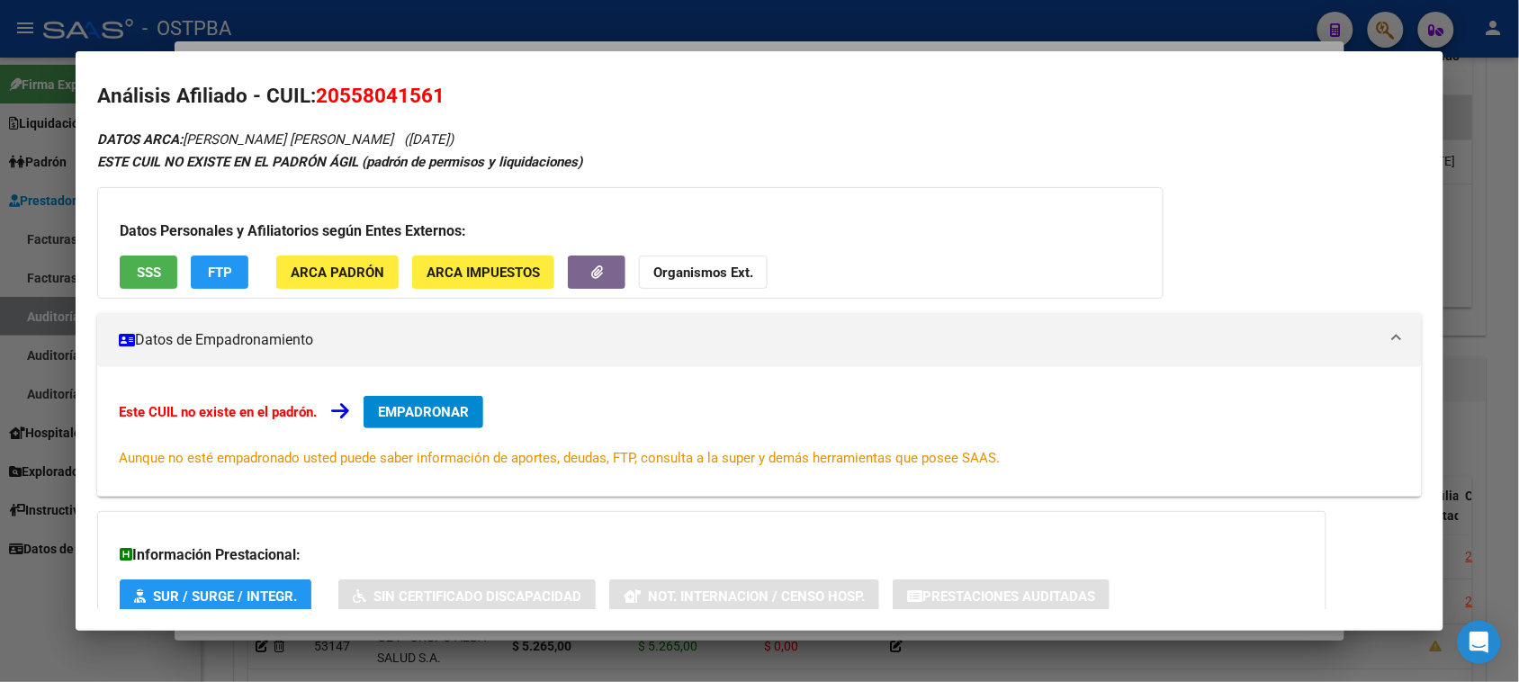
scroll to position [0, 0]
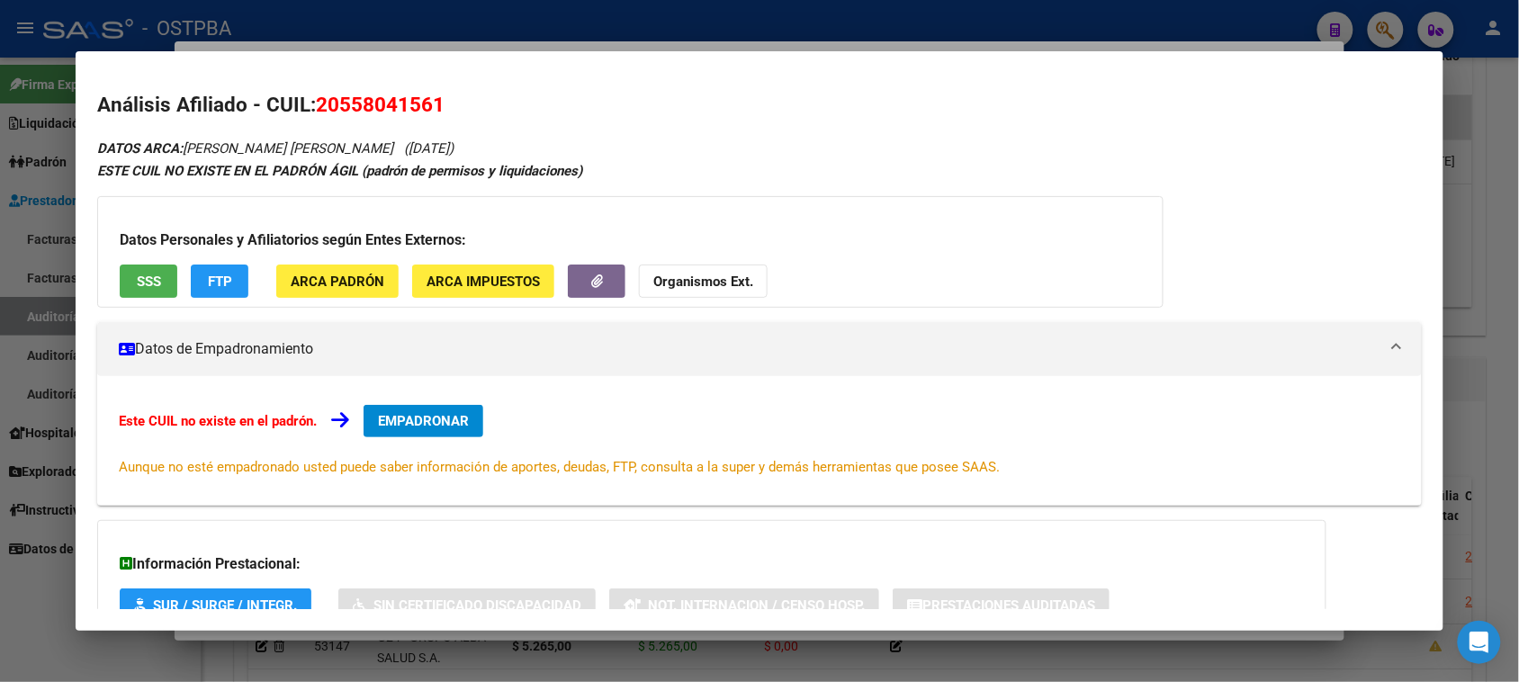
click at [140, 275] on span "SSS" at bounding box center [149, 282] width 24 height 16
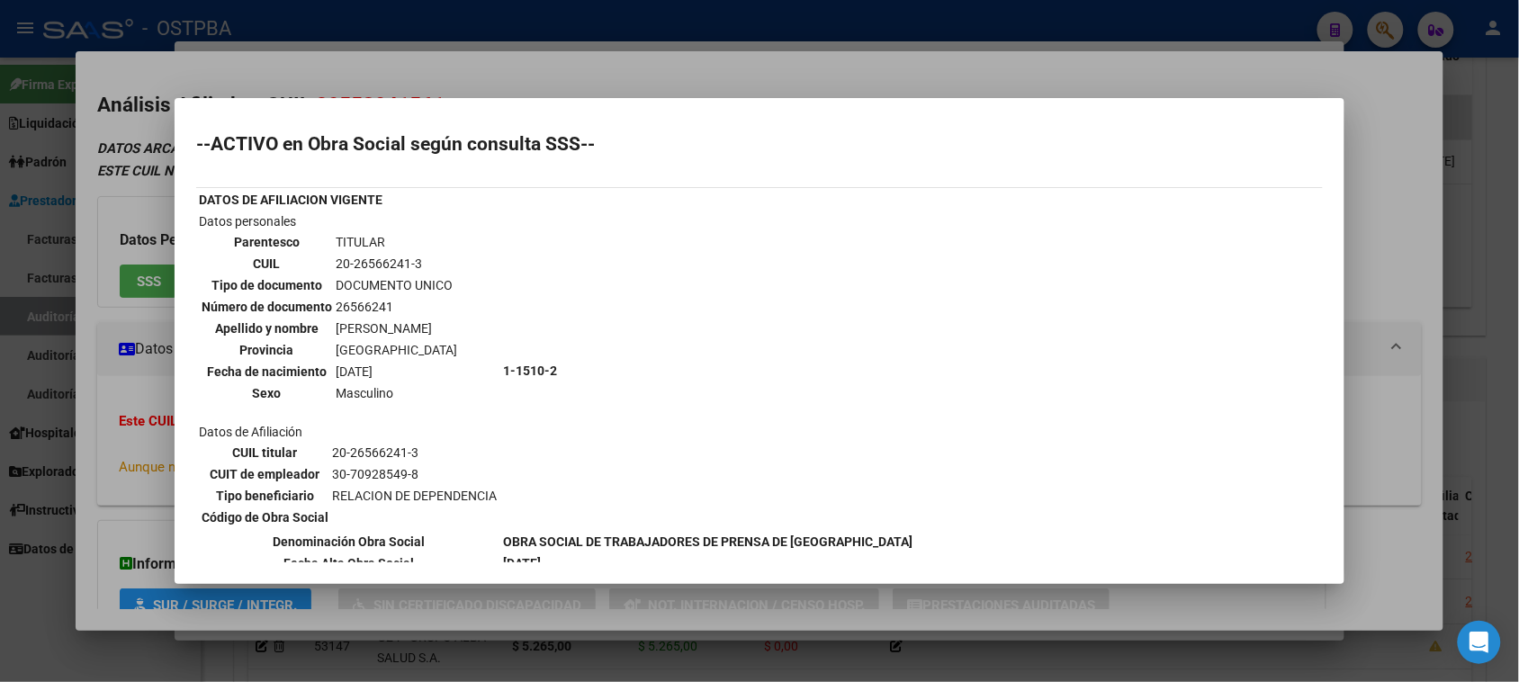
drag, startPoint x: 329, startPoint y: 255, endPoint x: 421, endPoint y: 256, distance: 91.8
click at [421, 256] on tr "CUIL 20-26566241-3" at bounding box center [329, 264] width 257 height 20
copy tr "20-26566241-3"
click at [109, 513] on div at bounding box center [759, 341] width 1519 height 682
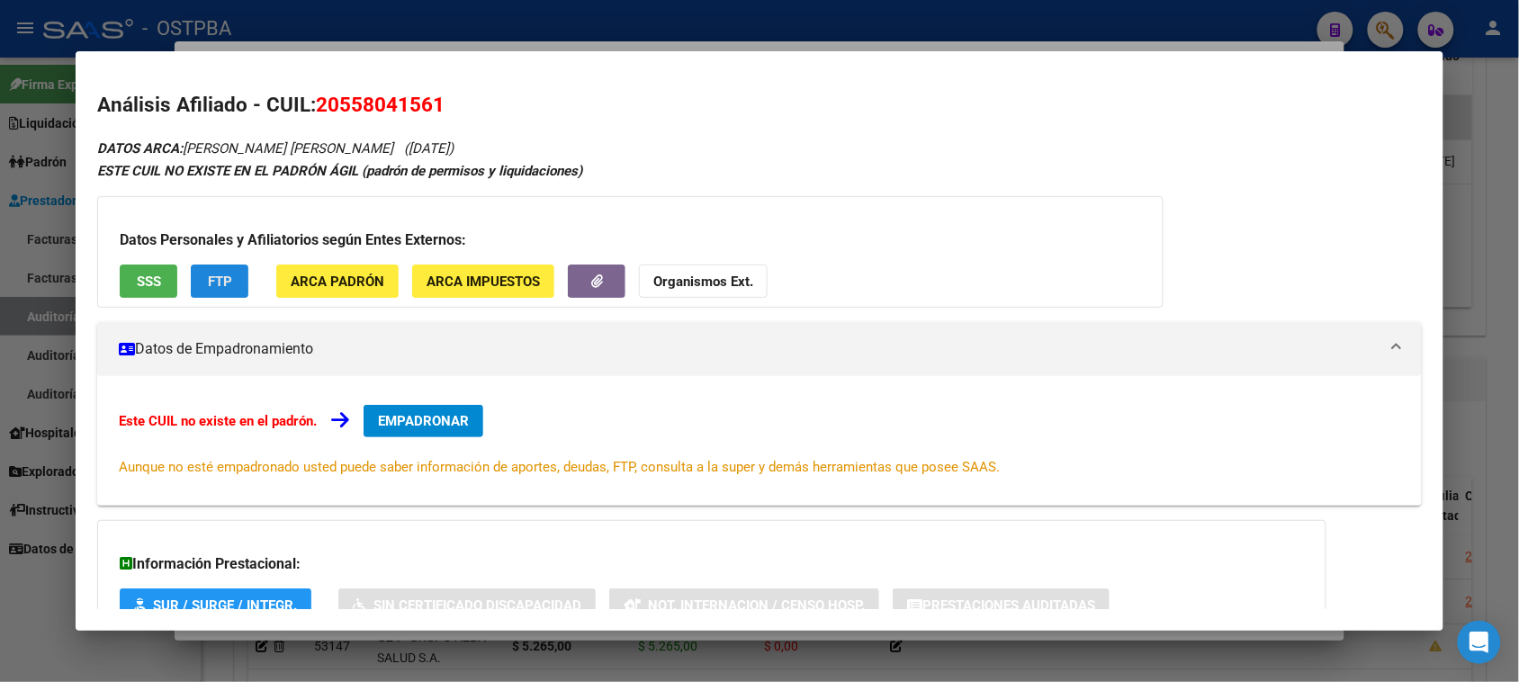
click at [208, 284] on span "FTP" at bounding box center [220, 282] width 24 height 16
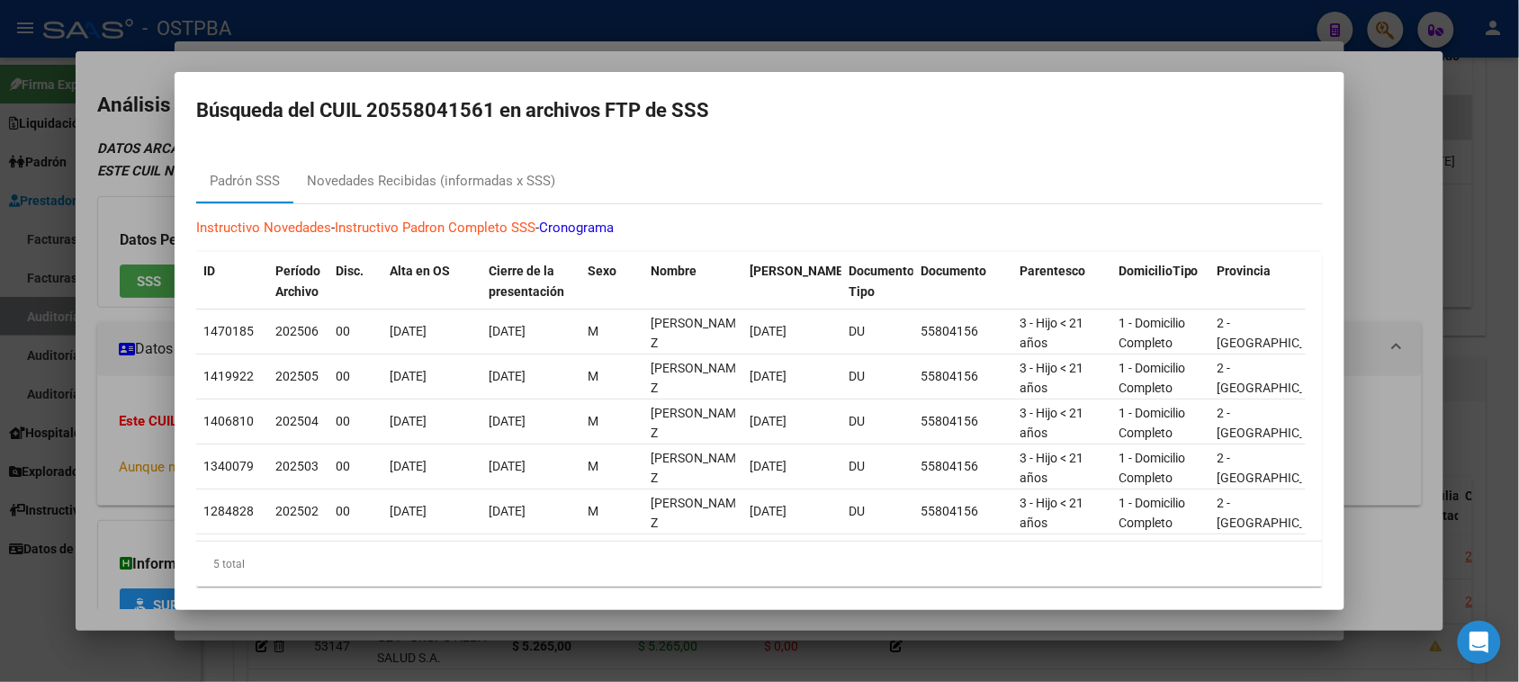
drag, startPoint x: 74, startPoint y: 542, endPoint x: 74, endPoint y: 531, distance: 10.8
click at [74, 540] on div at bounding box center [759, 341] width 1519 height 682
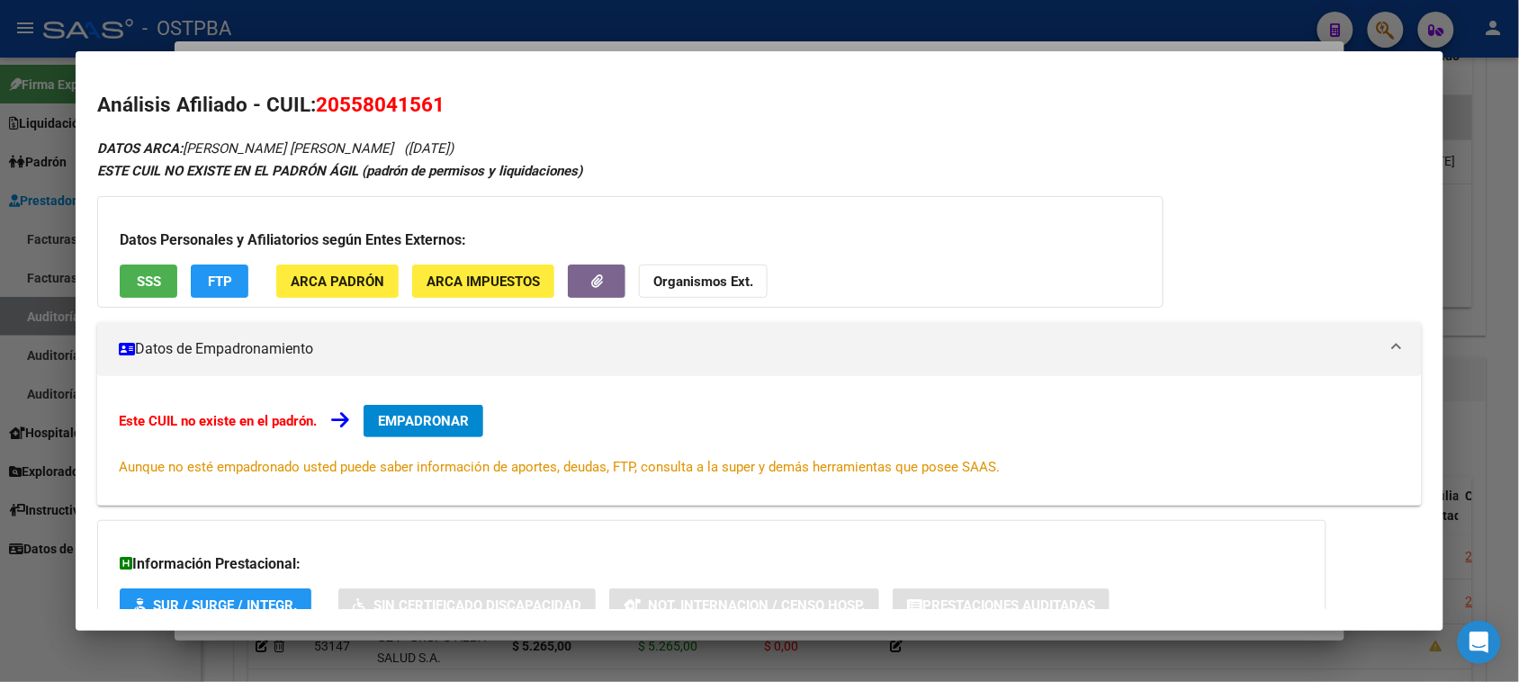
click at [361, 279] on span "ARCA Padrón" at bounding box center [338, 282] width 94 height 16
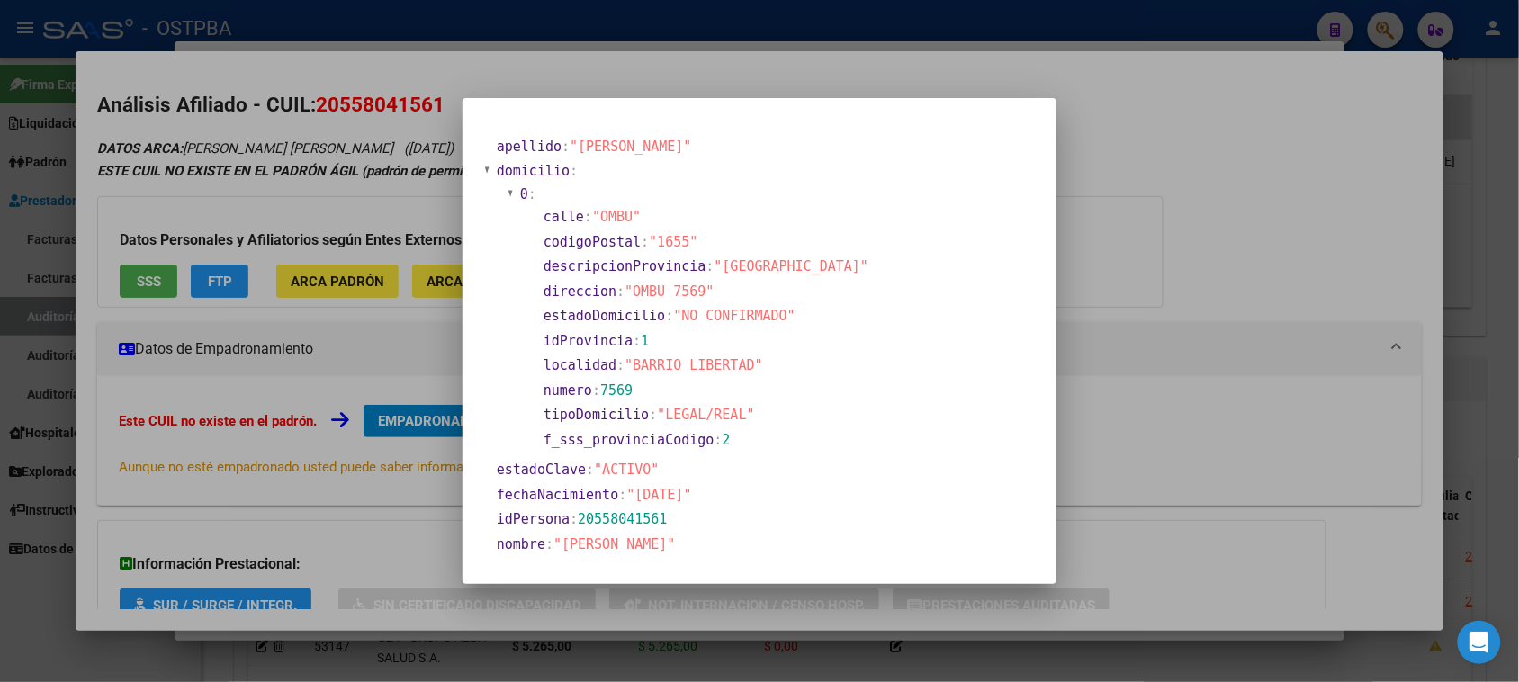
click at [439, 277] on div at bounding box center [759, 341] width 1519 height 682
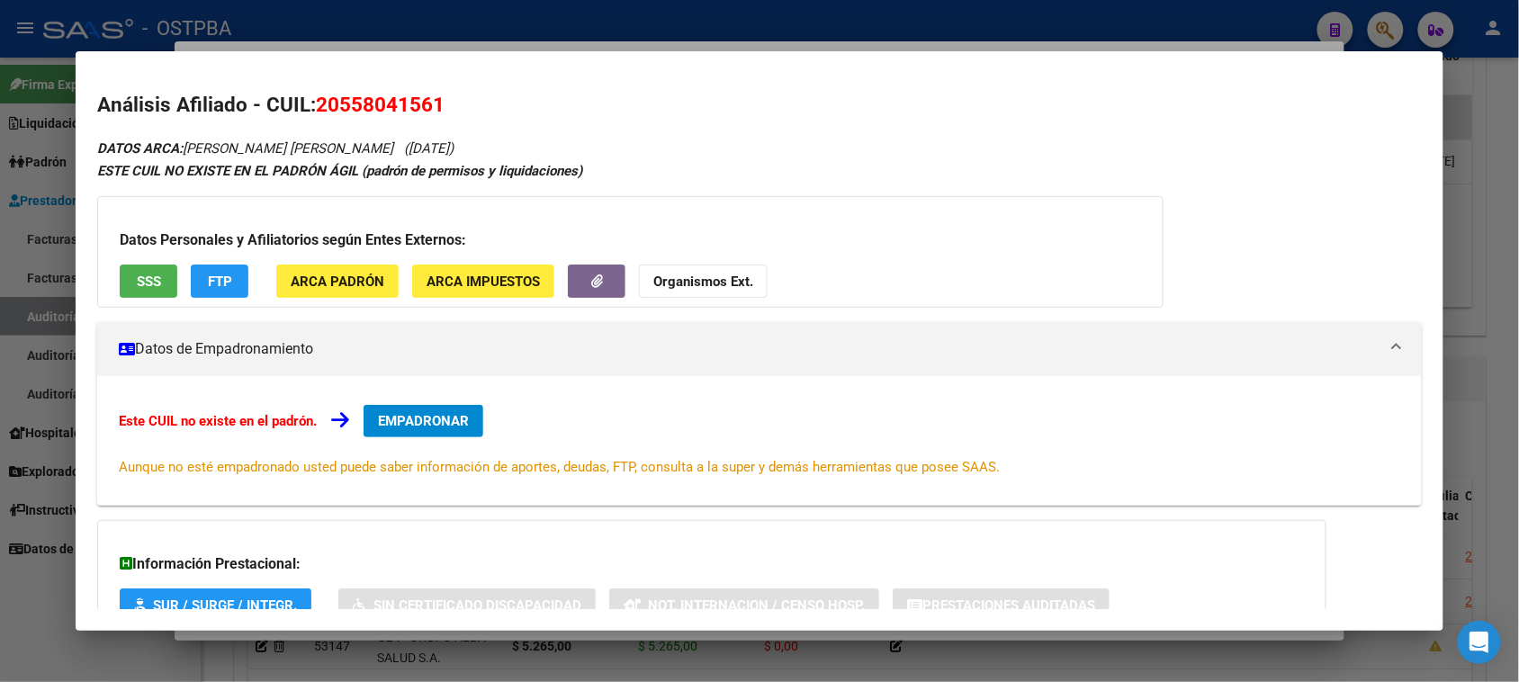
click at [479, 271] on button "ARCA Impuestos" at bounding box center [483, 281] width 142 height 33
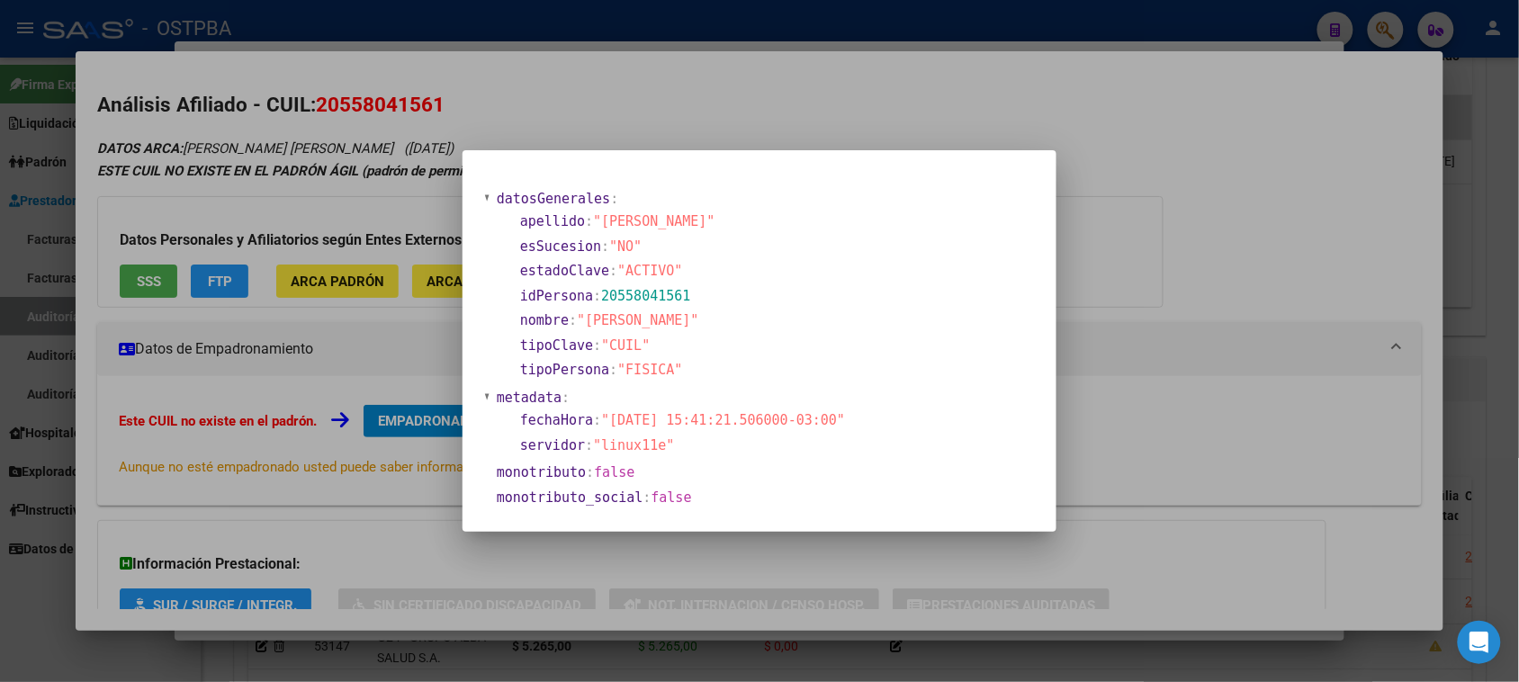
click at [76, 445] on div at bounding box center [759, 341] width 1519 height 682
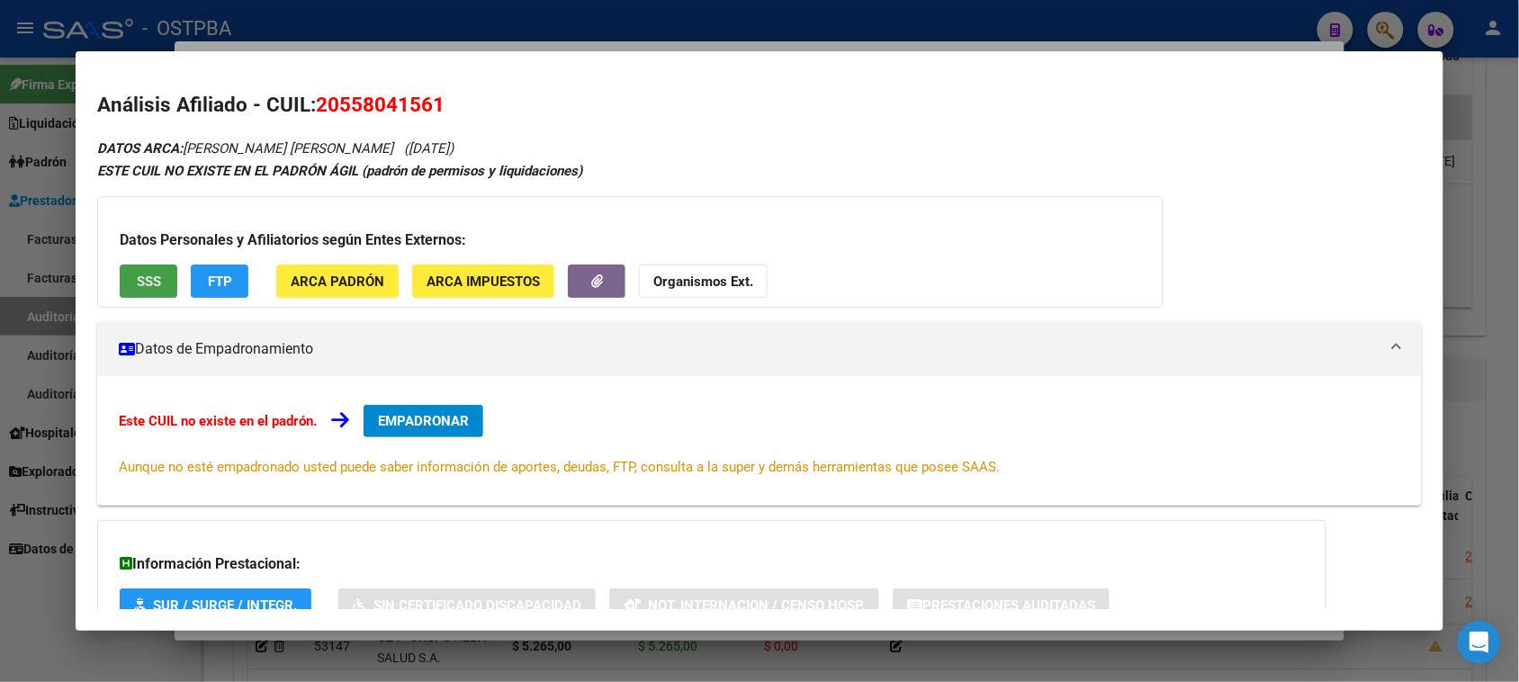
click at [127, 274] on button "SSS" at bounding box center [149, 281] width 58 height 33
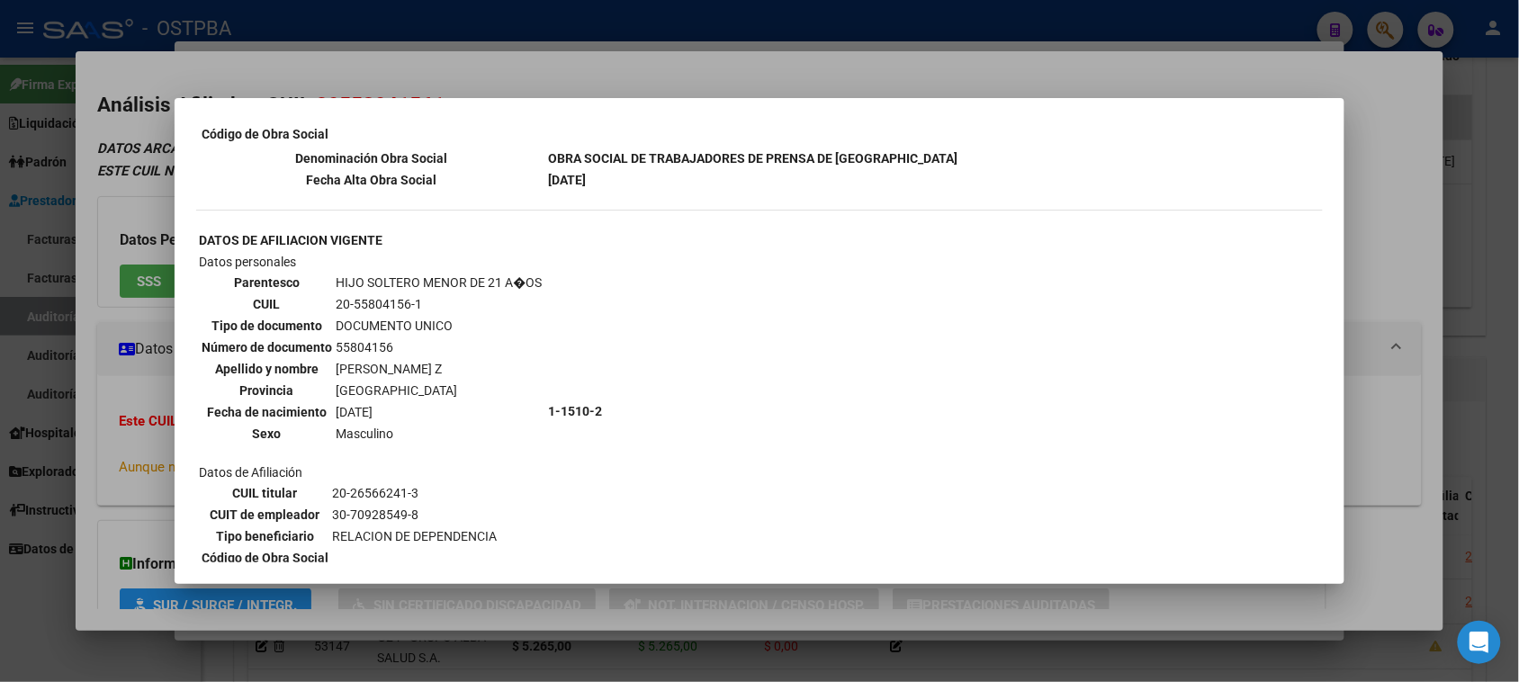
scroll to position [1341, 0]
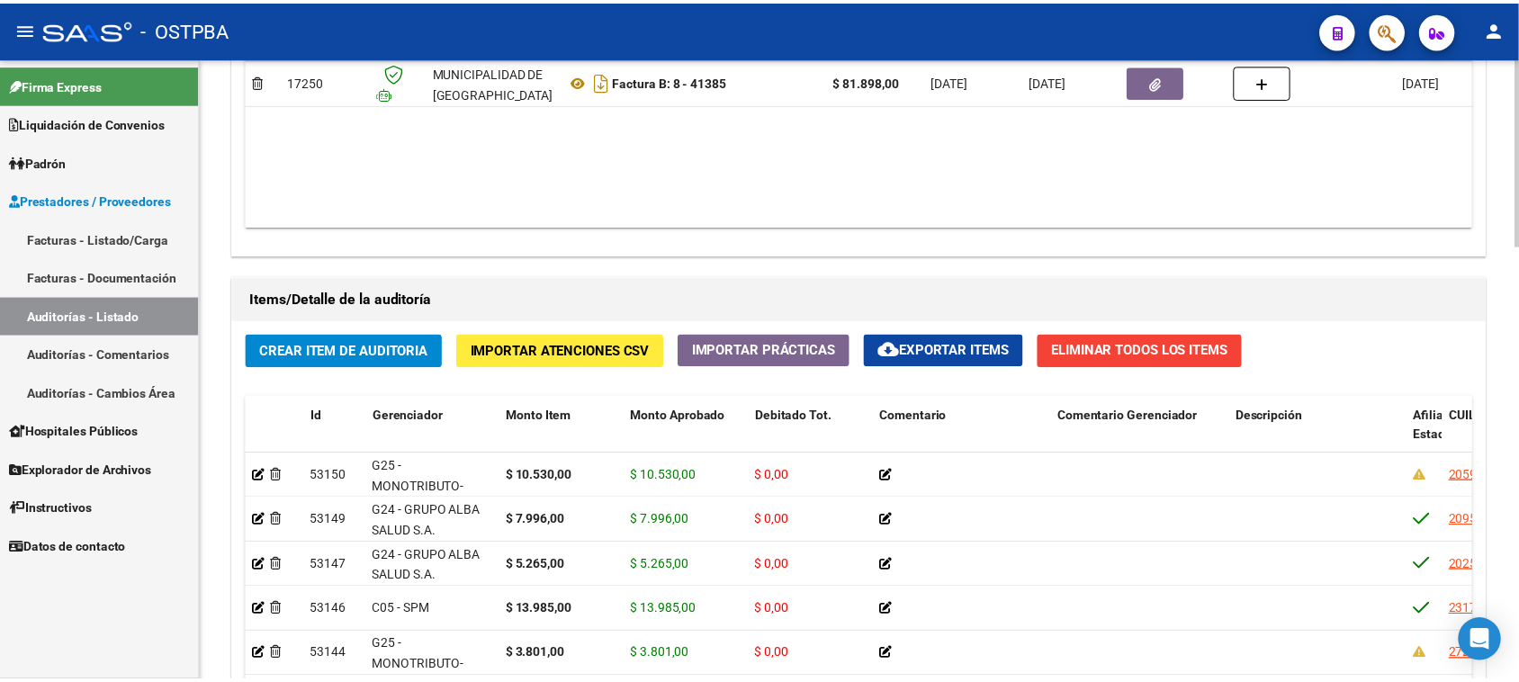
scroll to position [1125, 0]
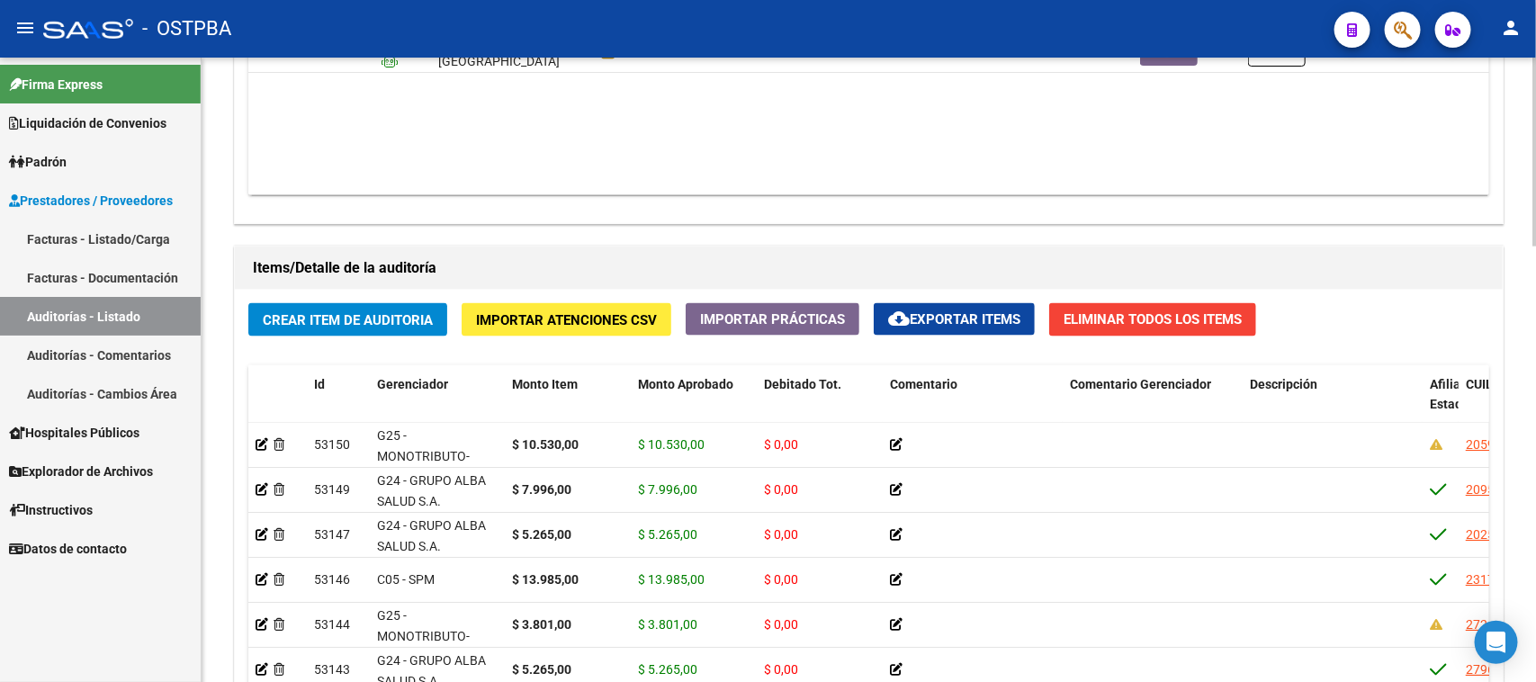
click at [408, 312] on span "Crear Item de Auditoria" at bounding box center [348, 320] width 170 height 16
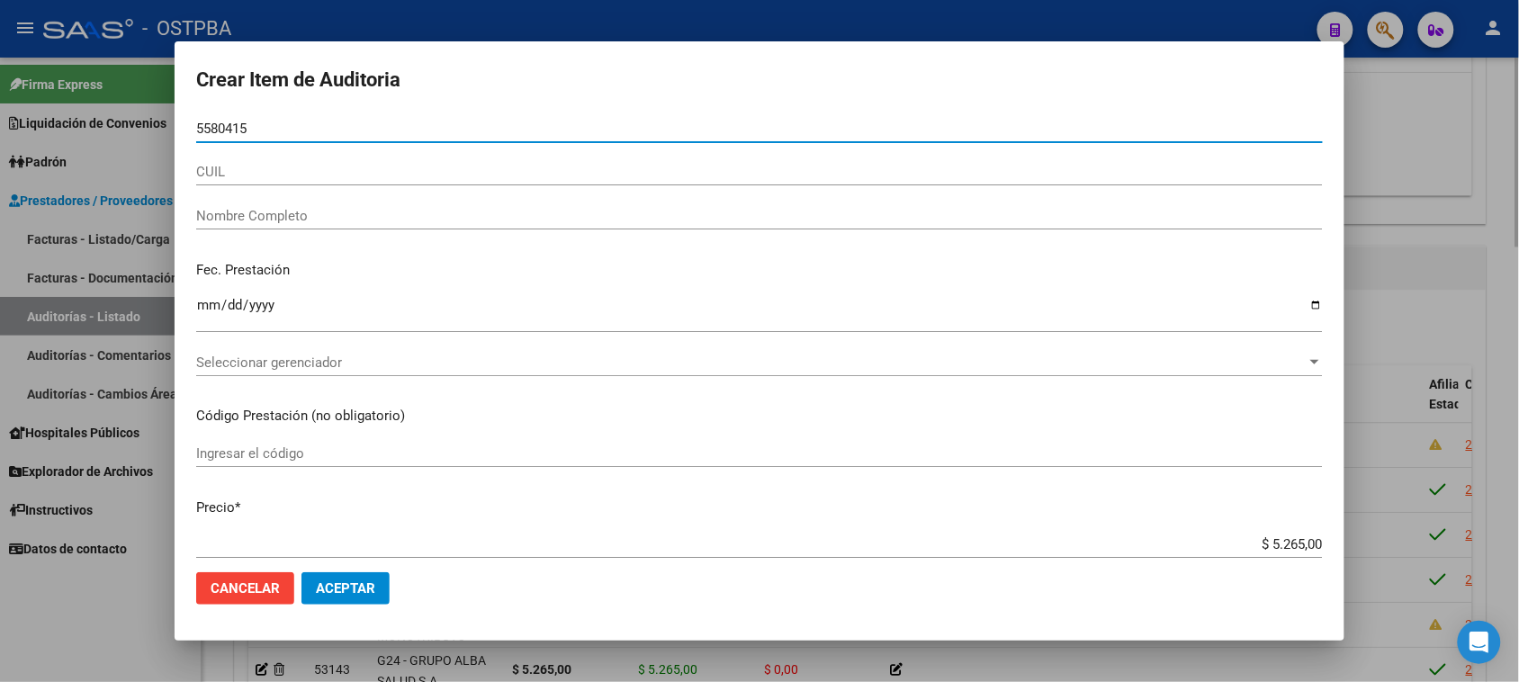
type input "55804156"
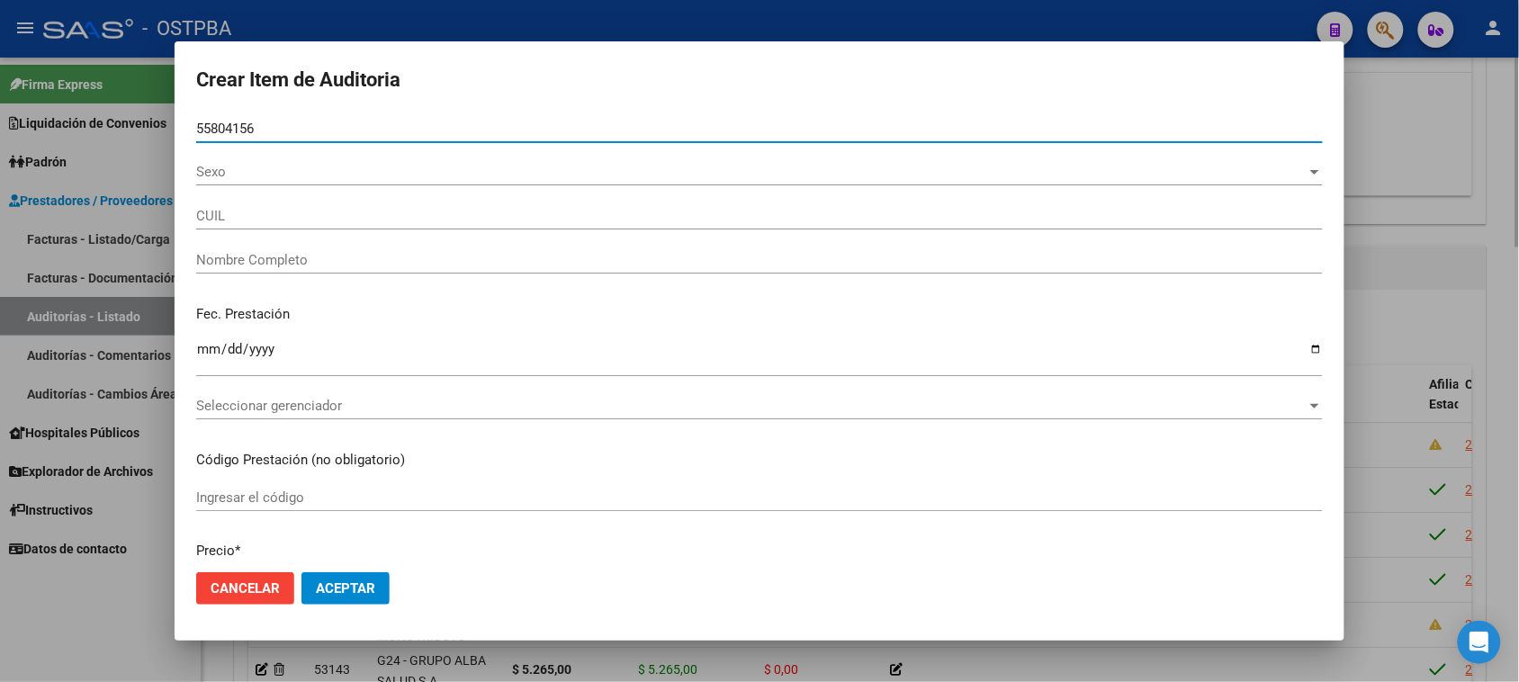
type input "20558041561"
type input "[PERSON_NAME] [PERSON_NAME]"
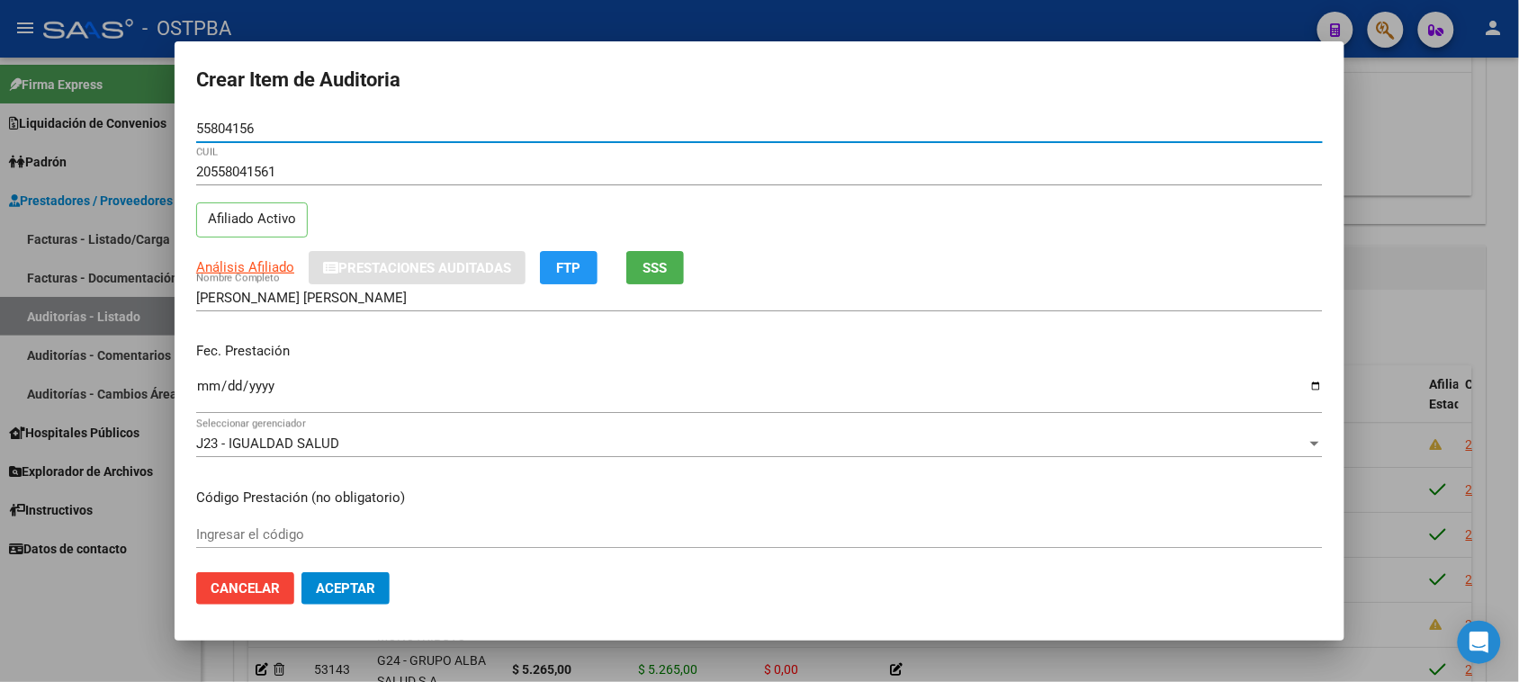
type input "55804156"
click at [202, 392] on input "Ingresar la fecha" at bounding box center [759, 393] width 1127 height 29
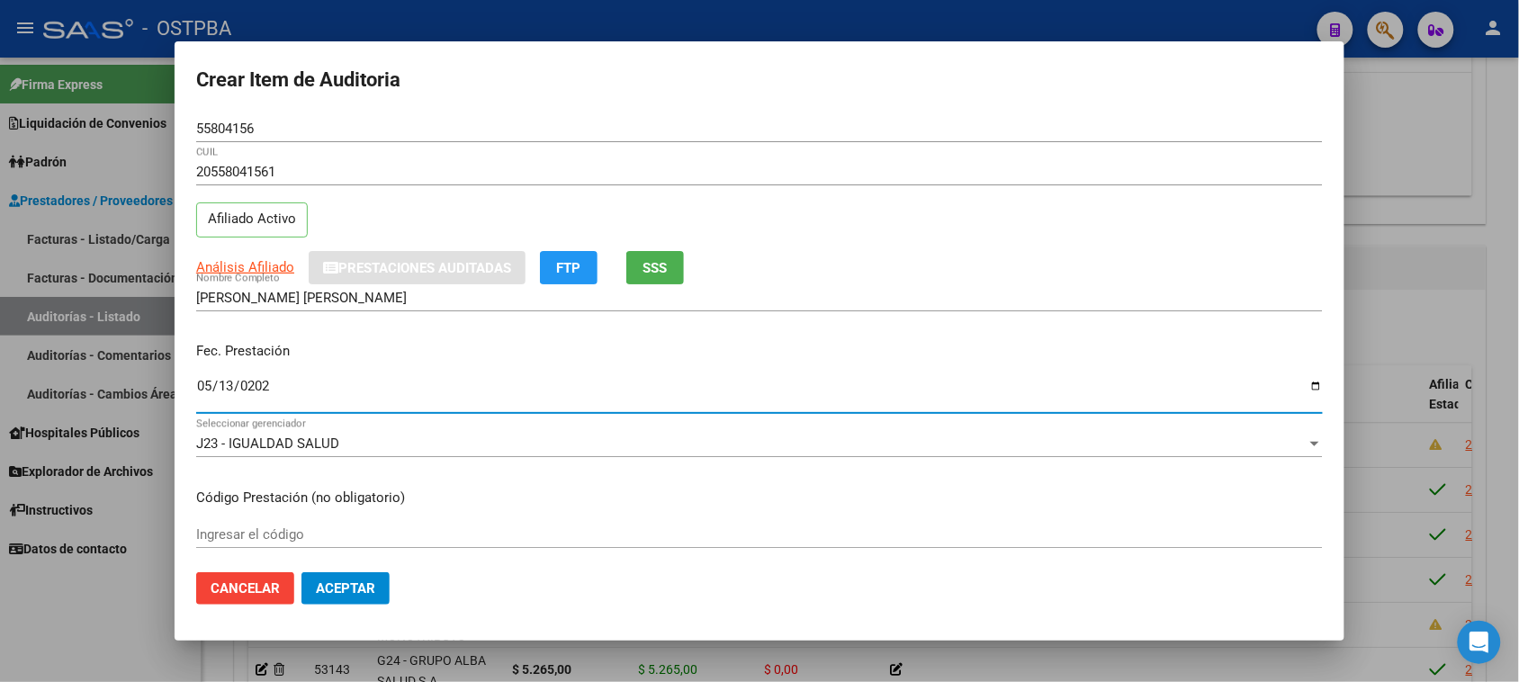
type input "2025-05-13"
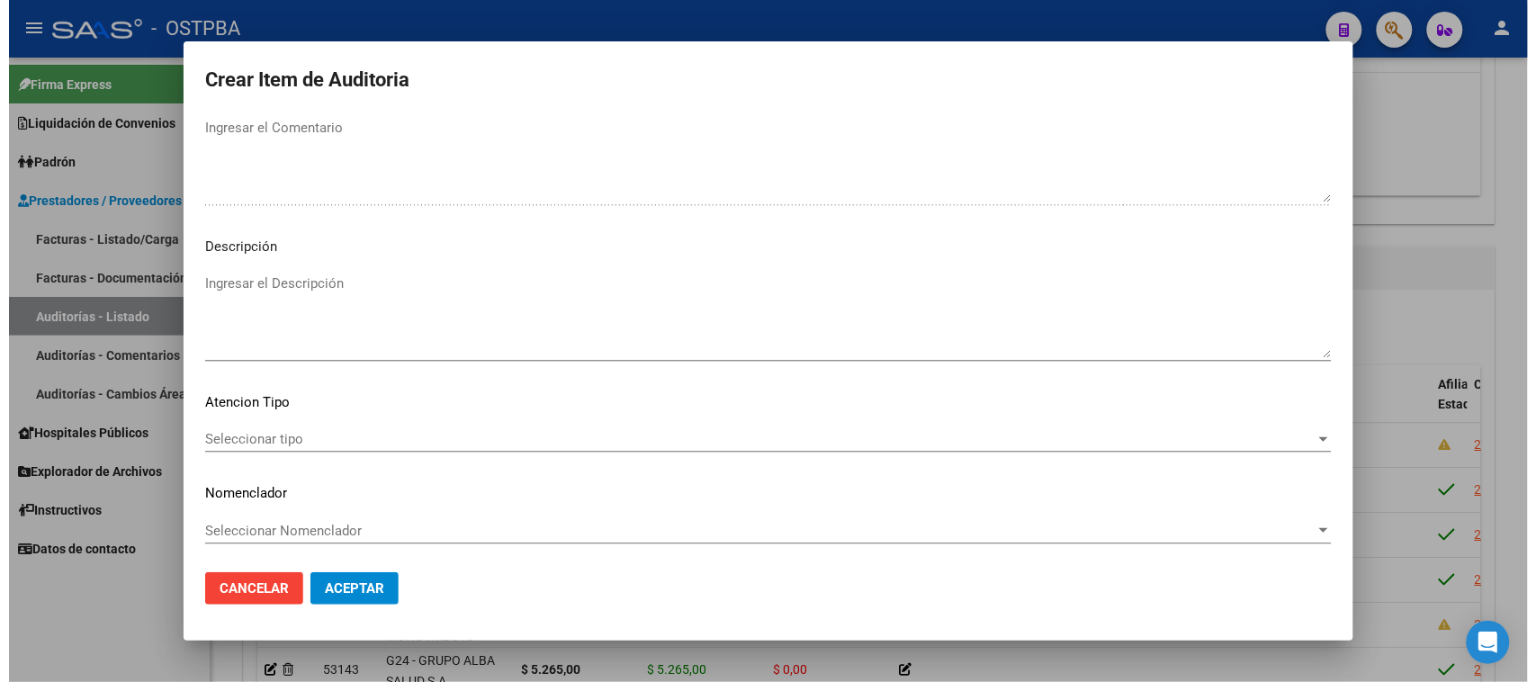
scroll to position [1020, 0]
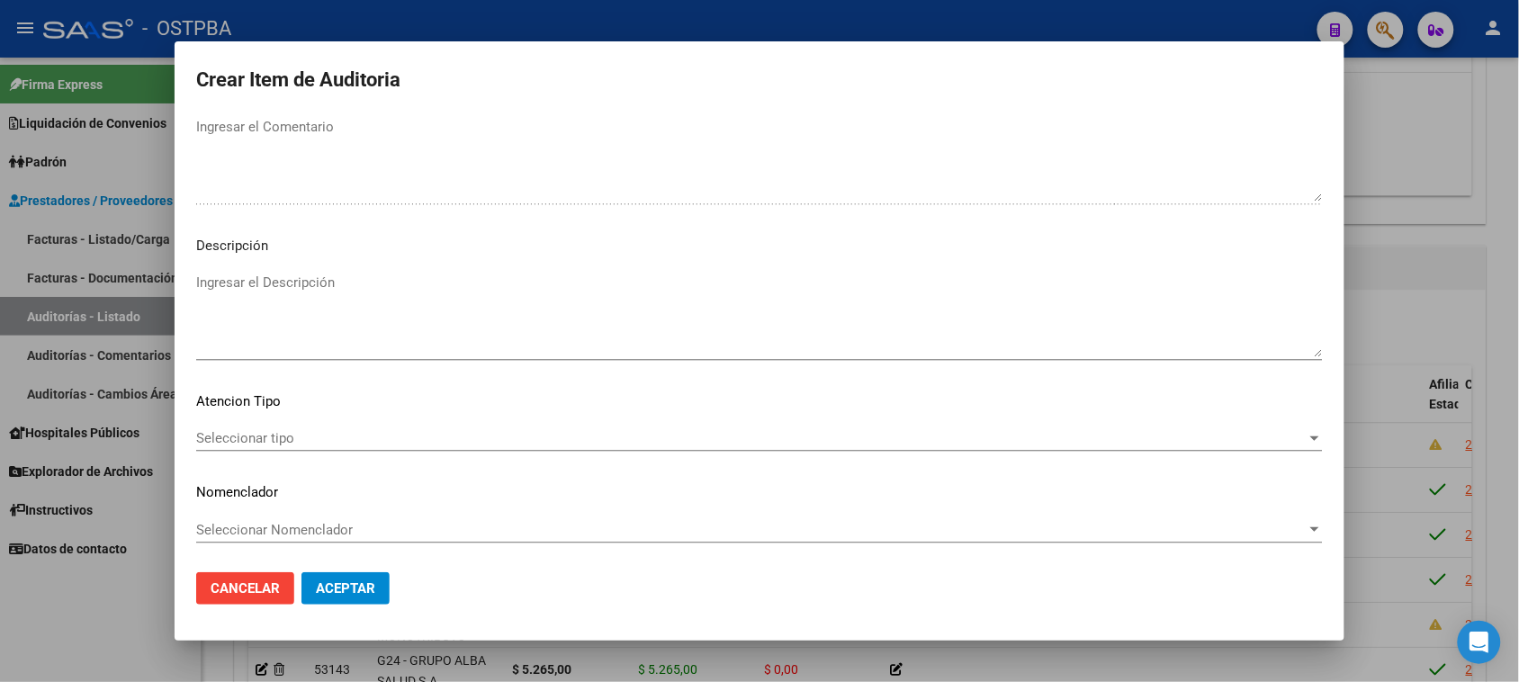
click at [266, 436] on span "Seleccionar tipo" at bounding box center [751, 438] width 1110 height 16
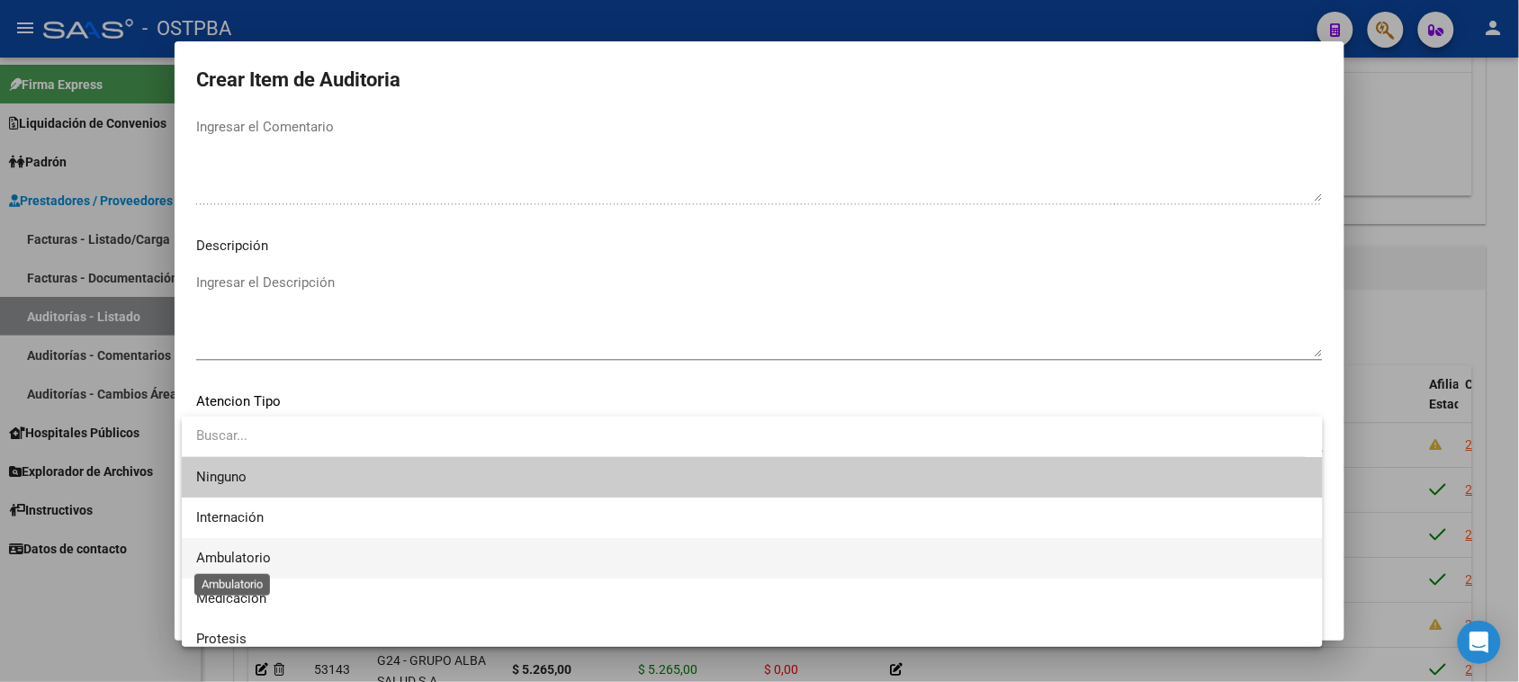
click at [220, 554] on span "Ambulatorio" at bounding box center [233, 558] width 75 height 16
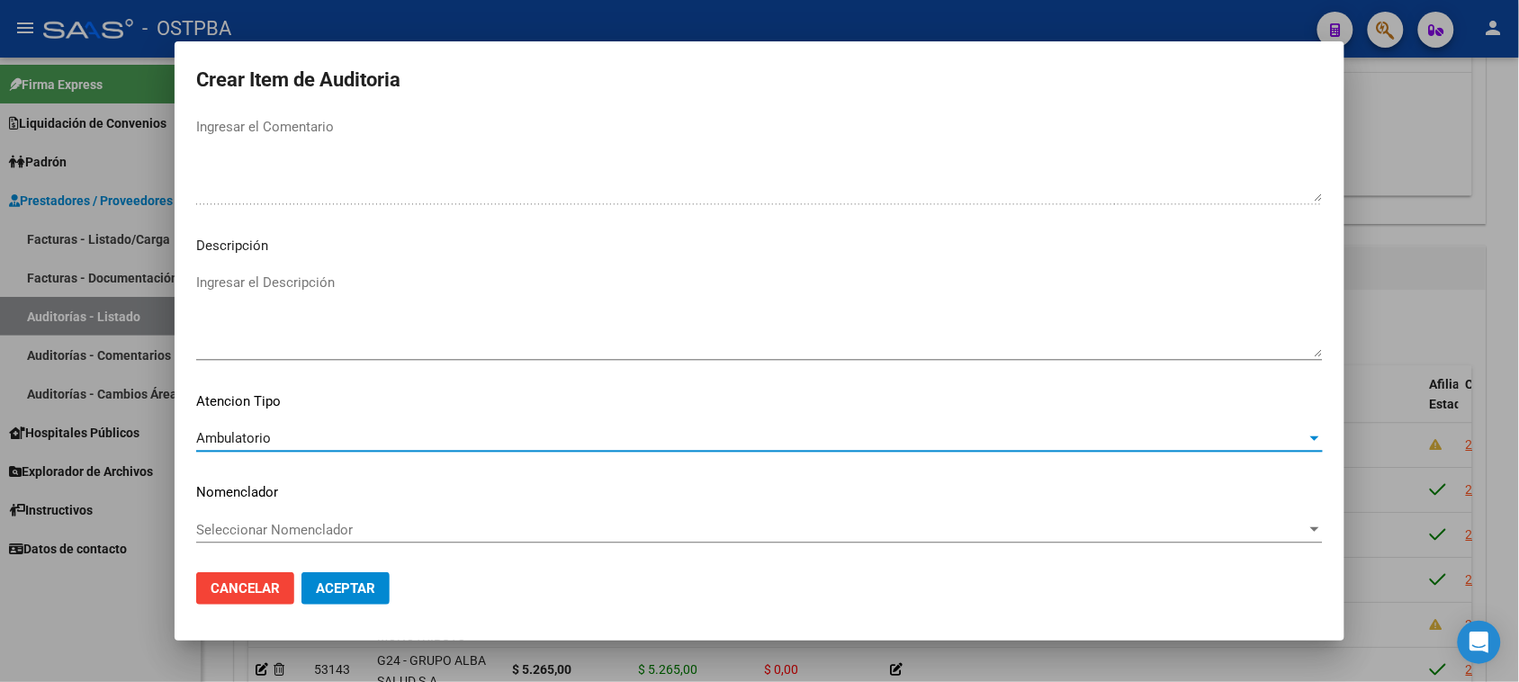
click at [365, 580] on span "Aceptar" at bounding box center [345, 588] width 59 height 16
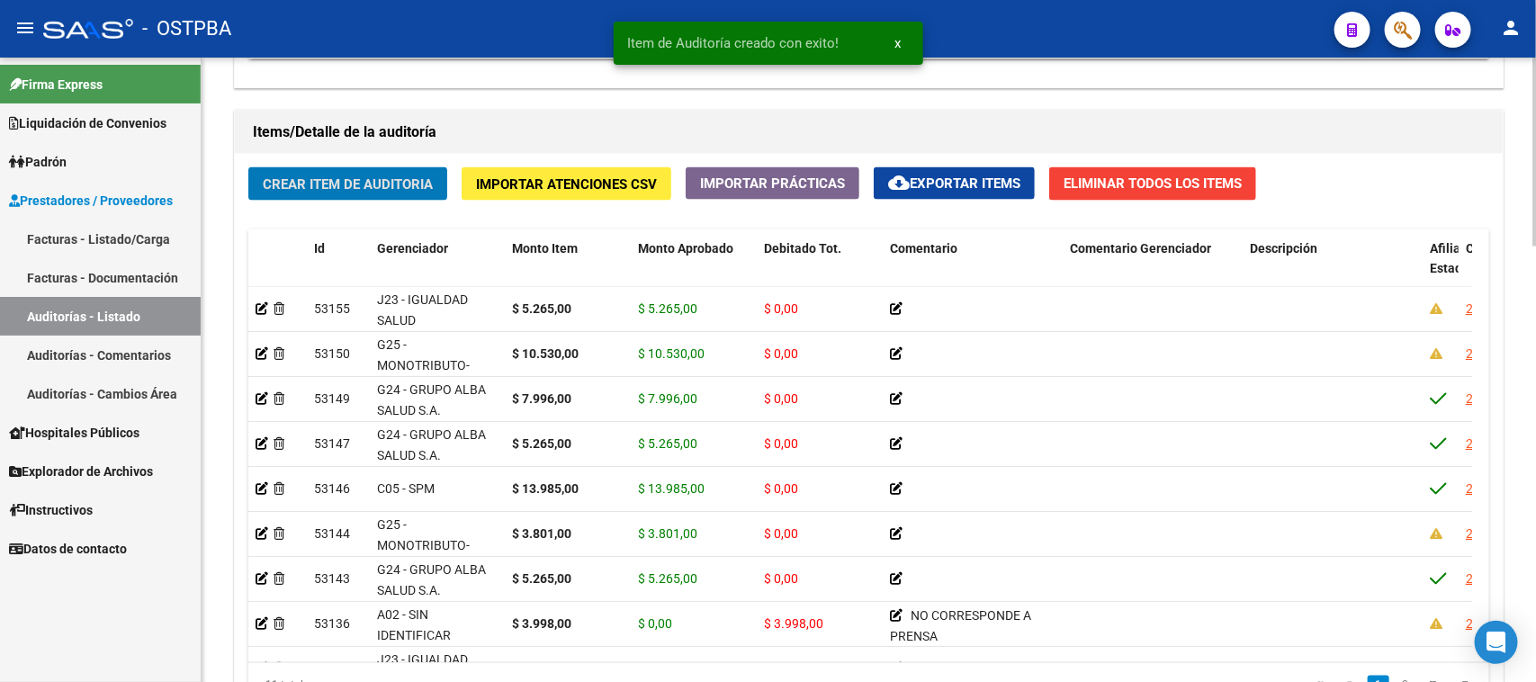
scroll to position [878, 0]
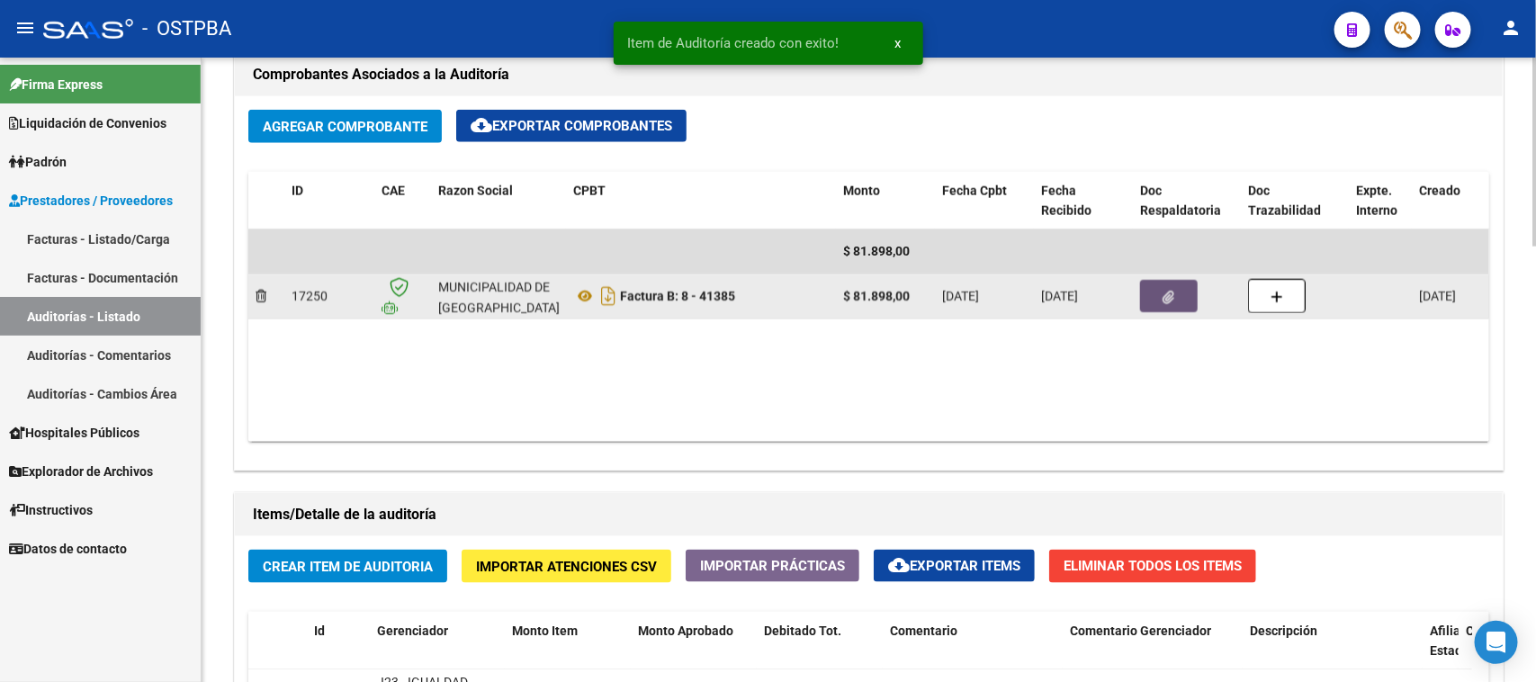
click at [1170, 299] on icon "button" at bounding box center [1170, 297] width 12 height 13
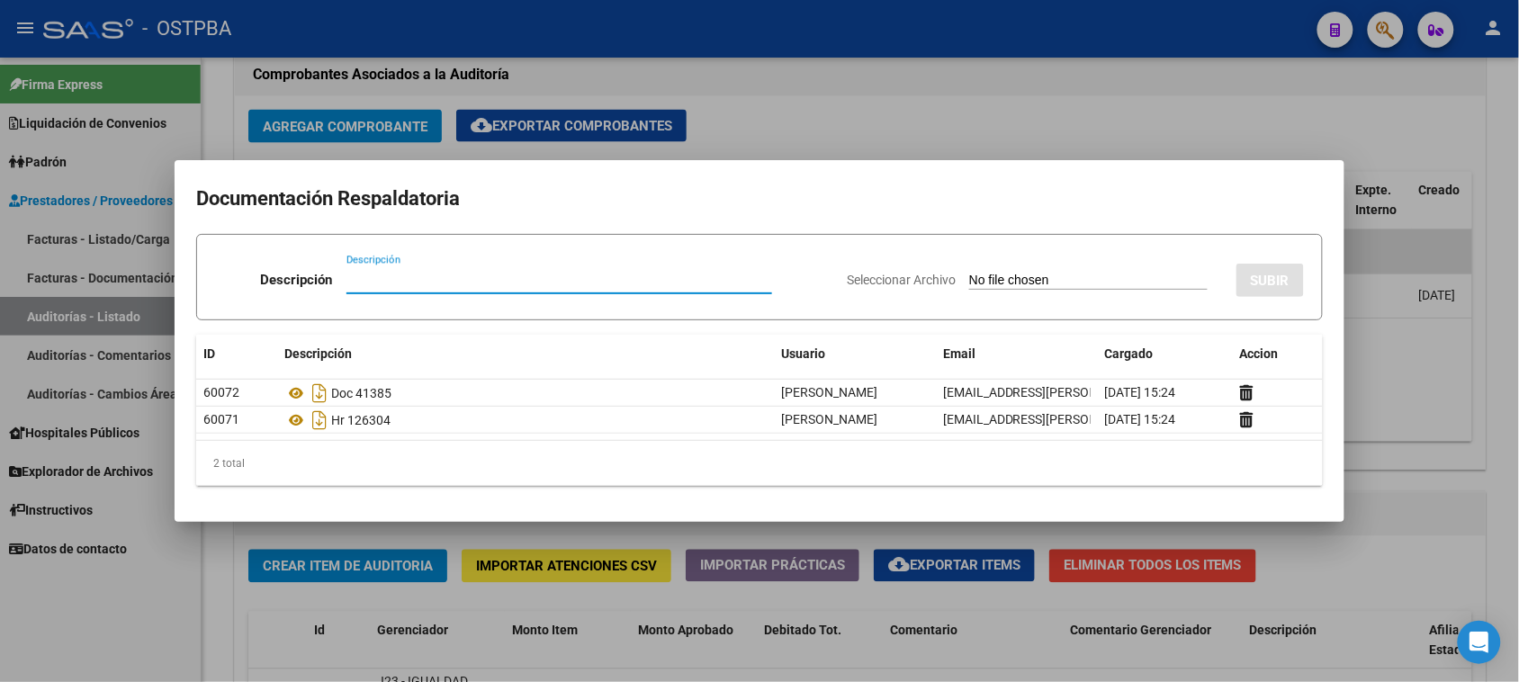
click at [417, 276] on input "Descripción" at bounding box center [559, 280] width 426 height 16
type input "MAIL"
click at [969, 273] on input "Seleccionar Archivo" at bounding box center [1088, 281] width 238 height 17
type input "C:\fakepath\Gmail - MUNICIPALIDAD DE SAN MARTIN - 30-54568150-8 - FACT 0008-000…"
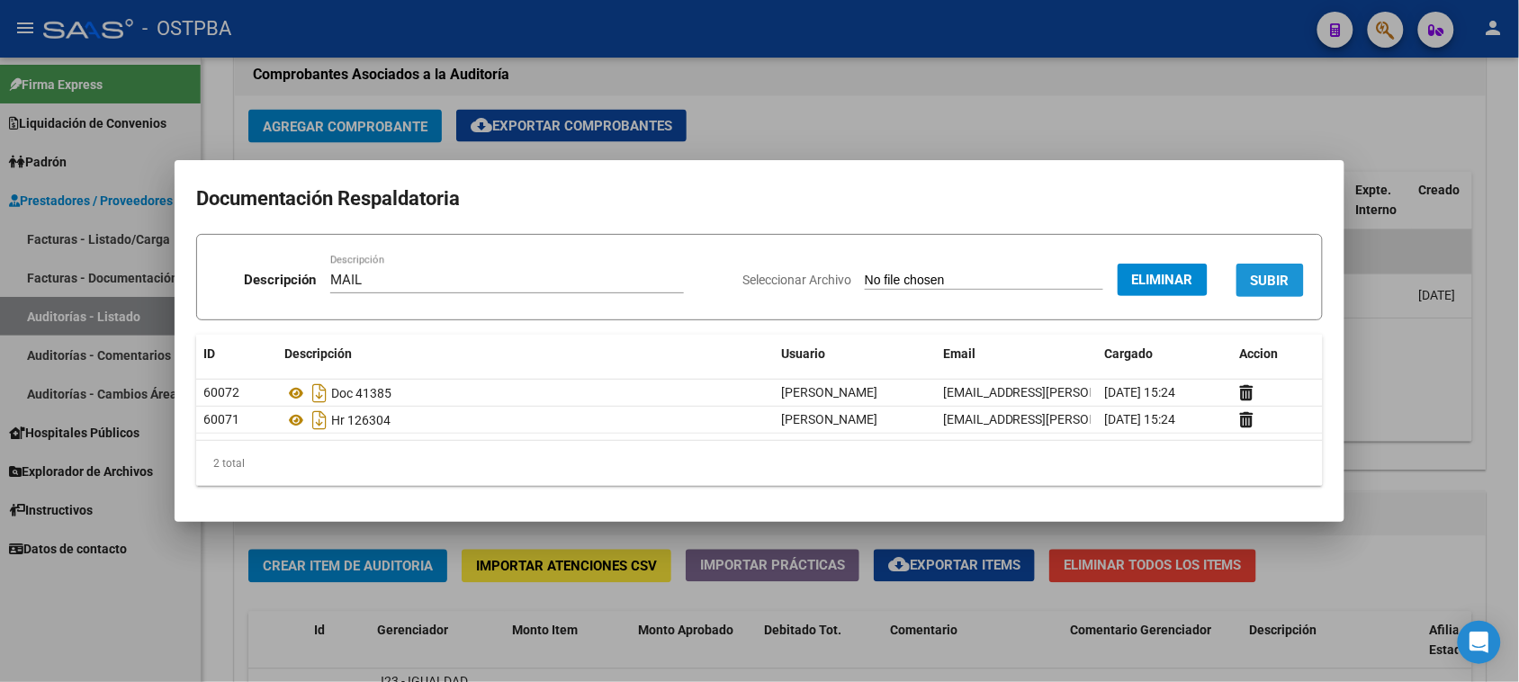
click at [1265, 279] on span "SUBIR" at bounding box center [1270, 281] width 39 height 16
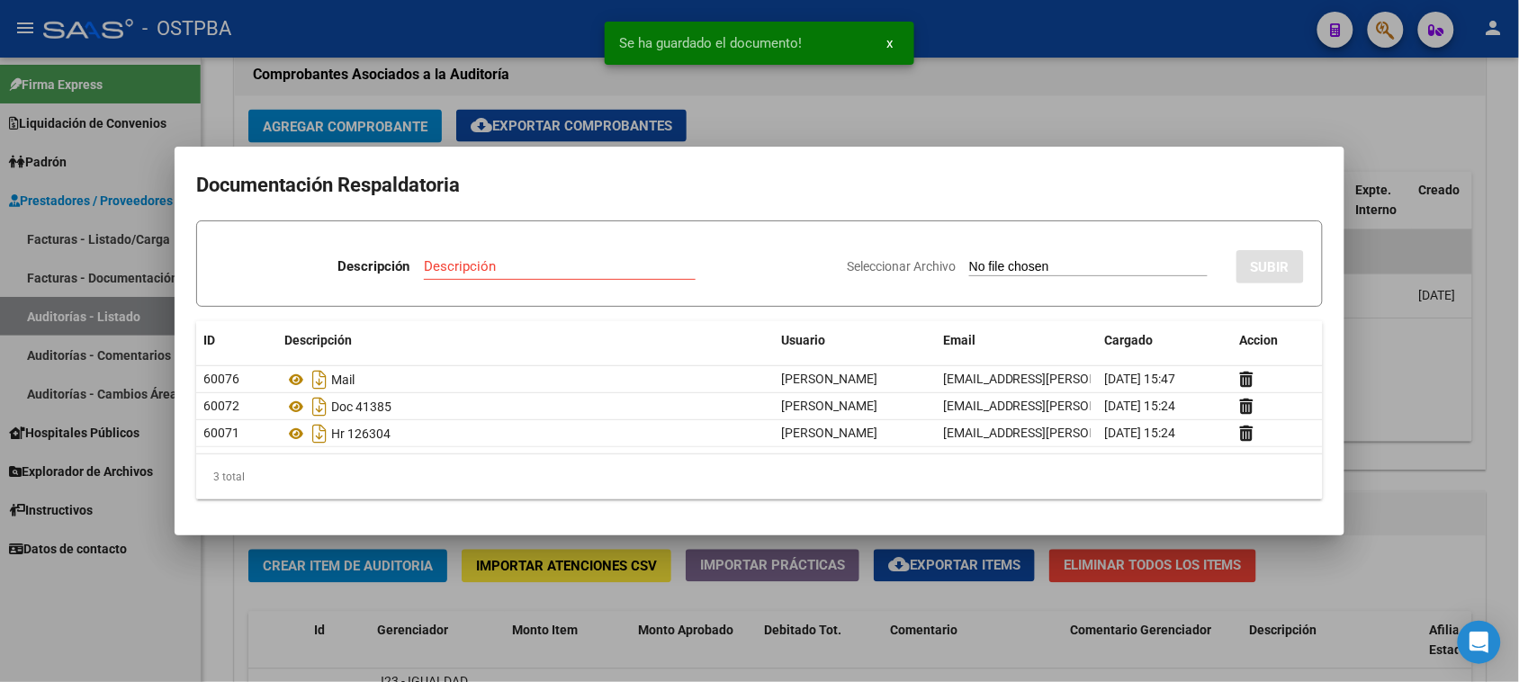
drag, startPoint x: 196, startPoint y: 585, endPoint x: 277, endPoint y: 546, distance: 89.8
click at [196, 583] on div at bounding box center [759, 341] width 1519 height 682
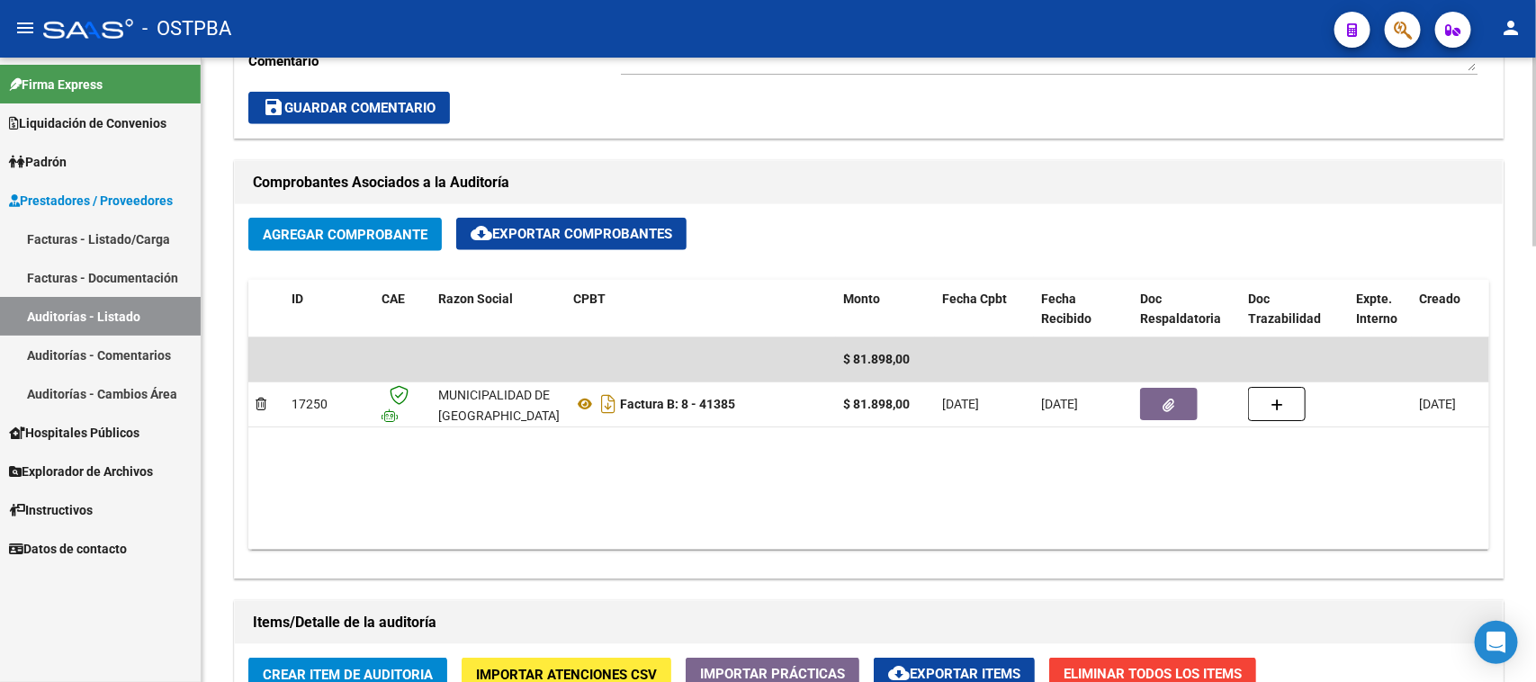
scroll to position [787, 0]
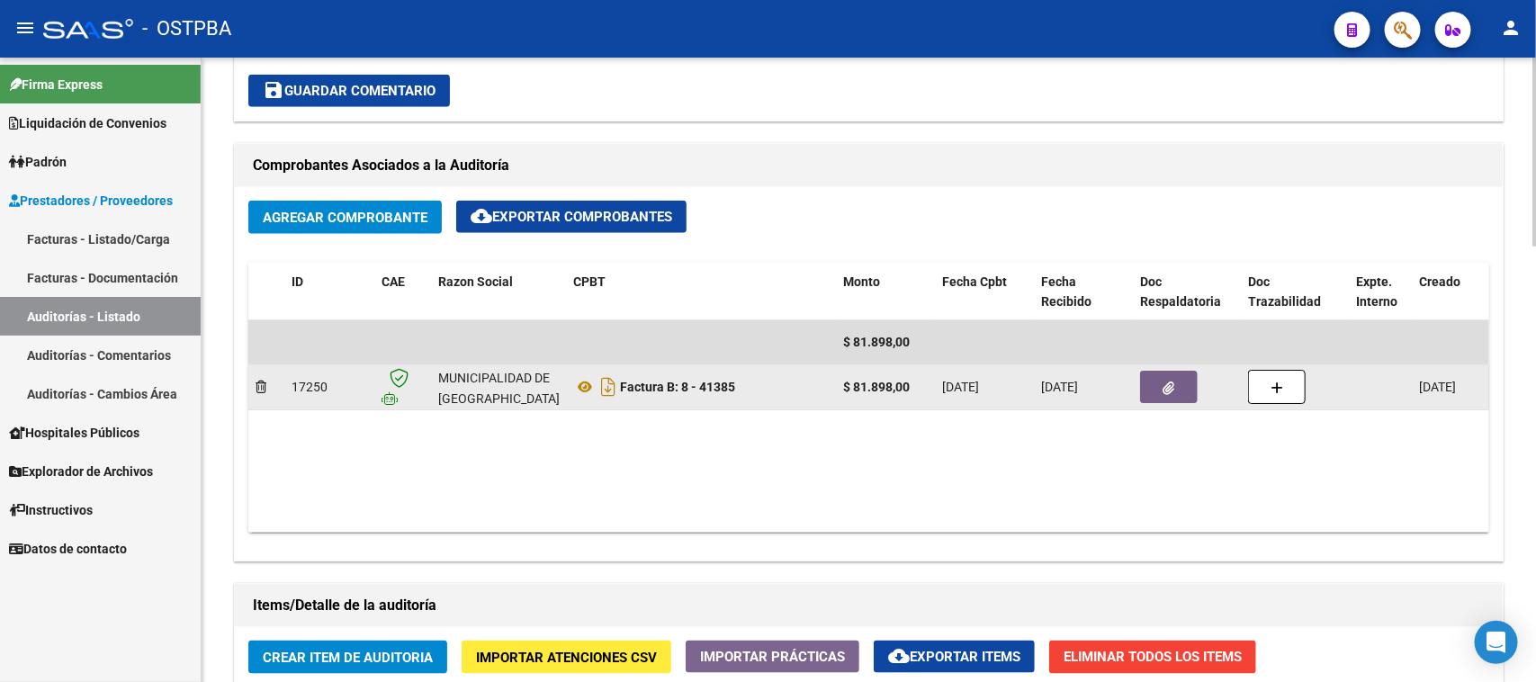
click at [1175, 383] on button "button" at bounding box center [1169, 387] width 58 height 32
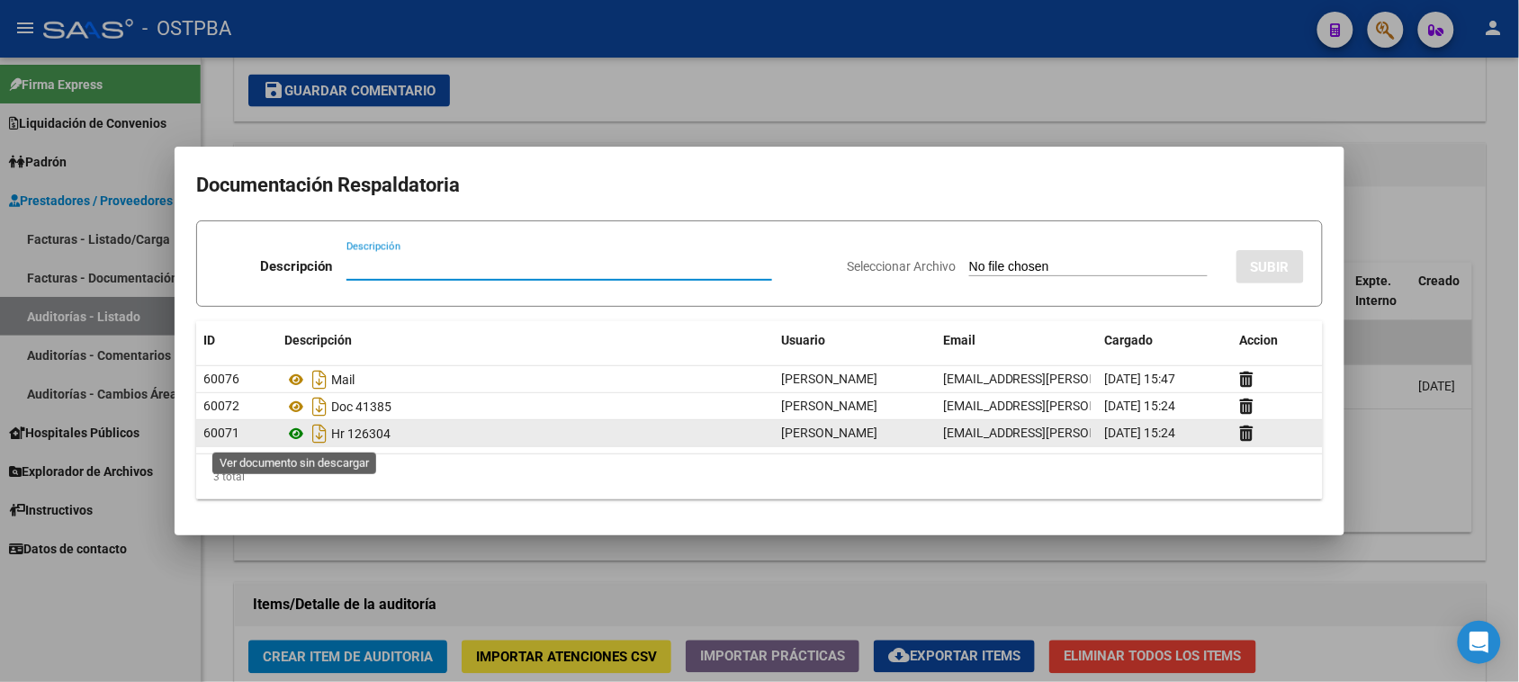
click at [294, 435] on icon at bounding box center [295, 434] width 23 height 22
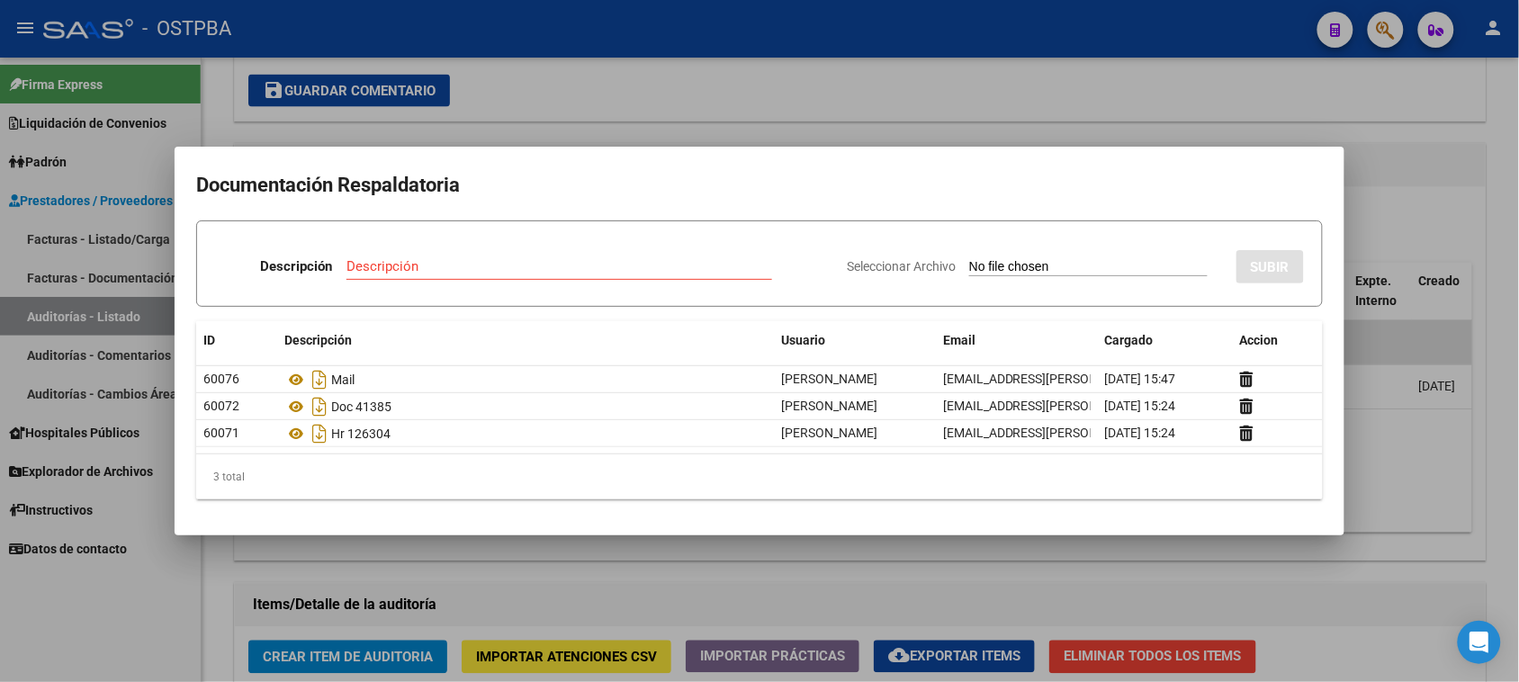
click at [243, 554] on div at bounding box center [759, 341] width 1519 height 682
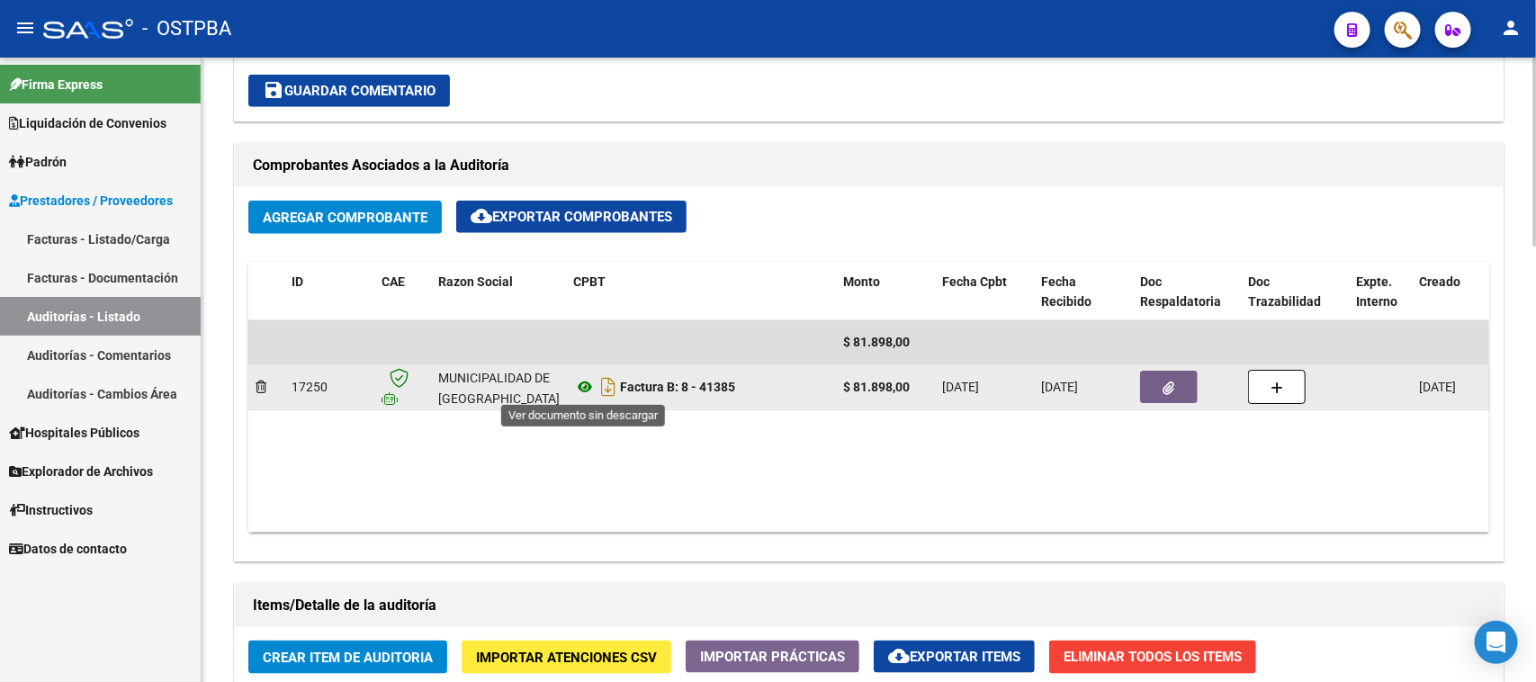
click at [585, 382] on icon at bounding box center [584, 387] width 23 height 22
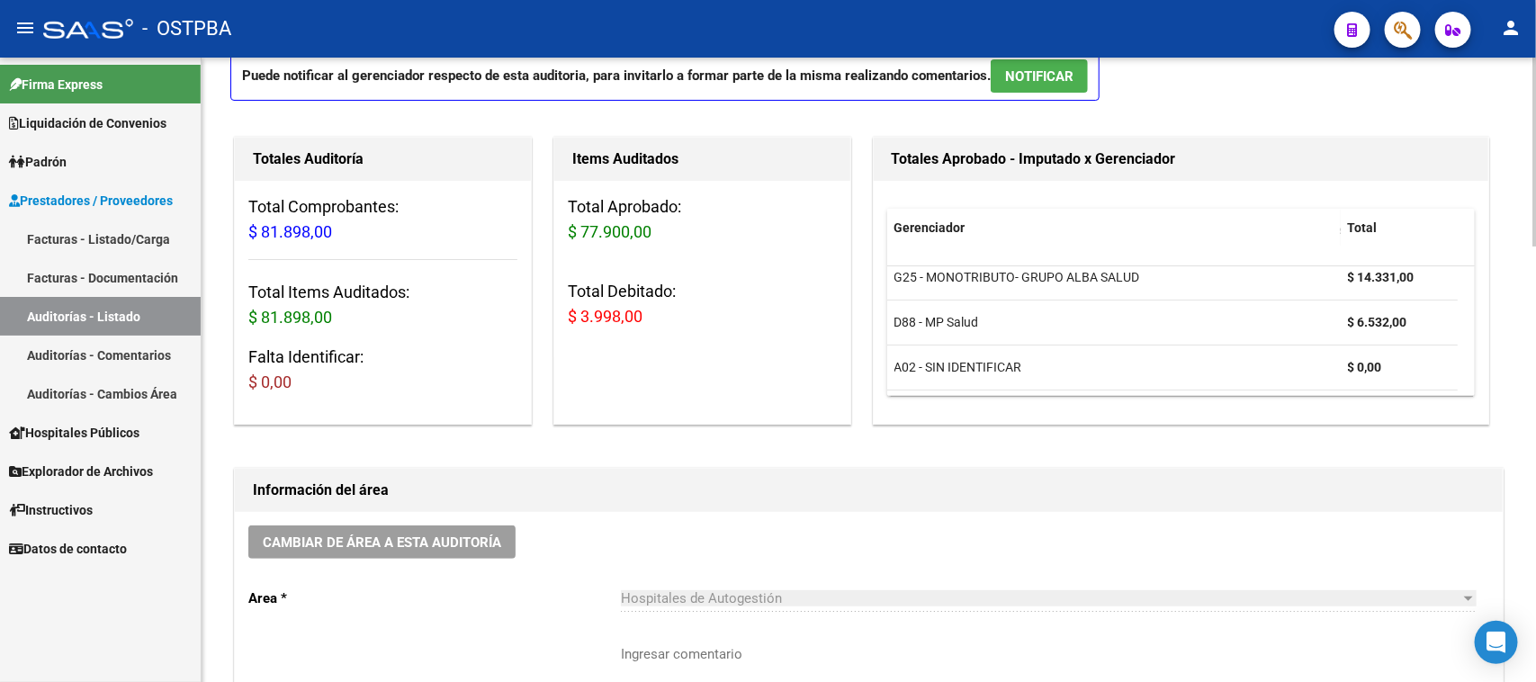
scroll to position [0, 0]
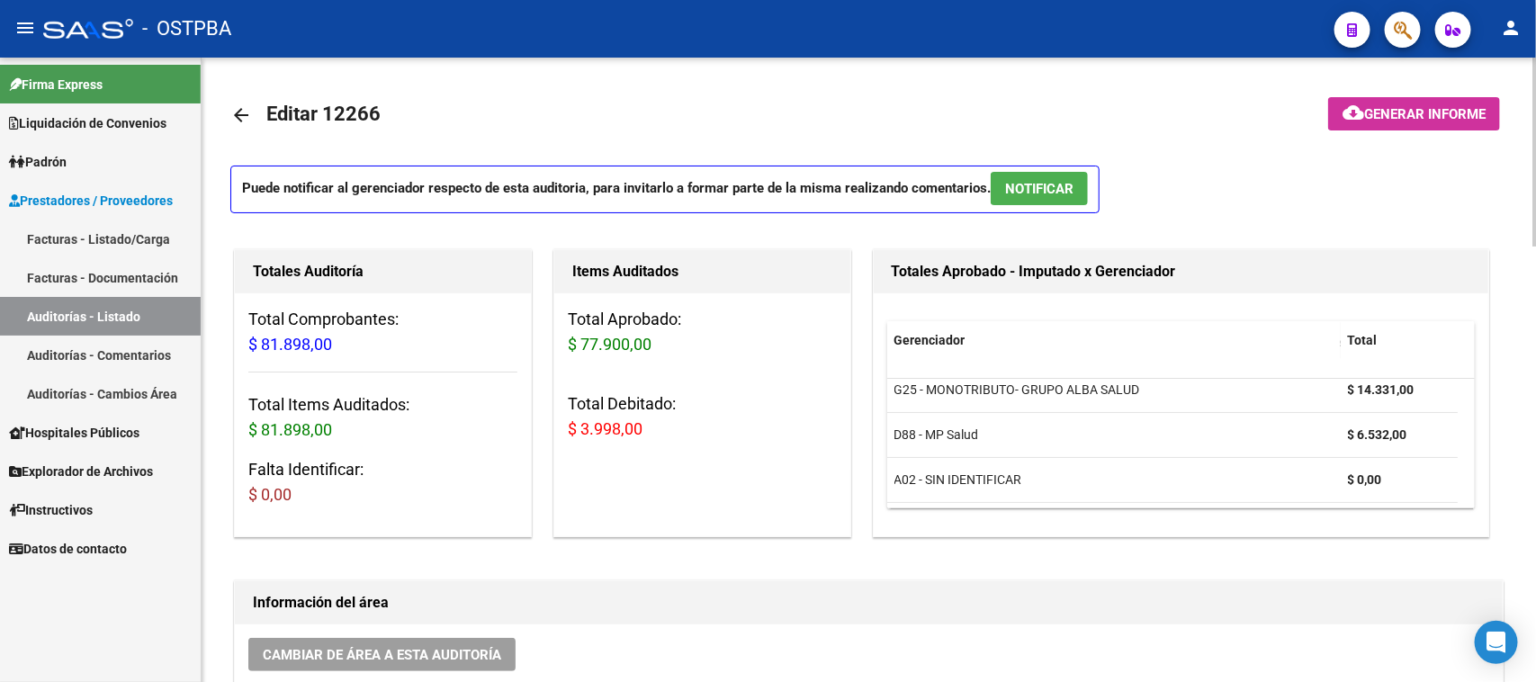
click at [1395, 121] on button "cloud_download Generar informe" at bounding box center [1414, 113] width 172 height 33
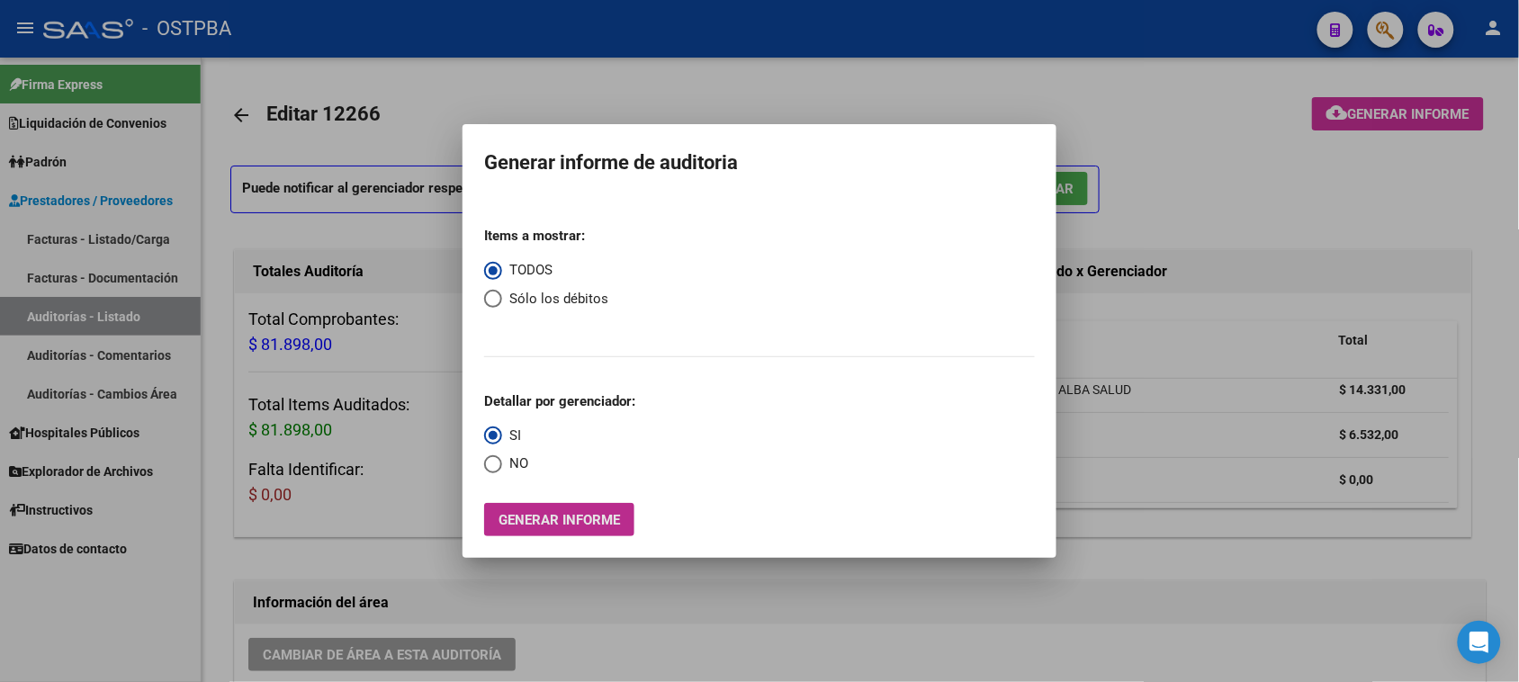
click at [589, 525] on span "Generar informe" at bounding box center [559, 520] width 121 height 16
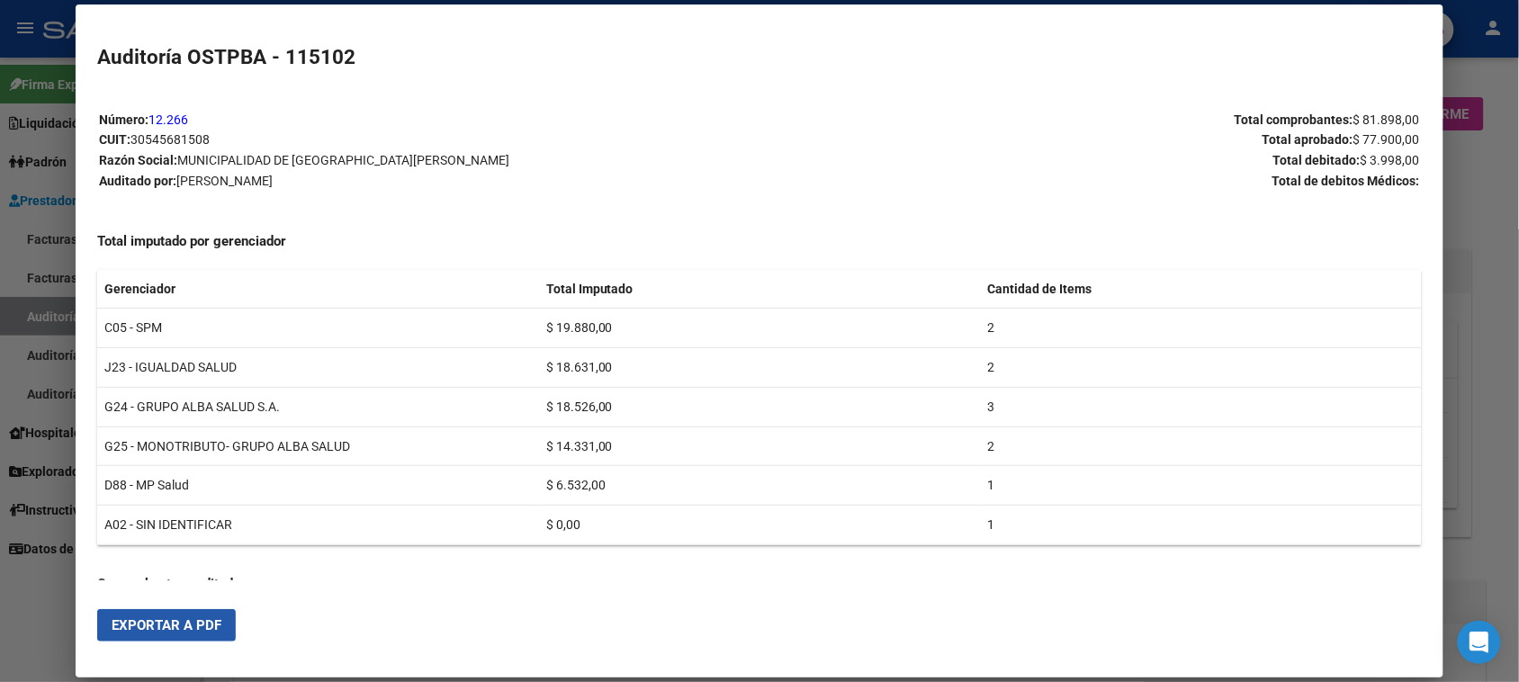
click at [160, 627] on span "Exportar a PDF" at bounding box center [167, 625] width 110 height 16
click at [33, 237] on div at bounding box center [759, 341] width 1519 height 682
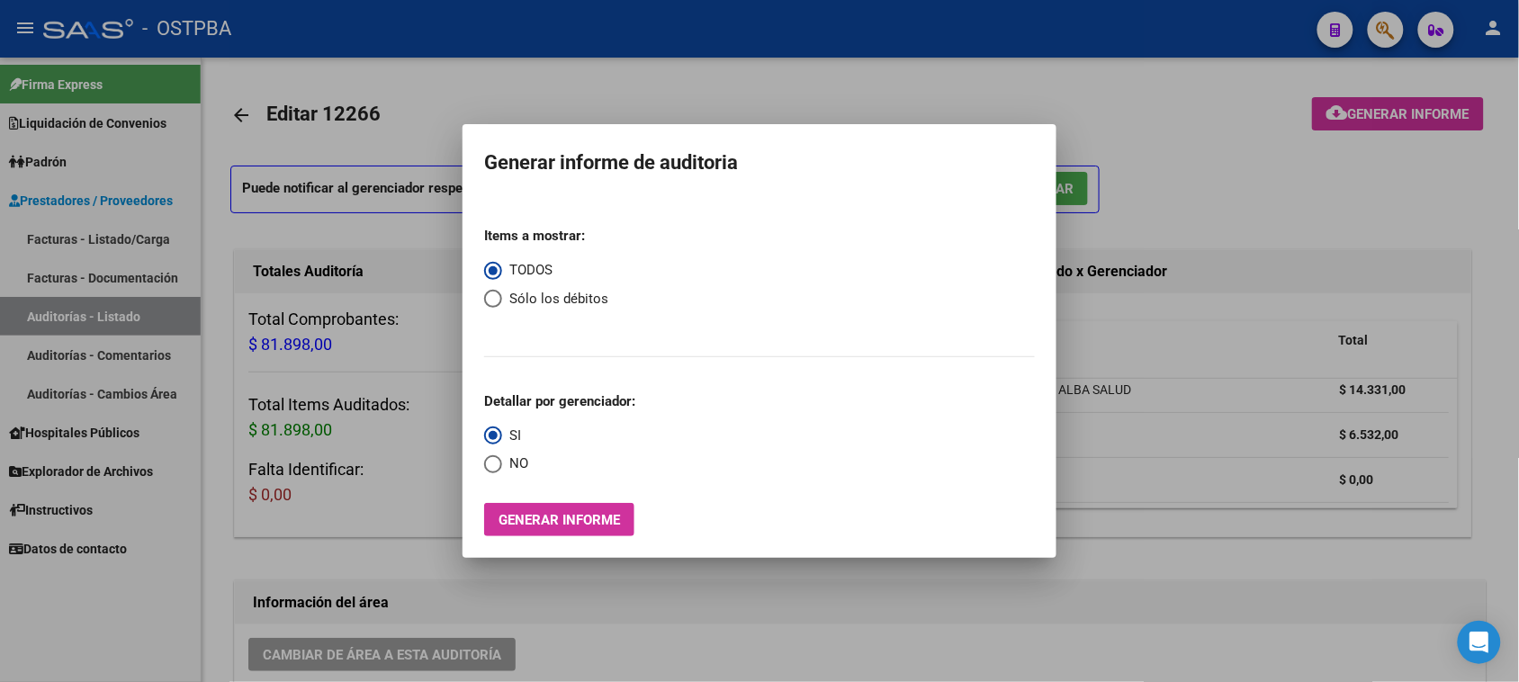
click at [33, 237] on div at bounding box center [759, 341] width 1519 height 682
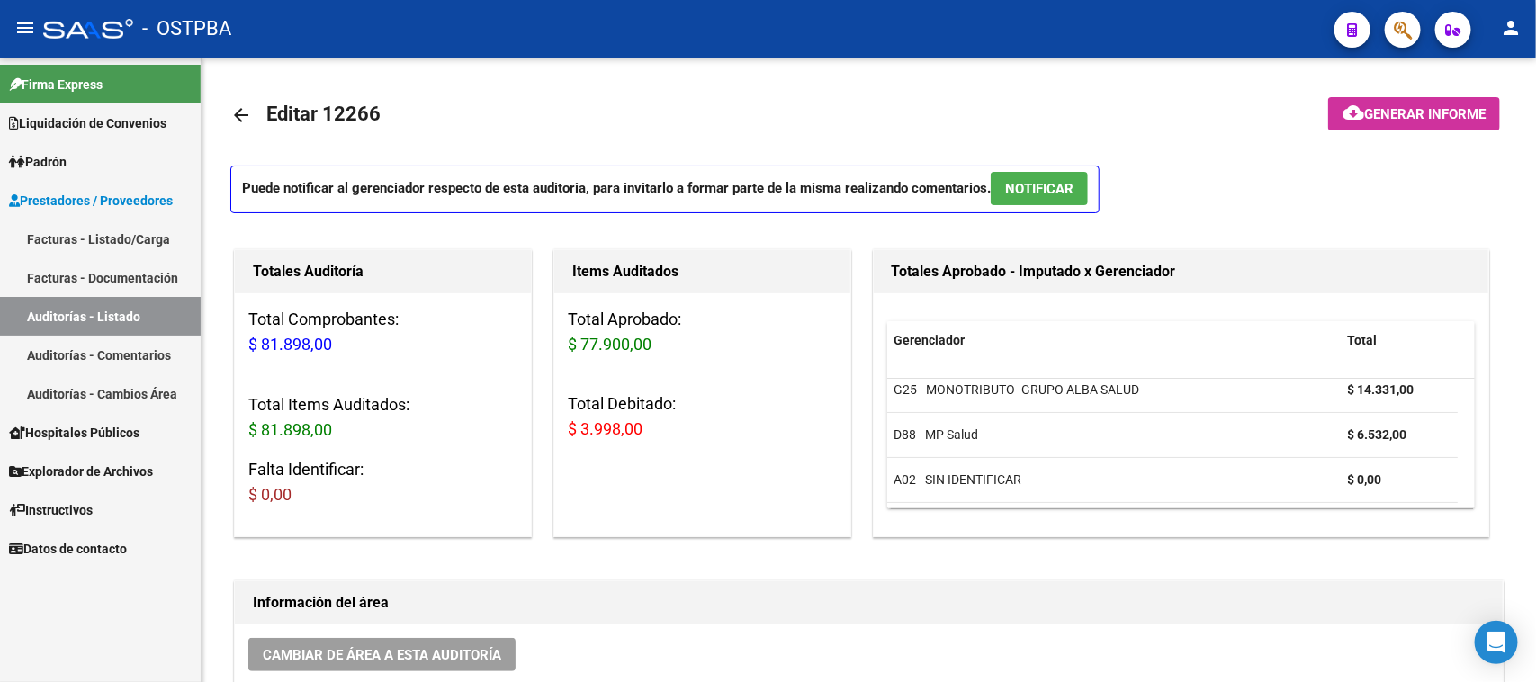
click at [112, 235] on link "Facturas - Listado/Carga" at bounding box center [100, 239] width 201 height 39
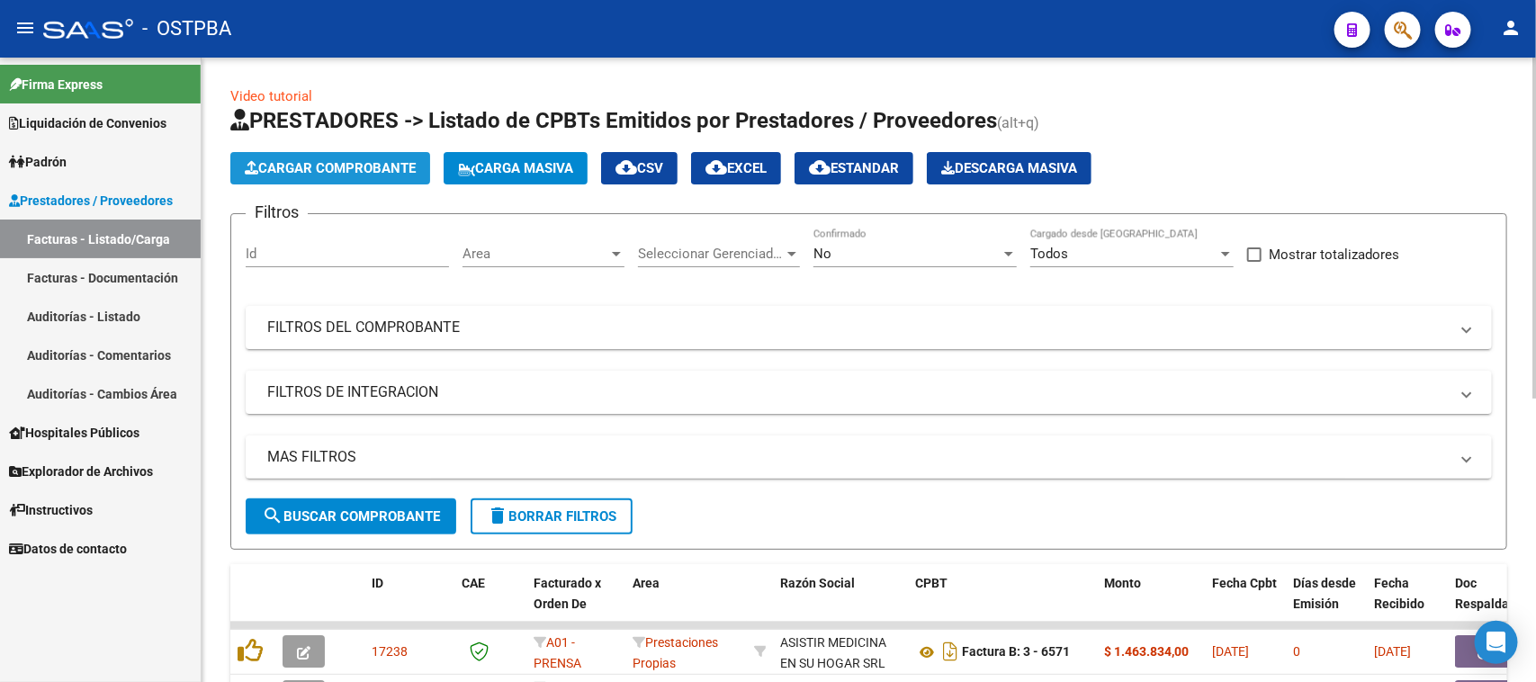
click at [362, 173] on span "Cargar Comprobante" at bounding box center [330, 168] width 171 height 16
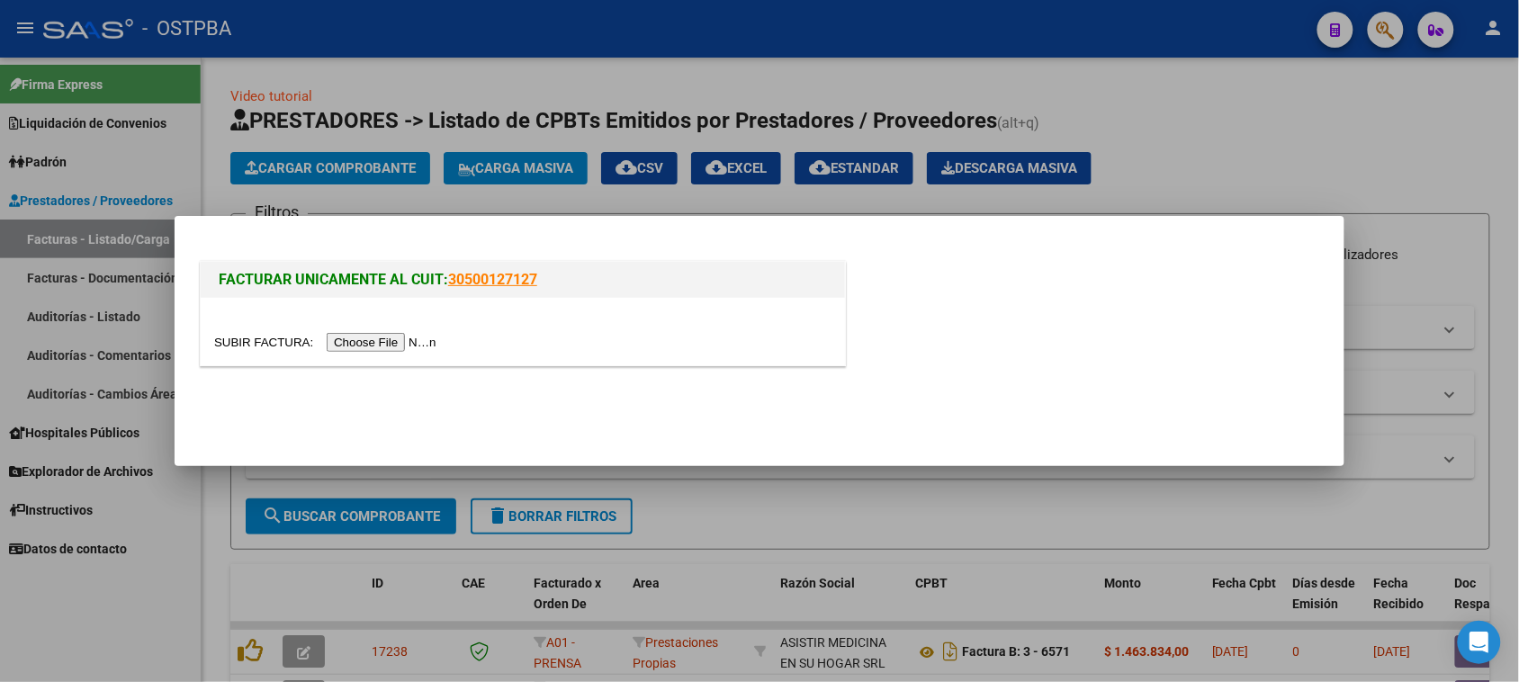
click at [369, 337] on input "file" at bounding box center [328, 342] width 228 height 19
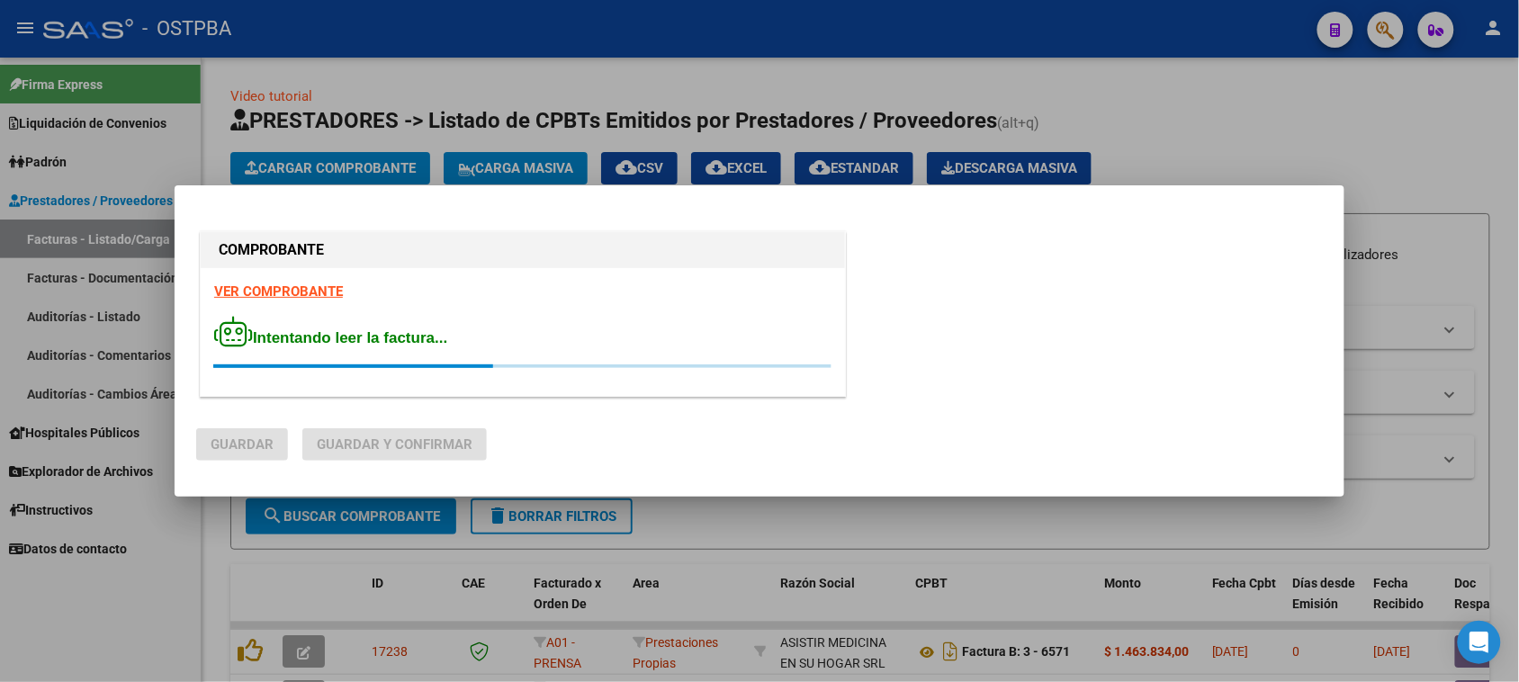
click at [318, 292] on strong "VER COMPROBANTE" at bounding box center [278, 291] width 129 height 16
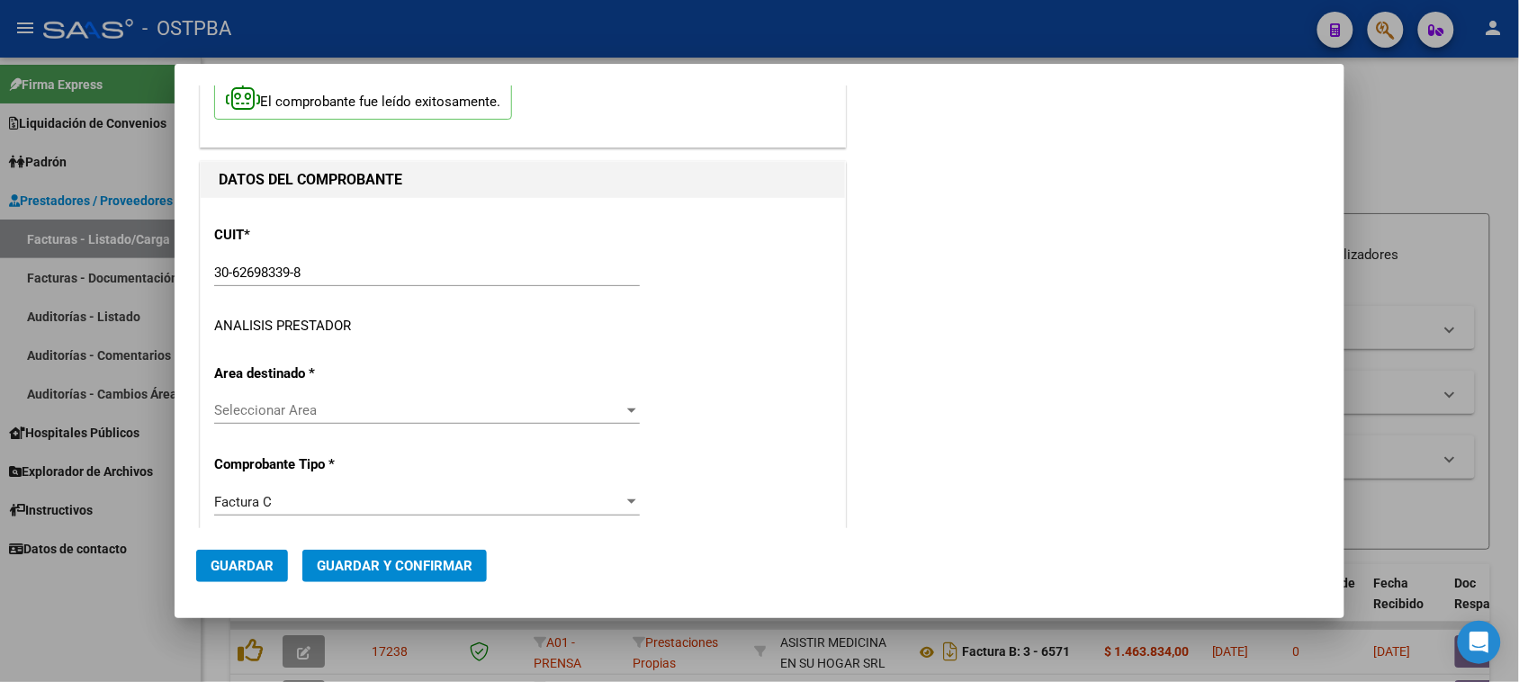
scroll to position [225, 0]
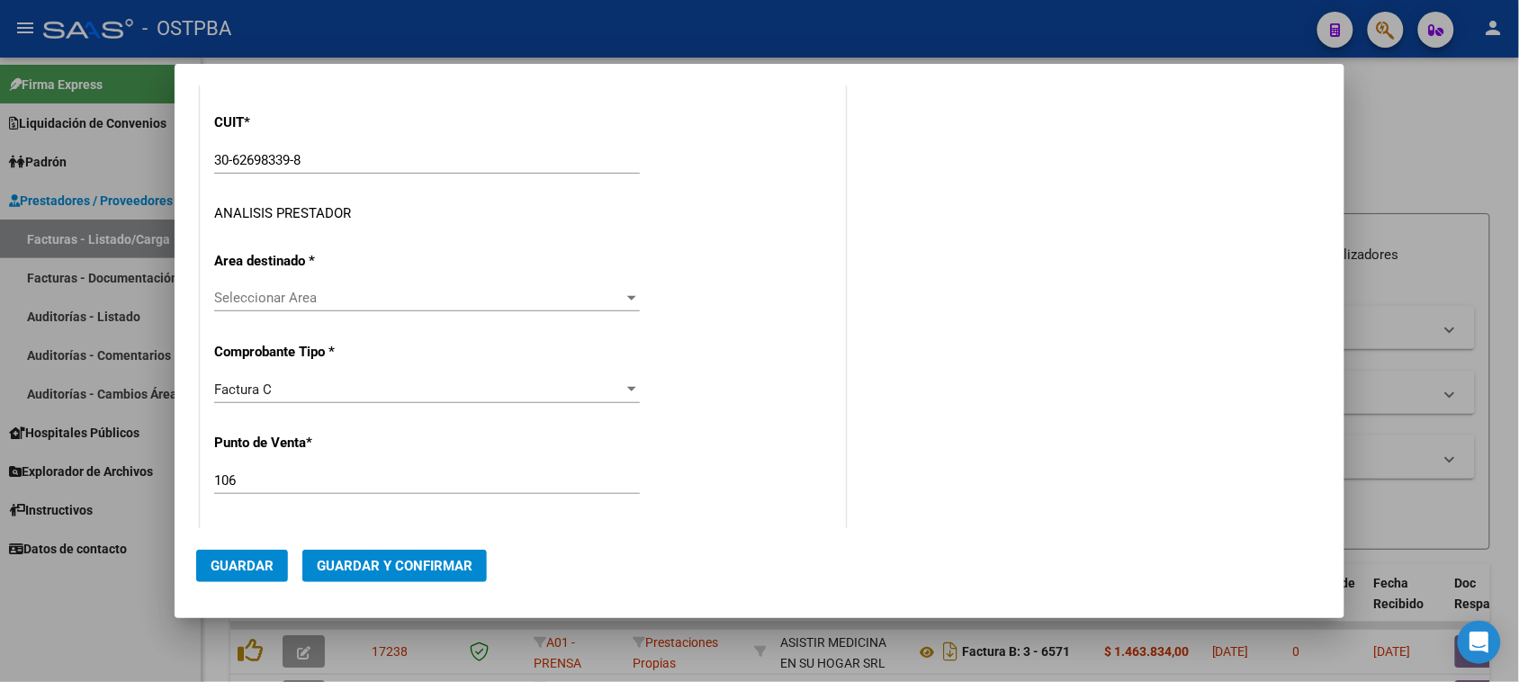
click at [320, 294] on span "Seleccionar Area" at bounding box center [418, 298] width 409 height 16
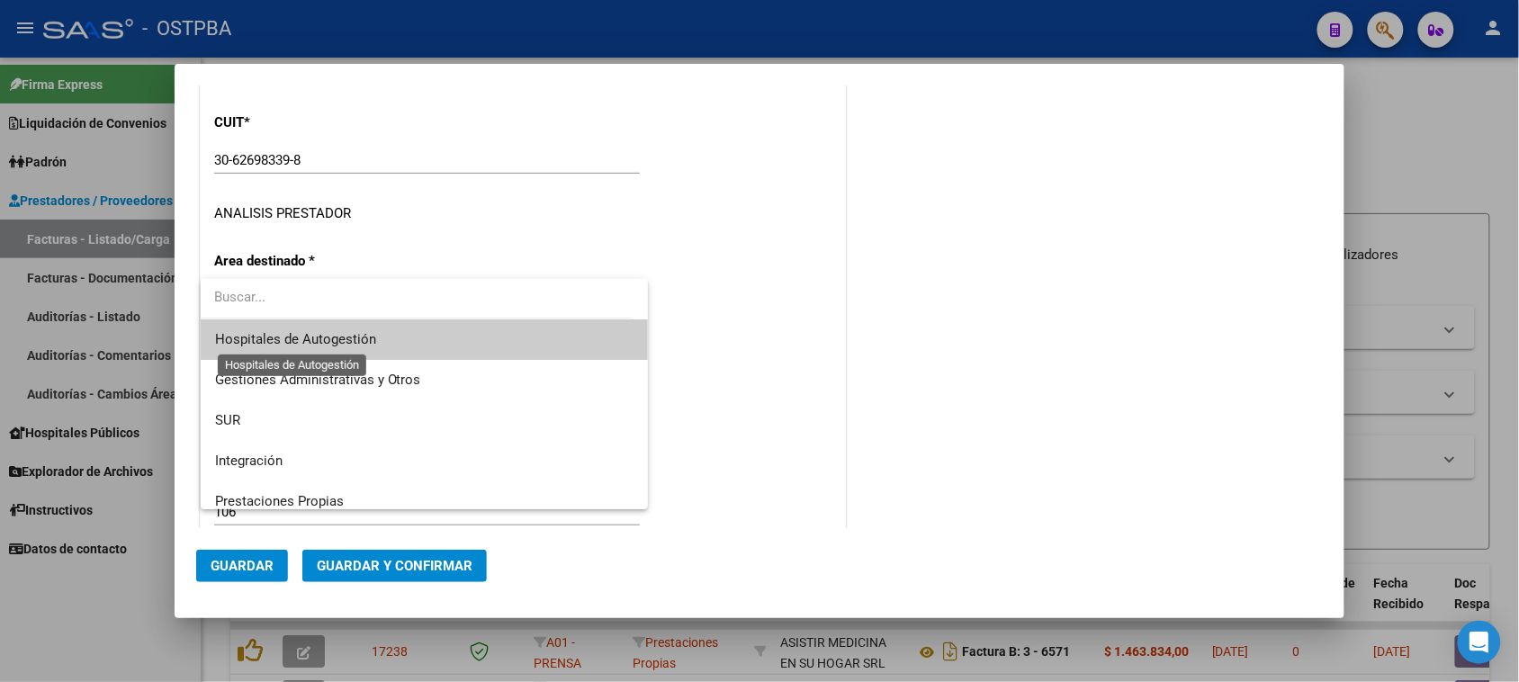
click at [299, 335] on span "Hospitales de Autogestión" at bounding box center [295, 339] width 161 height 16
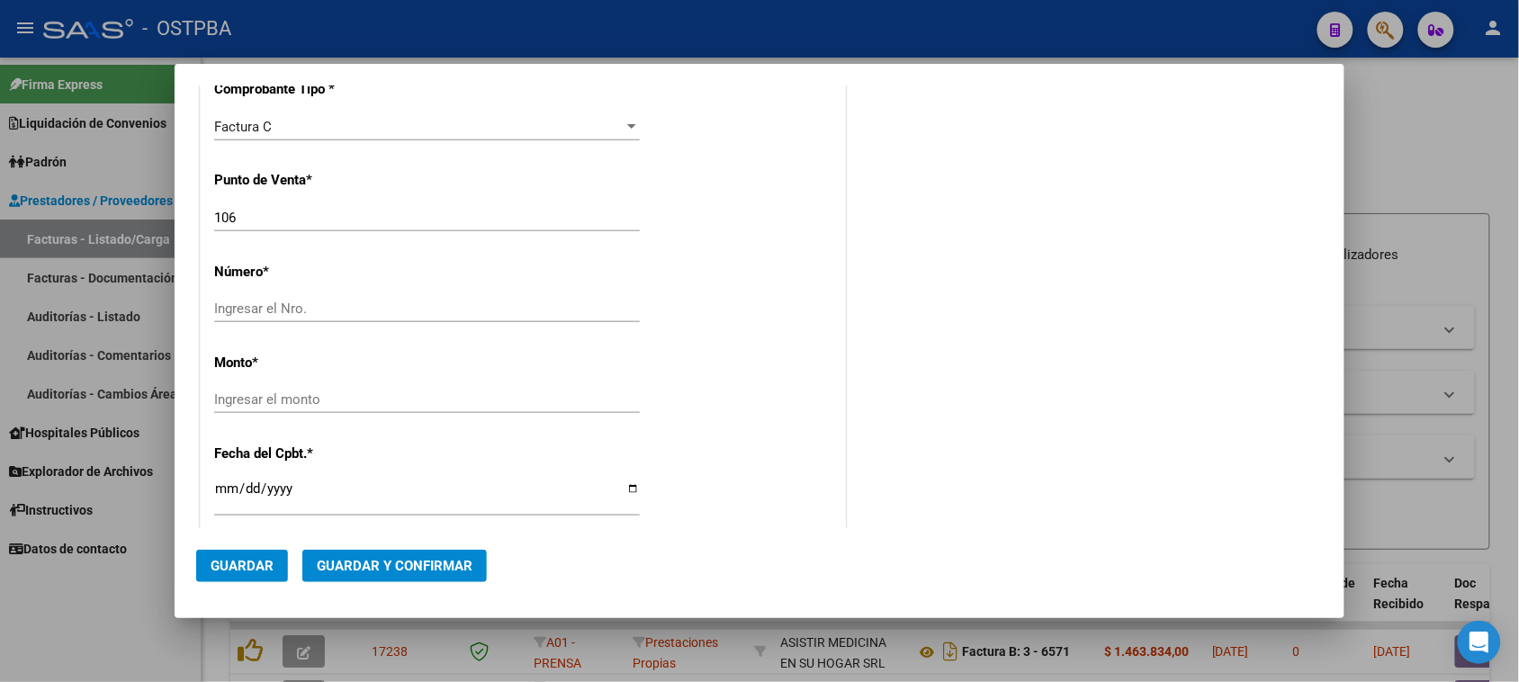
scroll to position [562, 0]
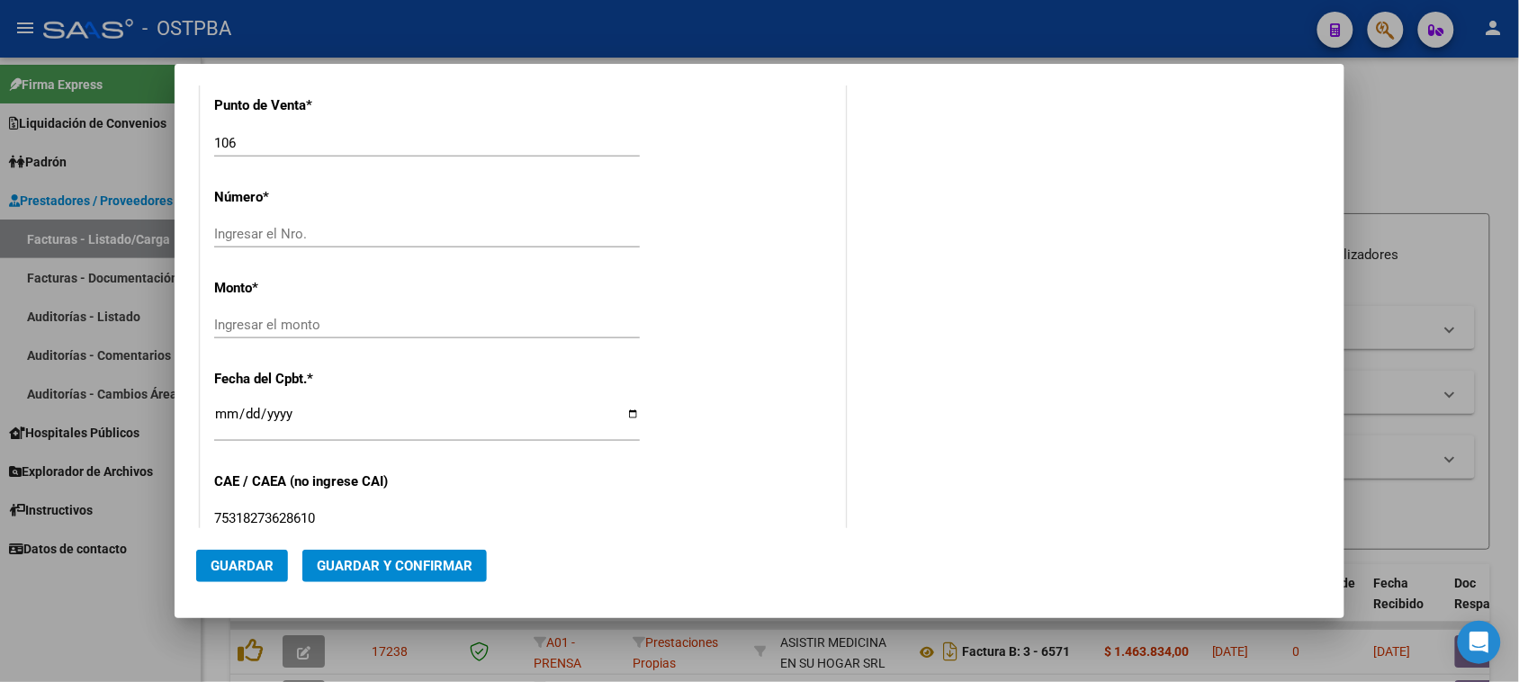
click at [307, 239] on input "Ingresar el Nro." at bounding box center [427, 234] width 426 height 16
type input "7070"
type input "$ 5.968,00"
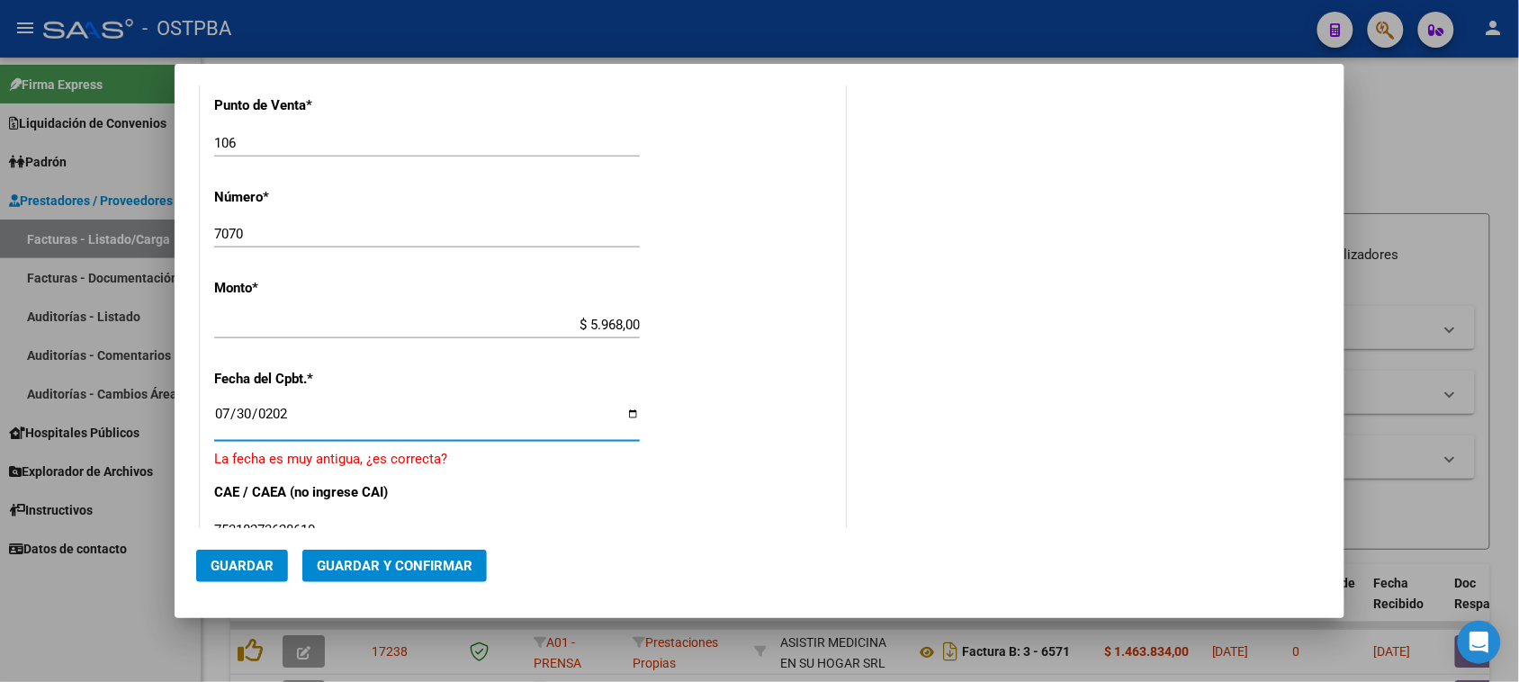
type input "2025-07-30"
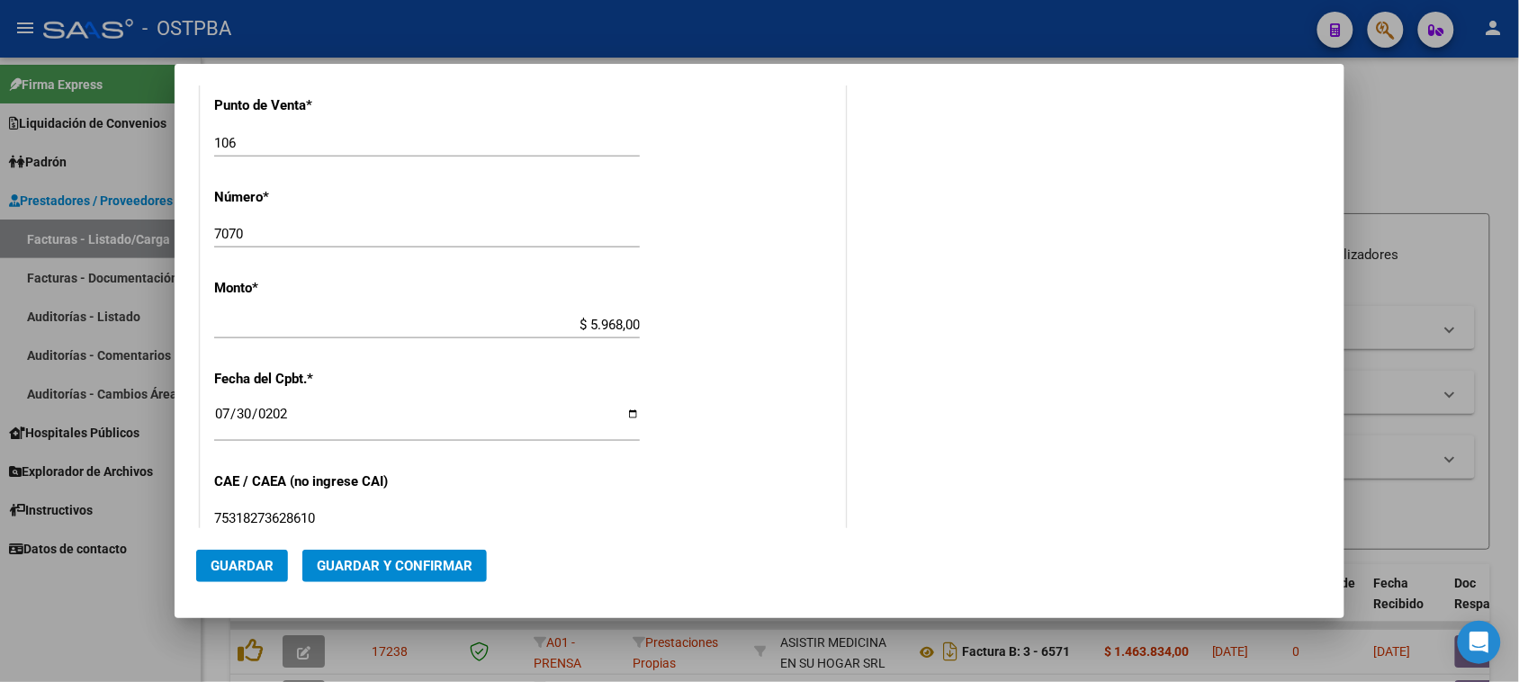
scroll to position [891, 0]
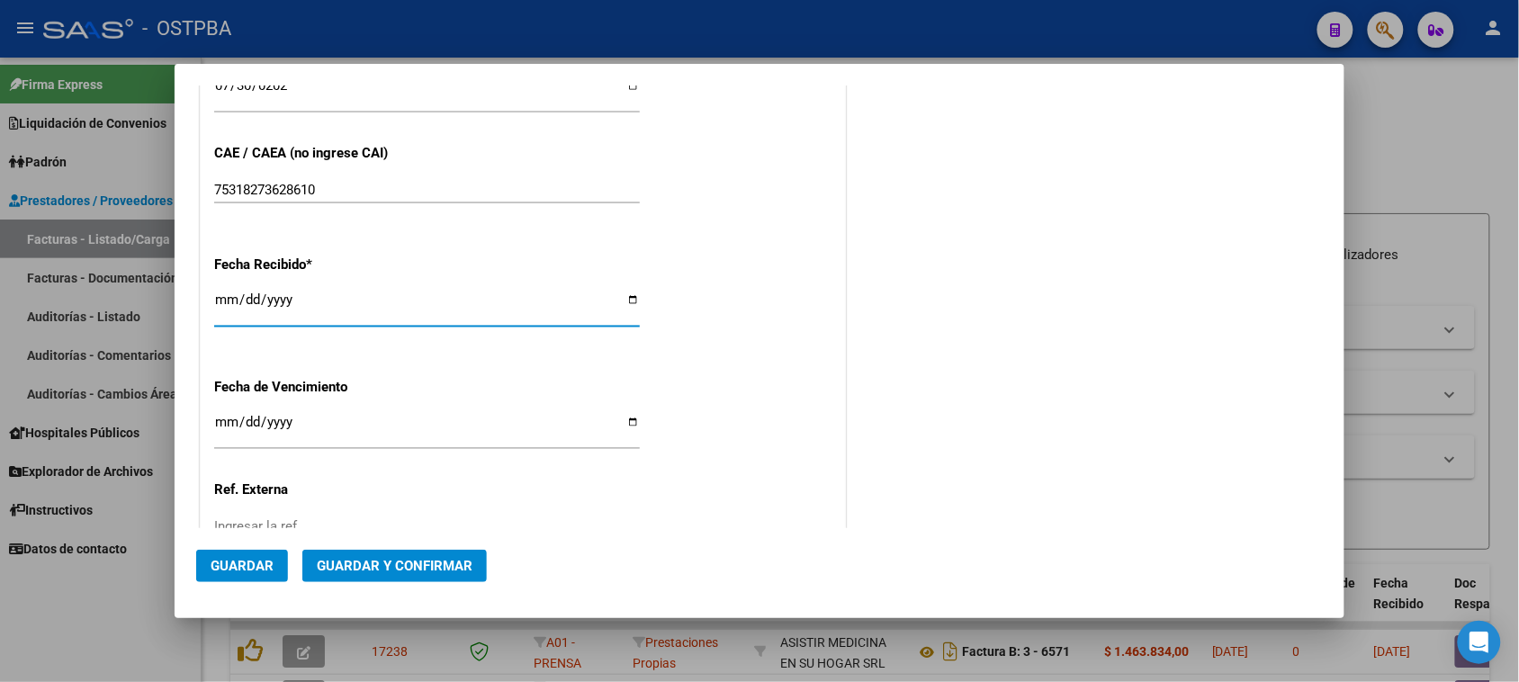
type input "2025-08-08"
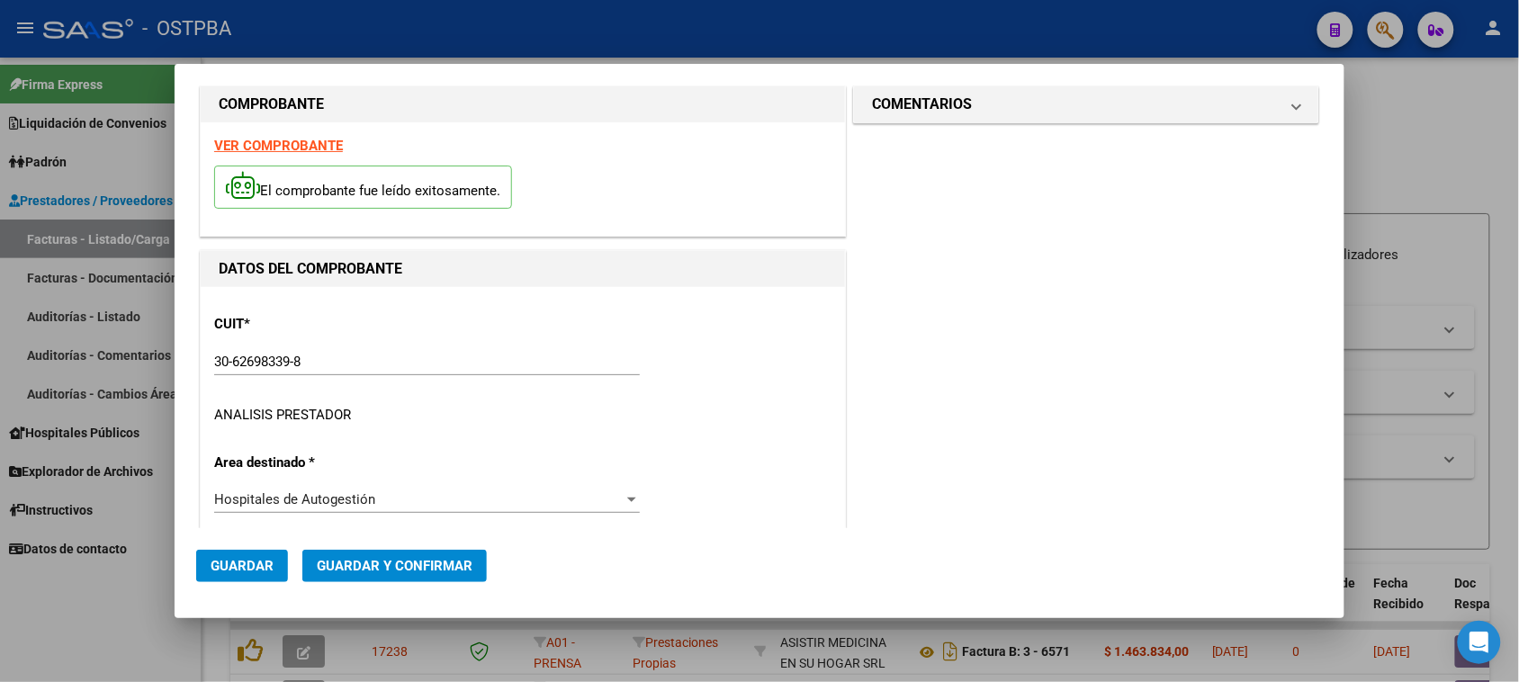
scroll to position [0, 0]
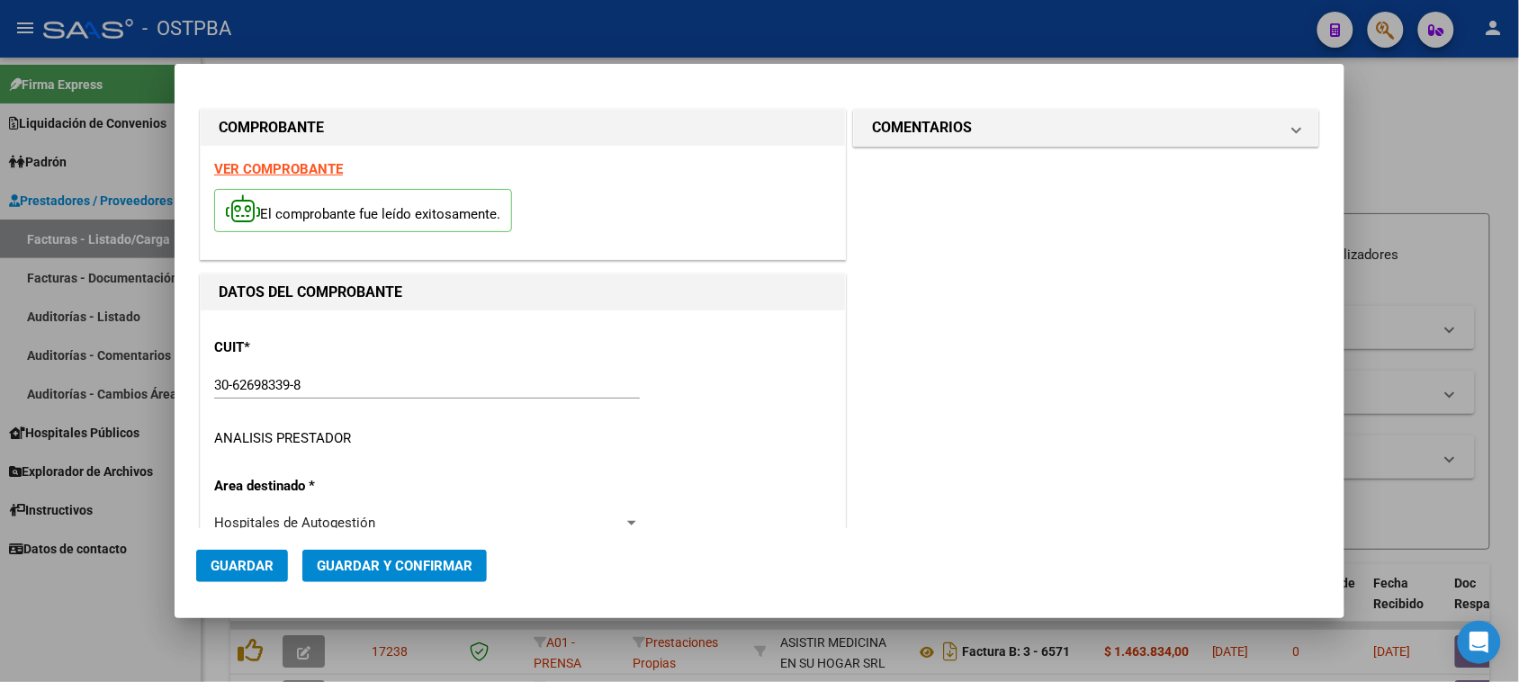
click at [949, 133] on h1 "COMENTARIOS" at bounding box center [922, 128] width 100 height 22
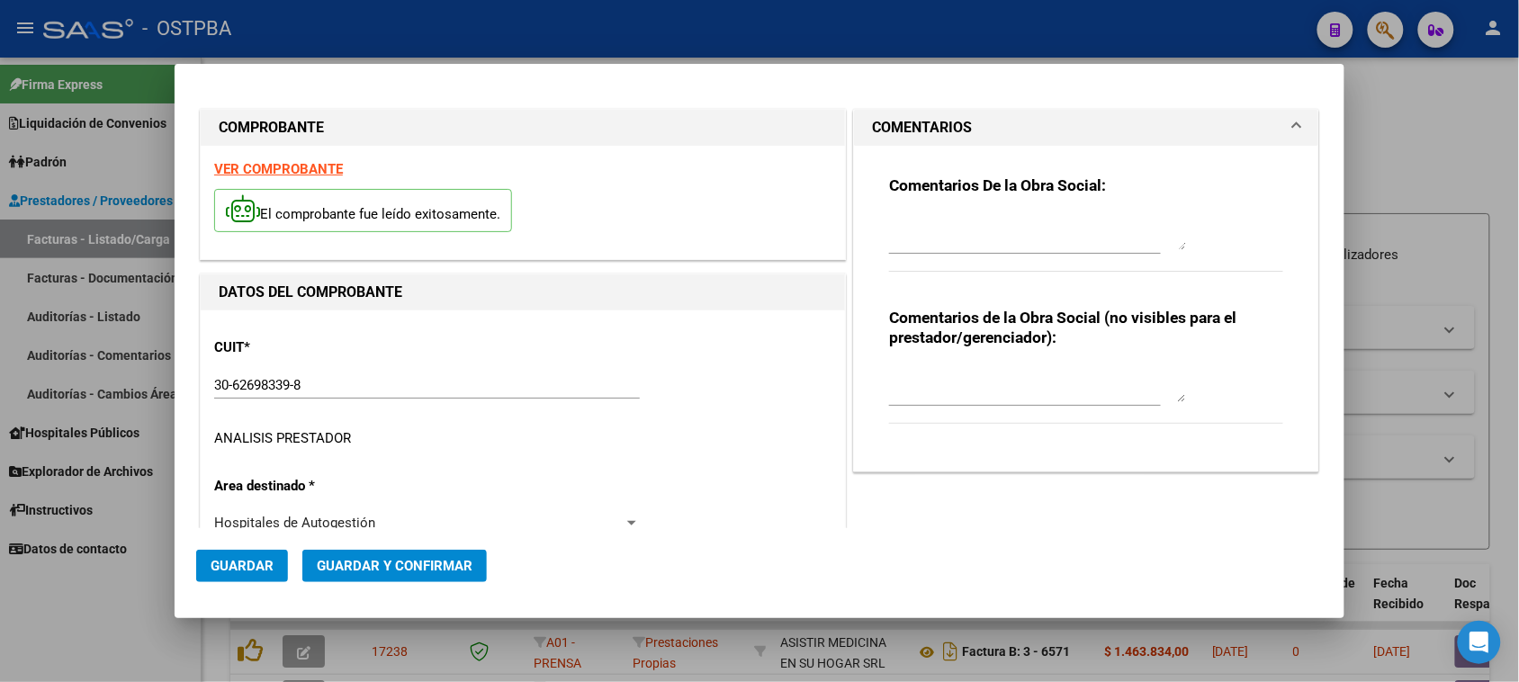
click at [928, 232] on textarea at bounding box center [1037, 232] width 297 height 36
type textarea "HR 126243"
click at [263, 559] on span "Guardar" at bounding box center [242, 566] width 63 height 16
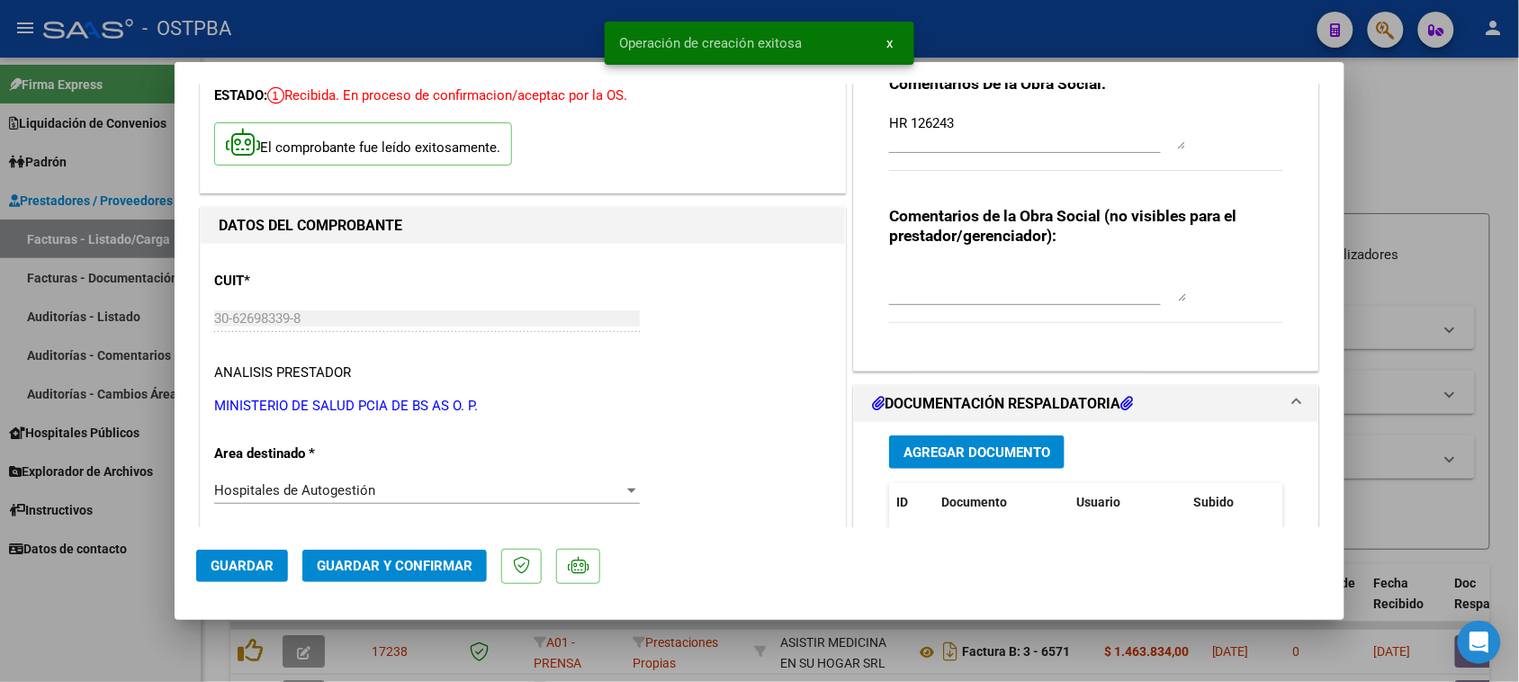
type input "2025-09-28"
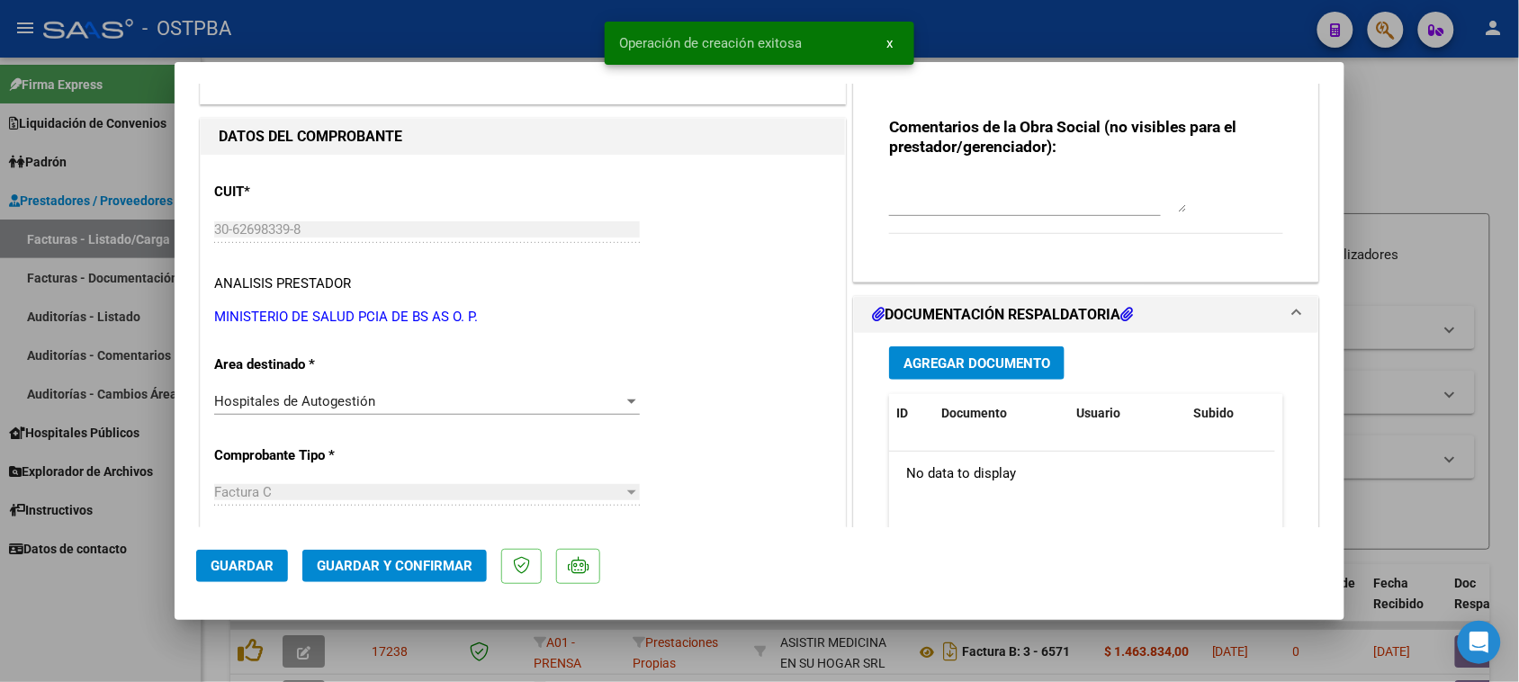
scroll to position [225, 0]
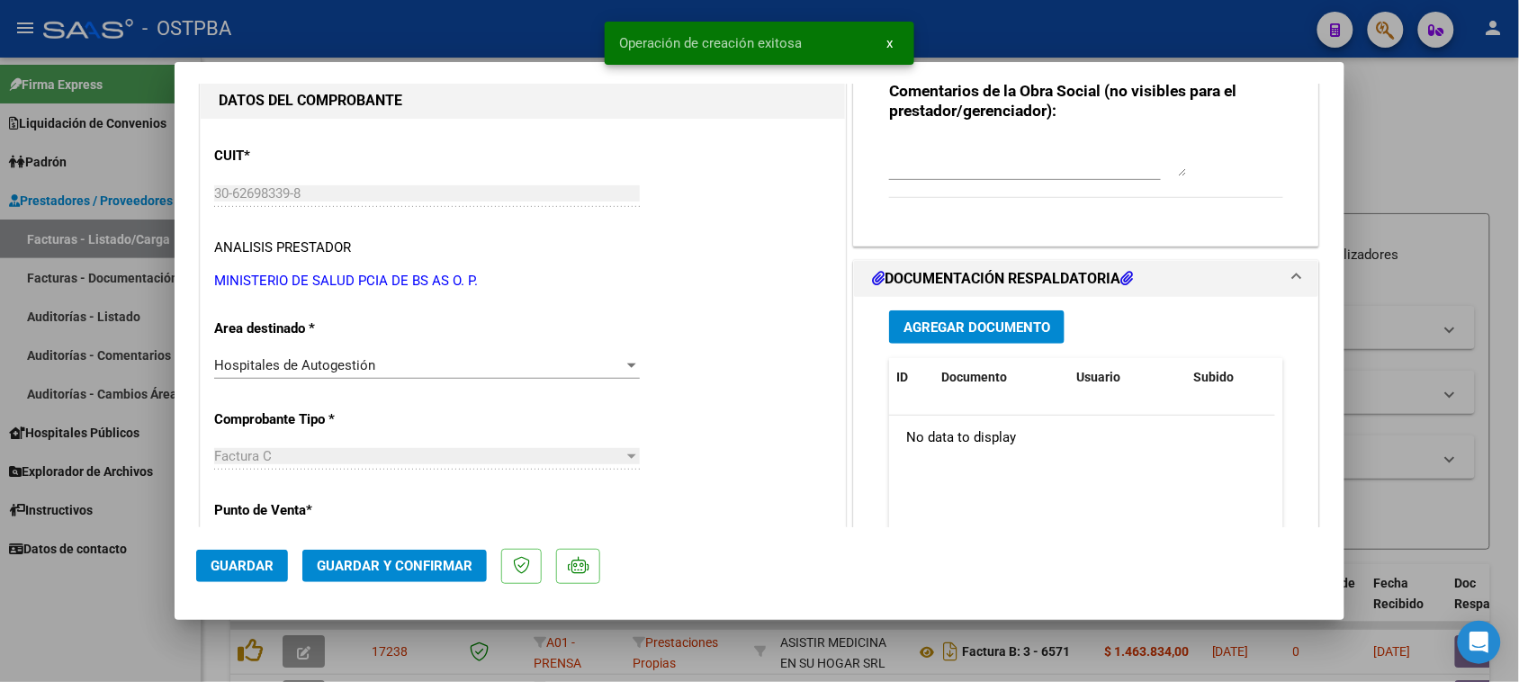
click at [983, 317] on button "Agregar Documento" at bounding box center [976, 326] width 175 height 33
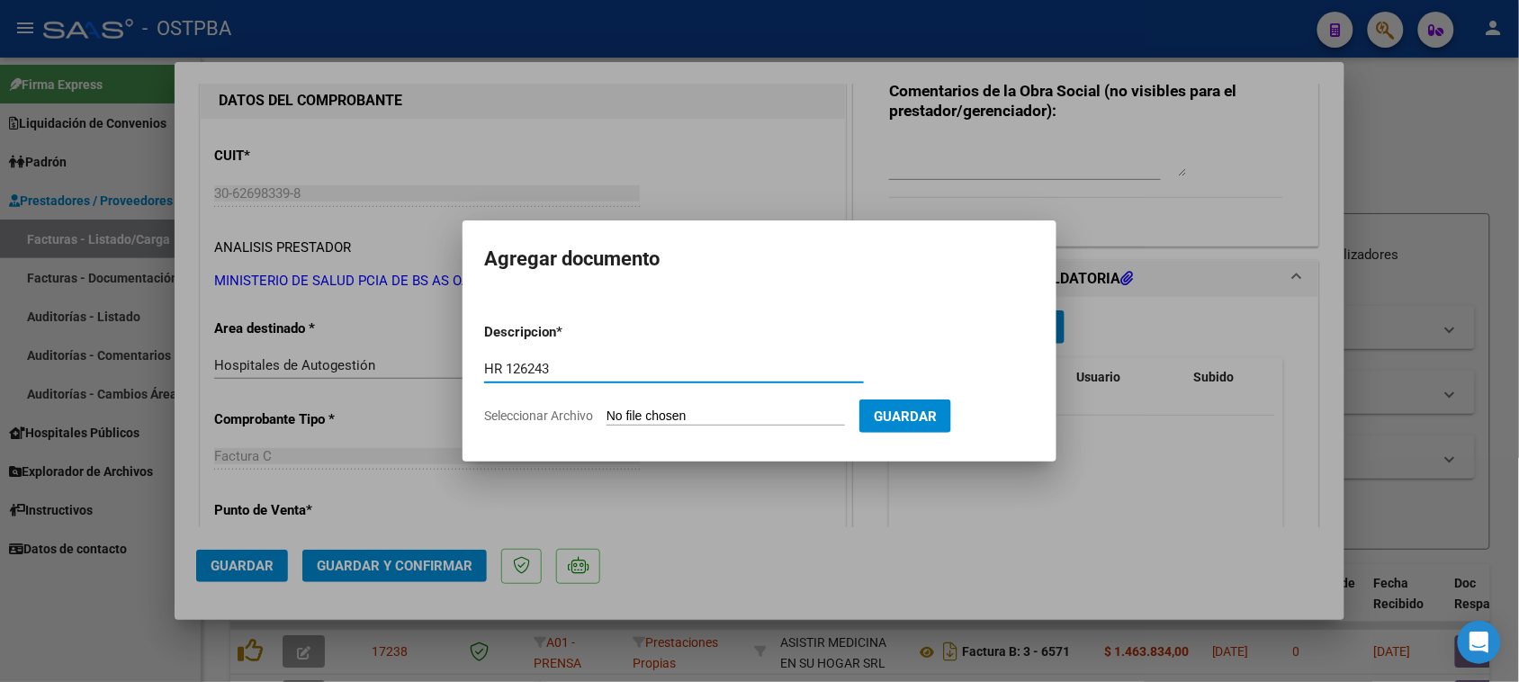
type input "HR 126243"
click at [607, 409] on input "Seleccionar Archivo" at bounding box center [726, 417] width 238 height 17
type input "C:\fakepath\HR 126243.pdf"
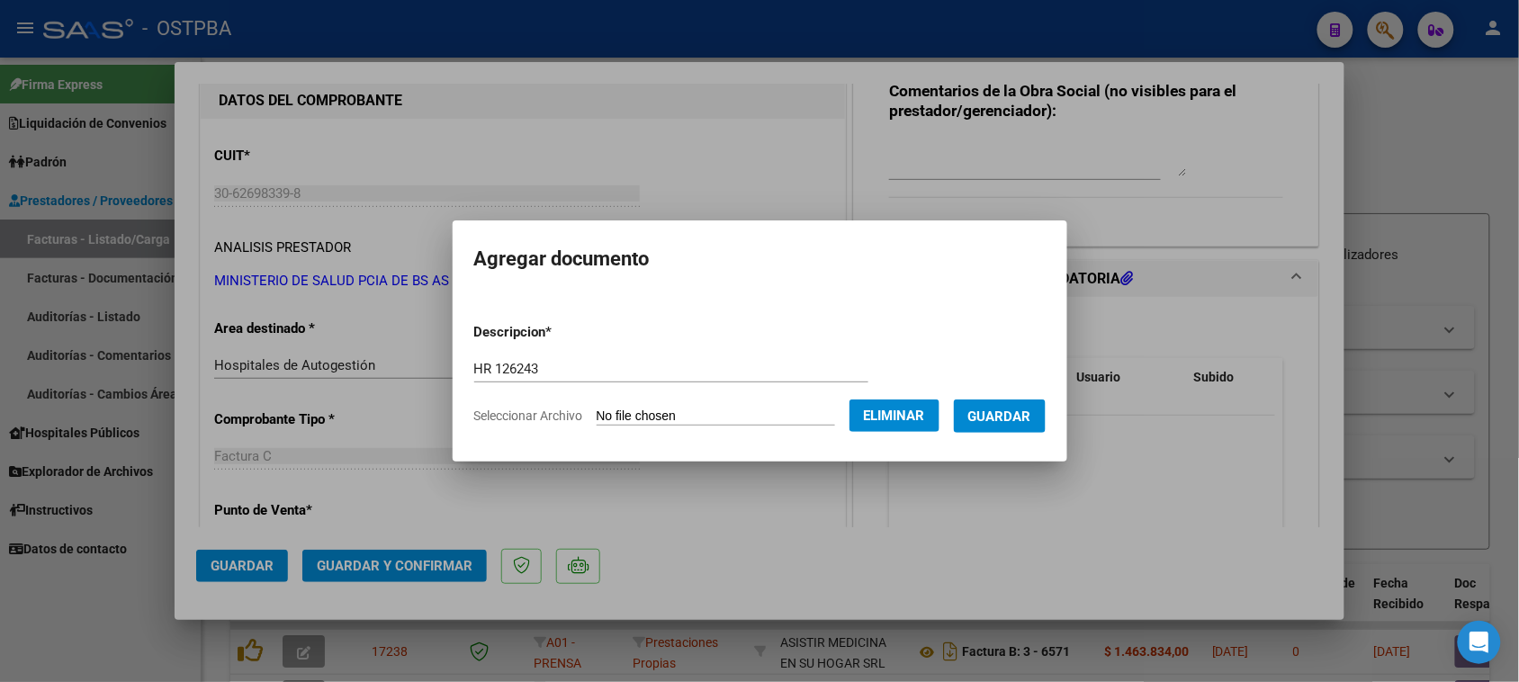
click at [1012, 421] on span "Guardar" at bounding box center [999, 417] width 63 height 16
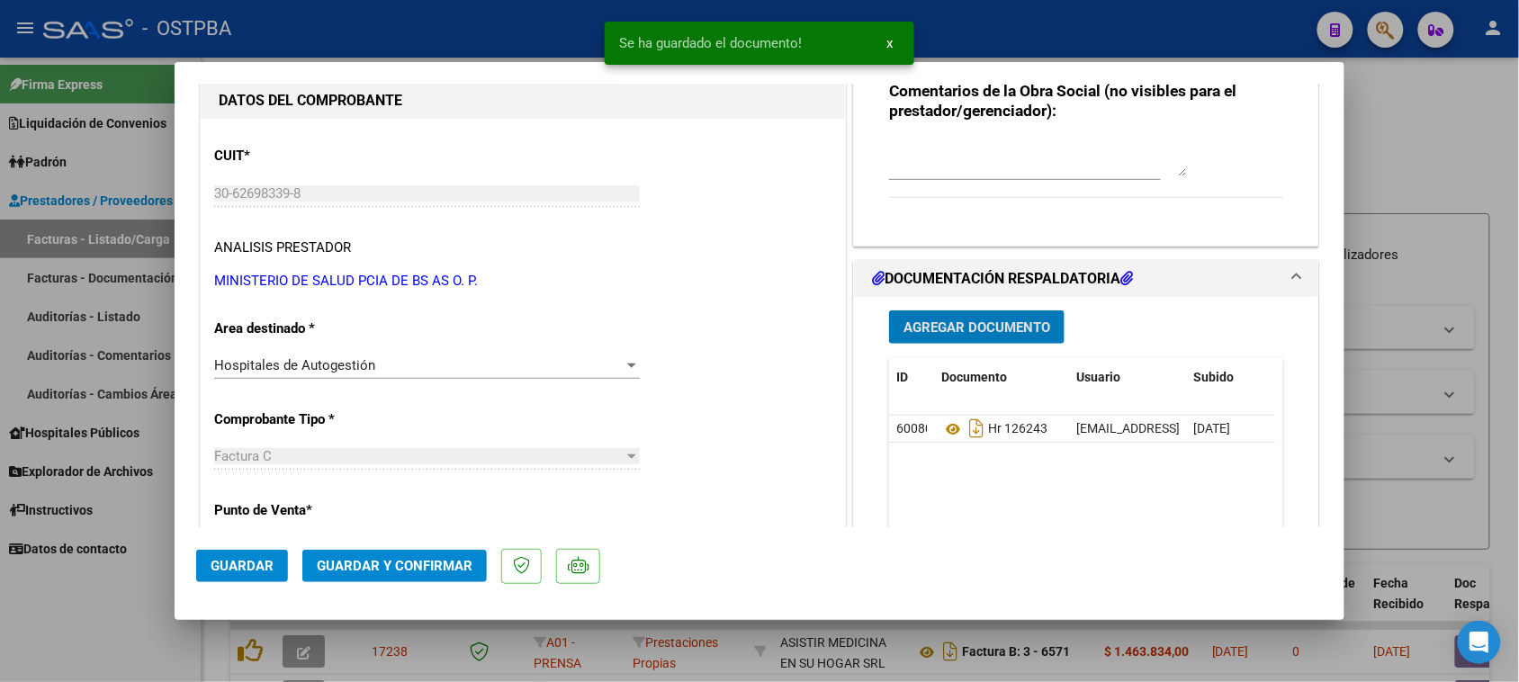
click at [1011, 331] on span "Agregar Documento" at bounding box center [977, 327] width 147 height 16
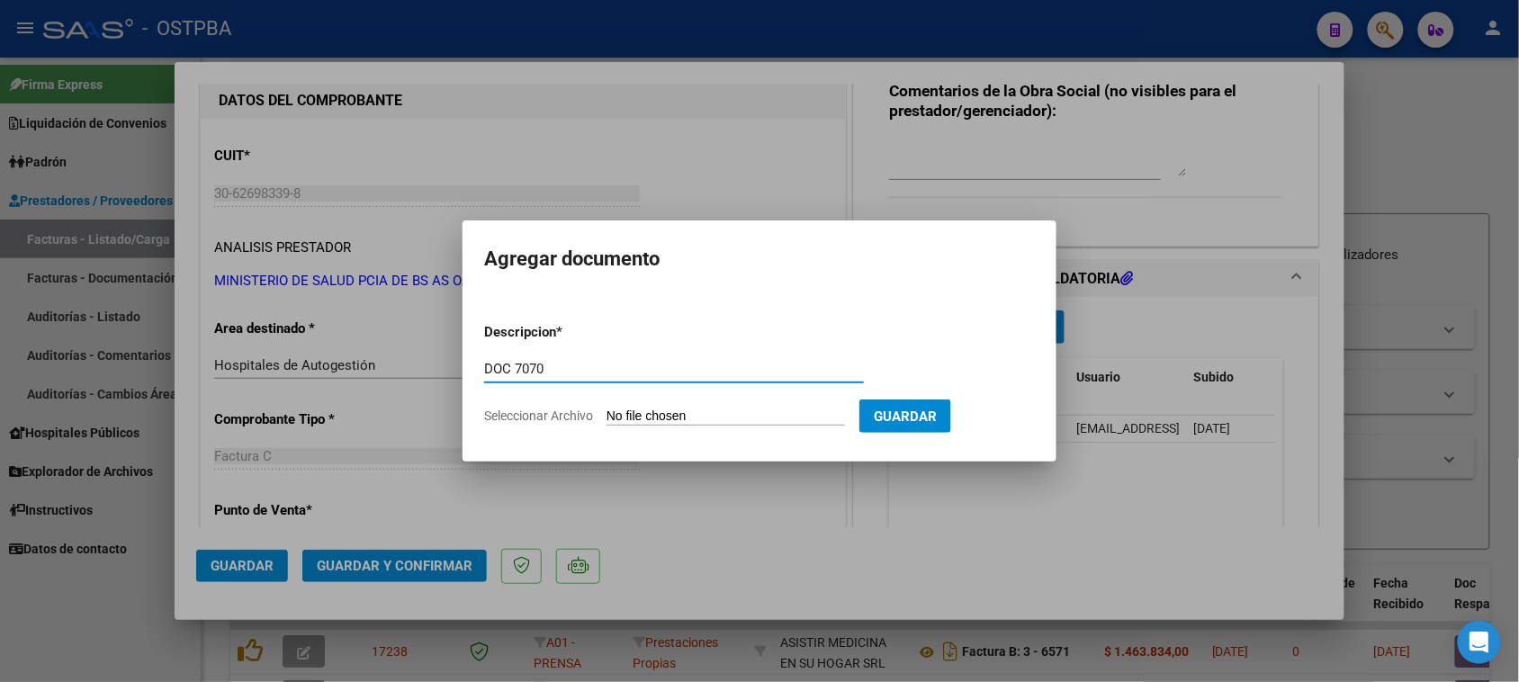
type input "DOC 7070"
click at [607, 409] on input "Seleccionar Archivo" at bounding box center [726, 417] width 238 height 17
type input "C:\fakepath\DOC 7070.pdf"
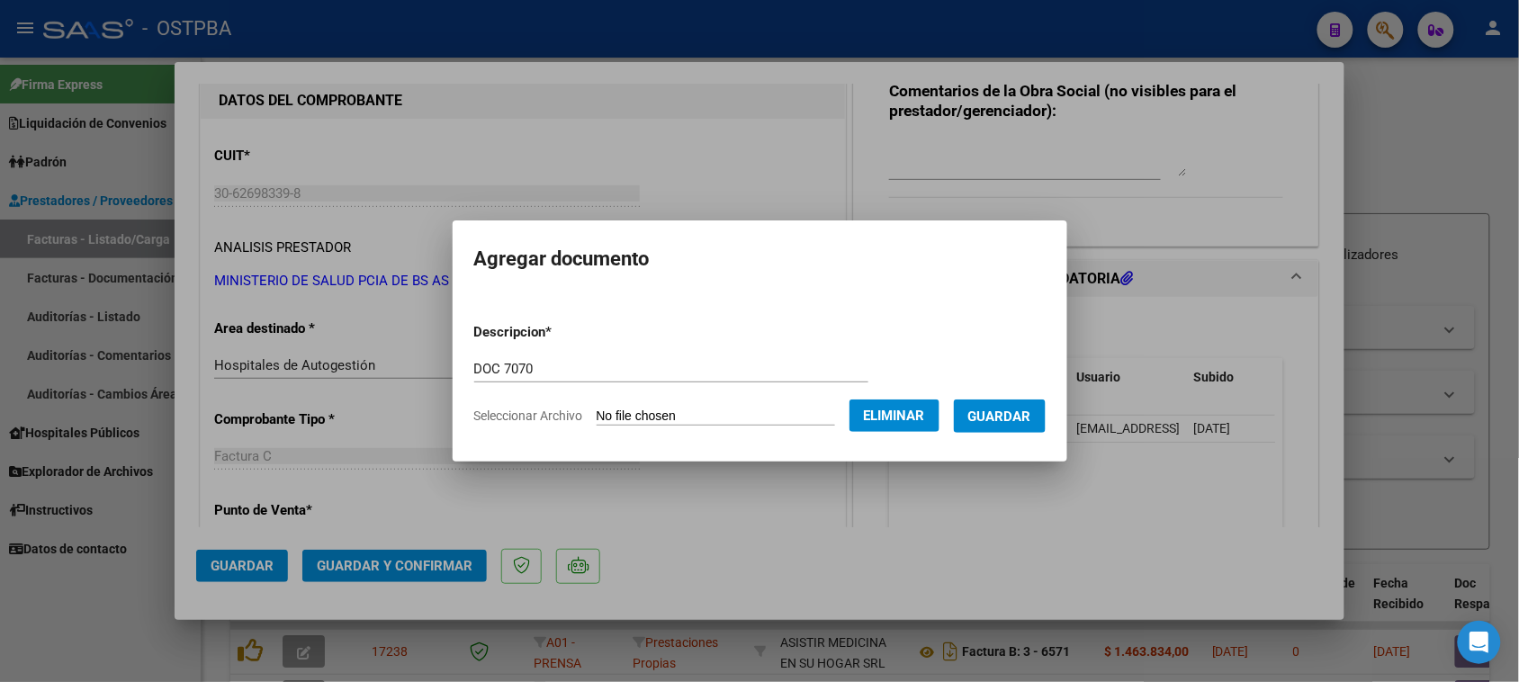
click at [1018, 420] on span "Guardar" at bounding box center [999, 417] width 63 height 16
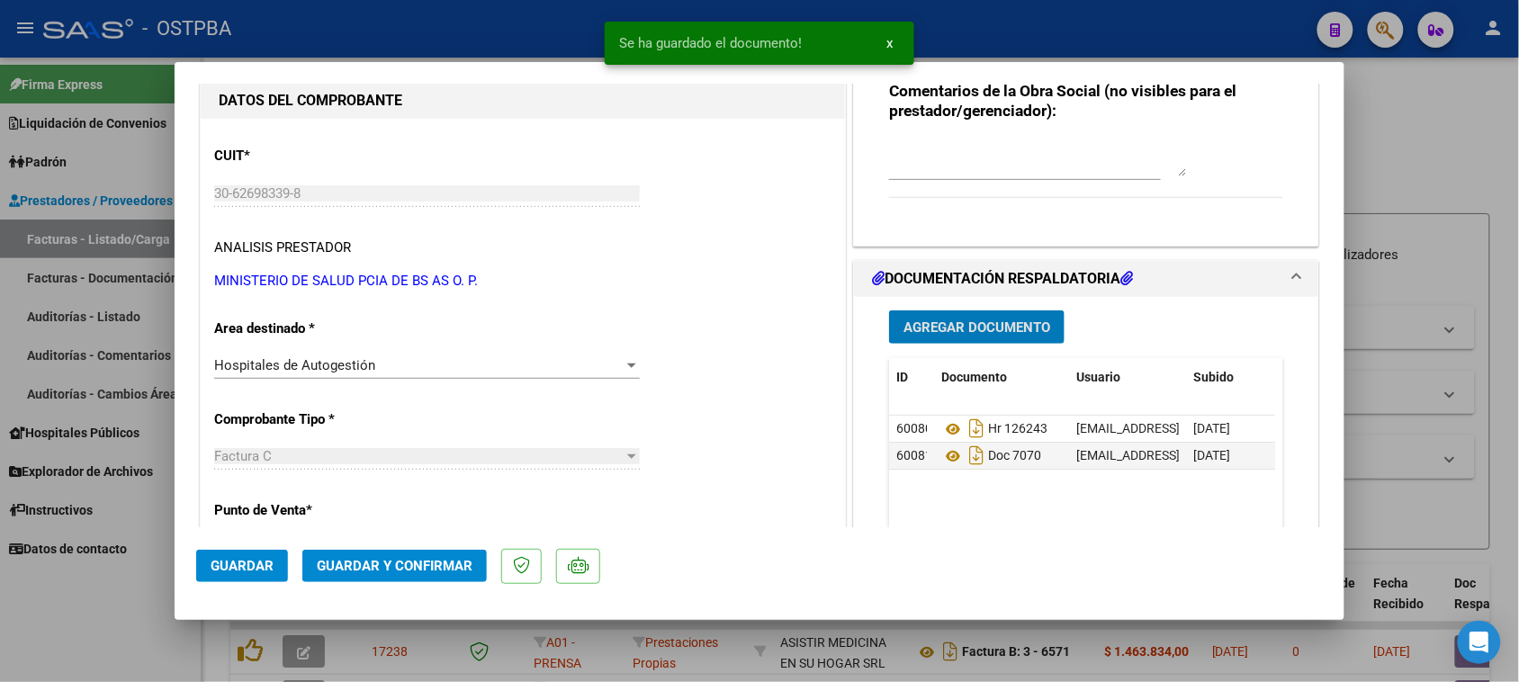
drag, startPoint x: 970, startPoint y: 328, endPoint x: 940, endPoint y: 336, distance: 30.6
click at [940, 336] on button "Agregar Documento" at bounding box center [976, 326] width 175 height 33
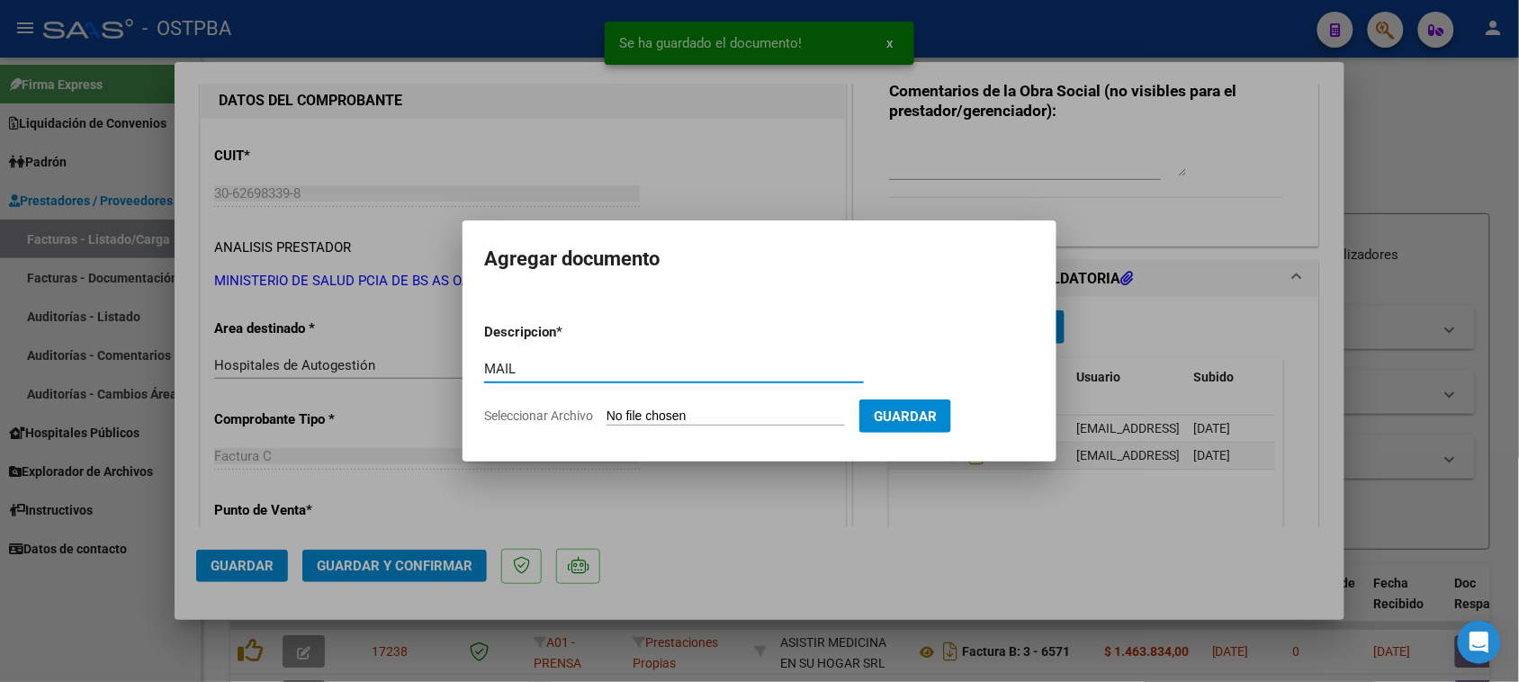
type input "MAIL"
click at [607, 409] on input "Seleccionar Archivo" at bounding box center [726, 417] width 238 height 17
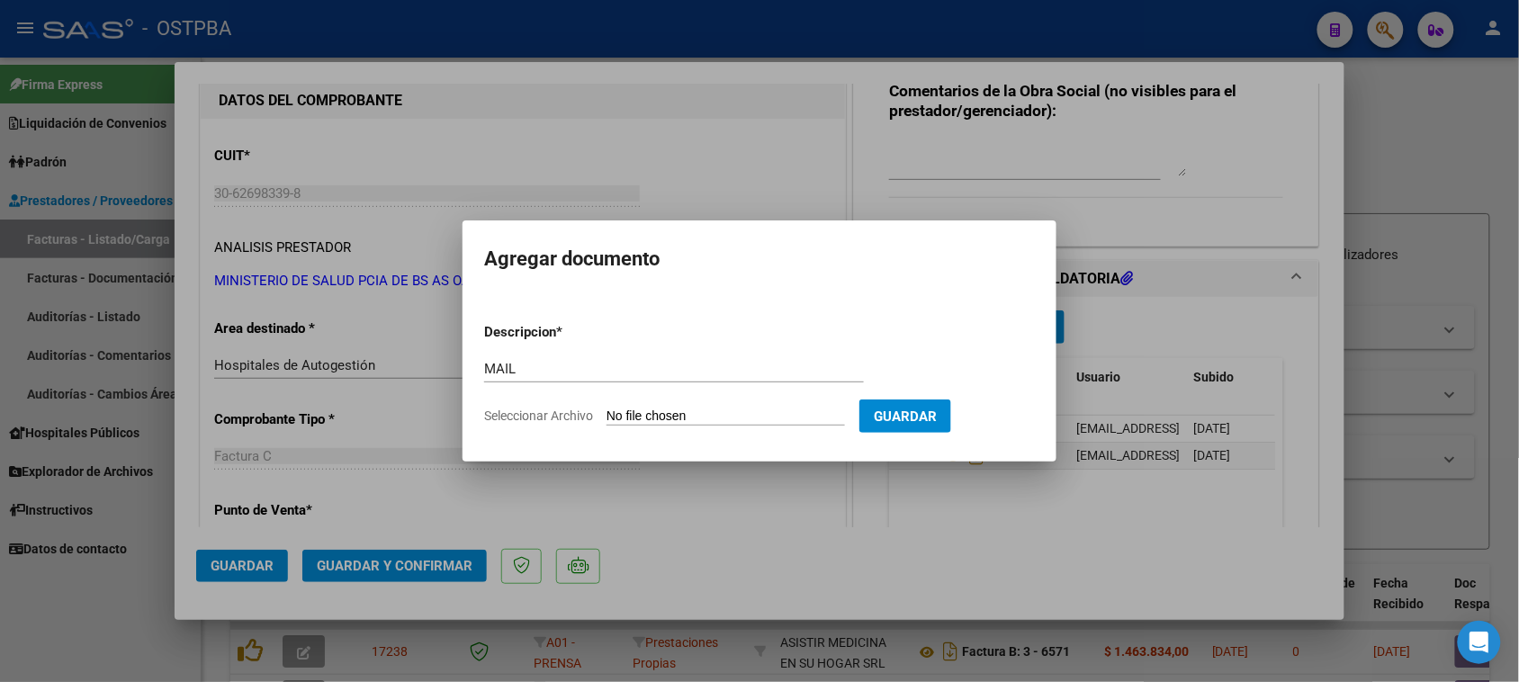
type input "C:\fakepath\Gmail - HOSPITAL JORGE-7070.pdf"
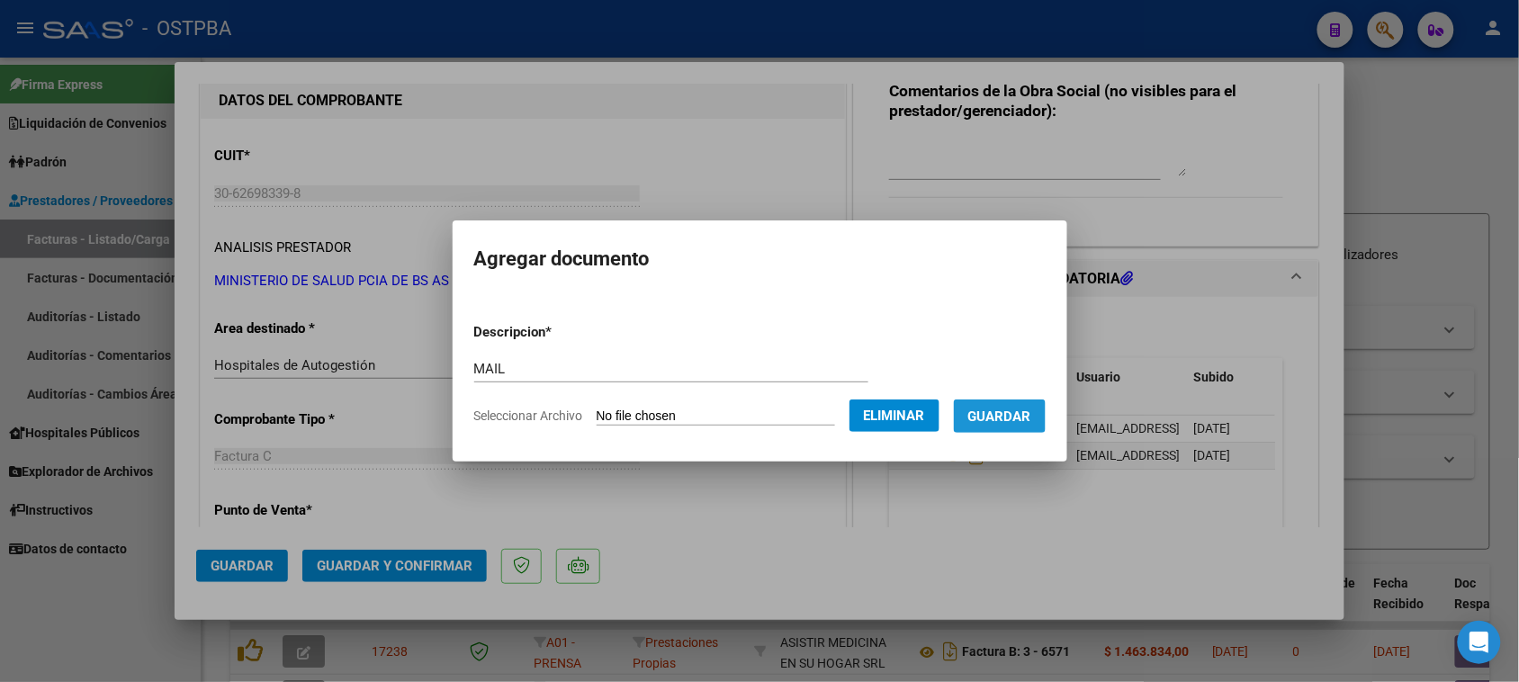
drag, startPoint x: 1022, startPoint y: 424, endPoint x: 864, endPoint y: 489, distance: 171.1
click at [1021, 424] on button "Guardar" at bounding box center [1000, 416] width 92 height 33
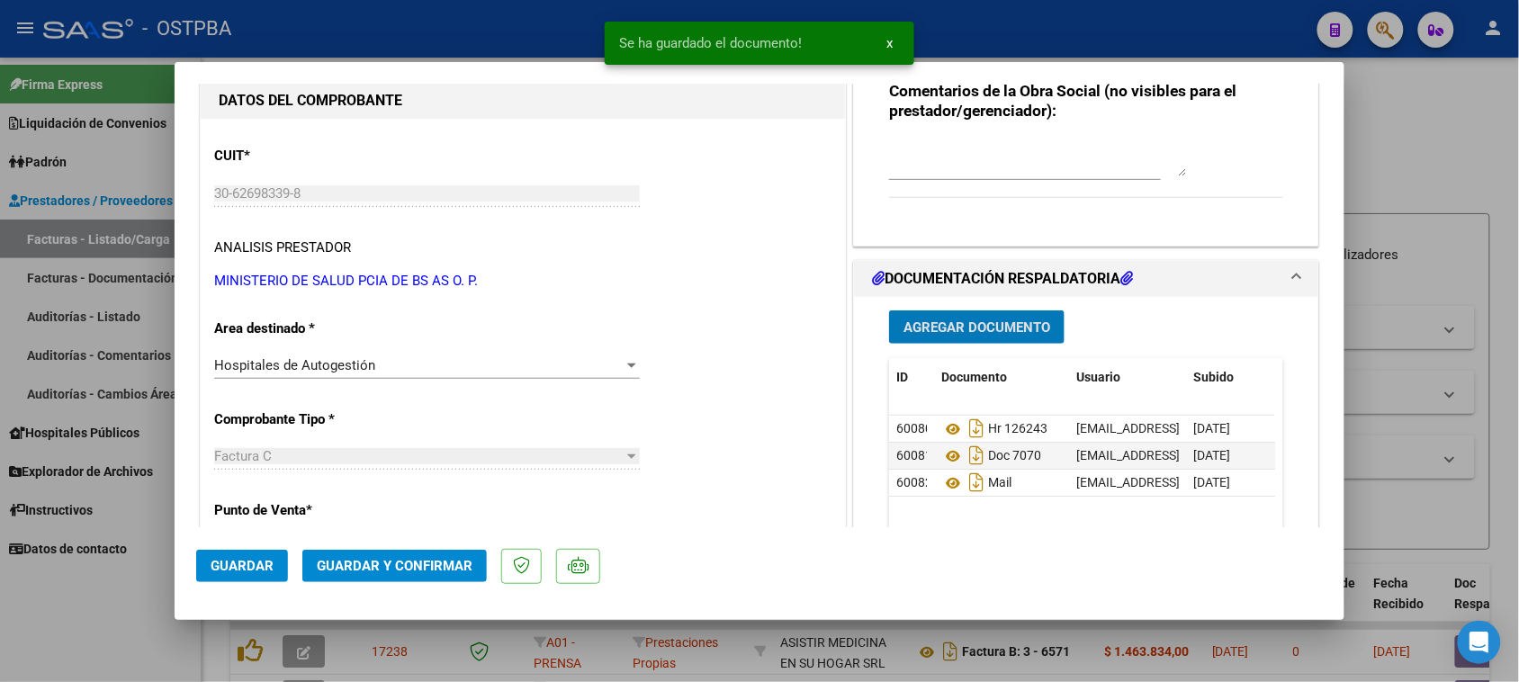
click at [437, 571] on span "Guardar y Confirmar" at bounding box center [395, 566] width 156 height 16
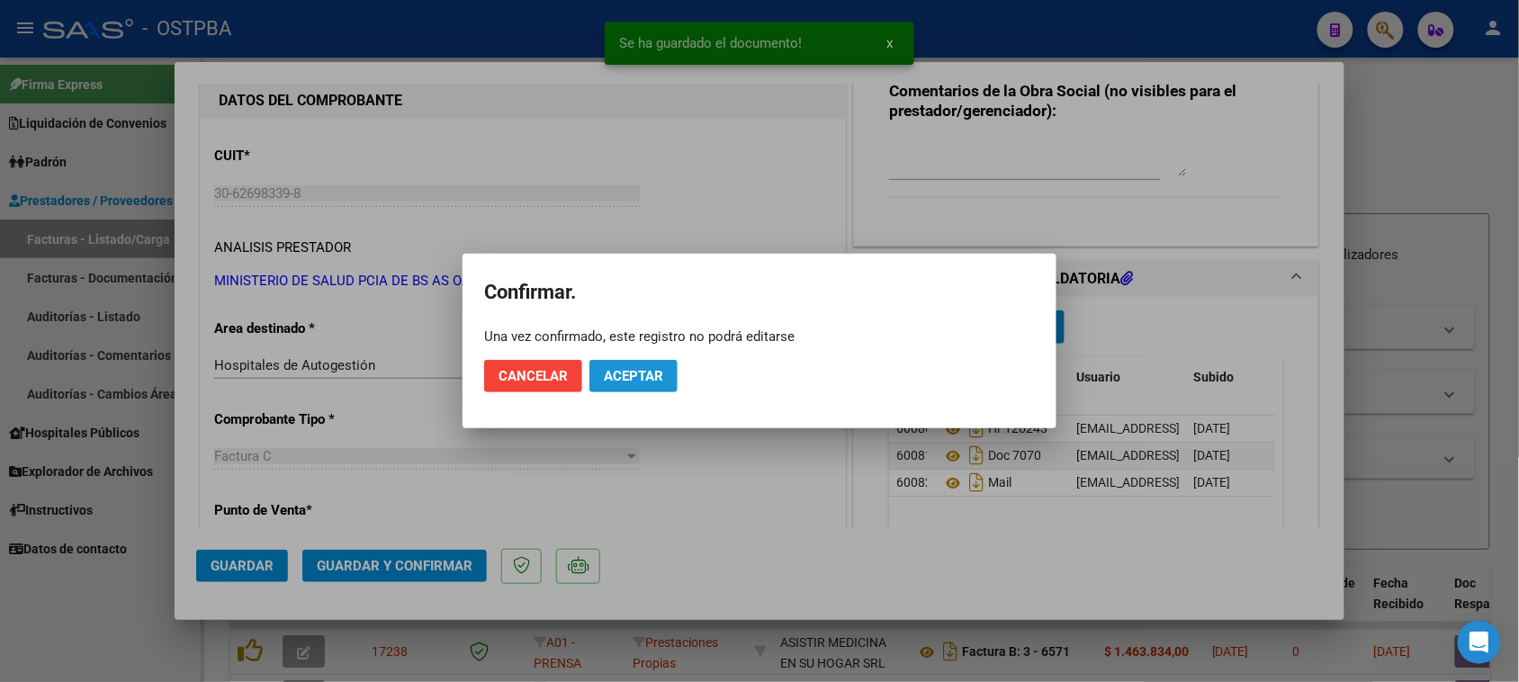
click at [640, 365] on button "Aceptar" at bounding box center [633, 376] width 88 height 32
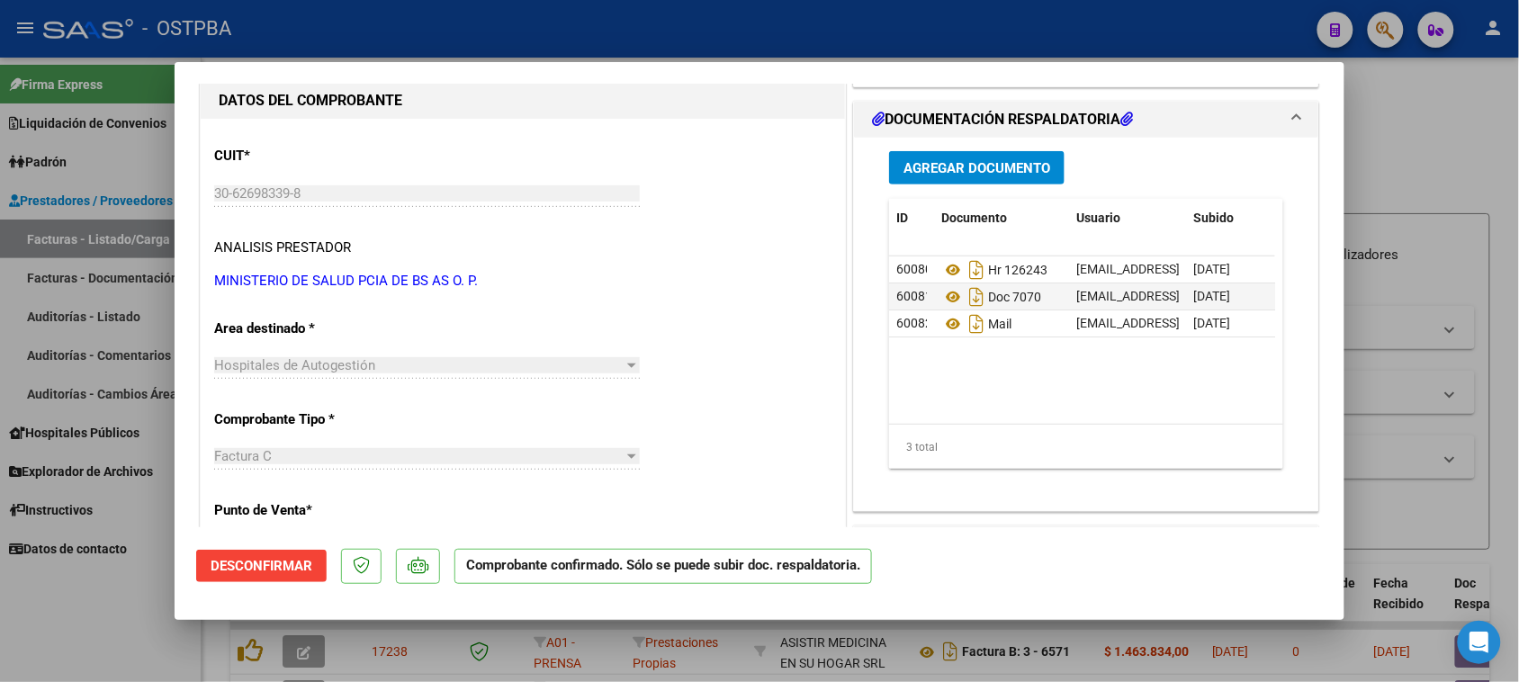
click at [88, 311] on div at bounding box center [759, 341] width 1519 height 682
type input "$ 0,00"
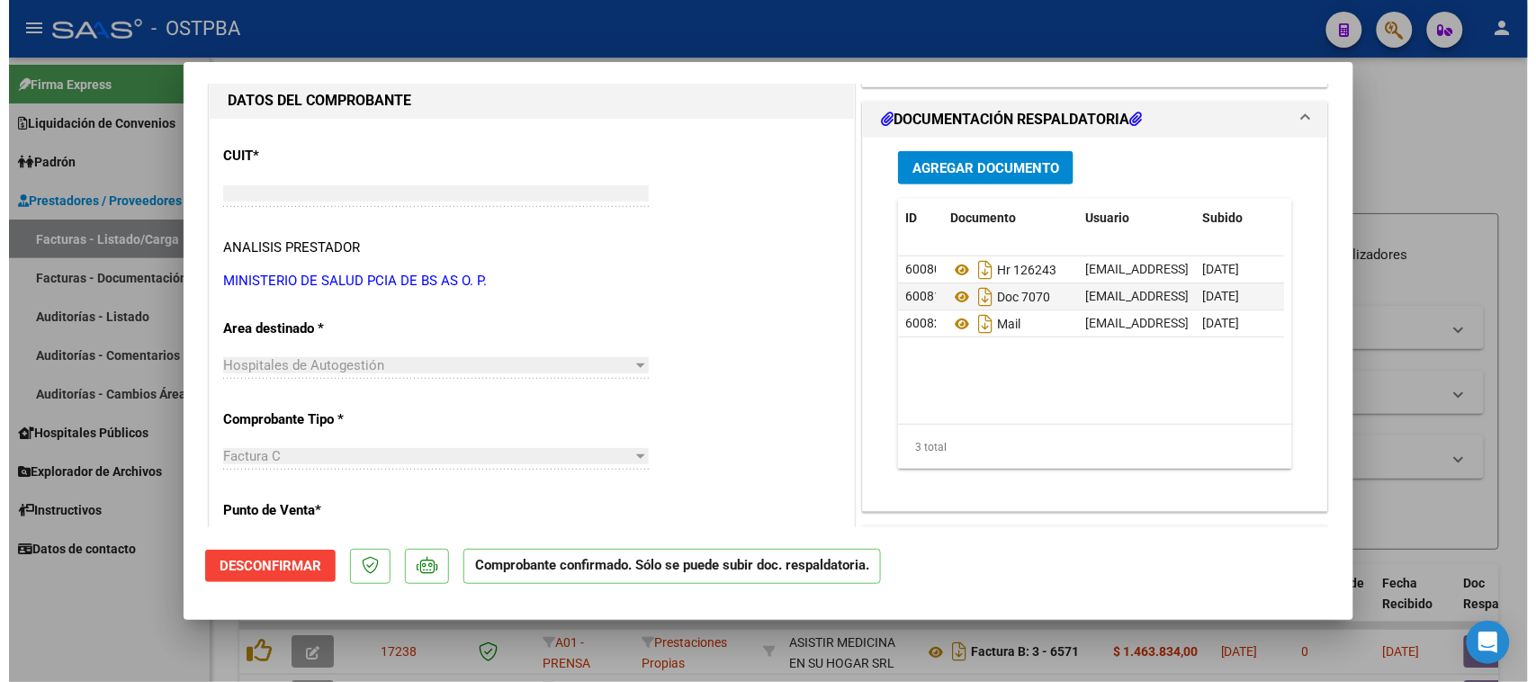
scroll to position [169, 0]
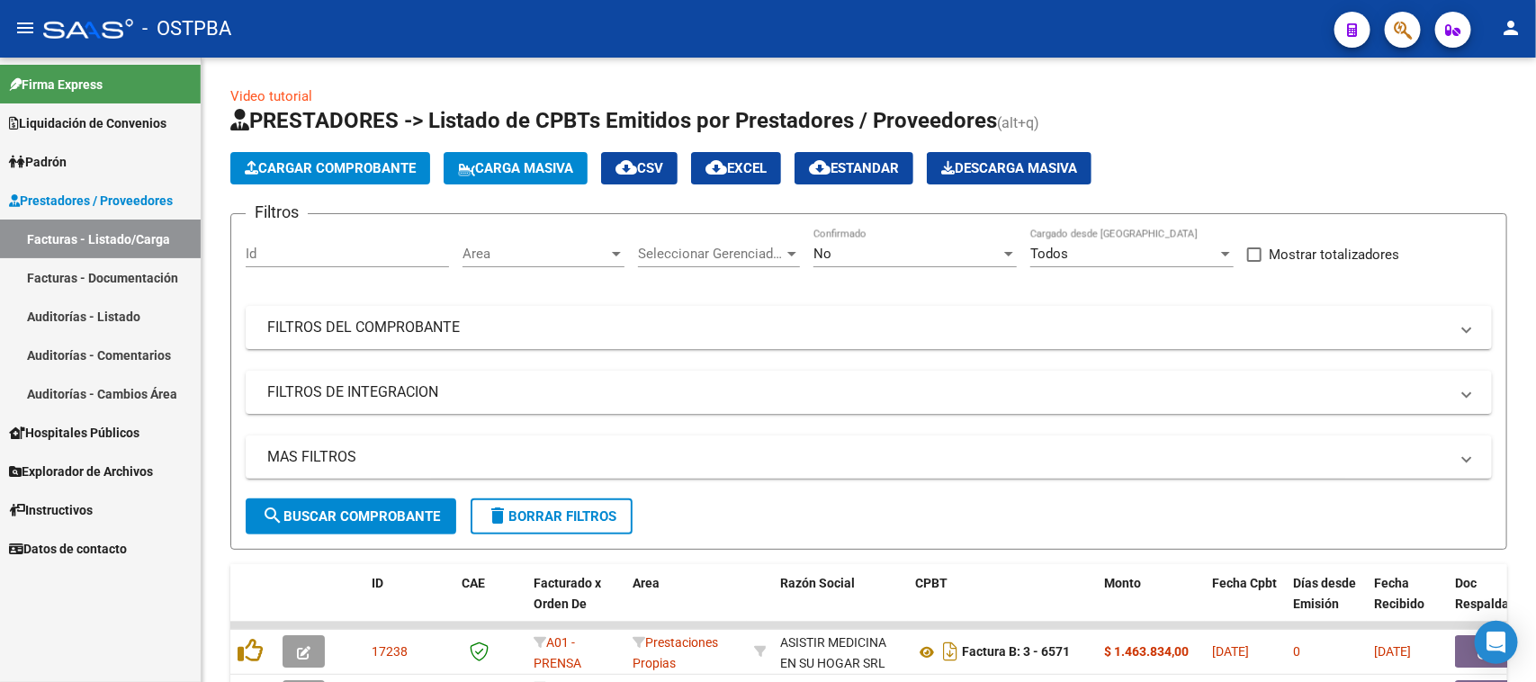
click at [92, 310] on link "Auditorías - Listado" at bounding box center [100, 316] width 201 height 39
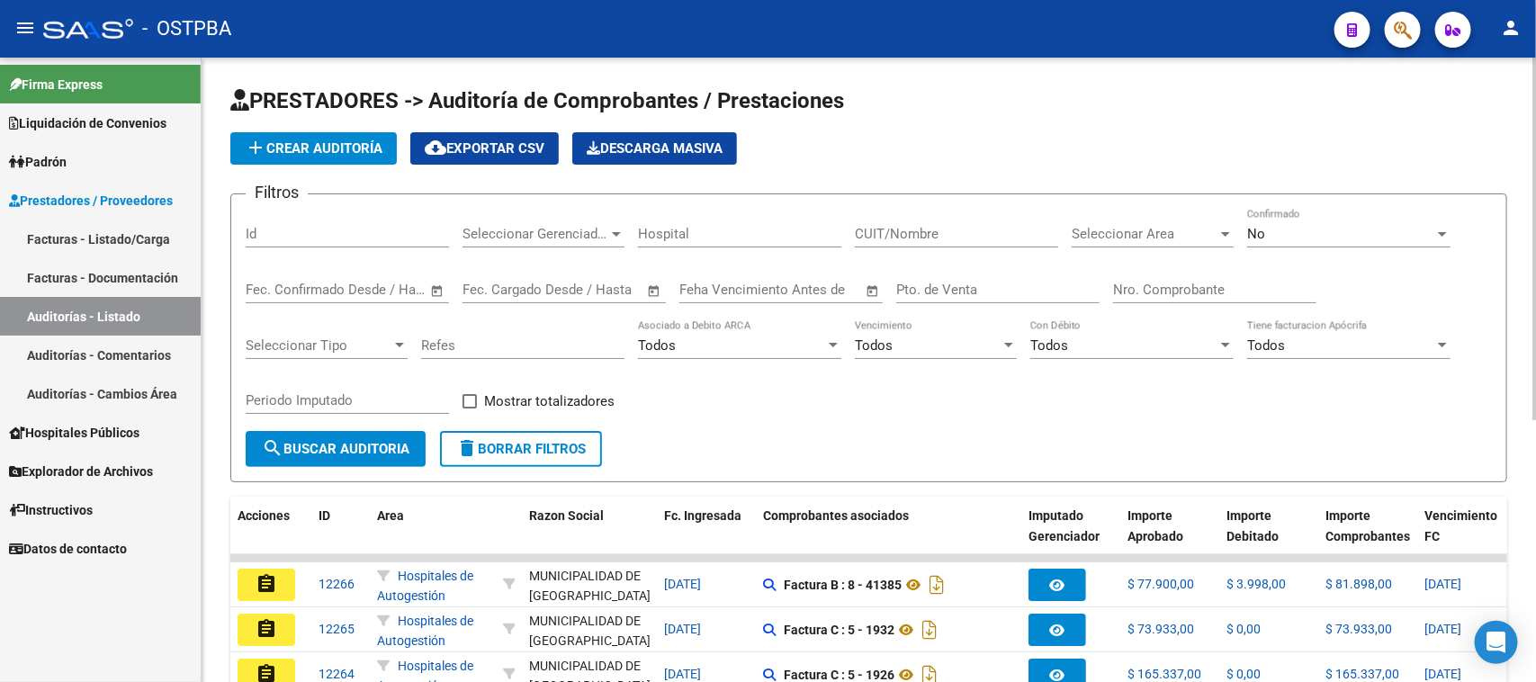
click at [279, 144] on span "add Crear Auditoría" at bounding box center [314, 148] width 138 height 16
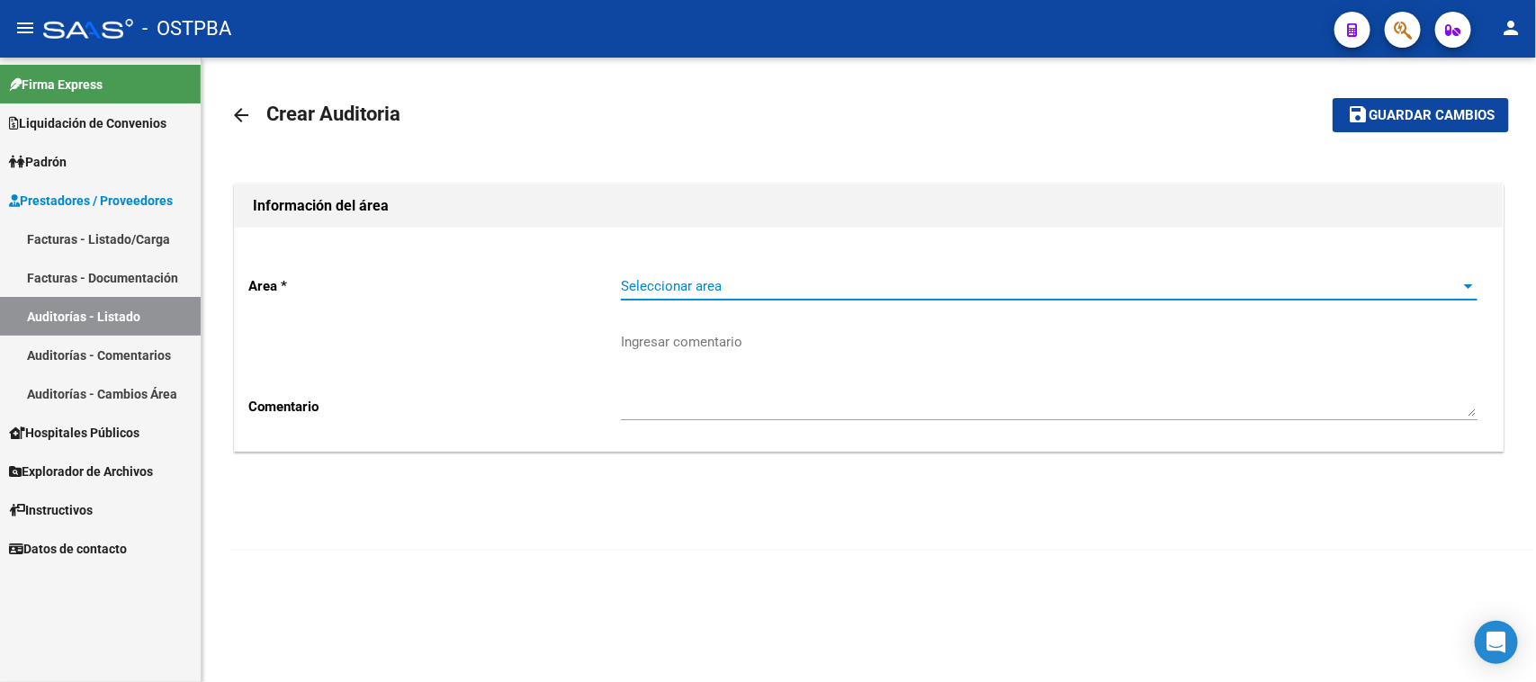
click at [672, 283] on span "Seleccionar area" at bounding box center [1041, 286] width 841 height 16
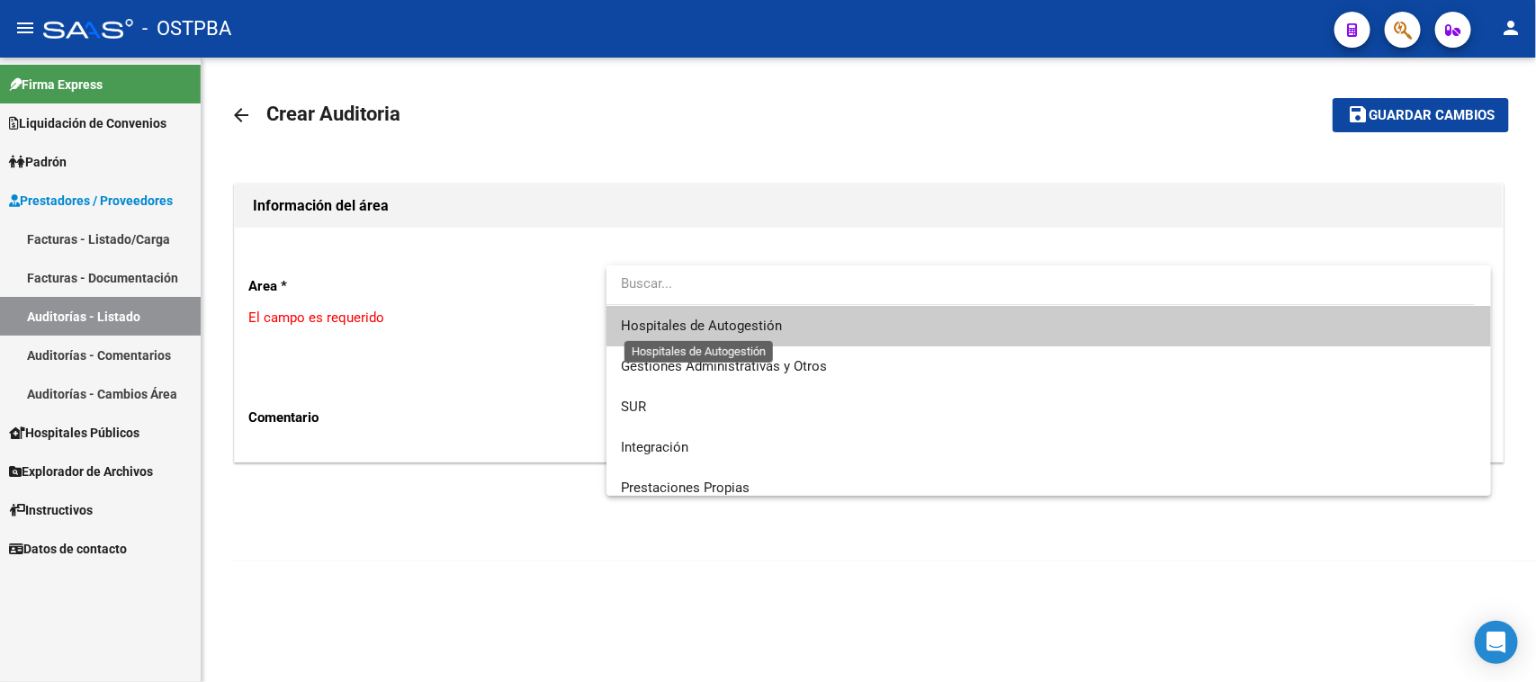
click at [664, 325] on span "Hospitales de Autogestión" at bounding box center [701, 326] width 161 height 16
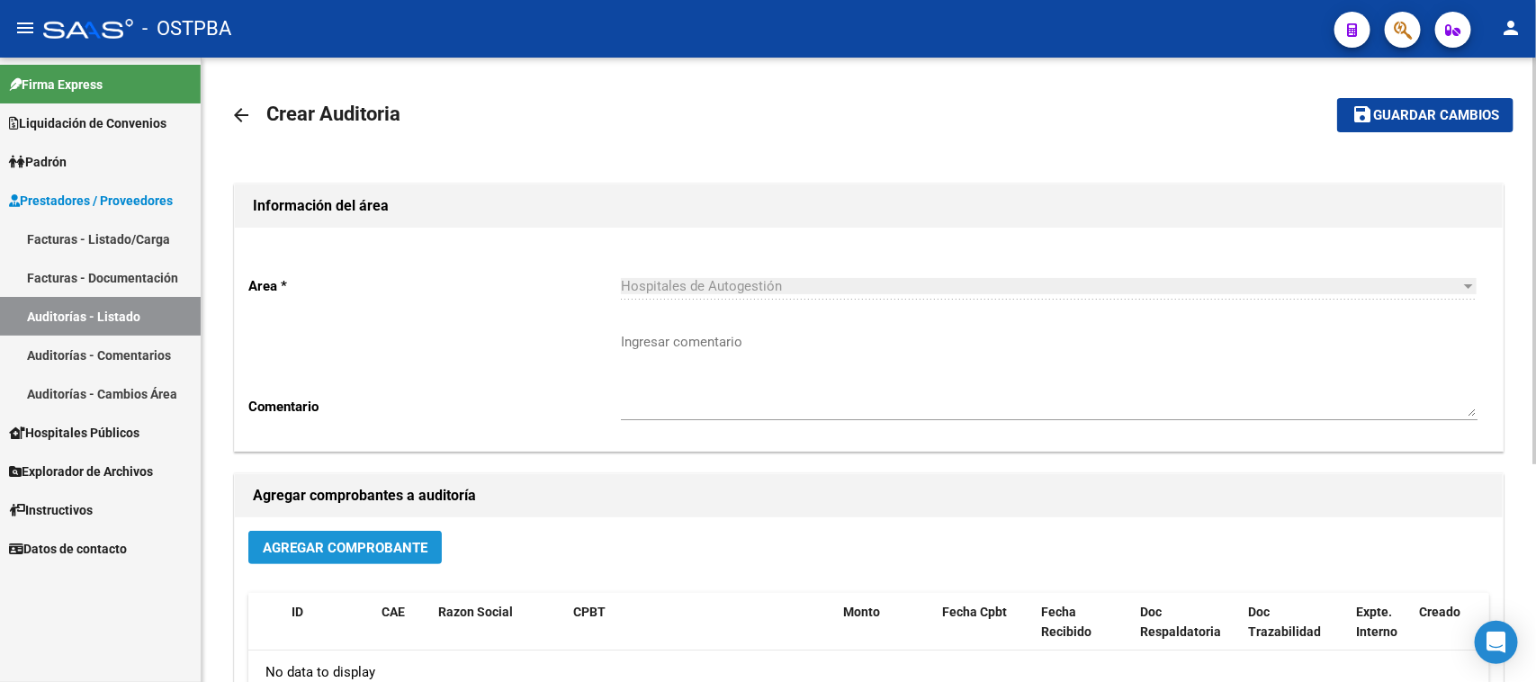
click at [369, 551] on span "Agregar Comprobante" at bounding box center [345, 548] width 165 height 16
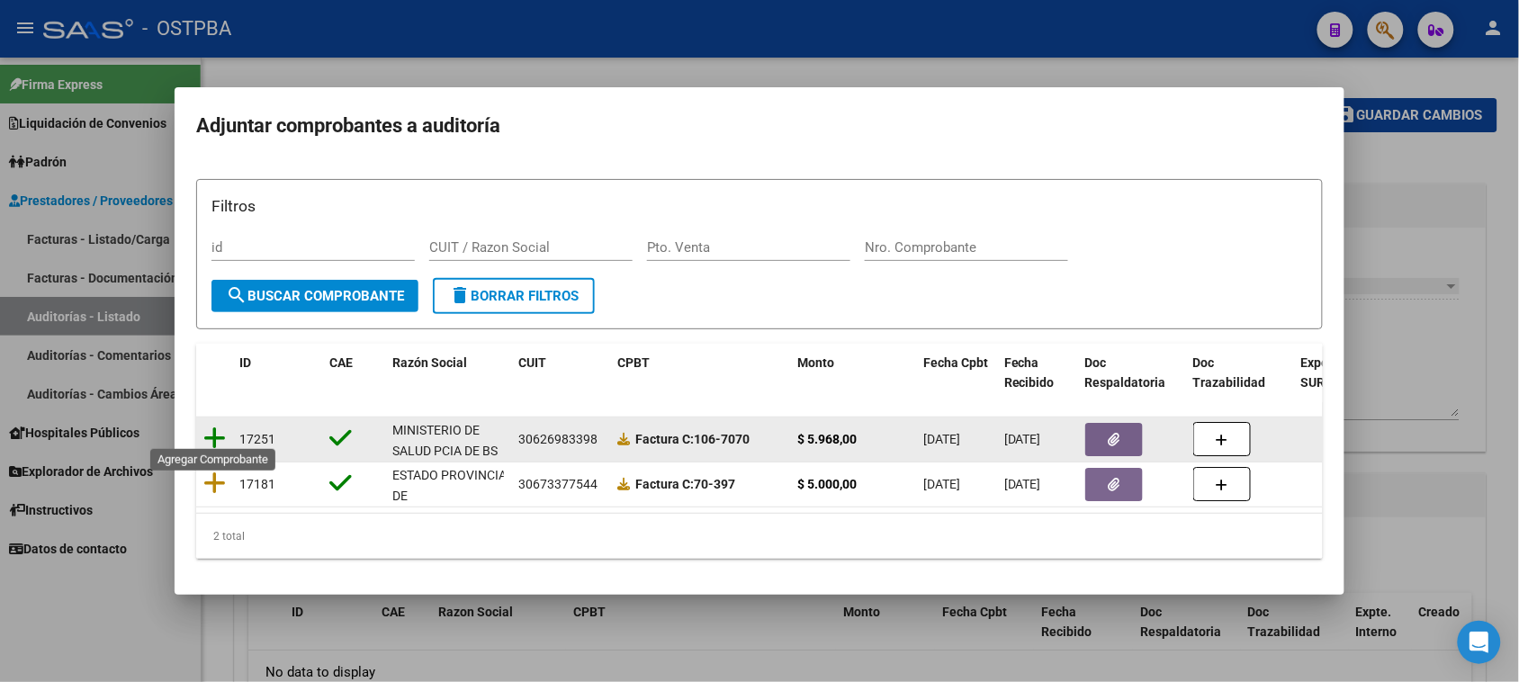
click at [210, 426] on icon at bounding box center [214, 438] width 22 height 25
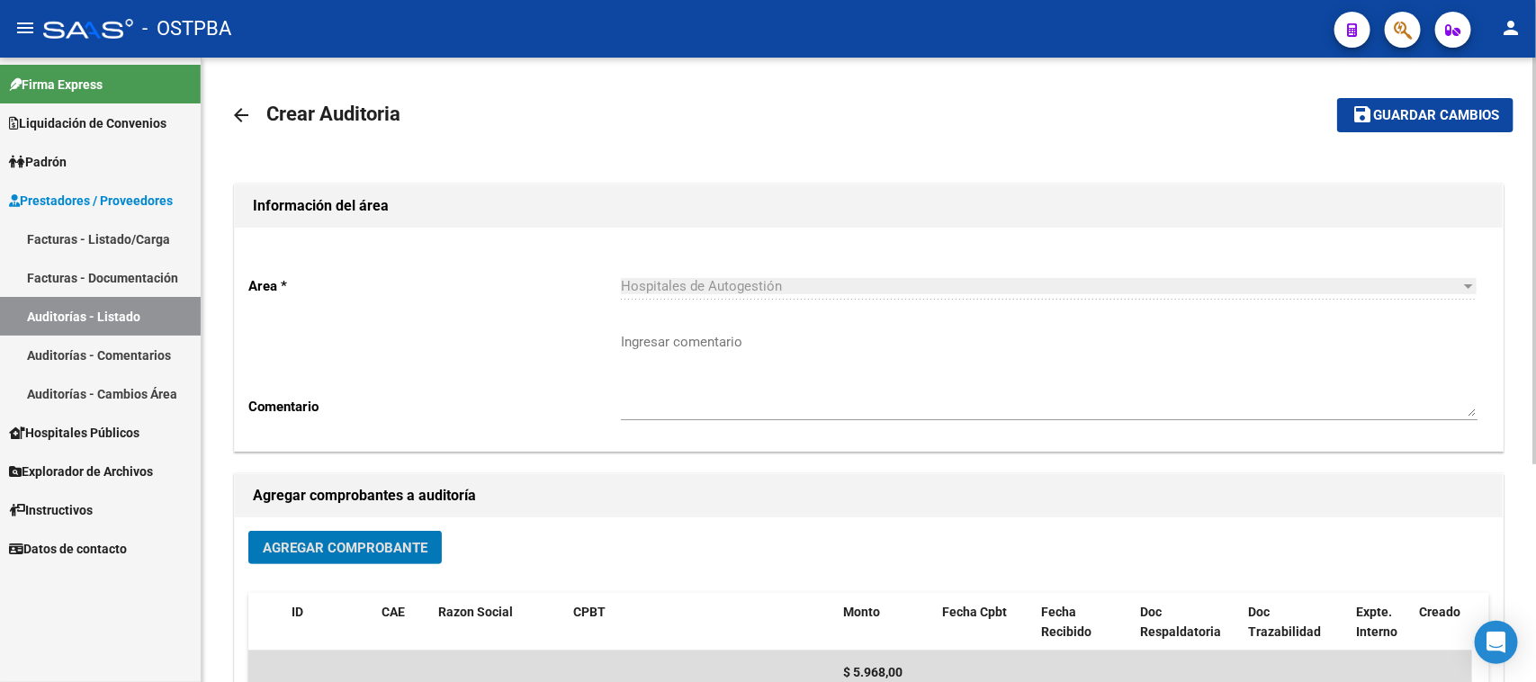
click at [1451, 113] on span "Guardar cambios" at bounding box center [1436, 116] width 126 height 16
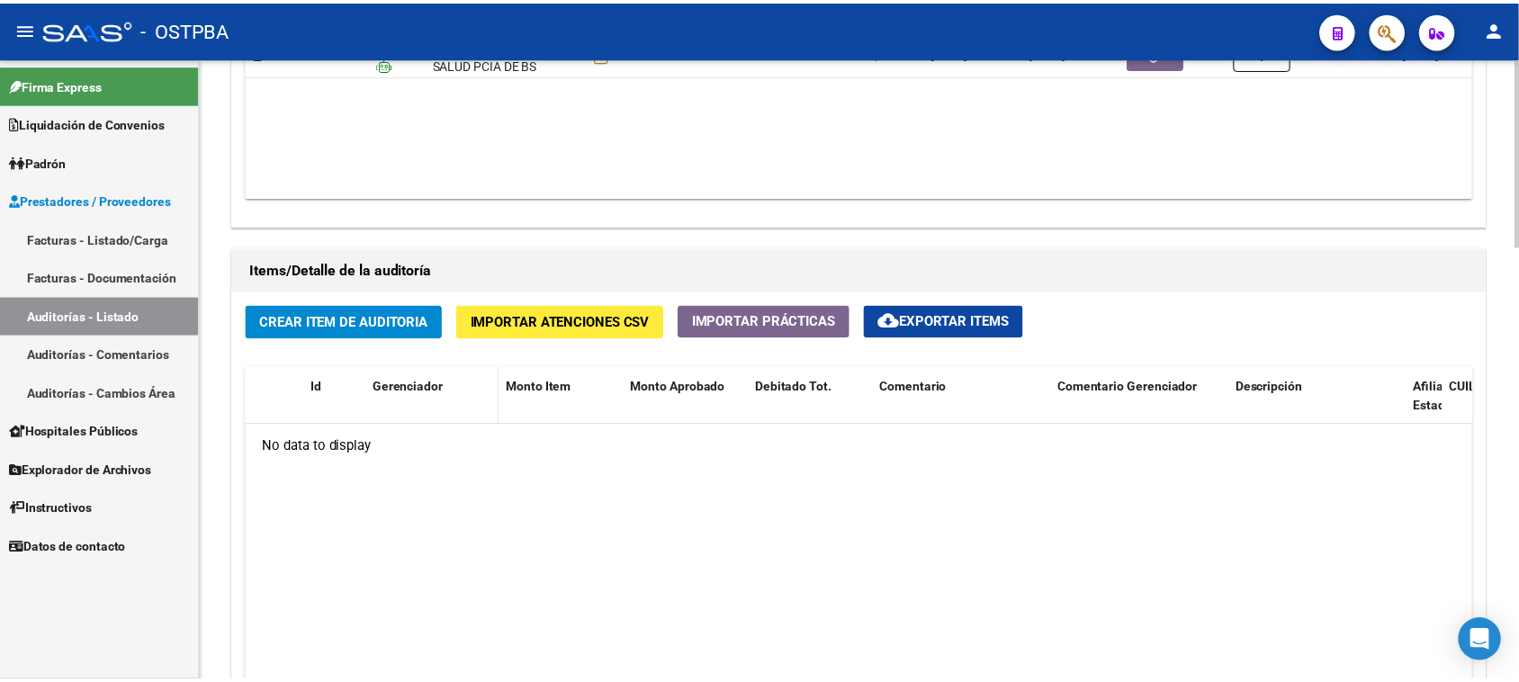
scroll to position [1125, 0]
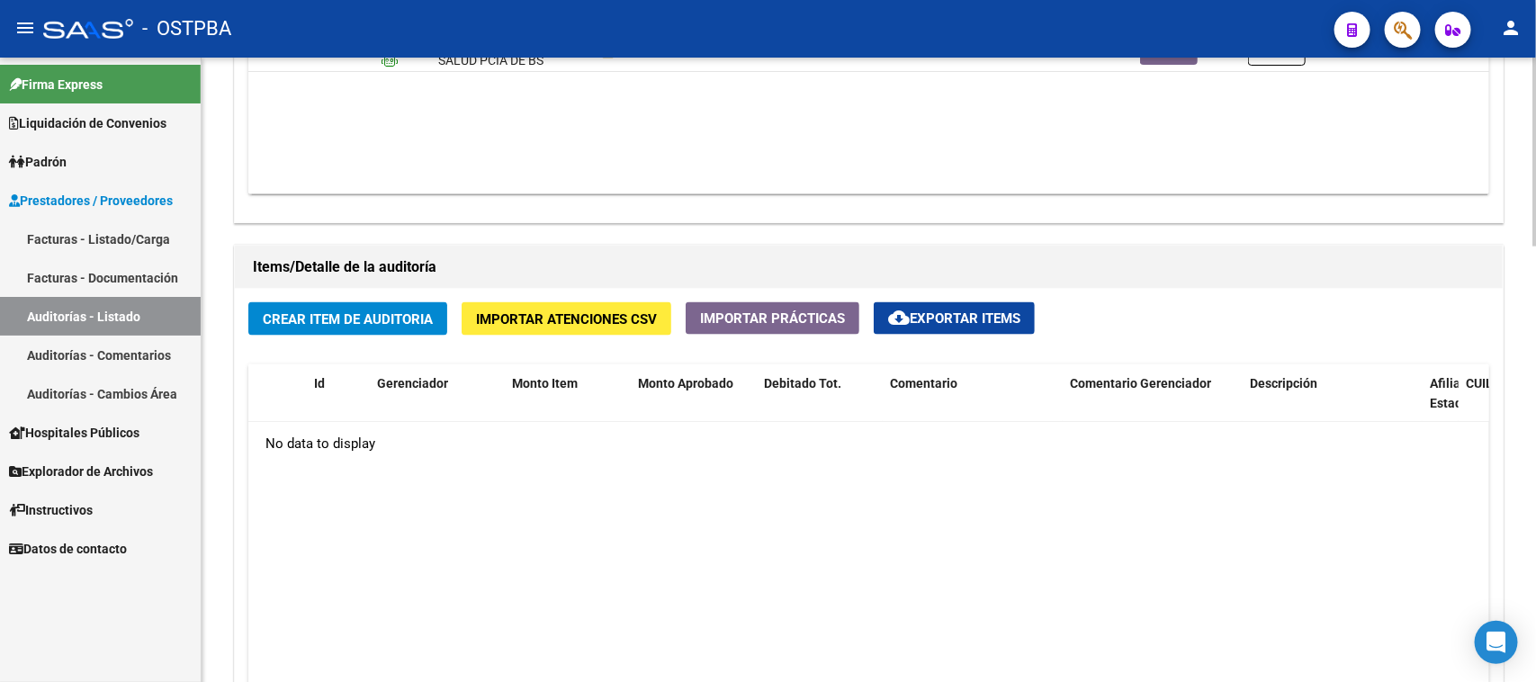
click at [397, 317] on span "Crear Item de Auditoria" at bounding box center [348, 319] width 170 height 16
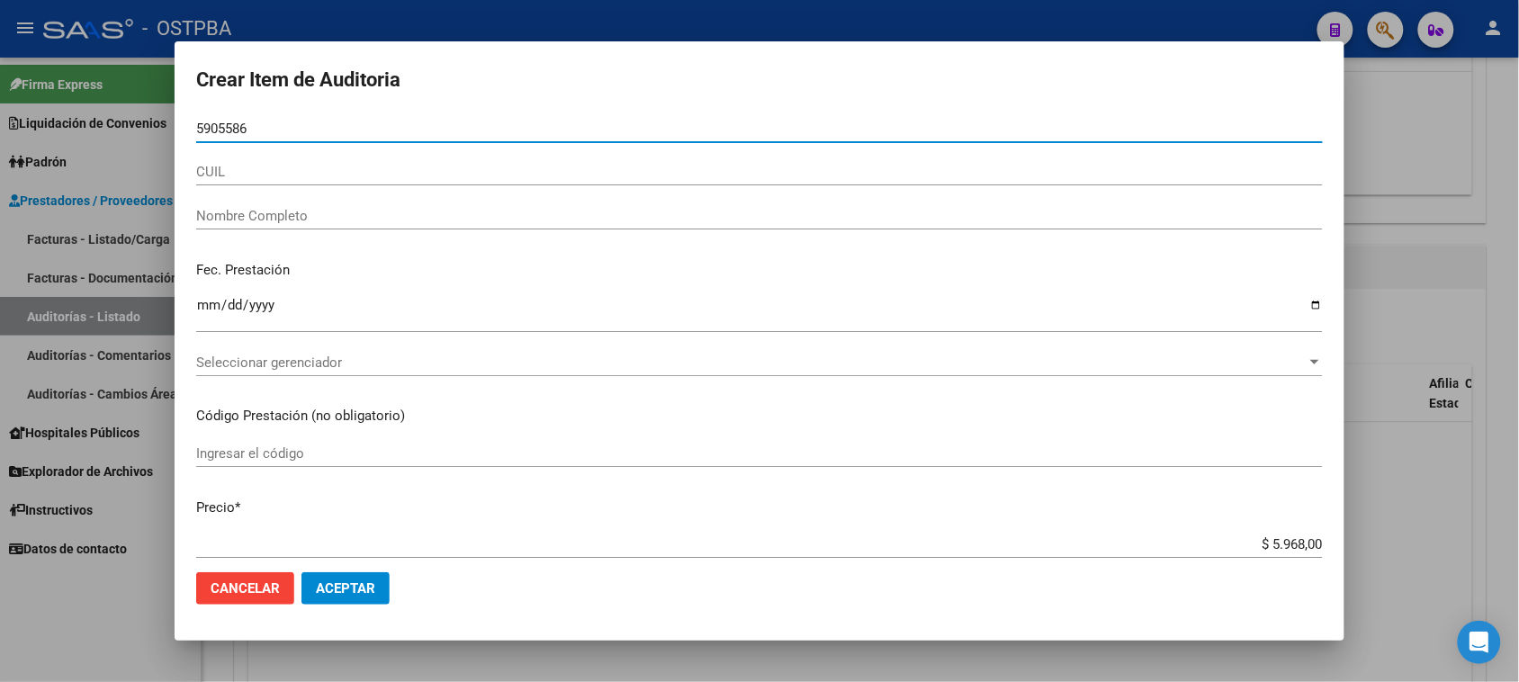
type input "59055865"
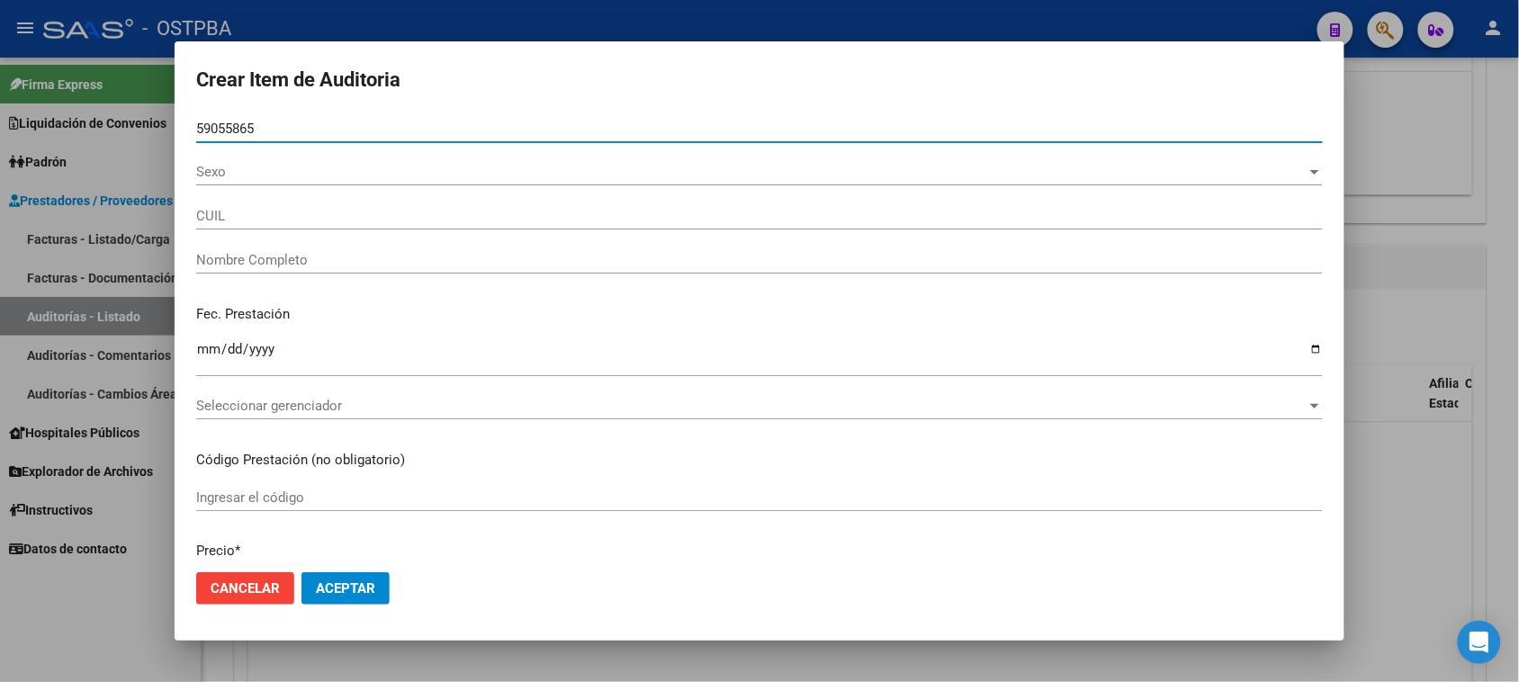
type input "20590558657"
type input "NARANJO ALVARADO ELIAN -"
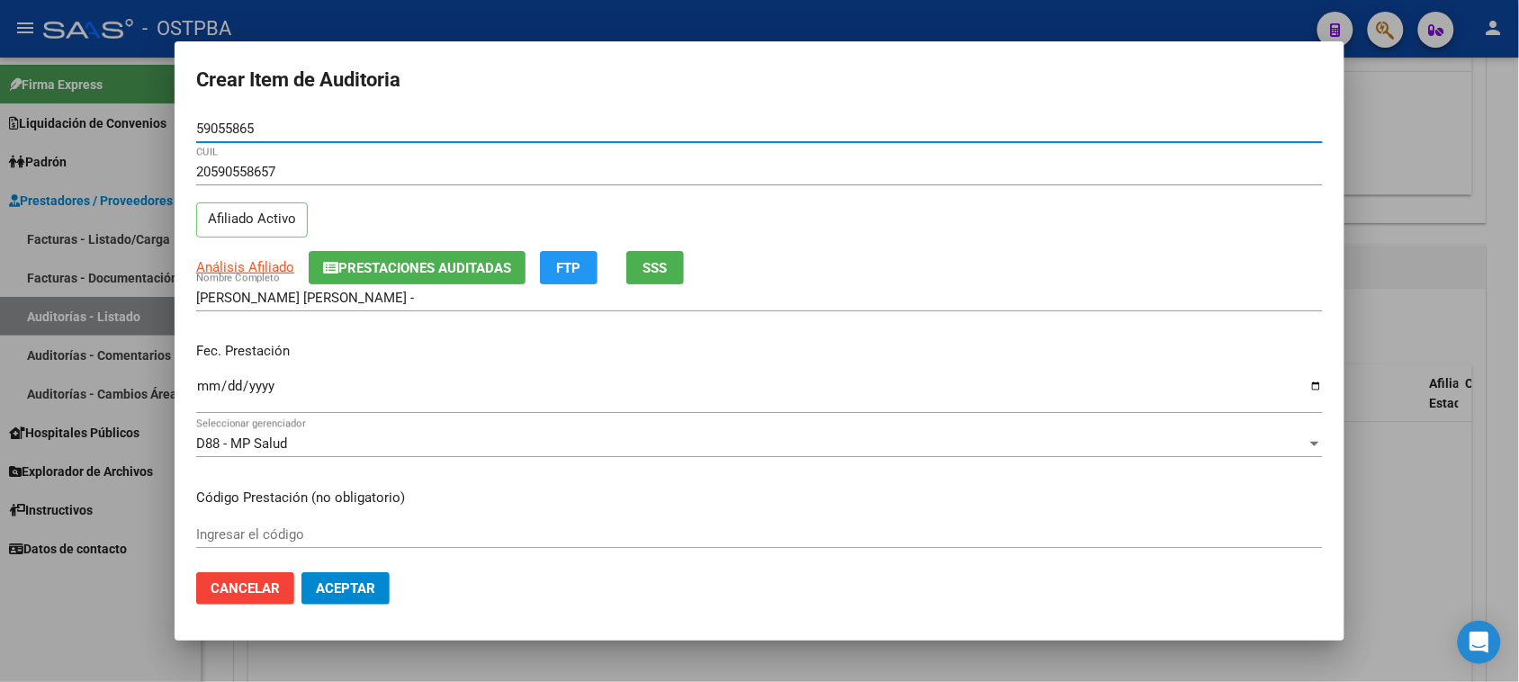
type input "59055865"
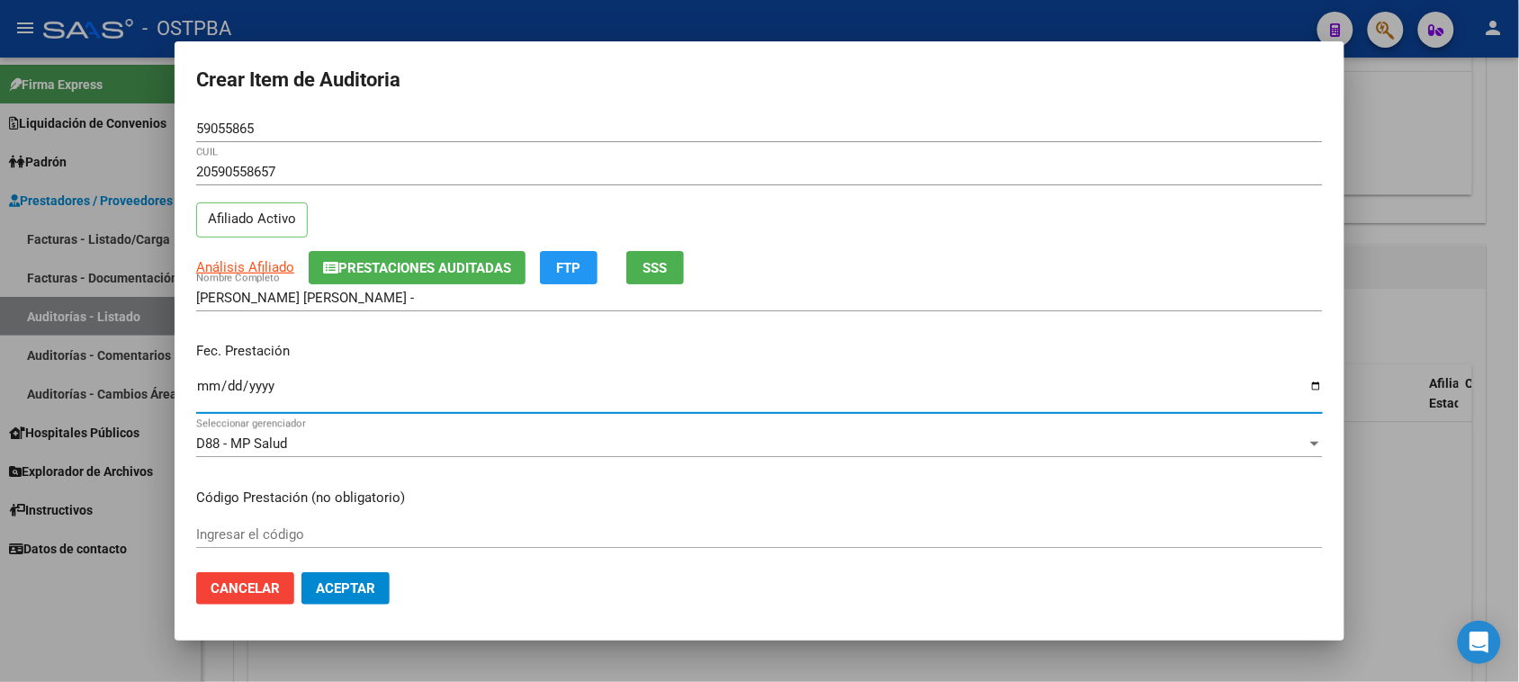
click at [204, 385] on input "Ingresar la fecha" at bounding box center [759, 393] width 1127 height 29
type input "2025-06-19"
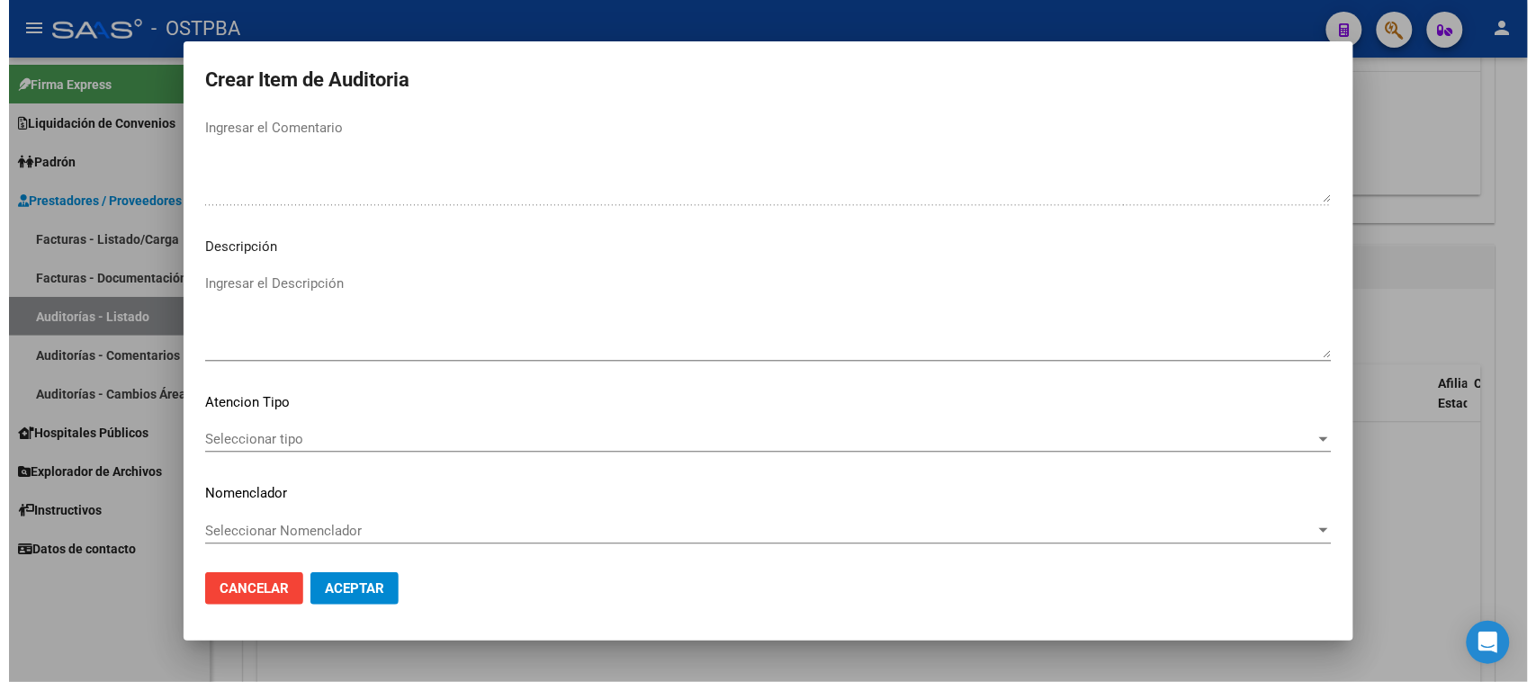
scroll to position [1020, 0]
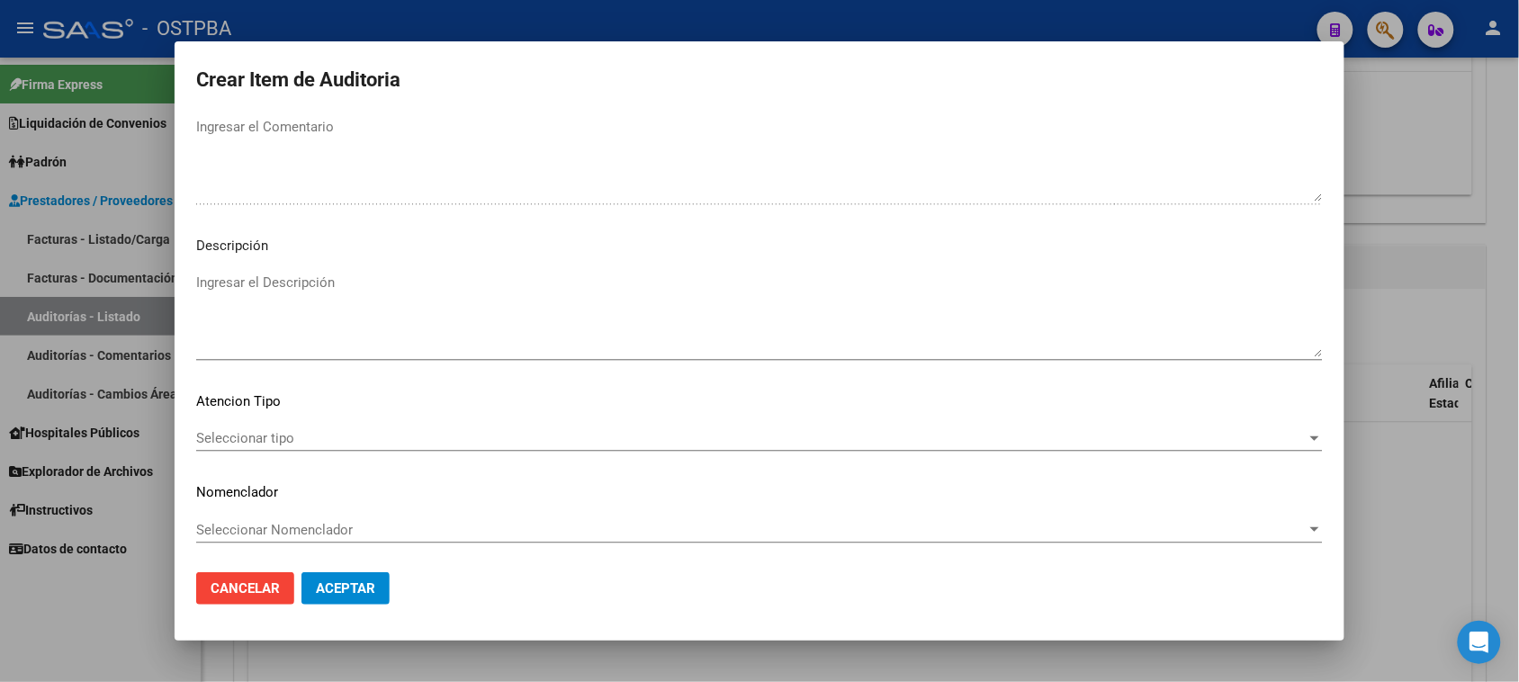
click at [303, 432] on span "Seleccionar tipo" at bounding box center [751, 438] width 1110 height 16
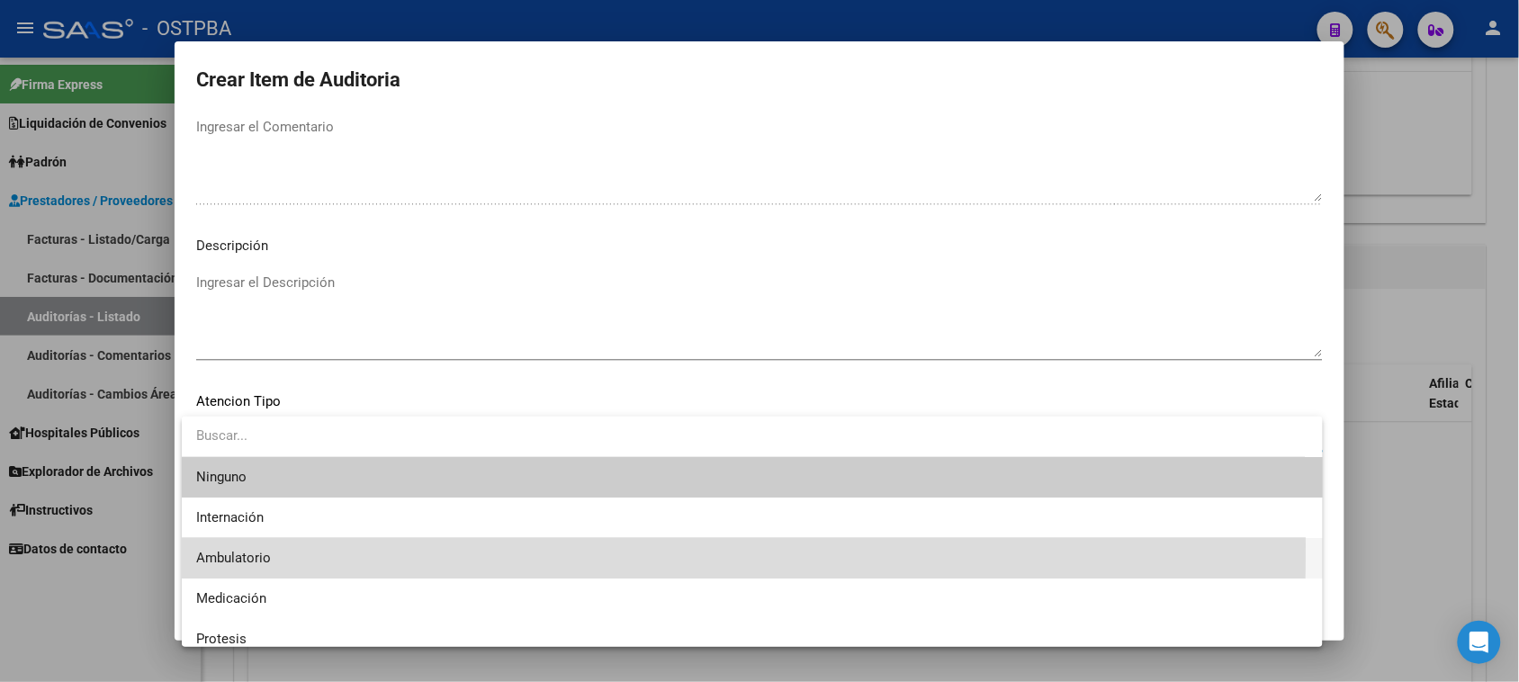
click at [250, 545] on span "Ambulatorio" at bounding box center [752, 558] width 1112 height 40
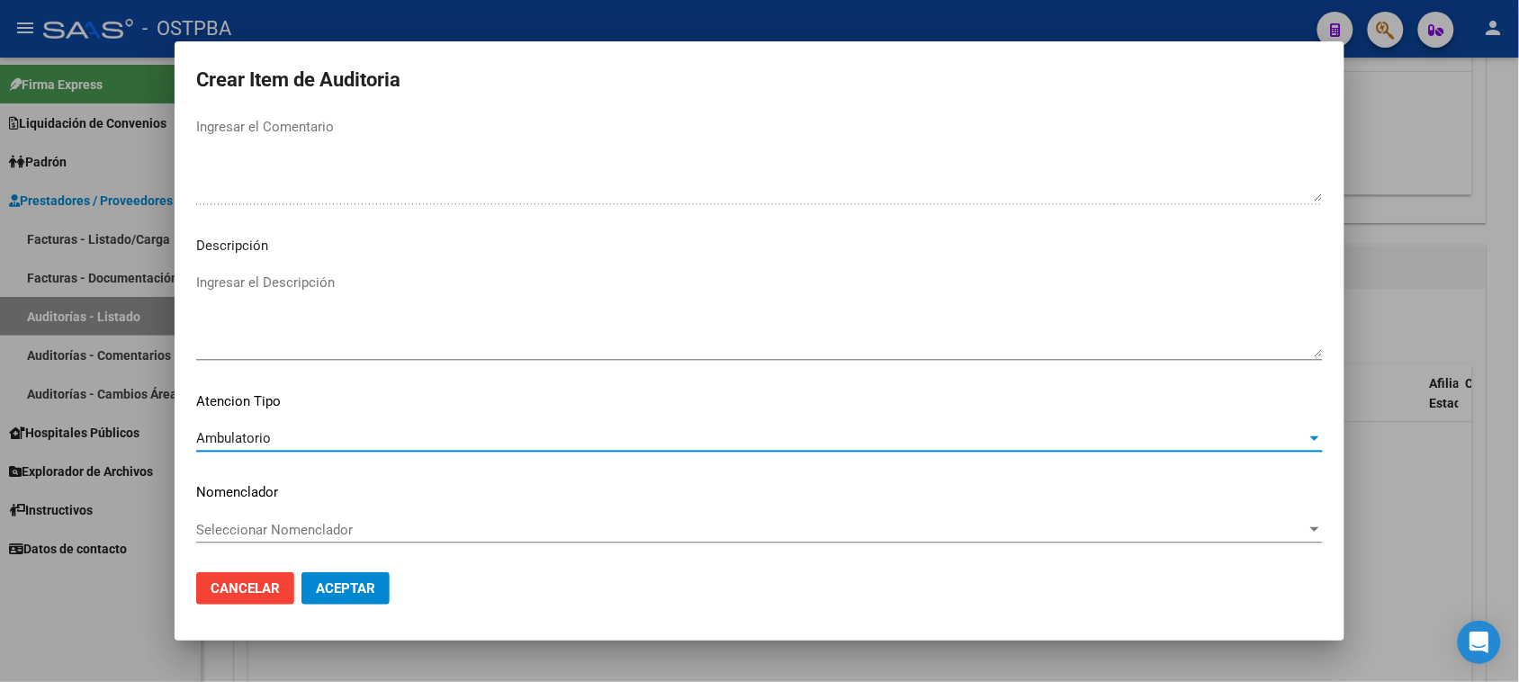
click at [348, 581] on span "Aceptar" at bounding box center [345, 588] width 59 height 16
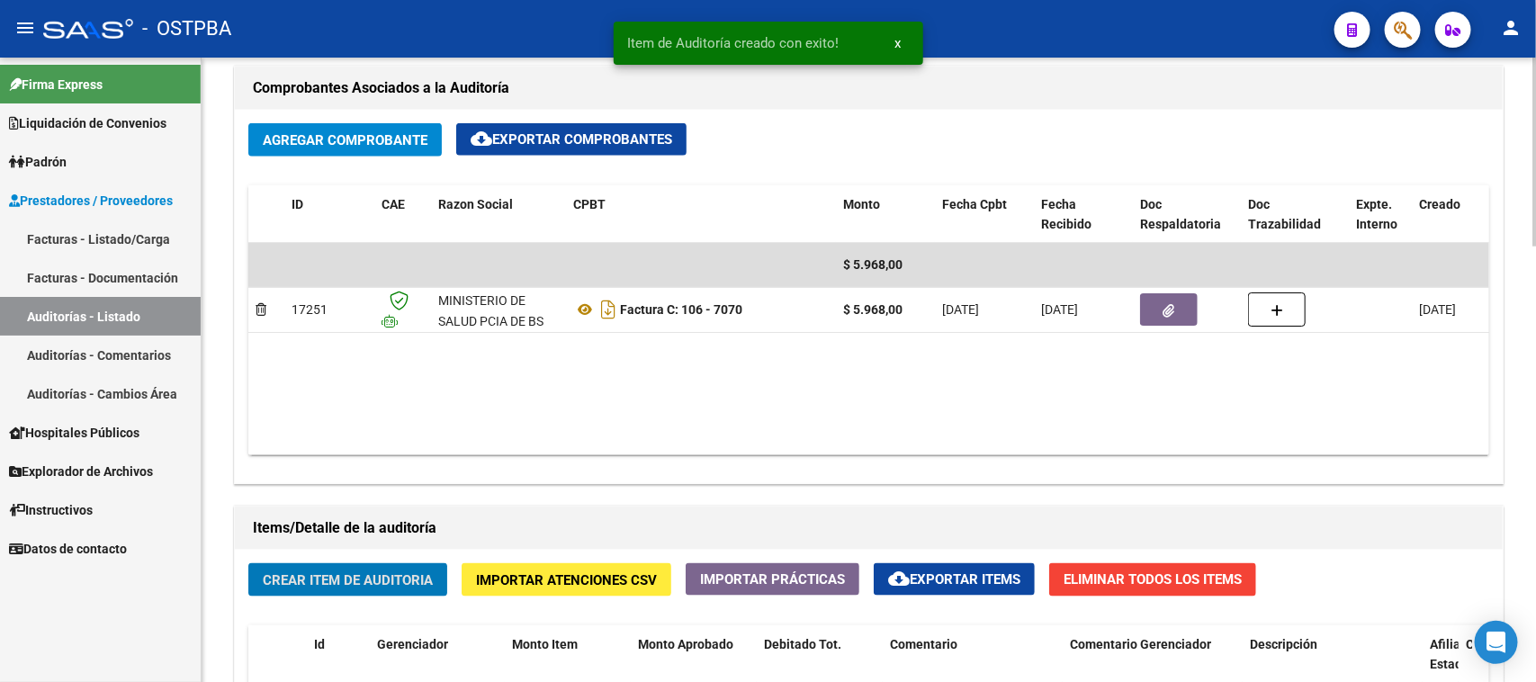
scroll to position [788, 0]
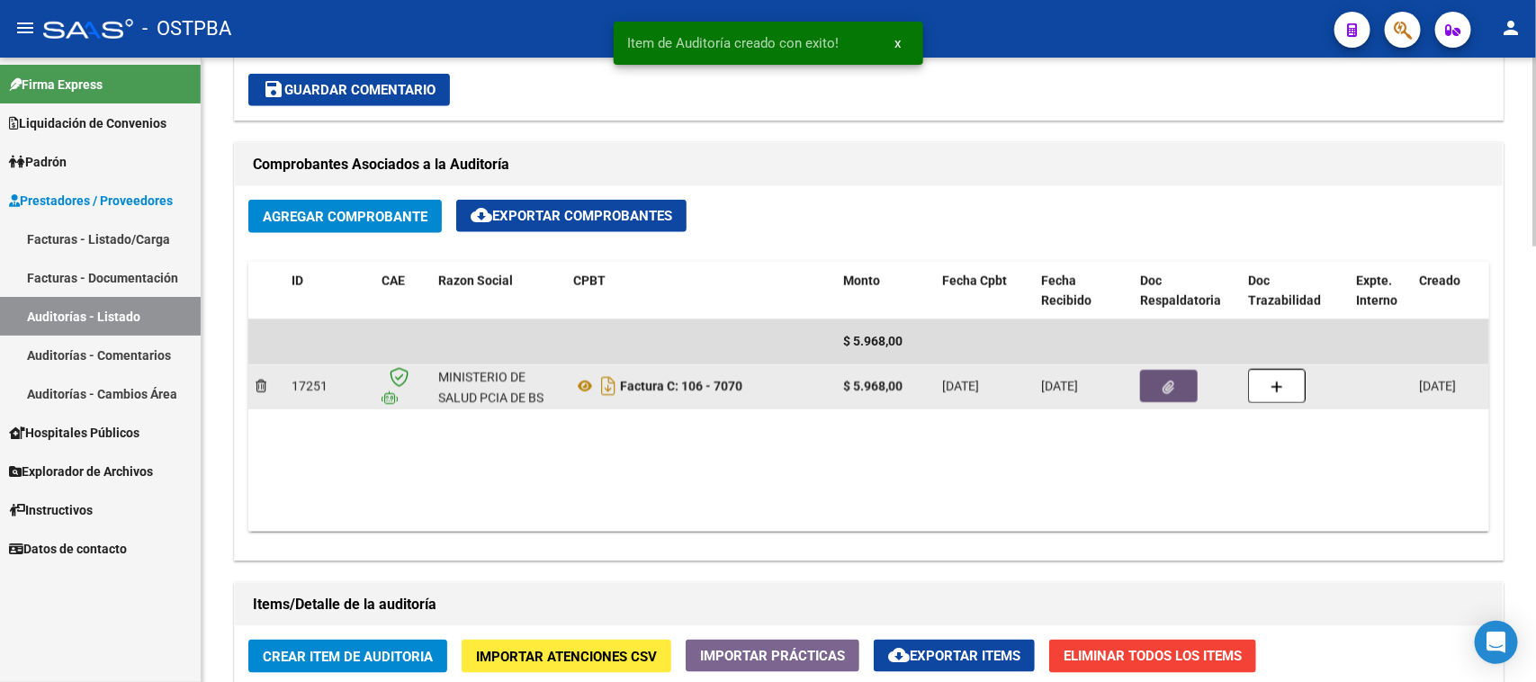
click at [1176, 382] on button "button" at bounding box center [1169, 386] width 58 height 32
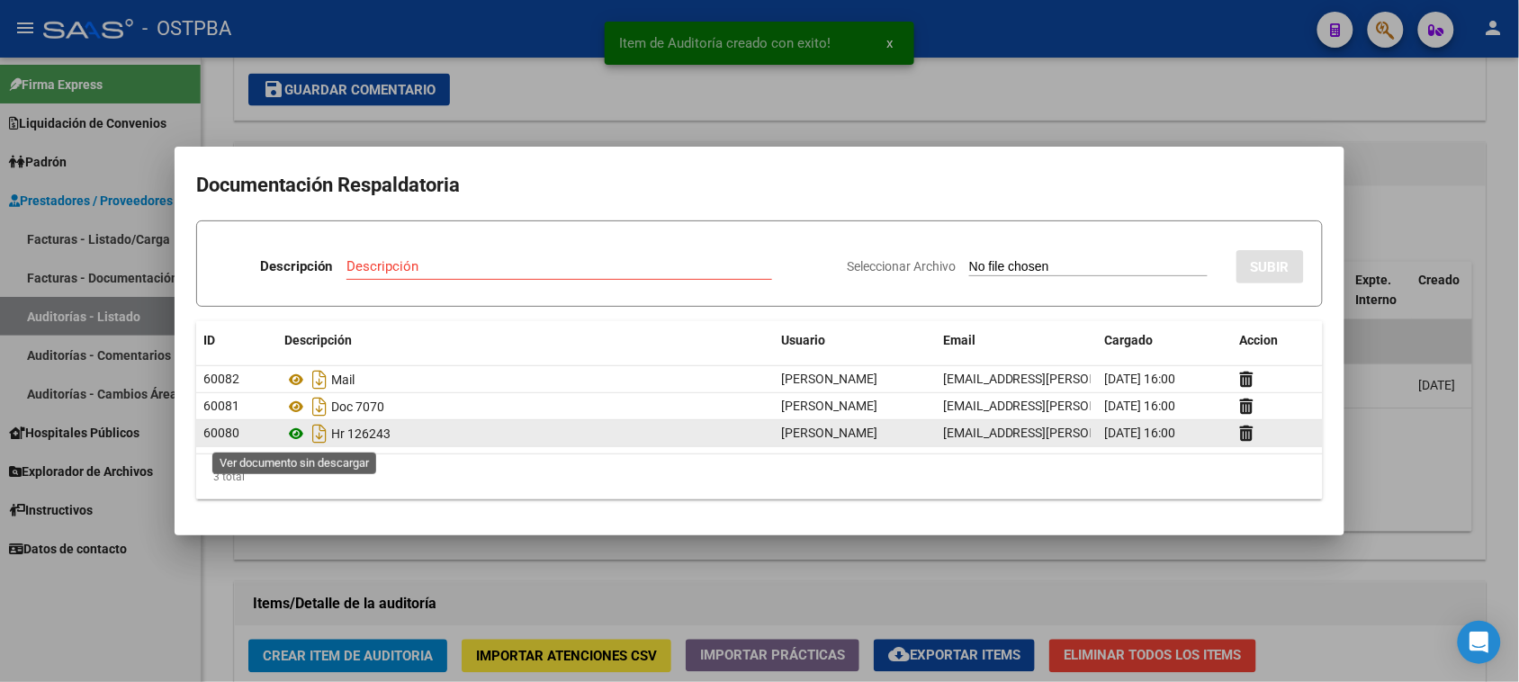
click at [292, 432] on icon at bounding box center [295, 434] width 23 height 22
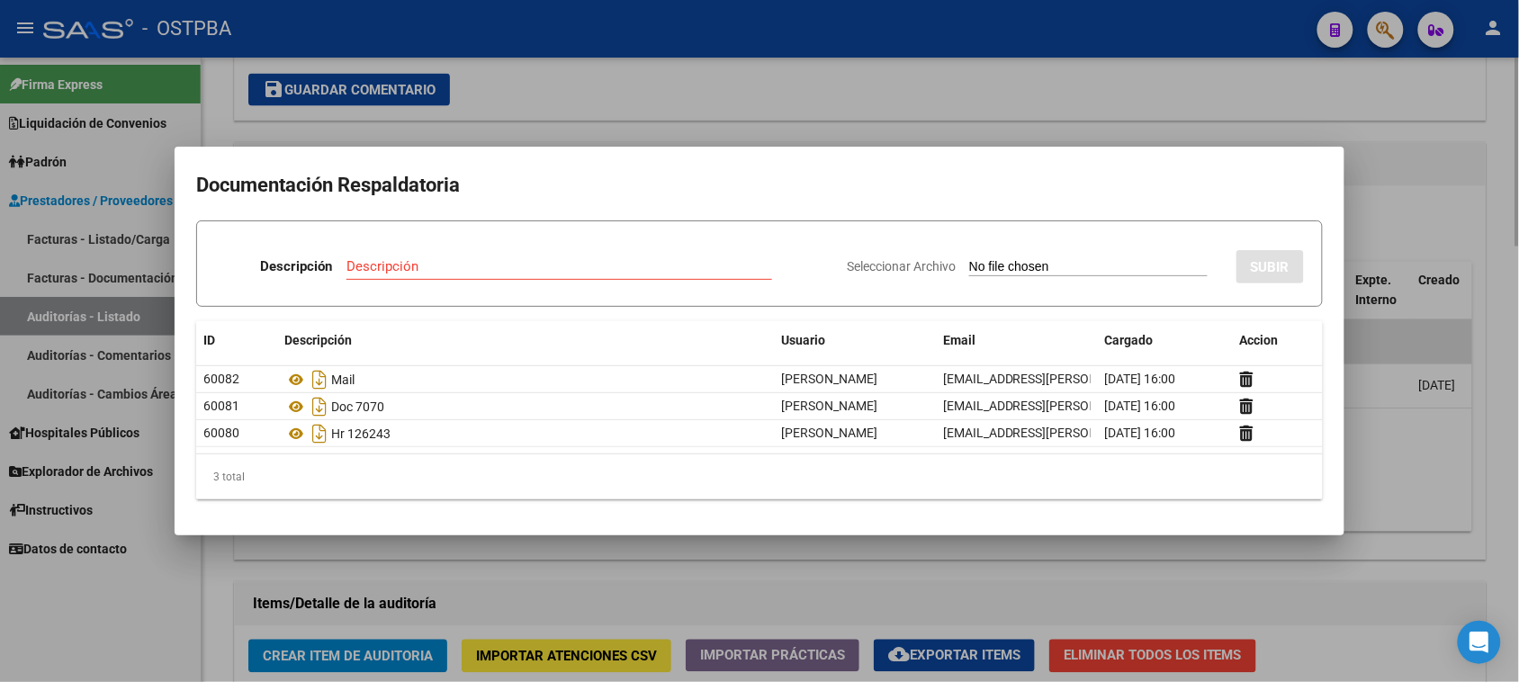
drag, startPoint x: 181, startPoint y: 591, endPoint x: 228, endPoint y: 519, distance: 85.9
click at [182, 583] on div at bounding box center [759, 341] width 1519 height 682
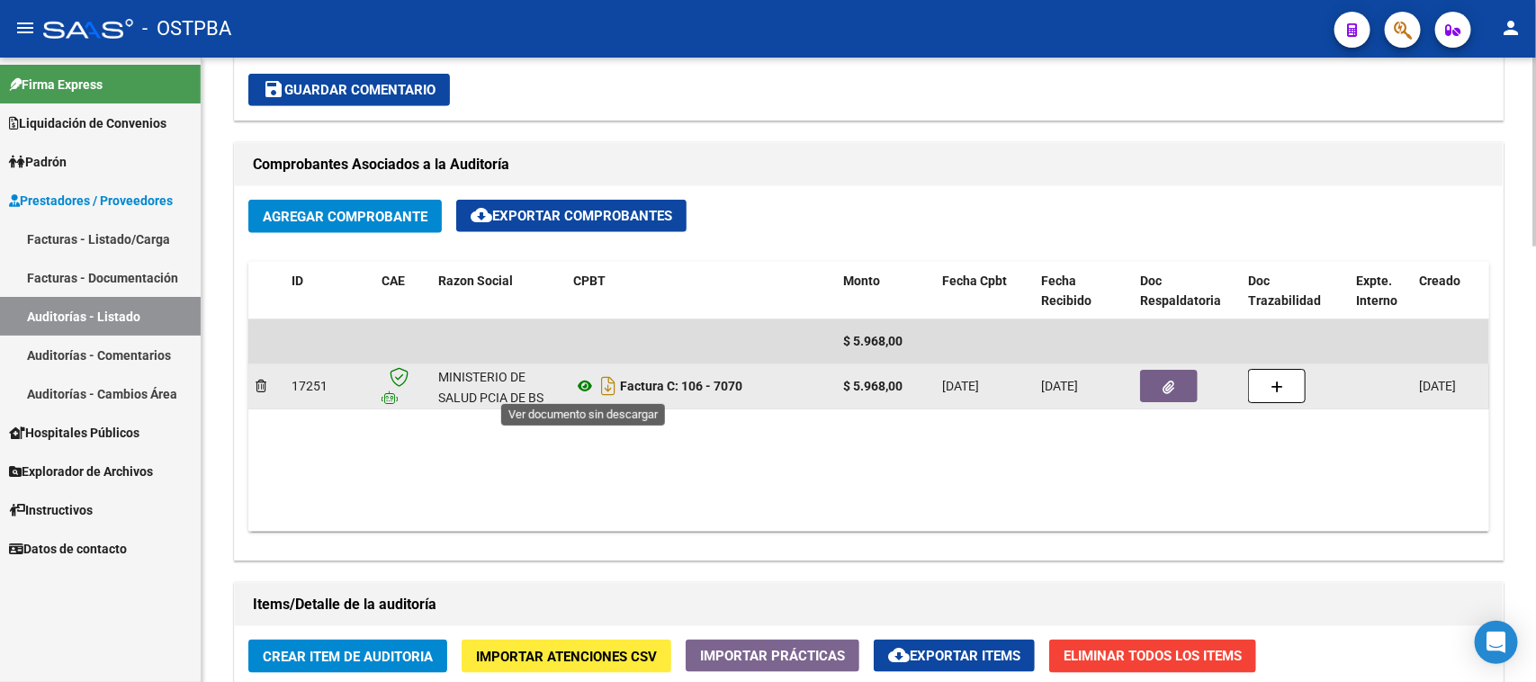
click at [582, 383] on icon at bounding box center [584, 386] width 23 height 22
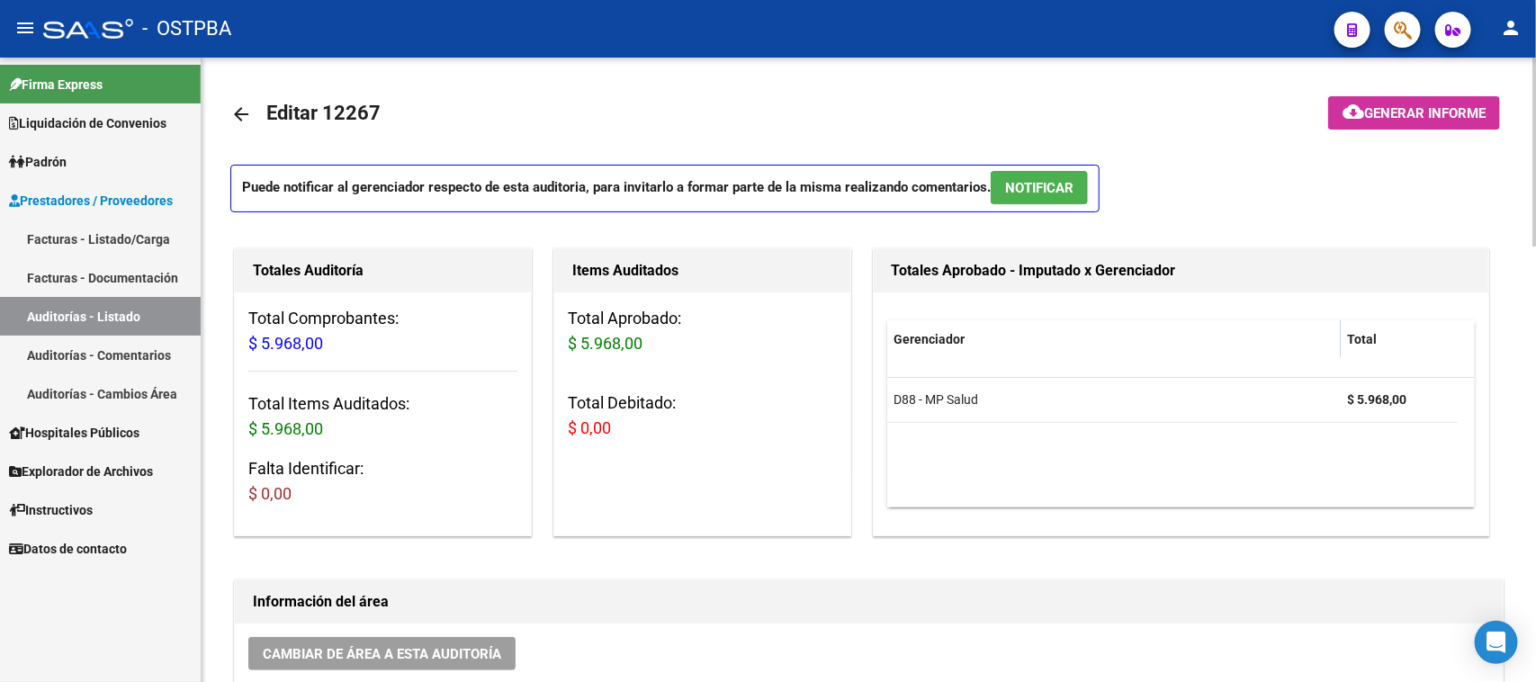
scroll to position [0, 0]
click at [172, 228] on link "Facturas - Listado/Carga" at bounding box center [100, 239] width 201 height 39
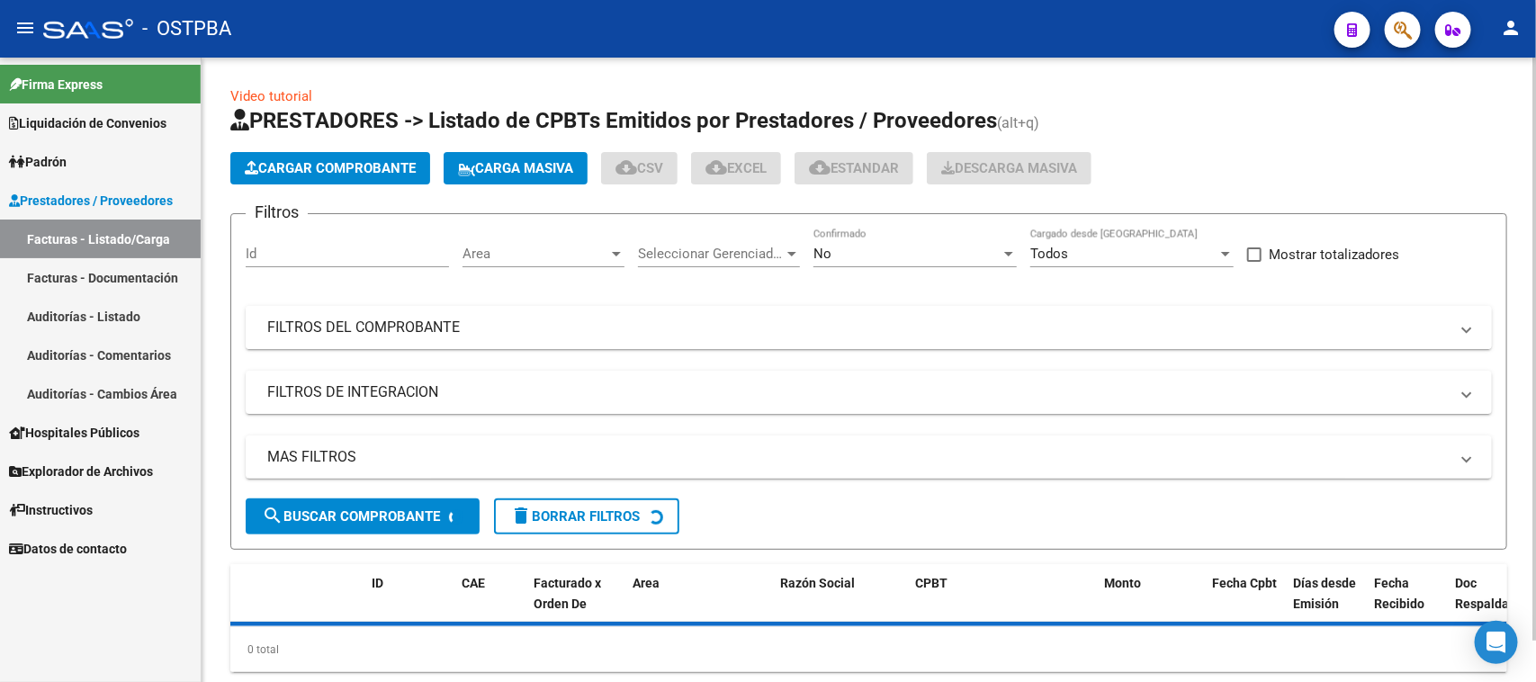
click at [817, 318] on mat-panel-title "FILTROS DEL COMPROBANTE" at bounding box center [858, 328] width 1182 height 20
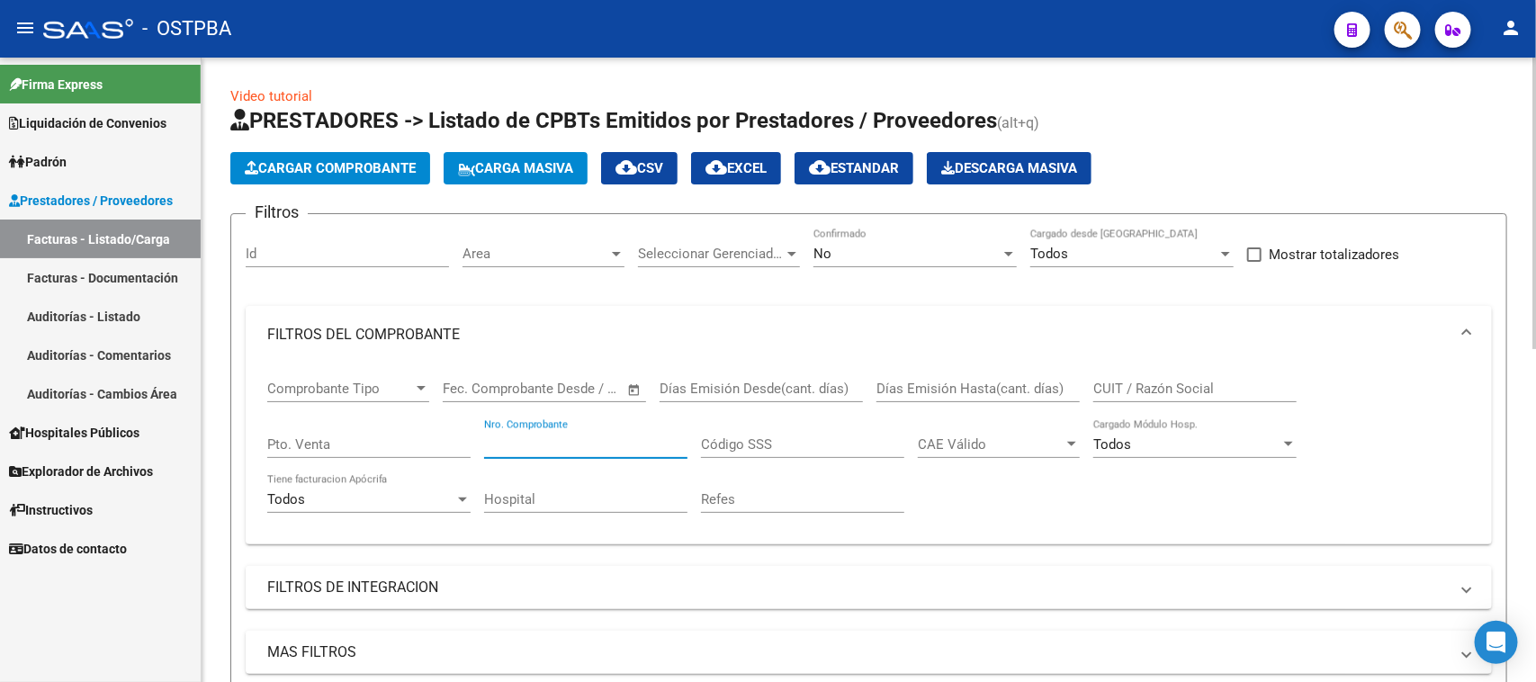
click at [574, 442] on input "Nro. Comprobante" at bounding box center [585, 444] width 203 height 16
click at [828, 259] on span "No" at bounding box center [823, 254] width 18 height 16
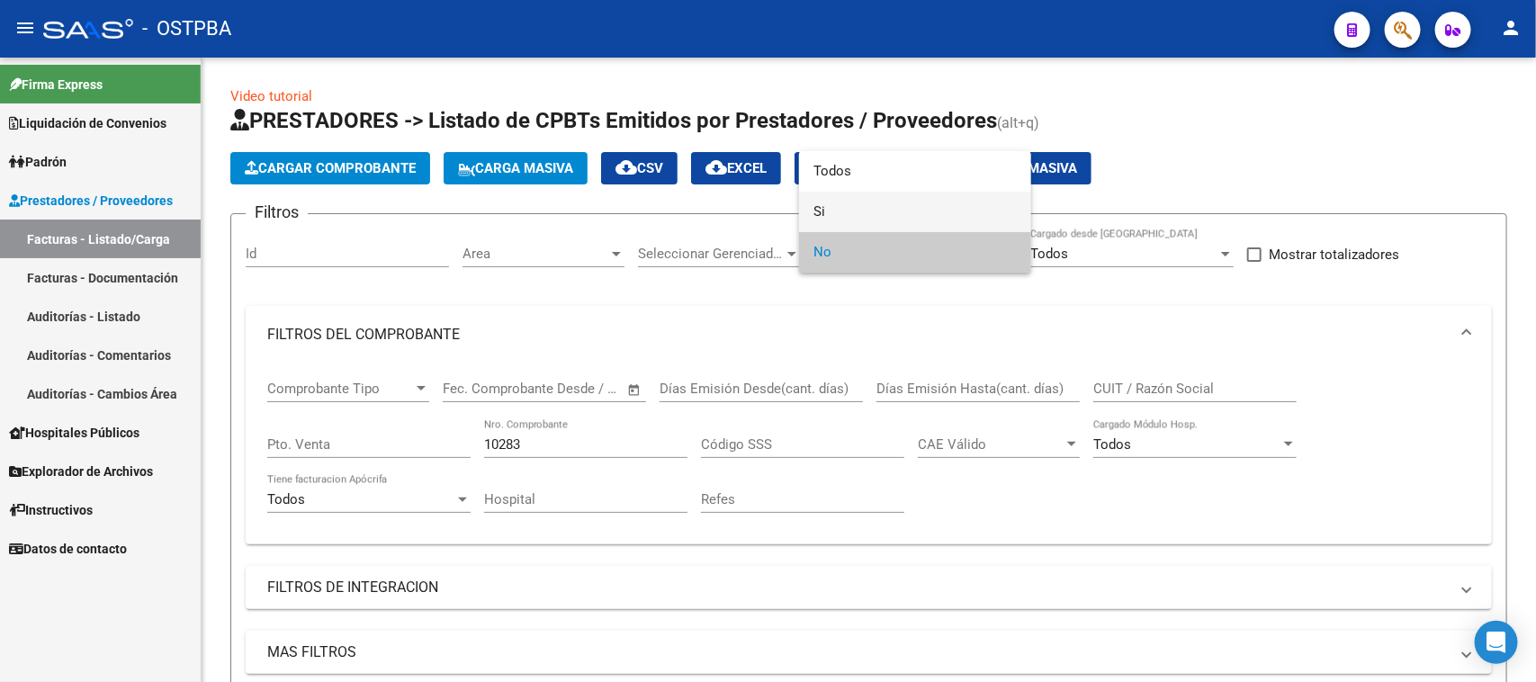
click at [816, 214] on span "Si" at bounding box center [915, 212] width 203 height 40
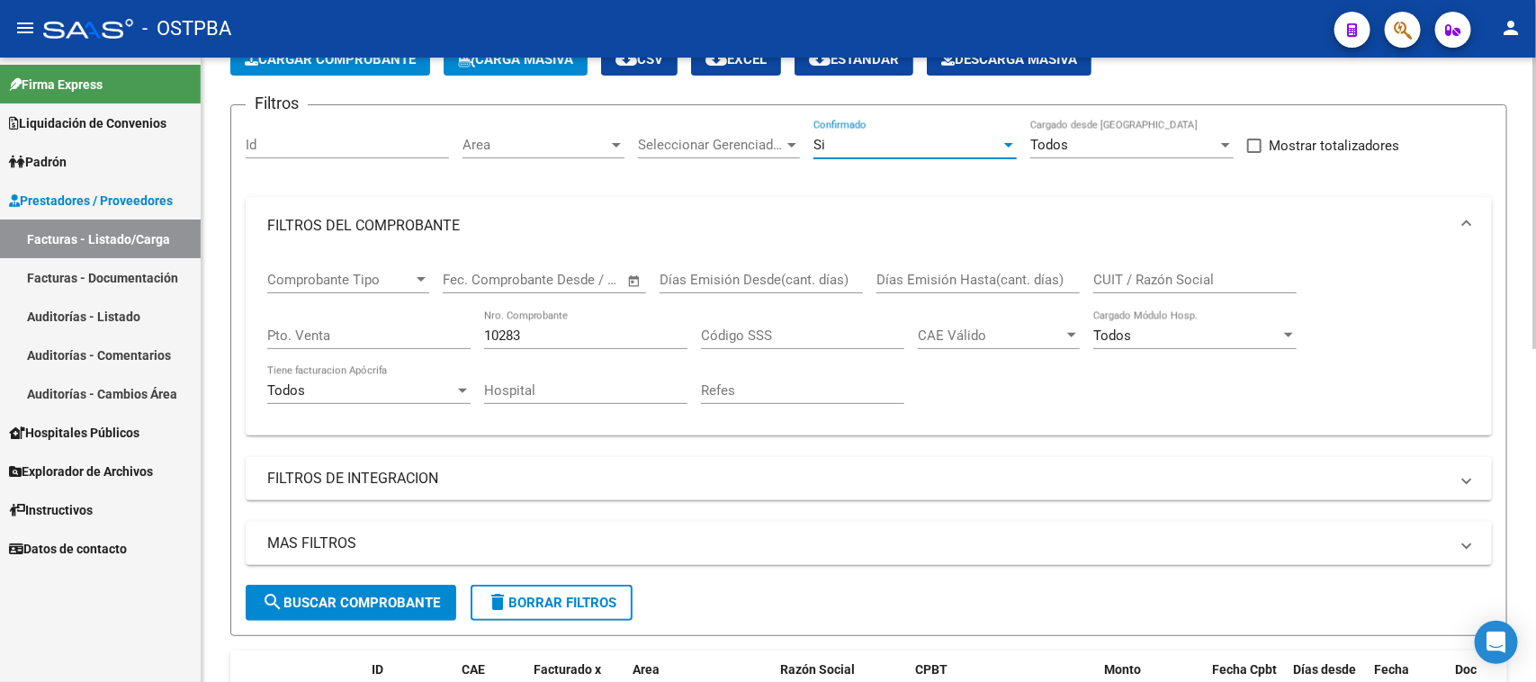
scroll to position [225, 0]
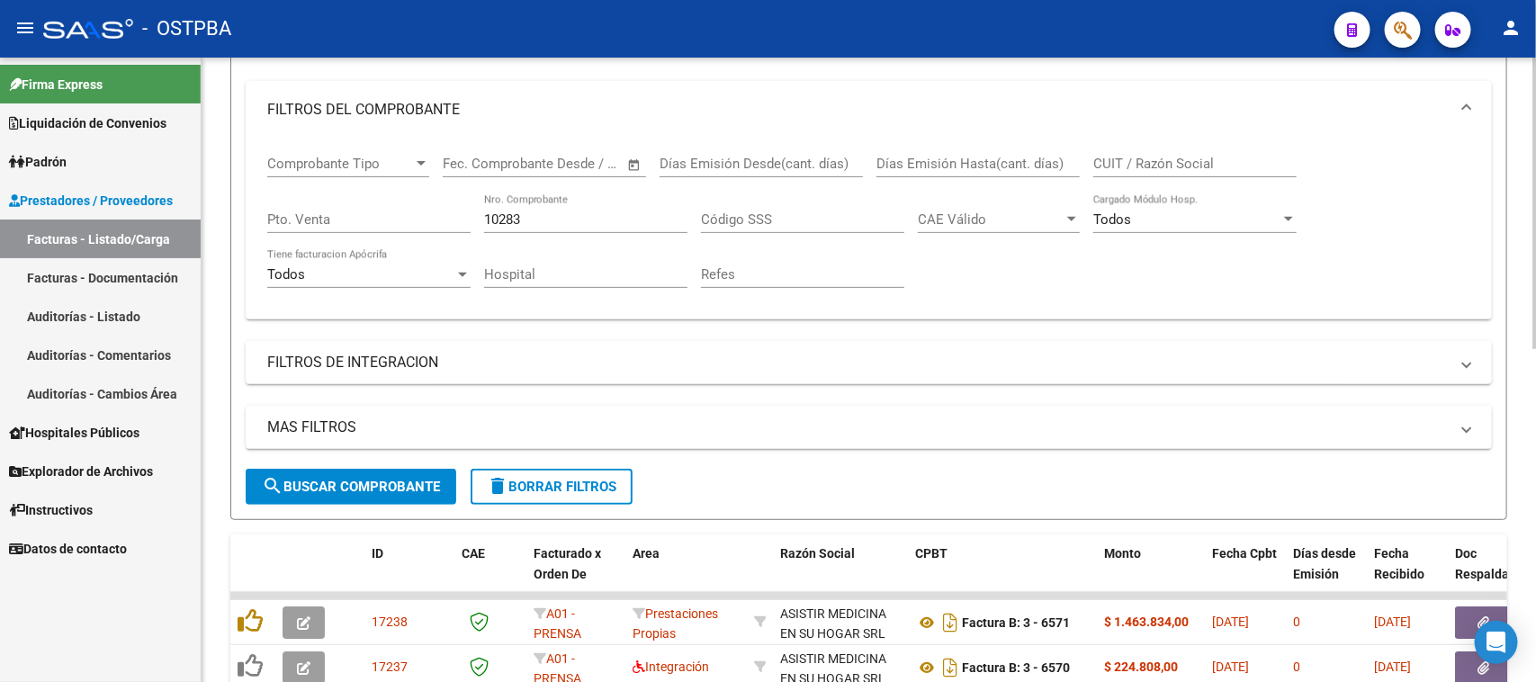
click at [362, 488] on span "search Buscar Comprobante" at bounding box center [351, 487] width 178 height 16
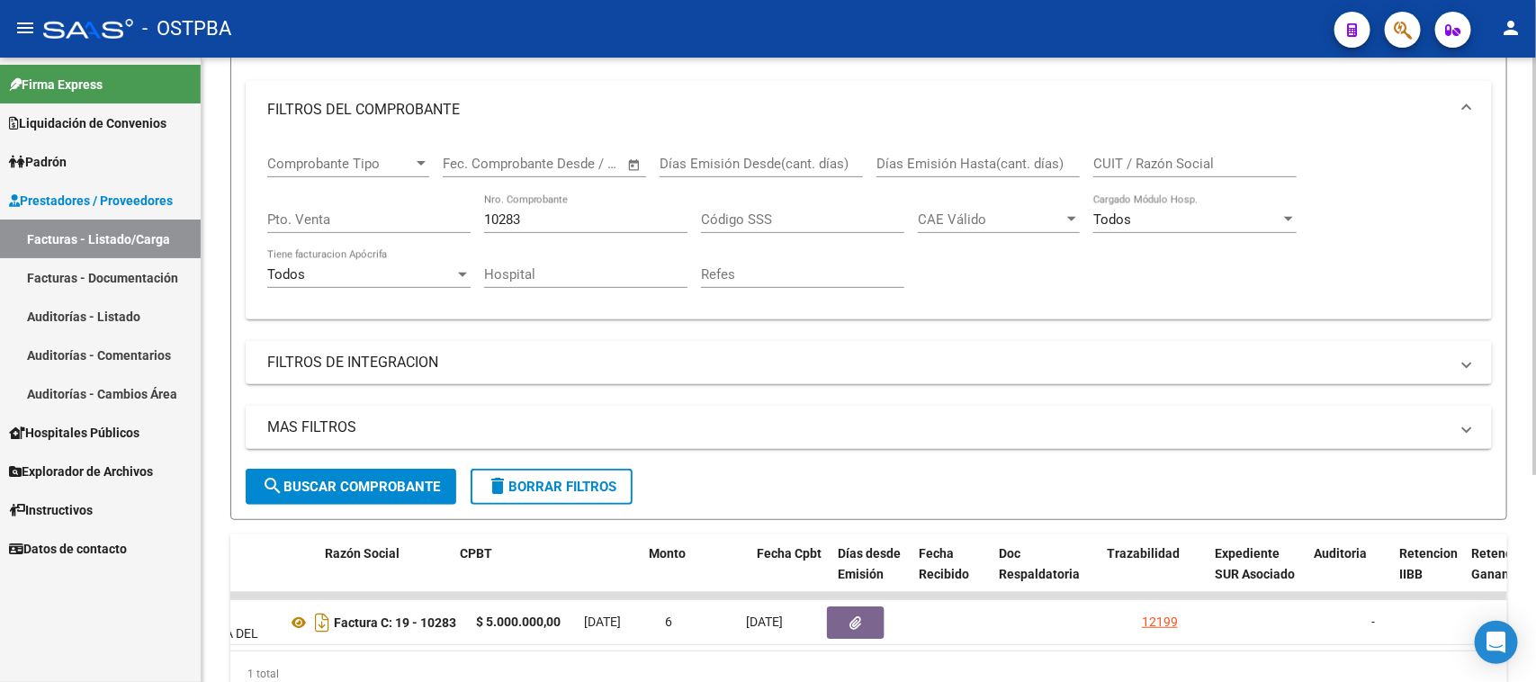
scroll to position [0, 721]
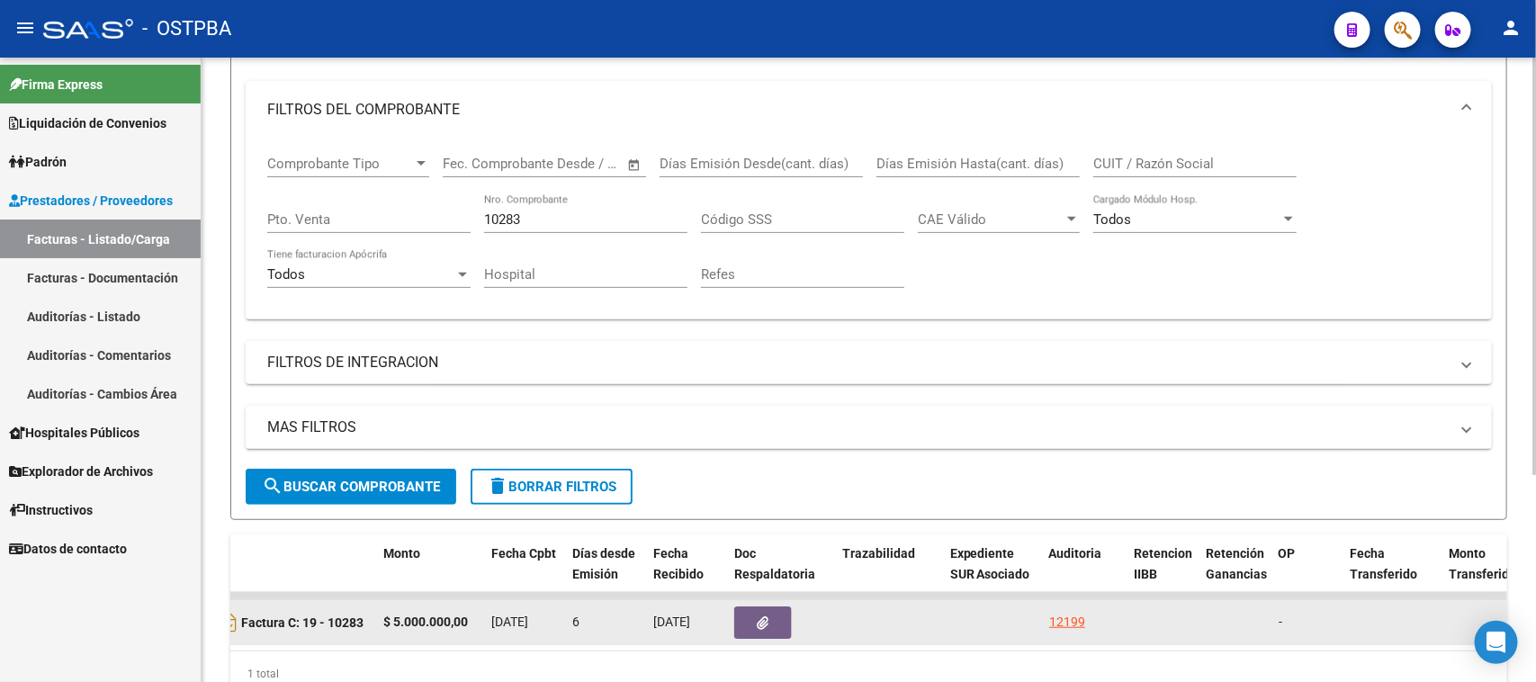
click at [772, 628] on button "button" at bounding box center [763, 623] width 58 height 32
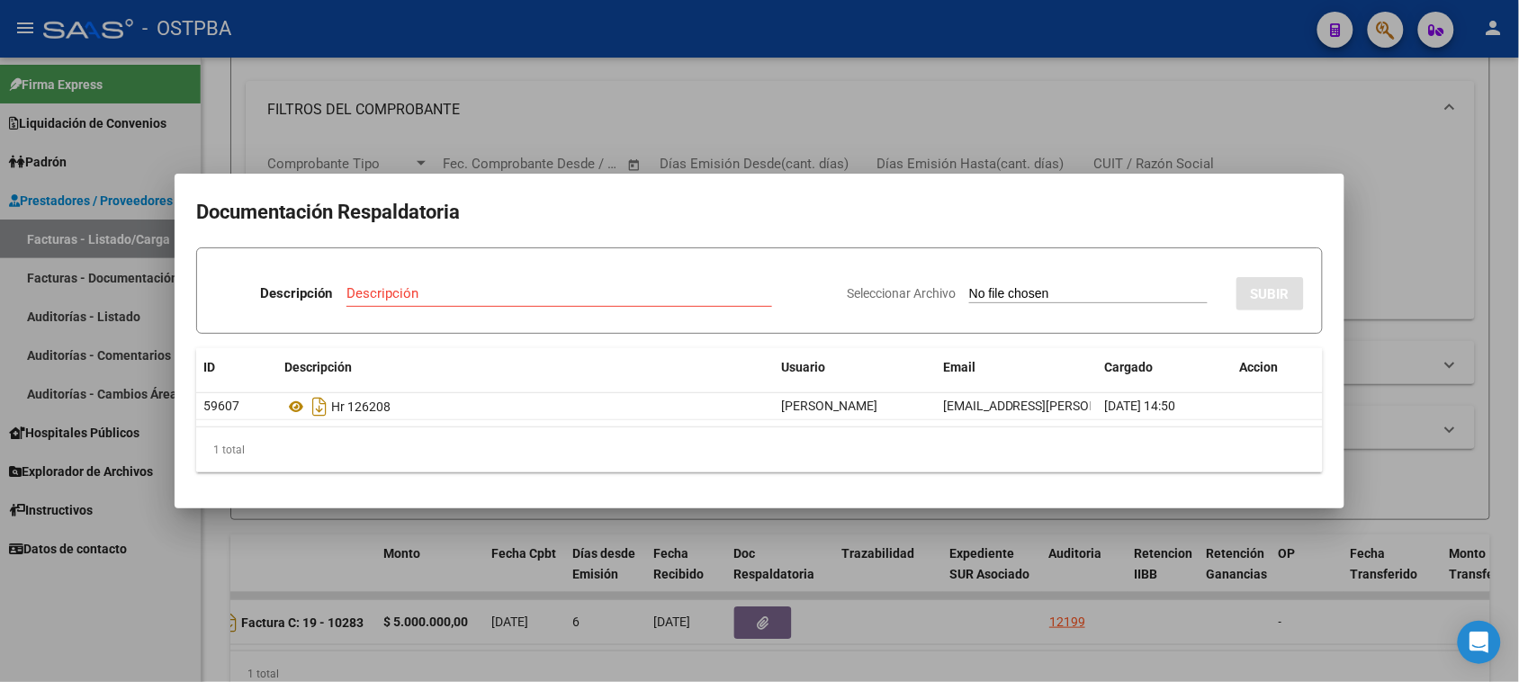
click at [112, 639] on div at bounding box center [759, 341] width 1519 height 682
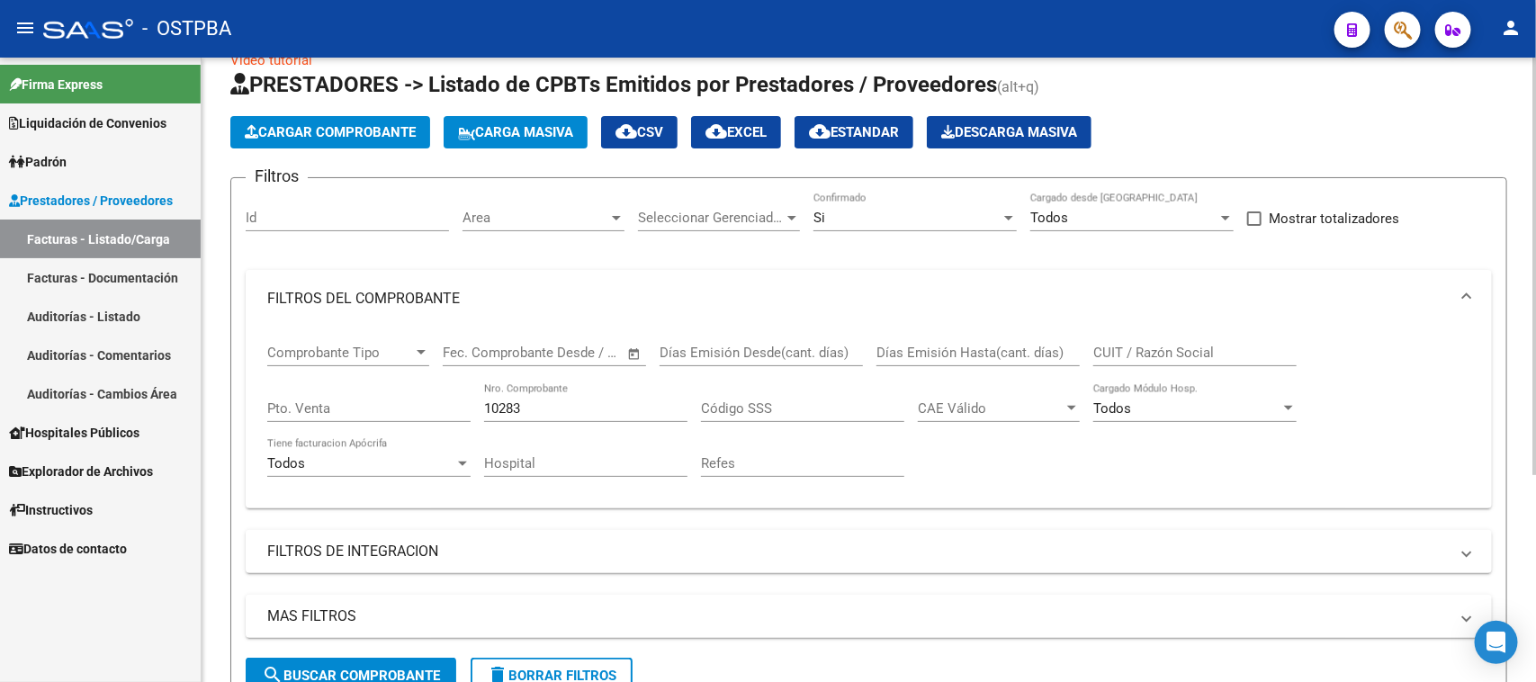
scroll to position [0, 0]
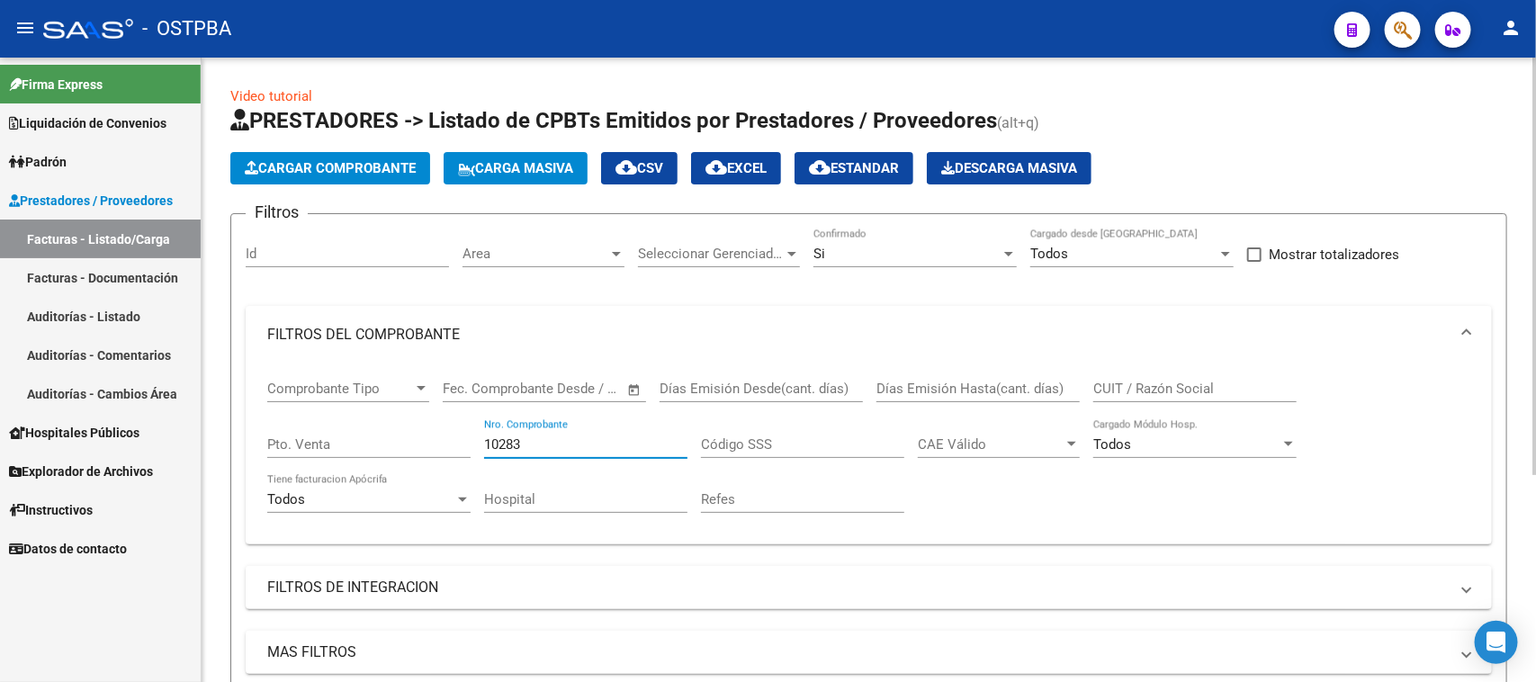
drag, startPoint x: 531, startPoint y: 439, endPoint x: 354, endPoint y: 439, distance: 177.3
click at [354, 439] on div "Comprobante Tipo Comprobante Tipo Start date – End date Fec. Comprobante Desde …" at bounding box center [868, 447] width 1203 height 166
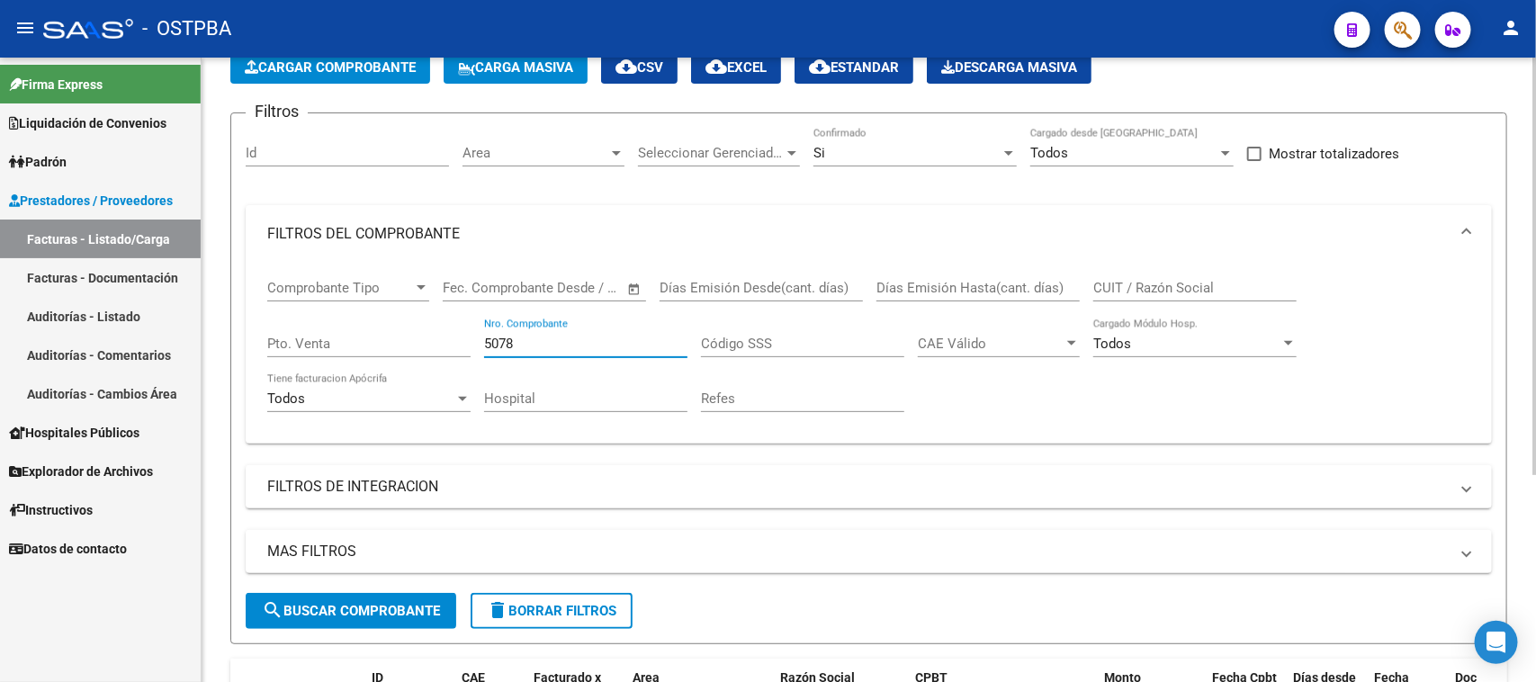
scroll to position [225, 0]
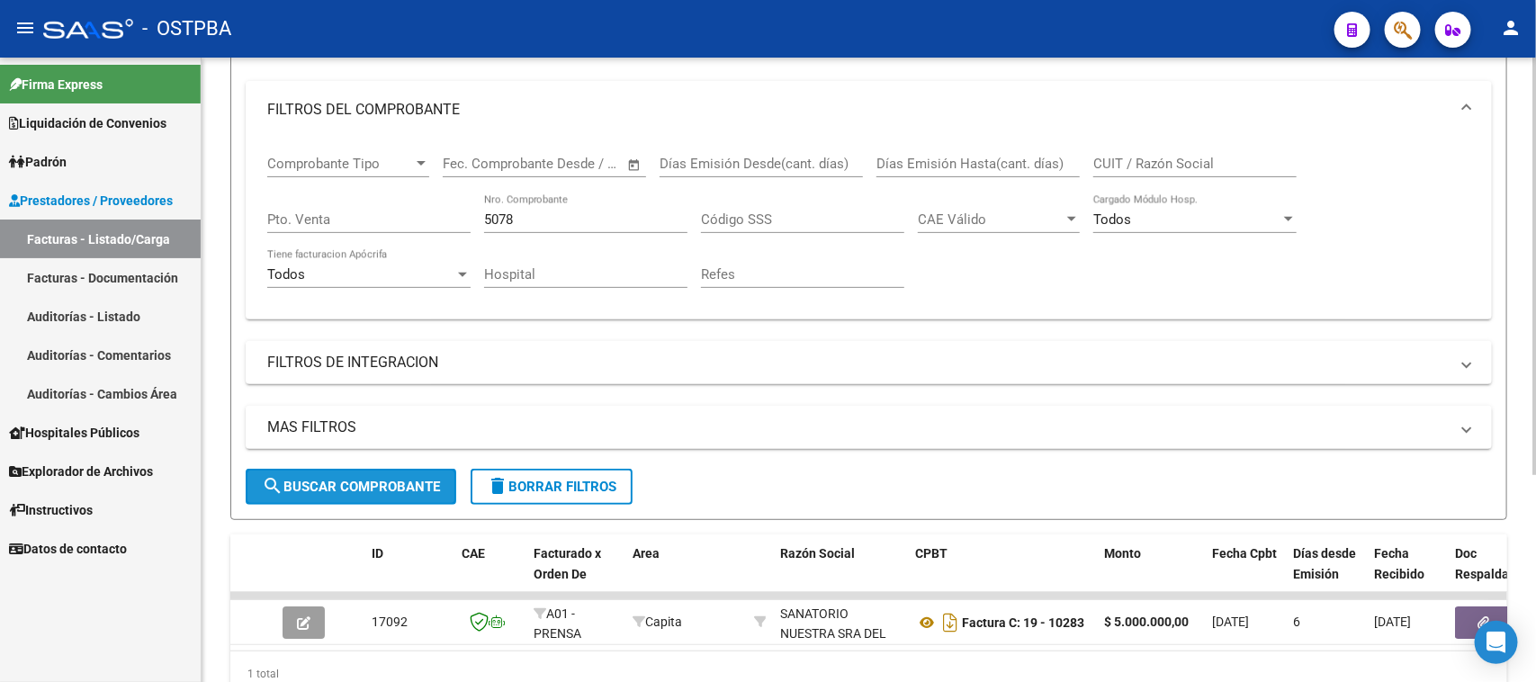
click at [428, 486] on span "search Buscar Comprobante" at bounding box center [351, 487] width 178 height 16
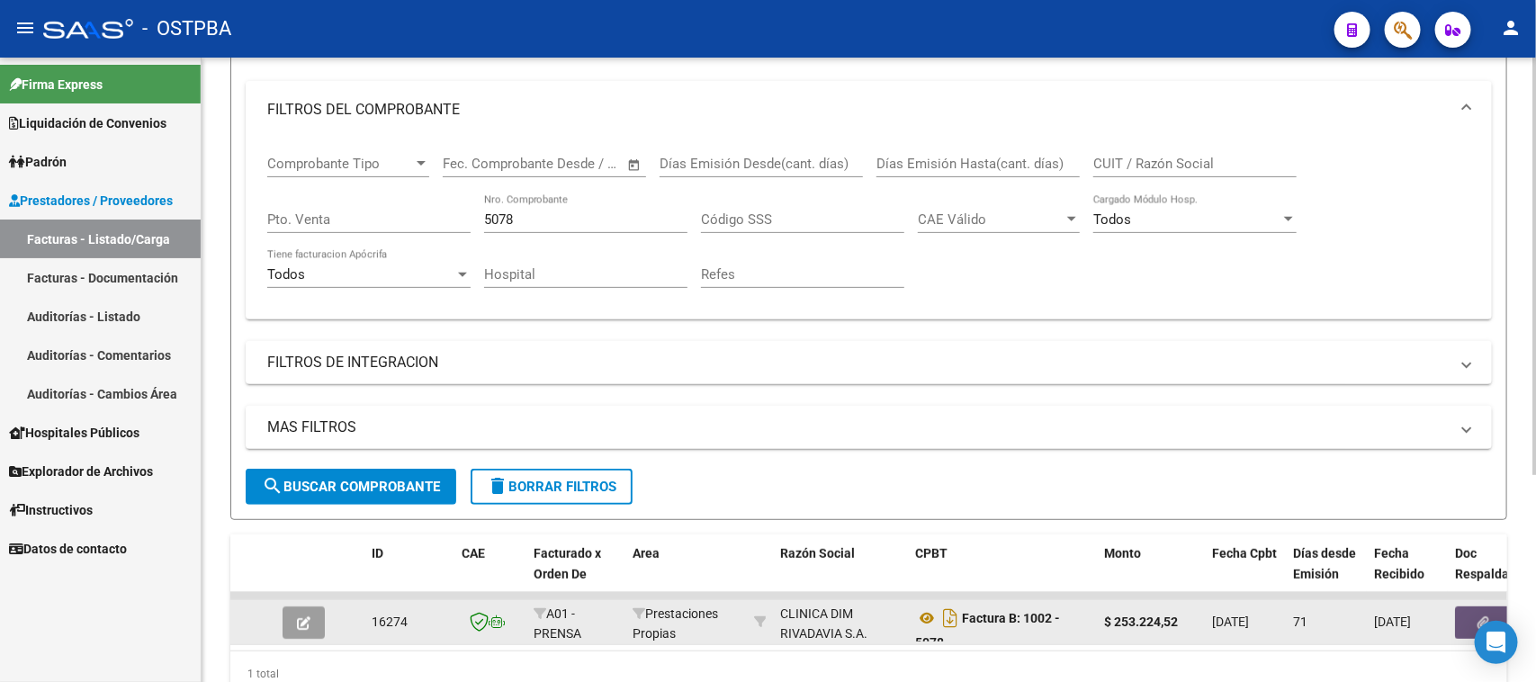
click at [1468, 624] on button "button" at bounding box center [1484, 623] width 58 height 32
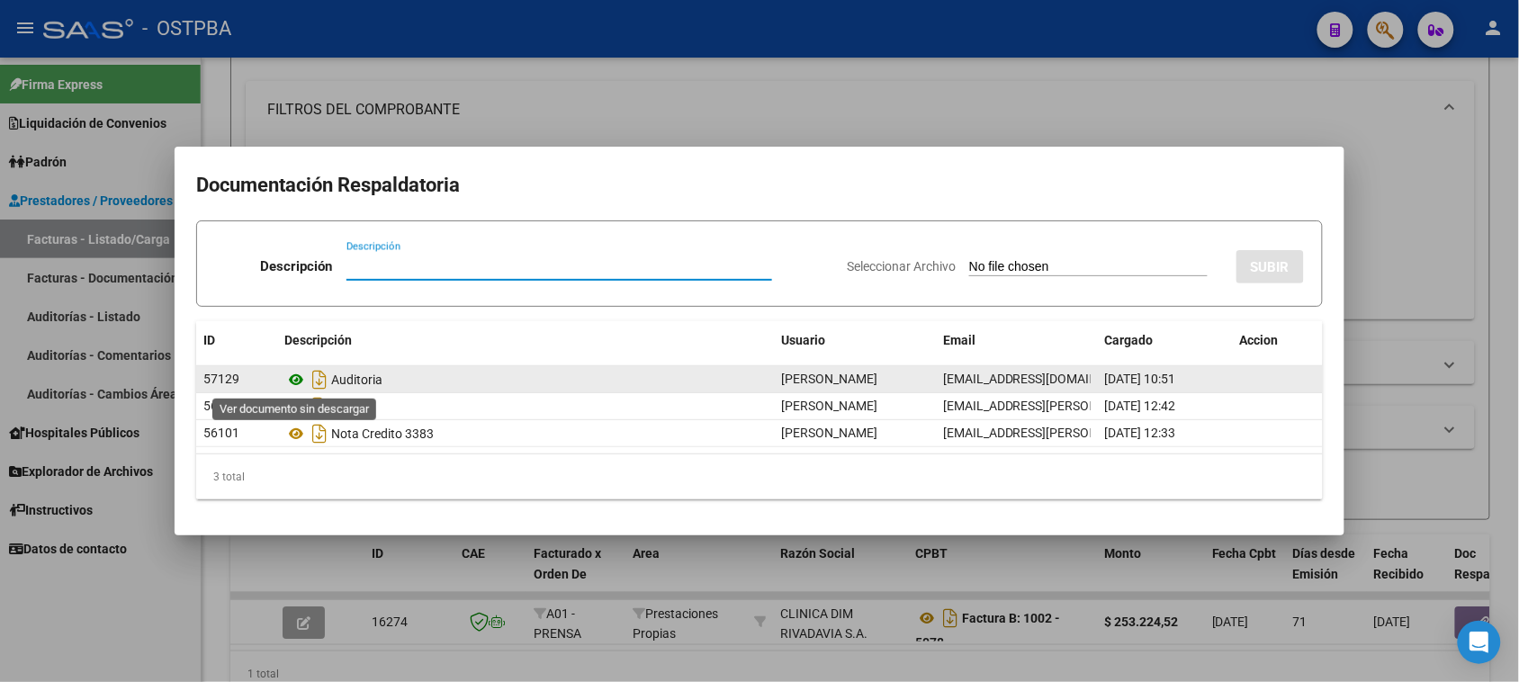
click at [297, 379] on icon at bounding box center [295, 380] width 23 height 22
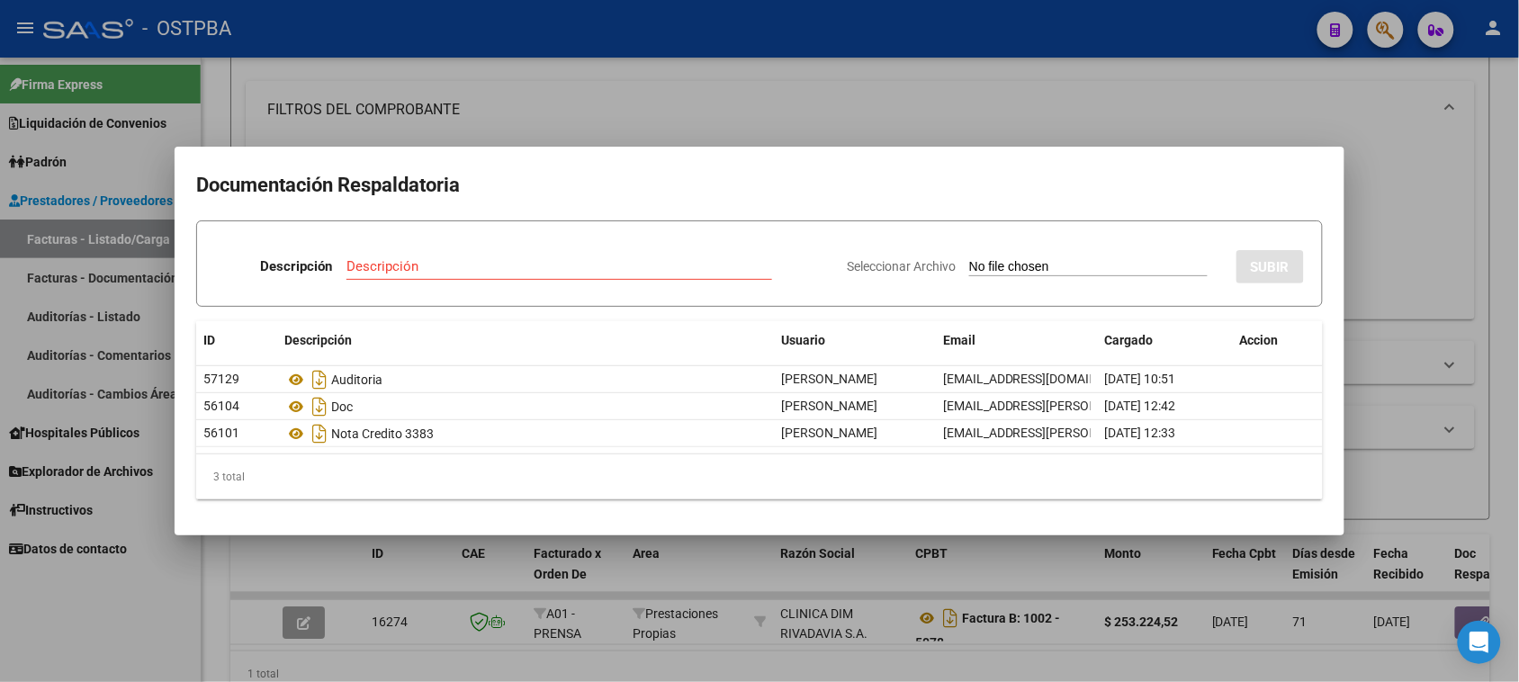
drag, startPoint x: 145, startPoint y: 579, endPoint x: 497, endPoint y: 496, distance: 361.5
click at [145, 578] on div at bounding box center [759, 341] width 1519 height 682
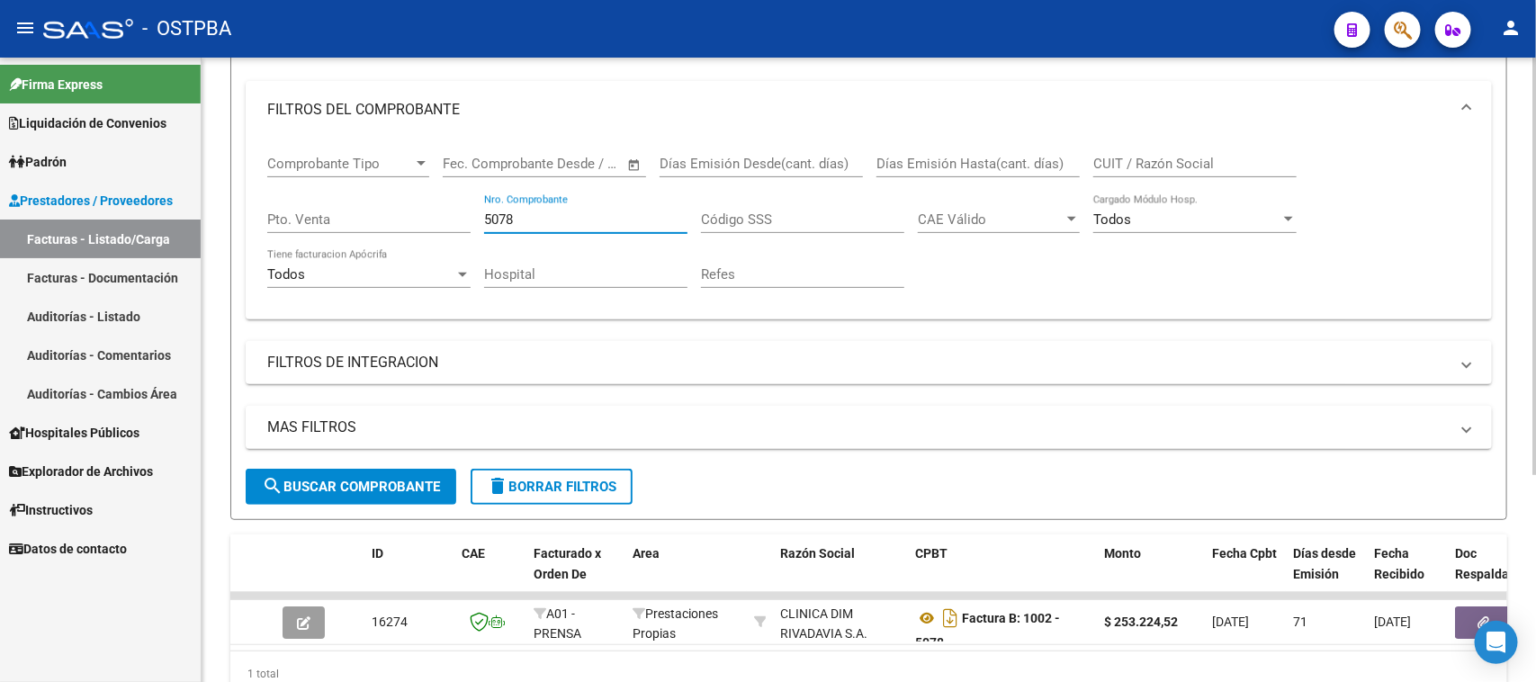
drag, startPoint x: 523, startPoint y: 214, endPoint x: 471, endPoint y: 209, distance: 52.5
click at [471, 209] on div "Comprobante Tipo Comprobante Tipo Start date – End date Fec. Comprobante Desde …" at bounding box center [868, 222] width 1203 height 166
type input "10239"
click at [394, 479] on span "search Buscar Comprobante" at bounding box center [351, 487] width 178 height 16
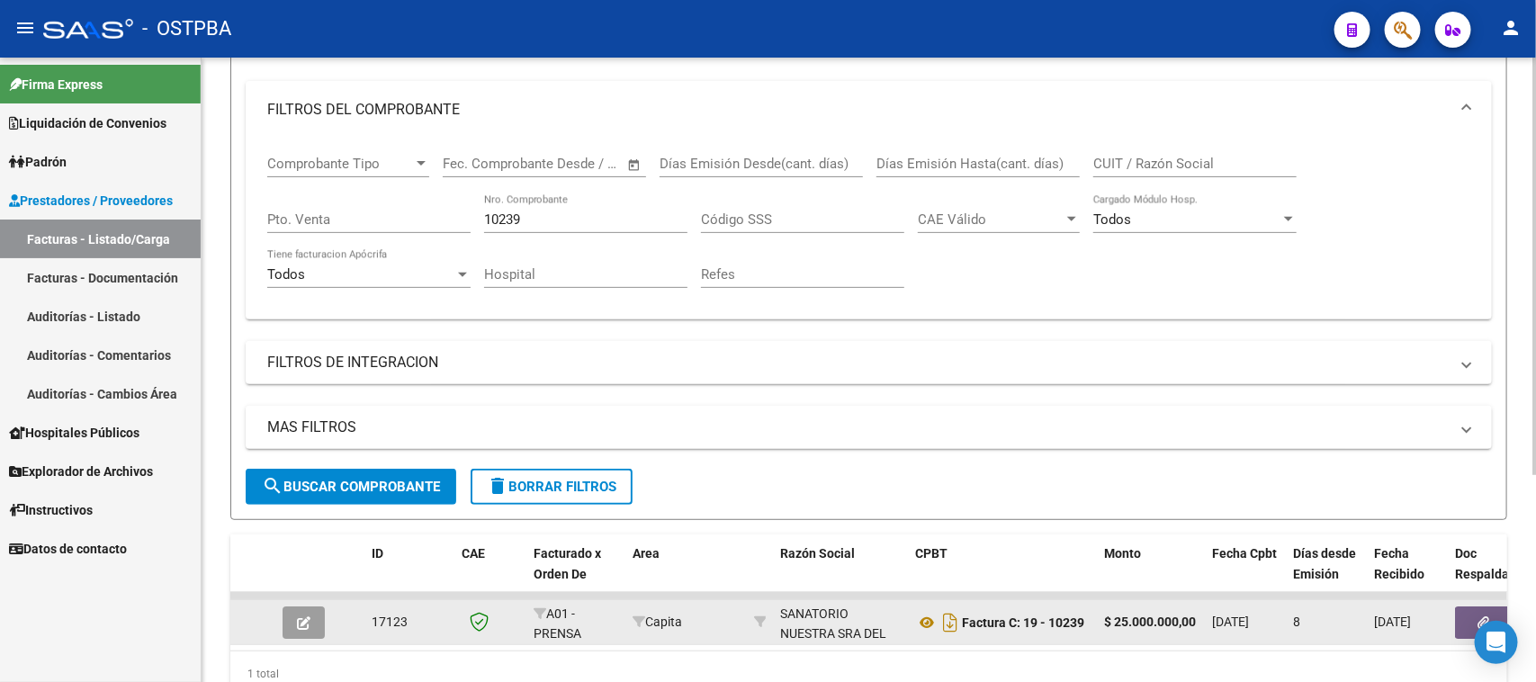
click at [1465, 613] on button "button" at bounding box center [1484, 623] width 58 height 32
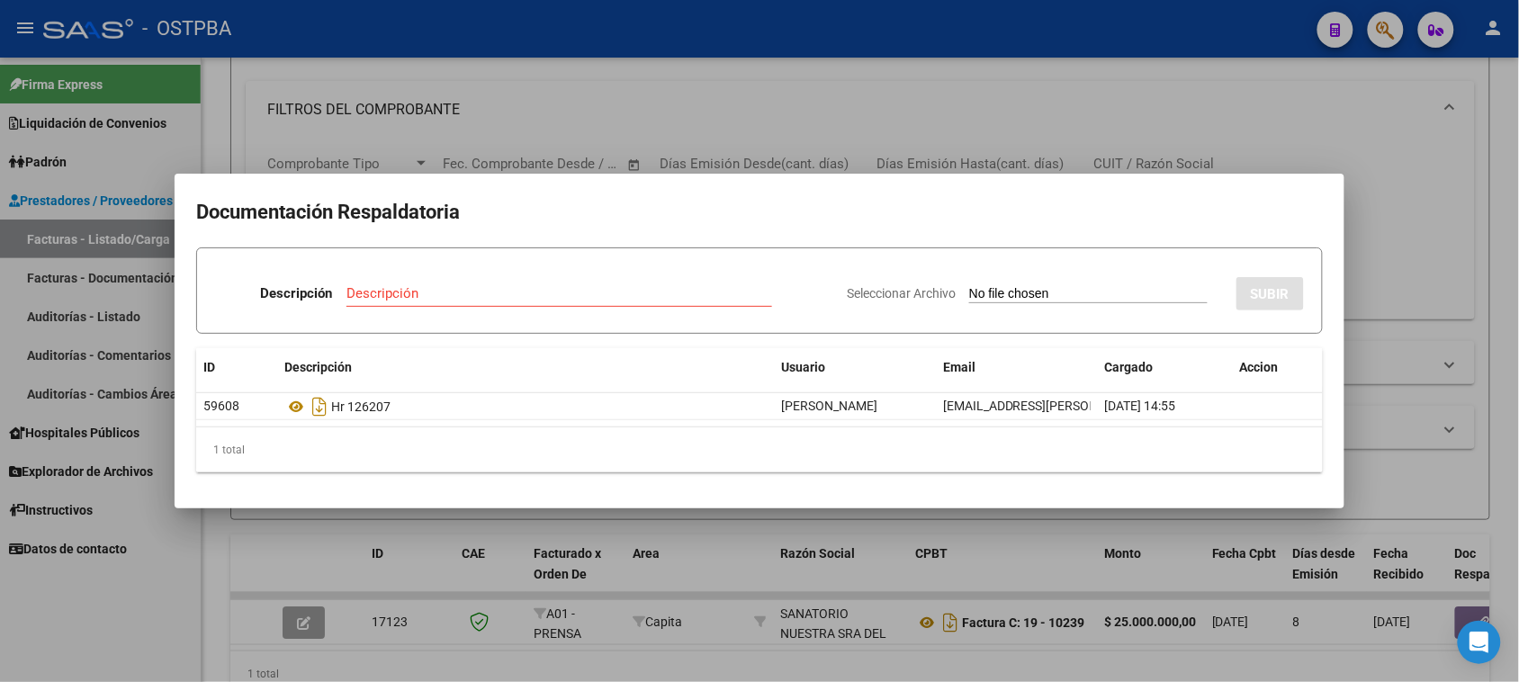
click at [542, 653] on div at bounding box center [759, 341] width 1519 height 682
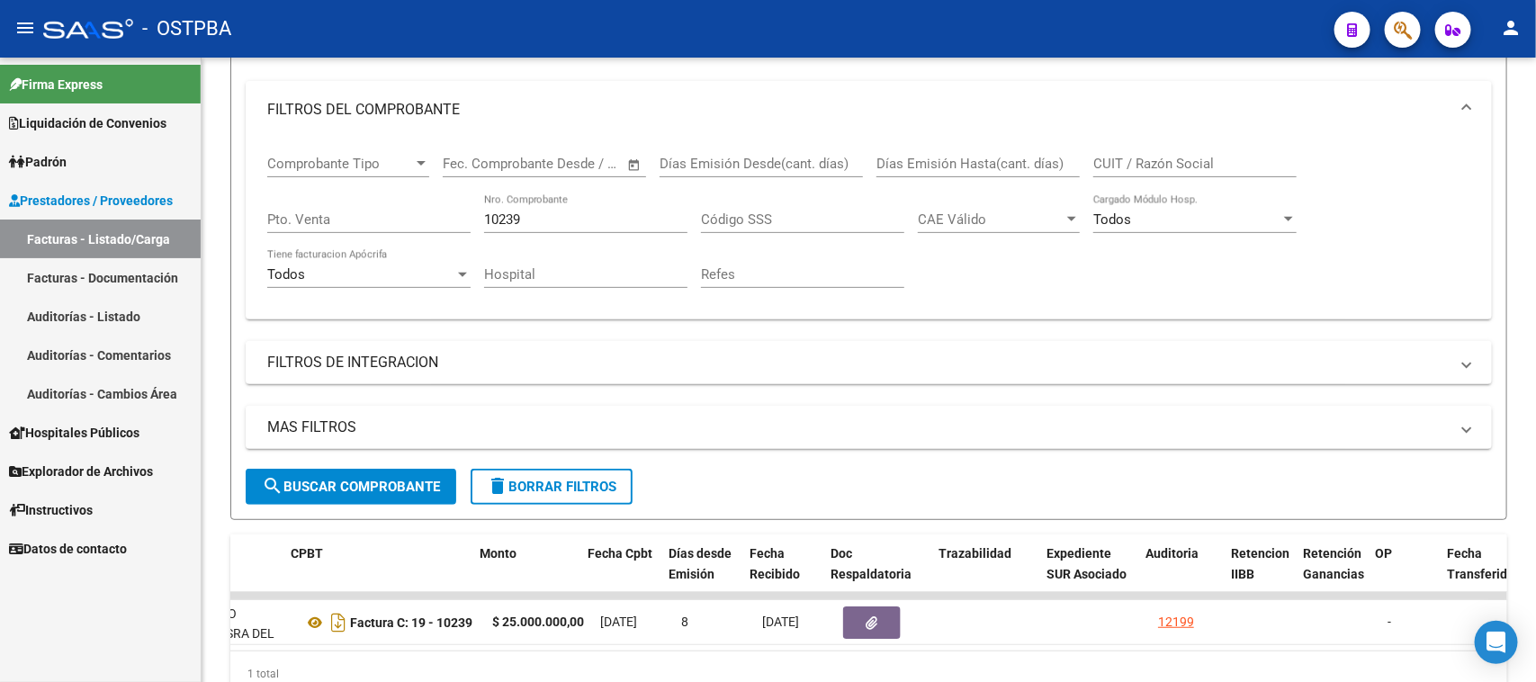
scroll to position [0, 788]
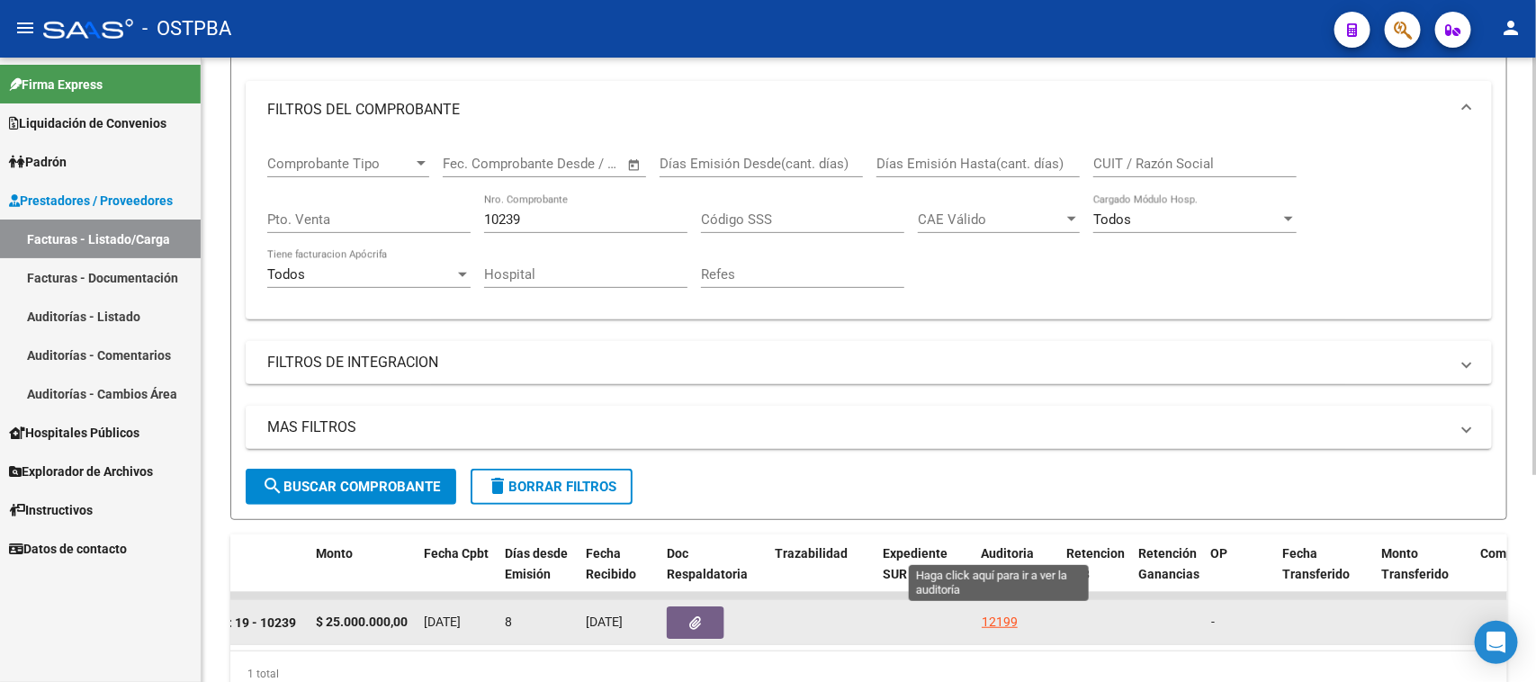
click at [996, 615] on div "12199" at bounding box center [1000, 622] width 36 height 21
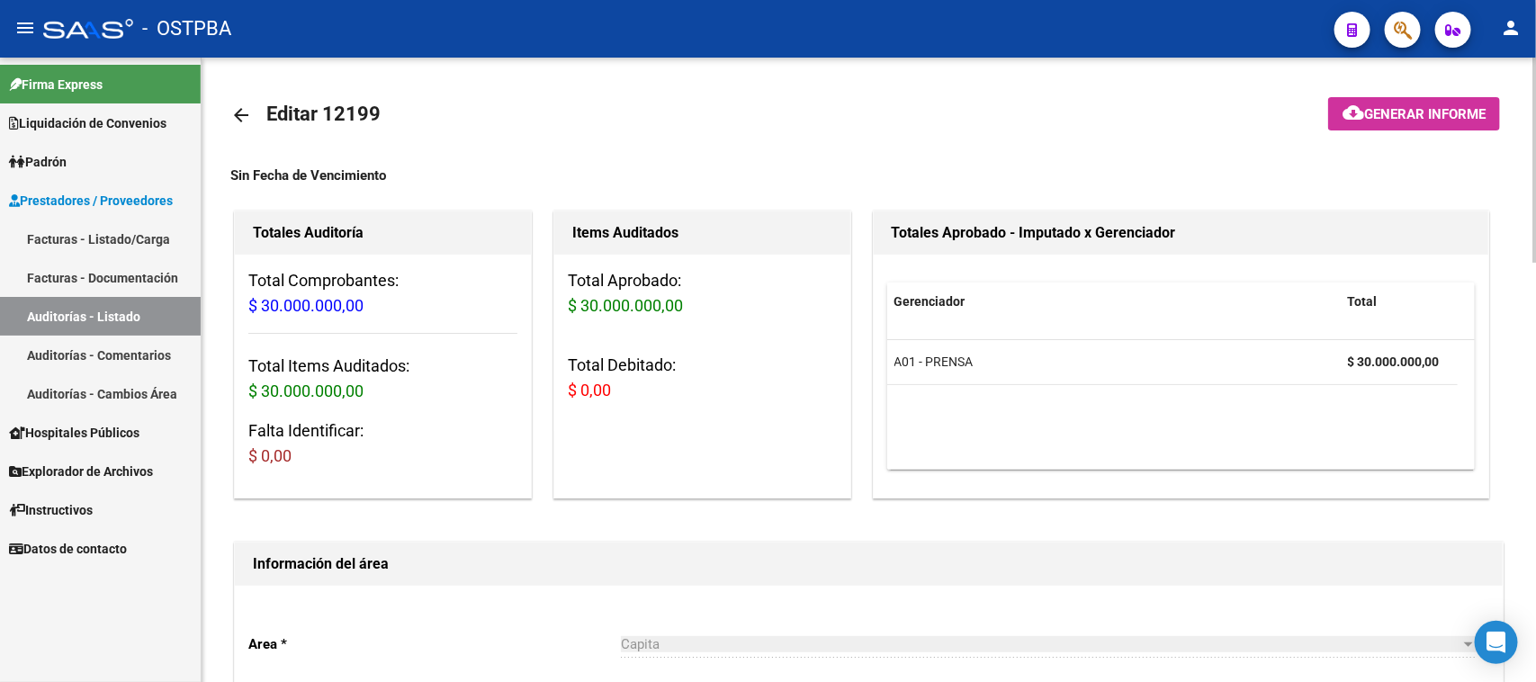
click at [1388, 113] on span "Generar informe" at bounding box center [1424, 114] width 121 height 16
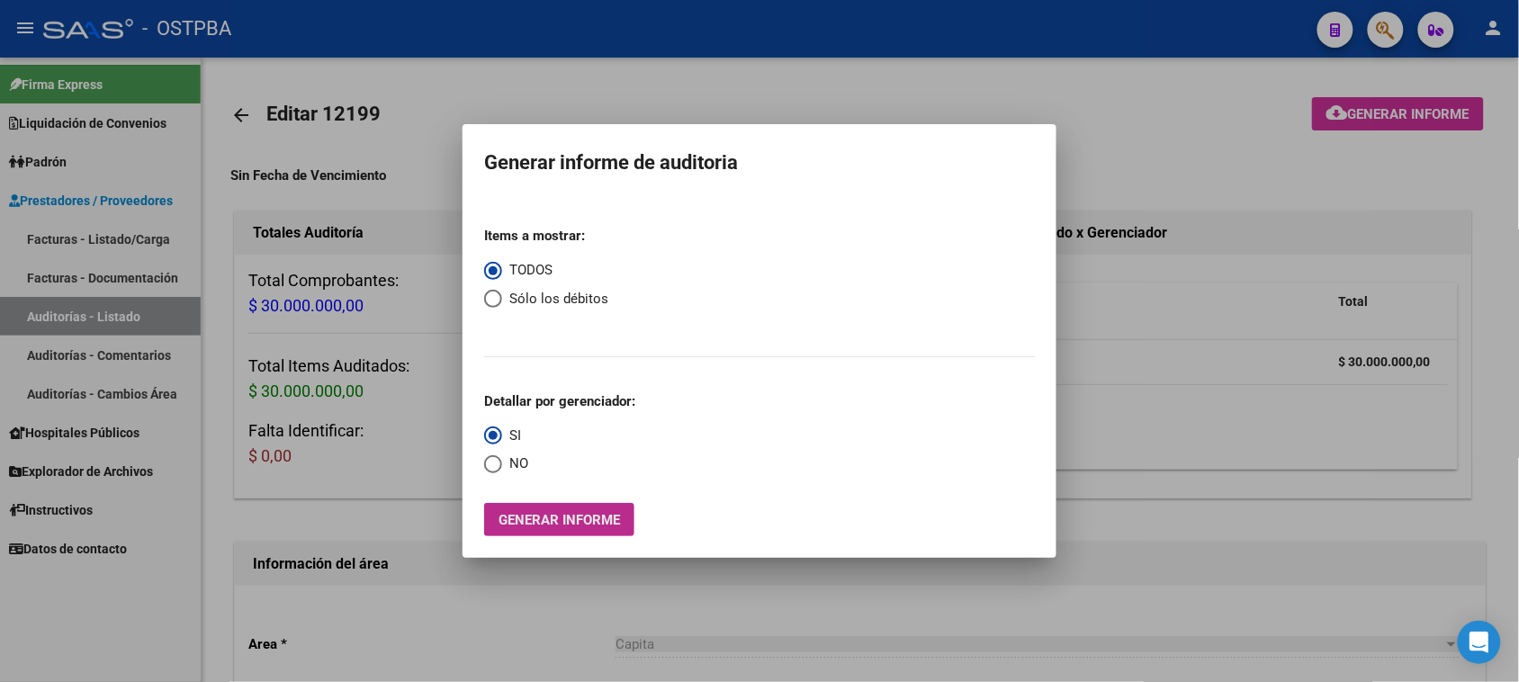
click at [612, 526] on span "Generar informe" at bounding box center [559, 520] width 121 height 16
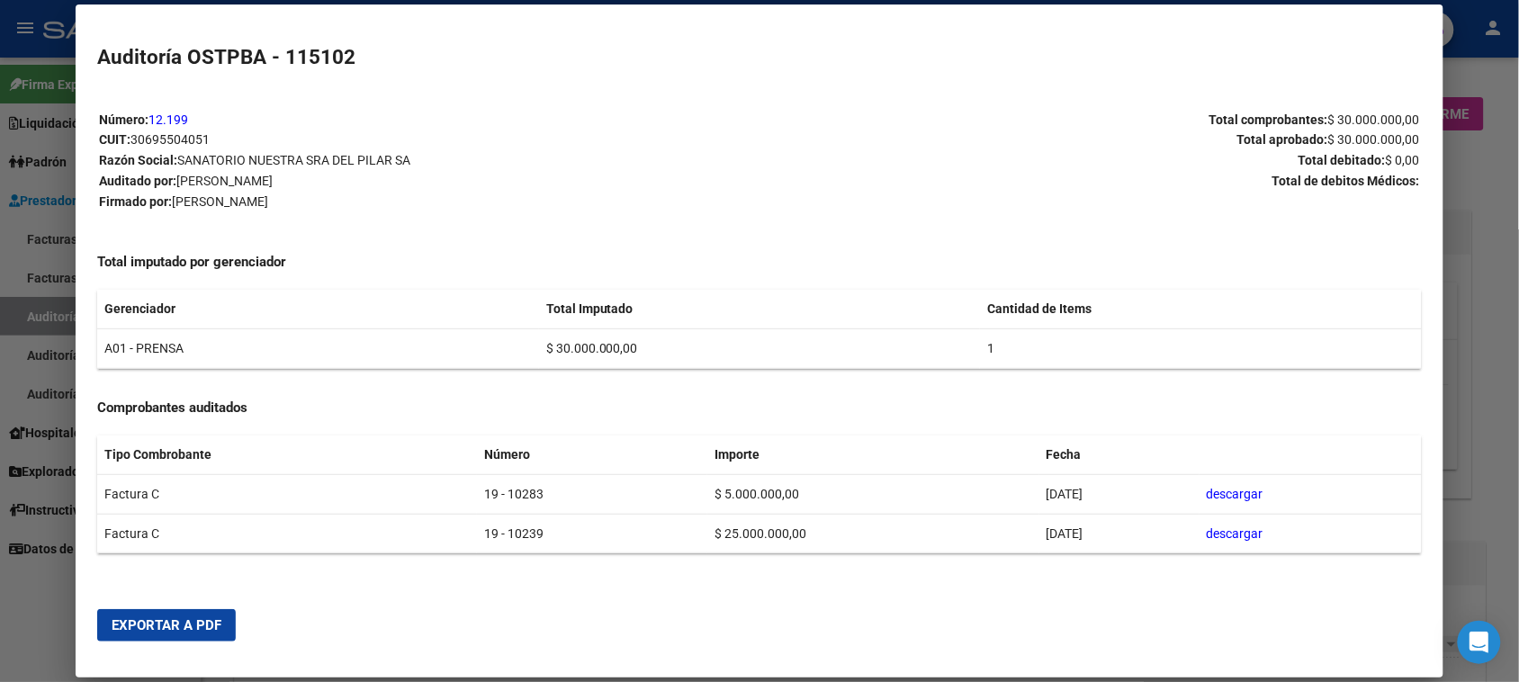
click at [182, 635] on button "Exportar a PDF" at bounding box center [166, 625] width 139 height 32
click at [36, 313] on div at bounding box center [759, 341] width 1519 height 682
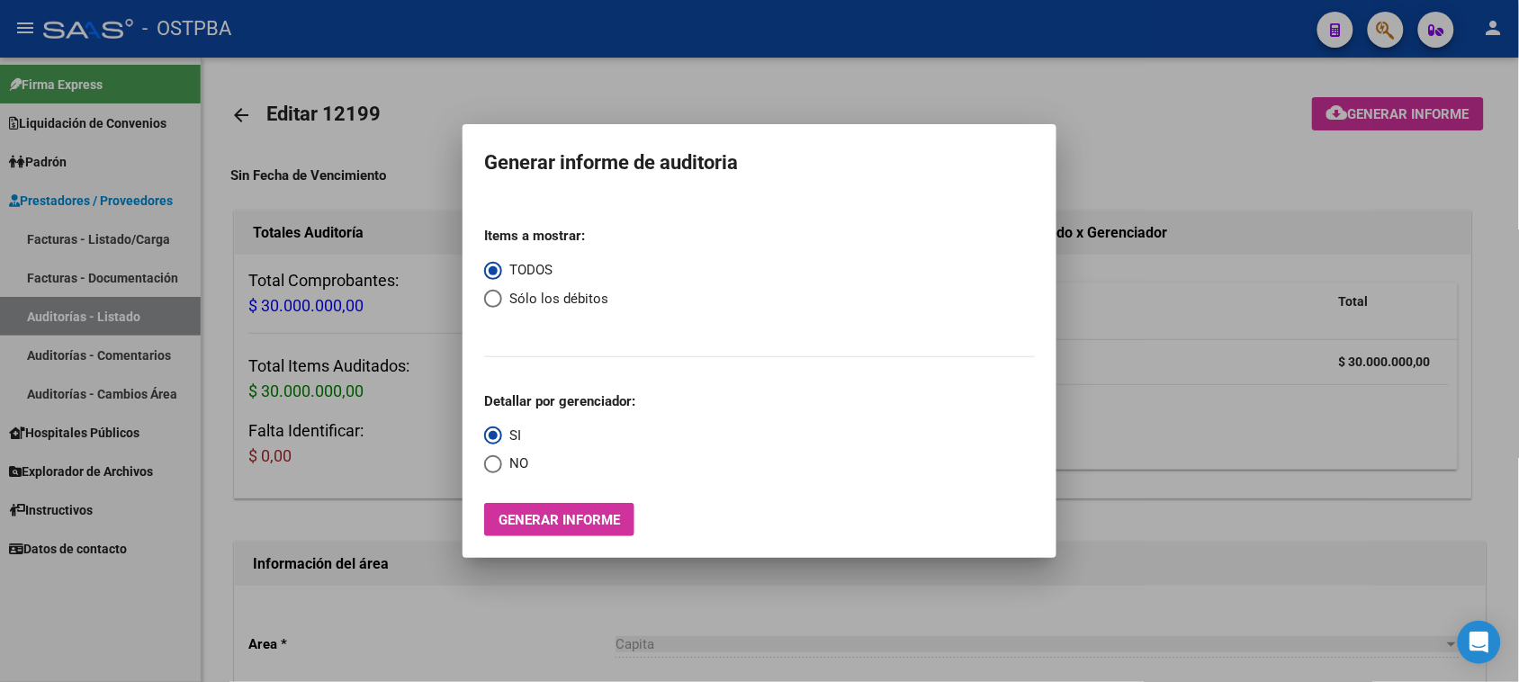
click at [36, 313] on div at bounding box center [759, 341] width 1519 height 682
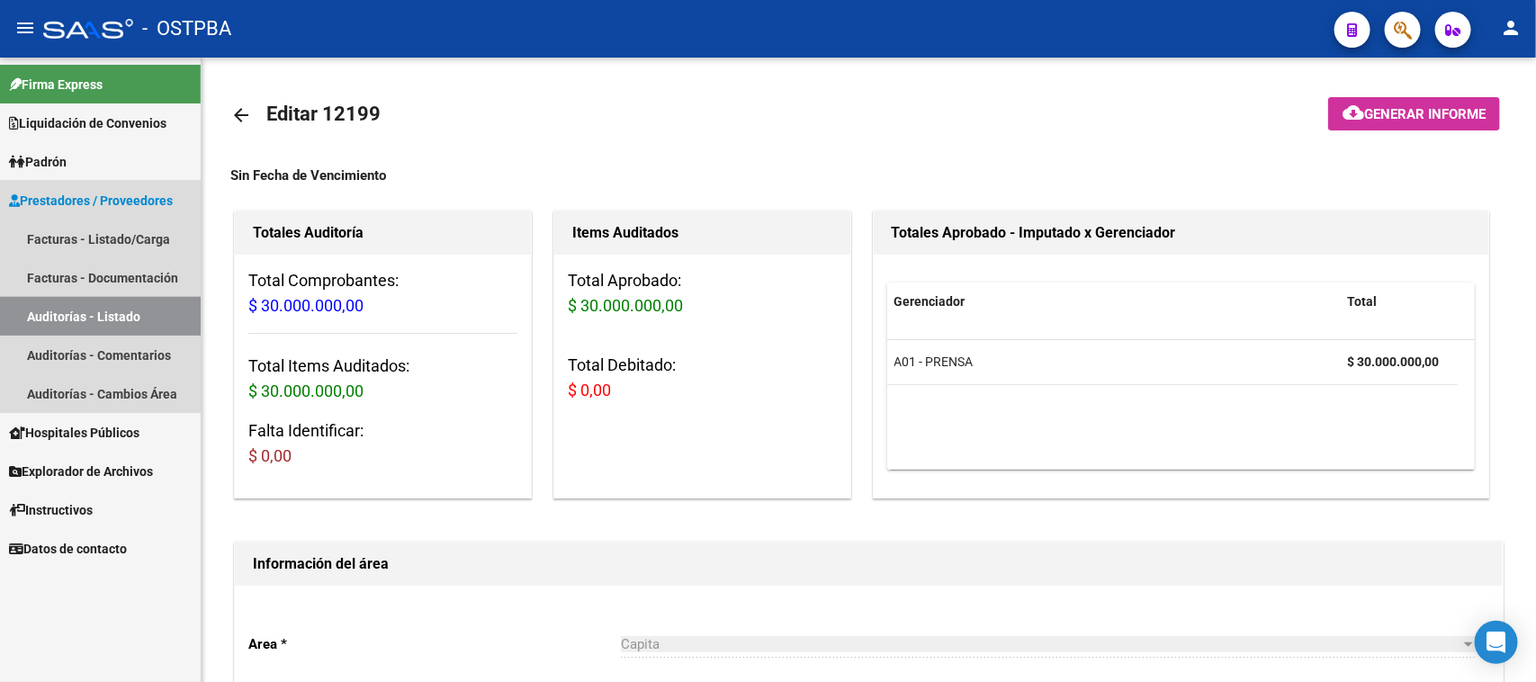
click at [159, 311] on link "Auditorías - Listado" at bounding box center [100, 316] width 201 height 39
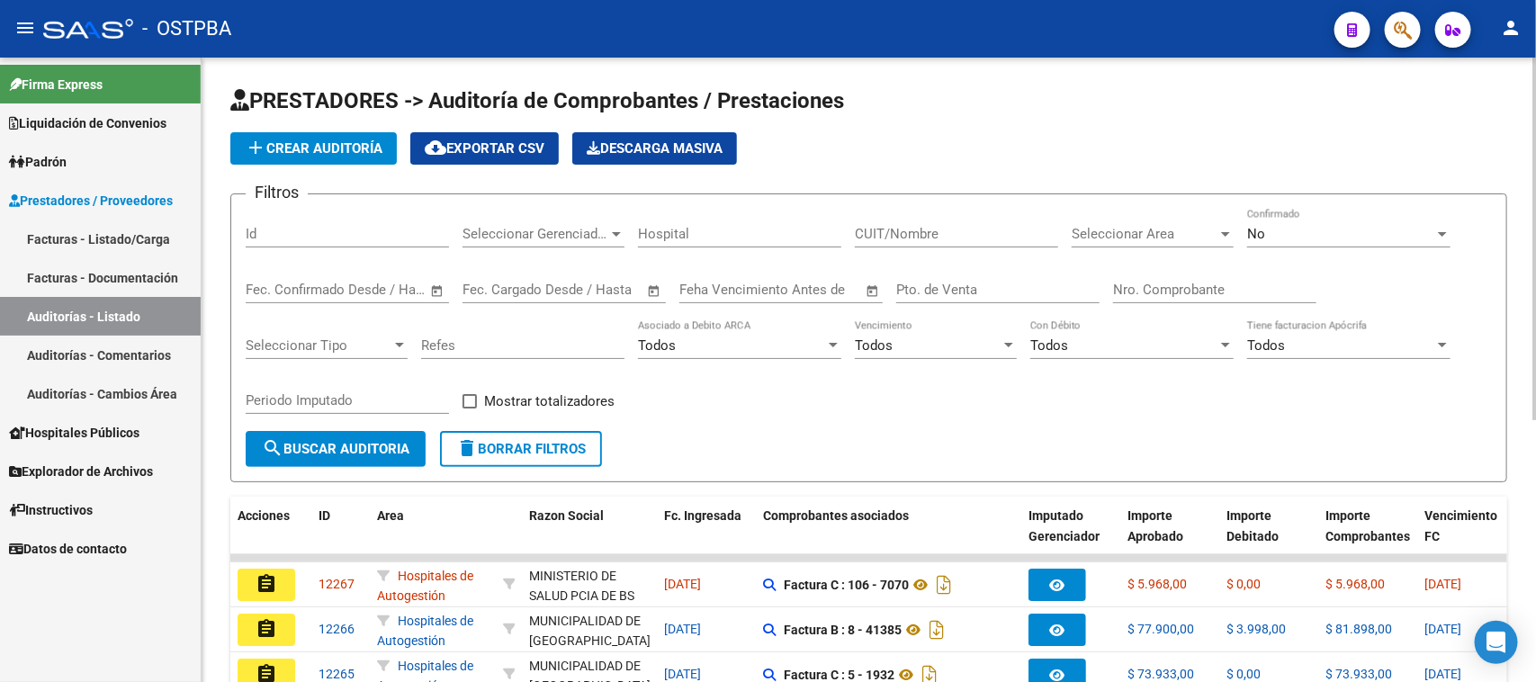
click at [1138, 289] on input "Nro. Comprobante" at bounding box center [1214, 290] width 203 height 16
type input "10283"
click at [1300, 226] on div "No" at bounding box center [1340, 234] width 187 height 16
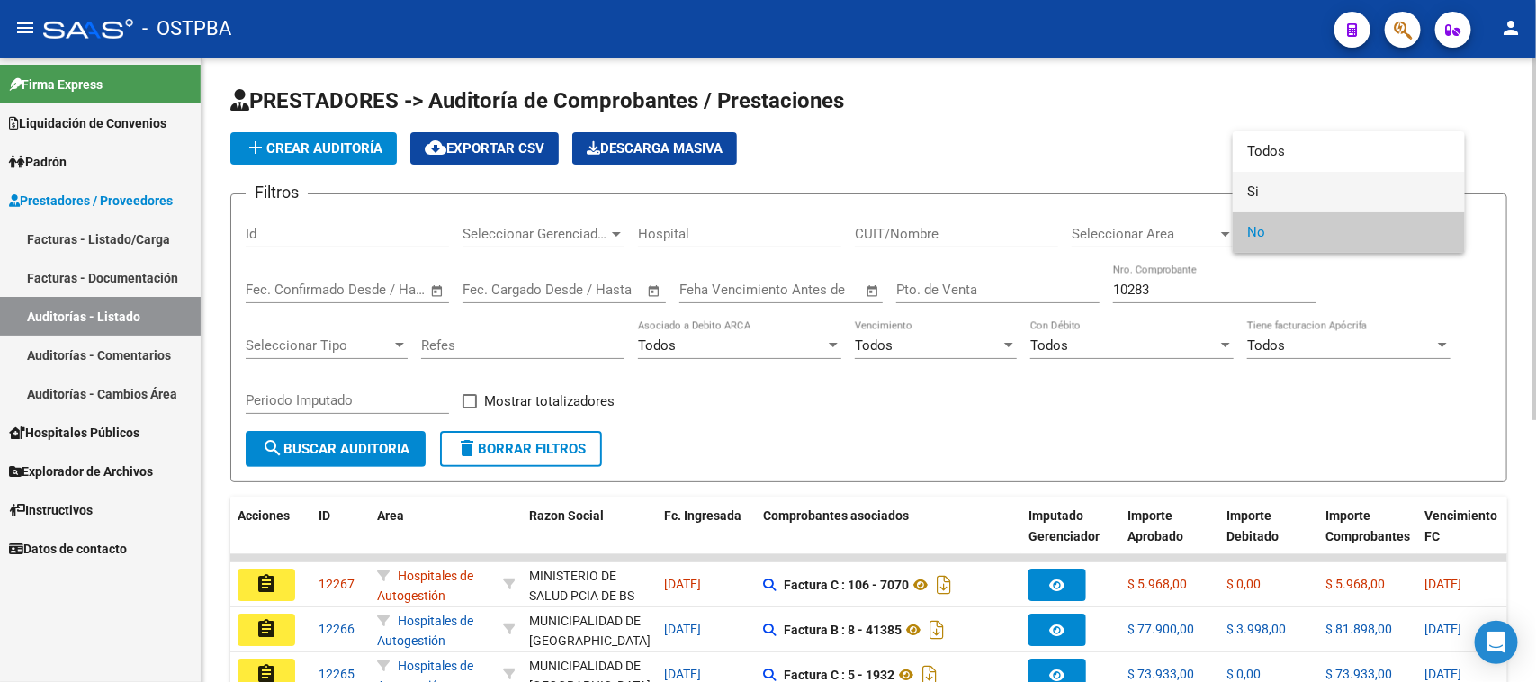
drag, startPoint x: 1253, startPoint y: 189, endPoint x: 877, endPoint y: 279, distance: 385.9
click at [1239, 195] on mat-option "Si" at bounding box center [1349, 192] width 232 height 40
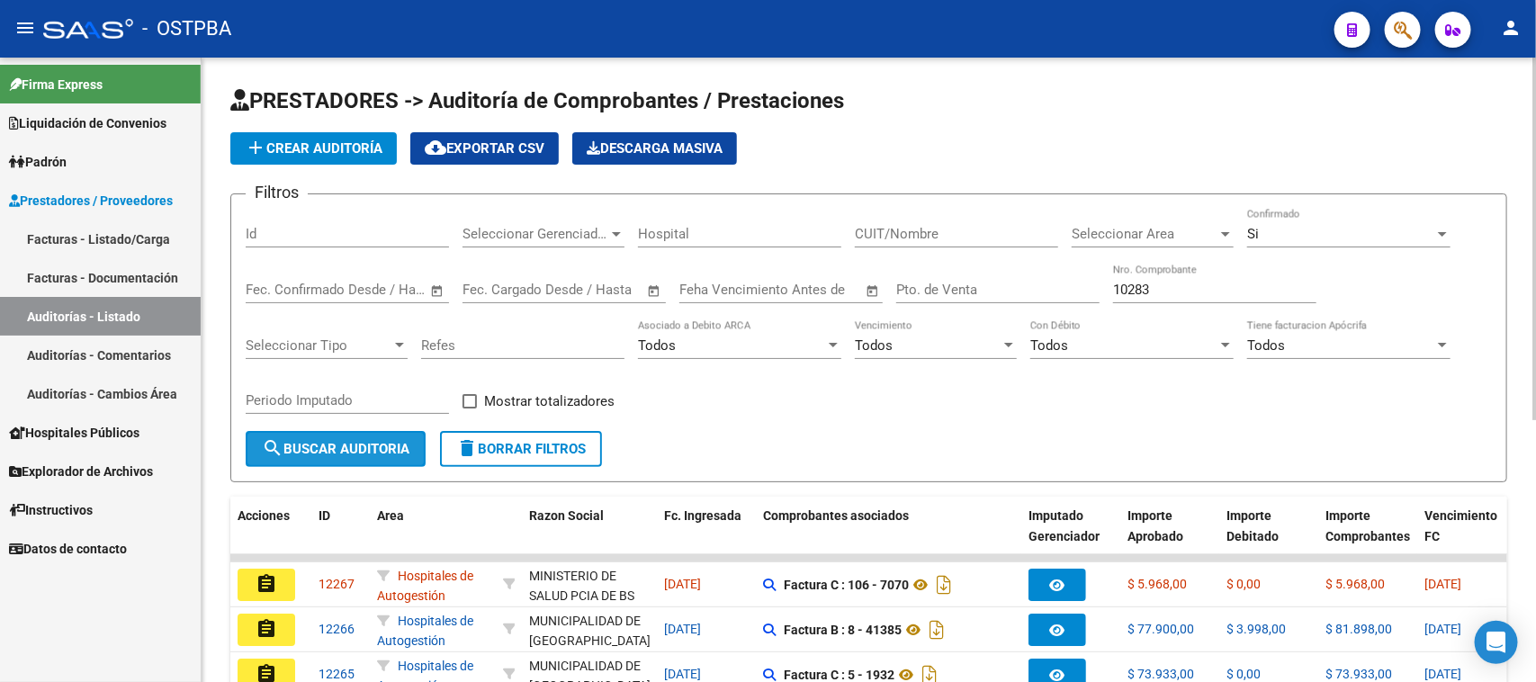
click at [405, 444] on span "search Buscar Auditoria" at bounding box center [336, 449] width 148 height 16
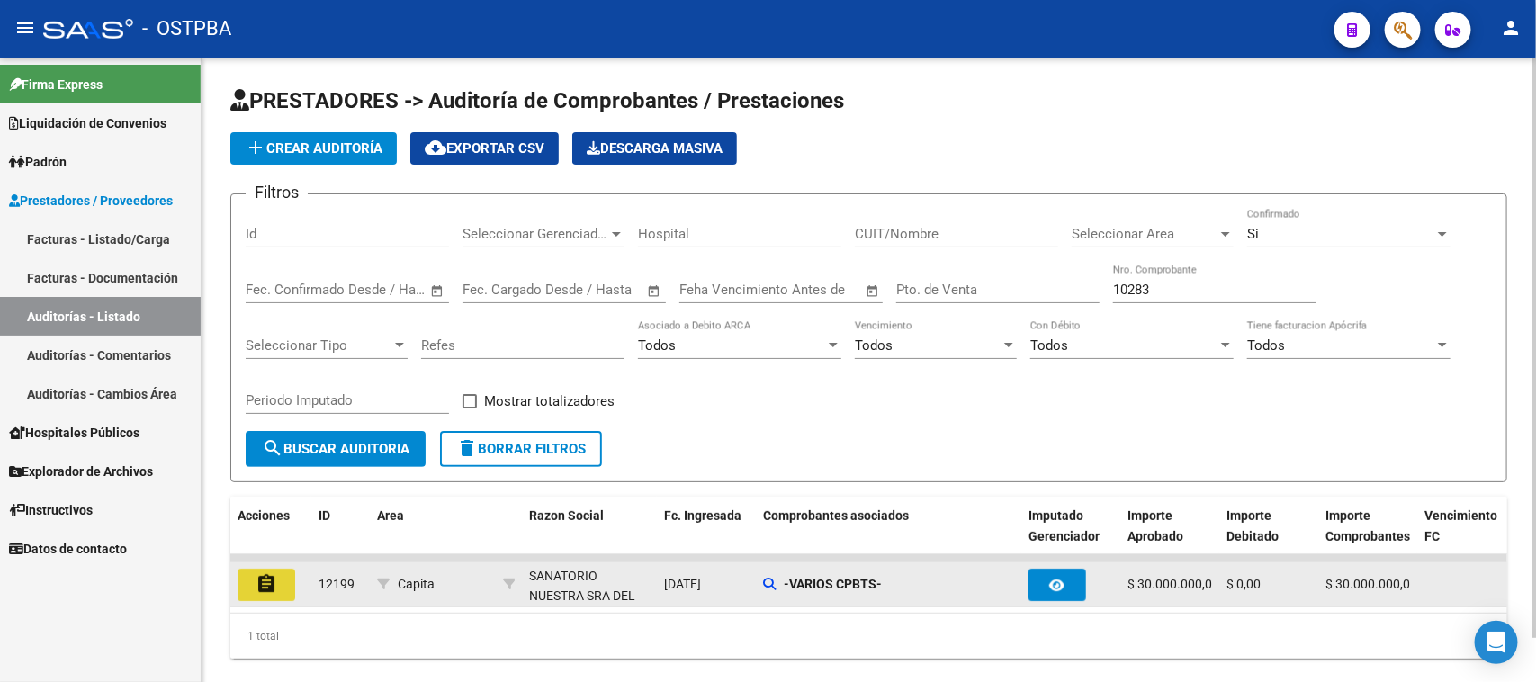
click at [288, 586] on button "assignment" at bounding box center [267, 585] width 58 height 32
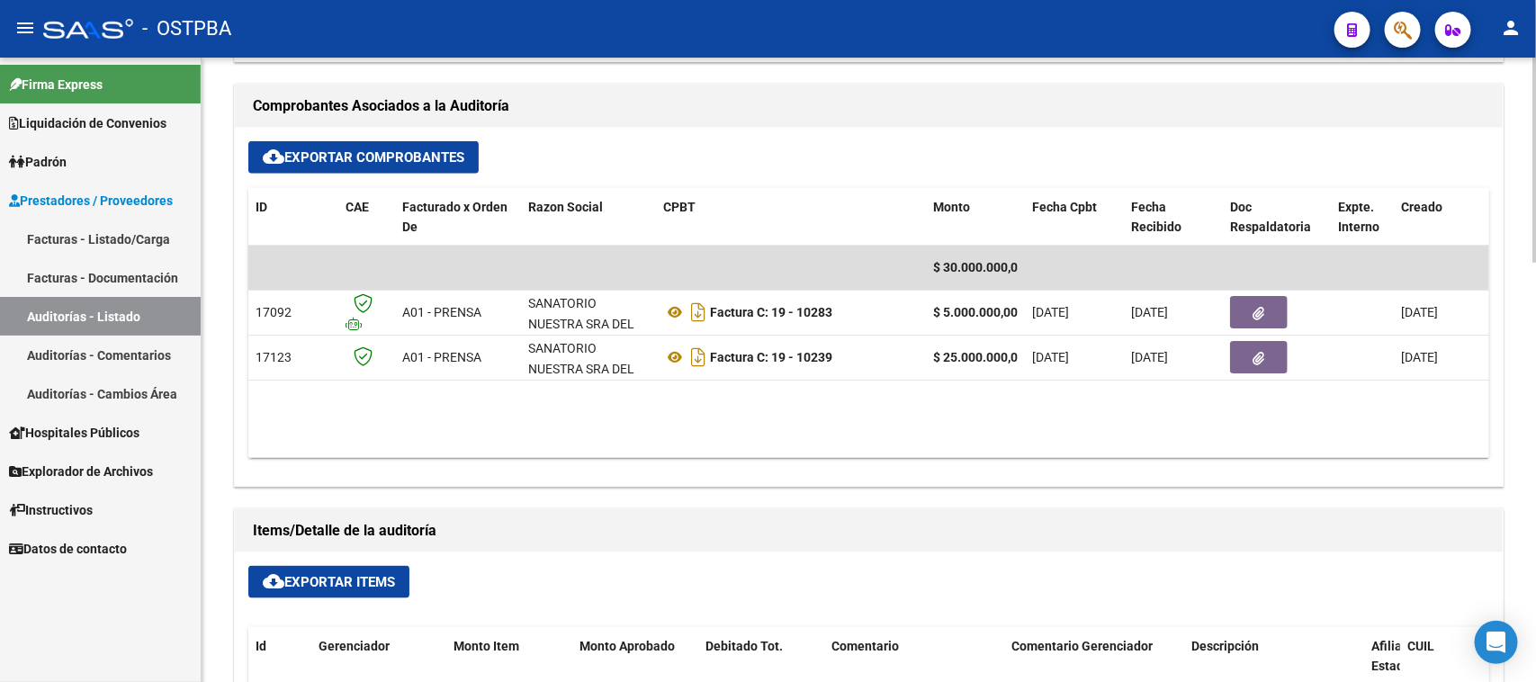
scroll to position [787, 0]
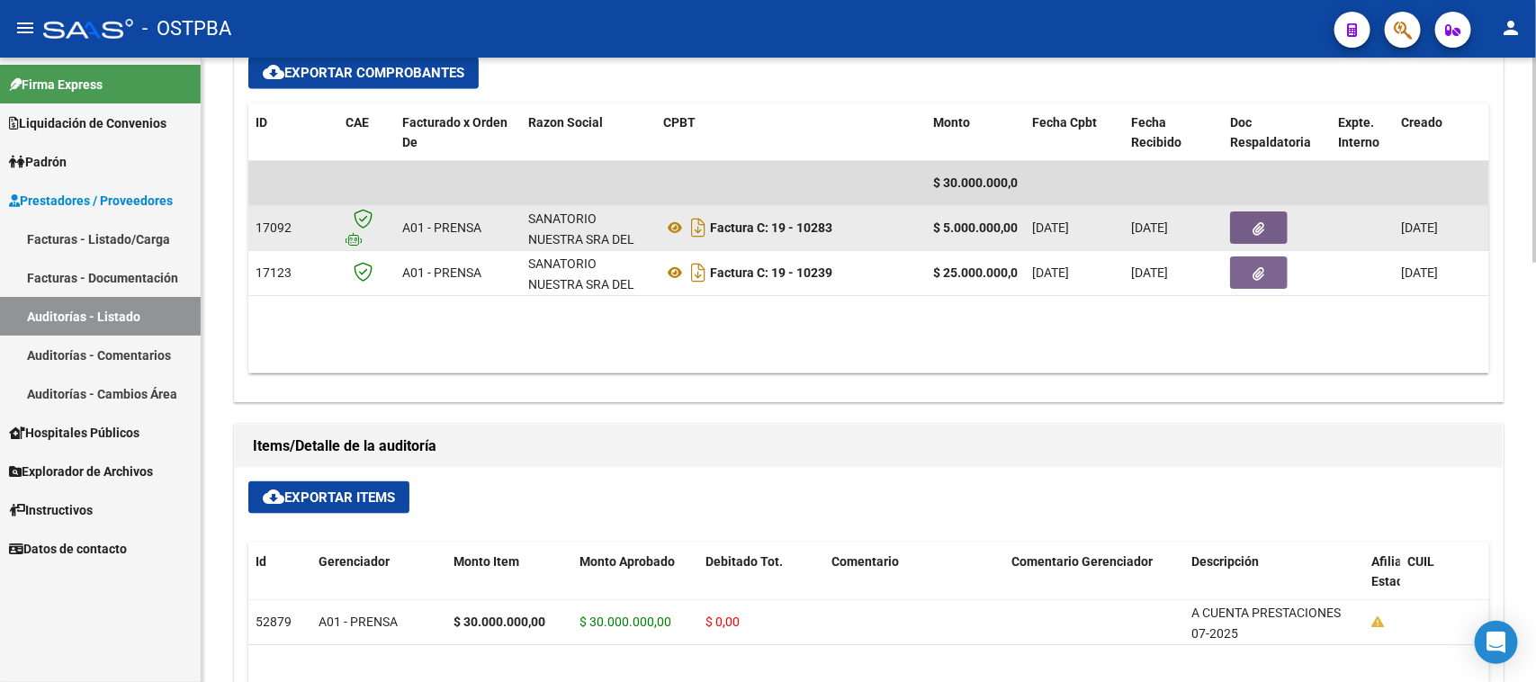
click at [1248, 225] on button "button" at bounding box center [1259, 227] width 58 height 32
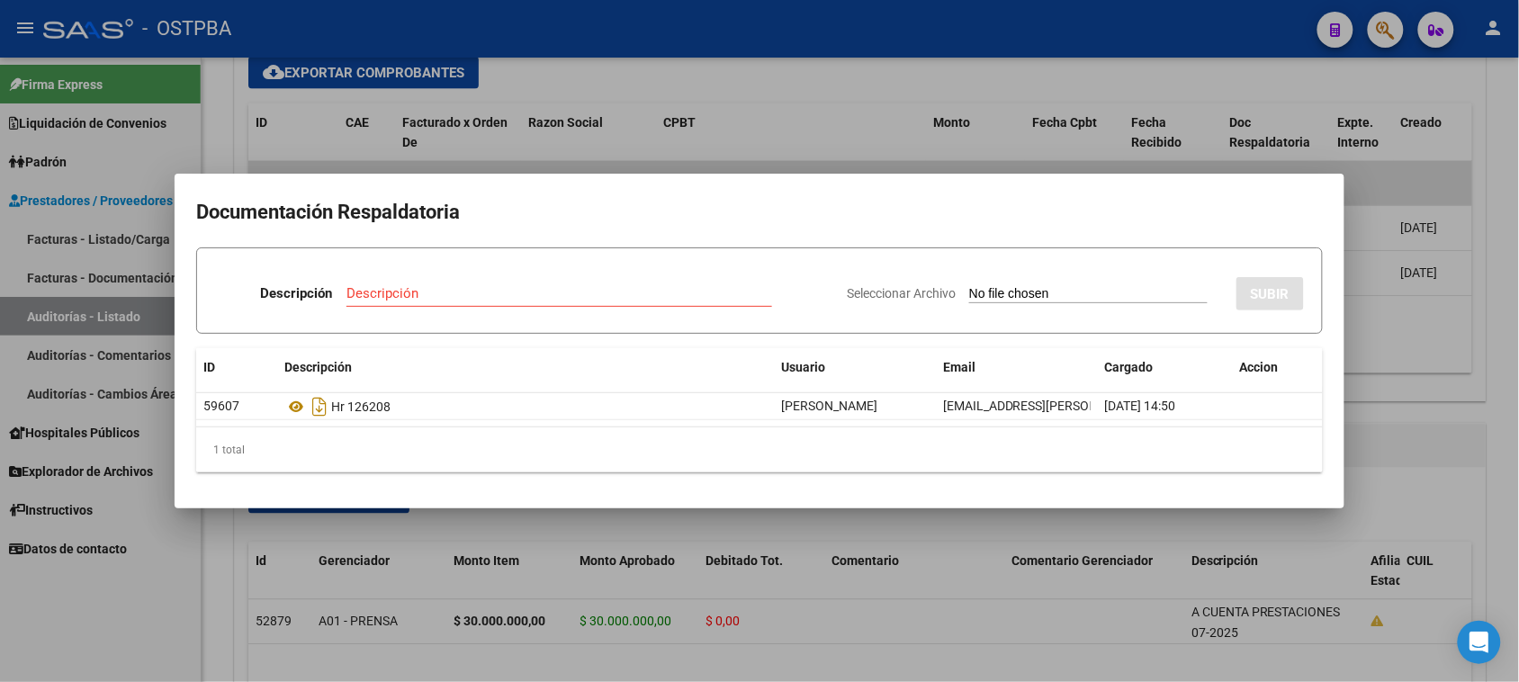
click at [202, 608] on div at bounding box center [759, 341] width 1519 height 682
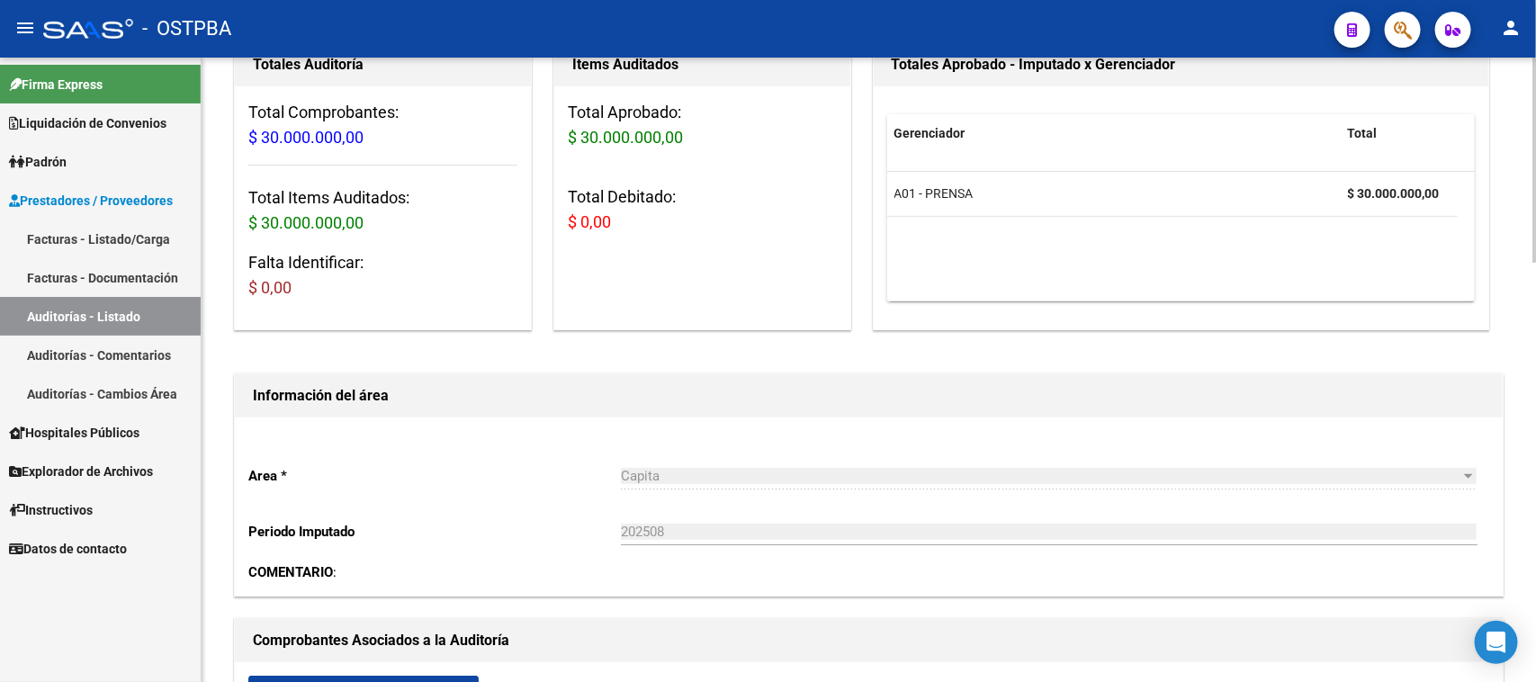
scroll to position [0, 0]
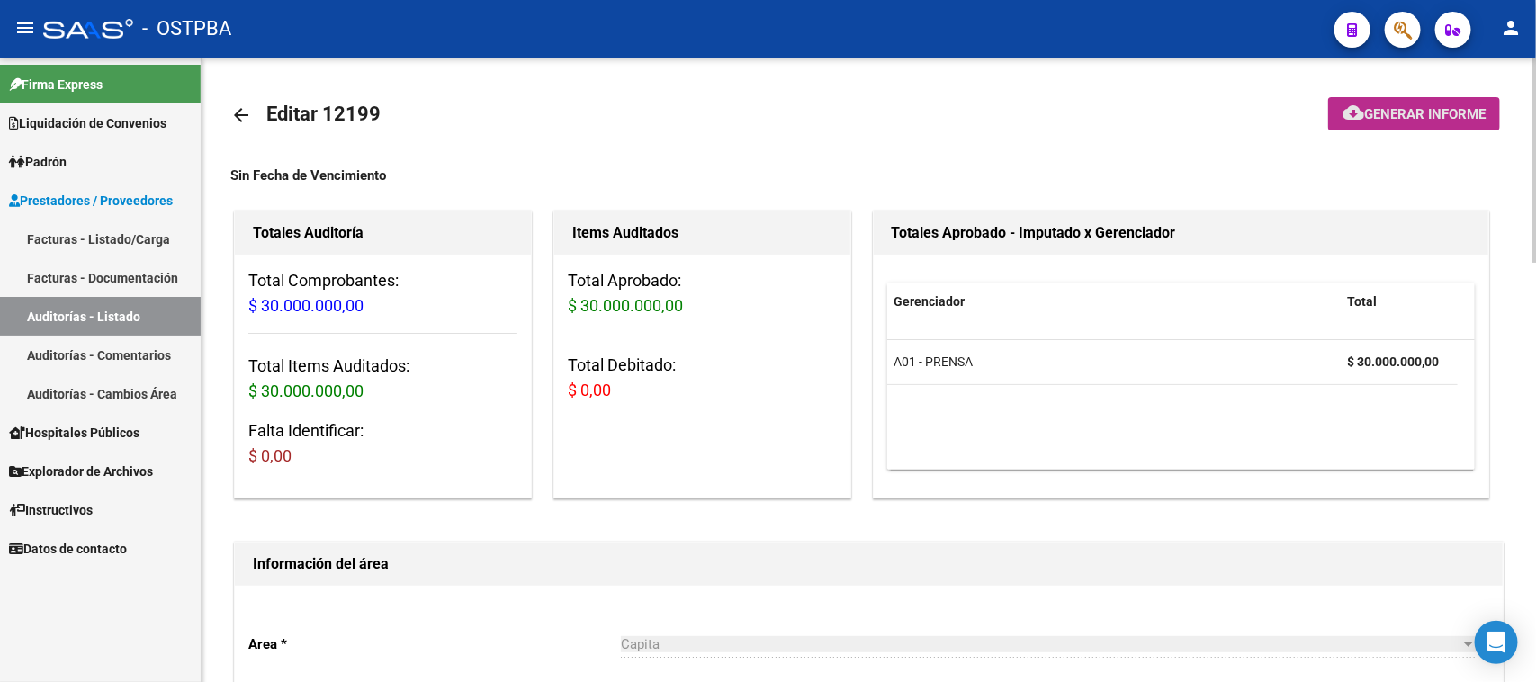
click at [1429, 99] on button "cloud_download Generar informe" at bounding box center [1414, 113] width 172 height 33
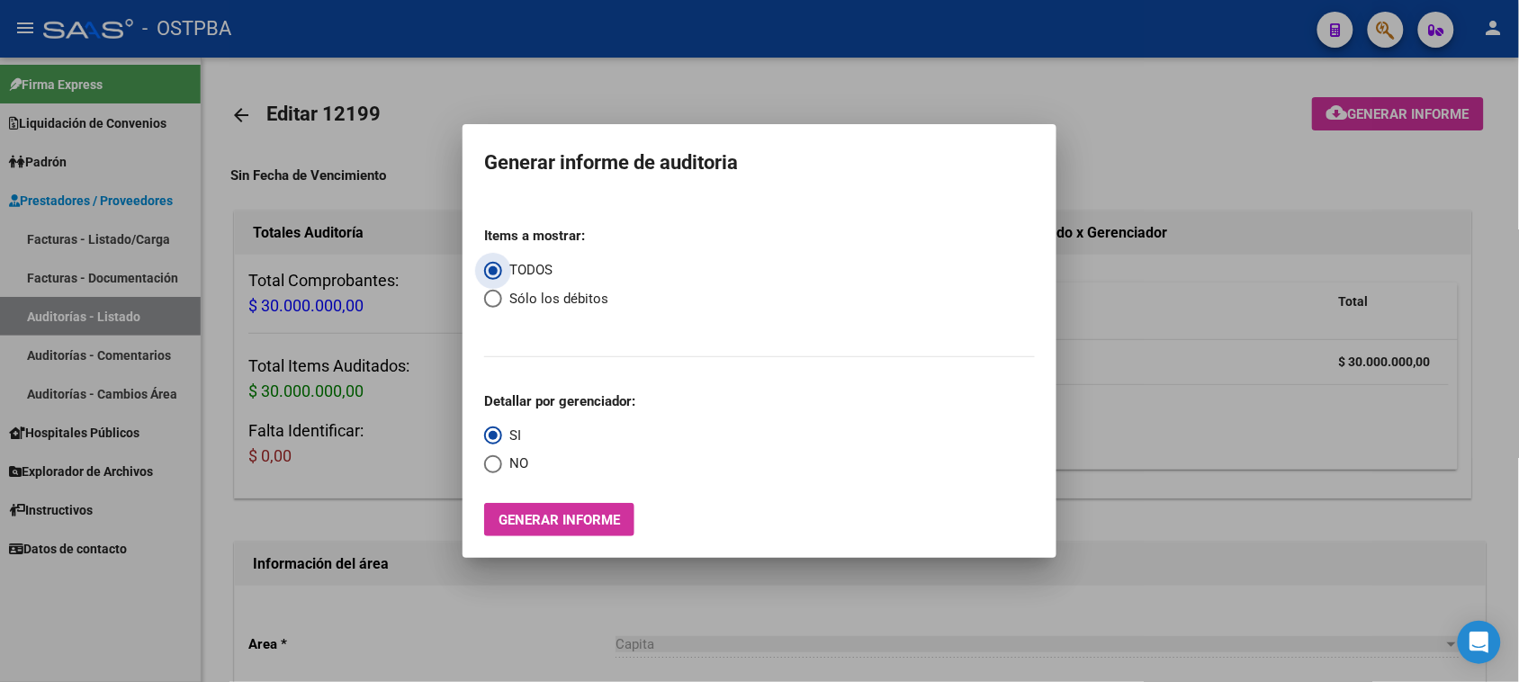
click at [541, 527] on span "Generar informe" at bounding box center [559, 520] width 121 height 16
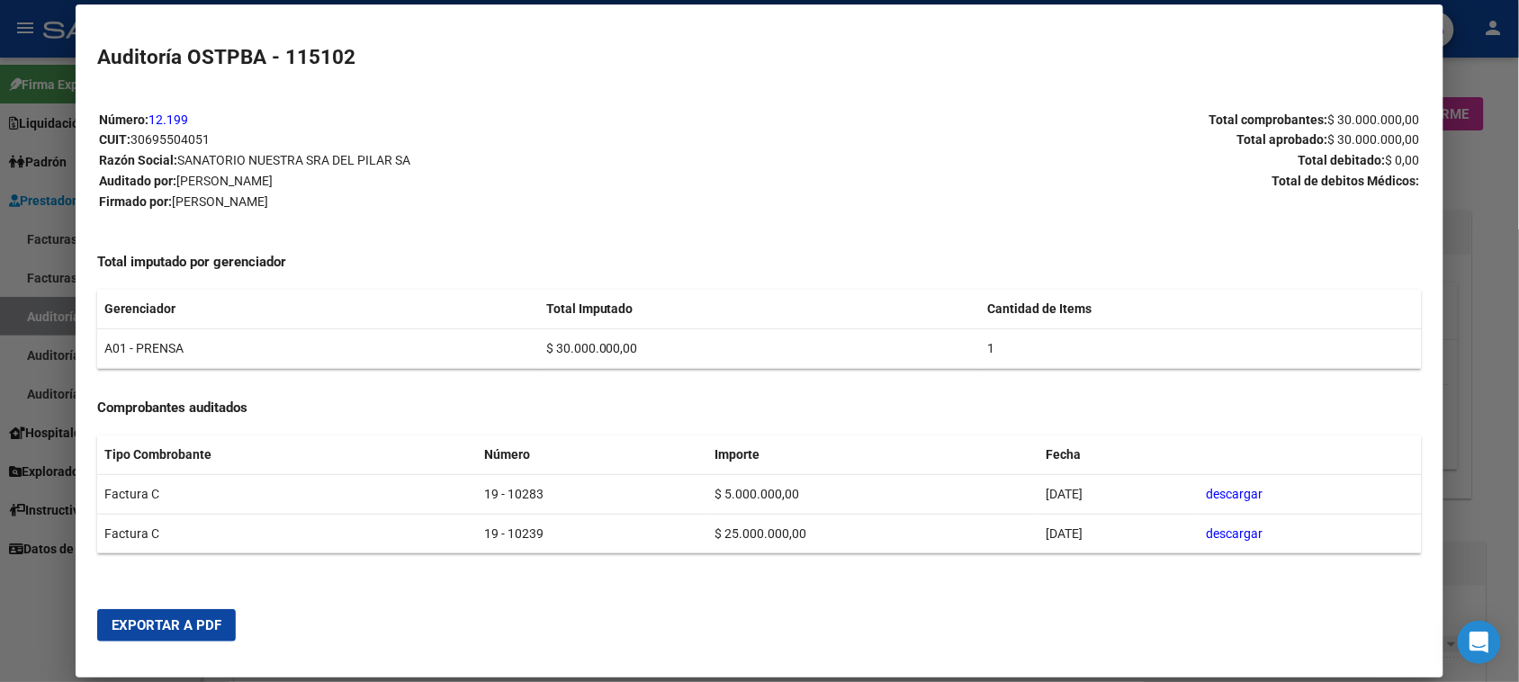
click at [195, 630] on span "Exportar a PDF" at bounding box center [167, 625] width 110 height 16
click at [30, 234] on div at bounding box center [759, 341] width 1519 height 682
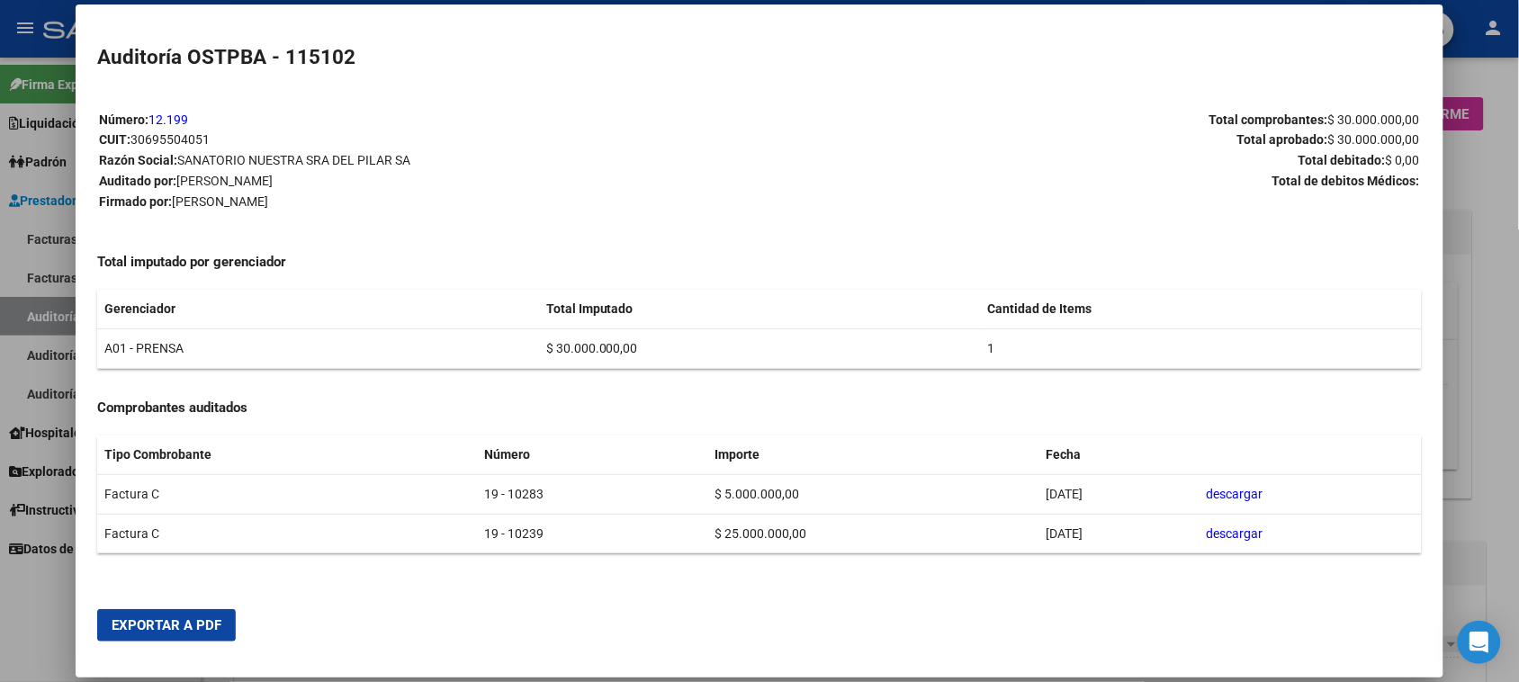
click at [30, 234] on div at bounding box center [759, 341] width 1519 height 682
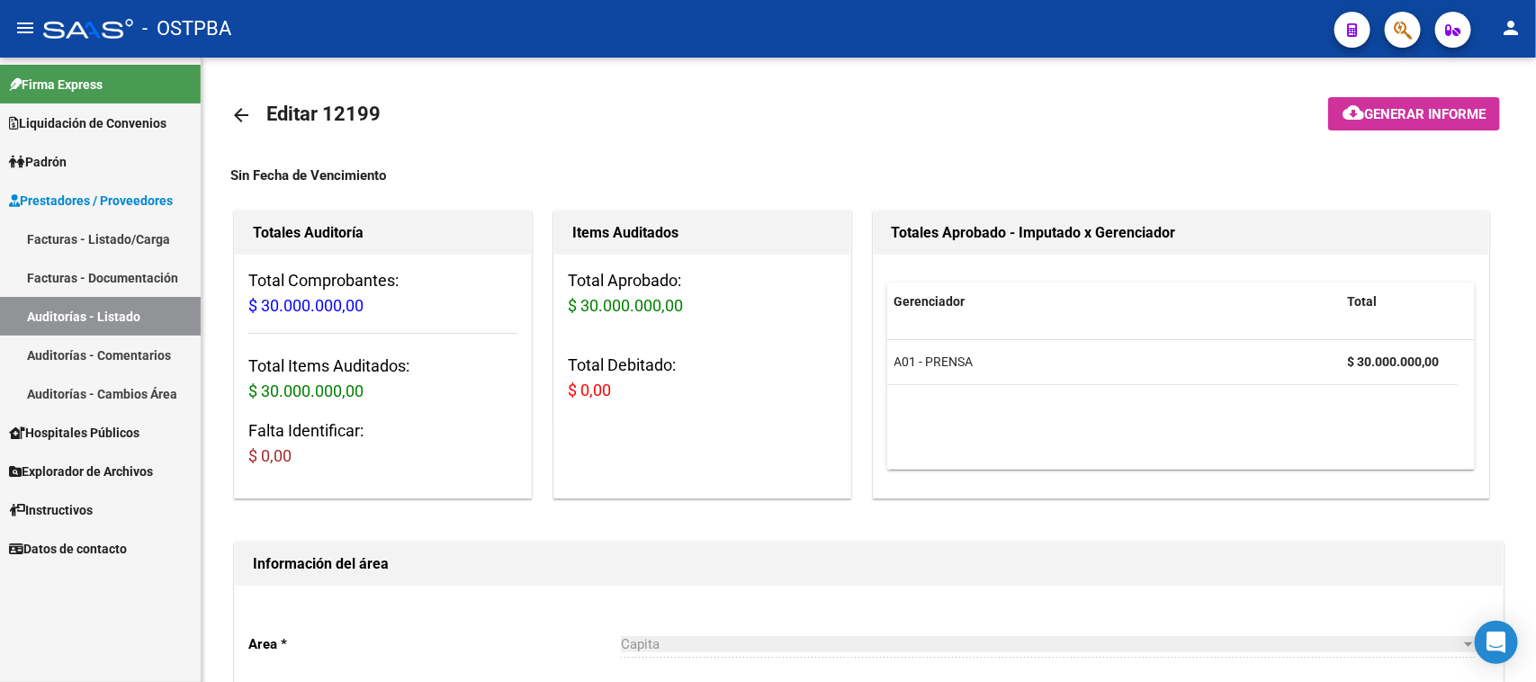
click at [108, 234] on link "Facturas - Listado/Carga" at bounding box center [100, 239] width 201 height 39
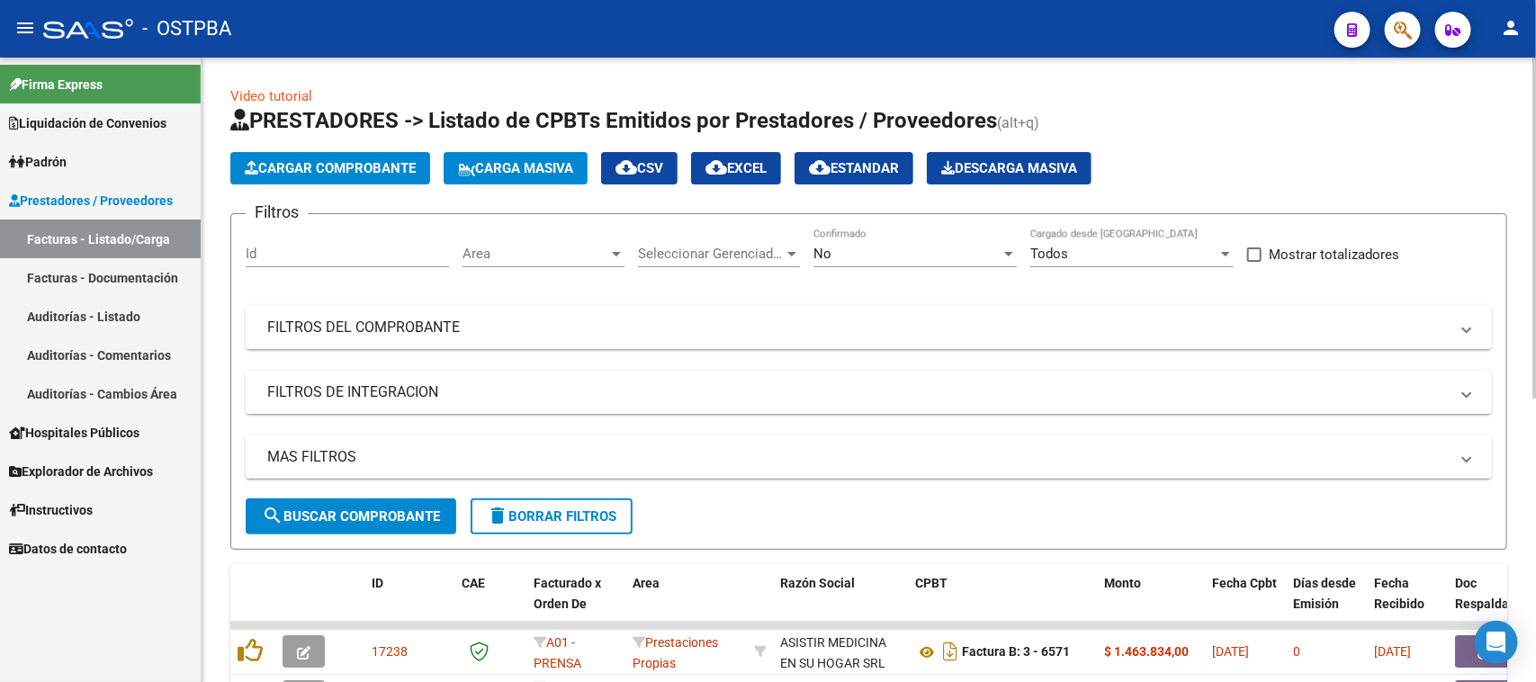
click at [561, 308] on mat-expansion-panel-header "FILTROS DEL COMPROBANTE" at bounding box center [869, 327] width 1246 height 43
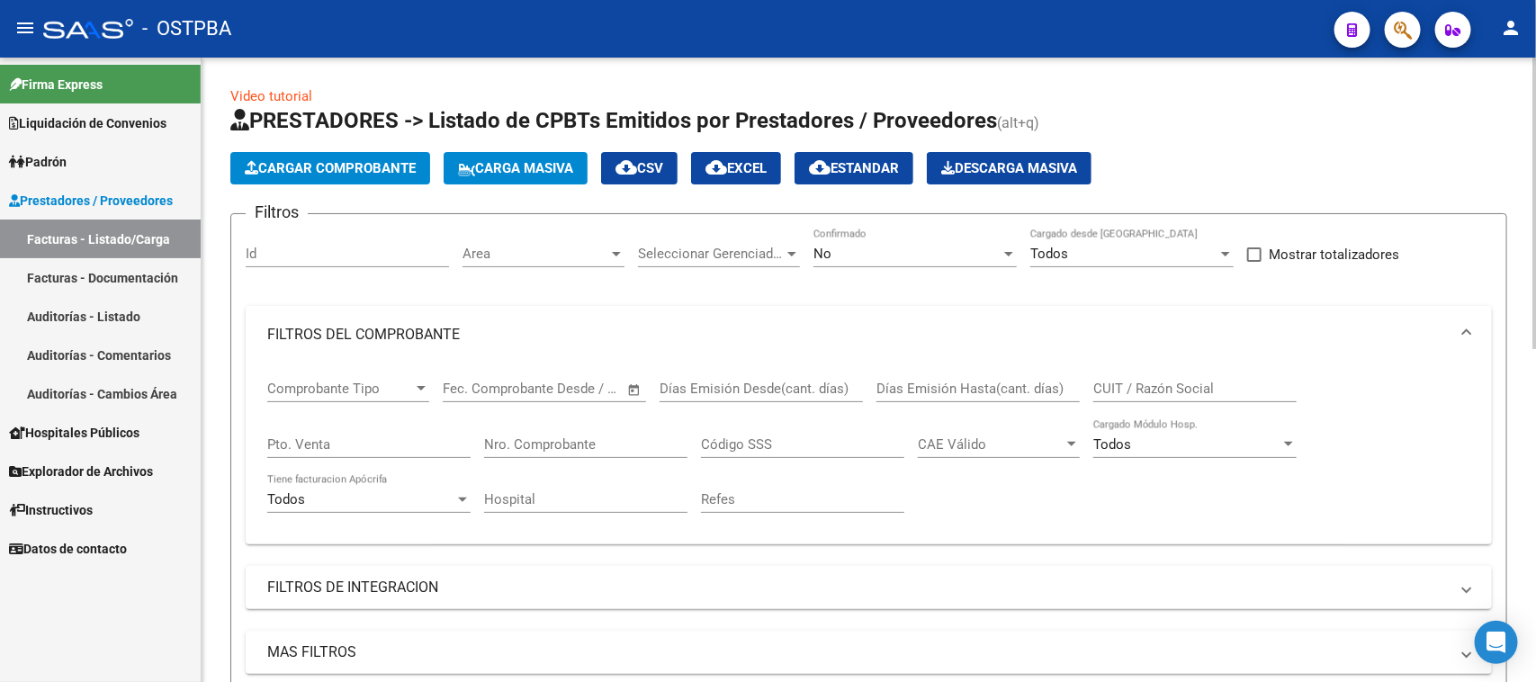
click at [519, 436] on input "Nro. Comprobante" at bounding box center [585, 444] width 203 height 16
type input "11680"
click at [864, 257] on div "No" at bounding box center [907, 254] width 187 height 16
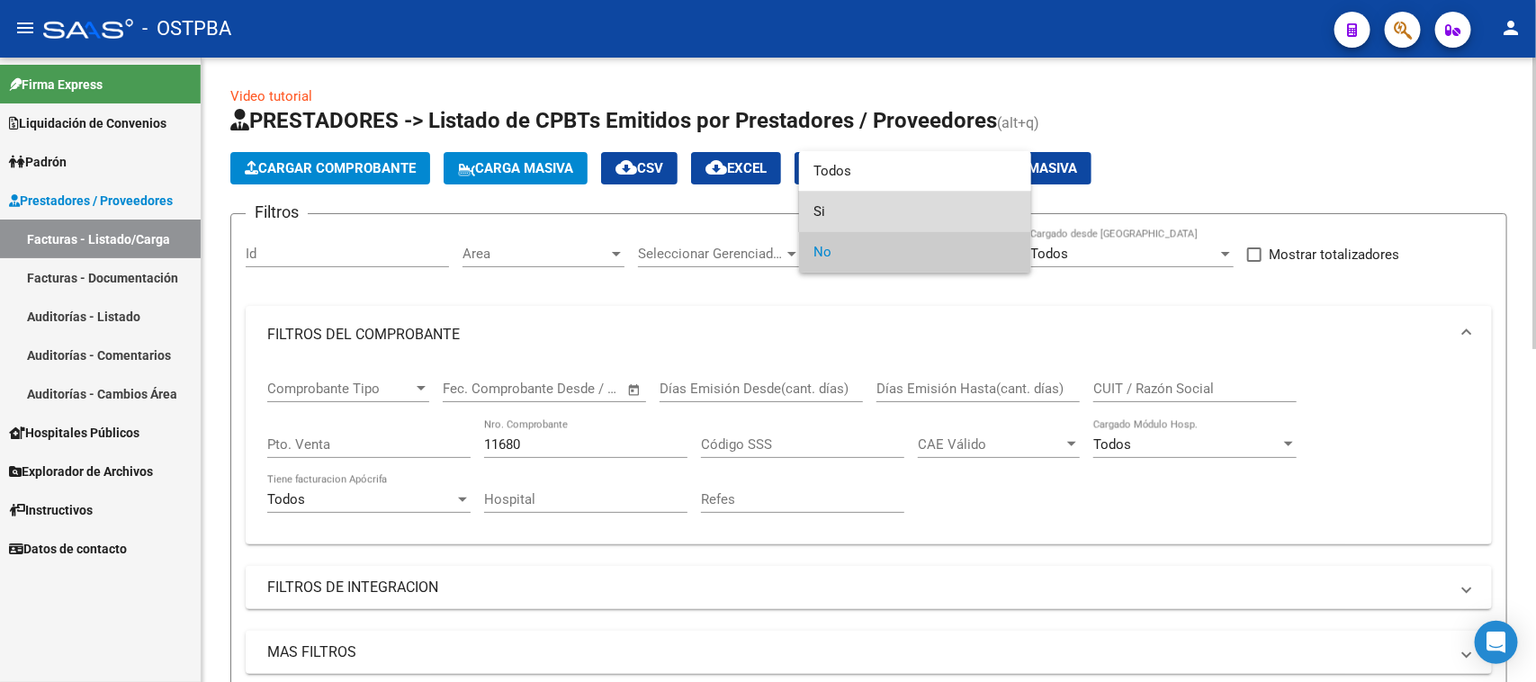
click at [820, 214] on span "Si" at bounding box center [915, 212] width 203 height 40
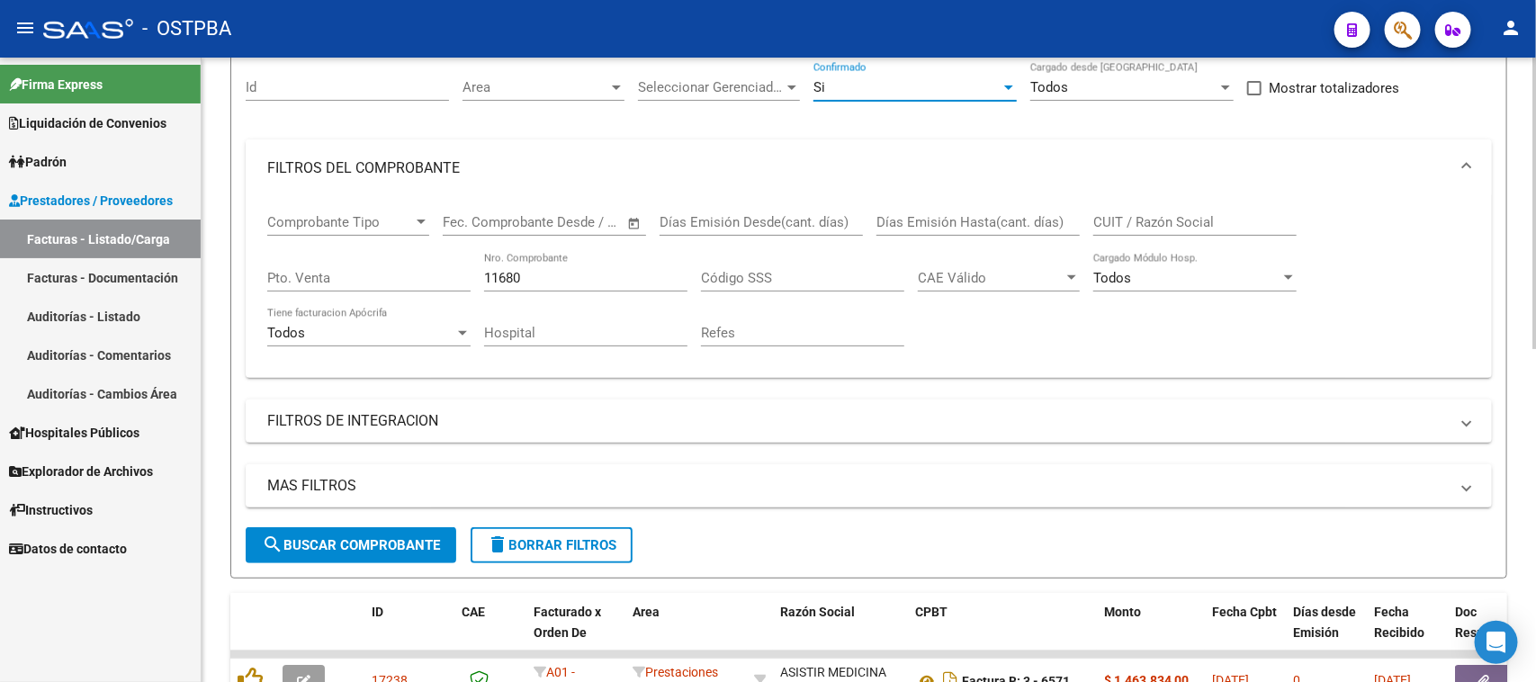
scroll to position [450, 0]
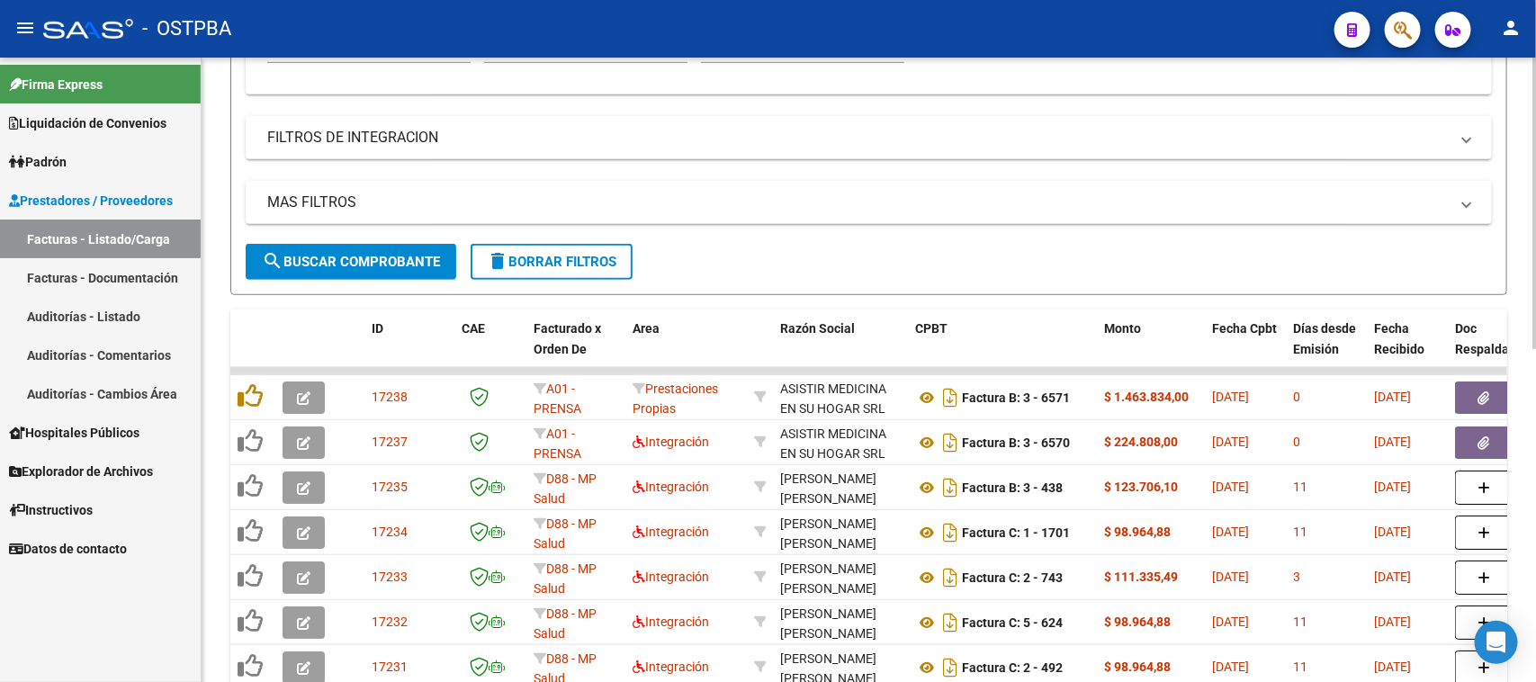
click at [414, 259] on span "search Buscar Comprobante" at bounding box center [351, 262] width 178 height 16
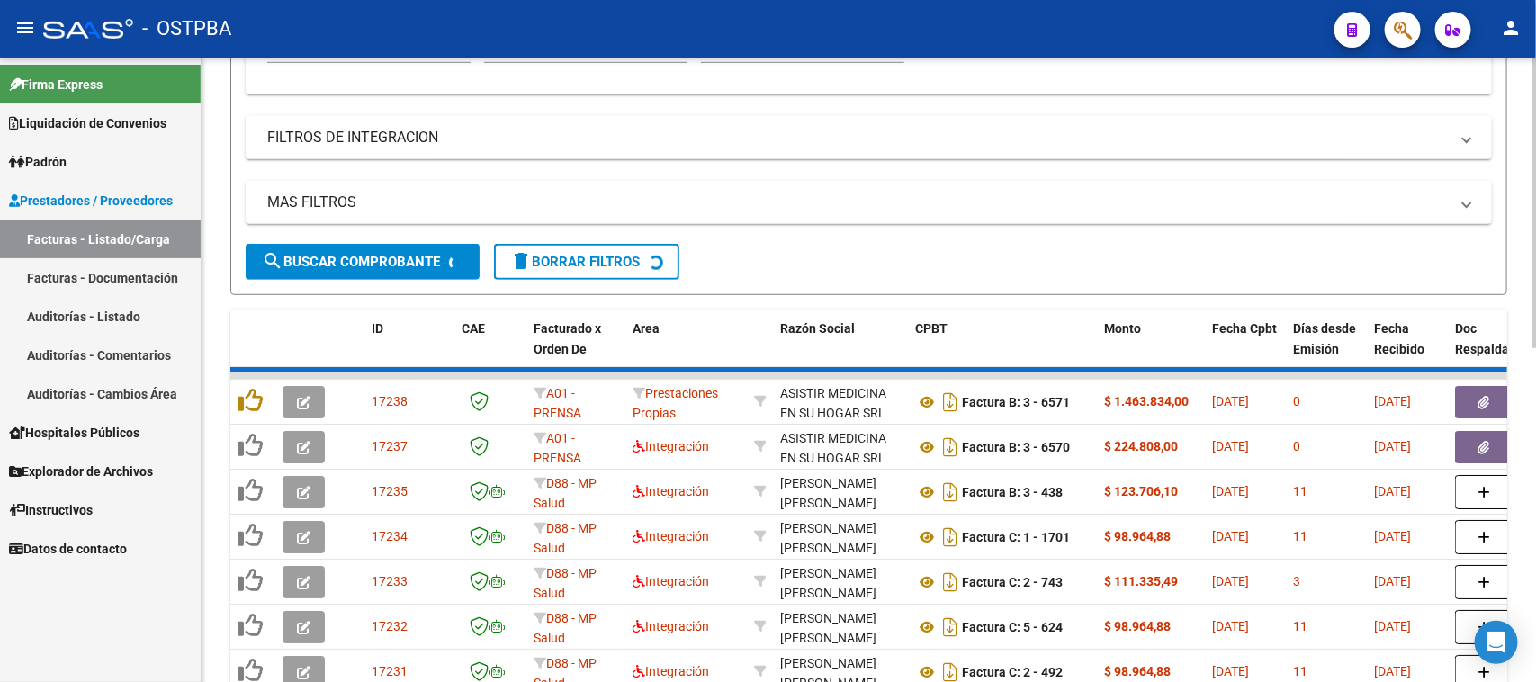
scroll to position [355, 0]
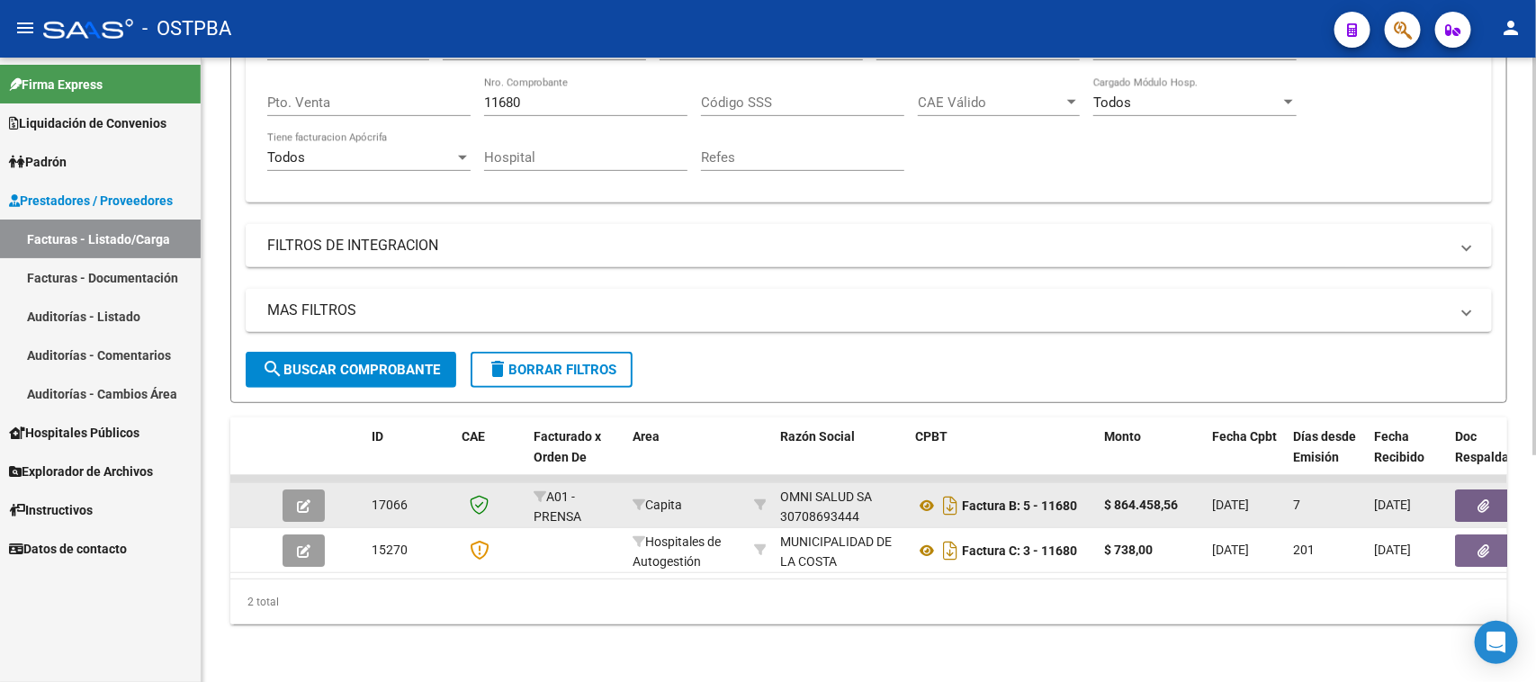
click at [1483, 499] on icon "button" at bounding box center [1485, 505] width 12 height 13
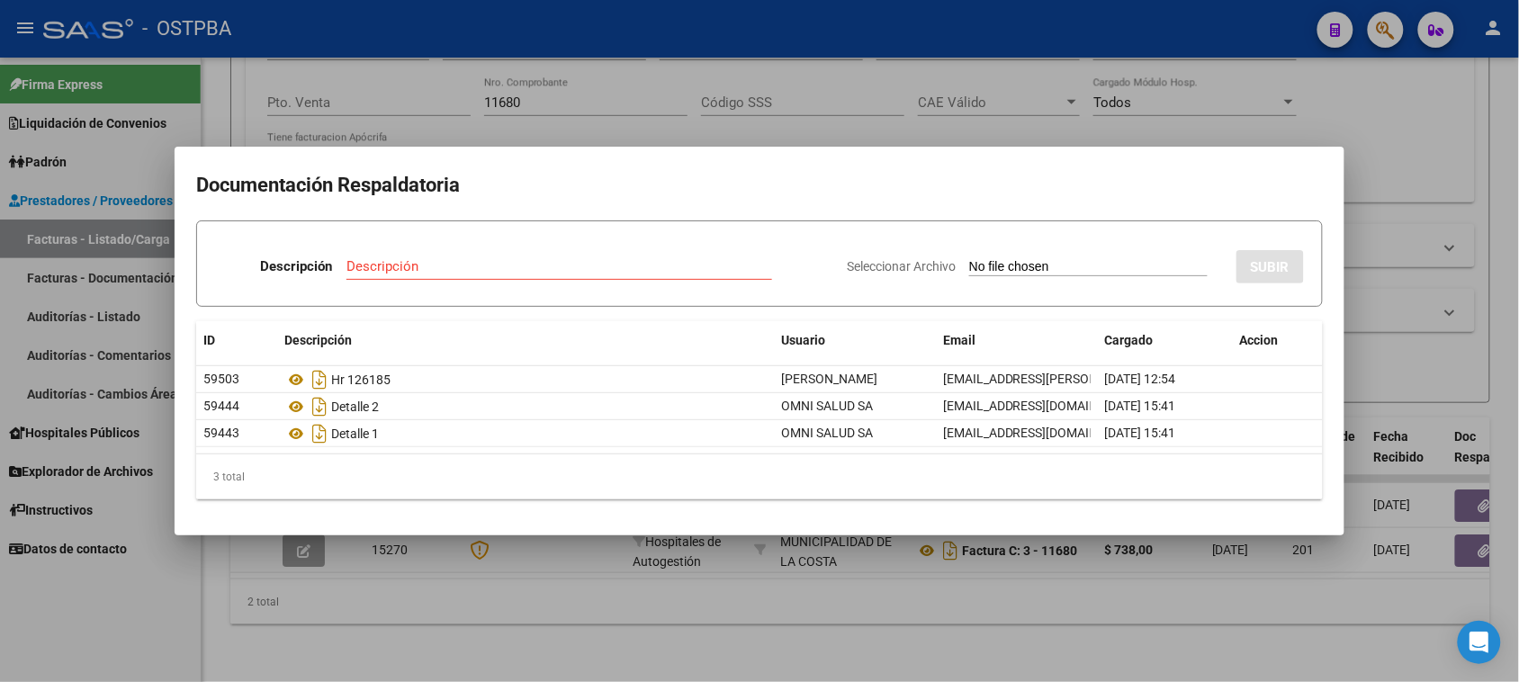
click at [1374, 178] on div at bounding box center [759, 341] width 1519 height 682
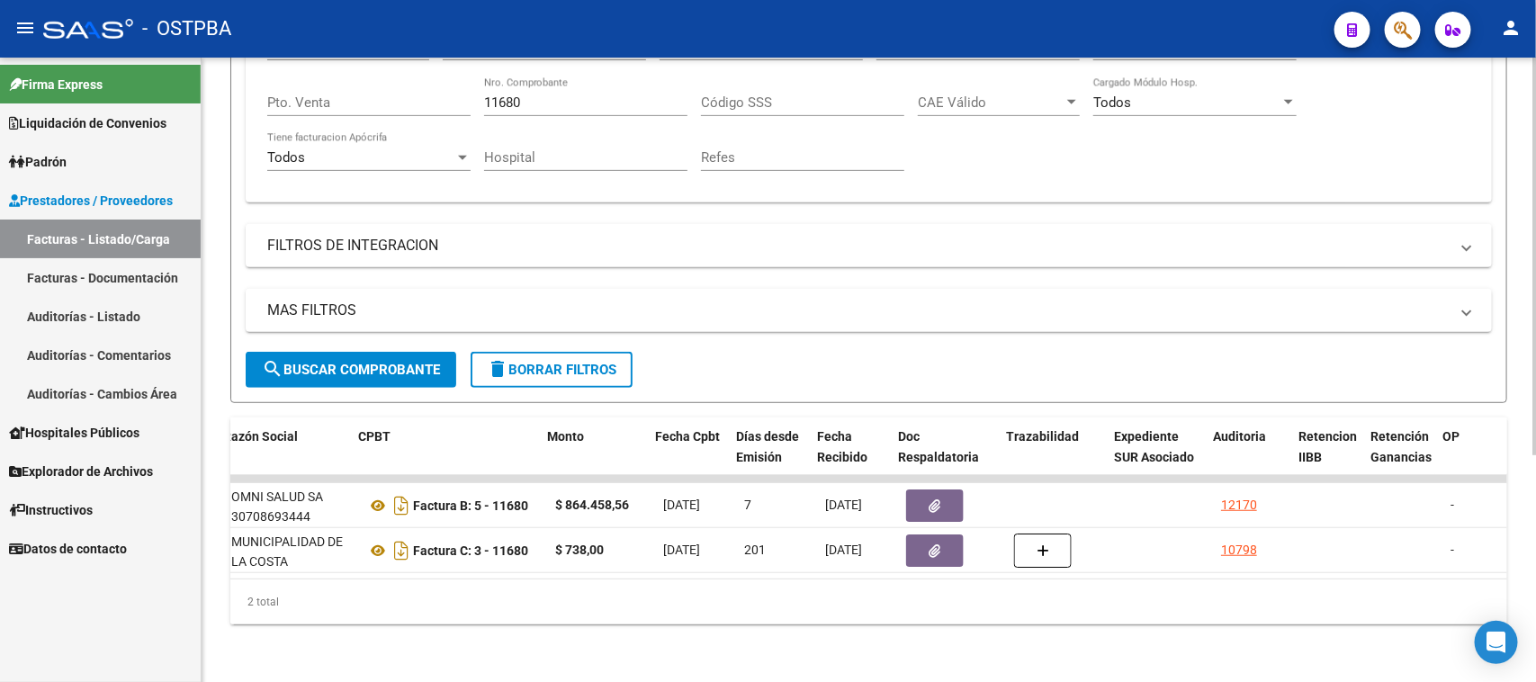
scroll to position [0, 717]
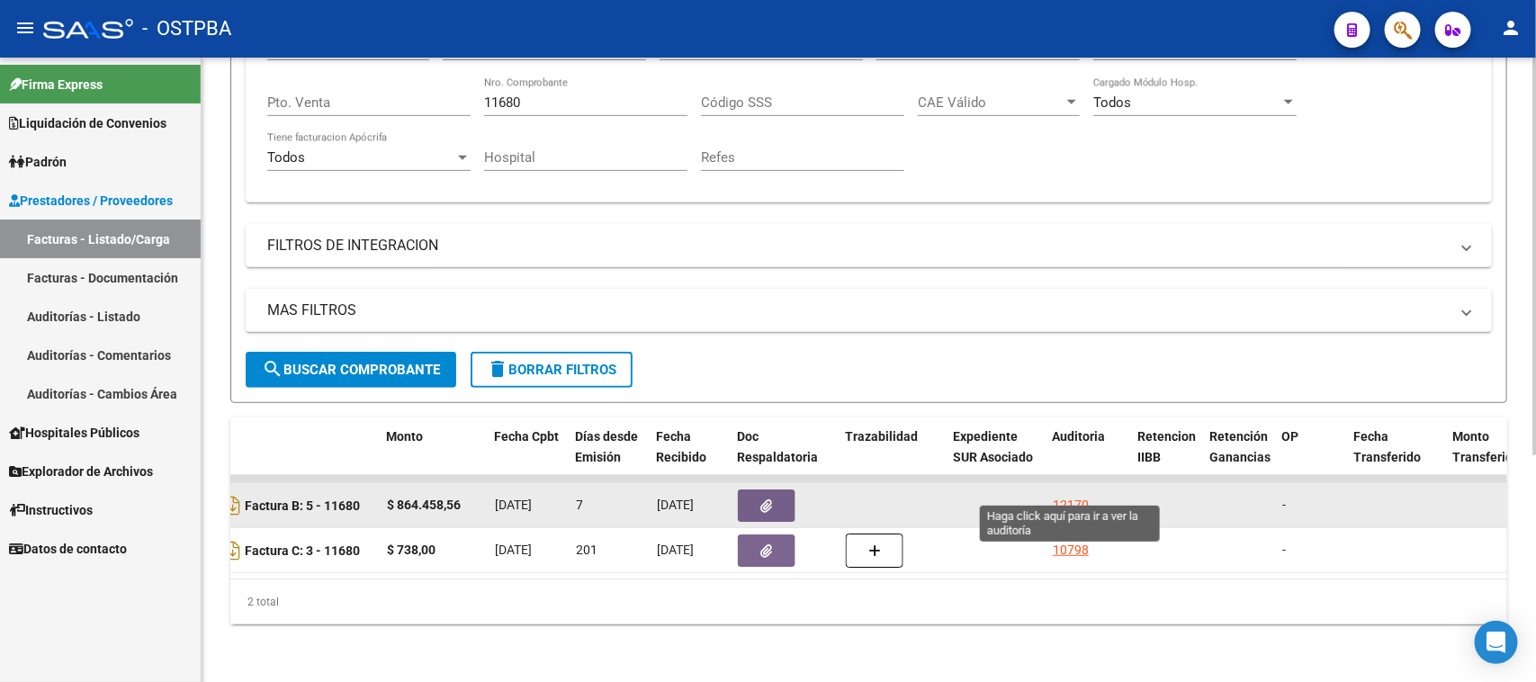
click at [1062, 495] on div "12170" at bounding box center [1071, 505] width 36 height 21
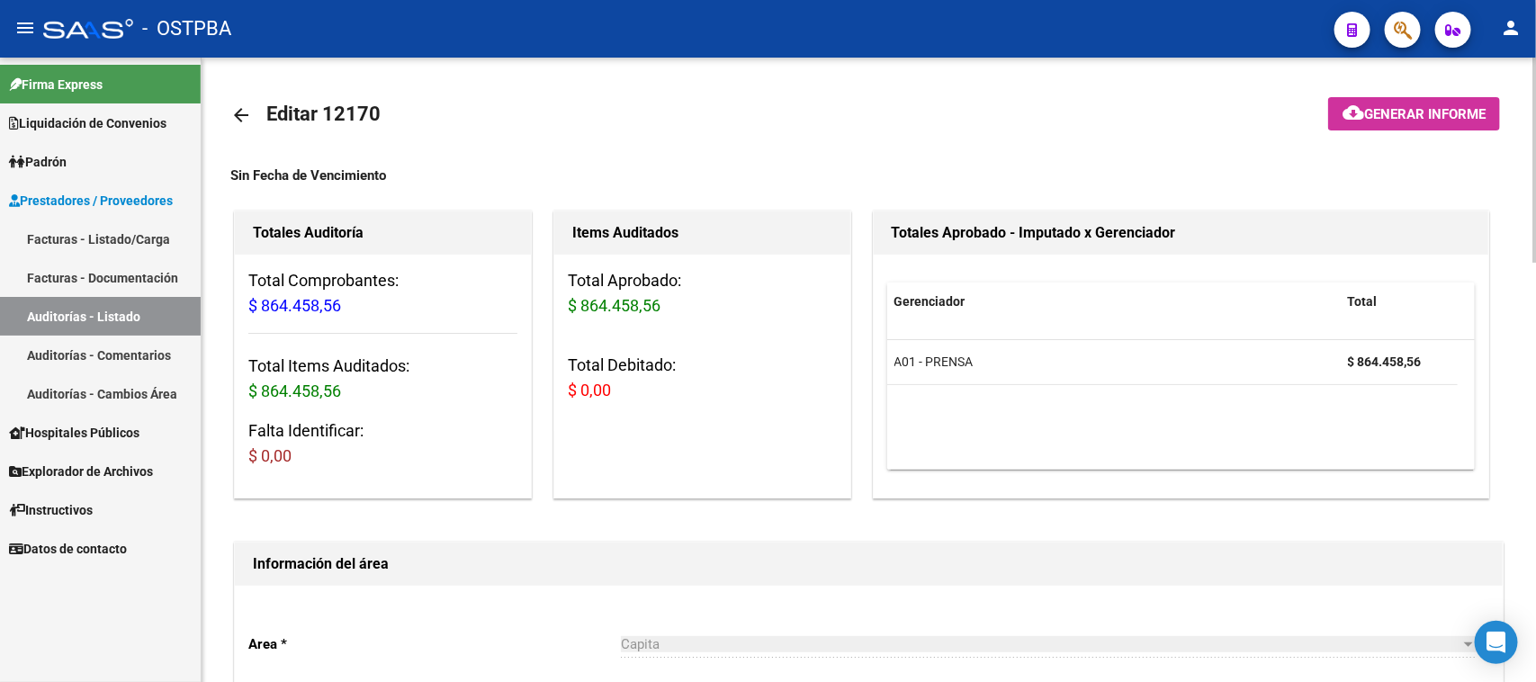
click at [1409, 106] on span "Generar informe" at bounding box center [1424, 114] width 121 height 16
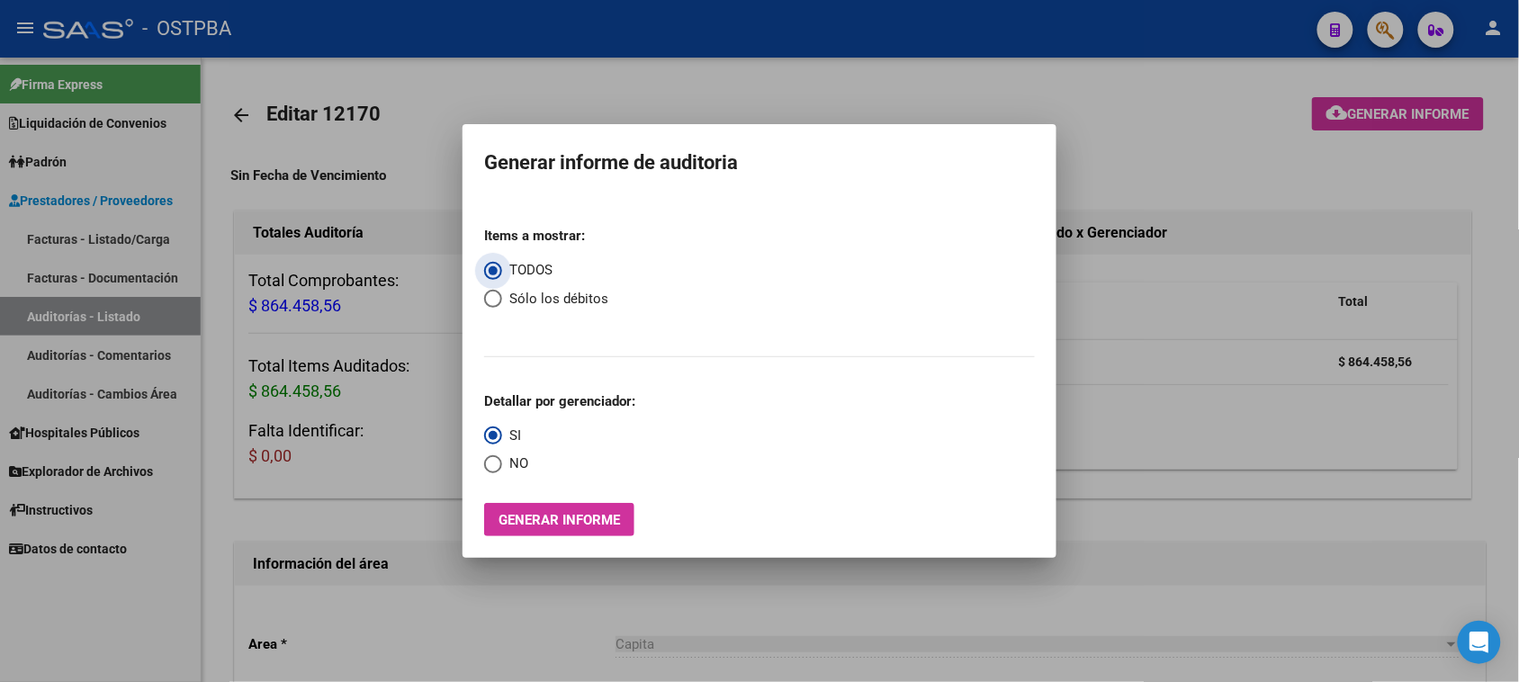
click at [549, 522] on span "Generar informe" at bounding box center [559, 520] width 121 height 16
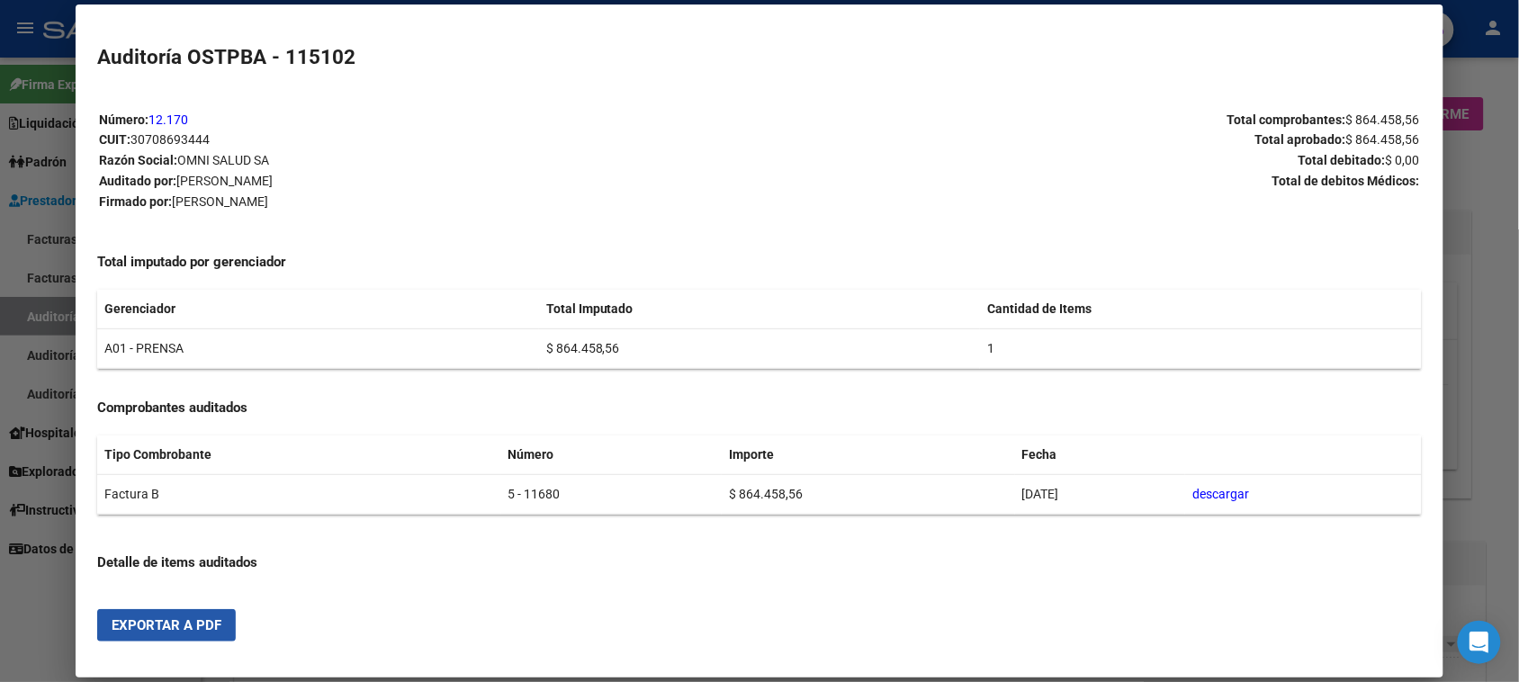
click at [205, 623] on span "Exportar a PDF" at bounding box center [167, 625] width 110 height 16
click at [18, 631] on div at bounding box center [759, 341] width 1519 height 682
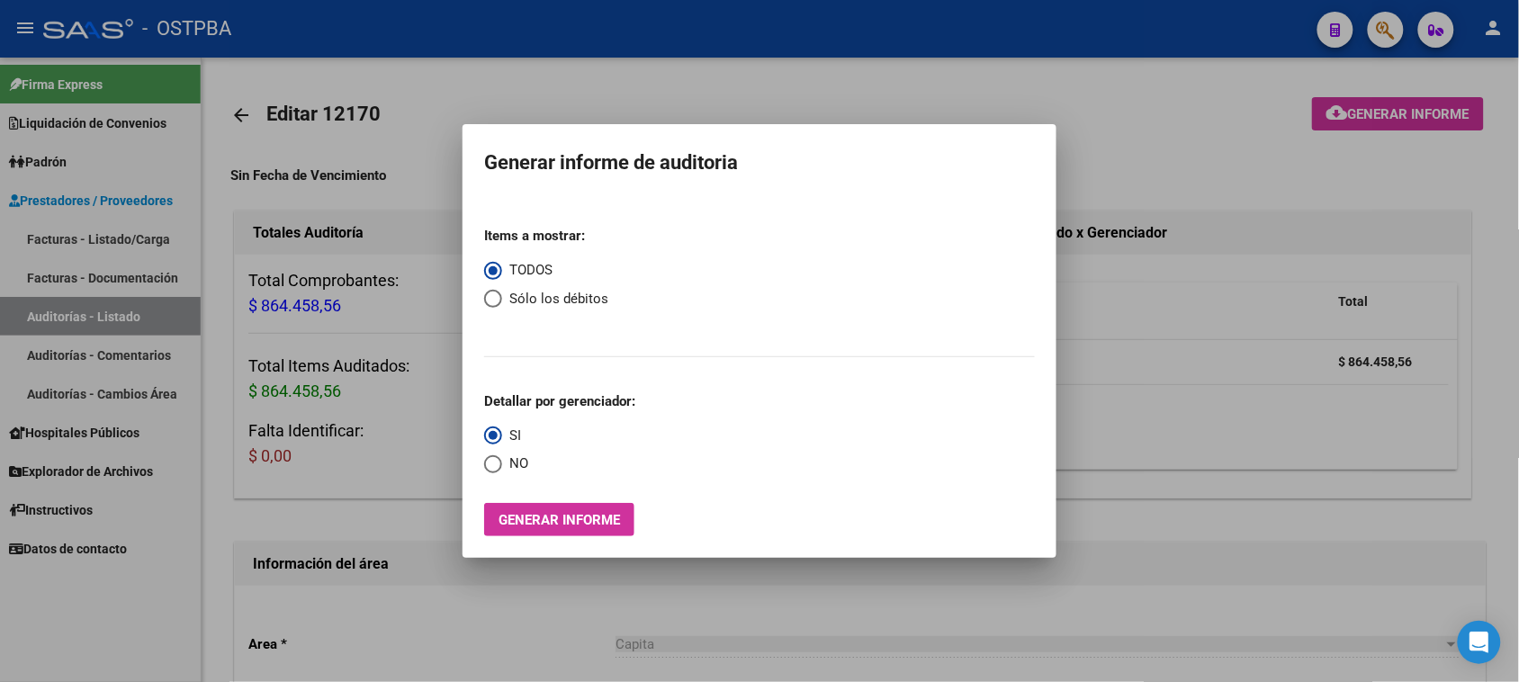
click at [138, 235] on div at bounding box center [759, 341] width 1519 height 682
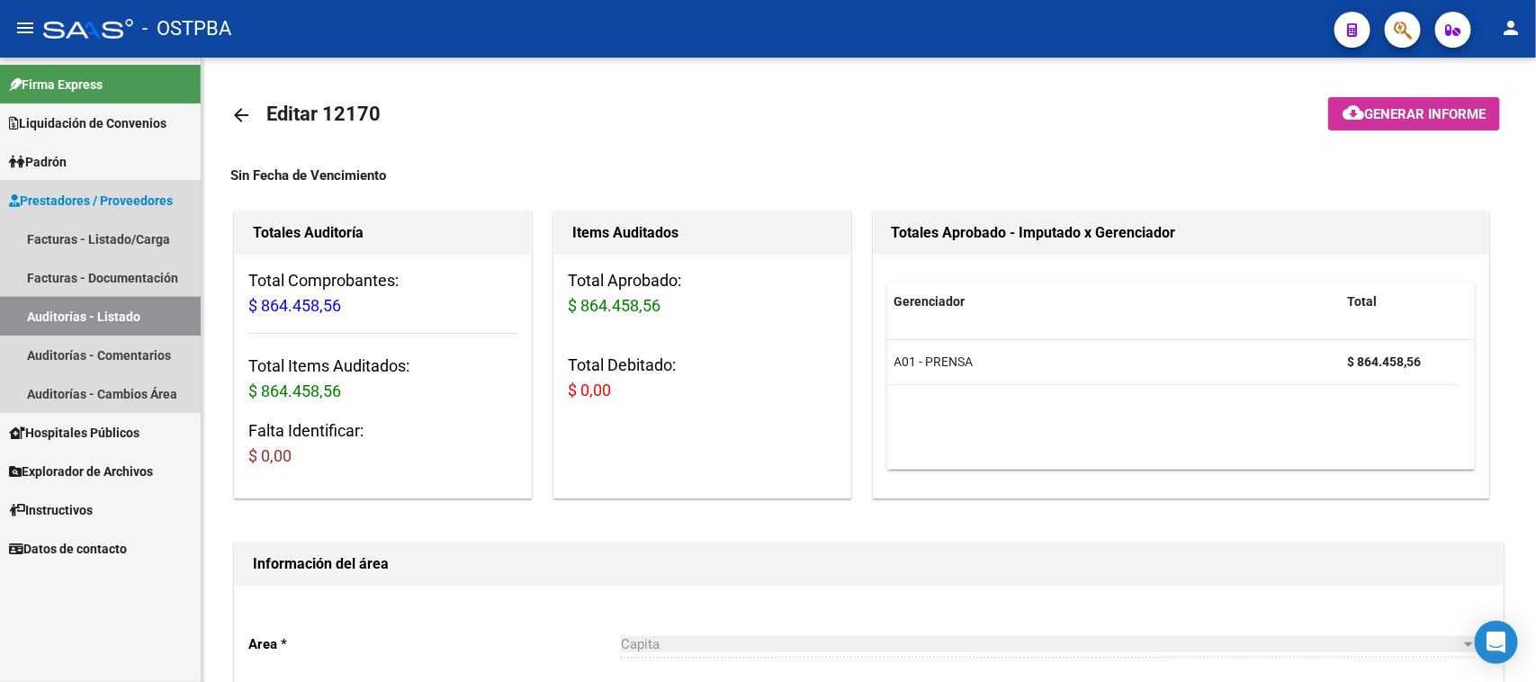
click at [157, 313] on link "Auditorías - Listado" at bounding box center [100, 316] width 201 height 39
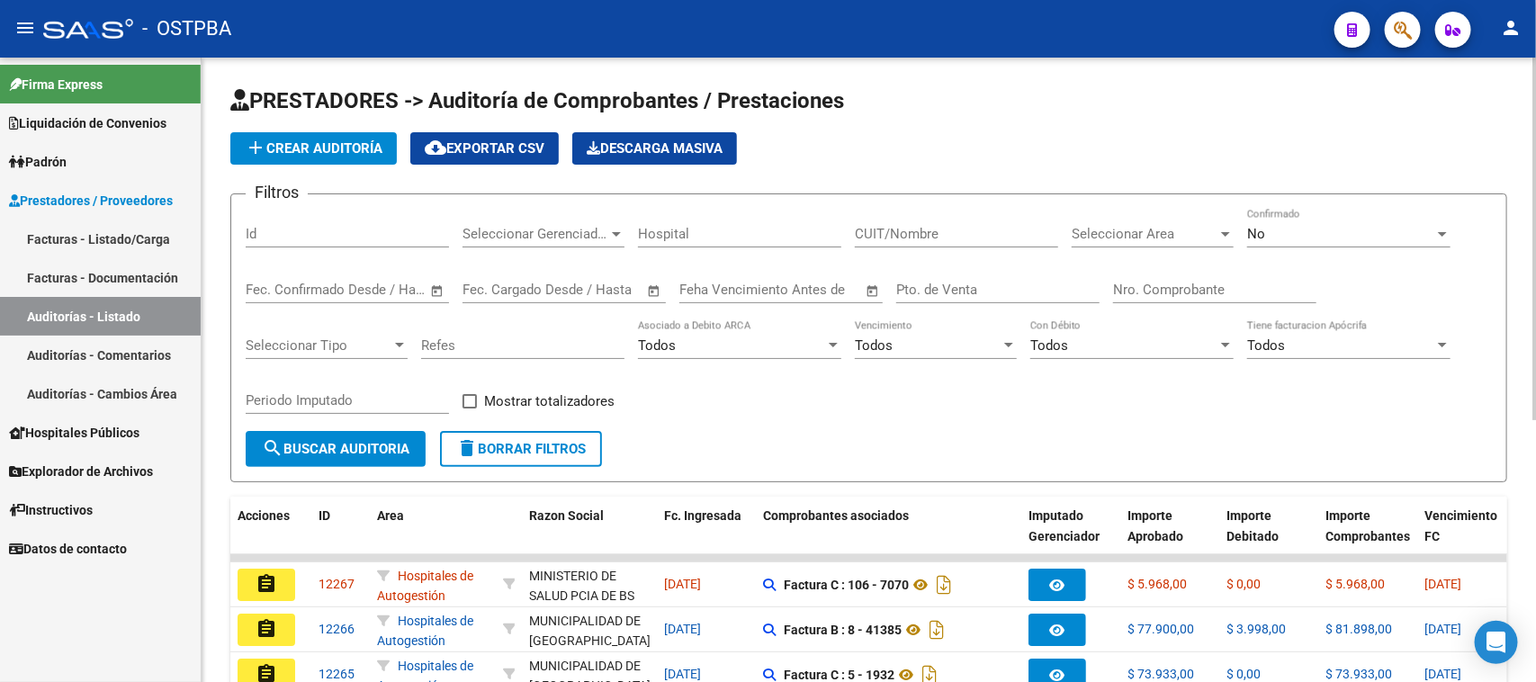
click at [1143, 283] on input "Nro. Comprobante" at bounding box center [1214, 290] width 203 height 16
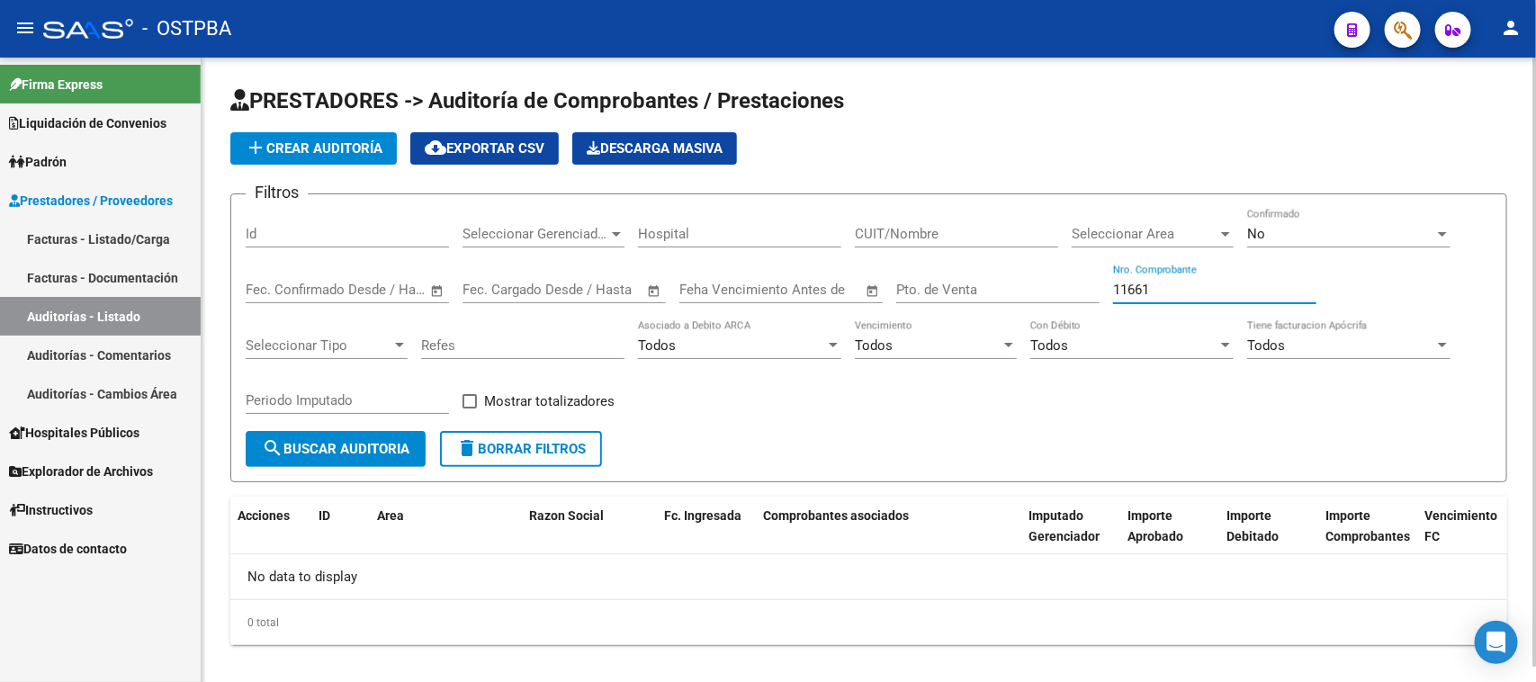
type input "11661"
click at [1318, 238] on div "No" at bounding box center [1340, 234] width 187 height 16
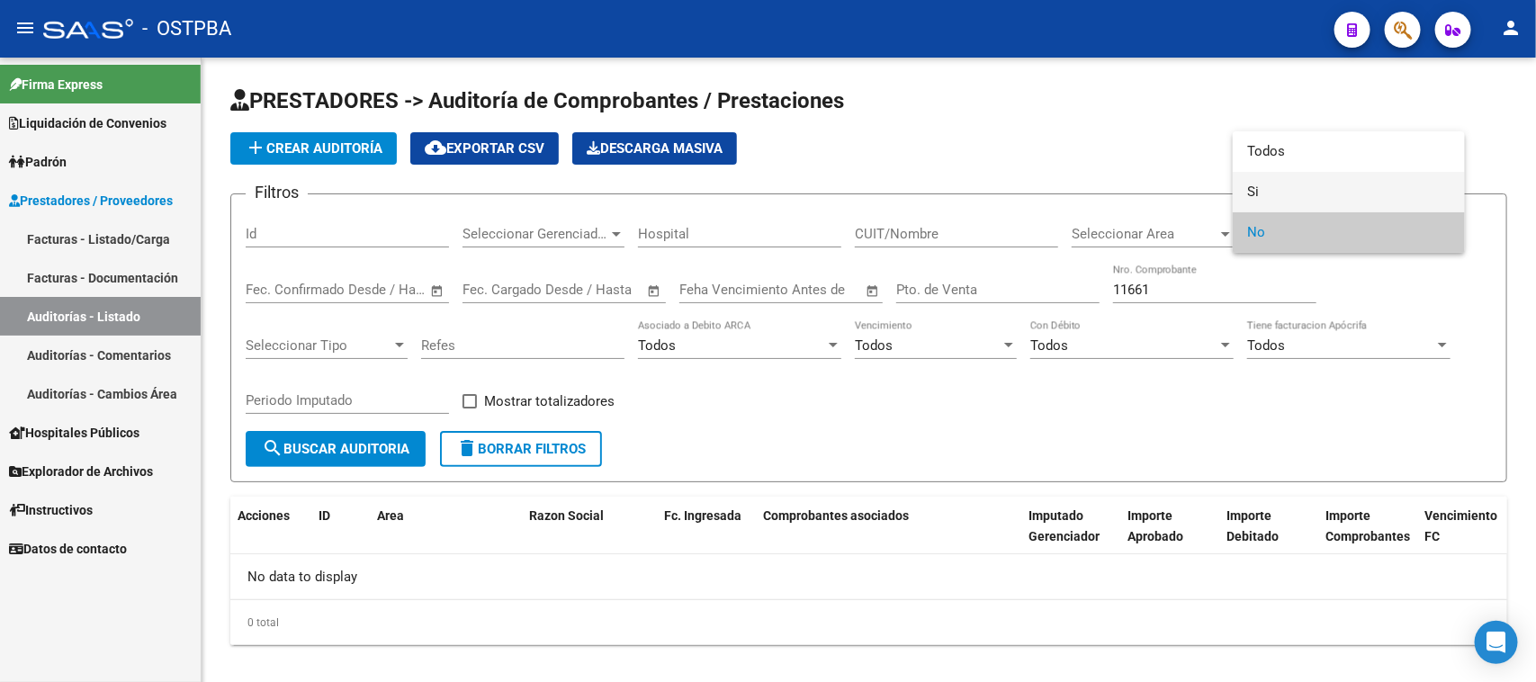
click at [1256, 189] on span "Si" at bounding box center [1348, 192] width 203 height 40
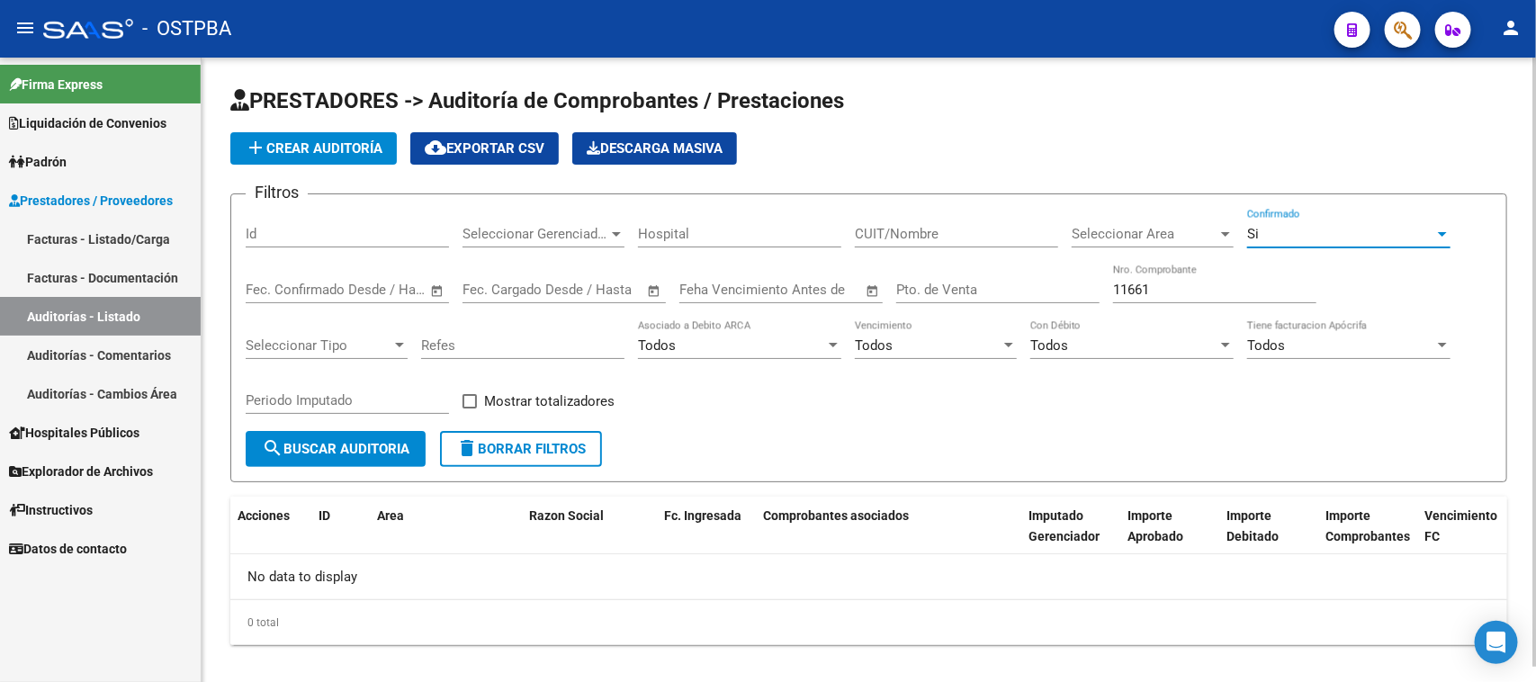
click at [399, 445] on span "search Buscar Auditoria" at bounding box center [336, 449] width 148 height 16
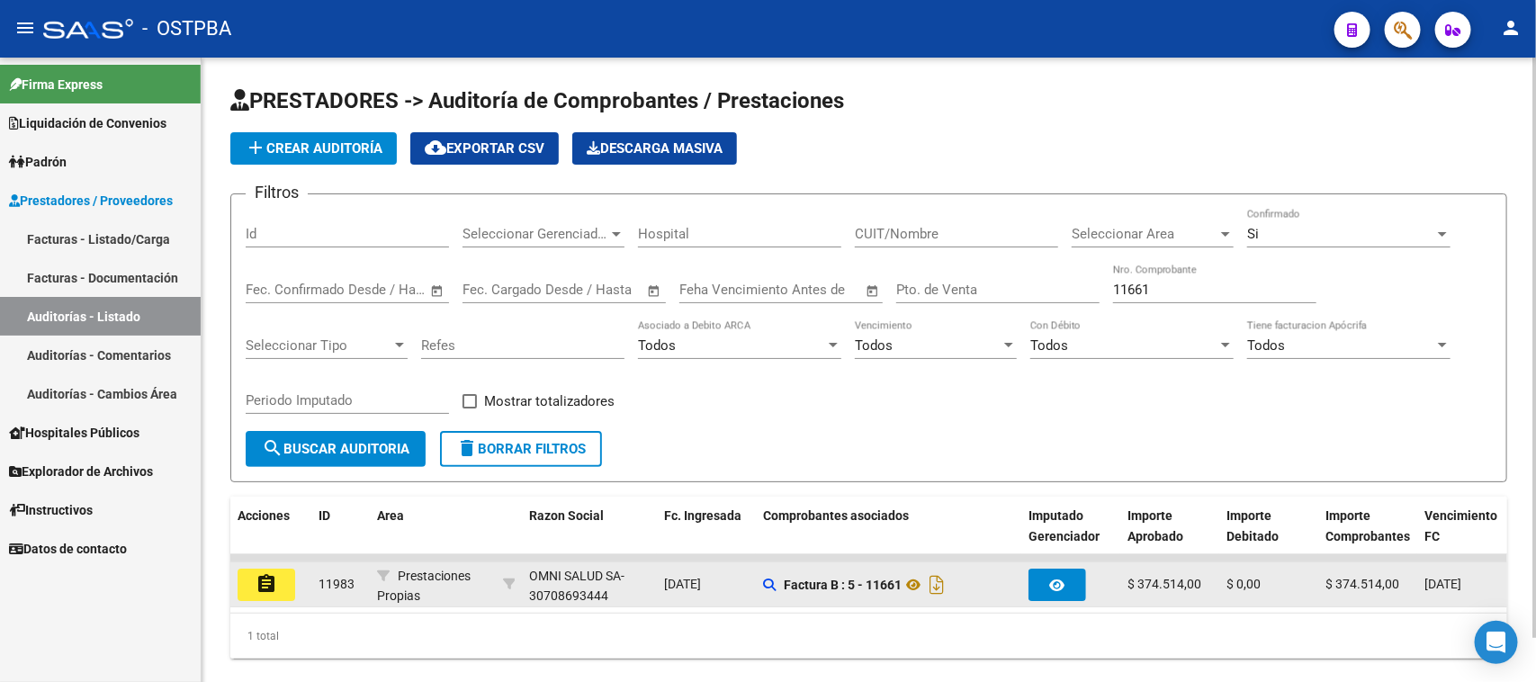
click at [262, 587] on mat-icon "assignment" at bounding box center [267, 584] width 22 height 22
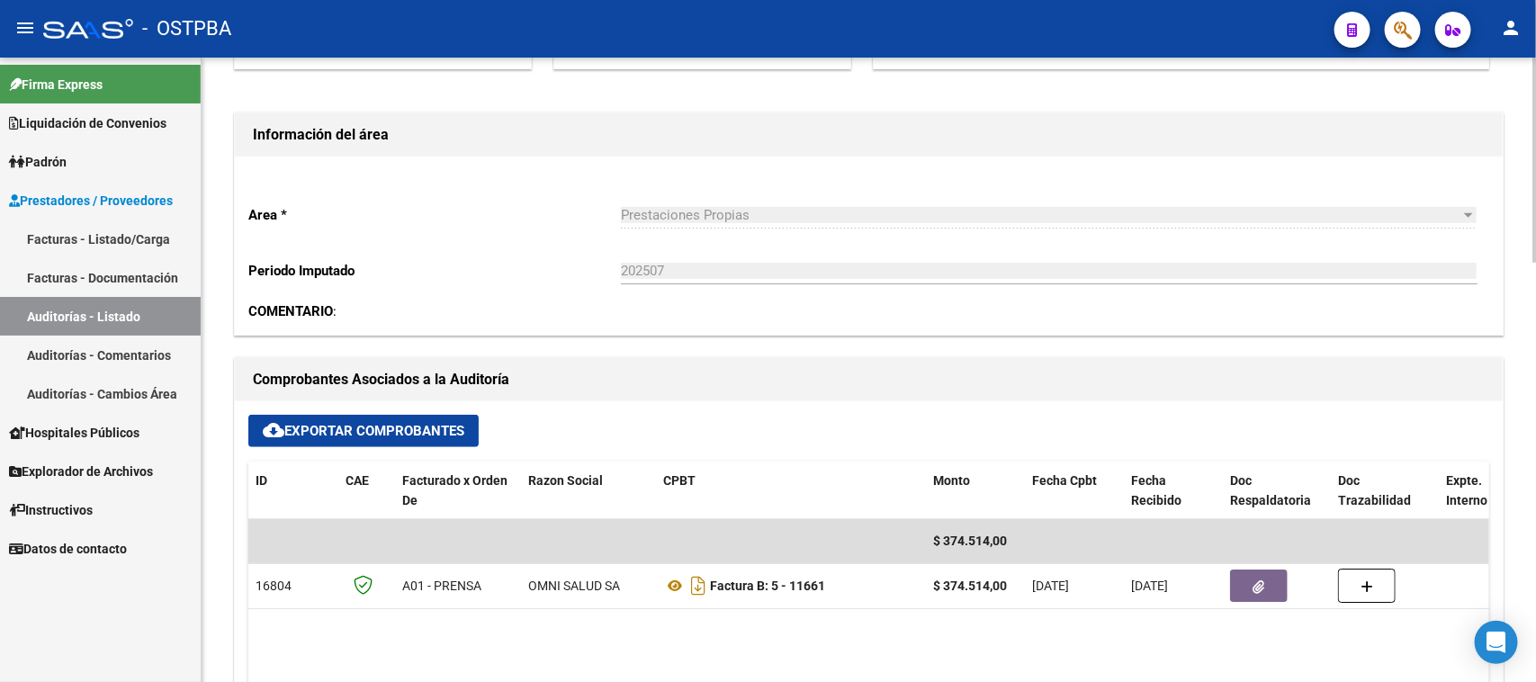
scroll to position [562, 0]
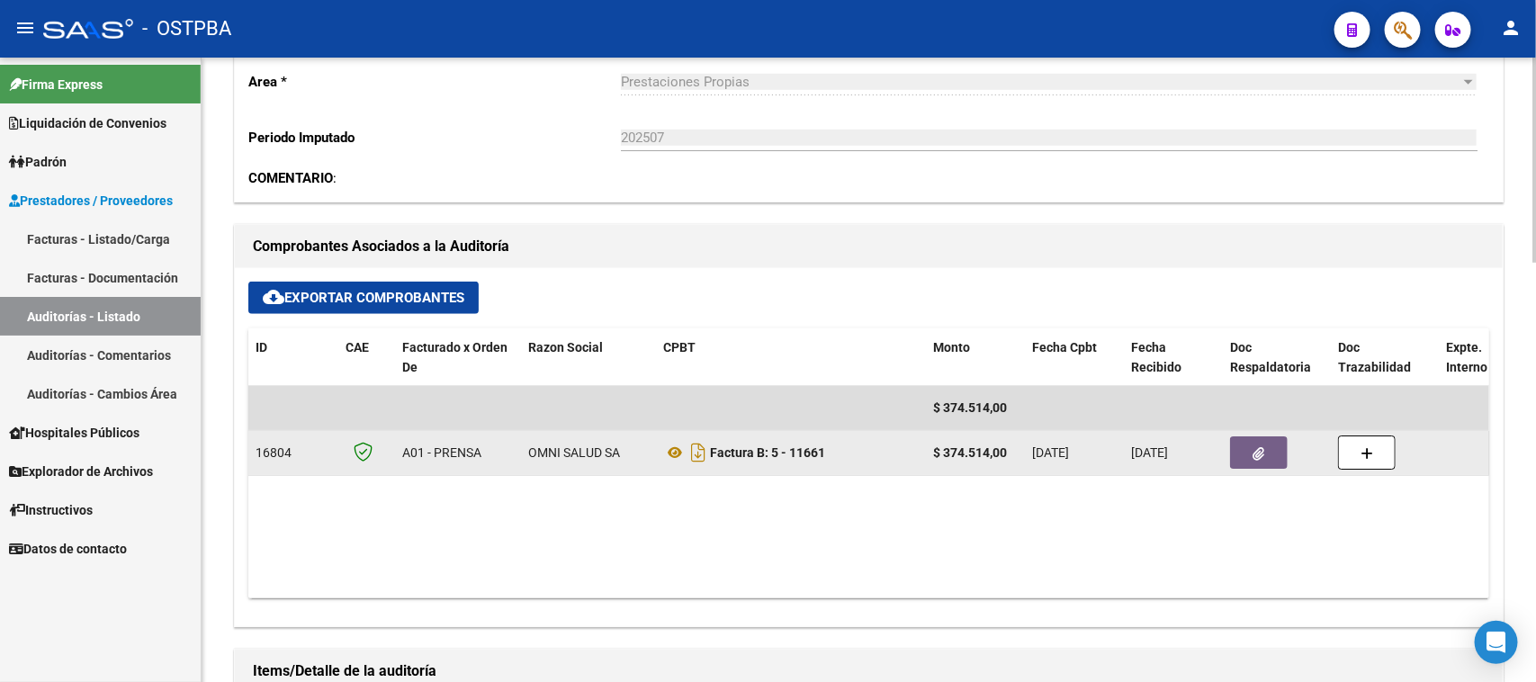
click at [1246, 445] on button "button" at bounding box center [1259, 452] width 58 height 32
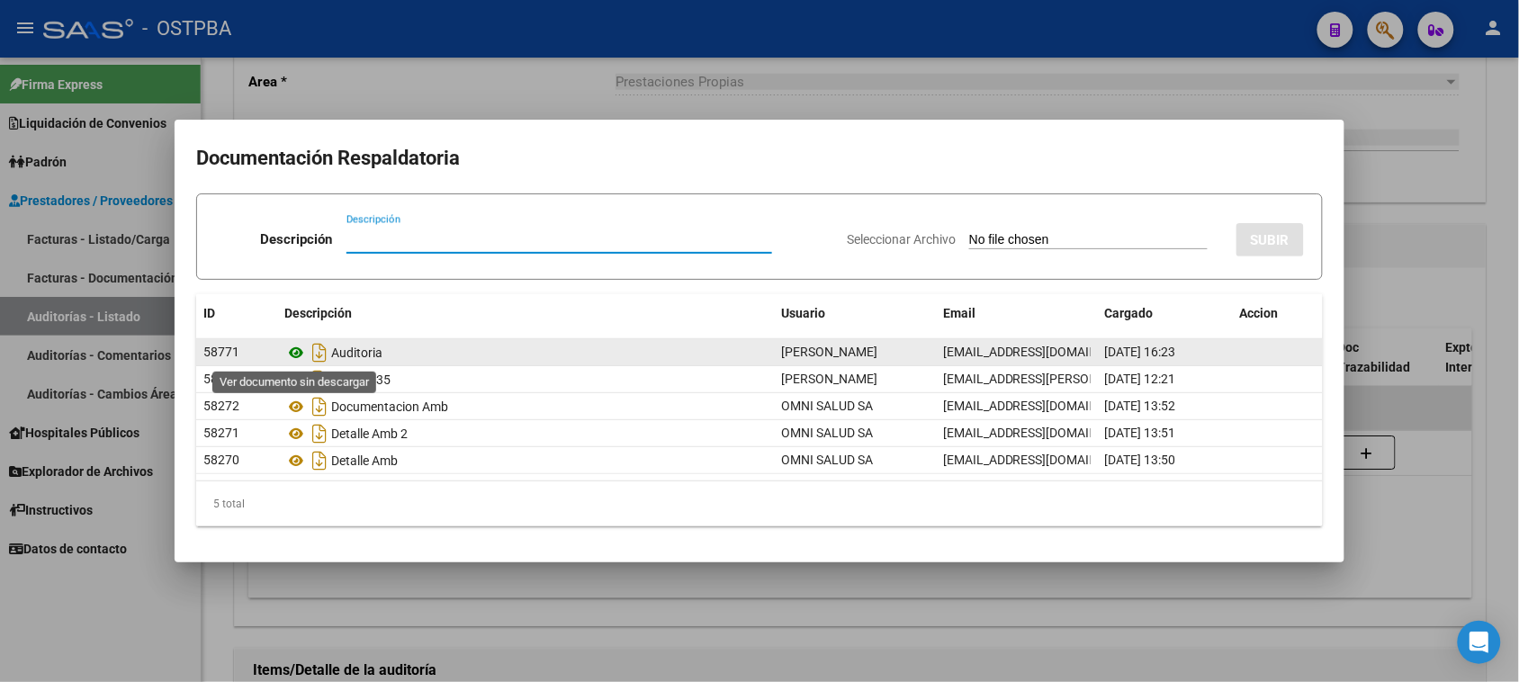
click at [299, 348] on icon at bounding box center [295, 353] width 23 height 22
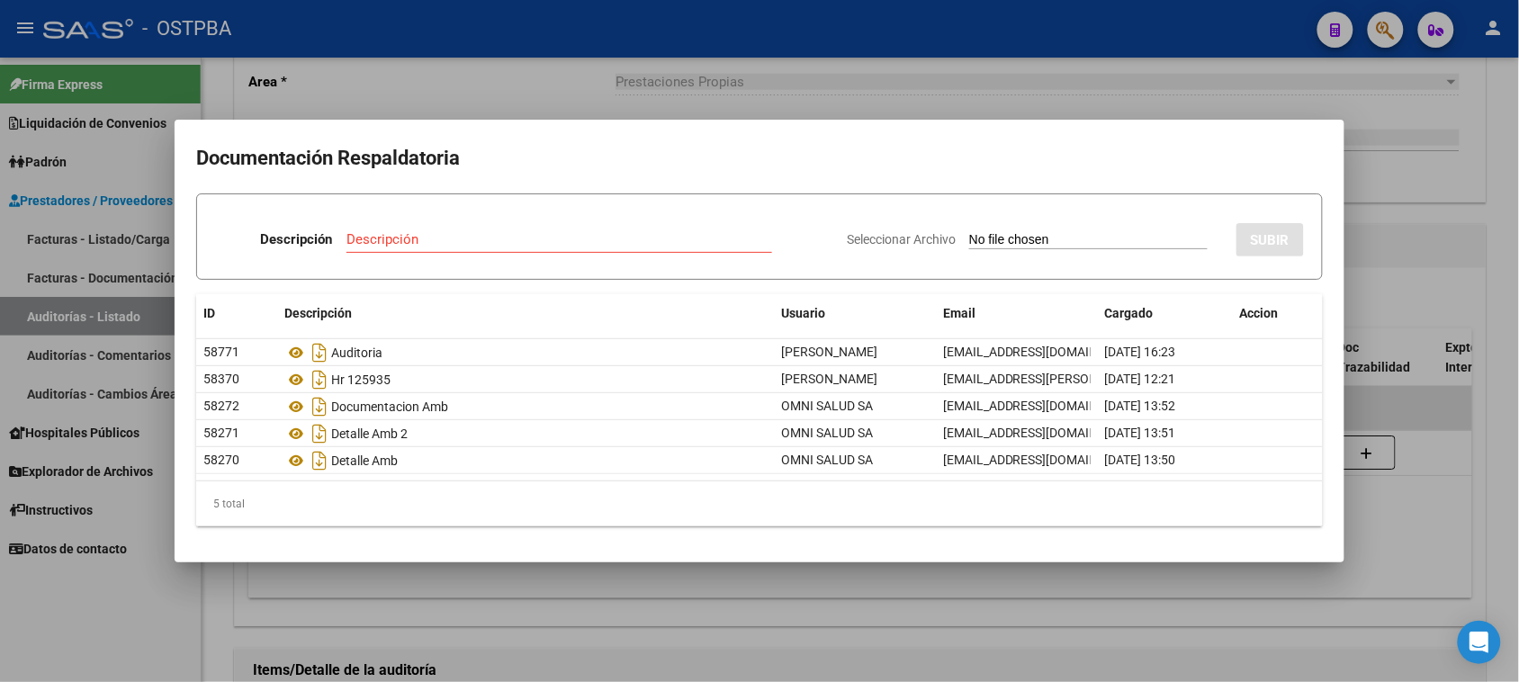
drag, startPoint x: 139, startPoint y: 644, endPoint x: 78, endPoint y: 398, distance: 254.1
click at [139, 643] on div at bounding box center [759, 341] width 1519 height 682
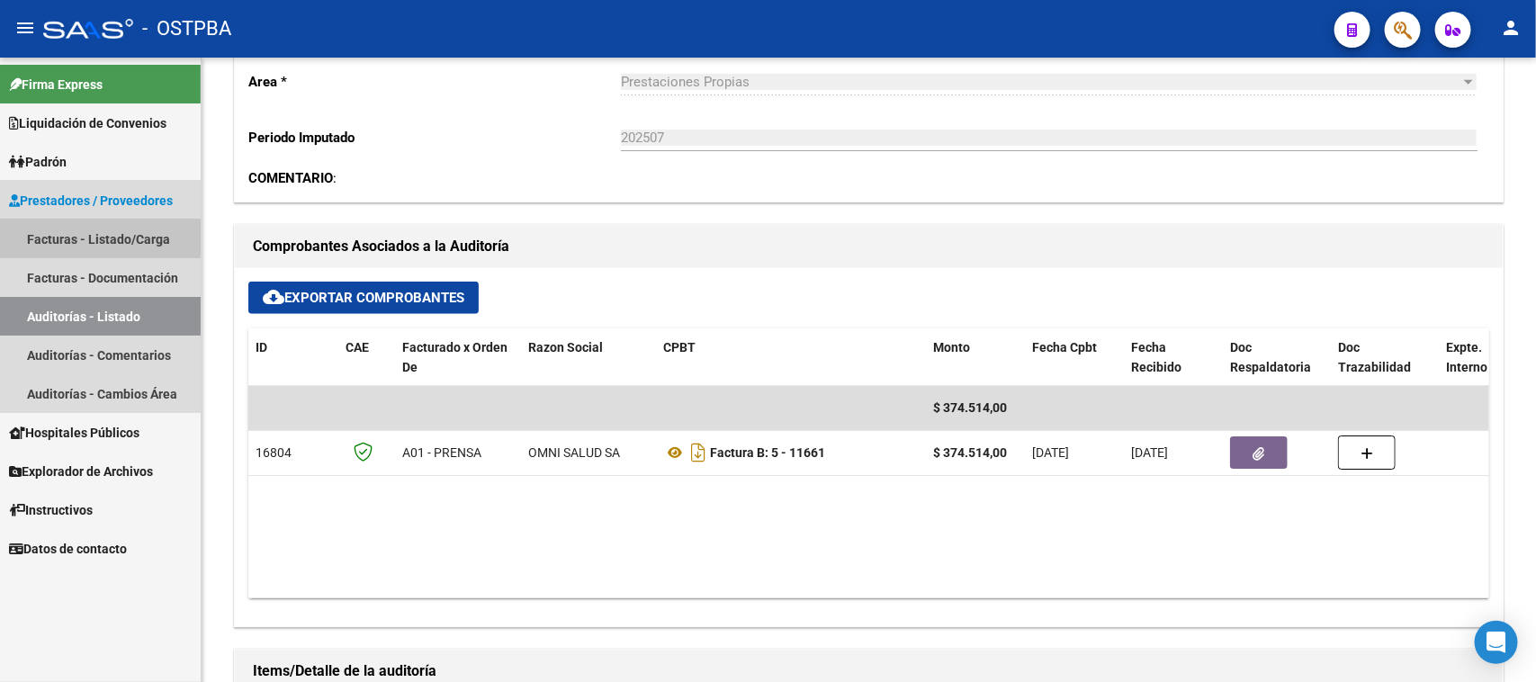
click at [91, 236] on link "Facturas - Listado/Carga" at bounding box center [100, 239] width 201 height 39
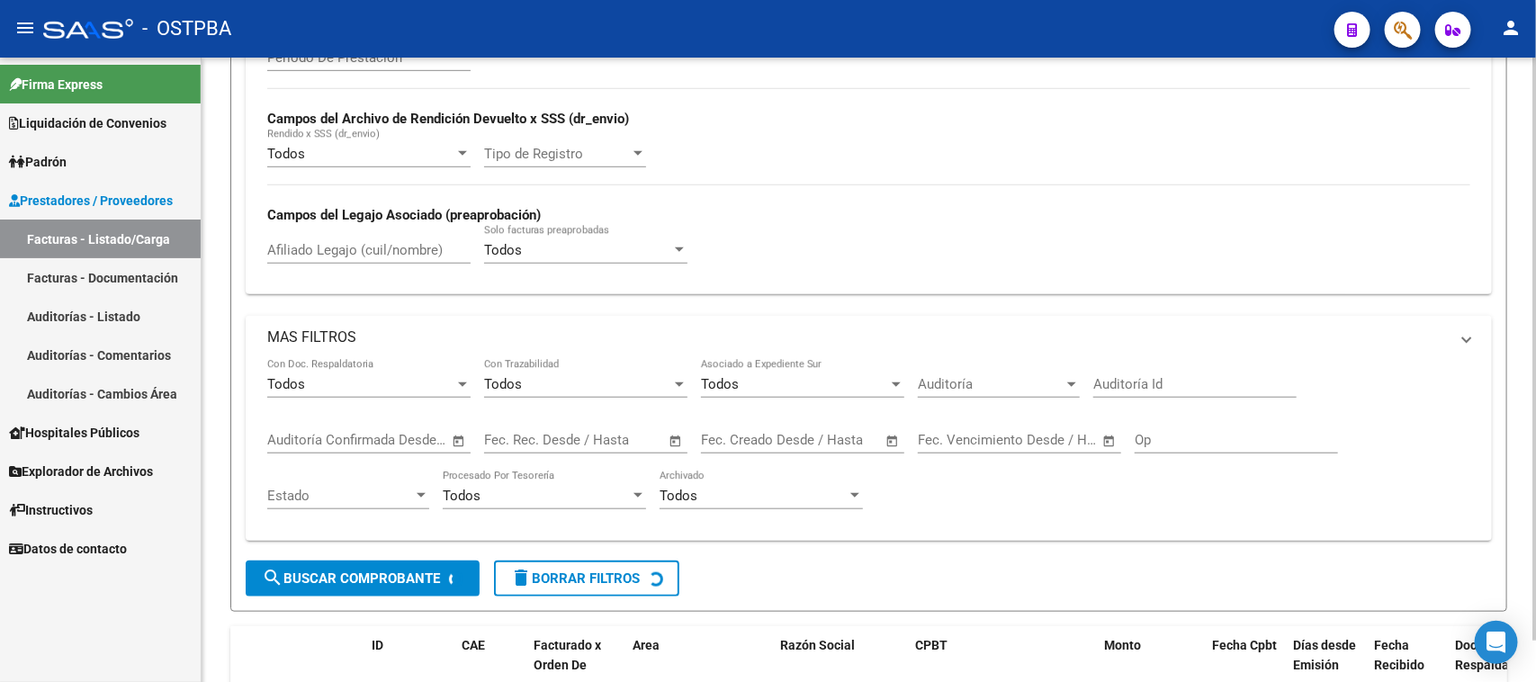
scroll to position [45, 0]
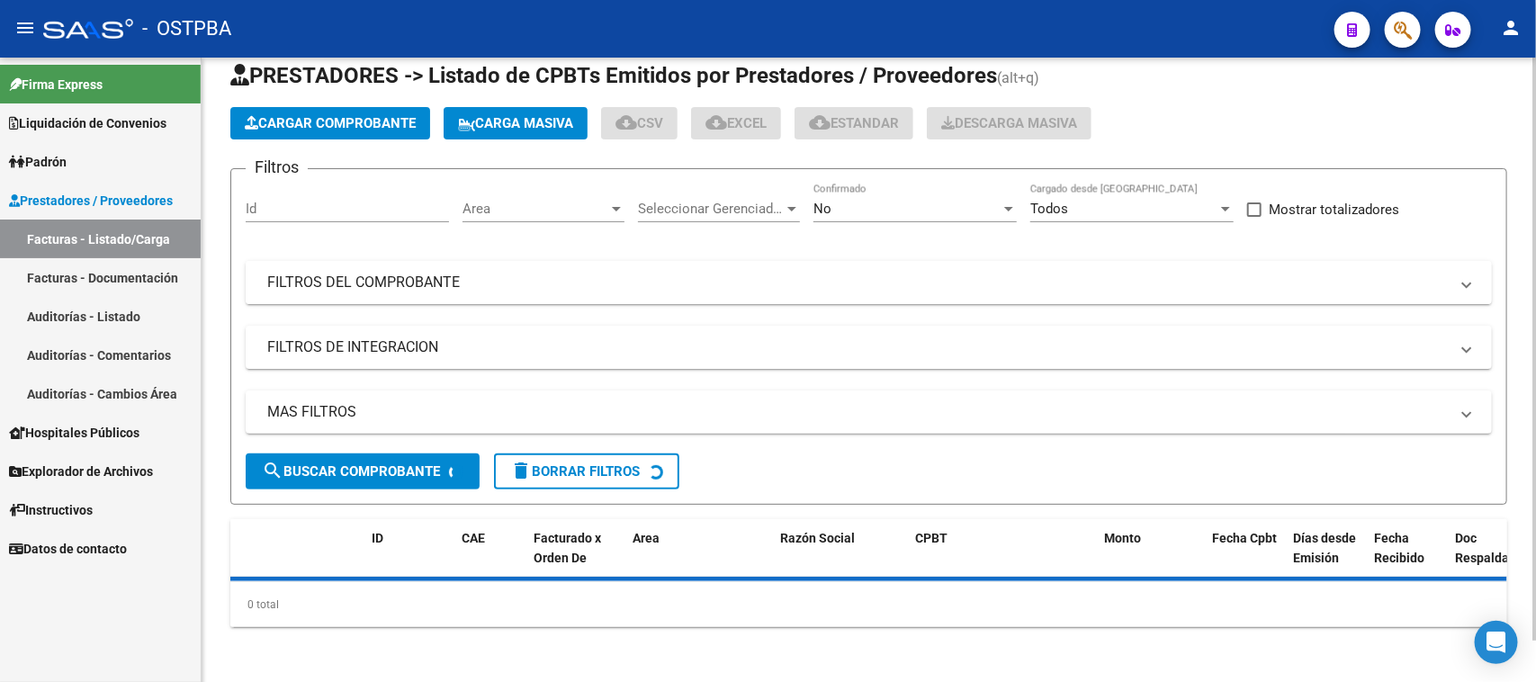
click at [570, 291] on mat-expansion-panel-header "FILTROS DEL COMPROBANTE" at bounding box center [869, 282] width 1246 height 43
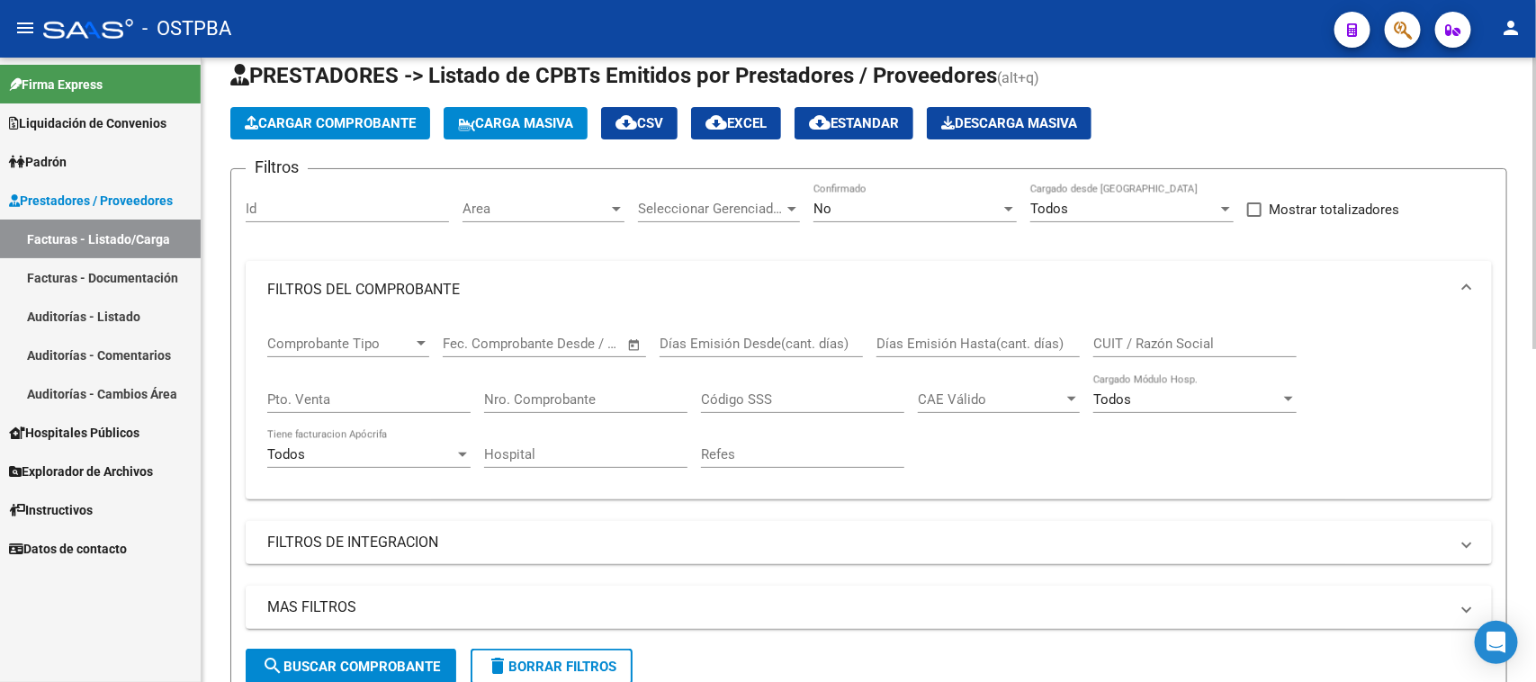
click at [544, 405] on input "Nro. Comprobante" at bounding box center [585, 399] width 203 height 16
click at [938, 212] on div "No" at bounding box center [907, 209] width 187 height 16
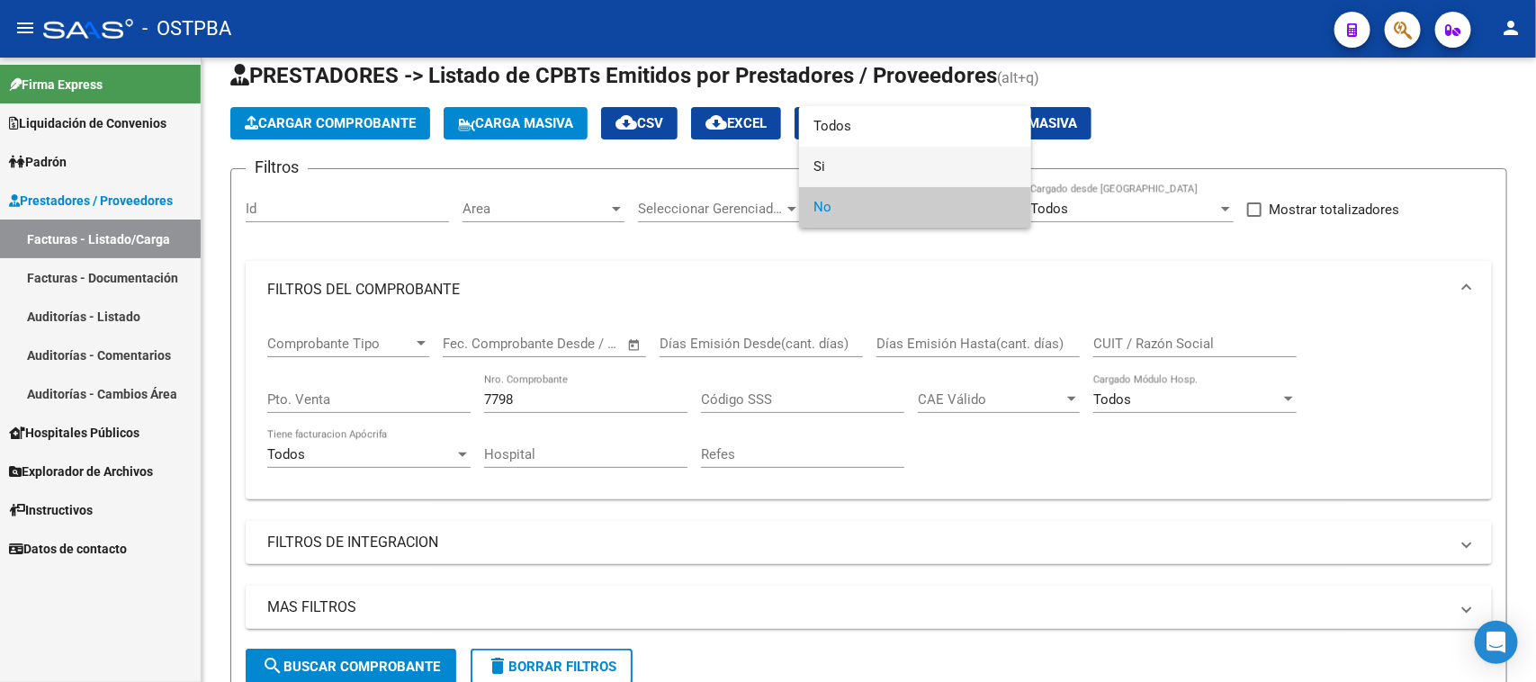
click at [822, 163] on span "Si" at bounding box center [915, 167] width 203 height 40
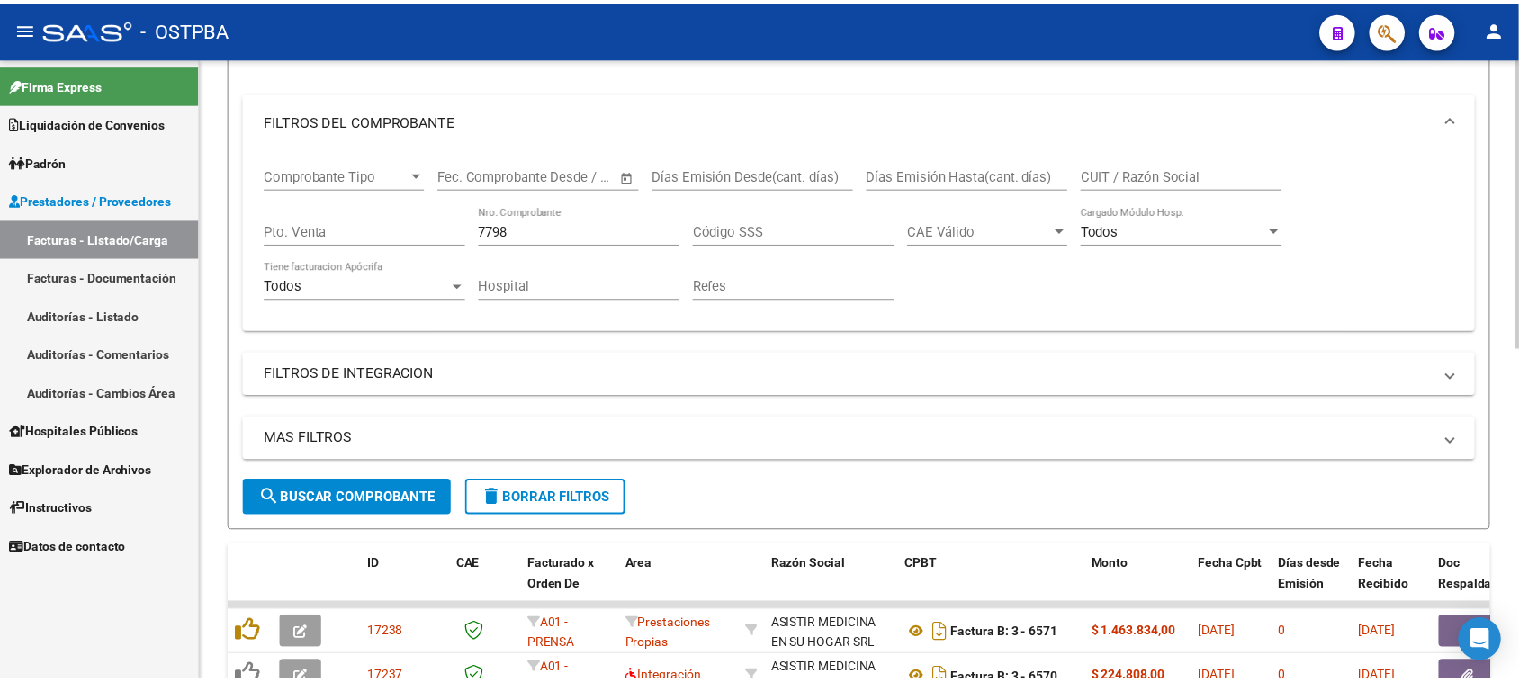
scroll to position [270, 0]
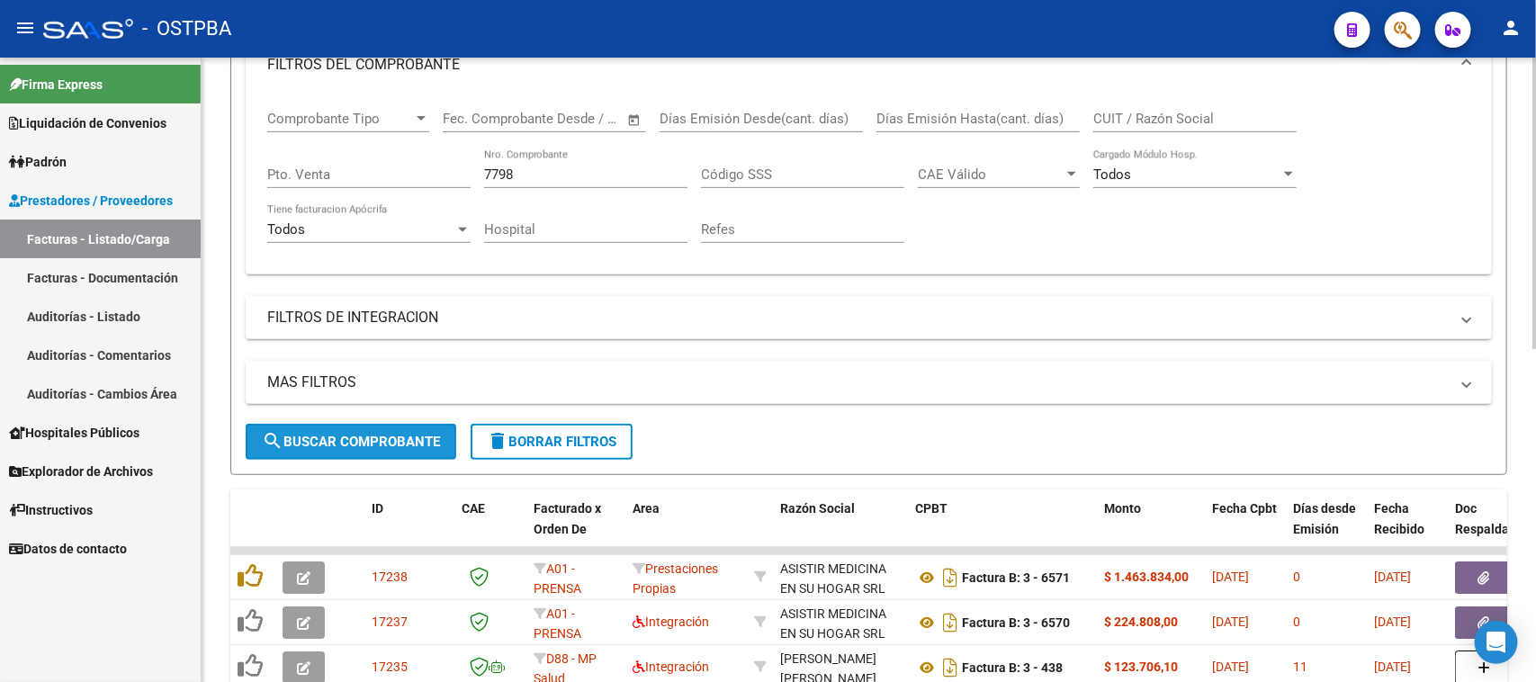
click at [380, 434] on span "search Buscar Comprobante" at bounding box center [351, 442] width 178 height 16
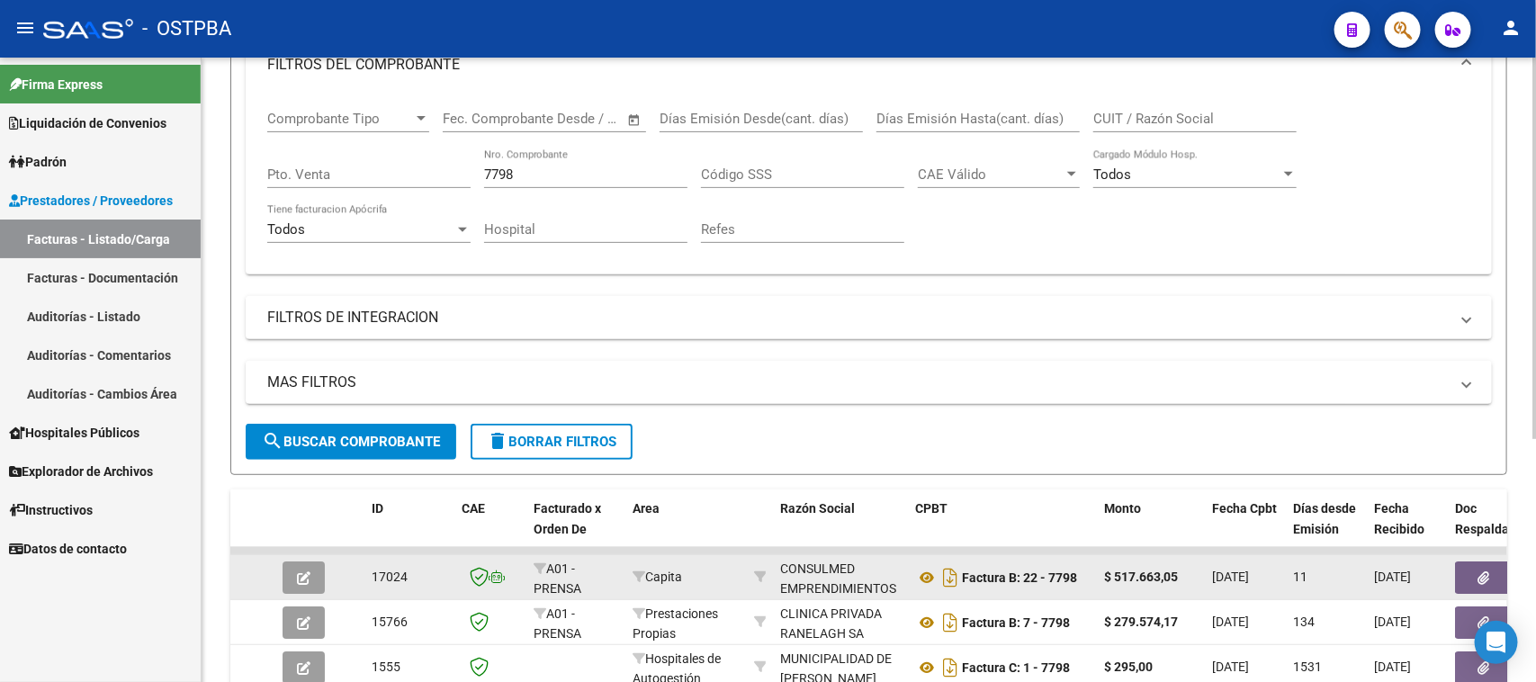
click at [1470, 576] on button "button" at bounding box center [1484, 578] width 58 height 32
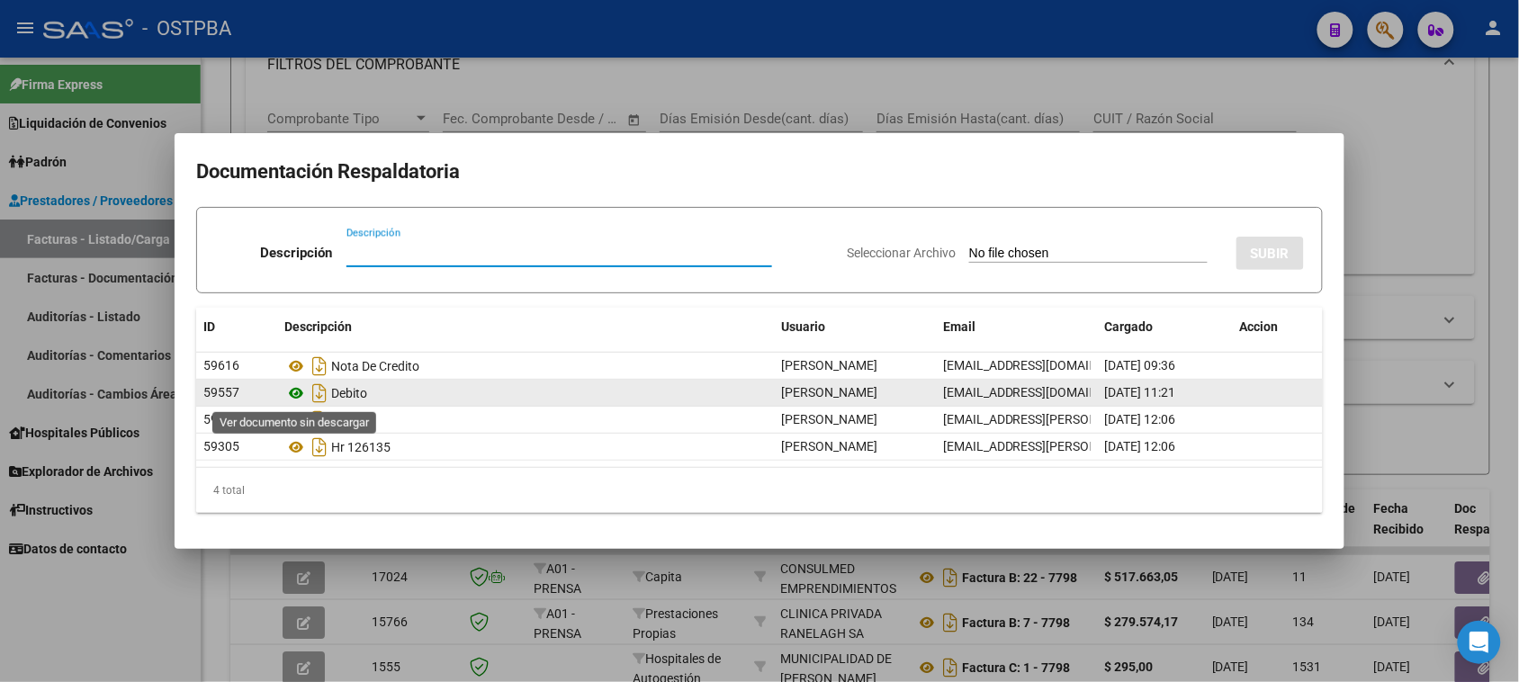
click at [298, 390] on icon at bounding box center [295, 393] width 23 height 22
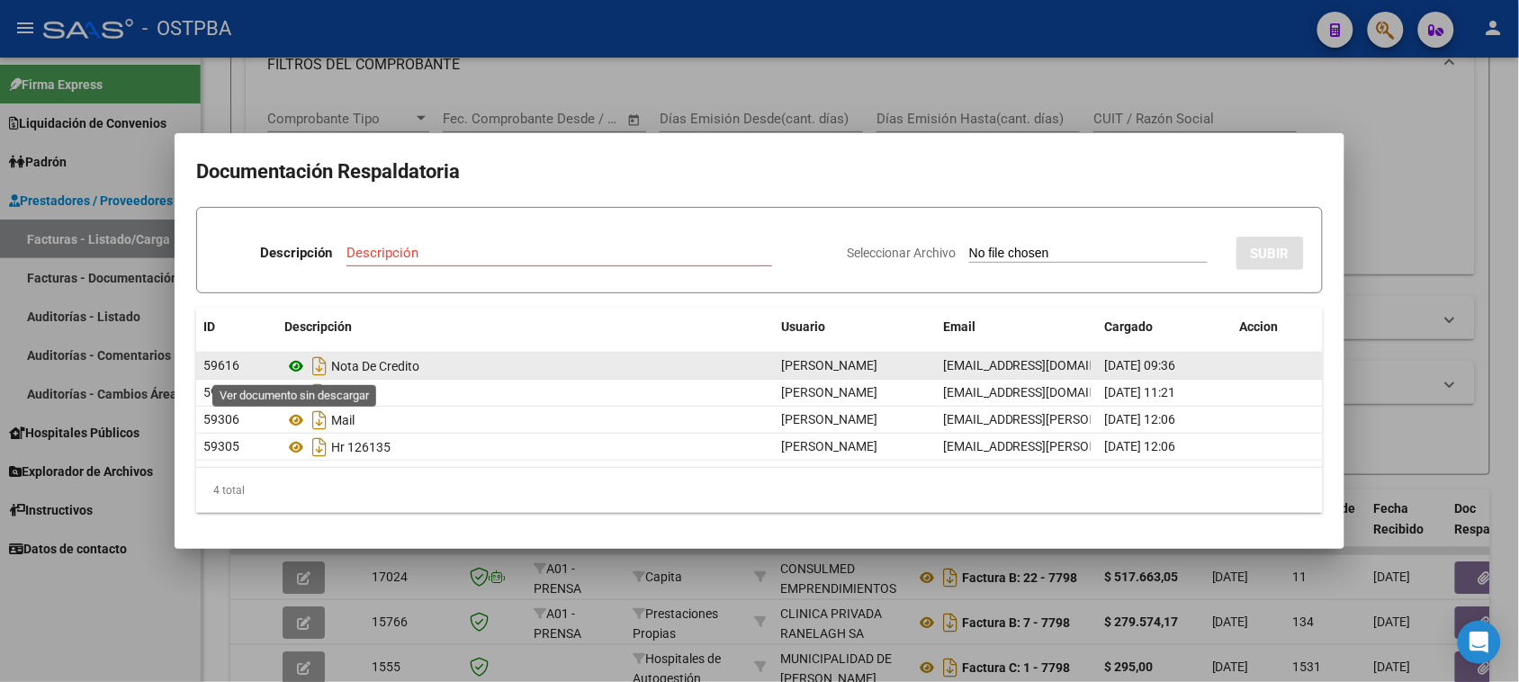
click at [293, 365] on icon at bounding box center [295, 366] width 23 height 22
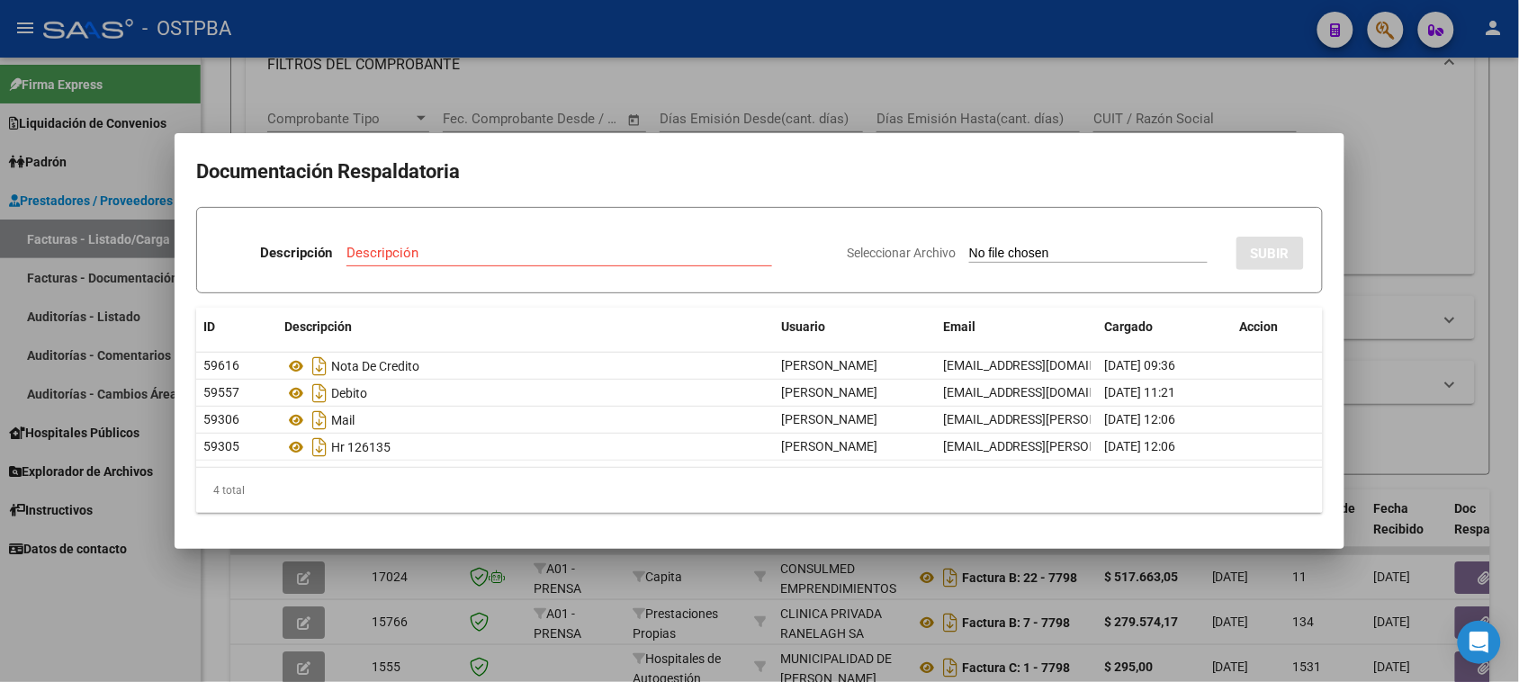
click at [600, 100] on div at bounding box center [759, 341] width 1519 height 682
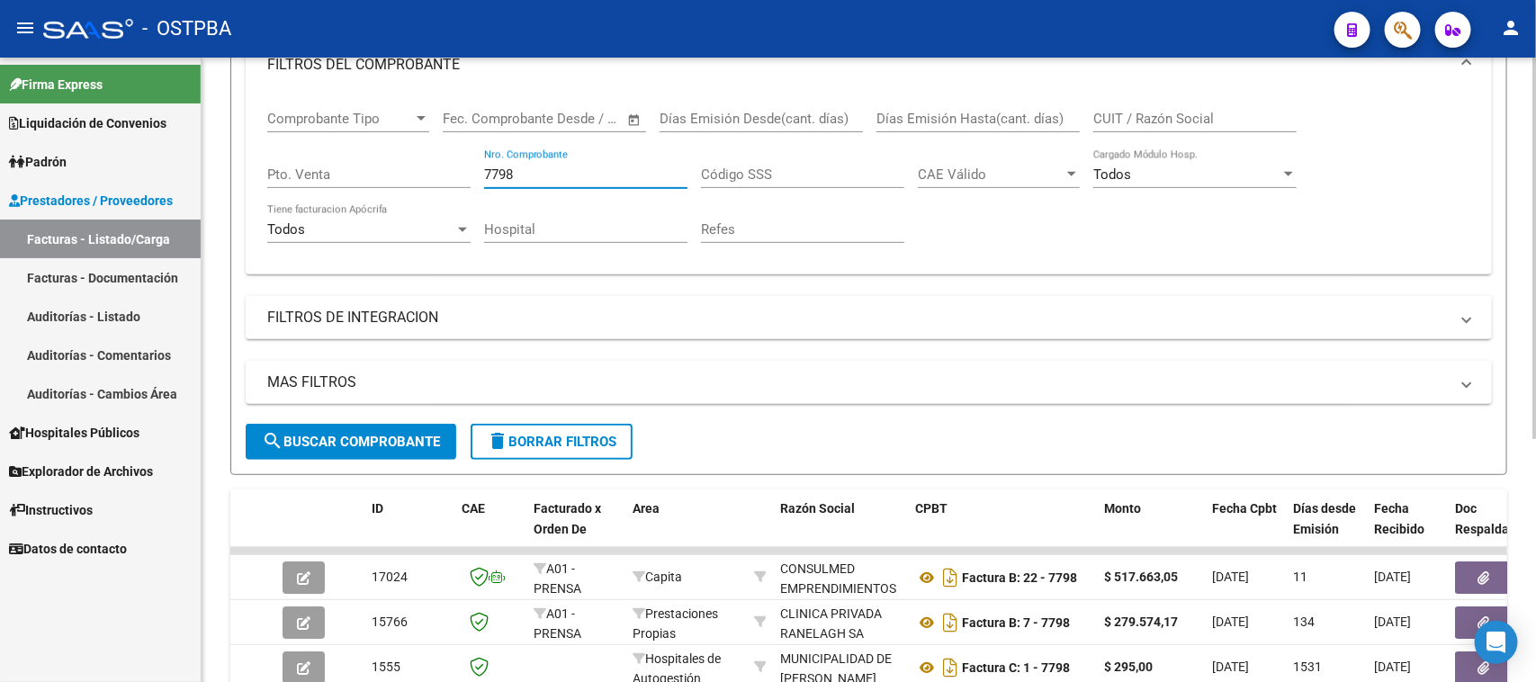
drag, startPoint x: 537, startPoint y: 171, endPoint x: 446, endPoint y: 171, distance: 90.9
click at [446, 171] on div "Comprobante Tipo Comprobante Tipo Start date – End date Fec. Comprobante Desde …" at bounding box center [868, 177] width 1203 height 166
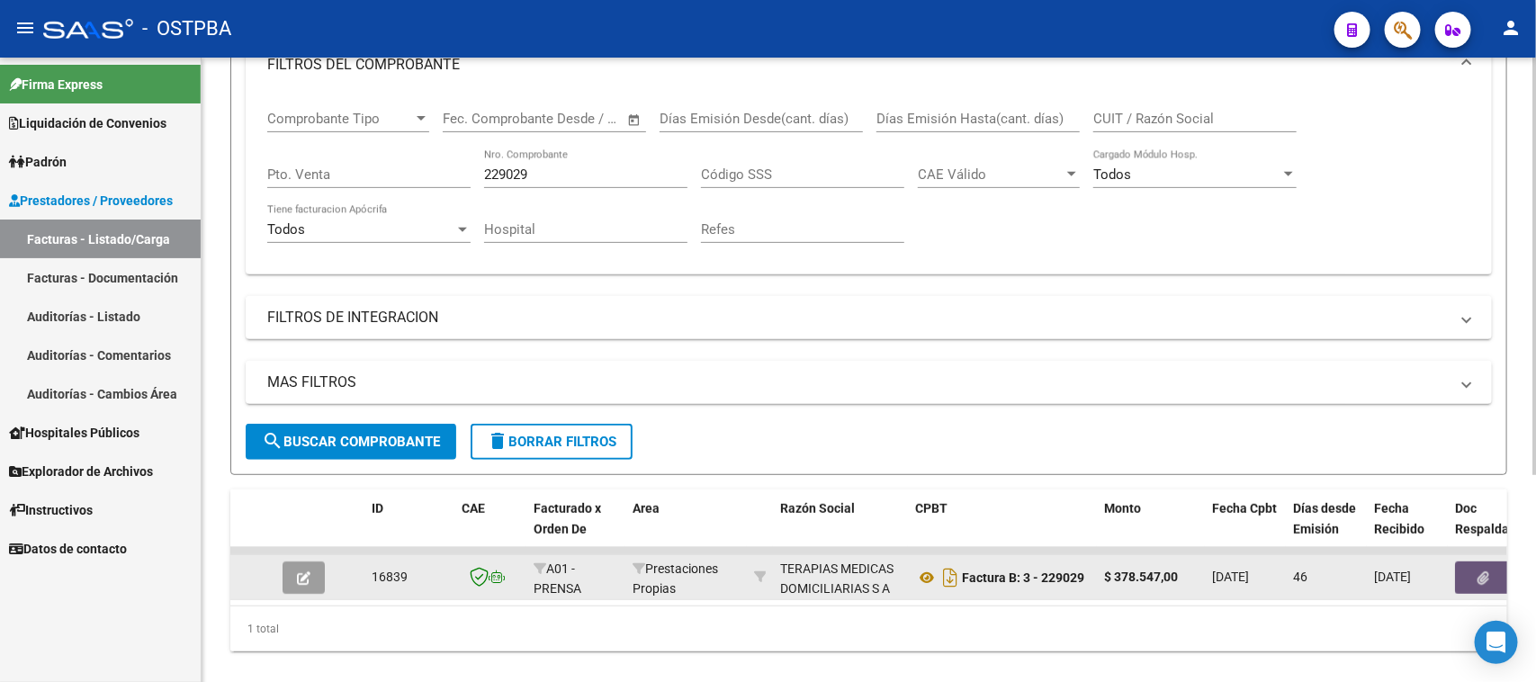
click at [1470, 574] on button "button" at bounding box center [1484, 578] width 58 height 32
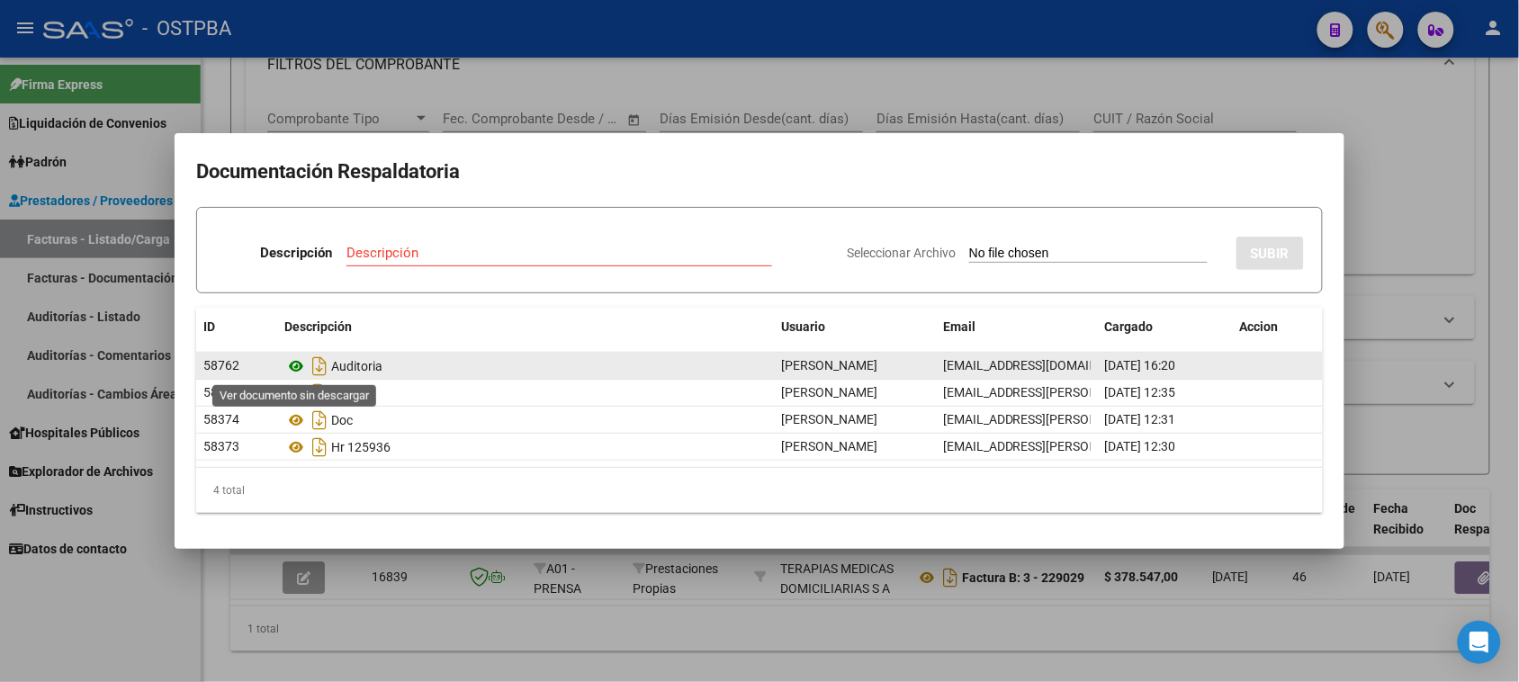
click at [297, 363] on icon at bounding box center [295, 366] width 23 height 22
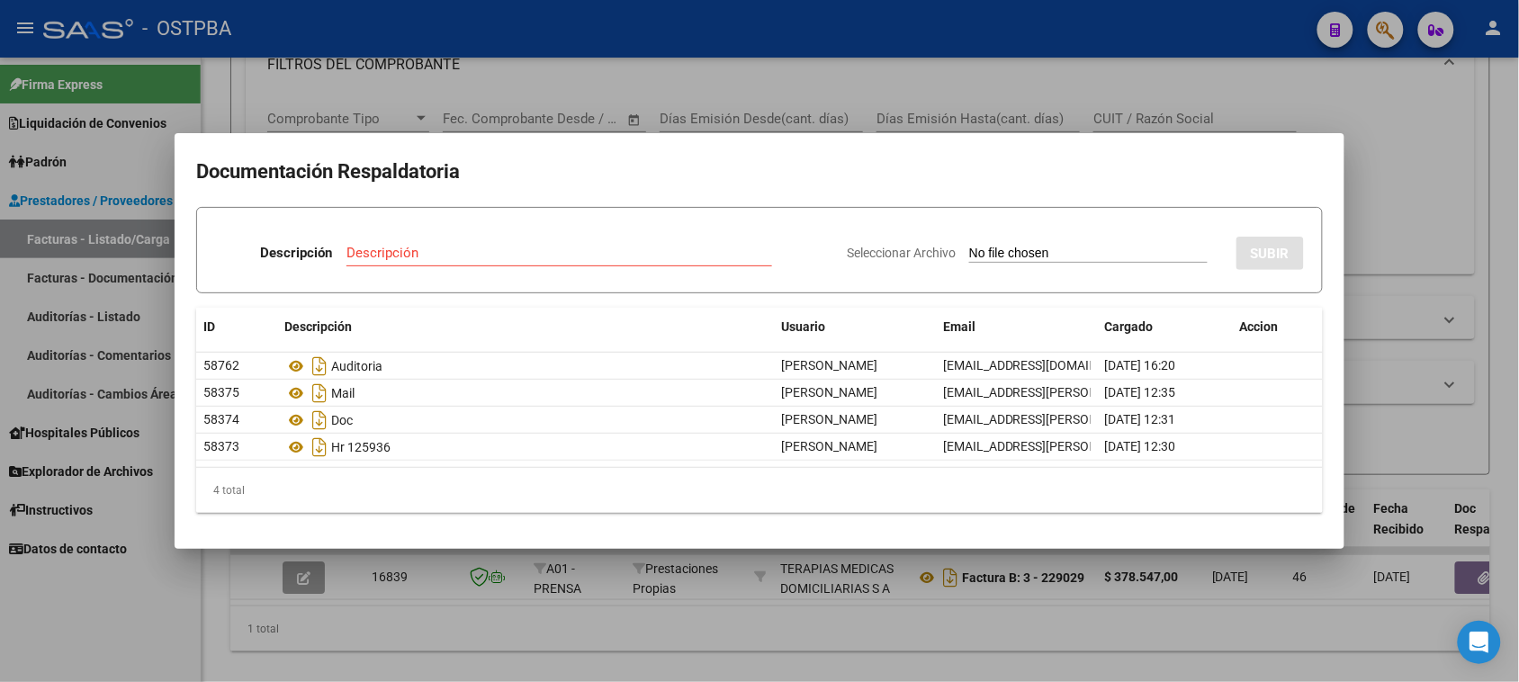
drag, startPoint x: 1404, startPoint y: 186, endPoint x: 1165, endPoint y: 280, distance: 256.2
click at [1402, 187] on div at bounding box center [759, 341] width 1519 height 682
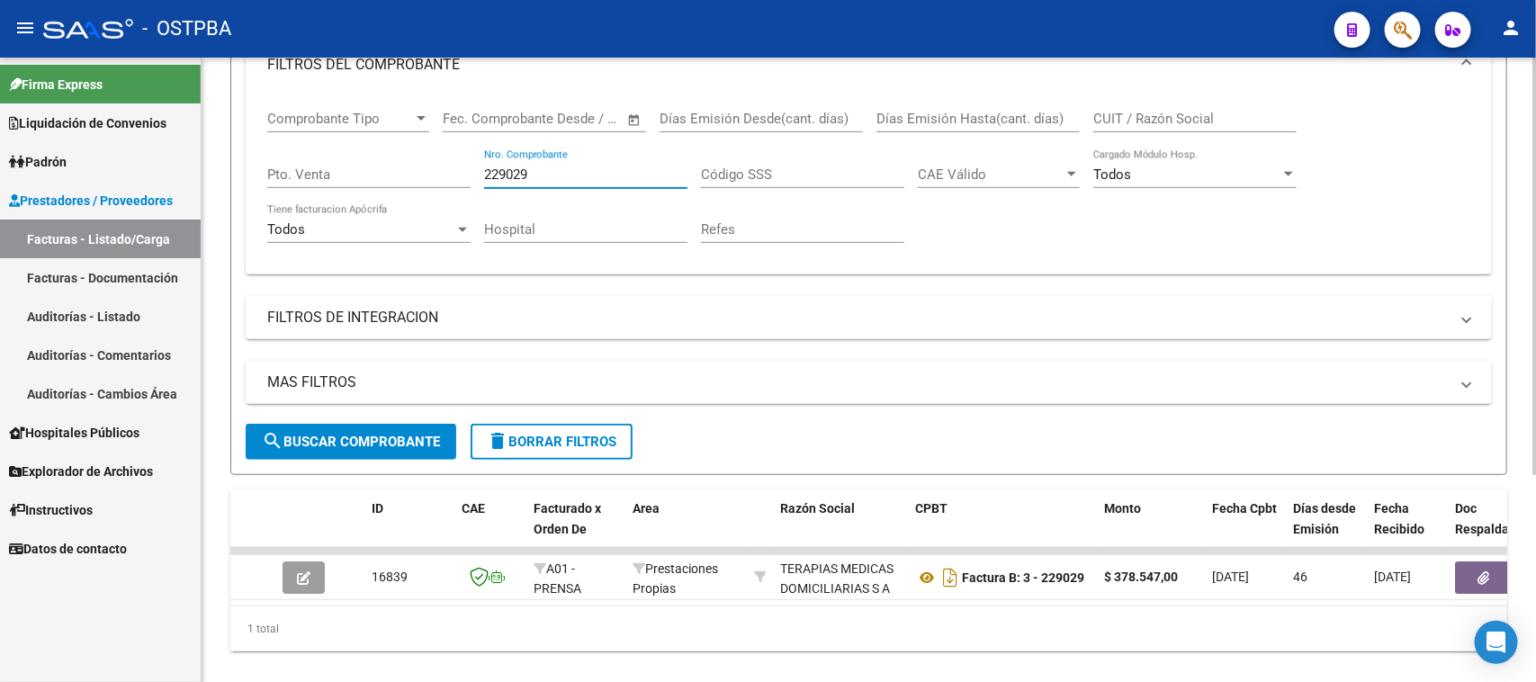
drag, startPoint x: 549, startPoint y: 169, endPoint x: 452, endPoint y: 165, distance: 97.3
click at [452, 165] on div "Comprobante Tipo Comprobante Tipo Start date – End date Fec. Comprobante Desde …" at bounding box center [868, 177] width 1203 height 166
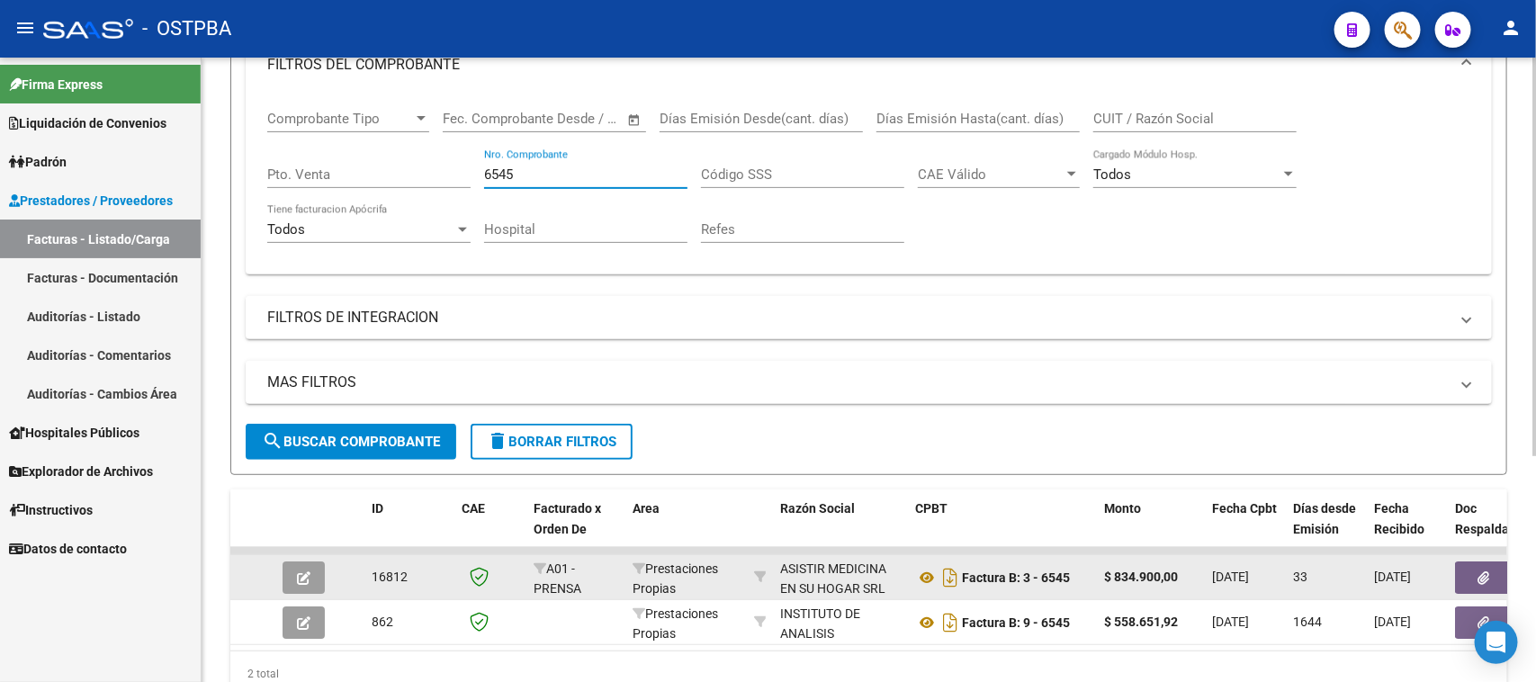
click at [1481, 571] on icon "button" at bounding box center [1485, 577] width 12 height 13
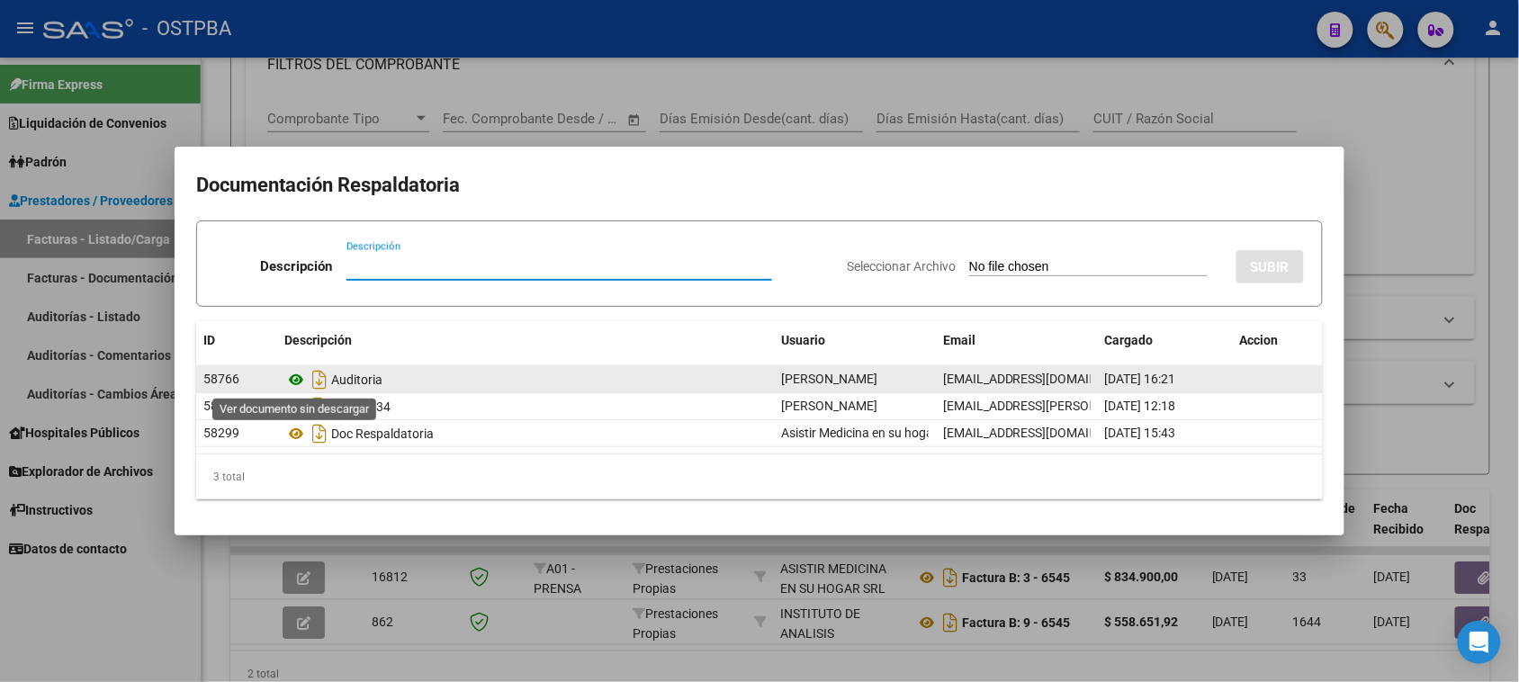
click at [294, 379] on icon at bounding box center [295, 380] width 23 height 22
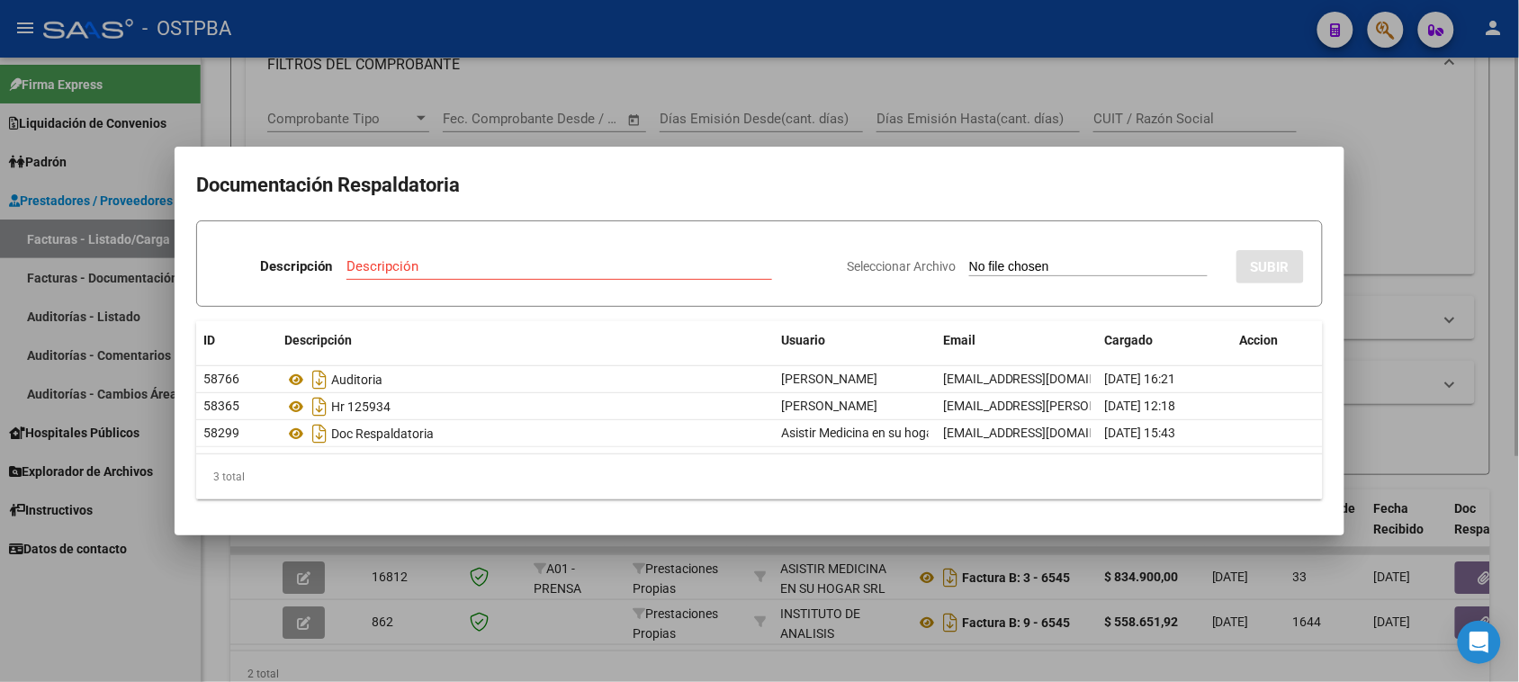
drag, startPoint x: 1401, startPoint y: 123, endPoint x: 1099, endPoint y: 231, distance: 321.1
click at [1399, 123] on div at bounding box center [759, 341] width 1519 height 682
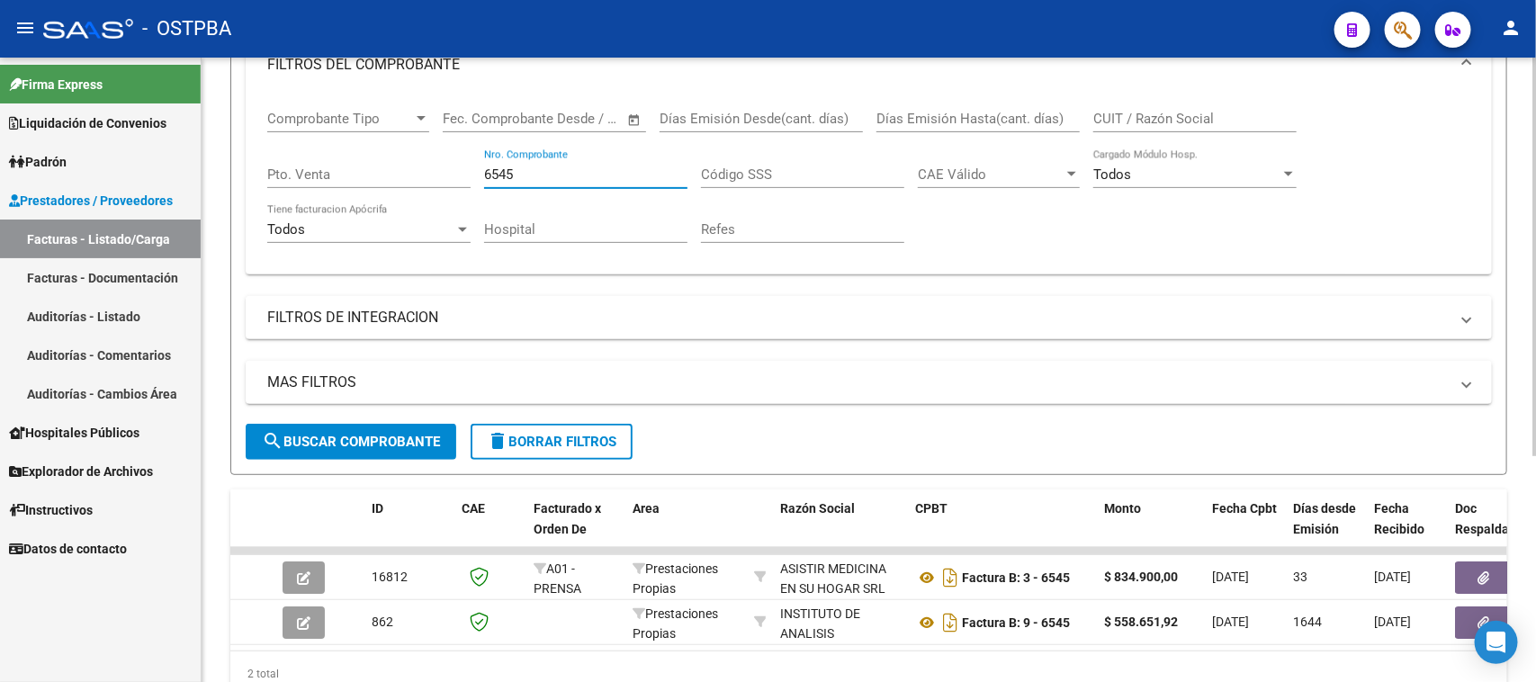
drag, startPoint x: 541, startPoint y: 168, endPoint x: 466, endPoint y: 158, distance: 75.3
click at [466, 158] on div "Comprobante Tipo Comprobante Tipo Start date – End date Fec. Comprobante Desde …" at bounding box center [868, 177] width 1203 height 166
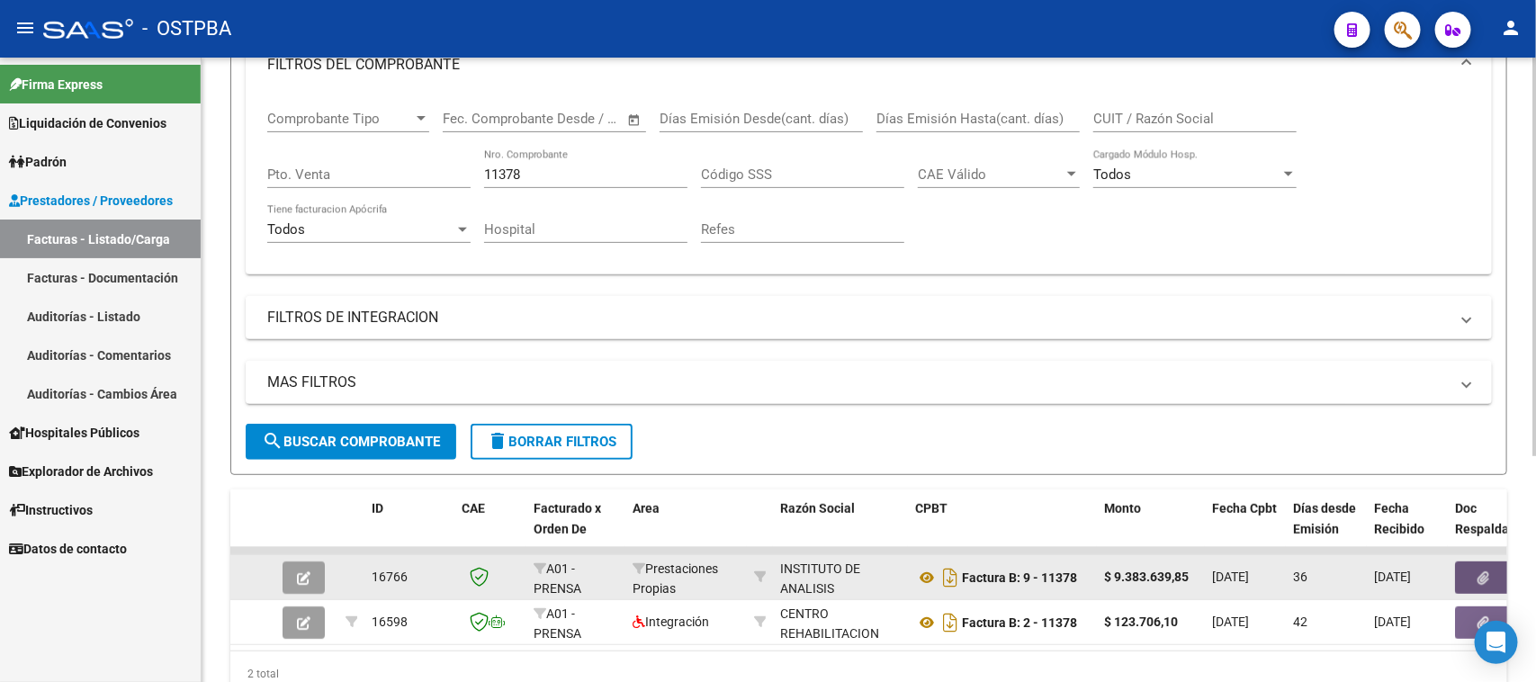
click at [1467, 564] on button "button" at bounding box center [1484, 578] width 58 height 32
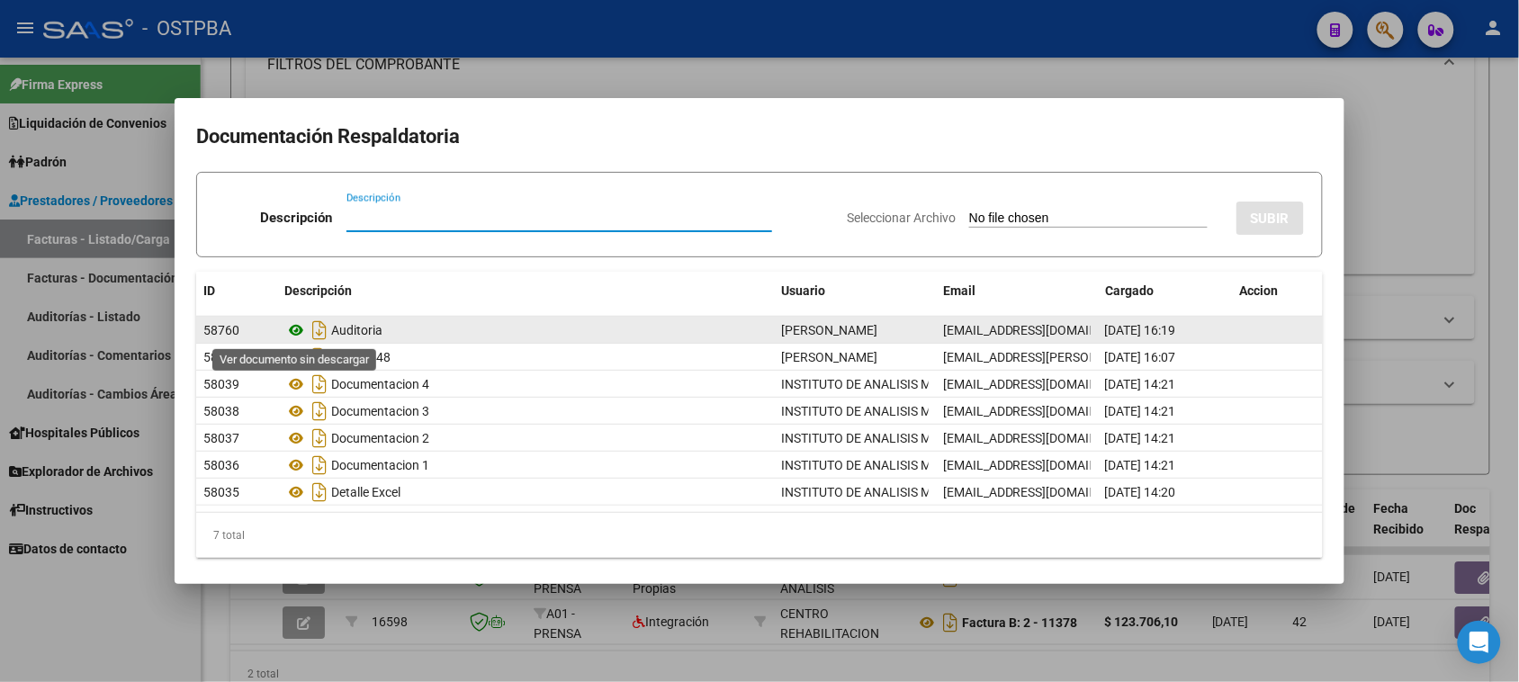
click at [294, 328] on icon at bounding box center [295, 330] width 23 height 22
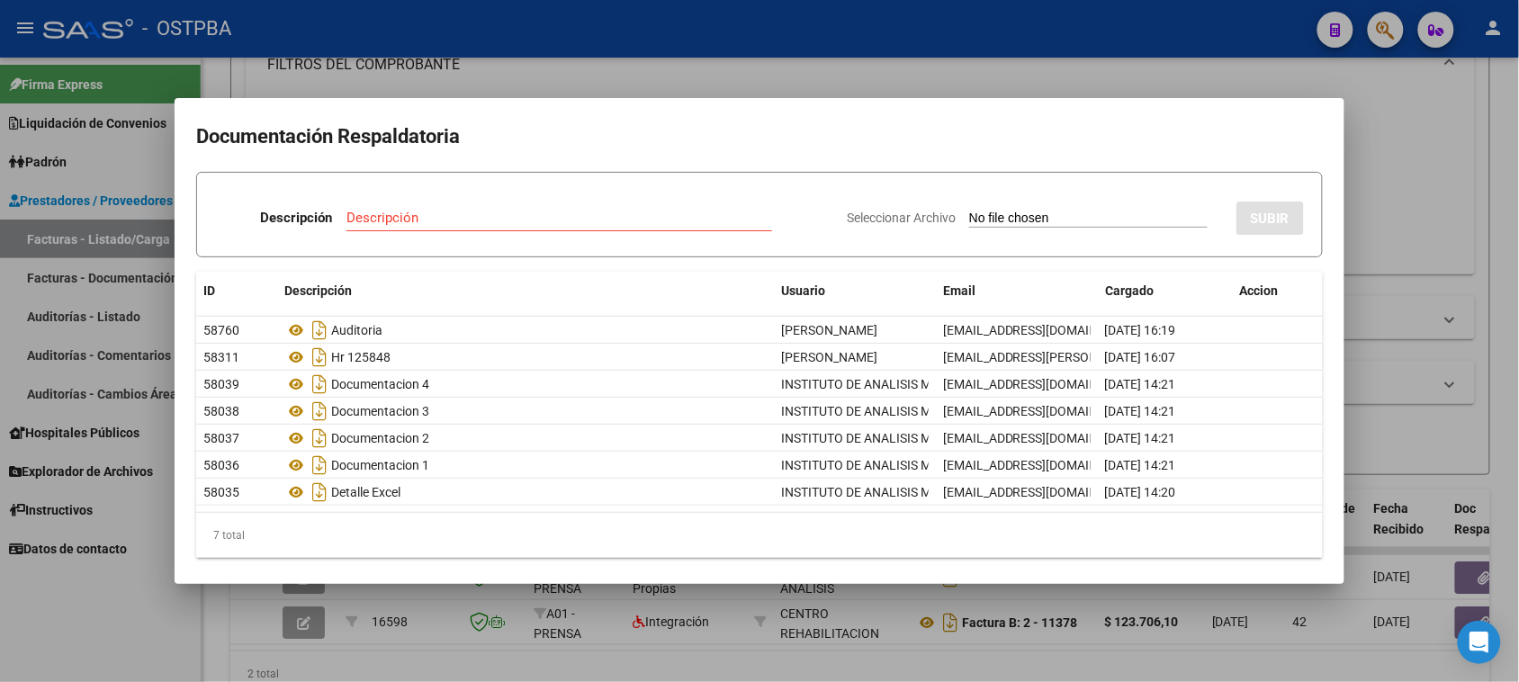
click at [766, 79] on div at bounding box center [759, 341] width 1519 height 682
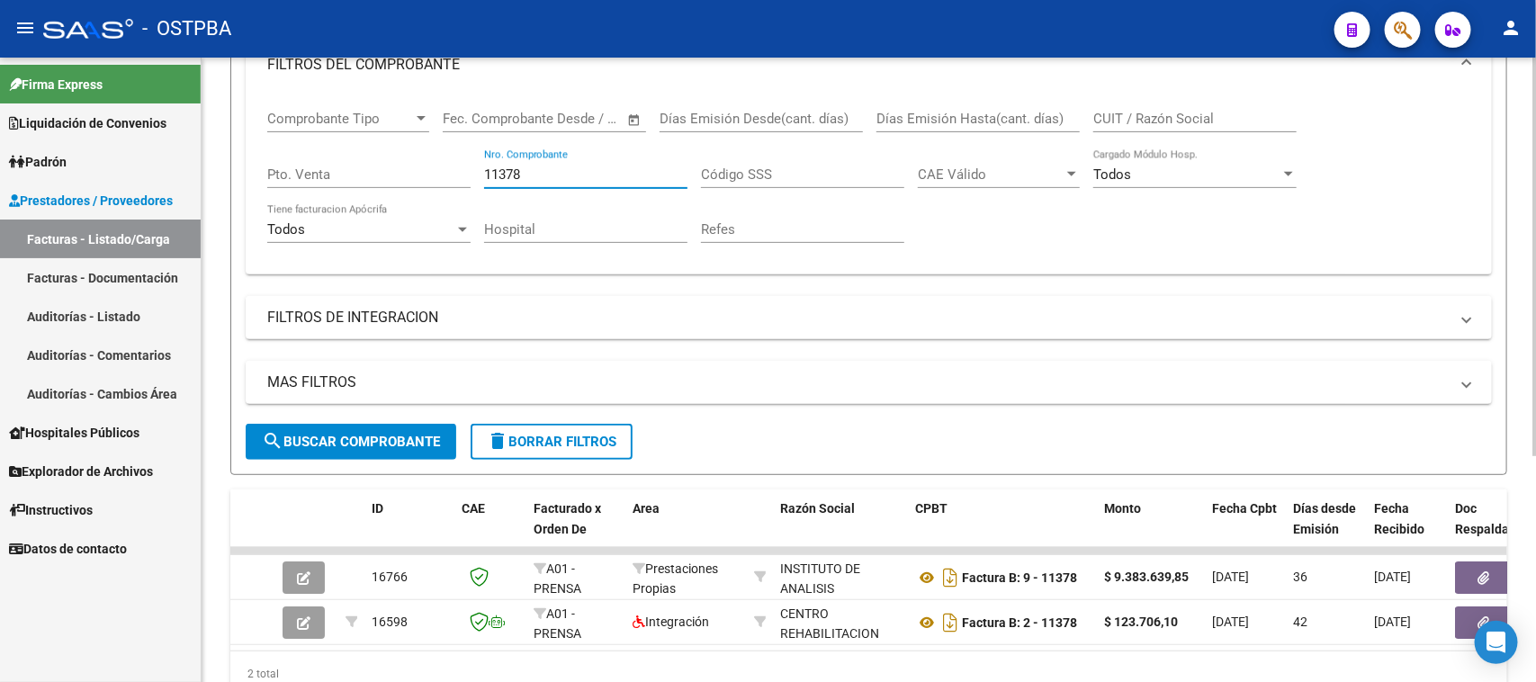
drag, startPoint x: 549, startPoint y: 173, endPoint x: 471, endPoint y: 167, distance: 78.5
click at [471, 167] on div "Comprobante Tipo Comprobante Tipo Start date – End date Fec. Comprobante Desde …" at bounding box center [868, 177] width 1203 height 166
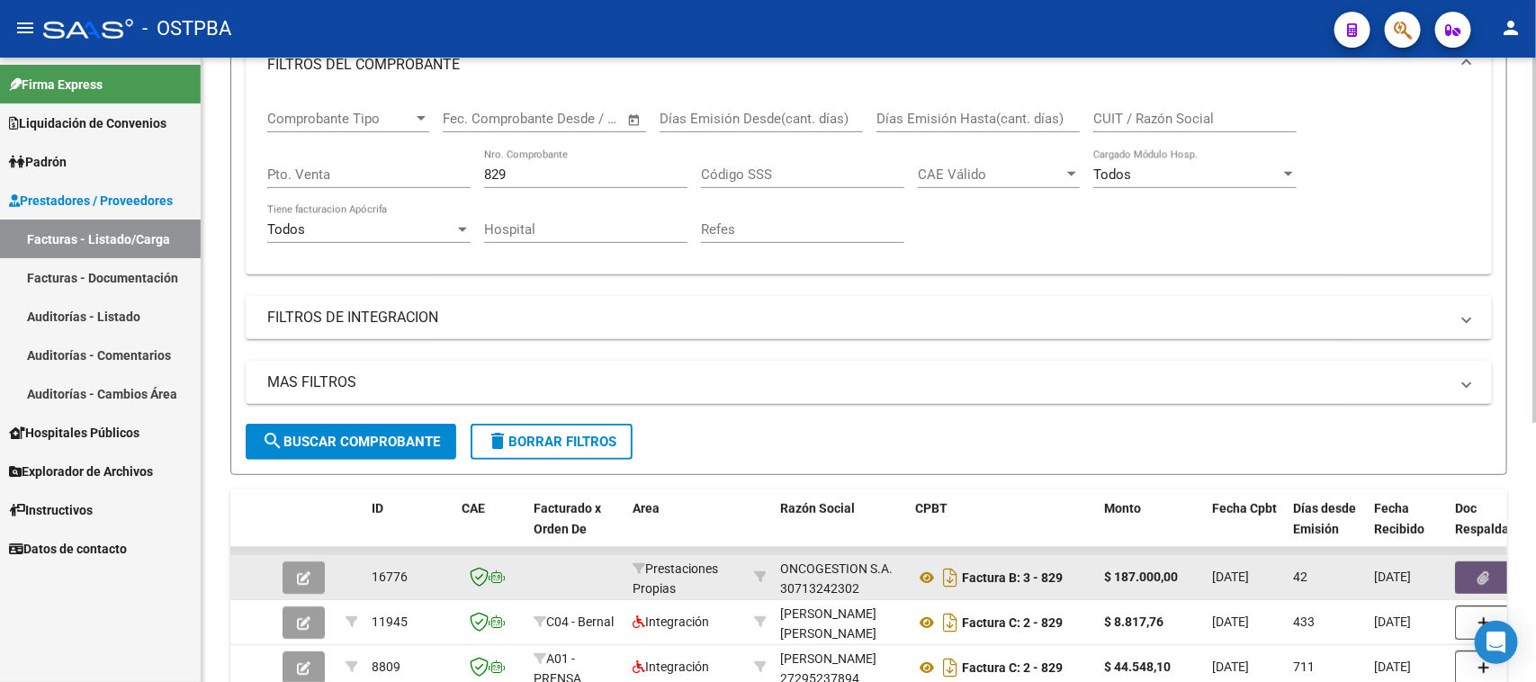
click at [1467, 568] on button "button" at bounding box center [1484, 578] width 58 height 32
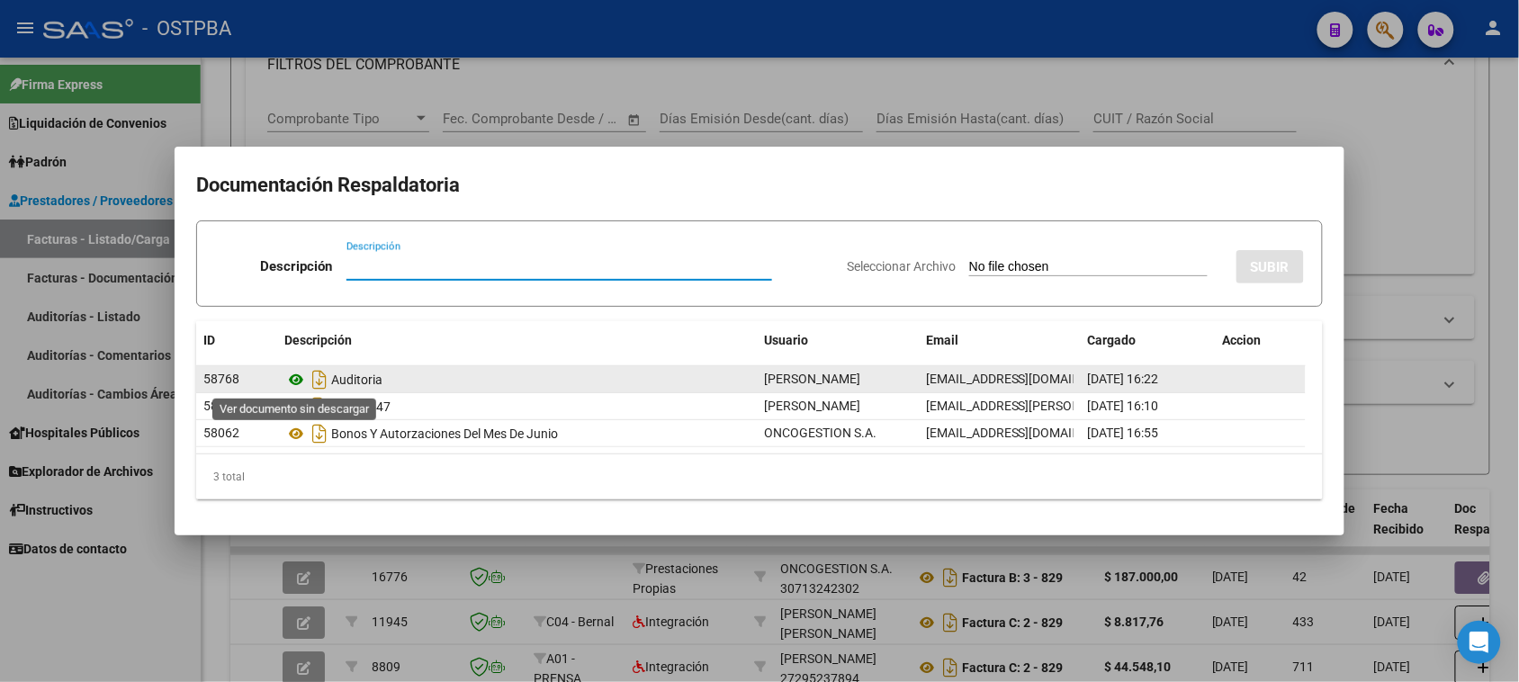
click at [297, 381] on icon at bounding box center [295, 380] width 23 height 22
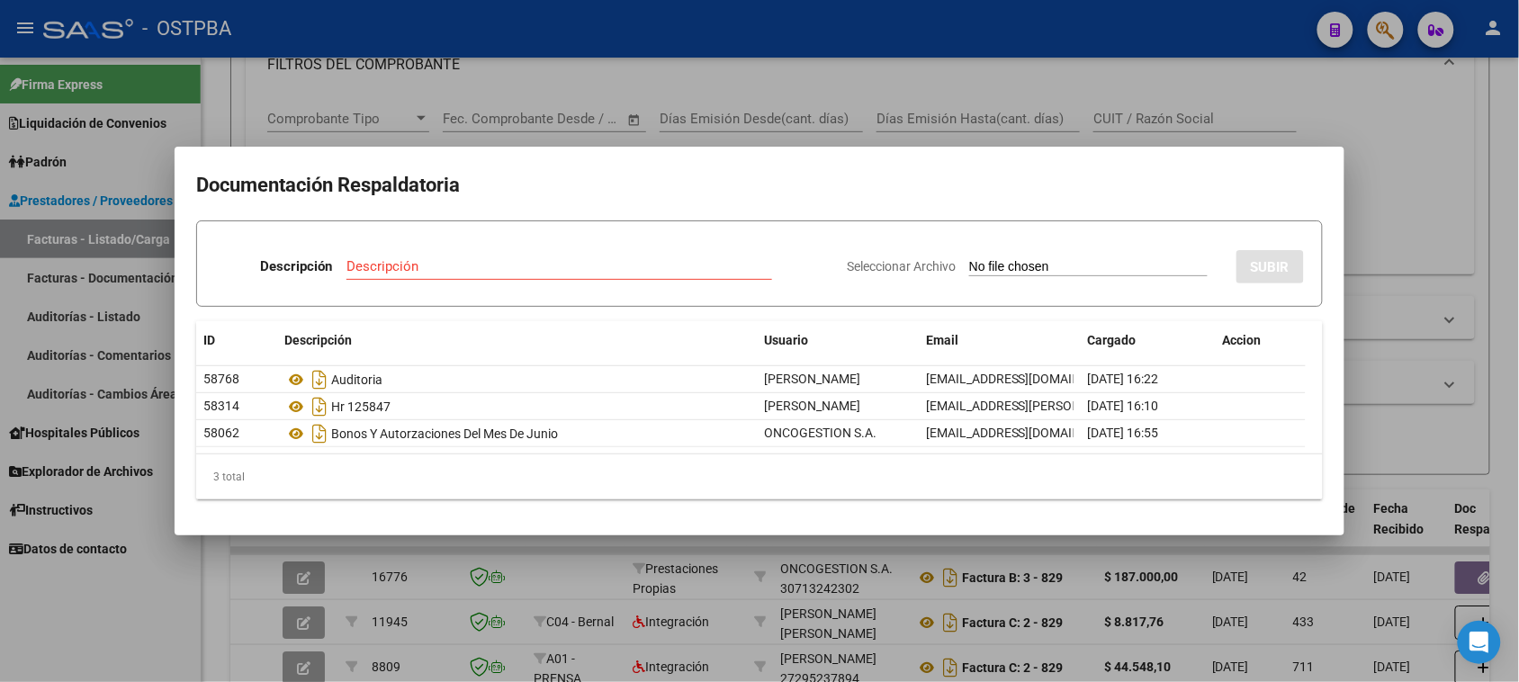
click at [1419, 216] on div at bounding box center [759, 341] width 1519 height 682
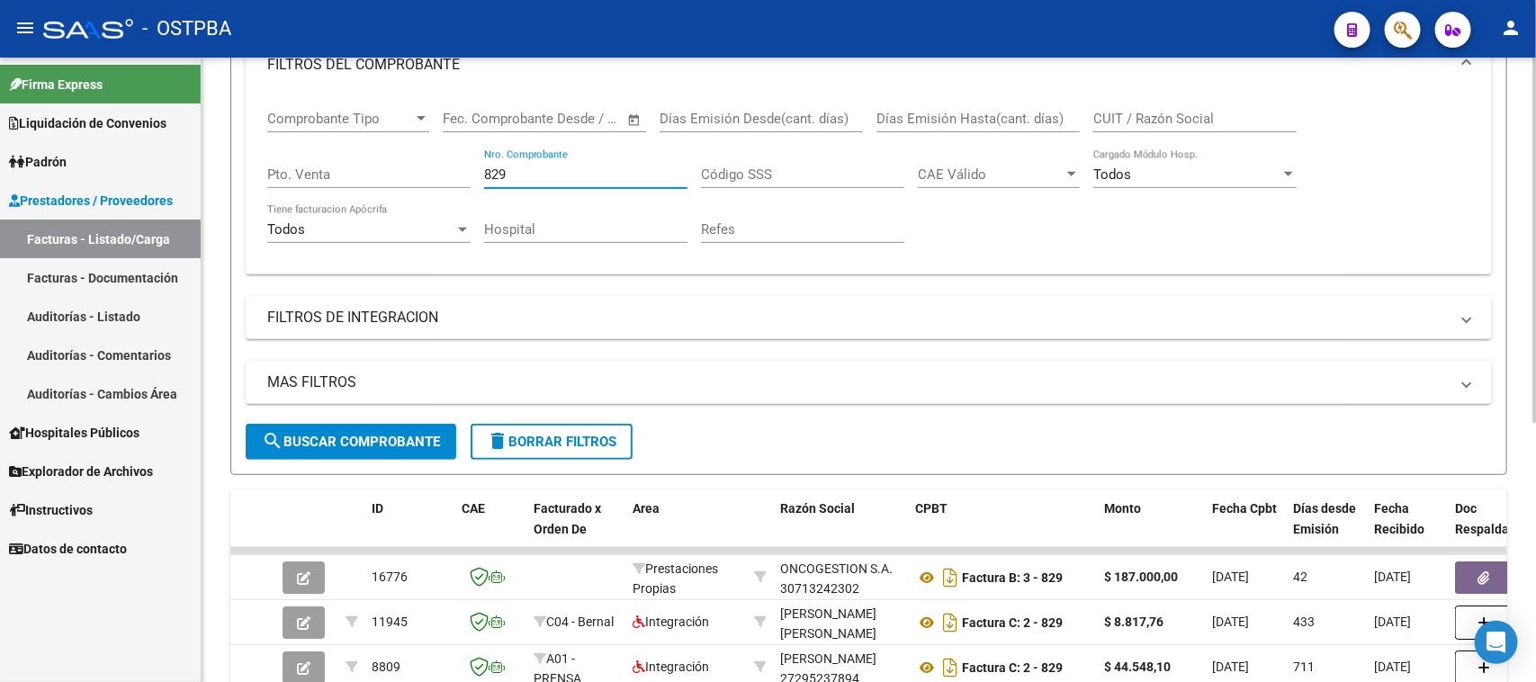
drag, startPoint x: 534, startPoint y: 172, endPoint x: 483, endPoint y: 169, distance: 50.5
click at [484, 169] on input "829" at bounding box center [585, 174] width 203 height 16
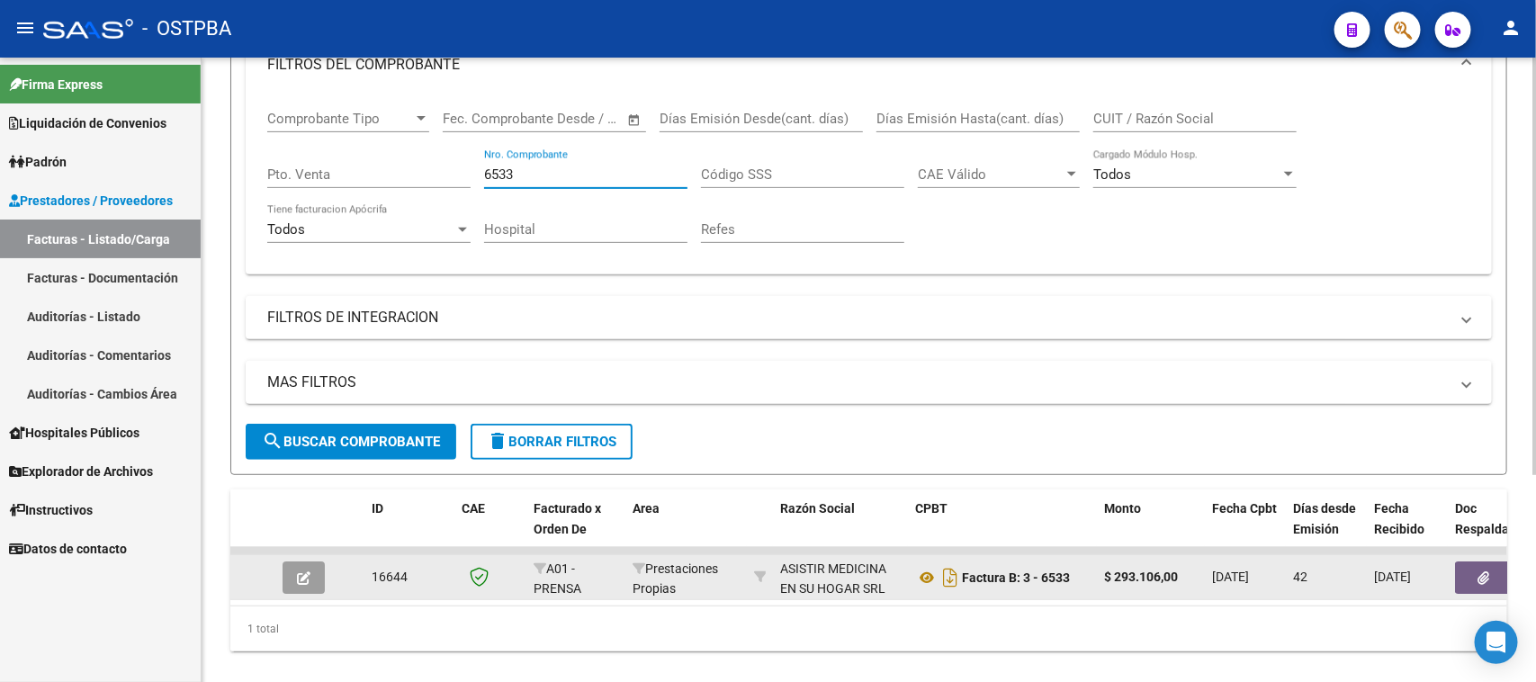
click at [1465, 564] on button "button" at bounding box center [1484, 578] width 58 height 32
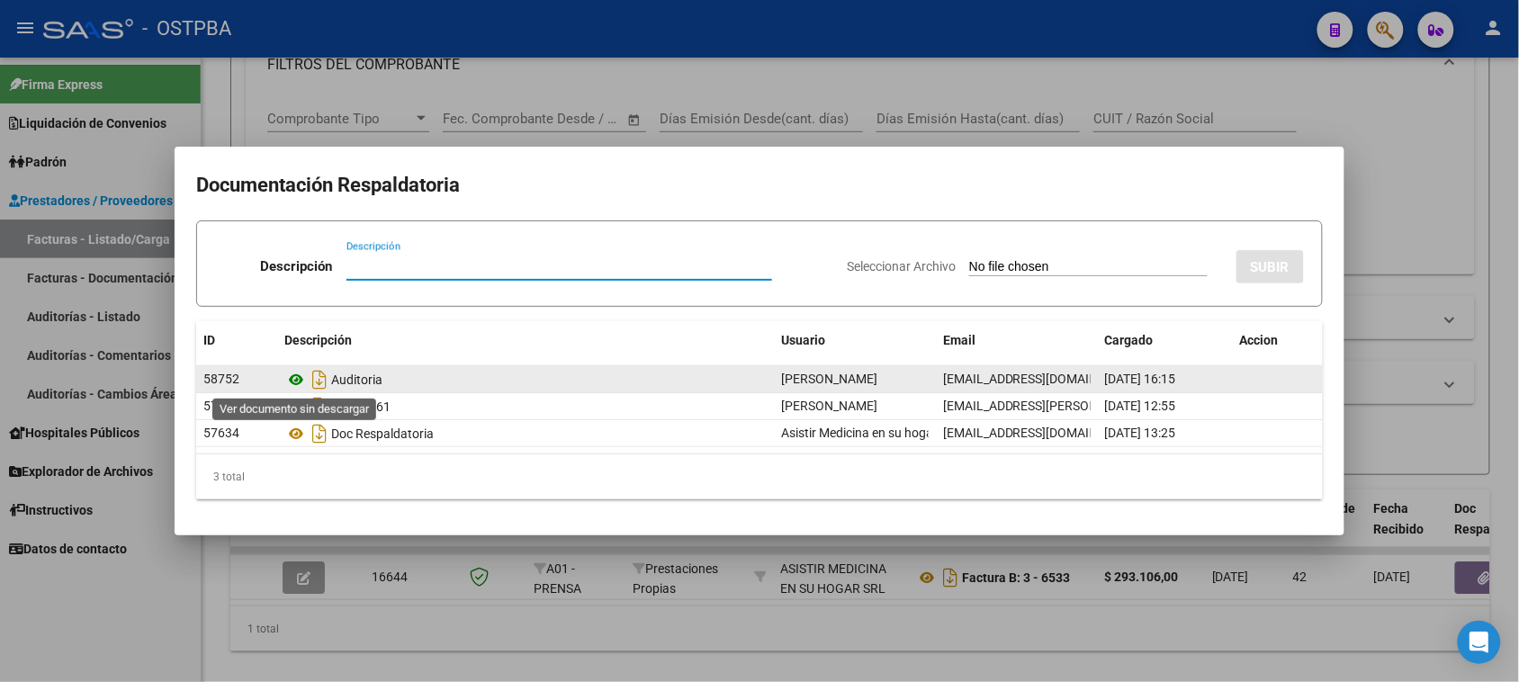
click at [295, 376] on icon at bounding box center [295, 380] width 23 height 22
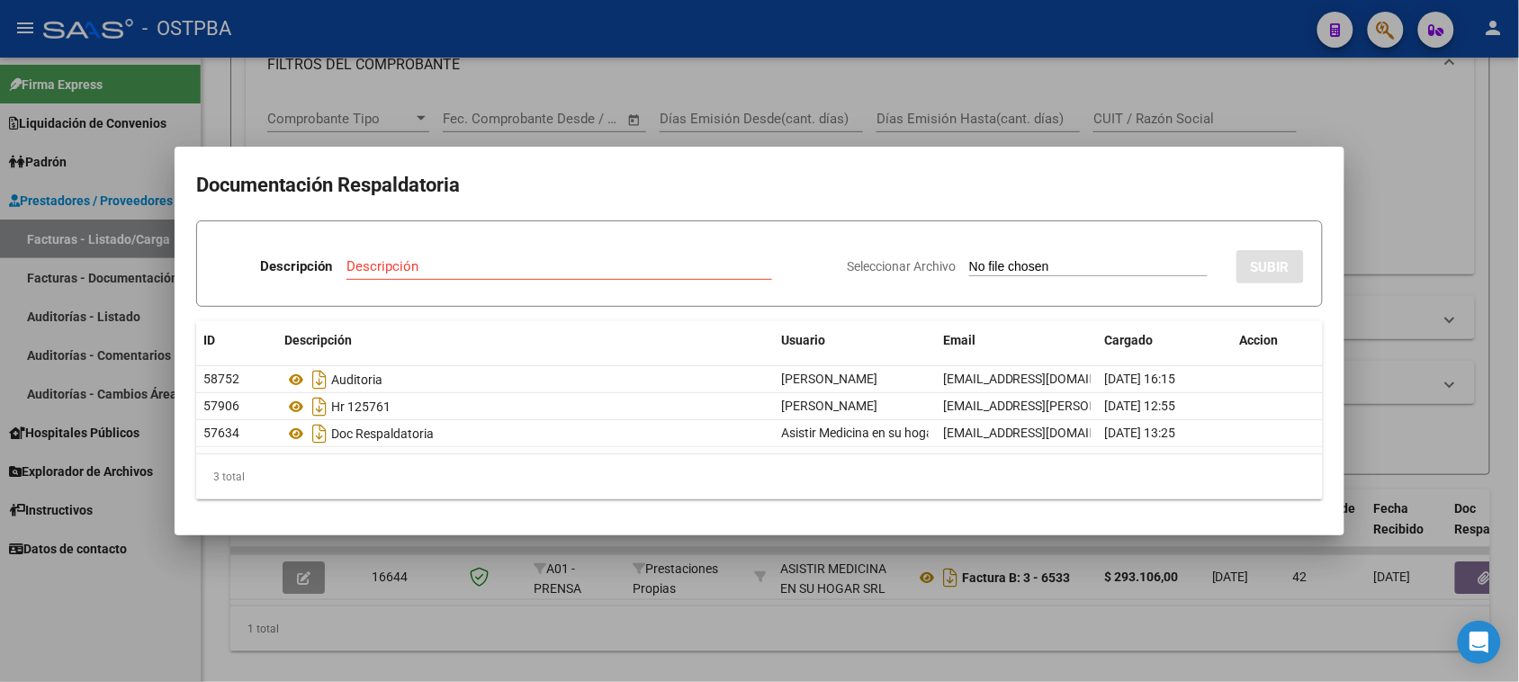
click at [1423, 208] on div at bounding box center [759, 341] width 1519 height 682
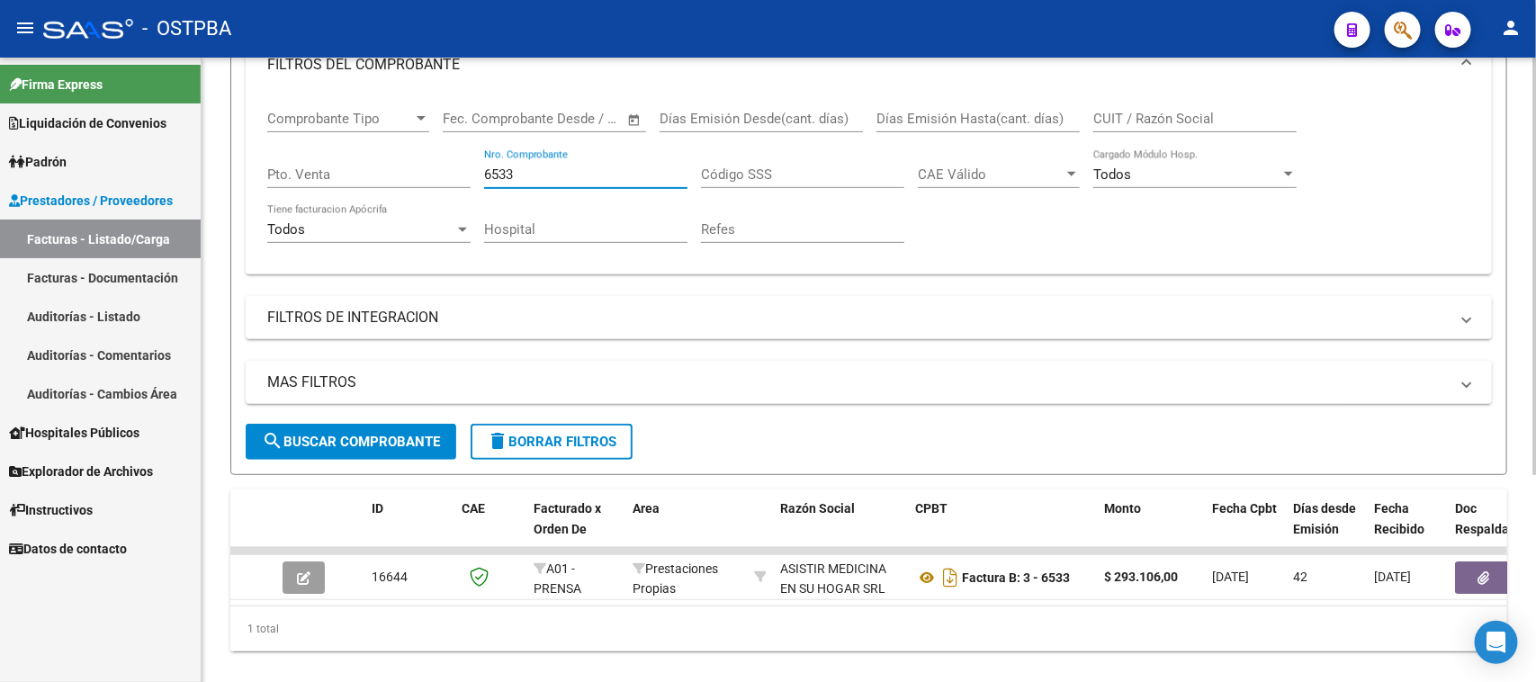
drag, startPoint x: 529, startPoint y: 173, endPoint x: 399, endPoint y: 168, distance: 130.6
click at [399, 168] on div "Comprobante Tipo Comprobante Tipo Start date – End date Fec. Comprobante Desde …" at bounding box center [868, 177] width 1203 height 166
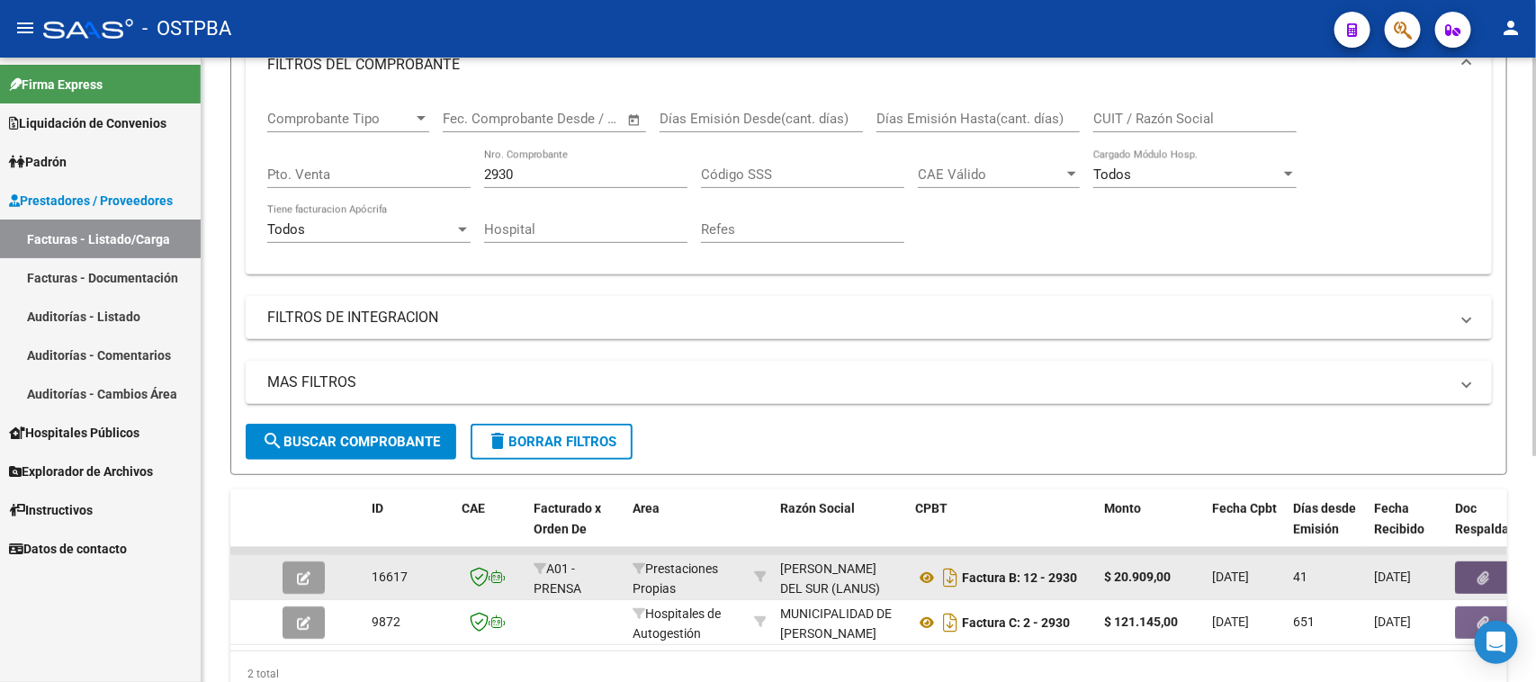
click at [1476, 568] on button "button" at bounding box center [1484, 578] width 58 height 32
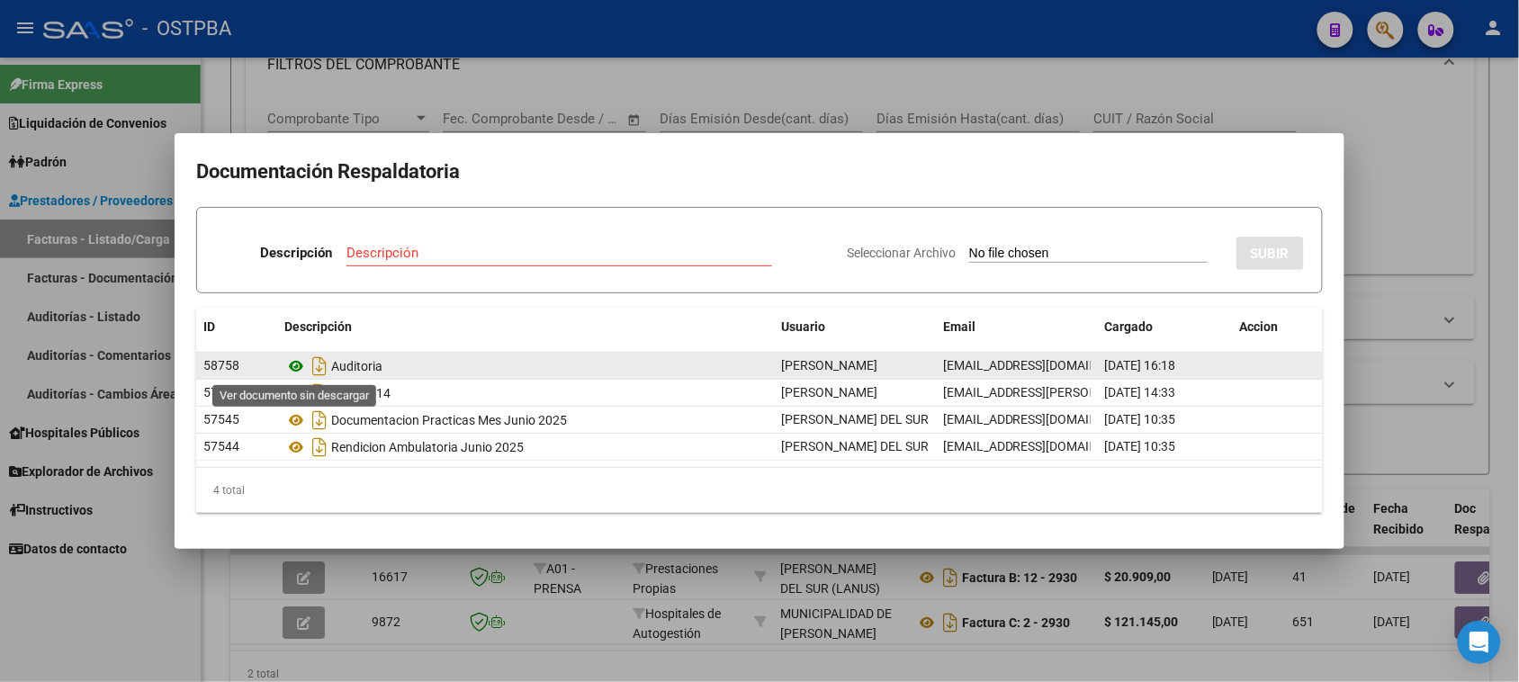
click at [292, 365] on icon at bounding box center [295, 366] width 23 height 22
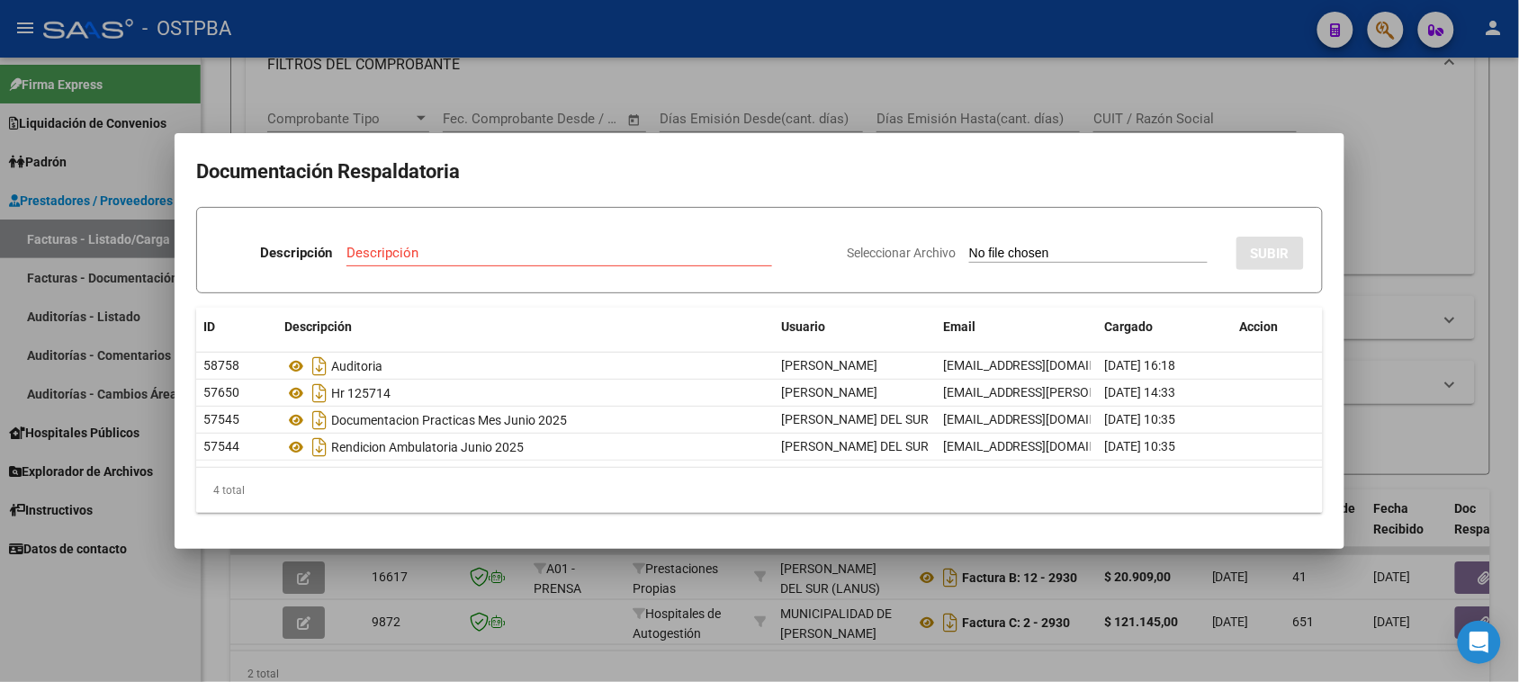
click at [1379, 234] on div at bounding box center [759, 341] width 1519 height 682
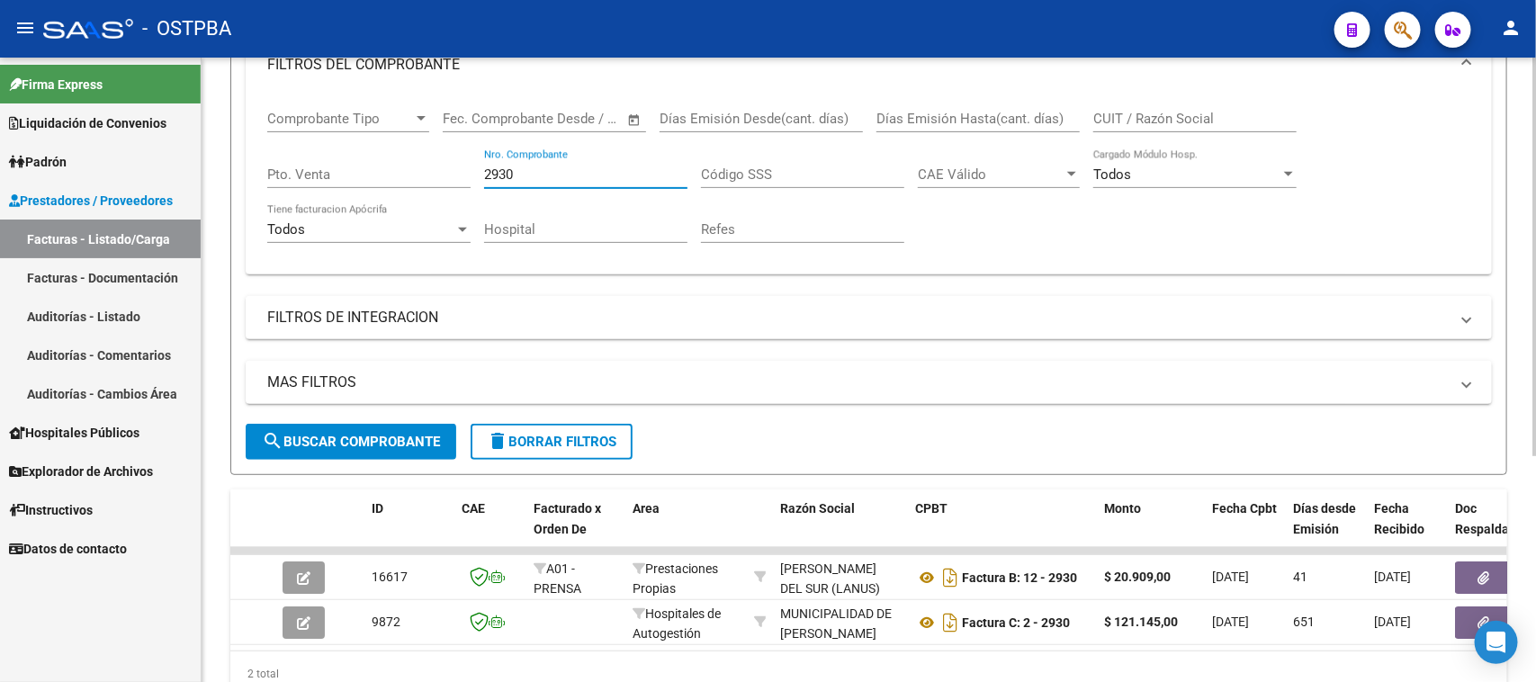
drag, startPoint x: 536, startPoint y: 176, endPoint x: 464, endPoint y: 169, distance: 72.4
click at [464, 169] on div "Comprobante Tipo Comprobante Tipo Start date – End date Fec. Comprobante Desde …" at bounding box center [868, 177] width 1203 height 166
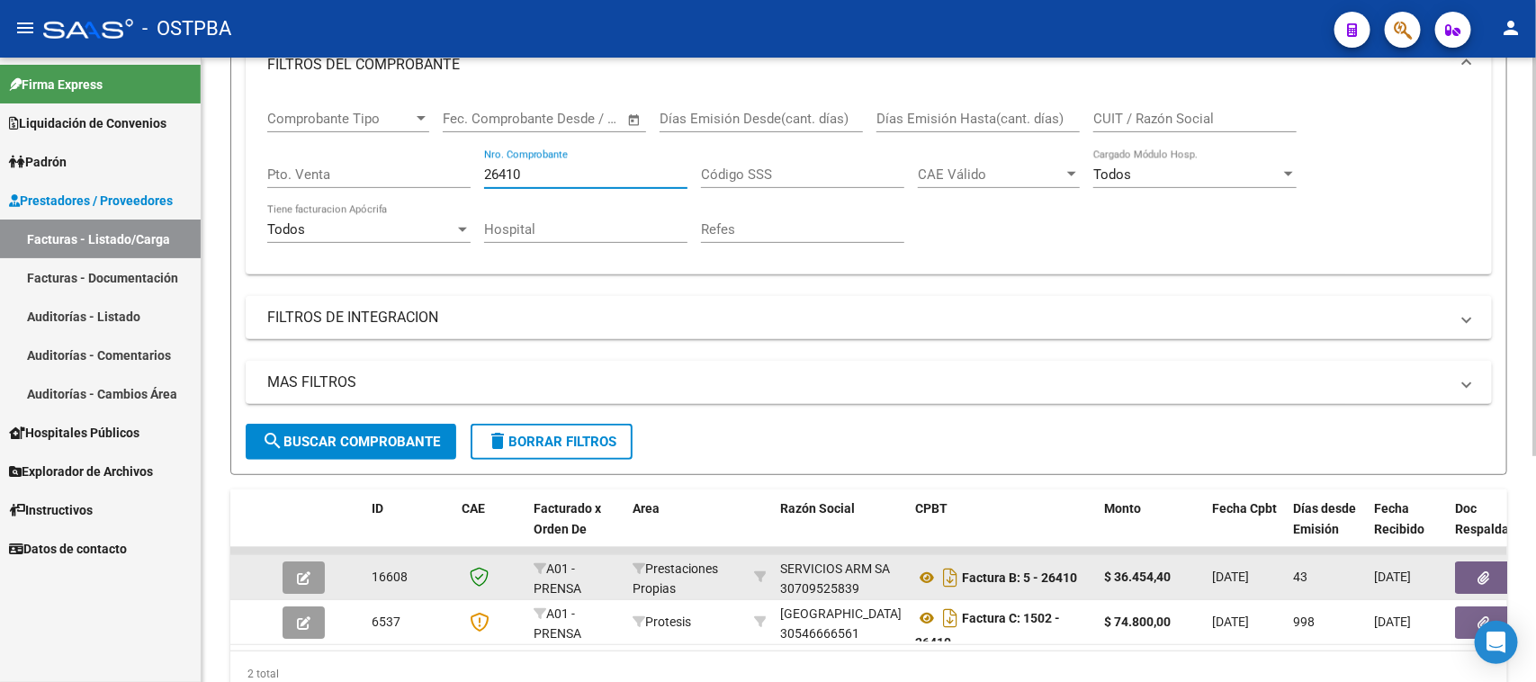
click at [1472, 569] on button "button" at bounding box center [1484, 578] width 58 height 32
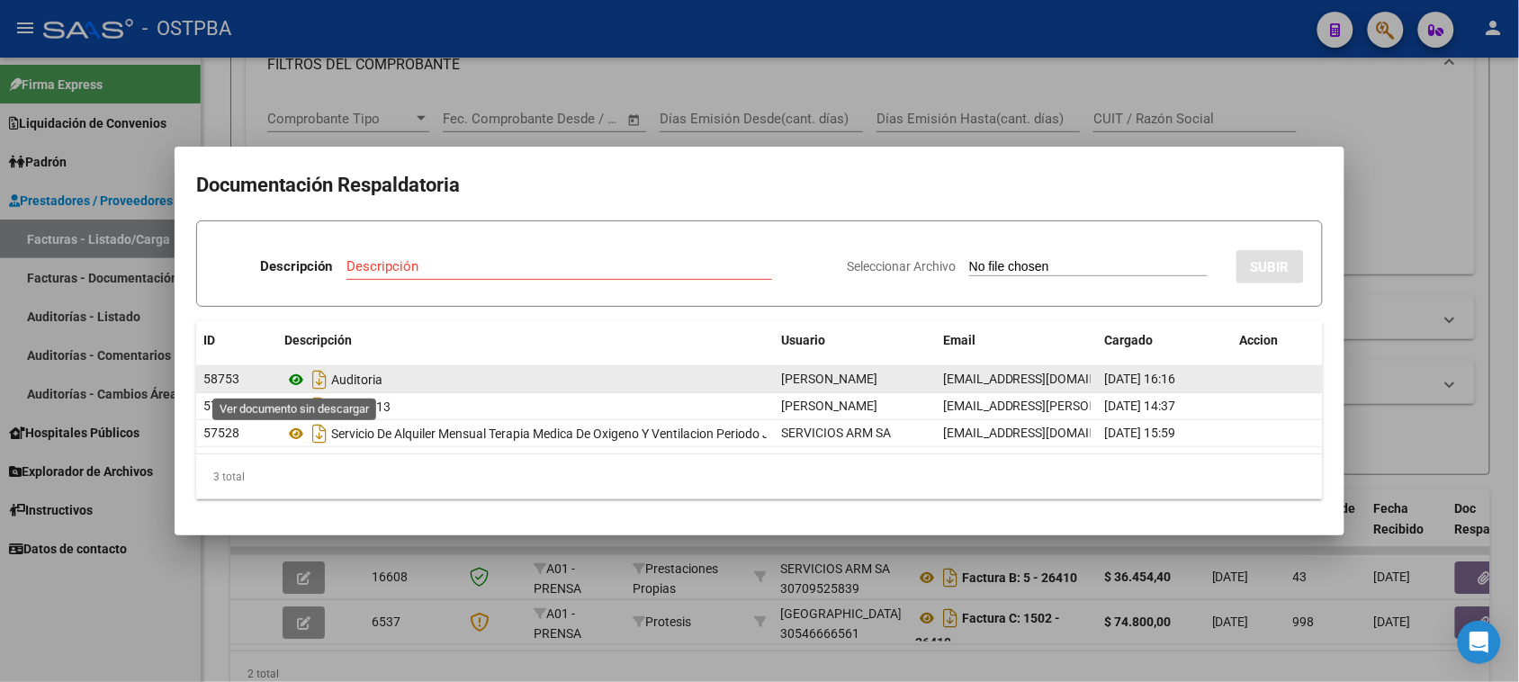
click at [293, 374] on icon at bounding box center [295, 380] width 23 height 22
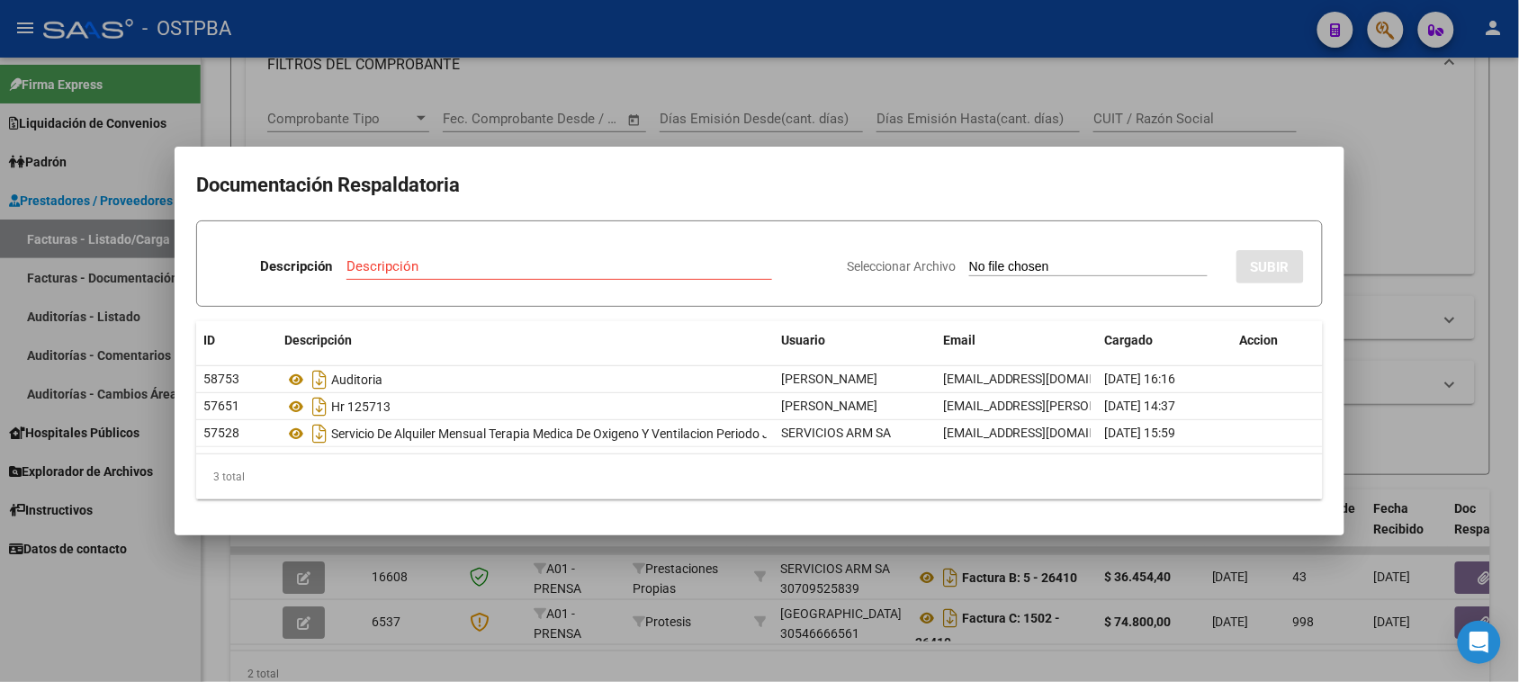
drag, startPoint x: 1420, startPoint y: 185, endPoint x: 1388, endPoint y: 185, distance: 32.4
click at [1417, 185] on div at bounding box center [759, 341] width 1519 height 682
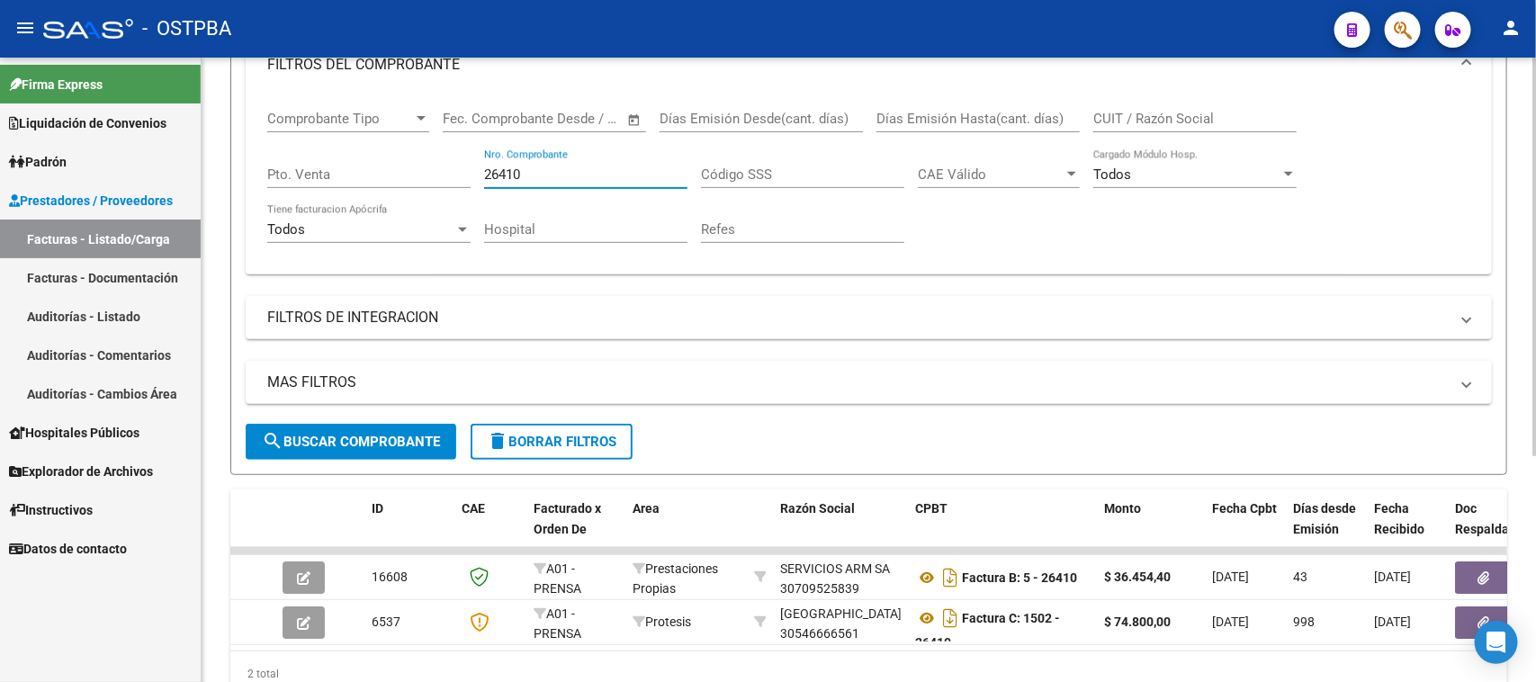
drag, startPoint x: 555, startPoint y: 167, endPoint x: 428, endPoint y: 167, distance: 126.9
click at [428, 167] on div "Comprobante Tipo Comprobante Tipo Start date – End date Fec. Comprobante Desde …" at bounding box center [868, 177] width 1203 height 166
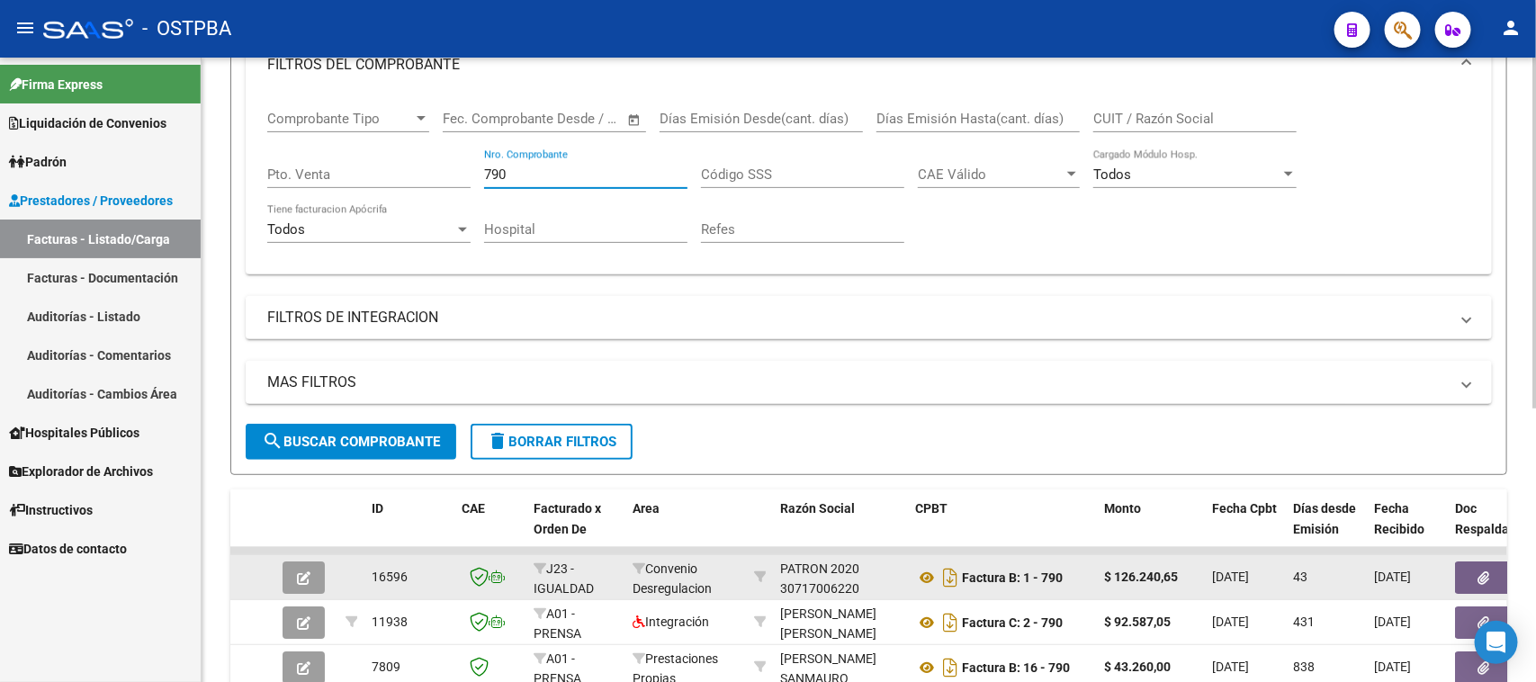
click at [1479, 574] on icon "button" at bounding box center [1485, 577] width 12 height 13
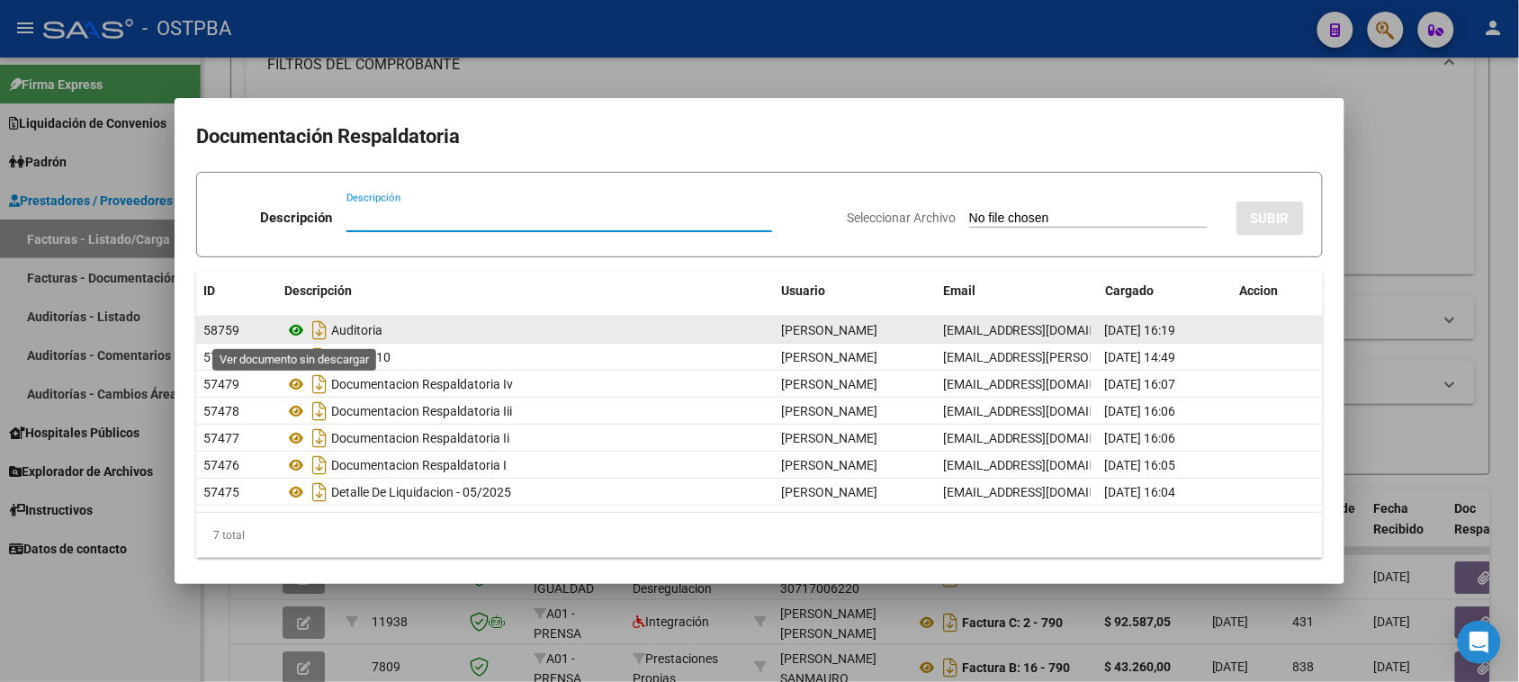
click at [294, 330] on icon at bounding box center [295, 330] width 23 height 22
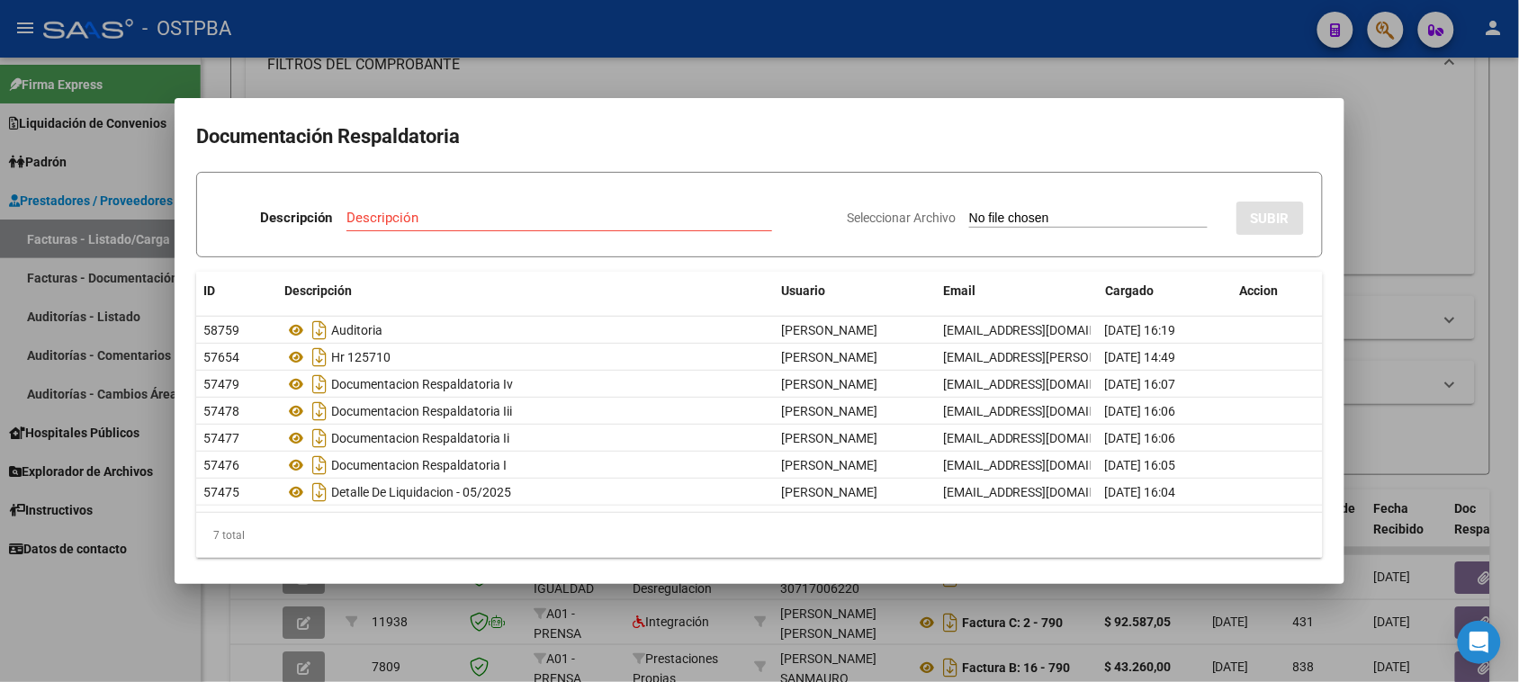
click at [1377, 216] on div at bounding box center [759, 341] width 1519 height 682
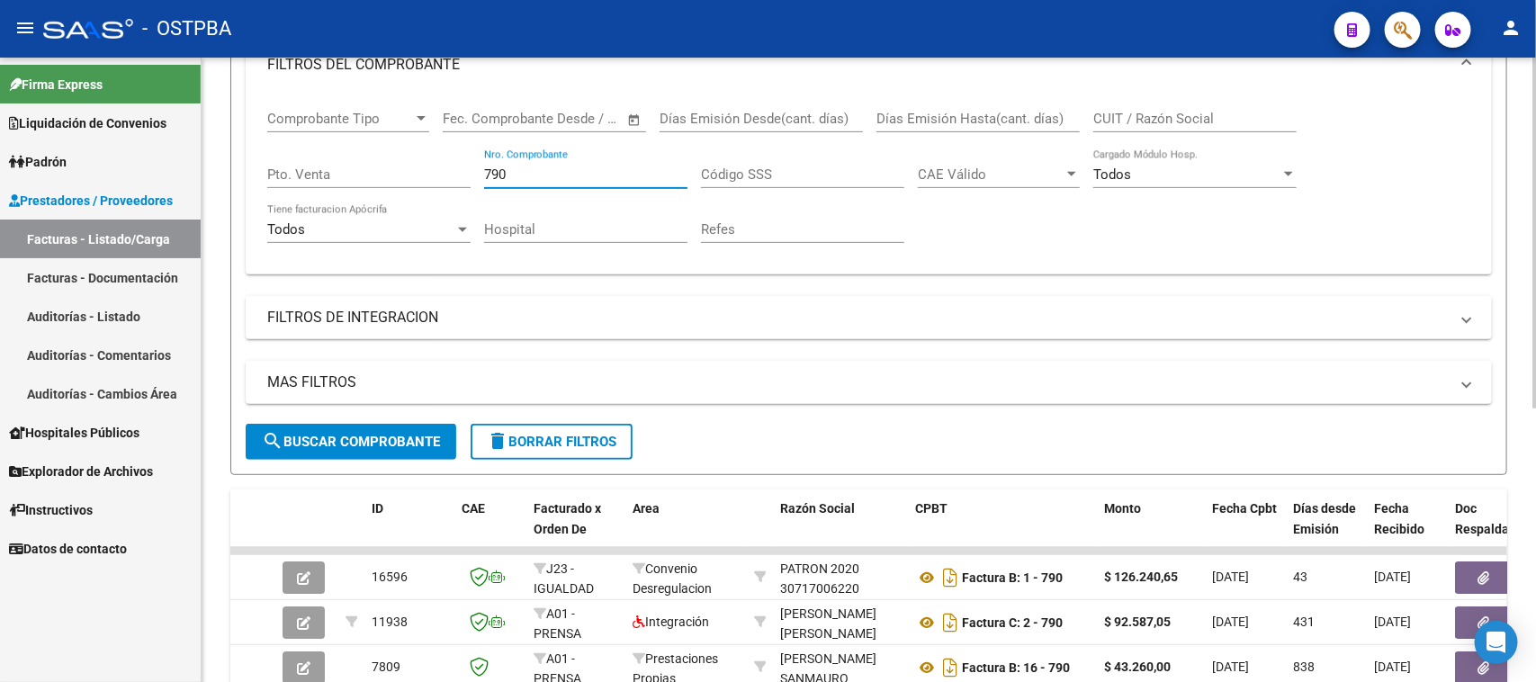
drag, startPoint x: 528, startPoint y: 168, endPoint x: 474, endPoint y: 168, distance: 54.0
click at [474, 168] on div "Comprobante Tipo Comprobante Tipo Start date – End date Fec. Comprobante Desde …" at bounding box center [868, 177] width 1203 height 166
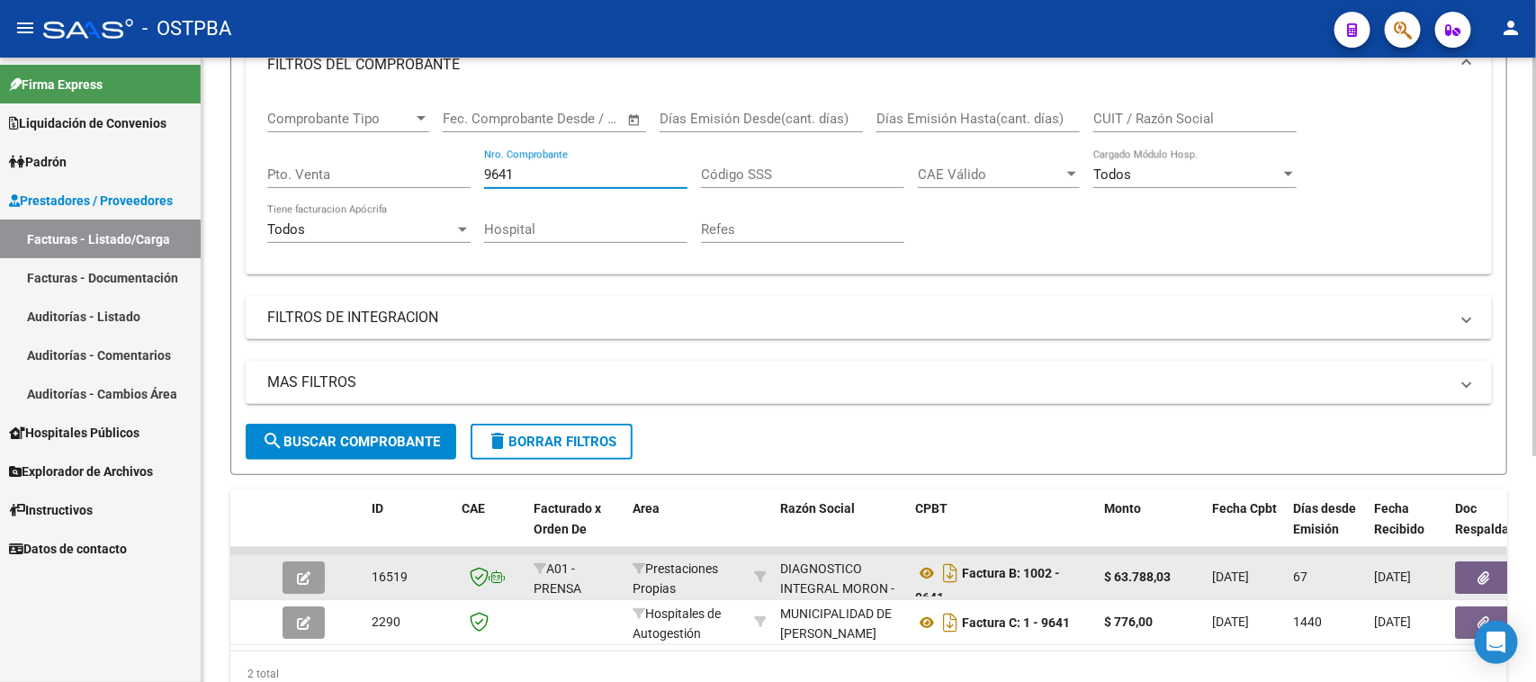
click at [1469, 573] on button "button" at bounding box center [1484, 578] width 58 height 32
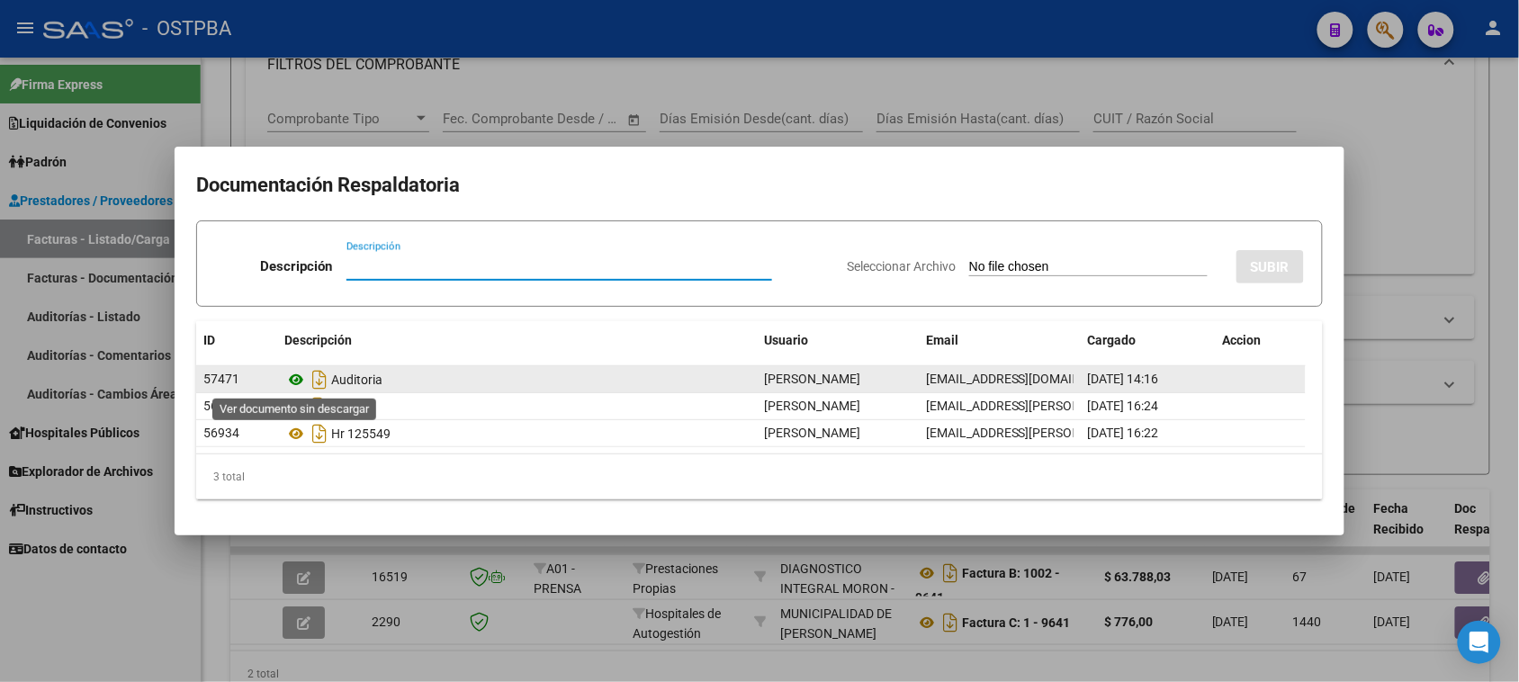
click at [297, 382] on icon at bounding box center [295, 380] width 23 height 22
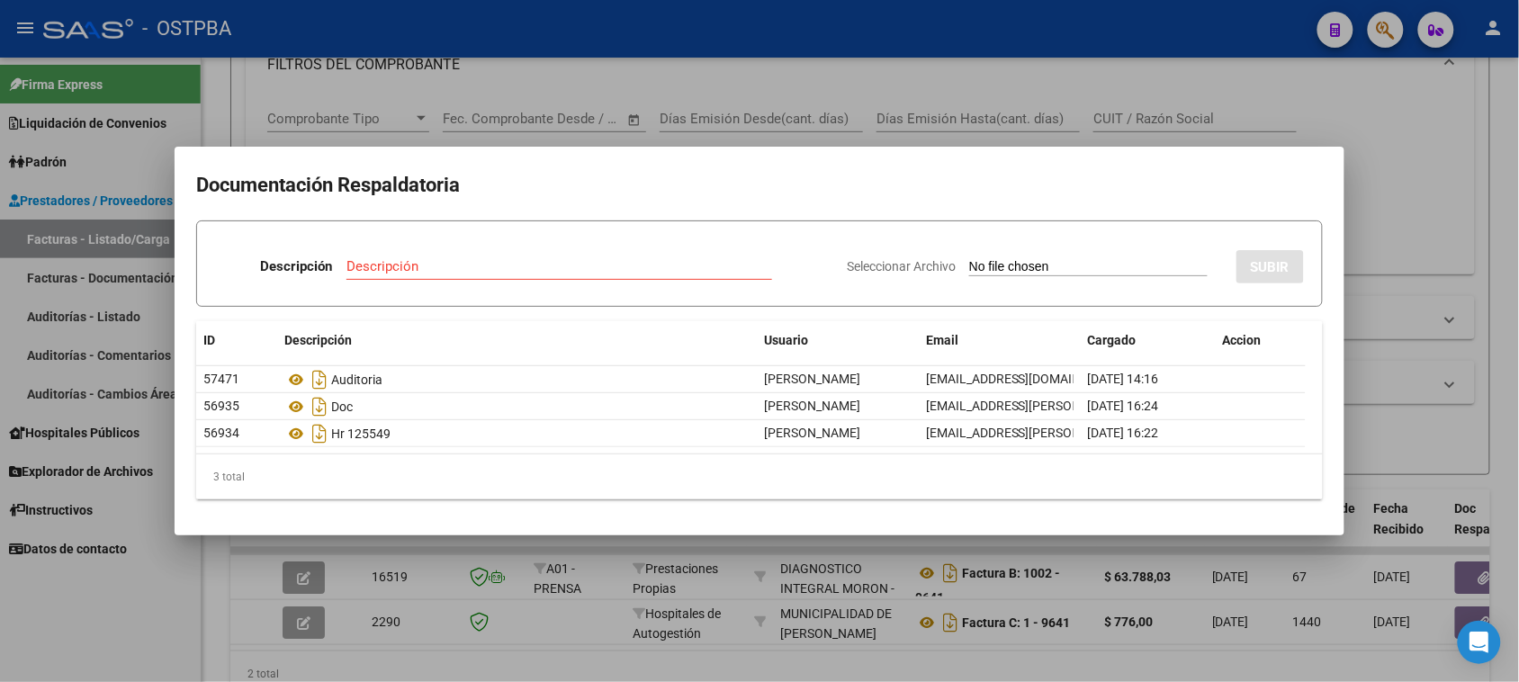
click at [1375, 195] on div at bounding box center [759, 341] width 1519 height 682
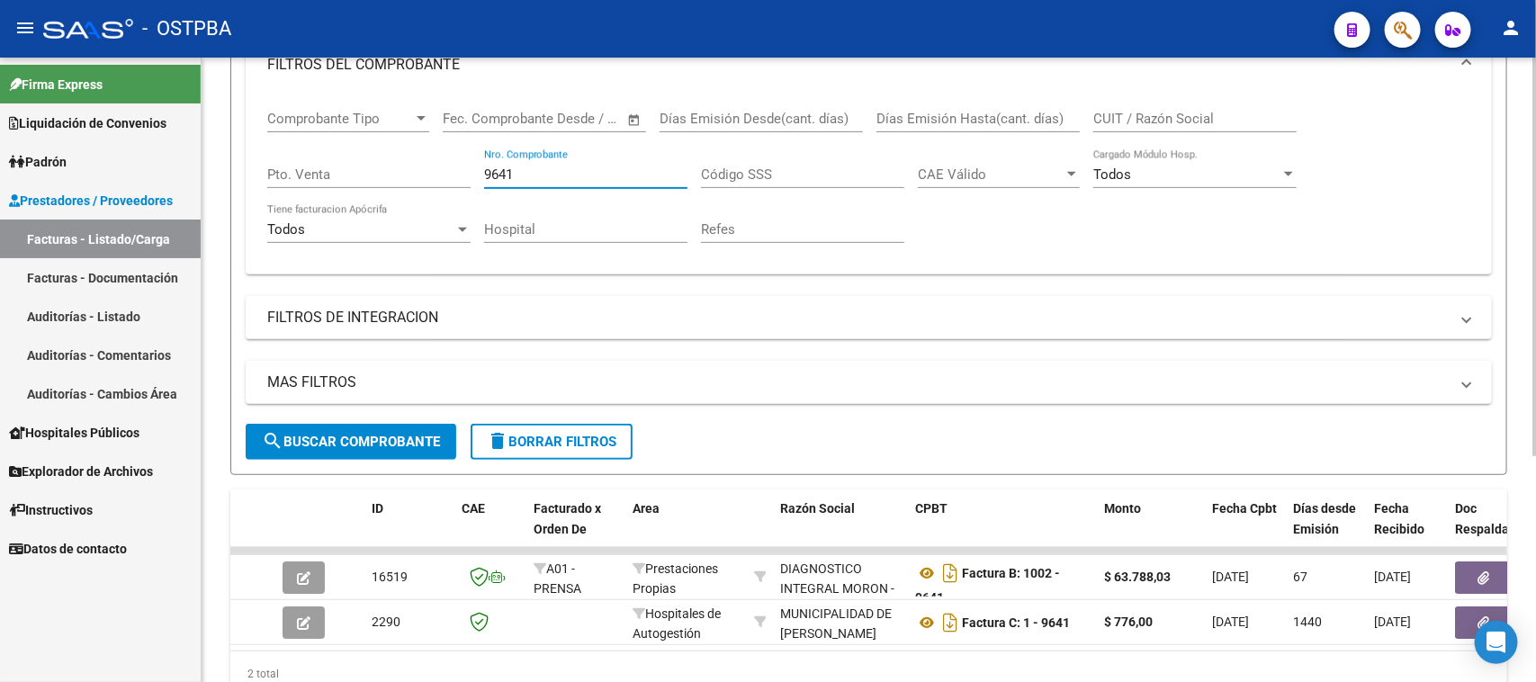
drag, startPoint x: 523, startPoint y: 168, endPoint x: 468, endPoint y: 164, distance: 55.1
click at [468, 164] on div "Comprobante Tipo Comprobante Tipo Start date – End date Fec. Comprobante Desde …" at bounding box center [868, 177] width 1203 height 166
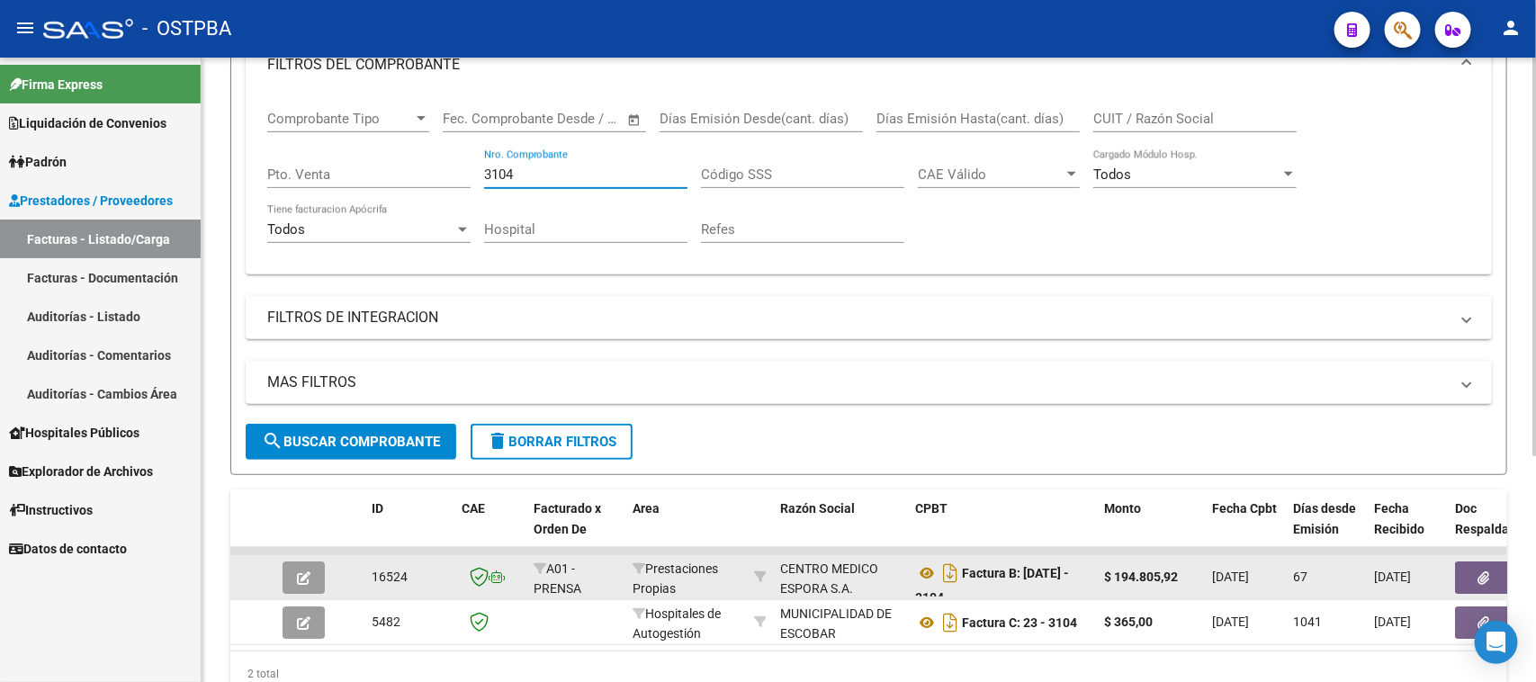
click at [1473, 568] on button "button" at bounding box center [1484, 578] width 58 height 32
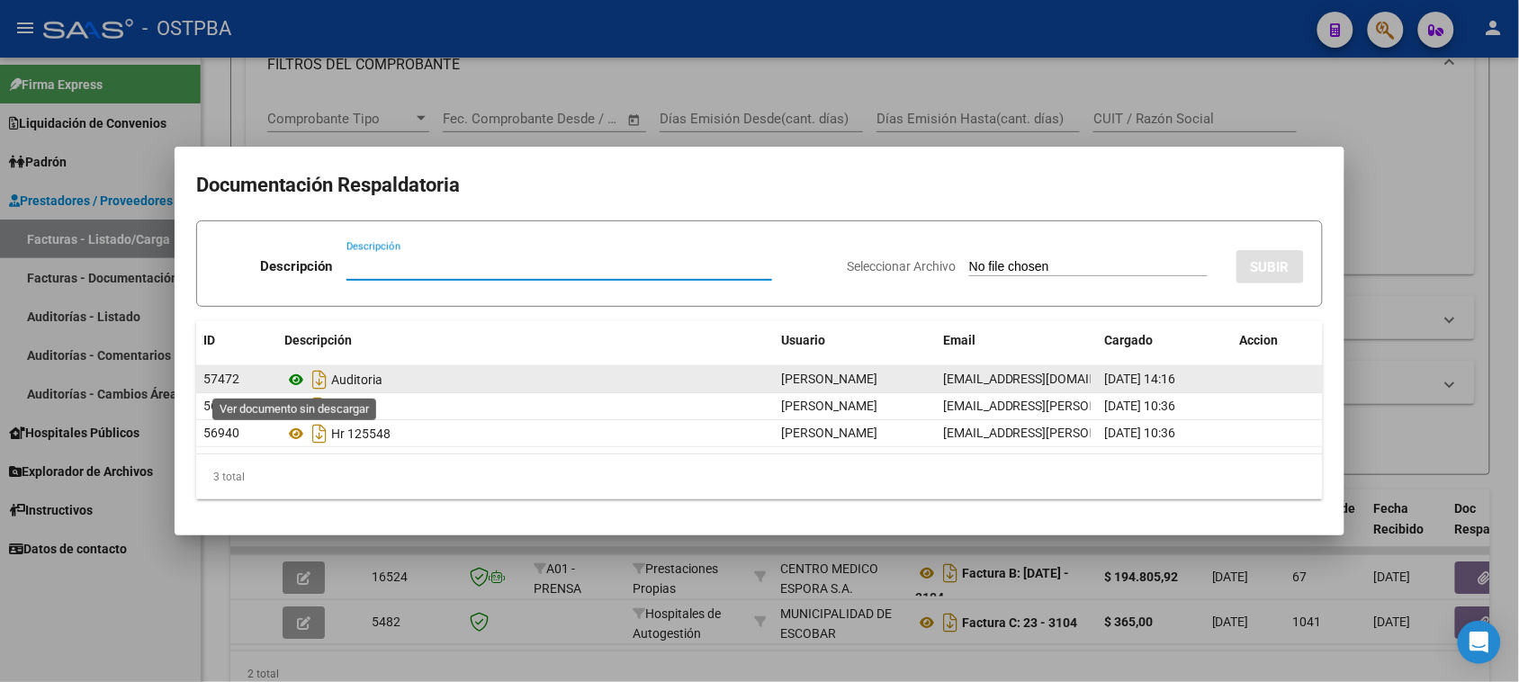
click at [290, 378] on icon at bounding box center [295, 380] width 23 height 22
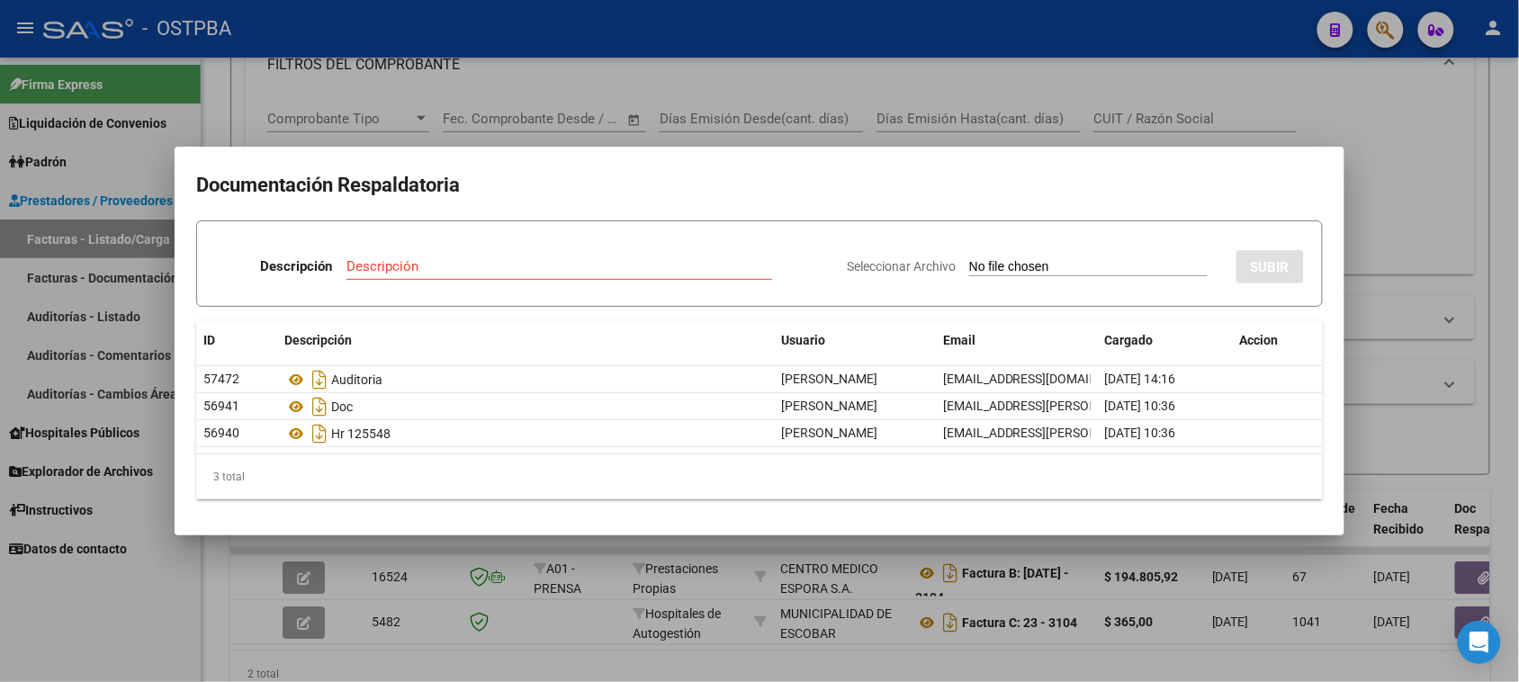
click at [1401, 229] on div at bounding box center [759, 341] width 1519 height 682
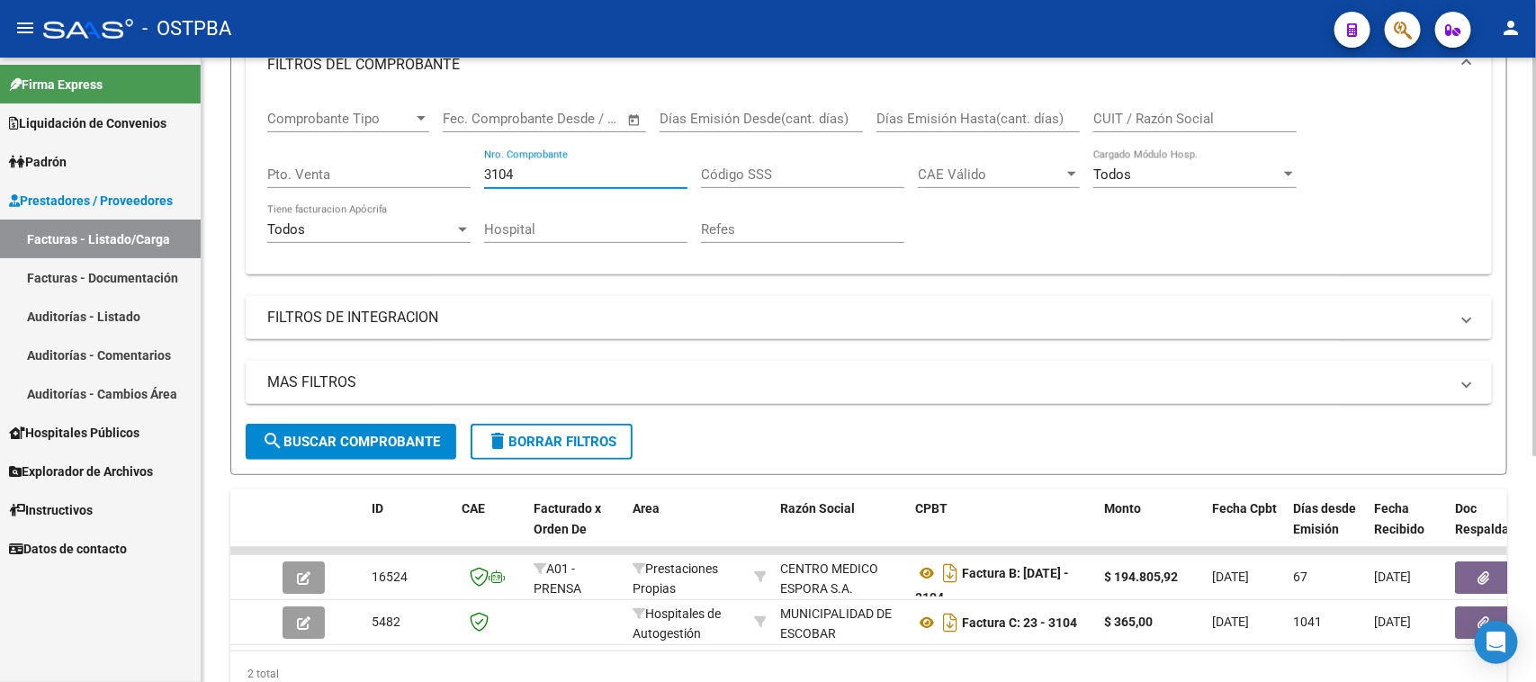
drag, startPoint x: 536, startPoint y: 168, endPoint x: 445, endPoint y: 94, distance: 117.1
click at [471, 166] on div "Comprobante Tipo Comprobante Tipo Start date – End date Fec. Comprobante Desde …" at bounding box center [868, 177] width 1203 height 166
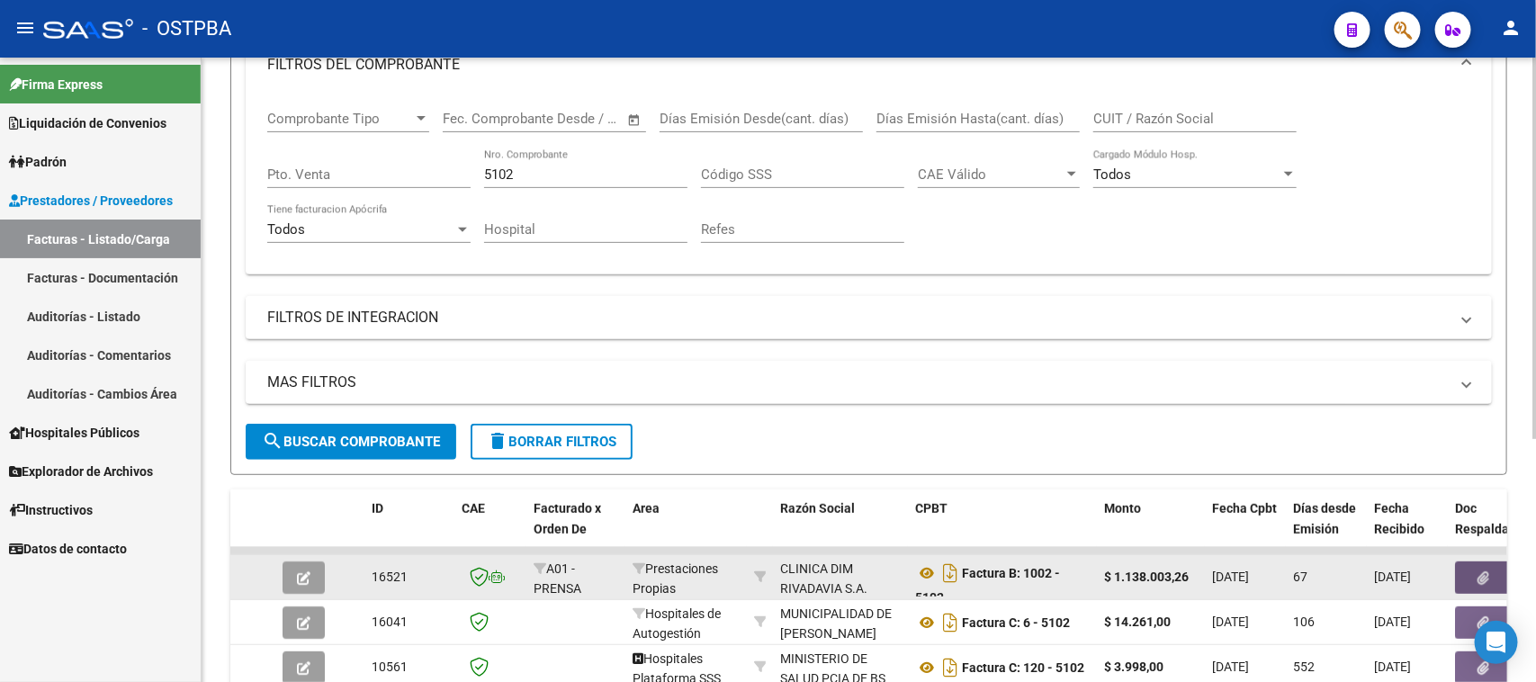
click at [1464, 579] on button "button" at bounding box center [1484, 578] width 58 height 32
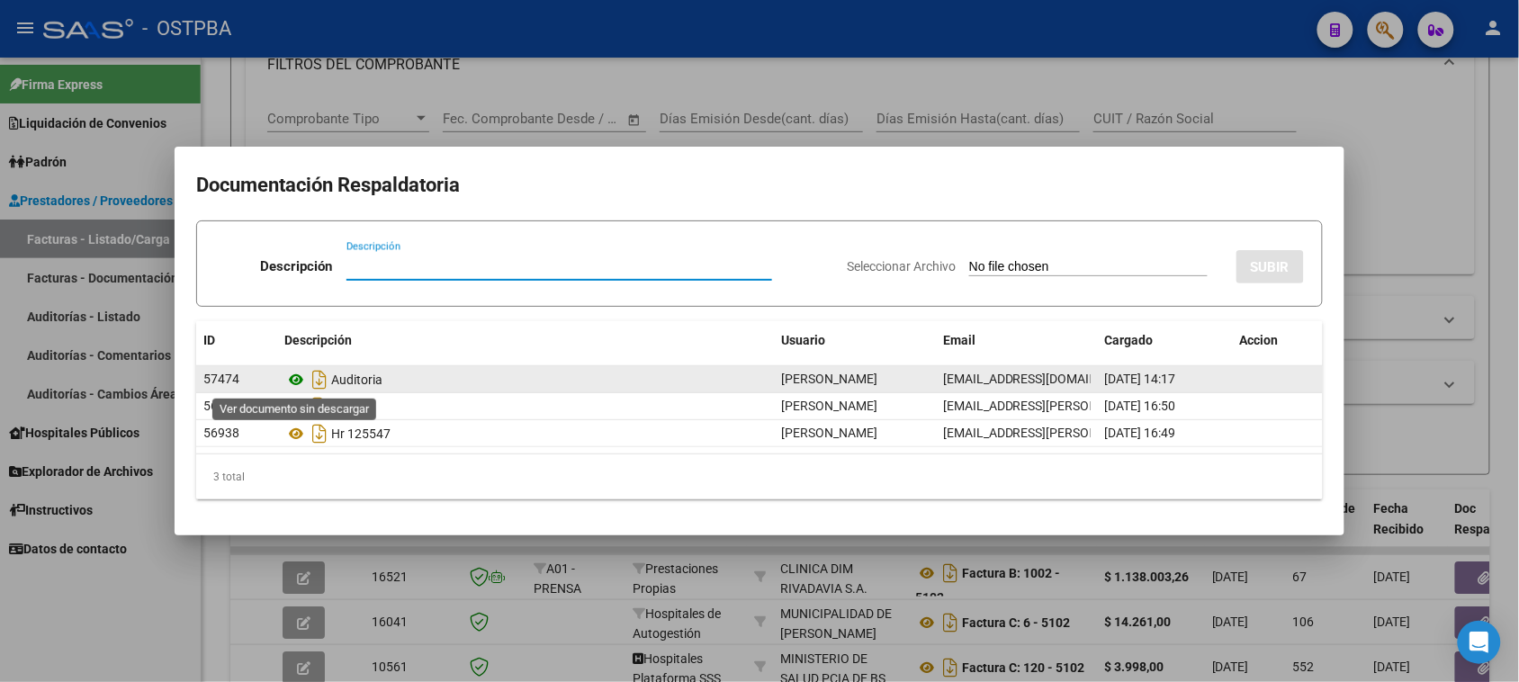
click at [292, 379] on icon at bounding box center [295, 380] width 23 height 22
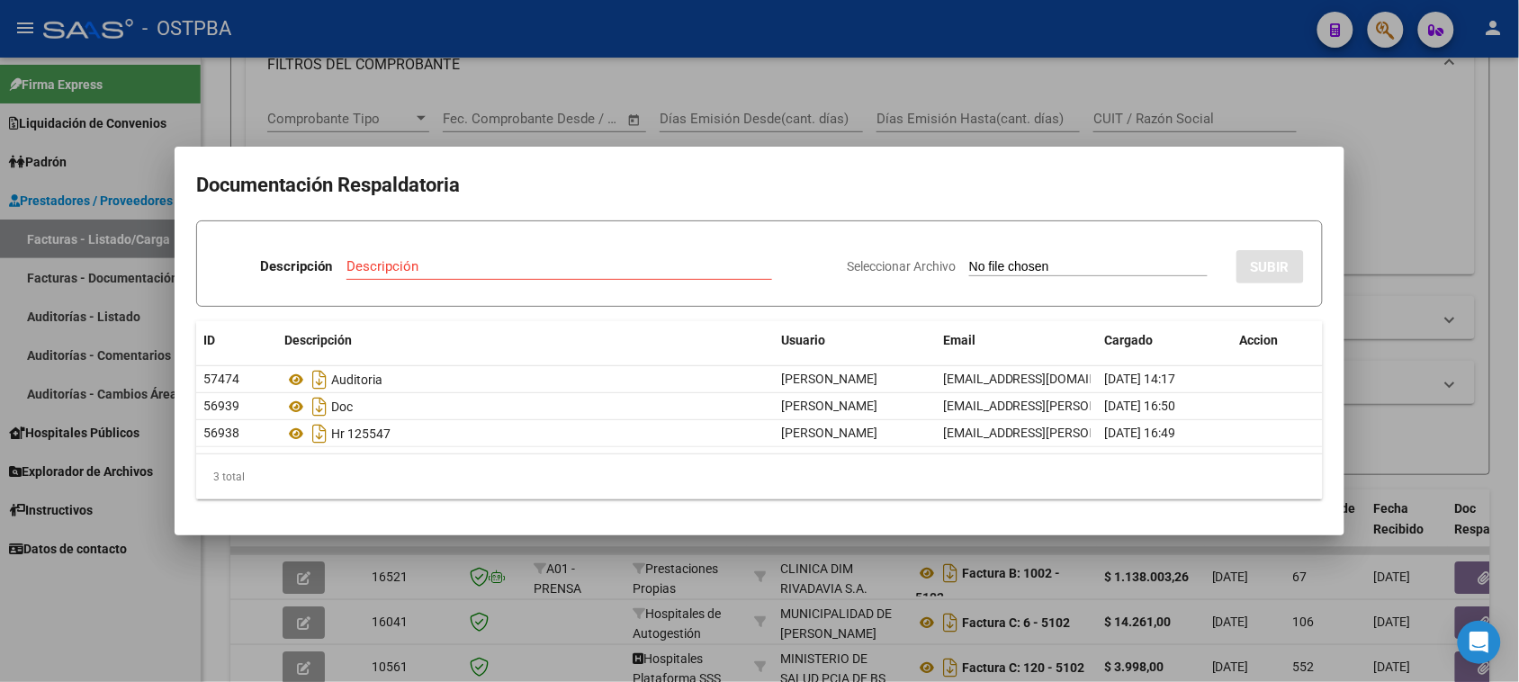
click at [164, 636] on div at bounding box center [759, 341] width 1519 height 682
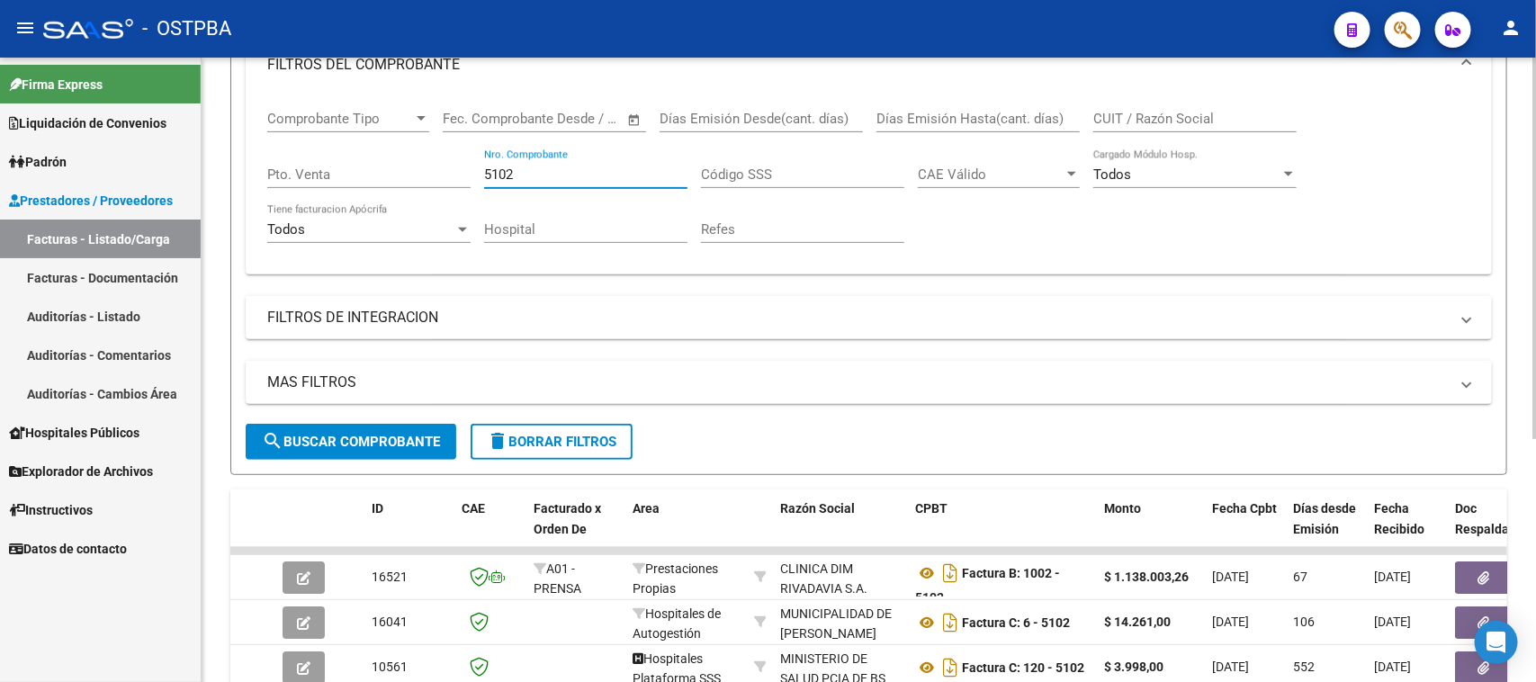
drag, startPoint x: 529, startPoint y: 174, endPoint x: 435, endPoint y: 160, distance: 95.4
click at [434, 166] on div "Comprobante Tipo Comprobante Tipo Start date – End date Fec. Comprobante Desde …" at bounding box center [868, 177] width 1203 height 166
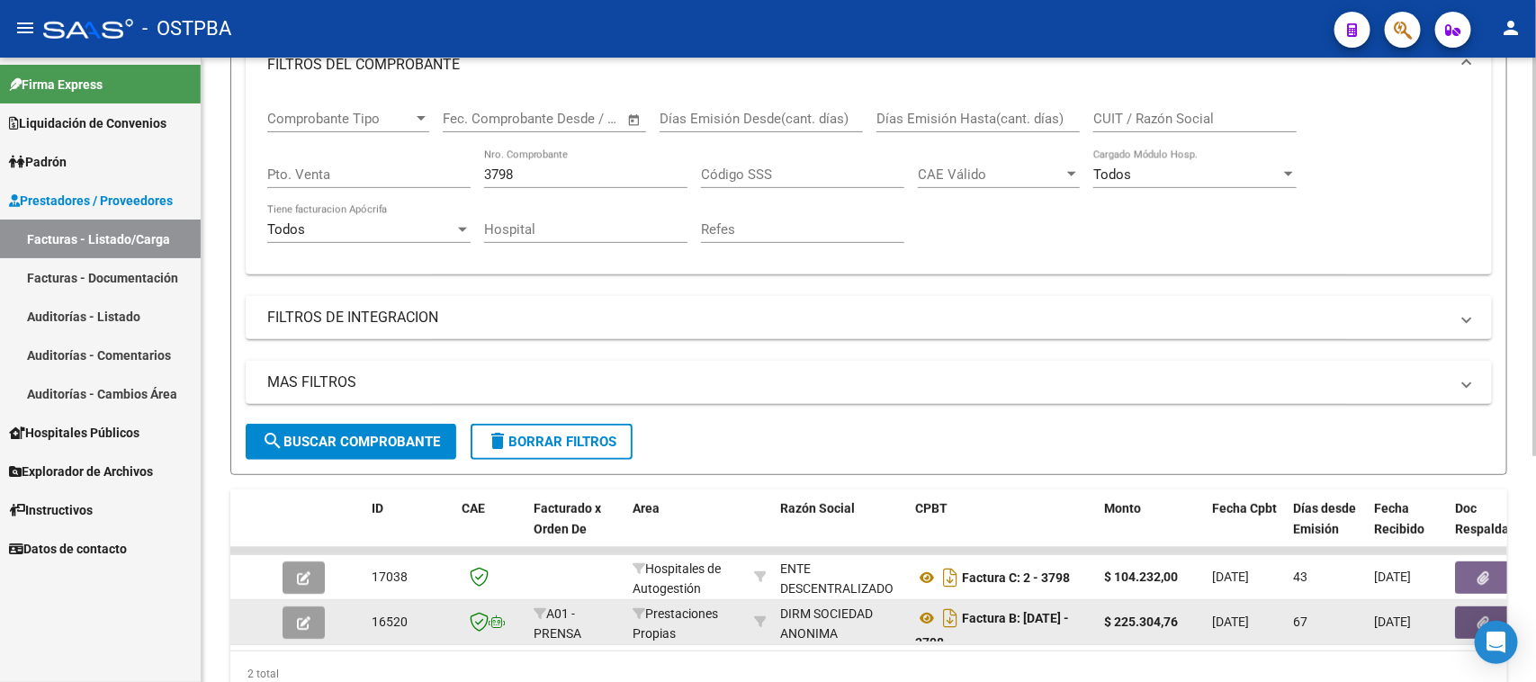
click at [1464, 617] on button "button" at bounding box center [1484, 623] width 58 height 32
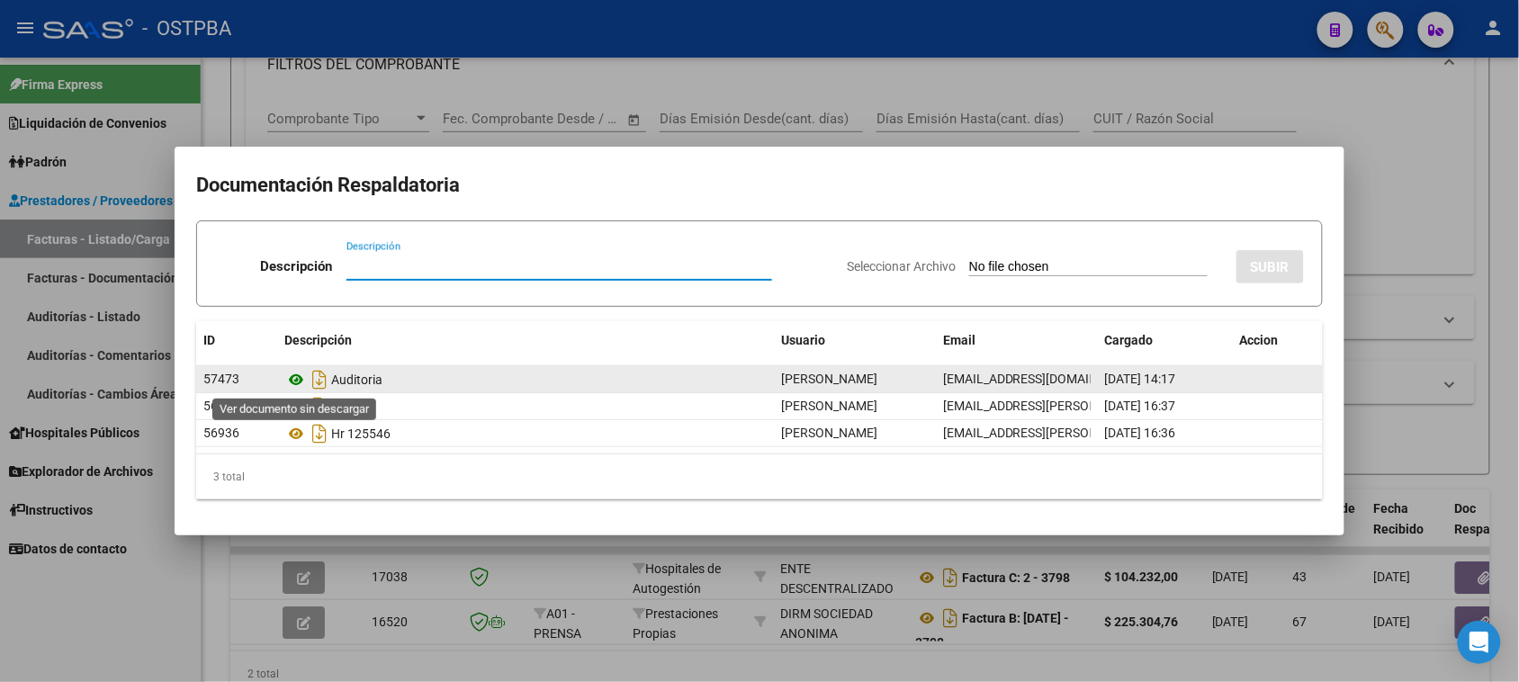
click at [294, 382] on icon at bounding box center [295, 380] width 23 height 22
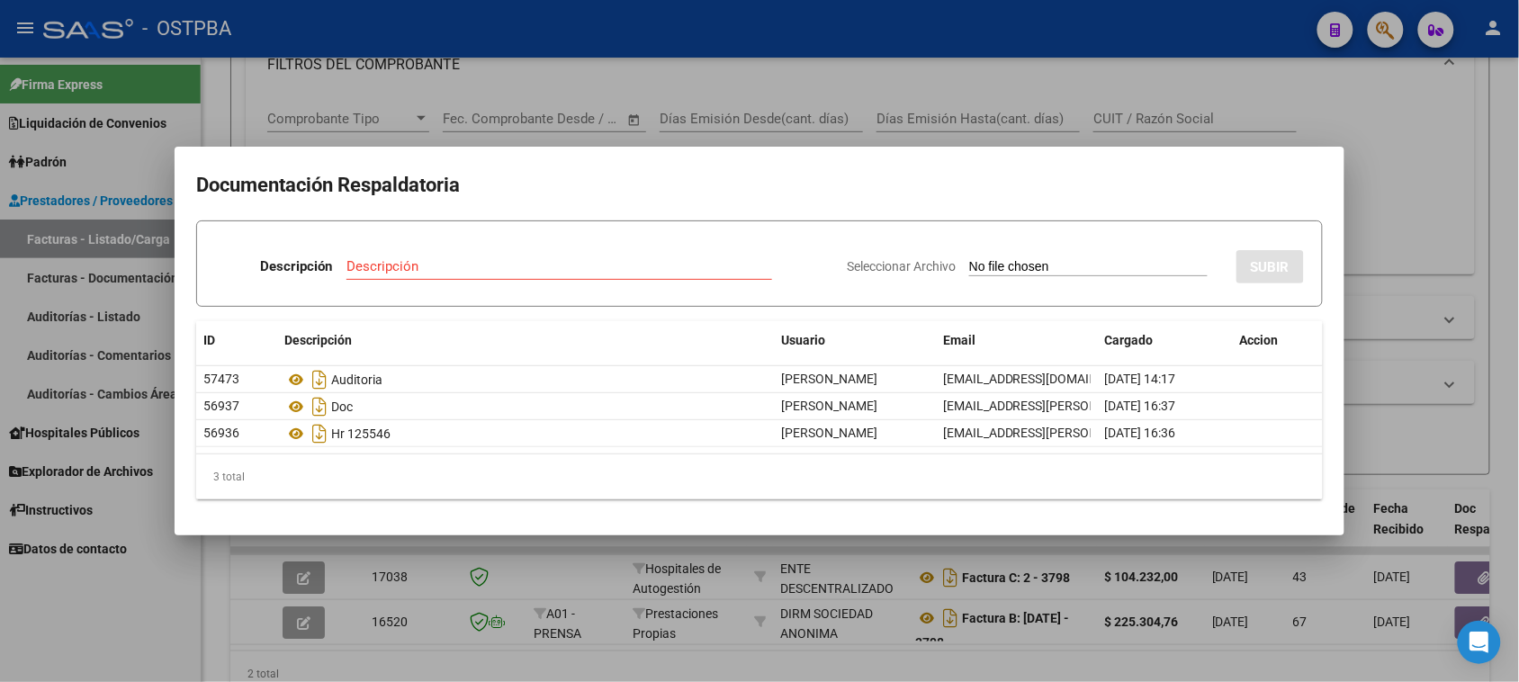
click at [1449, 214] on div at bounding box center [759, 341] width 1519 height 682
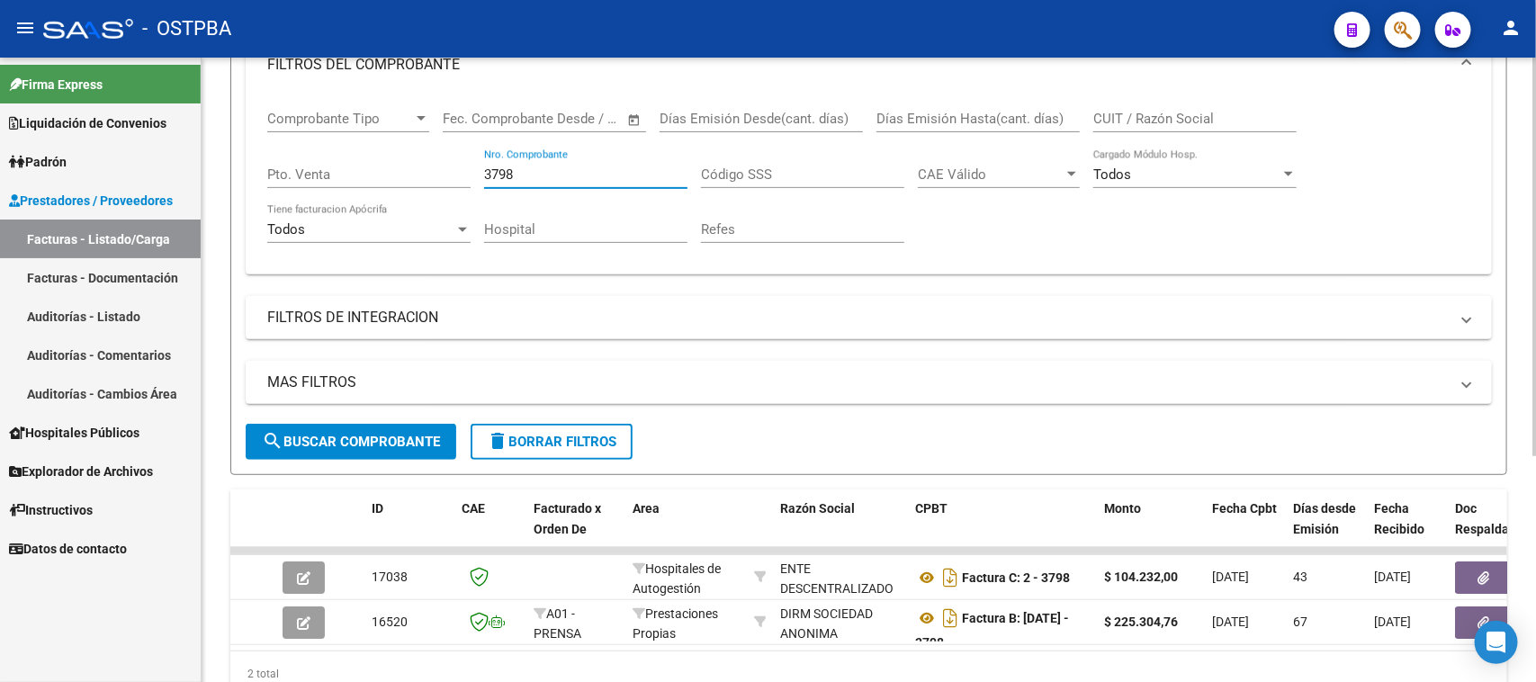
drag, startPoint x: 542, startPoint y: 169, endPoint x: 466, endPoint y: 162, distance: 75.9
click at [466, 162] on div "Comprobante Tipo Comprobante Tipo Start date – End date Fec. Comprobante Desde …" at bounding box center [868, 177] width 1203 height 166
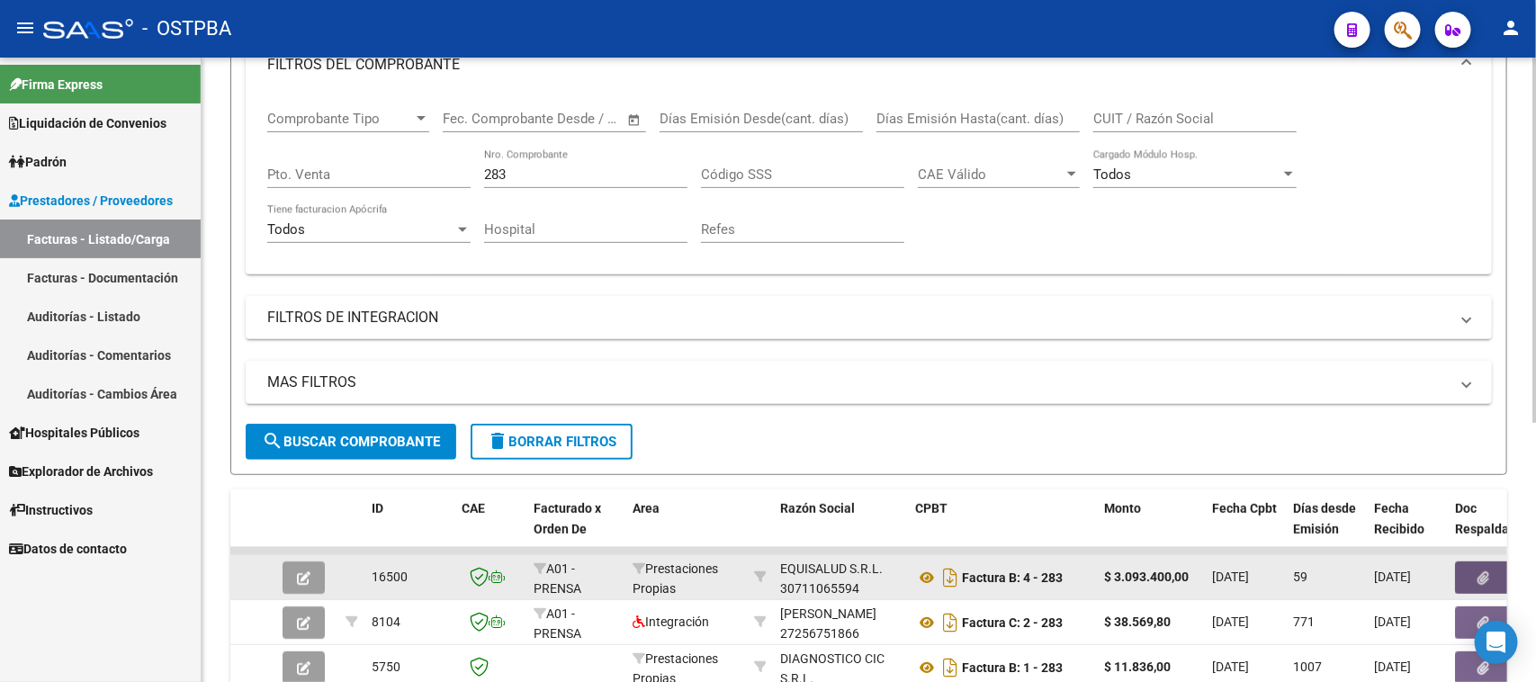
click at [1474, 571] on button "button" at bounding box center [1484, 578] width 58 height 32
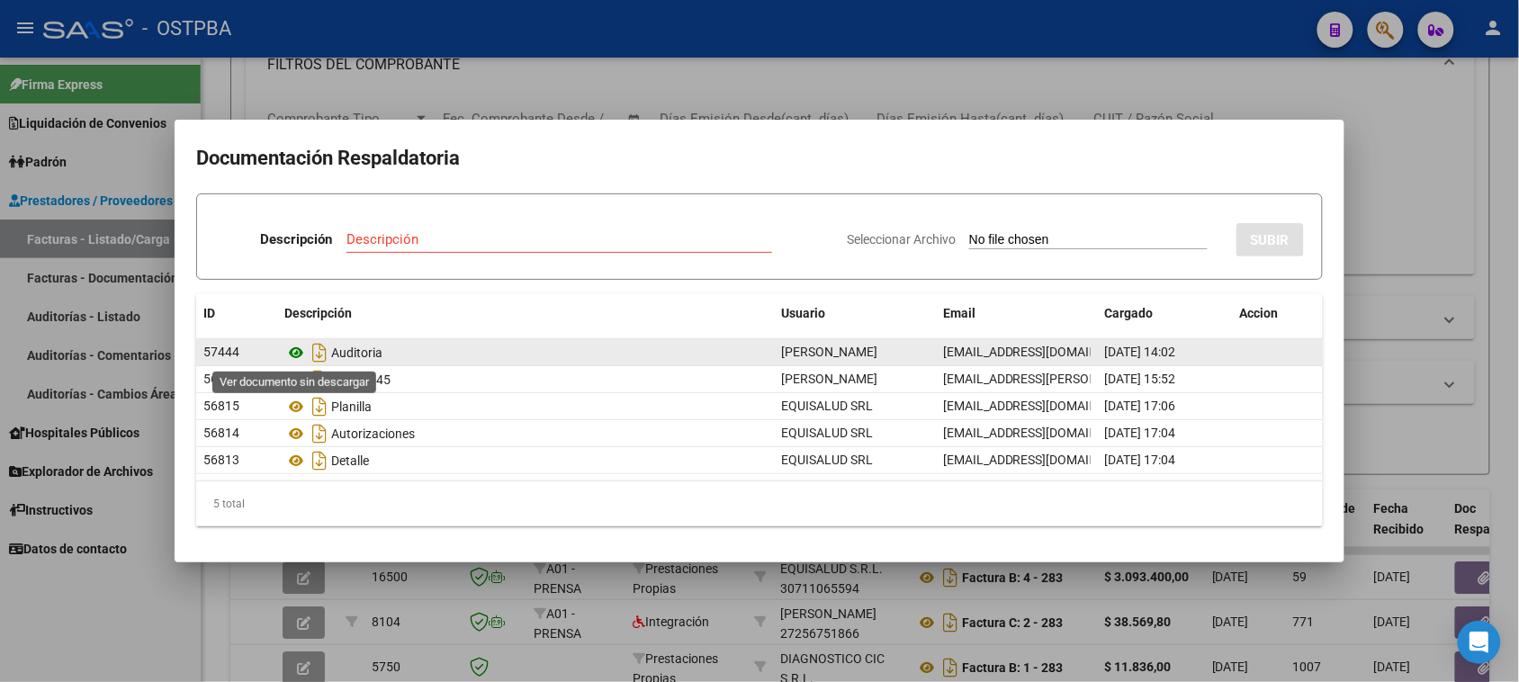
click at [294, 354] on icon at bounding box center [295, 353] width 23 height 22
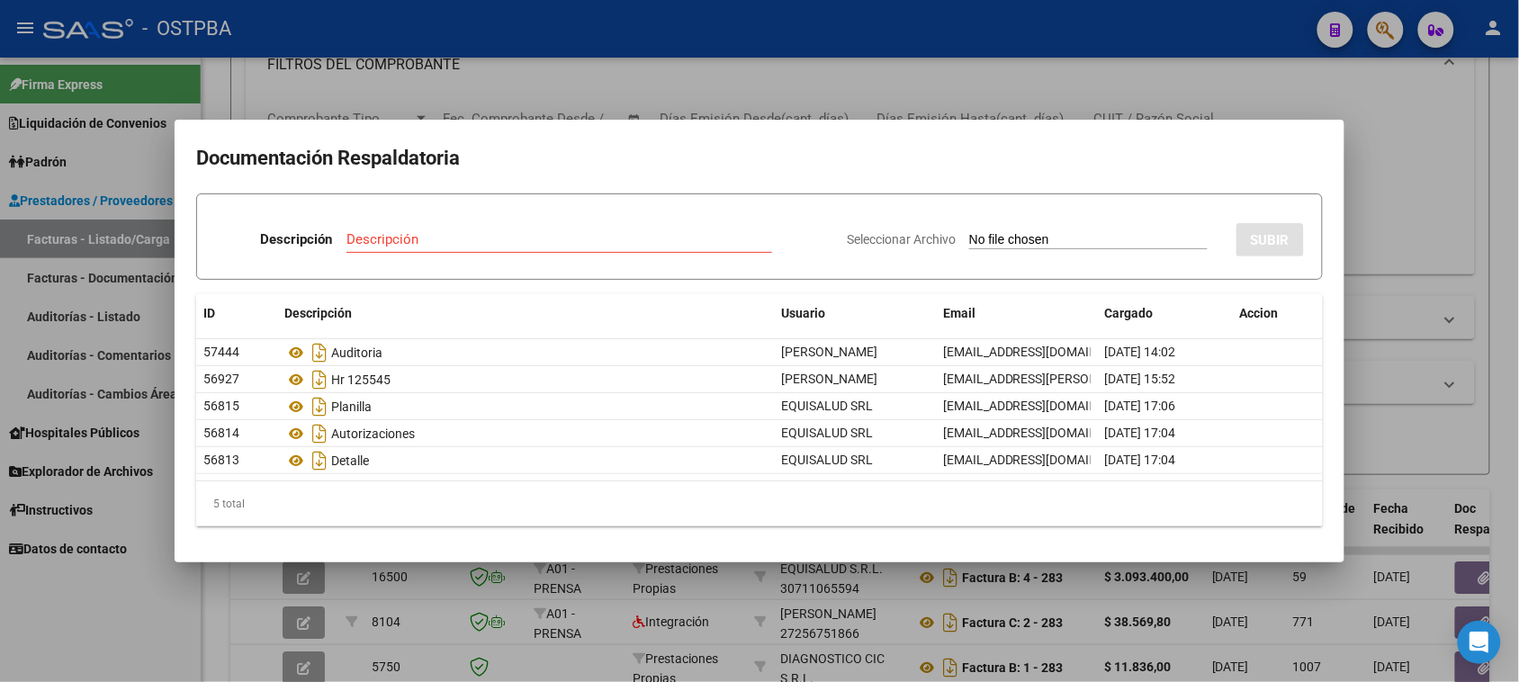
click at [1417, 191] on div at bounding box center [759, 341] width 1519 height 682
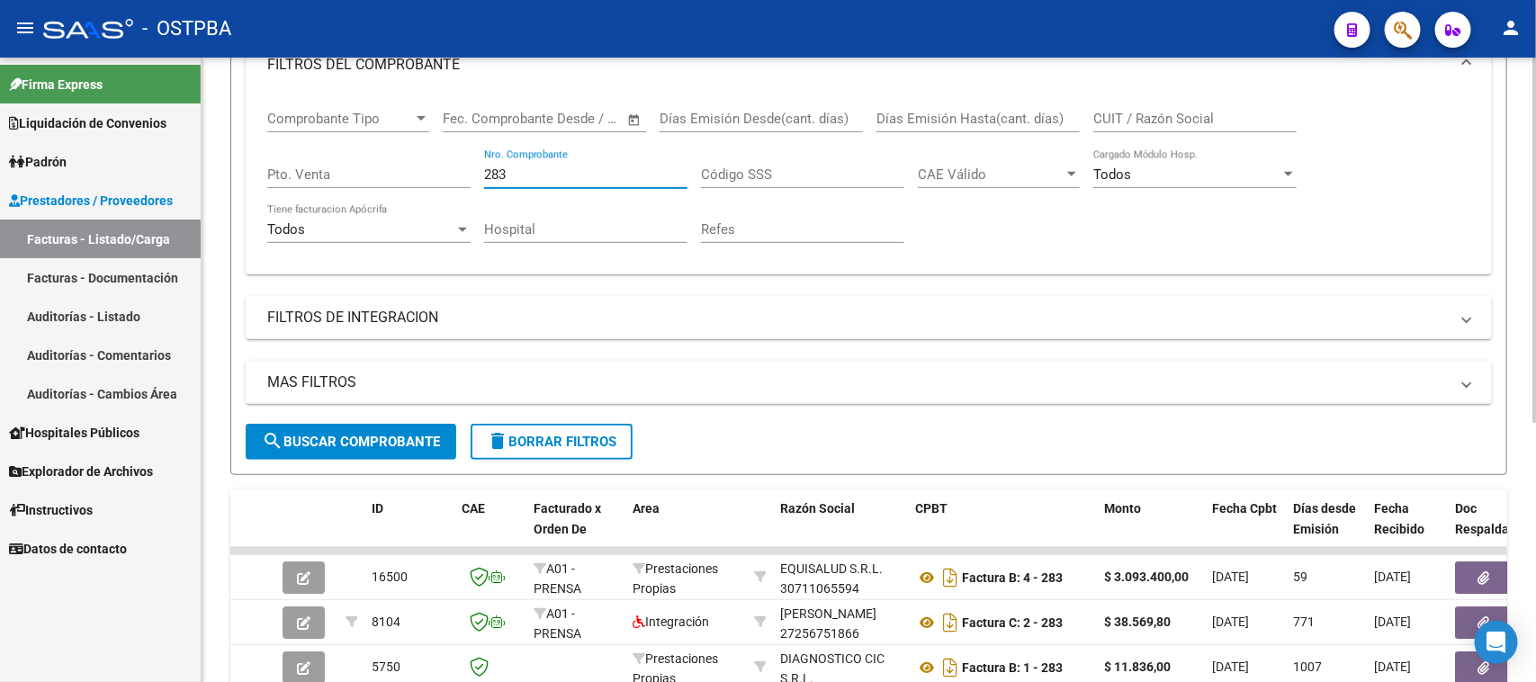
drag, startPoint x: 519, startPoint y: 173, endPoint x: 446, endPoint y: 163, distance: 73.6
click at [446, 163] on div "Comprobante Tipo Comprobante Tipo Start date – End date Fec. Comprobante Desde …" at bounding box center [868, 177] width 1203 height 166
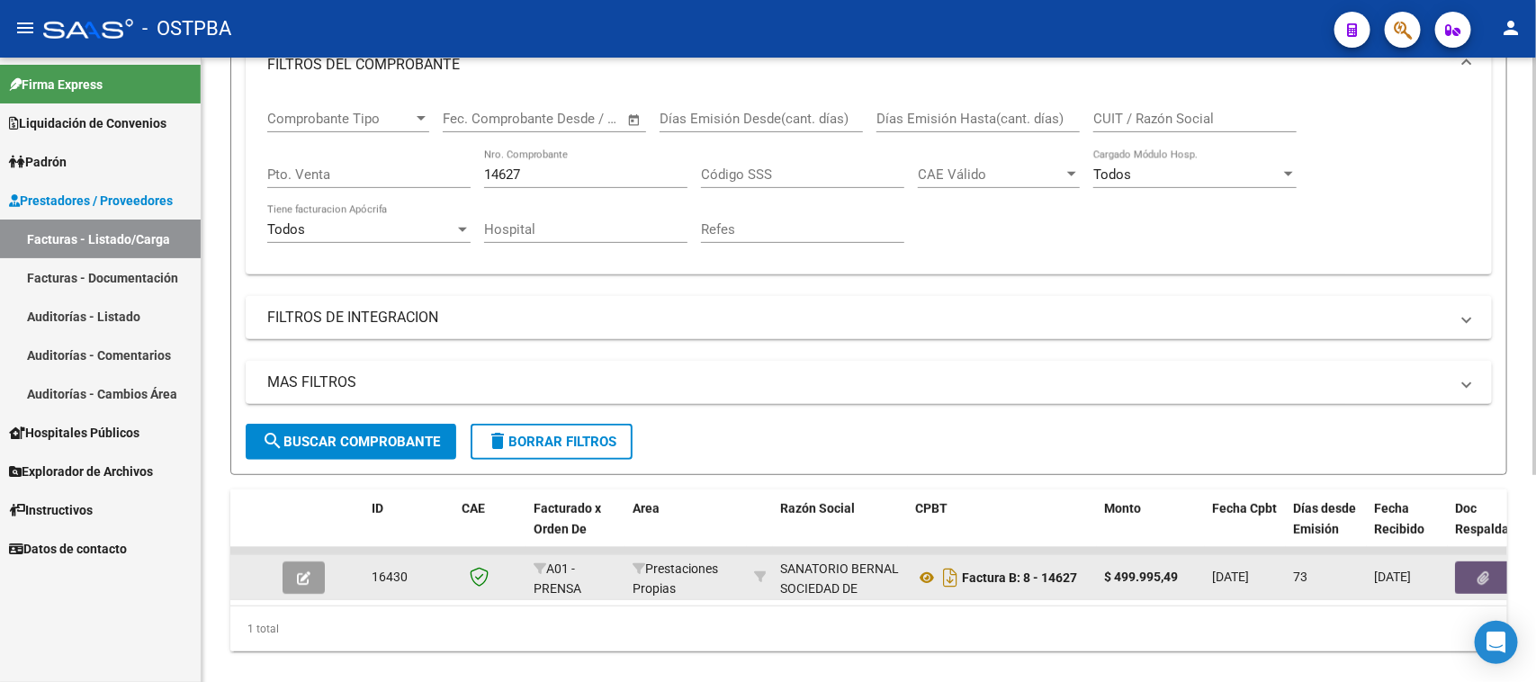
click at [1461, 567] on button "button" at bounding box center [1484, 578] width 58 height 32
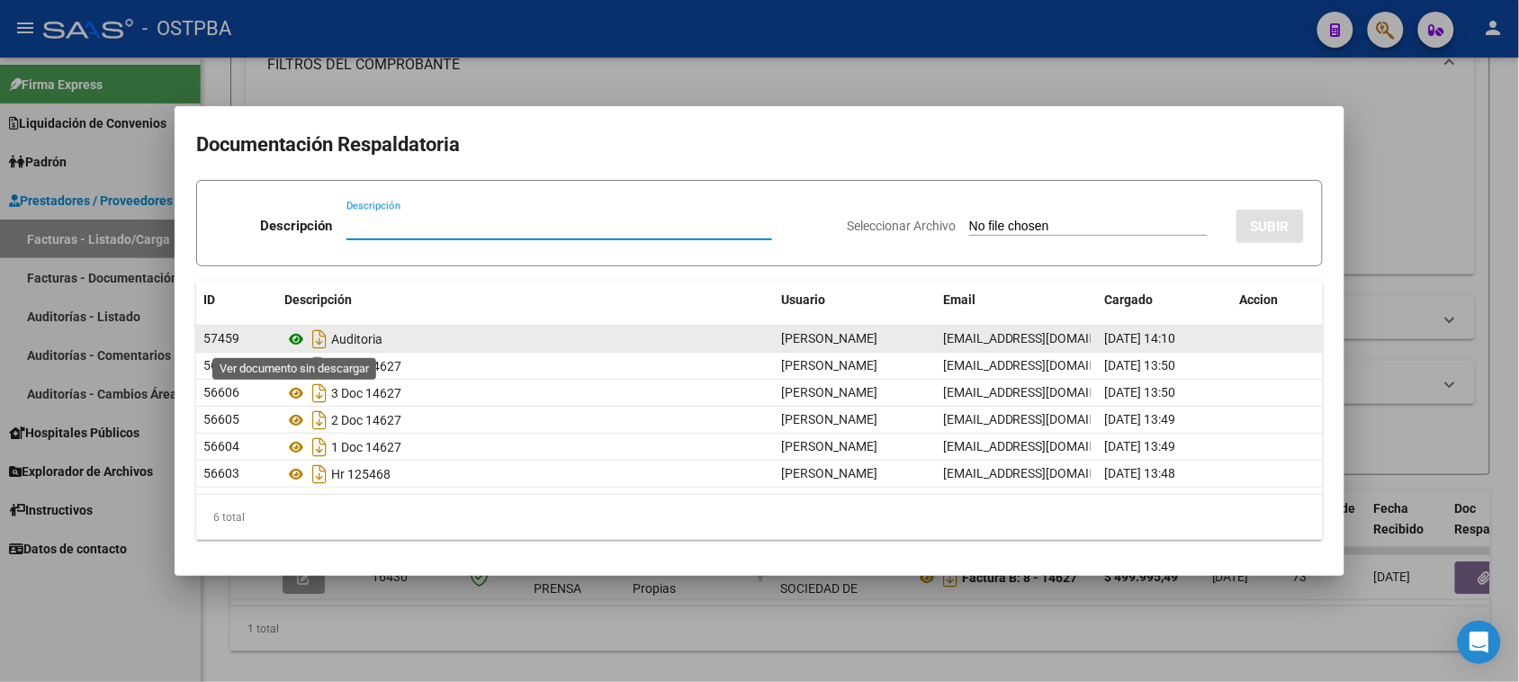
click at [298, 338] on icon at bounding box center [295, 339] width 23 height 22
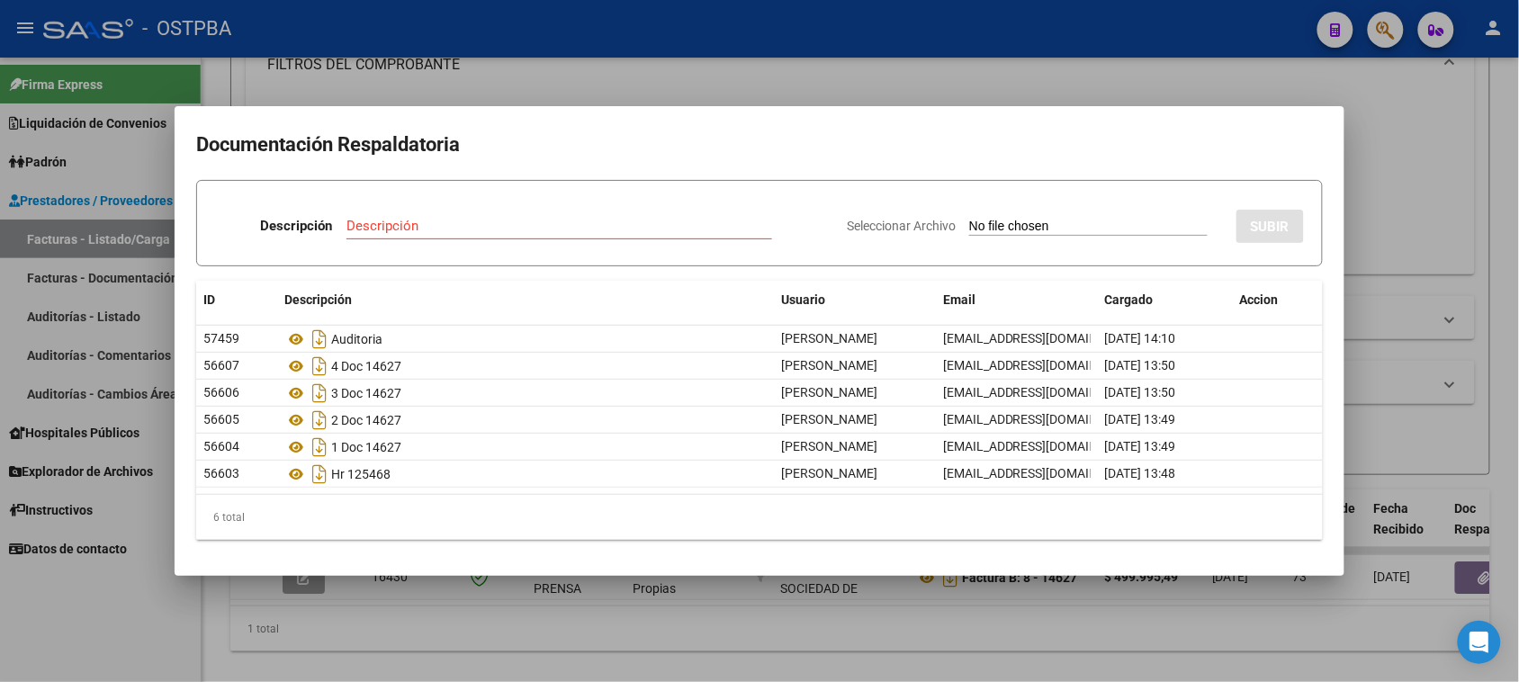
click at [1428, 207] on div at bounding box center [759, 341] width 1519 height 682
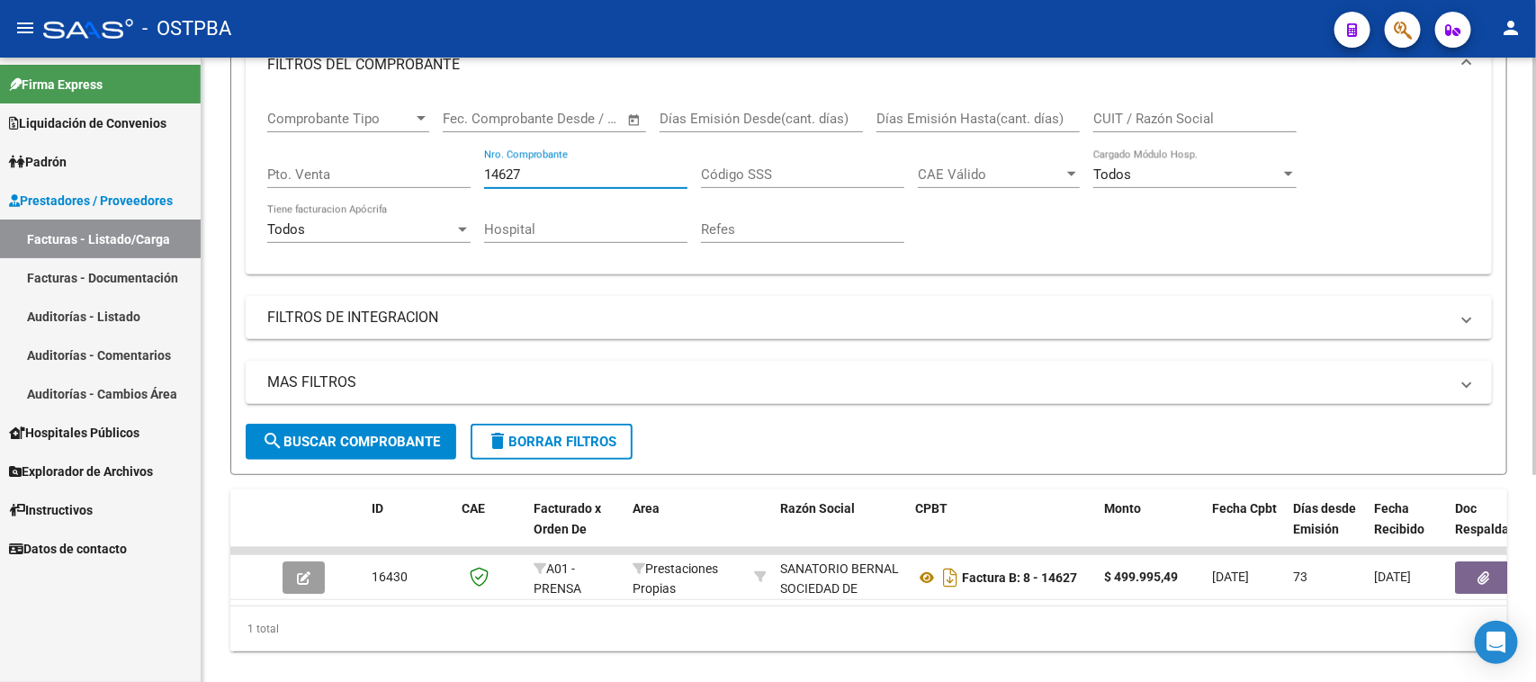
drag, startPoint x: 514, startPoint y: 171, endPoint x: 470, endPoint y: 165, distance: 44.5
click at [470, 165] on div "Comprobante Tipo Comprobante Tipo Start date – End date Fec. Comprobante Desde …" at bounding box center [868, 177] width 1203 height 166
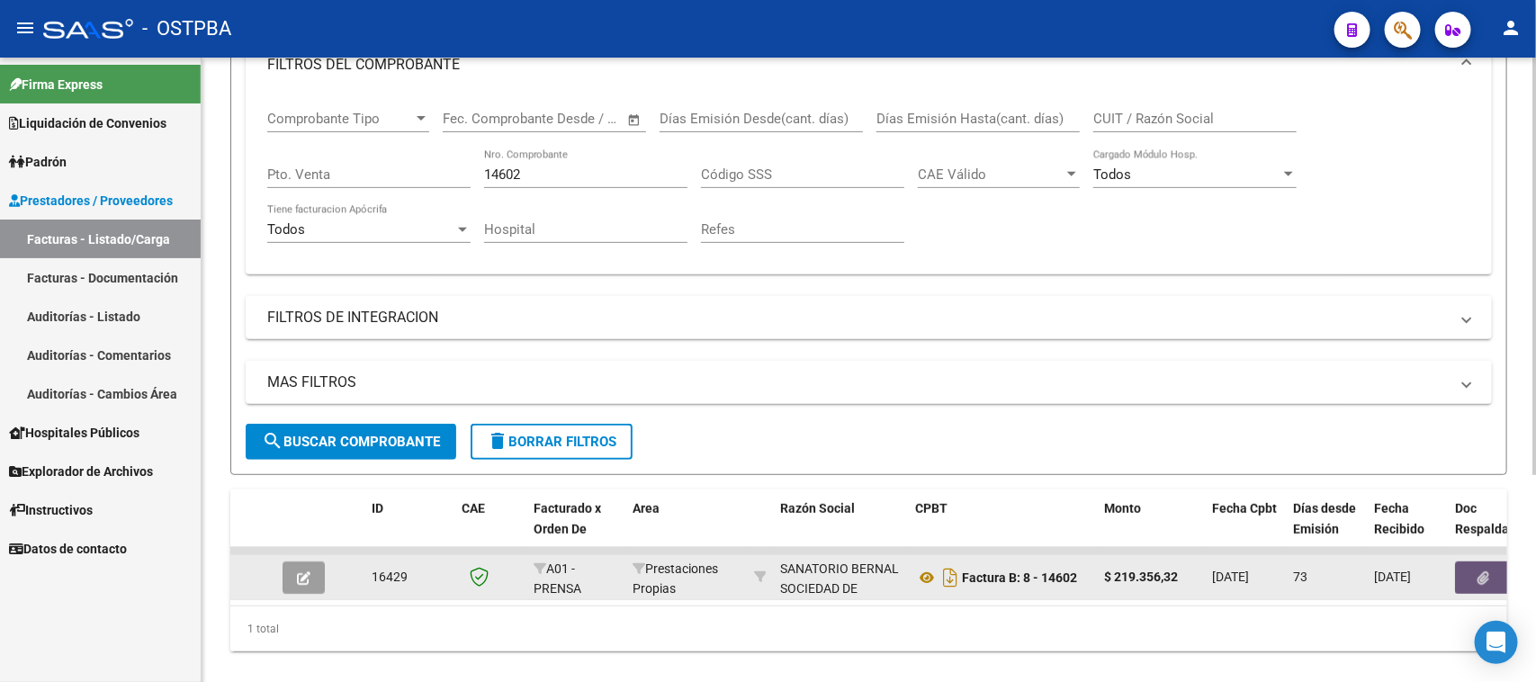
click at [1469, 568] on button "button" at bounding box center [1484, 578] width 58 height 32
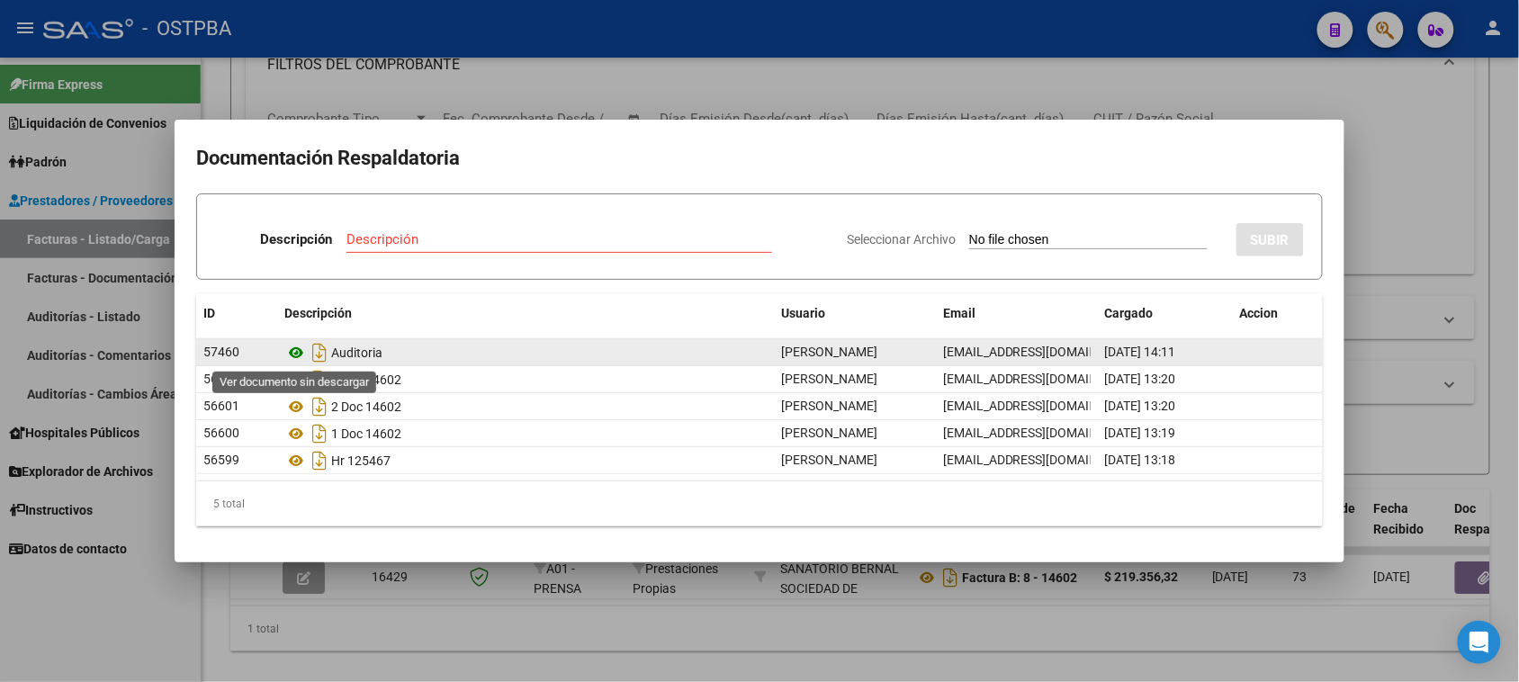
click at [294, 354] on icon at bounding box center [295, 353] width 23 height 22
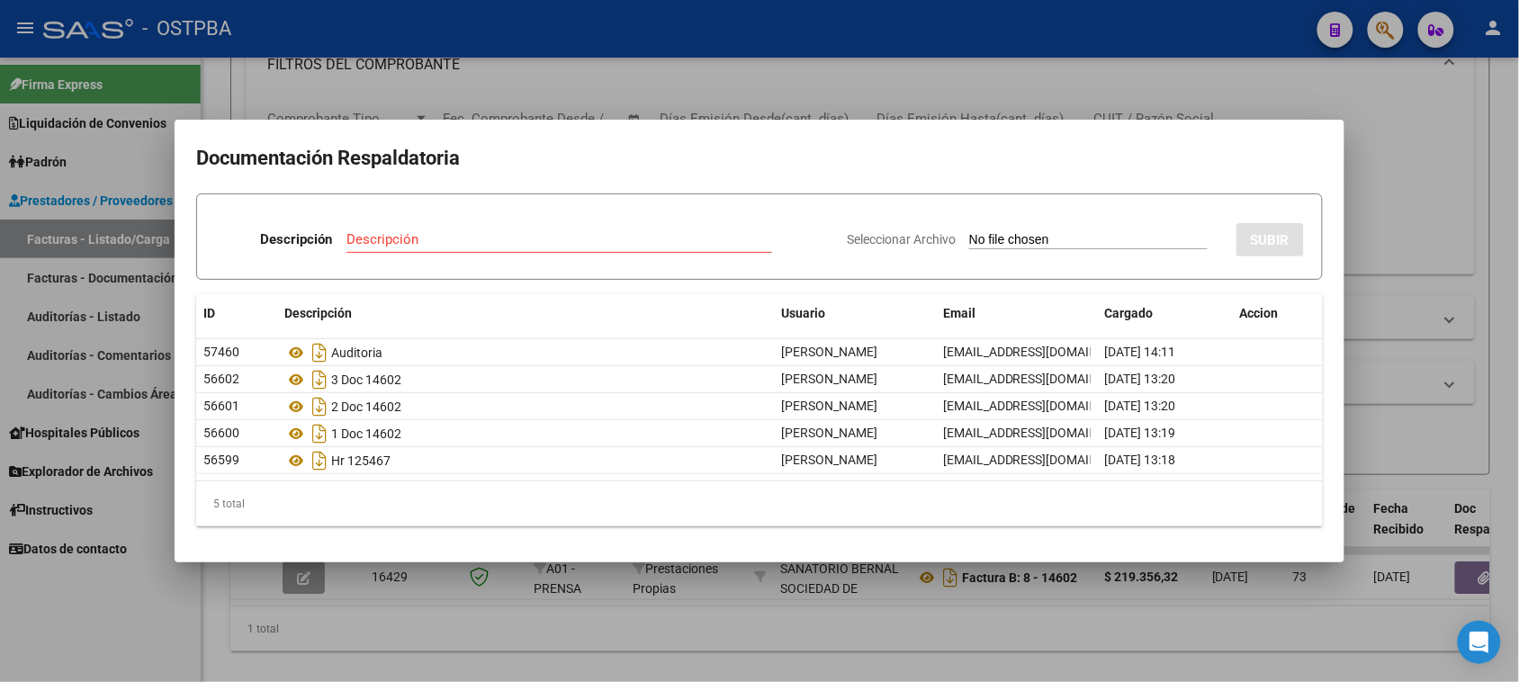
click at [1402, 162] on div at bounding box center [759, 341] width 1519 height 682
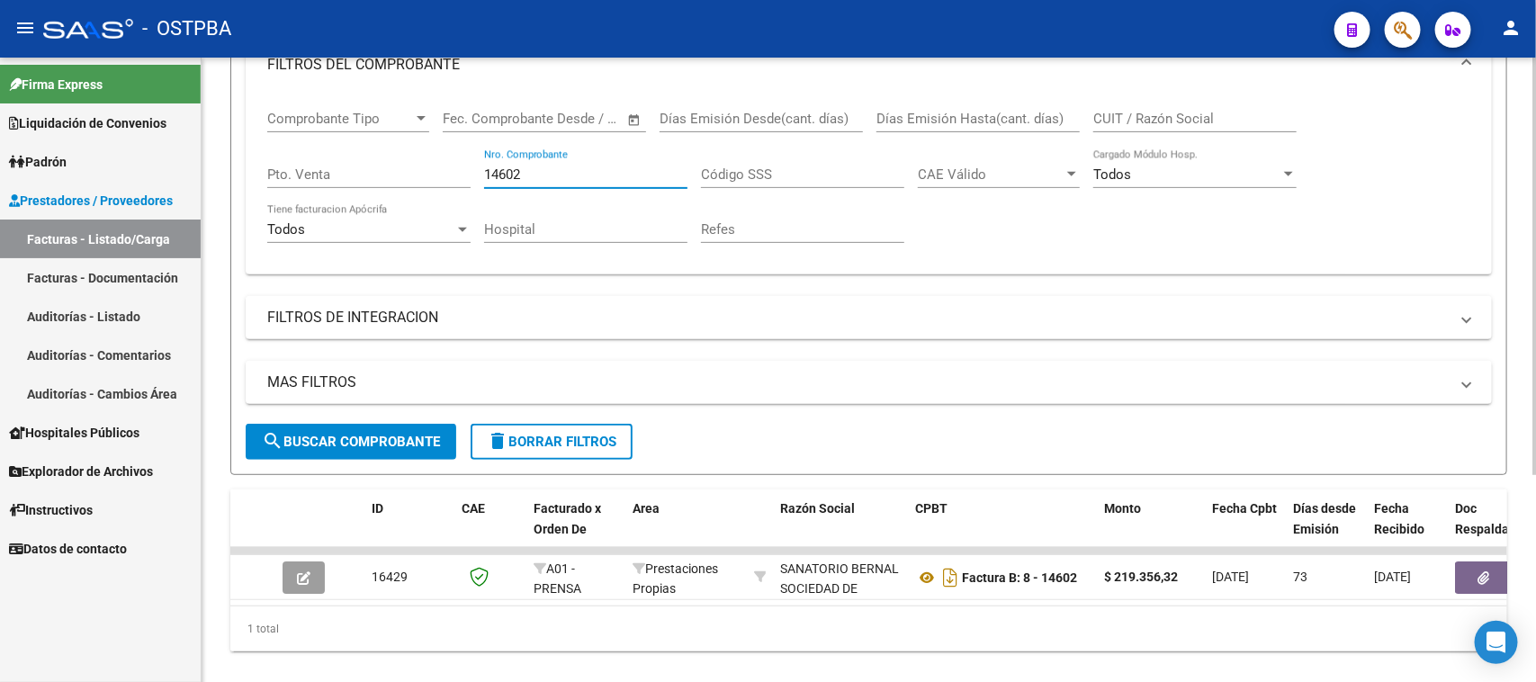
drag, startPoint x: 533, startPoint y: 169, endPoint x: 477, endPoint y: 164, distance: 56.1
click at [477, 164] on div "Comprobante Tipo Comprobante Tipo Start date – End date Fec. Comprobante Desde …" at bounding box center [868, 177] width 1203 height 166
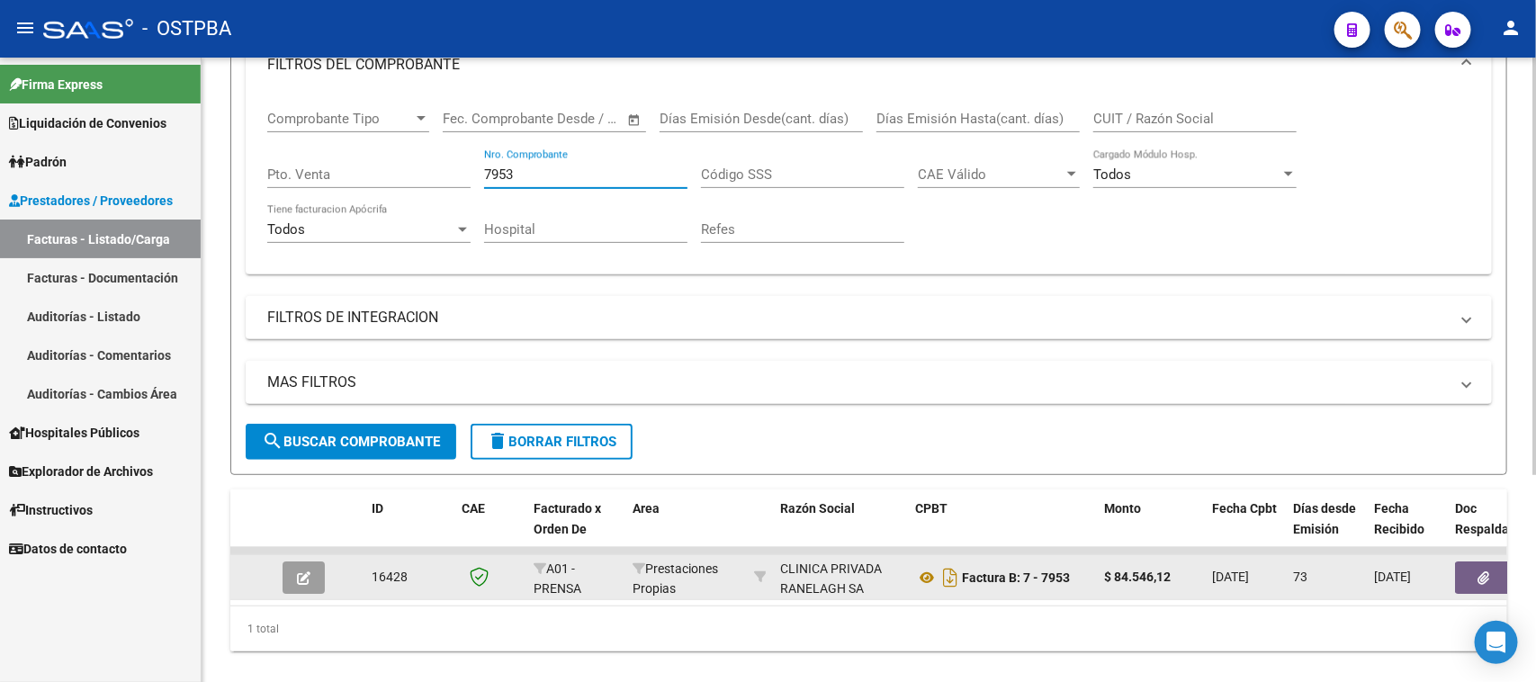
click at [1467, 574] on button "button" at bounding box center [1484, 578] width 58 height 32
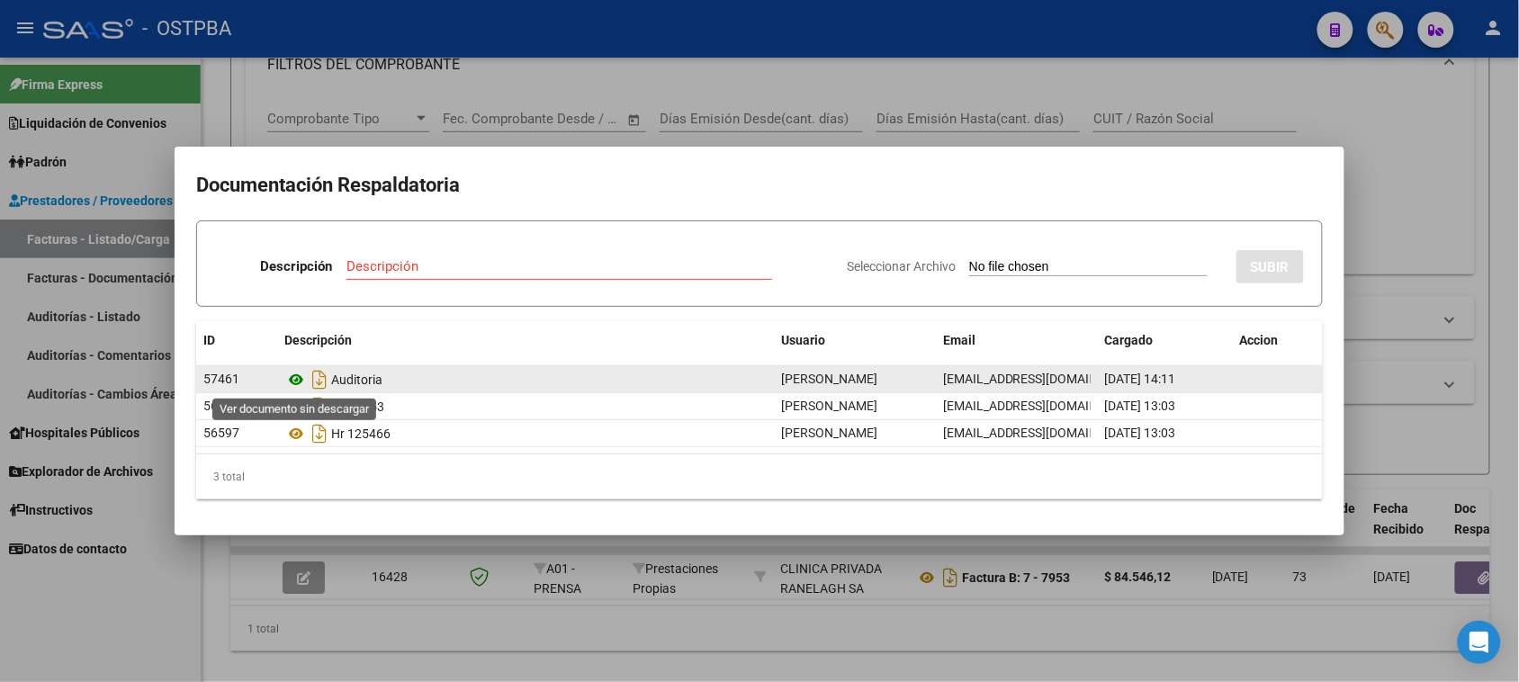
click at [295, 375] on icon at bounding box center [295, 380] width 23 height 22
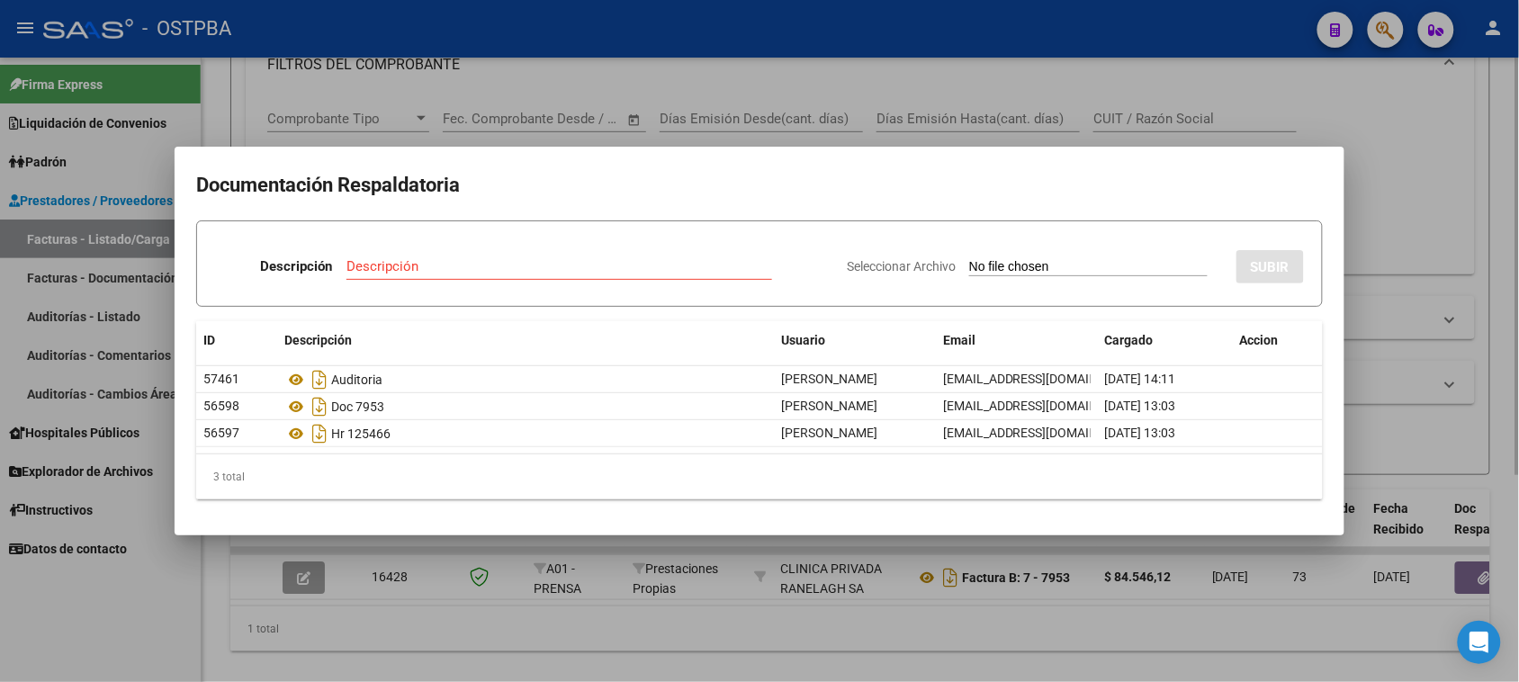
drag, startPoint x: 1441, startPoint y: 221, endPoint x: 1091, endPoint y: 140, distance: 359.3
click at [1438, 221] on div at bounding box center [759, 341] width 1519 height 682
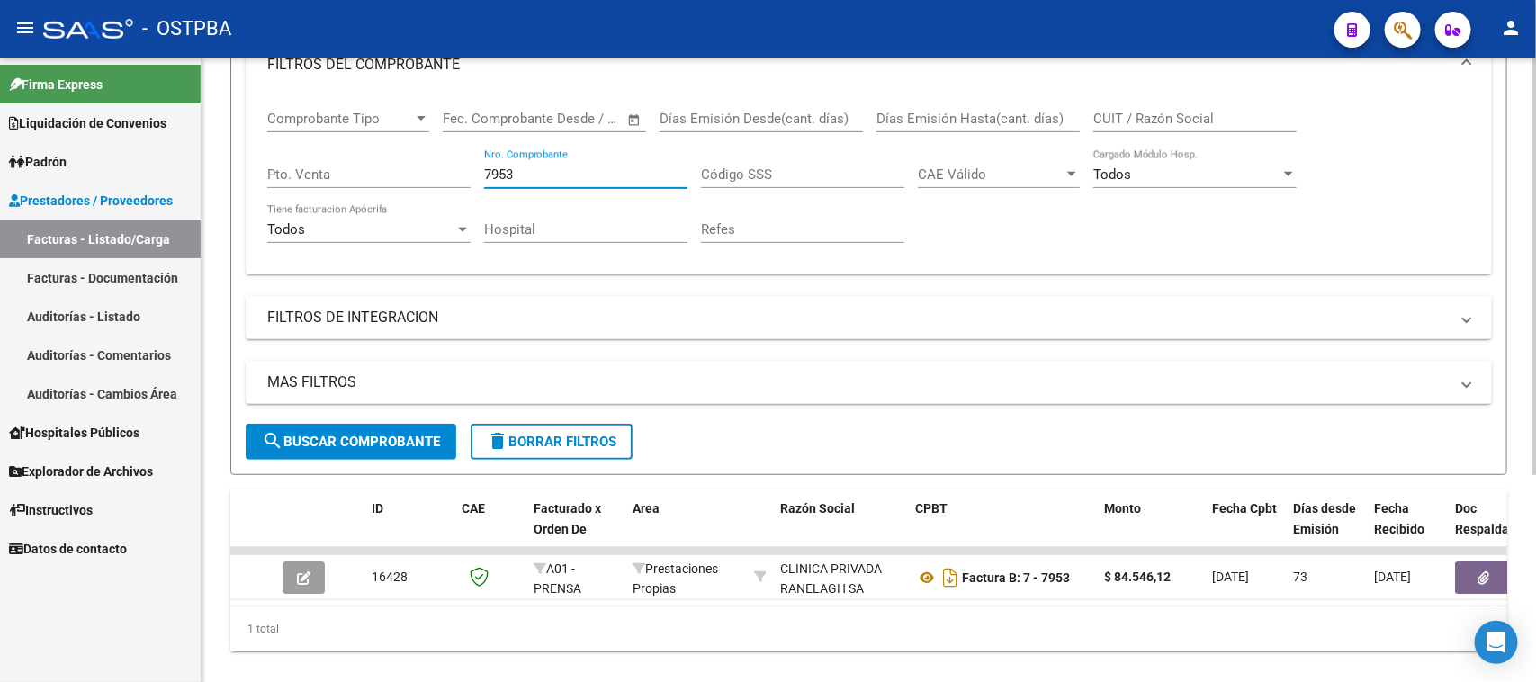
drag, startPoint x: 543, startPoint y: 172, endPoint x: 478, endPoint y: 167, distance: 64.9
click at [478, 167] on div "Comprobante Tipo Comprobante Tipo Start date – End date Fec. Comprobante Desde …" at bounding box center [868, 177] width 1203 height 166
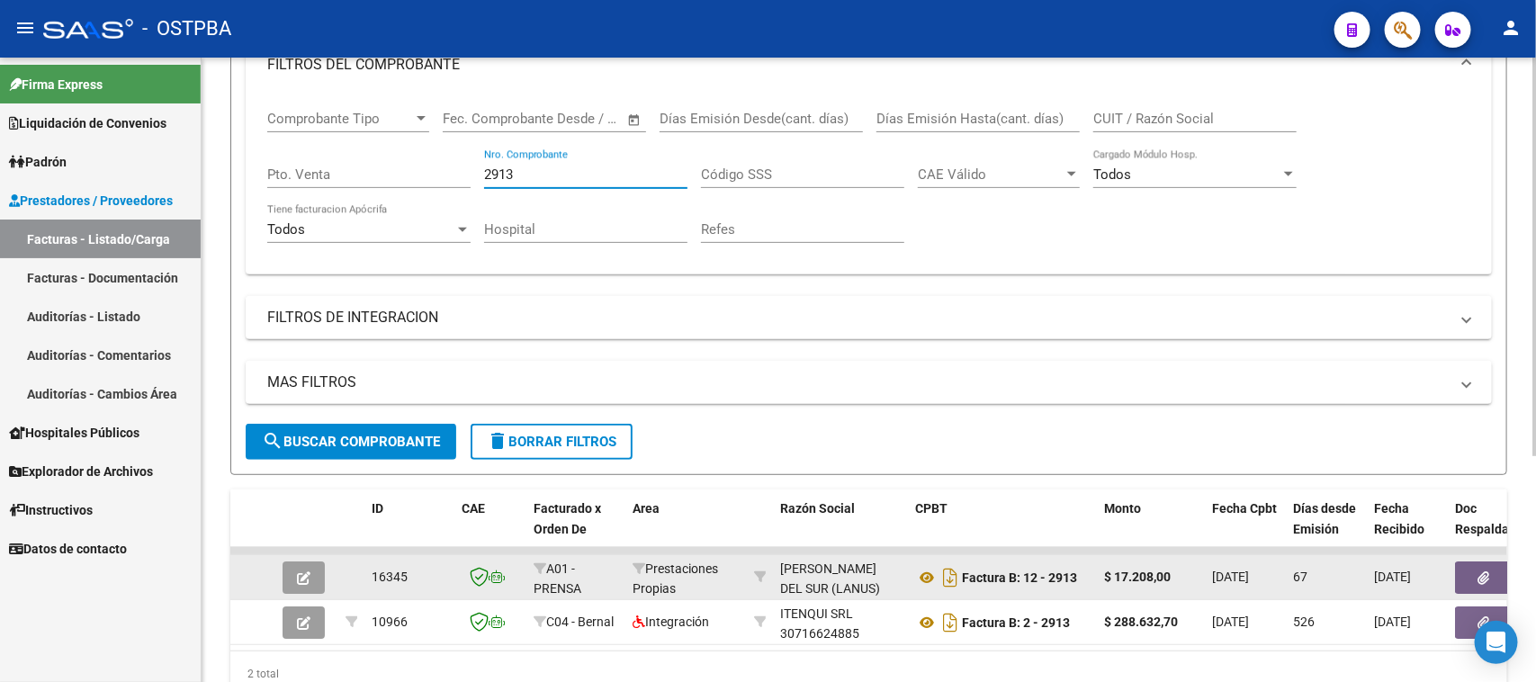
type input "2913"
click at [1467, 576] on button "button" at bounding box center [1484, 578] width 58 height 32
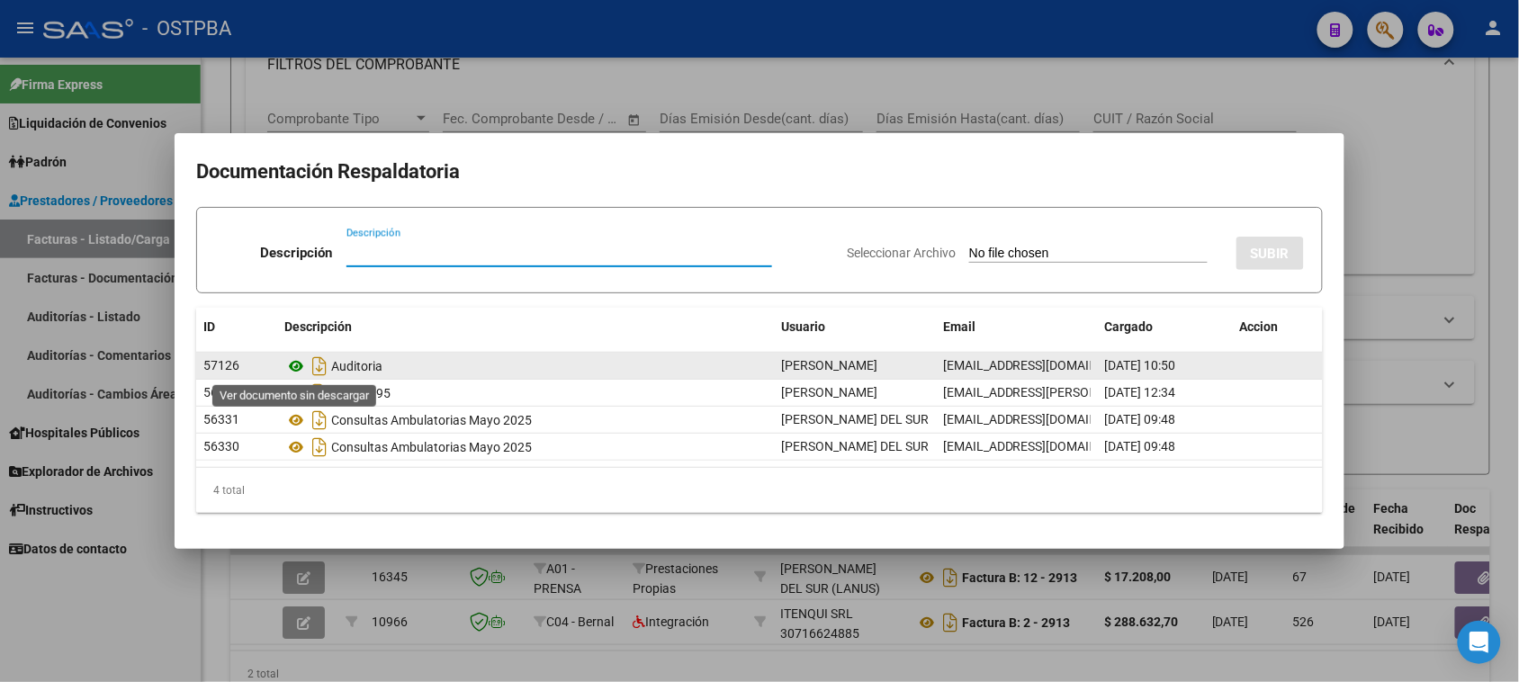
click at [294, 369] on icon at bounding box center [295, 366] width 23 height 22
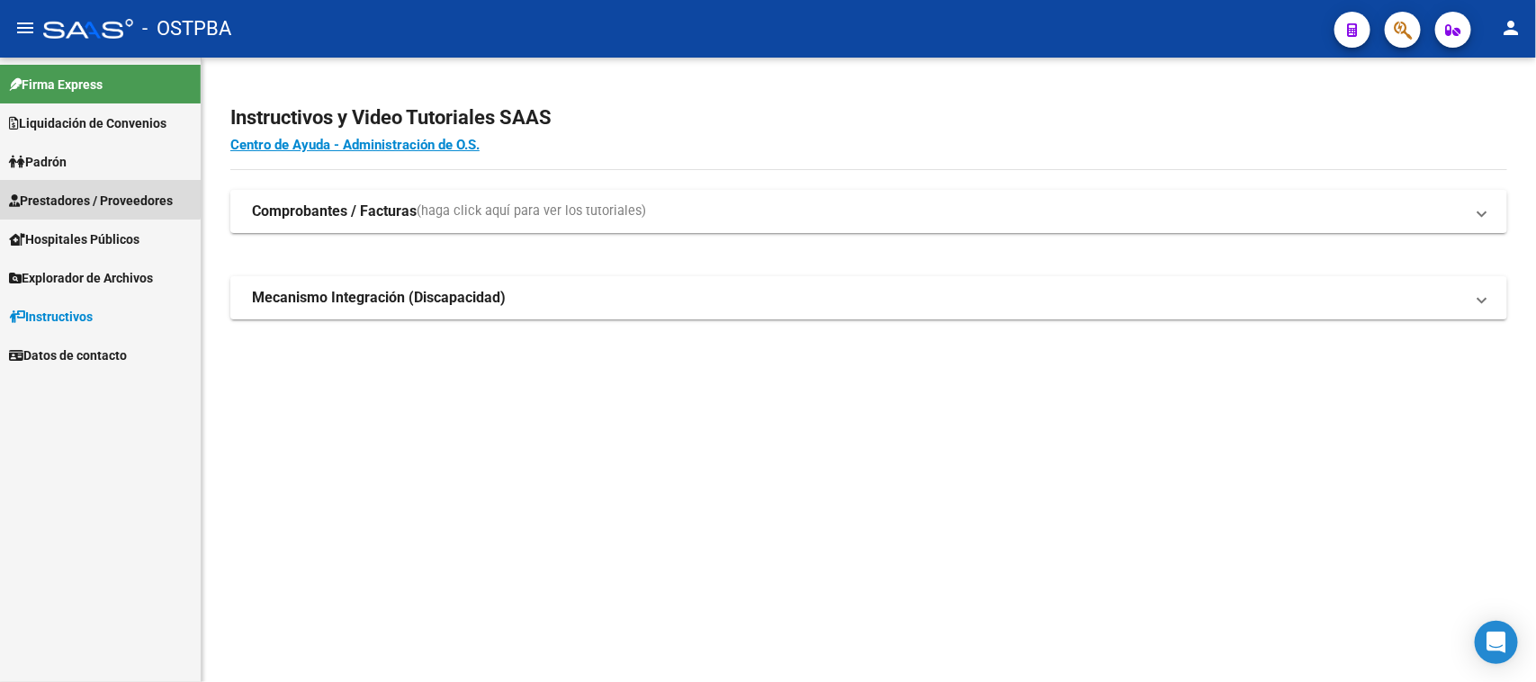
click at [94, 194] on span "Prestadores / Proveedores" at bounding box center [91, 201] width 164 height 20
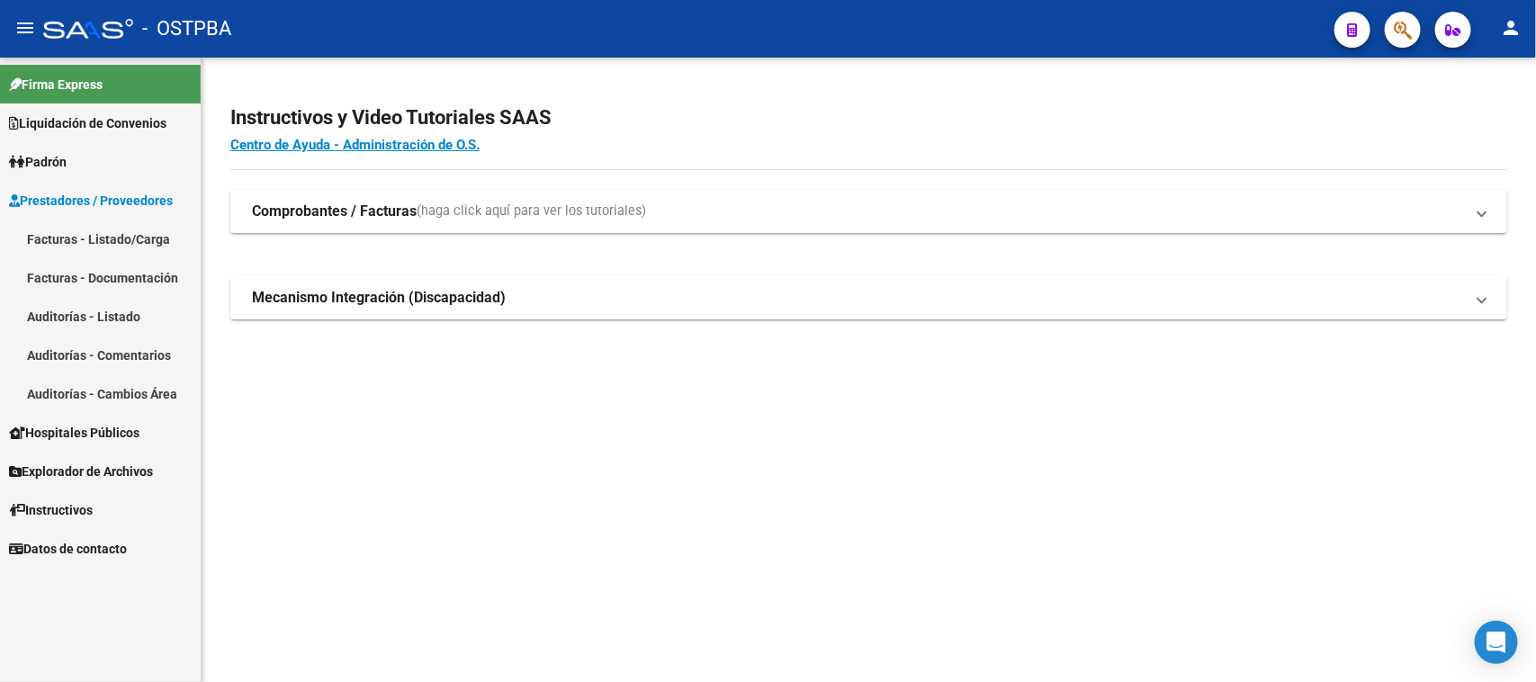
click at [102, 235] on link "Facturas - Listado/Carga" at bounding box center [100, 239] width 201 height 39
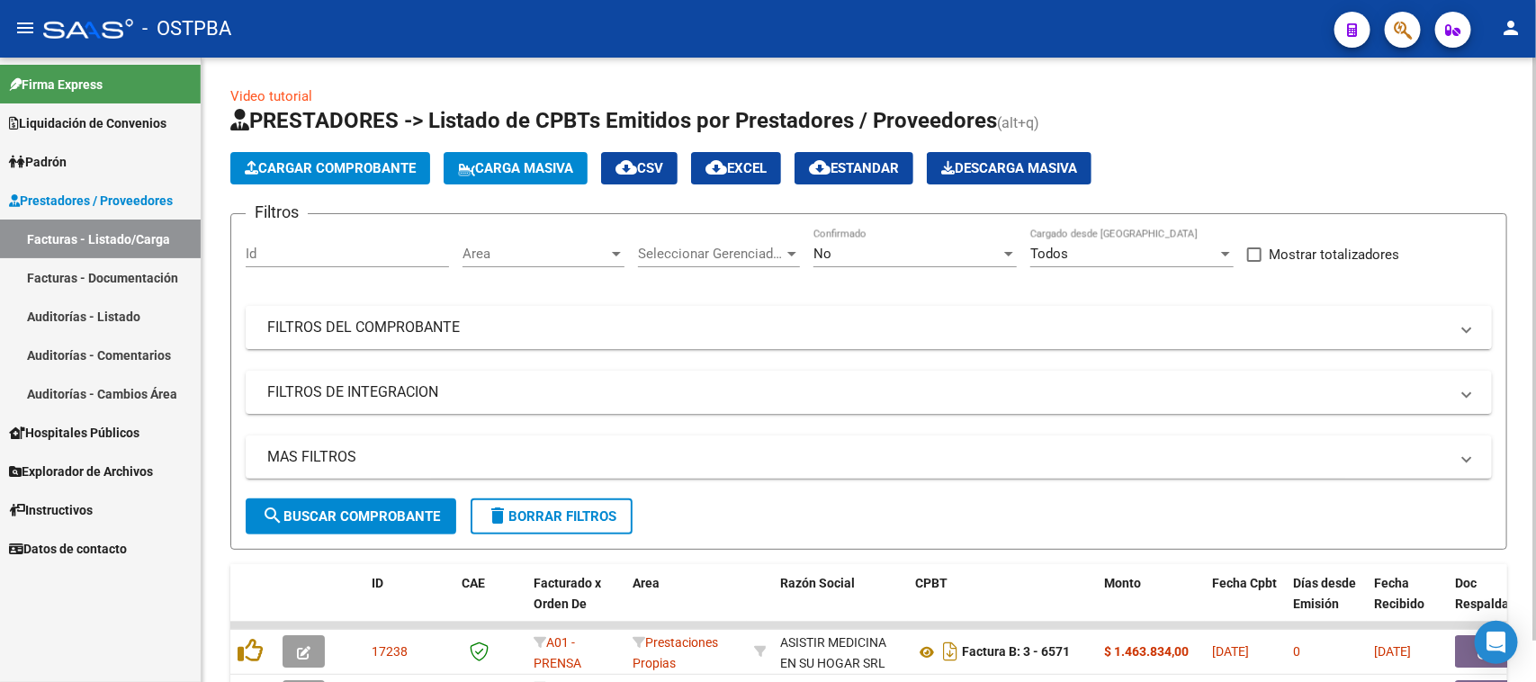
click at [543, 322] on mat-panel-title "FILTROS DEL COMPROBANTE" at bounding box center [858, 328] width 1182 height 20
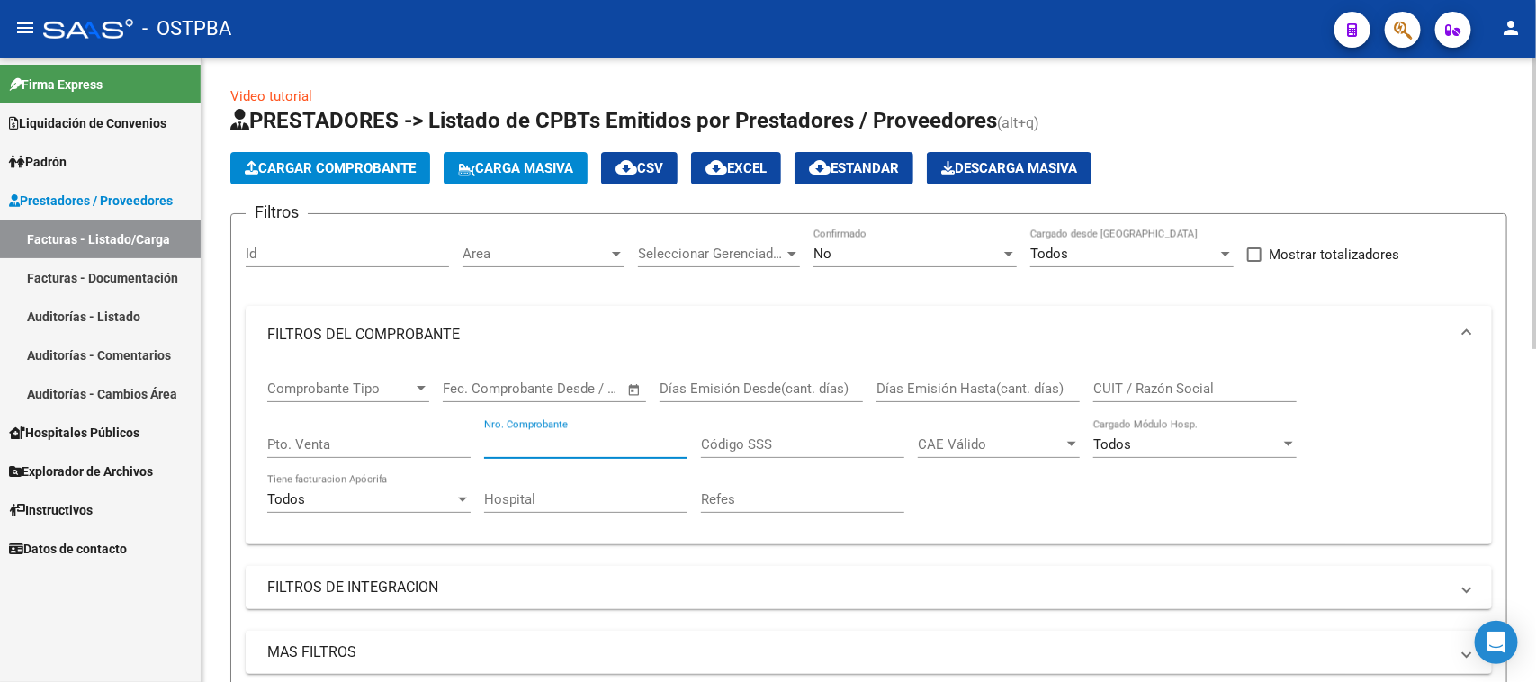
click at [565, 438] on input "Nro. Comprobante" at bounding box center [585, 444] width 203 height 16
click at [868, 248] on div "No" at bounding box center [907, 254] width 187 height 16
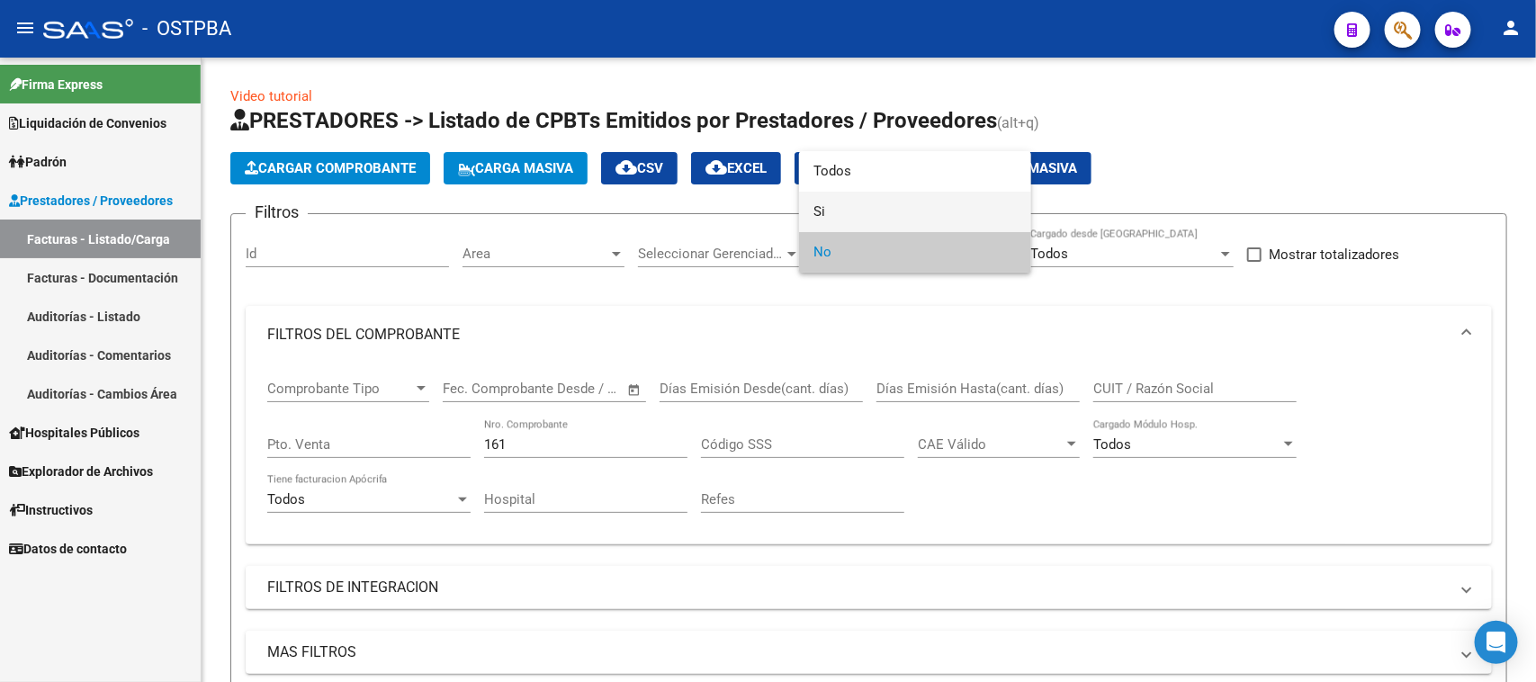
click at [819, 204] on span "Si" at bounding box center [915, 212] width 203 height 40
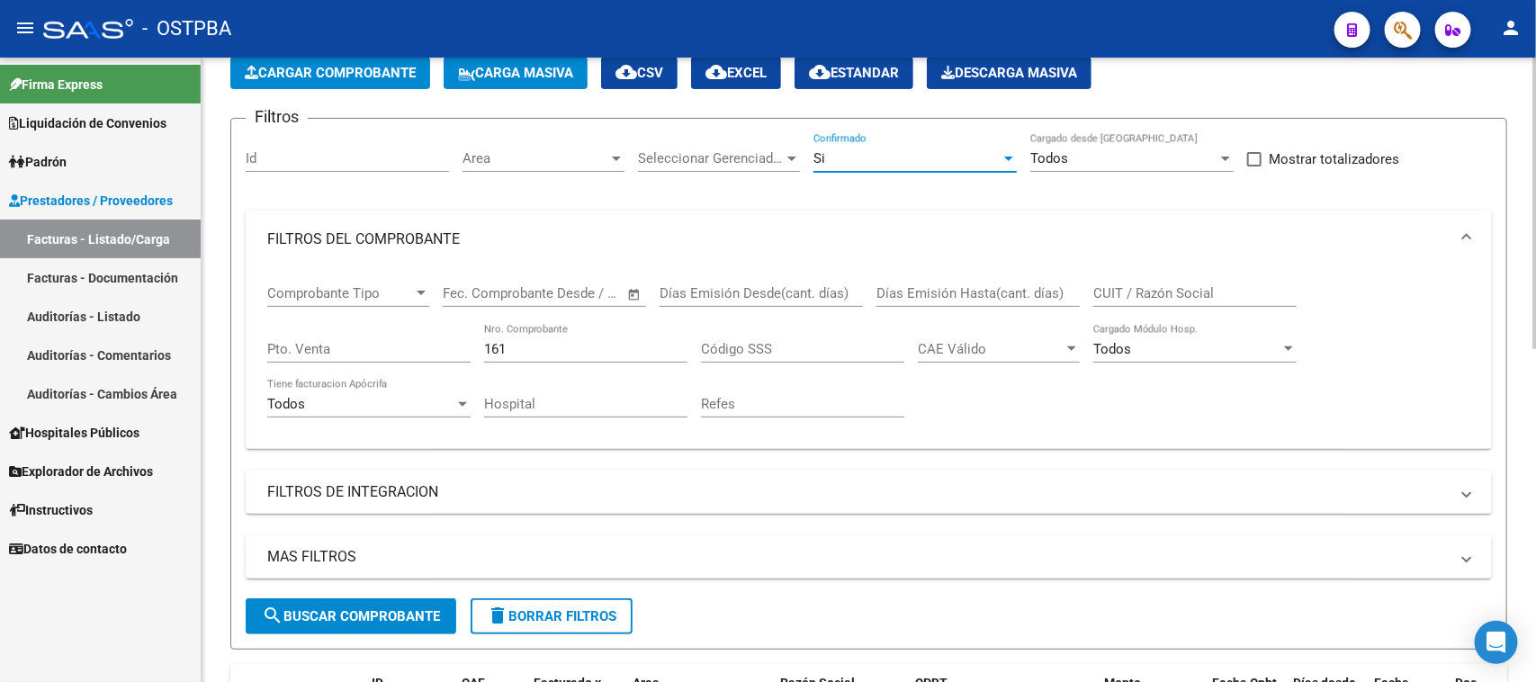
scroll to position [225, 0]
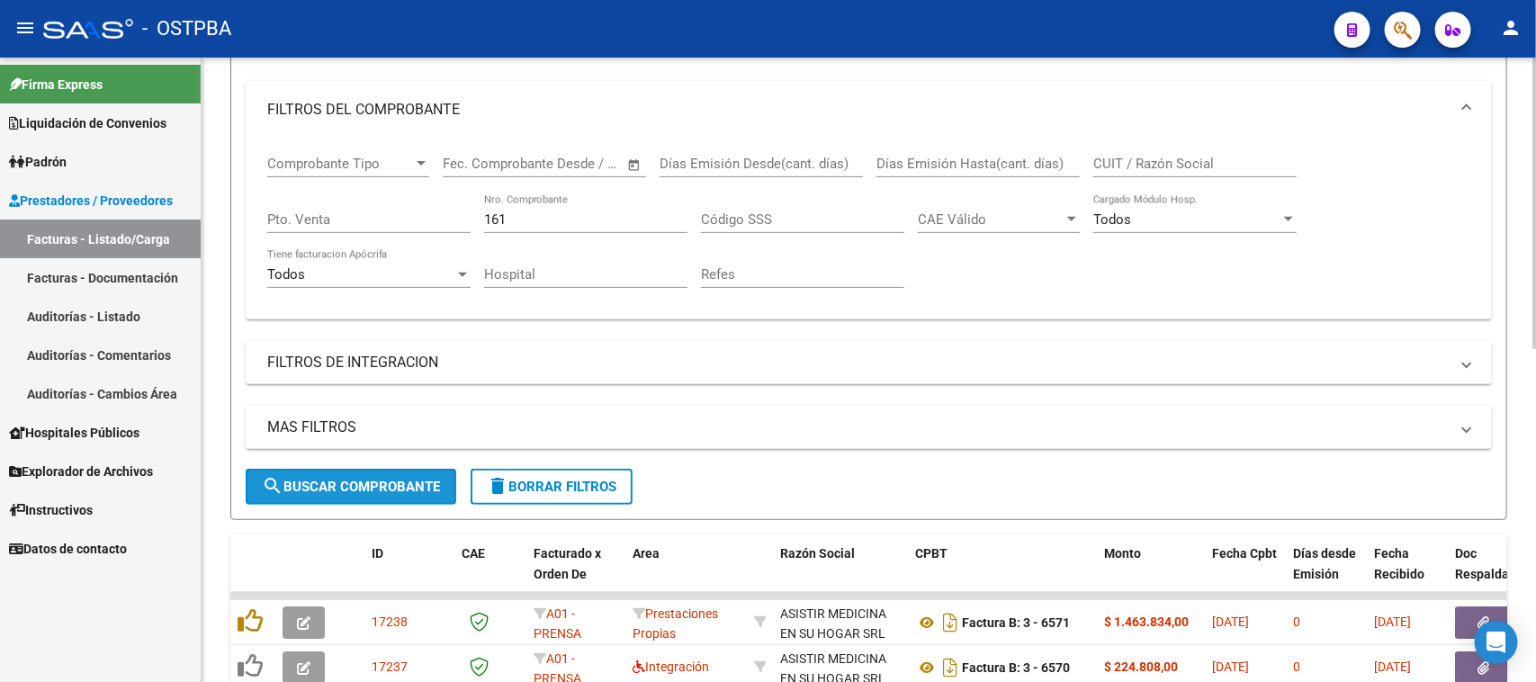
click at [366, 479] on span "search Buscar Comprobante" at bounding box center [351, 487] width 178 height 16
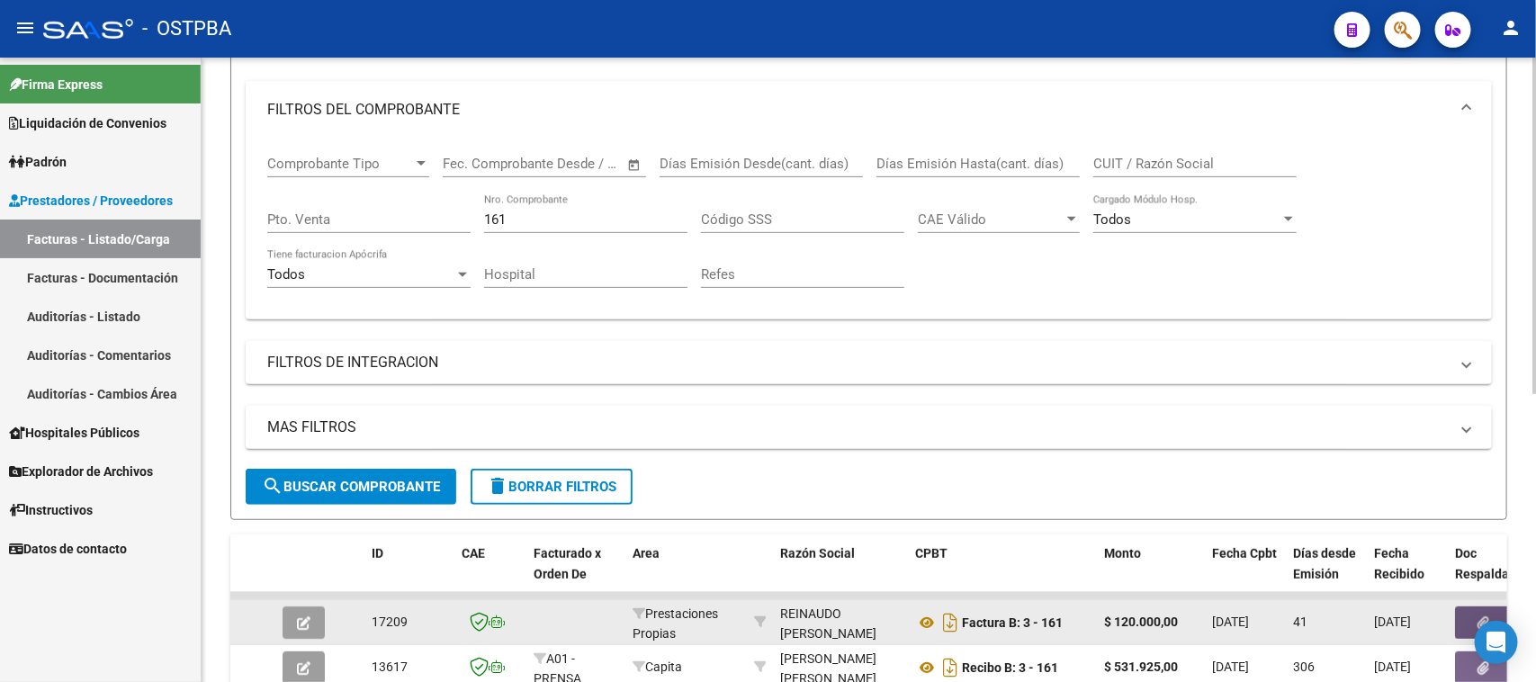
click at [1455, 613] on button "button" at bounding box center [1484, 623] width 58 height 32
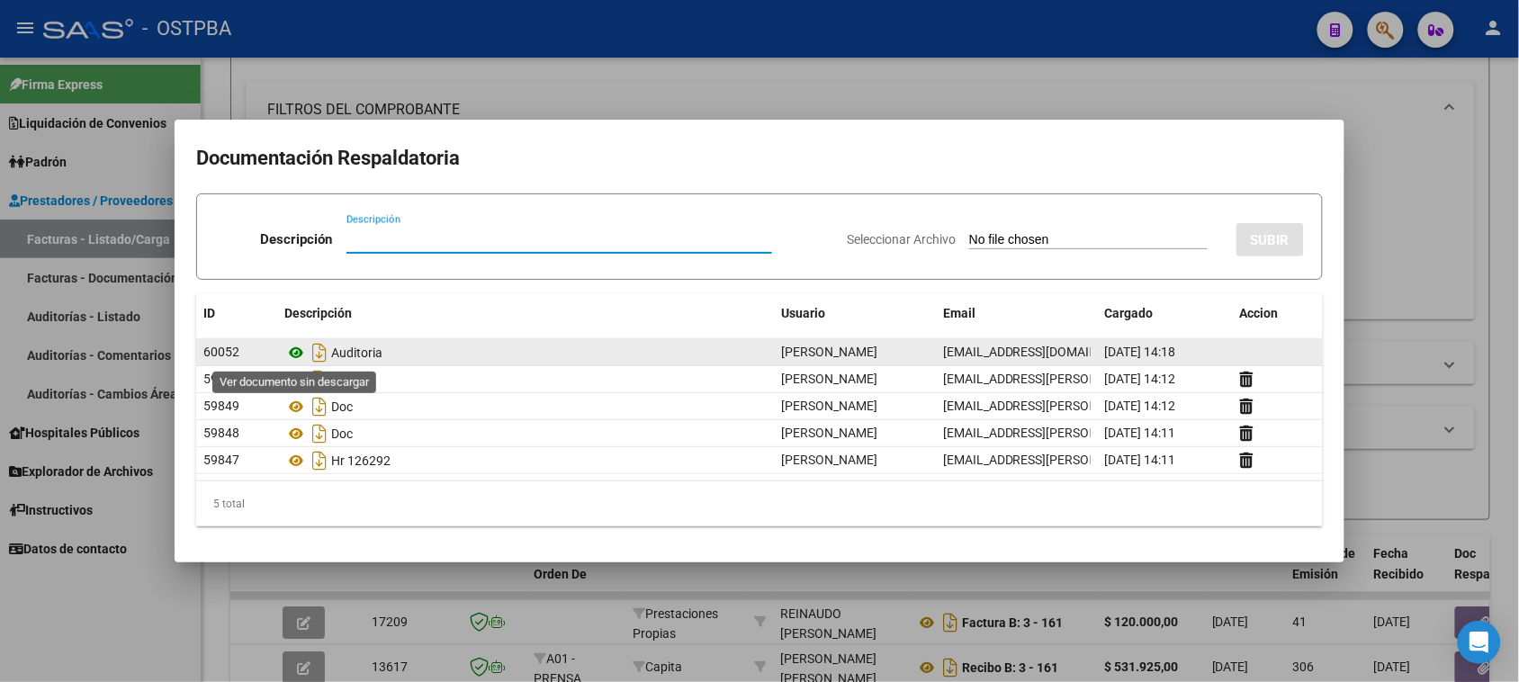
click at [293, 349] on icon at bounding box center [295, 353] width 23 height 22
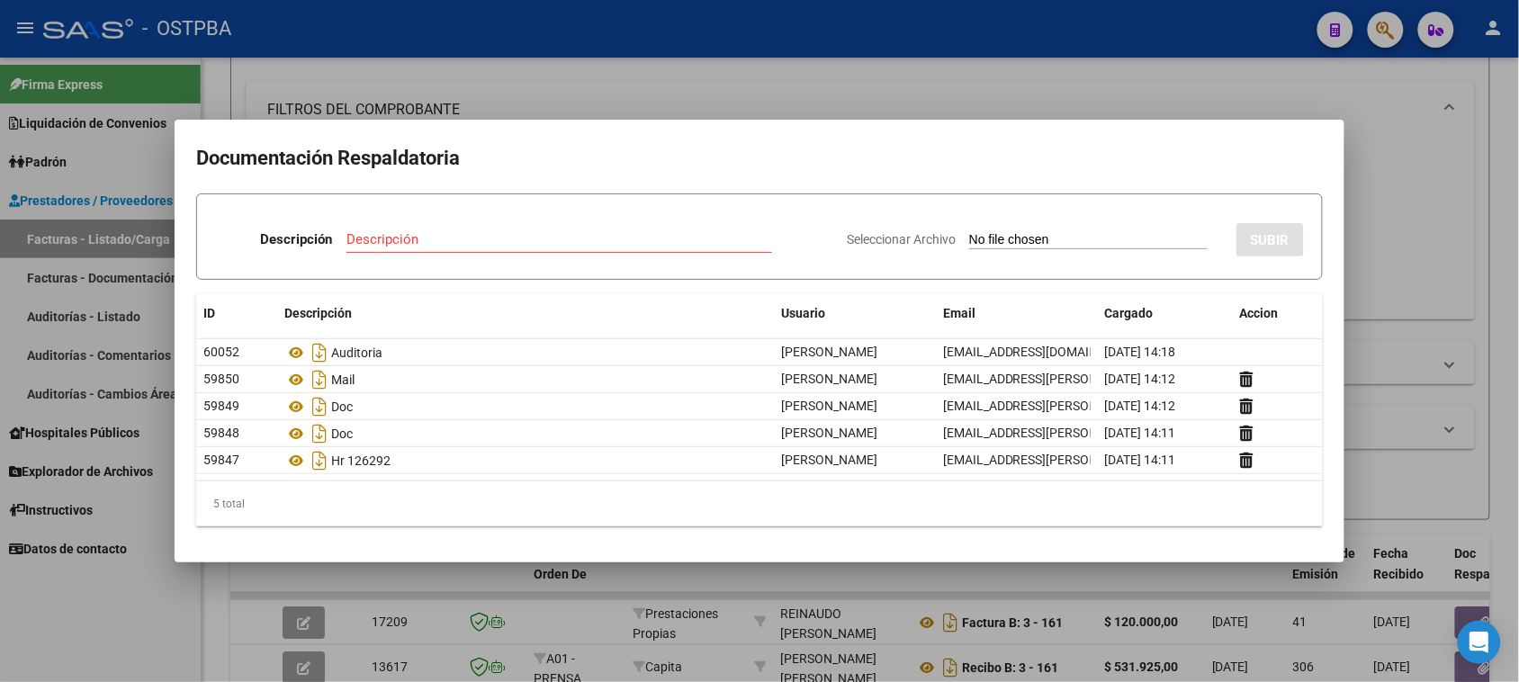
click at [1440, 256] on div at bounding box center [759, 341] width 1519 height 682
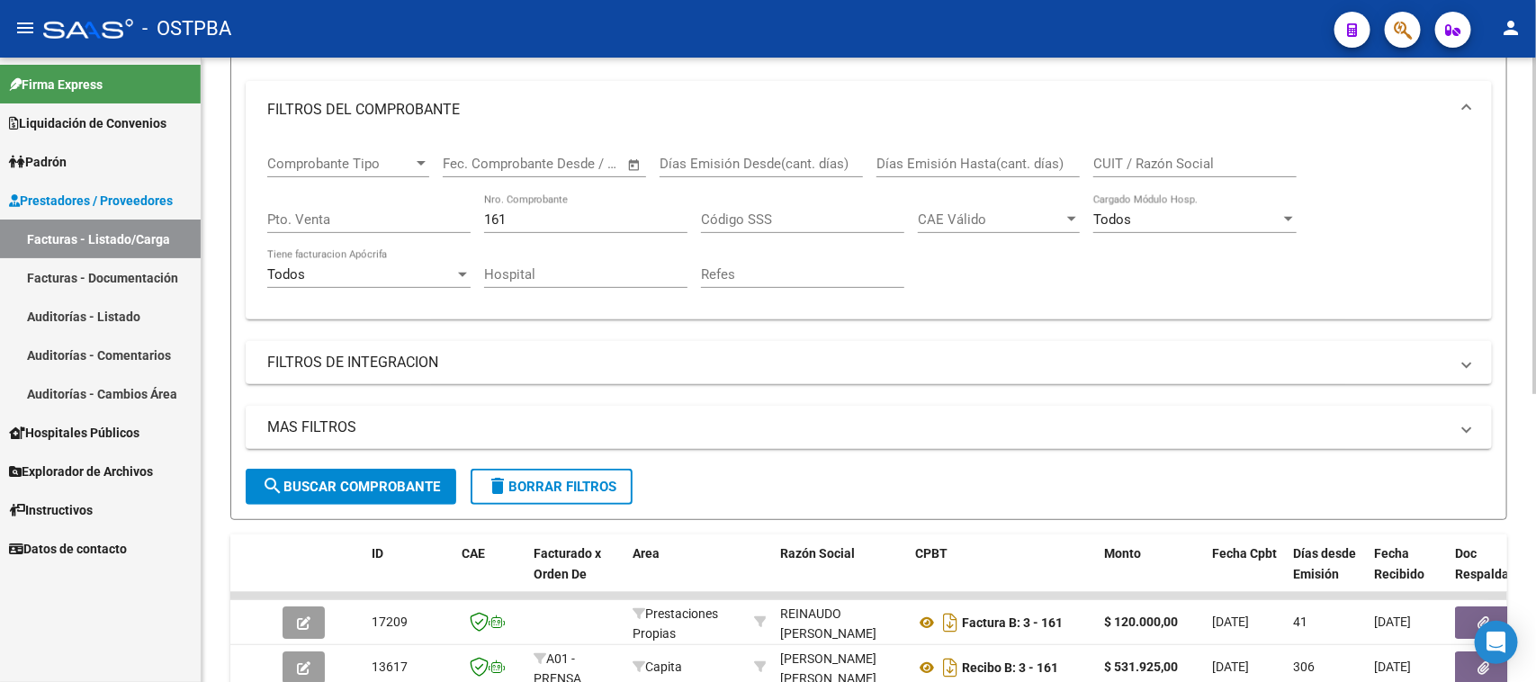
click at [542, 216] on input "161" at bounding box center [585, 219] width 203 height 16
type input "163"
click at [388, 480] on span "search Buscar Comprobante" at bounding box center [351, 487] width 178 height 16
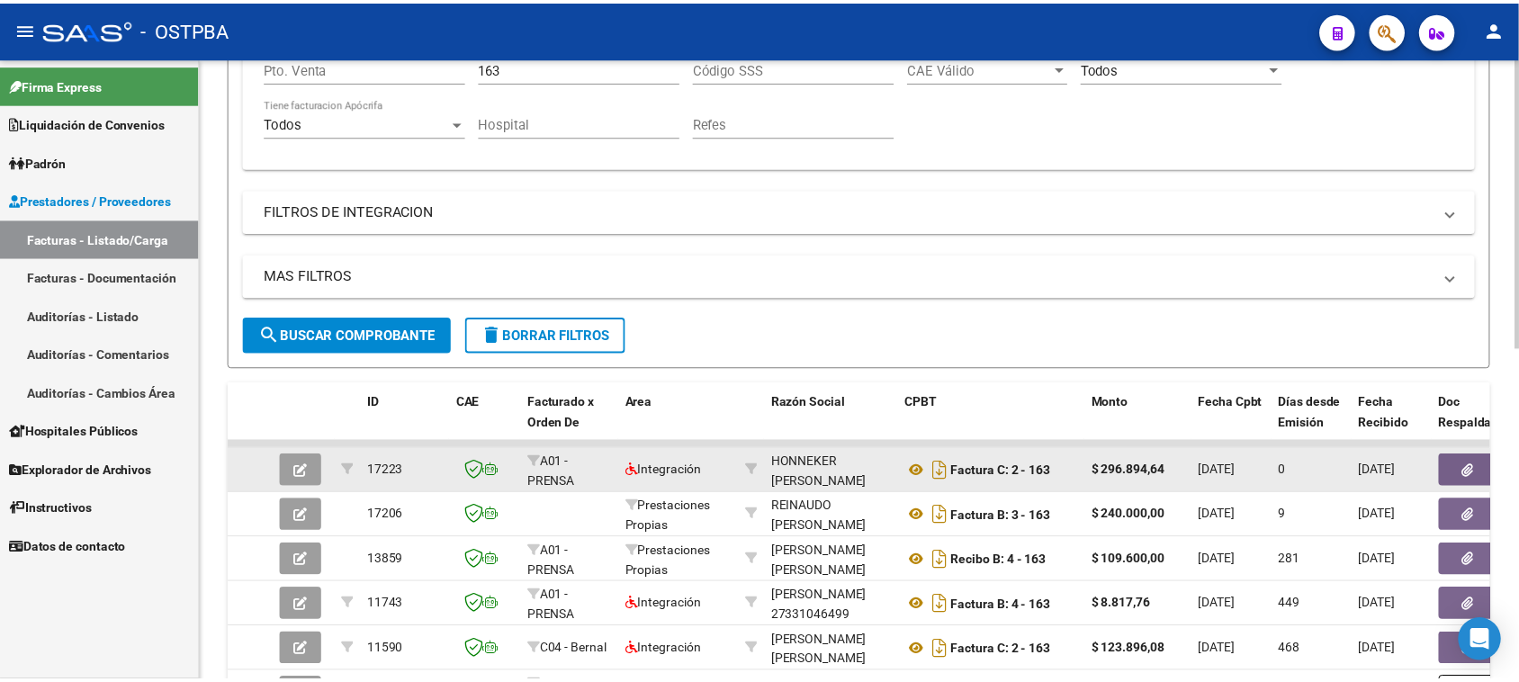
scroll to position [450, 0]
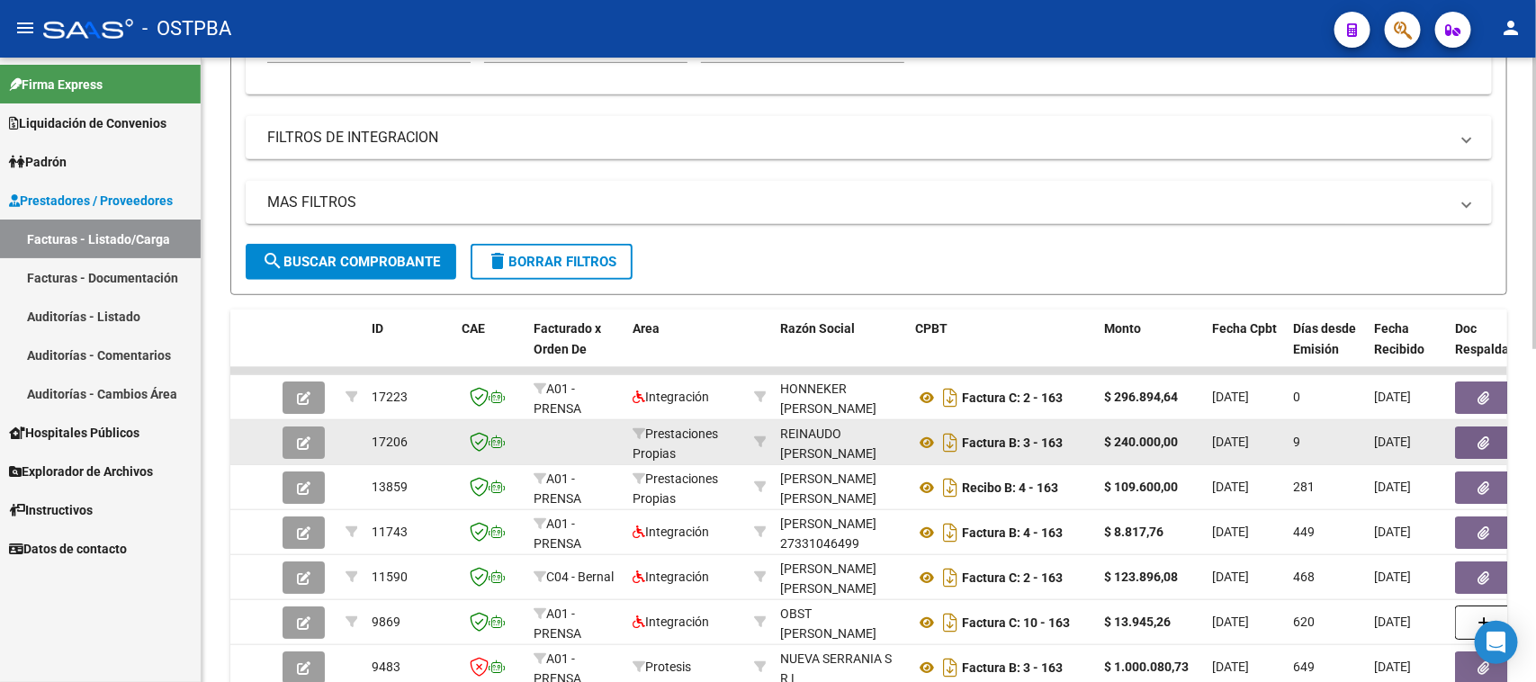
click at [1461, 438] on button "button" at bounding box center [1484, 443] width 58 height 32
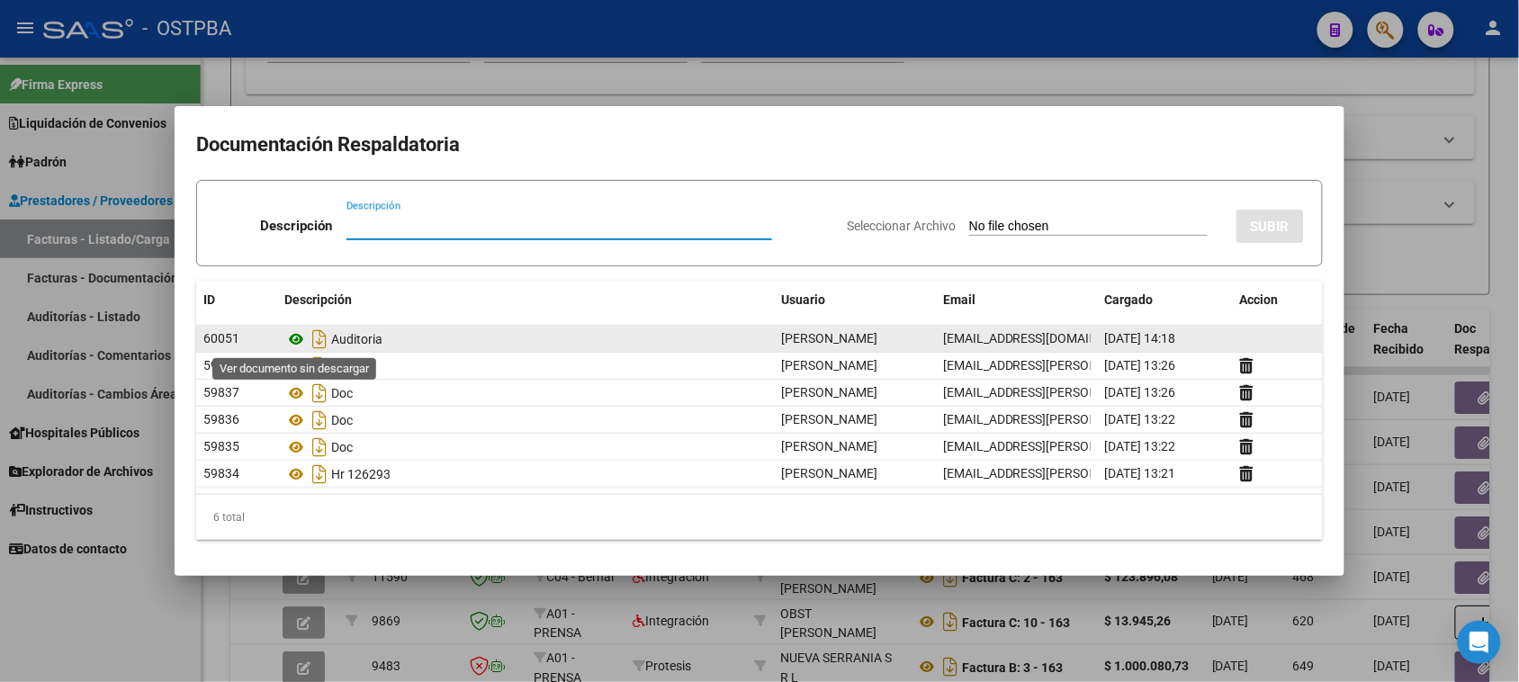
click at [293, 337] on icon at bounding box center [295, 339] width 23 height 22
